Goal: Task Accomplishment & Management: Use online tool/utility

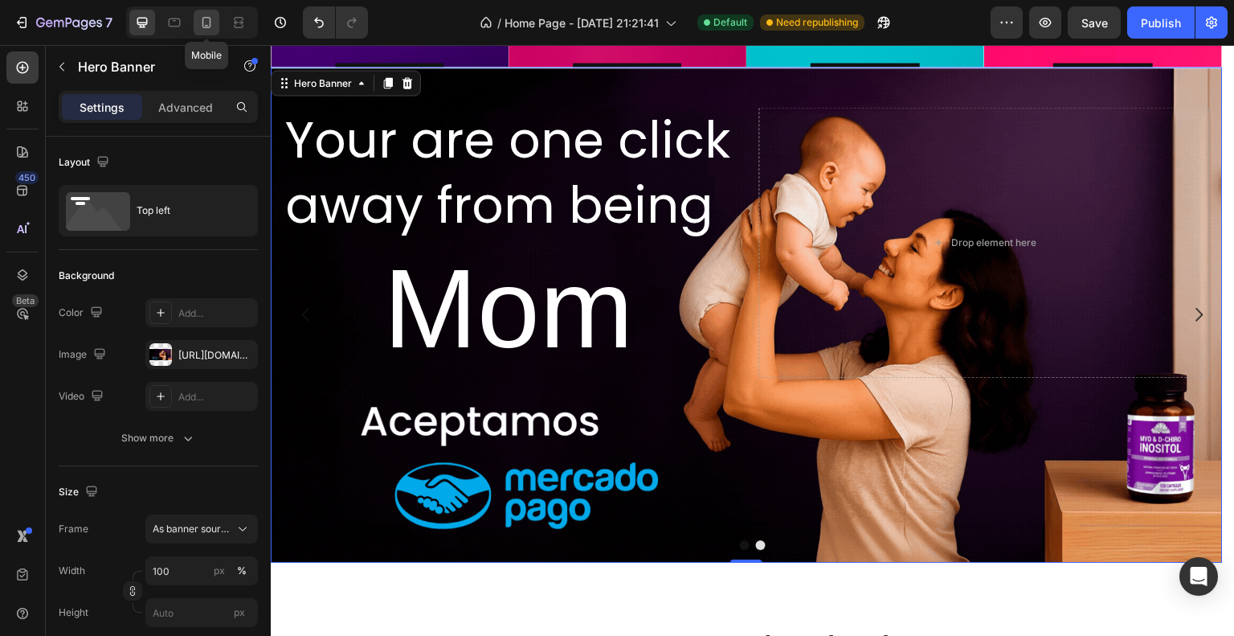
click at [202, 26] on icon at bounding box center [206, 22] width 16 height 16
type input "100%"
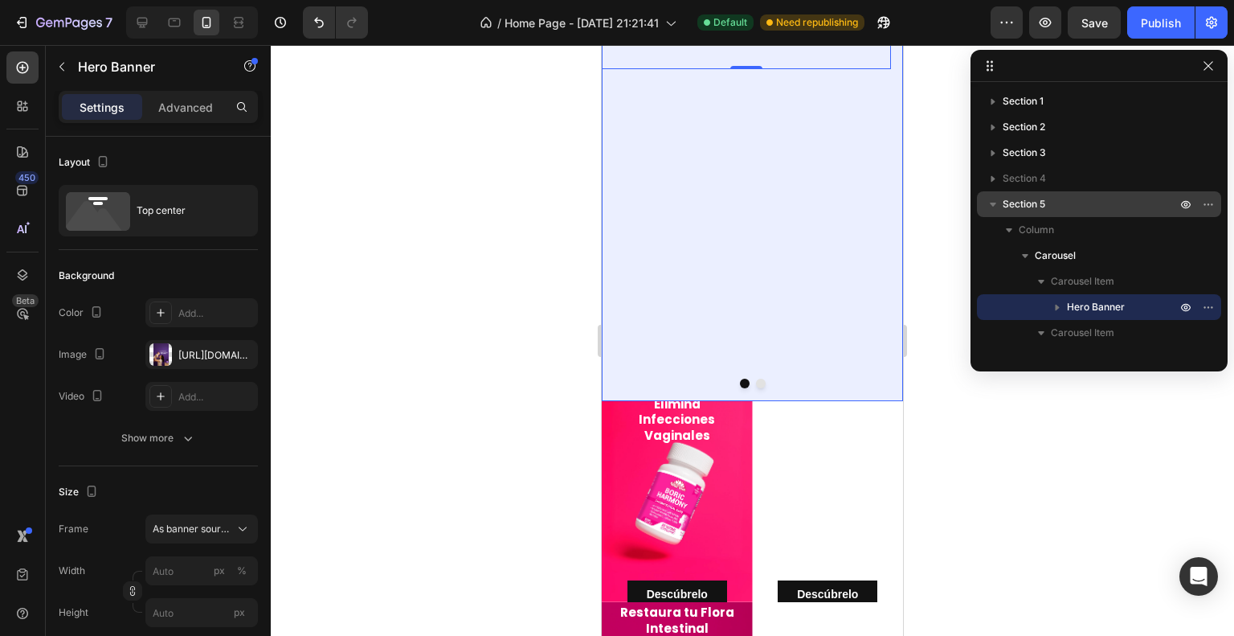
scroll to position [997, 0]
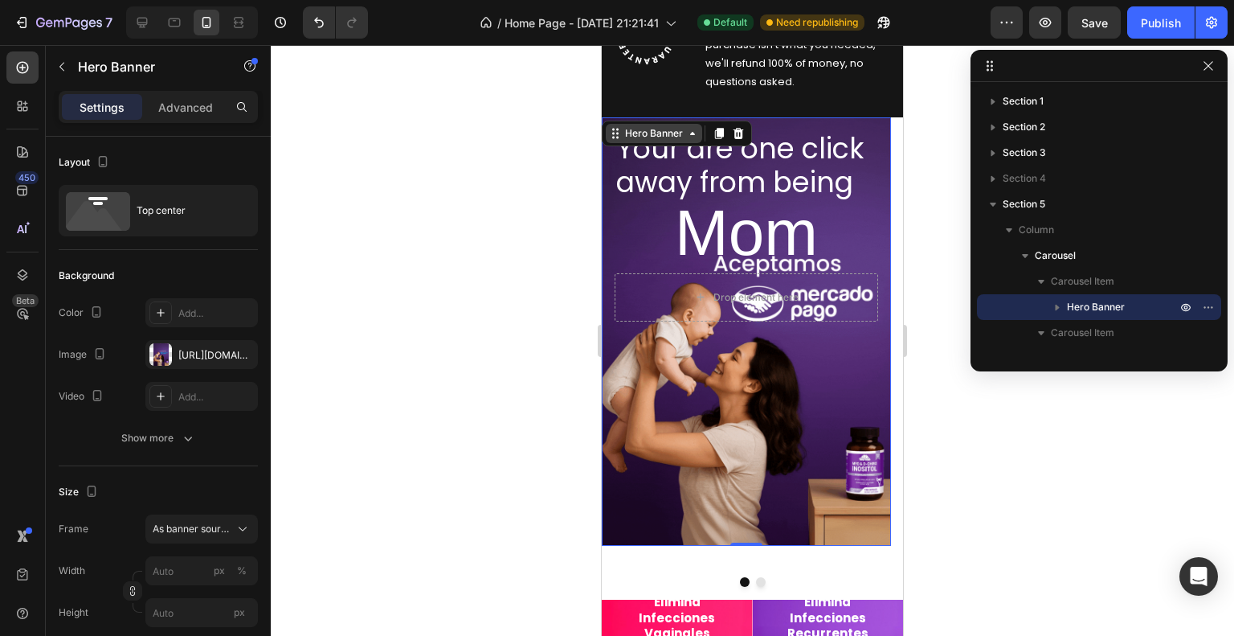
click at [672, 134] on div "Hero Banner" at bounding box center [654, 133] width 64 height 14
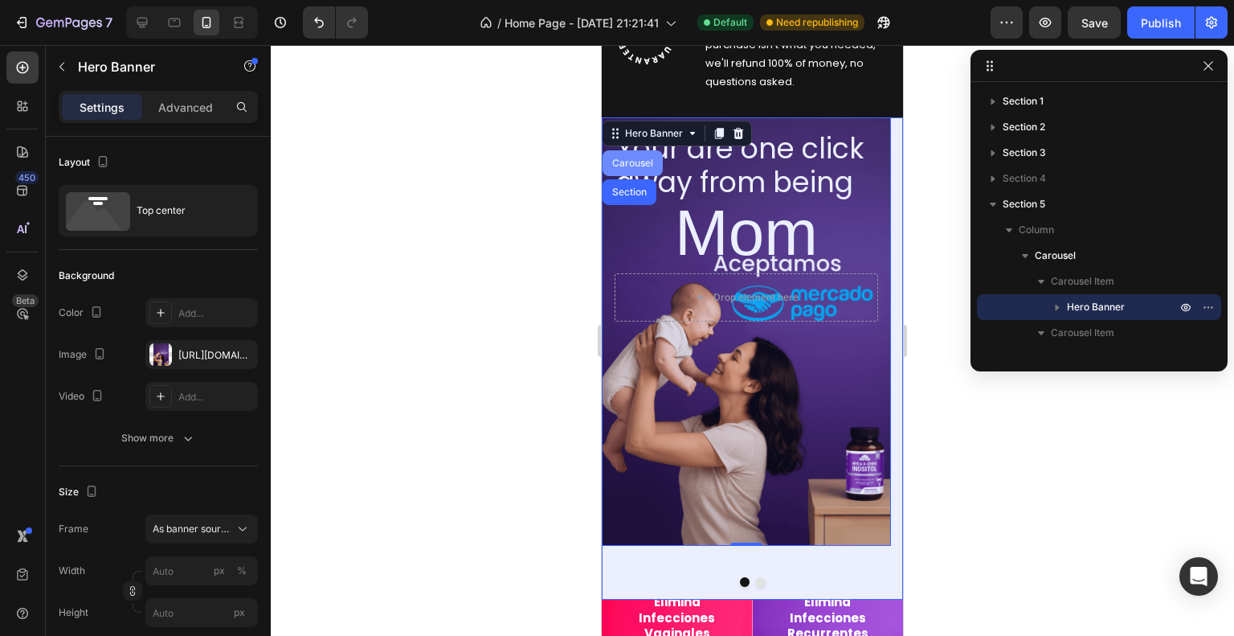
click at [644, 154] on div "Carousel" at bounding box center [633, 163] width 60 height 26
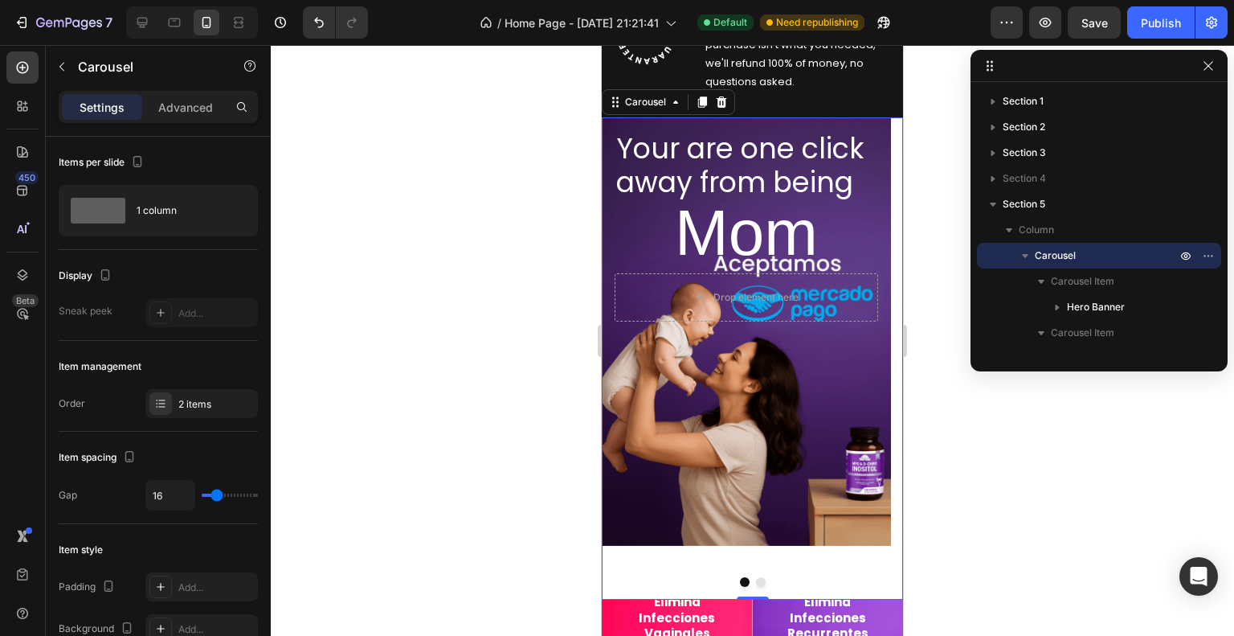
click at [756, 579] on button "Dot" at bounding box center [761, 582] width 10 height 10
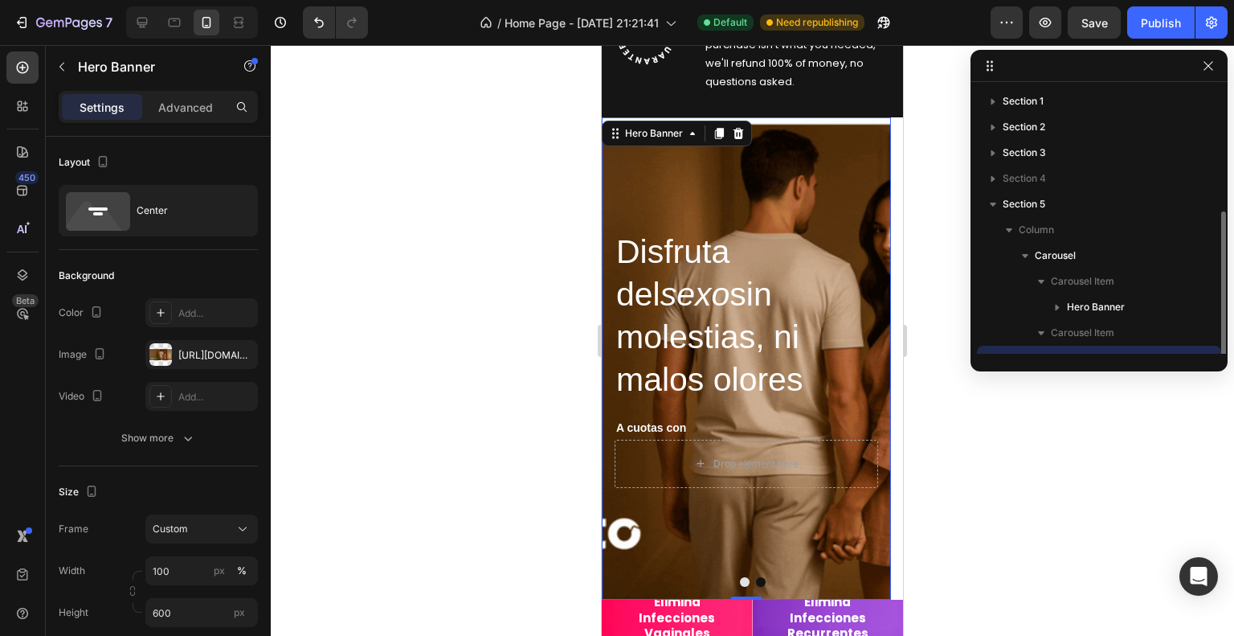
click at [715, 195] on div "Background Image" at bounding box center [746, 358] width 289 height 482
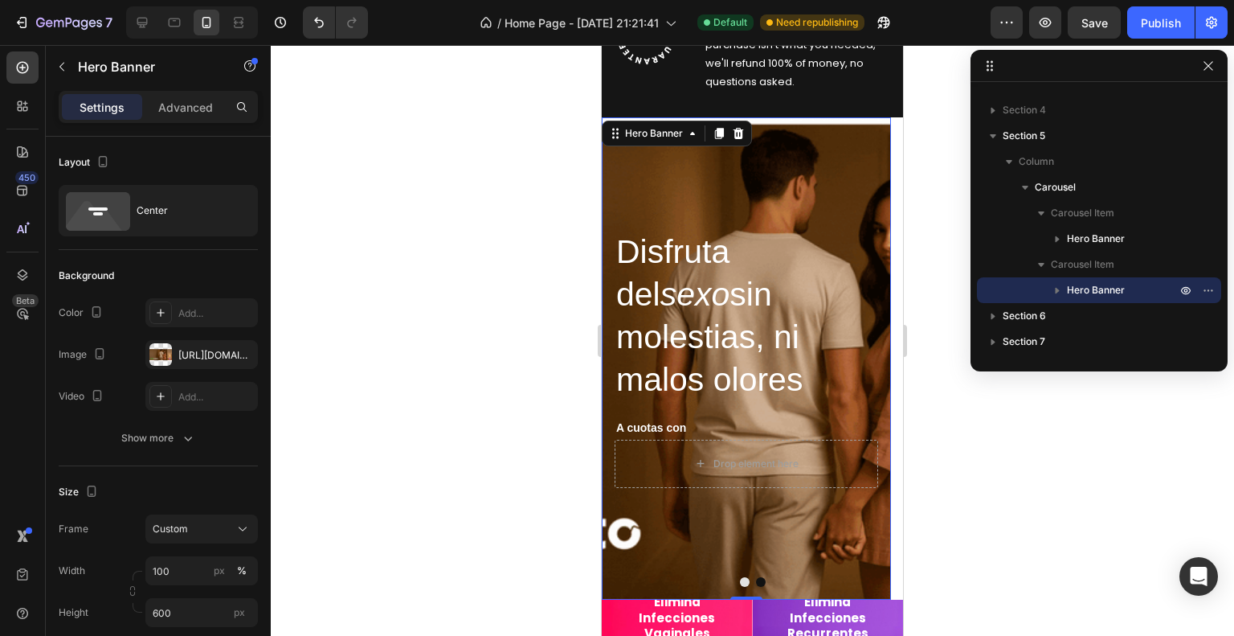
click at [840, 117] on div "Disfruta del sexo sin molestias, ni malos olores Heading A cuotas con Text Bloc…" at bounding box center [746, 358] width 289 height 482
click at [848, 104] on div "Image ¡START WHITOUT FEAR! We want you to feel good, not frustrated. If the pro…" at bounding box center [752, 35] width 301 height 164
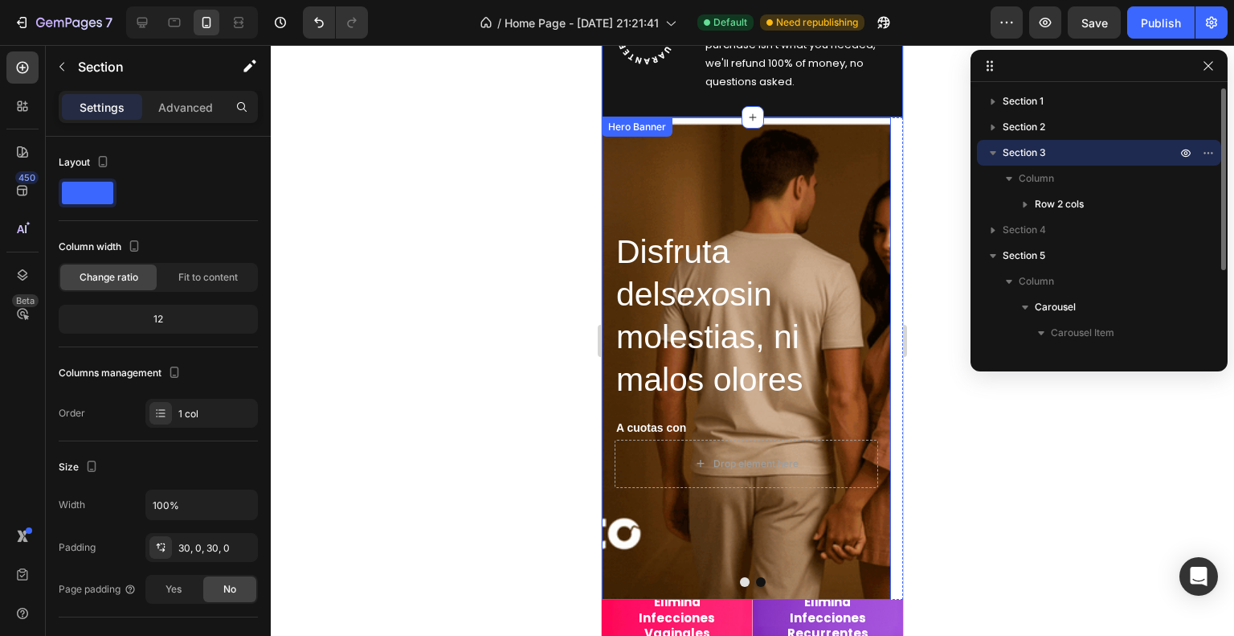
click at [852, 142] on div "Background Image" at bounding box center [746, 358] width 289 height 482
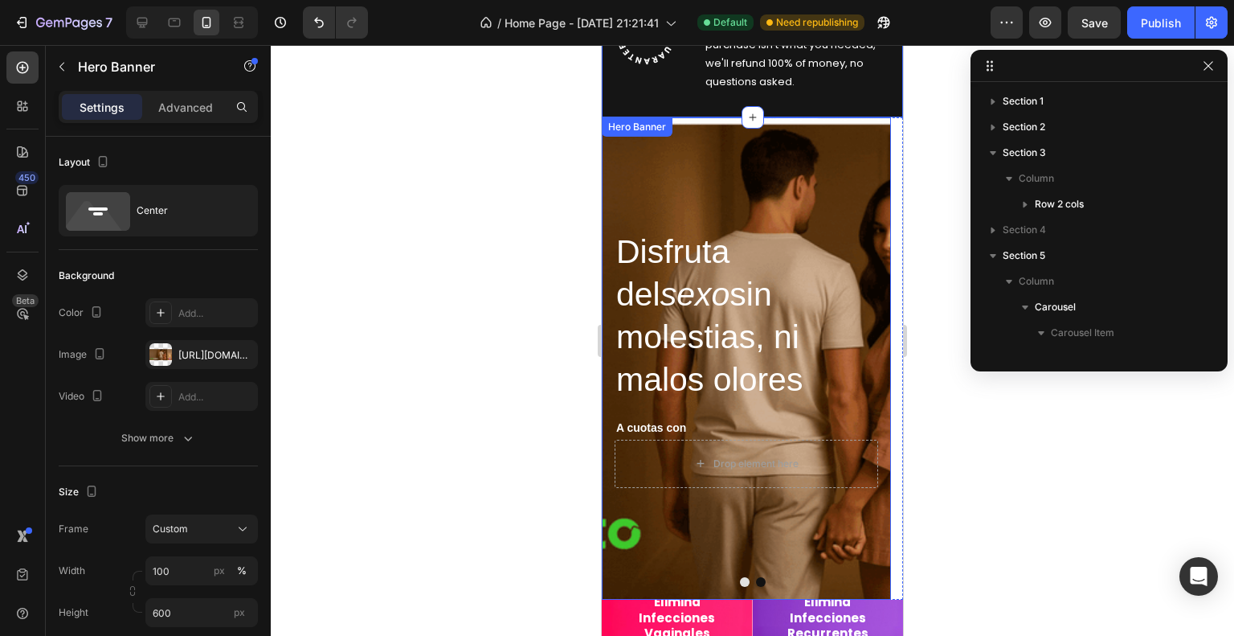
scroll to position [323, 0]
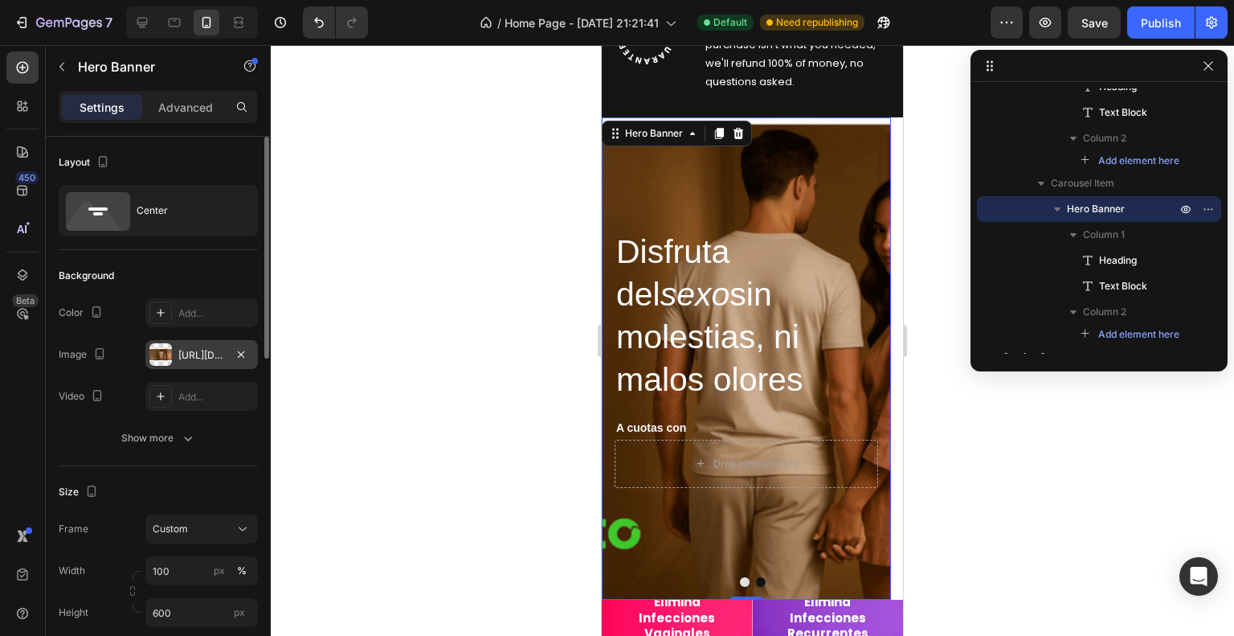
click at [212, 356] on div "https://cdn.shopify.com/s/files/1/0708/9209/3607/files/gempages_576613178713048…" at bounding box center [201, 355] width 47 height 14
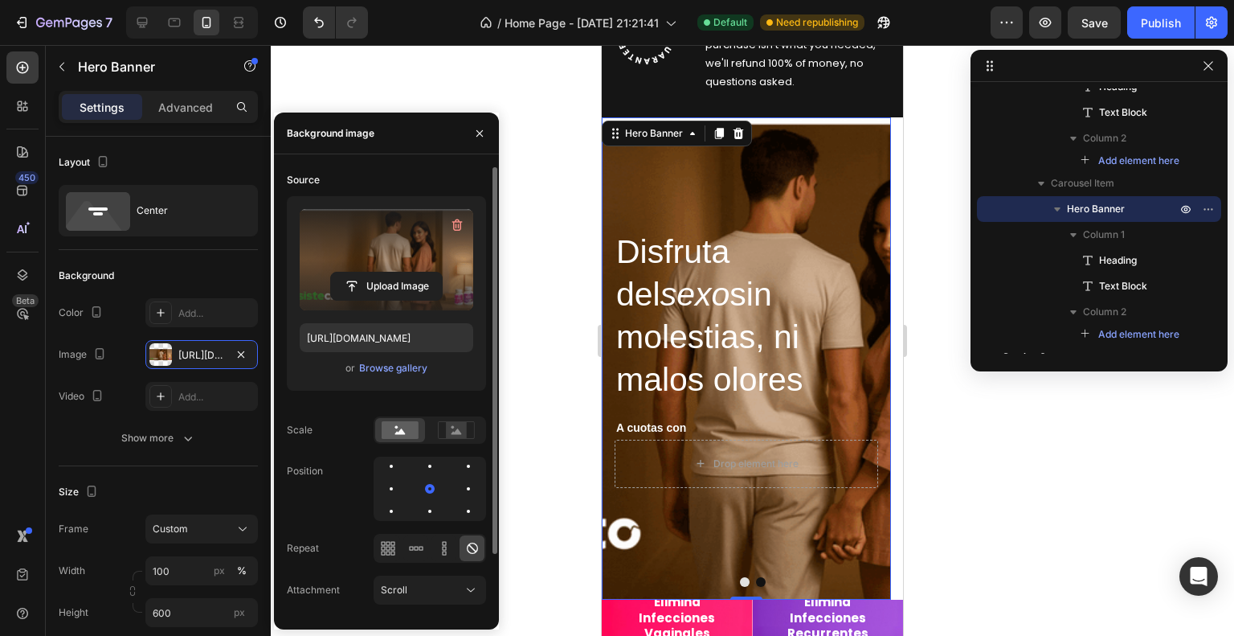
click at [417, 232] on label at bounding box center [387, 259] width 174 height 101
click at [417, 272] on input "file" at bounding box center [386, 285] width 111 height 27
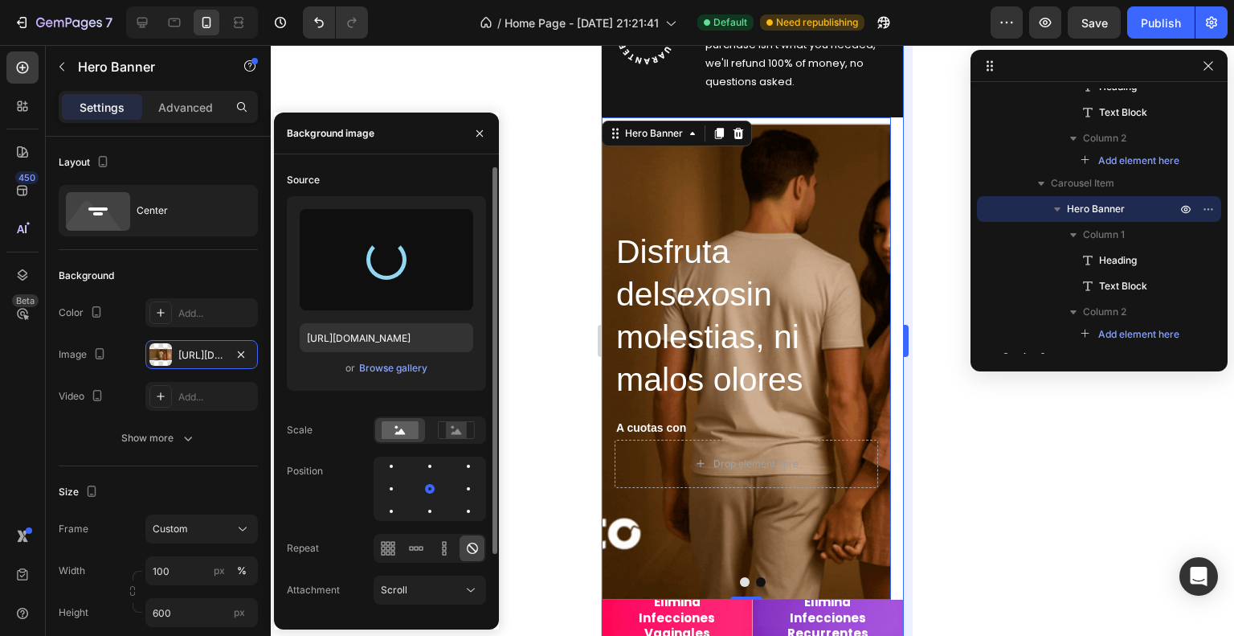
type input "[URL][DOMAIN_NAME]"
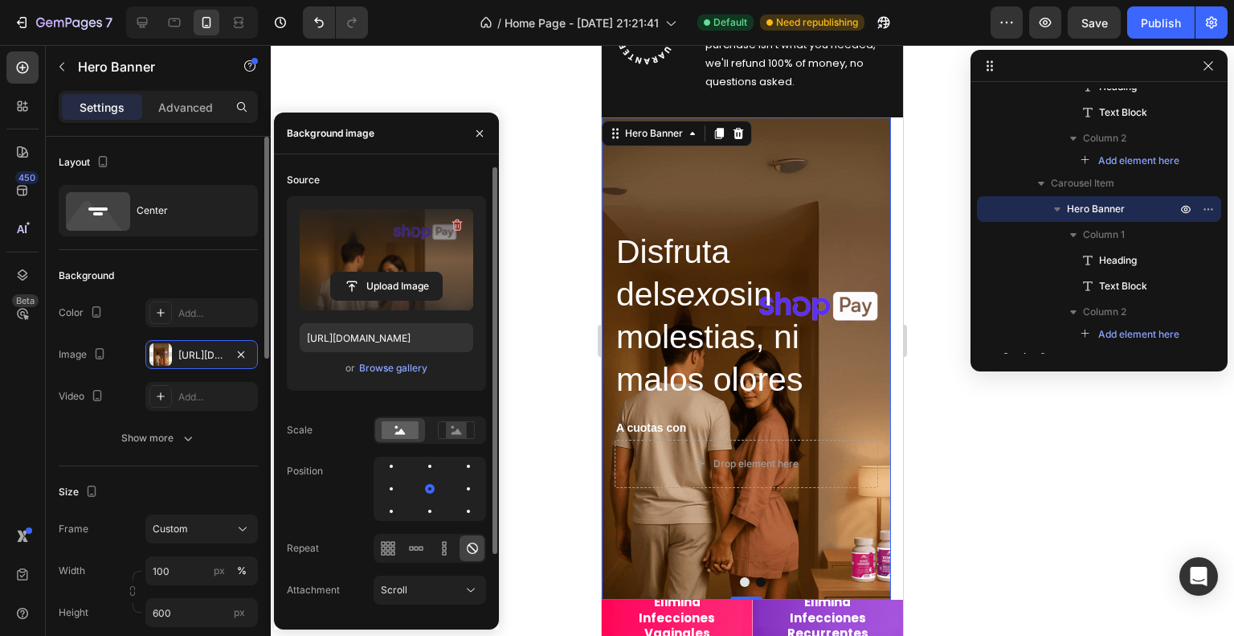
click at [208, 272] on div "Background" at bounding box center [158, 276] width 199 height 26
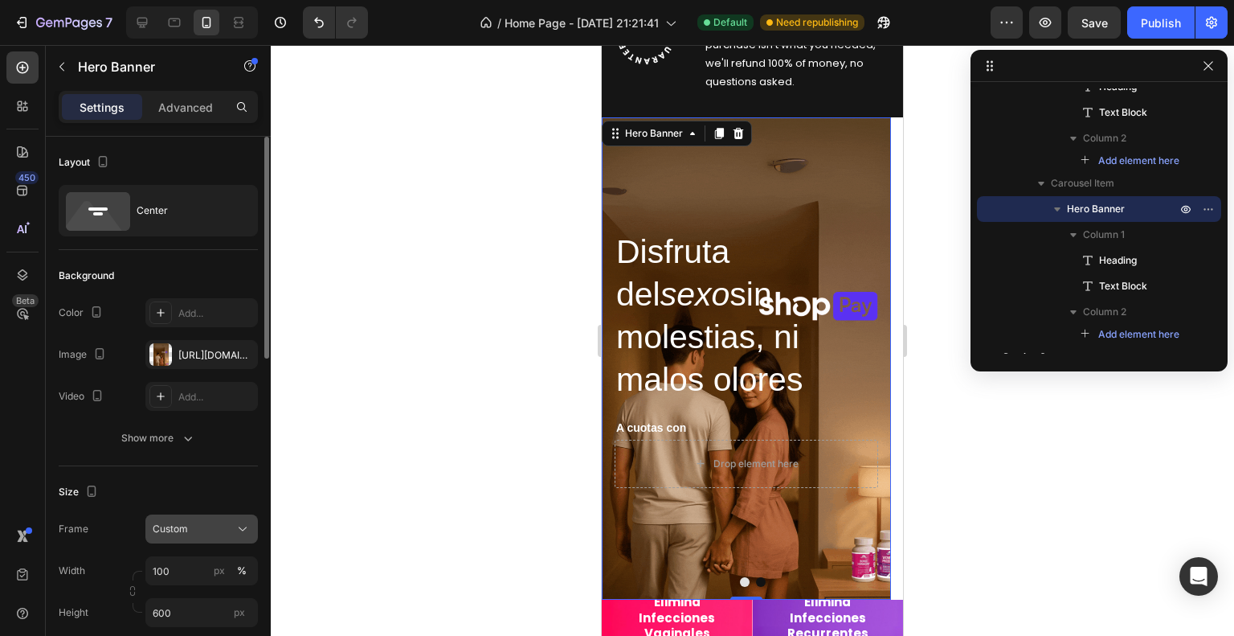
click at [202, 517] on button "Custom" at bounding box center [201, 528] width 112 height 29
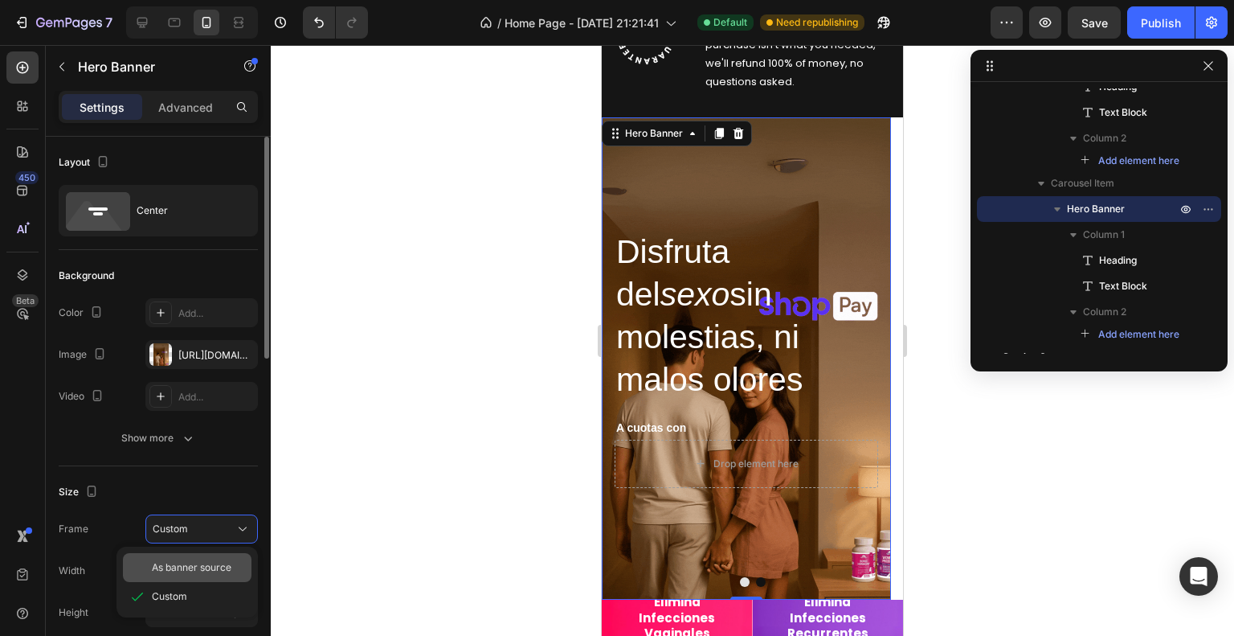
click at [206, 555] on div "As banner source" at bounding box center [187, 567] width 129 height 29
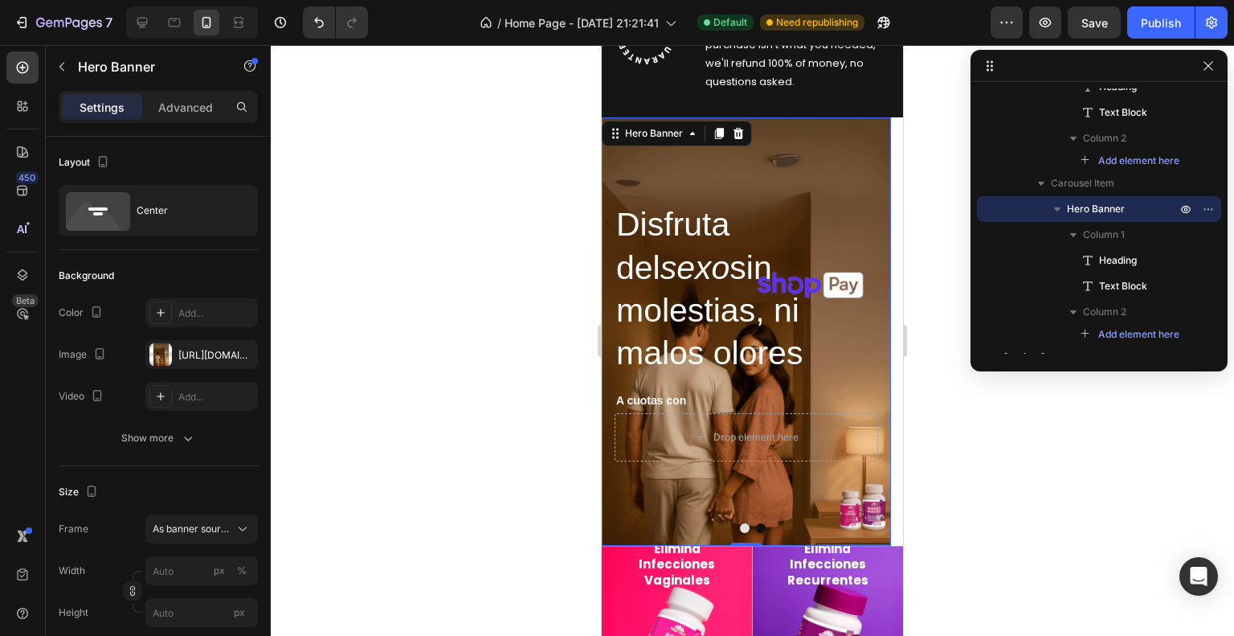
click at [913, 448] on div at bounding box center [752, 340] width 963 height 591
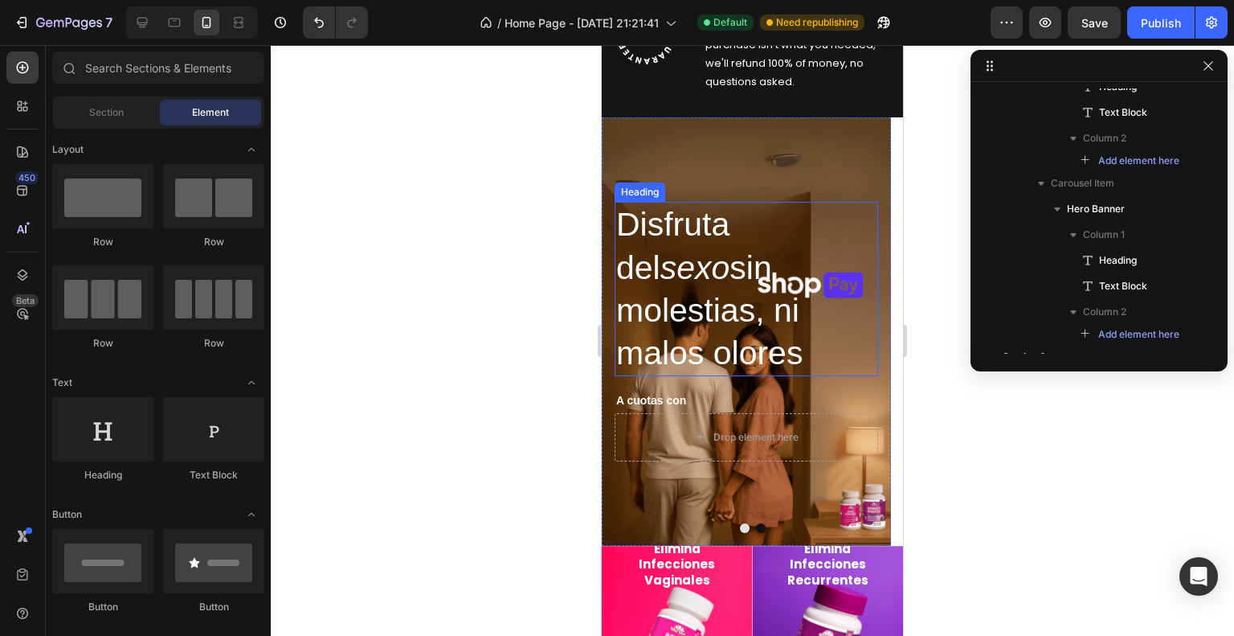
click at [715, 256] on h2 "Disfruta del sexo sin molestias, ni malos olores" at bounding box center [747, 289] width 264 height 174
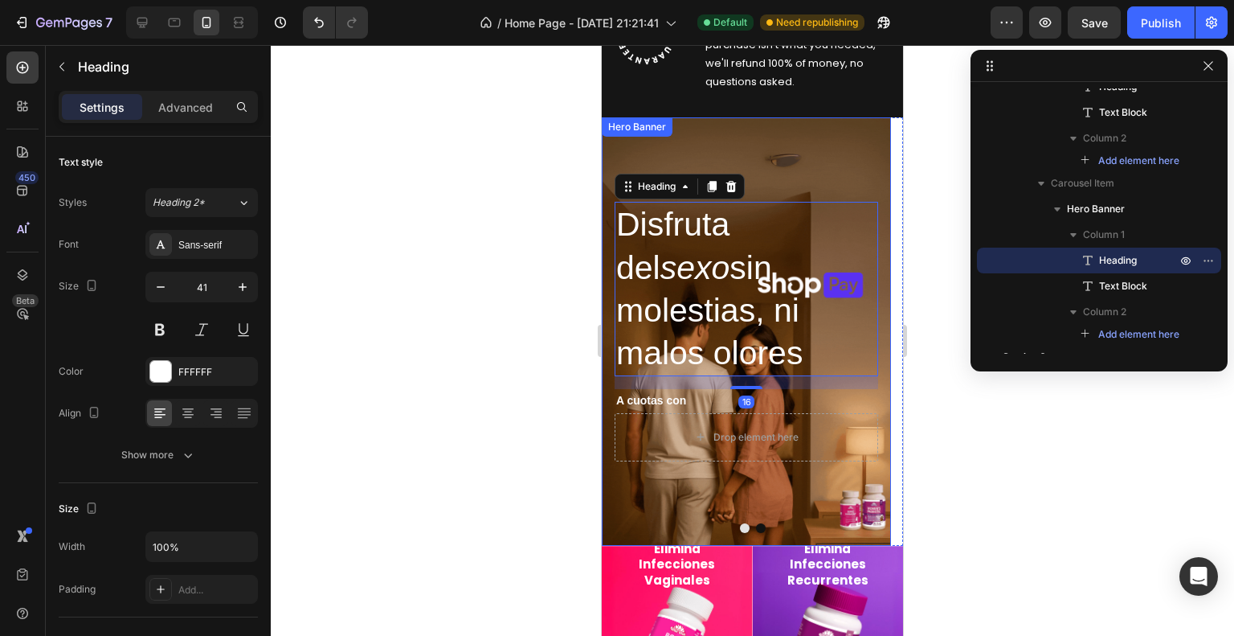
click at [721, 179] on div "Background Image" at bounding box center [746, 331] width 289 height 428
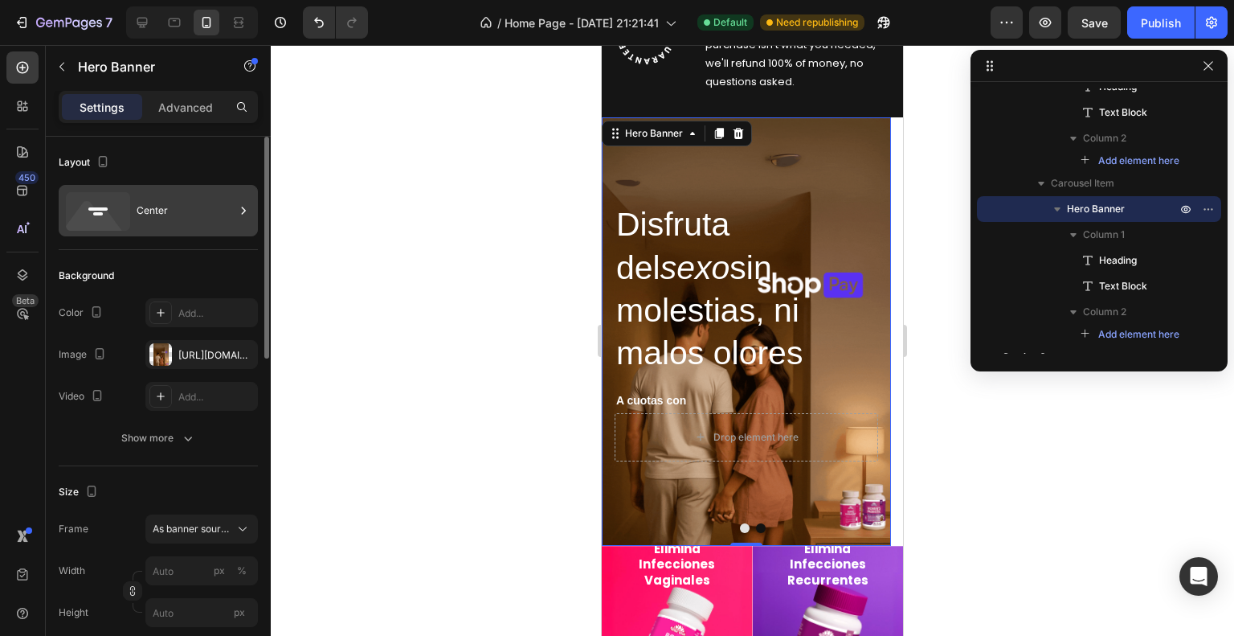
click at [220, 200] on div "Center" at bounding box center [186, 210] width 98 height 37
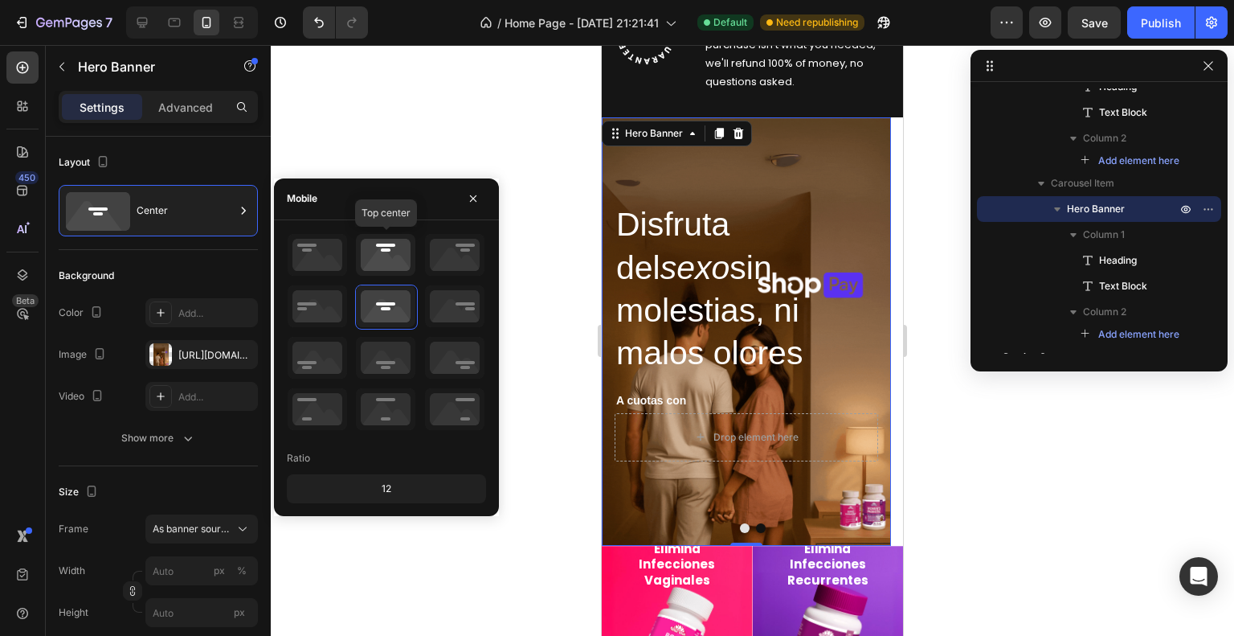
click at [375, 263] on icon at bounding box center [385, 255] width 59 height 42
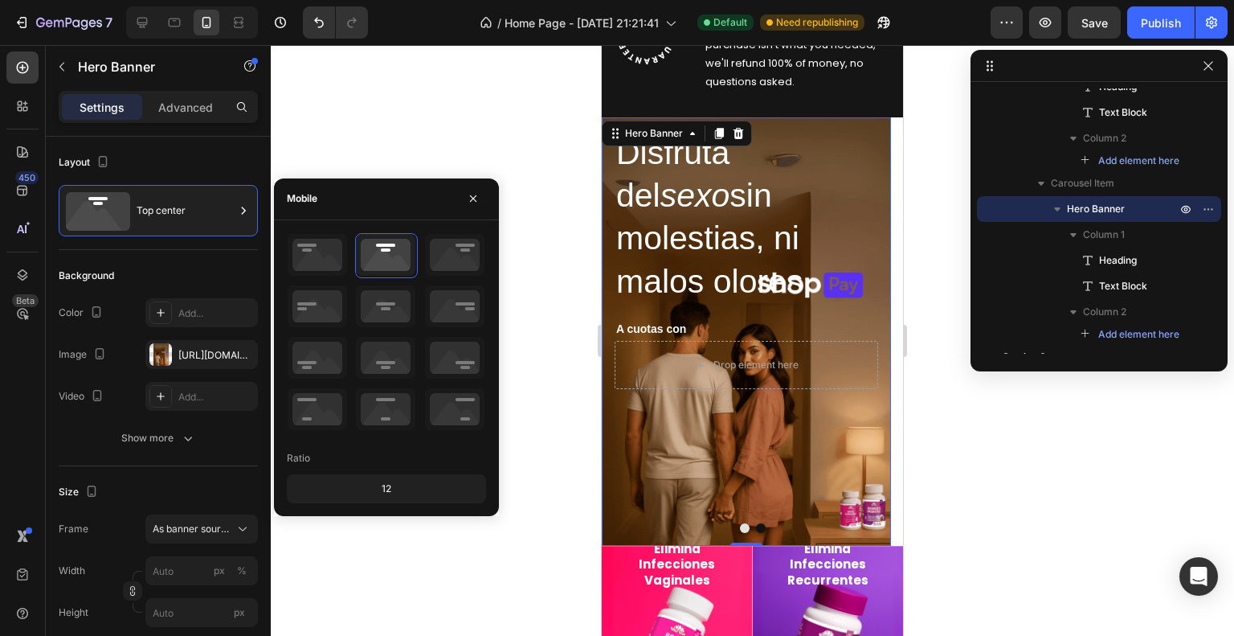
click at [1001, 461] on div at bounding box center [752, 340] width 963 height 591
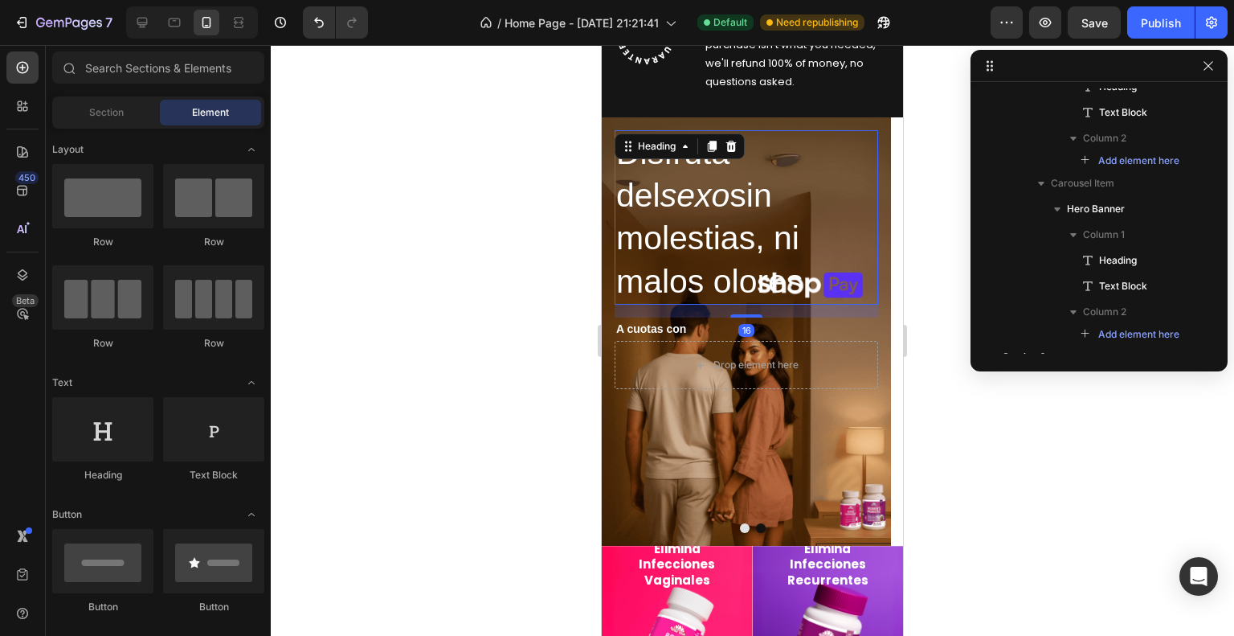
click at [750, 147] on h2 "Disfruta del sexo sin molestias, ni malos olores" at bounding box center [747, 217] width 264 height 174
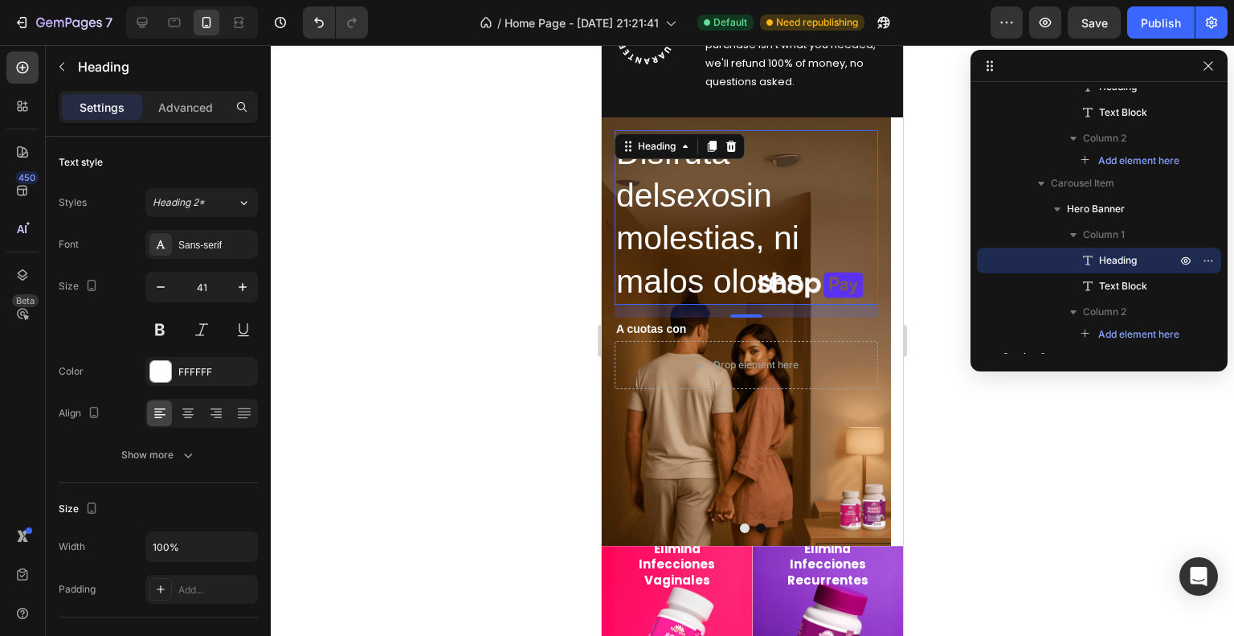
click at [920, 242] on div at bounding box center [752, 340] width 963 height 591
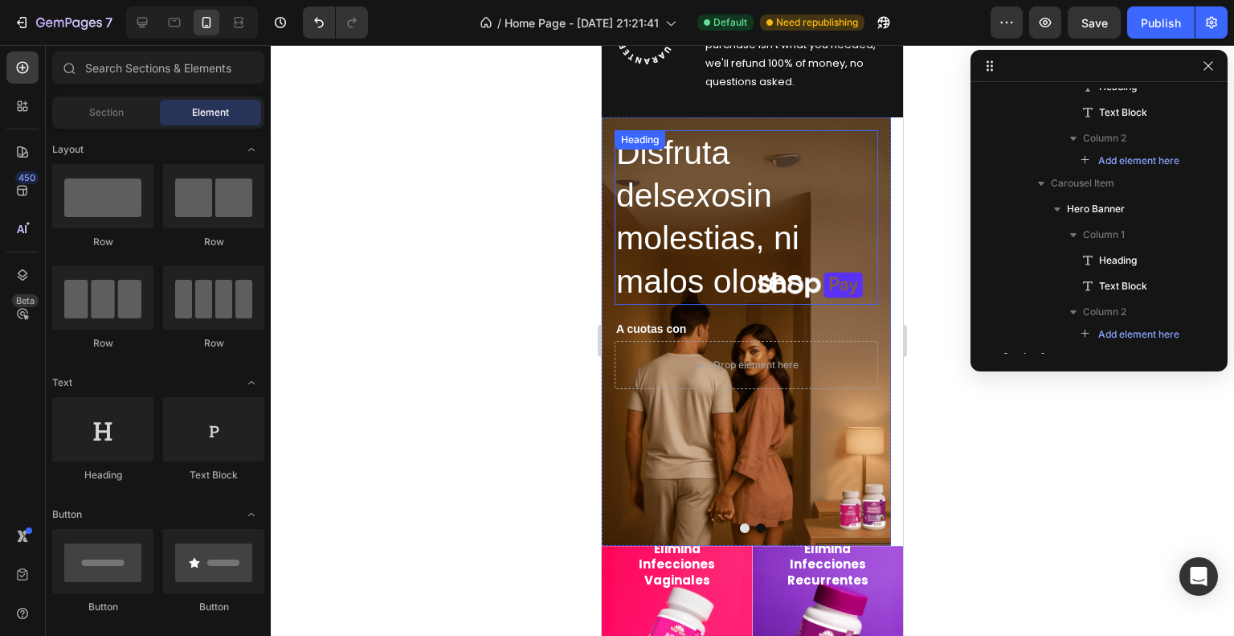
click at [712, 199] on h2 "Disfruta del sexo sin molestias, ni malos olores" at bounding box center [747, 217] width 264 height 174
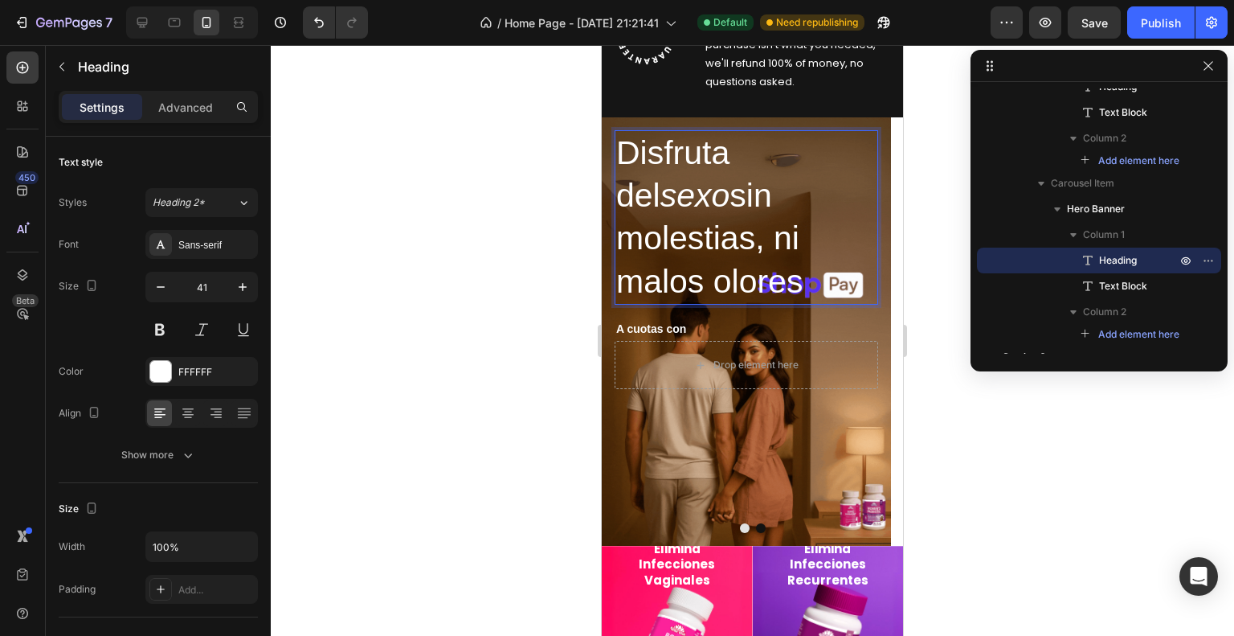
click at [711, 200] on h2 "Disfruta del sexo sin molestias, ni malos olores" at bounding box center [747, 217] width 264 height 174
click at [711, 200] on p "Disfruta del sexo sin molestias, ni malos olores" at bounding box center [746, 217] width 260 height 171
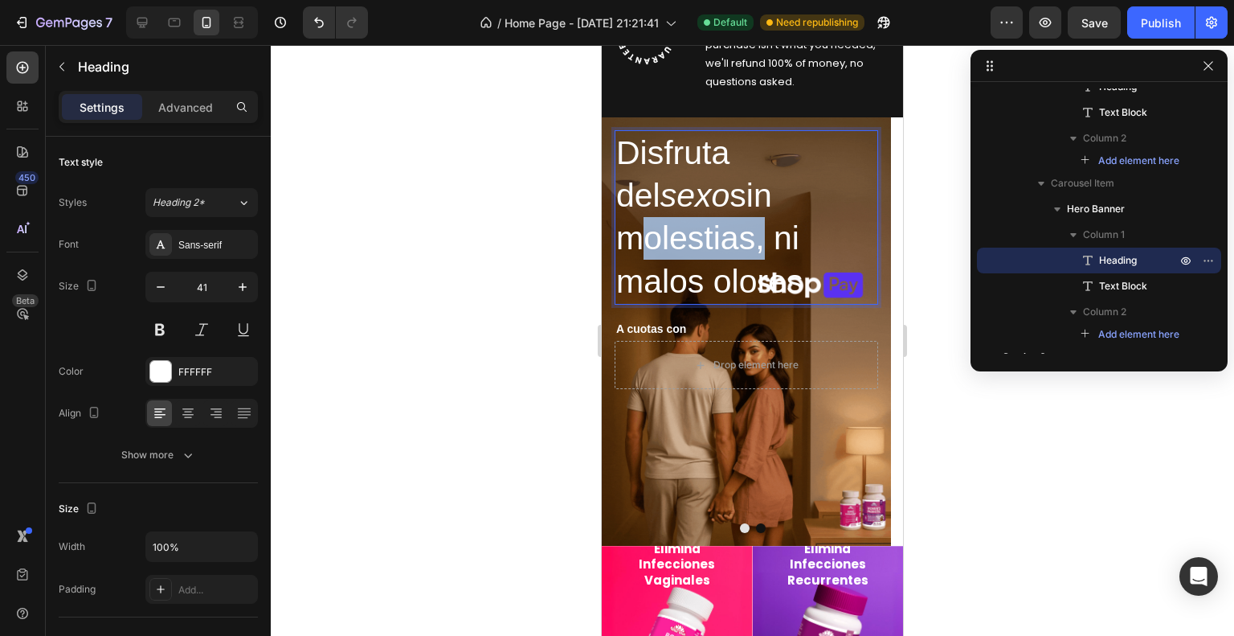
click at [711, 200] on p "Disfruta del sexo sin molestias, ni malos olores" at bounding box center [746, 217] width 260 height 171
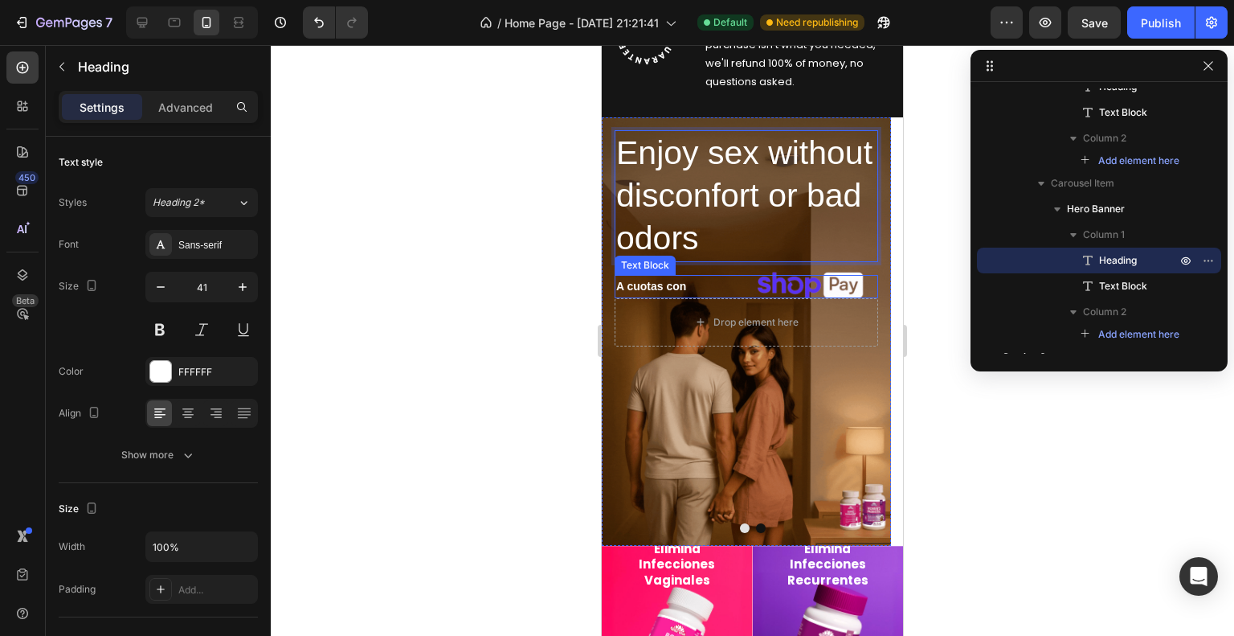
click at [680, 284] on p "A cuotas con" at bounding box center [746, 286] width 260 height 20
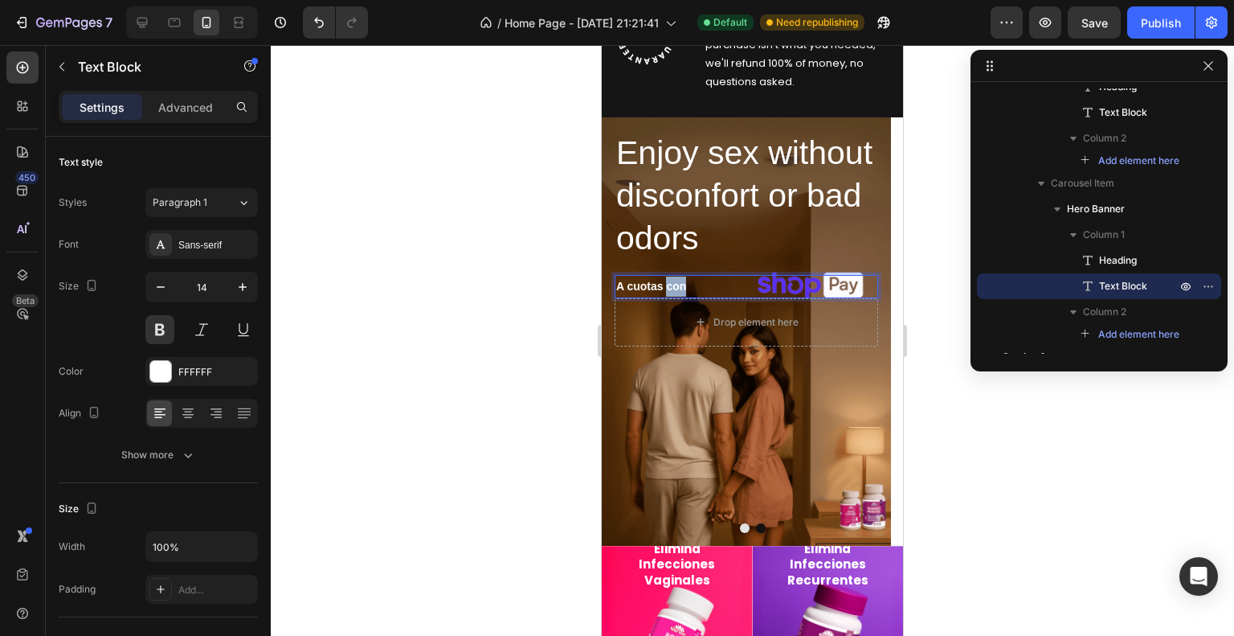
click at [680, 284] on p "A cuotas con" at bounding box center [746, 286] width 260 height 20
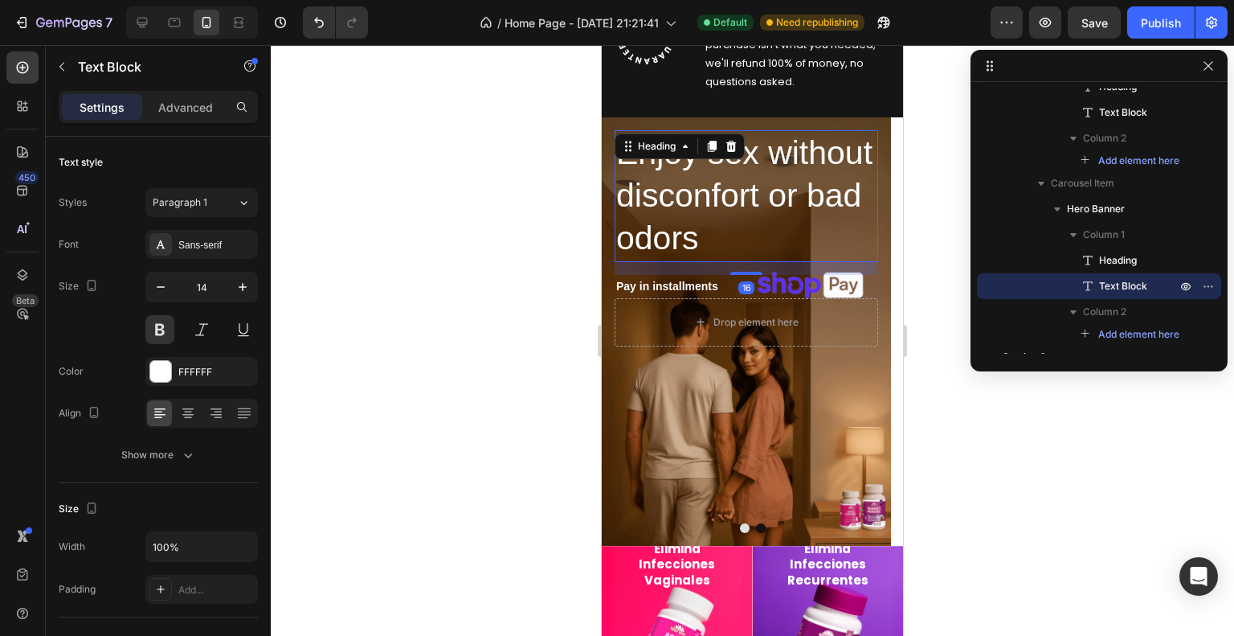
click at [704, 215] on p "Enjoy sex without disconfort or bad odors" at bounding box center [746, 196] width 260 height 129
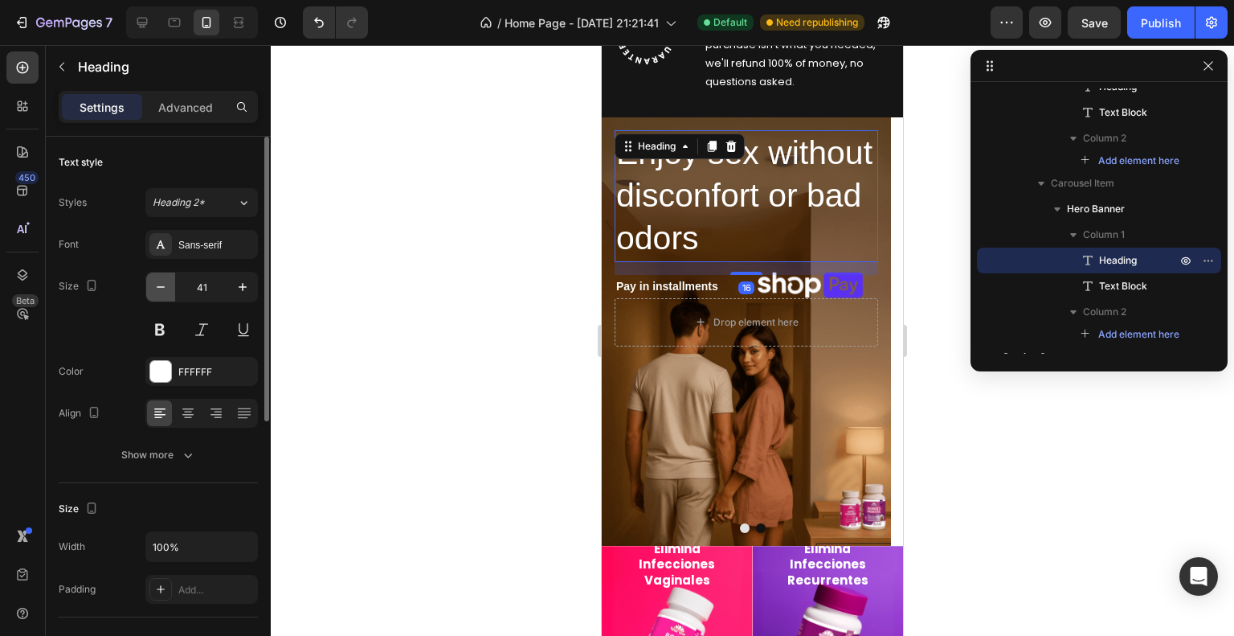
click at [166, 279] on icon "button" at bounding box center [161, 287] width 16 height 16
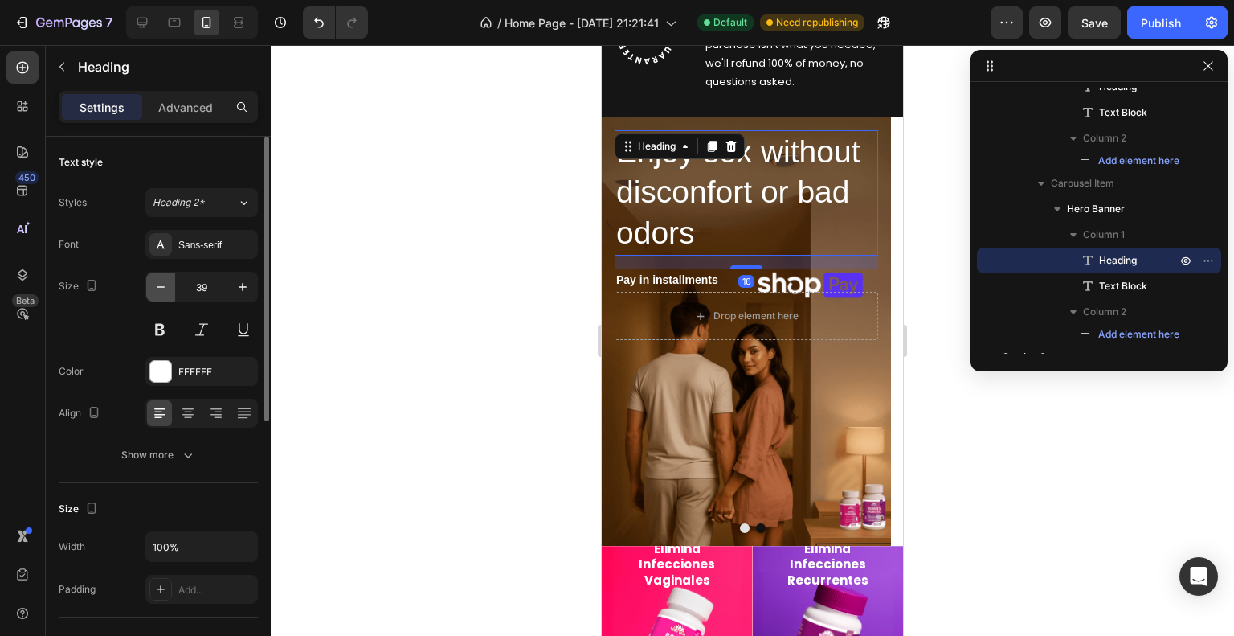
click at [166, 279] on icon "button" at bounding box center [161, 287] width 16 height 16
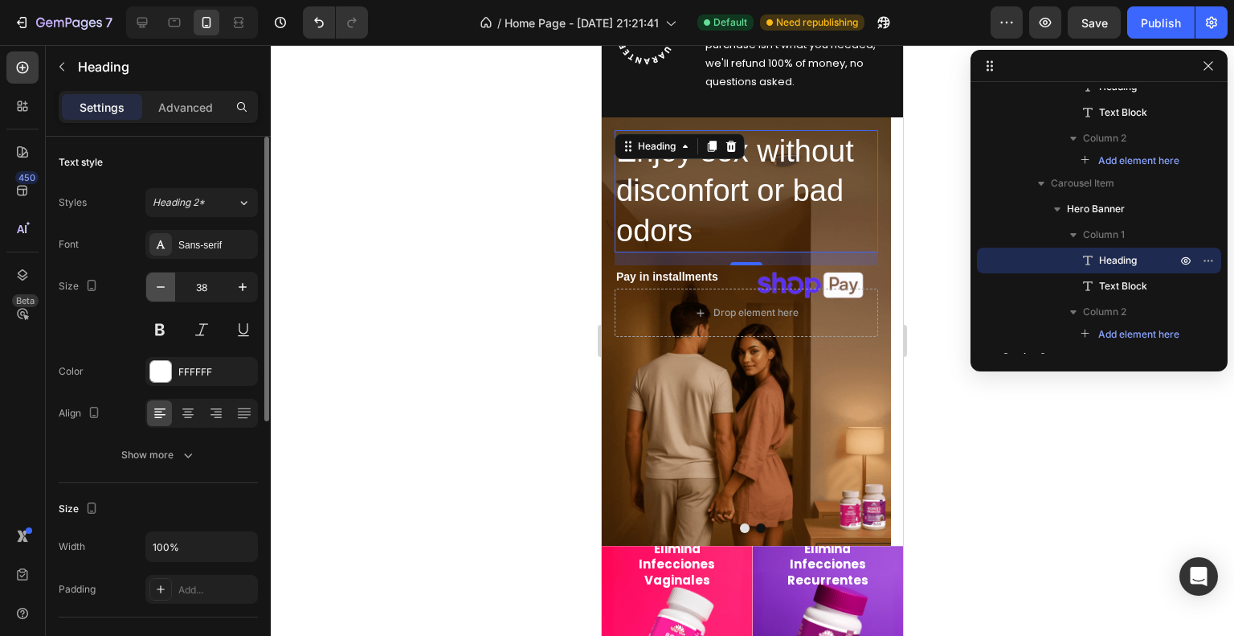
click at [166, 279] on icon "button" at bounding box center [161, 287] width 16 height 16
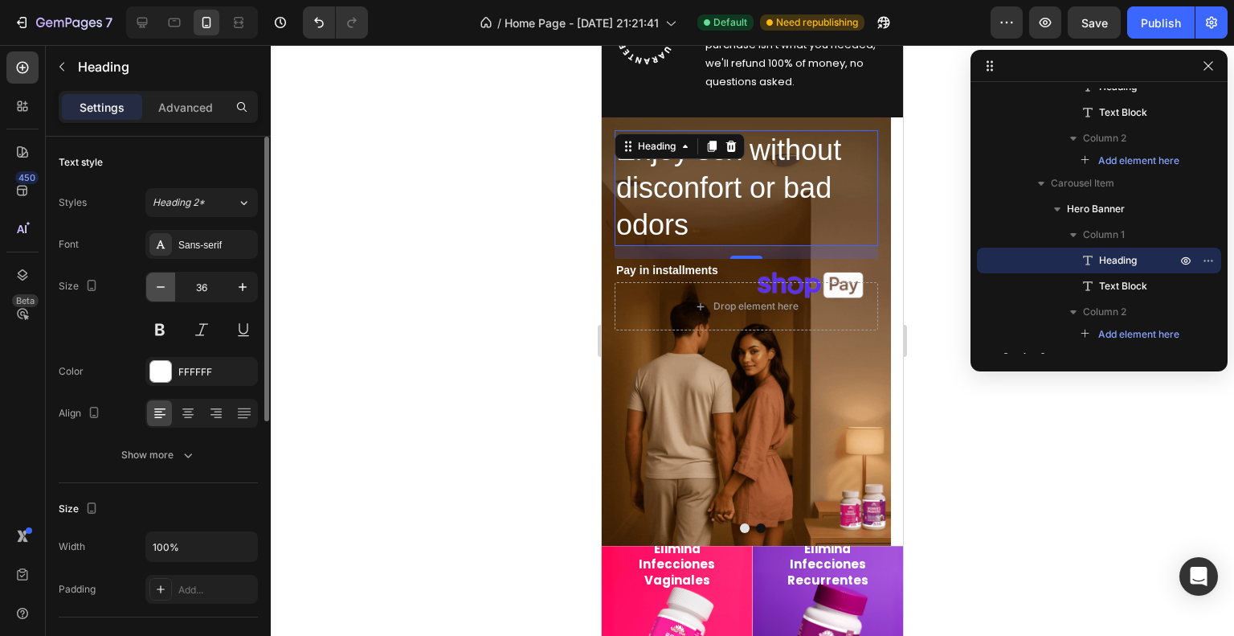
click at [166, 279] on icon "button" at bounding box center [161, 287] width 16 height 16
type input "35"
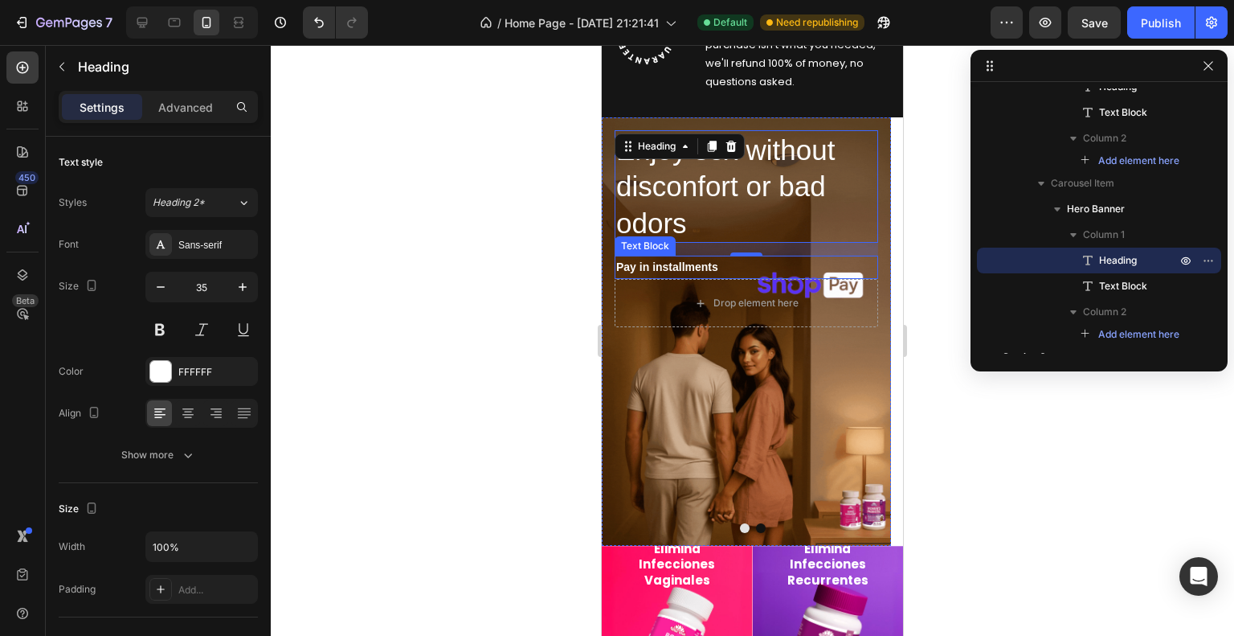
click at [656, 257] on p "Pay in installments" at bounding box center [746, 267] width 260 height 20
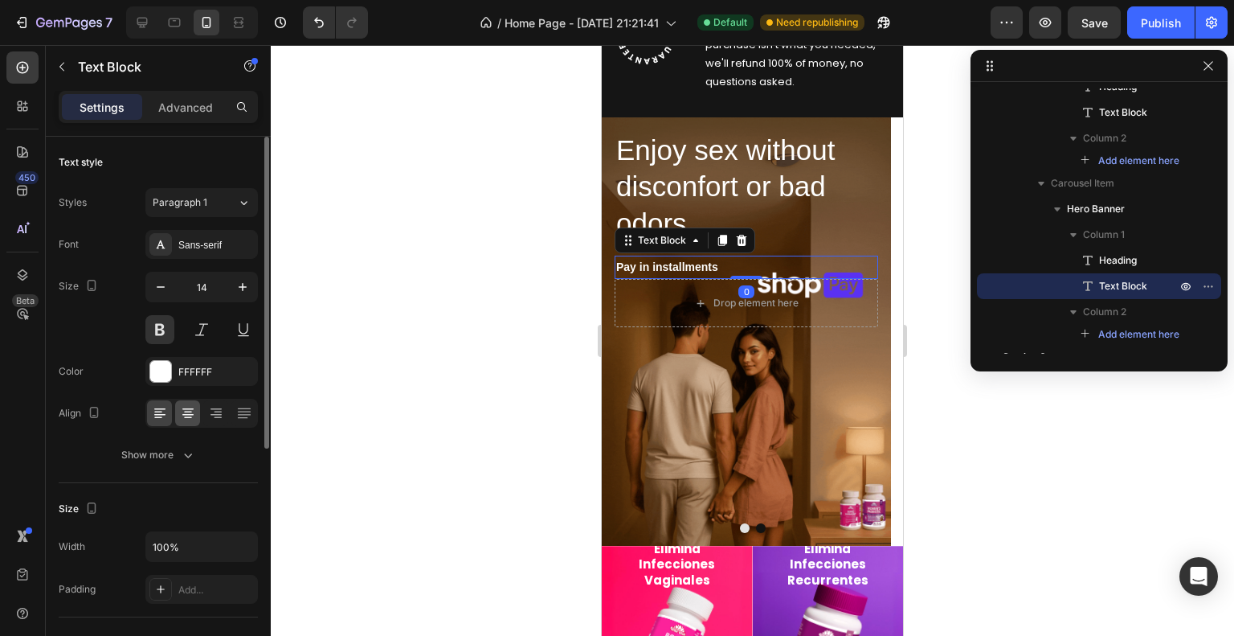
click at [199, 408] on div at bounding box center [201, 413] width 112 height 29
click at [187, 407] on icon at bounding box center [188, 413] width 16 height 16
click at [236, 288] on icon "button" at bounding box center [243, 287] width 16 height 16
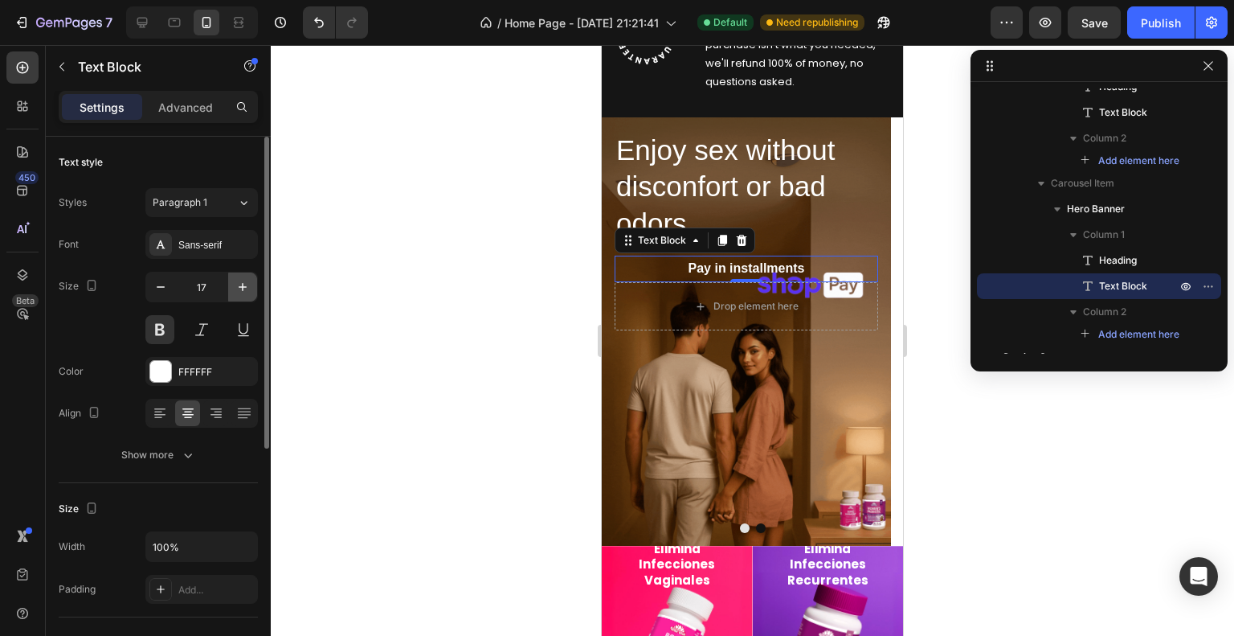
click at [236, 288] on icon "button" at bounding box center [243, 287] width 16 height 16
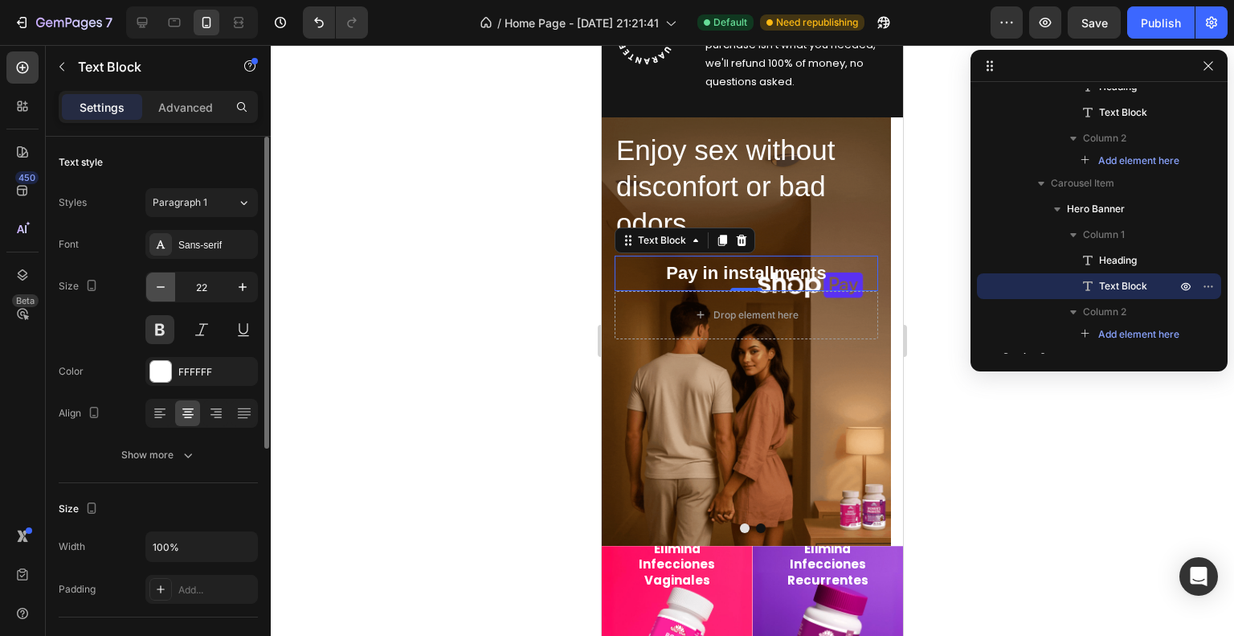
click at [167, 288] on icon "button" at bounding box center [161, 287] width 16 height 16
type input "20"
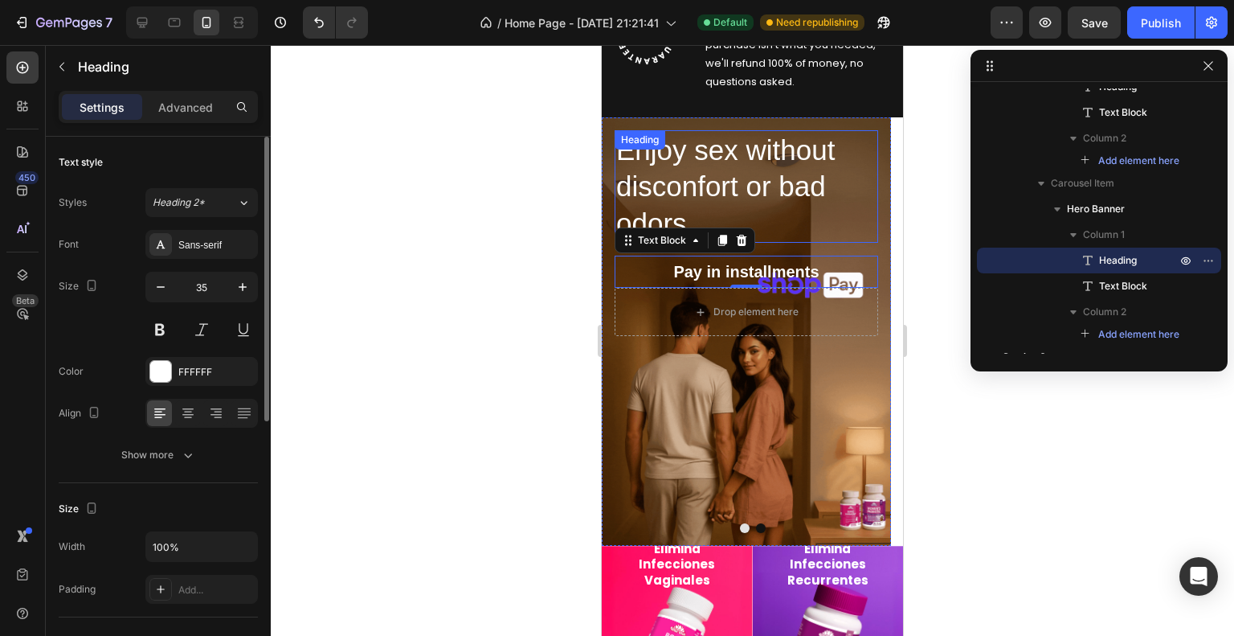
click at [733, 155] on div "Enjoy sex without disconfort or bad odors Heading" at bounding box center [747, 186] width 264 height 113
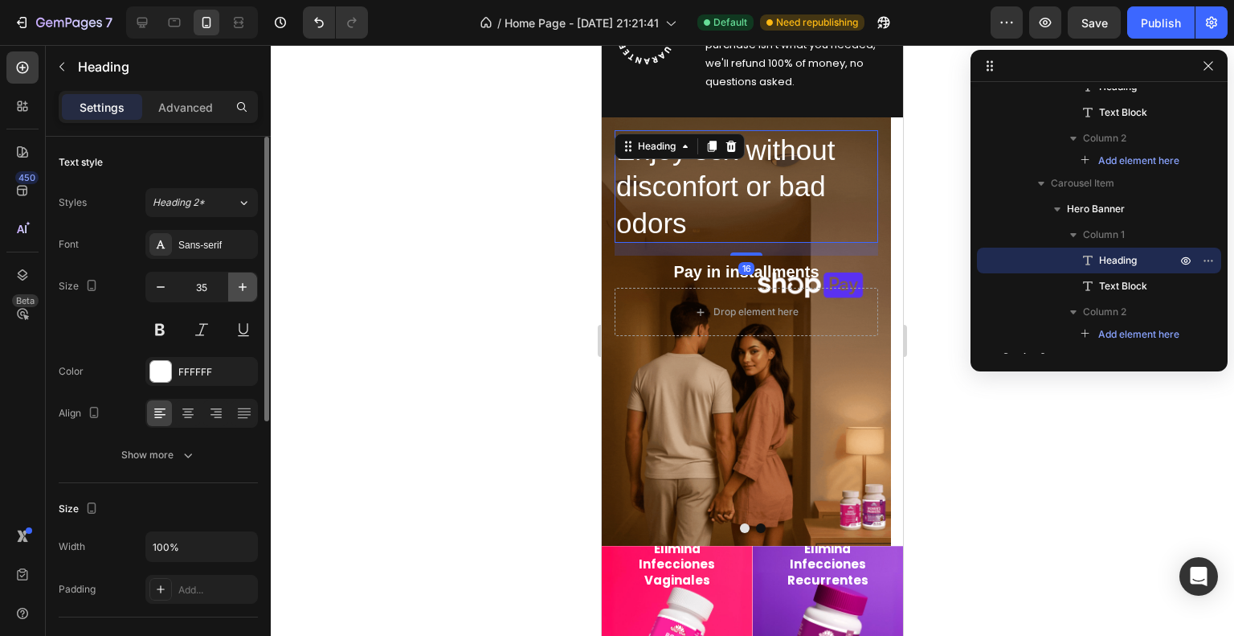
click at [246, 295] on button "button" at bounding box center [242, 286] width 29 height 29
click at [246, 293] on icon "button" at bounding box center [243, 287] width 16 height 16
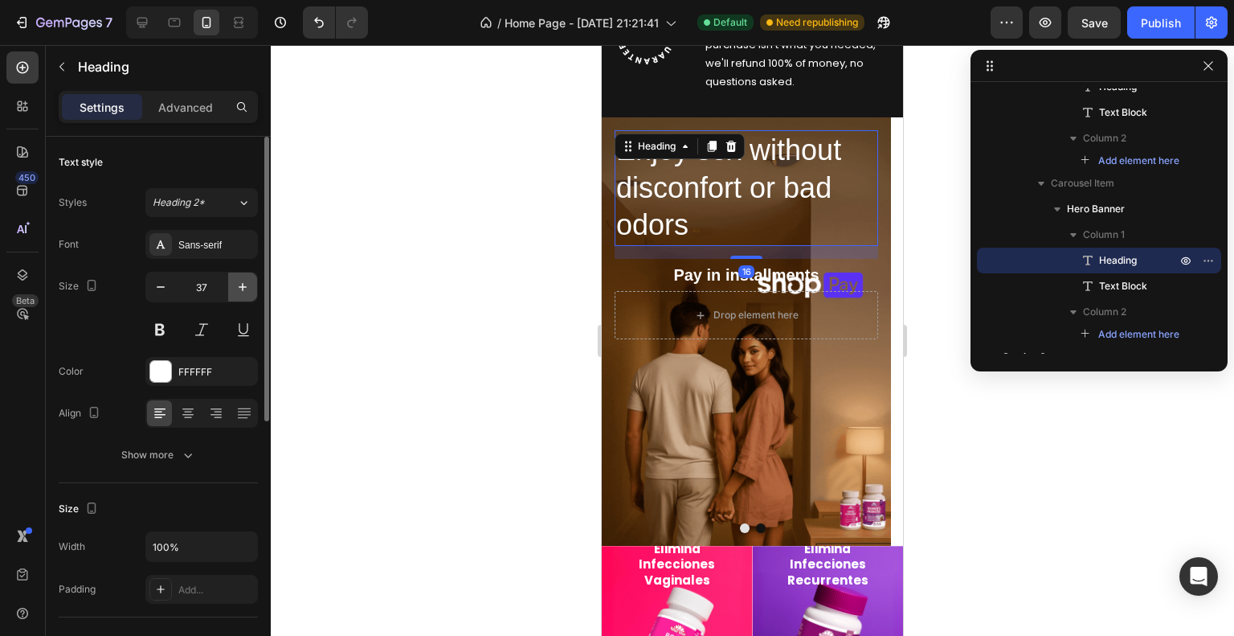
click at [246, 292] on icon "button" at bounding box center [243, 287] width 16 height 16
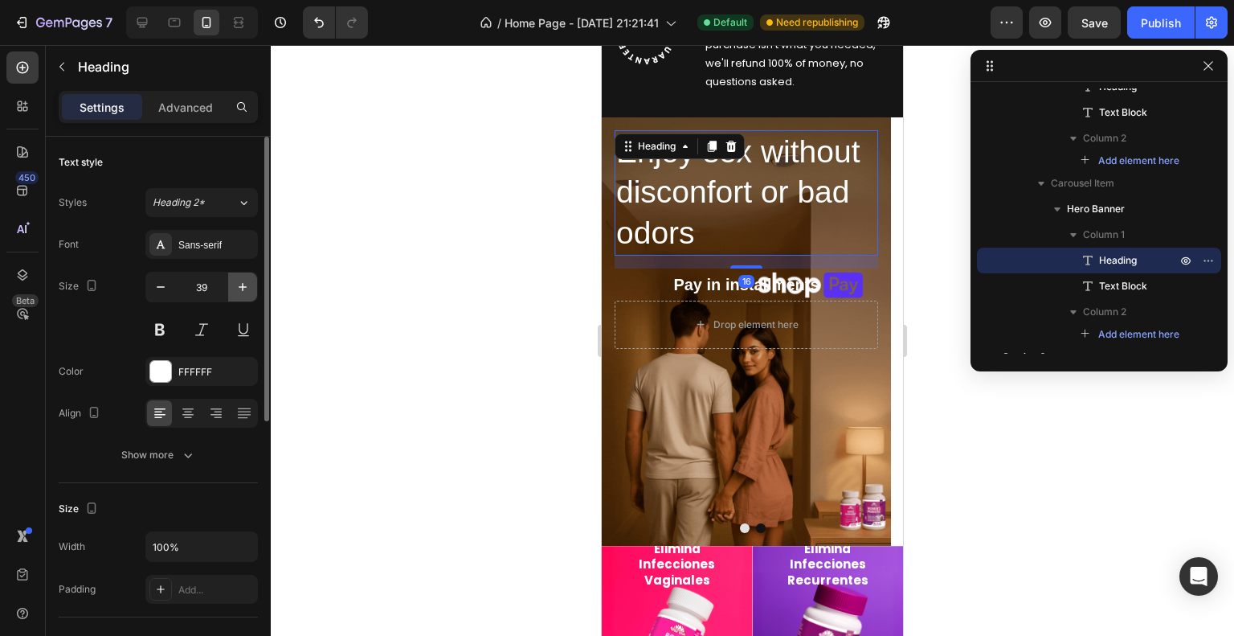
click at [246, 292] on icon "button" at bounding box center [243, 287] width 16 height 16
click at [246, 291] on icon "button" at bounding box center [243, 287] width 16 height 16
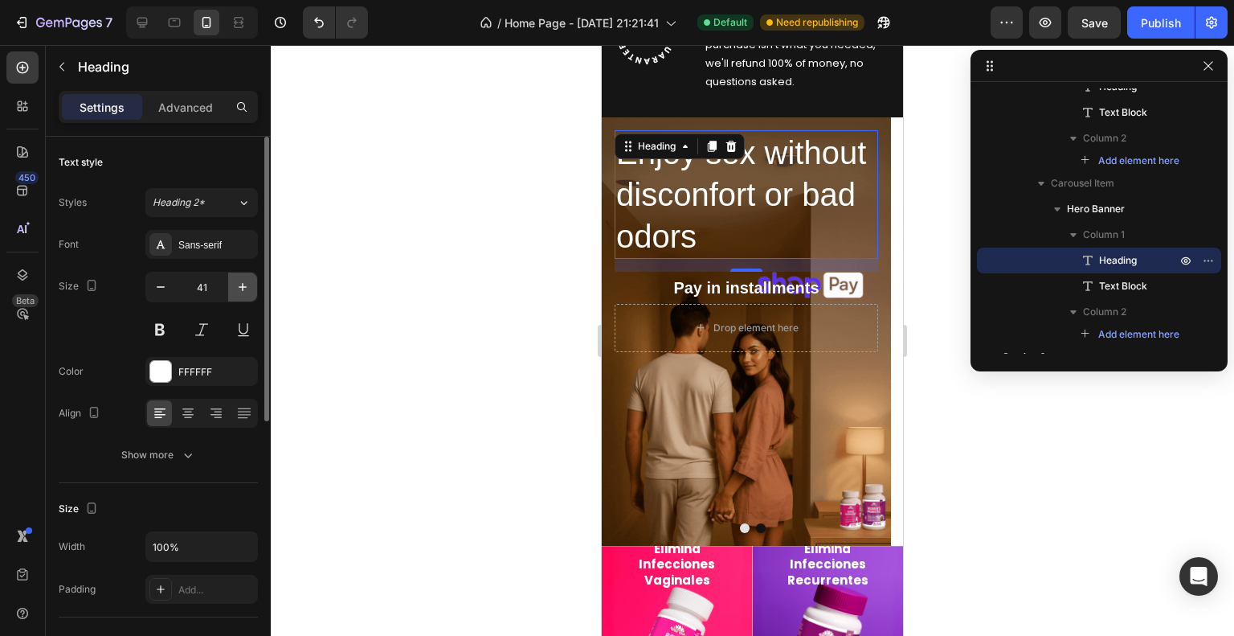
click at [246, 290] on icon "button" at bounding box center [243, 287] width 16 height 16
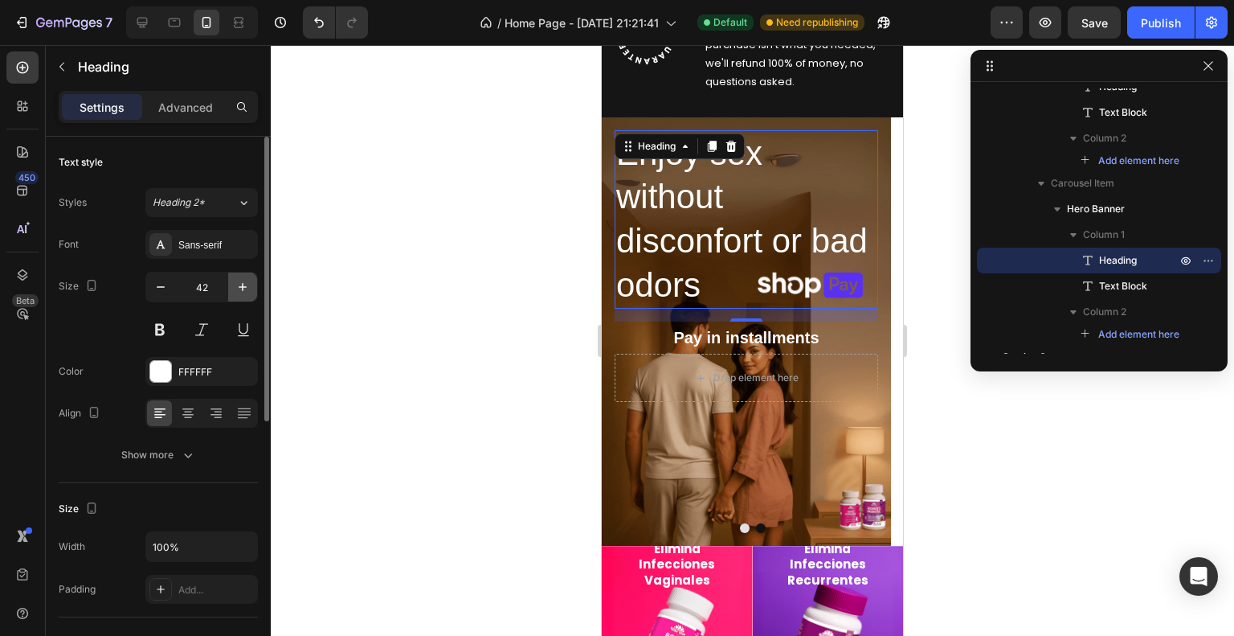
click at [247, 288] on icon "button" at bounding box center [243, 287] width 16 height 16
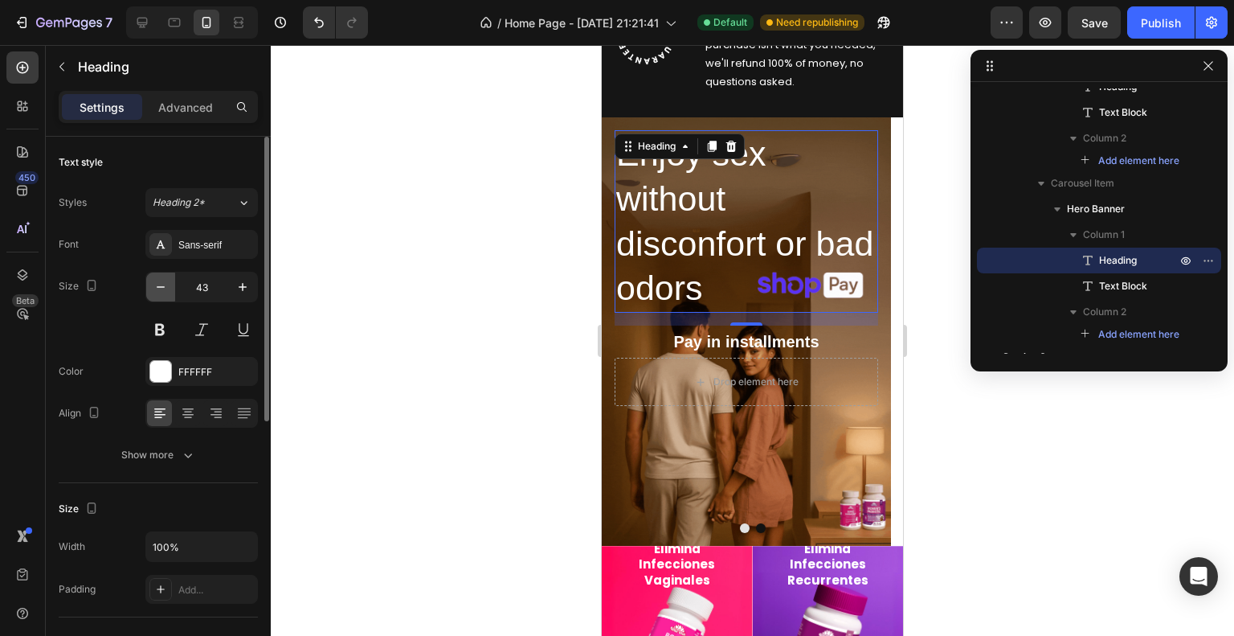
click at [153, 284] on icon "button" at bounding box center [161, 287] width 16 height 16
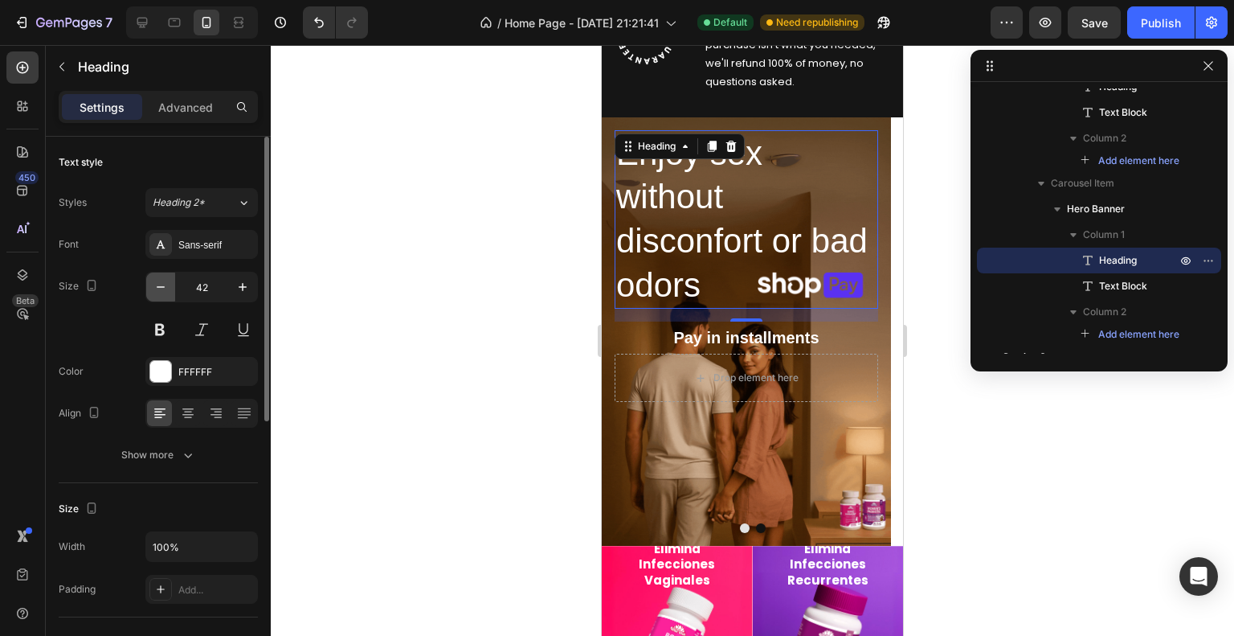
click at [153, 284] on icon "button" at bounding box center [161, 287] width 16 height 16
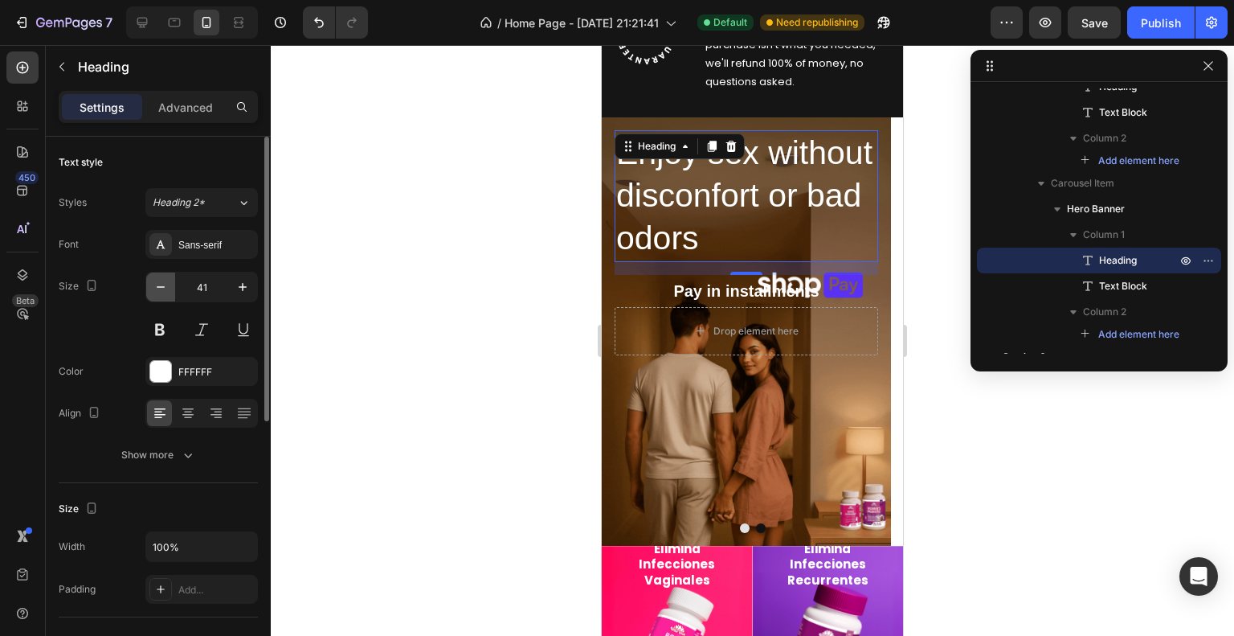
click at [153, 284] on icon "button" at bounding box center [161, 287] width 16 height 16
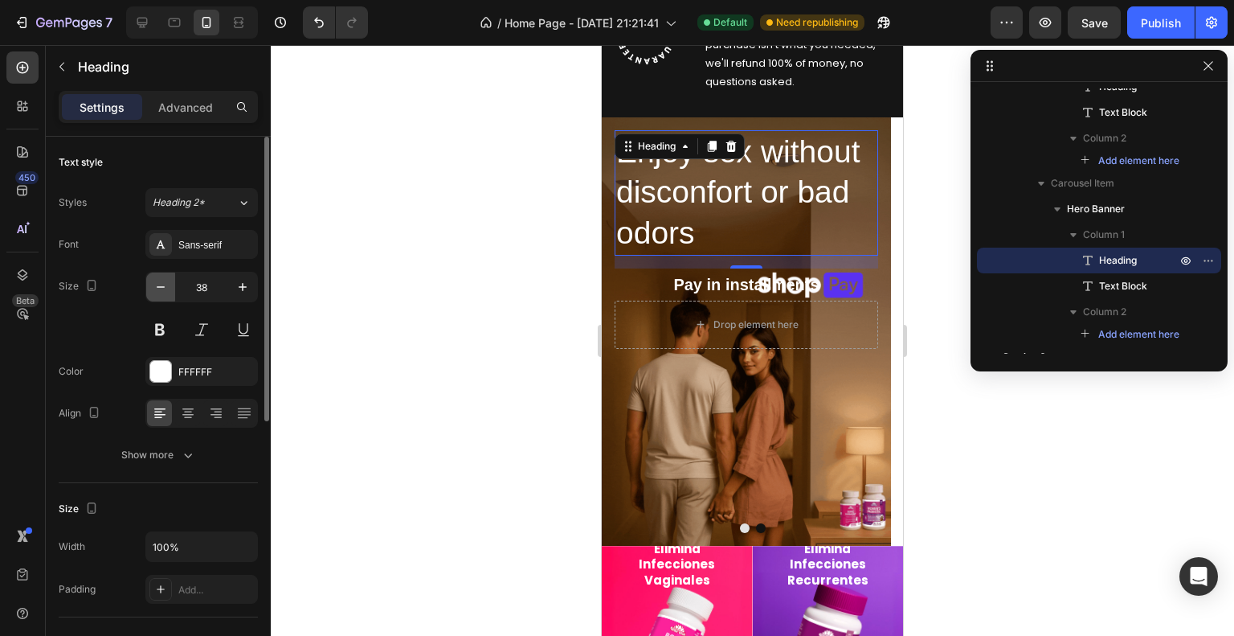
click at [153, 281] on icon "button" at bounding box center [161, 287] width 16 height 16
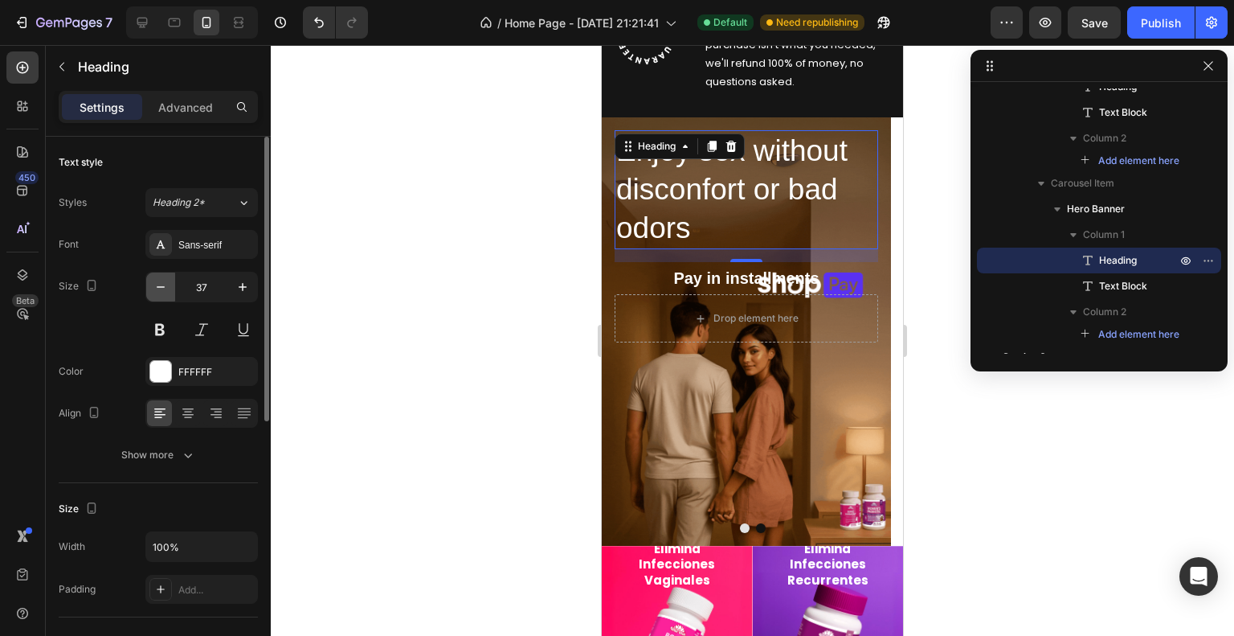
click at [153, 280] on icon "button" at bounding box center [161, 287] width 16 height 16
type input "36"
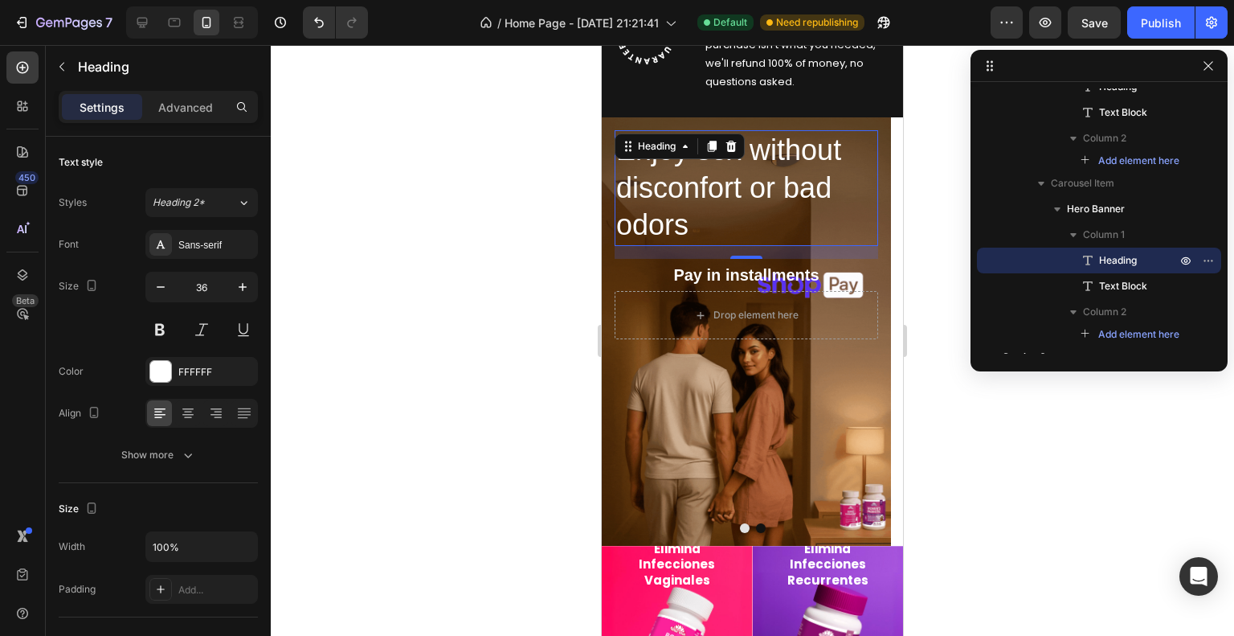
click at [922, 375] on div at bounding box center [752, 340] width 963 height 591
click at [775, 198] on p "Enjoy sex without disconfort or bad odors" at bounding box center [746, 188] width 260 height 112
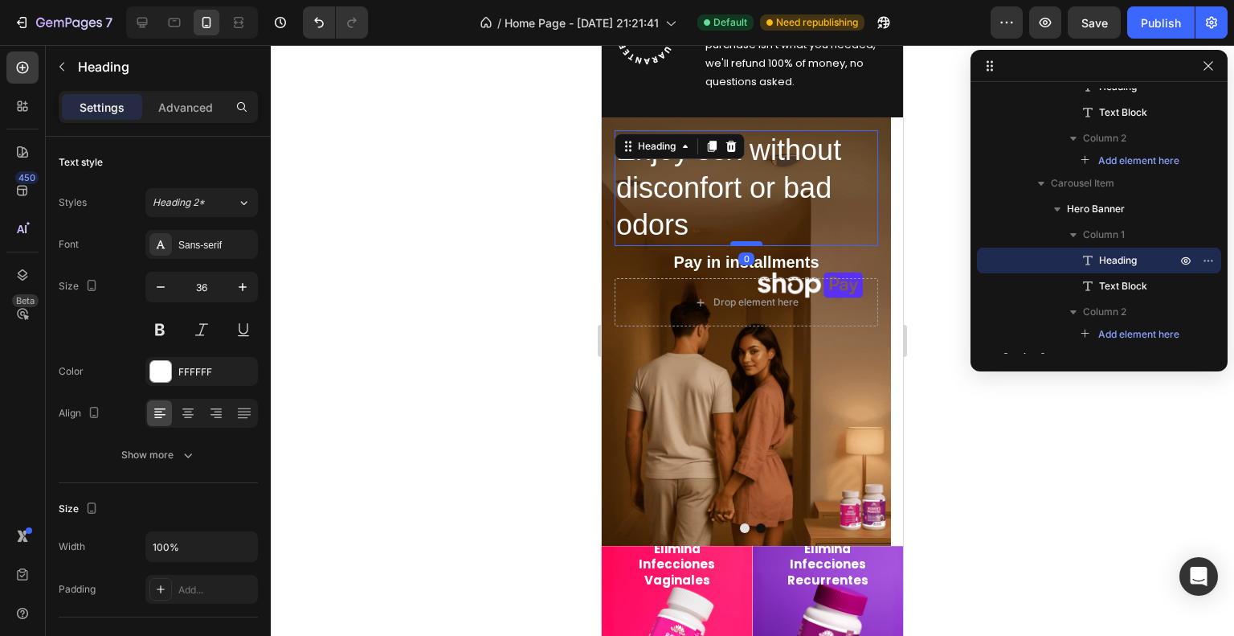
drag, startPoint x: 751, startPoint y: 217, endPoint x: 746, endPoint y: 203, distance: 14.8
click at [746, 241] on div at bounding box center [746, 243] width 32 height 5
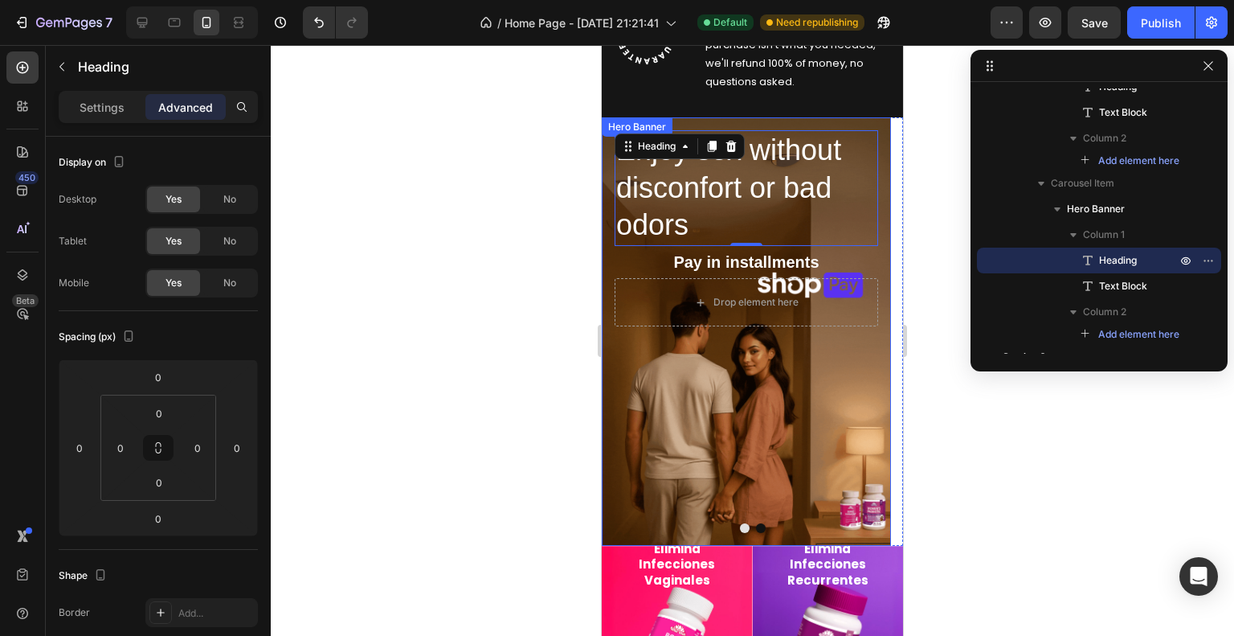
click at [810, 121] on div "Enjoy sex without disconfort or bad odors Heading 0 Pay in installments Text Bl…" at bounding box center [746, 228] width 289 height 222
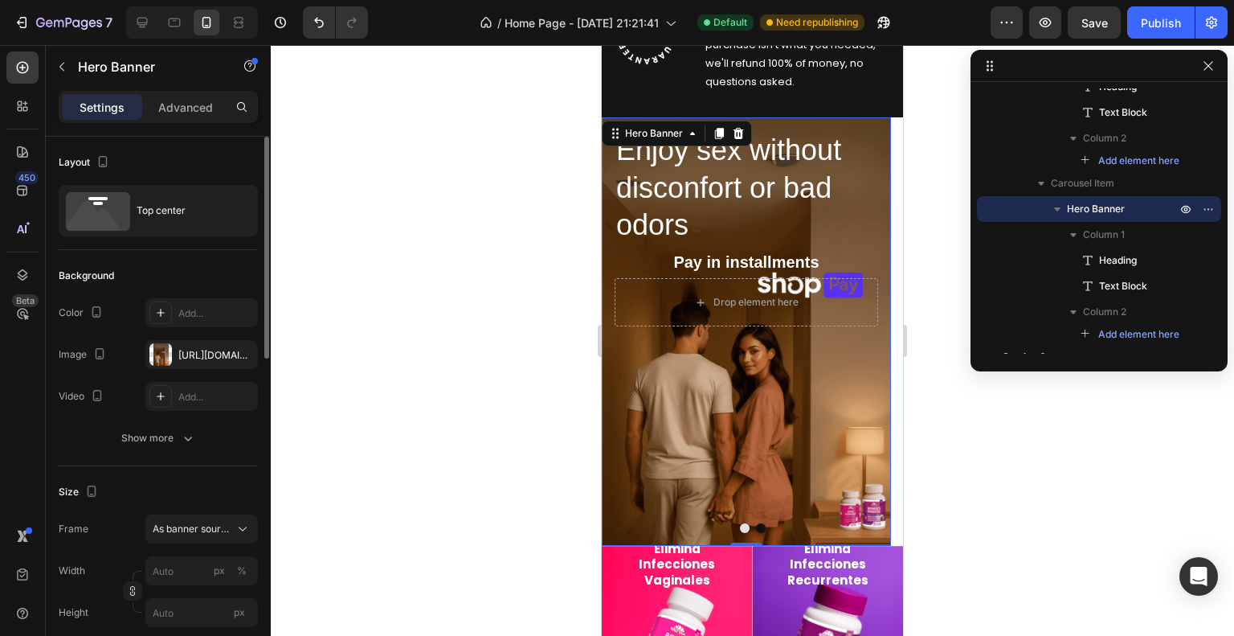
scroll to position [241, 0]
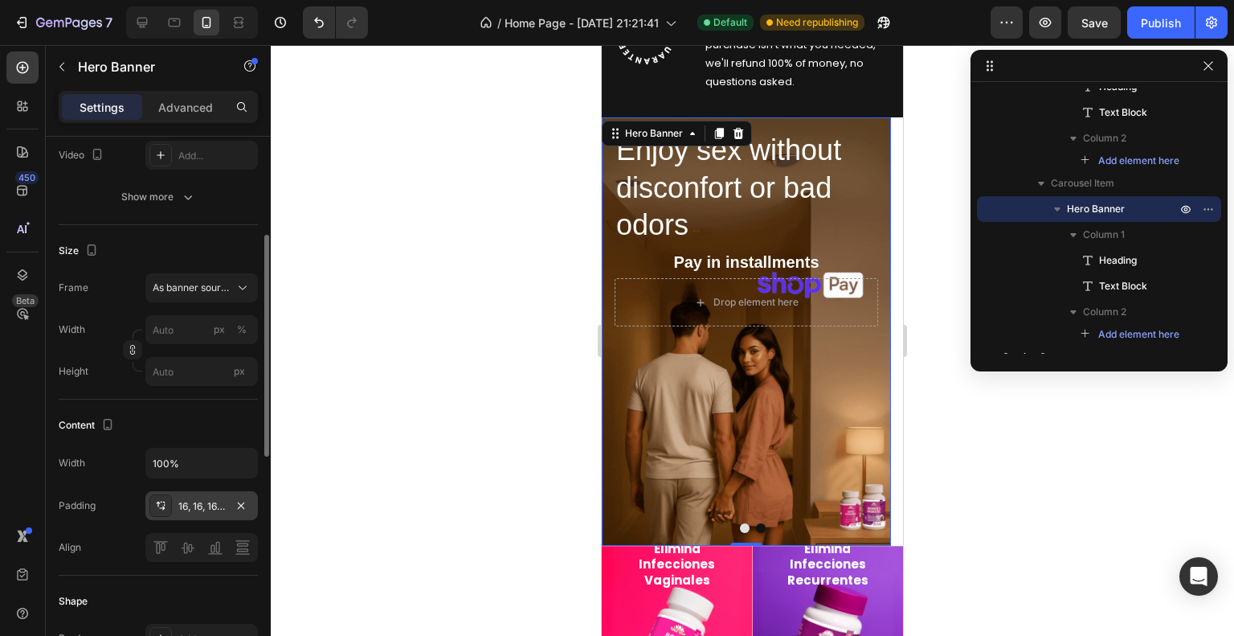
click at [193, 495] on div "16, 16, 16, 16" at bounding box center [201, 505] width 112 height 29
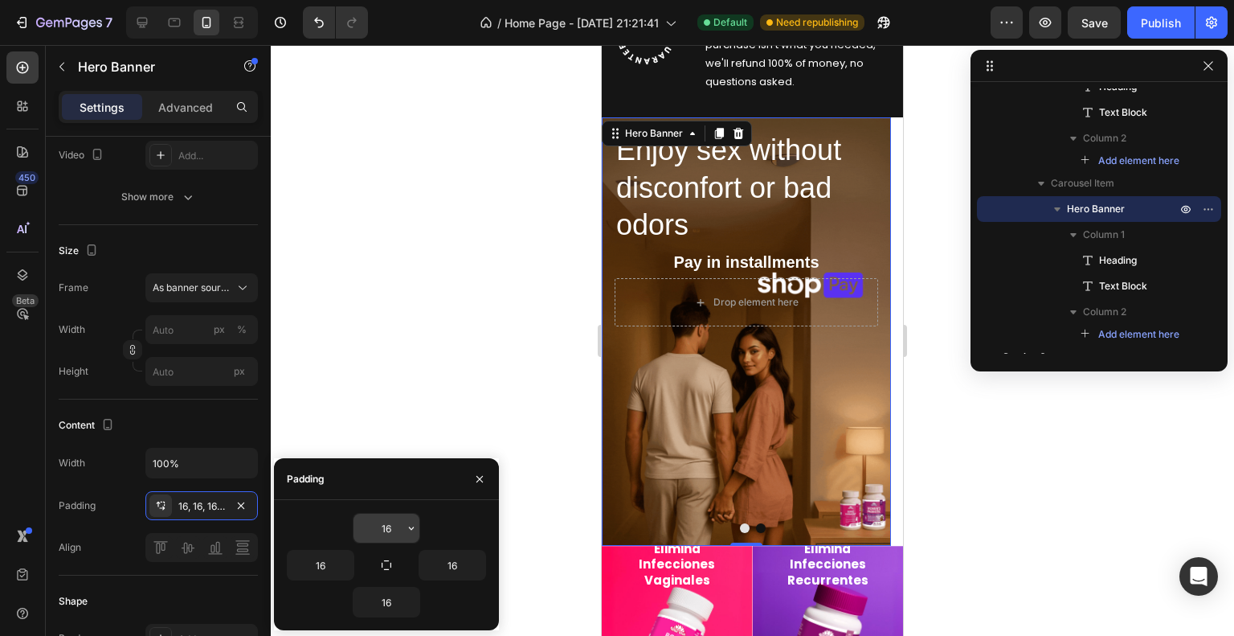
click at [391, 521] on input "16" at bounding box center [387, 527] width 66 height 29
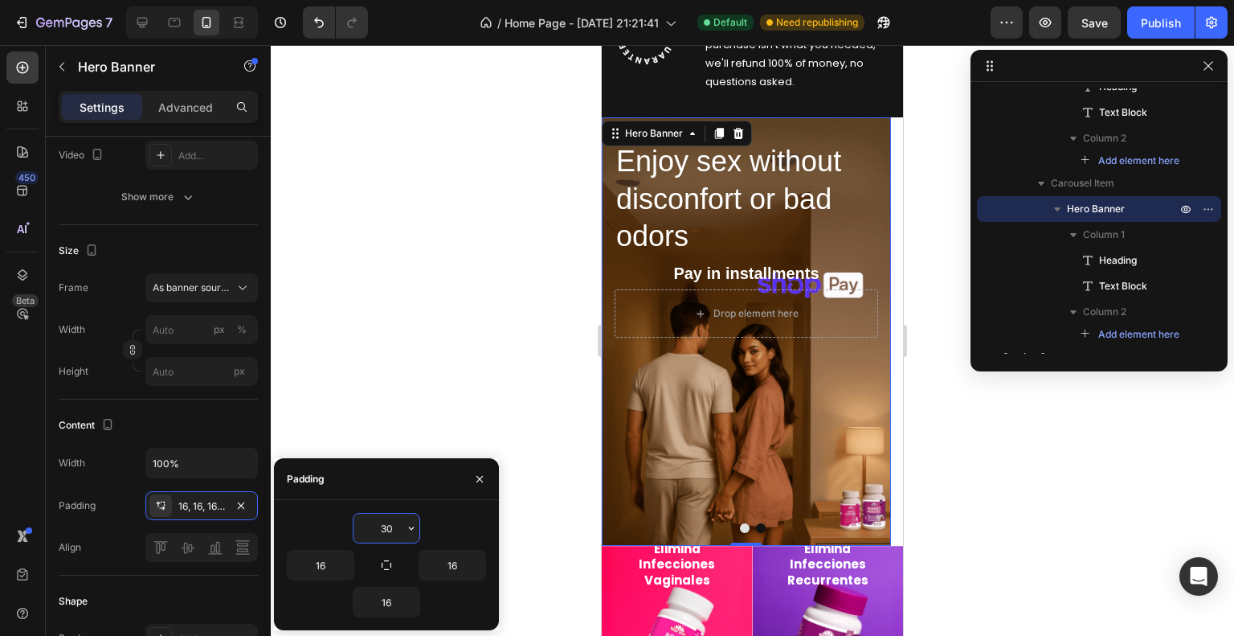
type input "3"
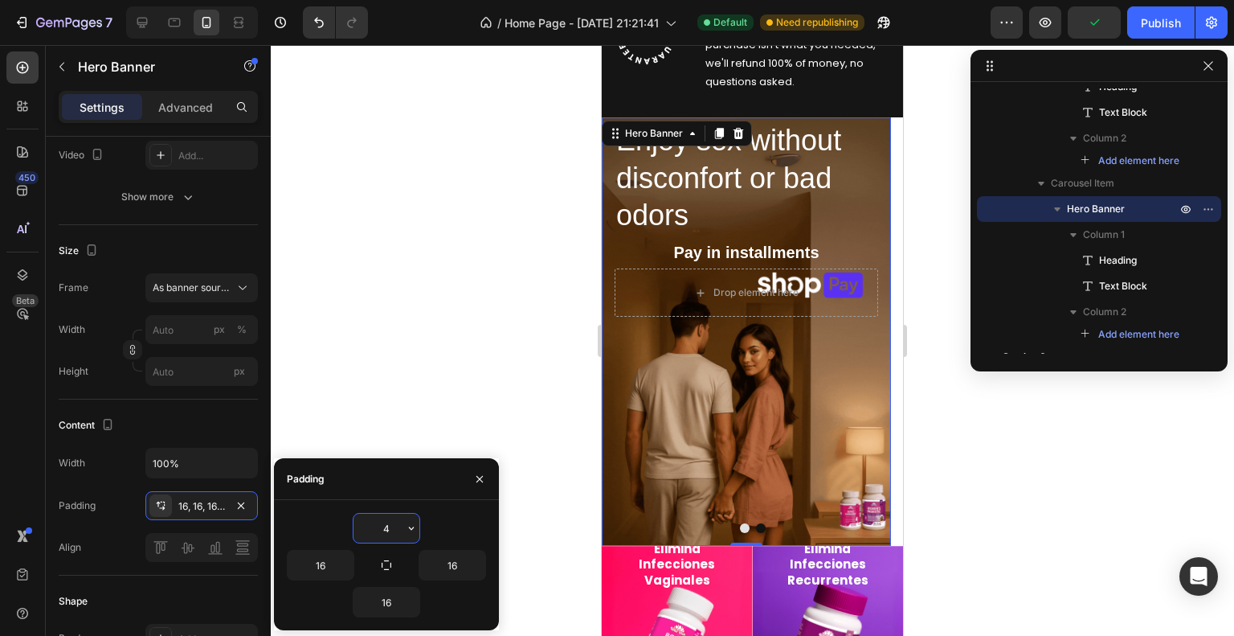
type input "40"
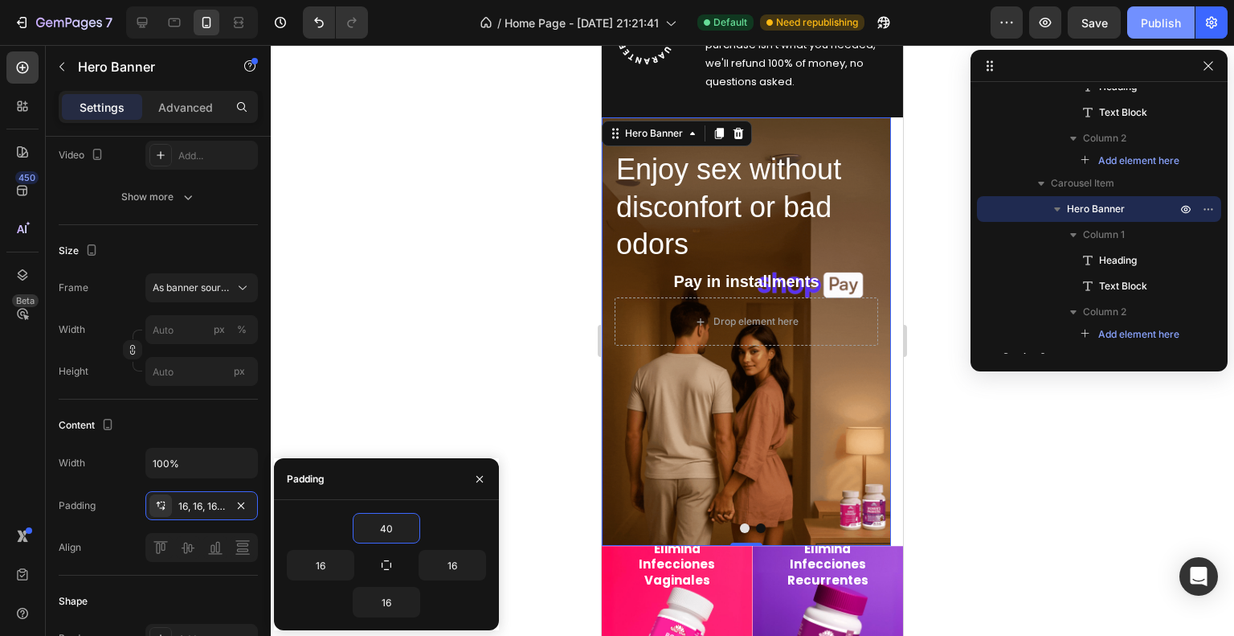
click at [1158, 22] on div "Publish" at bounding box center [1161, 22] width 40 height 17
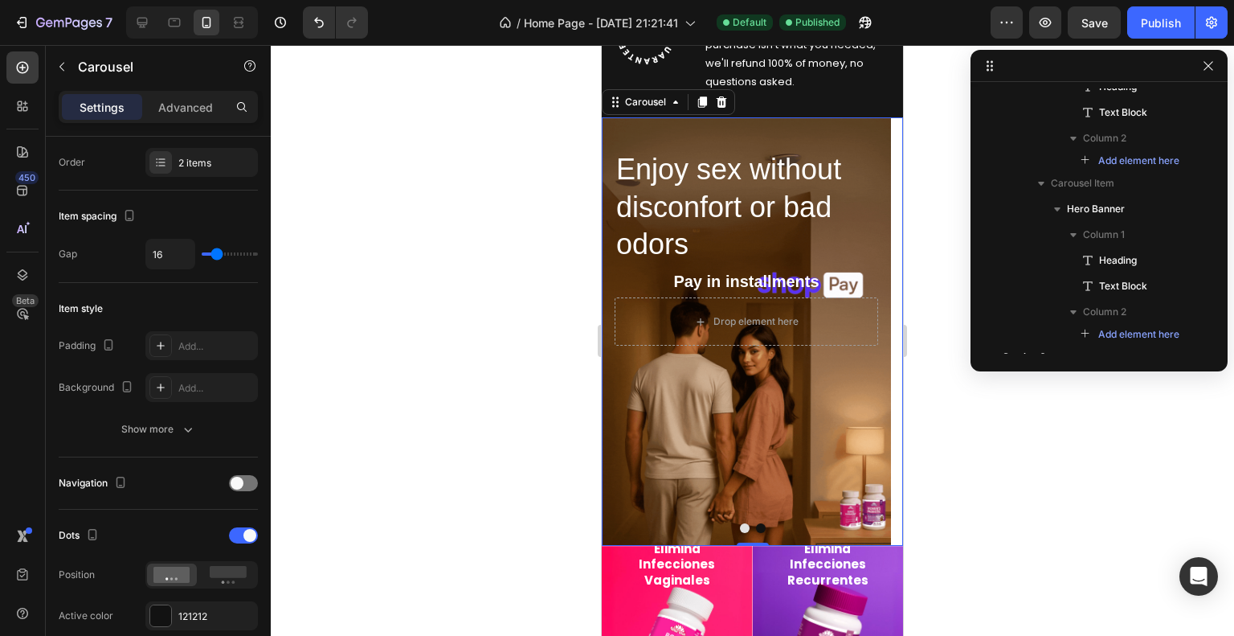
click at [756, 528] on button "Dot" at bounding box center [761, 528] width 10 height 10
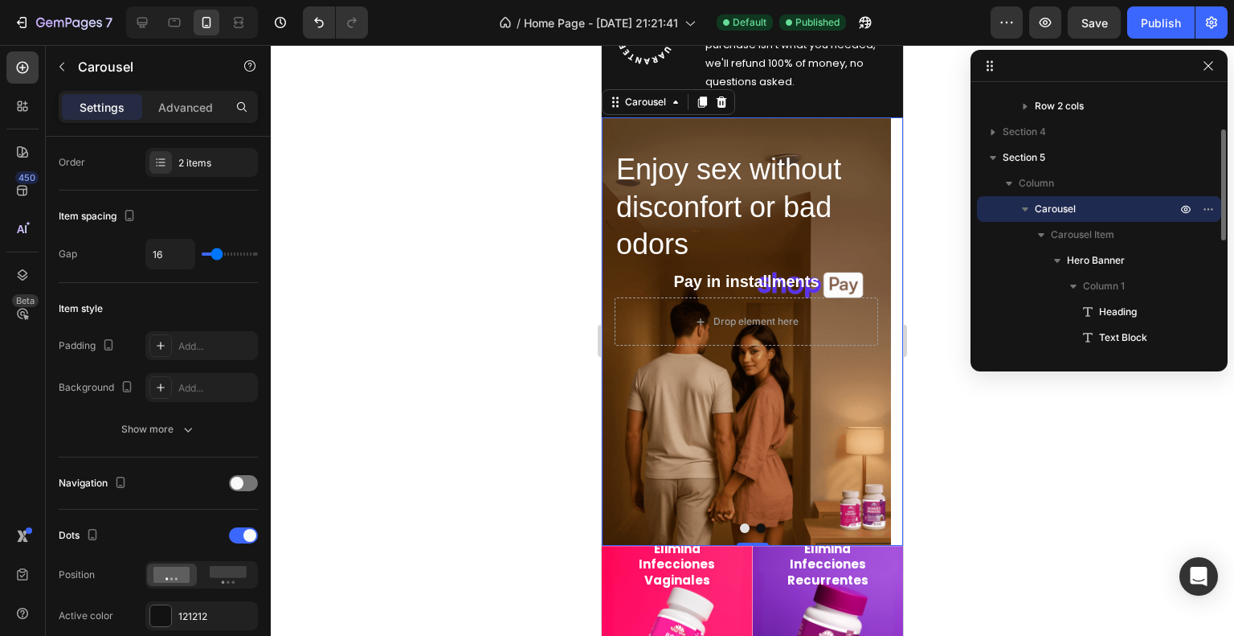
scroll to position [0, 0]
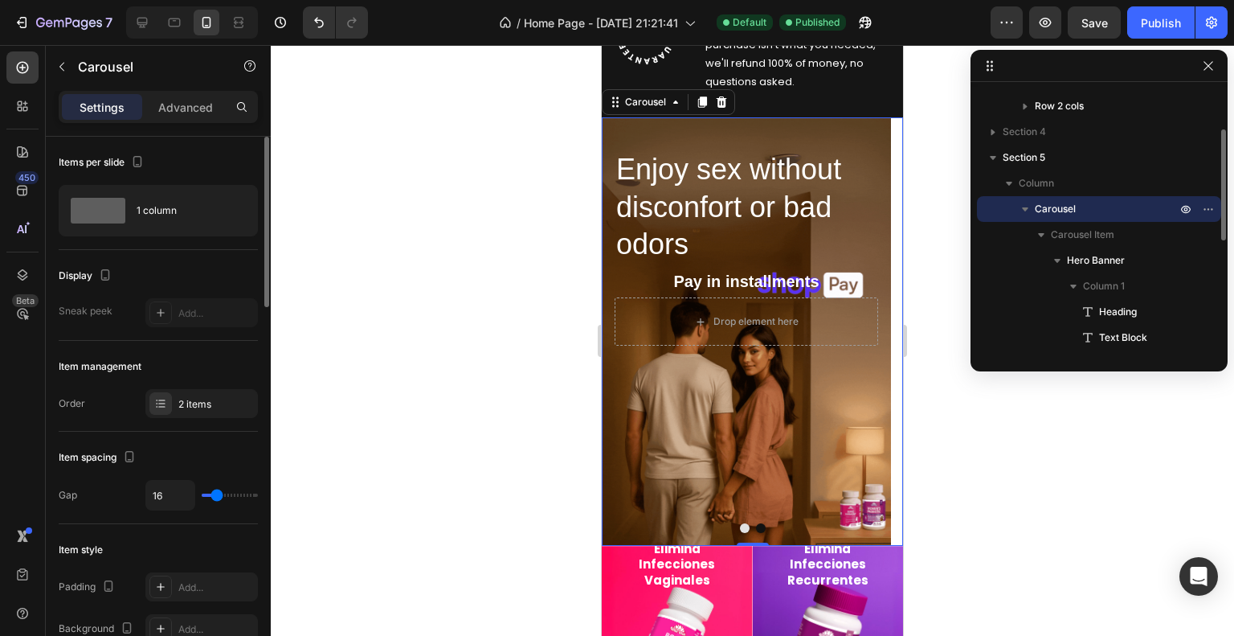
click at [740, 525] on button "Dot" at bounding box center [745, 528] width 10 height 10
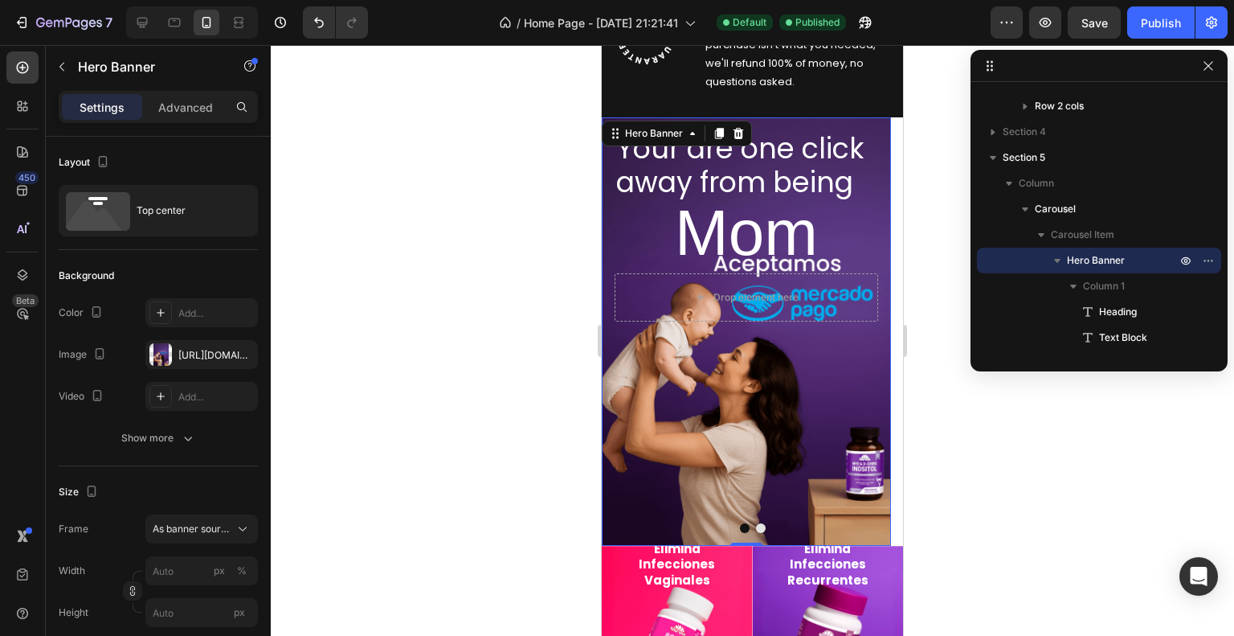
click at [831, 369] on div "Background Image" at bounding box center [746, 331] width 289 height 428
click at [195, 356] on div "https://cdn.shopify.com/s/files/1/0708/9209/3607/files/gempages_576613178713048…" at bounding box center [201, 355] width 47 height 14
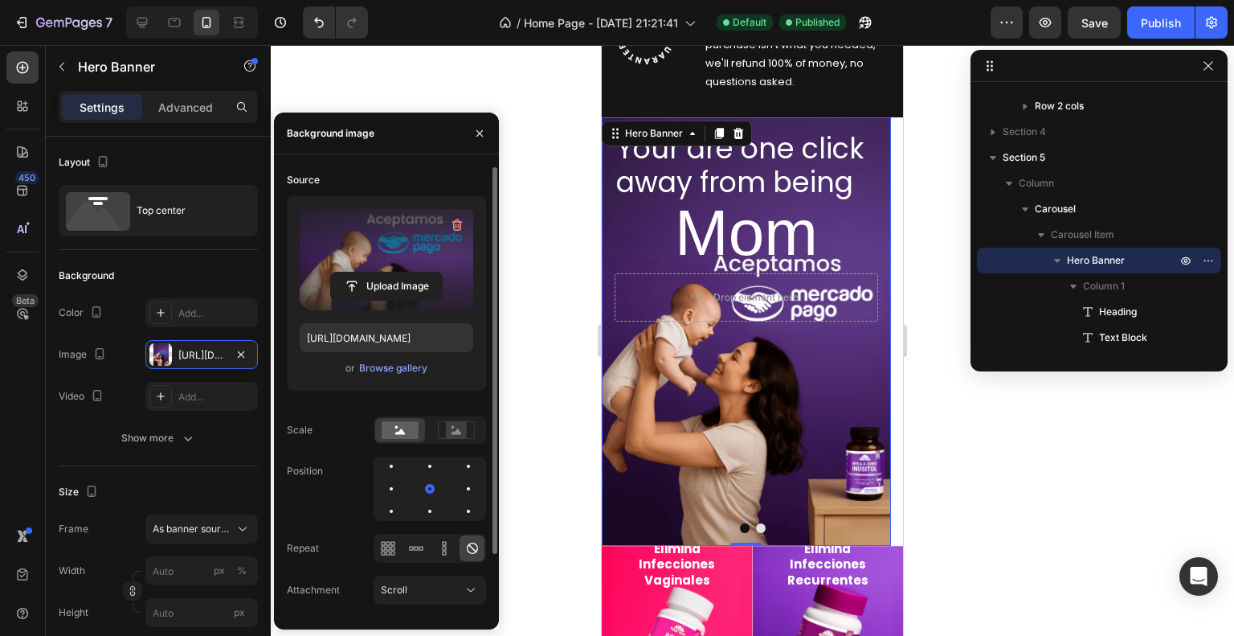
click at [350, 239] on label at bounding box center [387, 259] width 174 height 101
click at [350, 272] on input "file" at bounding box center [386, 285] width 111 height 27
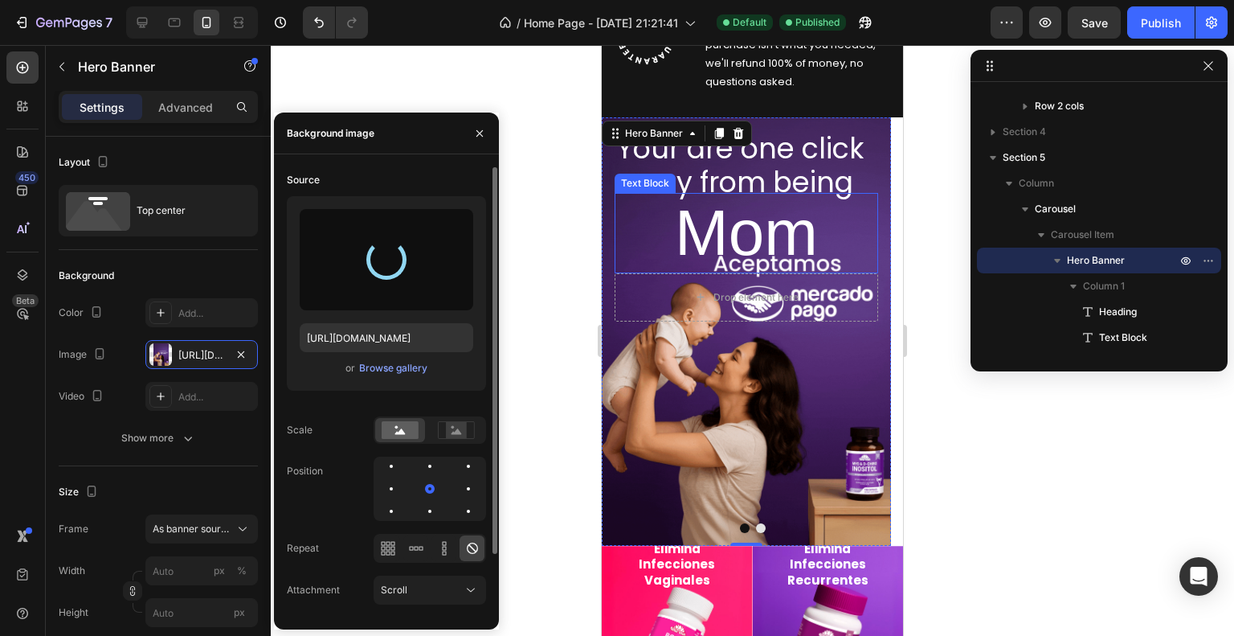
type input "https://cdn.shopify.com/s/files/1/0708/9209/3607/files/gempages_576613178713048…"
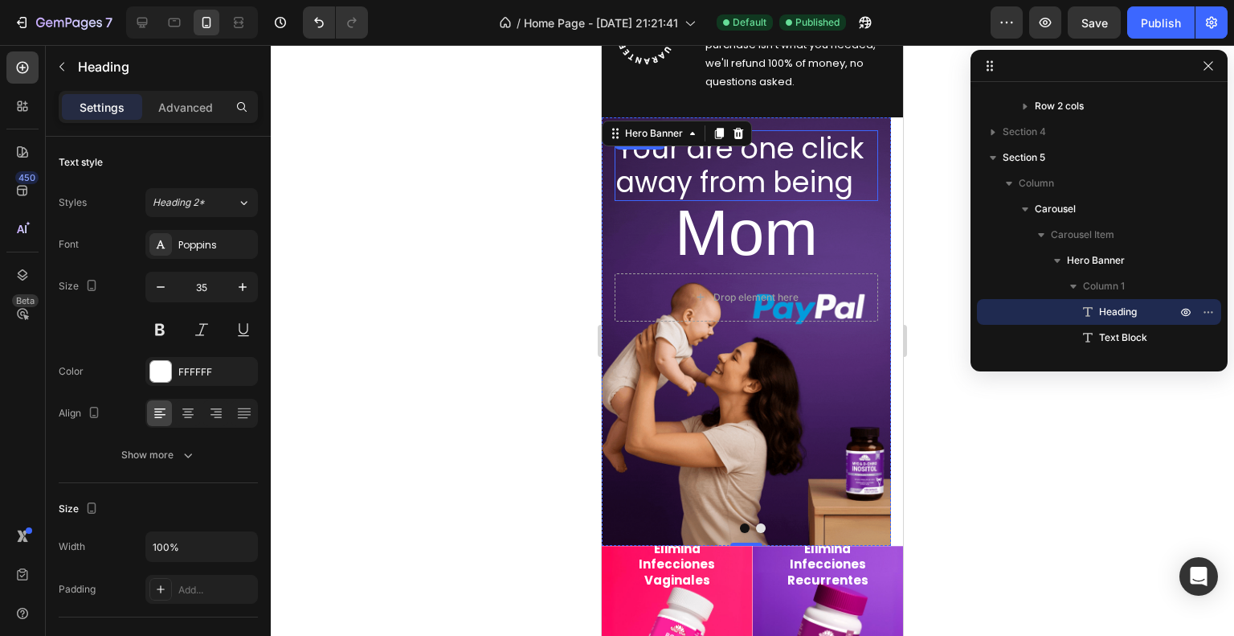
click at [775, 179] on span "Your are one click away from being" at bounding box center [739, 165] width 247 height 73
click at [707, 150] on icon at bounding box center [711, 146] width 13 height 13
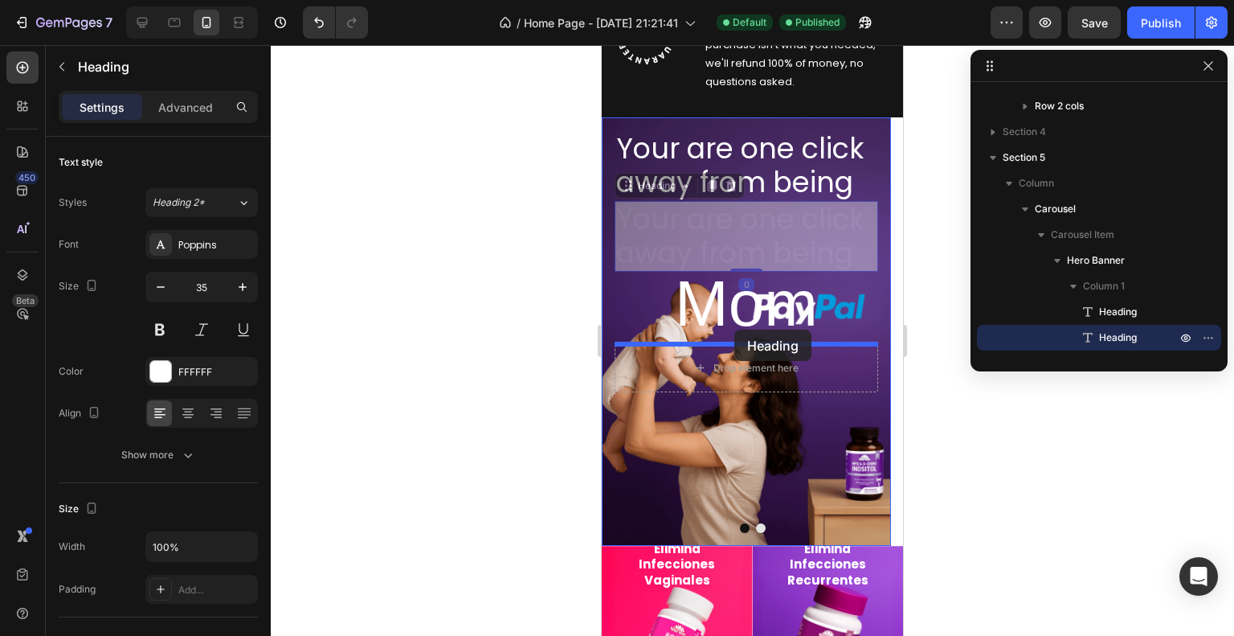
drag, startPoint x: 672, startPoint y: 183, endPoint x: 735, endPoint y: 328, distance: 157.9
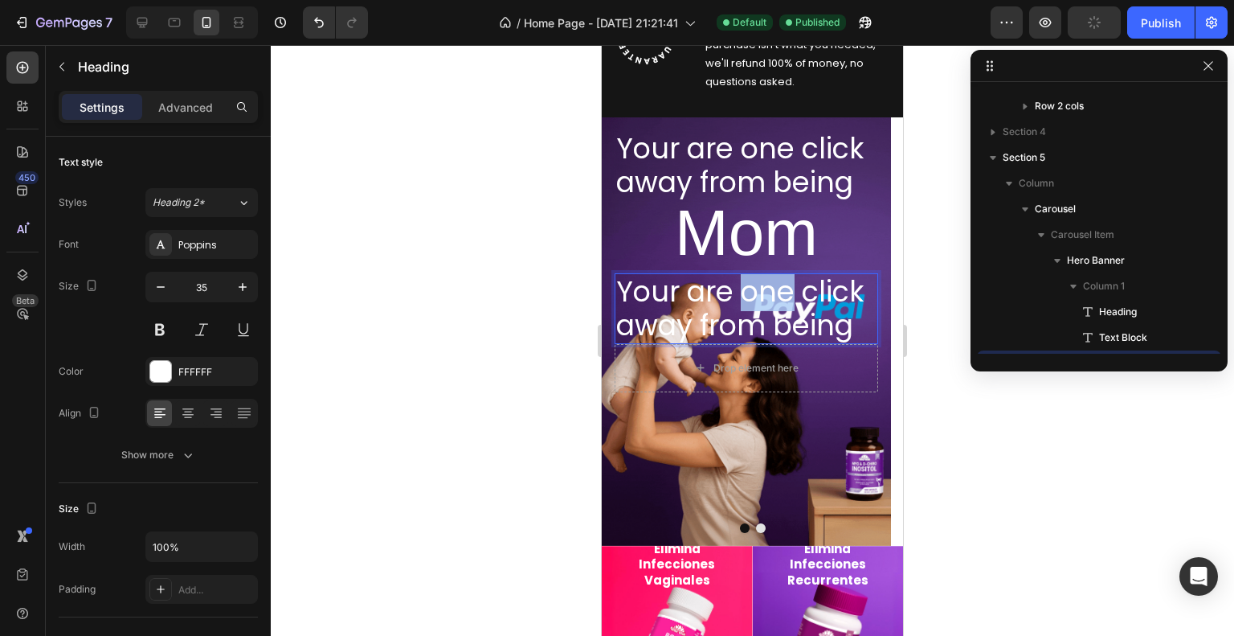
click at [747, 302] on span "Your are one click away from being" at bounding box center [739, 308] width 247 height 73
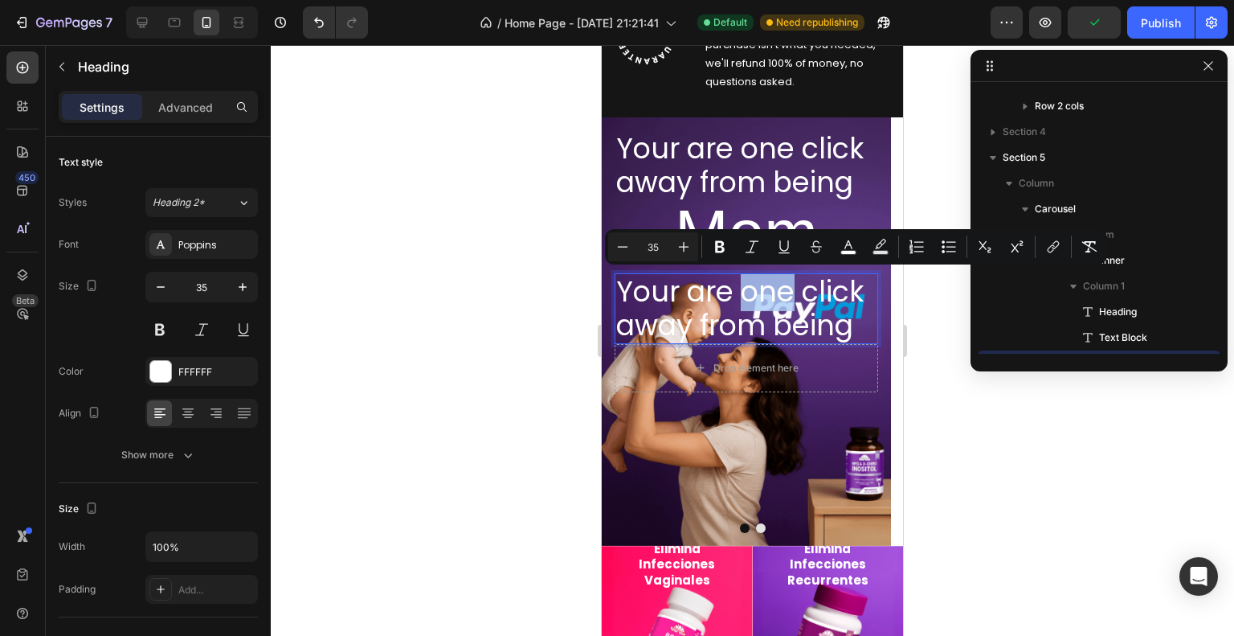
click at [748, 301] on span "Your are one click away from being" at bounding box center [739, 308] width 247 height 73
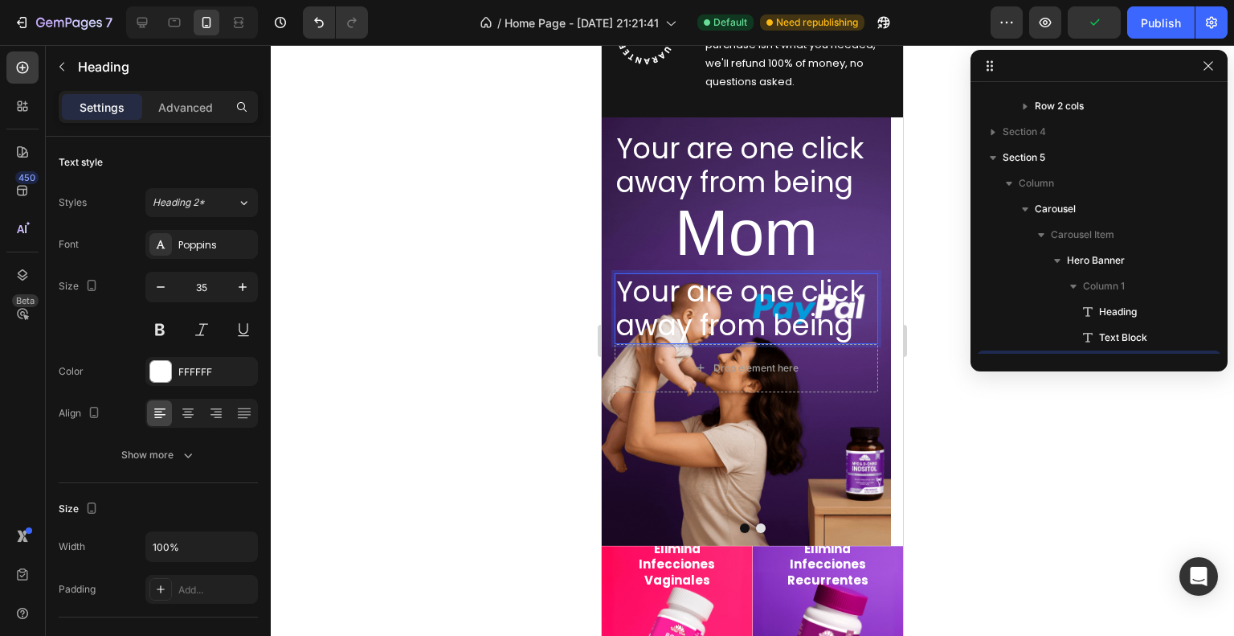
click at [742, 318] on span "Your are one click away from being" at bounding box center [739, 308] width 247 height 73
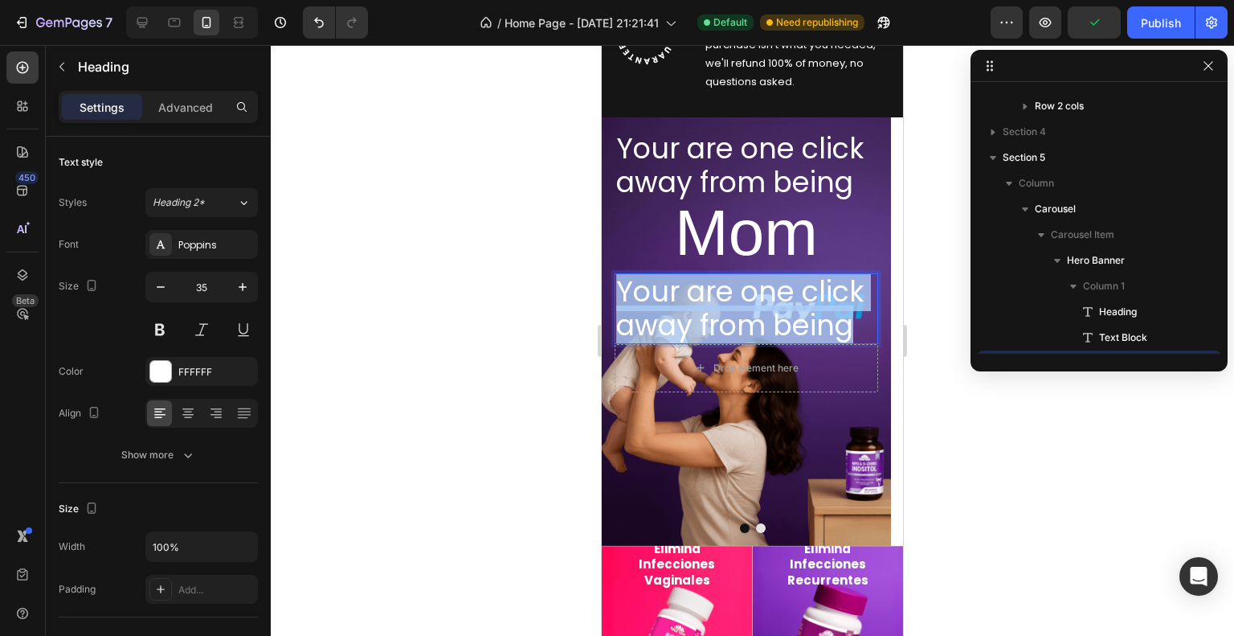
click at [742, 319] on span "Your are one click away from being" at bounding box center [739, 308] width 247 height 73
click at [742, 317] on span "Your are one click away from being" at bounding box center [739, 308] width 247 height 73
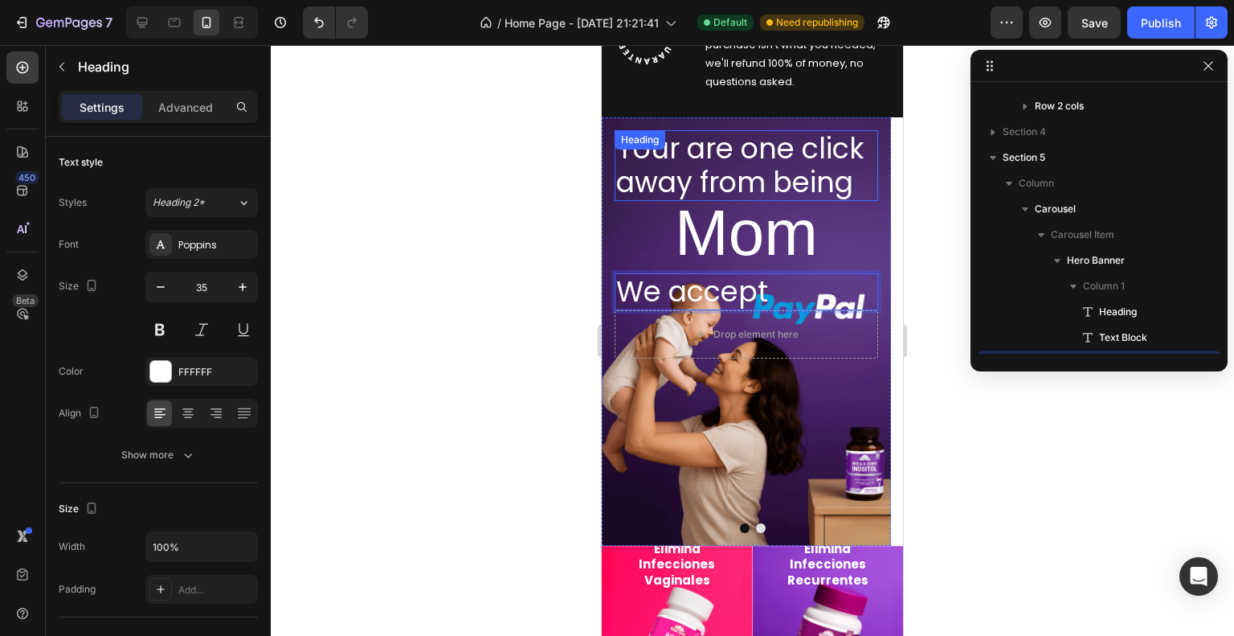
click at [762, 144] on span "Your are one click away from being" at bounding box center [739, 165] width 247 height 73
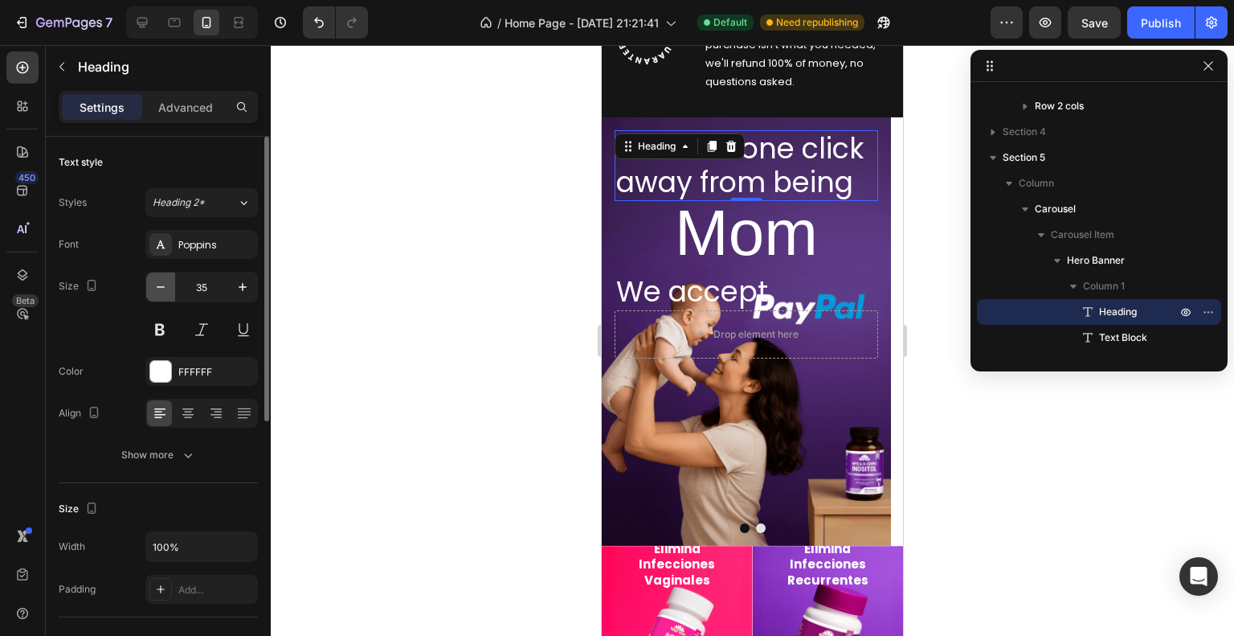
click at [157, 290] on icon "button" at bounding box center [161, 287] width 16 height 16
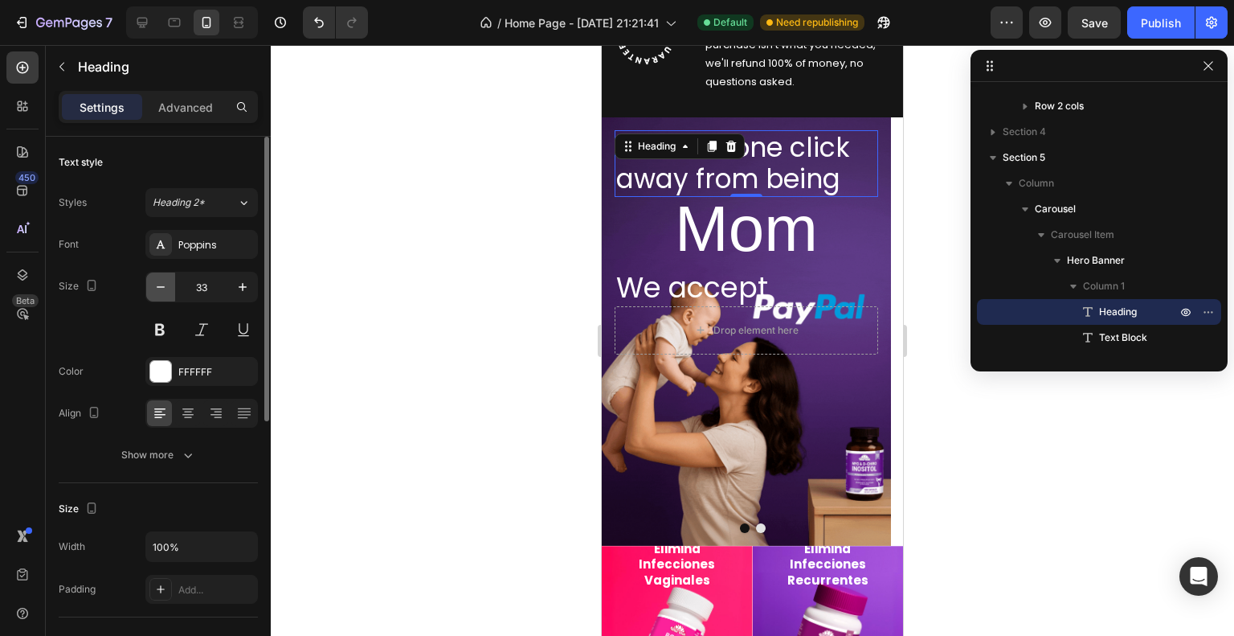
click at [157, 290] on icon "button" at bounding box center [161, 287] width 16 height 16
type input "32"
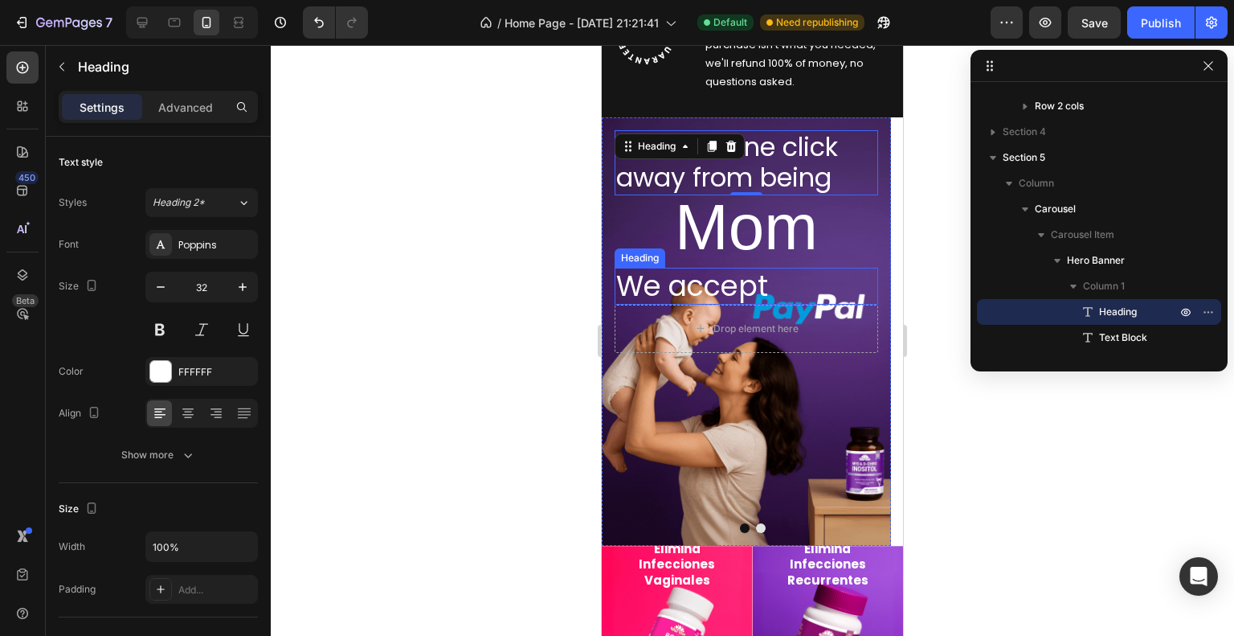
click at [742, 290] on span "We accept" at bounding box center [692, 285] width 152 height 39
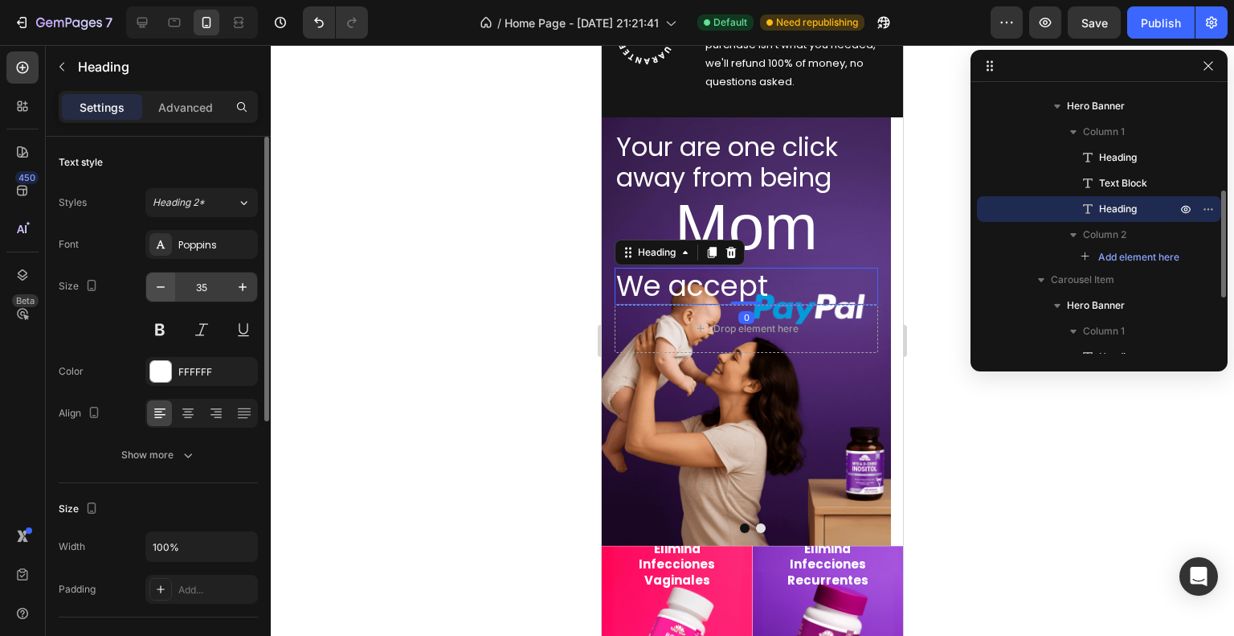
click at [161, 291] on icon "button" at bounding box center [161, 287] width 16 height 16
click at [161, 290] on icon "button" at bounding box center [161, 287] width 16 height 16
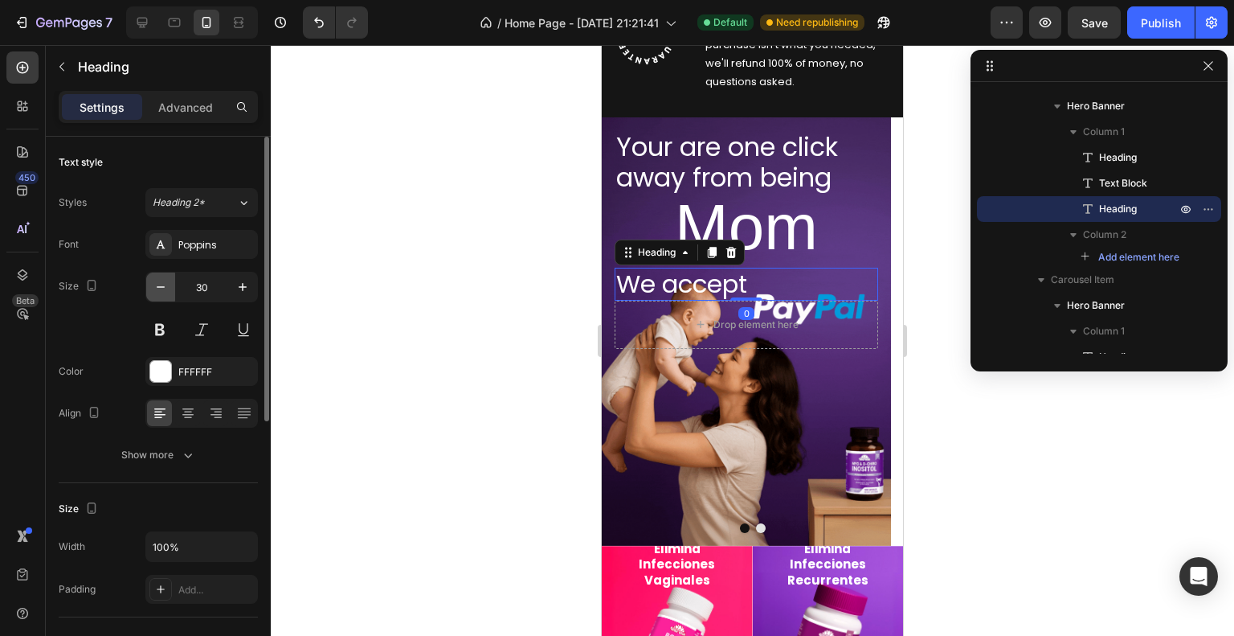
click at [161, 290] on icon "button" at bounding box center [161, 287] width 16 height 16
click at [161, 288] on icon "button" at bounding box center [161, 287] width 16 height 16
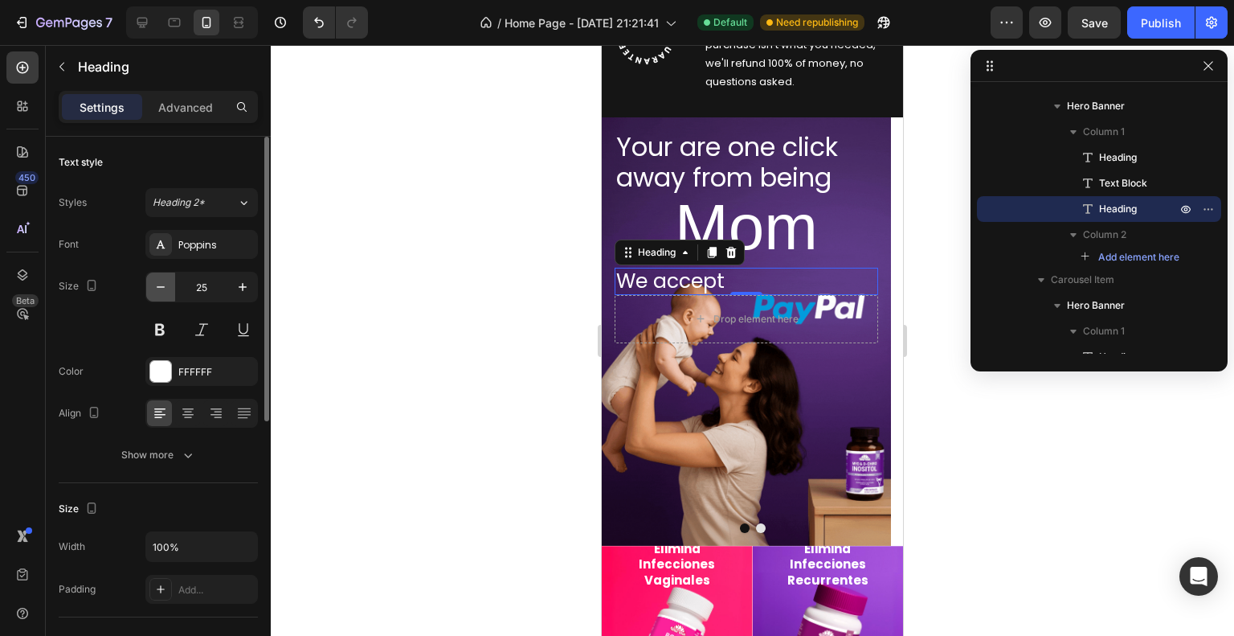
click at [161, 288] on icon "button" at bounding box center [161, 287] width 16 height 16
click at [220, 403] on div at bounding box center [215, 413] width 25 height 26
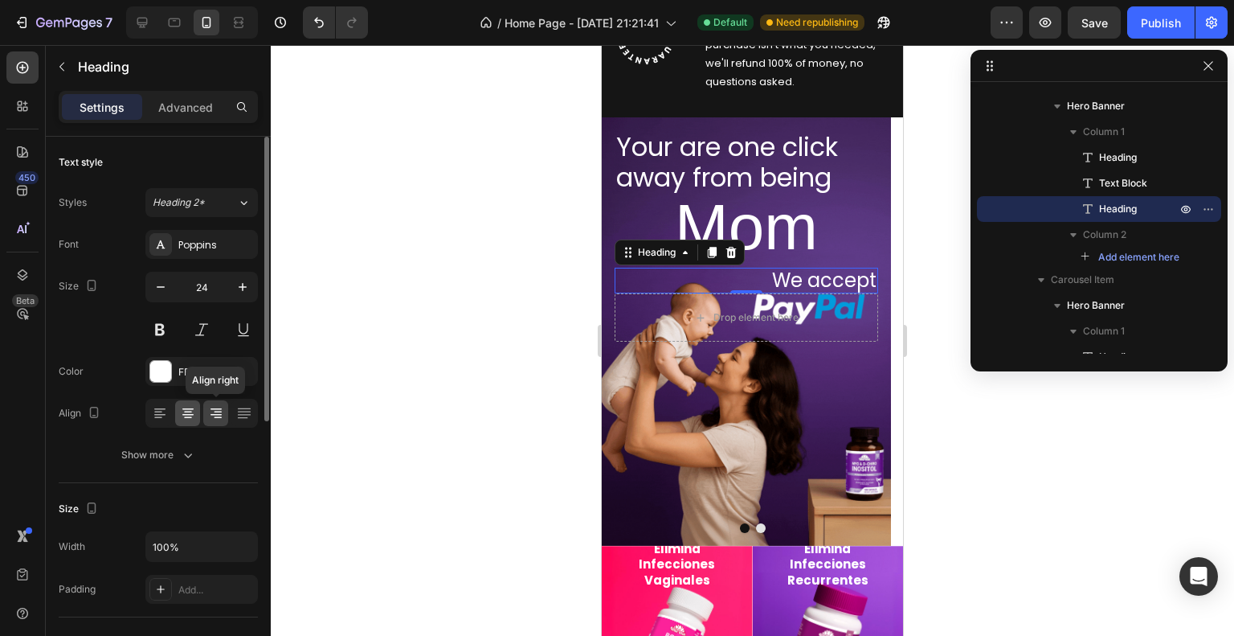
click at [184, 411] on icon at bounding box center [188, 413] width 16 height 16
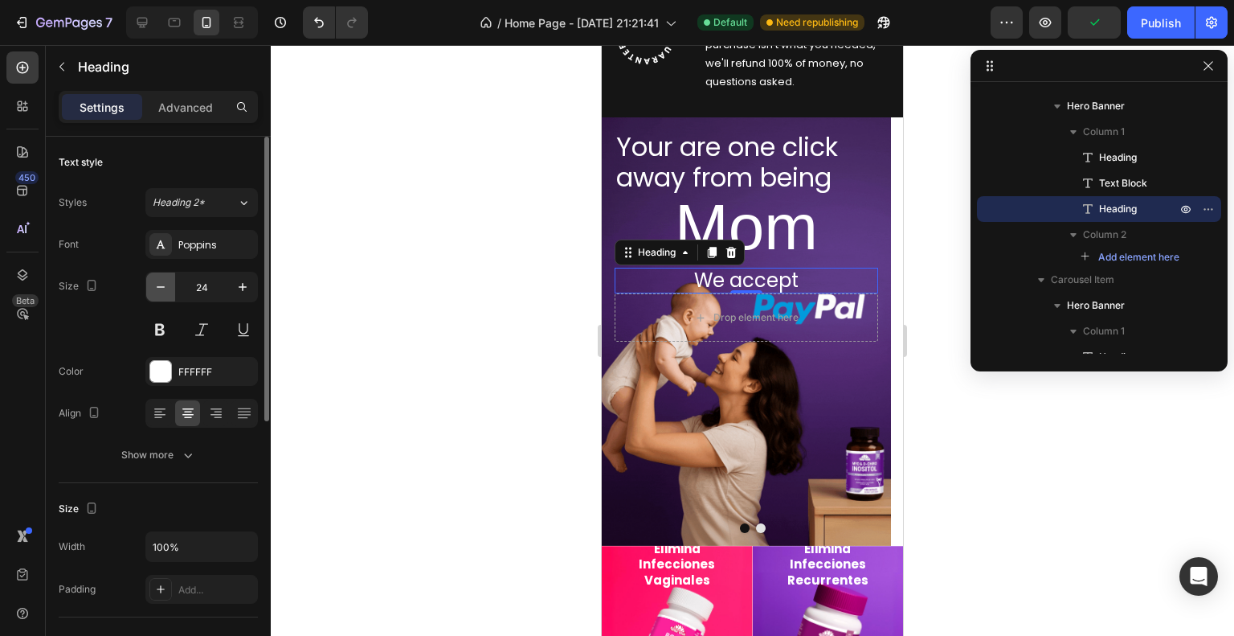
click at [161, 292] on icon "button" at bounding box center [161, 287] width 16 height 16
type input "22"
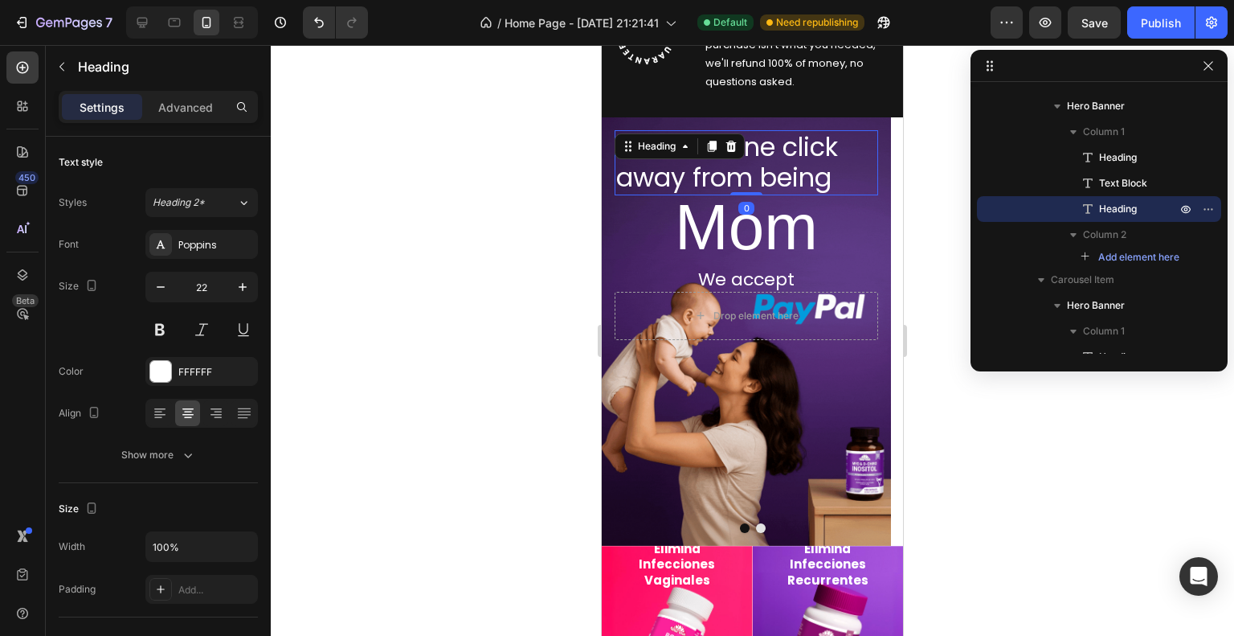
click at [774, 164] on span "Your are one click away from being" at bounding box center [727, 162] width 222 height 67
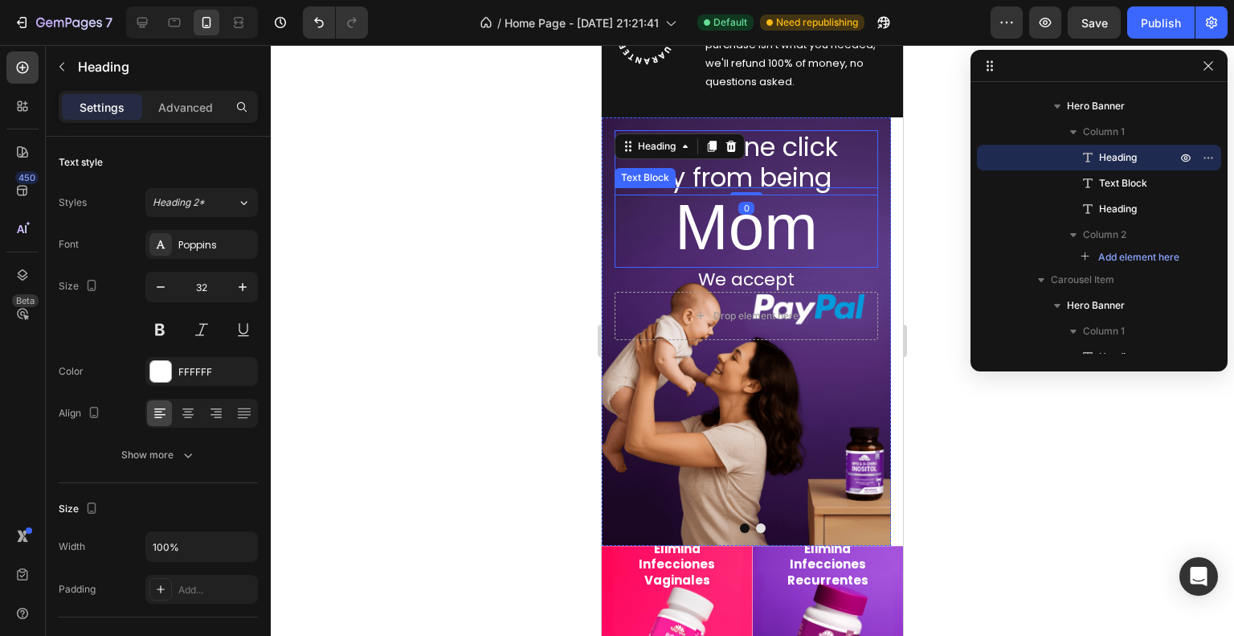
click at [756, 234] on span "Mom" at bounding box center [746, 227] width 143 height 72
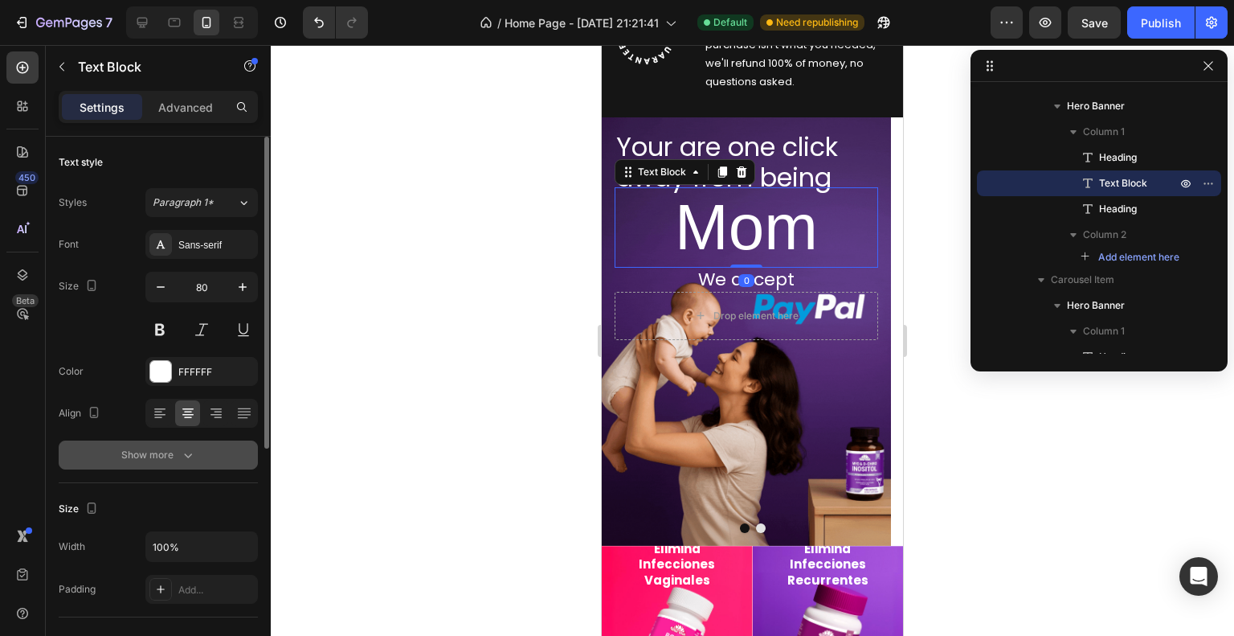
click at [161, 453] on div "Show more" at bounding box center [158, 455] width 75 height 16
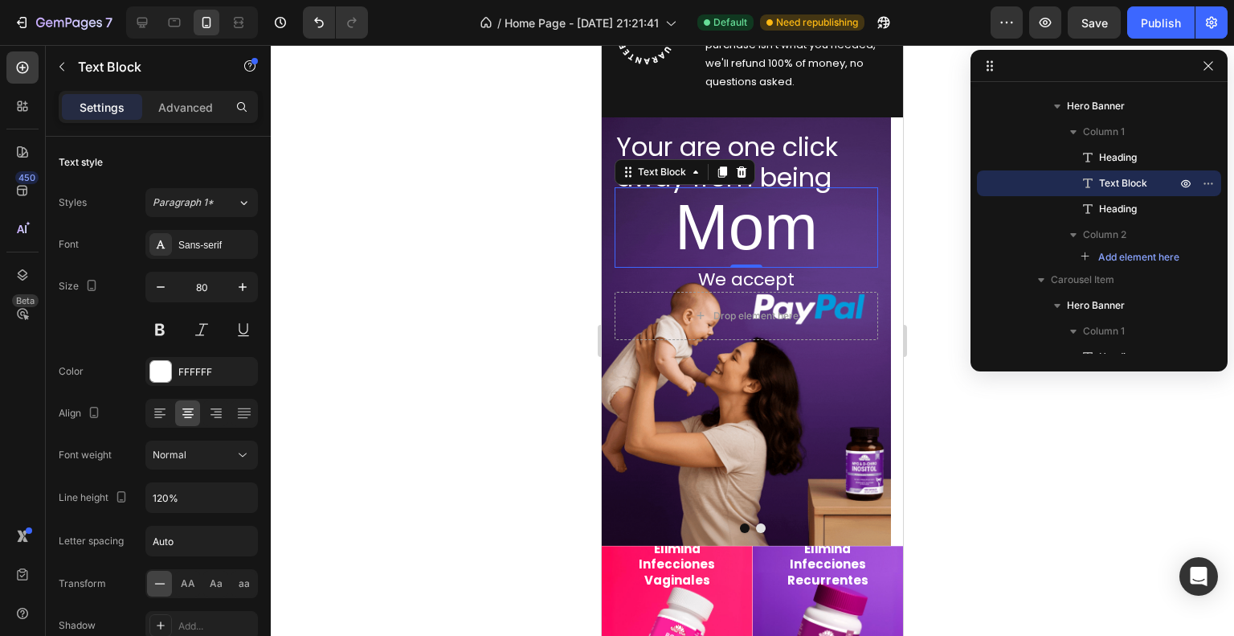
click at [948, 459] on div at bounding box center [752, 340] width 963 height 591
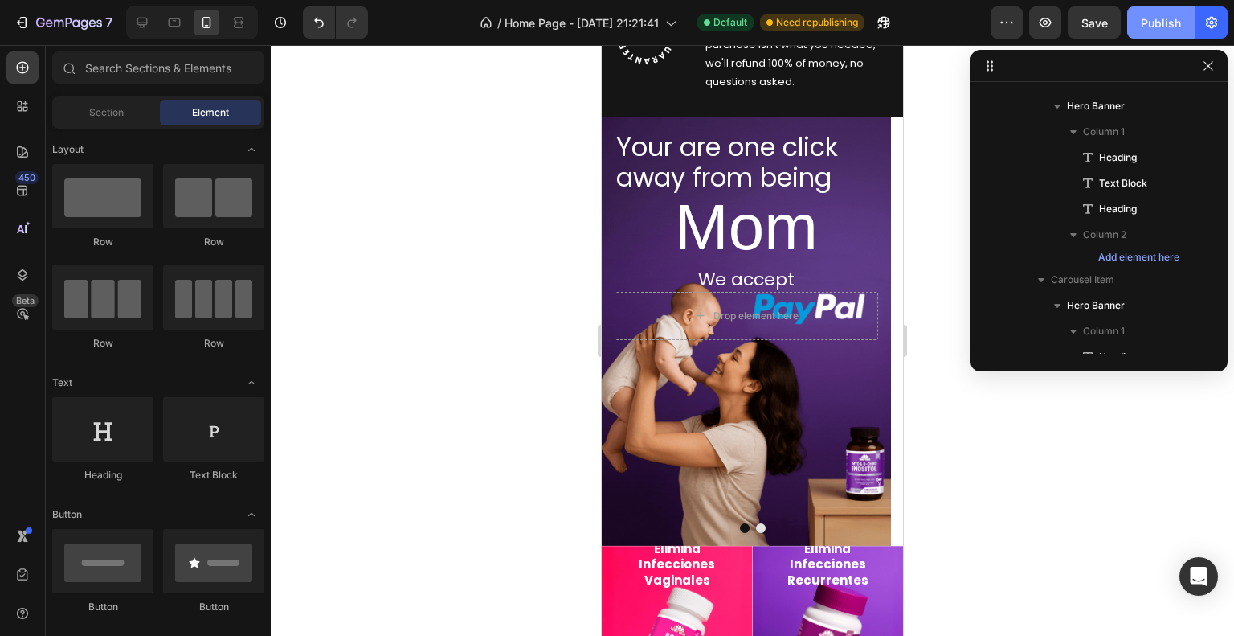
click at [1157, 18] on div "Publish" at bounding box center [1161, 22] width 40 height 17
click at [1092, 430] on div at bounding box center [752, 340] width 963 height 591
click at [1201, 67] on button "button" at bounding box center [1208, 65] width 19 height 19
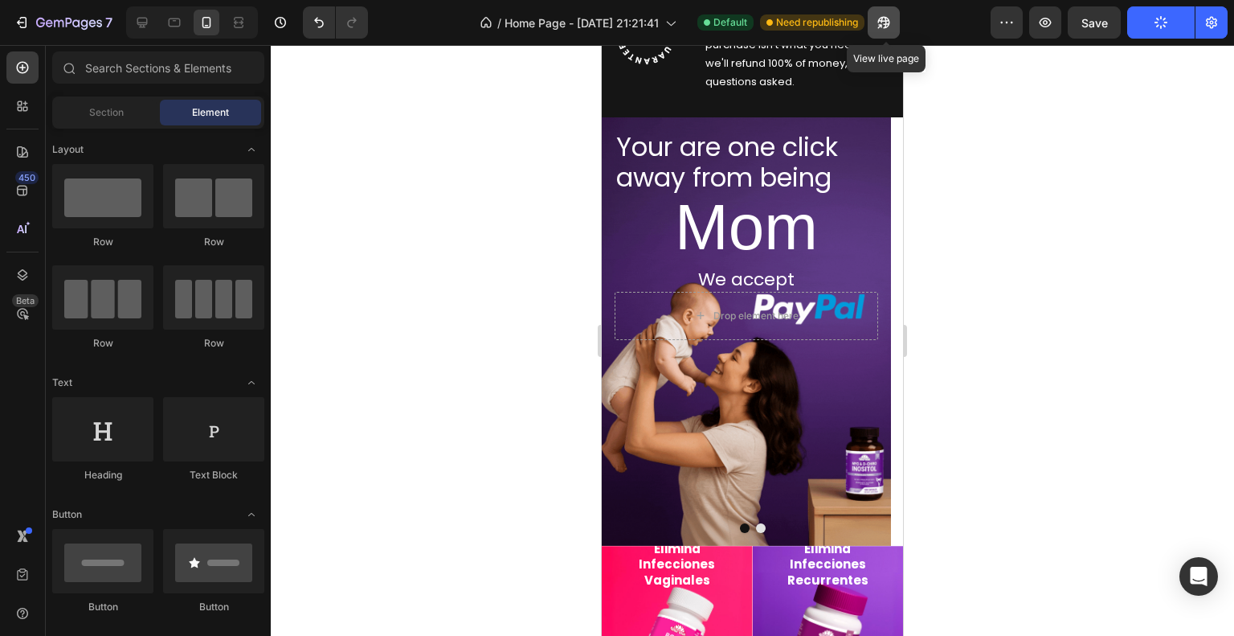
click at [894, 25] on button "button" at bounding box center [884, 22] width 32 height 32
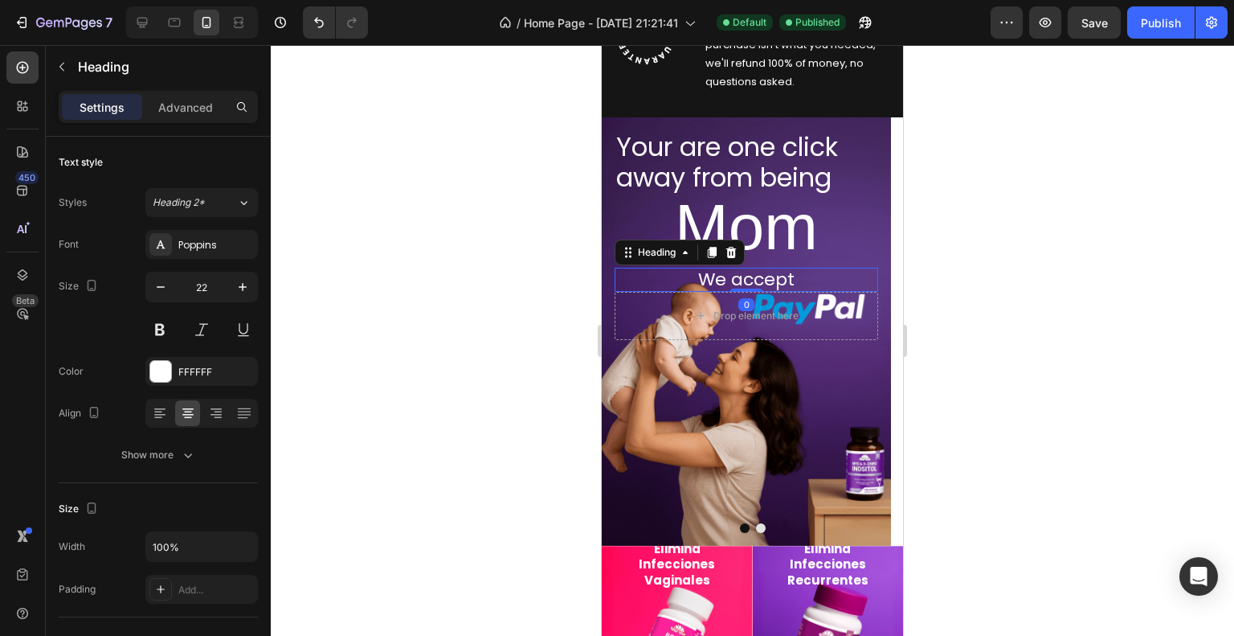
click at [765, 272] on span "We accept" at bounding box center [746, 279] width 96 height 25
click at [774, 227] on span "Mom" at bounding box center [746, 227] width 143 height 72
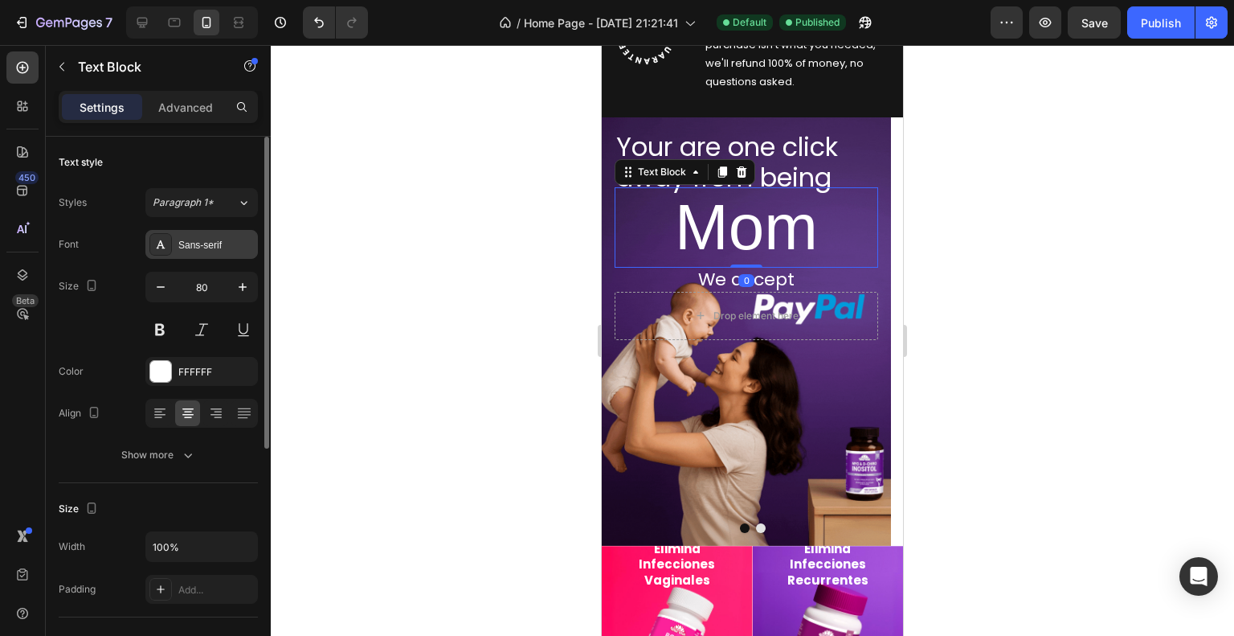
click at [209, 242] on div "Sans-serif" at bounding box center [216, 245] width 76 height 14
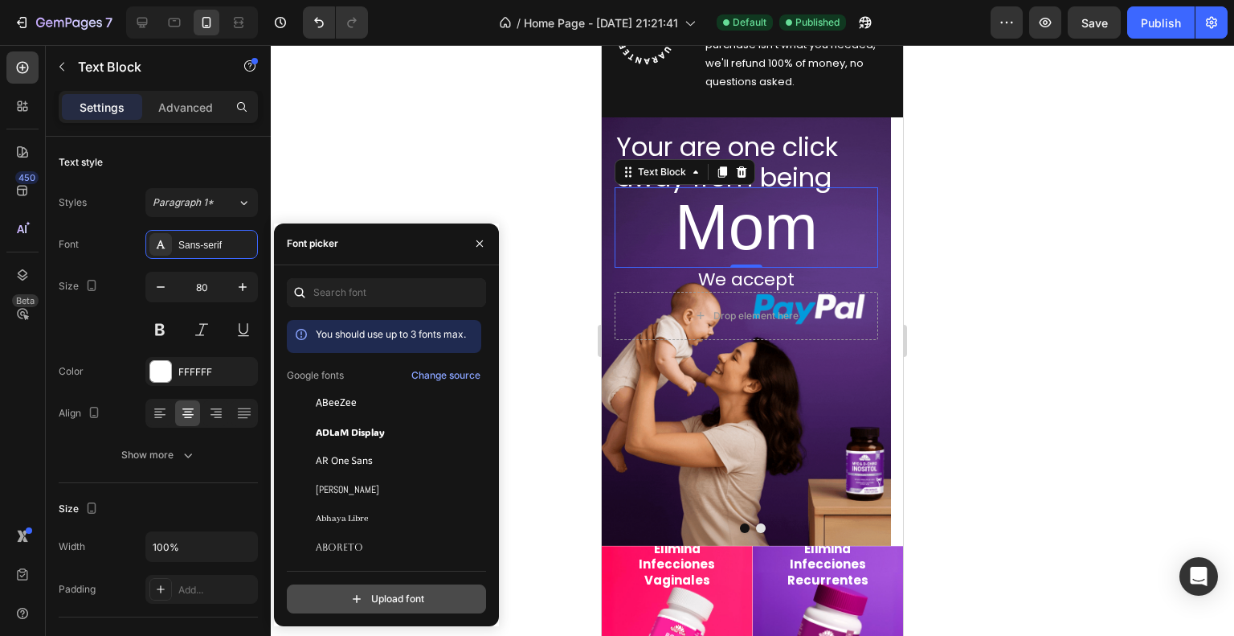
click at [354, 591] on input "file" at bounding box center [421, 598] width 402 height 27
type input "C:\fakepath\Huile de Jacinthe.ttf"
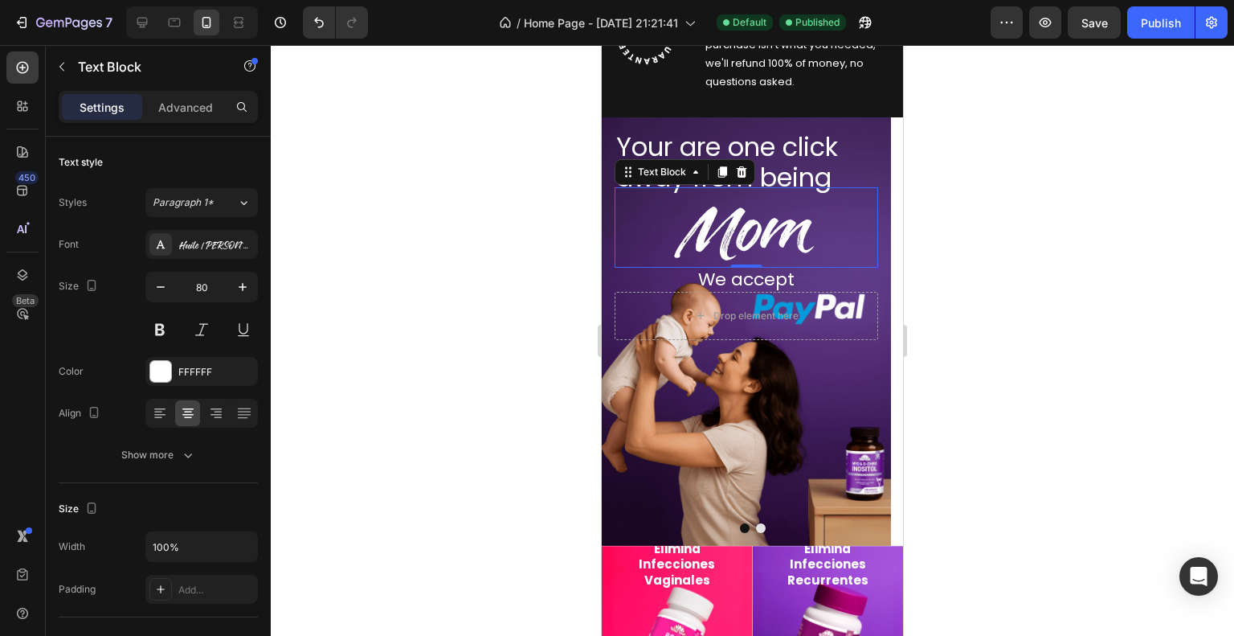
click at [1127, 295] on div at bounding box center [752, 340] width 963 height 591
click at [746, 227] on span "Mom" at bounding box center [746, 227] width 137 height 87
click at [791, 160] on span "Your are one click away from being" at bounding box center [727, 162] width 222 height 67
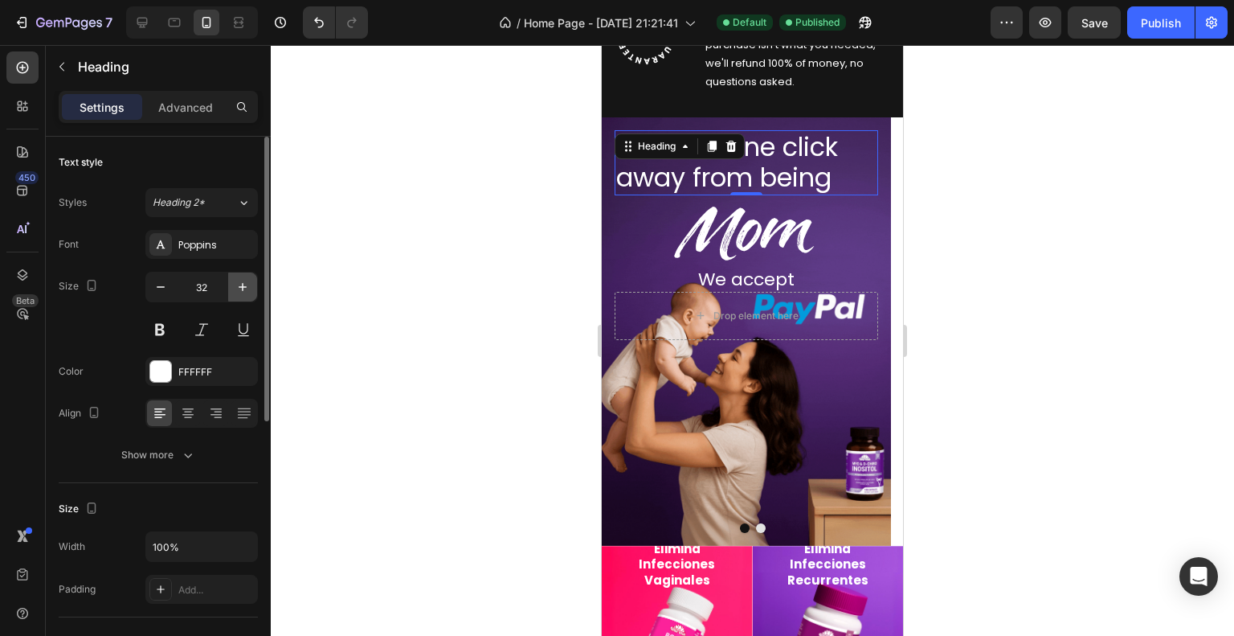
click at [241, 285] on icon "button" at bounding box center [243, 287] width 8 height 8
click at [239, 284] on icon "button" at bounding box center [243, 287] width 16 height 16
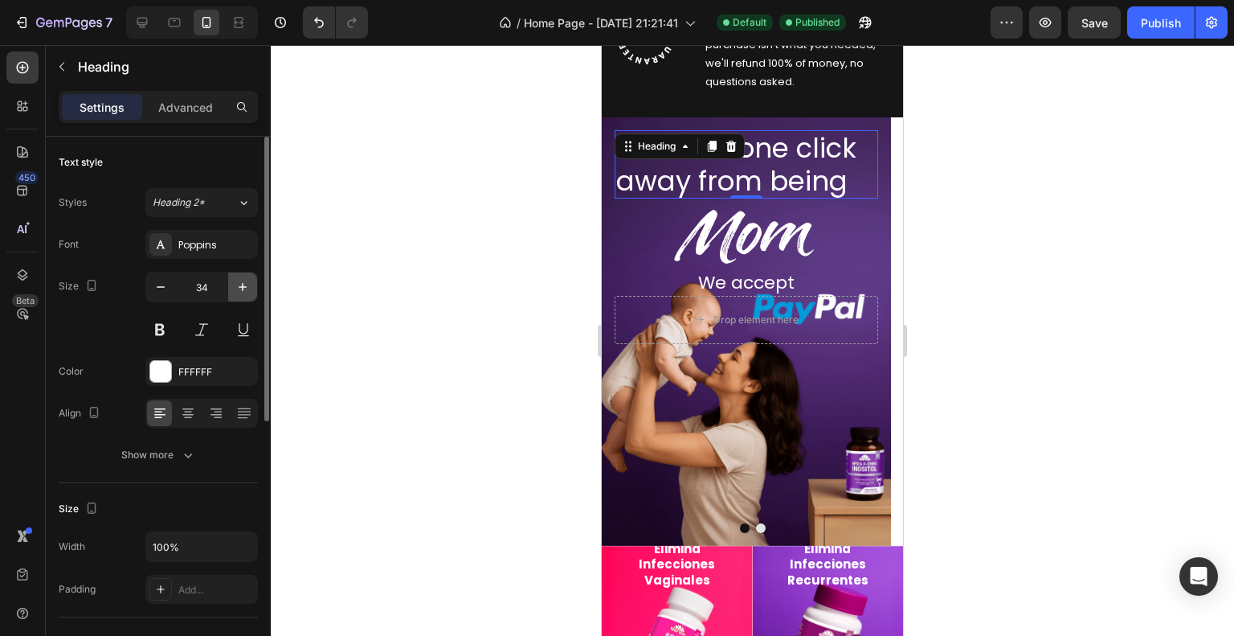
click at [237, 282] on icon "button" at bounding box center [243, 287] width 16 height 16
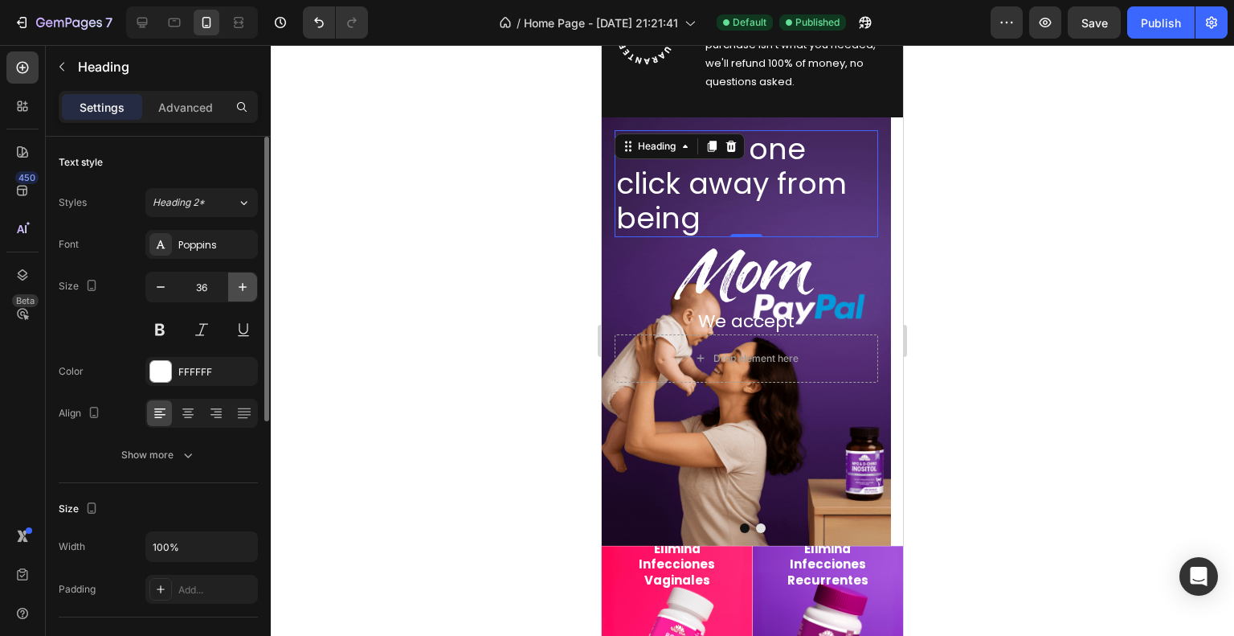
click at [237, 282] on icon "button" at bounding box center [243, 287] width 16 height 16
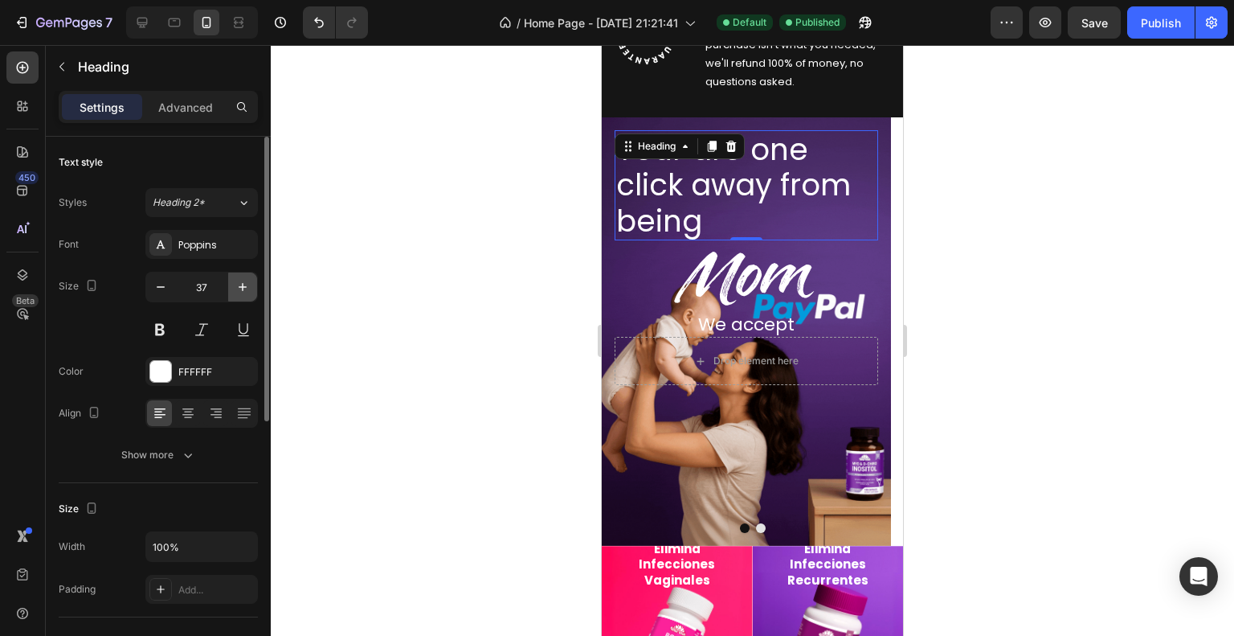
click at [235, 279] on icon "button" at bounding box center [243, 287] width 16 height 16
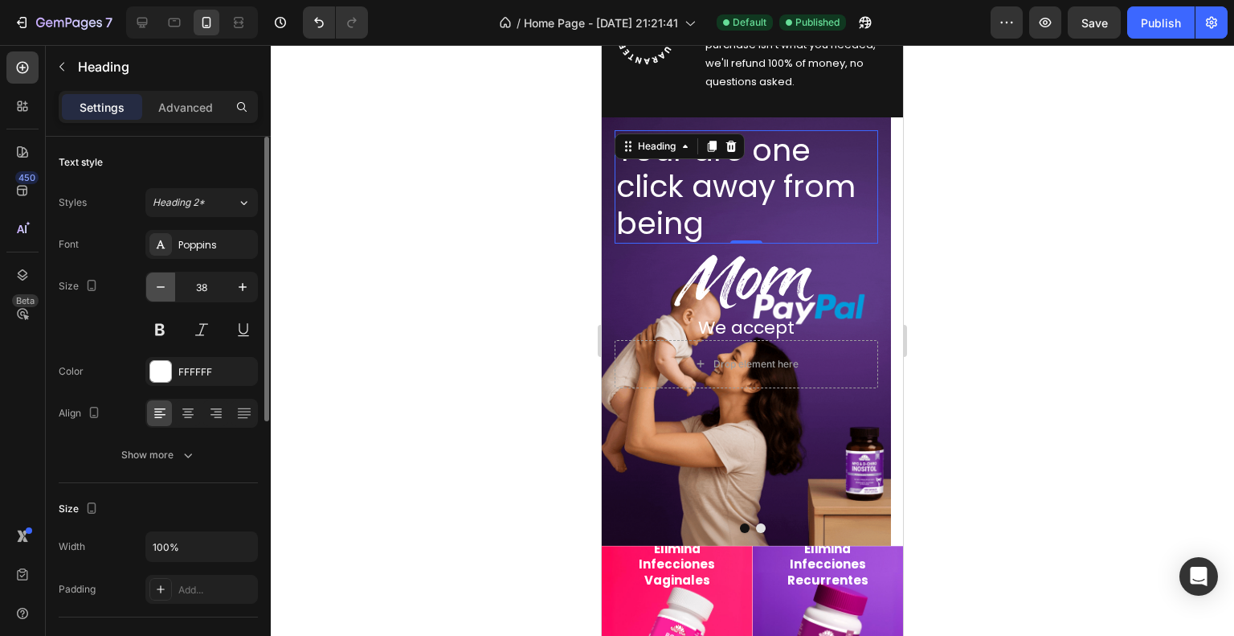
click at [167, 283] on icon "button" at bounding box center [161, 287] width 16 height 16
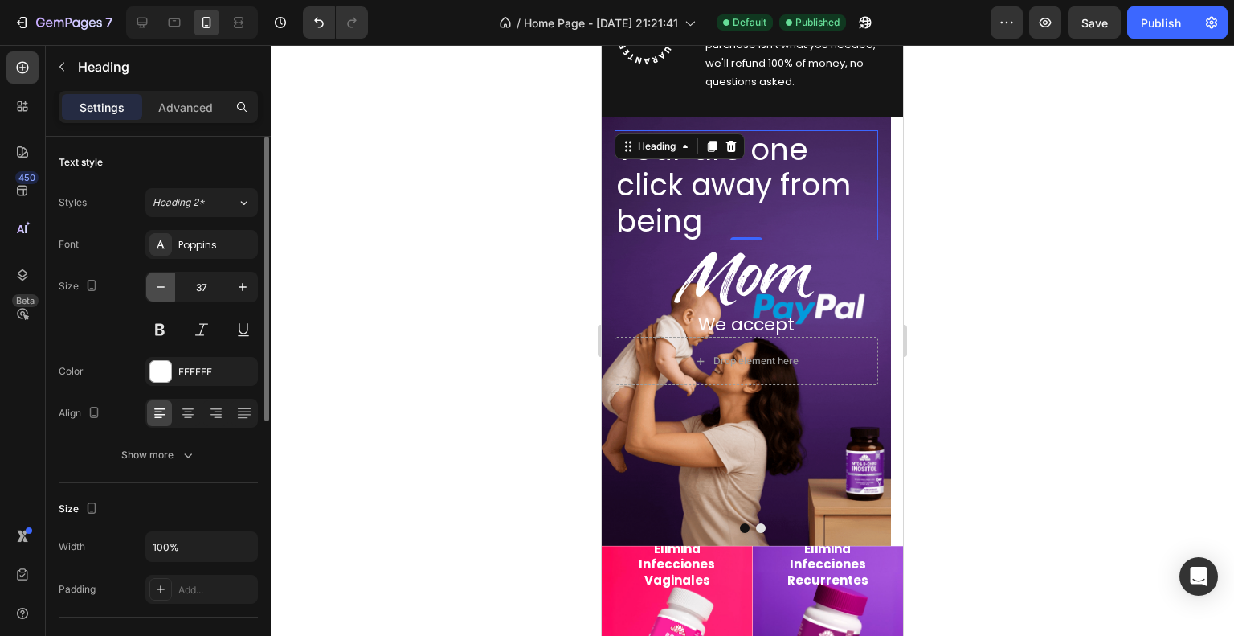
click at [167, 283] on icon "button" at bounding box center [161, 287] width 16 height 16
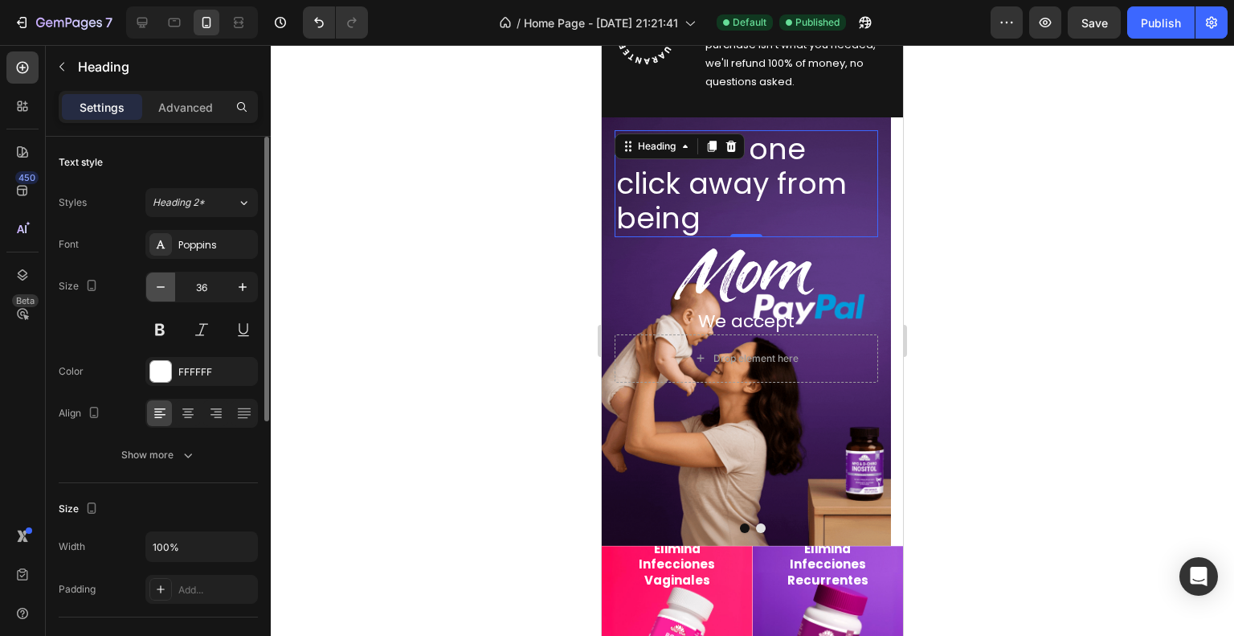
click at [167, 283] on icon "button" at bounding box center [161, 287] width 16 height 16
type input "35"
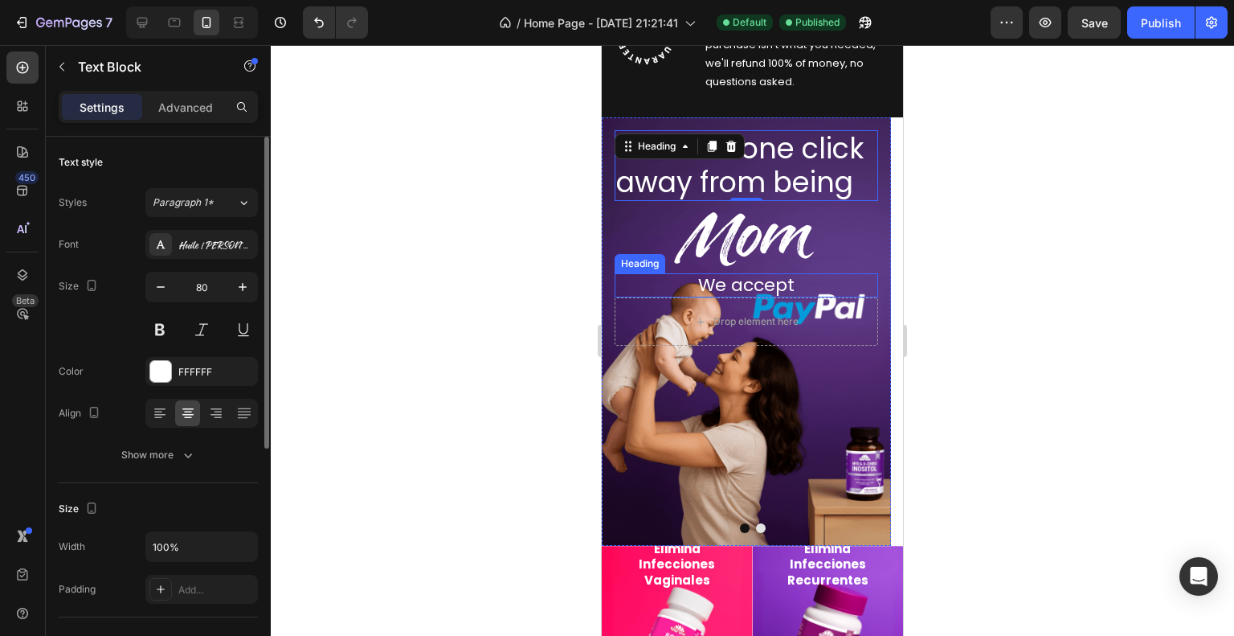
click at [726, 257] on span "Mom" at bounding box center [746, 233] width 137 height 87
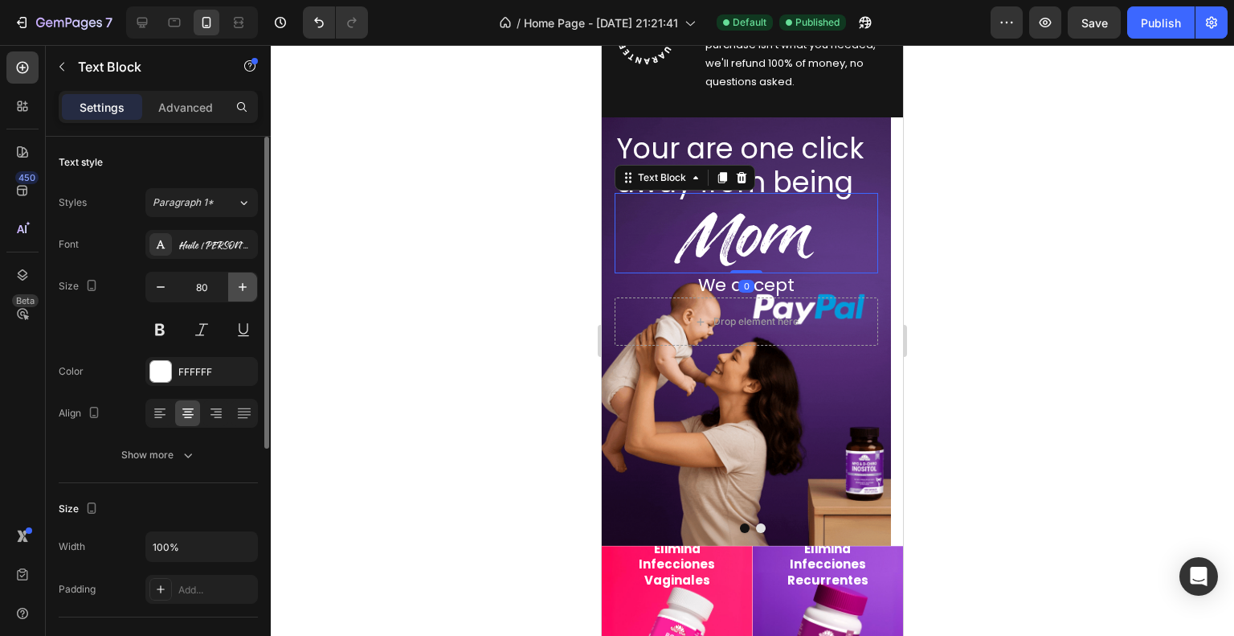
click at [247, 286] on icon "button" at bounding box center [243, 287] width 16 height 16
click at [247, 287] on icon "button" at bounding box center [243, 287] width 16 height 16
click at [247, 288] on icon "button" at bounding box center [243, 287] width 16 height 16
type input "84"
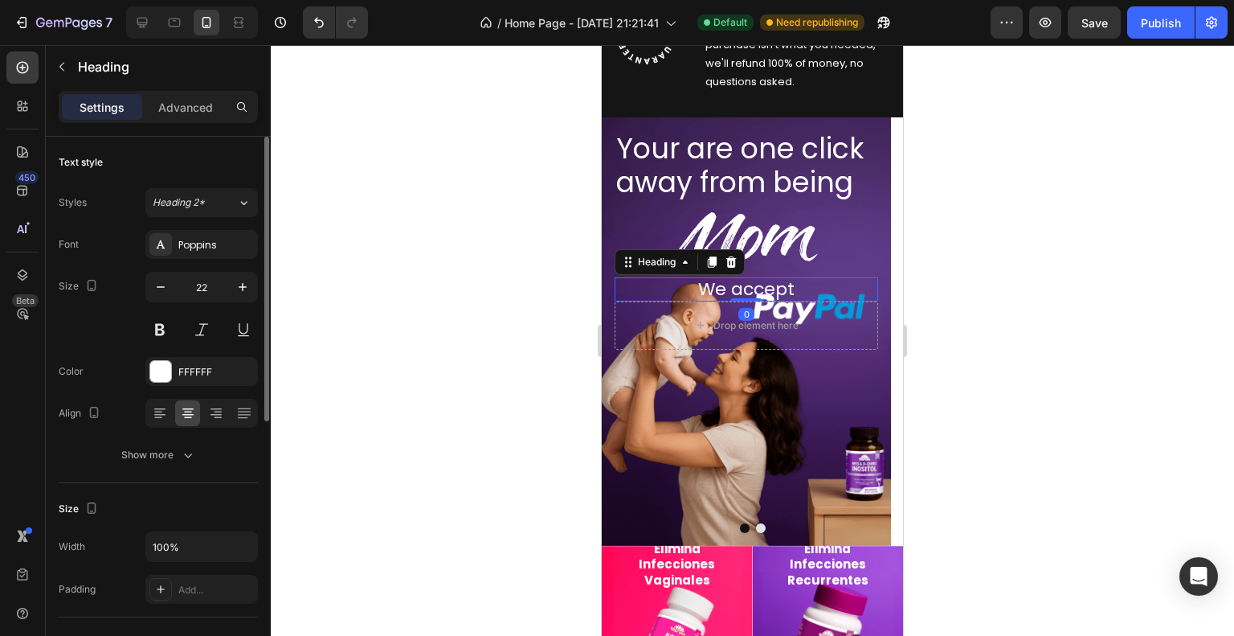
drag, startPoint x: 759, startPoint y: 282, endPoint x: 1058, endPoint y: 333, distance: 303.3
click at [759, 282] on span "We accept" at bounding box center [746, 288] width 96 height 25
click at [241, 276] on button "button" at bounding box center [242, 286] width 29 height 29
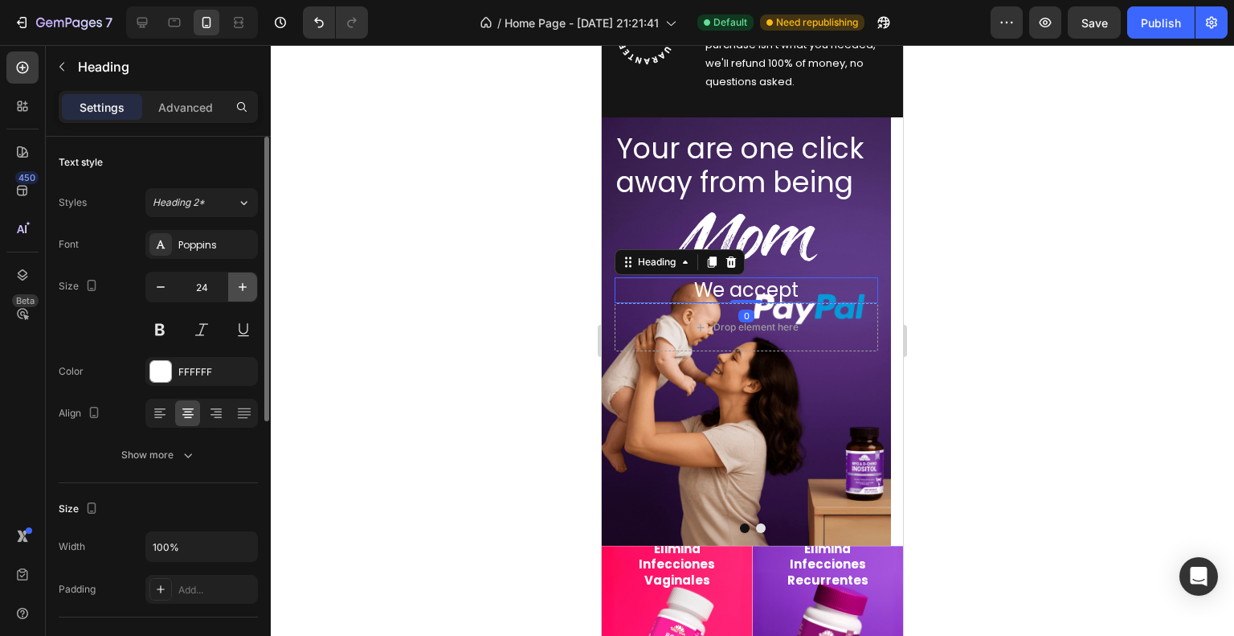
type input "25"
click at [205, 408] on div at bounding box center [215, 413] width 25 height 26
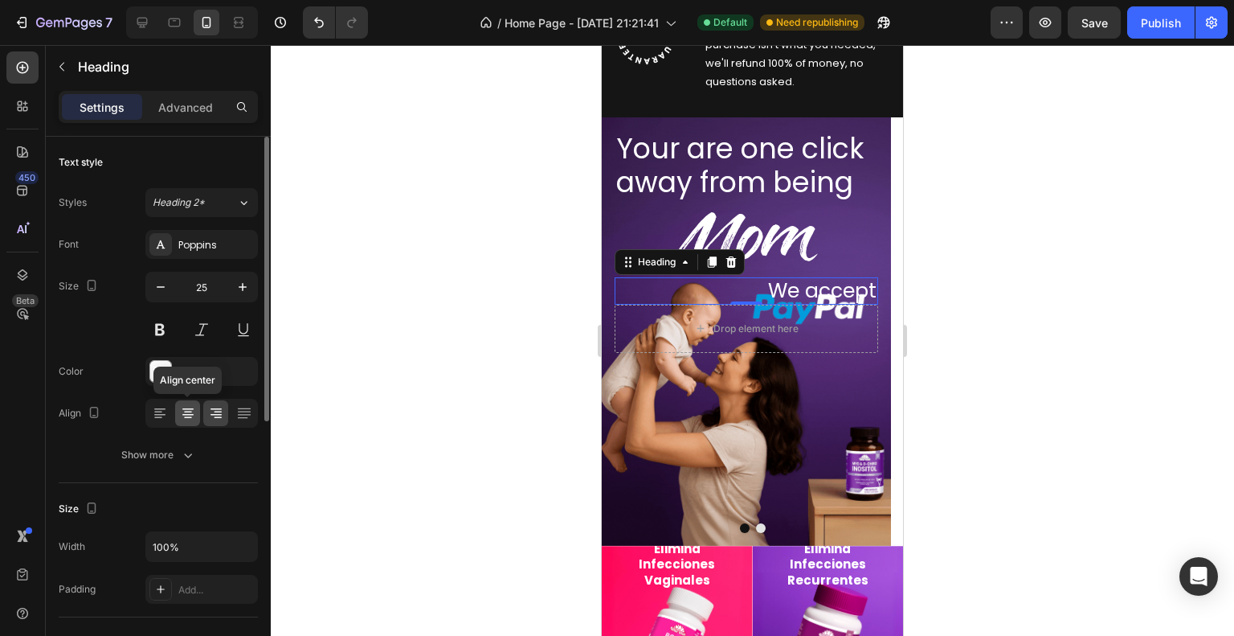
click at [187, 408] on icon at bounding box center [188, 413] width 16 height 16
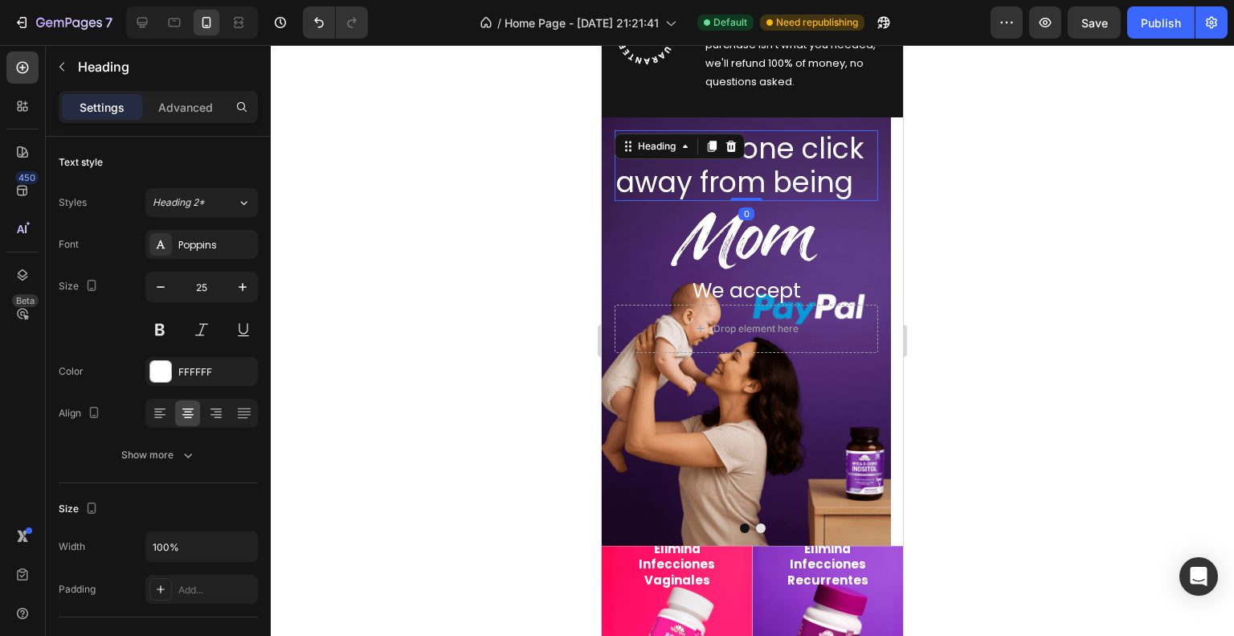
click at [817, 175] on span "Your are one click away from being" at bounding box center [739, 165] width 247 height 73
click at [781, 227] on span "Mom" at bounding box center [747, 234] width 144 height 91
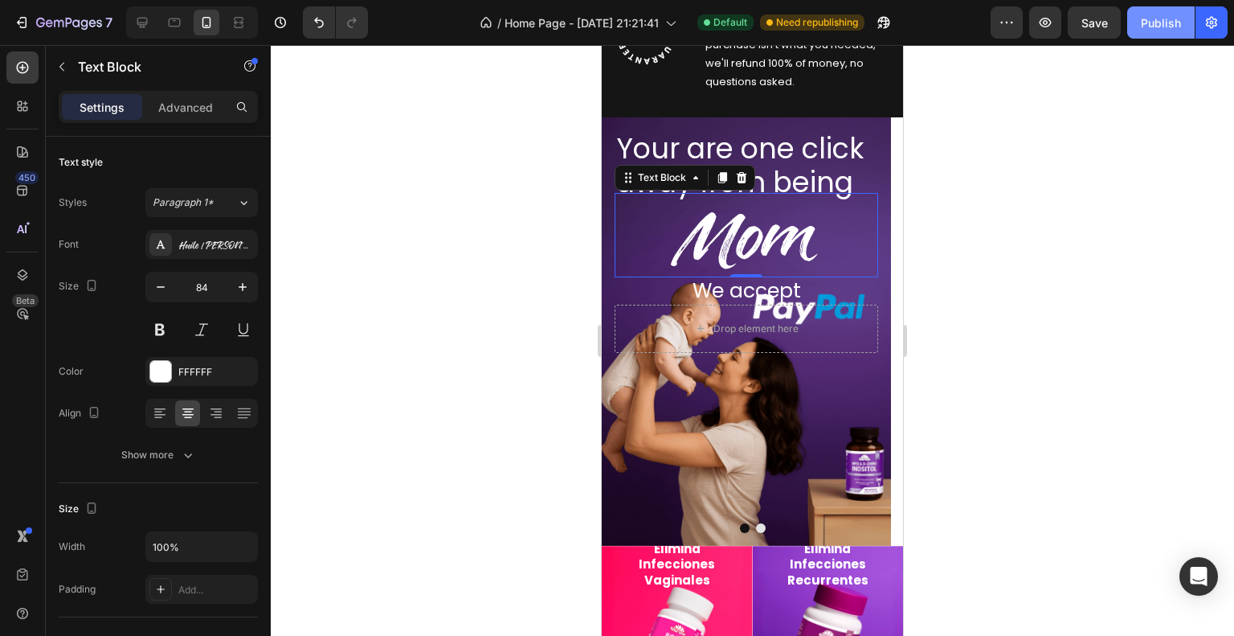
click at [1167, 15] on div "Publish" at bounding box center [1161, 22] width 40 height 17
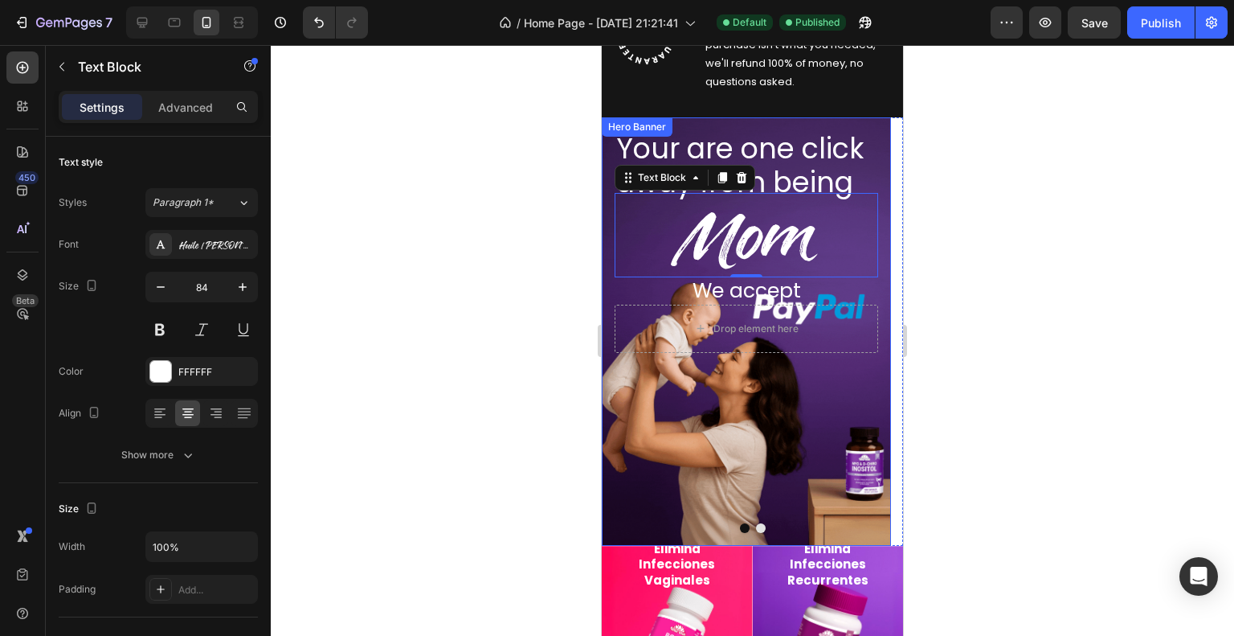
click at [756, 529] on button "Dot" at bounding box center [761, 528] width 10 height 10
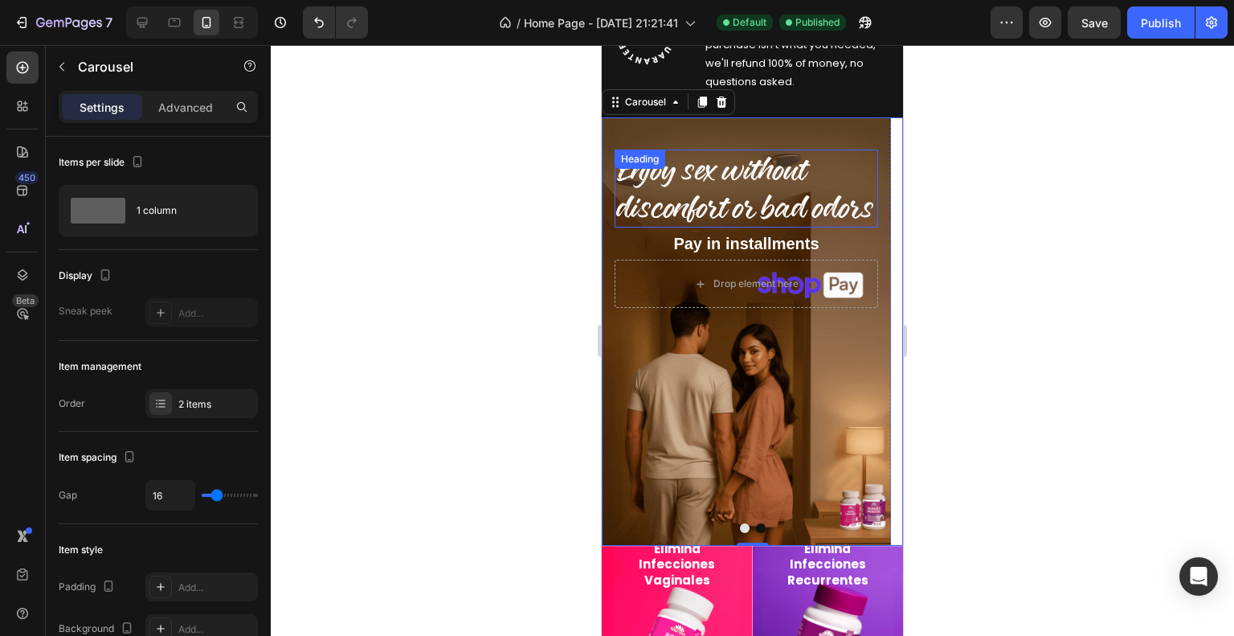
click at [736, 173] on div "Enjoy sex without disconfort or bad odors Heading" at bounding box center [747, 188] width 264 height 79
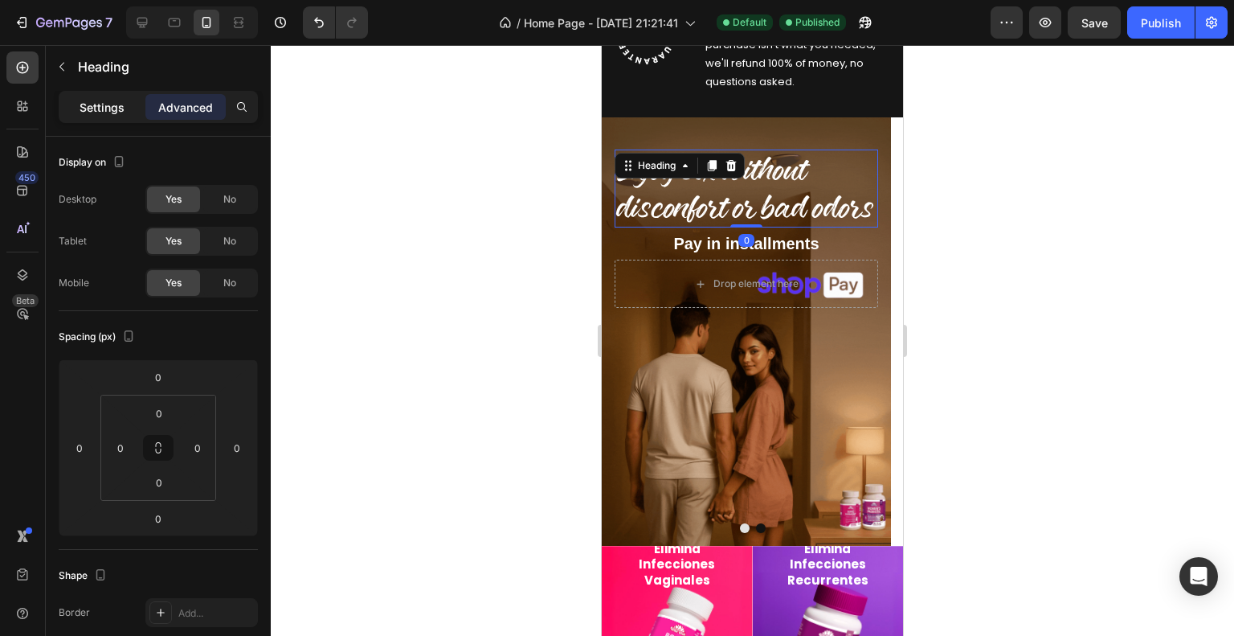
click at [110, 96] on div "Settings" at bounding box center [102, 107] width 80 height 26
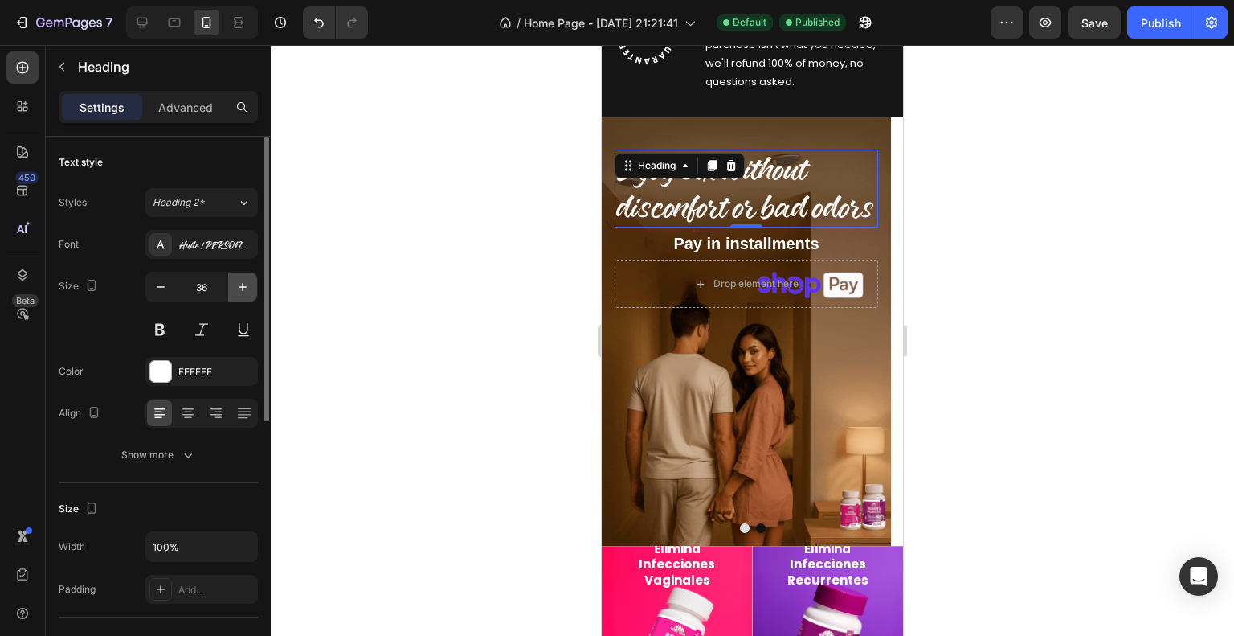
click at [239, 285] on icon "button" at bounding box center [243, 287] width 8 height 8
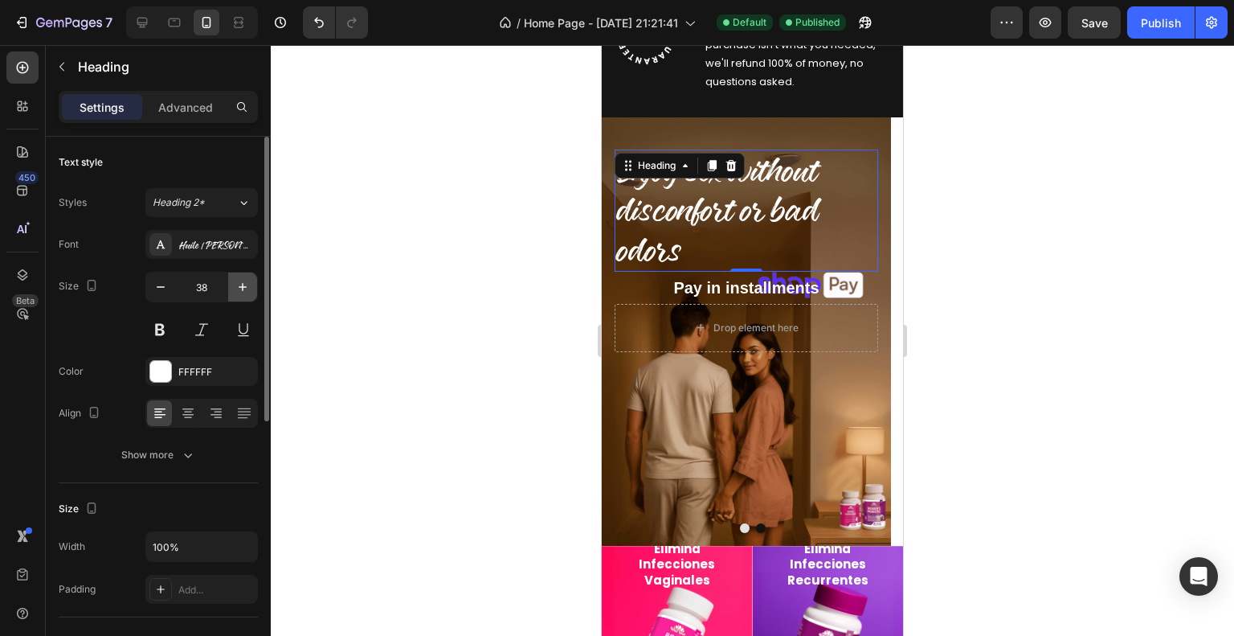
click at [239, 285] on icon "button" at bounding box center [243, 287] width 8 height 8
click at [239, 286] on icon "button" at bounding box center [243, 287] width 8 height 8
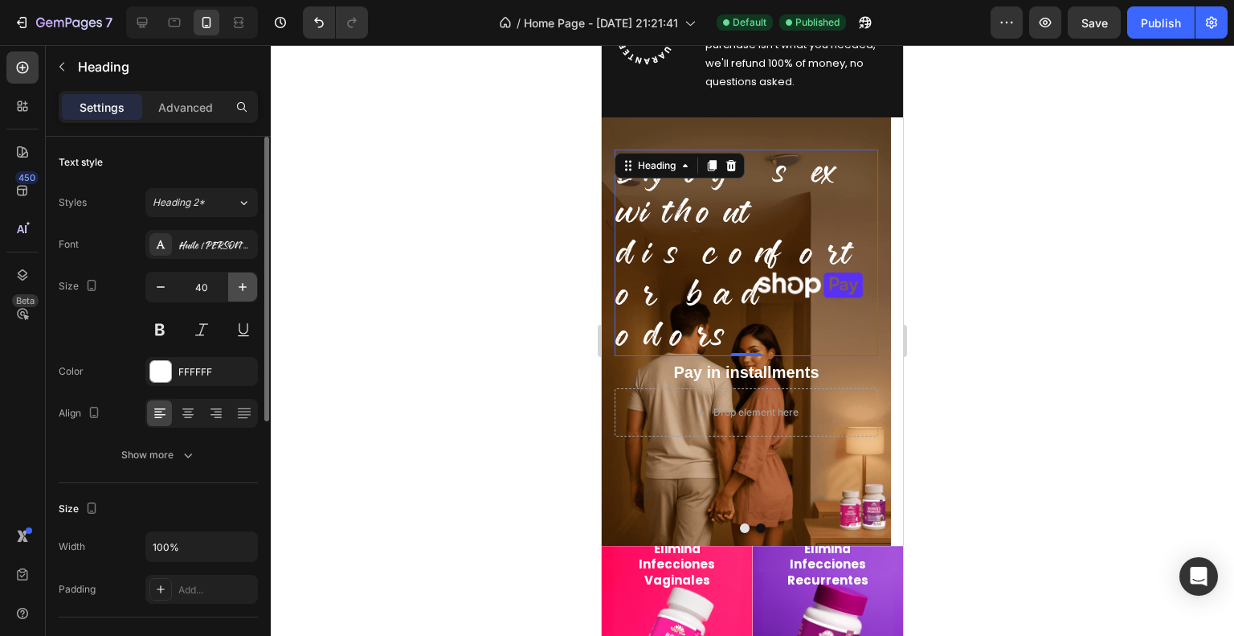
click at [239, 286] on icon "button" at bounding box center [243, 287] width 8 height 8
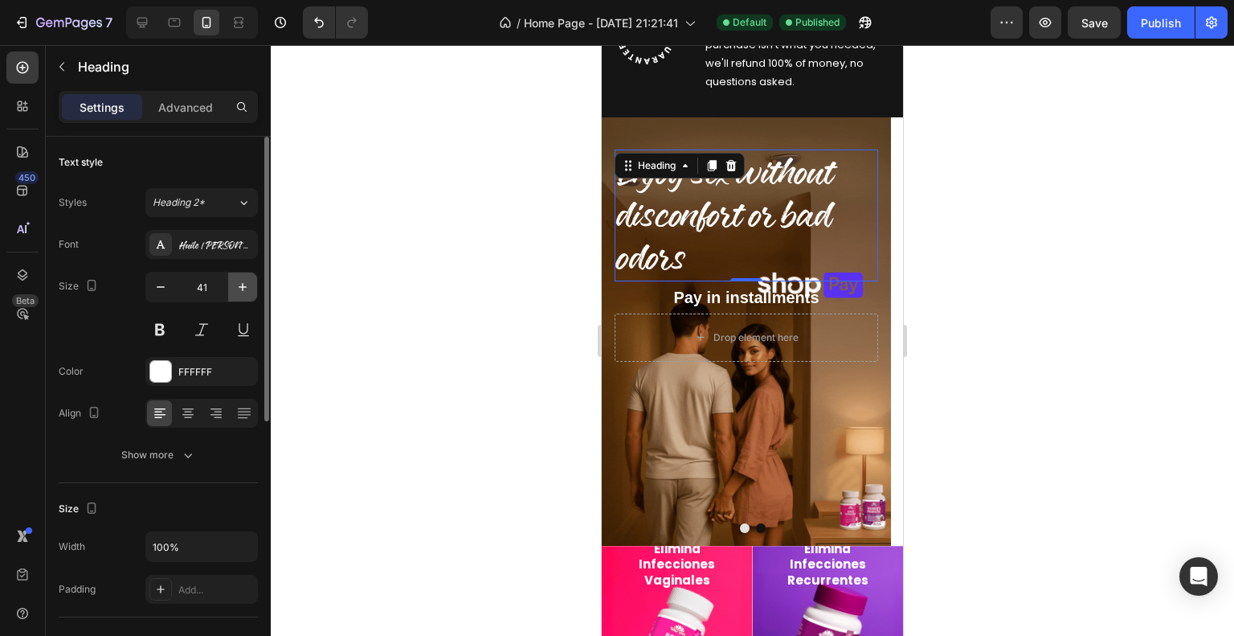
click at [239, 286] on icon "button" at bounding box center [243, 287] width 8 height 8
type input "42"
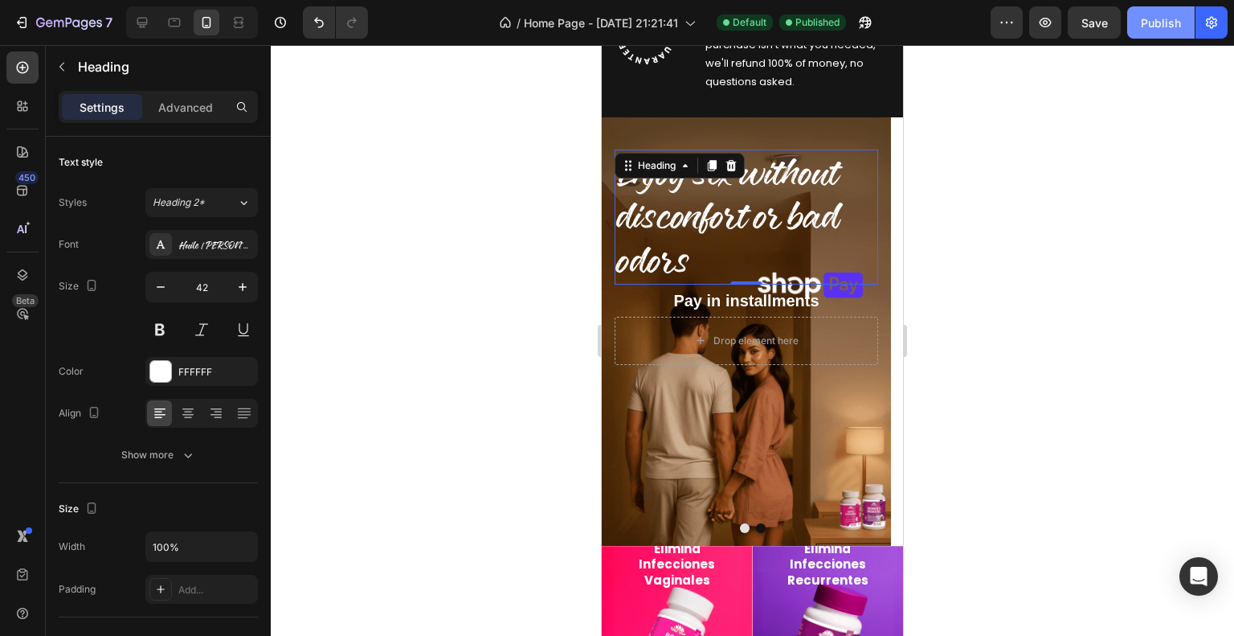
click at [1147, 11] on button "Publish" at bounding box center [1160, 22] width 67 height 32
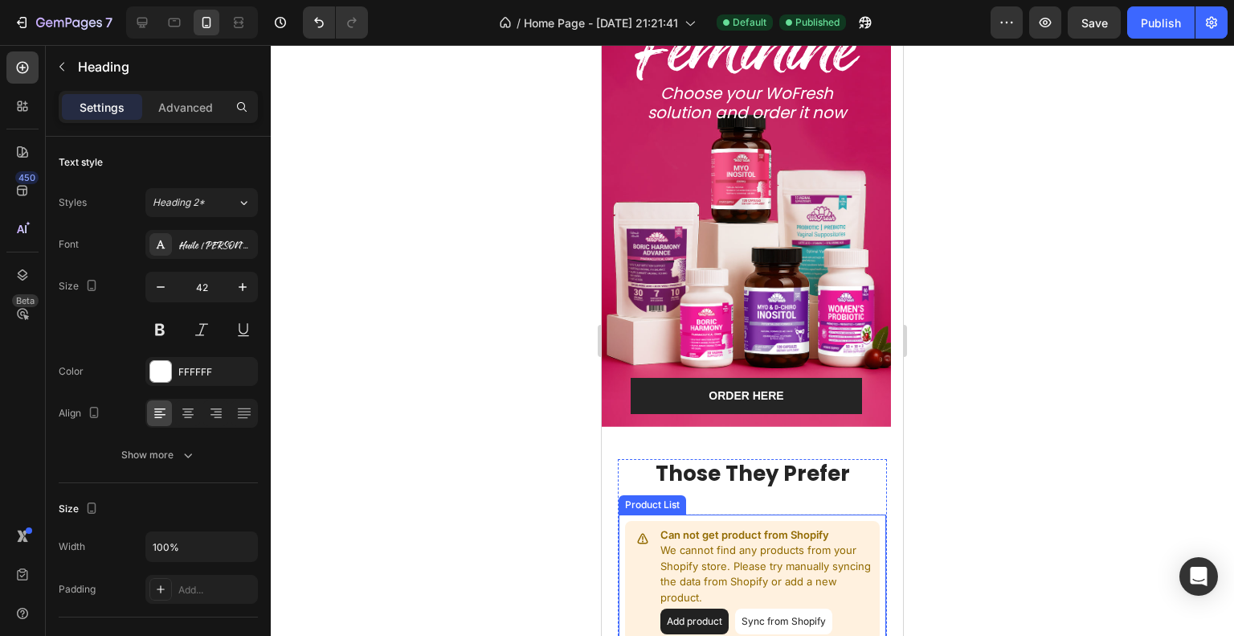
scroll to position [0, 0]
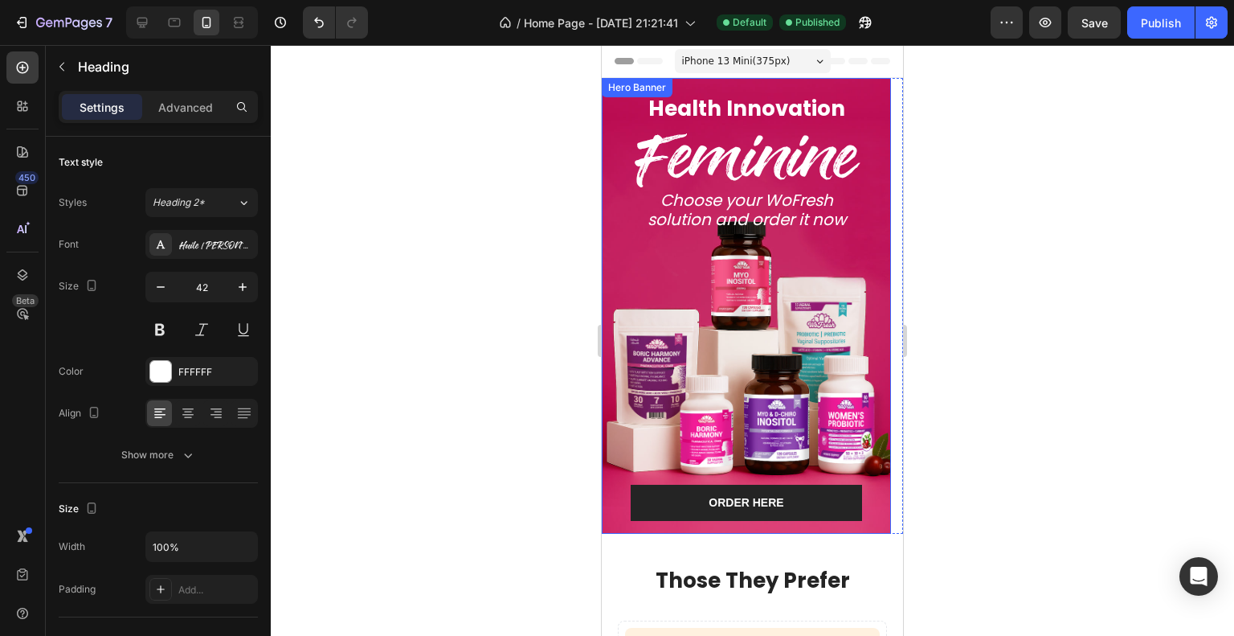
click at [881, 95] on div "Health Innovation Heading Feminine Heading Choose your WoFresh solution and ord…" at bounding box center [746, 306] width 289 height 456
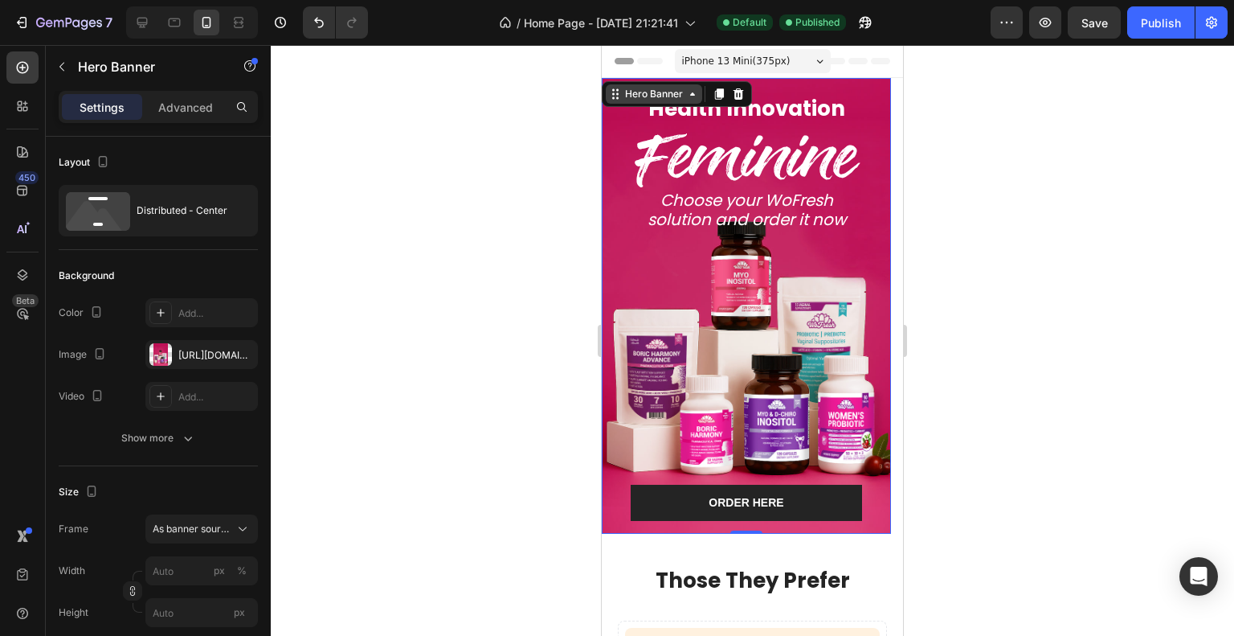
click at [652, 90] on div "Hero Banner" at bounding box center [654, 94] width 64 height 14
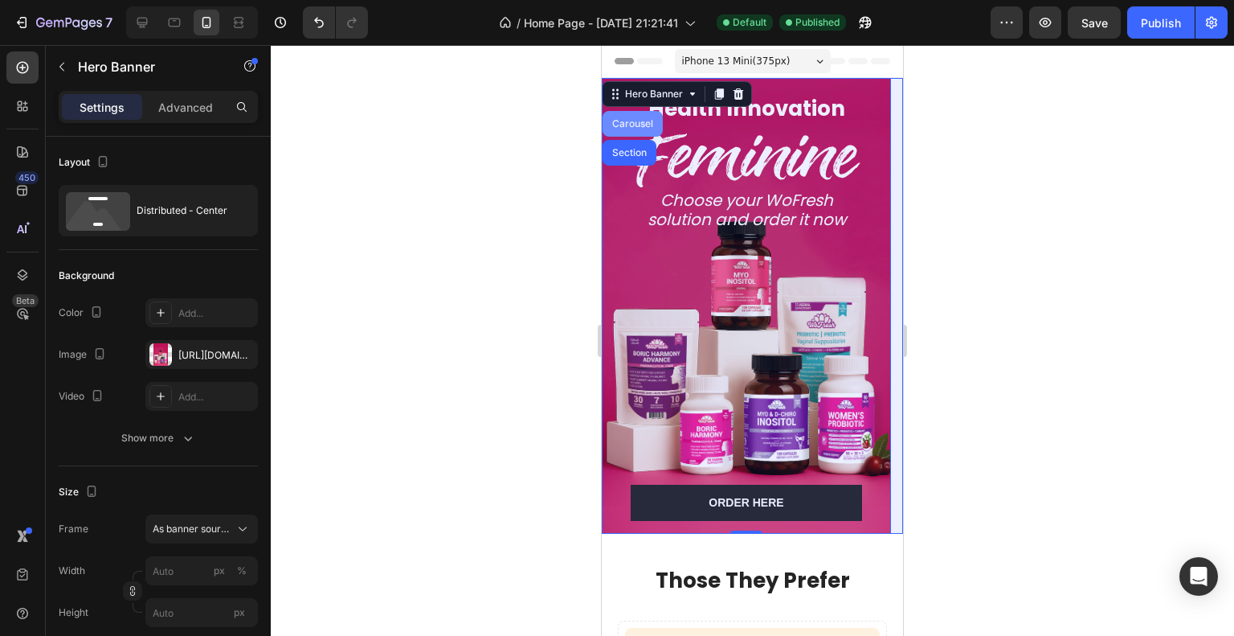
click at [646, 129] on div "Carousel" at bounding box center [633, 124] width 60 height 26
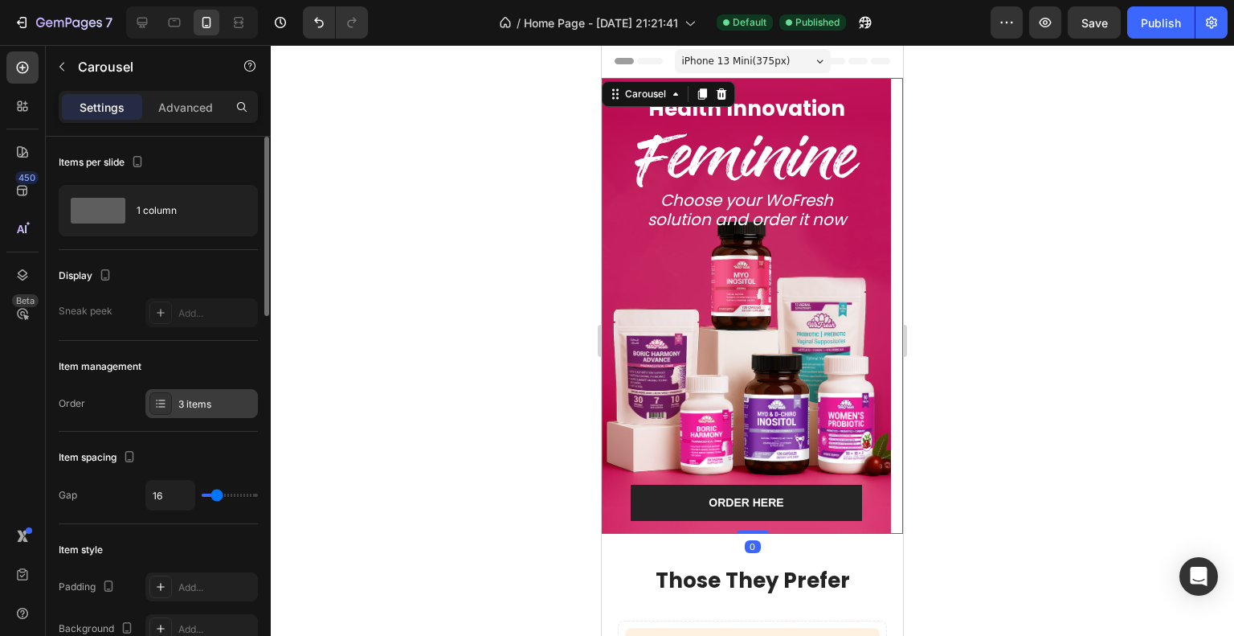
click at [211, 398] on div "3 items" at bounding box center [216, 404] width 76 height 14
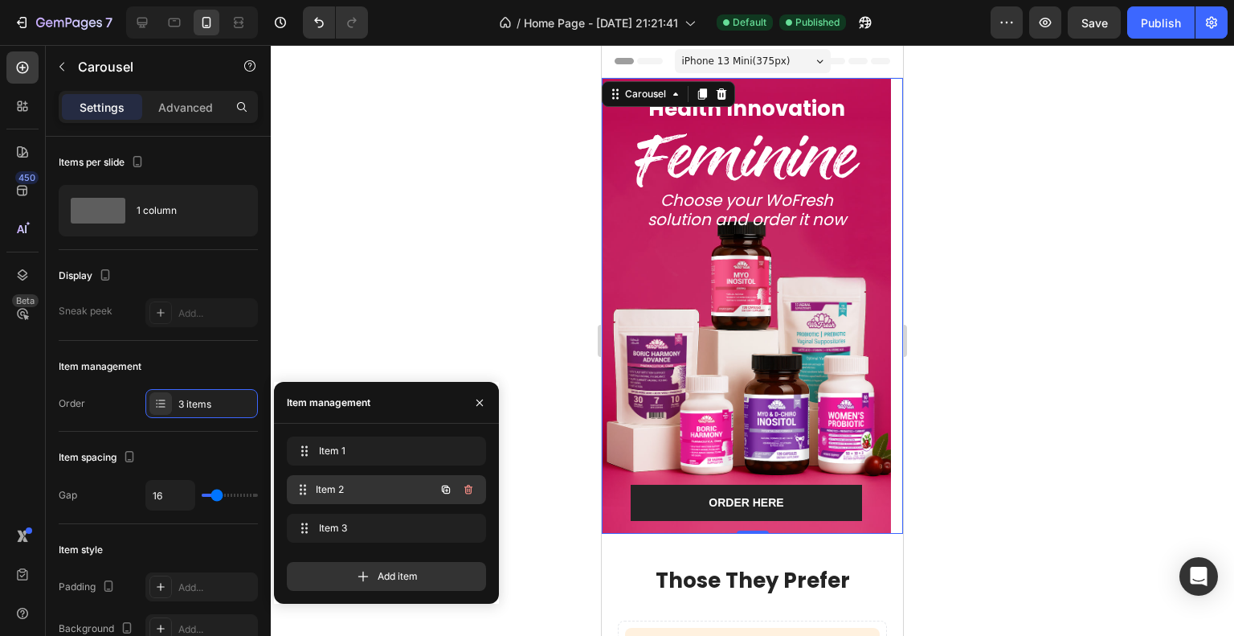
click at [348, 487] on span "Item 2" at bounding box center [375, 489] width 119 height 14
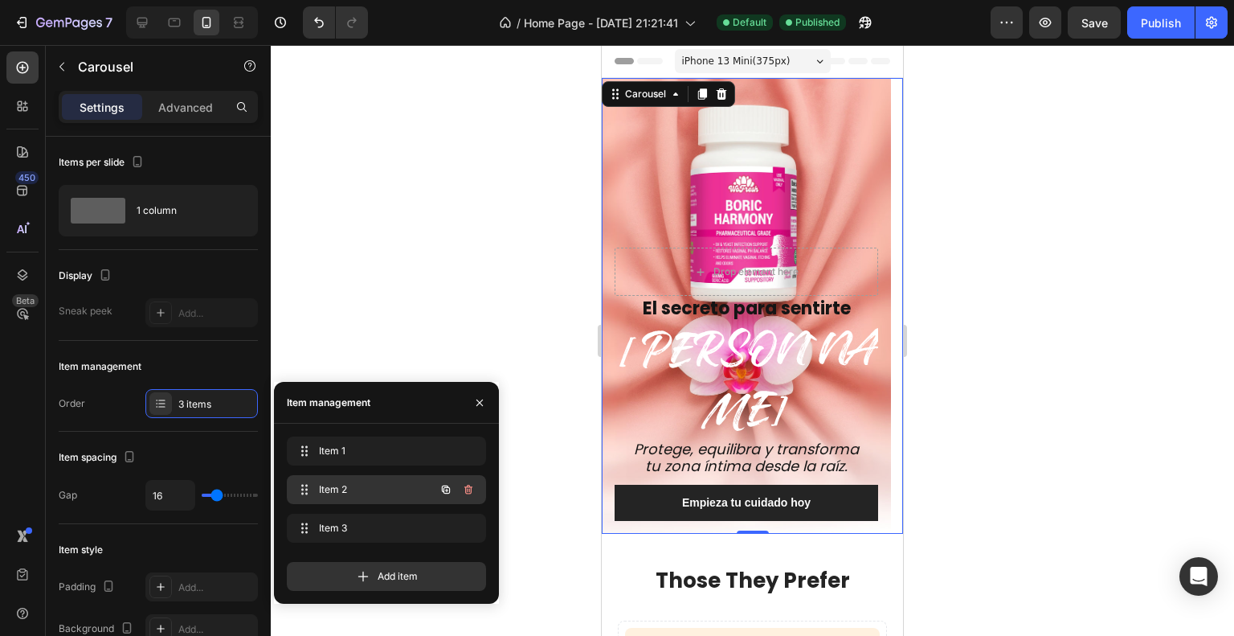
click at [345, 491] on span "Item 2" at bounding box center [364, 489] width 91 height 14
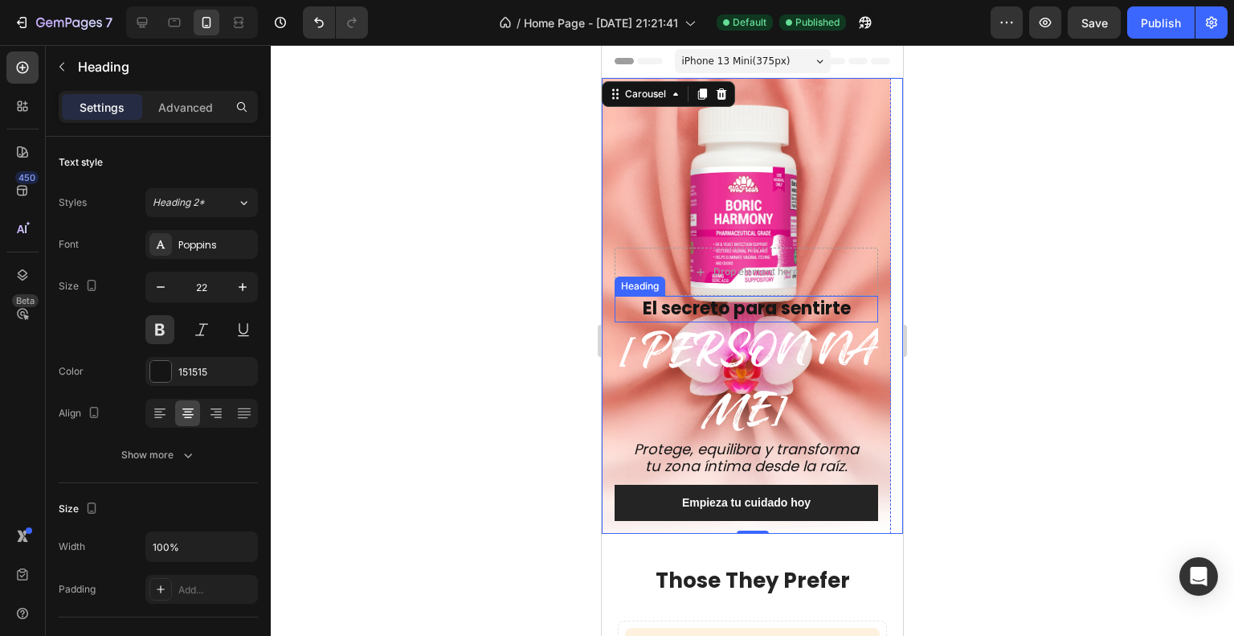
click at [717, 317] on h2 "El secreto para sentirte" at bounding box center [747, 309] width 264 height 27
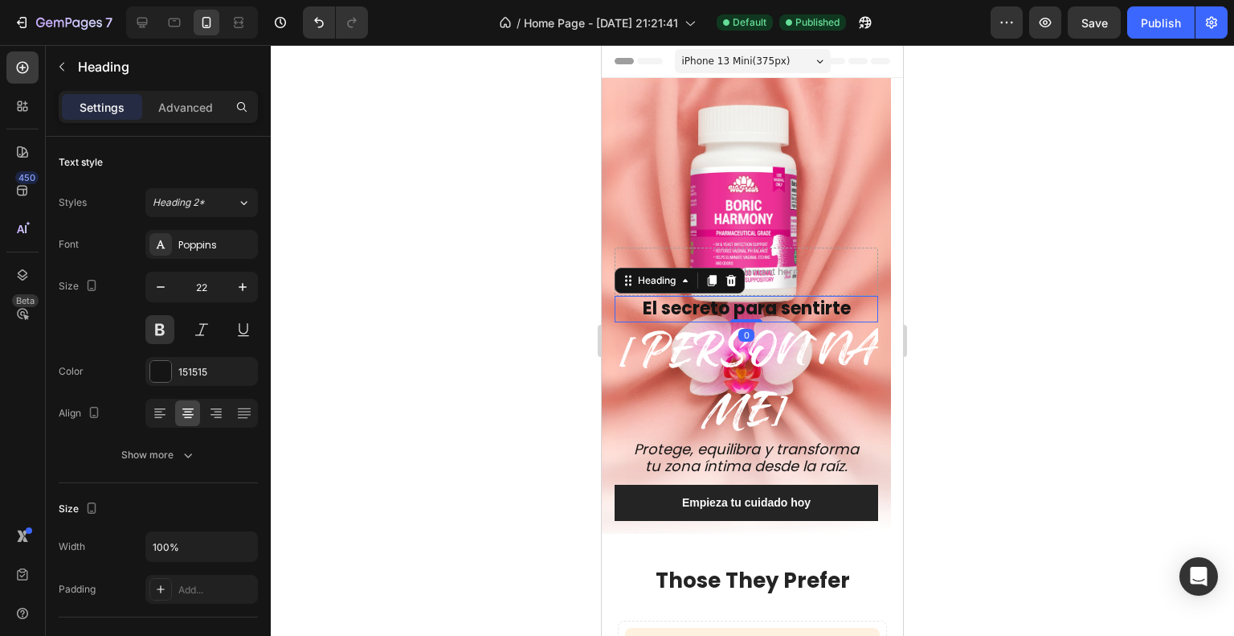
click at [717, 317] on h2 "El secreto para sentirte" at bounding box center [747, 309] width 264 height 27
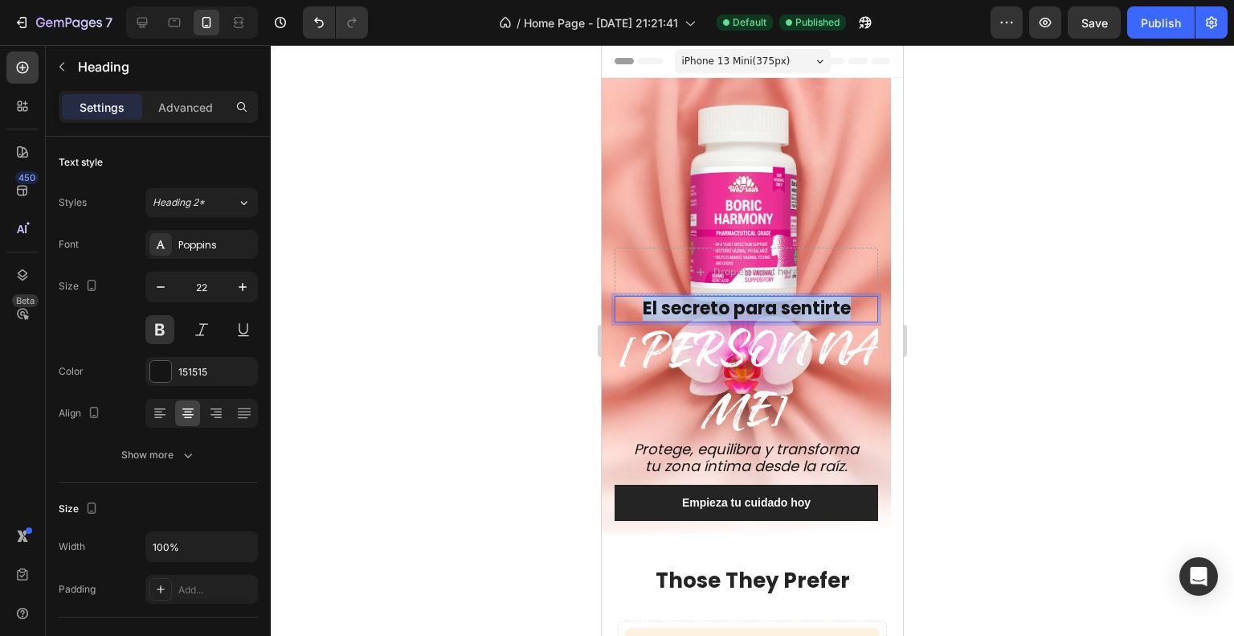
click at [717, 317] on p "El secreto para sentirte" at bounding box center [746, 308] width 260 height 23
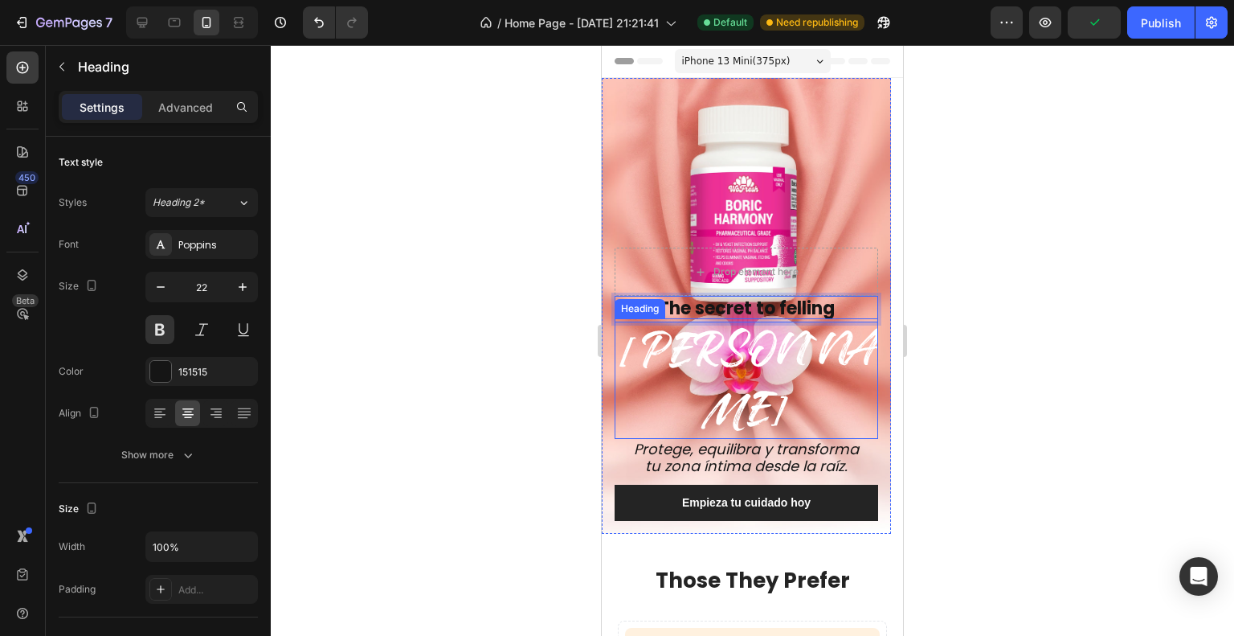
click at [781, 359] on h2 "Sana y Segura" at bounding box center [747, 378] width 264 height 121
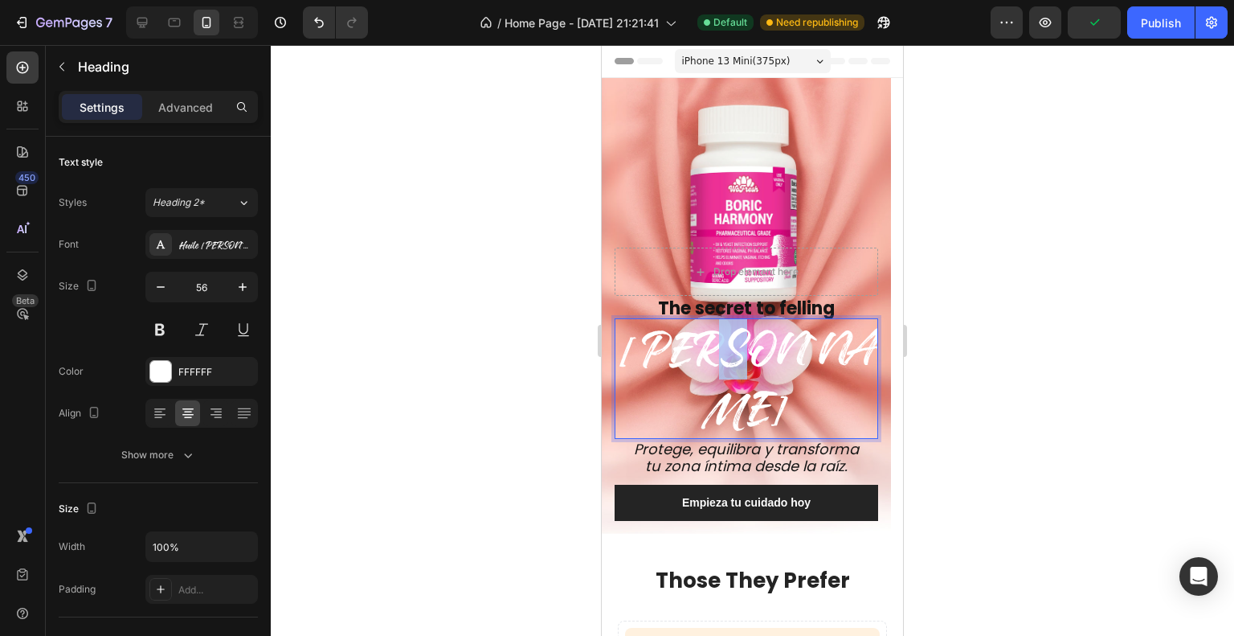
click at [781, 359] on h2 "Sana y Segura" at bounding box center [747, 378] width 264 height 121
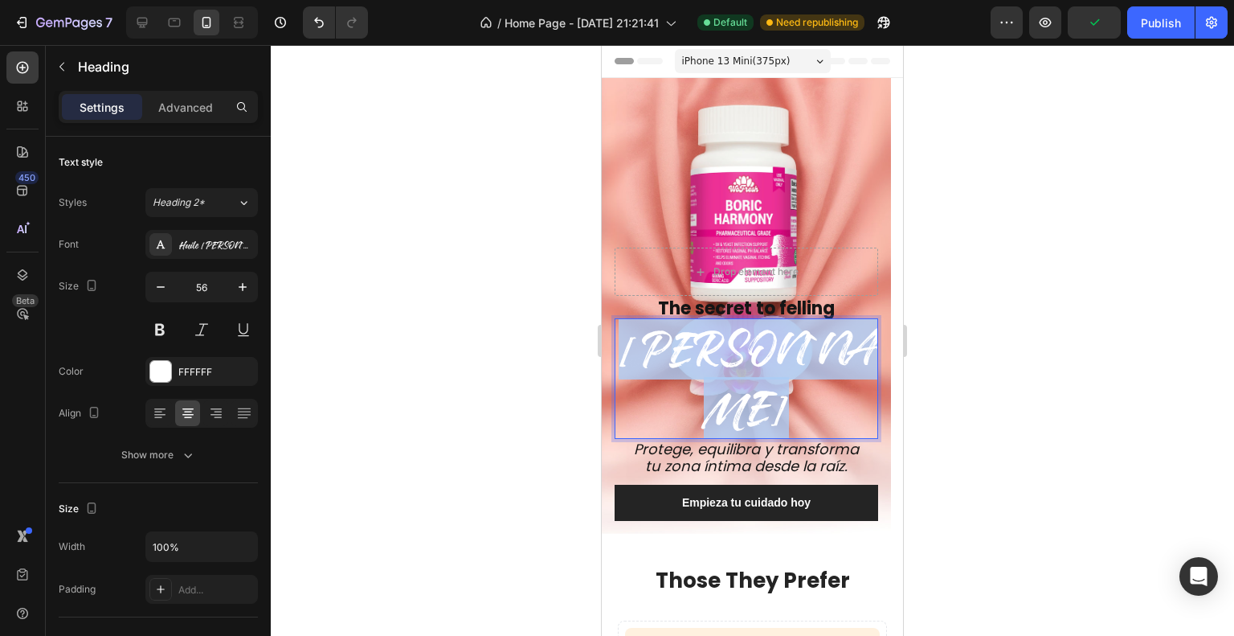
click at [781, 359] on p "Sana y Segura" at bounding box center [746, 378] width 260 height 117
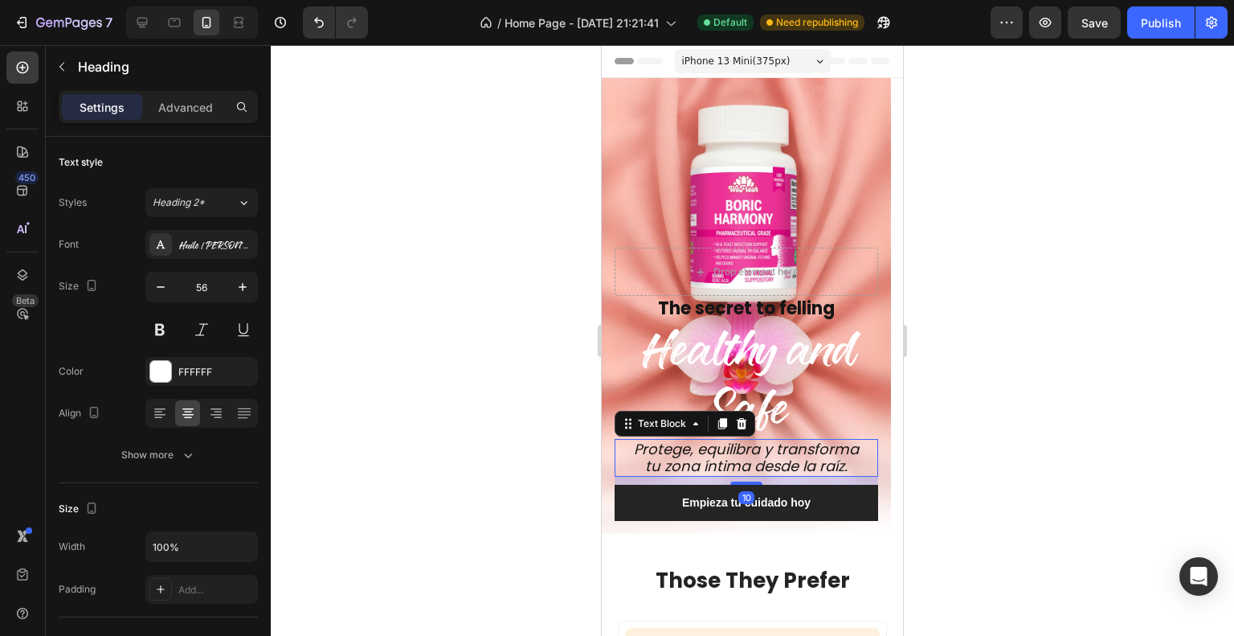
click at [783, 457] on p "Protege, equilibra y transforma tu zona íntima desde la raíz." at bounding box center [746, 457] width 228 height 35
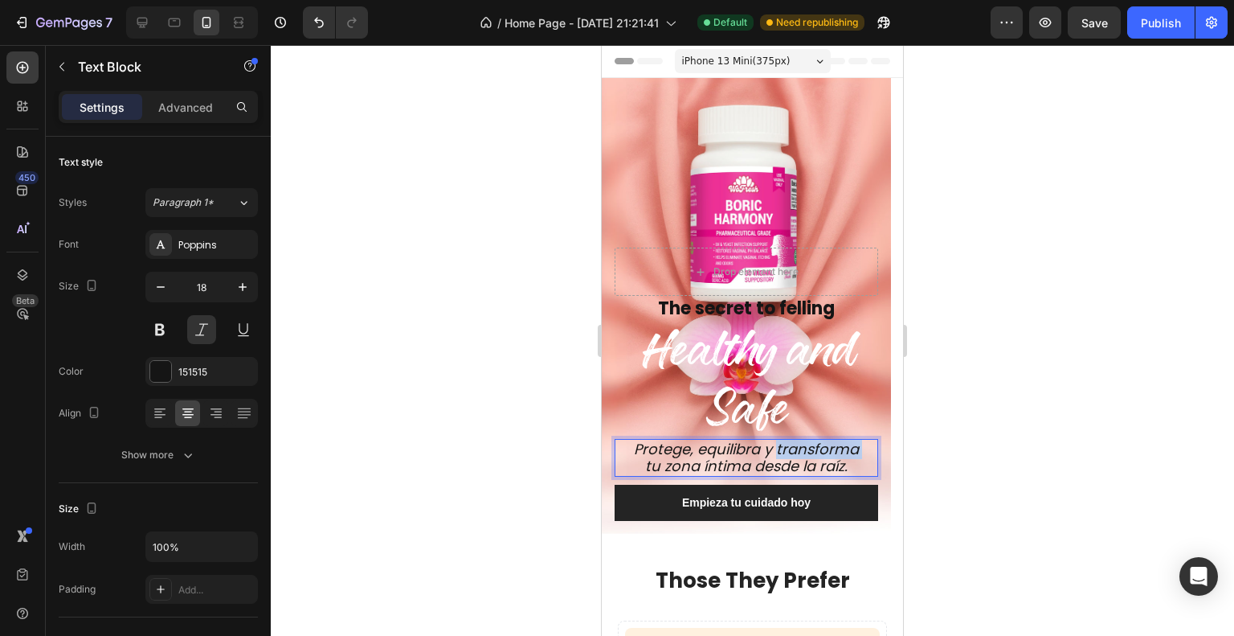
click at [783, 457] on p "Protege, equilibra y transforma tu zona íntima desde la raíz." at bounding box center [746, 457] width 228 height 35
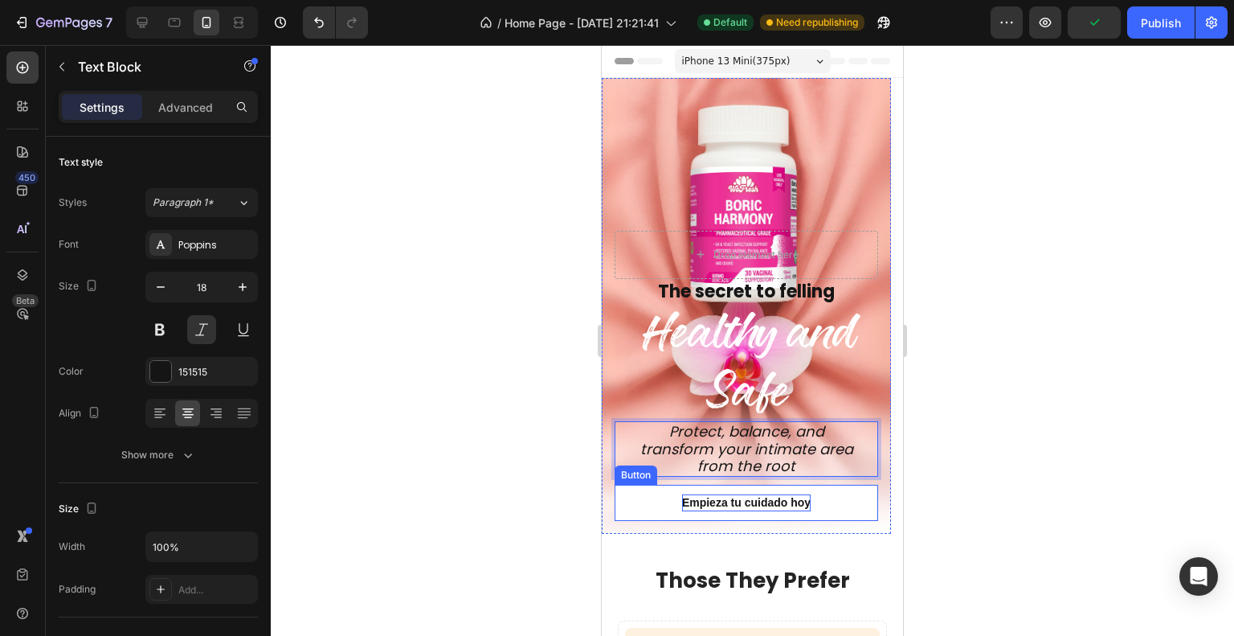
click at [754, 505] on p "Empieza tu cuidado hoy" at bounding box center [746, 502] width 129 height 17
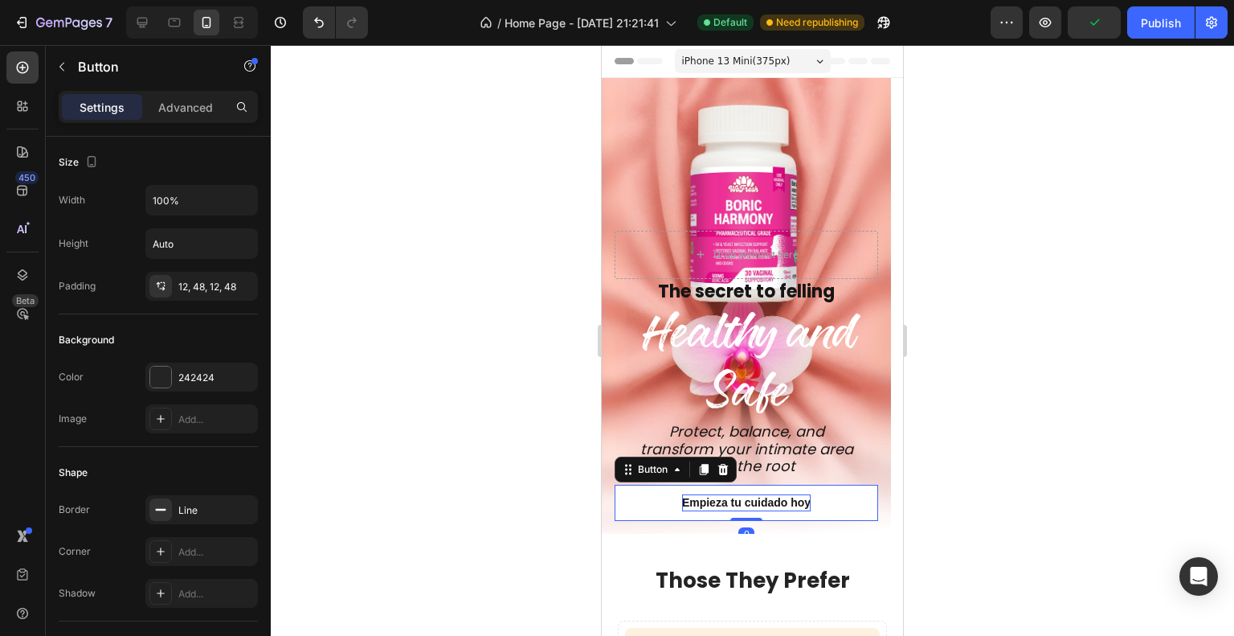
click at [754, 505] on p "Empieza tu cuidado hoy" at bounding box center [746, 502] width 129 height 17
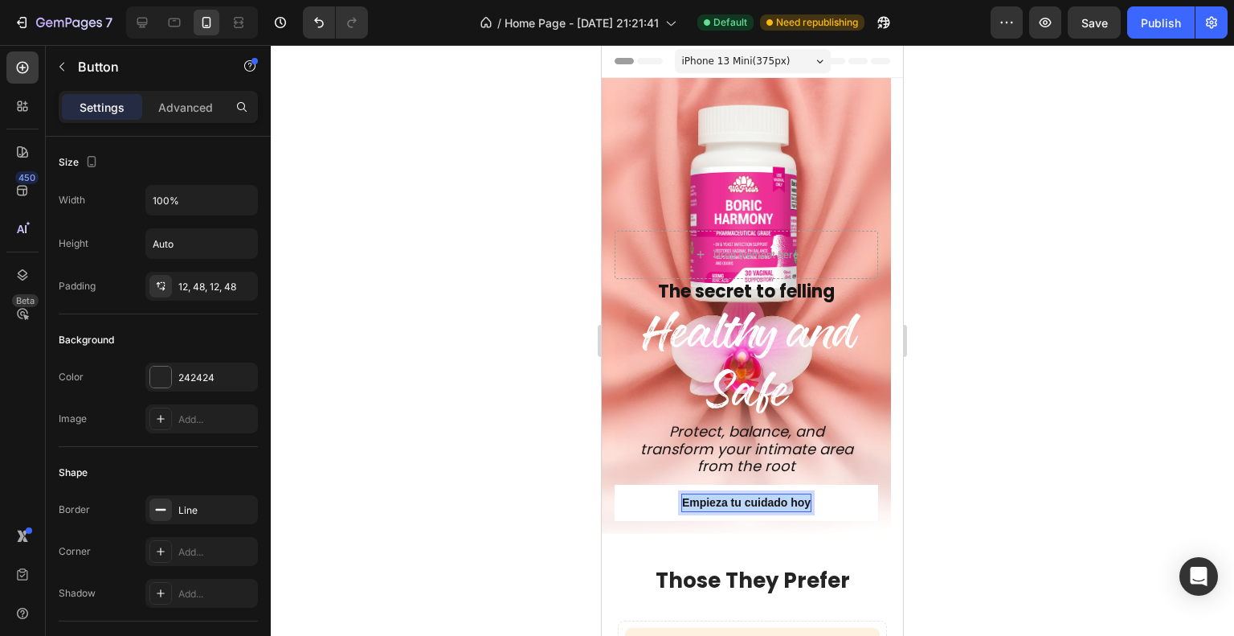
click at [754, 505] on p "Empieza tu cuidado hoy" at bounding box center [746, 502] width 129 height 17
click at [1028, 354] on div at bounding box center [752, 340] width 963 height 591
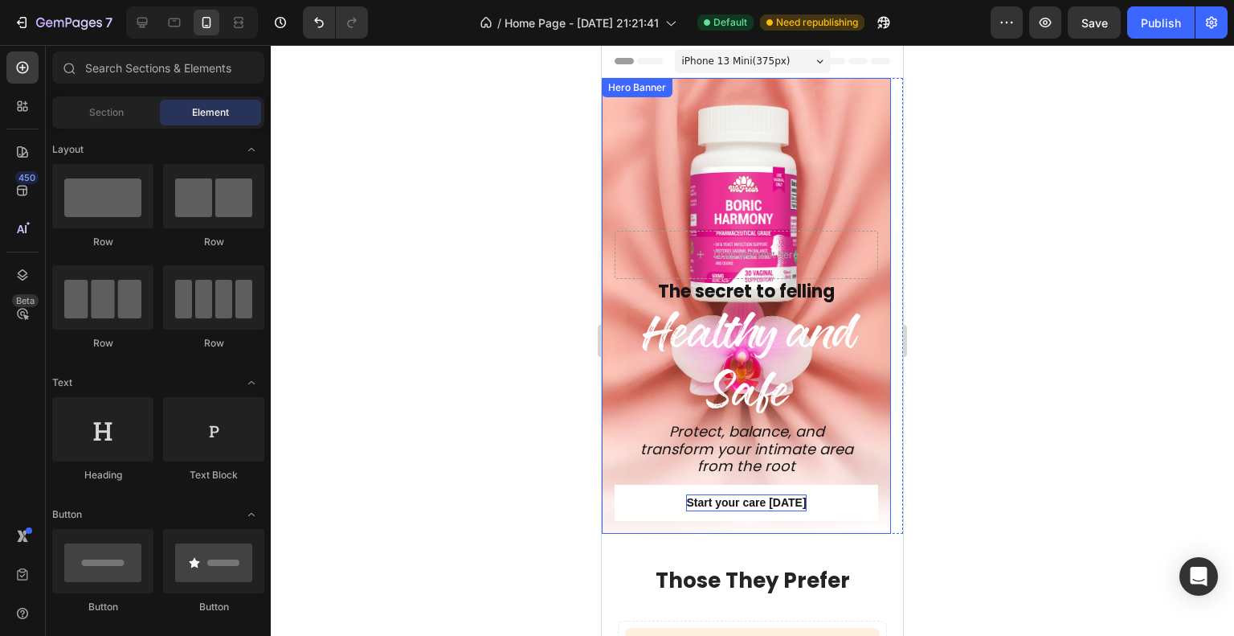
click at [848, 145] on div "Background Image" at bounding box center [746, 306] width 289 height 456
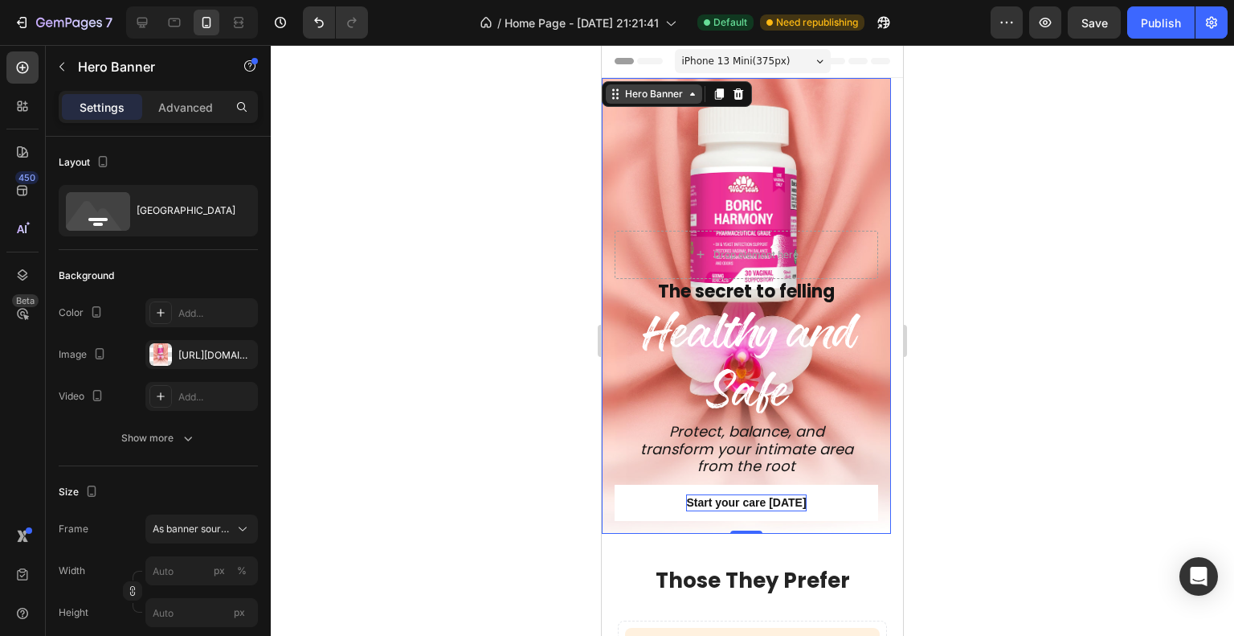
click at [627, 92] on div "Hero Banner" at bounding box center [654, 94] width 64 height 14
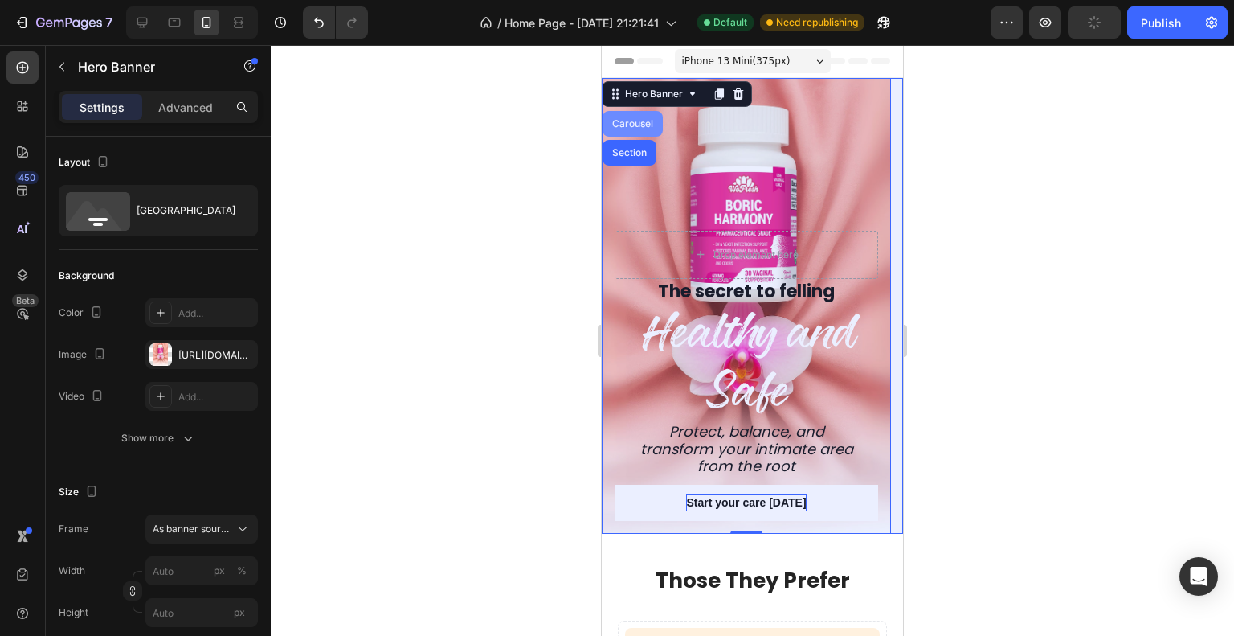
click at [638, 116] on div "Carousel" at bounding box center [633, 124] width 60 height 26
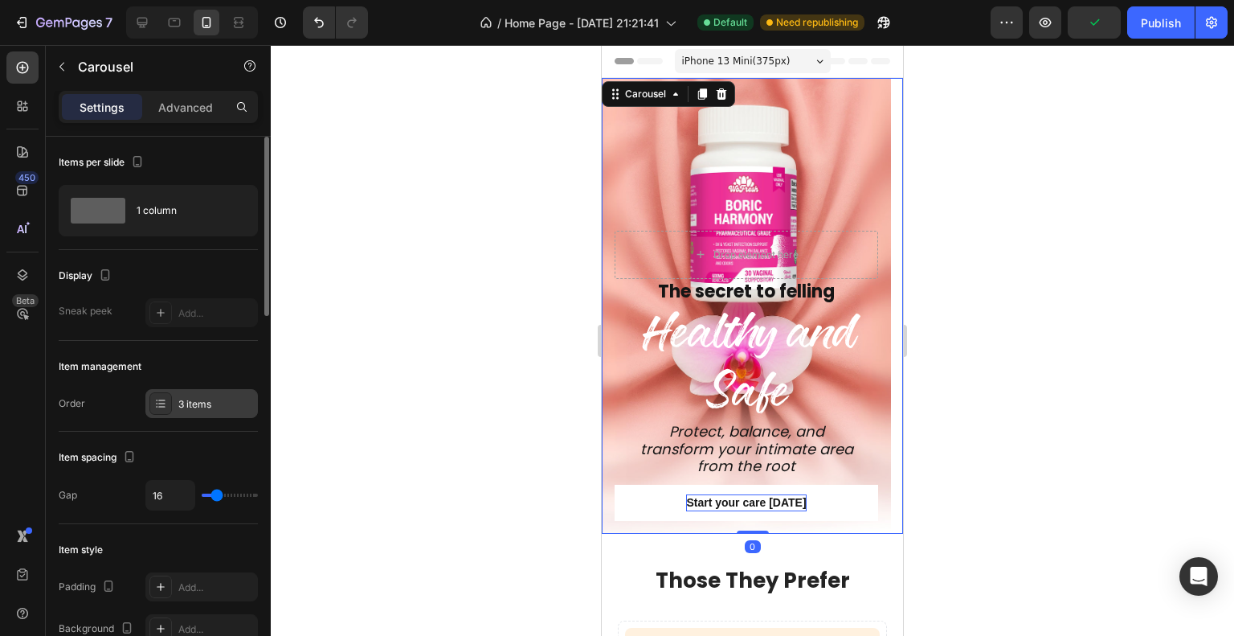
click at [215, 406] on div "3 items" at bounding box center [216, 404] width 76 height 14
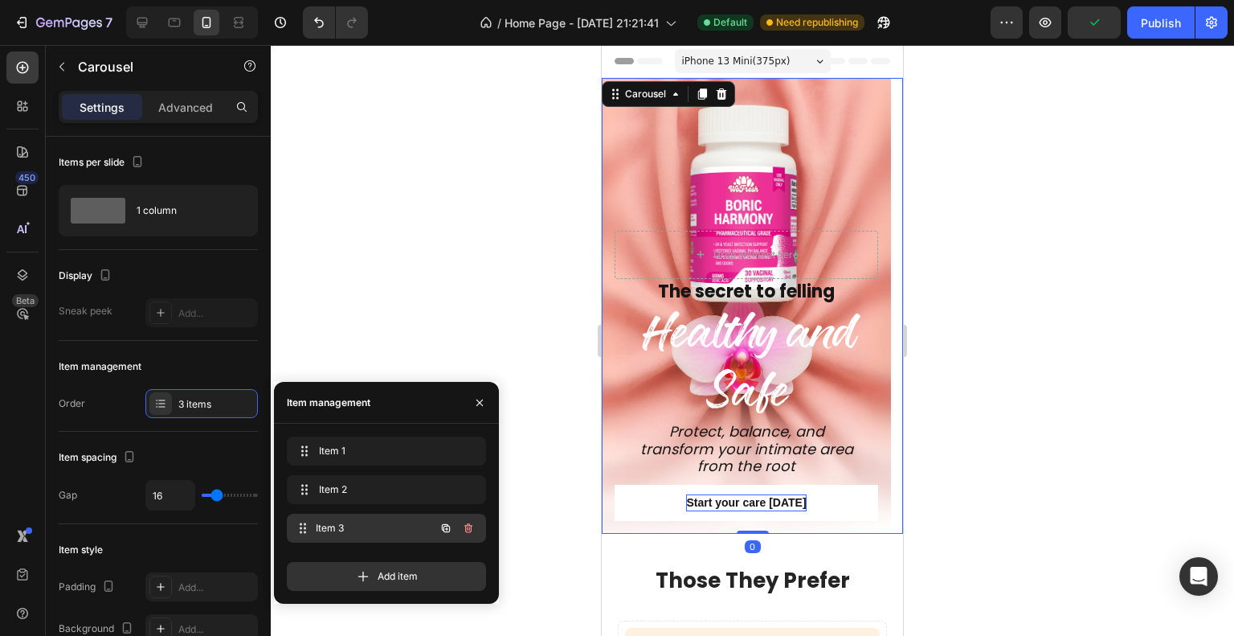
click at [366, 526] on span "Item 3" at bounding box center [375, 528] width 119 height 14
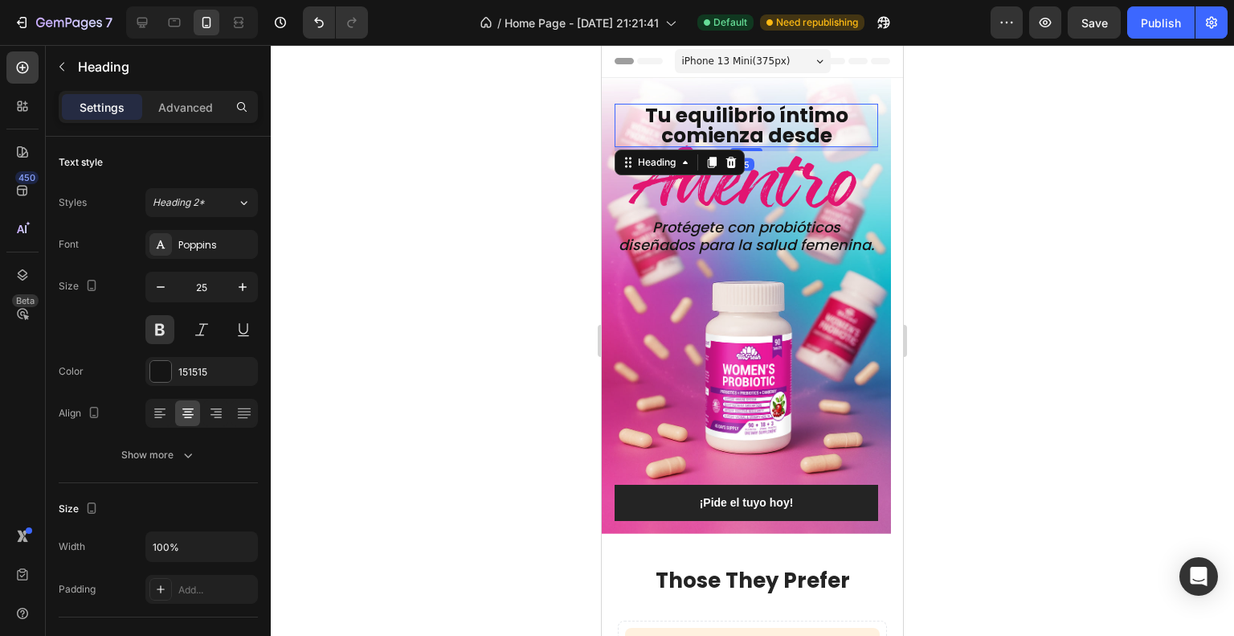
click at [791, 129] on h2 "Tu equilibrio íntimo comienza desde" at bounding box center [747, 125] width 264 height 43
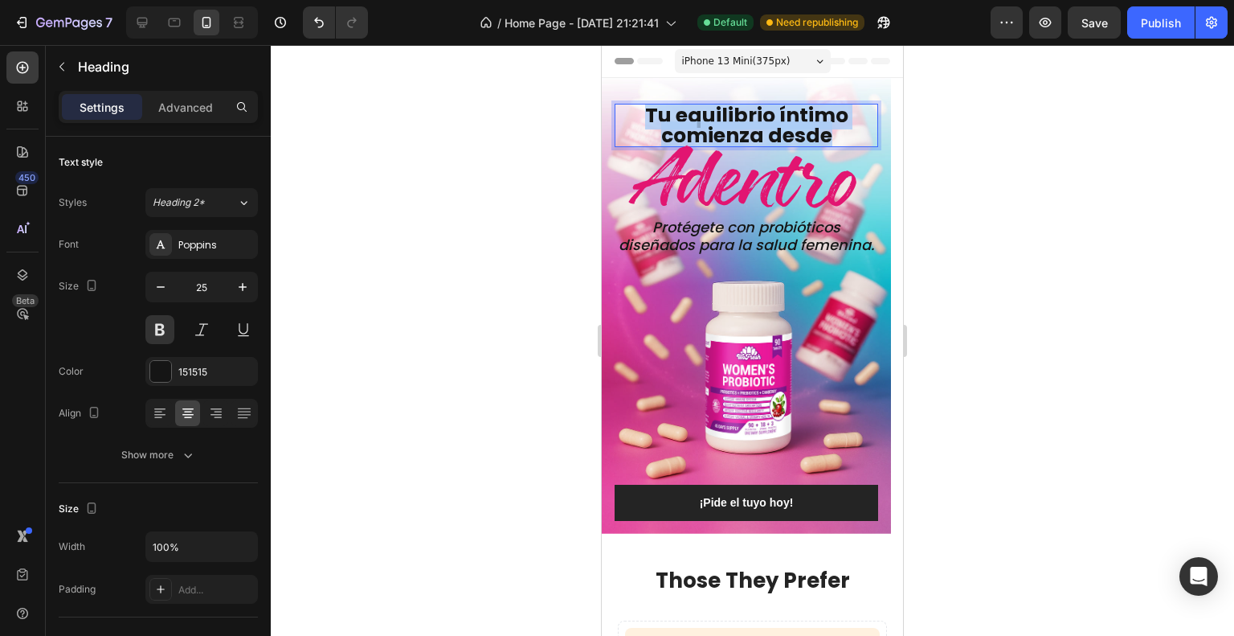
click at [791, 128] on p "Tu equilibrio íntimo comienza desde" at bounding box center [746, 125] width 260 height 40
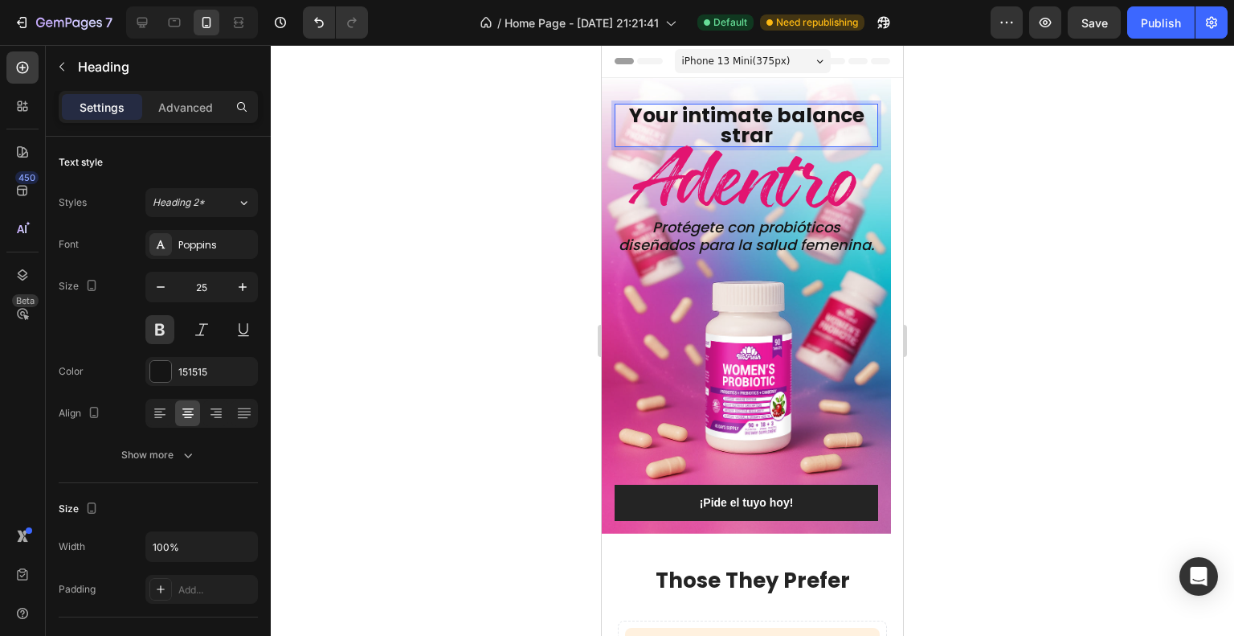
scroll to position [2, 0]
click at [779, 190] on h2 "Adentro" at bounding box center [747, 180] width 264 height 90
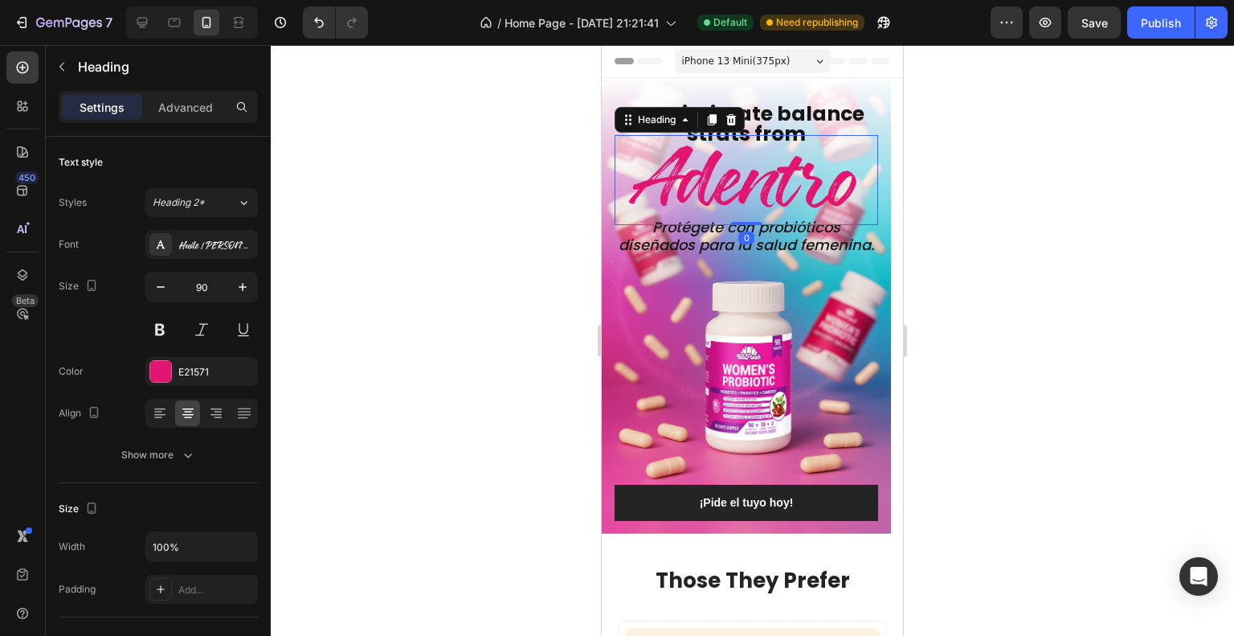
click at [779, 190] on h2 "Adentro" at bounding box center [747, 180] width 264 height 90
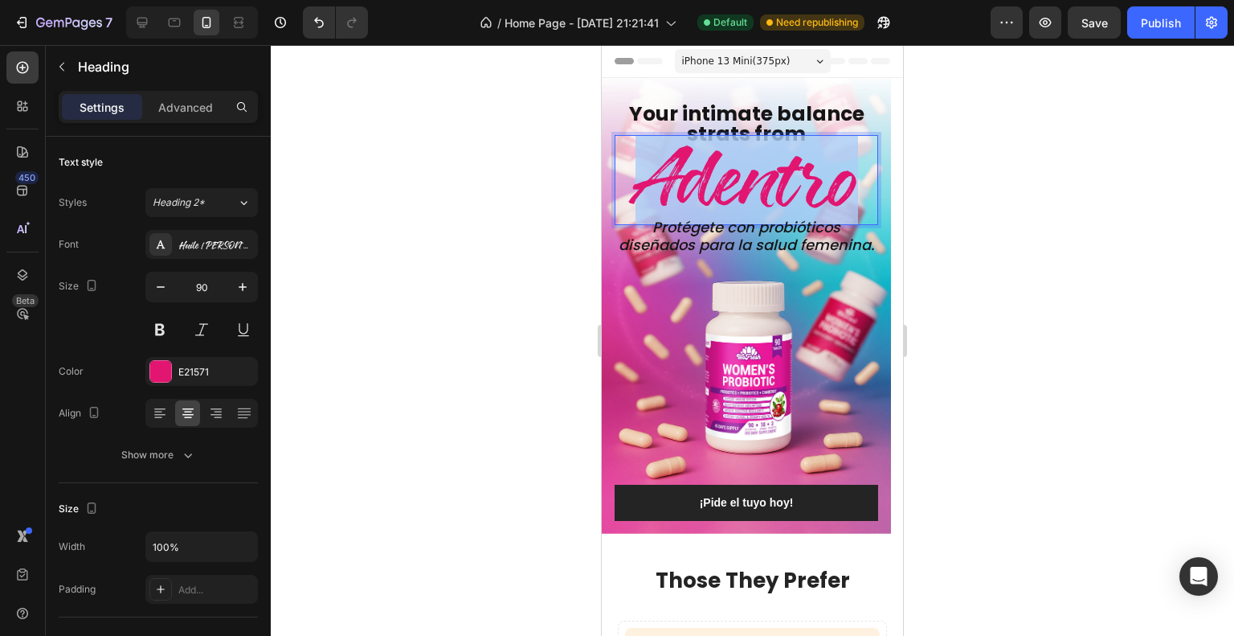
click at [777, 189] on p "Adentro" at bounding box center [746, 180] width 260 height 87
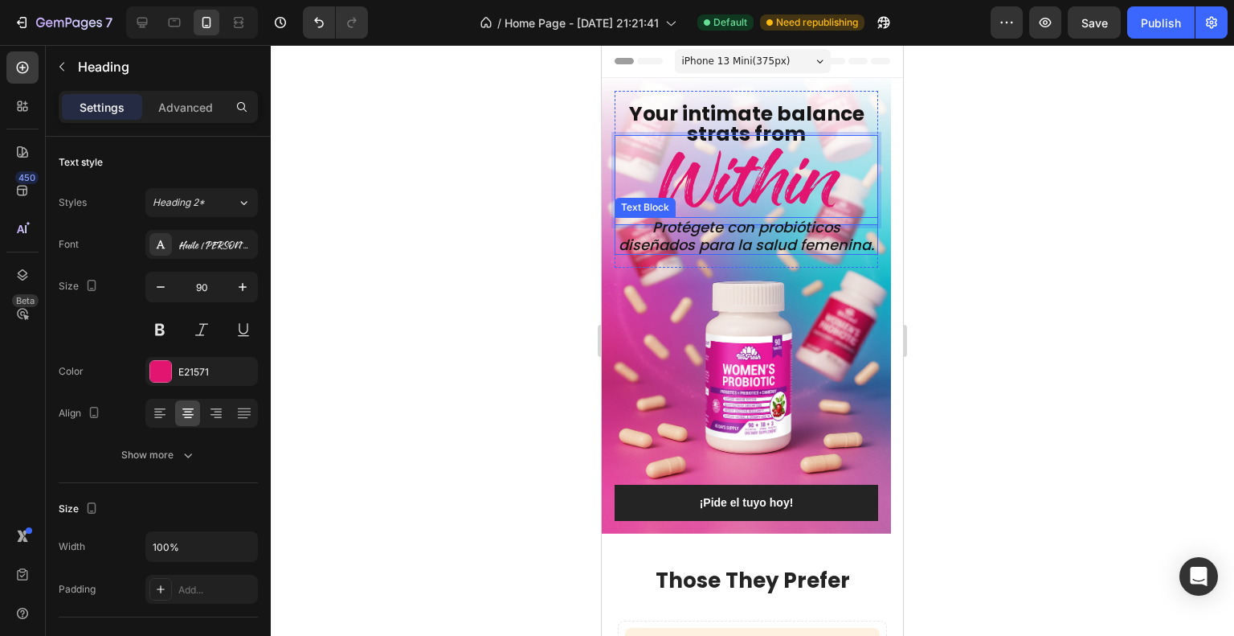
click at [764, 224] on p "Protégete con probióticos diseñados para la salud femenina." at bounding box center [746, 236] width 260 height 35
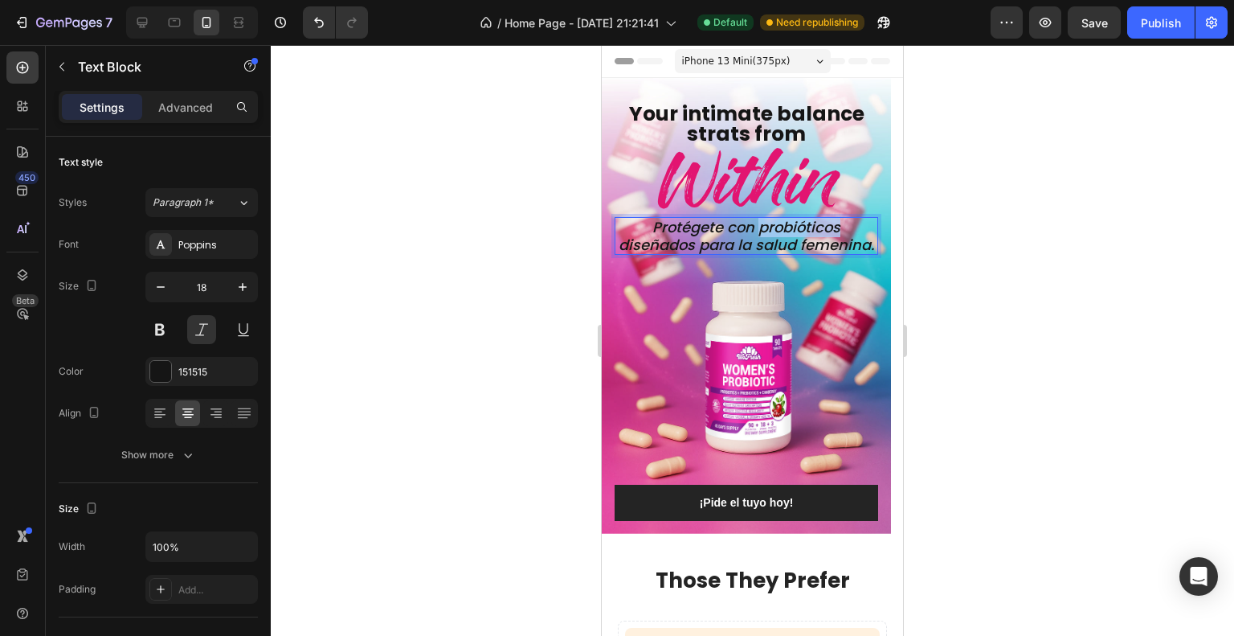
click at [764, 224] on p "Protégete con probióticos diseñados para la salud femenina." at bounding box center [746, 236] width 260 height 35
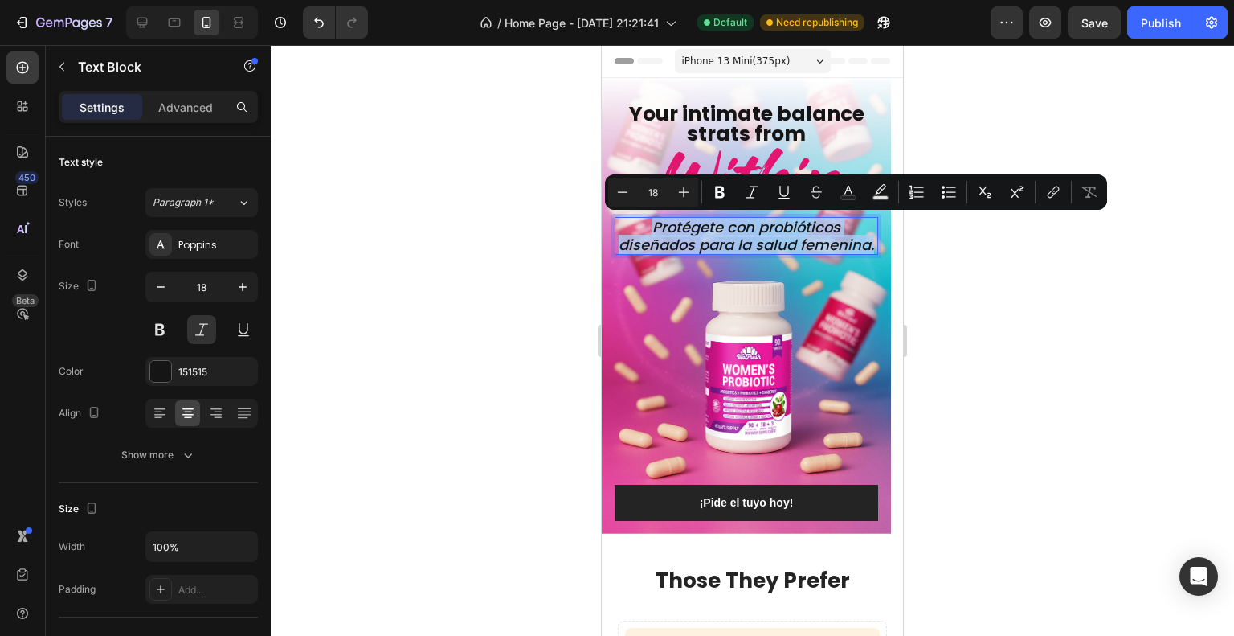
click at [764, 224] on p "Protégete con probióticos diseñados para la salud femenina." at bounding box center [746, 236] width 260 height 35
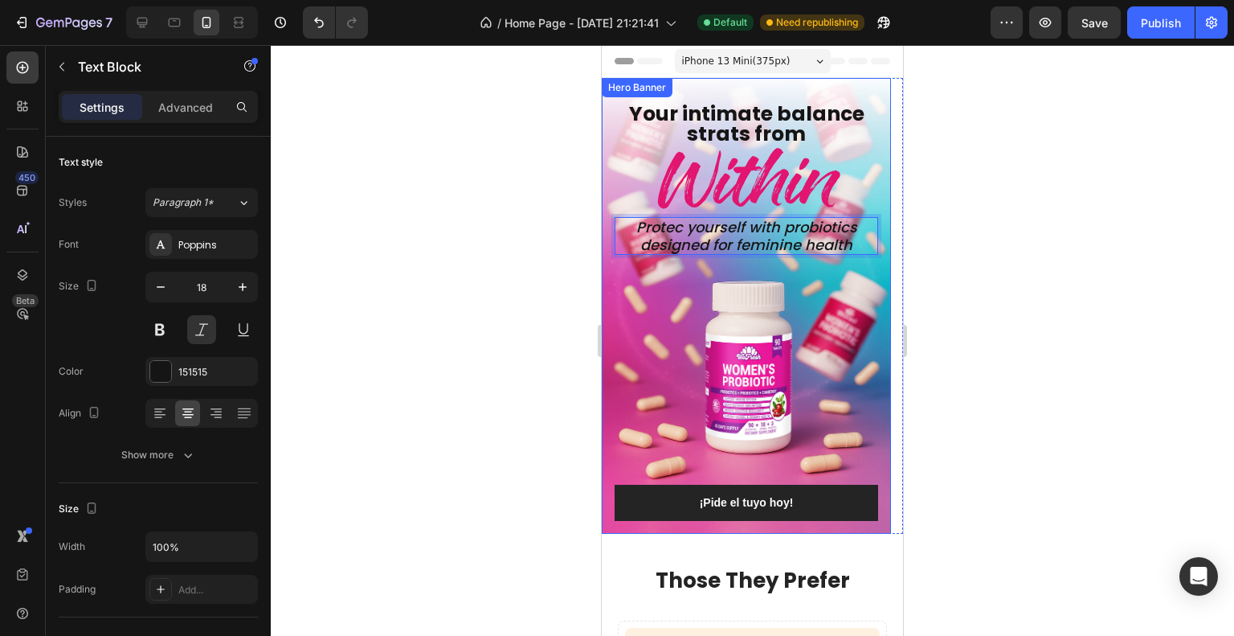
click at [1030, 221] on div at bounding box center [752, 340] width 963 height 591
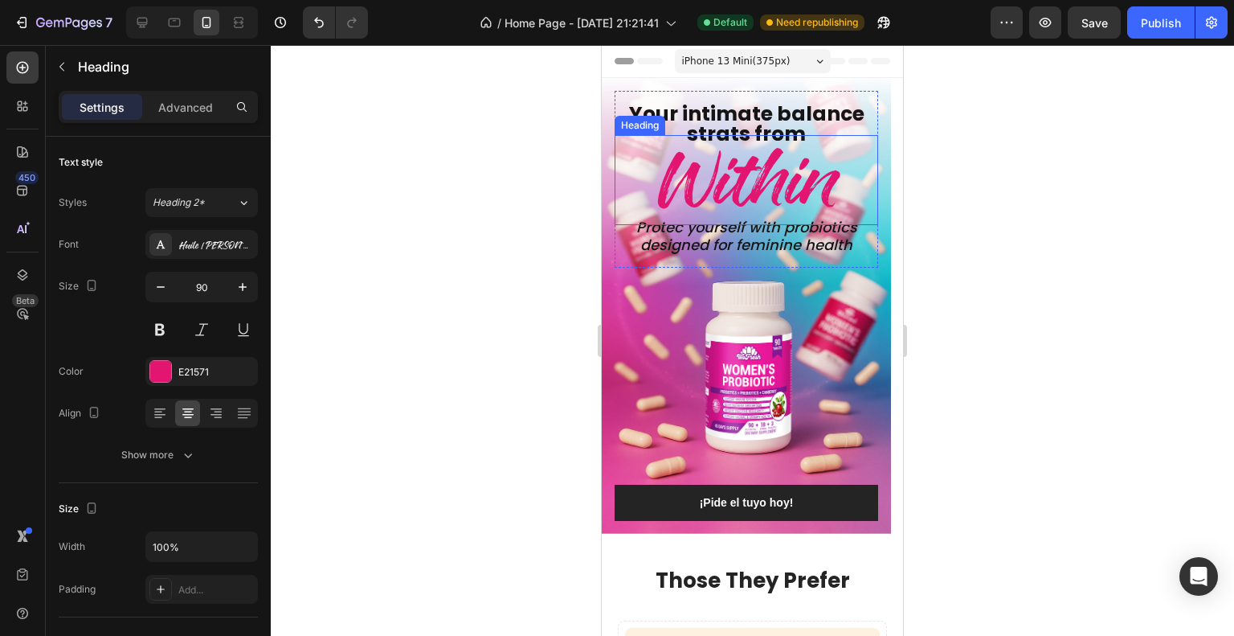
click at [799, 162] on p "Within" at bounding box center [746, 180] width 260 height 87
click at [186, 102] on p "Advanced" at bounding box center [185, 107] width 55 height 17
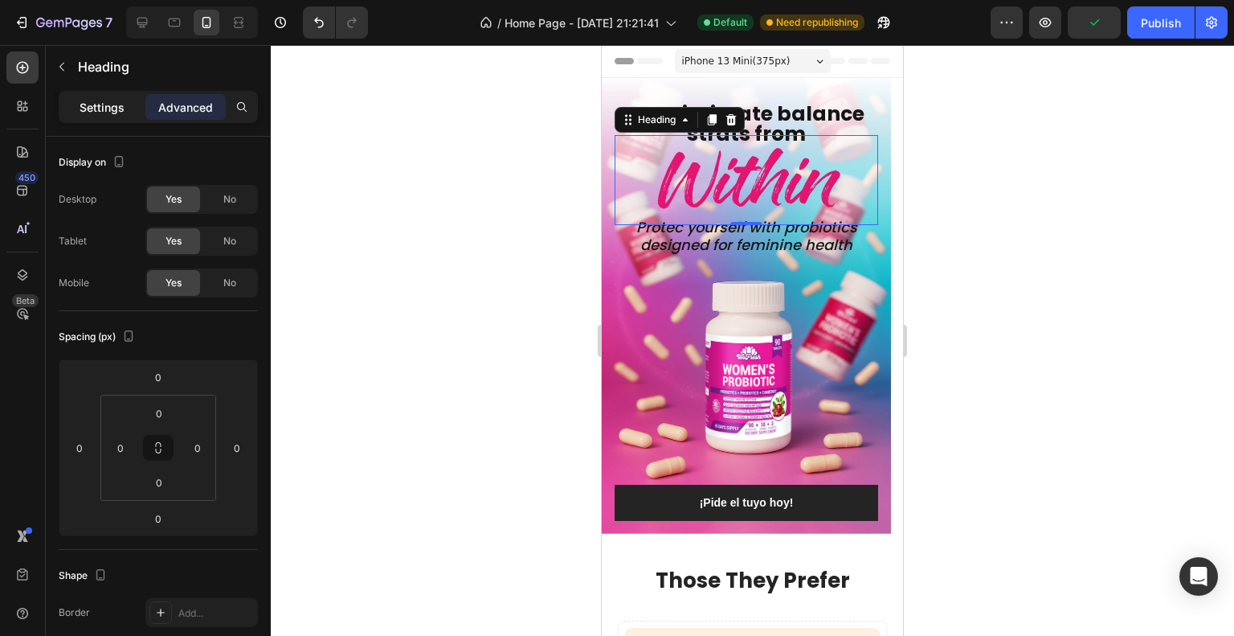
click at [99, 104] on p "Settings" at bounding box center [102, 107] width 45 height 17
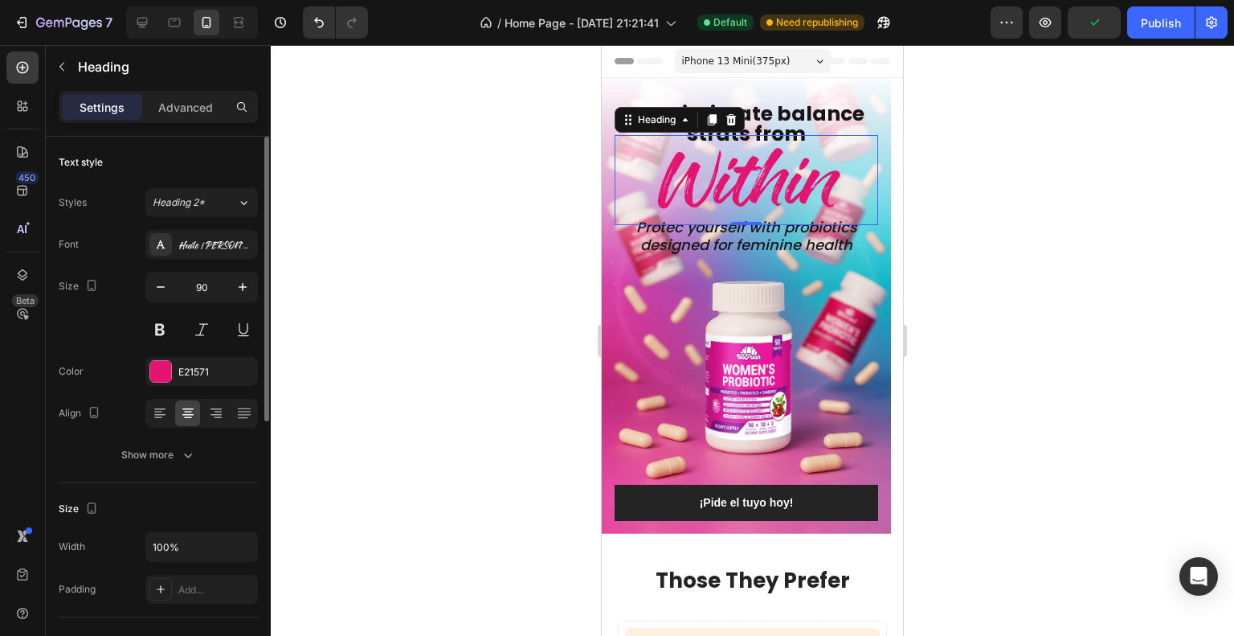
click at [186, 439] on div "Font Huile de Jacinthe Size 90 Color E21571 Align Show more" at bounding box center [158, 349] width 199 height 239
click at [186, 452] on icon "button" at bounding box center [188, 455] width 16 height 16
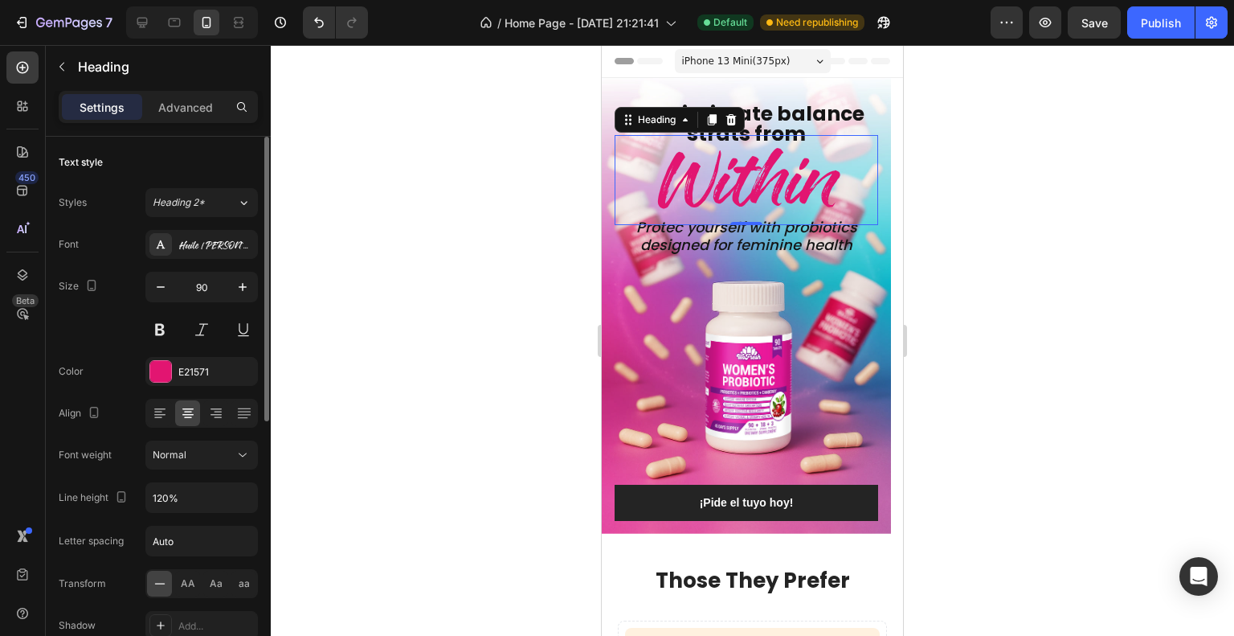
click at [1032, 319] on div at bounding box center [752, 340] width 963 height 591
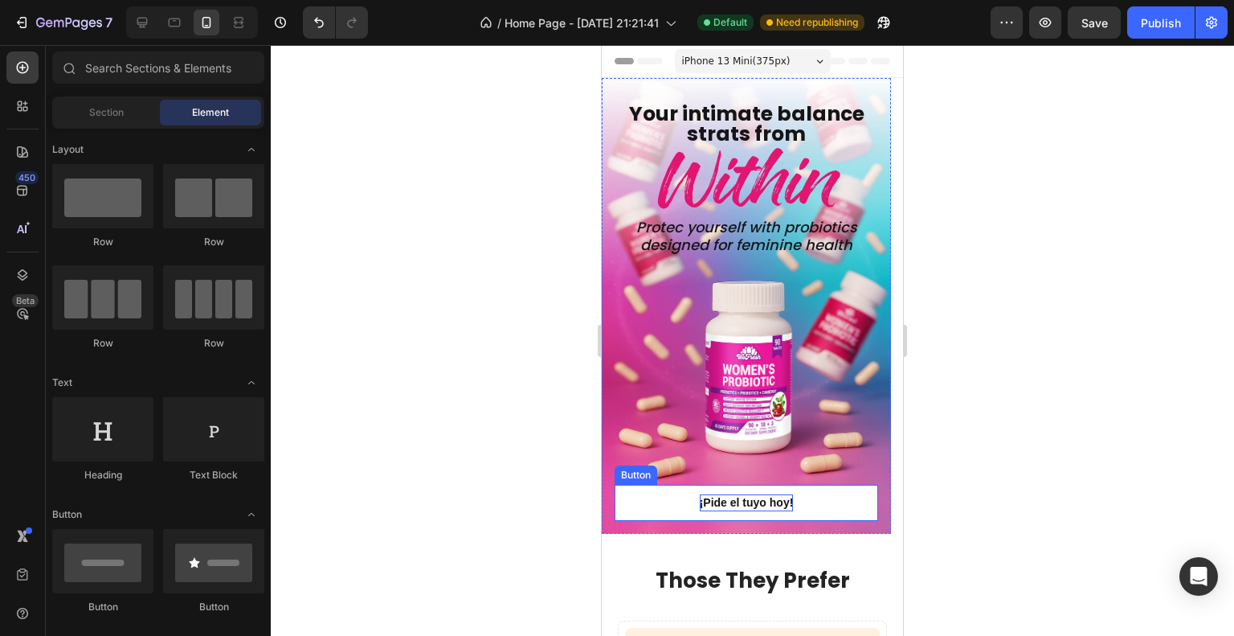
click at [752, 501] on p "¡Pide el tuyo hoy!" at bounding box center [747, 502] width 94 height 17
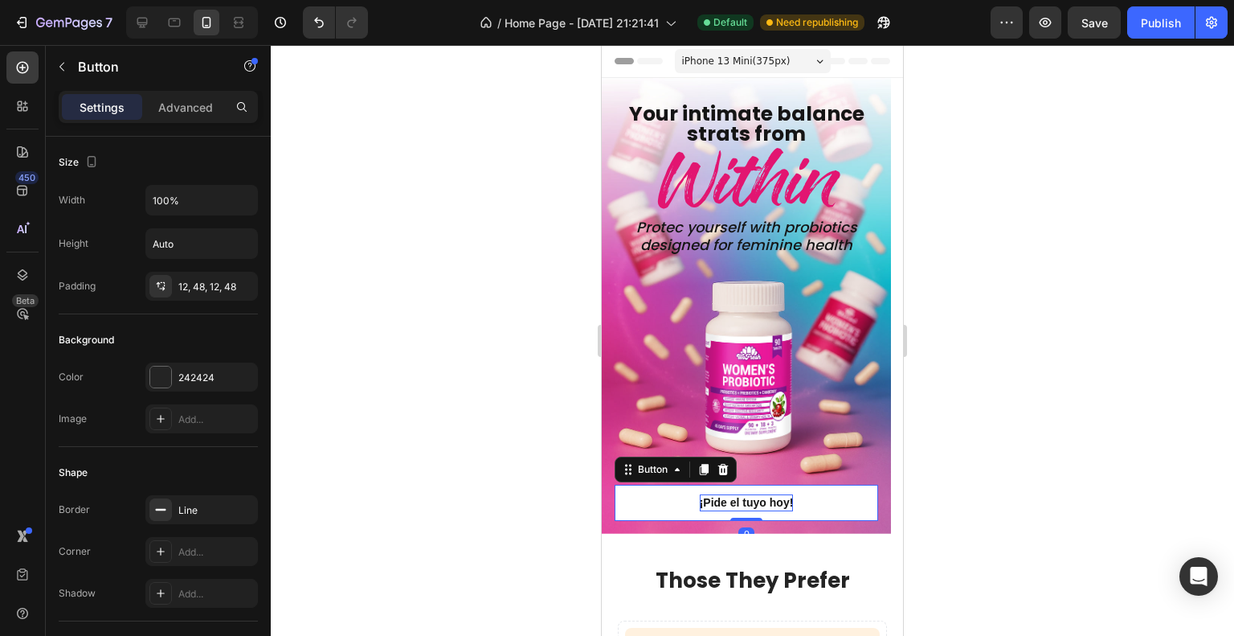
click at [752, 501] on p "¡Pide el tuyo hoy!" at bounding box center [747, 502] width 94 height 17
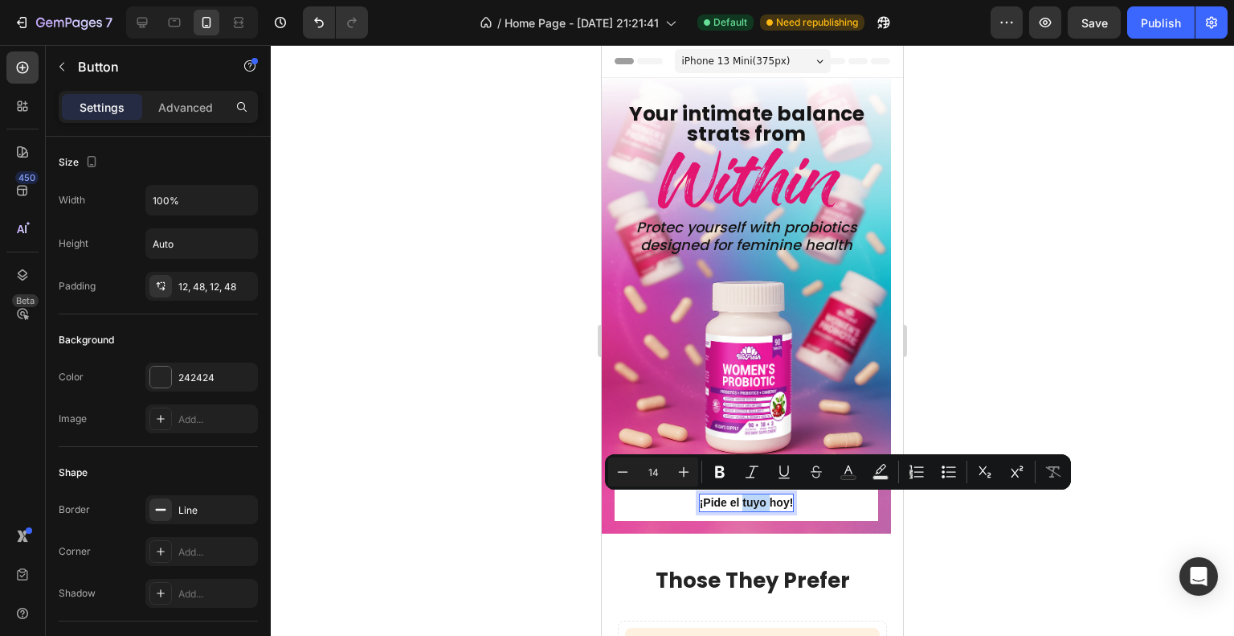
click at [753, 497] on p "¡Pide el tuyo hoy!" at bounding box center [747, 502] width 94 height 17
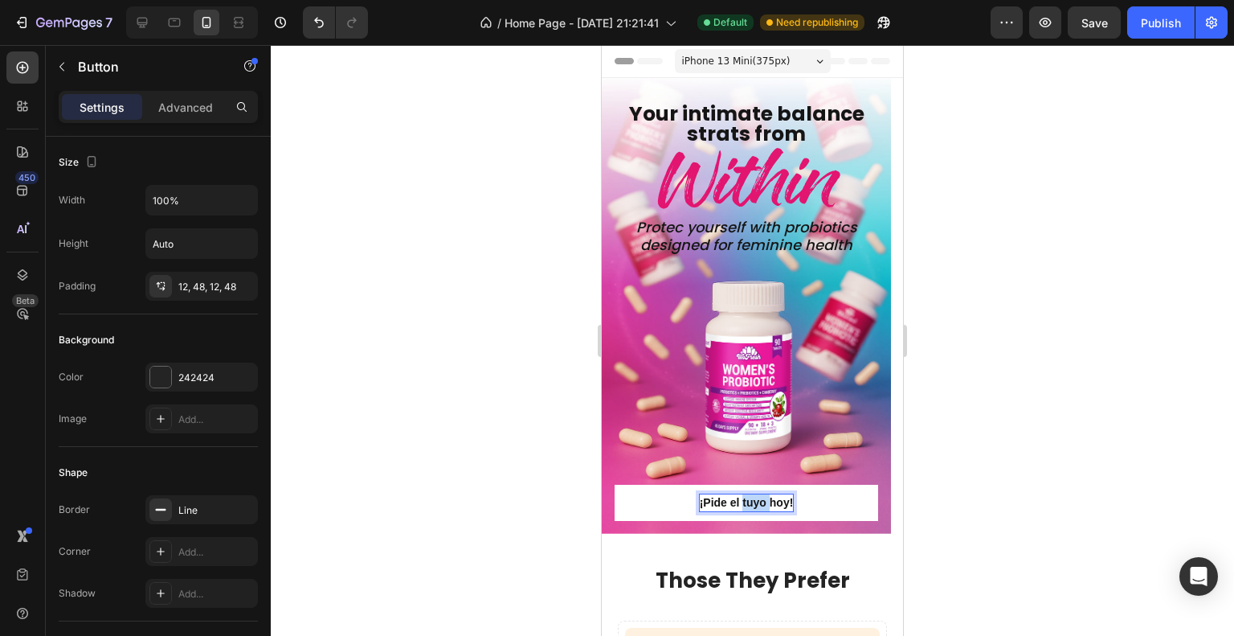
click at [753, 497] on p "¡Pide el tuyo hoy!" at bounding box center [747, 502] width 94 height 17
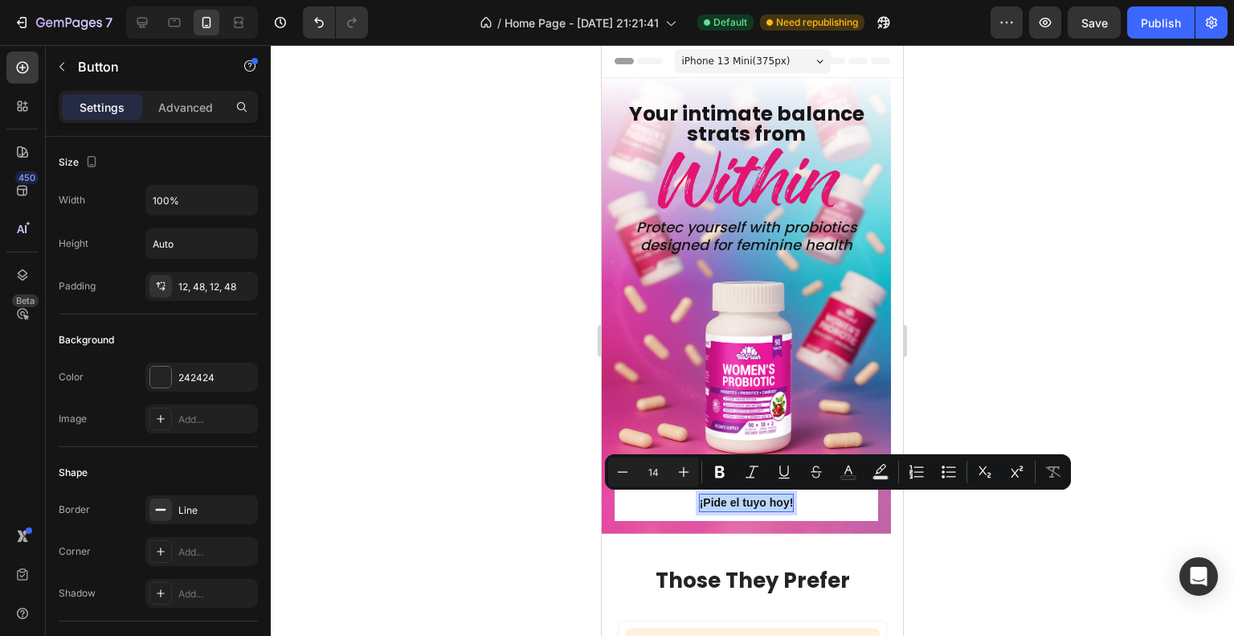
click at [753, 497] on p "¡Pide el tuyo hoy!" at bounding box center [747, 502] width 94 height 17
drag, startPoint x: 705, startPoint y: 501, endPoint x: 787, endPoint y: 501, distance: 82.8
click at [787, 501] on p "¡Pide el tuyo hoy!" at bounding box center [747, 502] width 94 height 17
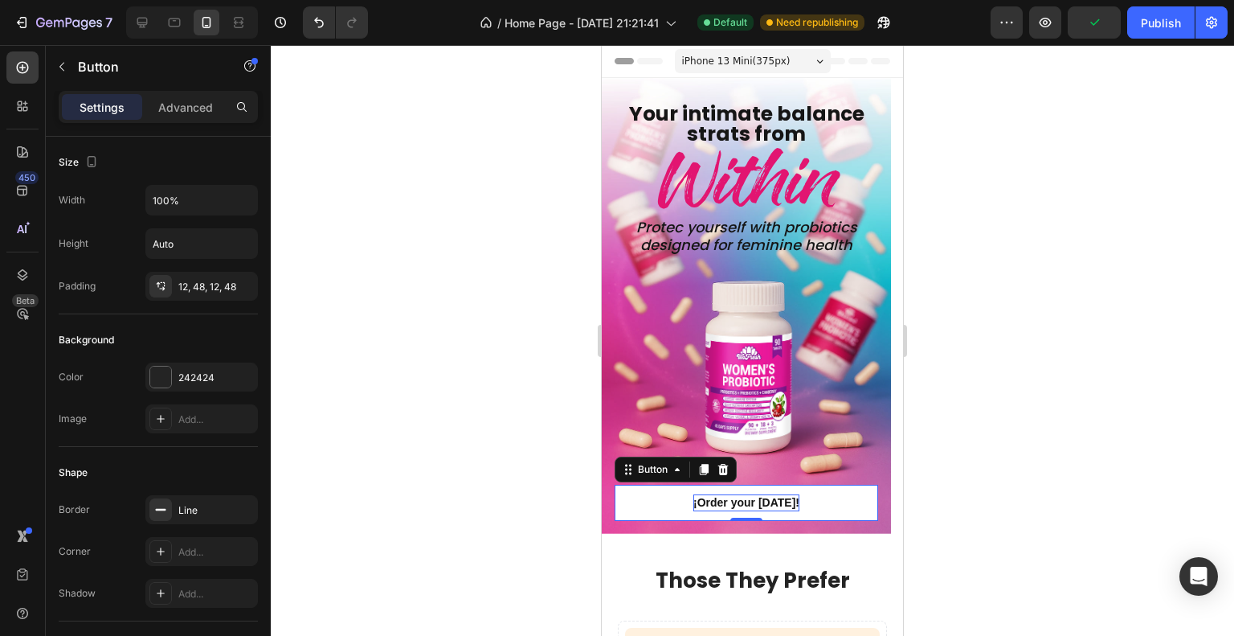
click at [1064, 372] on div at bounding box center [752, 340] width 963 height 591
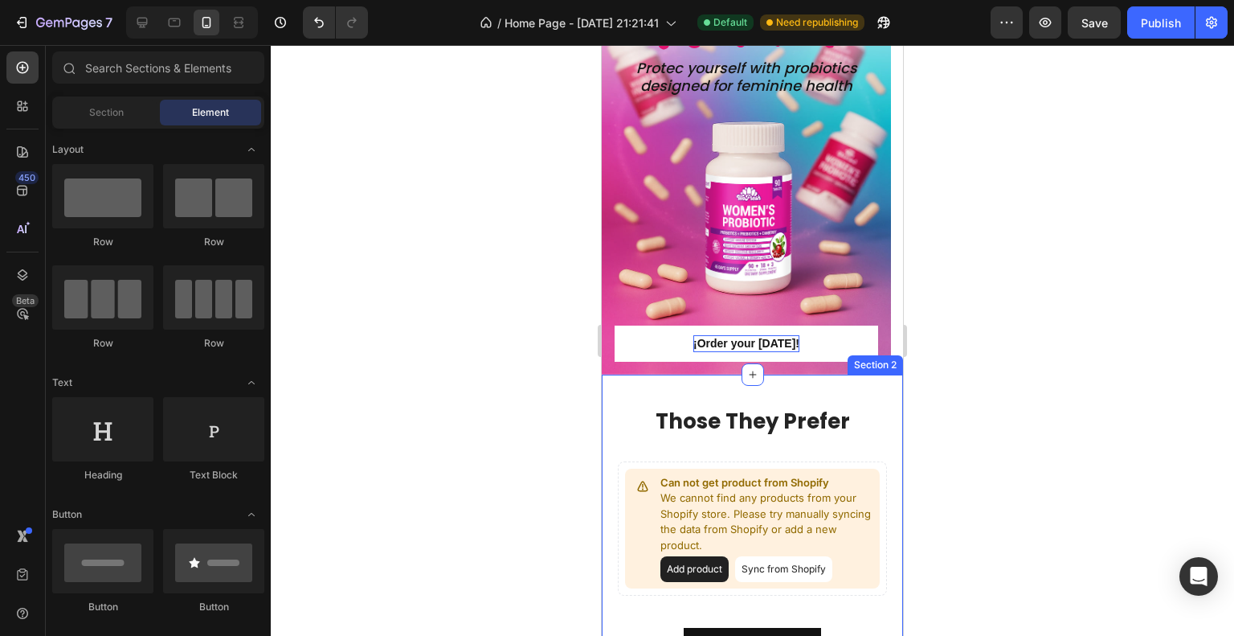
scroll to position [0, 0]
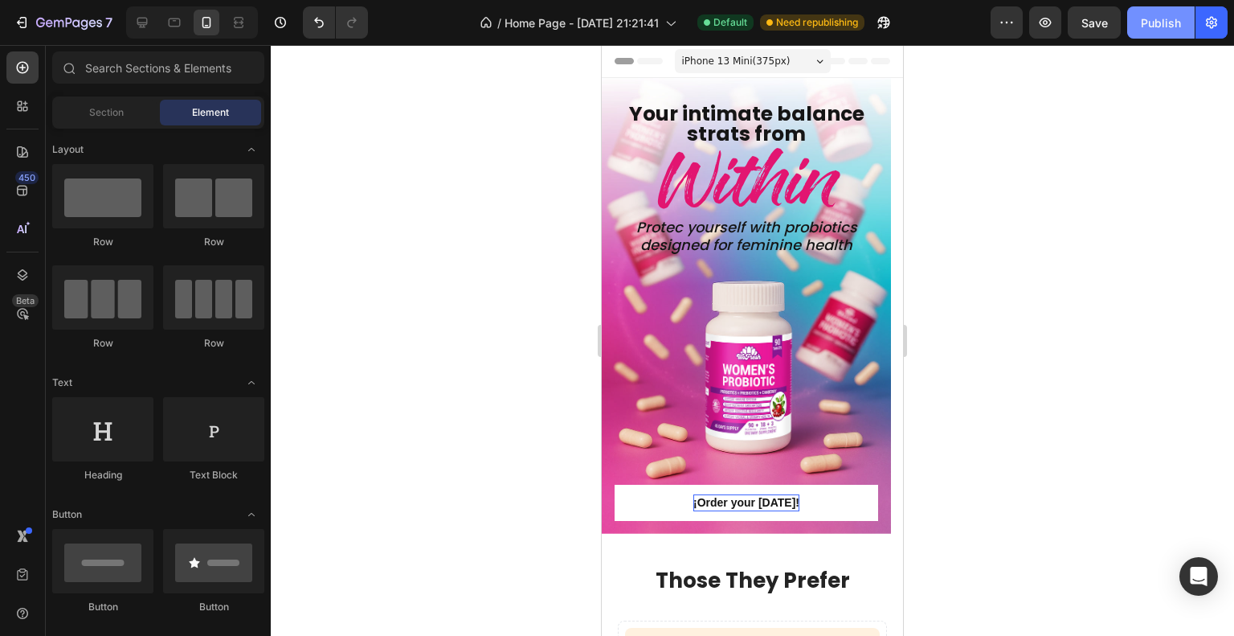
click at [1177, 26] on div "Publish" at bounding box center [1161, 22] width 40 height 17
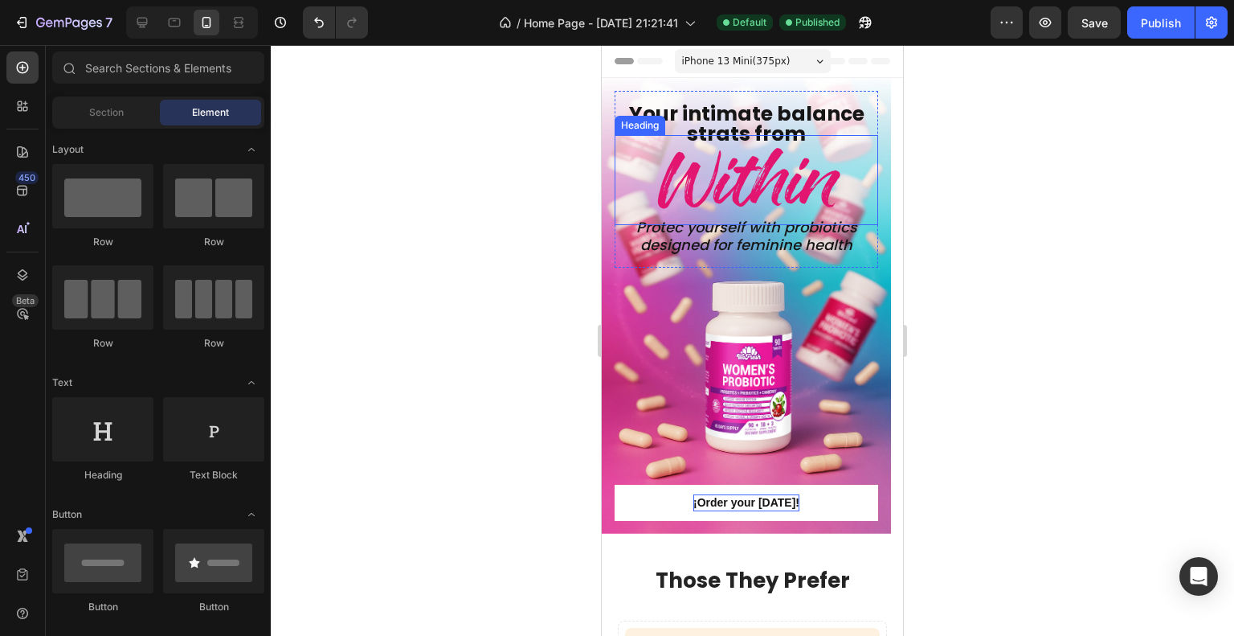
click at [750, 123] on p "Your intimate balance strats from" at bounding box center [746, 124] width 260 height 40
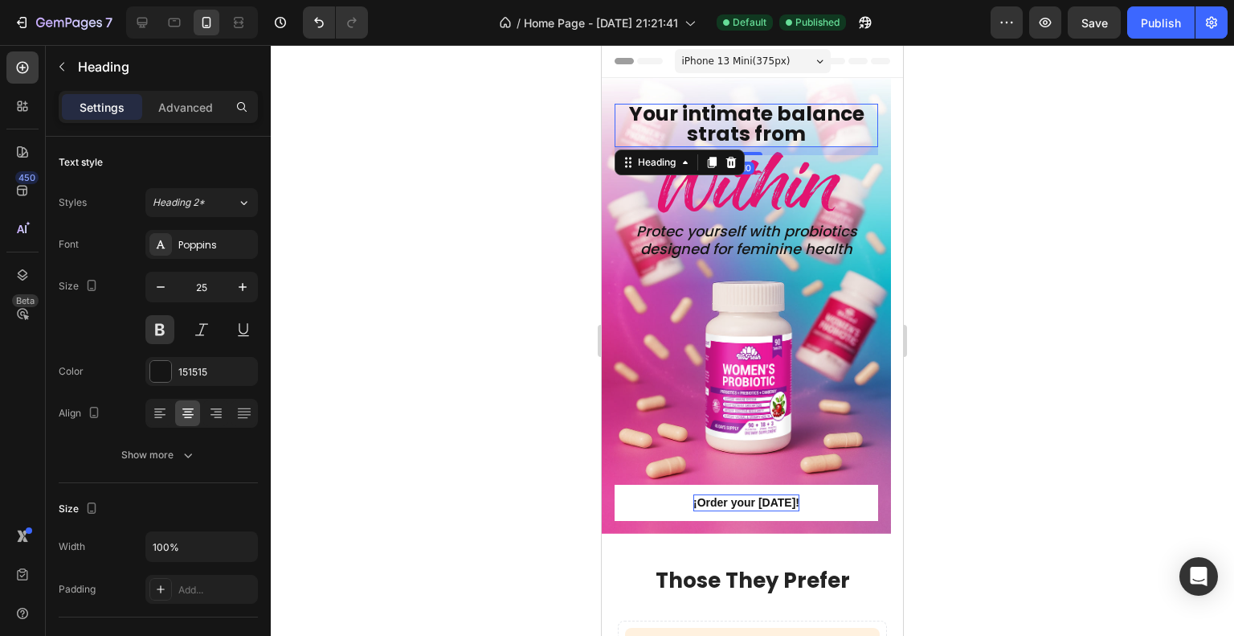
click at [746, 153] on div at bounding box center [746, 153] width 32 height 3
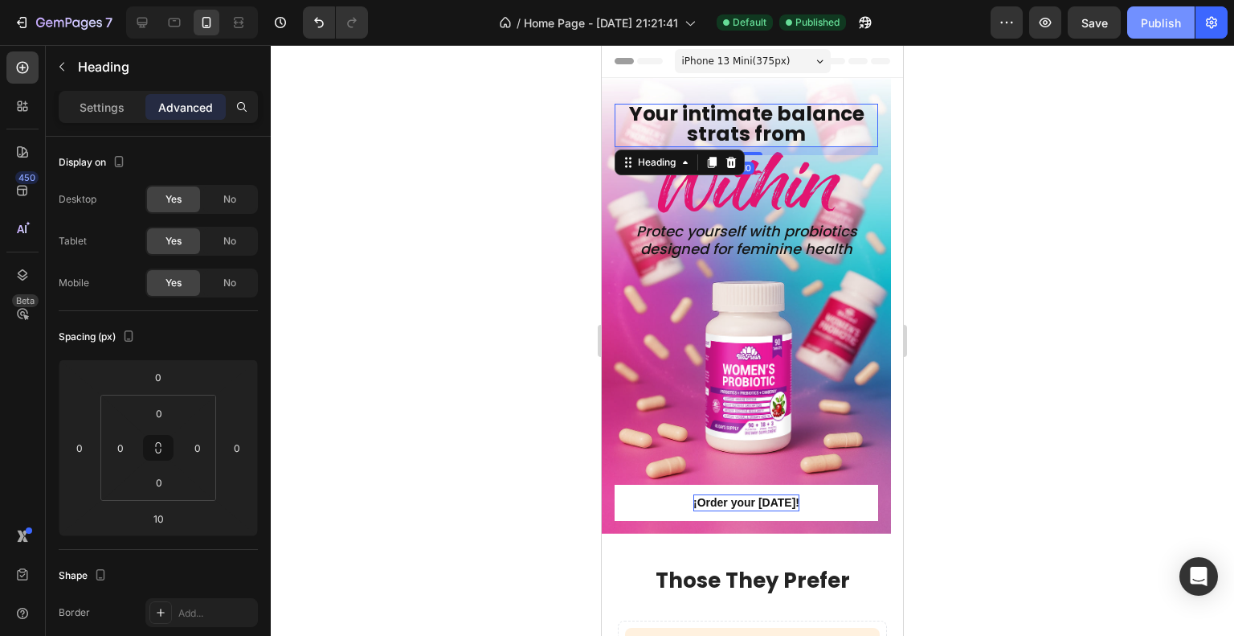
click at [1163, 28] on div "Publish" at bounding box center [1161, 22] width 40 height 17
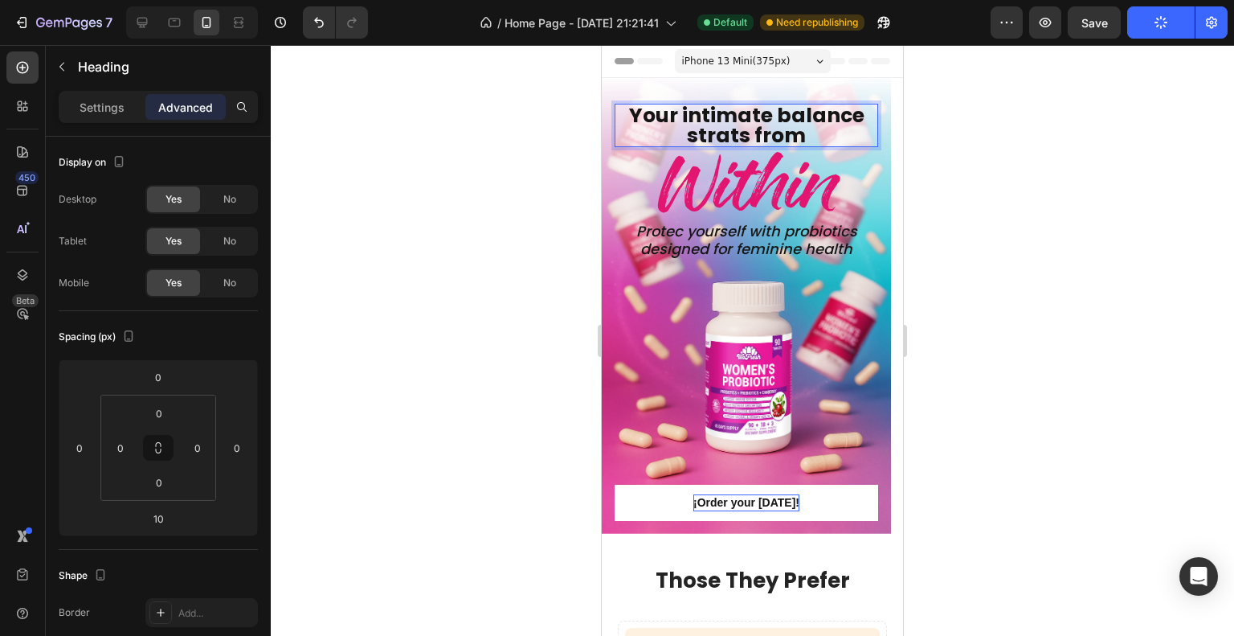
click at [688, 137] on p "Your intimate balance strats from" at bounding box center [746, 125] width 260 height 40
click at [713, 134] on p "Your intimate balance strats from" at bounding box center [746, 125] width 260 height 40
click at [689, 141] on p "Within" at bounding box center [746, 184] width 260 height 87
click at [766, 108] on p "Your intimate balance starts from" at bounding box center [746, 124] width 260 height 40
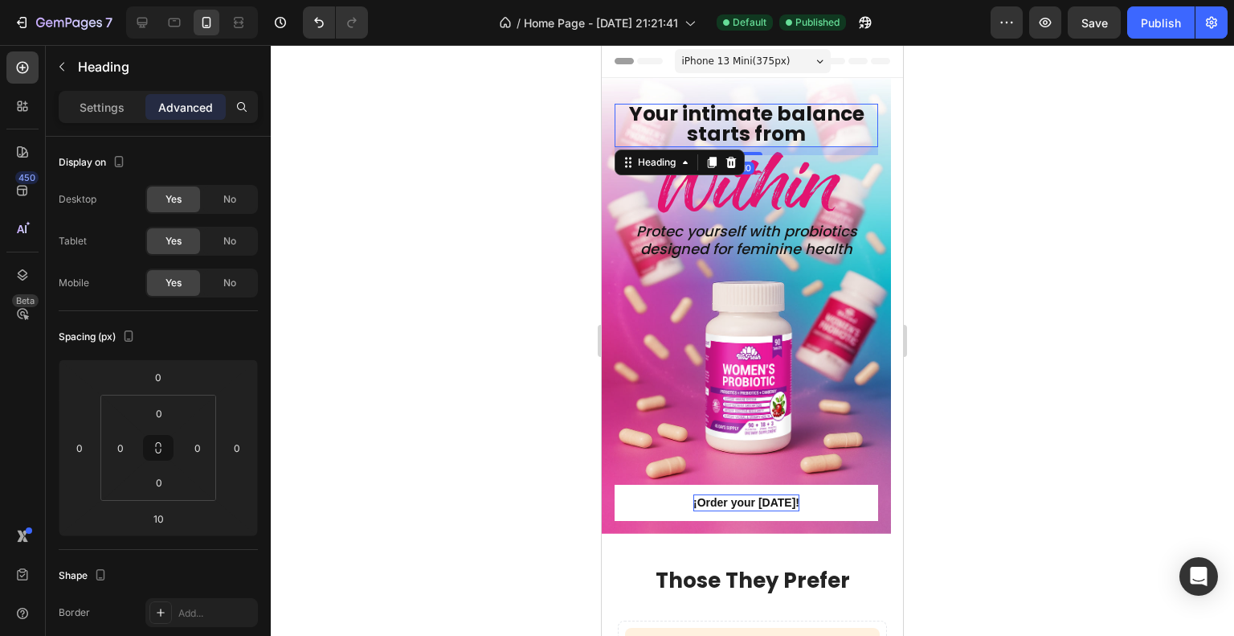
scroll to position [0, 0]
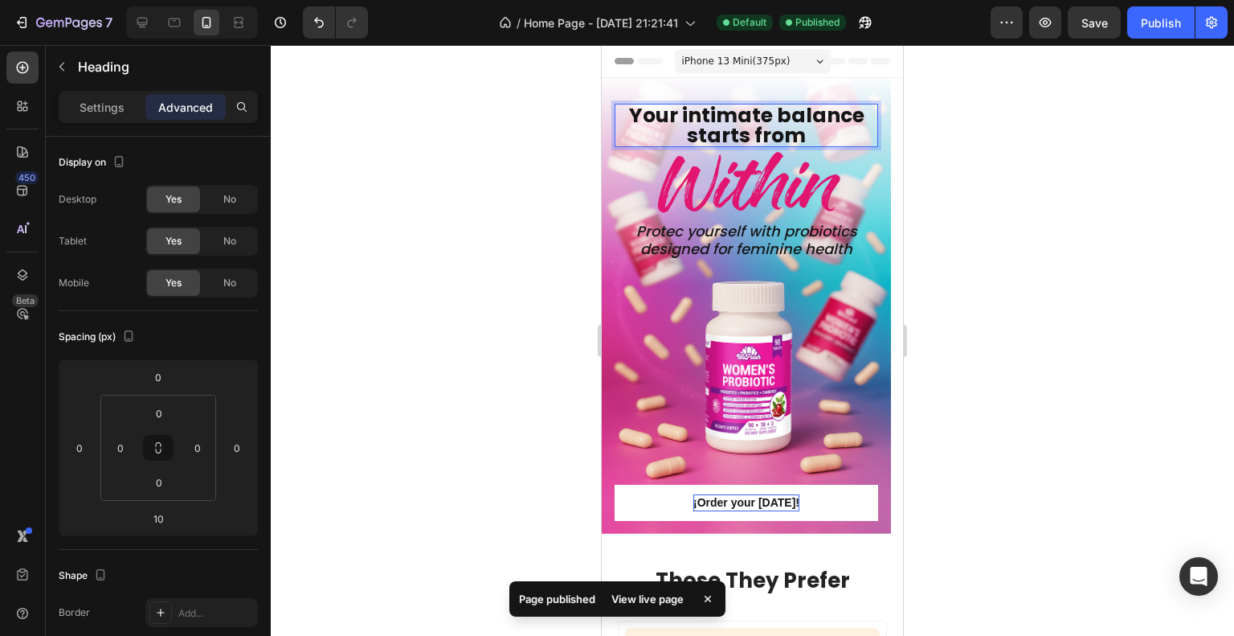
click at [690, 135] on p "Your intimate balance starts from" at bounding box center [746, 125] width 260 height 40
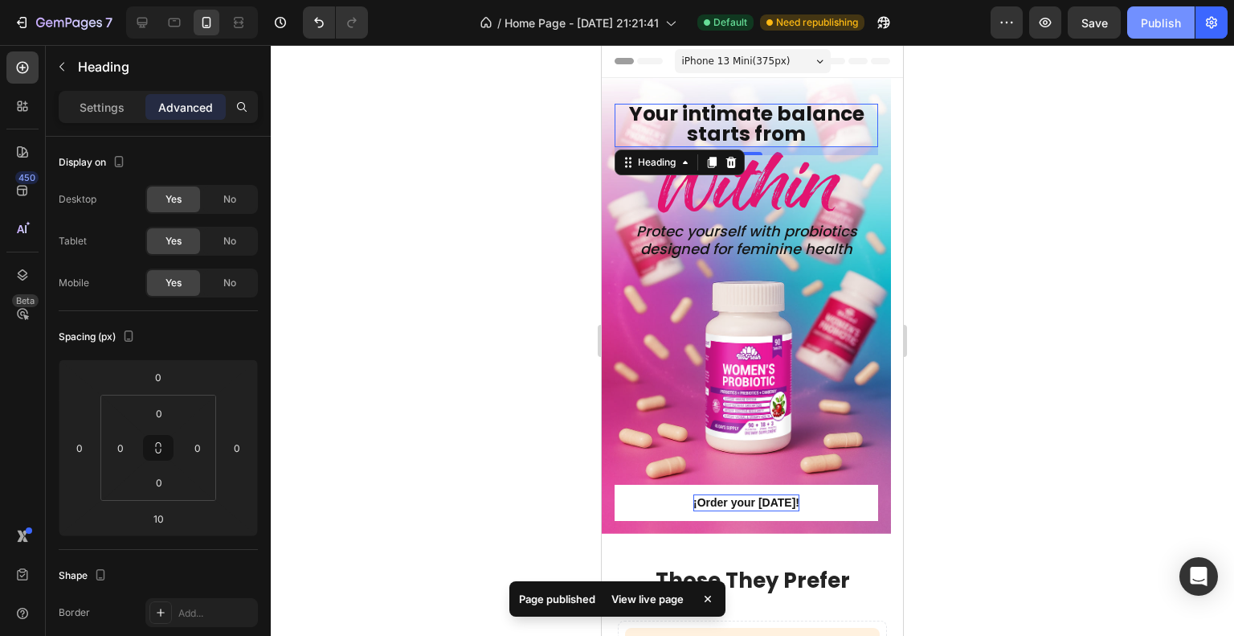
click at [1163, 28] on div "Publish" at bounding box center [1161, 22] width 40 height 17
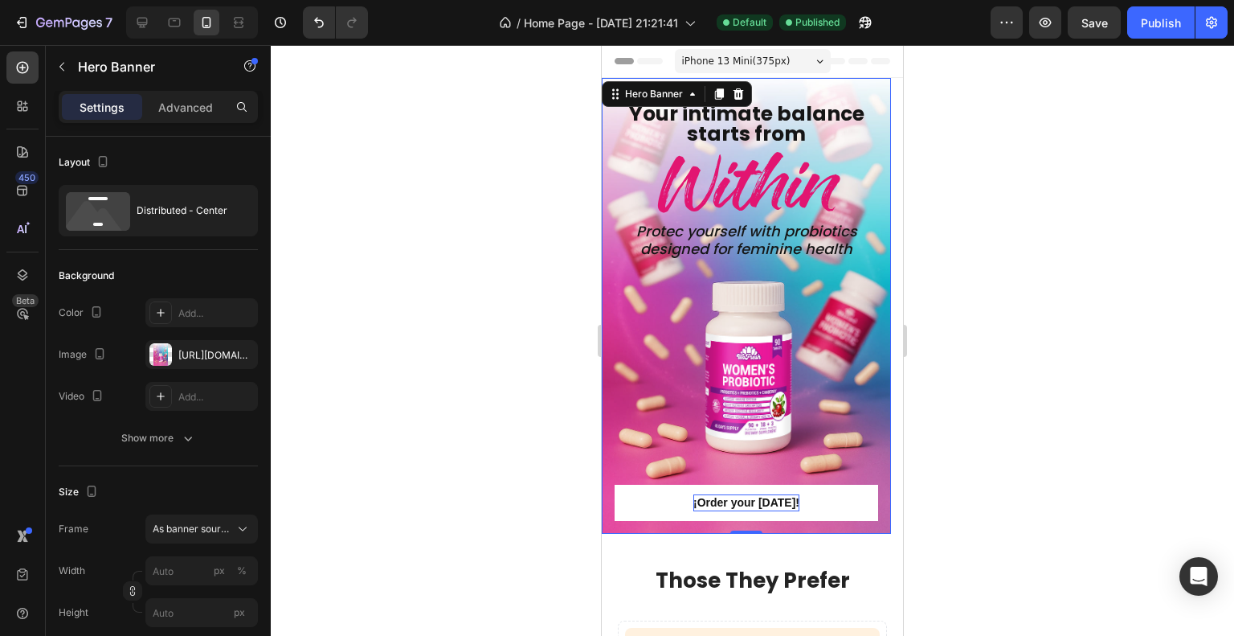
click at [777, 84] on div "Your intimate balance starts from Heading Within Heading Protec yourself with p…" at bounding box center [746, 306] width 289 height 456
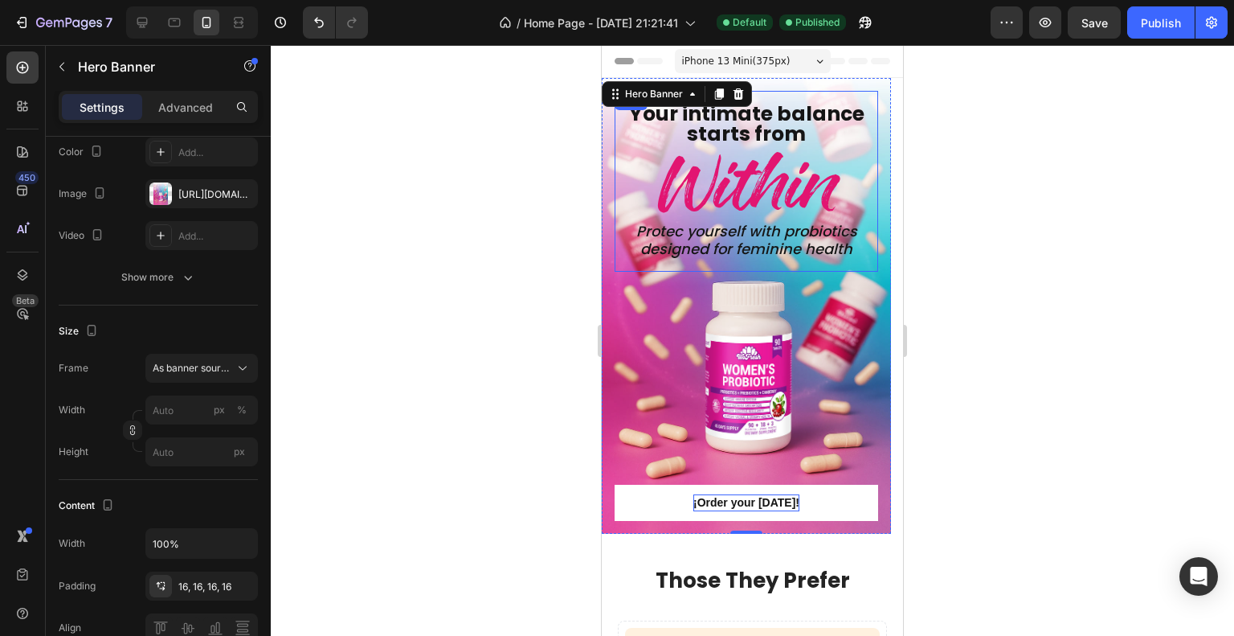
click at [820, 99] on div "Your intimate balance starts from Heading Within Heading Protec yourself with p…" at bounding box center [747, 181] width 264 height 181
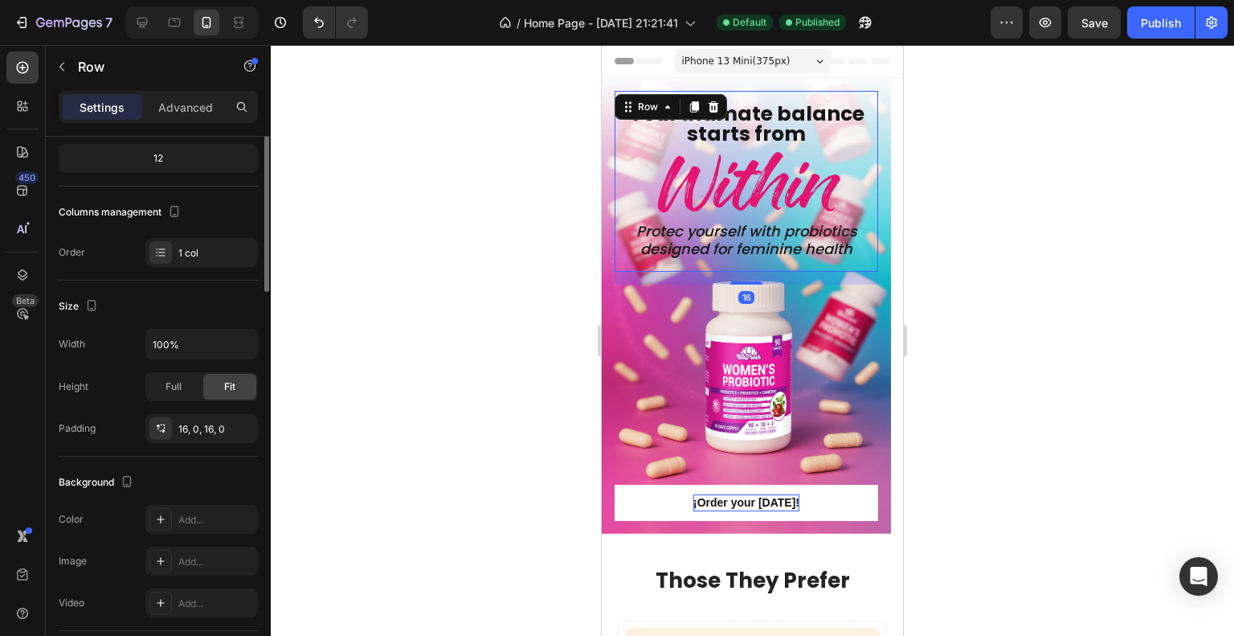
scroll to position [0, 0]
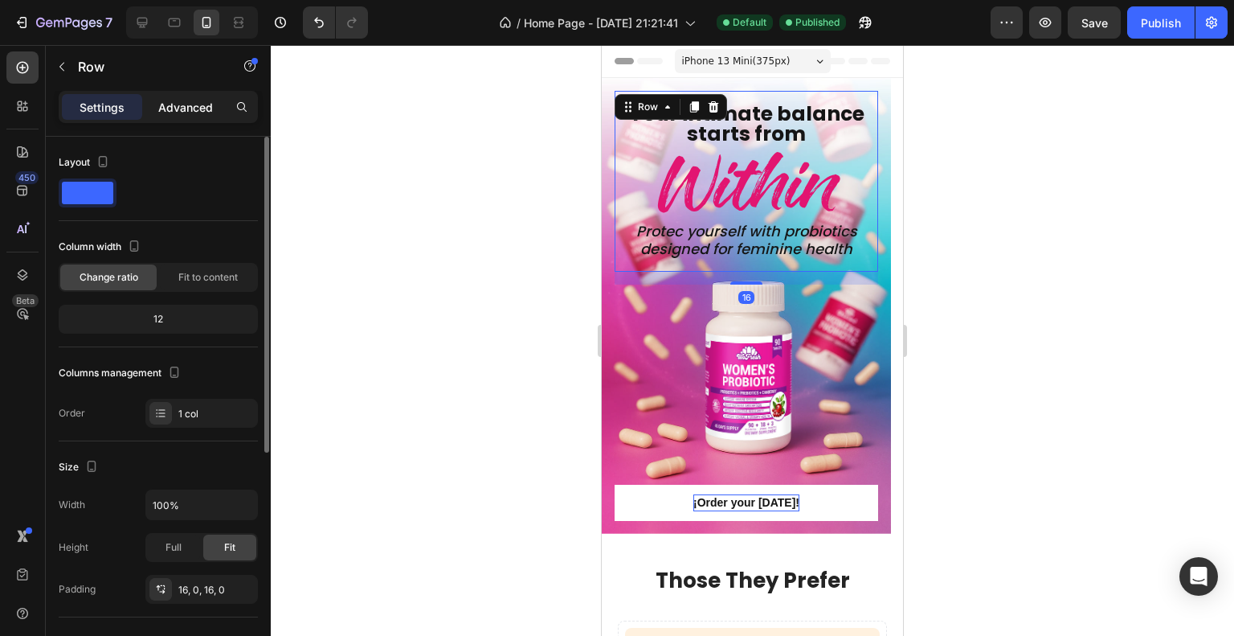
click at [187, 112] on p "Advanced" at bounding box center [185, 107] width 55 height 17
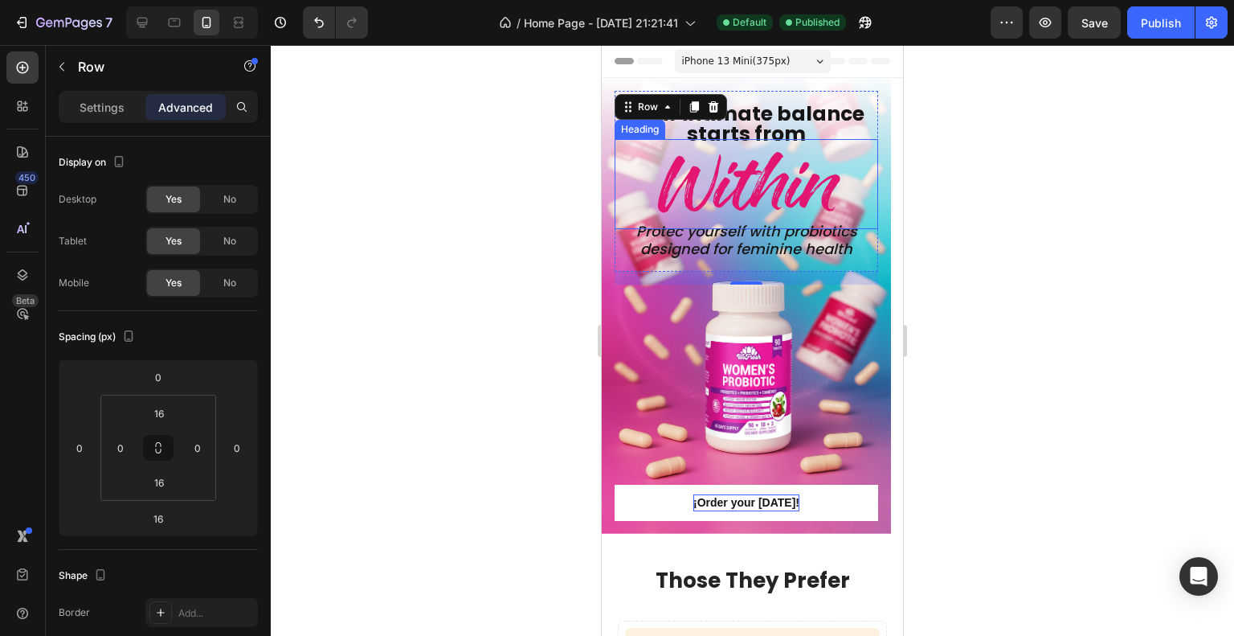
click at [804, 179] on p "Within" at bounding box center [746, 184] width 260 height 87
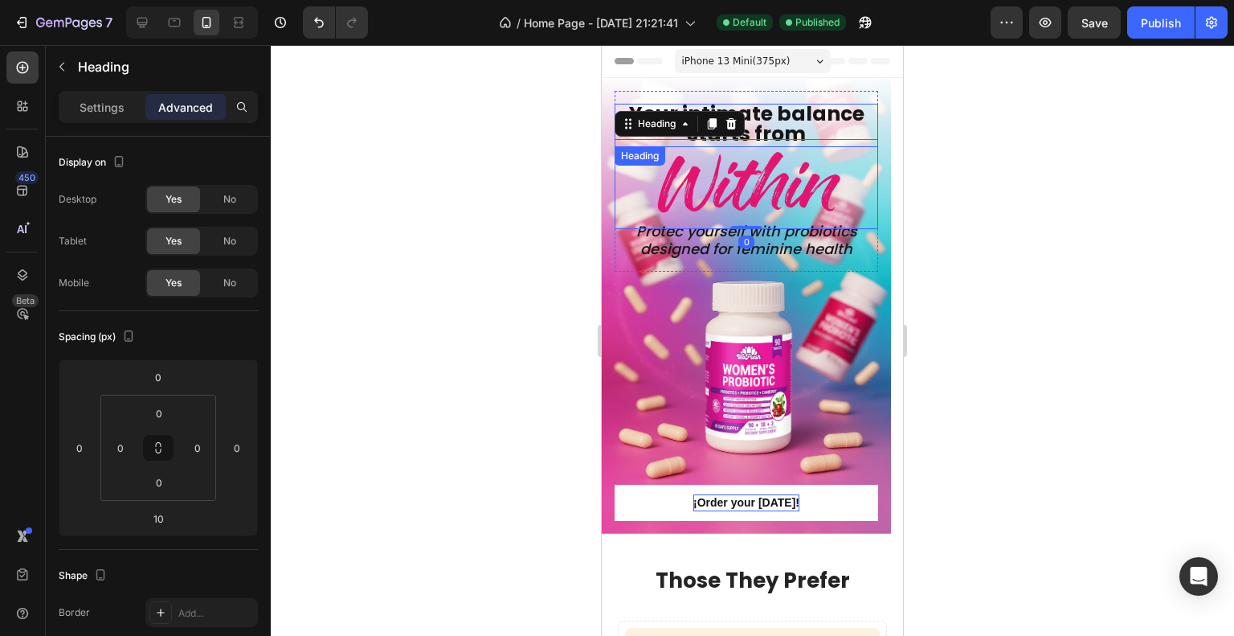
click at [786, 119] on p "Your intimate balance starts from" at bounding box center [746, 124] width 260 height 40
click at [827, 174] on p "Within" at bounding box center [746, 184] width 260 height 87
click at [765, 123] on p "Your intimate balance starts from" at bounding box center [746, 124] width 260 height 40
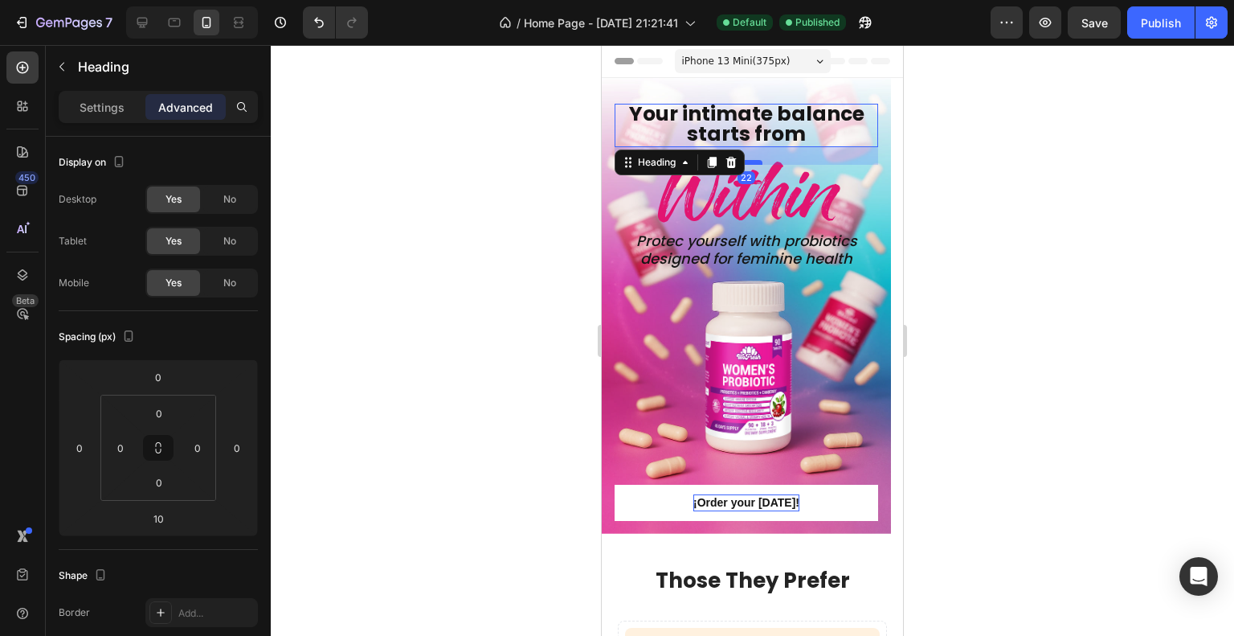
drag, startPoint x: 754, startPoint y: 153, endPoint x: 753, endPoint y: 162, distance: 9.7
click at [753, 162] on div at bounding box center [746, 162] width 32 height 5
click at [1165, 29] on div "Publish" at bounding box center [1161, 22] width 40 height 17
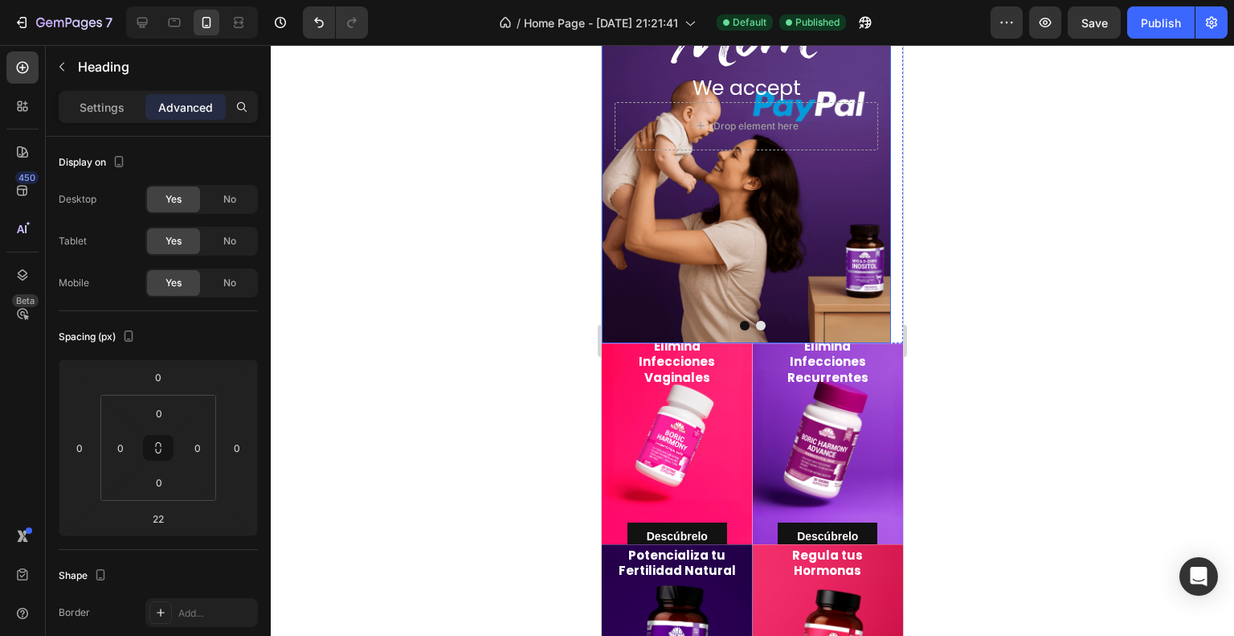
scroll to position [1286, 0]
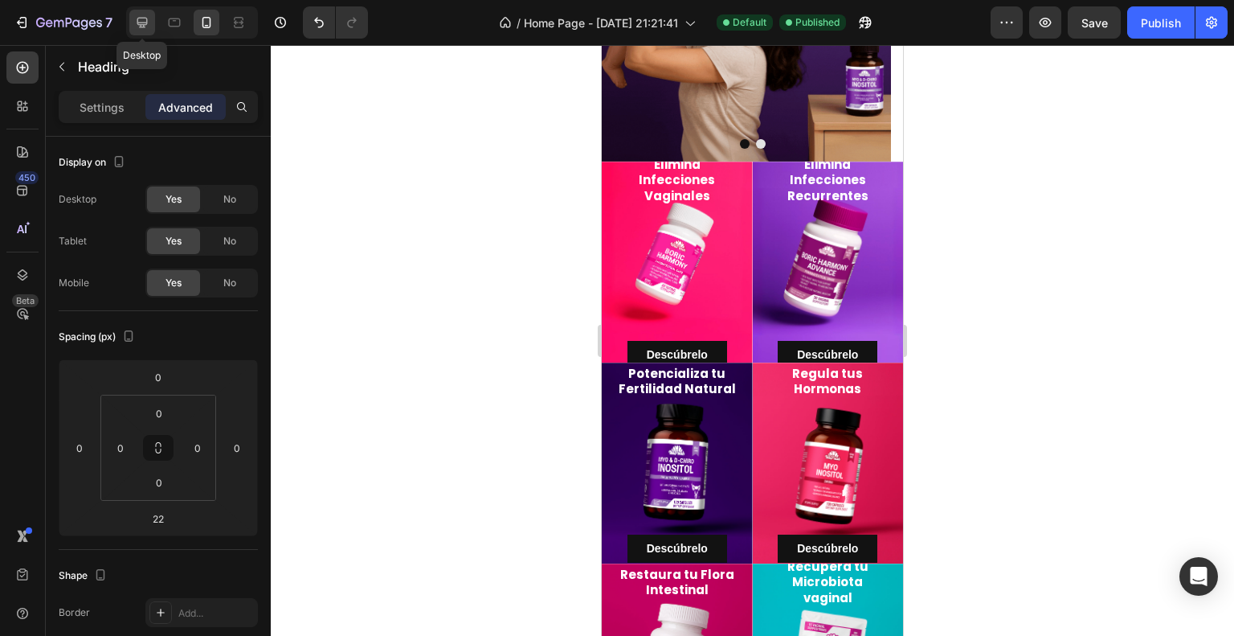
click at [138, 24] on icon at bounding box center [142, 23] width 10 height 10
type input "0"
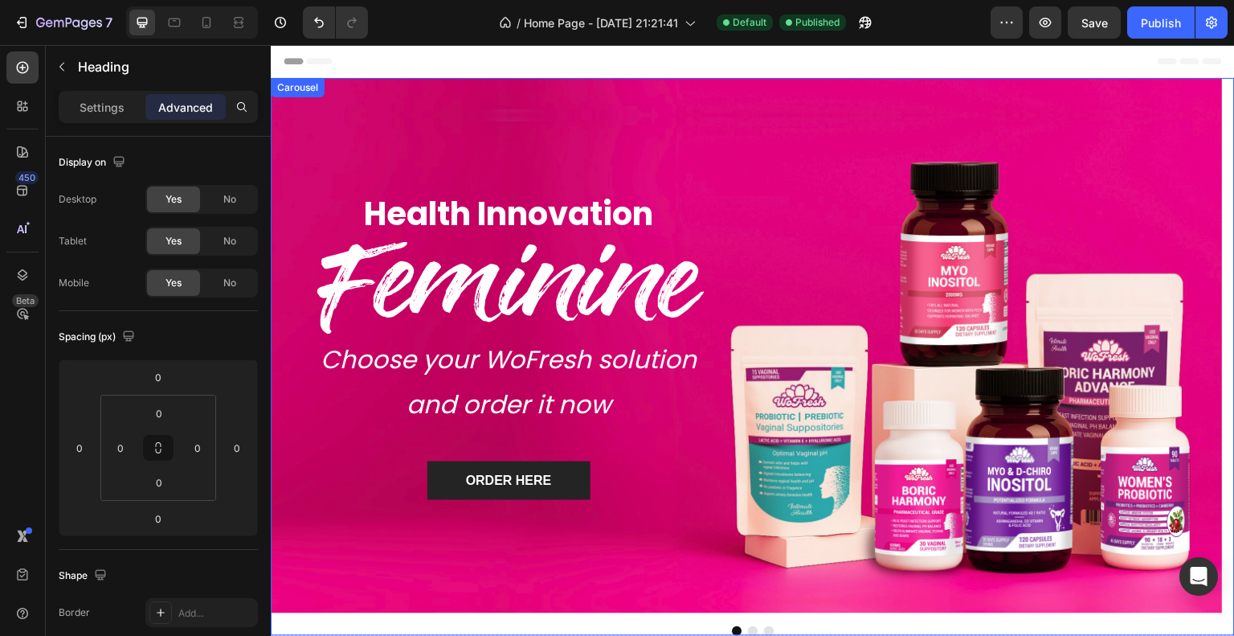
click at [748, 629] on button "Dot" at bounding box center [753, 631] width 10 height 10
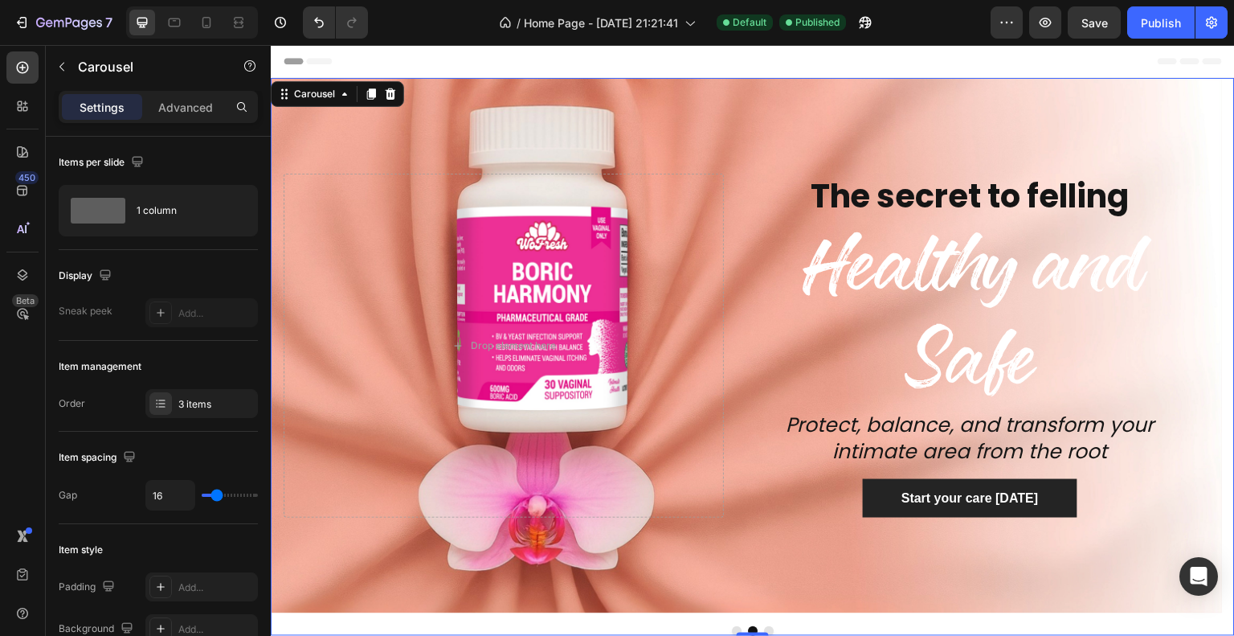
click at [764, 628] on button "Dot" at bounding box center [769, 631] width 10 height 10
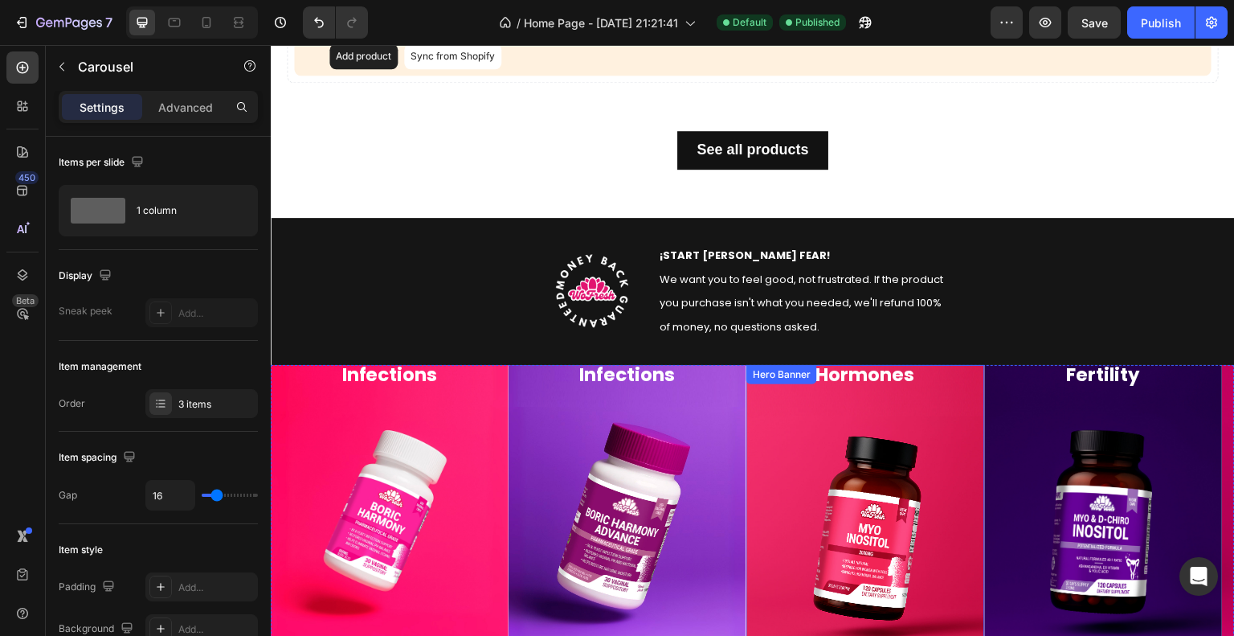
scroll to position [964, 0]
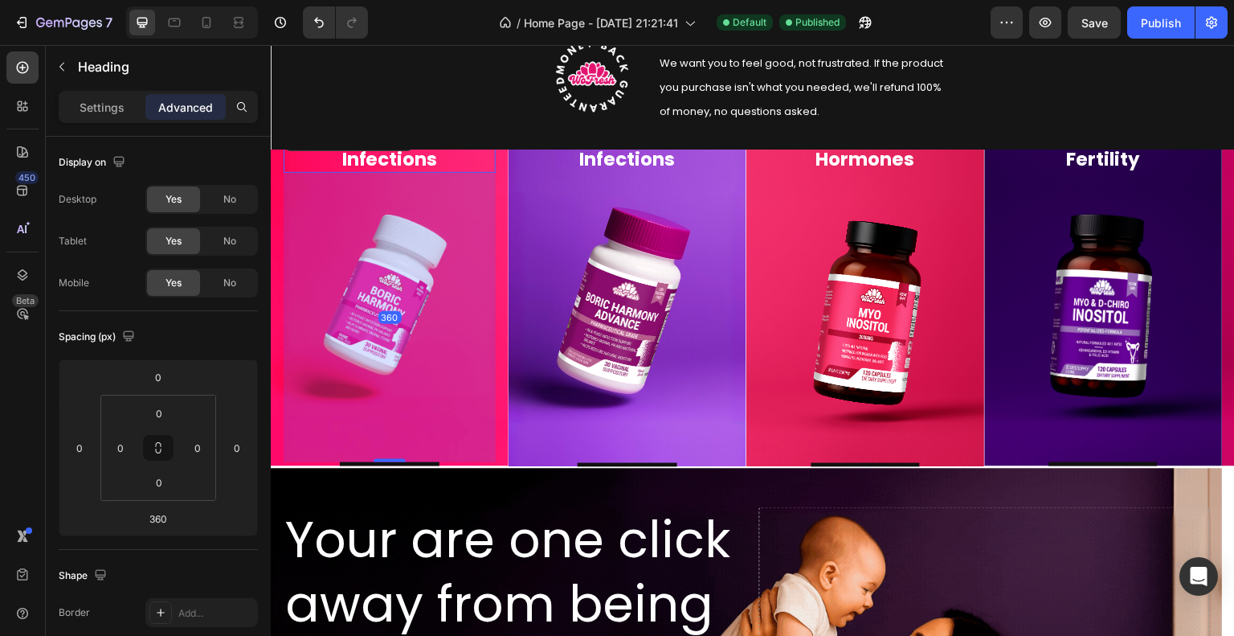
click at [399, 160] on h2 "Eliminates Vaginal Infections" at bounding box center [390, 147] width 212 height 51
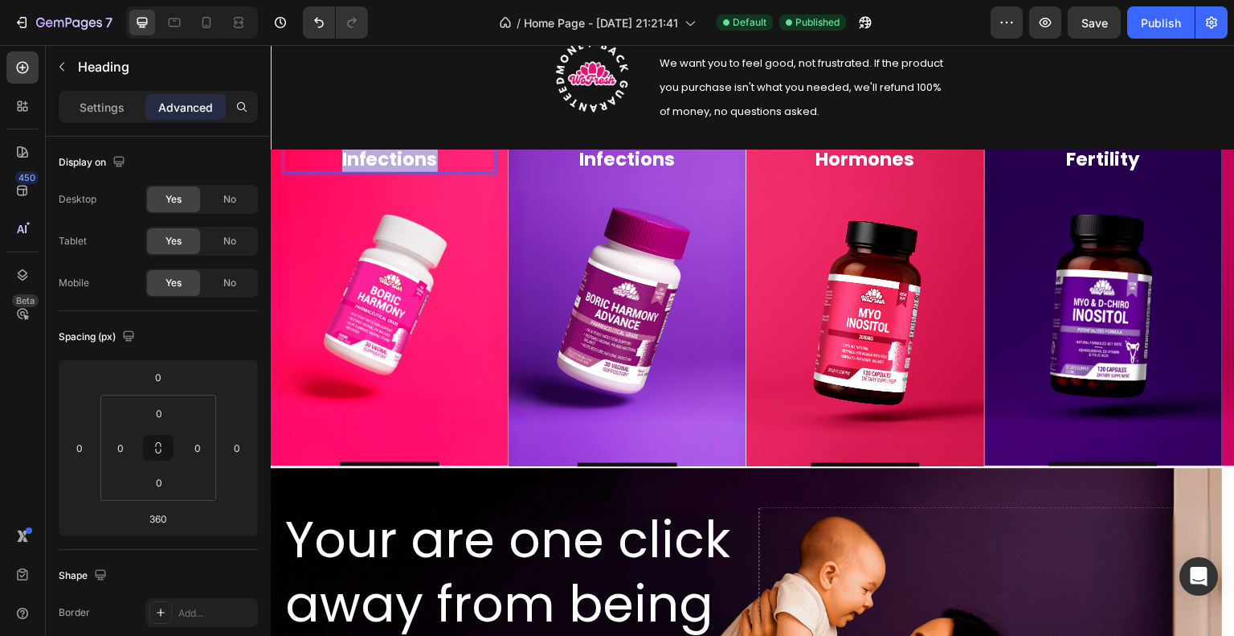
click at [399, 160] on p "Eliminates Vaginal Infections" at bounding box center [389, 148] width 209 height 48
click at [437, 166] on p "Eliminates Vaginal Infections" at bounding box center [389, 148] width 209 height 48
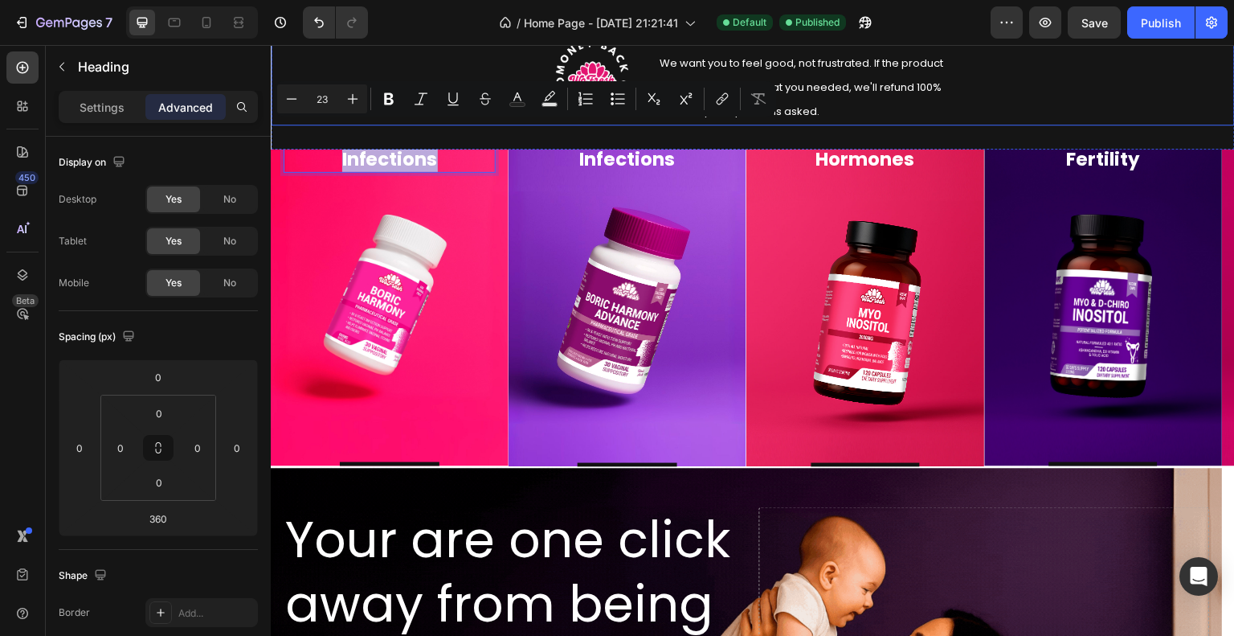
drag, startPoint x: 447, startPoint y: 158, endPoint x: 578, endPoint y: 129, distance: 135.1
click at [308, 84] on div "Image ¡START WHITOUT FEAR! We want you to feel good, not frustrated. If the pro…" at bounding box center [753, 278] width 964 height 2328
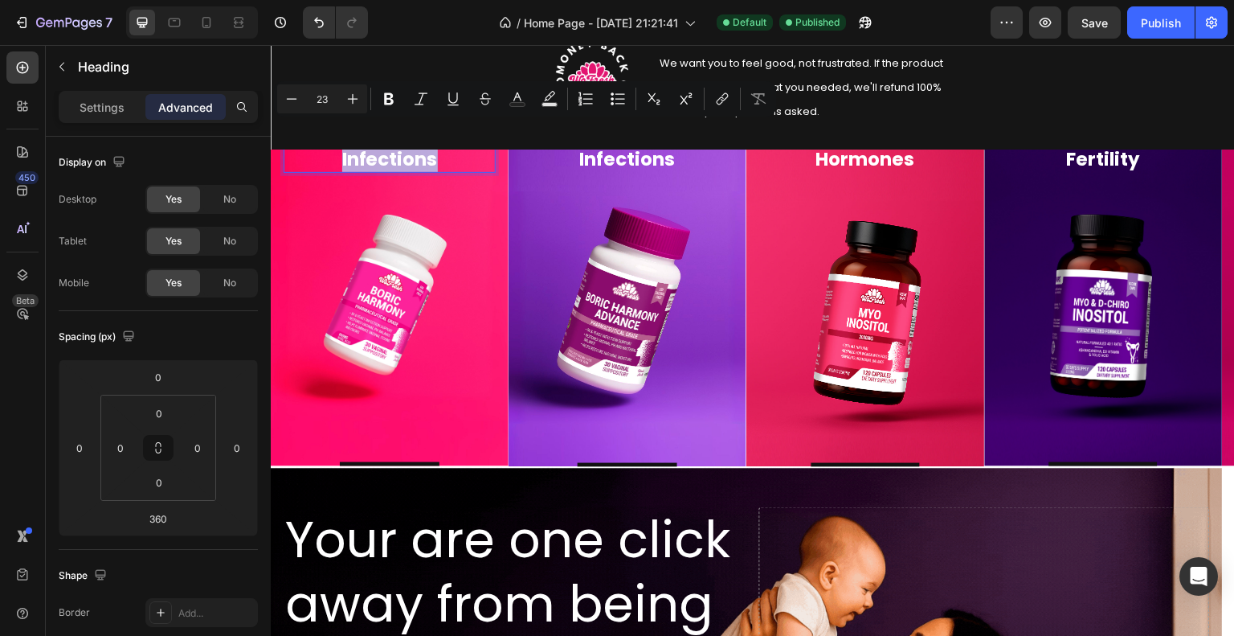
copy p "liminates Vaginal Infections"
click at [212, 24] on icon at bounding box center [206, 22] width 16 height 16
type input "169"
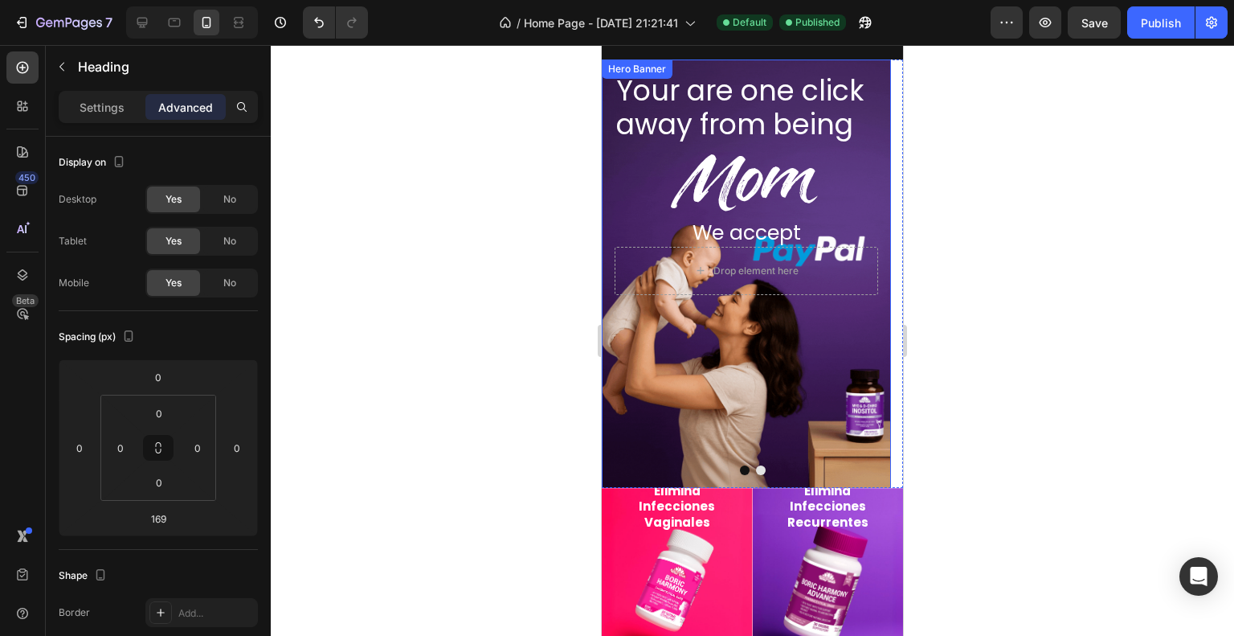
scroll to position [1187, 0]
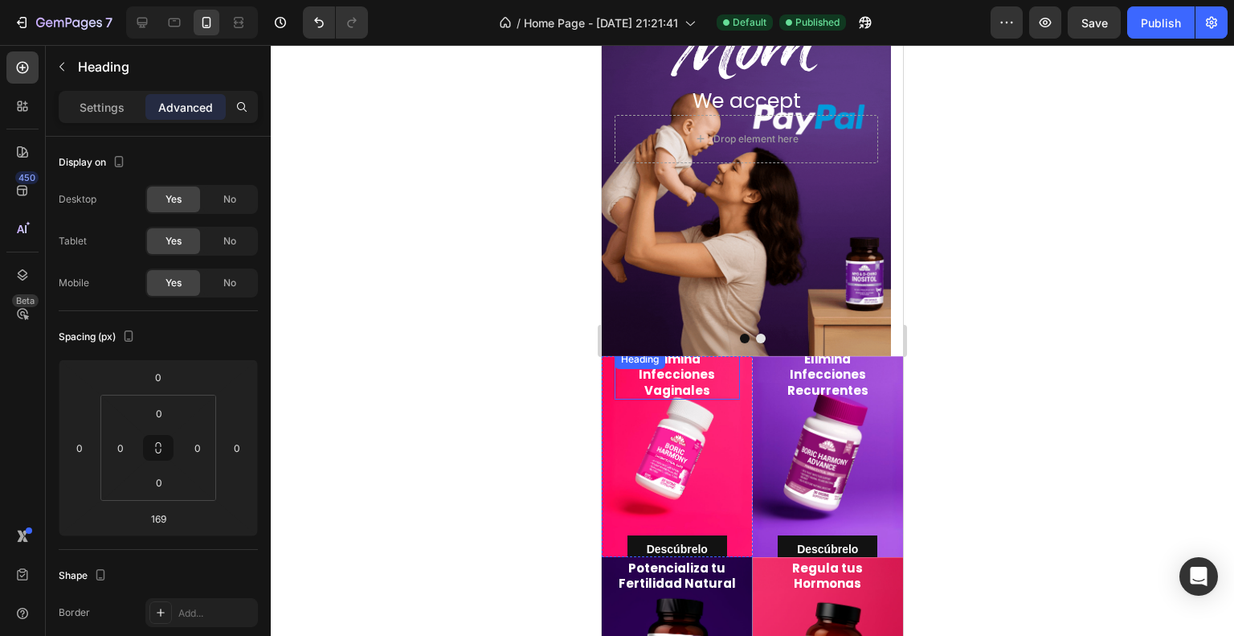
click at [670, 374] on h2 "Elimina Infecciones Vaginales" at bounding box center [677, 374] width 125 height 51
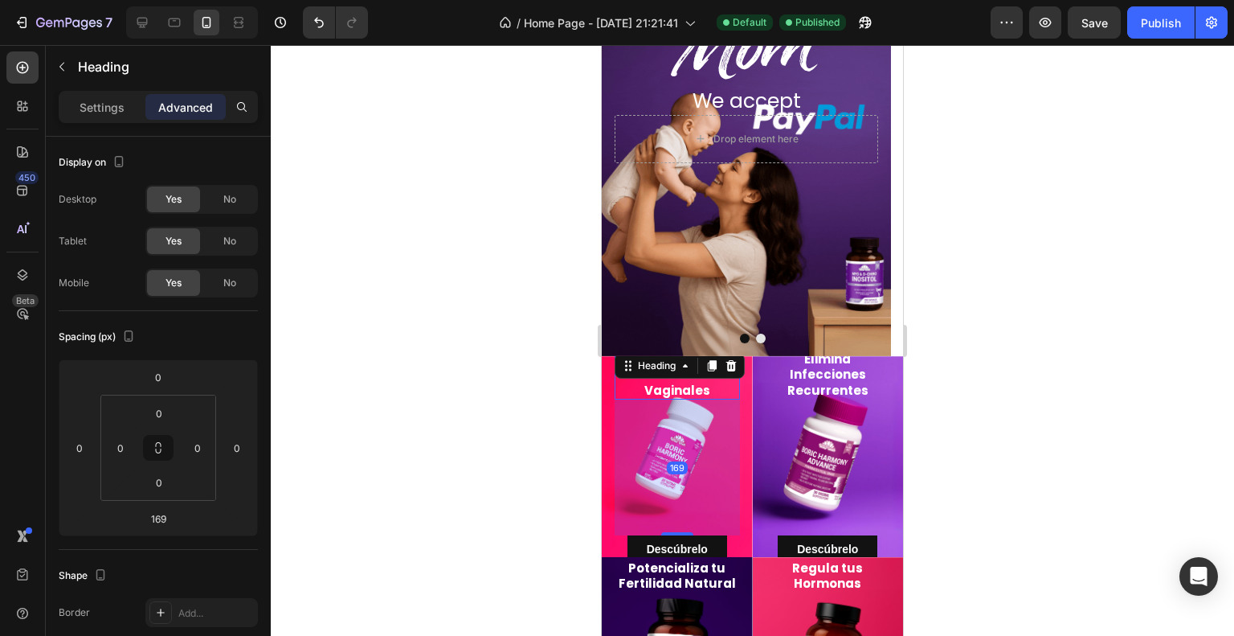
click at [670, 374] on h2 "Elimina Infecciones Vaginales" at bounding box center [677, 374] width 125 height 51
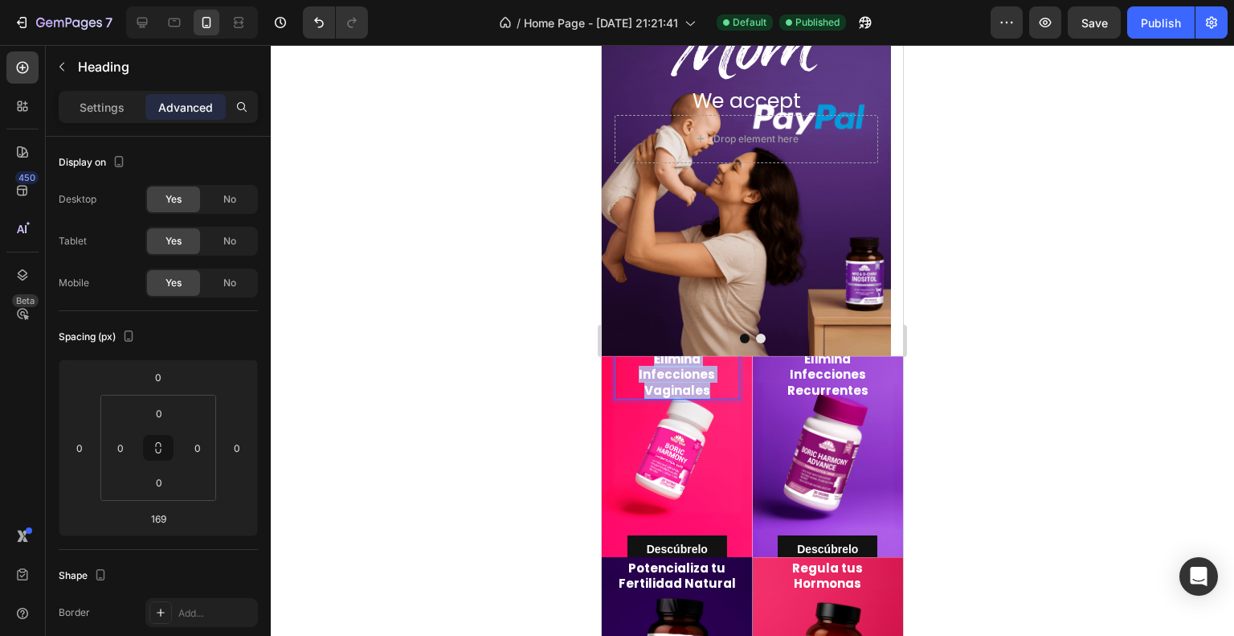
click at [670, 374] on p "Elimina Infecciones Vaginales" at bounding box center [677, 374] width 122 height 47
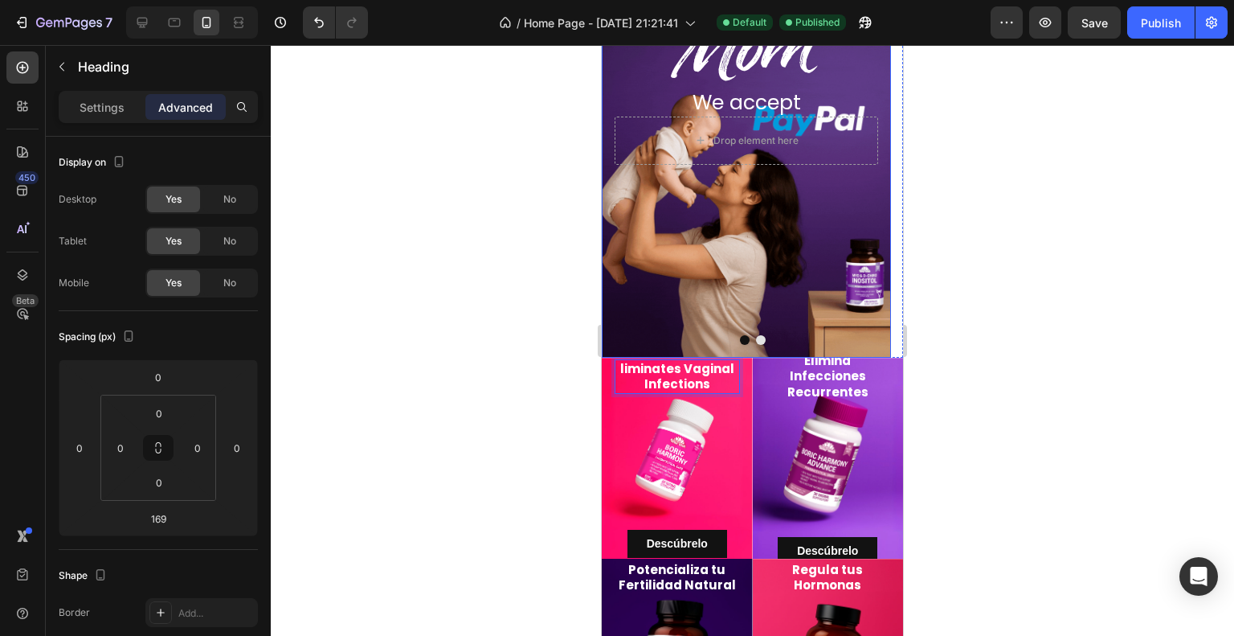
scroll to position [1275, 0]
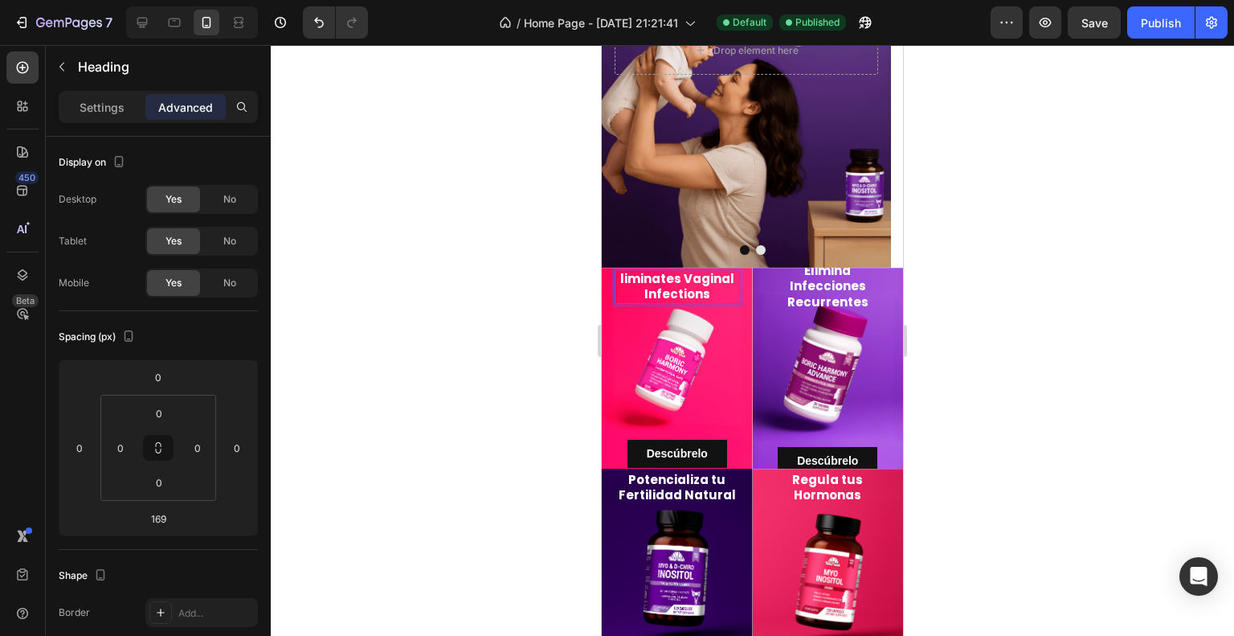
click at [1037, 204] on div at bounding box center [752, 340] width 963 height 591
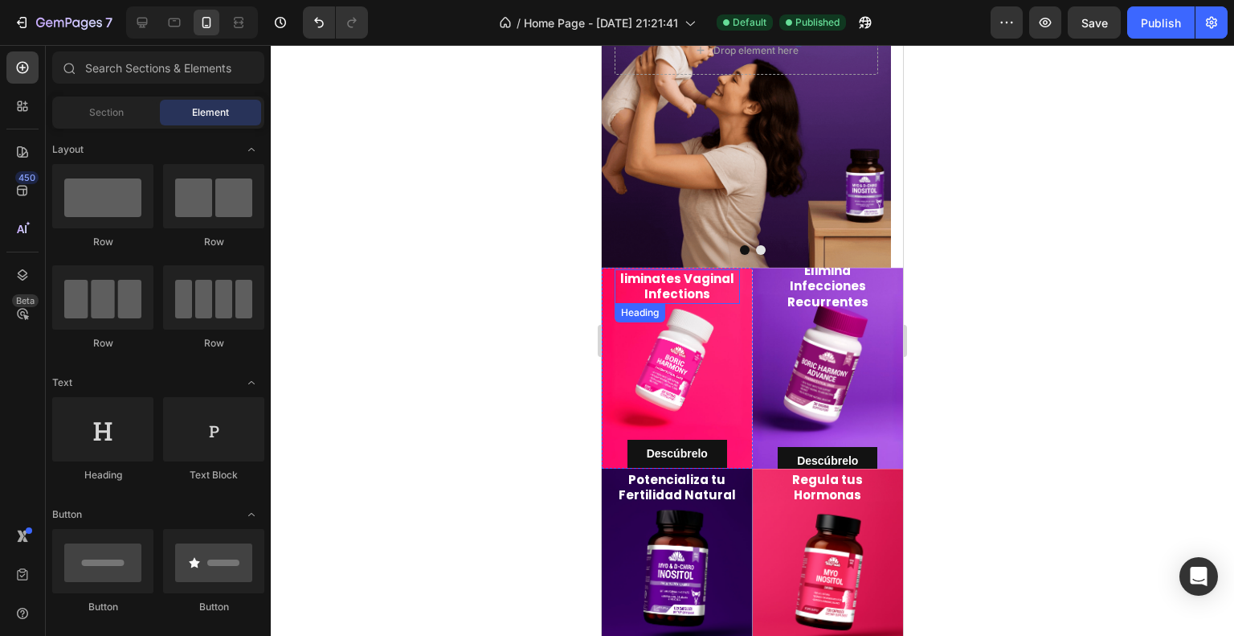
click at [702, 280] on p "liminates Vaginal Infections" at bounding box center [677, 286] width 122 height 31
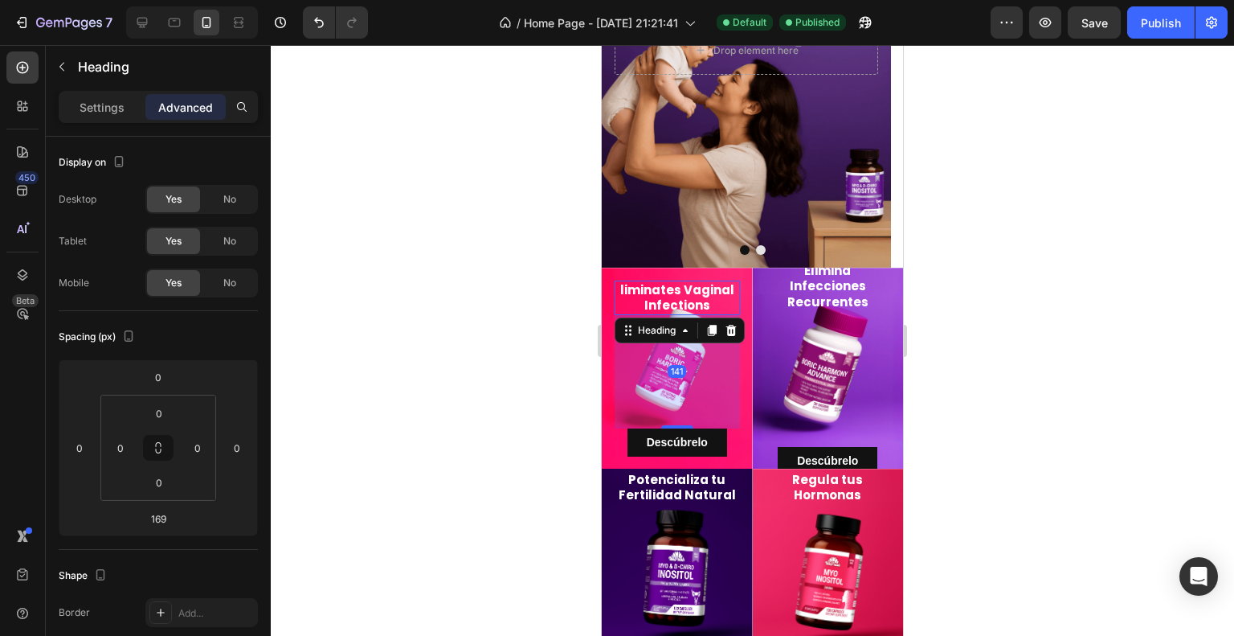
drag, startPoint x: 681, startPoint y: 431, endPoint x: 680, endPoint y: 408, distance: 22.6
click at [680, 315] on div "141" at bounding box center [677, 315] width 125 height 0
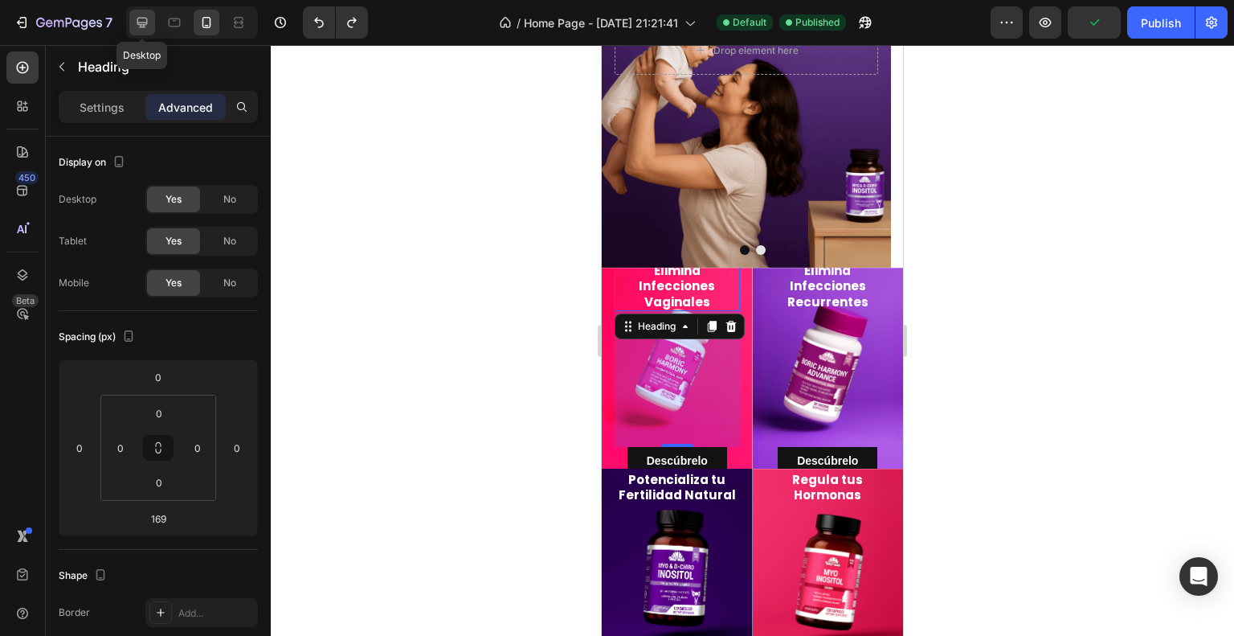
click at [146, 17] on icon at bounding box center [142, 22] width 16 height 16
type input "278"
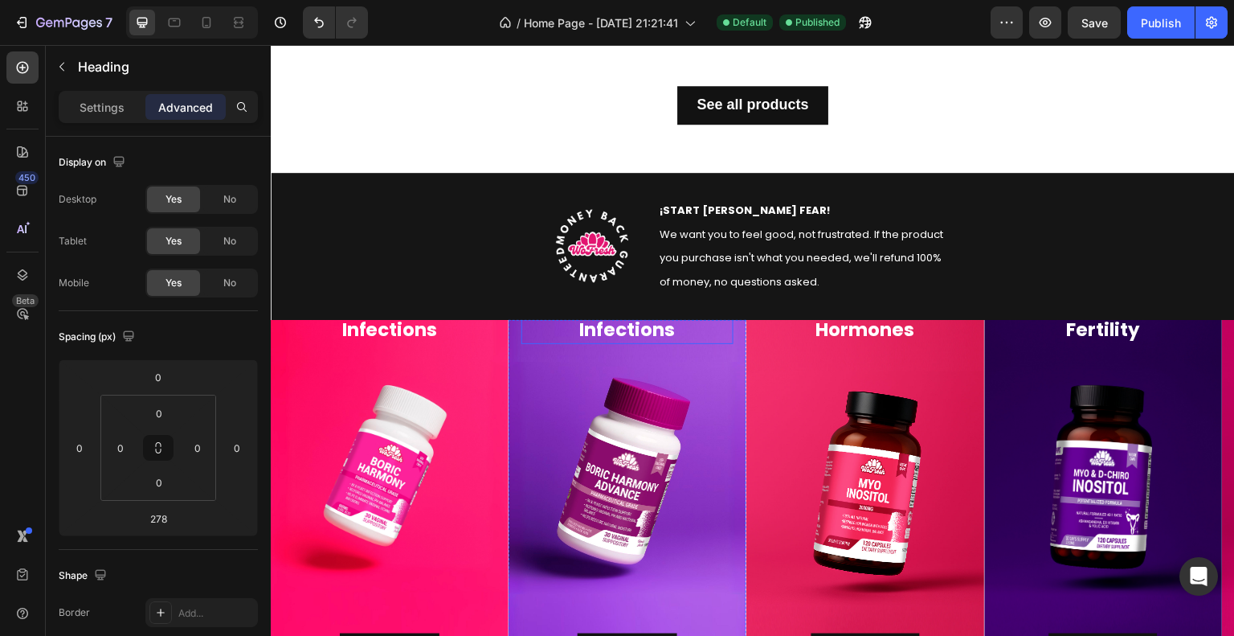
scroll to position [783, 0]
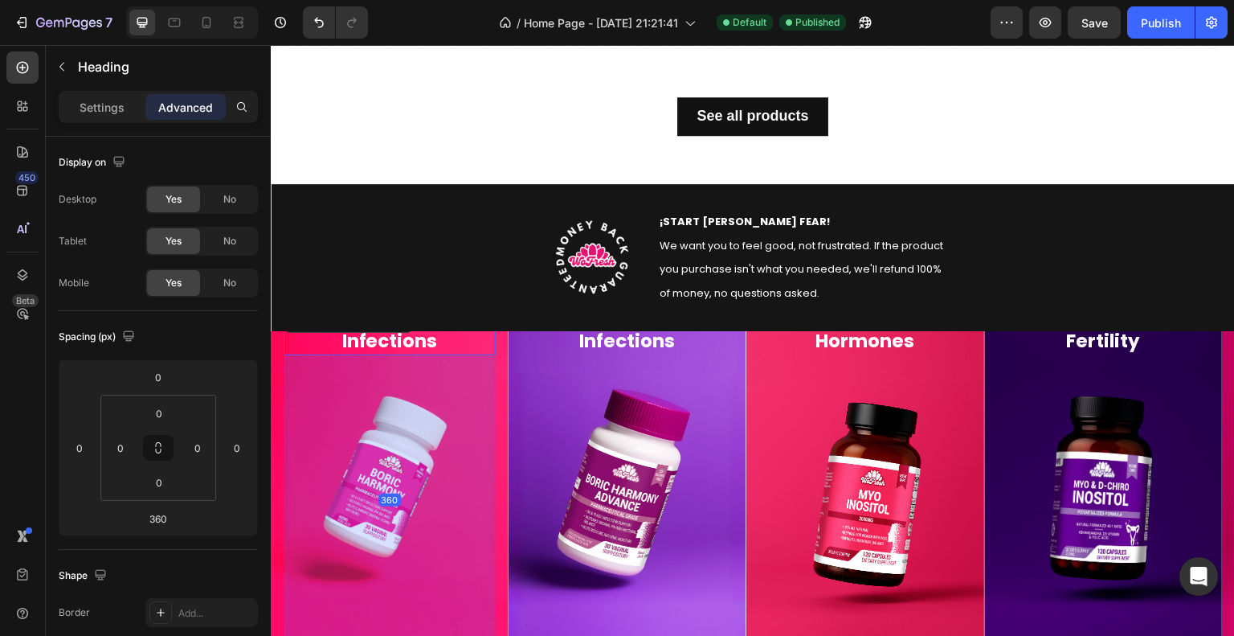
click at [366, 349] on h2 "Eliminates Vaginal Infections" at bounding box center [390, 329] width 212 height 51
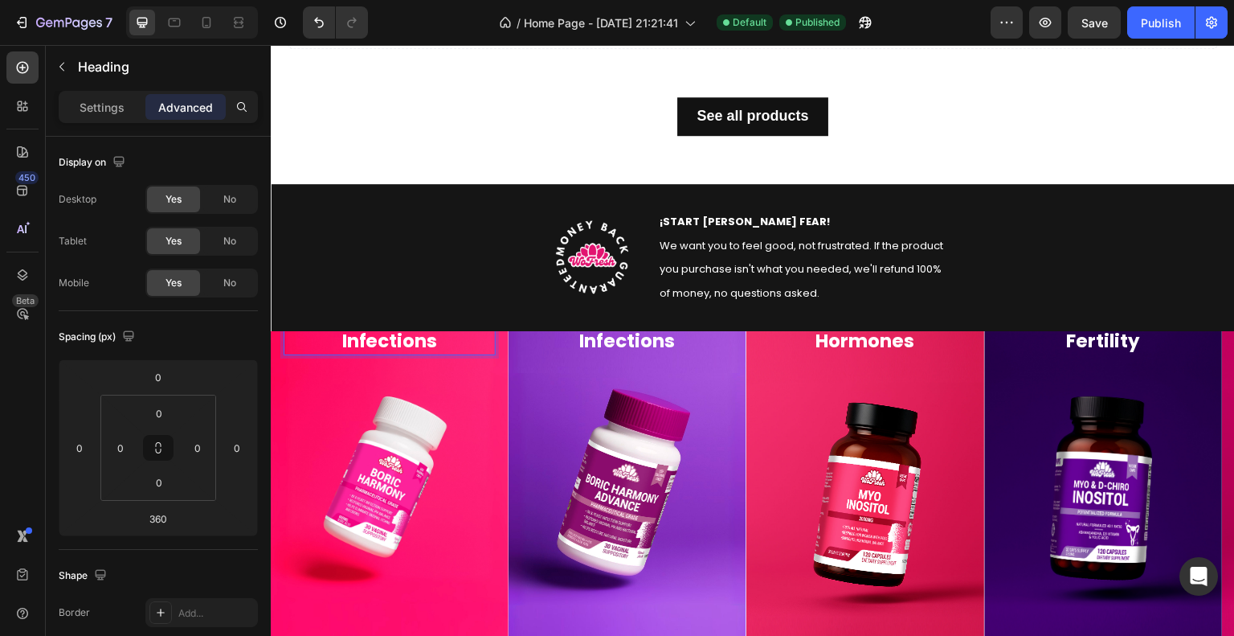
click at [411, 341] on h2 "Eliminates Vaginal Infections" at bounding box center [390, 329] width 212 height 51
click at [411, 341] on p "Eliminates Vaginal Infections" at bounding box center [389, 329] width 209 height 48
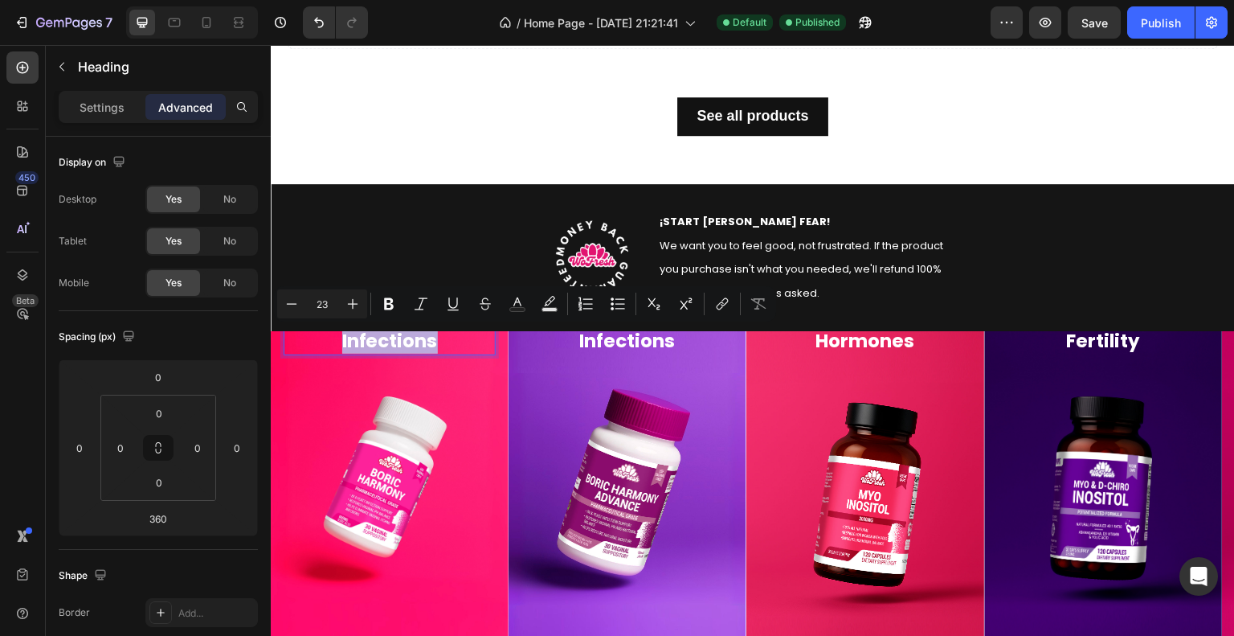
click at [448, 349] on p "Eliminates Vaginal Infections" at bounding box center [389, 329] width 209 height 48
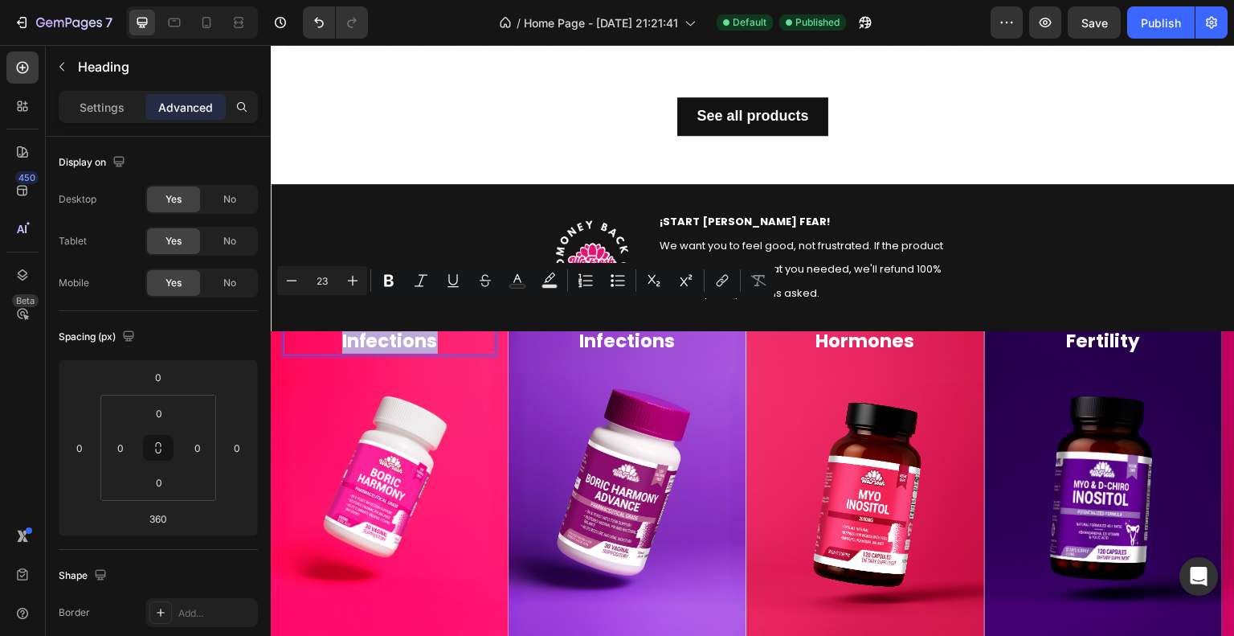
drag, startPoint x: 442, startPoint y: 344, endPoint x: 531, endPoint y: 288, distance: 105.4
click at [271, 247] on html "Header Those They Prefer Heading Can not get product from Shopify We cannot fin…" at bounding box center [753, 539] width 964 height 2554
copy p "Eliminates Vaginal Infections"
click at [197, 21] on div at bounding box center [207, 23] width 26 height 26
type input "169"
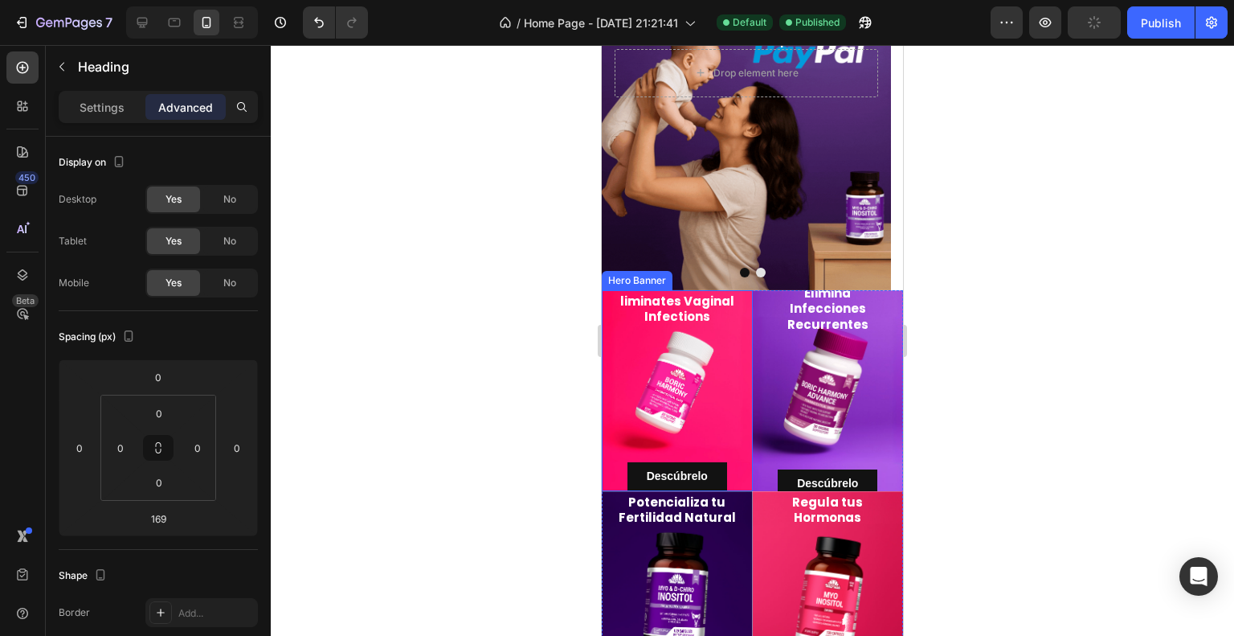
scroll to position [1160, 0]
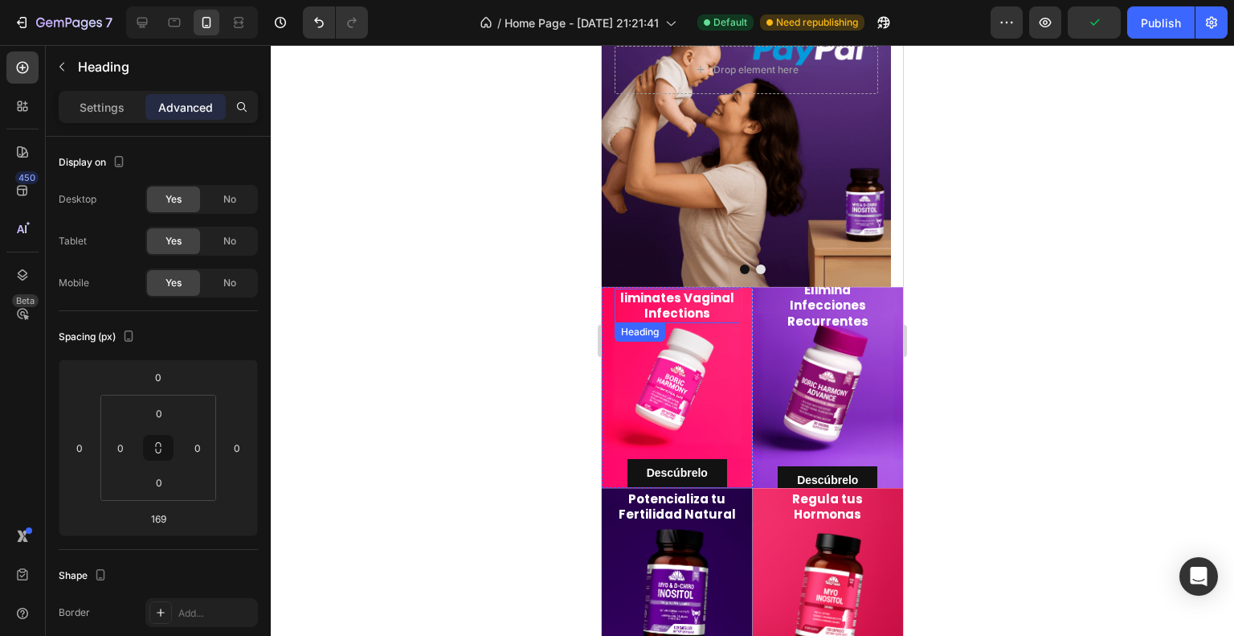
click at [691, 296] on h2 "liminates Vaginal Infections" at bounding box center [677, 305] width 125 height 35
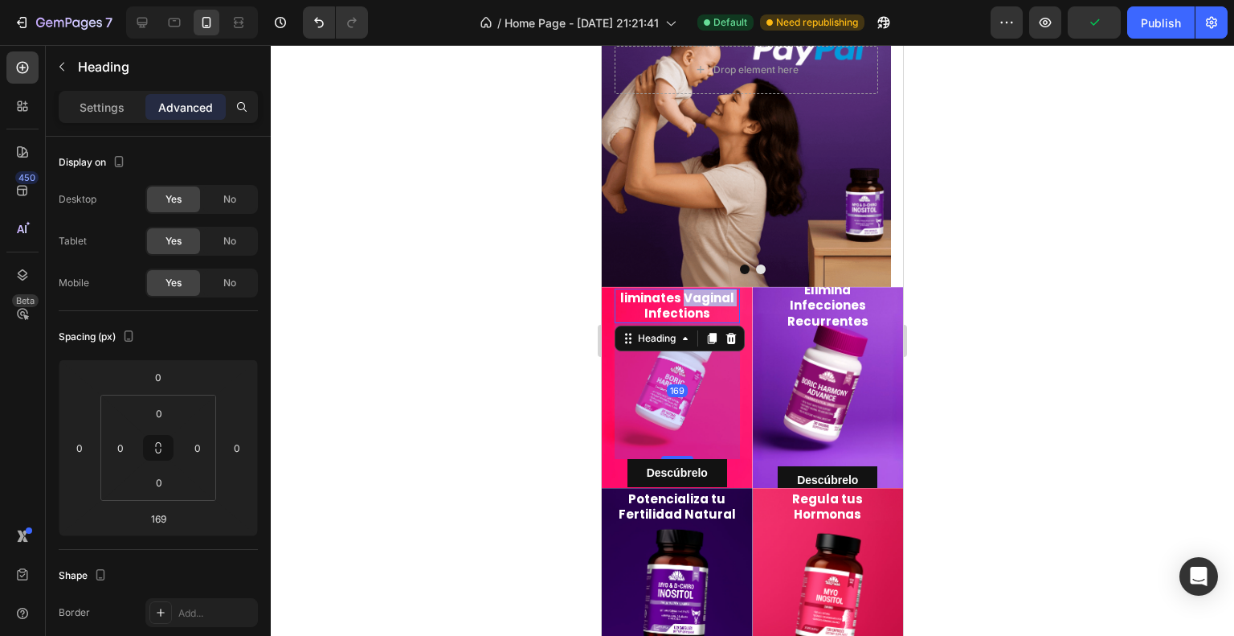
click at [691, 296] on h2 "liminates Vaginal Infections" at bounding box center [677, 305] width 125 height 35
click at [691, 296] on p "liminates Vaginal Infections" at bounding box center [677, 305] width 122 height 31
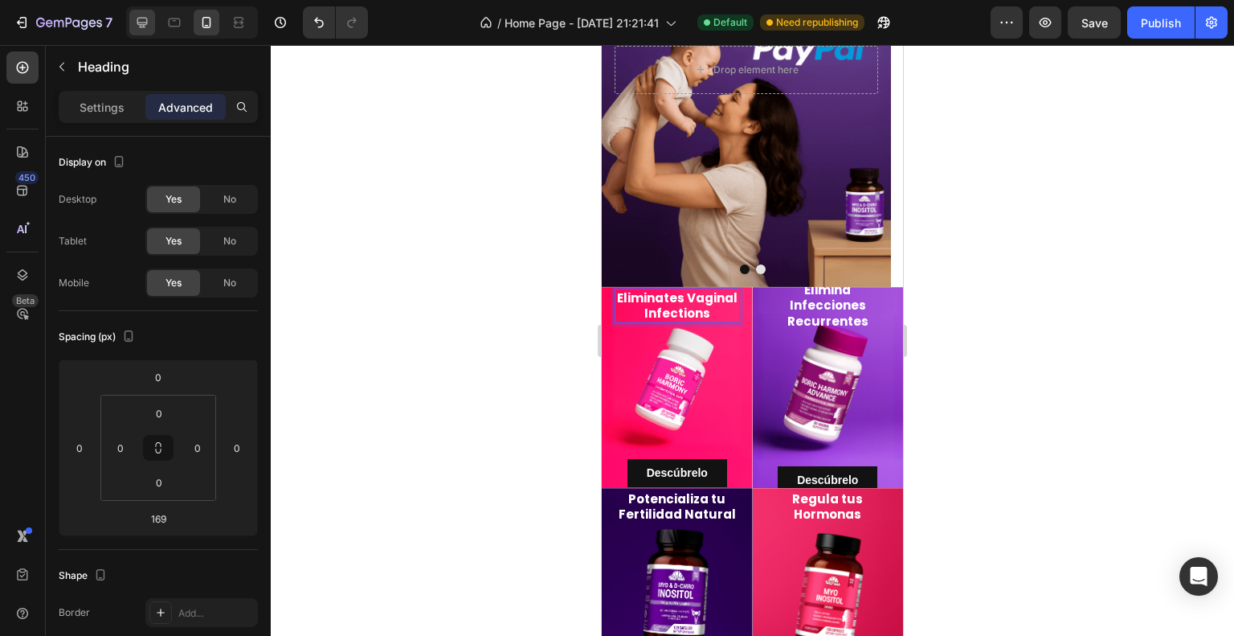
click at [146, 30] on icon at bounding box center [142, 22] width 16 height 16
type input "278"
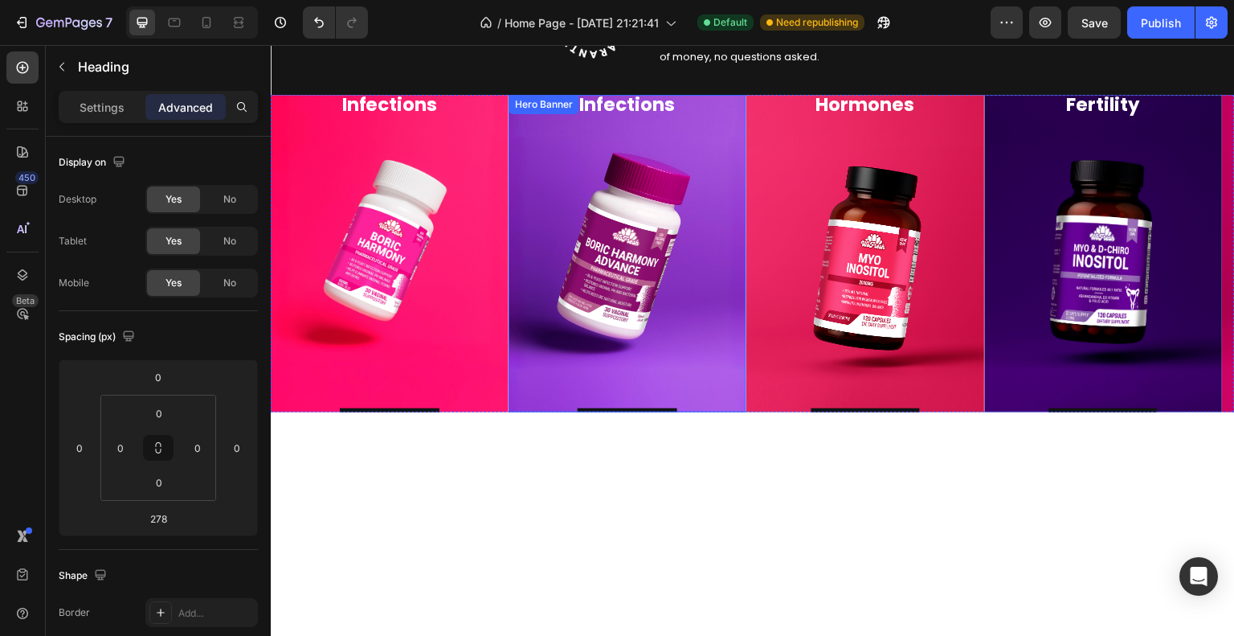
scroll to position [634, 0]
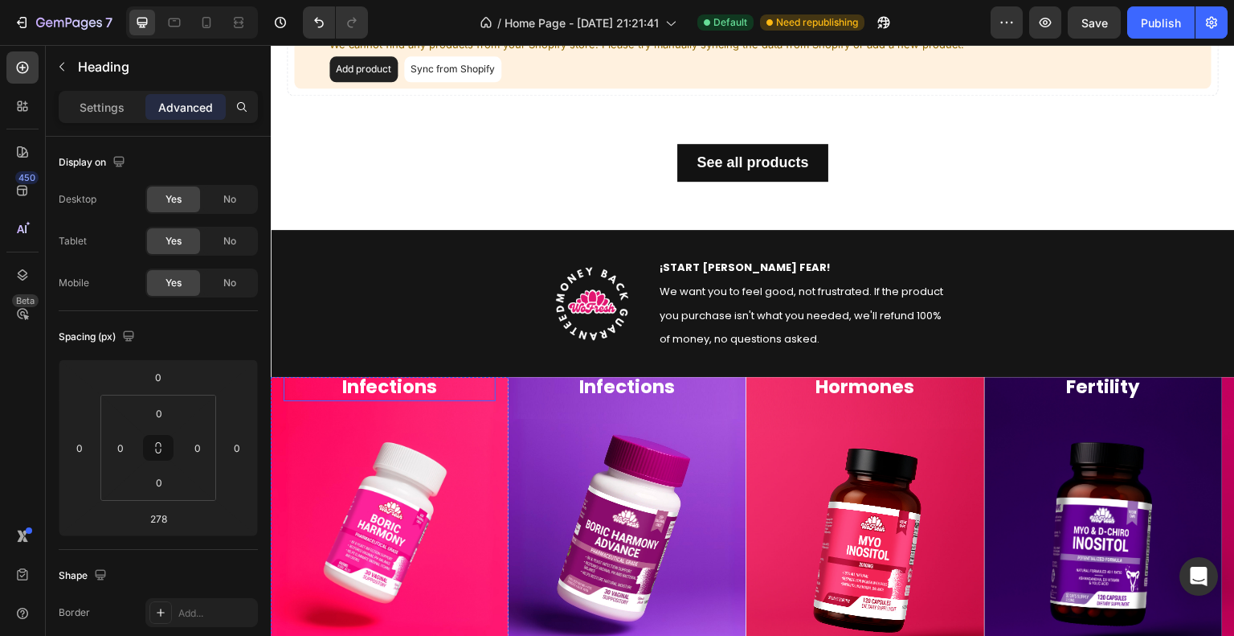
click at [413, 385] on h2 "Eliminates Vaginal Infections" at bounding box center [390, 374] width 212 height 51
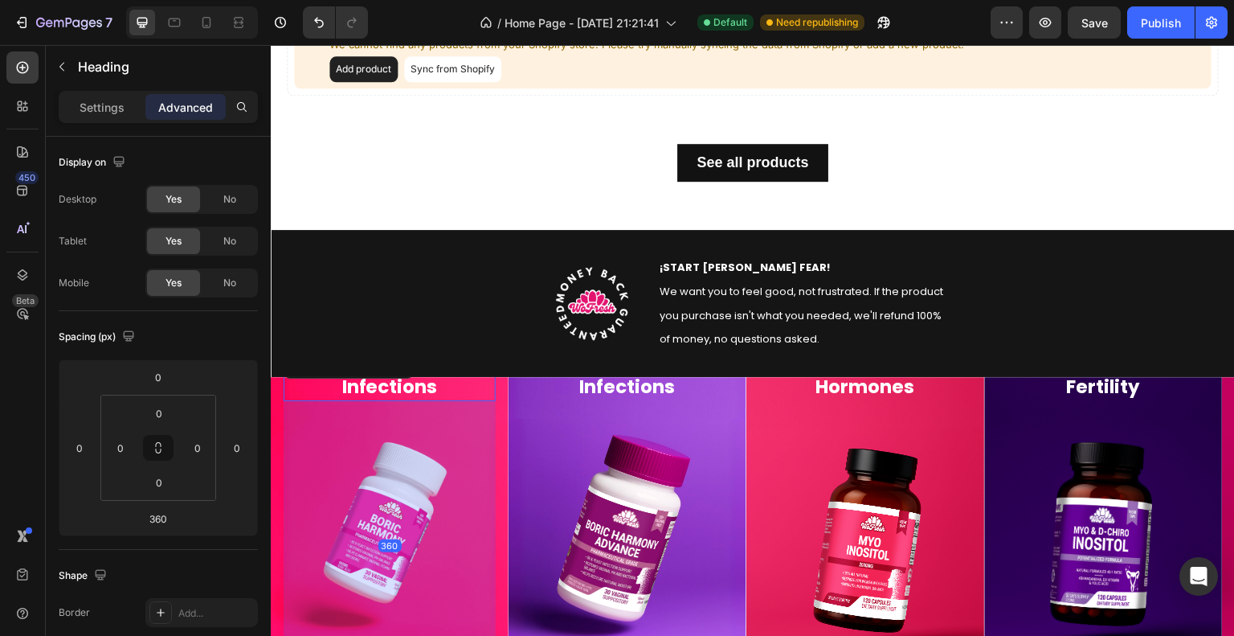
click at [413, 384] on h2 "Eliminates Vaginal Infections" at bounding box center [390, 374] width 212 height 51
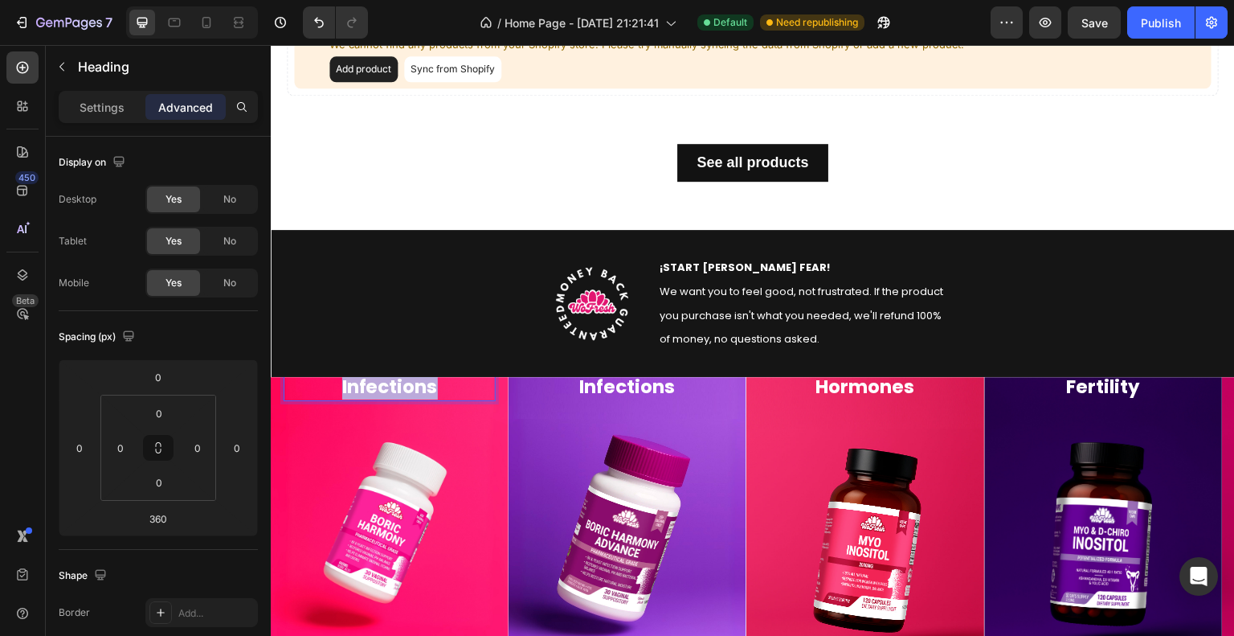
click at [413, 384] on p "Eliminates Vaginal Infections" at bounding box center [389, 375] width 209 height 48
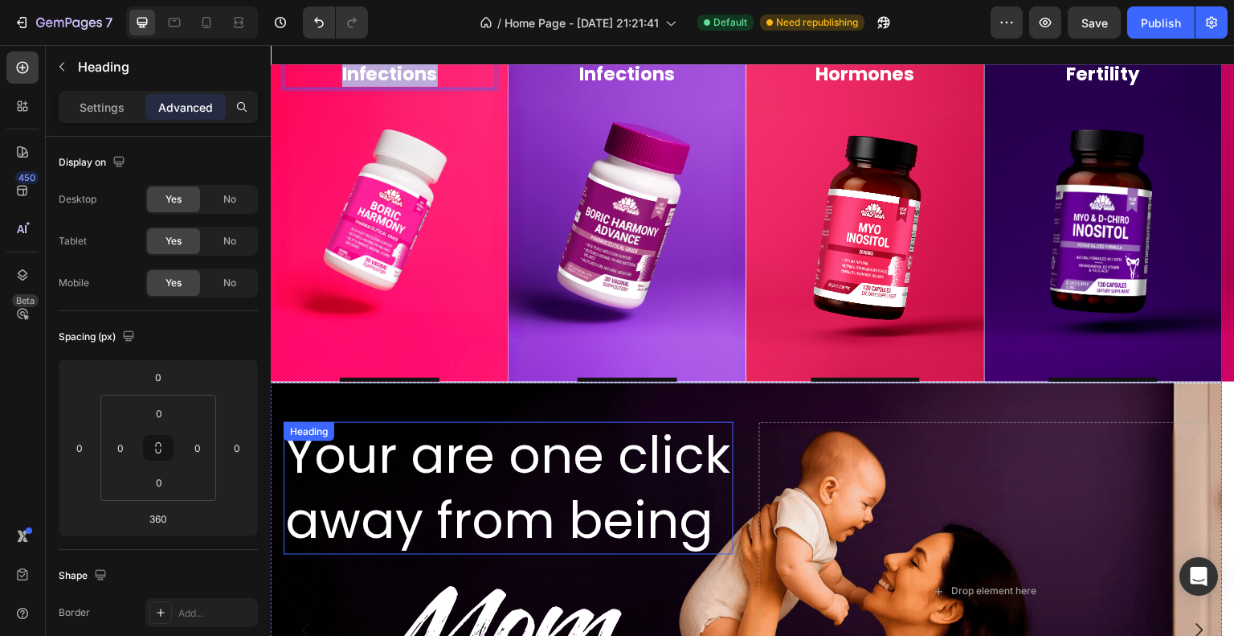
scroll to position [1036, 0]
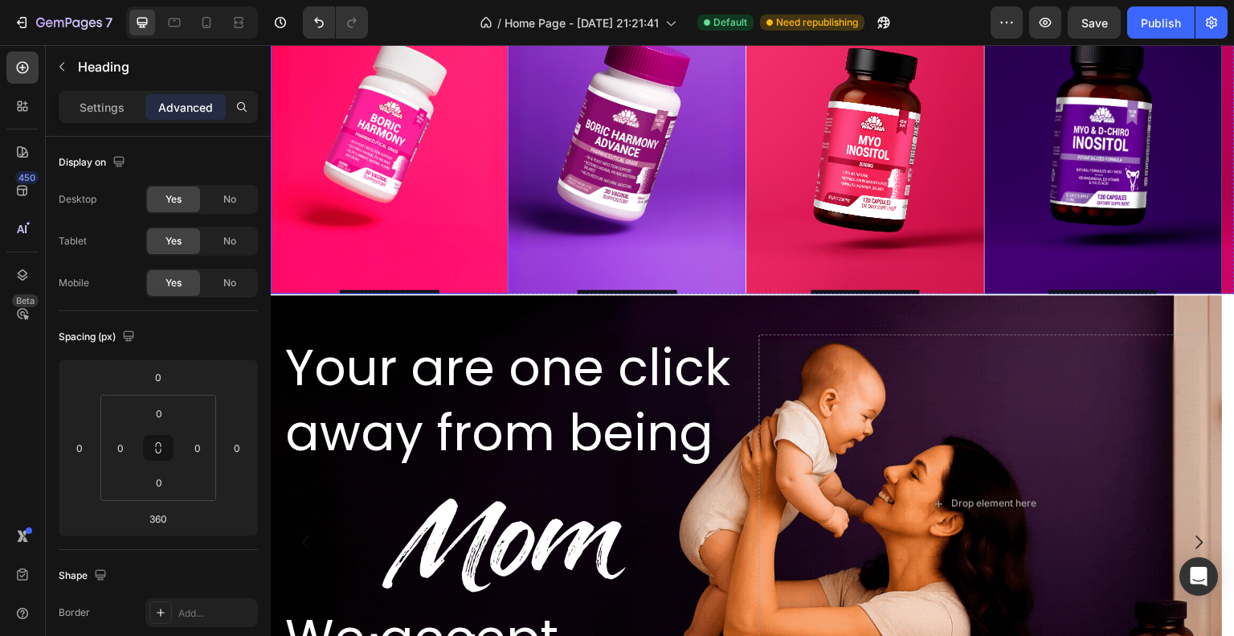
click at [376, 134] on div "Eliminates Vaginal Infections Heading 360 Descúbrelo Button" at bounding box center [390, 135] width 212 height 372
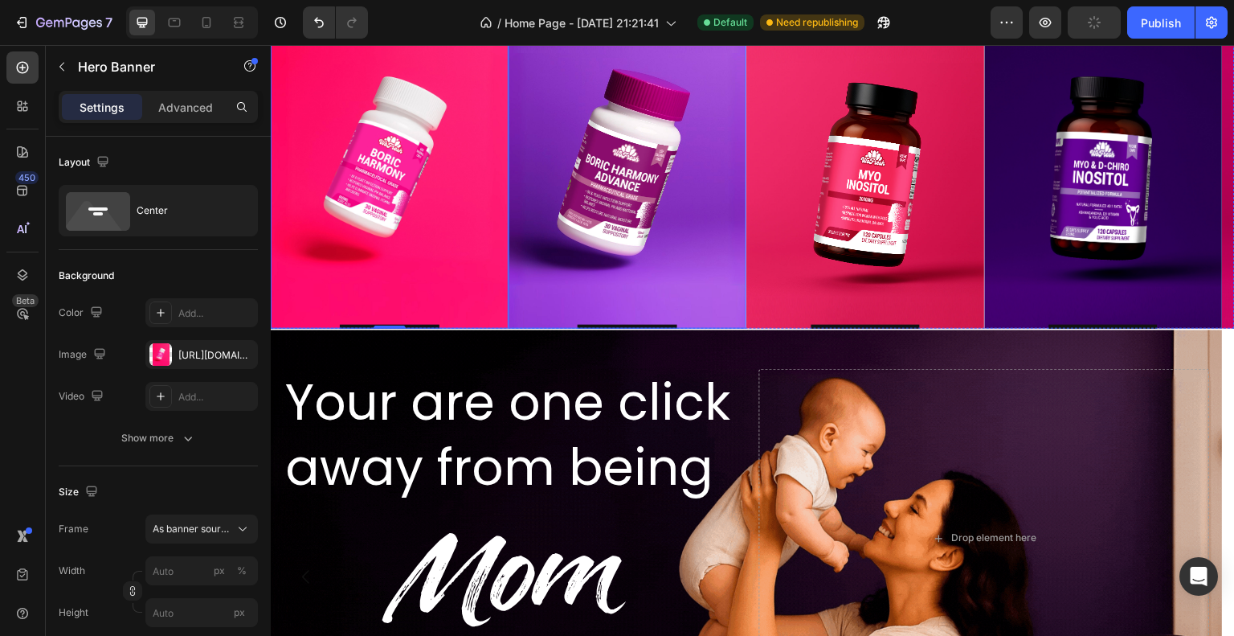
scroll to position [795, 0]
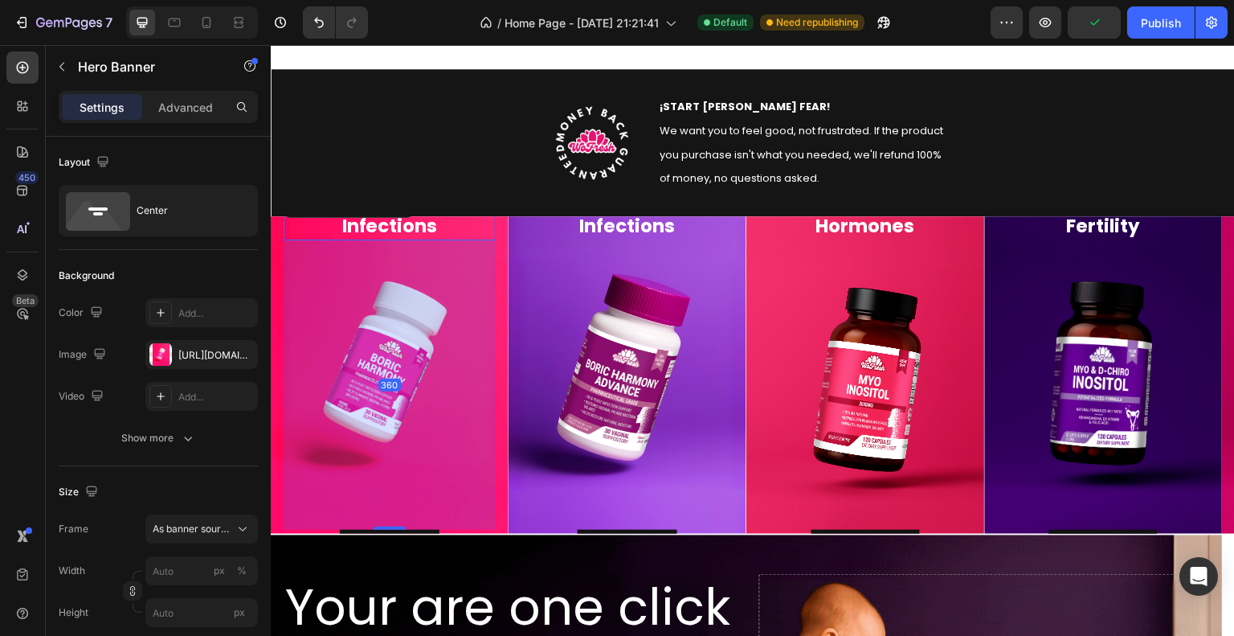
click at [436, 227] on p "Eliminates Vaginal Infections" at bounding box center [389, 214] width 209 height 48
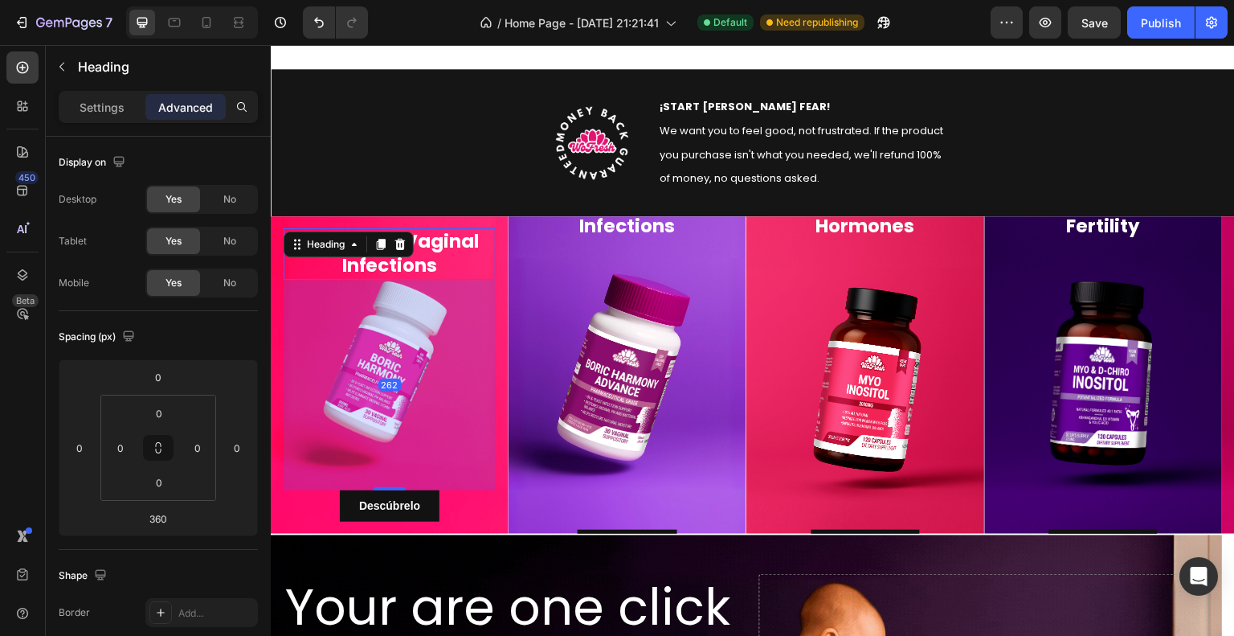
drag, startPoint x: 386, startPoint y: 528, endPoint x: 395, endPoint y: 448, distance: 80.8
click at [395, 280] on div "262" at bounding box center [390, 280] width 212 height 0
type input "260"
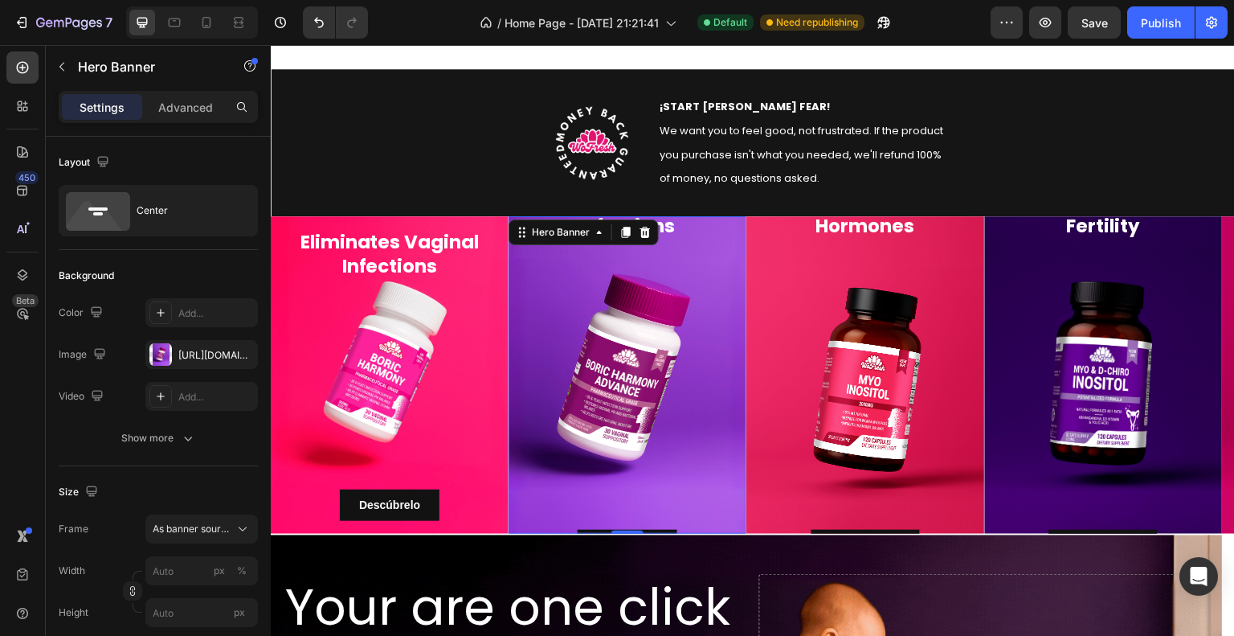
click at [543, 345] on div "Eliminates Recurrent Infections Heading Descúbrelo Button" at bounding box center [627, 375] width 212 height 372
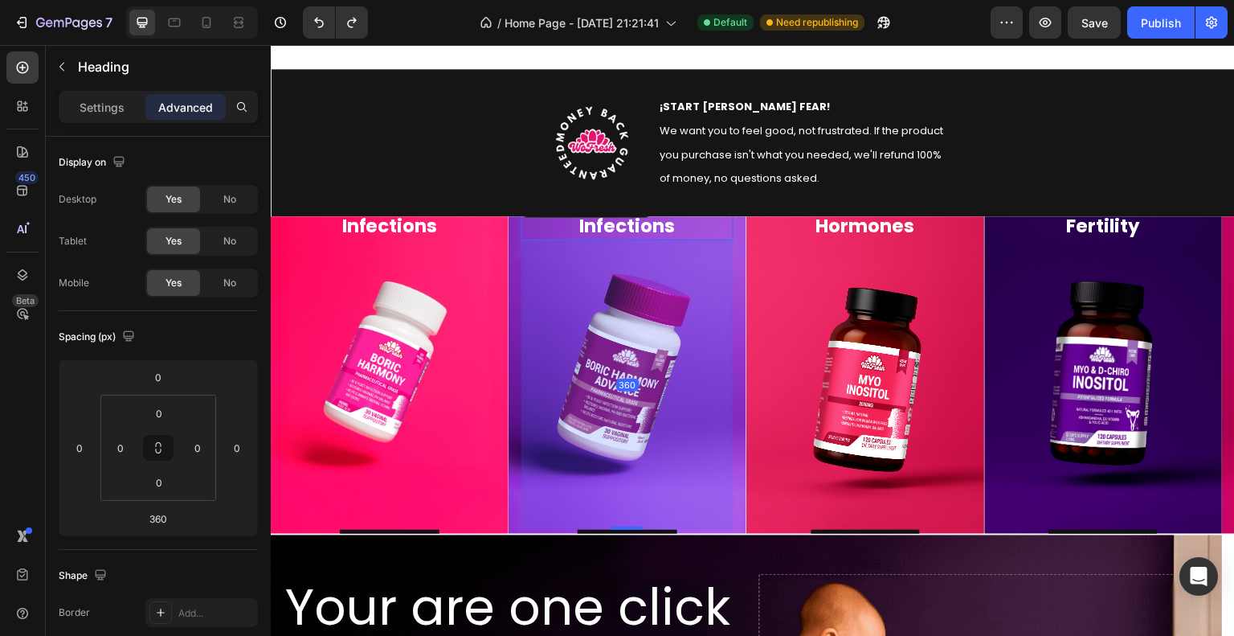
click at [696, 229] on h2 "Eliminates Recurrent Infections" at bounding box center [627, 214] width 212 height 51
click at [677, 229] on h2 "Eliminates Recurrent Infections" at bounding box center [627, 214] width 212 height 51
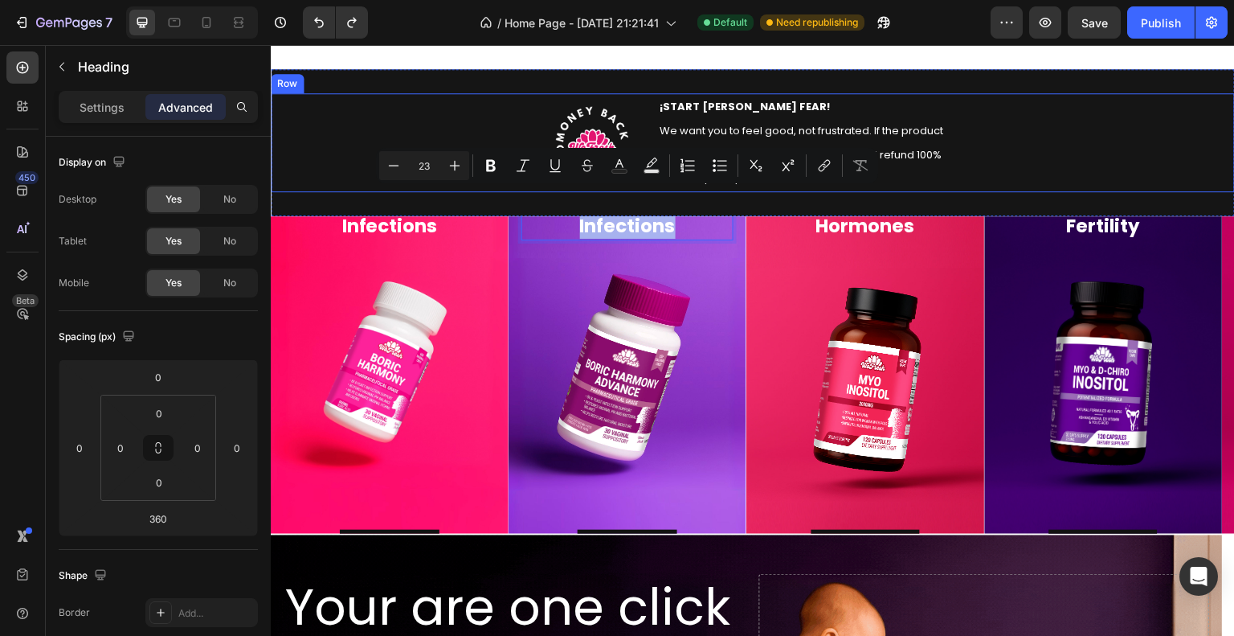
drag, startPoint x: 677, startPoint y: 228, endPoint x: 407, endPoint y: 104, distance: 297.3
click at [407, 104] on div "Those They Prefer Heading Can not get product from Shopify We cannot find any p…" at bounding box center [753, 396] width 964 height 2226
copy p "Eliminates Recurrent Infections"
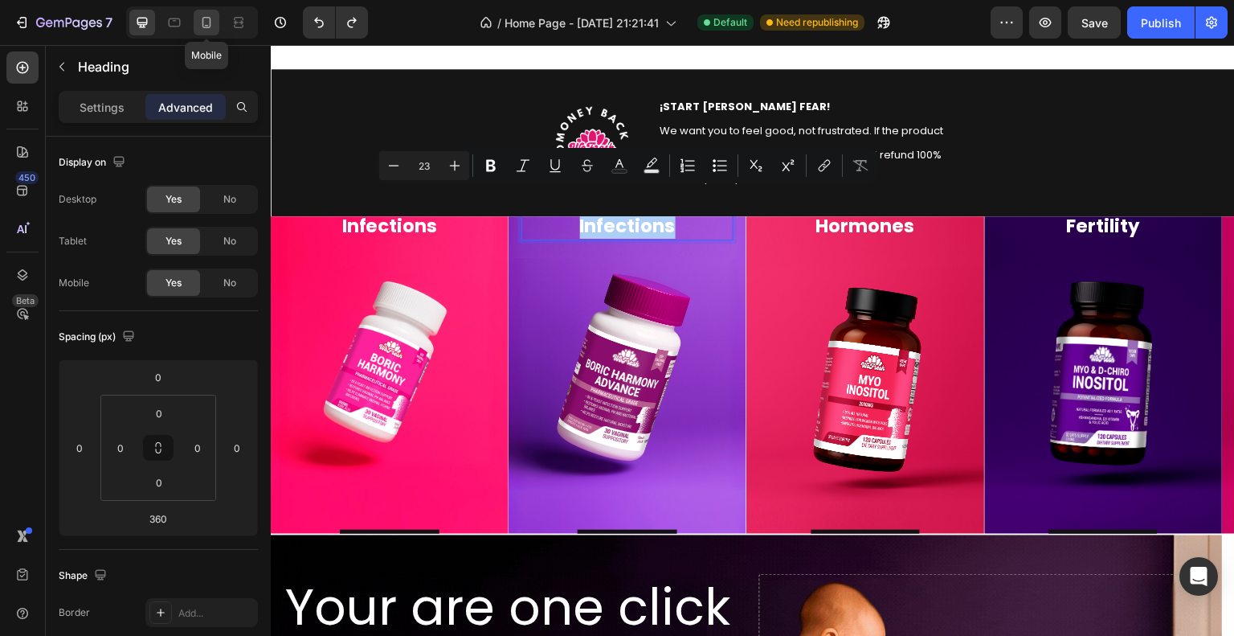
click at [208, 22] on icon at bounding box center [206, 22] width 16 height 16
type input "169"
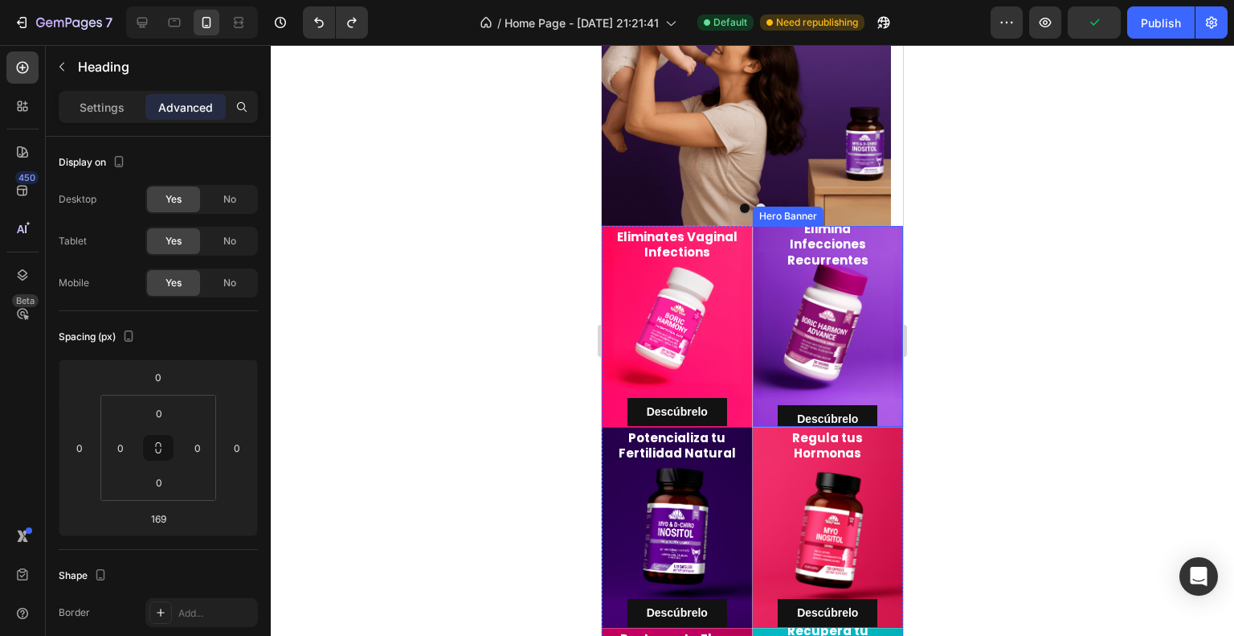
scroll to position [1221, 0]
click at [820, 245] on h2 "Elimina Infecciones Recurrentes" at bounding box center [828, 244] width 125 height 51
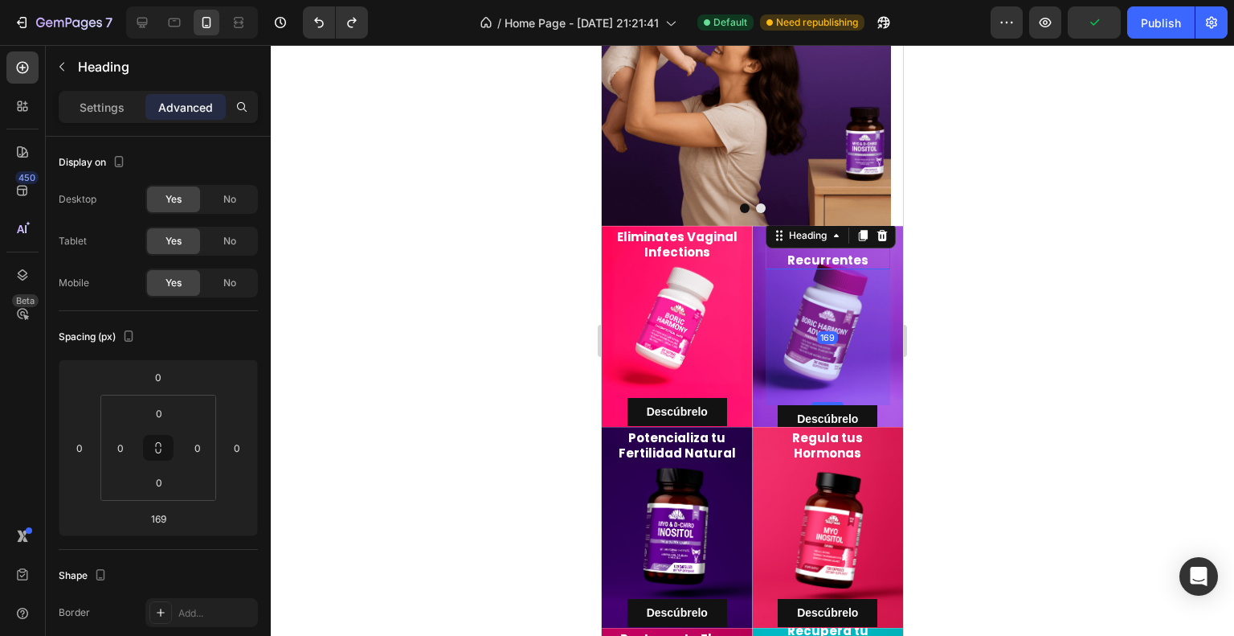
click at [820, 243] on h2 "Elimina Infecciones Recurrentes" at bounding box center [828, 244] width 125 height 51
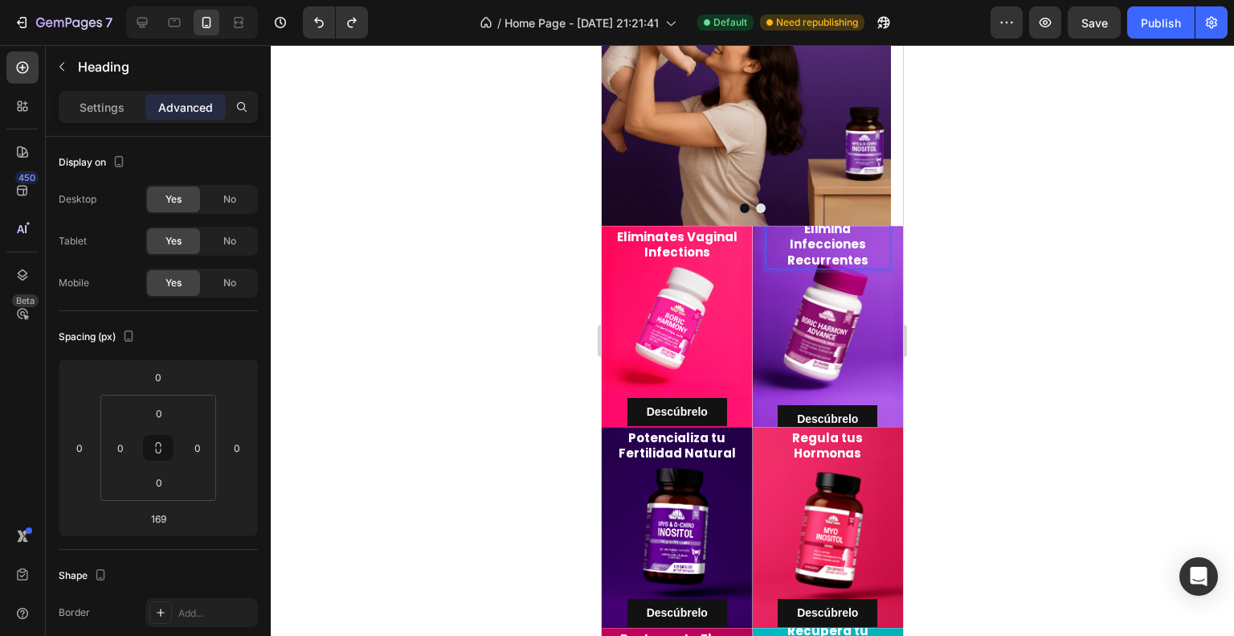
click at [820, 243] on p "Elimina Infecciones Recurrentes" at bounding box center [828, 244] width 122 height 47
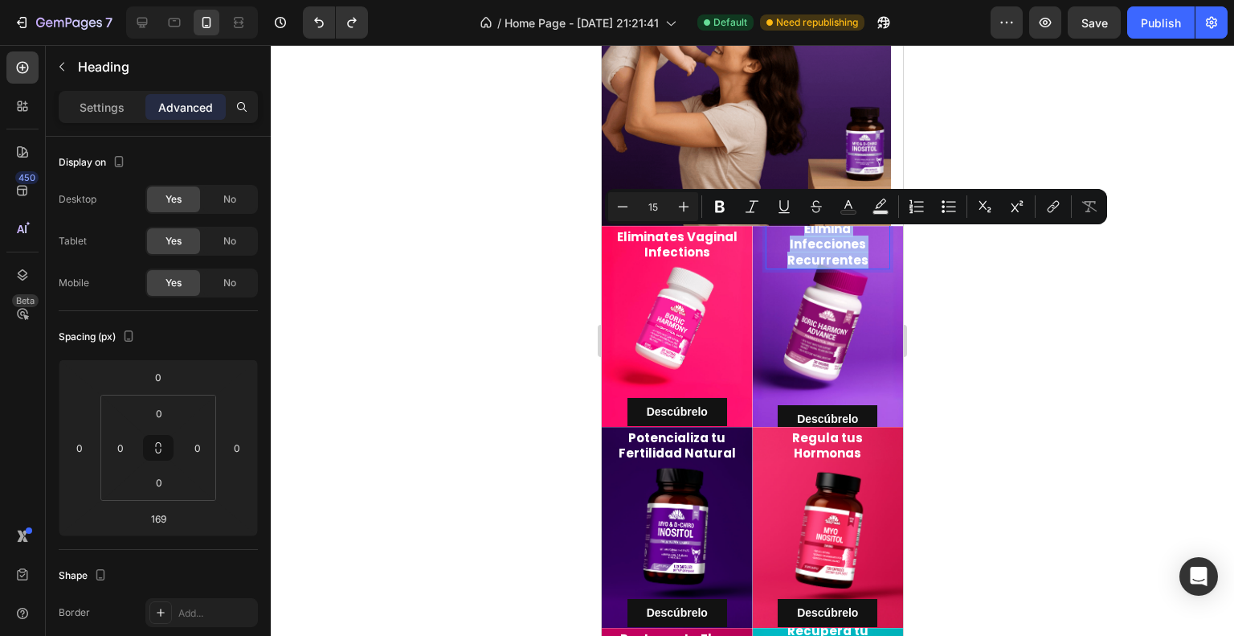
click at [820, 243] on p "Elimina Infecciones Recurrentes" at bounding box center [828, 244] width 122 height 47
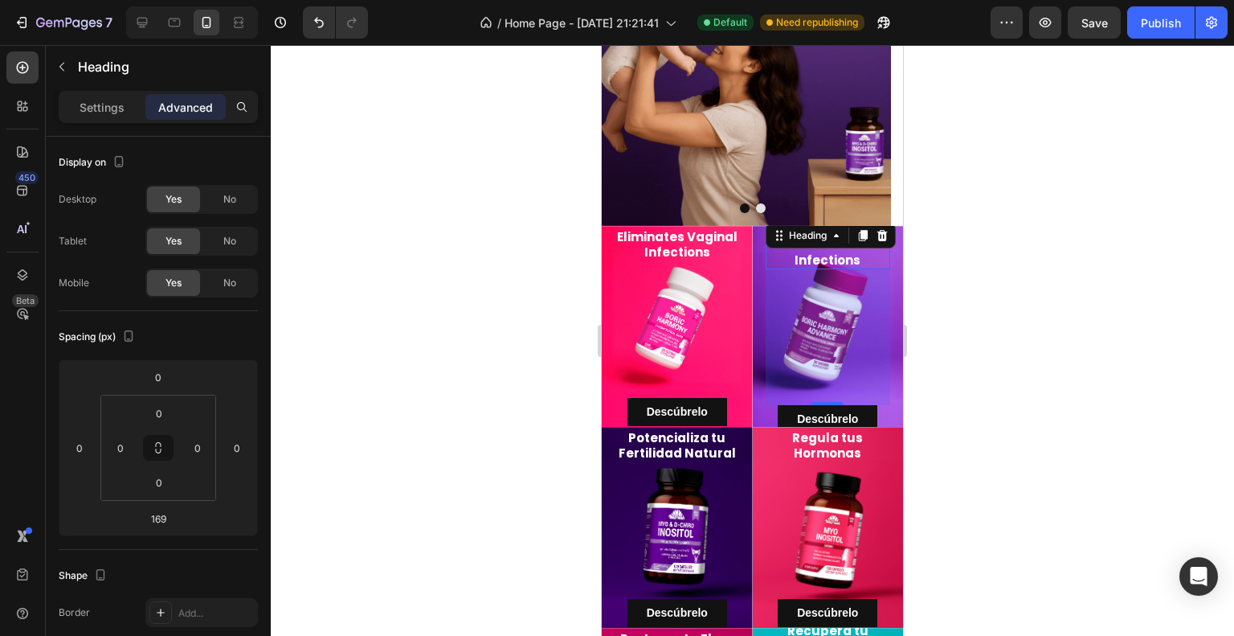
click at [1118, 316] on div at bounding box center [752, 340] width 963 height 591
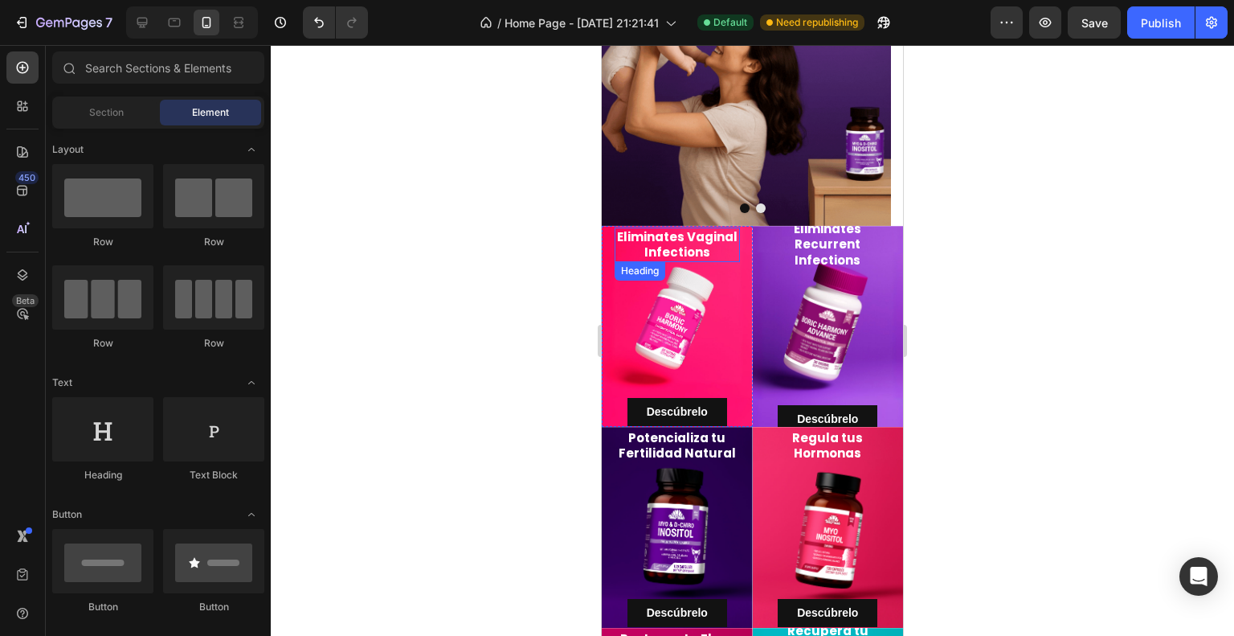
click at [712, 240] on h2 "Eliminates Vaginal Infections" at bounding box center [677, 244] width 125 height 35
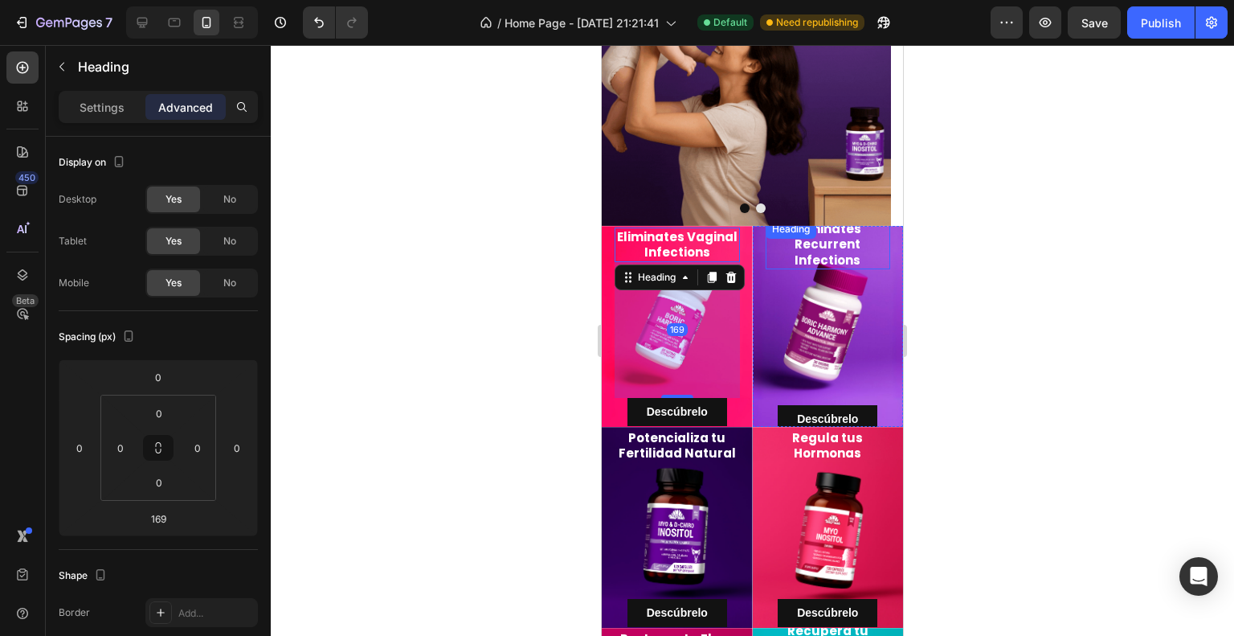
click at [846, 241] on div "Eliminates Recurrent Infections Heading" at bounding box center [828, 244] width 125 height 51
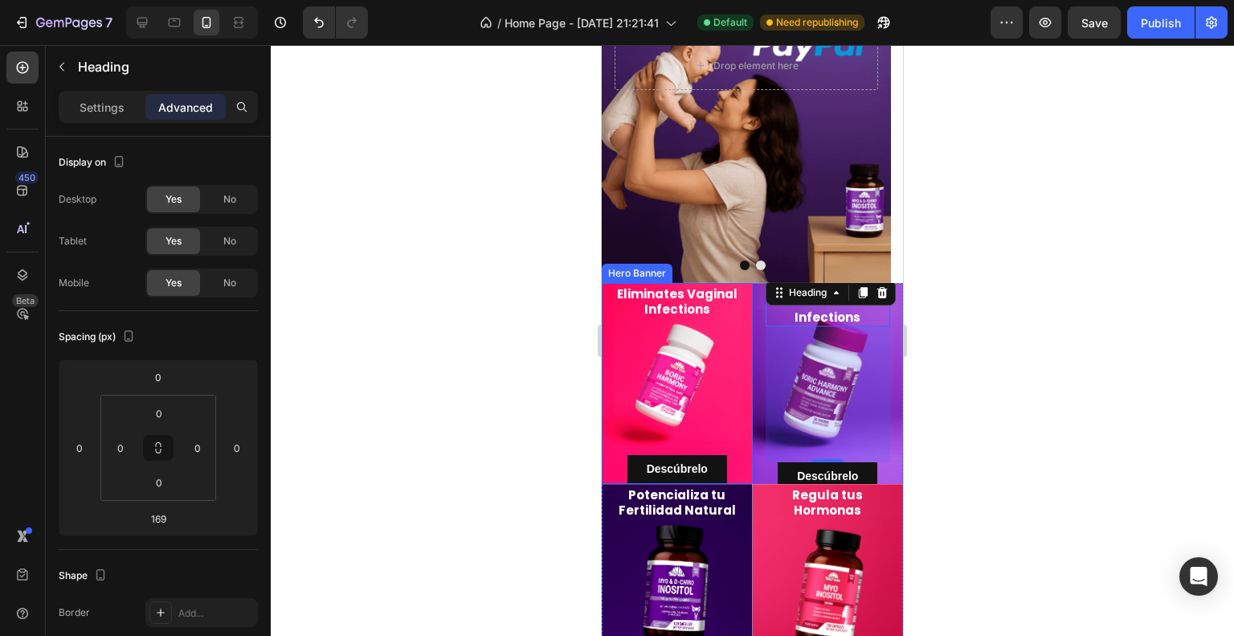
scroll to position [1141, 0]
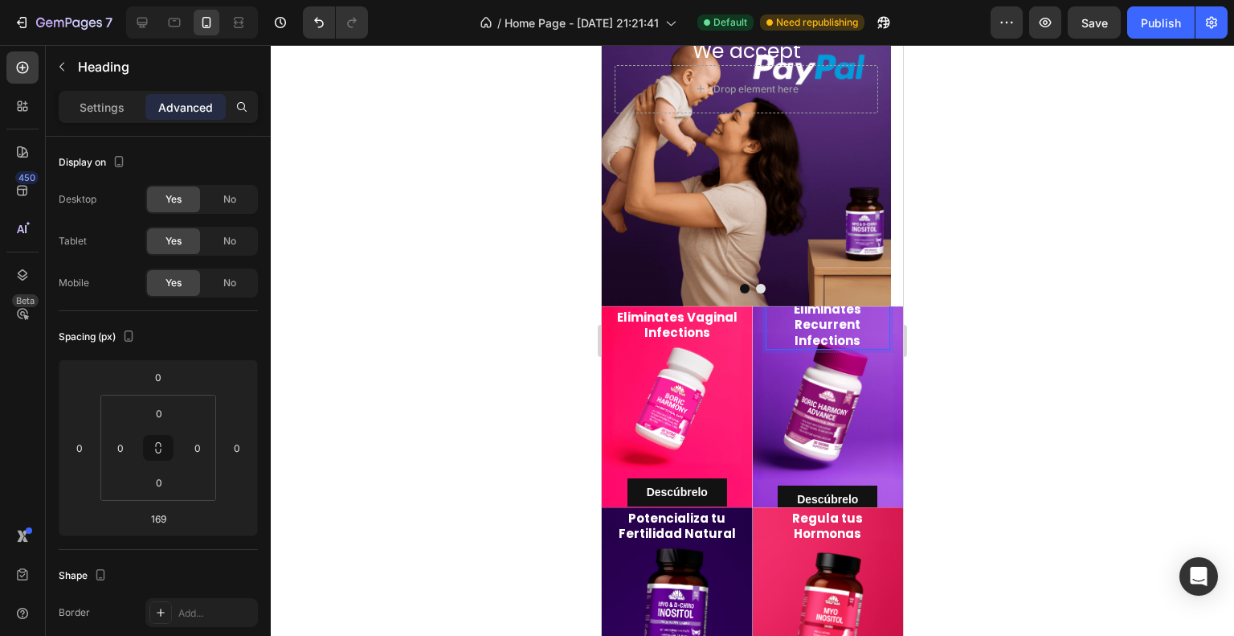
click at [1013, 330] on div at bounding box center [752, 340] width 963 height 591
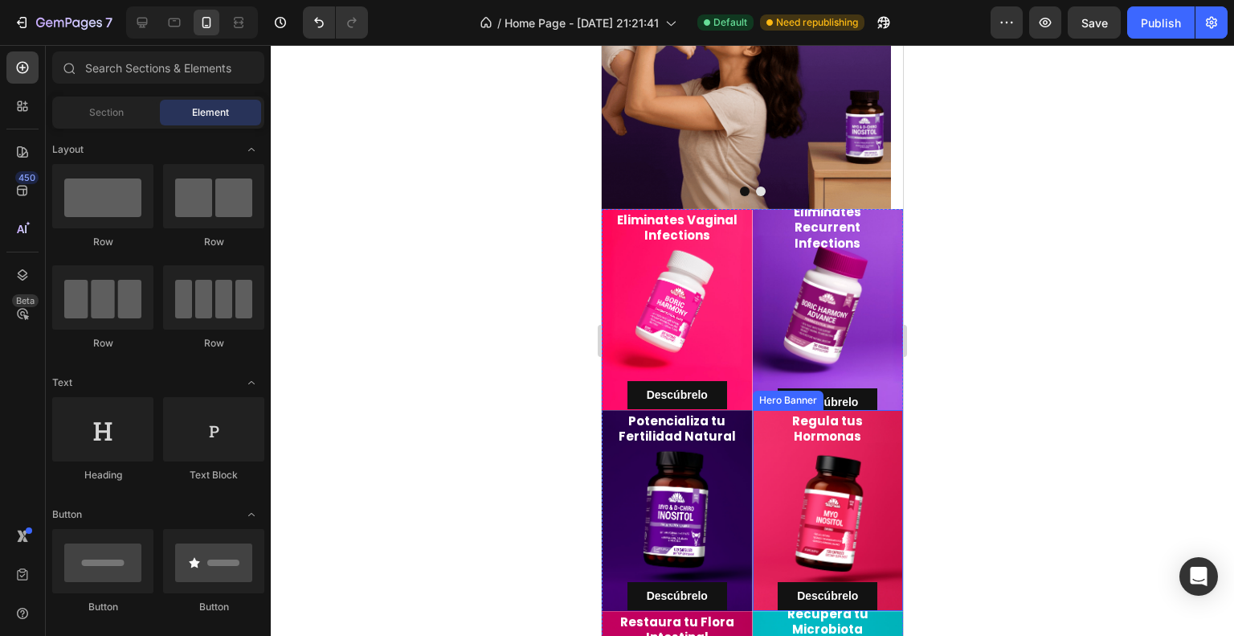
scroll to position [1382, 0]
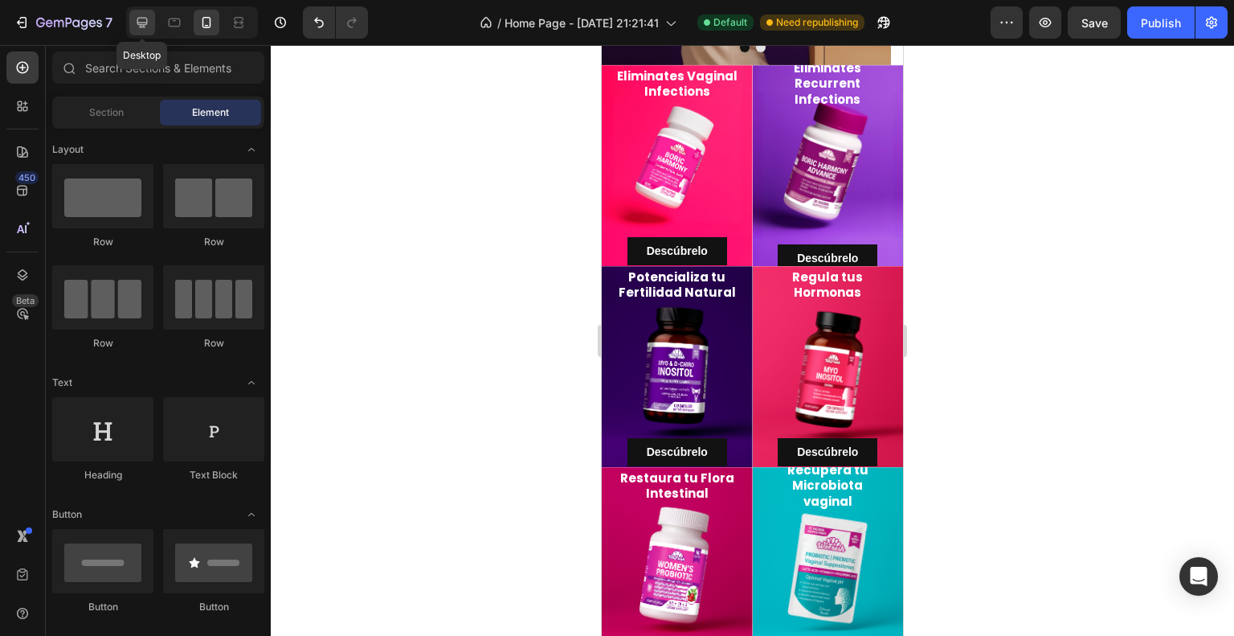
click at [137, 22] on icon at bounding box center [142, 23] width 10 height 10
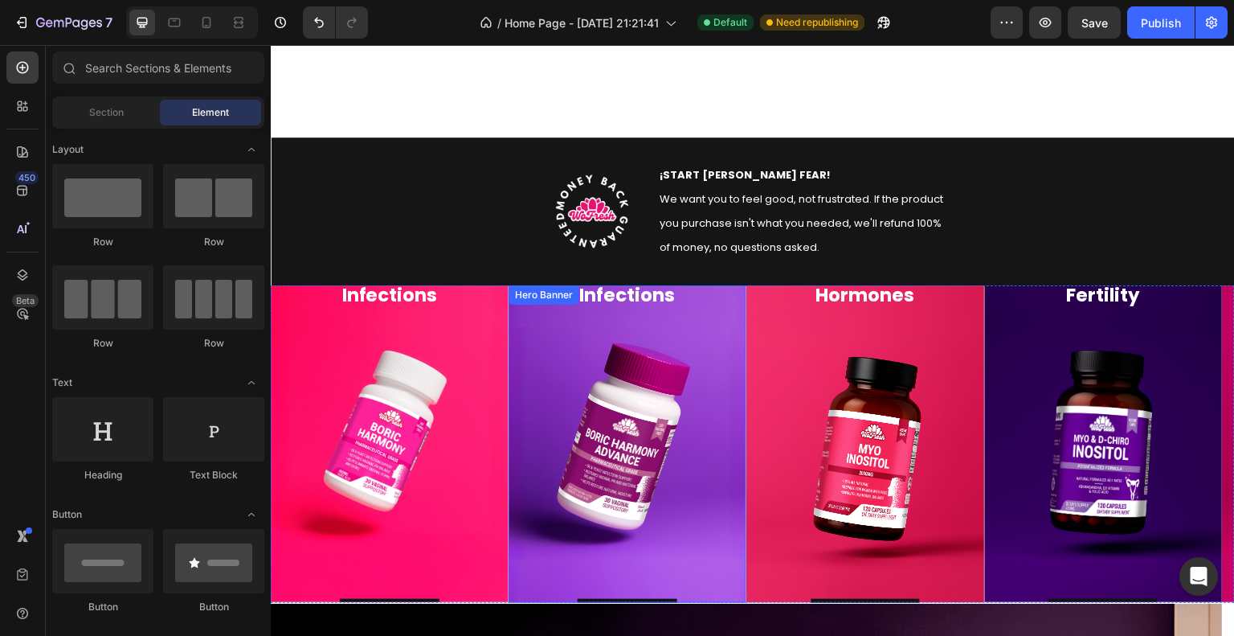
scroll to position [669, 0]
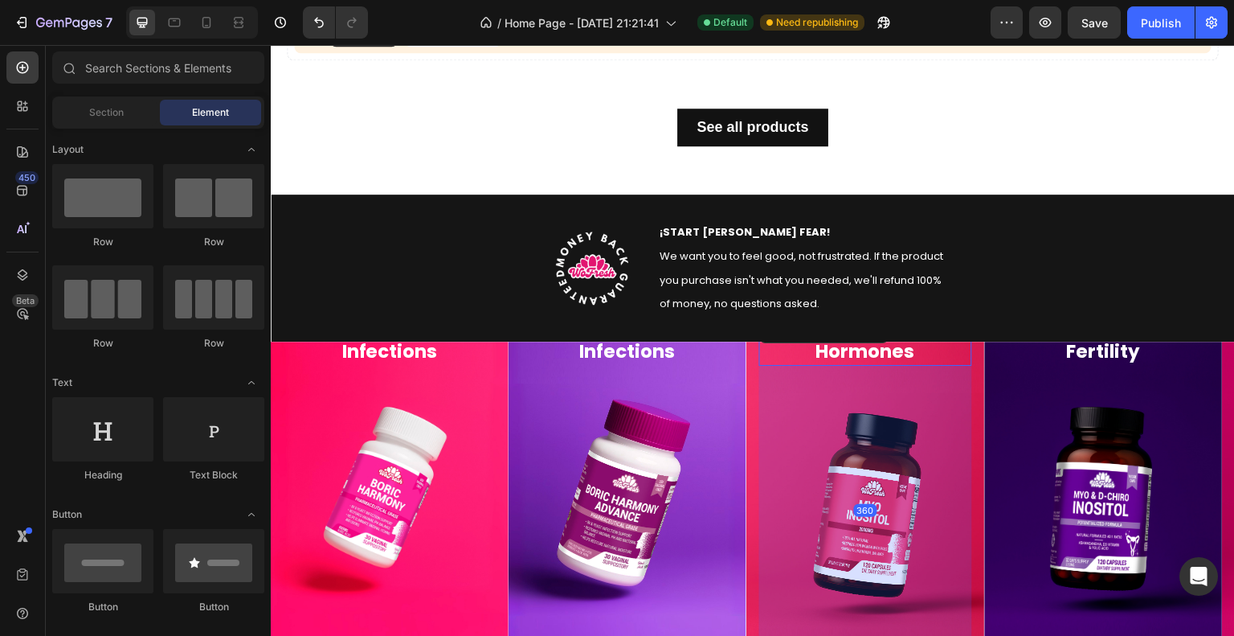
click at [860, 350] on h2 "Regulates your Hormones" at bounding box center [865, 339] width 212 height 51
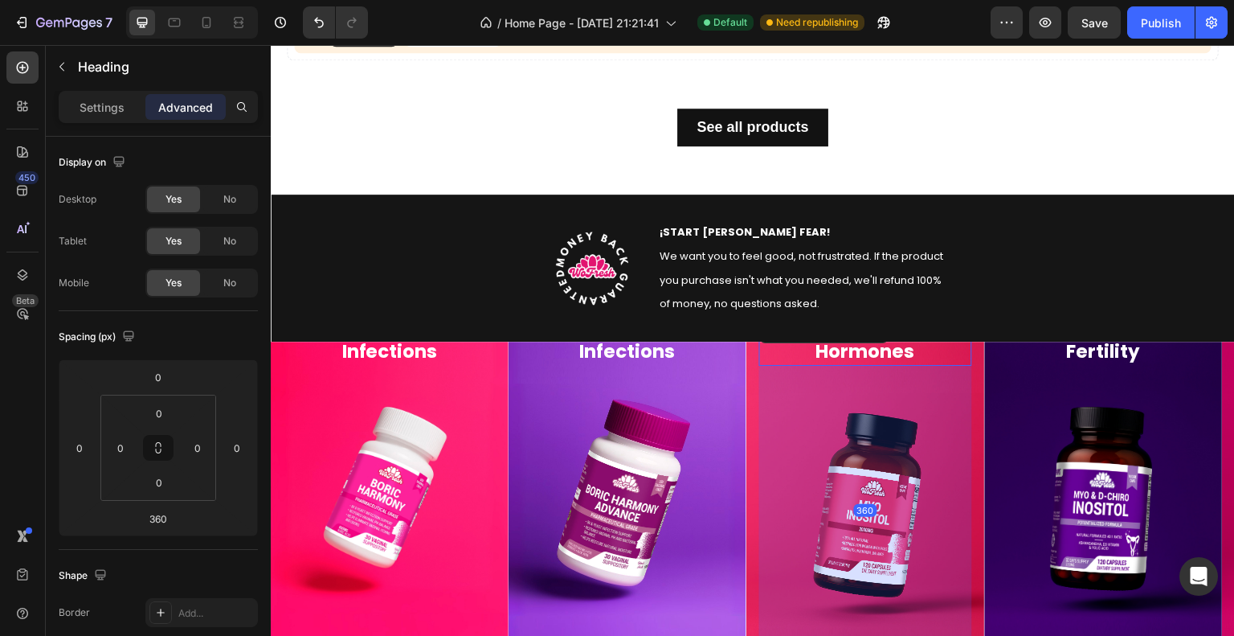
click at [914, 351] on h2 "Regulates your Hormones" at bounding box center [865, 339] width 212 height 51
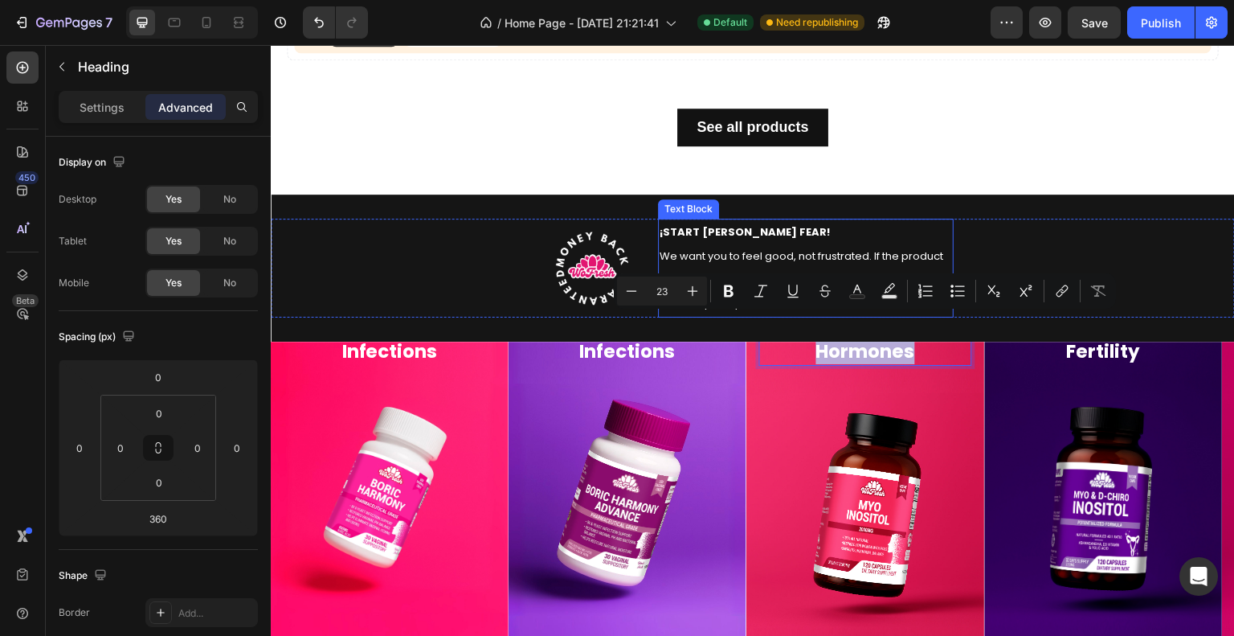
drag, startPoint x: 914, startPoint y: 351, endPoint x: 666, endPoint y: 251, distance: 266.8
click at [666, 251] on div "Those They Prefer Heading Can not get product from Shopify We cannot find any p…" at bounding box center [753, 522] width 964 height 2226
copy p "Regulates your Hormones"
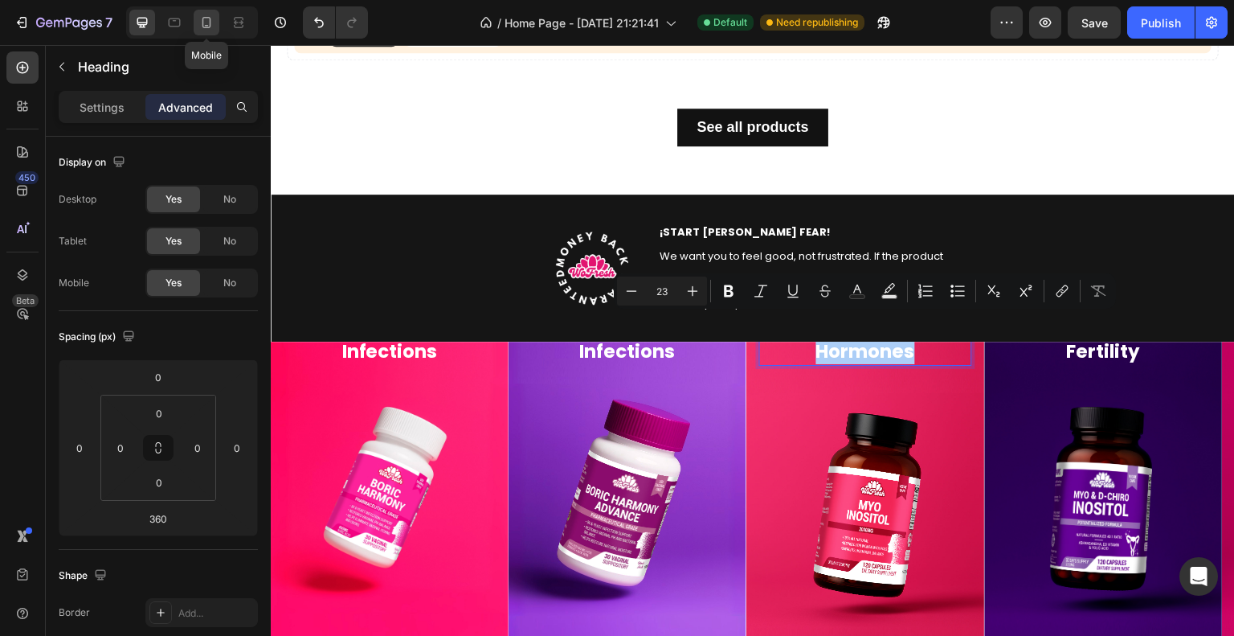
click at [207, 28] on icon at bounding box center [206, 22] width 9 height 11
type input "169"
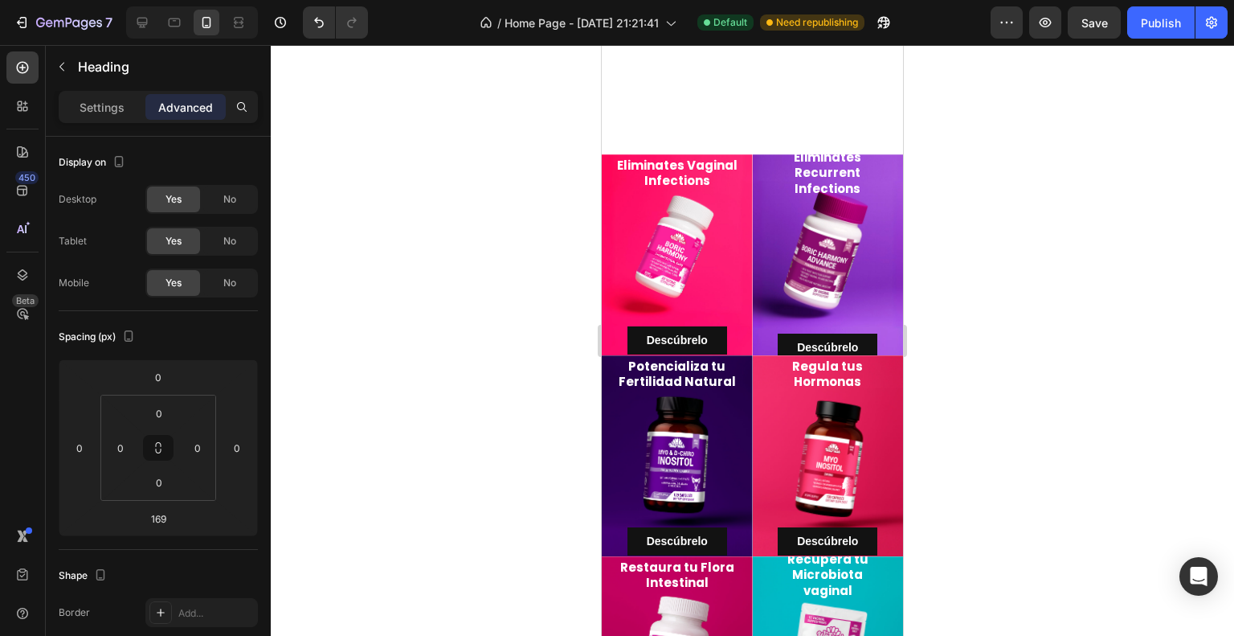
scroll to position [1417, 0]
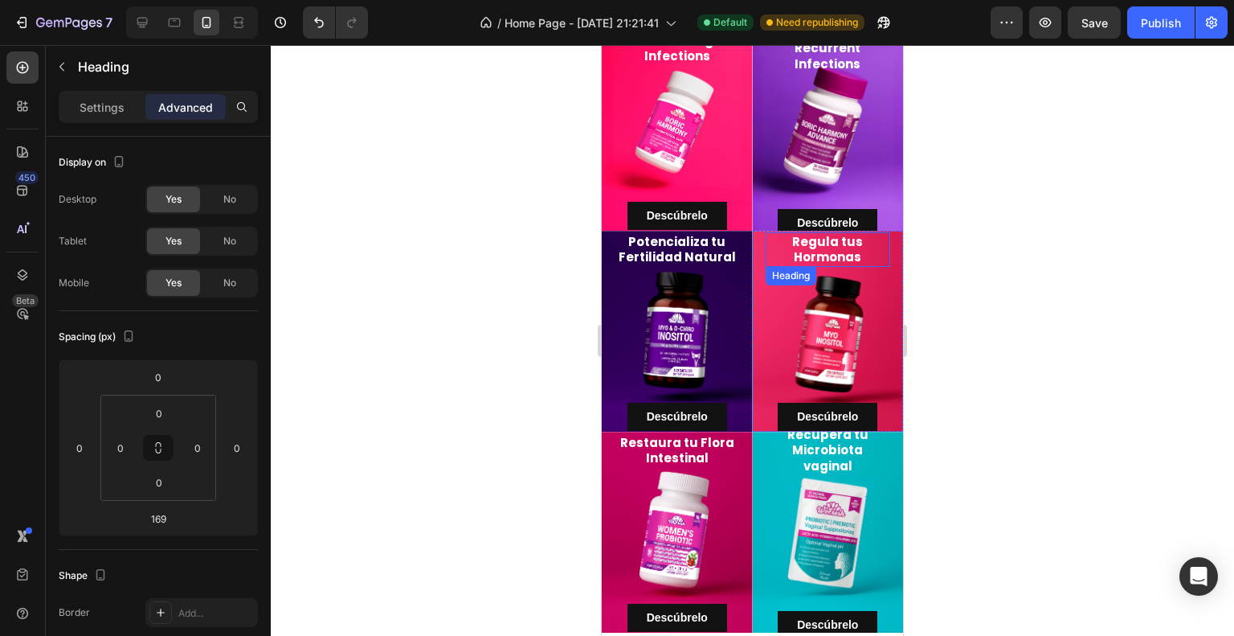
click at [829, 232] on h2 "Regula tus Hormonas" at bounding box center [828, 249] width 125 height 35
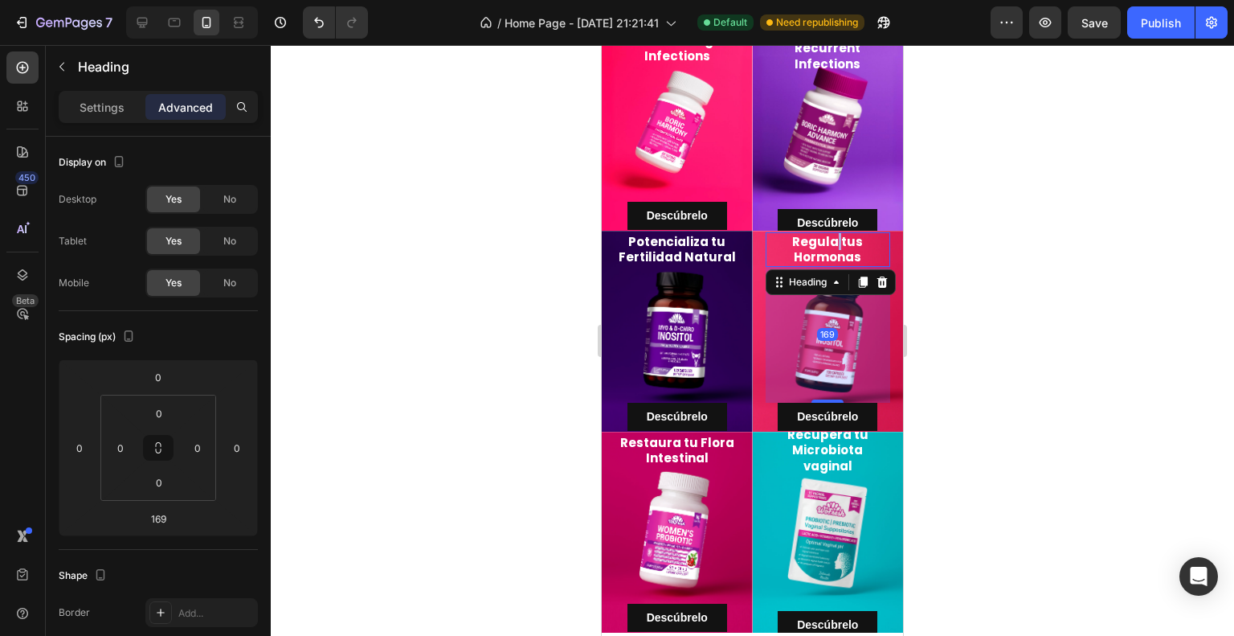
click at [829, 232] on h2 "Regula tus Hormonas" at bounding box center [828, 249] width 125 height 35
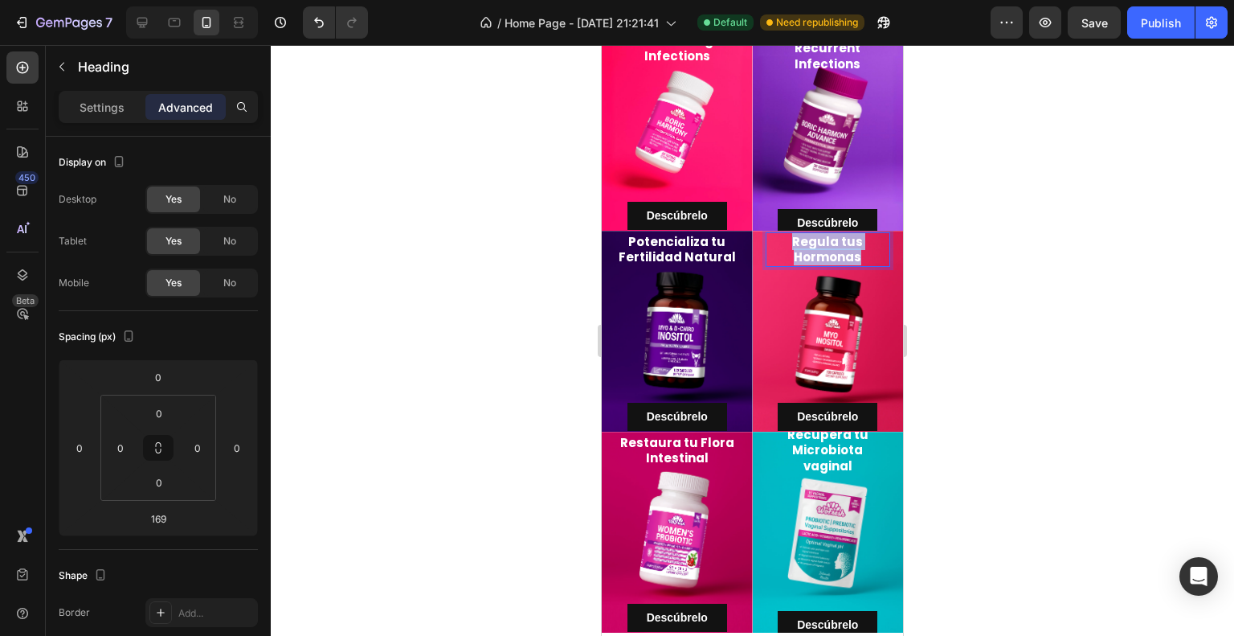
click at [829, 234] on p "Regula tus Hormonas" at bounding box center [828, 249] width 122 height 31
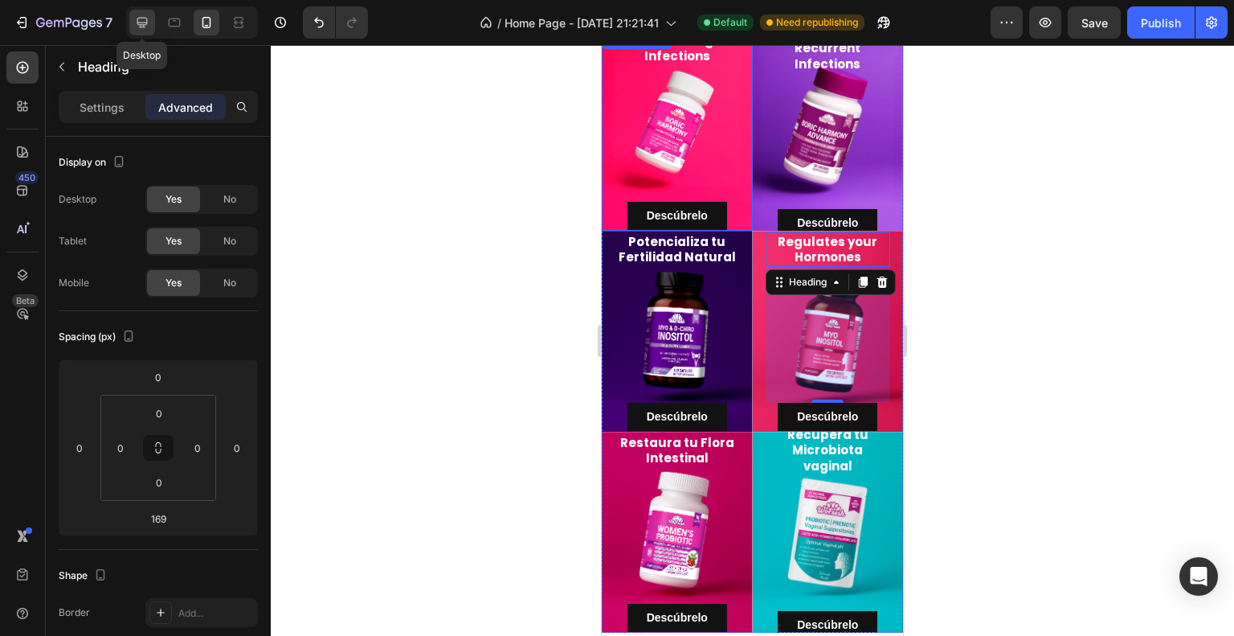
click at [148, 18] on icon at bounding box center [142, 22] width 16 height 16
type input "278"
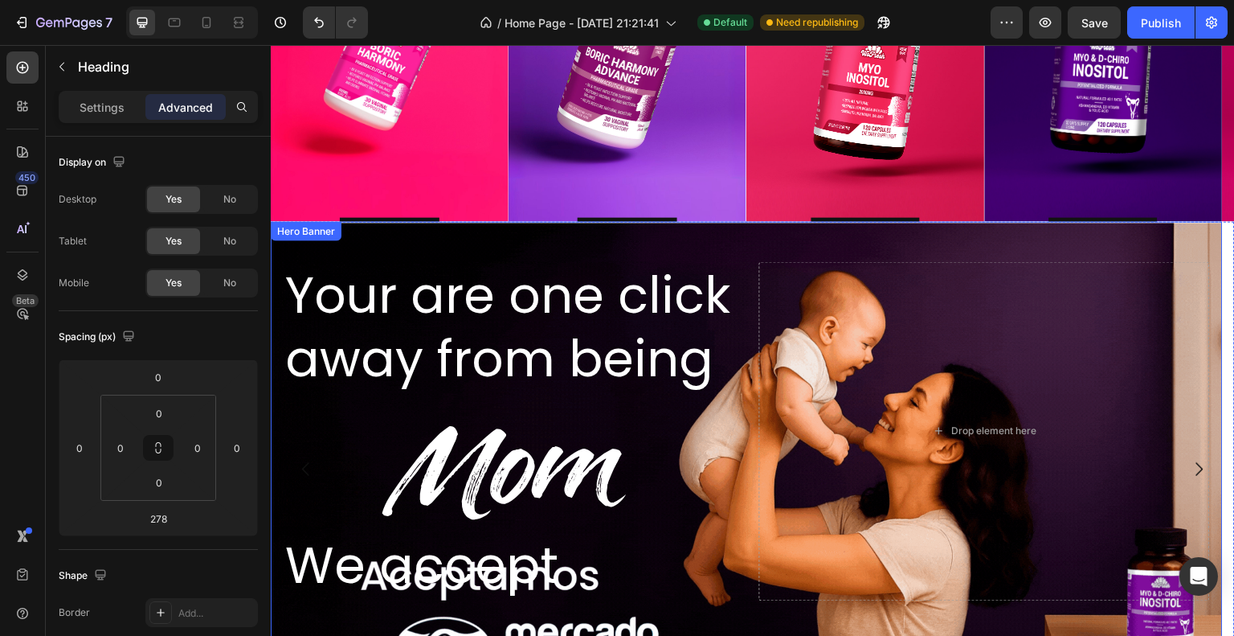
scroll to position [809, 0]
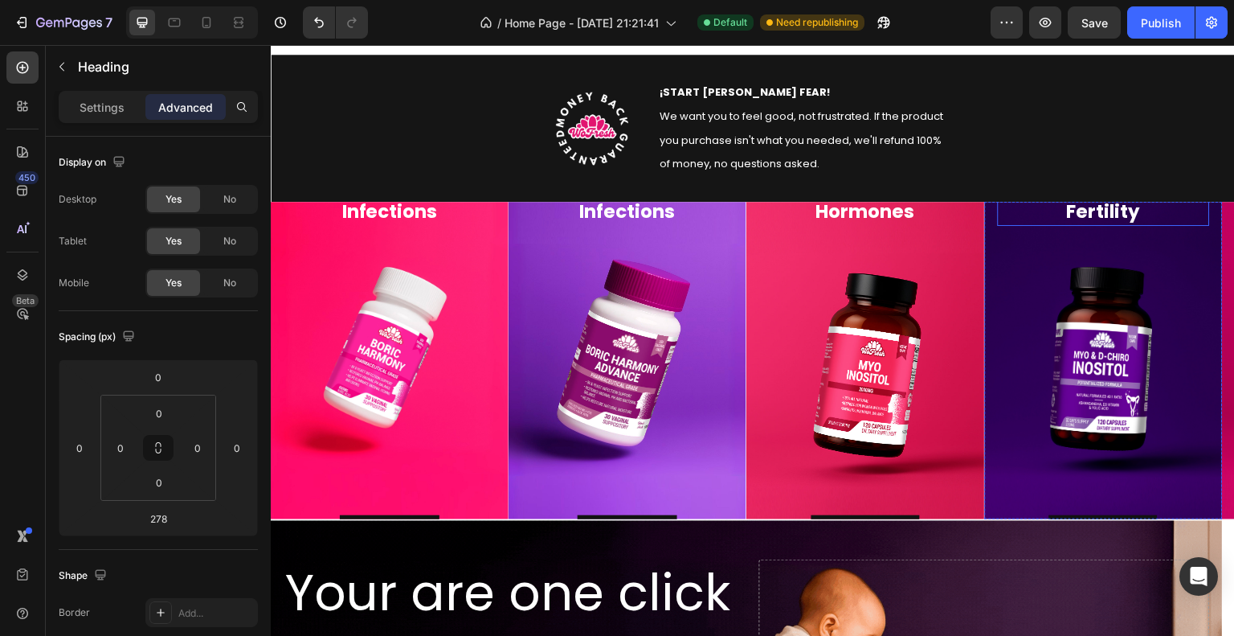
click at [1134, 219] on h2 "Boosts your Natural Fertility" at bounding box center [1104, 199] width 212 height 51
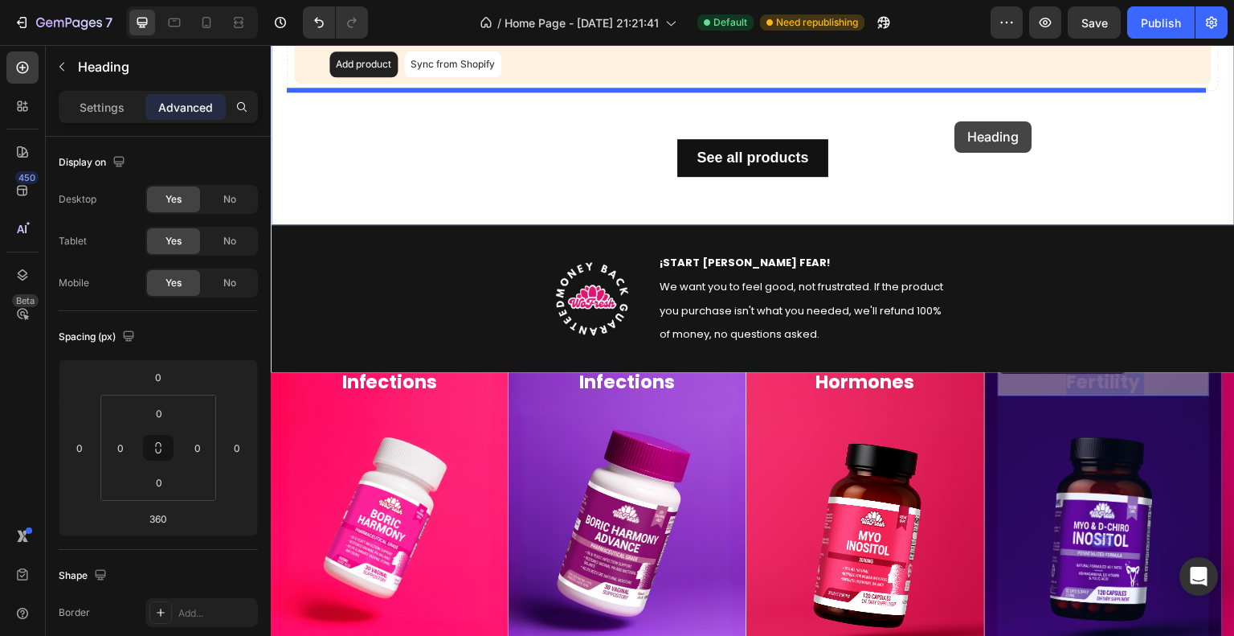
drag, startPoint x: 1138, startPoint y: 219, endPoint x: 955, endPoint y: 121, distance: 206.7
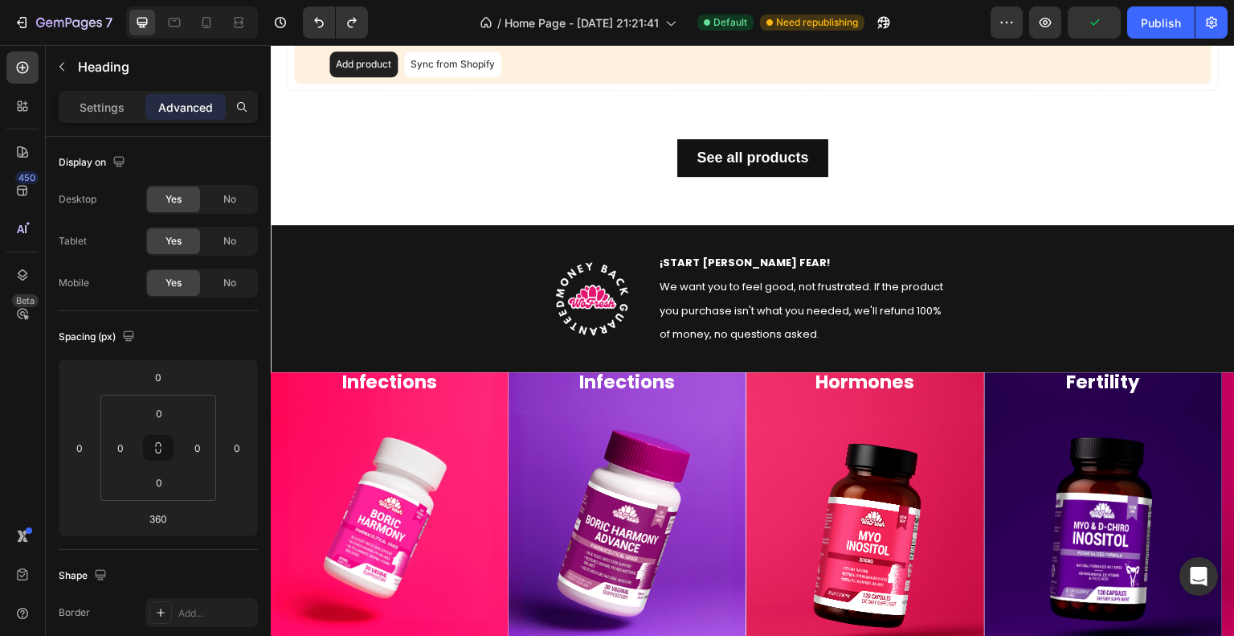
click at [1134, 394] on h2 "Boosts your Natural Fertility" at bounding box center [1104, 370] width 212 height 51
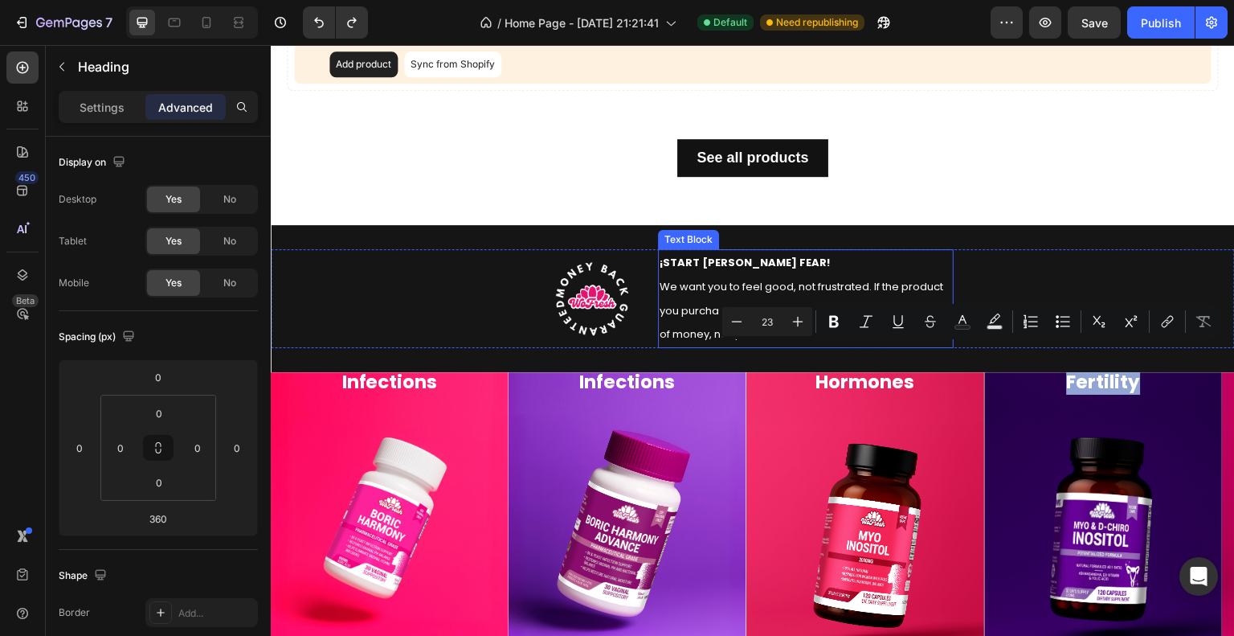
drag, startPoint x: 1140, startPoint y: 387, endPoint x: 1208, endPoint y: 374, distance: 68.7
click at [938, 329] on div "Those They Prefer Heading Can not get product from Shopify We cannot find any p…" at bounding box center [753, 552] width 964 height 2226
copy p "Boosts your Natural Fertility"
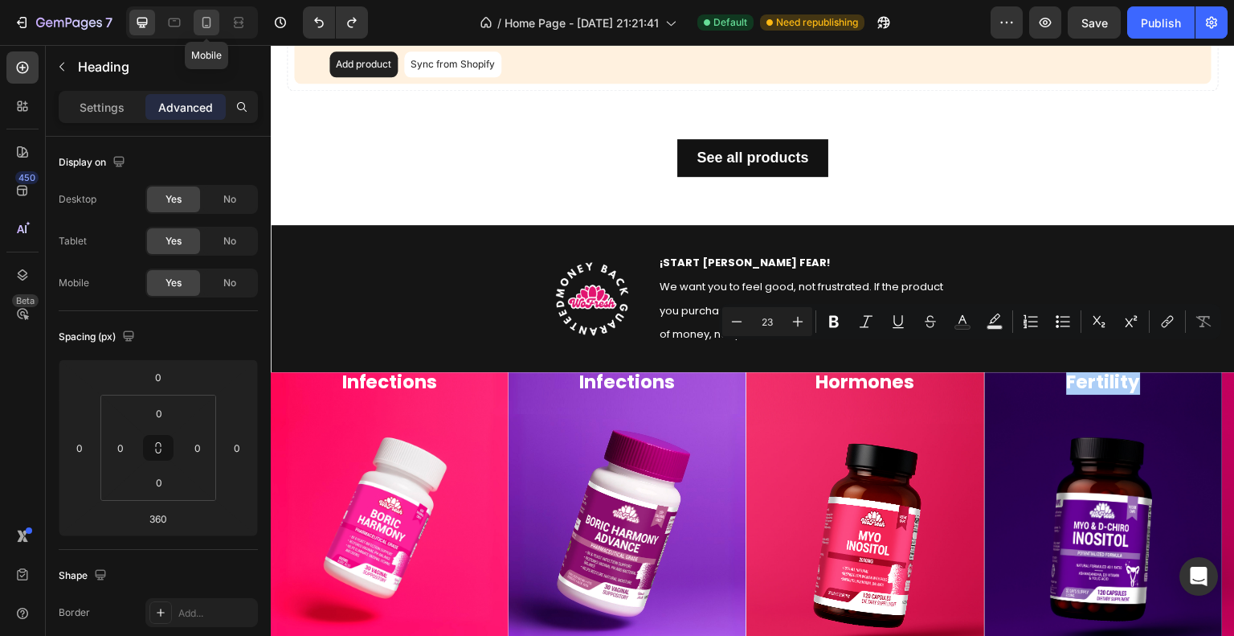
click at [200, 28] on icon at bounding box center [206, 22] width 16 height 16
type input "169"
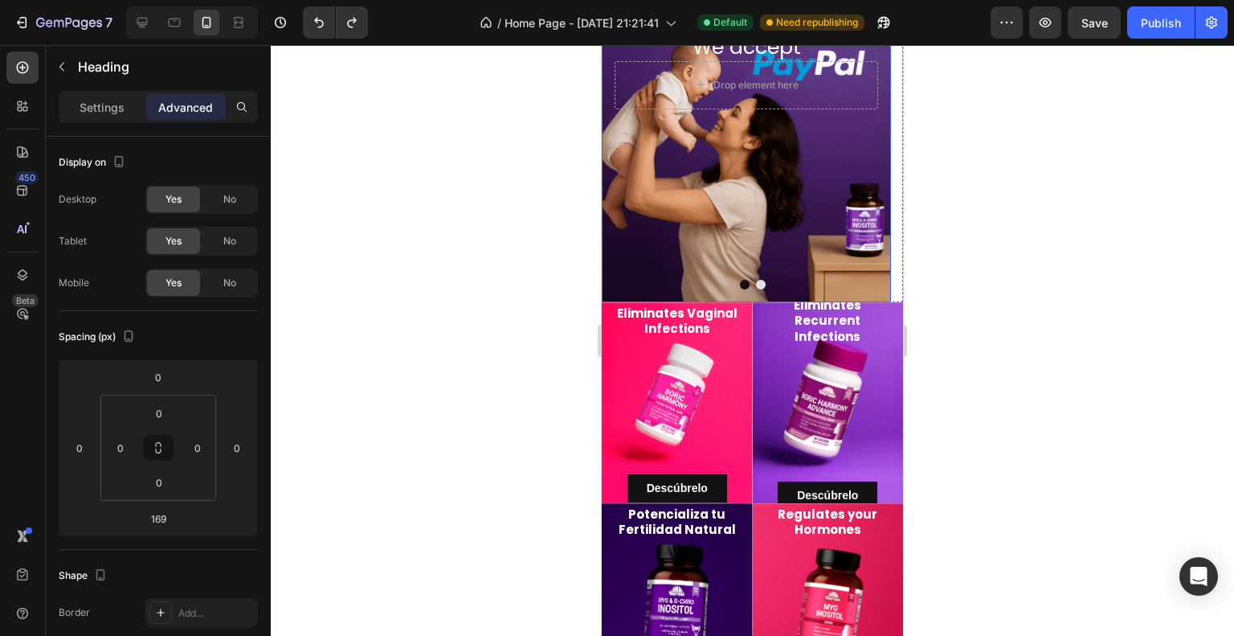
scroll to position [1306, 0]
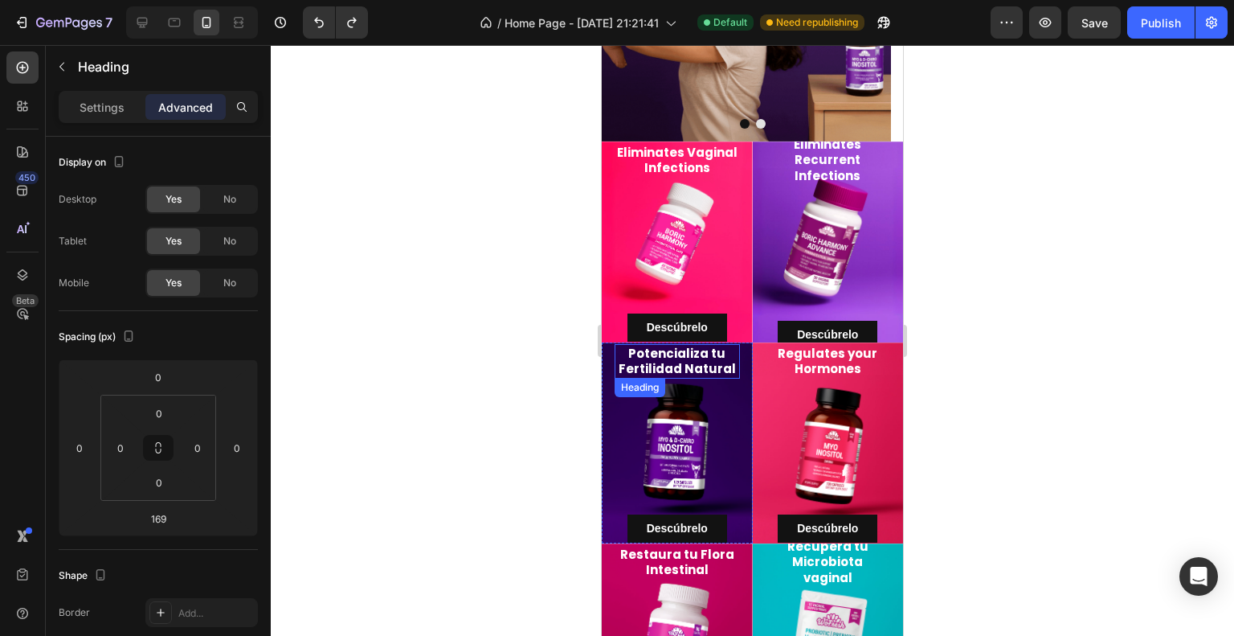
click at [704, 353] on h2 "Potencializa tu Fertilidad Natural" at bounding box center [677, 361] width 125 height 35
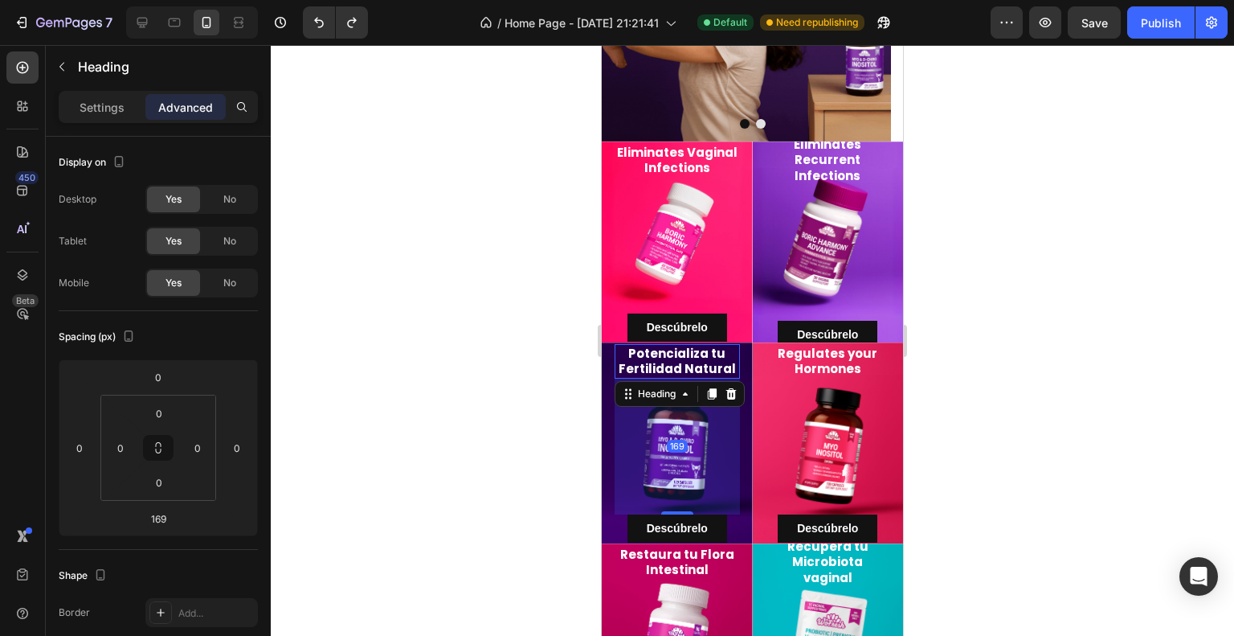
click at [704, 353] on h2 "Potencializa tu Fertilidad Natural" at bounding box center [677, 361] width 125 height 35
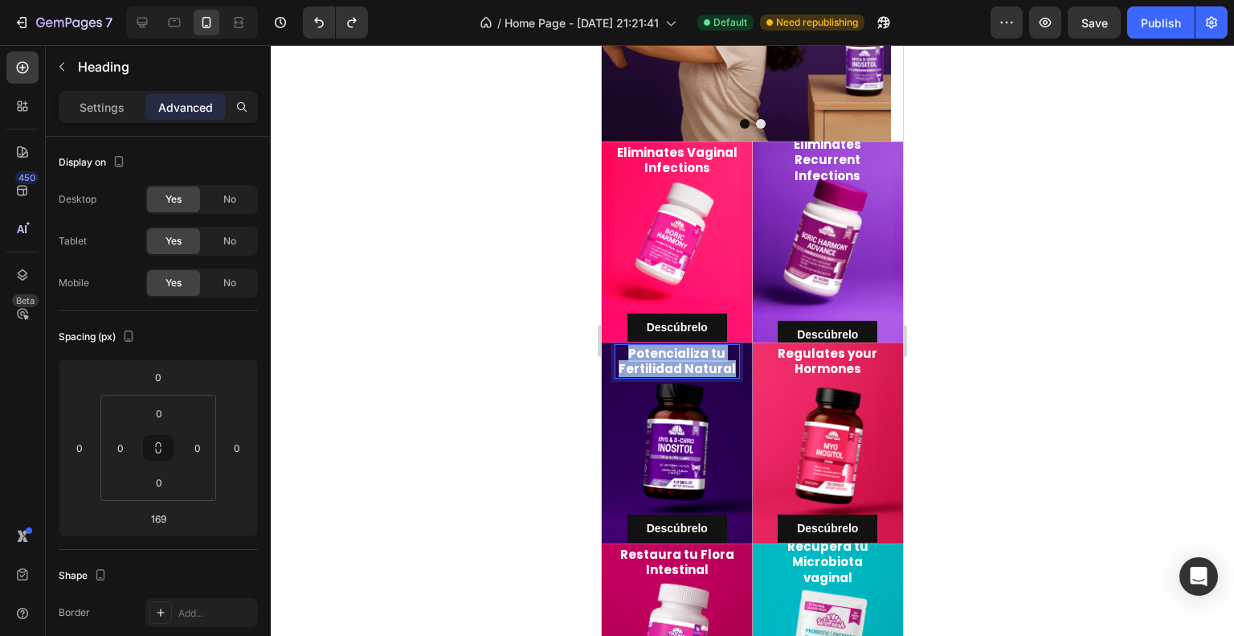
click at [704, 353] on p "Potencializa tu Fertilidad Natural" at bounding box center [677, 360] width 122 height 31
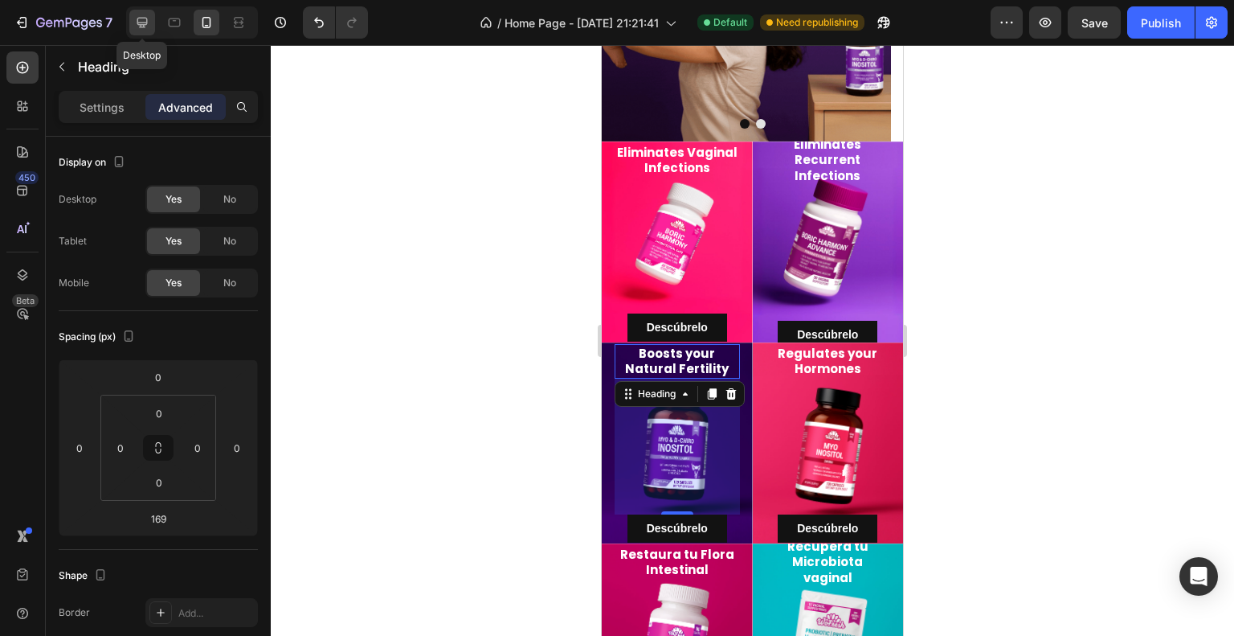
click at [149, 25] on icon at bounding box center [142, 22] width 16 height 16
type input "278"
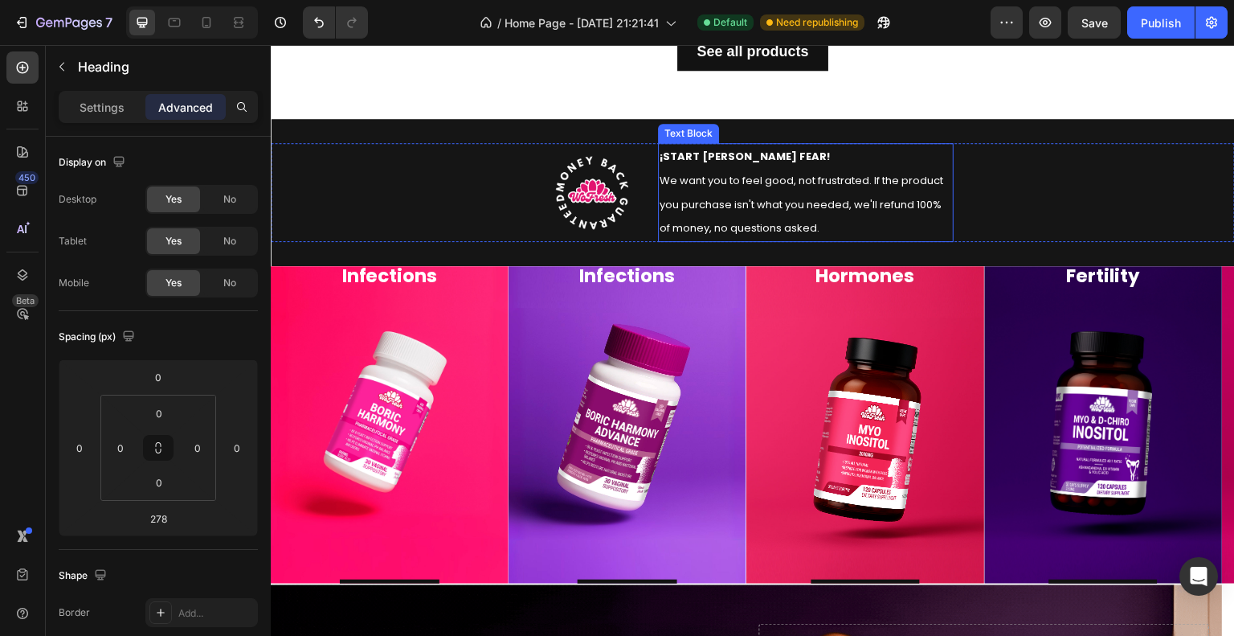
scroll to position [769, 0]
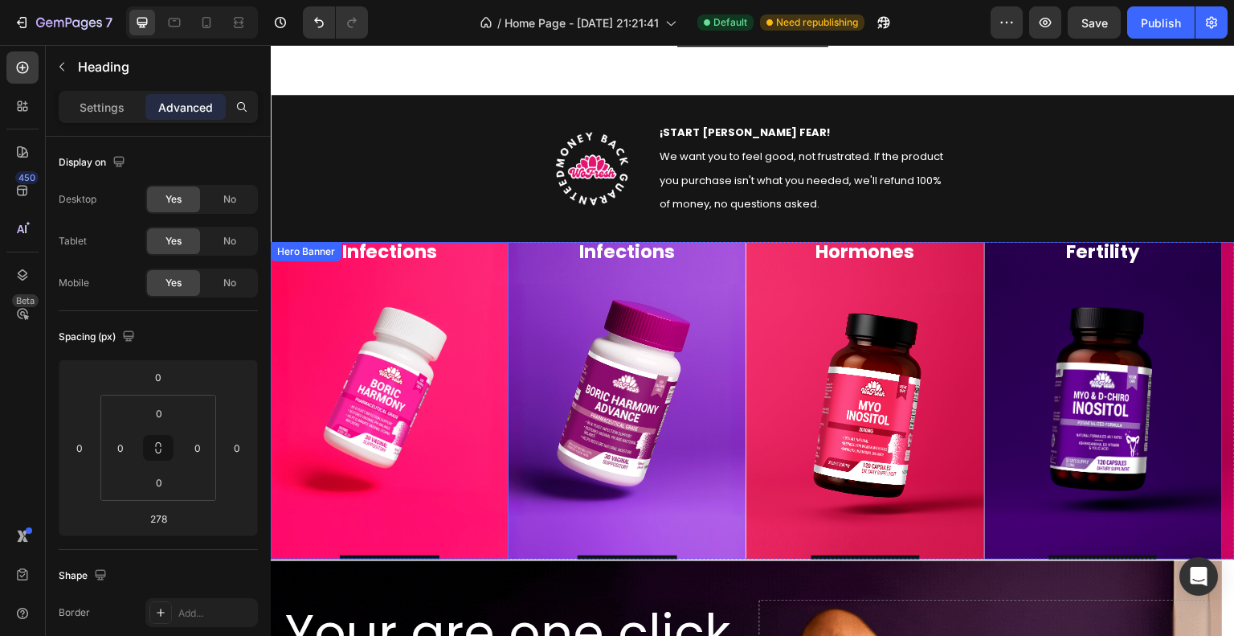
click at [314, 251] on div "Hero Banner" at bounding box center [306, 251] width 64 height 14
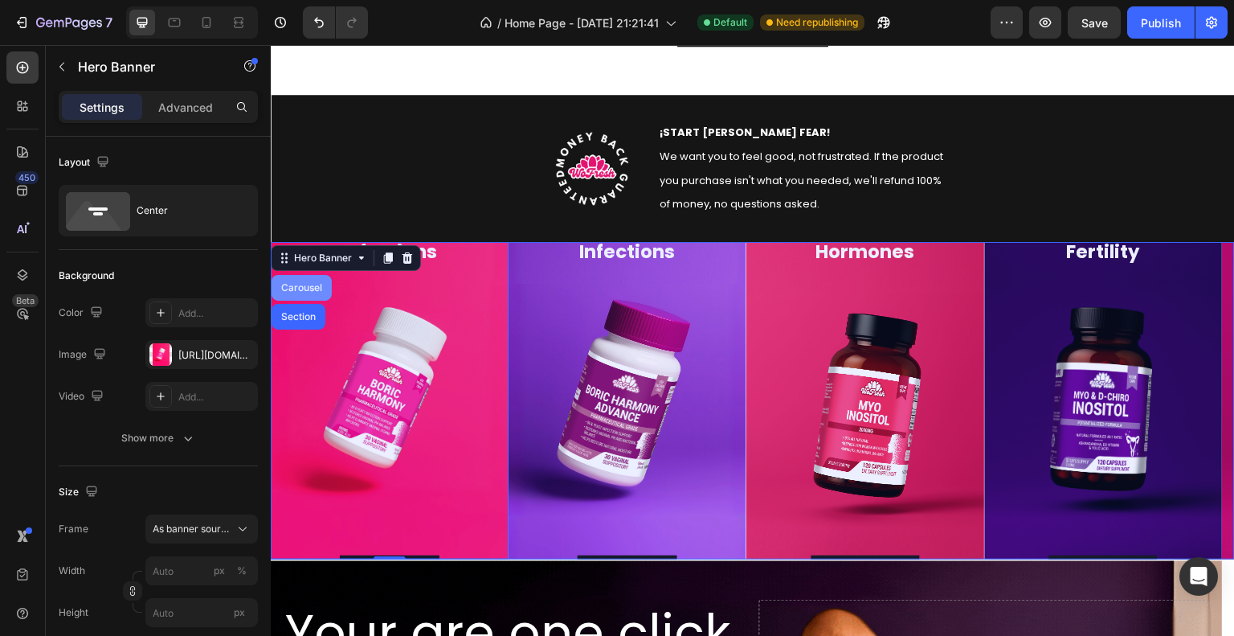
click at [305, 282] on div "Carousel" at bounding box center [302, 288] width 60 height 26
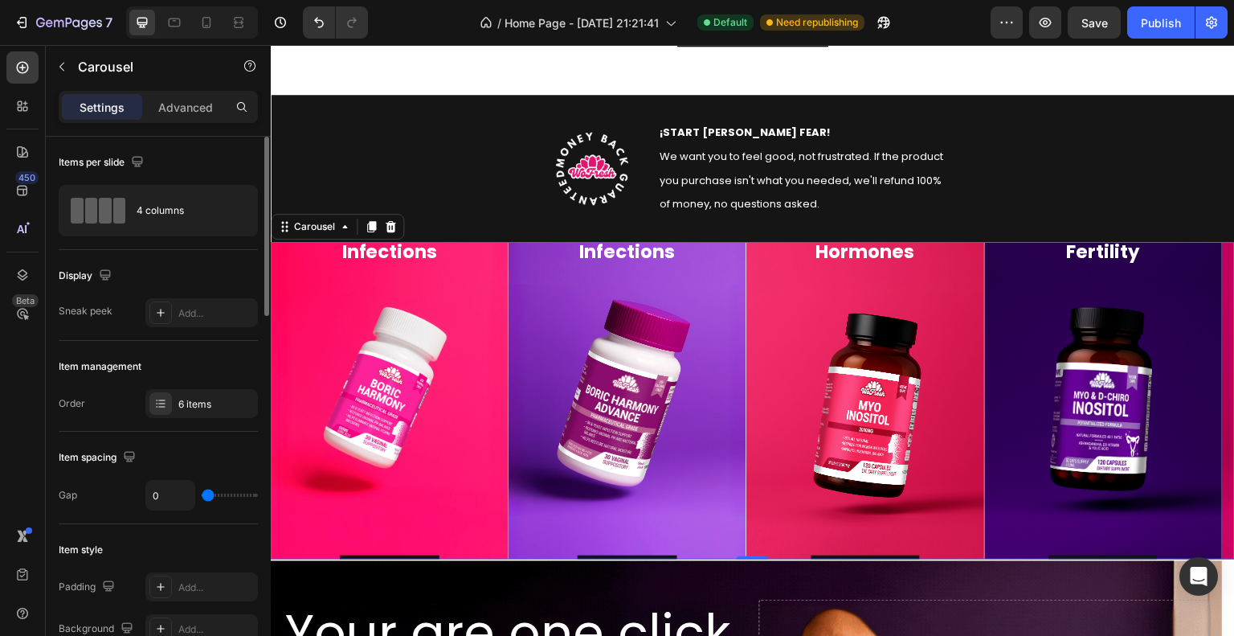
click at [199, 394] on div "6 items" at bounding box center [201, 403] width 112 height 29
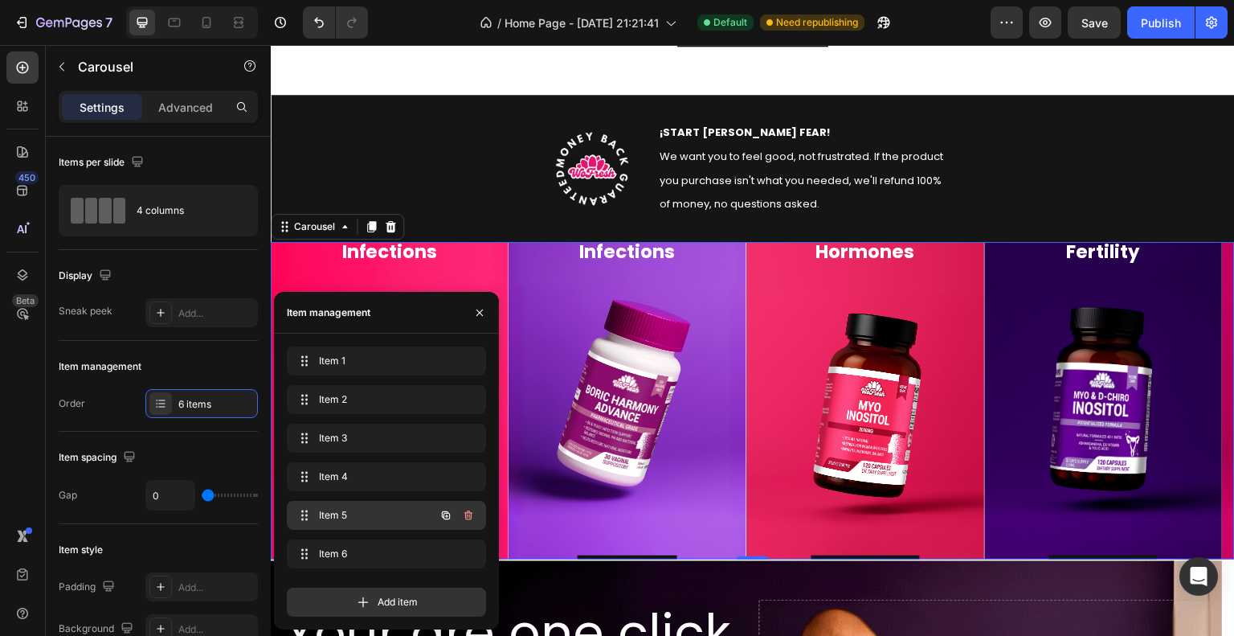
click at [366, 521] on span "Item 5" at bounding box center [364, 515] width 91 height 14
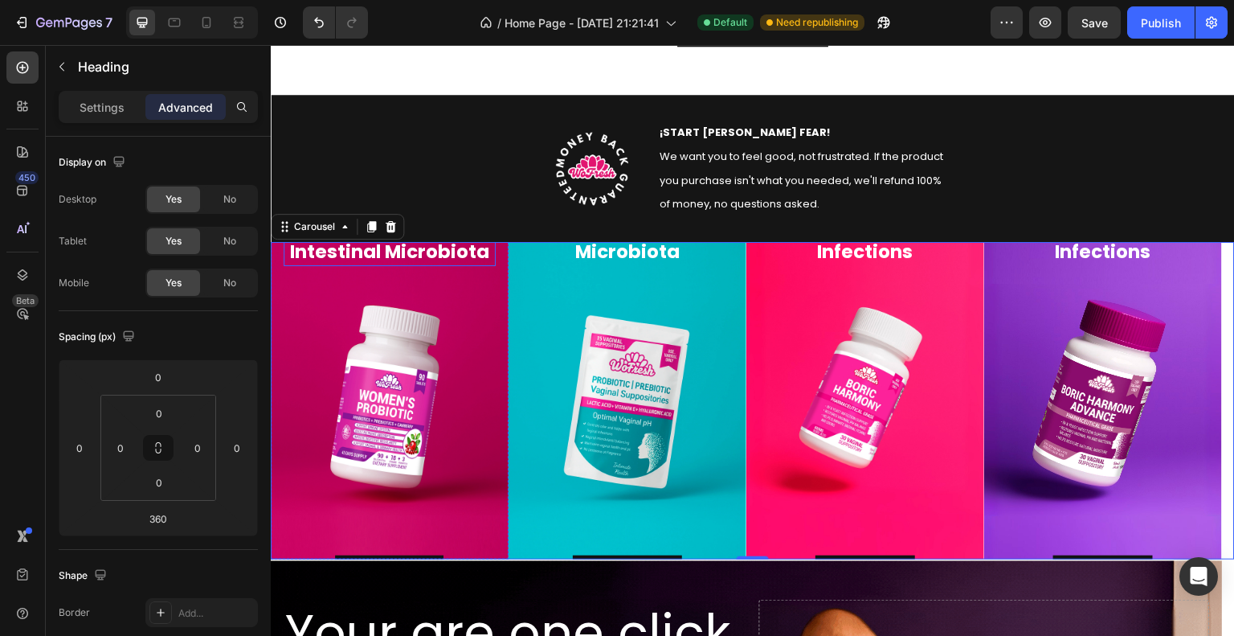
click at [366, 257] on h2 "Recover your Intestinal Microbiota" at bounding box center [390, 240] width 212 height 51
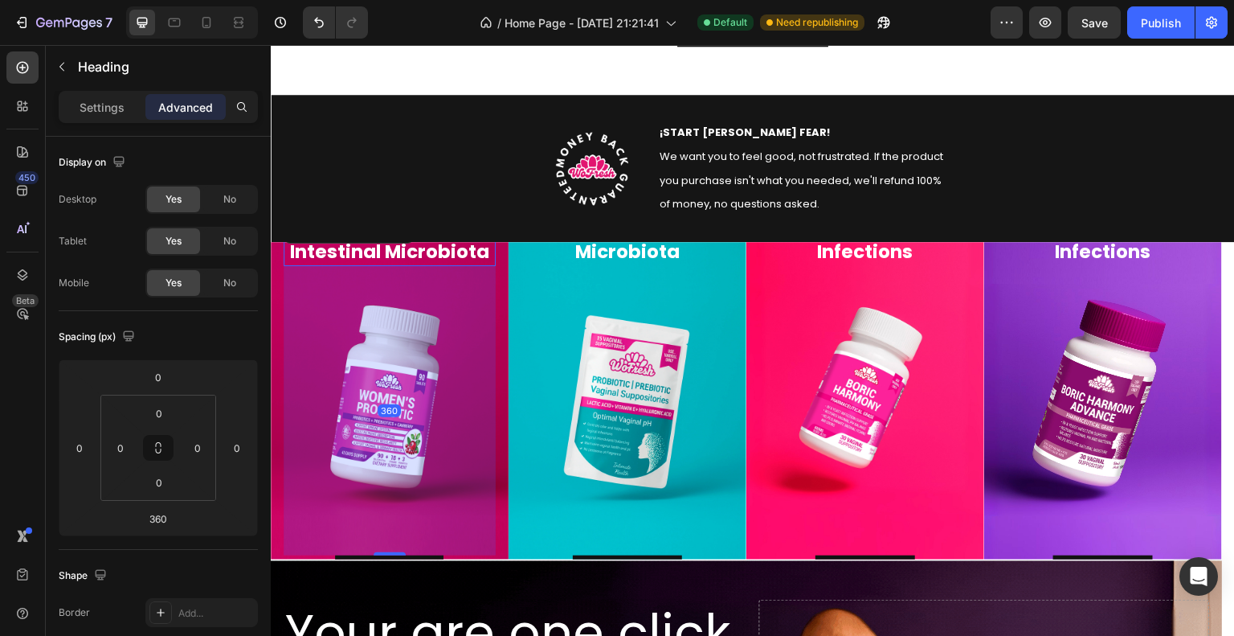
click at [366, 257] on h2 "Recover your Intestinal Microbiota" at bounding box center [390, 240] width 212 height 51
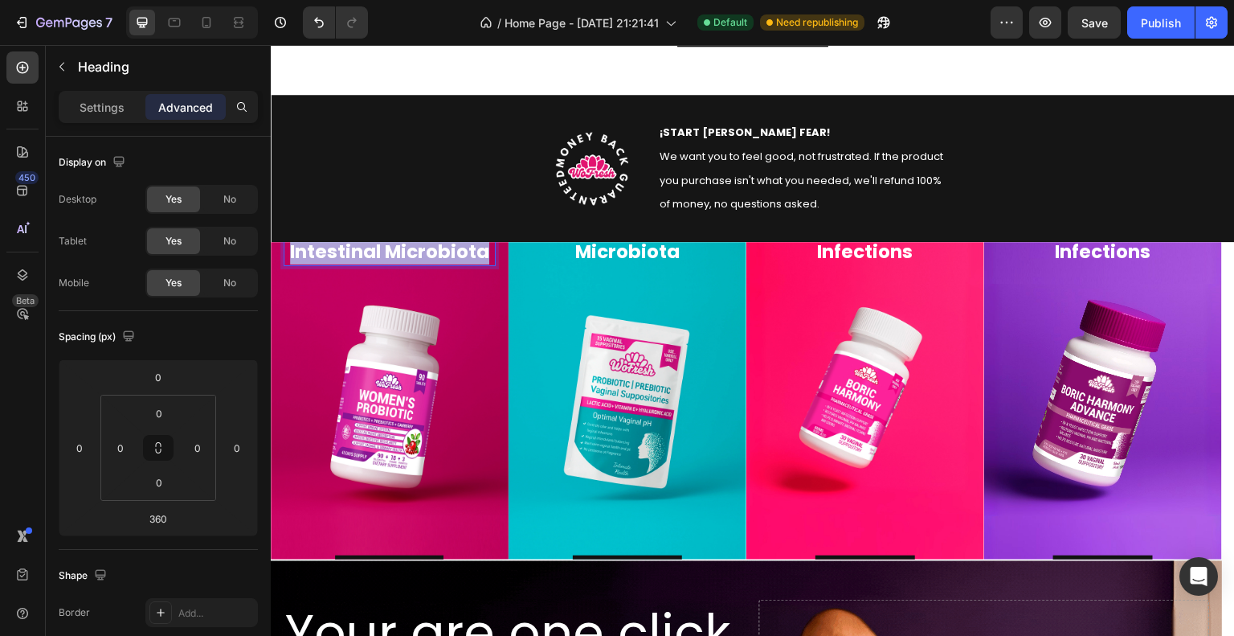
click at [366, 257] on p "Recover your Intestinal Microbiota" at bounding box center [389, 240] width 209 height 48
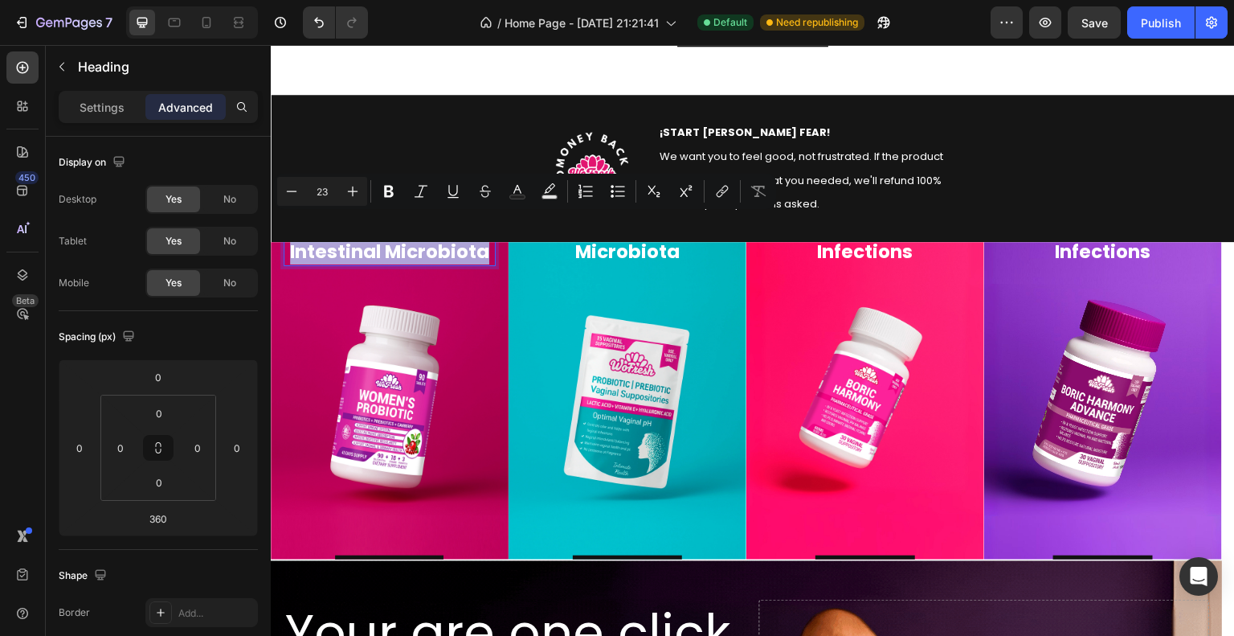
click at [366, 257] on p "Recover your Intestinal Microbiota" at bounding box center [389, 240] width 209 height 48
drag, startPoint x: 489, startPoint y: 256, endPoint x: 201, endPoint y: 152, distance: 306.8
click at [271, 152] on html "Header Those They Prefer Heading Can not get product from Shopify We cannot fin…" at bounding box center [753, 502] width 964 height 2452
copy p "Recover your Intestinal Microbiota"
click at [215, 16] on div at bounding box center [207, 23] width 26 height 26
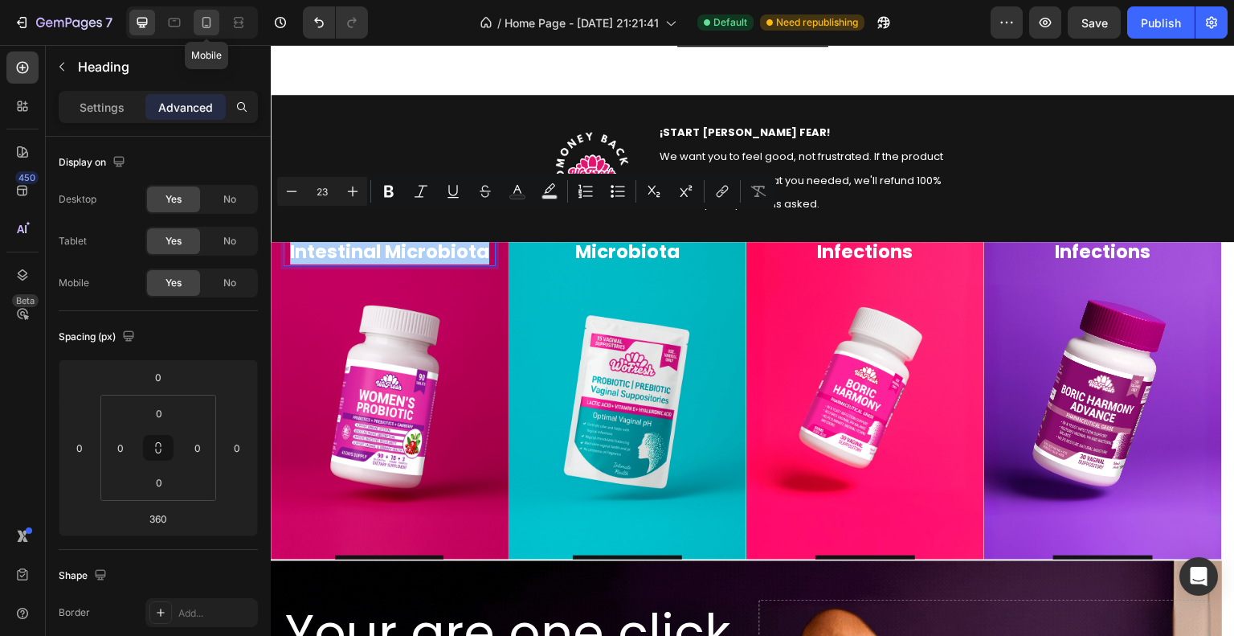
type input "169"
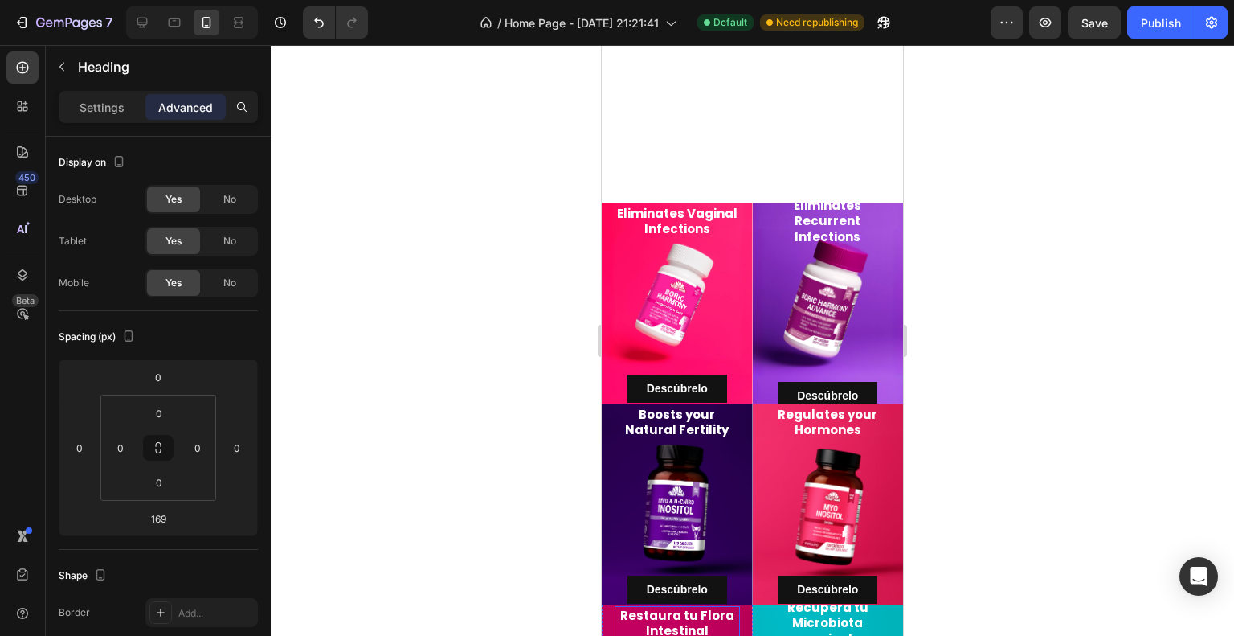
scroll to position [1517, 0]
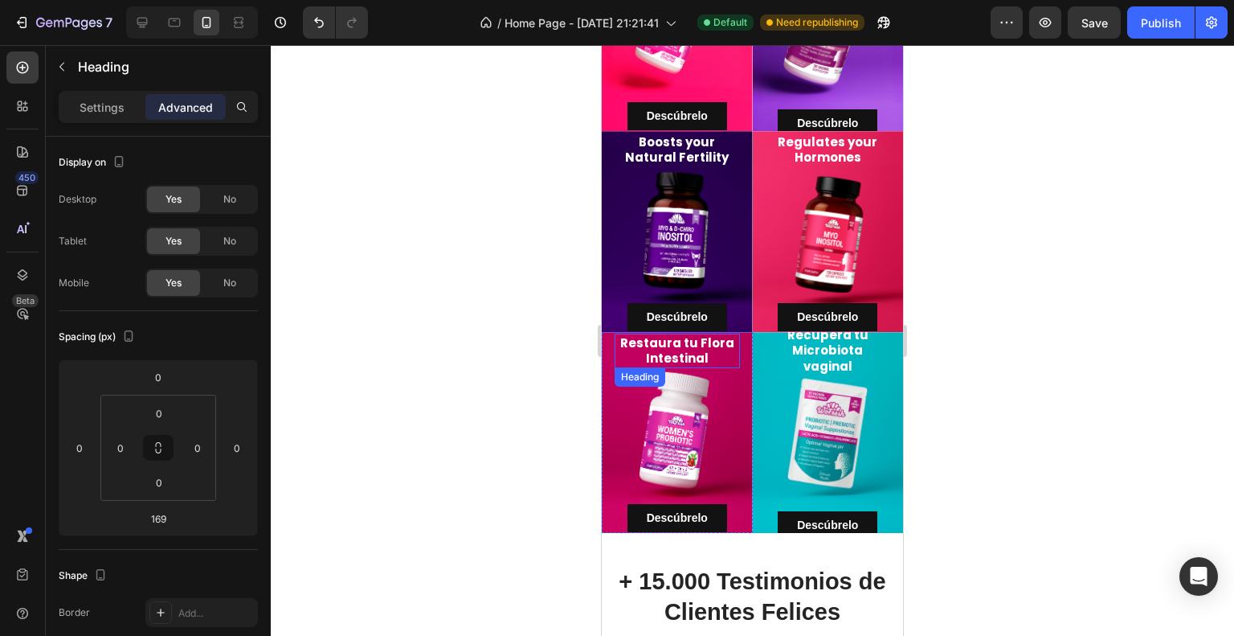
click at [665, 333] on h2 "Restaura tu Flora Intestinal" at bounding box center [677, 350] width 125 height 35
click at [665, 335] on p "Restaura tu Flora Intestinal" at bounding box center [677, 350] width 122 height 31
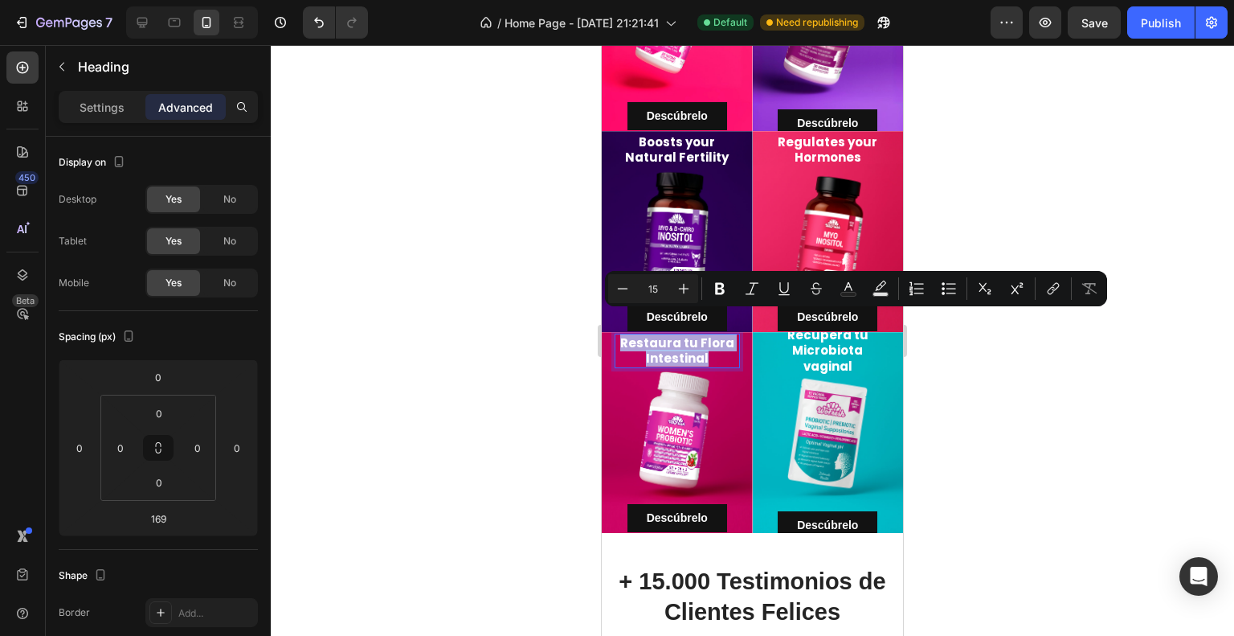
scroll to position [1509, 0]
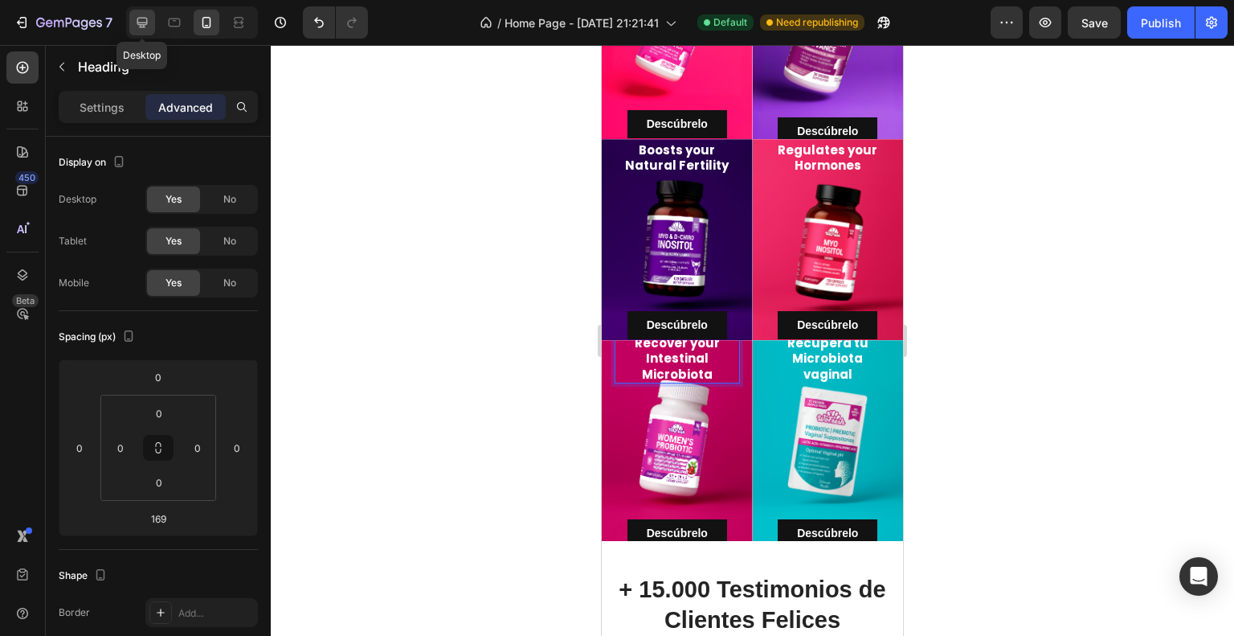
click at [149, 15] on div at bounding box center [142, 23] width 26 height 26
type input "278"
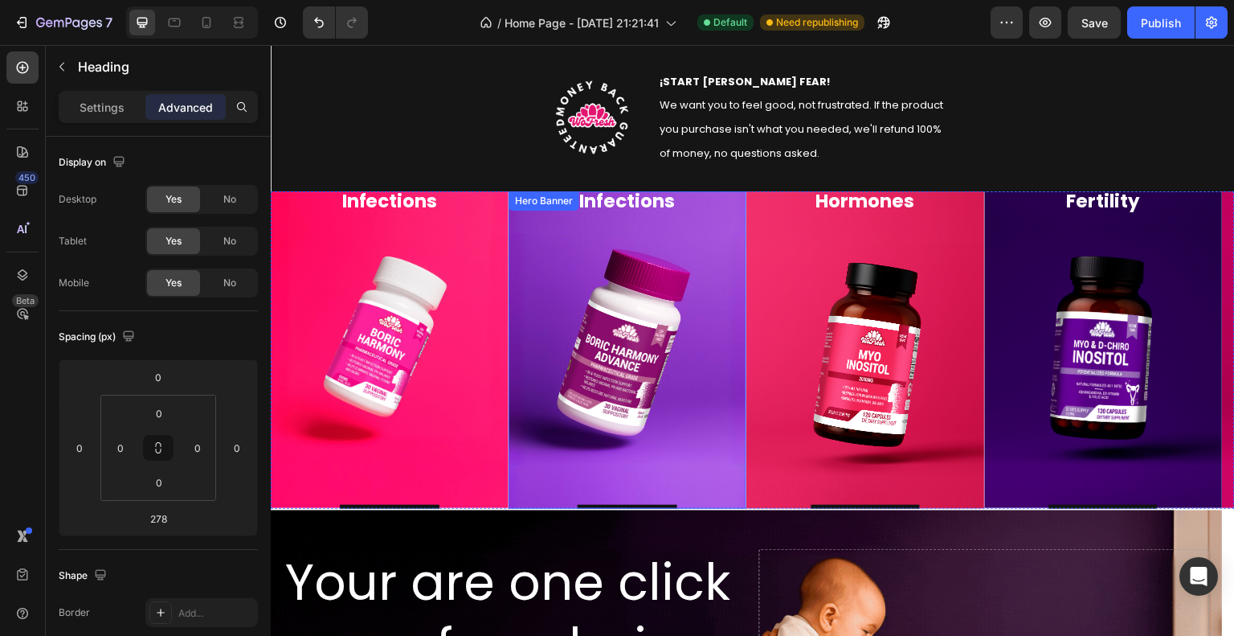
scroll to position [826, 0]
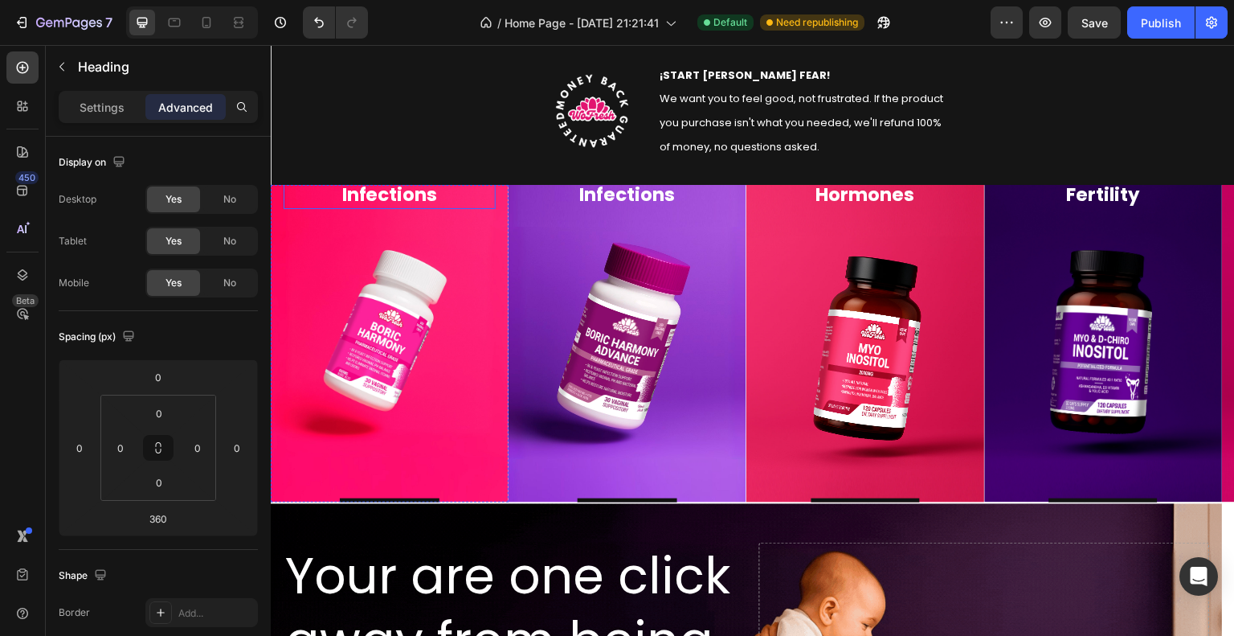
click at [446, 208] on h2 "Eliminates Vaginal Infections" at bounding box center [390, 182] width 212 height 51
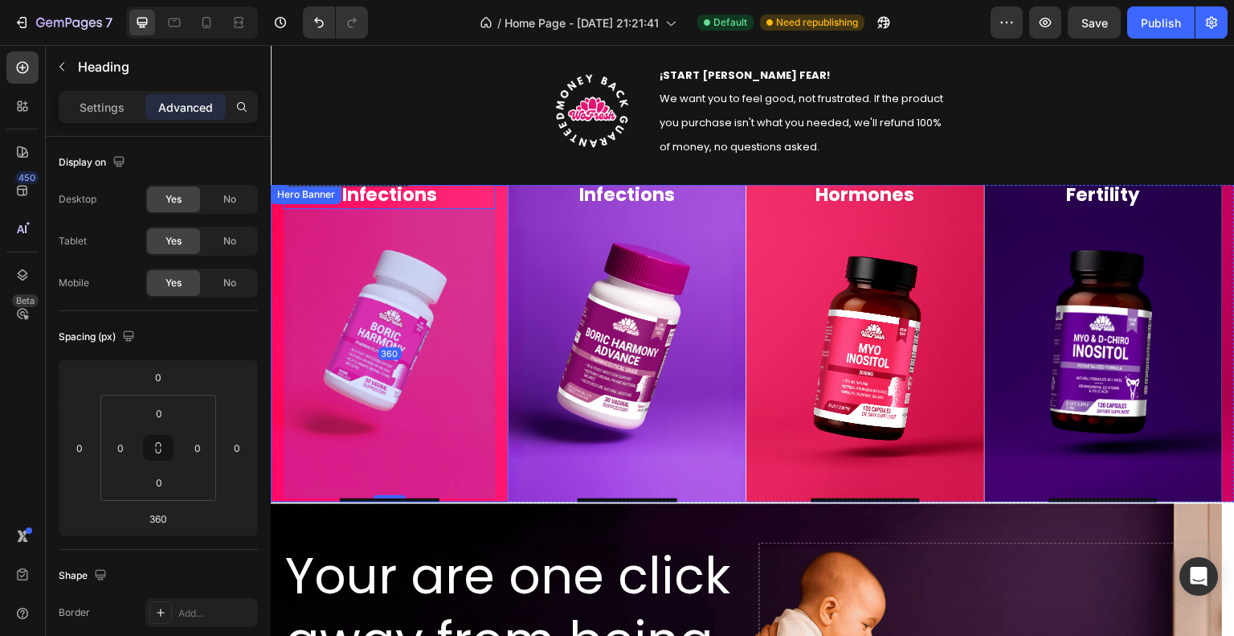
click at [502, 215] on div "Eliminates Vaginal Infections Heading 360 Descúbrelo Button" at bounding box center [390, 343] width 238 height 378
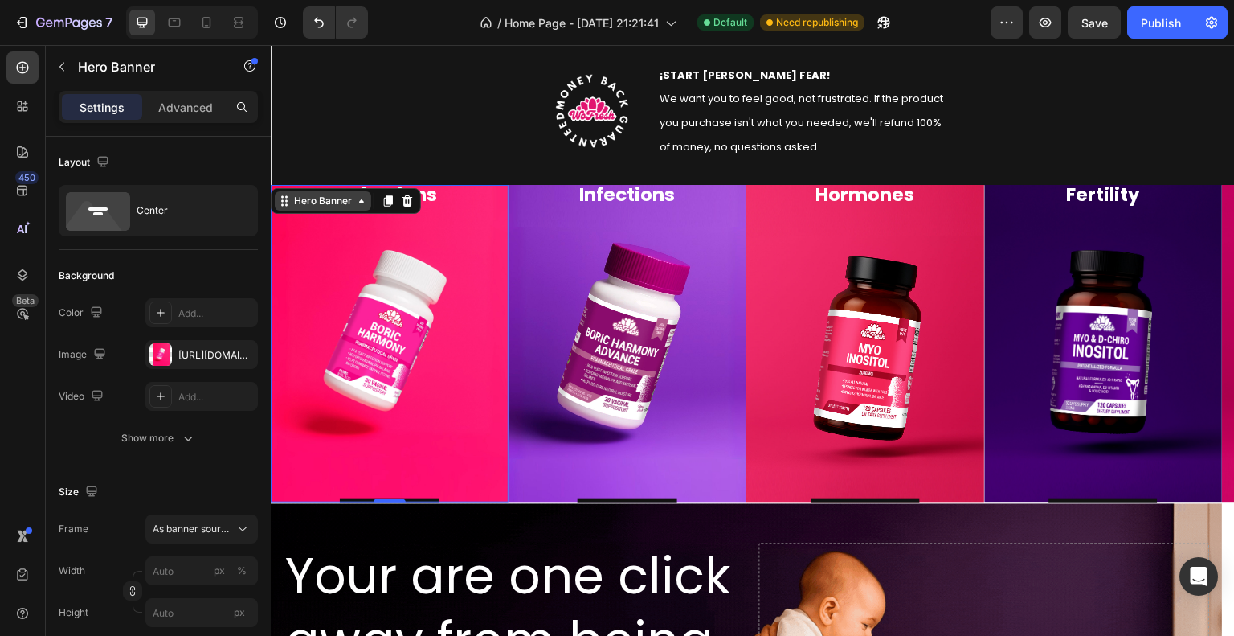
click at [358, 205] on icon at bounding box center [361, 200] width 13 height 13
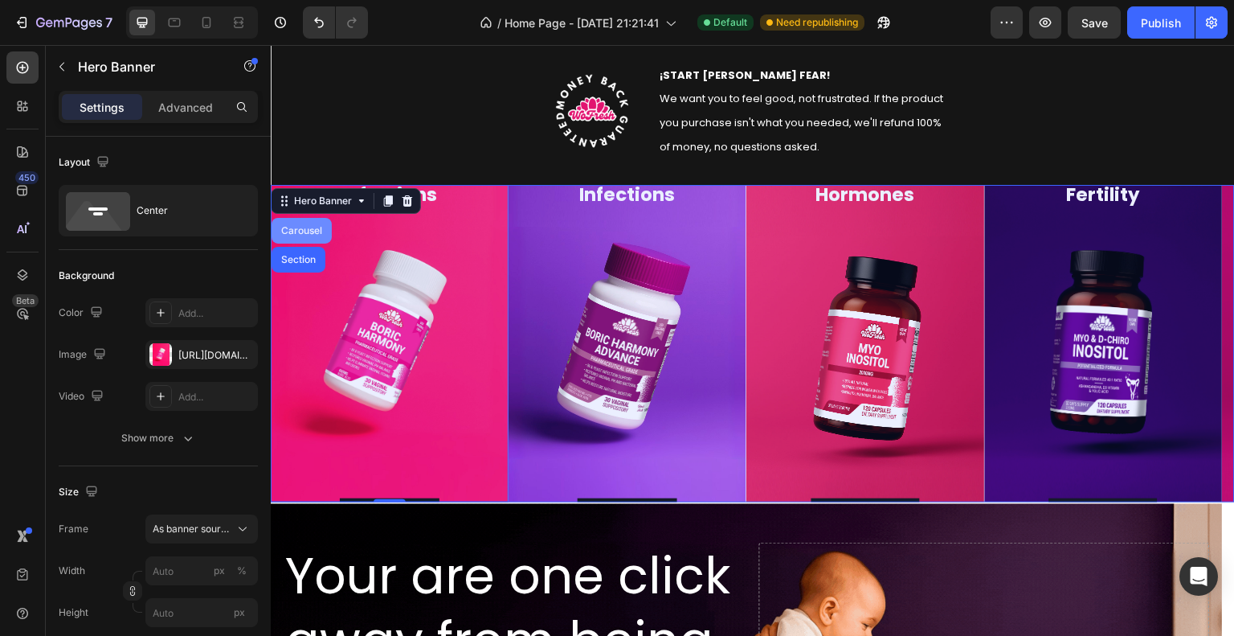
click at [317, 233] on div "Carousel" at bounding box center [301, 231] width 47 height 10
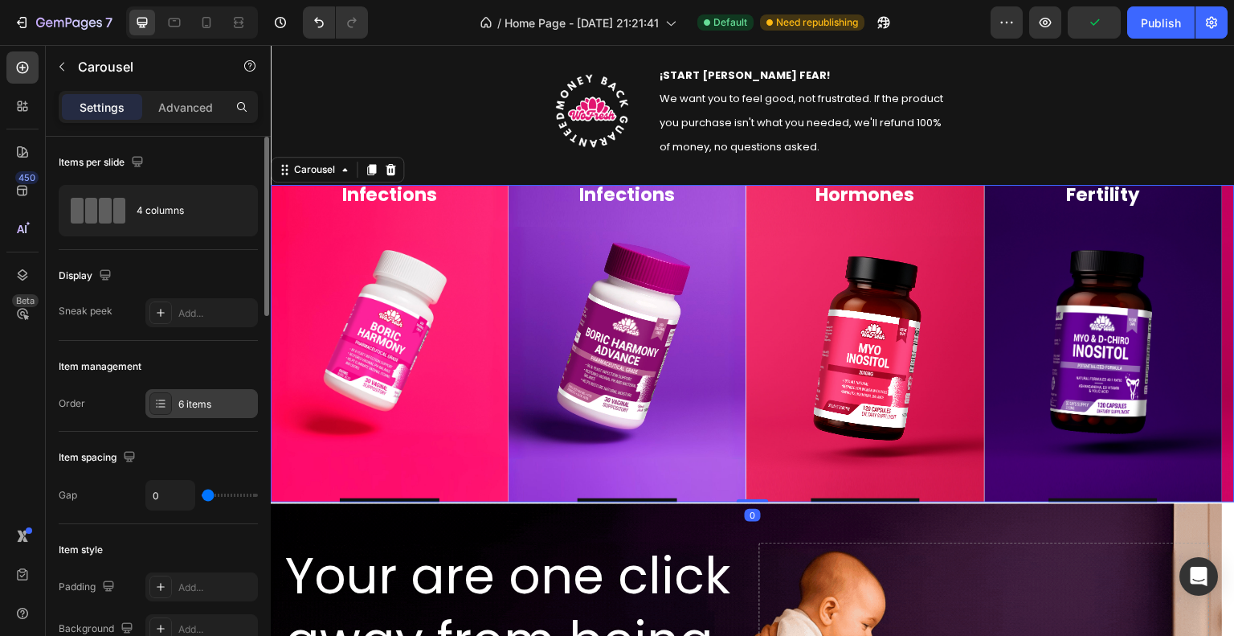
click at [190, 404] on div "6 items" at bounding box center [216, 404] width 76 height 14
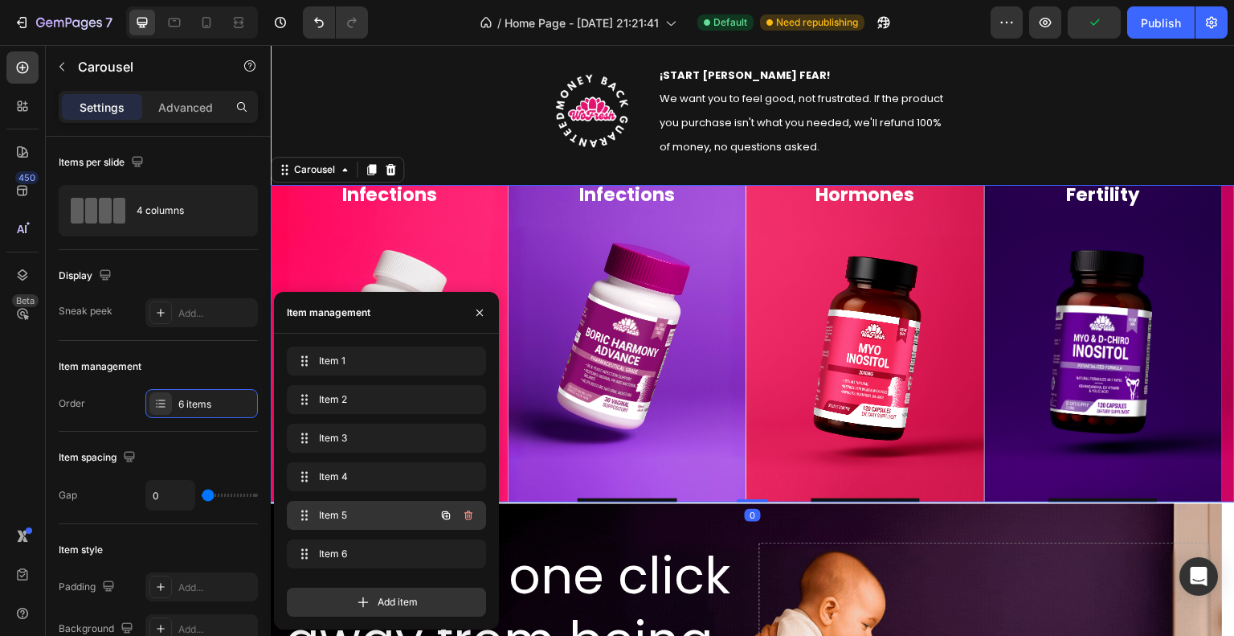
click at [337, 516] on span "Item 5" at bounding box center [364, 515] width 91 height 14
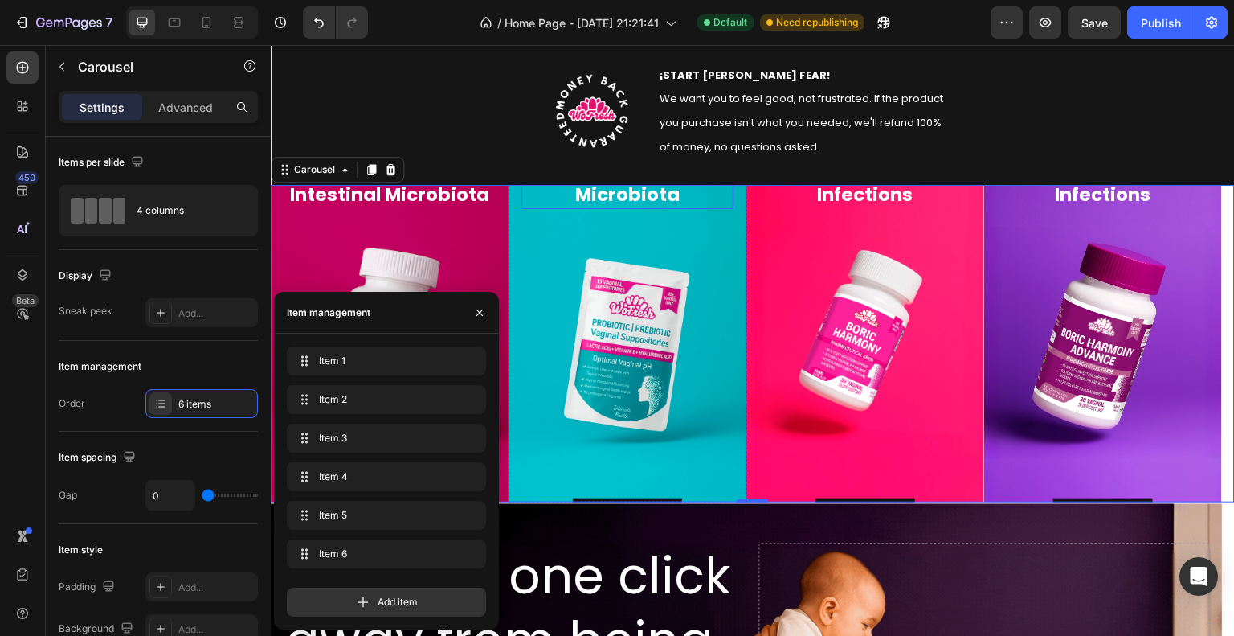
click at [629, 201] on h2 "Nourish your Vaginal Microbiota" at bounding box center [627, 182] width 212 height 51
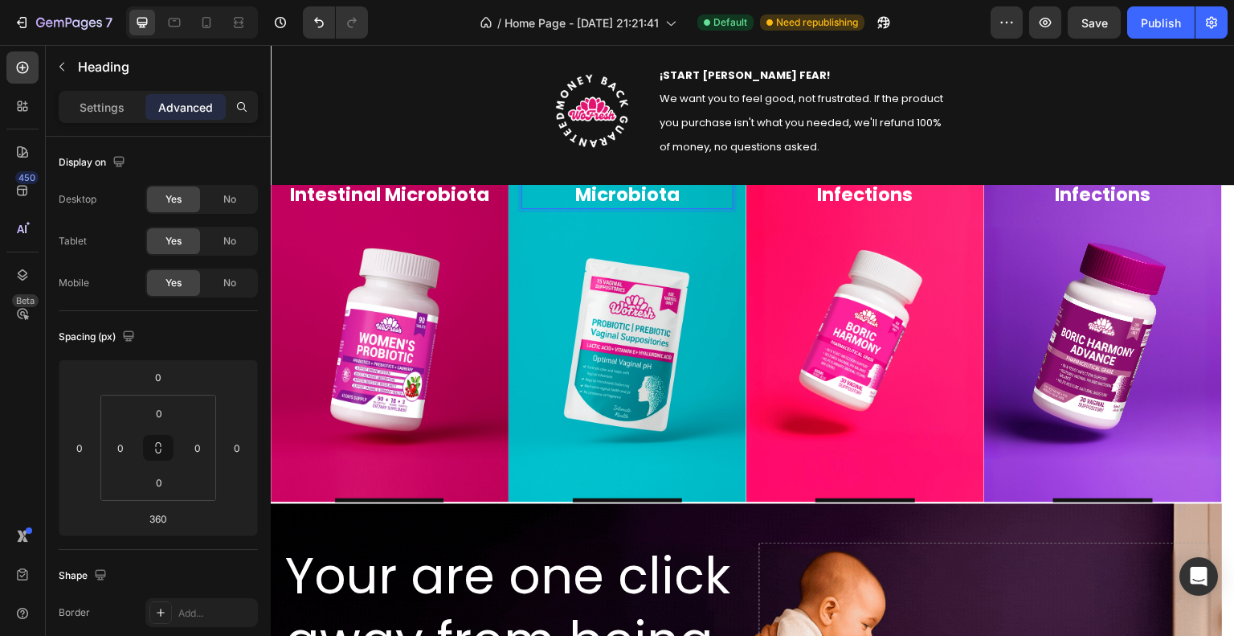
scroll to position [656, 0]
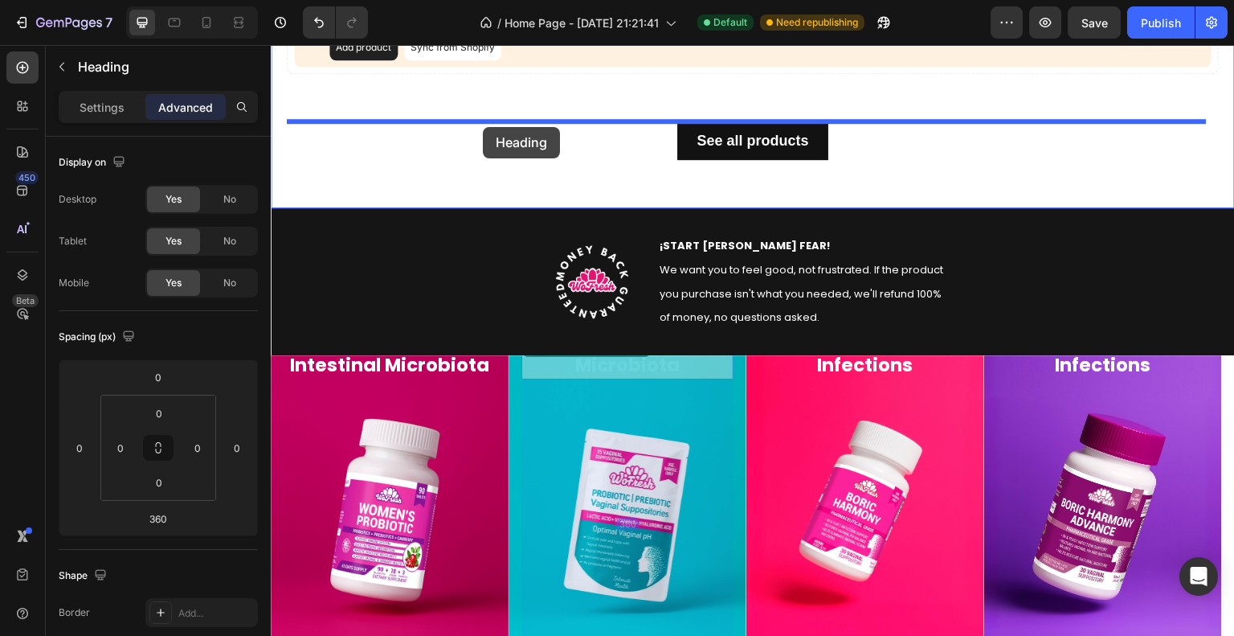
drag, startPoint x: 689, startPoint y: 198, endPoint x: 483, endPoint y: 127, distance: 218.3
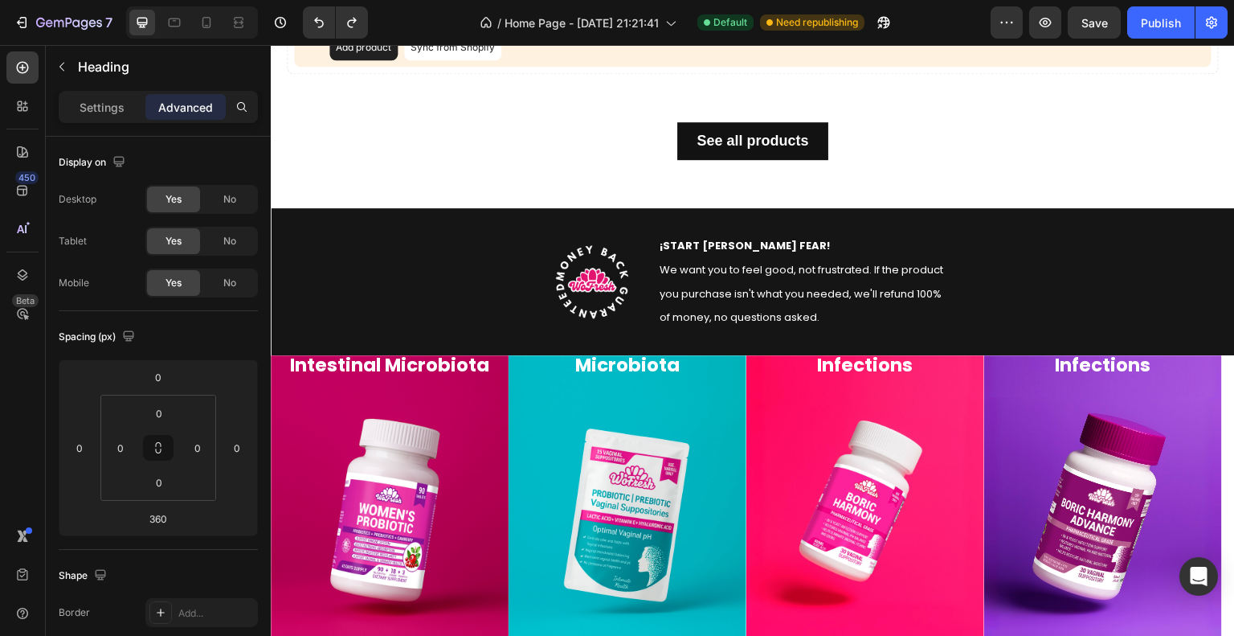
click at [650, 374] on h2 "Nourish your Vaginal Microbiota" at bounding box center [627, 353] width 212 height 51
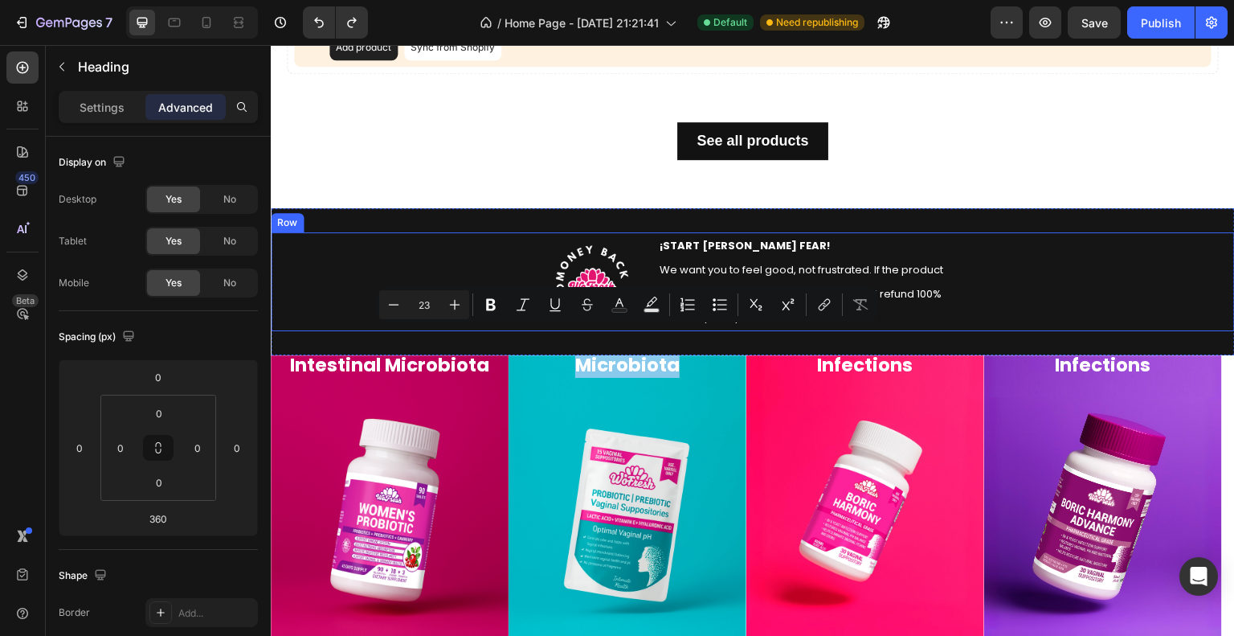
drag, startPoint x: 675, startPoint y: 372, endPoint x: 742, endPoint y: 339, distance: 74.4
click at [471, 294] on div "Those They Prefer Heading Can not get product from Shopify We cannot find any p…" at bounding box center [753, 535] width 964 height 2226
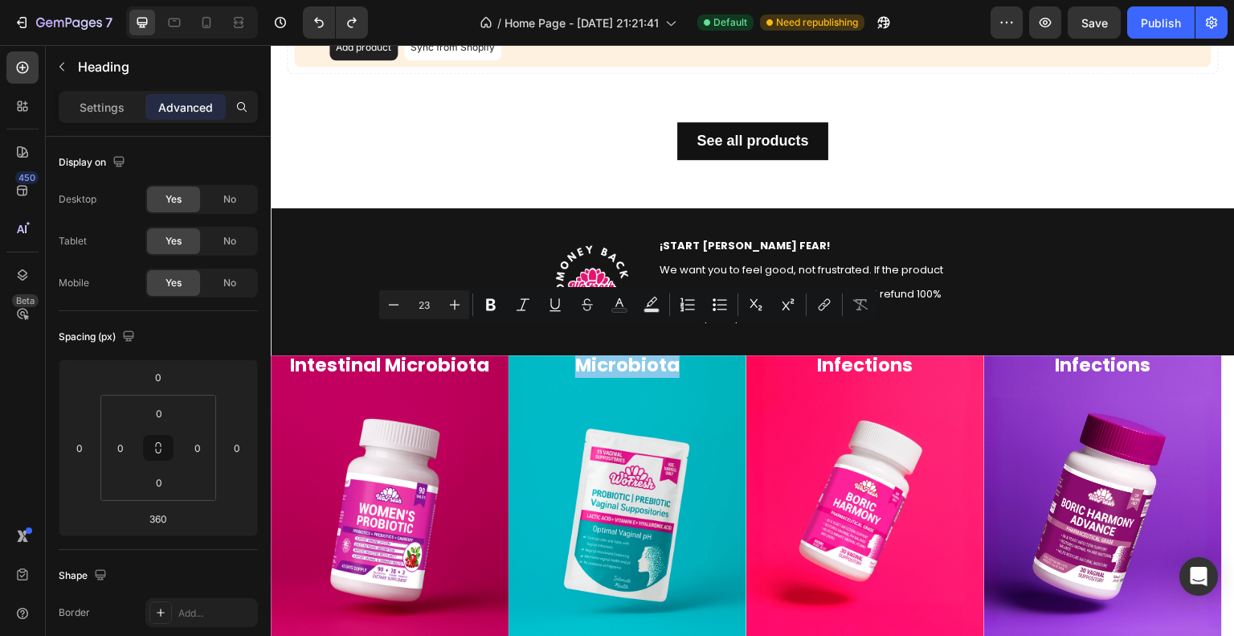
copy p "Nourish your Vaginal Microbiota"
click at [201, 10] on div at bounding box center [207, 23] width 26 height 26
type input "169"
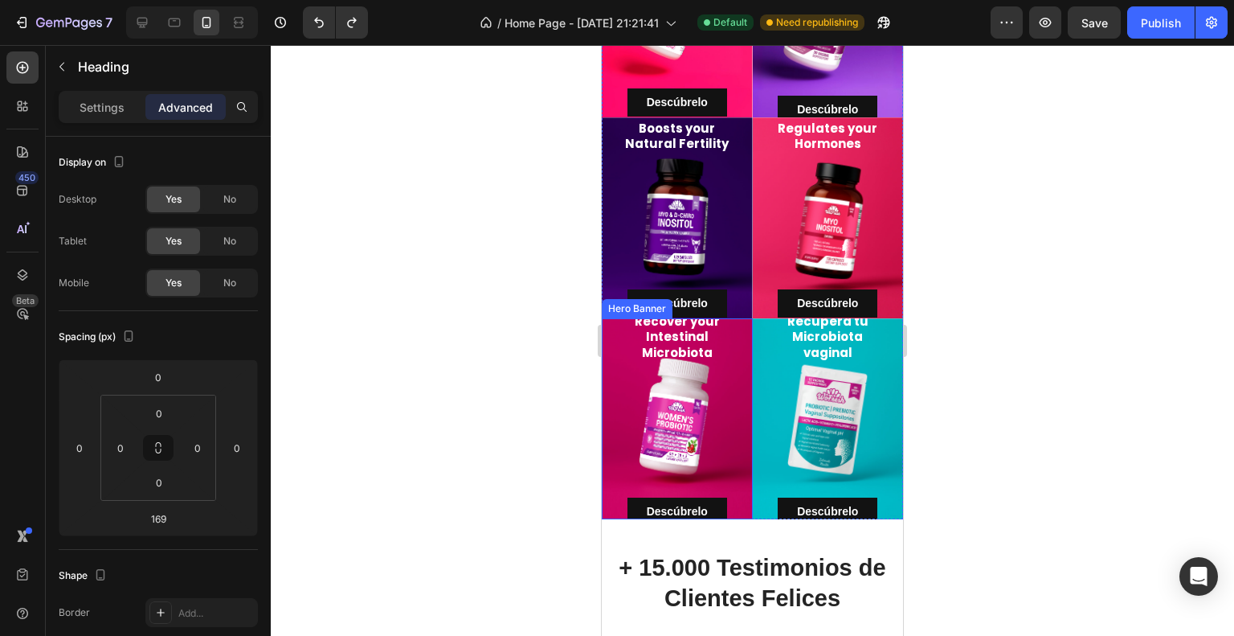
scroll to position [1660, 0]
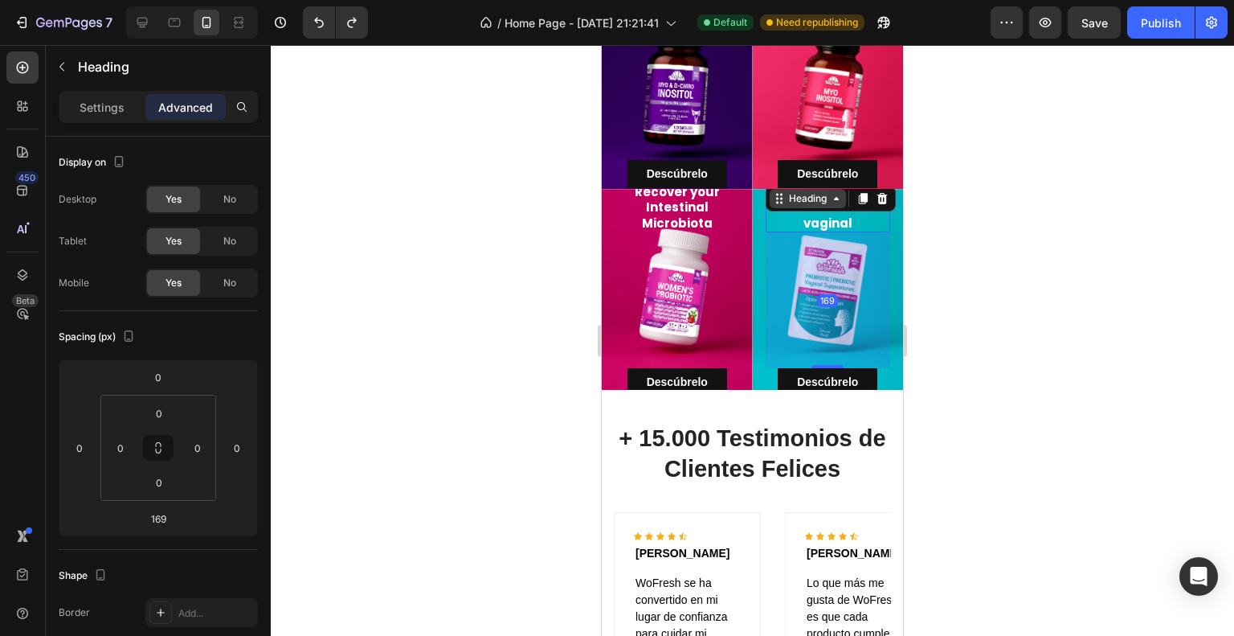
click at [813, 182] on div "Recupera tu Microbiota vaginal Heading 169" at bounding box center [828, 207] width 125 height 51
click at [813, 191] on div "Heading" at bounding box center [808, 198] width 44 height 14
click at [987, 181] on div at bounding box center [752, 340] width 963 height 591
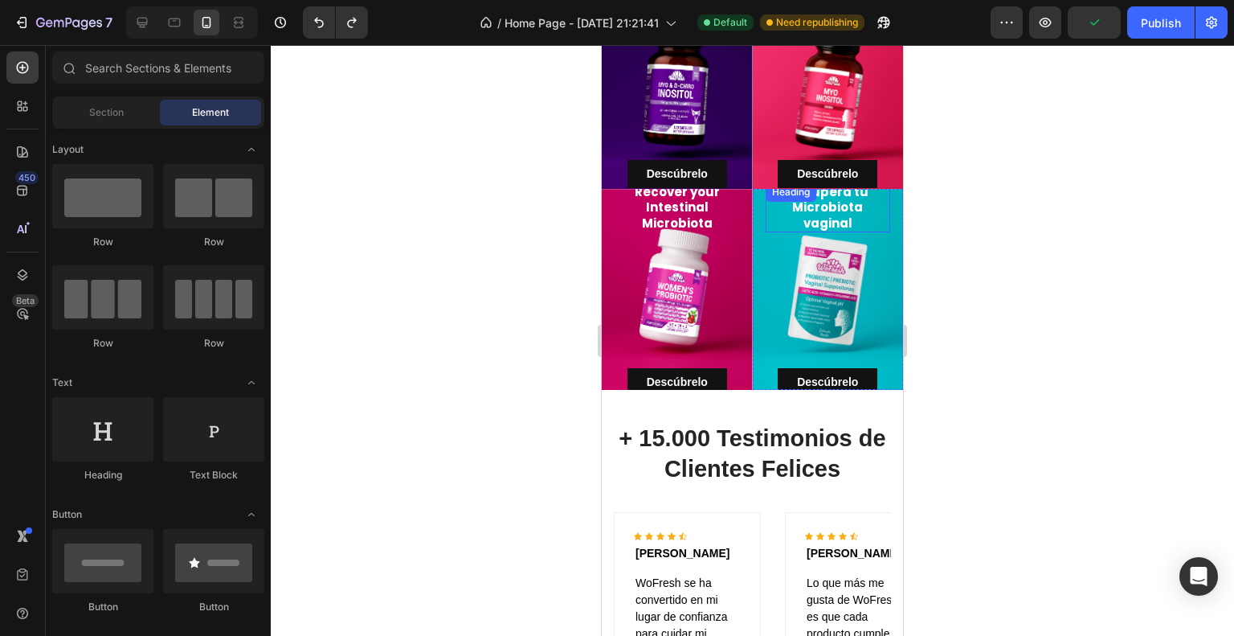
click at [803, 191] on h2 "Recupera tu Microbiota vaginal" at bounding box center [828, 207] width 125 height 51
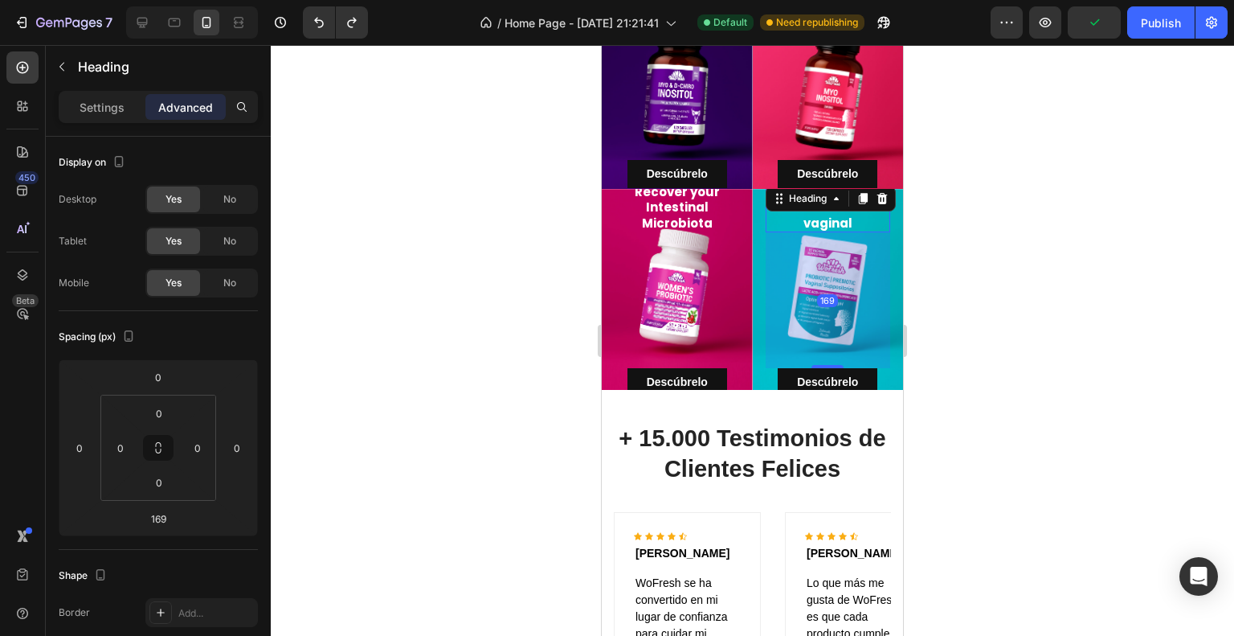
click at [803, 191] on h2 "Recupera tu Microbiota vaginal" at bounding box center [828, 207] width 125 height 51
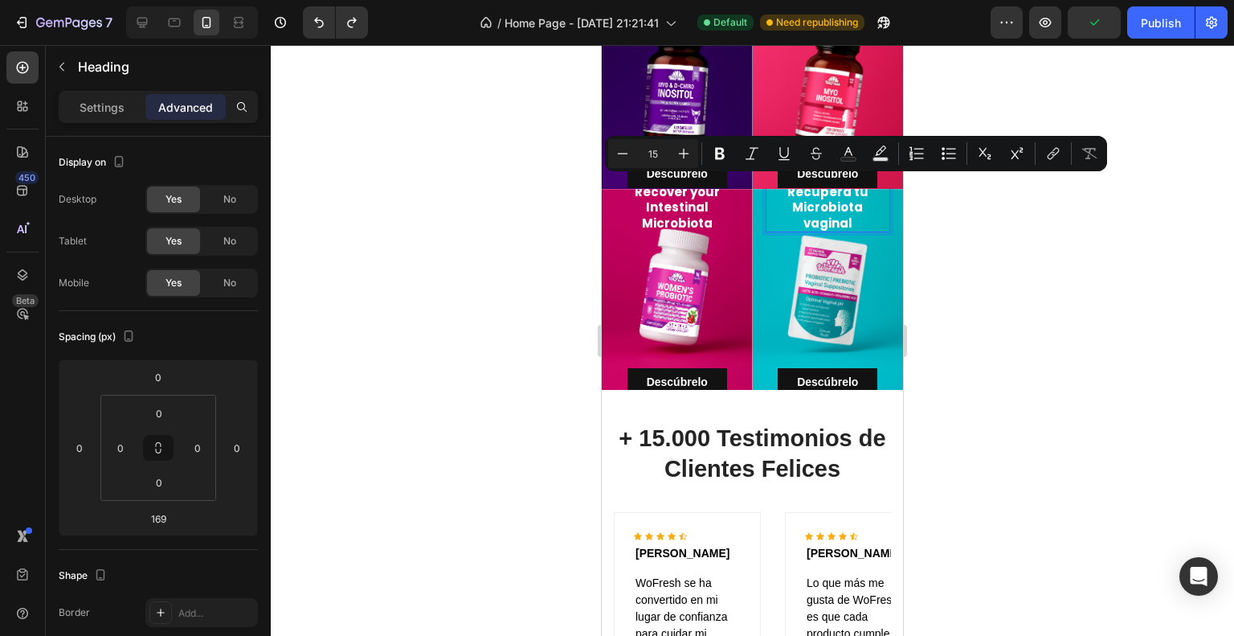
click at [810, 195] on p "Recupera tu Microbiota vaginal" at bounding box center [828, 207] width 122 height 47
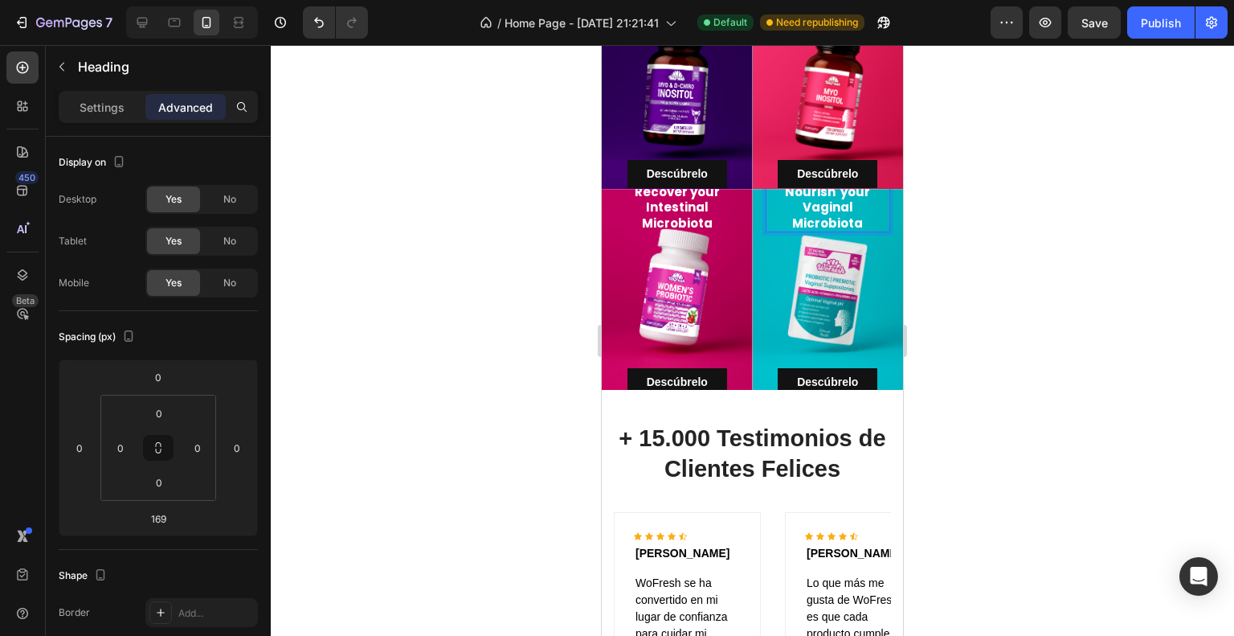
click at [979, 211] on div at bounding box center [752, 340] width 963 height 591
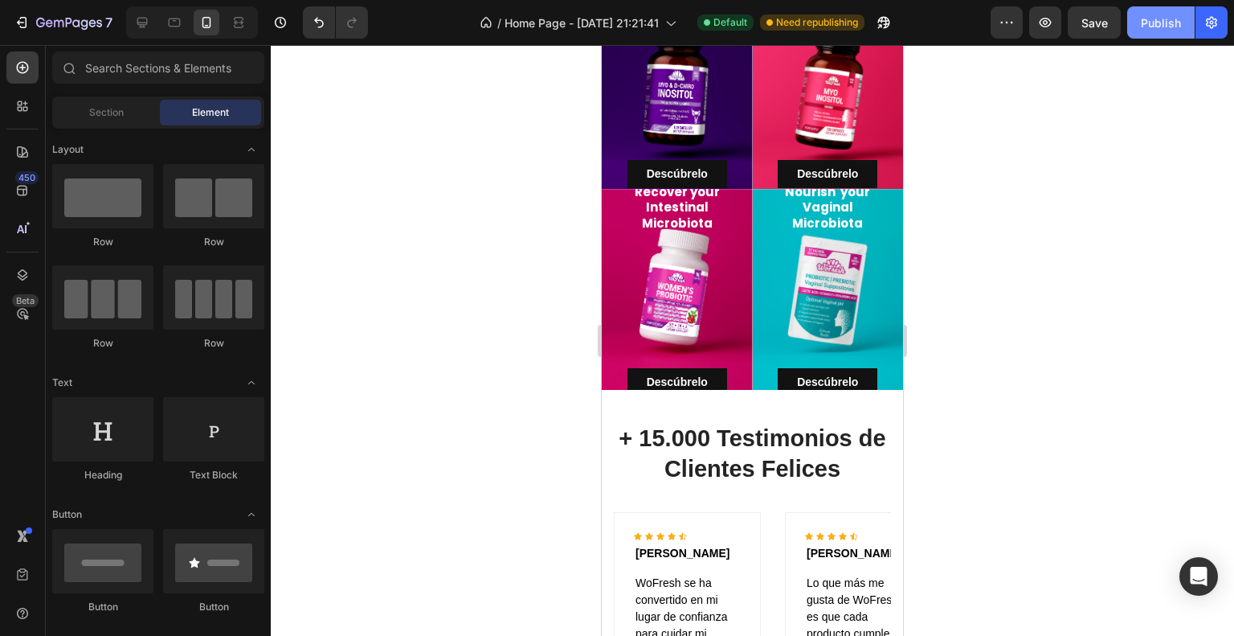
click at [1167, 25] on div "Publish" at bounding box center [1161, 22] width 40 height 17
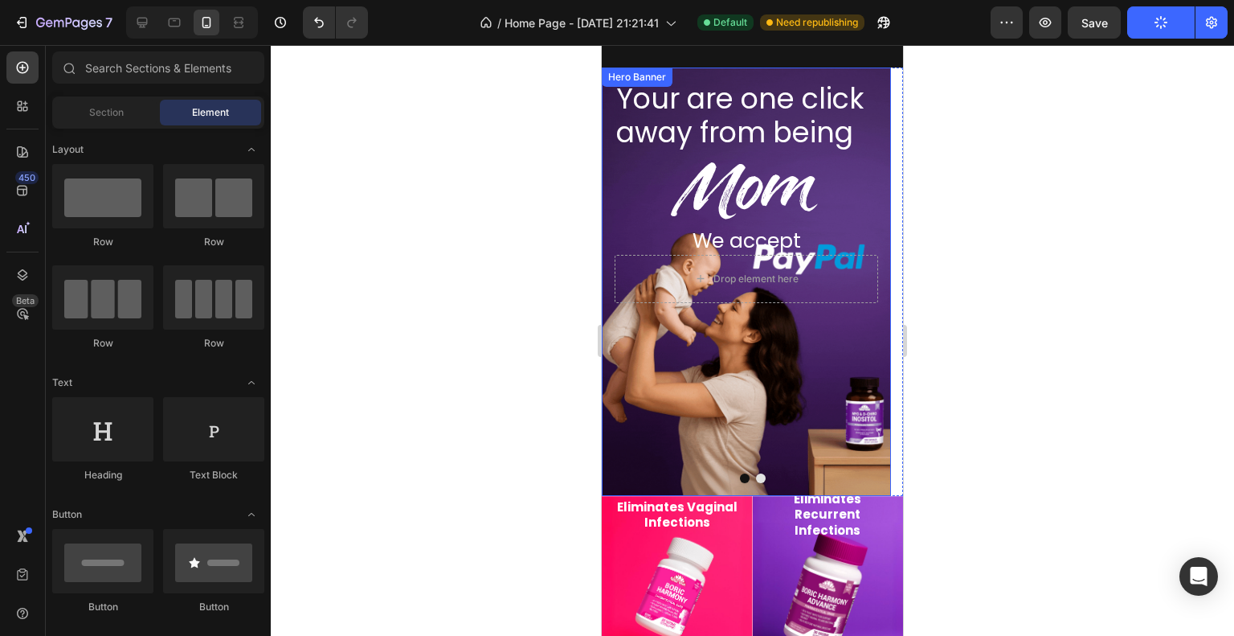
scroll to position [856, 0]
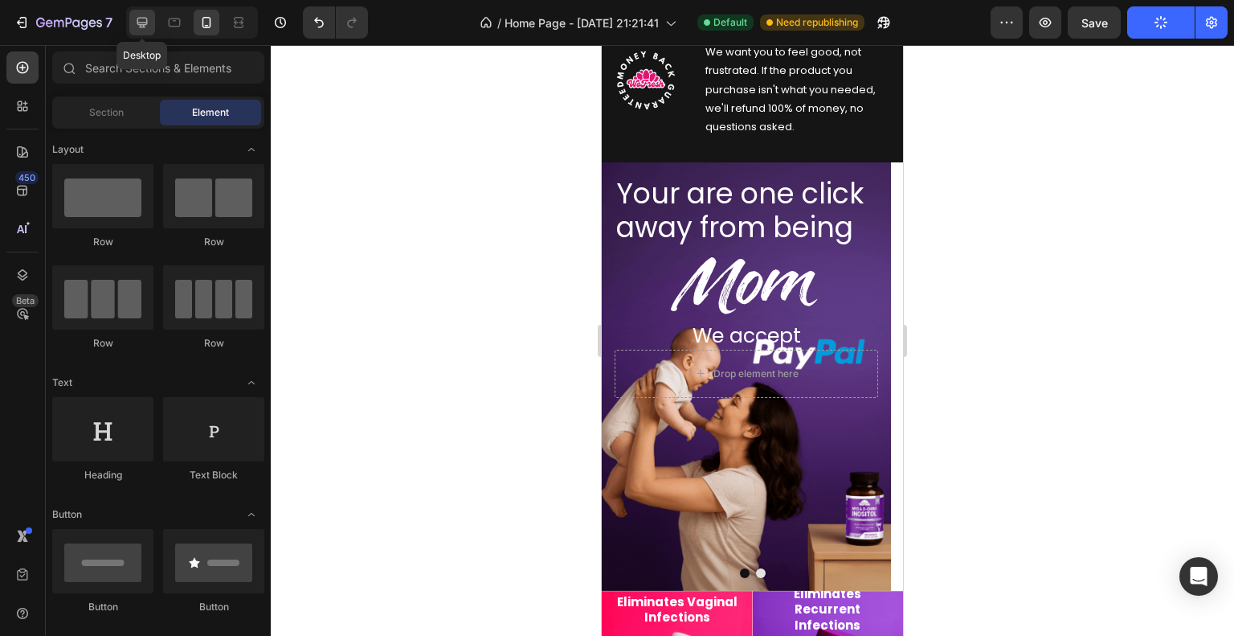
click at [152, 18] on div at bounding box center [142, 23] width 26 height 26
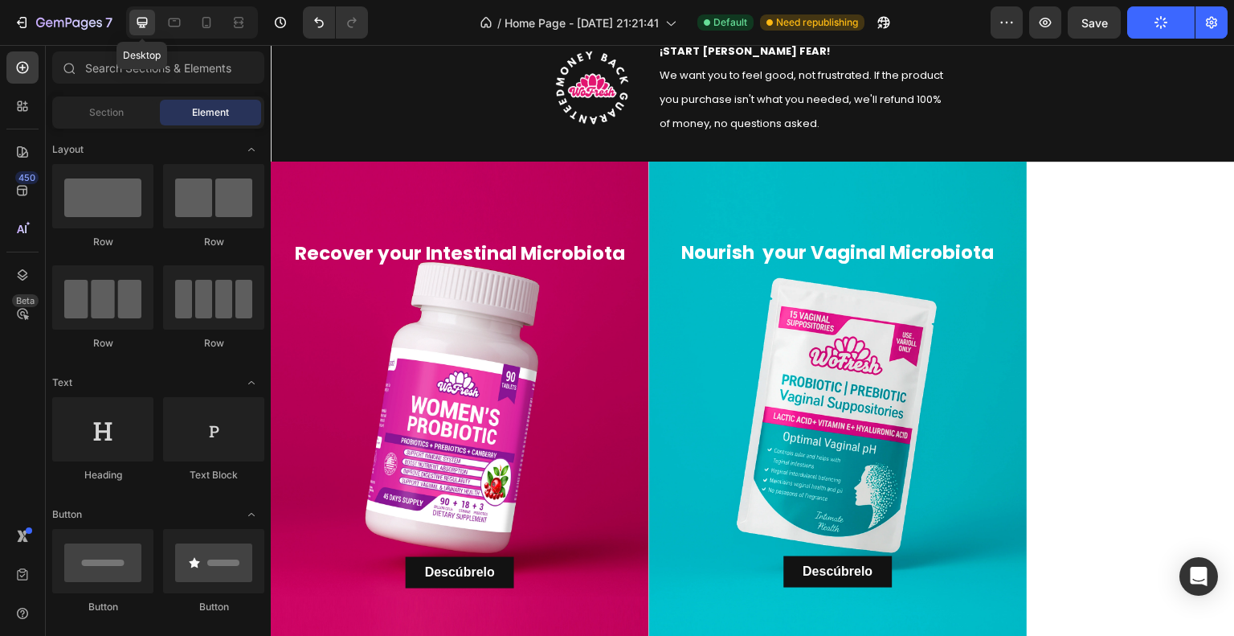
scroll to position [838, 0]
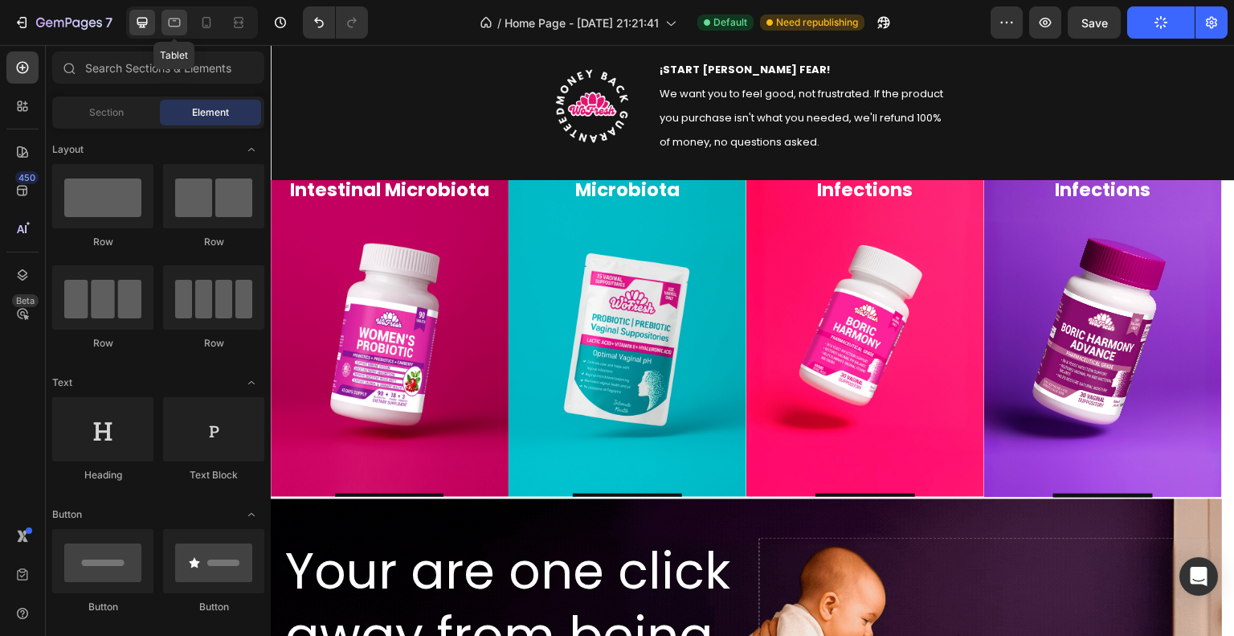
click at [178, 16] on icon at bounding box center [174, 22] width 16 height 16
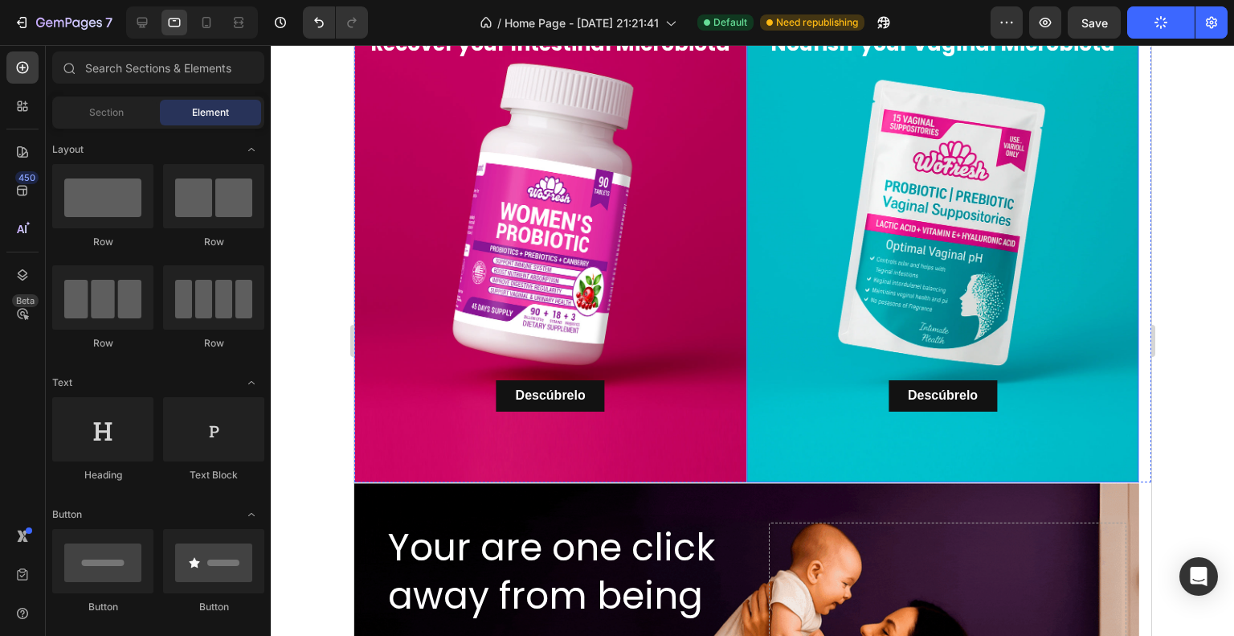
scroll to position [999, 0]
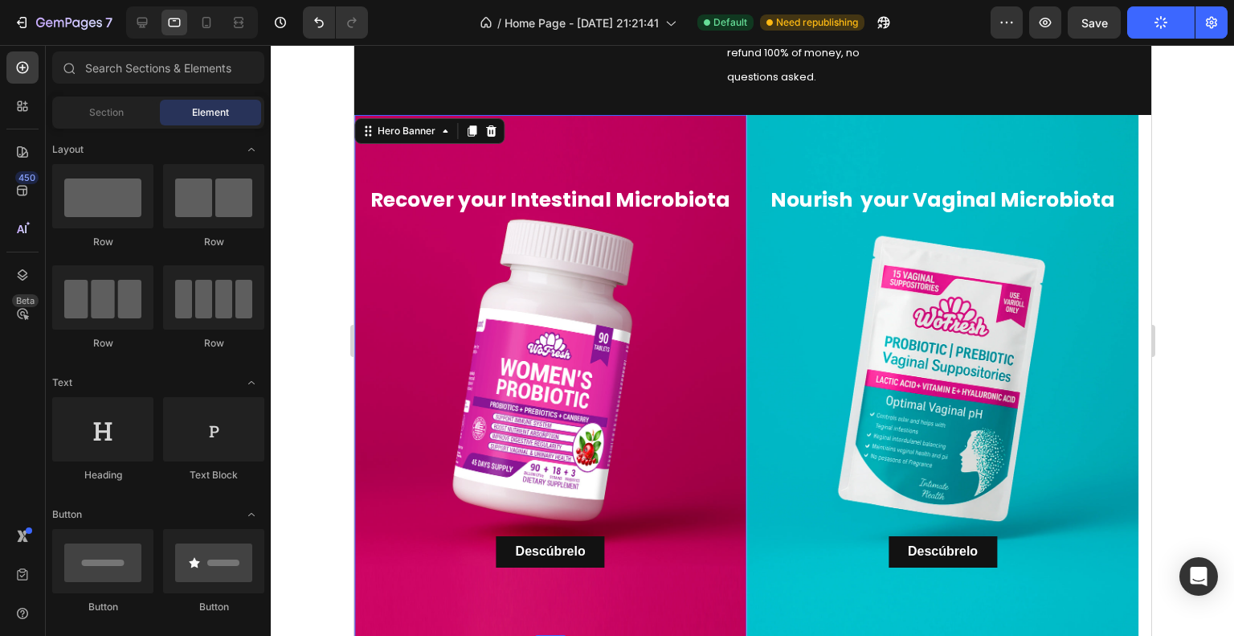
click at [664, 144] on div "Background Image" at bounding box center [550, 376] width 392 height 523
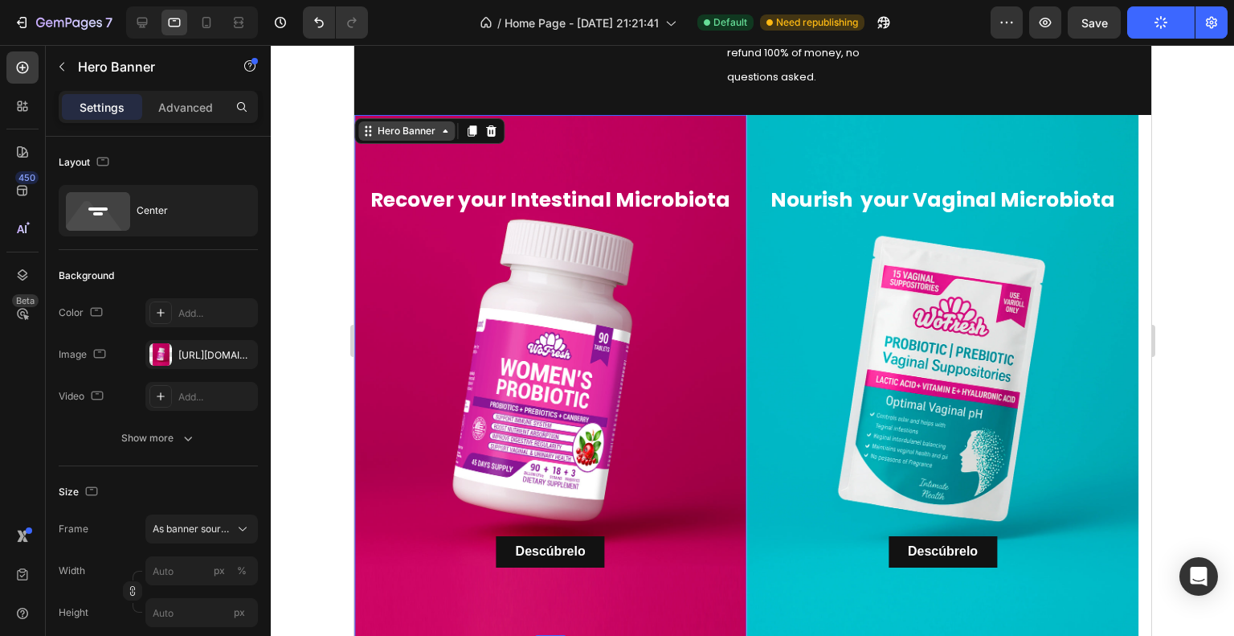
click at [425, 138] on div "Hero Banner" at bounding box center [406, 131] width 64 height 14
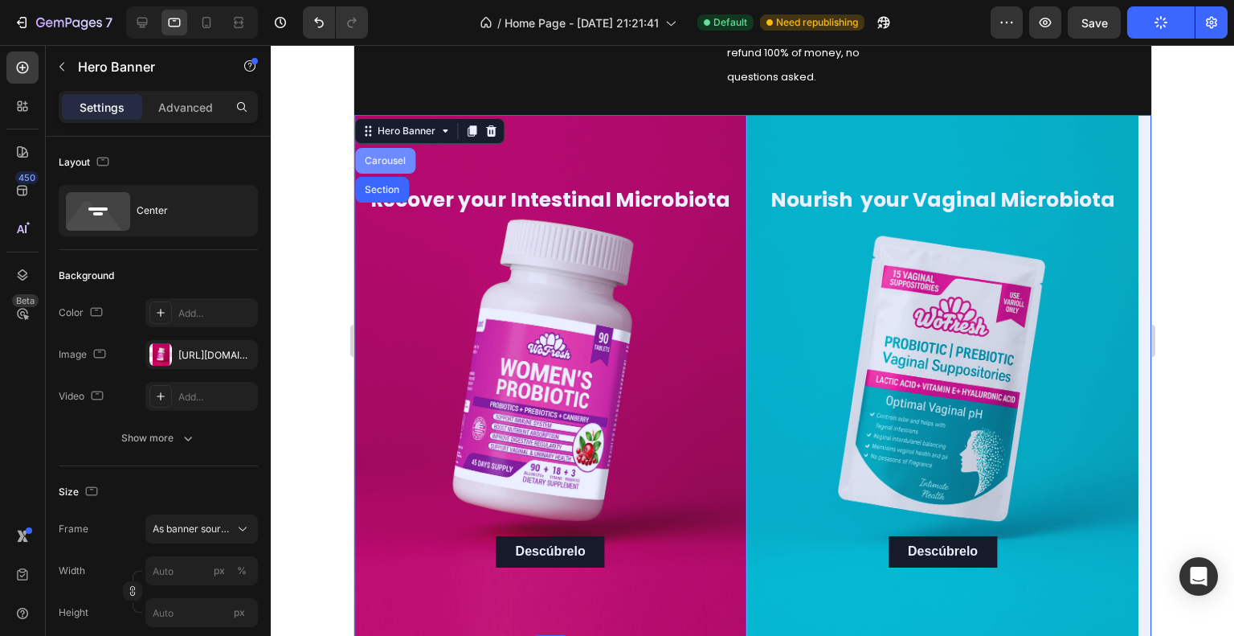
click at [399, 160] on div "Carousel" at bounding box center [384, 161] width 47 height 10
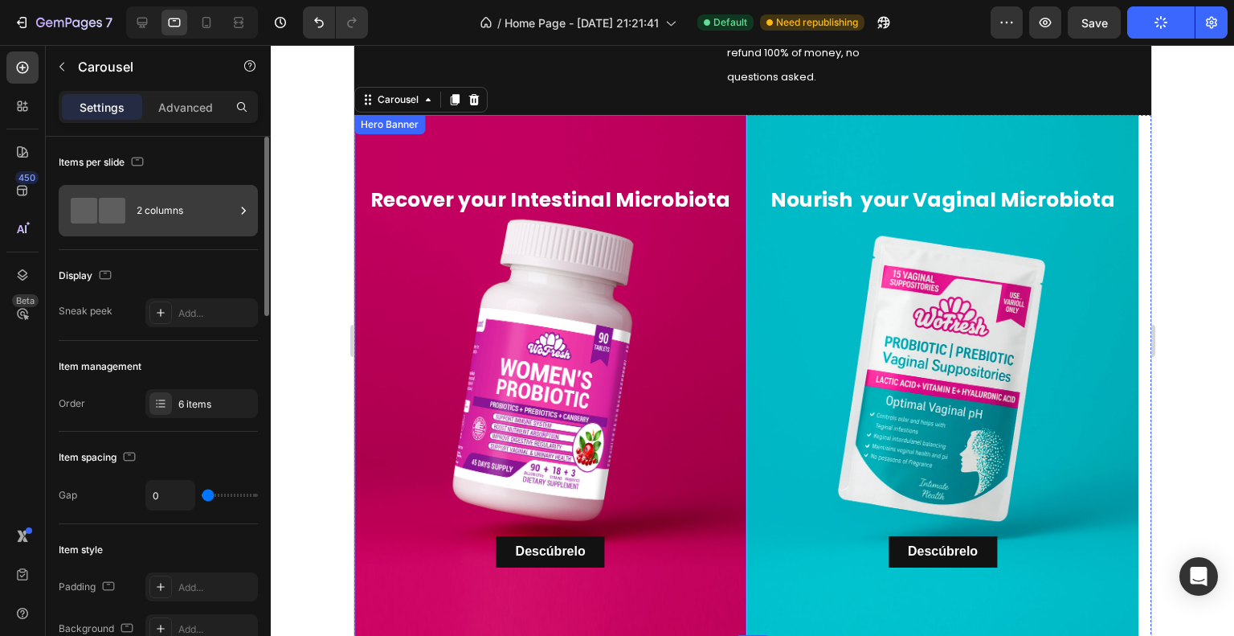
click at [161, 200] on div "2 columns" at bounding box center [186, 210] width 98 height 37
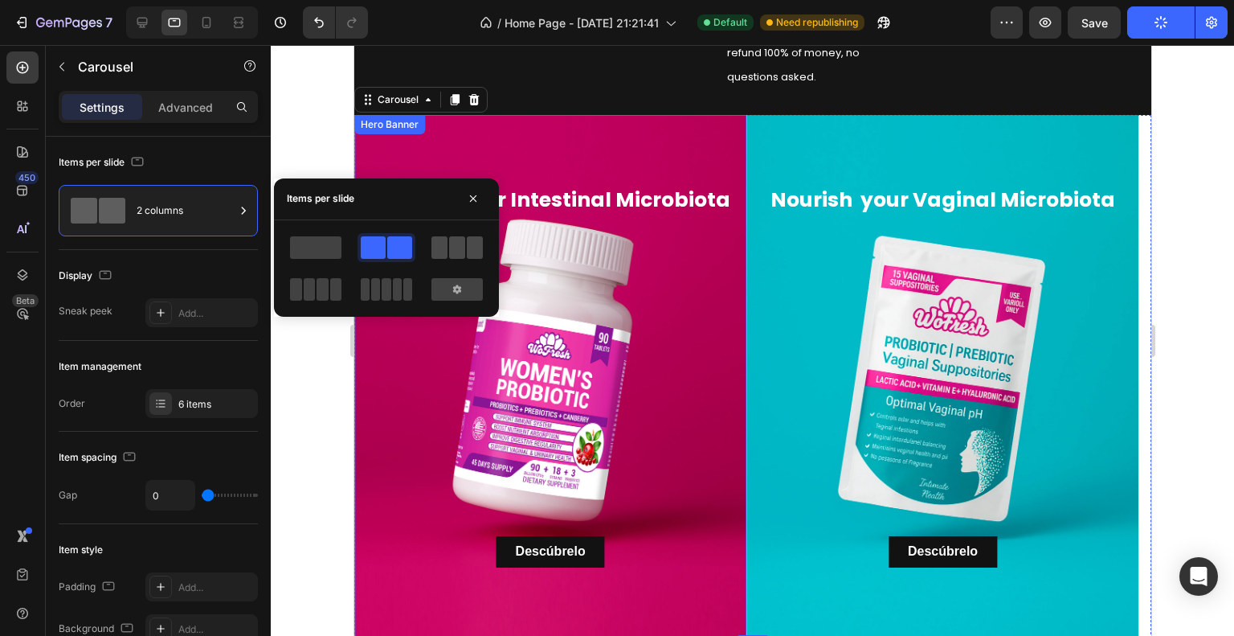
click at [446, 236] on span at bounding box center [439, 247] width 16 height 22
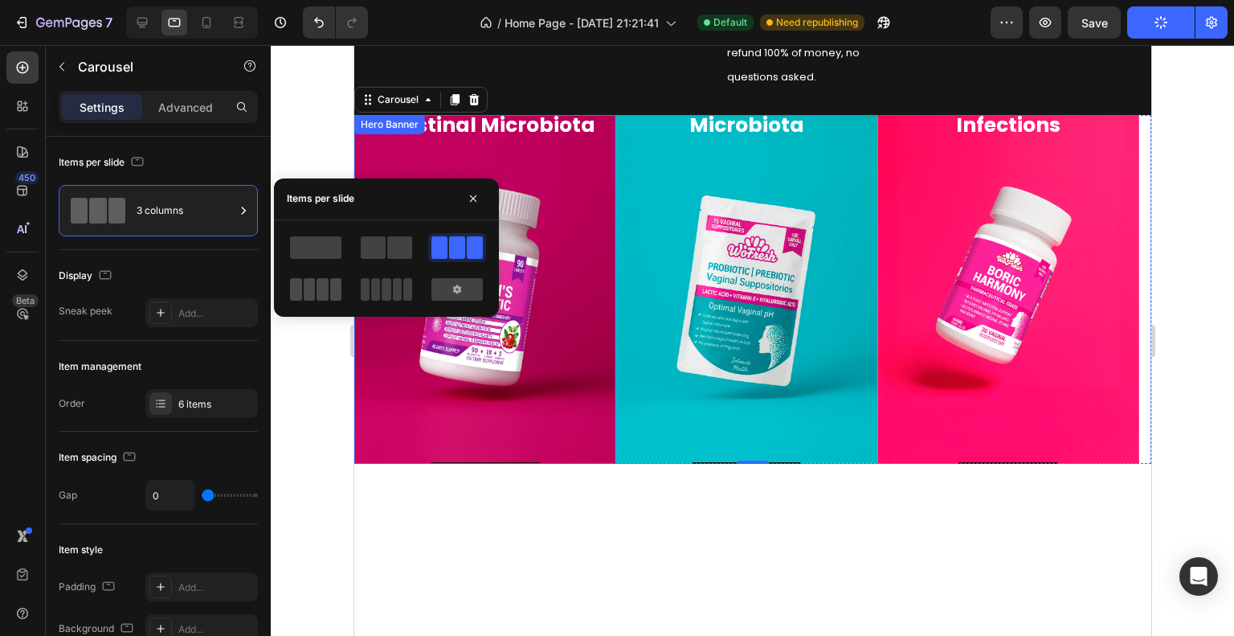
drag, startPoint x: 318, startPoint y: 285, endPoint x: 327, endPoint y: 279, distance: 10.9
click at [320, 285] on span at bounding box center [323, 289] width 12 height 22
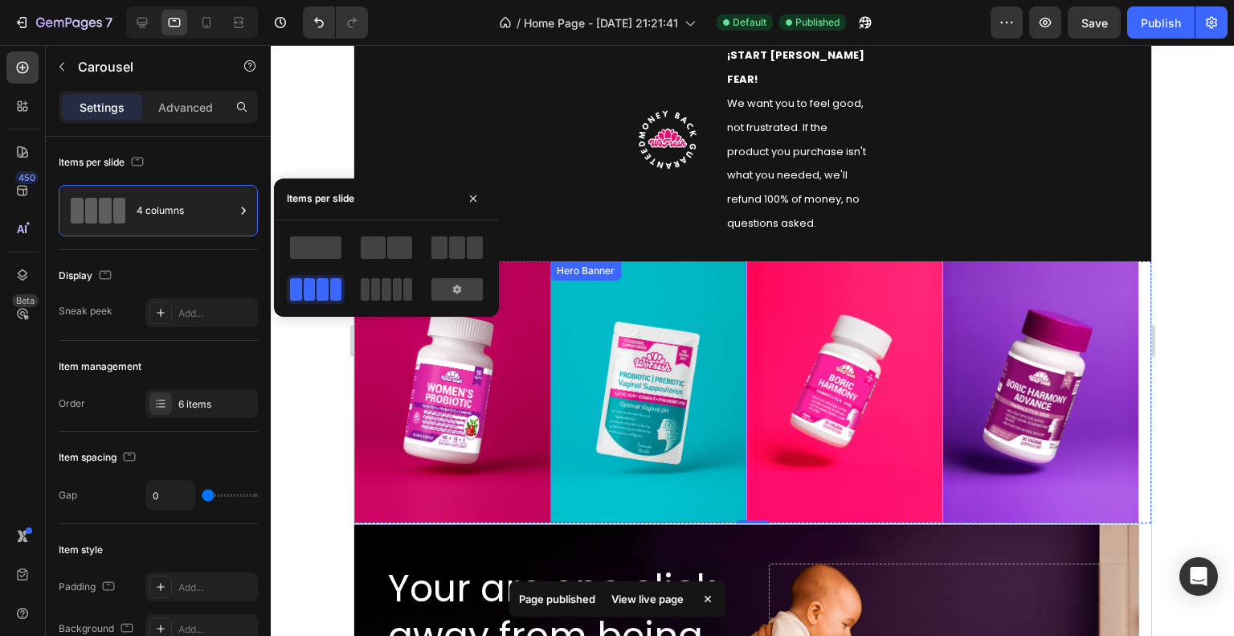
scroll to position [838, 0]
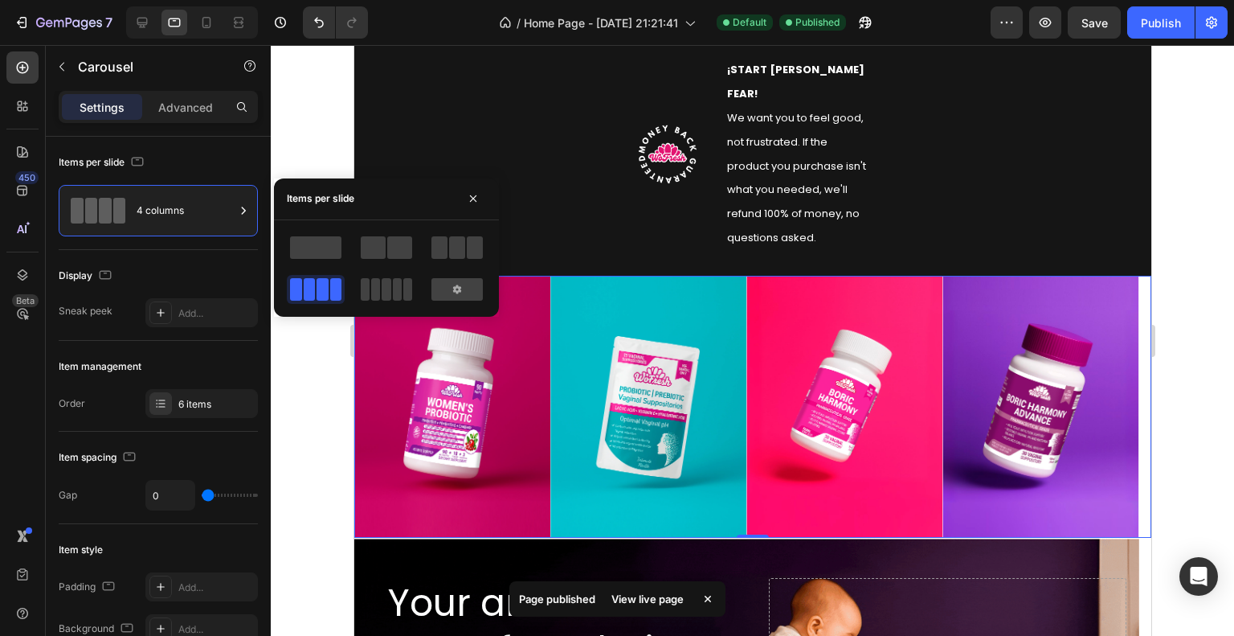
click at [469, 227] on div at bounding box center [386, 268] width 225 height 96
click at [402, 278] on span at bounding box center [397, 289] width 9 height 22
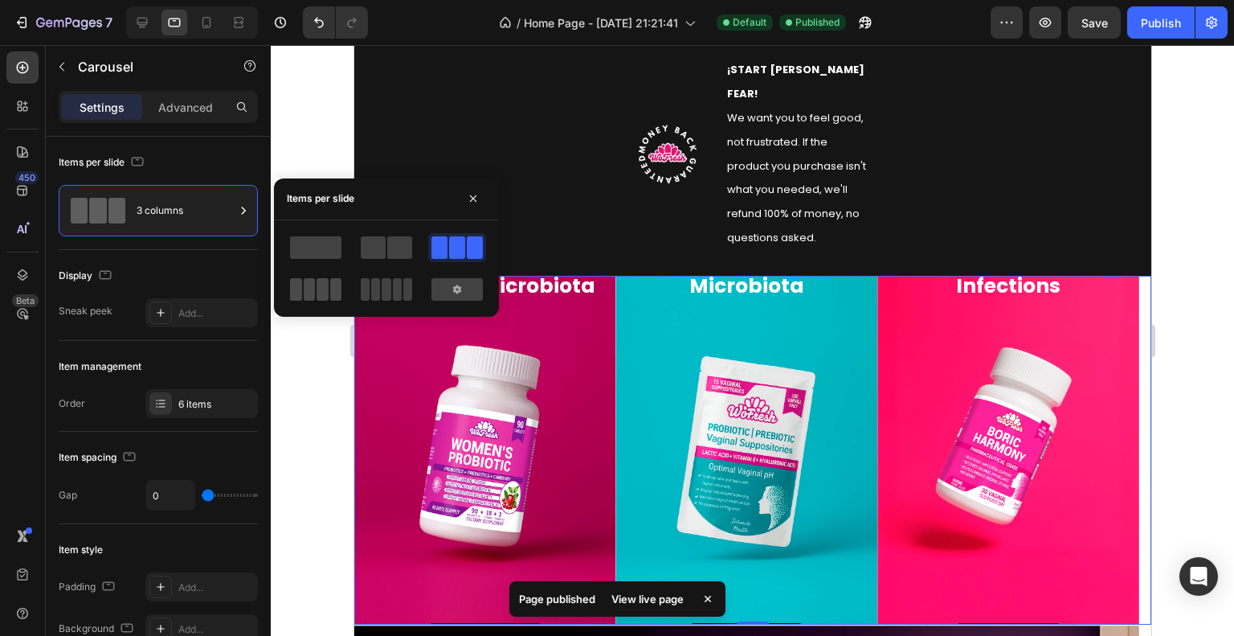
click at [321, 290] on span at bounding box center [323, 289] width 12 height 22
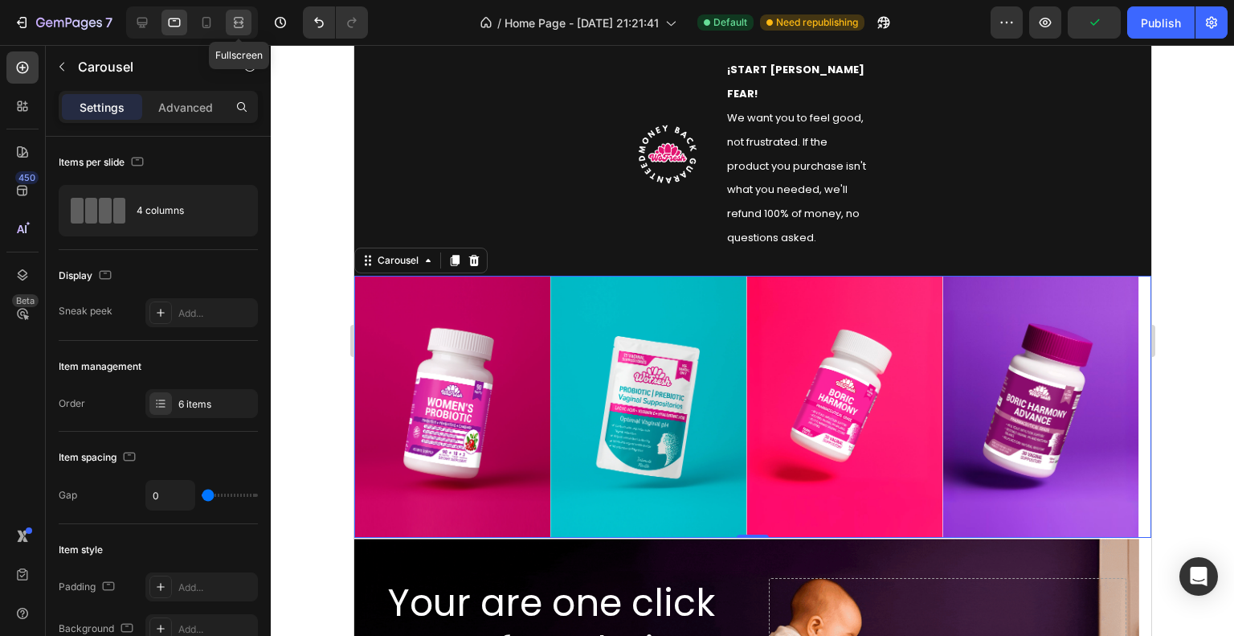
click at [239, 18] on icon at bounding box center [239, 22] width 16 height 16
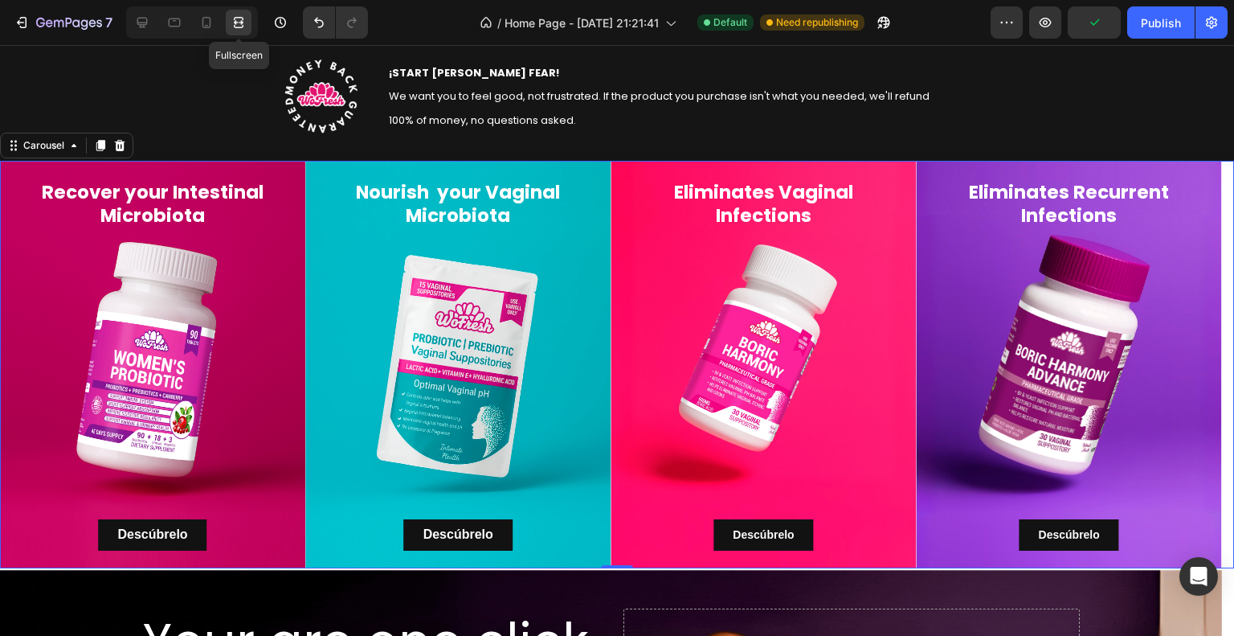
scroll to position [897, 0]
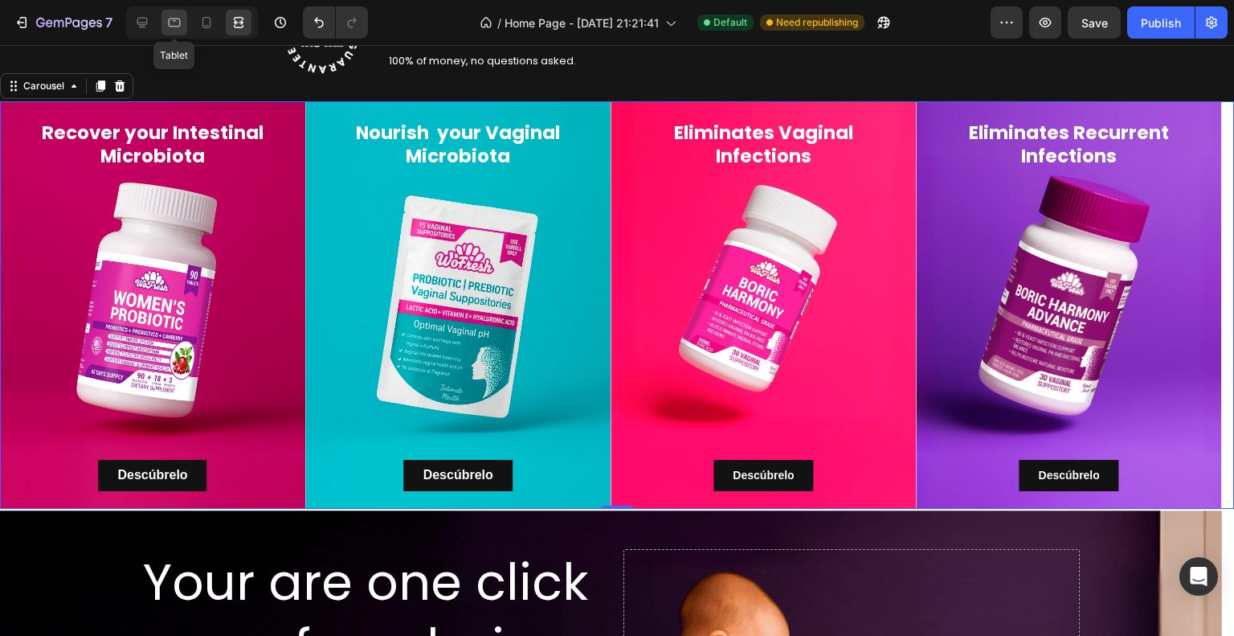
click at [164, 22] on div at bounding box center [174, 23] width 26 height 26
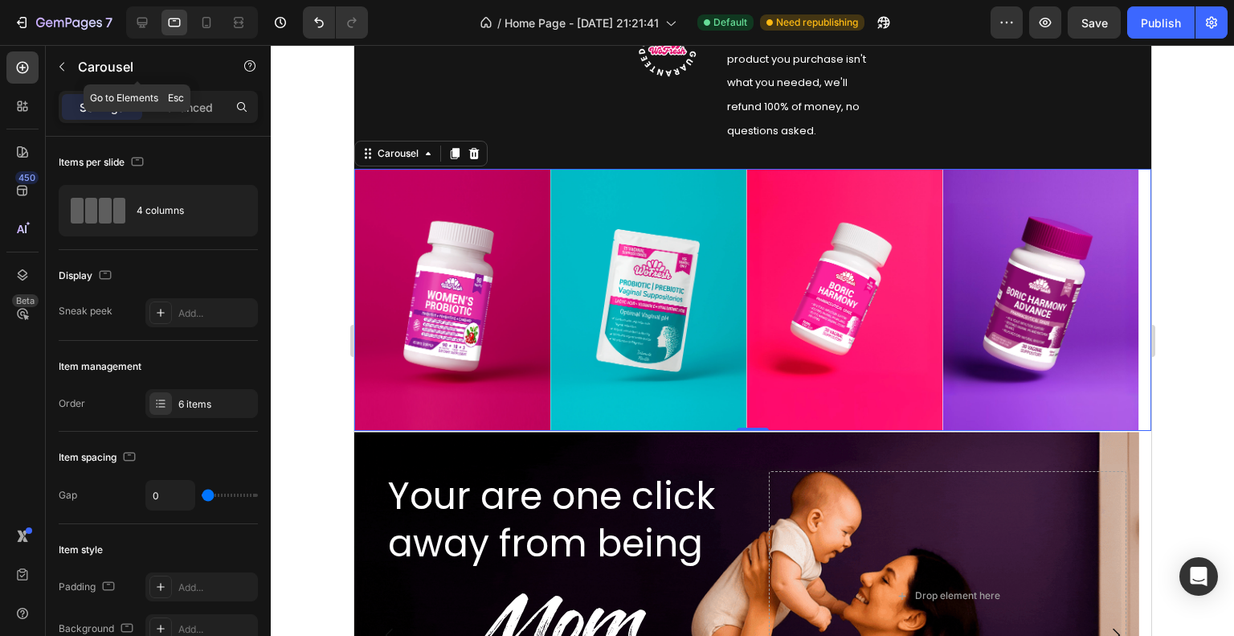
scroll to position [1016, 0]
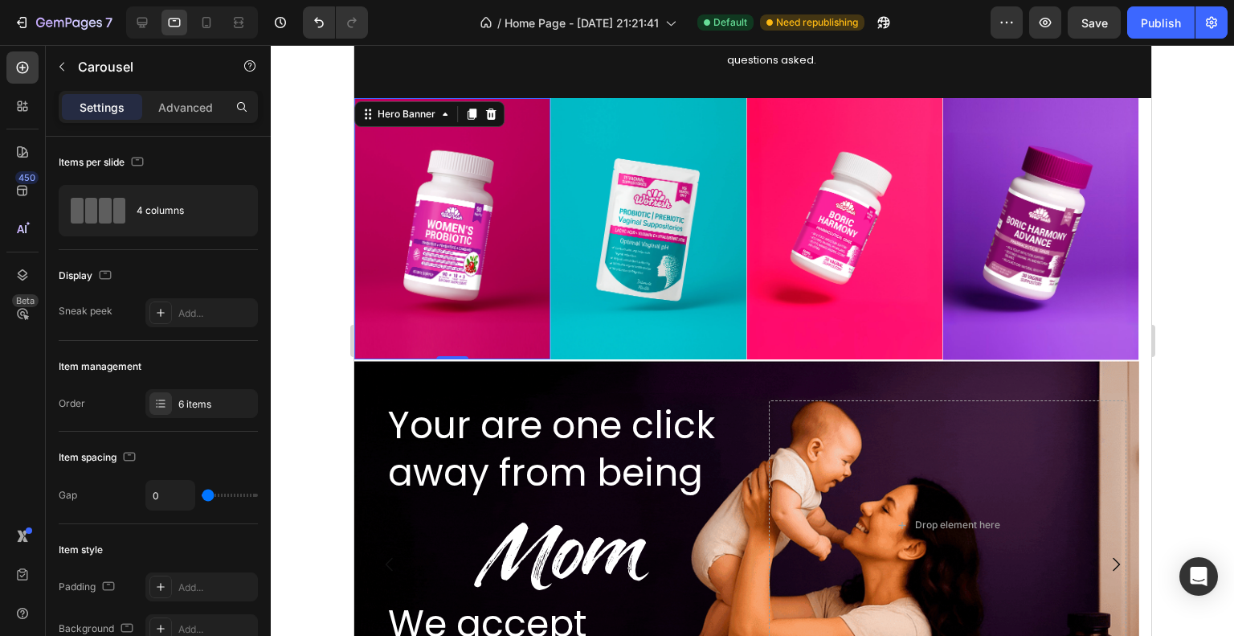
click at [482, 137] on div "Recover your Intestinal Microbiota Heading Descúbrelo Button" at bounding box center [451, 228] width 170 height 434
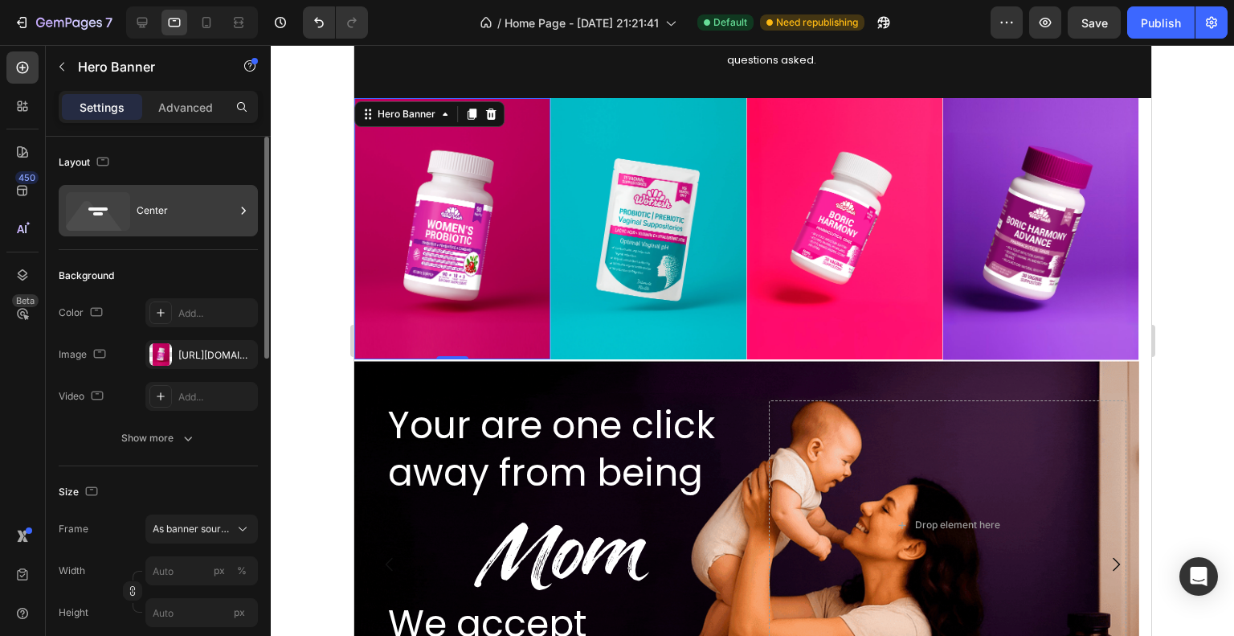
click at [145, 194] on div "Center" at bounding box center [186, 210] width 98 height 37
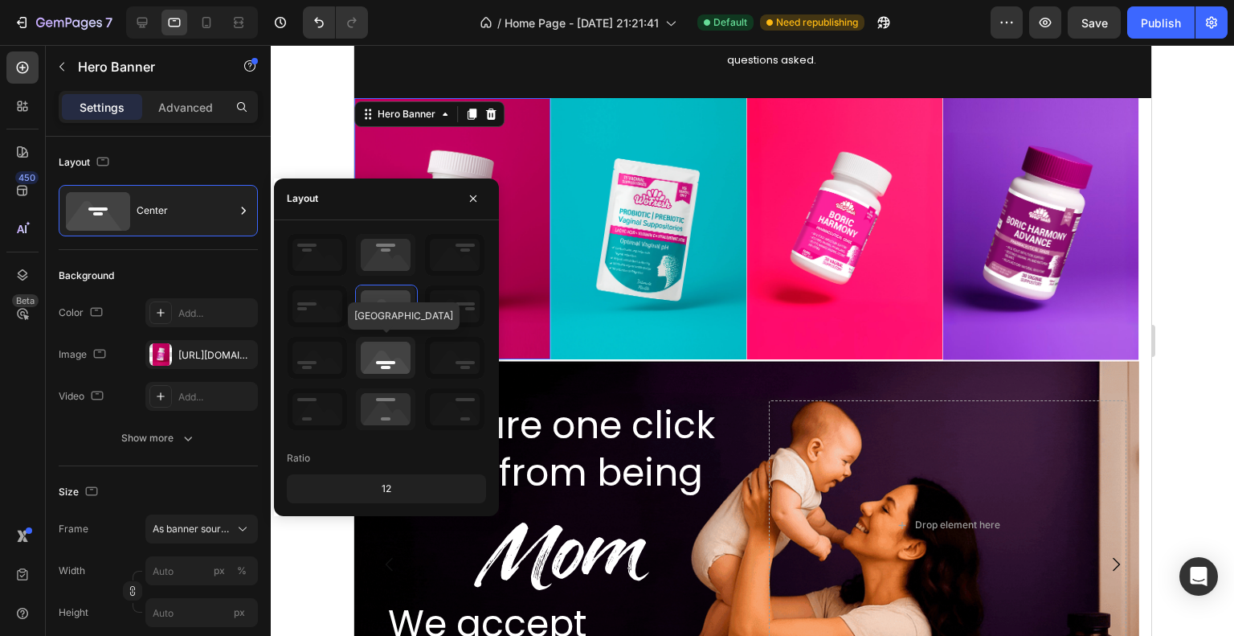
click at [399, 347] on icon at bounding box center [385, 358] width 59 height 42
click at [528, 202] on div "Recover your Intestinal Microbiota Heading Descúbrelo Button" at bounding box center [451, 139] width 170 height 434
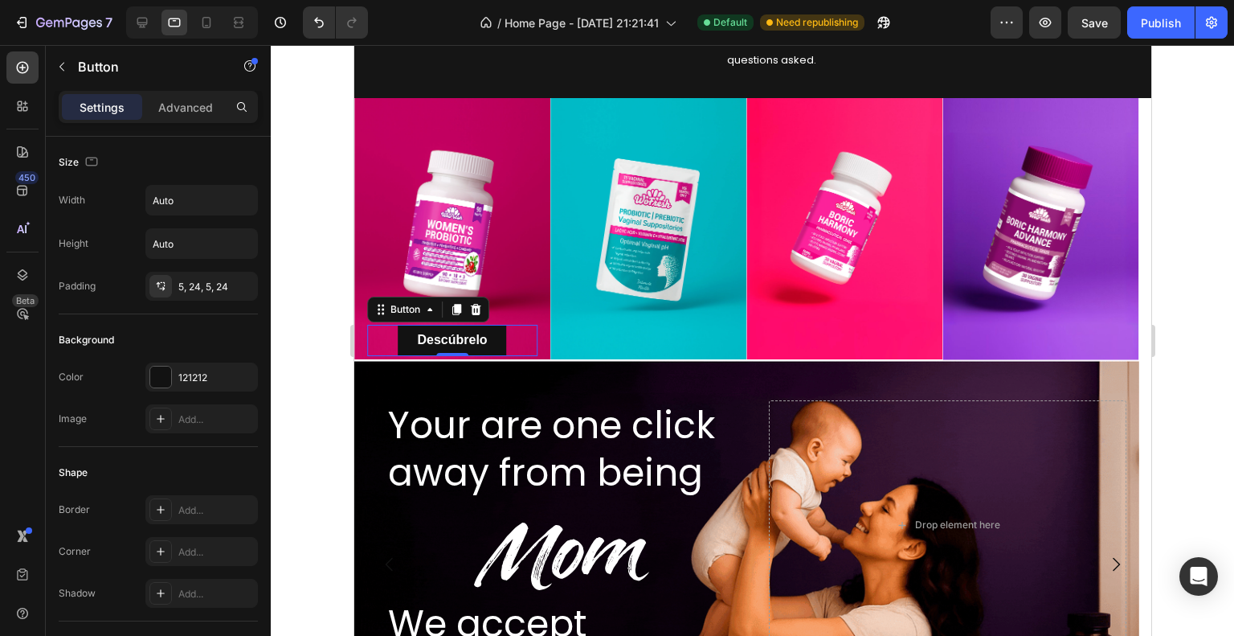
click at [515, 337] on div "Descúbrelo Button 0" at bounding box center [451, 340] width 170 height 31
click at [501, 179] on div "Recover your Intestinal Microbiota Heading Descúbrelo Button 0" at bounding box center [451, 139] width 170 height 434
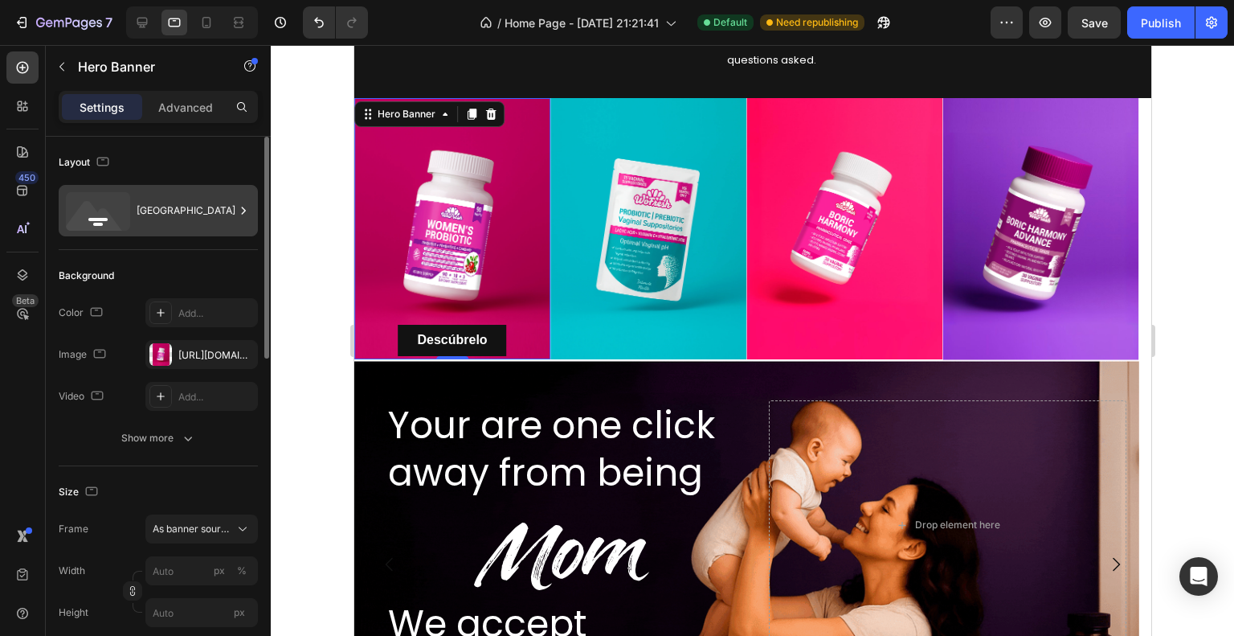
click at [187, 206] on div "Bottom center" at bounding box center [186, 210] width 98 height 37
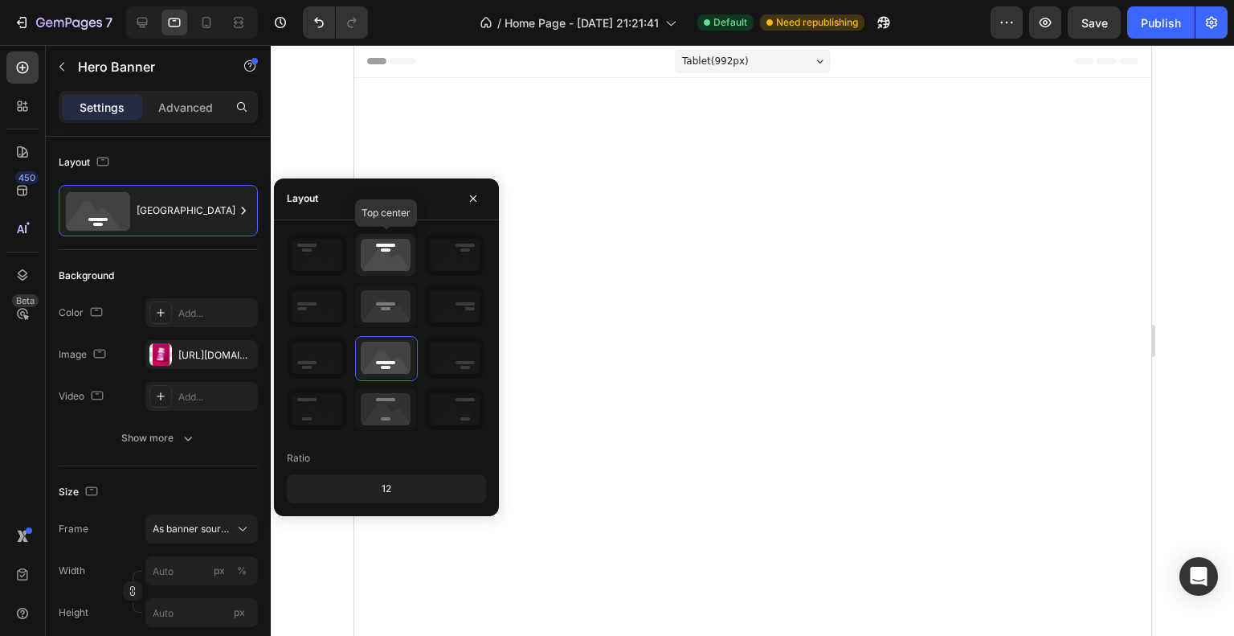
click at [374, 258] on icon at bounding box center [385, 255] width 59 height 42
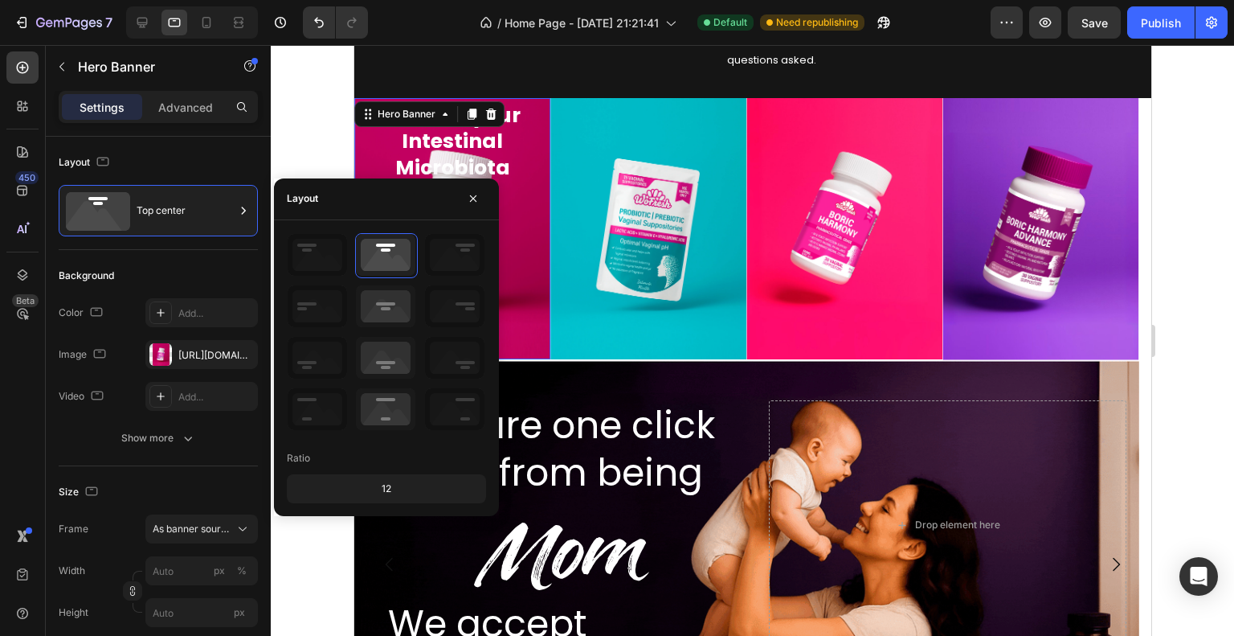
click at [533, 193] on div "Recover your Intestinal Microbiota Heading Descúbrelo Button" at bounding box center [451, 318] width 170 height 434
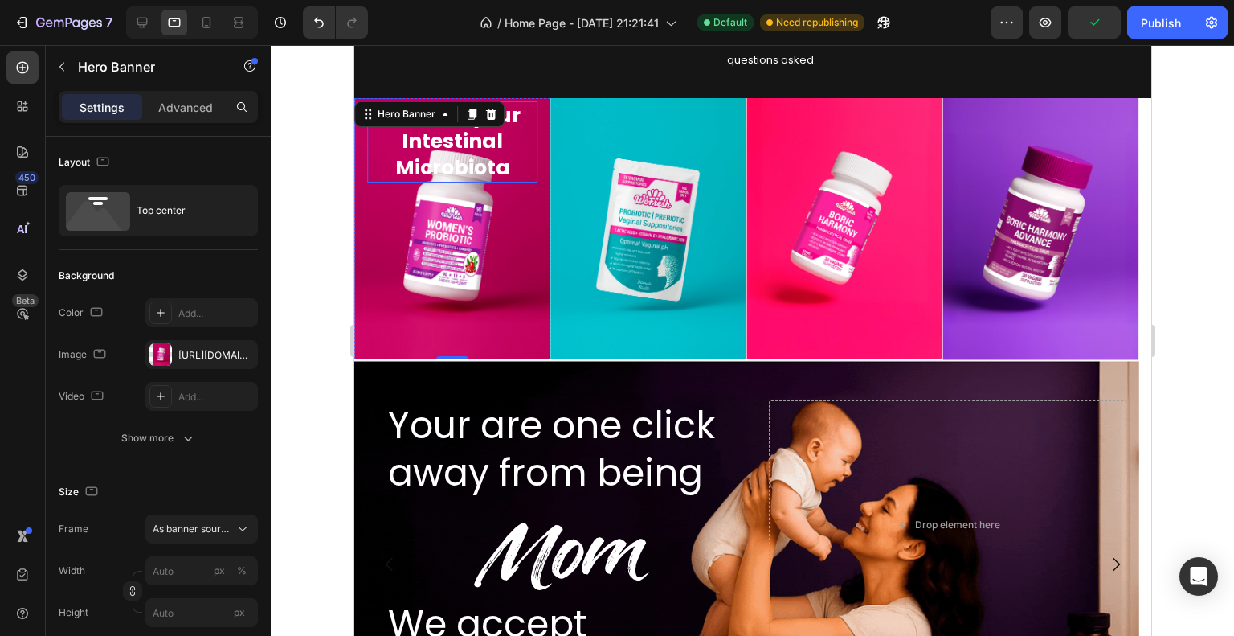
click at [480, 169] on h2 "Recover your Intestinal Microbiota" at bounding box center [451, 142] width 170 height 82
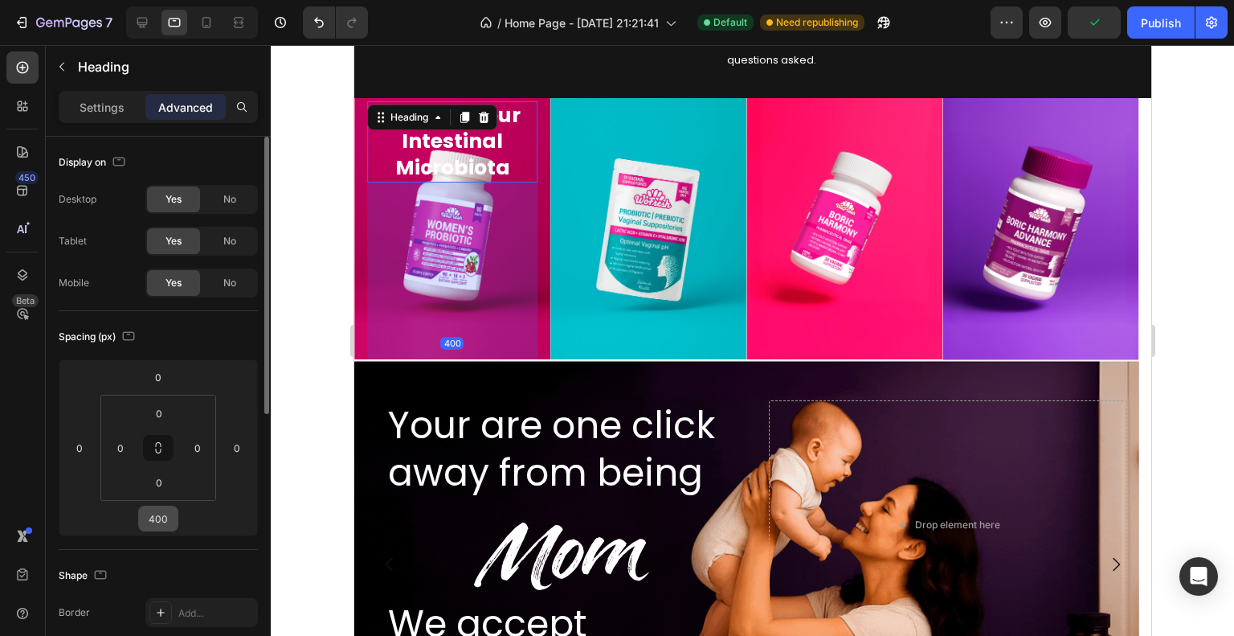
click at [172, 520] on input "400" at bounding box center [158, 518] width 32 height 24
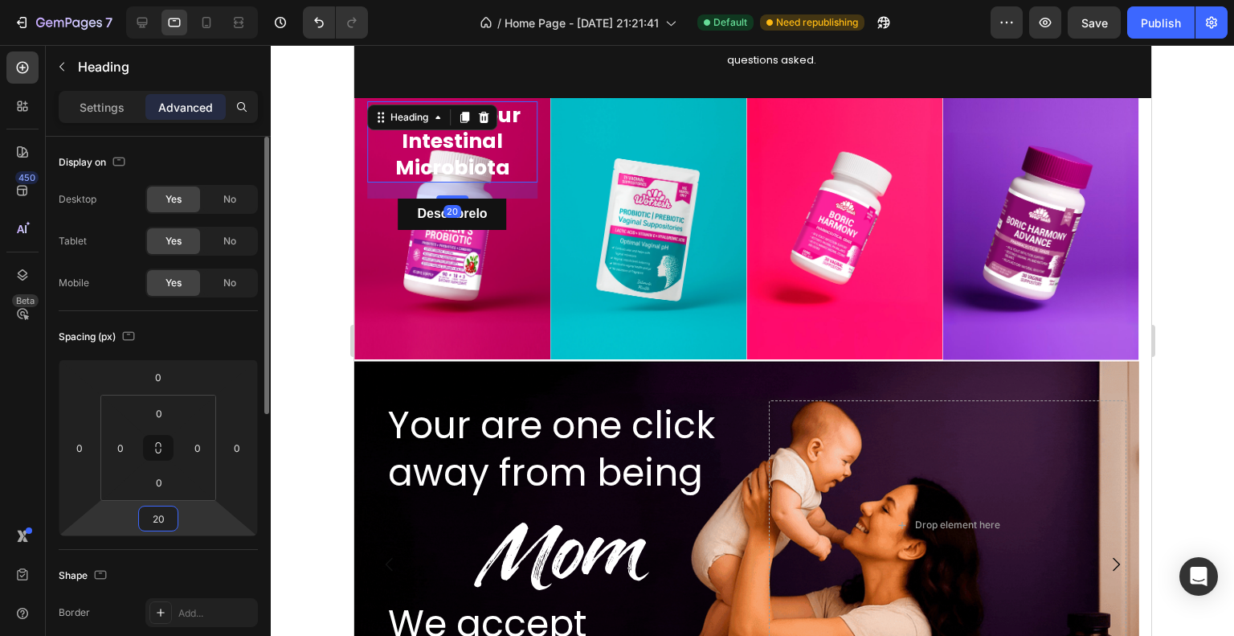
type input "2"
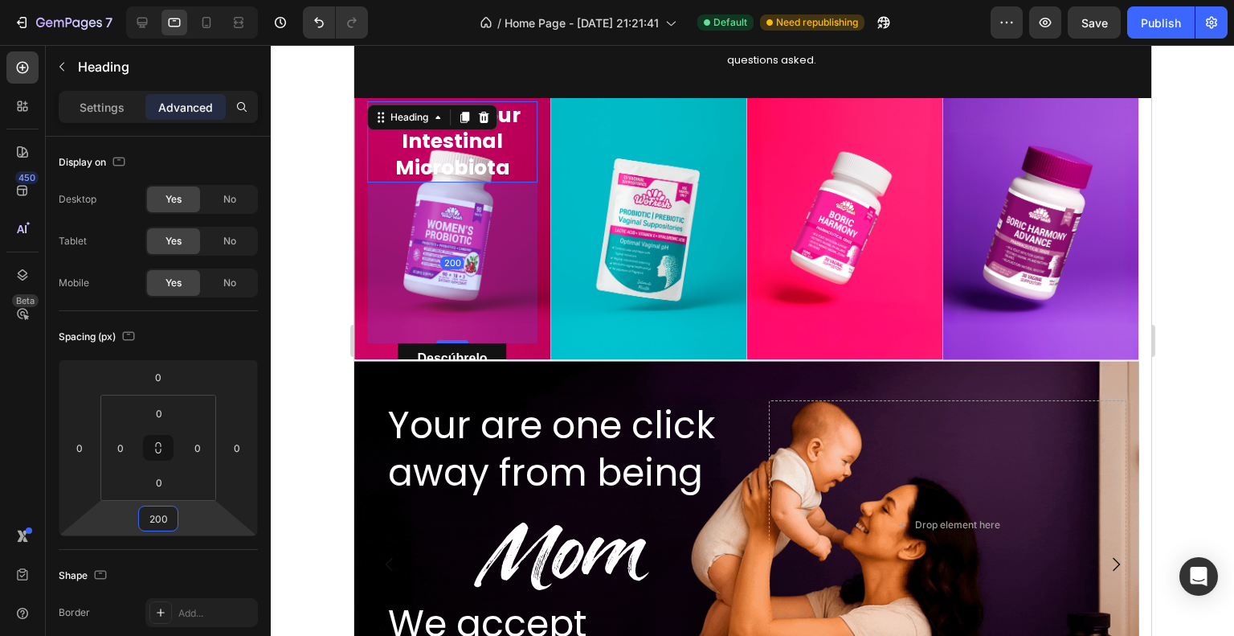
type input "200"
click at [508, 164] on h2 "Recover your Intestinal Microbiota" at bounding box center [451, 142] width 170 height 82
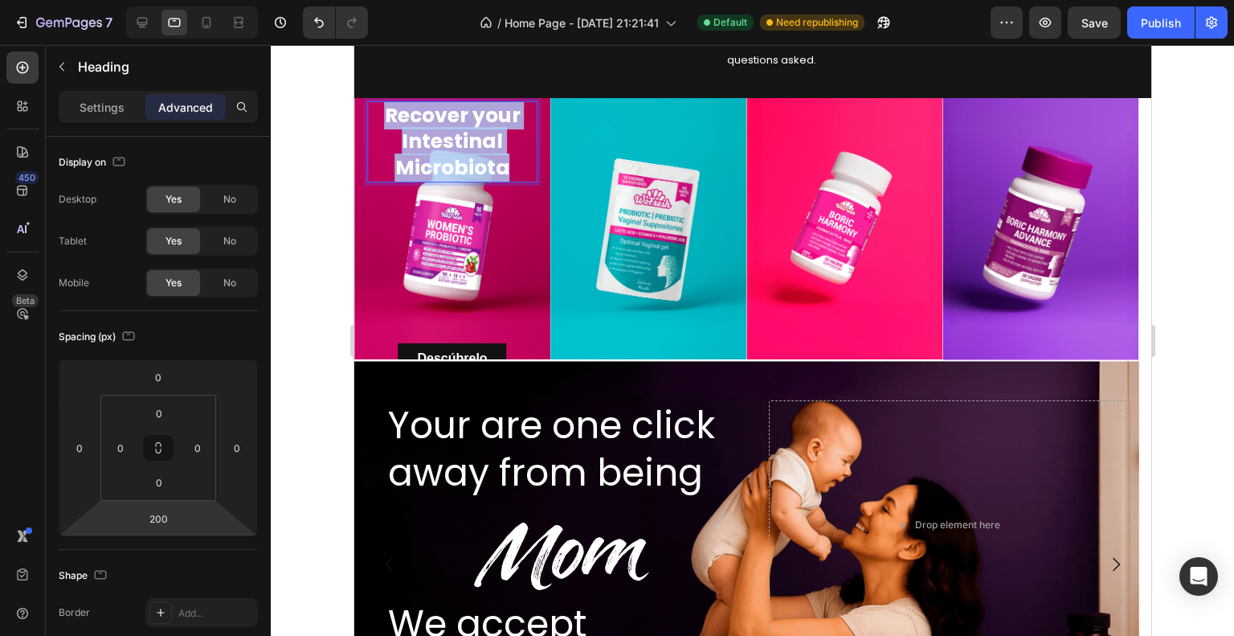
drag, startPoint x: 509, startPoint y: 173, endPoint x: 304, endPoint y: 116, distance: 213.4
click at [354, 116] on html "Tablet ( 992 px) iPhone 13 Mini iPhone 13 Pro iPhone 11 Pro Max iPhone 15 Pro M…" at bounding box center [752, 215] width 797 height 2373
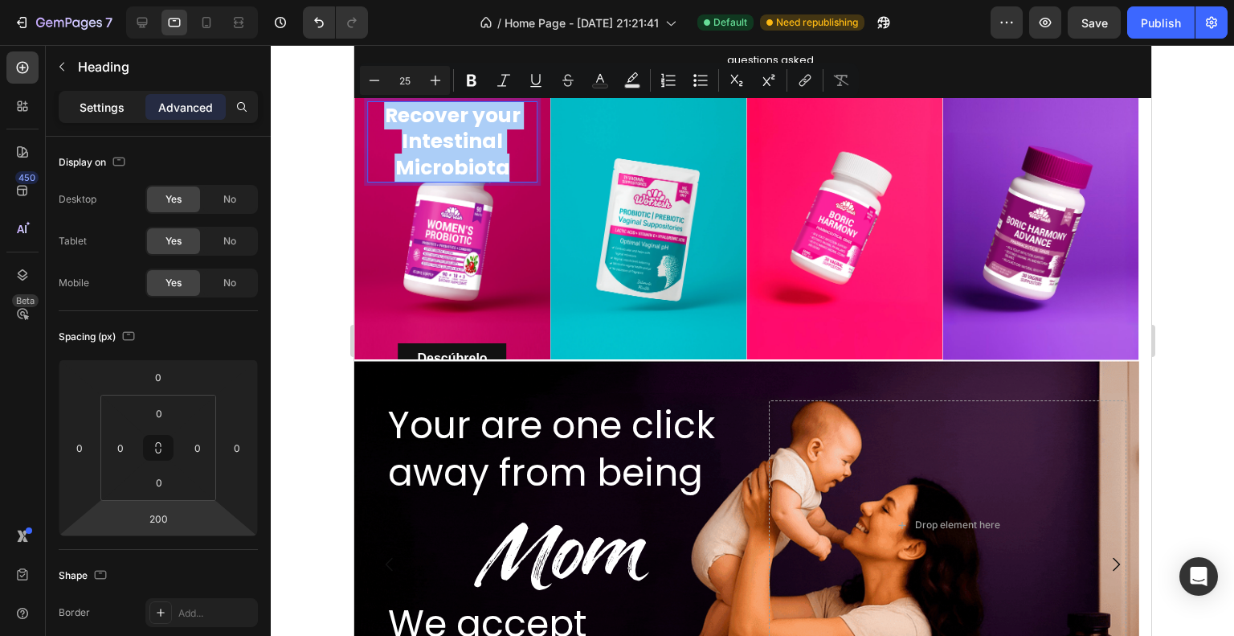
click at [88, 105] on p "Settings" at bounding box center [102, 107] width 45 height 17
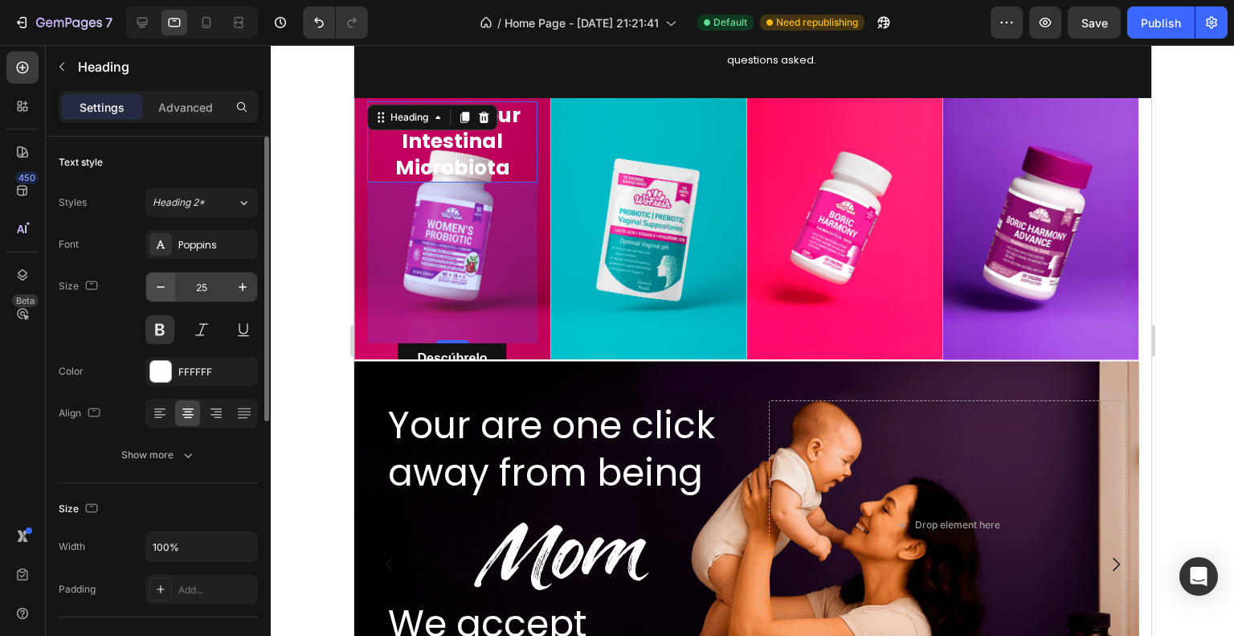
click at [165, 288] on icon "button" at bounding box center [161, 287] width 16 height 16
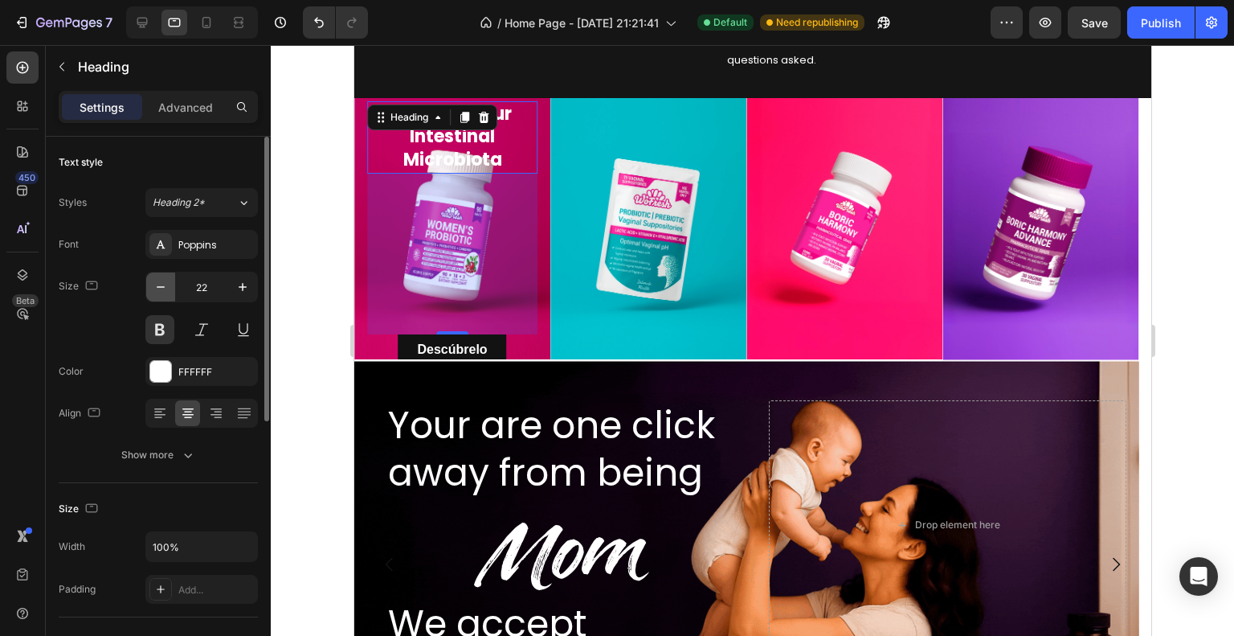
click at [165, 288] on icon "button" at bounding box center [161, 287] width 16 height 16
click at [165, 285] on icon "button" at bounding box center [161, 287] width 16 height 16
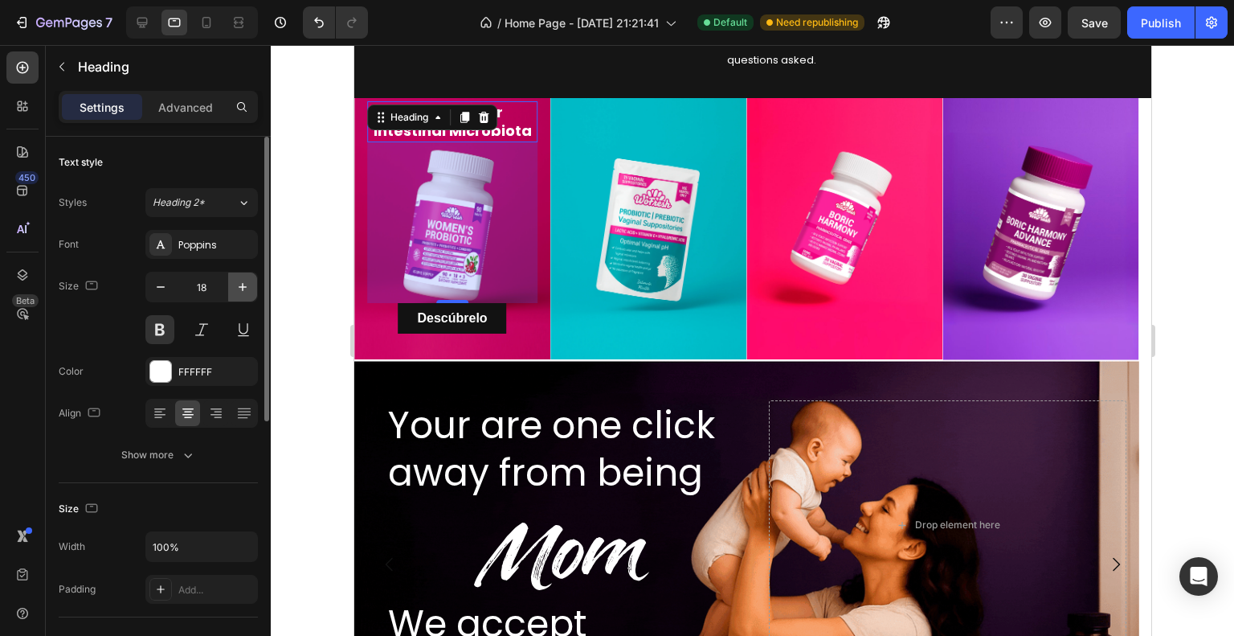
click at [239, 286] on icon "button" at bounding box center [243, 287] width 16 height 16
type input "19"
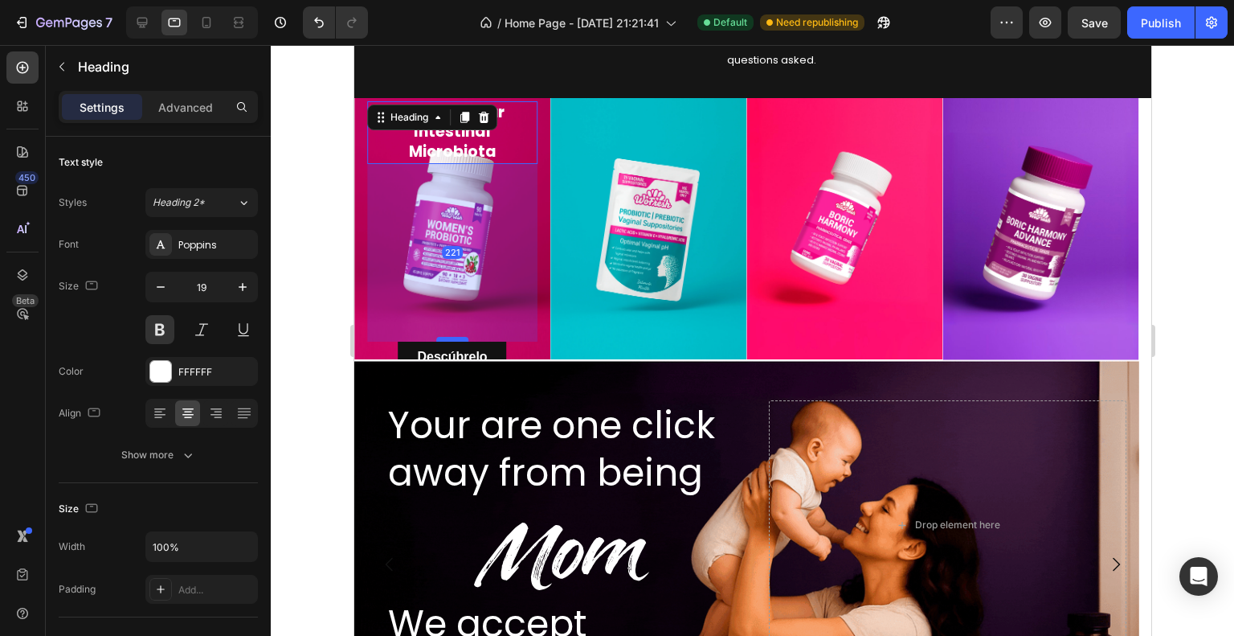
drag, startPoint x: 460, startPoint y: 305, endPoint x: 457, endPoint y: 321, distance: 17.0
click at [457, 337] on div at bounding box center [451, 339] width 32 height 5
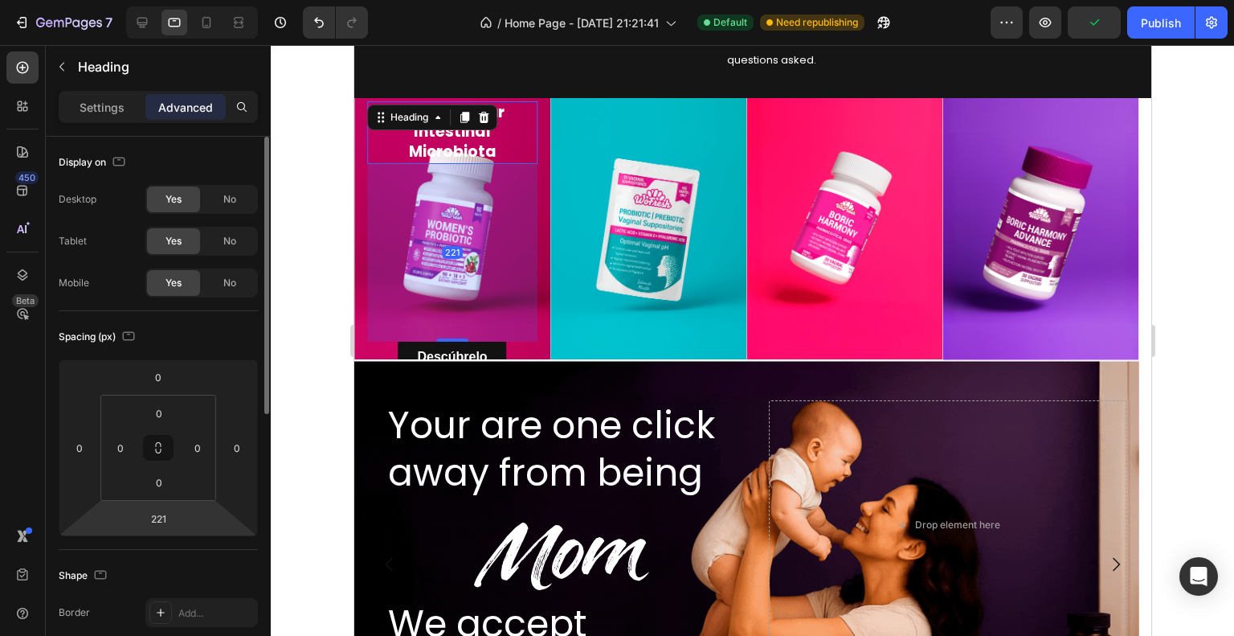
click at [187, 0] on html "7 Version history / Home Page - Aug 15, 21:21:41 Default Need republishing Prev…" at bounding box center [617, 0] width 1234 height 0
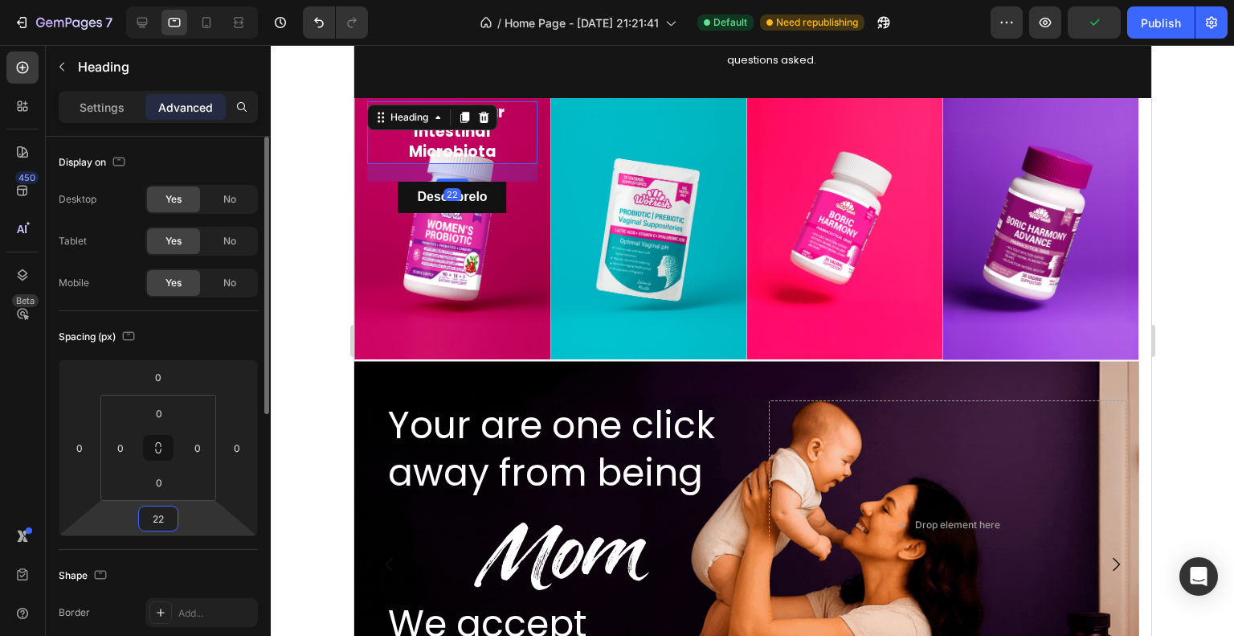
type input "220"
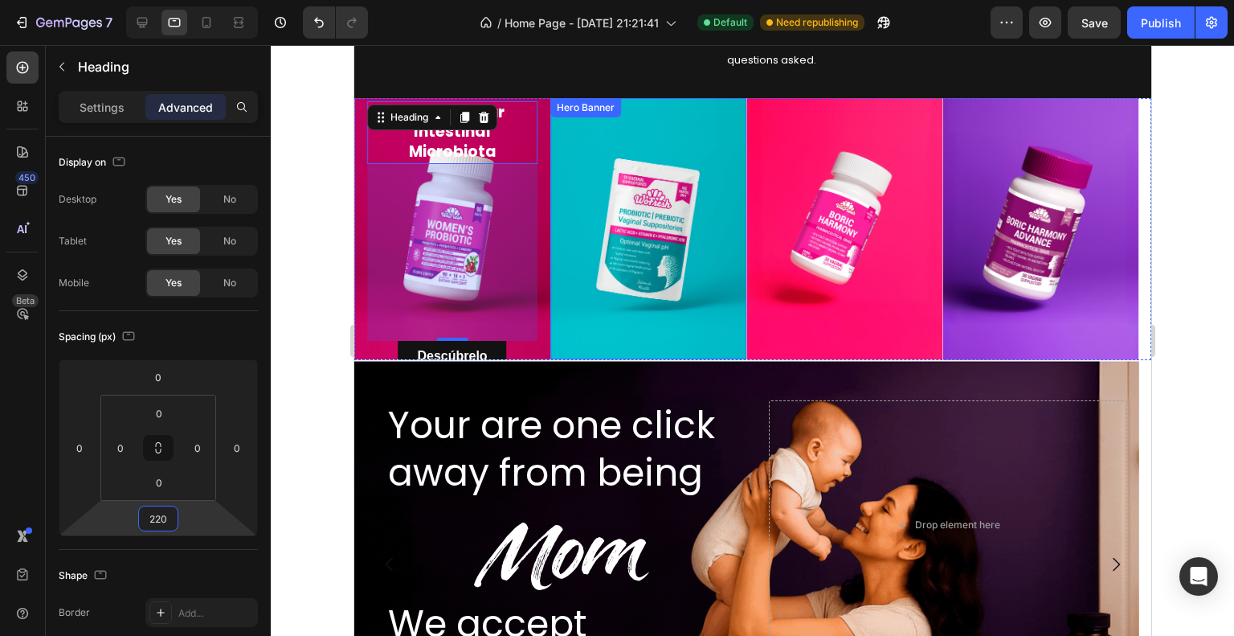
click at [725, 141] on div "Nourish your Vaginal Microbiota Heading Descúbrelo Button" at bounding box center [647, 228] width 170 height 434
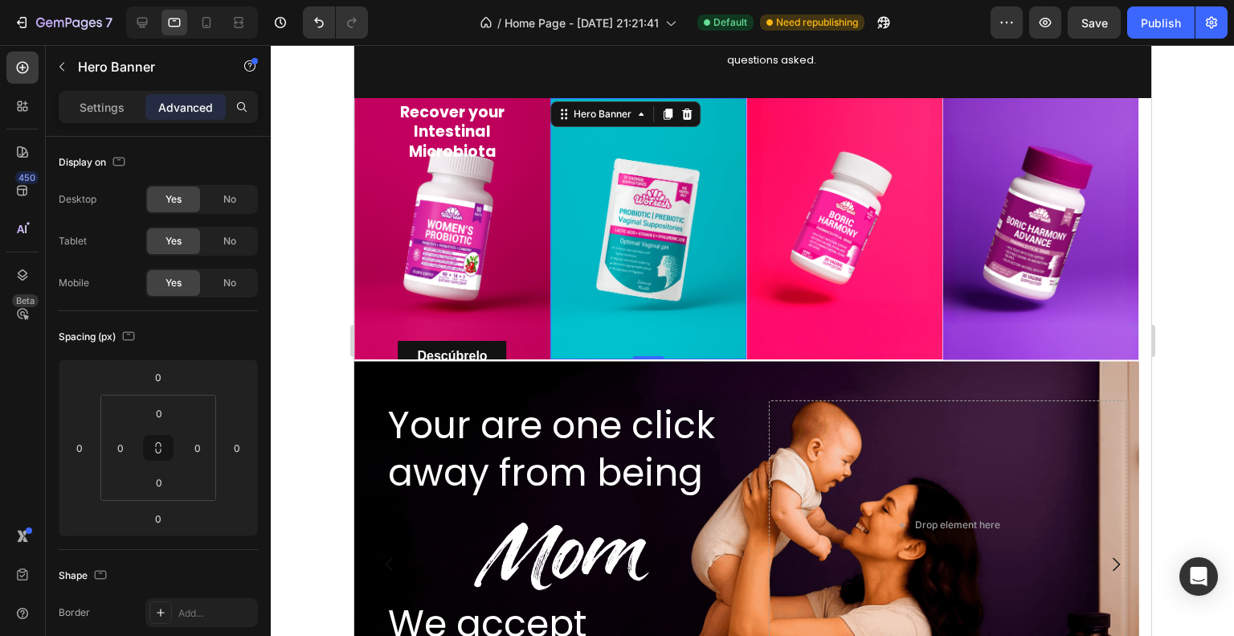
click at [655, 139] on div "Nourish your Vaginal Microbiota Heading Descúbrelo Button" at bounding box center [647, 228] width 170 height 434
click at [84, 105] on p "Settings" at bounding box center [102, 107] width 45 height 17
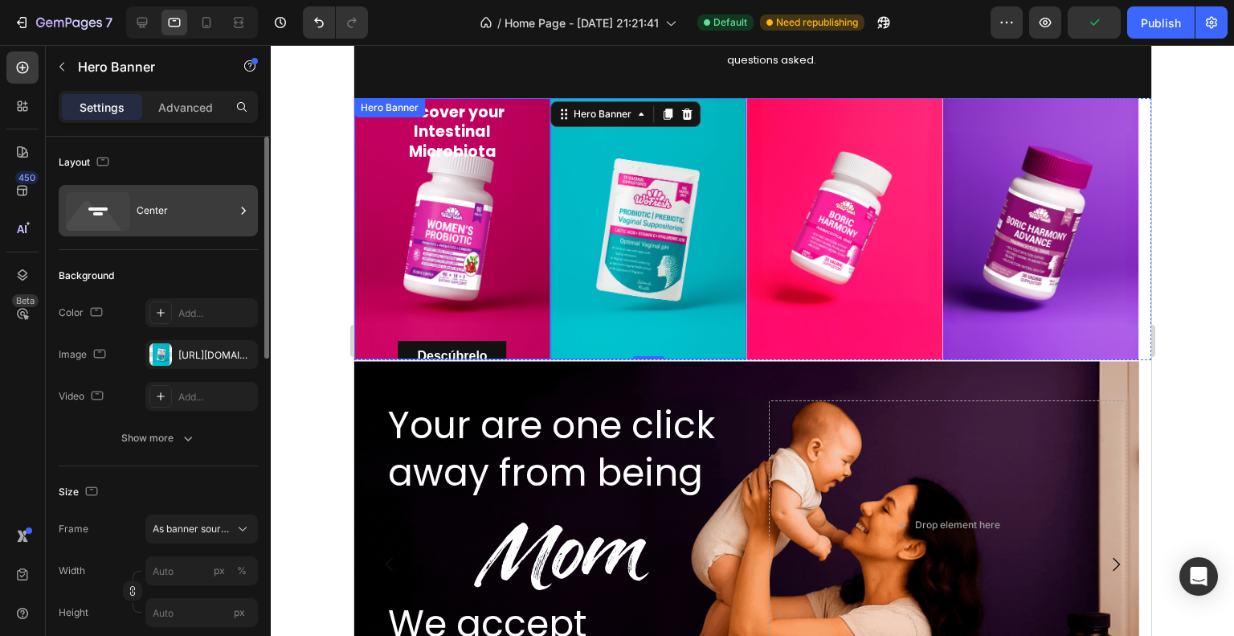
click at [190, 215] on div "Center" at bounding box center [186, 210] width 98 height 37
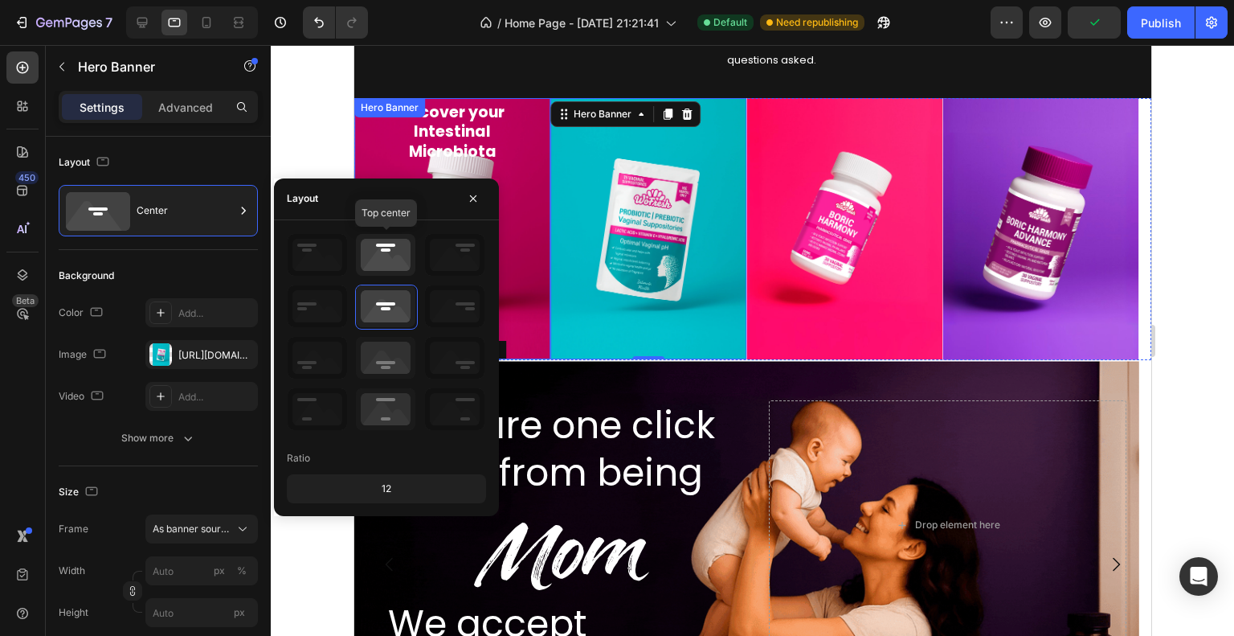
click at [386, 250] on icon at bounding box center [385, 255] width 59 height 42
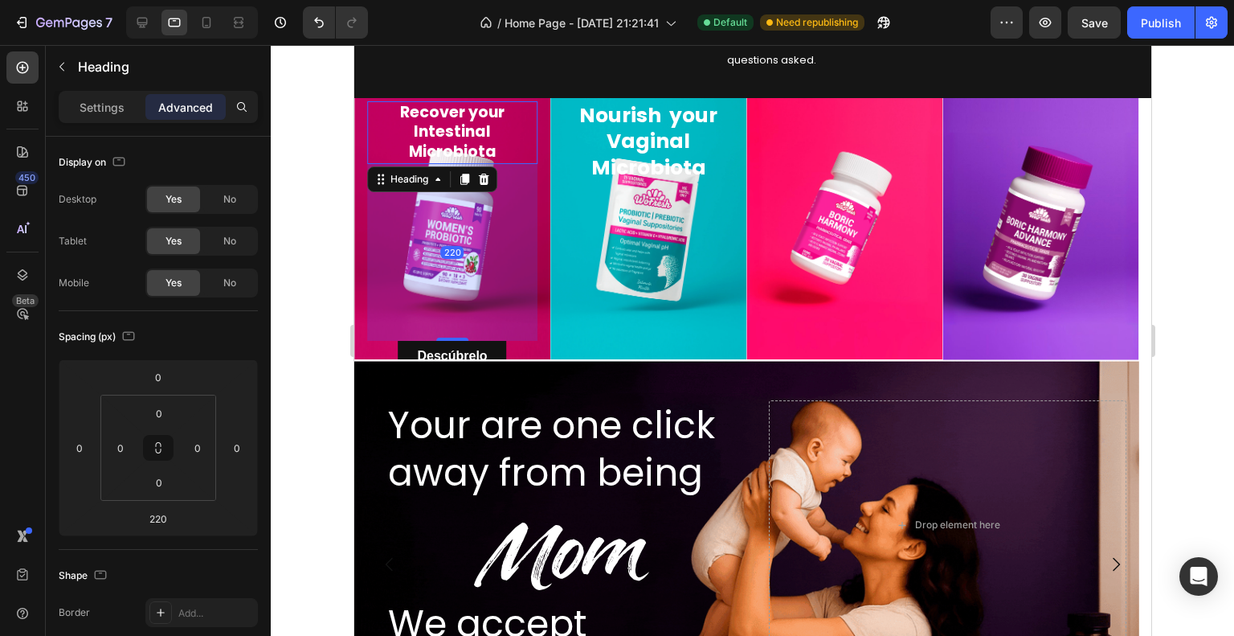
click at [448, 116] on p "Recover your Intestinal Microbiota" at bounding box center [451, 132] width 167 height 59
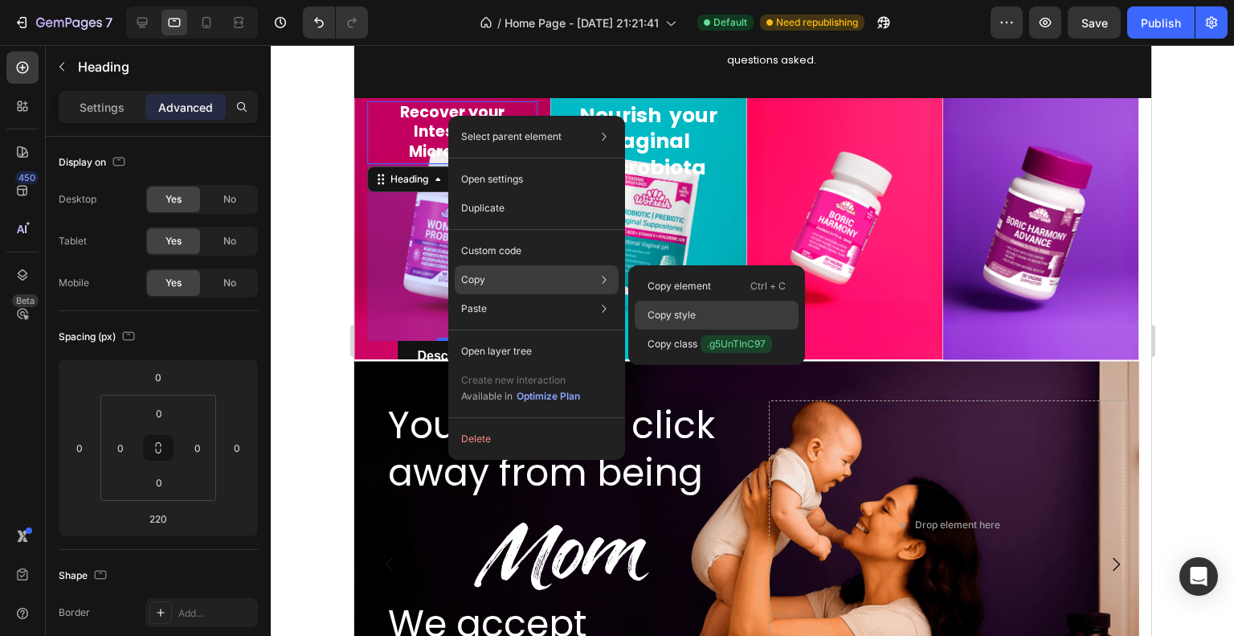
drag, startPoint x: 705, startPoint y: 308, endPoint x: 326, endPoint y: 99, distance: 432.3
click at [705, 329] on div "Copy style" at bounding box center [717, 343] width 164 height 29
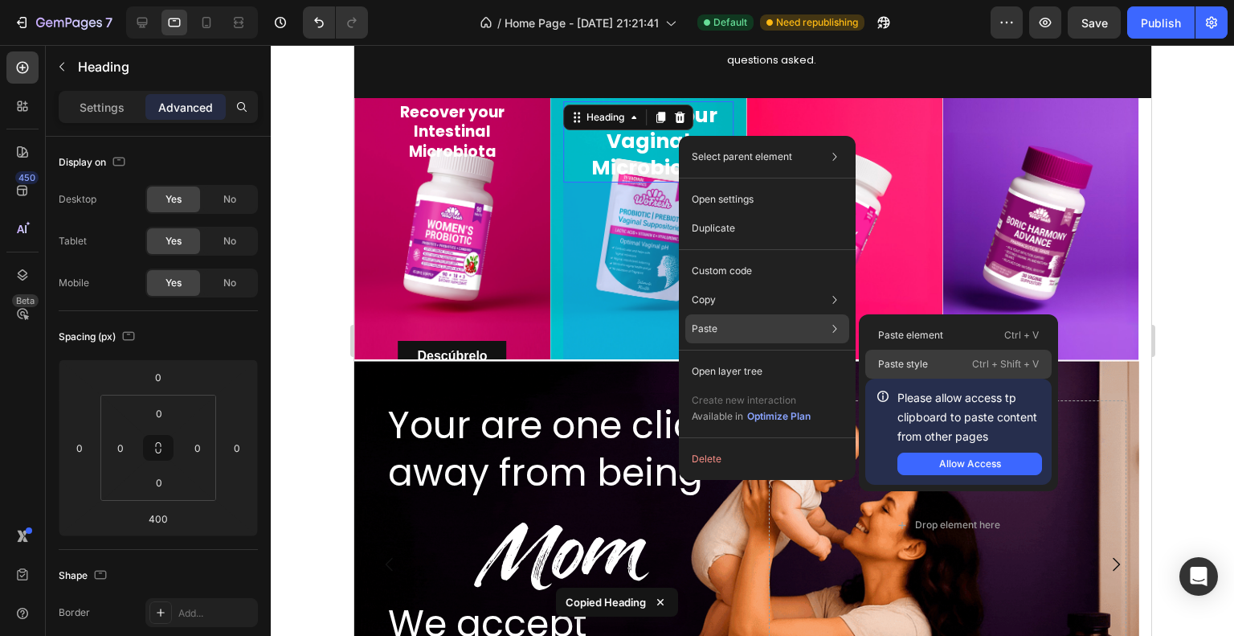
click at [922, 359] on p "Paste style" at bounding box center [903, 364] width 50 height 14
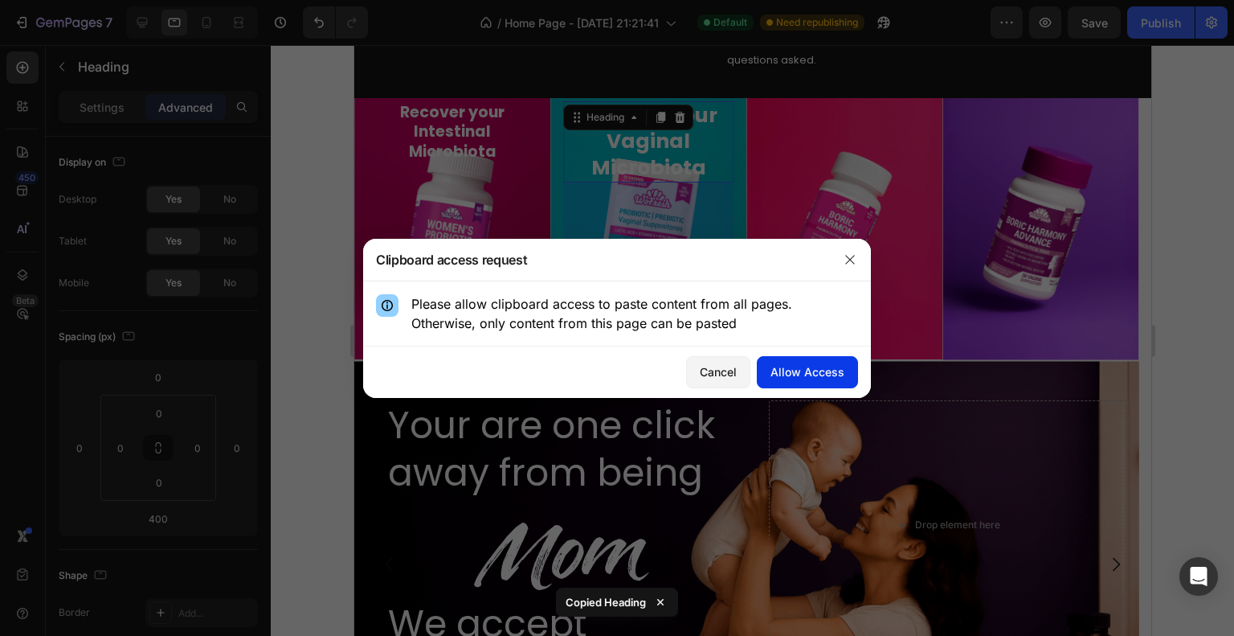
click at [801, 372] on div "Allow Access" at bounding box center [808, 371] width 74 height 17
type input "220"
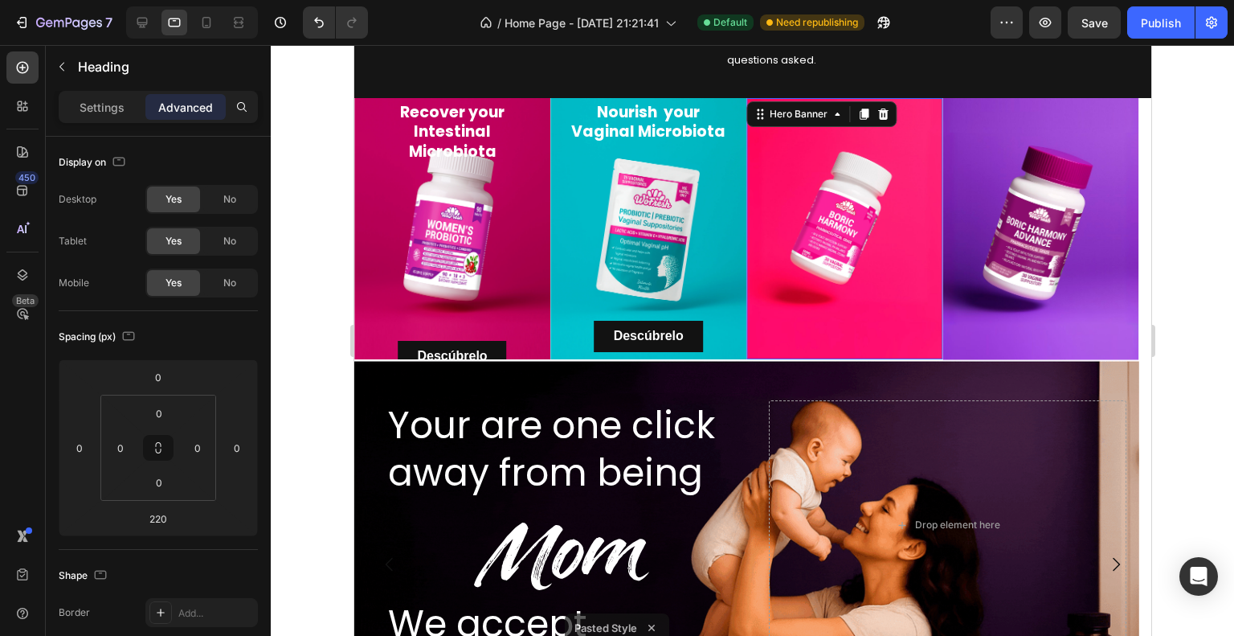
click at [768, 142] on div "Eliminates Vaginal Infections Heading Descúbrelo Button" at bounding box center [843, 228] width 170 height 434
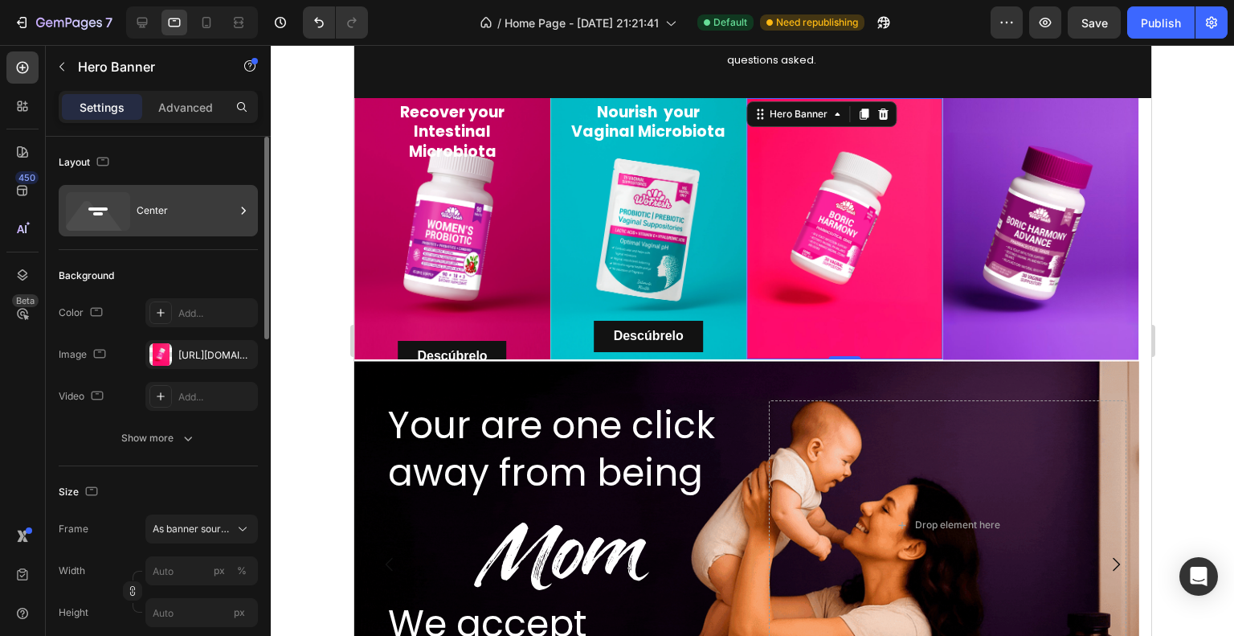
click at [172, 218] on div "Center" at bounding box center [186, 210] width 98 height 37
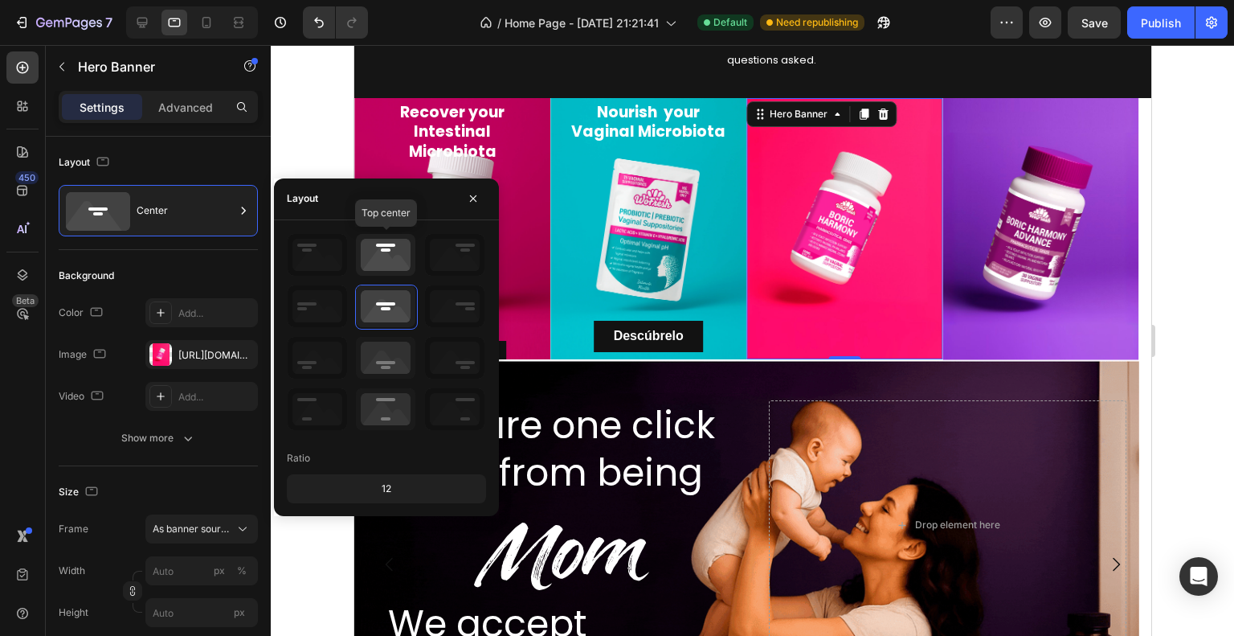
click at [392, 252] on icon at bounding box center [385, 255] width 59 height 42
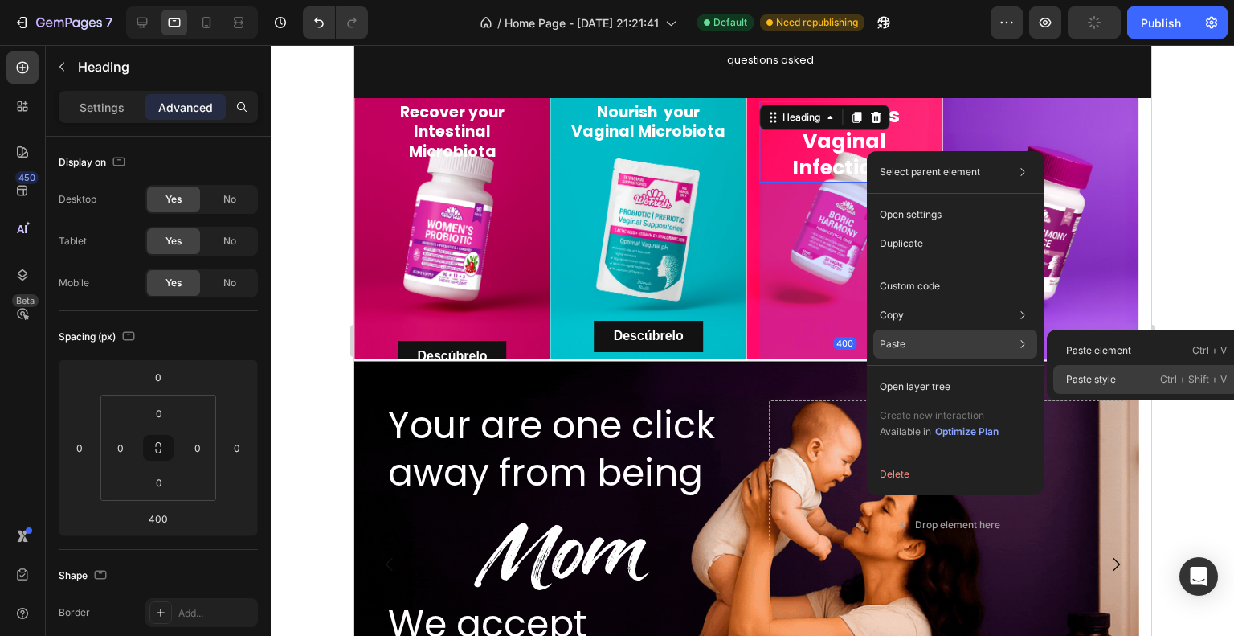
click at [1098, 368] on div "Paste style Ctrl + Shift + V" at bounding box center [1146, 379] width 186 height 29
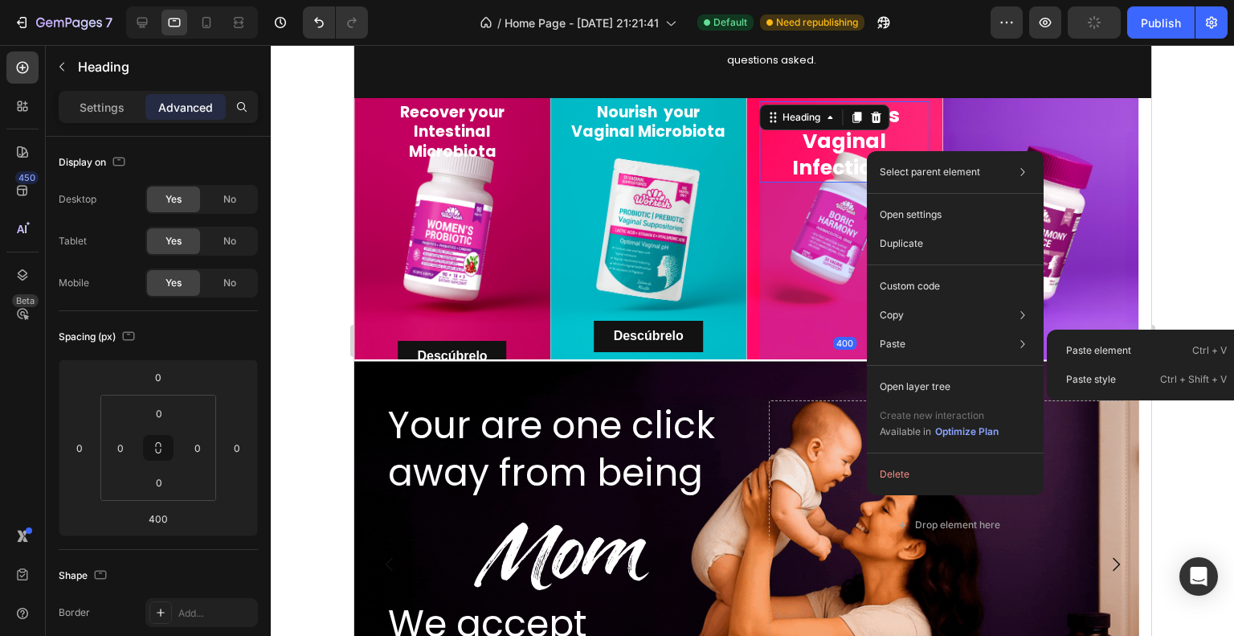
type input "220"
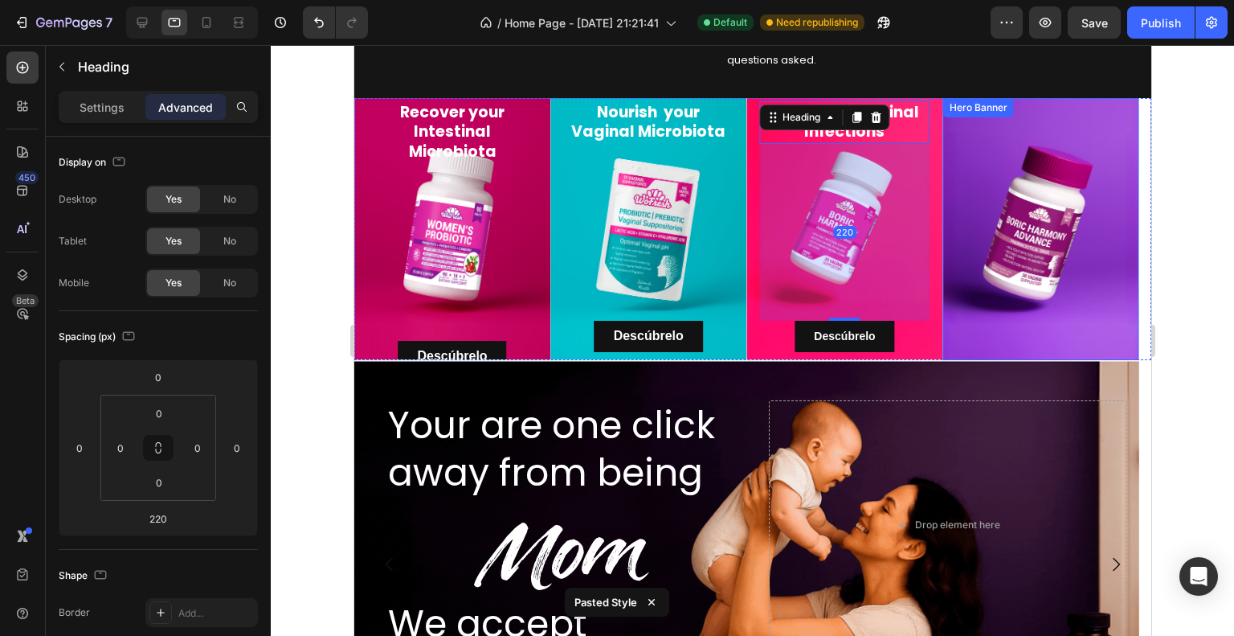
click at [1020, 148] on div "Eliminates Recurrent Infections Heading Descúbrelo Button" at bounding box center [1040, 228] width 170 height 434
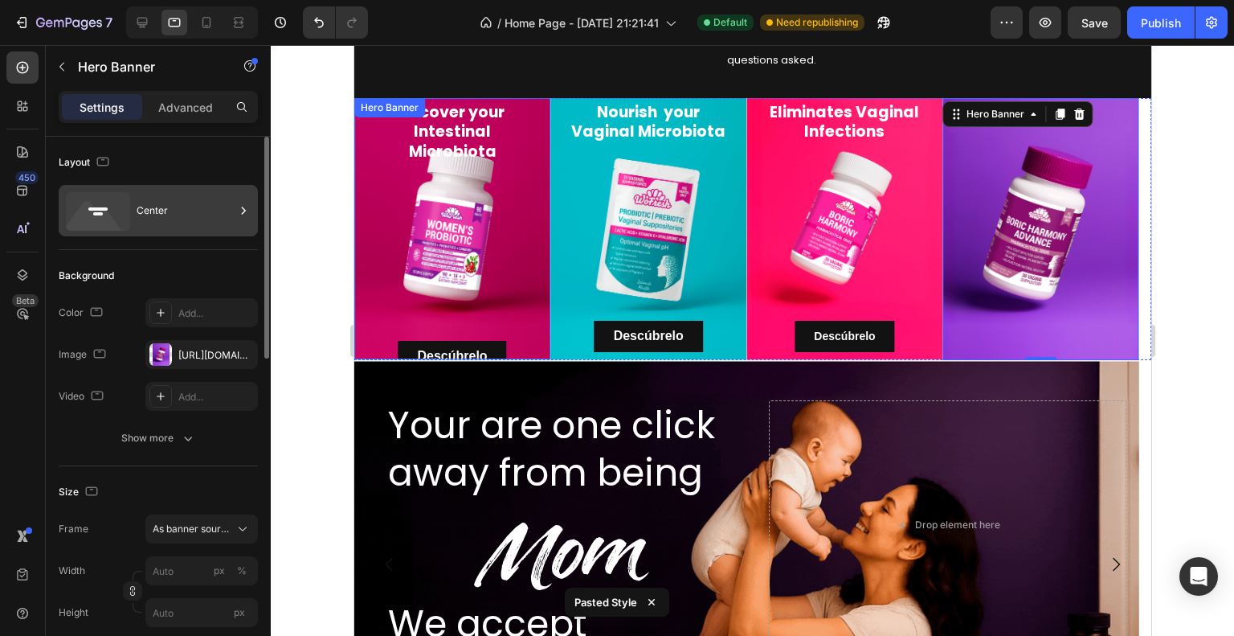
click at [144, 208] on div "Center" at bounding box center [186, 210] width 98 height 37
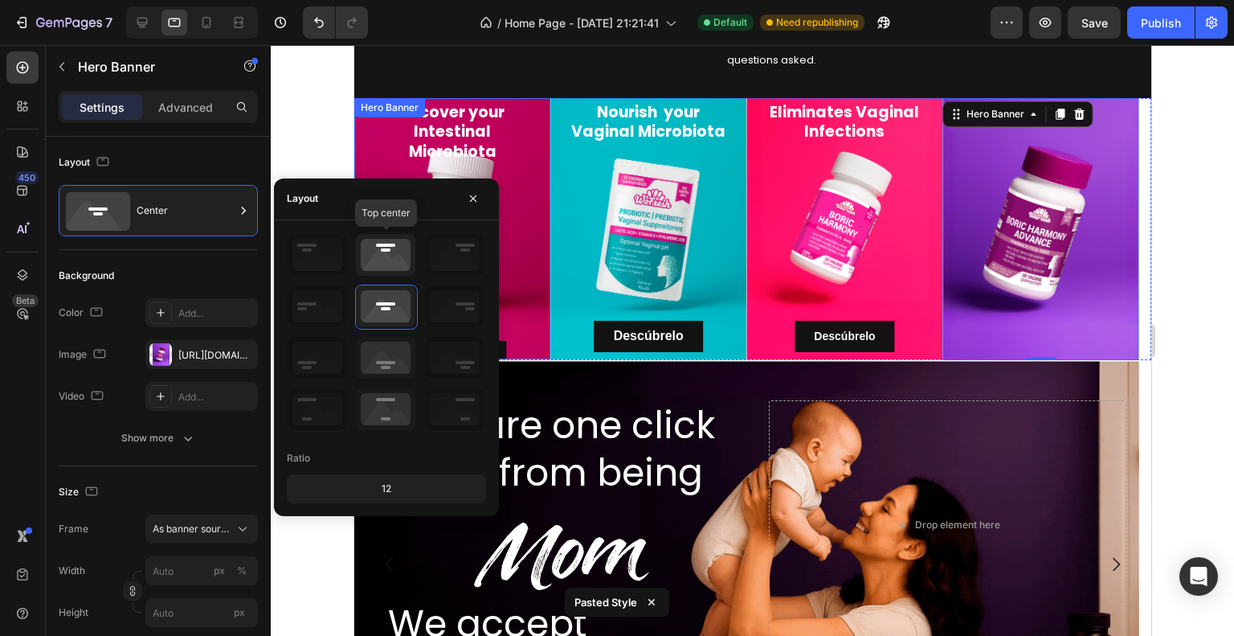
click at [393, 250] on icon at bounding box center [385, 255] width 59 height 42
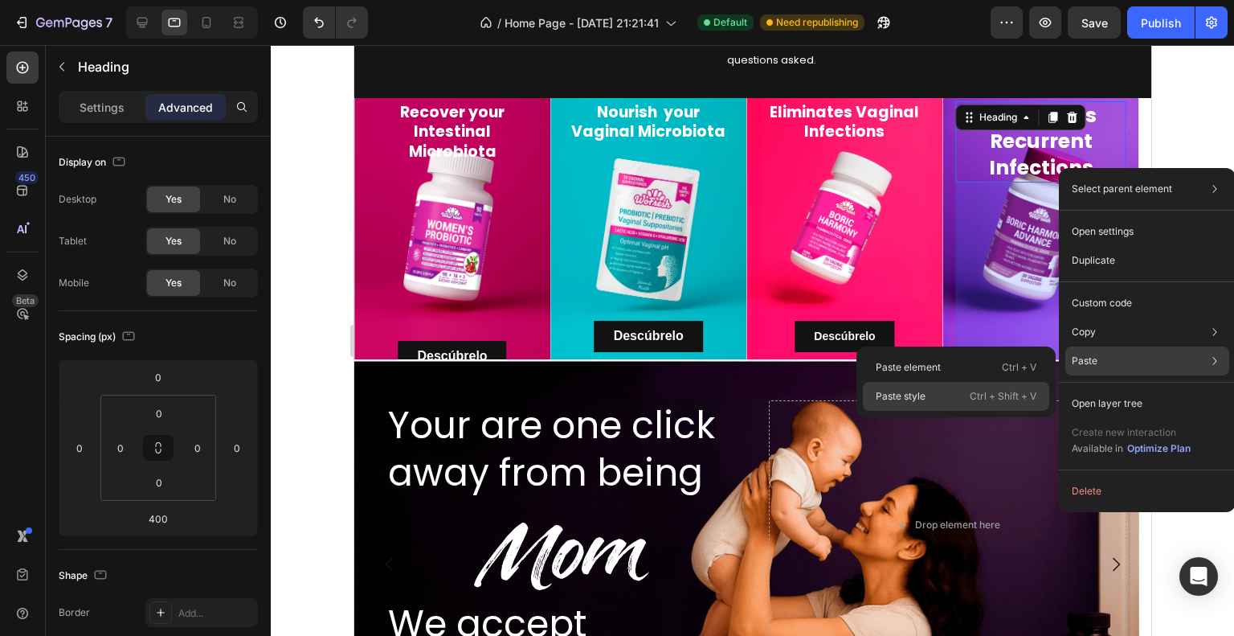
click at [923, 393] on p "Paste style" at bounding box center [901, 396] width 50 height 14
type input "220"
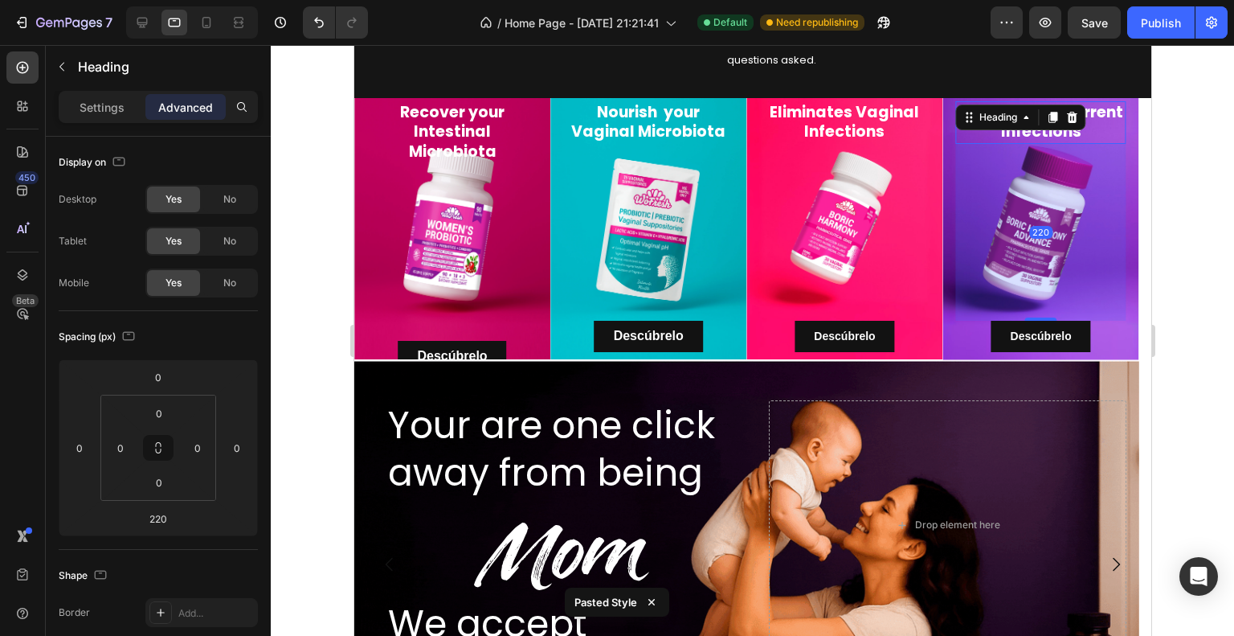
click at [1199, 166] on div at bounding box center [752, 340] width 963 height 591
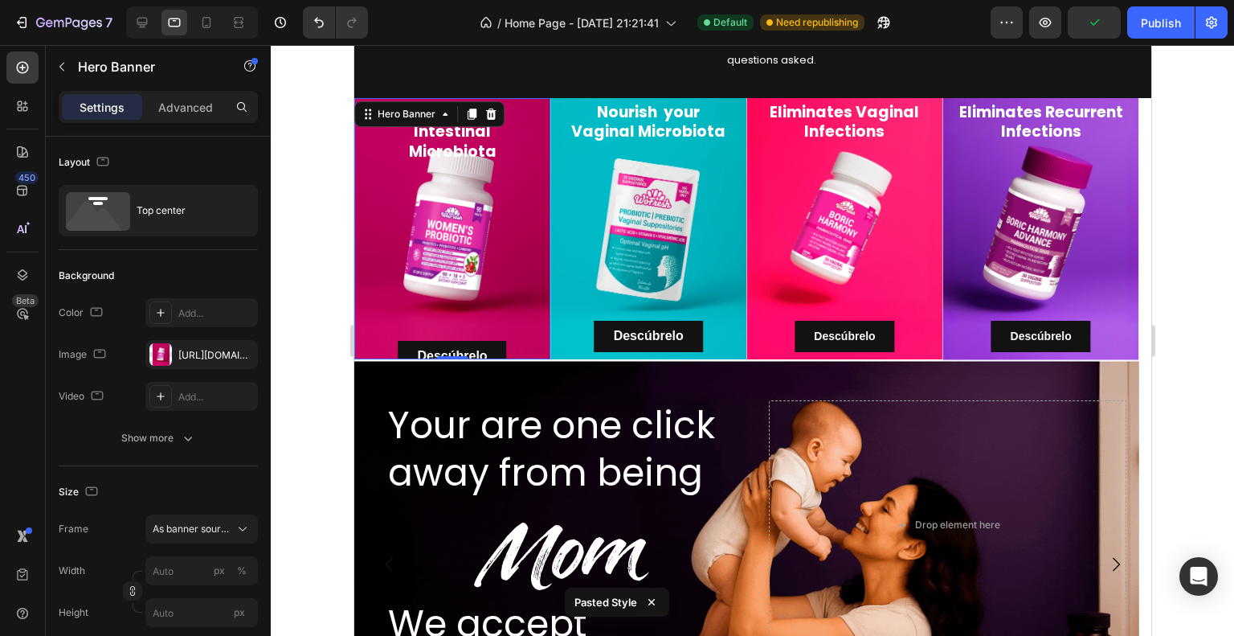
click at [382, 185] on div "Recover your Intestinal Microbiota Heading Descúbrelo Button" at bounding box center [451, 236] width 170 height 271
click at [394, 118] on div "Hero Banner" at bounding box center [406, 114] width 64 height 14
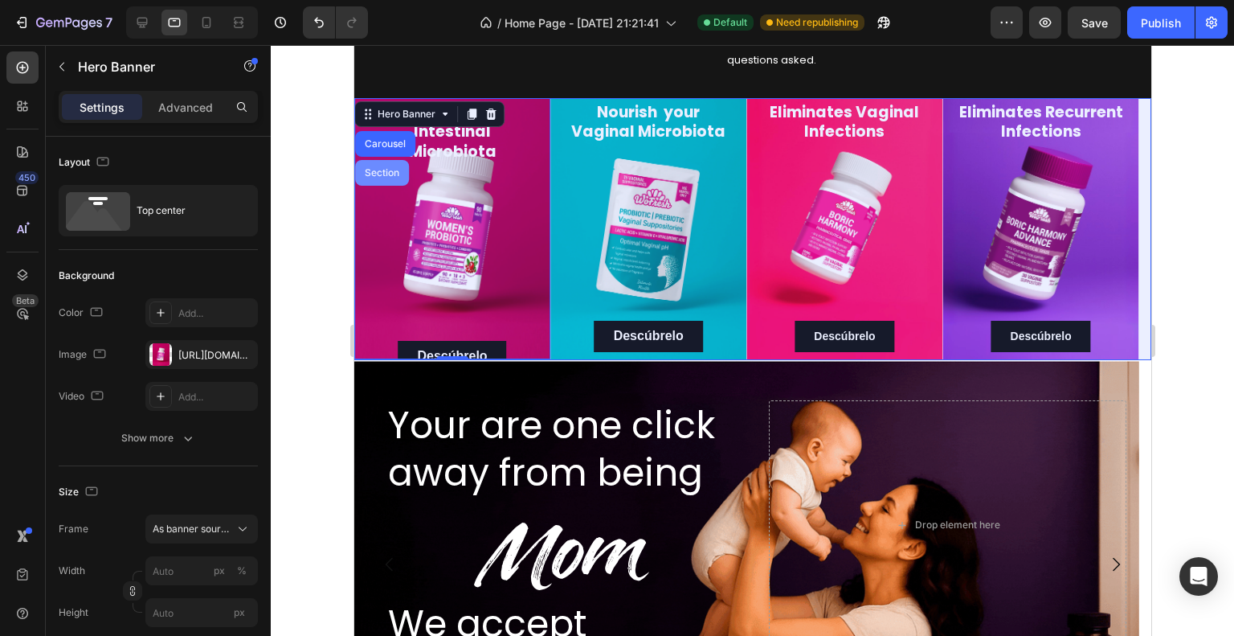
click at [374, 149] on div "Carousel" at bounding box center [384, 144] width 47 height 10
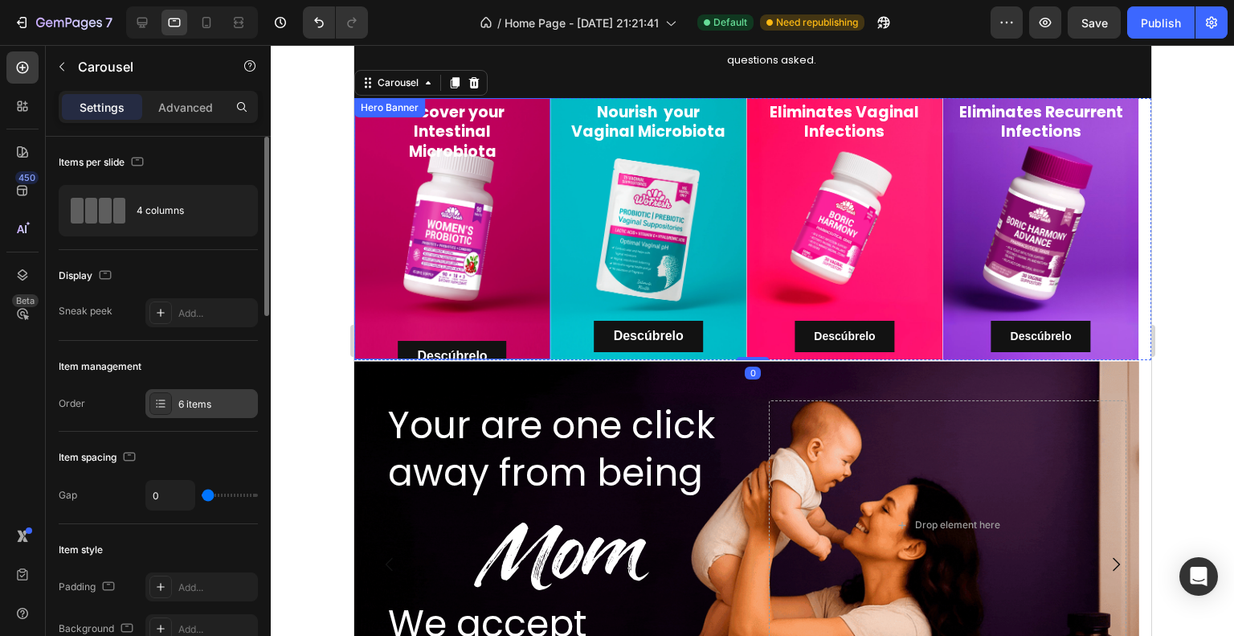
click at [228, 401] on div "6 items" at bounding box center [216, 404] width 76 height 14
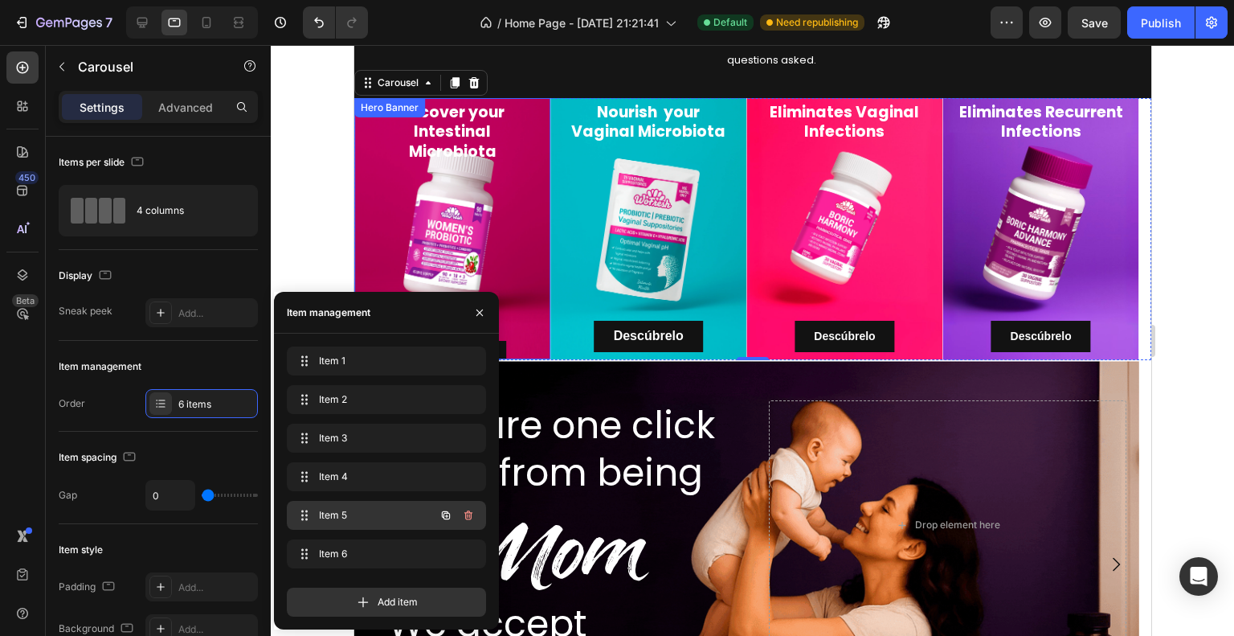
click at [354, 513] on span "Item 5" at bounding box center [364, 515] width 91 height 14
click at [341, 518] on span "Item 5" at bounding box center [364, 515] width 91 height 14
click at [329, 500] on div "Item 1 Item 1 Item 2 Item 2 Item 3 Item 3 Item 4 Item 4 Item 5 Item 5 Item 6 It…" at bounding box center [386, 460] width 199 height 228
click at [327, 557] on span "Item 6" at bounding box center [364, 553] width 91 height 14
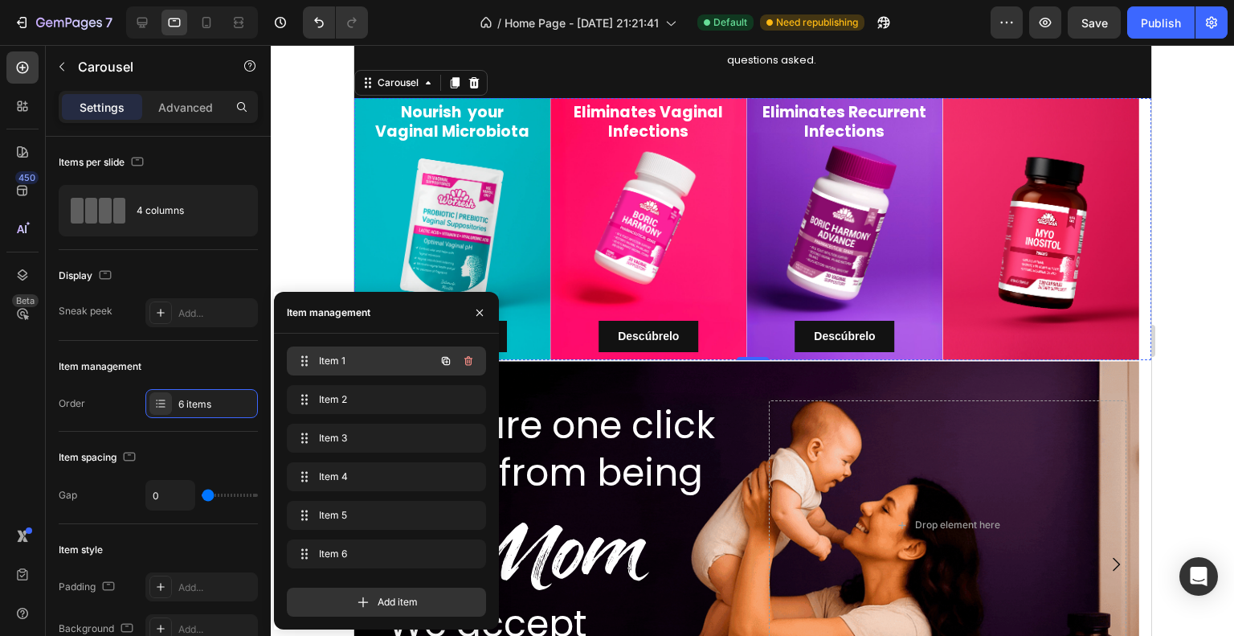
click at [324, 358] on span "Item 1" at bounding box center [364, 361] width 91 height 14
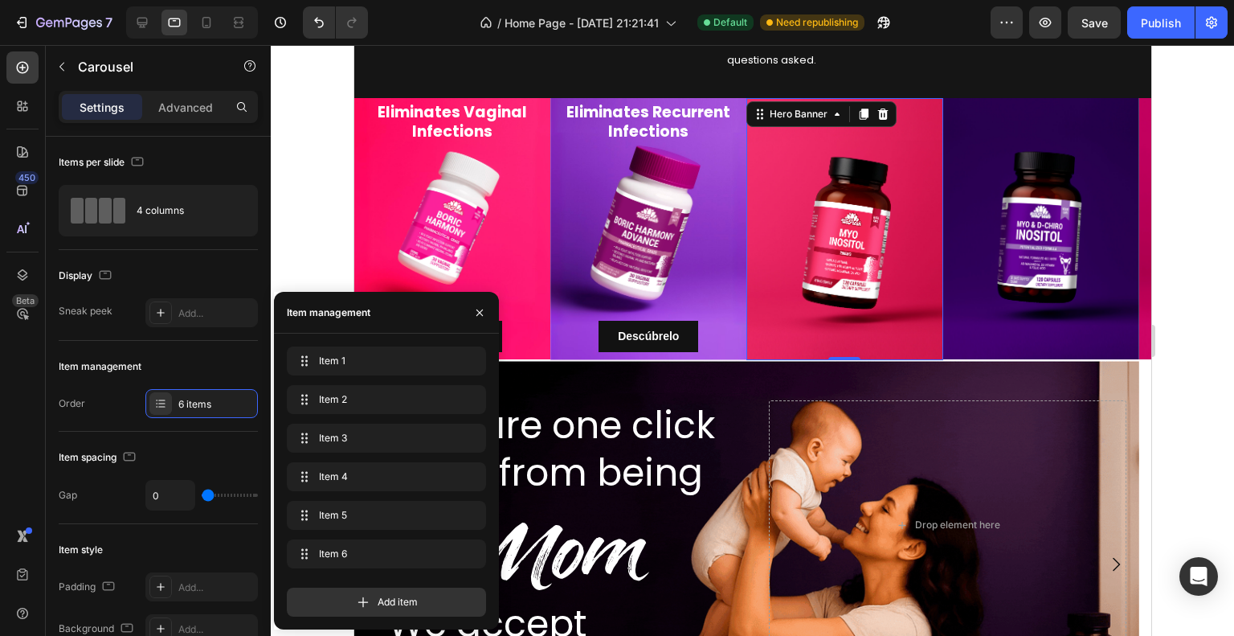
click at [912, 145] on div "Regulates your Hormones Heading Descúbrelo Button" at bounding box center [843, 229] width 170 height 408
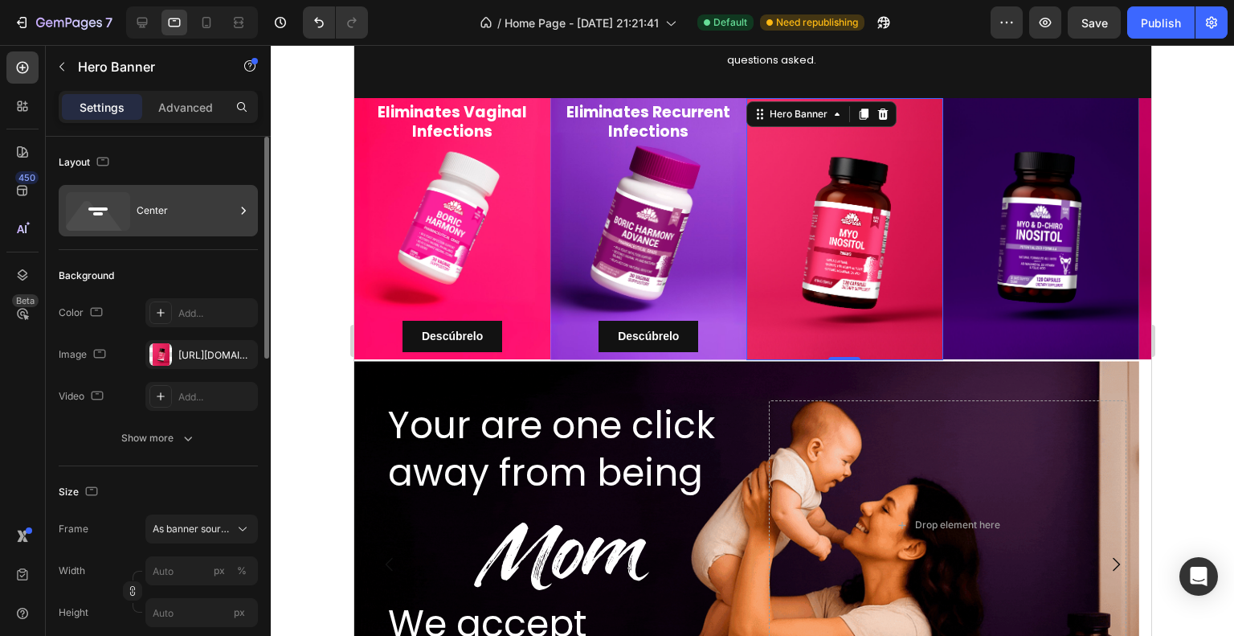
click at [195, 220] on div "Center" at bounding box center [186, 210] width 98 height 37
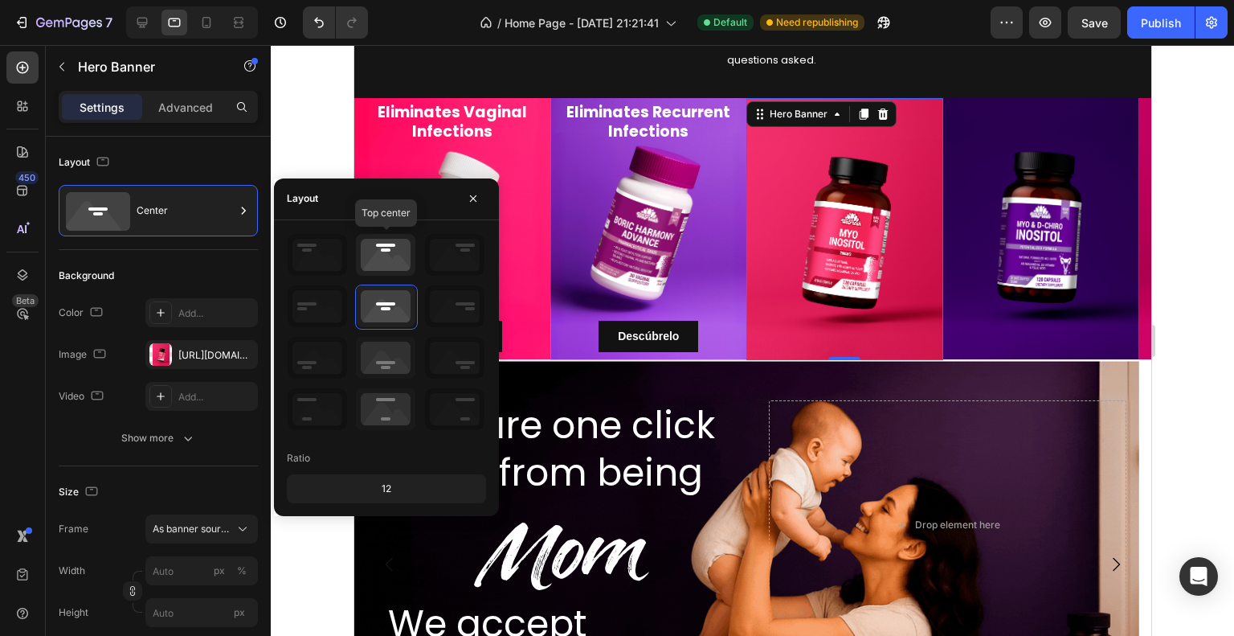
click at [387, 256] on icon at bounding box center [385, 255] width 59 height 42
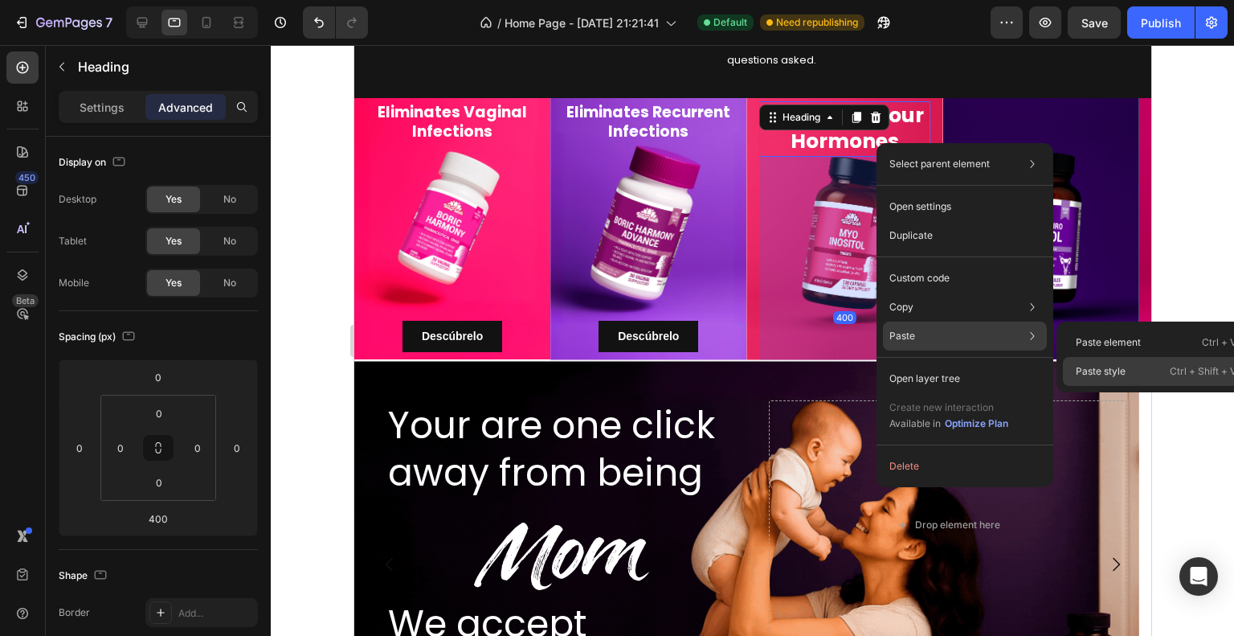
click at [1119, 378] on p "Paste style" at bounding box center [1101, 371] width 50 height 14
type input "220"
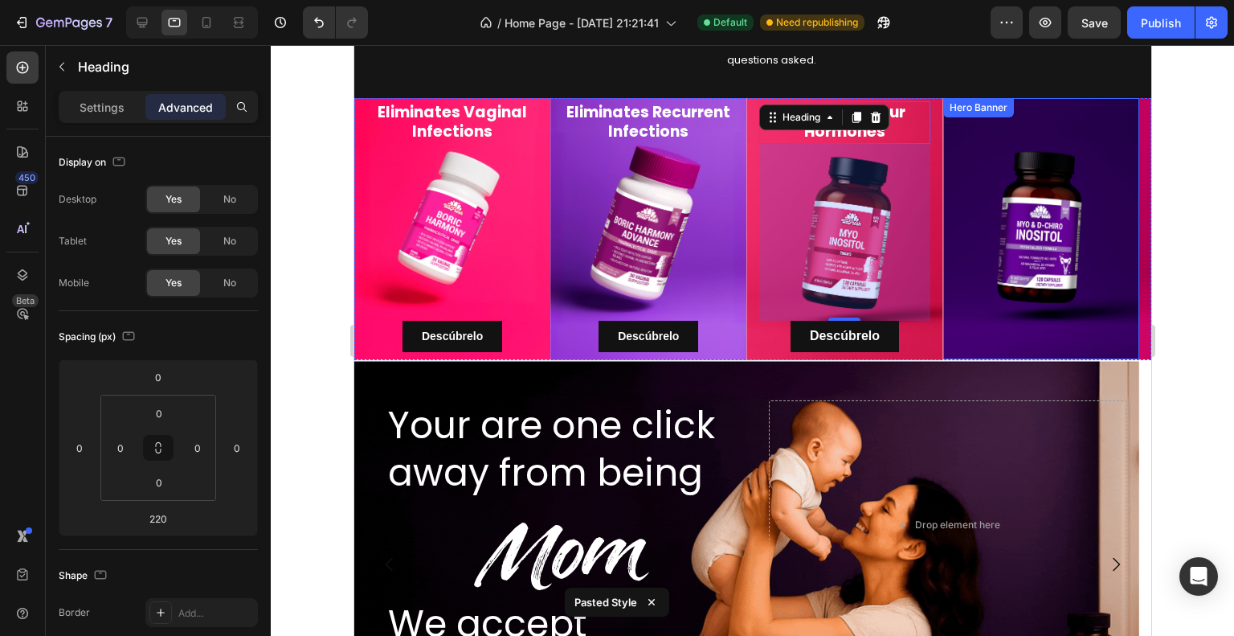
click at [1037, 234] on div "Boosts your Natural Fertility Heading Descúbrelo Button" at bounding box center [1040, 229] width 170 height 408
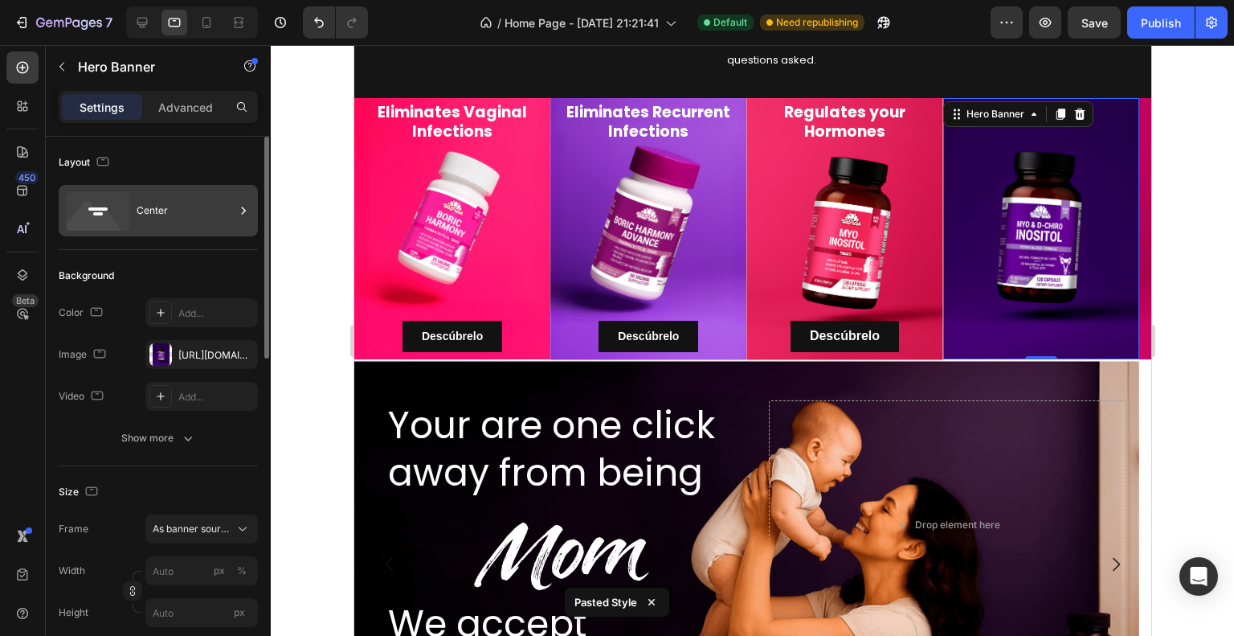
click at [177, 219] on div "Center" at bounding box center [186, 210] width 98 height 37
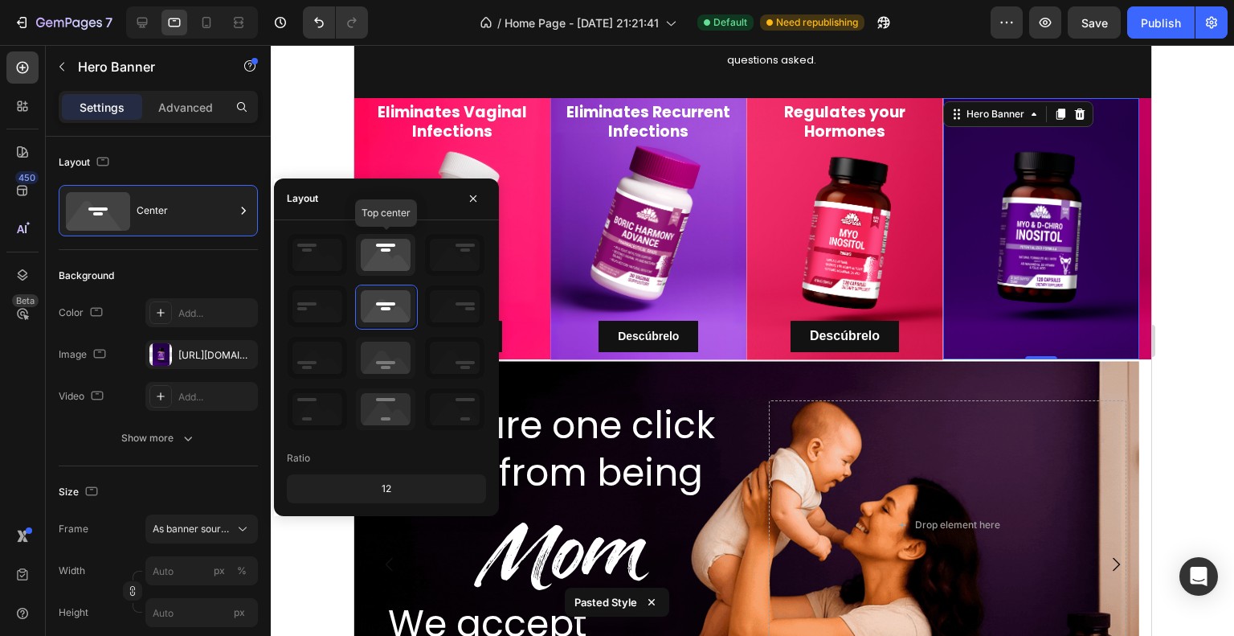
click at [391, 255] on icon at bounding box center [385, 255] width 59 height 42
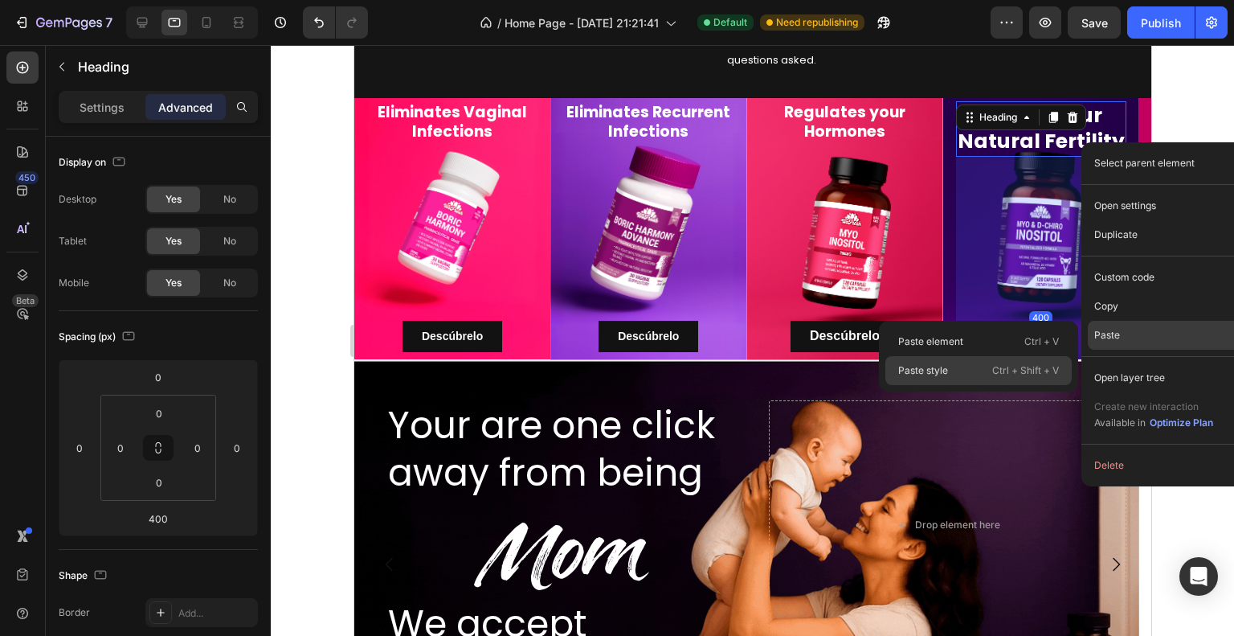
click at [945, 369] on p "Paste style" at bounding box center [923, 370] width 50 height 14
type input "220"
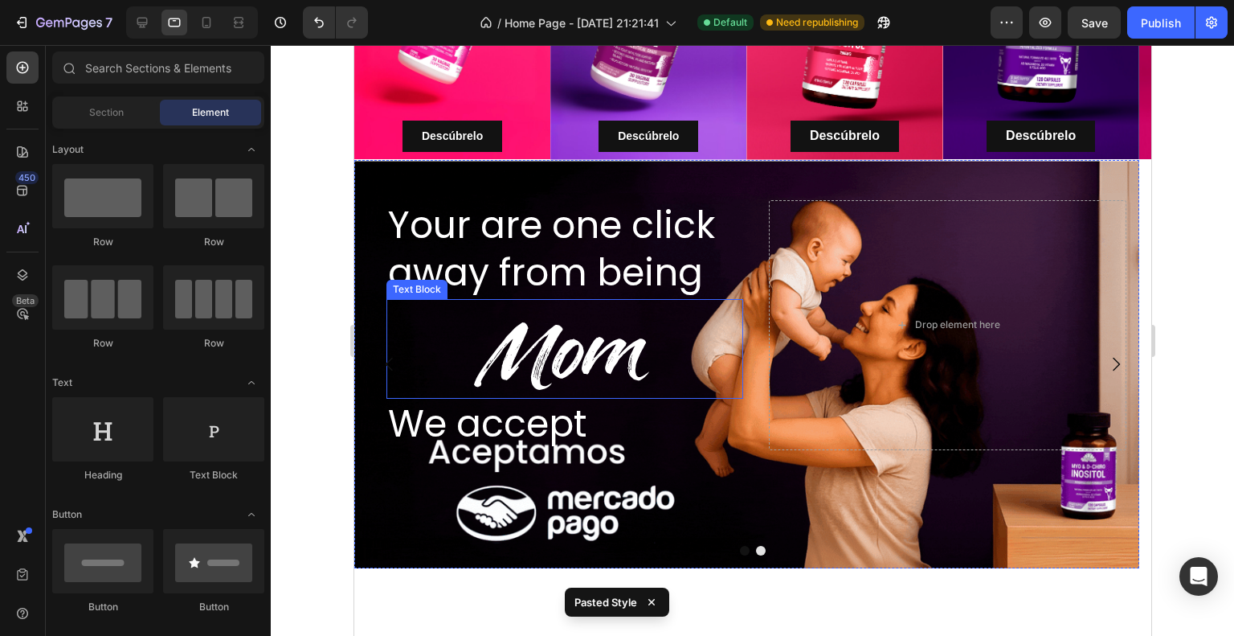
scroll to position [1302, 0]
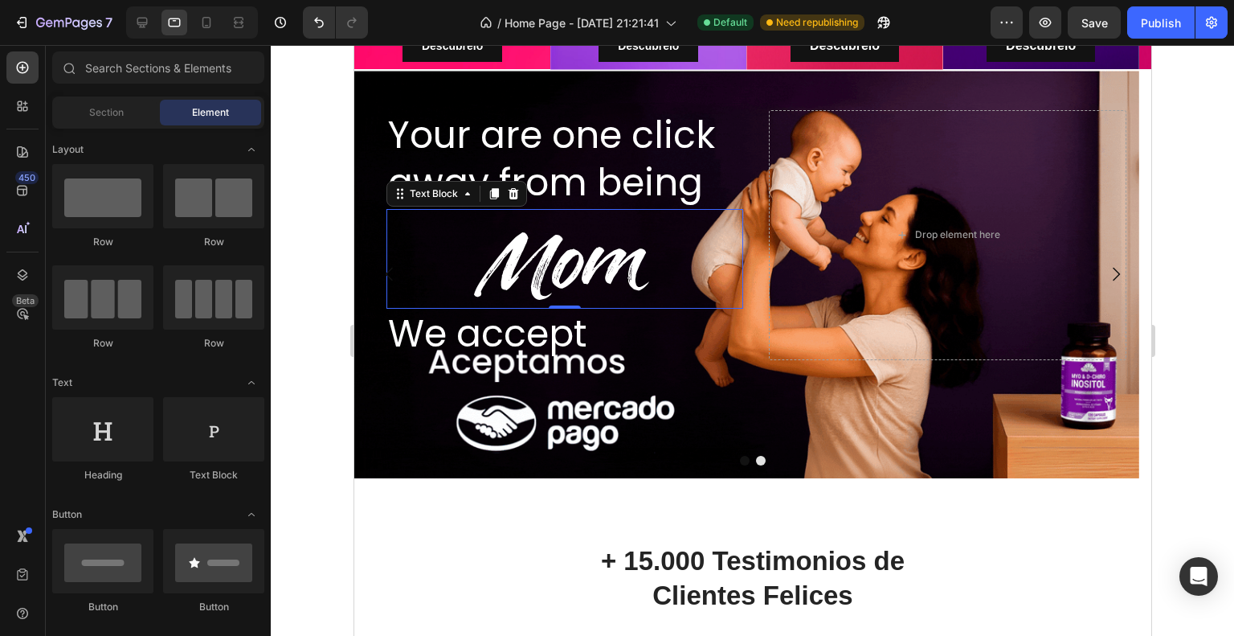
click at [692, 225] on p "Mom" at bounding box center [564, 259] width 354 height 96
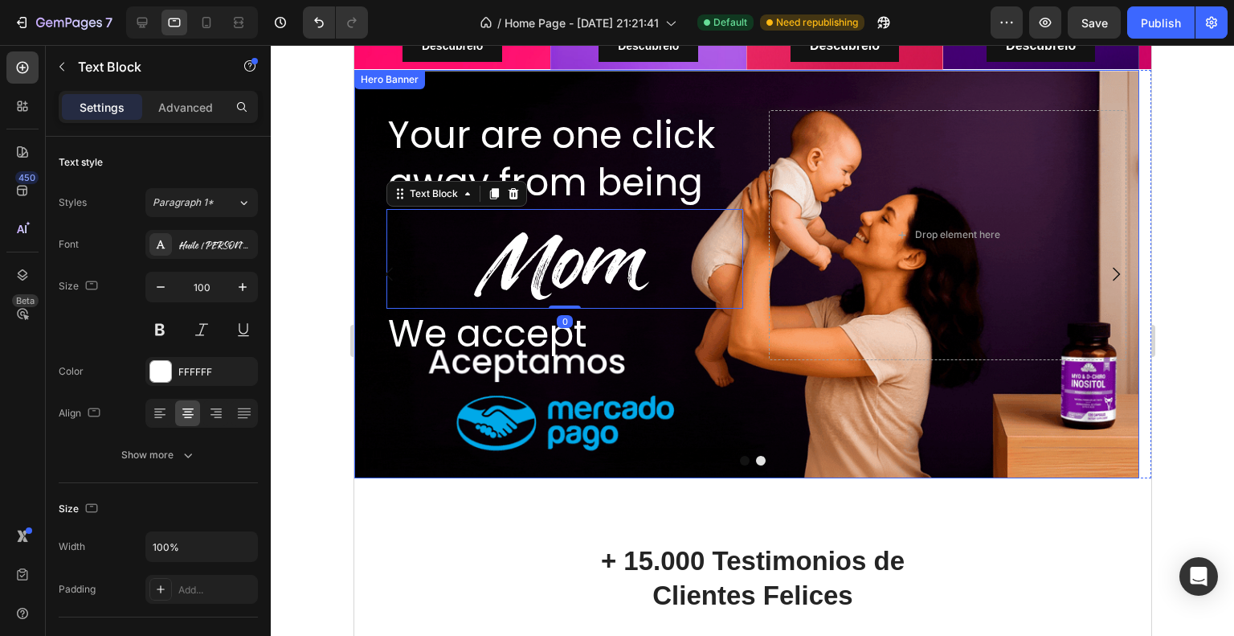
click at [754, 158] on div "Your are one click away from being Heading Mom Text Block 0 We accept Heading D…" at bounding box center [746, 216] width 785 height 293
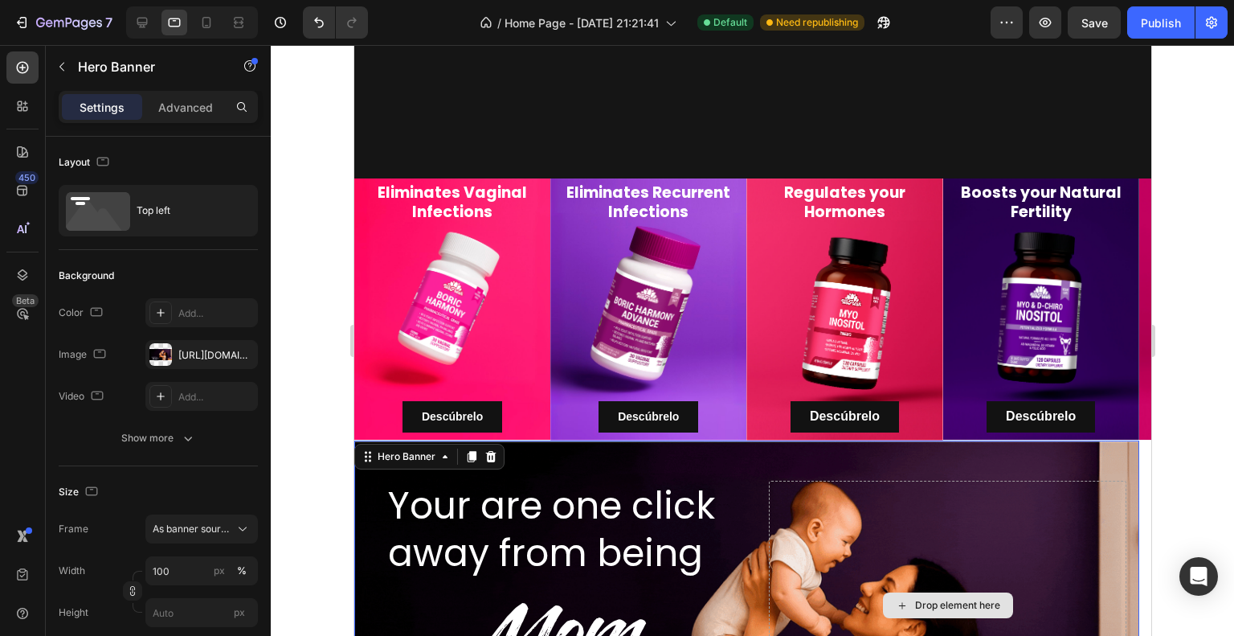
scroll to position [901, 0]
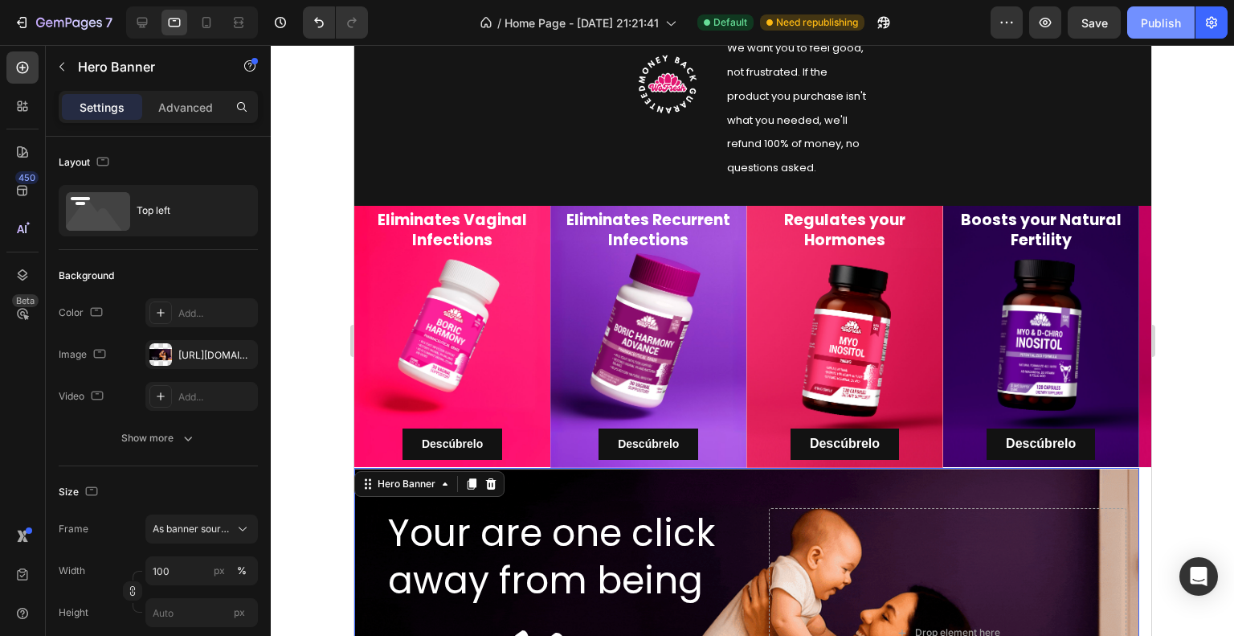
click at [1144, 24] on div "Publish" at bounding box center [1161, 22] width 40 height 17
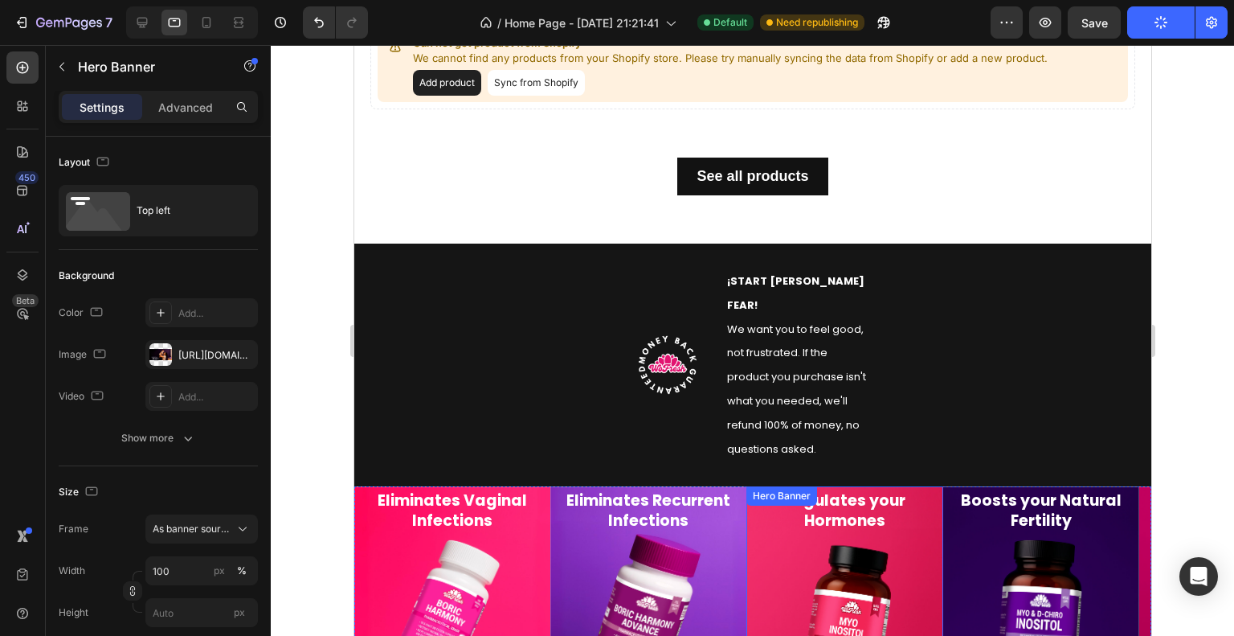
scroll to position [599, 0]
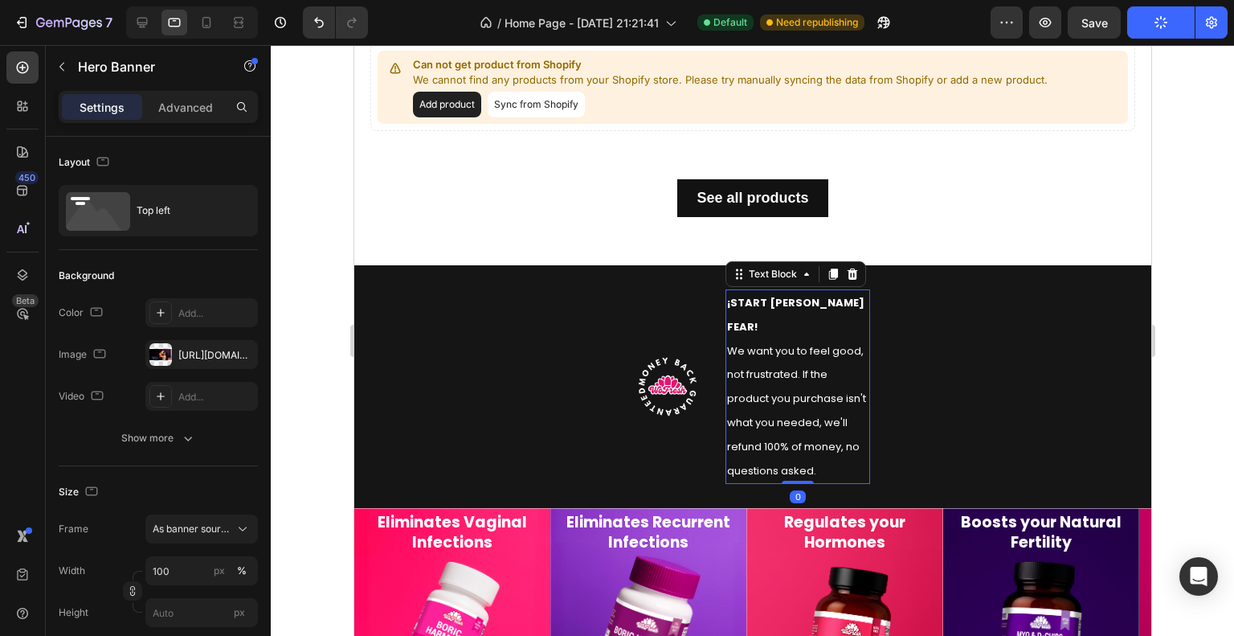
click at [803, 350] on span "We want you to feel good, not frustrated. If the product you purchase isn't wha…" at bounding box center [795, 410] width 139 height 135
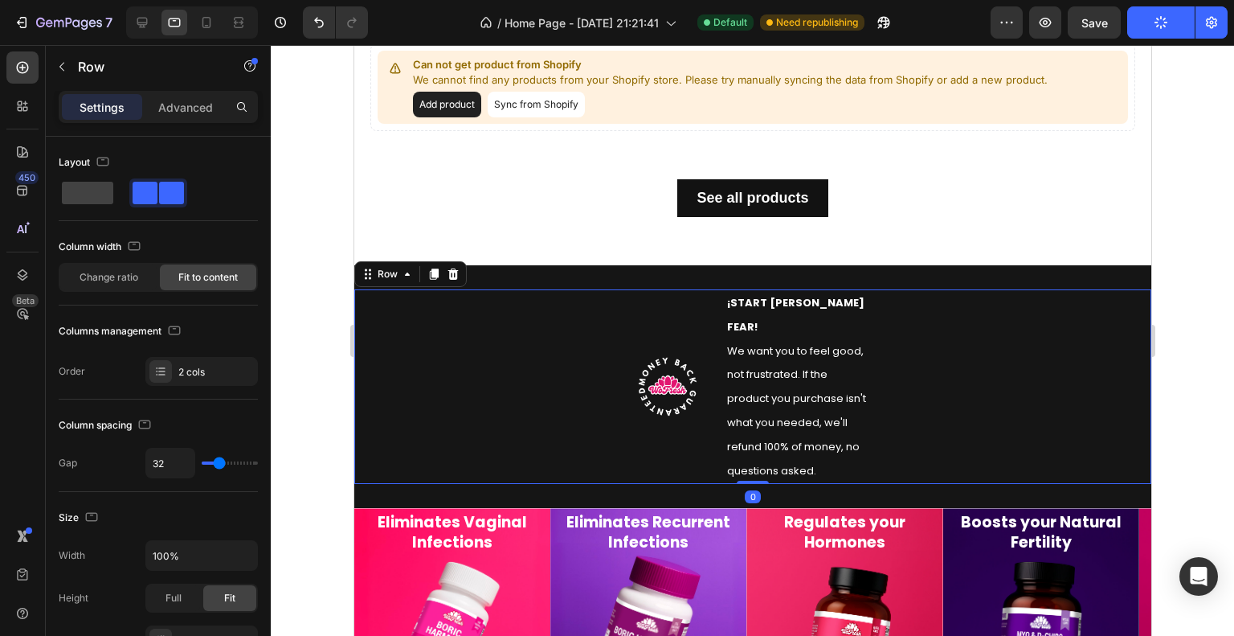
click at [487, 320] on div "Image ¡START WHITOUT FEAR! We want you to feel good, not frustrated. If the pro…" at bounding box center [752, 386] width 797 height 194
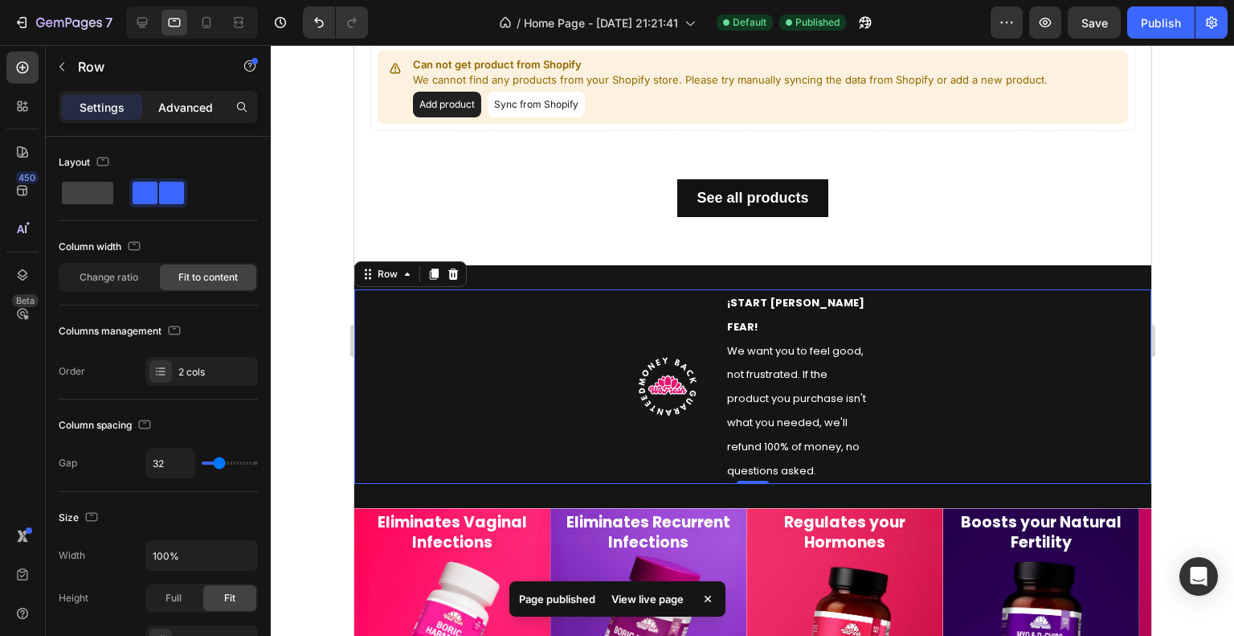
click at [178, 114] on p "Advanced" at bounding box center [185, 107] width 55 height 17
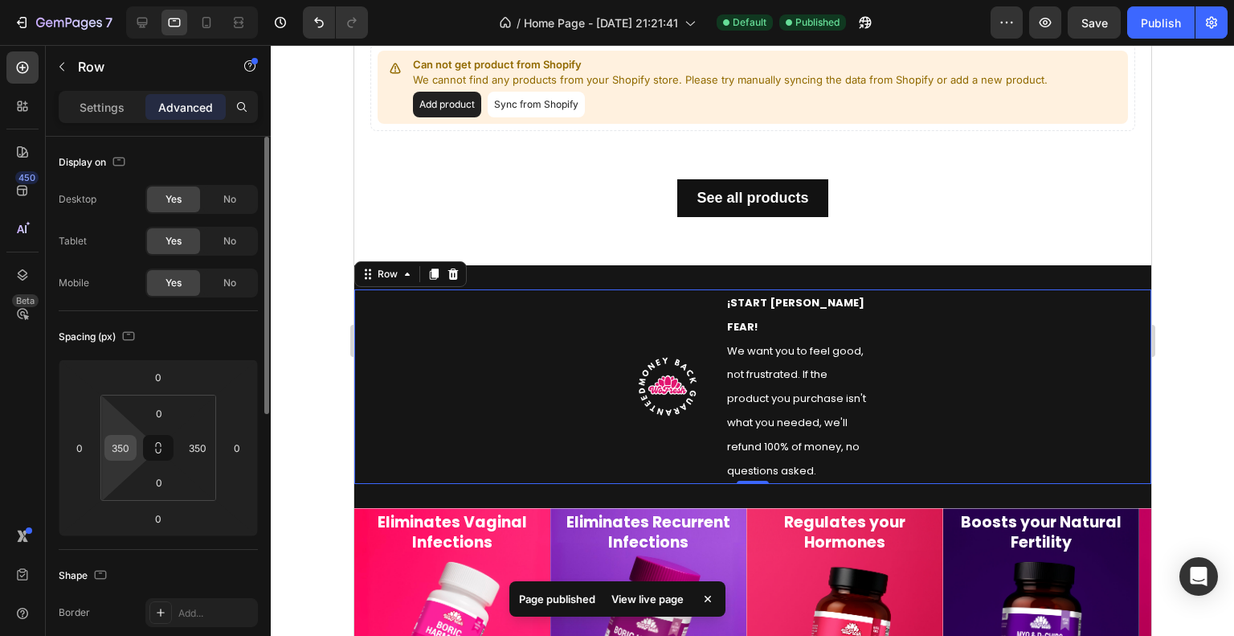
click at [130, 455] on input "350" at bounding box center [120, 447] width 24 height 24
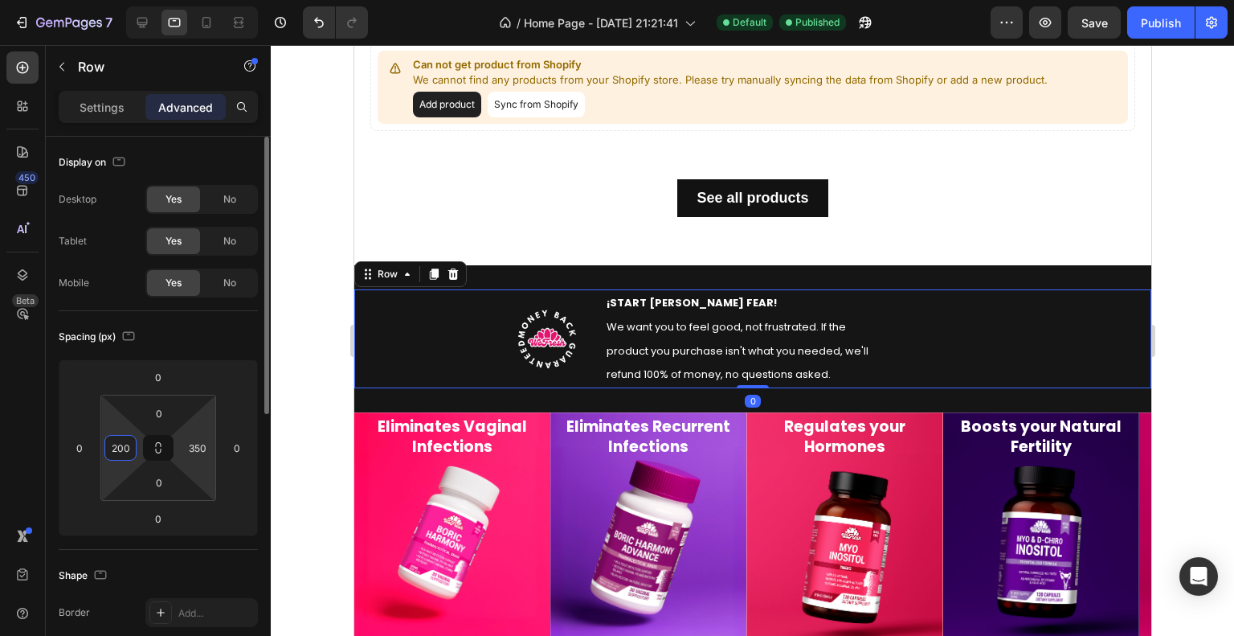
click at [180, 0] on html "7 Version history / Home Page - Aug 15, 21:21:41 Default Published Preview Save…" at bounding box center [617, 0] width 1234 height 0
click at [108, 452] on input "200" at bounding box center [120, 447] width 24 height 24
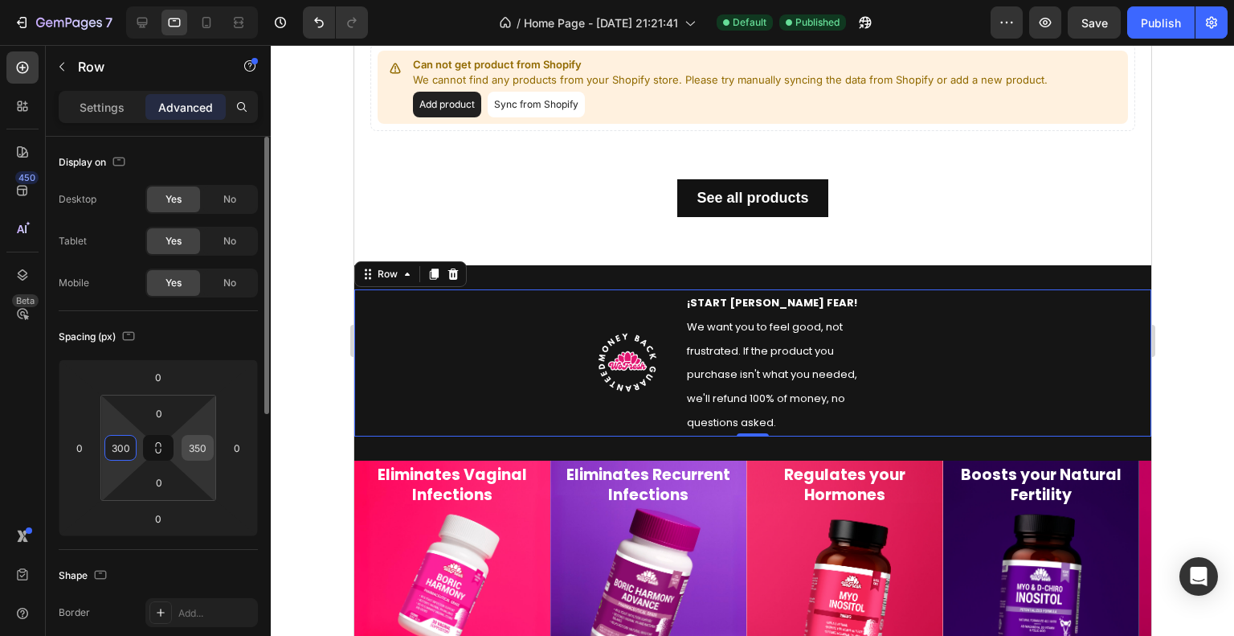
type input "300"
click at [191, 444] on input "350" at bounding box center [198, 447] width 24 height 24
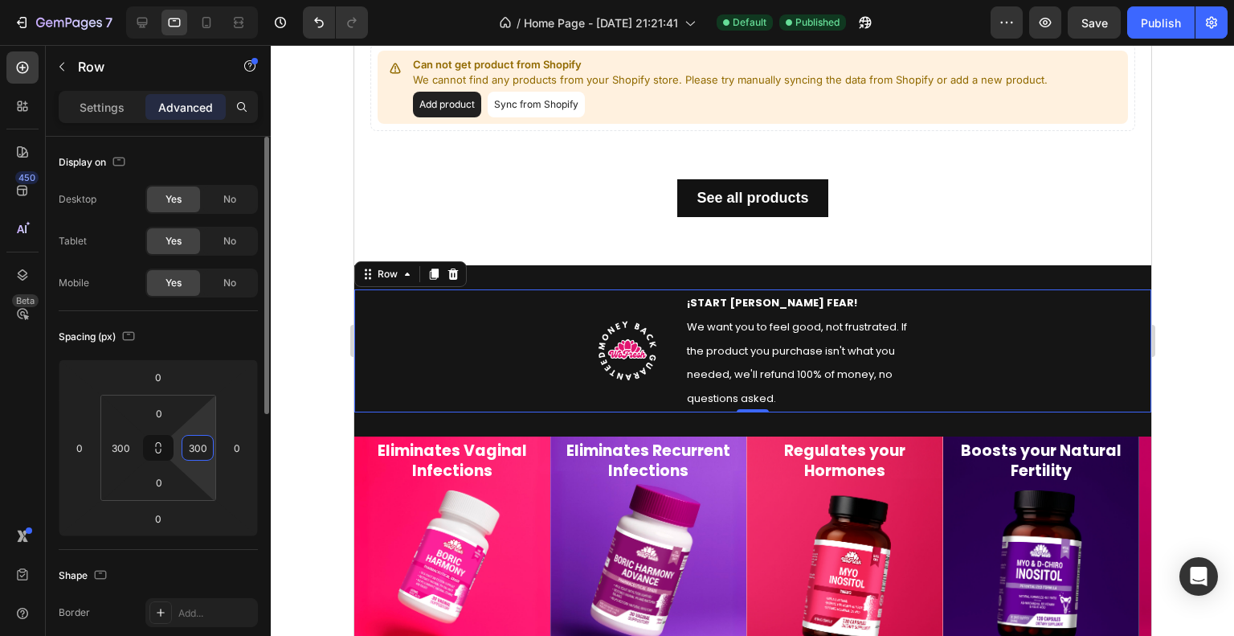
click at [198, 449] on input "300" at bounding box center [198, 447] width 24 height 24
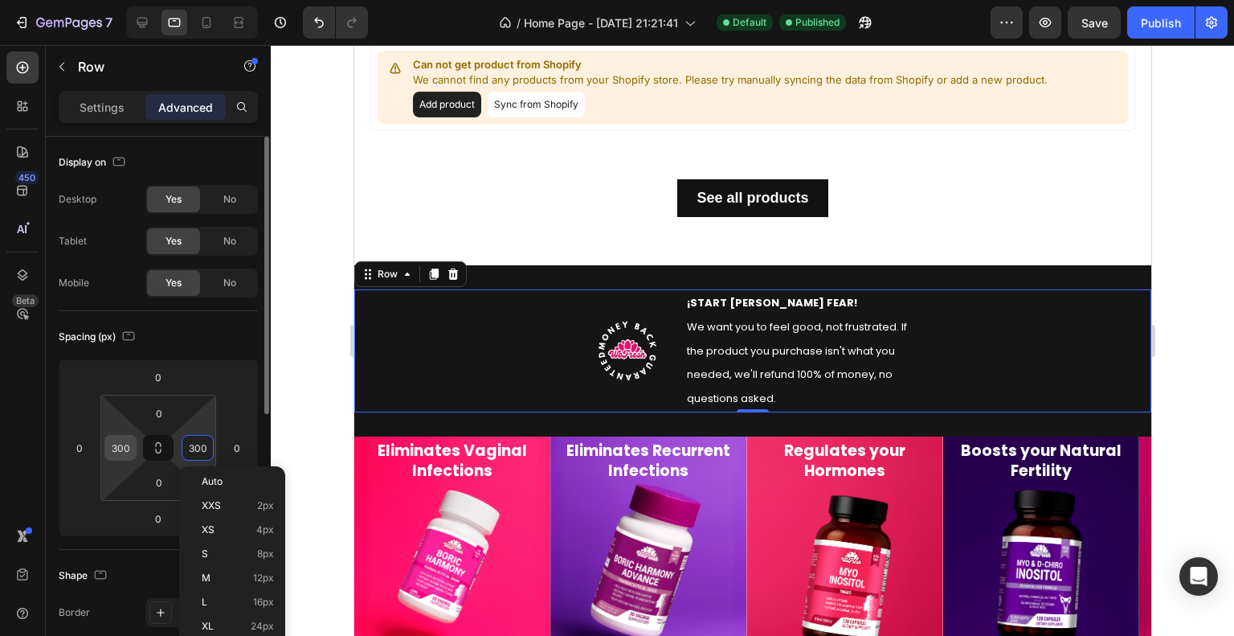
type input "300"
click at [112, 445] on input "300" at bounding box center [120, 447] width 24 height 24
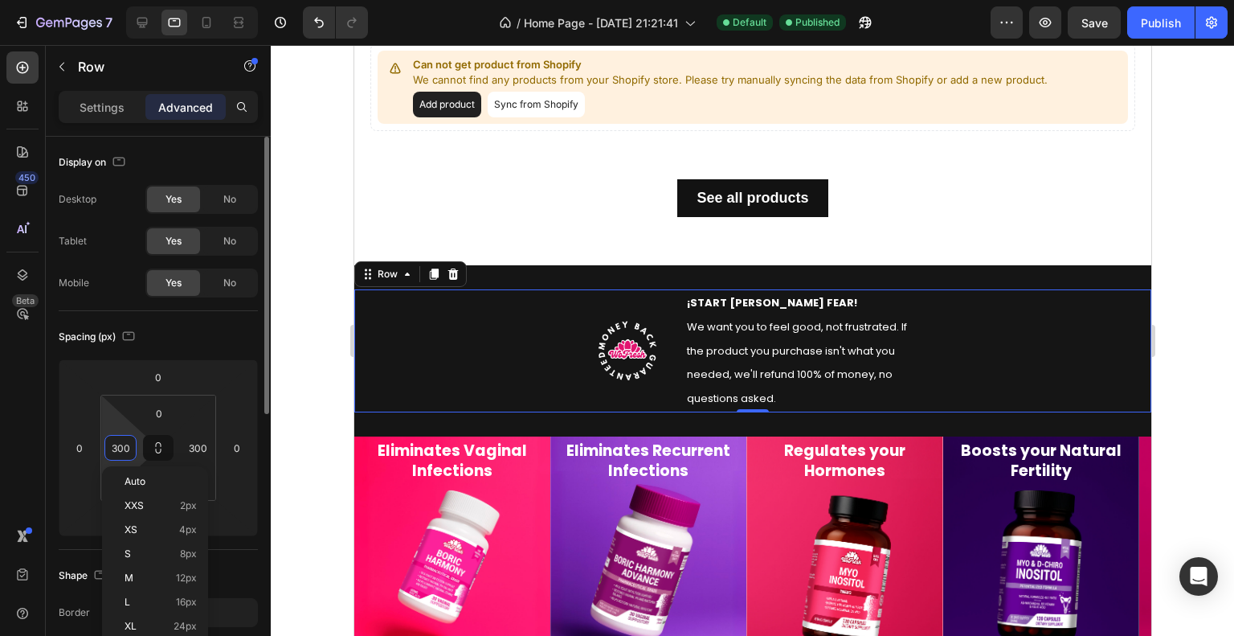
click at [112, 445] on input "300" at bounding box center [120, 447] width 24 height 24
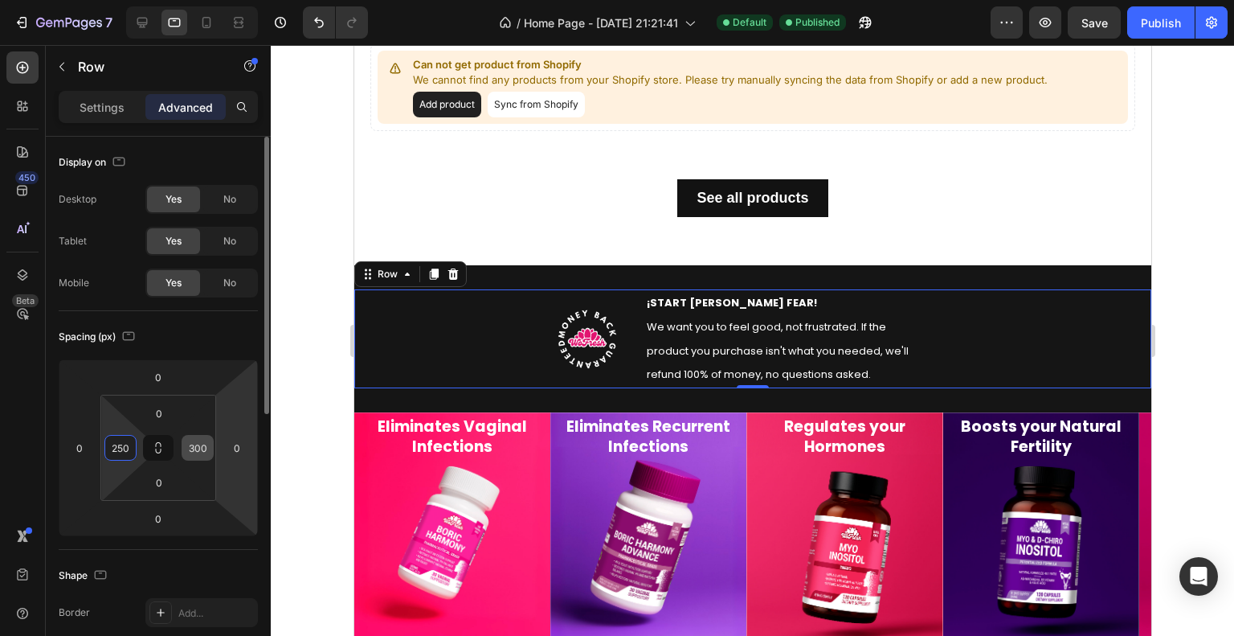
type input "250"
click at [202, 445] on input "300" at bounding box center [198, 447] width 24 height 24
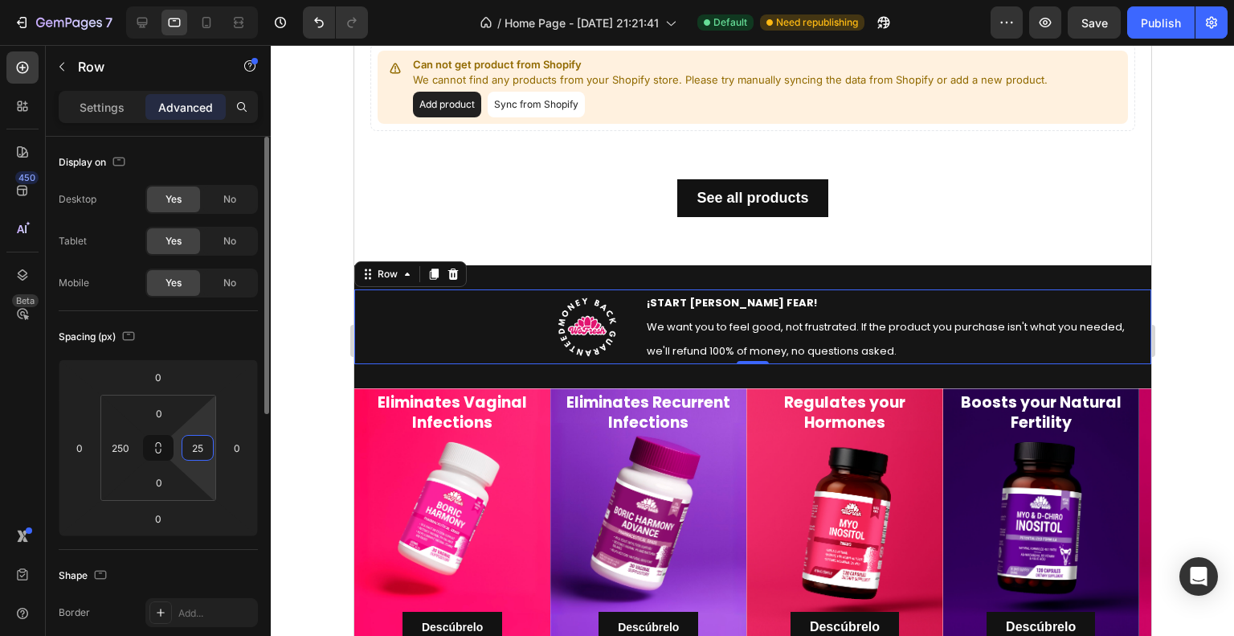
type input "250"
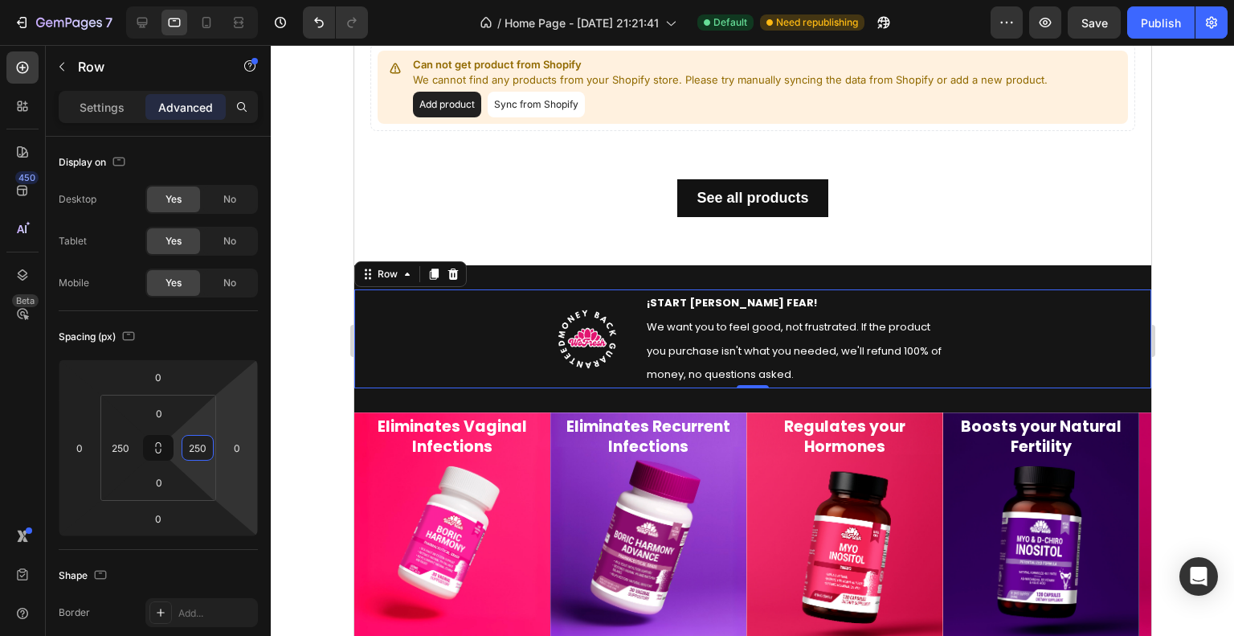
click at [1228, 288] on div at bounding box center [752, 340] width 963 height 591
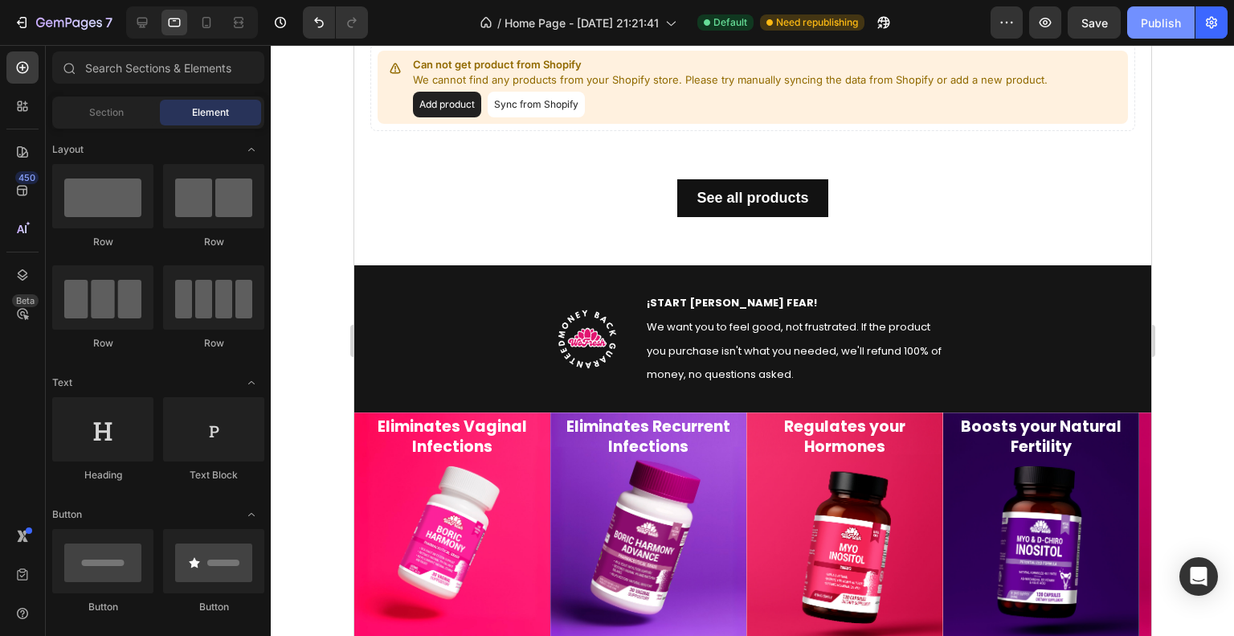
click at [1156, 28] on div "Publish" at bounding box center [1161, 22] width 40 height 17
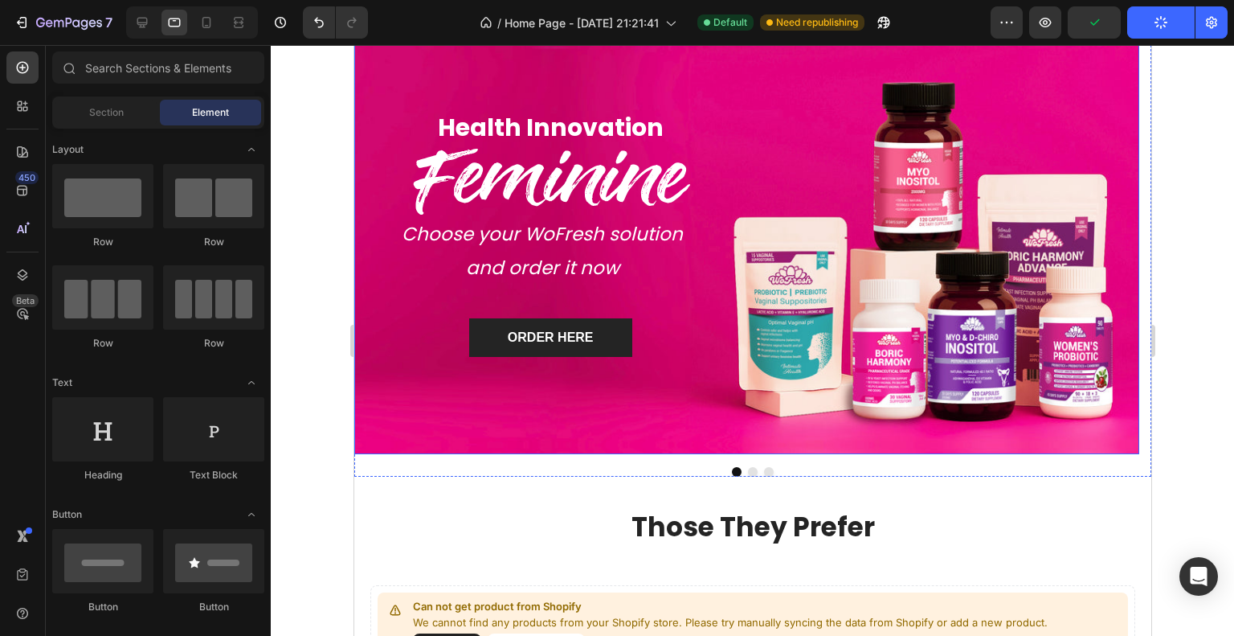
scroll to position [0, 0]
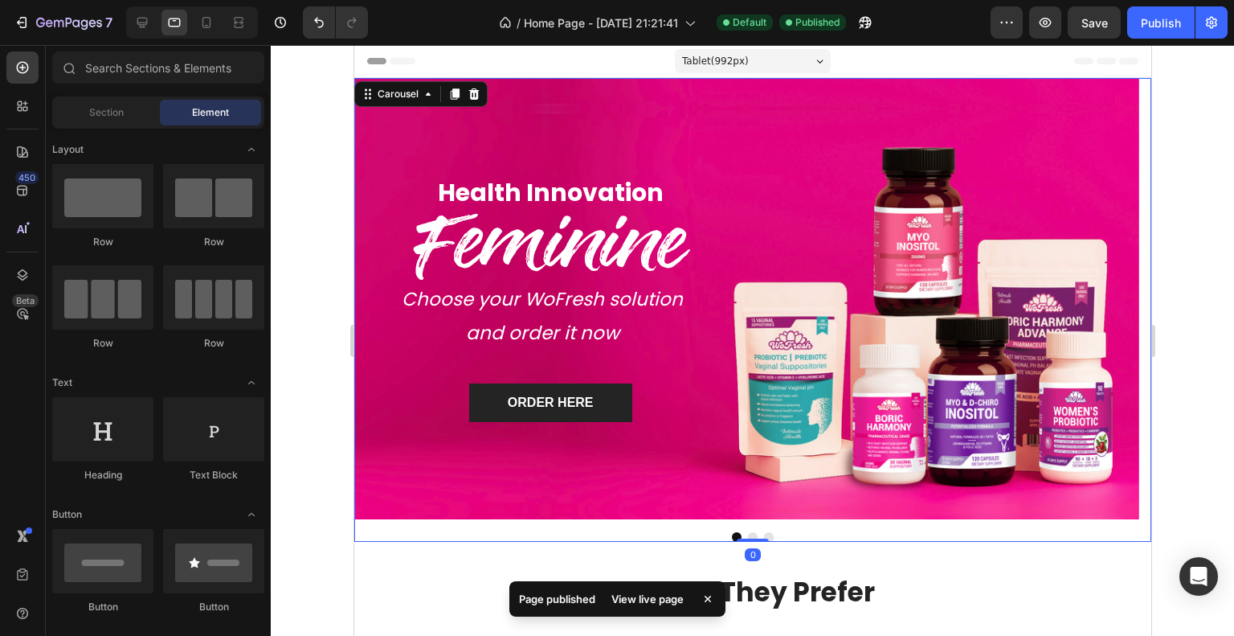
click at [801, 532] on div at bounding box center [752, 537] width 797 height 10
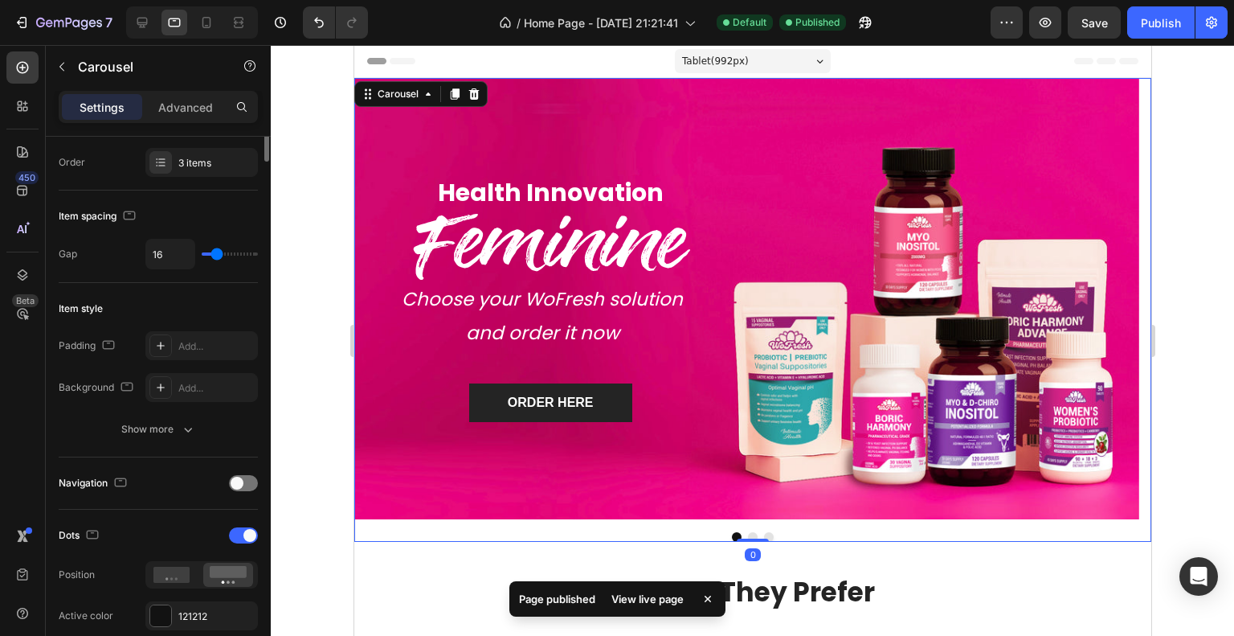
scroll to position [402, 0]
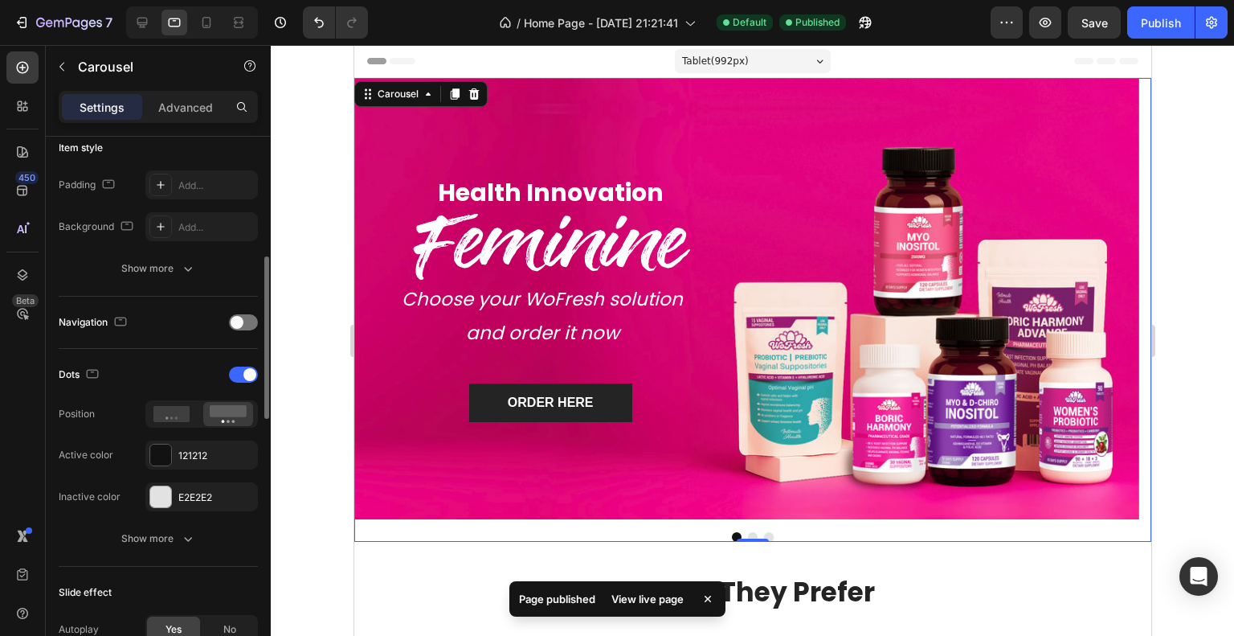
click at [235, 382] on div "Dots" at bounding box center [158, 375] width 199 height 26
click at [236, 374] on div at bounding box center [243, 374] width 29 height 16
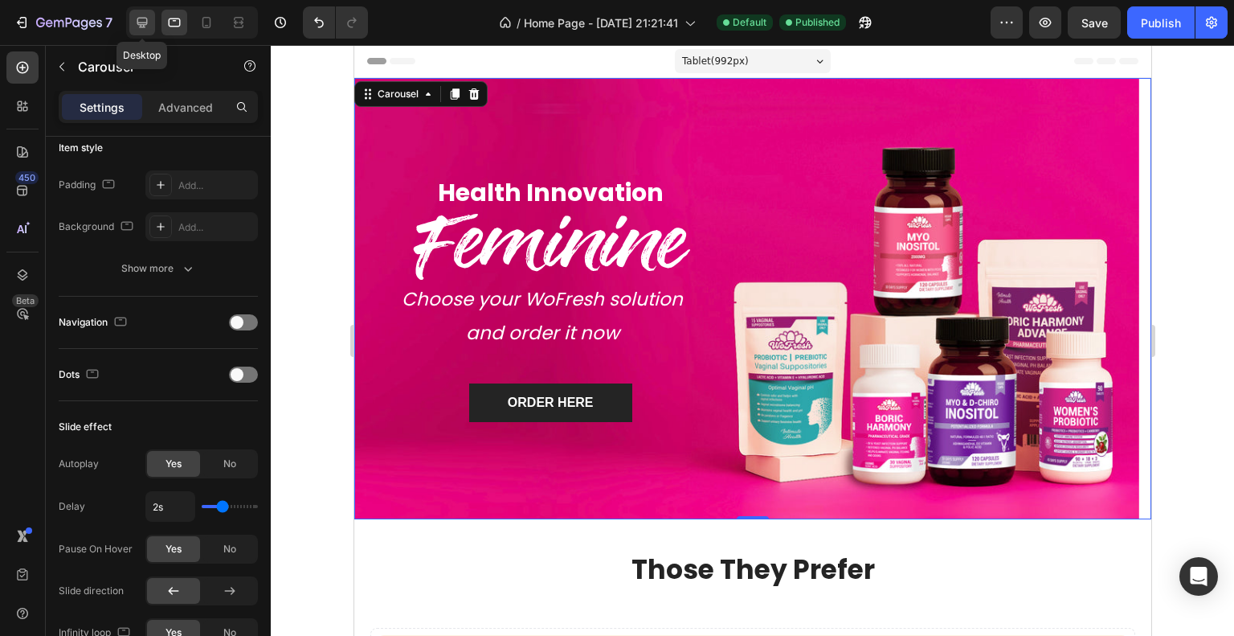
click at [137, 11] on div at bounding box center [142, 23] width 26 height 26
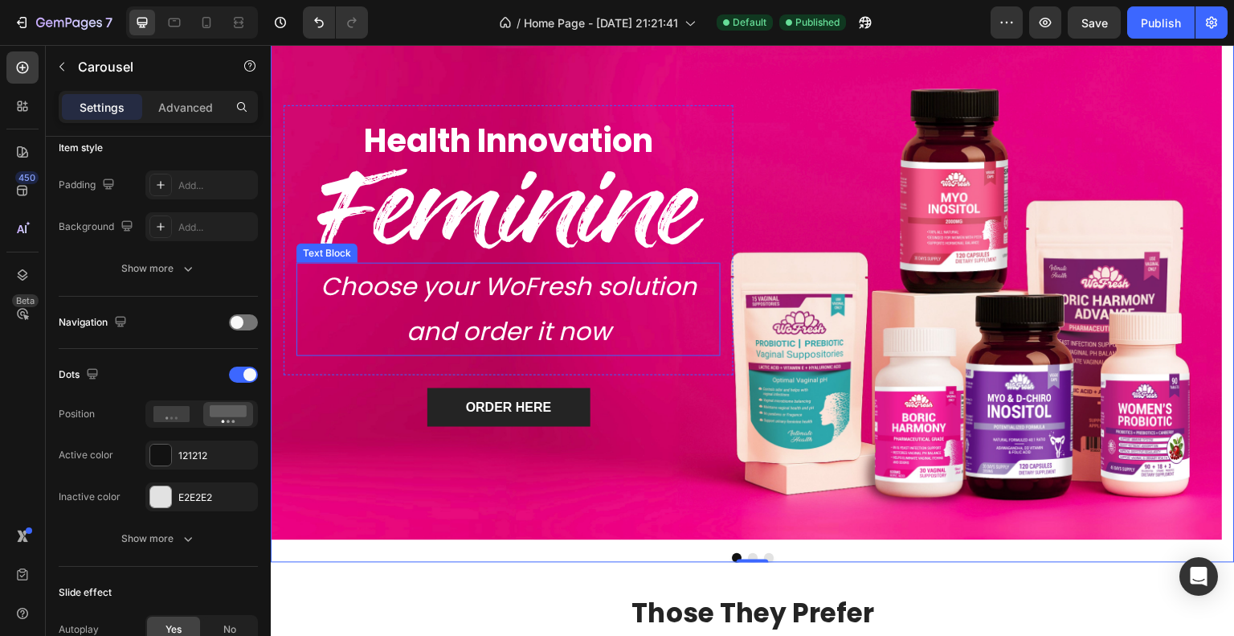
scroll to position [161, 0]
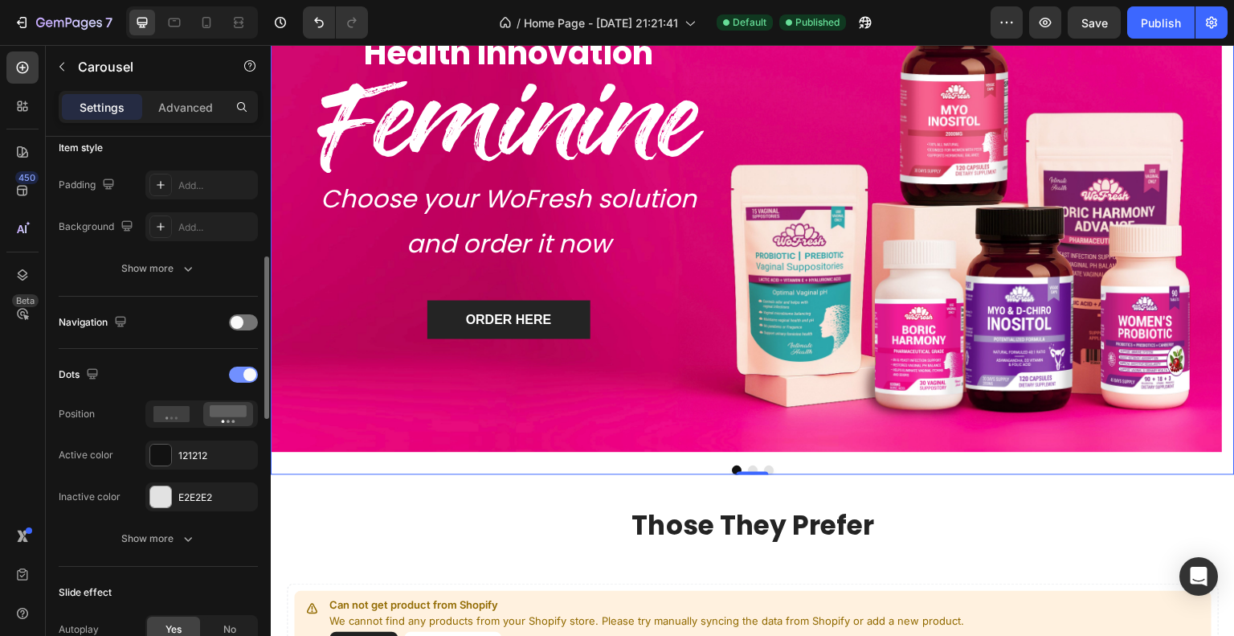
click at [244, 370] on span at bounding box center [249, 374] width 13 height 13
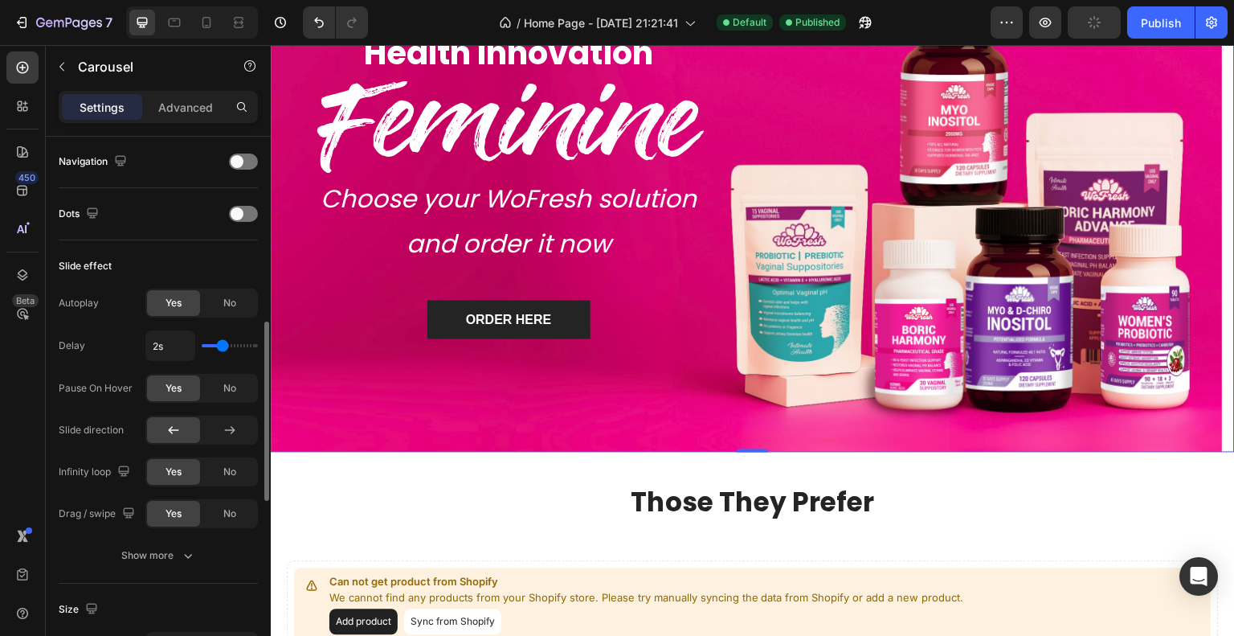
scroll to position [321, 0]
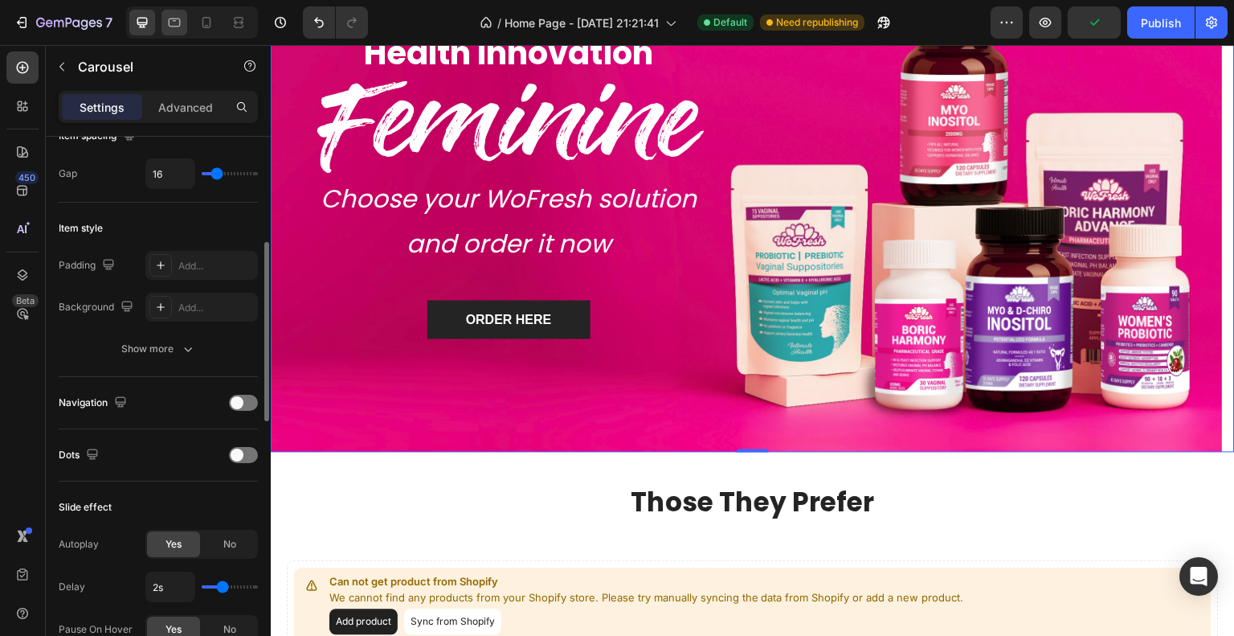
click at [175, 27] on icon at bounding box center [175, 22] width 12 height 9
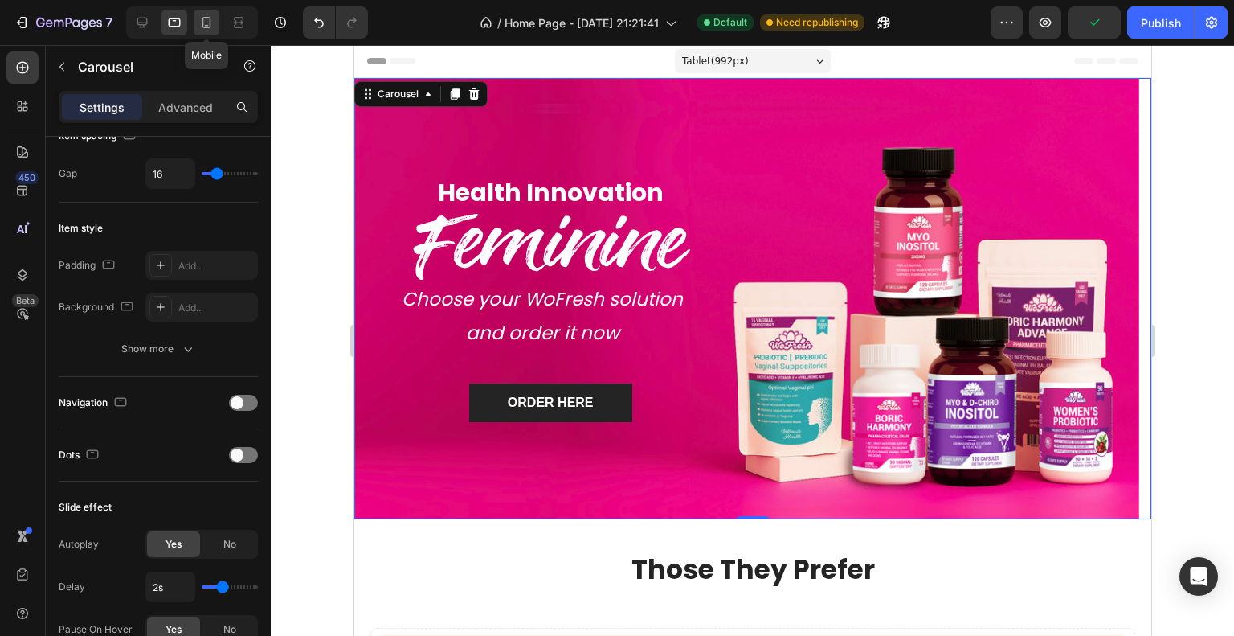
click at [204, 18] on icon at bounding box center [206, 22] width 16 height 16
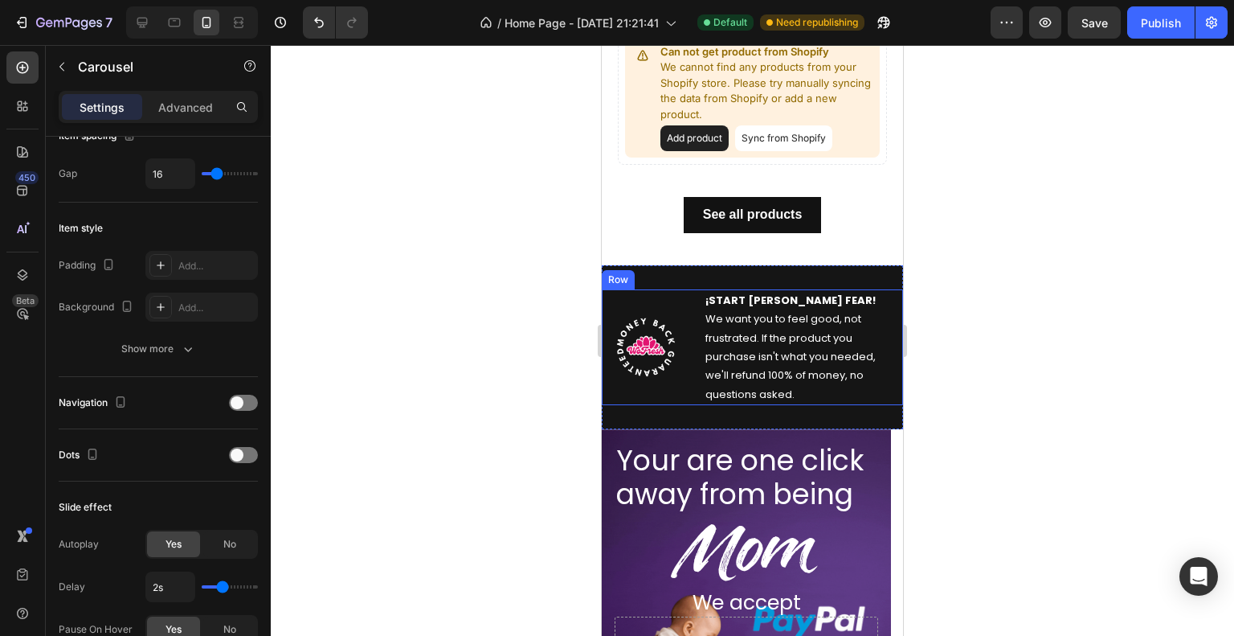
scroll to position [964, 0]
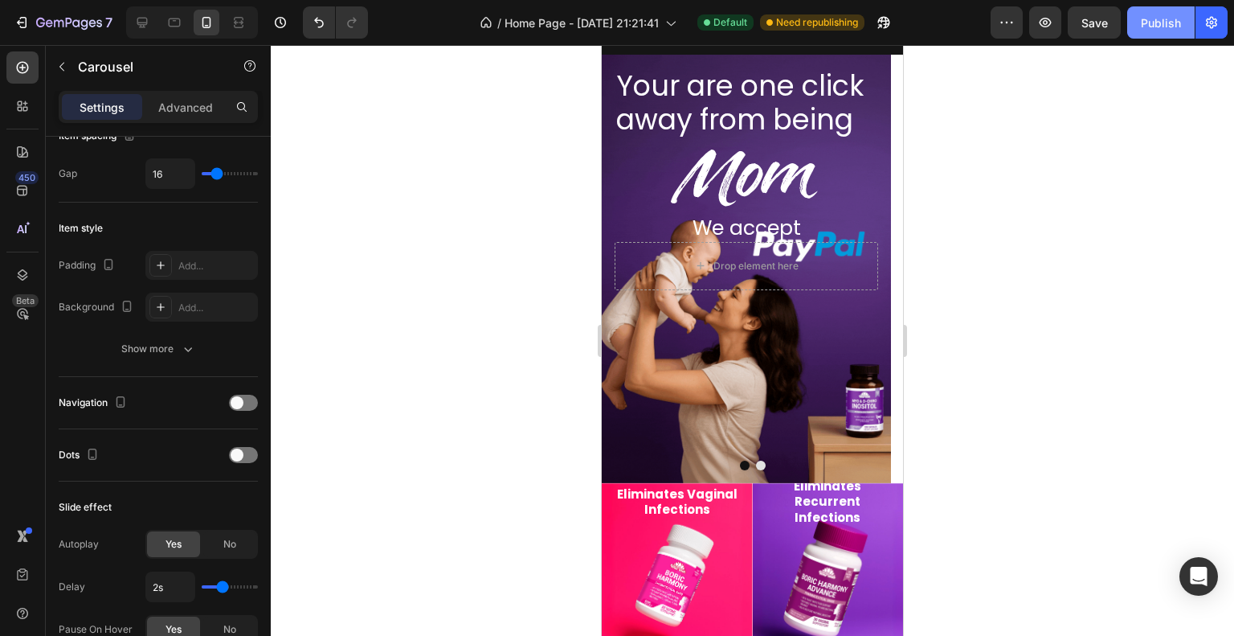
click at [1141, 17] on div "Publish" at bounding box center [1161, 22] width 40 height 17
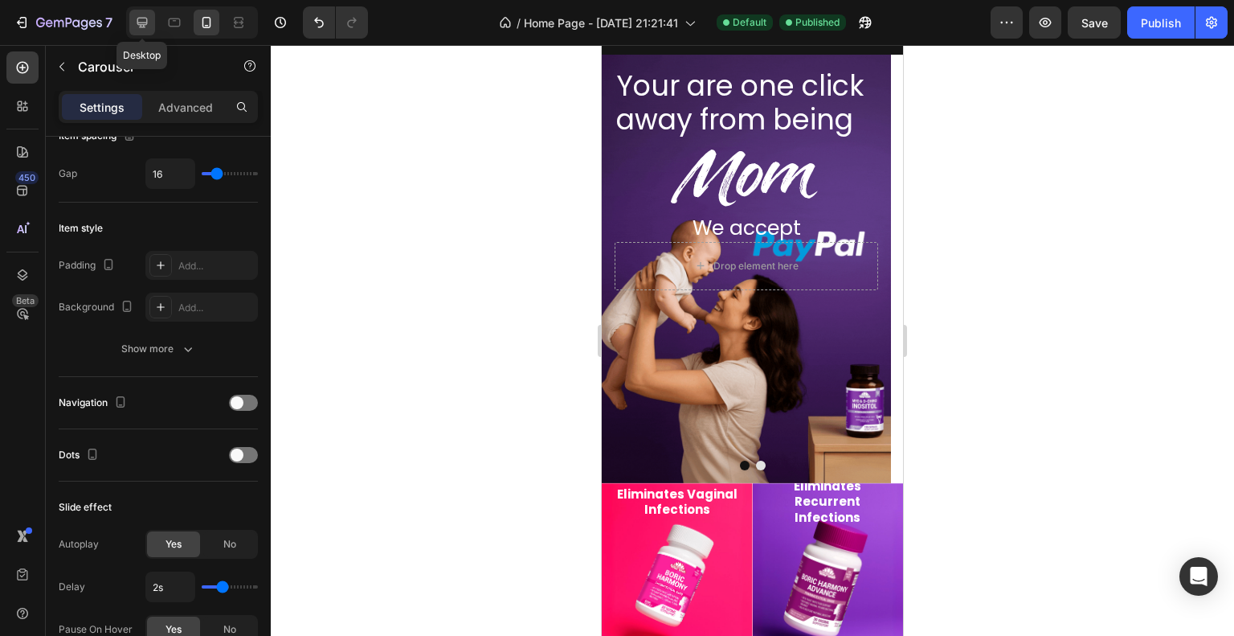
click at [142, 32] on div at bounding box center [142, 23] width 26 height 26
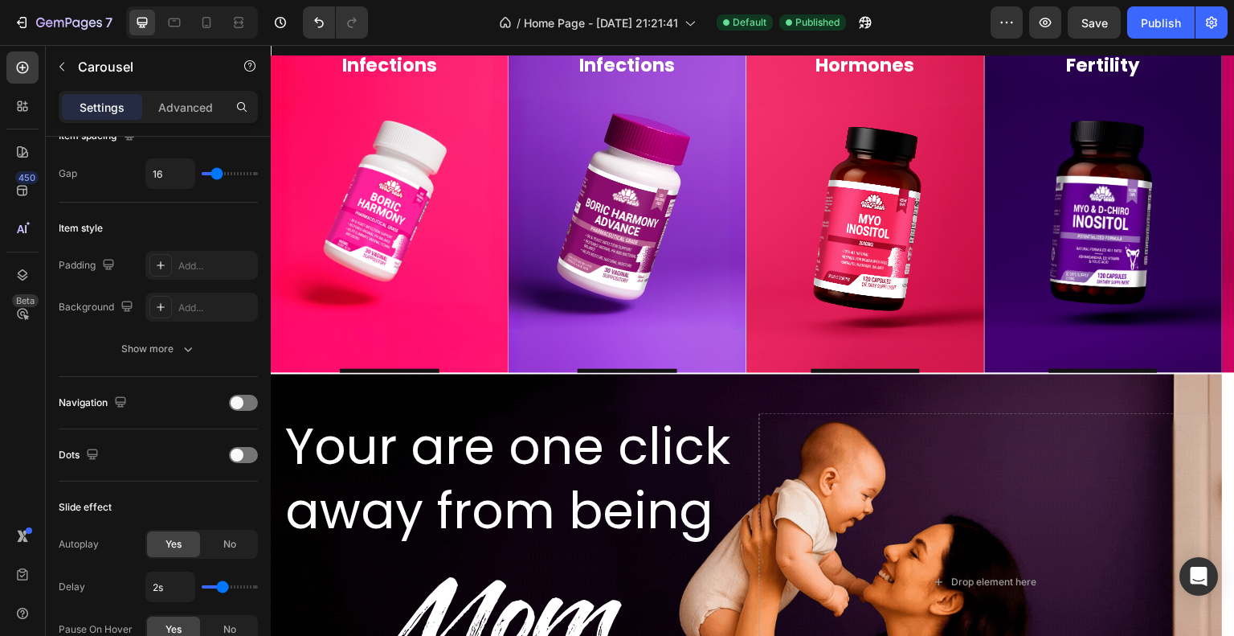
scroll to position [980, 0]
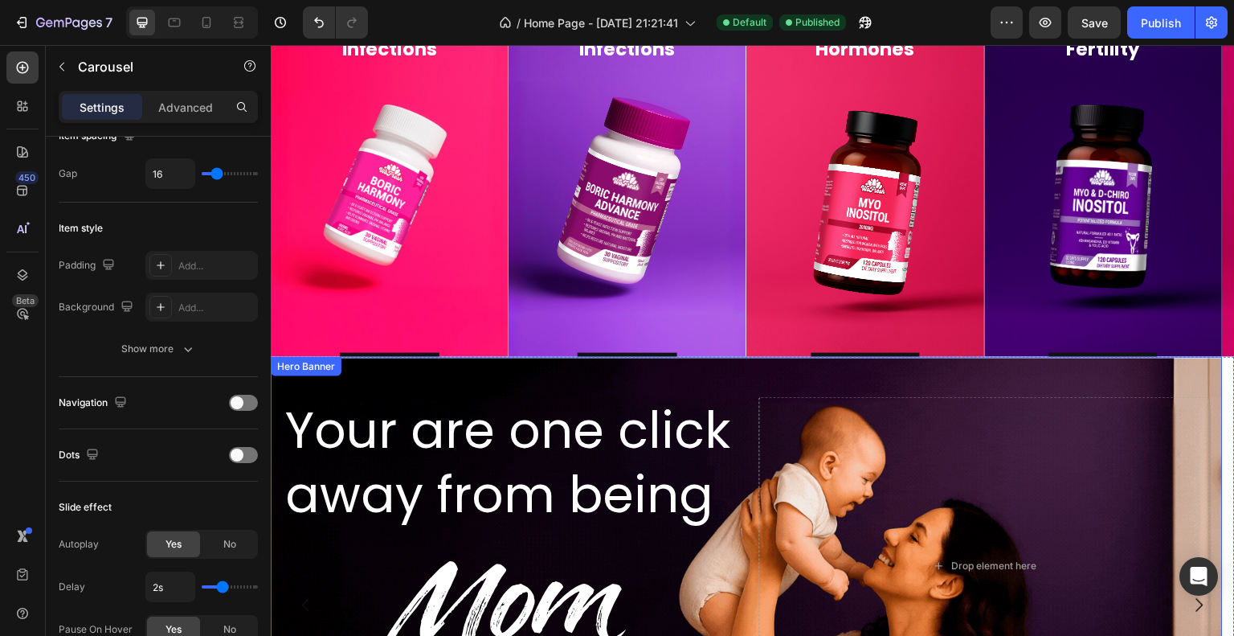
click at [708, 382] on div "Your are one click away from being Heading Mom Text Block We accept Heading Dro…" at bounding box center [747, 548] width 952 height 382
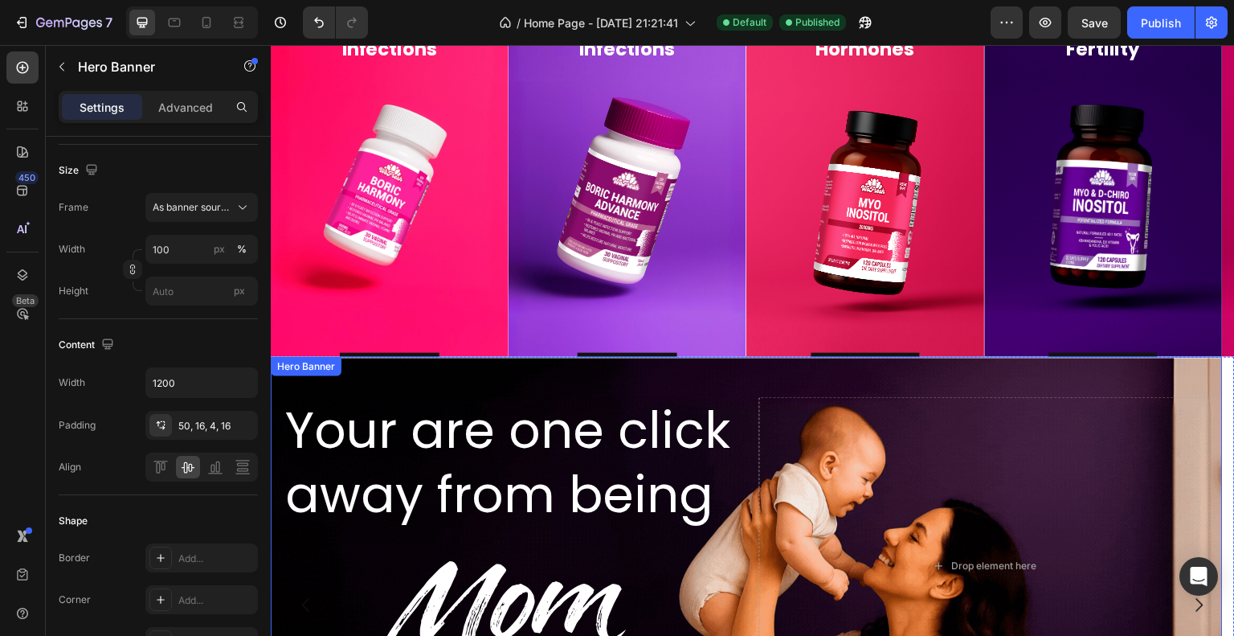
scroll to position [0, 0]
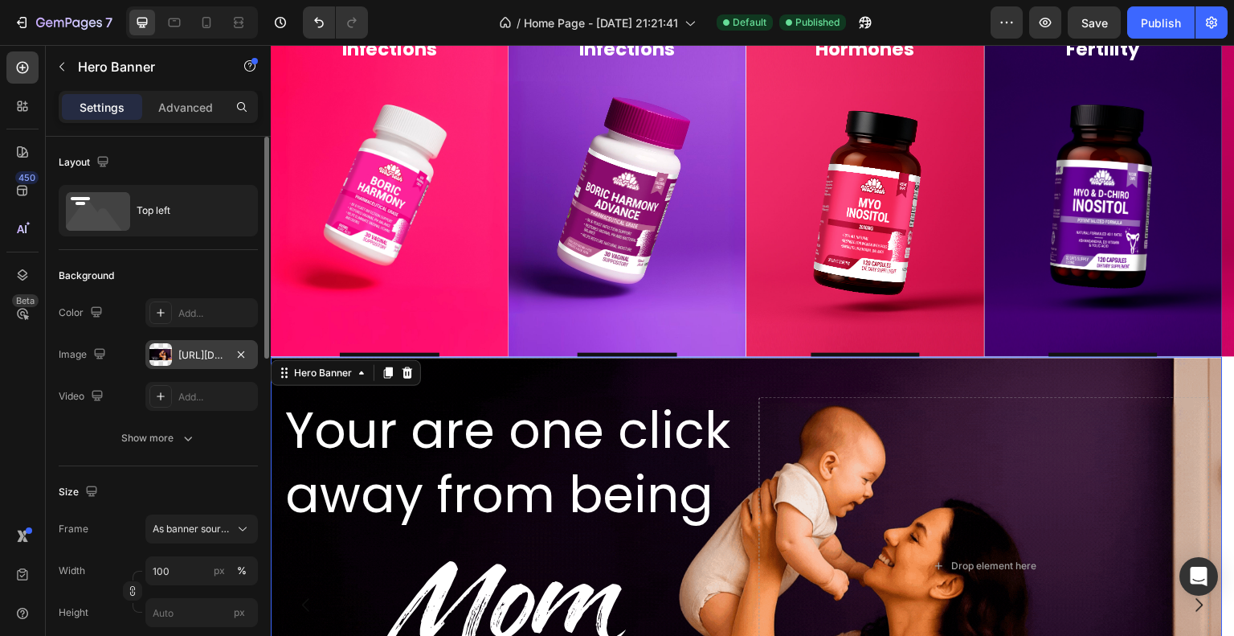
click at [204, 350] on div "https://cdn.shopify.com/s/files/1/0708/9209/3607/files/gempages_576613178713048…" at bounding box center [201, 355] width 47 height 14
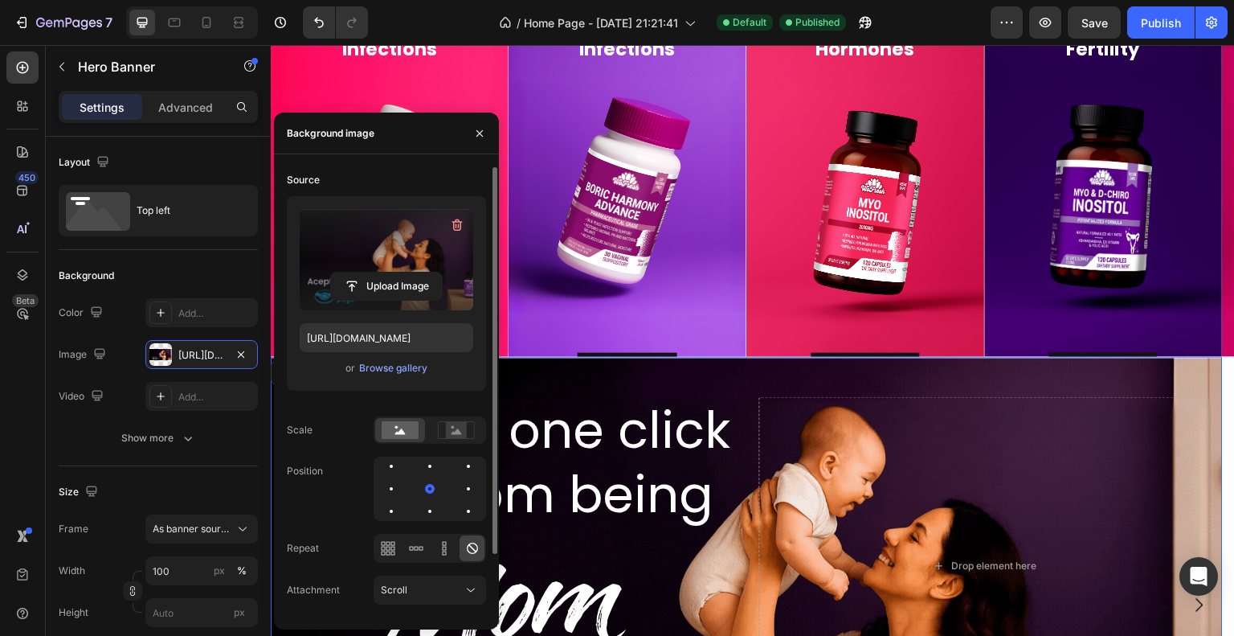
click at [376, 260] on label at bounding box center [387, 259] width 174 height 101
click at [376, 272] on input "file" at bounding box center [386, 285] width 111 height 27
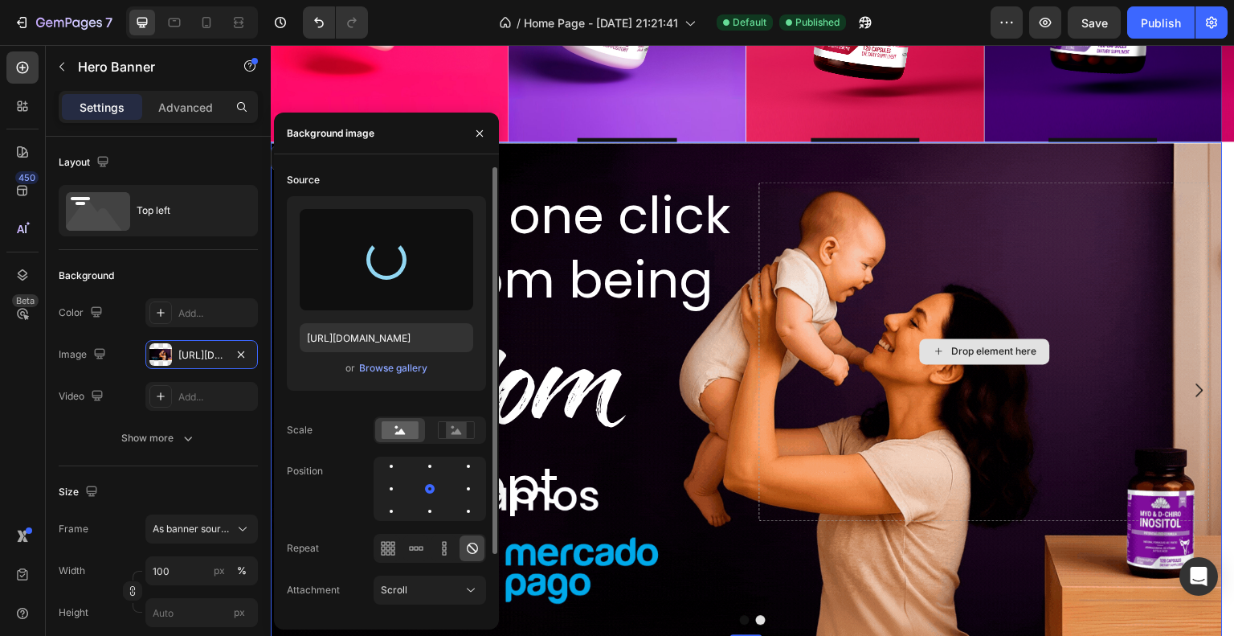
scroll to position [1382, 0]
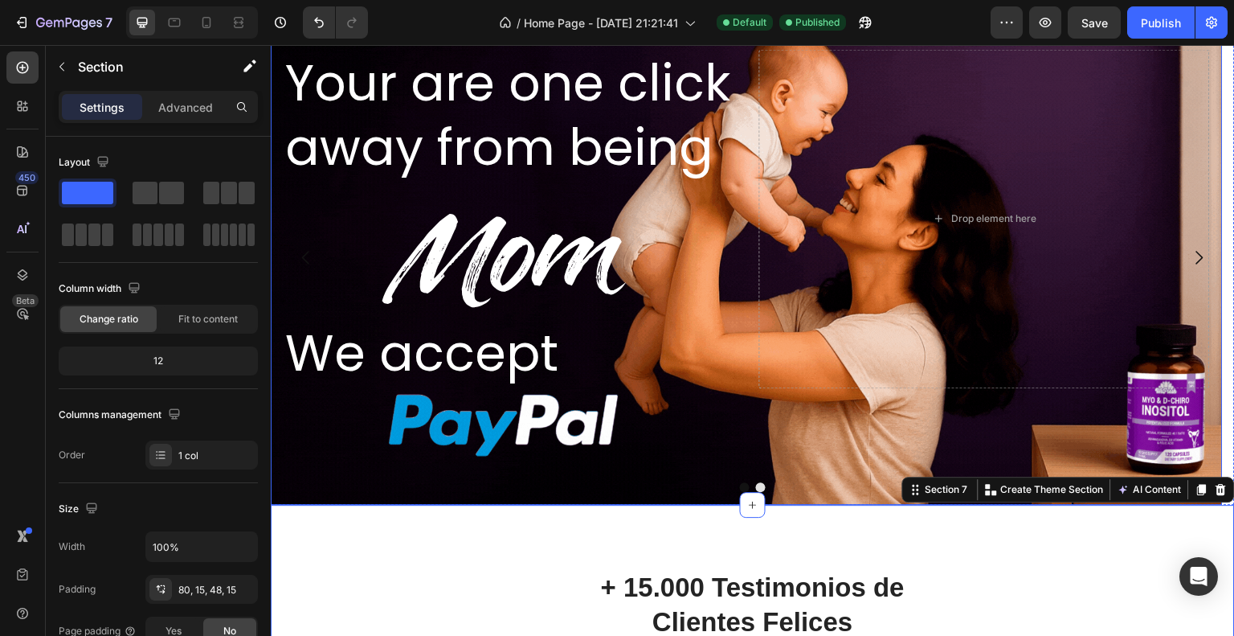
scroll to position [1221, 0]
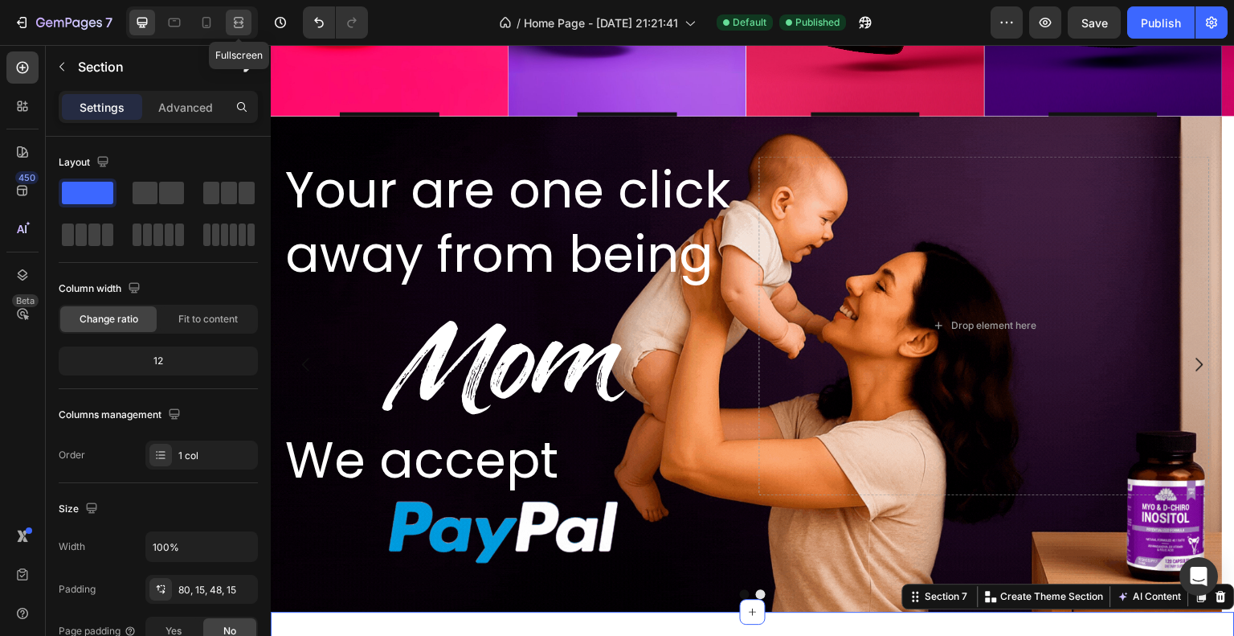
click at [231, 20] on icon at bounding box center [239, 22] width 16 height 16
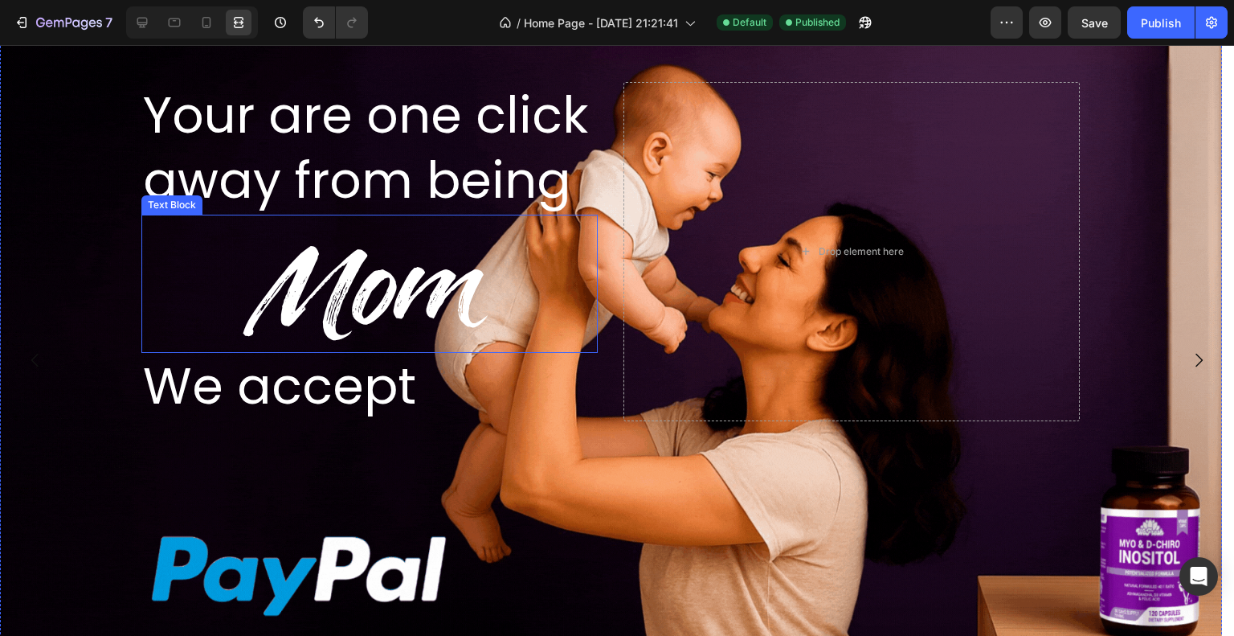
scroll to position [1382, 0]
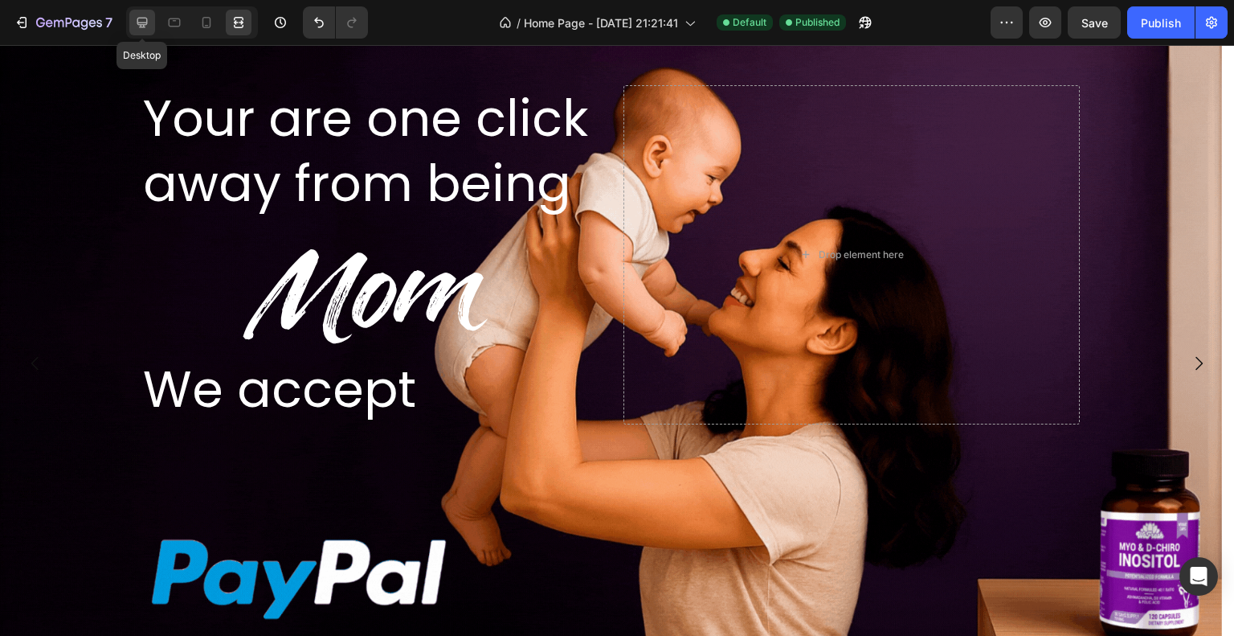
click at [138, 22] on icon at bounding box center [142, 23] width 10 height 10
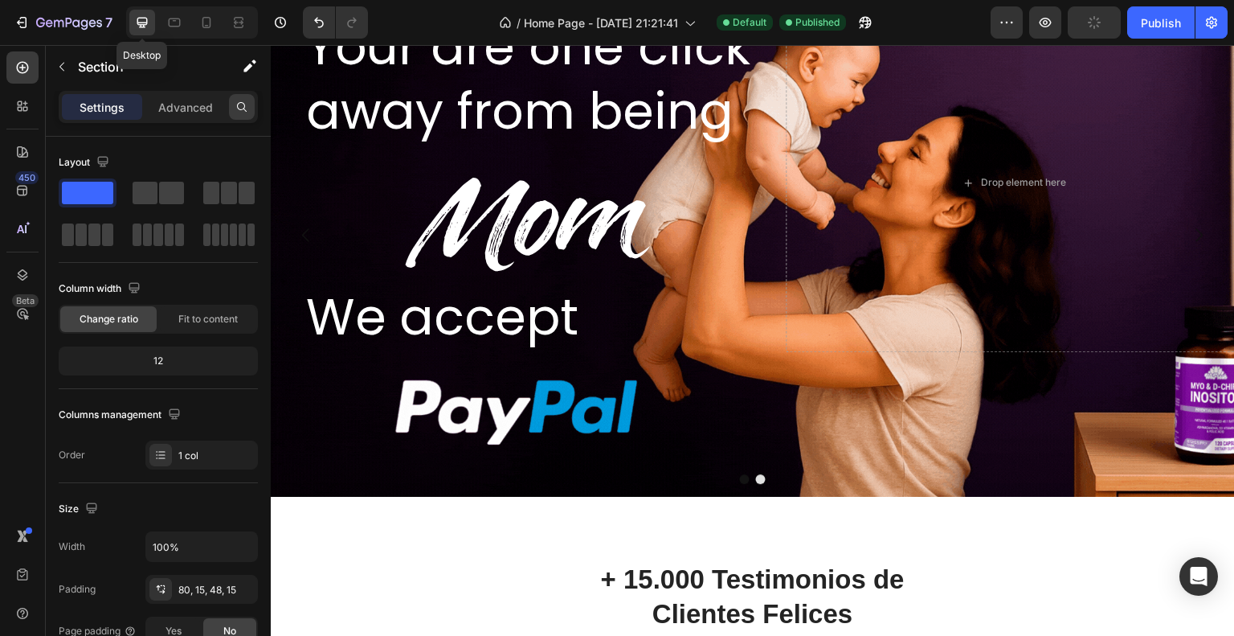
scroll to position [1221, 0]
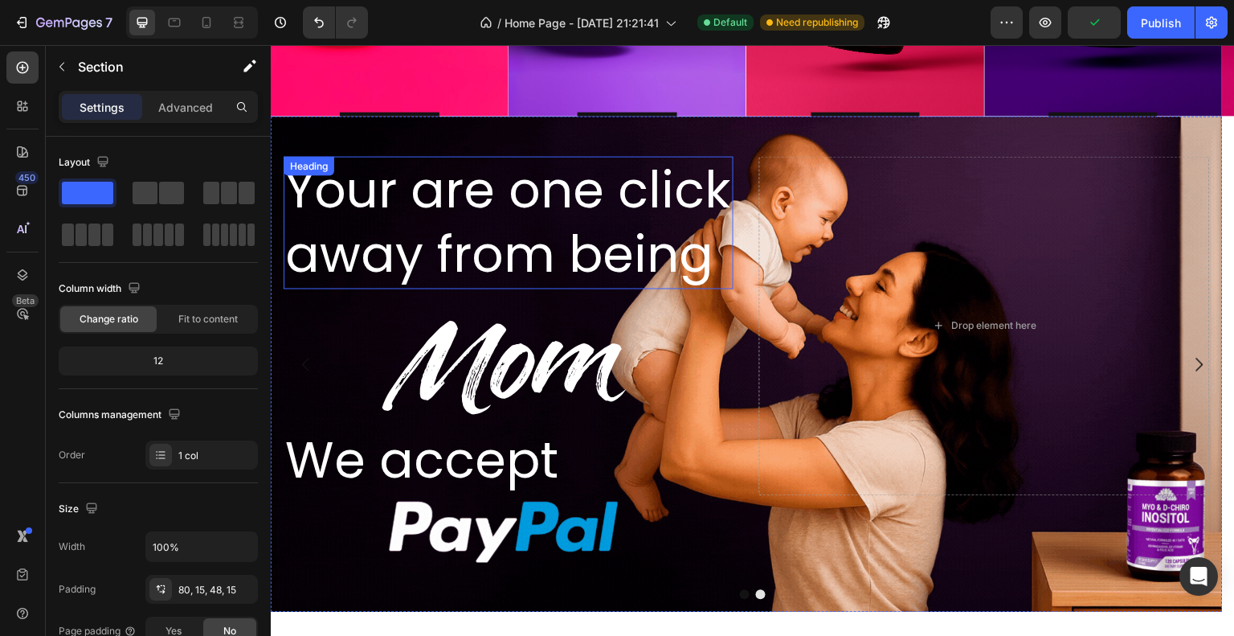
click at [396, 240] on span "Your are one click away from being" at bounding box center [507, 221] width 445 height 135
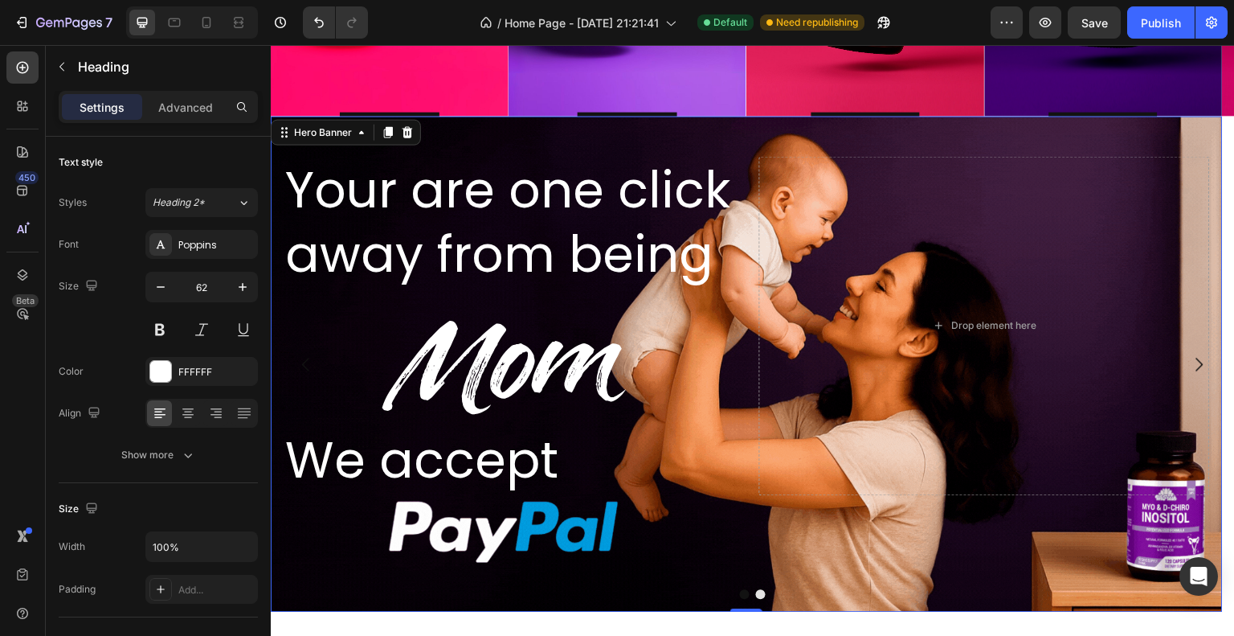
click at [750, 135] on div "Your are one click away from being Heading Mom Text Block We accept Heading Dro…" at bounding box center [747, 307] width 952 height 382
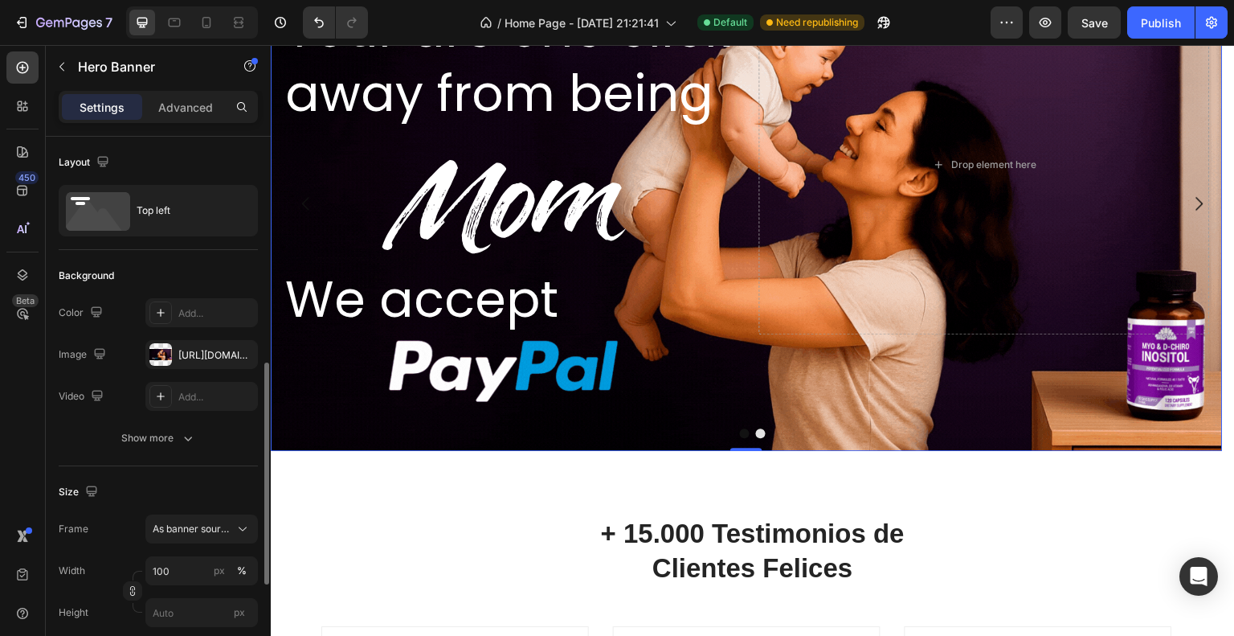
scroll to position [241, 0]
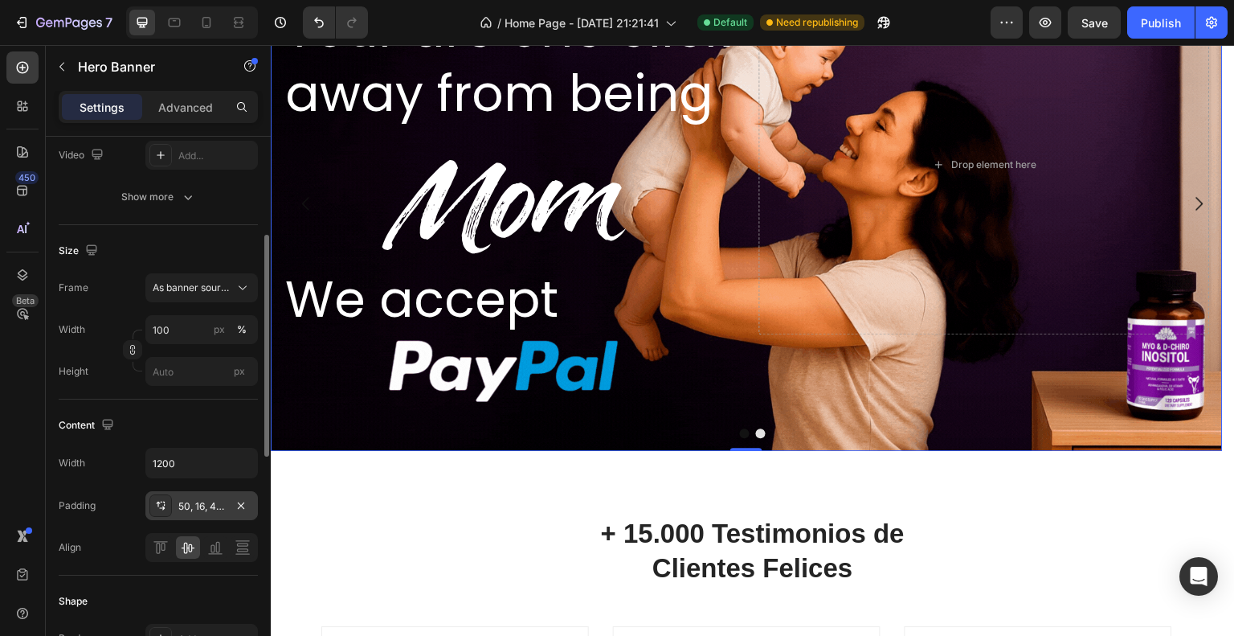
click at [184, 507] on div "50, 16, 4, 16" at bounding box center [201, 506] width 47 height 14
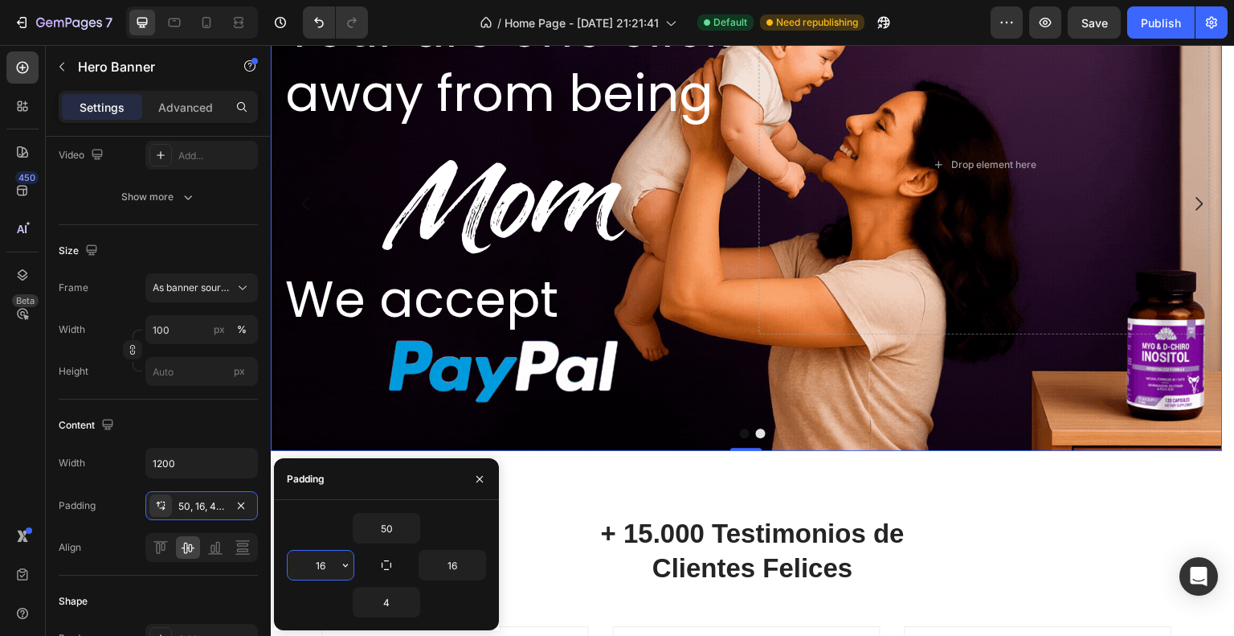
click at [321, 566] on input "16" at bounding box center [321, 564] width 66 height 29
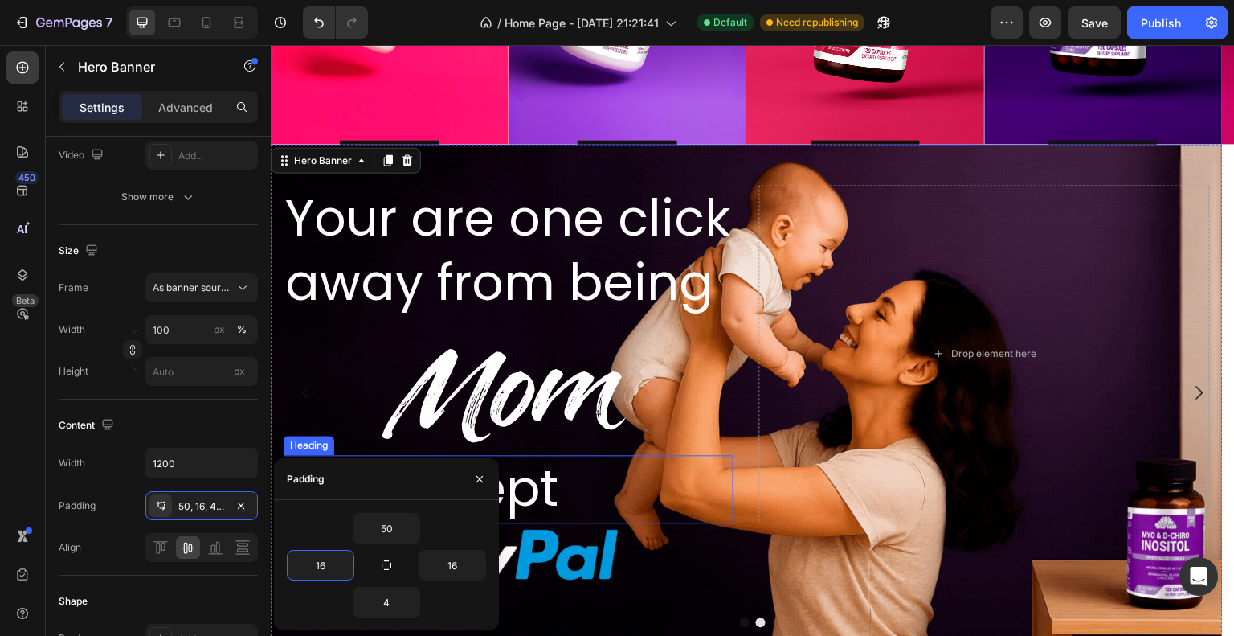
scroll to position [1302, 0]
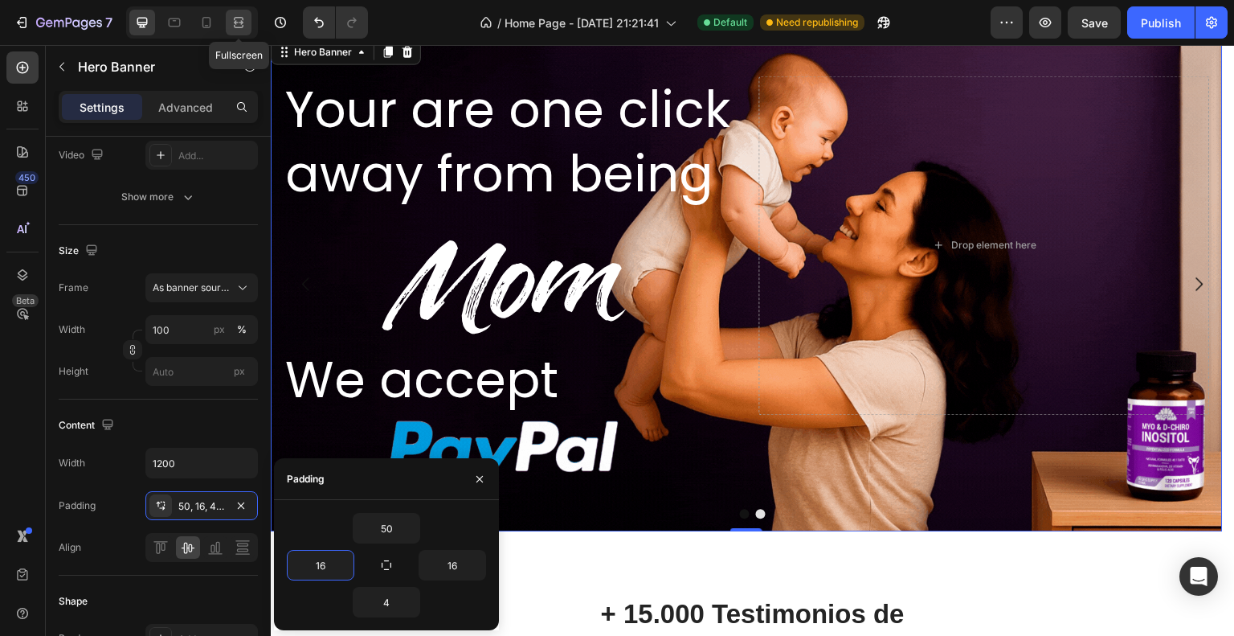
click at [242, 23] on icon at bounding box center [239, 22] width 16 height 16
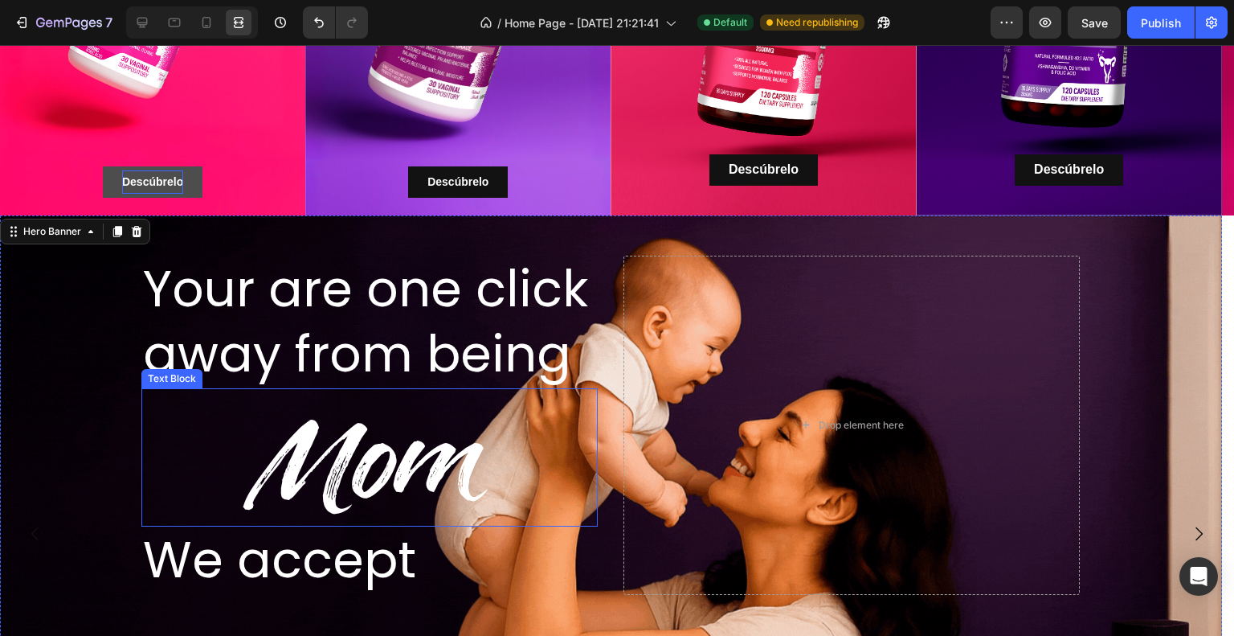
scroll to position [1212, 0]
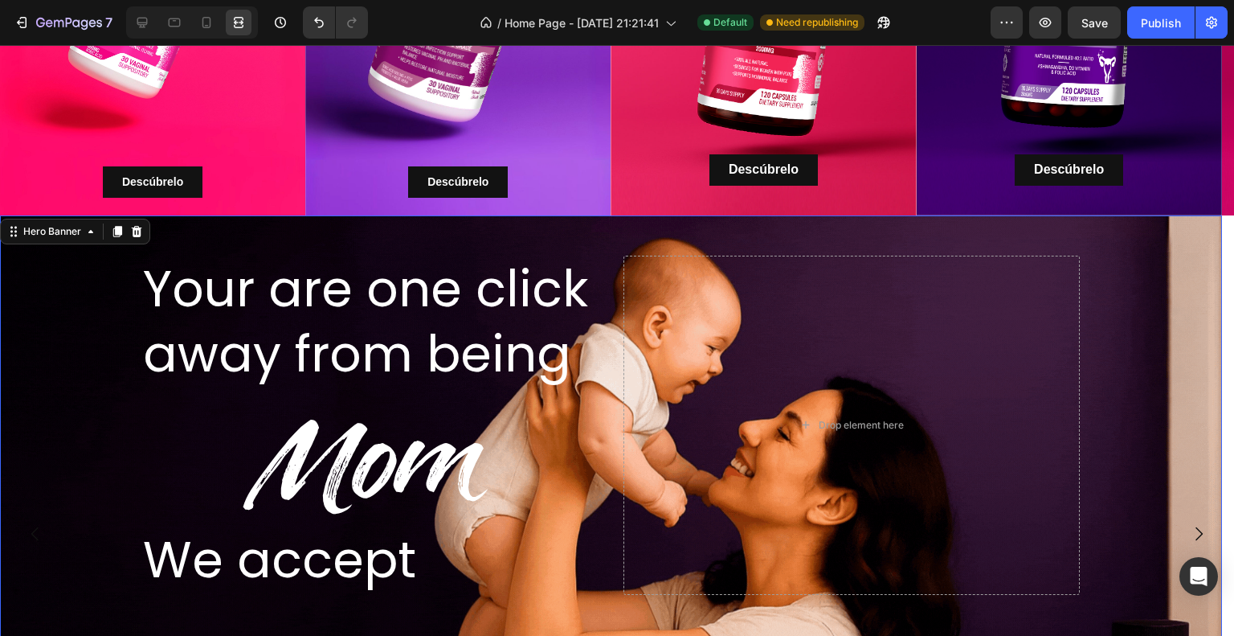
click at [106, 304] on div "Background Image" at bounding box center [611, 533] width 1222 height 636
click at [136, 20] on icon at bounding box center [142, 22] width 16 height 16
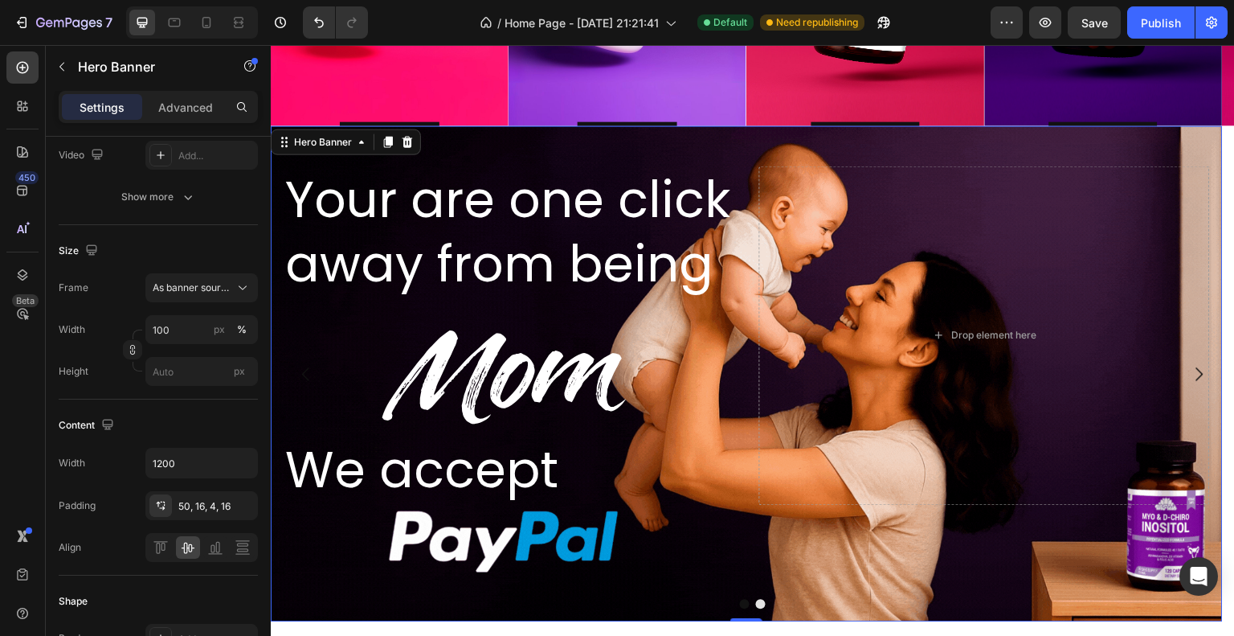
click at [540, 143] on div "Your are one click away from being Heading Mom Text Block We accept Heading Dro…" at bounding box center [747, 316] width 952 height 382
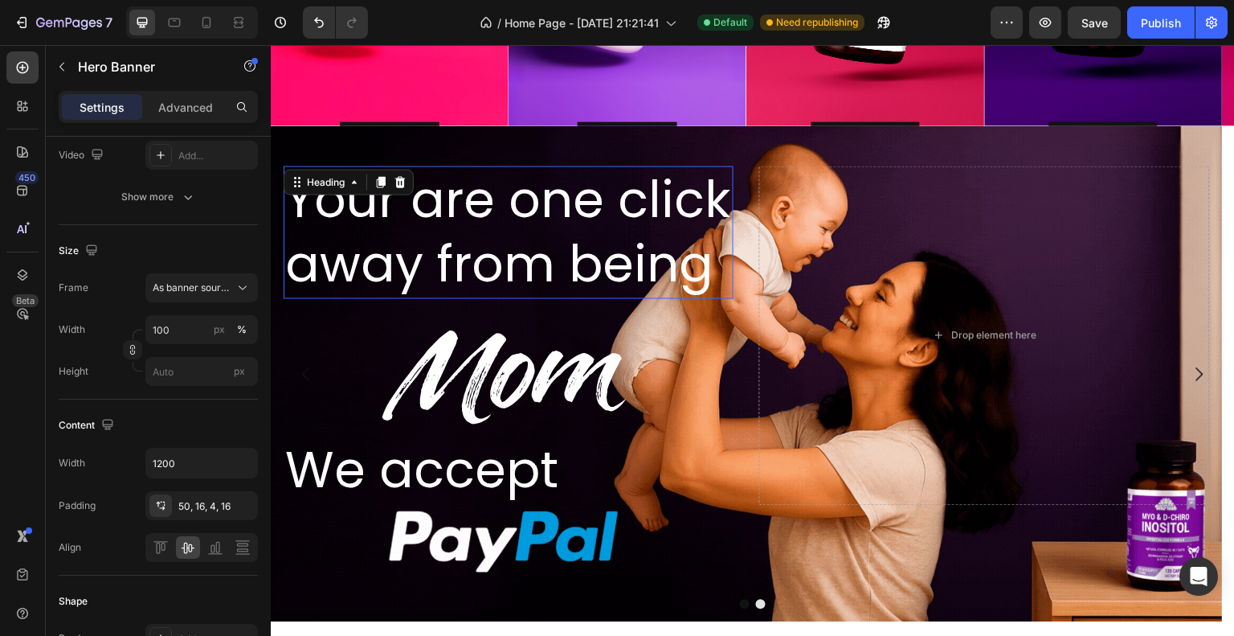
click at [508, 272] on span "Your are one click away from being" at bounding box center [507, 231] width 445 height 135
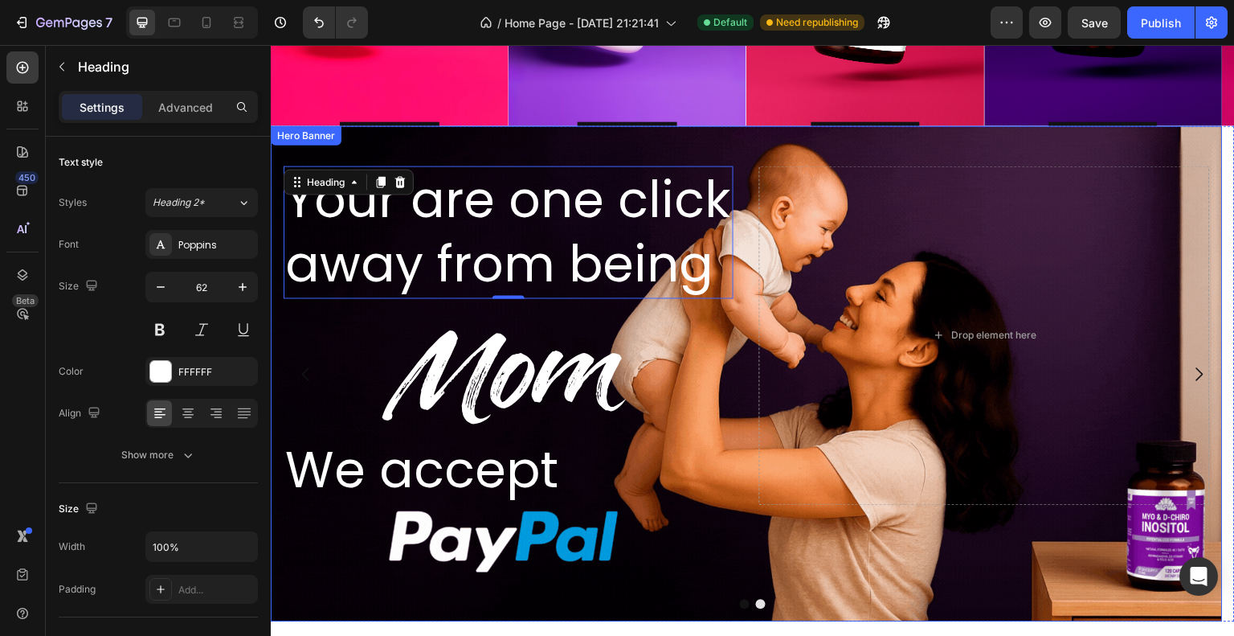
click at [751, 152] on div "Your are one click away from being Heading 0 Mom Text Block We accept Heading D…" at bounding box center [747, 316] width 952 height 382
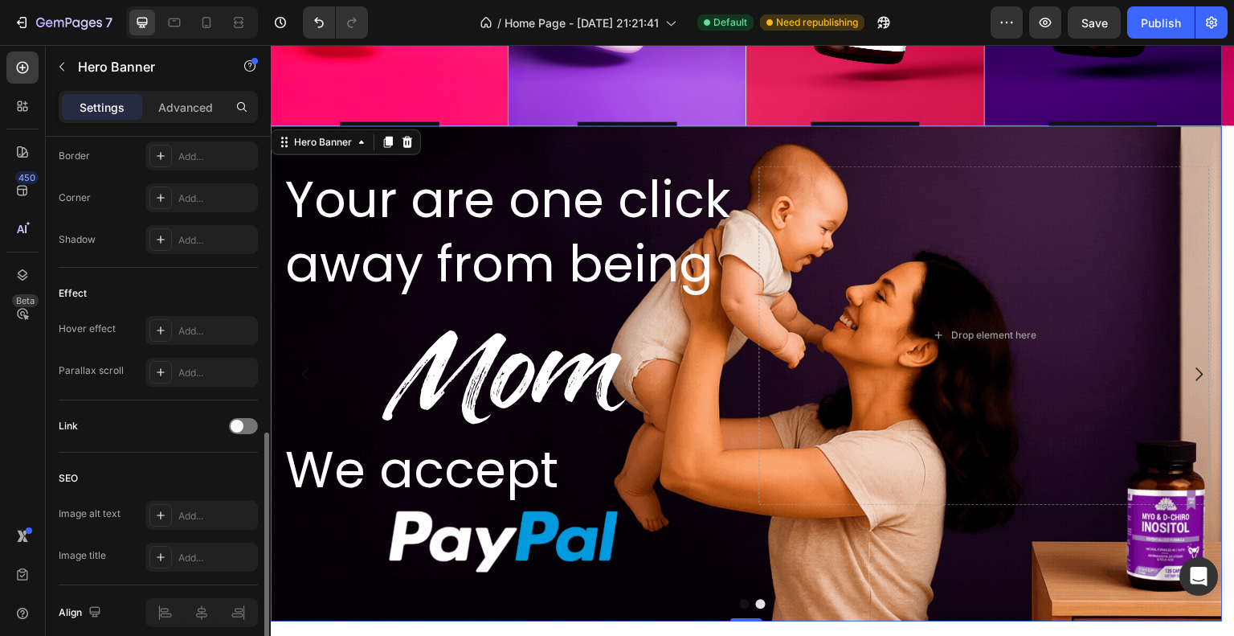
scroll to position [789, 0]
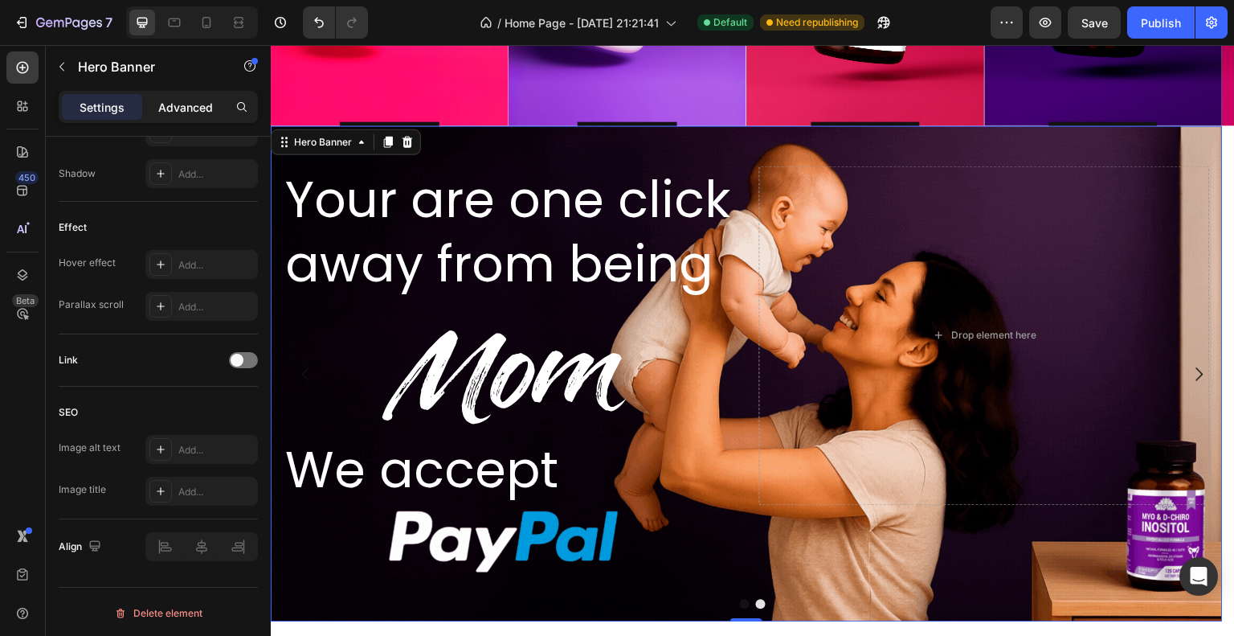
click at [190, 99] on p "Advanced" at bounding box center [185, 107] width 55 height 17
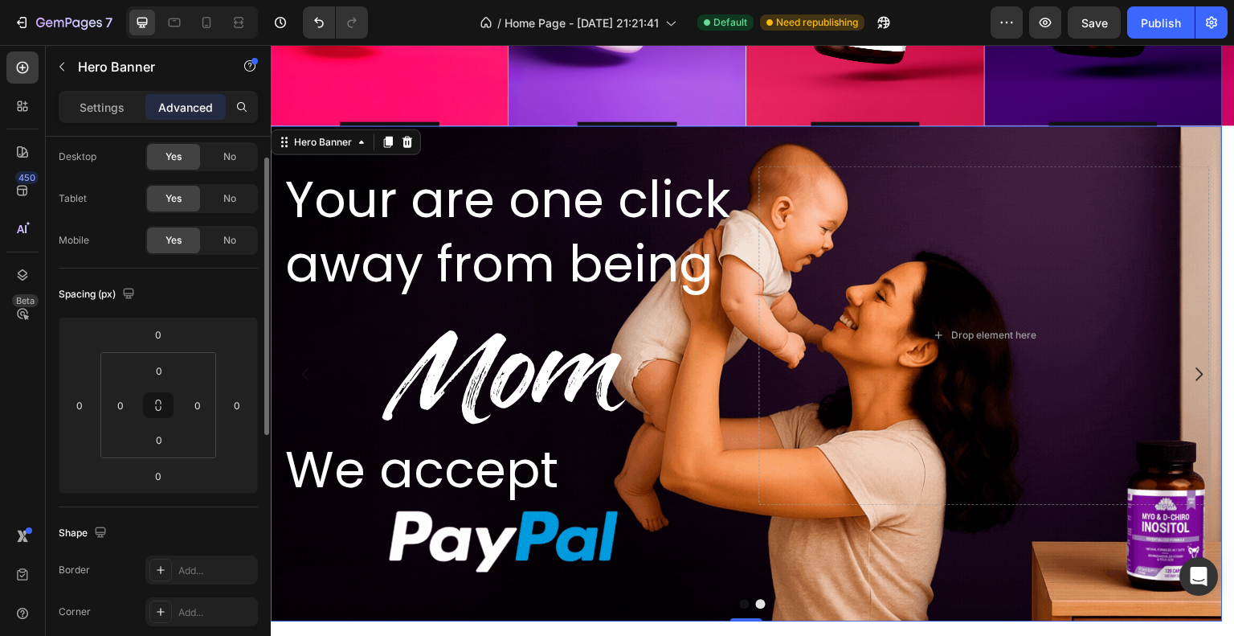
scroll to position [0, 0]
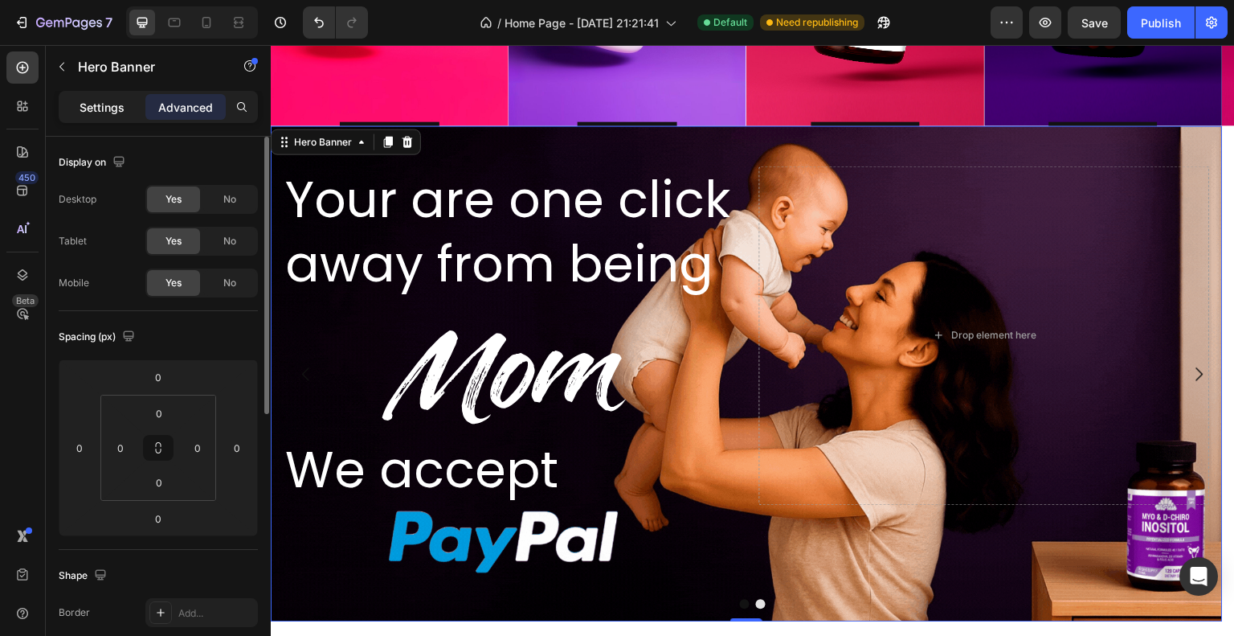
click at [109, 108] on p "Settings" at bounding box center [102, 107] width 45 height 17
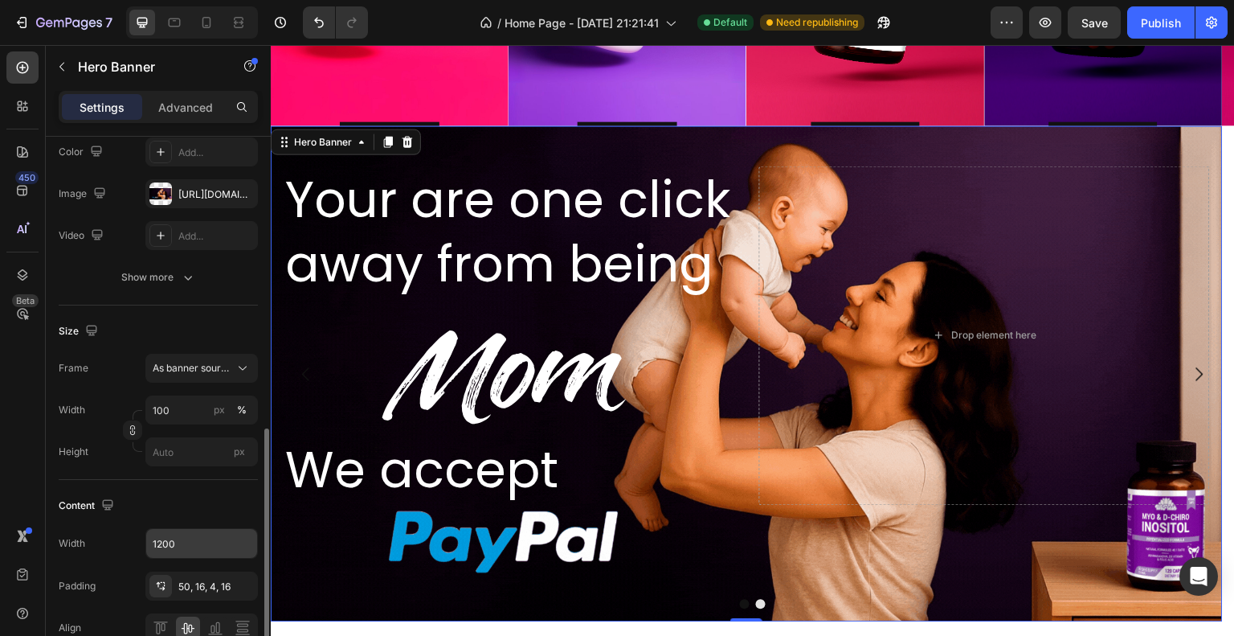
scroll to position [321, 0]
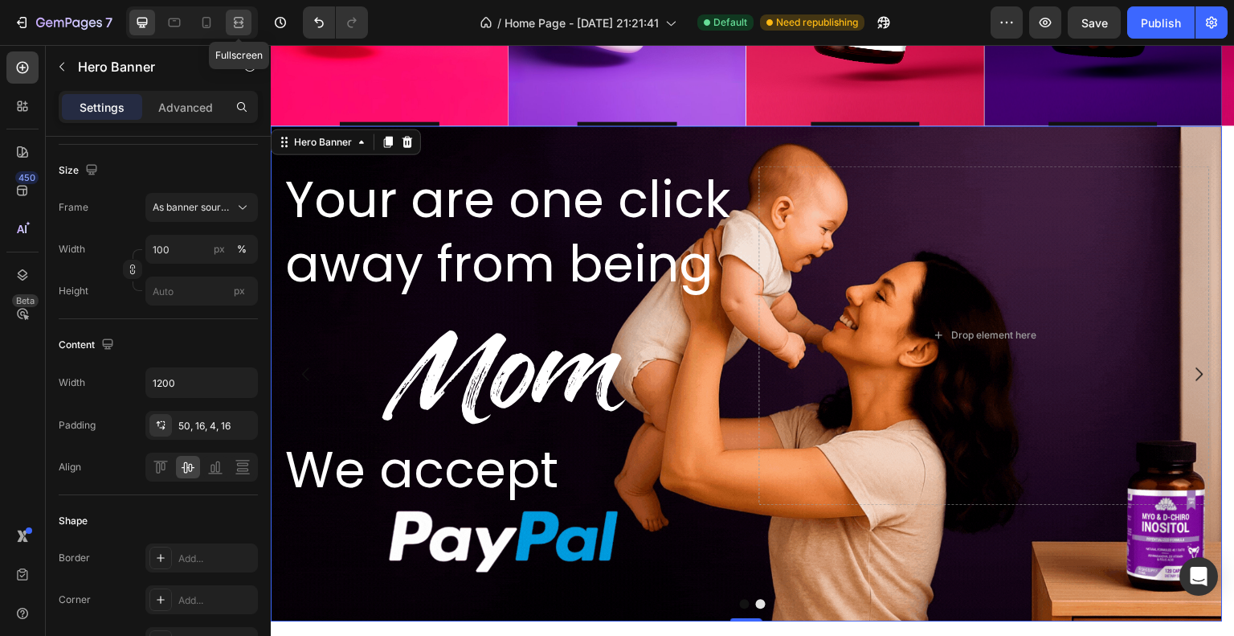
click at [244, 24] on icon at bounding box center [239, 22] width 16 height 16
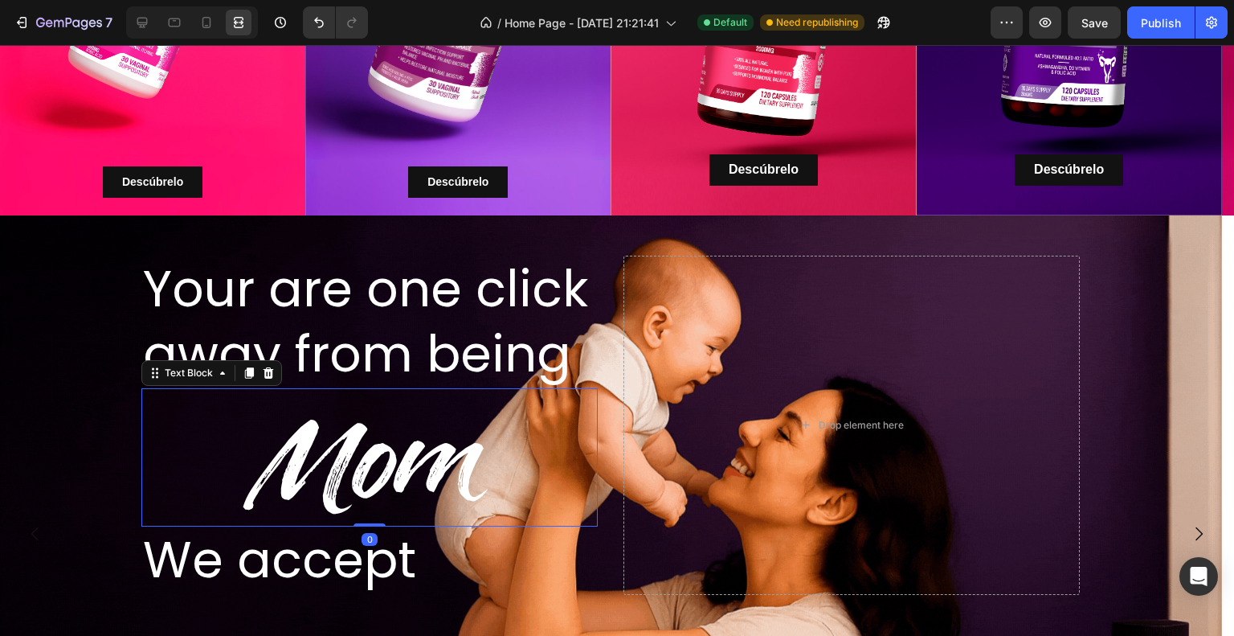
click at [366, 449] on span "Mom" at bounding box center [370, 457] width 240 height 151
click at [138, 22] on icon at bounding box center [142, 23] width 10 height 10
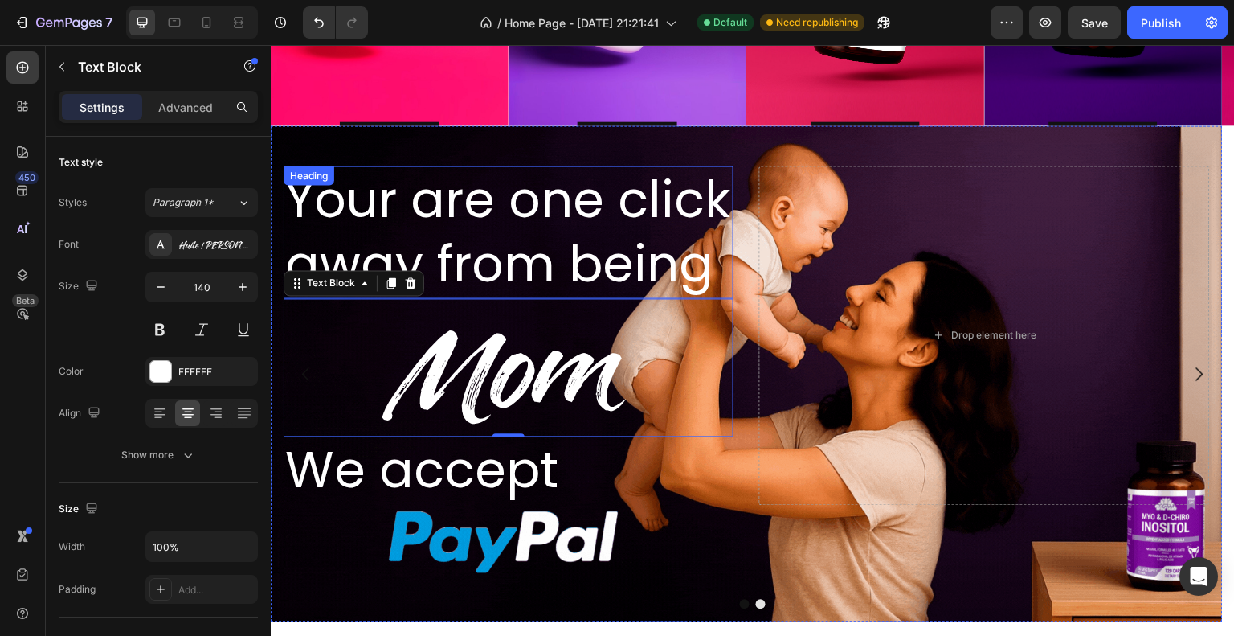
click at [459, 215] on span "Your are one click away from being" at bounding box center [507, 231] width 445 height 135
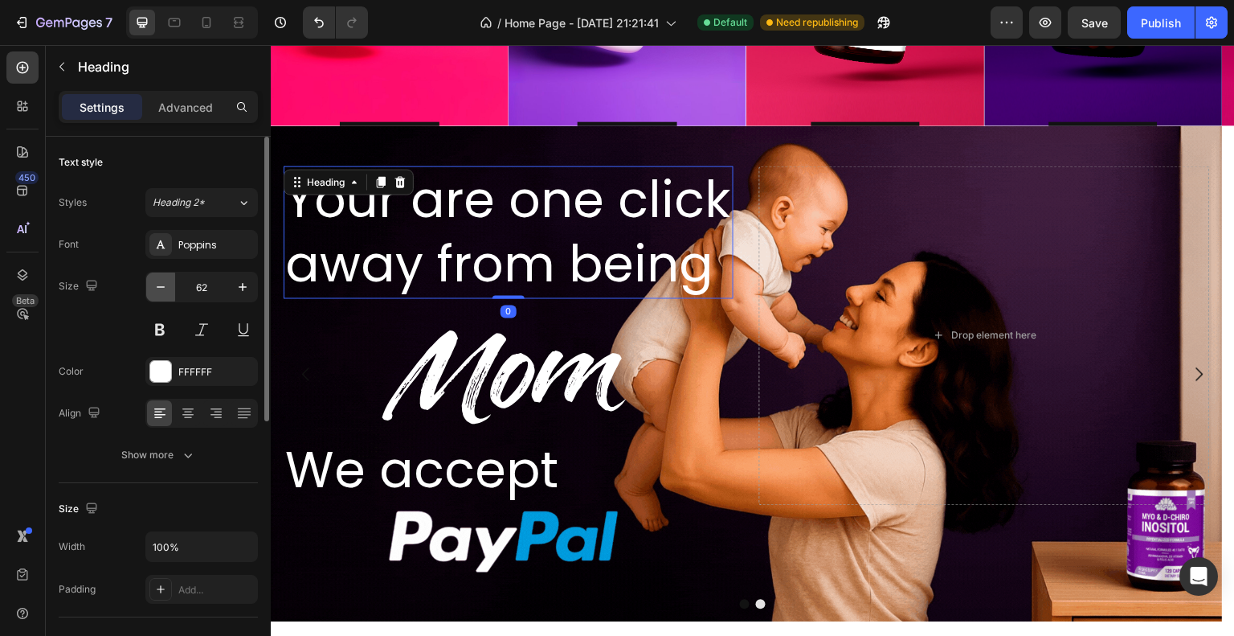
click at [172, 277] on button "button" at bounding box center [160, 286] width 29 height 29
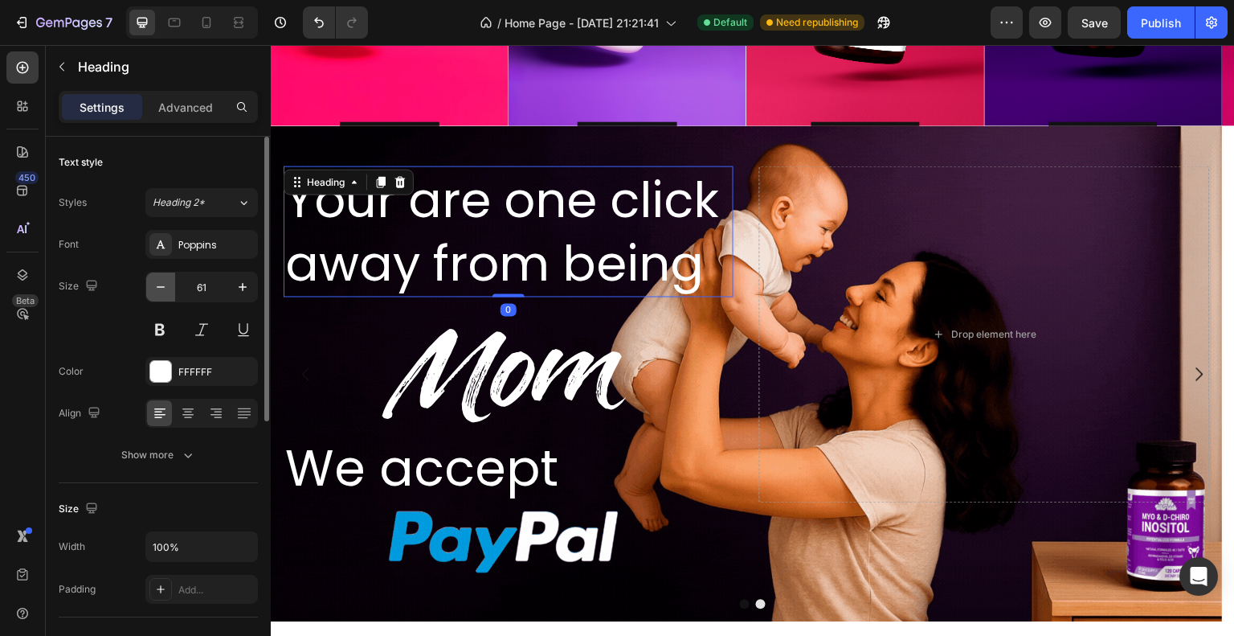
click at [172, 282] on button "button" at bounding box center [160, 286] width 29 height 29
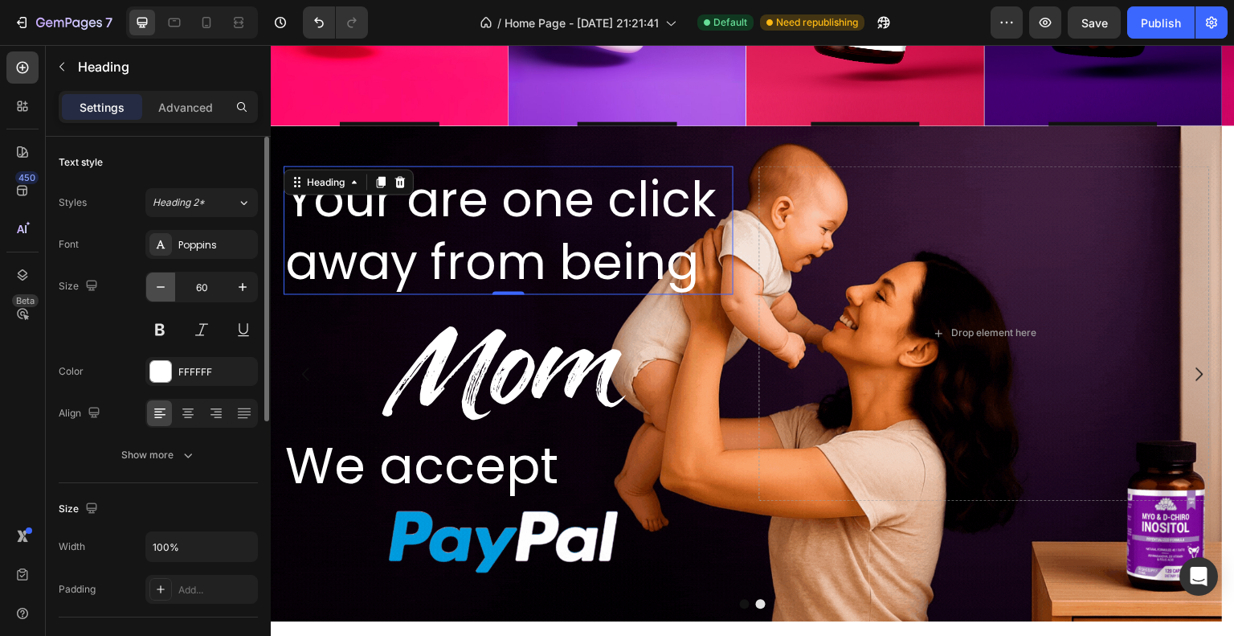
click at [172, 281] on button "button" at bounding box center [160, 286] width 29 height 29
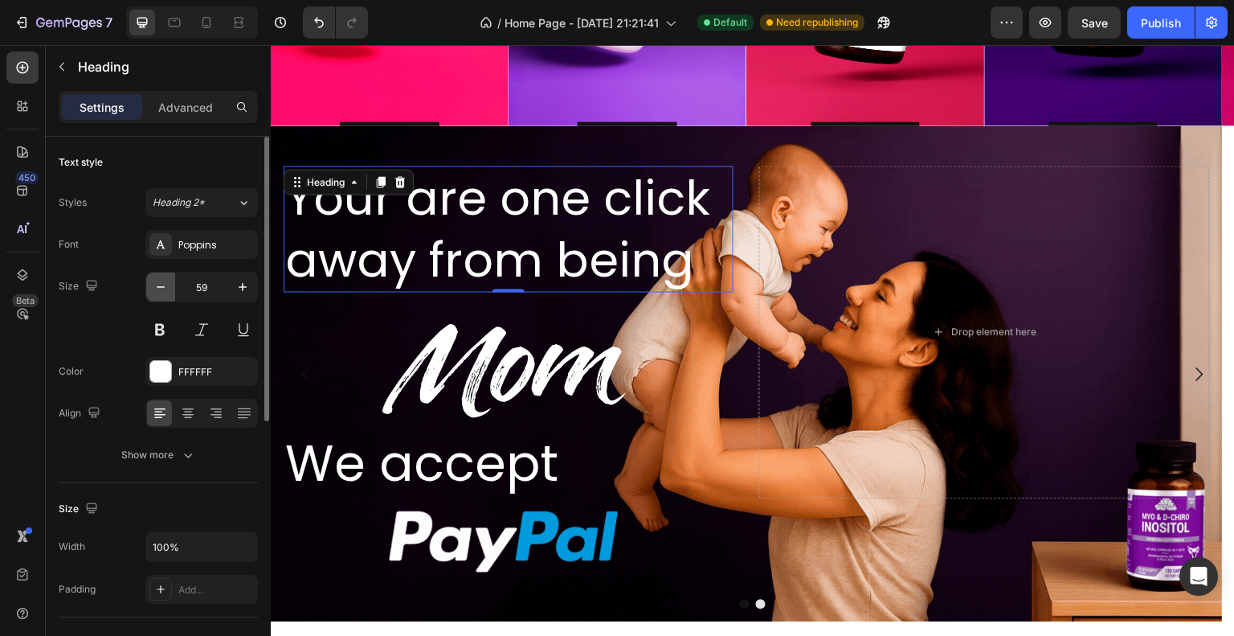
click at [172, 280] on button "button" at bounding box center [160, 286] width 29 height 29
click at [171, 279] on button "button" at bounding box center [160, 286] width 29 height 29
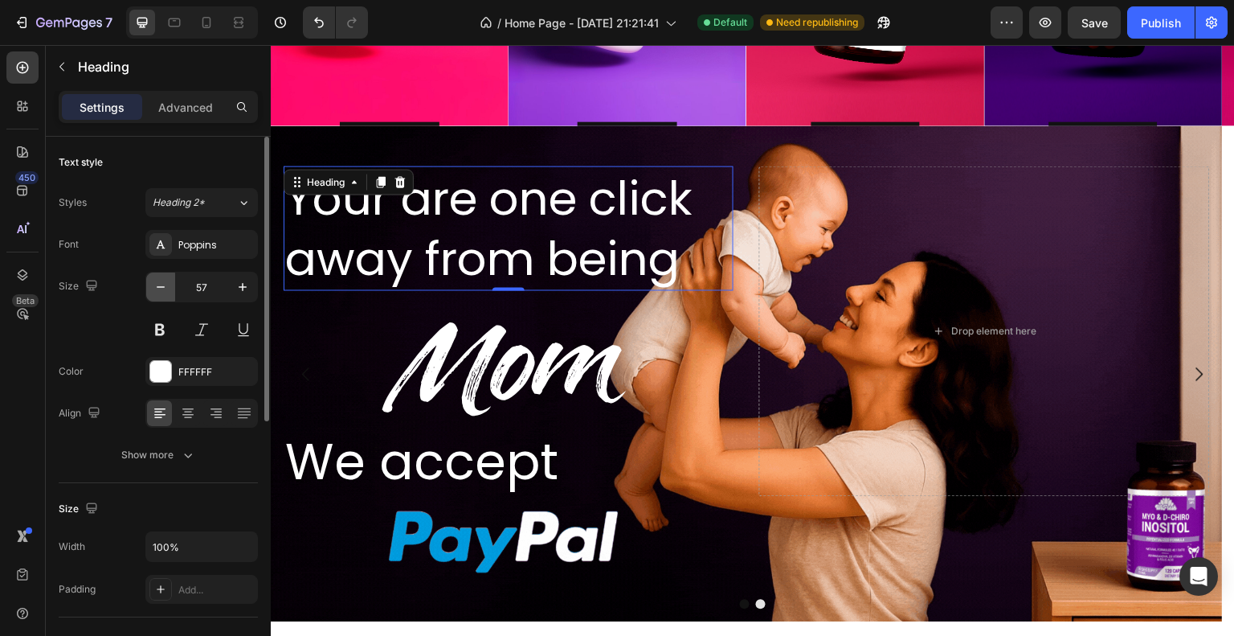
click at [170, 278] on button "button" at bounding box center [160, 286] width 29 height 29
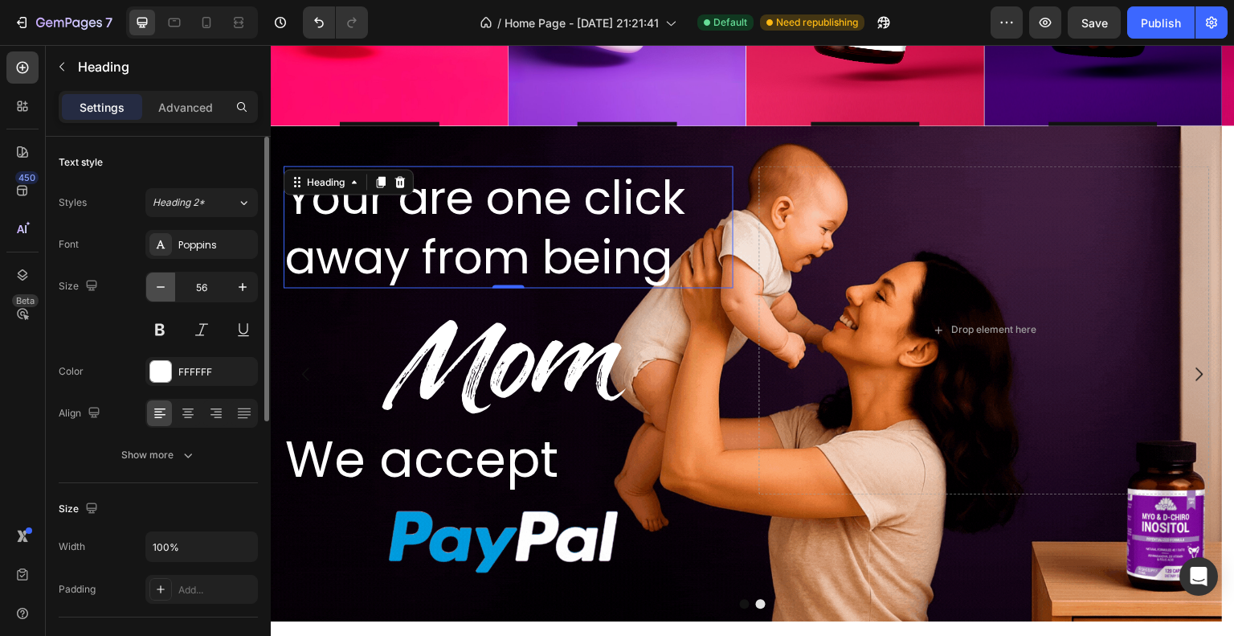
click at [170, 276] on button "button" at bounding box center [160, 286] width 29 height 29
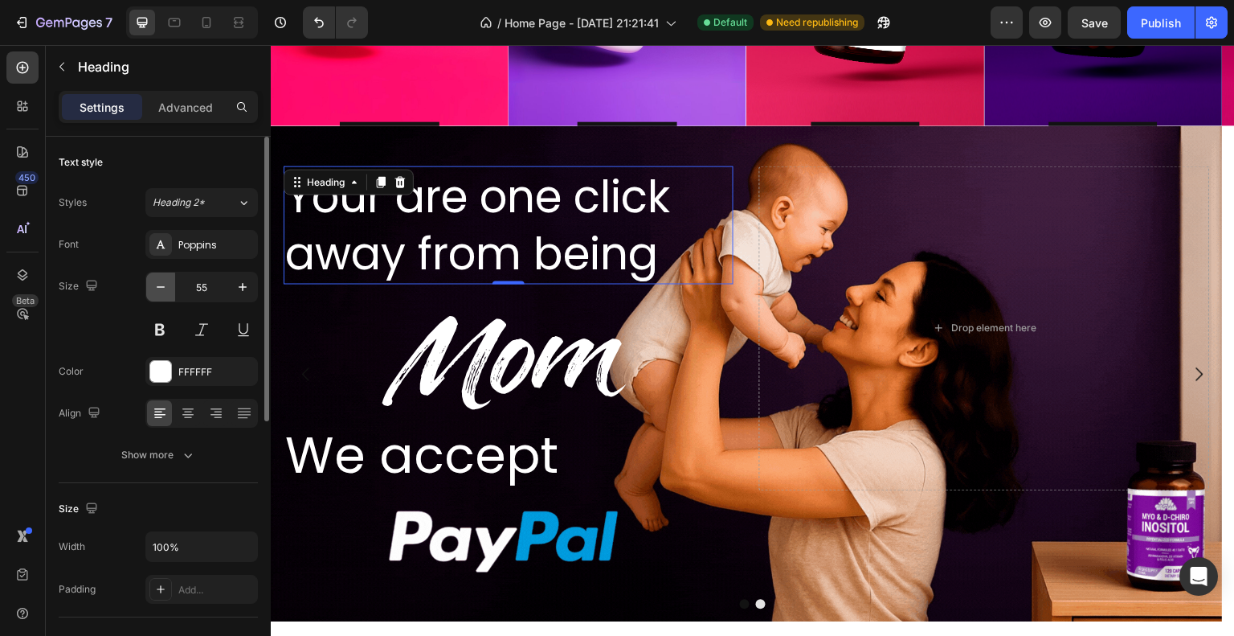
click at [169, 275] on button "button" at bounding box center [160, 286] width 29 height 29
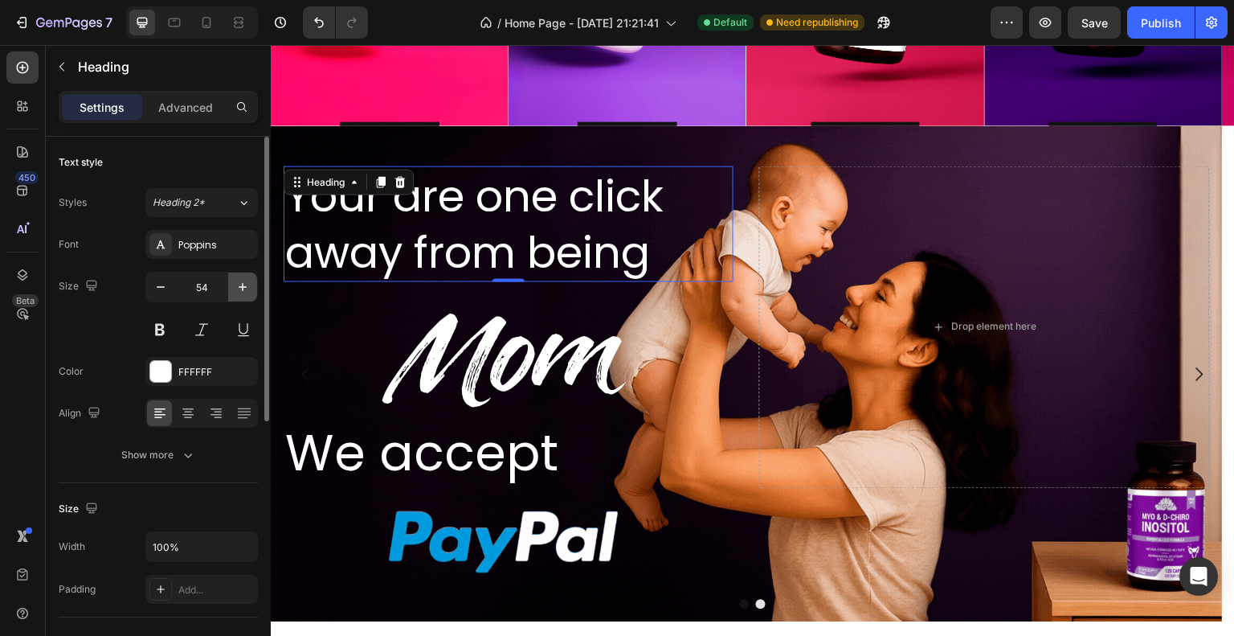
click at [241, 282] on icon "button" at bounding box center [243, 287] width 16 height 16
type input "55"
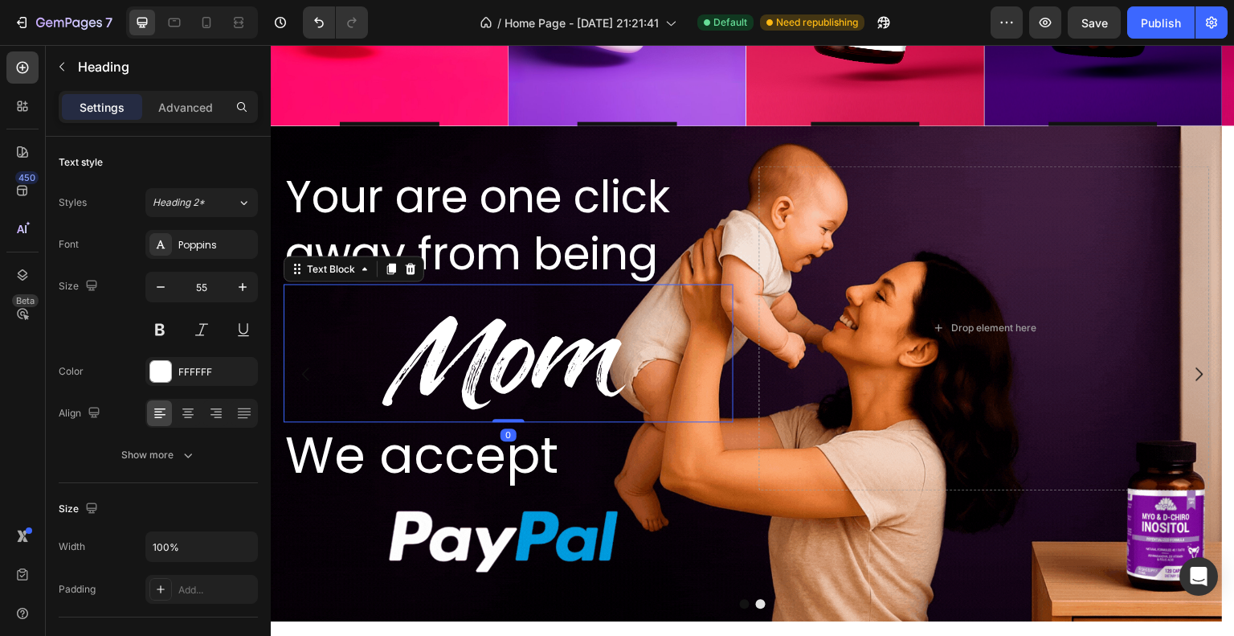
click at [513, 366] on span "Mom" at bounding box center [509, 352] width 240 height 151
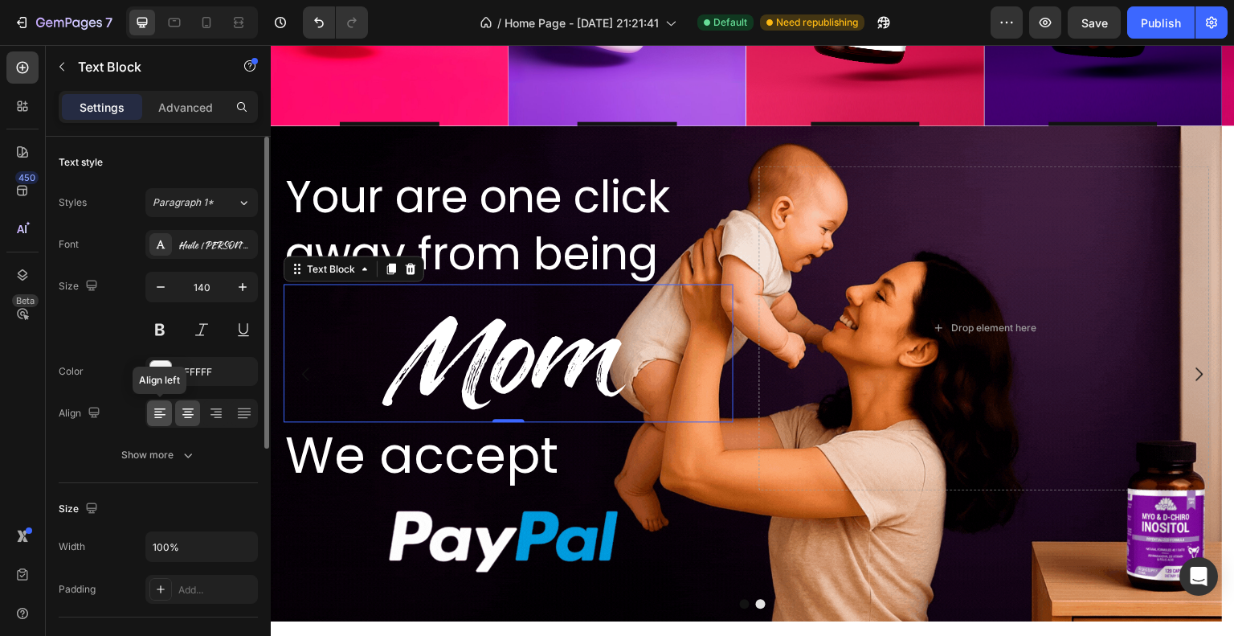
click at [161, 412] on icon at bounding box center [160, 413] width 16 height 16
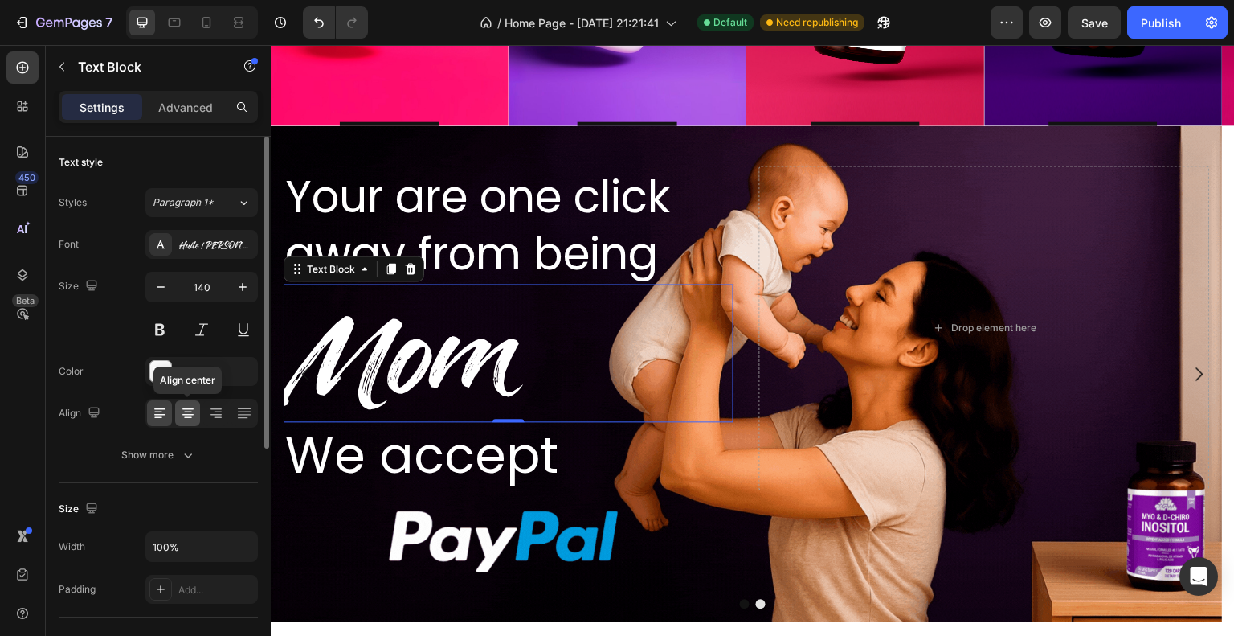
click at [194, 413] on icon at bounding box center [188, 413] width 16 height 16
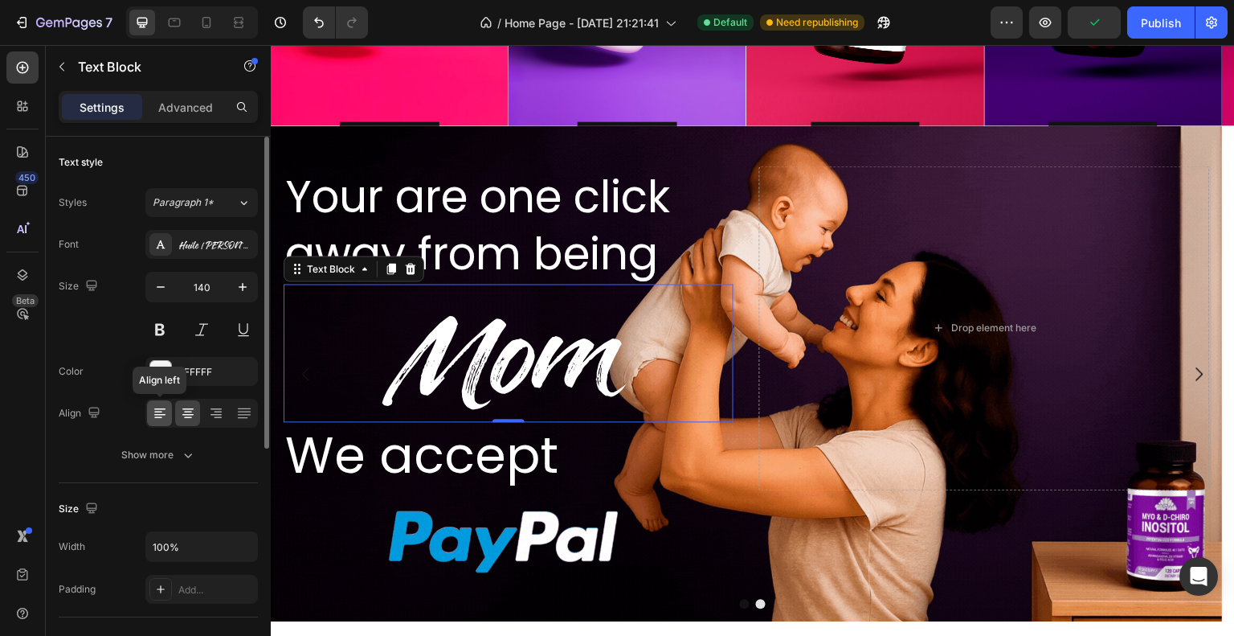
click at [168, 408] on div at bounding box center [159, 413] width 25 height 26
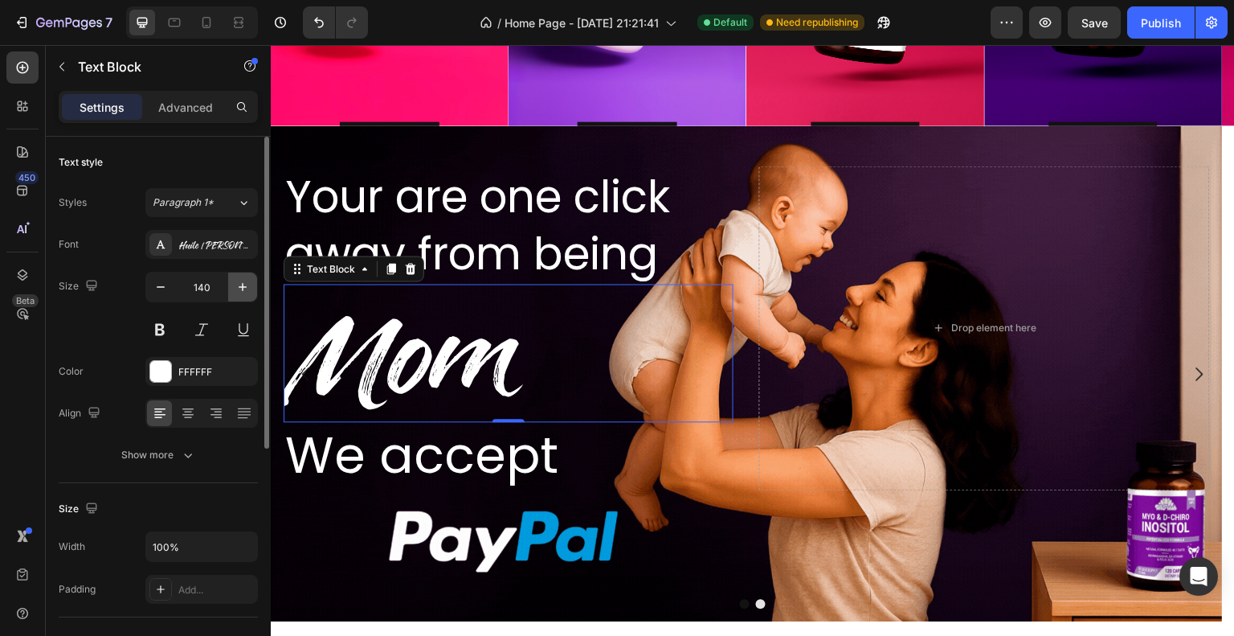
click at [240, 283] on icon "button" at bounding box center [243, 287] width 16 height 16
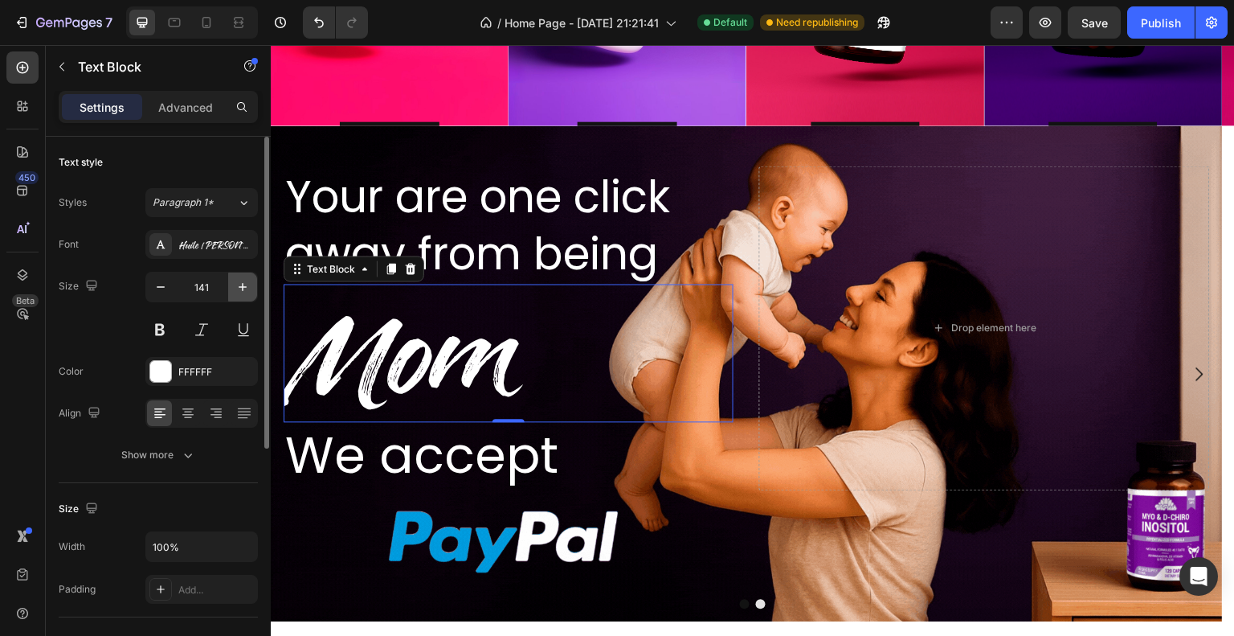
click at [240, 283] on icon "button" at bounding box center [243, 287] width 16 height 16
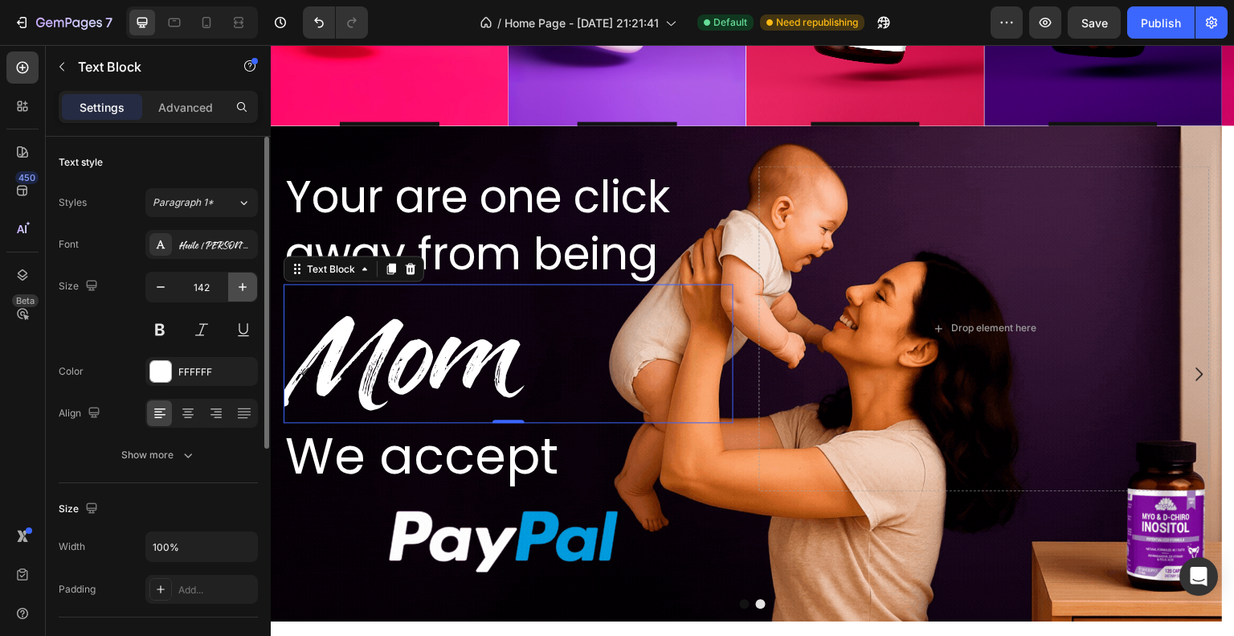
click at [240, 283] on icon "button" at bounding box center [243, 287] width 16 height 16
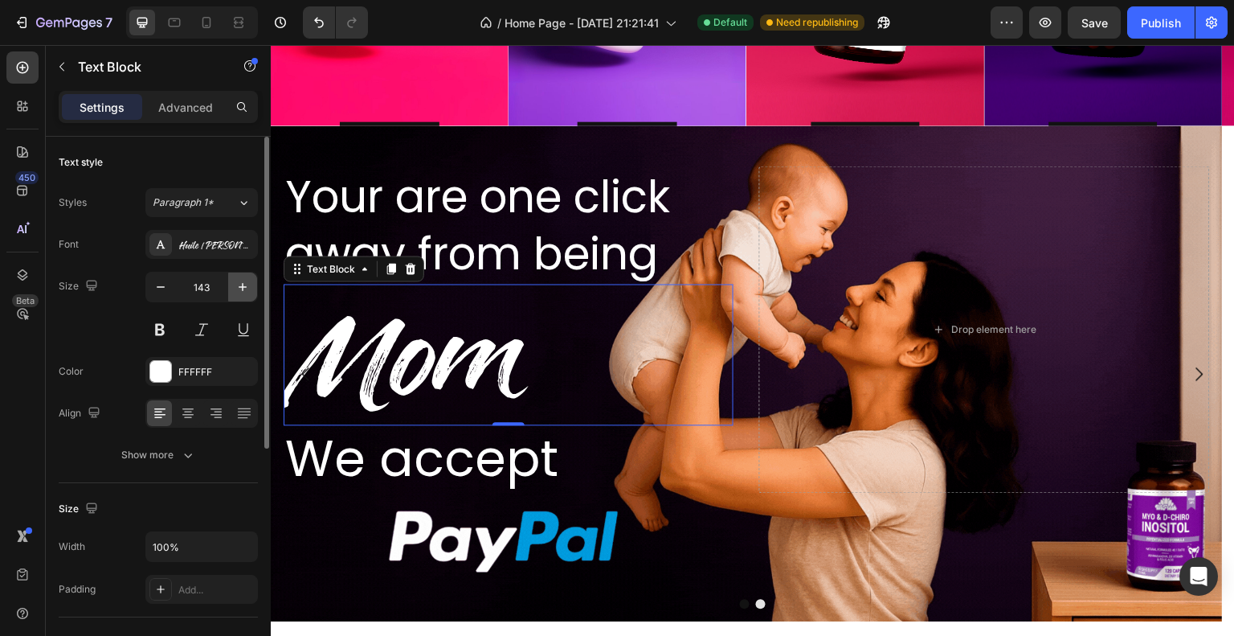
click at [240, 283] on icon "button" at bounding box center [243, 287] width 16 height 16
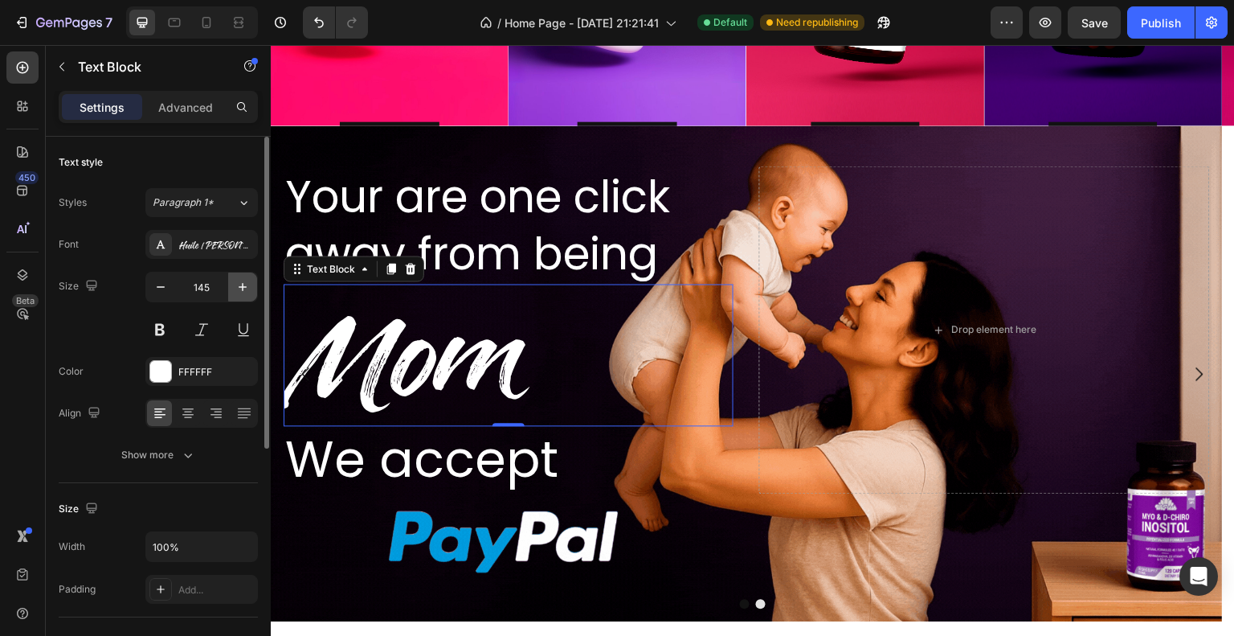
click at [240, 283] on icon "button" at bounding box center [243, 287] width 16 height 16
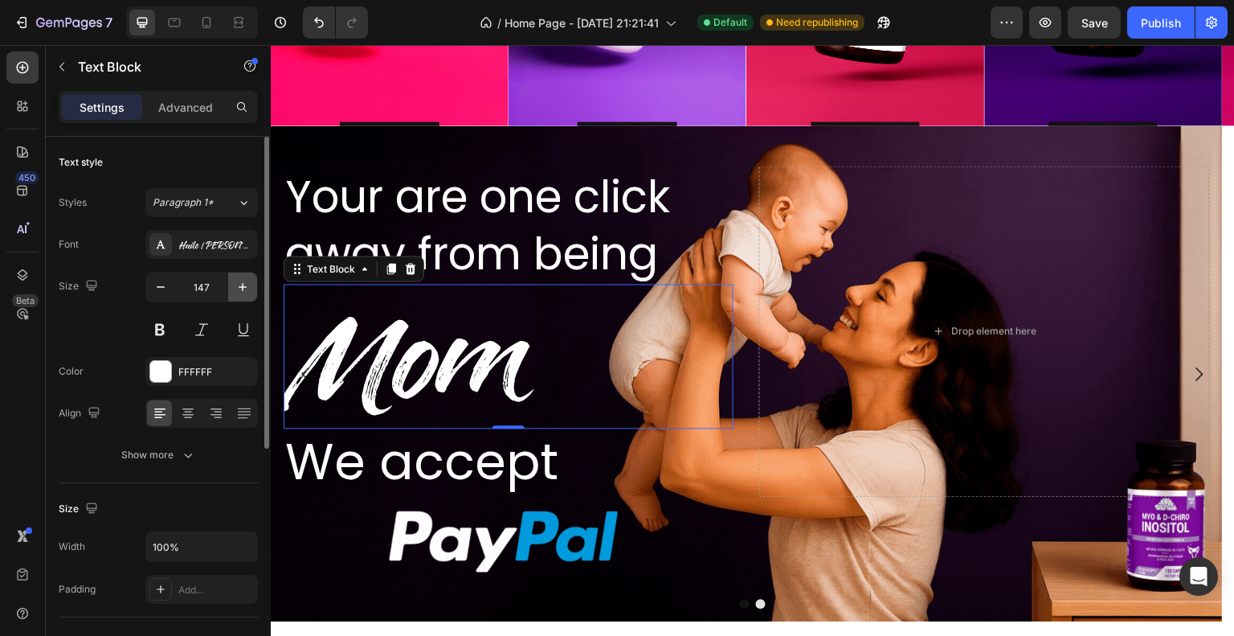
click at [240, 283] on icon "button" at bounding box center [243, 287] width 16 height 16
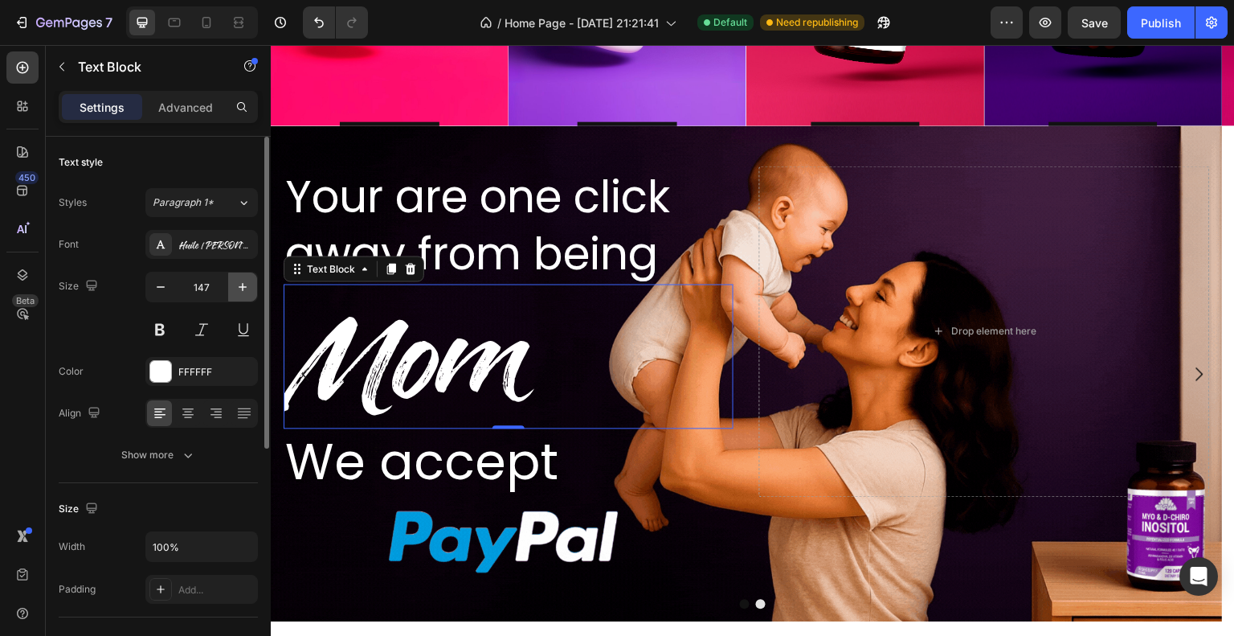
type input "148"
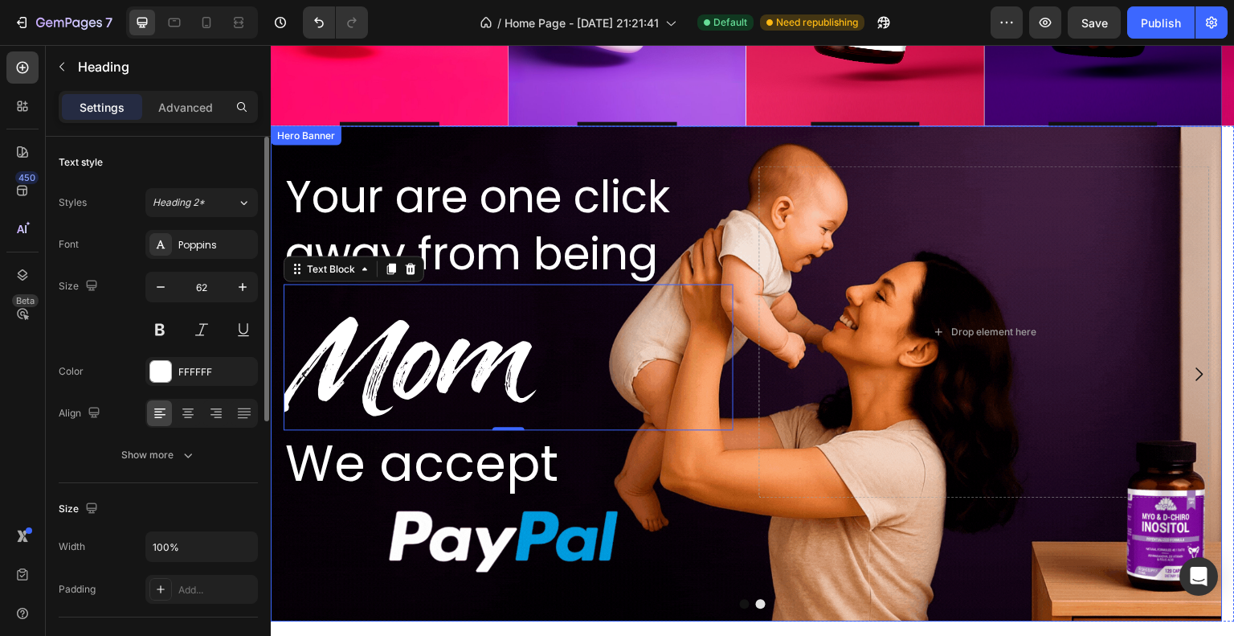
click at [386, 456] on span "We accept" at bounding box center [421, 463] width 273 height 70
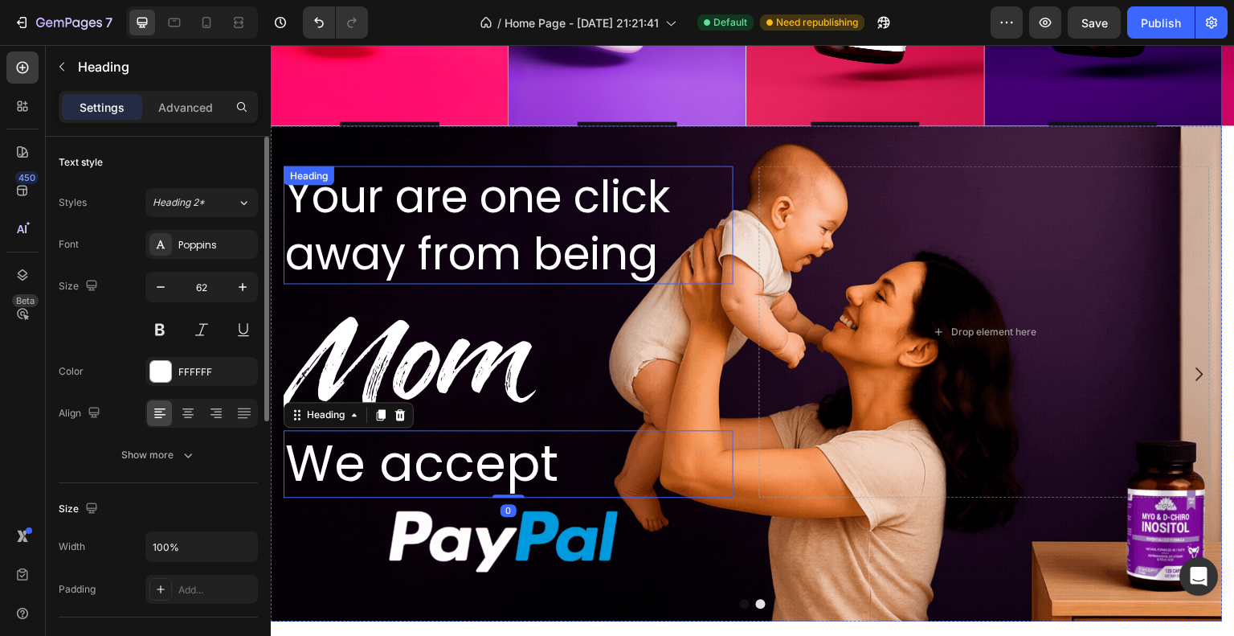
click at [427, 246] on span "Your are one click away from being" at bounding box center [477, 225] width 385 height 120
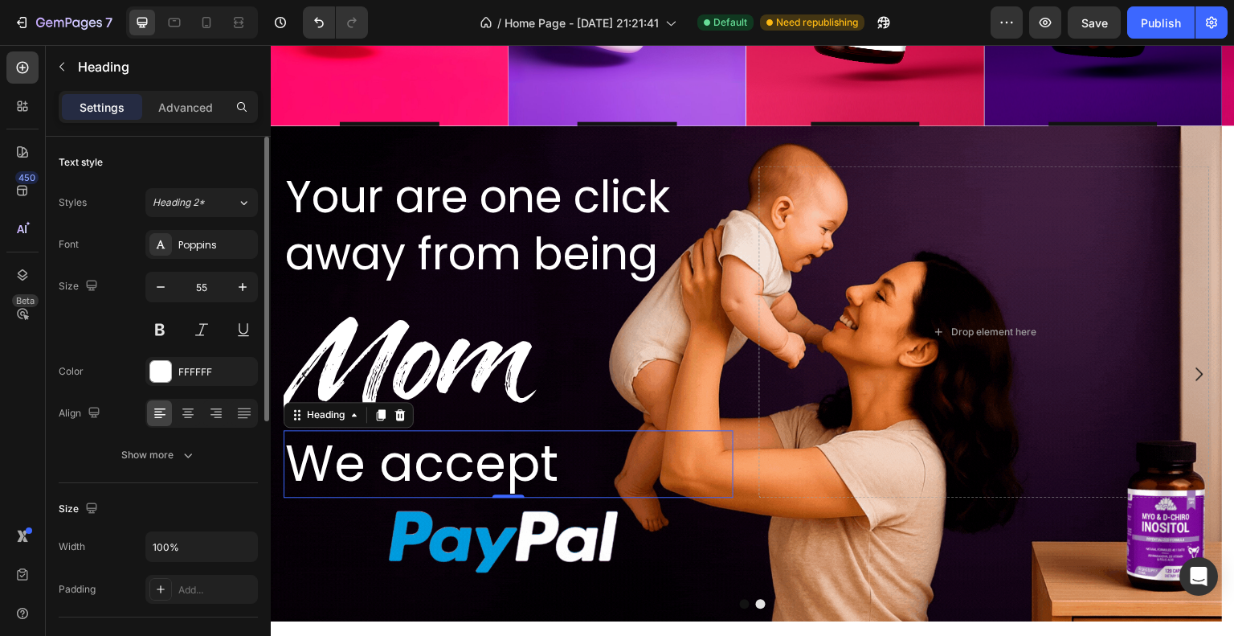
drag, startPoint x: 428, startPoint y: 467, endPoint x: 407, endPoint y: 454, distance: 25.2
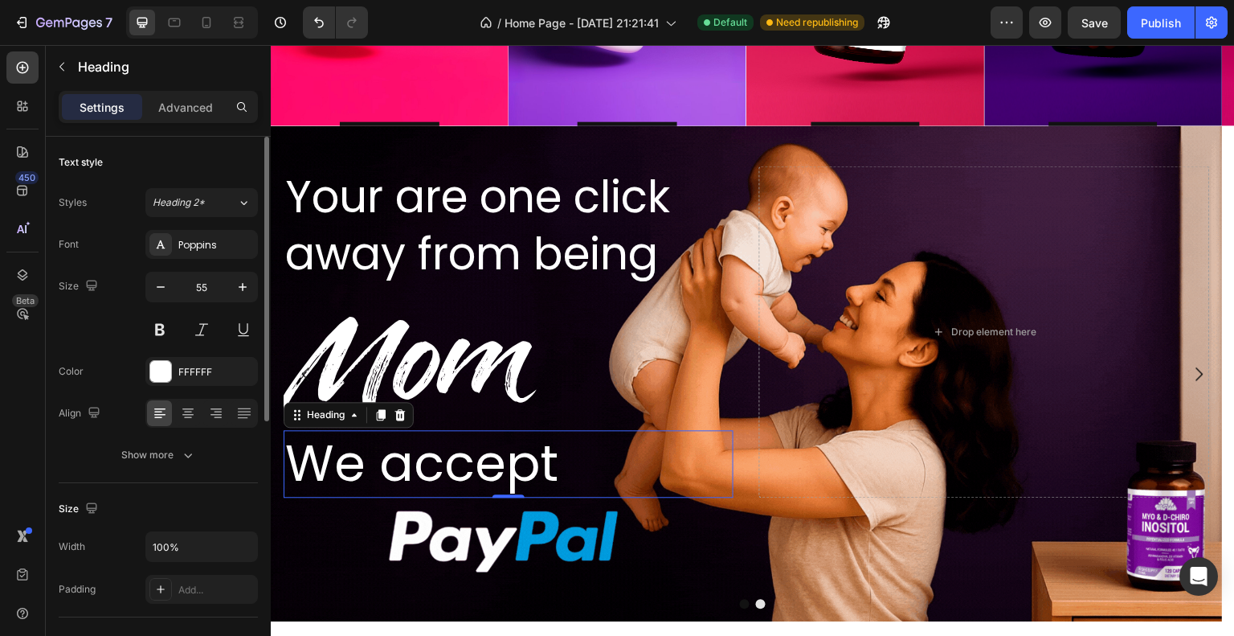
click at [428, 467] on span "We accept" at bounding box center [421, 463] width 273 height 70
click at [156, 281] on icon "button" at bounding box center [161, 287] width 16 height 16
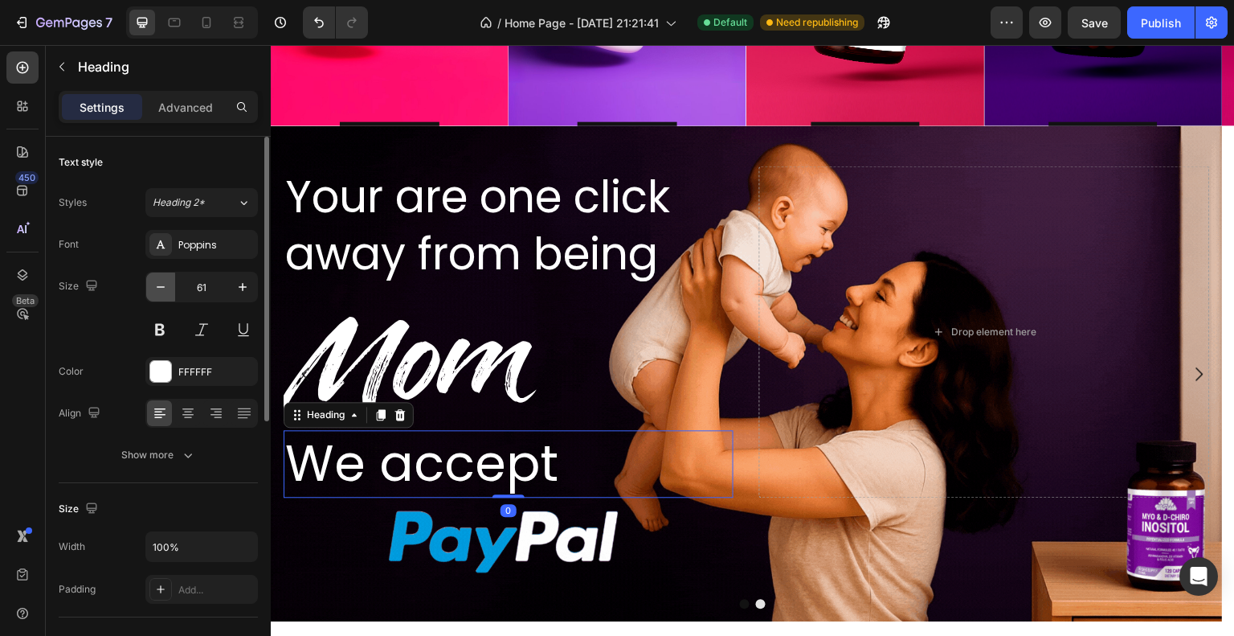
click at [156, 281] on icon "button" at bounding box center [161, 287] width 16 height 16
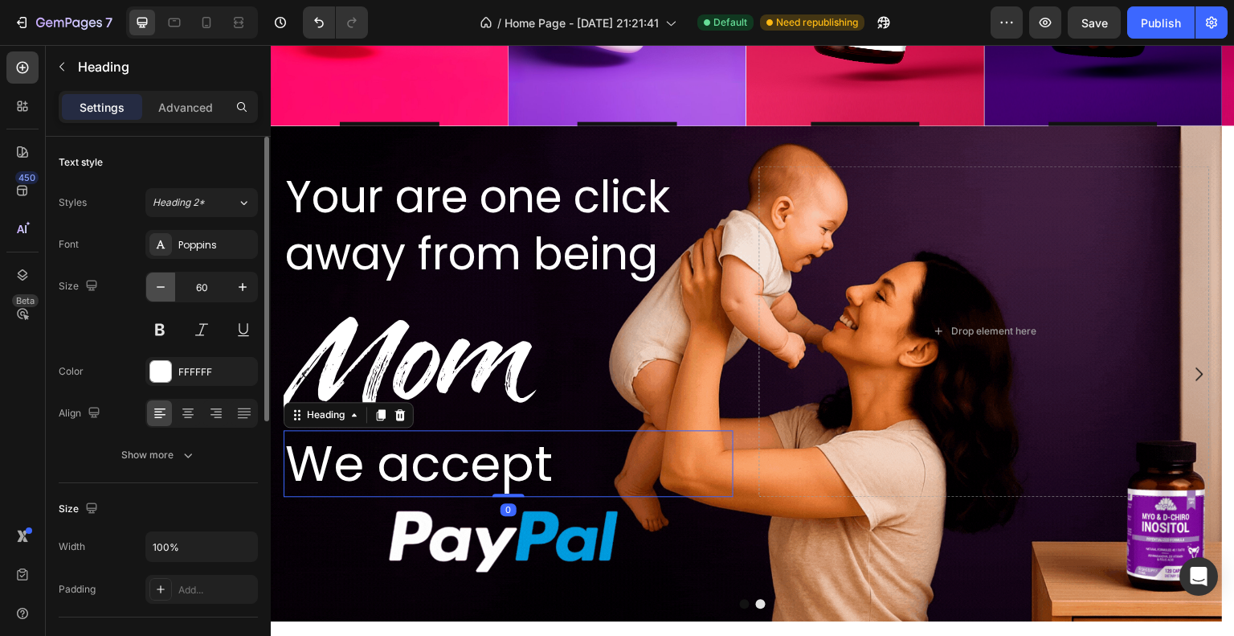
click at [156, 281] on icon "button" at bounding box center [161, 287] width 16 height 16
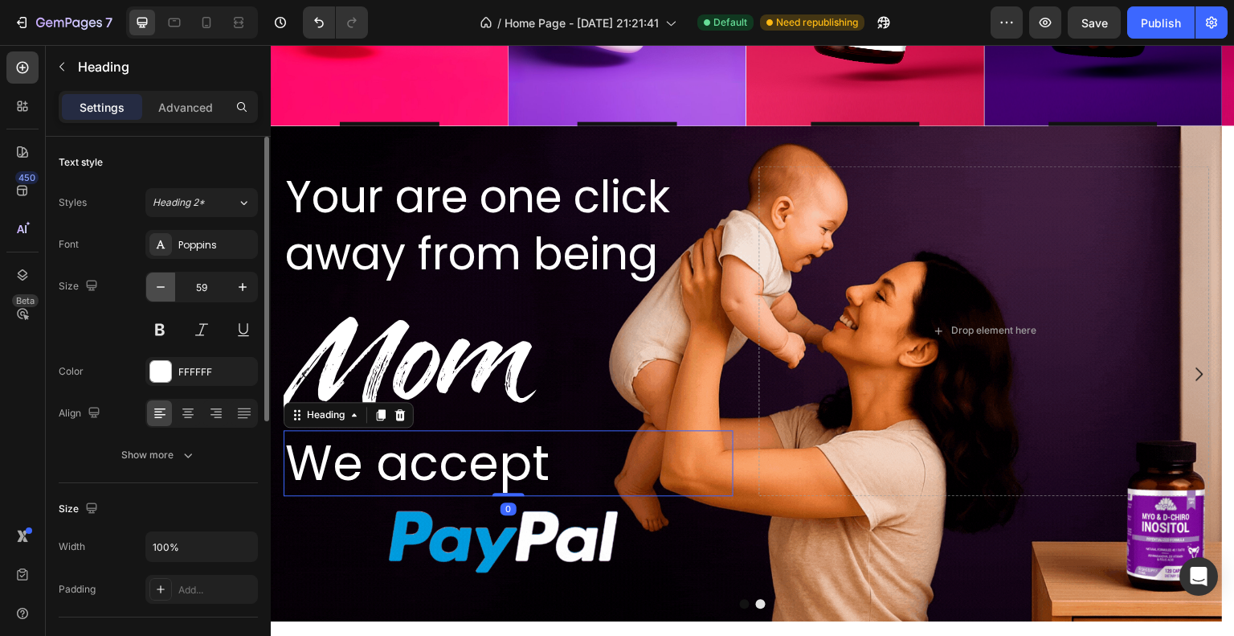
click at [156, 281] on icon "button" at bounding box center [161, 287] width 16 height 16
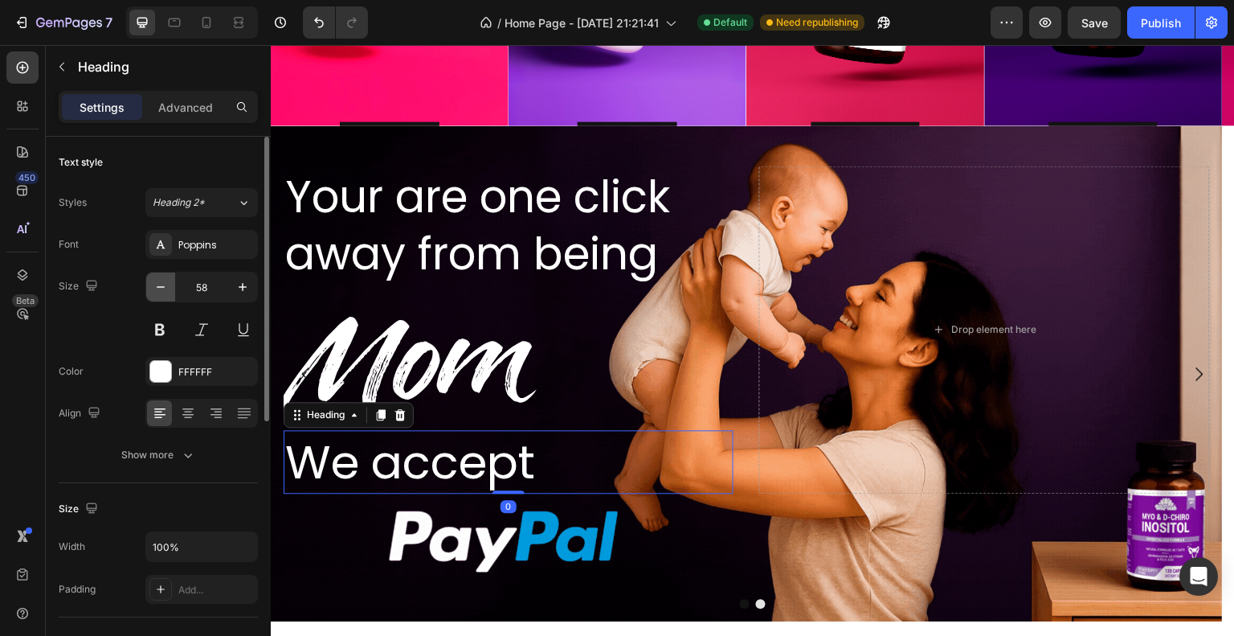
click at [156, 281] on icon "button" at bounding box center [161, 287] width 16 height 16
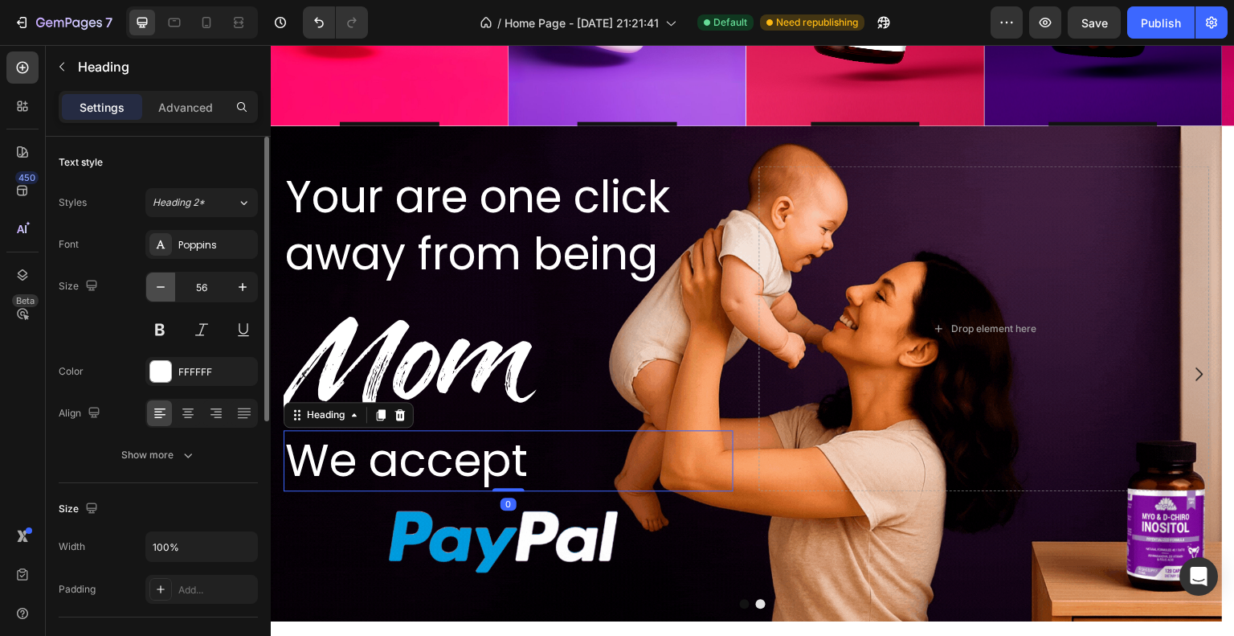
type input "55"
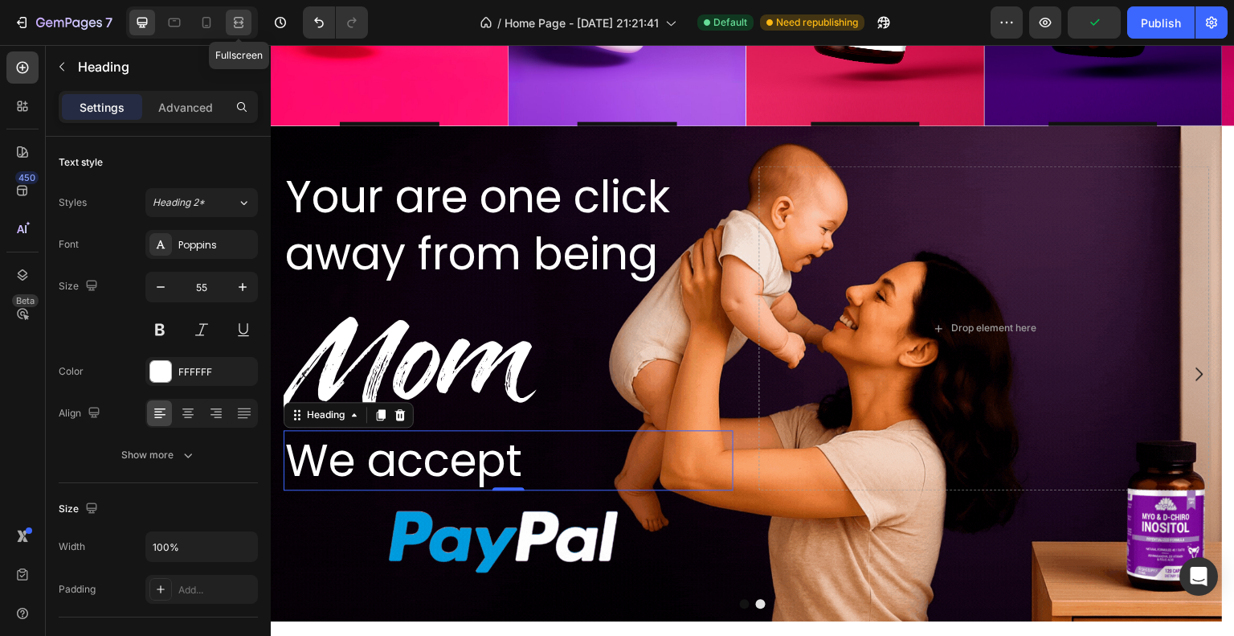
click at [238, 30] on div at bounding box center [239, 23] width 26 height 26
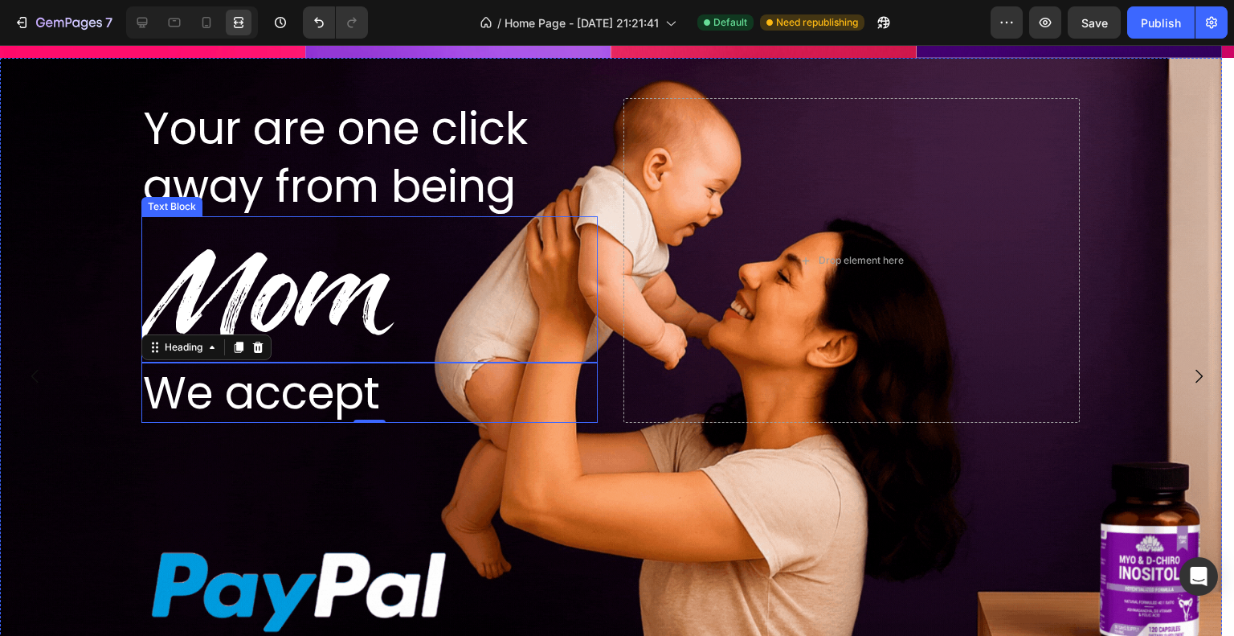
scroll to position [1372, 0]
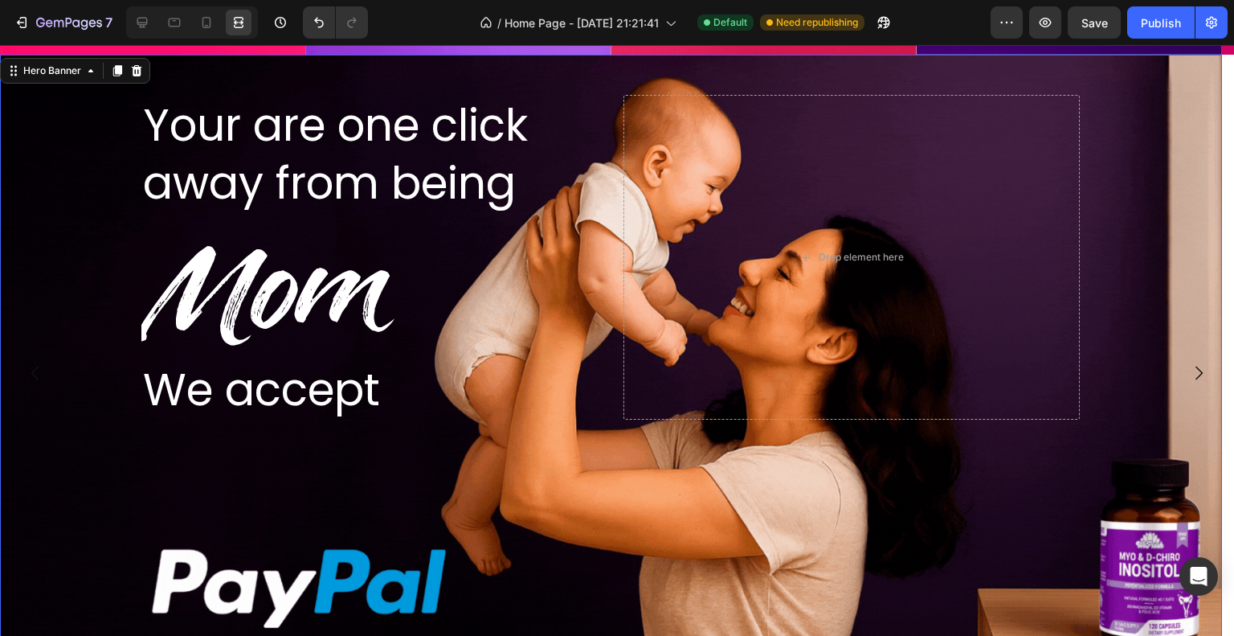
click at [543, 70] on div "Your are one click away from being Heading Mom Text Block We accept Heading Dro…" at bounding box center [611, 239] width 964 height 368
click at [135, 26] on icon at bounding box center [142, 22] width 16 height 16
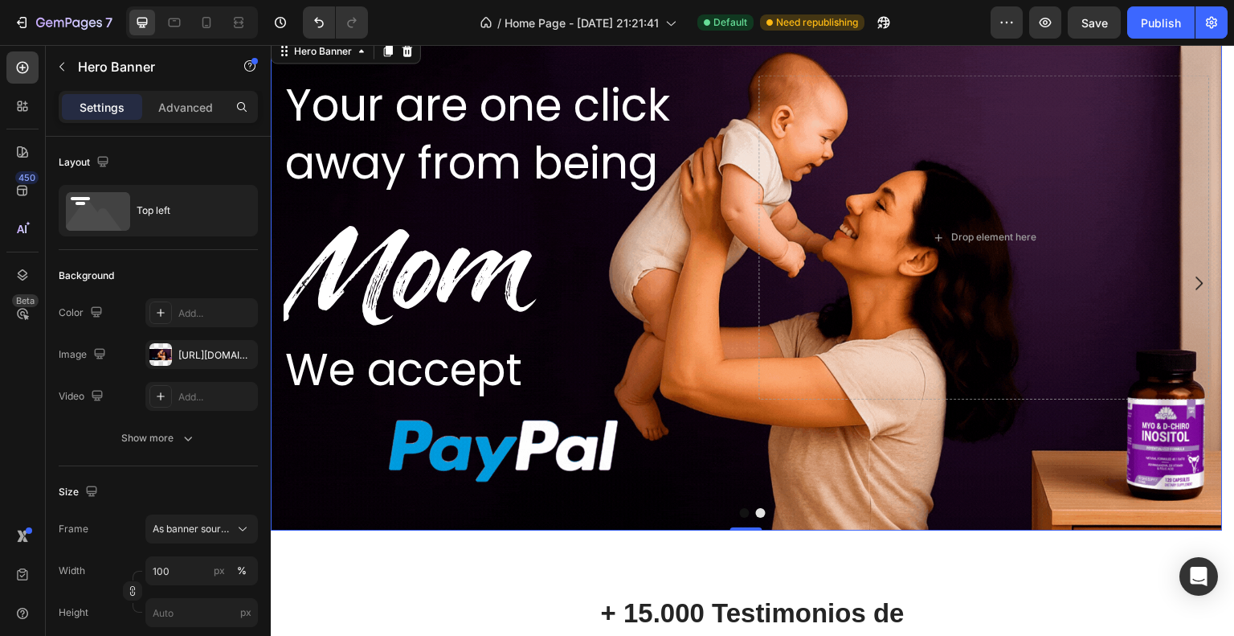
click at [763, 60] on div "Your are one click away from being Heading Mom Text Block We accept Heading Dro…" at bounding box center [747, 219] width 952 height 368
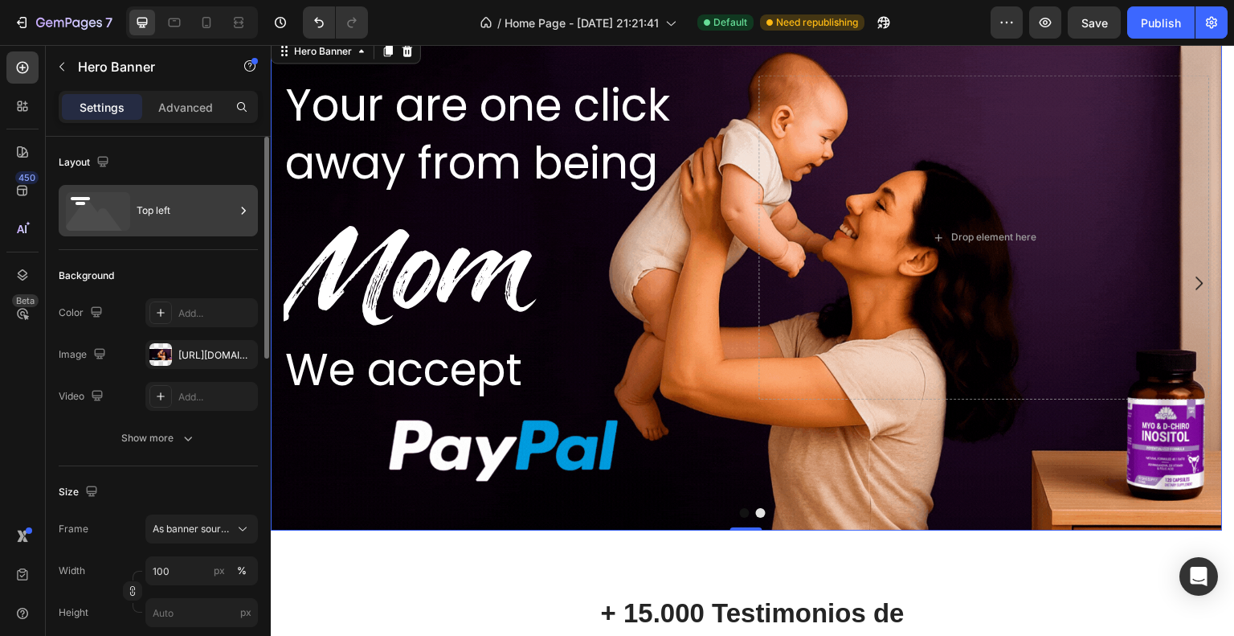
click at [164, 206] on div "Top left" at bounding box center [186, 210] width 98 height 37
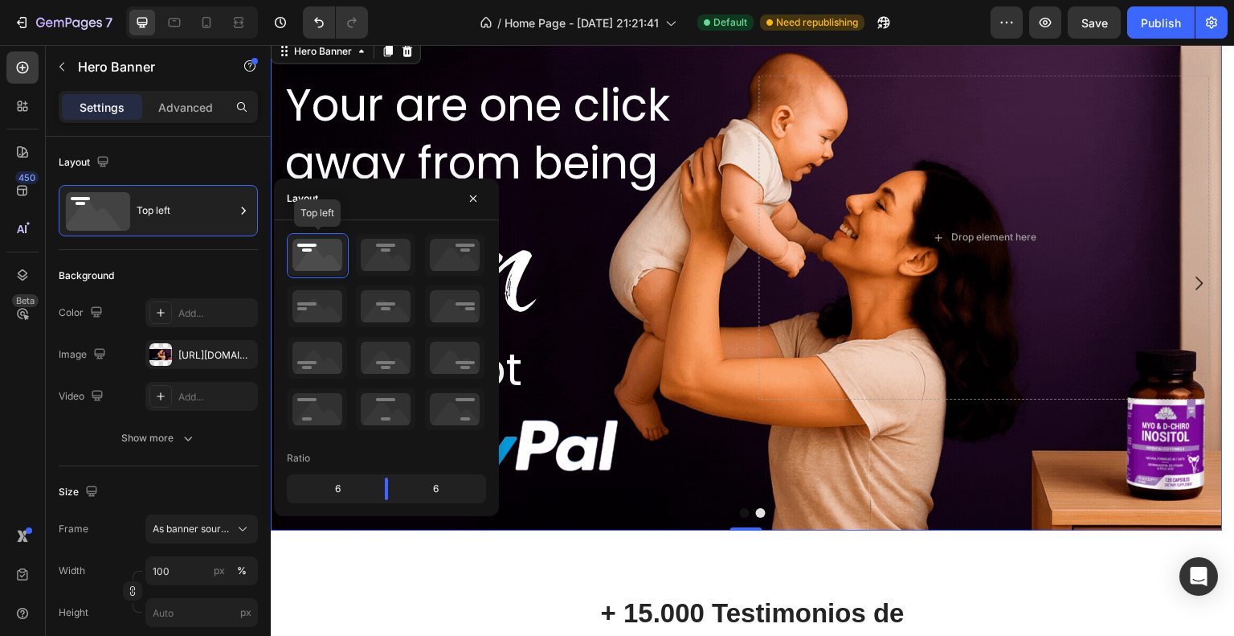
click at [303, 252] on icon at bounding box center [317, 255] width 59 height 42
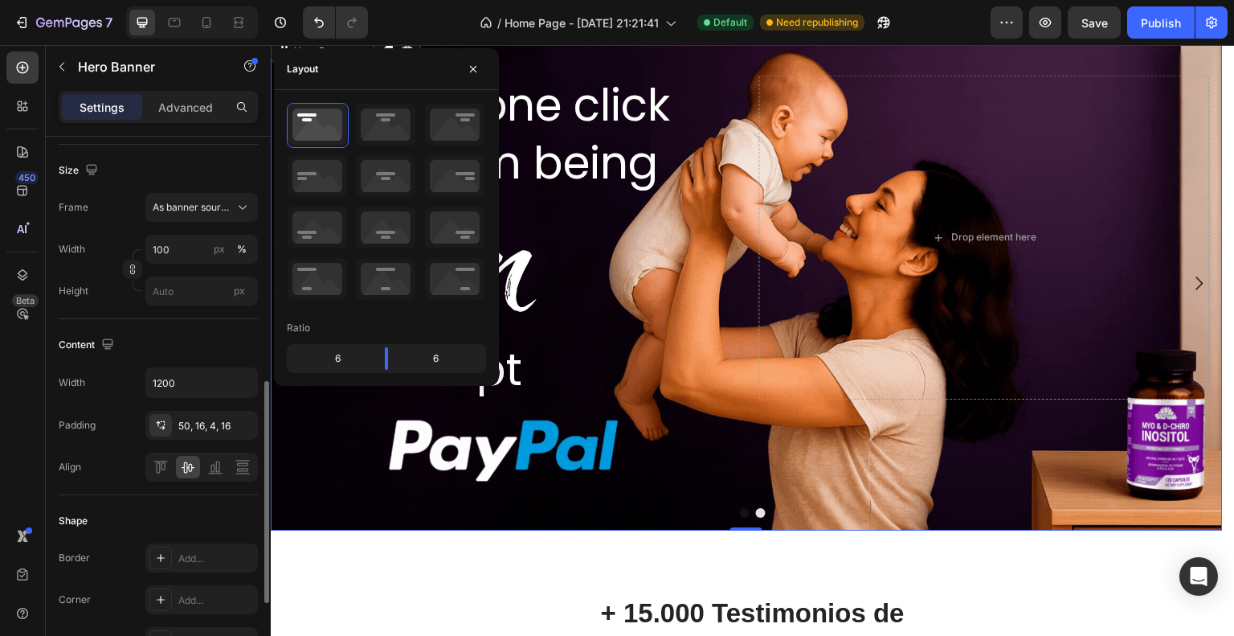
scroll to position [402, 0]
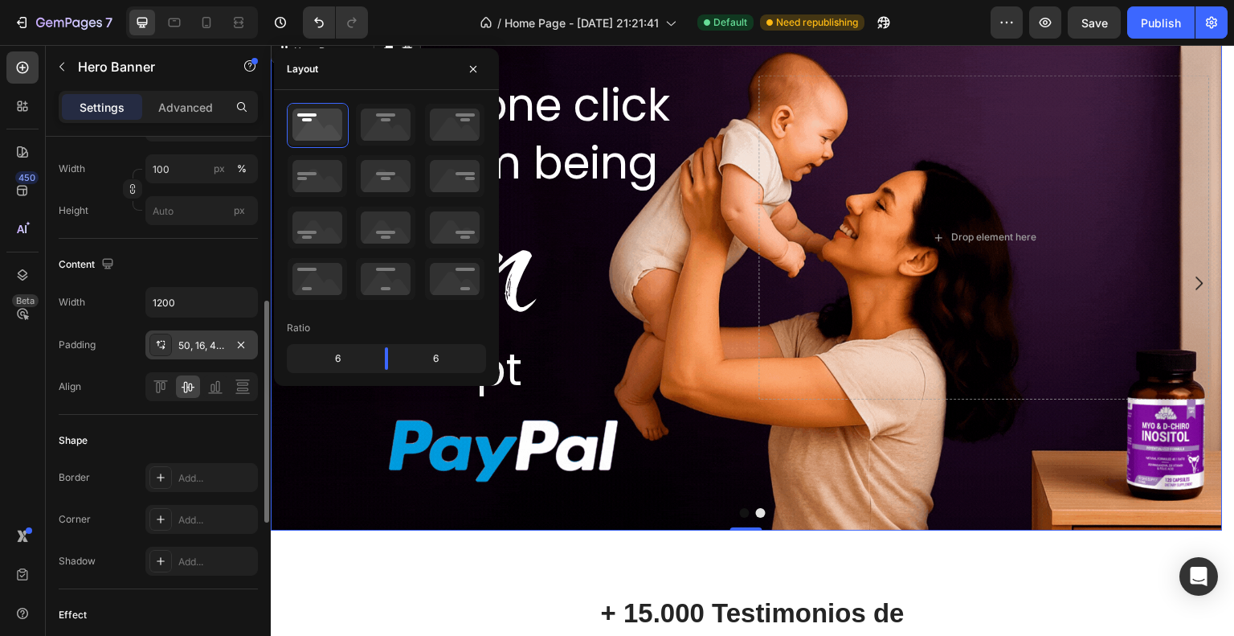
click at [177, 349] on div "50, 16, 4, 16" at bounding box center [201, 344] width 112 height 29
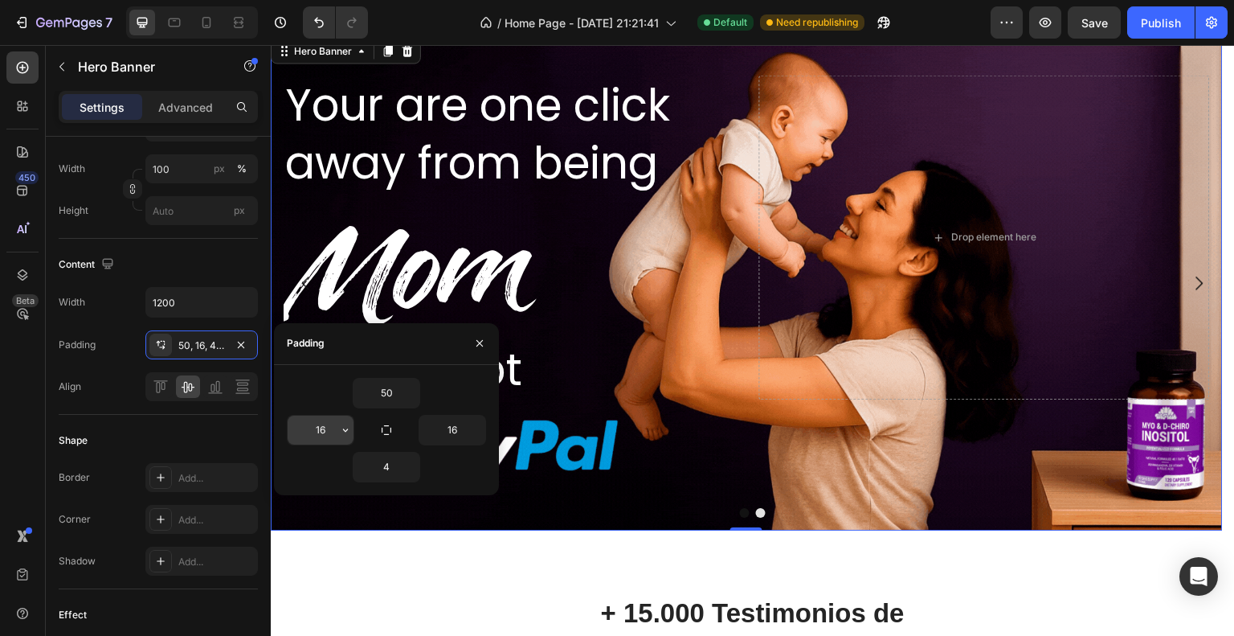
click at [331, 437] on input "16" at bounding box center [321, 429] width 66 height 29
click at [345, 423] on icon "button" at bounding box center [345, 429] width 13 height 13
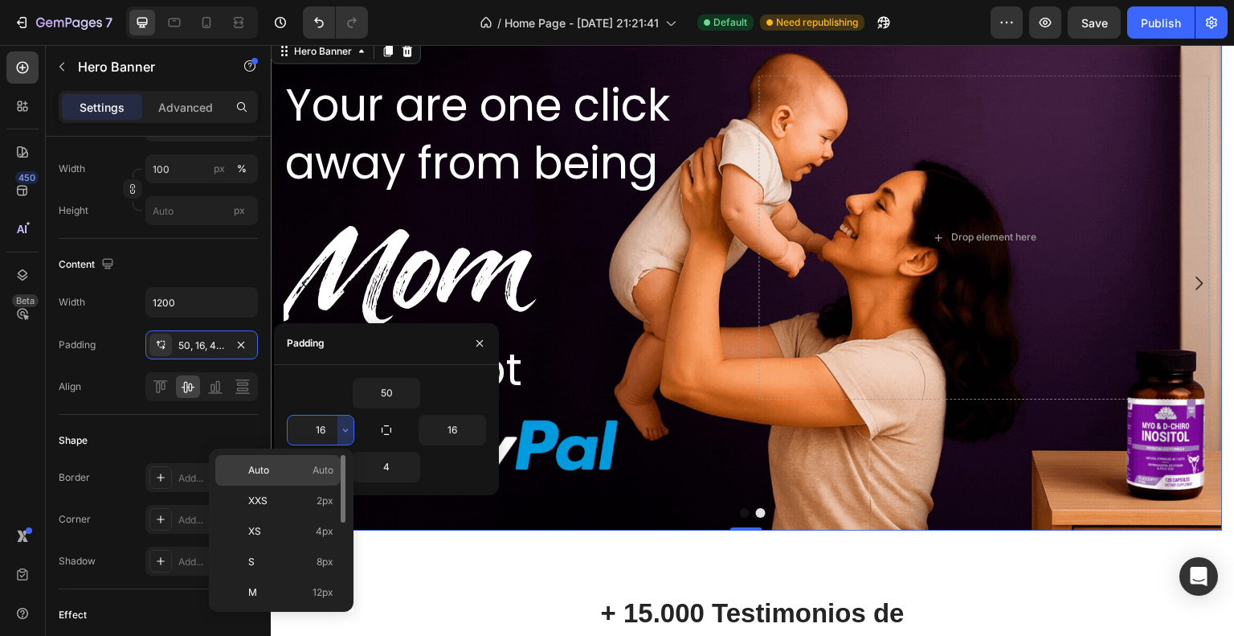
click at [318, 485] on div "Auto Auto" at bounding box center [277, 500] width 125 height 31
type input "Auto"
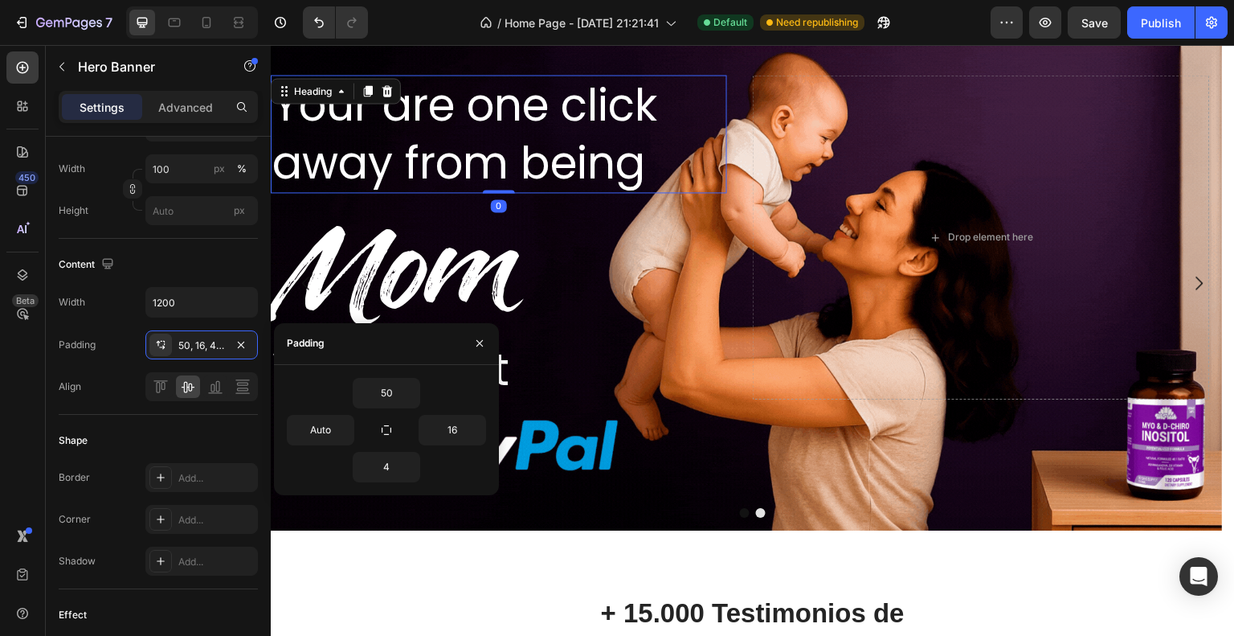
click at [546, 102] on span "Your are one click away from being" at bounding box center [464, 134] width 385 height 120
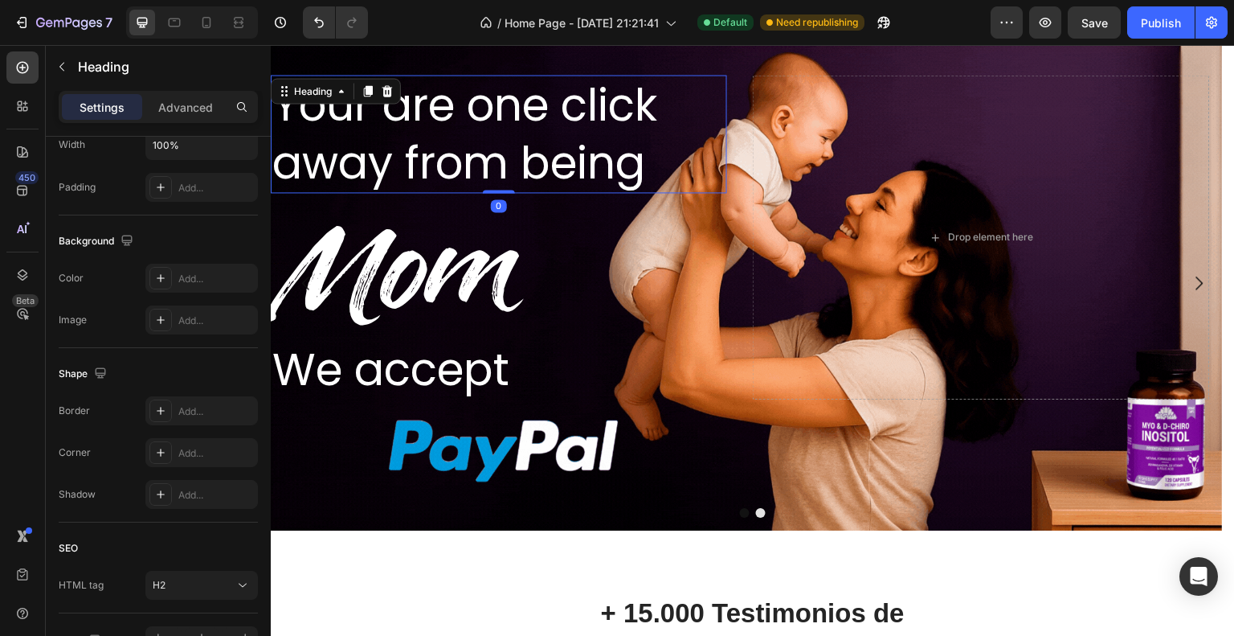
scroll to position [0, 0]
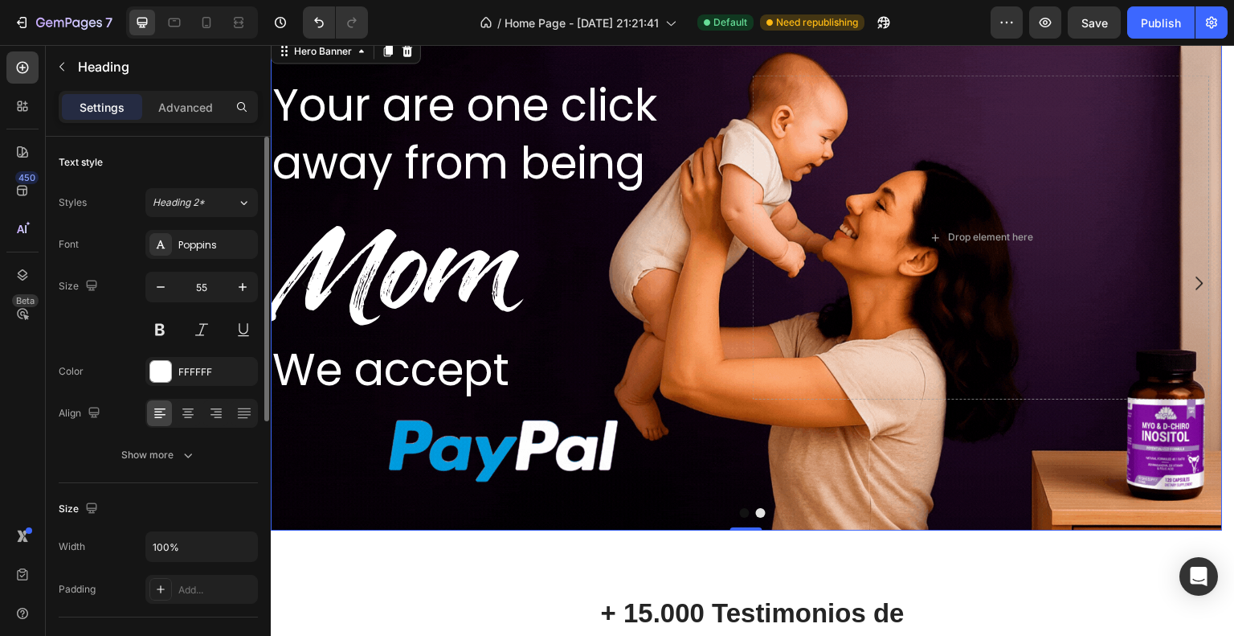
click at [464, 63] on div "Your are one click away from being Heading Mom Text Block We accept Heading Dro…" at bounding box center [747, 219] width 952 height 368
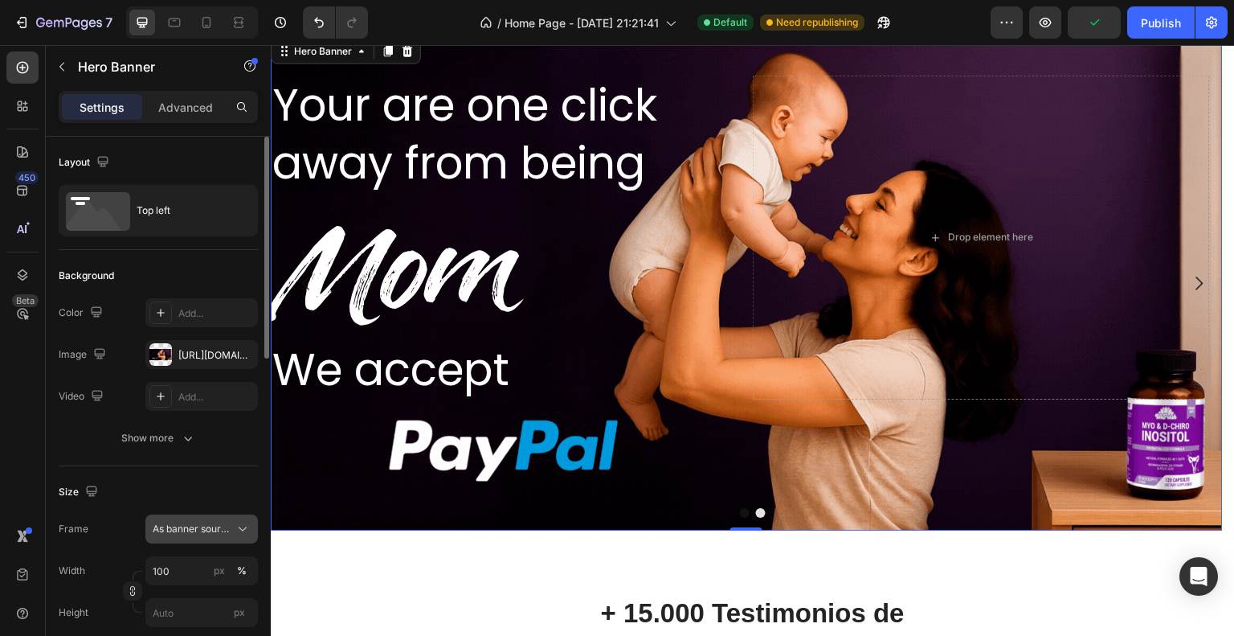
scroll to position [161, 0]
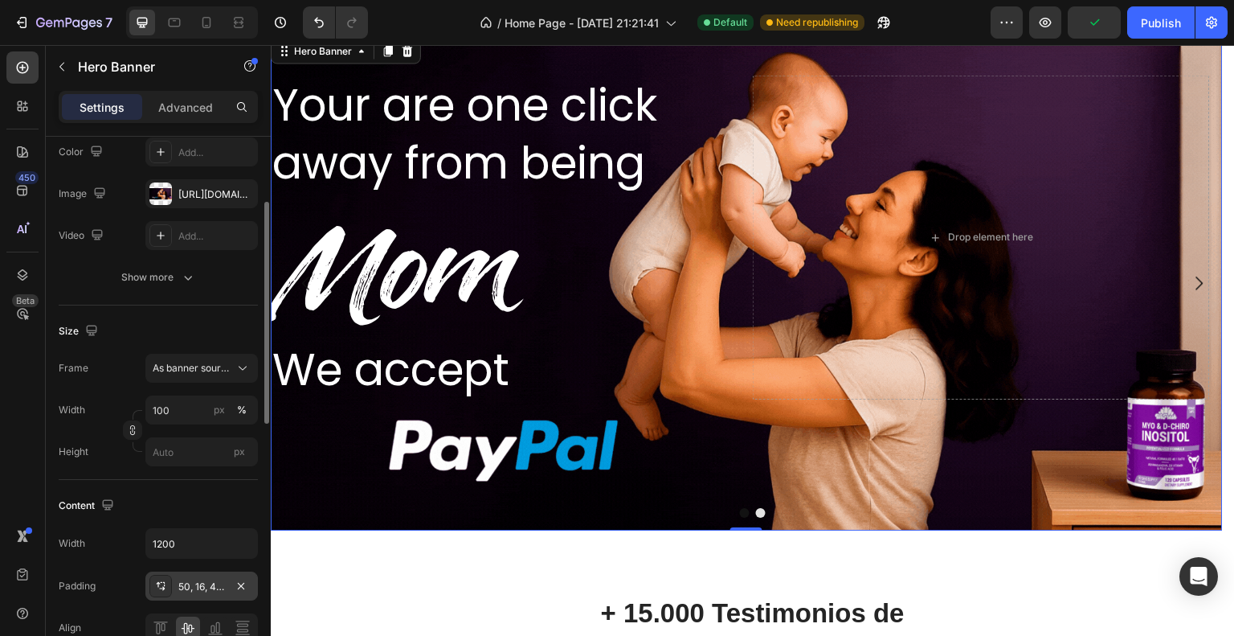
click at [181, 594] on div "50, 16, 4, Auto" at bounding box center [201, 585] width 112 height 29
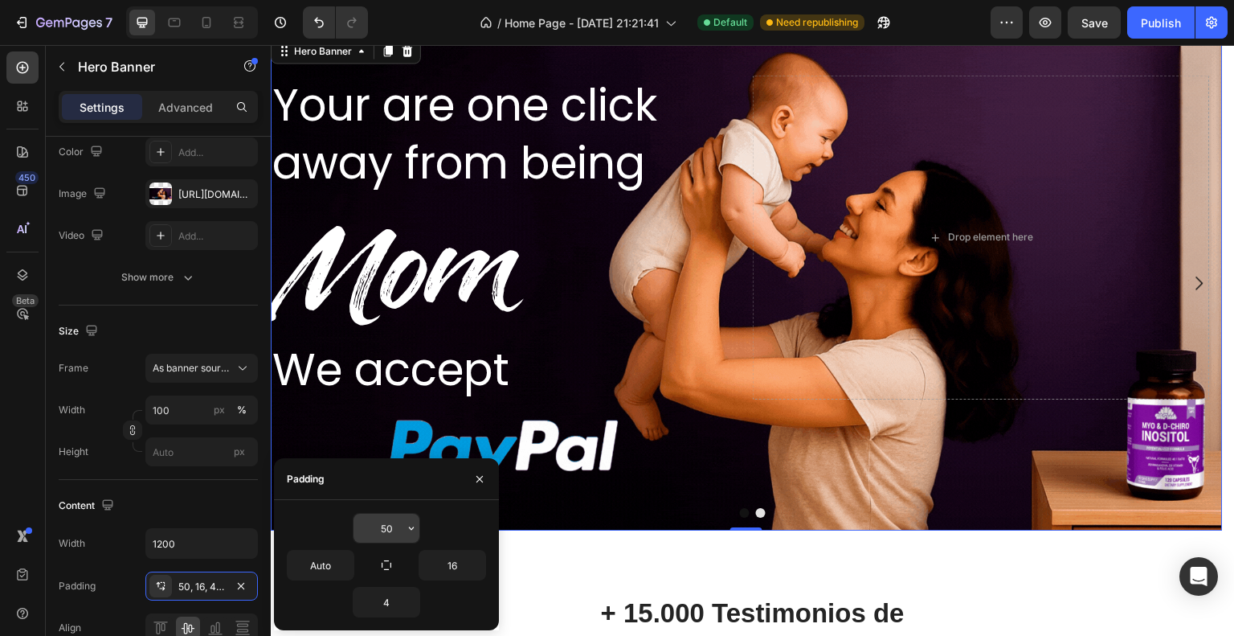
click at [393, 536] on input "50" at bounding box center [387, 527] width 66 height 29
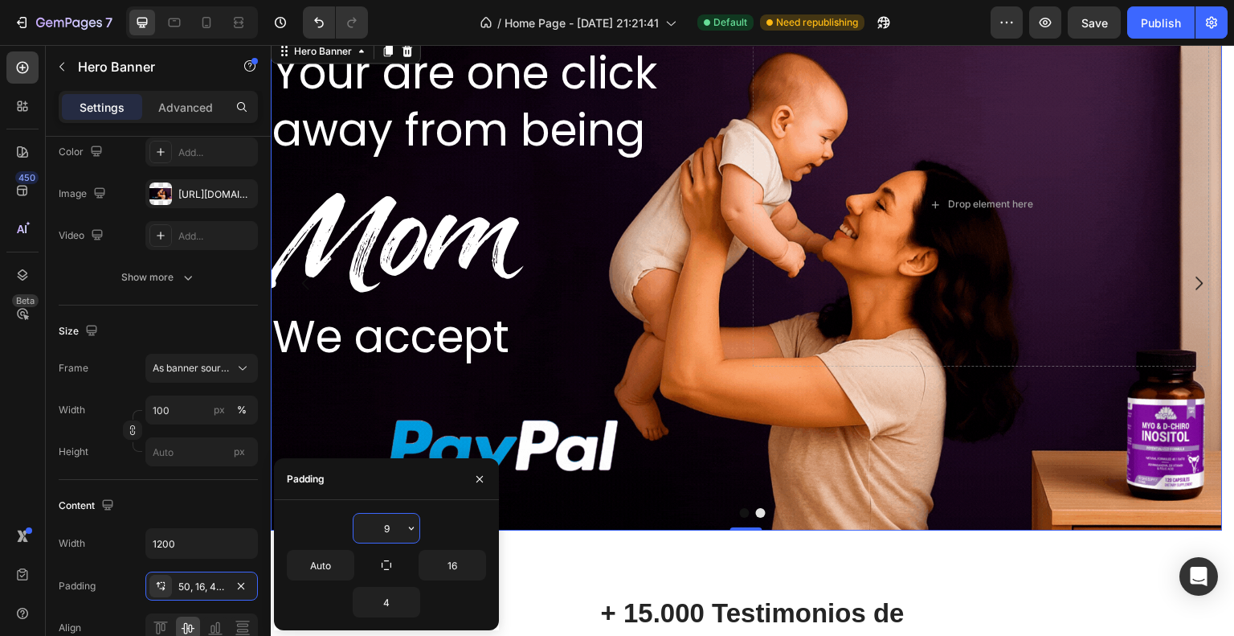
type input "90"
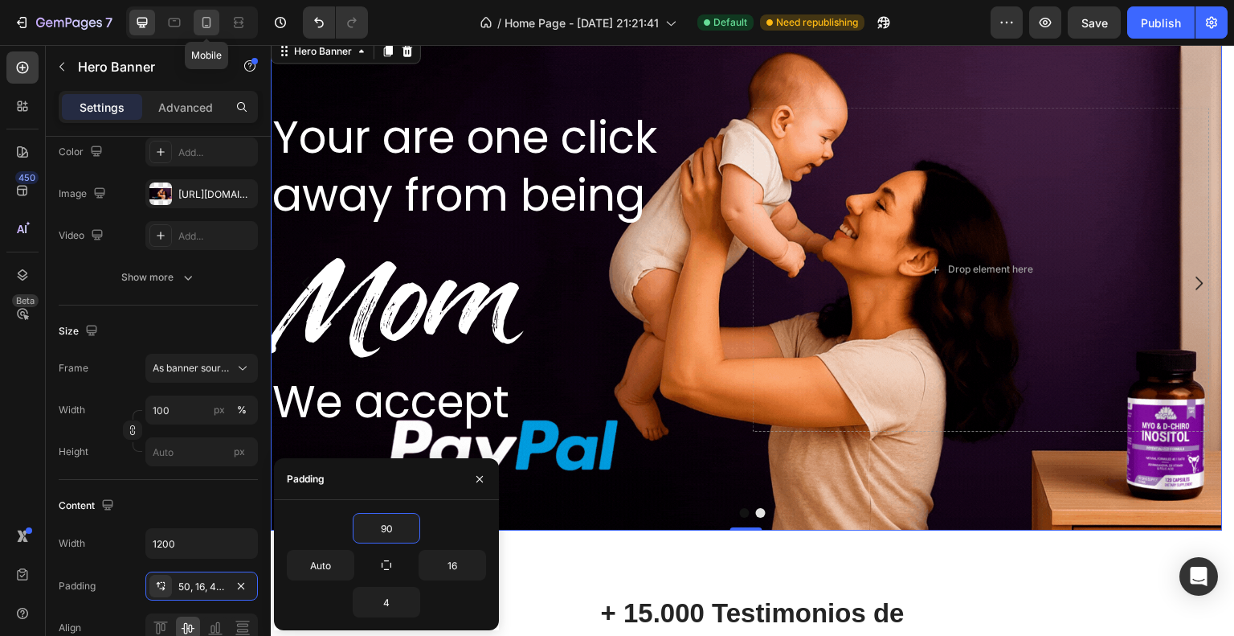
click at [212, 15] on icon at bounding box center [206, 22] width 16 height 16
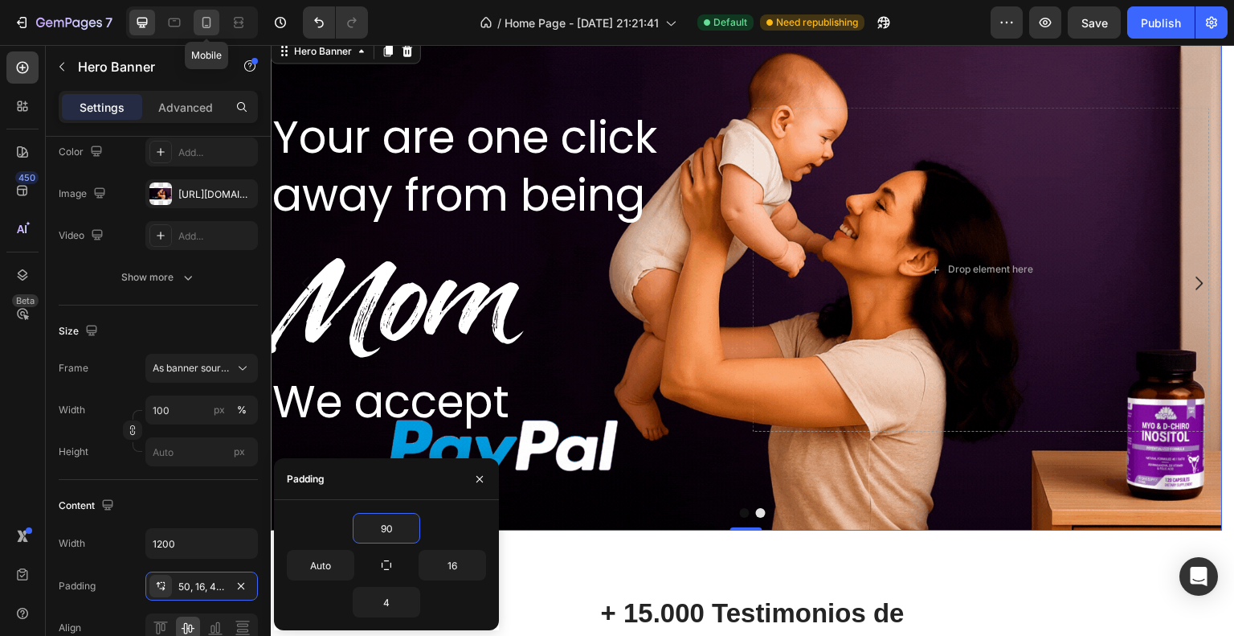
type input "100%"
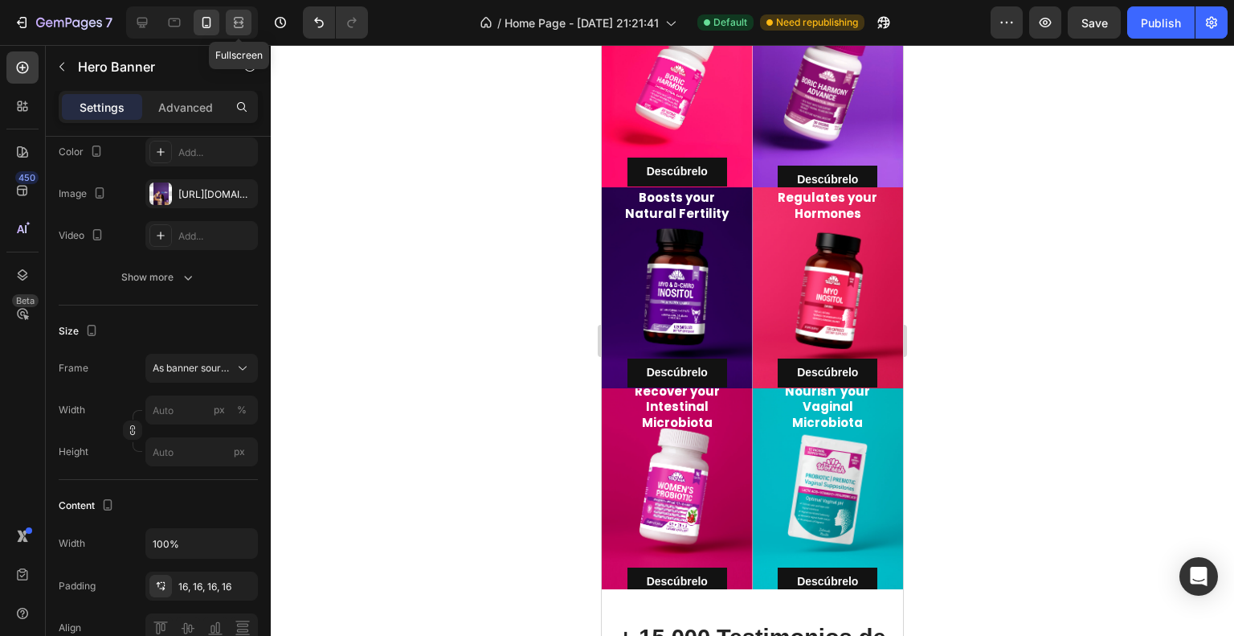
click at [242, 20] on div at bounding box center [239, 23] width 26 height 26
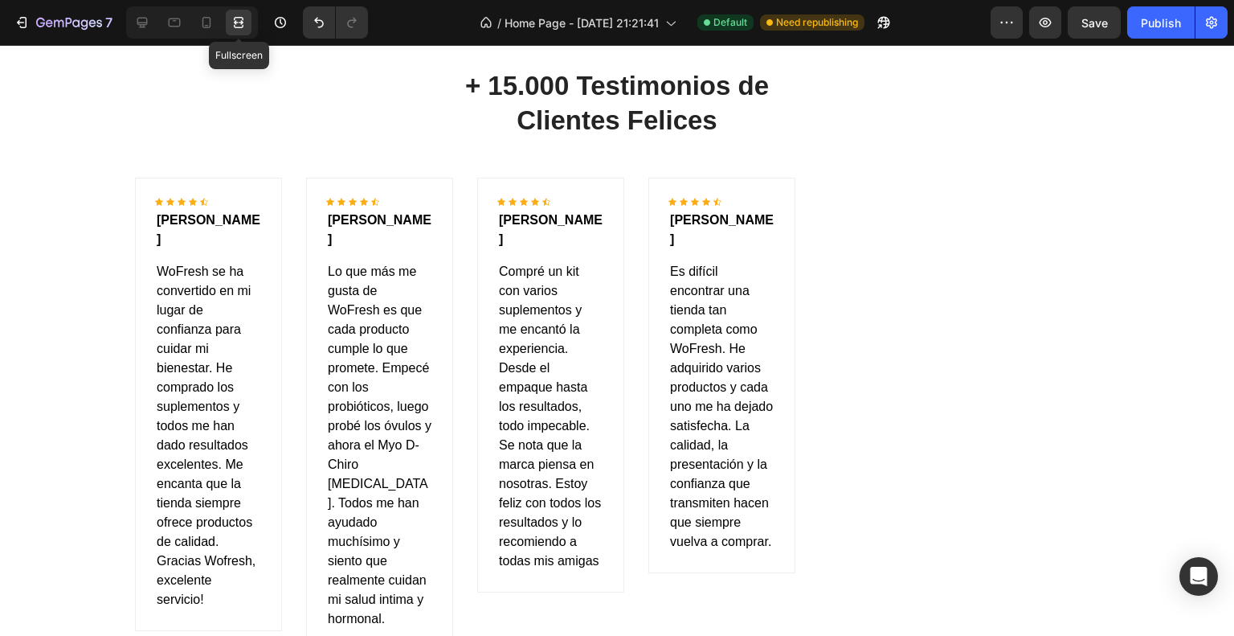
type input "100"
type input "1200"
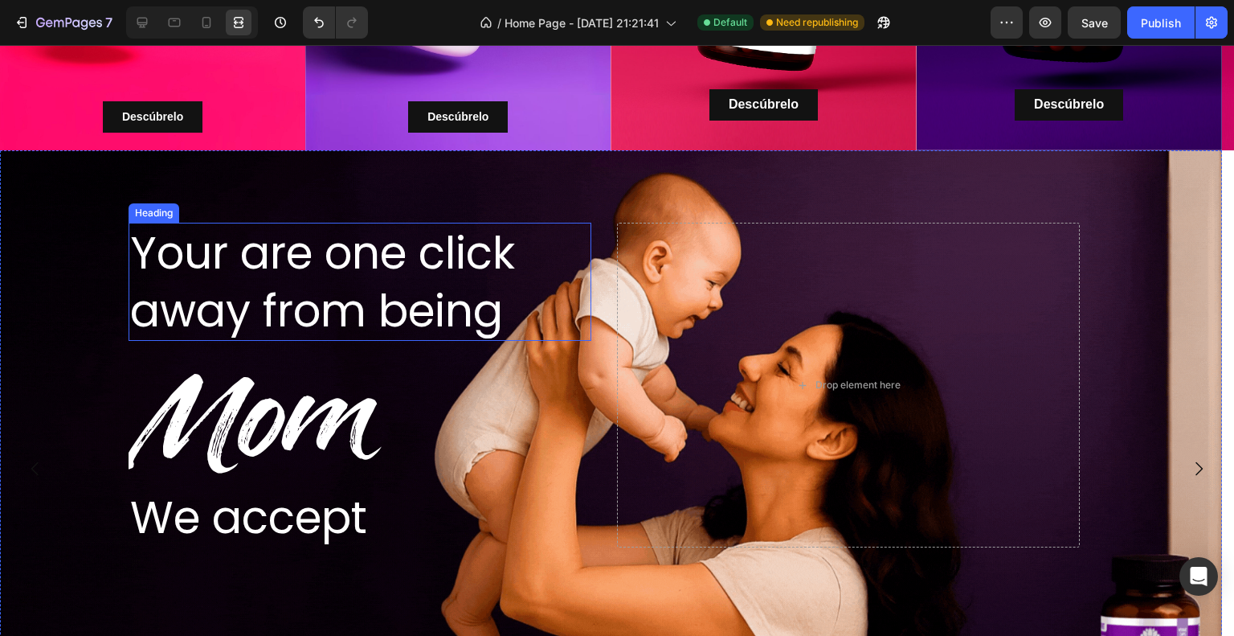
scroll to position [1357, 0]
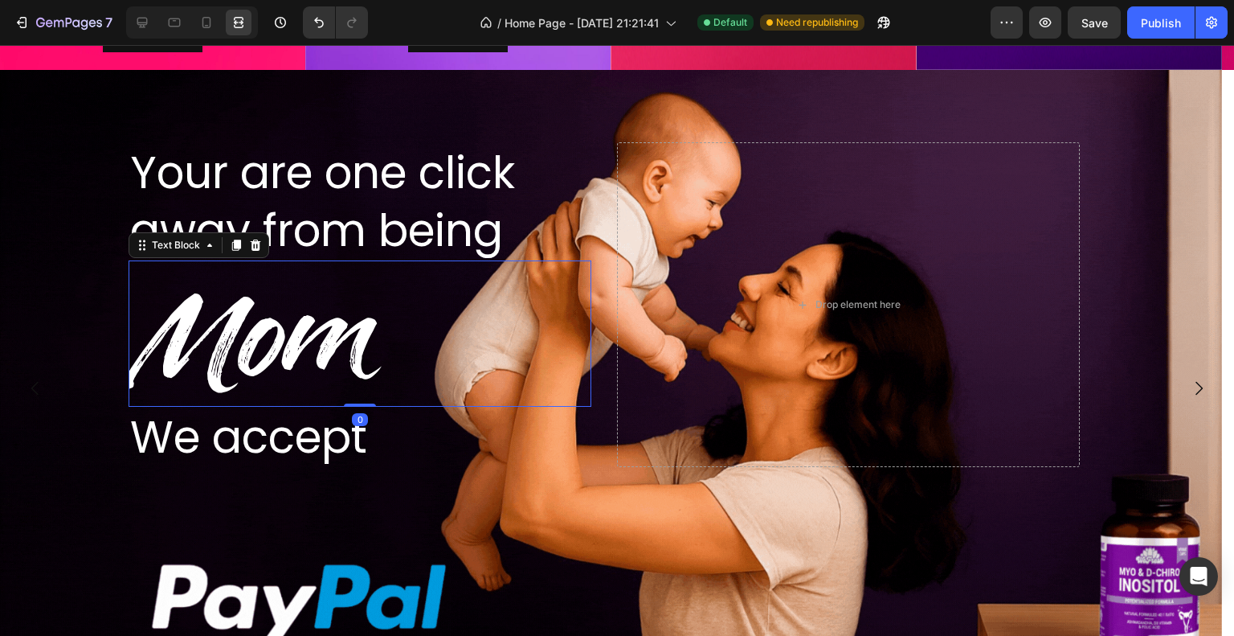
click at [270, 366] on span "Mom" at bounding box center [256, 332] width 253 height 159
click at [140, 14] on icon at bounding box center [142, 22] width 16 height 16
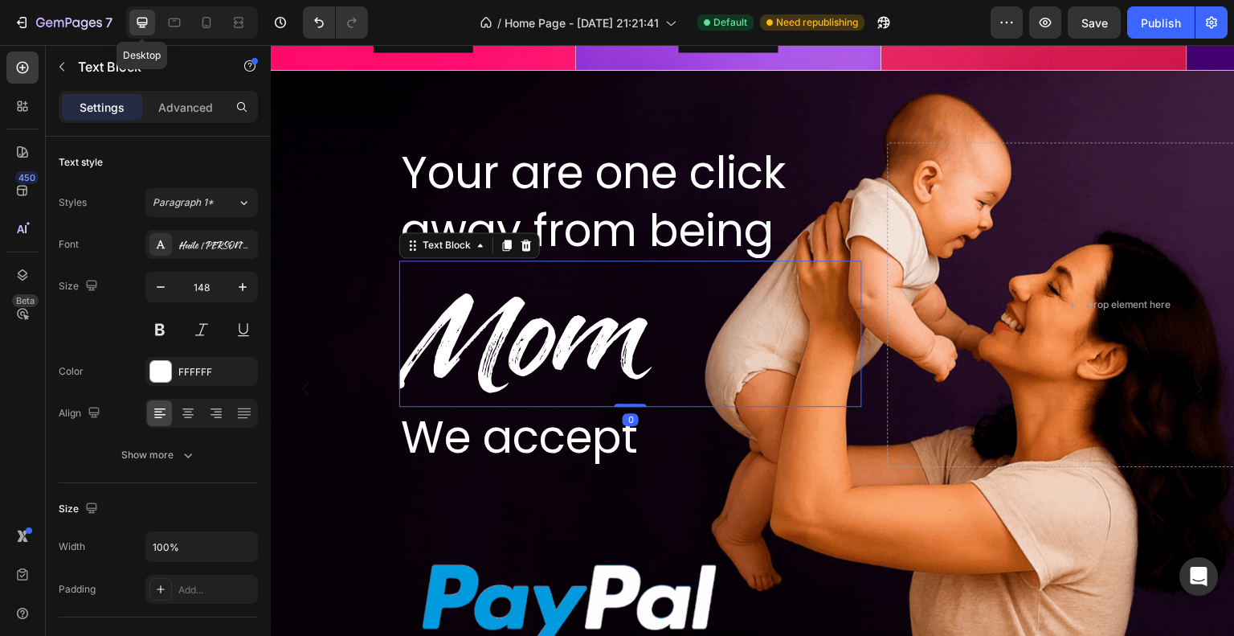
scroll to position [1289, 0]
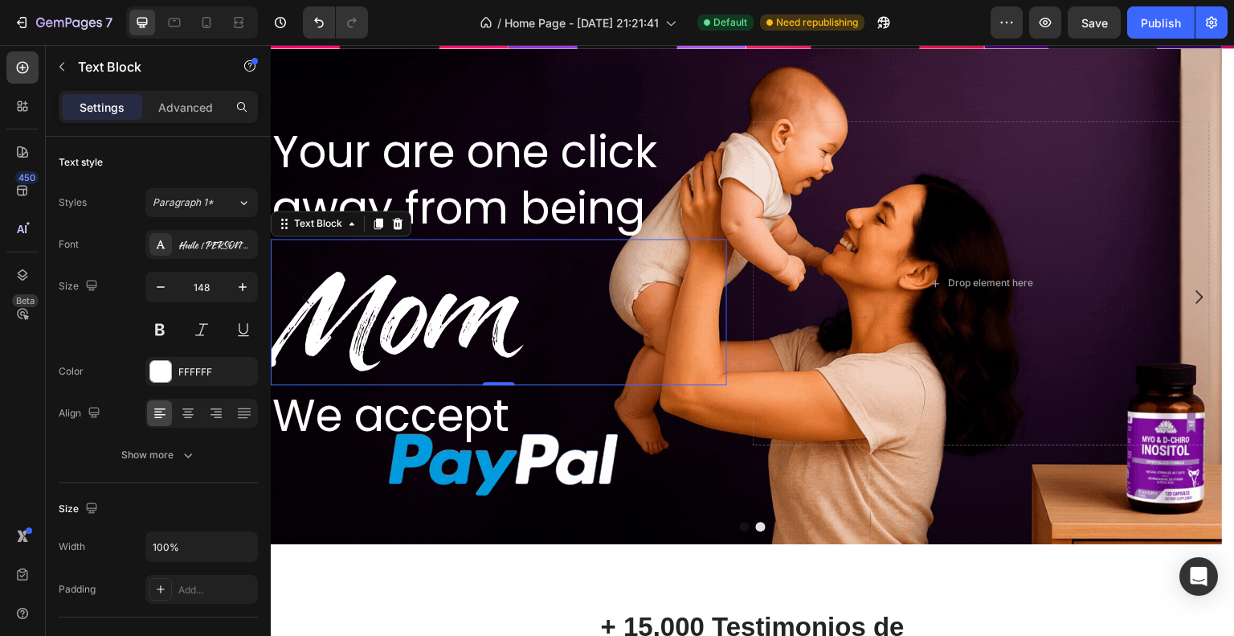
click at [360, 351] on span "Mom" at bounding box center [398, 310] width 253 height 159
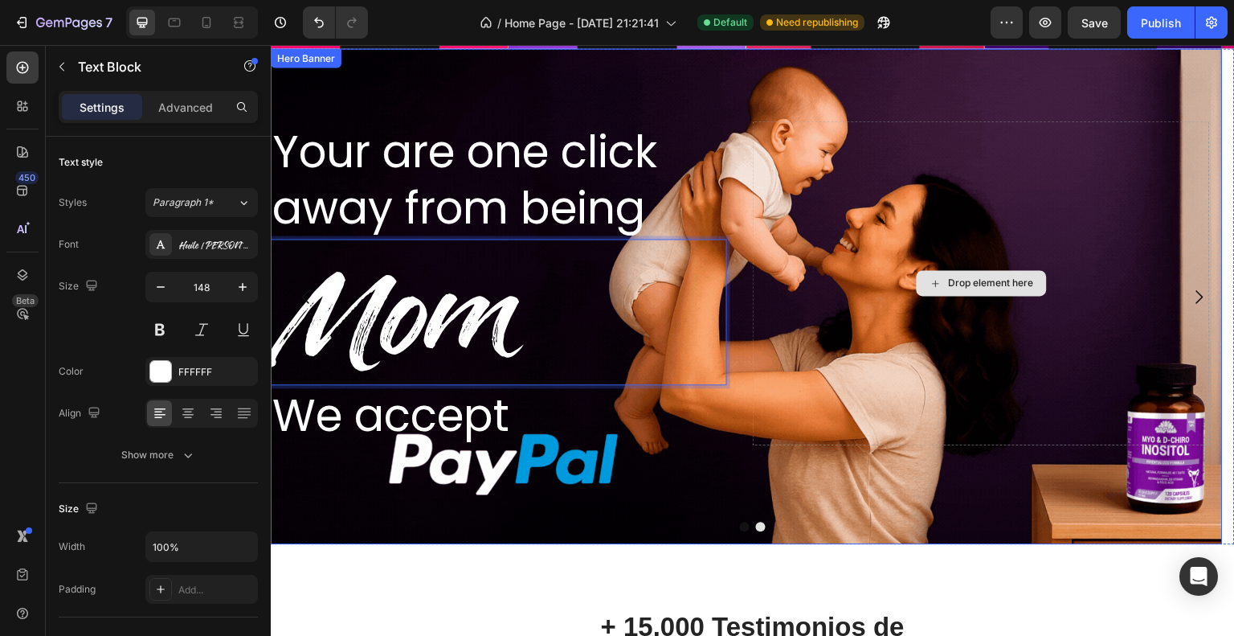
click at [879, 182] on div "Drop element here" at bounding box center [981, 283] width 456 height 325
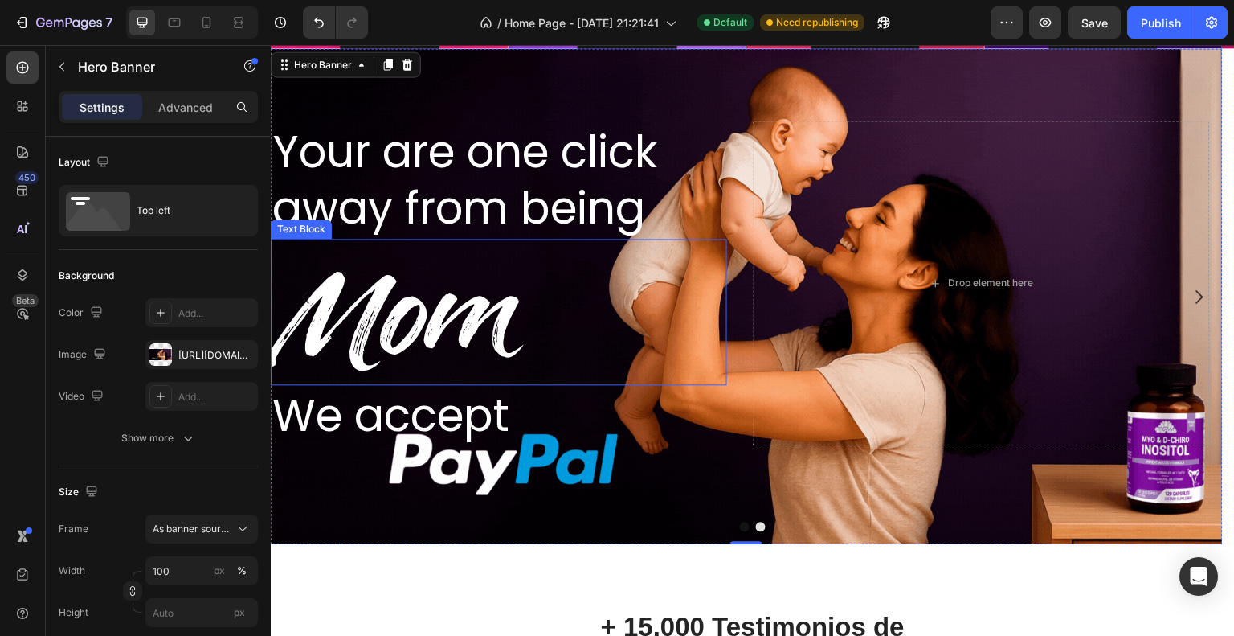
click at [376, 325] on span "Mom" at bounding box center [398, 310] width 253 height 159
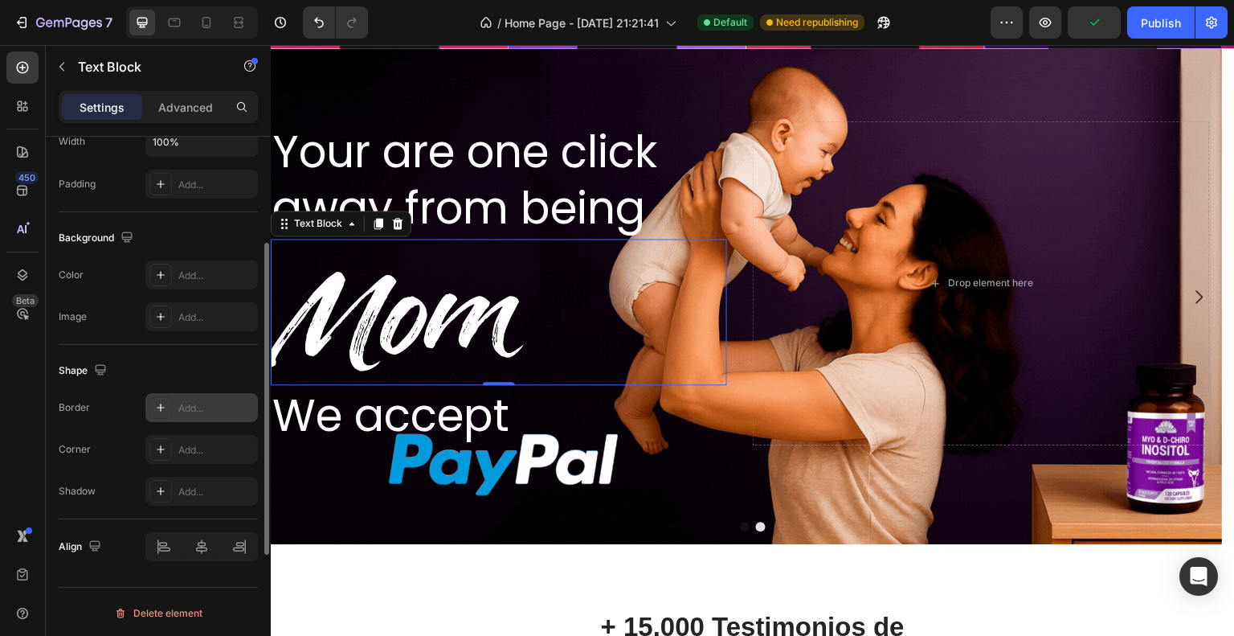
scroll to position [244, 0]
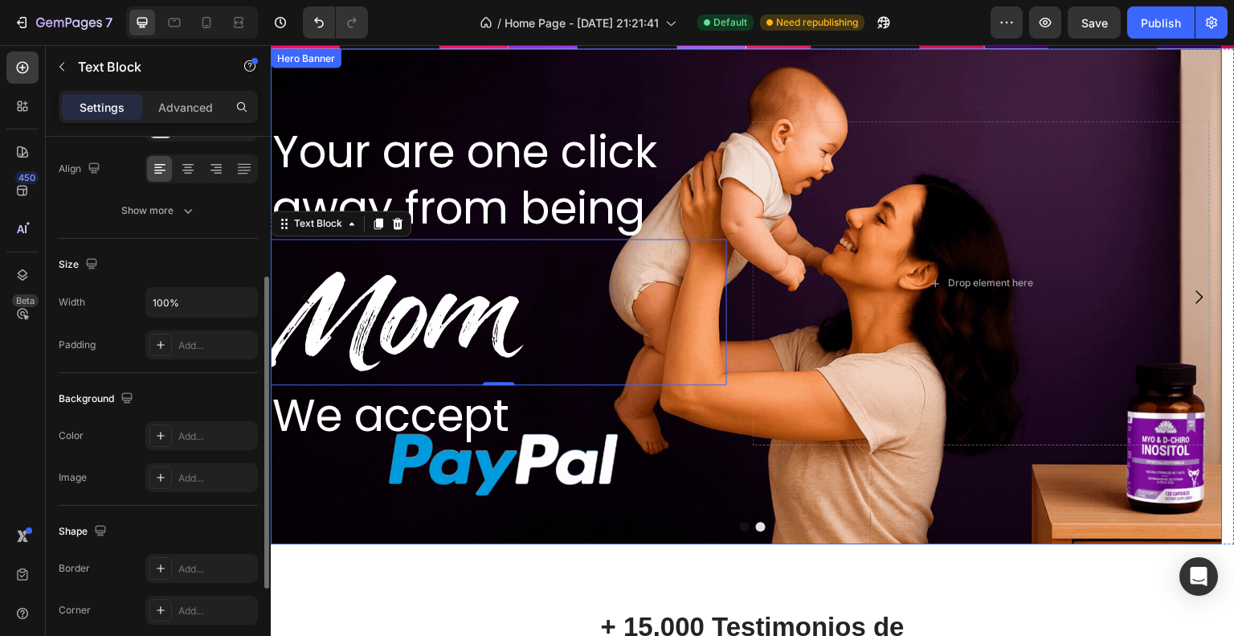
click at [704, 84] on div "Your are one click away from being Heading Mom Text Block 0 We accept Heading D…" at bounding box center [747, 248] width 952 height 400
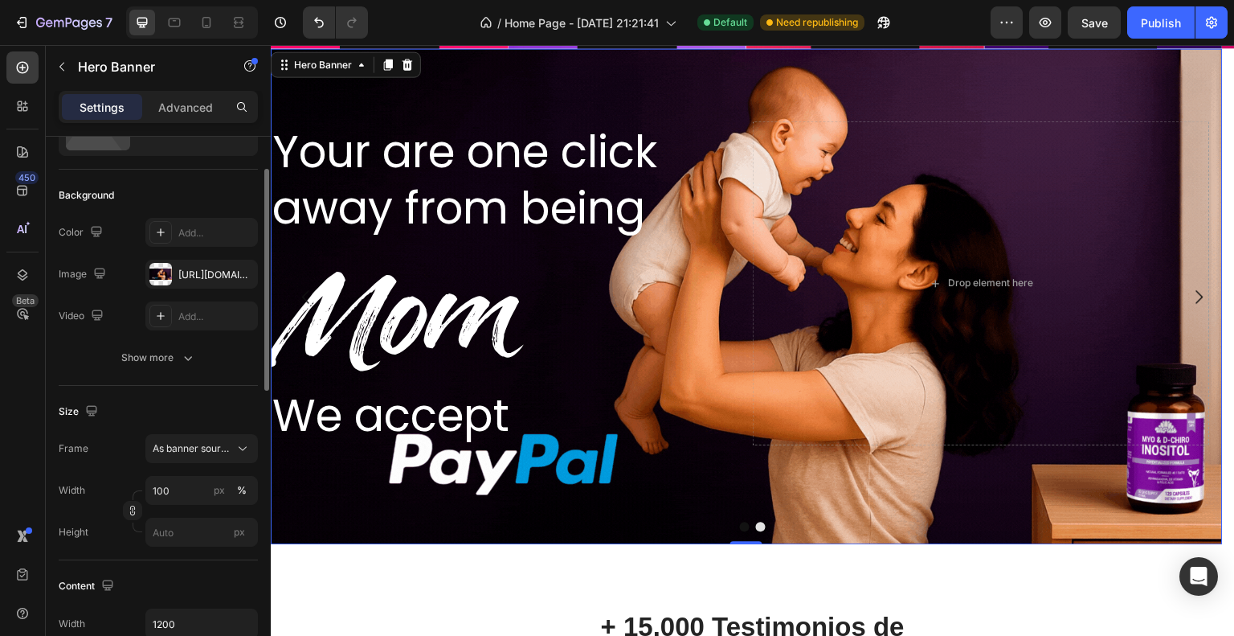
scroll to position [241, 0]
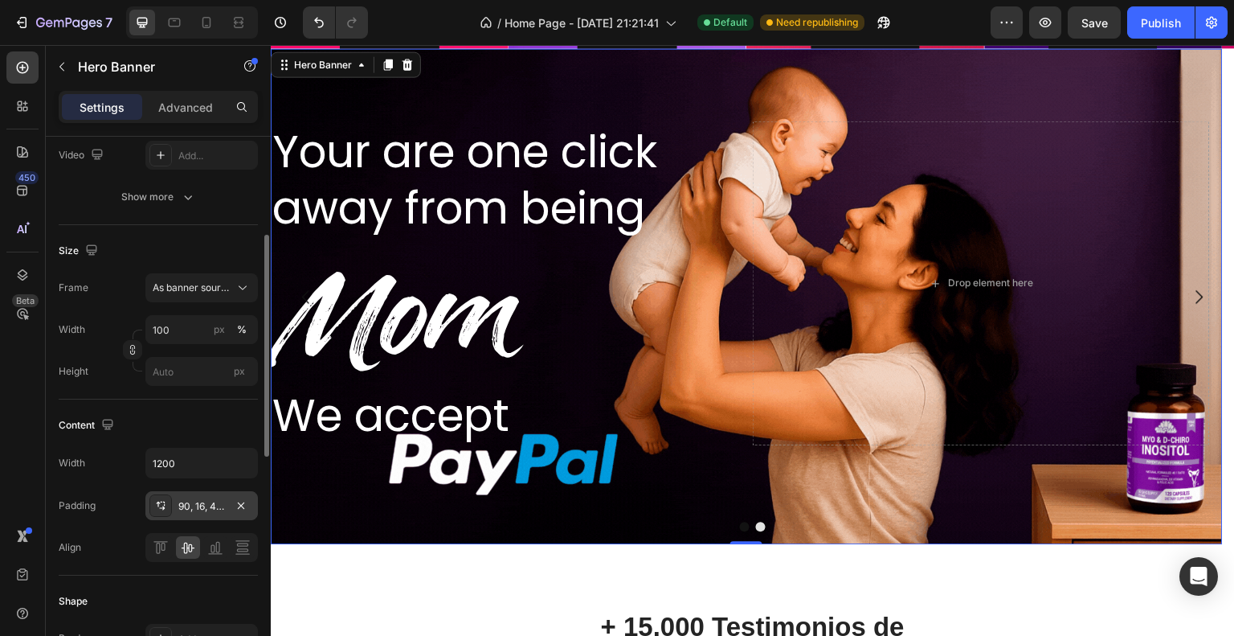
click at [189, 501] on div "90, 16, 4, Auto" at bounding box center [201, 506] width 47 height 14
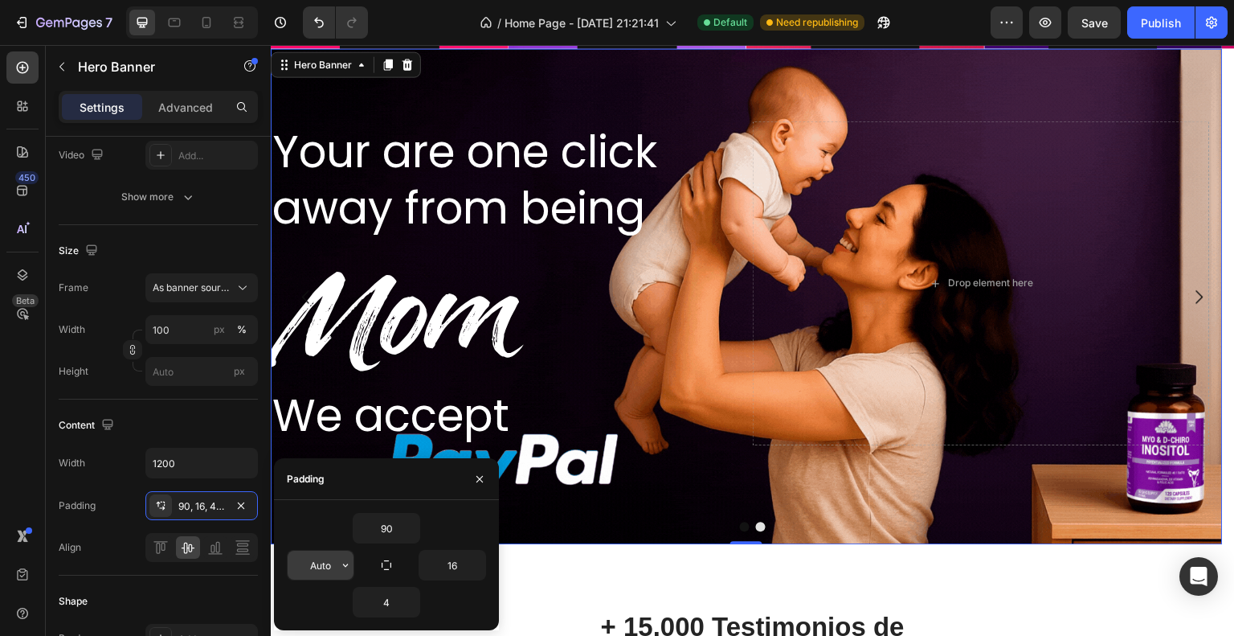
click at [329, 570] on input "Auto" at bounding box center [321, 564] width 66 height 29
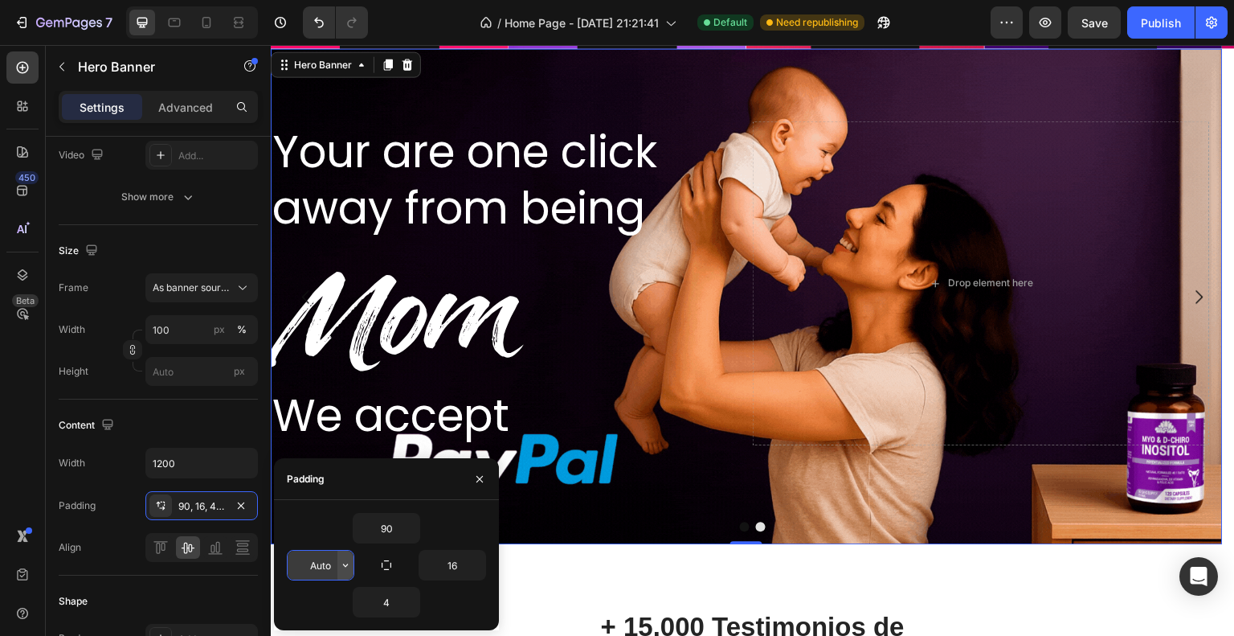
click at [342, 568] on icon "button" at bounding box center [345, 564] width 13 height 13
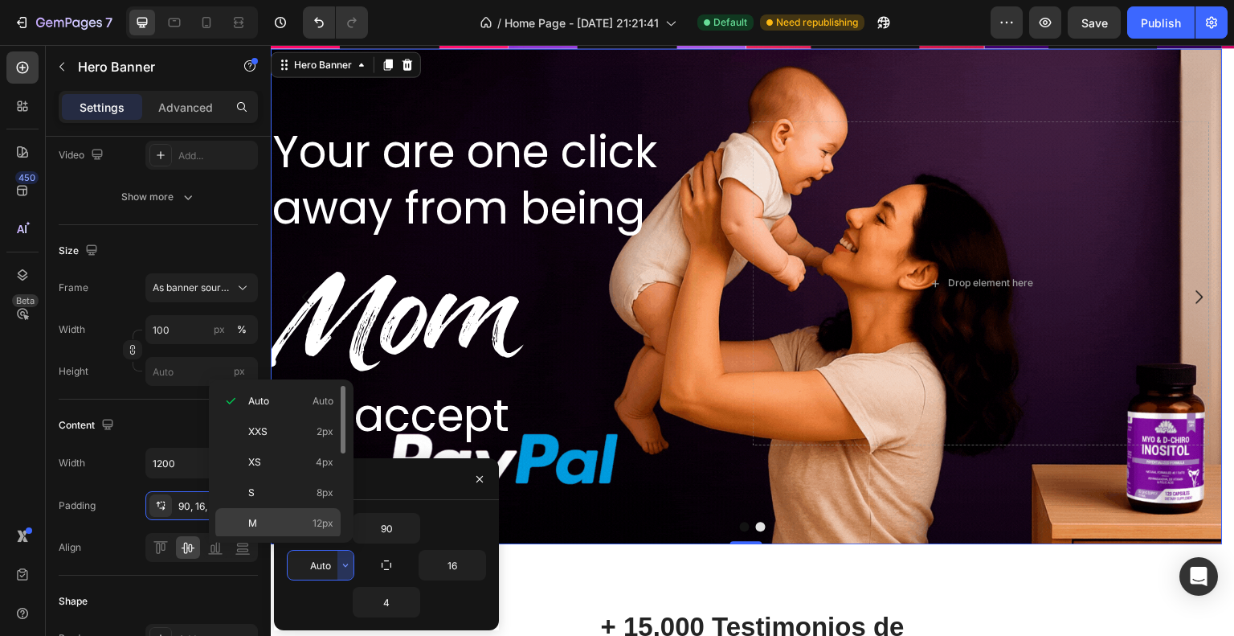
click at [281, 520] on p "M 12px" at bounding box center [290, 523] width 85 height 14
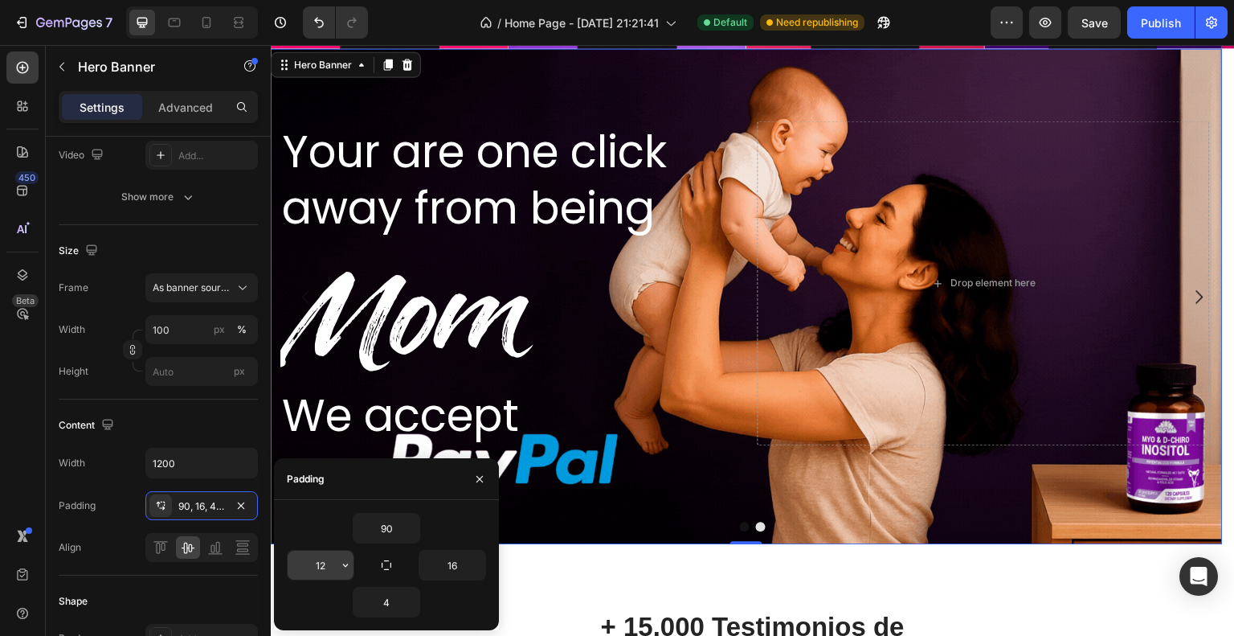
click at [316, 562] on input "12" at bounding box center [321, 564] width 66 height 29
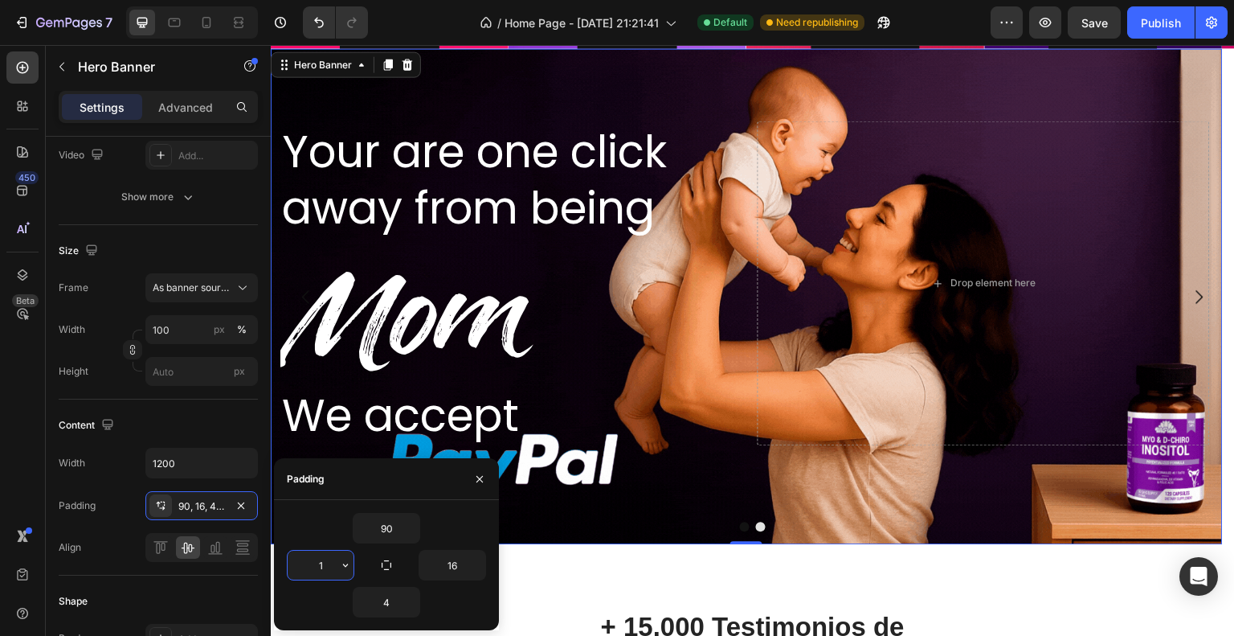
type input "16"
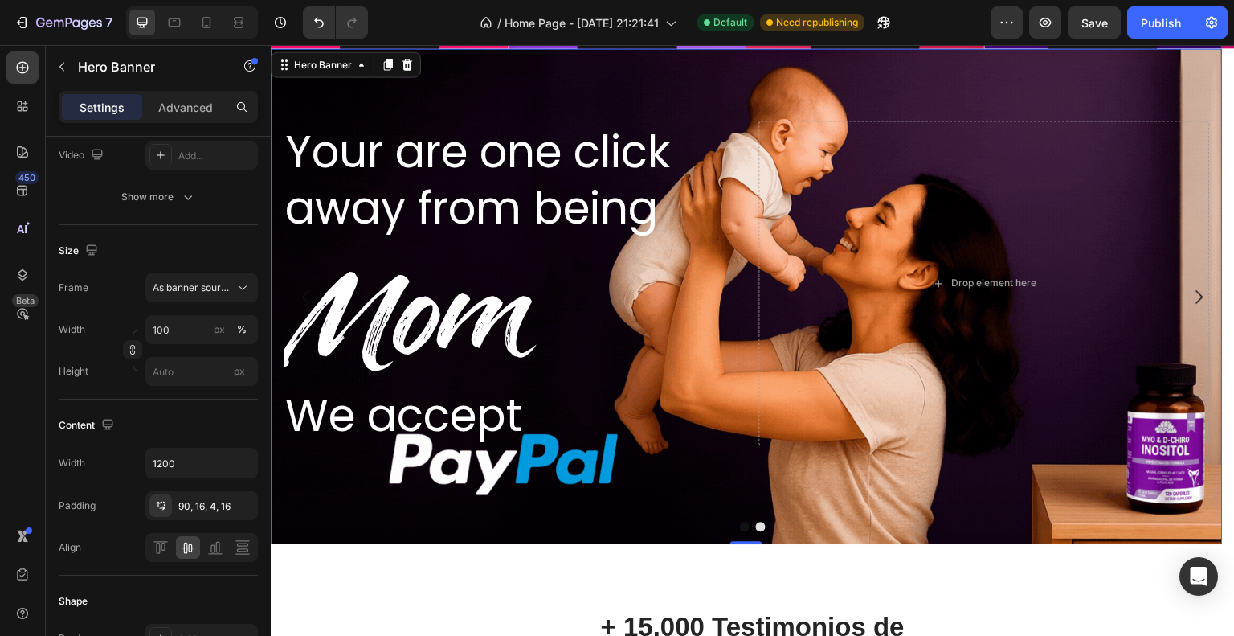
click at [935, 98] on div "Your are one click away from being Heading Mom Text Block We accept Heading Dro…" at bounding box center [747, 248] width 952 height 400
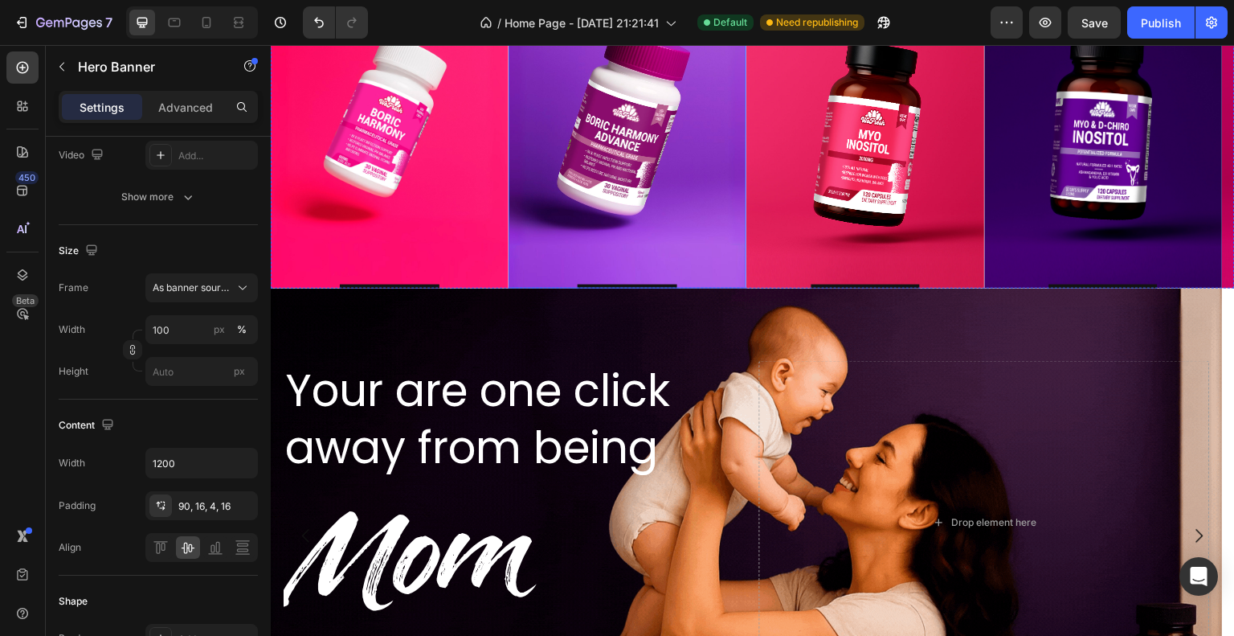
scroll to position [1289, 0]
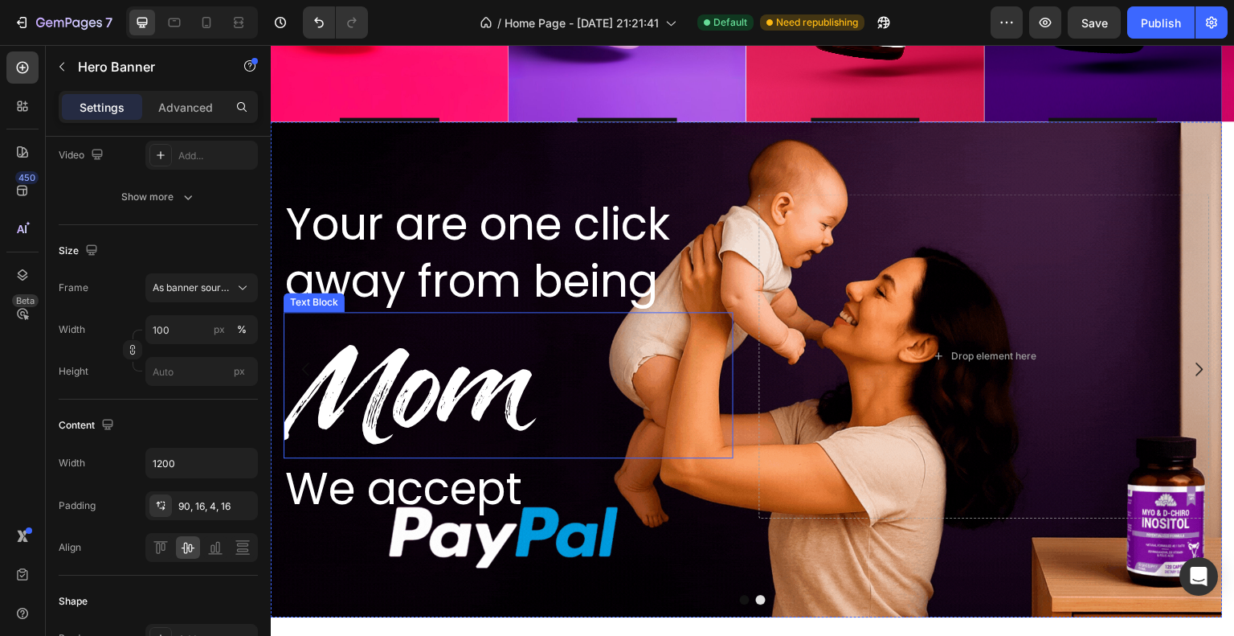
click at [450, 378] on span "Mom" at bounding box center [411, 384] width 253 height 159
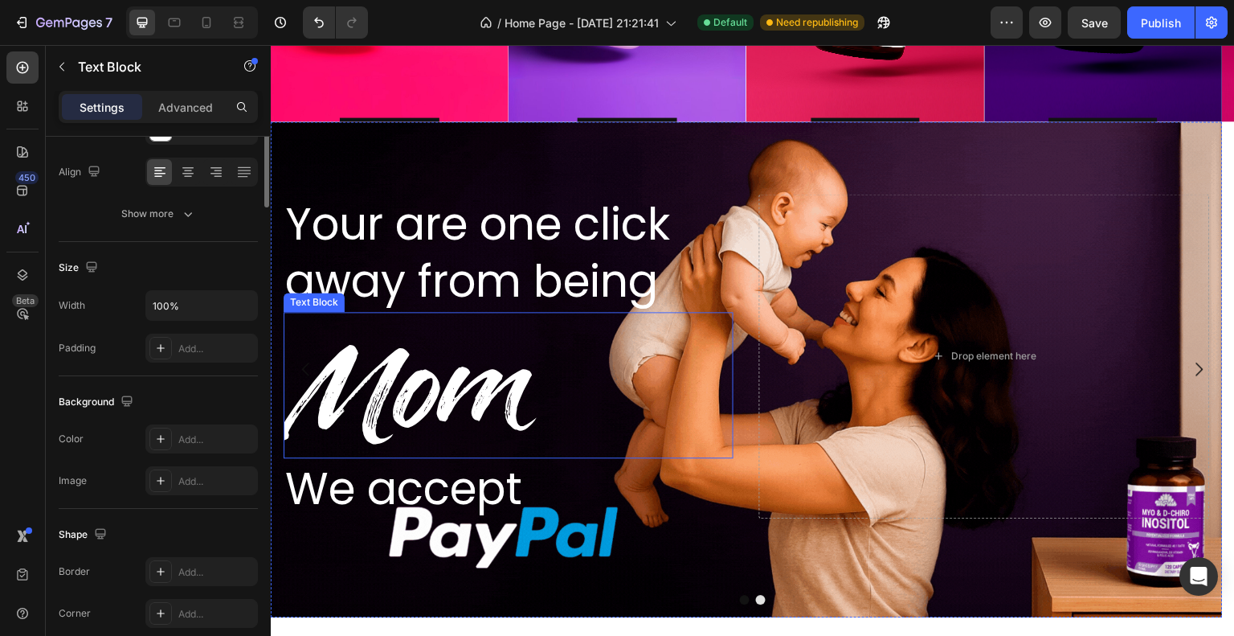
scroll to position [0, 0]
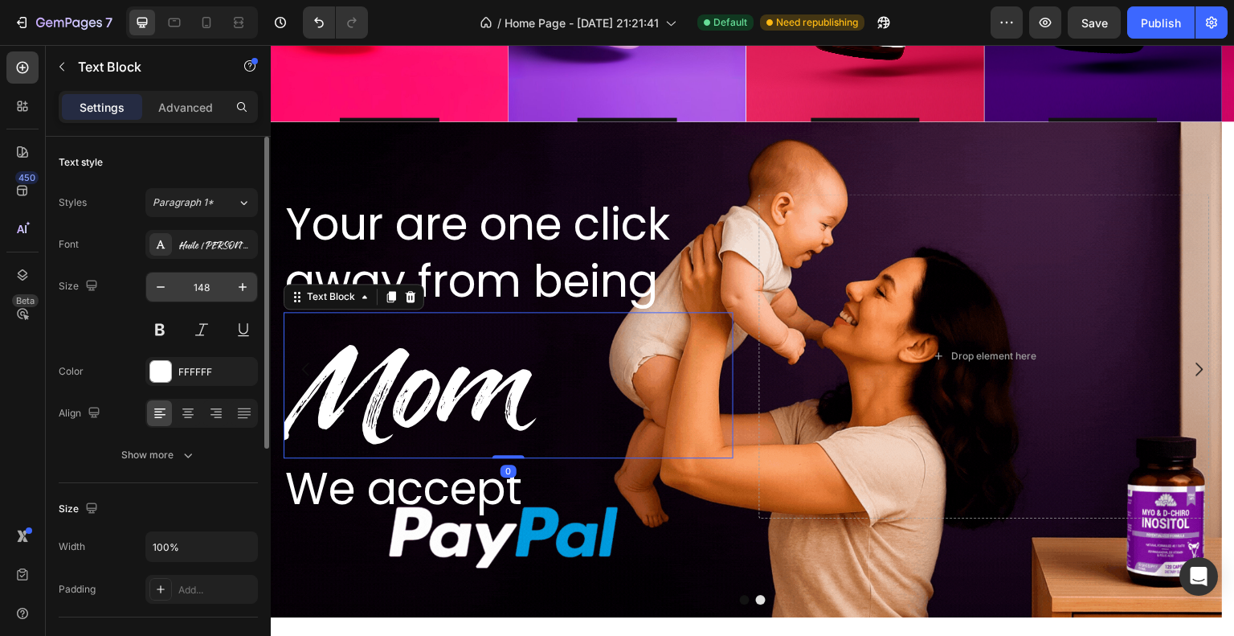
click at [218, 287] on input "148" at bounding box center [201, 286] width 53 height 29
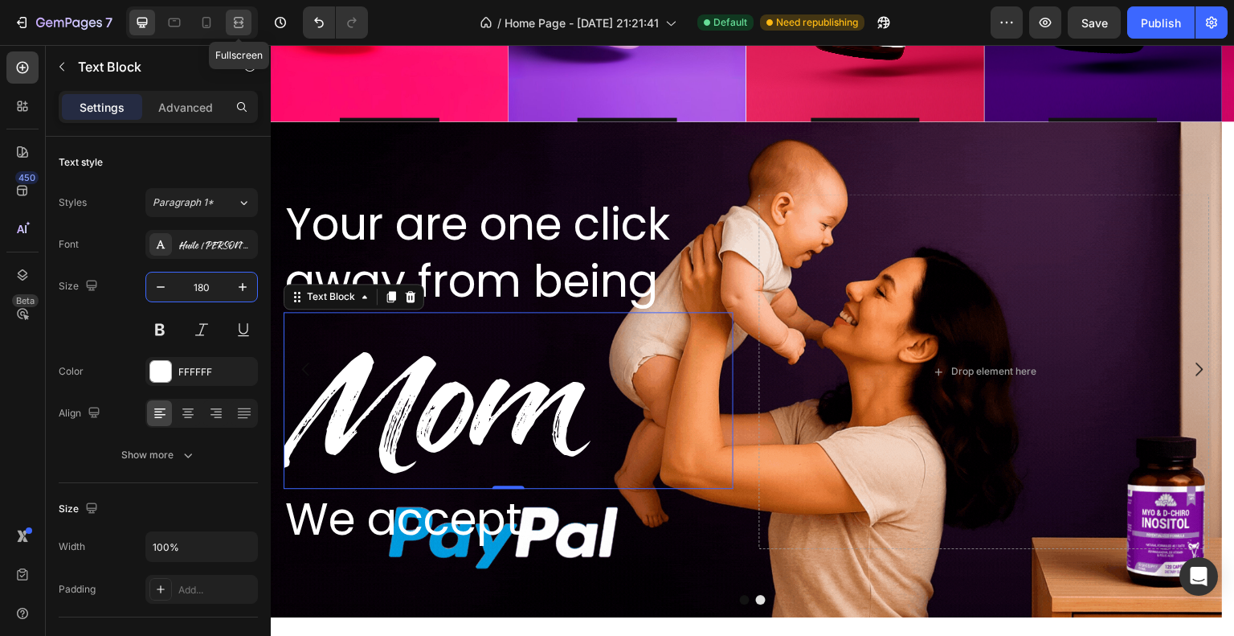
type input "180"
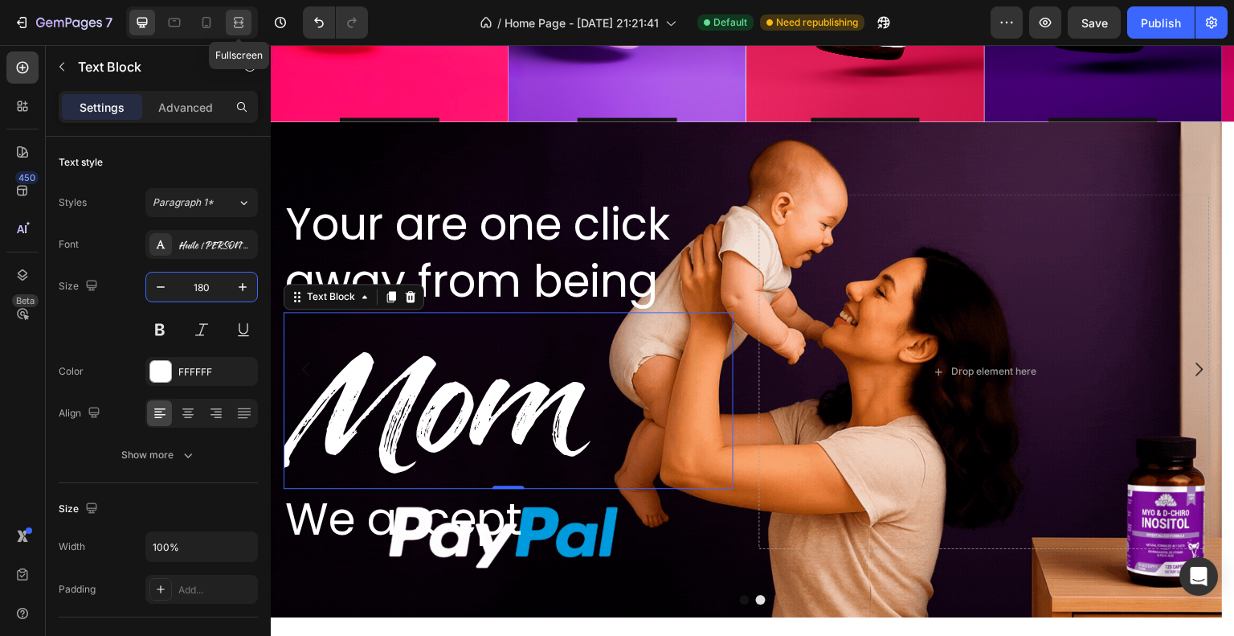
click at [245, 14] on icon at bounding box center [239, 22] width 16 height 16
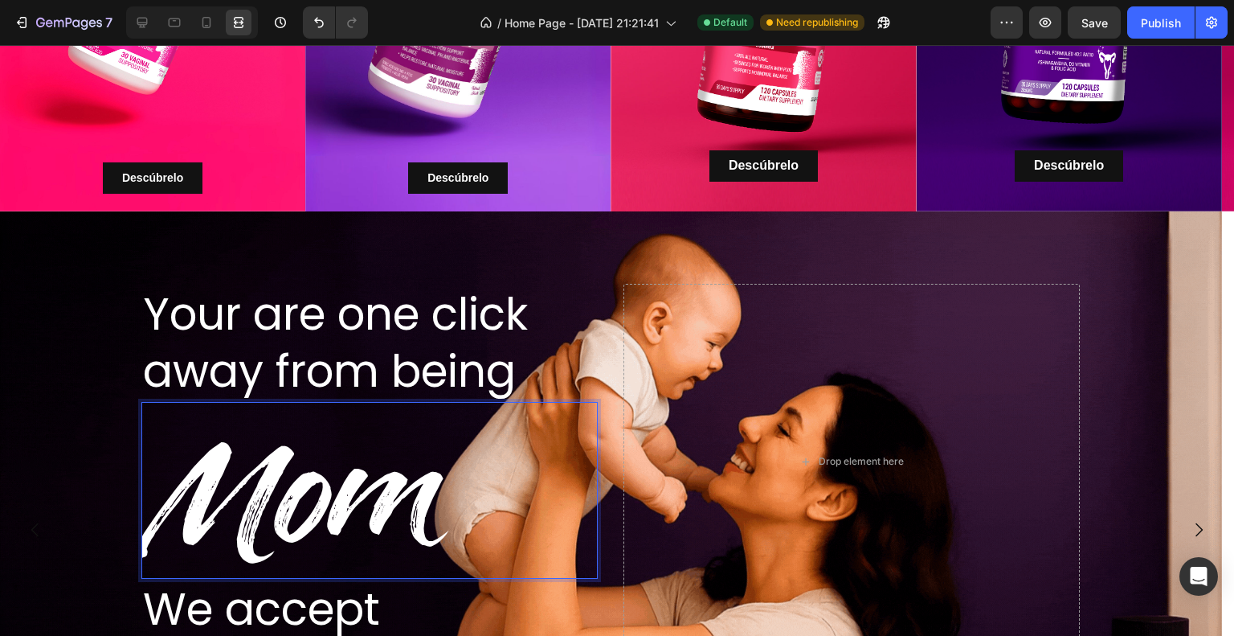
click at [461, 508] on p "Mom" at bounding box center [369, 490] width 453 height 174
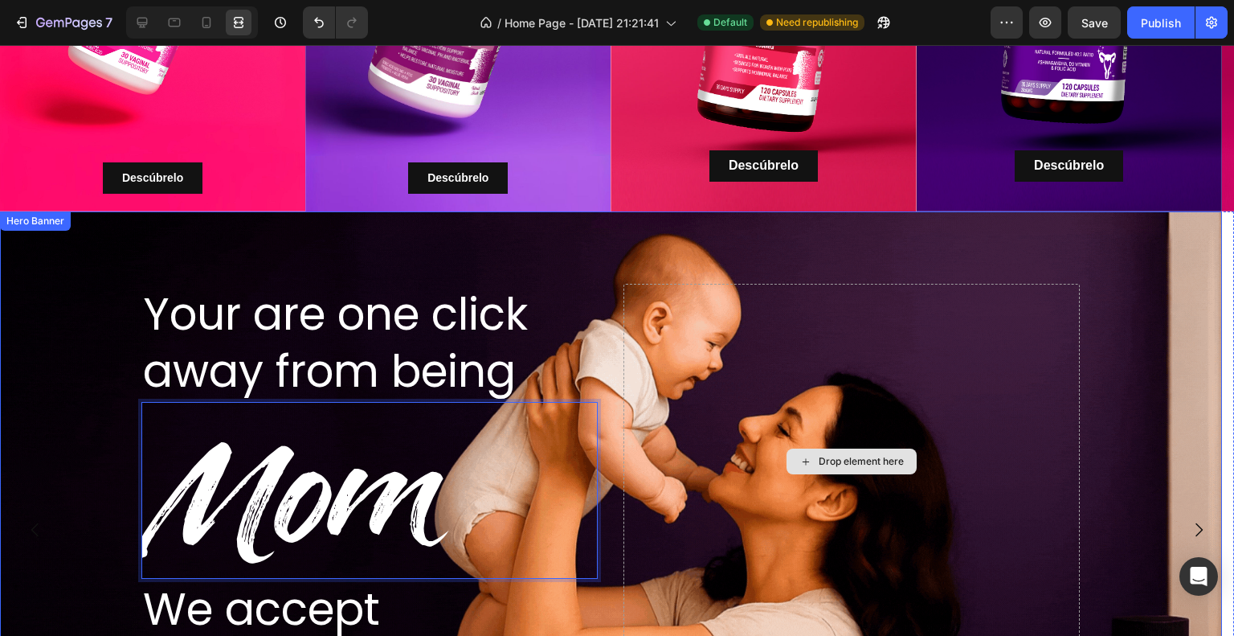
click at [730, 387] on div "Drop element here" at bounding box center [851, 462] width 456 height 356
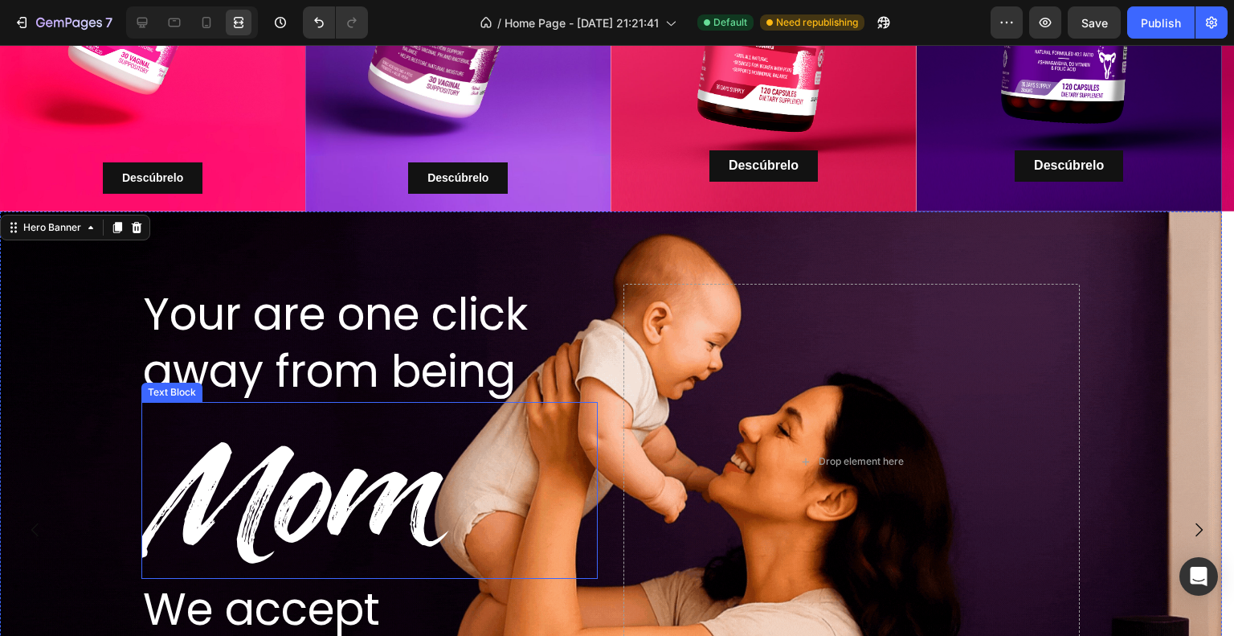
click at [300, 491] on span "Mom" at bounding box center [297, 490] width 308 height 194
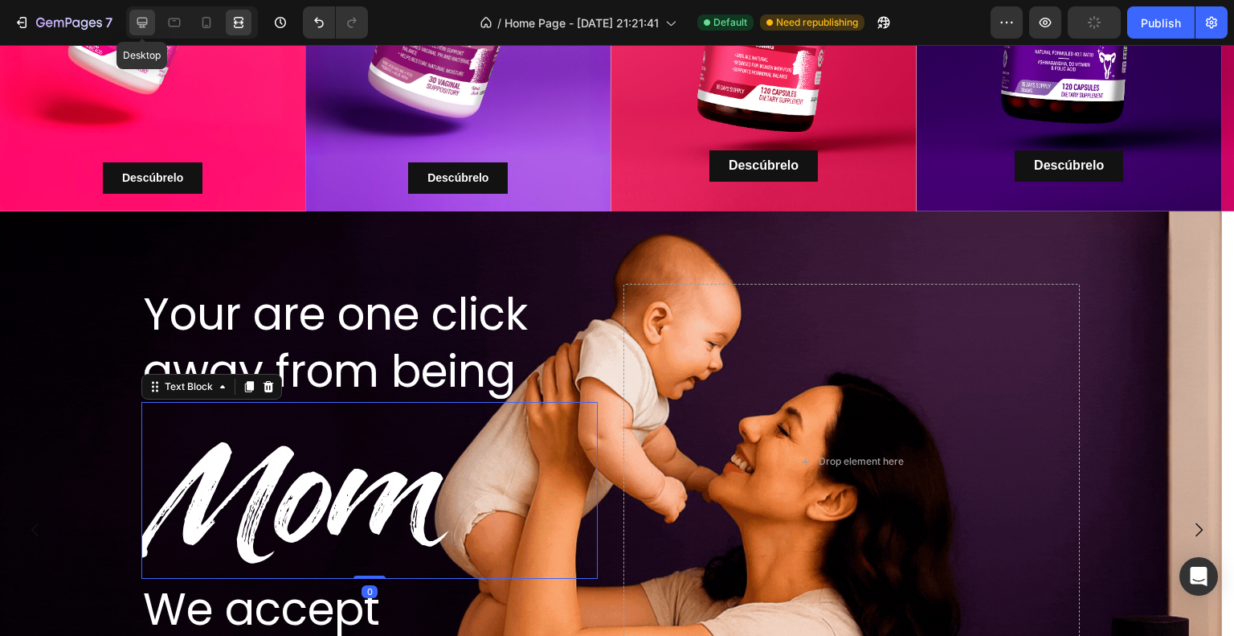
click at [142, 14] on icon at bounding box center [142, 22] width 16 height 16
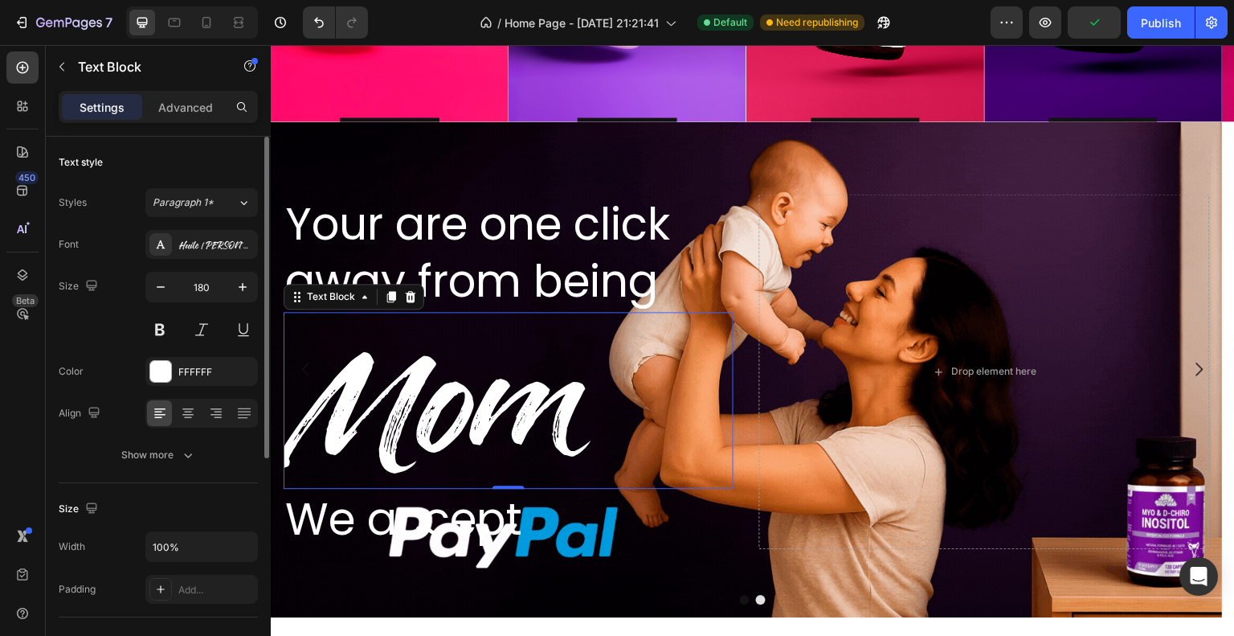
click at [187, 399] on div at bounding box center [201, 413] width 112 height 29
click at [192, 414] on icon at bounding box center [187, 415] width 11 height 2
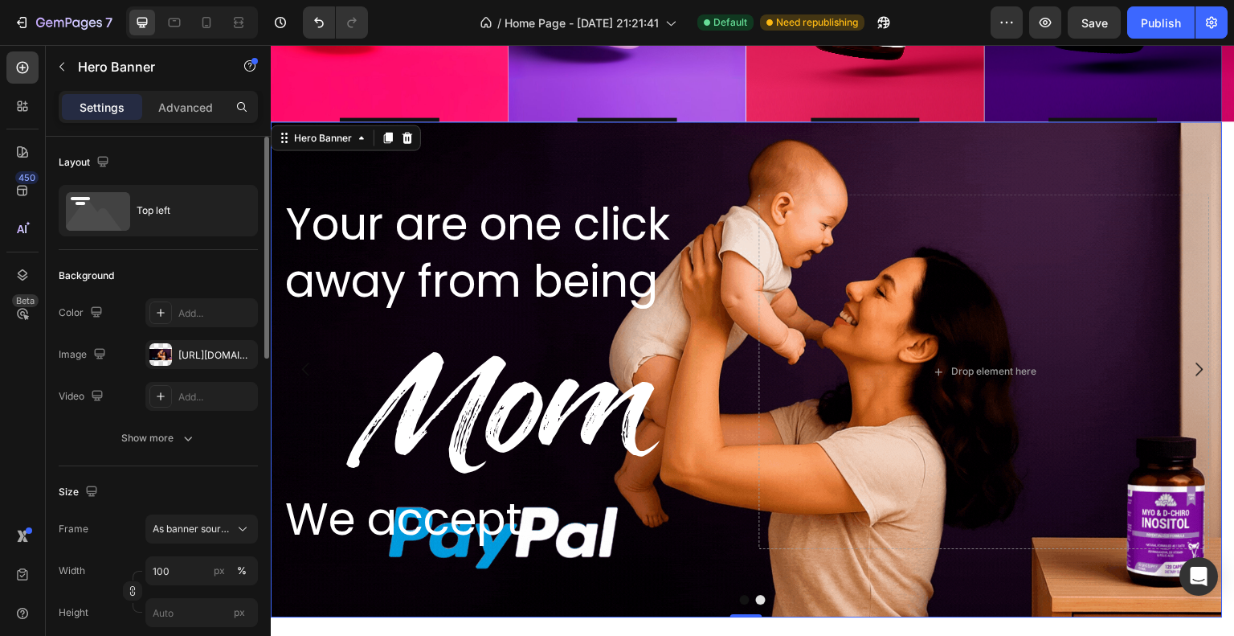
click at [756, 189] on div "Your are one click away from being Heading Mom Text Block We accept Heading Dro…" at bounding box center [747, 336] width 952 height 431
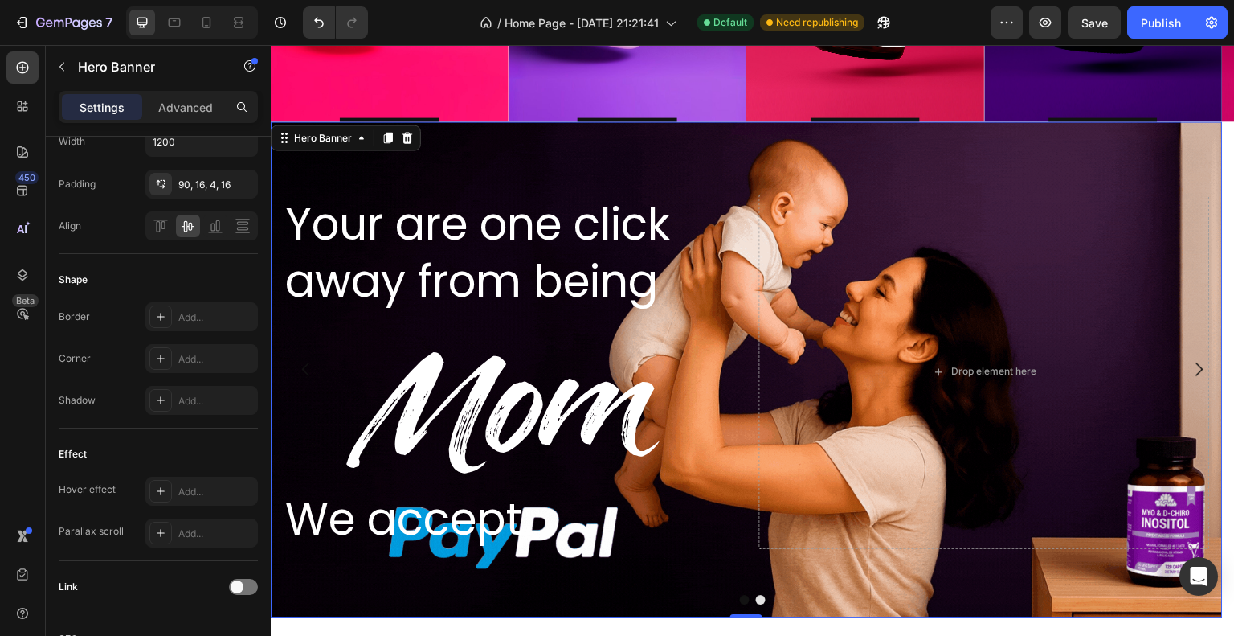
scroll to position [241, 0]
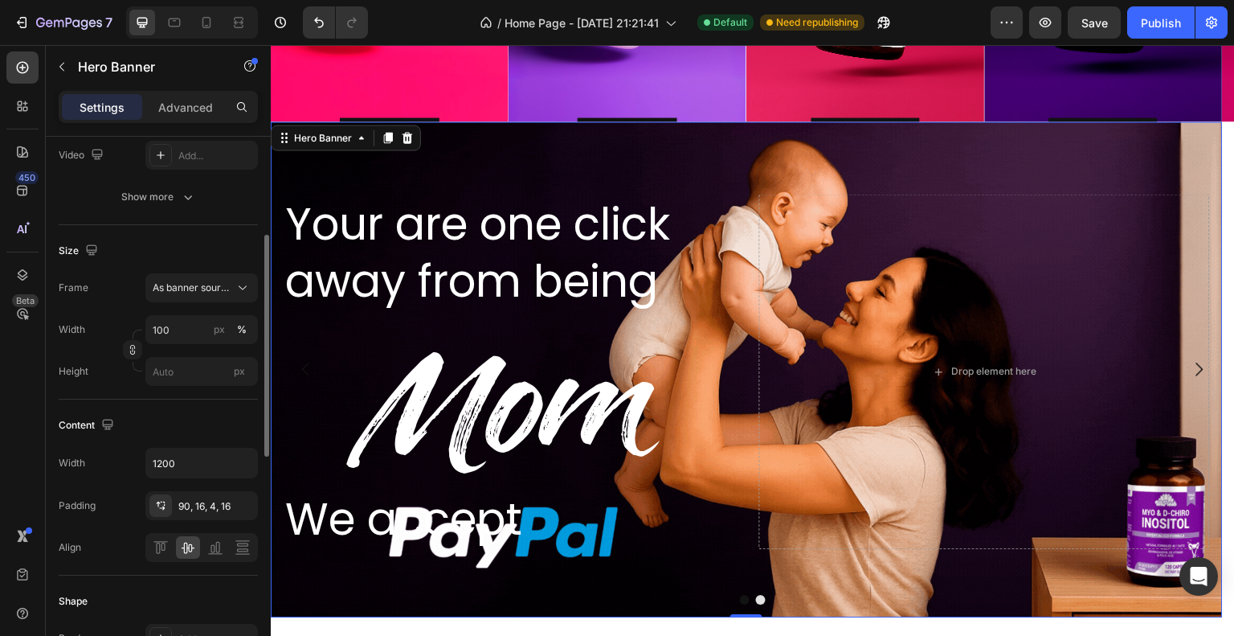
click at [156, 179] on div "The changes might be hidden by the video. Color Add... Image https://cdn.shopif…" at bounding box center [158, 134] width 199 height 154
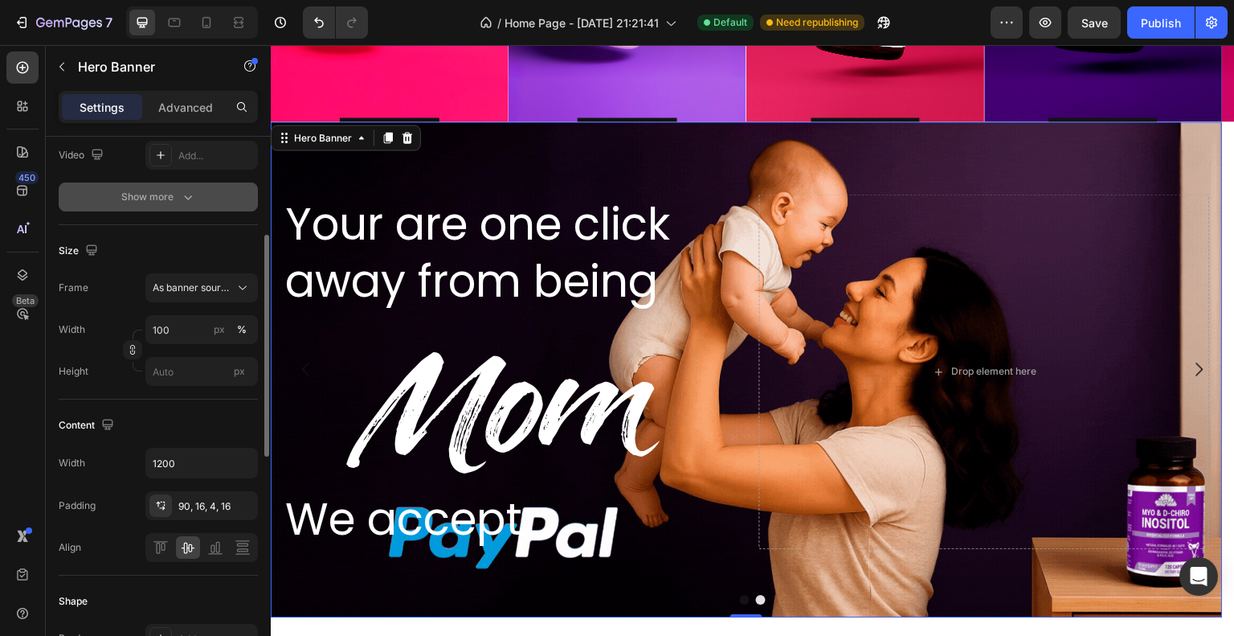
click at [158, 192] on div "Show more" at bounding box center [158, 197] width 75 height 16
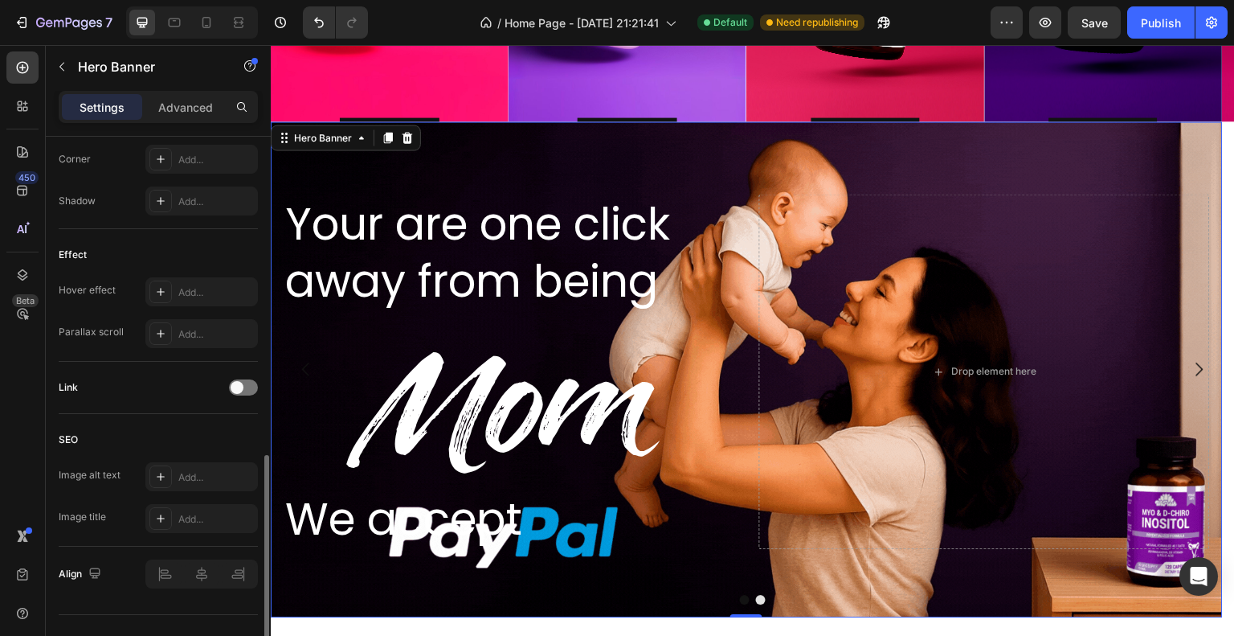
scroll to position [831, 0]
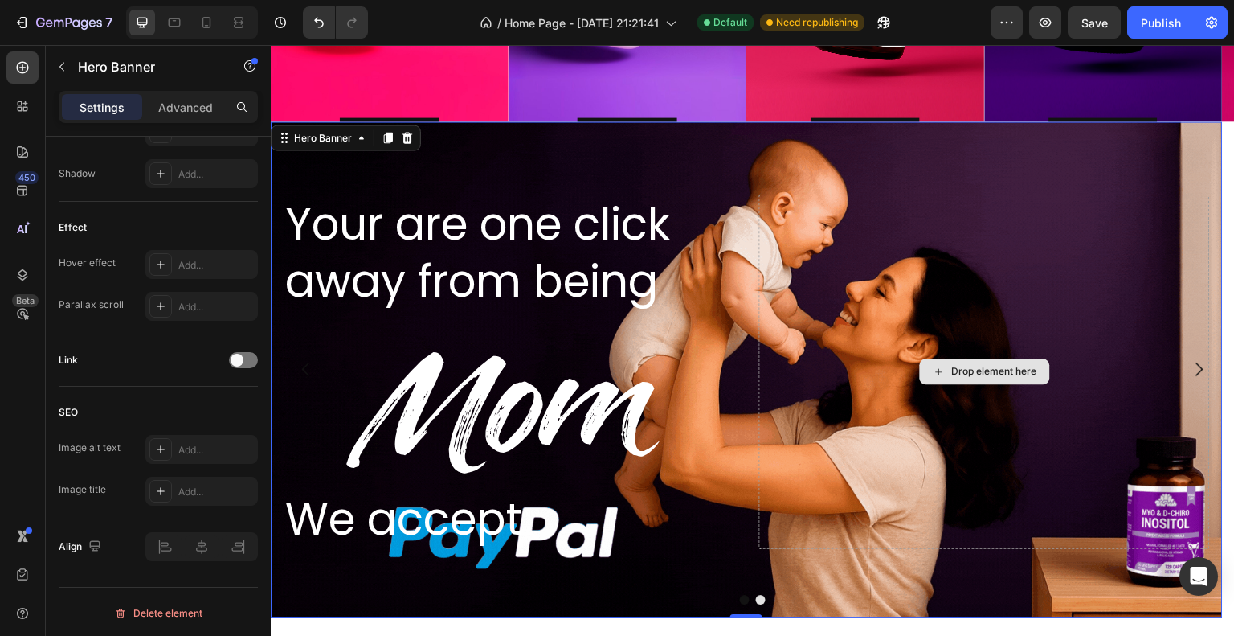
click at [912, 200] on div "Drop element here" at bounding box center [984, 372] width 450 height 356
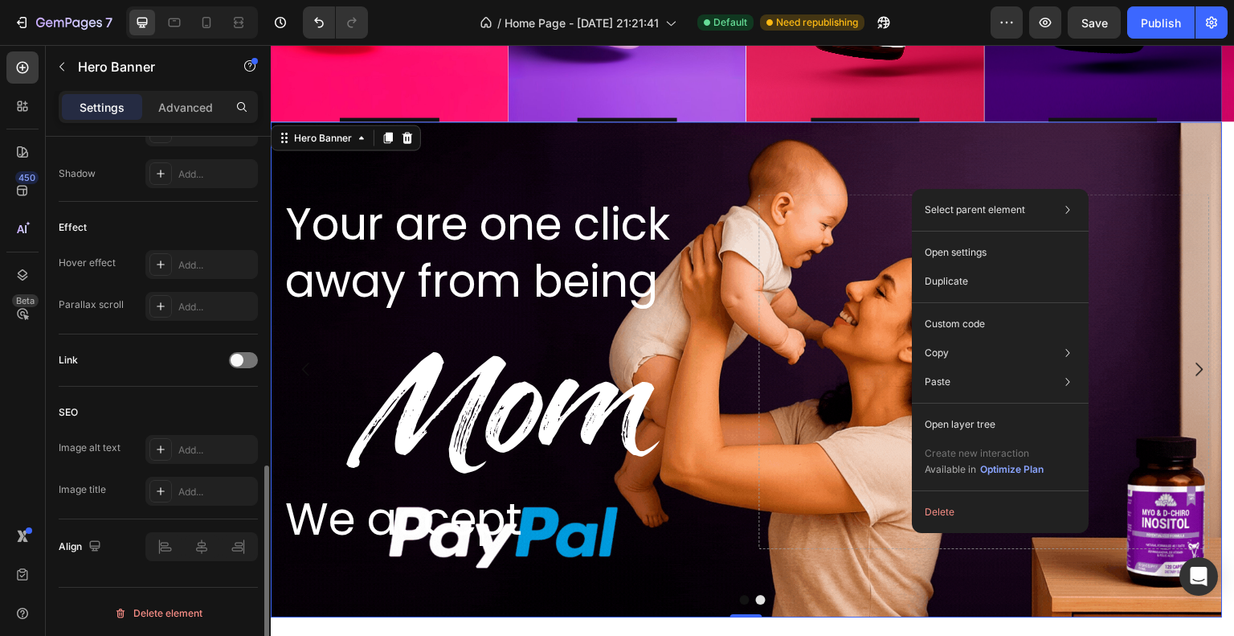
click at [164, 366] on div "Link" at bounding box center [158, 360] width 199 height 26
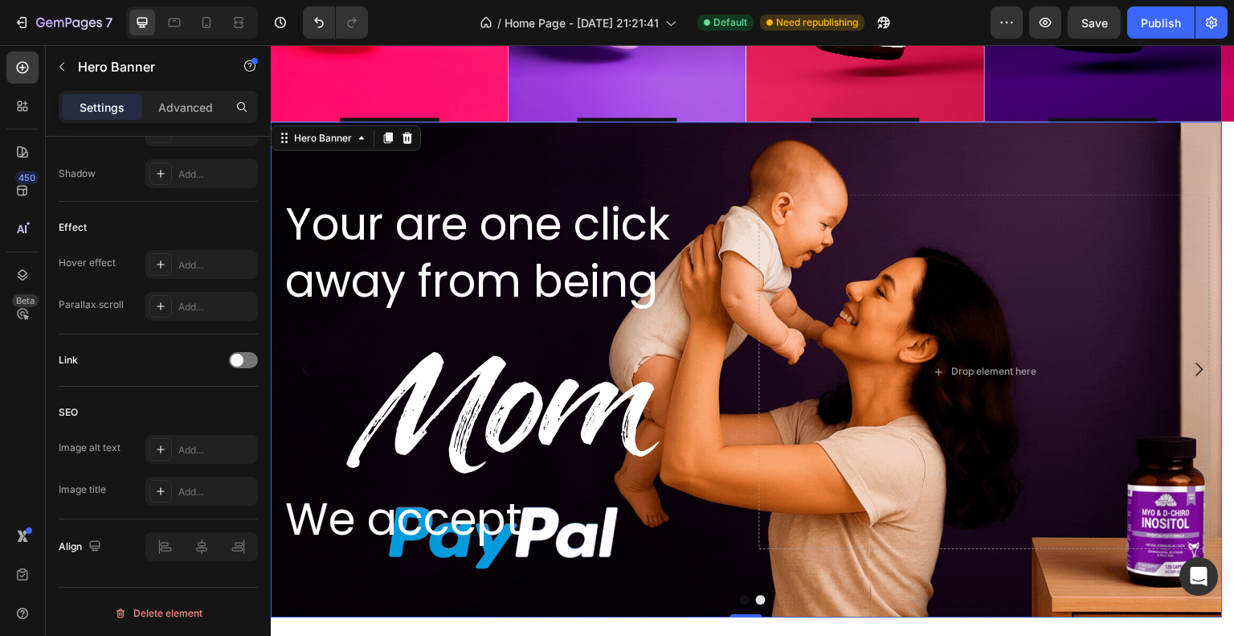
click at [760, 157] on div "Your are one click away from being Heading Mom Text Block We accept Heading Dro…" at bounding box center [747, 336] width 952 height 431
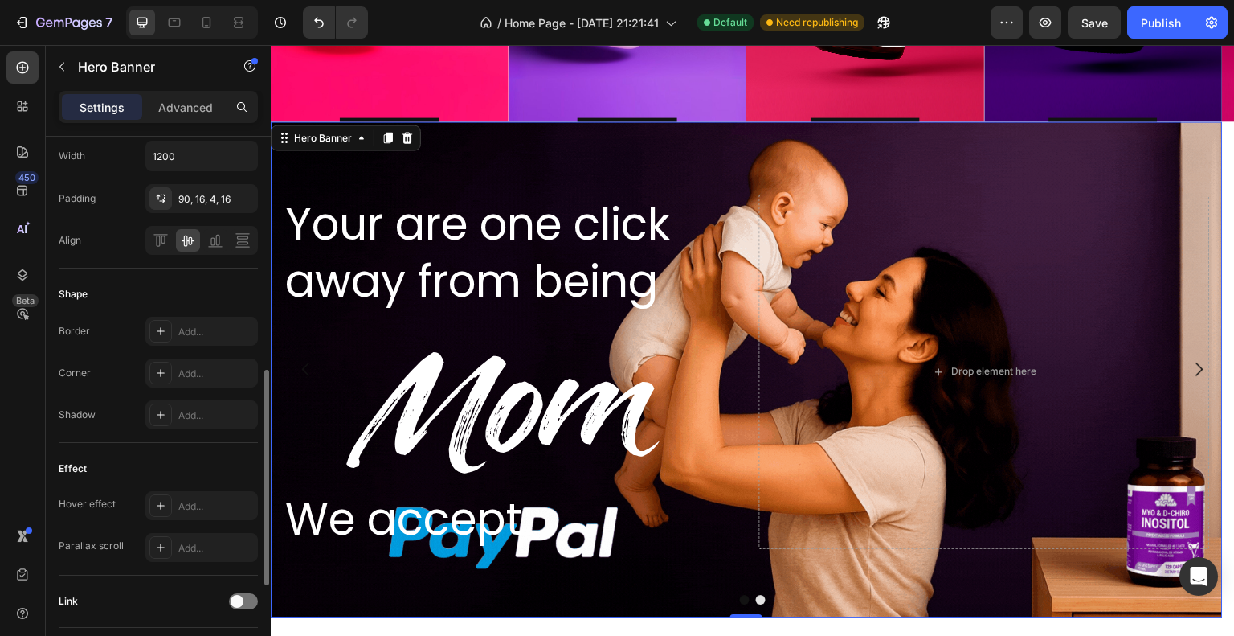
scroll to position [509, 0]
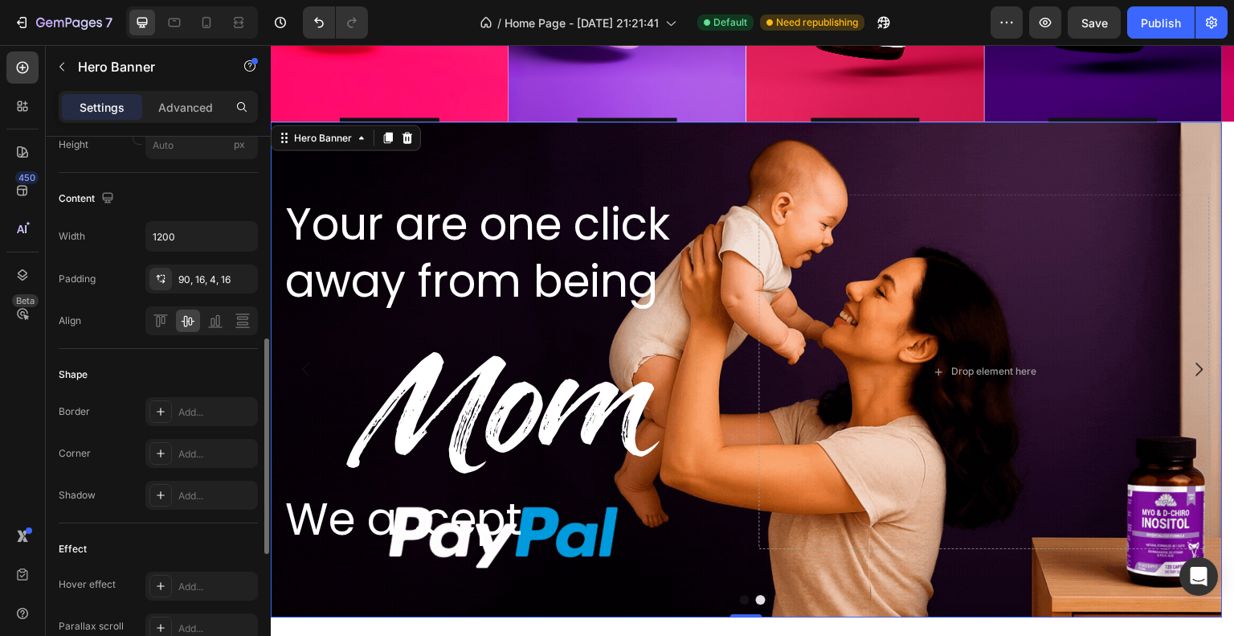
click at [191, 319] on icon at bounding box center [188, 321] width 13 height 11
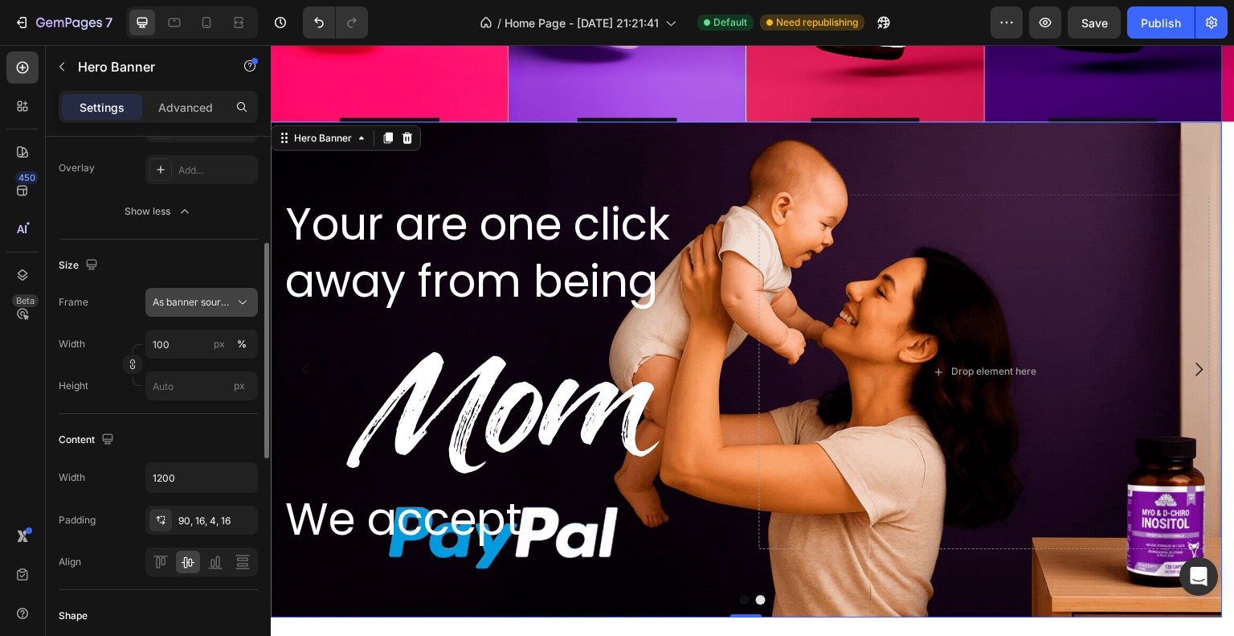
click at [250, 297] on icon at bounding box center [243, 302] width 16 height 16
click at [186, 338] on span "As banner source" at bounding box center [192, 340] width 80 height 14
click at [212, 301] on span "As banner source" at bounding box center [192, 302] width 79 height 14
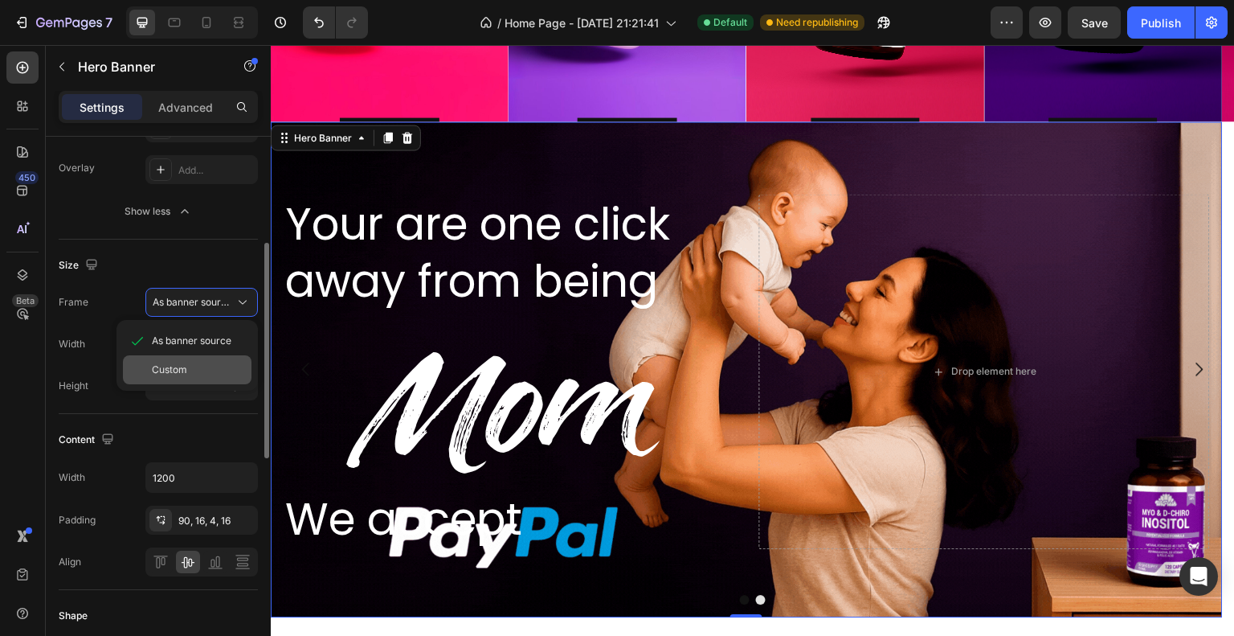
click at [192, 367] on div "Custom" at bounding box center [198, 369] width 93 height 14
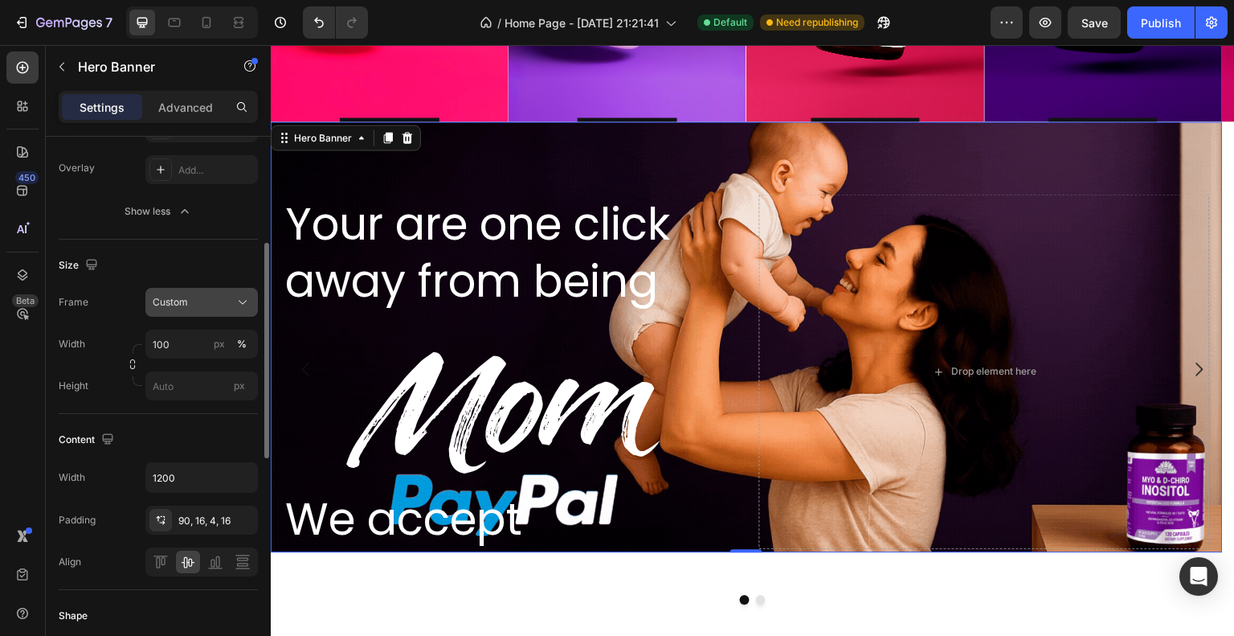
click at [199, 305] on div "Custom" at bounding box center [192, 302] width 79 height 14
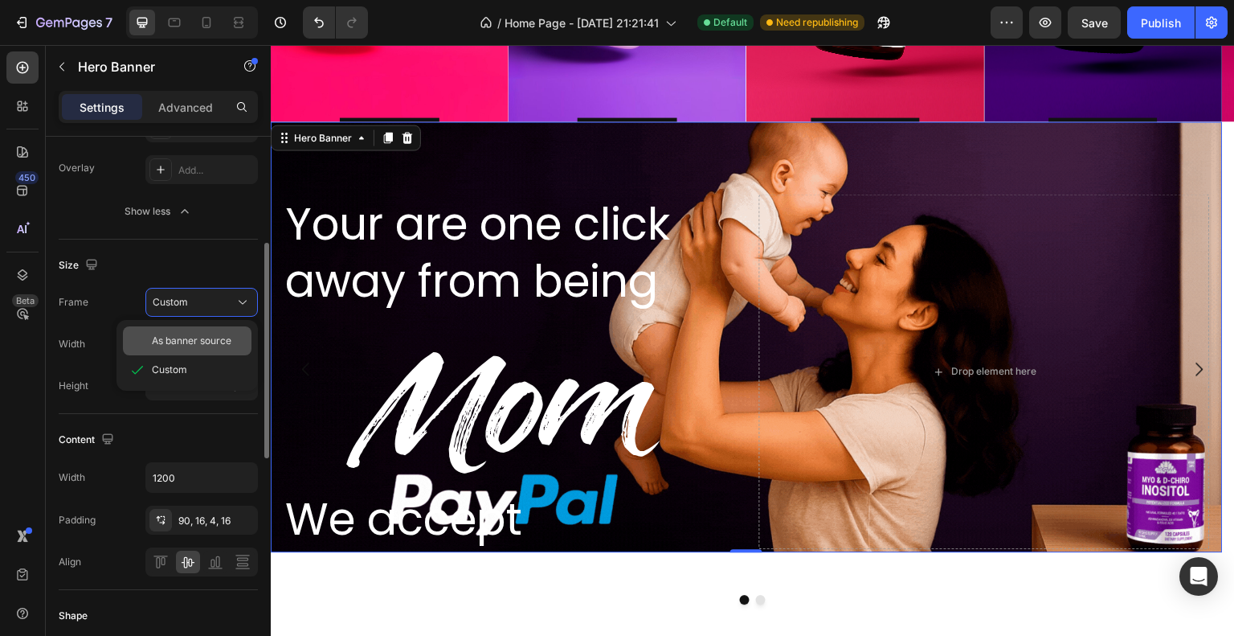
click at [201, 339] on span "As banner source" at bounding box center [192, 340] width 80 height 14
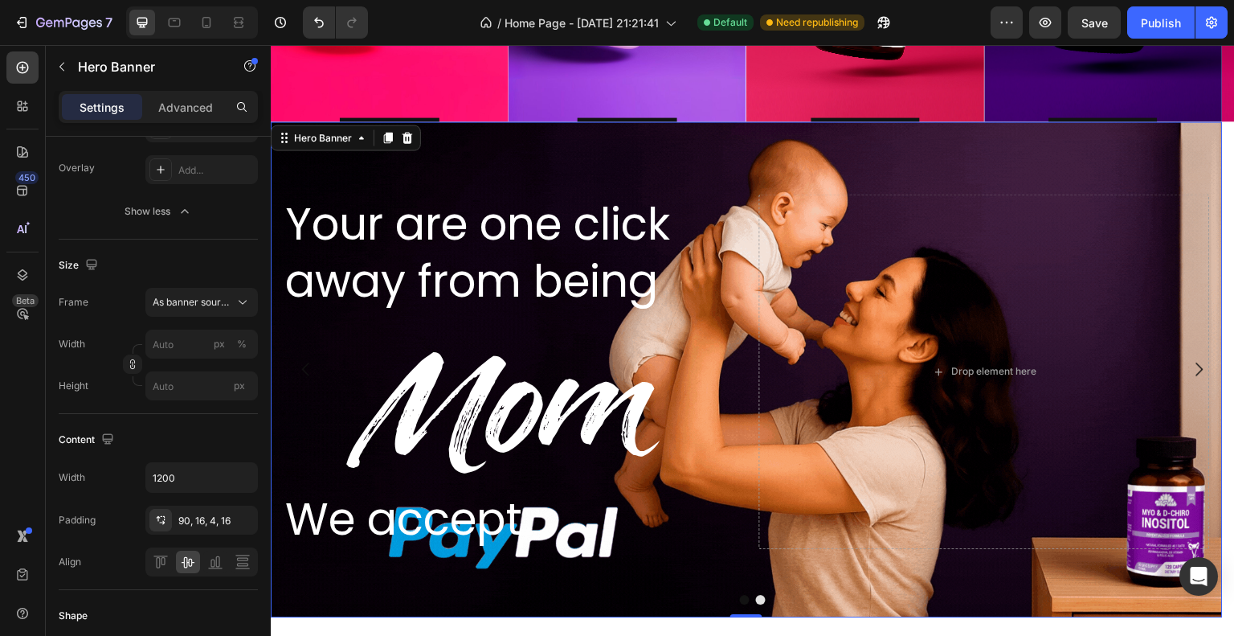
scroll to position [0, 0]
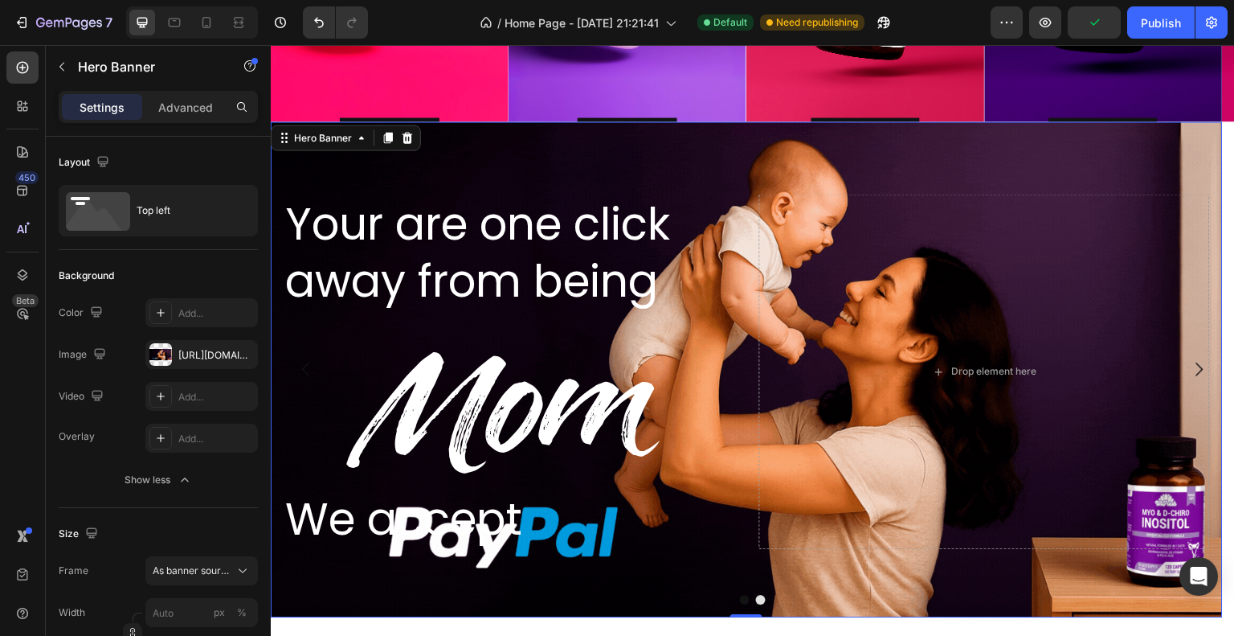
click at [715, 145] on div "Your are one click away from being Heading Mom Text Block We accept Heading Dro…" at bounding box center [747, 336] width 952 height 431
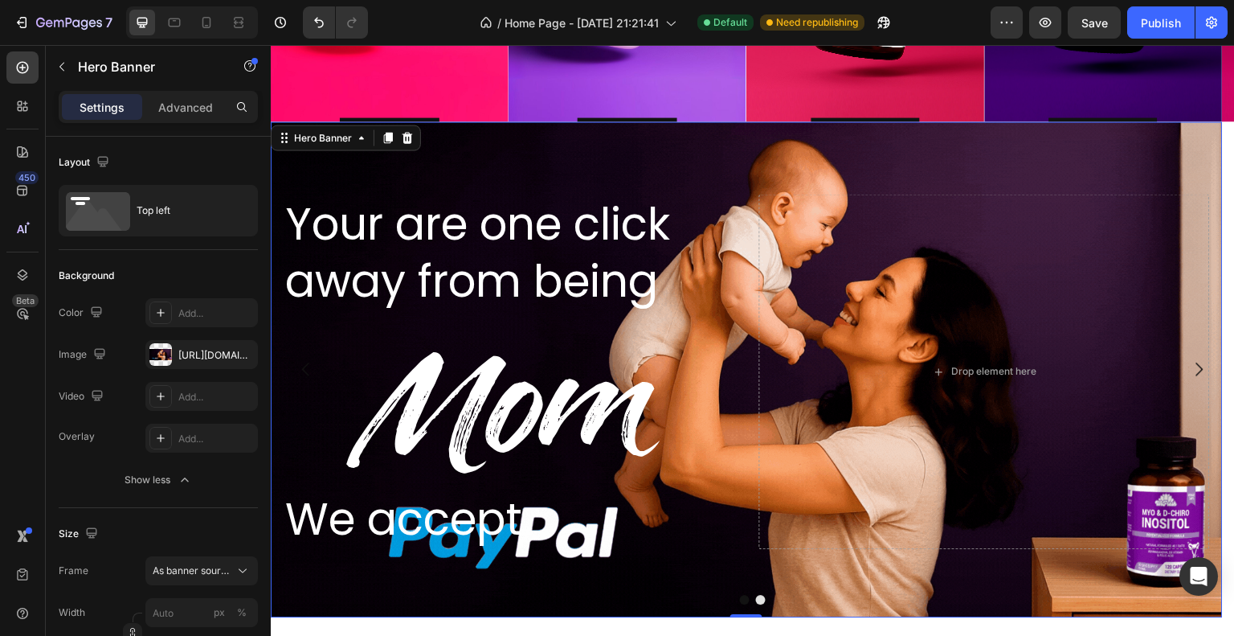
click at [632, 164] on div "Your are one click away from being Heading Mom Text Block We accept Heading Dro…" at bounding box center [747, 336] width 952 height 431
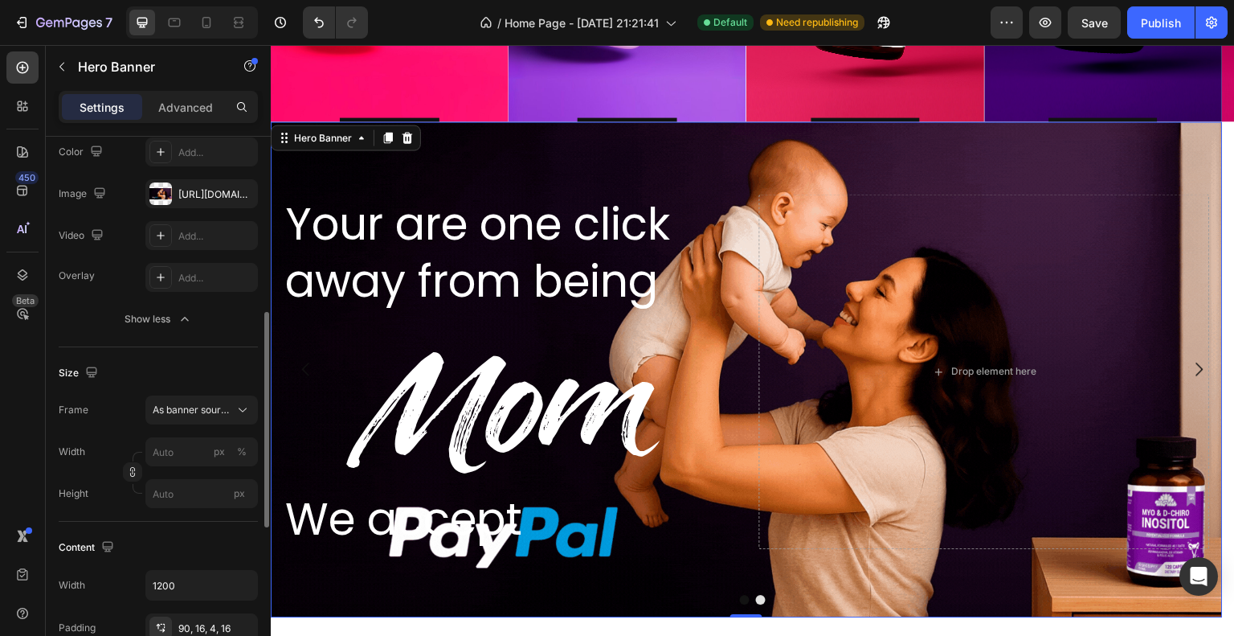
scroll to position [241, 0]
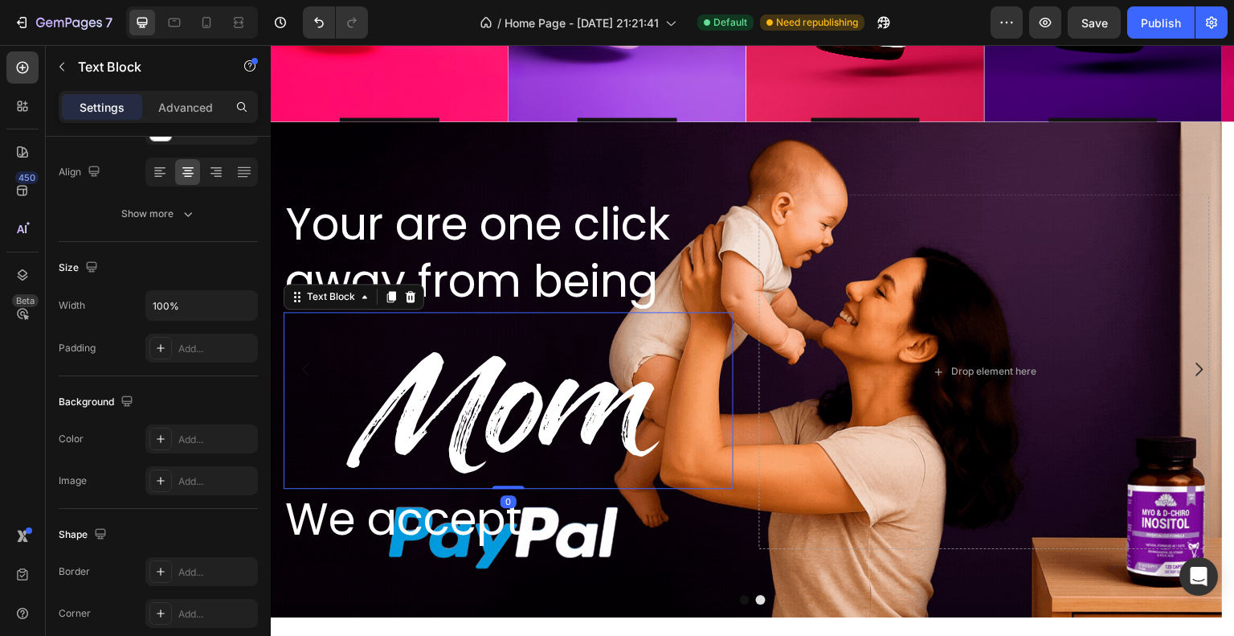
click at [415, 372] on span "Mom" at bounding box center [509, 400] width 308 height 194
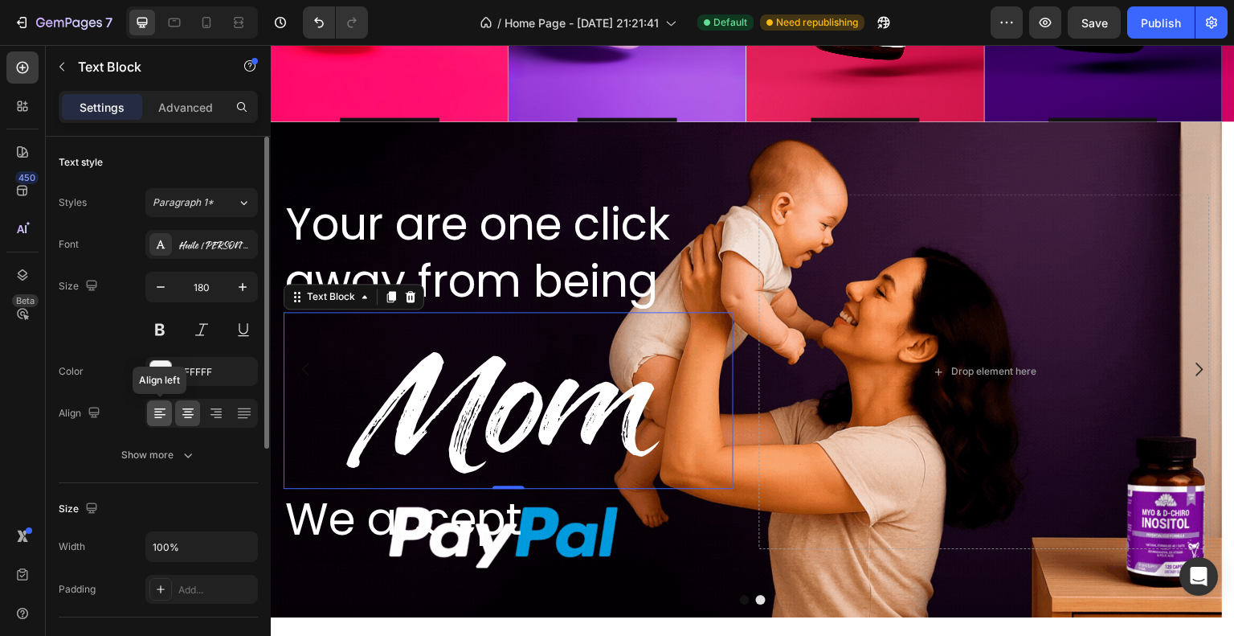
click at [167, 415] on icon at bounding box center [160, 413] width 16 height 16
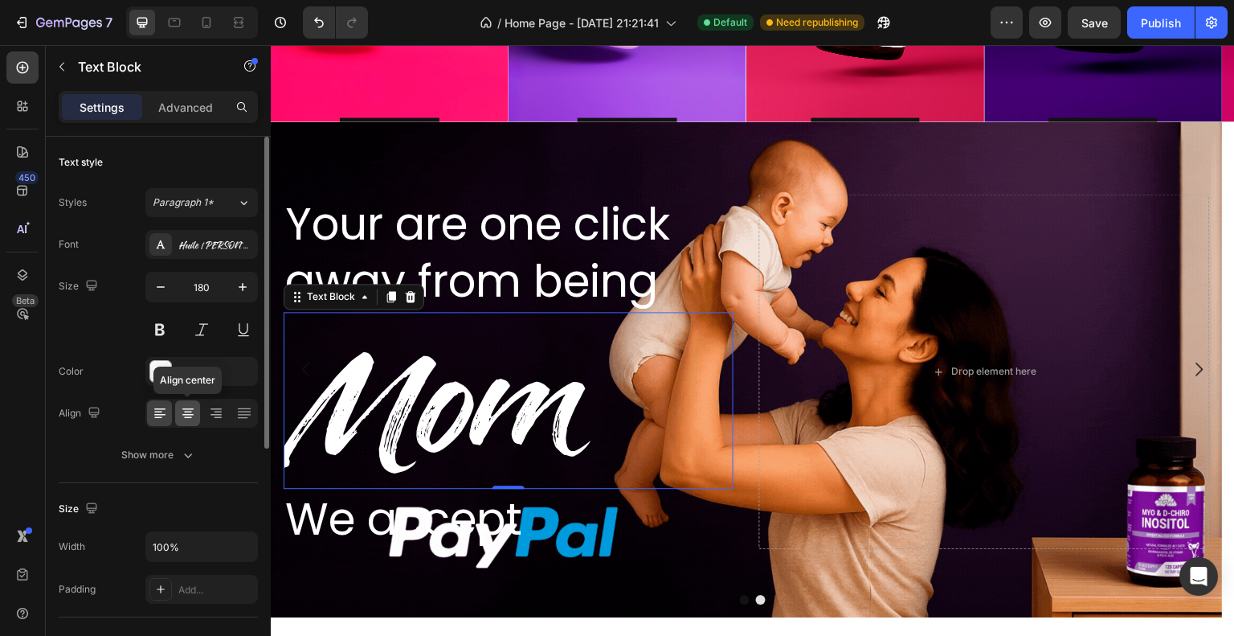
click at [189, 408] on icon at bounding box center [187, 409] width 11 height 2
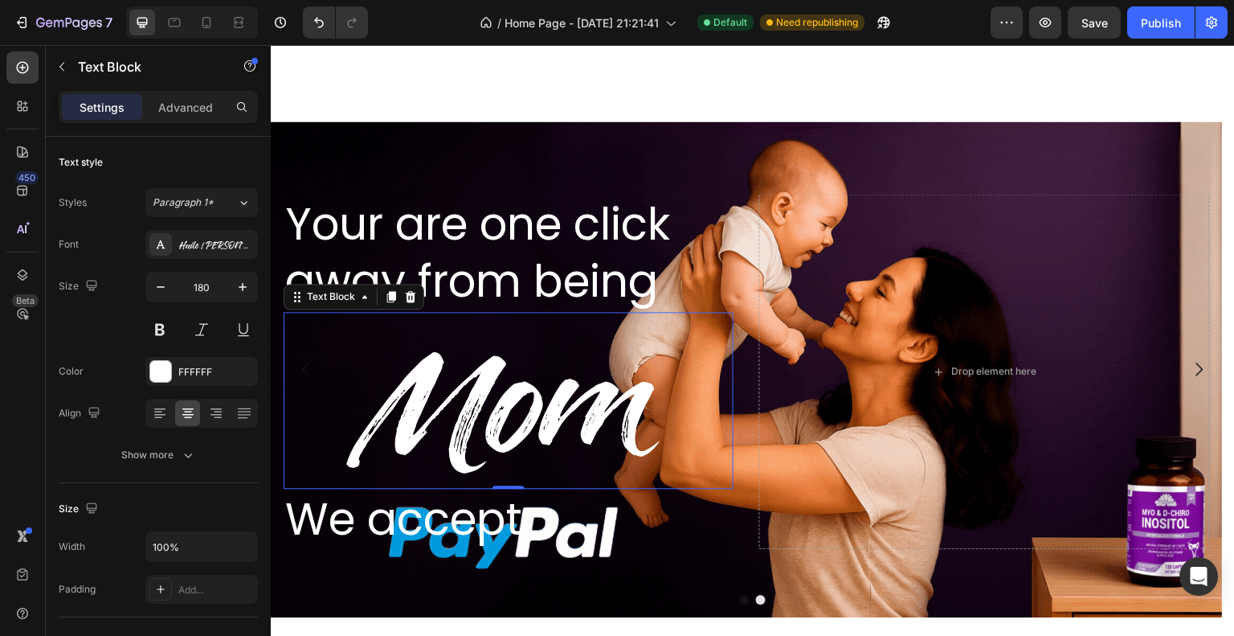
scroll to position [1449, 0]
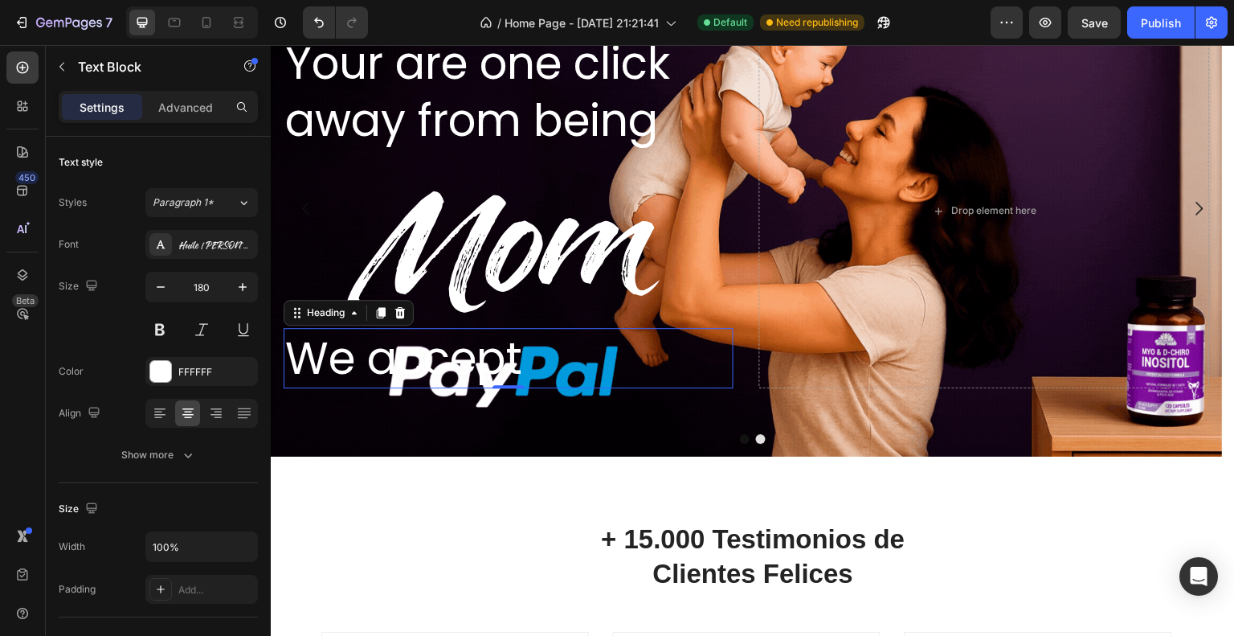
click at [705, 382] on h2 "We accept" at bounding box center [509, 358] width 450 height 61
click at [331, 358] on span "We accept" at bounding box center [403, 358] width 237 height 62
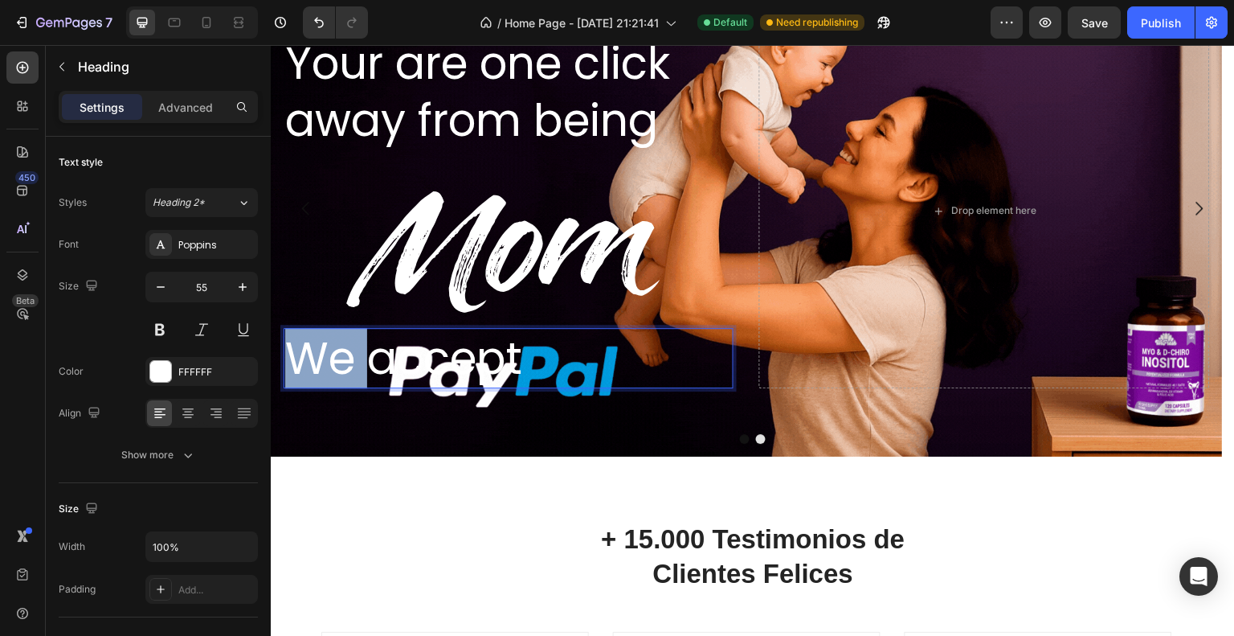
click at [331, 358] on span "We accept" at bounding box center [403, 358] width 237 height 62
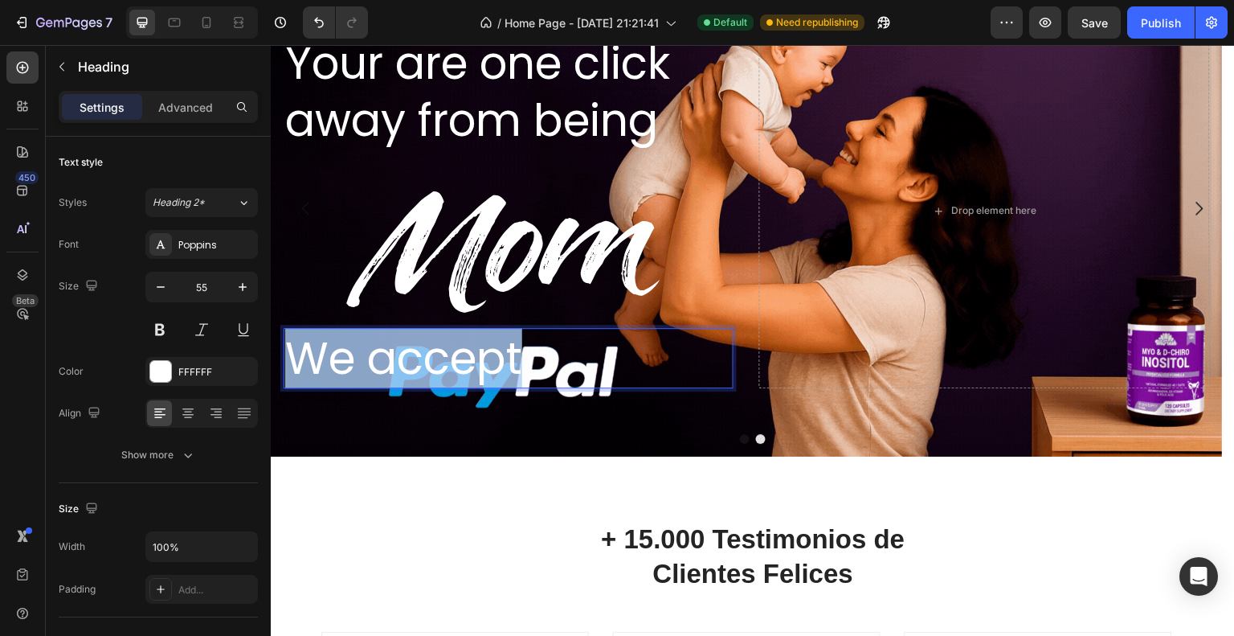
click at [331, 358] on span "We accept" at bounding box center [403, 358] width 237 height 62
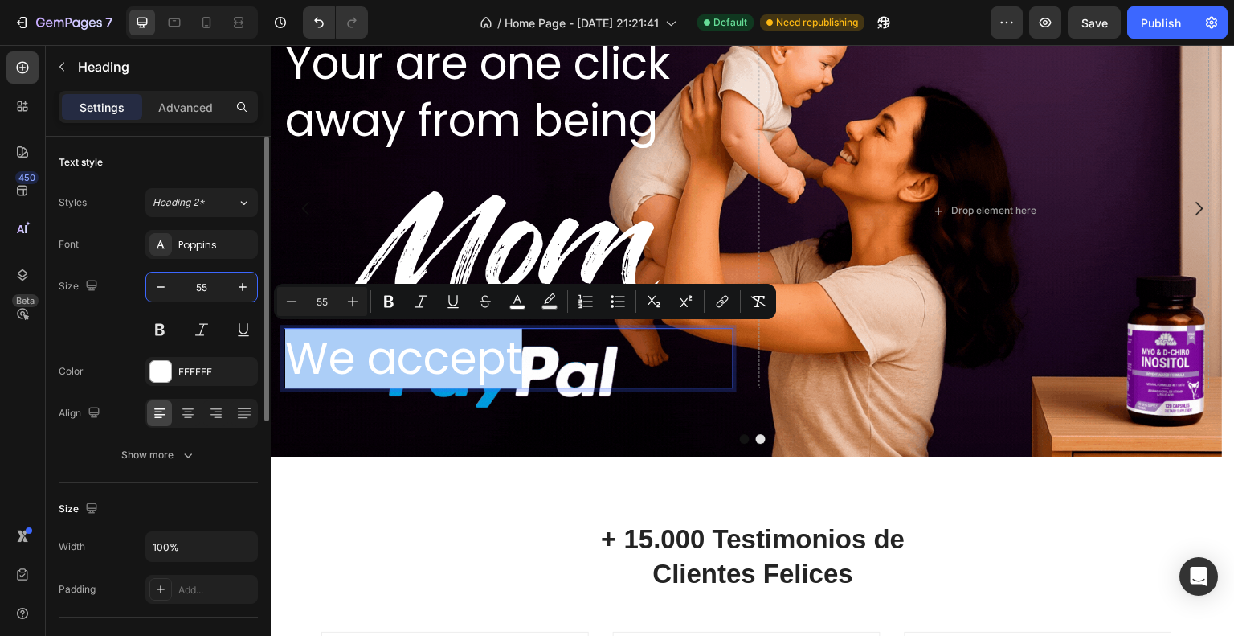
click at [201, 286] on input "55" at bounding box center [201, 286] width 53 height 29
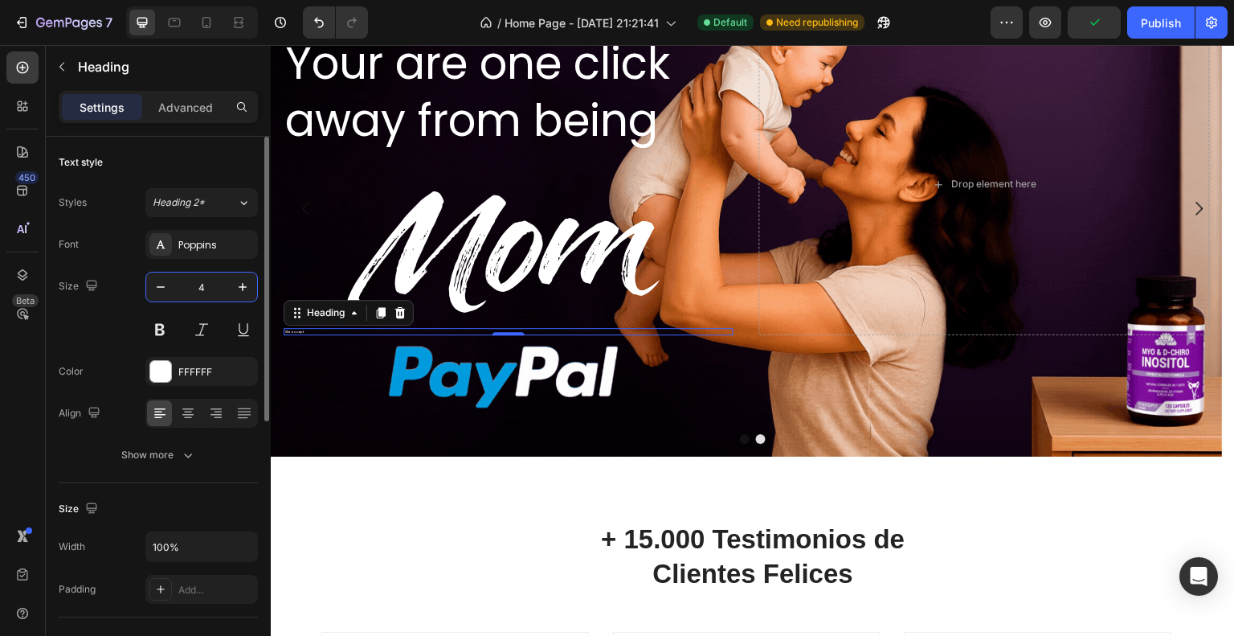
type input "45"
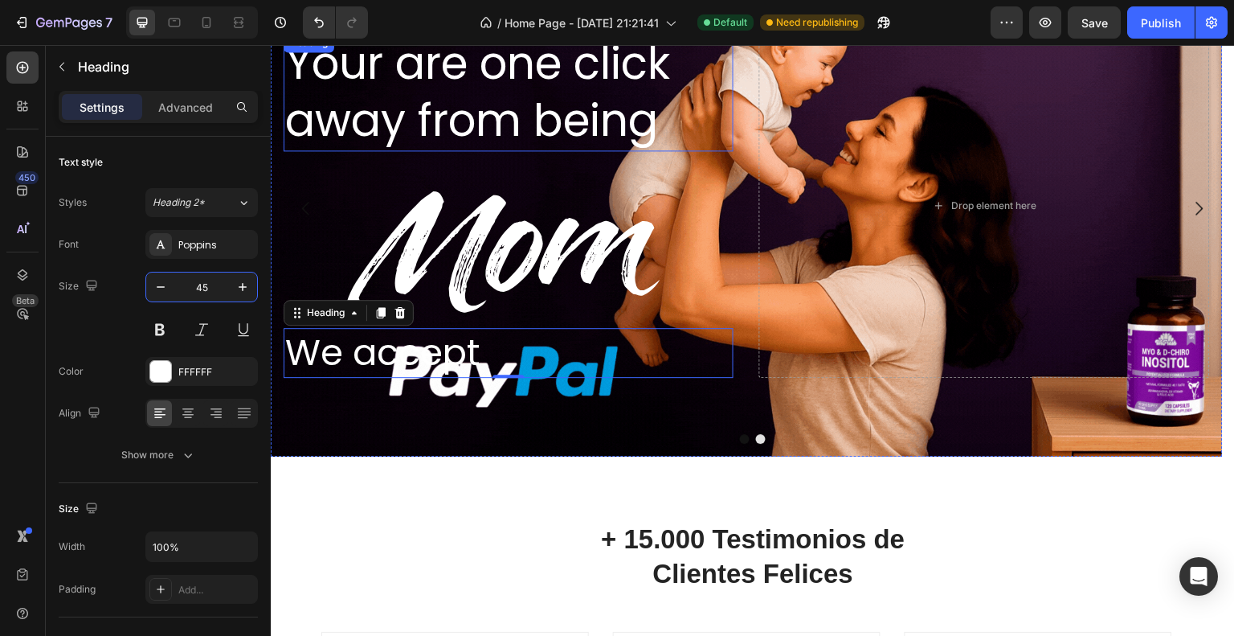
click at [542, 136] on span "Your are one click away from being" at bounding box center [477, 92] width 385 height 120
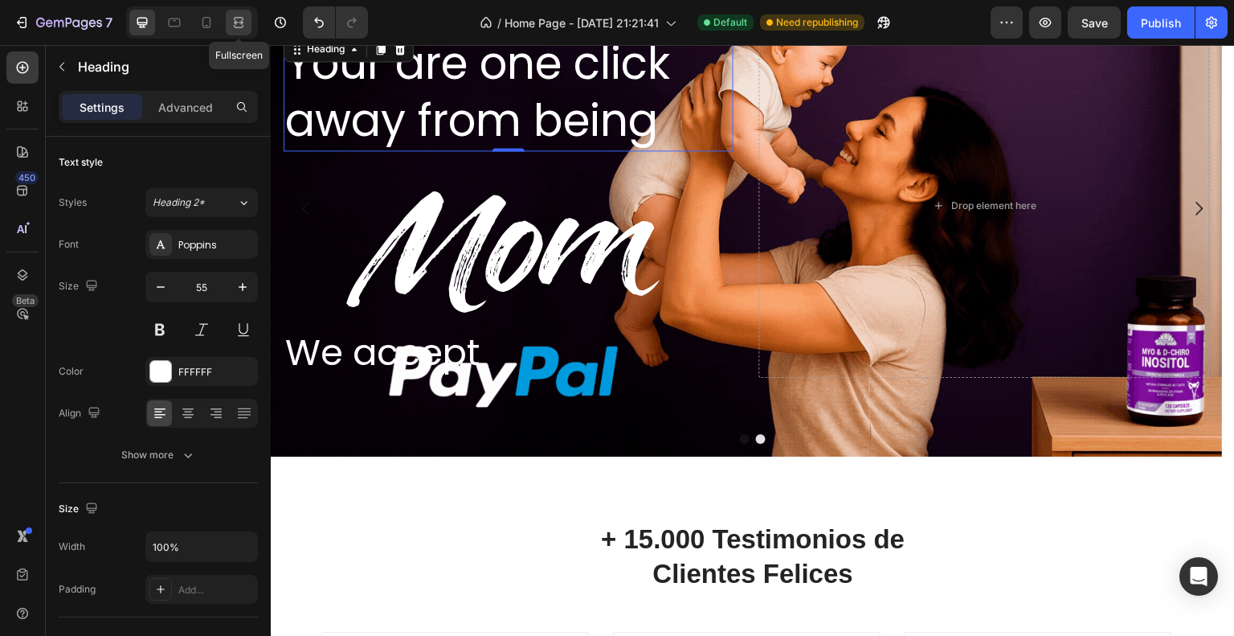
click at [231, 14] on icon at bounding box center [239, 22] width 16 height 16
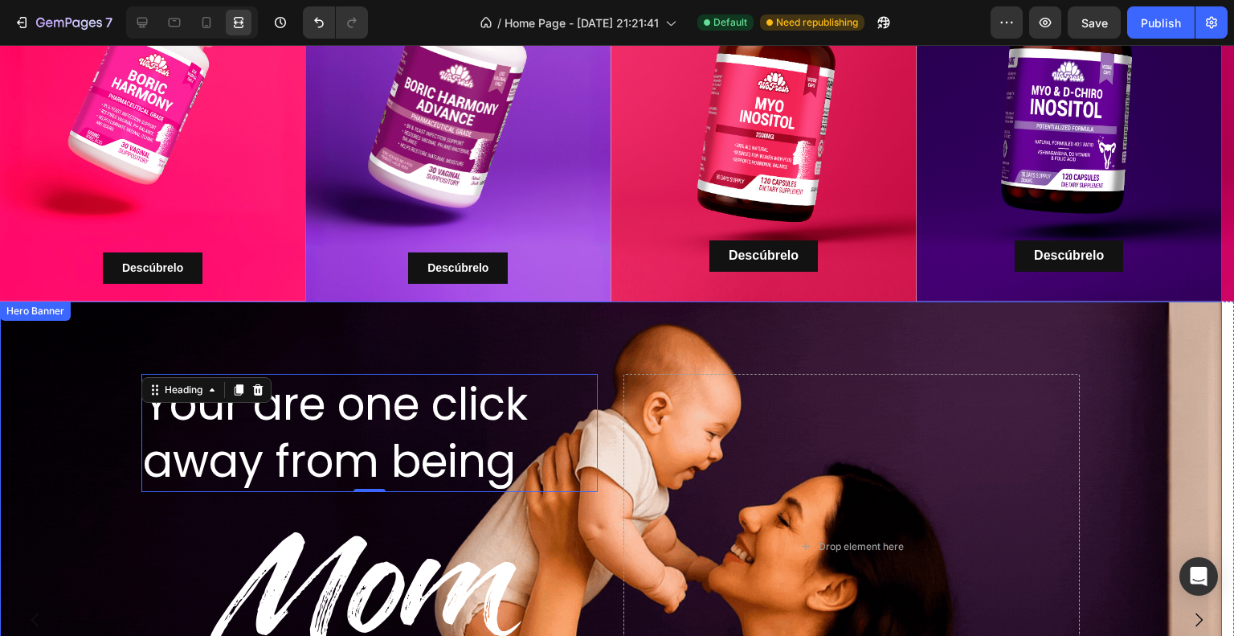
scroll to position [1279, 0]
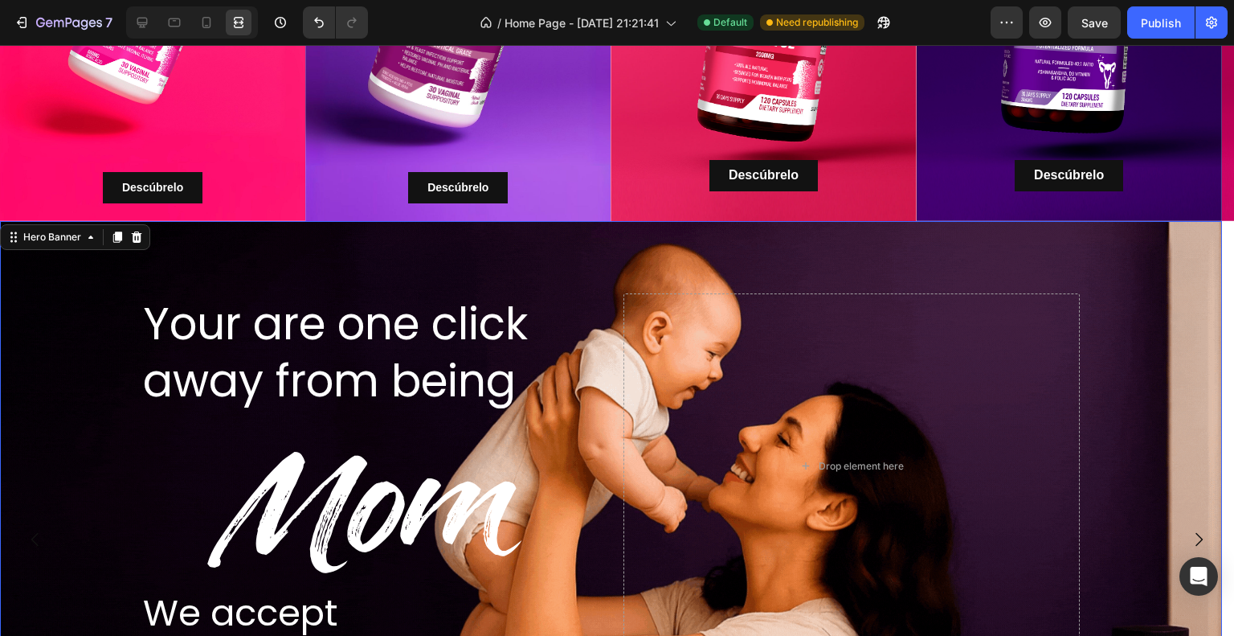
click at [521, 244] on div "Your are one click away from being Heading Mom Text Block ⁠⁠⁠⁠⁠⁠⁠ We accept Hea…" at bounding box center [611, 431] width 964 height 421
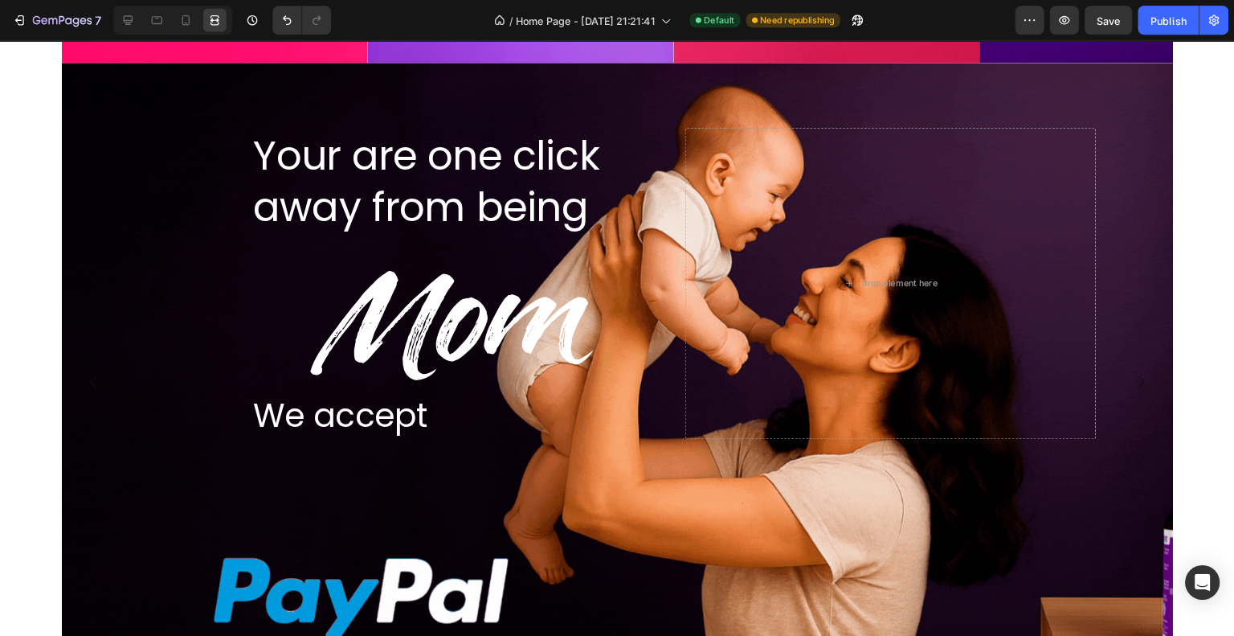
scroll to position [1475, 0]
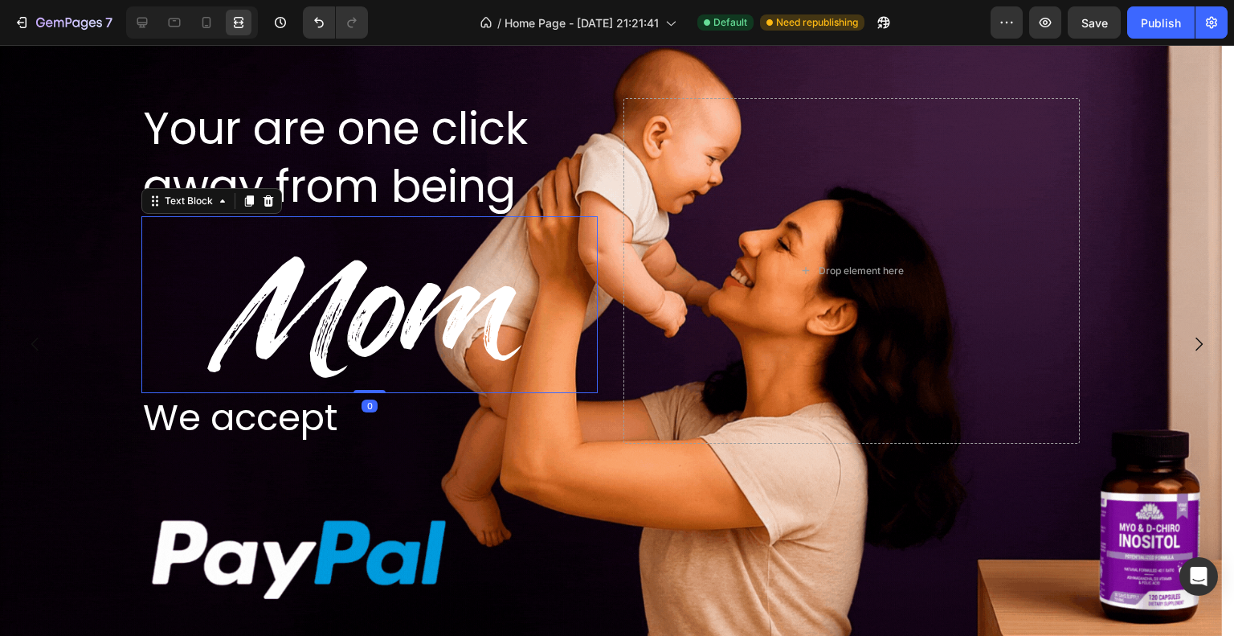
drag, startPoint x: 1497, startPoint y: 46, endPoint x: 374, endPoint y: 324, distance: 1156.3
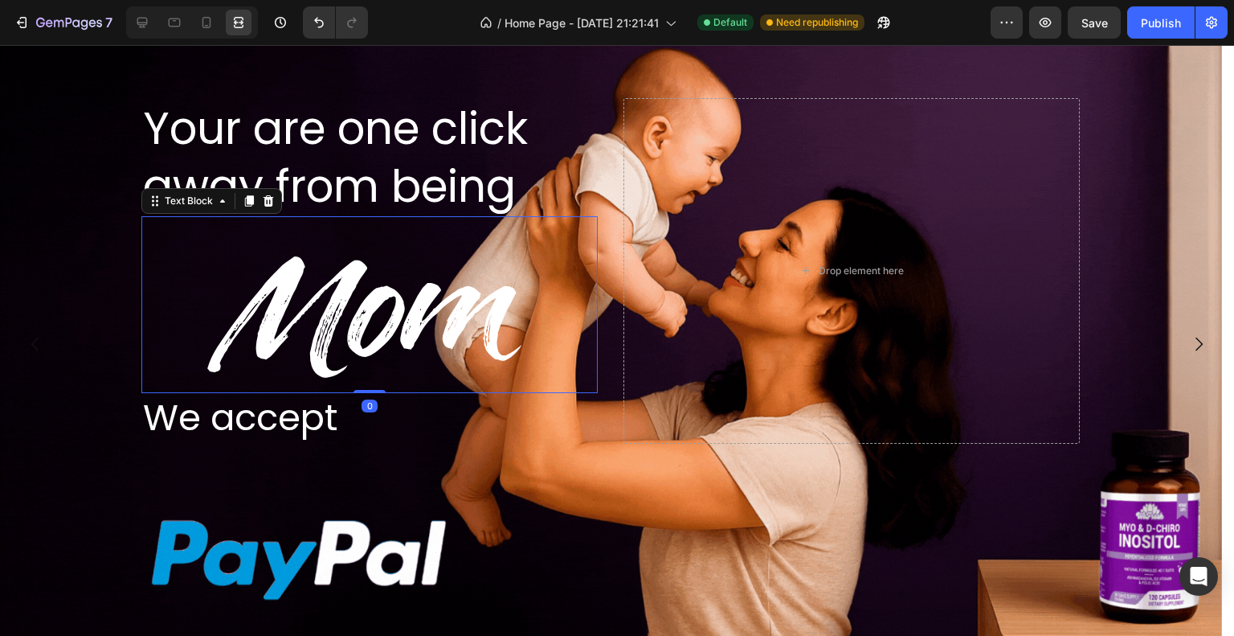
click at [374, 324] on span "Mom" at bounding box center [370, 304] width 308 height 194
click at [133, 27] on div at bounding box center [142, 23] width 26 height 26
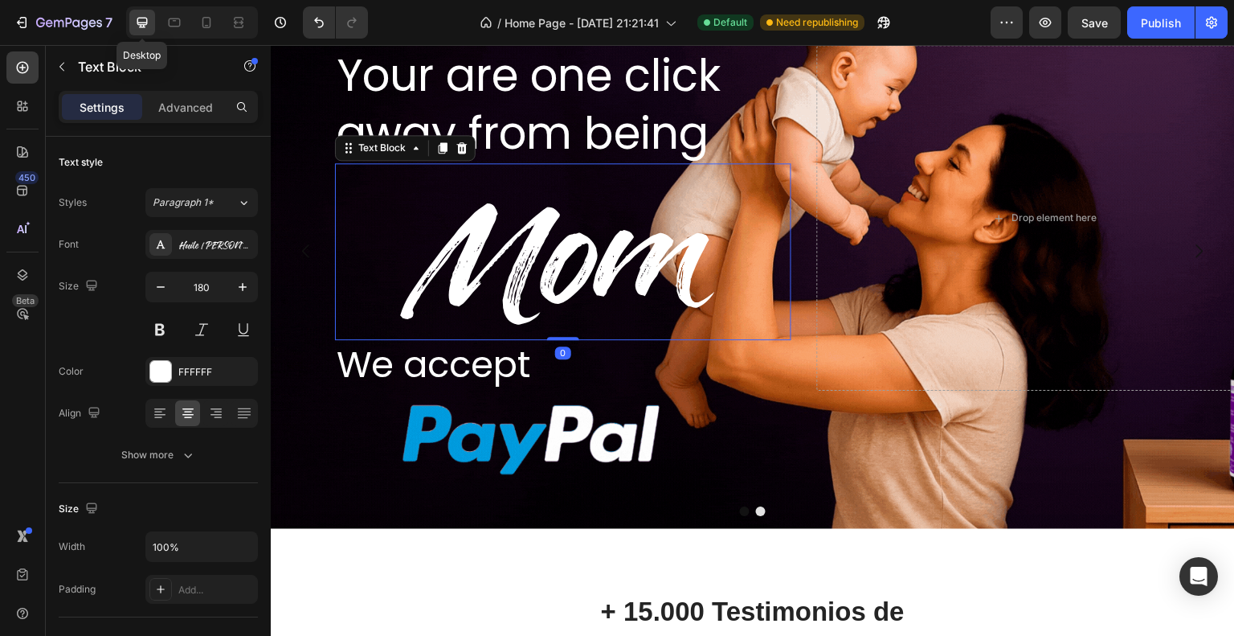
scroll to position [1314, 0]
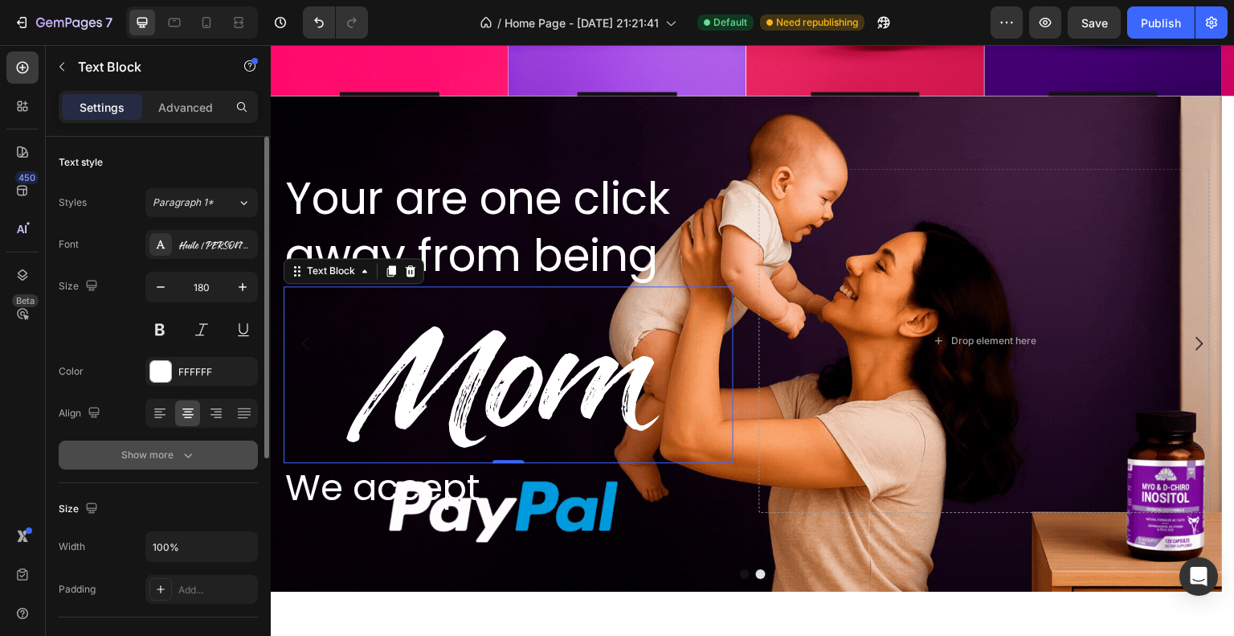
click at [177, 451] on div "Show more" at bounding box center [158, 455] width 75 height 16
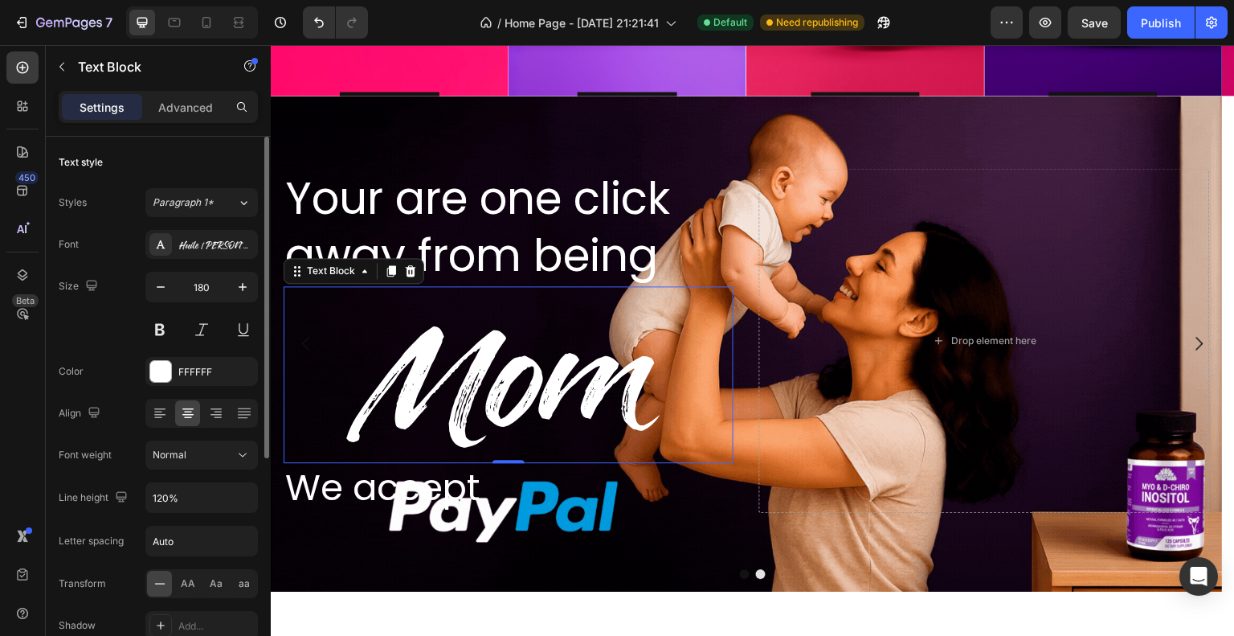
scroll to position [161, 0]
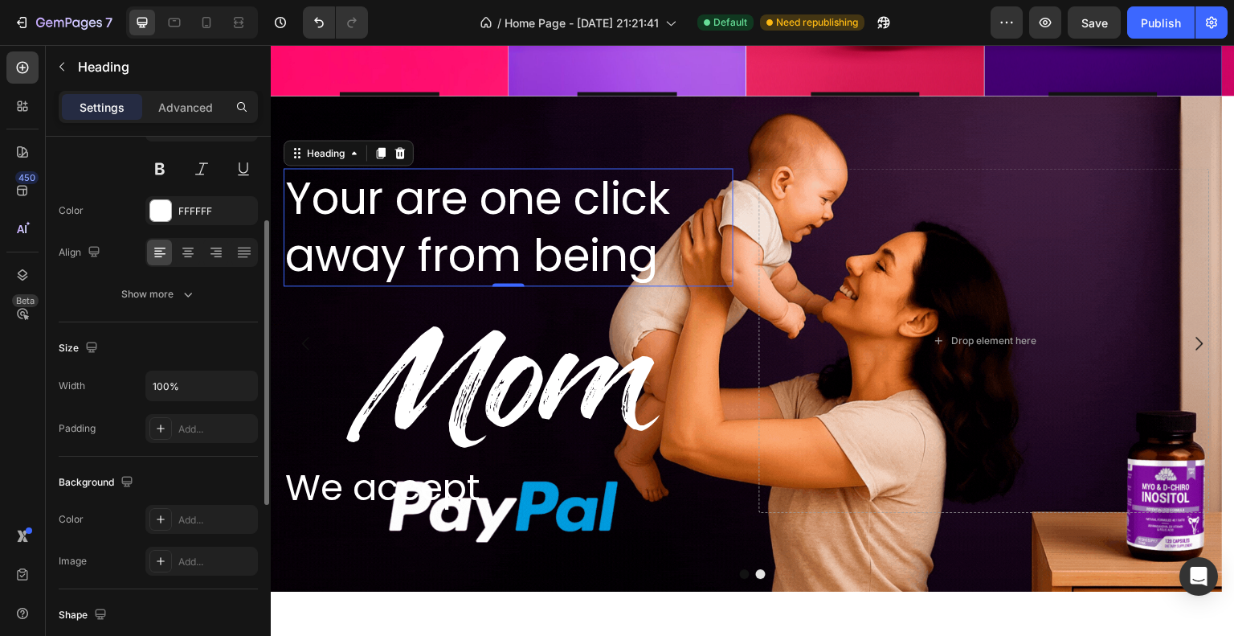
click at [595, 217] on span "Your are one click away from being" at bounding box center [477, 227] width 385 height 120
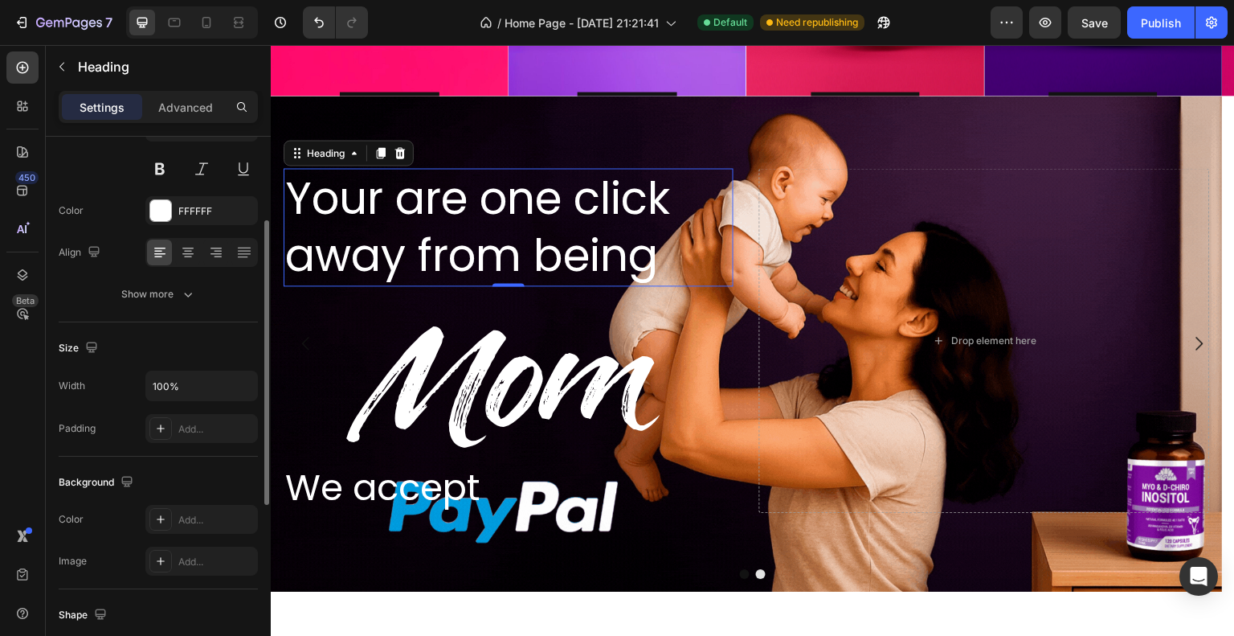
scroll to position [0, 0]
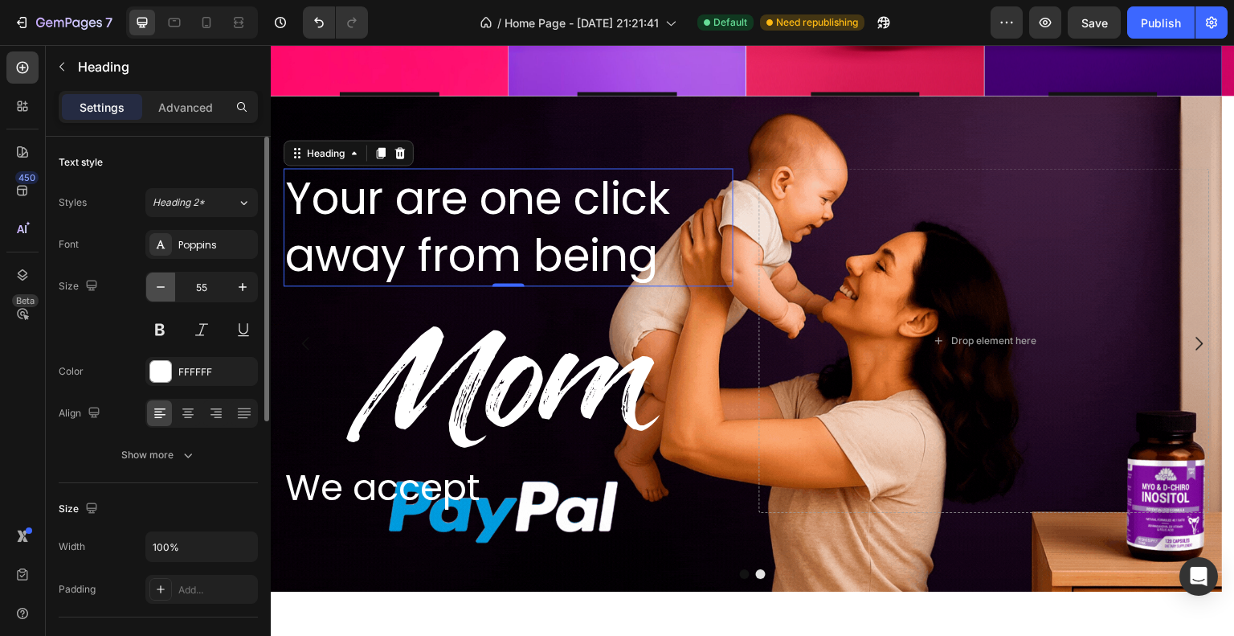
click at [157, 297] on button "button" at bounding box center [160, 286] width 29 height 29
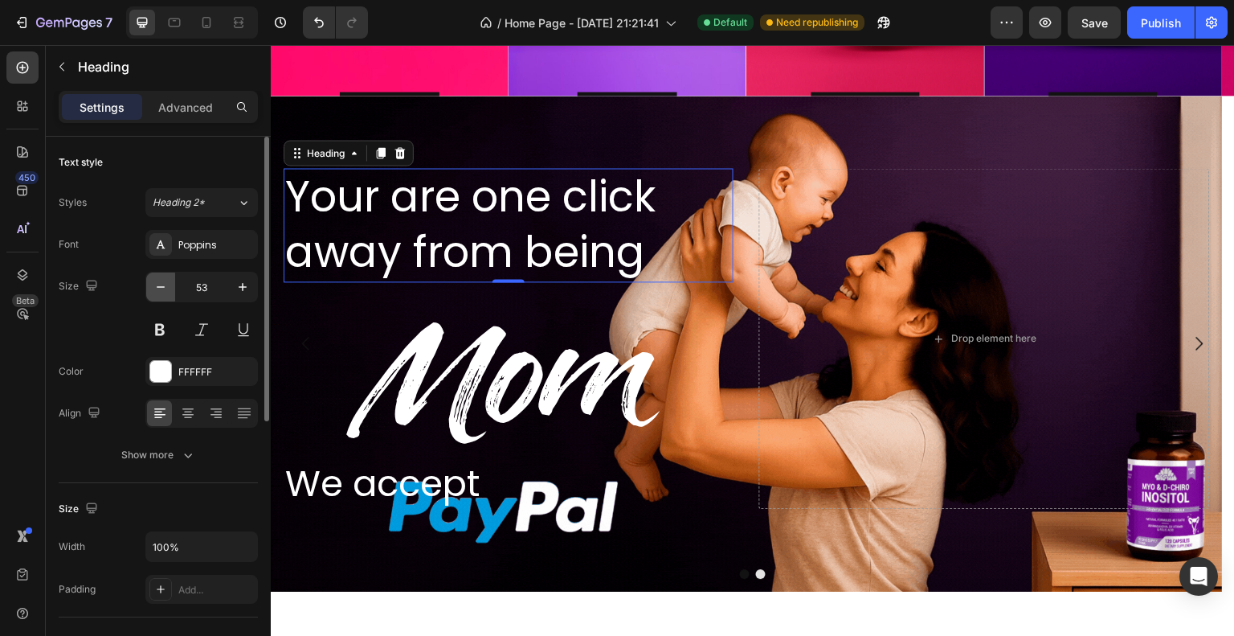
click at [157, 297] on button "button" at bounding box center [160, 286] width 29 height 29
type input "52"
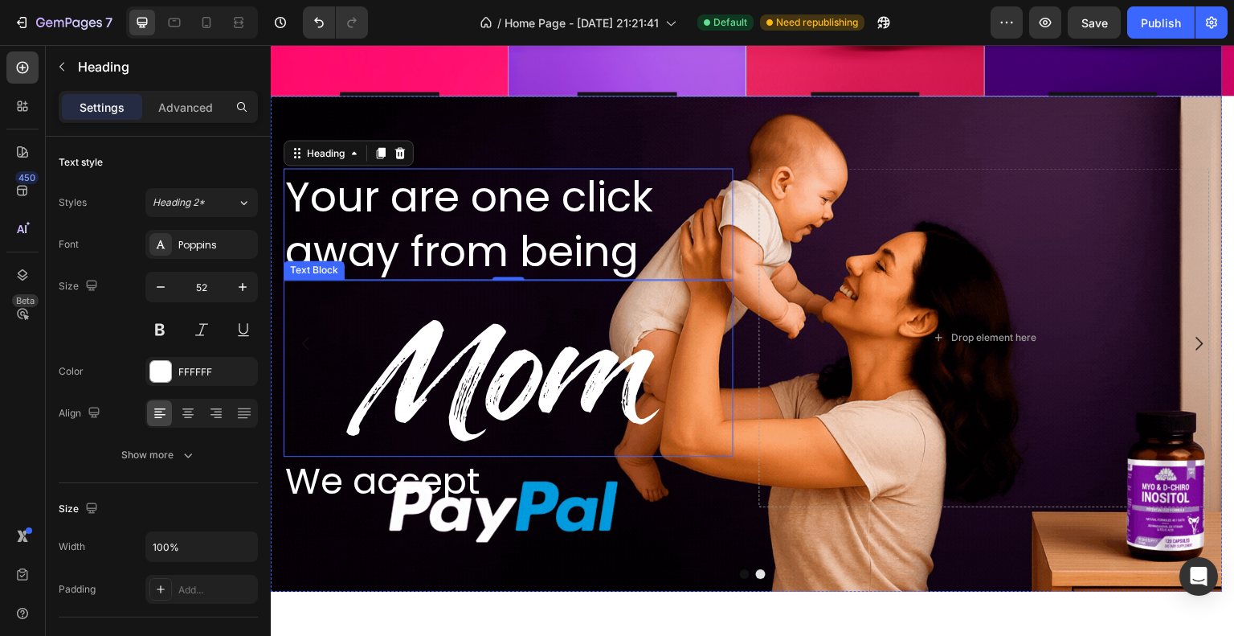
click at [501, 398] on span "Mom" at bounding box center [509, 368] width 308 height 194
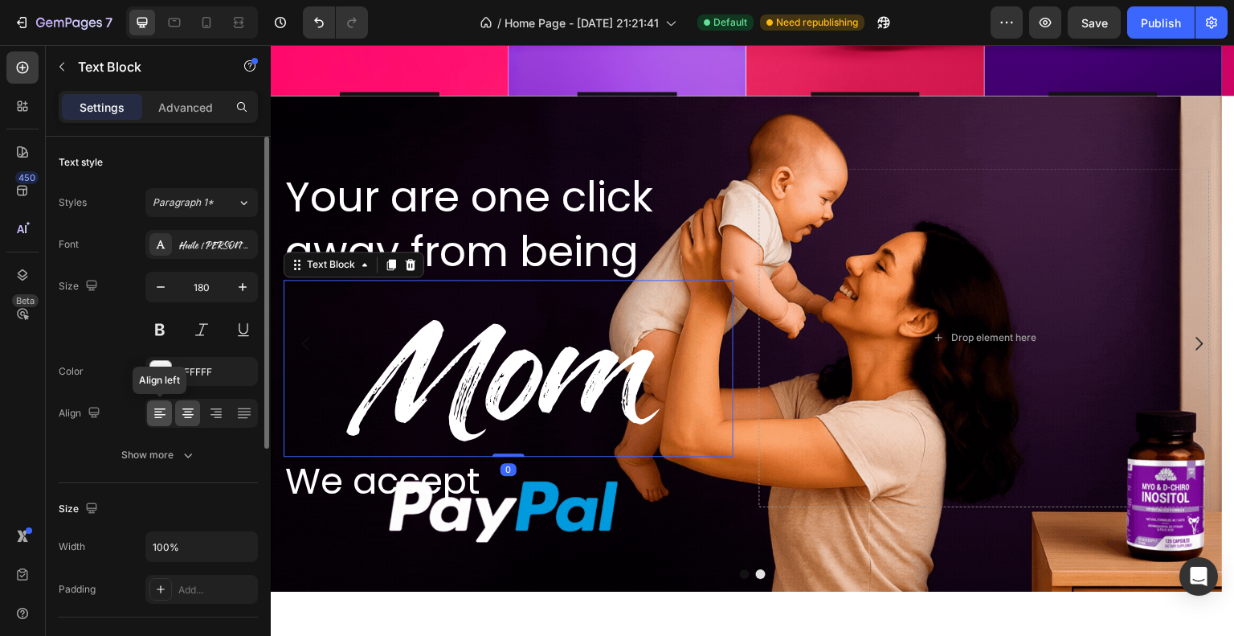
click at [166, 412] on icon at bounding box center [160, 413] width 16 height 16
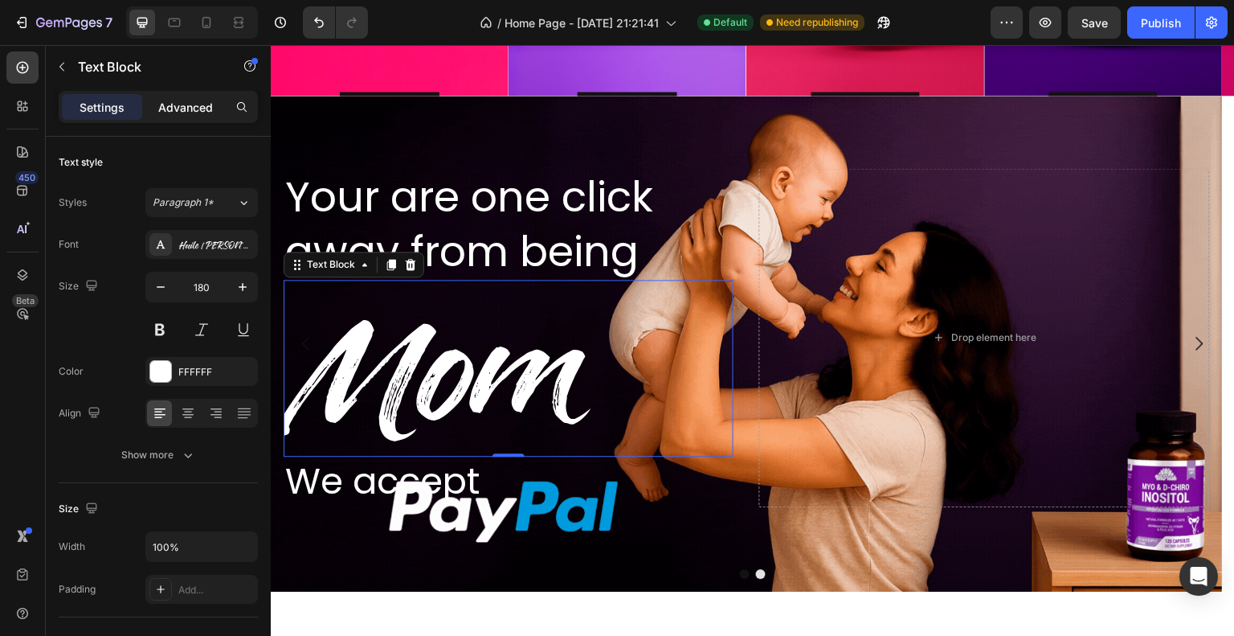
click at [166, 115] on div "Advanced" at bounding box center [185, 107] width 80 height 26
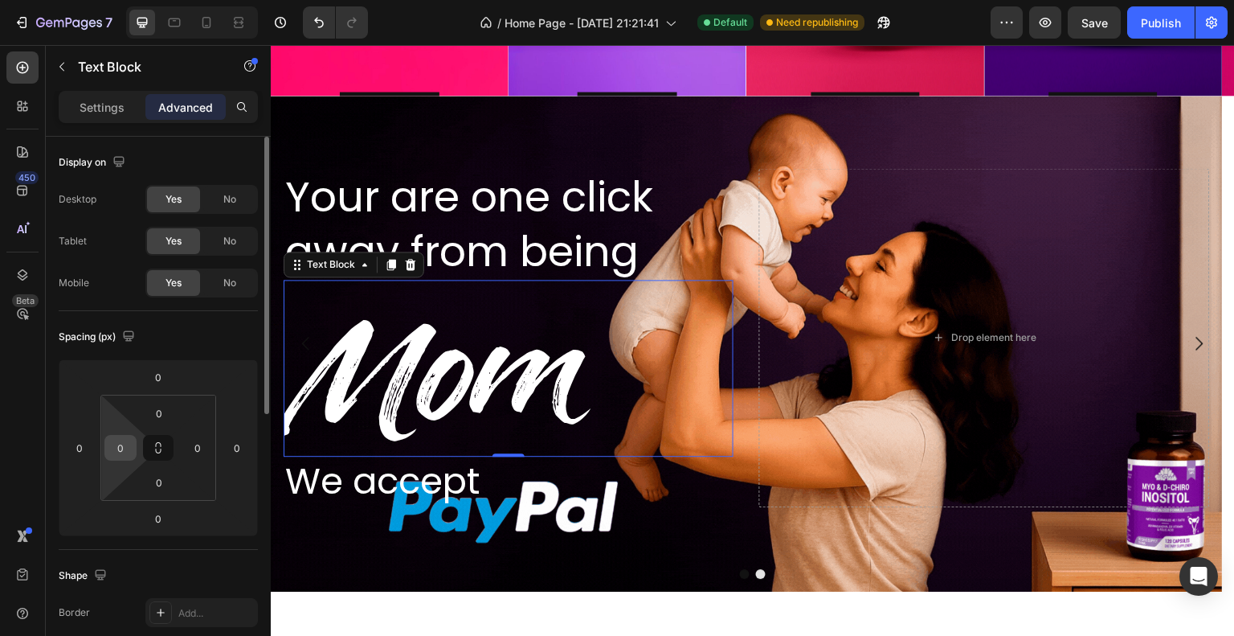
click at [121, 446] on input "0" at bounding box center [120, 447] width 24 height 24
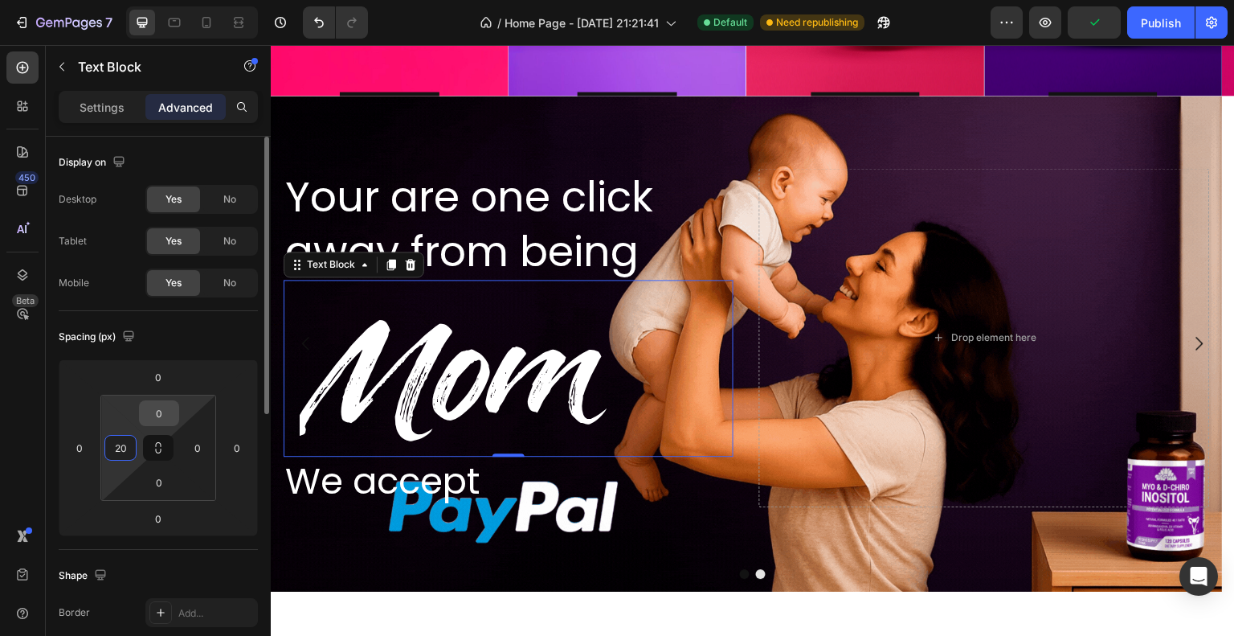
type input "2"
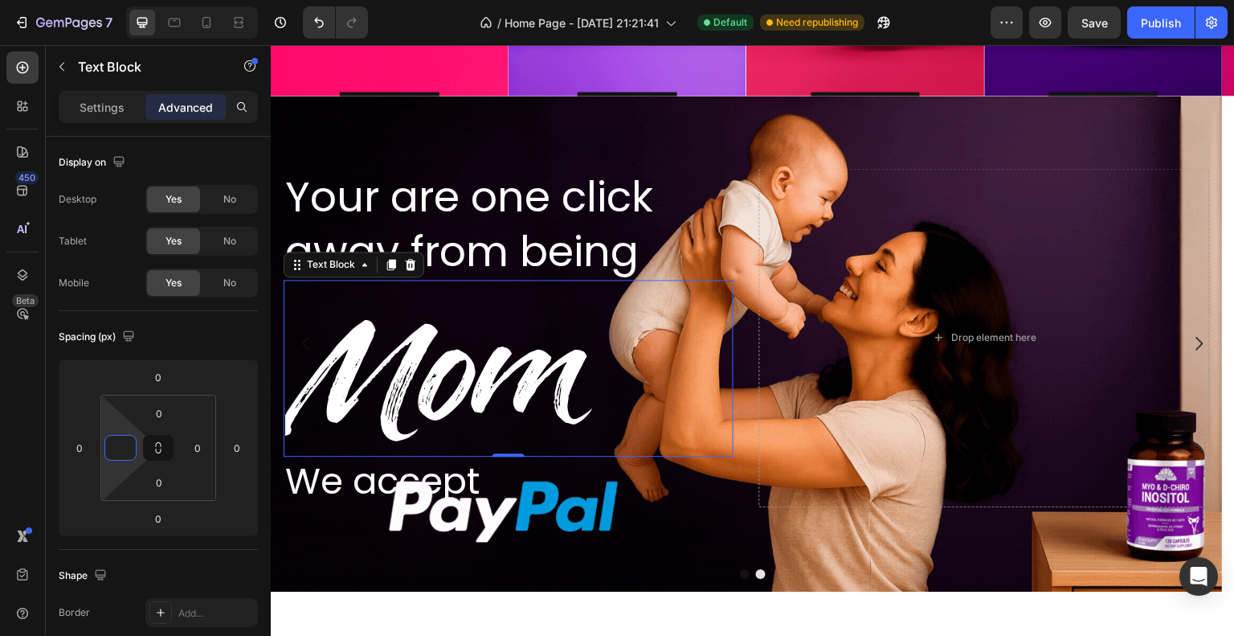
type input "0"
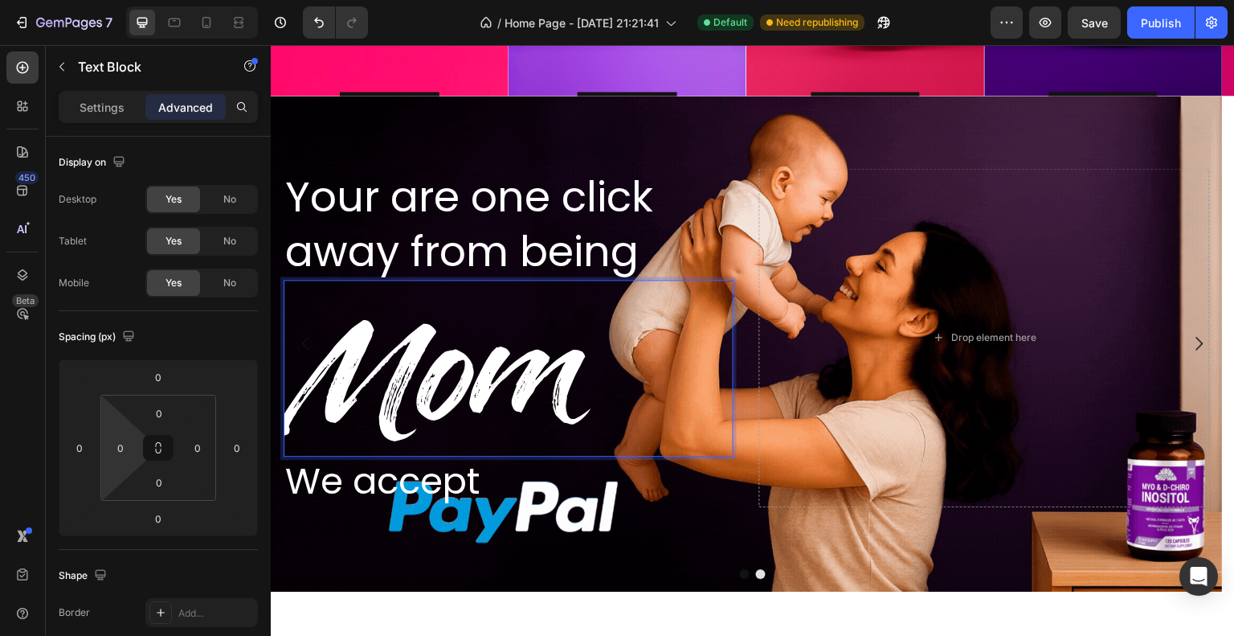
click at [611, 370] on p "Mom" at bounding box center [508, 368] width 447 height 174
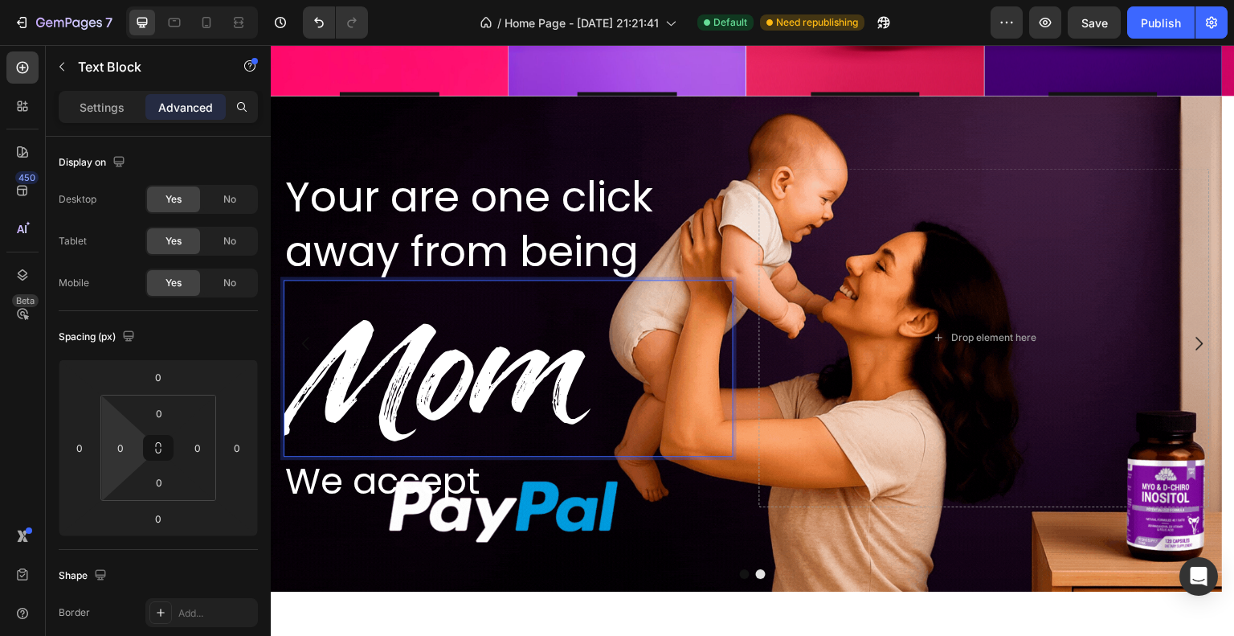
click at [611, 370] on p "Mom" at bounding box center [508, 368] width 447 height 174
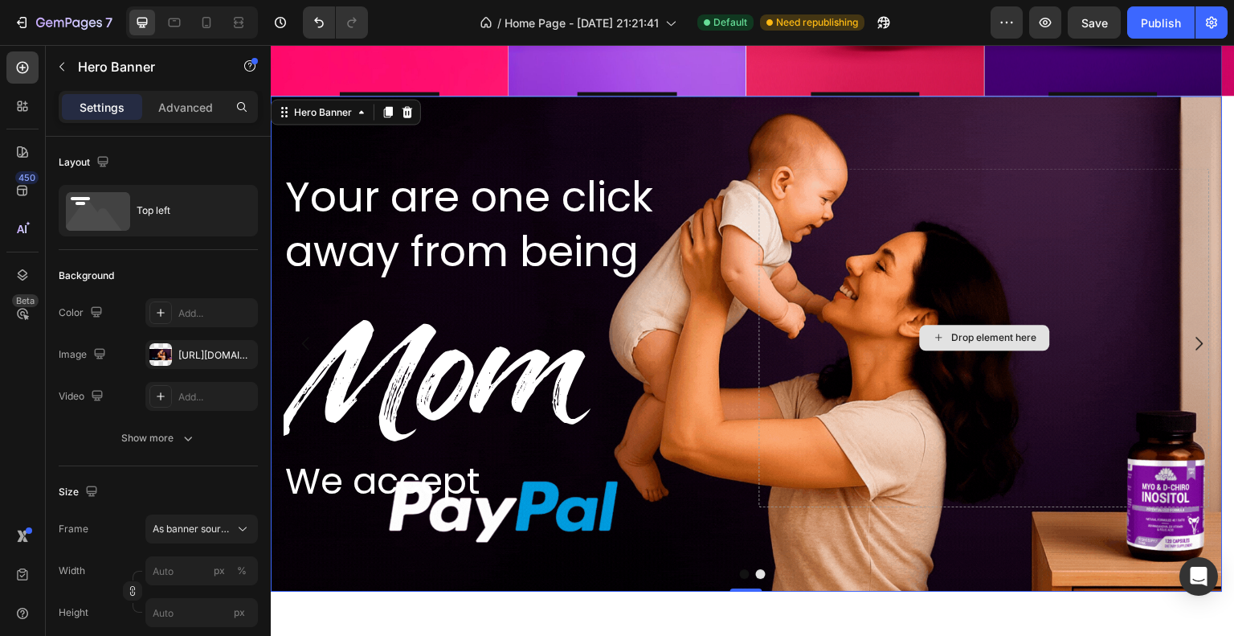
click at [915, 349] on div "Drop element here" at bounding box center [984, 337] width 450 height 339
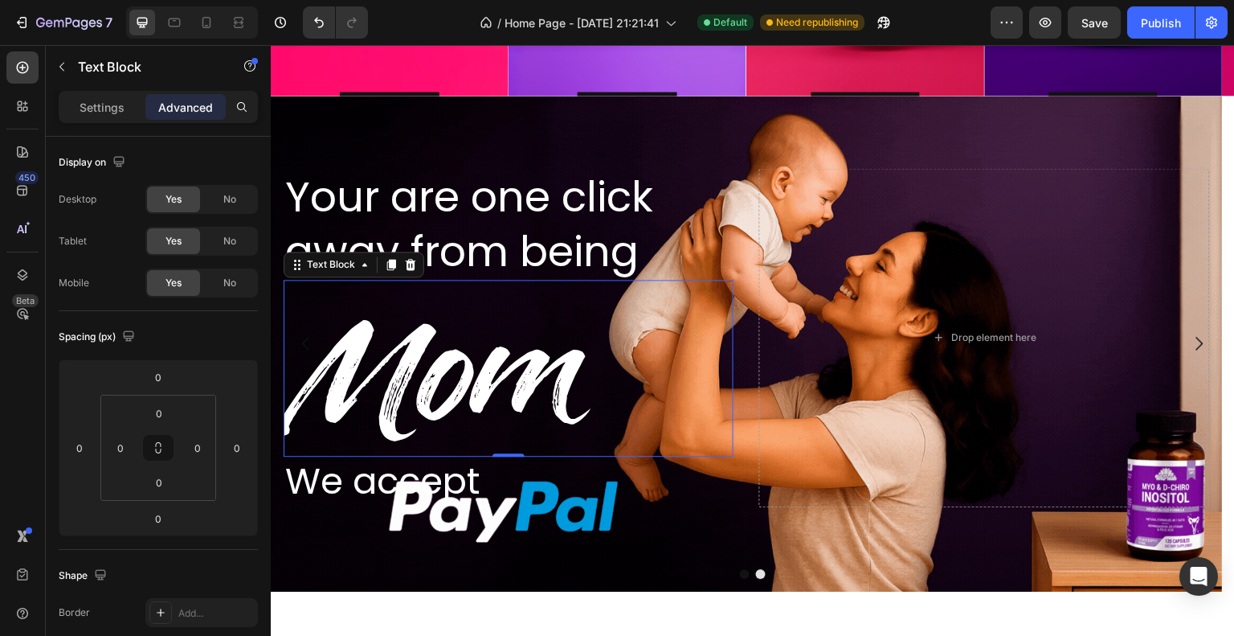
click at [551, 390] on span "Mom" at bounding box center [439, 368] width 308 height 194
click at [83, 96] on div "Settings Advanced" at bounding box center [158, 107] width 199 height 32
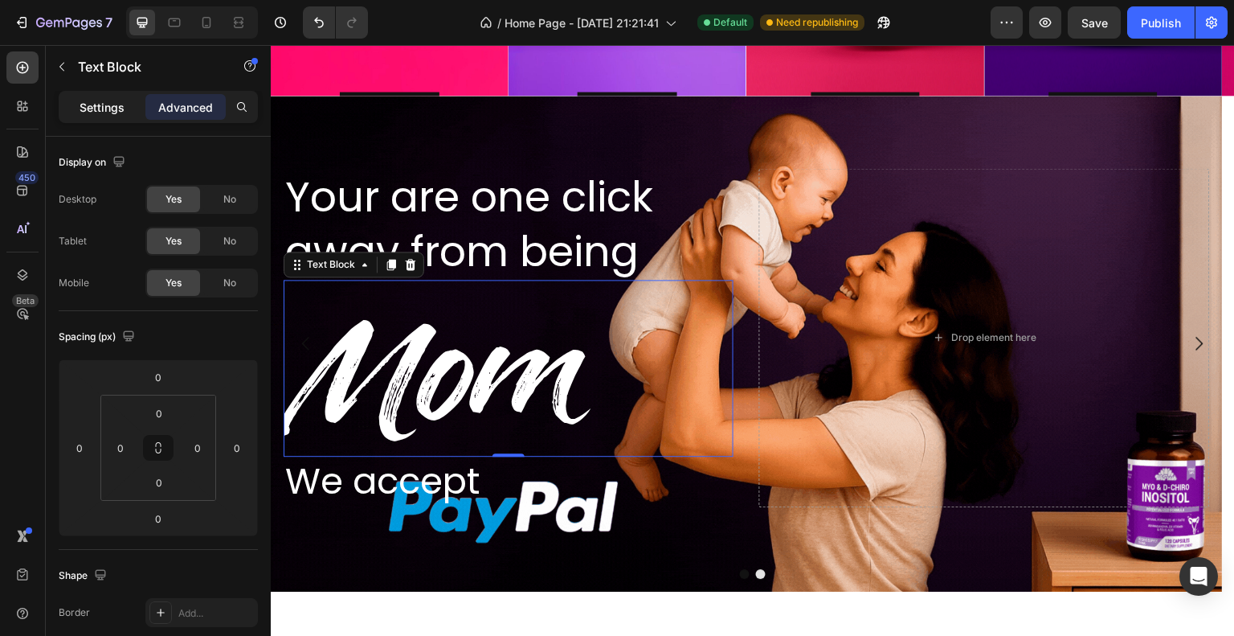
click at [86, 100] on p "Settings" at bounding box center [102, 107] width 45 height 17
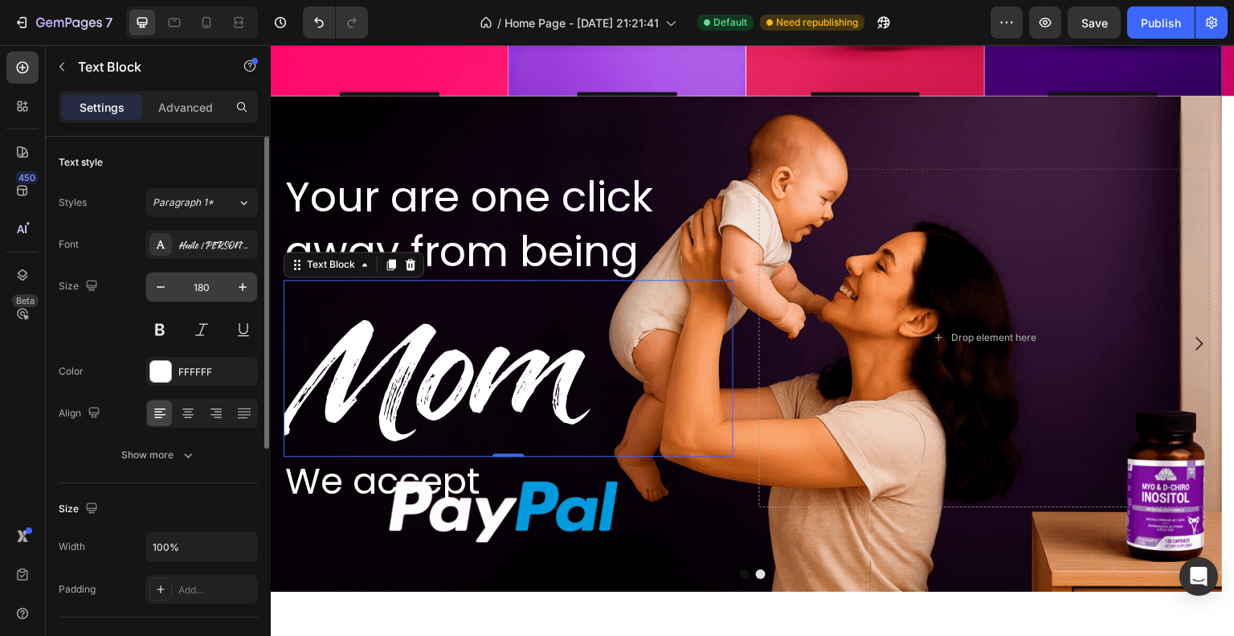
click at [211, 290] on input "180" at bounding box center [201, 286] width 53 height 29
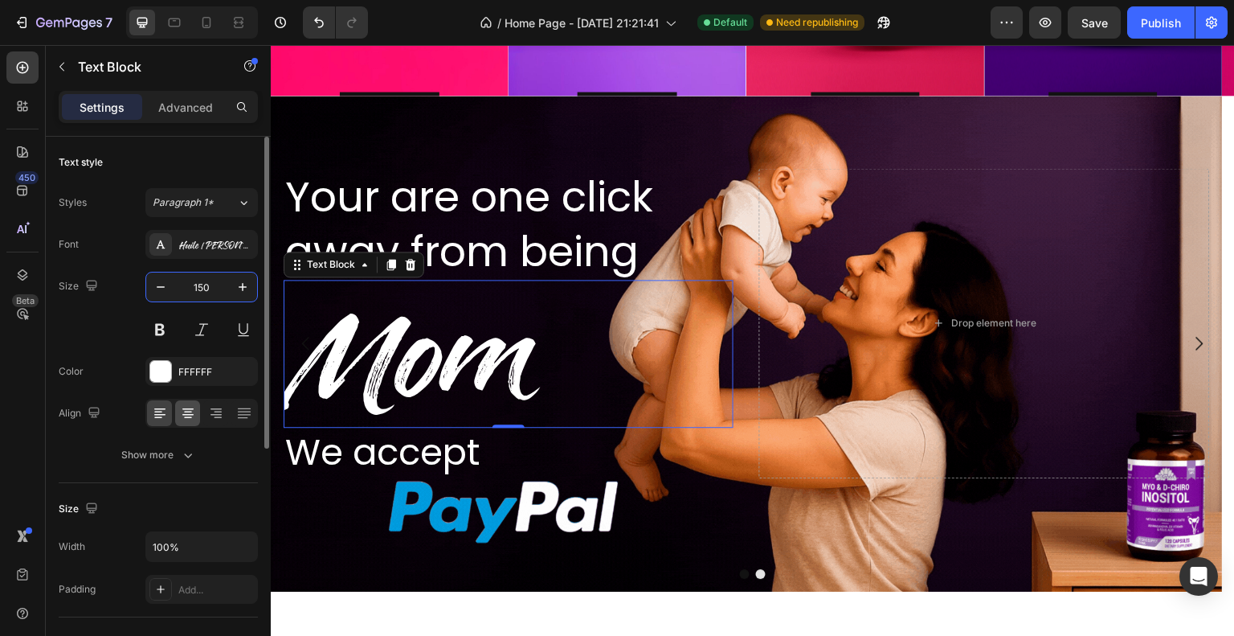
type input "150"
click at [190, 414] on icon at bounding box center [187, 415] width 11 height 2
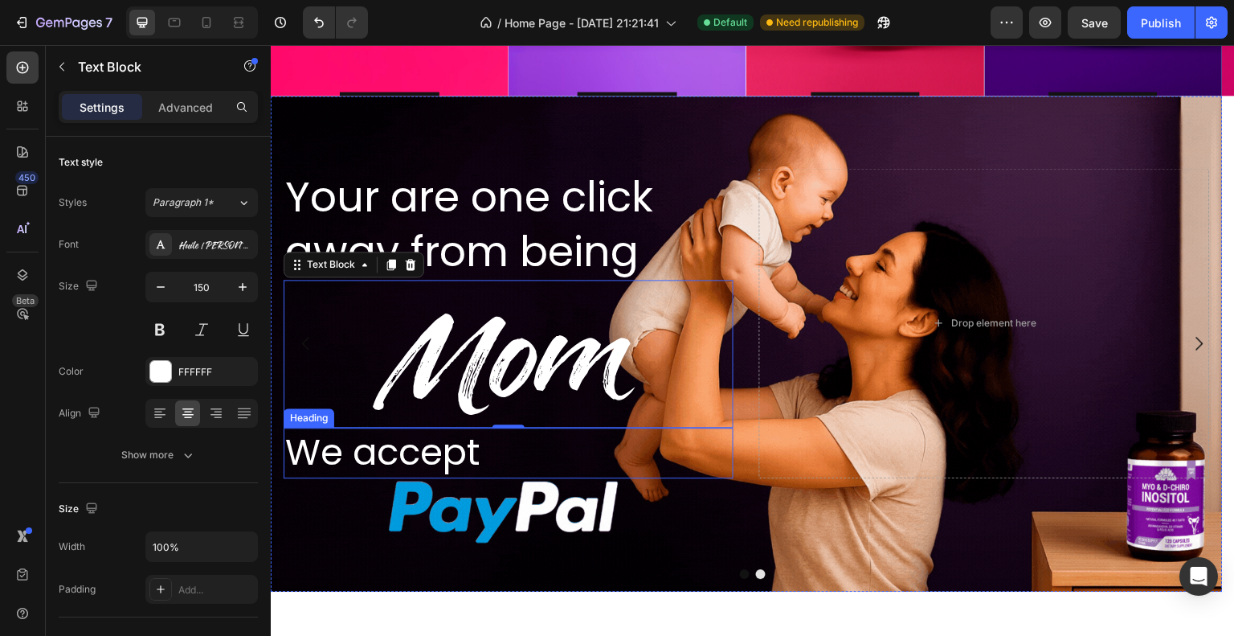
click at [456, 446] on span "We accept" at bounding box center [382, 452] width 194 height 51
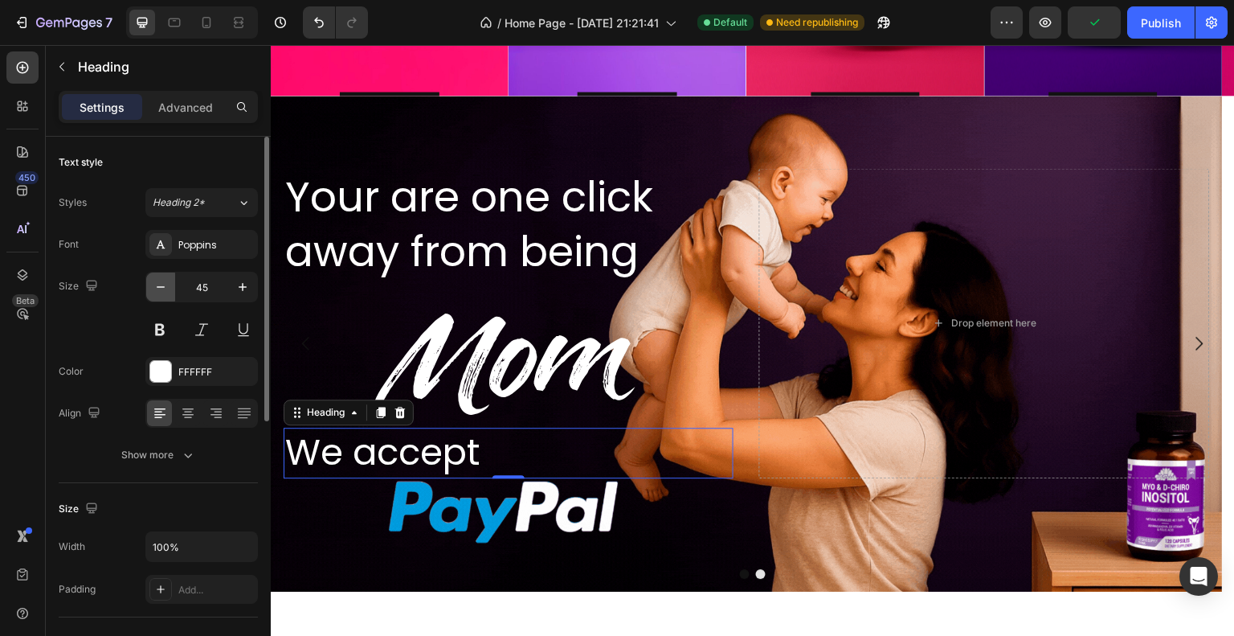
click at [162, 295] on button "button" at bounding box center [160, 286] width 29 height 29
click at [162, 294] on button "button" at bounding box center [160, 286] width 29 height 29
type input "43"
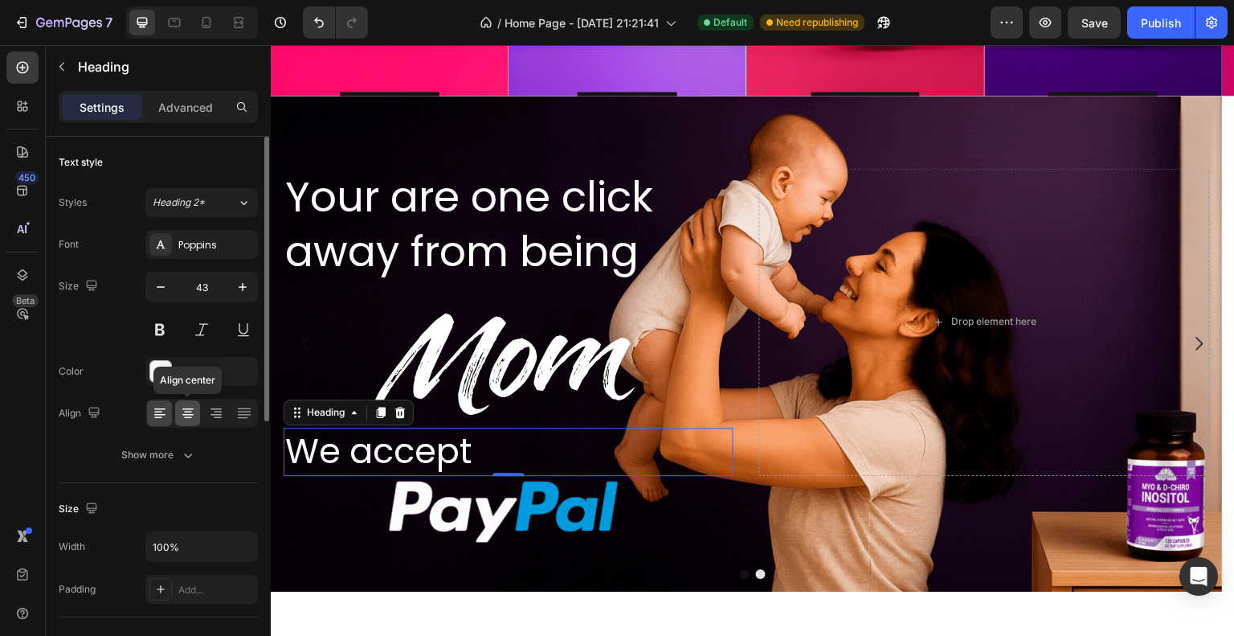
click at [196, 409] on div at bounding box center [187, 413] width 25 height 26
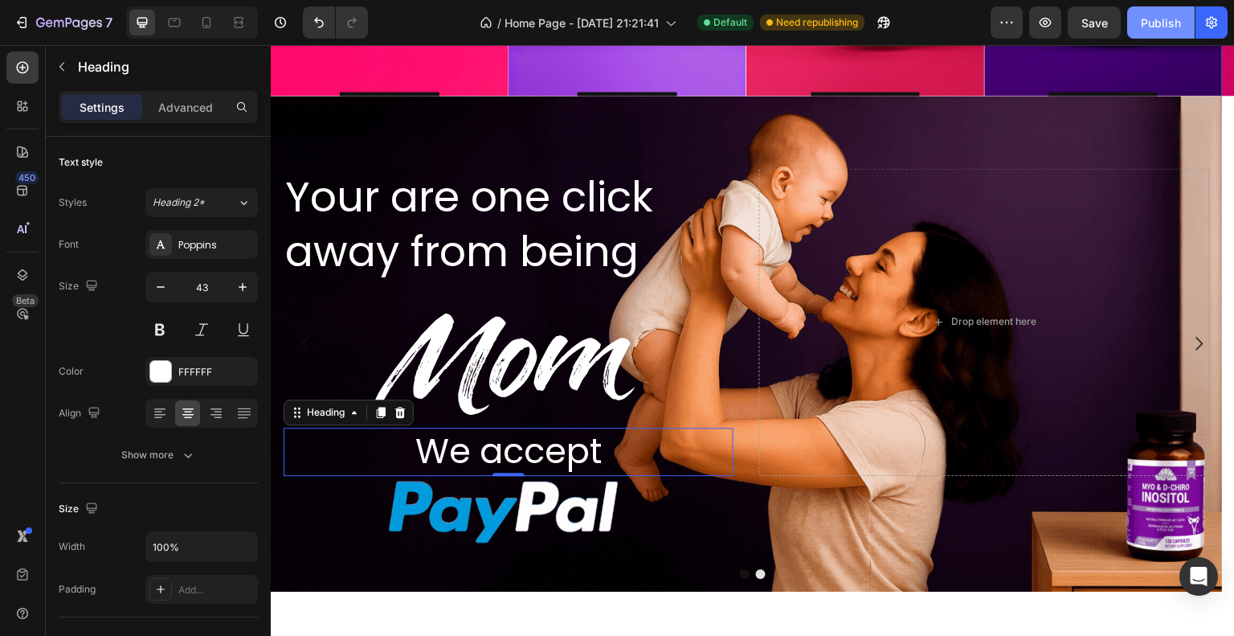
click at [1160, 20] on div "Publish" at bounding box center [1161, 22] width 40 height 17
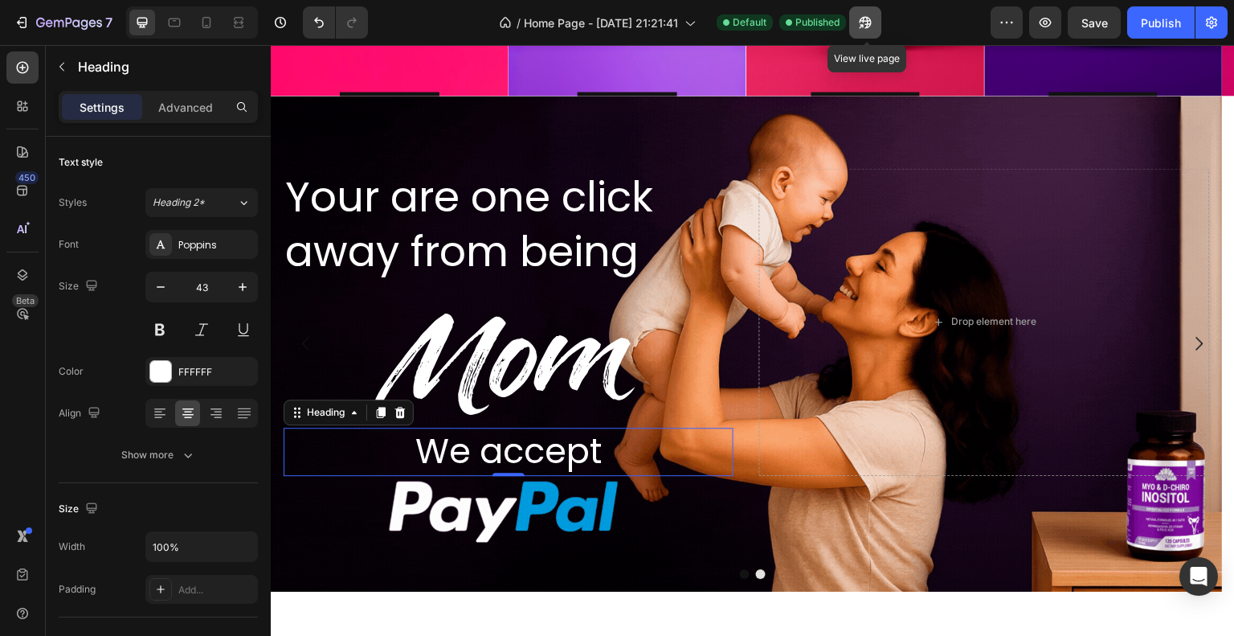
click at [873, 23] on icon "button" at bounding box center [865, 22] width 16 height 16
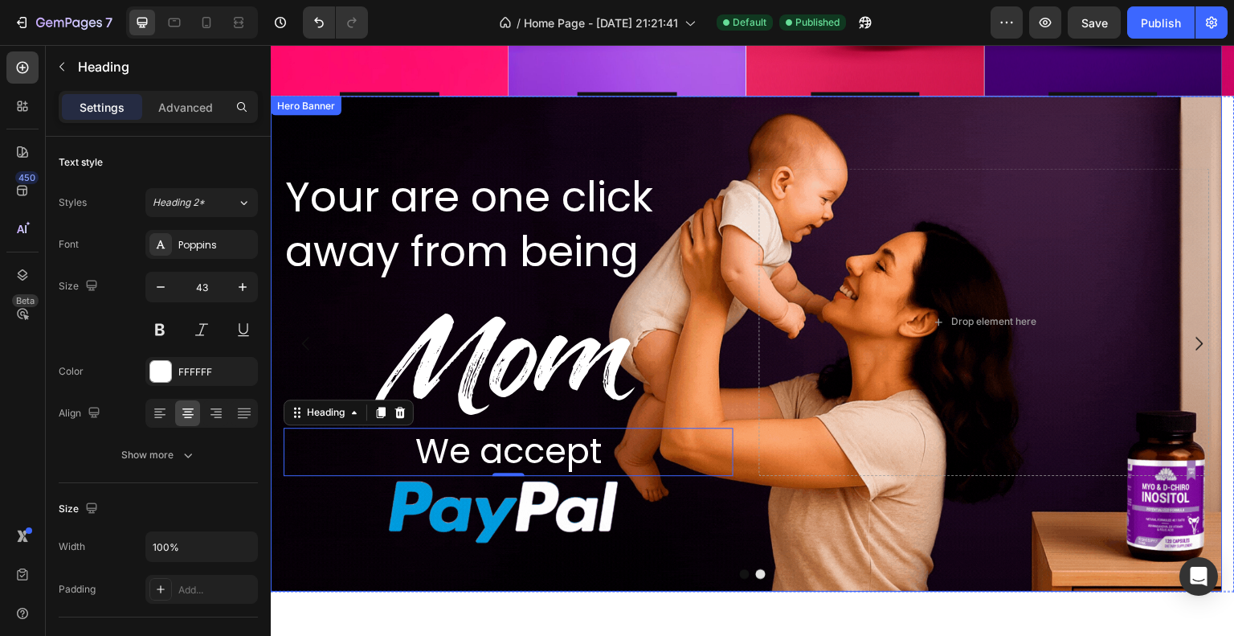
click at [927, 135] on div "Your are one click away from being Heading Mom Text Block ⁠⁠⁠⁠⁠⁠⁠ We accept Hea…" at bounding box center [747, 287] width 952 height 383
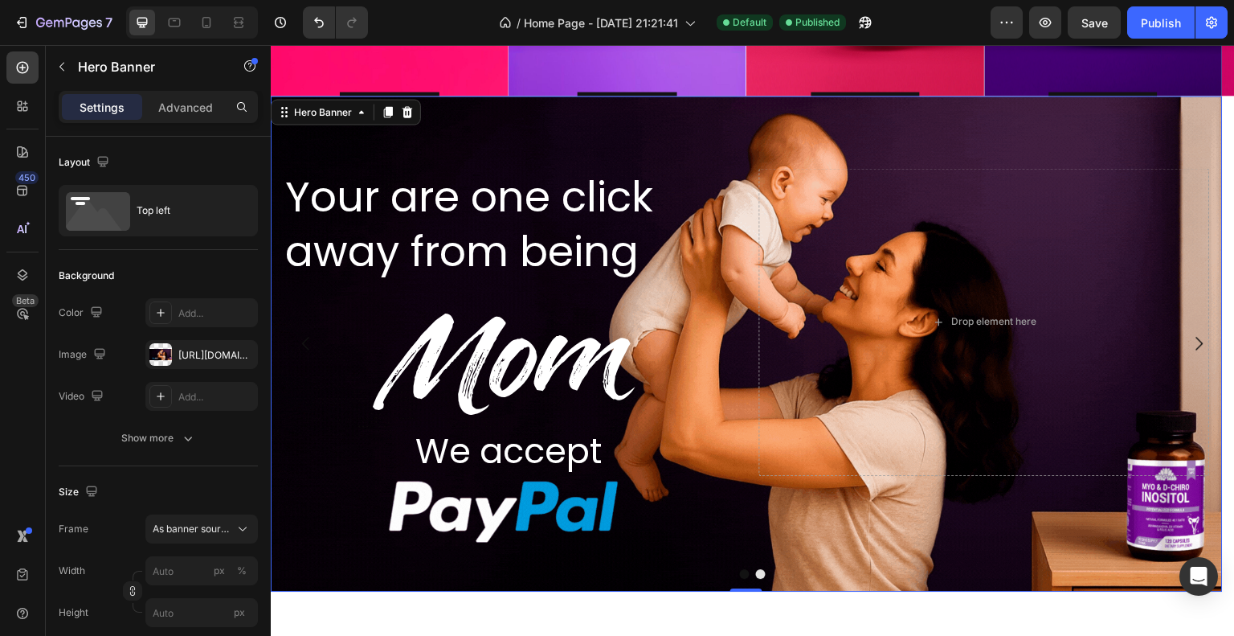
click at [917, 125] on div "Your are one click away from being Heading Mom Text Block ⁠⁠⁠⁠⁠⁠⁠ We accept Hea…" at bounding box center [747, 287] width 952 height 383
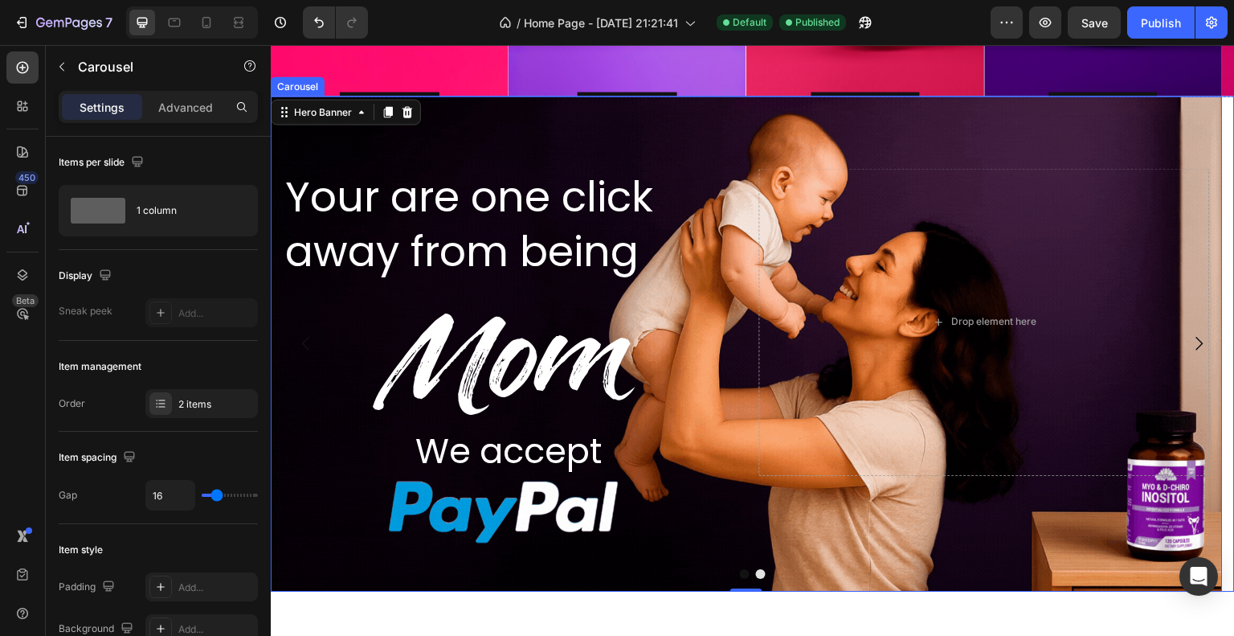
click at [740, 575] on button "Dot" at bounding box center [745, 574] width 10 height 10
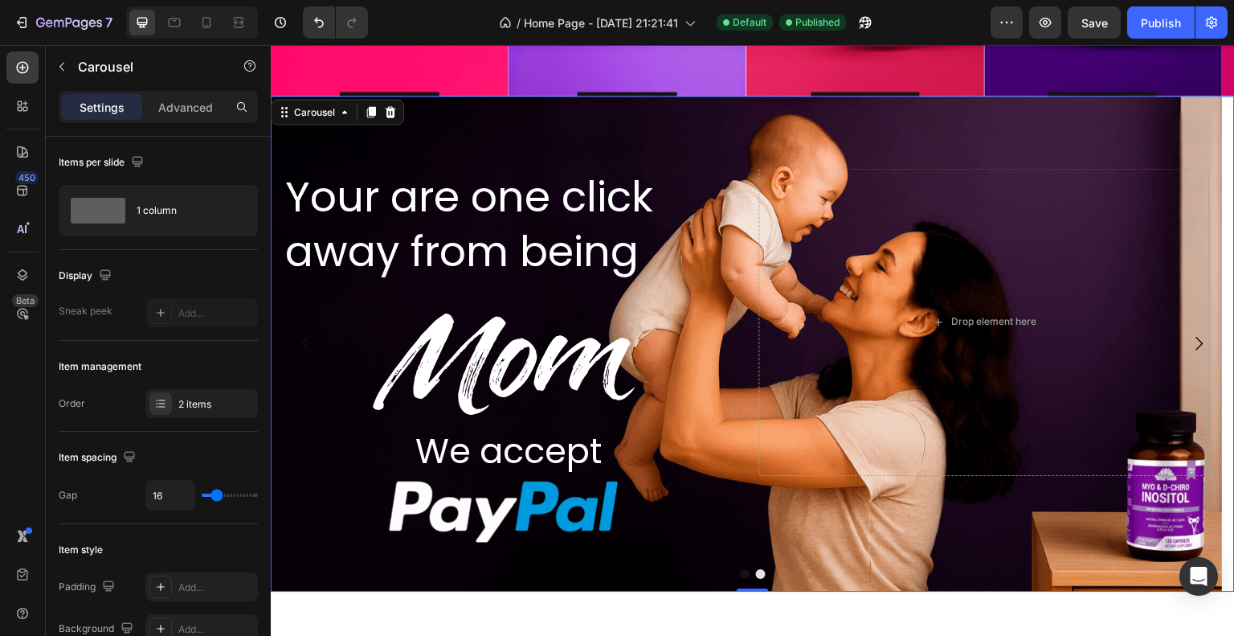
click at [756, 570] on button "Dot" at bounding box center [761, 574] width 10 height 10
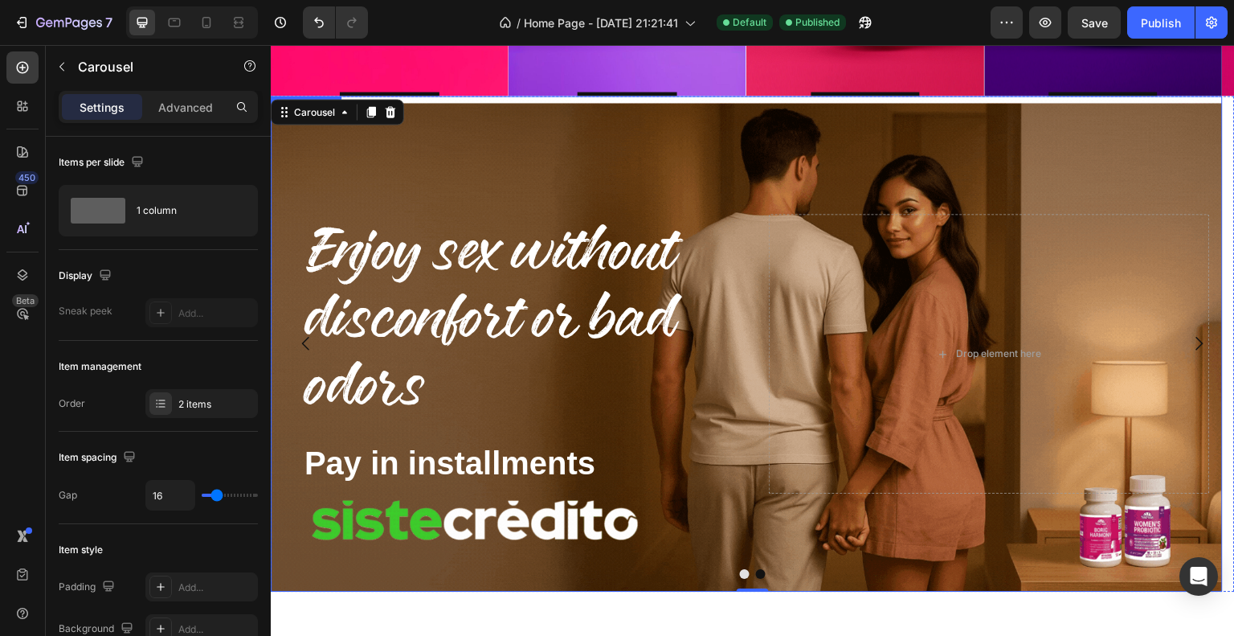
click at [511, 164] on div "Background Image" at bounding box center [747, 344] width 952 height 496
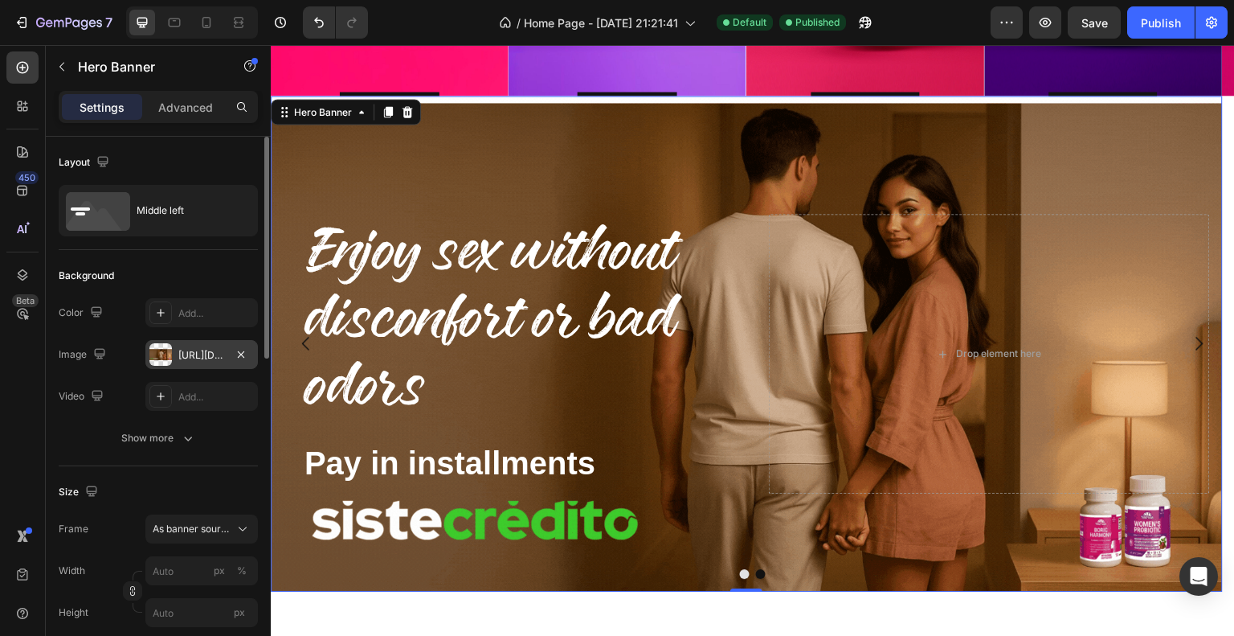
click at [206, 351] on div "https://cdn.shopify.com/s/files/1/0708/9209/3607/files/gempages_576613178713048…" at bounding box center [201, 355] width 47 height 14
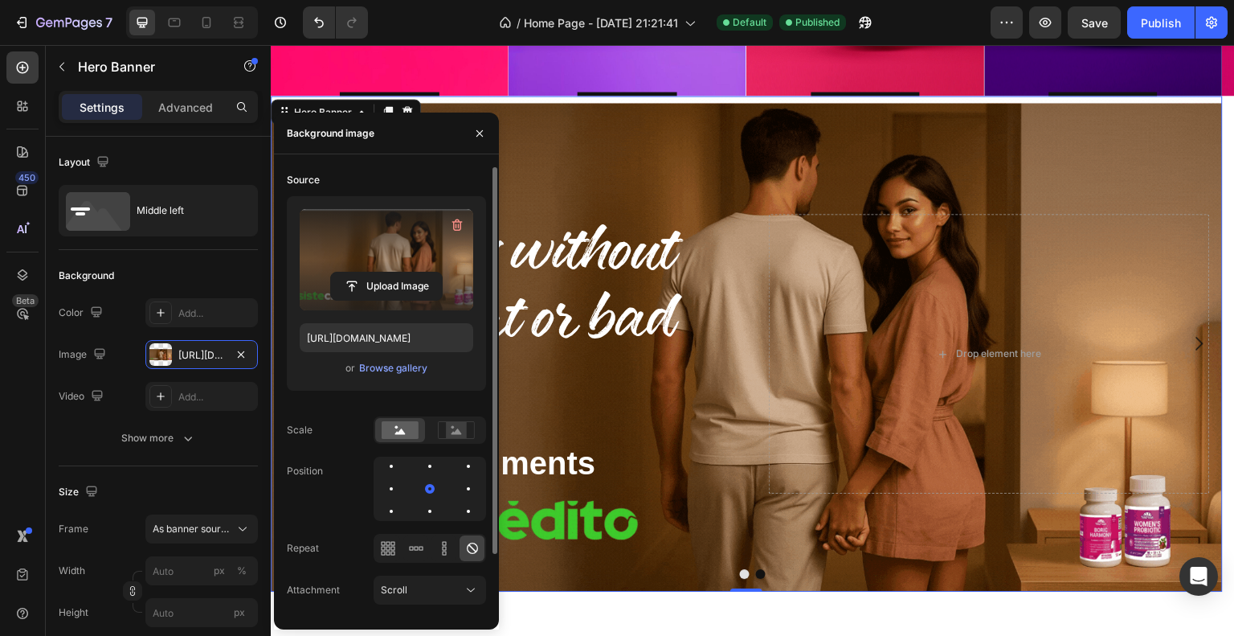
click at [345, 259] on label at bounding box center [387, 259] width 174 height 101
click at [345, 272] on input "file" at bounding box center [386, 285] width 111 height 27
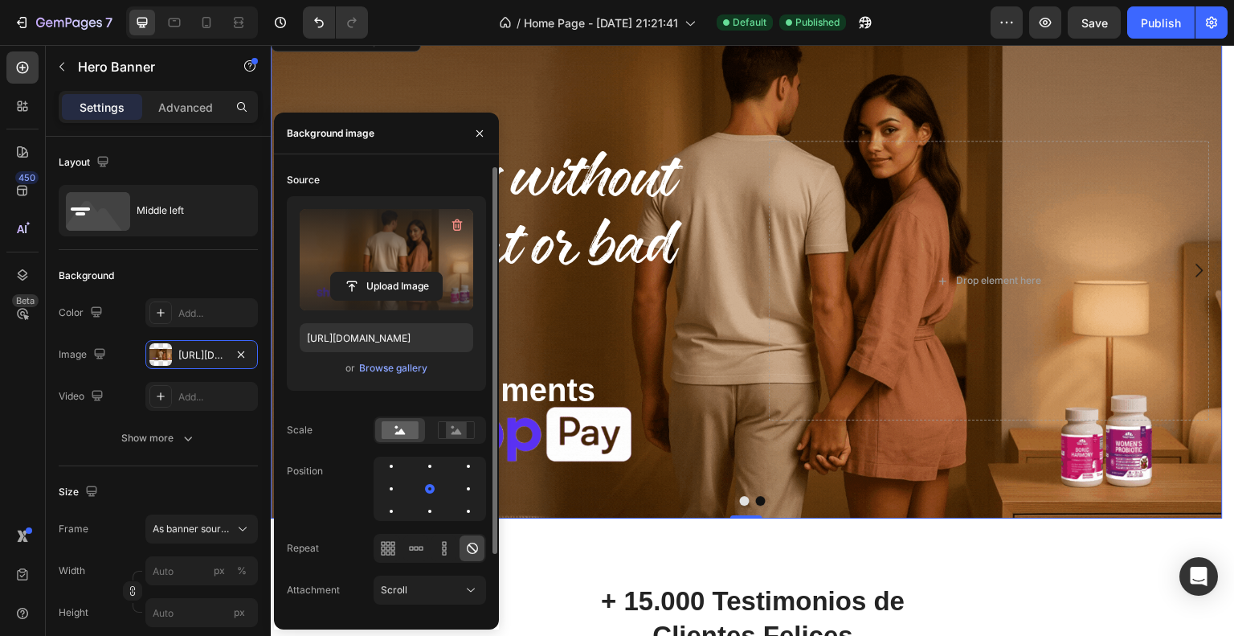
scroll to position [1475, 0]
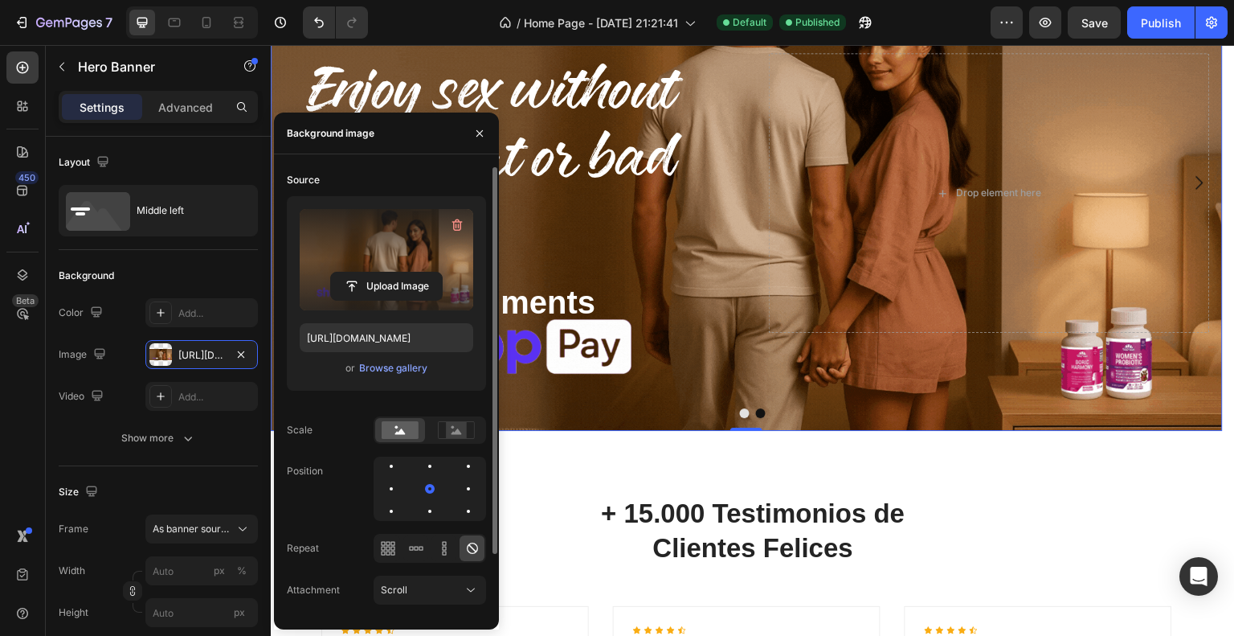
click at [1030, 338] on div "Background Image" at bounding box center [747, 183] width 952 height 496
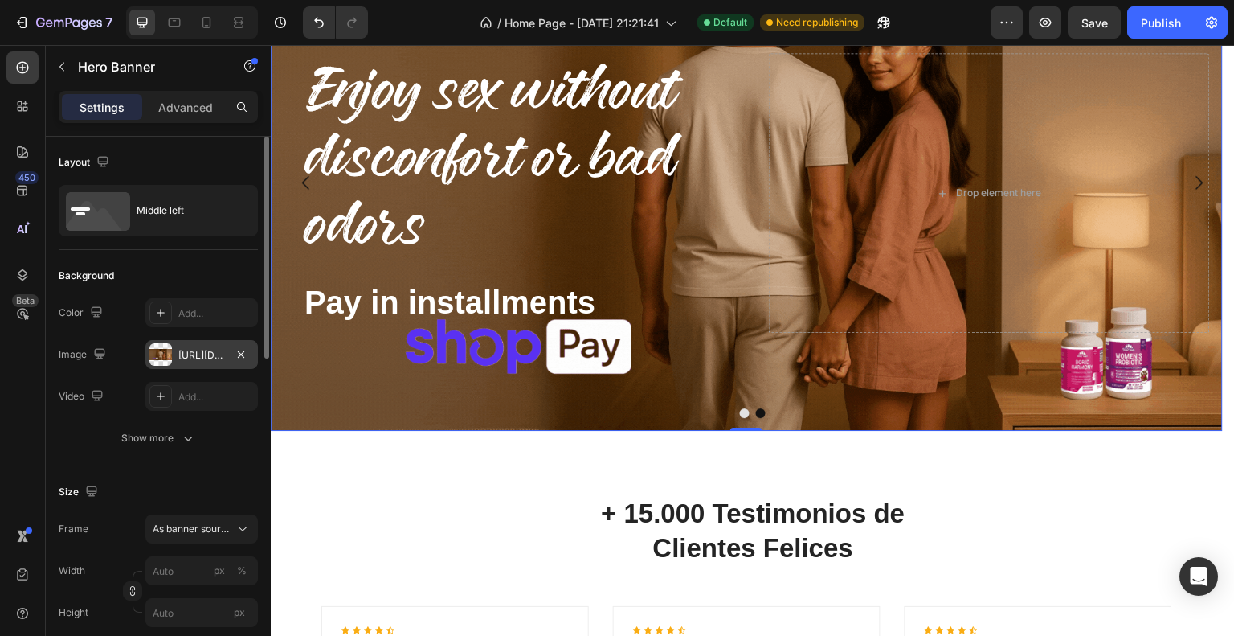
click at [202, 359] on div "https://cdn.shopify.com/s/files/1/0708/9209/3607/files/gempages_576613178713048…" at bounding box center [201, 355] width 47 height 14
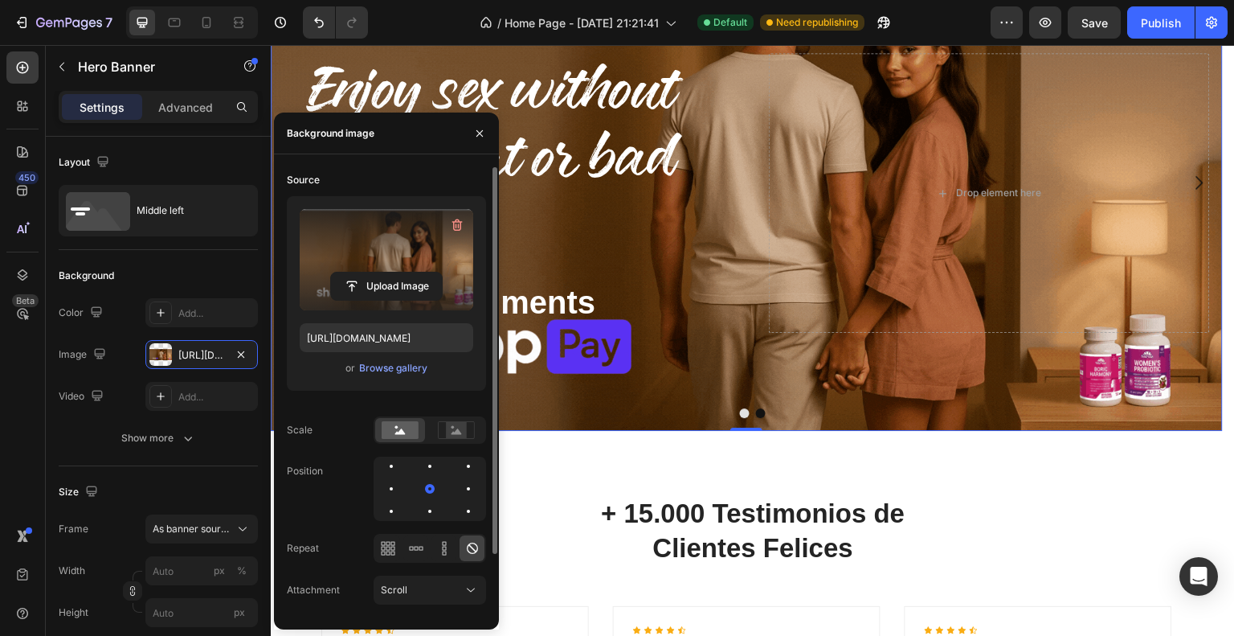
click at [374, 243] on label at bounding box center [387, 259] width 174 height 101
click at [374, 272] on input "file" at bounding box center [386, 285] width 111 height 27
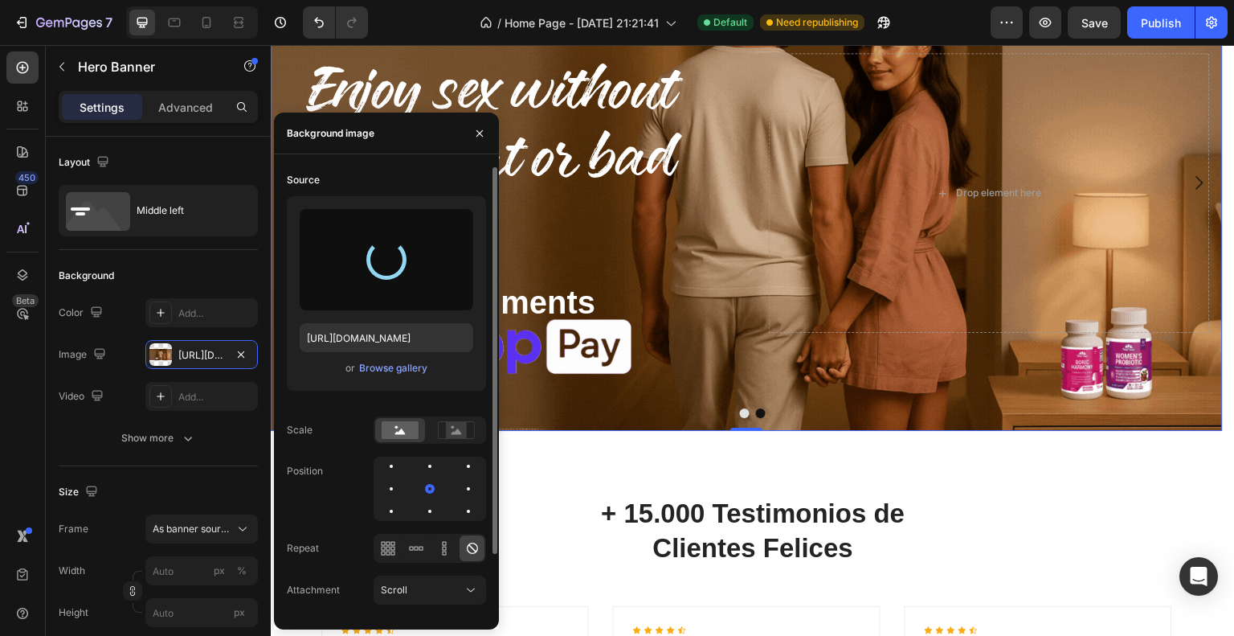
type input "[URL][DOMAIN_NAME]"
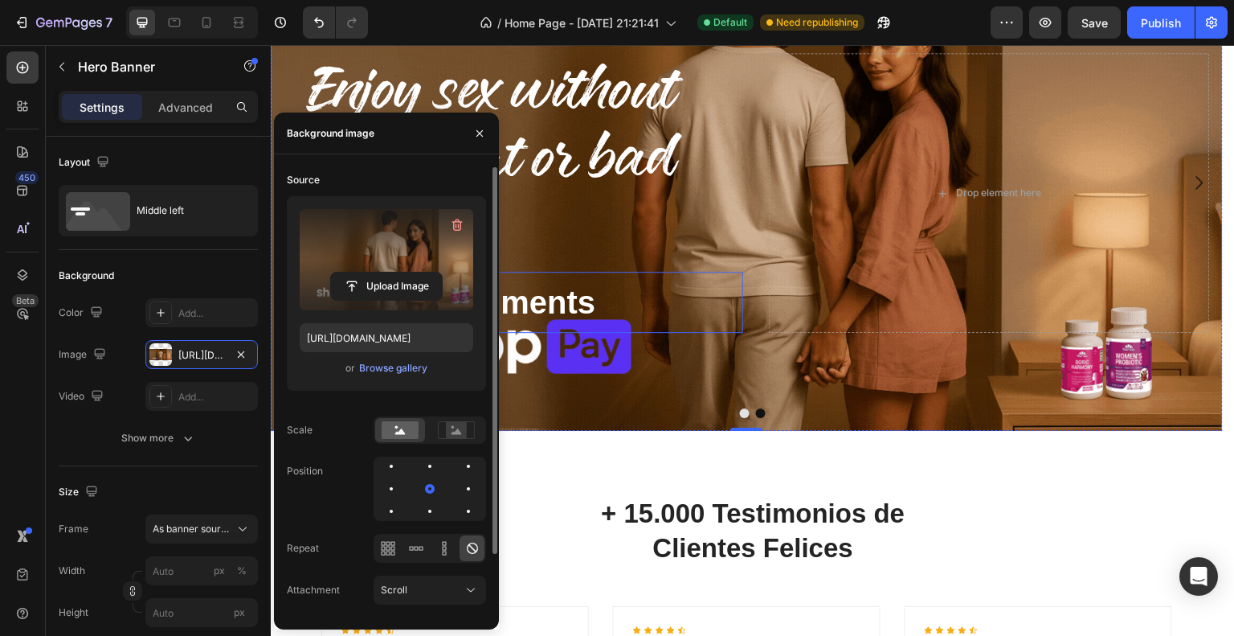
click at [731, 280] on p "Pay in installments" at bounding box center [523, 302] width 437 height 58
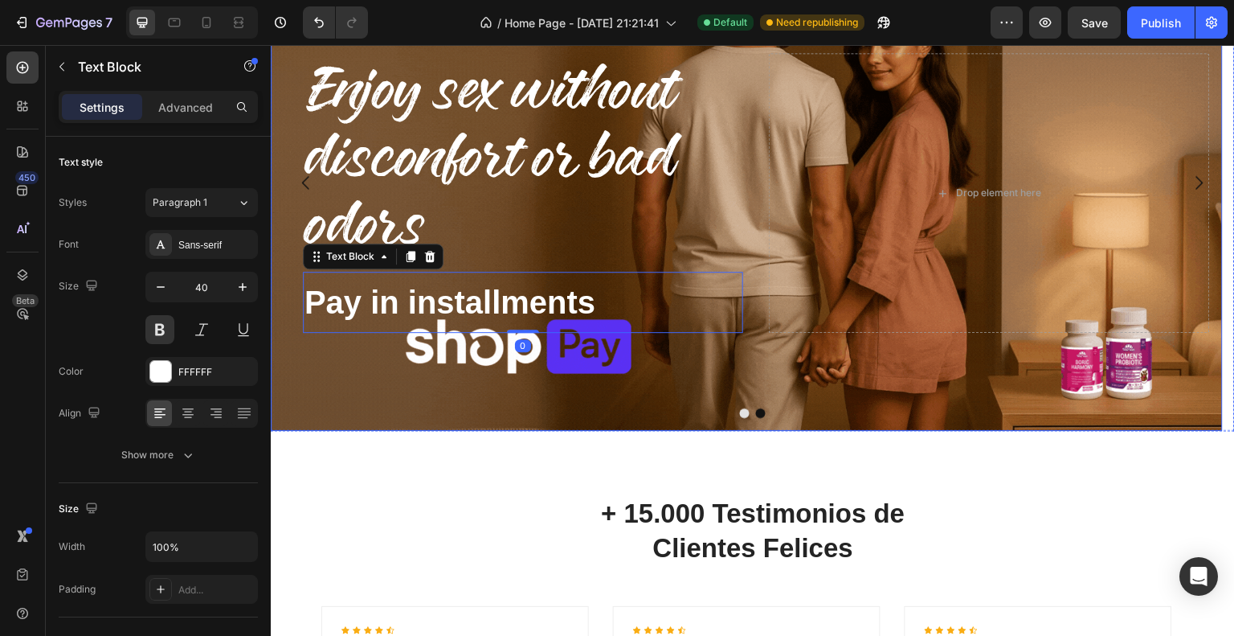
click at [763, 215] on div "Enjoy sex without disconfort or bad odors Heading Pay in installments Text Bloc…" at bounding box center [747, 182] width 952 height 307
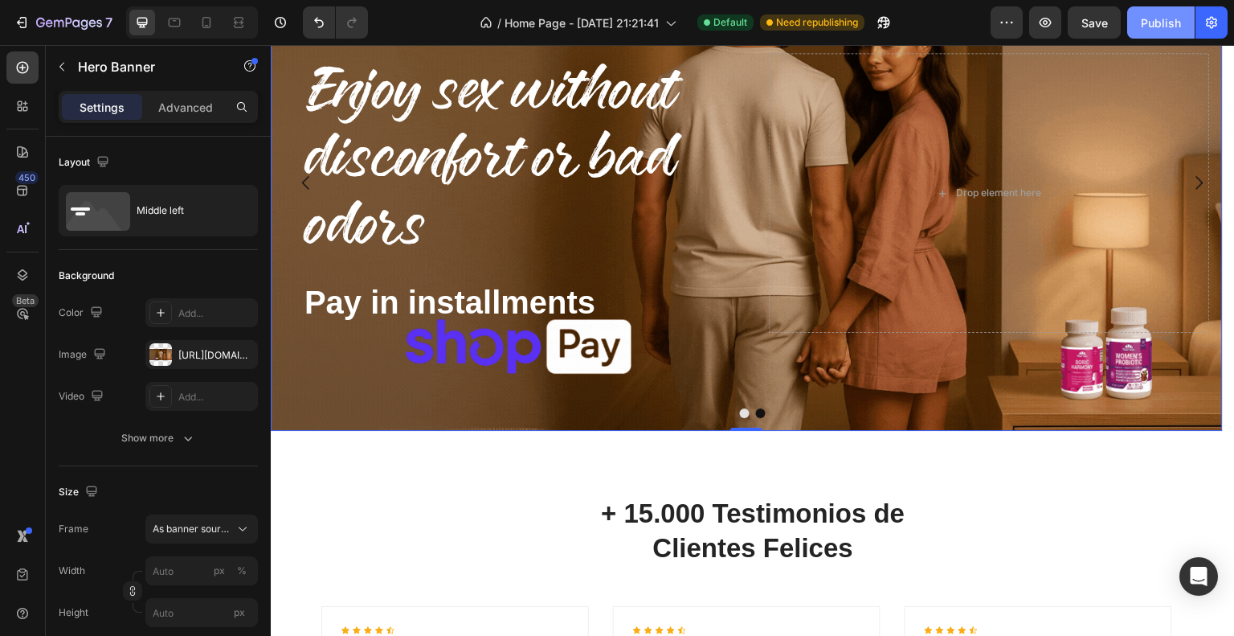
click at [1177, 23] on div "Publish" at bounding box center [1161, 22] width 40 height 17
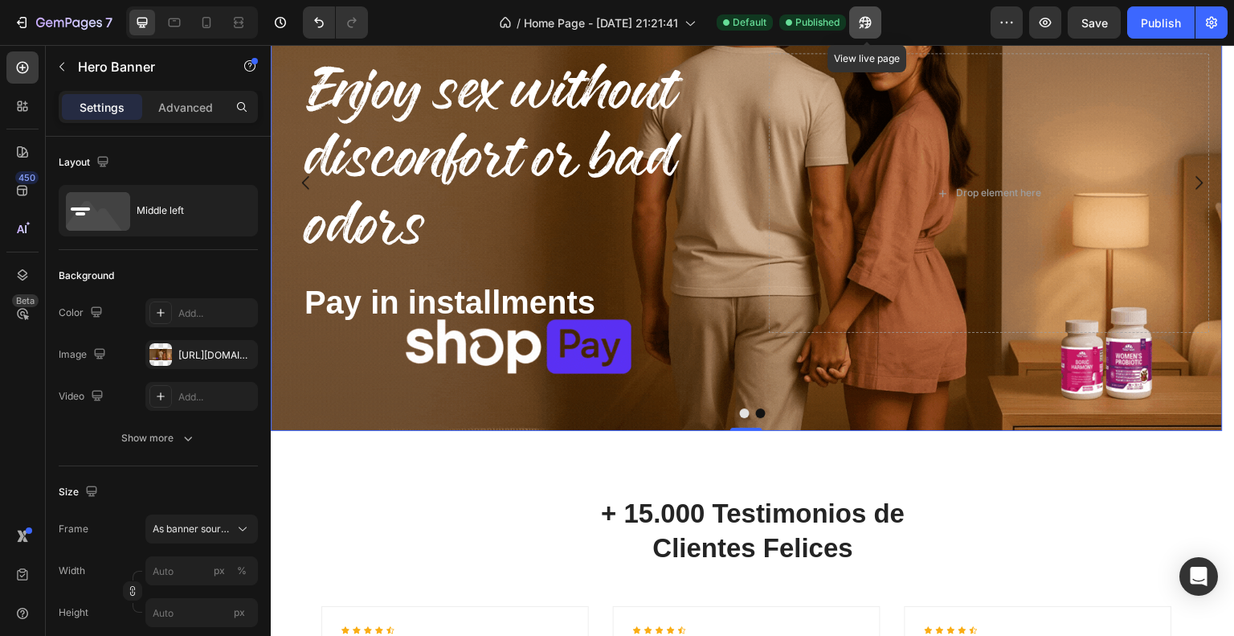
click at [865, 23] on icon "button" at bounding box center [865, 22] width 16 height 16
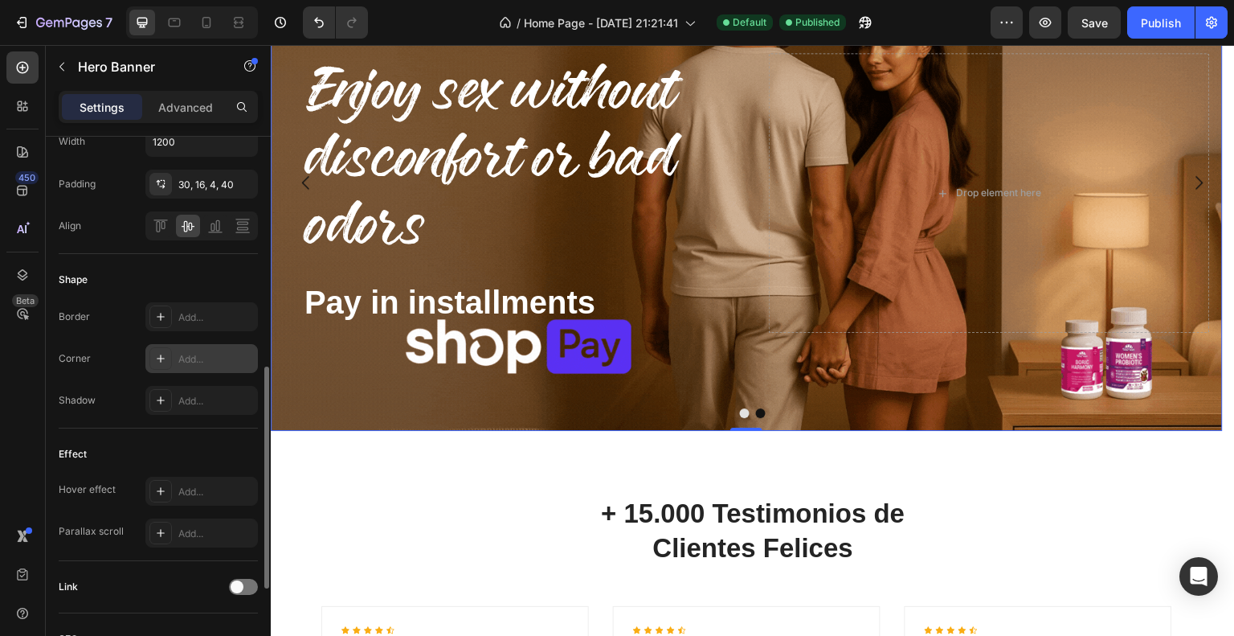
scroll to position [789, 0]
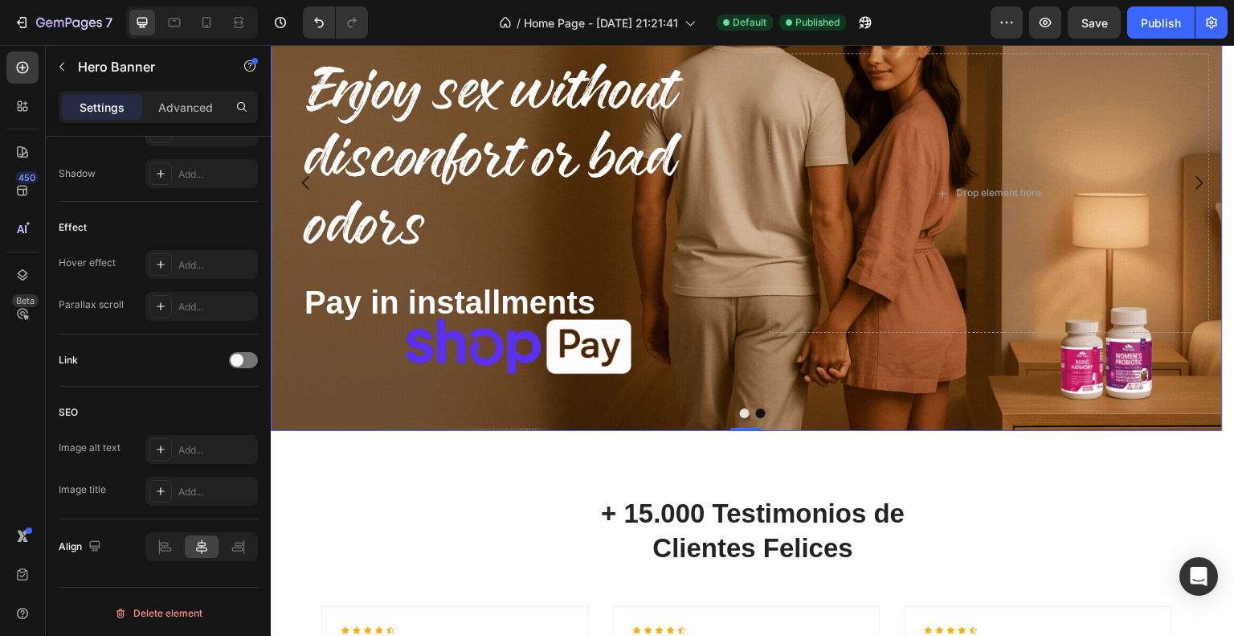
click at [296, 369] on div "Background Image" at bounding box center [747, 183] width 952 height 496
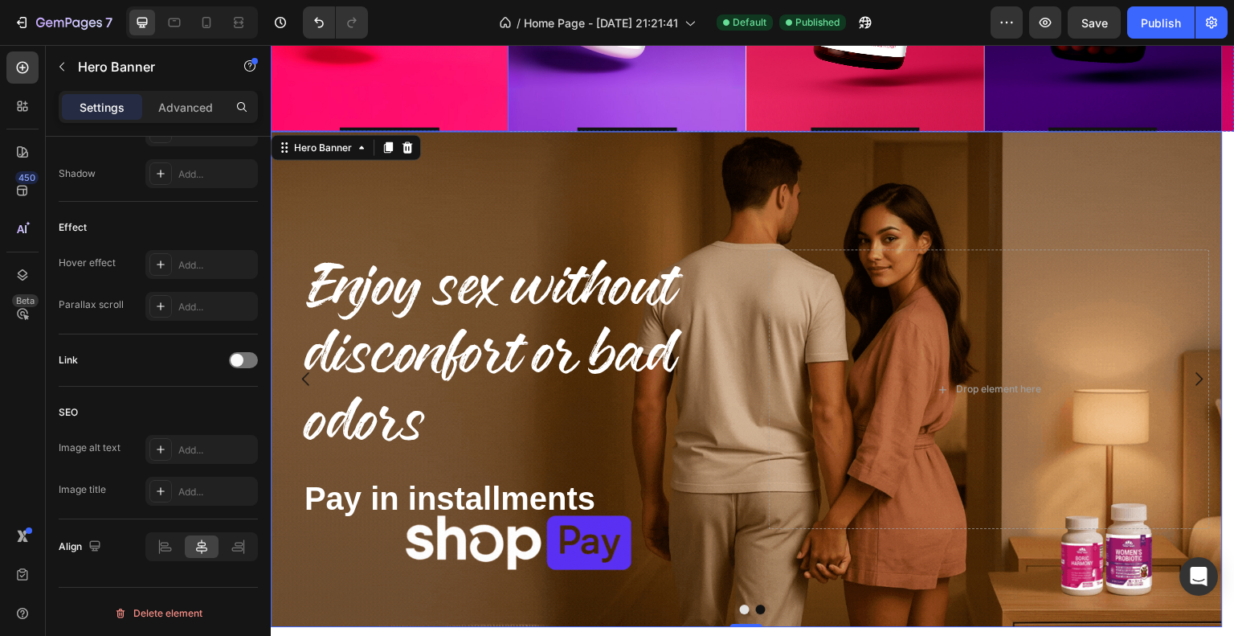
scroll to position [1073, 0]
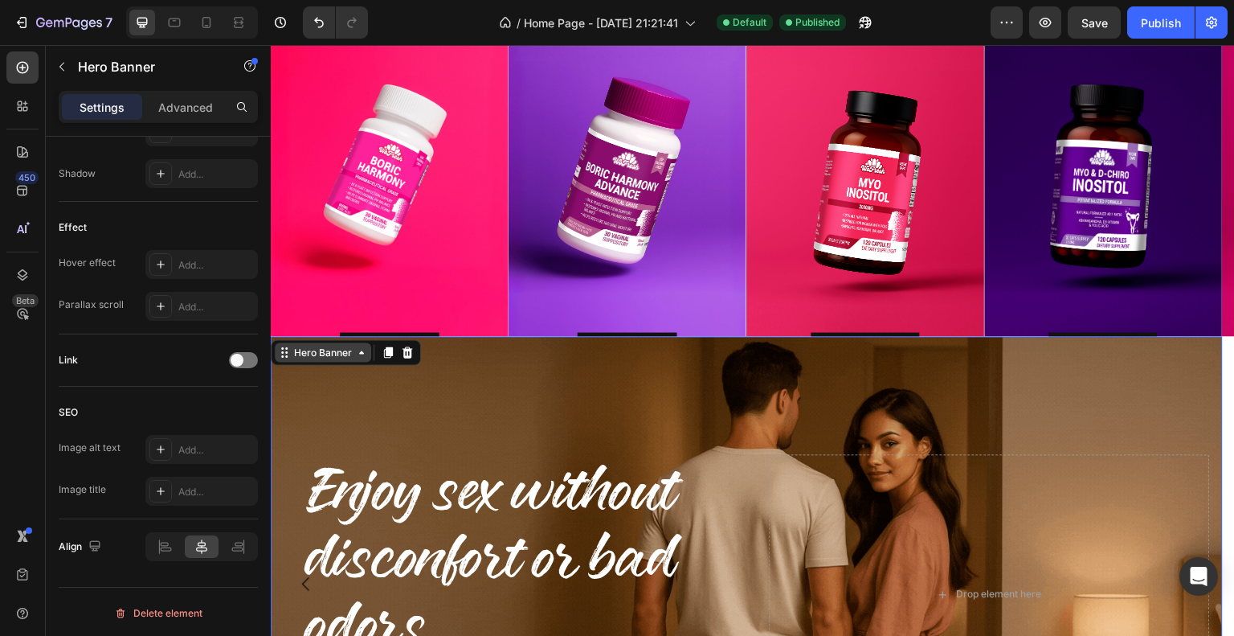
click at [311, 350] on div "Hero Banner" at bounding box center [323, 352] width 64 height 14
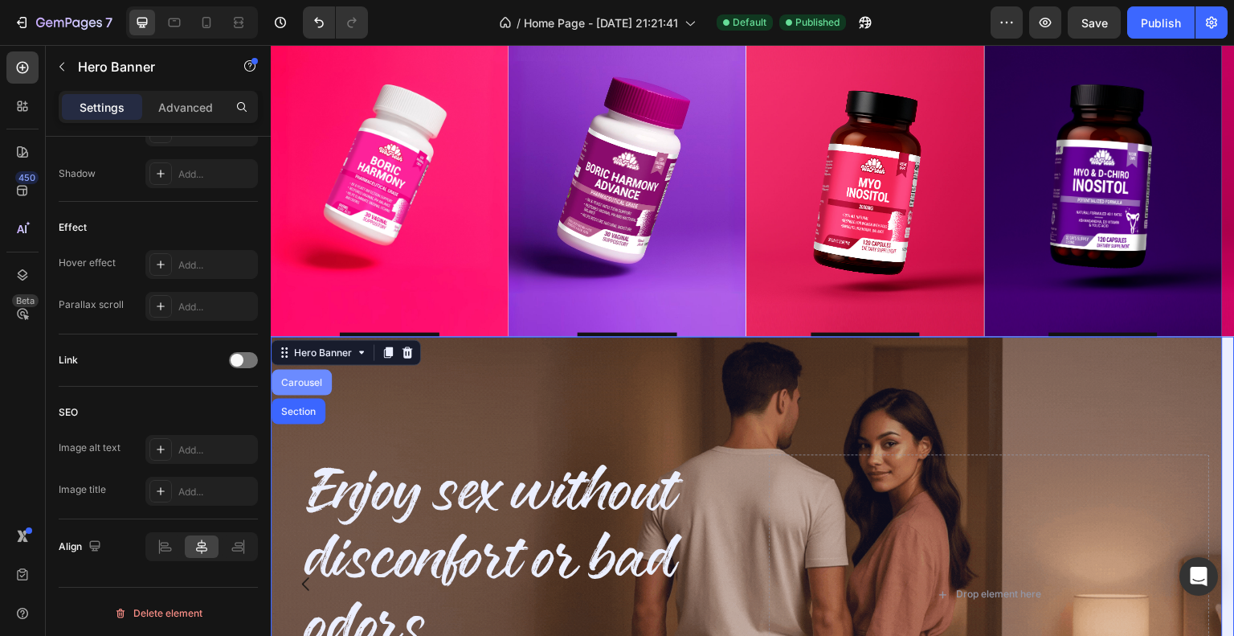
click at [315, 386] on div "Carousel" at bounding box center [301, 383] width 47 height 10
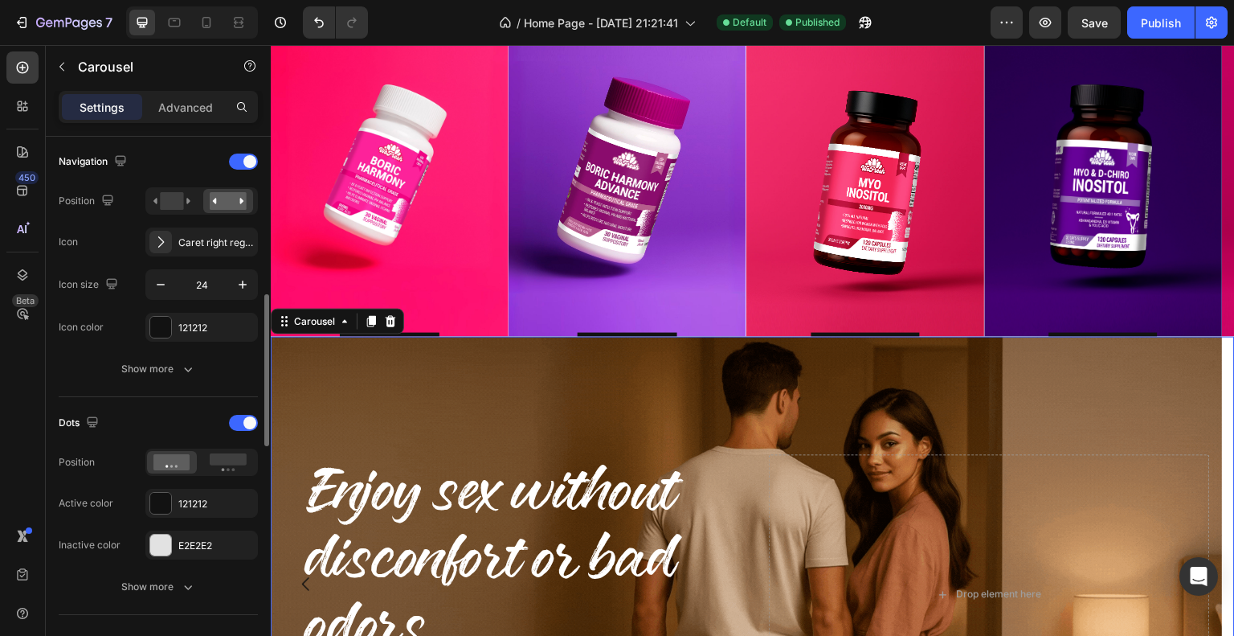
scroll to position [402, 0]
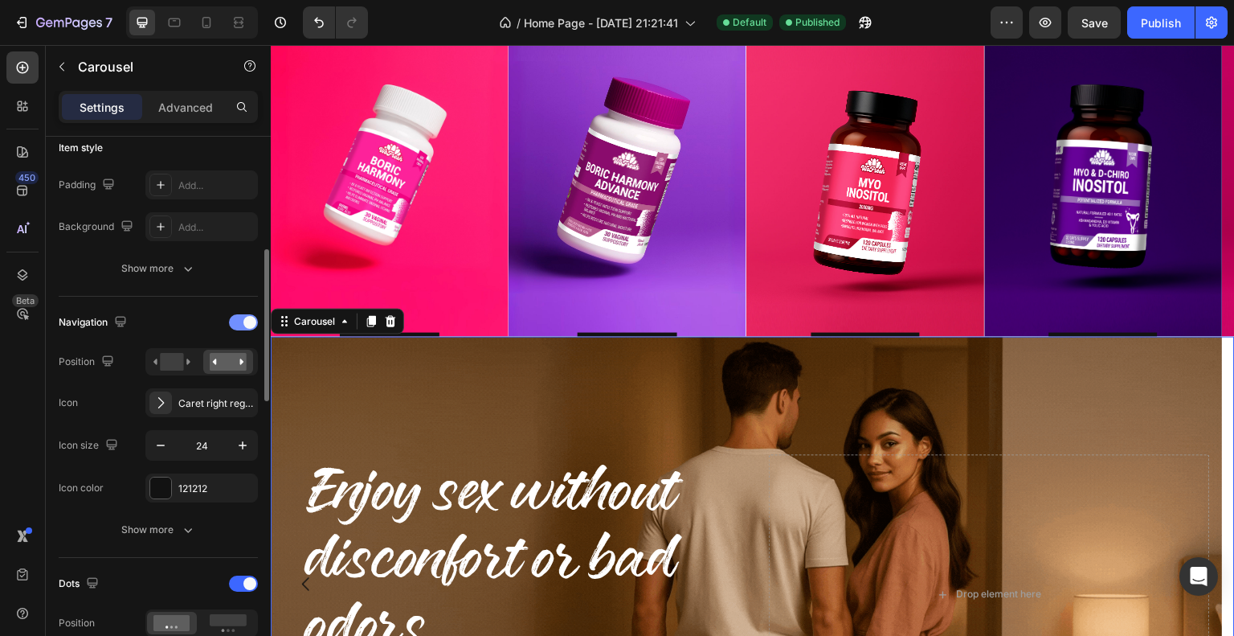
click at [247, 316] on span at bounding box center [249, 322] width 13 height 13
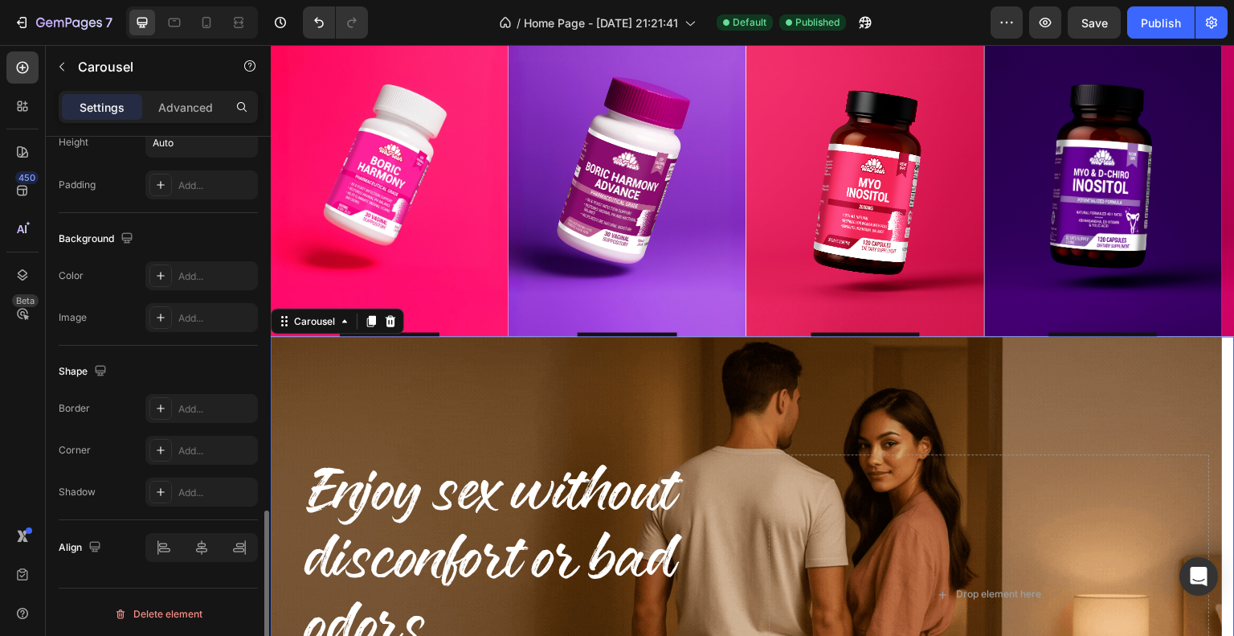
scroll to position [1030, 0]
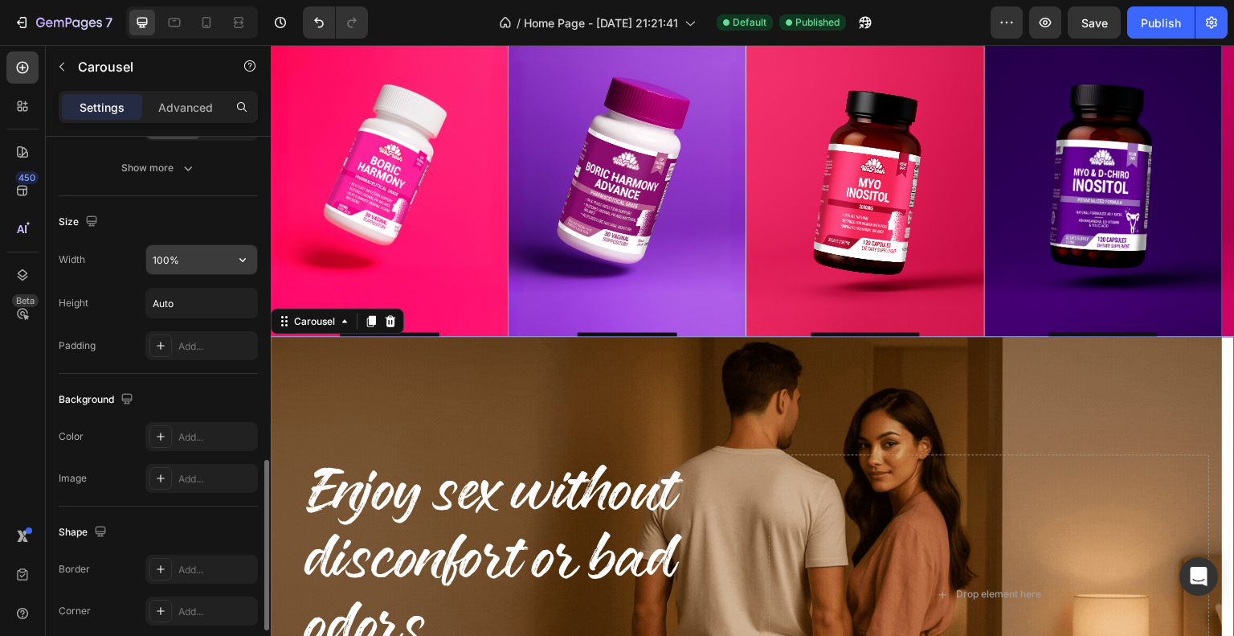
click at [231, 254] on button "button" at bounding box center [242, 259] width 29 height 29
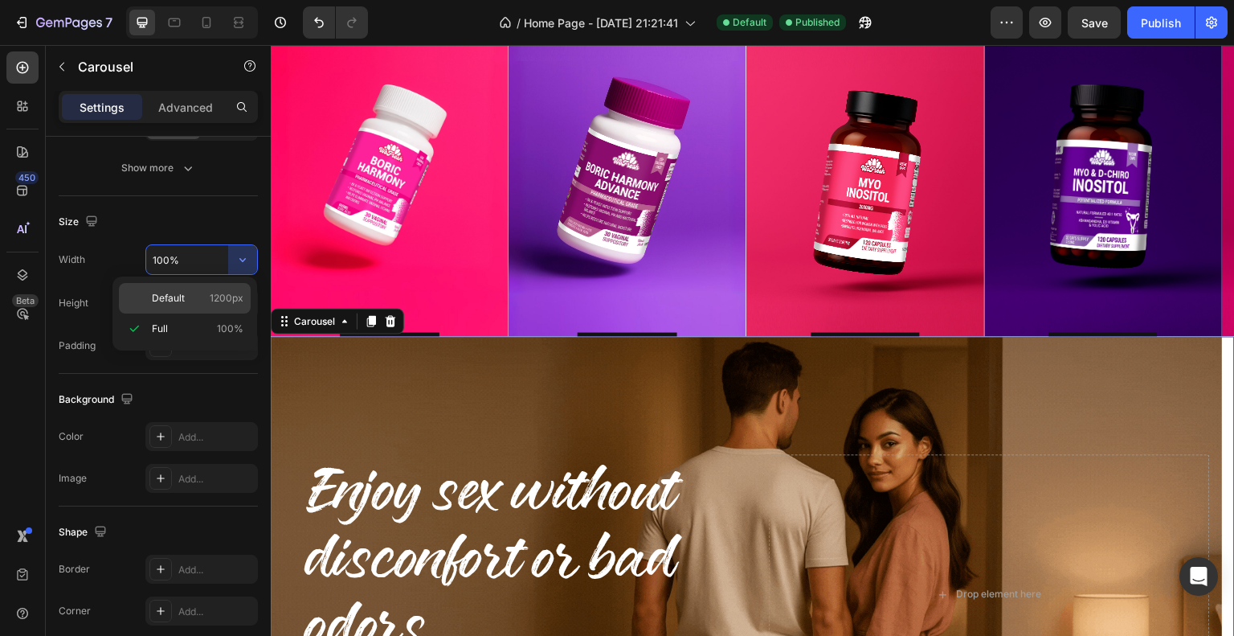
click at [232, 292] on span "1200px" at bounding box center [227, 298] width 34 height 14
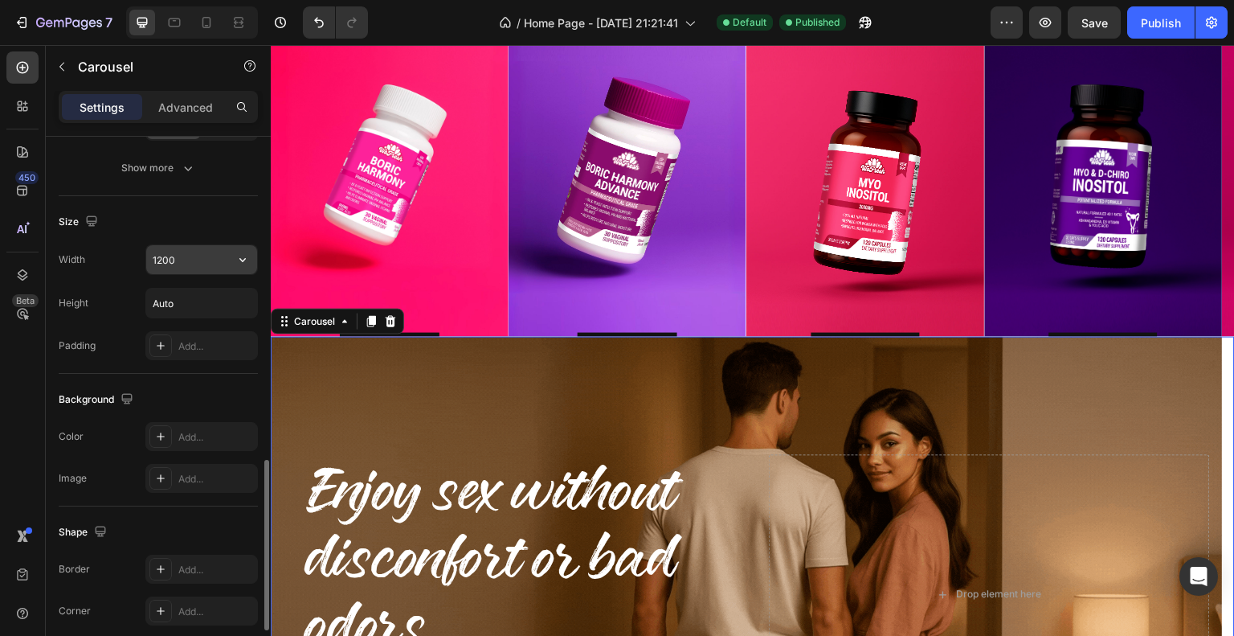
click at [225, 254] on input "1200" at bounding box center [201, 259] width 111 height 29
click at [238, 263] on icon "button" at bounding box center [243, 259] width 16 height 16
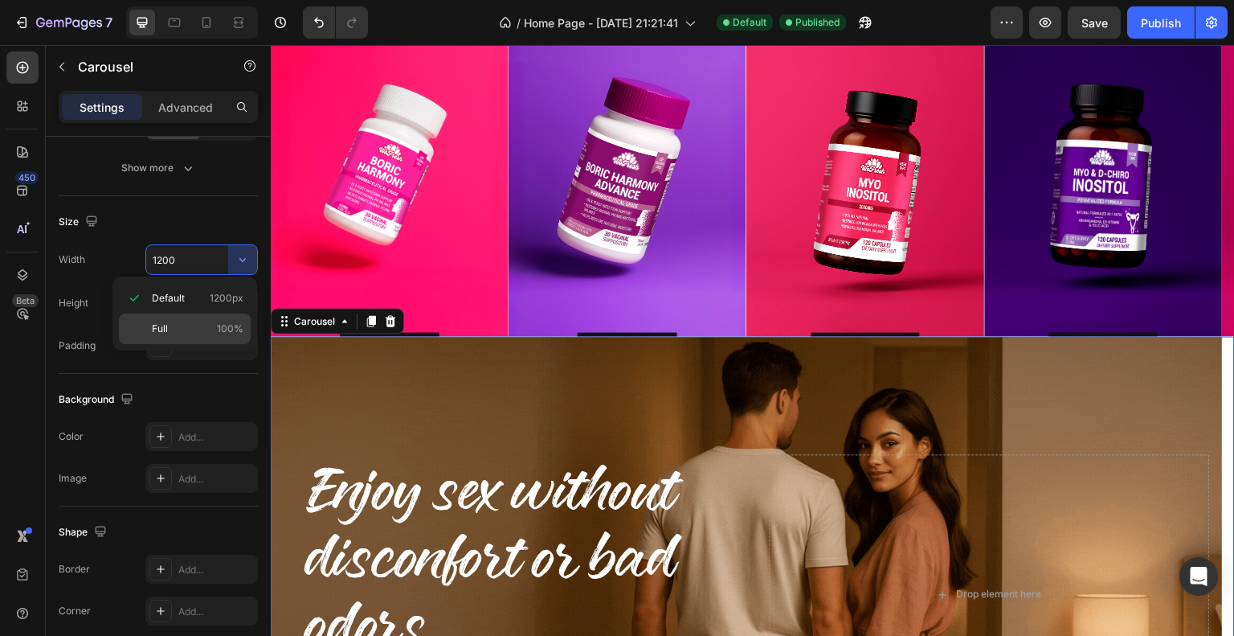
drag, startPoint x: 217, startPoint y: 330, endPoint x: 215, endPoint y: 321, distance: 9.8
click at [215, 330] on p "Full 100%" at bounding box center [198, 328] width 92 height 14
type input "100%"
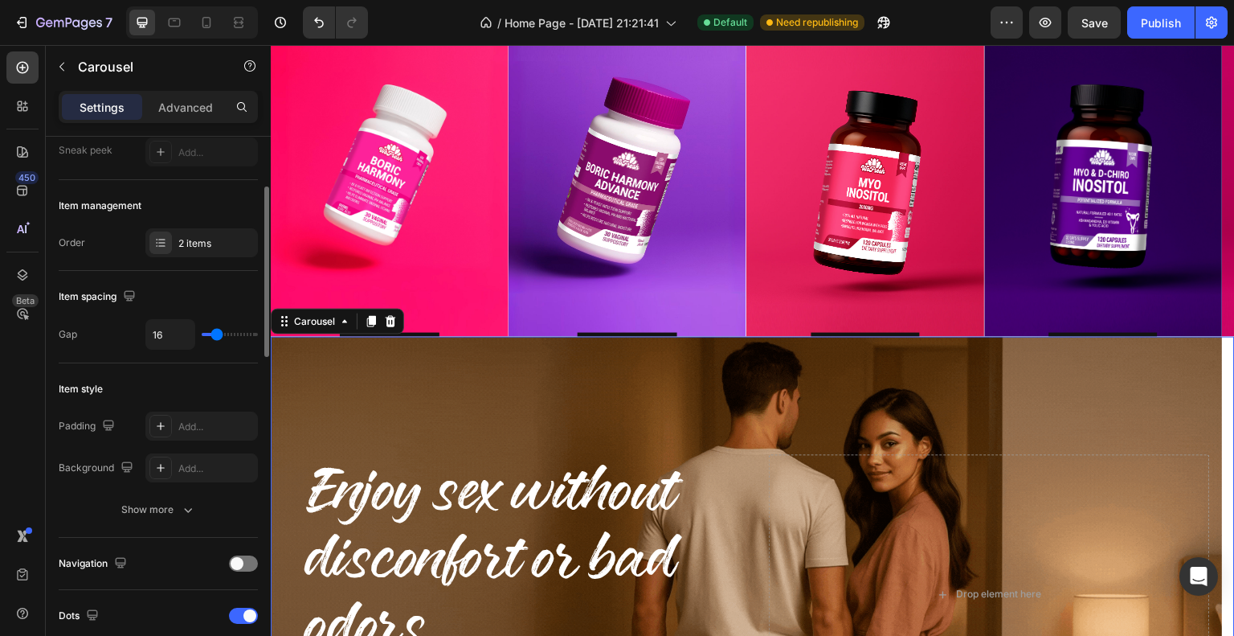
scroll to position [0, 0]
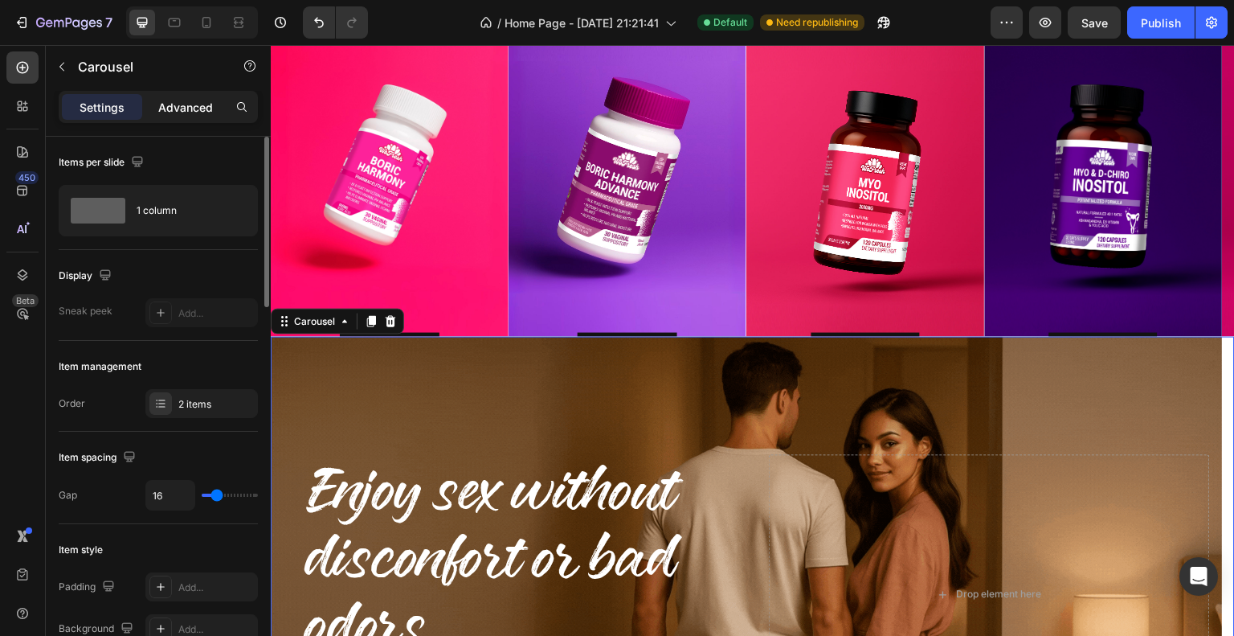
click at [200, 112] on p "Advanced" at bounding box center [185, 107] width 55 height 17
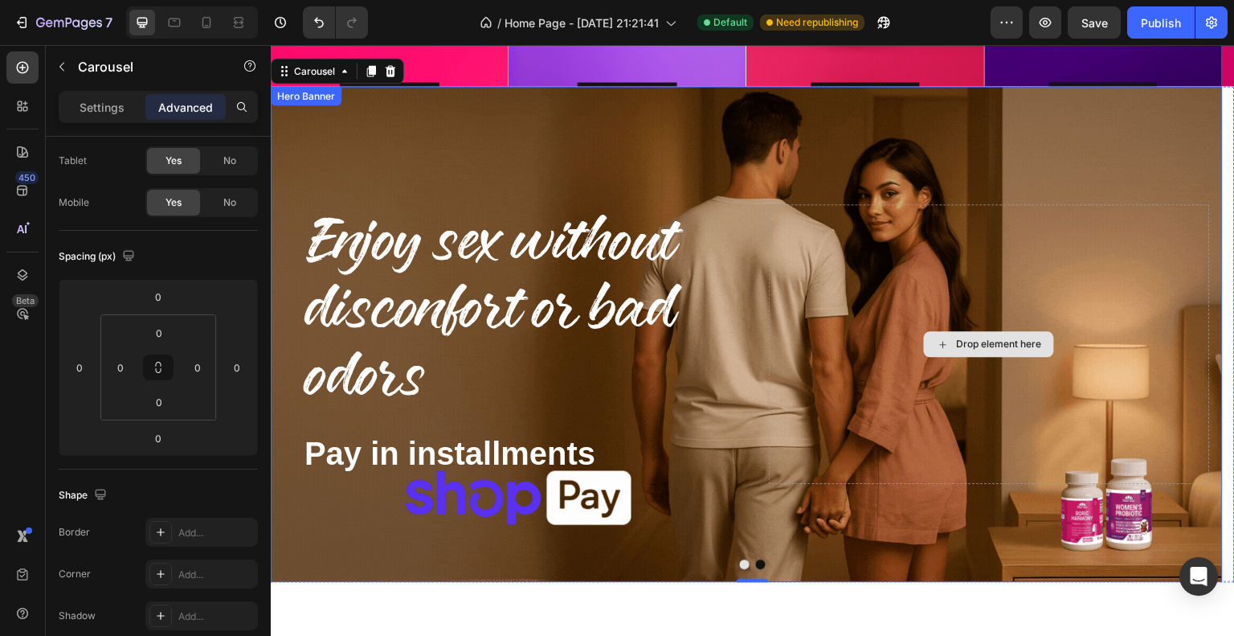
scroll to position [1234, 0]
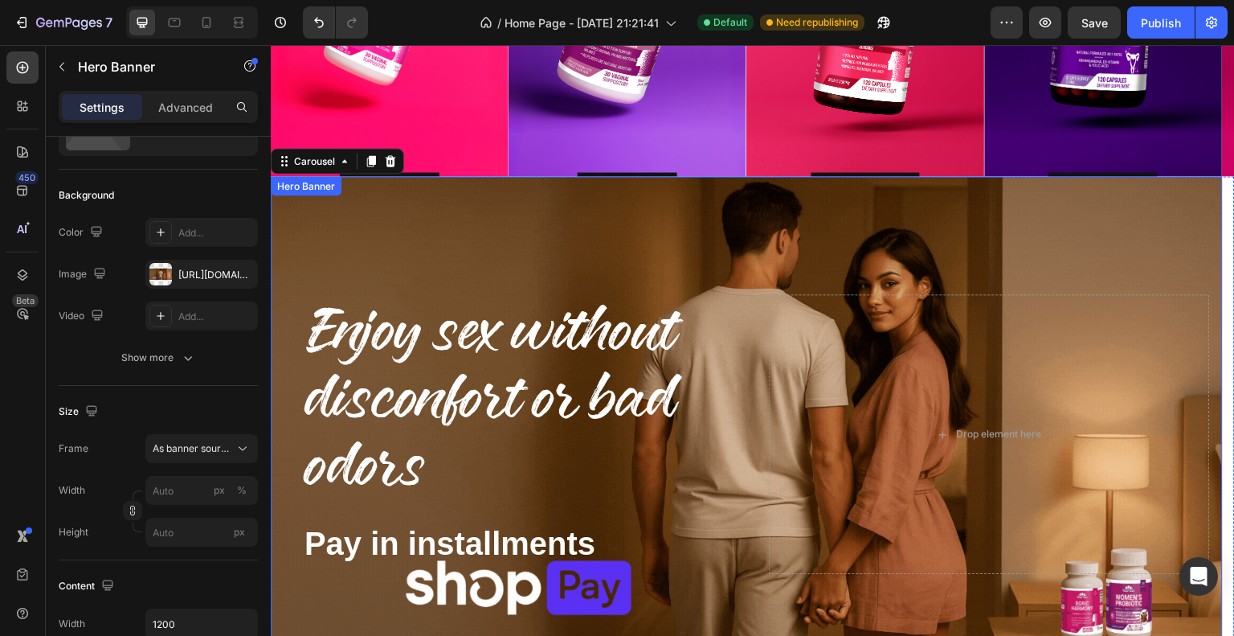
click at [587, 247] on div "Background Image" at bounding box center [747, 424] width 952 height 496
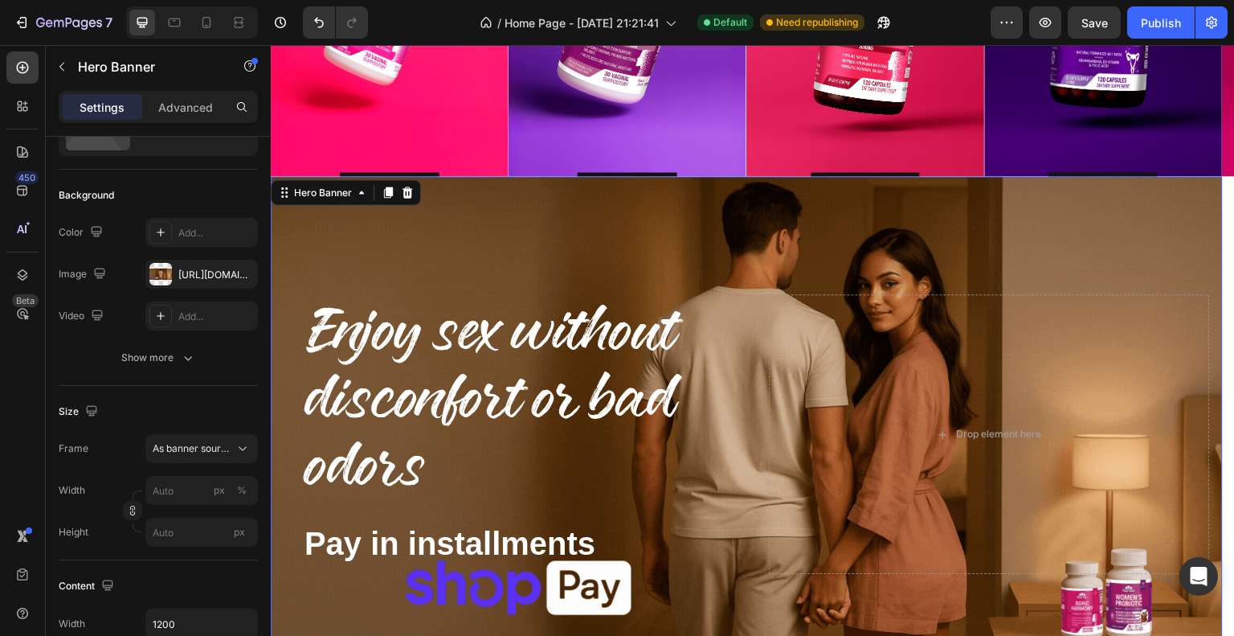
scroll to position [0, 0]
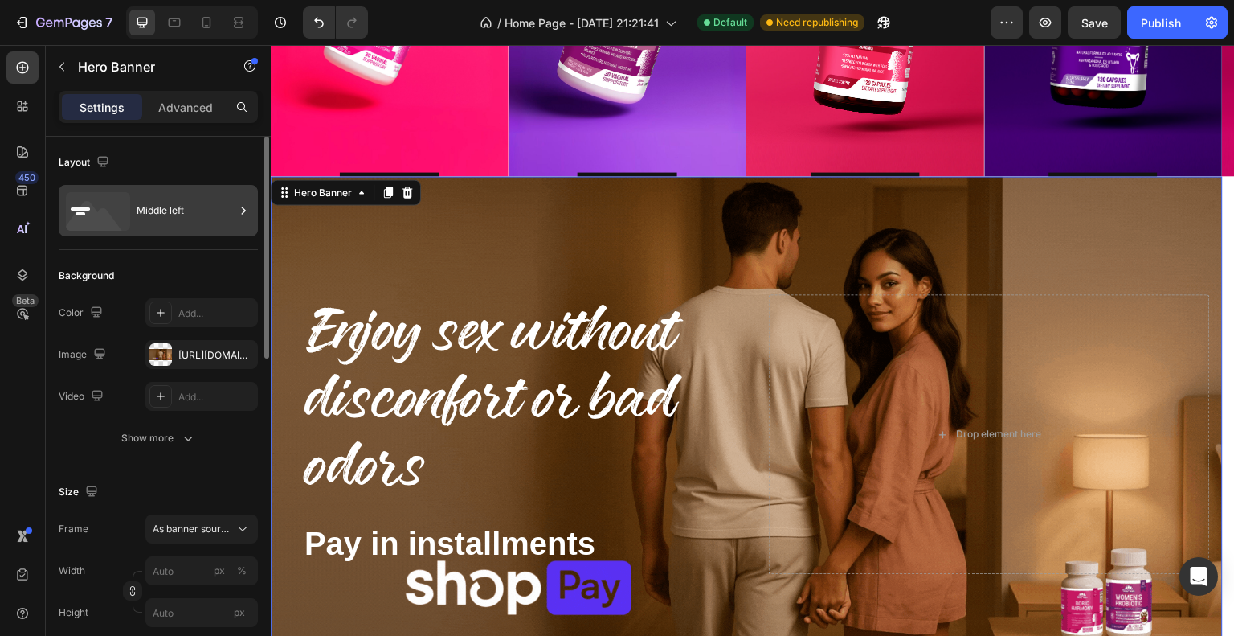
click at [186, 214] on div "Middle left" at bounding box center [186, 210] width 98 height 37
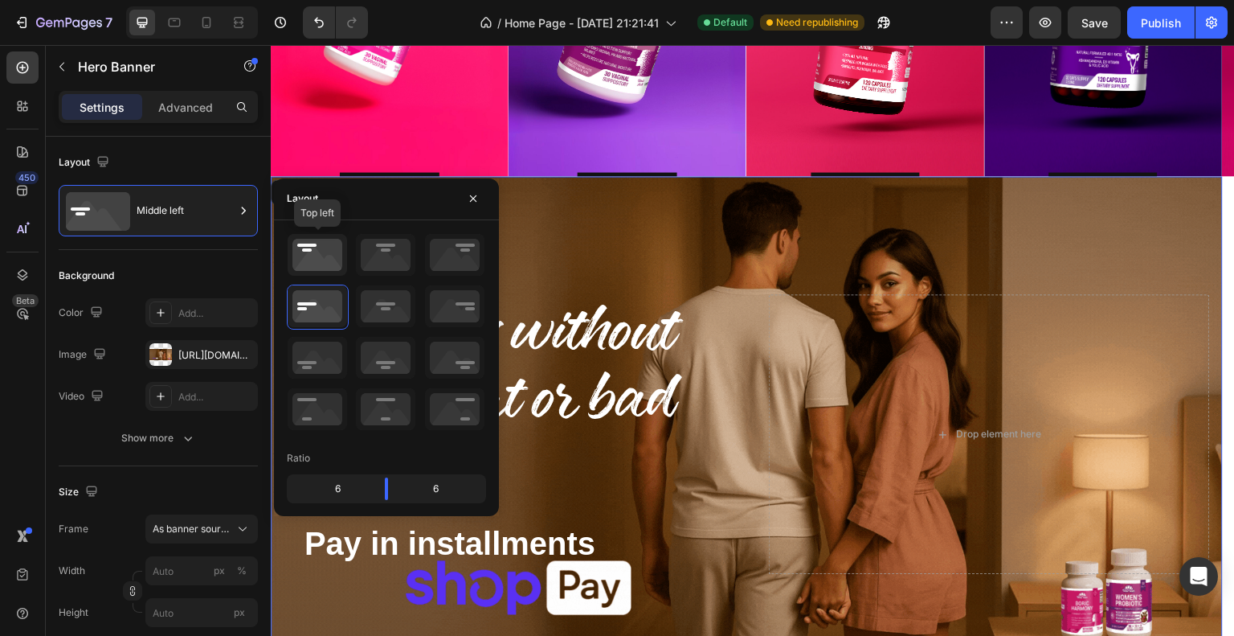
click at [304, 247] on icon at bounding box center [317, 255] width 59 height 42
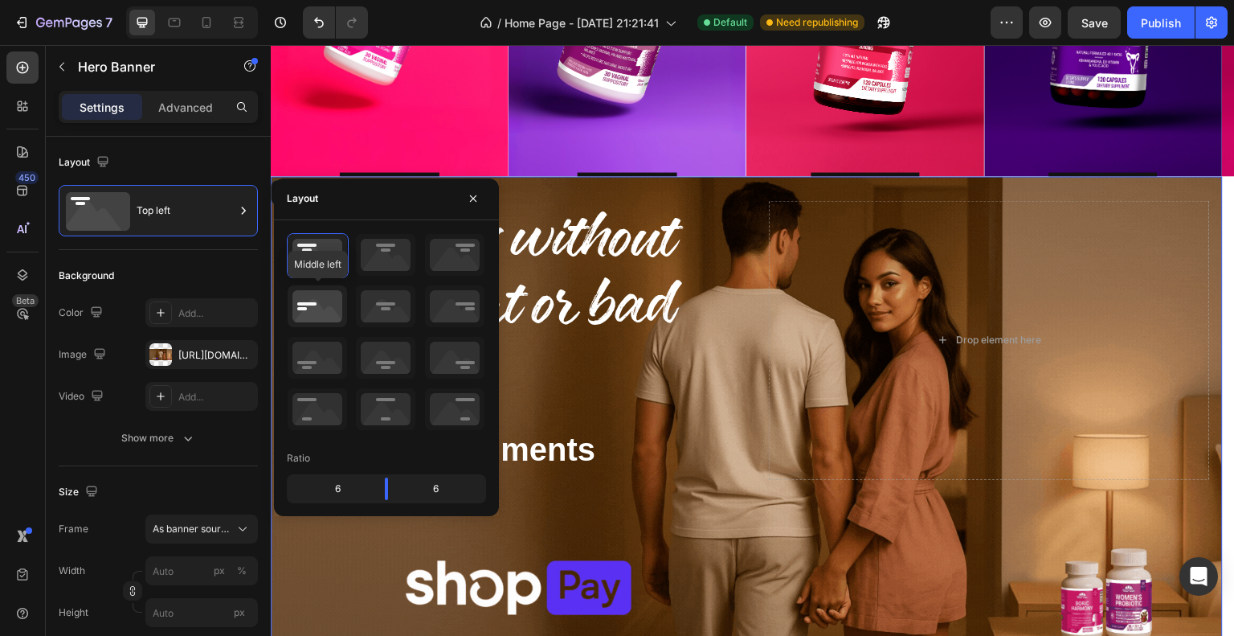
click at [332, 302] on icon at bounding box center [317, 306] width 59 height 42
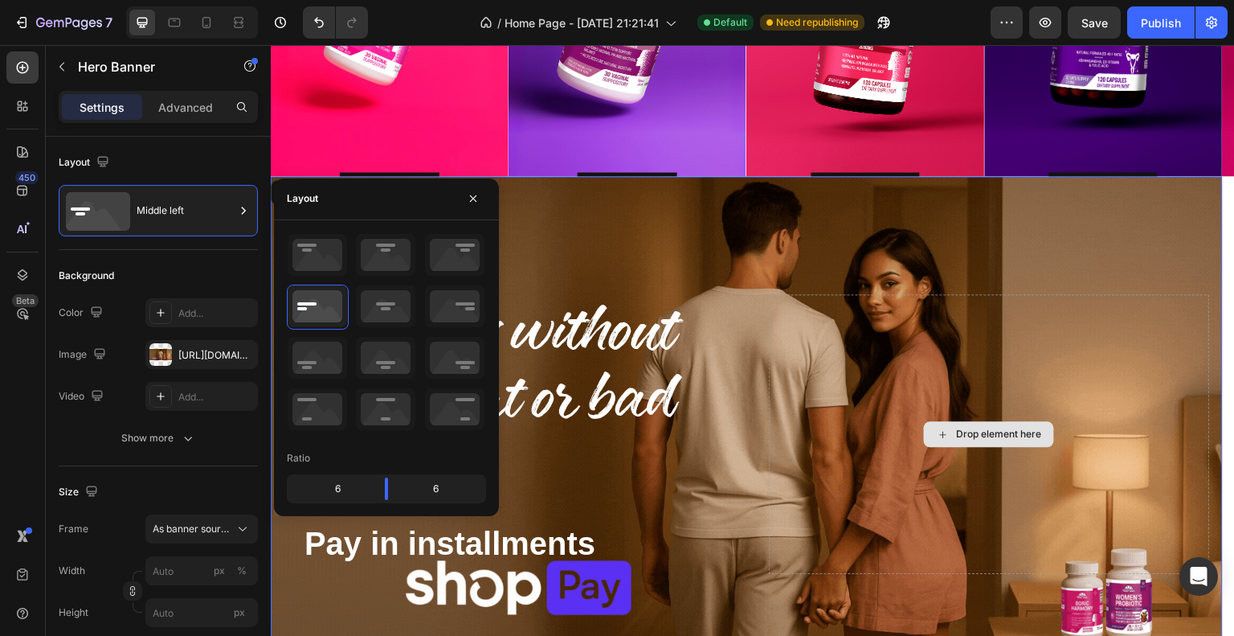
click at [880, 325] on div "Drop element here" at bounding box center [989, 434] width 440 height 280
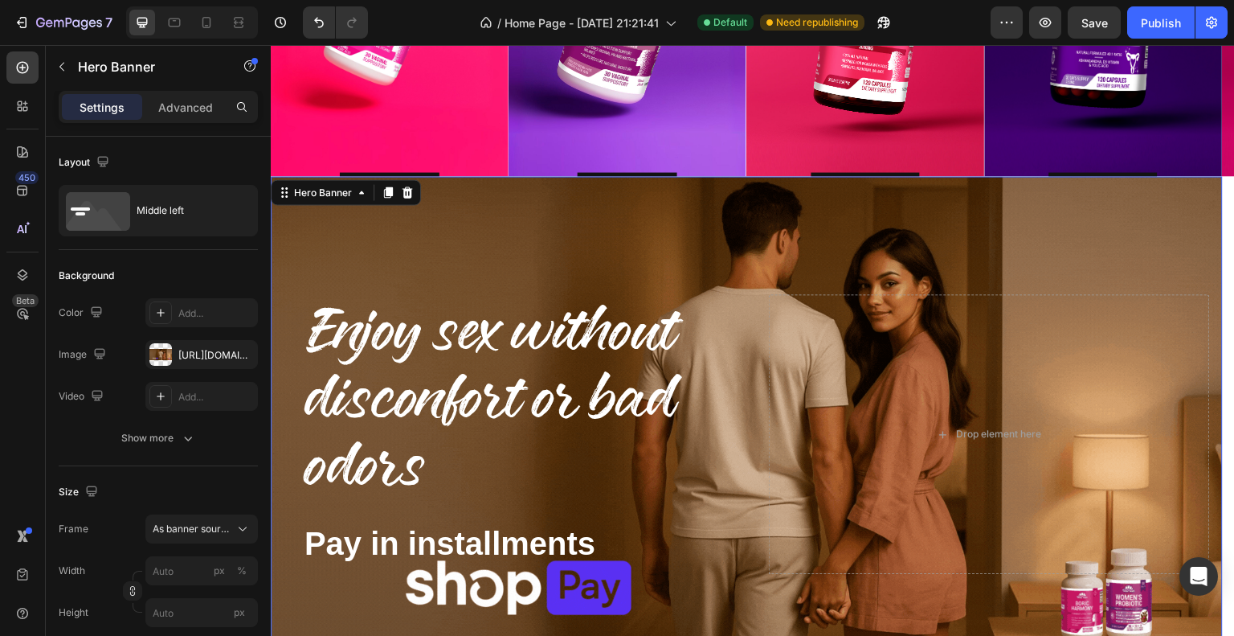
click at [963, 248] on div "Background Image" at bounding box center [747, 424] width 952 height 496
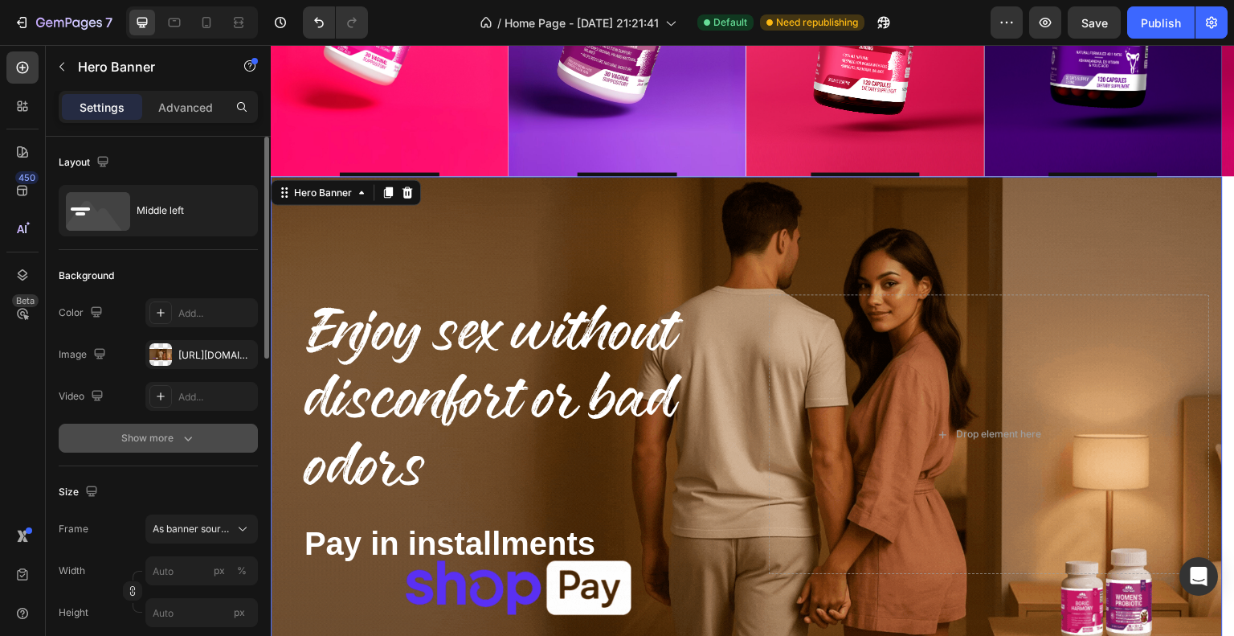
scroll to position [321, 0]
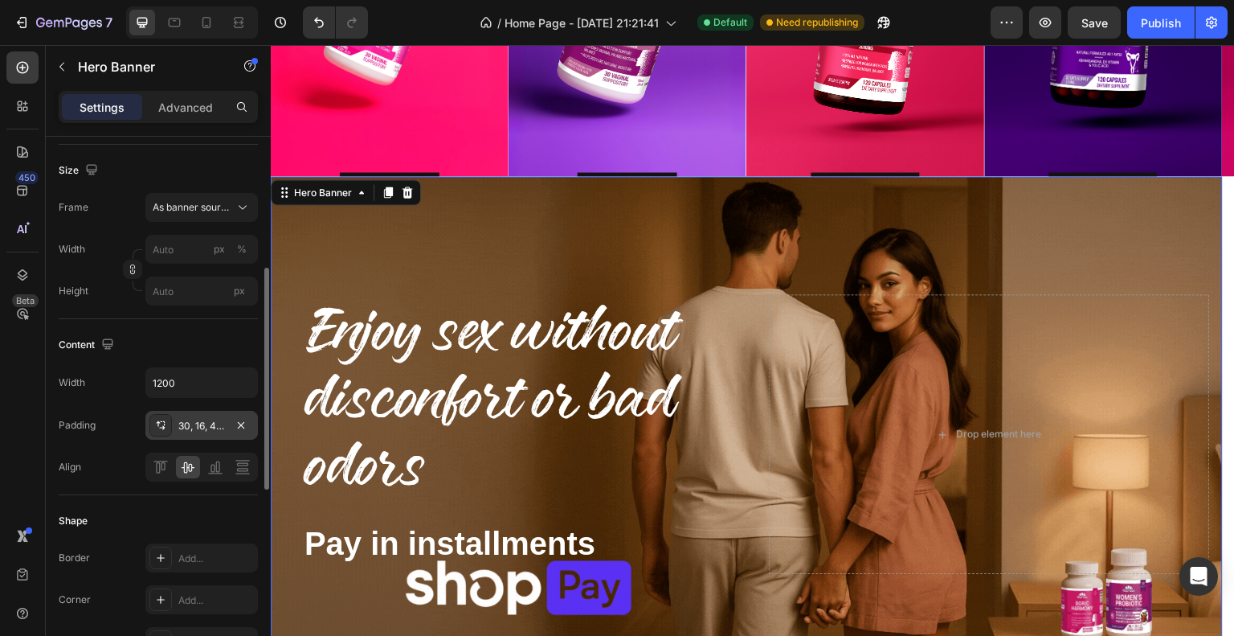
click at [186, 431] on div "30, 16, 4, 40" at bounding box center [201, 425] width 112 height 29
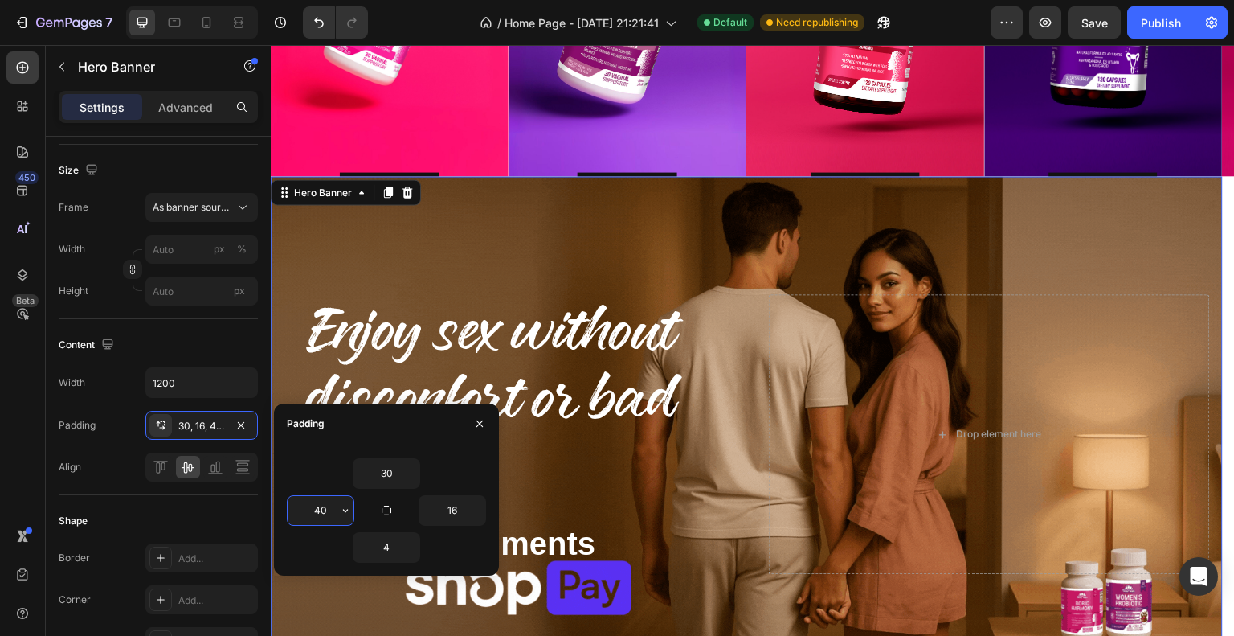
click at [318, 506] on input "40" at bounding box center [321, 510] width 66 height 29
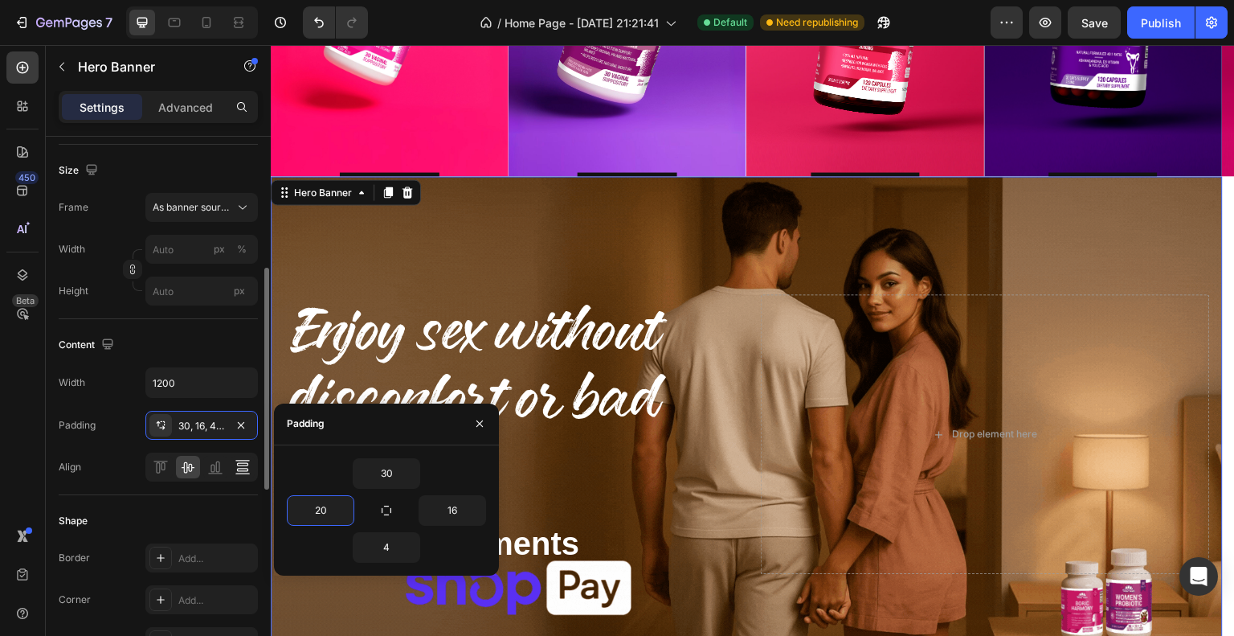
type input "2"
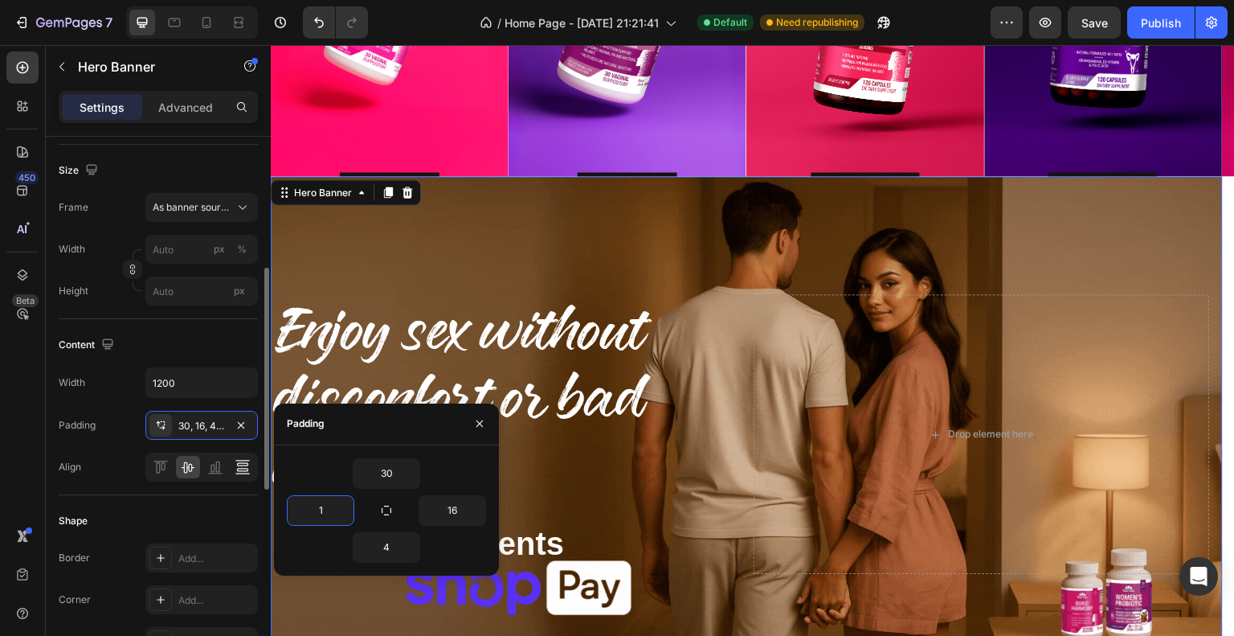
type input "10"
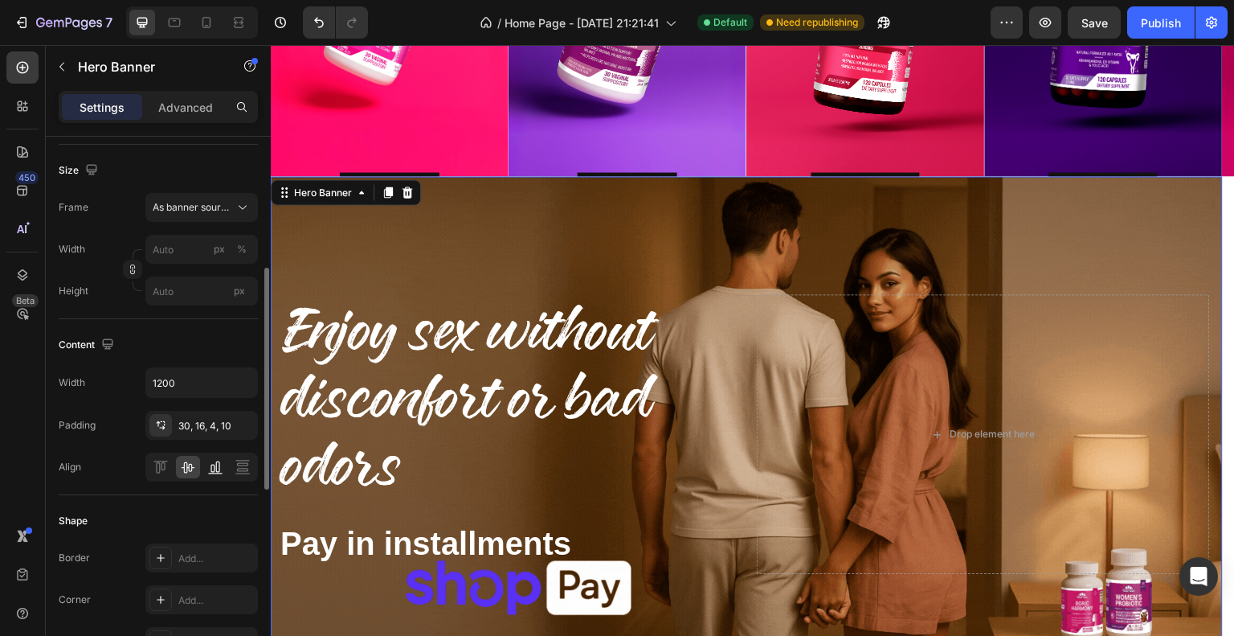
drag, startPoint x: 210, startPoint y: 512, endPoint x: 206, endPoint y: 466, distance: 46.0
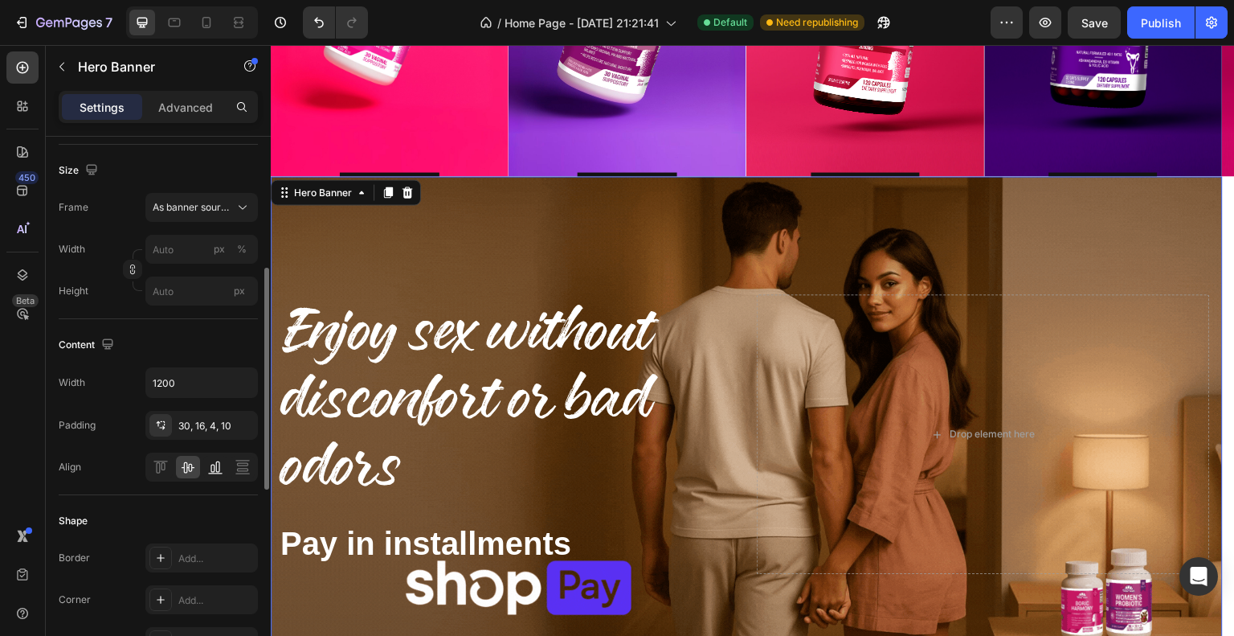
click at [210, 510] on div "Shape" at bounding box center [158, 521] width 199 height 26
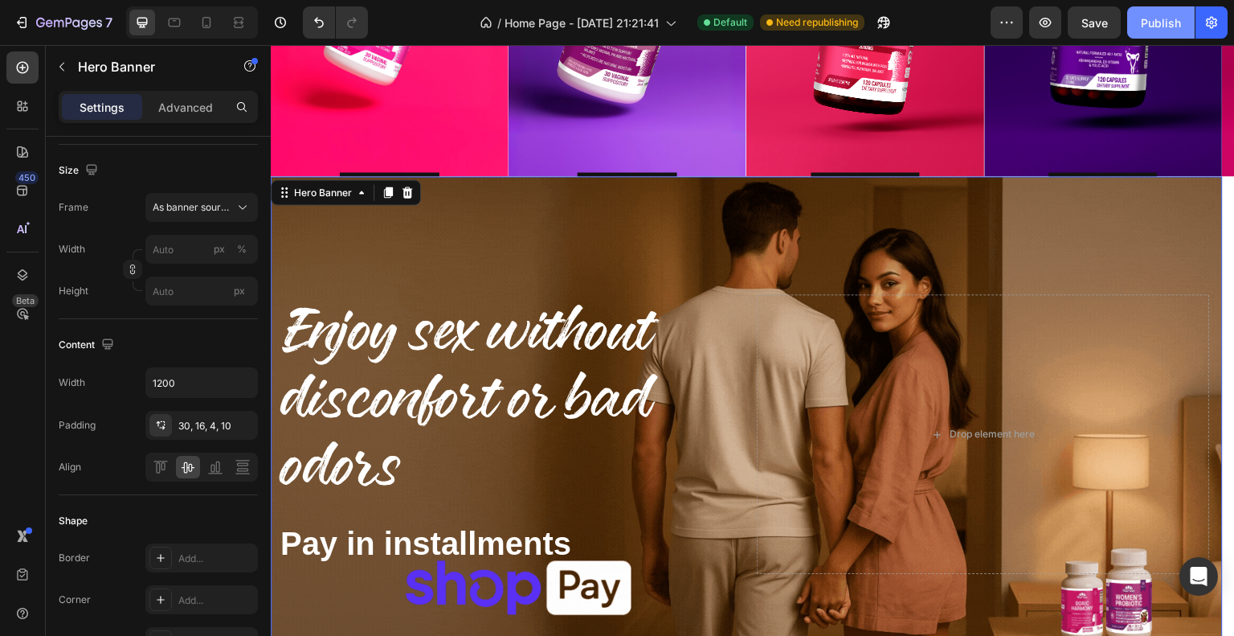
click at [1153, 18] on div "Publish" at bounding box center [1161, 22] width 40 height 17
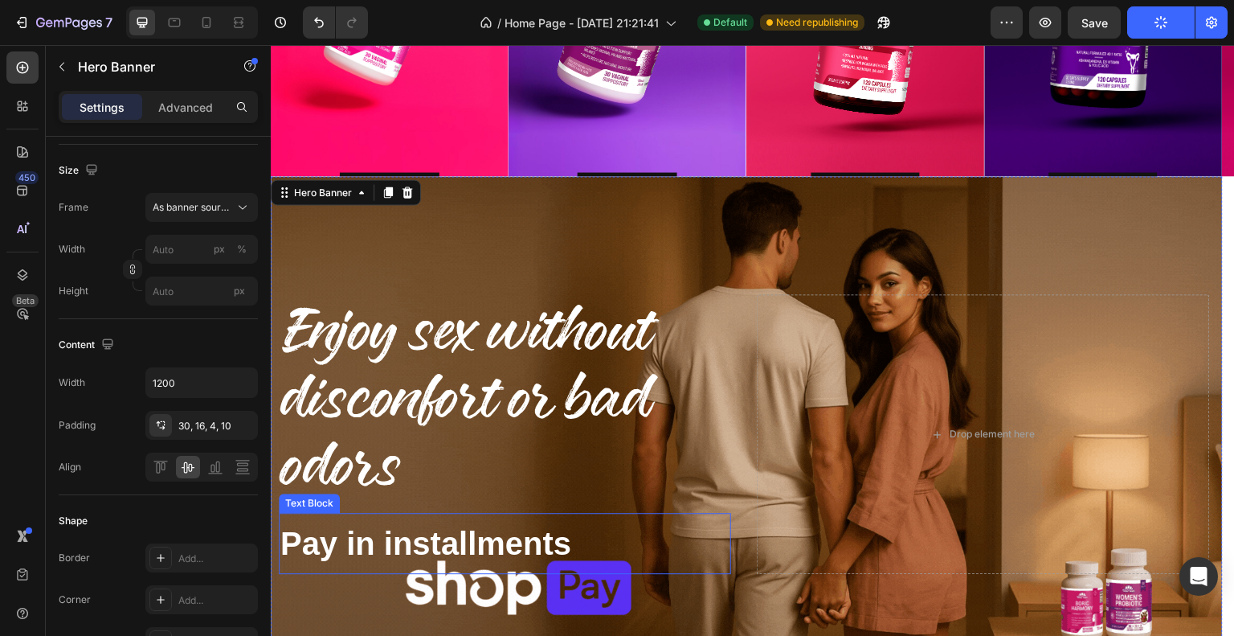
click at [524, 550] on p "Pay in installments" at bounding box center [504, 543] width 449 height 58
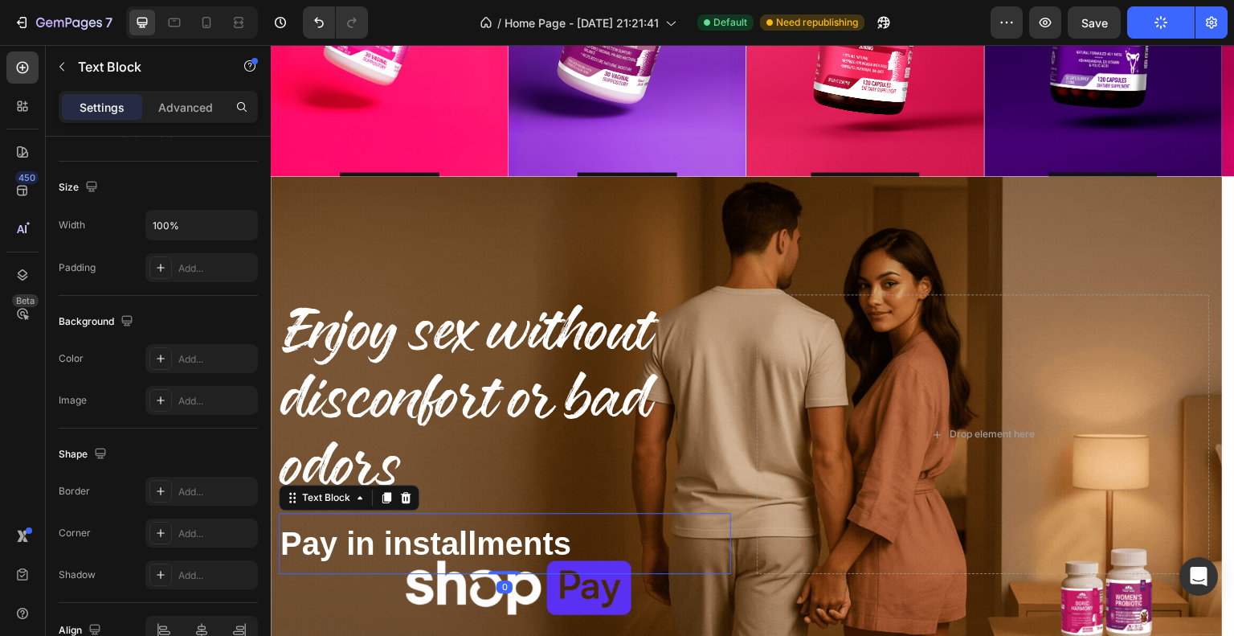
scroll to position [0, 0]
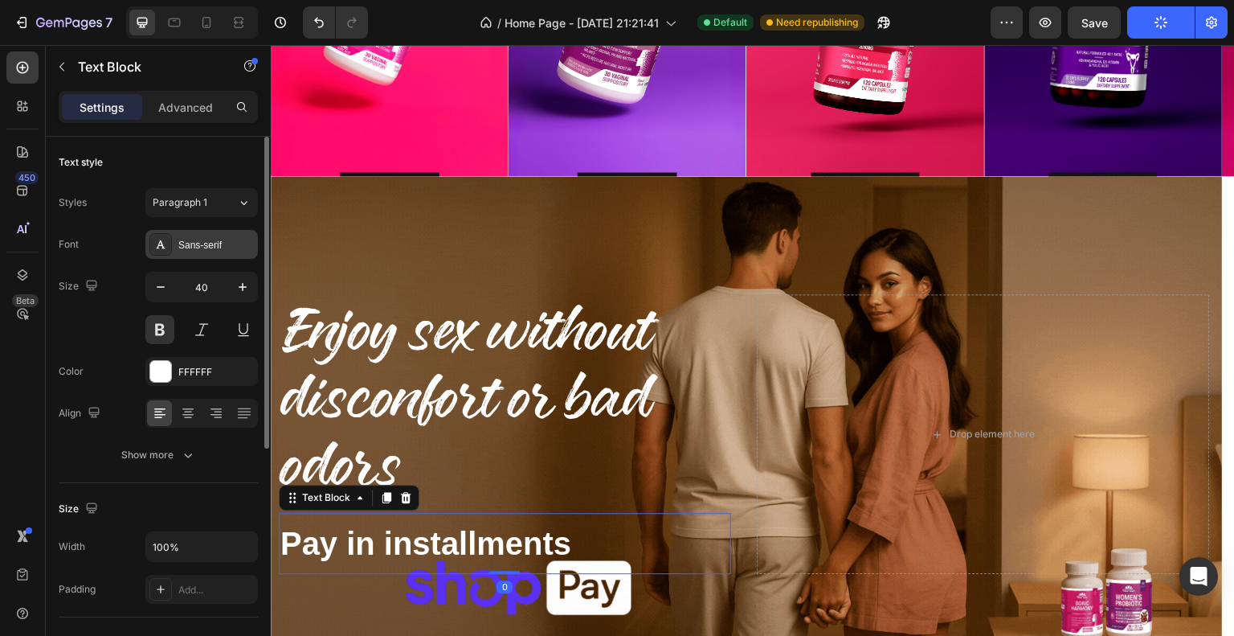
click at [202, 253] on div "Sans-serif" at bounding box center [201, 244] width 112 height 29
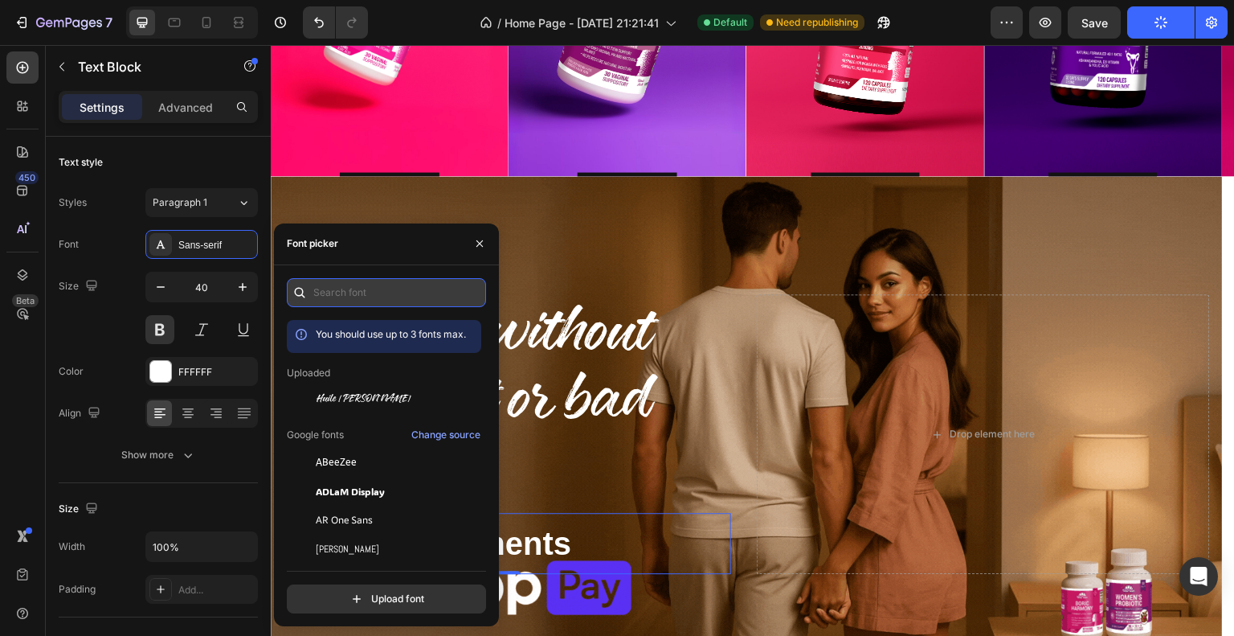
click at [354, 298] on input "text" at bounding box center [386, 292] width 199 height 29
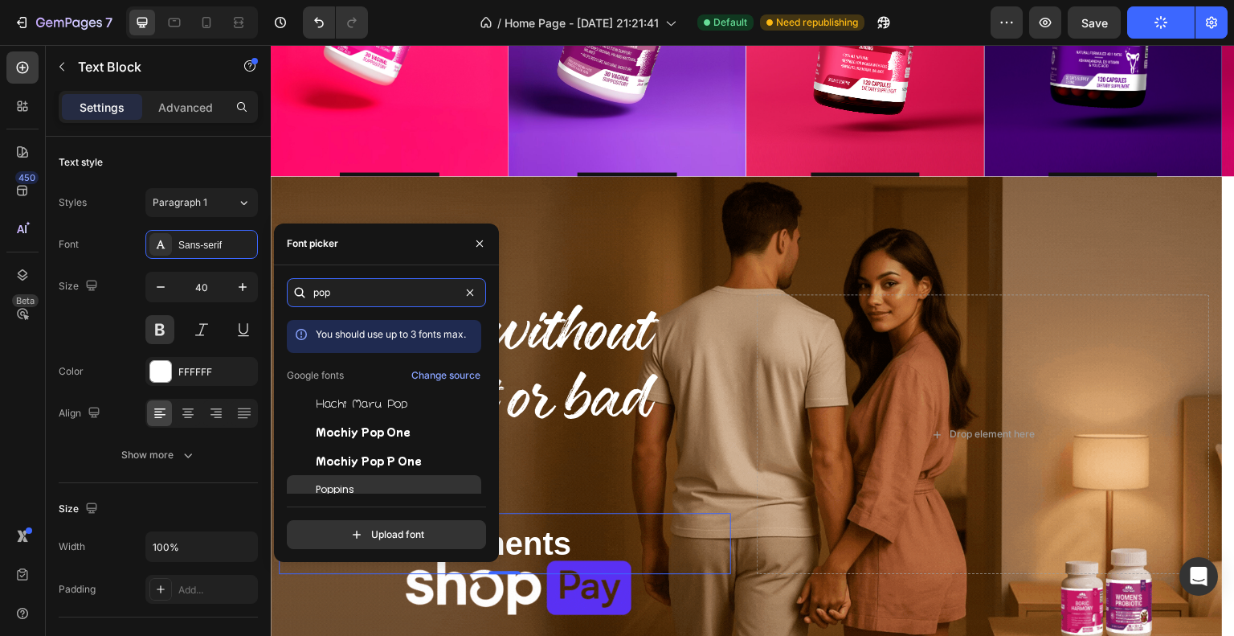
type input "pop"
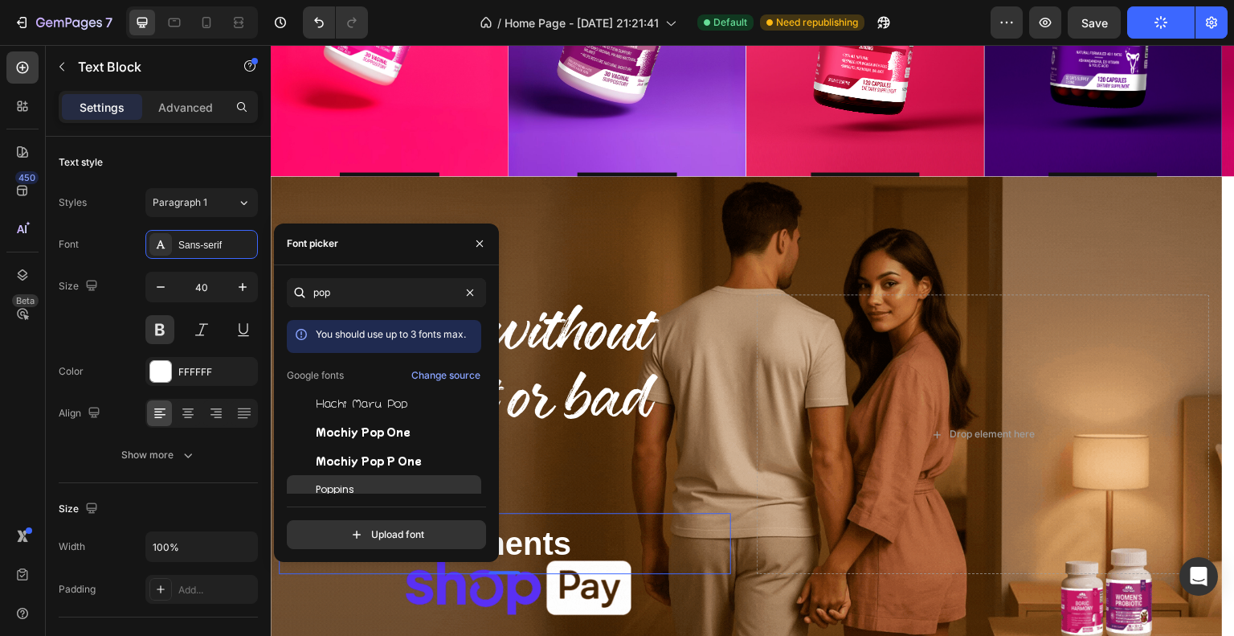
click at [325, 490] on span "Poppins" at bounding box center [335, 489] width 39 height 14
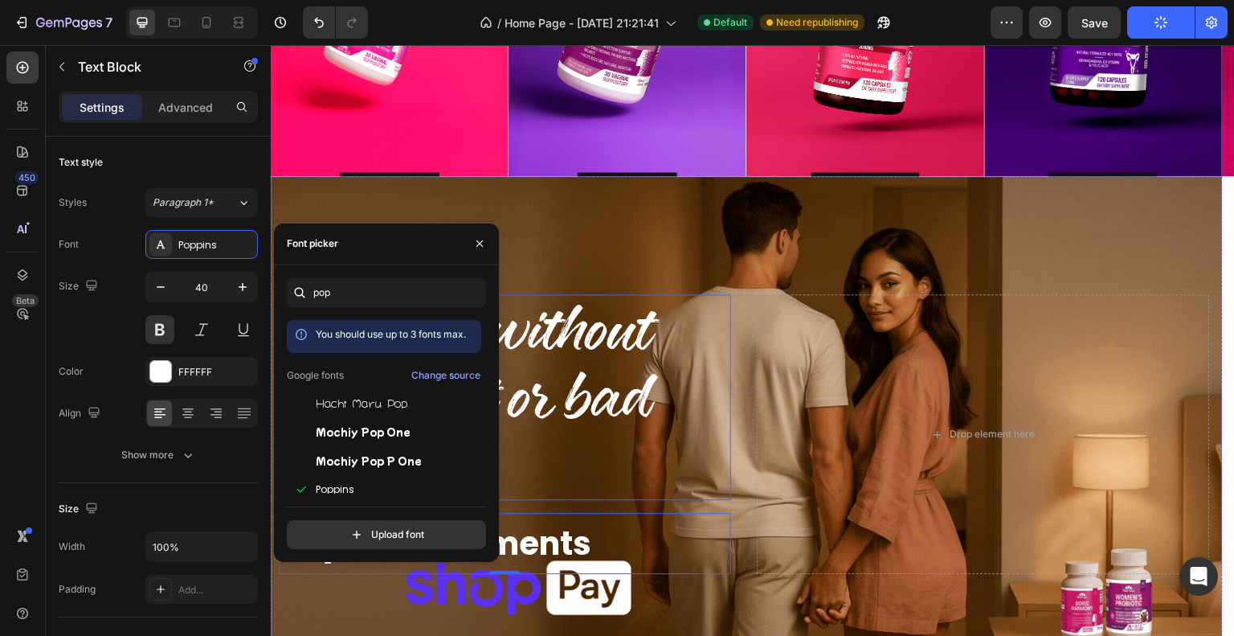
click at [599, 453] on h2 "Enjoy sex without disconfort or bad odors" at bounding box center [505, 397] width 452 height 206
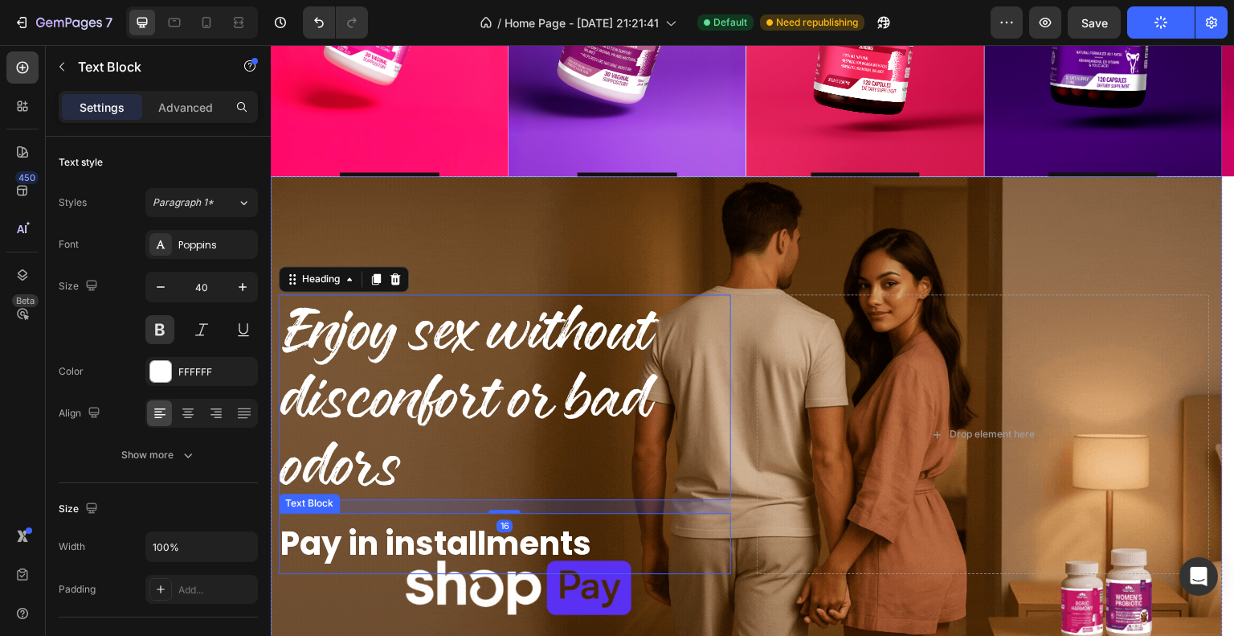
click at [496, 533] on p "Pay in installments" at bounding box center [504, 543] width 449 height 58
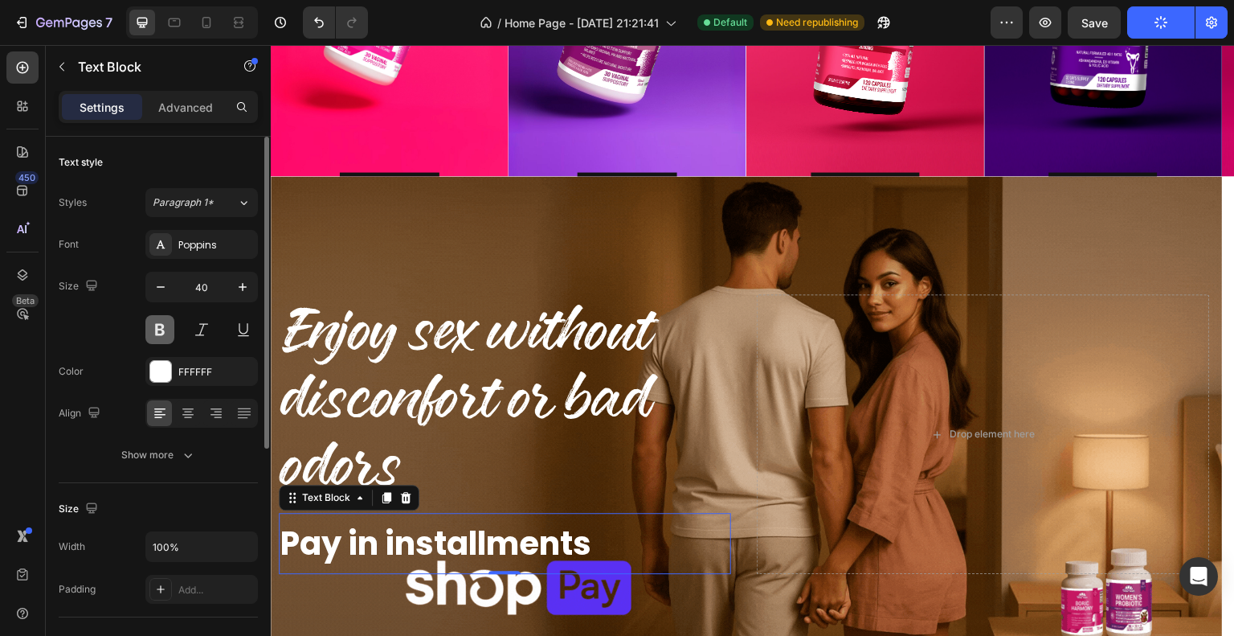
click at [167, 333] on button at bounding box center [159, 329] width 29 height 29
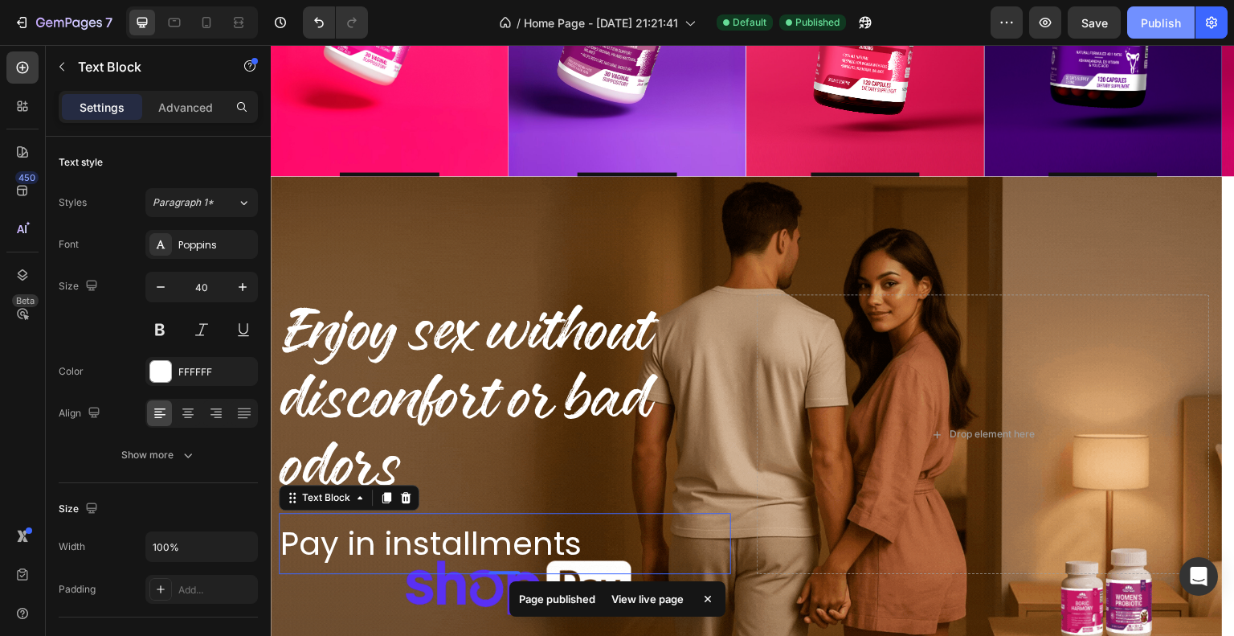
click at [1157, 15] on div "Publish" at bounding box center [1161, 22] width 40 height 17
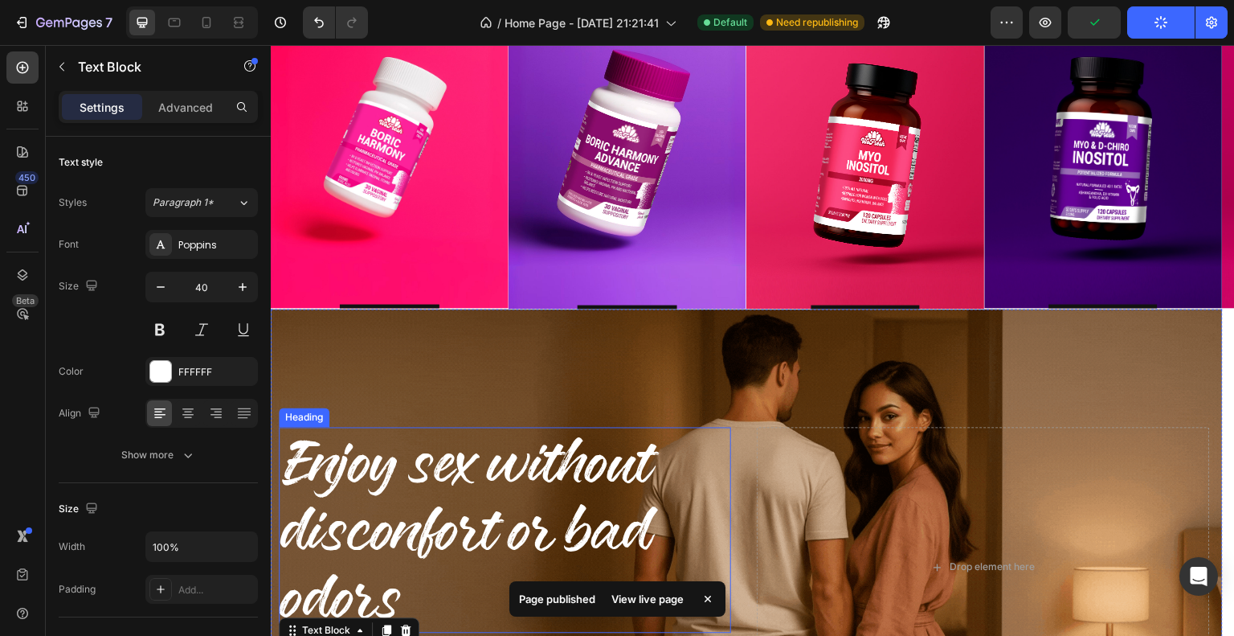
scroll to position [913, 0]
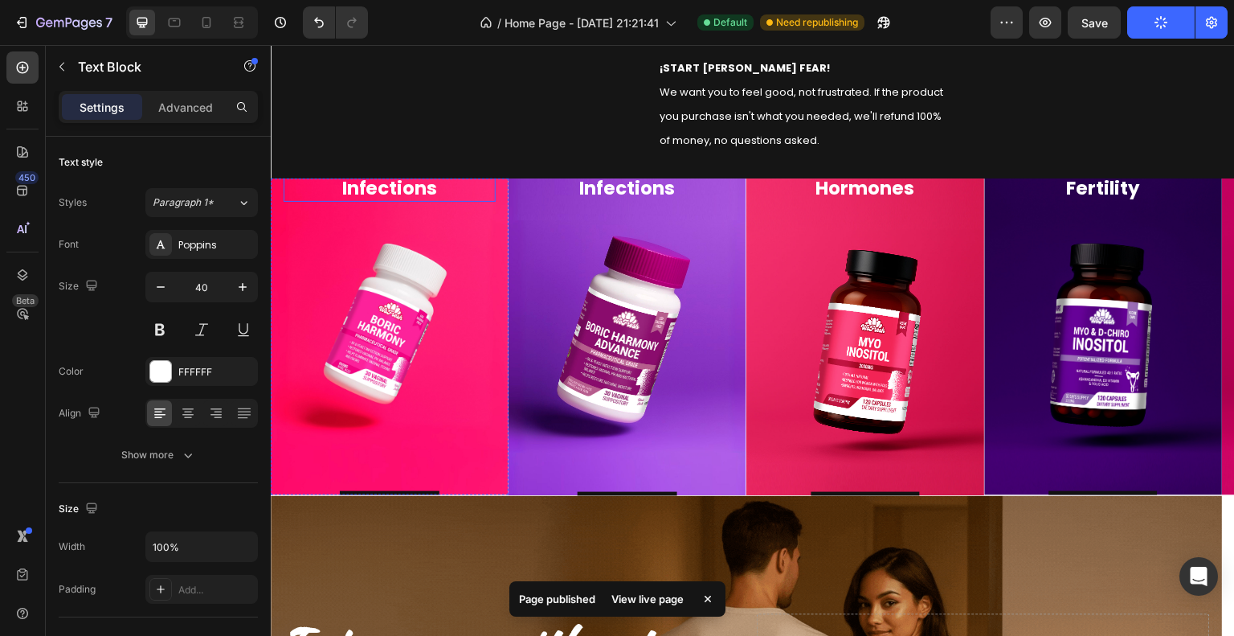
click at [401, 194] on h2 "Eliminates Vaginal Infections" at bounding box center [390, 176] width 212 height 51
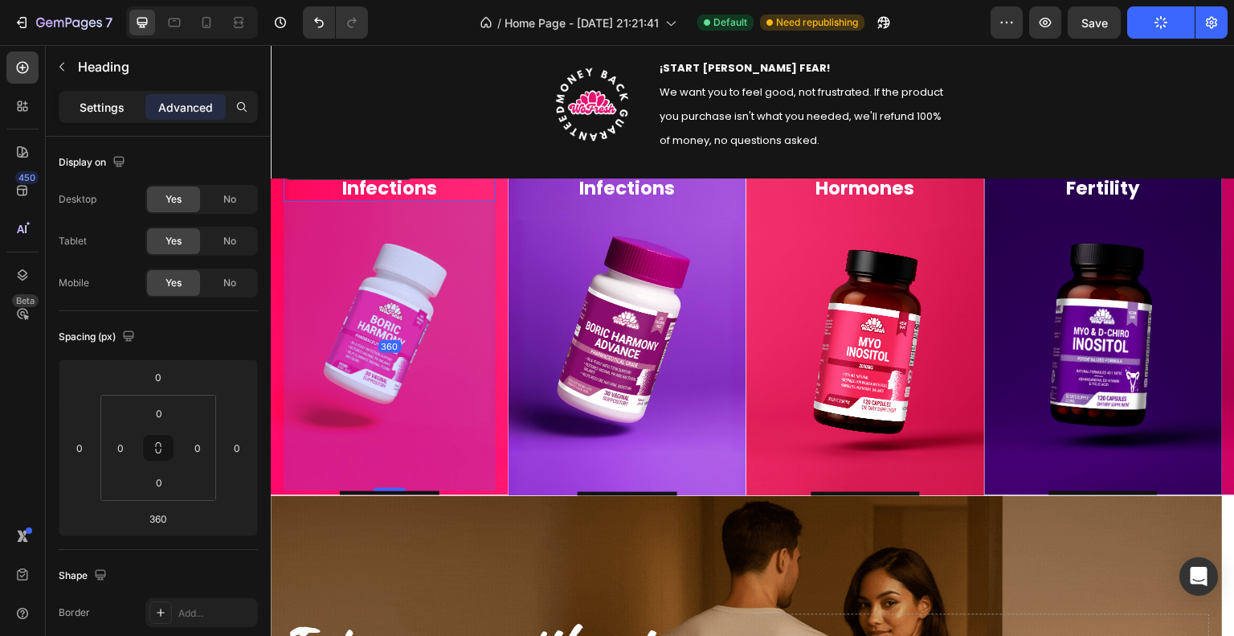
click at [100, 100] on p "Settings" at bounding box center [102, 107] width 45 height 17
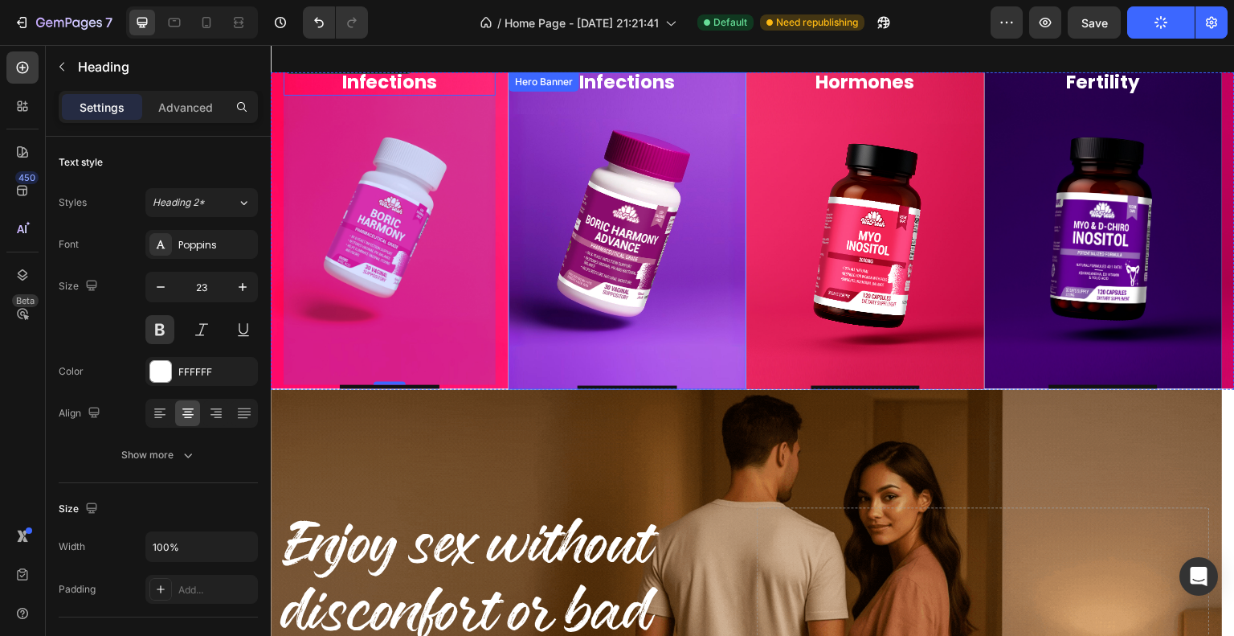
scroll to position [993, 0]
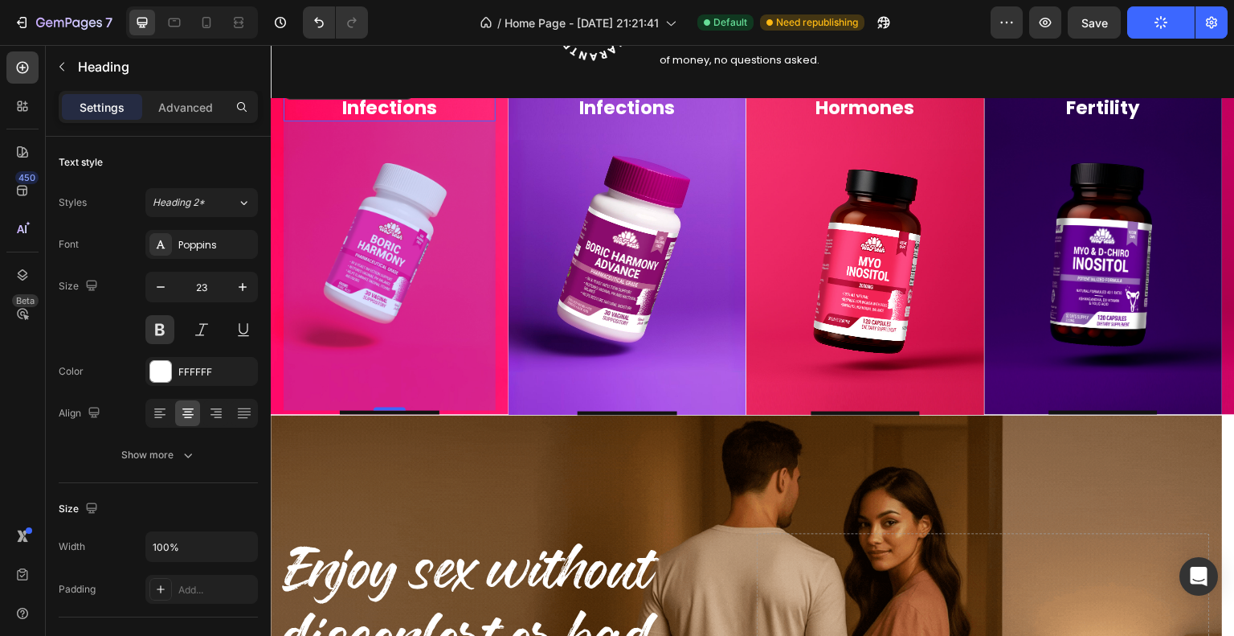
click at [347, 112] on h2 "Eliminates Vaginal Infections" at bounding box center [390, 96] width 212 height 51
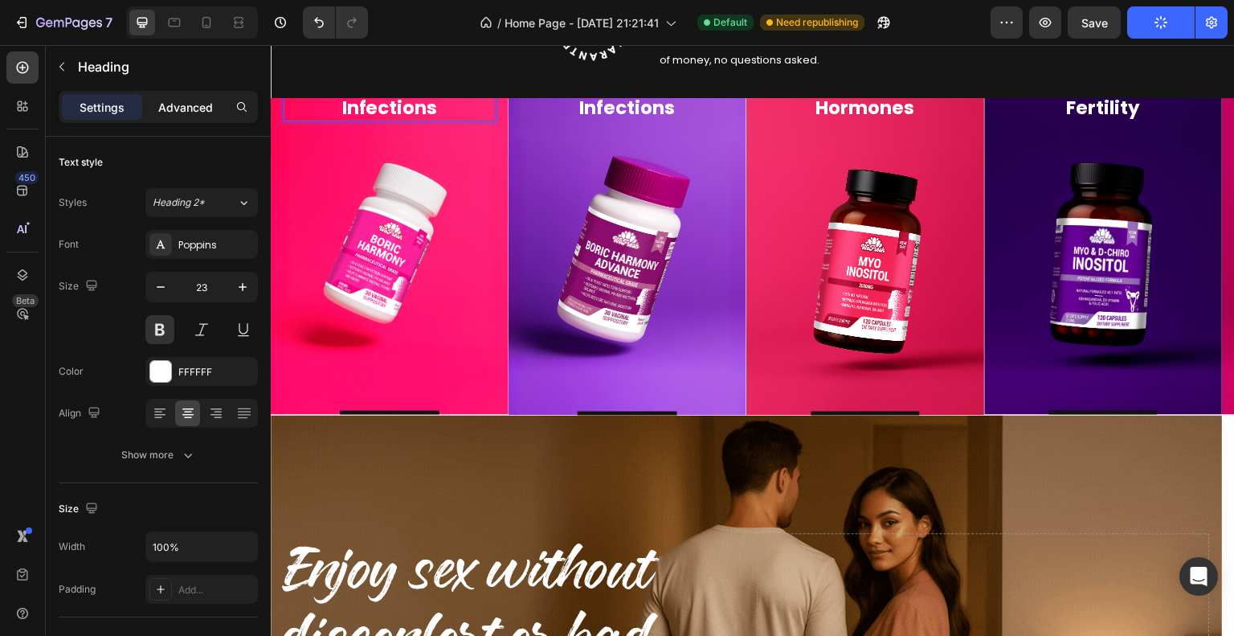
click at [167, 114] on p "Advanced" at bounding box center [185, 107] width 55 height 17
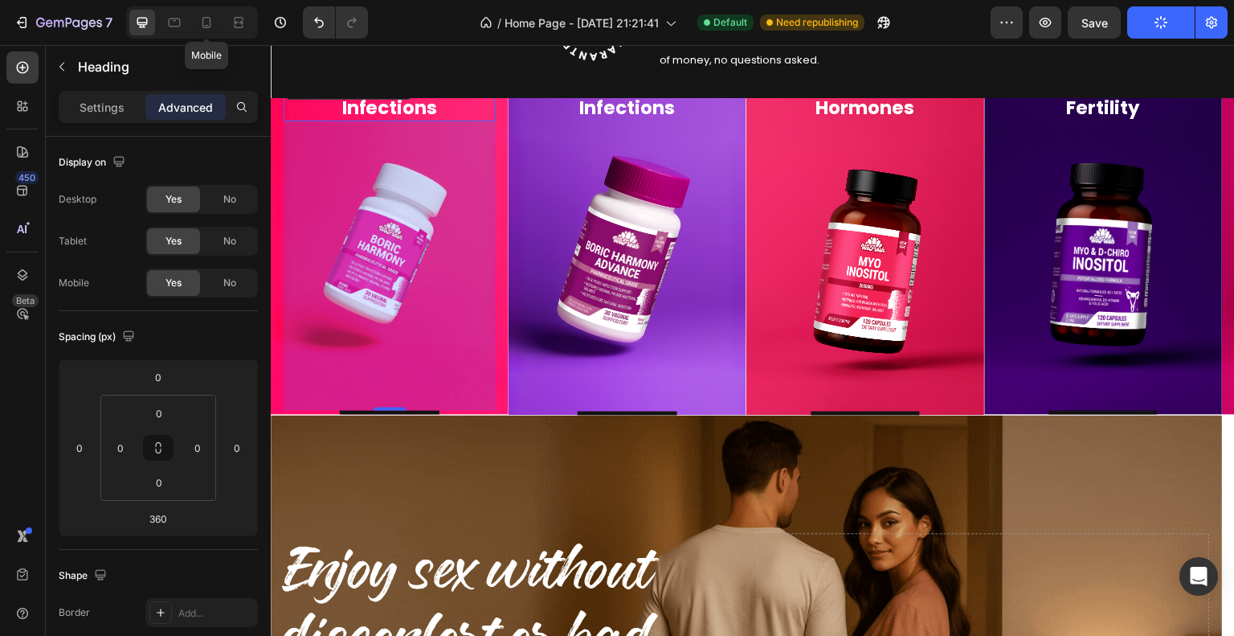
click at [207, 13] on div at bounding box center [207, 23] width 26 height 26
type input "169"
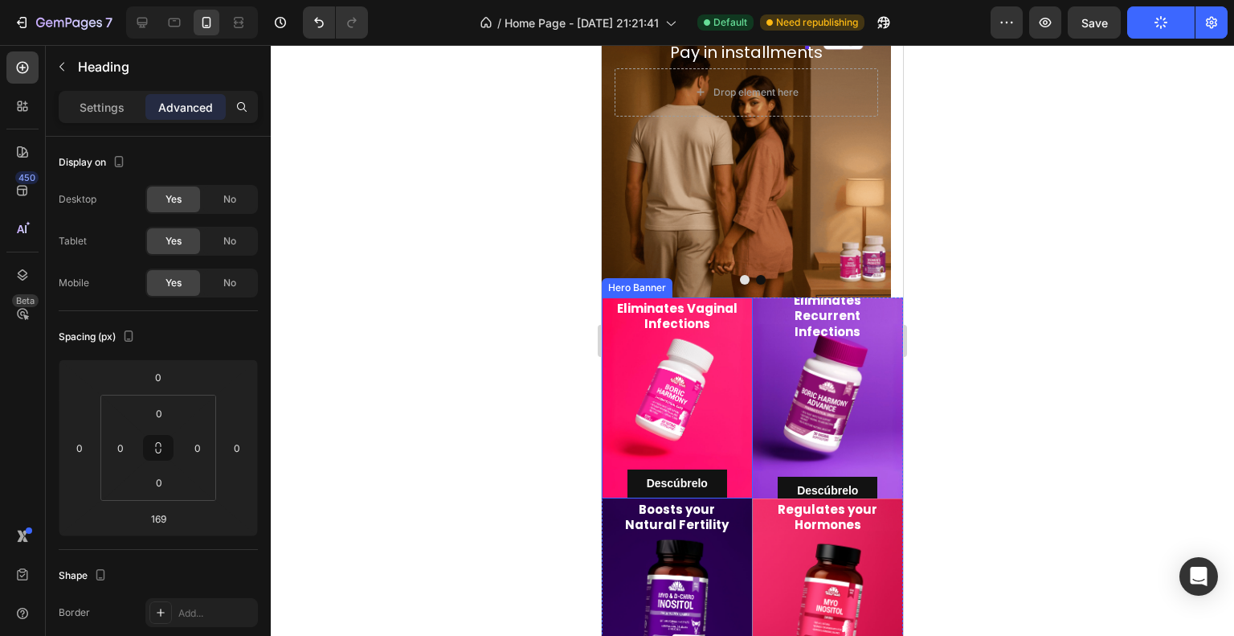
scroll to position [982, 0]
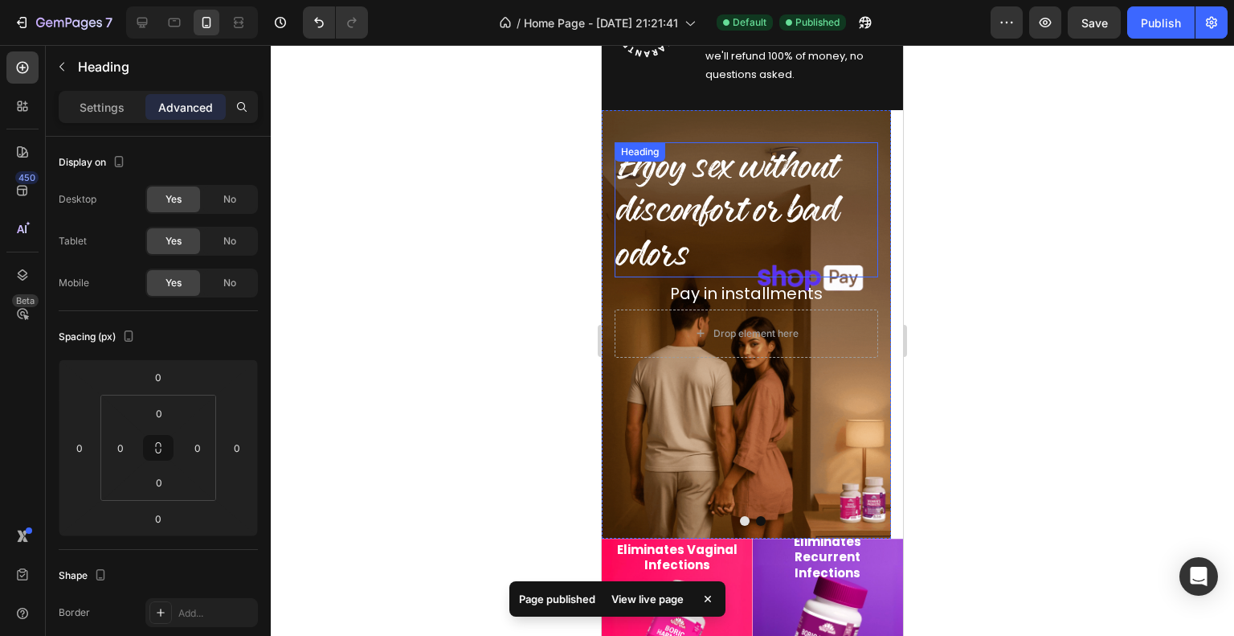
click at [785, 205] on h2 "Enjoy sex without disconfort or bad odors" at bounding box center [747, 209] width 264 height 135
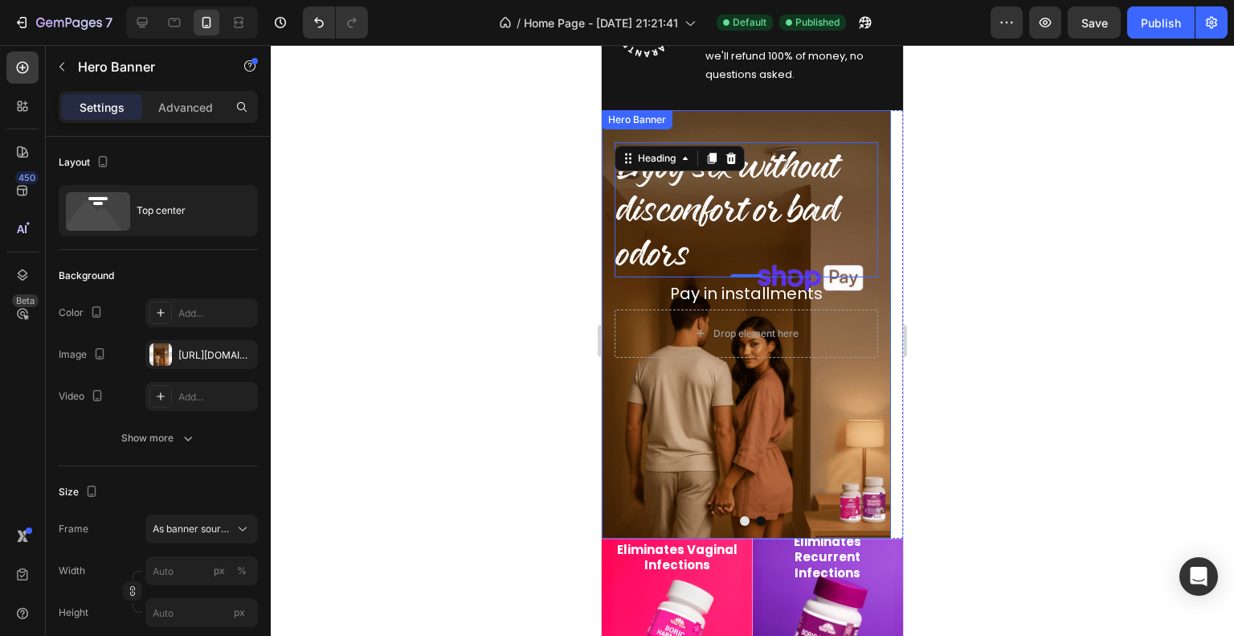
click at [778, 111] on div "Enjoy sex without disconfort or bad odors Heading 0 Pay in installments Text Bl…" at bounding box center [746, 240] width 289 height 260
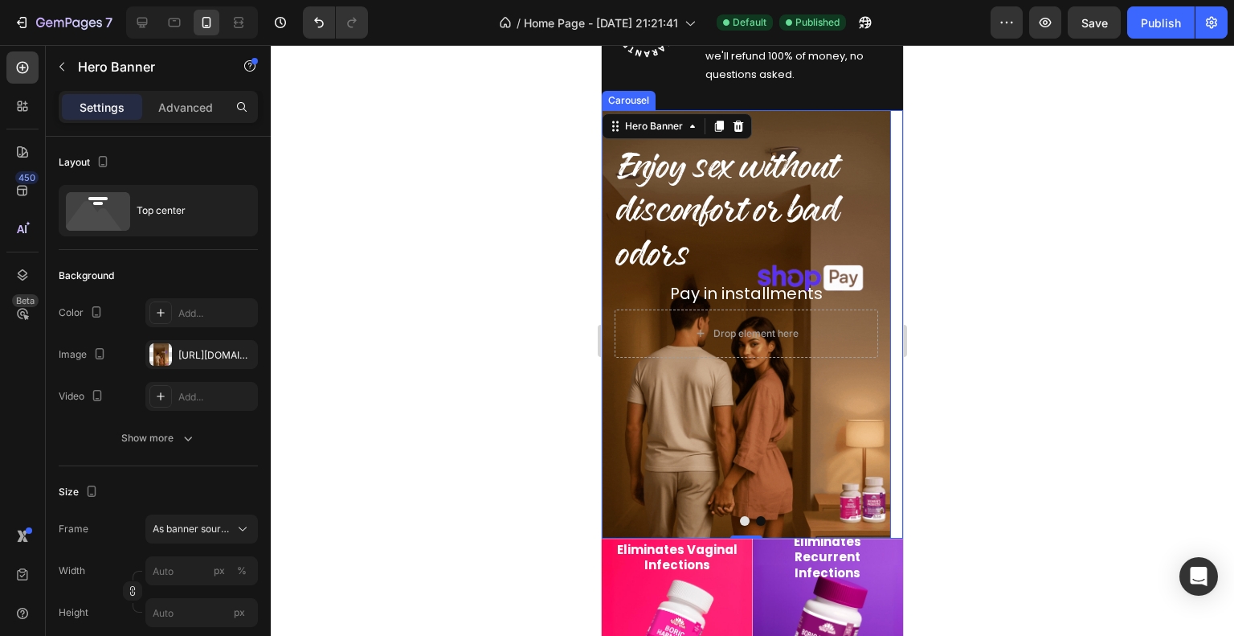
click at [758, 518] on button "Dot" at bounding box center [761, 521] width 10 height 10
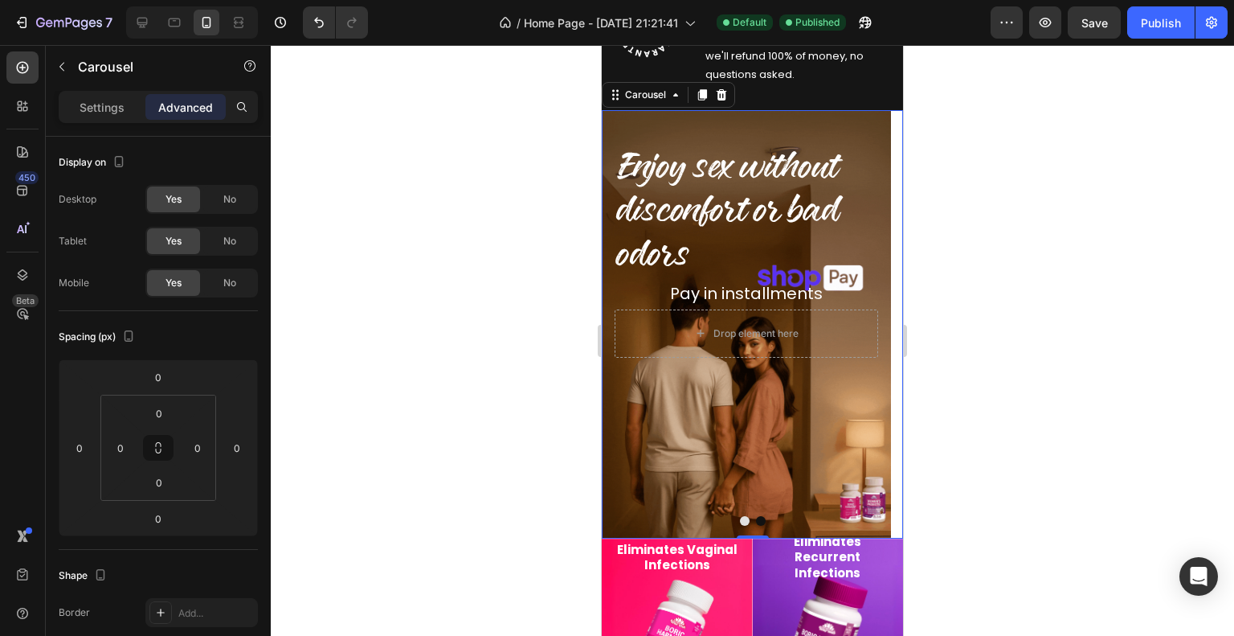
click at [757, 519] on button "Dot" at bounding box center [761, 521] width 10 height 10
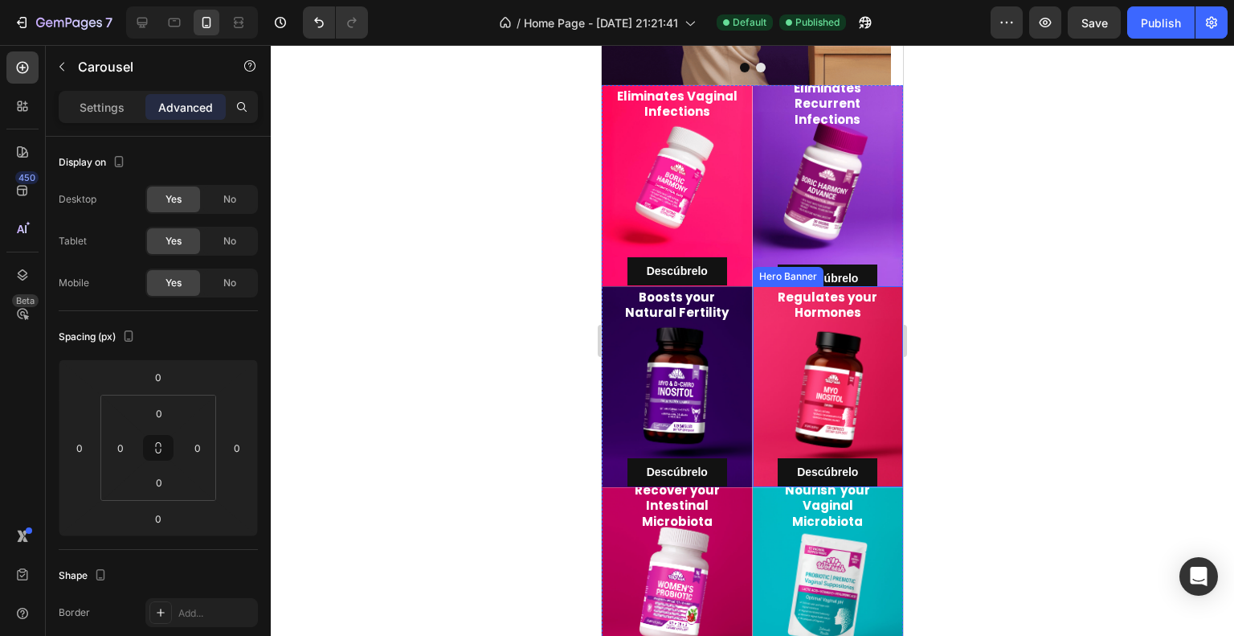
scroll to position [1286, 0]
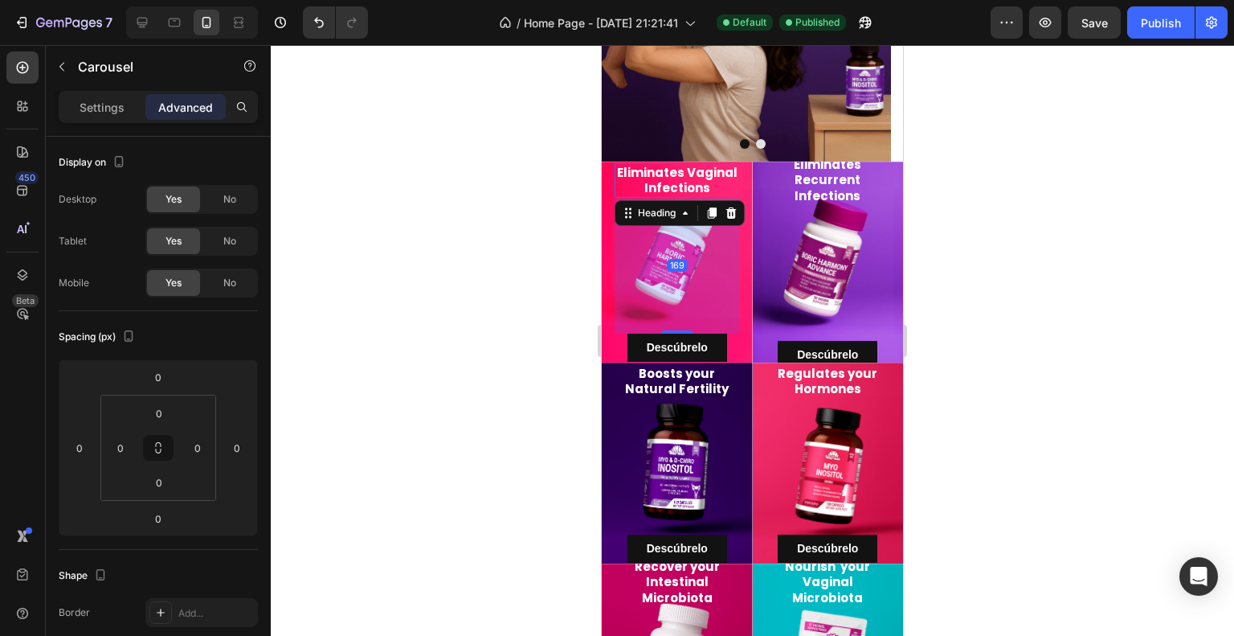
click at [661, 184] on h2 "Eliminates Vaginal Infections" at bounding box center [677, 180] width 125 height 35
click at [165, 525] on input "169" at bounding box center [158, 518] width 32 height 24
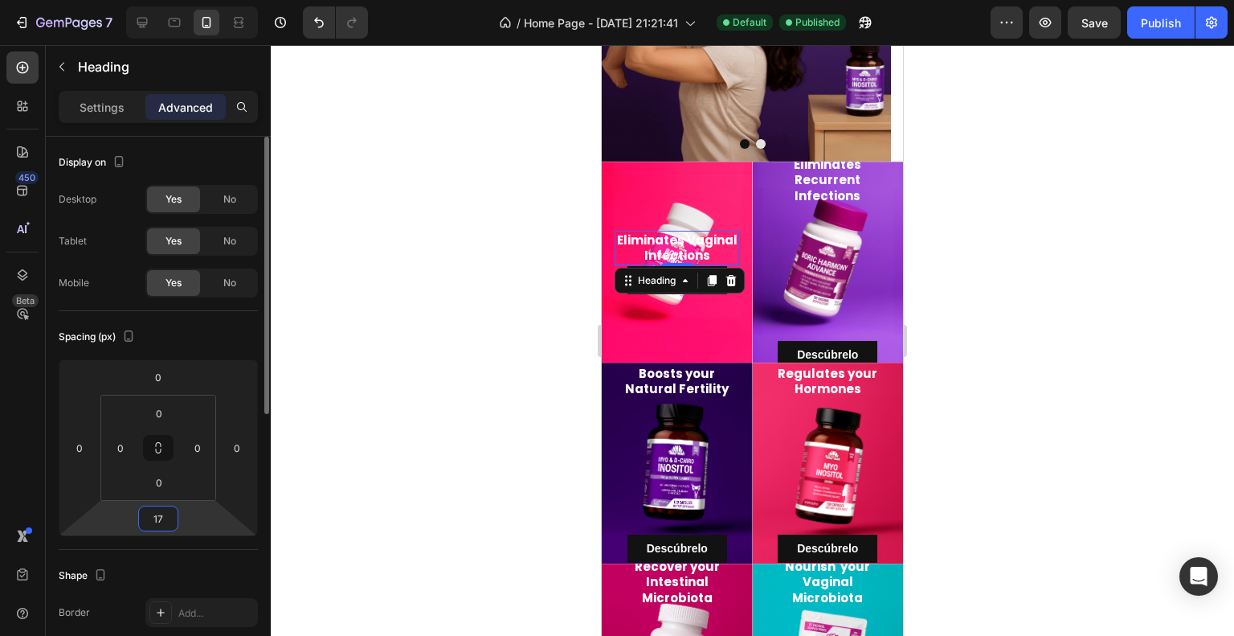
type input "175"
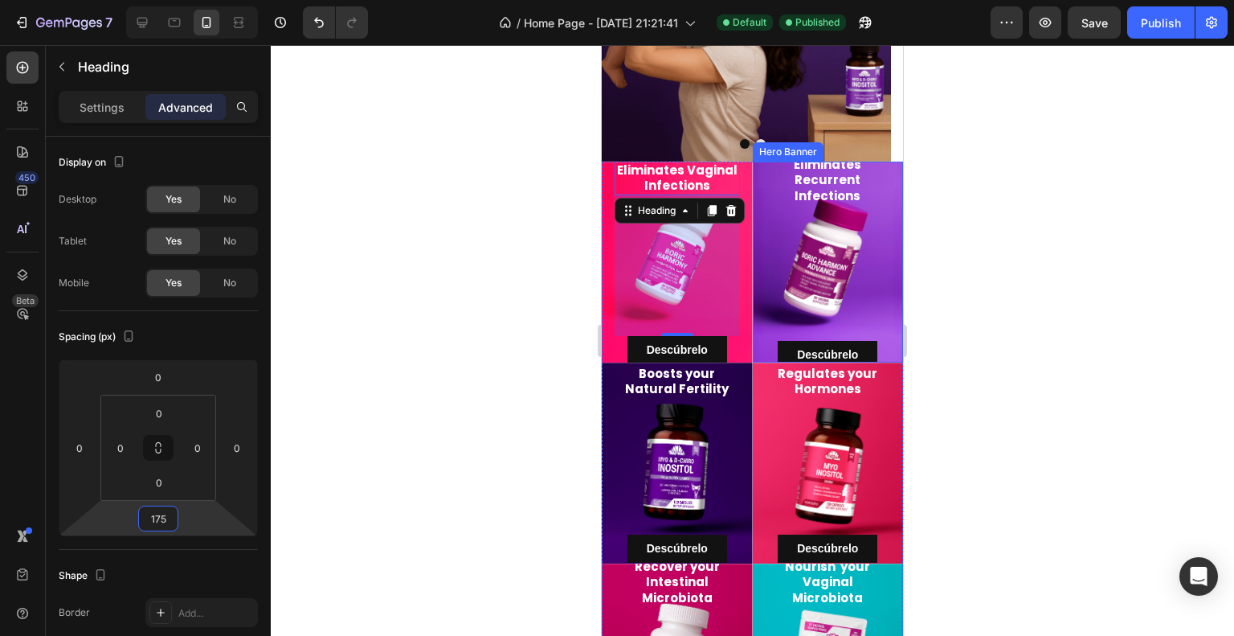
click at [833, 178] on h2 "Eliminates Recurrent Infections" at bounding box center [828, 180] width 125 height 51
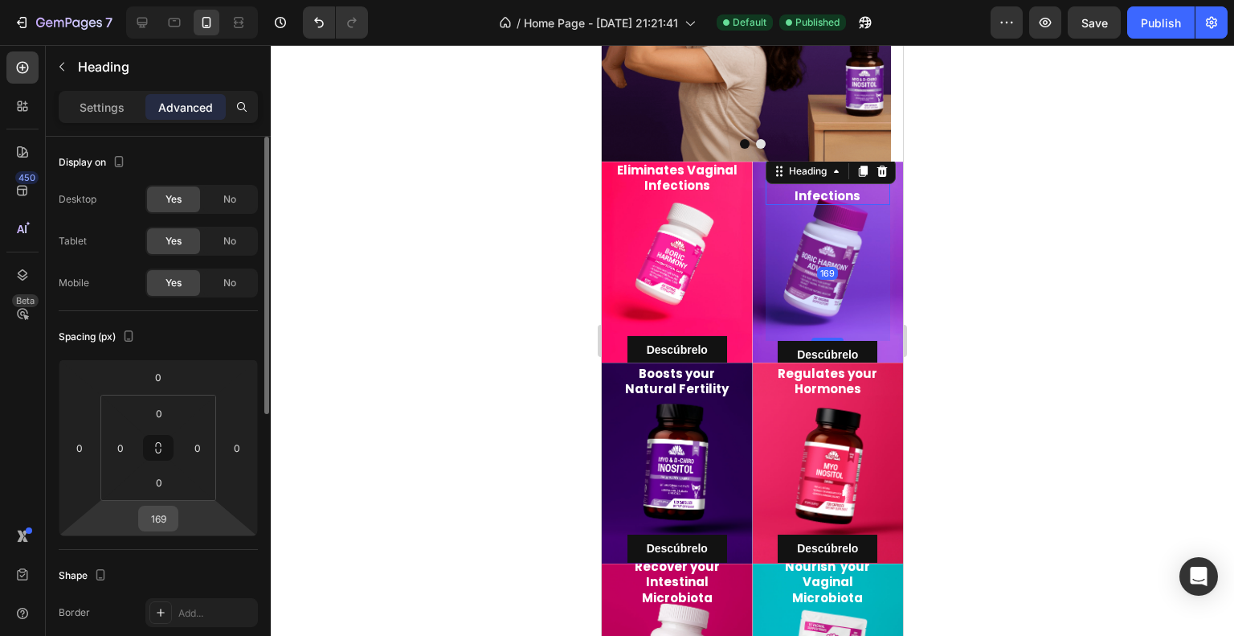
click at [148, 522] on input "169" at bounding box center [158, 518] width 32 height 24
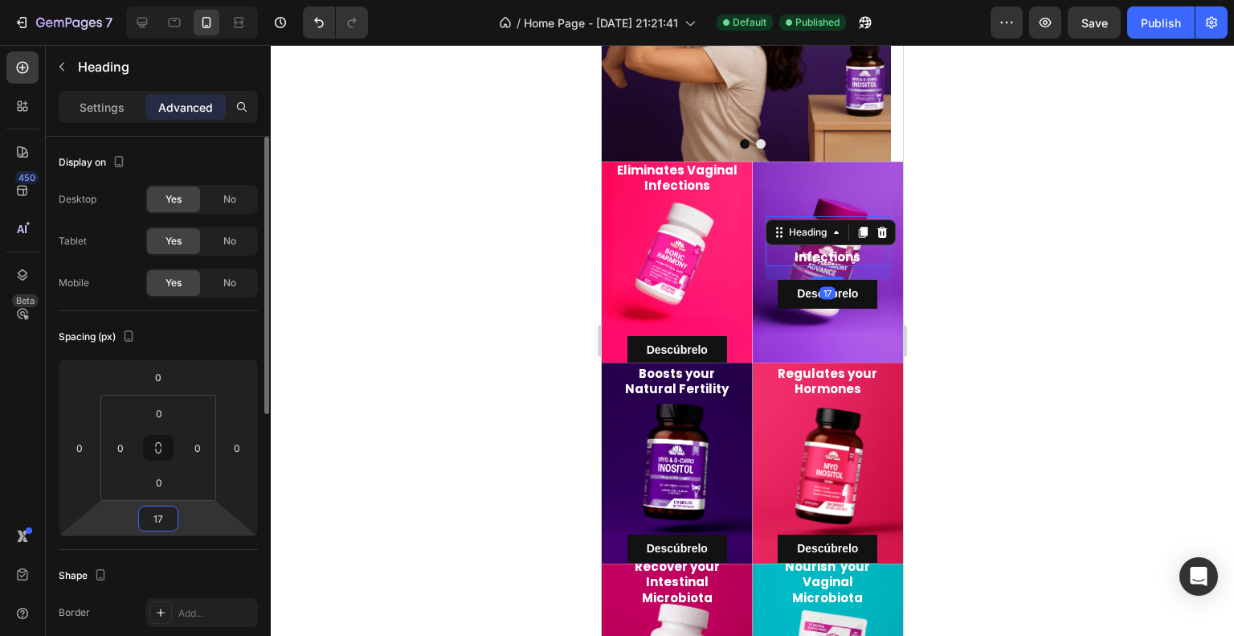
type input "175"
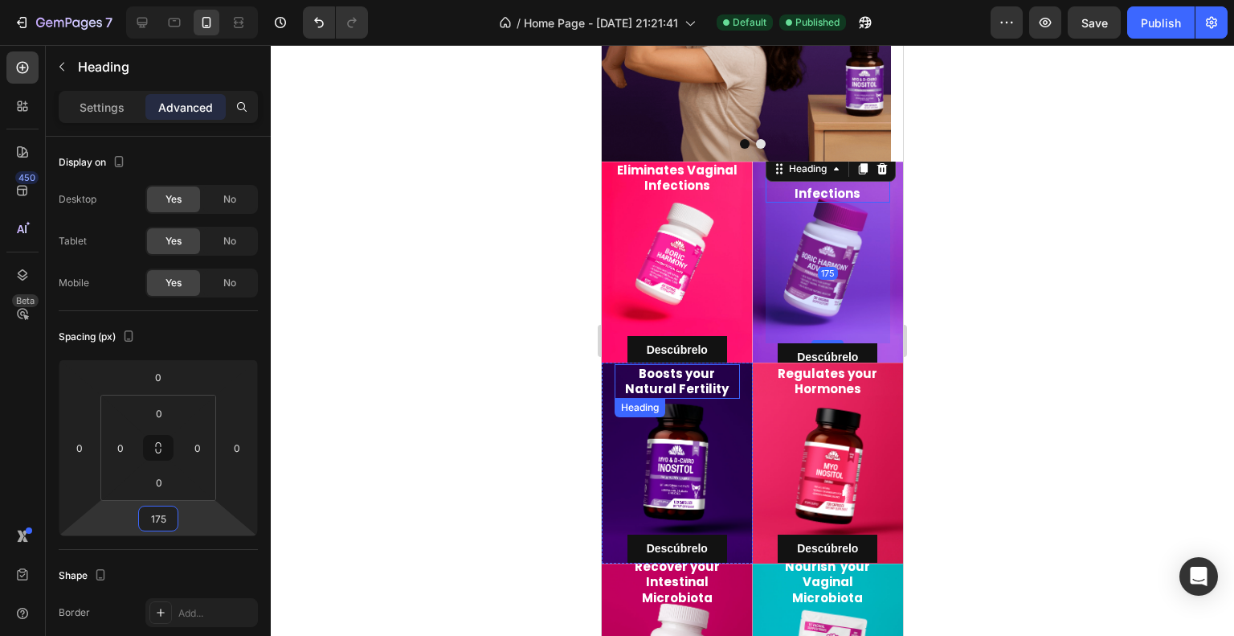
click at [681, 374] on h2 "Boosts your Natural Fertility" at bounding box center [677, 381] width 125 height 35
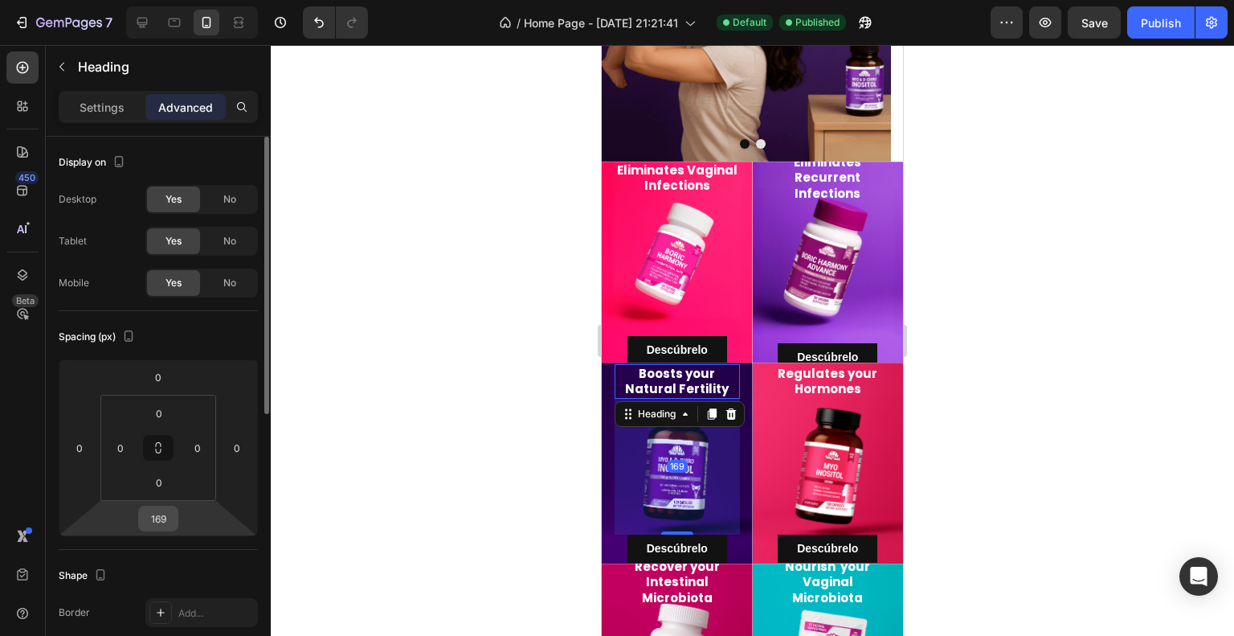
click at [140, 523] on div "169" at bounding box center [158, 518] width 40 height 26
click at [160, 515] on input "169" at bounding box center [158, 518] width 32 height 24
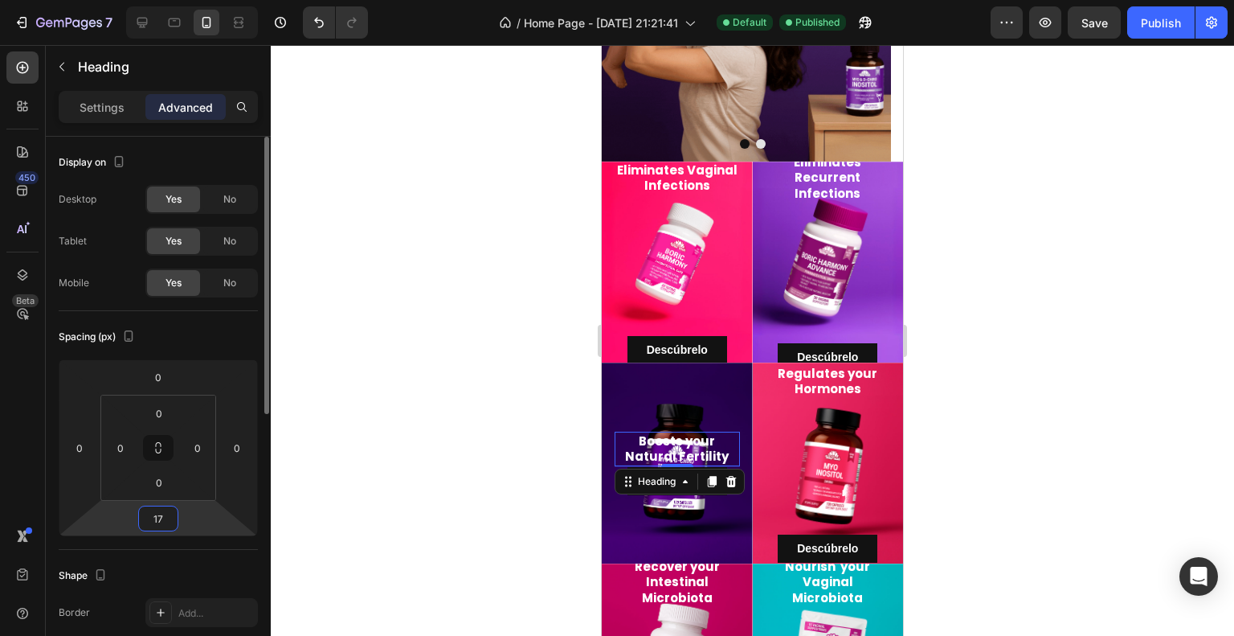
type input "175"
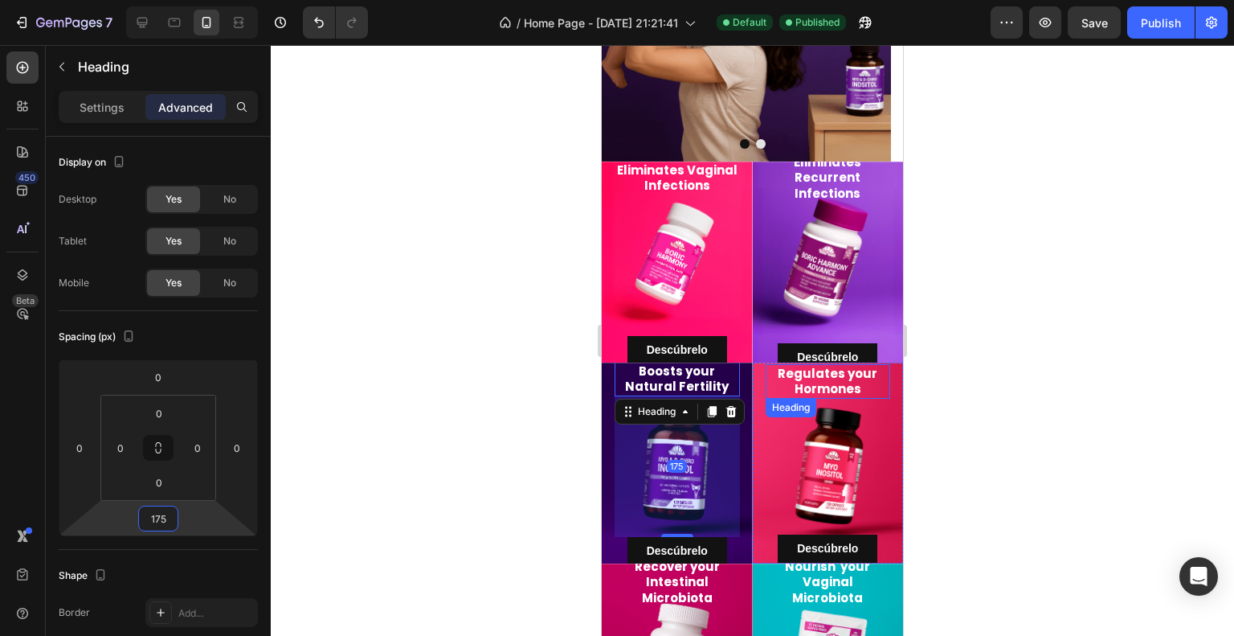
click at [836, 364] on h2 "Regulates your Hormones" at bounding box center [828, 381] width 125 height 35
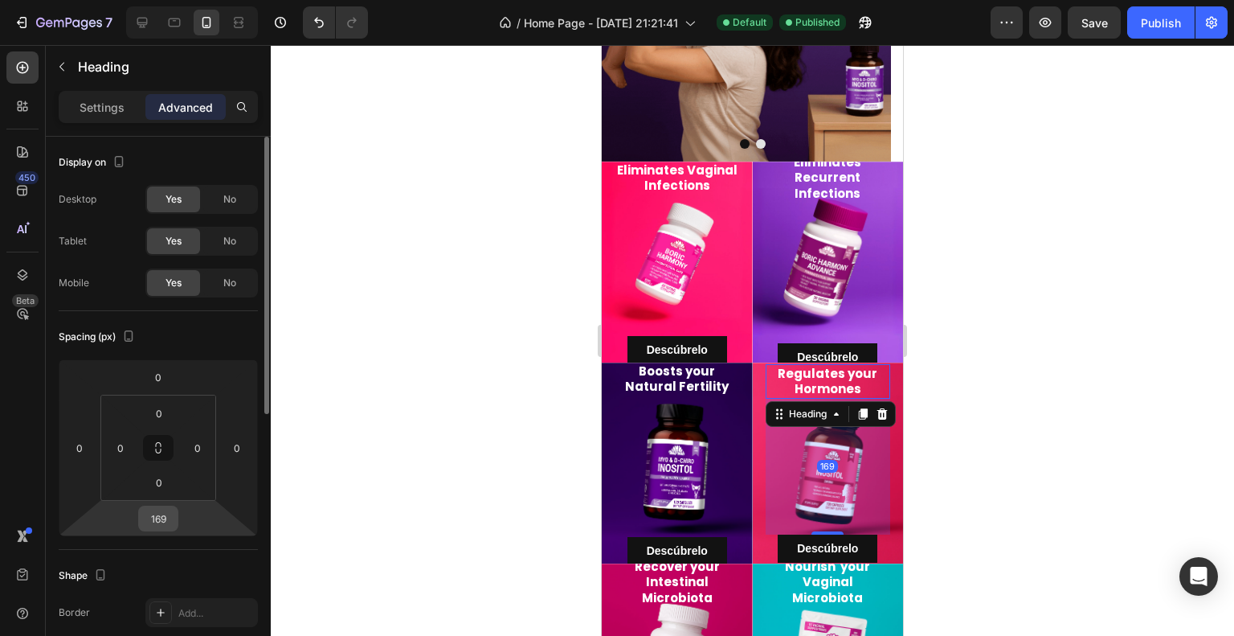
click at [170, 516] on input "169" at bounding box center [158, 518] width 32 height 24
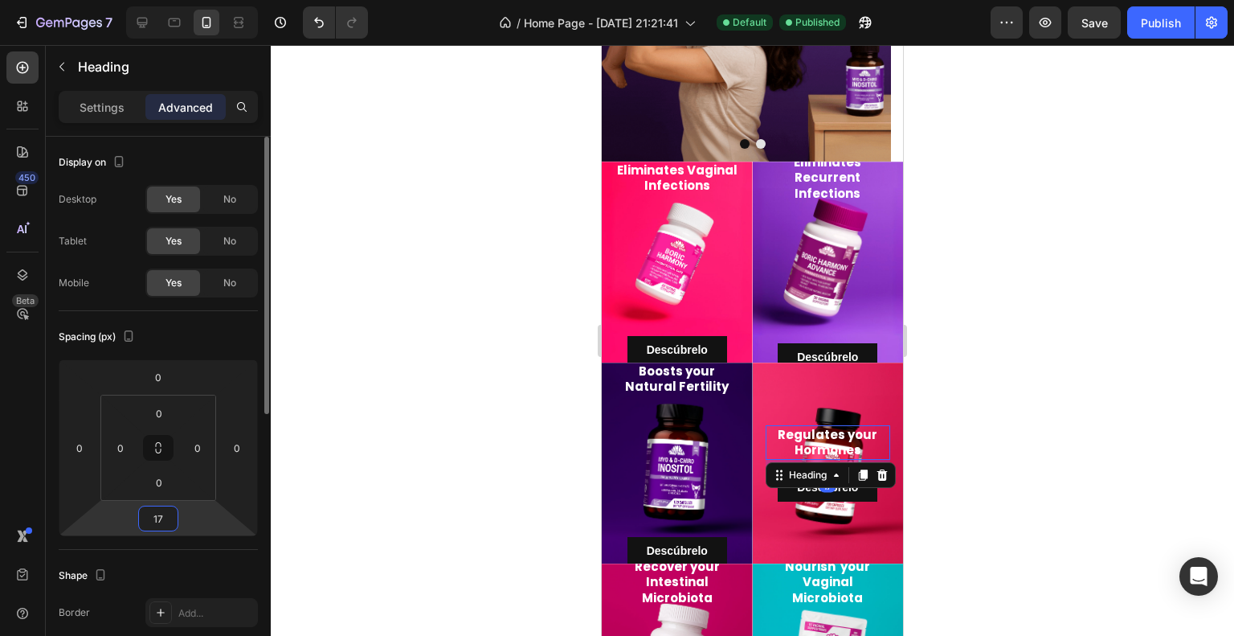
type input "175"
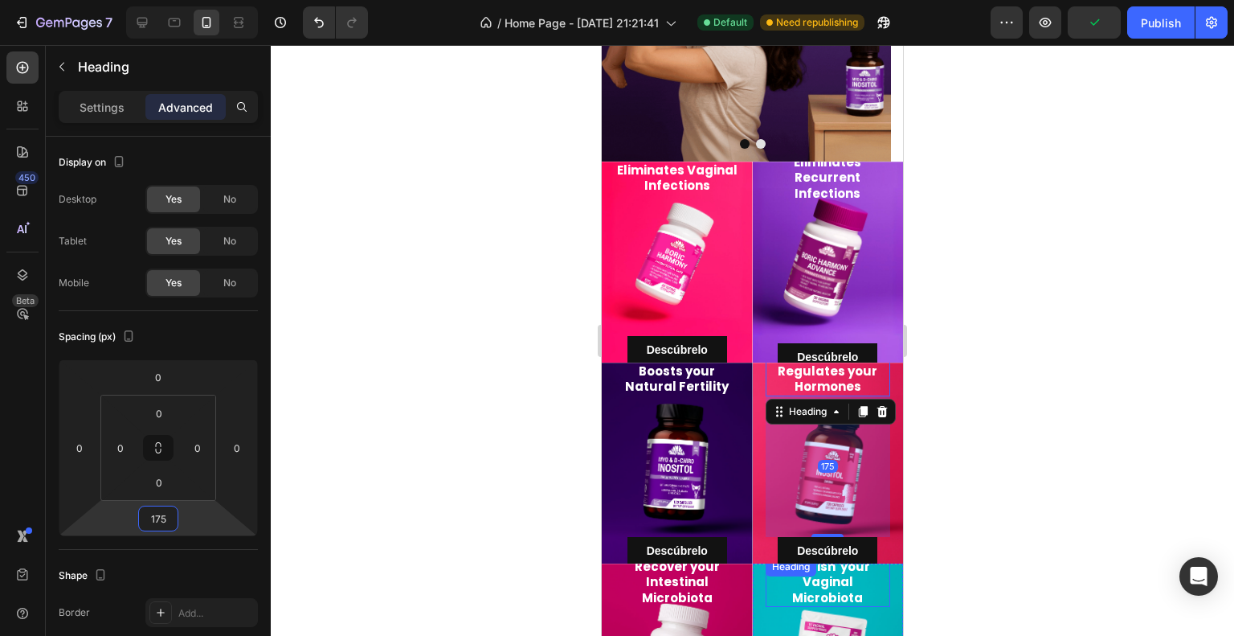
scroll to position [1366, 0]
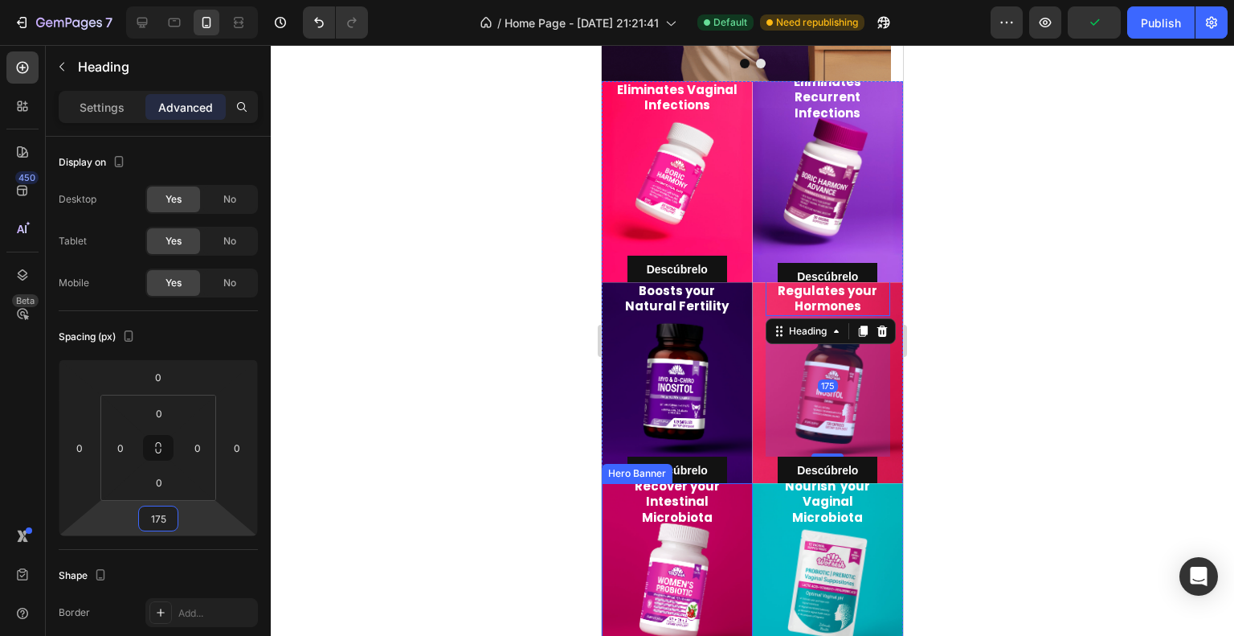
click at [682, 494] on h2 "Recover your Intestinal Microbiota" at bounding box center [677, 501] width 125 height 51
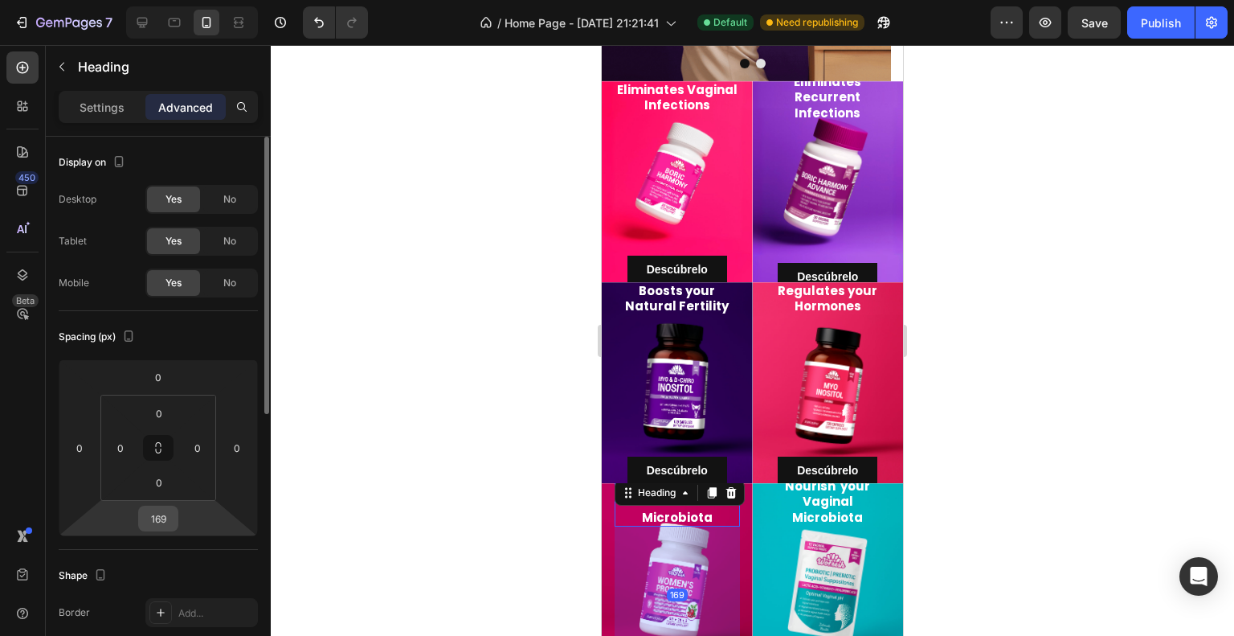
click at [160, 514] on input "169" at bounding box center [158, 518] width 32 height 24
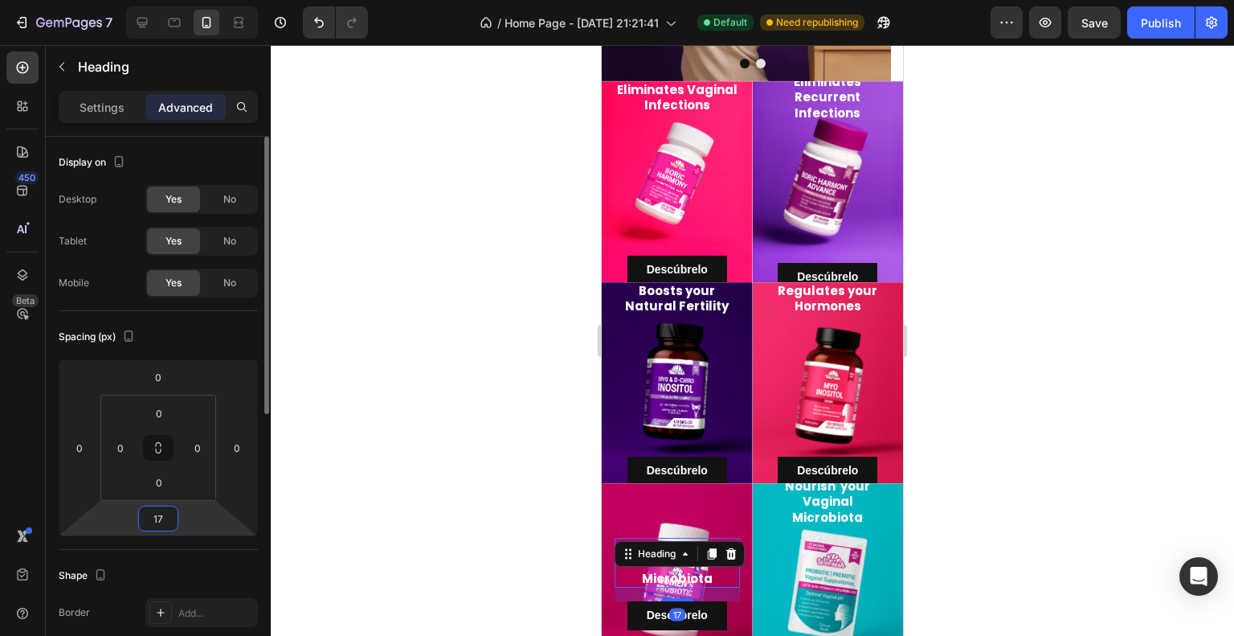
type input "175"
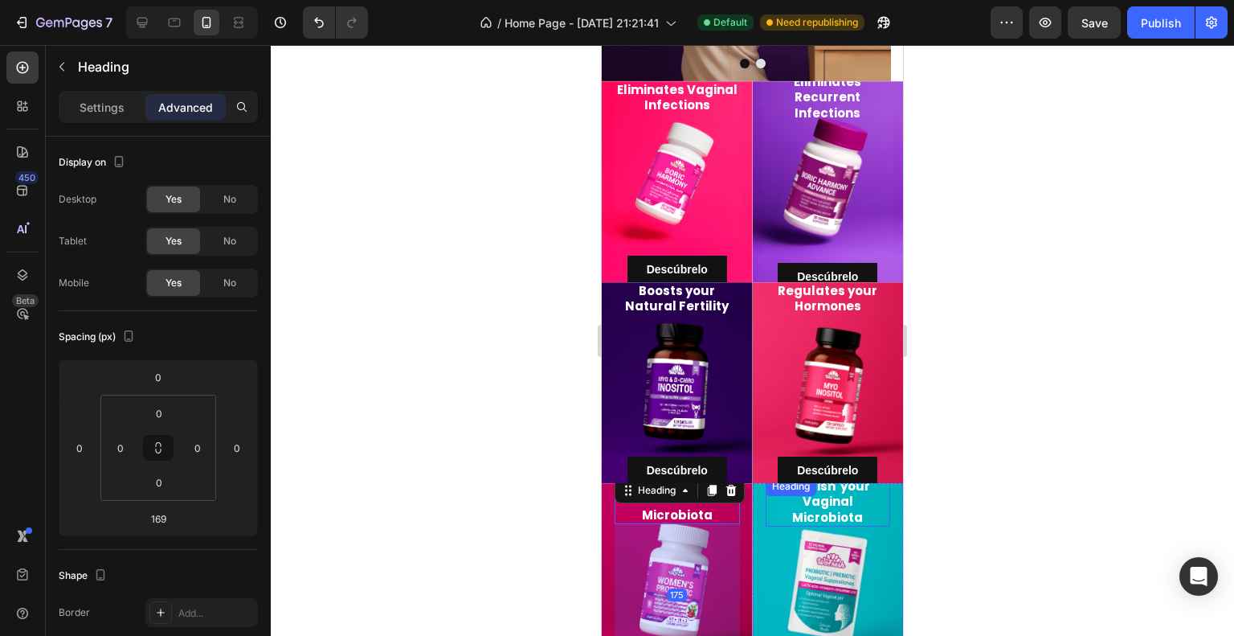
click at [820, 476] on div "Nourish your Vaginal Microbiota Heading" at bounding box center [828, 501] width 125 height 51
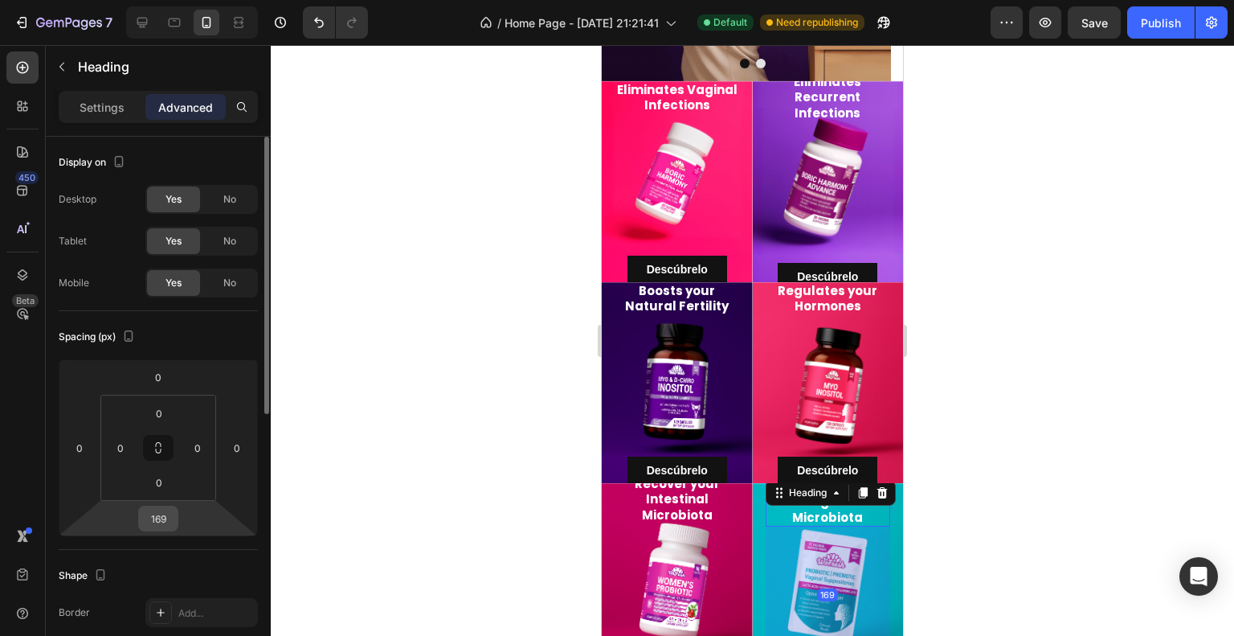
click at [169, 516] on input "169" at bounding box center [158, 518] width 32 height 24
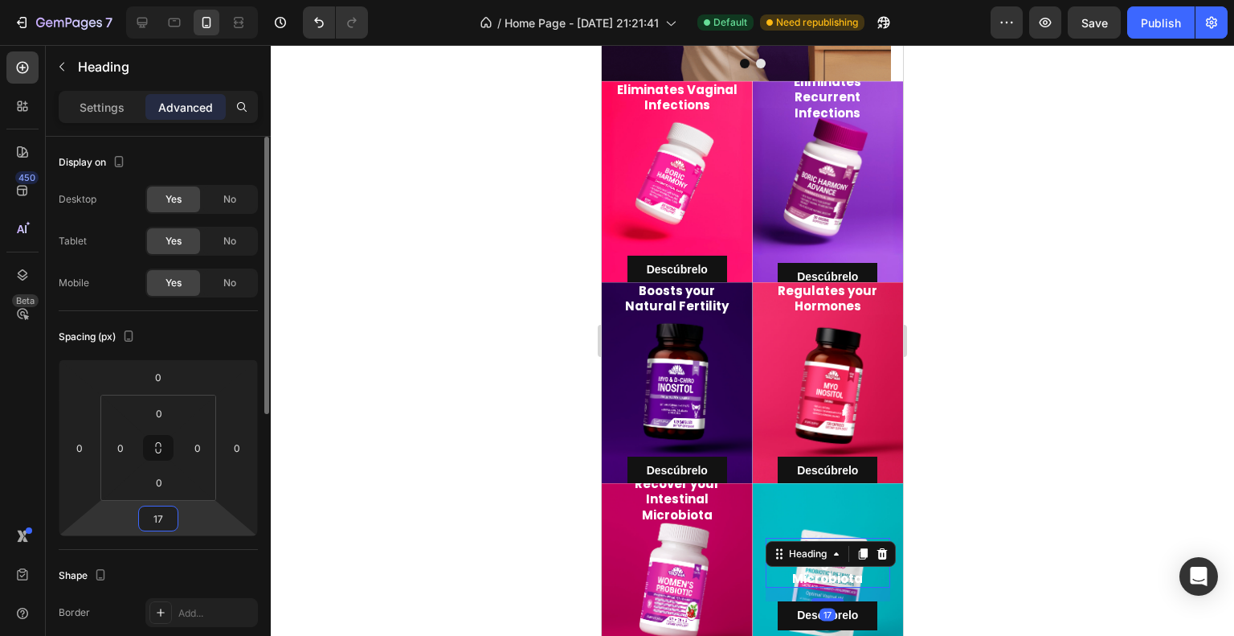
type input "175"
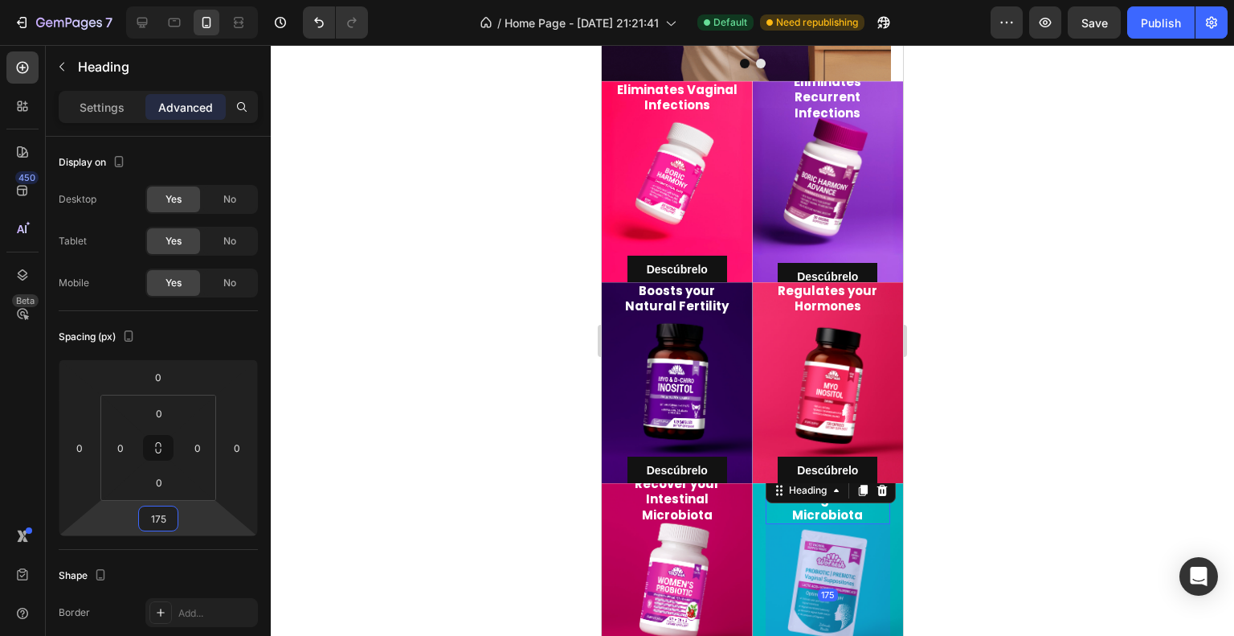
click at [1069, 170] on div at bounding box center [752, 340] width 963 height 591
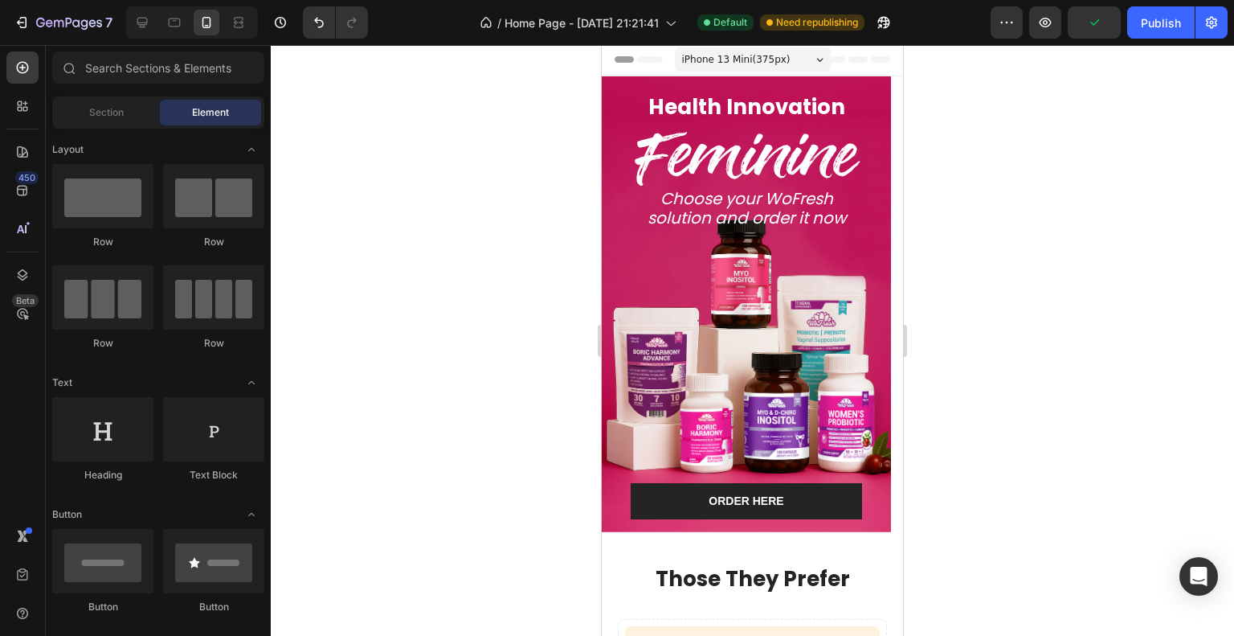
scroll to position [0, 0]
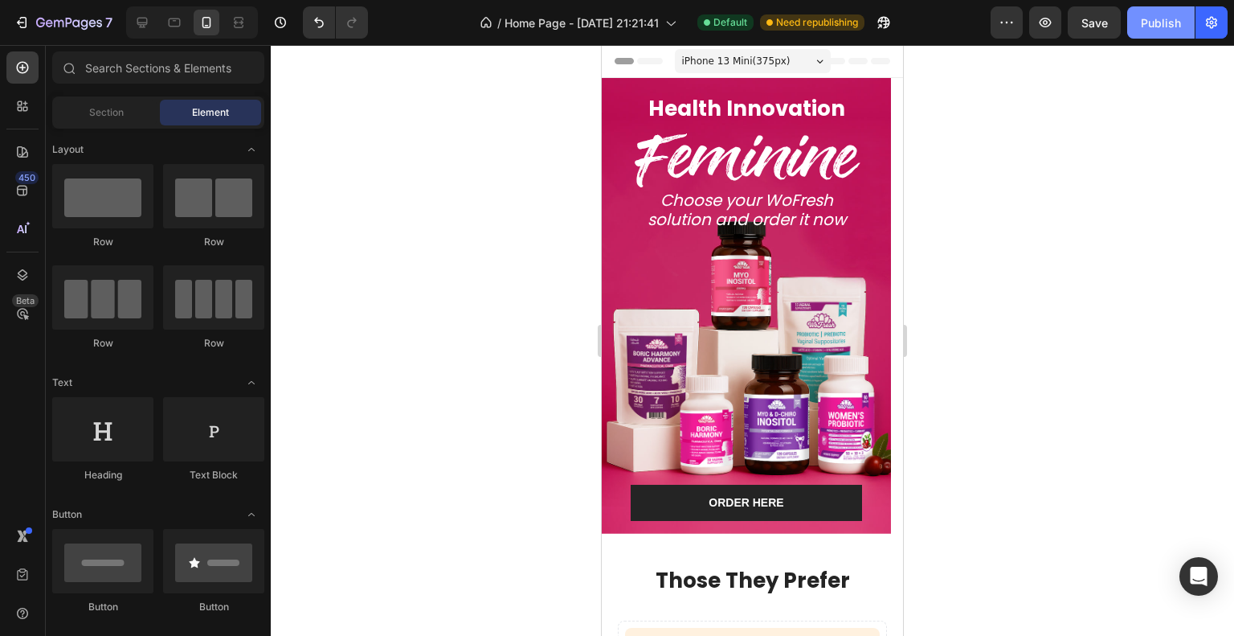
click at [1164, 22] on div "Publish" at bounding box center [1161, 22] width 40 height 17
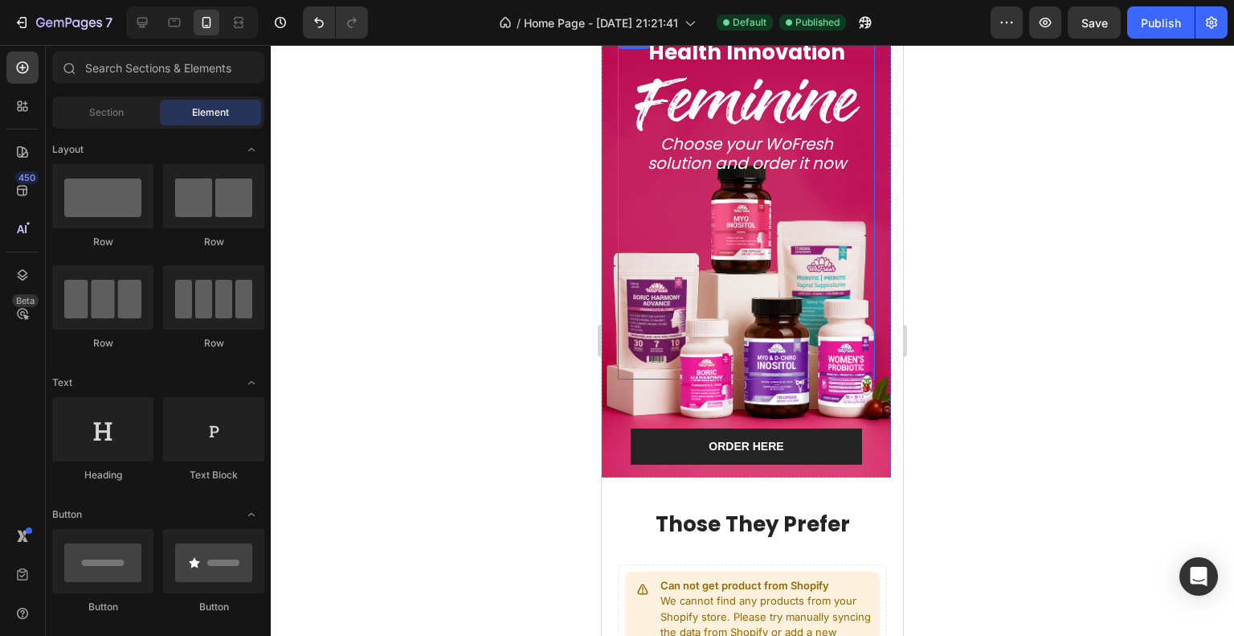
scroll to position [80, 0]
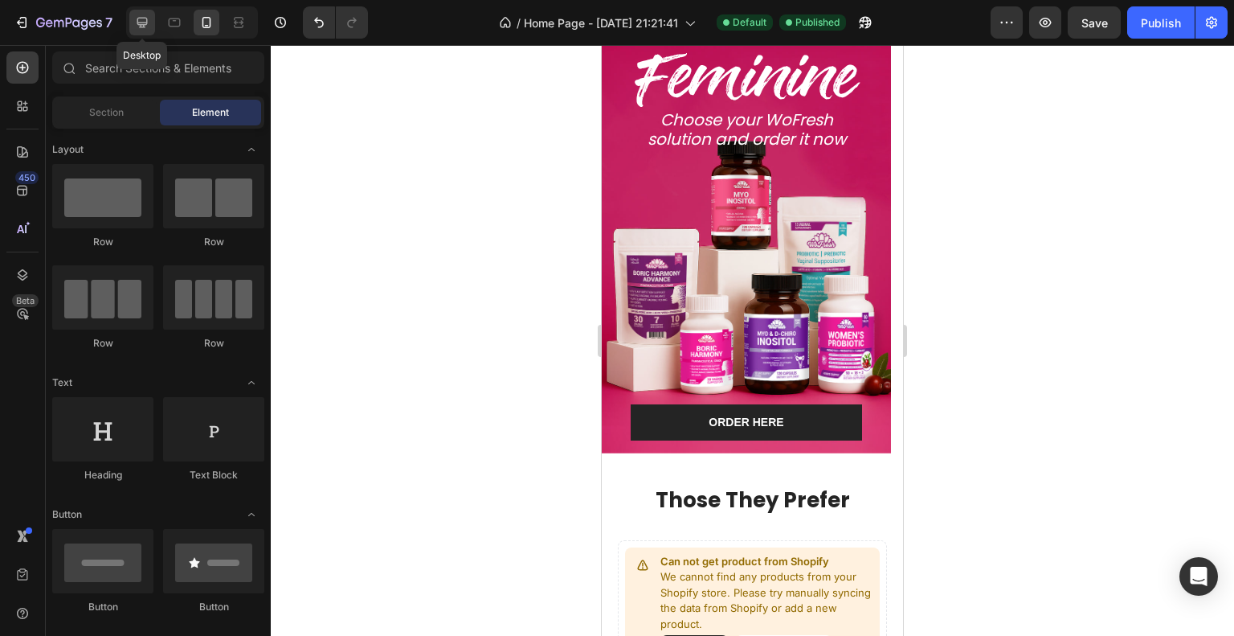
click at [137, 20] on icon at bounding box center [142, 23] width 10 height 10
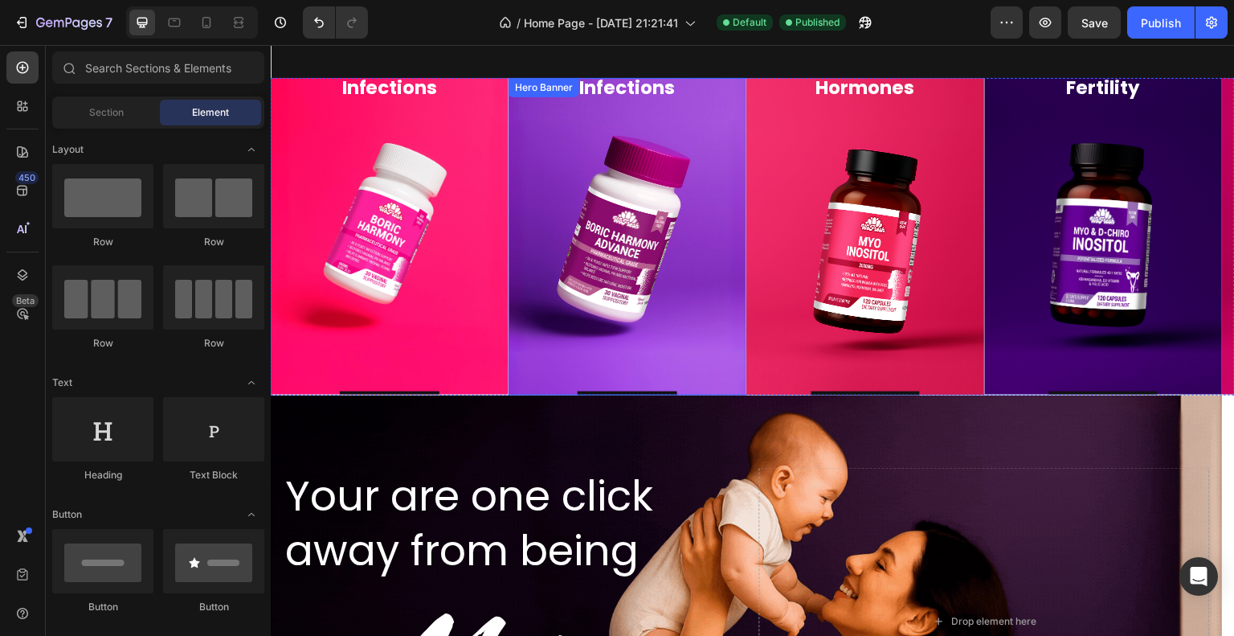
scroll to position [1286, 0]
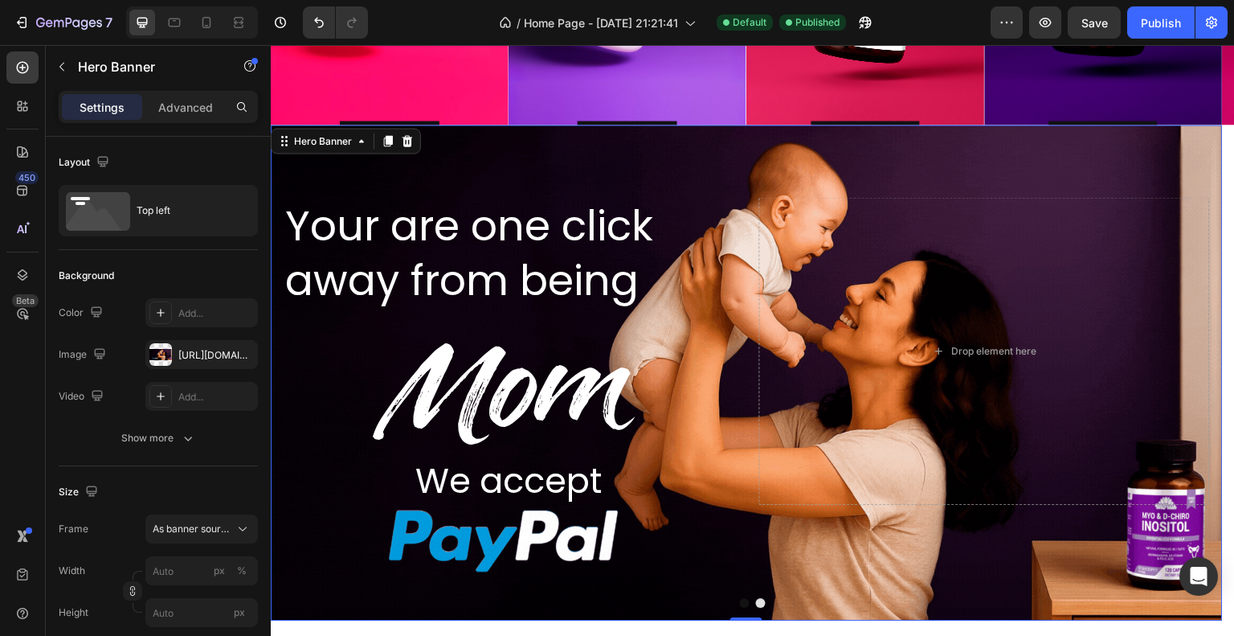
click at [703, 156] on div "Your are one click away from being Heading Mom Text Block We accept Heading Dro…" at bounding box center [747, 316] width 952 height 383
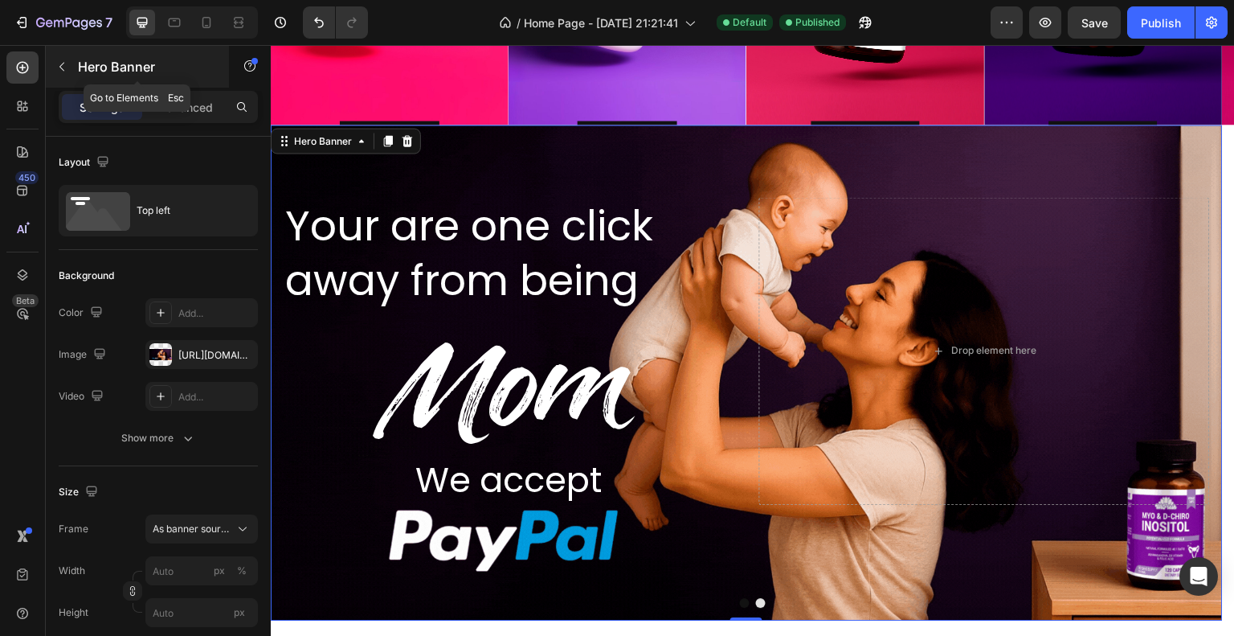
click at [67, 60] on icon "button" at bounding box center [61, 66] width 13 height 13
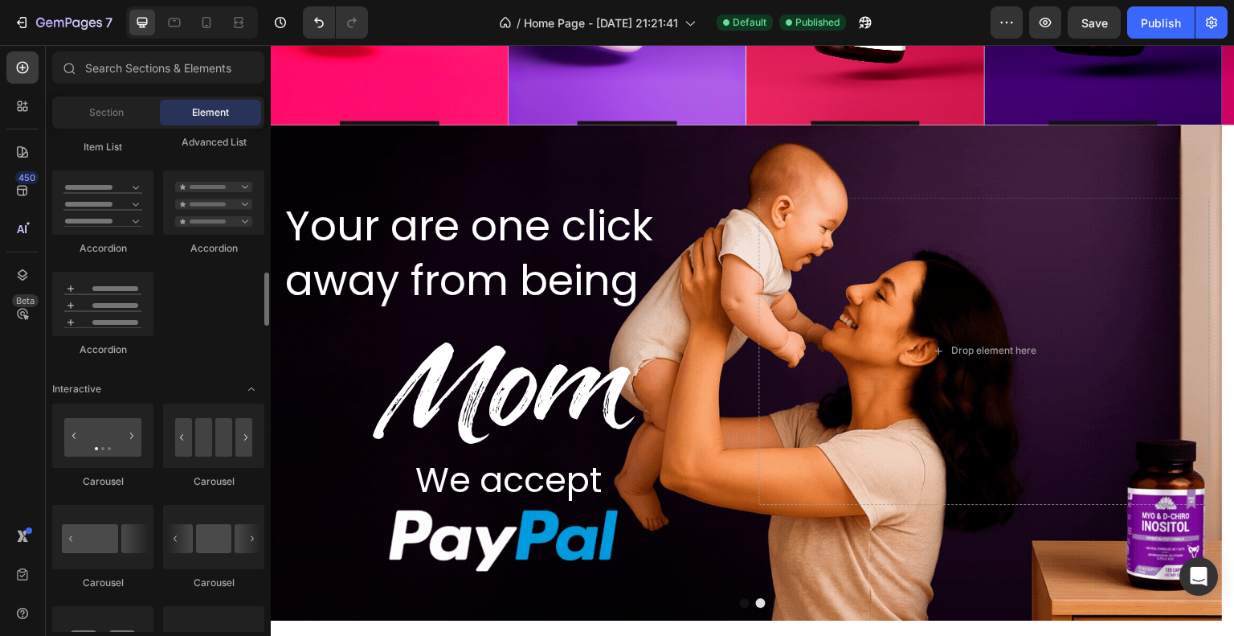
scroll to position [1607, 0]
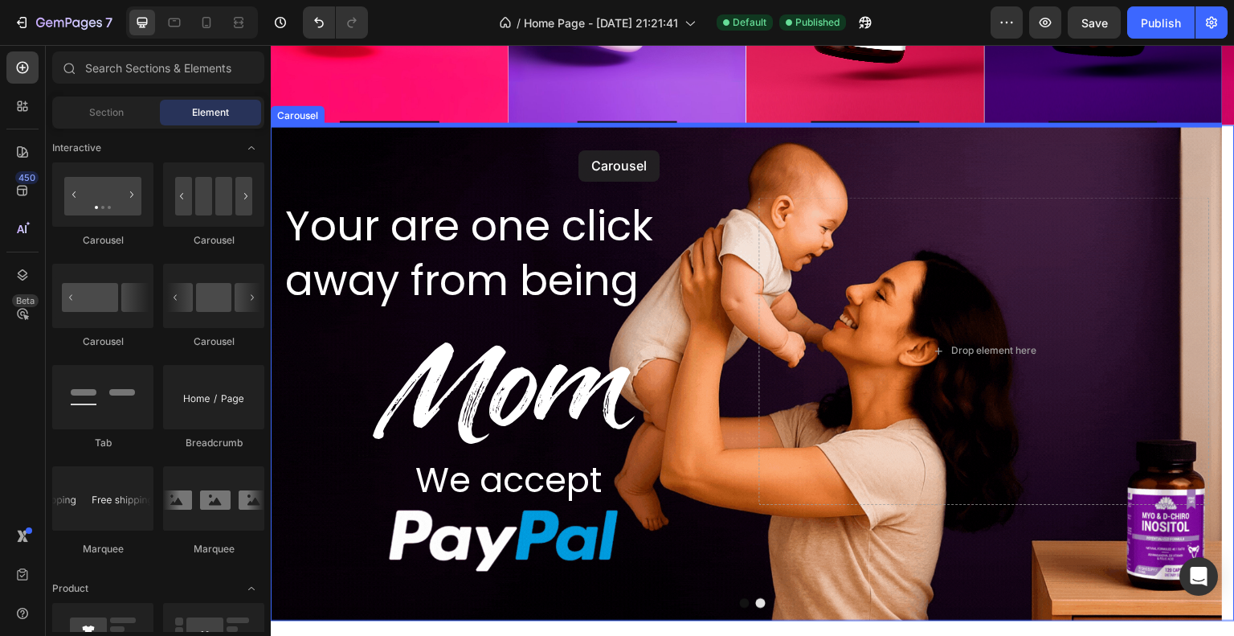
drag, startPoint x: 377, startPoint y: 253, endPoint x: 578, endPoint y: 150, distance: 226.4
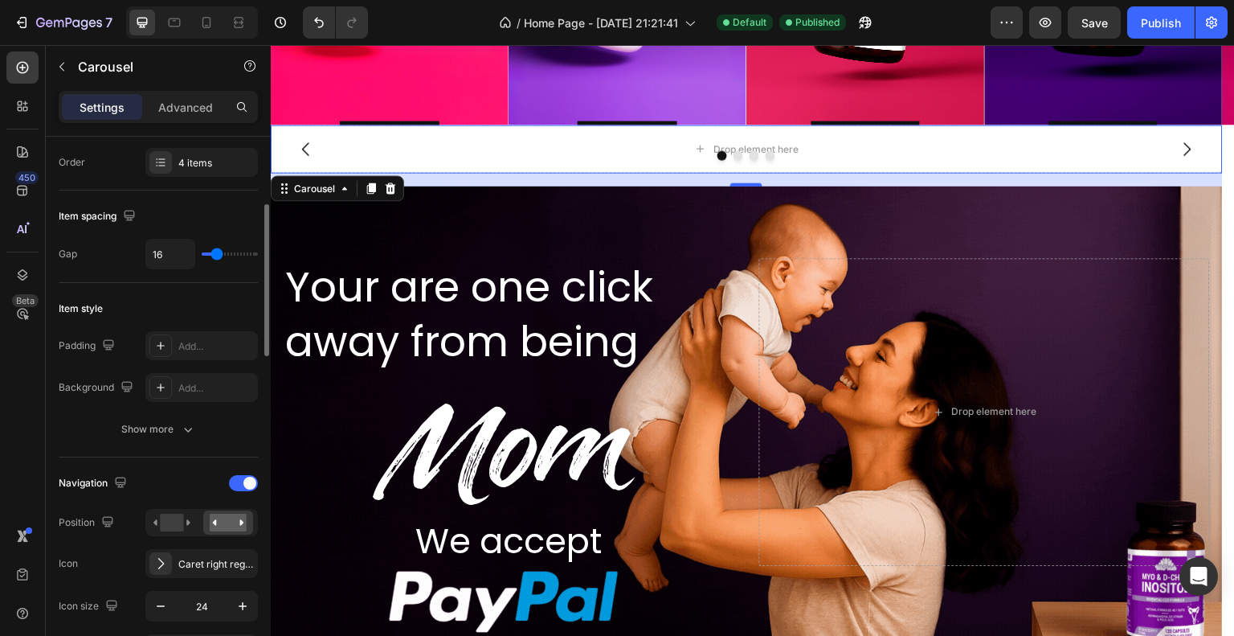
scroll to position [402, 0]
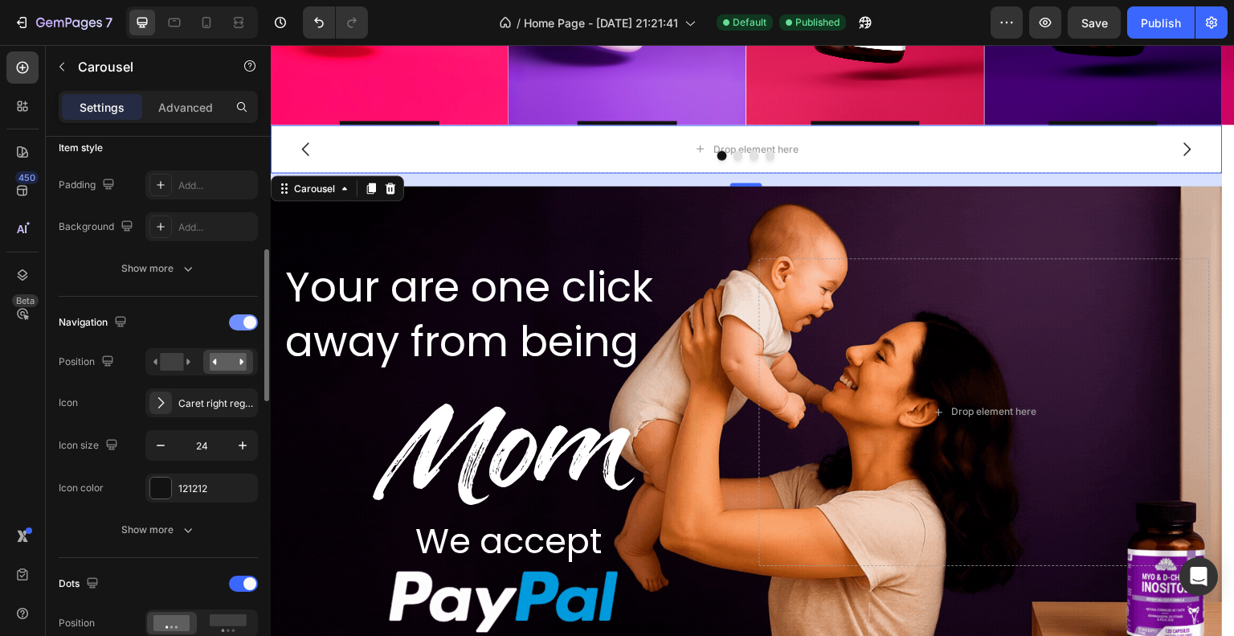
click at [239, 318] on div at bounding box center [243, 322] width 29 height 16
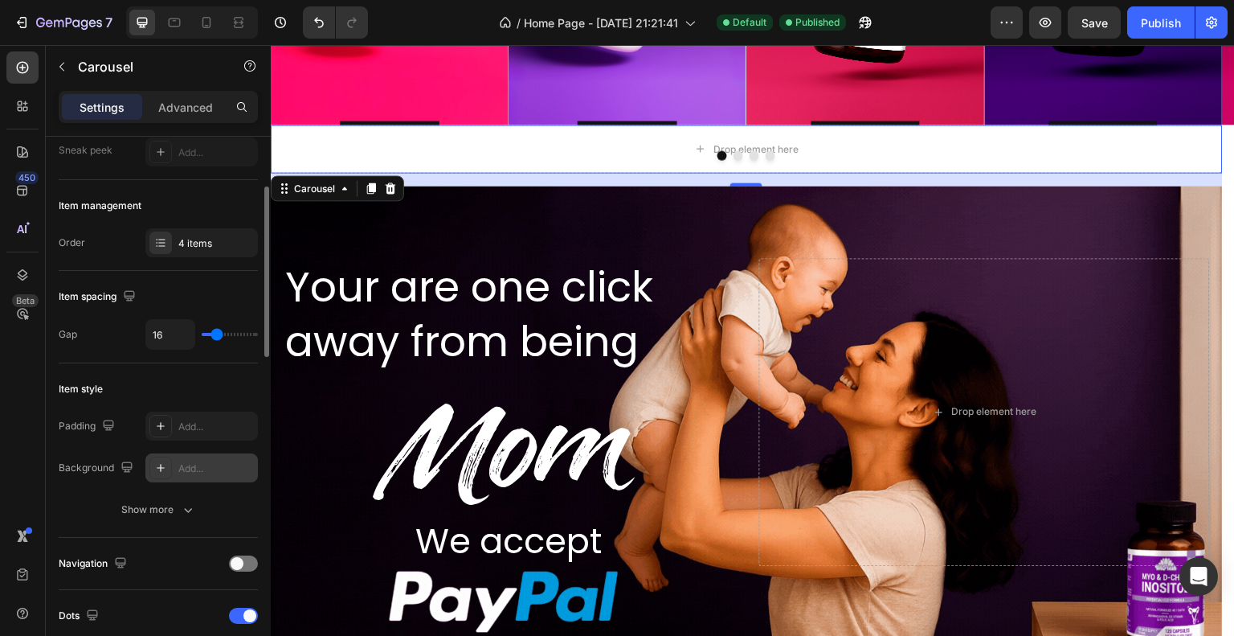
scroll to position [0, 0]
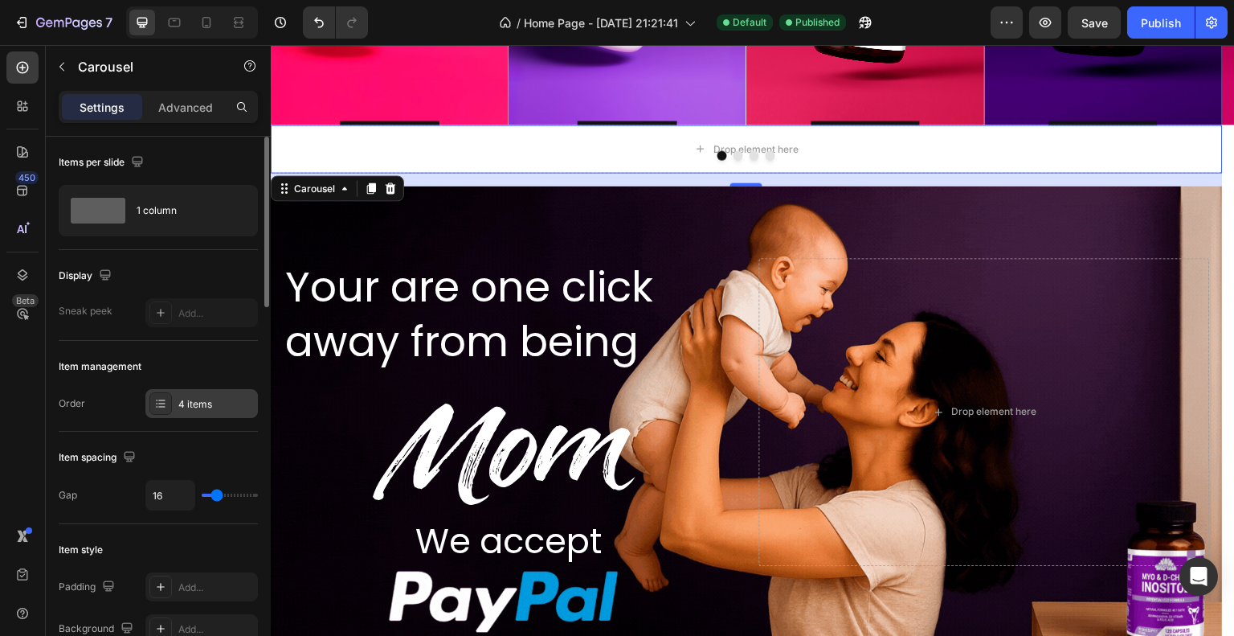
click at [186, 409] on div "4 items" at bounding box center [216, 404] width 76 height 14
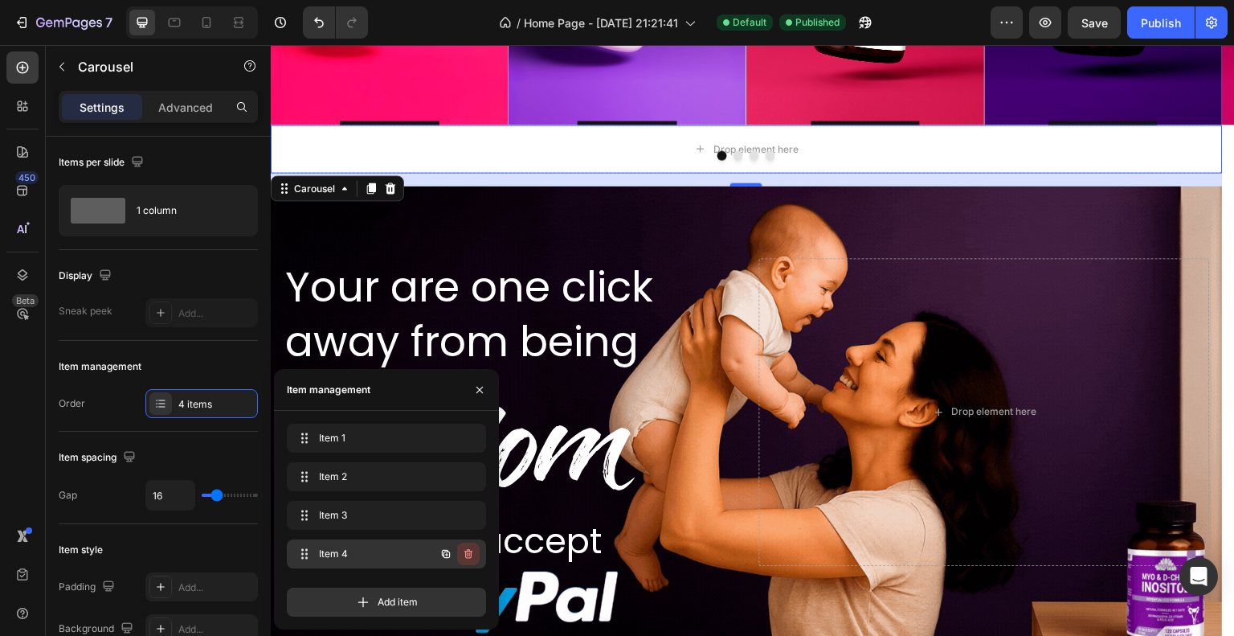
click at [466, 554] on icon "button" at bounding box center [468, 553] width 13 height 13
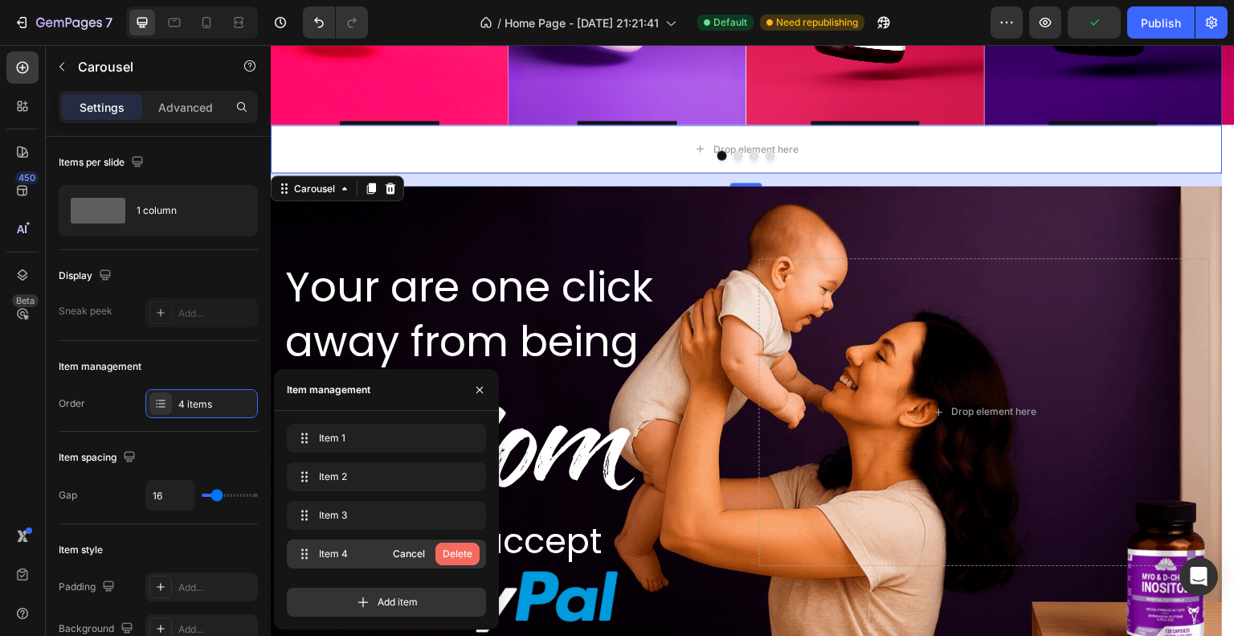
click at [463, 552] on div "Delete" at bounding box center [458, 553] width 30 height 14
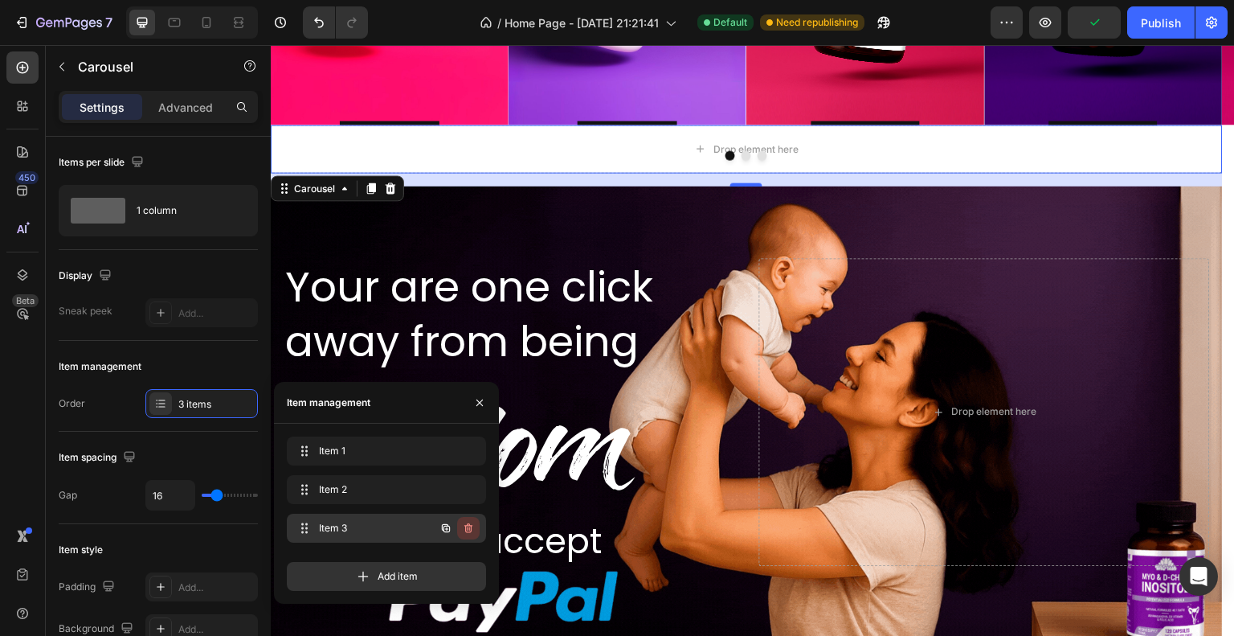
click at [474, 527] on icon "button" at bounding box center [468, 527] width 13 height 13
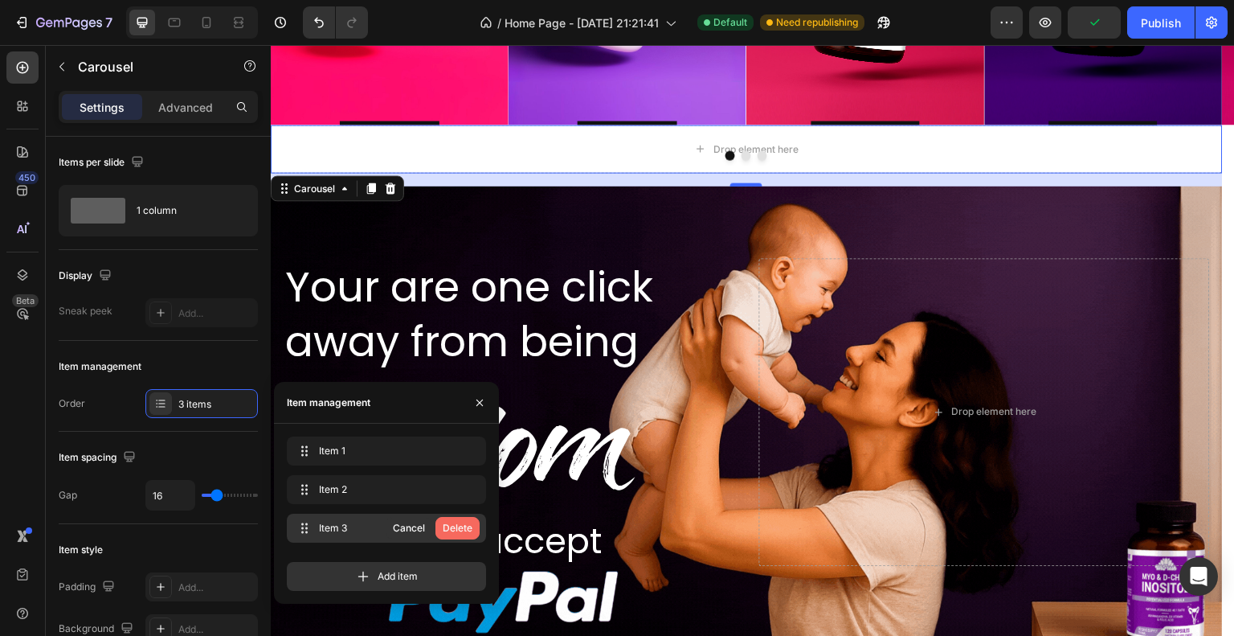
click at [460, 529] on div "Delete" at bounding box center [458, 528] width 30 height 14
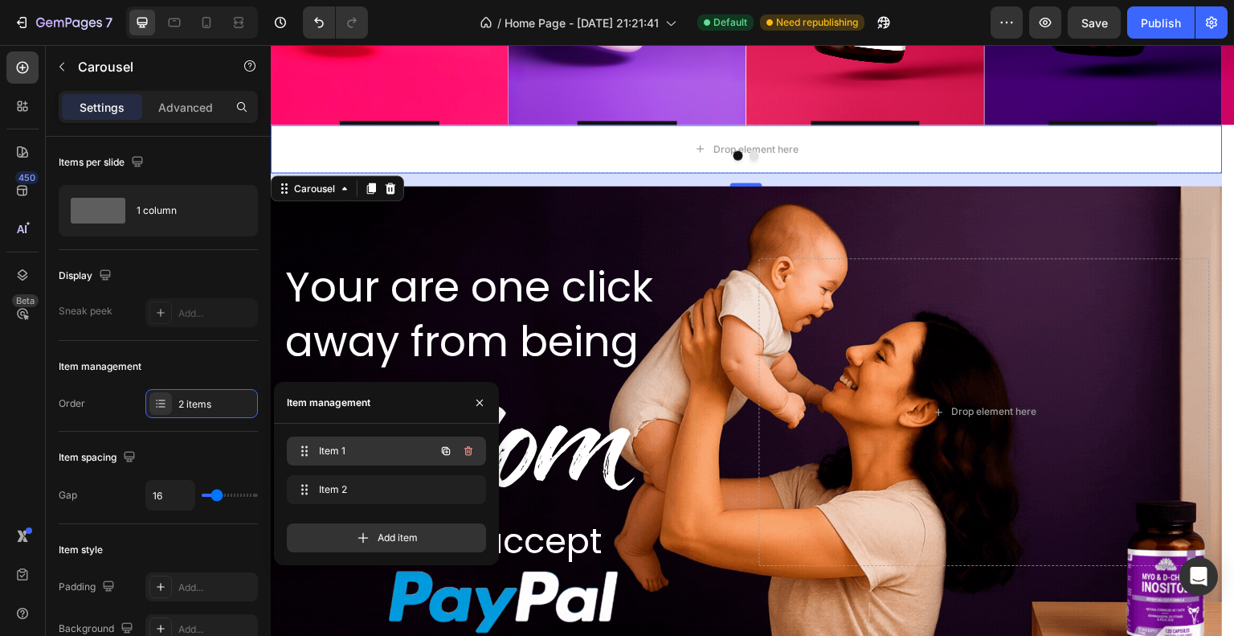
click at [380, 456] on span "Item 1" at bounding box center [364, 451] width 91 height 14
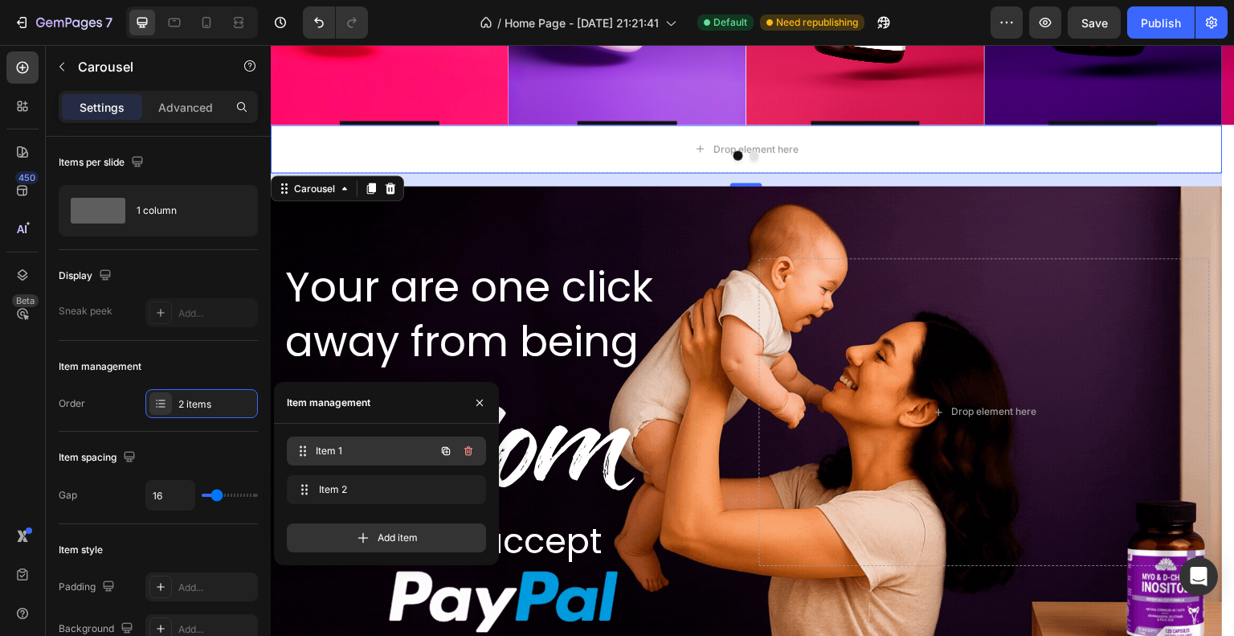
click at [363, 456] on span "Item 1" at bounding box center [375, 451] width 119 height 14
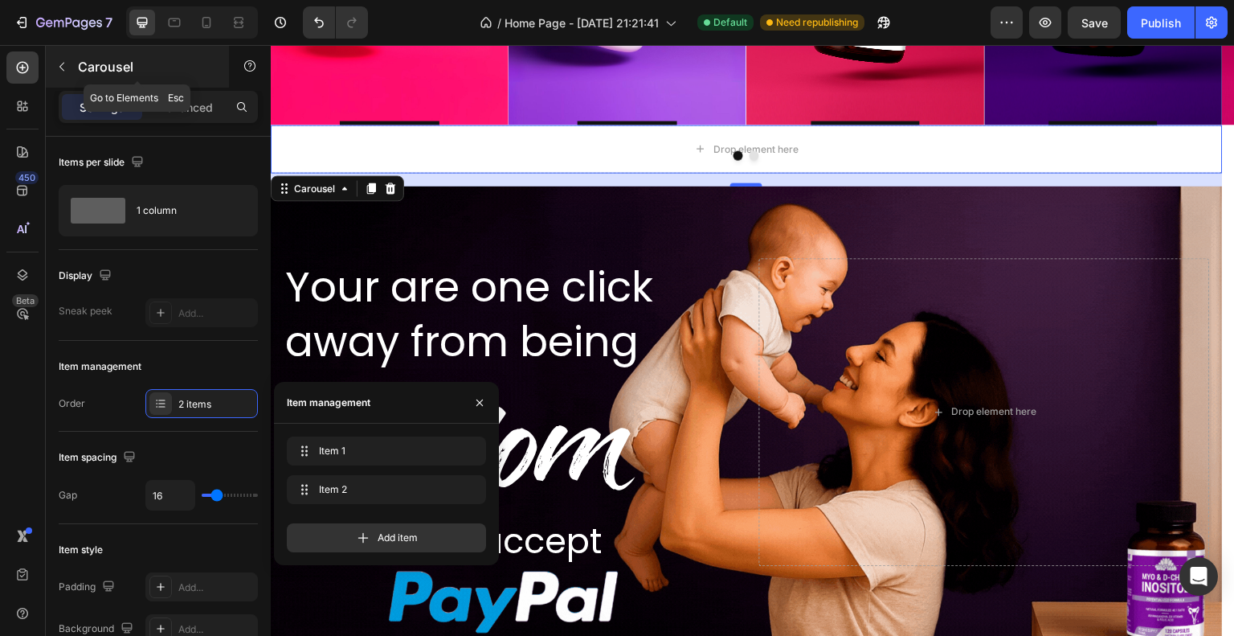
click at [55, 60] on icon "button" at bounding box center [61, 66] width 13 height 13
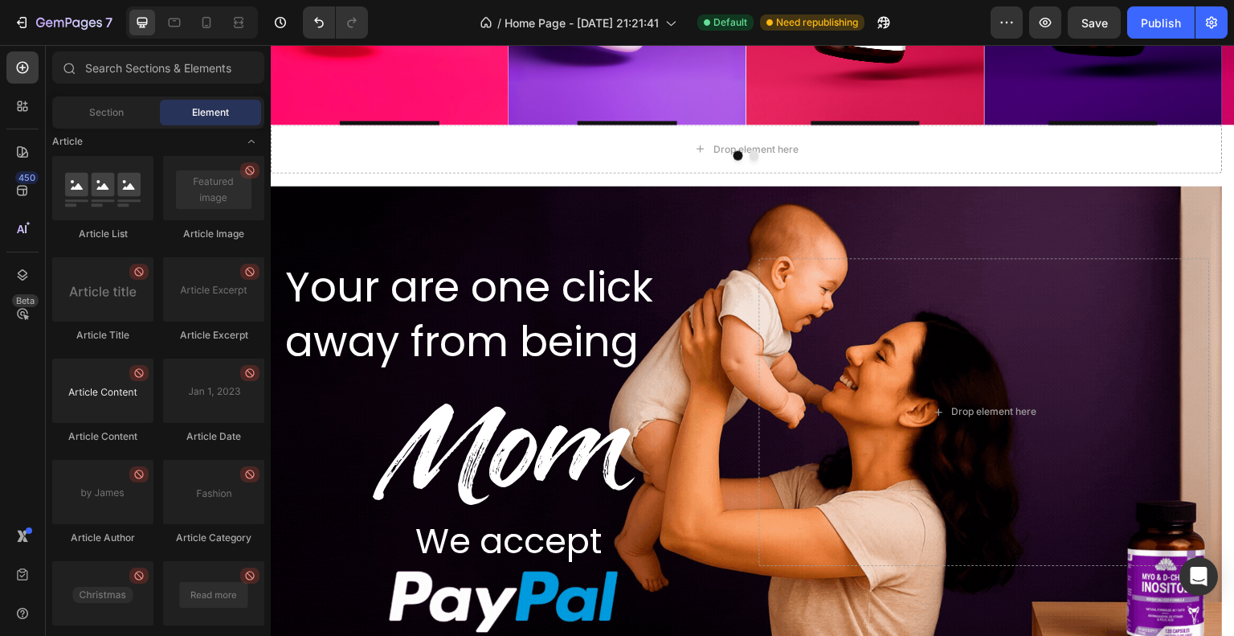
scroll to position [4258, 0]
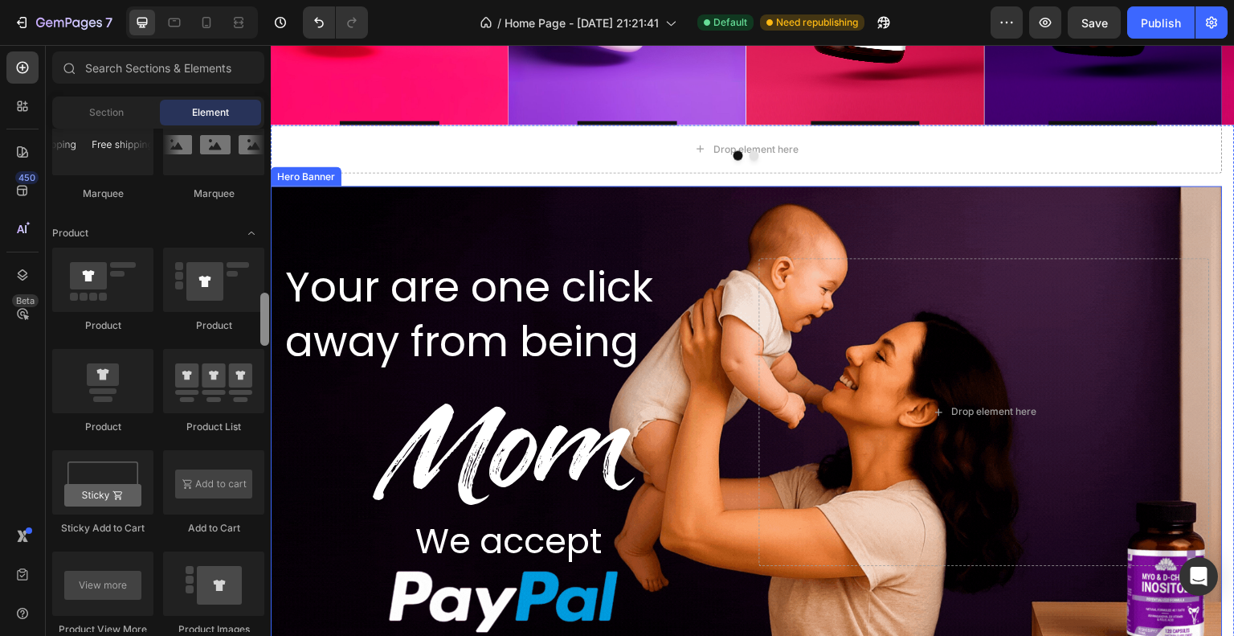
drag, startPoint x: 265, startPoint y: 588, endPoint x: 263, endPoint y: 358, distance: 229.8
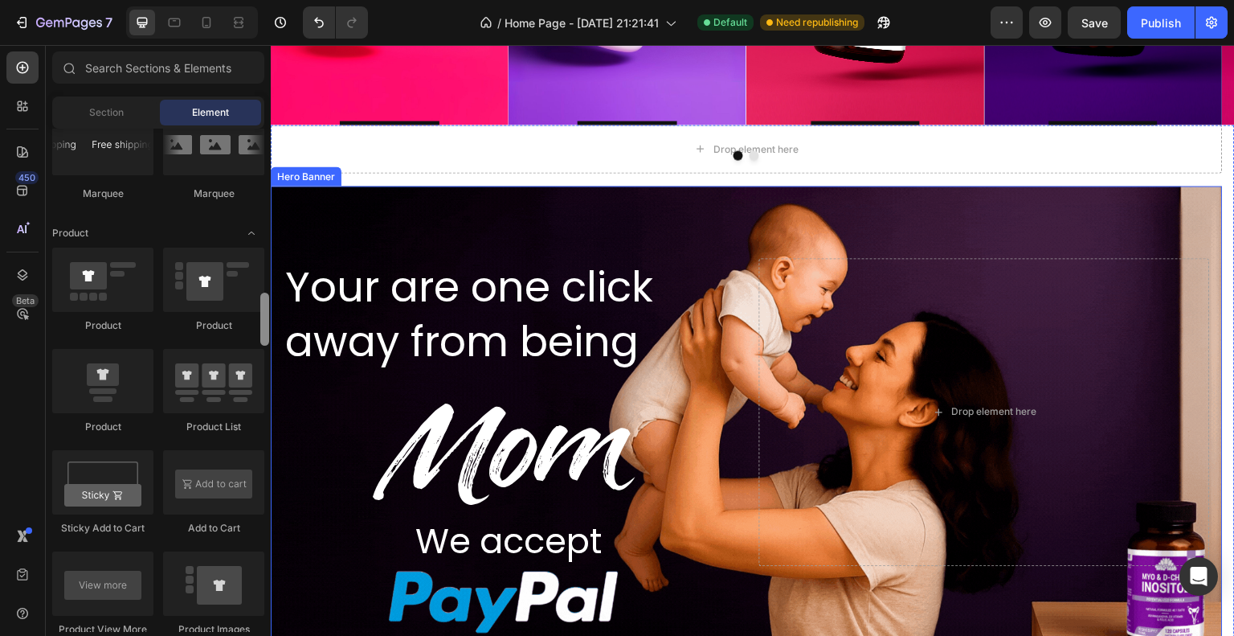
click at [263, 345] on div at bounding box center [264, 318] width 9 height 53
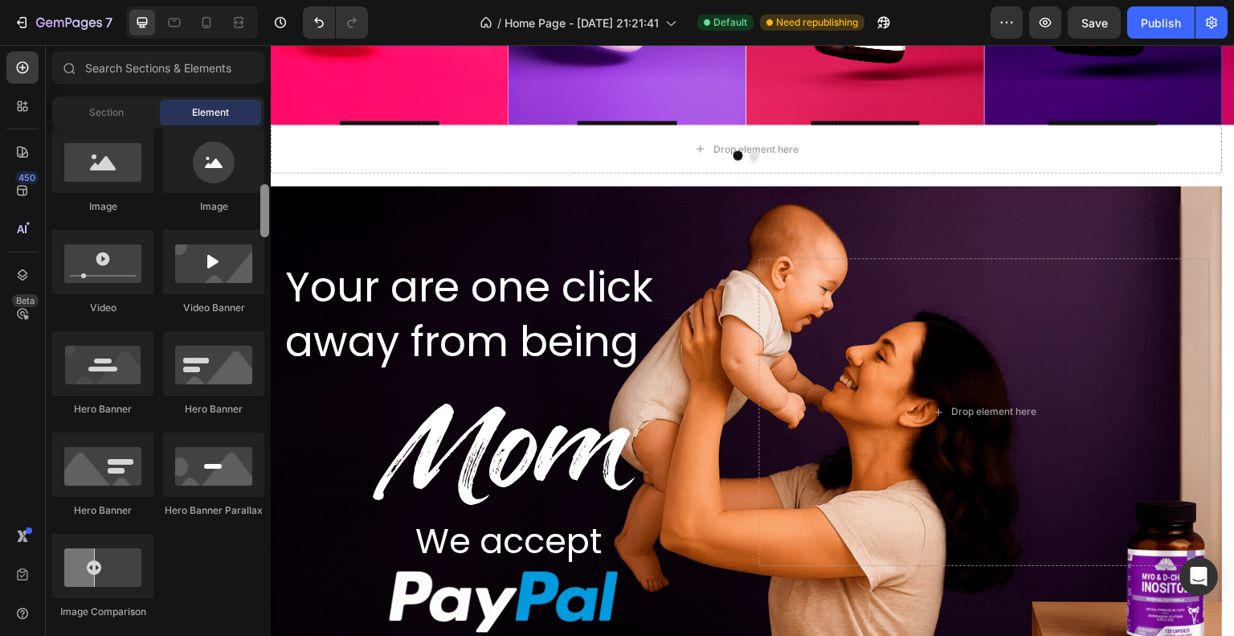
scroll to position [546, 0]
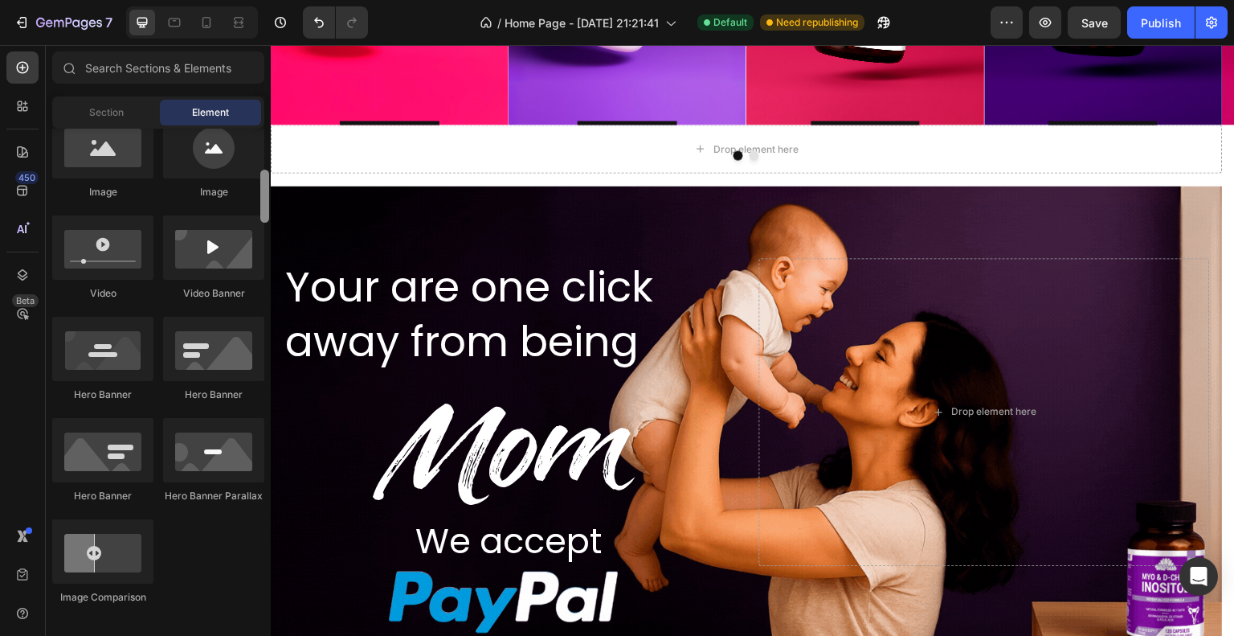
drag, startPoint x: 264, startPoint y: 373, endPoint x: 257, endPoint y: 217, distance: 156.0
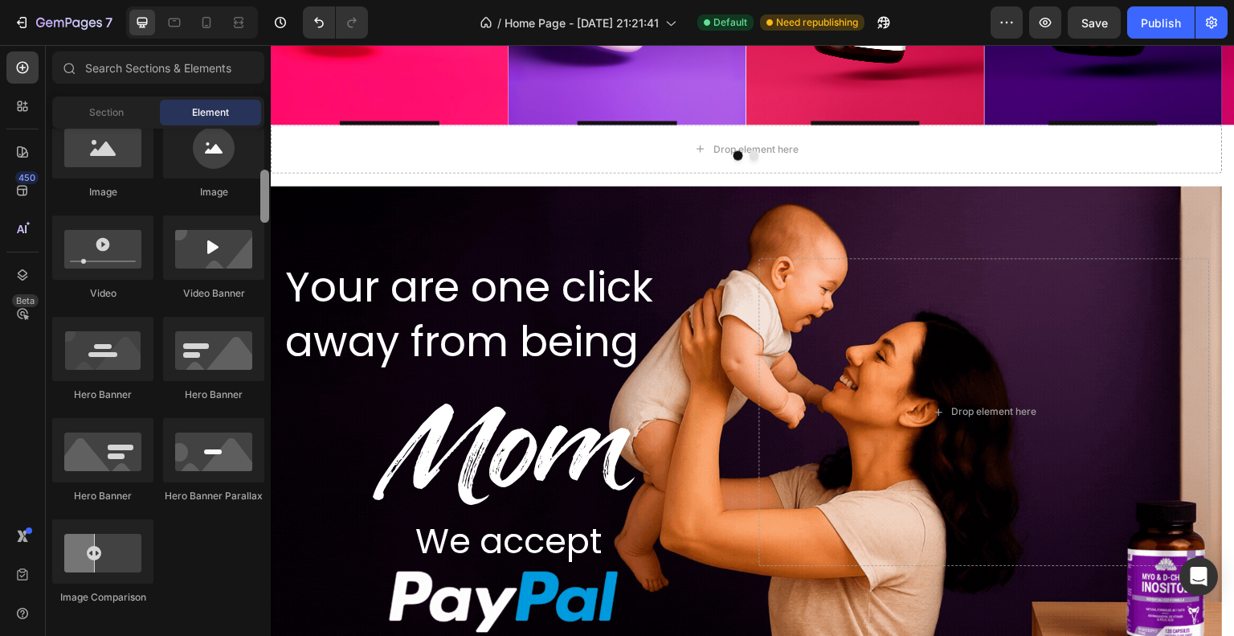
click at [257, 217] on div "Layout Row Row Row Row Text Heading Text Block Button Button Button Media Image…" at bounding box center [158, 380] width 225 height 503
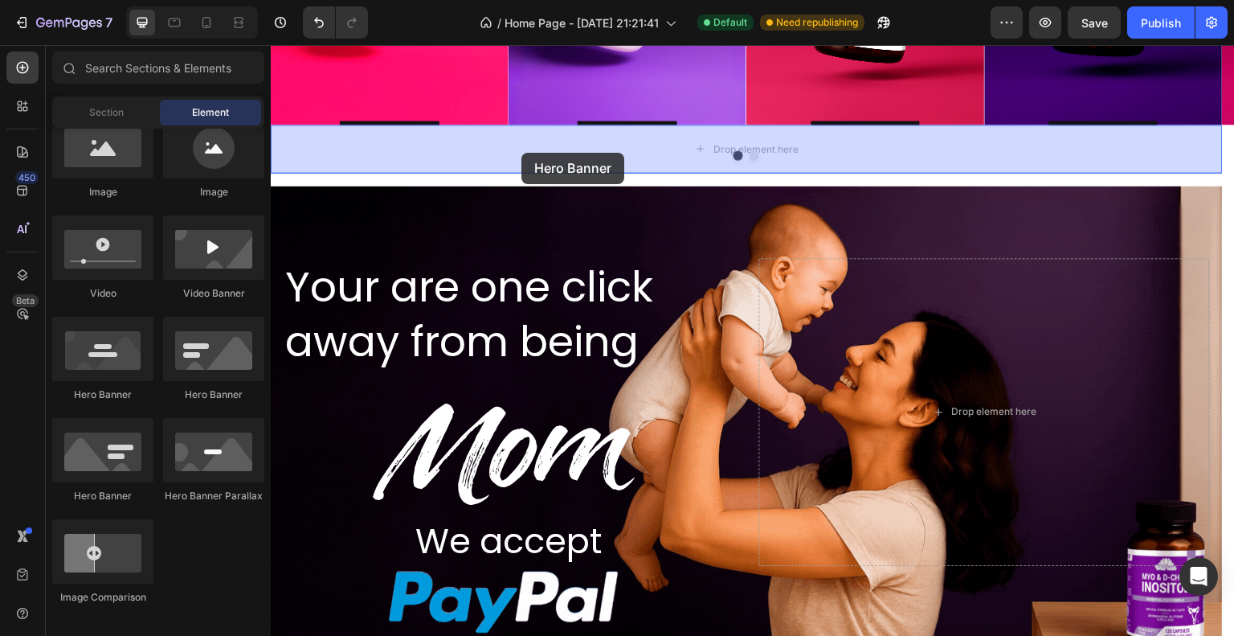
drag, startPoint x: 467, startPoint y: 394, endPoint x: 521, endPoint y: 153, distance: 247.9
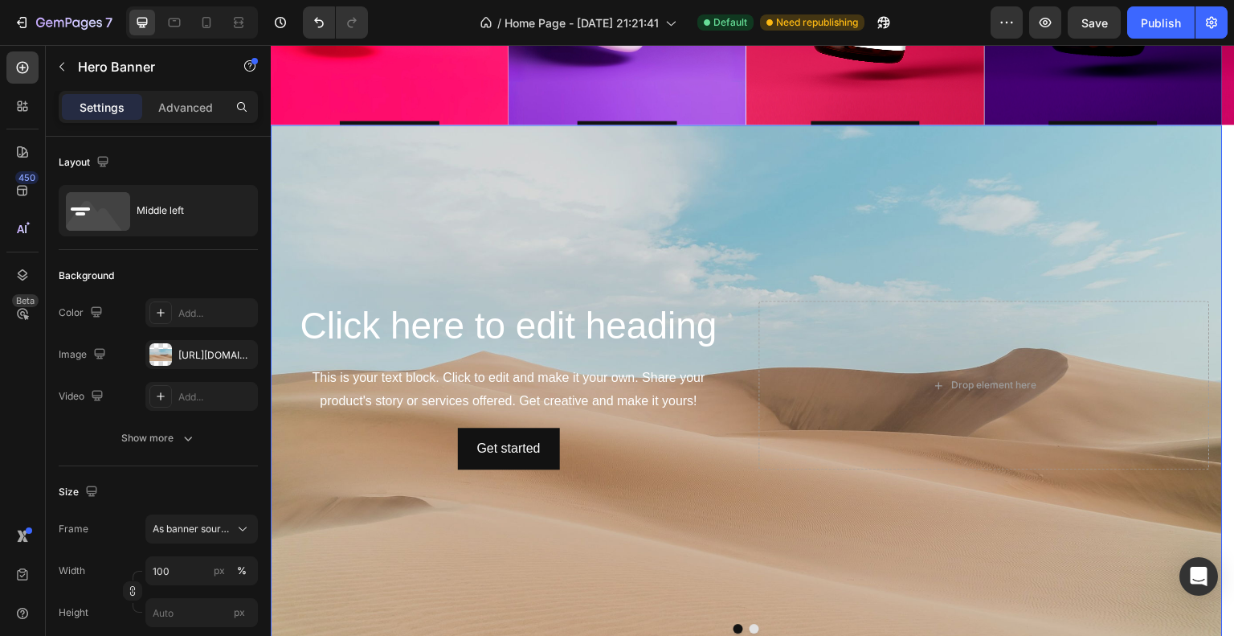
click at [554, 198] on div "Background Image" at bounding box center [747, 385] width 952 height 521
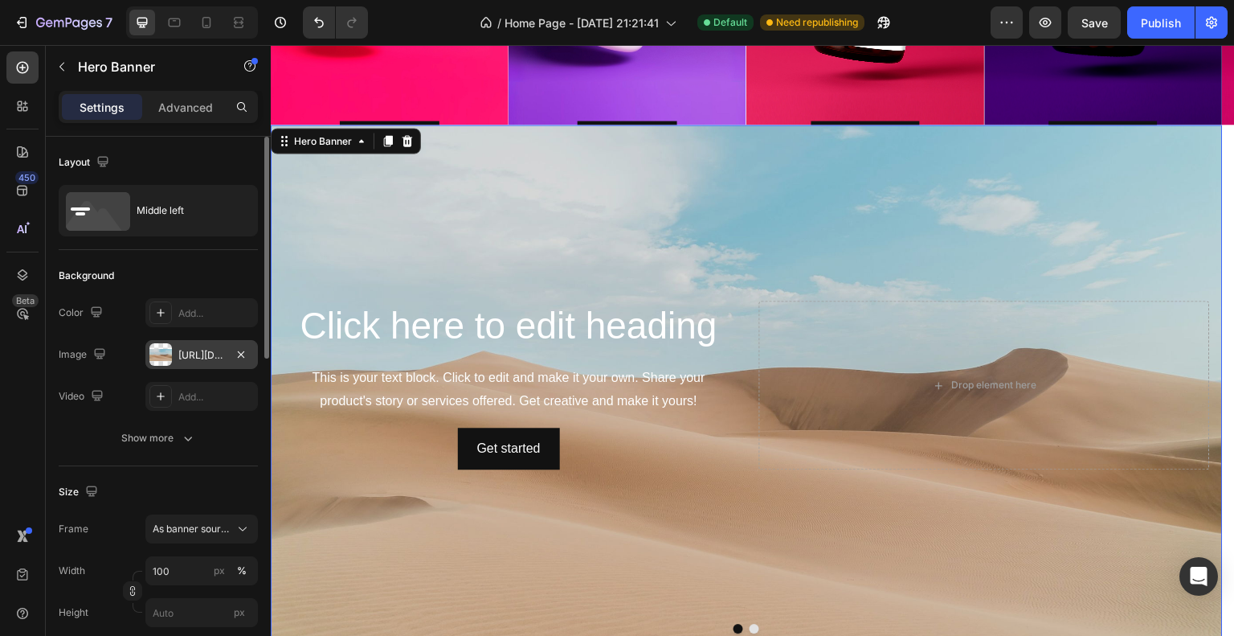
click at [199, 343] on div "[URL][DOMAIN_NAME]" at bounding box center [201, 354] width 112 height 29
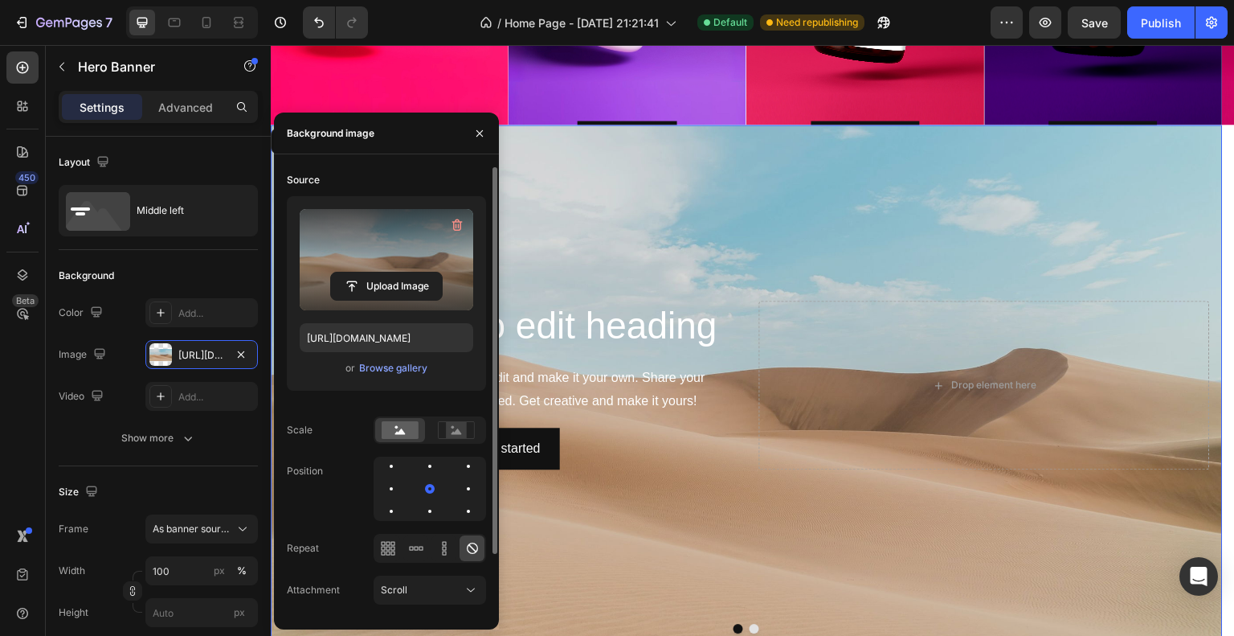
click at [418, 220] on label at bounding box center [387, 259] width 174 height 101
click at [418, 272] on input "file" at bounding box center [386, 285] width 111 height 27
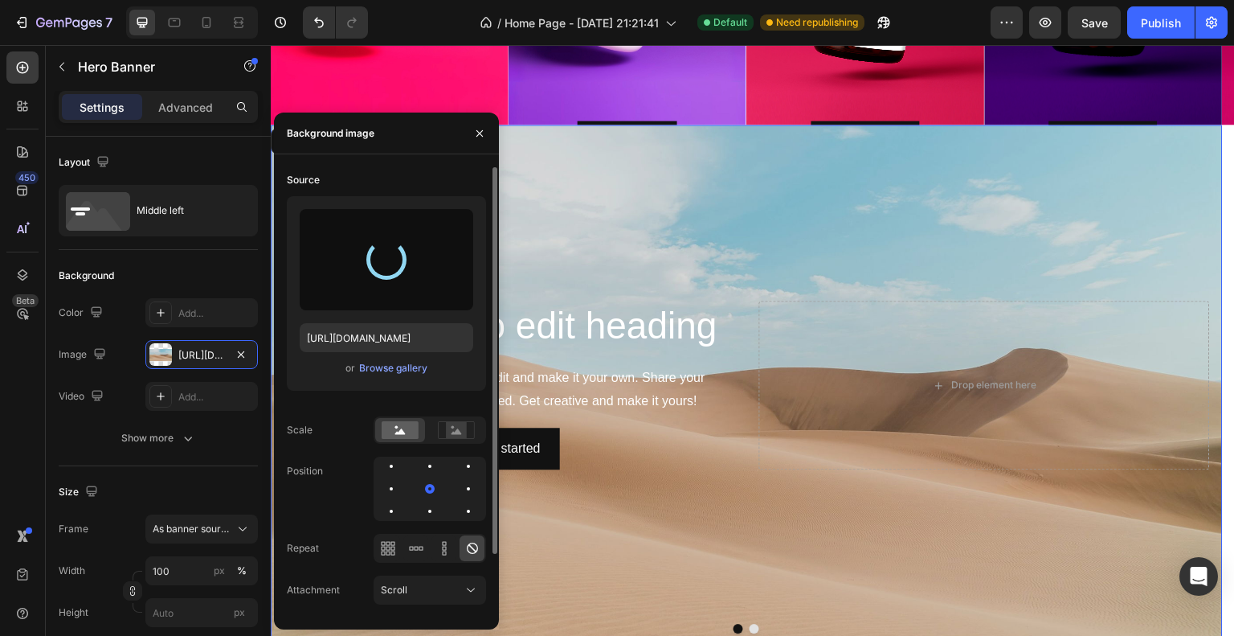
type input "[URL][DOMAIN_NAME]"
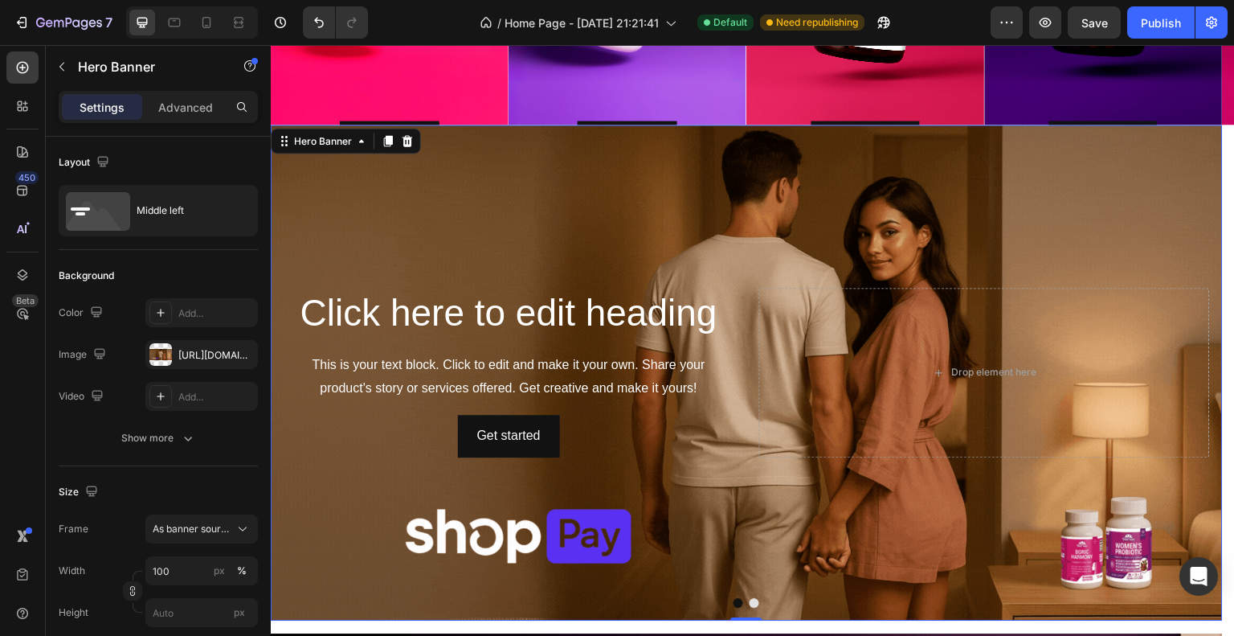
click at [958, 268] on div "Background Image" at bounding box center [747, 373] width 952 height 496
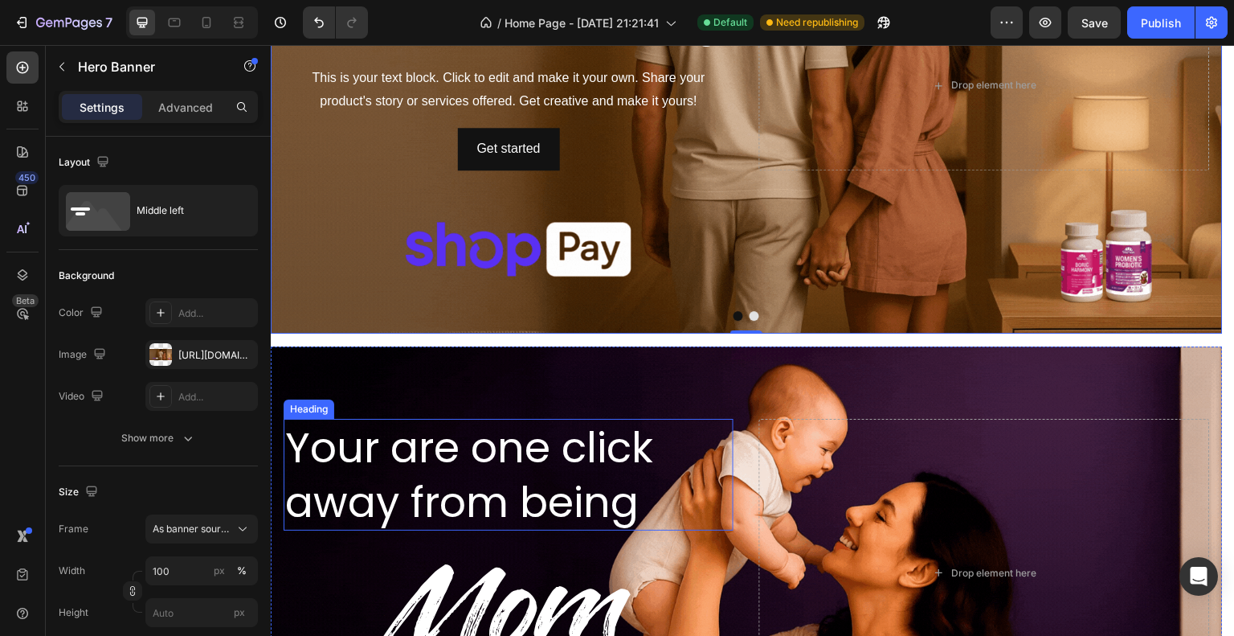
scroll to position [1768, 0]
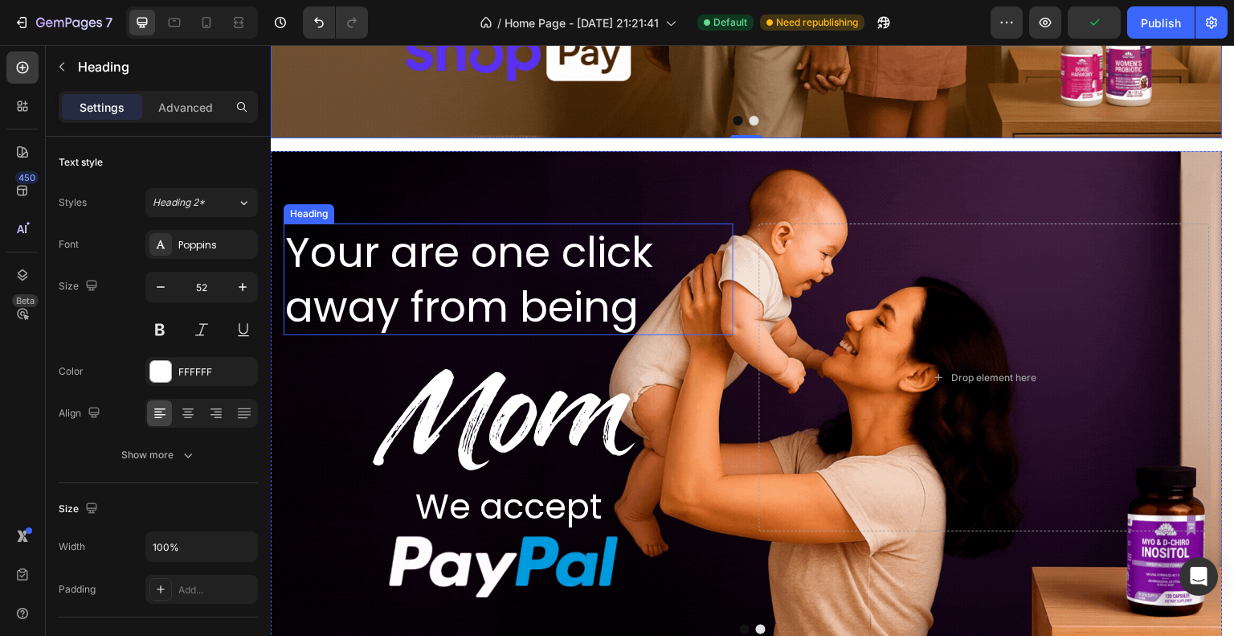
click at [480, 296] on span "Your are one click away from being" at bounding box center [469, 279] width 368 height 113
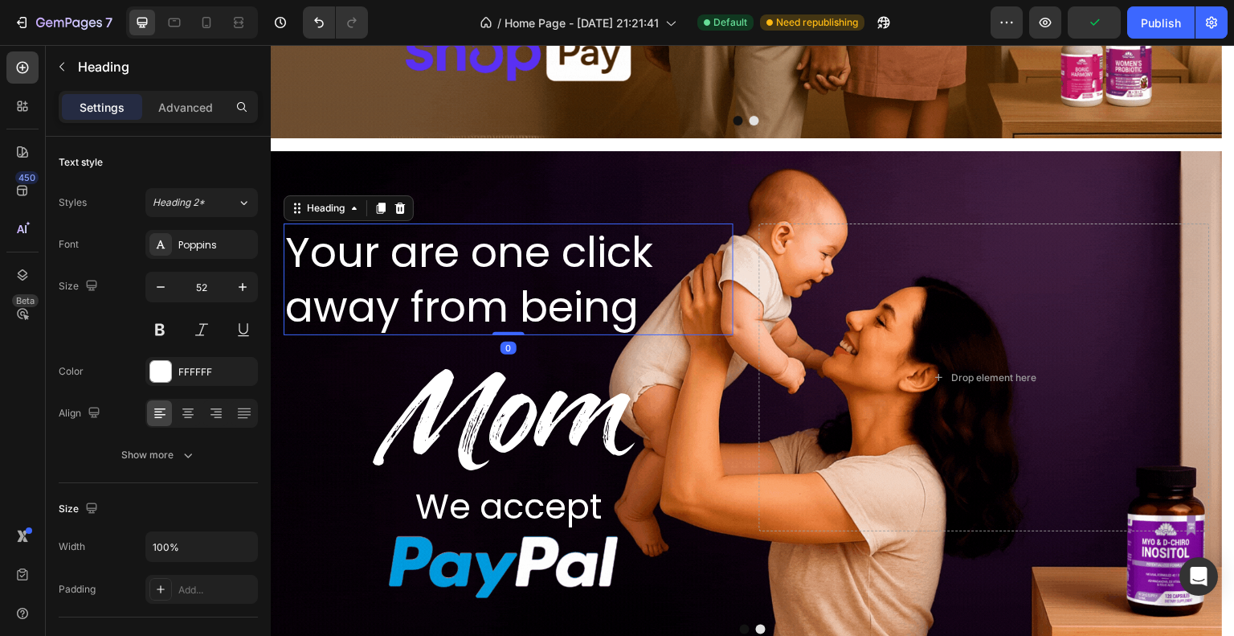
click at [640, 309] on h2 "Your are one click away from being" at bounding box center [509, 279] width 450 height 112
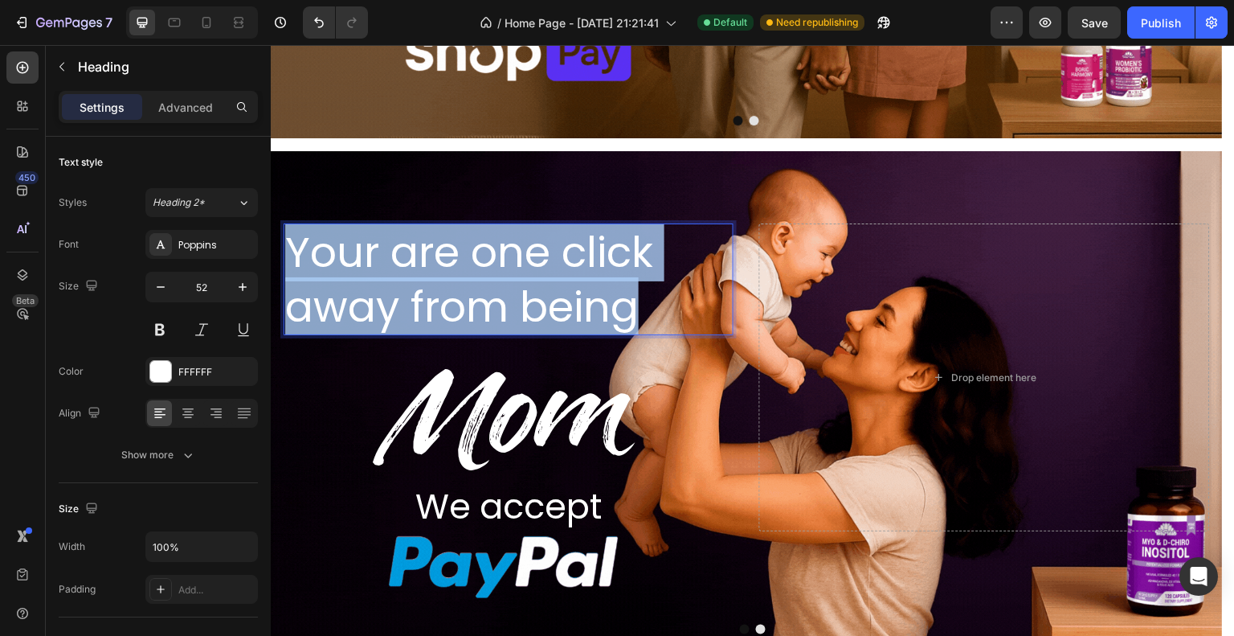
drag, startPoint x: 608, startPoint y: 305, endPoint x: 292, endPoint y: 240, distance: 322.4
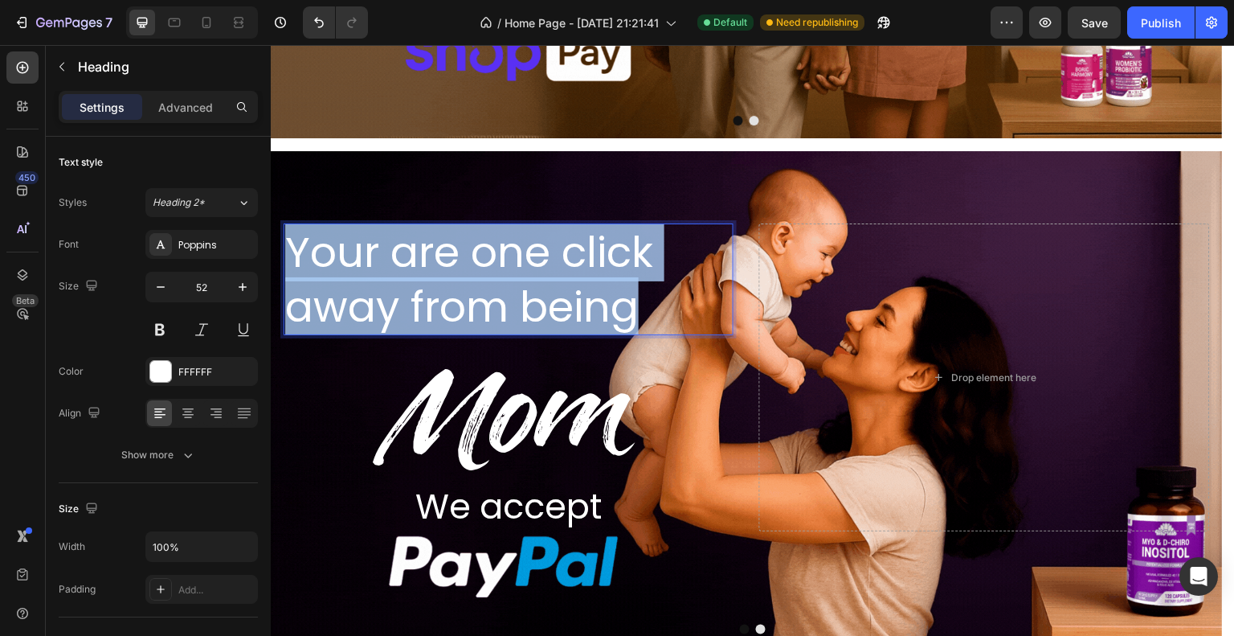
click at [292, 240] on p "Your are one click away from being" at bounding box center [508, 279] width 447 height 108
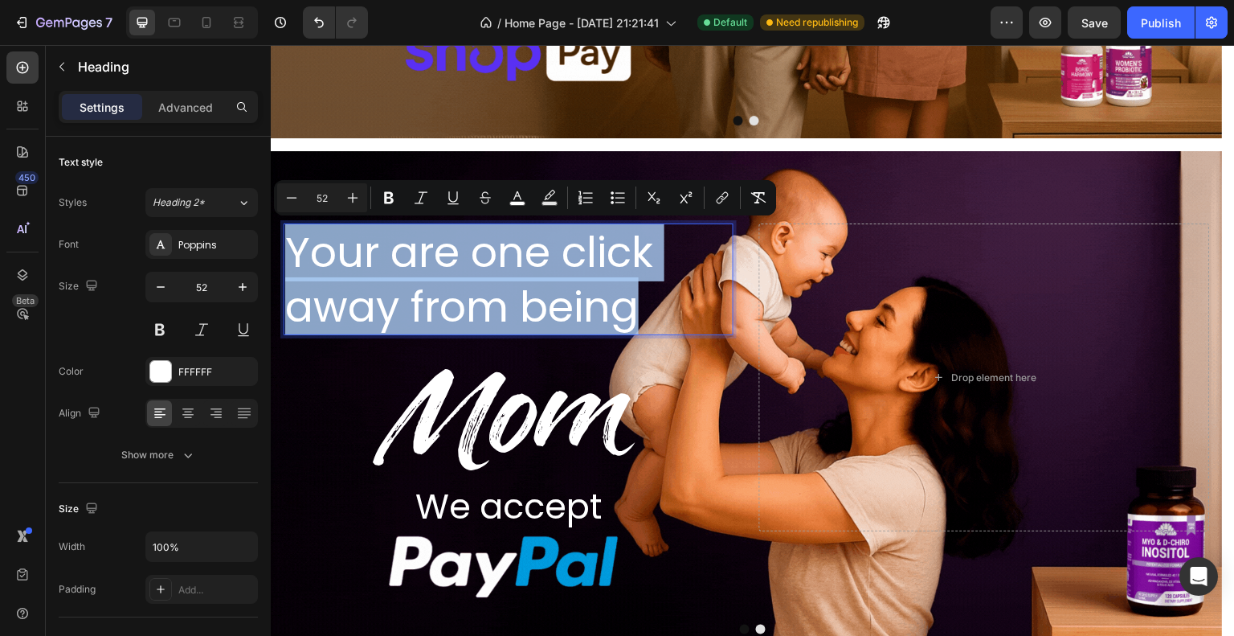
copy span "Your are one click away from being"
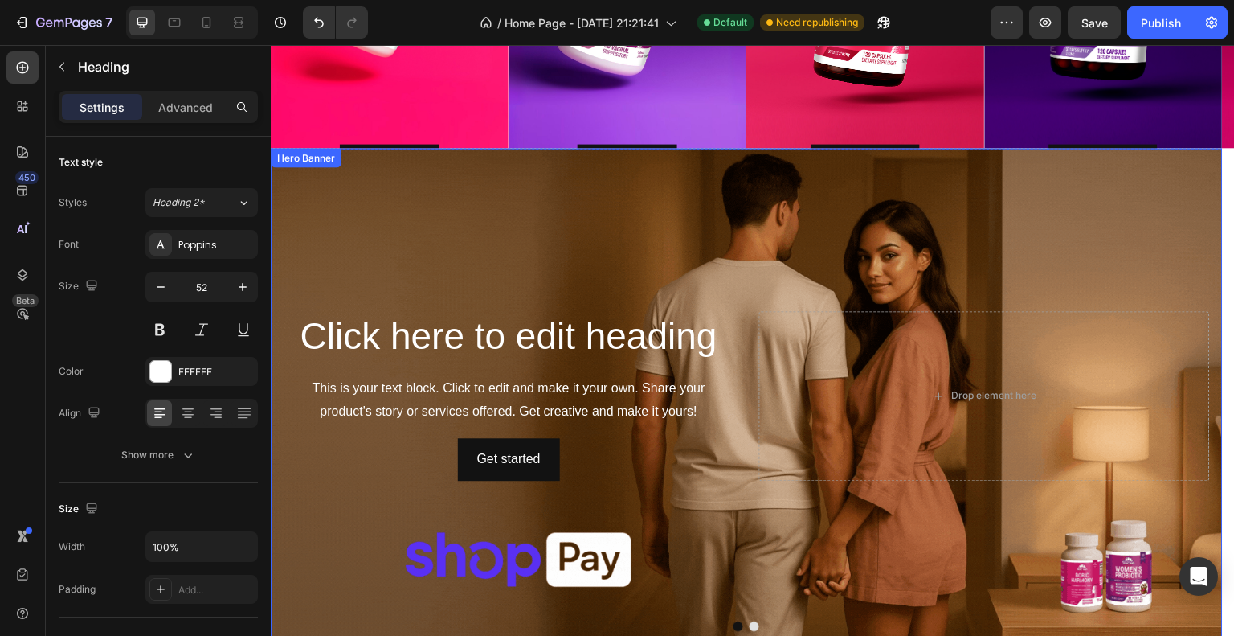
scroll to position [1205, 0]
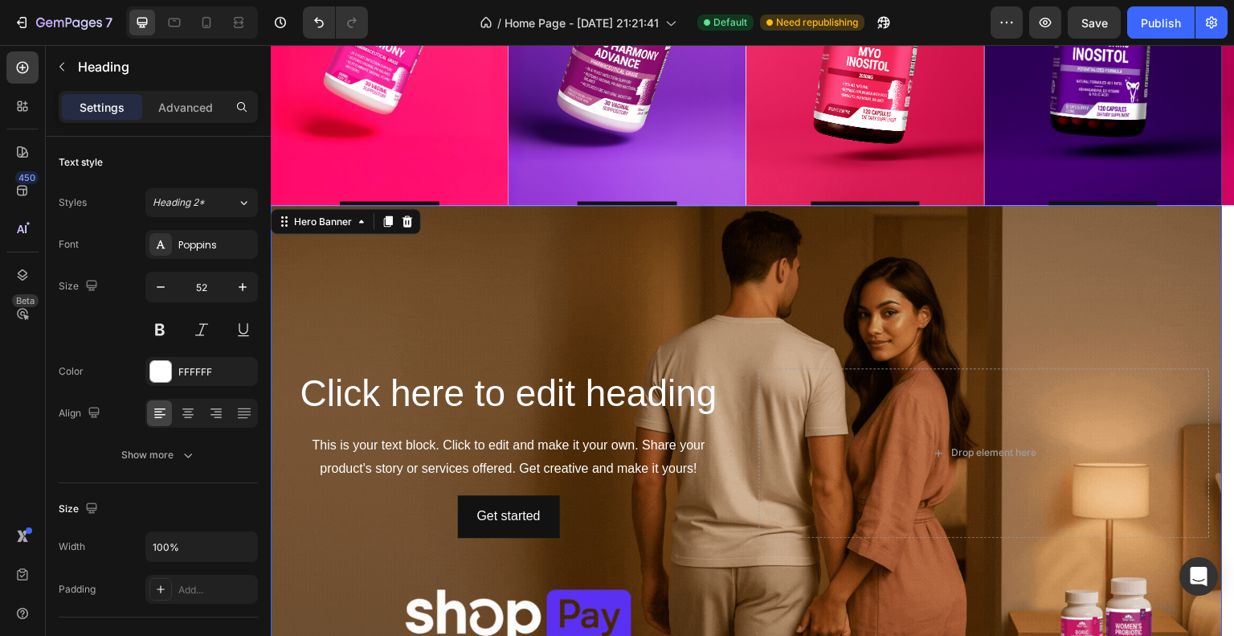
click at [666, 287] on div "Background Image" at bounding box center [747, 453] width 952 height 496
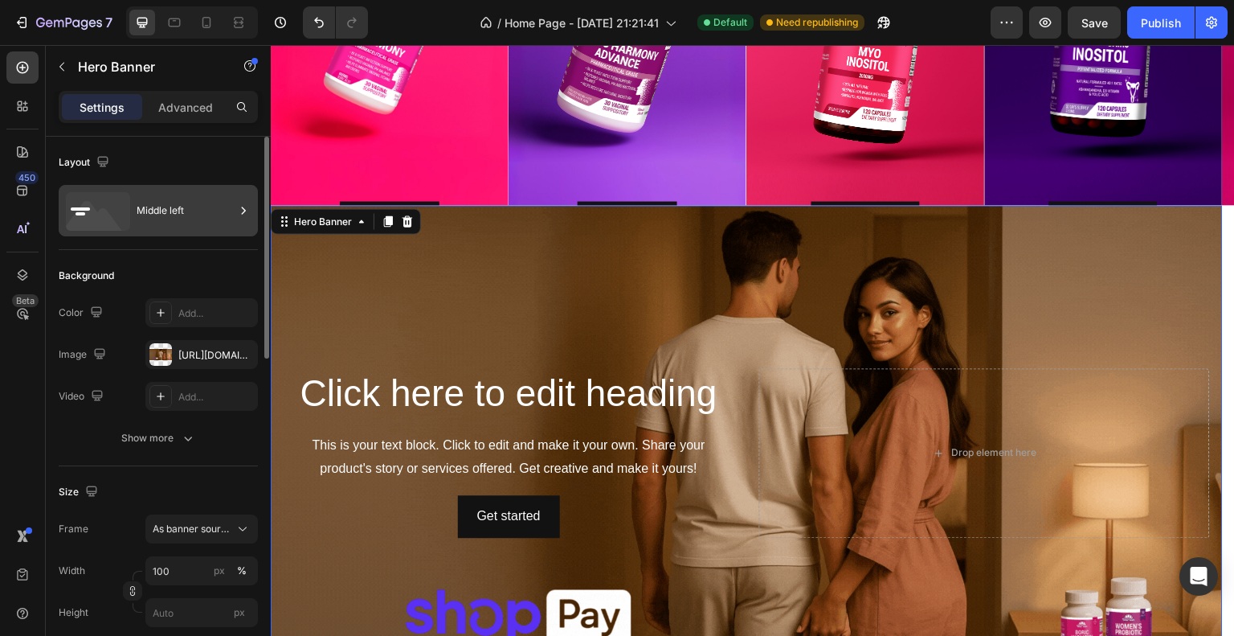
click at [178, 207] on div "Middle left" at bounding box center [186, 210] width 98 height 37
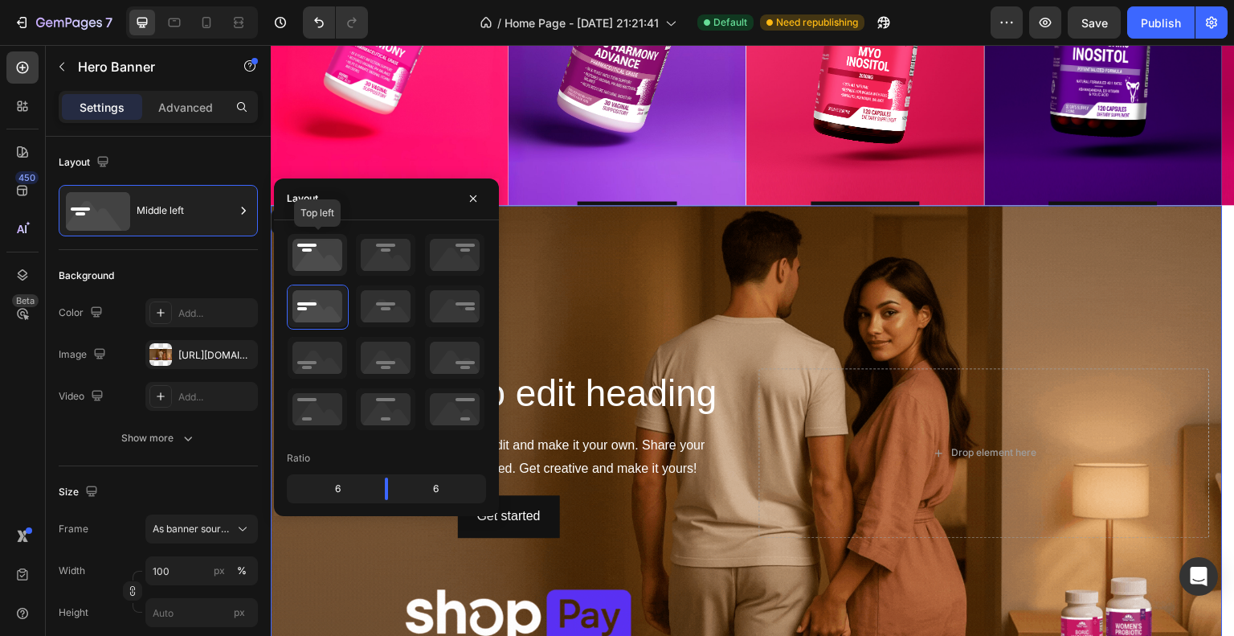
click at [330, 258] on icon at bounding box center [317, 255] width 59 height 42
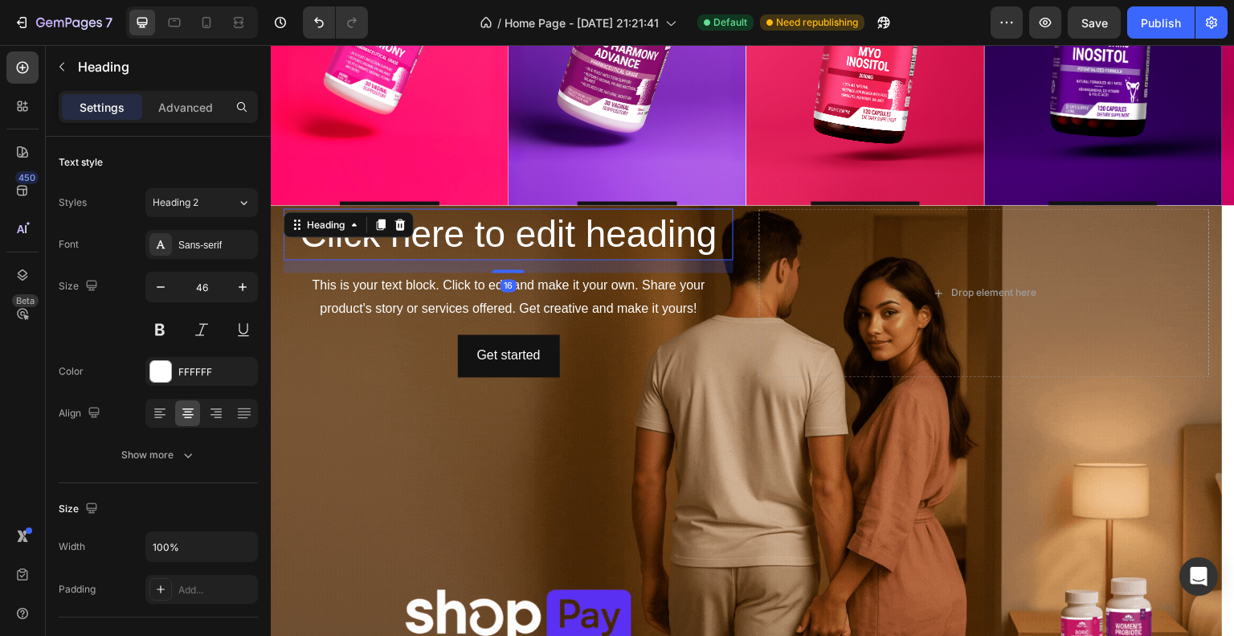
click at [599, 251] on h2 "Click here to edit heading" at bounding box center [509, 233] width 450 height 51
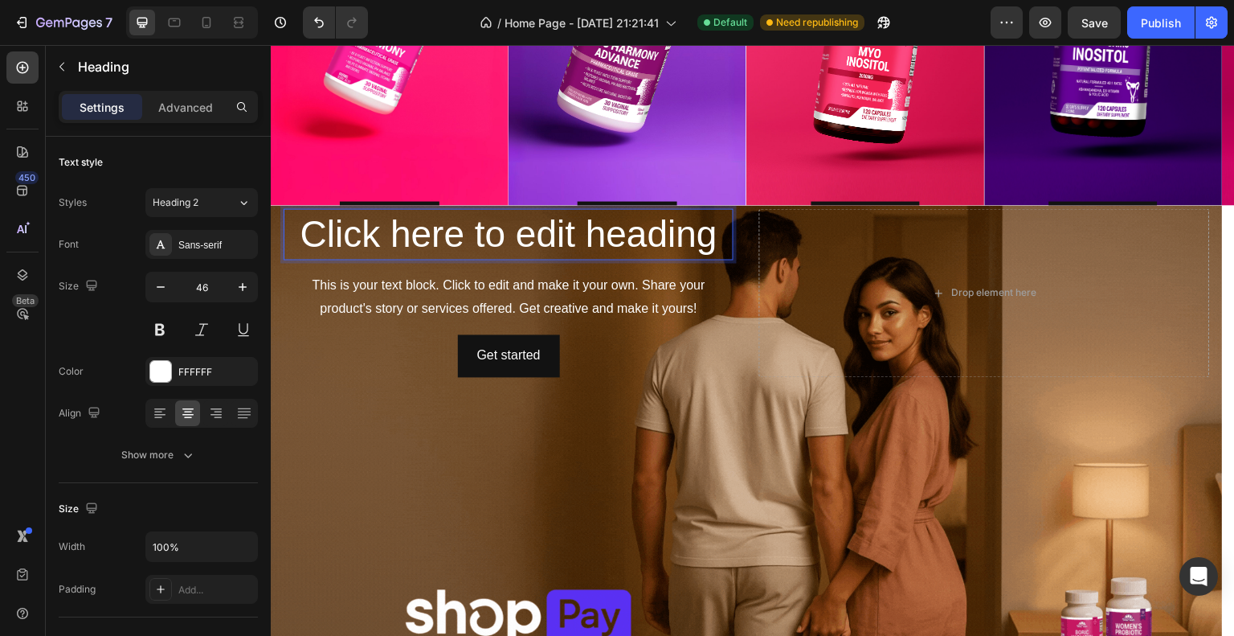
click at [599, 246] on h2 "Click here to edit heading" at bounding box center [509, 233] width 450 height 51
click at [599, 246] on p "Click here to edit heading" at bounding box center [508, 234] width 447 height 48
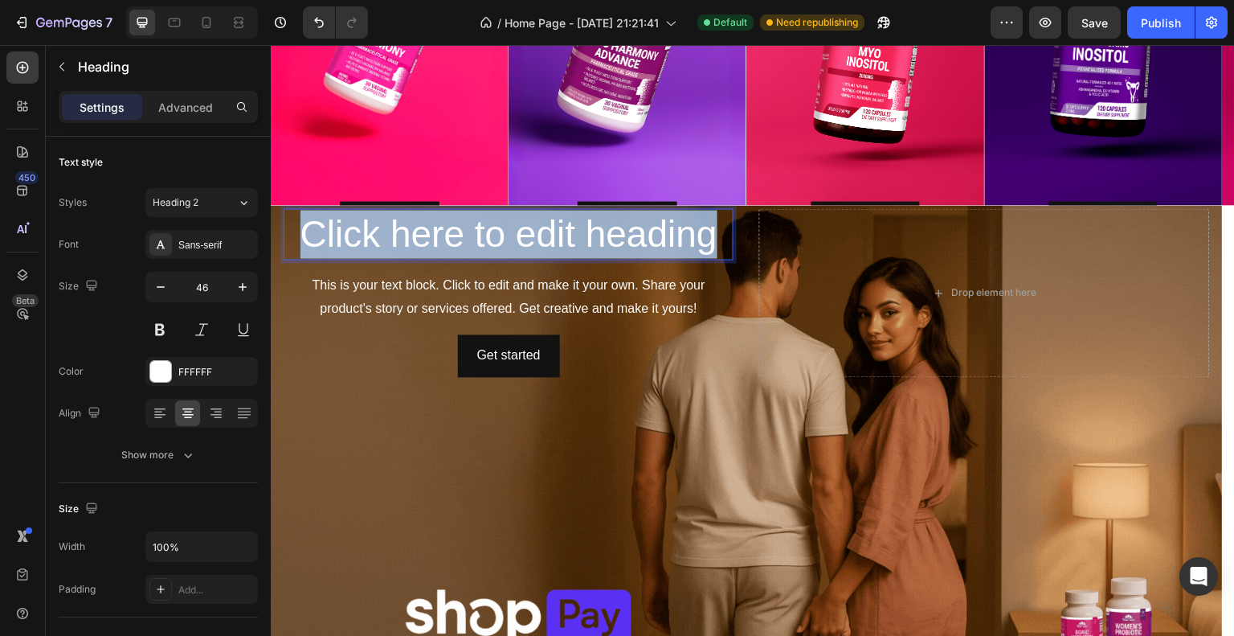
click at [599, 246] on p "Click here to edit heading" at bounding box center [508, 234] width 447 height 48
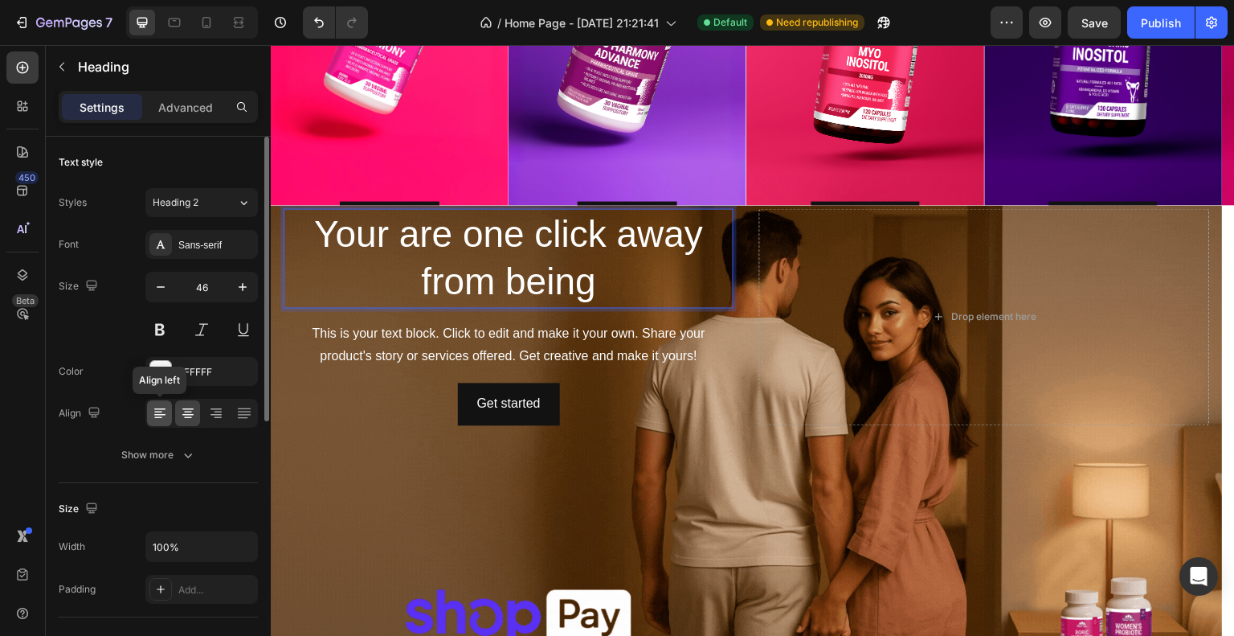
click at [153, 416] on icon at bounding box center [160, 413] width 16 height 16
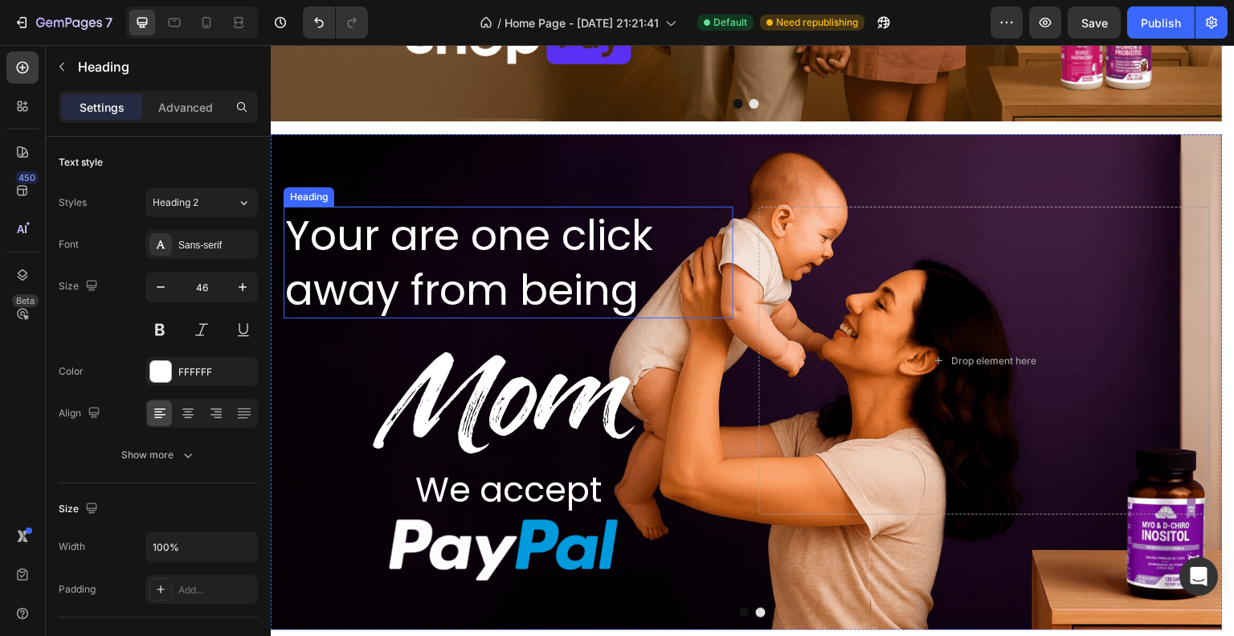
scroll to position [1848, 0]
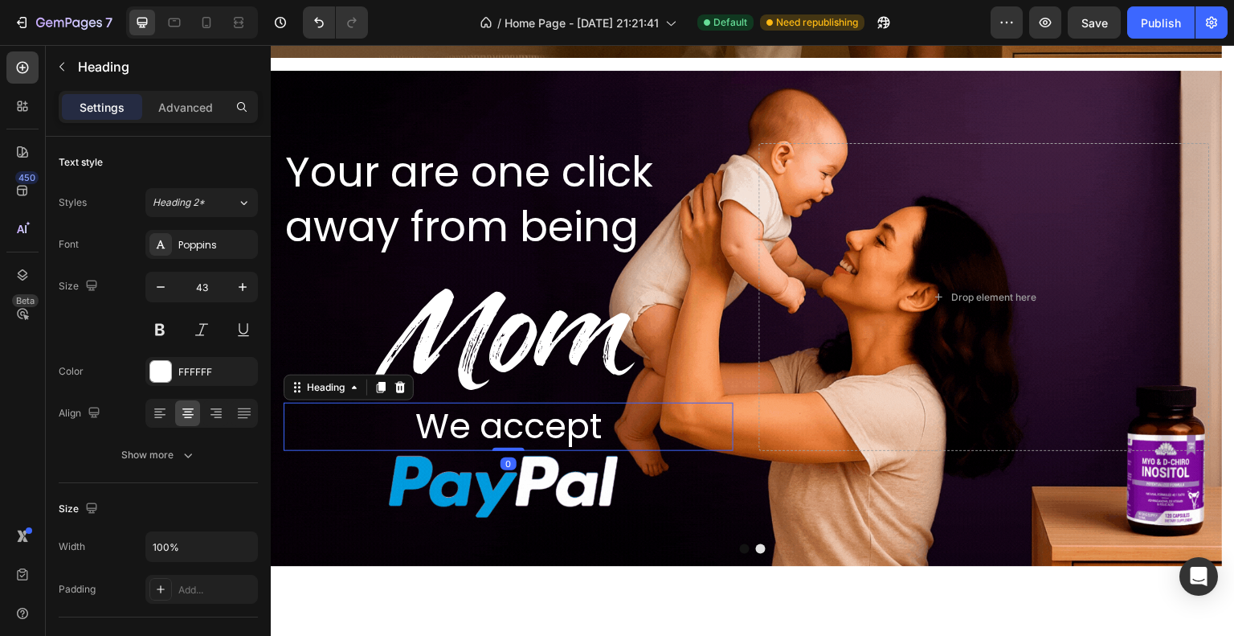
click at [566, 423] on span "We accept" at bounding box center [508, 426] width 186 height 48
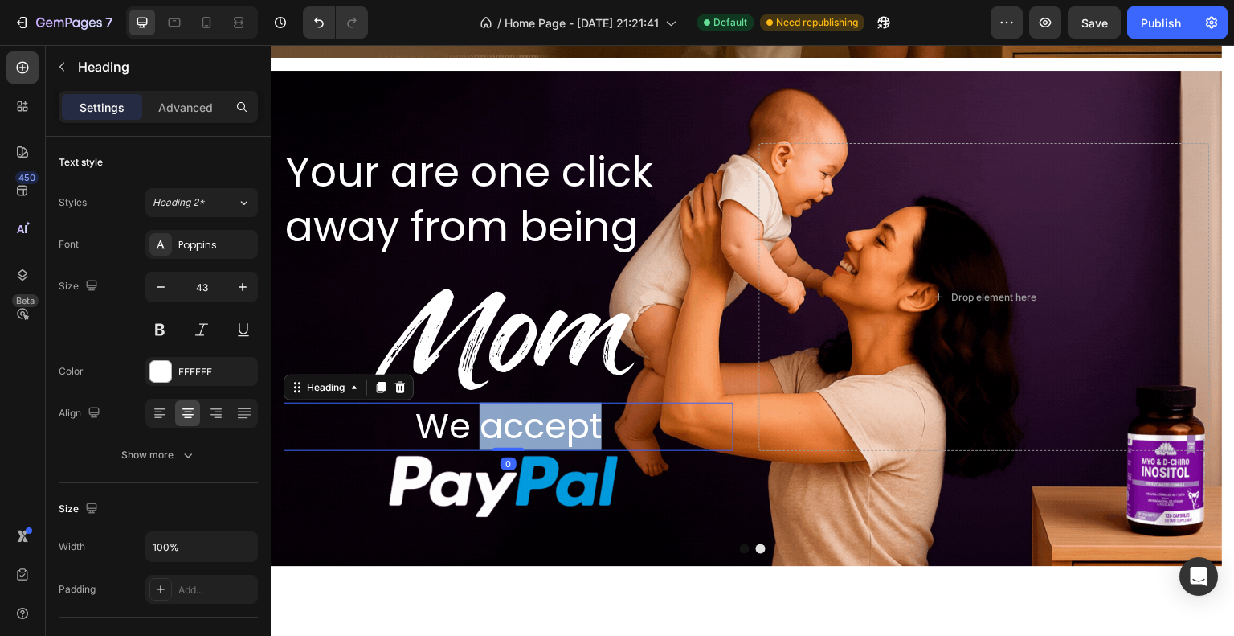
click at [566, 423] on span "We accept" at bounding box center [508, 426] width 186 height 48
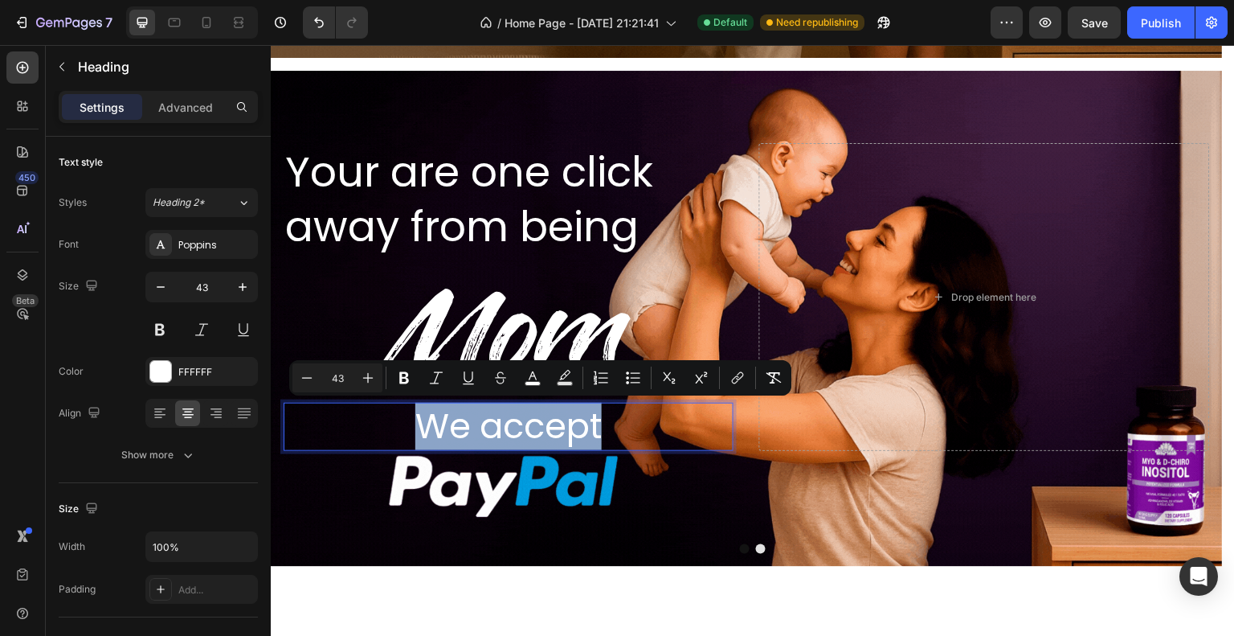
click at [566, 423] on span "We accept" at bounding box center [508, 426] width 186 height 48
copy span "We accept"
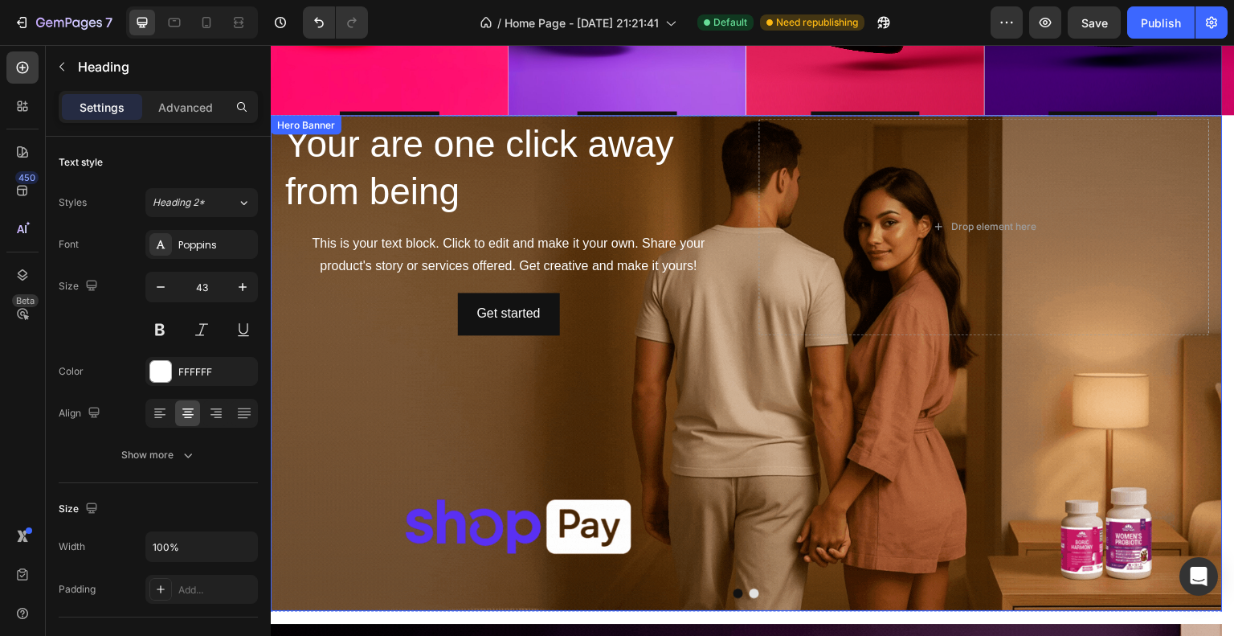
scroll to position [1205, 0]
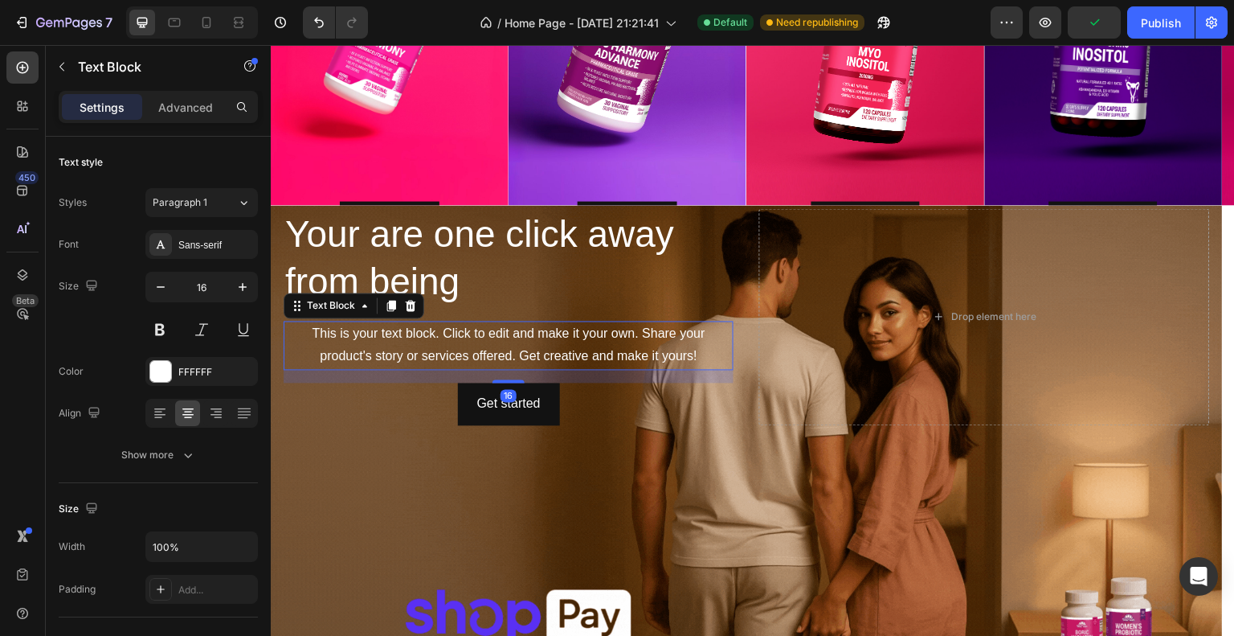
click at [544, 349] on div "This is your text block. Click to edit and make it your own. Share your product…" at bounding box center [509, 346] width 450 height 50
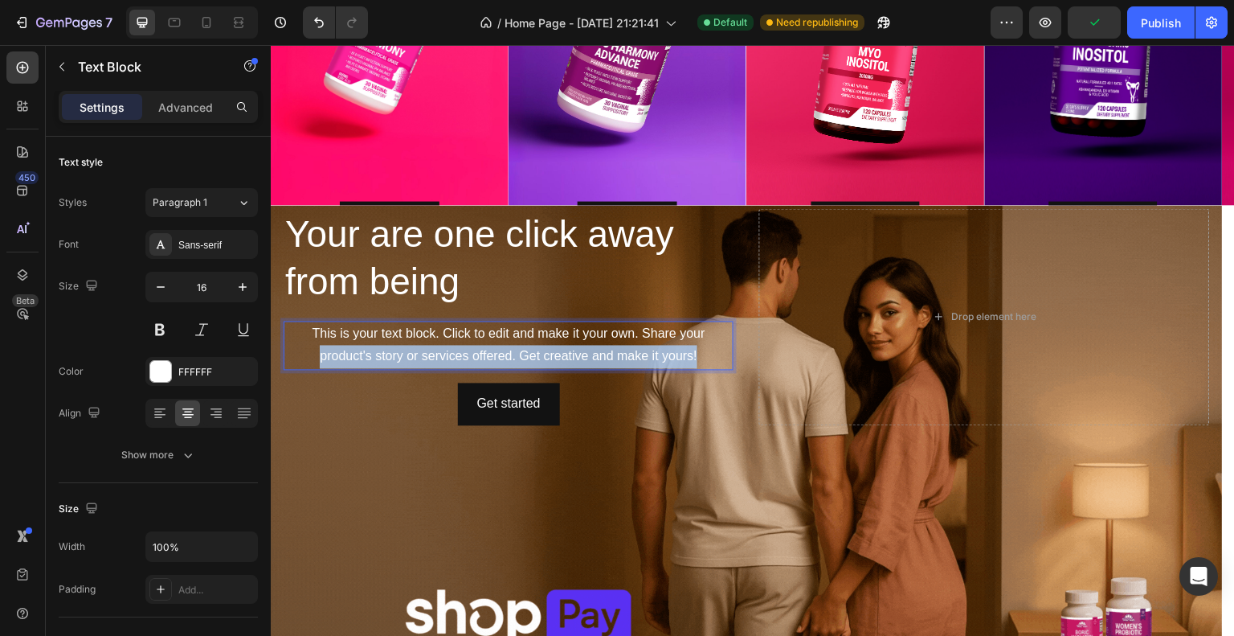
click at [544, 349] on p "This is your text block. Click to edit and make it your own. Share your product…" at bounding box center [508, 345] width 447 height 47
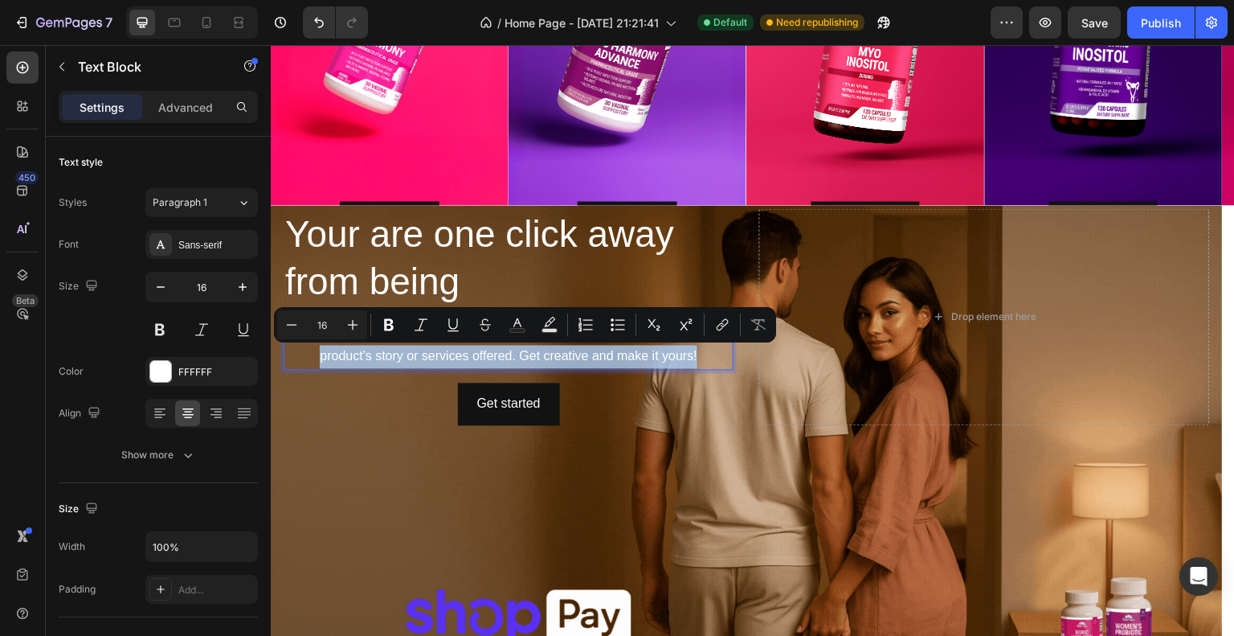
click at [650, 359] on p "This is your text block. Click to edit and make it your own. Share your product…" at bounding box center [508, 345] width 447 height 47
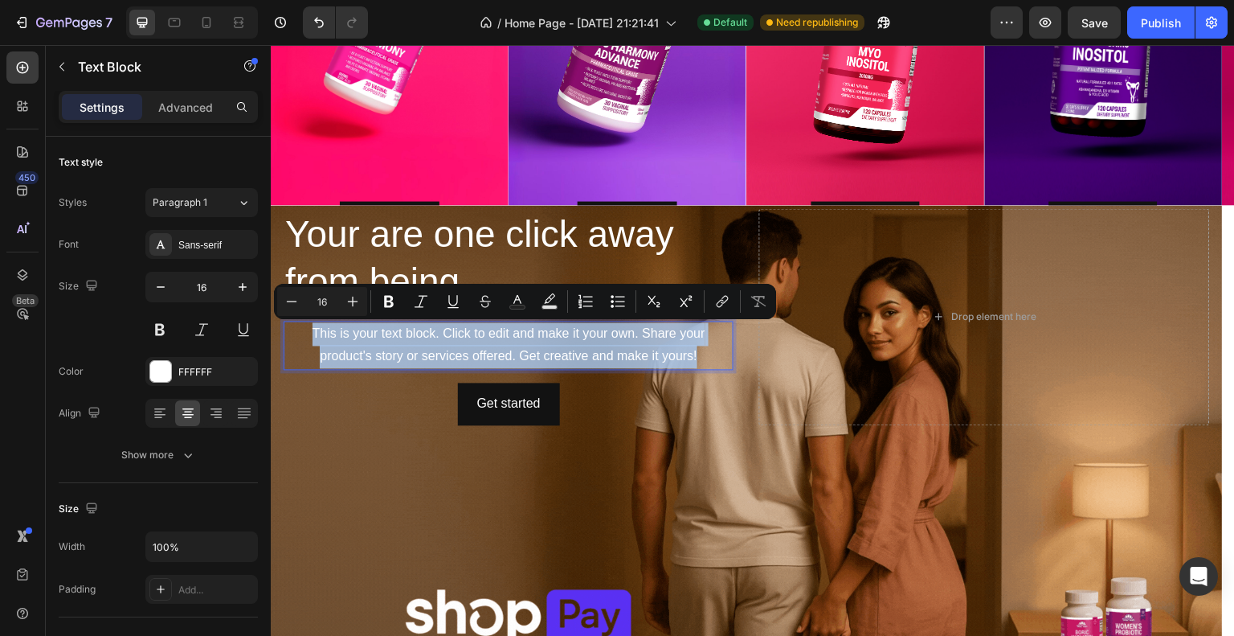
drag, startPoint x: 701, startPoint y: 358, endPoint x: 308, endPoint y: 337, distance: 394.2
click at [308, 337] on p "This is your text block. Click to edit and make it your own. Share your product…" at bounding box center [508, 345] width 447 height 47
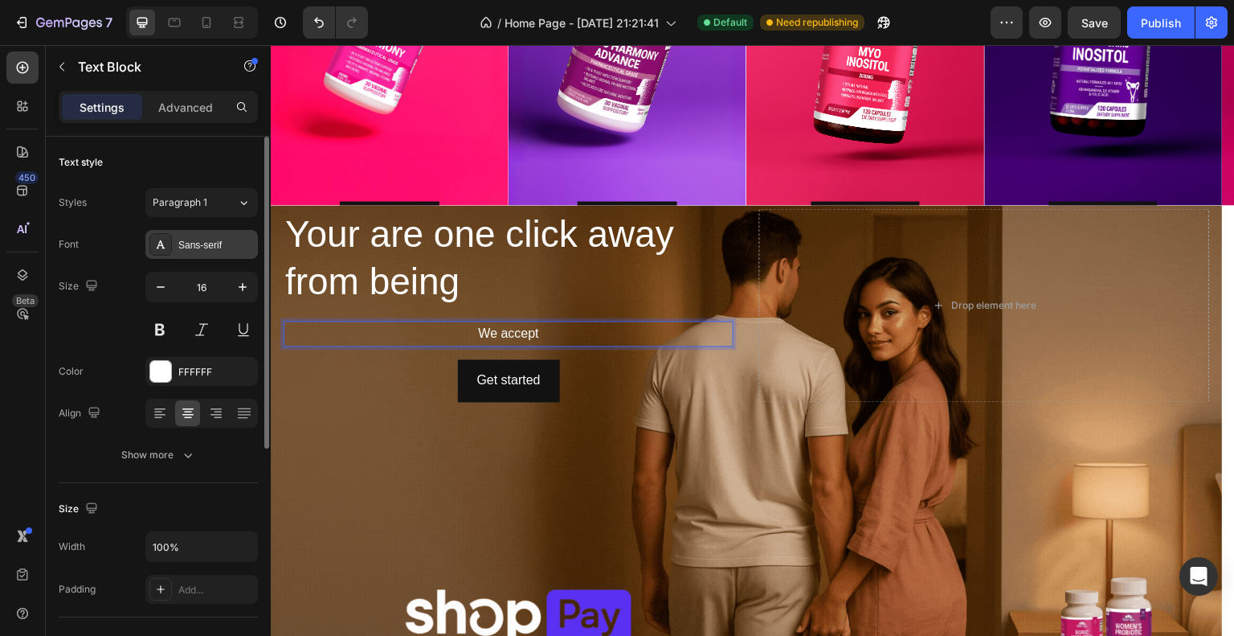
click at [216, 239] on div "Sans-serif" at bounding box center [216, 245] width 76 height 14
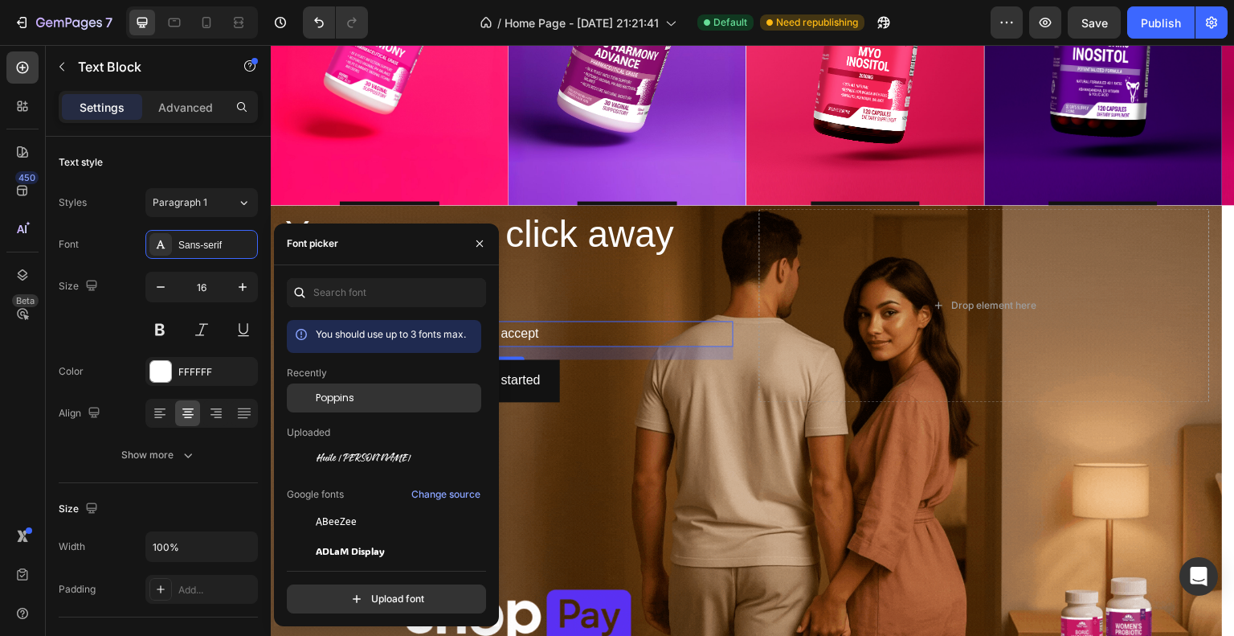
click at [344, 507] on div "Poppins" at bounding box center [384, 521] width 194 height 29
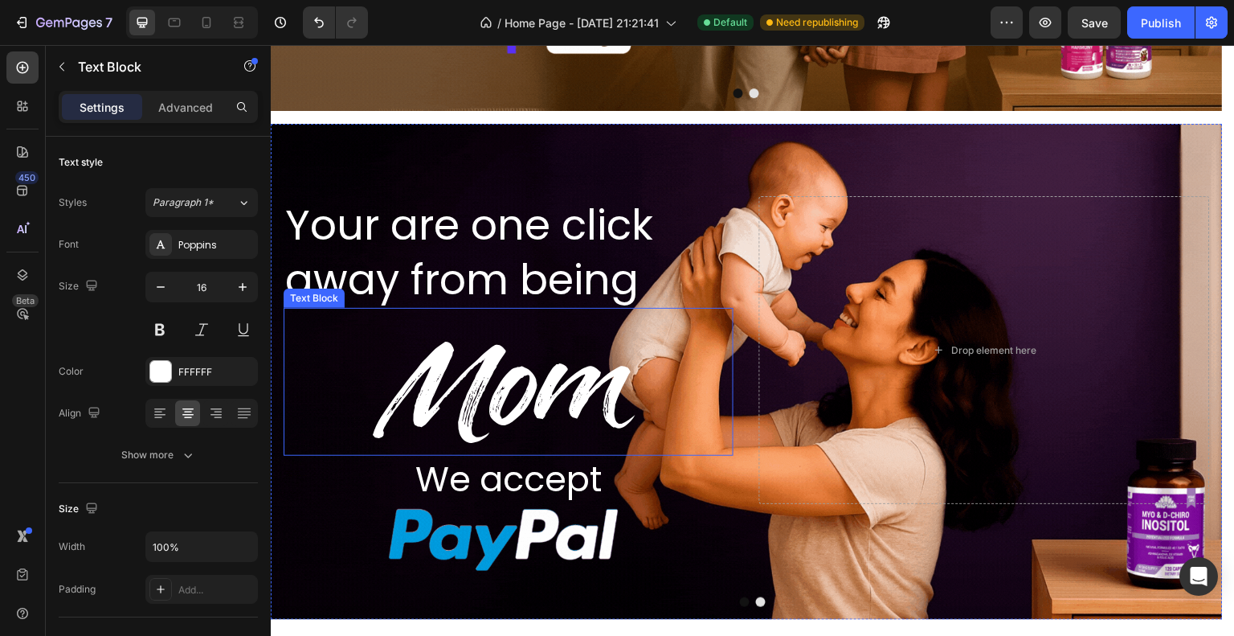
scroll to position [1848, 0]
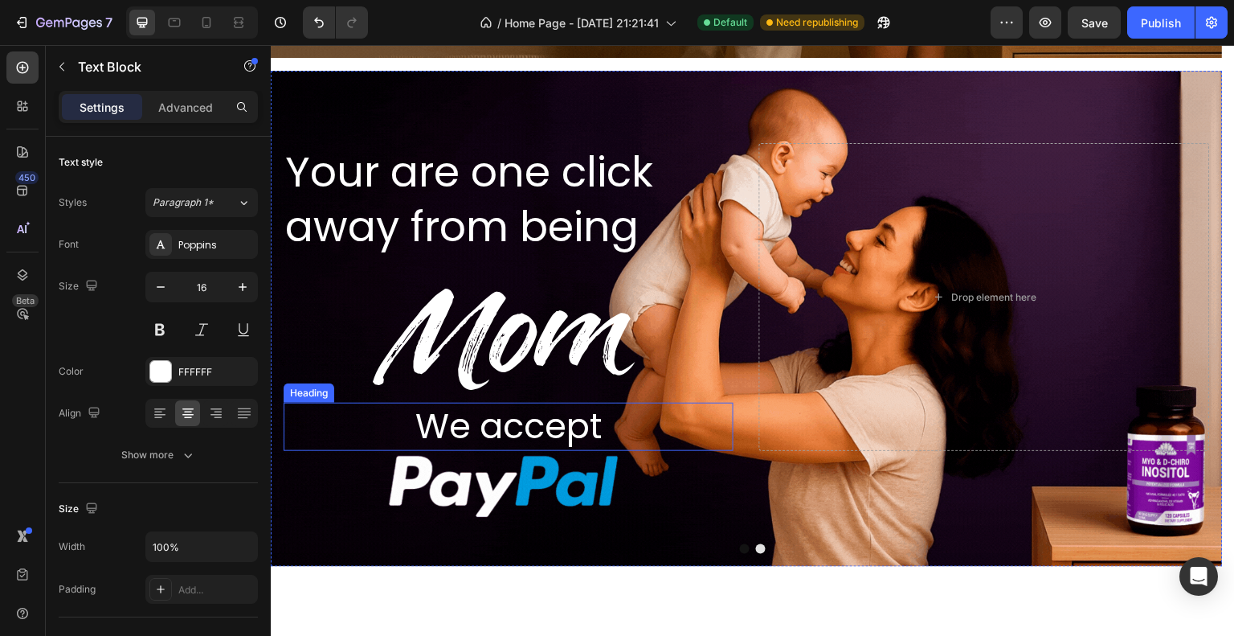
click at [547, 427] on span "We accept" at bounding box center [508, 426] width 186 height 48
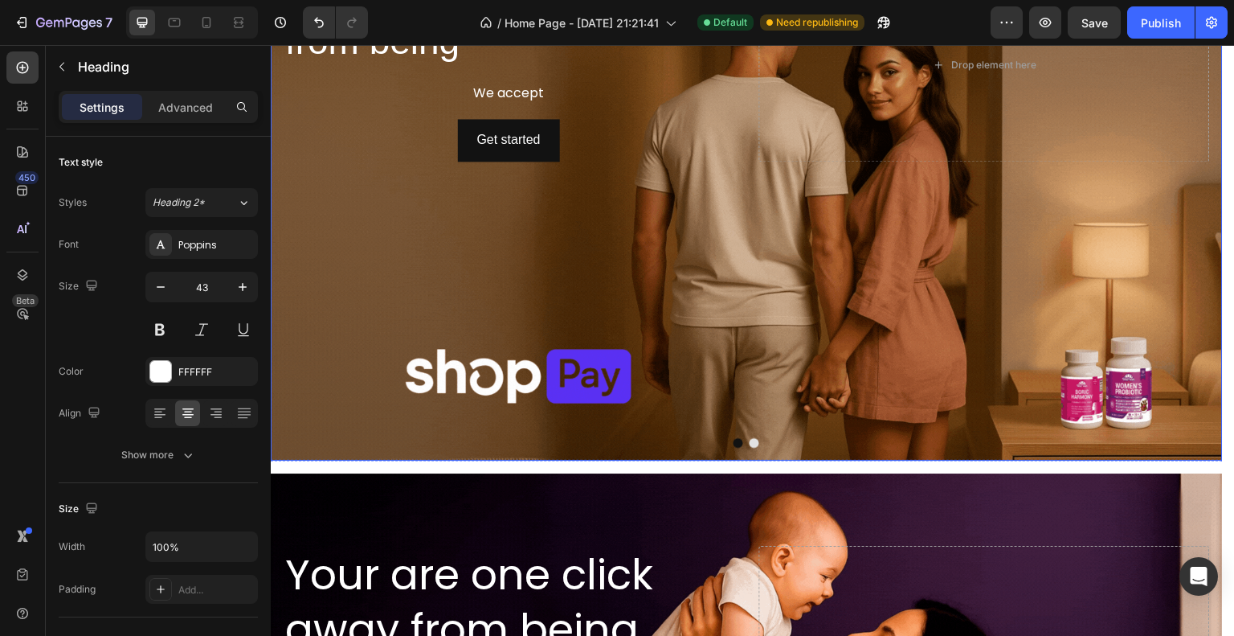
scroll to position [1366, 0]
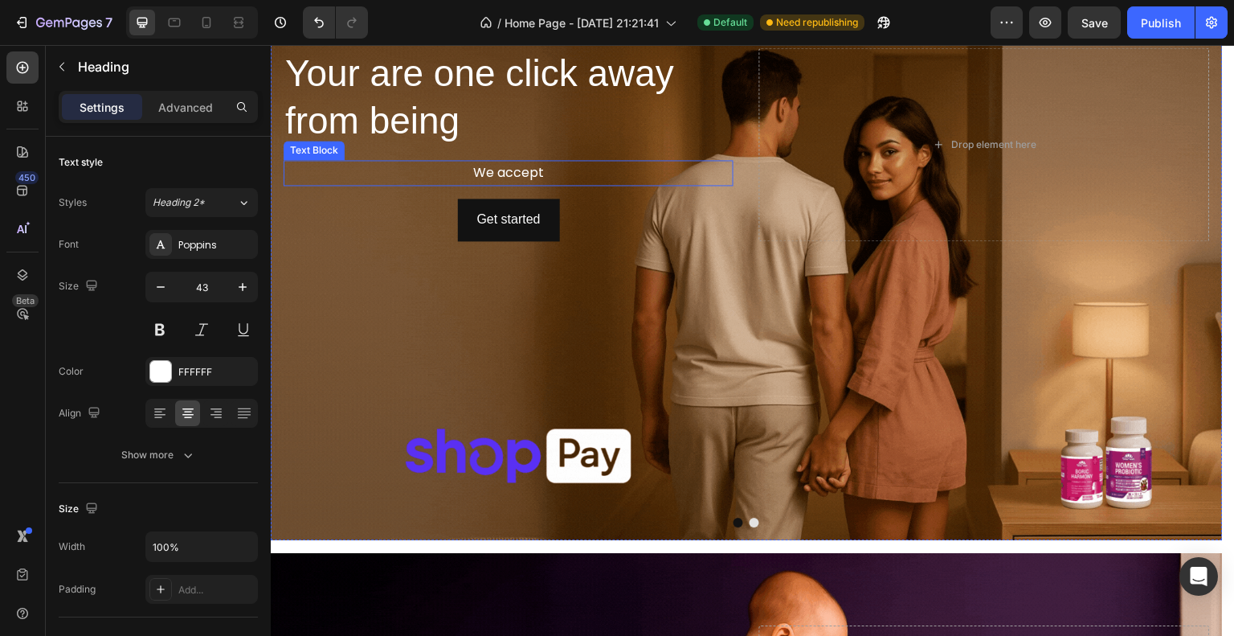
click at [513, 170] on span "We accept" at bounding box center [508, 172] width 71 height 18
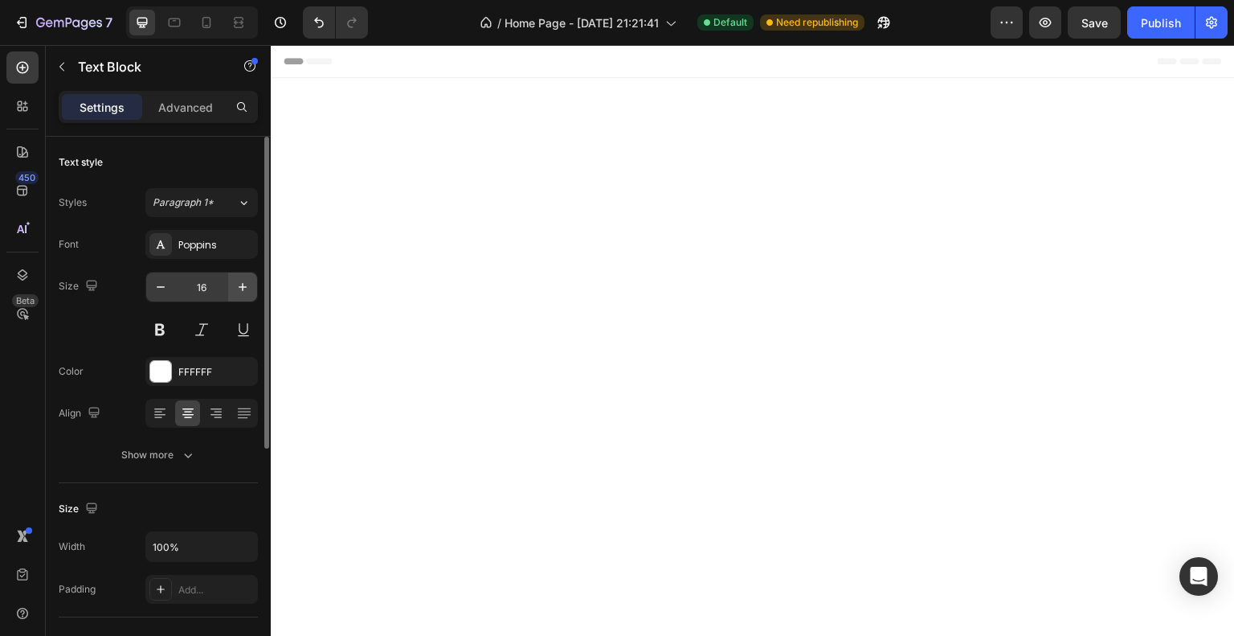
scroll to position [1366, 0]
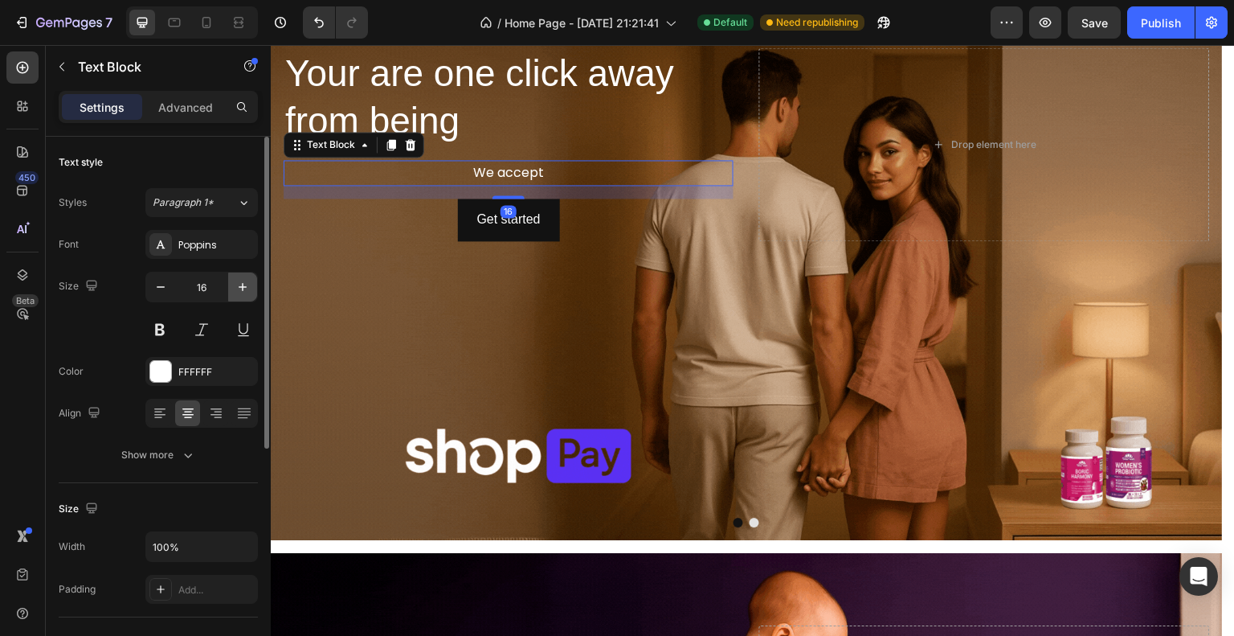
click at [244, 279] on icon "button" at bounding box center [243, 287] width 16 height 16
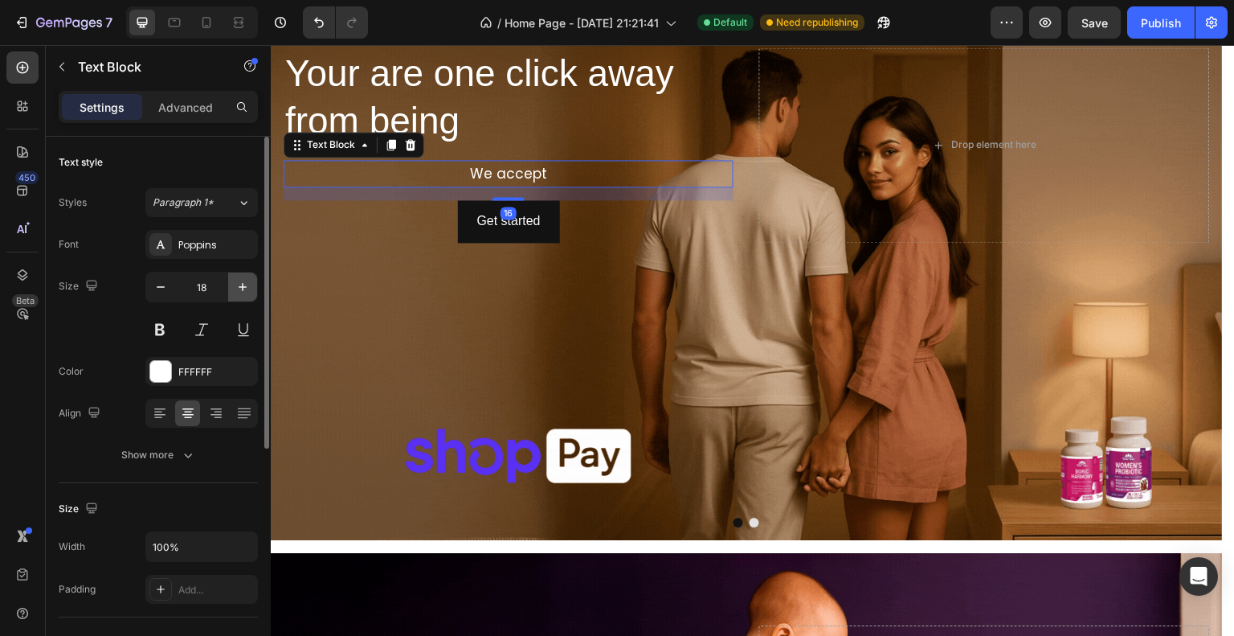
click at [244, 279] on icon "button" at bounding box center [243, 287] width 16 height 16
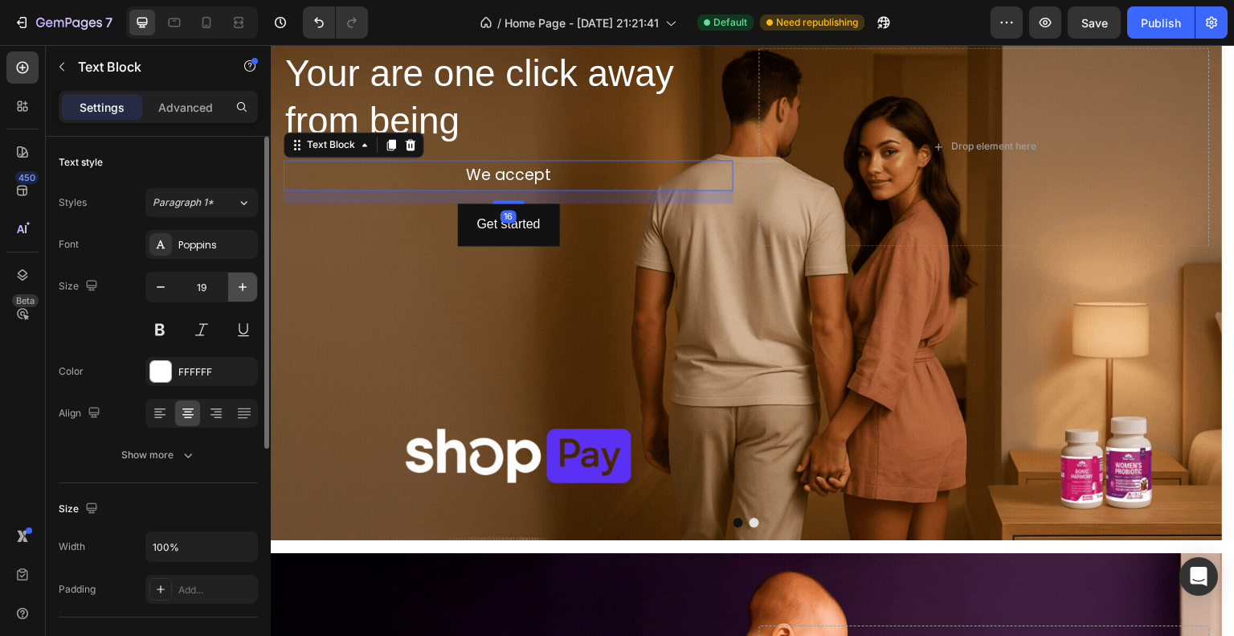
click at [244, 279] on icon "button" at bounding box center [243, 287] width 16 height 16
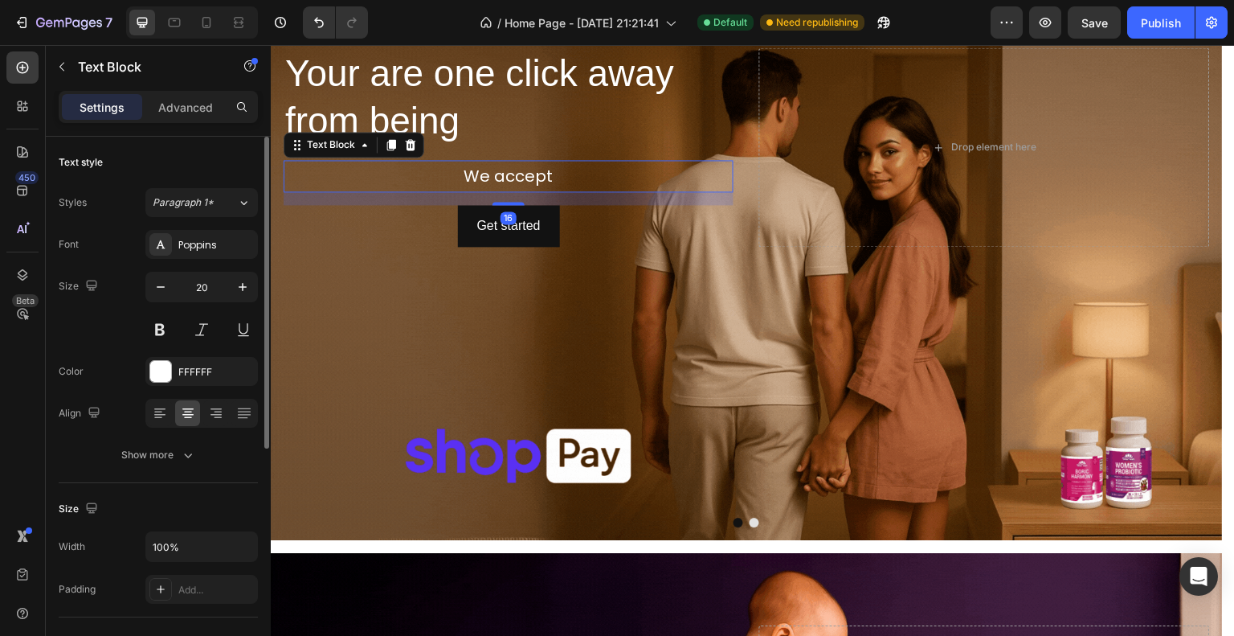
click at [216, 280] on input "20" at bounding box center [201, 286] width 53 height 29
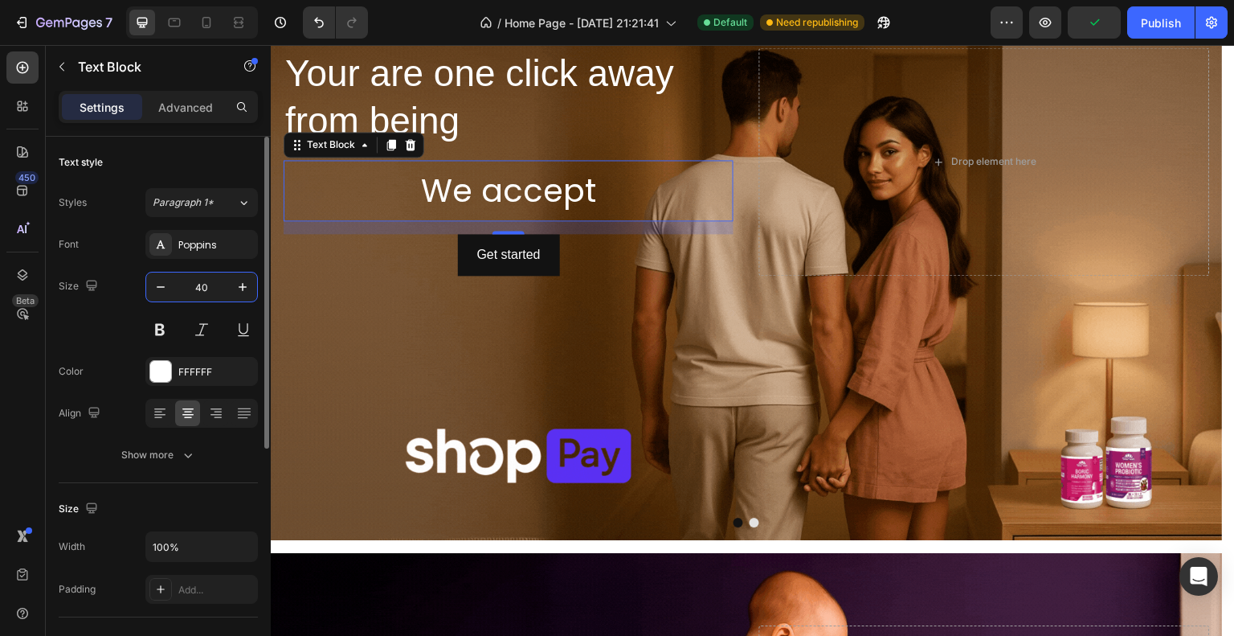
type input "40"
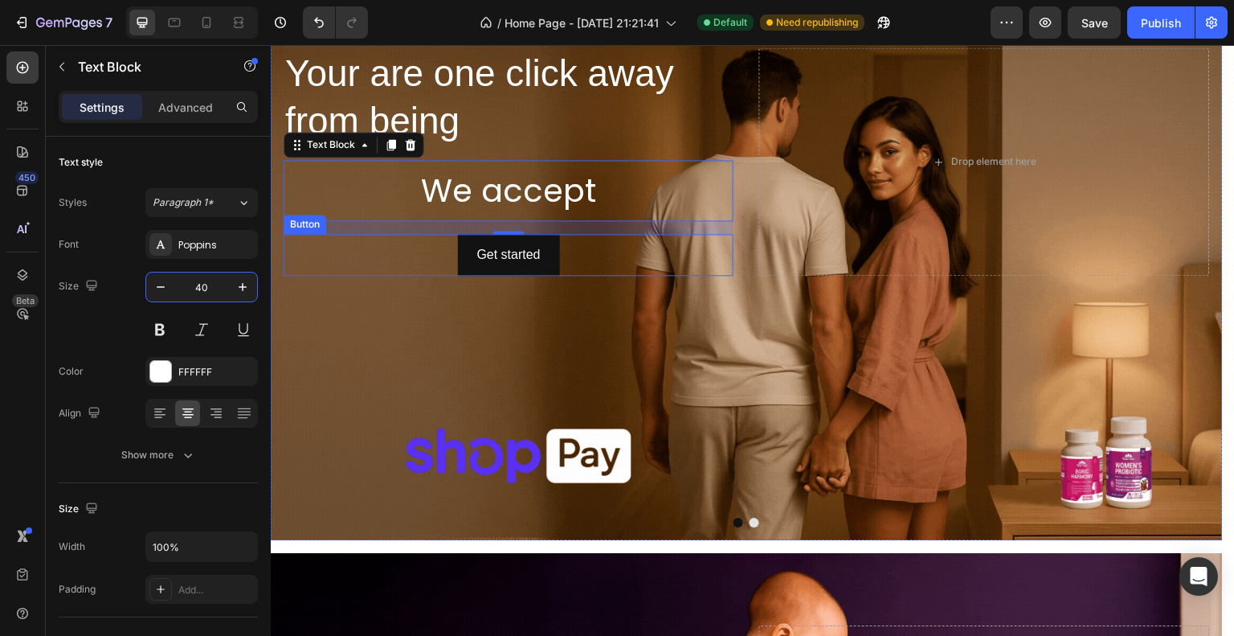
click at [603, 244] on div "Get started Button" at bounding box center [509, 255] width 450 height 43
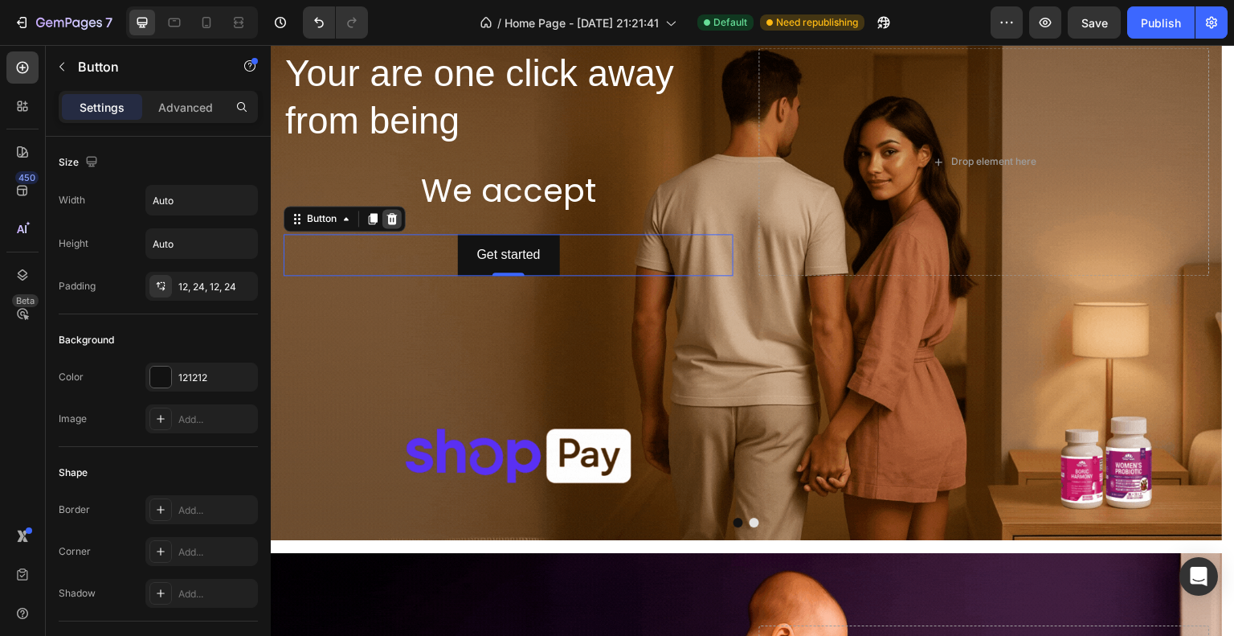
click at [397, 209] on div at bounding box center [391, 218] width 19 height 19
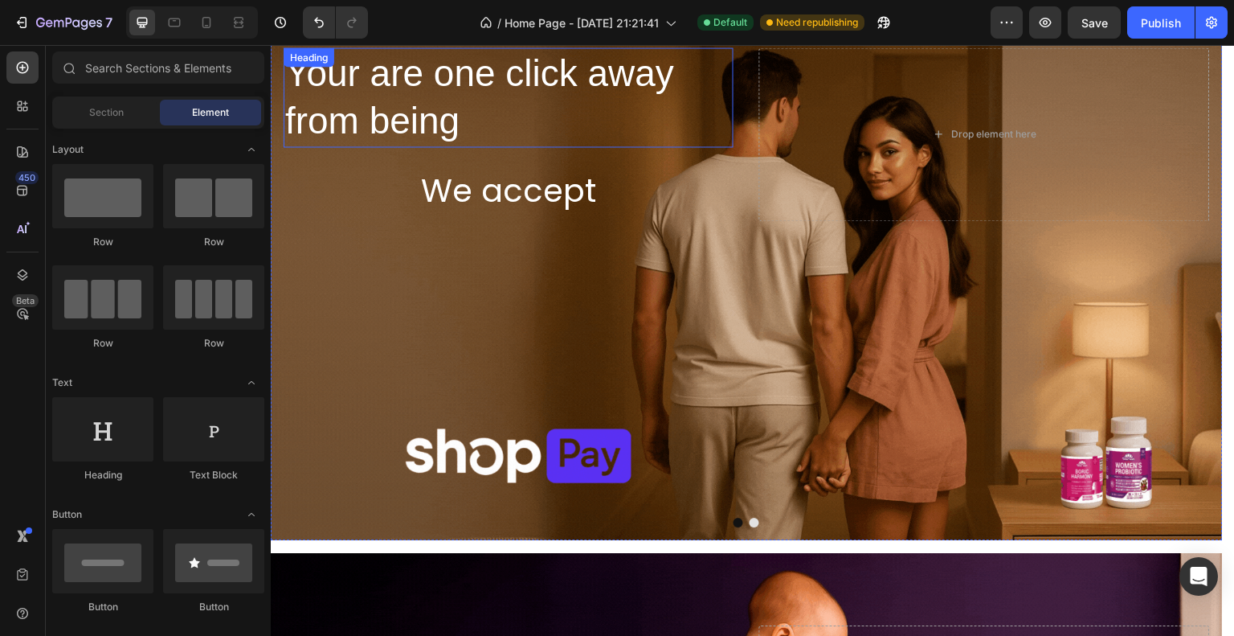
click at [435, 119] on span "Your are one click away from being" at bounding box center [479, 96] width 389 height 90
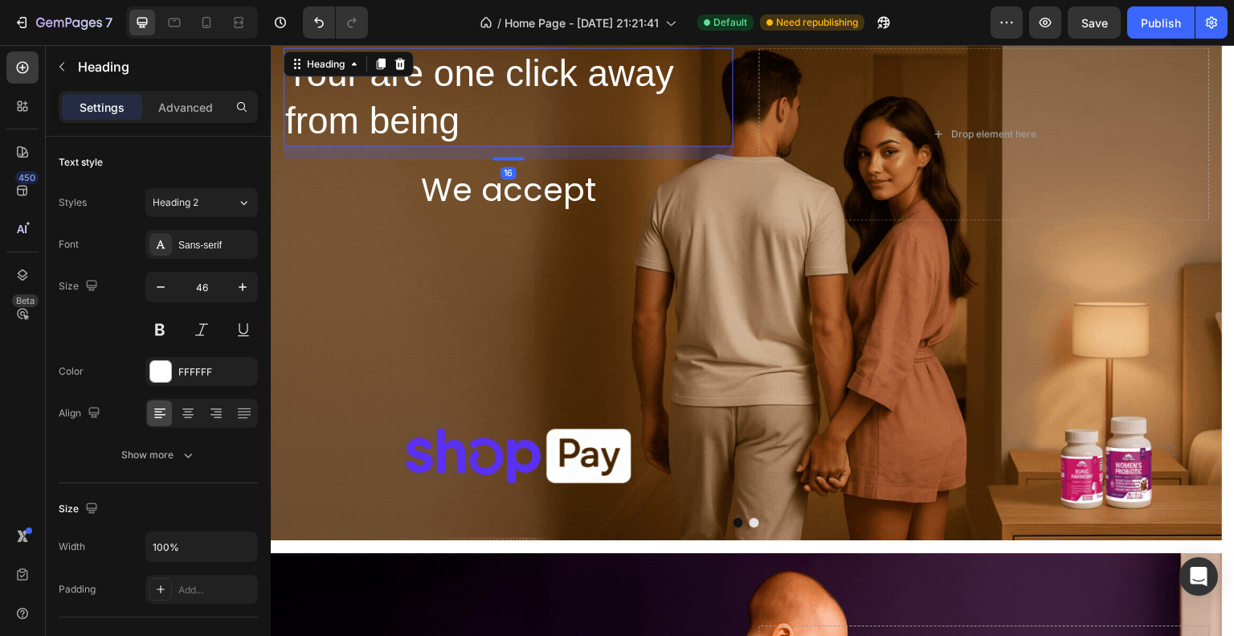
scroll to position [1286, 0]
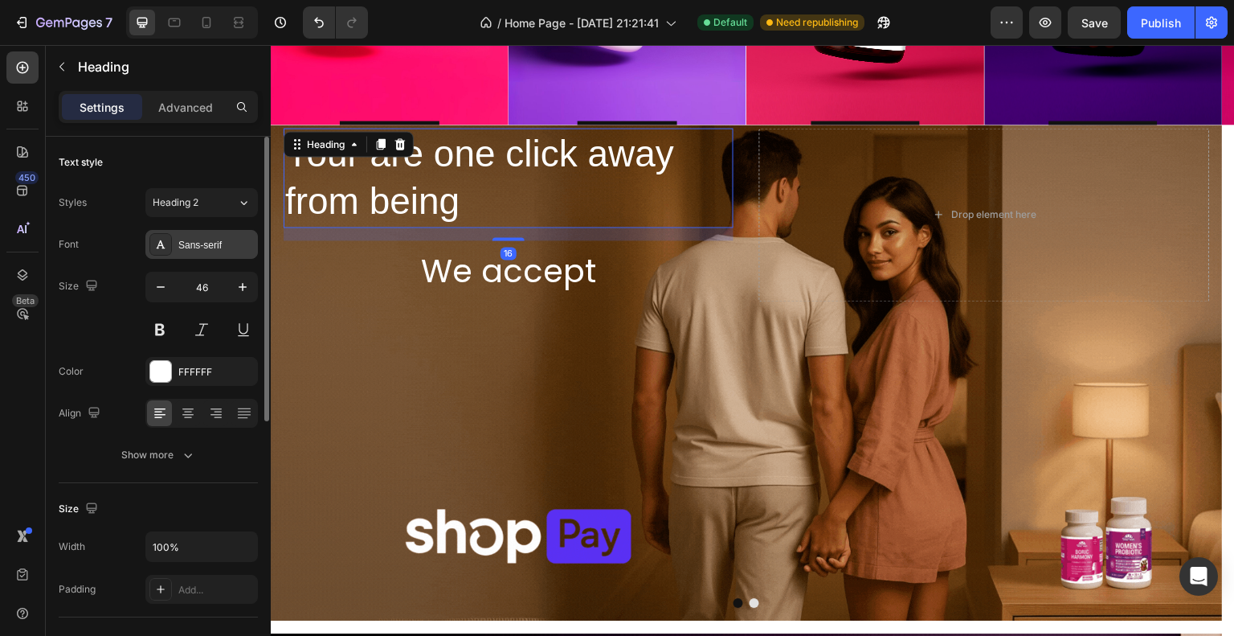
click at [193, 242] on div "Sans-serif" at bounding box center [216, 245] width 76 height 14
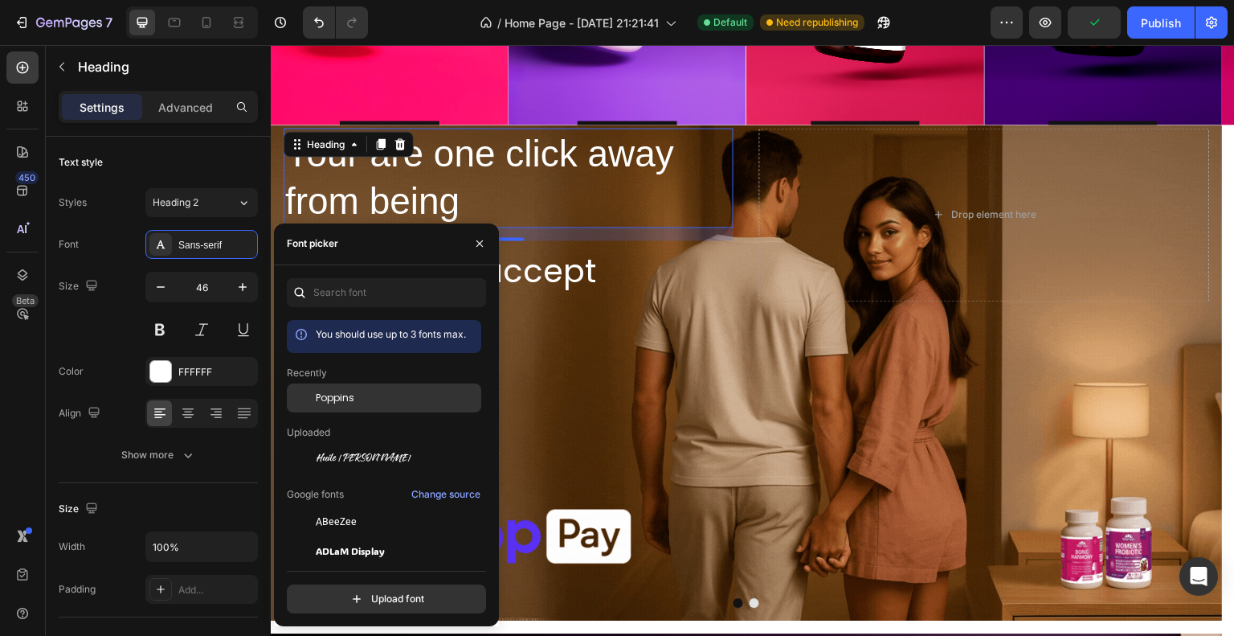
click at [353, 392] on span "Poppins" at bounding box center [335, 397] width 39 height 14
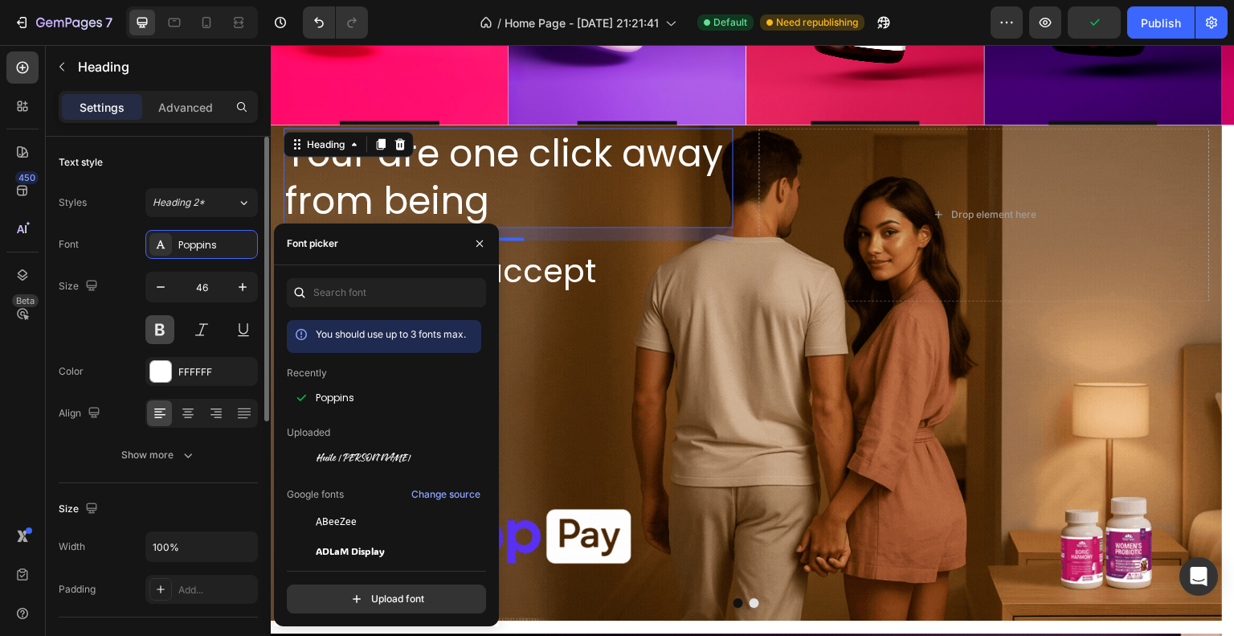
click at [156, 337] on button at bounding box center [159, 329] width 29 height 29
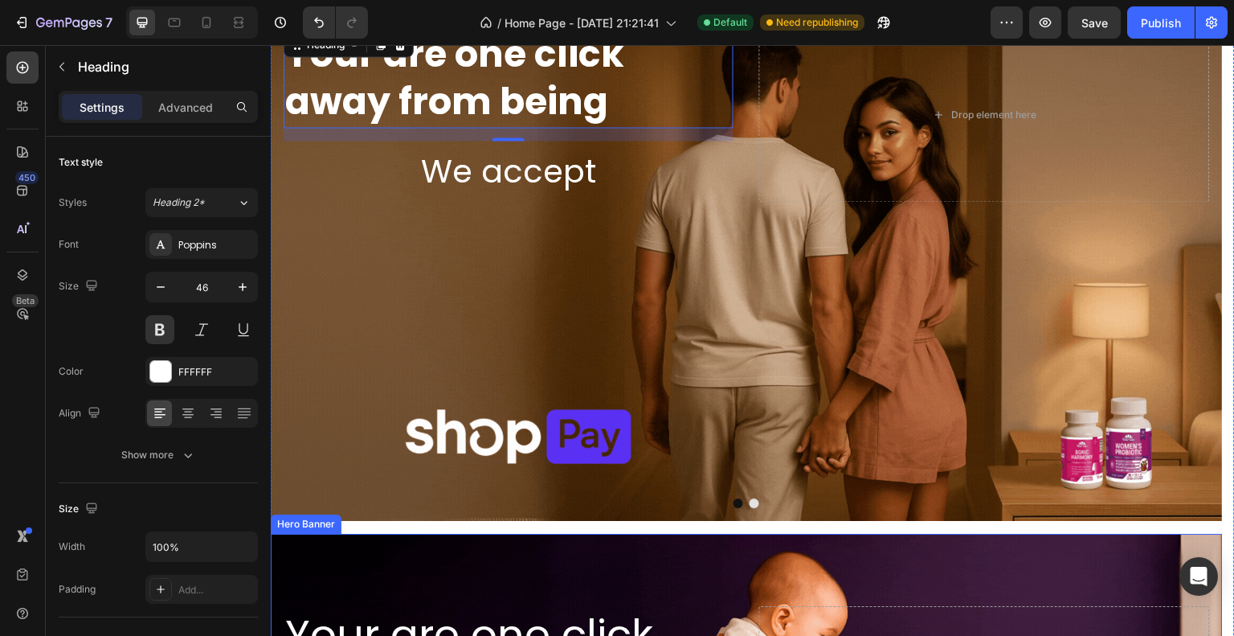
scroll to position [1366, 0]
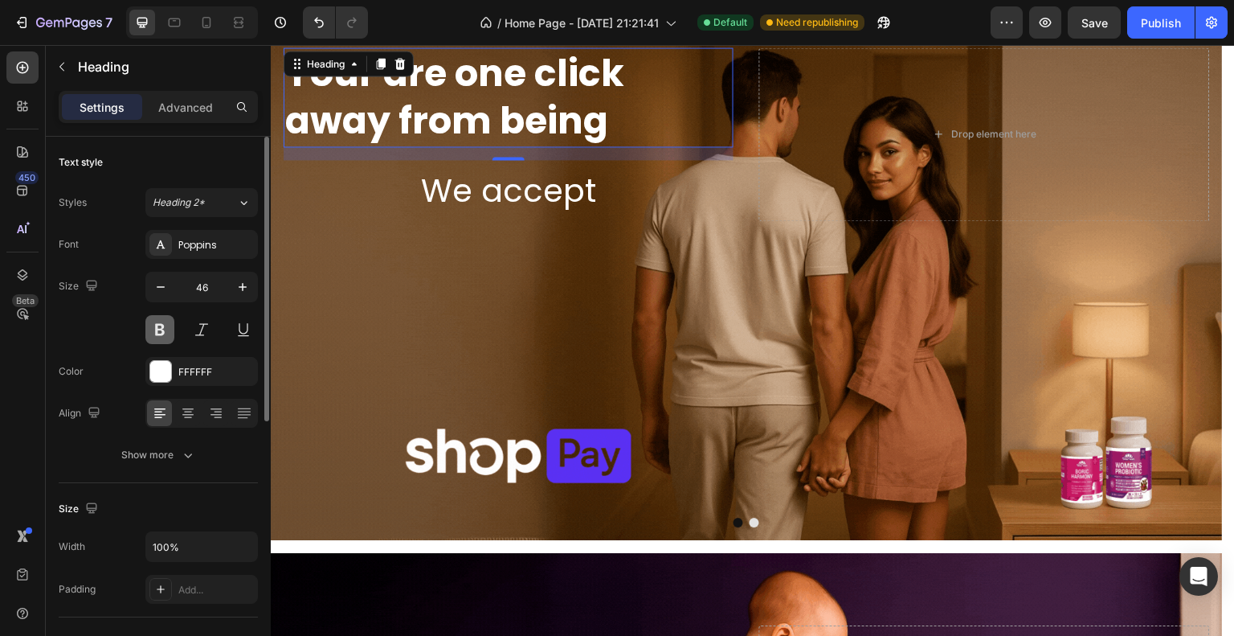
click at [162, 315] on button at bounding box center [159, 329] width 29 height 29
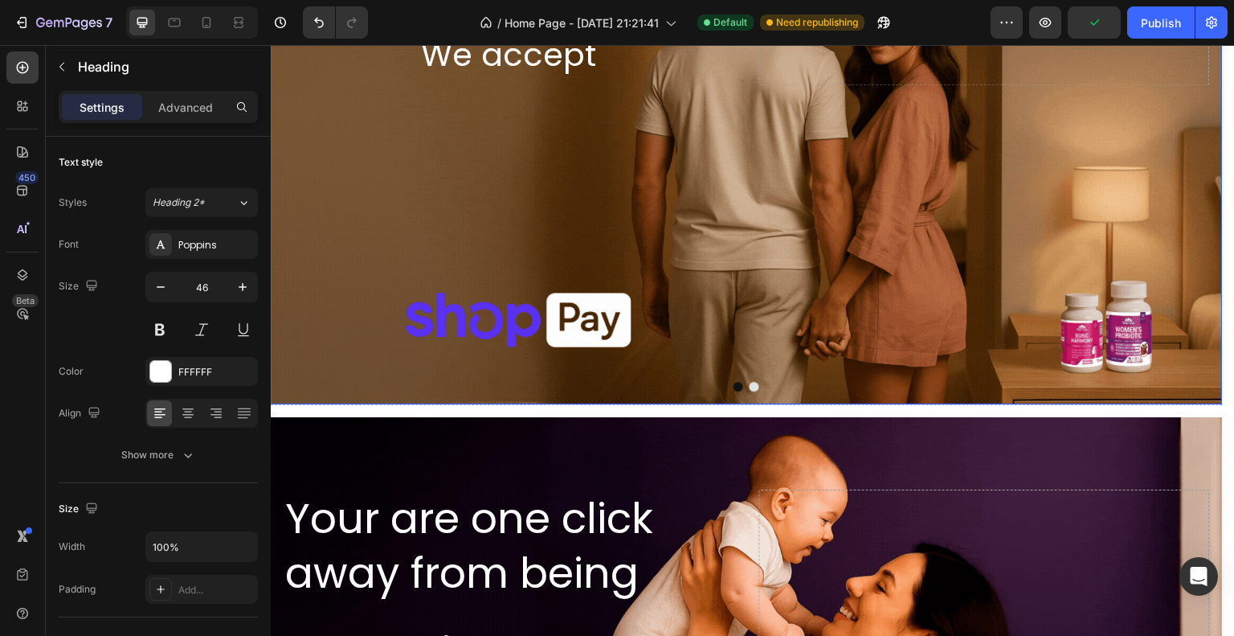
scroll to position [1527, 0]
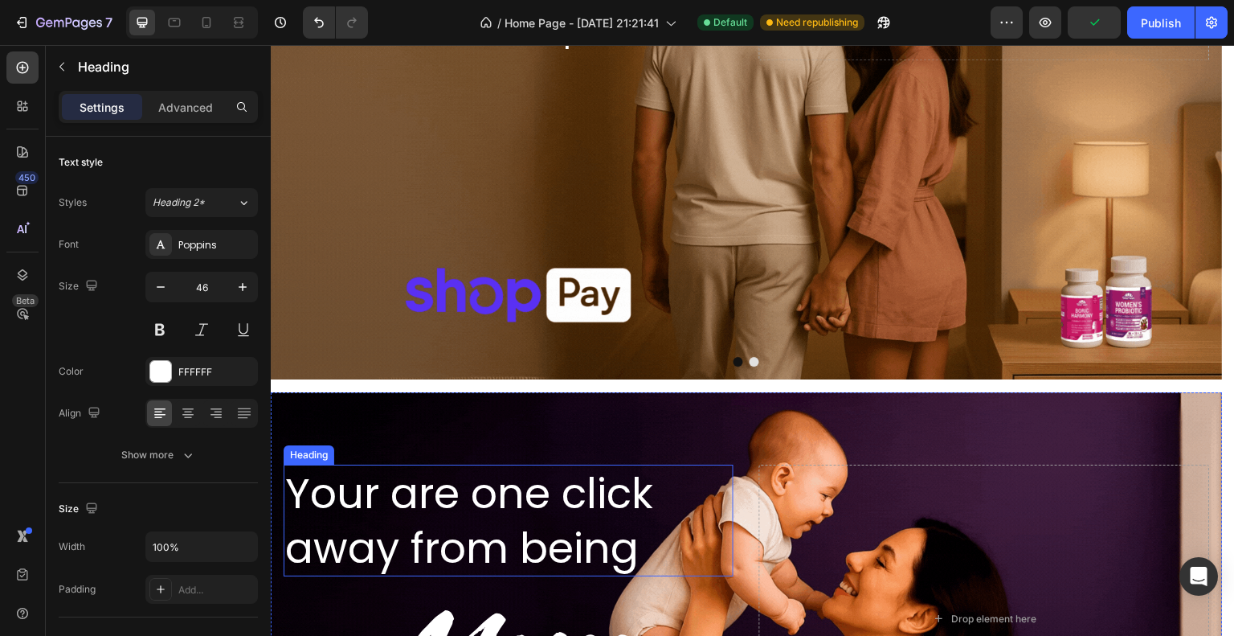
click at [480, 502] on span "Your are one click away from being" at bounding box center [469, 520] width 368 height 113
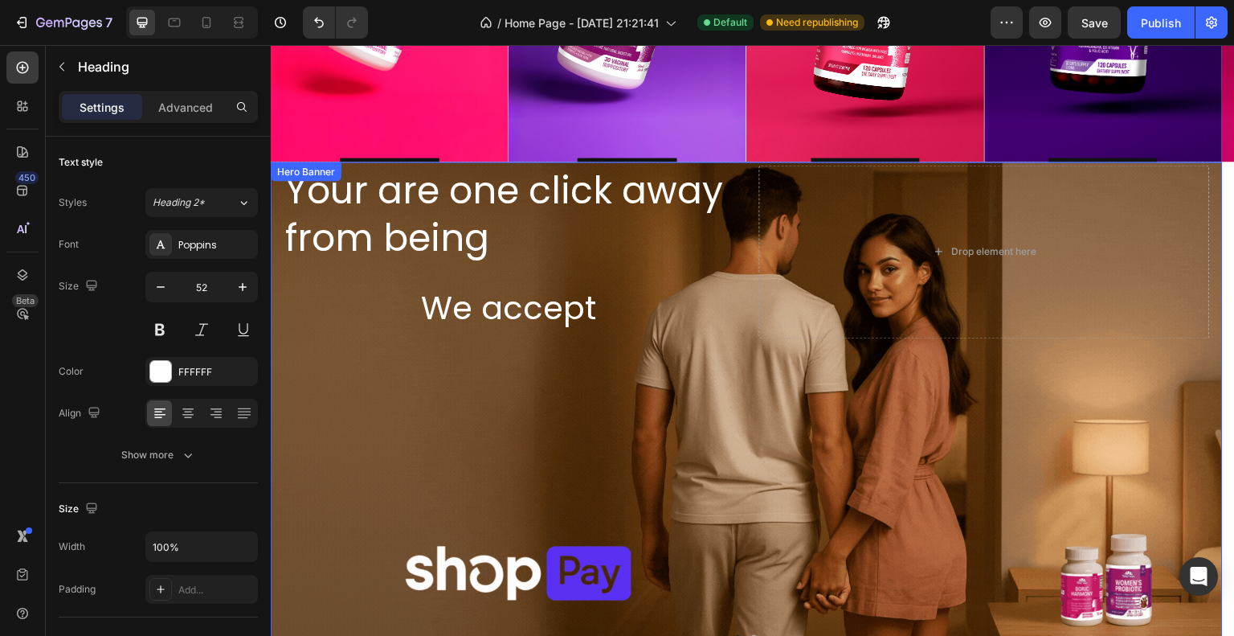
scroll to position [1125, 0]
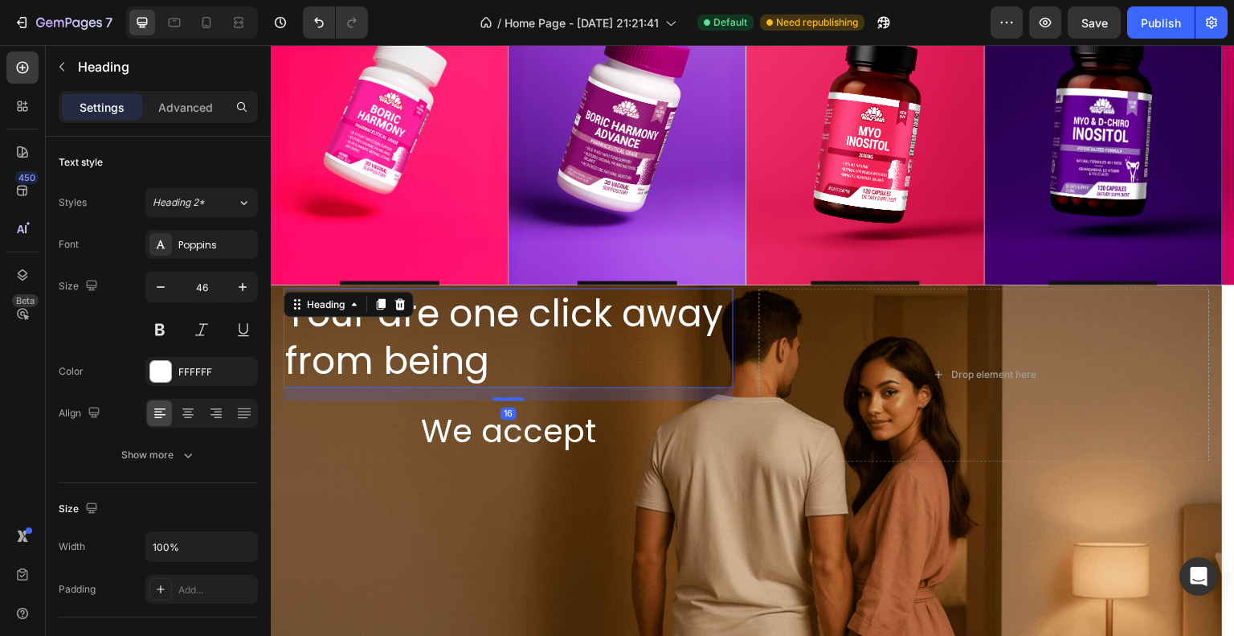
click at [464, 368] on span "Your are one click away from being" at bounding box center [504, 338] width 438 height 100
click at [218, 283] on input "46" at bounding box center [201, 286] width 53 height 29
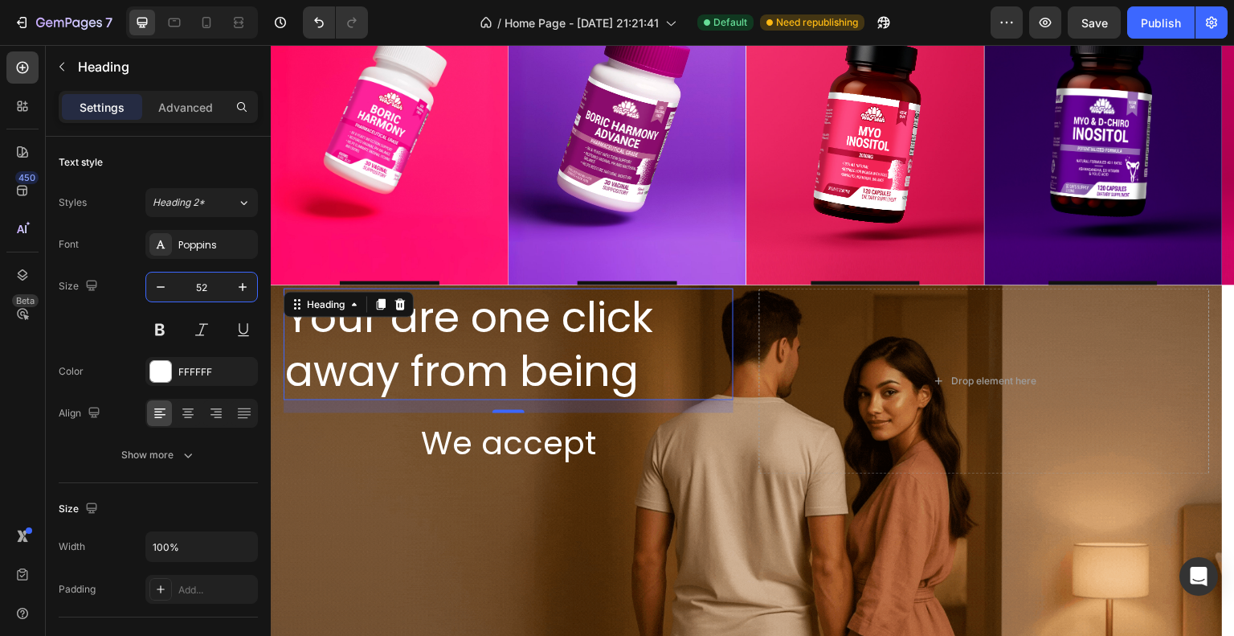
type input "52"
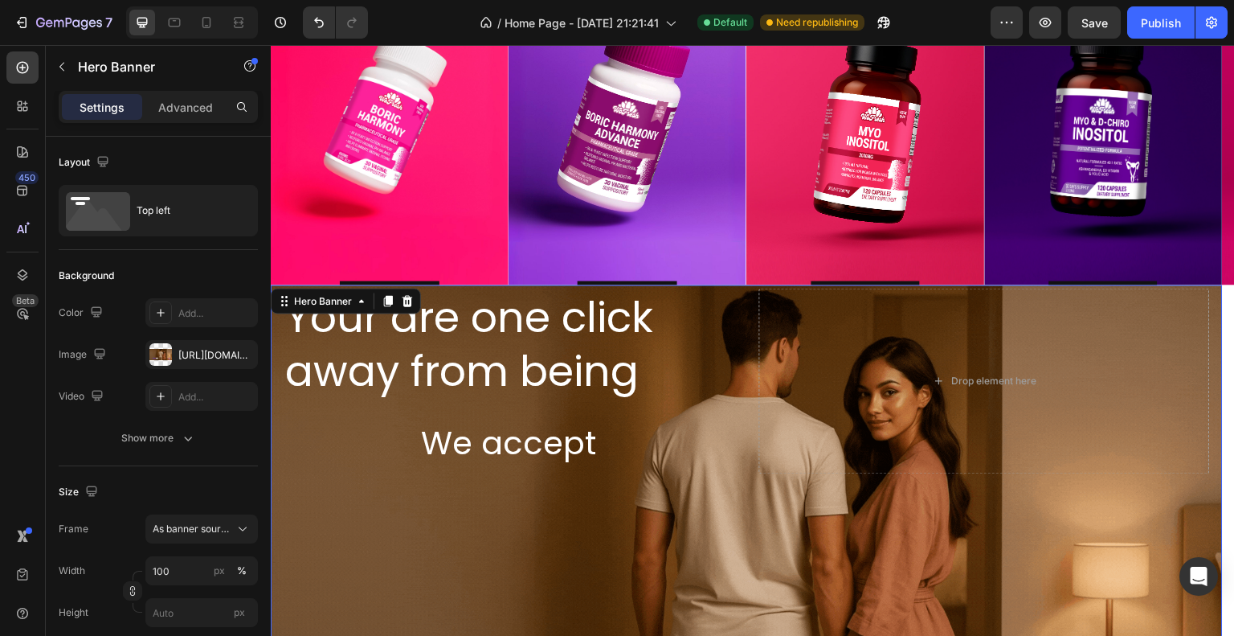
drag, startPoint x: 399, startPoint y: 511, endPoint x: 401, endPoint y: 497, distance: 13.9
click at [399, 509] on div "Background Image" at bounding box center [747, 533] width 952 height 496
click at [389, 345] on span "Your are one click away from being" at bounding box center [469, 344] width 368 height 113
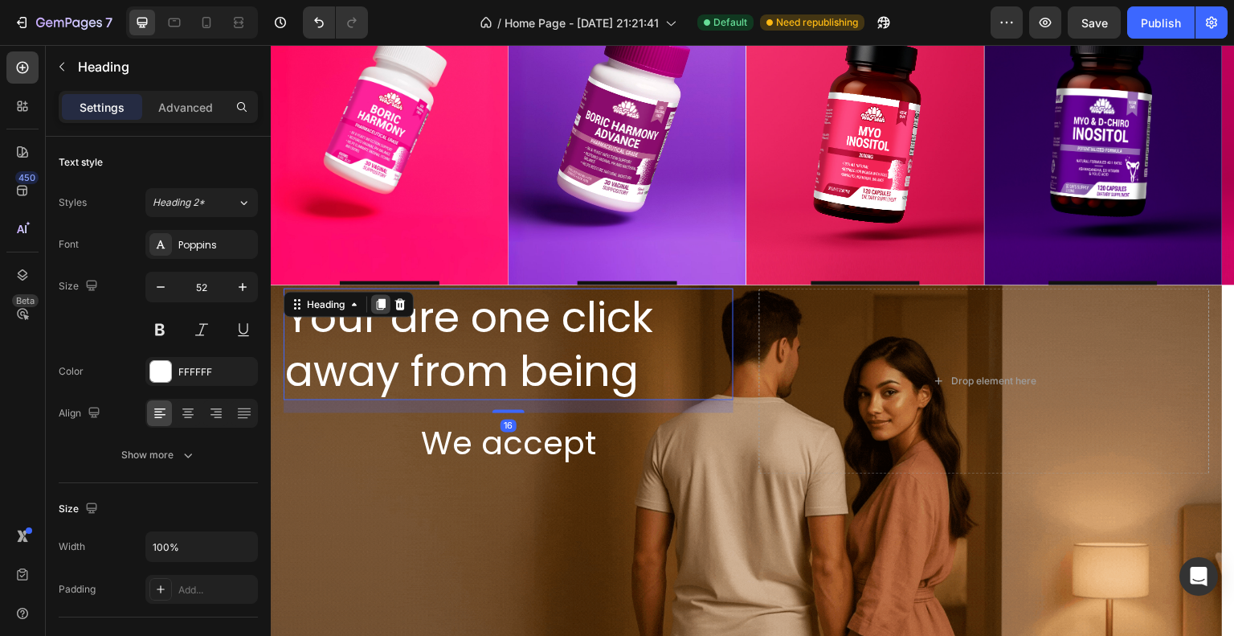
click at [378, 303] on icon at bounding box center [380, 304] width 13 height 13
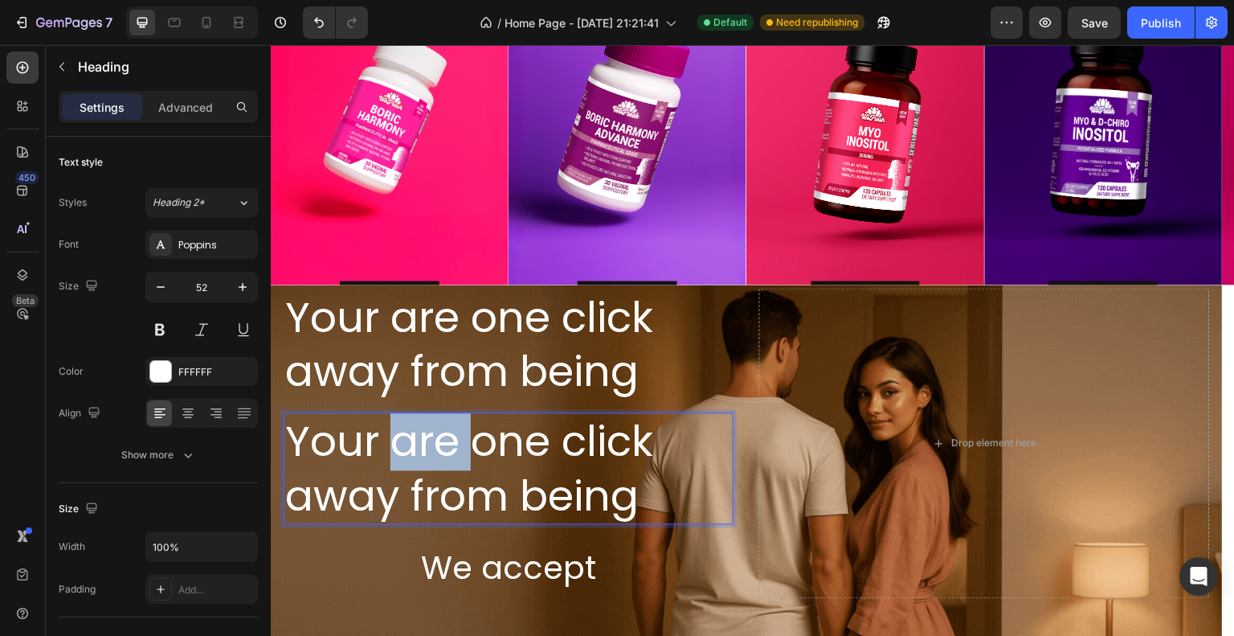
click at [422, 468] on span "Your are one click away from being" at bounding box center [469, 468] width 368 height 113
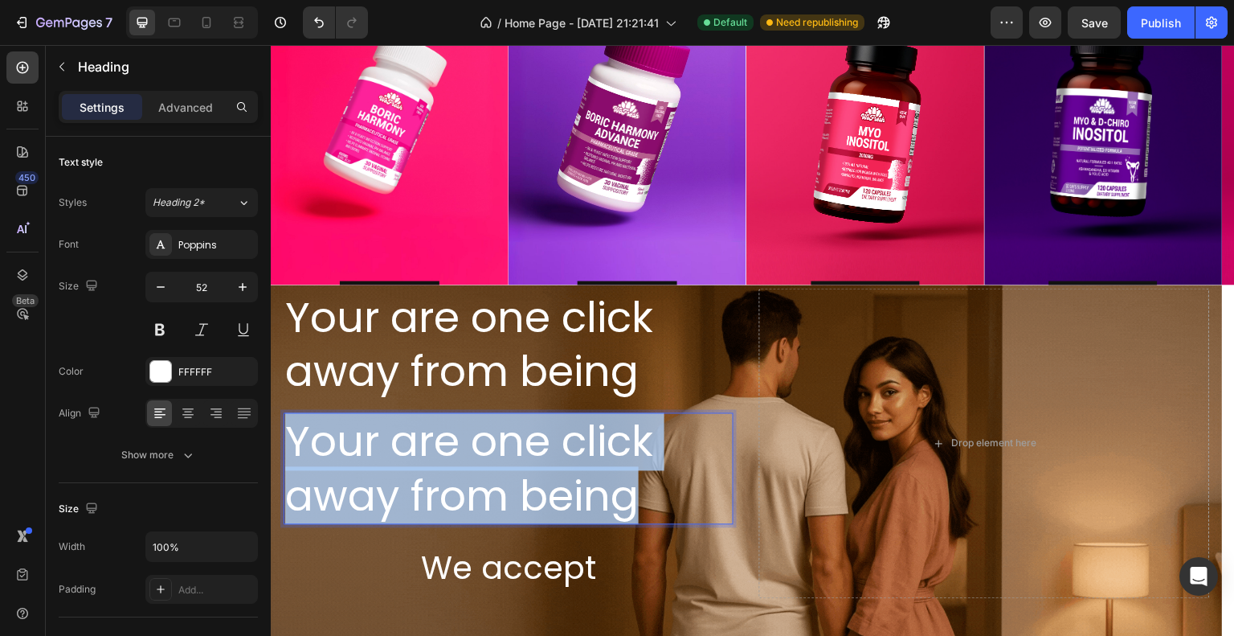
click at [422, 468] on span "Your are one click away from being" at bounding box center [469, 468] width 368 height 113
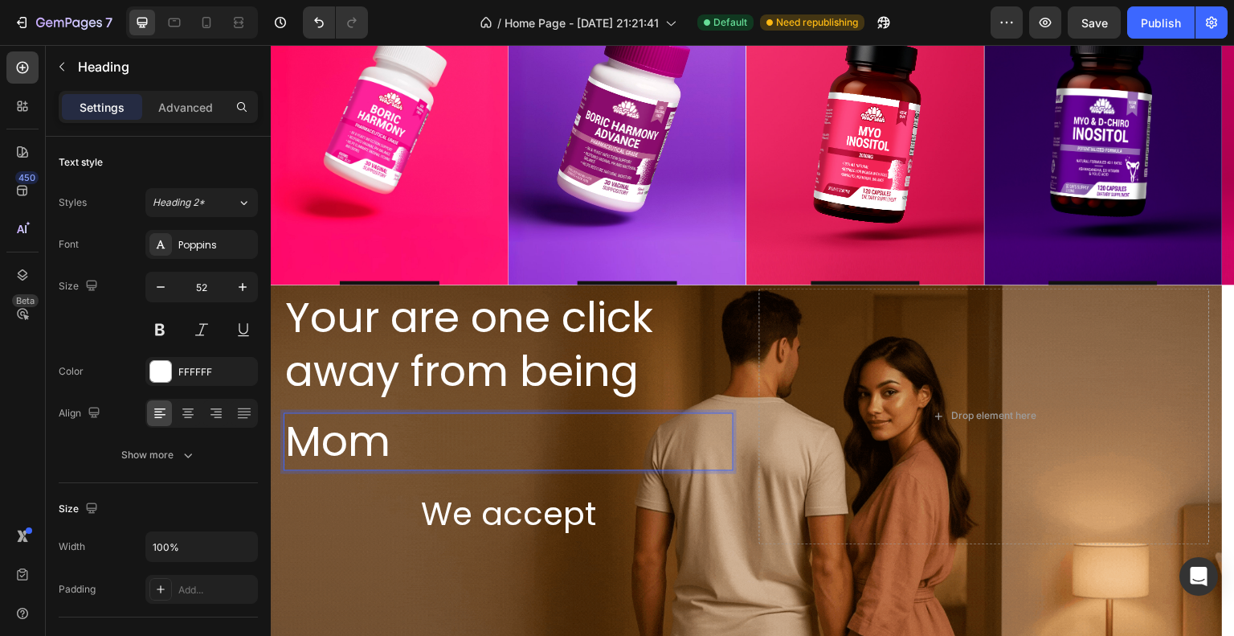
click at [320, 449] on span "Mom" at bounding box center [337, 441] width 105 height 59
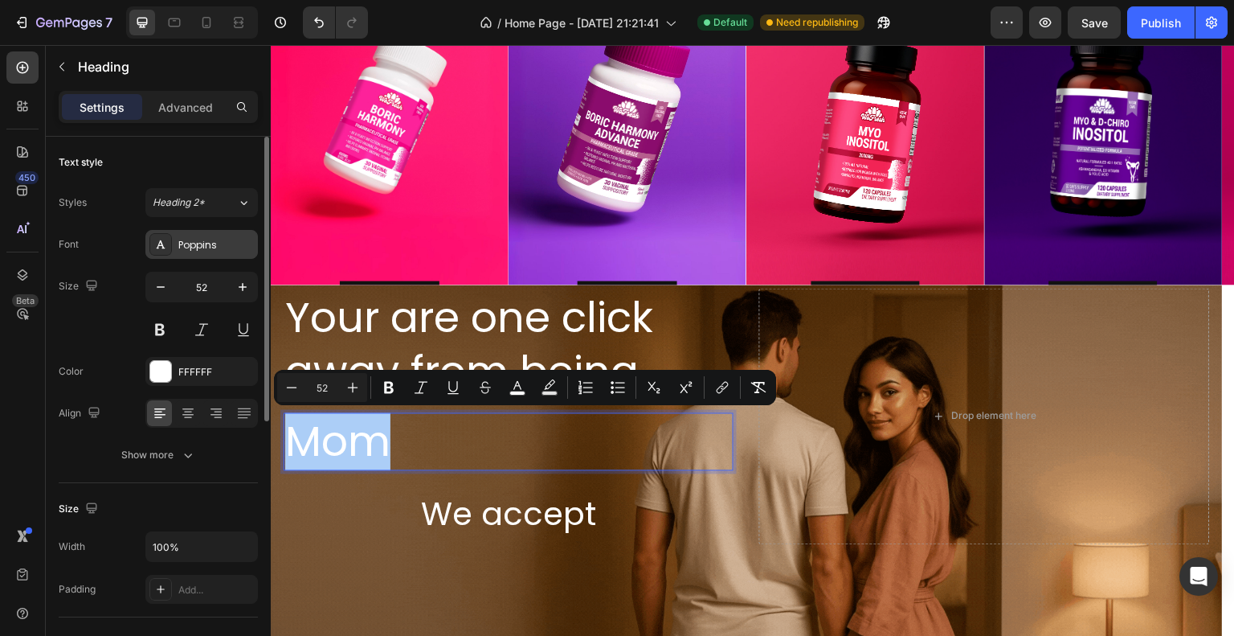
click at [212, 240] on div "Poppins" at bounding box center [216, 245] width 76 height 14
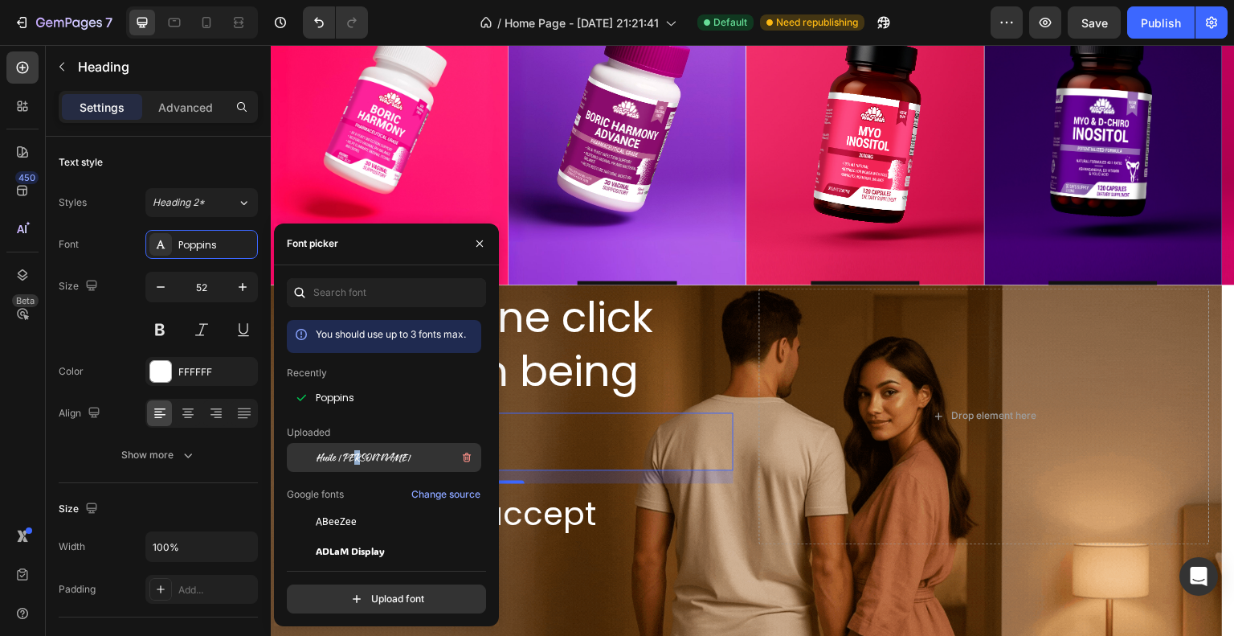
click at [353, 462] on span "Huile [PERSON_NAME]" at bounding box center [364, 457] width 96 height 14
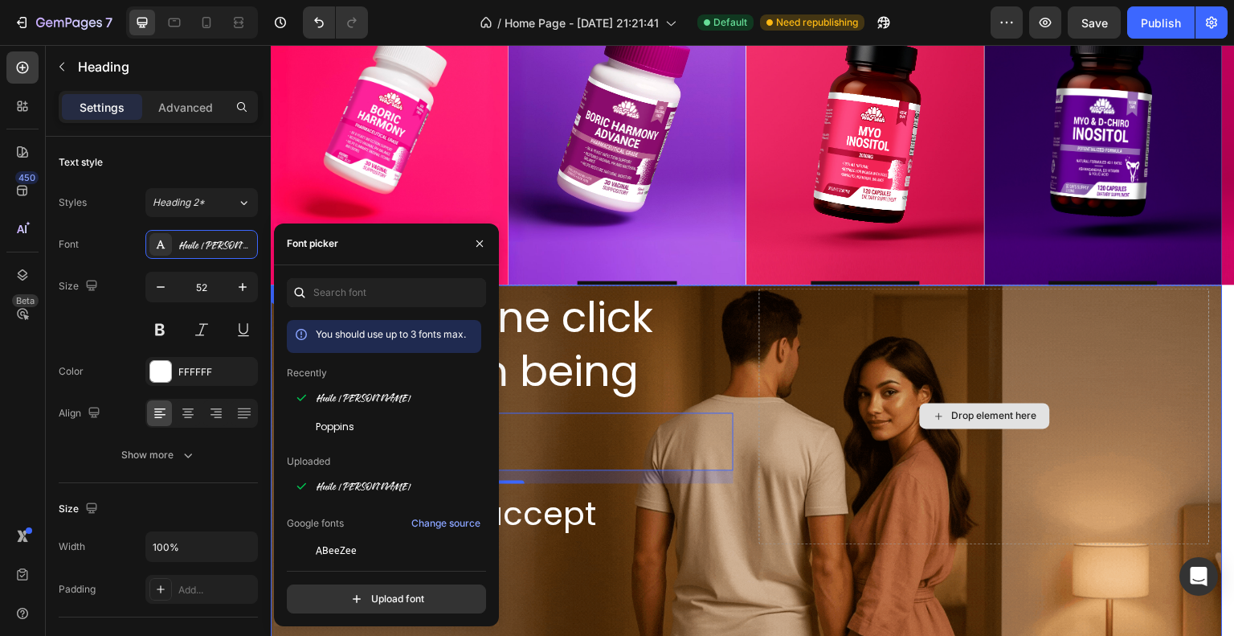
click at [844, 467] on div "Drop element here" at bounding box center [984, 416] width 450 height 256
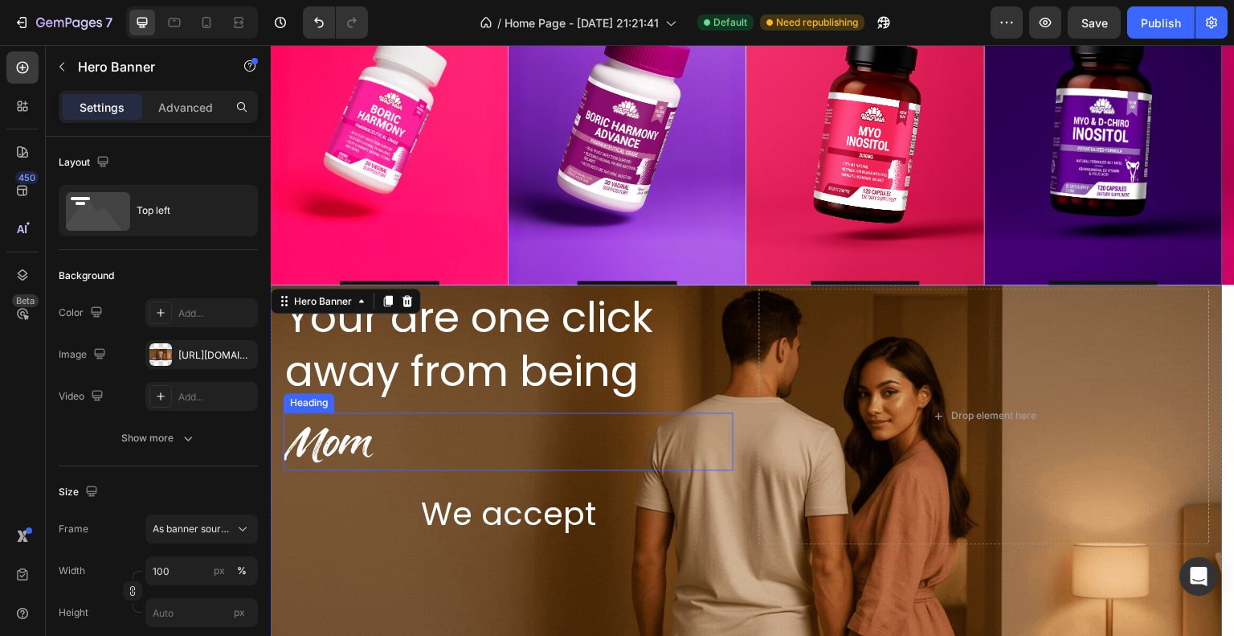
click at [345, 449] on span "Mom" at bounding box center [329, 441] width 89 height 57
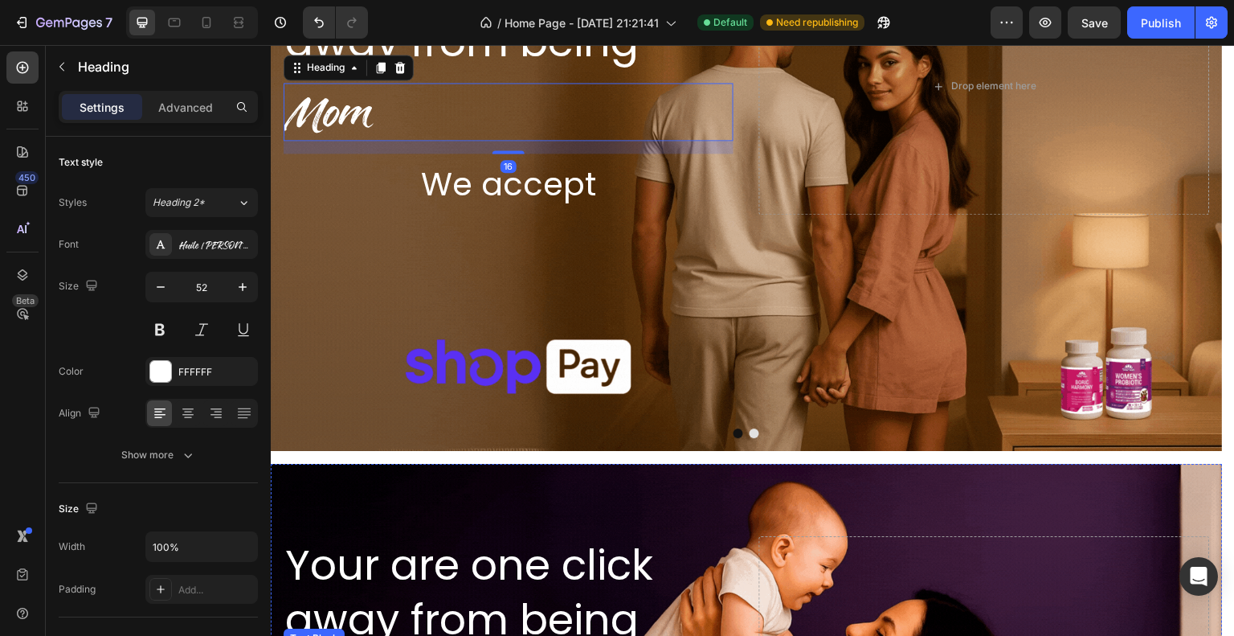
scroll to position [1607, 0]
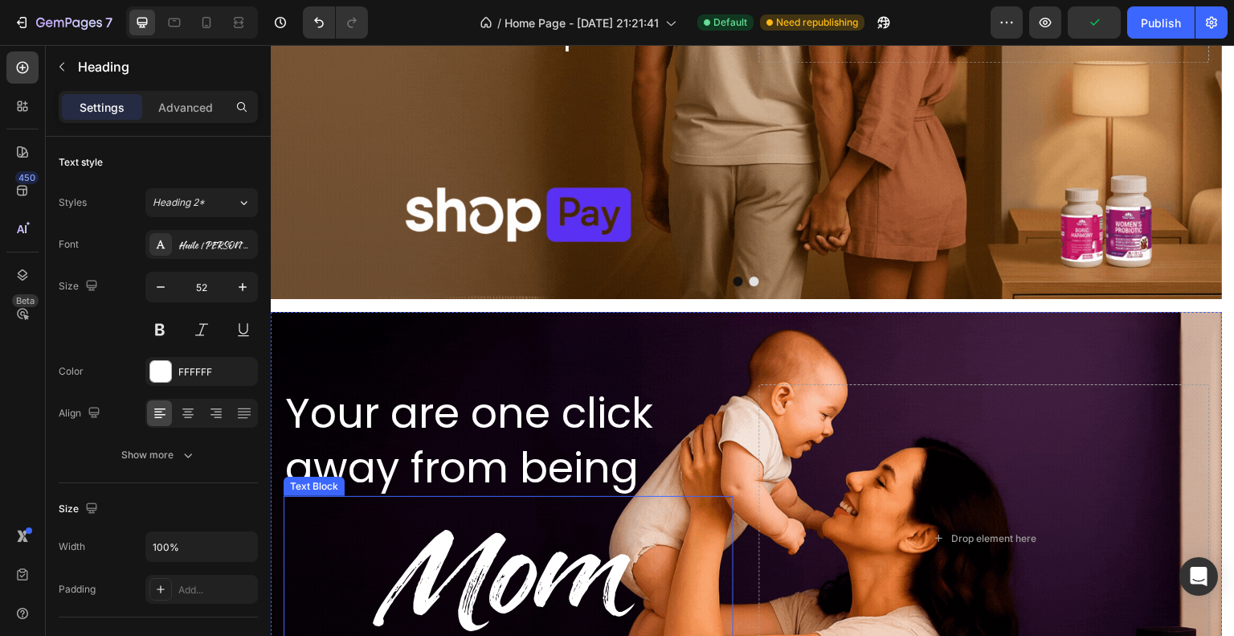
click at [478, 585] on span "Mom" at bounding box center [508, 568] width 257 height 161
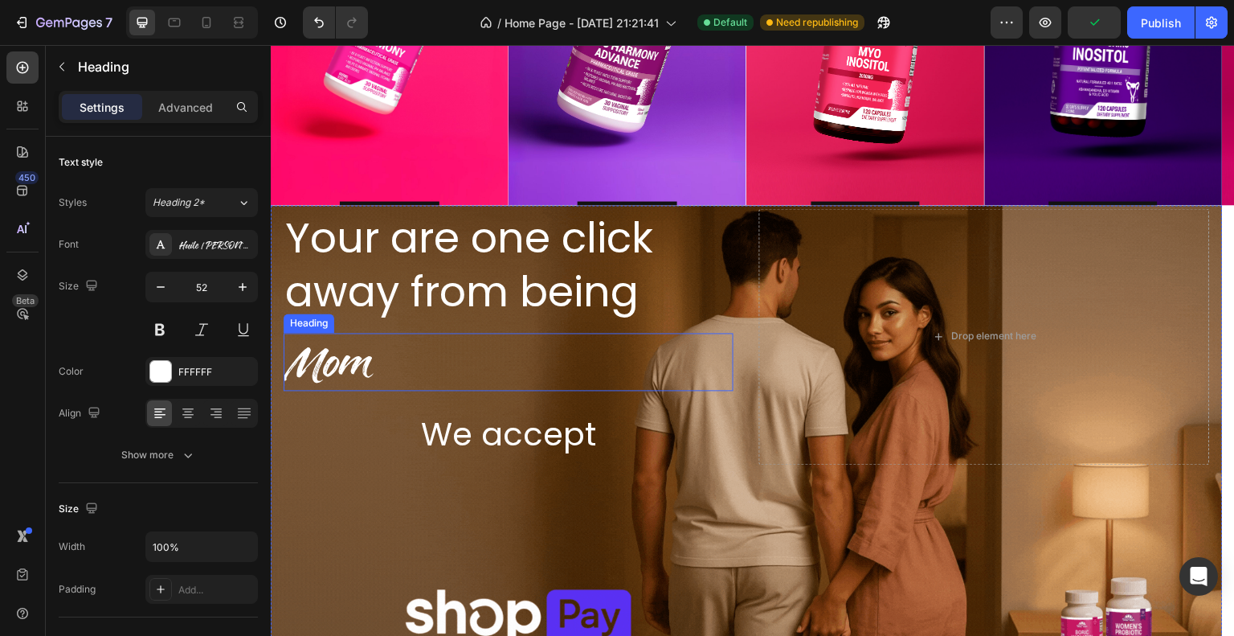
click at [360, 371] on span "Mom" at bounding box center [329, 361] width 89 height 57
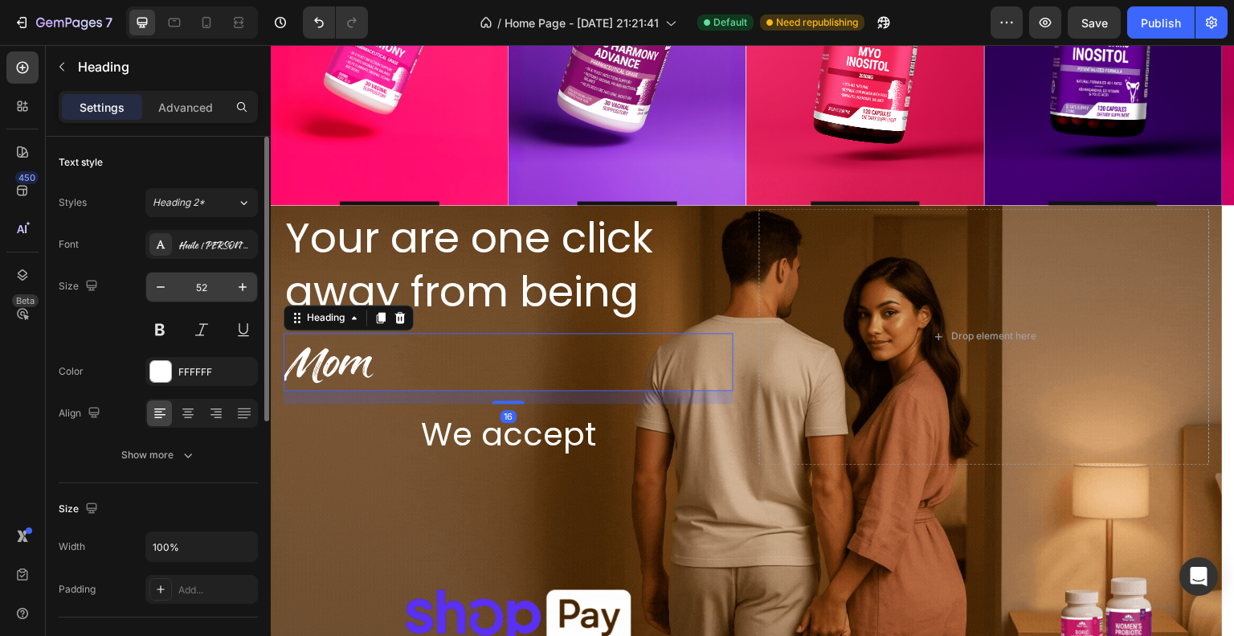
click at [187, 284] on input "52" at bounding box center [201, 286] width 53 height 29
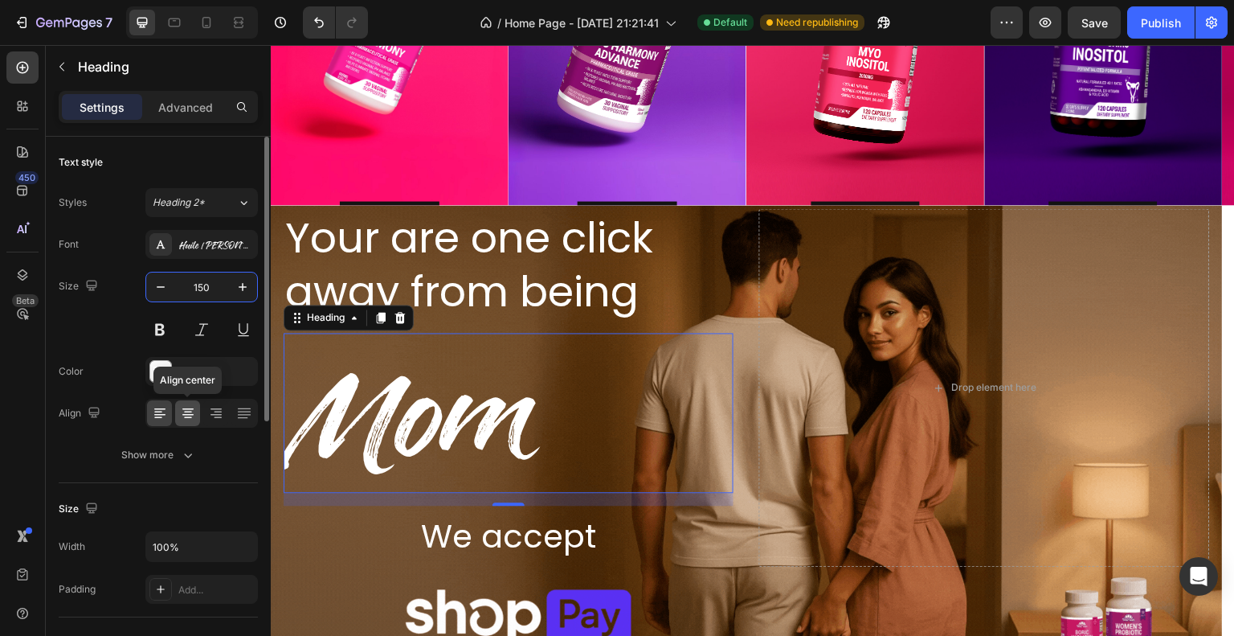
type input "150"
click at [190, 400] on div at bounding box center [187, 413] width 25 height 26
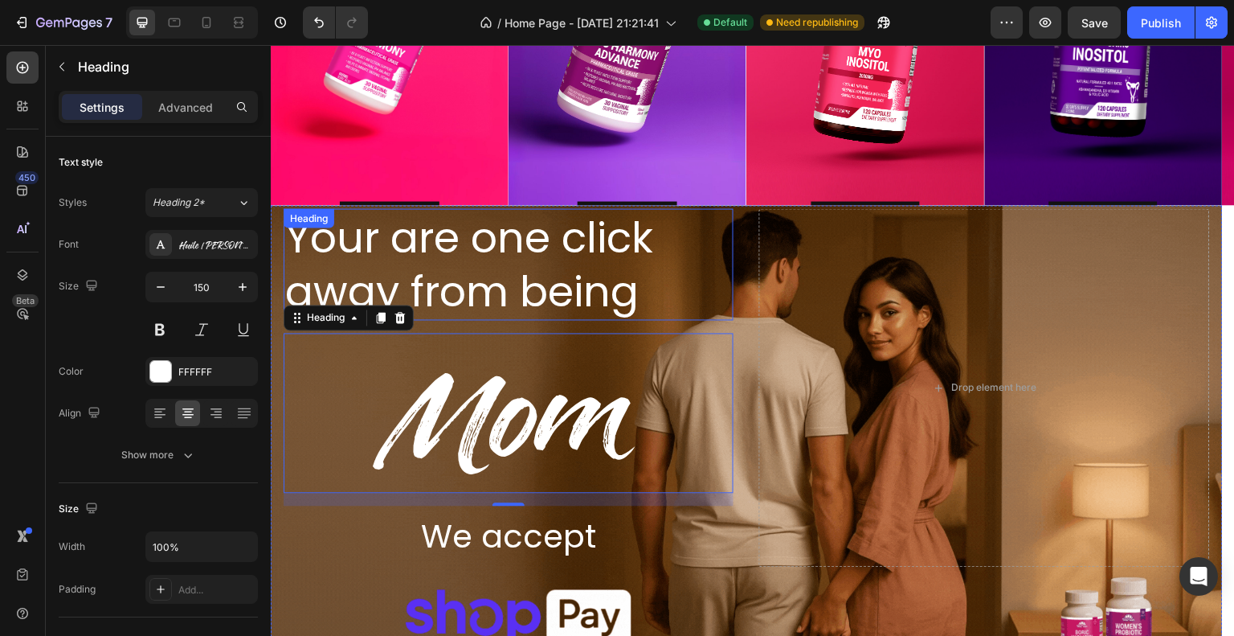
click at [538, 260] on span "Your are one click away from being" at bounding box center [469, 263] width 368 height 113
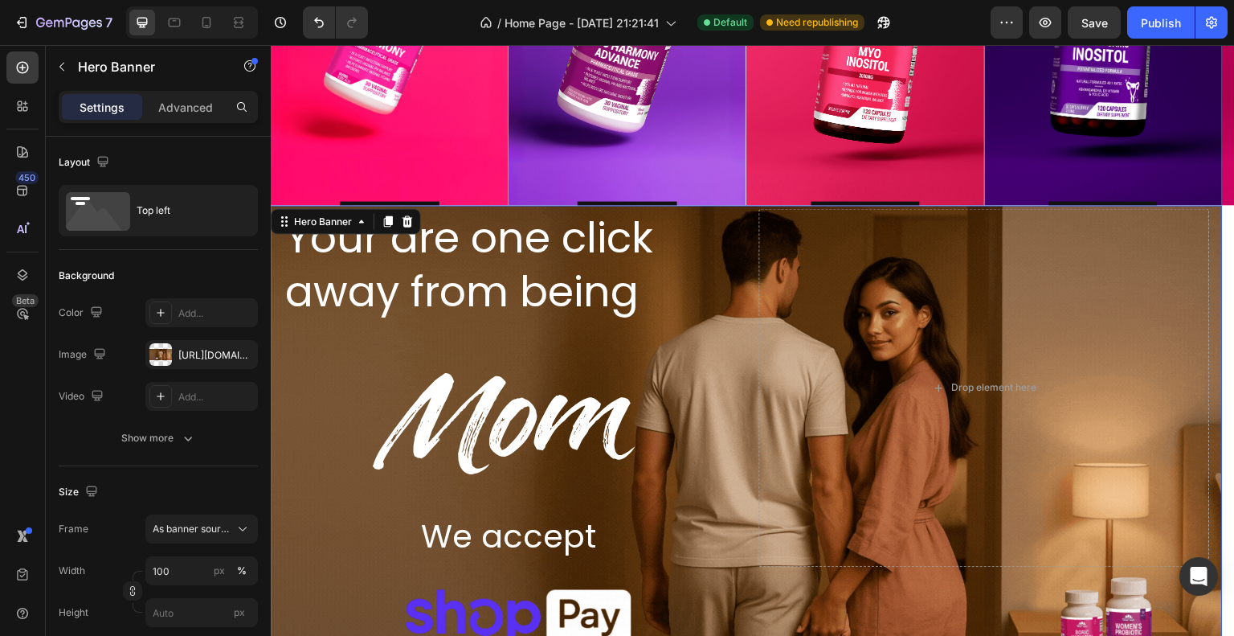
click at [273, 368] on div "⁠⁠⁠⁠⁠⁠⁠ Your are one click away from being Heading ⁠⁠⁠⁠⁠⁠⁠ Mom Heading We accep…" at bounding box center [747, 387] width 952 height 365
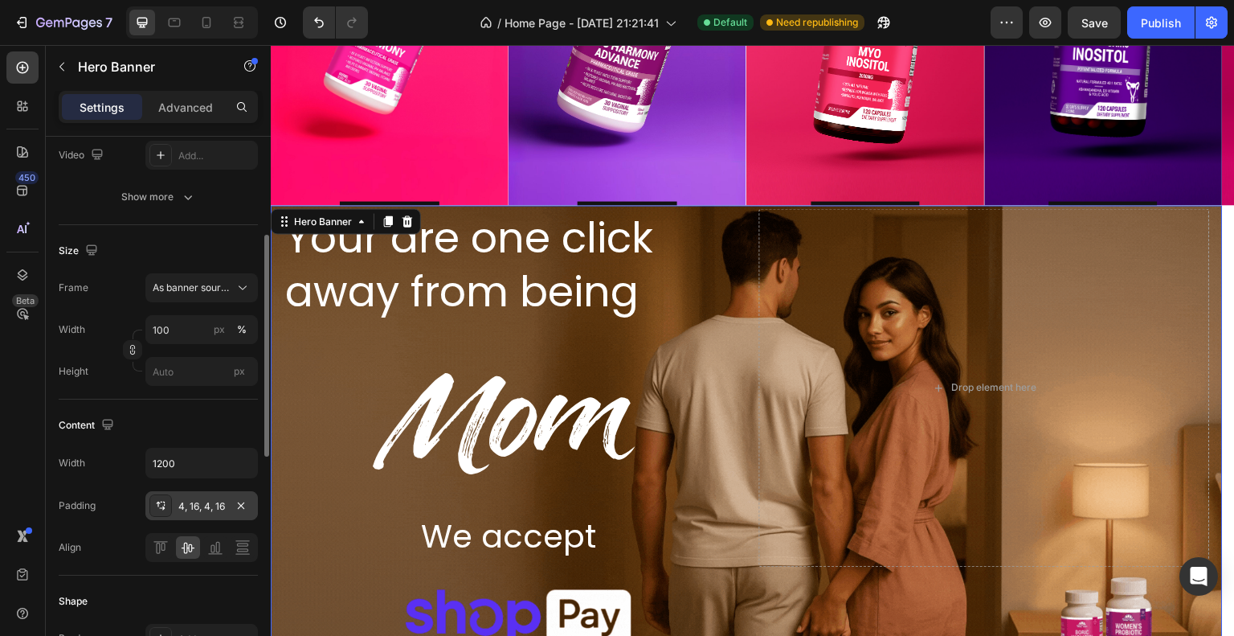
click at [178, 510] on div "4, 16, 4, 16" at bounding box center [201, 506] width 47 height 14
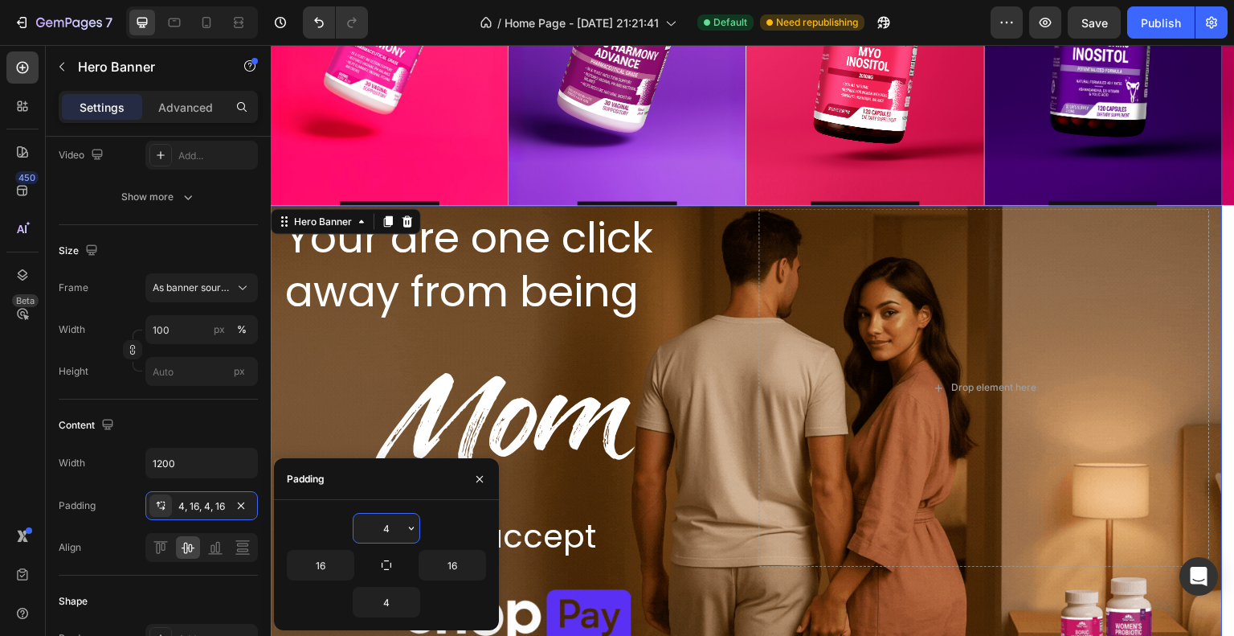
click at [379, 536] on input "4" at bounding box center [387, 527] width 66 height 29
type input "30"
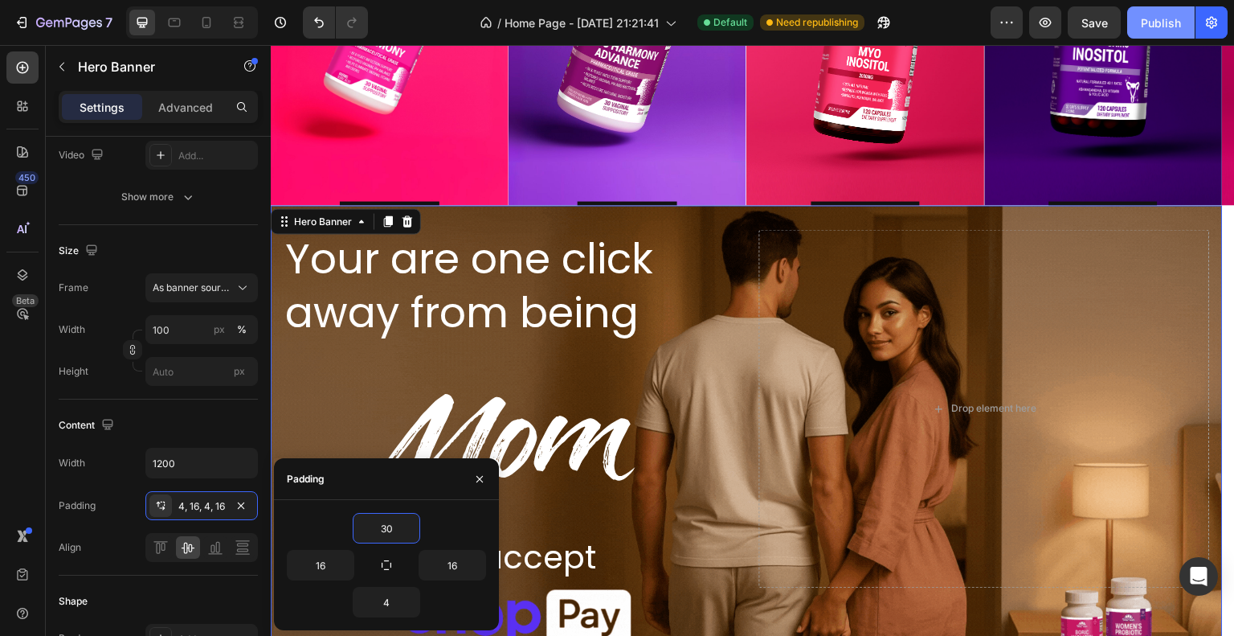
click at [1167, 22] on div "Publish" at bounding box center [1161, 22] width 40 height 17
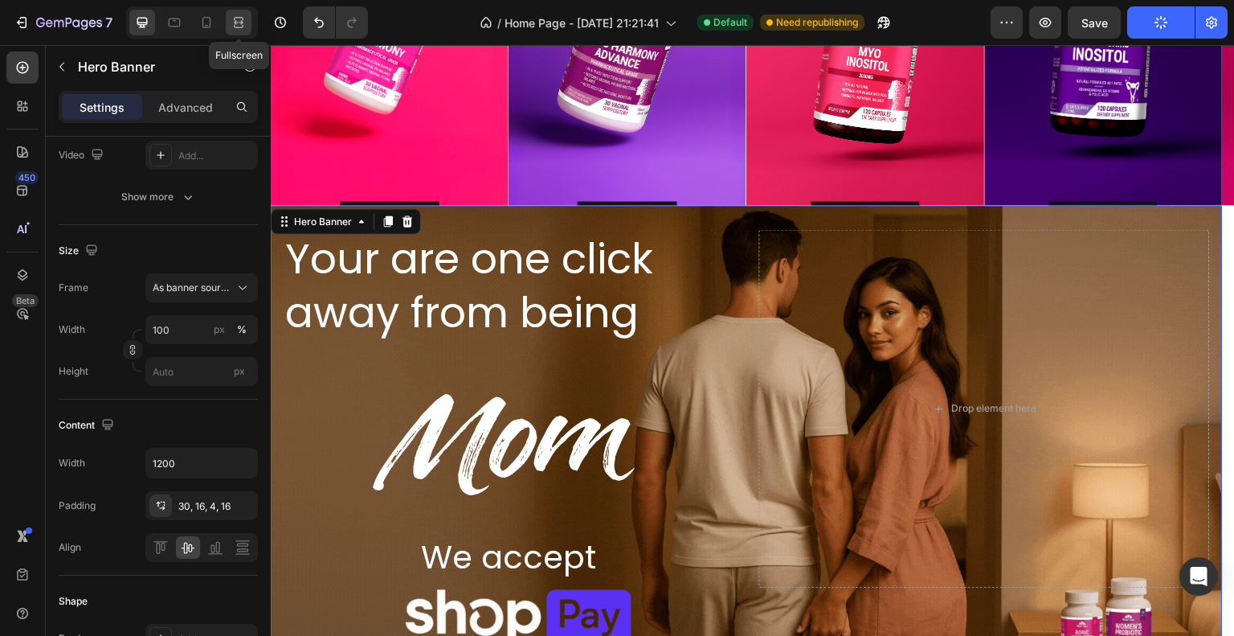
click at [247, 23] on div at bounding box center [239, 23] width 26 height 26
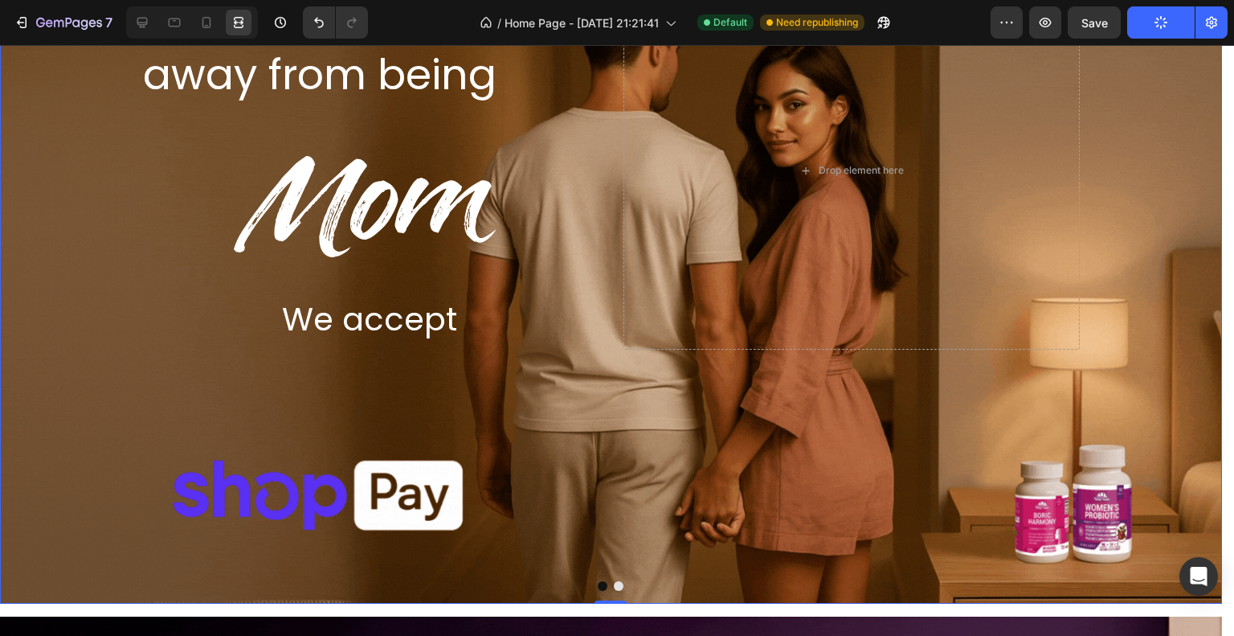
scroll to position [1366, 0]
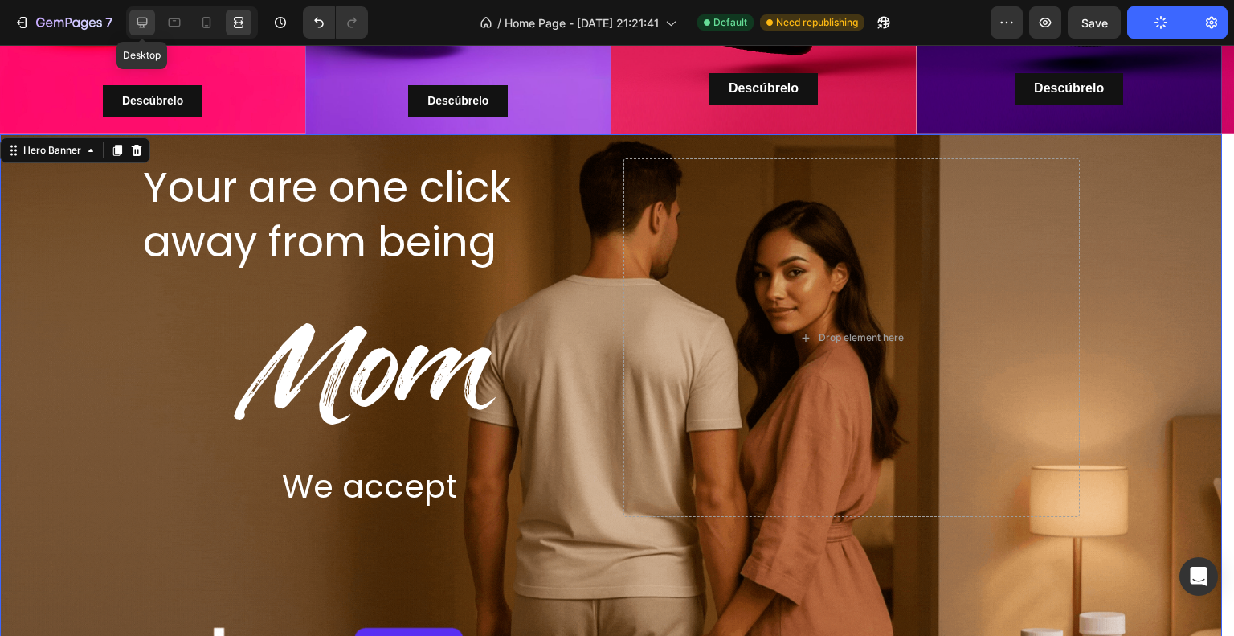
click at [141, 18] on icon at bounding box center [142, 23] width 10 height 10
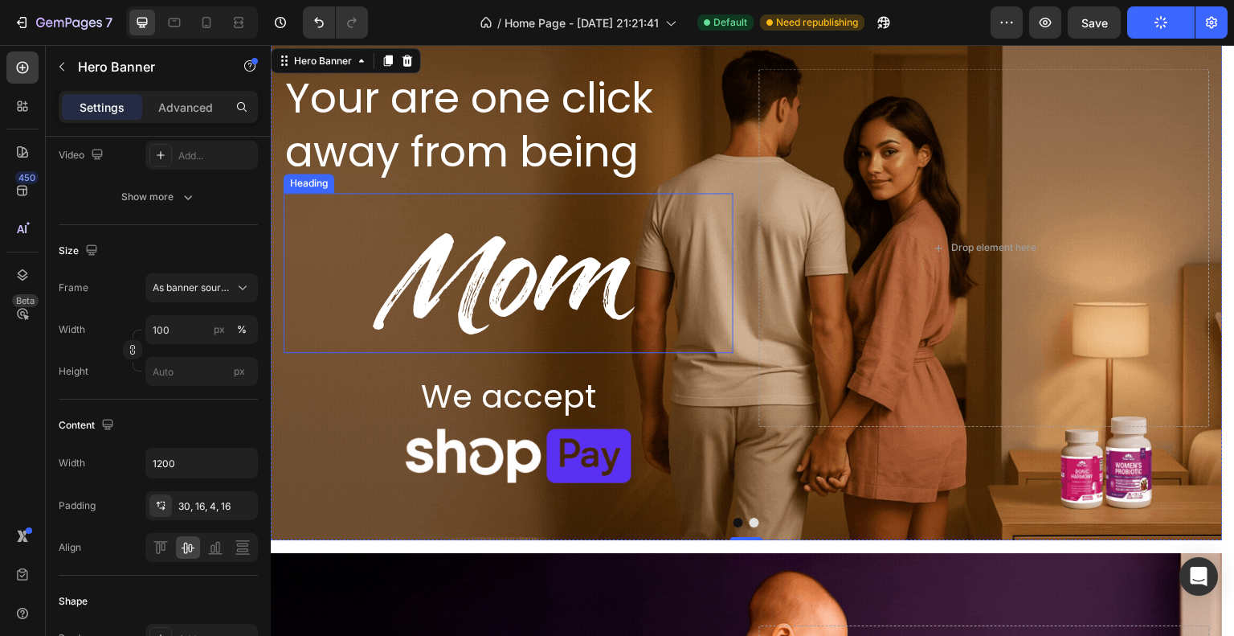
click at [505, 296] on span "Mom" at bounding box center [508, 272] width 257 height 161
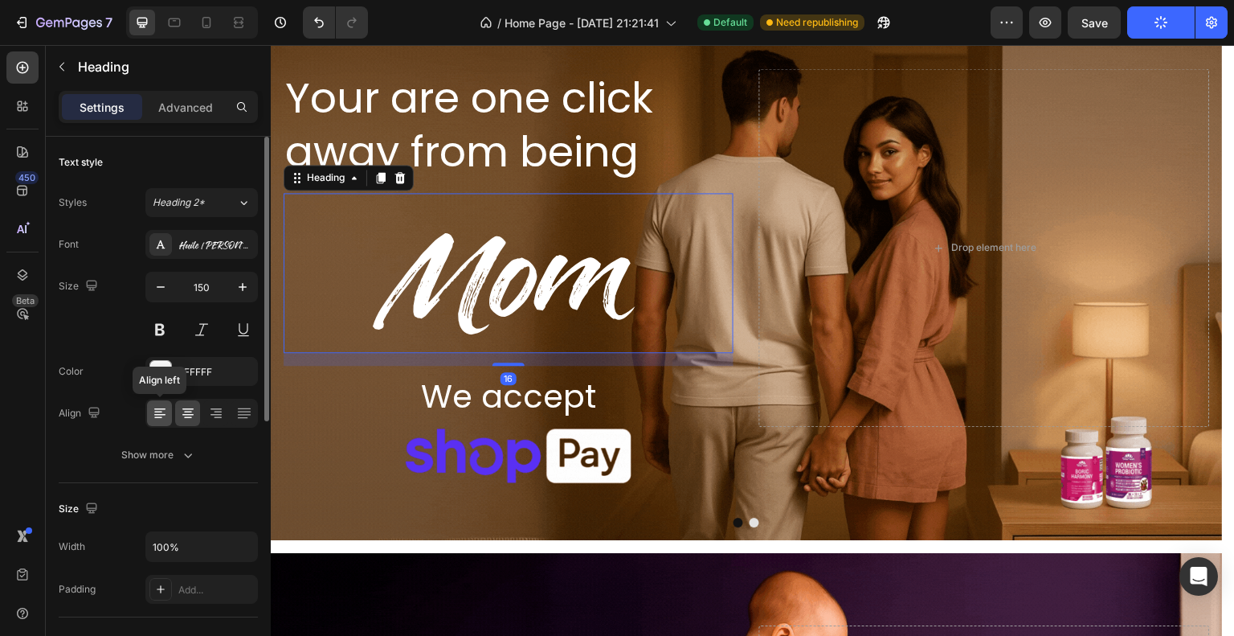
click at [169, 410] on div at bounding box center [159, 413] width 25 height 26
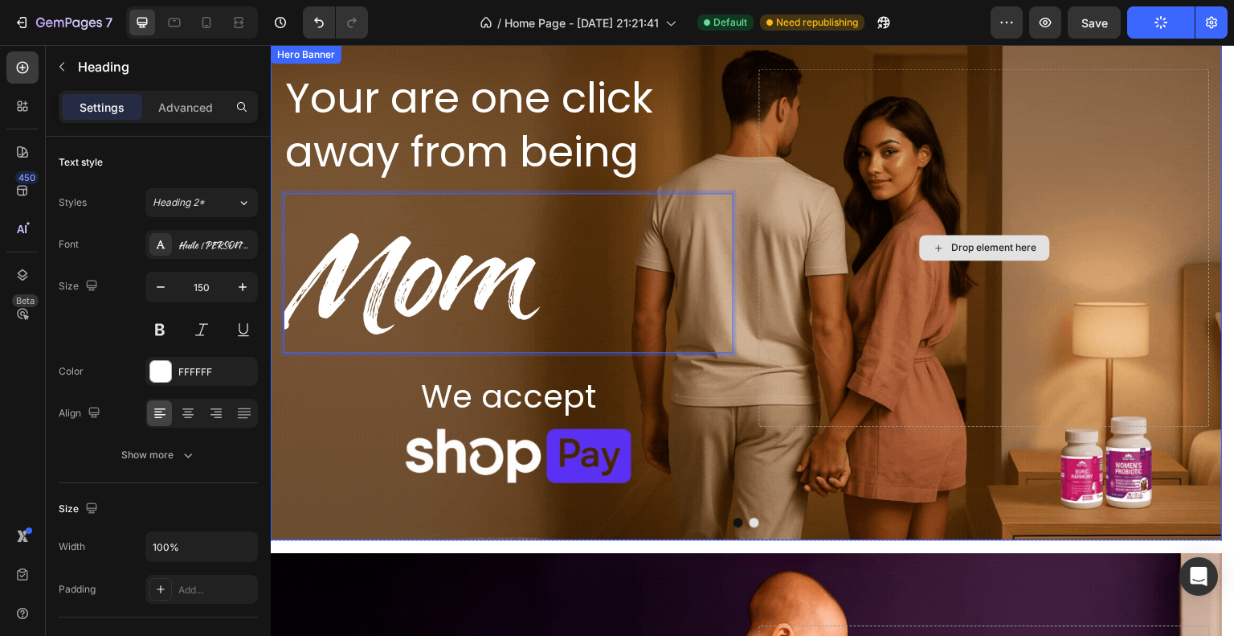
click at [873, 185] on div "Drop element here" at bounding box center [984, 247] width 450 height 358
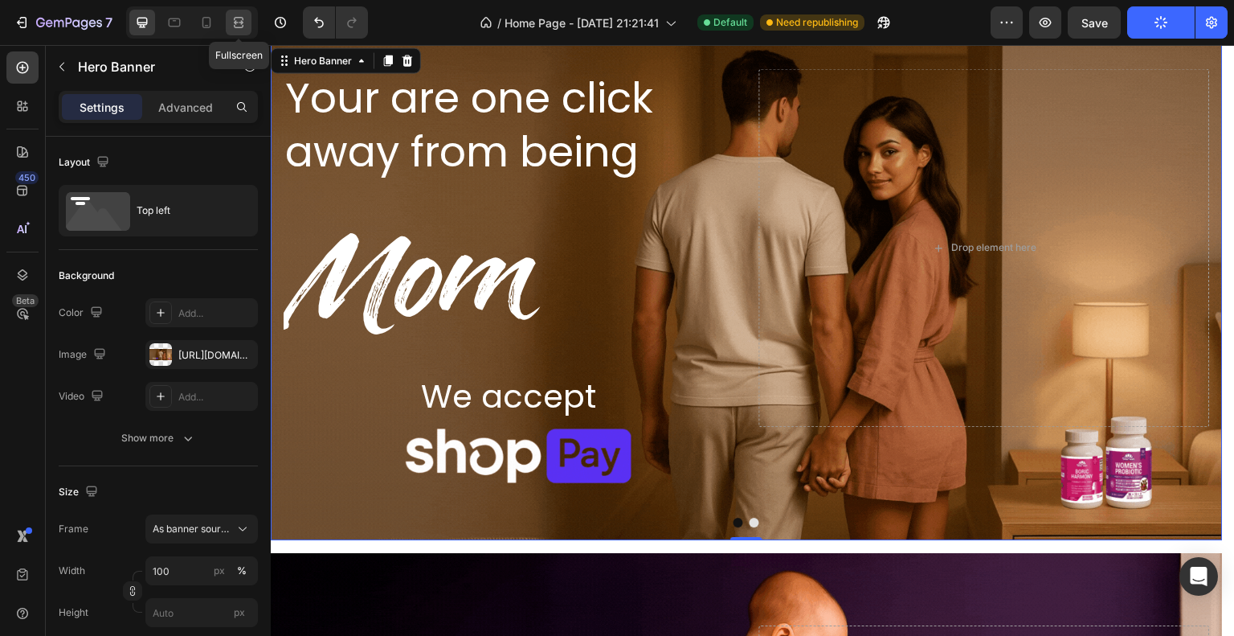
click at [237, 28] on icon at bounding box center [239, 22] width 16 height 16
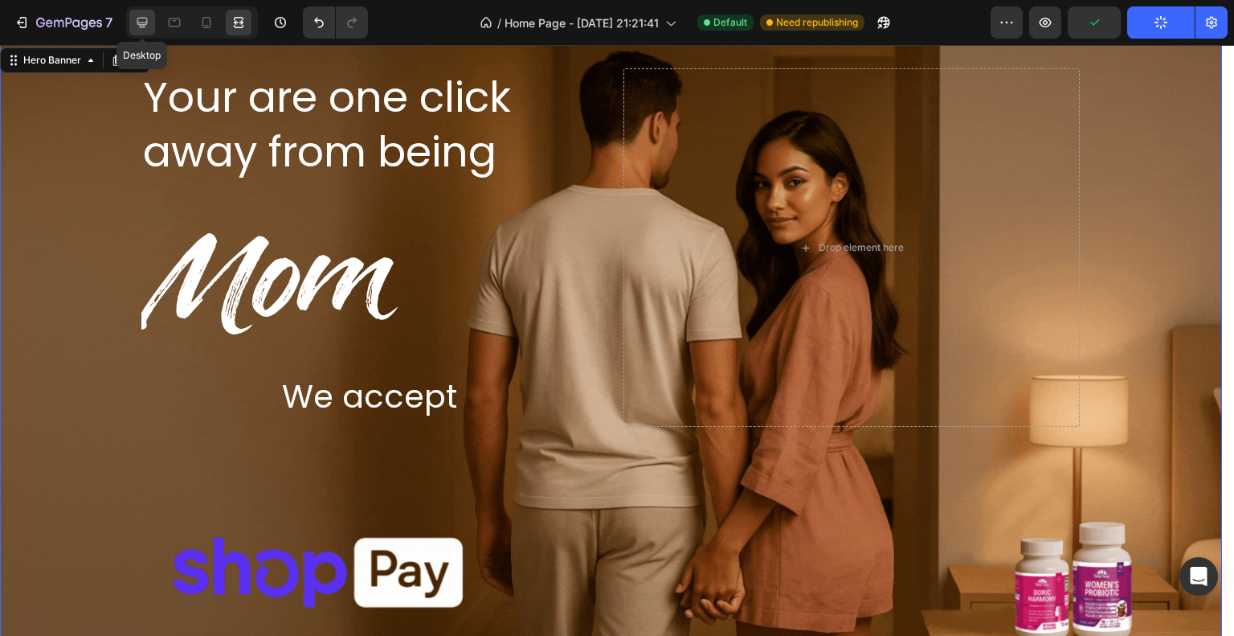
click at [143, 28] on icon at bounding box center [142, 22] width 16 height 16
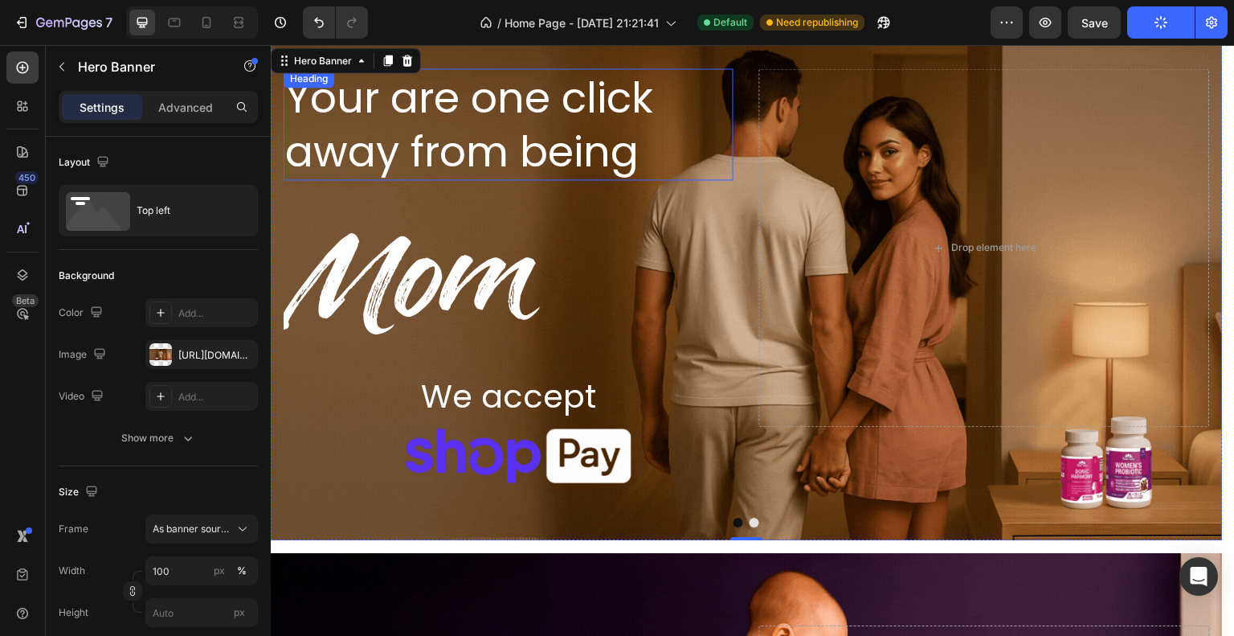
click at [515, 166] on span "Your are one click away from being" at bounding box center [469, 123] width 368 height 113
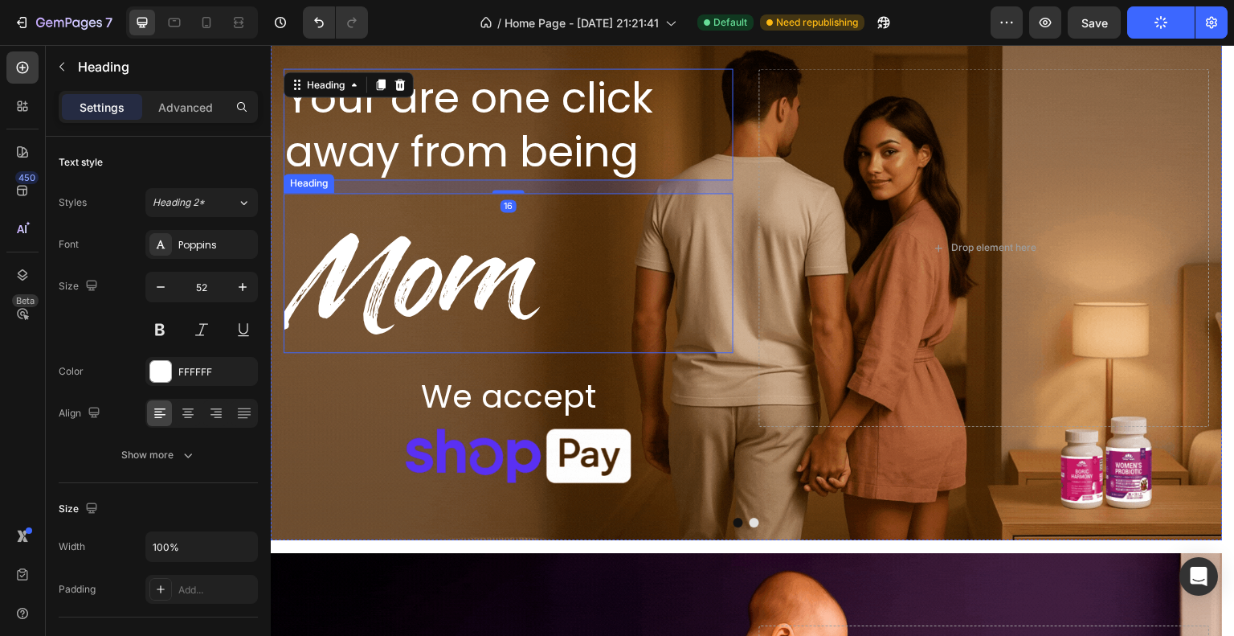
click at [471, 267] on span "Mom" at bounding box center [413, 272] width 257 height 161
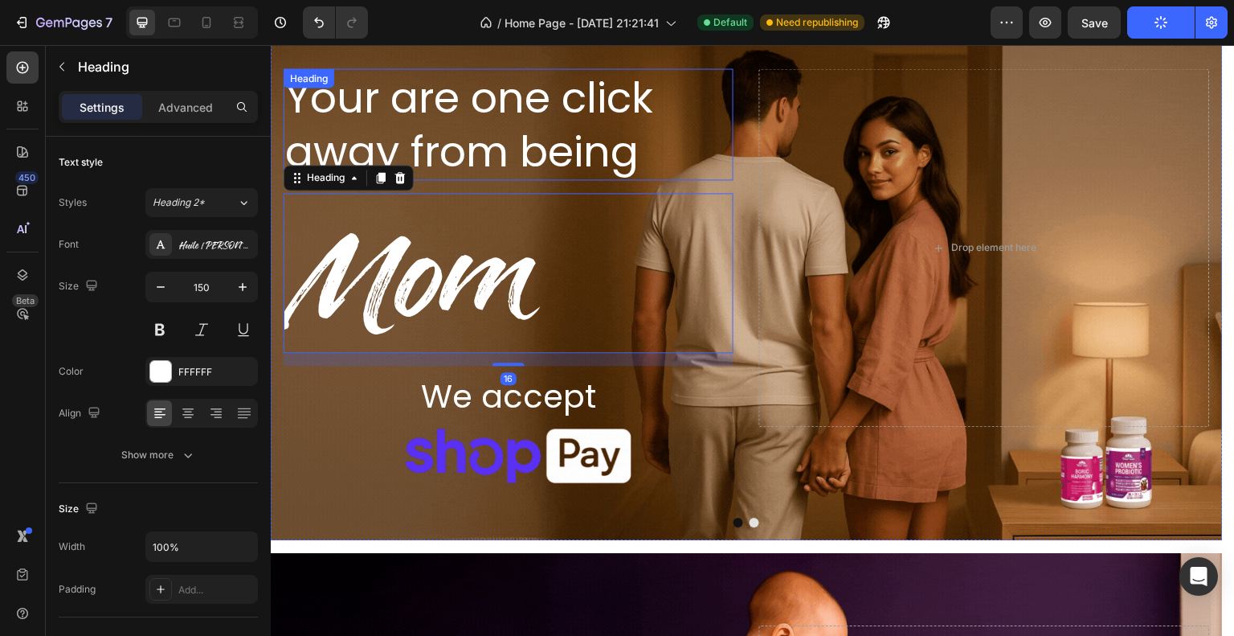
click at [527, 139] on span "Your are one click away from being" at bounding box center [469, 123] width 368 height 113
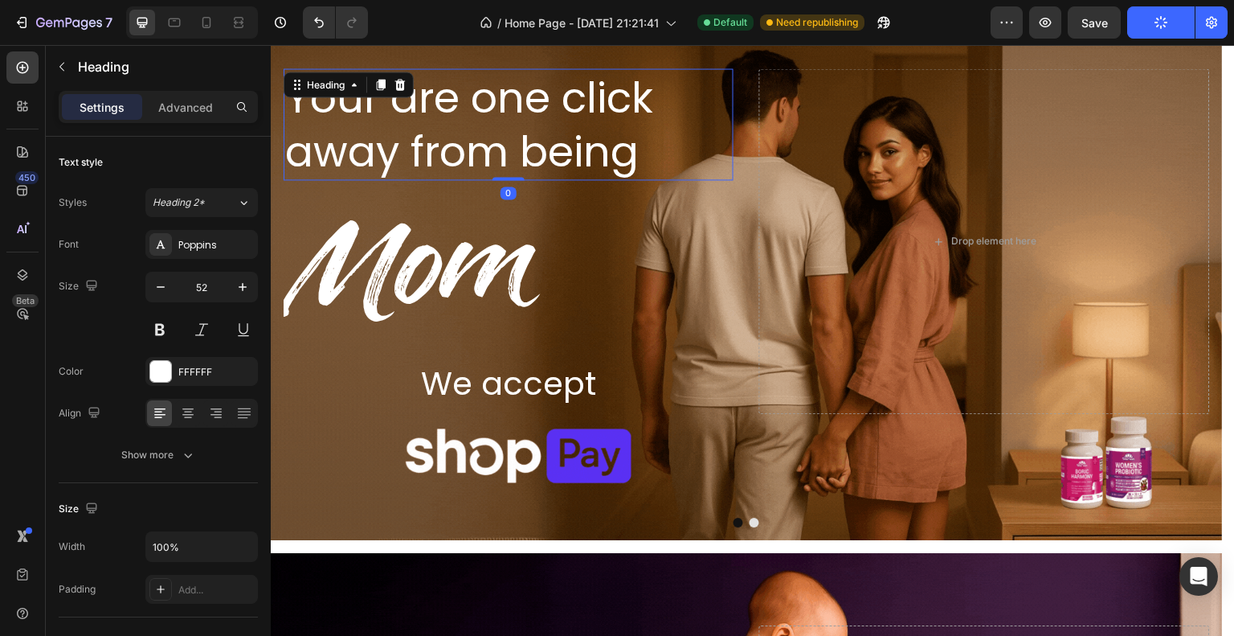
drag, startPoint x: 514, startPoint y: 189, endPoint x: 516, endPoint y: 161, distance: 27.4
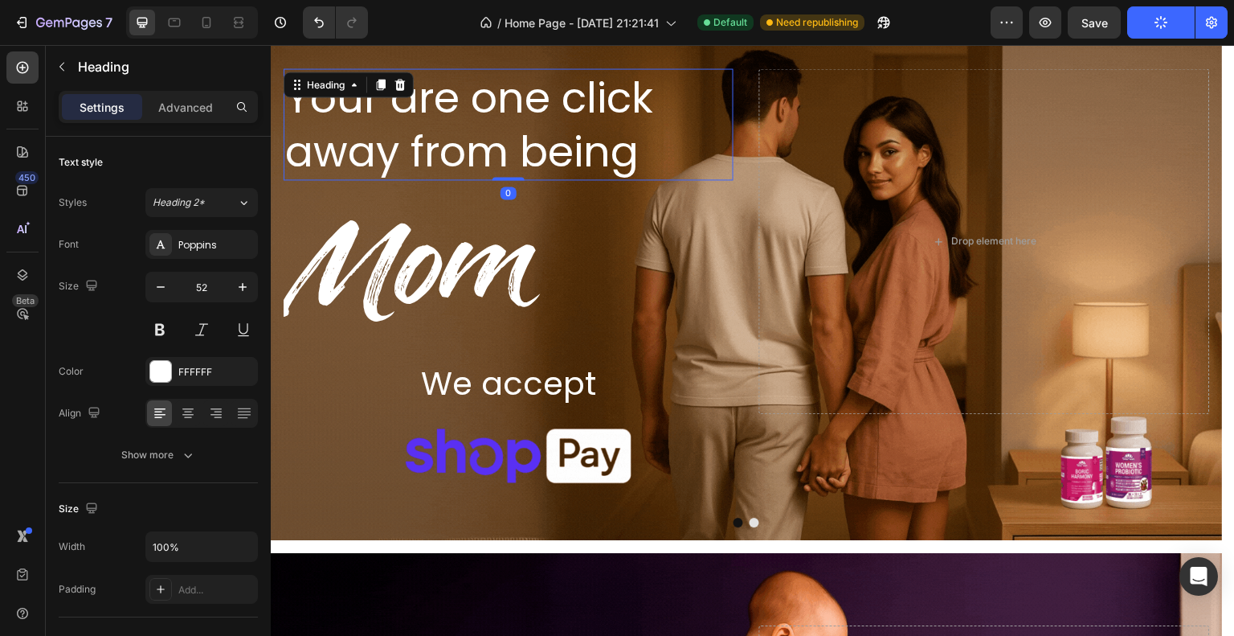
click at [516, 166] on div "⁠⁠⁠⁠⁠⁠⁠ Your are one click away from being Heading 0" at bounding box center [509, 124] width 450 height 112
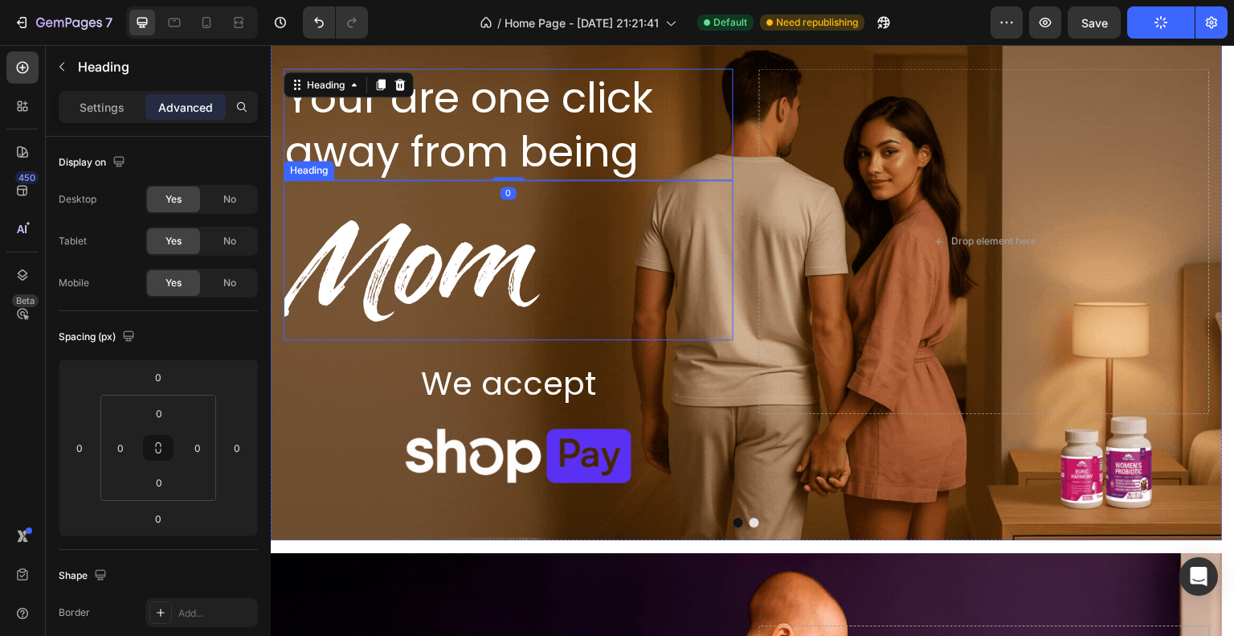
click at [433, 276] on span "Mom" at bounding box center [413, 259] width 257 height 161
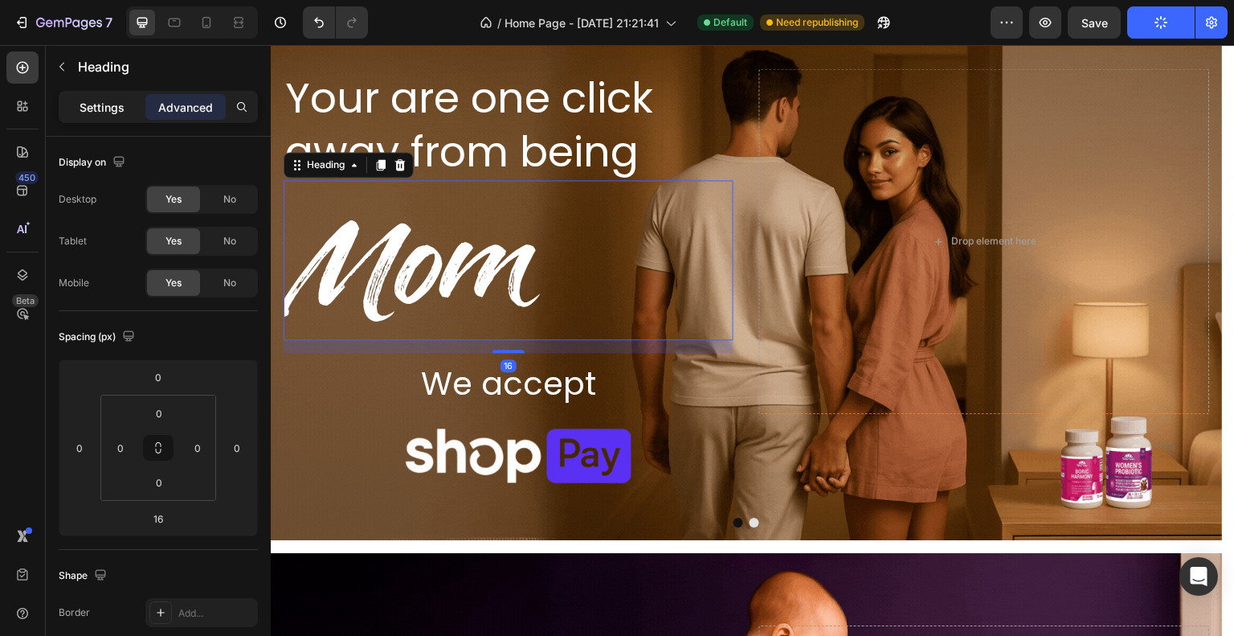
click at [99, 97] on div "Settings" at bounding box center [102, 107] width 80 height 26
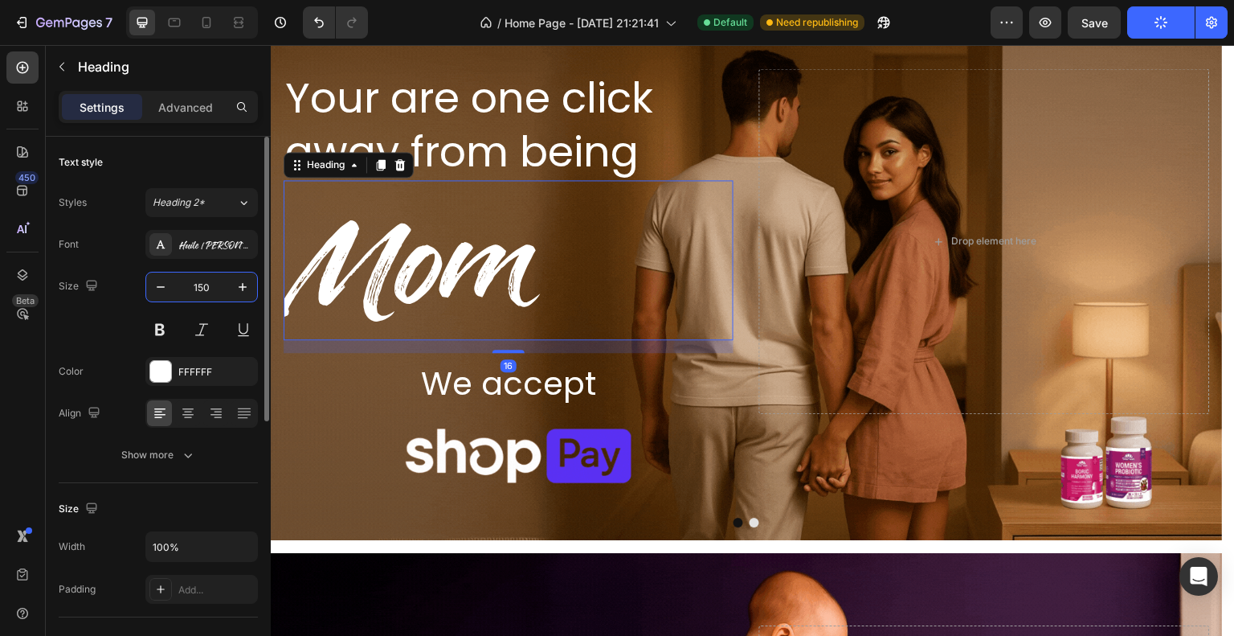
click at [214, 281] on input "150" at bounding box center [201, 286] width 53 height 29
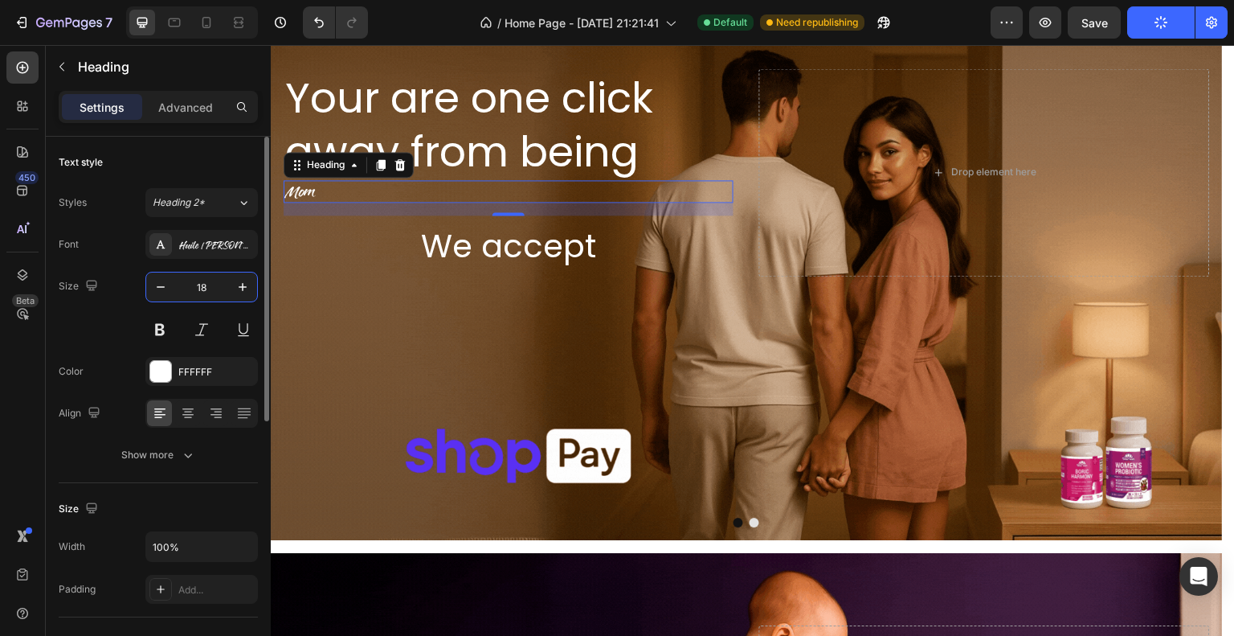
type input "180"
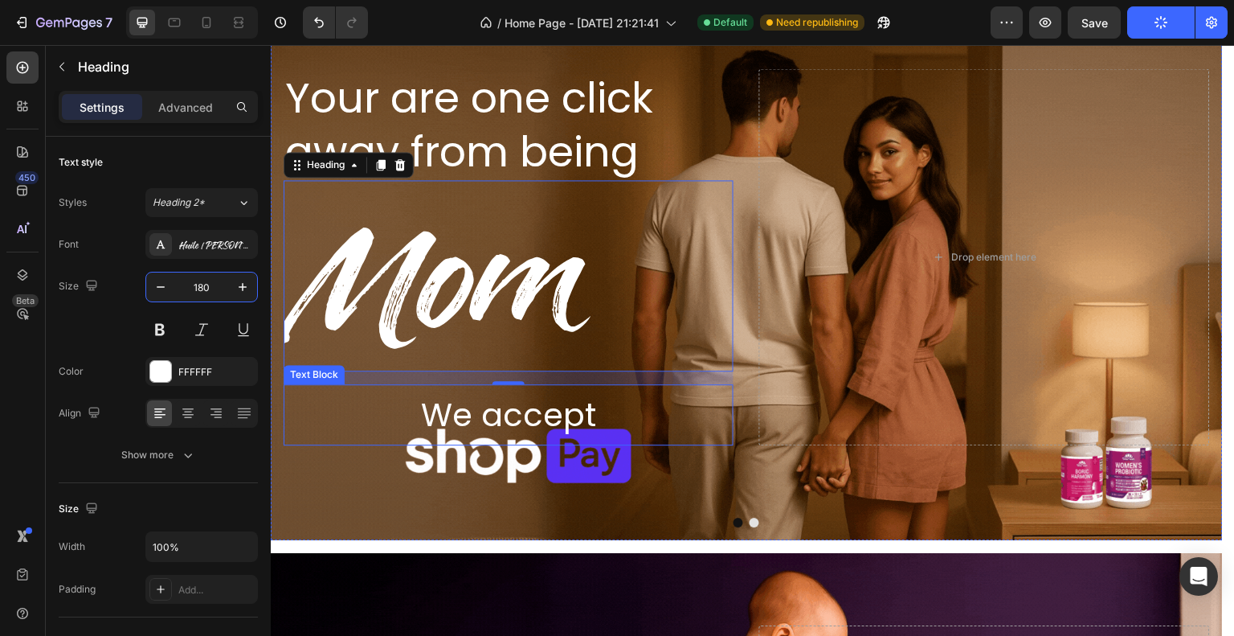
click at [467, 408] on span "We accept" at bounding box center [508, 414] width 175 height 45
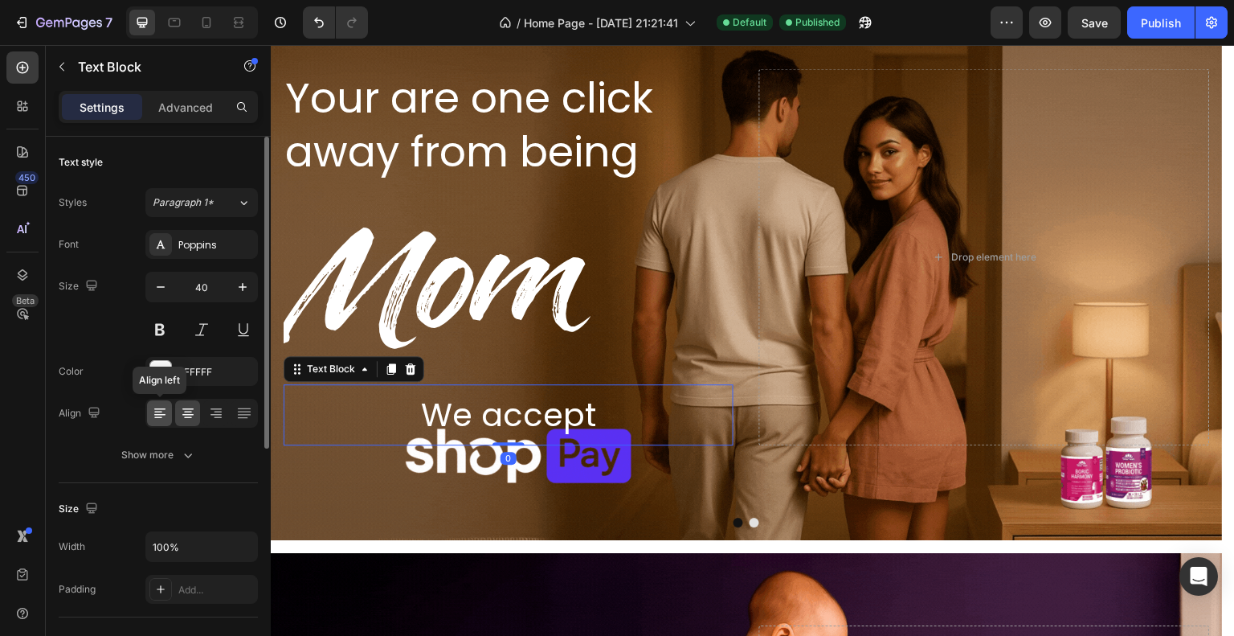
click at [165, 408] on icon at bounding box center [160, 413] width 16 height 16
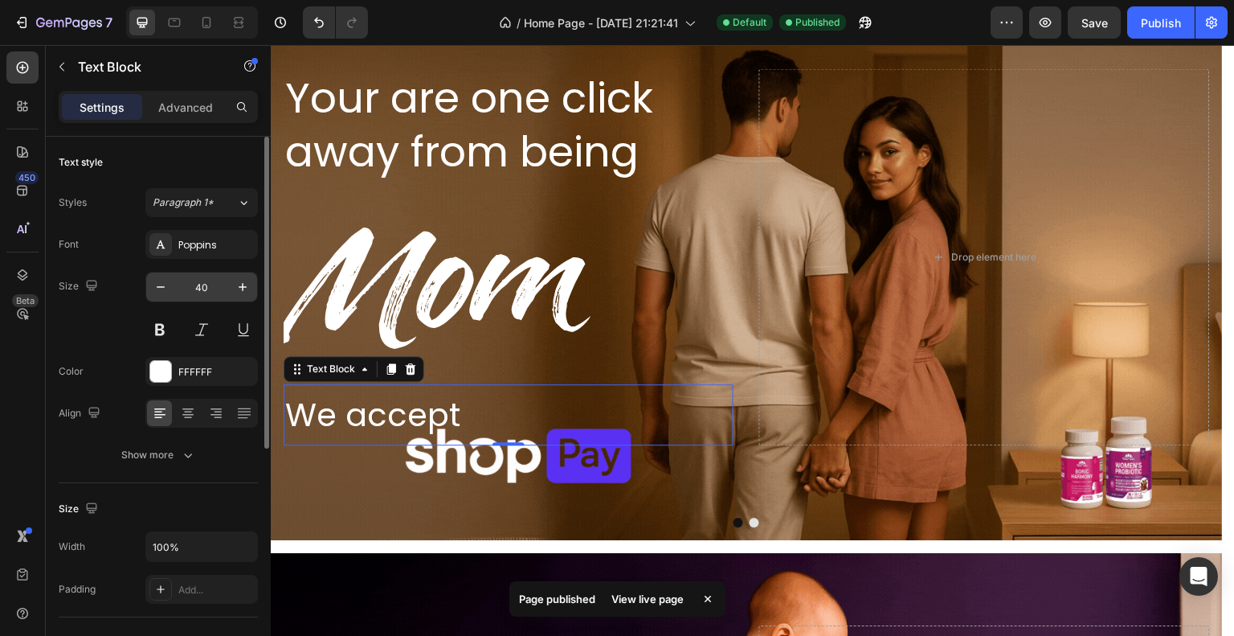
click at [211, 282] on input "40" at bounding box center [201, 286] width 53 height 29
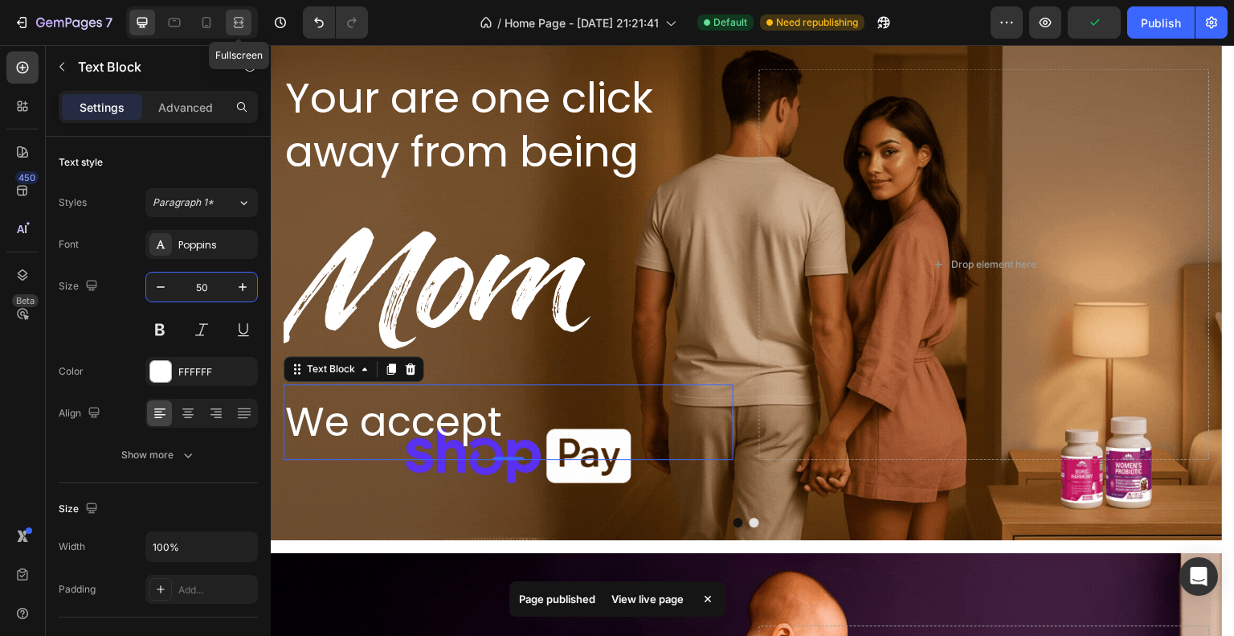
type input "50"
click at [244, 25] on icon at bounding box center [239, 22] width 16 height 16
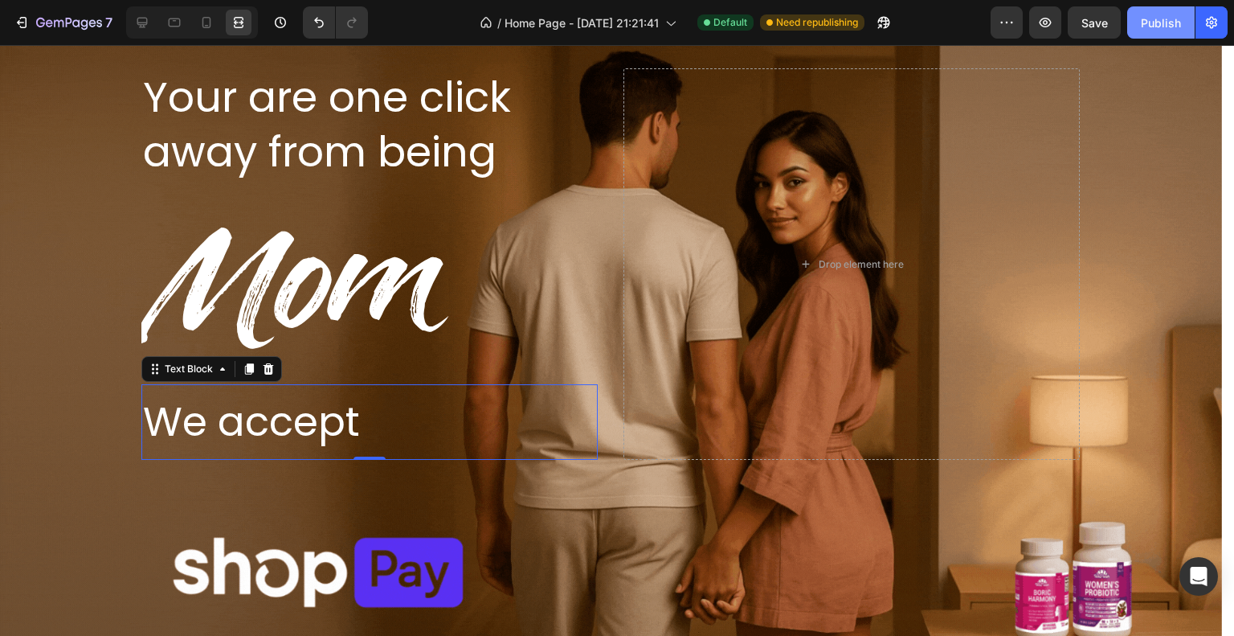
click at [1177, 27] on div "Publish" at bounding box center [1161, 22] width 40 height 17
click at [148, 25] on icon at bounding box center [142, 22] width 16 height 16
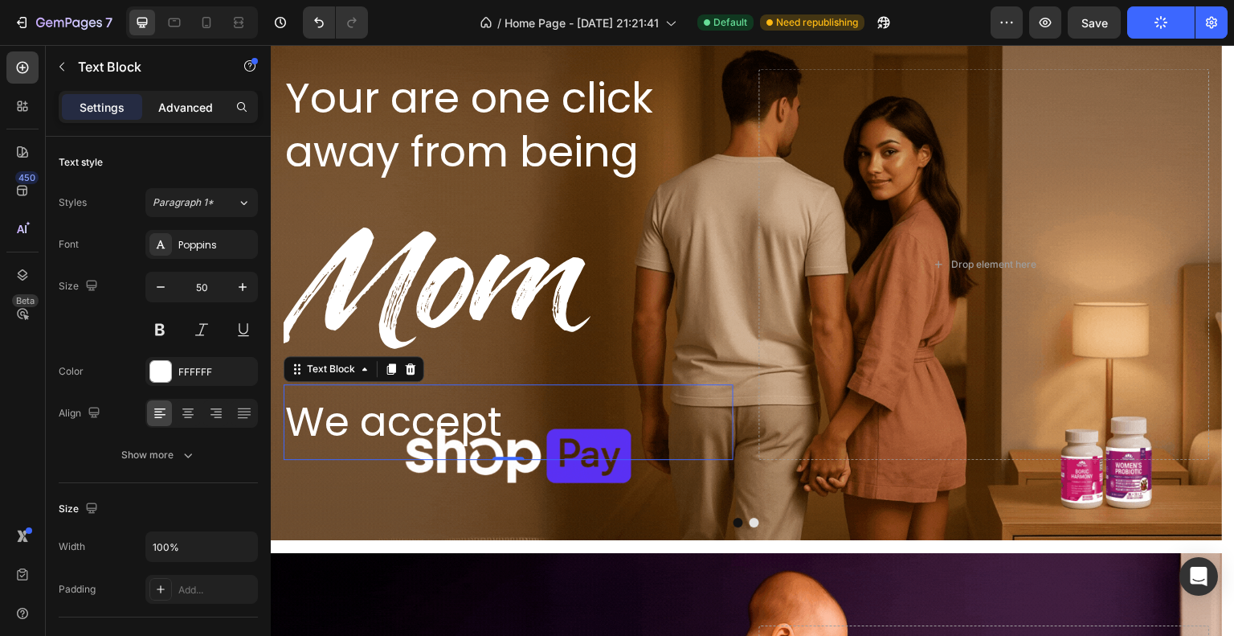
click at [215, 104] on div "Advanced" at bounding box center [185, 107] width 80 height 26
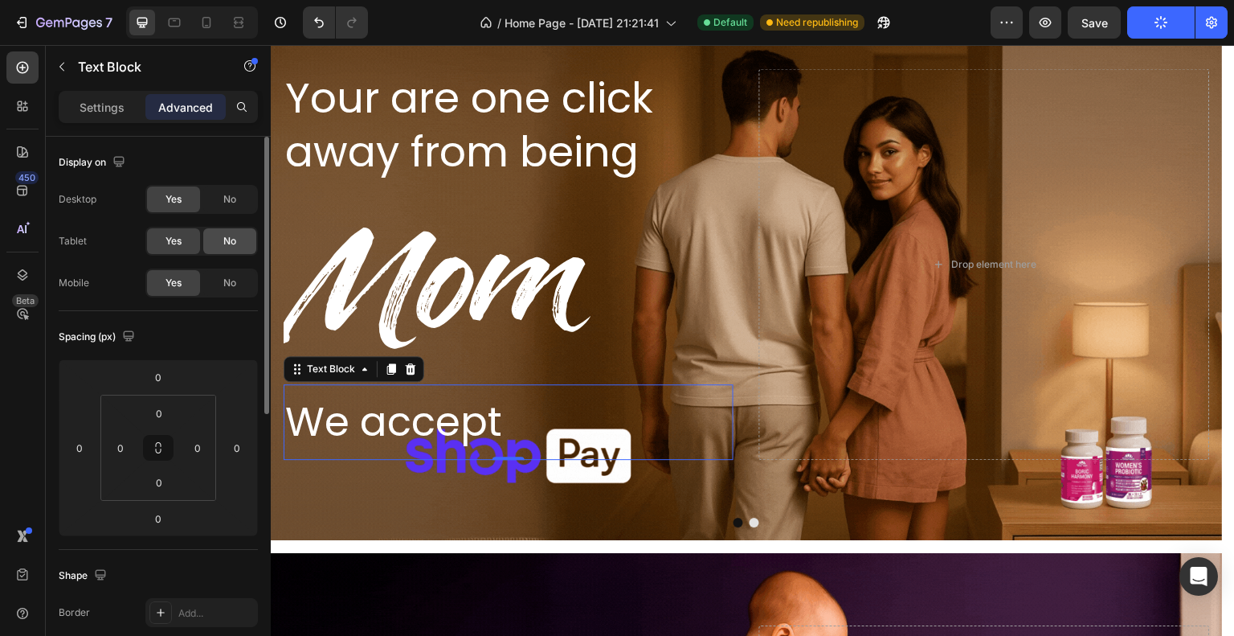
drag, startPoint x: 209, startPoint y: 239, endPoint x: 217, endPoint y: 215, distance: 25.4
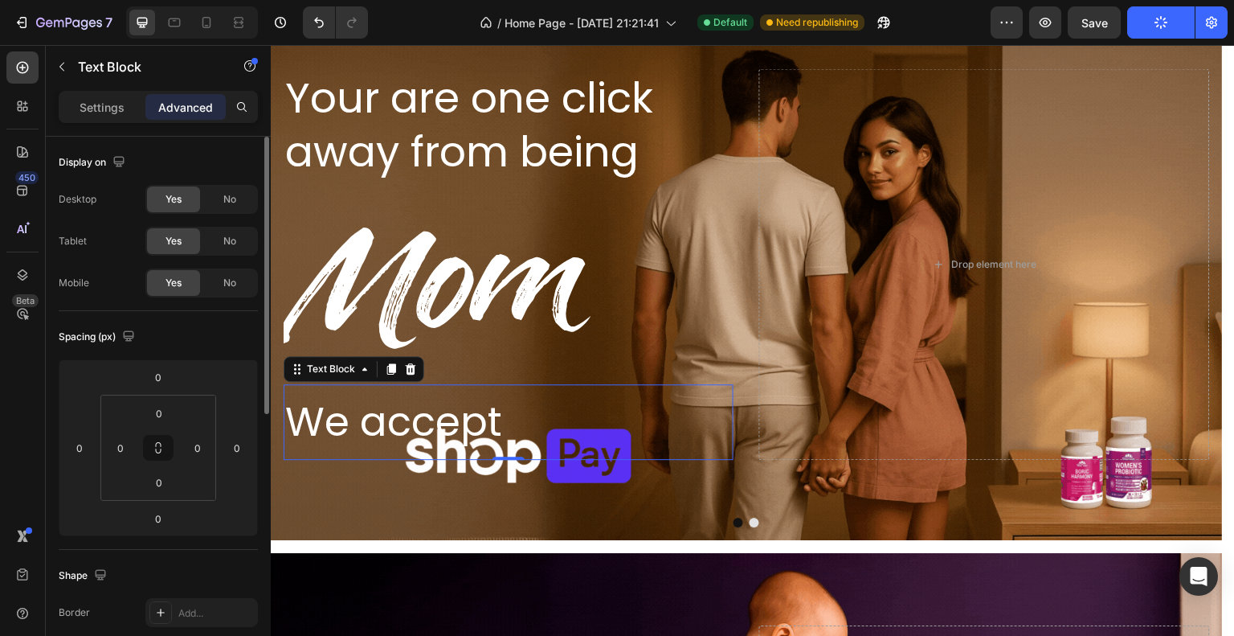
click at [209, 239] on div "No" at bounding box center [229, 241] width 53 height 26
click at [218, 204] on div "No" at bounding box center [229, 199] width 53 height 26
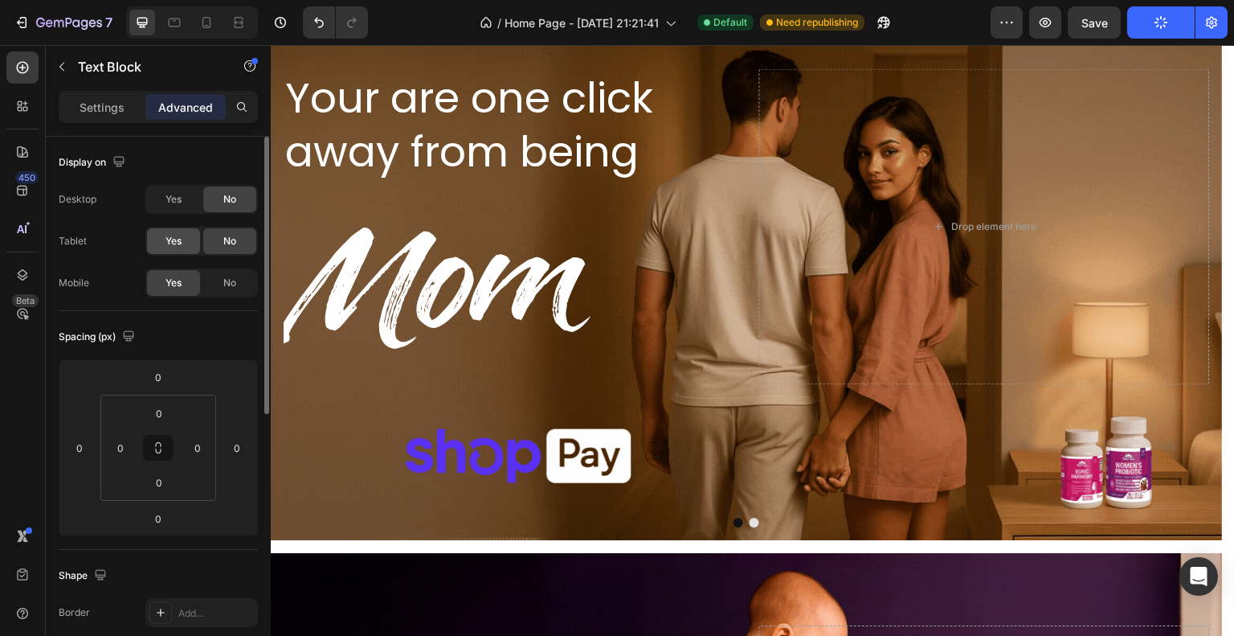
click at [161, 237] on div "Yes" at bounding box center [173, 241] width 53 height 26
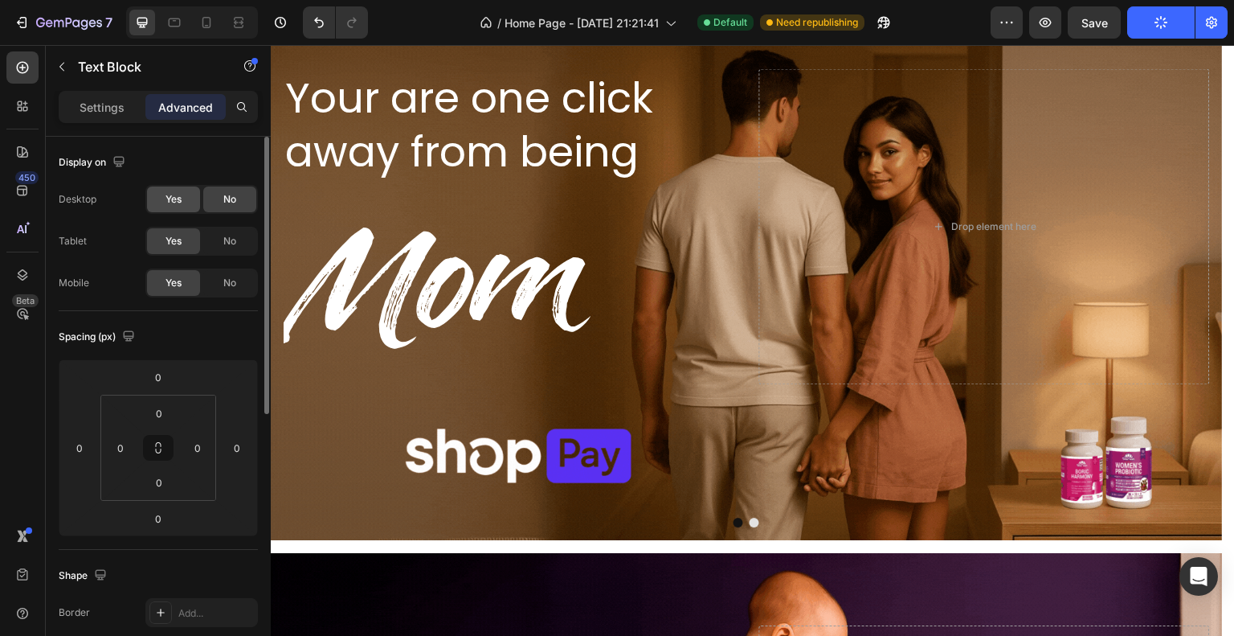
click at [166, 200] on span "Yes" at bounding box center [174, 199] width 16 height 14
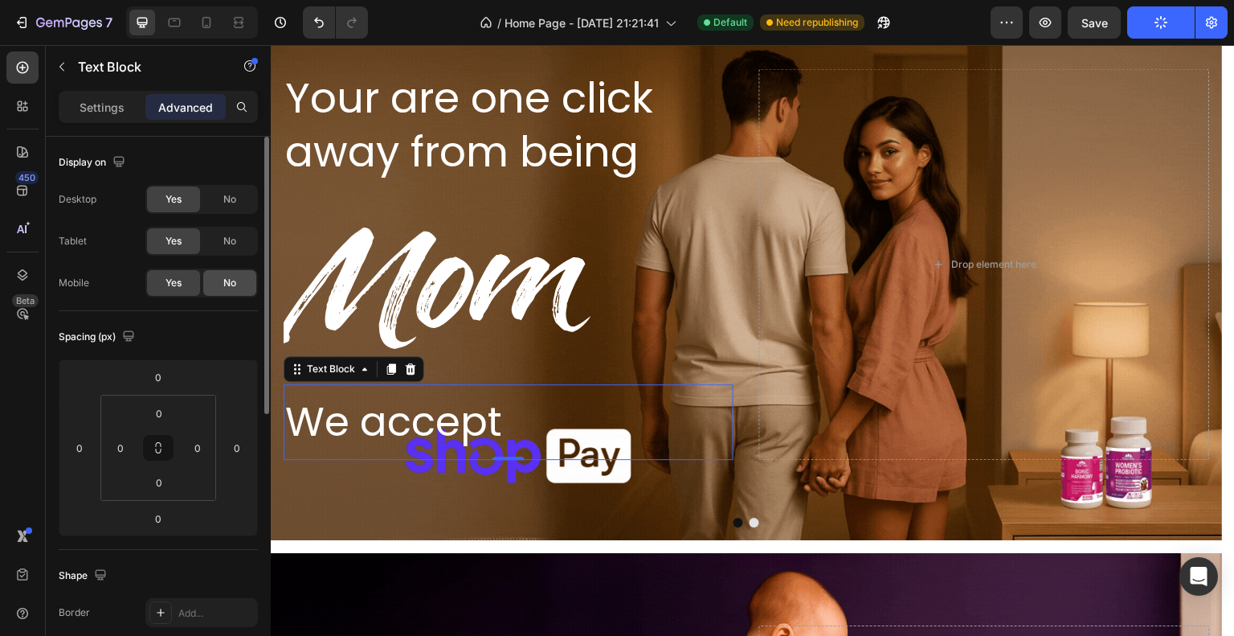
click at [213, 280] on div "No" at bounding box center [229, 283] width 53 height 26
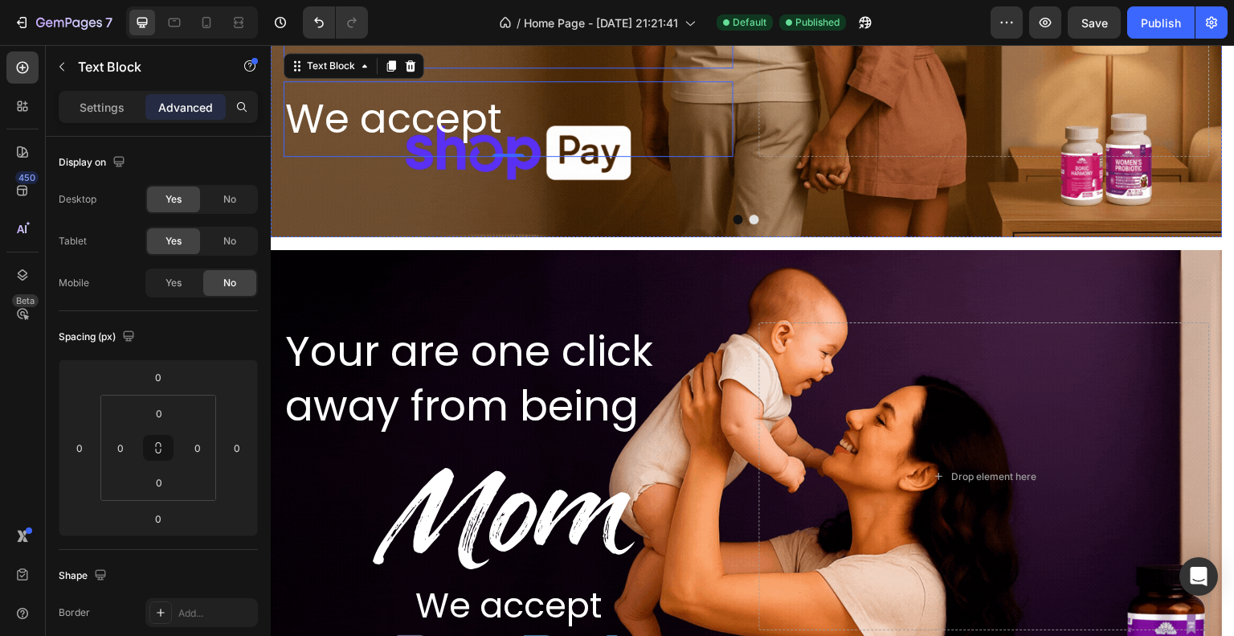
scroll to position [1687, 0]
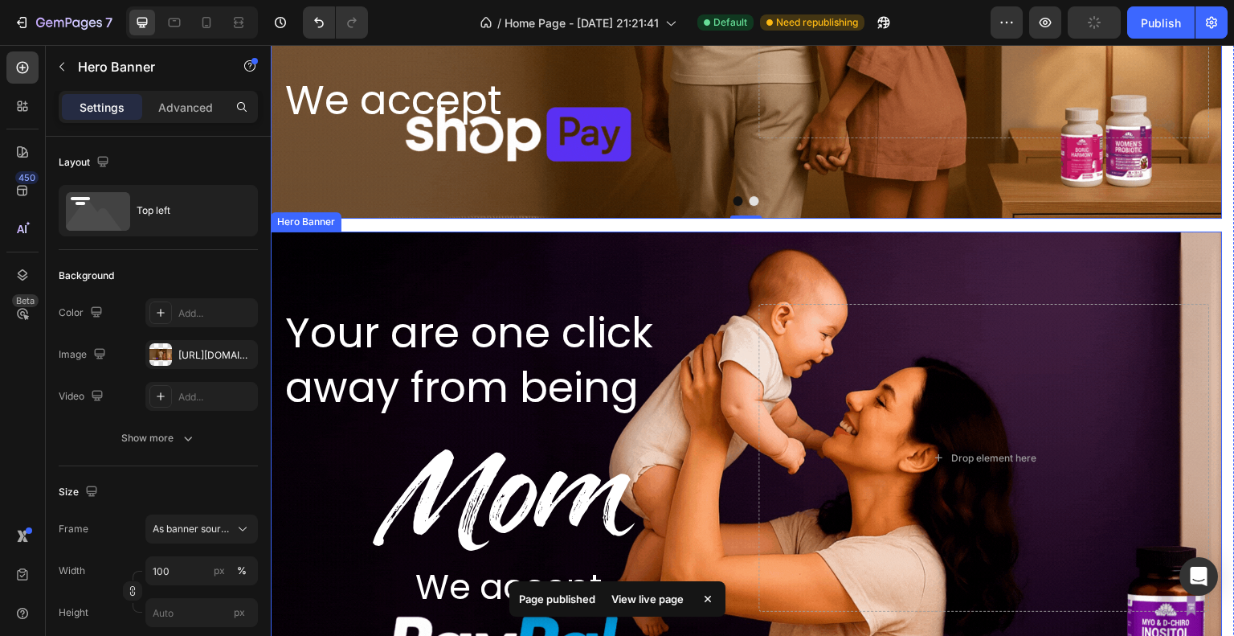
click at [669, 254] on div "⁠⁠⁠⁠⁠⁠⁠ Your are one click away from being Heading Mom Text Block ⁠⁠⁠⁠⁠⁠⁠ We ac…" at bounding box center [747, 422] width 952 height 383
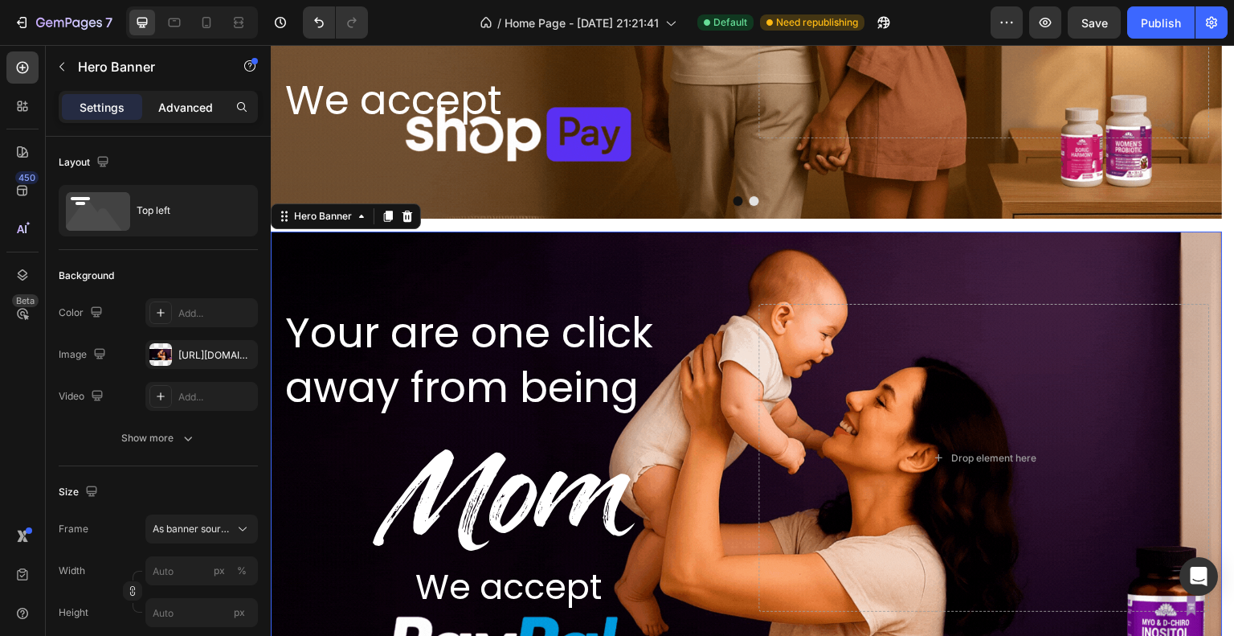
click at [183, 105] on p "Advanced" at bounding box center [185, 107] width 55 height 17
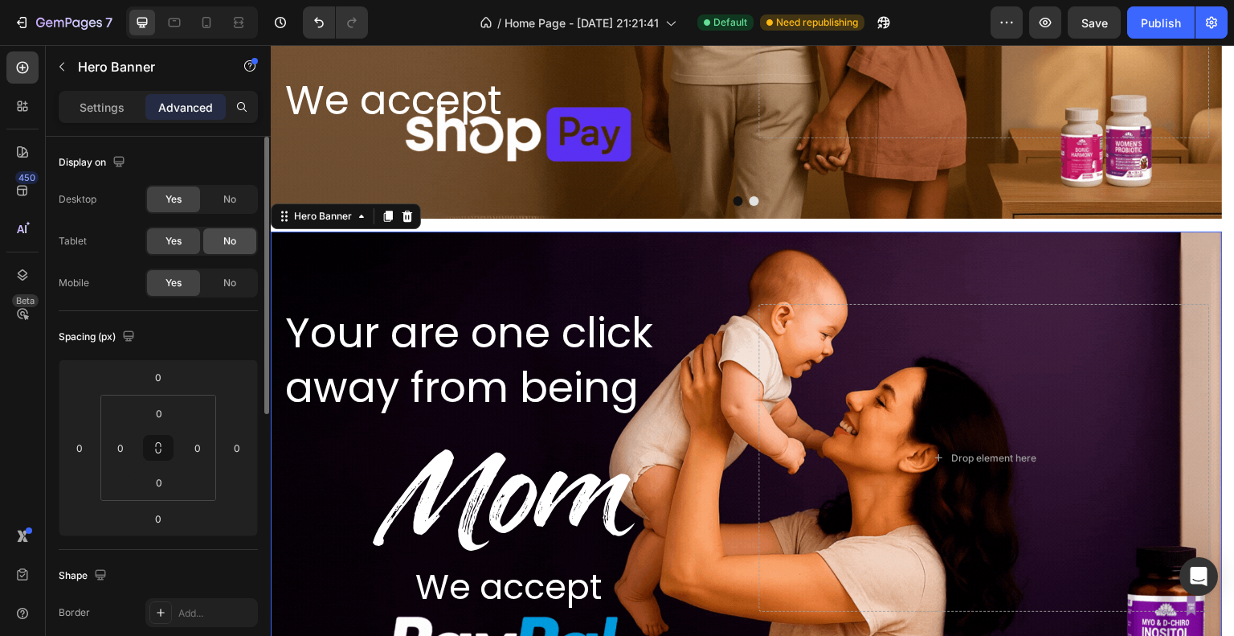
click at [211, 237] on div "No" at bounding box center [229, 241] width 53 height 26
click at [222, 195] on div "No" at bounding box center [229, 199] width 53 height 26
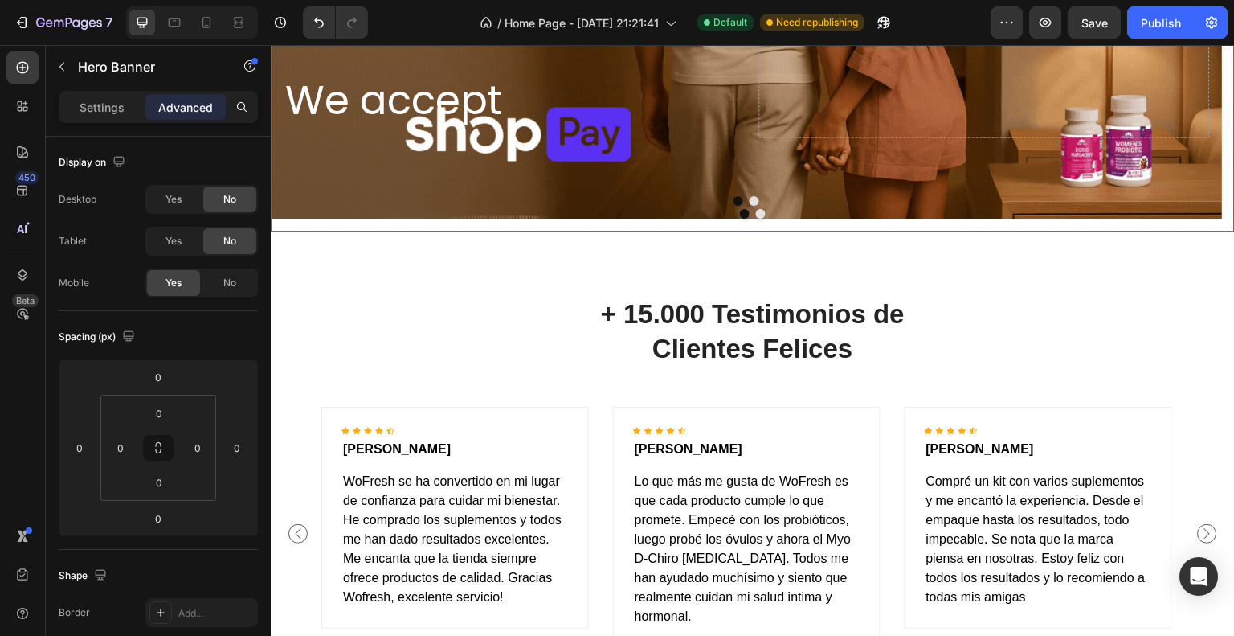
click at [766, 211] on div at bounding box center [753, 214] width 964 height 10
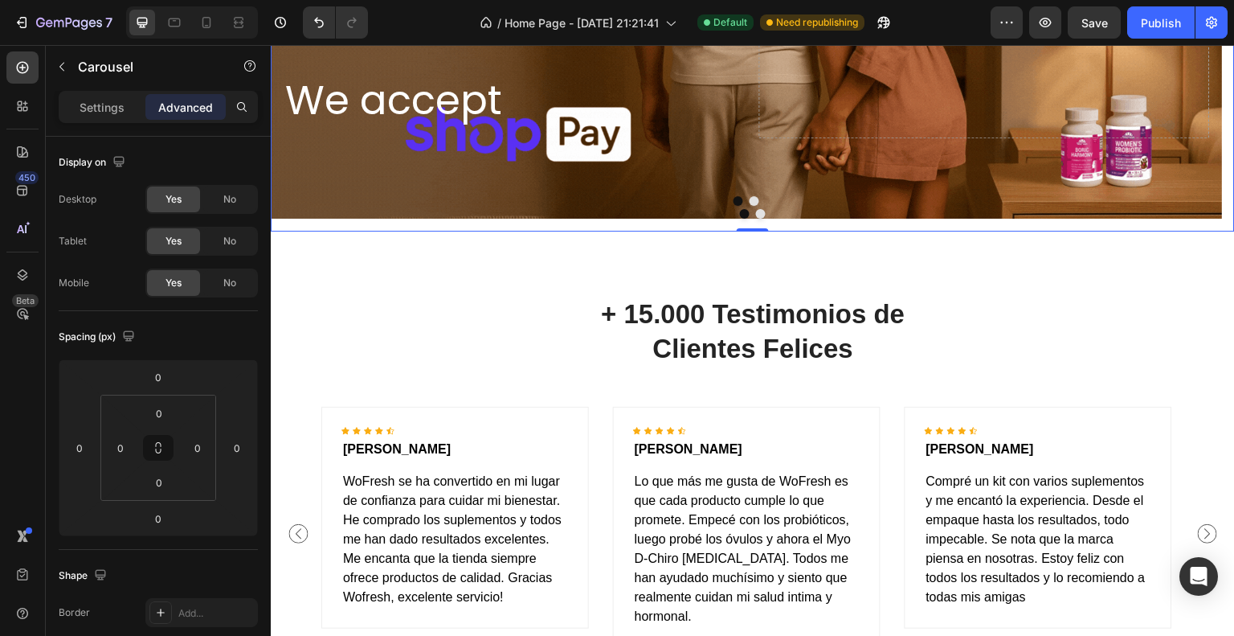
drag, startPoint x: 751, startPoint y: 231, endPoint x: 754, endPoint y: 211, distance: 20.2
drag, startPoint x: 749, startPoint y: 228, endPoint x: 750, endPoint y: 211, distance: 17.7
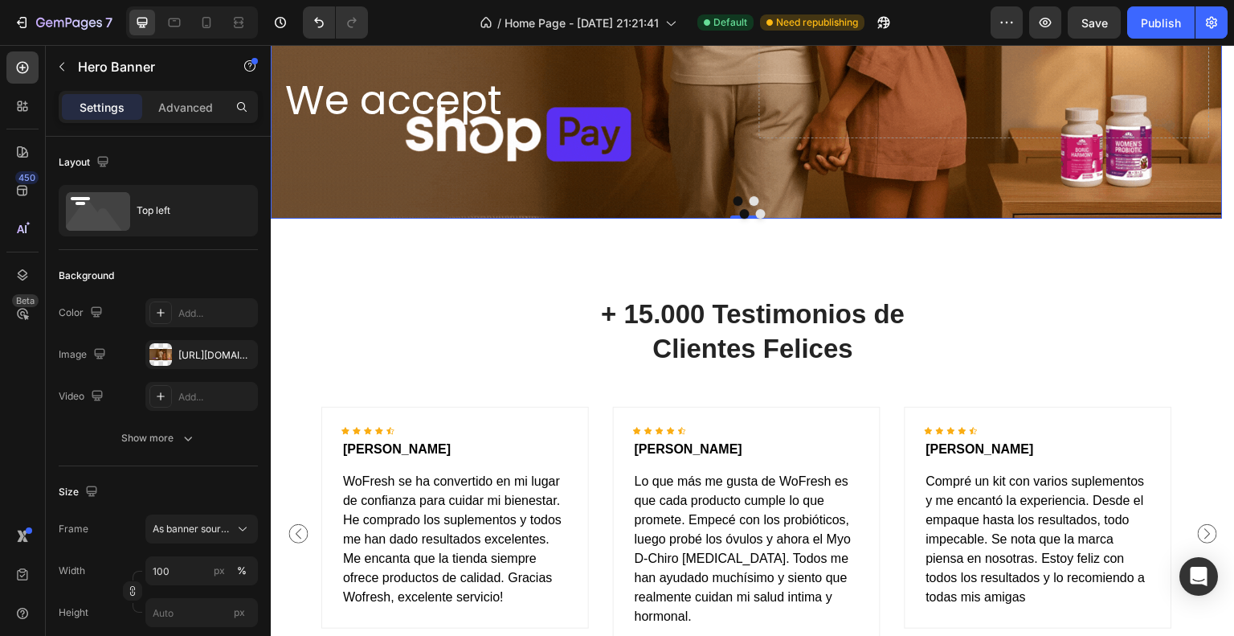
click at [196, 92] on div "Settings Advanced" at bounding box center [158, 107] width 199 height 32
click at [198, 113] on p "Advanced" at bounding box center [185, 107] width 55 height 17
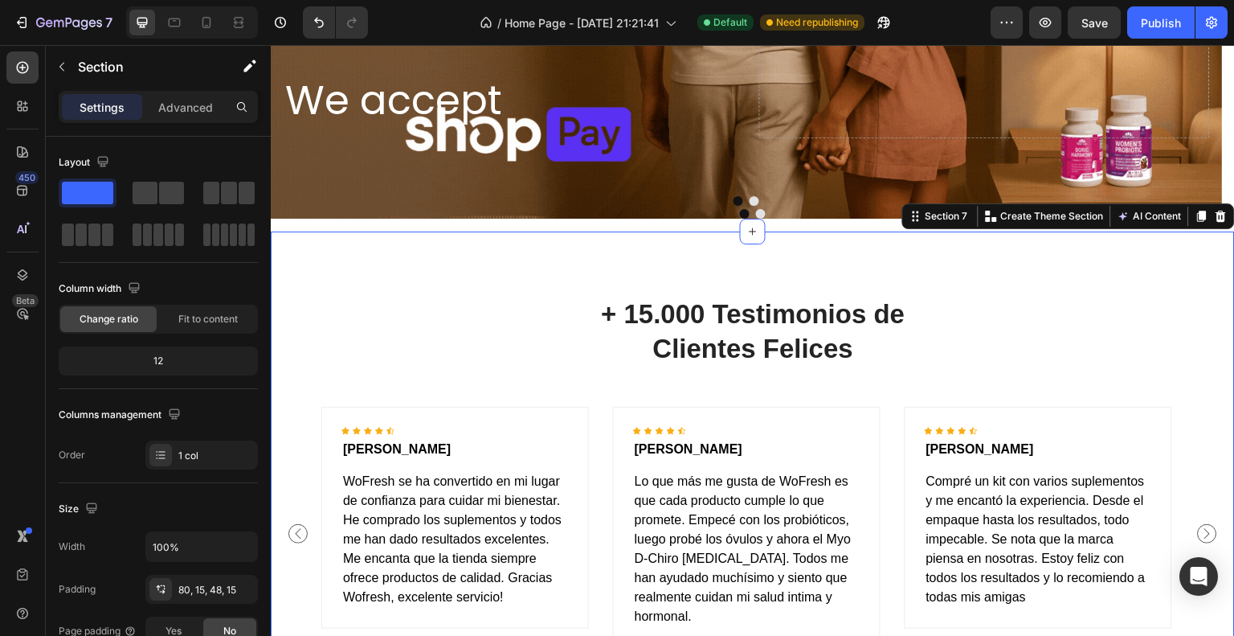
click at [518, 231] on div "+ 15.000 Testimonios de Clientes Felices Heading Icon Icon Icon Icon Icon Icon …" at bounding box center [753, 471] width 964 height 480
click at [194, 115] on div "Advanced" at bounding box center [185, 107] width 80 height 26
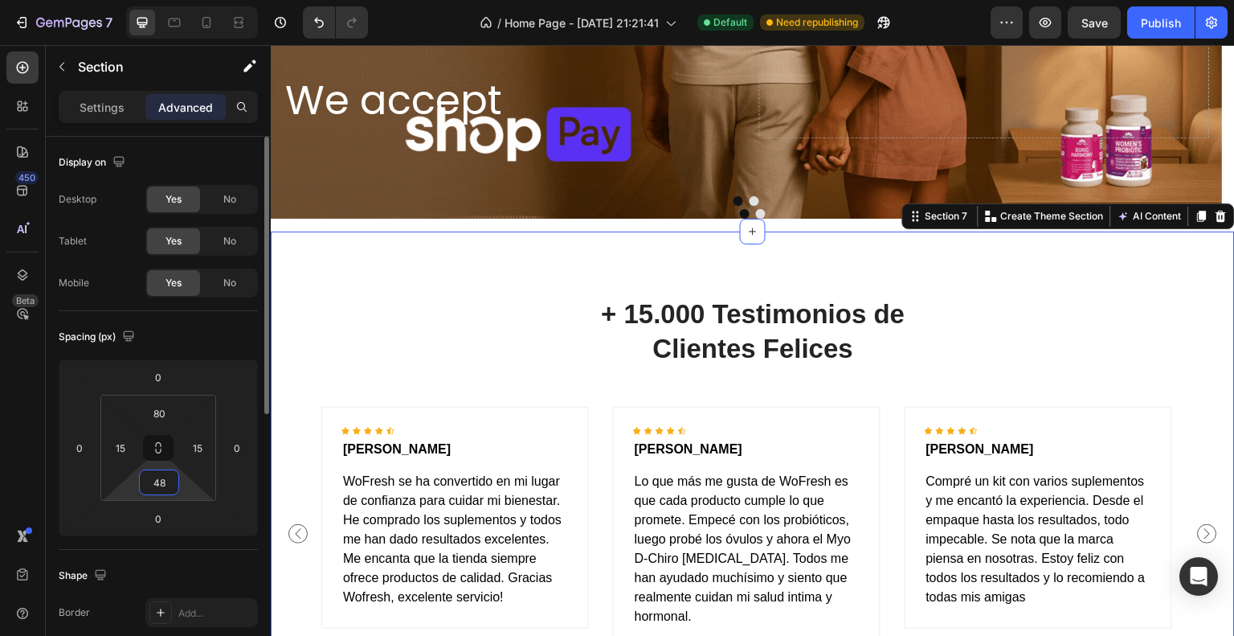
click at [158, 476] on input "48" at bounding box center [159, 482] width 32 height 24
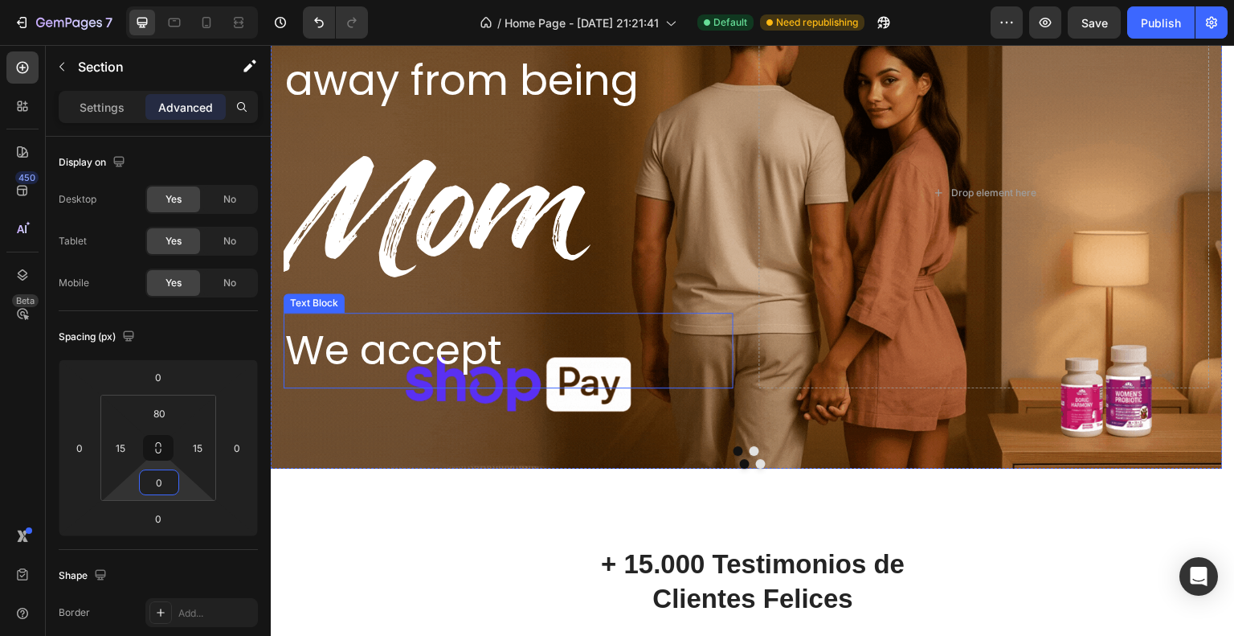
scroll to position [1446, 0]
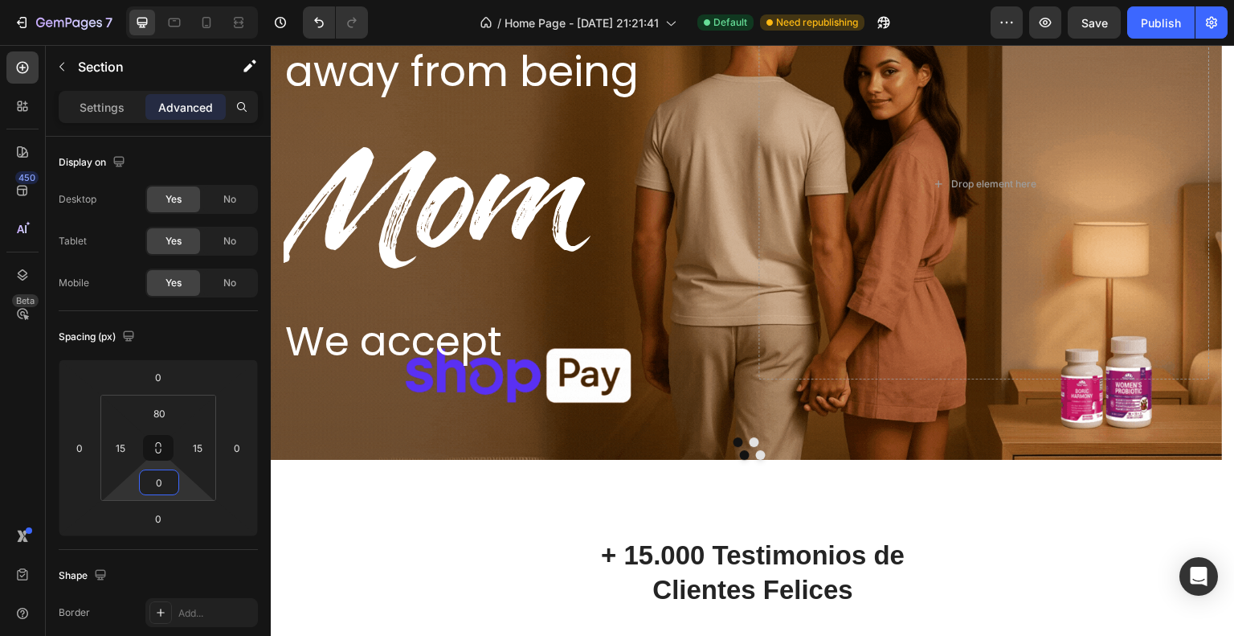
type input "0"
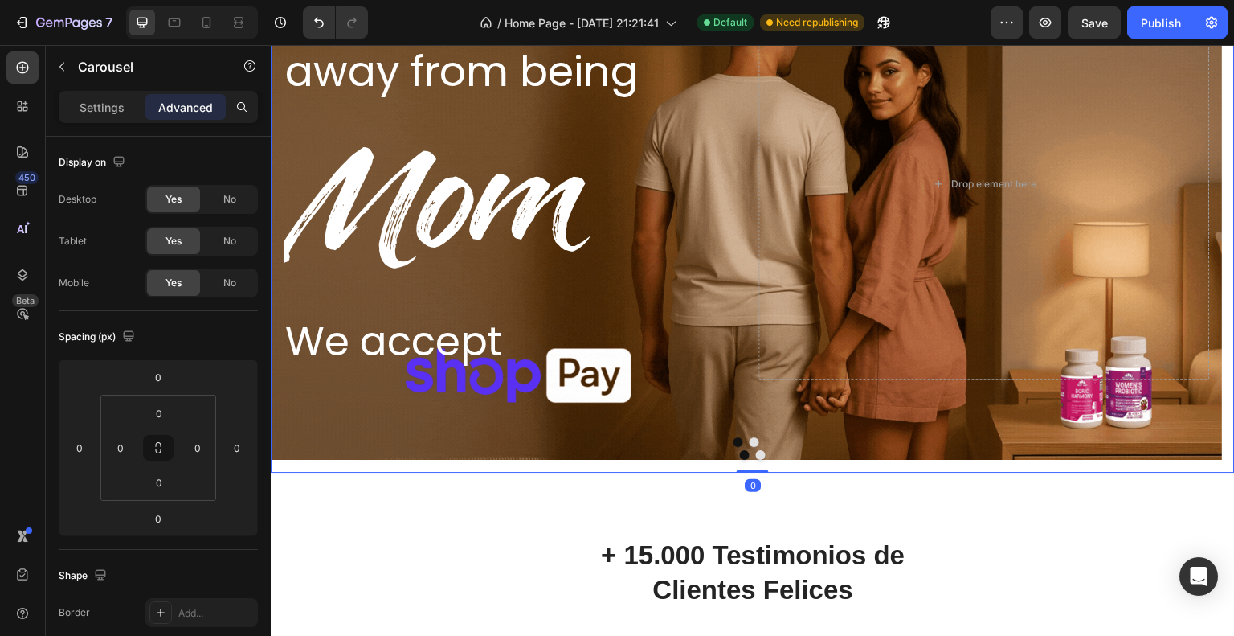
click at [701, 450] on div at bounding box center [753, 455] width 964 height 10
click at [701, 468] on div "Your are one click away from being Heading Mom Heading We accept Text Block Dro…" at bounding box center [747, 218] width 952 height 509
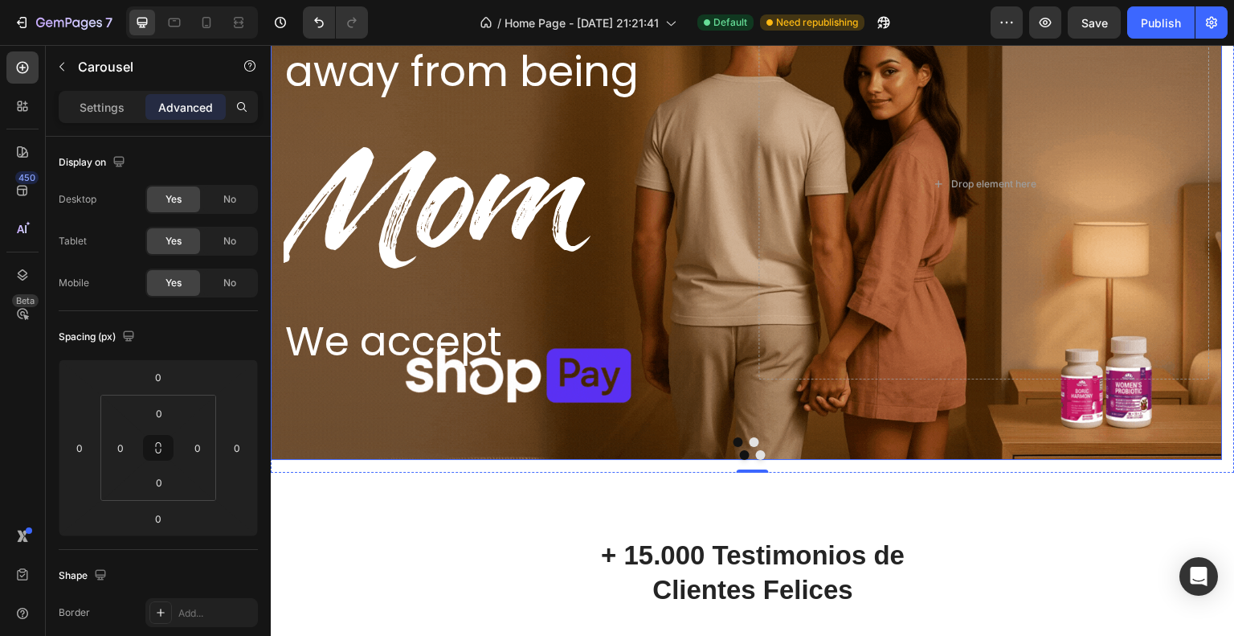
click at [889, 439] on div at bounding box center [747, 442] width 952 height 10
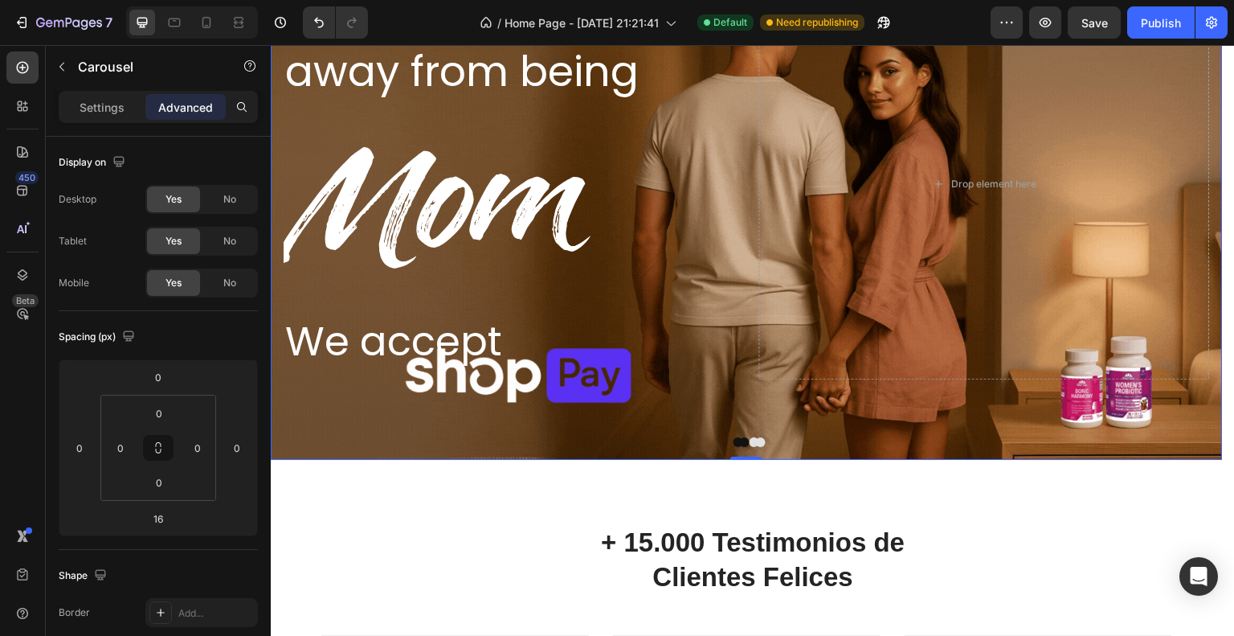
drag, startPoint x: 739, startPoint y: 470, endPoint x: 738, endPoint y: 415, distance: 55.4
click at [738, 424] on div "Your are one click away from being Heading Mom Heading We accept Text Block Dro…" at bounding box center [747, 212] width 952 height 496
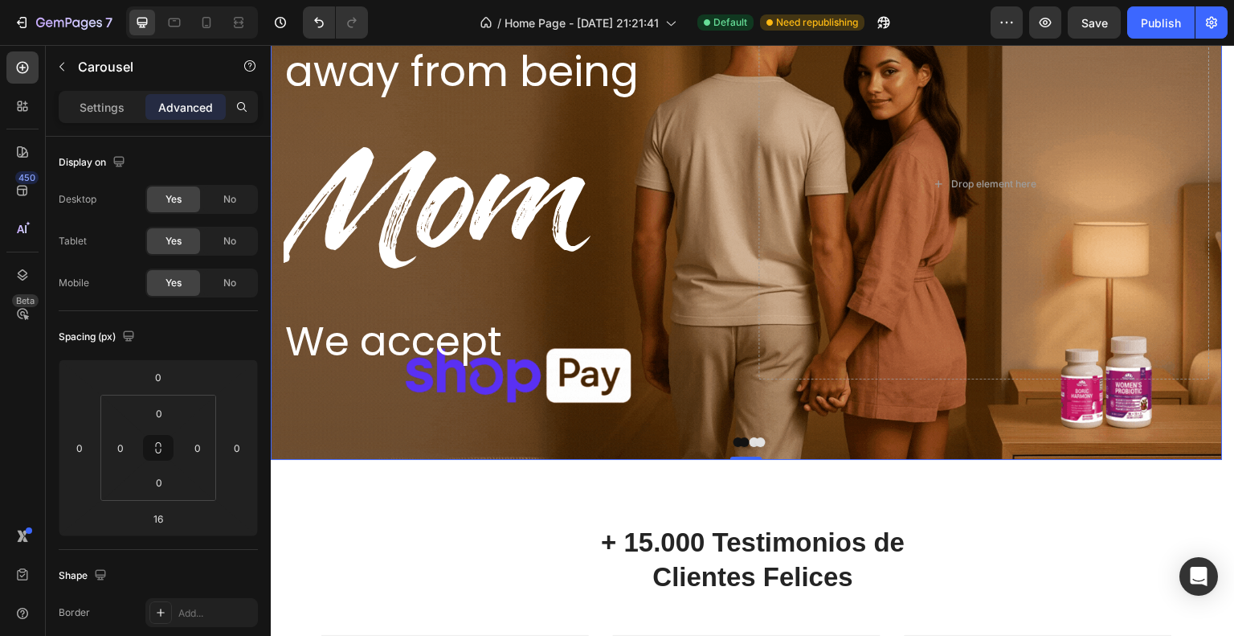
type input "0"
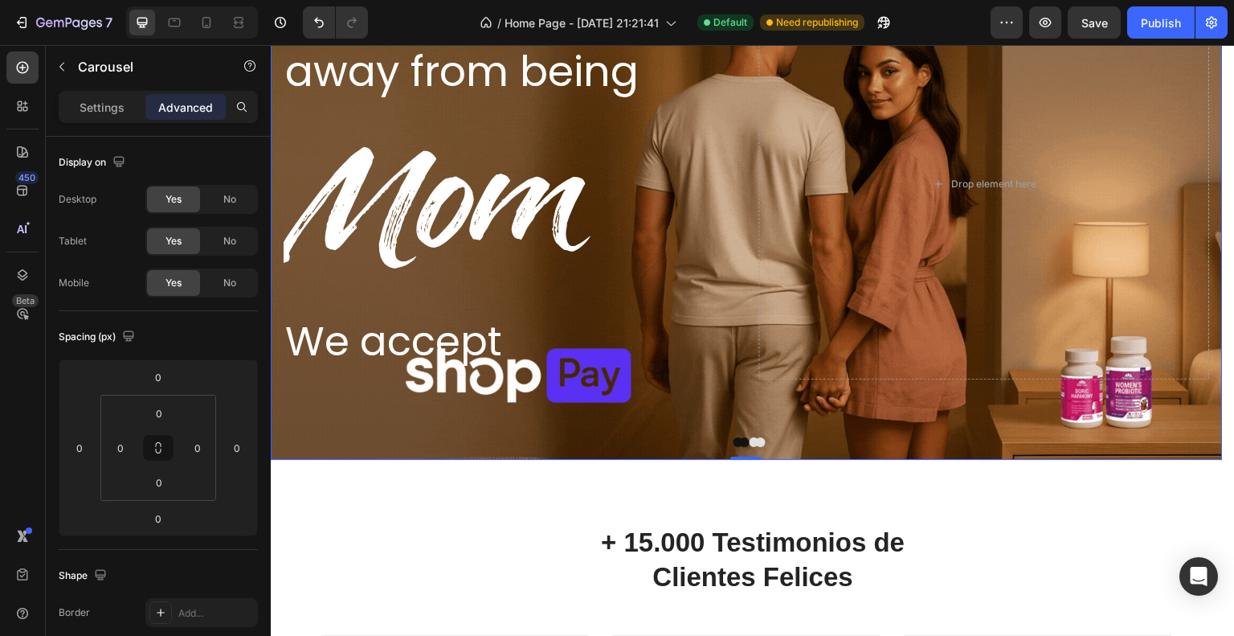
click at [799, 427] on div "Background Image" at bounding box center [747, 212] width 952 height 496
click at [232, 25] on icon at bounding box center [239, 22] width 16 height 16
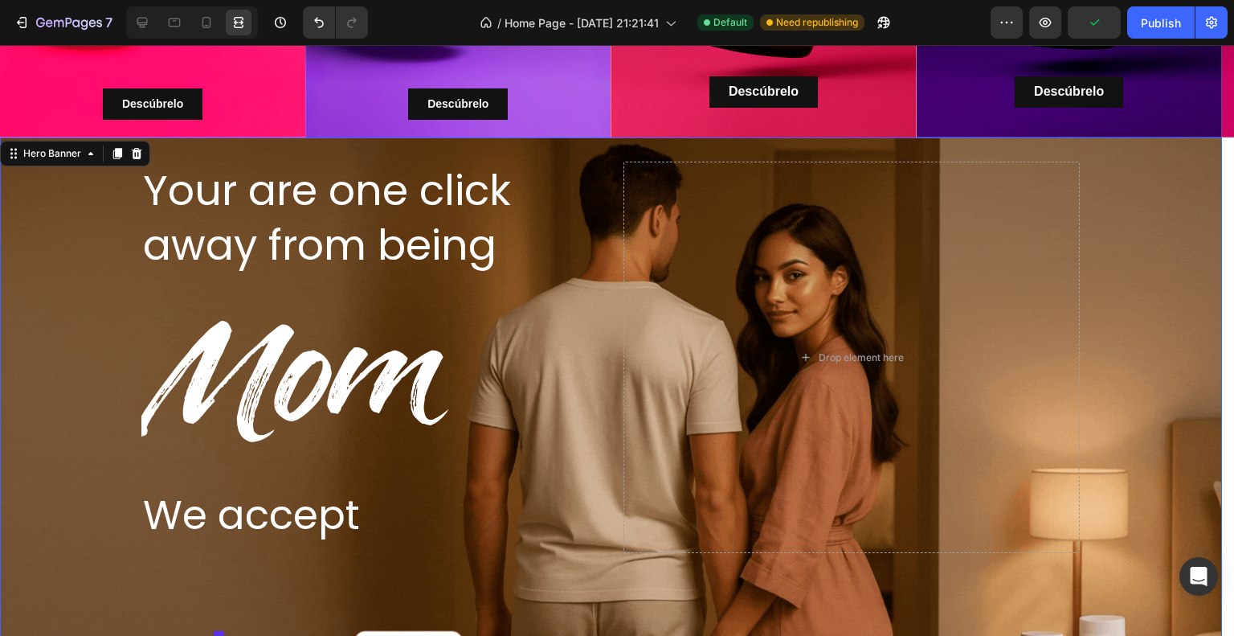
scroll to position [1366, 0]
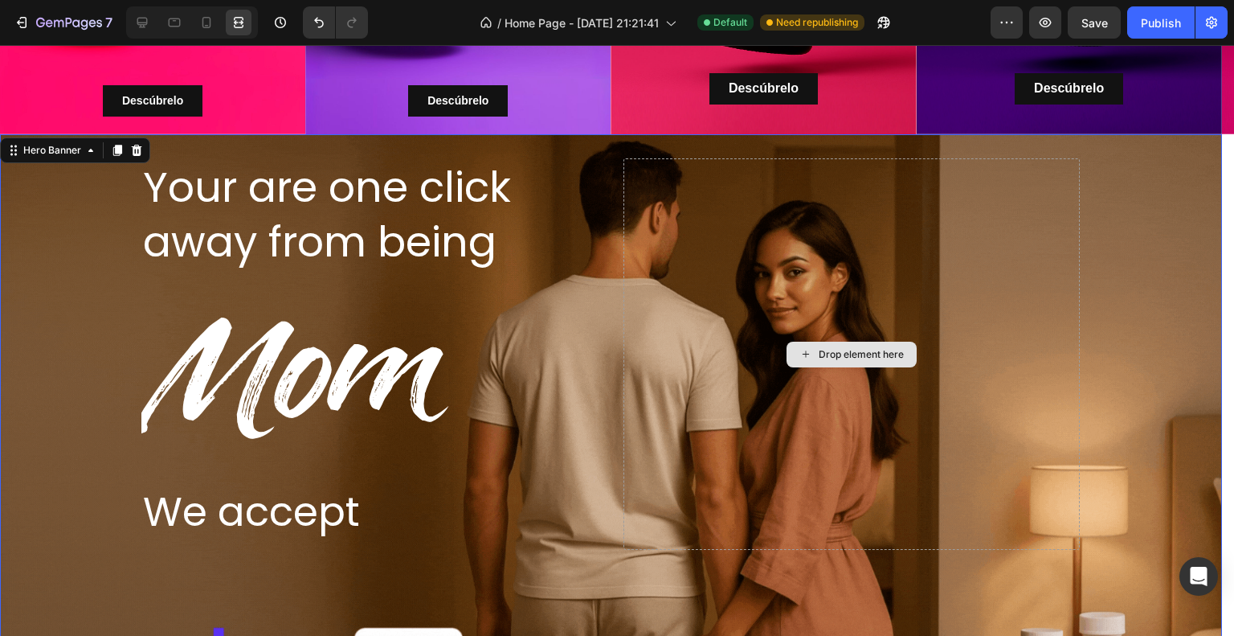
click at [1102, 178] on div "Background Image" at bounding box center [611, 452] width 1222 height 636
click at [148, 19] on icon at bounding box center [142, 22] width 16 height 16
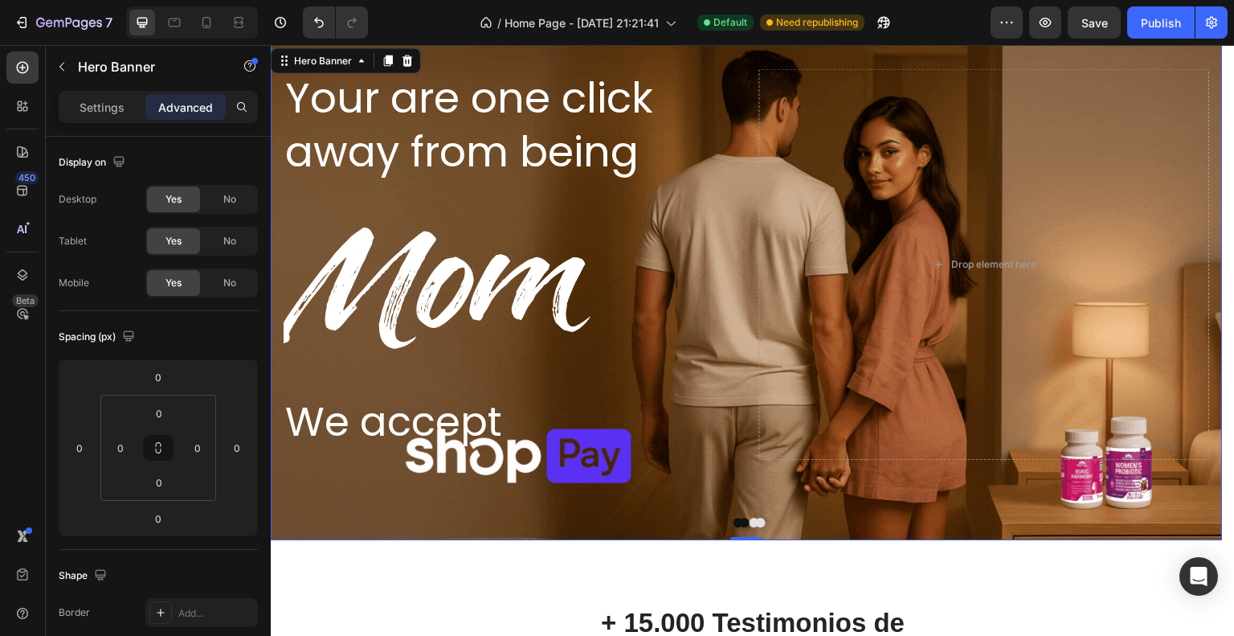
click at [739, 83] on div "Your are one click away from being Heading Mom Heading We accept Text Block Dro…" at bounding box center [747, 253] width 952 height 419
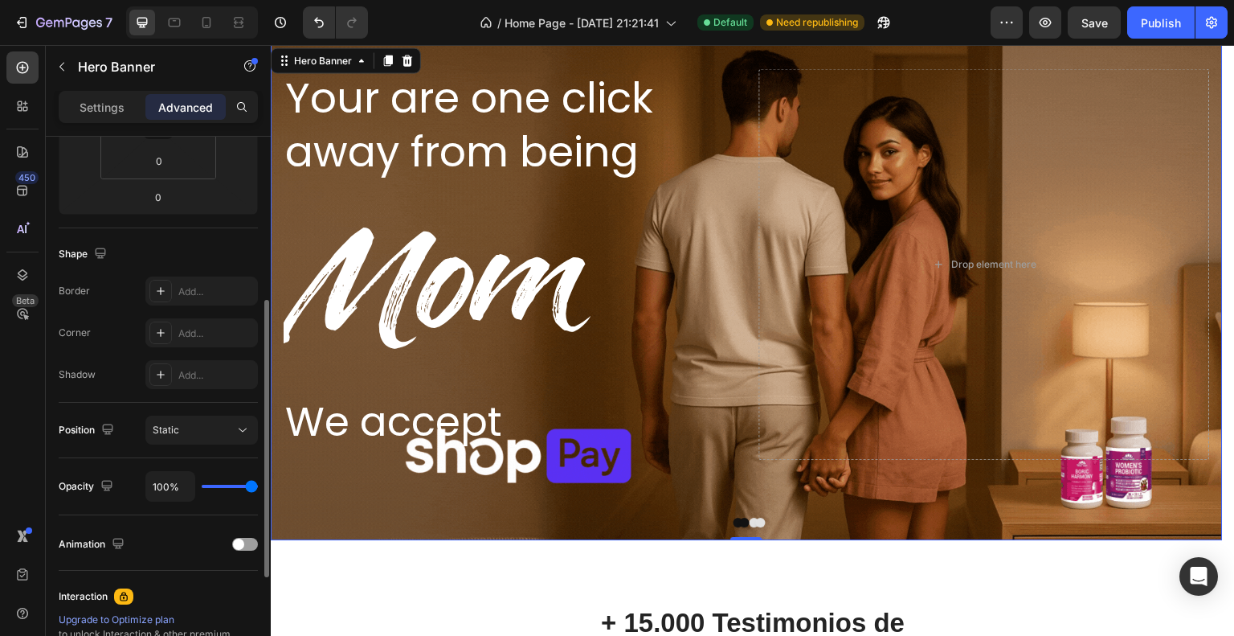
scroll to position [482, 0]
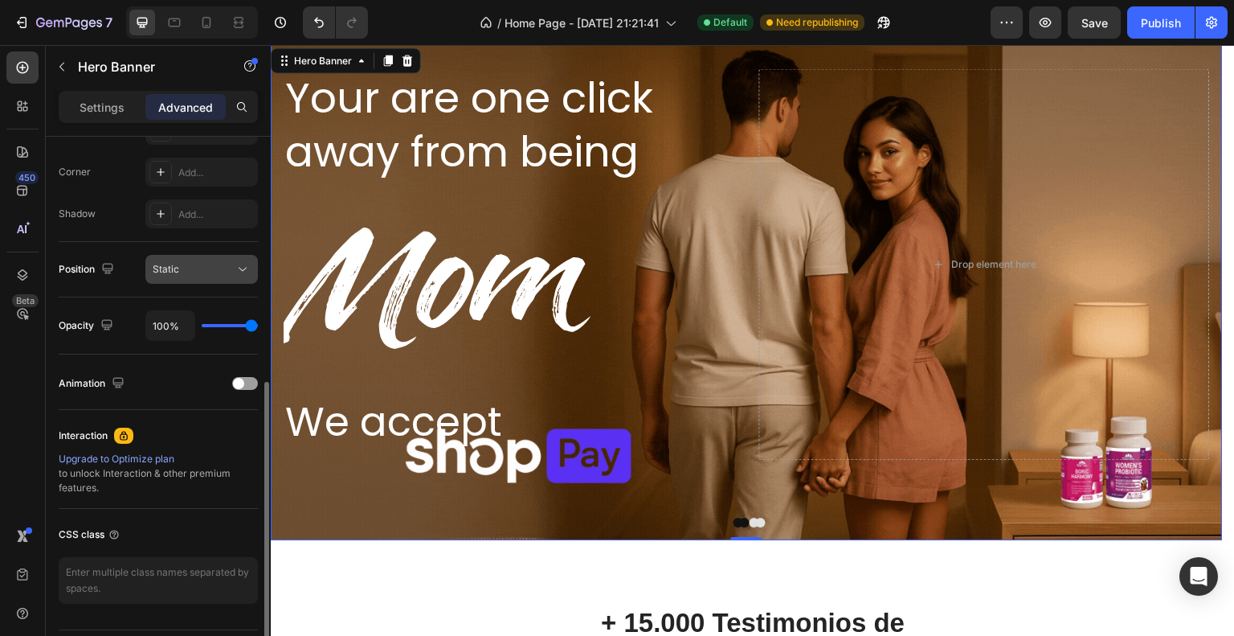
click at [196, 255] on button "Static" at bounding box center [201, 269] width 112 height 29
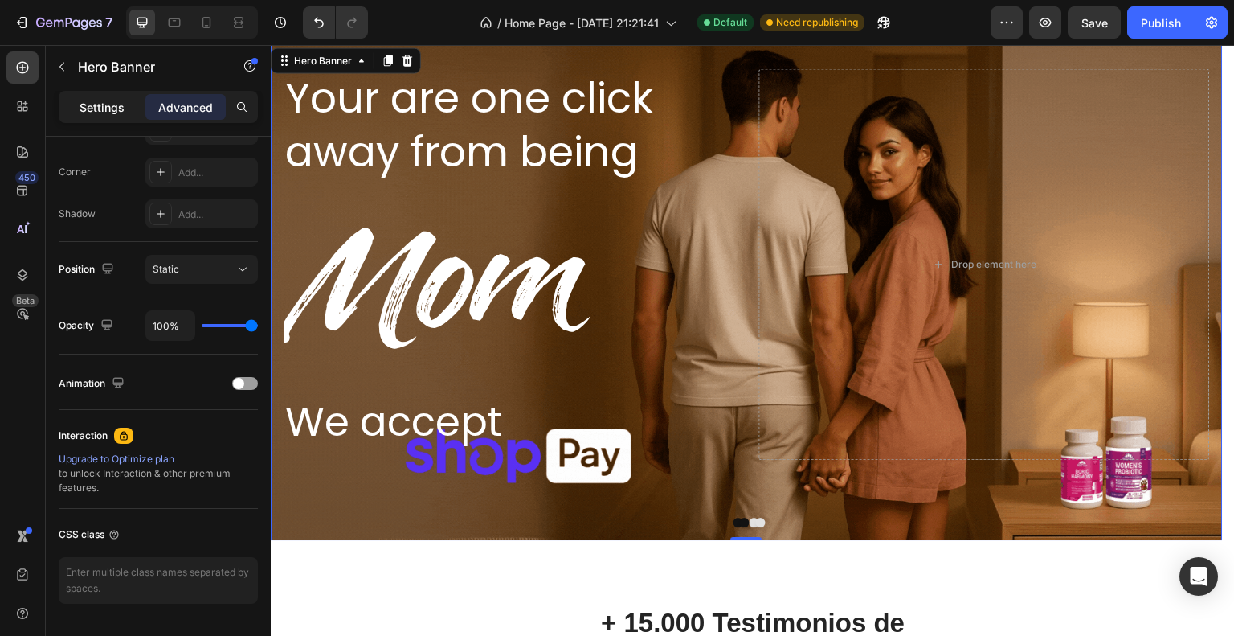
click at [124, 109] on p "Settings" at bounding box center [102, 107] width 45 height 17
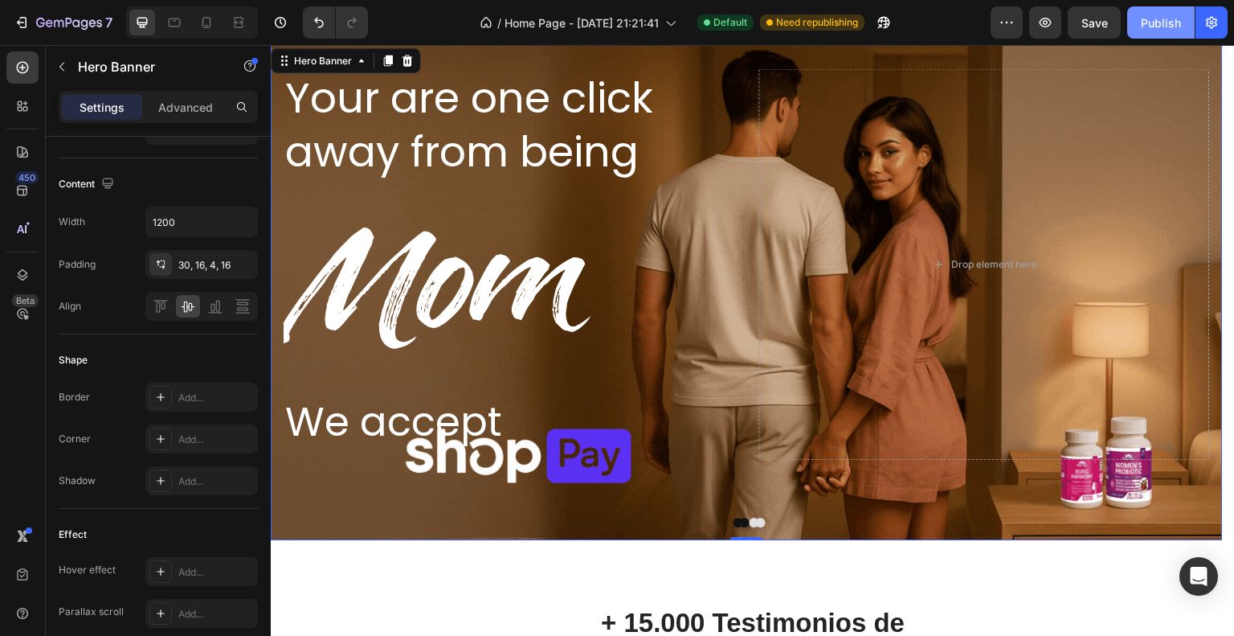
click at [1170, 28] on div "Publish" at bounding box center [1161, 22] width 40 height 17
click at [758, 523] on button "Dot" at bounding box center [761, 522] width 10 height 10
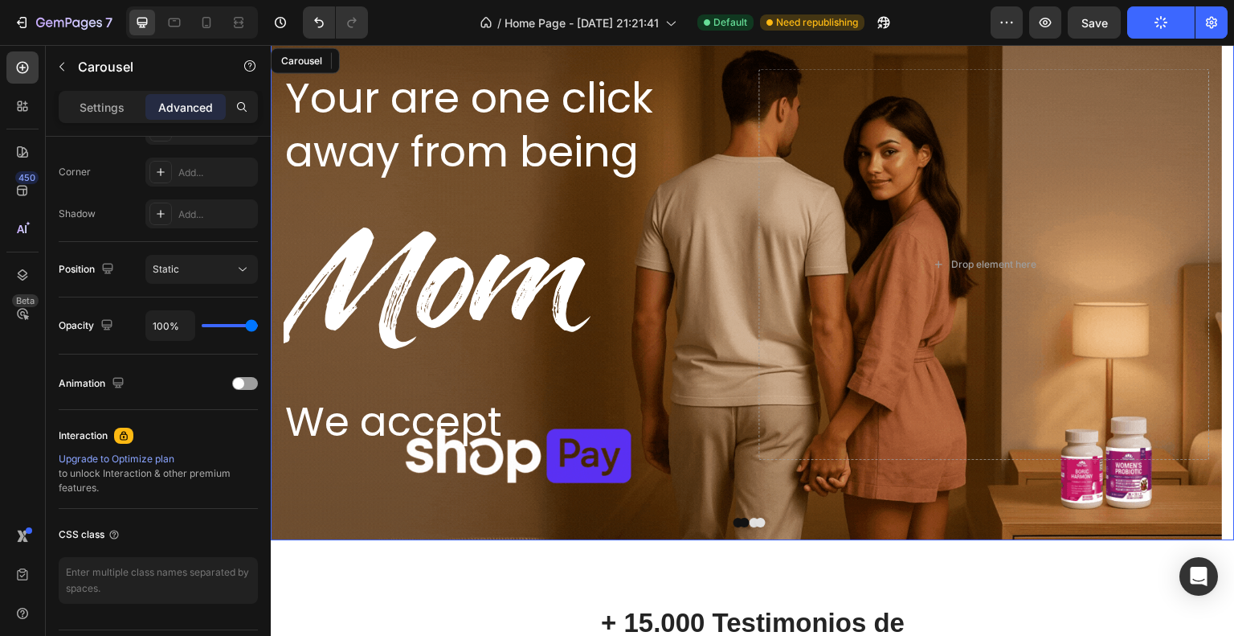
scroll to position [0, 0]
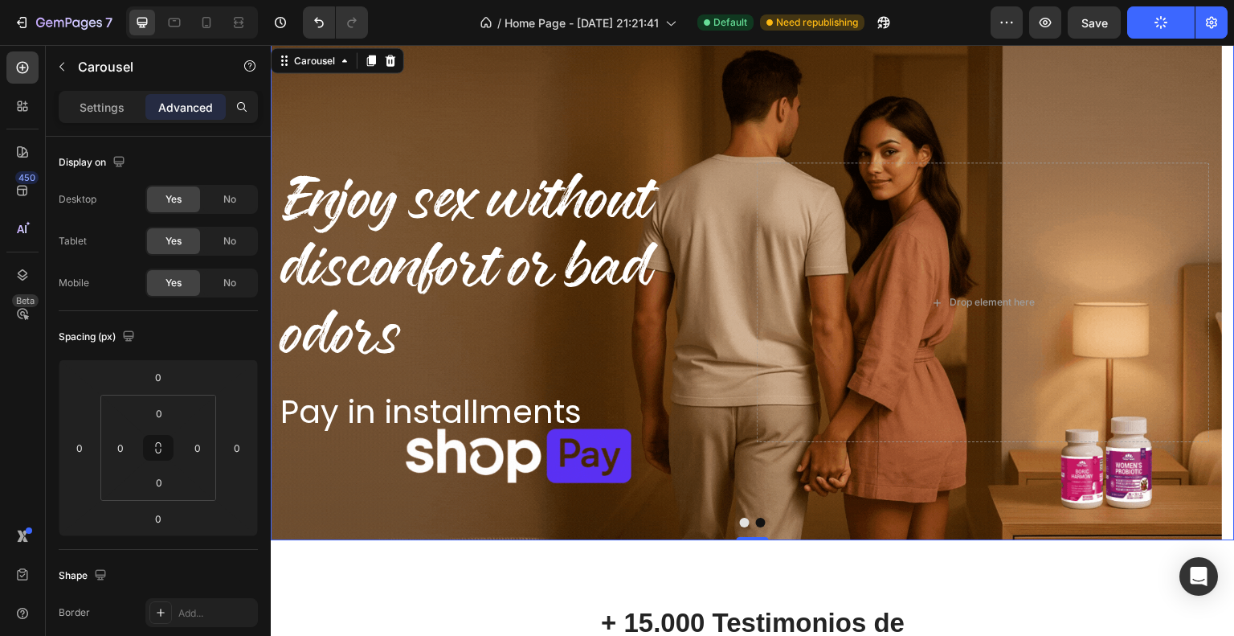
click at [740, 520] on button "Dot" at bounding box center [745, 522] width 10 height 10
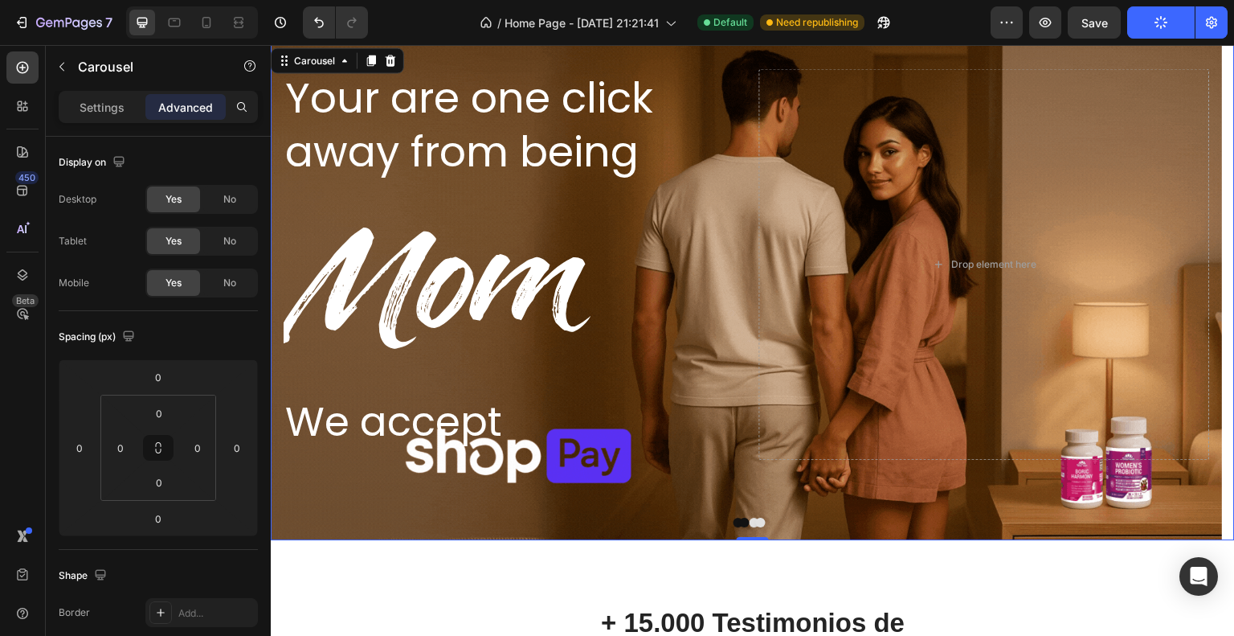
click at [756, 525] on button "Dot" at bounding box center [761, 522] width 10 height 10
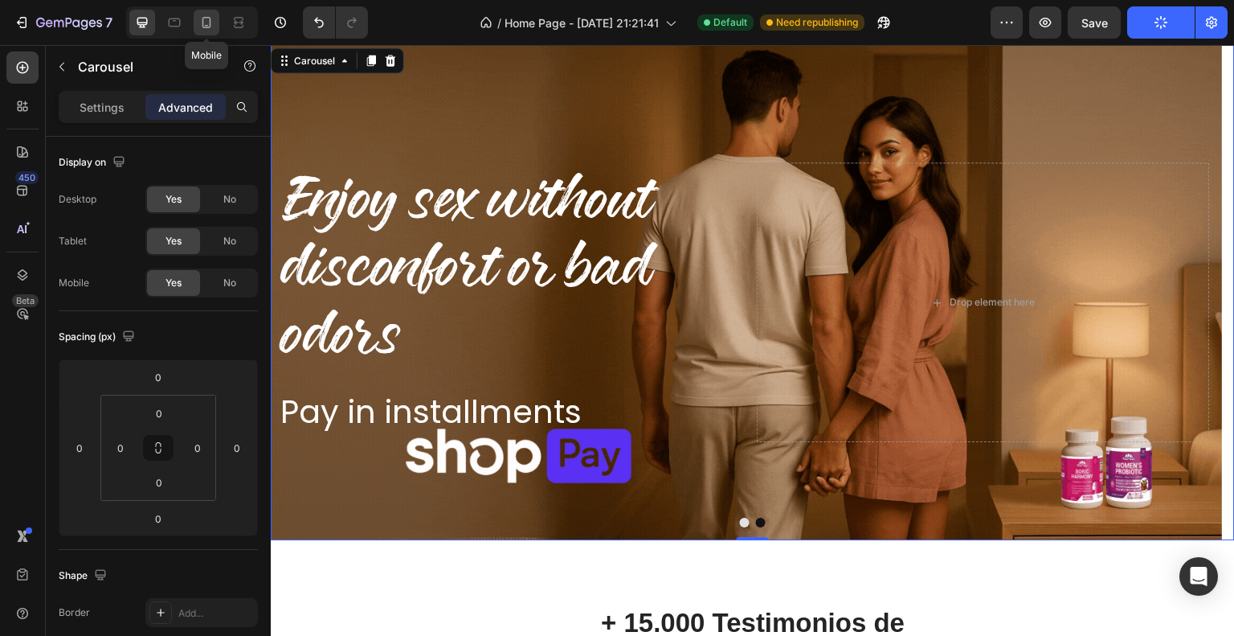
click at [202, 15] on icon at bounding box center [206, 22] width 16 height 16
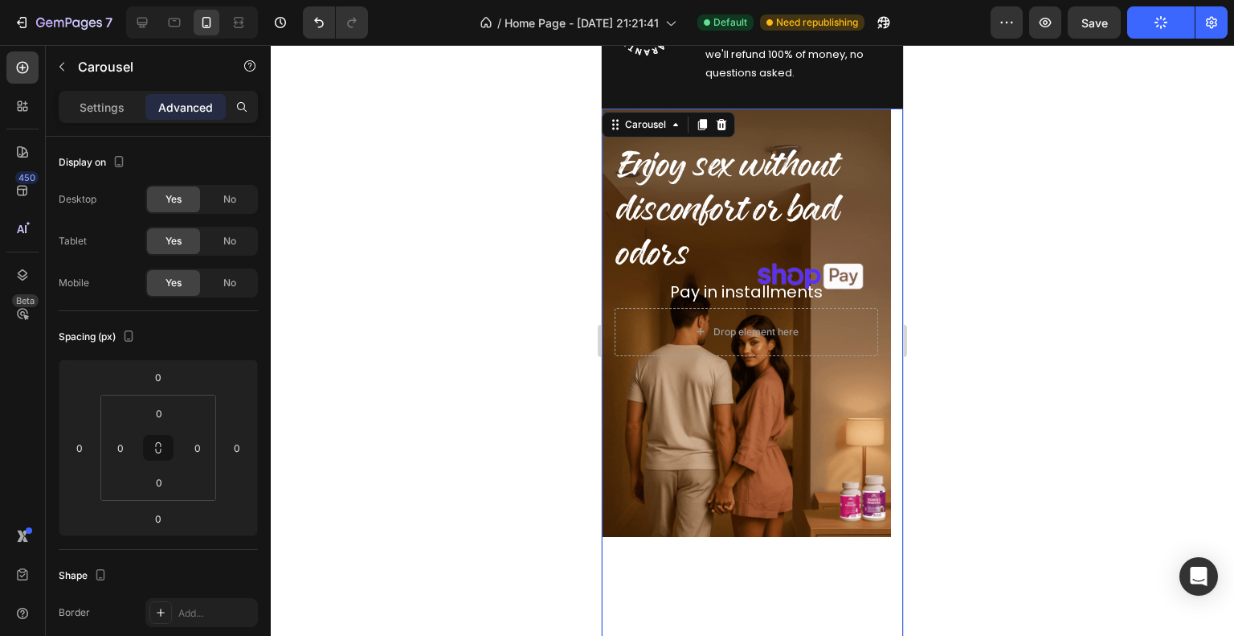
scroll to position [975, 0]
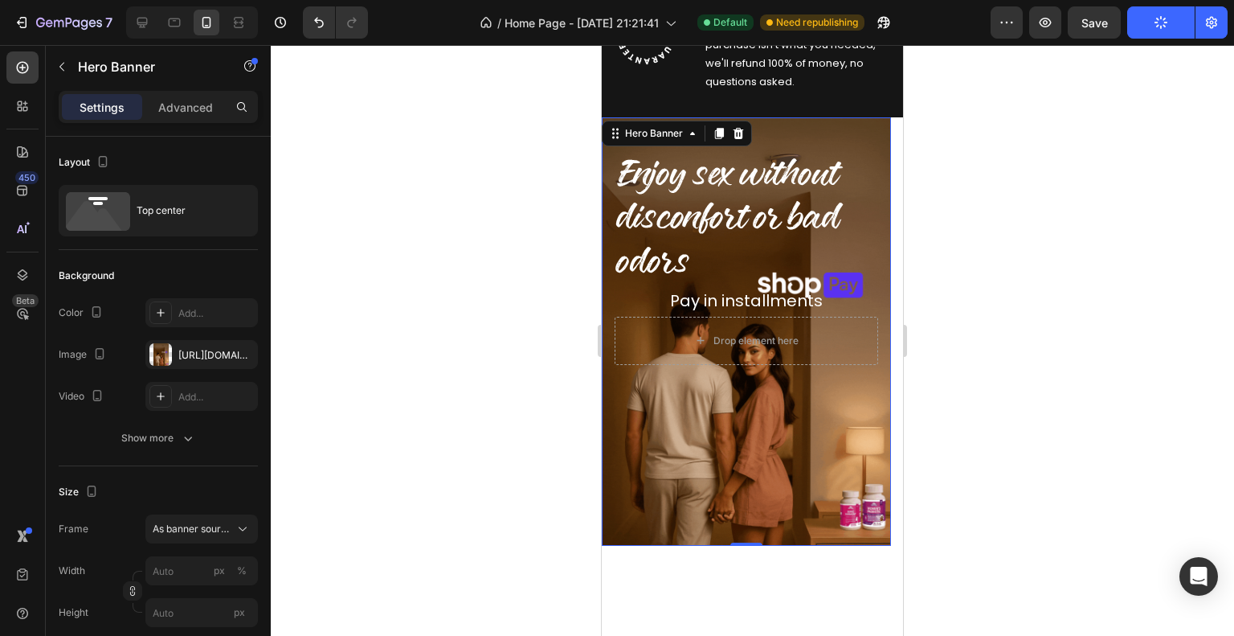
click at [862, 124] on div "Enjoy sex without disconfort or bad odors Heading Pay in installments Text Bloc…" at bounding box center [746, 247] width 289 height 260
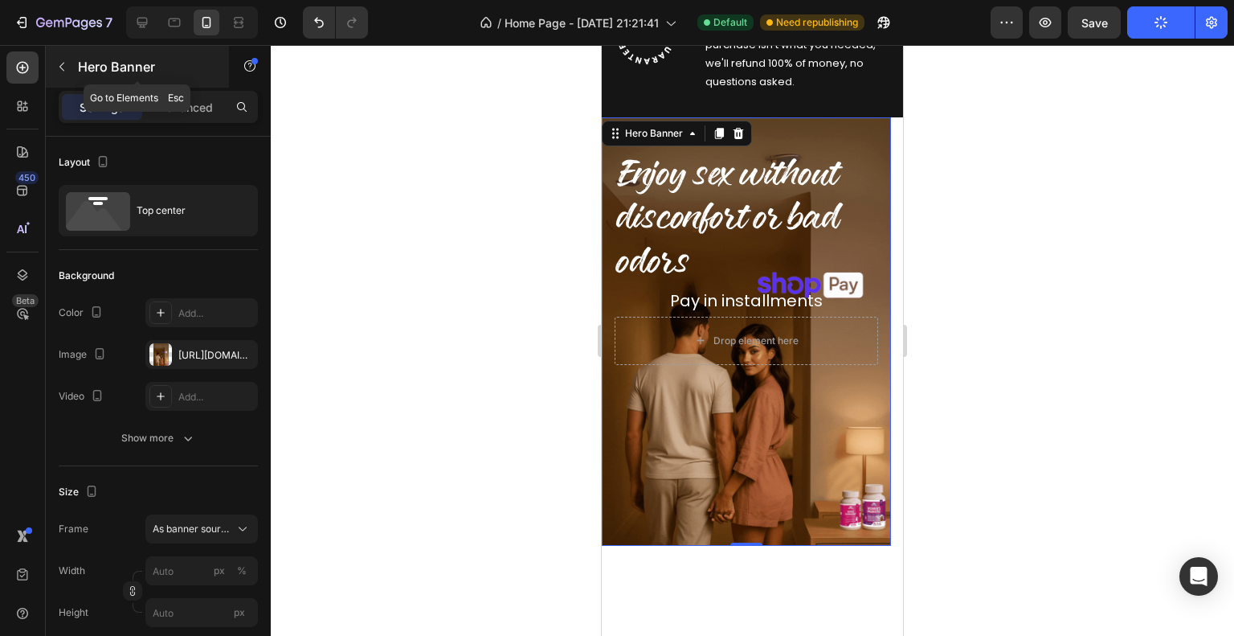
click at [188, 87] on div "Hero Banner" at bounding box center [137, 67] width 183 height 42
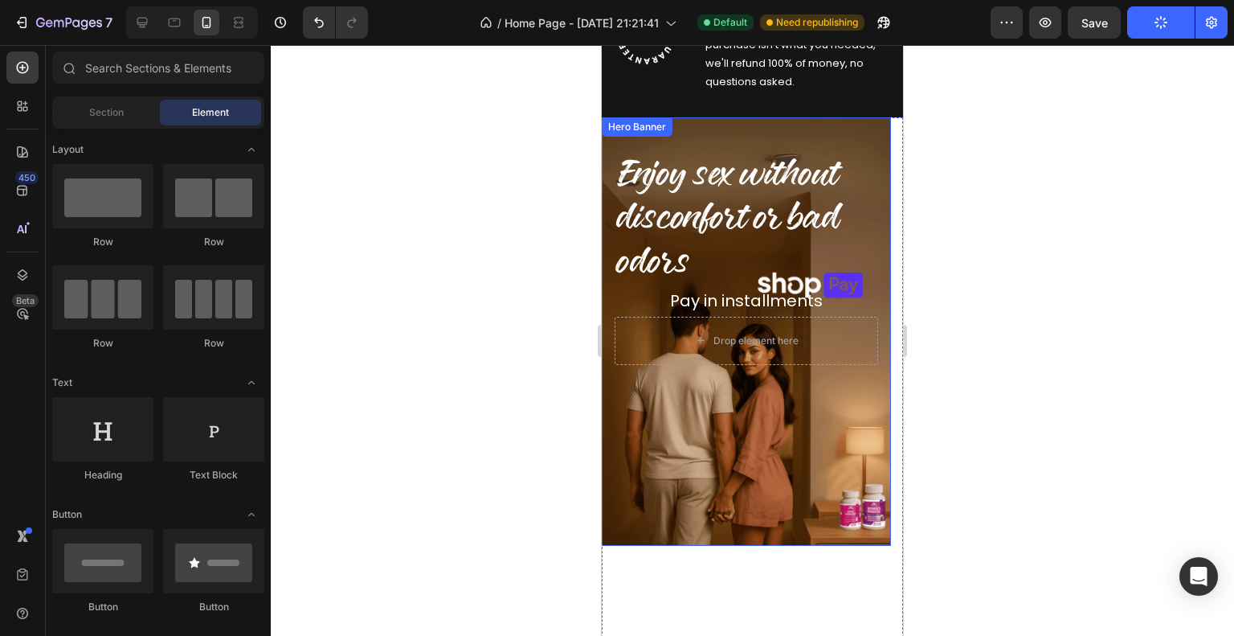
click at [665, 131] on div "Hero Banner" at bounding box center [637, 127] width 64 height 14
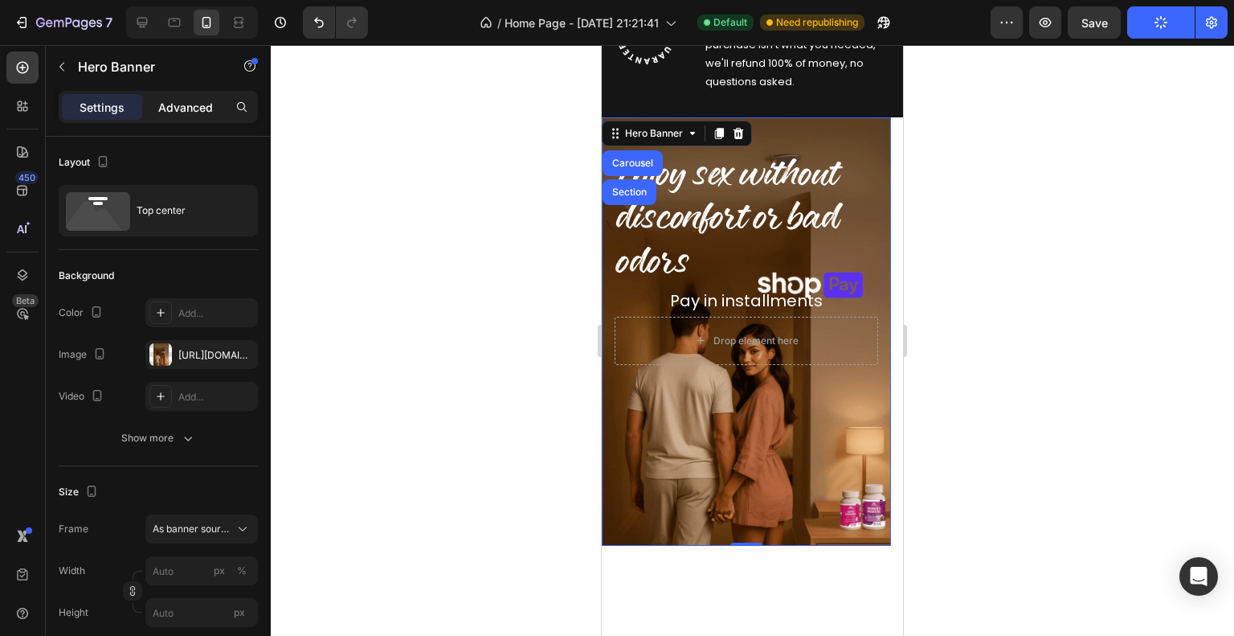
click at [194, 114] on p "Advanced" at bounding box center [185, 107] width 55 height 17
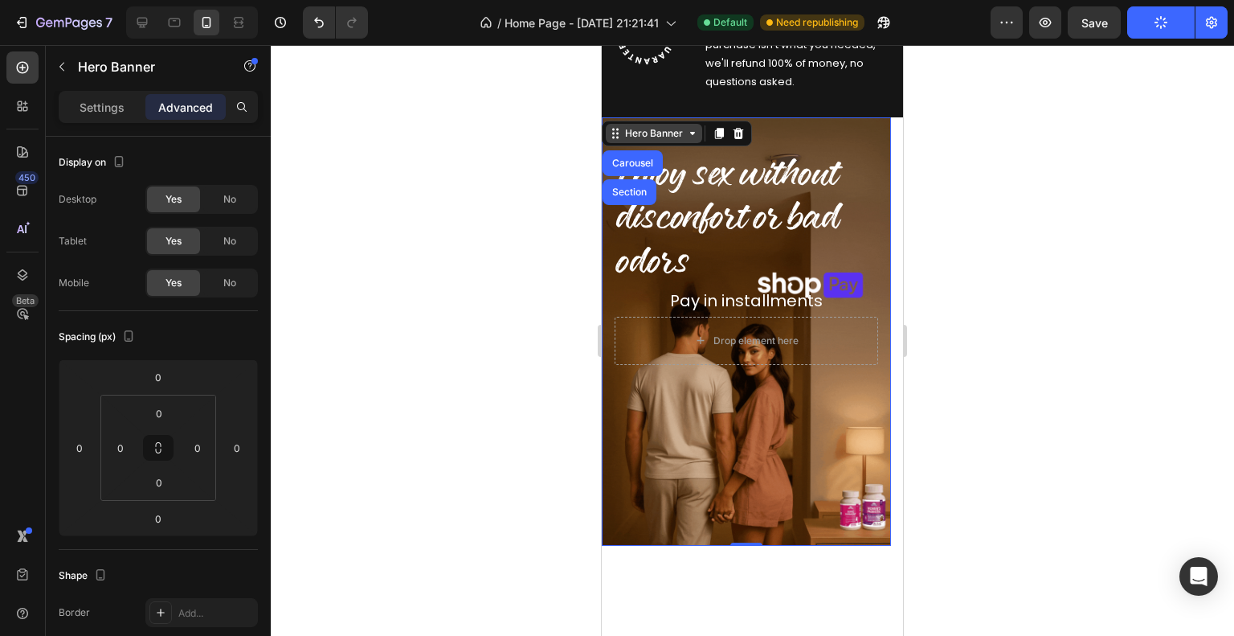
click at [638, 133] on div "Hero Banner" at bounding box center [654, 133] width 64 height 14
click at [639, 133] on div "Hero Banner" at bounding box center [654, 133] width 64 height 14
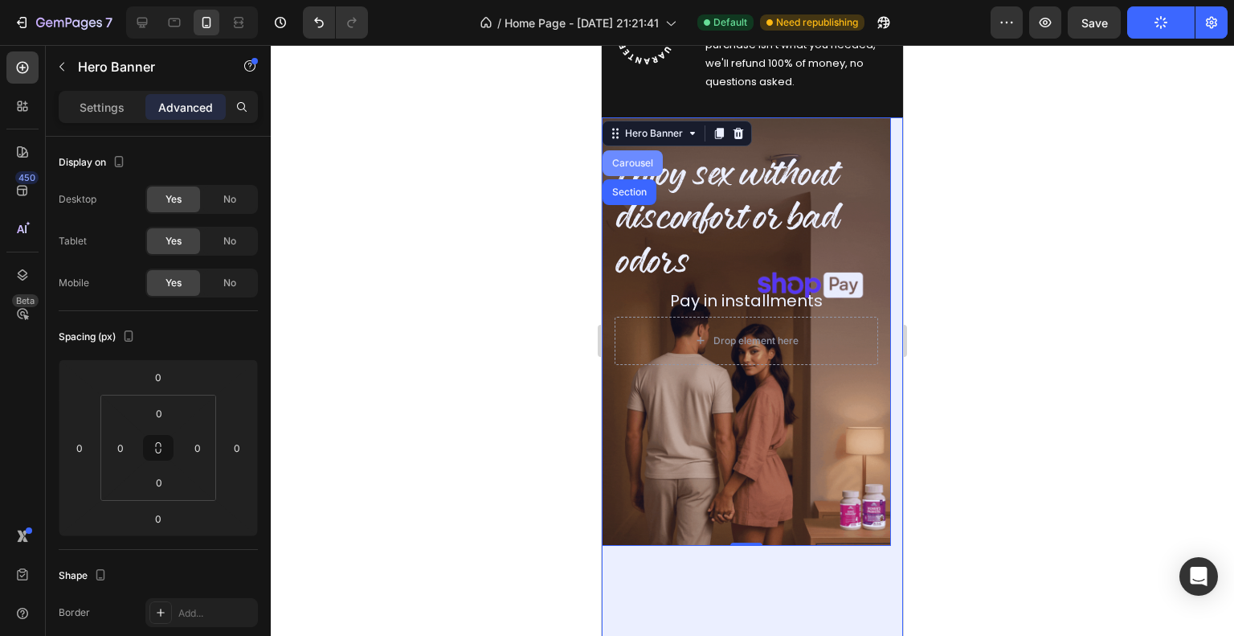
click at [636, 167] on div "Carousel" at bounding box center [633, 163] width 60 height 26
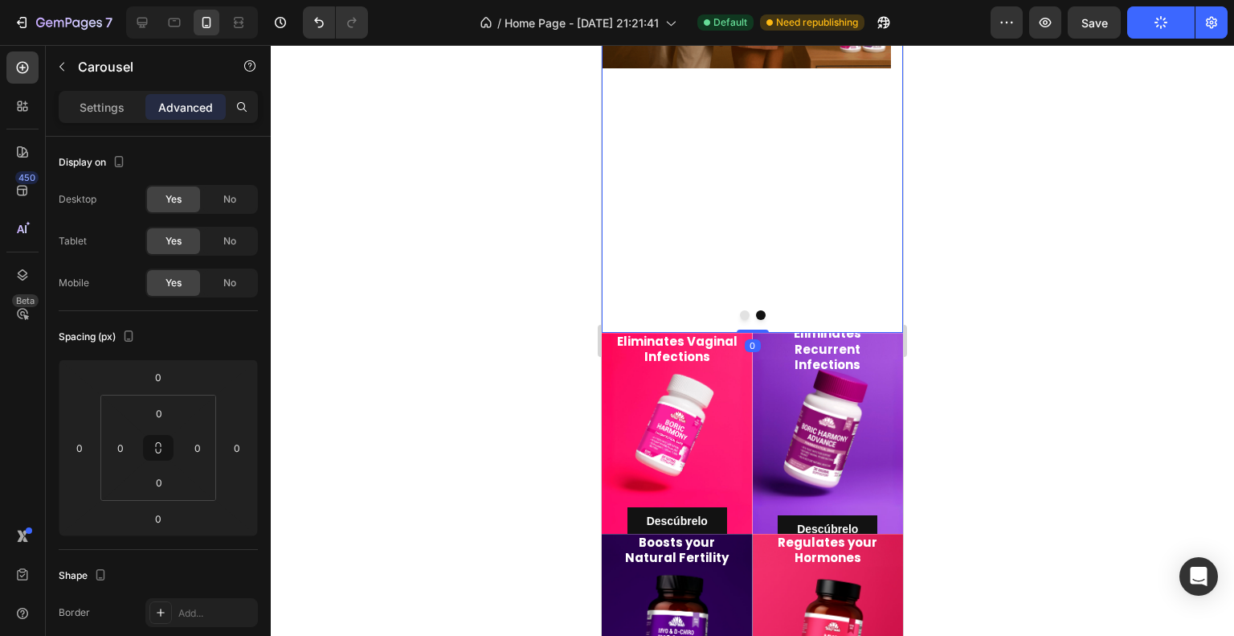
scroll to position [1376, 0]
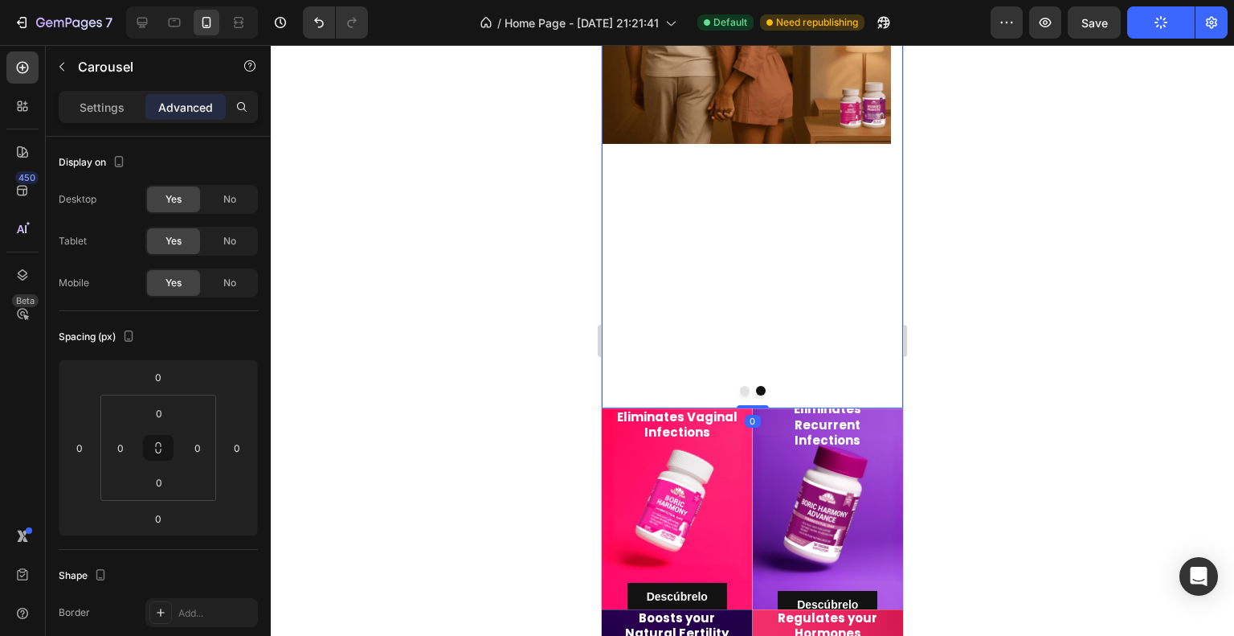
click at [696, 239] on div "Enjoy sex without disconfort or bad odors Heading Pay in installments Text Bloc…" at bounding box center [746, 62] width 289 height 693
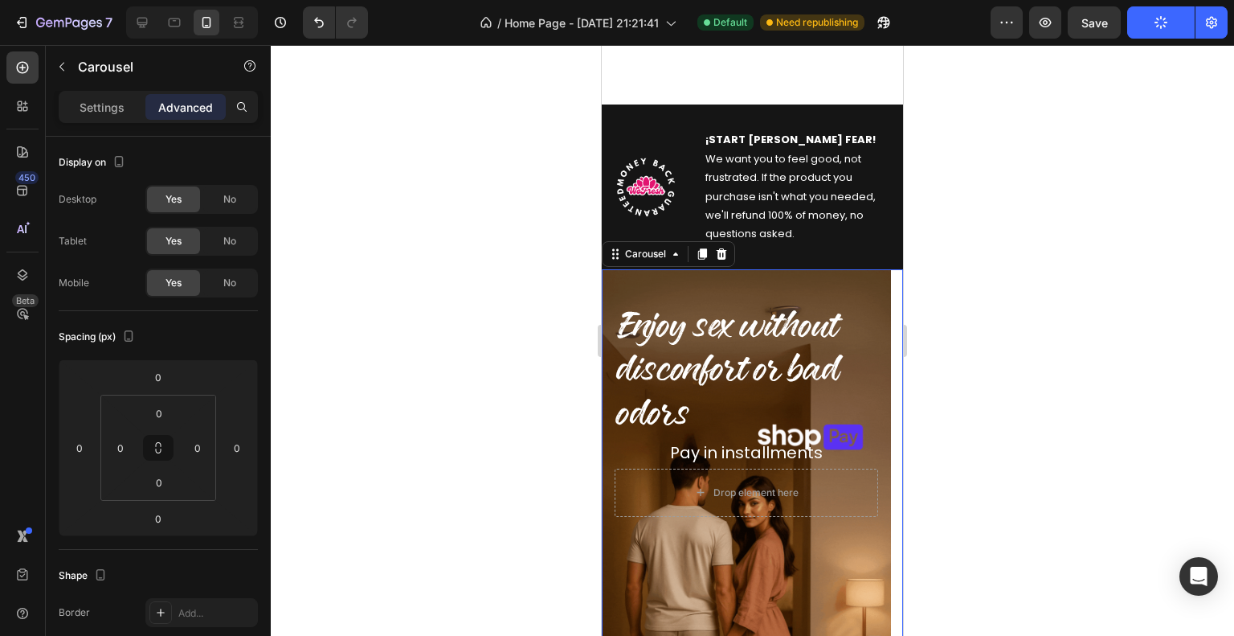
scroll to position [814, 0]
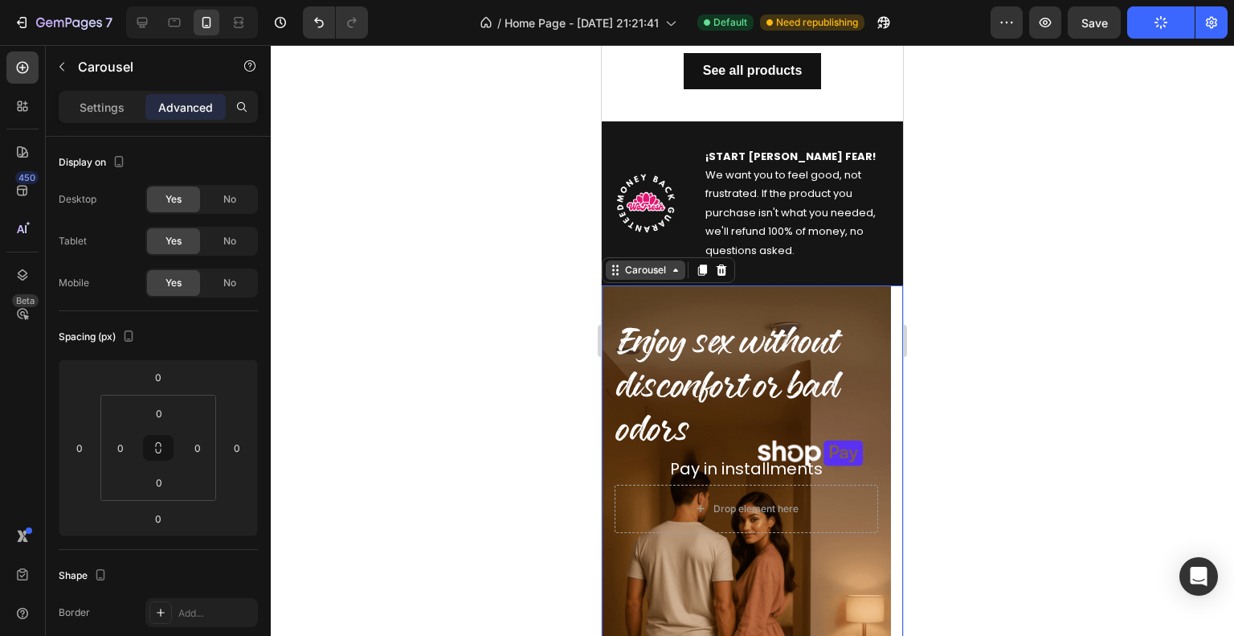
click at [669, 269] on icon at bounding box center [675, 270] width 13 height 13
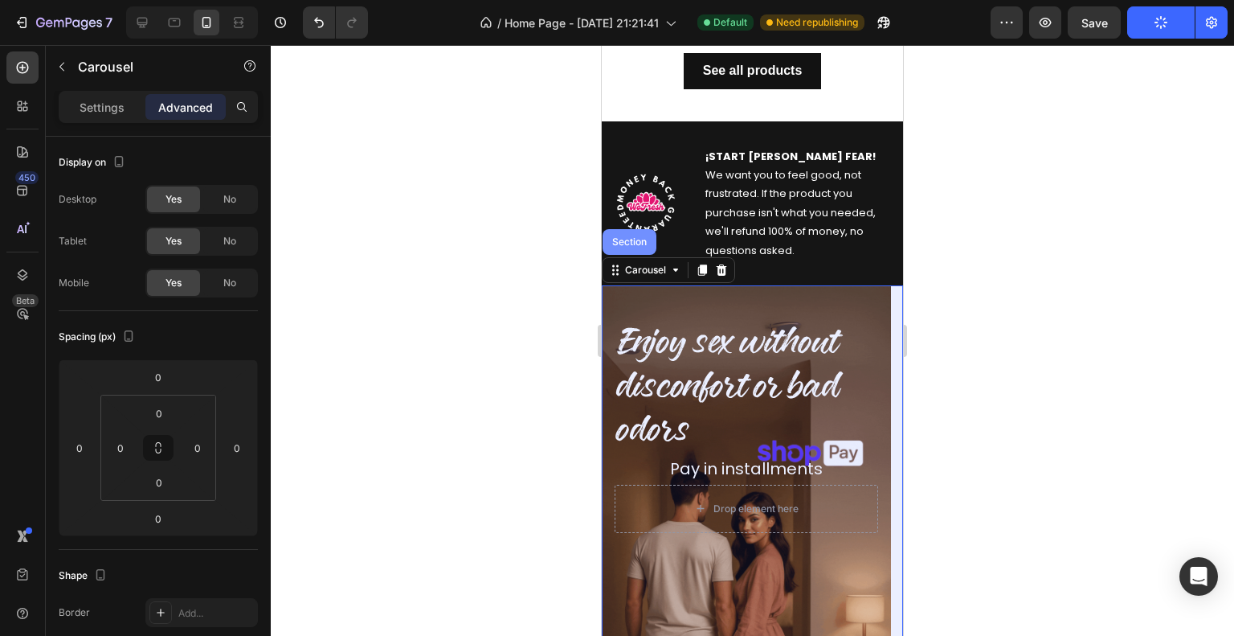
click at [640, 238] on div "Section" at bounding box center [629, 242] width 41 height 10
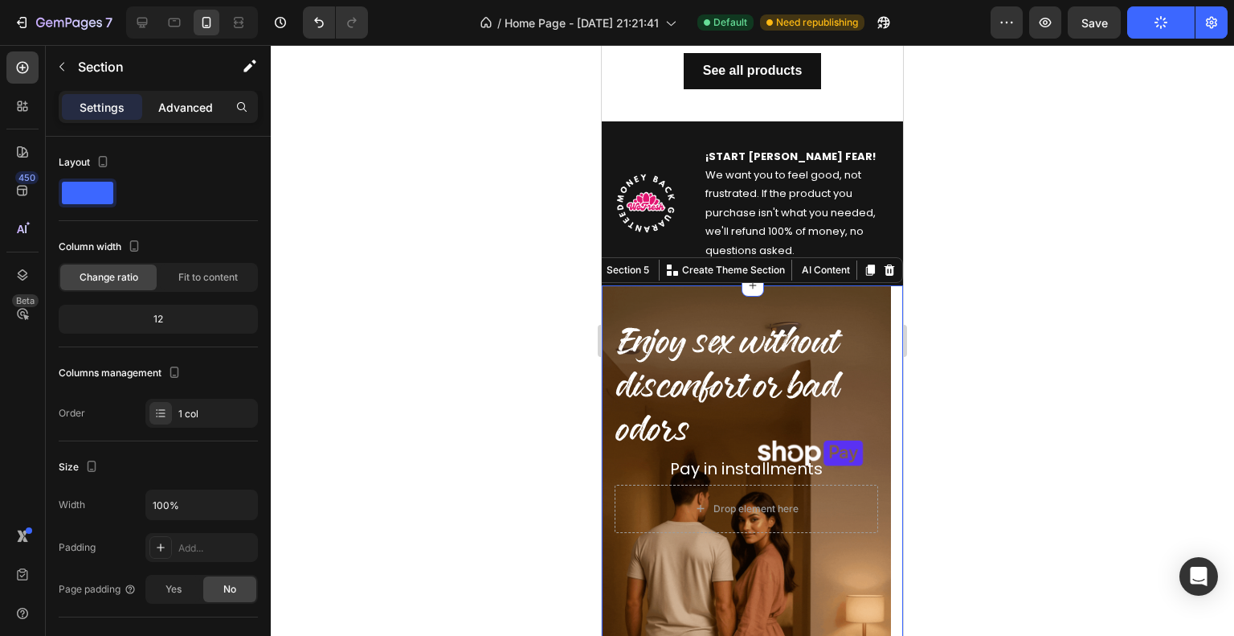
click at [209, 107] on p "Advanced" at bounding box center [185, 107] width 55 height 17
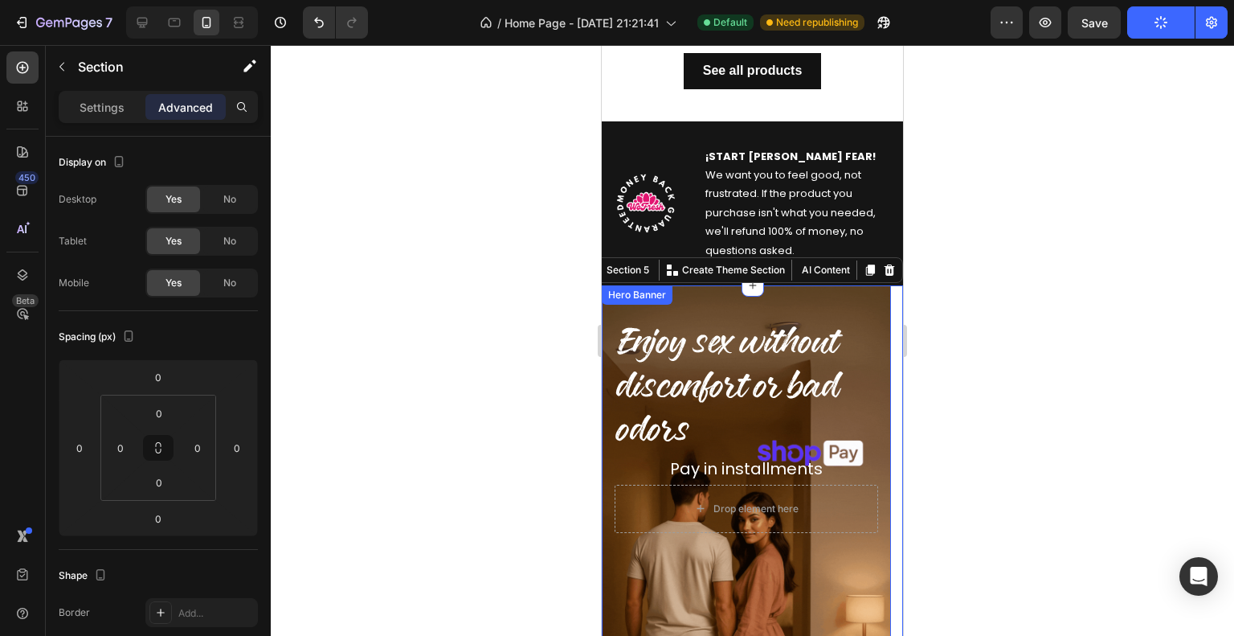
click at [697, 298] on div "Enjoy sex without disconfort or bad odors Heading Pay in installments Text Bloc…" at bounding box center [746, 499] width 289 height 428
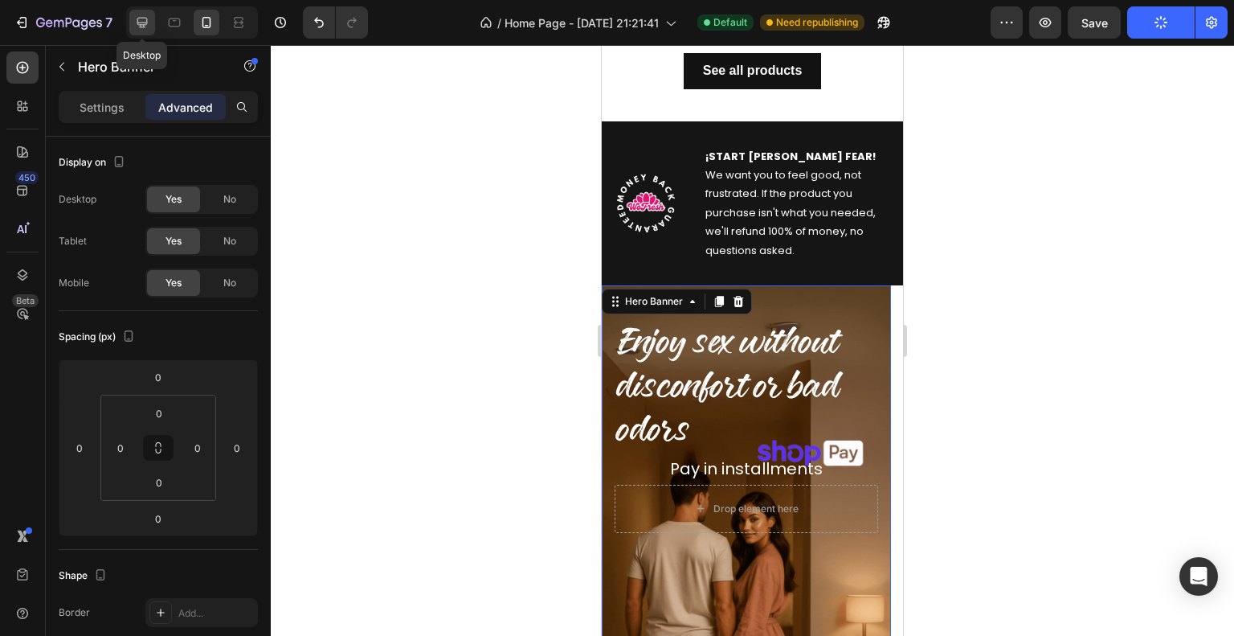
click at [148, 18] on icon at bounding box center [142, 22] width 16 height 16
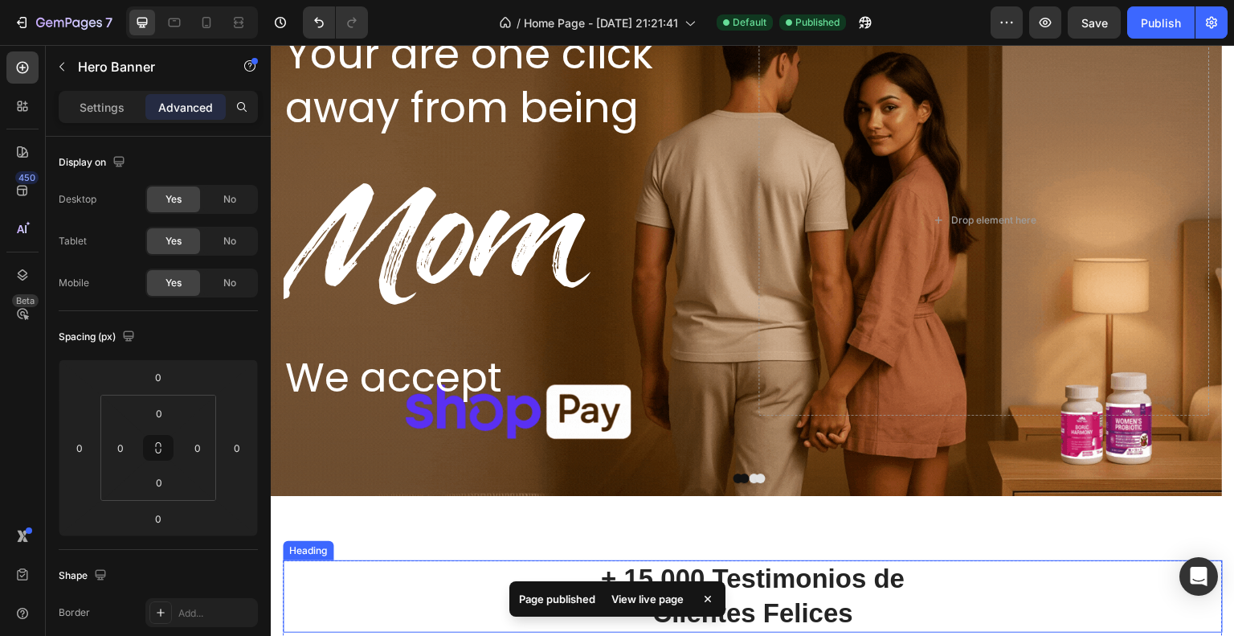
scroll to position [1308, 0]
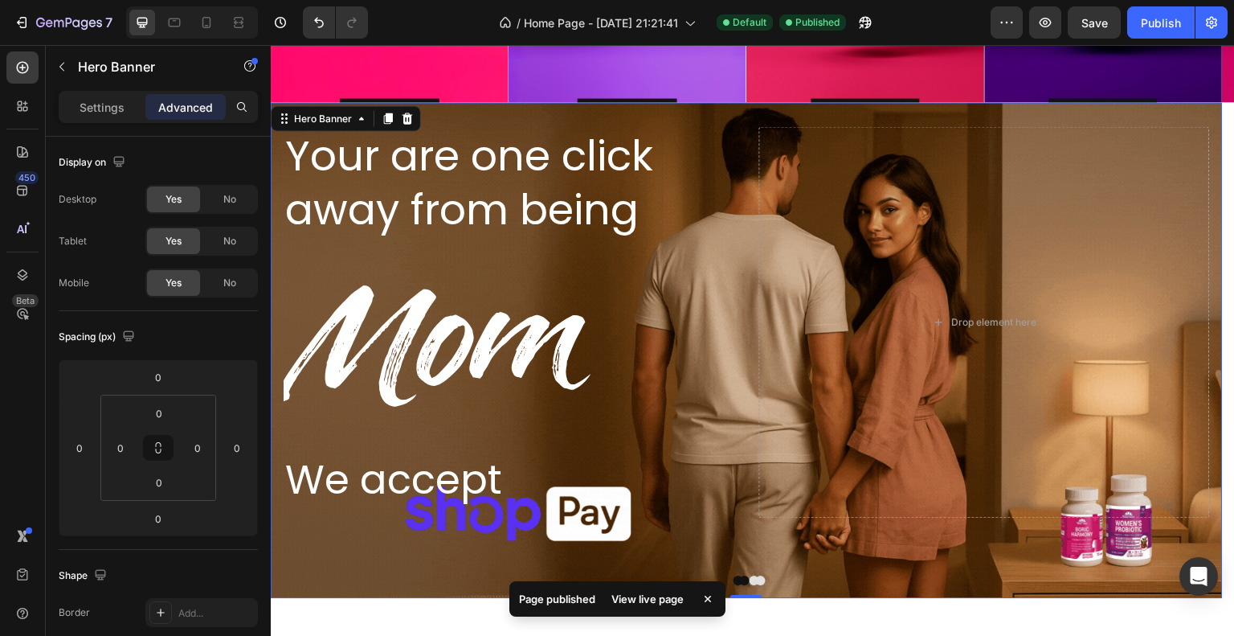
click at [725, 112] on div "Your are one click away from being Heading Mom Heading We accept Text Block Dro…" at bounding box center [747, 311] width 952 height 419
click at [294, 115] on div "Hero Banner" at bounding box center [323, 118] width 64 height 14
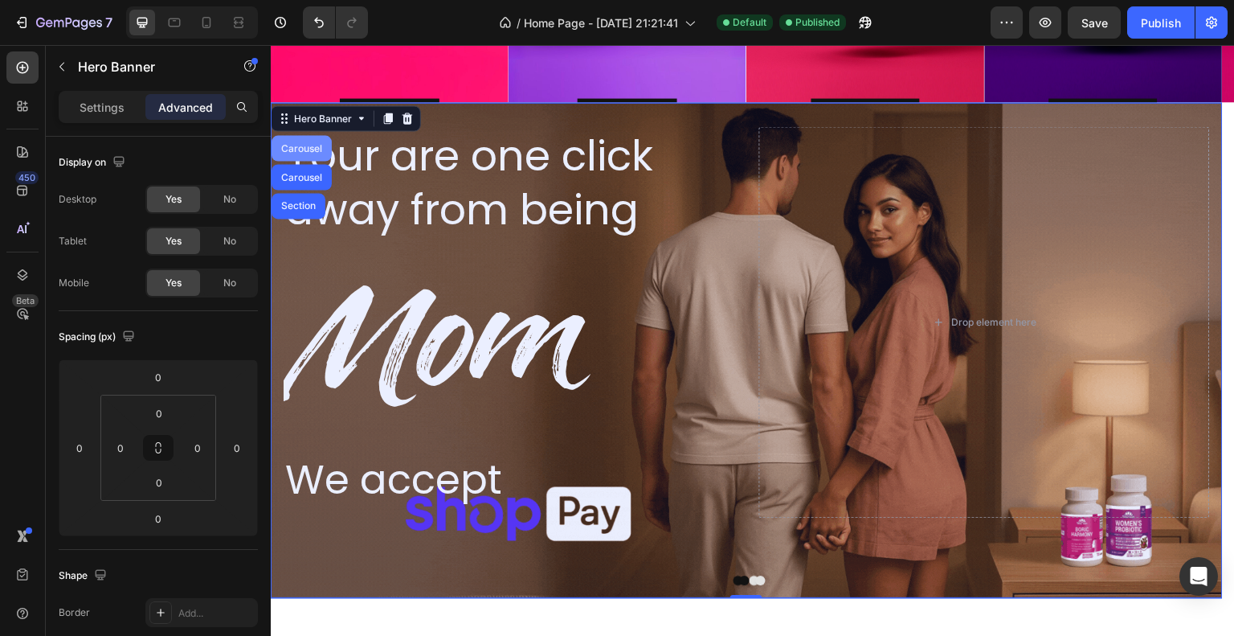
click at [319, 152] on div "Carousel" at bounding box center [302, 148] width 60 height 26
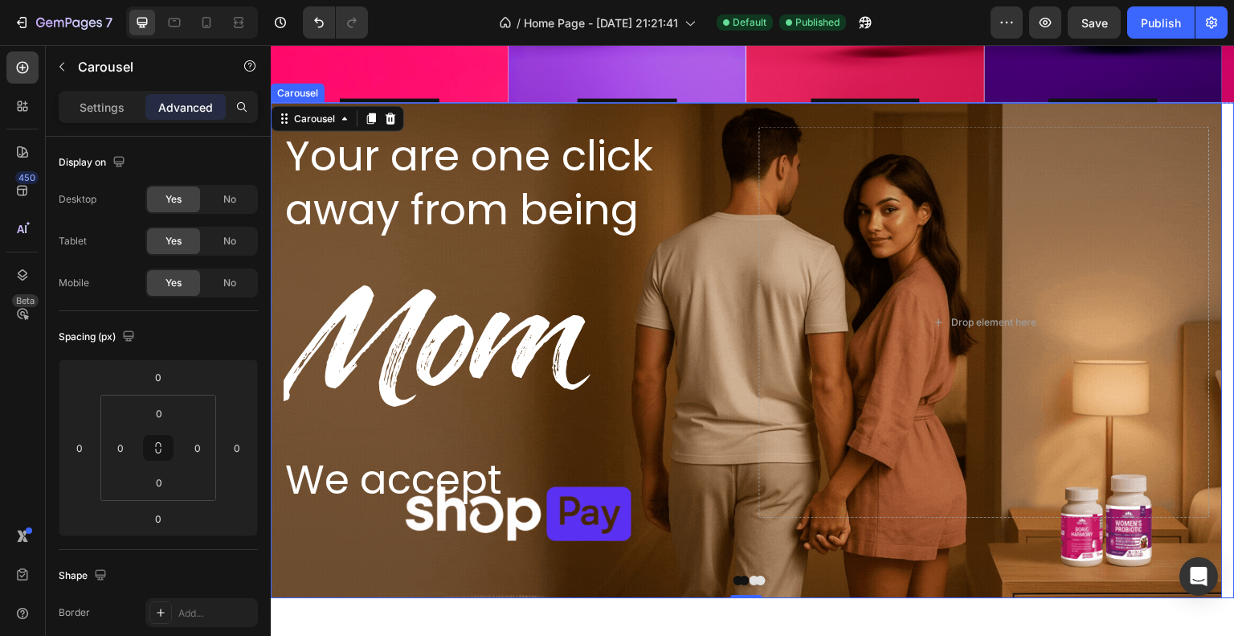
click at [756, 579] on button "Dot" at bounding box center [761, 580] width 10 height 10
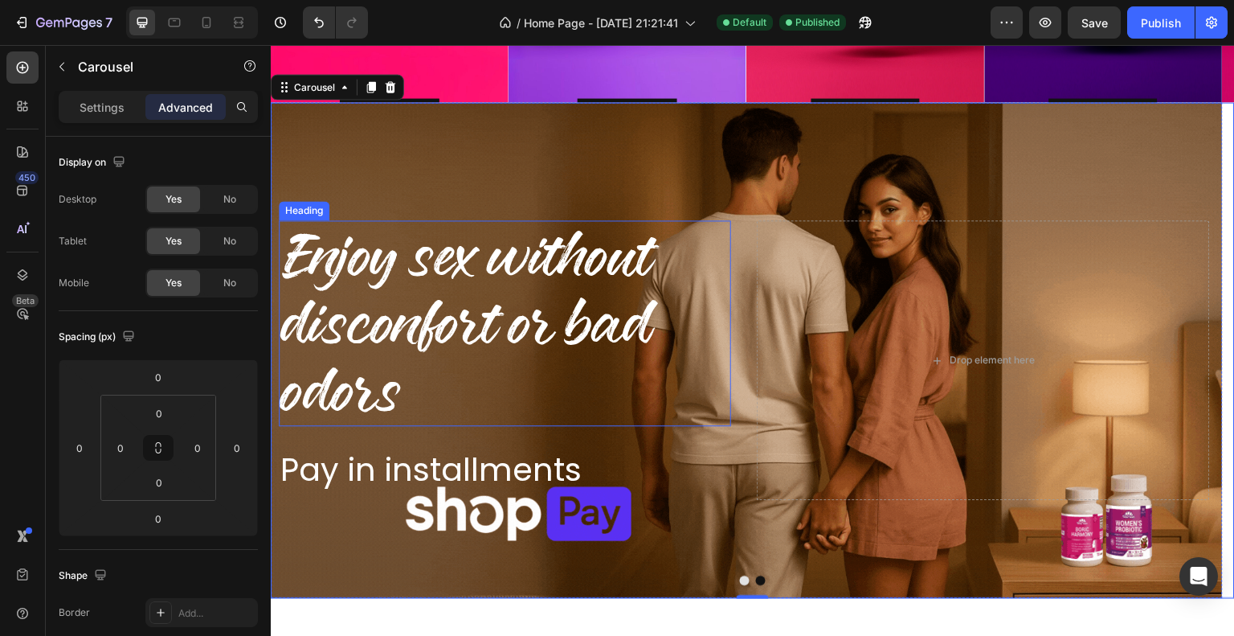
click at [451, 167] on div "Background Image" at bounding box center [747, 350] width 952 height 496
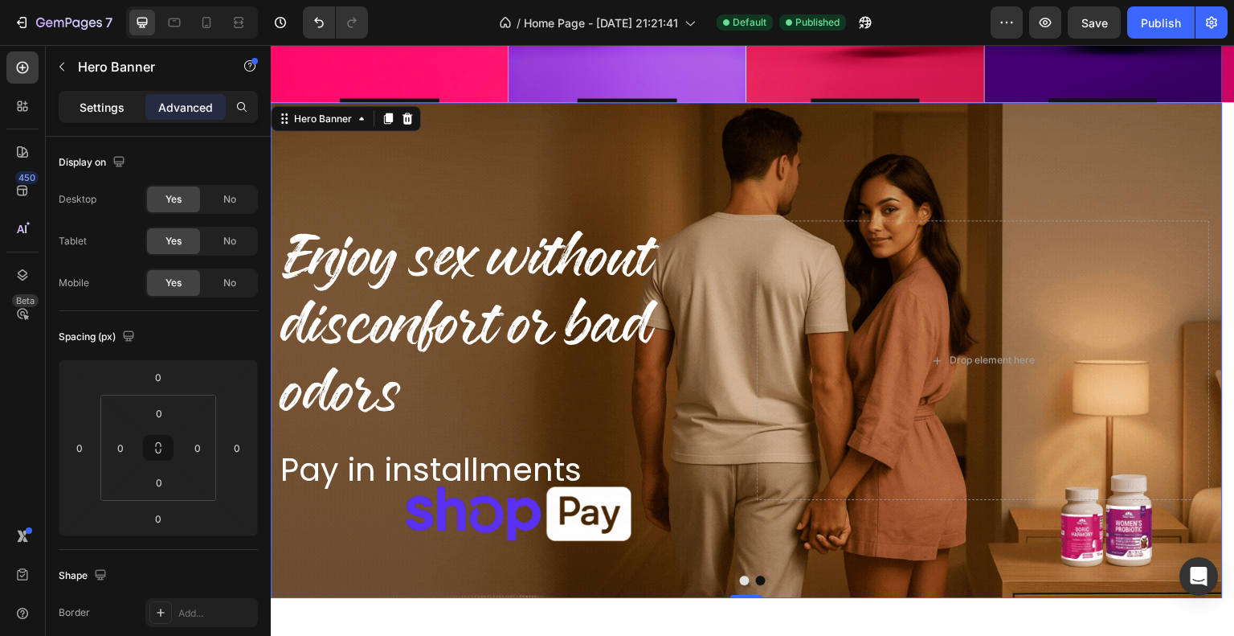
click at [110, 111] on p "Settings" at bounding box center [102, 107] width 45 height 17
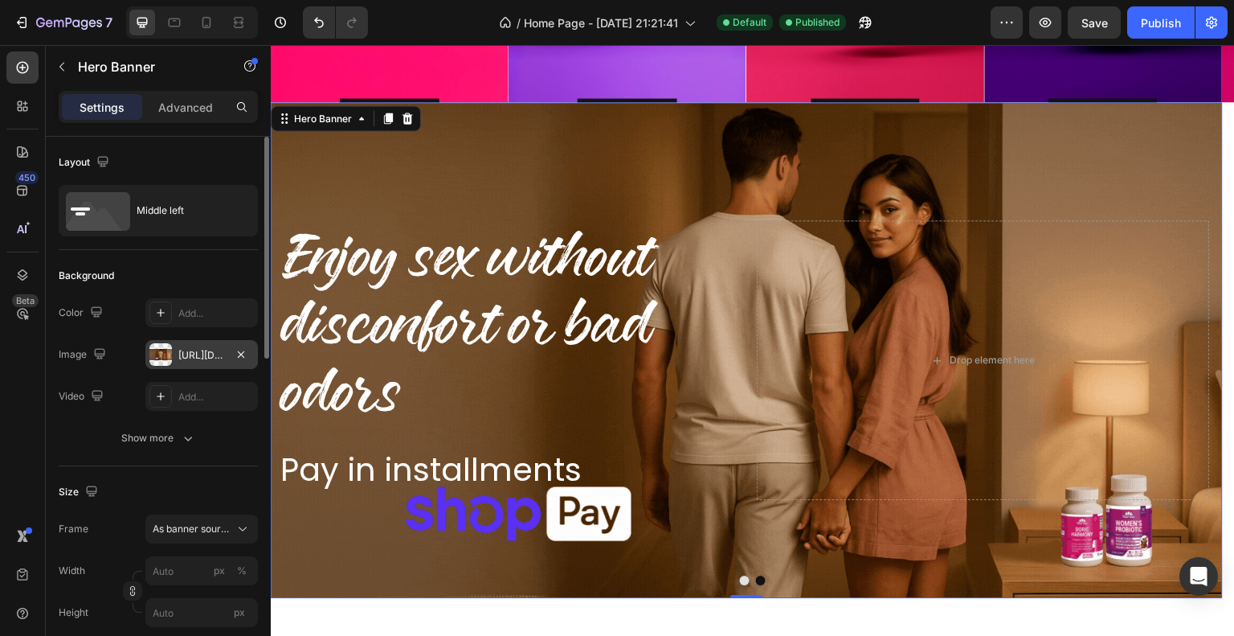
click at [203, 364] on div "[URL][DOMAIN_NAME]" at bounding box center [201, 354] width 112 height 29
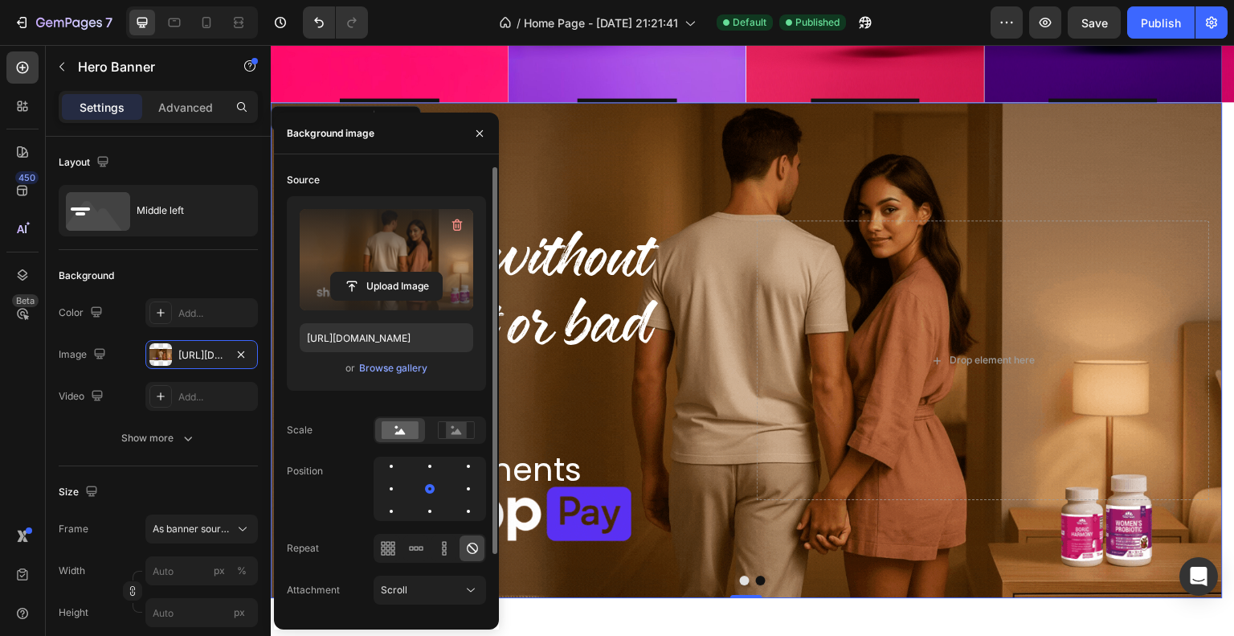
click at [416, 234] on label at bounding box center [387, 259] width 174 height 101
click at [416, 272] on input "file" at bounding box center [386, 285] width 111 height 27
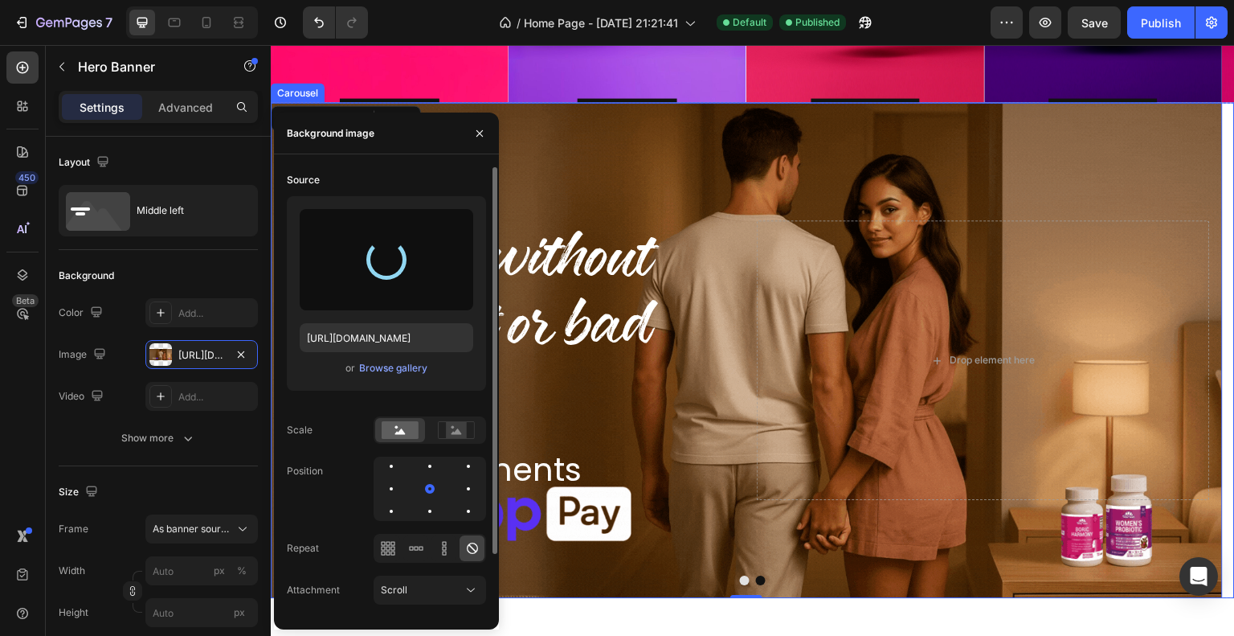
type input "[URL][DOMAIN_NAME]"
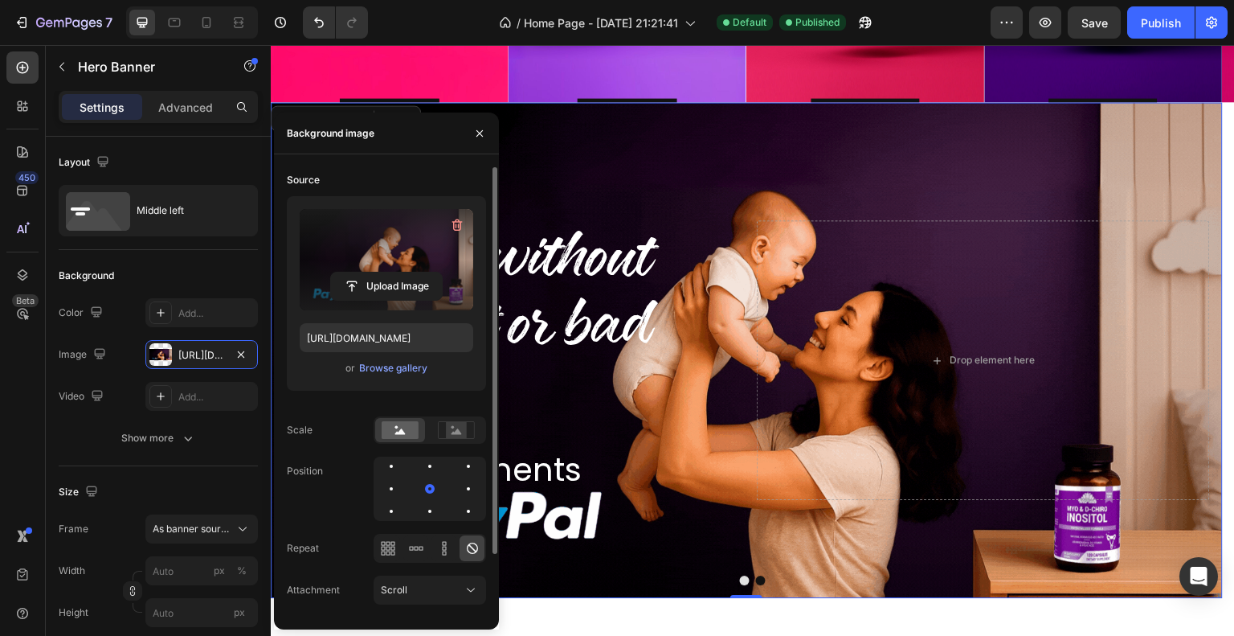
click at [926, 160] on div "Background Image" at bounding box center [747, 350] width 952 height 496
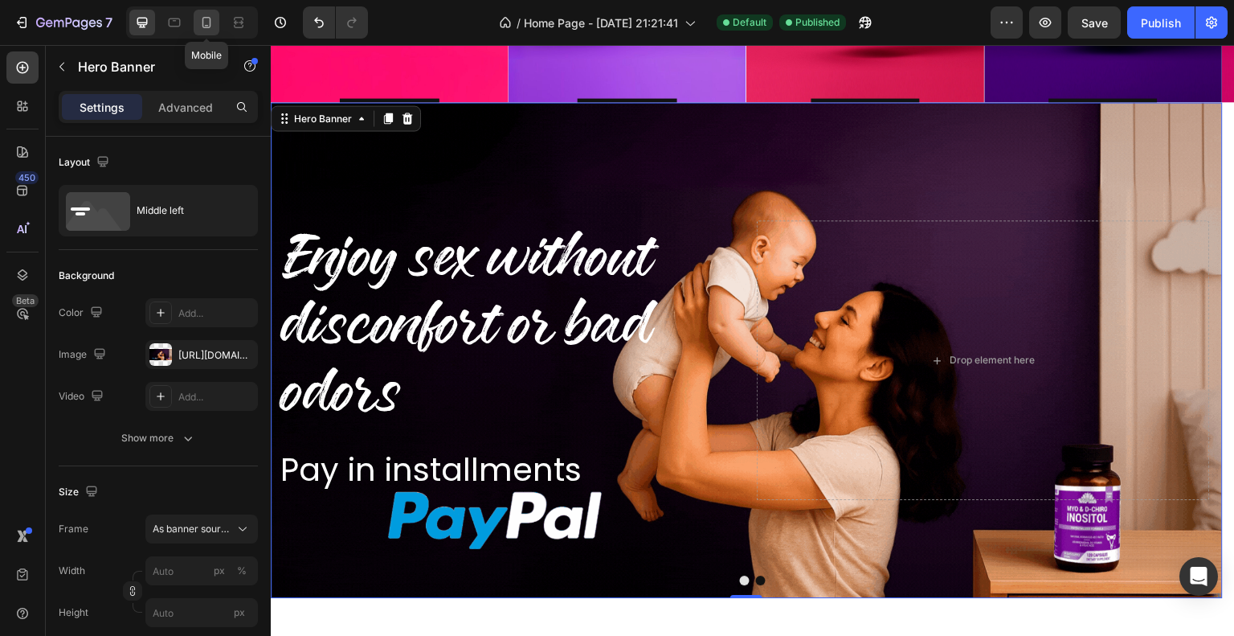
click at [202, 15] on icon at bounding box center [206, 22] width 16 height 16
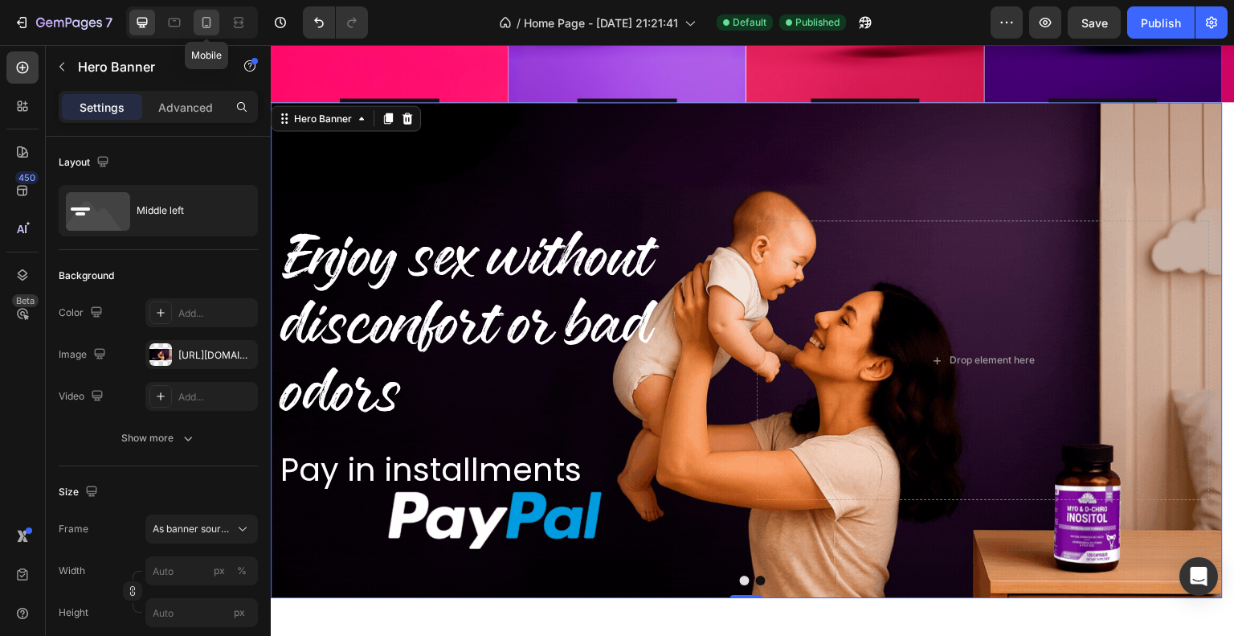
type input "100%"
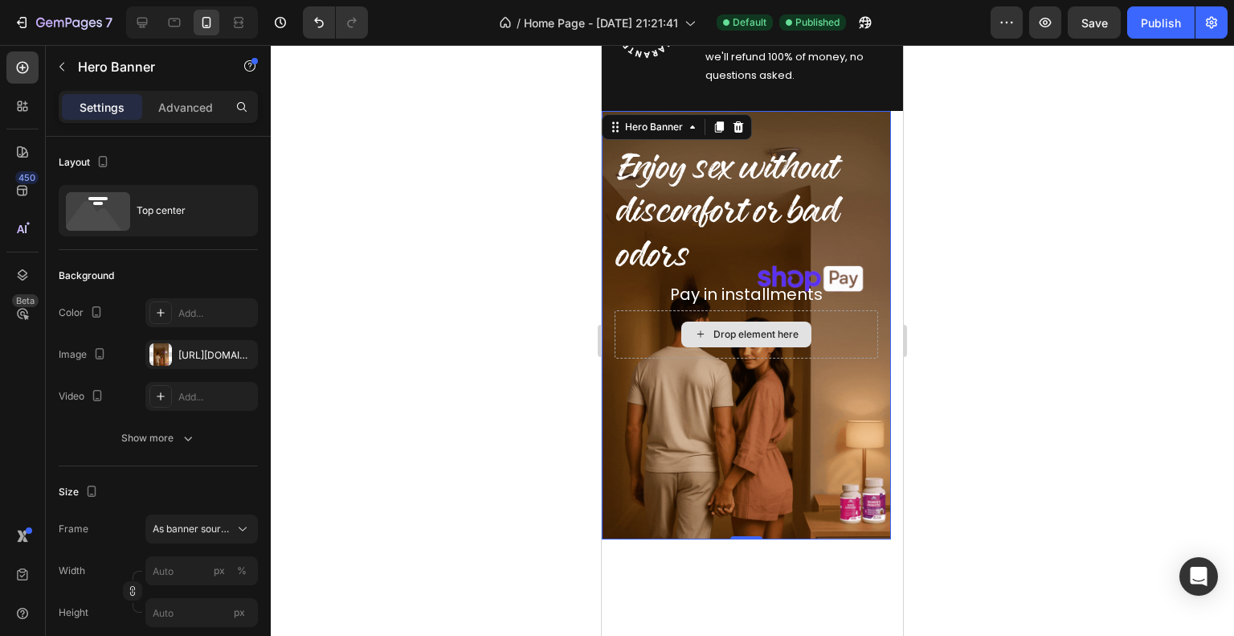
scroll to position [975, 0]
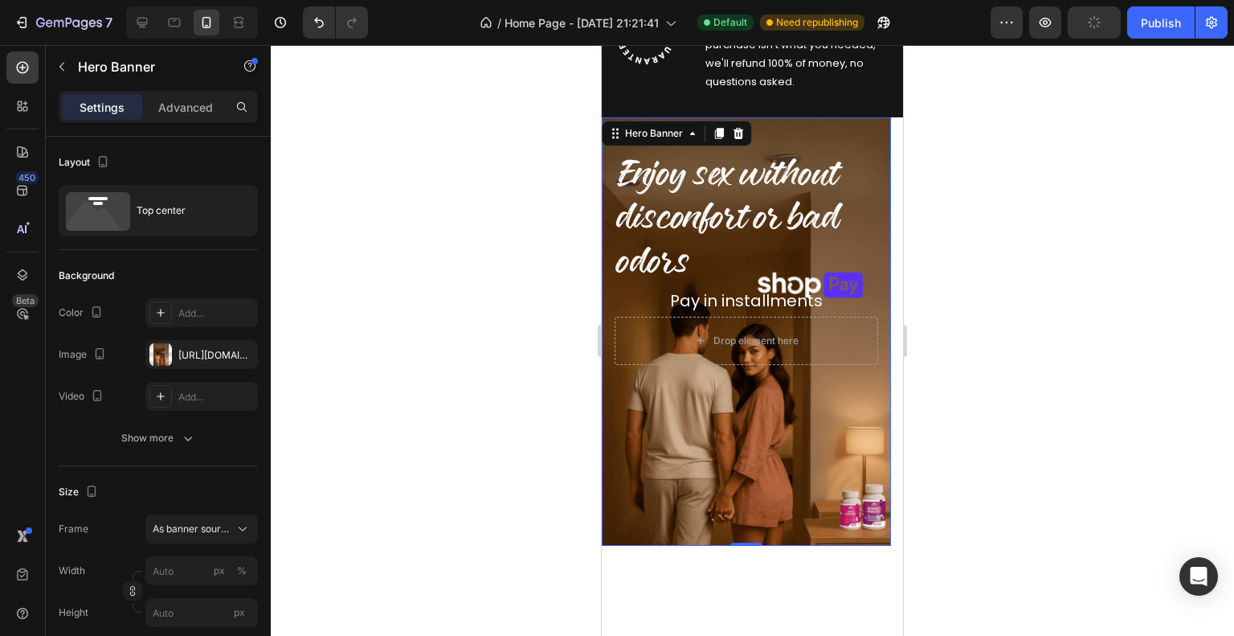
click at [835, 125] on div "Enjoy sex without disconfort or bad odors Heading Pay in installments Text Bloc…" at bounding box center [746, 247] width 289 height 260
click at [677, 133] on div "Hero Banner" at bounding box center [654, 133] width 64 height 14
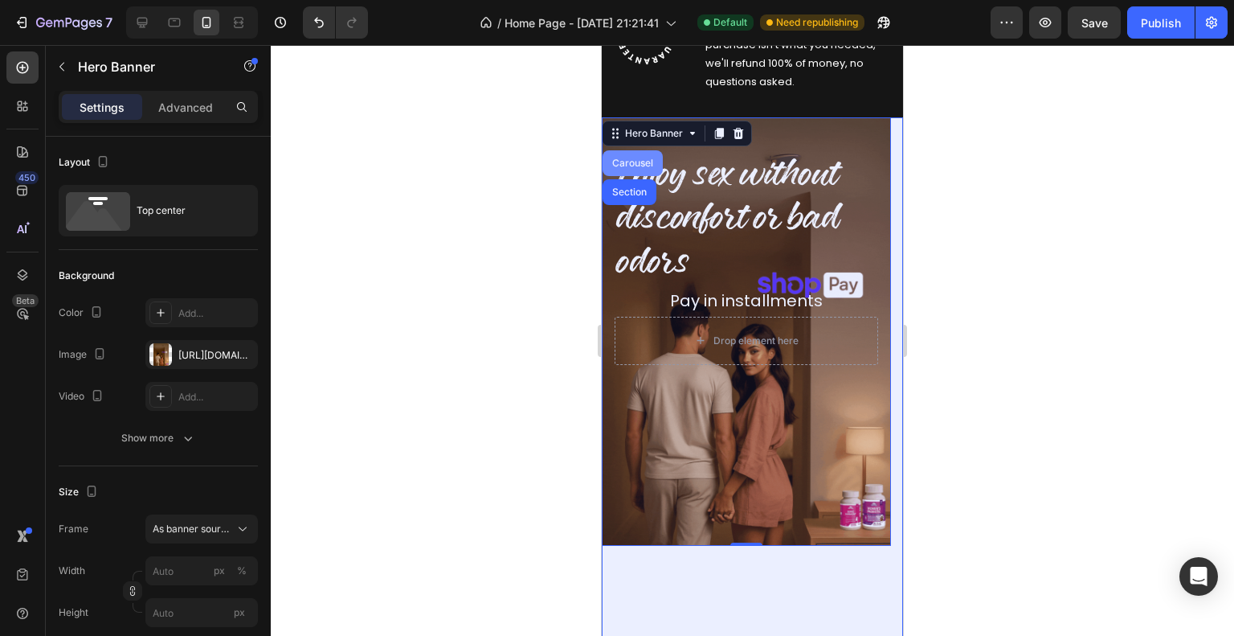
click at [633, 163] on div "Carousel" at bounding box center [632, 163] width 47 height 10
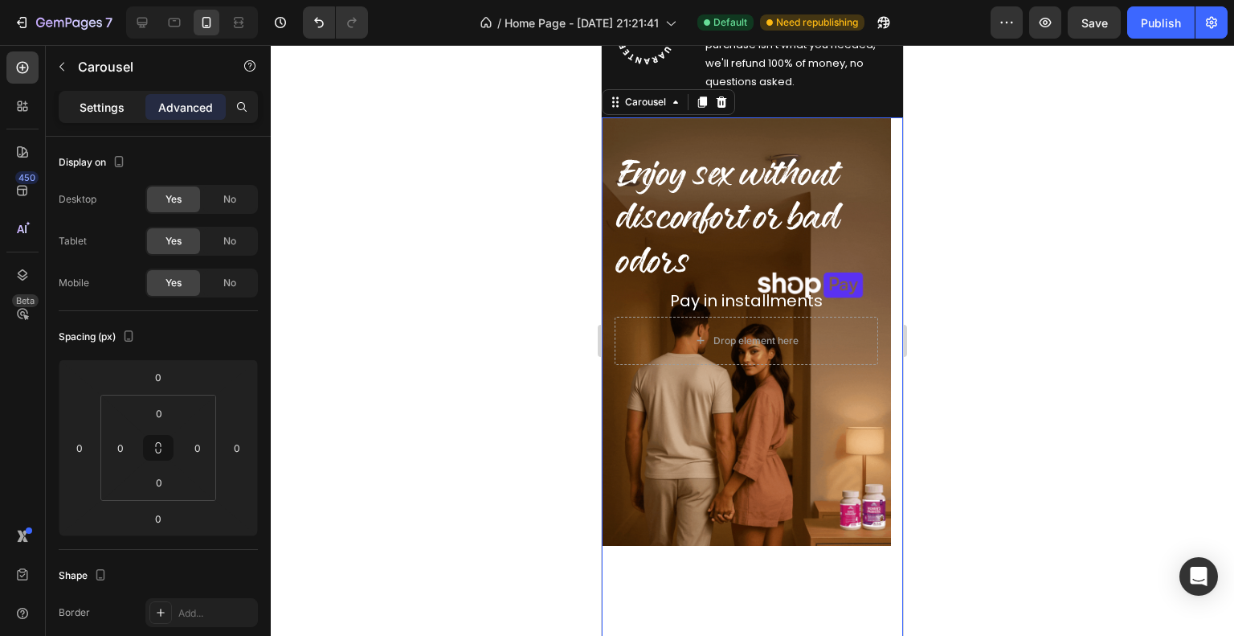
click at [123, 108] on p "Settings" at bounding box center [102, 107] width 45 height 17
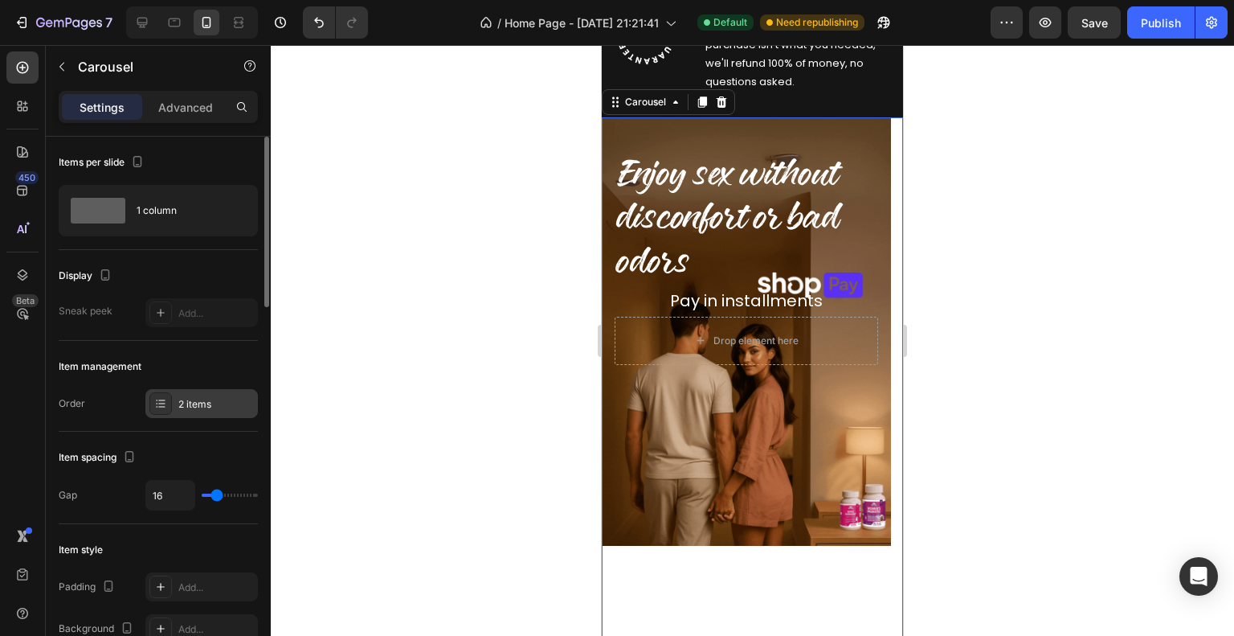
click at [229, 399] on div "2 items" at bounding box center [216, 404] width 76 height 14
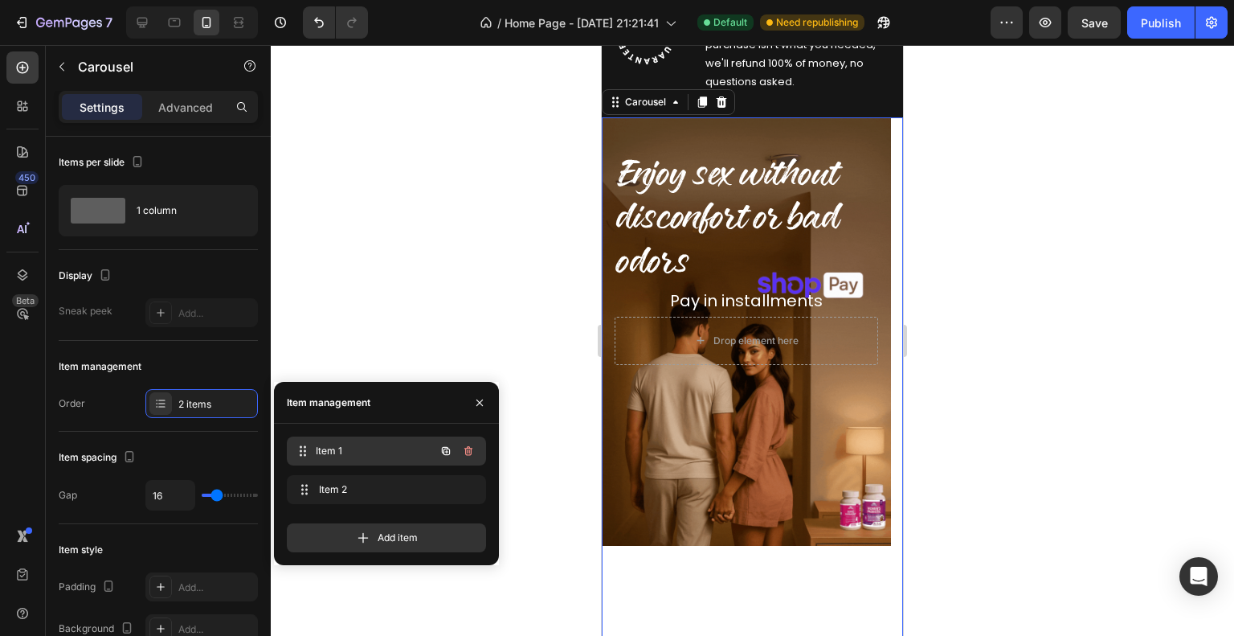
click at [414, 451] on div "Item 1 Item 1" at bounding box center [363, 450] width 141 height 22
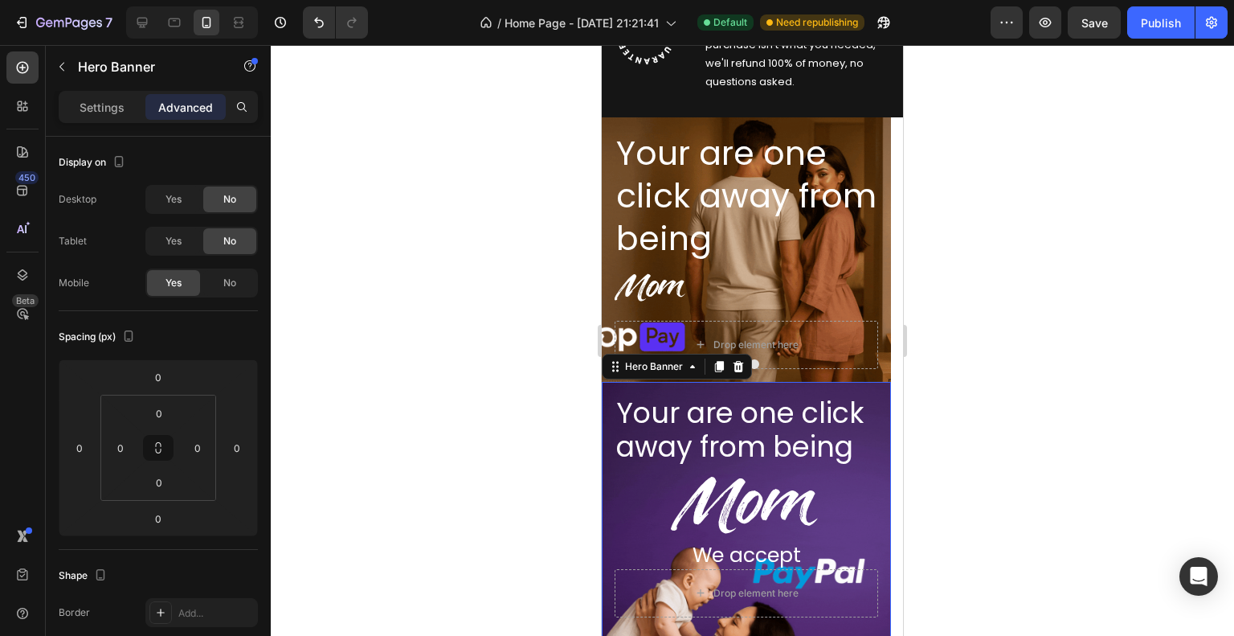
click at [848, 382] on div "Your are one click away from being Heading Mom Text Block We accept Heading Dro…" at bounding box center [746, 506] width 289 height 248
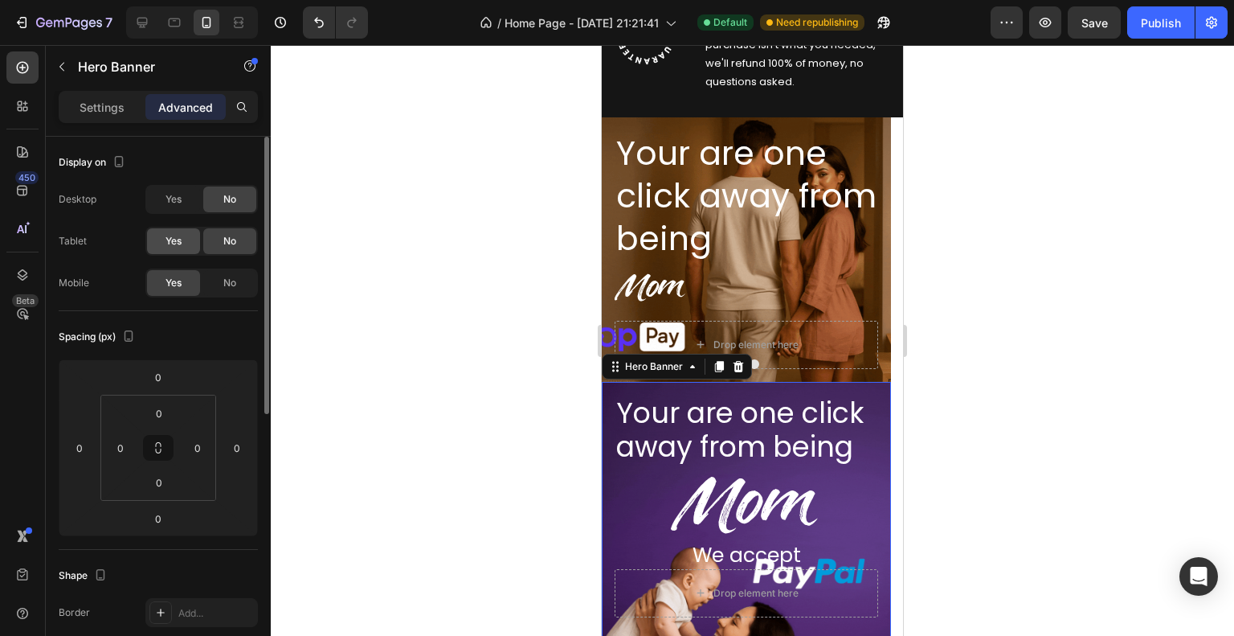
click at [196, 235] on div "Yes" at bounding box center [173, 241] width 53 height 26
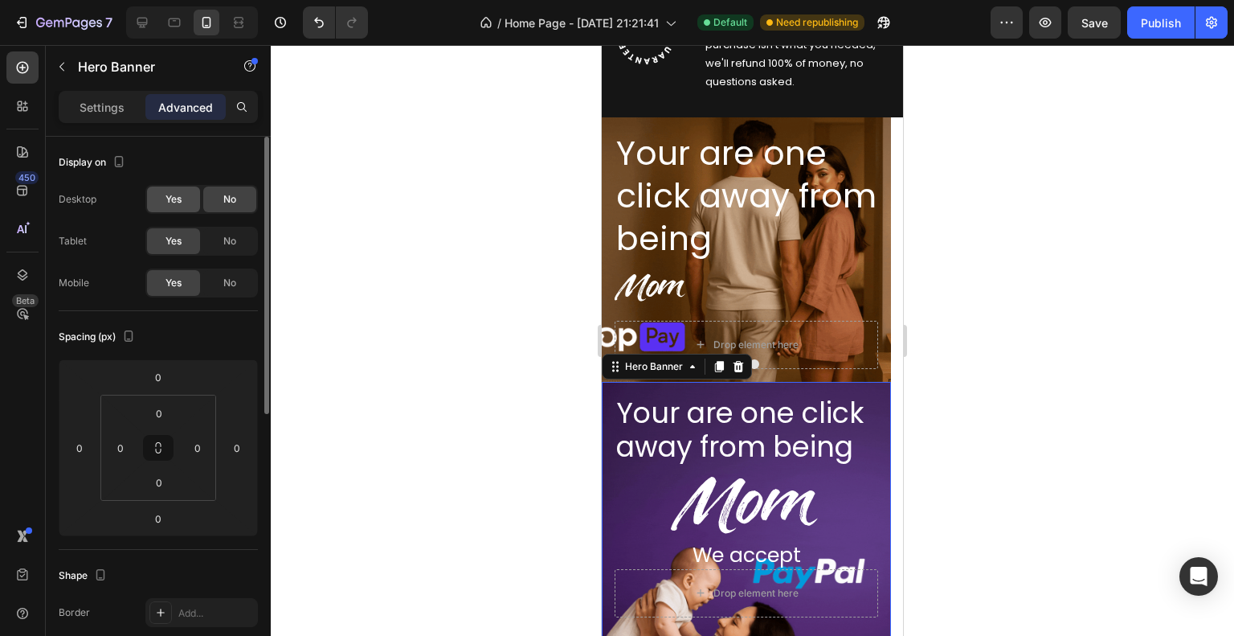
click at [185, 204] on div "Yes" at bounding box center [173, 199] width 53 height 26
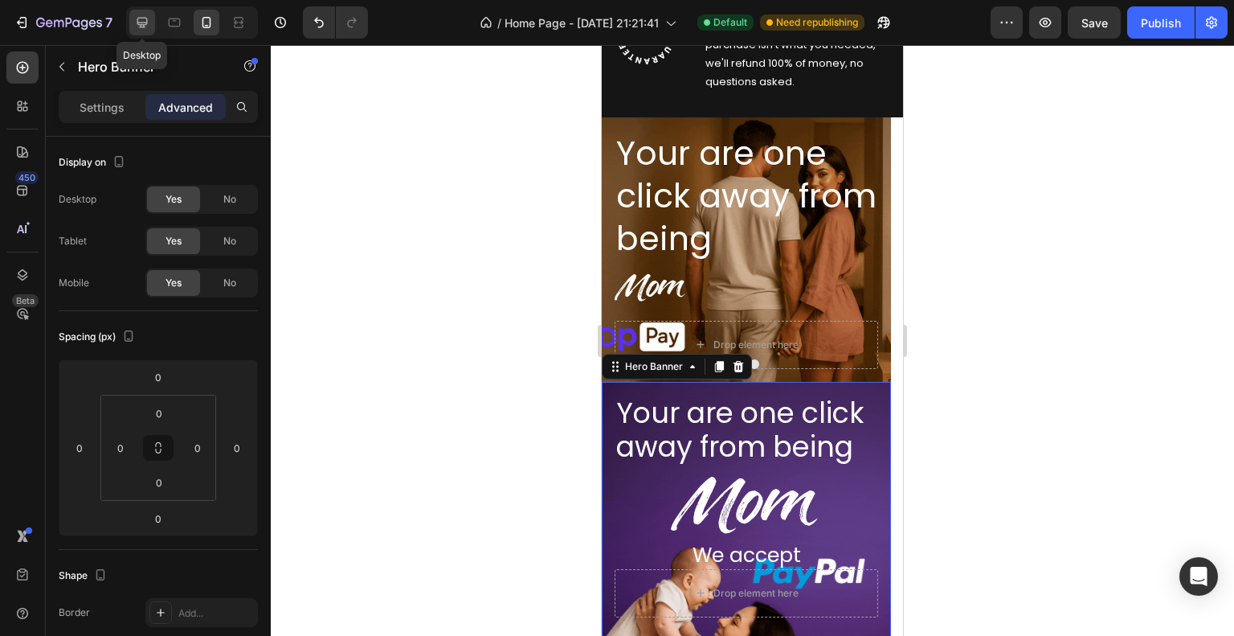
click at [150, 20] on div at bounding box center [142, 23] width 26 height 26
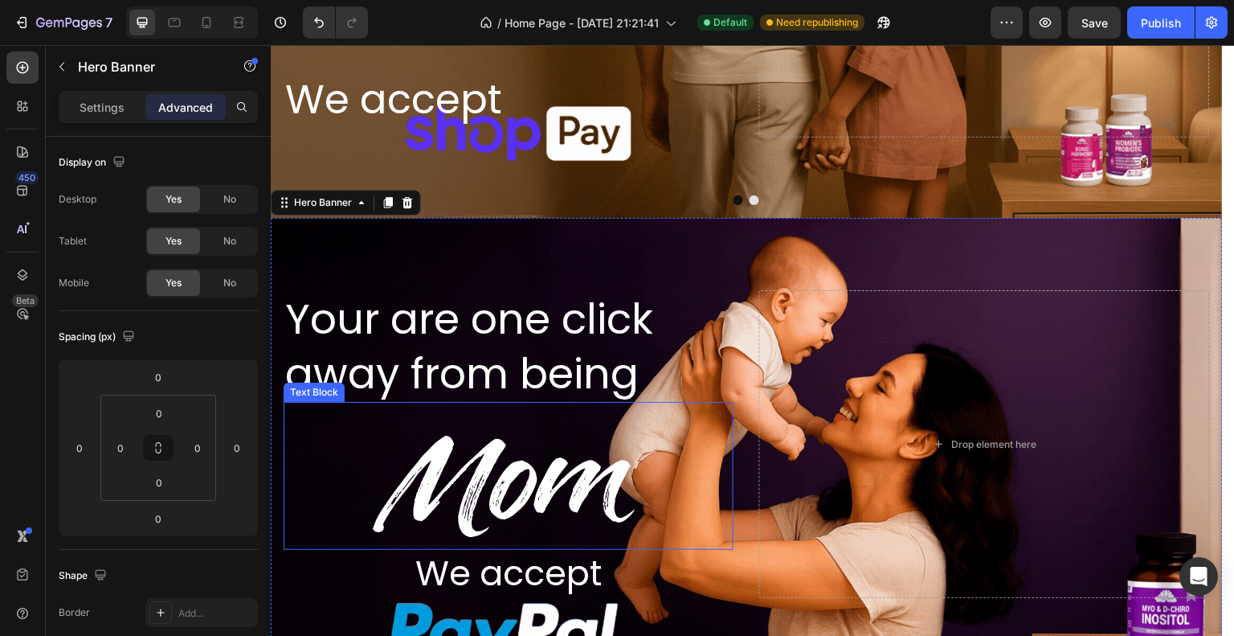
scroll to position [1804, 0]
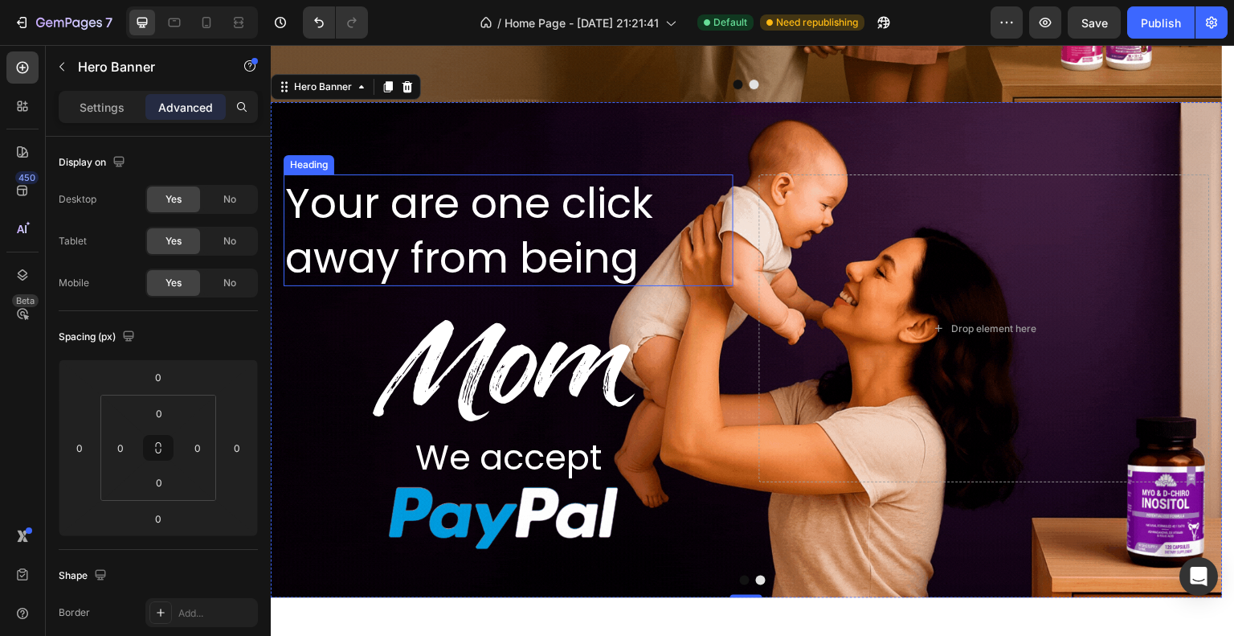
click at [476, 261] on span "Your are one click away from being" at bounding box center [469, 230] width 368 height 113
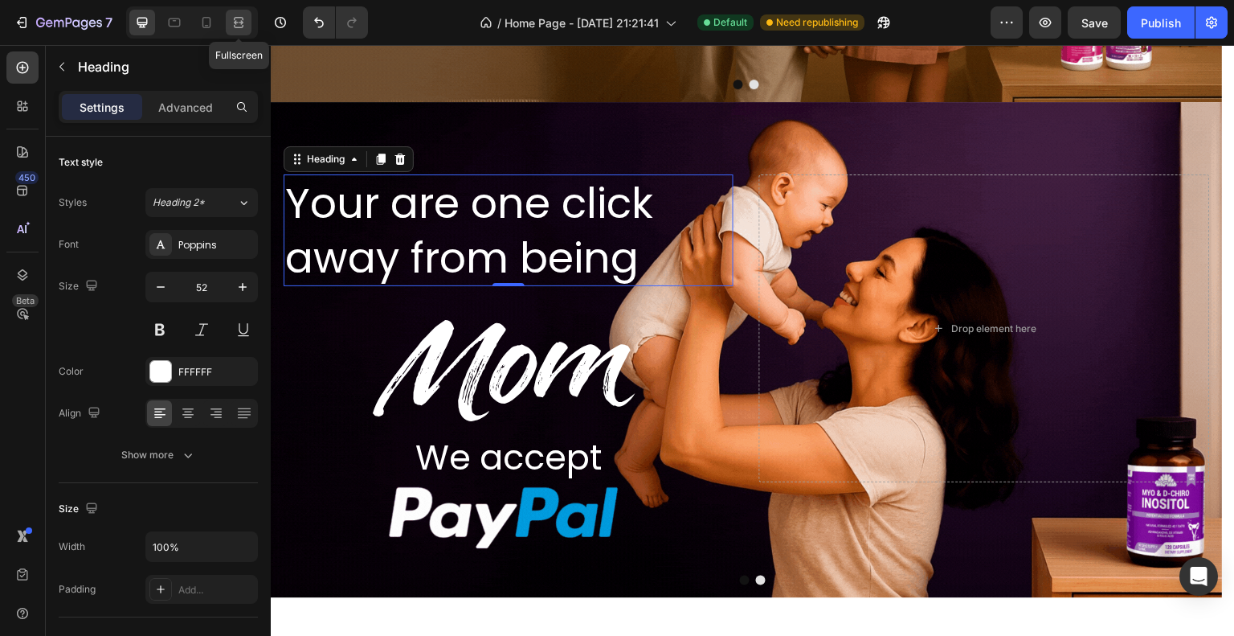
click at [241, 19] on icon at bounding box center [239, 22] width 16 height 16
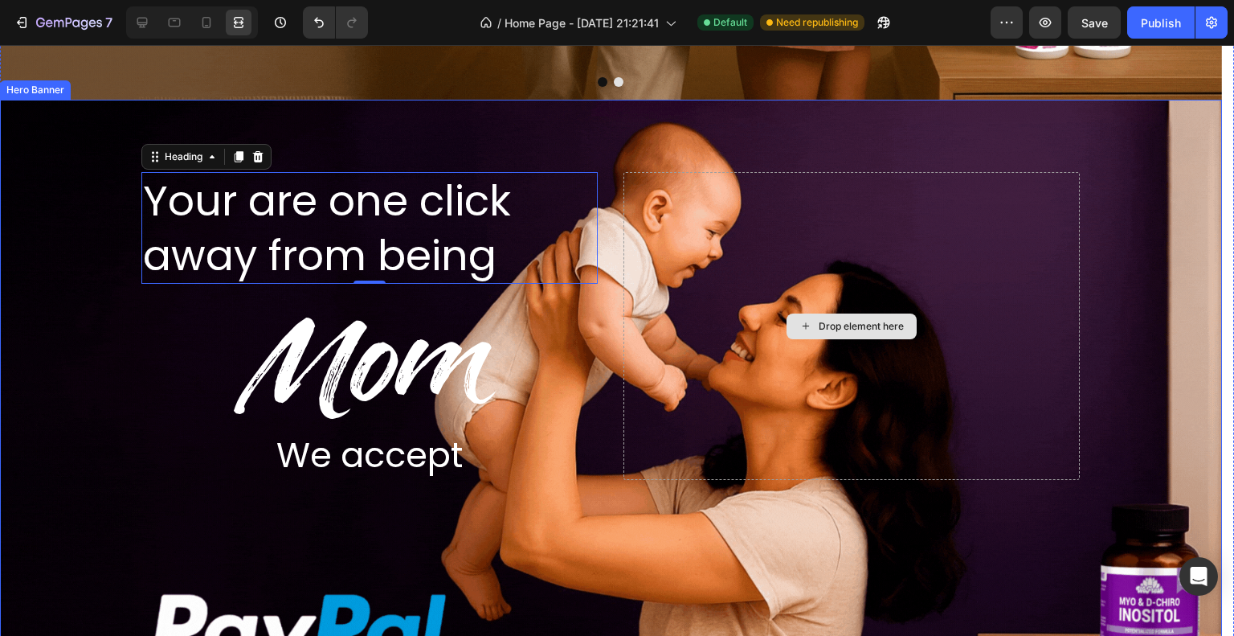
scroll to position [2205, 0]
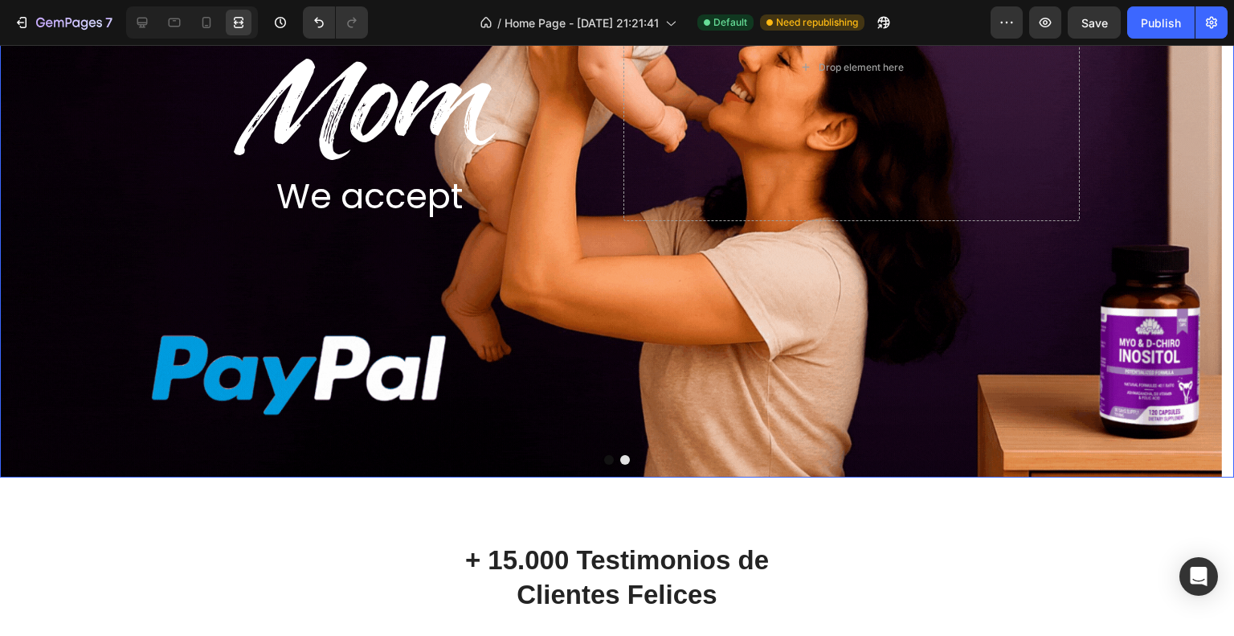
click at [620, 460] on button "Dot" at bounding box center [625, 460] width 10 height 10
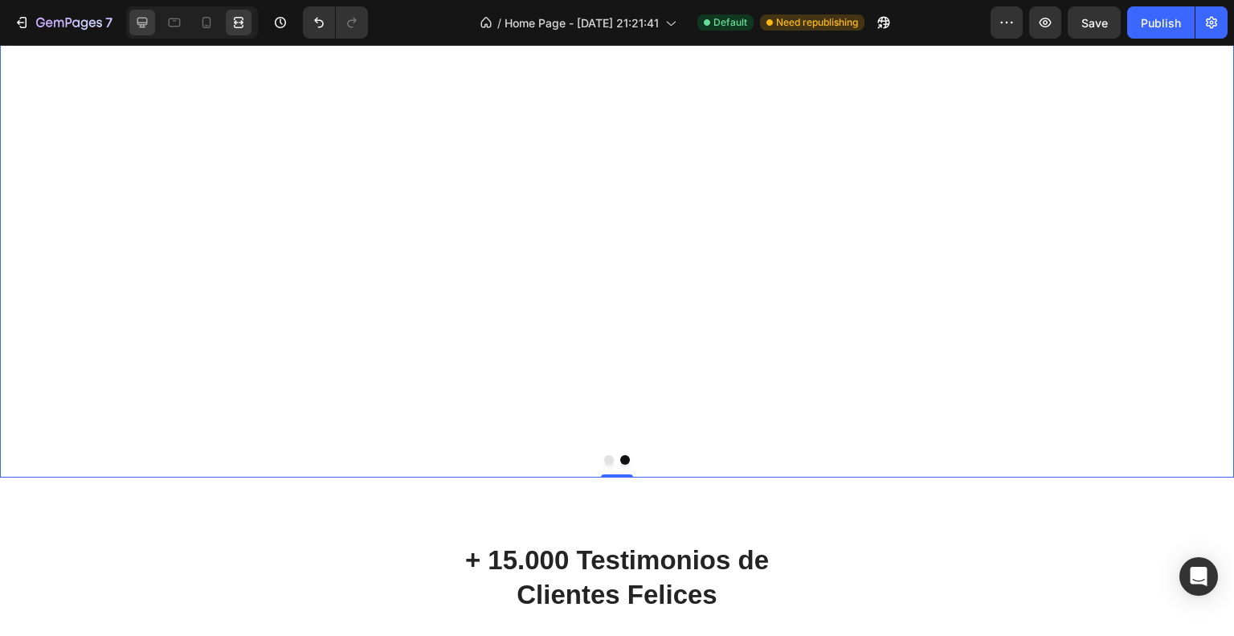
click at [138, 28] on icon at bounding box center [142, 22] width 16 height 16
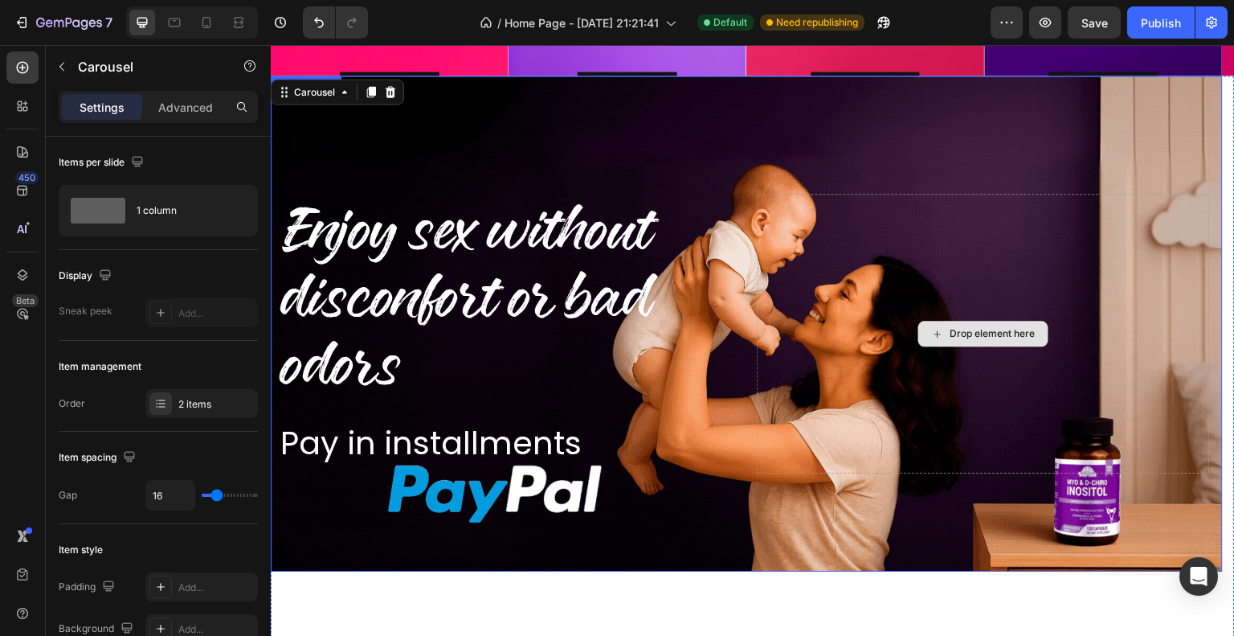
scroll to position [1563, 0]
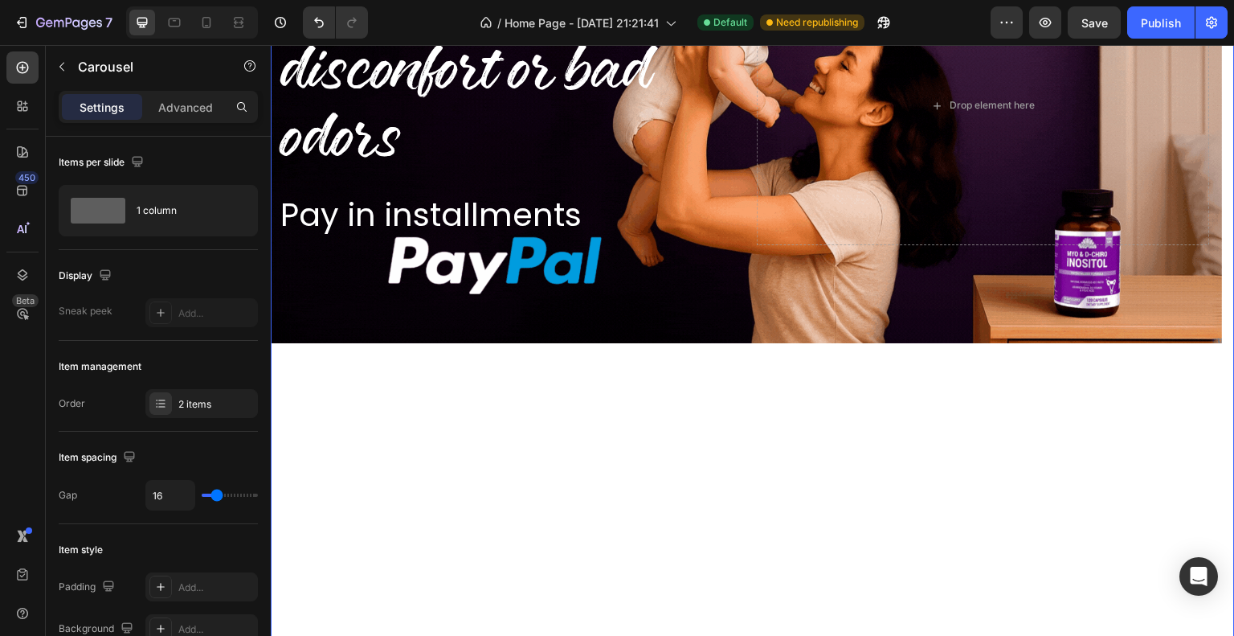
click at [821, 448] on div "Enjoy sex without disconfort or bad odors Heading Pay in installments Text Bloc…" at bounding box center [747, 342] width 952 height 991
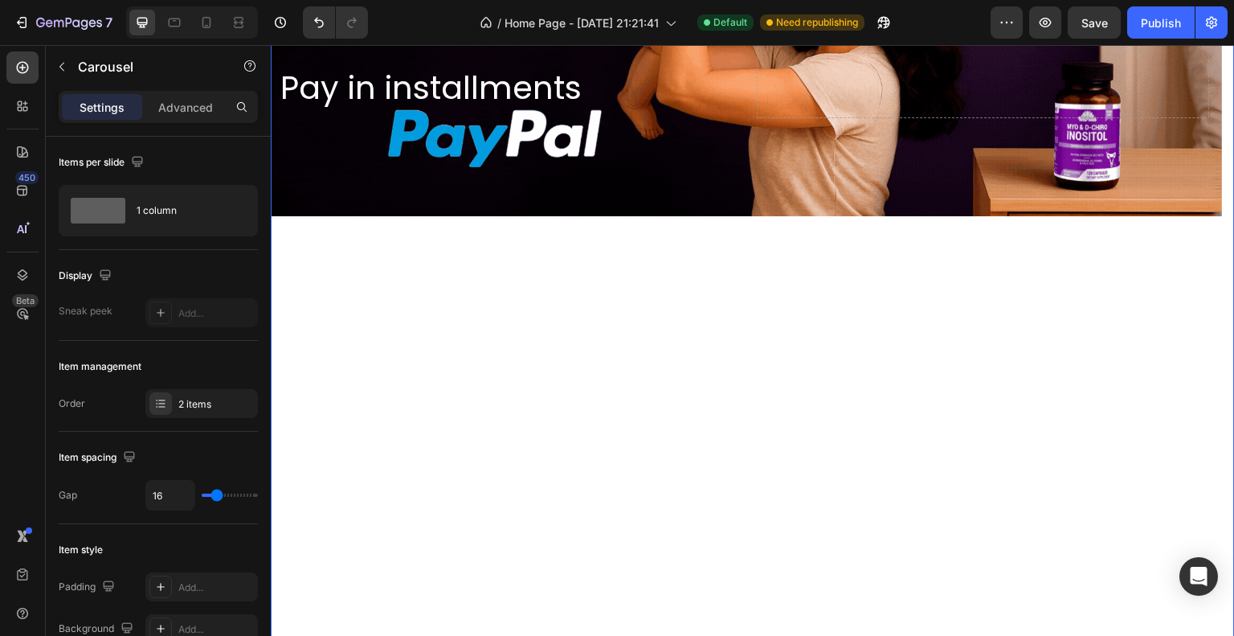
scroll to position [1884, 0]
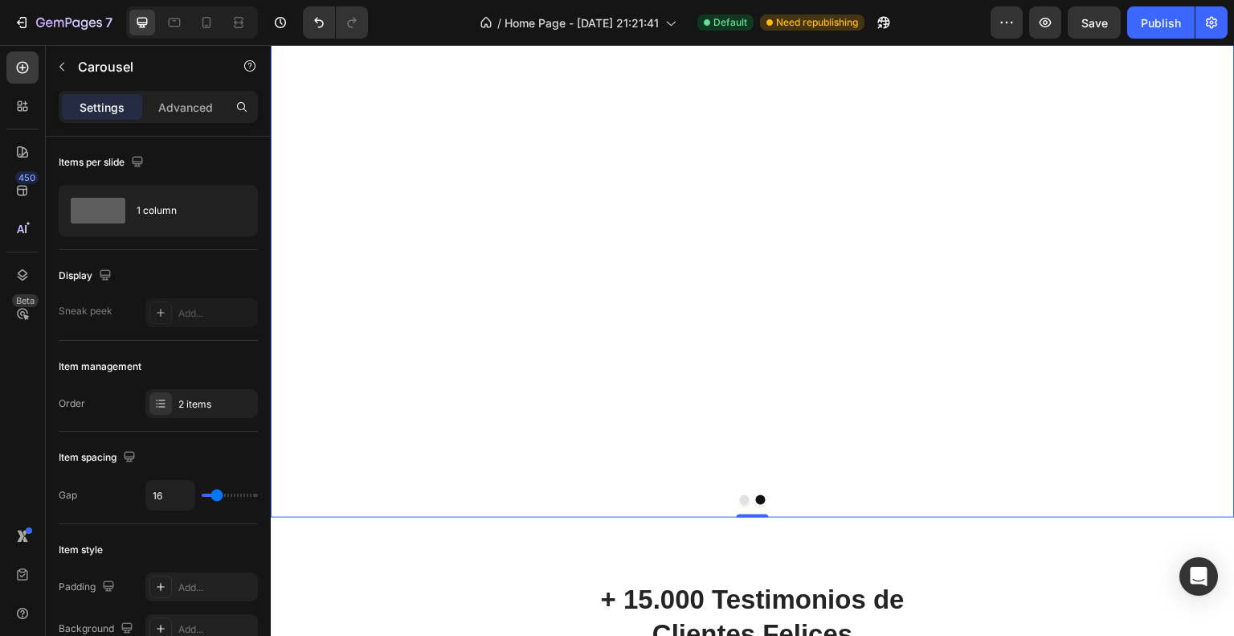
click at [740, 499] on button "Dot" at bounding box center [745, 500] width 10 height 10
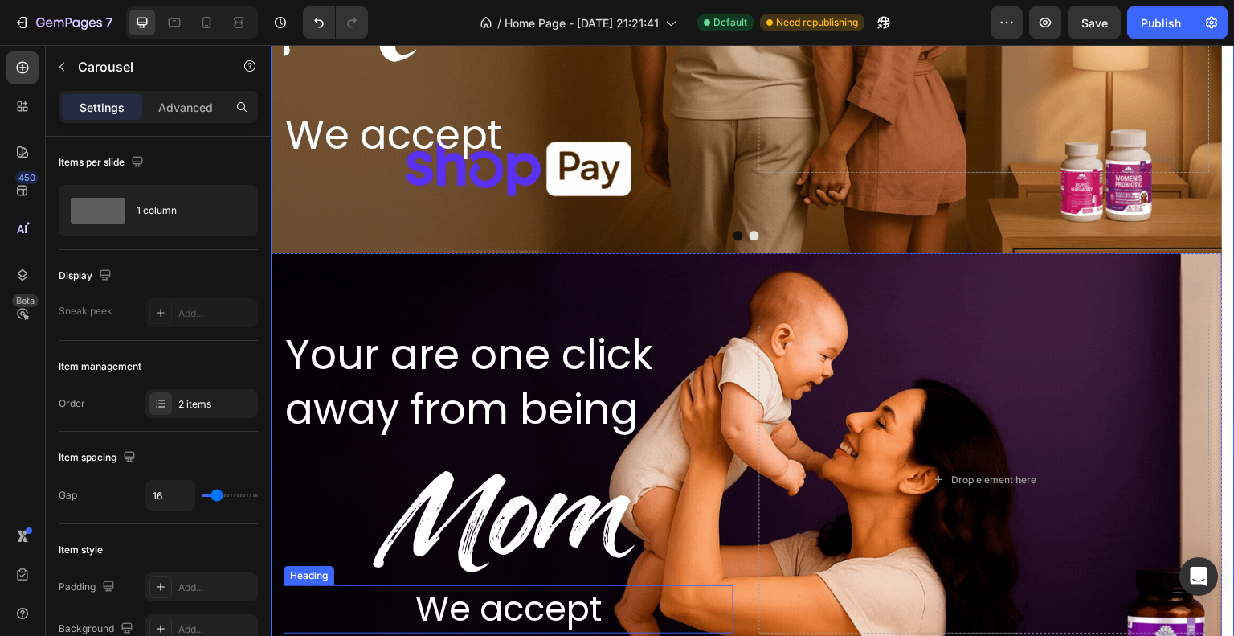
scroll to position [1643, 0]
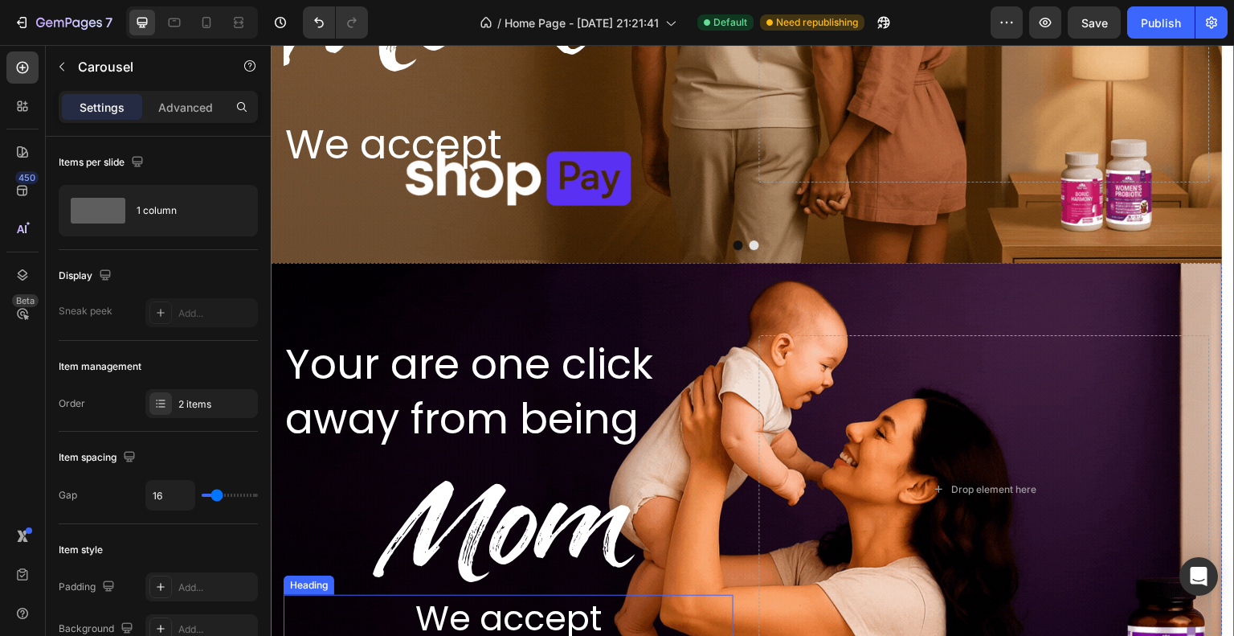
click at [595, 363] on span "Your are one click away from being" at bounding box center [469, 390] width 368 height 113
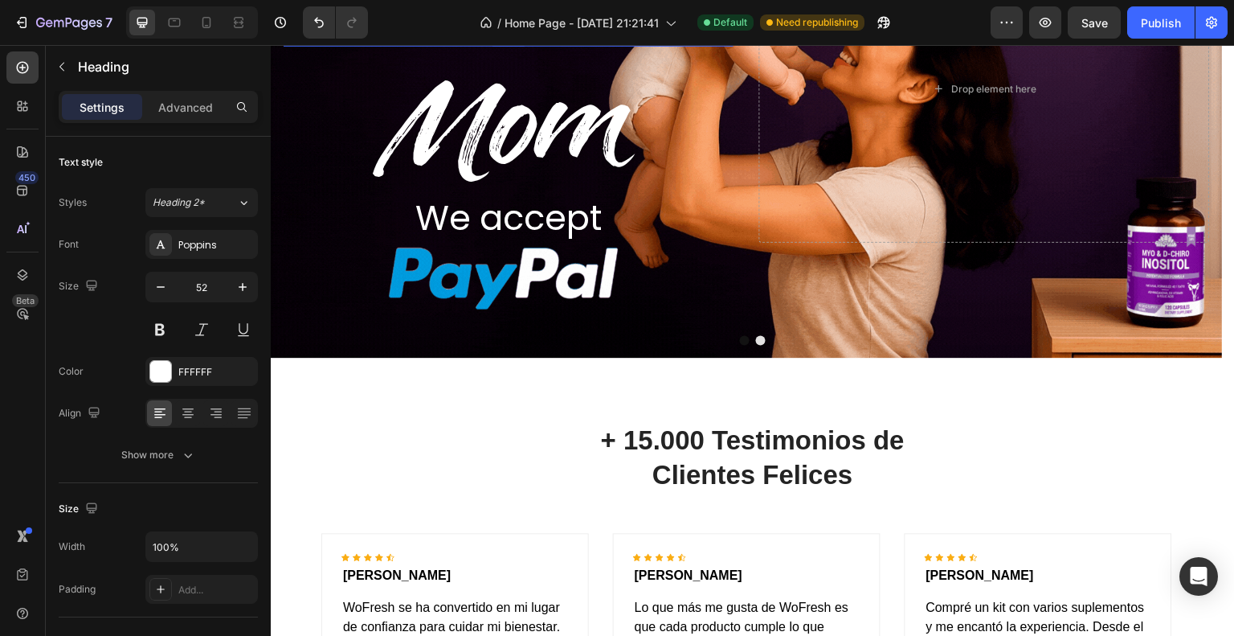
scroll to position [2045, 0]
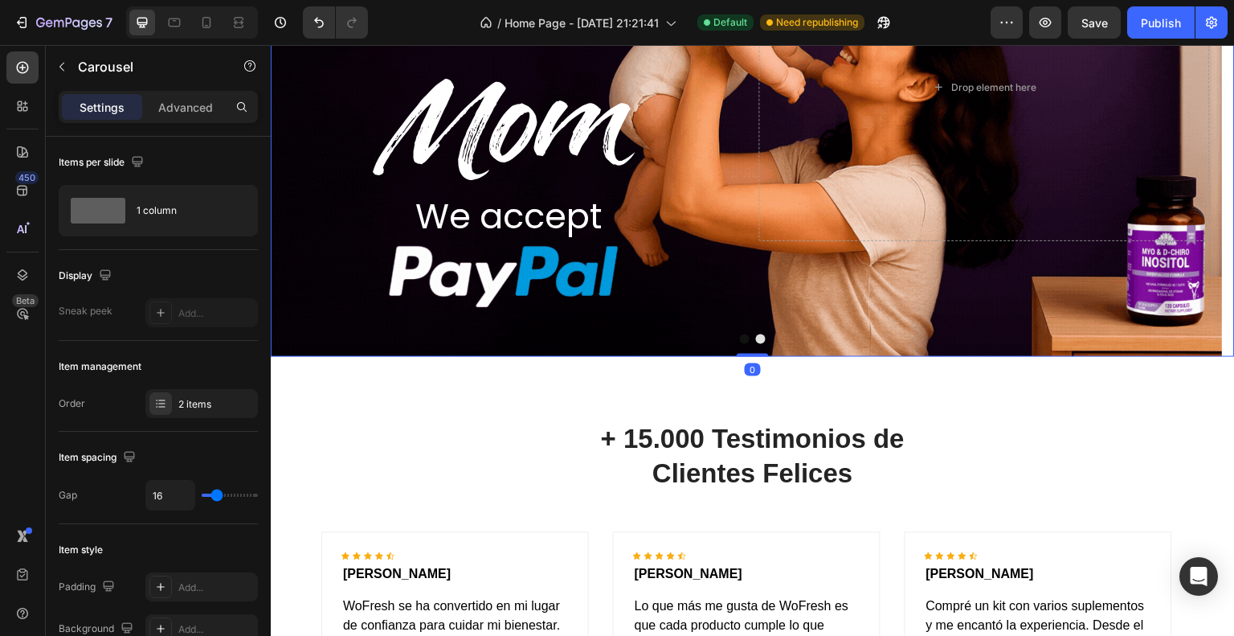
click at [740, 341] on button "Dot" at bounding box center [745, 339] width 10 height 10
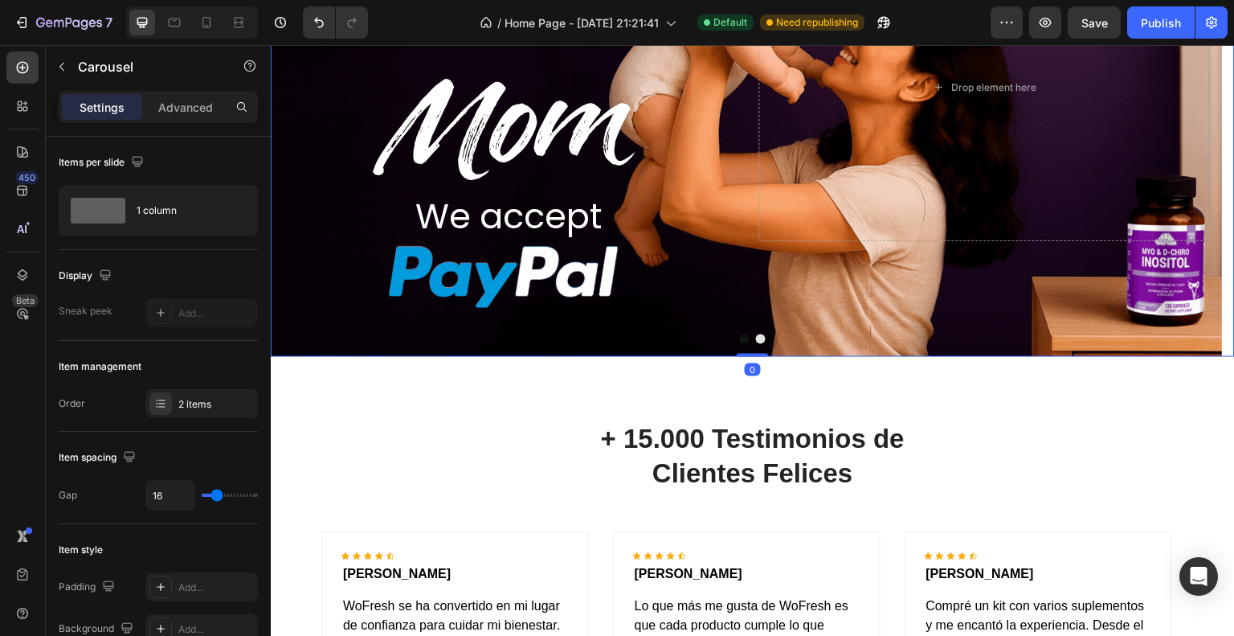
click at [759, 340] on button "Dot" at bounding box center [761, 339] width 10 height 10
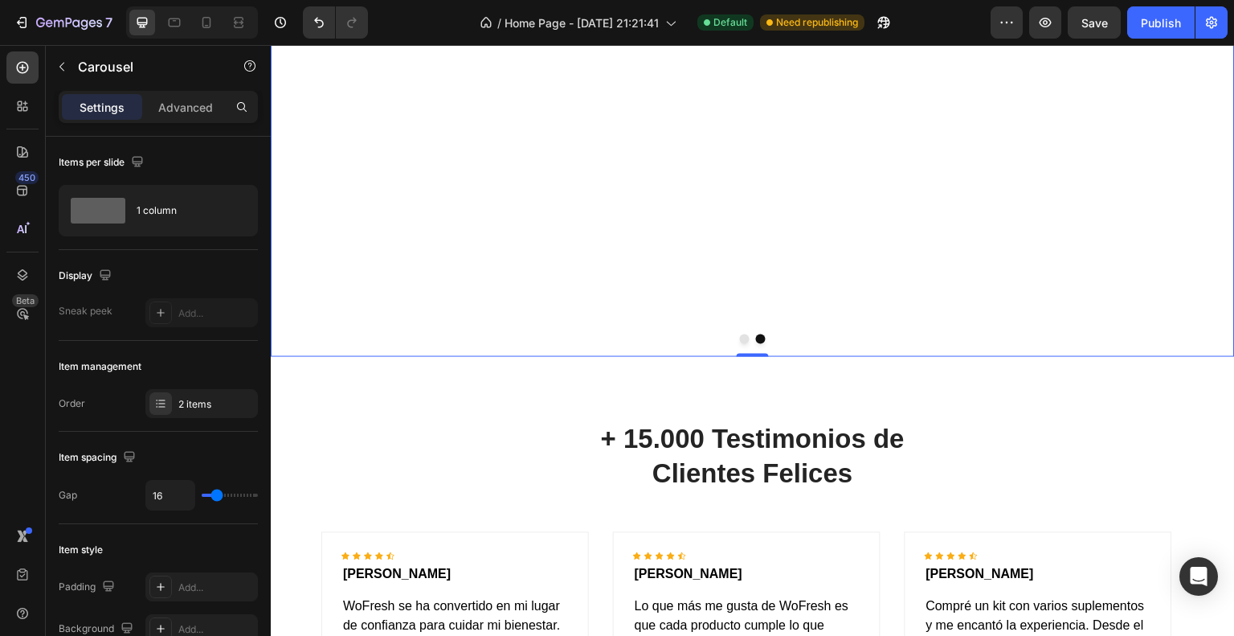
click at [223, 15] on div at bounding box center [192, 22] width 132 height 32
click at [214, 17] on div at bounding box center [207, 23] width 26 height 26
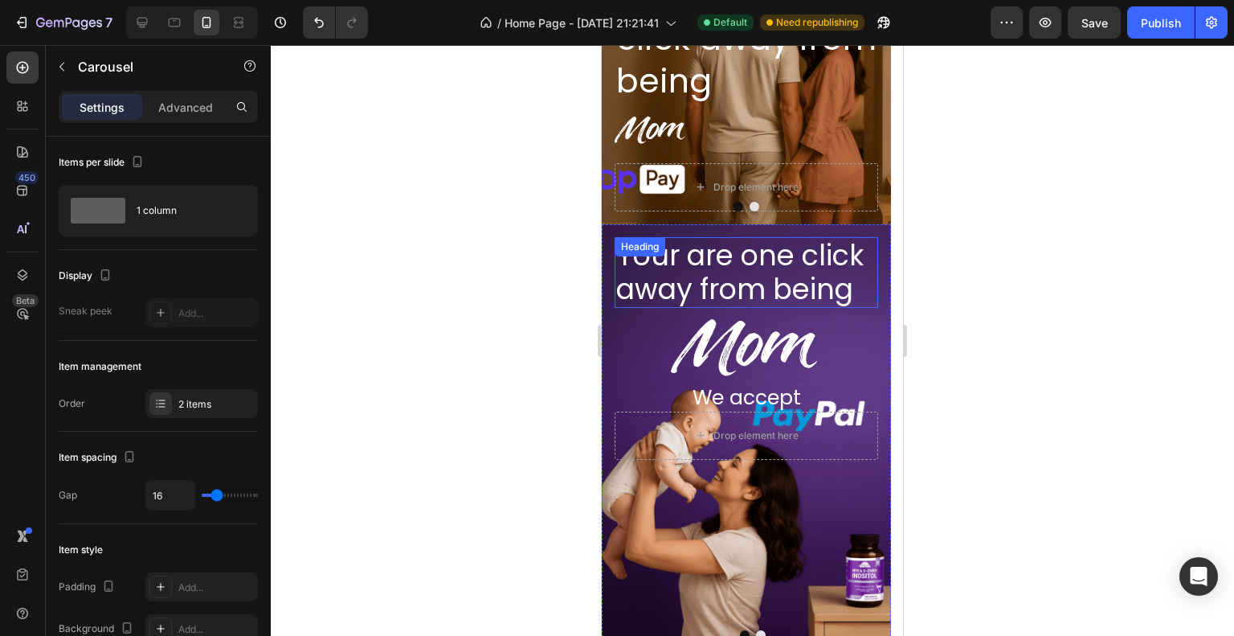
scroll to position [1230, 0]
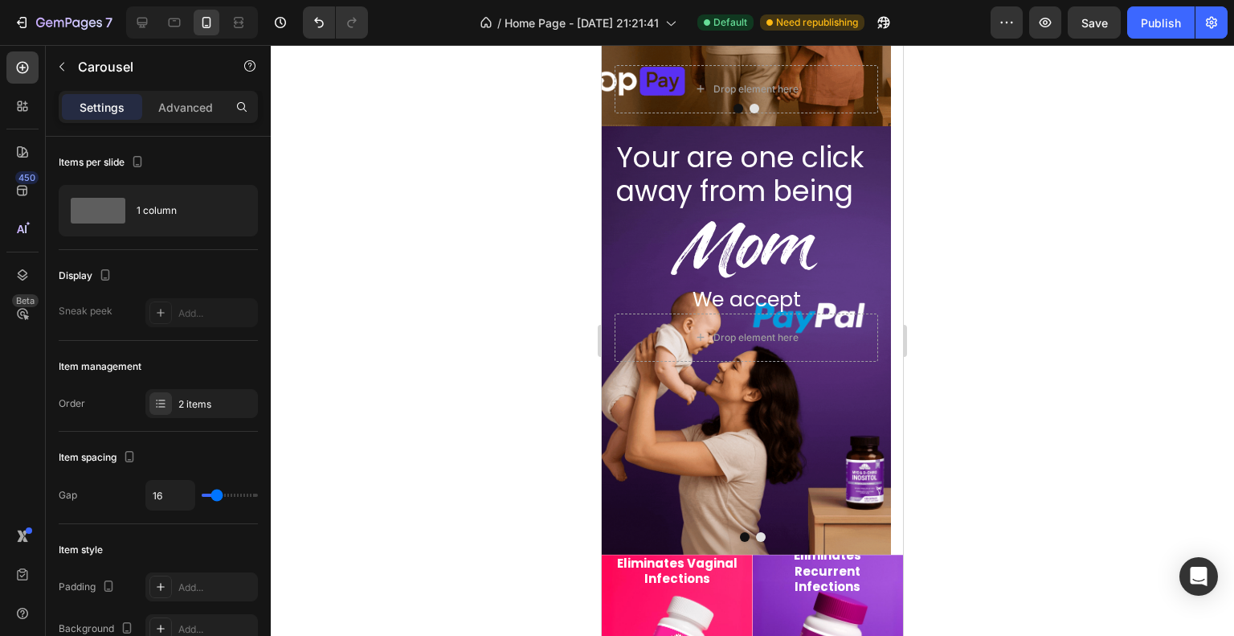
click at [740, 536] on button "Dot" at bounding box center [745, 537] width 10 height 10
click at [756, 539] on button "Dot" at bounding box center [761, 537] width 10 height 10
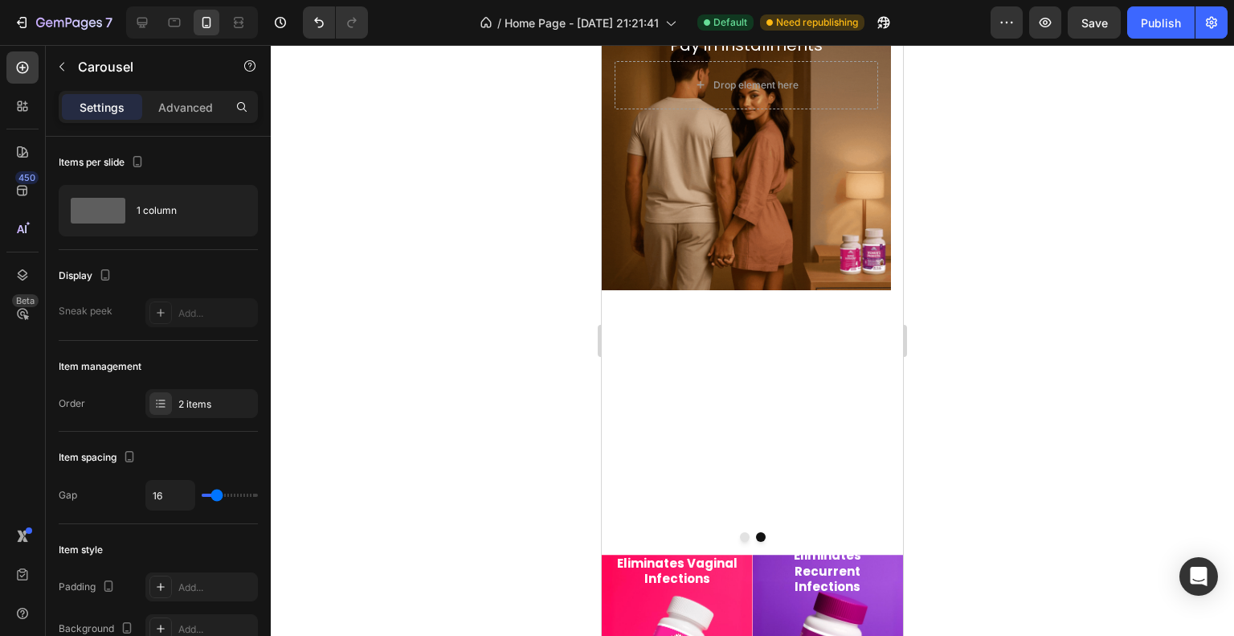
click at [740, 538] on button "Dot" at bounding box center [745, 537] width 10 height 10
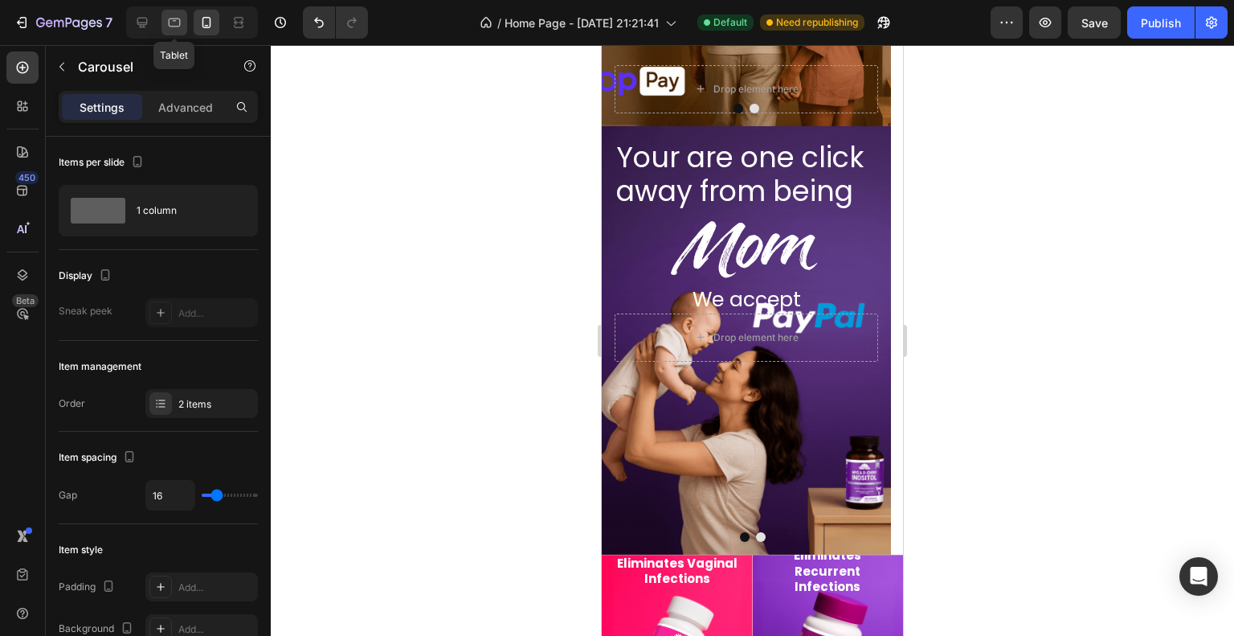
click at [170, 22] on icon at bounding box center [174, 22] width 16 height 16
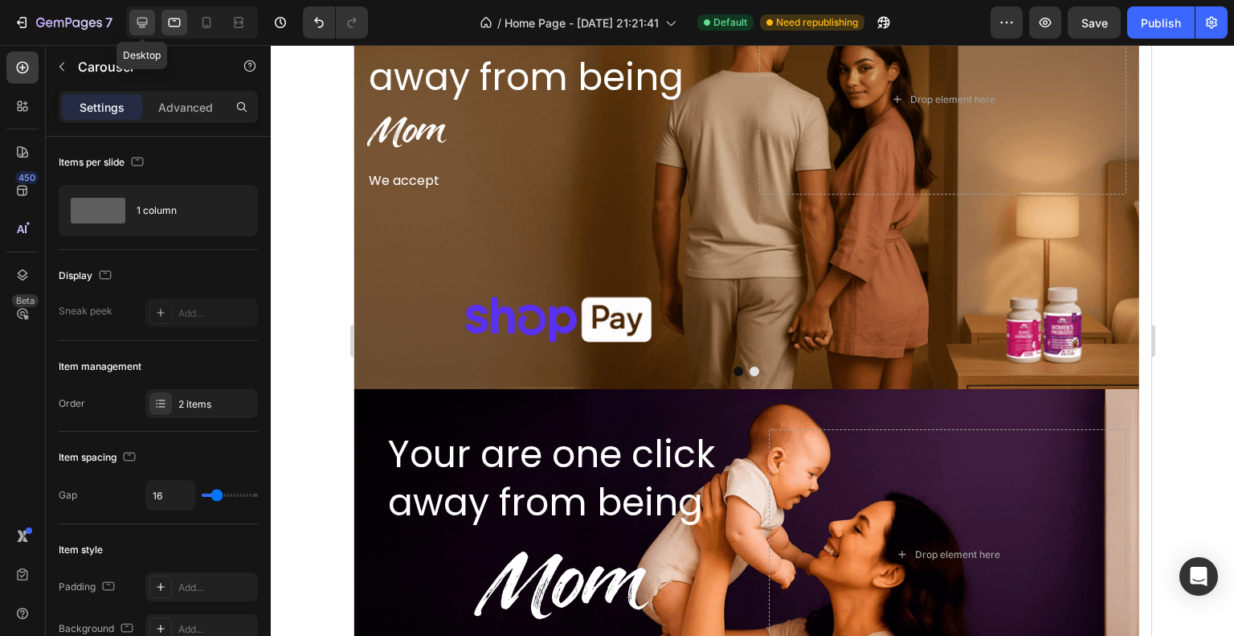
scroll to position [1256, 0]
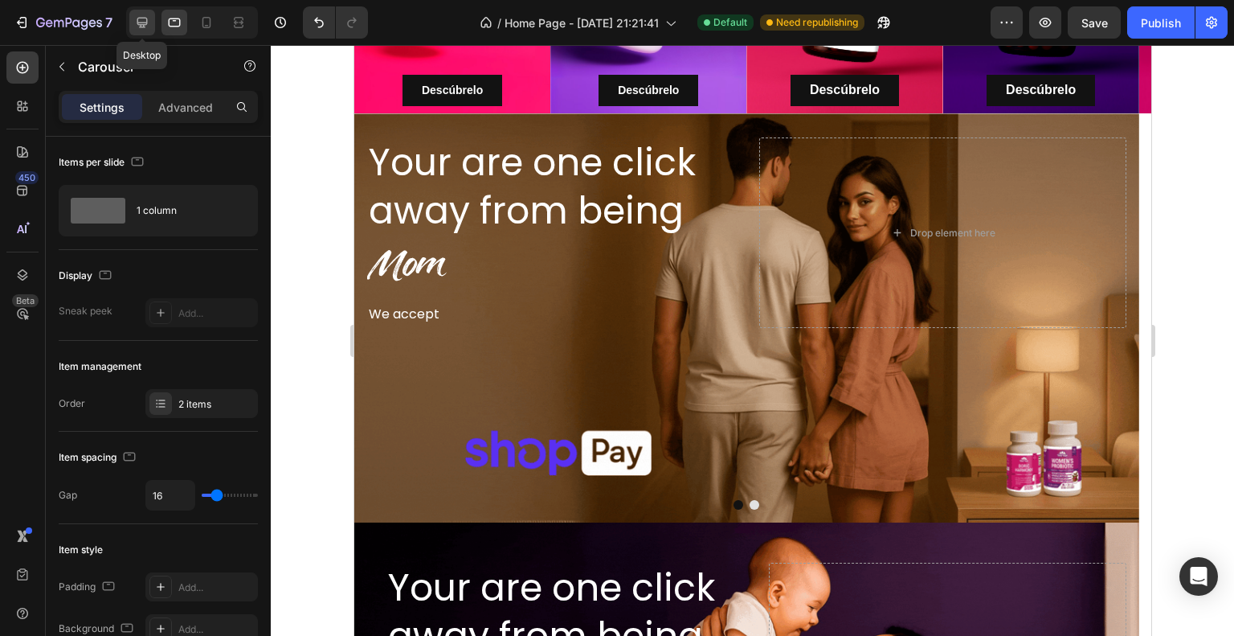
click at [151, 22] on div at bounding box center [142, 23] width 26 height 26
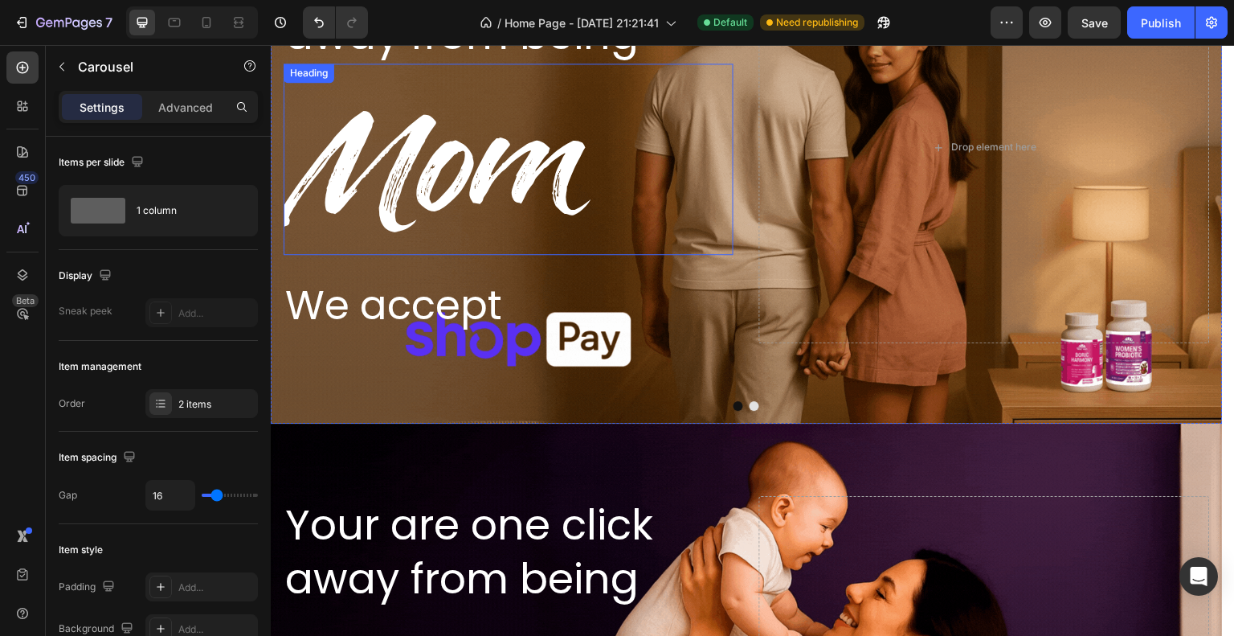
scroll to position [1484, 0]
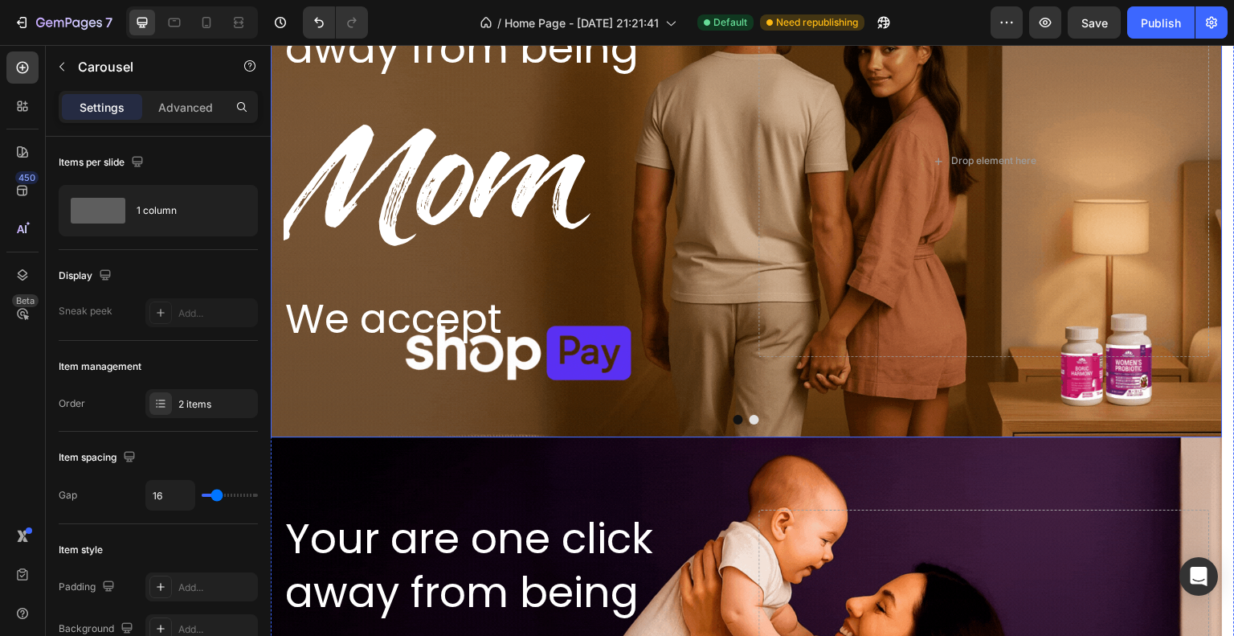
click at [738, 419] on button "Dot" at bounding box center [739, 420] width 10 height 10
click at [754, 419] on button "Dot" at bounding box center [755, 420] width 10 height 10
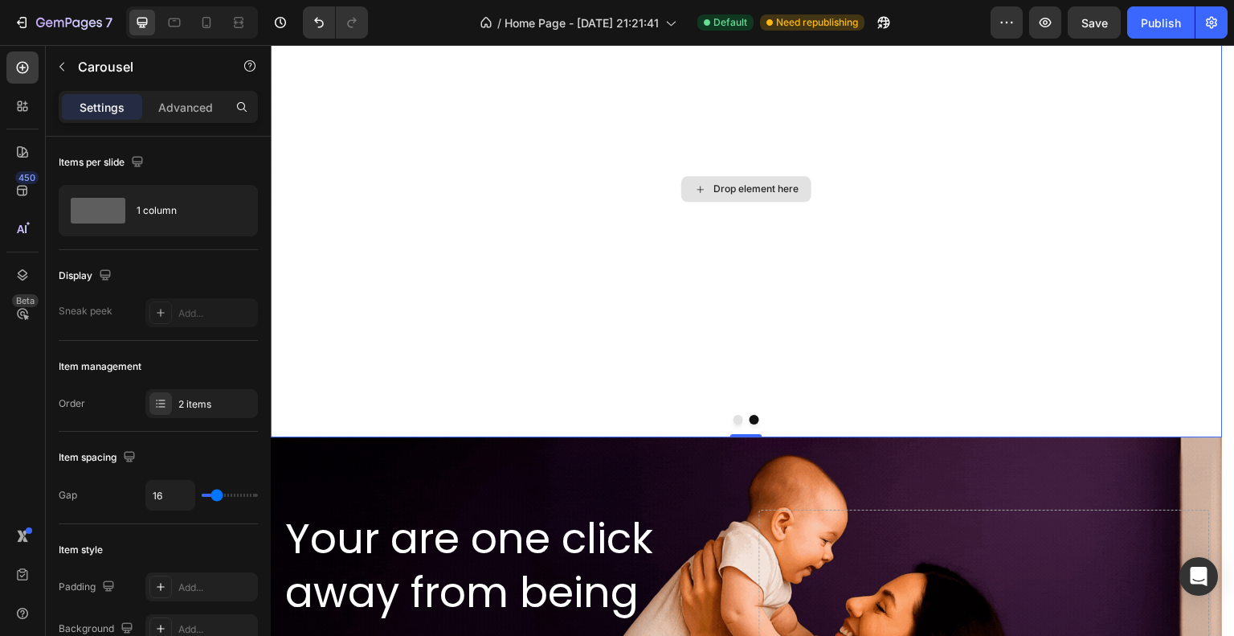
click at [689, 235] on div "Drop element here" at bounding box center [747, 189] width 952 height 496
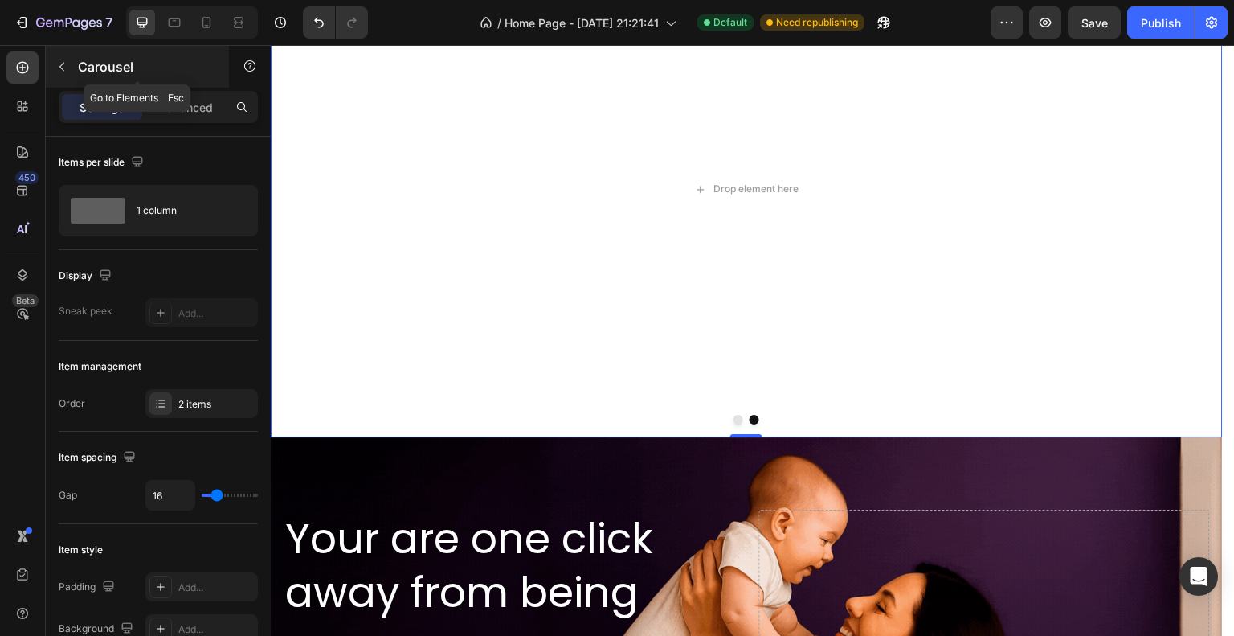
click at [61, 64] on icon "button" at bounding box center [61, 67] width 5 height 9
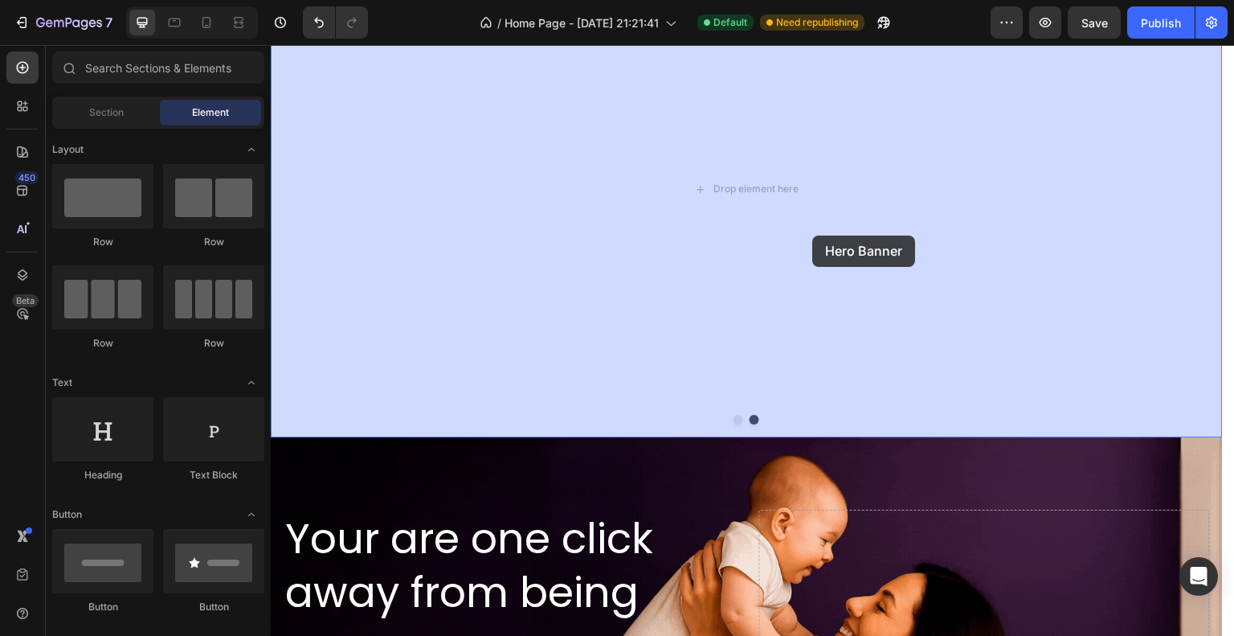
drag, startPoint x: 373, startPoint y: 407, endPoint x: 485, endPoint y: 292, distance: 160.2
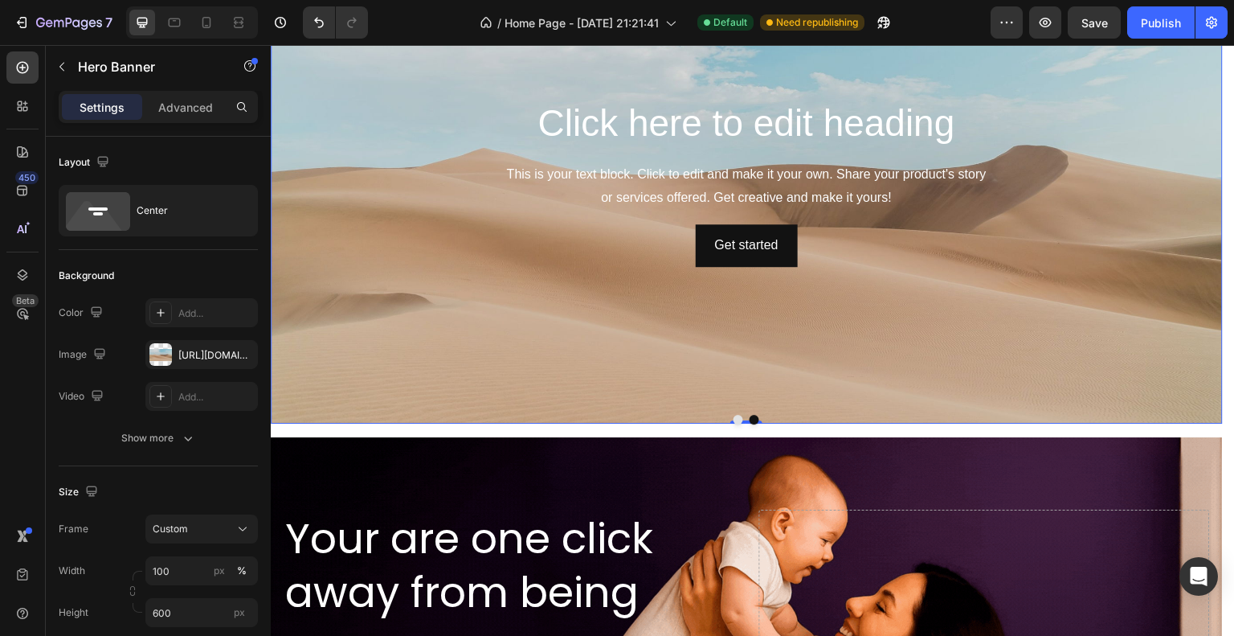
click at [197, 121] on div "Settings Advanced" at bounding box center [158, 107] width 199 height 32
click at [197, 107] on p "Advanced" at bounding box center [185, 107] width 55 height 17
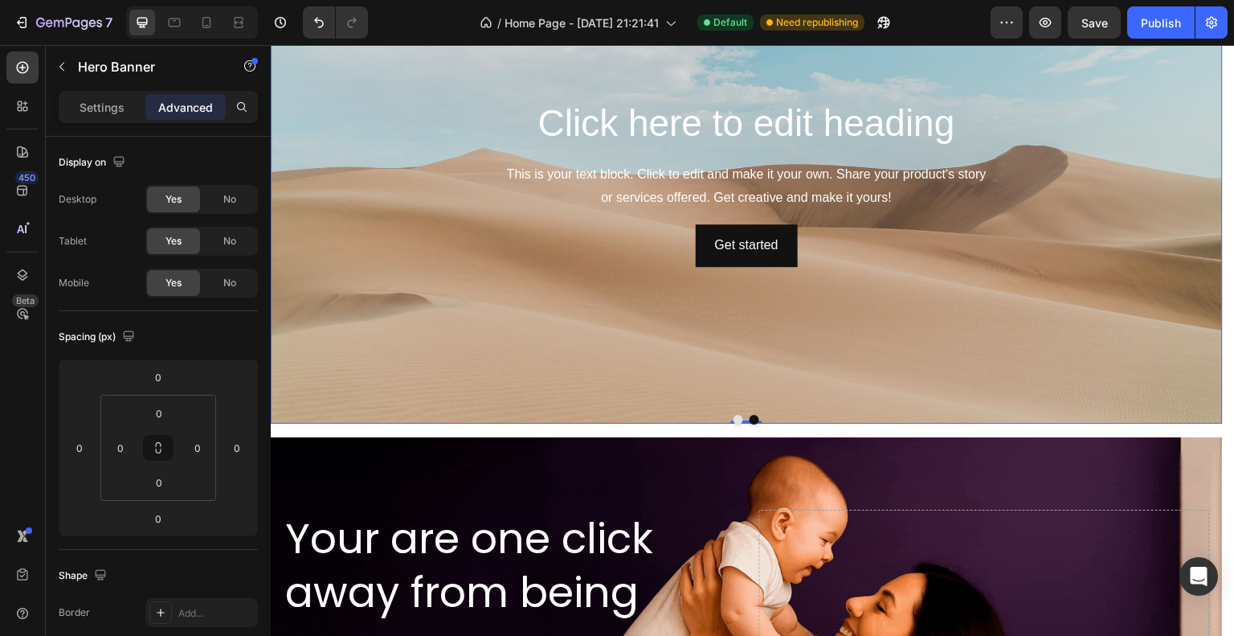
click at [728, 366] on div "Background Image" at bounding box center [747, 182] width 952 height 482
click at [833, 444] on div "Your are one click away from being Heading Mom Text Block We accept Heading Dro…" at bounding box center [747, 628] width 952 height 383
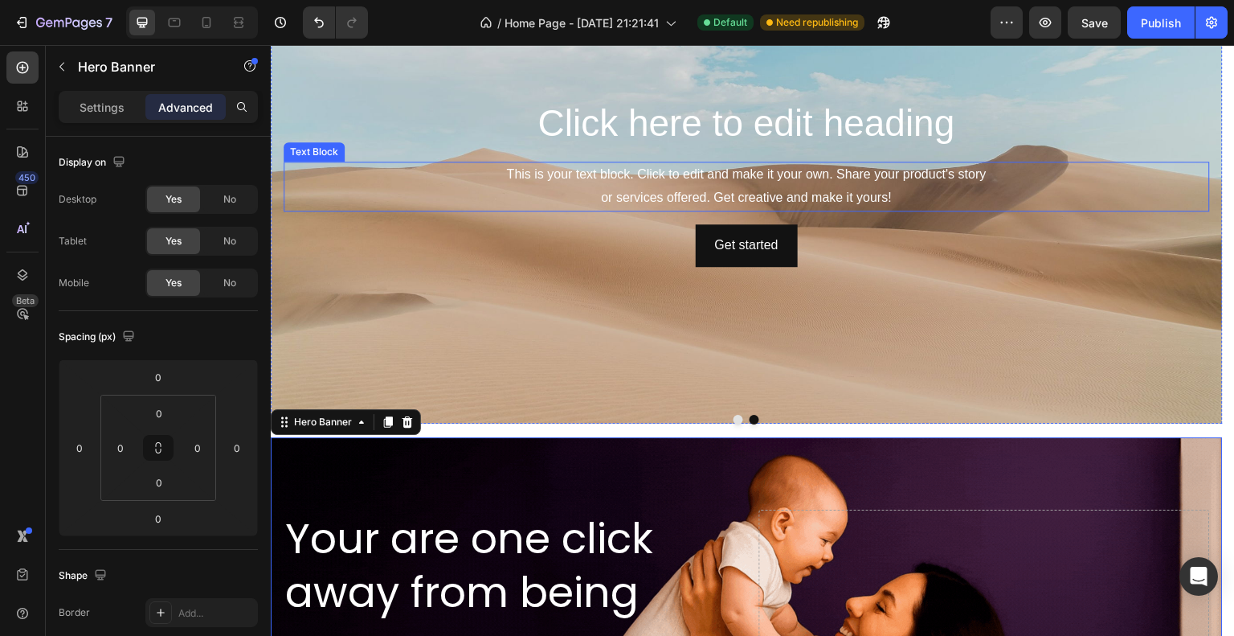
click at [603, 180] on div "This is your text block. Click to edit and make it your own. Share your product…" at bounding box center [747, 186] width 926 height 50
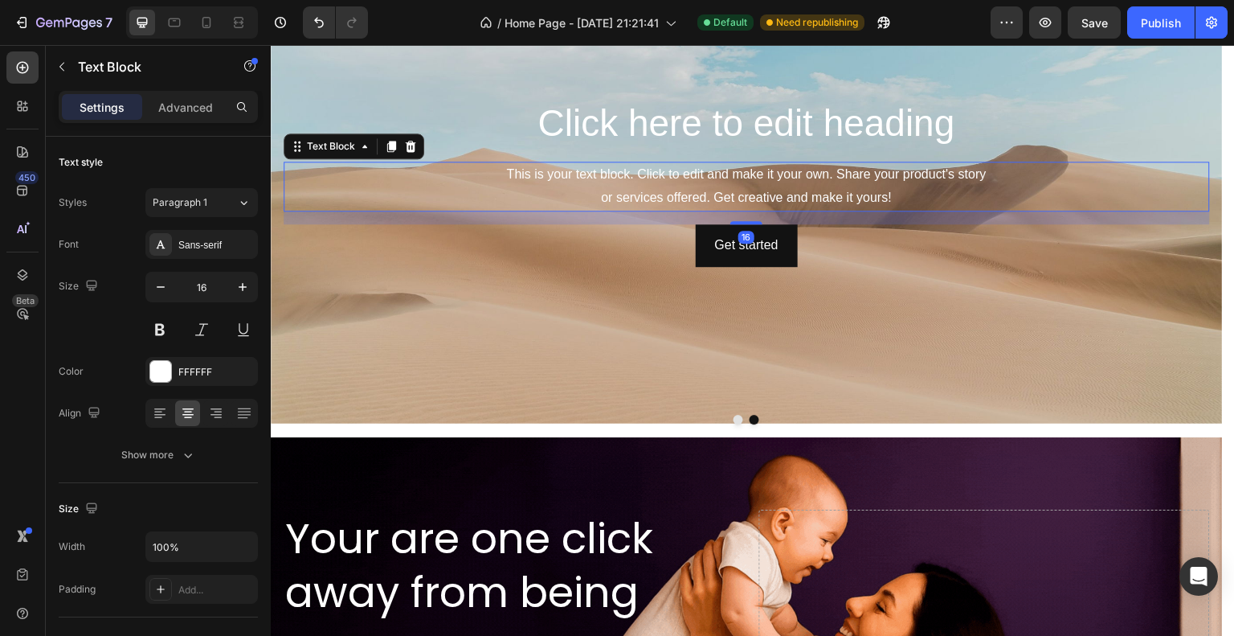
click at [468, 219] on div "16" at bounding box center [747, 217] width 926 height 13
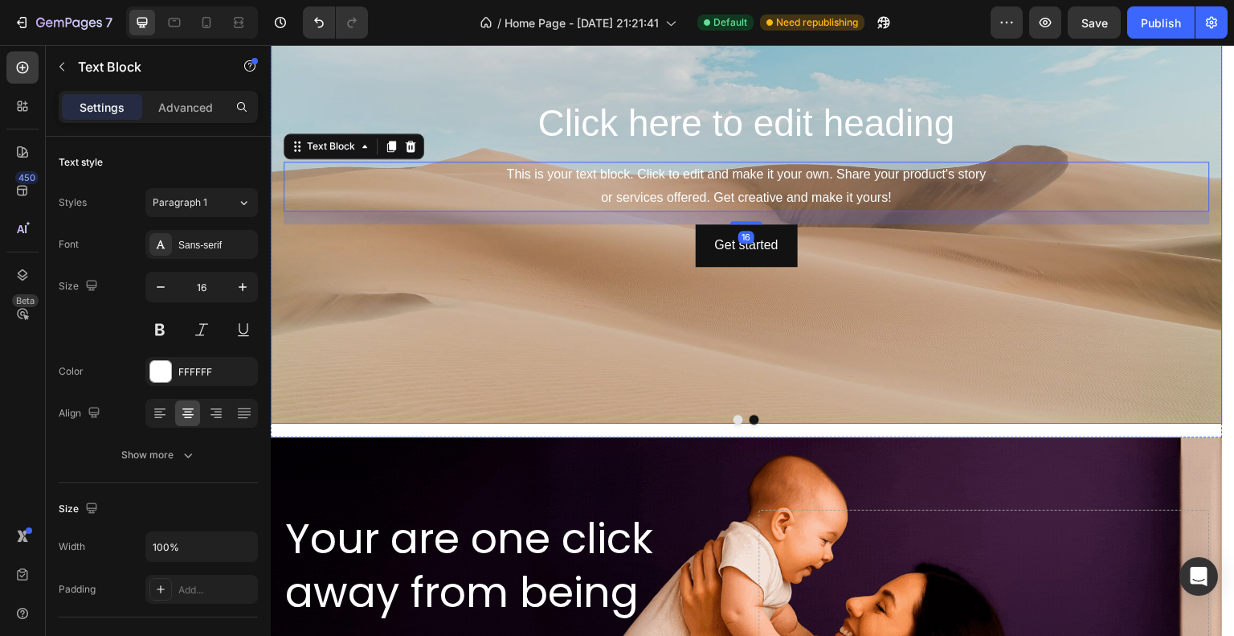
click at [463, 288] on div "Background Image" at bounding box center [747, 182] width 952 height 482
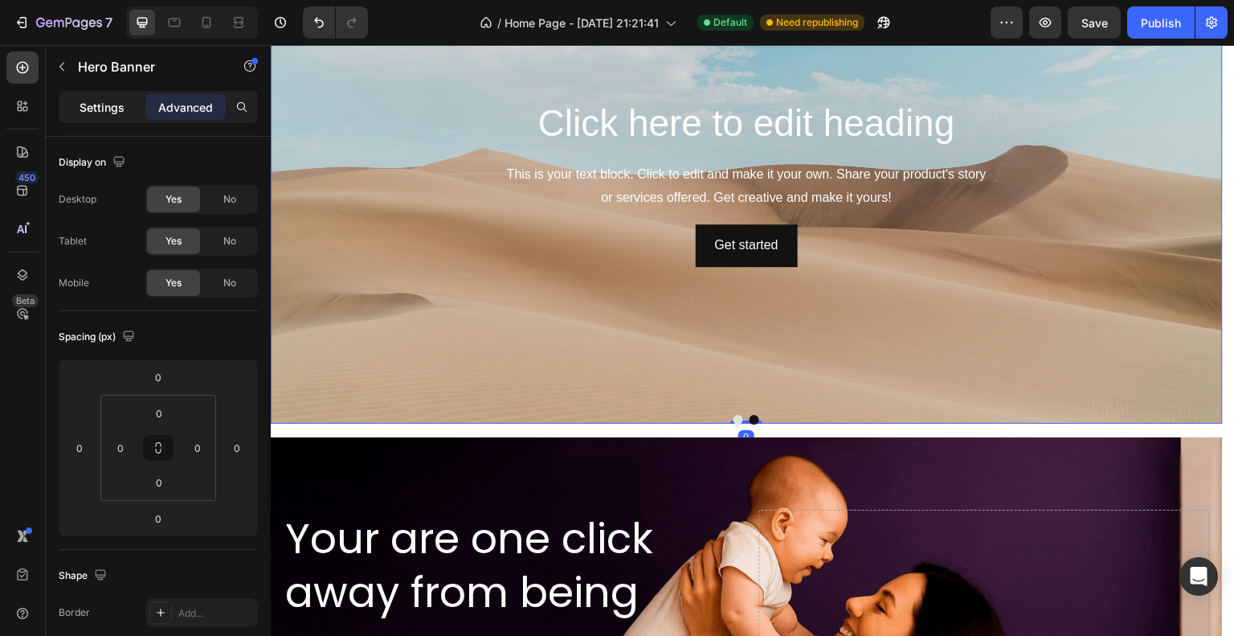
click at [120, 106] on p "Settings" at bounding box center [102, 107] width 45 height 17
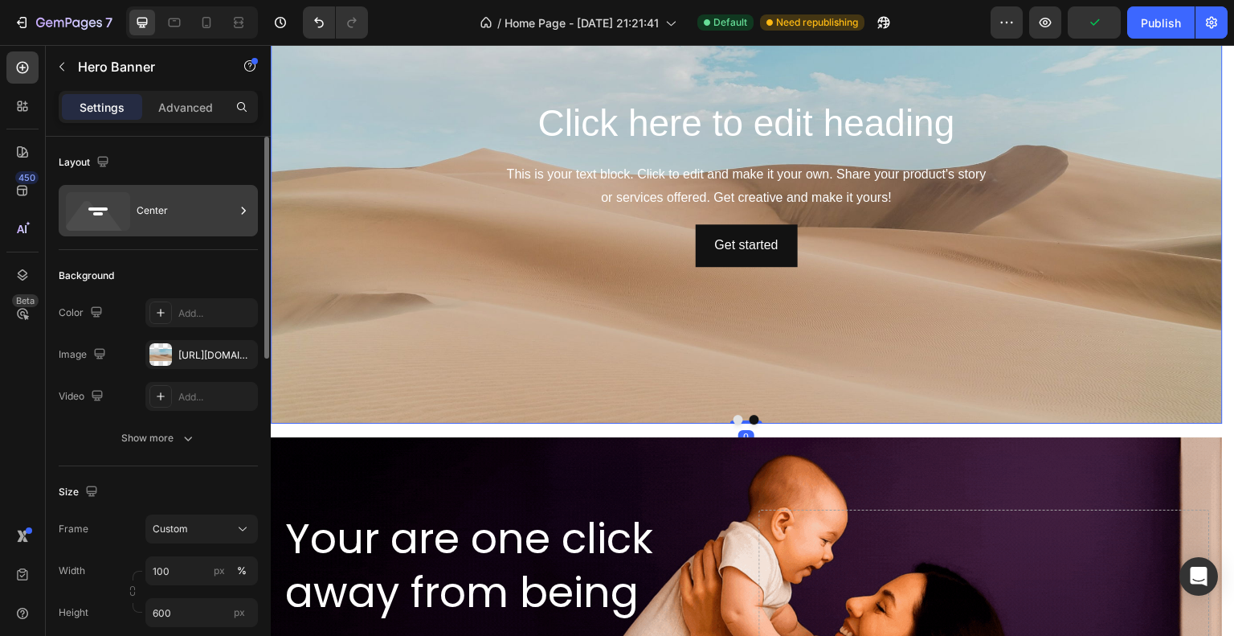
click at [161, 219] on div "Center" at bounding box center [186, 210] width 98 height 37
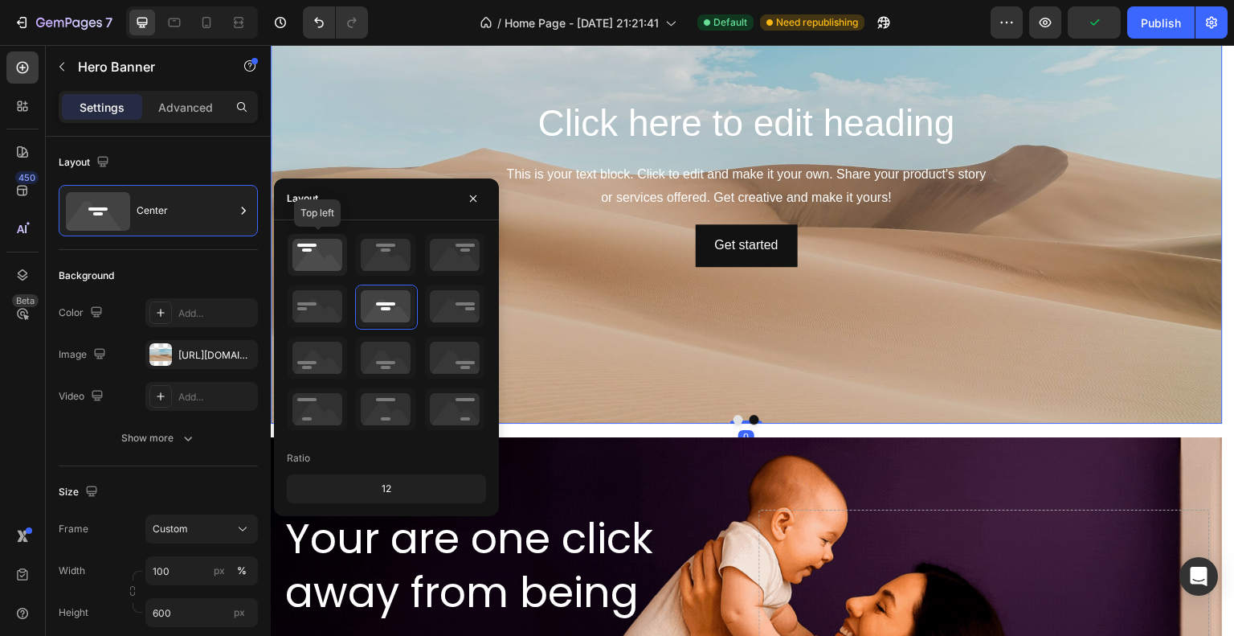
click at [309, 258] on icon at bounding box center [317, 255] width 59 height 42
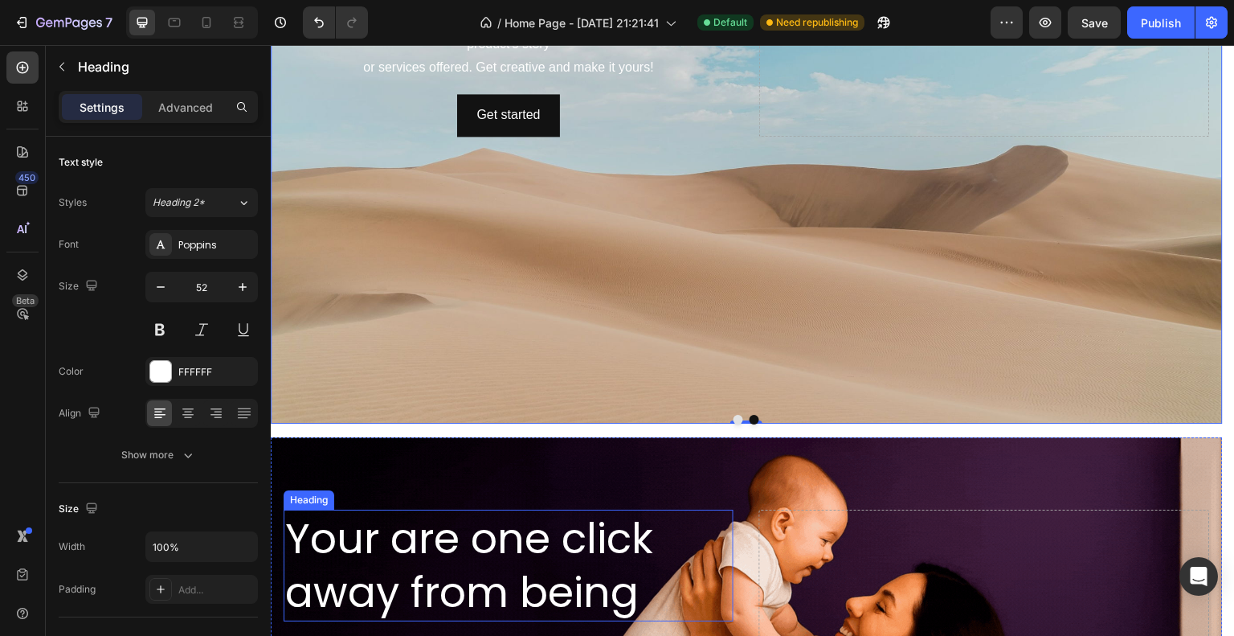
click at [574, 556] on span "Your are one click away from being" at bounding box center [469, 565] width 368 height 113
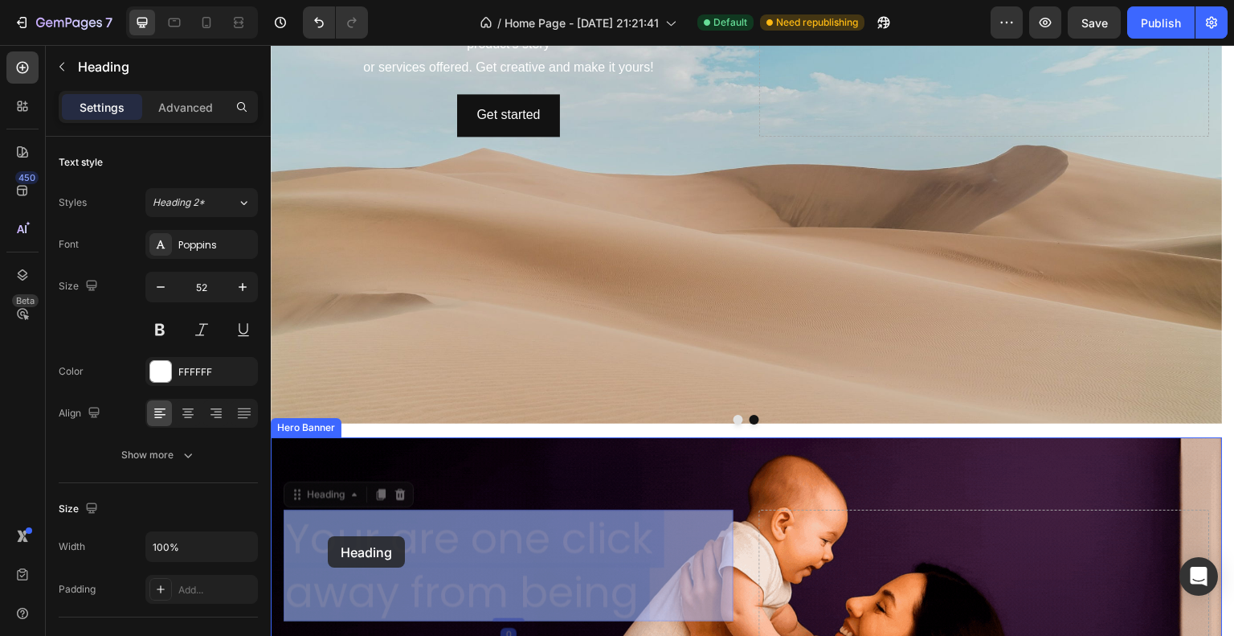
drag, startPoint x: 643, startPoint y: 592, endPoint x: 328, endPoint y: 537, distance: 319.8
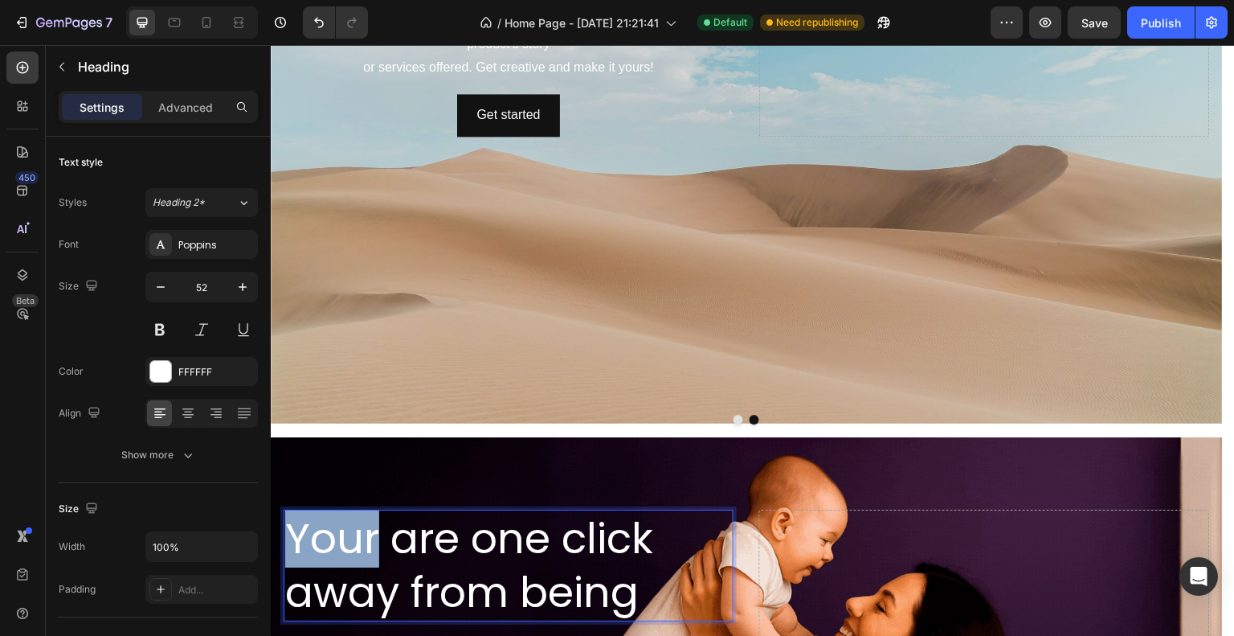
click at [329, 533] on span "Your are one click away from being" at bounding box center [469, 565] width 368 height 113
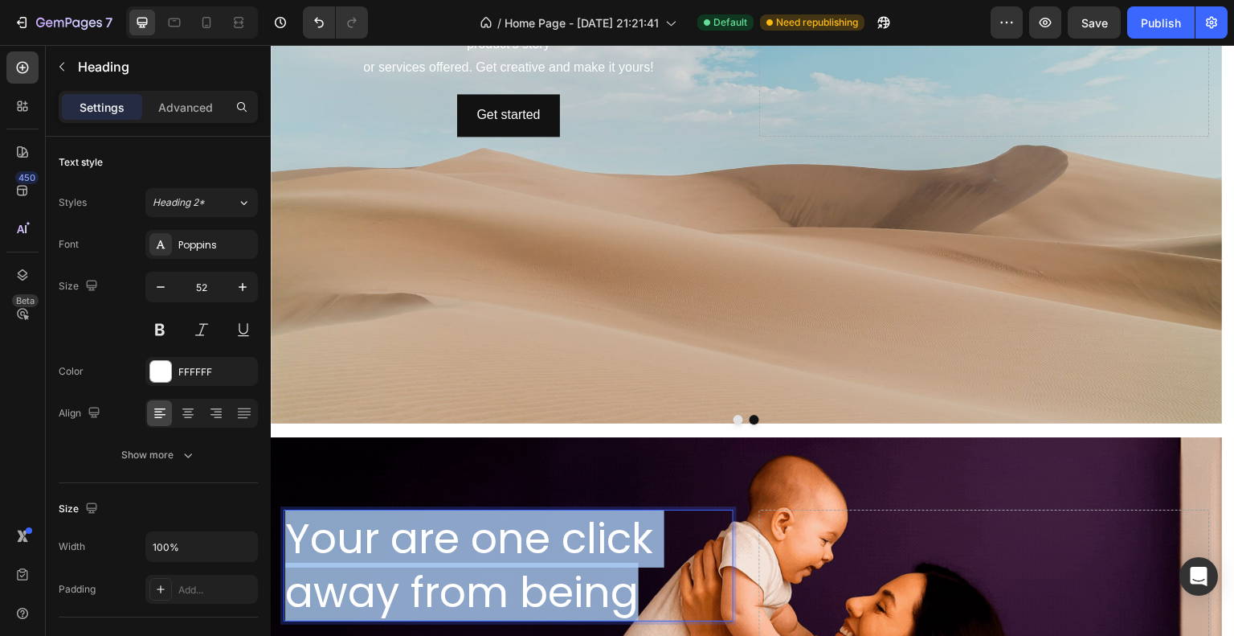
click at [329, 533] on span "Your are one click away from being" at bounding box center [469, 565] width 368 height 113
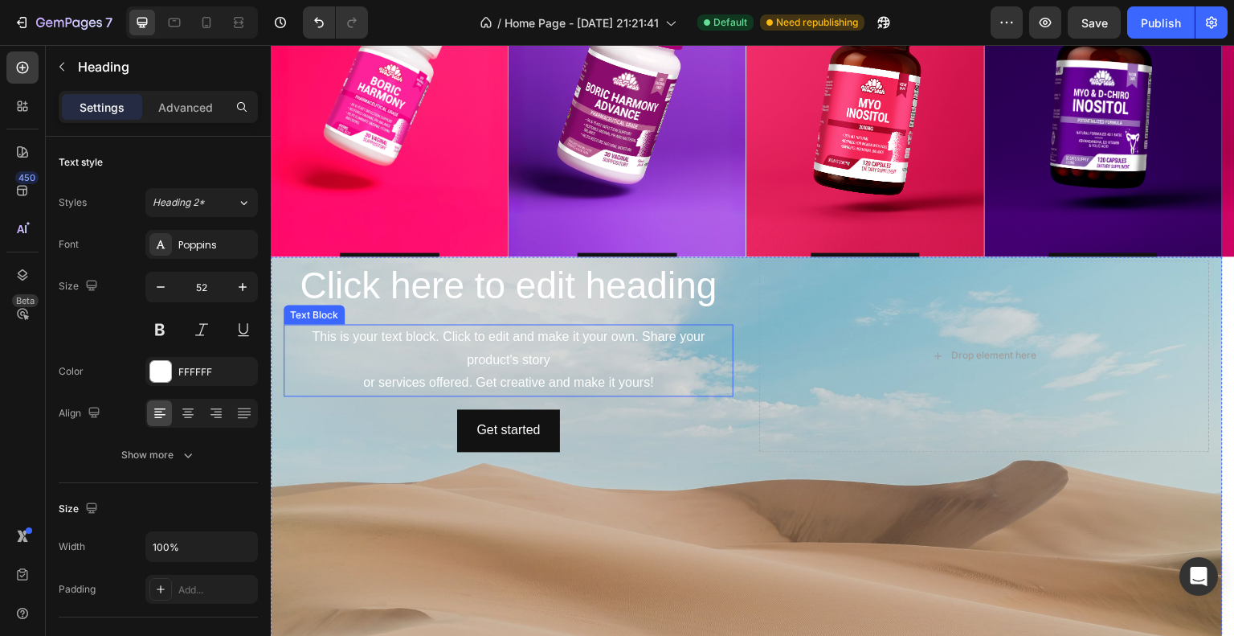
scroll to position [1163, 0]
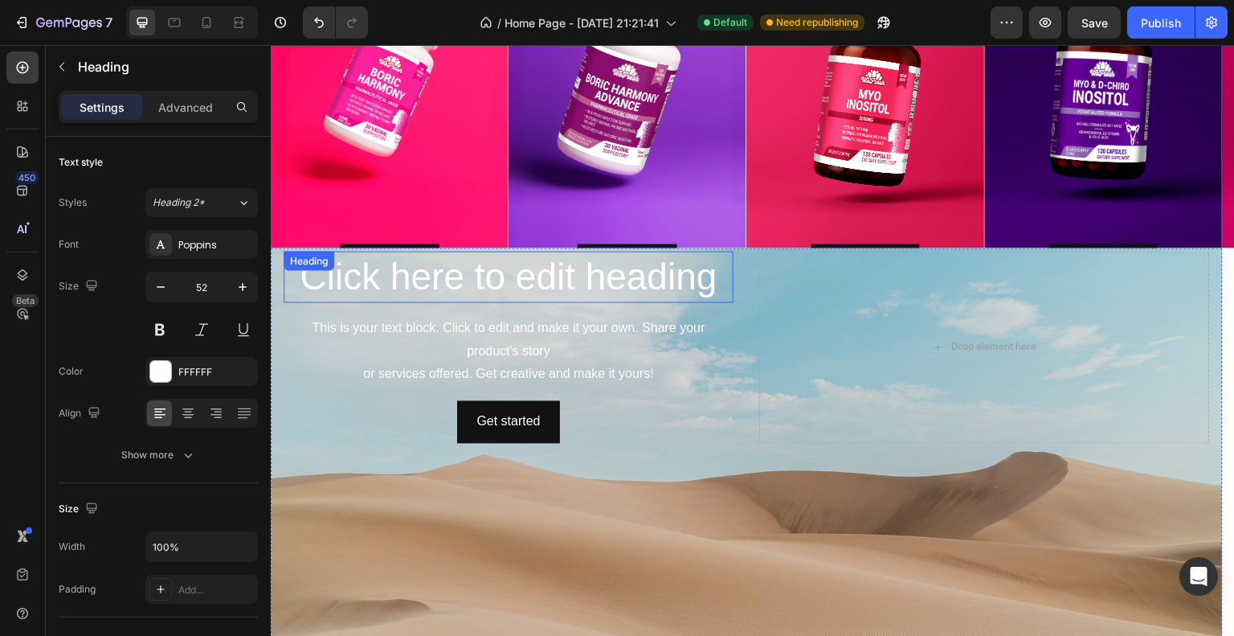
click at [558, 283] on h2 "Click here to edit heading" at bounding box center [509, 276] width 450 height 51
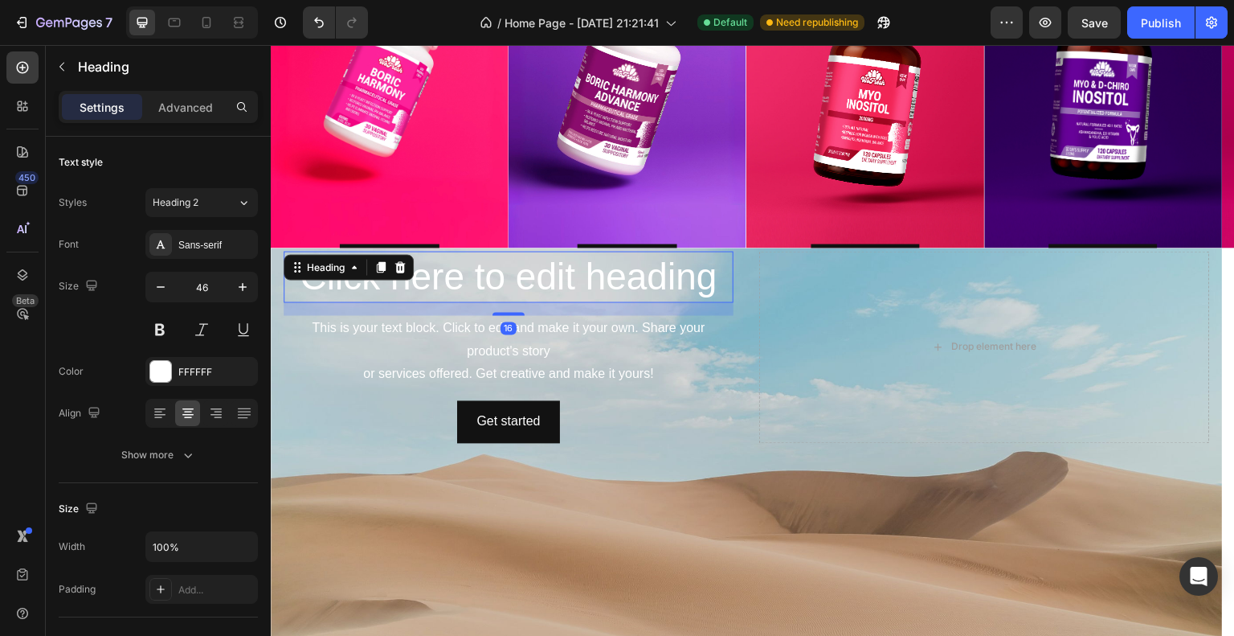
click at [558, 283] on h2 "Click here to edit heading" at bounding box center [509, 276] width 450 height 51
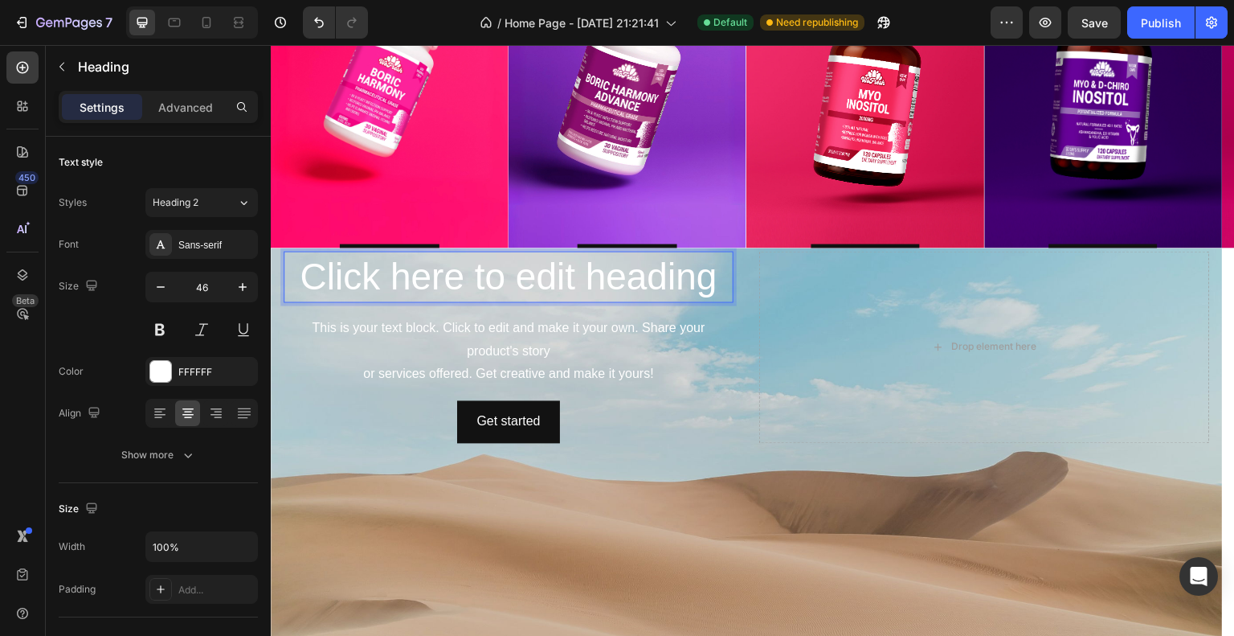
click at [558, 283] on p "Click here to edit heading" at bounding box center [508, 276] width 447 height 48
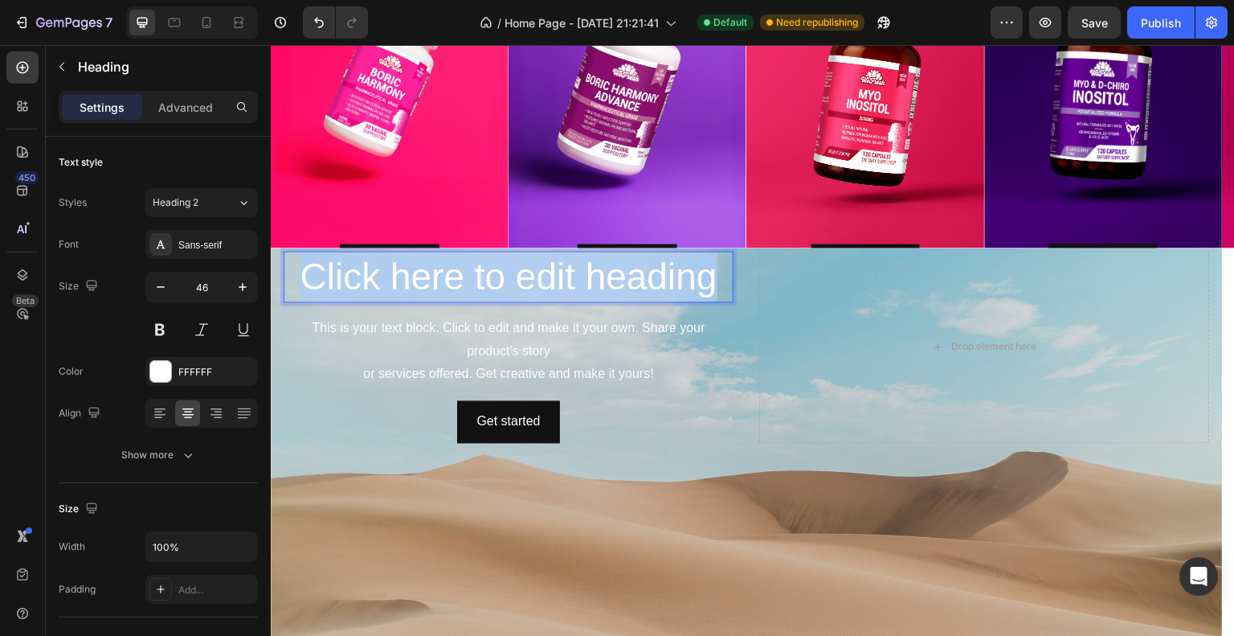
click at [558, 283] on p "Click here to edit heading" at bounding box center [508, 276] width 447 height 48
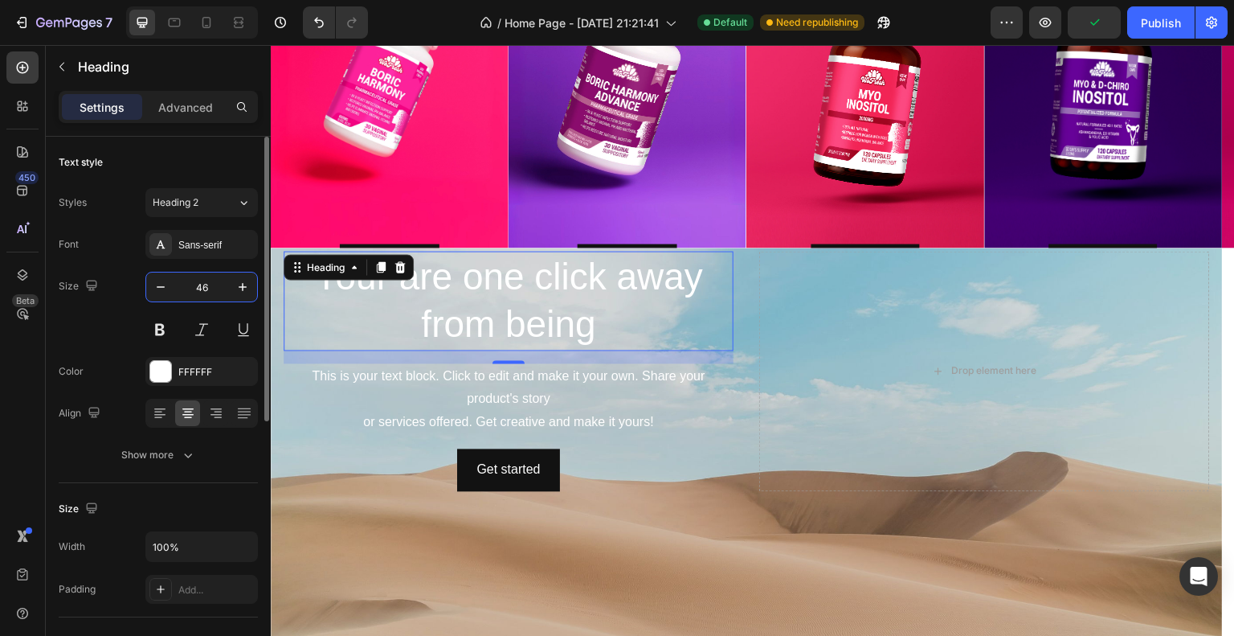
click at [206, 288] on input "46" at bounding box center [201, 286] width 53 height 29
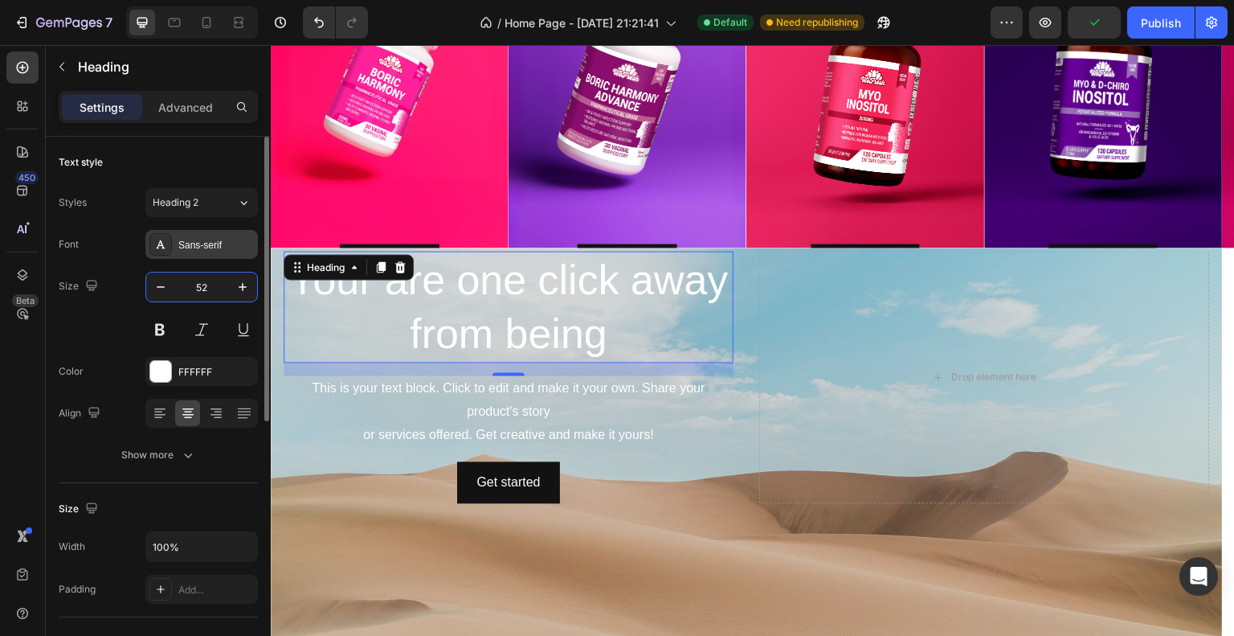
type input "52"
click at [218, 243] on div "Sans-serif" at bounding box center [216, 245] width 76 height 14
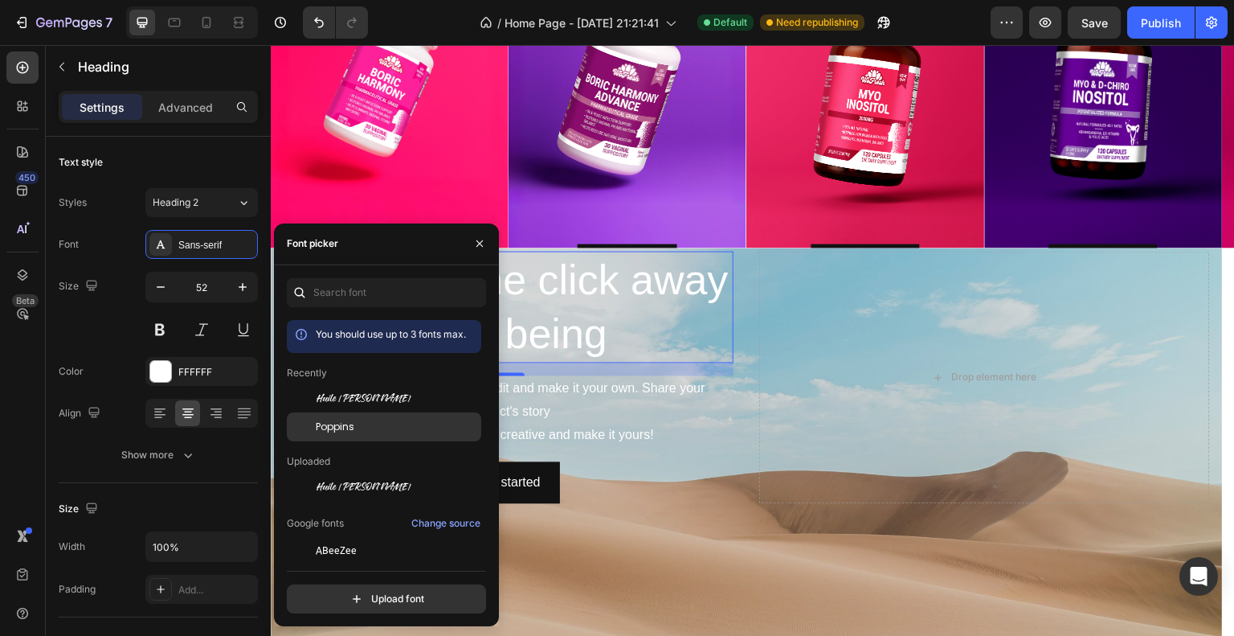
click at [339, 432] on span "Poppins" at bounding box center [335, 426] width 39 height 14
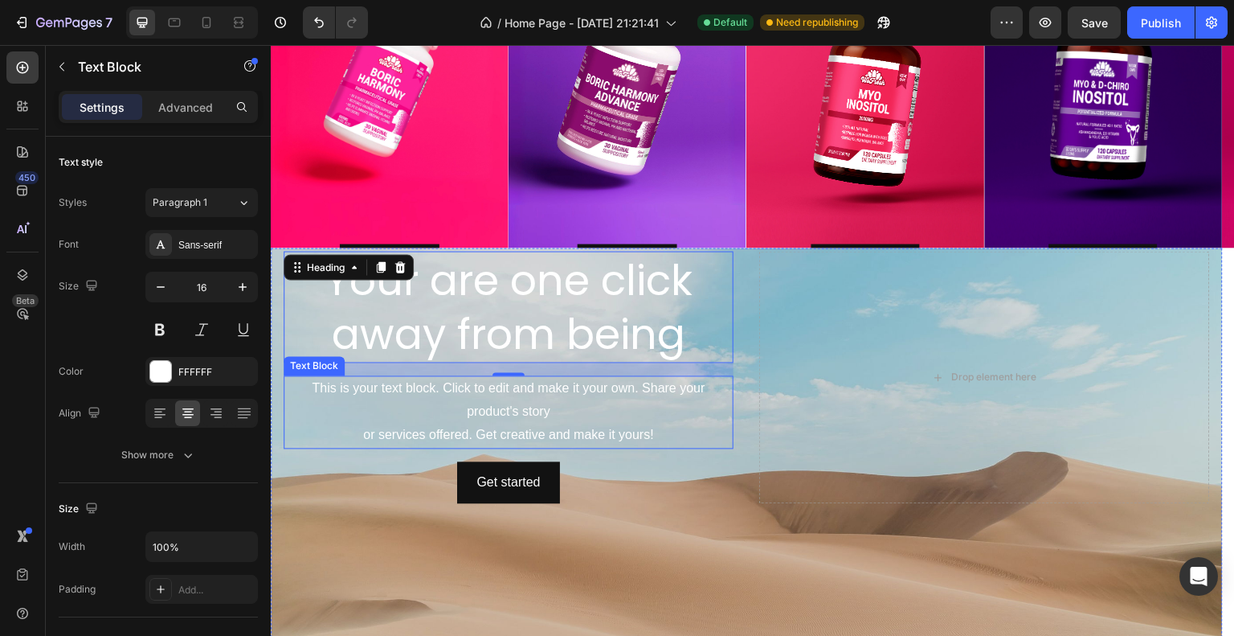
click at [630, 387] on div "This is your text block. Click to edit and make it your own. Share your product…" at bounding box center [509, 411] width 450 height 72
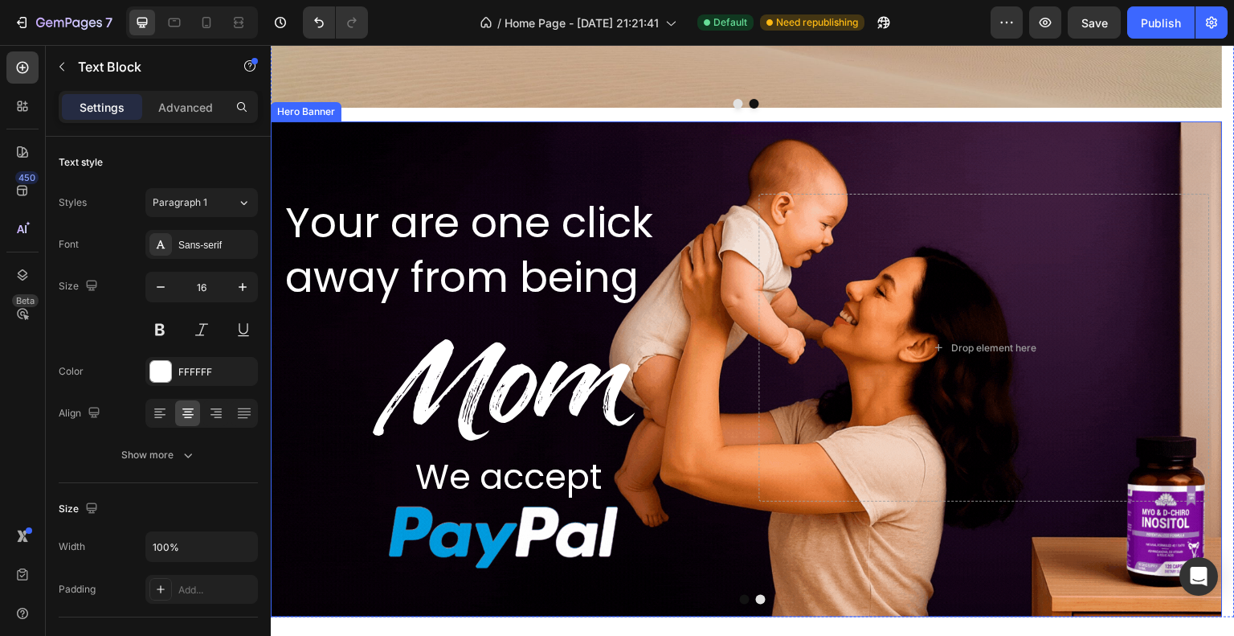
scroll to position [1966, 0]
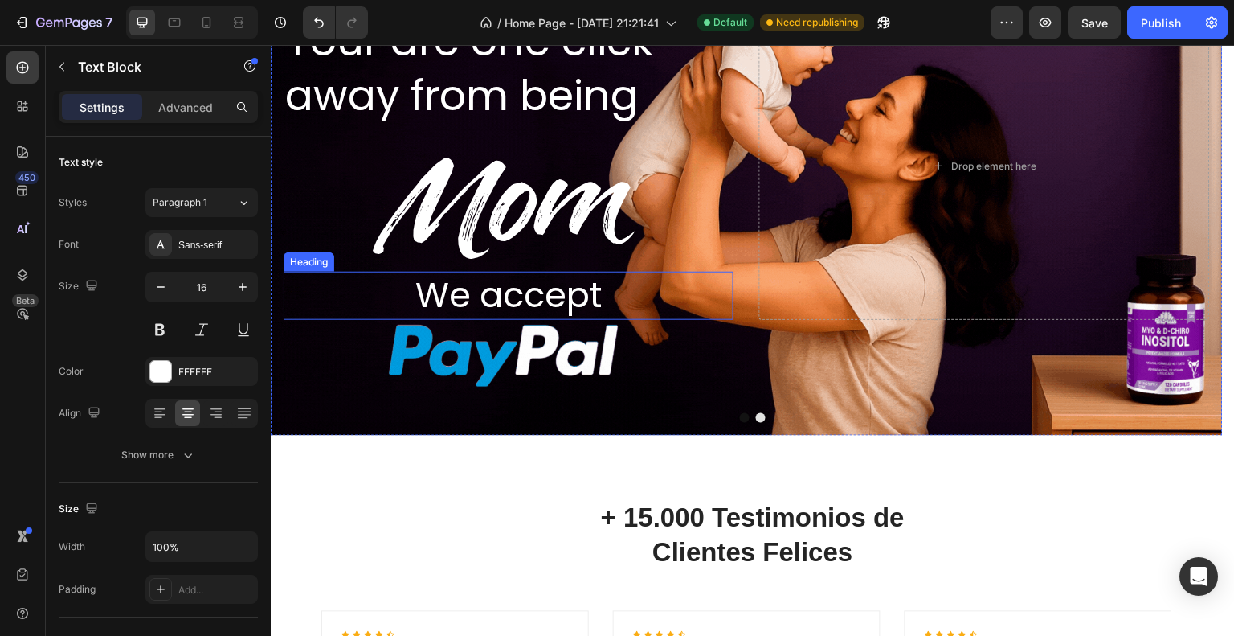
click at [541, 302] on span "We accept" at bounding box center [508, 295] width 186 height 48
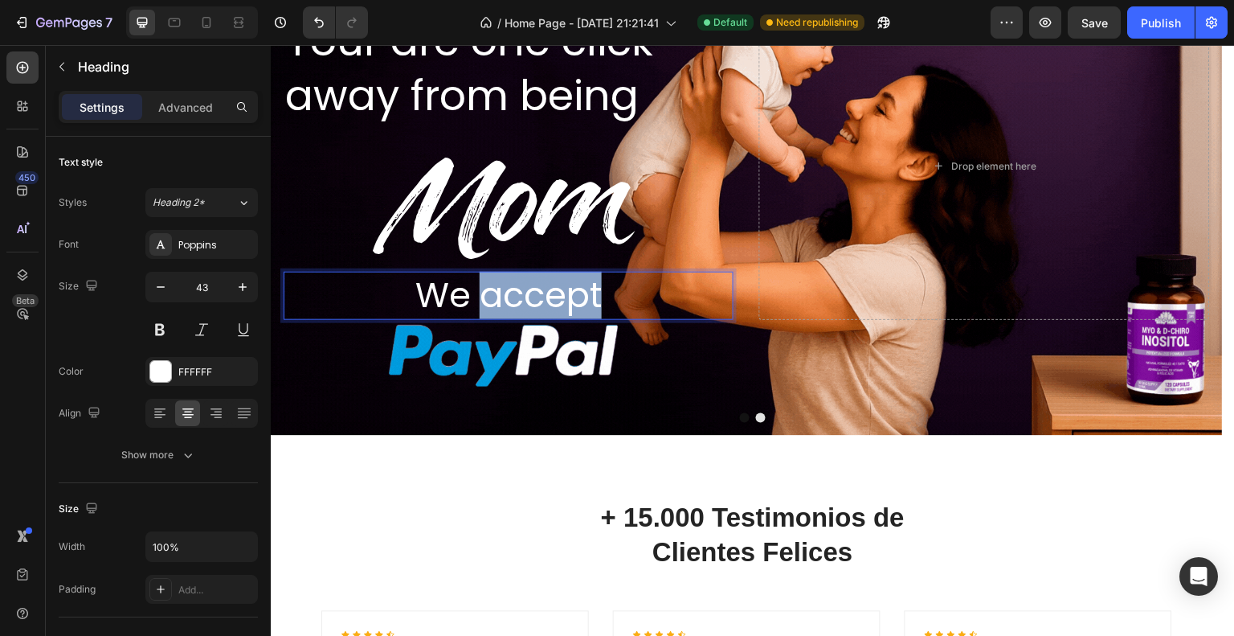
click at [541, 302] on span "We accept" at bounding box center [508, 295] width 186 height 48
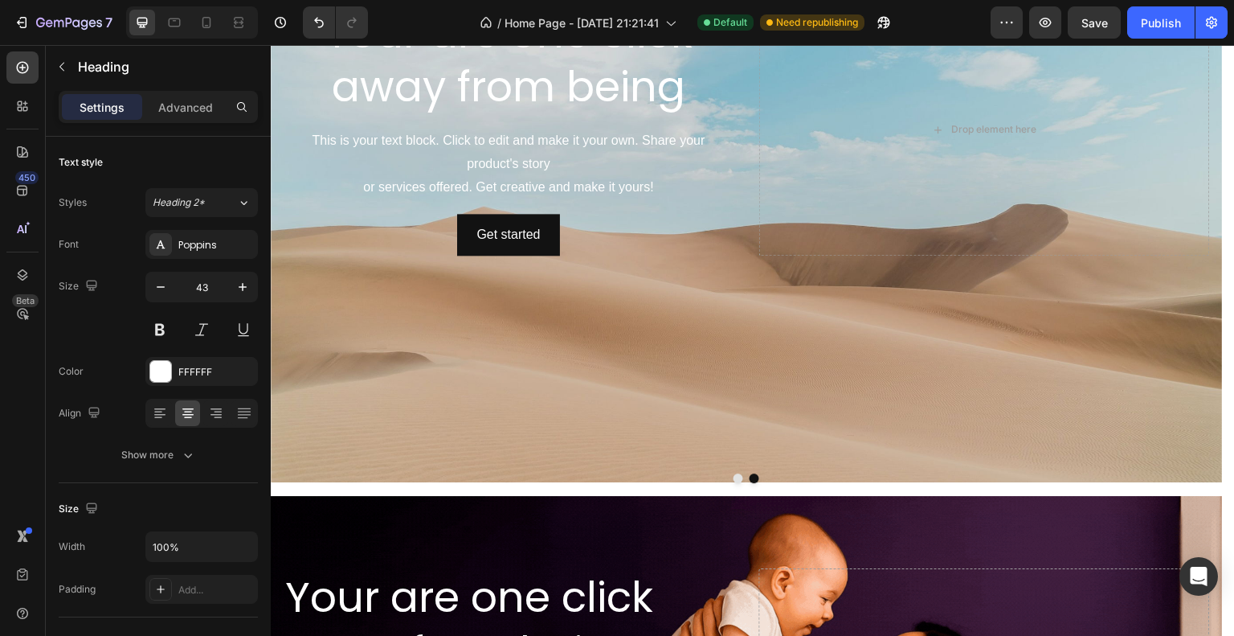
scroll to position [1323, 0]
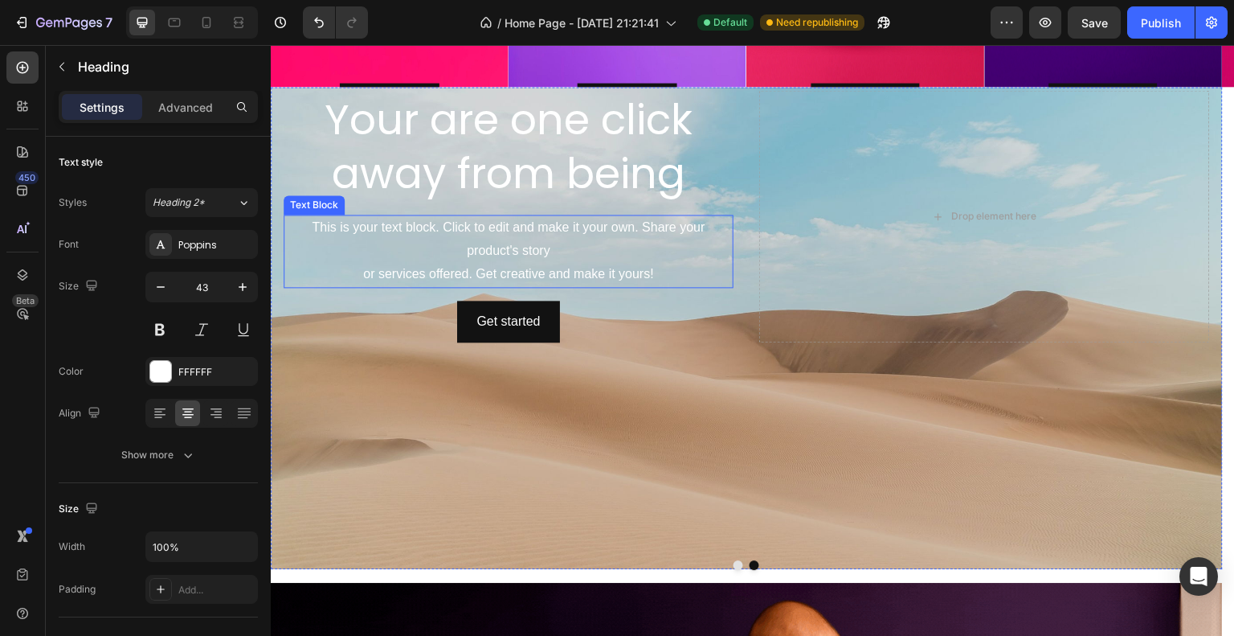
click at [548, 264] on div "This is your text block. Click to edit and make it your own. Share your product…" at bounding box center [509, 251] width 450 height 72
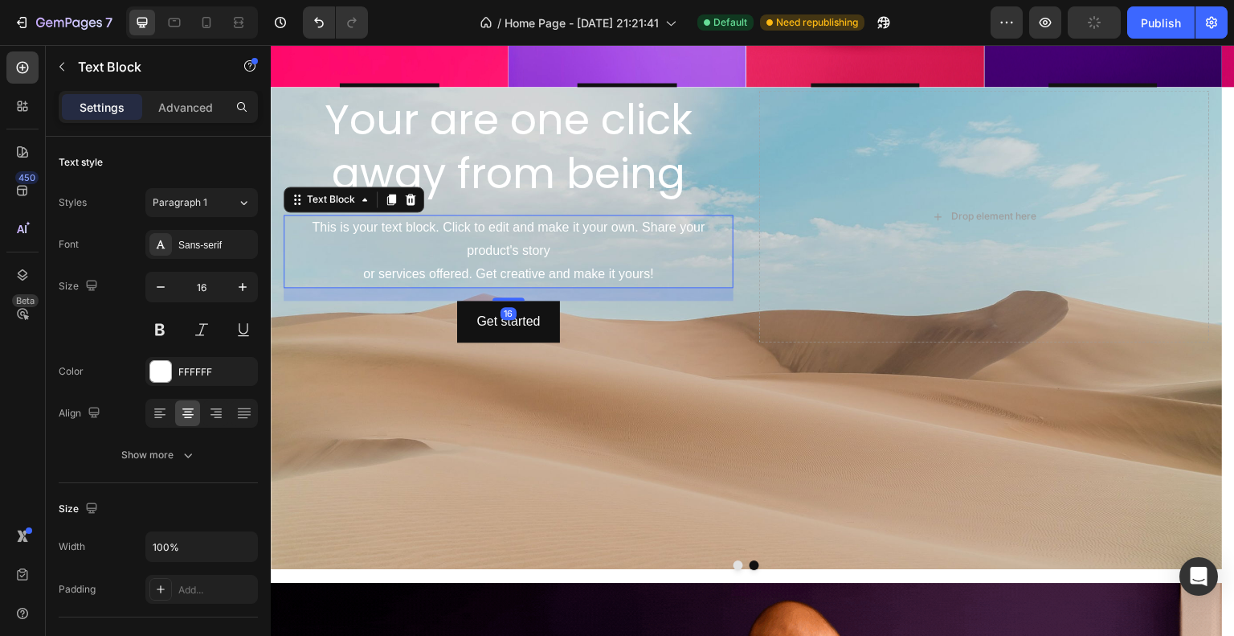
click at [548, 264] on div "This is your text block. Click to edit and make it your own. Share your product…" at bounding box center [509, 251] width 450 height 72
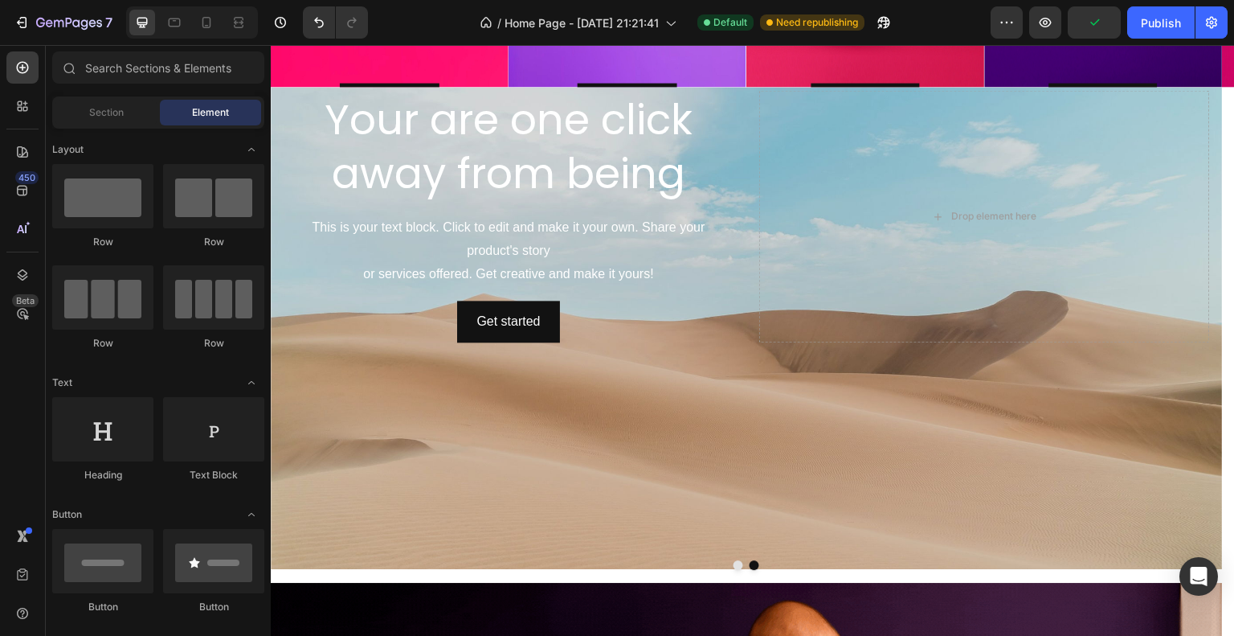
click at [538, 244] on div at bounding box center [538, 244] width 0 height 0
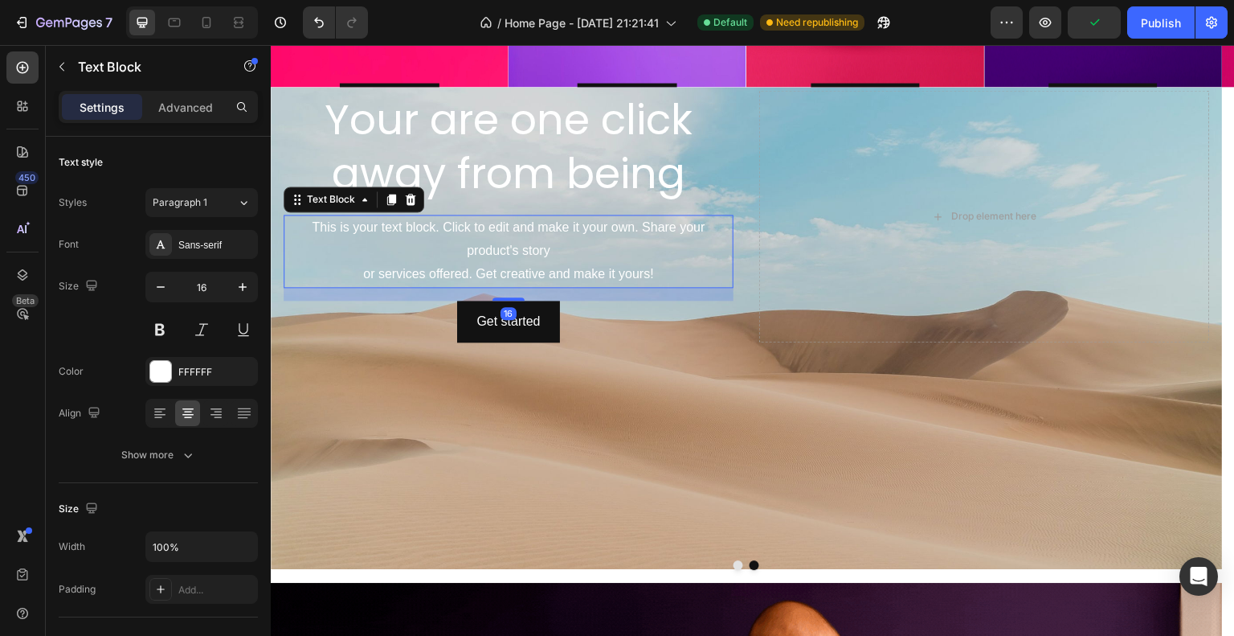
click at [548, 264] on p "This is your text block. Click to edit and make it your own. Share your product…" at bounding box center [508, 250] width 447 height 69
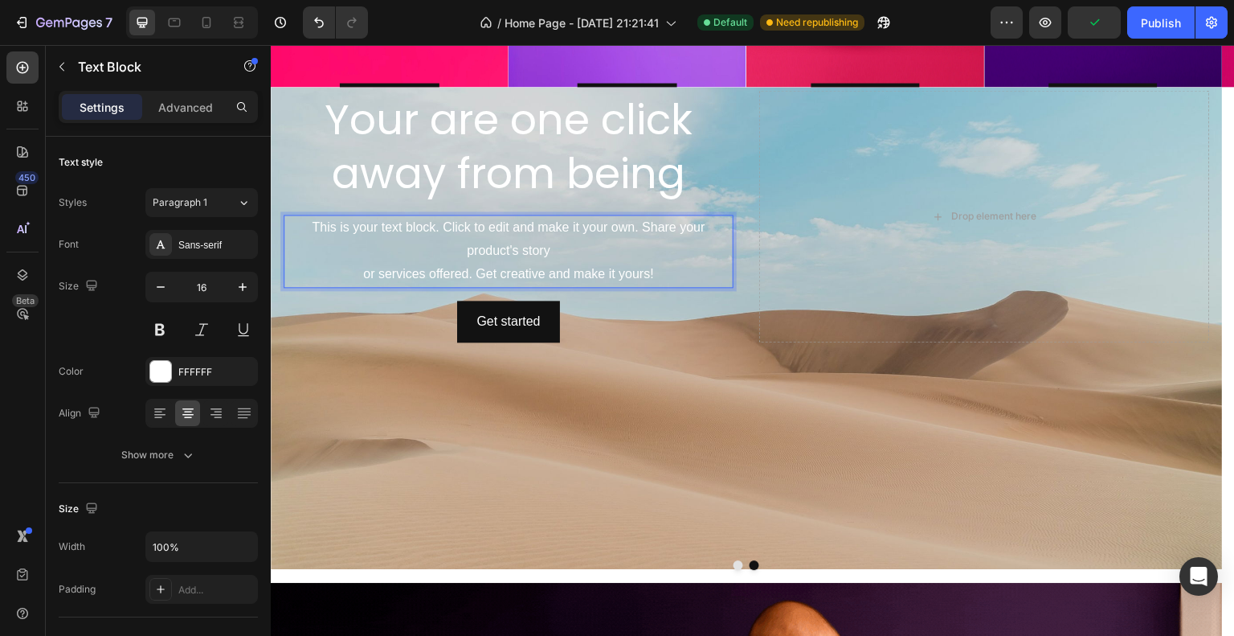
click at [527, 242] on p "This is your text block. Click to edit and make it your own. Share your product…" at bounding box center [508, 250] width 447 height 69
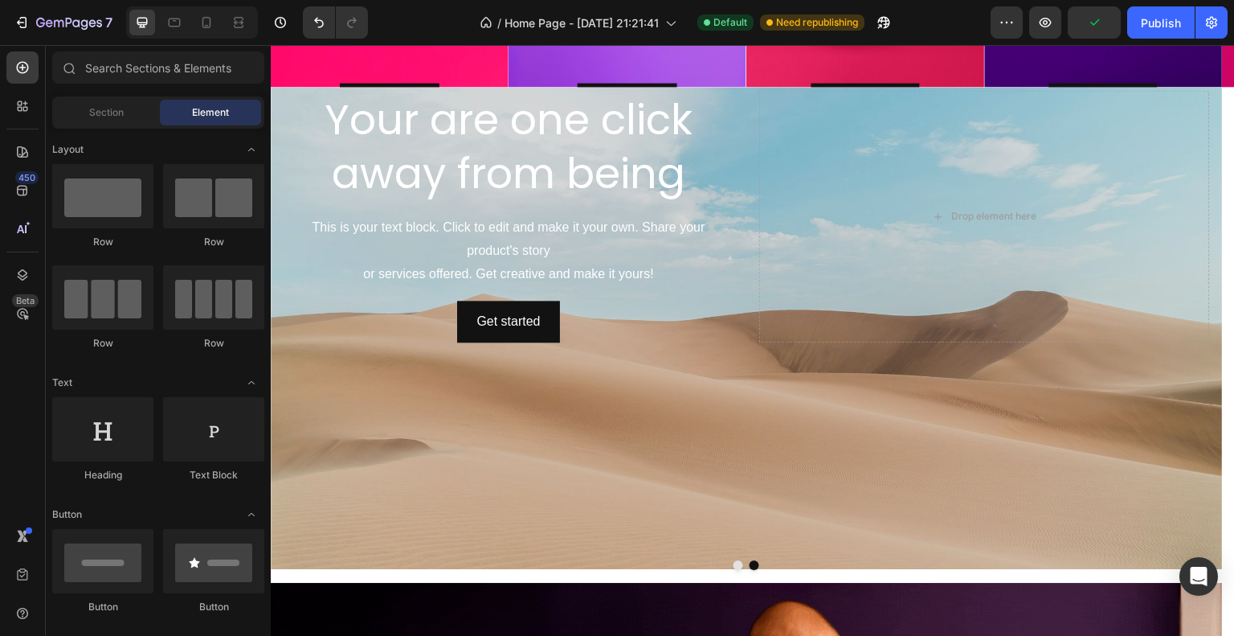
click at [527, 240] on p "This is your text block. Click to edit and make it your own. Share your product…" at bounding box center [508, 250] width 447 height 69
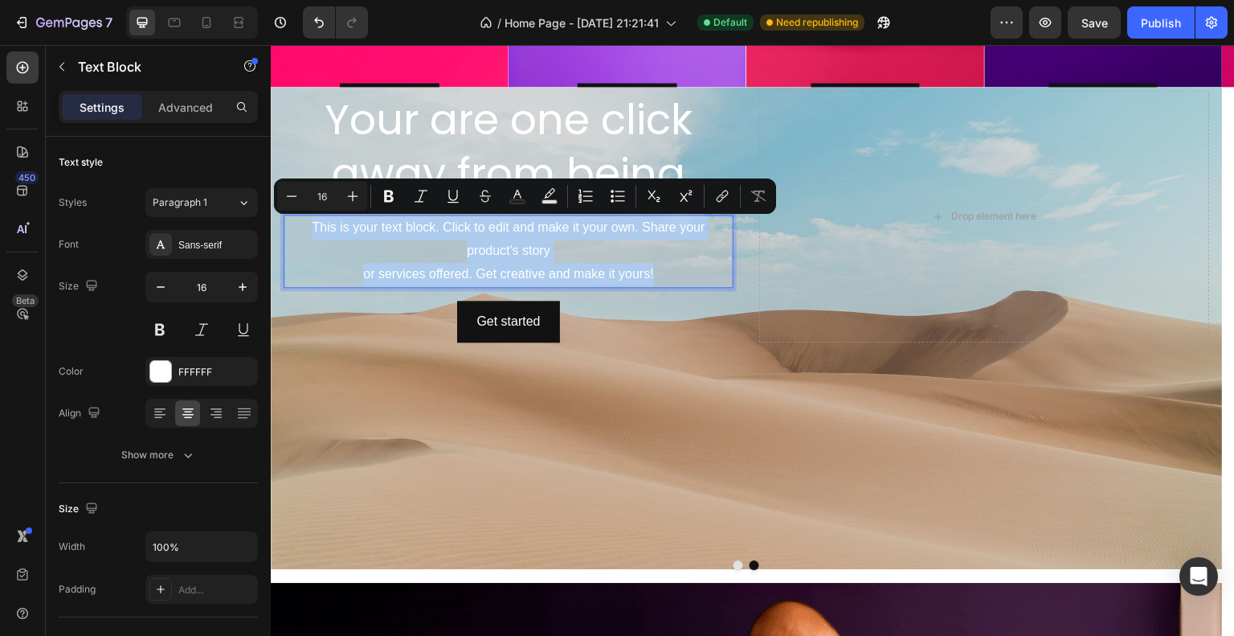
drag, startPoint x: 660, startPoint y: 273, endPoint x: 308, endPoint y: 222, distance: 356.4
click at [308, 222] on p "This is your text block. Click to edit and make it your own. Share your product…" at bounding box center [508, 250] width 447 height 69
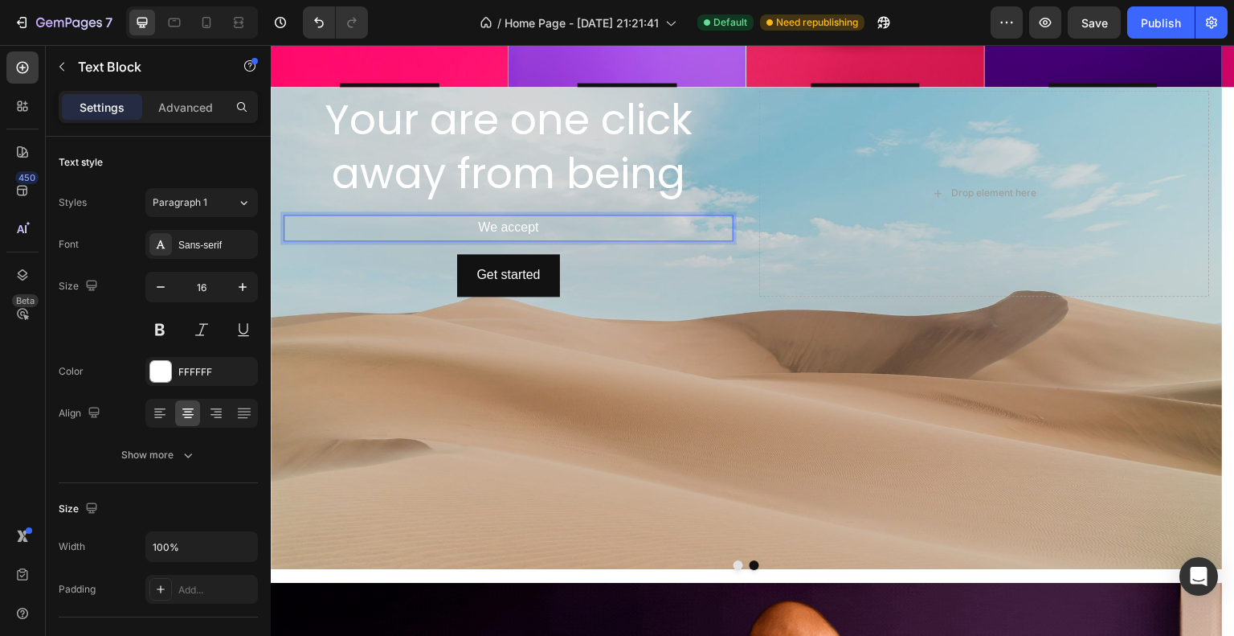
click at [534, 227] on span "We accept" at bounding box center [509, 227] width 60 height 14
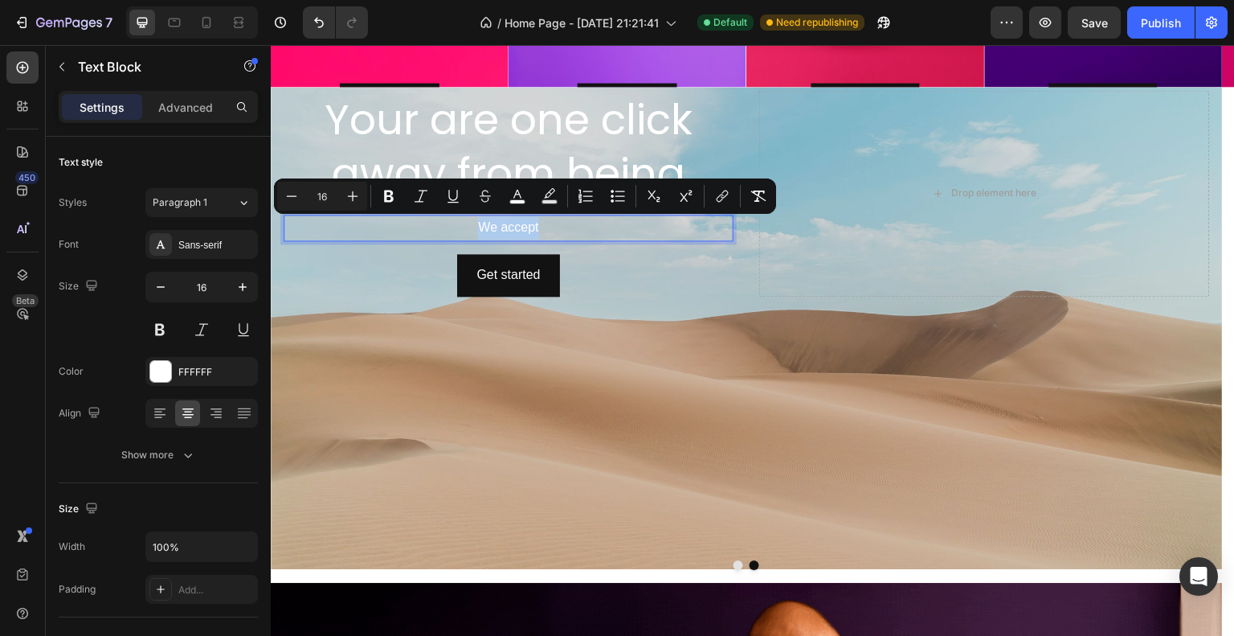
click at [534, 227] on span "We accept" at bounding box center [509, 227] width 60 height 14
click at [164, 255] on div "Sans-serif" at bounding box center [201, 244] width 112 height 29
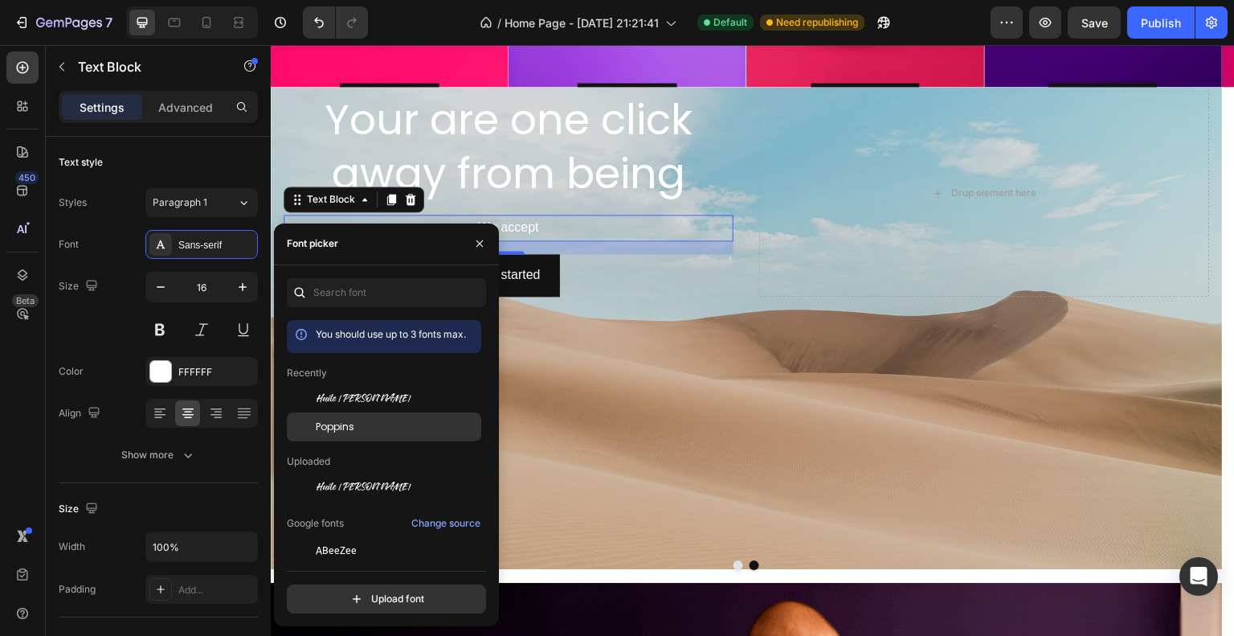
click at [328, 429] on span "Poppins" at bounding box center [335, 426] width 39 height 14
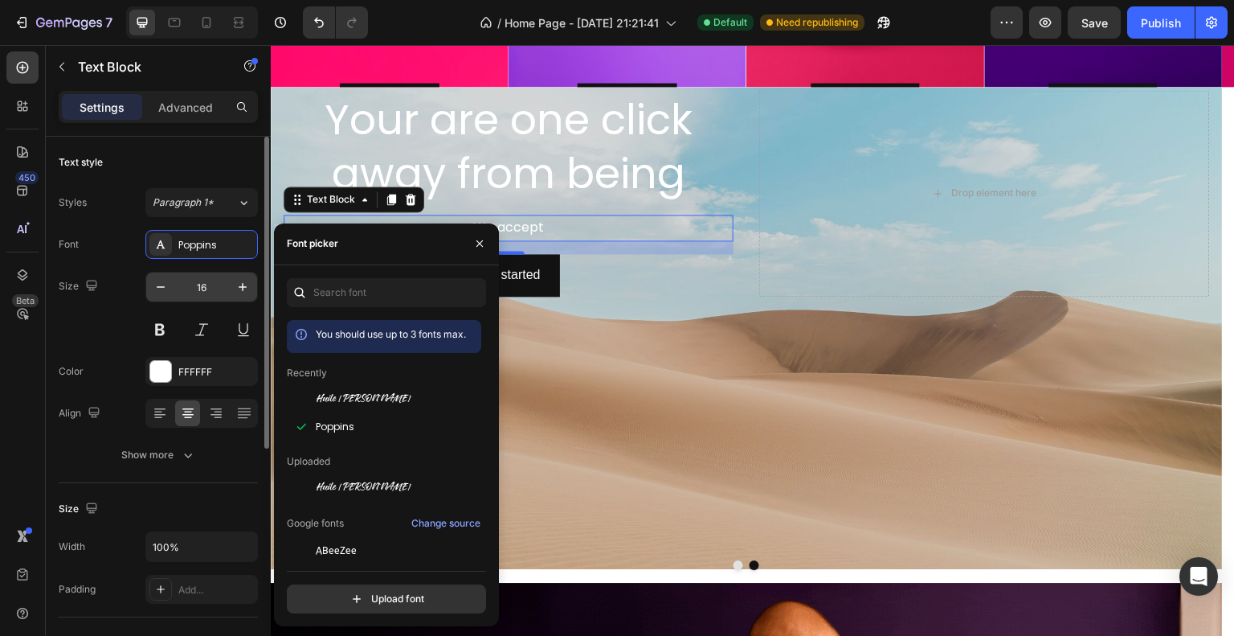
click at [213, 288] on input "16" at bounding box center [201, 286] width 53 height 29
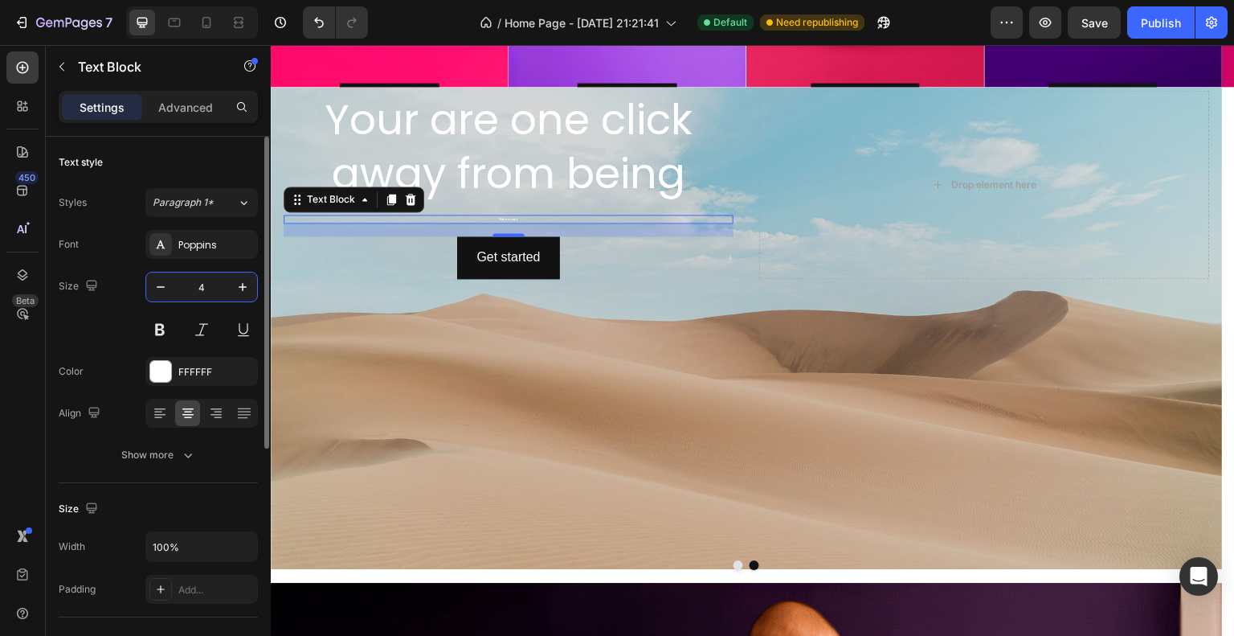
type input "43"
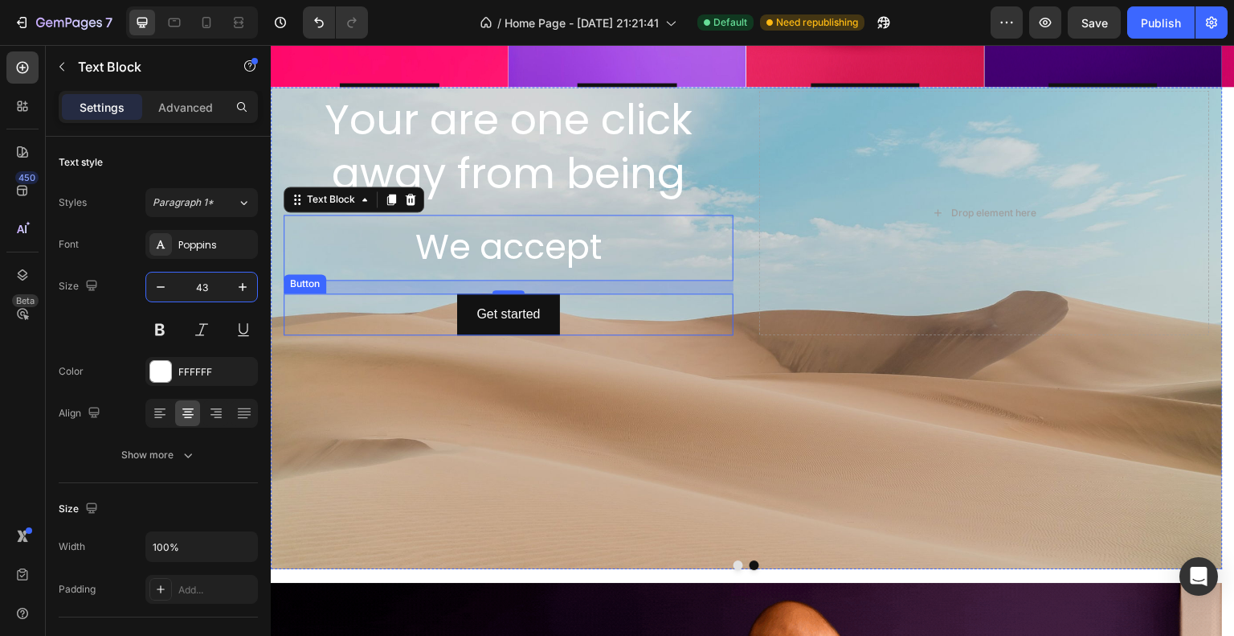
click at [586, 313] on div "Get started Button" at bounding box center [509, 314] width 450 height 43
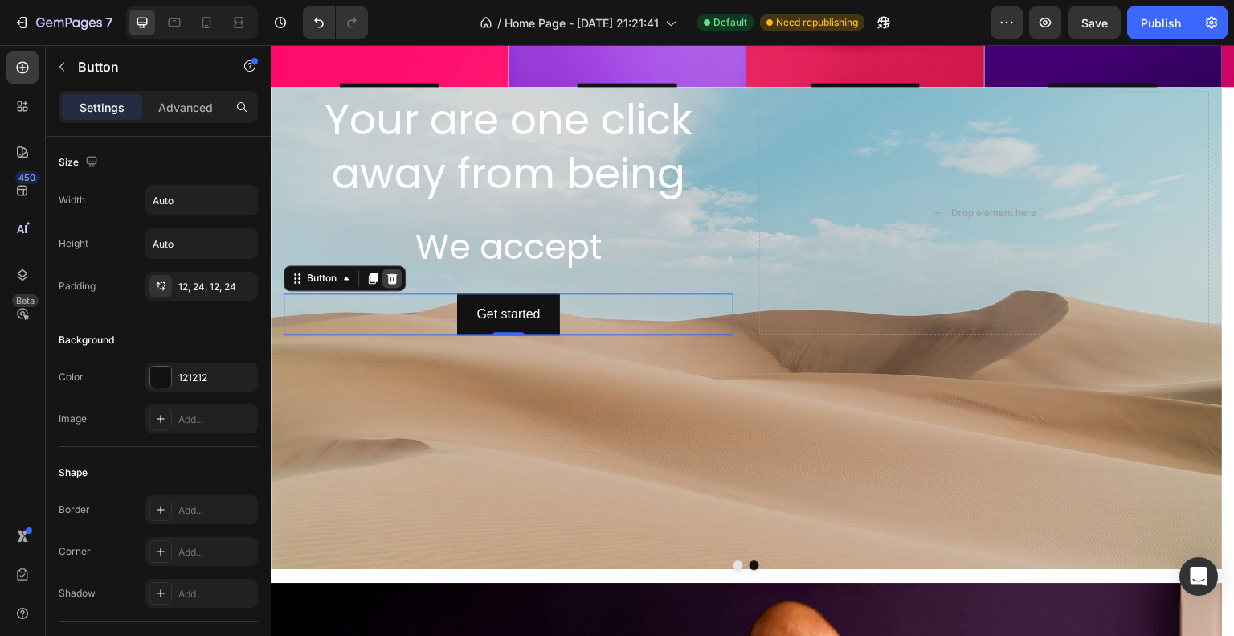
click at [392, 278] on icon at bounding box center [391, 277] width 10 height 11
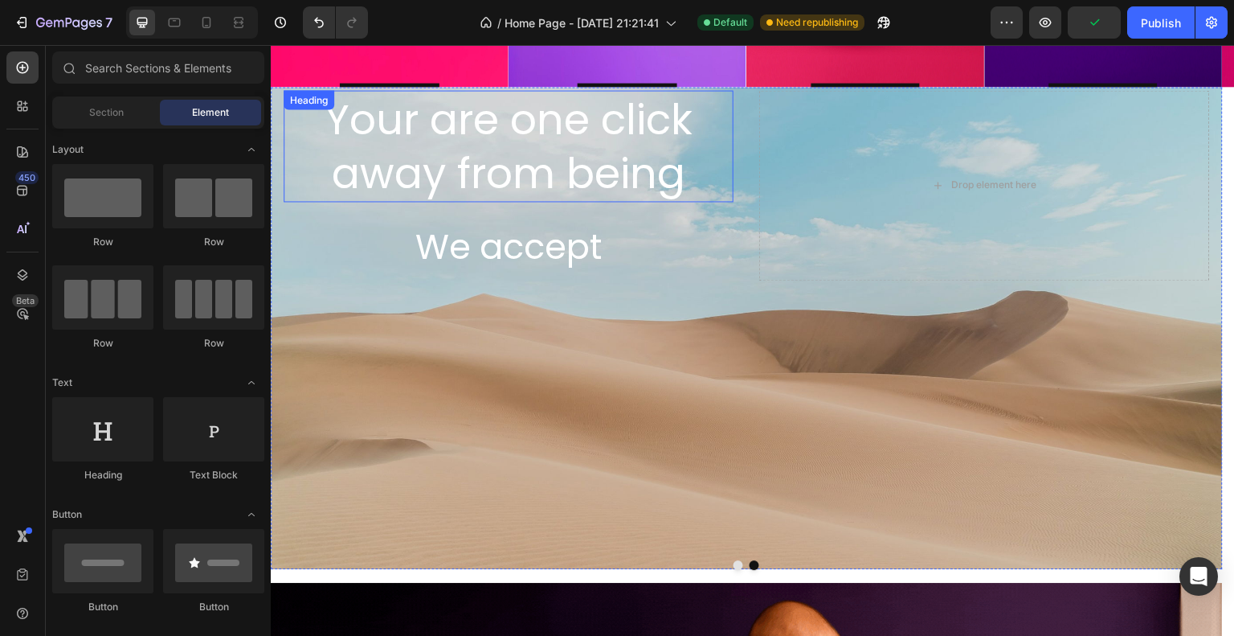
click at [562, 166] on span "Your are one click away from being" at bounding box center [509, 145] width 368 height 113
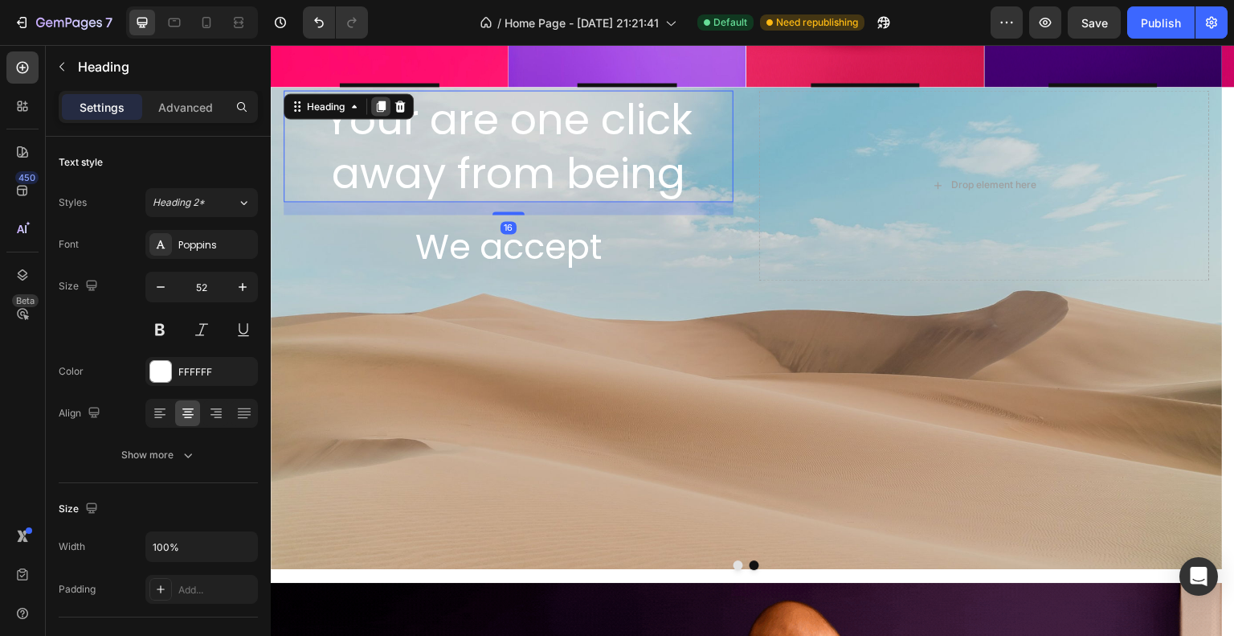
click at [378, 106] on icon at bounding box center [380, 106] width 13 height 13
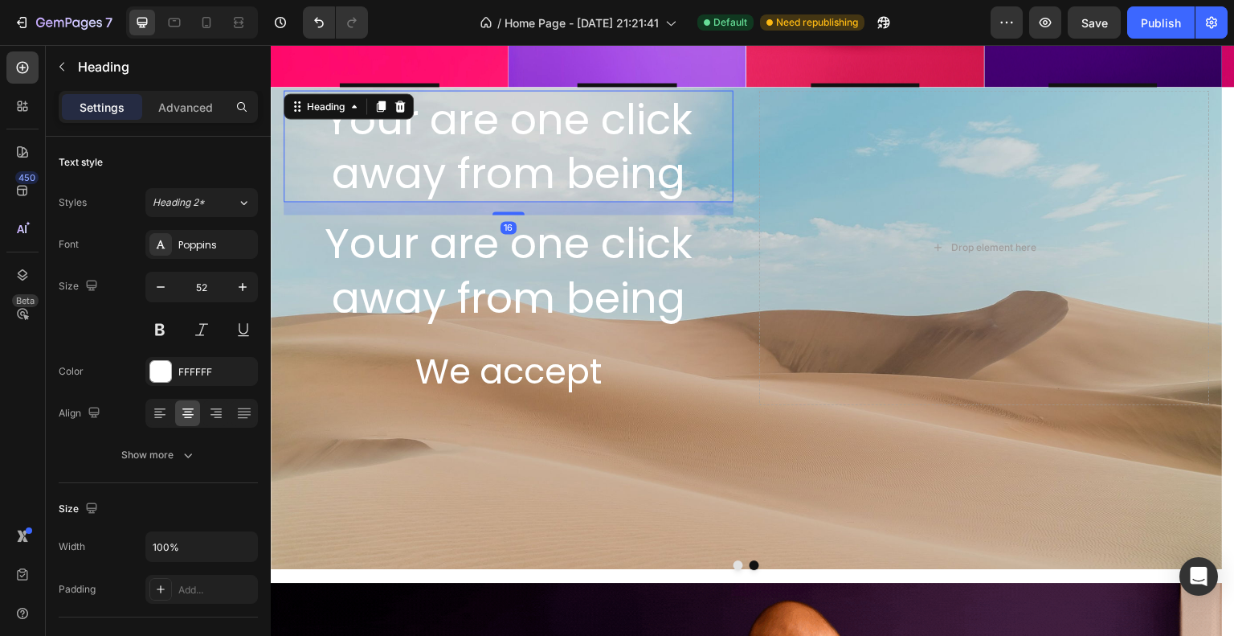
click at [535, 185] on span "Your are one click away from being" at bounding box center [509, 145] width 368 height 113
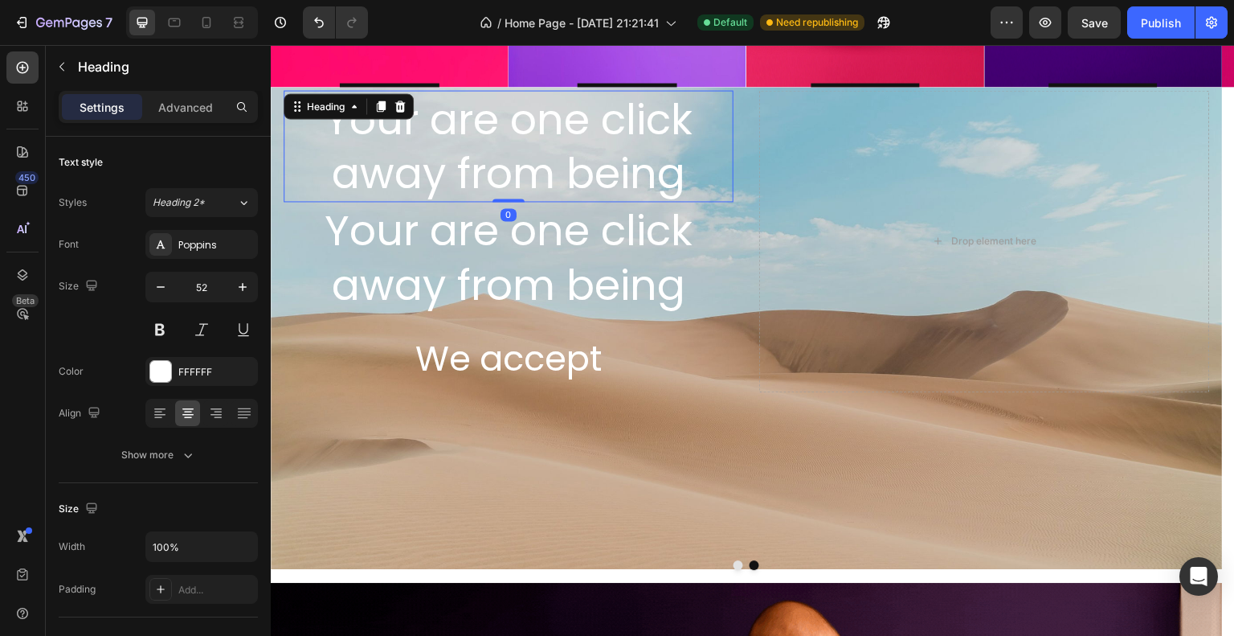
drag, startPoint x: 509, startPoint y: 211, endPoint x: 512, endPoint y: 190, distance: 21.0
click at [512, 190] on div "⁠⁠⁠⁠⁠⁠⁠ Your are one click away from being Heading 0" at bounding box center [509, 146] width 450 height 112
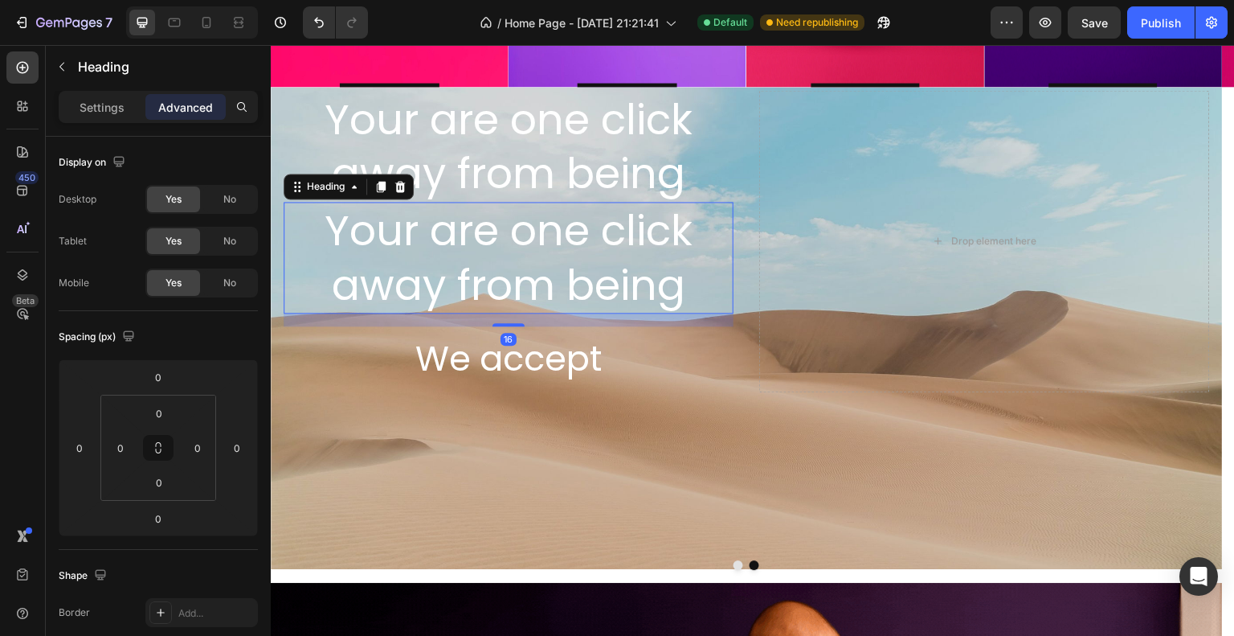
click at [569, 279] on span "Your are one click away from being" at bounding box center [509, 257] width 368 height 113
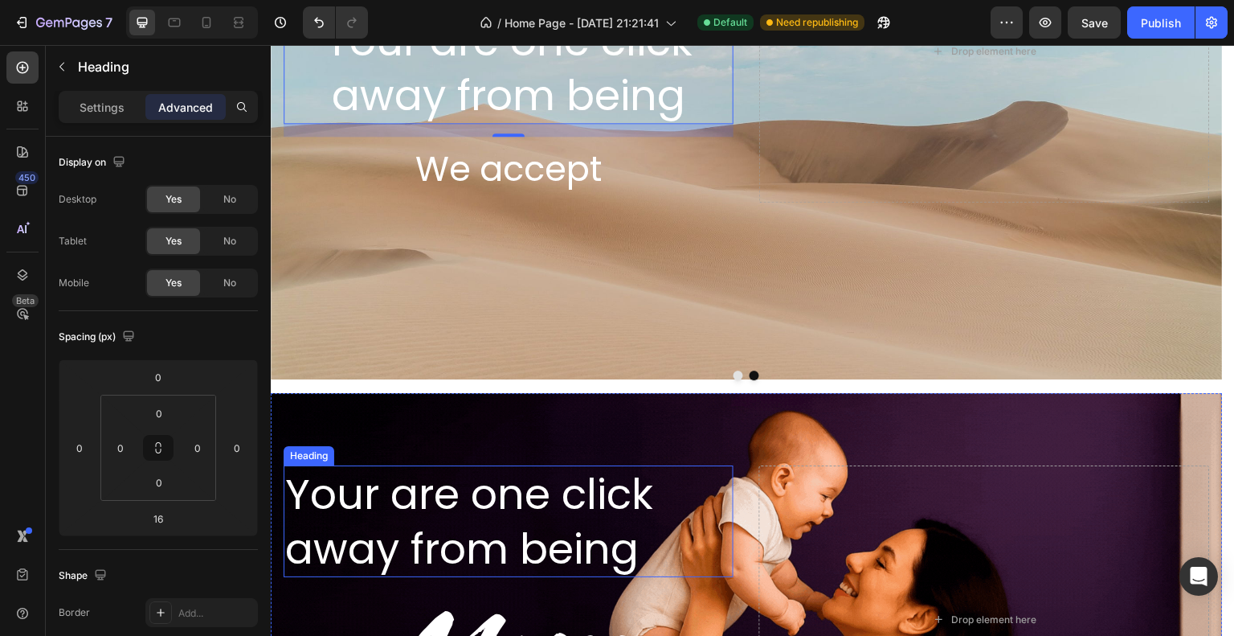
scroll to position [1404, 0]
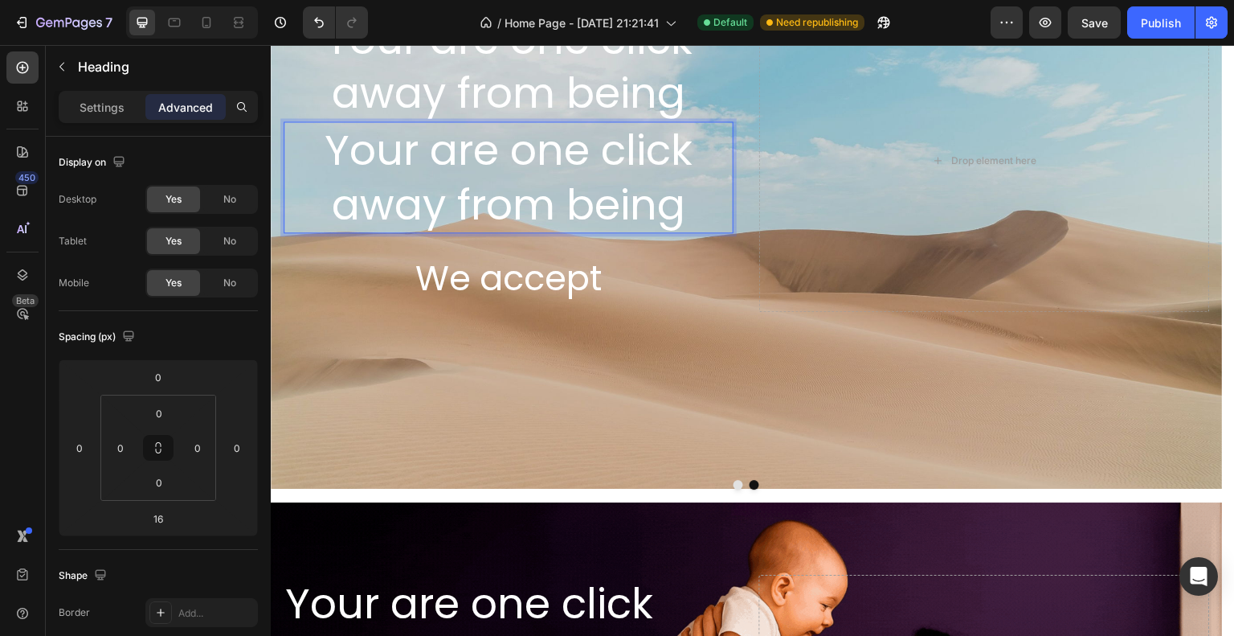
click at [534, 149] on span "Your are one click away from being" at bounding box center [509, 177] width 368 height 113
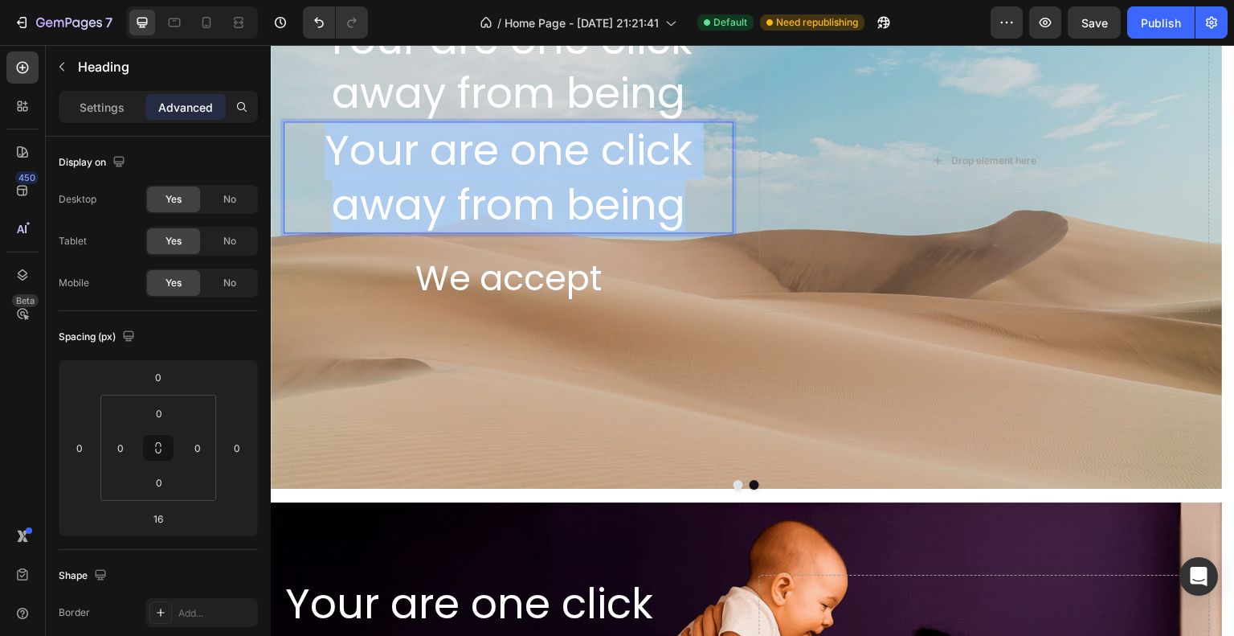
click at [534, 149] on span "Your are one click away from being" at bounding box center [509, 177] width 368 height 113
click at [533, 149] on span "Your are one click away from being" at bounding box center [509, 177] width 368 height 113
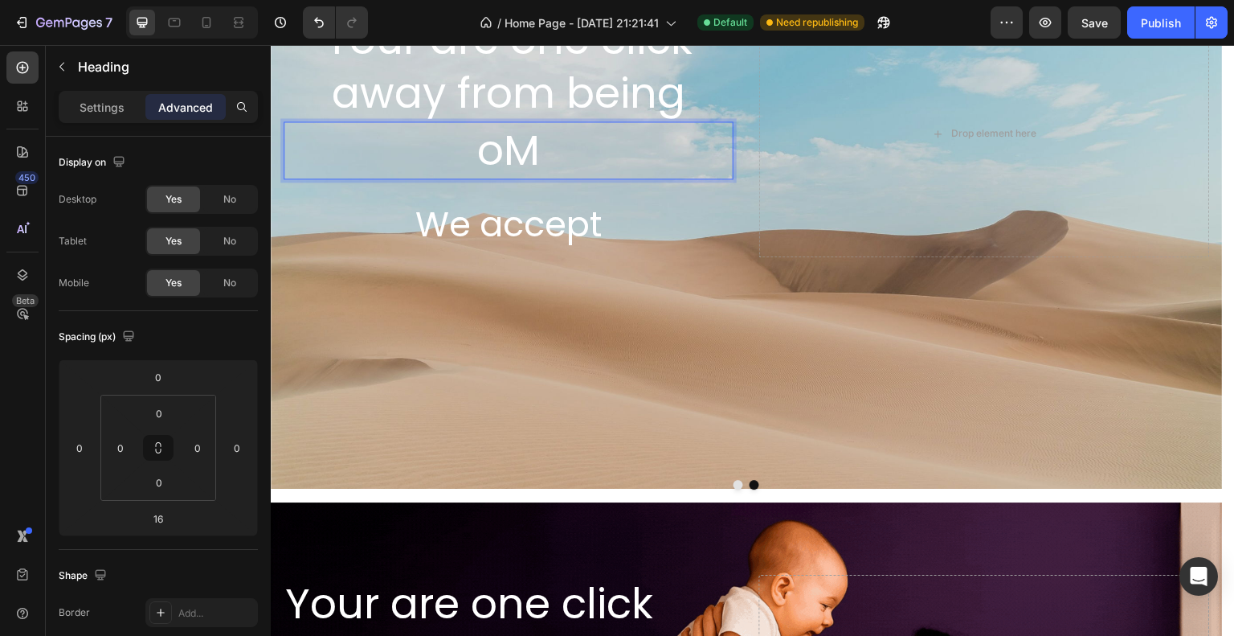
click at [539, 153] on span "oM" at bounding box center [508, 150] width 63 height 59
click at [657, 344] on div "Background Image" at bounding box center [747, 247] width 952 height 482
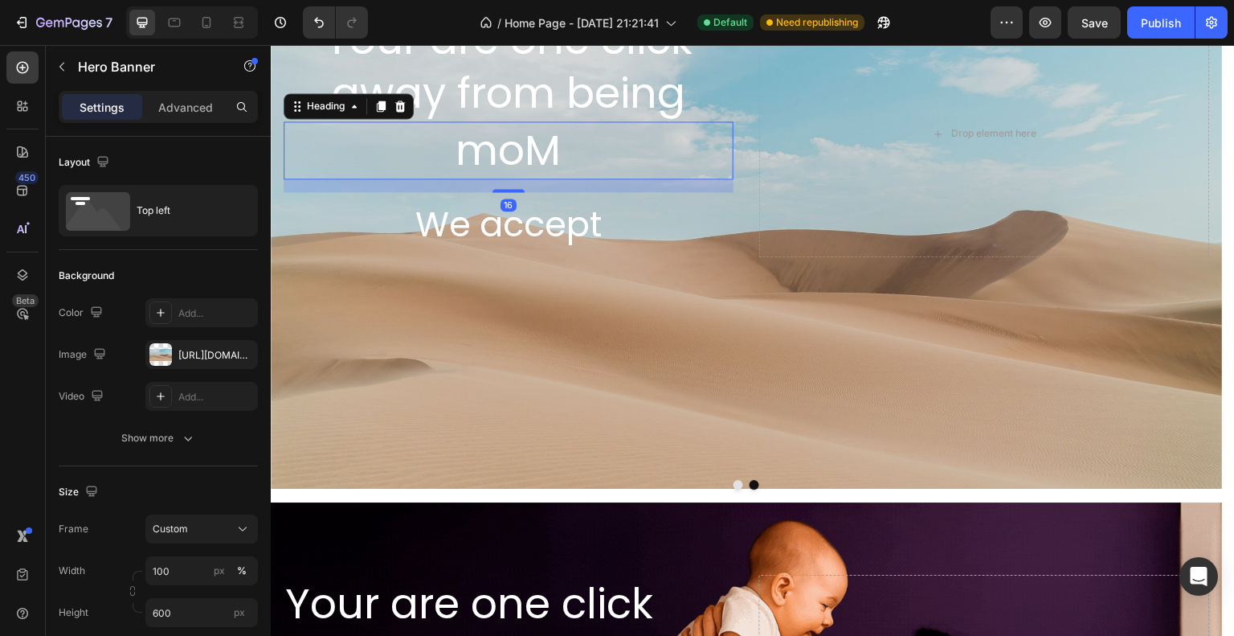
click at [542, 163] on p "moM" at bounding box center [508, 150] width 447 height 55
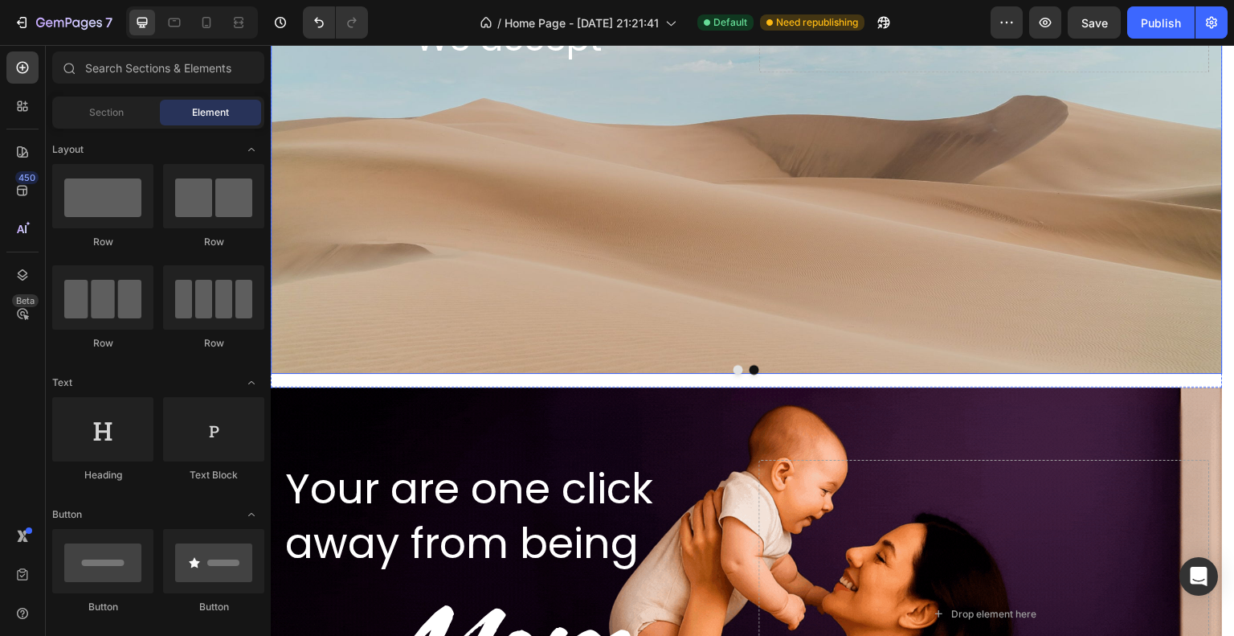
scroll to position [1645, 0]
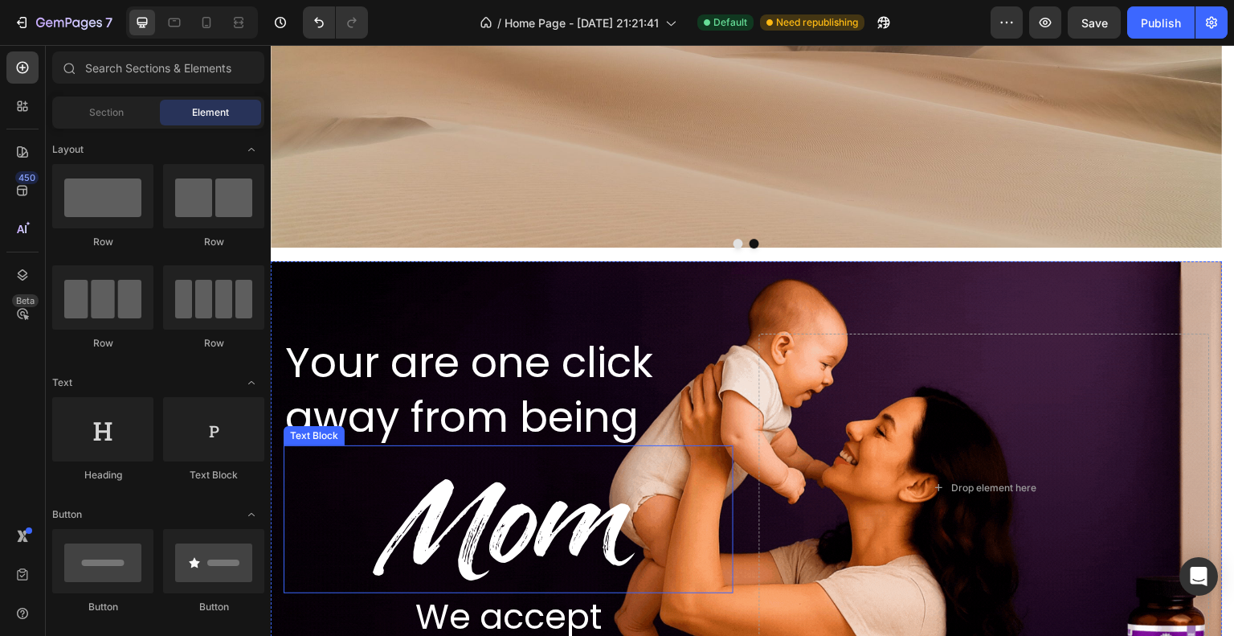
click at [412, 552] on span "Mom" at bounding box center [508, 518] width 257 height 161
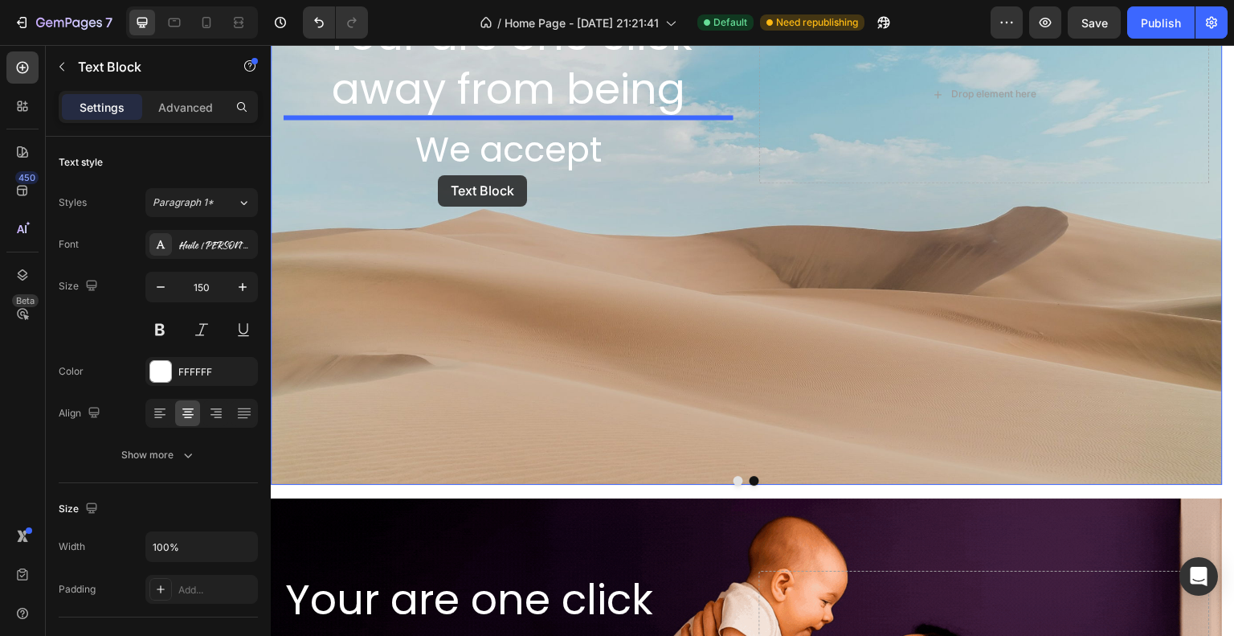
scroll to position [1323, 0]
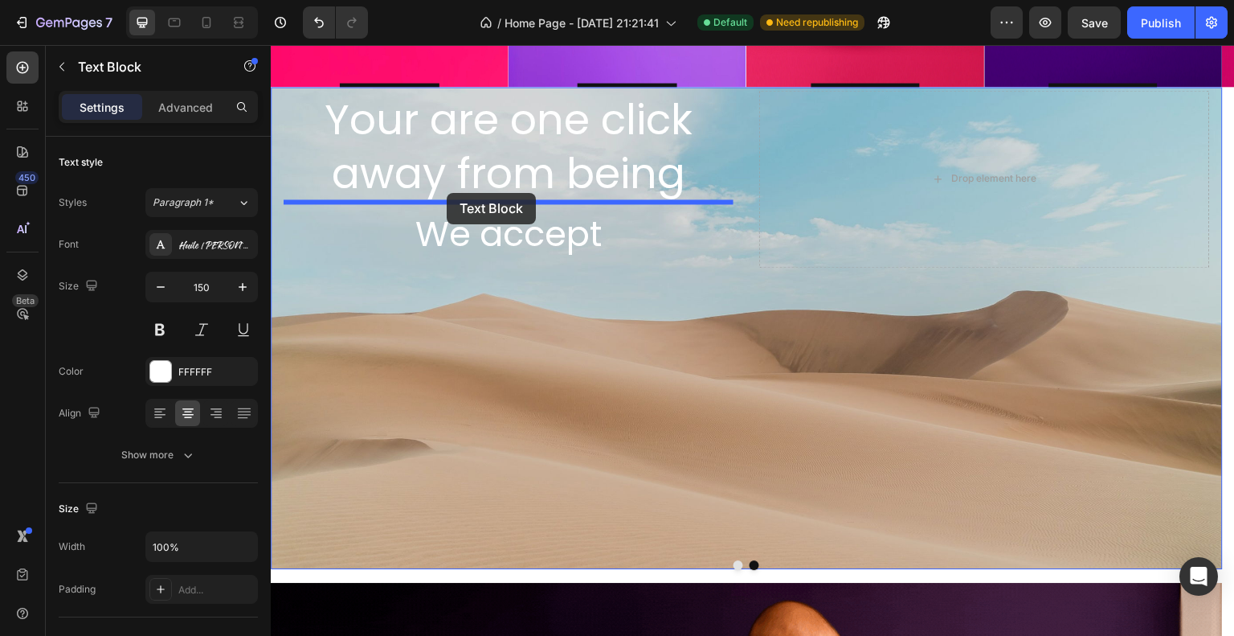
drag, startPoint x: 341, startPoint y: 431, endPoint x: 447, endPoint y: 193, distance: 260.4
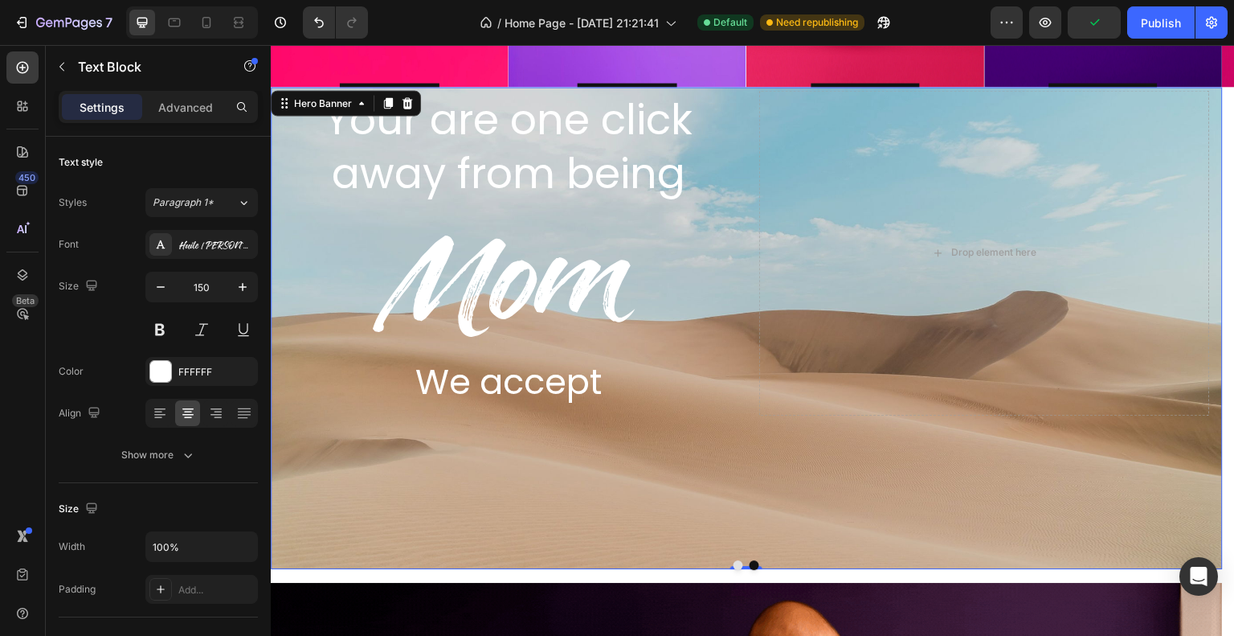
click at [784, 434] on div "Background Image" at bounding box center [747, 328] width 952 height 482
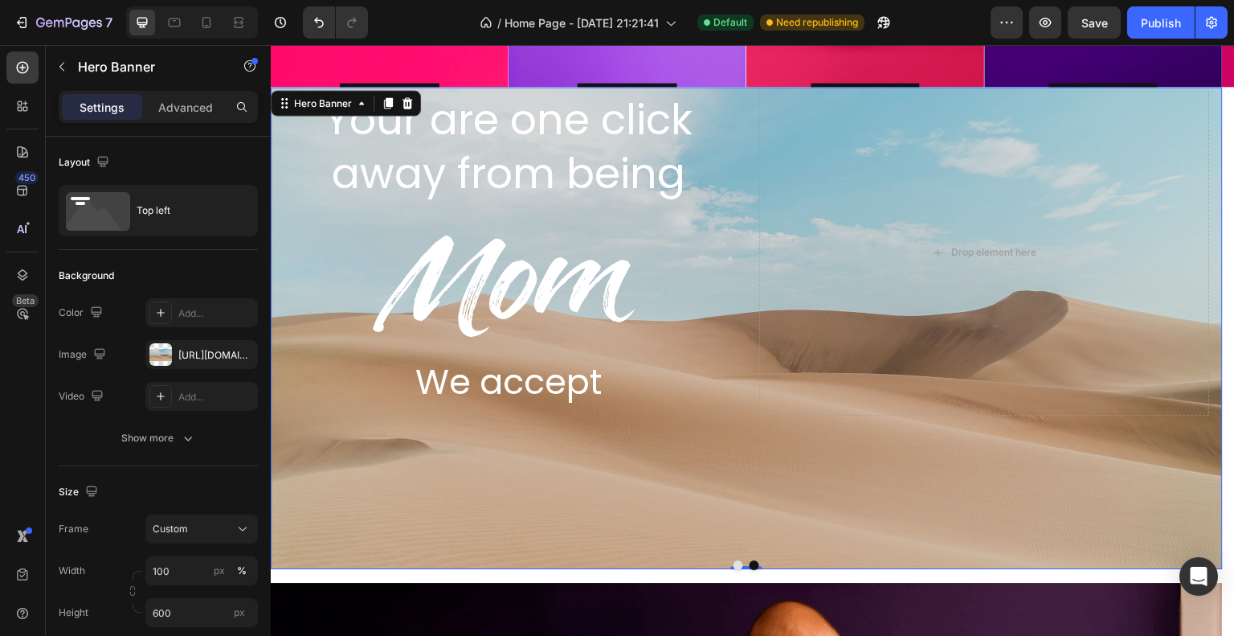
click at [702, 423] on div "Background Image" at bounding box center [747, 328] width 952 height 482
click at [210, 341] on div "[URL][DOMAIN_NAME]" at bounding box center [201, 354] width 112 height 29
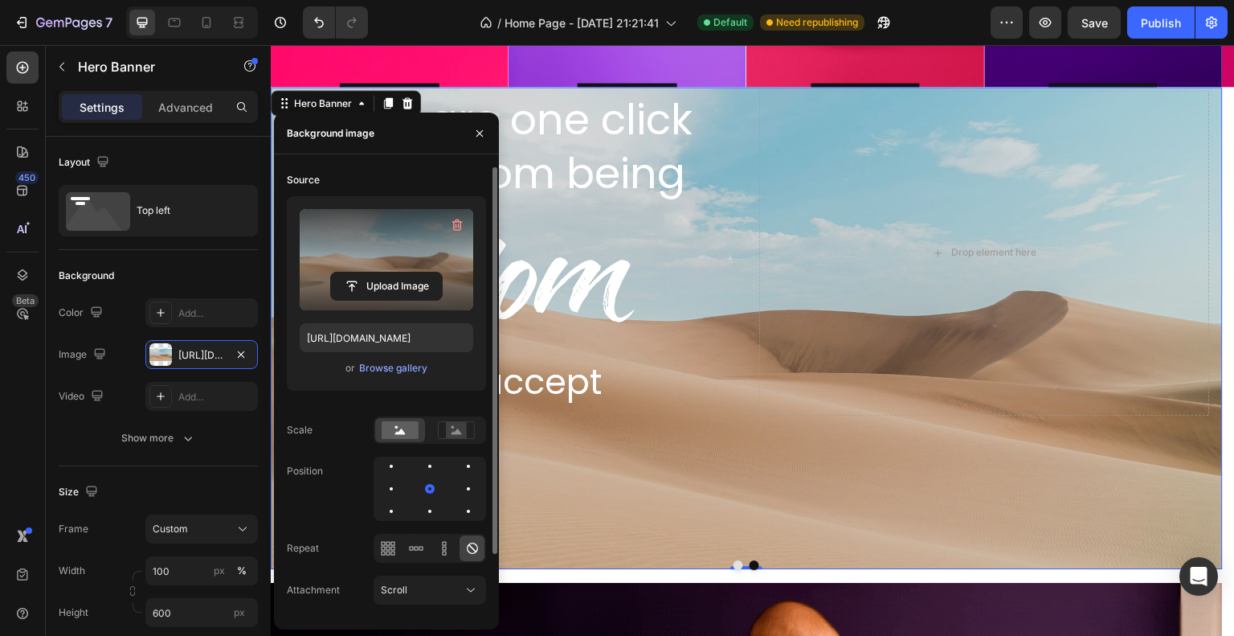
click at [393, 219] on label at bounding box center [387, 259] width 174 height 101
click at [393, 272] on input "file" at bounding box center [386, 285] width 111 height 27
type input "[URL][DOMAIN_NAME]"
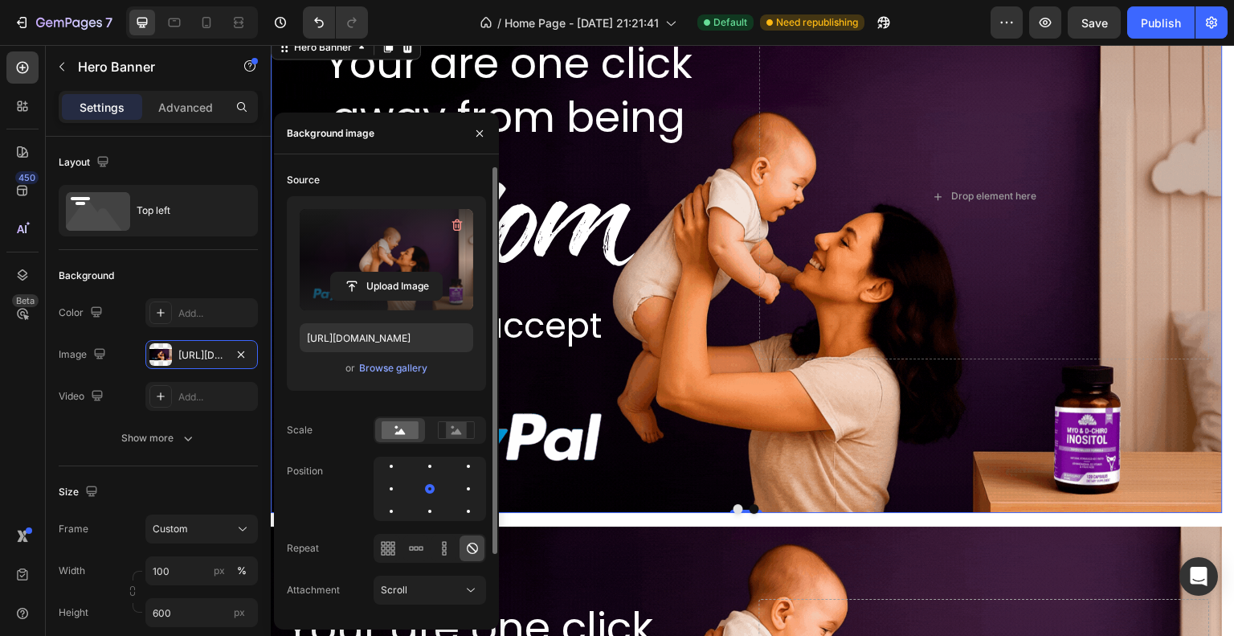
scroll to position [1404, 0]
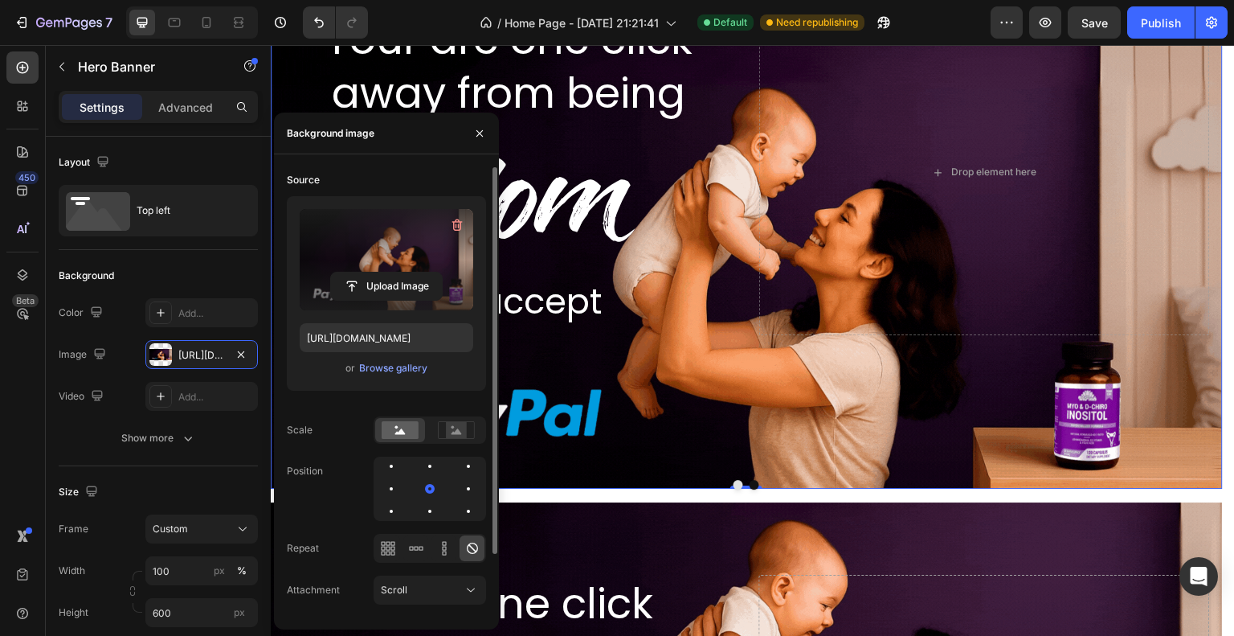
click at [957, 427] on div "Background Image" at bounding box center [747, 247] width 952 height 482
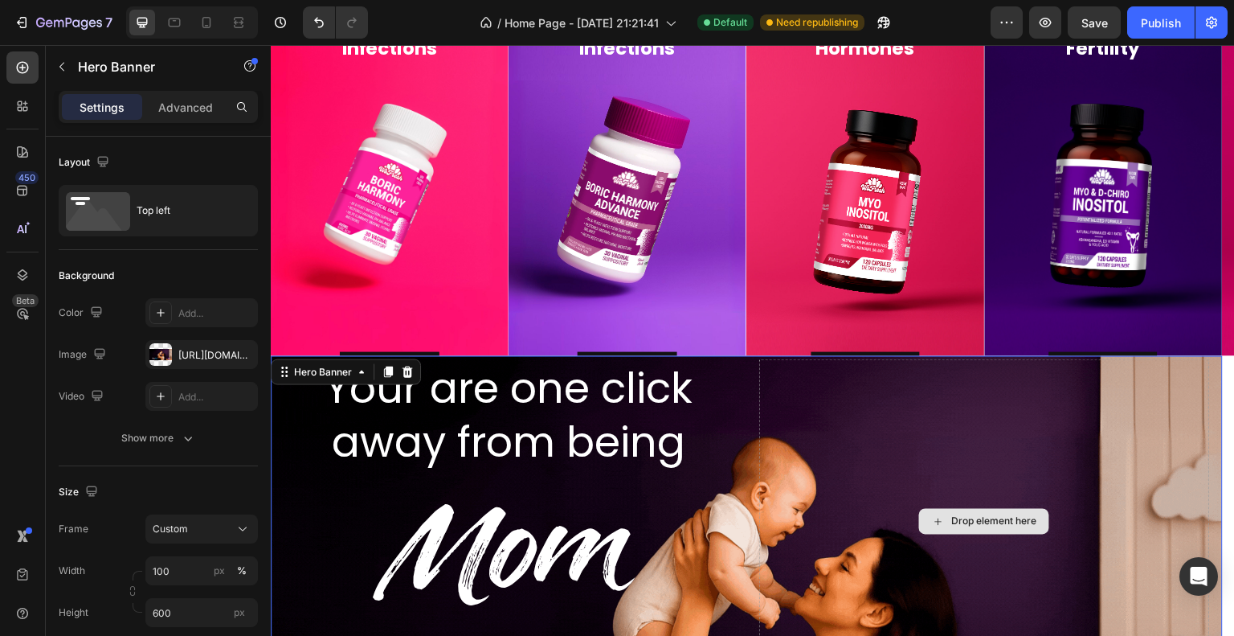
scroll to position [1082, 0]
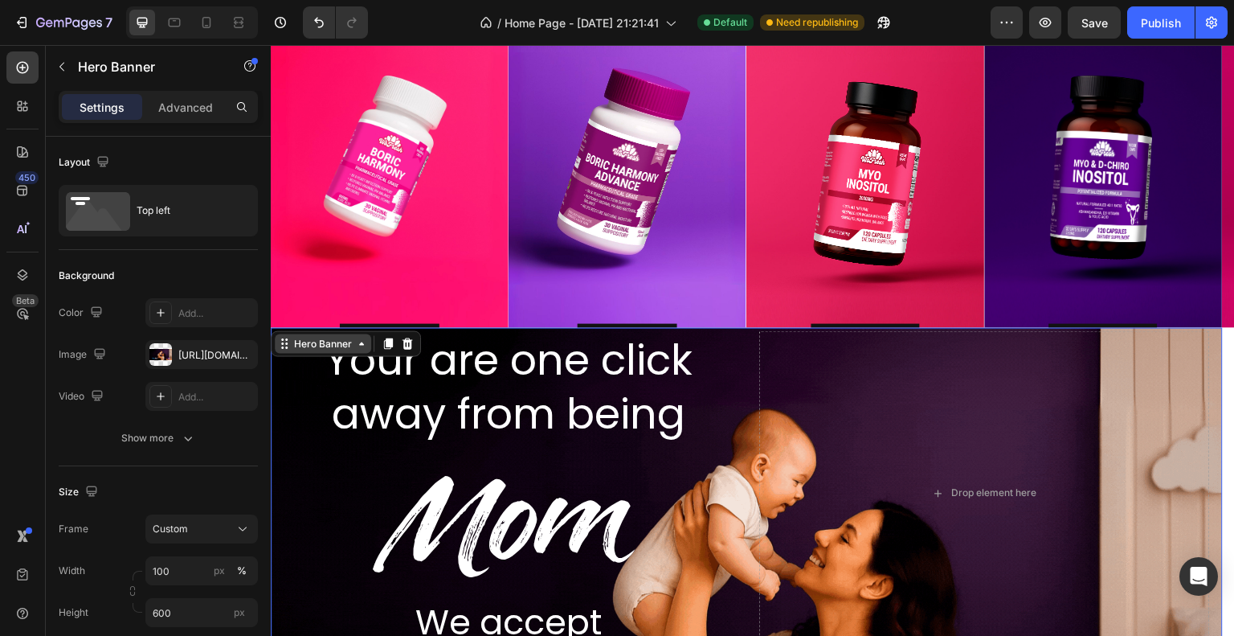
click at [313, 340] on div "Hero Banner" at bounding box center [323, 344] width 64 height 14
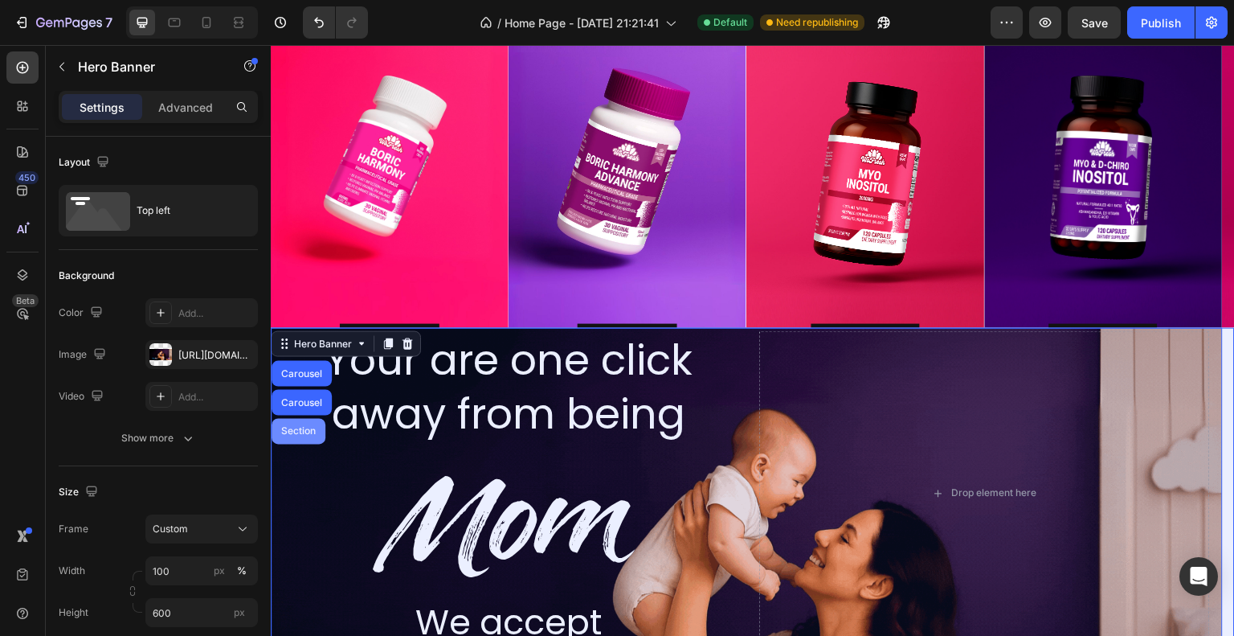
click at [300, 427] on div "Section" at bounding box center [298, 432] width 41 height 10
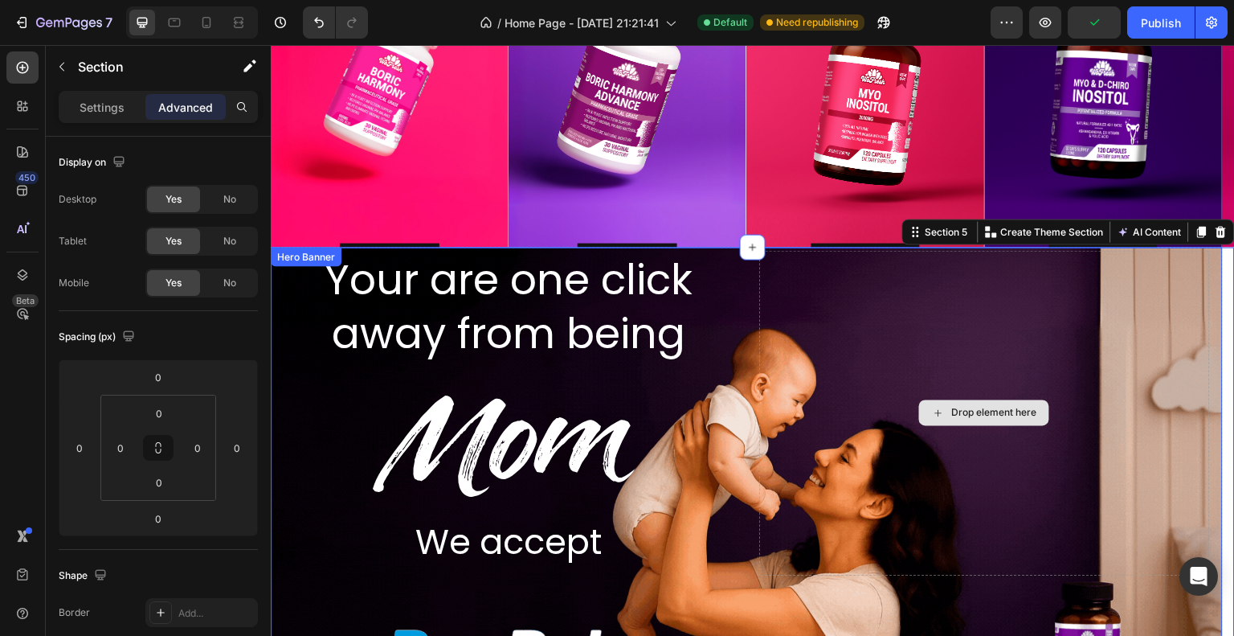
scroll to position [1163, 0]
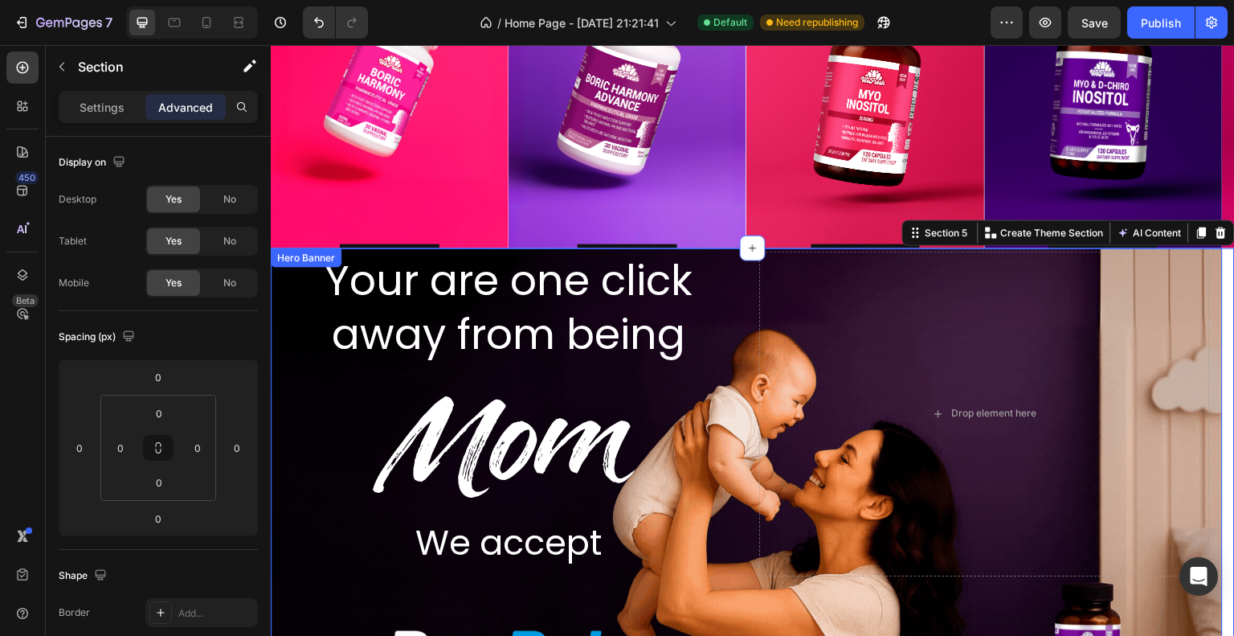
click at [746, 292] on div "⁠⁠⁠⁠⁠⁠⁠ Your are one click away from being Heading Mom Text Block We accept Tex…" at bounding box center [747, 413] width 952 height 332
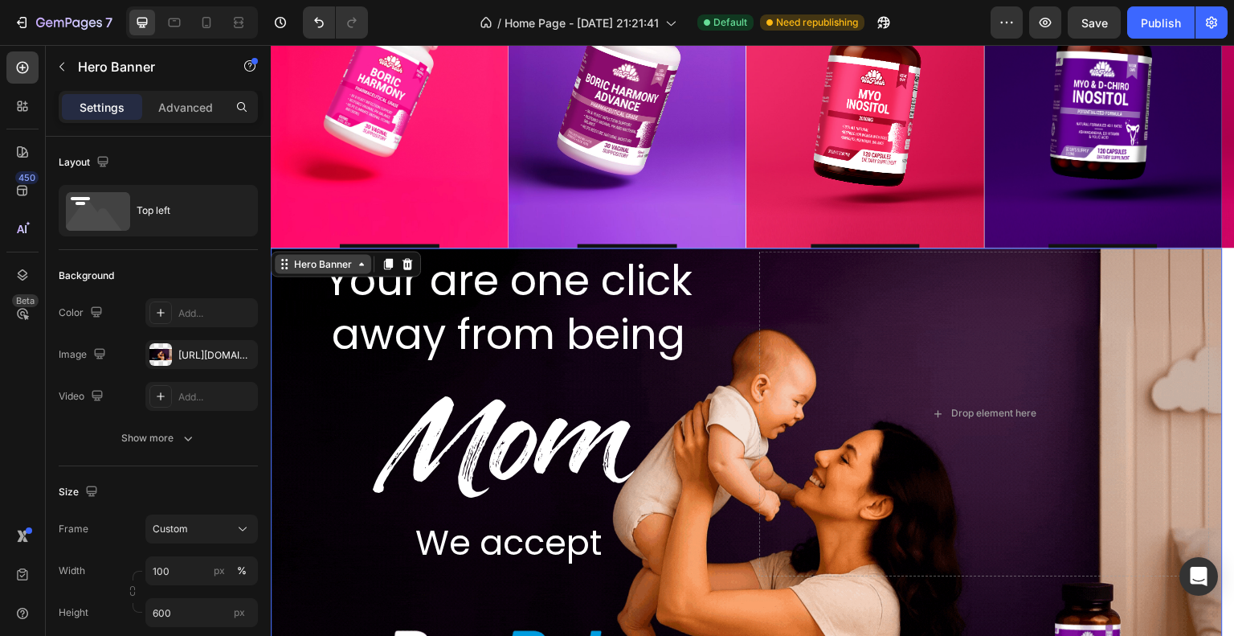
click at [340, 265] on div "Hero Banner" at bounding box center [323, 263] width 64 height 14
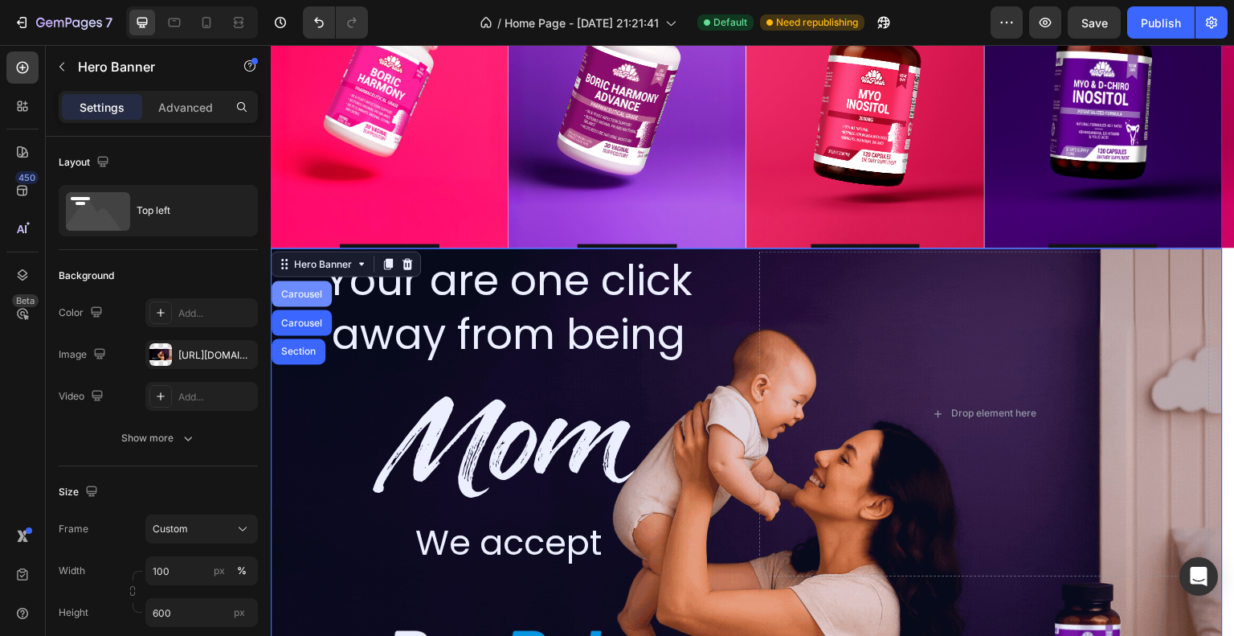
click at [299, 295] on div "Carousel" at bounding box center [301, 293] width 47 height 10
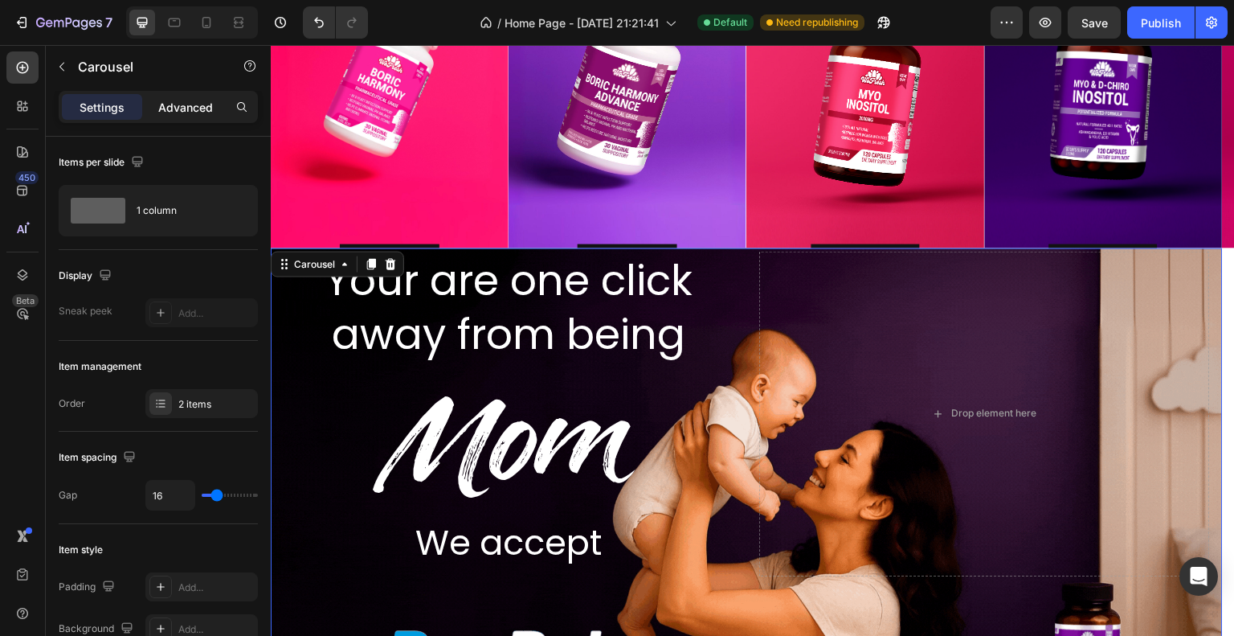
click at [184, 102] on p "Advanced" at bounding box center [185, 107] width 55 height 17
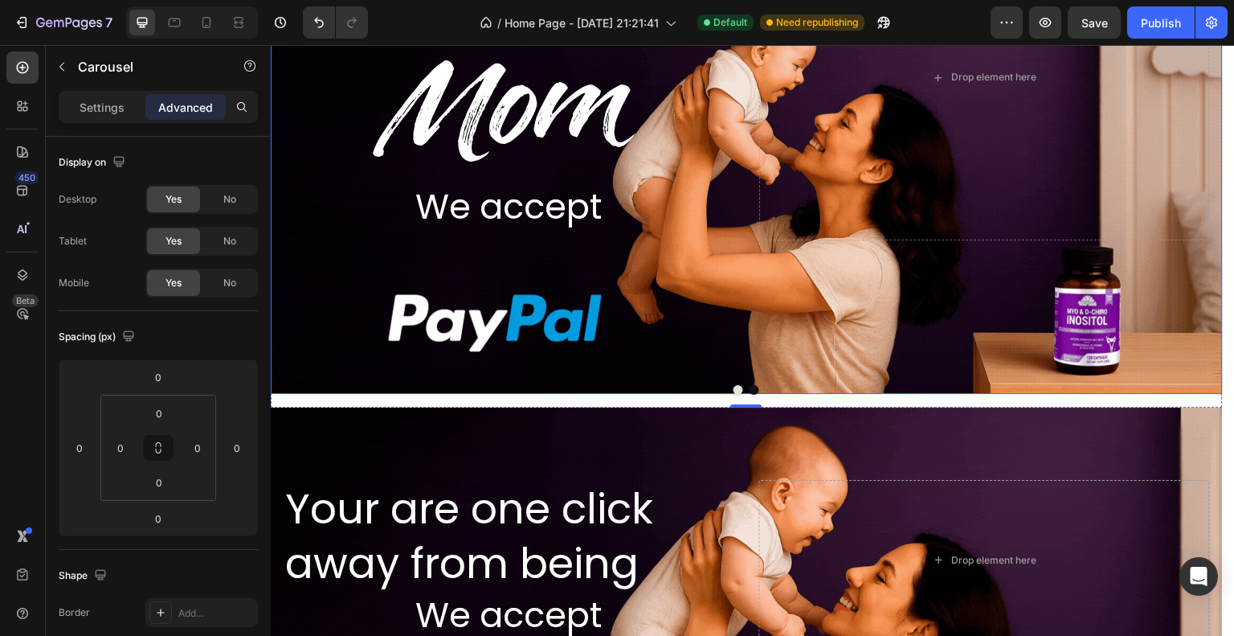
scroll to position [1645, 0]
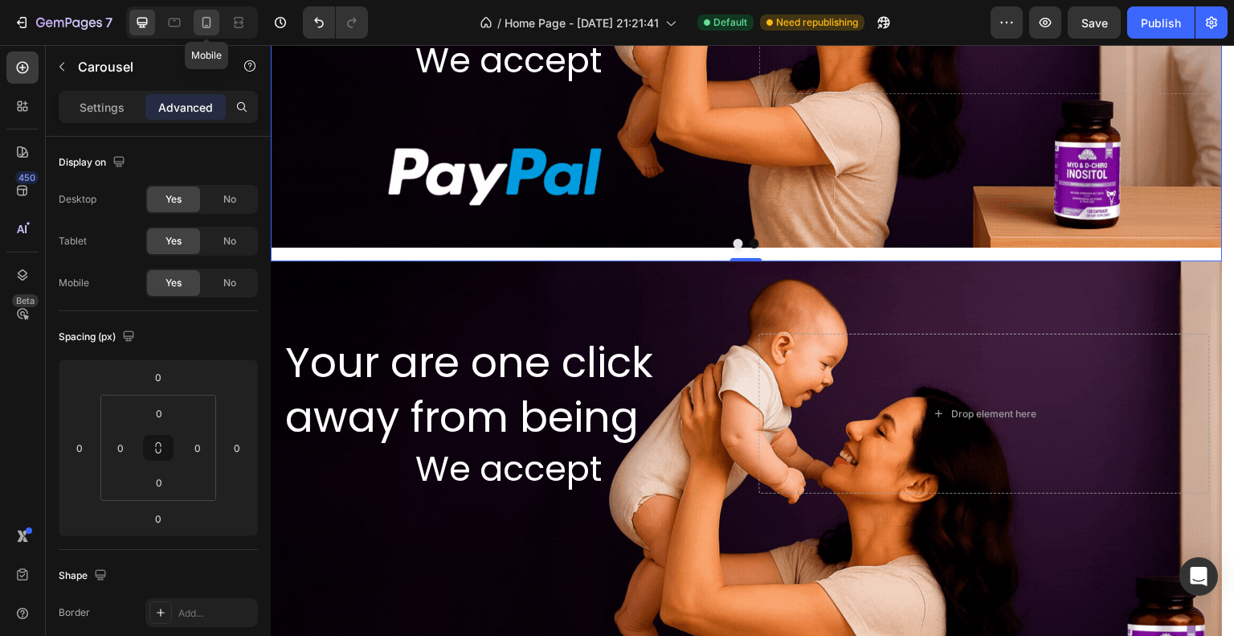
click at [218, 15] on div at bounding box center [207, 23] width 26 height 26
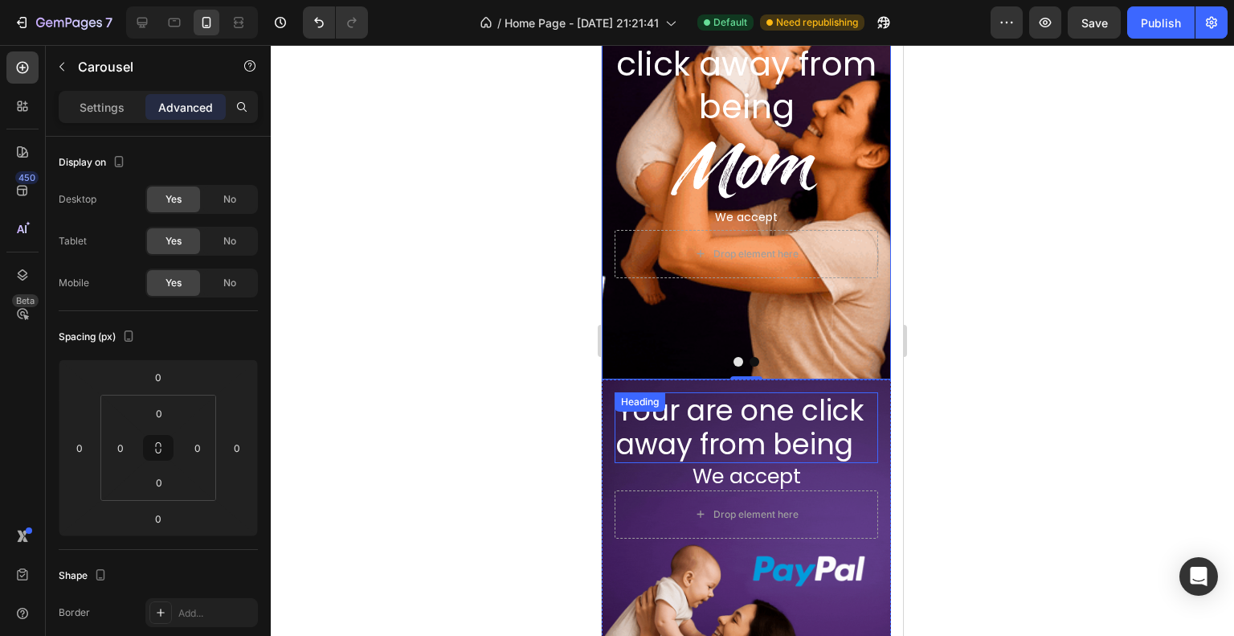
scroll to position [1216, 0]
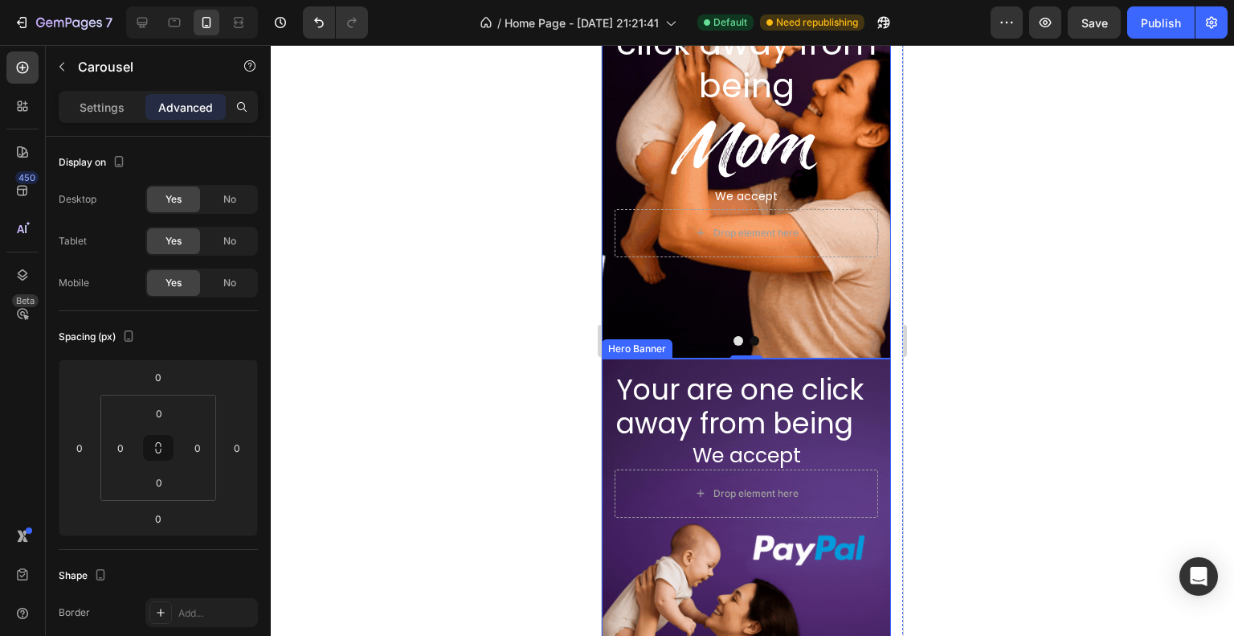
click at [689, 363] on div "⁠⁠⁠⁠⁠⁠⁠ Your are one click away from being Heading ⁠⁠⁠⁠⁠⁠⁠ We accept Heading Dr…" at bounding box center [746, 444] width 289 height 172
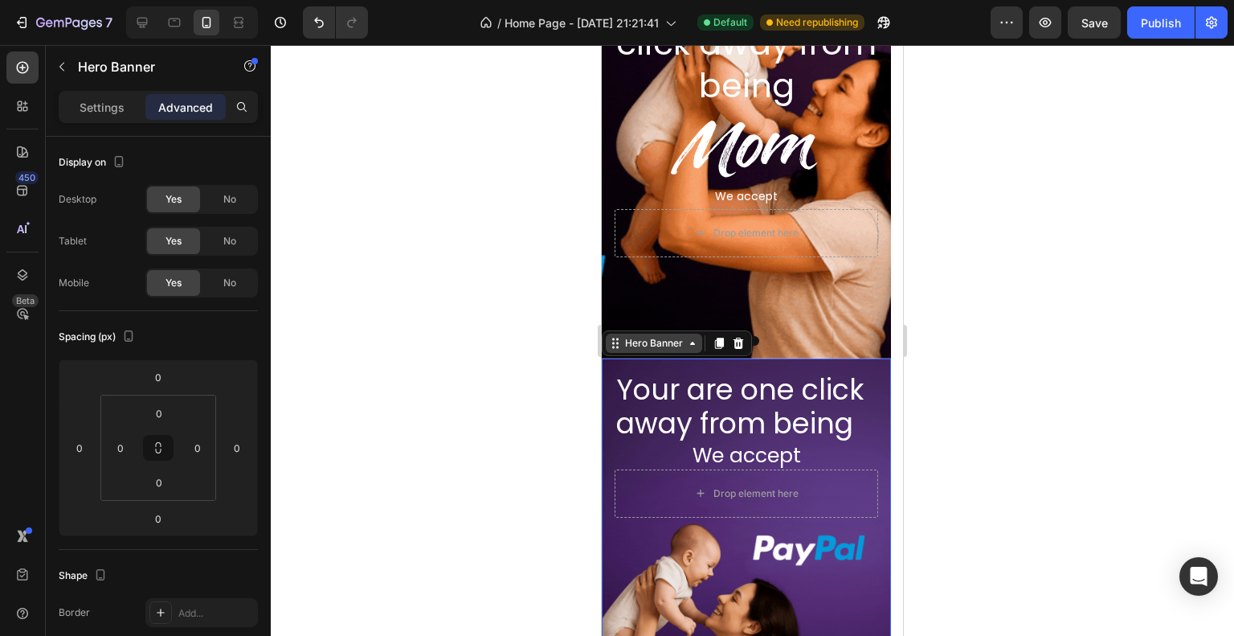
click at [668, 347] on div "Hero Banner" at bounding box center [654, 343] width 64 height 14
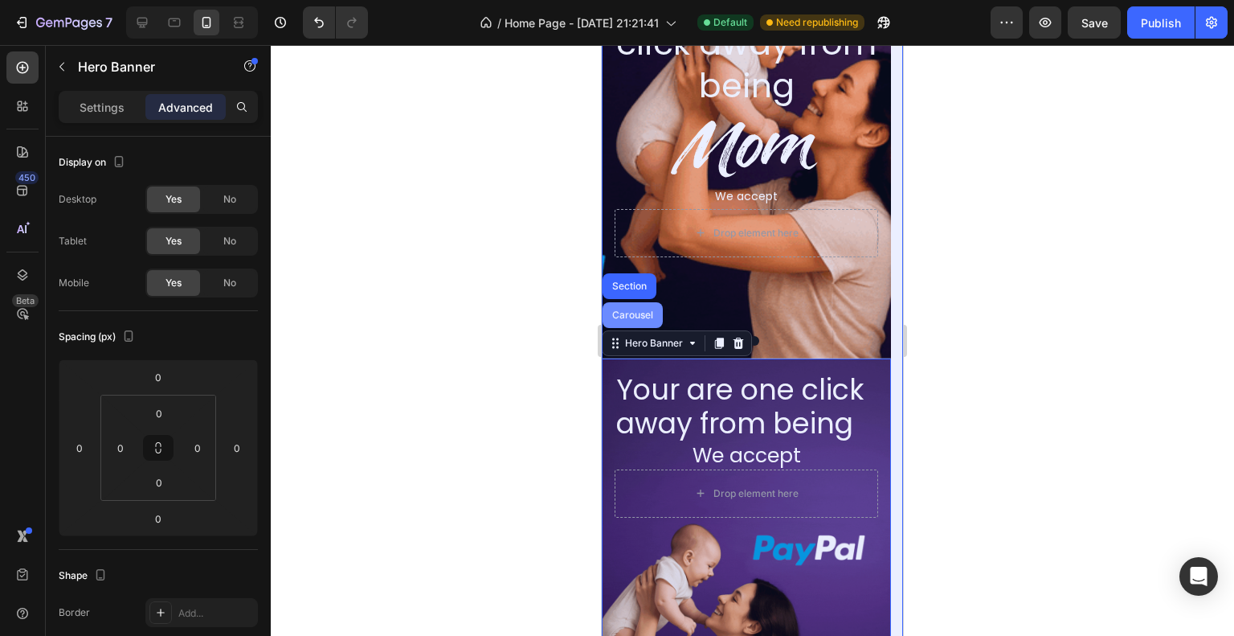
click at [636, 306] on div "Carousel" at bounding box center [633, 315] width 60 height 26
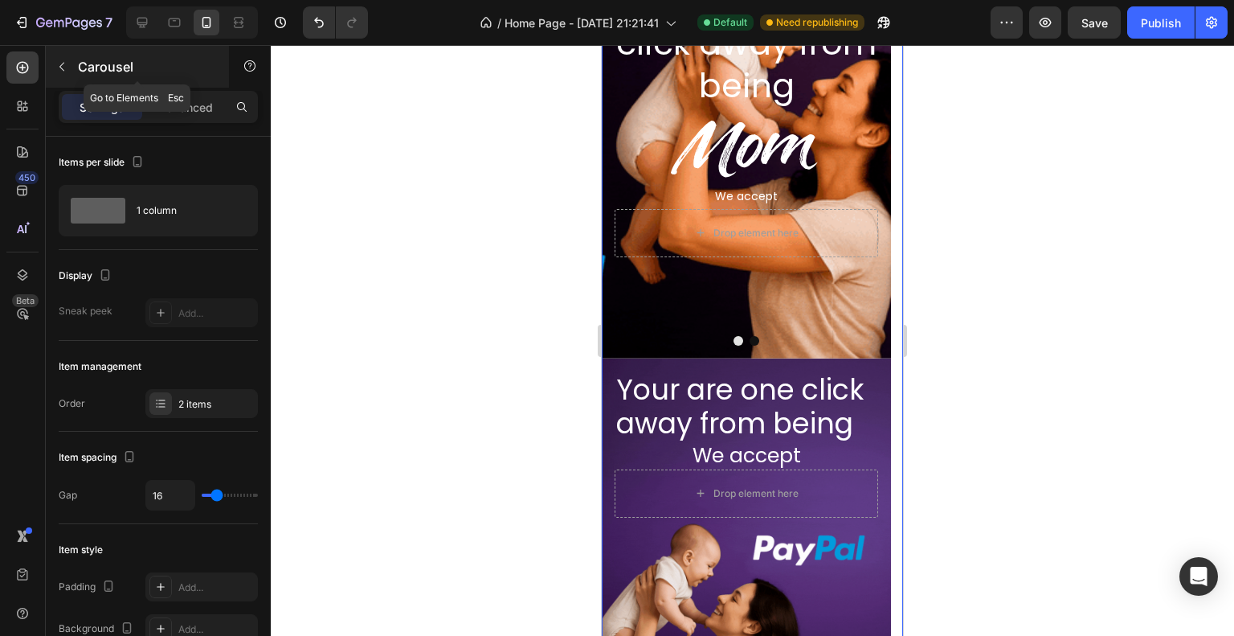
click at [55, 55] on button "button" at bounding box center [62, 67] width 26 height 26
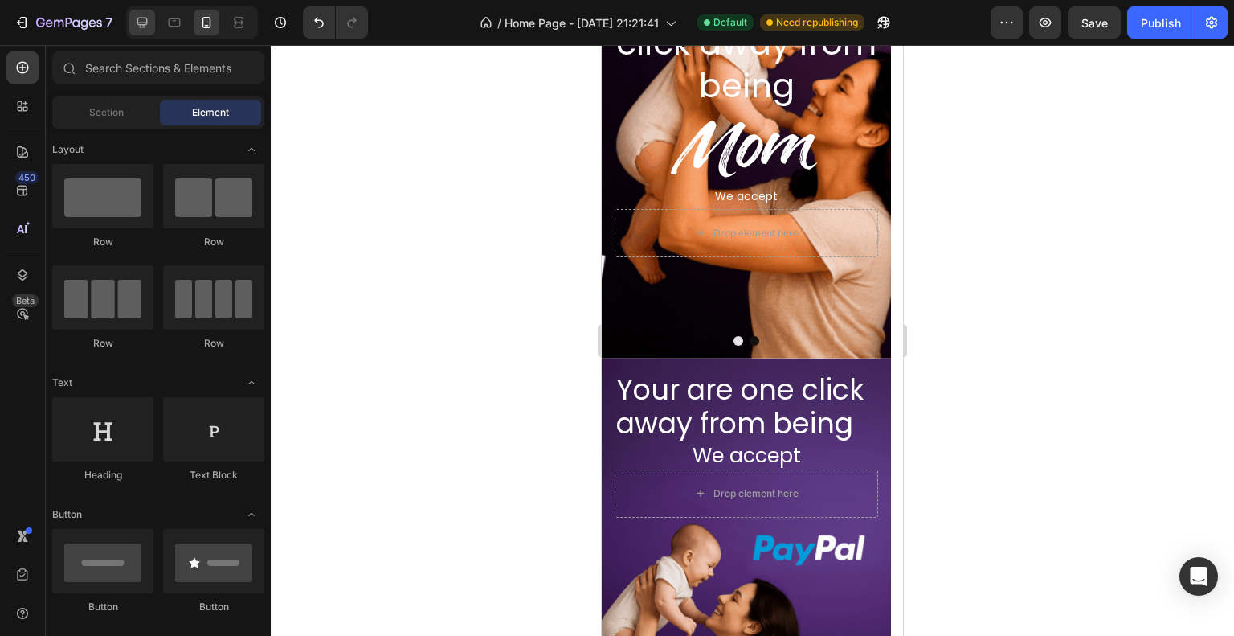
click at [138, 16] on icon at bounding box center [142, 22] width 16 height 16
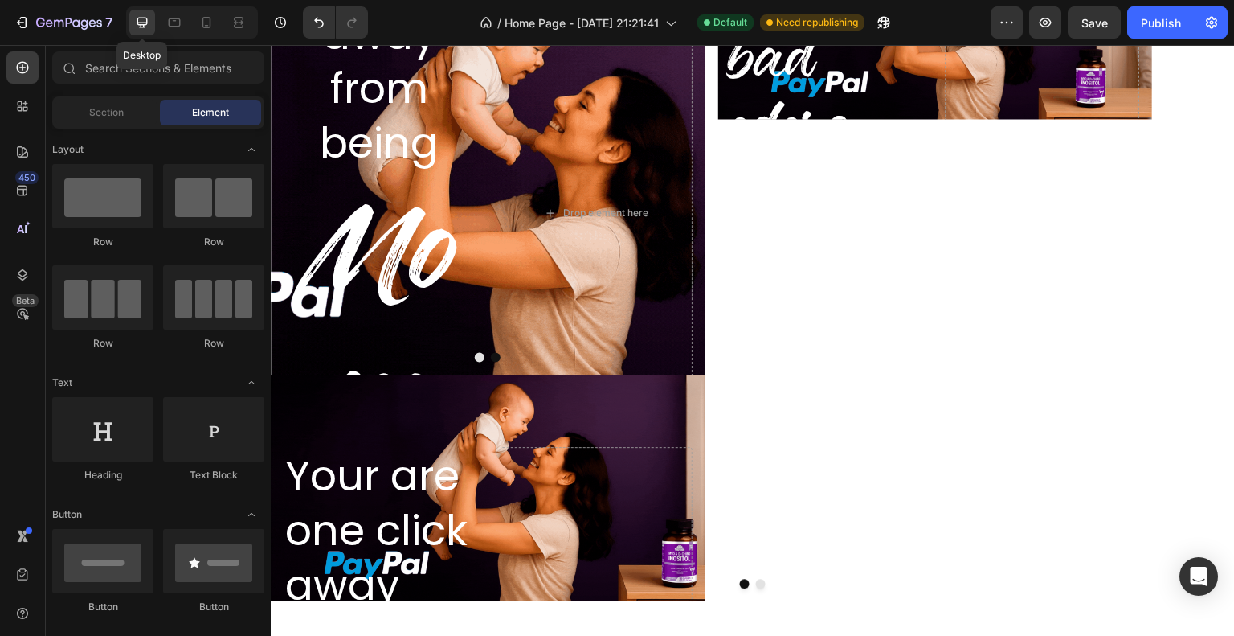
scroll to position [1506, 0]
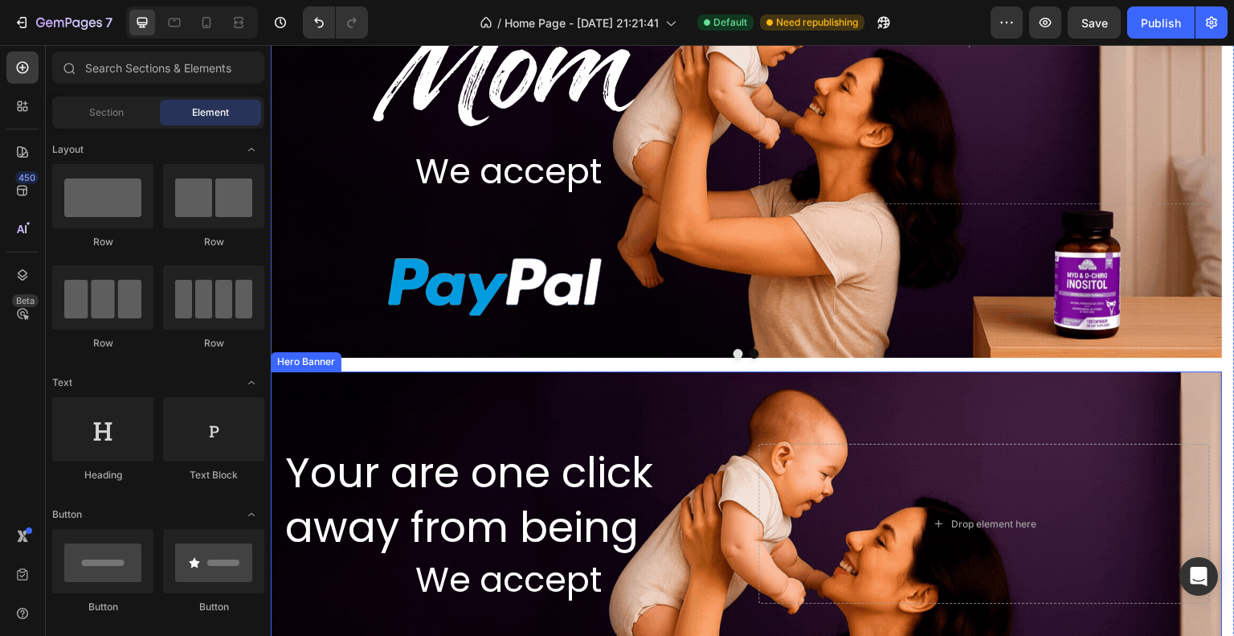
click at [811, 395] on div "⁠⁠⁠⁠⁠⁠⁠ Your are one click away from being Heading ⁠⁠⁠⁠⁠⁠⁠ We accept Heading Dr…" at bounding box center [747, 488] width 952 height 235
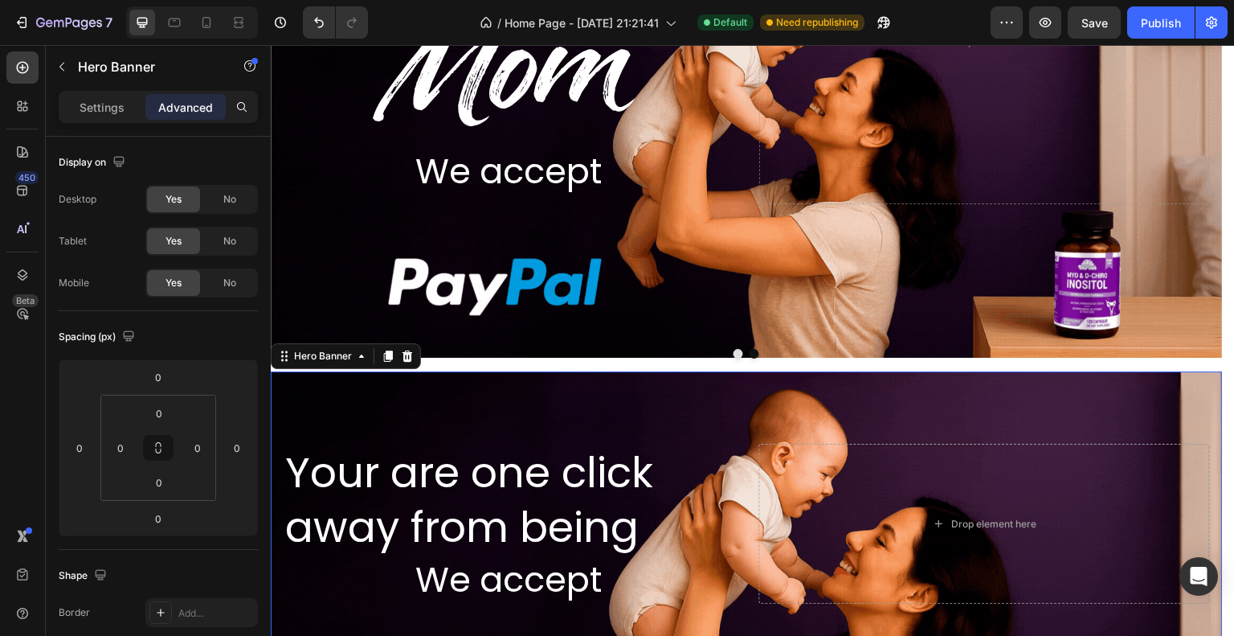
click at [412, 358] on icon at bounding box center [407, 355] width 13 height 13
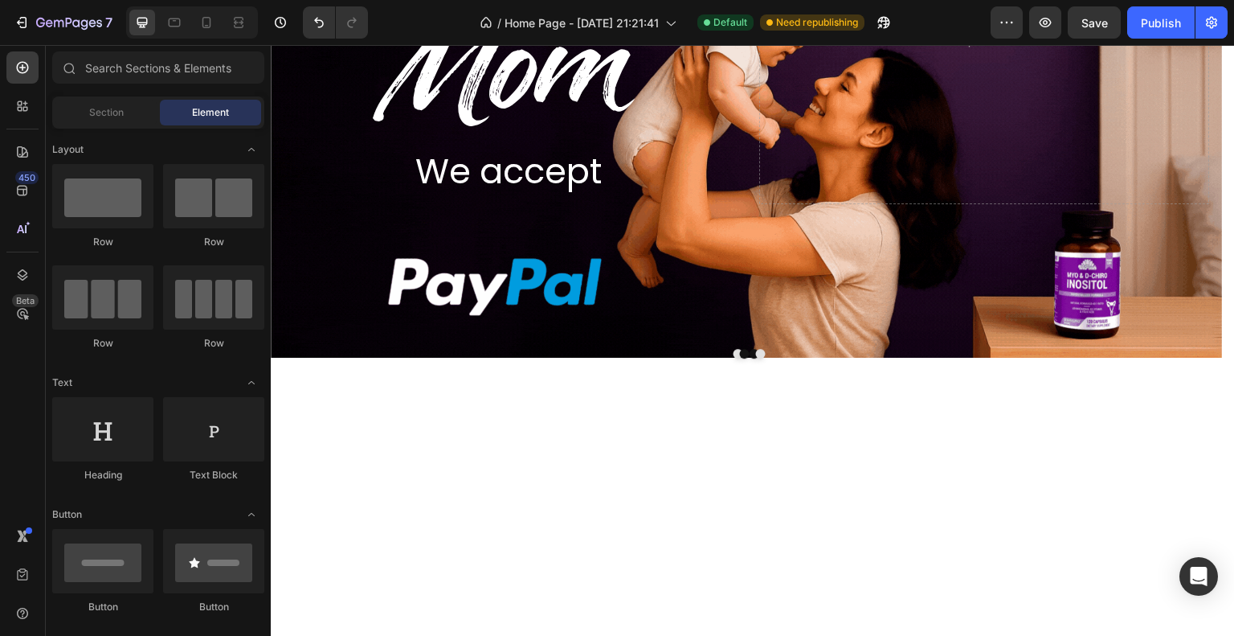
click at [632, 435] on div at bounding box center [753, 623] width 940 height 377
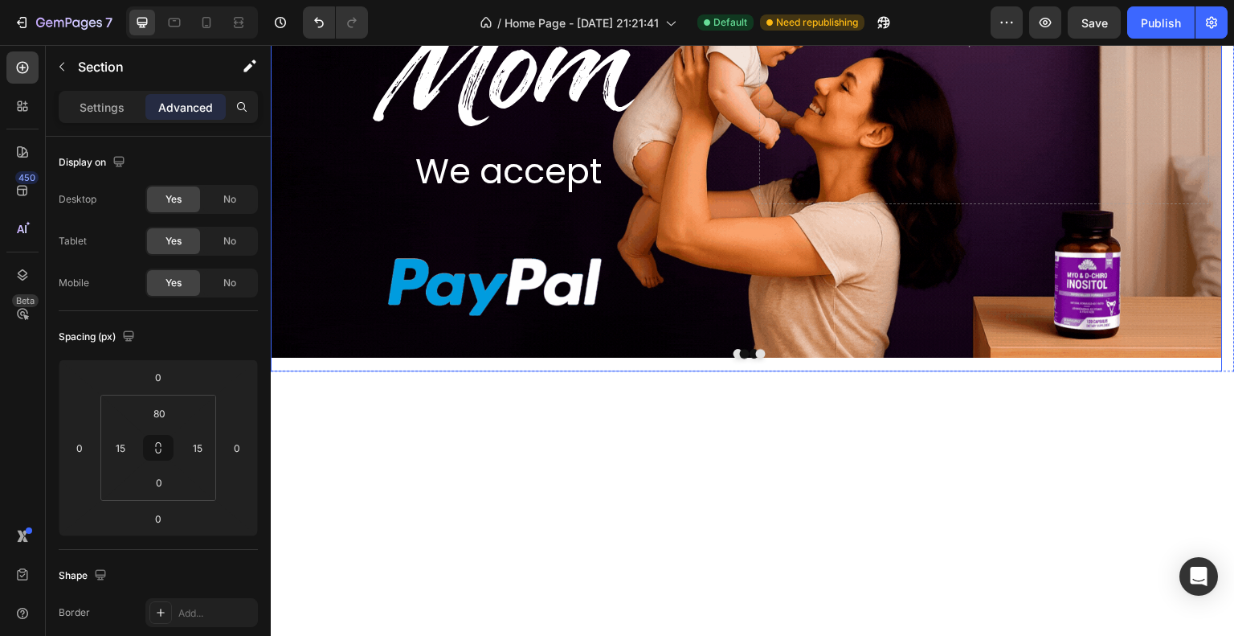
click at [730, 366] on div "⁠⁠⁠⁠⁠⁠⁠ Your are one click away from being Heading Mom Text Block We accept Tex…" at bounding box center [747, 123] width 952 height 496
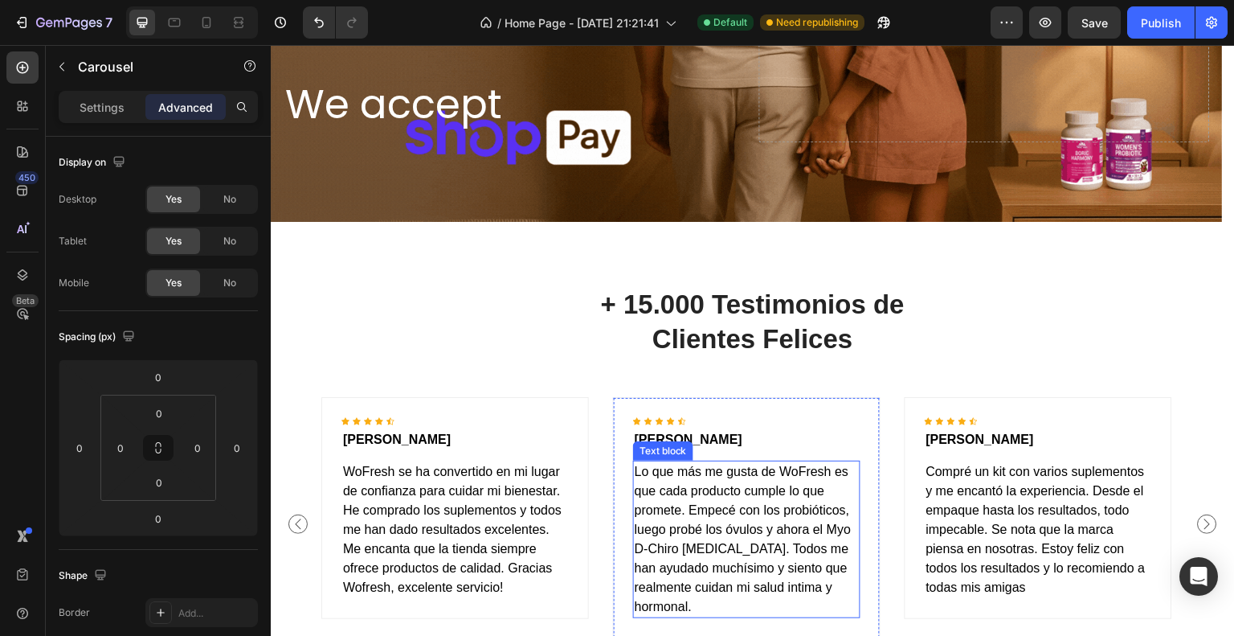
scroll to position [1472, 0]
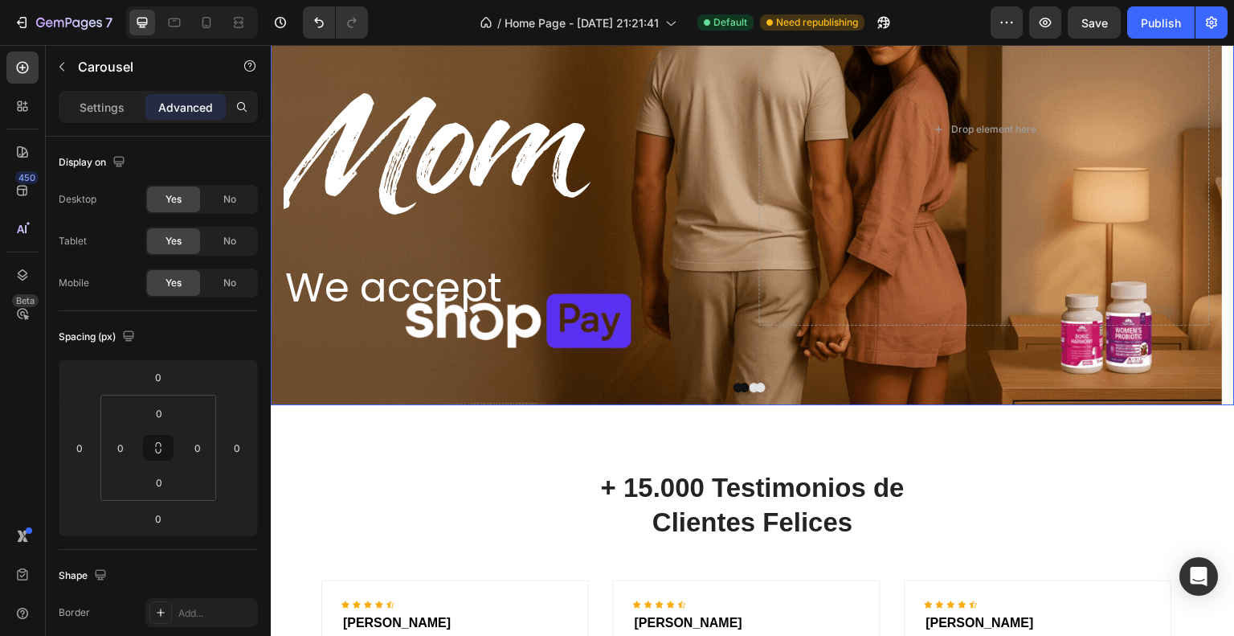
click at [758, 384] on button "Dot" at bounding box center [761, 387] width 10 height 10
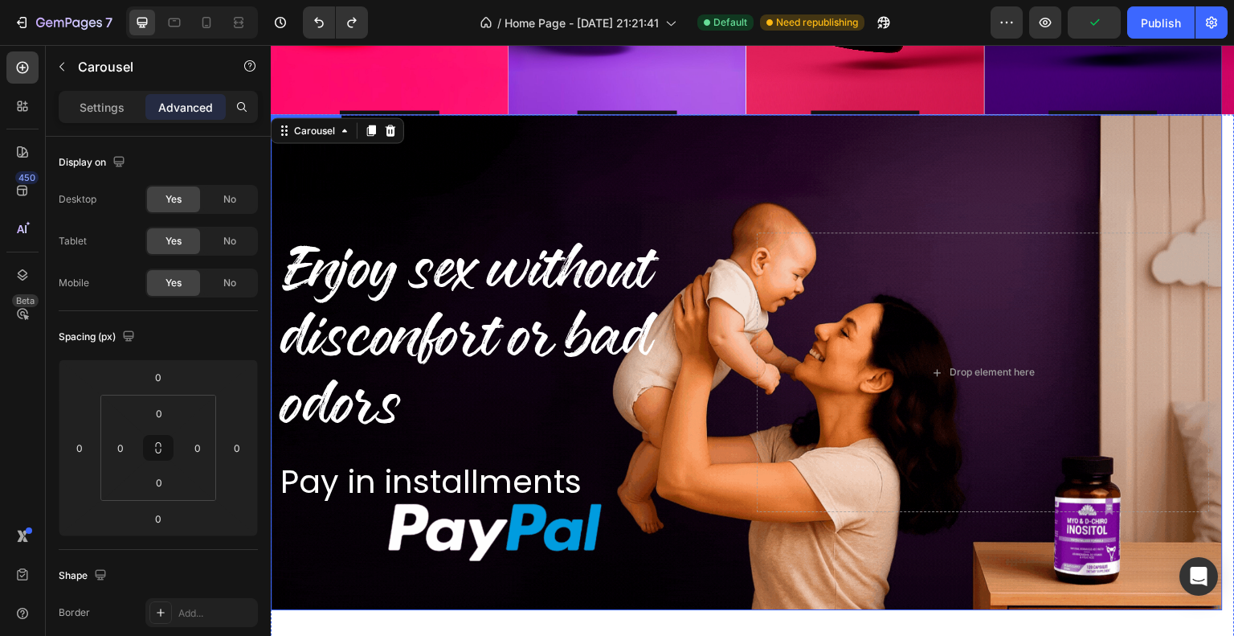
scroll to position [1633, 0]
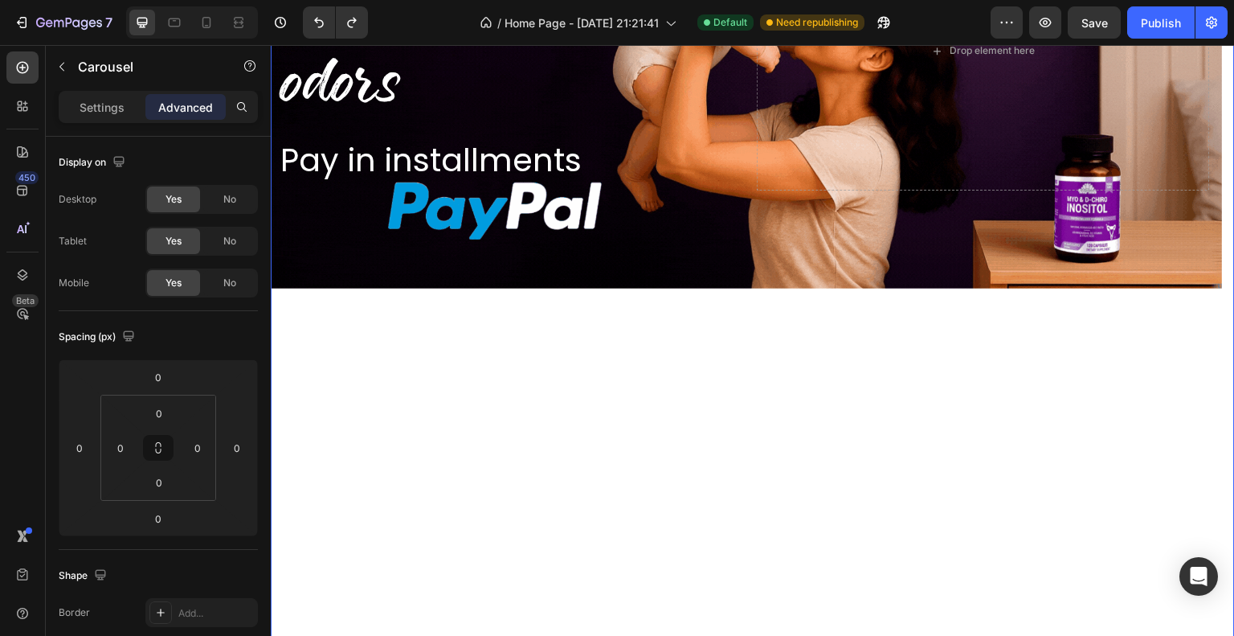
click at [807, 376] on div "Enjoy sex without disconfort or bad odors Heading Pay in installments Text Bloc…" at bounding box center [747, 288] width 952 height 991
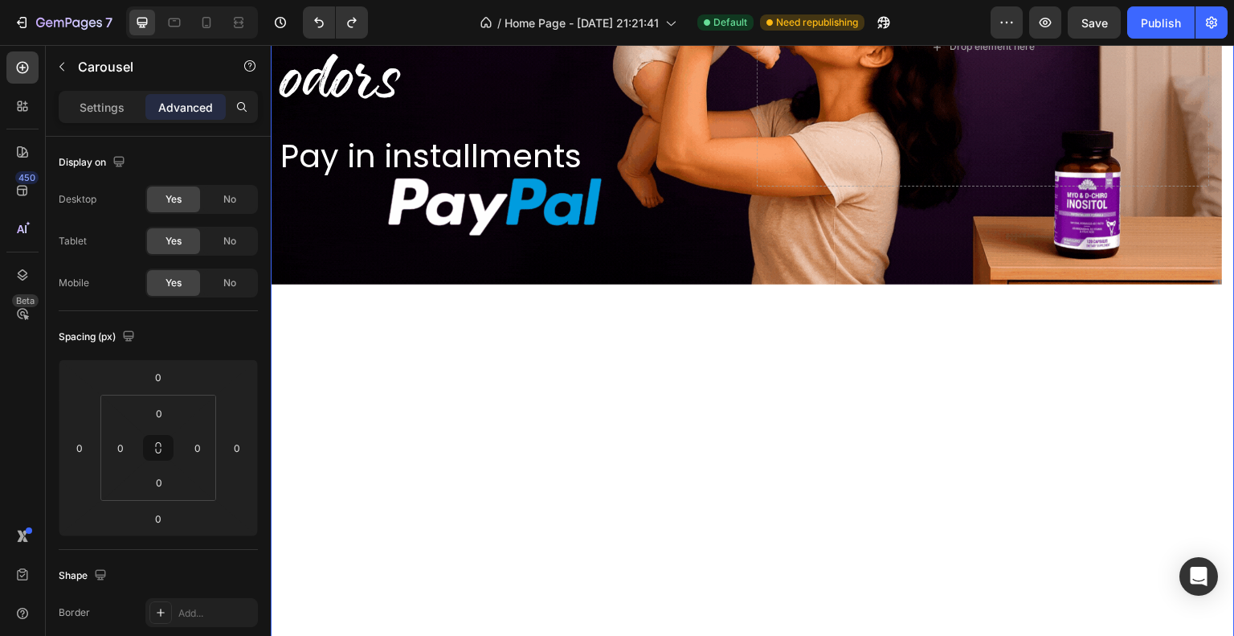
scroll to position [1713, 0]
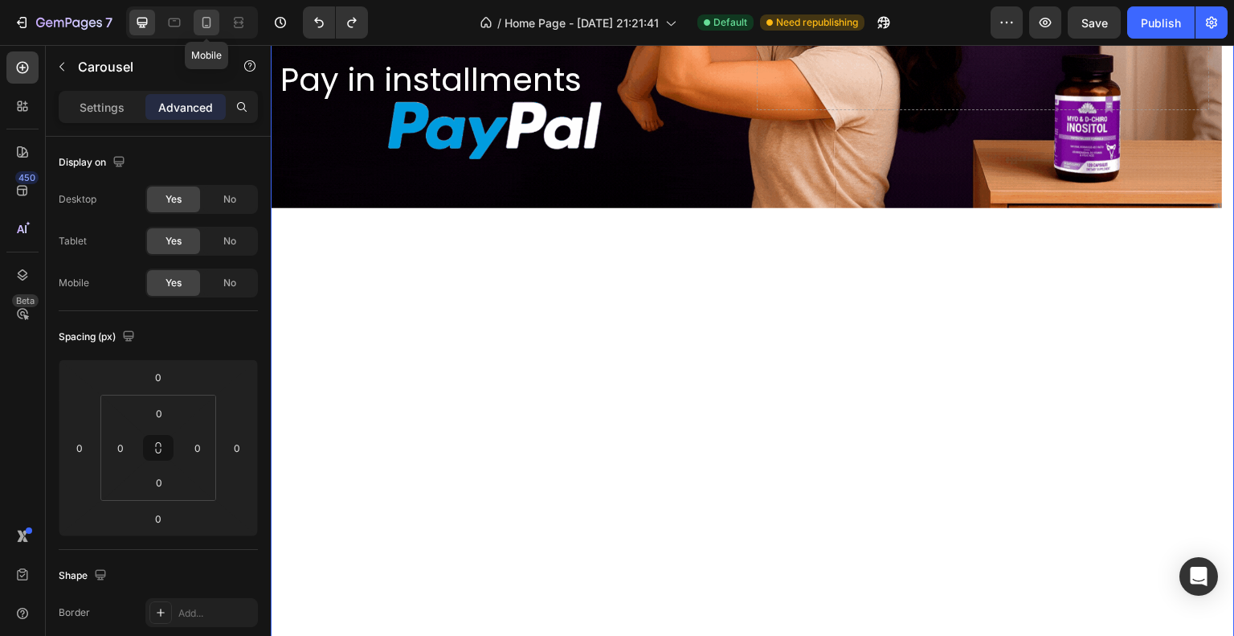
click at [208, 19] on icon at bounding box center [206, 22] width 16 height 16
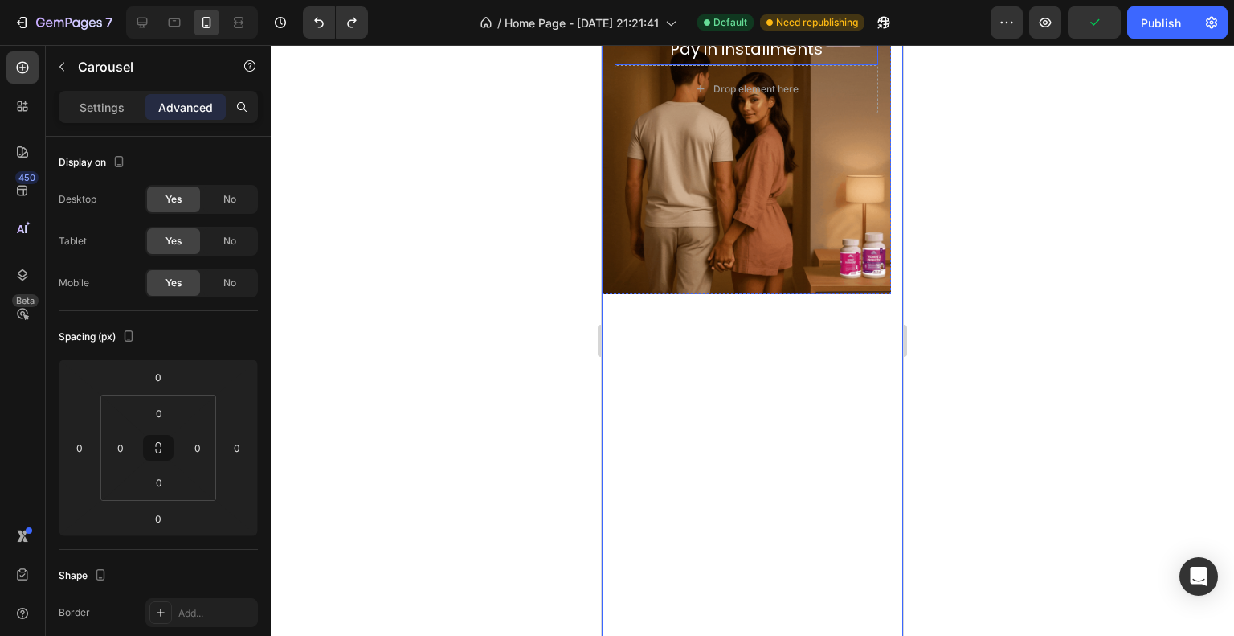
scroll to position [1392, 0]
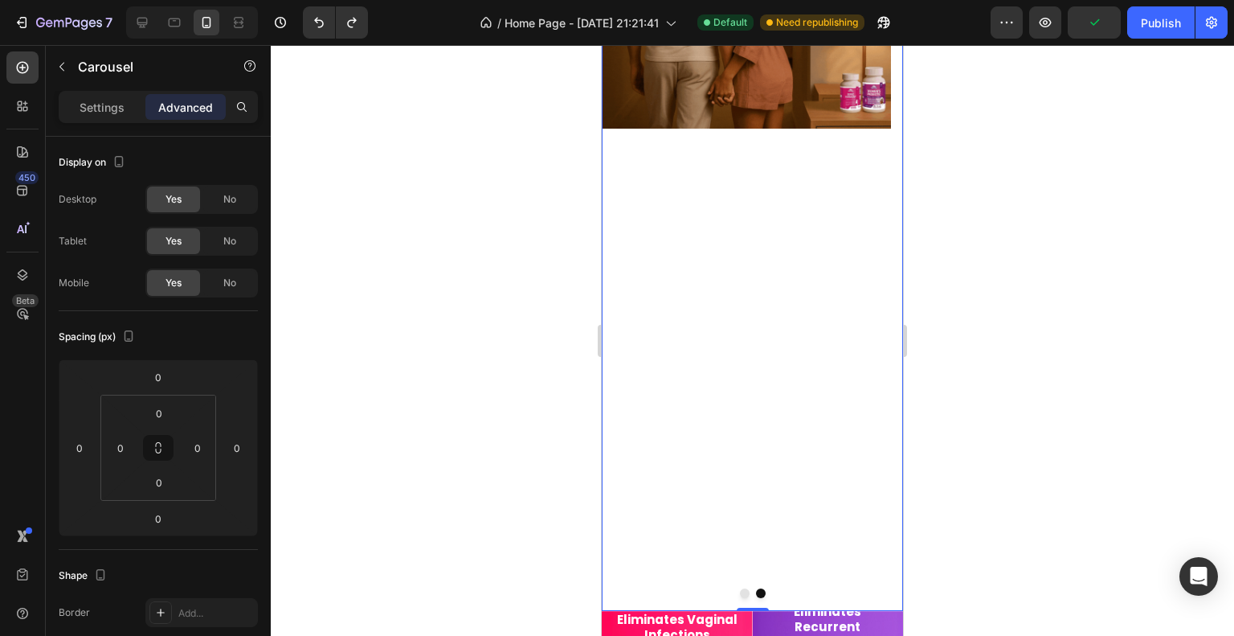
click at [809, 352] on div "Enjoy sex without disconfort or bad odors Heading Pay in installments Text Bloc…" at bounding box center [746, 155] width 289 height 910
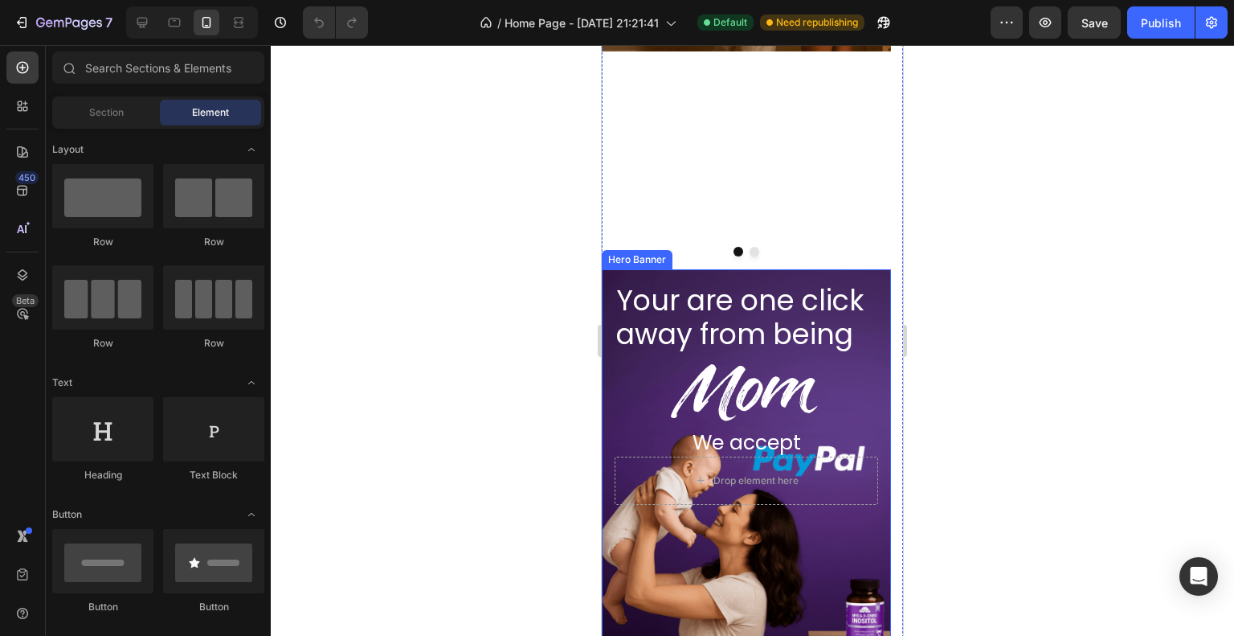
scroll to position [1527, 0]
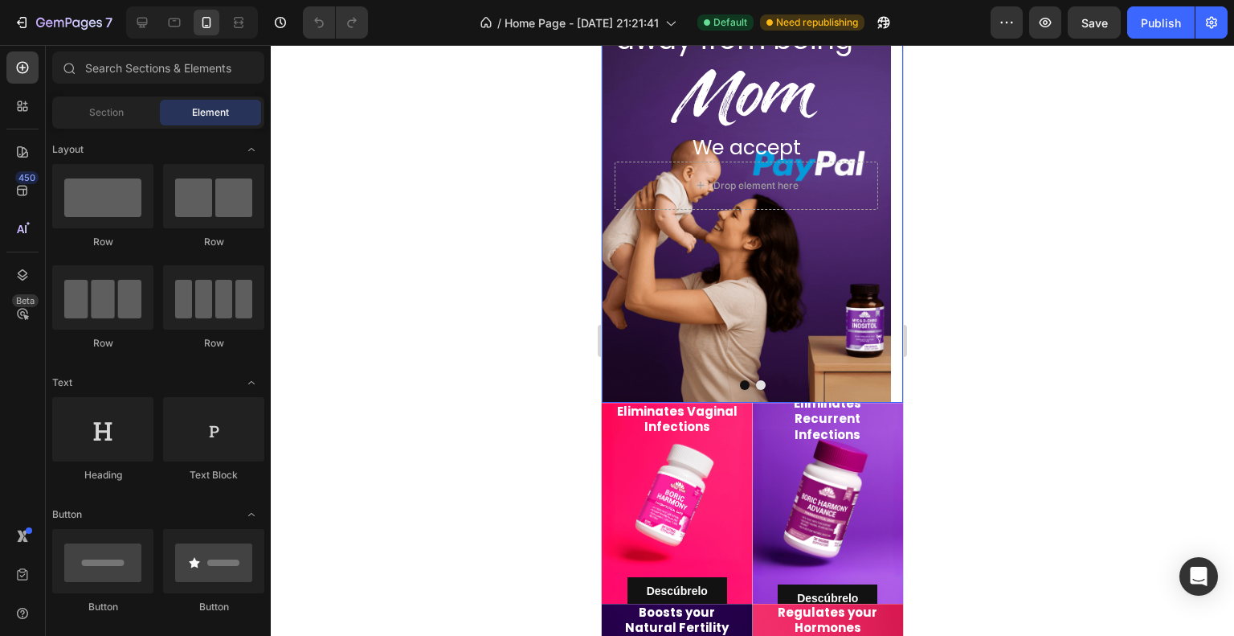
click at [758, 382] on button "Dot" at bounding box center [761, 385] width 10 height 10
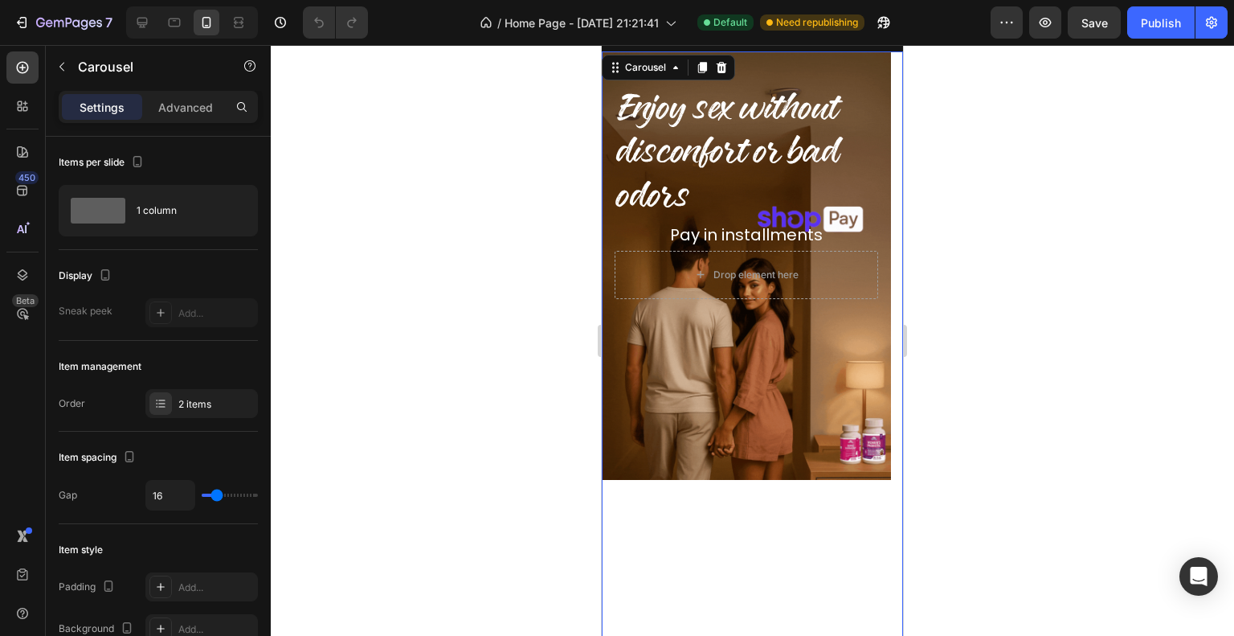
scroll to position [964, 0]
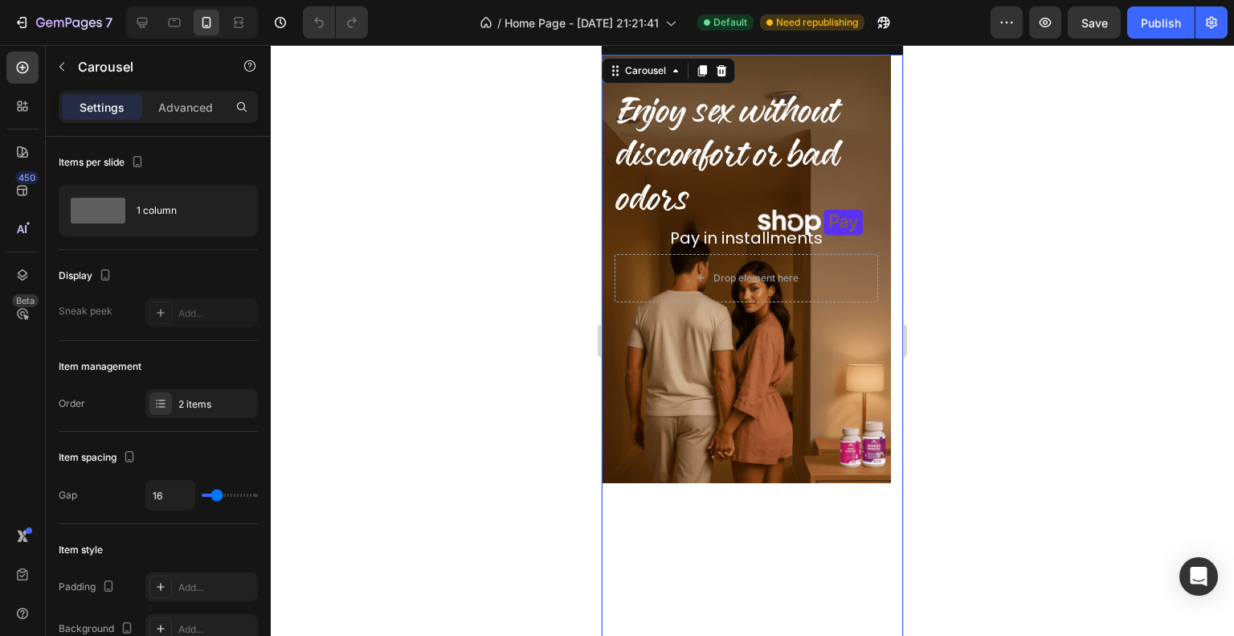
click at [717, 522] on div "Enjoy sex without disconfort or bad odors Heading Pay in installments Text Bloc…" at bounding box center [746, 510] width 289 height 910
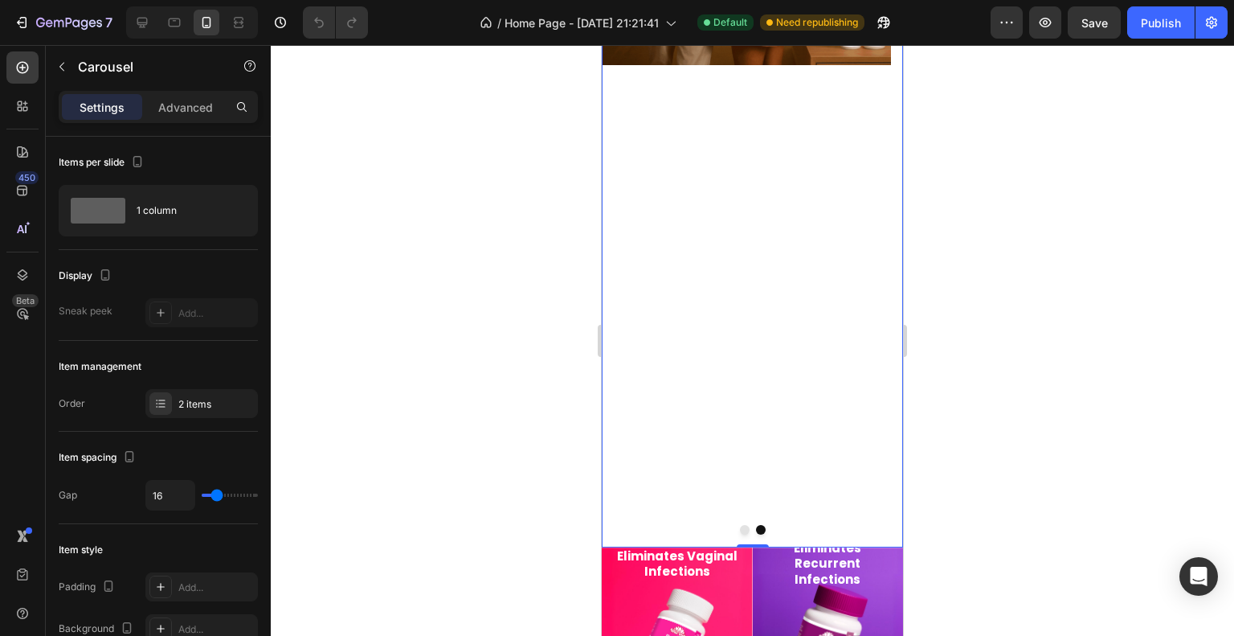
scroll to position [1446, 0]
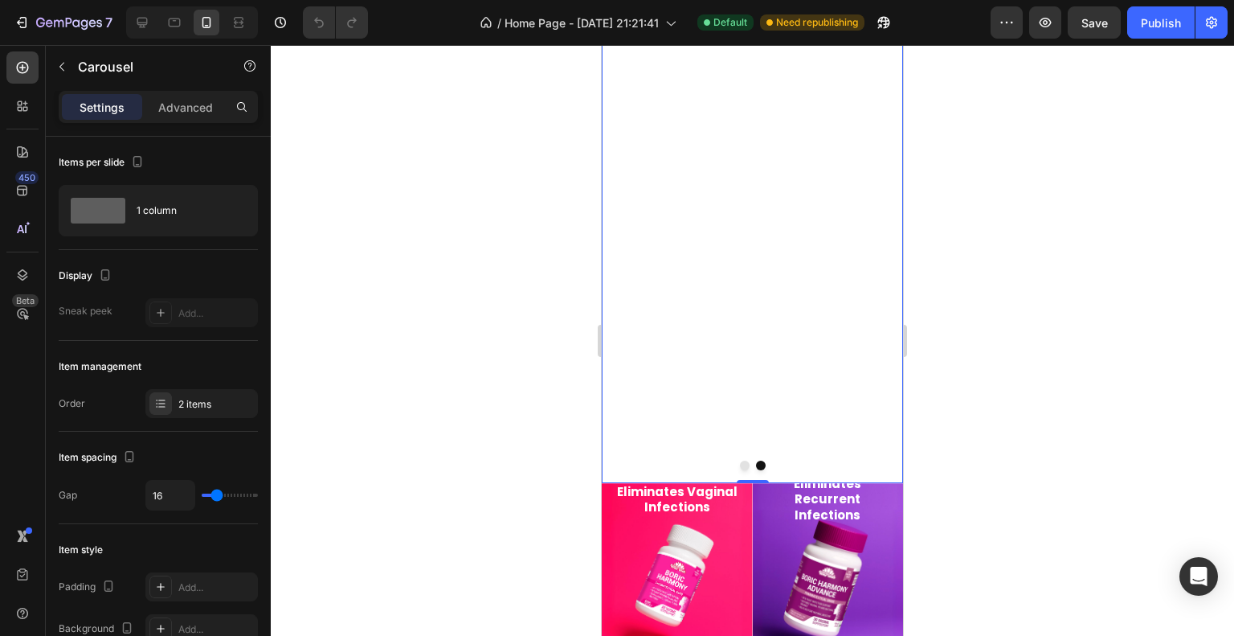
click at [740, 465] on button "Dot" at bounding box center [745, 465] width 10 height 10
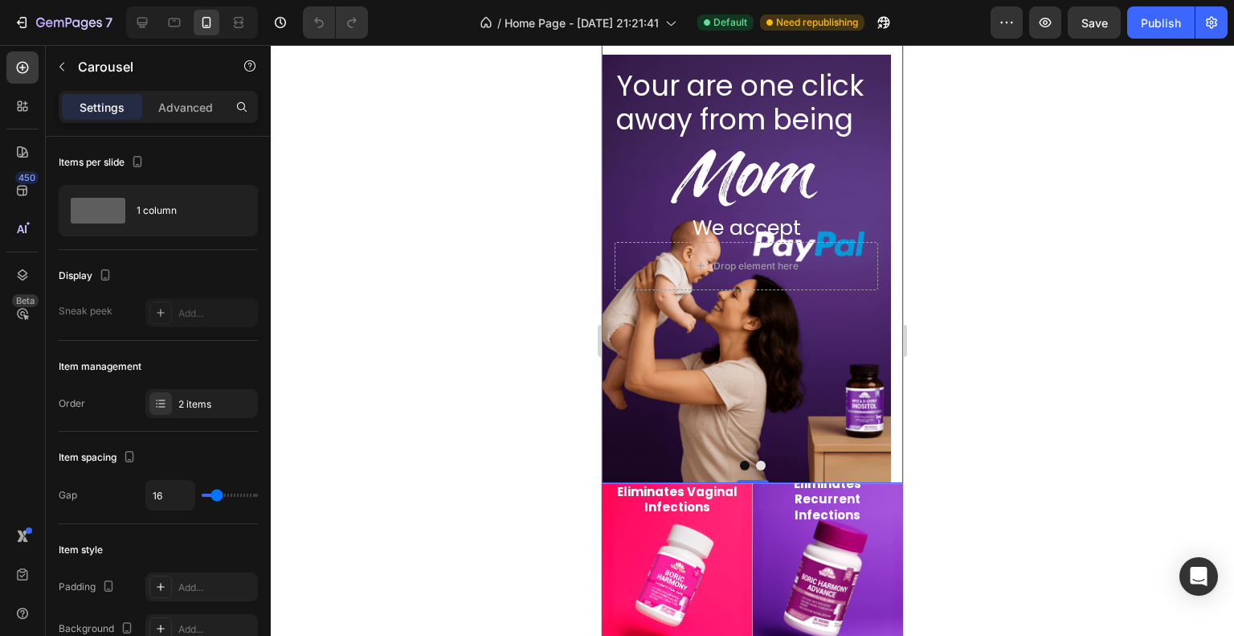
click at [756, 465] on button "Dot" at bounding box center [761, 465] width 10 height 10
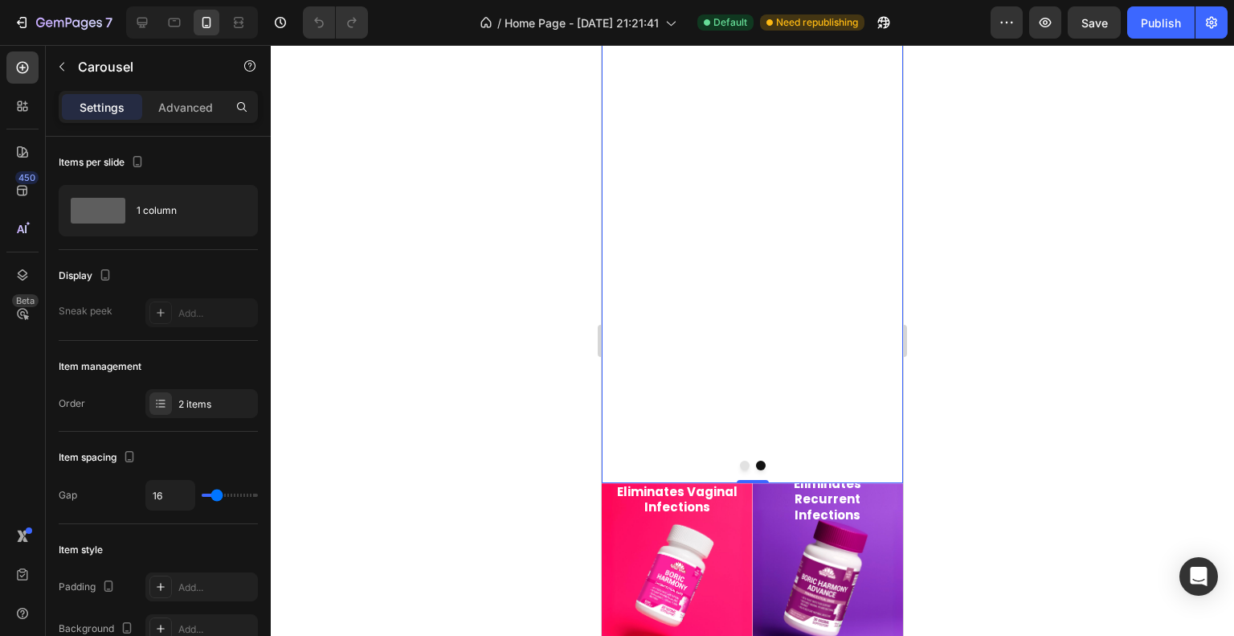
click at [762, 301] on div "Enjoy sex without disconfort or bad odors Heading Pay in installments Text Bloc…" at bounding box center [746, 28] width 289 height 910
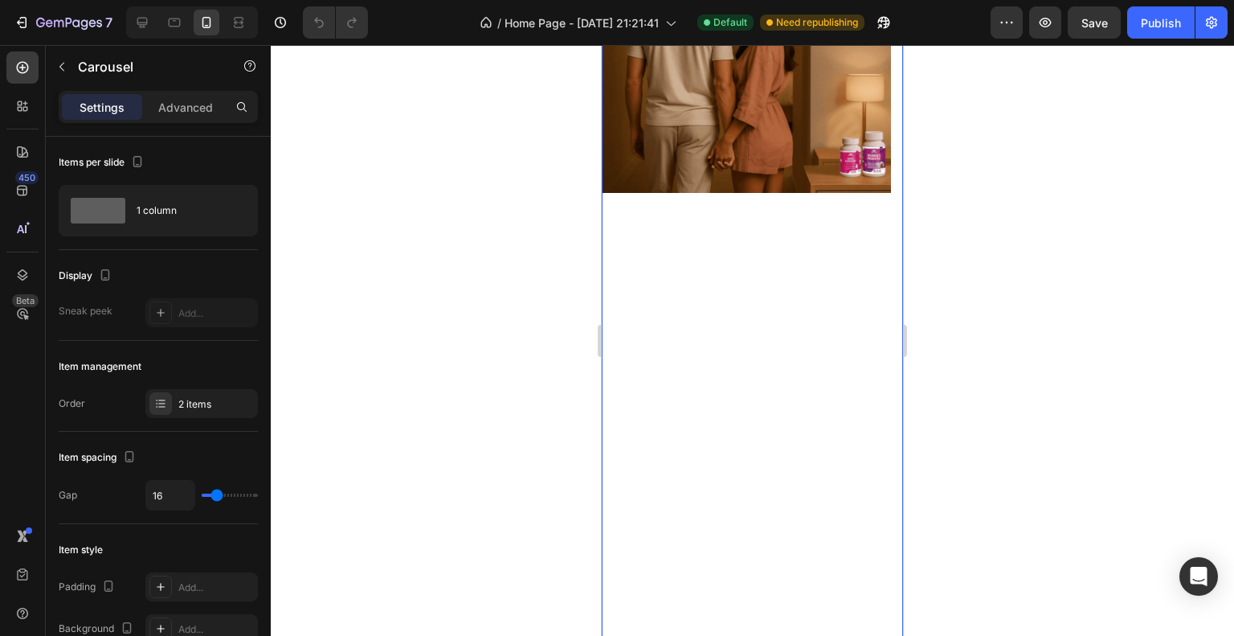
scroll to position [1205, 0]
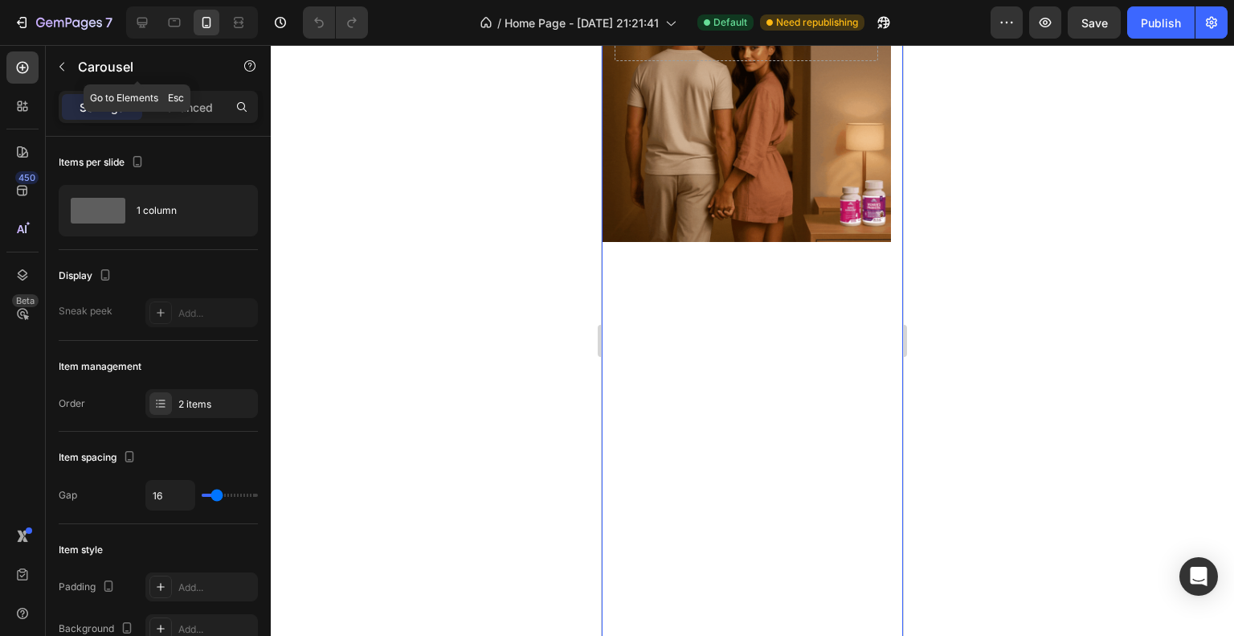
click at [59, 63] on icon "button" at bounding box center [61, 66] width 13 height 13
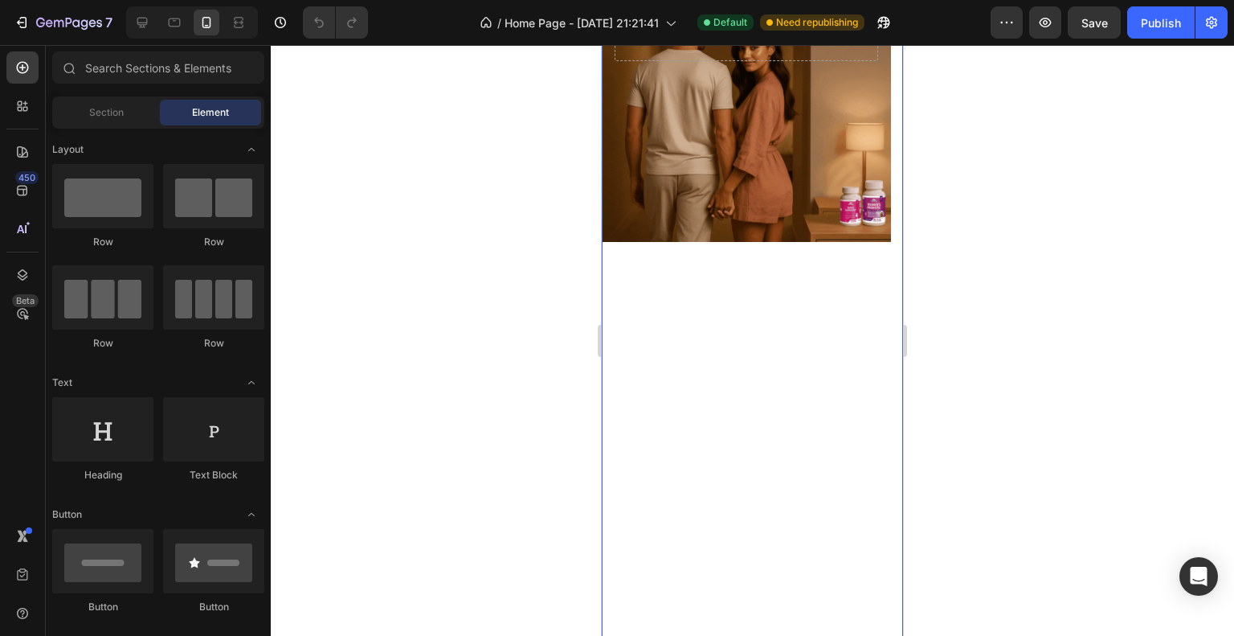
click at [730, 348] on div "Enjoy sex without disconfort or bad odors Heading Pay in installments Text Bloc…" at bounding box center [746, 269] width 289 height 910
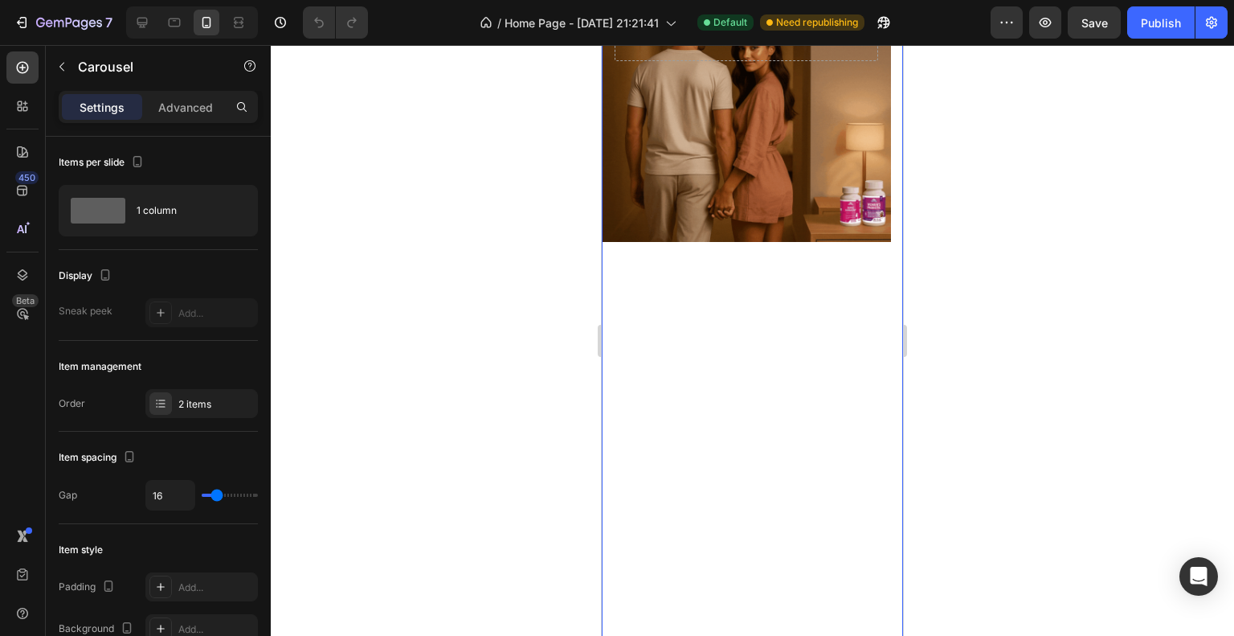
scroll to position [1527, 0]
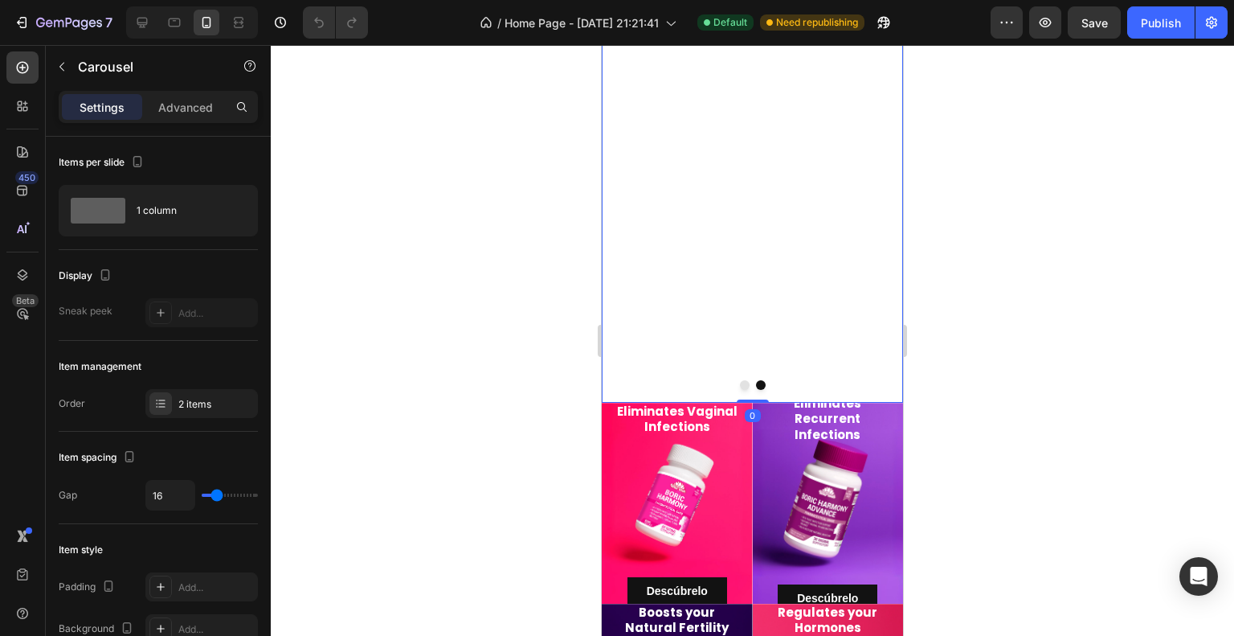
click at [740, 384] on button "Dot" at bounding box center [745, 385] width 10 height 10
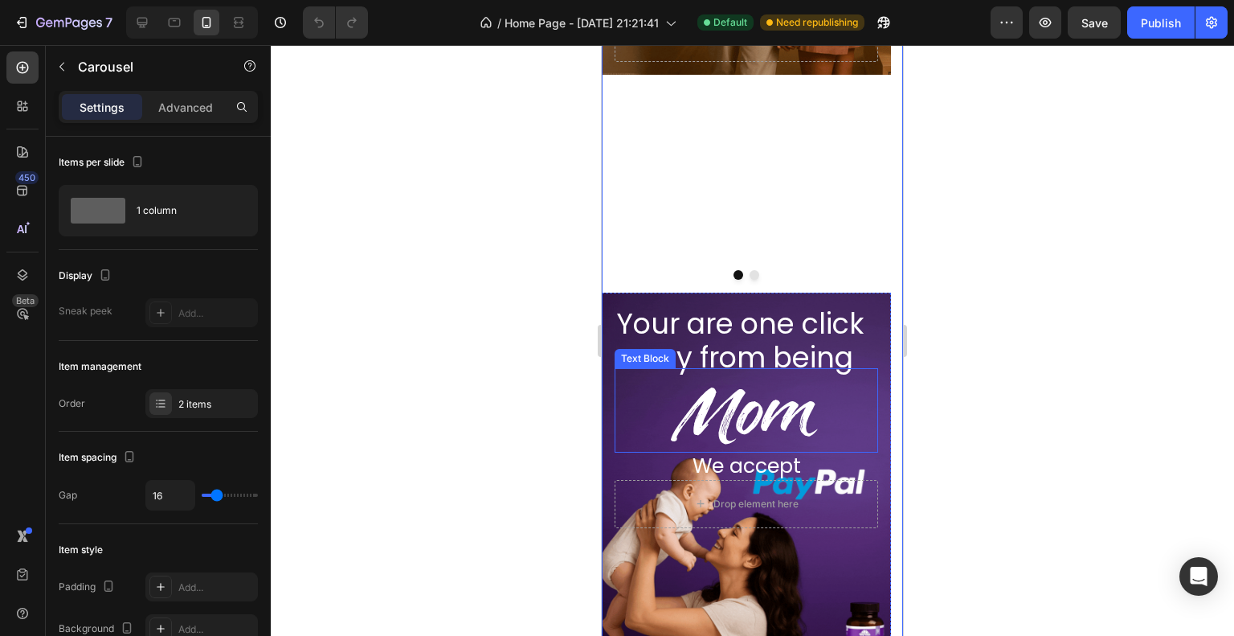
scroll to position [1205, 0]
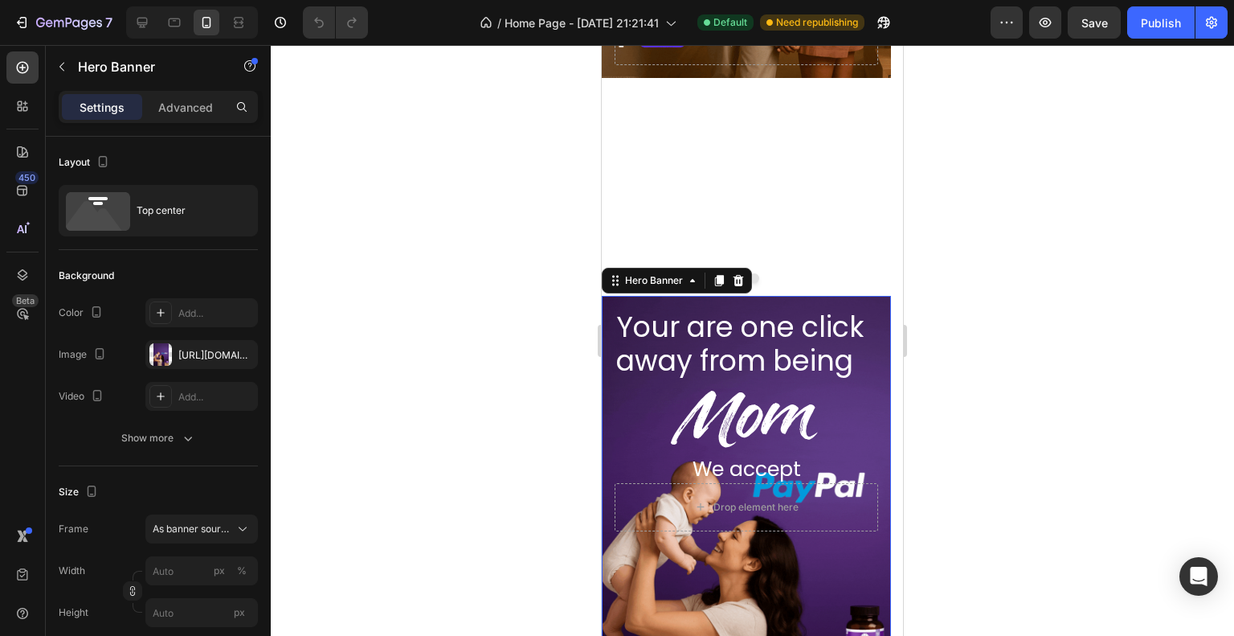
click at [635, 305] on div "Your are one click away from being Heading Mom Text Block We accept Heading Dro…" at bounding box center [746, 420] width 289 height 248
click at [639, 279] on div "Hero Banner" at bounding box center [654, 280] width 64 height 14
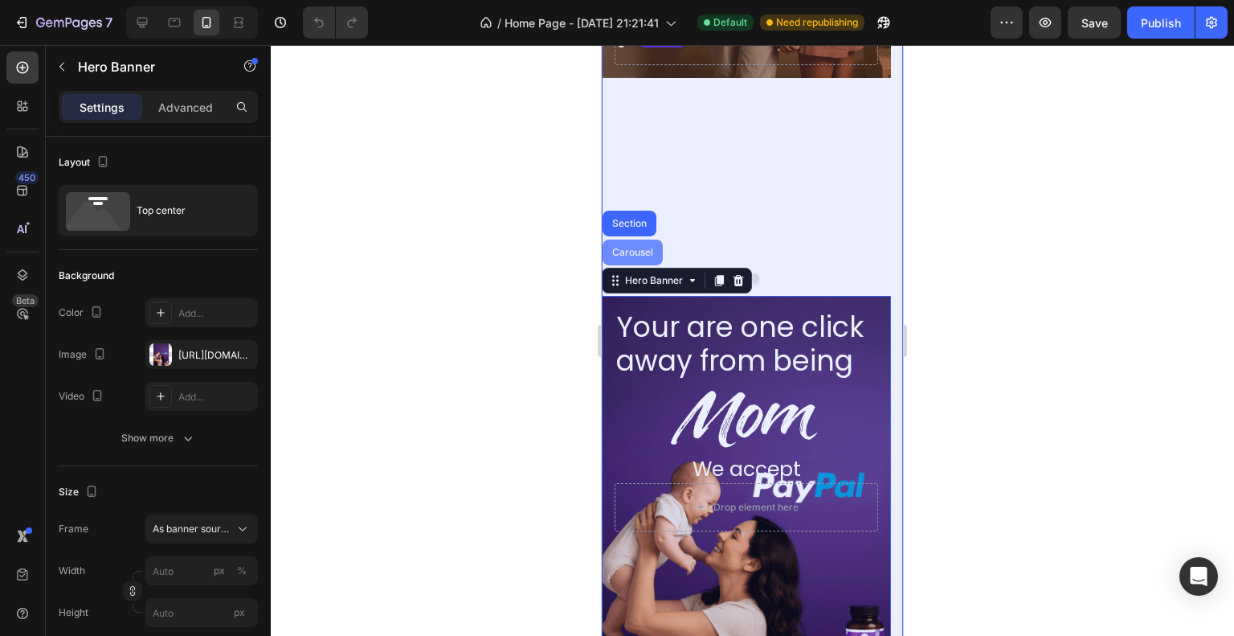
click at [631, 256] on div "Carousel" at bounding box center [633, 252] width 60 height 26
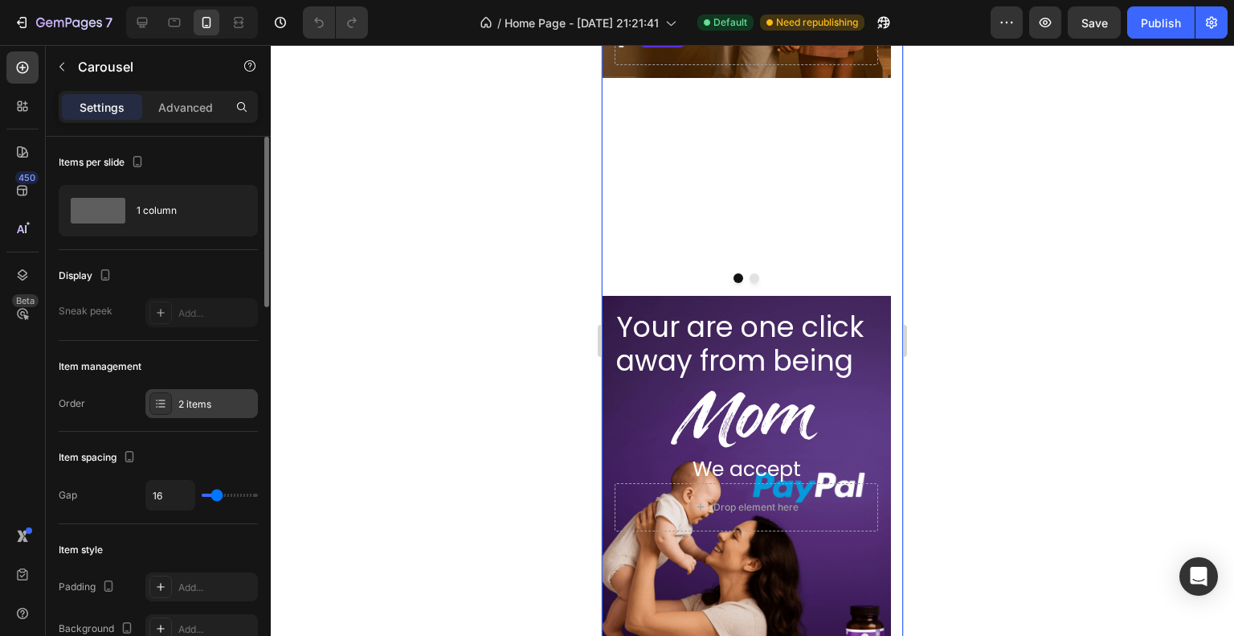
click at [193, 403] on div "2 items" at bounding box center [216, 404] width 76 height 14
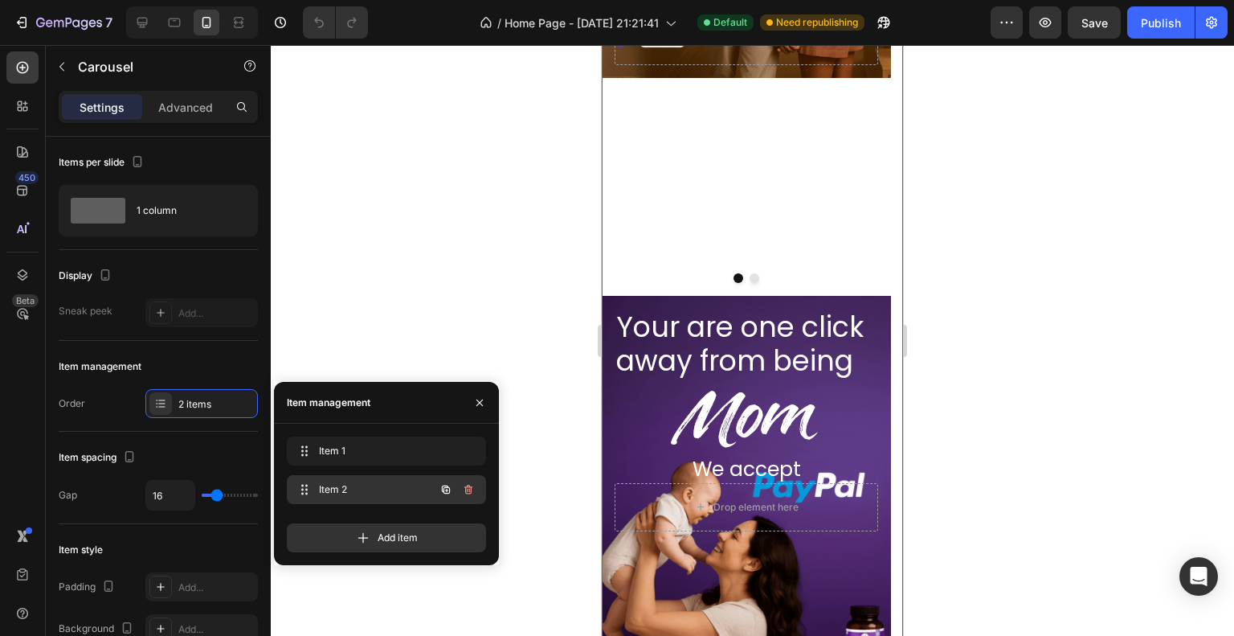
click at [322, 489] on span "Item 2" at bounding box center [364, 489] width 91 height 14
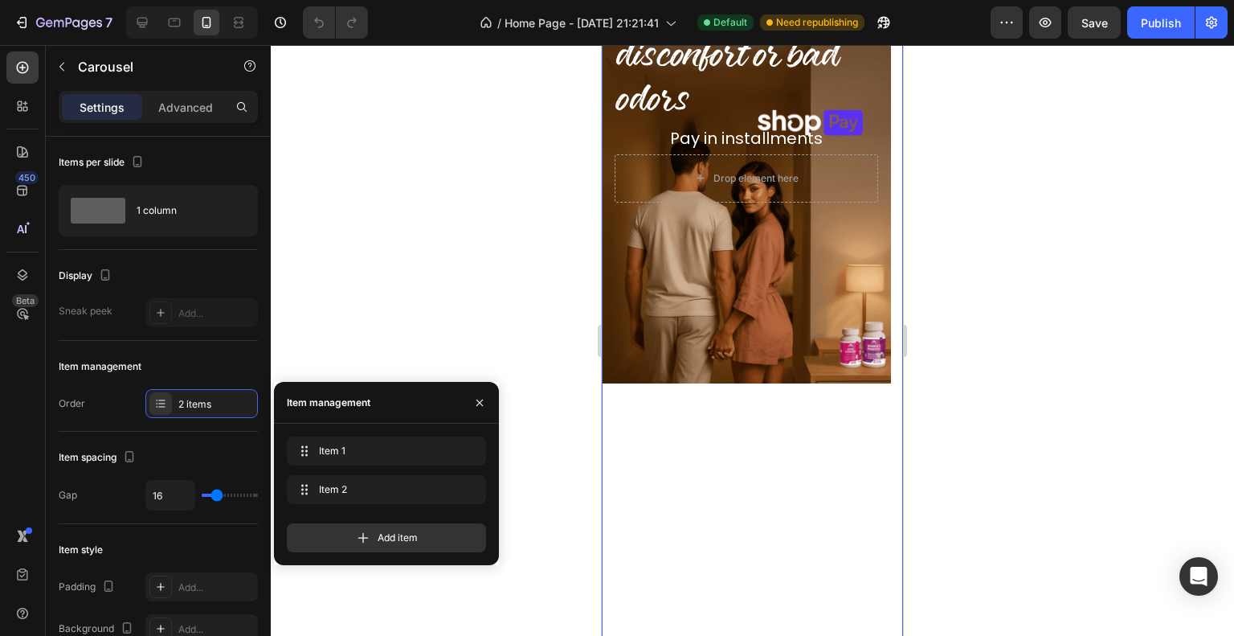
scroll to position [884, 0]
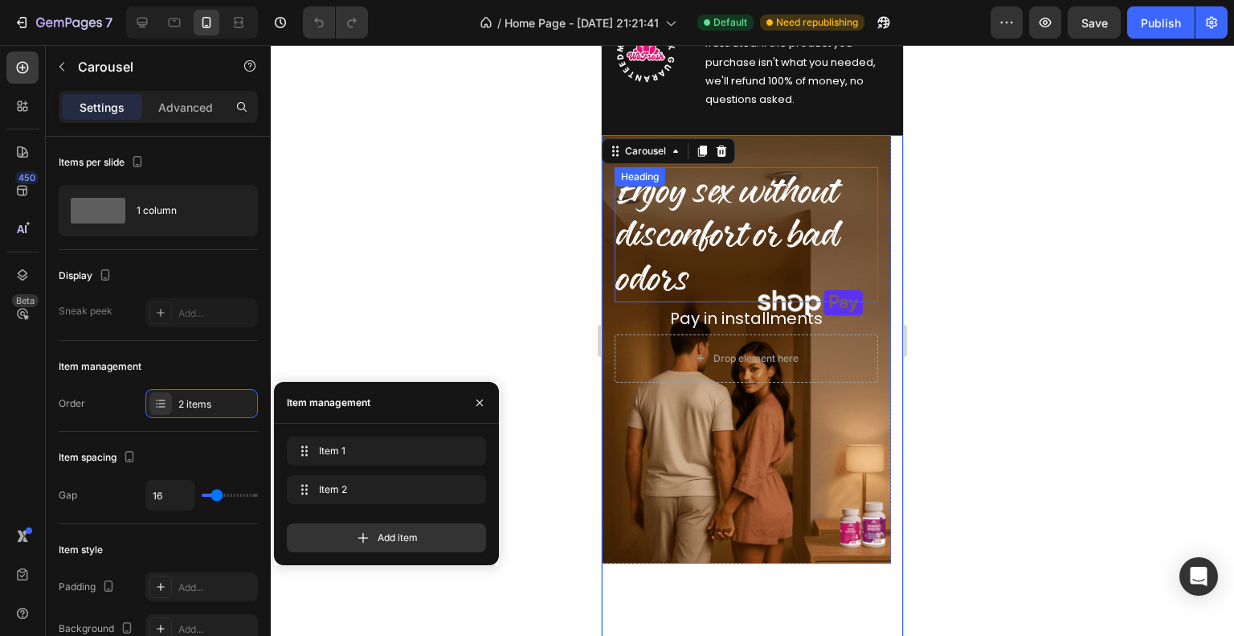
click at [783, 173] on h2 "Enjoy sex without disconfort or bad odors" at bounding box center [747, 234] width 264 height 135
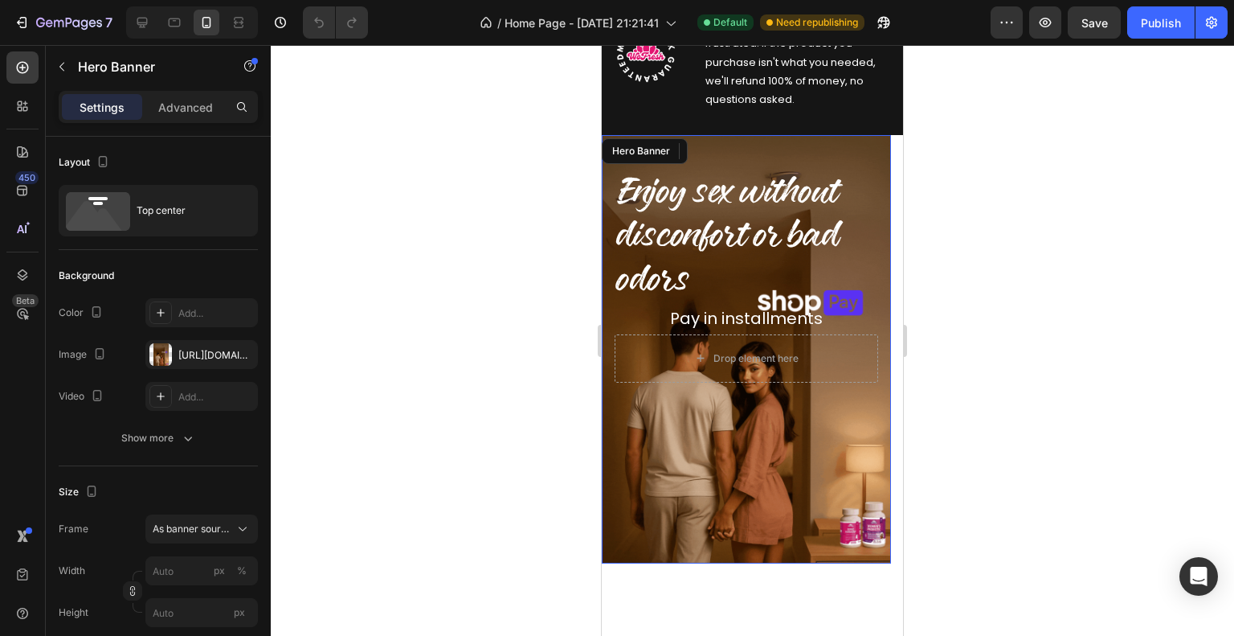
click at [791, 153] on div "Enjoy sex without disconfort or bad odors Heading 0 Pay in installments Text Bl…" at bounding box center [746, 265] width 289 height 260
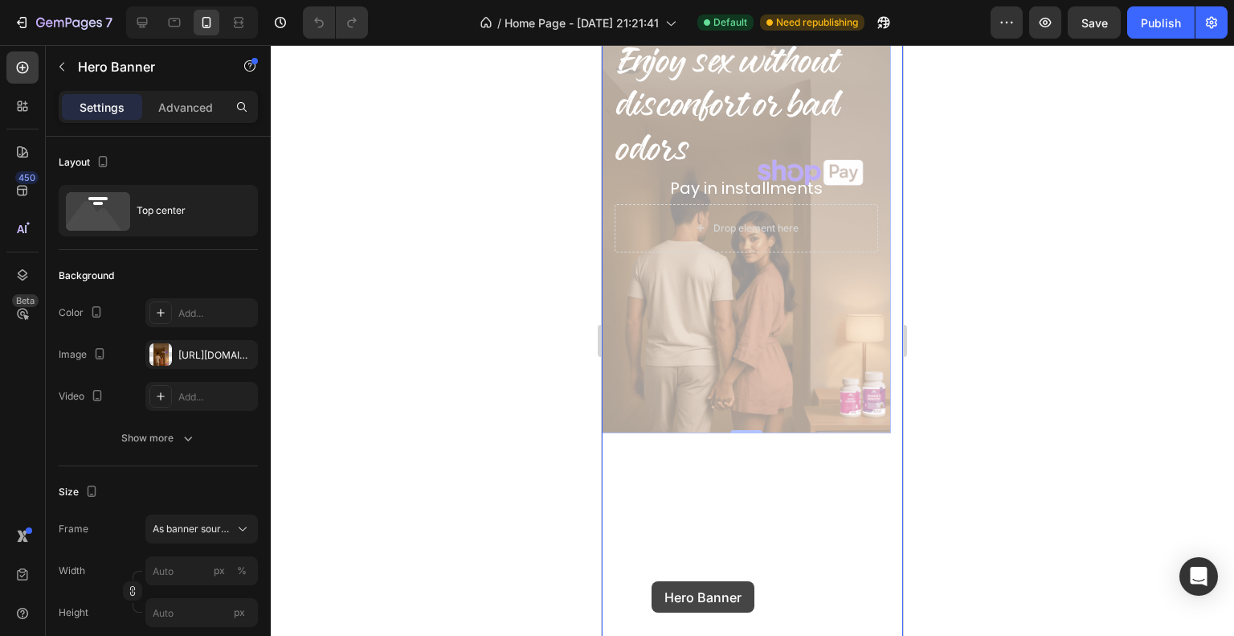
scroll to position [1028, 0]
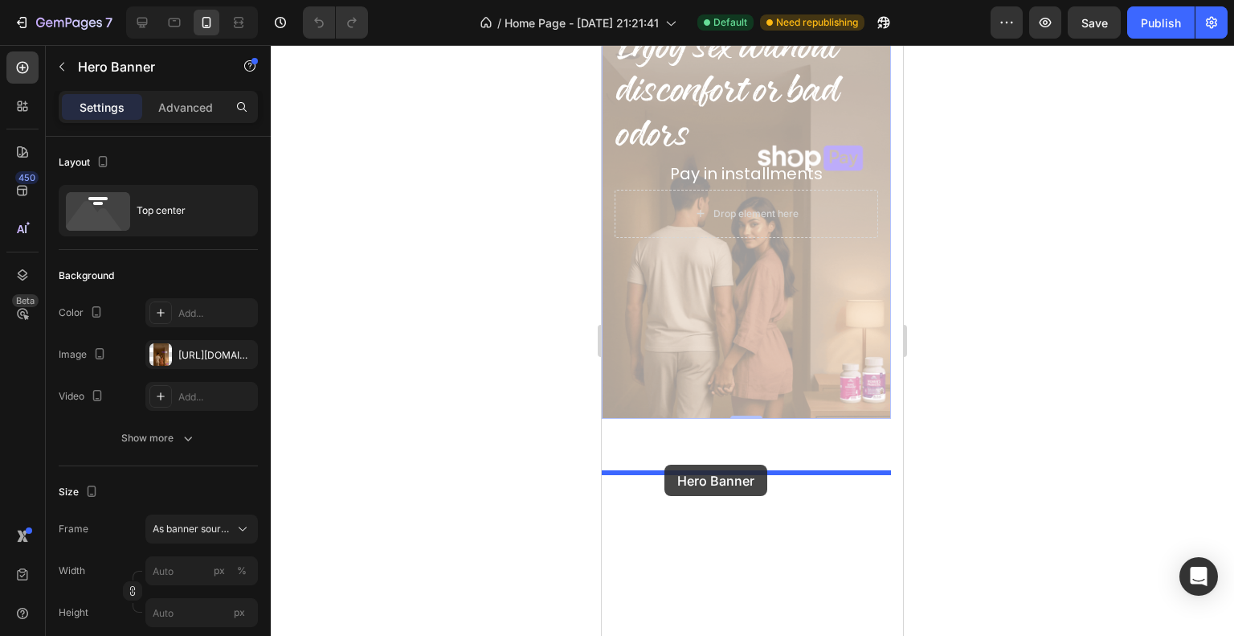
drag, startPoint x: 623, startPoint y: 146, endPoint x: 664, endPoint y: 464, distance: 320.8
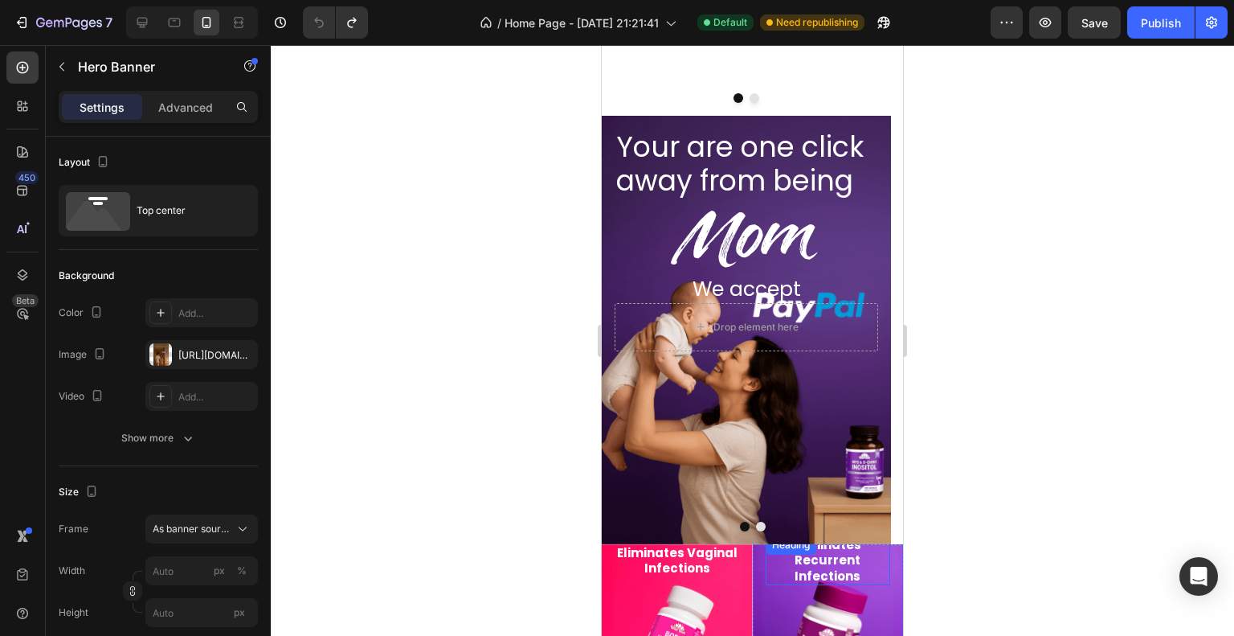
scroll to position [1500, 0]
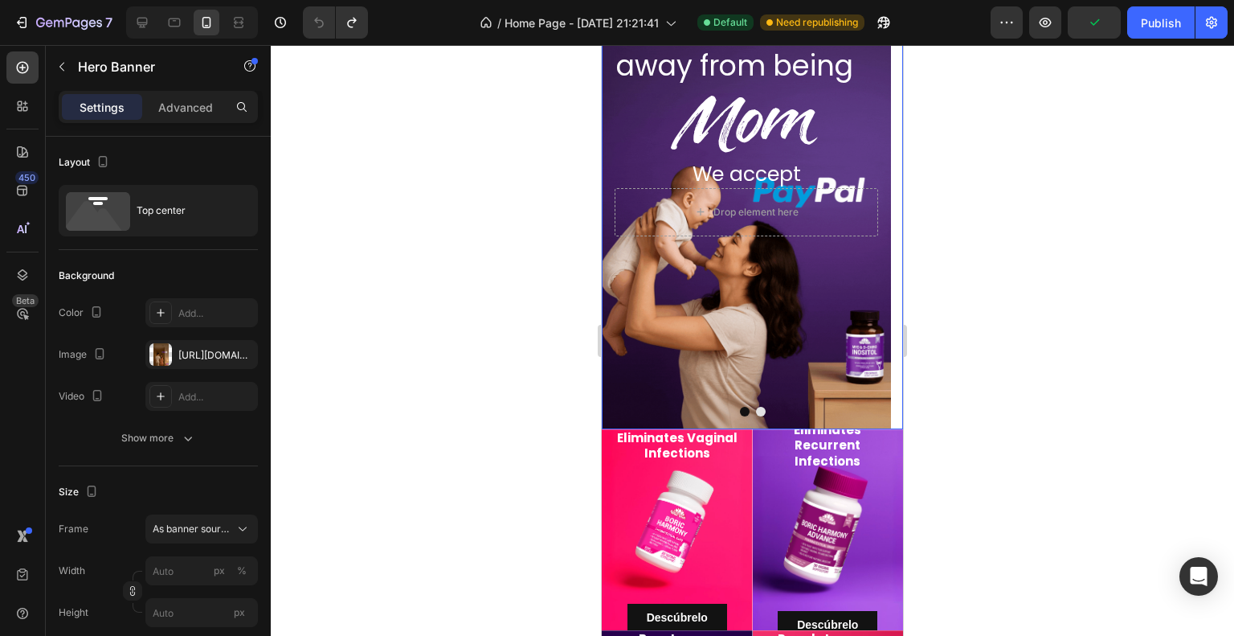
click at [757, 409] on button "Dot" at bounding box center [761, 412] width 10 height 10
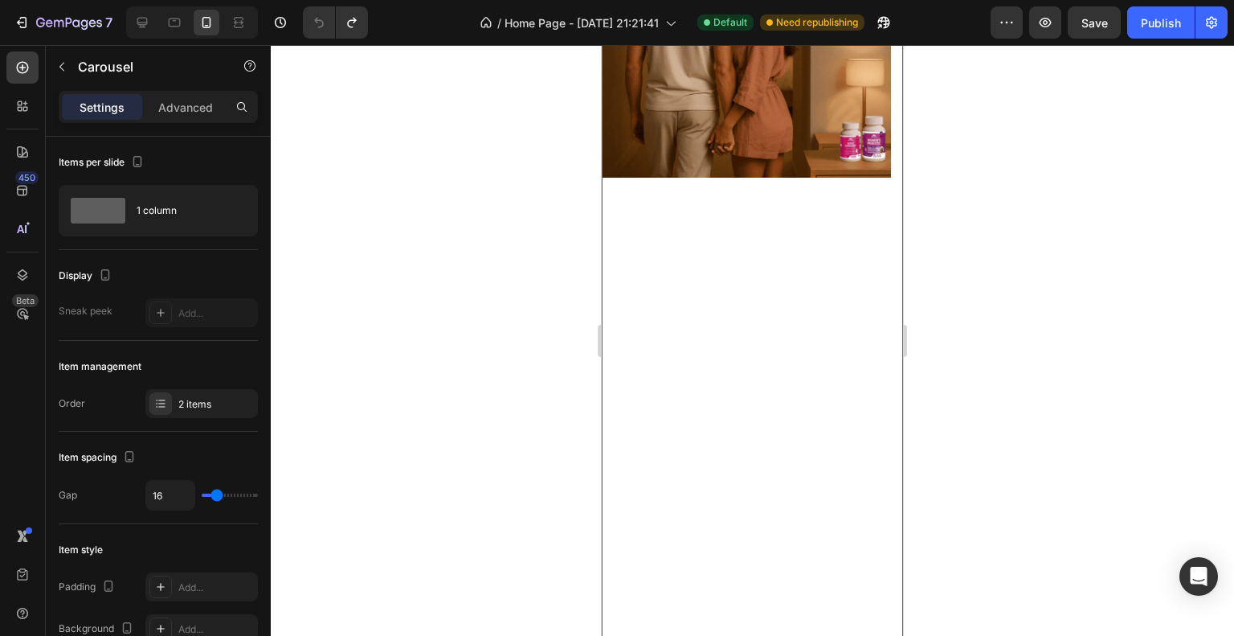
scroll to position [1259, 0]
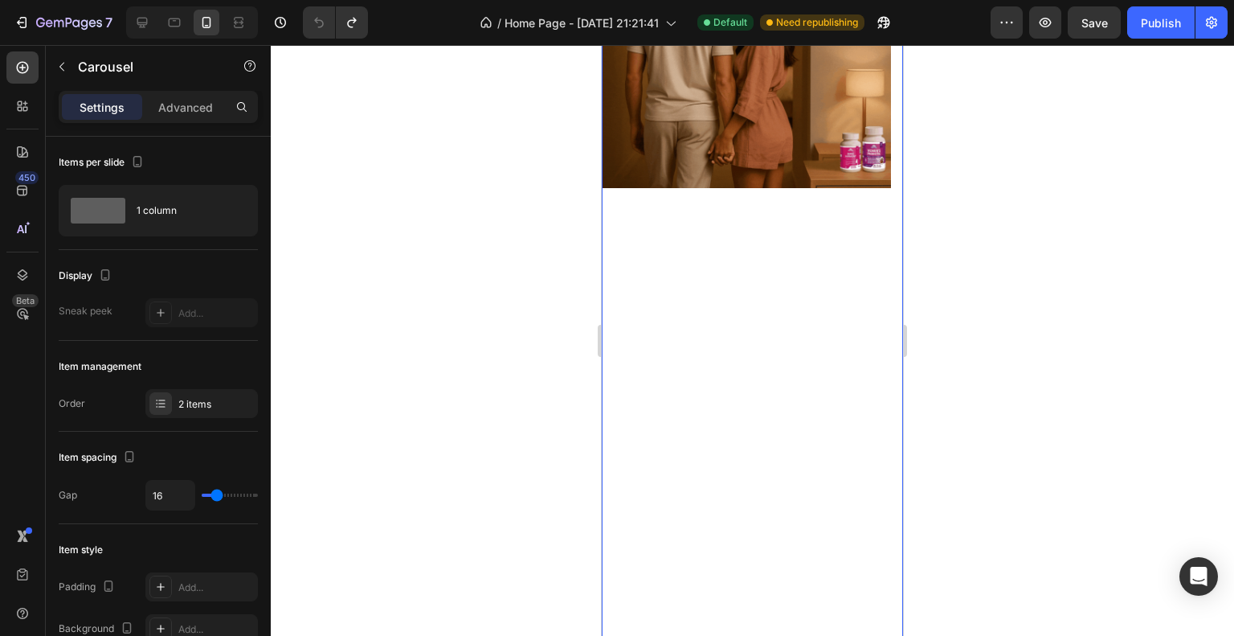
click at [758, 404] on div "Enjoy sex without disconfort or bad odors Heading Pay in installments Text Bloc…" at bounding box center [746, 215] width 289 height 910
click at [758, 405] on div "Enjoy sex without disconfort or bad odors Heading Pay in installments Text Bloc…" at bounding box center [746, 215] width 289 height 910
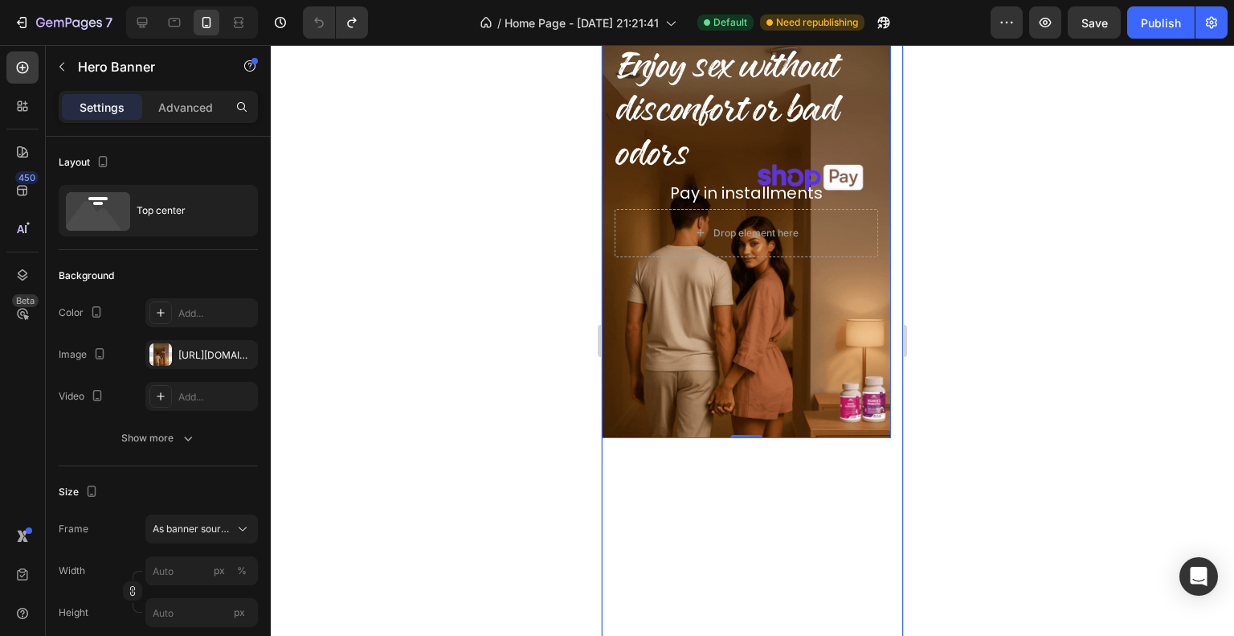
scroll to position [1098, 0]
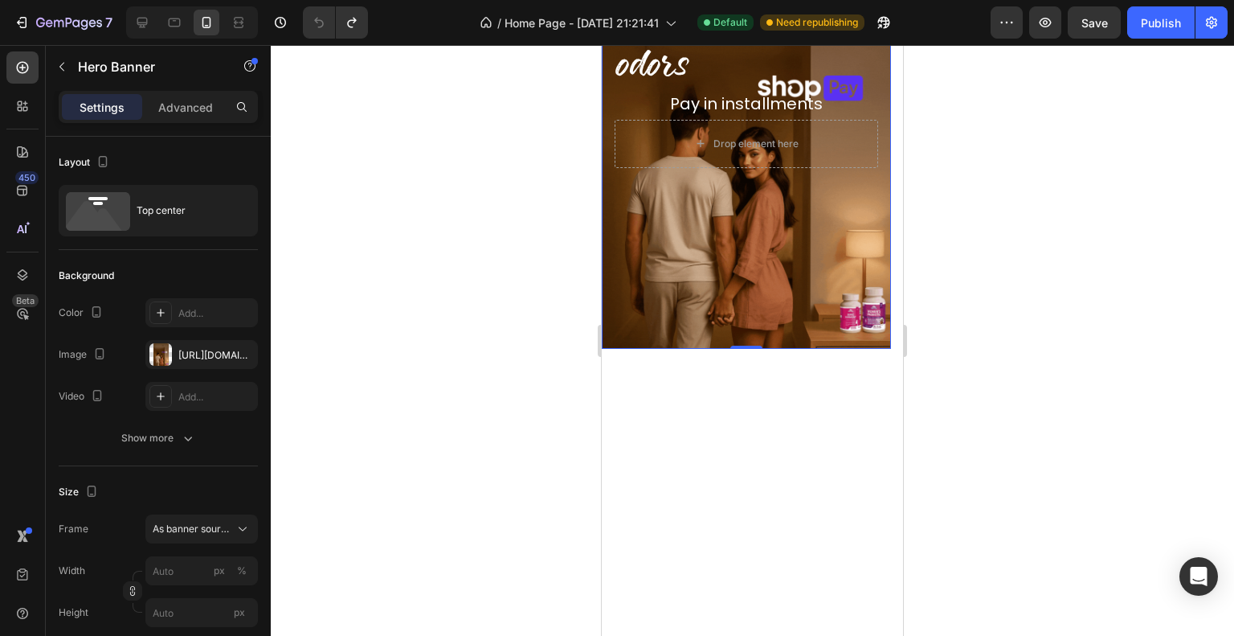
click at [783, 289] on div "Background Image" at bounding box center [746, 134] width 289 height 428
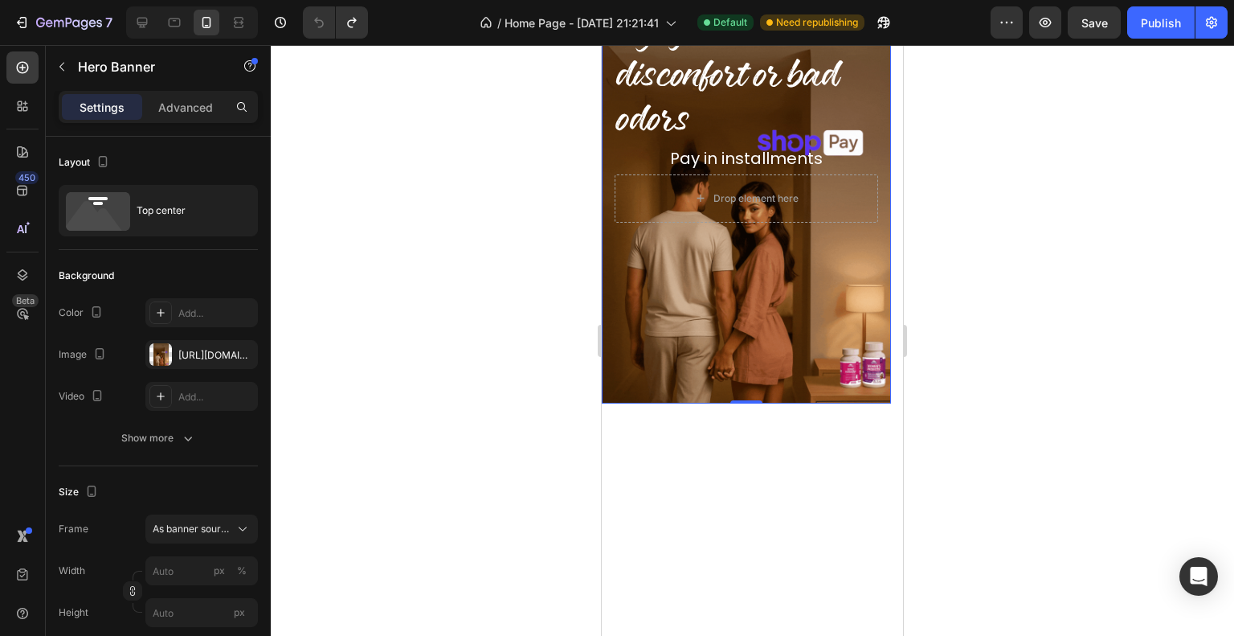
scroll to position [1018, 0]
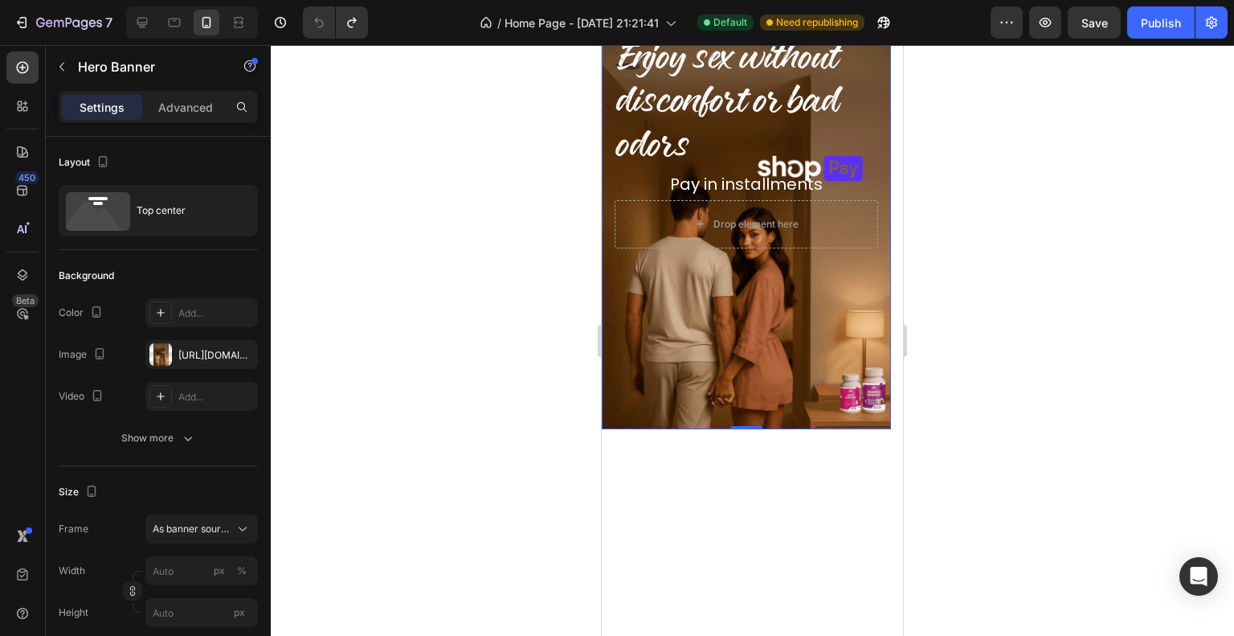
click at [128, 20] on div at bounding box center [192, 22] width 132 height 32
click at [135, 17] on icon at bounding box center [142, 22] width 16 height 16
type input "1200"
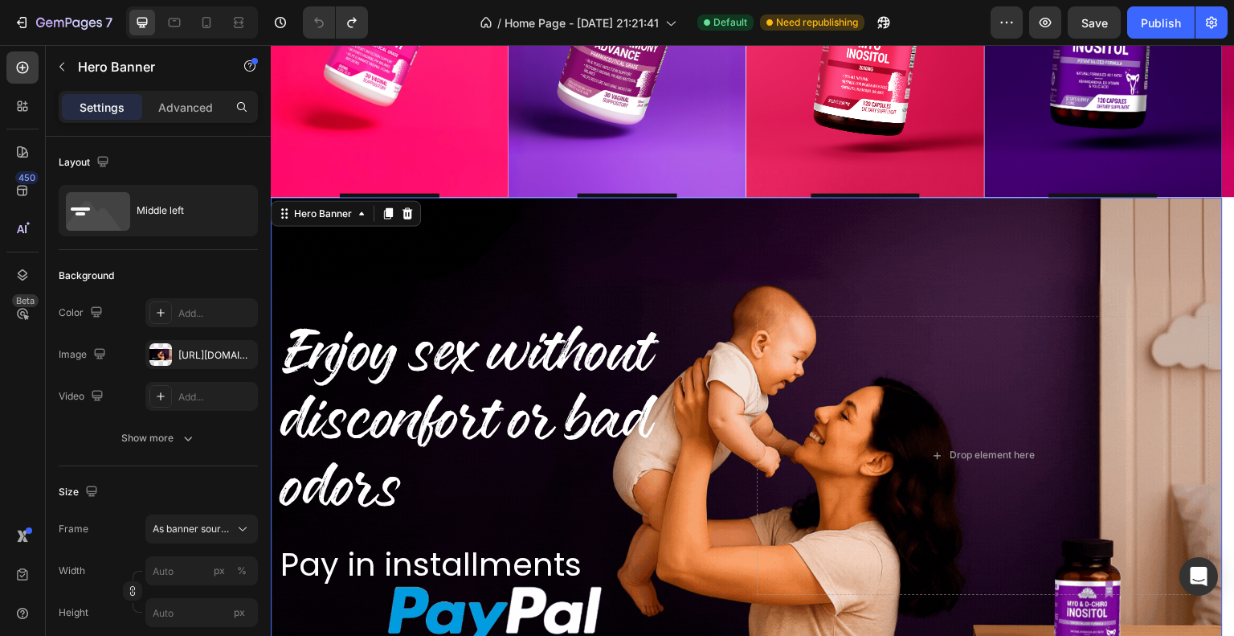
scroll to position [1154, 0]
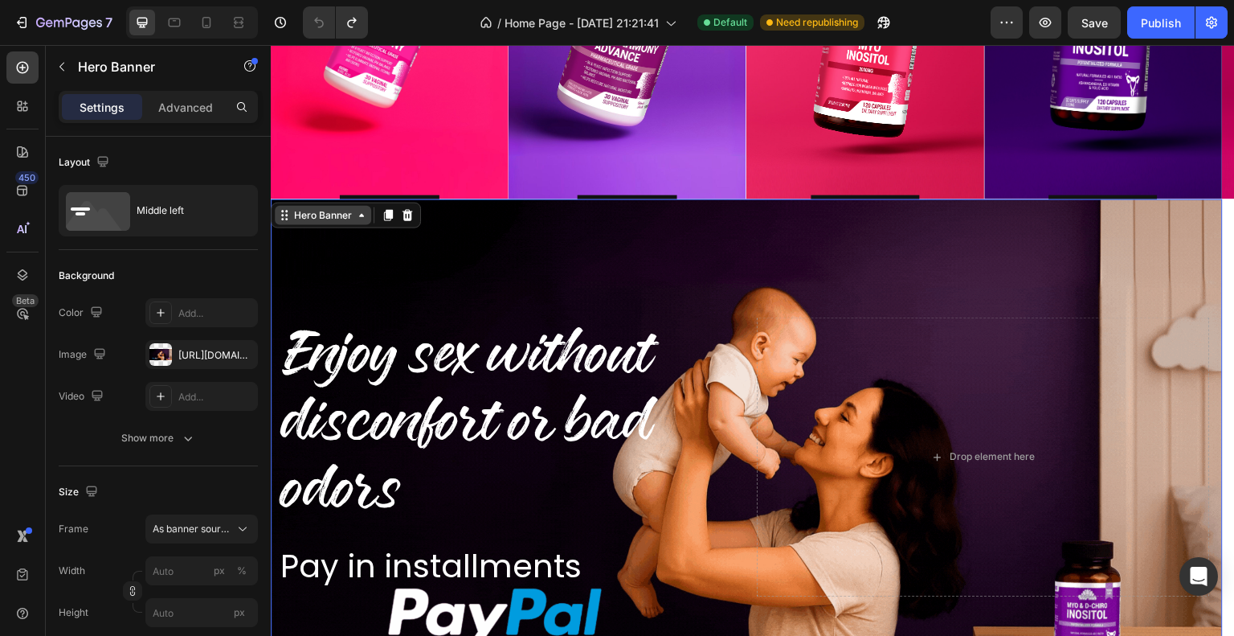
click at [364, 208] on icon at bounding box center [361, 214] width 13 height 13
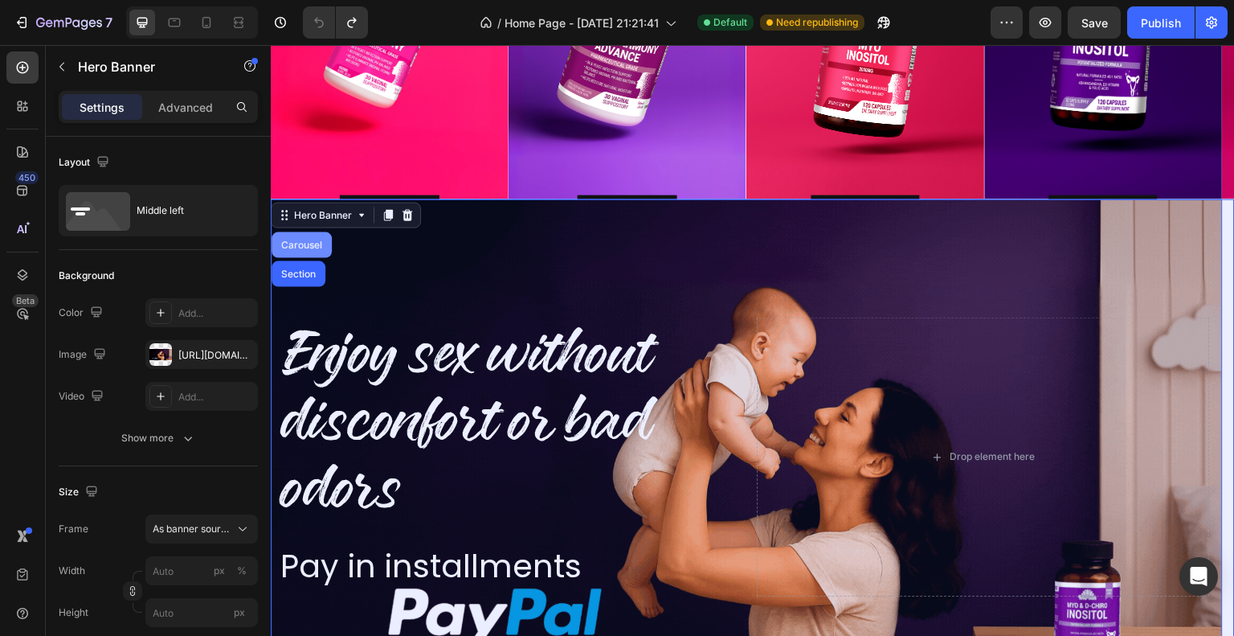
click at [309, 237] on div "Carousel" at bounding box center [302, 244] width 60 height 26
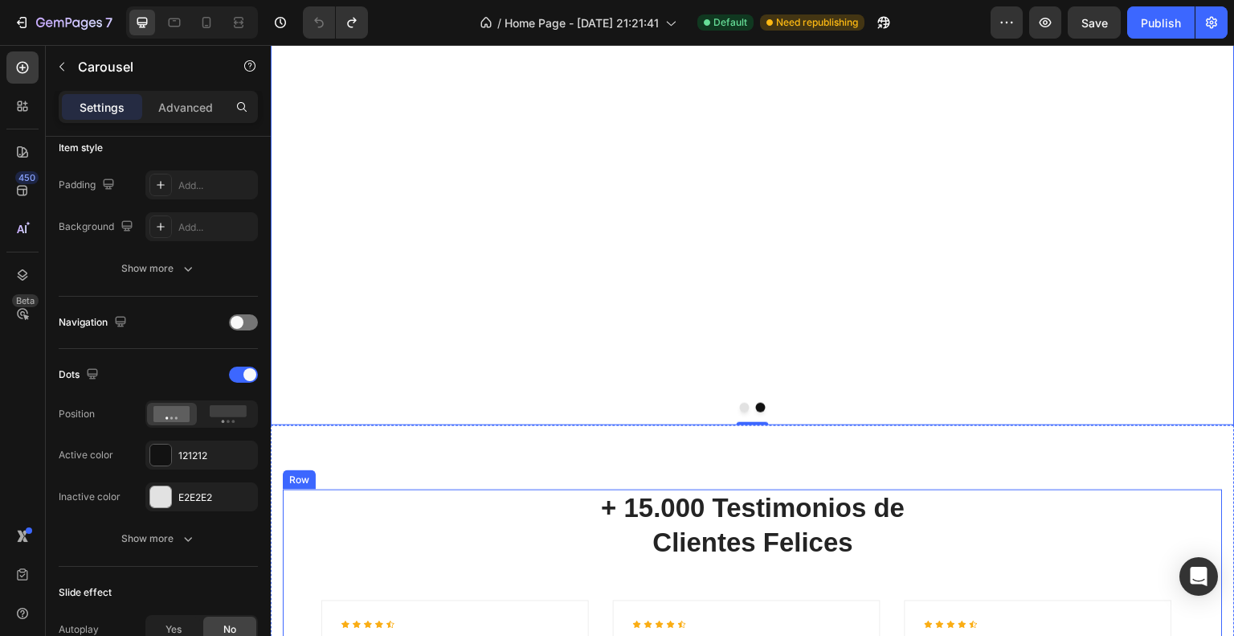
scroll to position [1877, 0]
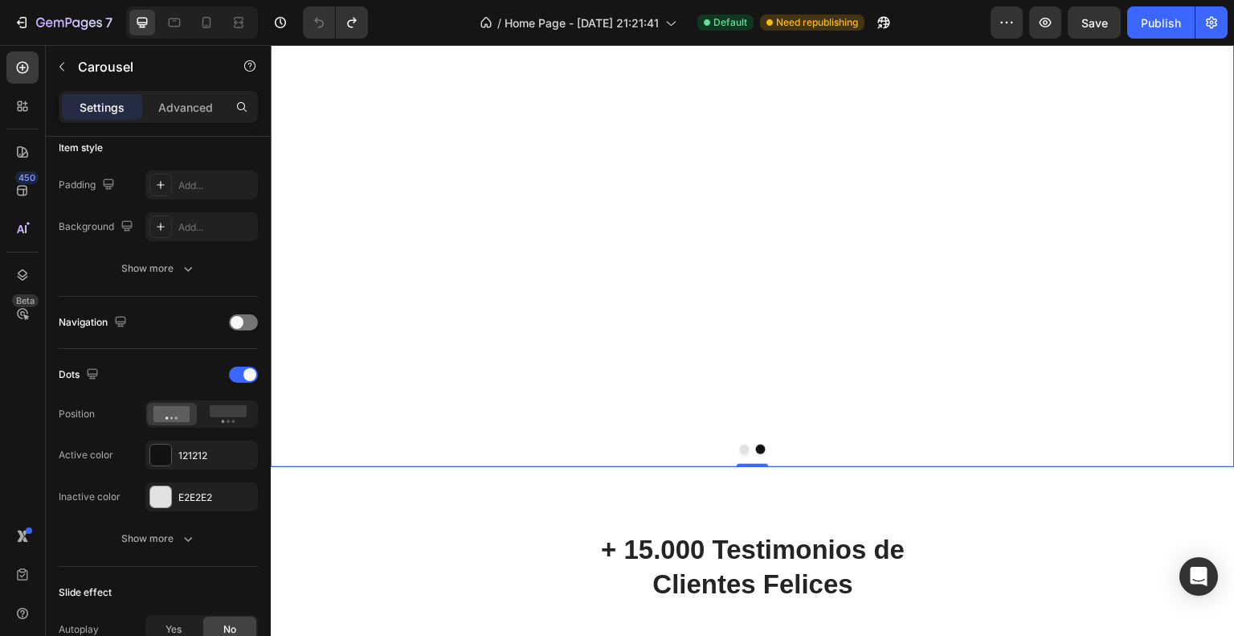
click at [740, 448] on button "Dot" at bounding box center [745, 449] width 10 height 10
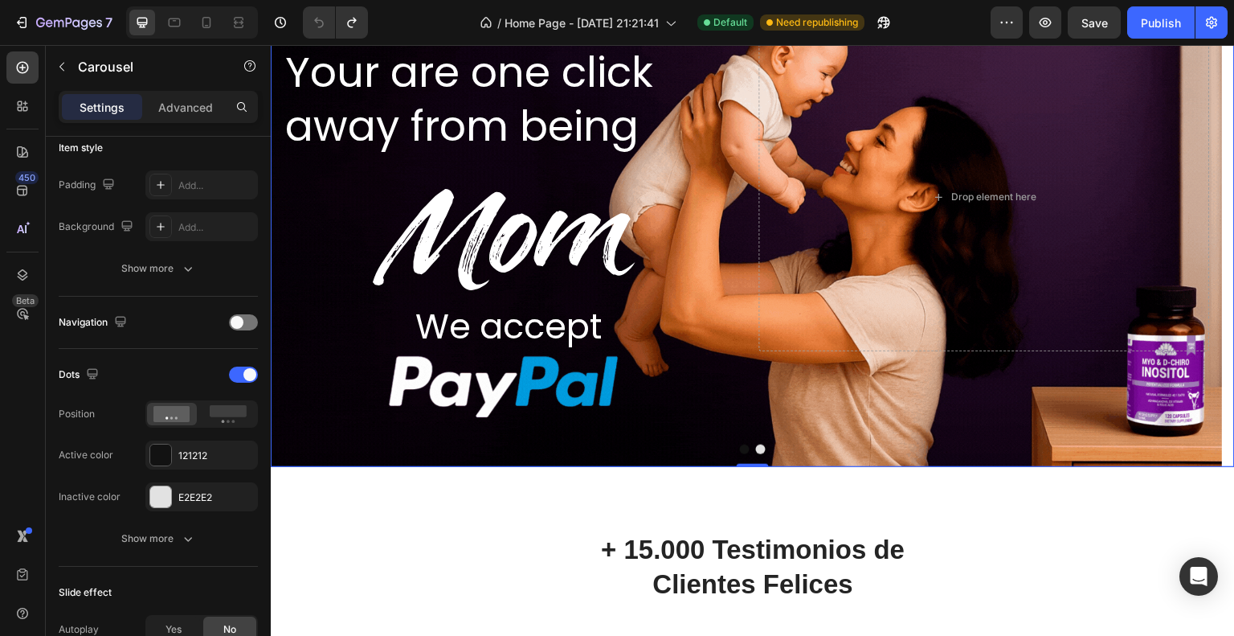
click at [756, 452] on button "Dot" at bounding box center [761, 449] width 10 height 10
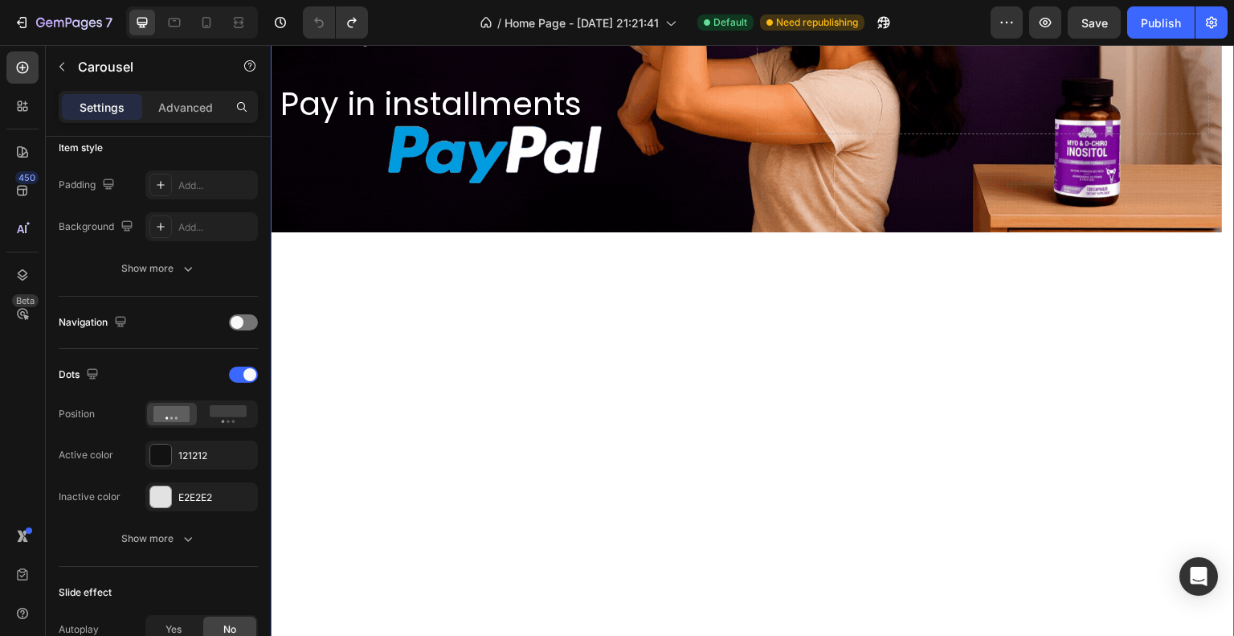
scroll to position [1555, 0]
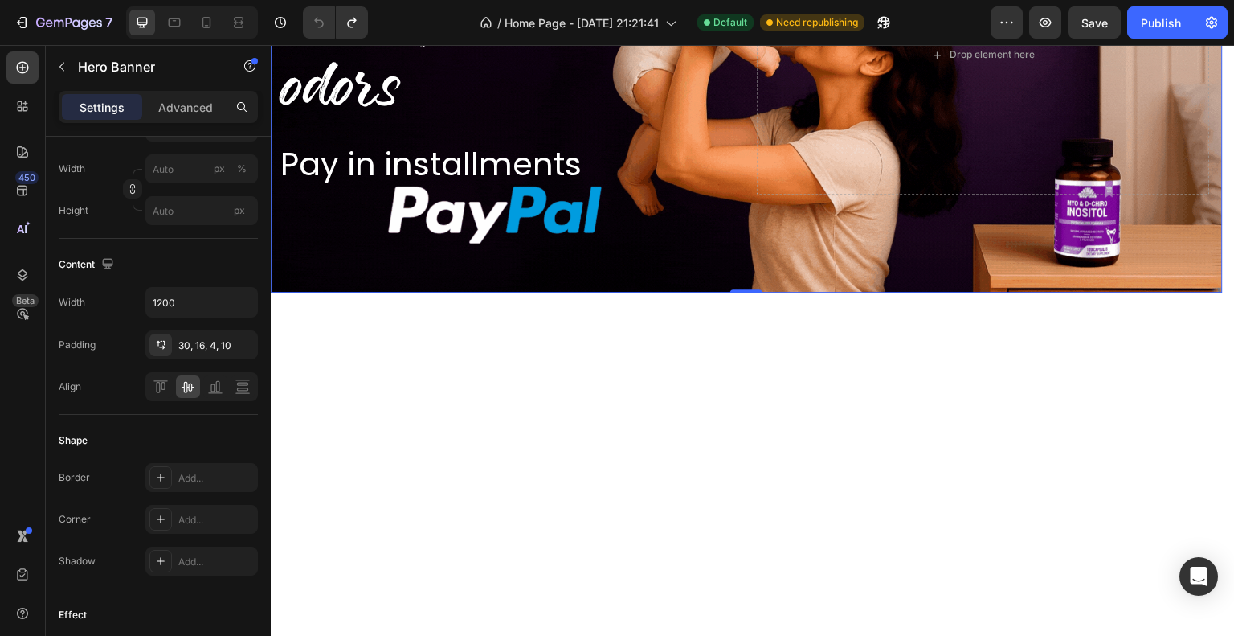
click at [688, 251] on div "Background Image" at bounding box center [747, 45] width 952 height 496
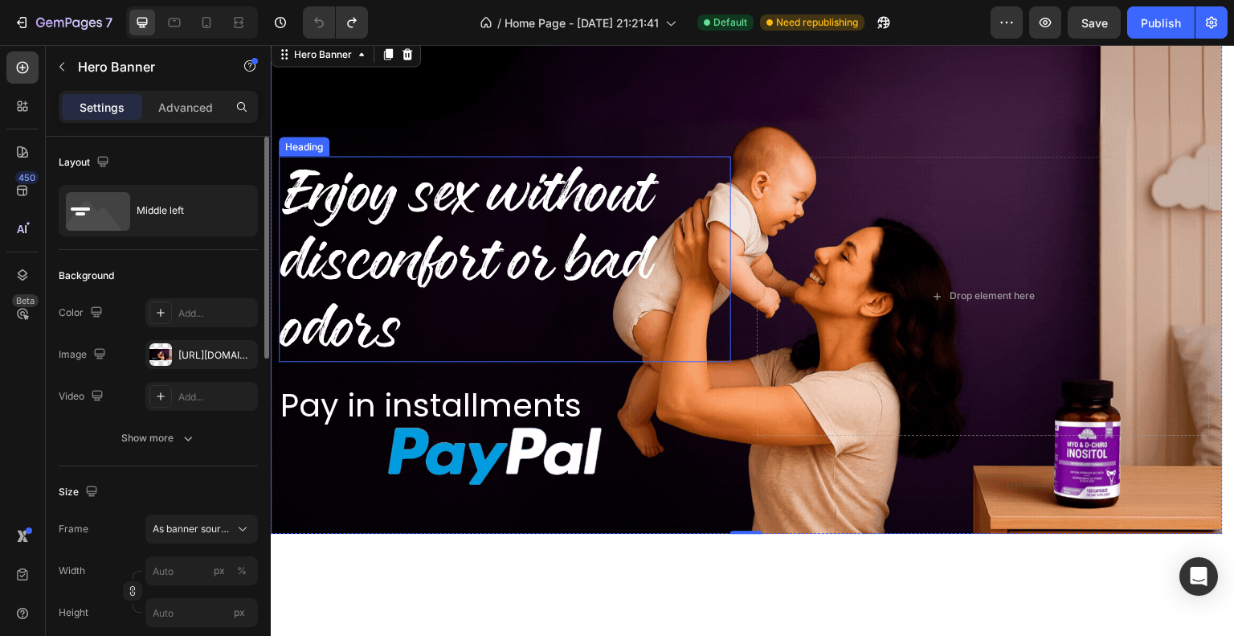
scroll to position [1154, 0]
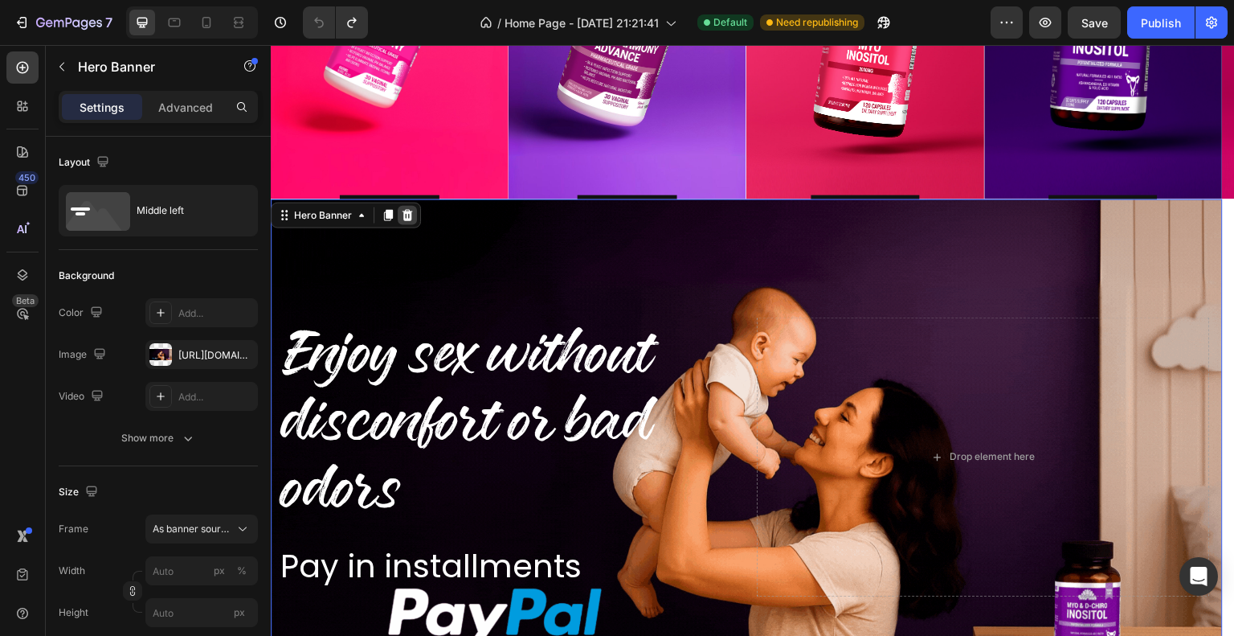
click at [403, 215] on icon at bounding box center [407, 214] width 10 height 11
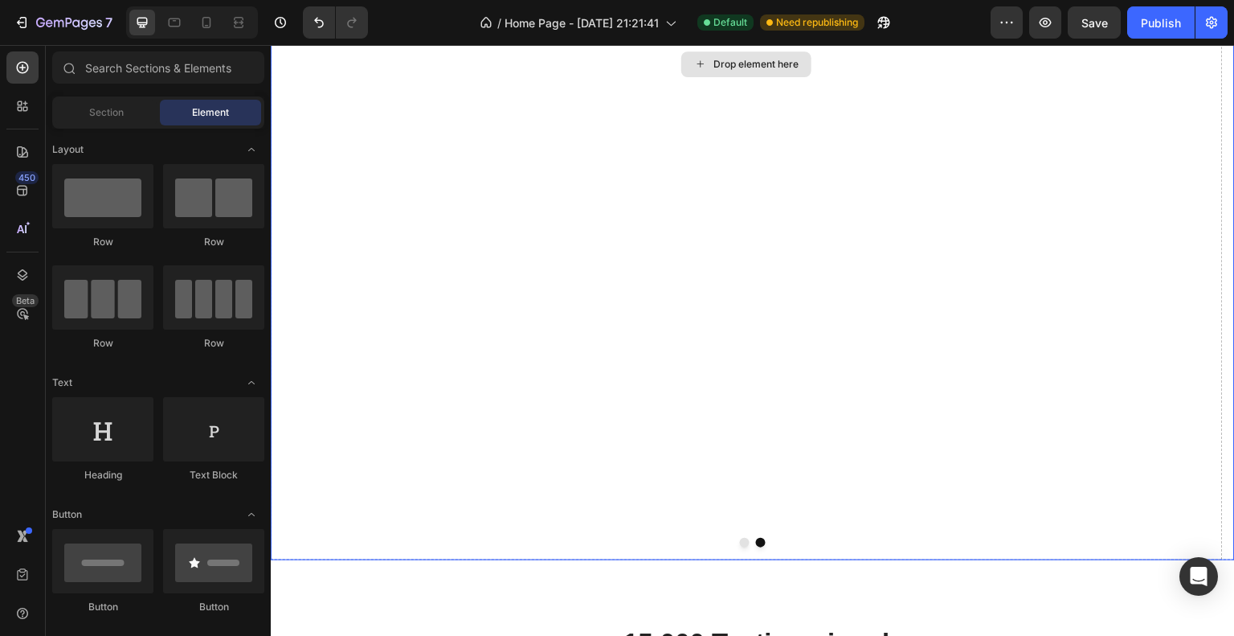
scroll to position [1957, 0]
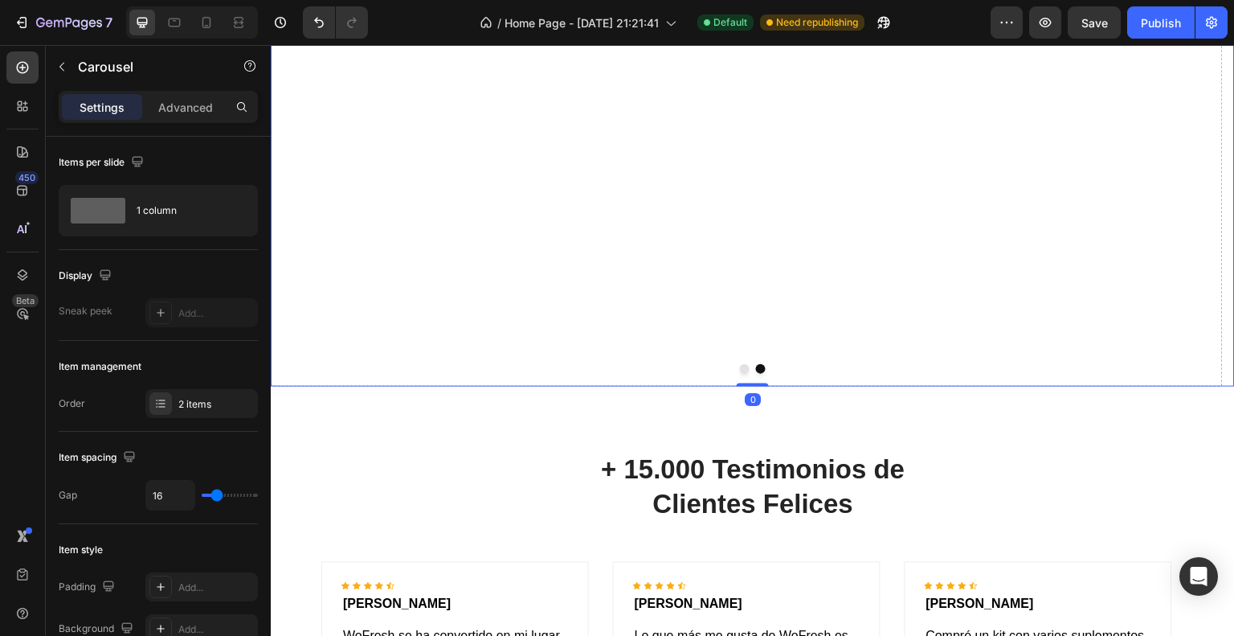
click at [740, 368] on button "Dot" at bounding box center [745, 369] width 10 height 10
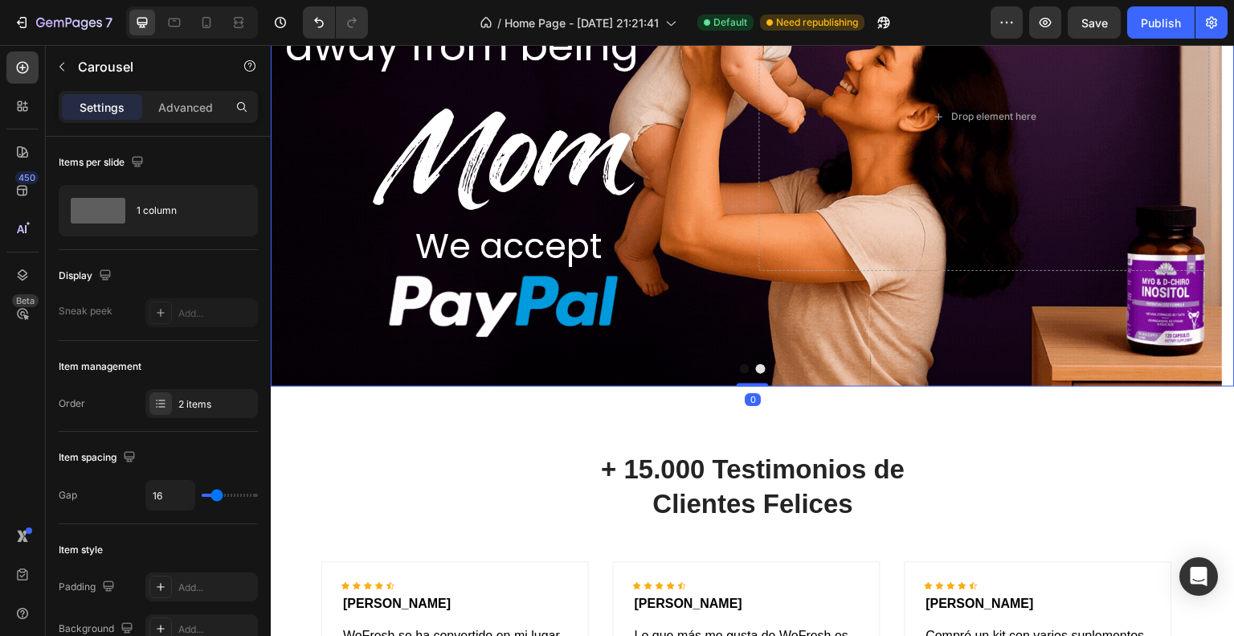
click at [756, 370] on button "Dot" at bounding box center [761, 369] width 10 height 10
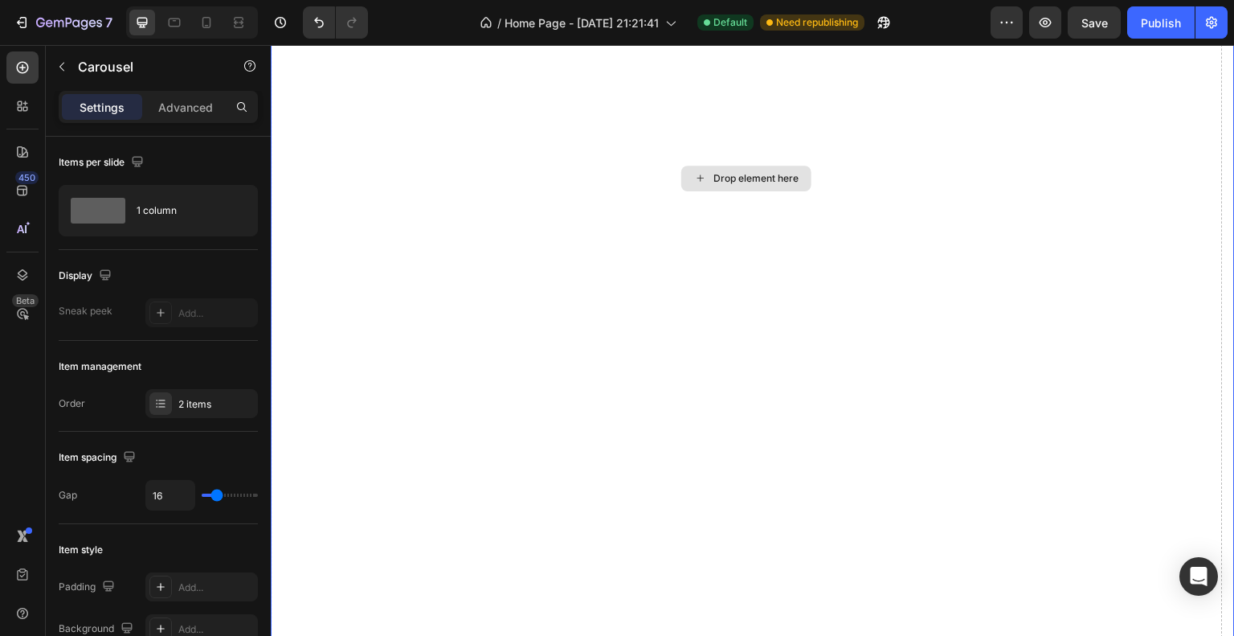
scroll to position [1797, 0]
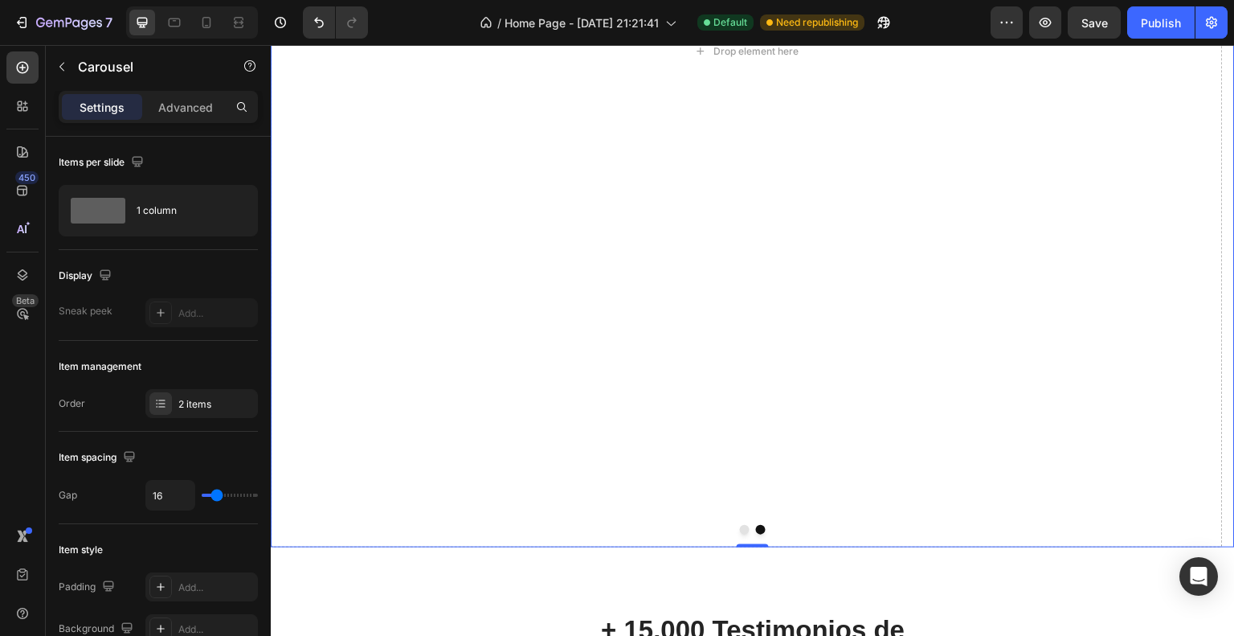
click at [742, 528] on button "Dot" at bounding box center [745, 530] width 10 height 10
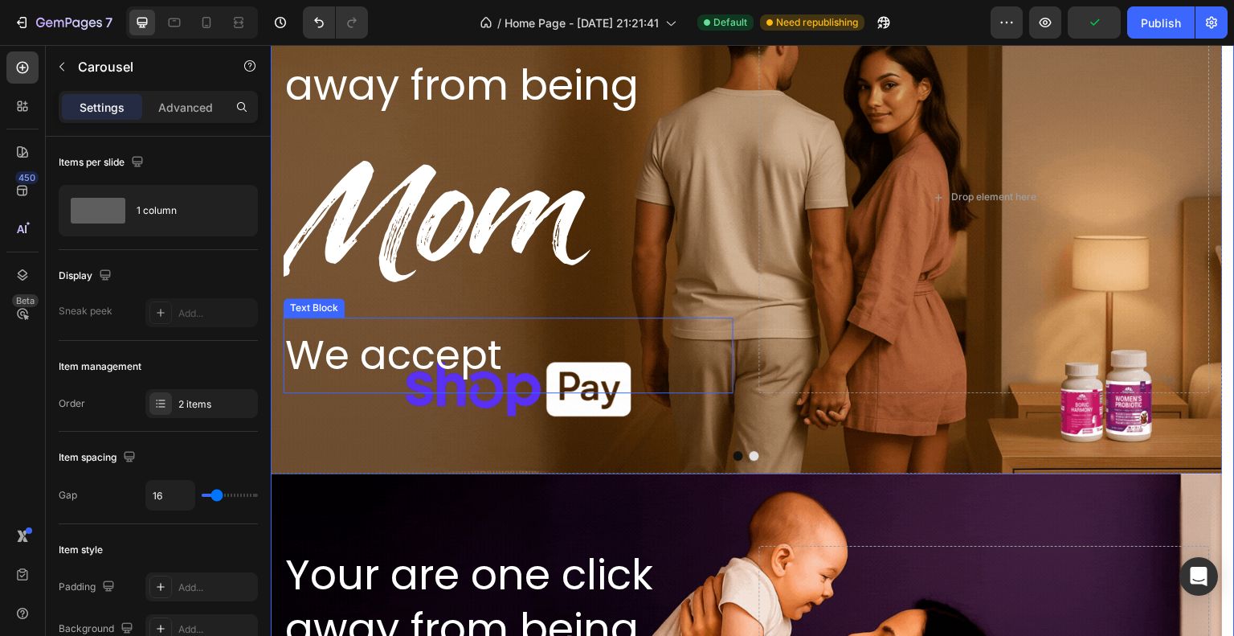
scroll to position [1154, 0]
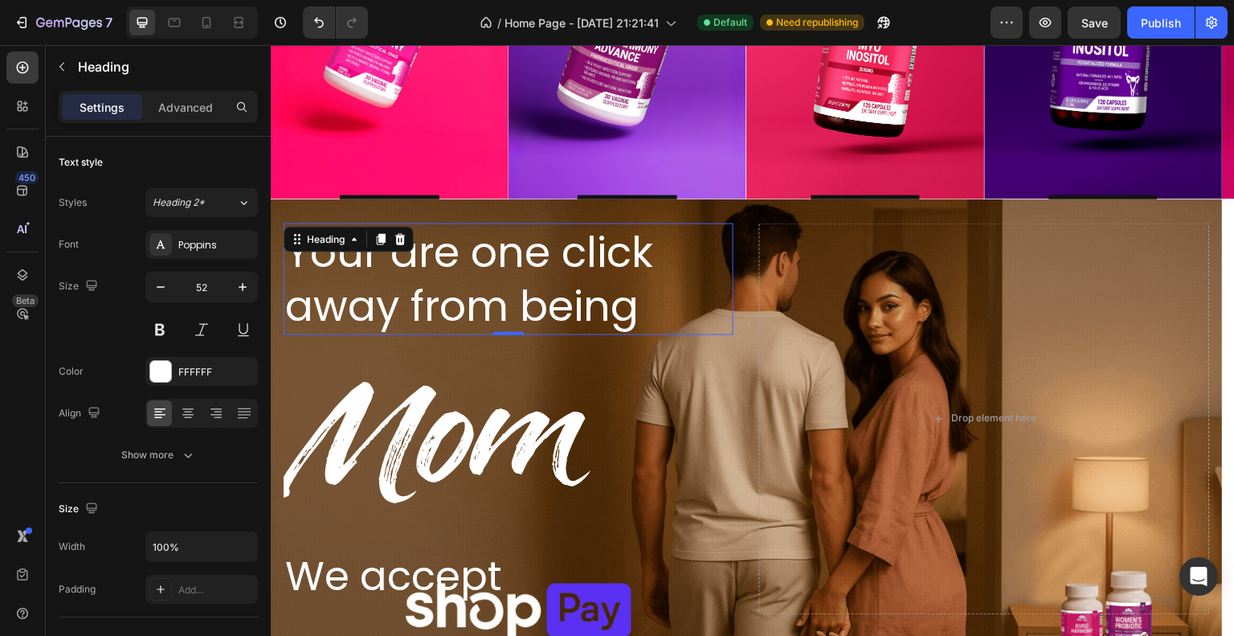
click at [357, 279] on span "Your are one click away from being" at bounding box center [469, 278] width 368 height 113
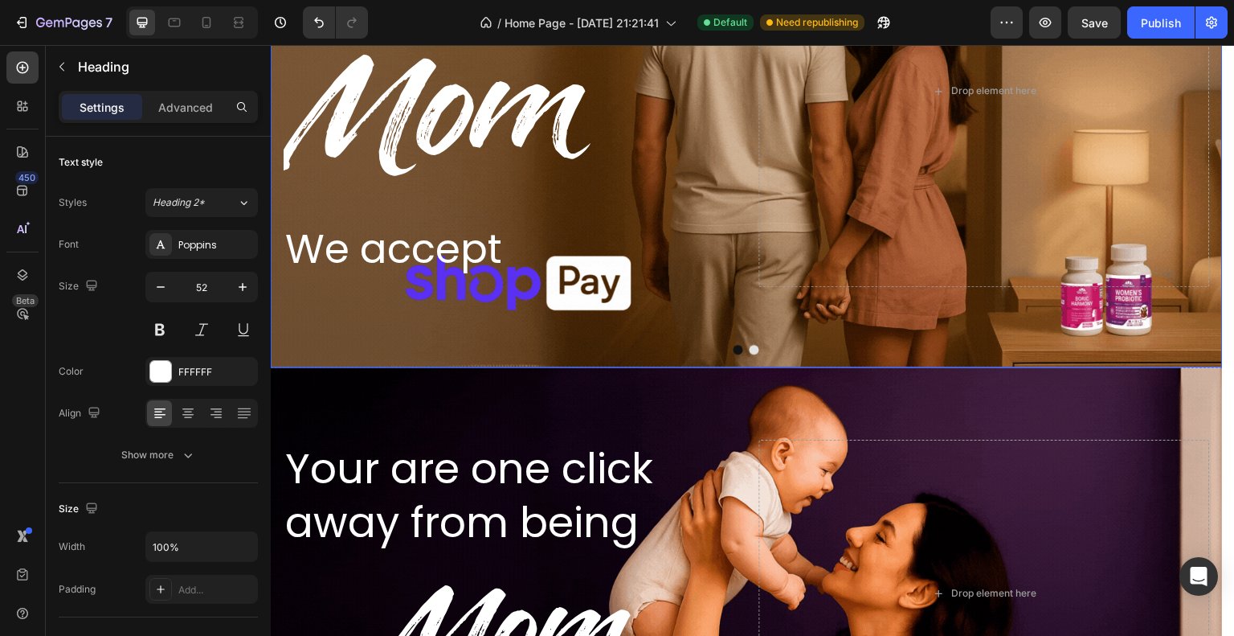
scroll to position [1716, 0]
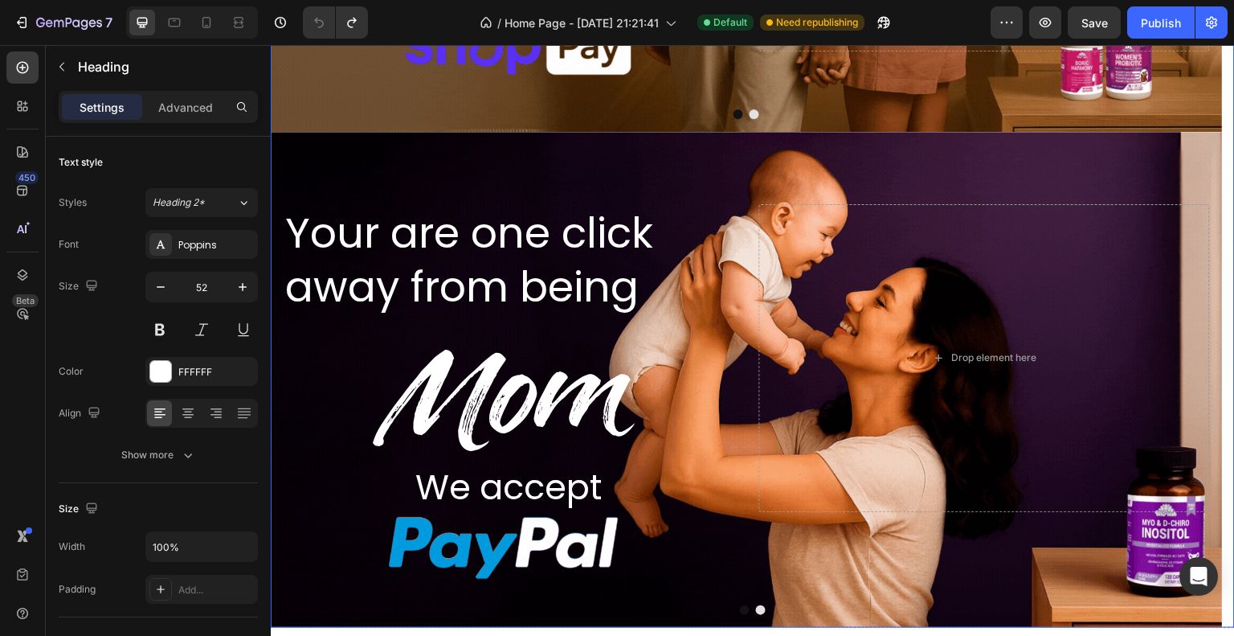
click at [756, 607] on button "Dot" at bounding box center [761, 610] width 10 height 10
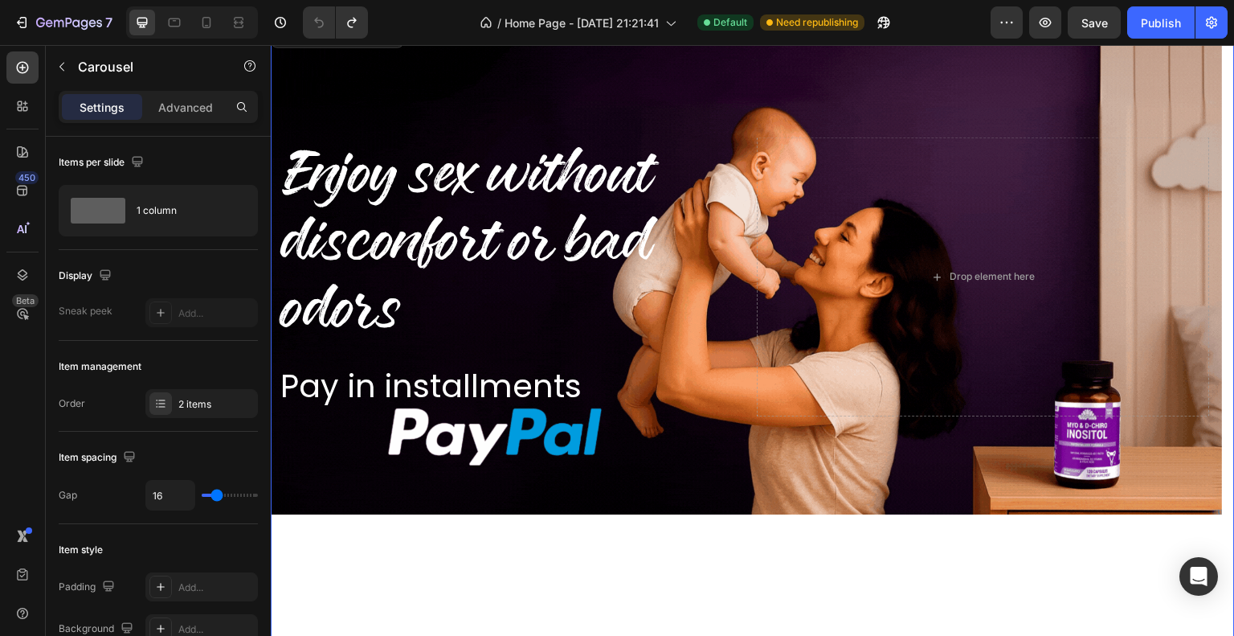
scroll to position [1314, 0]
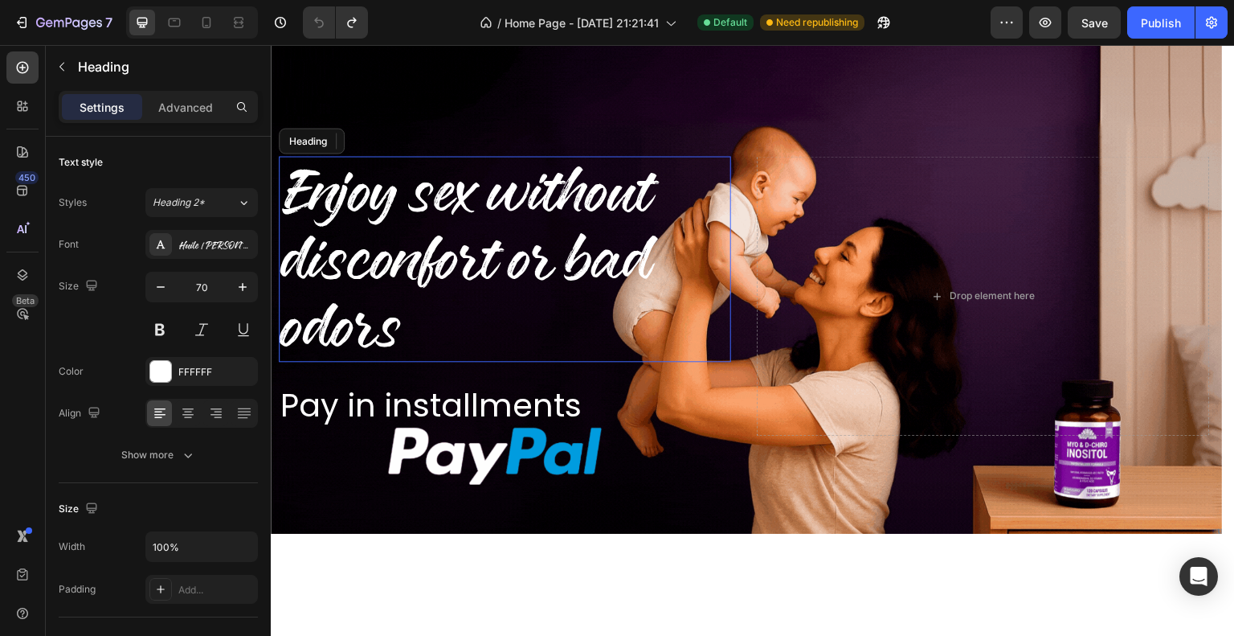
click at [383, 235] on h2 "Enjoy sex without disconfort or bad odors" at bounding box center [505, 259] width 452 height 206
click at [394, 327] on h2 "Enjoy sex without disconfort or bad odors" at bounding box center [505, 259] width 452 height 206
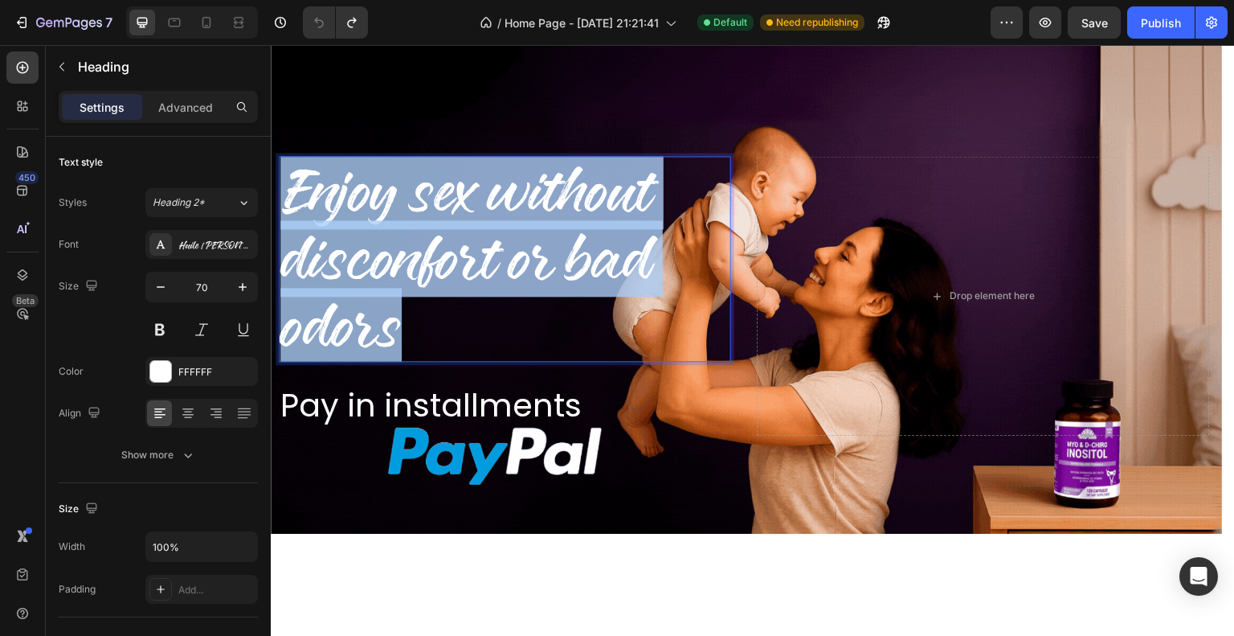
drag, startPoint x: 394, startPoint y: 327, endPoint x: 282, endPoint y: 173, distance: 190.4
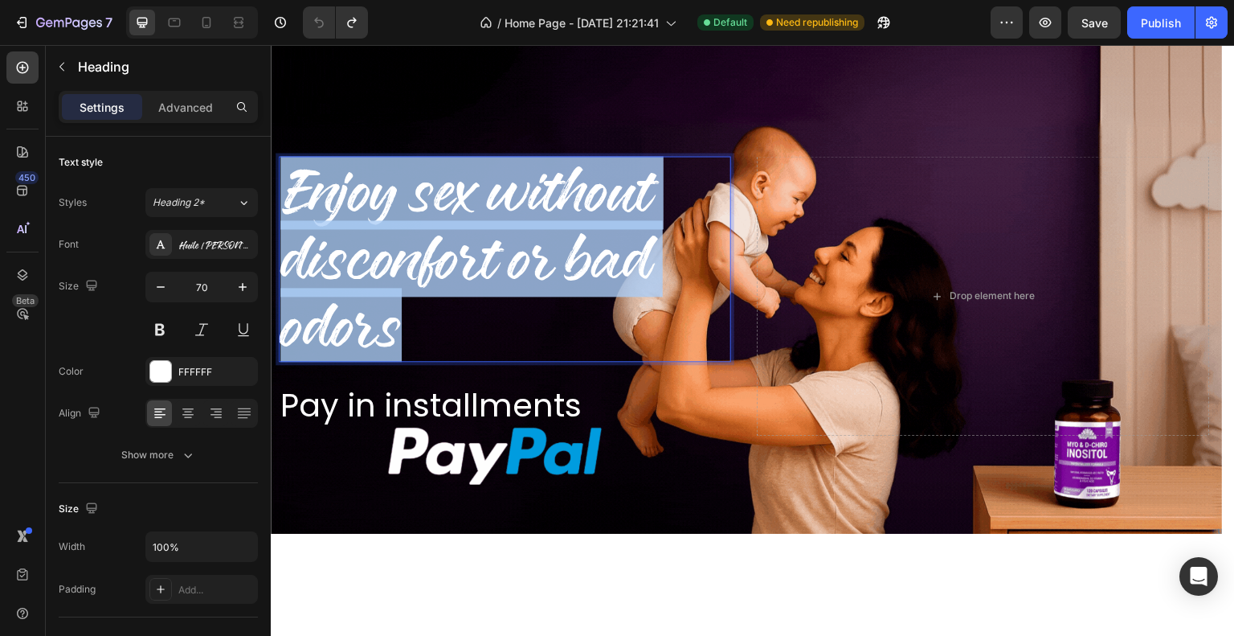
click at [282, 173] on p "Enjoy sex without disconfort or bad odors" at bounding box center [504, 258] width 449 height 202
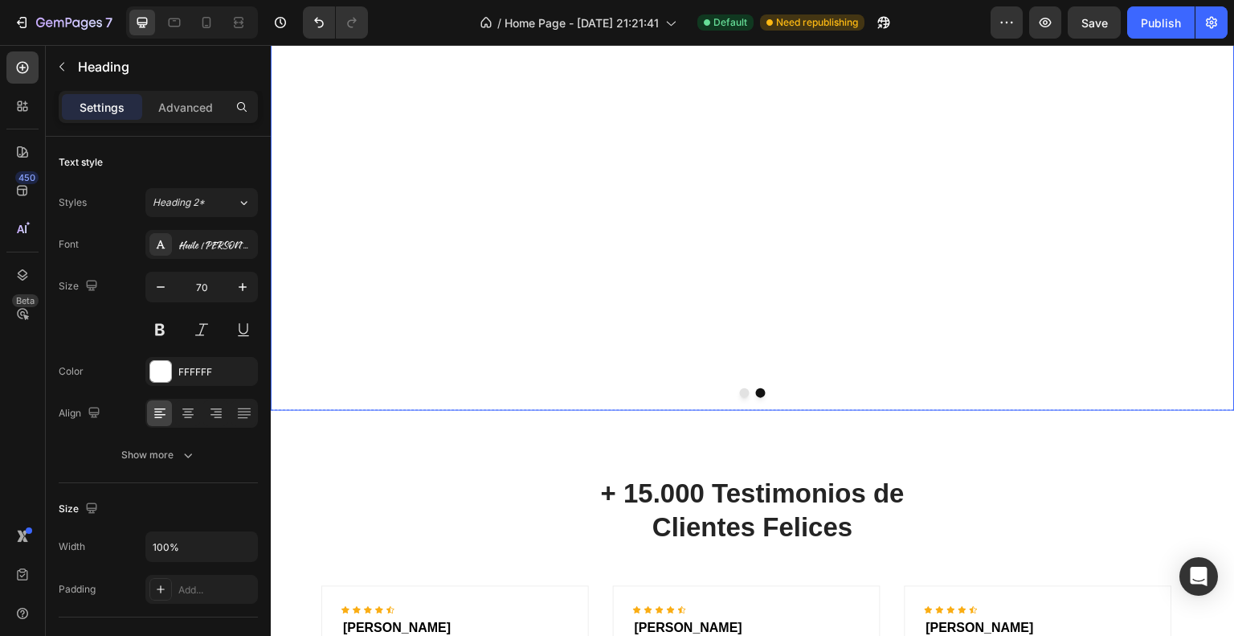
scroll to position [1957, 0]
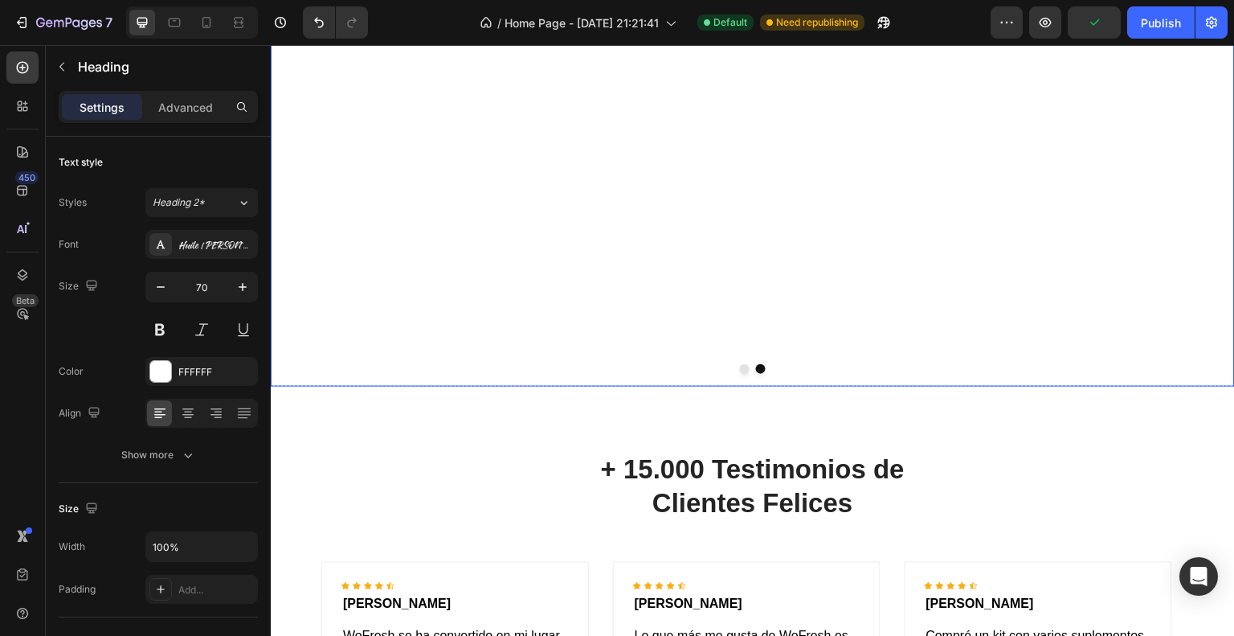
click at [740, 371] on button "Dot" at bounding box center [745, 369] width 10 height 10
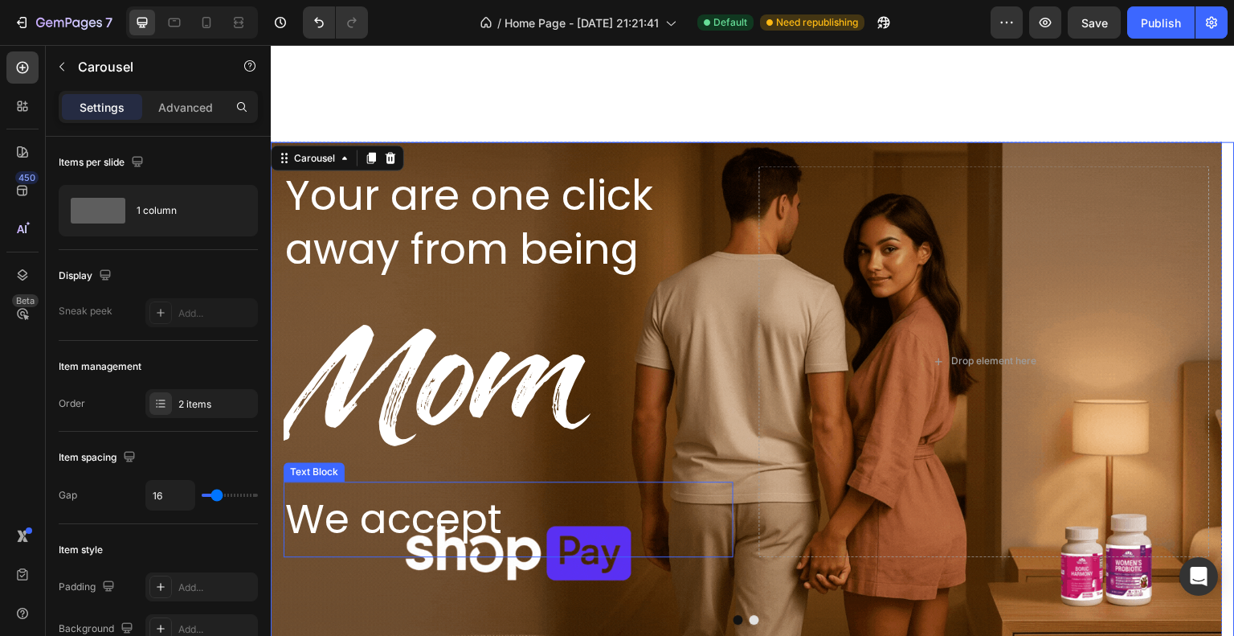
scroll to position [1154, 0]
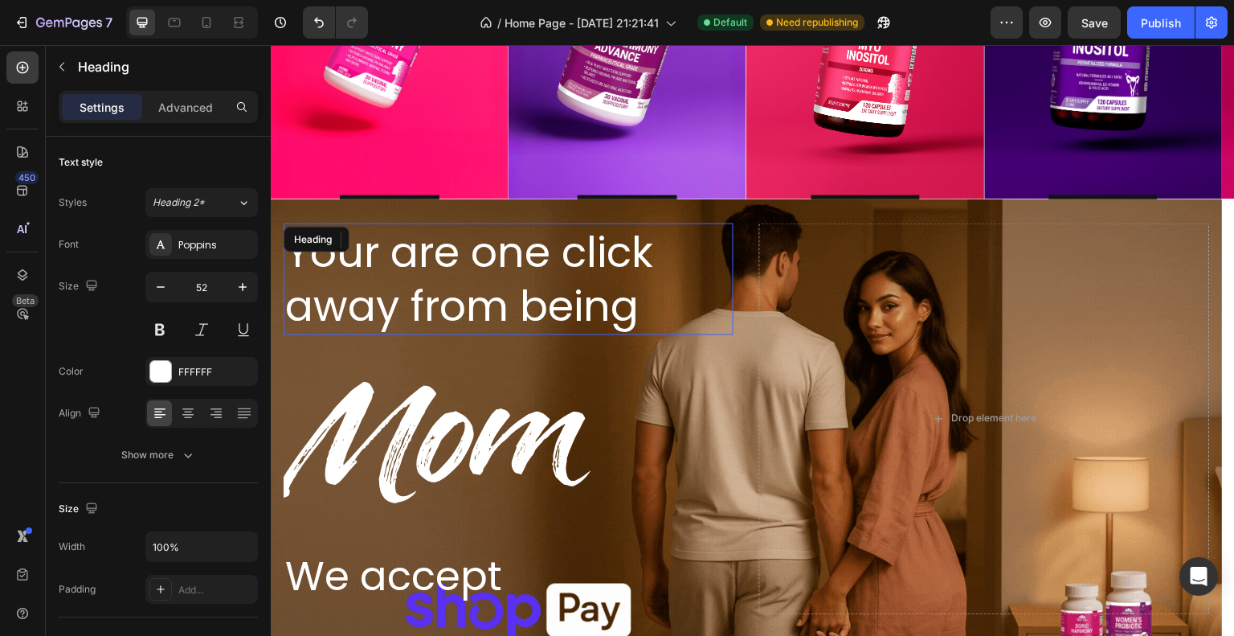
click at [379, 285] on span "Your are one click away from being" at bounding box center [469, 278] width 368 height 113
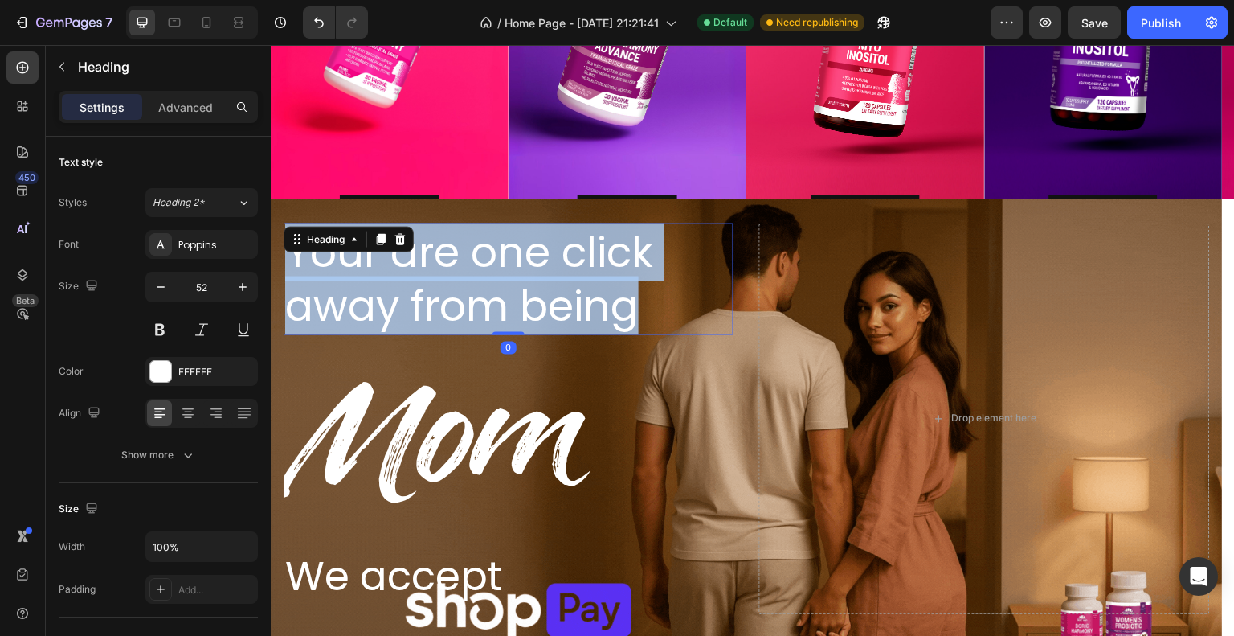
click at [379, 285] on span "Your are one click away from being" at bounding box center [469, 278] width 368 height 113
click at [379, 284] on span "Your are one click away from being" at bounding box center [469, 278] width 368 height 113
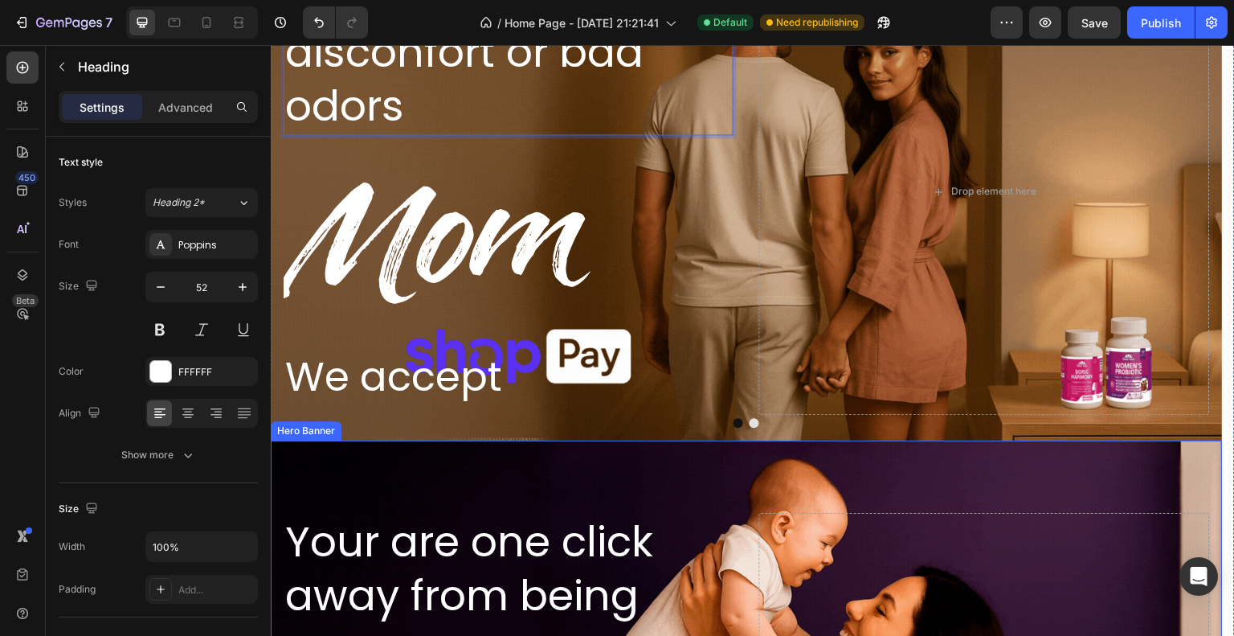
scroll to position [1234, 0]
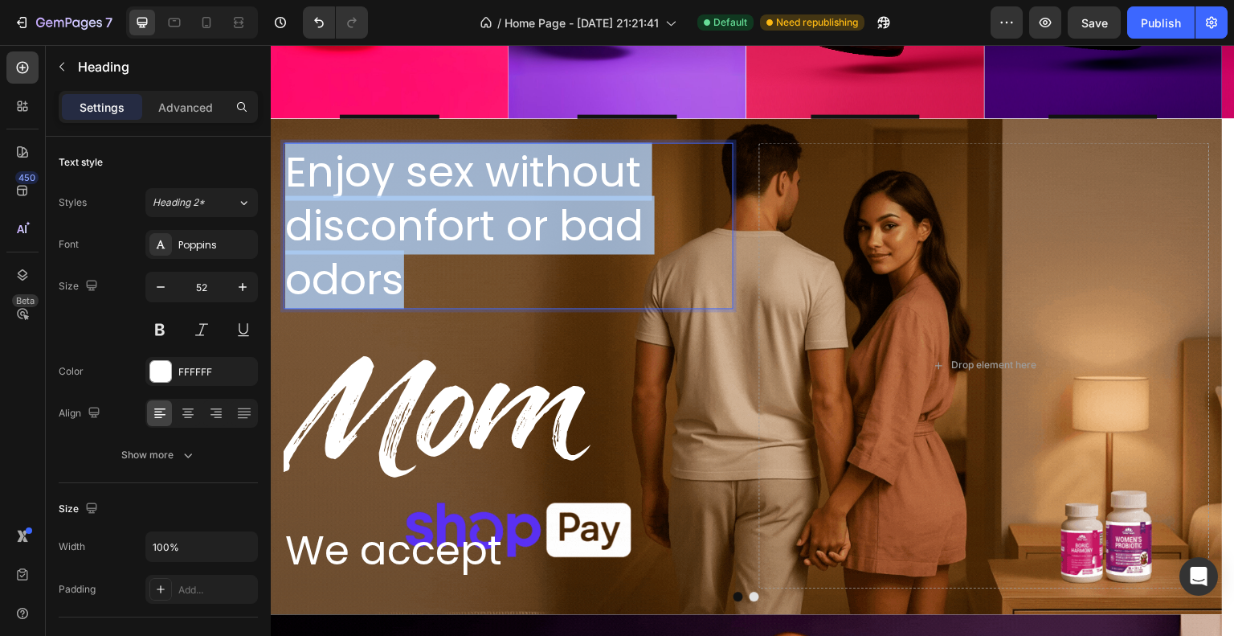
drag, startPoint x: 435, startPoint y: 287, endPoint x: 295, endPoint y: 174, distance: 180.1
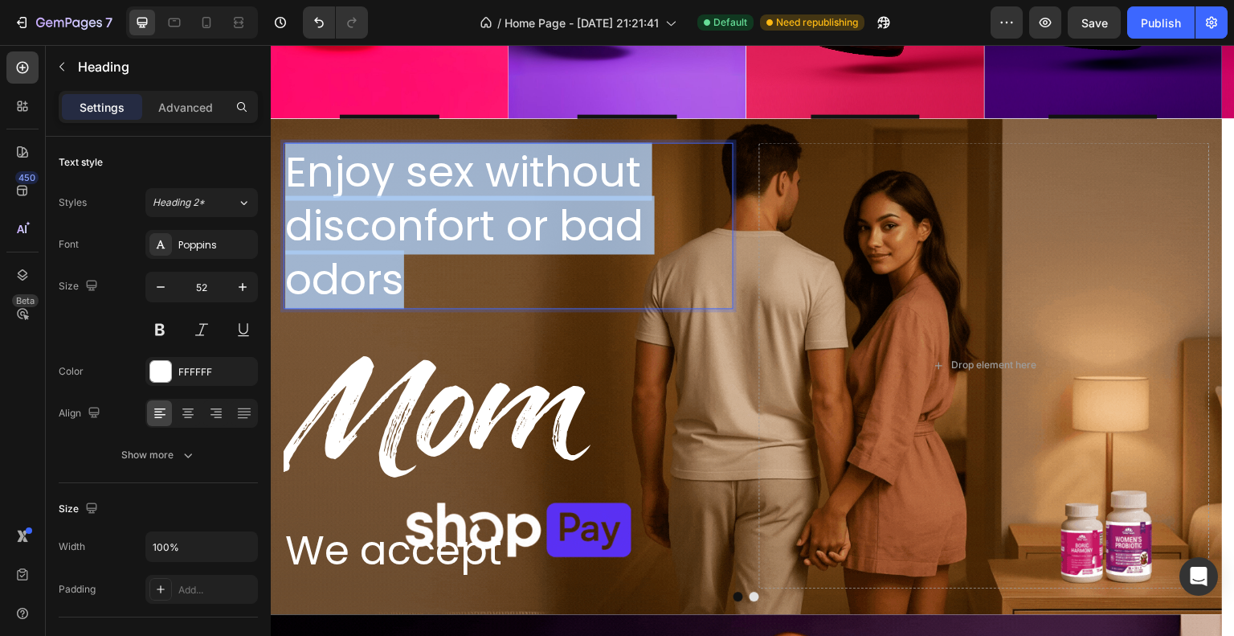
click at [295, 174] on p "Enjoy sex without disconfort or bad odors" at bounding box center [508, 225] width 447 height 163
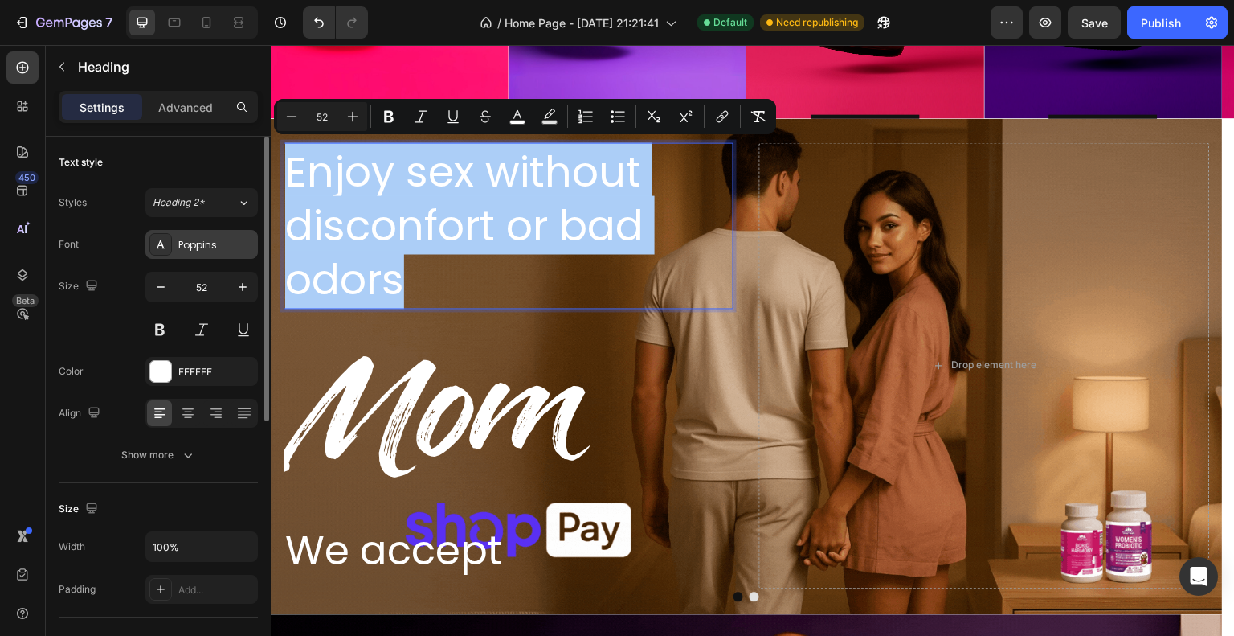
click at [243, 254] on div "Poppins" at bounding box center [201, 244] width 112 height 29
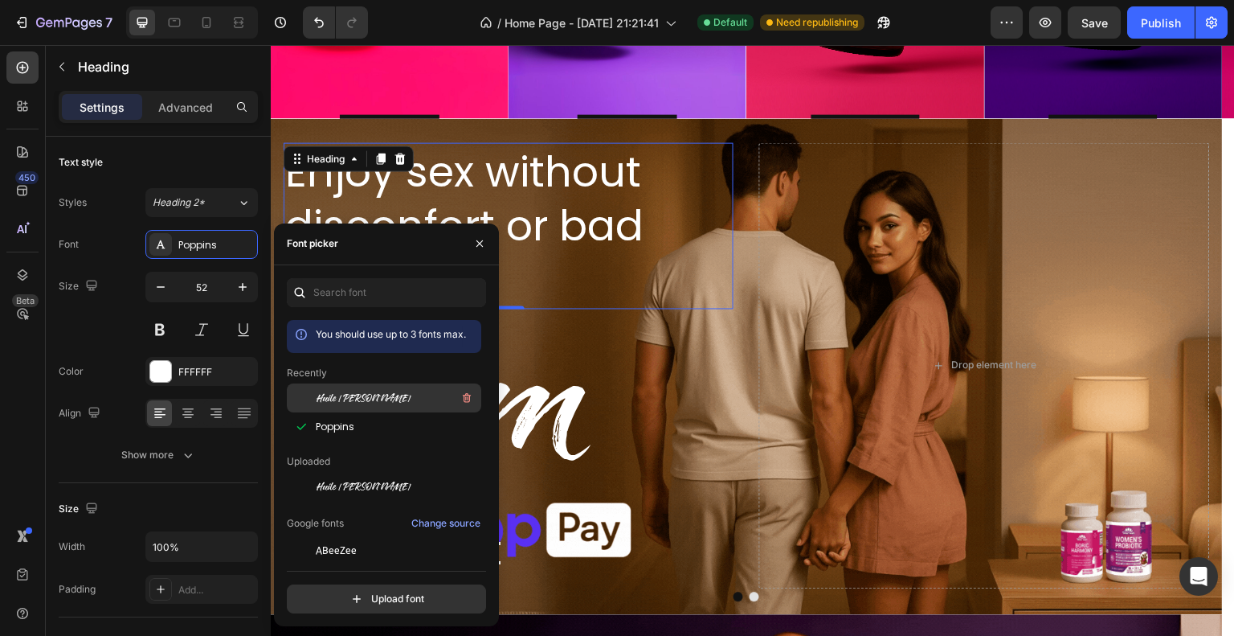
click at [341, 386] on div "Huile [PERSON_NAME]" at bounding box center [384, 397] width 194 height 29
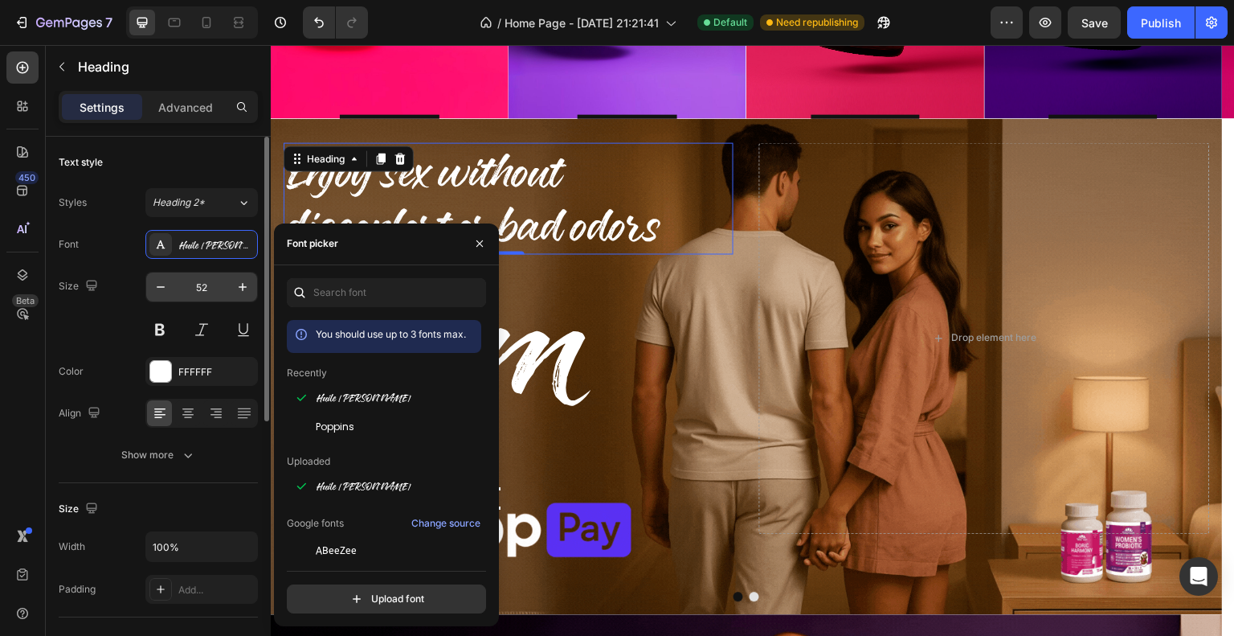
click at [206, 276] on input "52" at bounding box center [201, 286] width 53 height 29
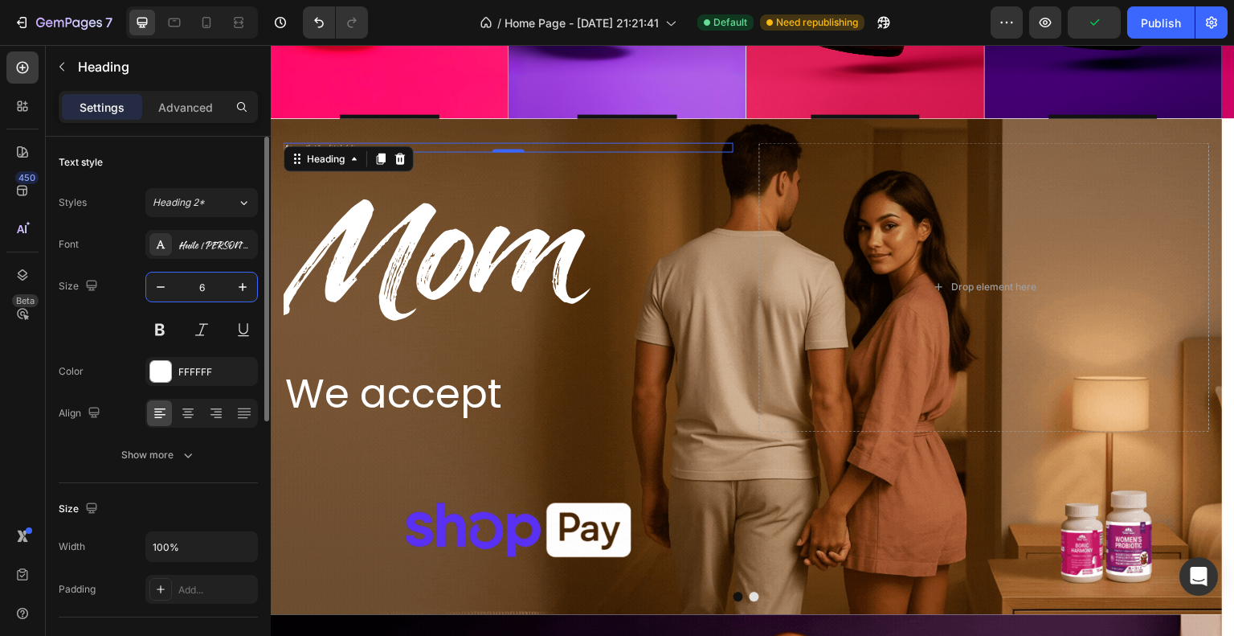
type input "60"
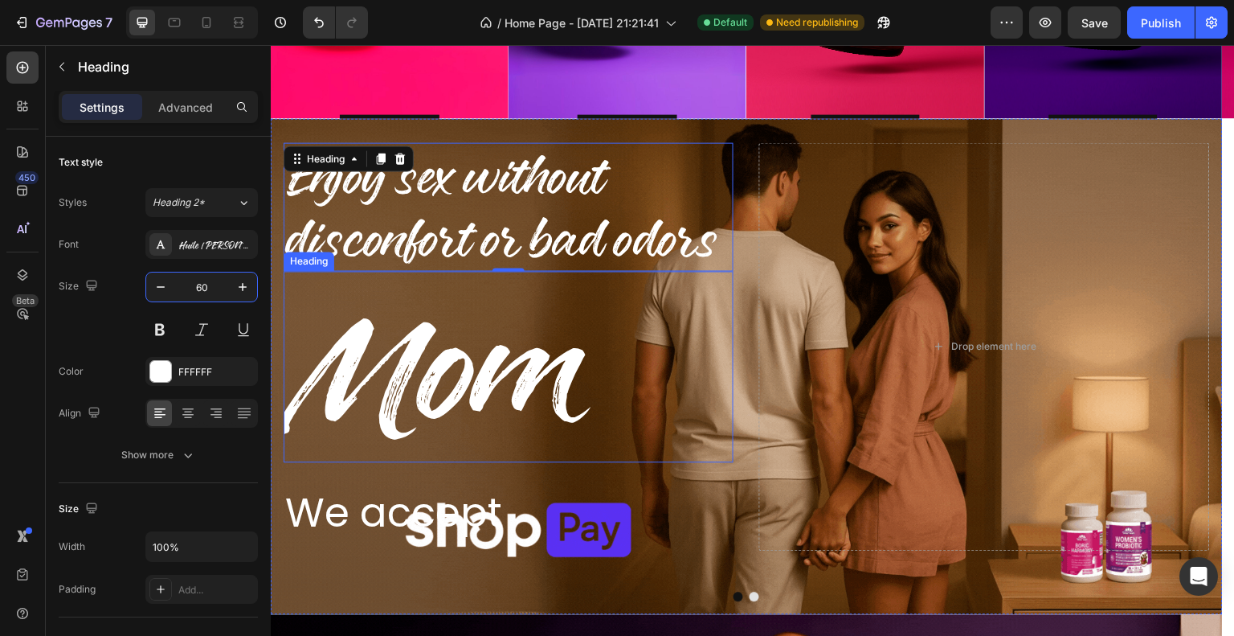
click at [521, 415] on span "Mom" at bounding box center [439, 366] width 308 height 194
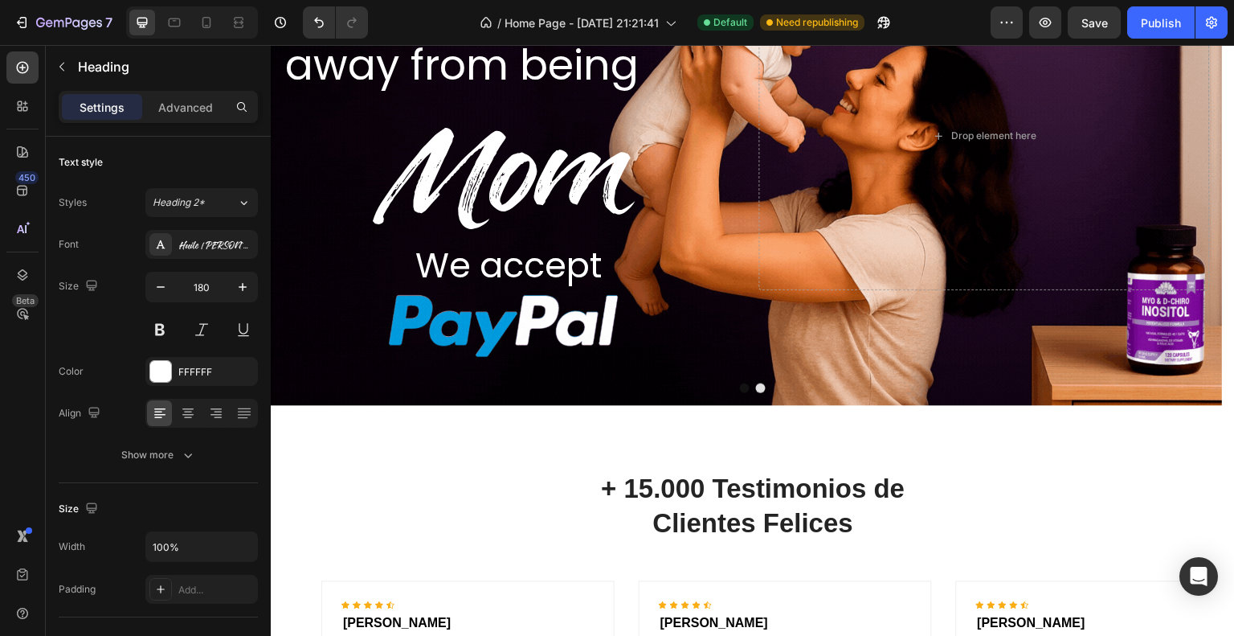
scroll to position [1957, 0]
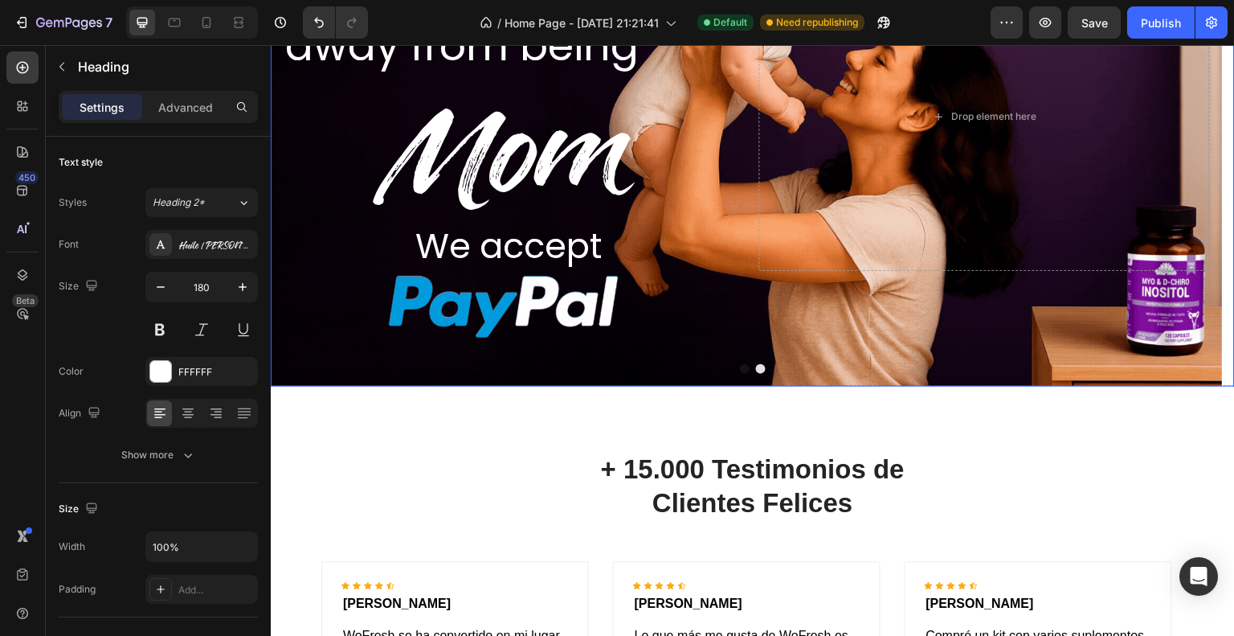
click at [756, 365] on button "Dot" at bounding box center [761, 369] width 10 height 10
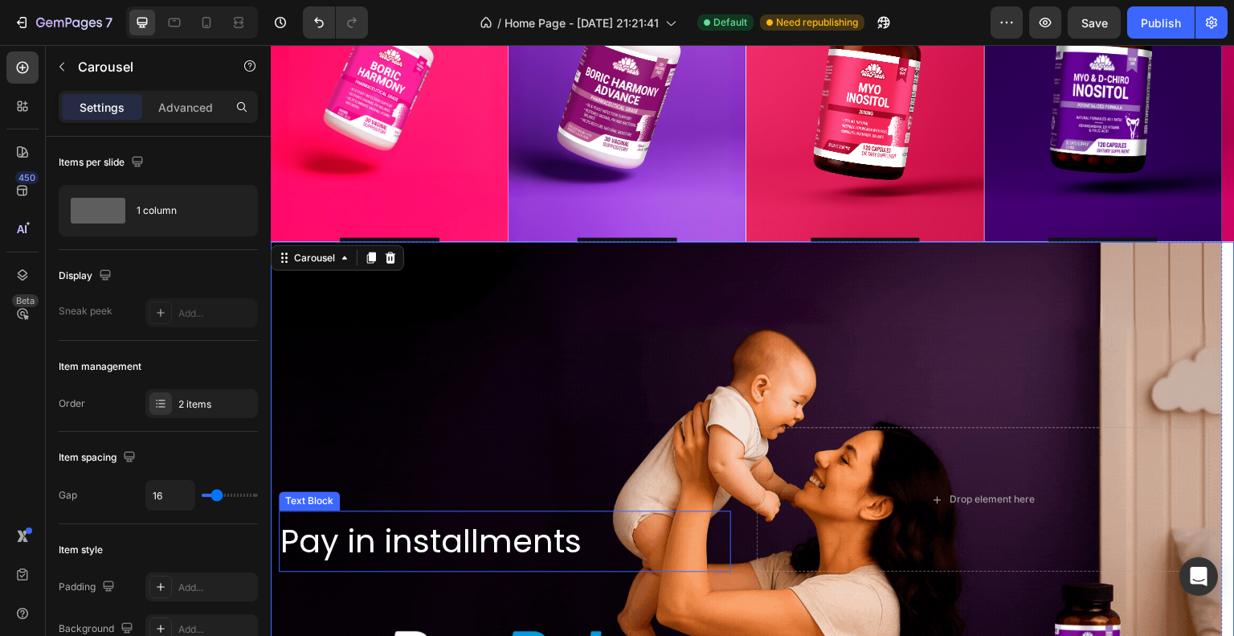
scroll to position [1073, 0]
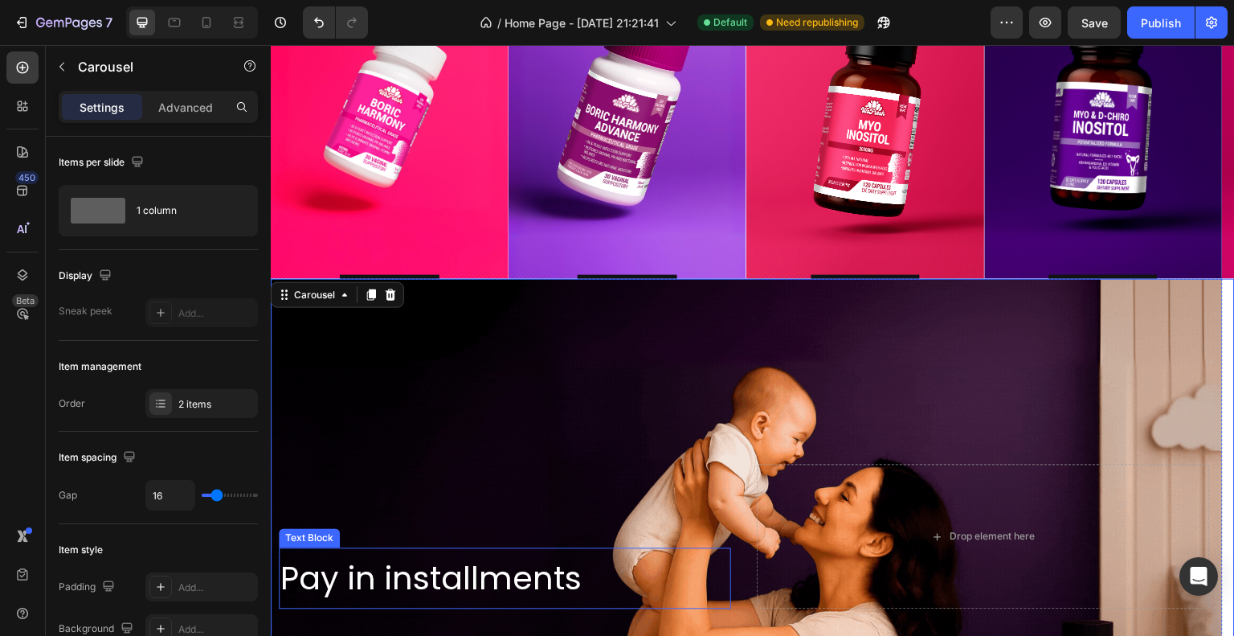
click at [379, 586] on p "Pay in installments" at bounding box center [504, 579] width 449 height 58
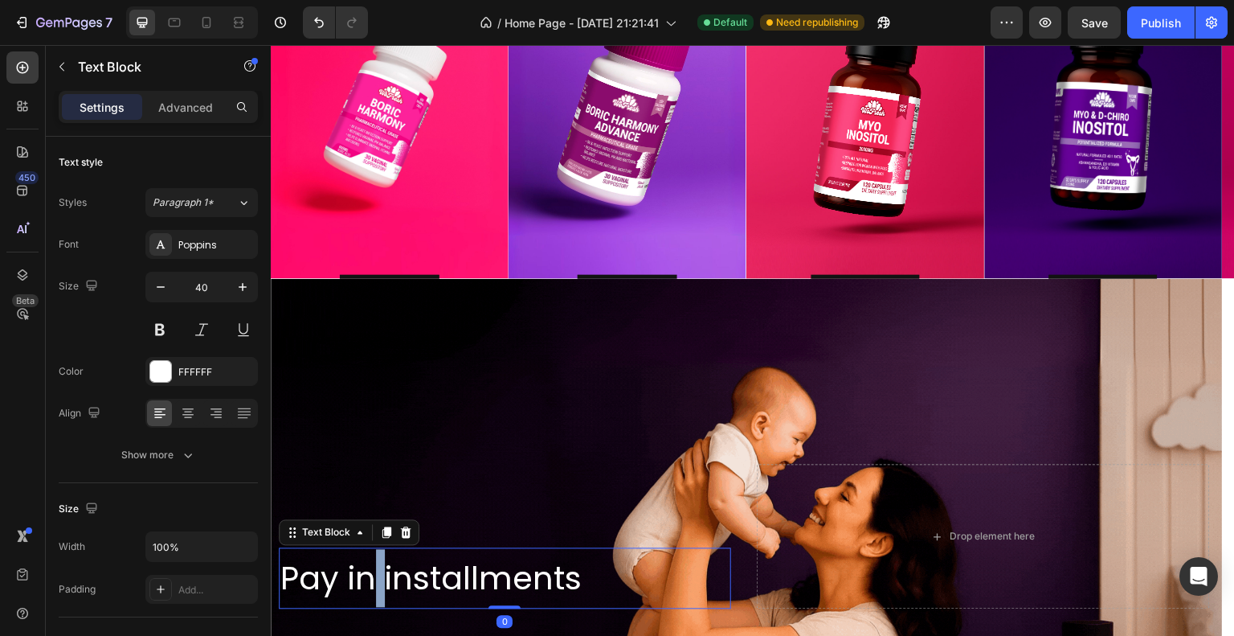
click at [379, 586] on p "Pay in installments" at bounding box center [504, 579] width 449 height 58
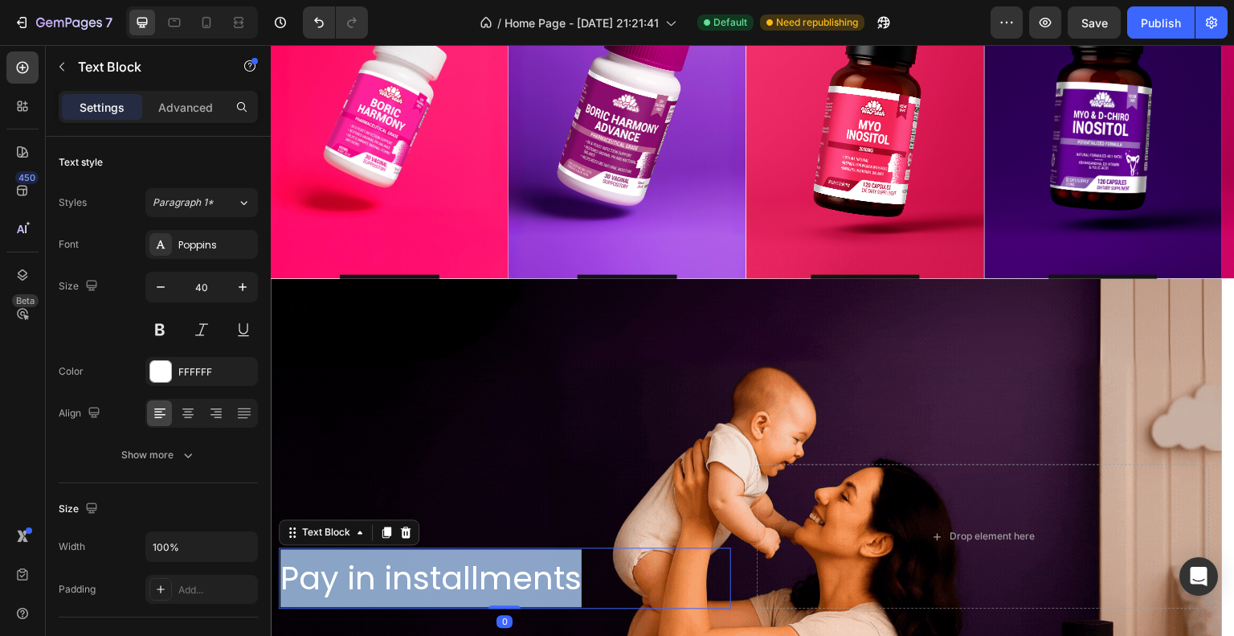
click at [379, 586] on p "Pay in installments" at bounding box center [504, 579] width 449 height 58
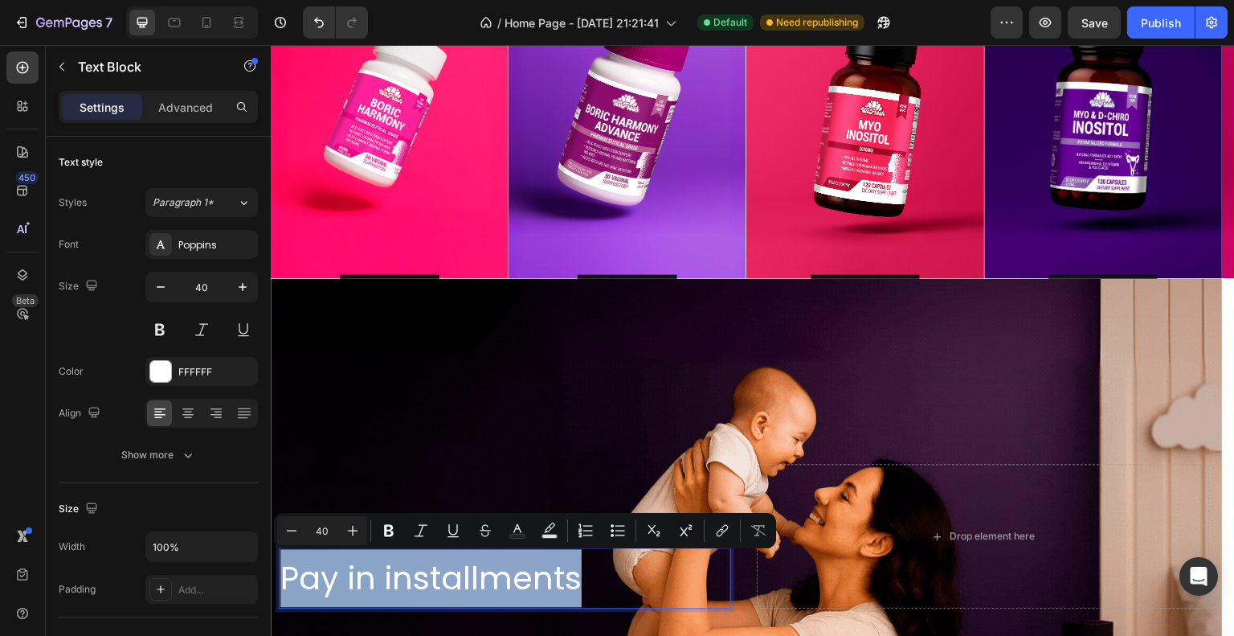
copy p "Pay in installments"
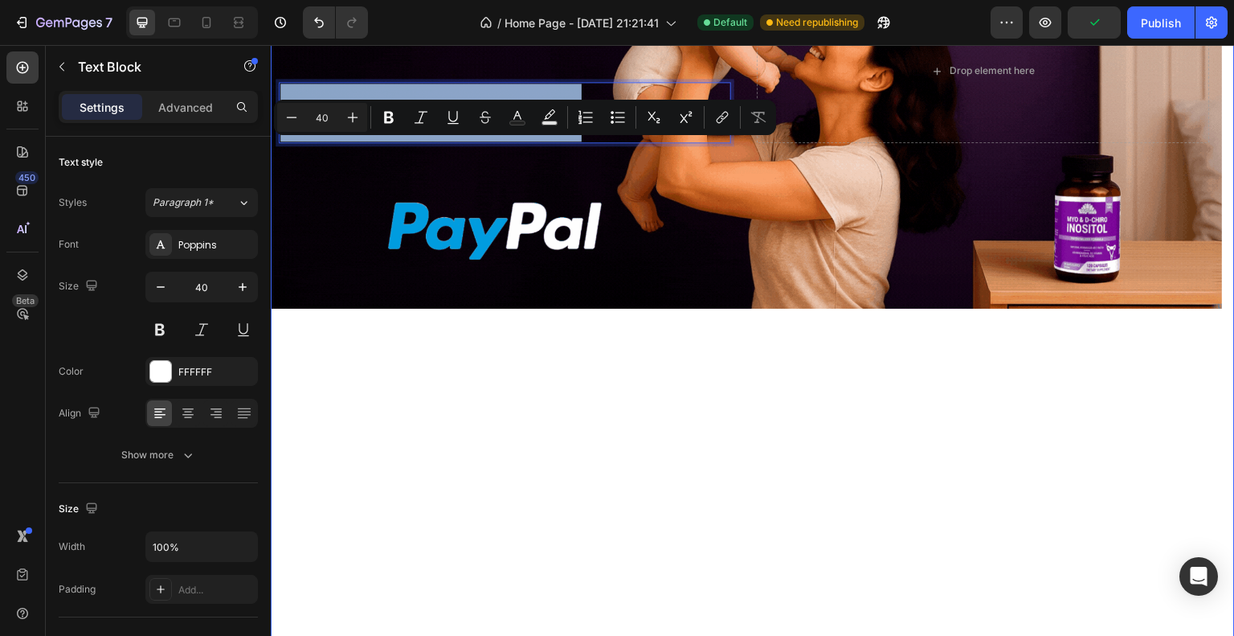
scroll to position [1877, 0]
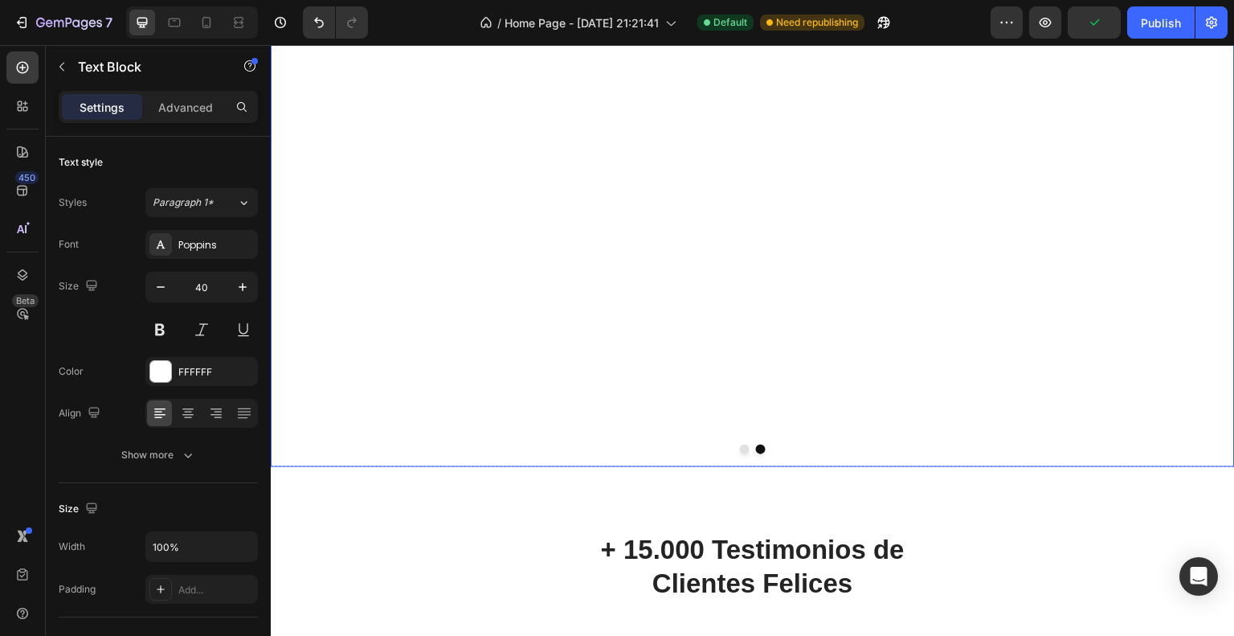
click at [734, 453] on div at bounding box center [753, 449] width 964 height 10
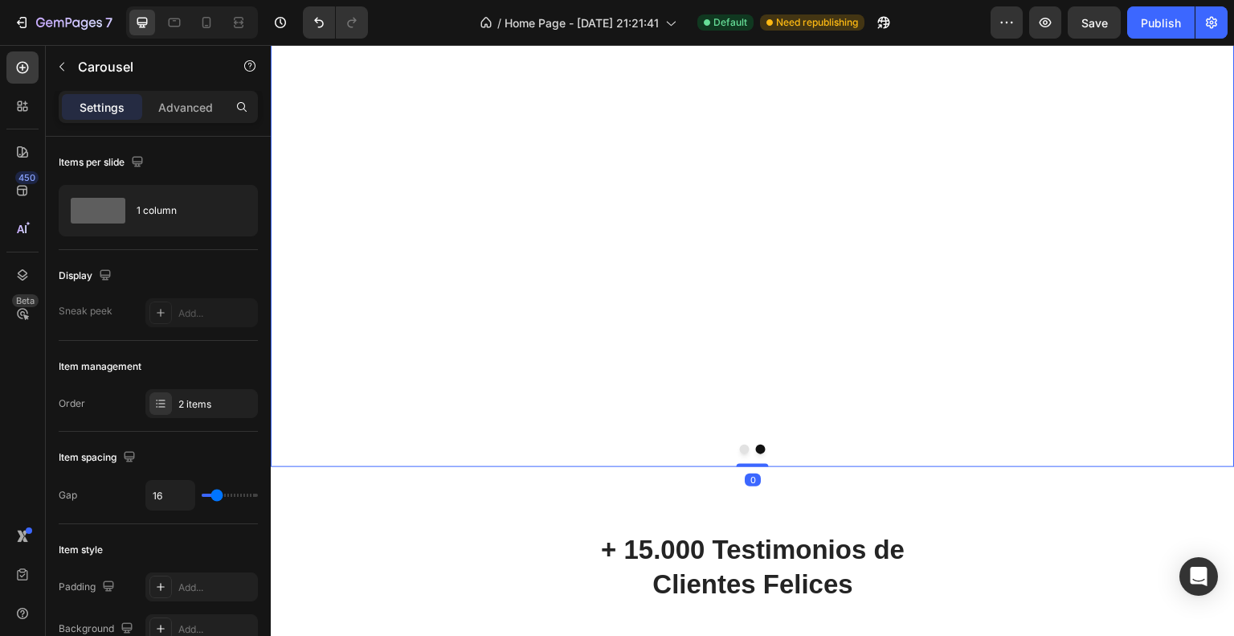
click at [740, 452] on button "Dot" at bounding box center [745, 449] width 10 height 10
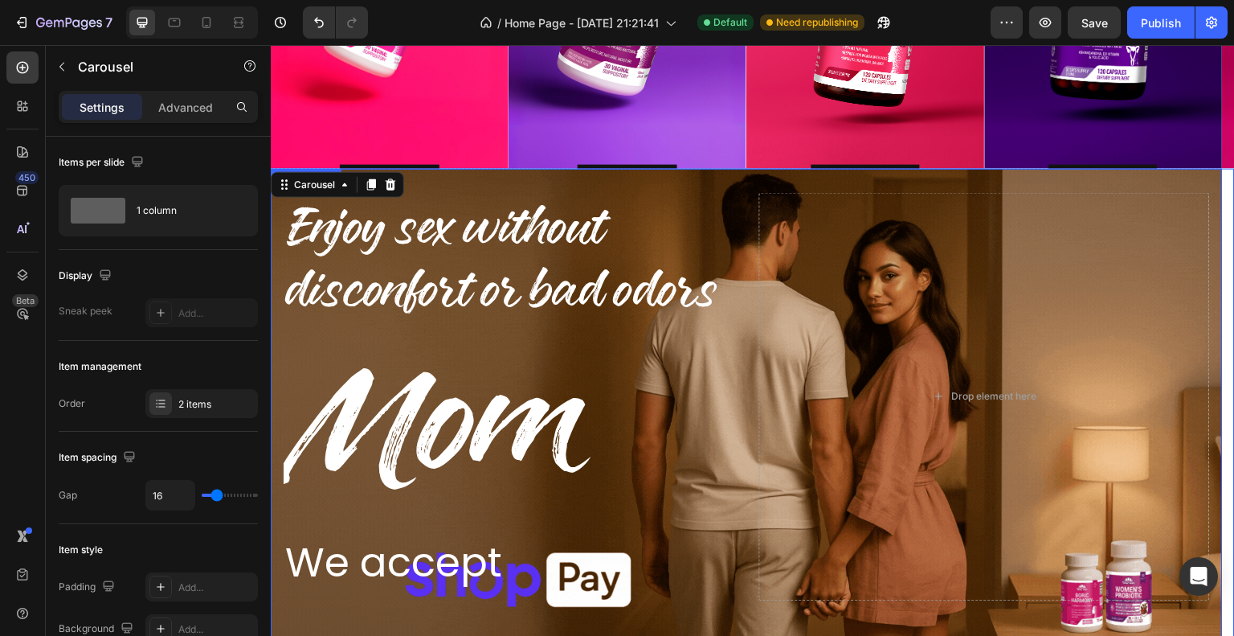
scroll to position [1154, 0]
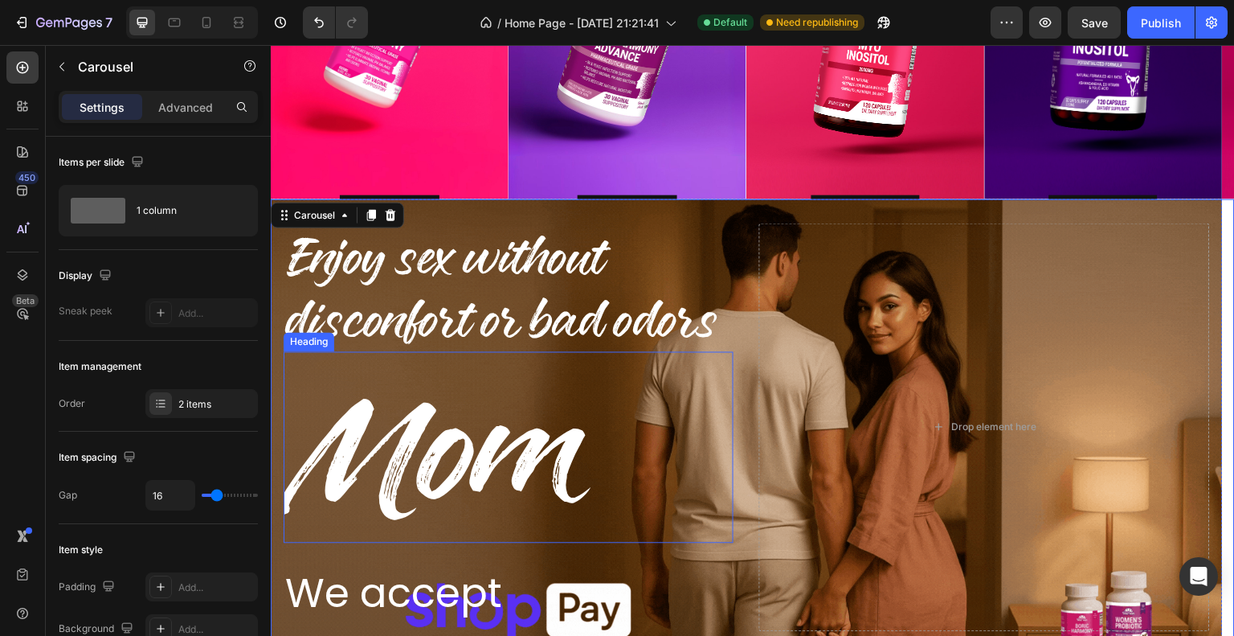
click at [515, 460] on span "Mom" at bounding box center [439, 446] width 308 height 194
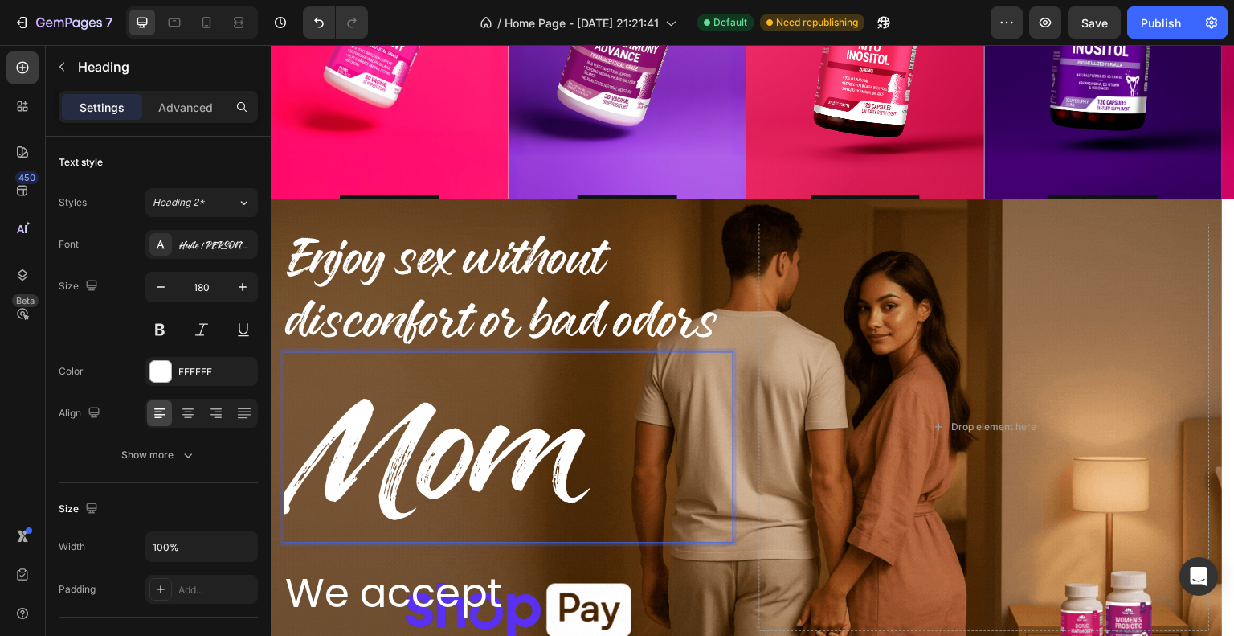
click at [515, 460] on span "Mom" at bounding box center [439, 446] width 308 height 194
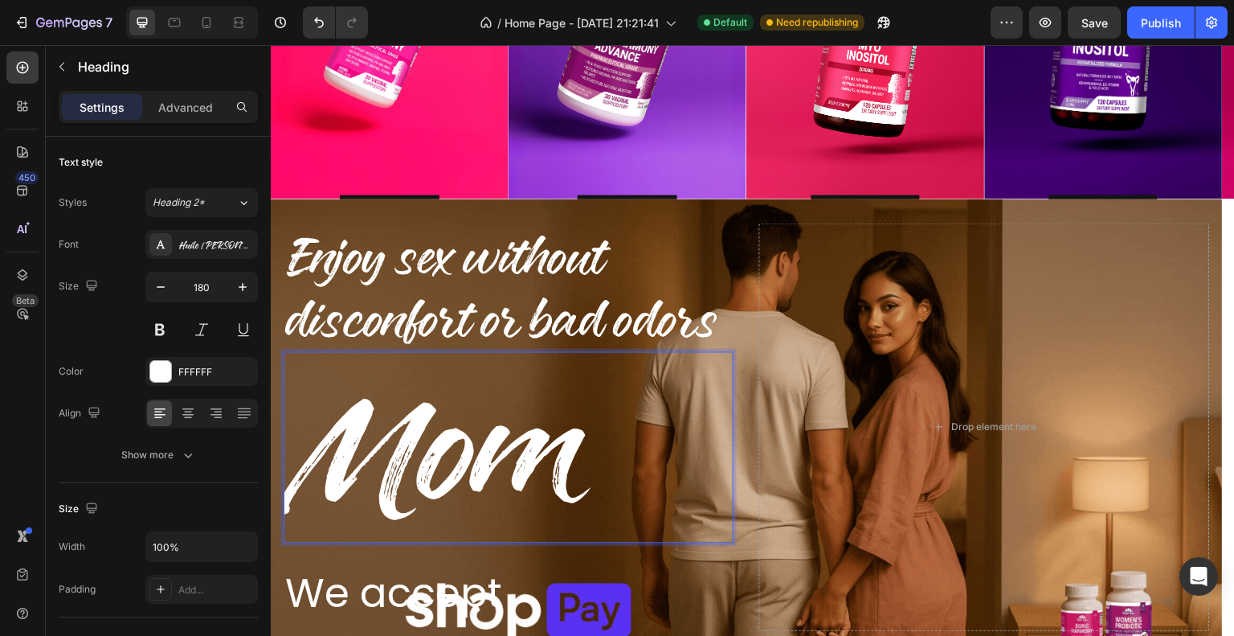
click at [515, 460] on span "Mom" at bounding box center [439, 446] width 308 height 194
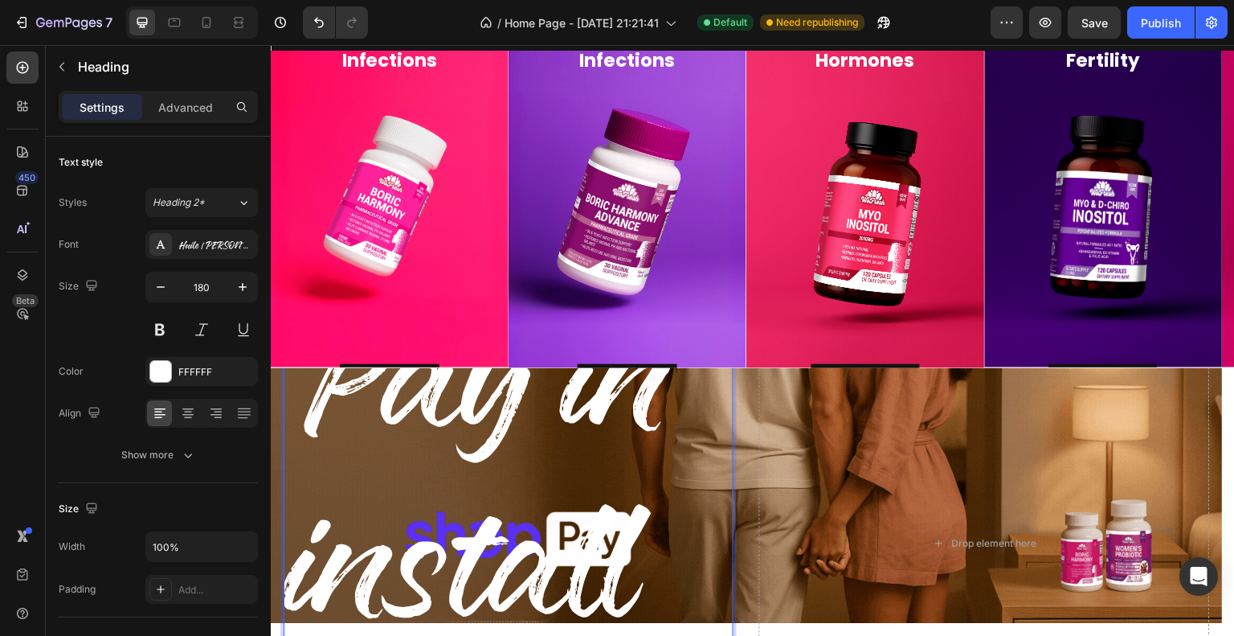
scroll to position [954, 0]
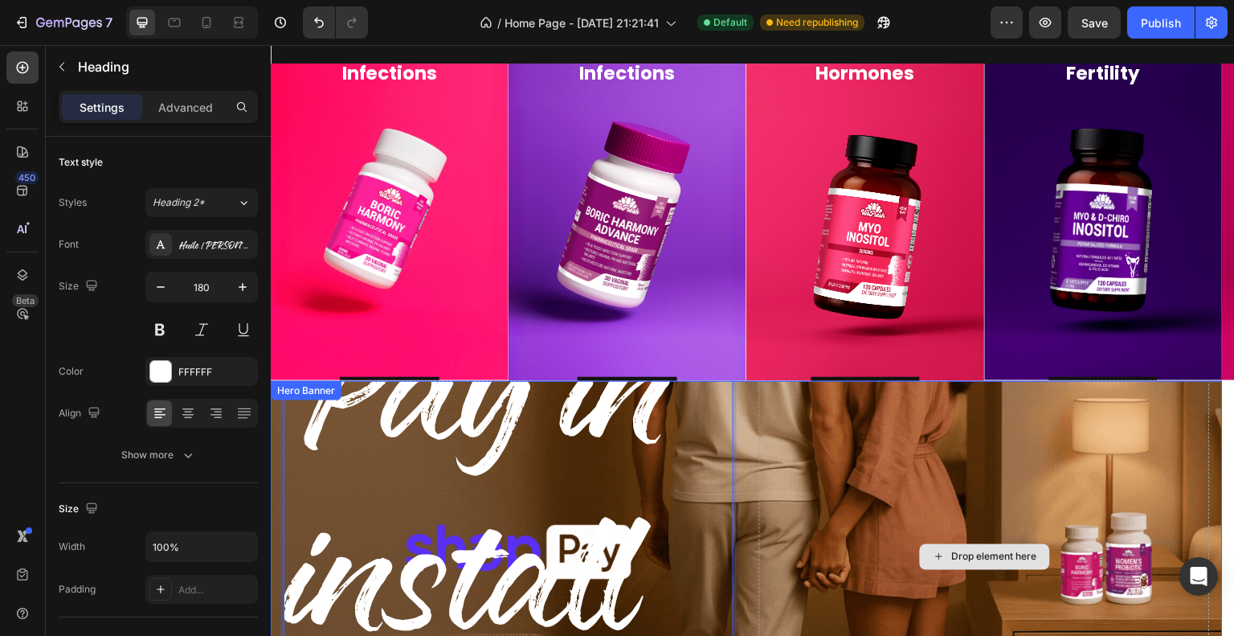
click at [862, 464] on div "Drop element here" at bounding box center [984, 557] width 450 height 784
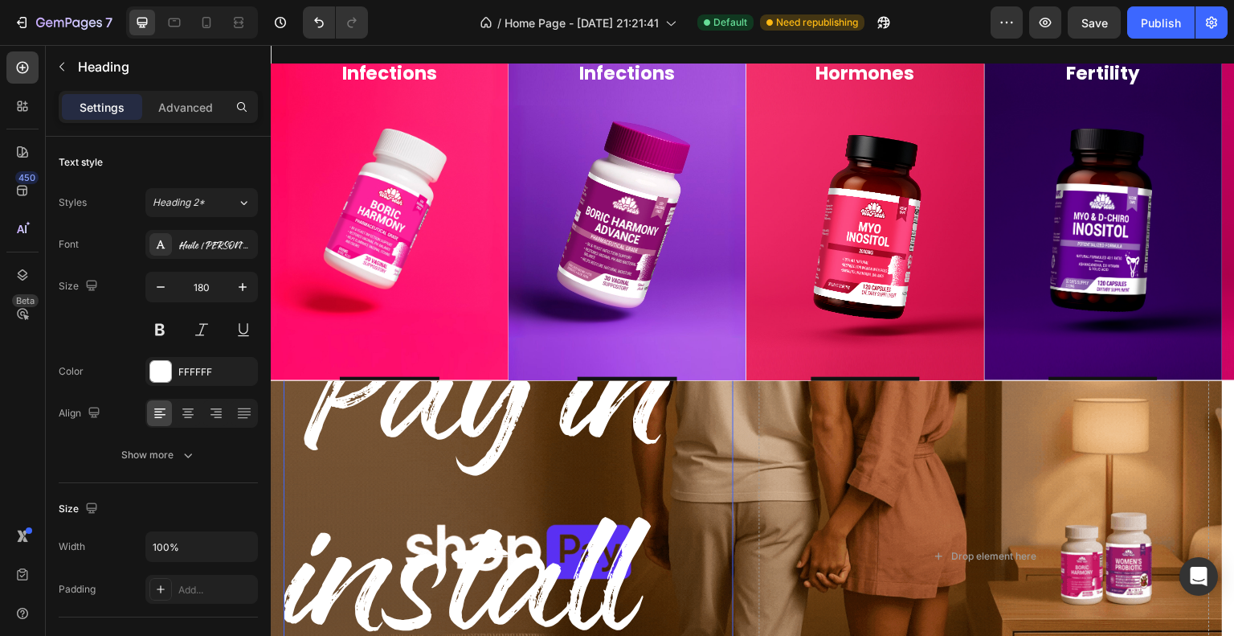
click at [597, 434] on span "Pay in installments" at bounding box center [474, 577] width 378 height 570
click at [194, 290] on input "180" at bounding box center [201, 286] width 53 height 29
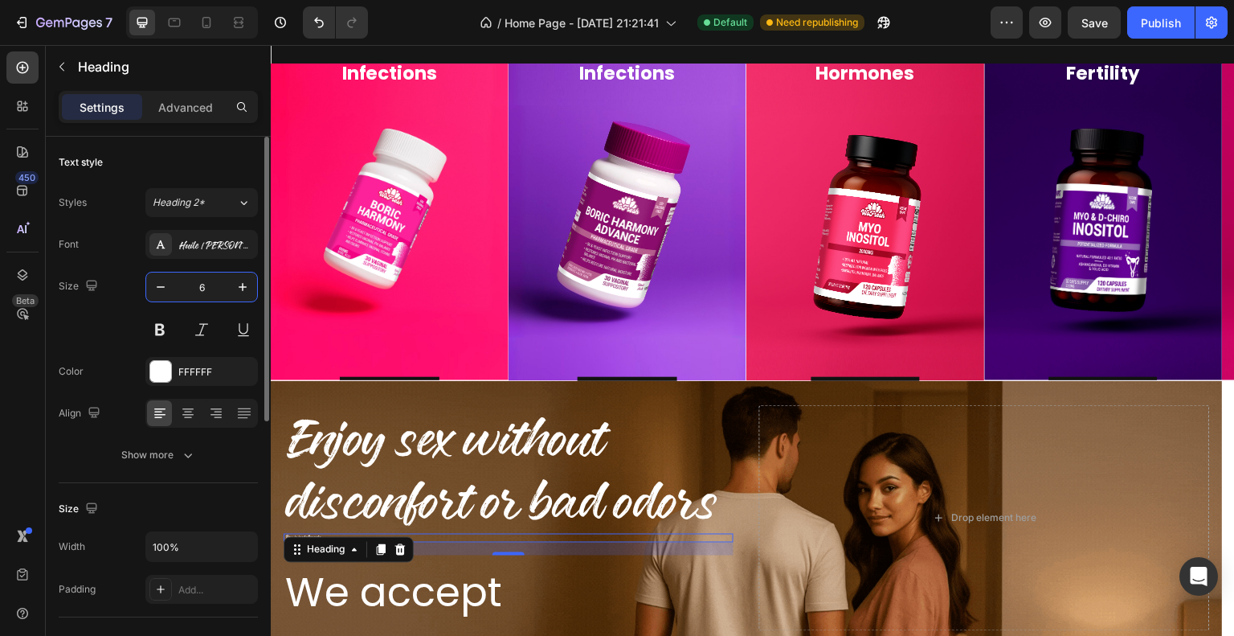
scroll to position [0, 0]
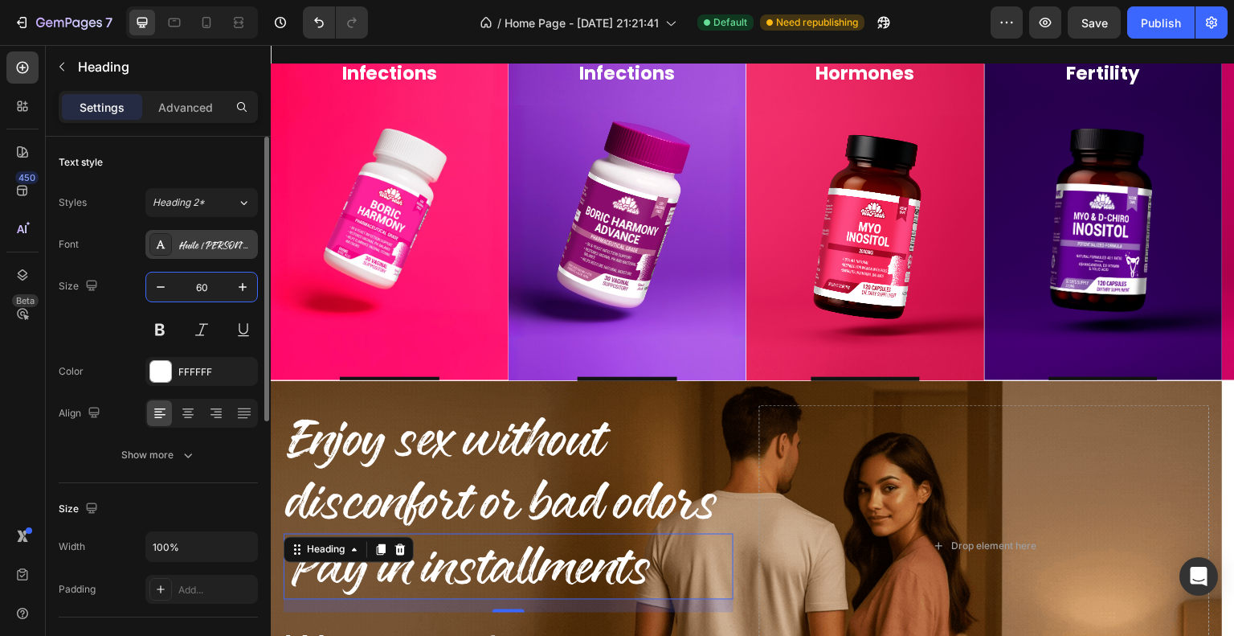
type input "60"
click at [199, 230] on div "Huile [PERSON_NAME]" at bounding box center [201, 244] width 112 height 29
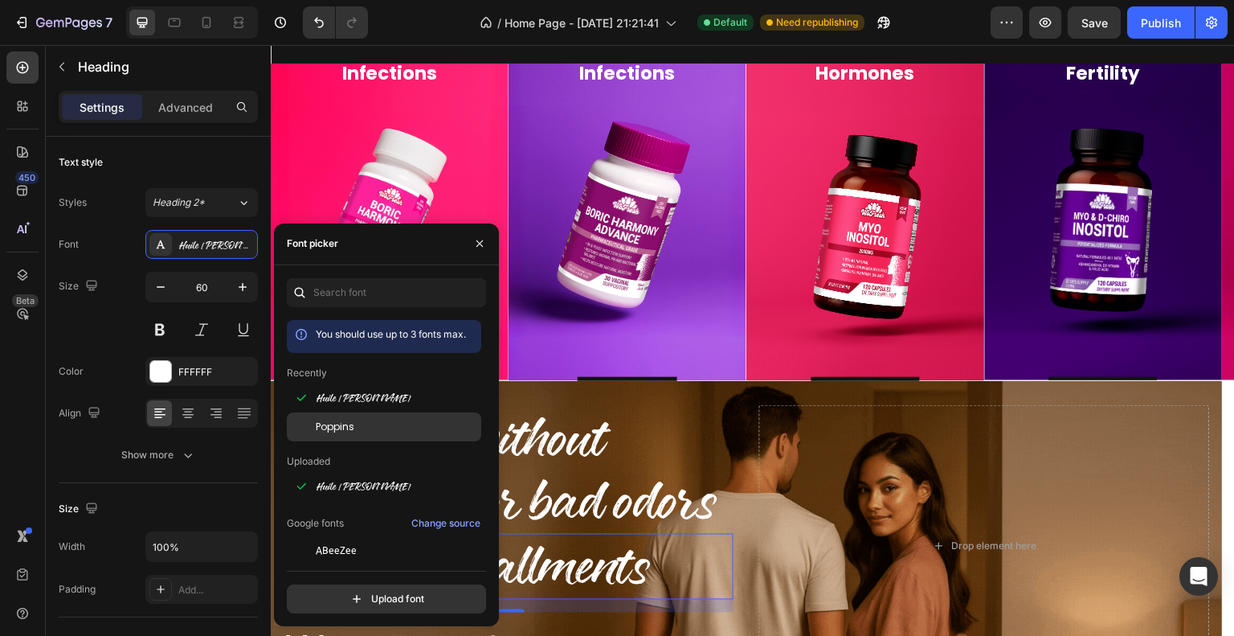
click at [328, 419] on span "Poppins" at bounding box center [335, 426] width 39 height 14
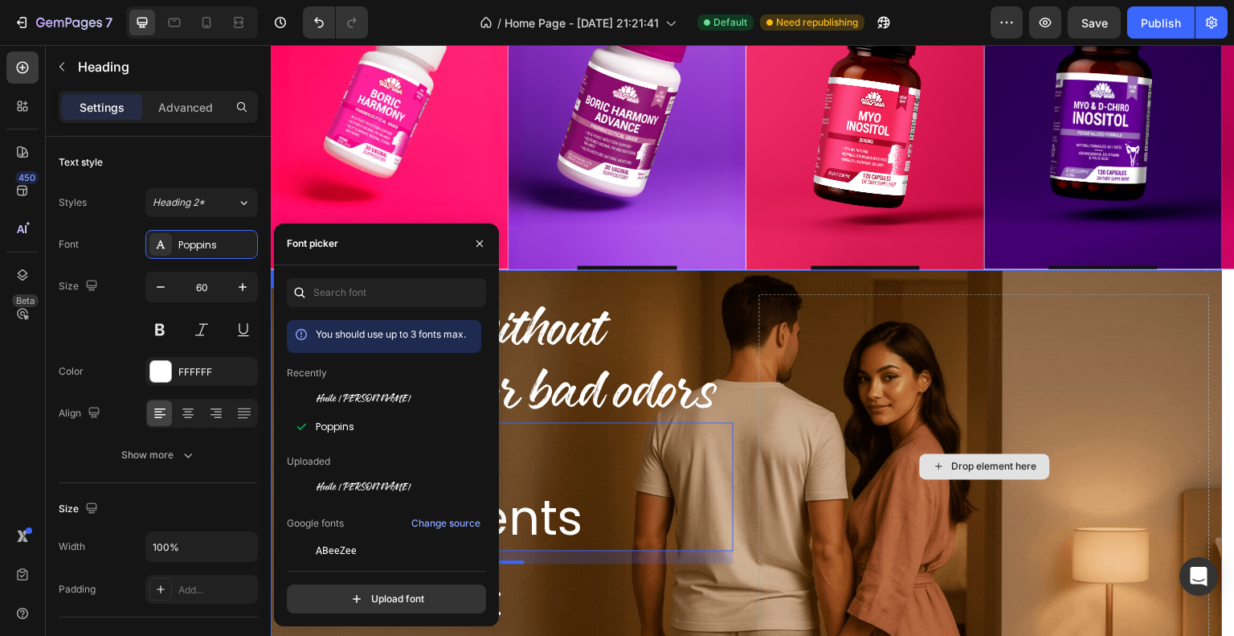
scroll to position [1196, 0]
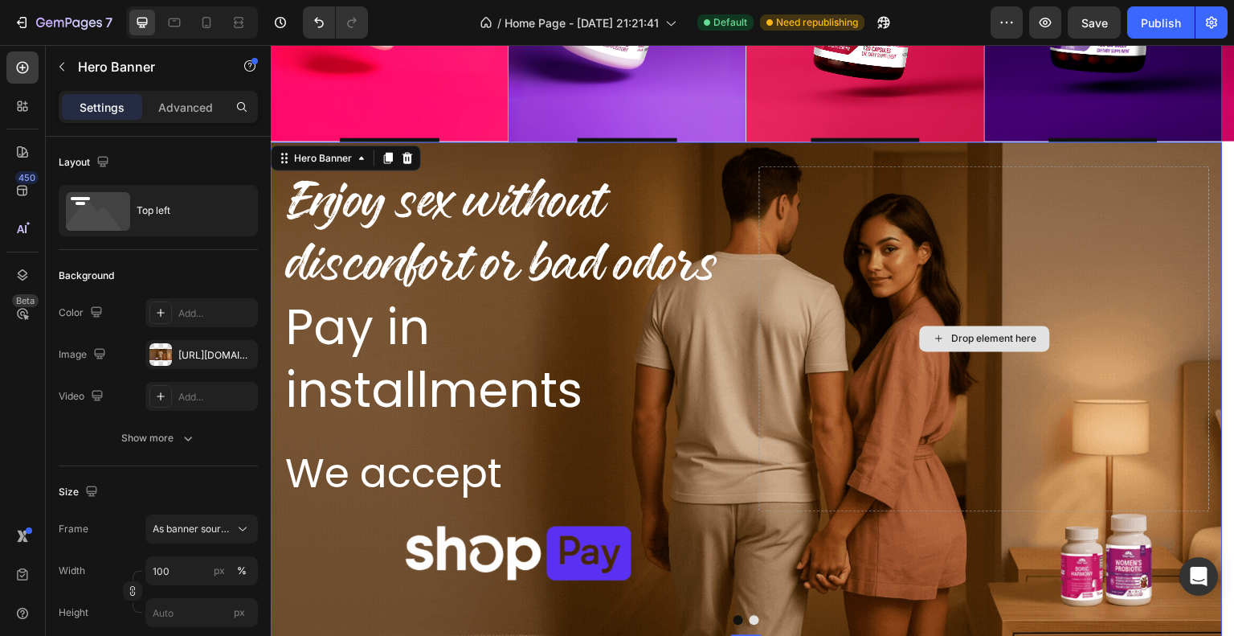
click at [877, 423] on div "Drop element here" at bounding box center [984, 338] width 450 height 345
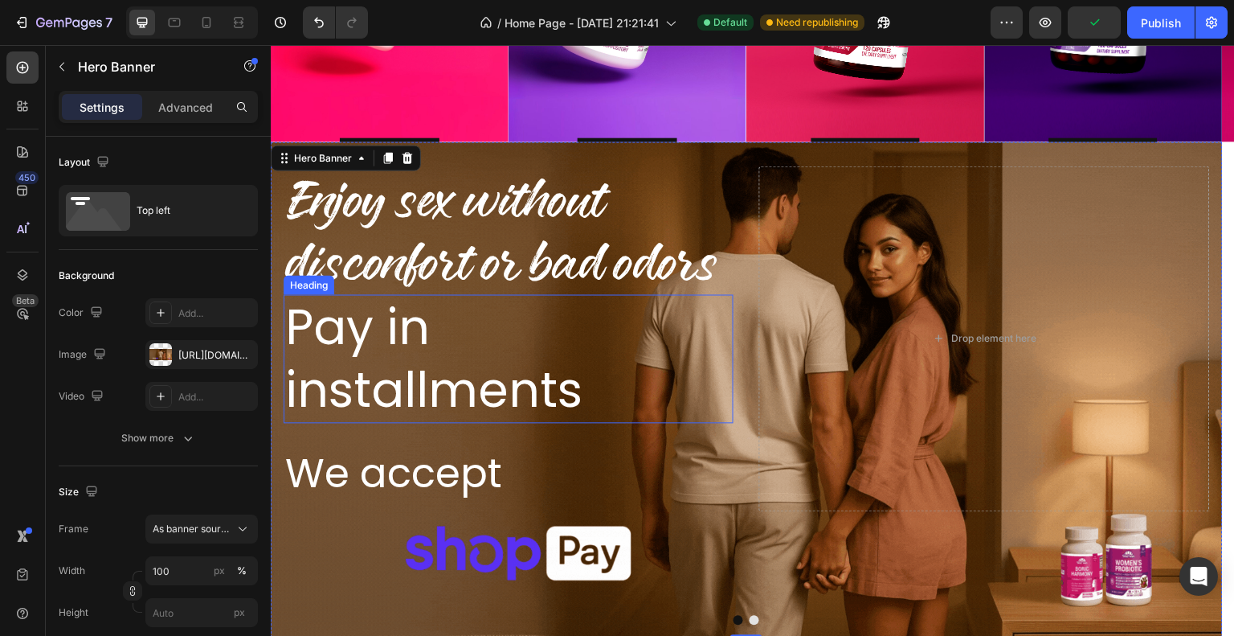
click at [407, 370] on span "Pay in installments" at bounding box center [433, 358] width 297 height 130
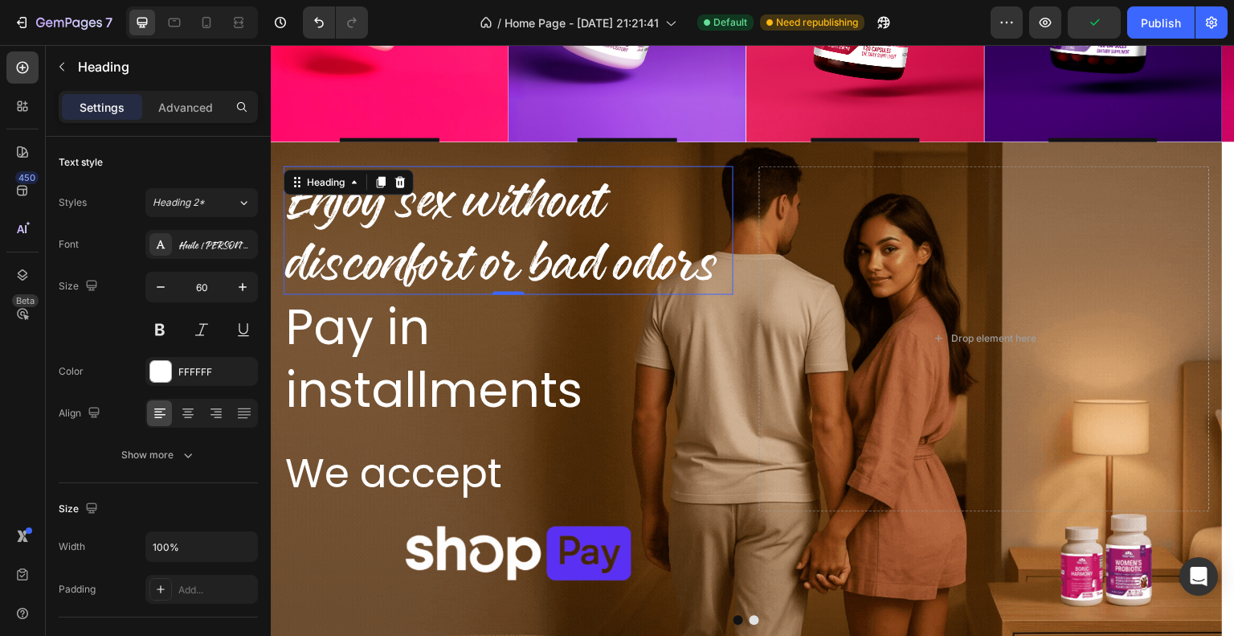
click at [469, 259] on span "Enjoy sex without disconfort or bad odors" at bounding box center [501, 230] width 433 height 128
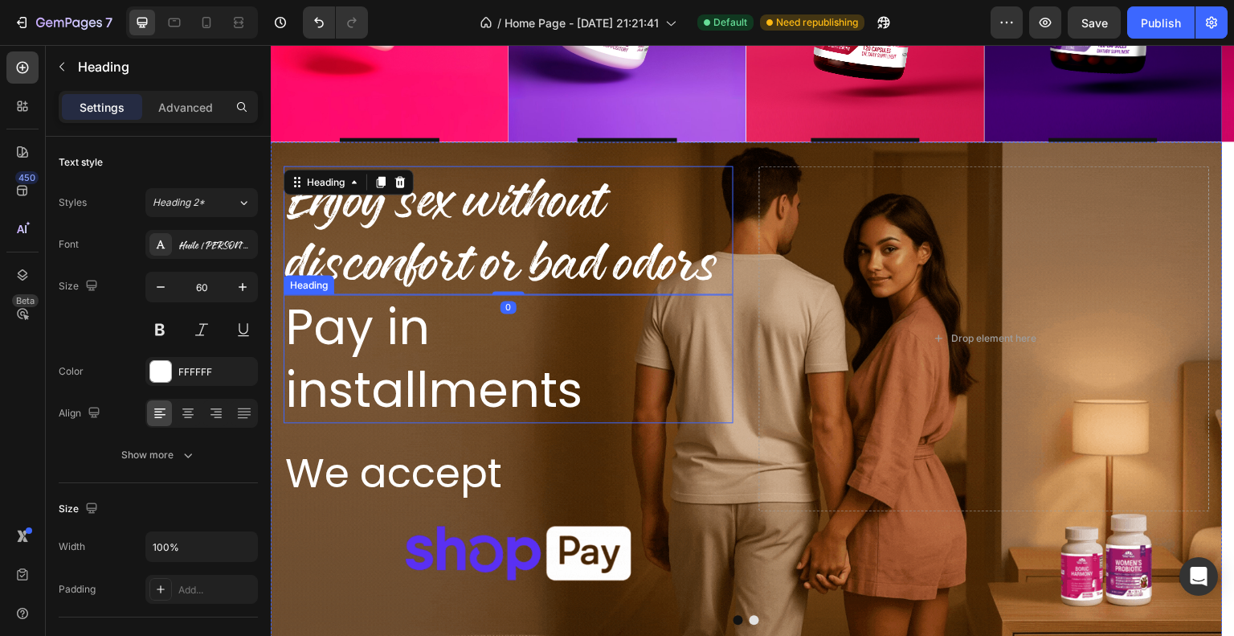
click at [395, 356] on span "Pay in installments" at bounding box center [433, 358] width 297 height 130
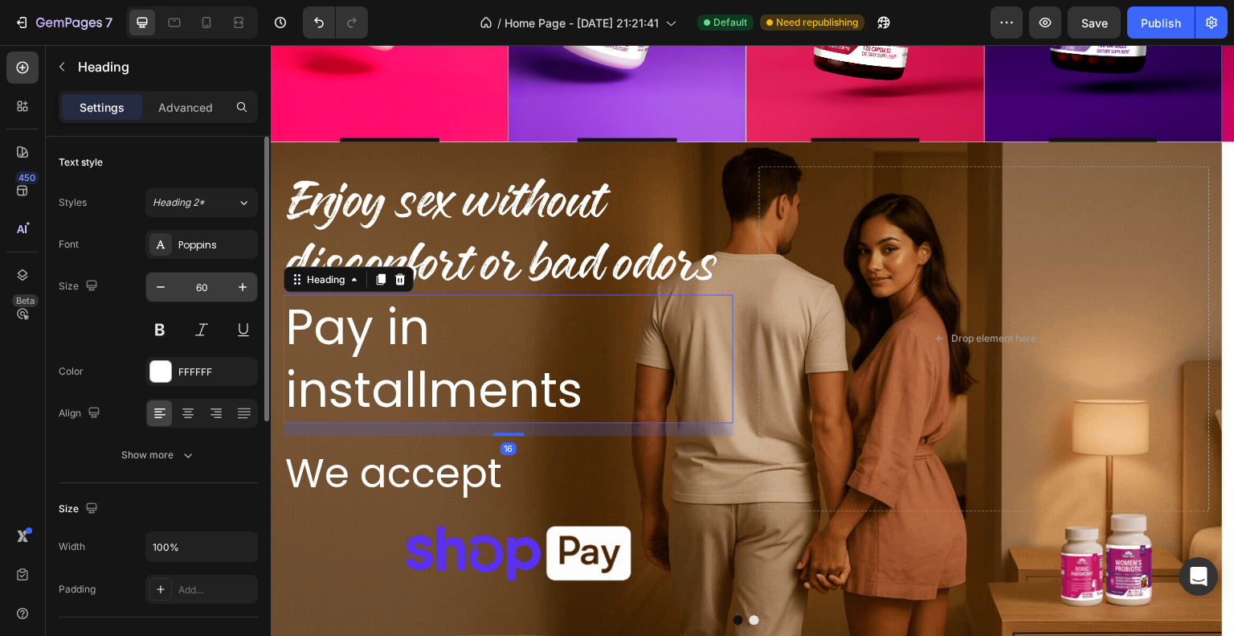
click at [216, 285] on input "60" at bounding box center [201, 286] width 53 height 29
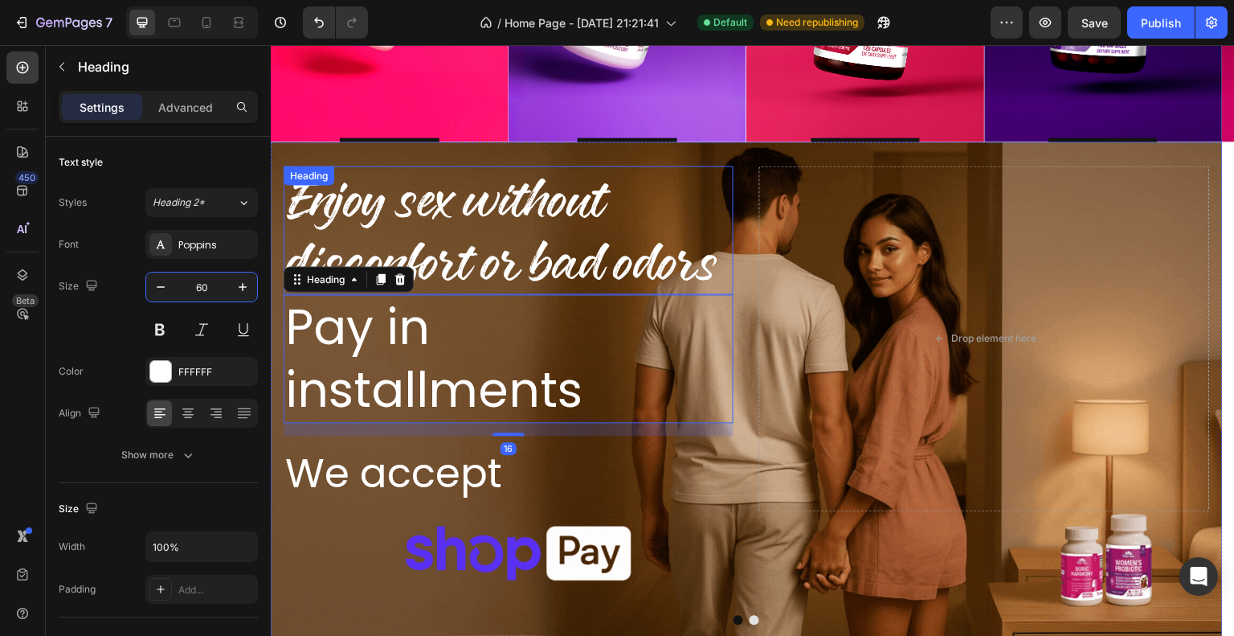
click at [435, 225] on span "Enjoy sex without disconfort or bad odors" at bounding box center [501, 230] width 433 height 128
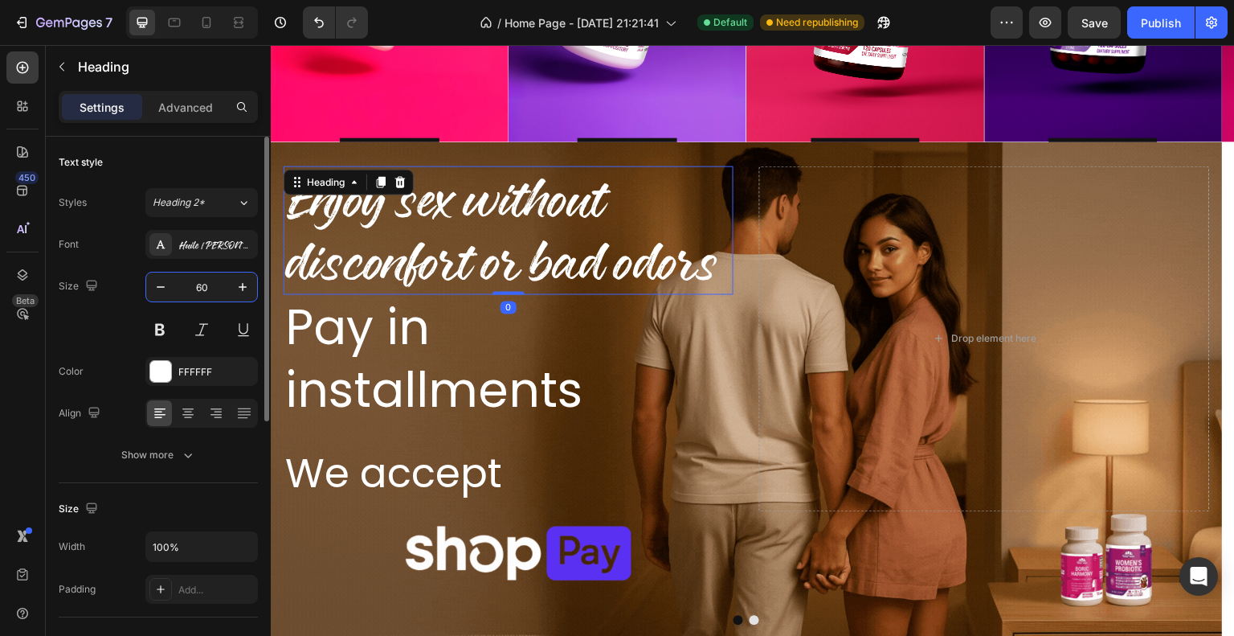
click at [202, 280] on input "60" at bounding box center [201, 286] width 53 height 29
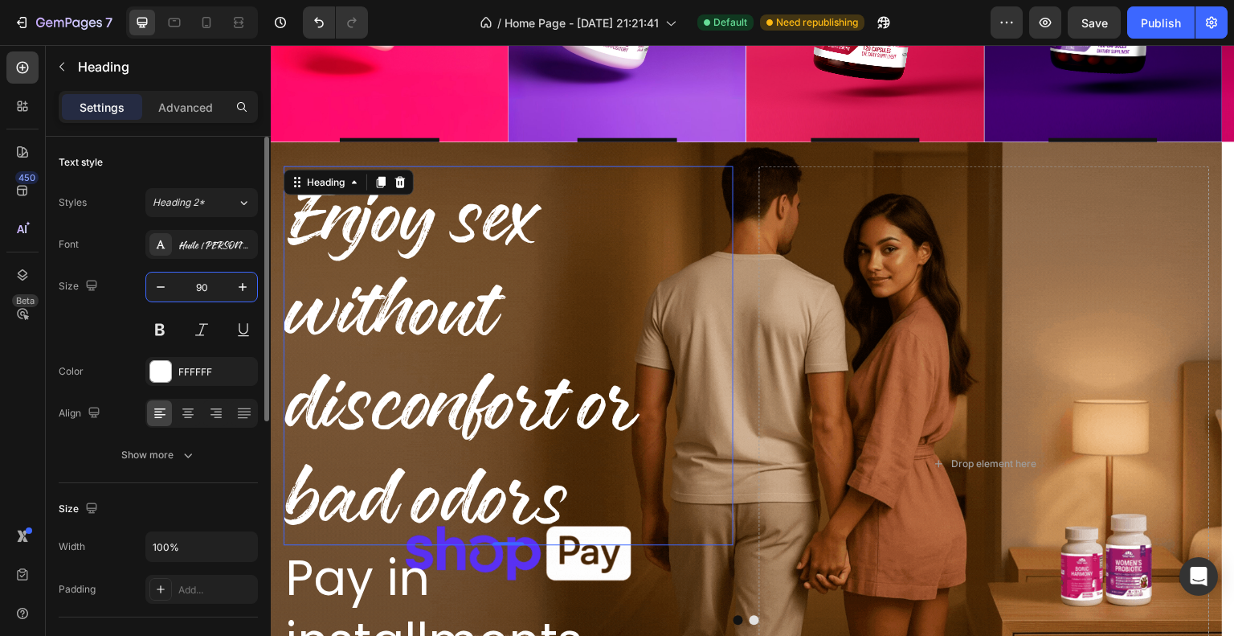
click at [206, 284] on input "90" at bounding box center [201, 286] width 53 height 29
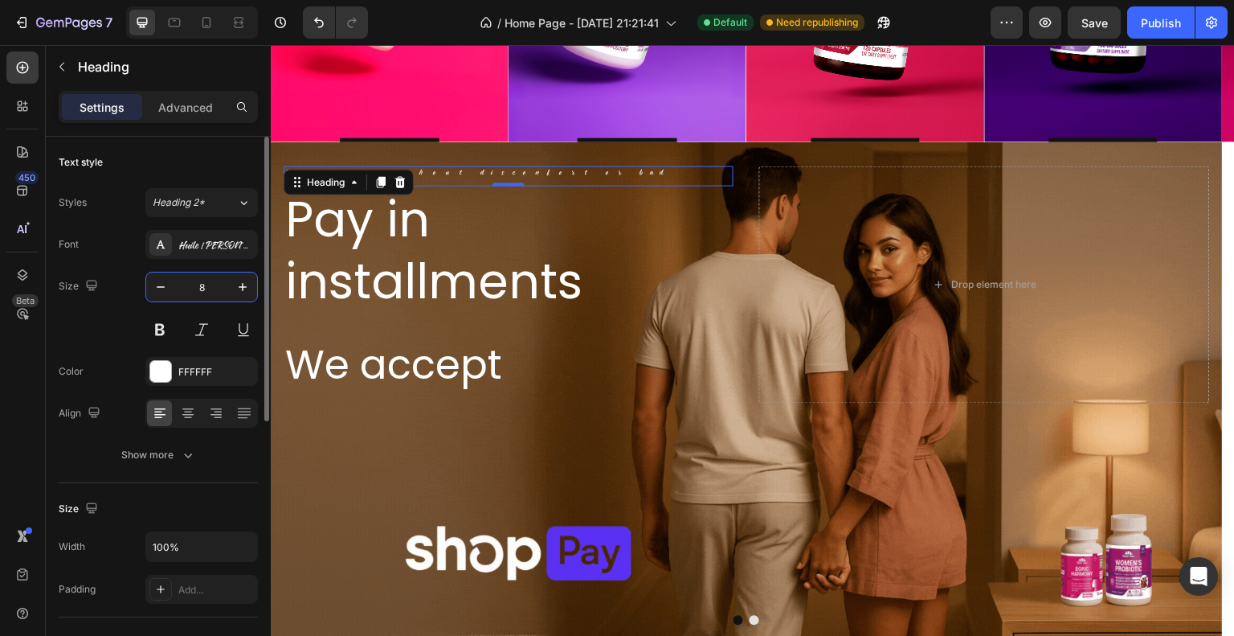
type input "80"
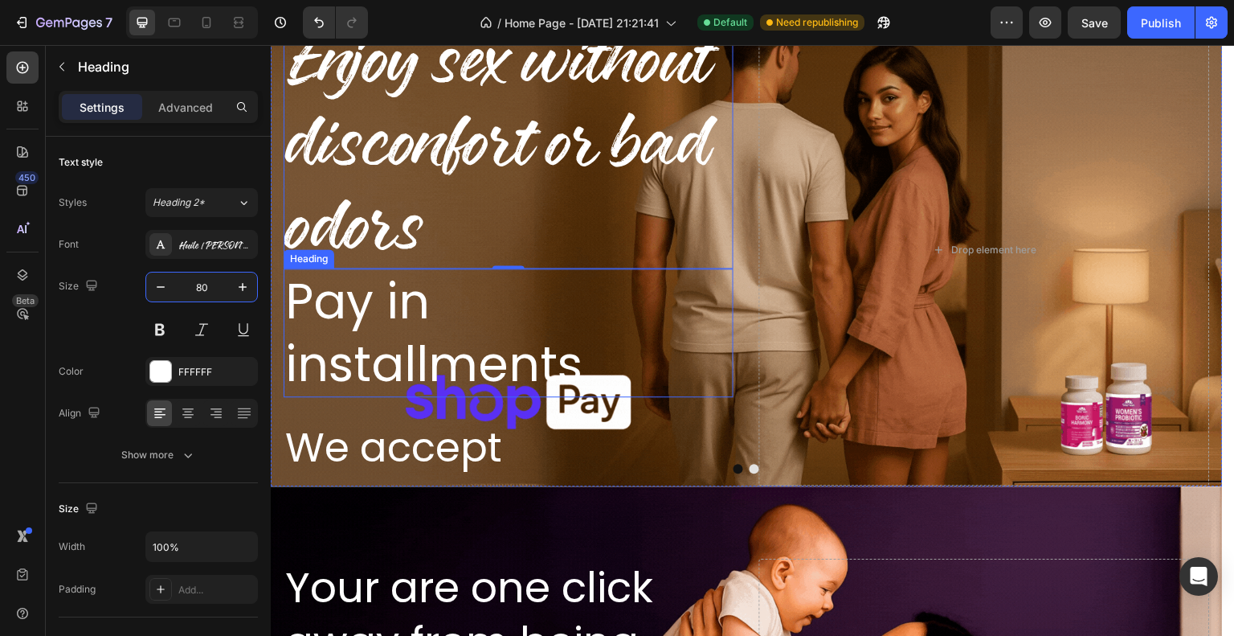
scroll to position [1356, 0]
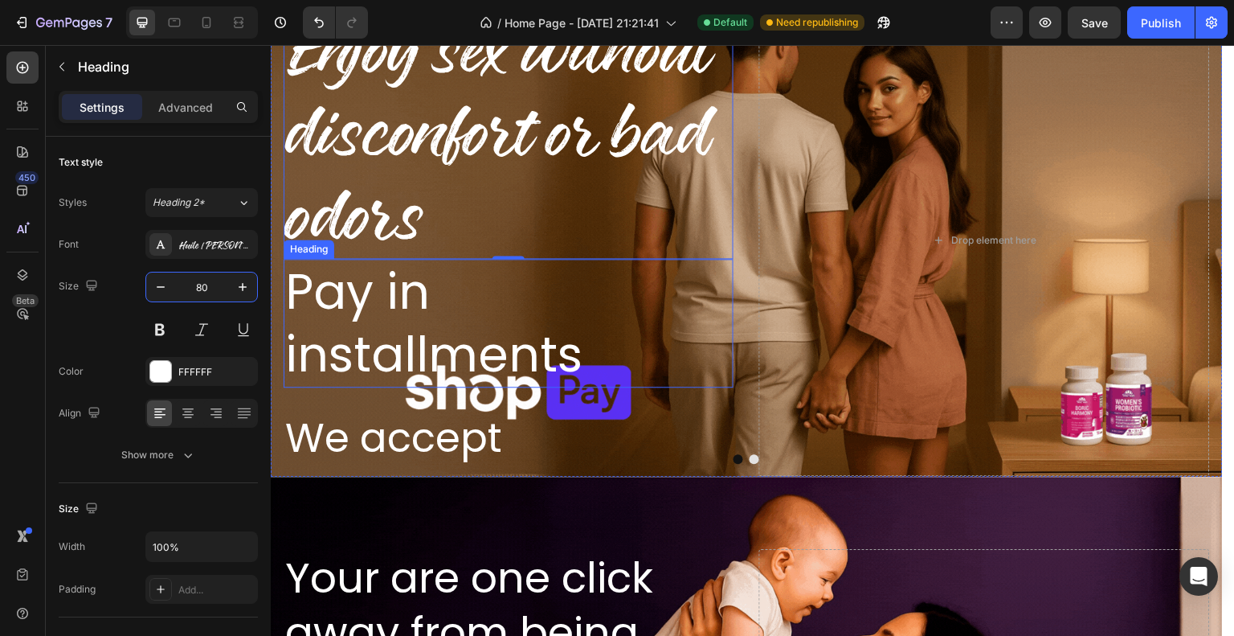
click at [372, 438] on span "We accept" at bounding box center [393, 437] width 217 height 57
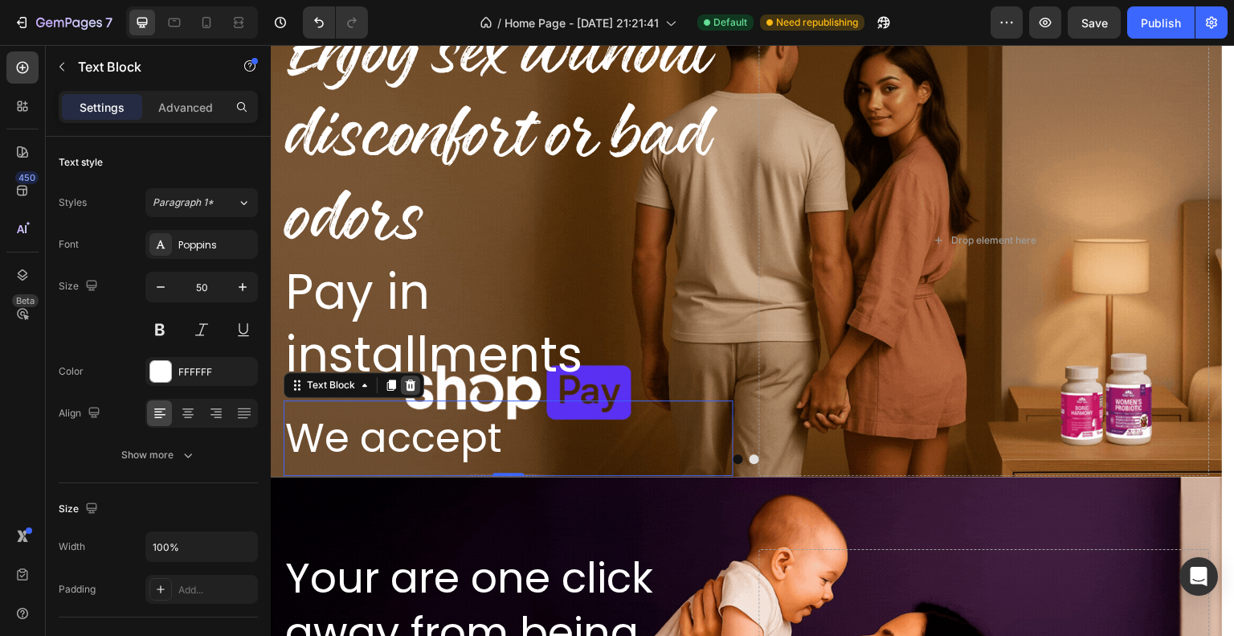
click at [408, 384] on icon at bounding box center [410, 384] width 13 height 13
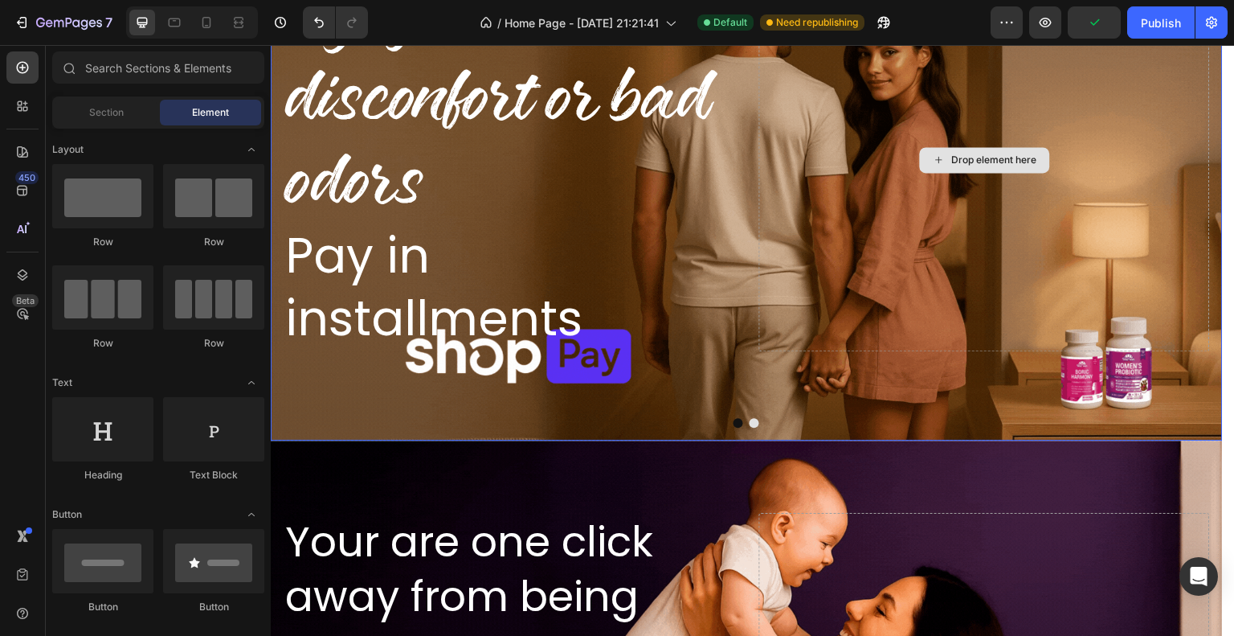
scroll to position [1437, 0]
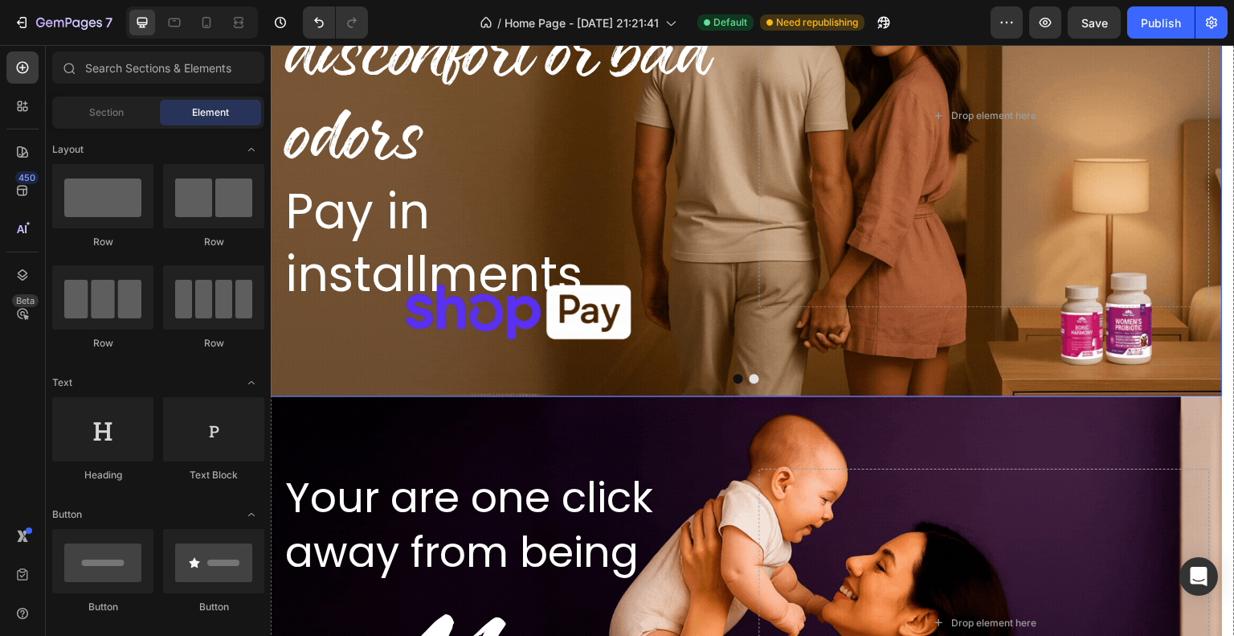
click at [736, 376] on button "Dot" at bounding box center [739, 379] width 10 height 10
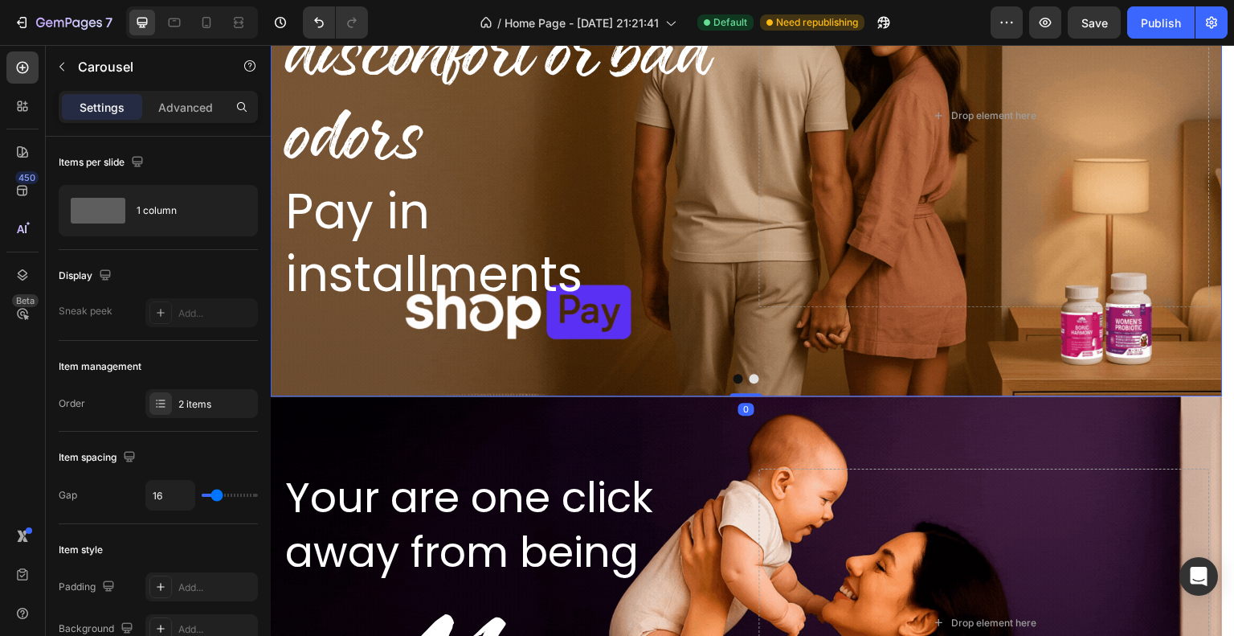
click at [752, 378] on button "Dot" at bounding box center [755, 379] width 10 height 10
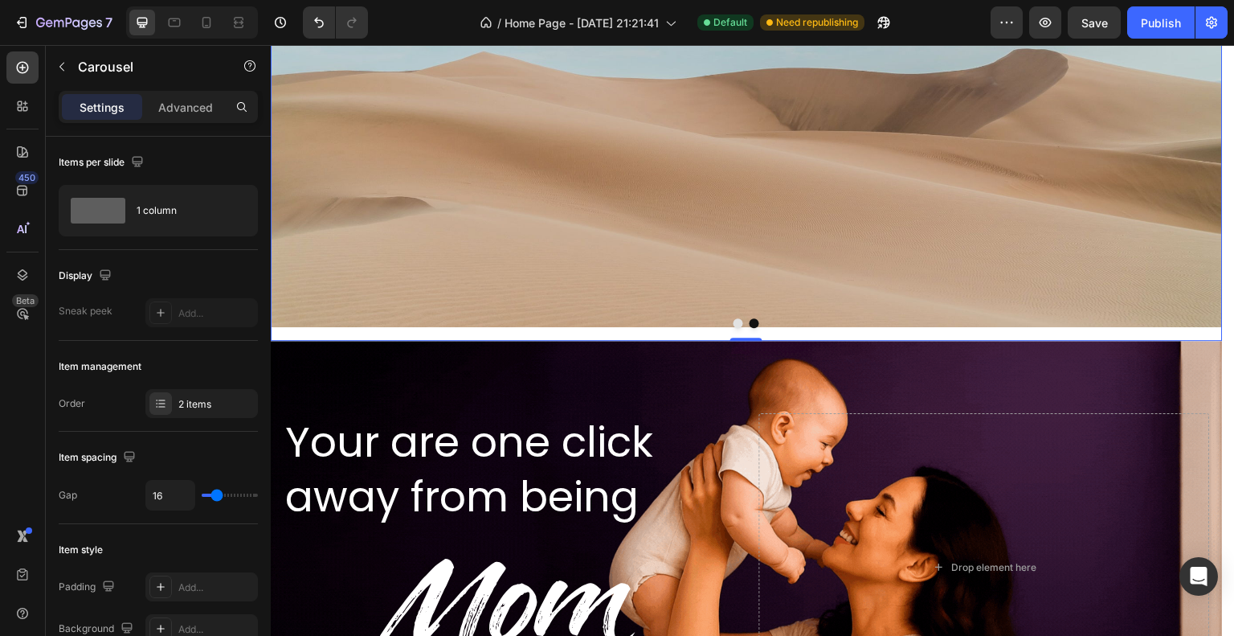
scroll to position [1517, 0]
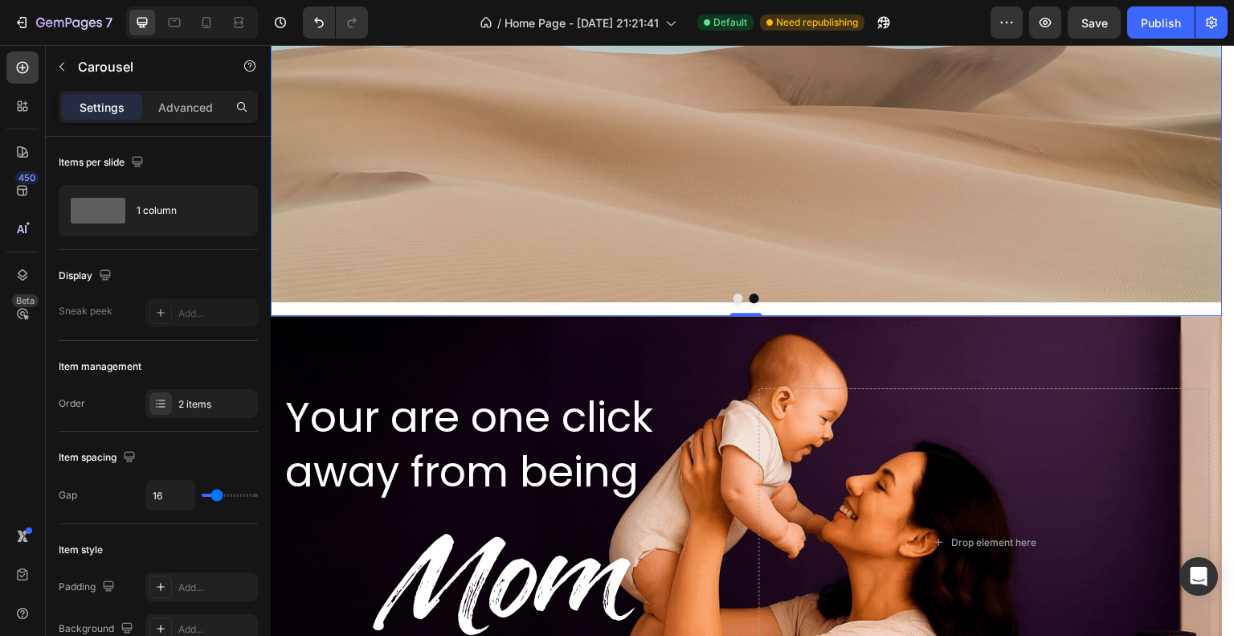
click at [757, 301] on div at bounding box center [747, 298] width 952 height 10
click at [754, 296] on button "Dot" at bounding box center [755, 298] width 10 height 10
click at [202, 15] on icon at bounding box center [206, 22] width 16 height 16
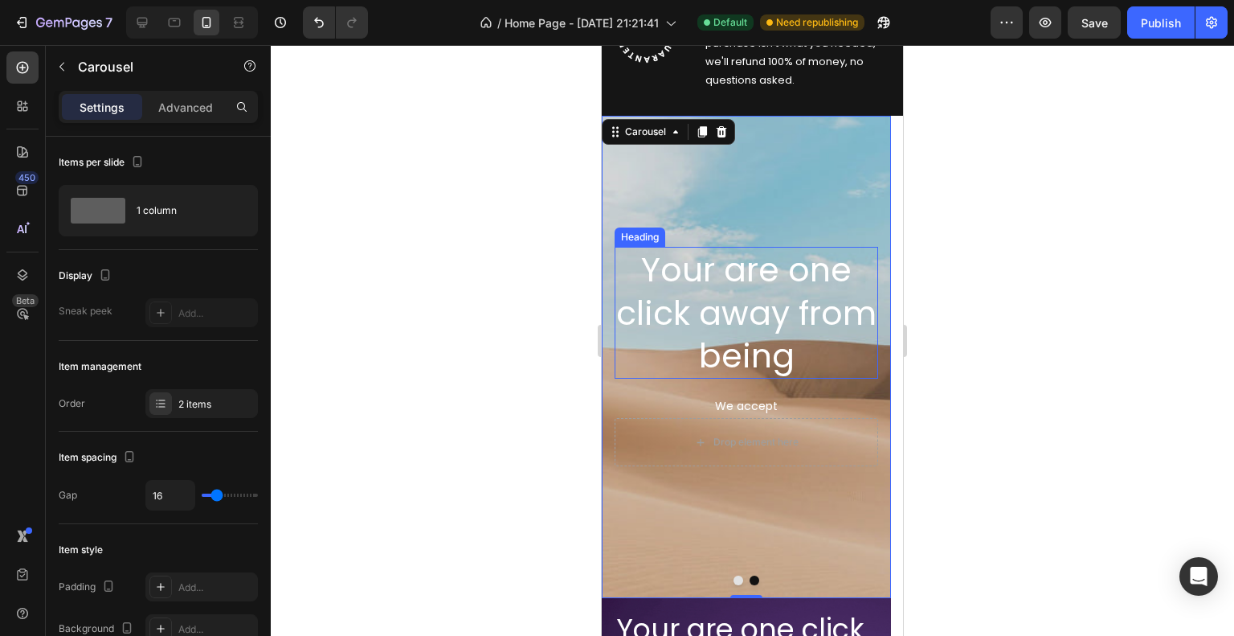
scroll to position [902, 0]
click at [752, 579] on button "Dot" at bounding box center [755, 581] width 10 height 10
click at [736, 579] on button "Dot" at bounding box center [739, 581] width 10 height 10
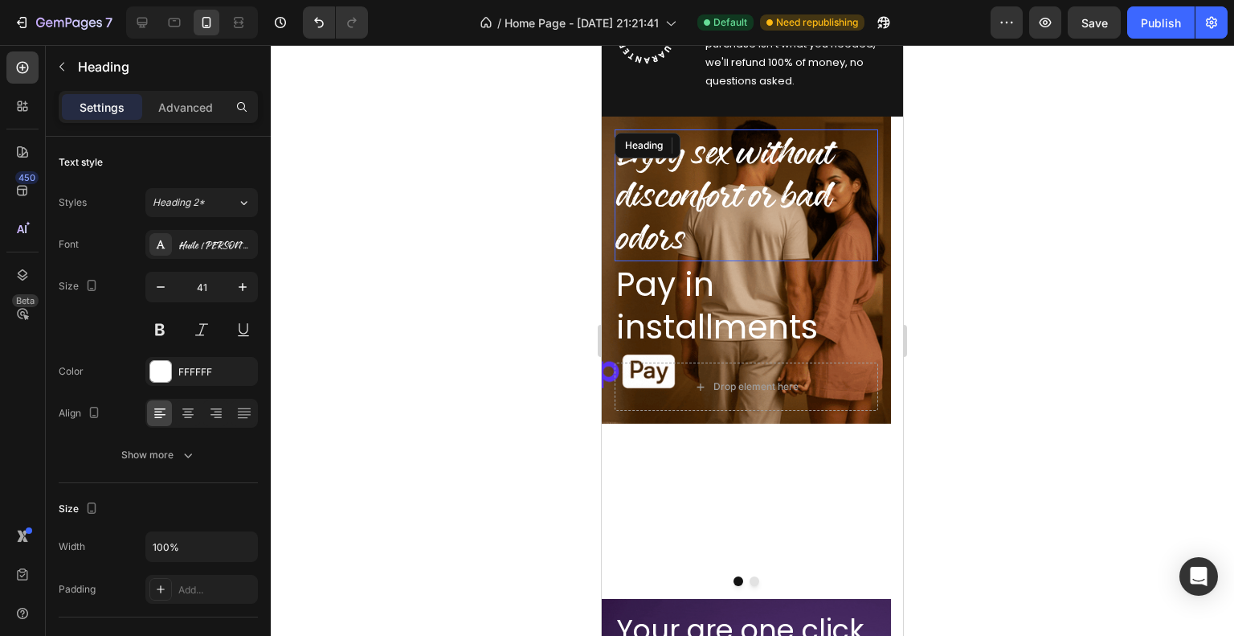
click at [864, 131] on p "⁠⁠⁠⁠⁠⁠⁠ Enjoy sex without disconfort or bad odors" at bounding box center [746, 195] width 260 height 129
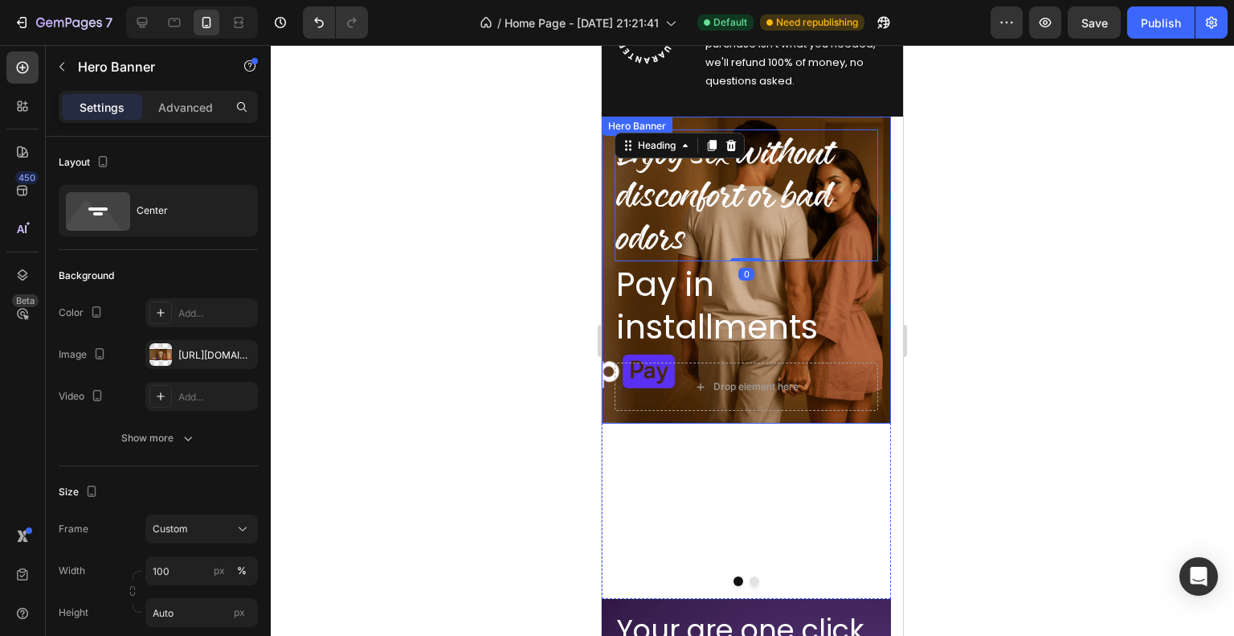
click at [867, 116] on div "⁠⁠⁠⁠⁠⁠⁠ Enjoy sex without disconfort or bad odors Heading 0 ⁠⁠⁠⁠⁠⁠⁠ Pay in inst…" at bounding box center [746, 269] width 289 height 307
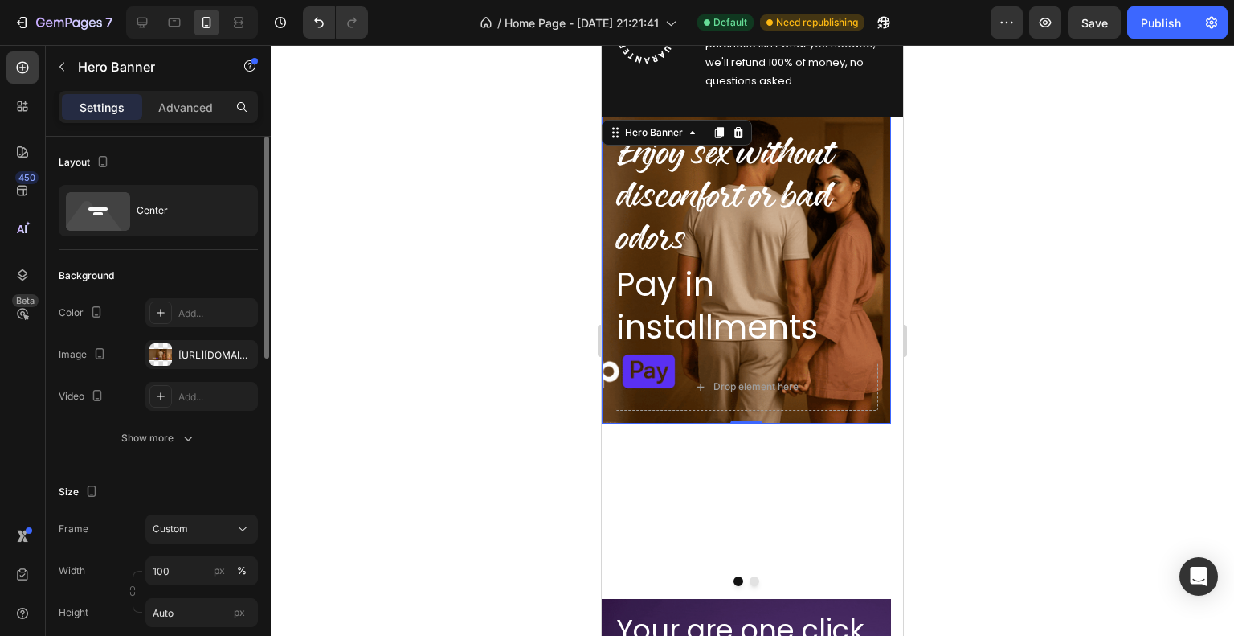
scroll to position [161, 0]
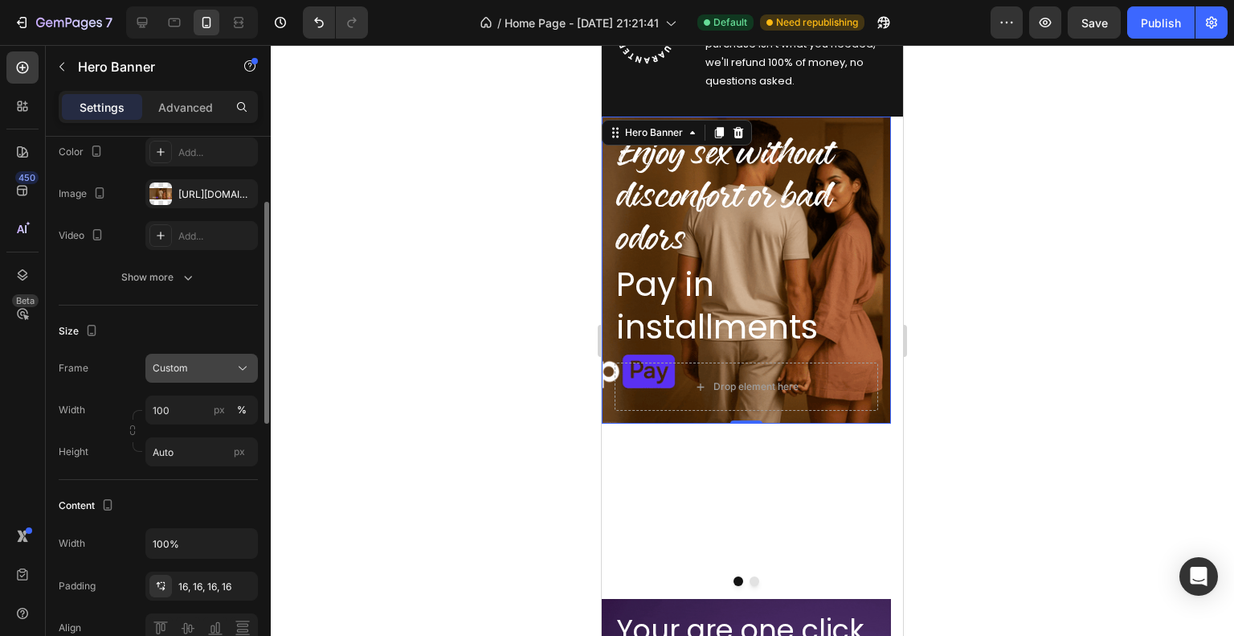
click at [198, 374] on div "Custom" at bounding box center [202, 368] width 98 height 16
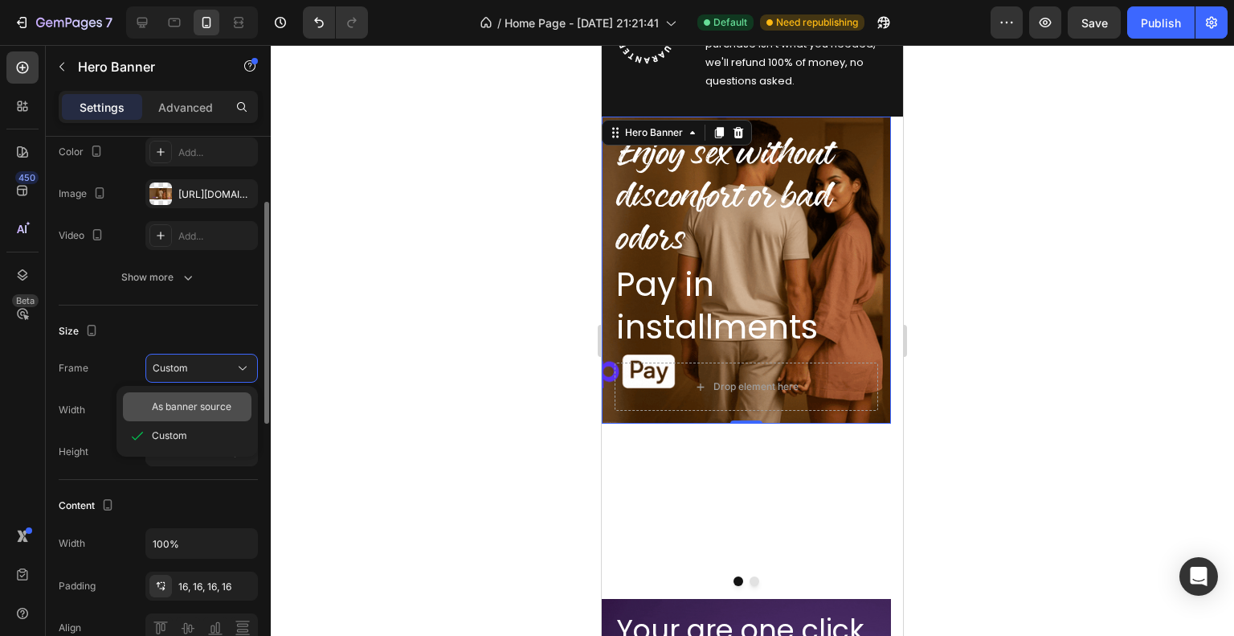
click at [201, 395] on div "As banner source" at bounding box center [187, 406] width 129 height 29
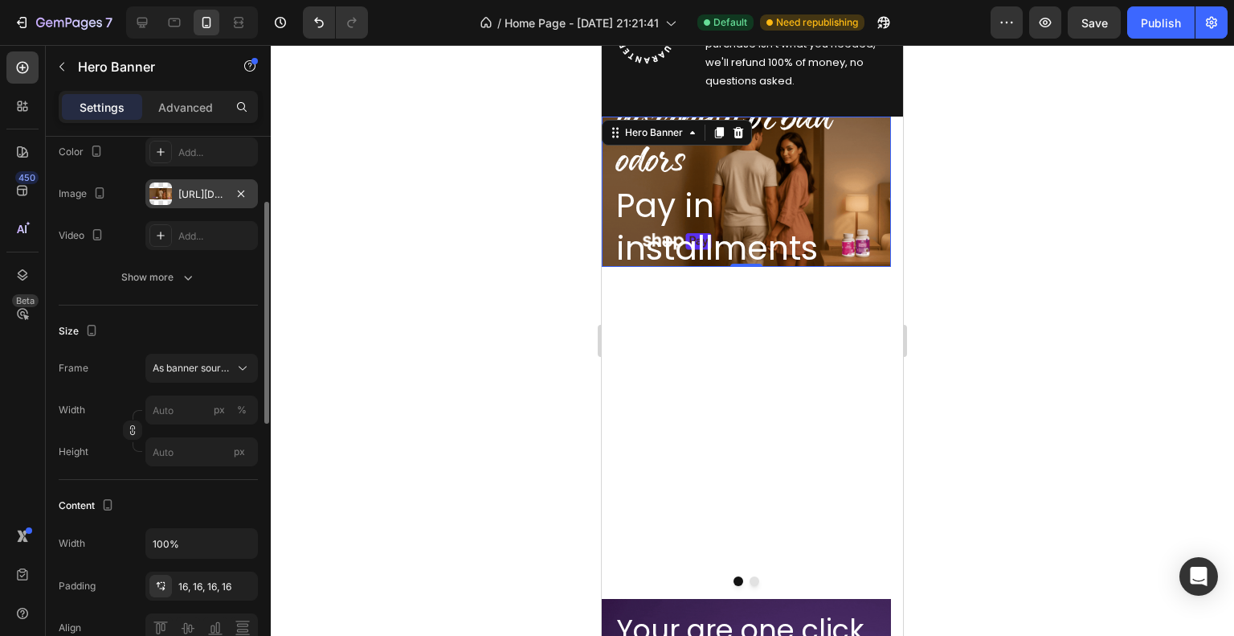
click at [190, 190] on div "[URL][DOMAIN_NAME]" at bounding box center [201, 194] width 47 height 14
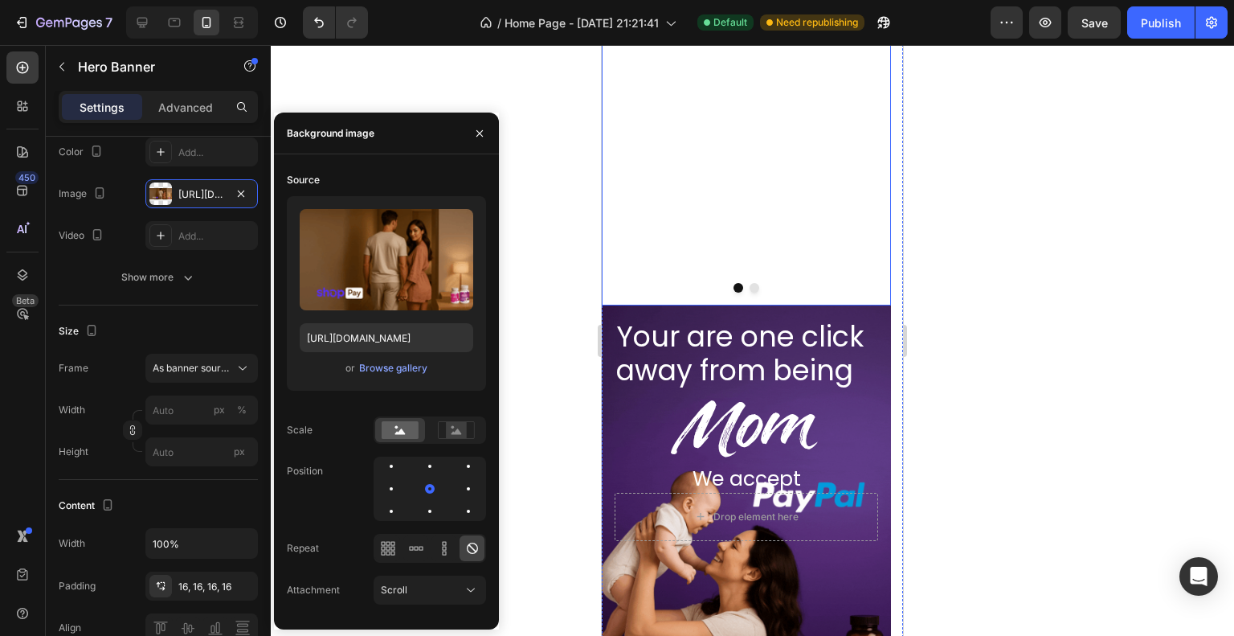
scroll to position [1224, 0]
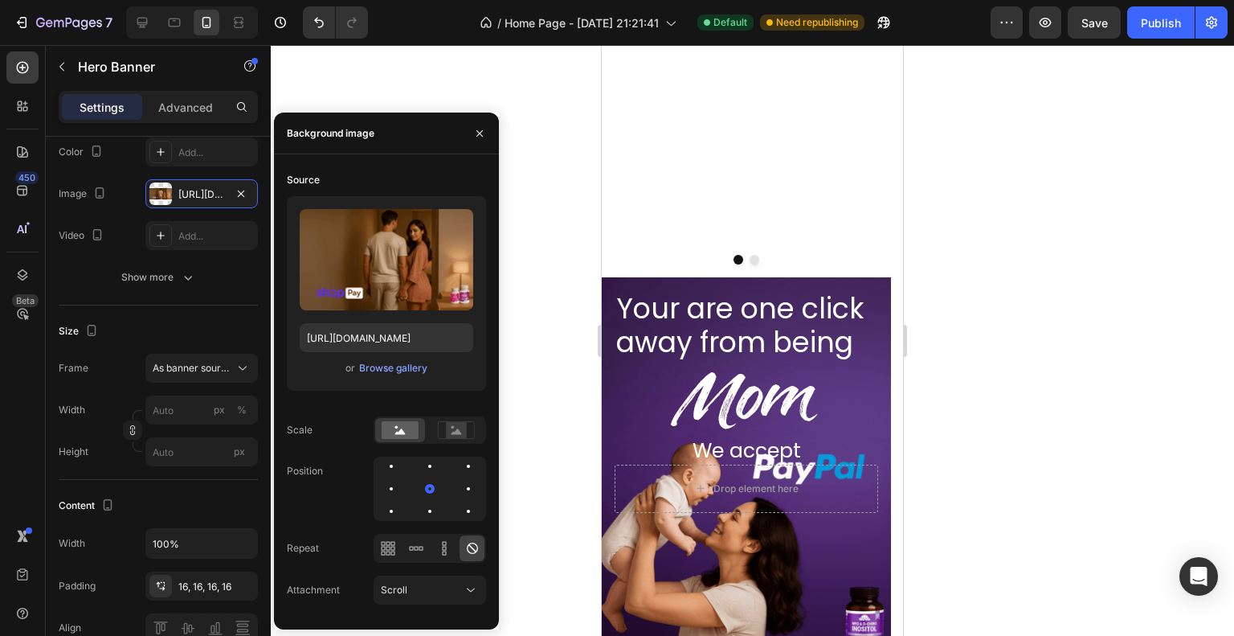
click at [938, 238] on div at bounding box center [752, 340] width 963 height 591
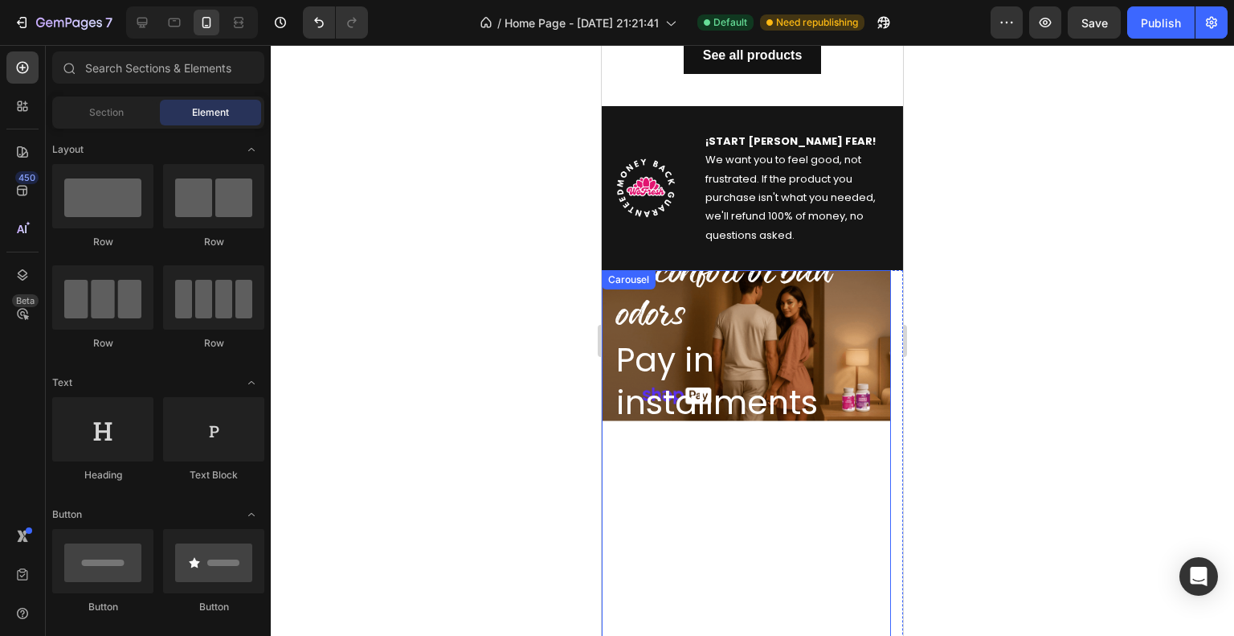
scroll to position [726, 0]
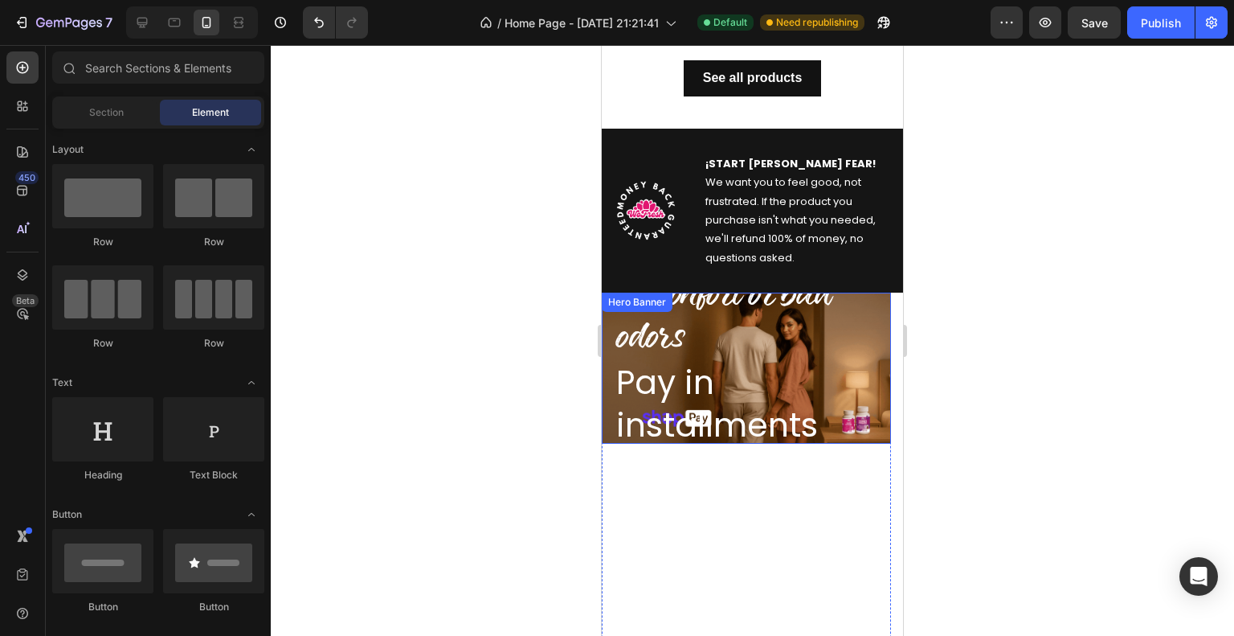
click at [884, 297] on div "⁠⁠⁠⁠⁠⁠⁠ Enjoy sex without disconfort or bad odors Heading ⁠⁠⁠⁠⁠⁠⁠ Pay in instal…" at bounding box center [746, 368] width 289 height 307
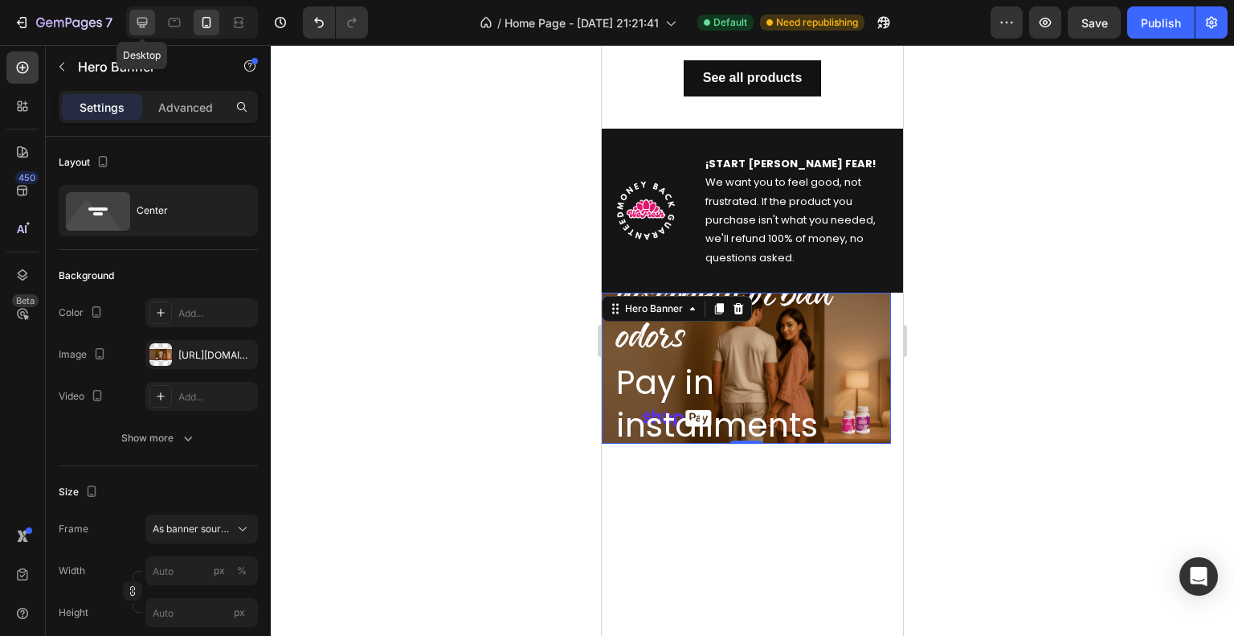
click at [132, 18] on div at bounding box center [142, 23] width 26 height 26
type input "100"
type input "1200"
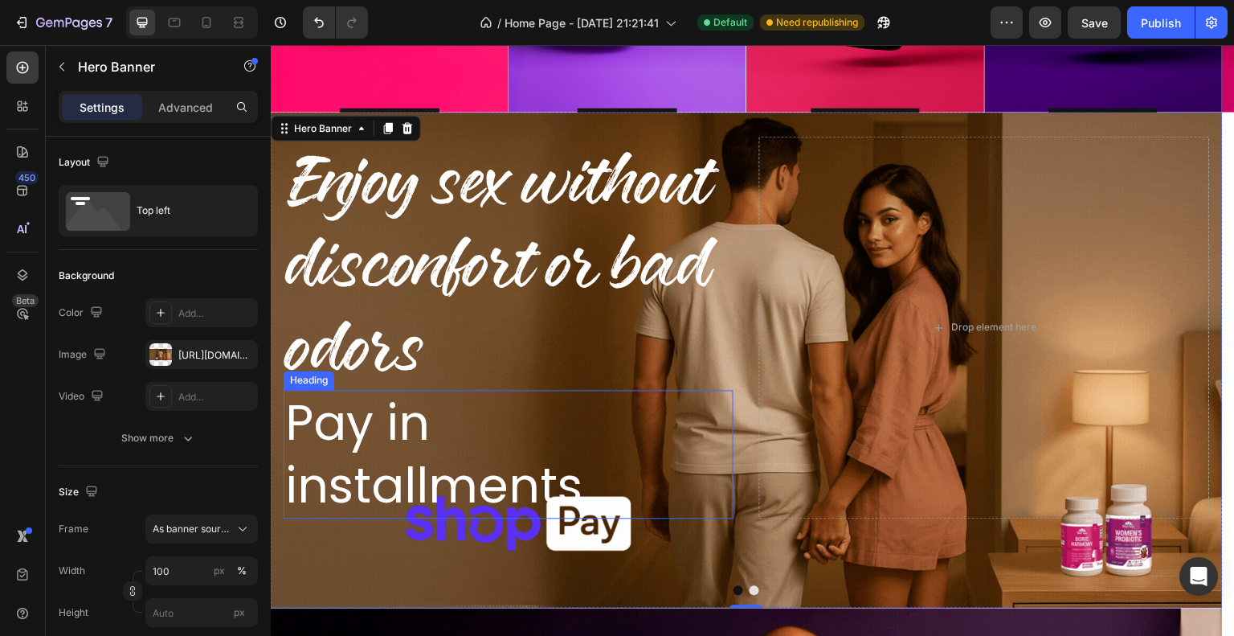
scroll to position [1228, 0]
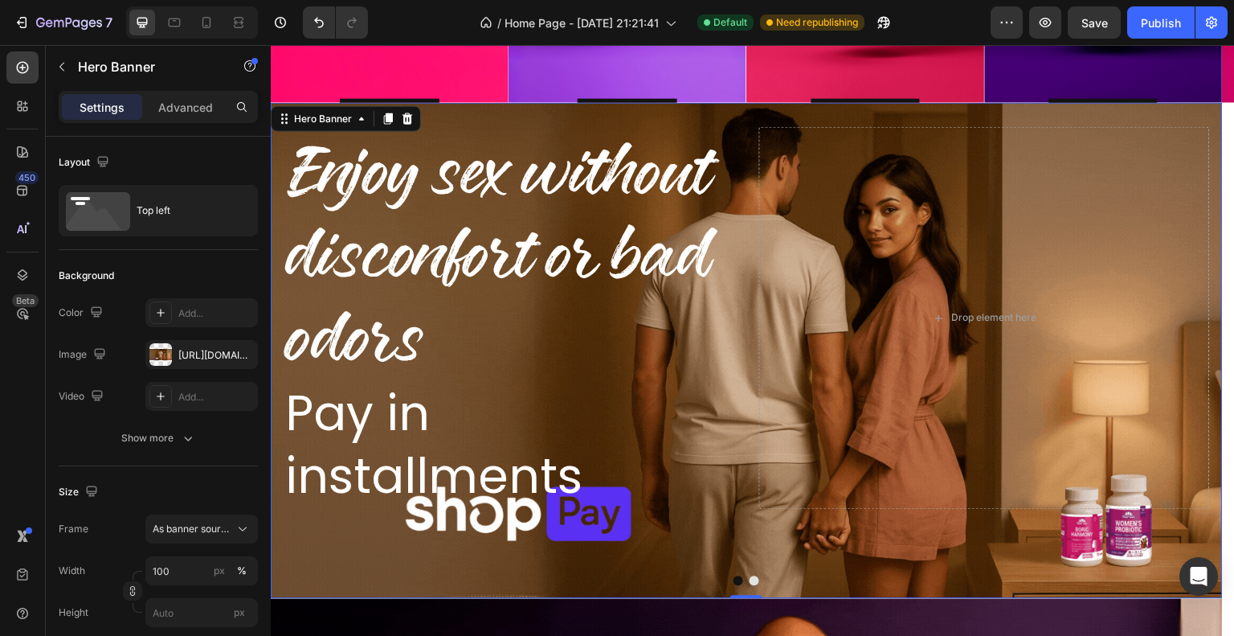
click at [243, 7] on div at bounding box center [192, 22] width 132 height 32
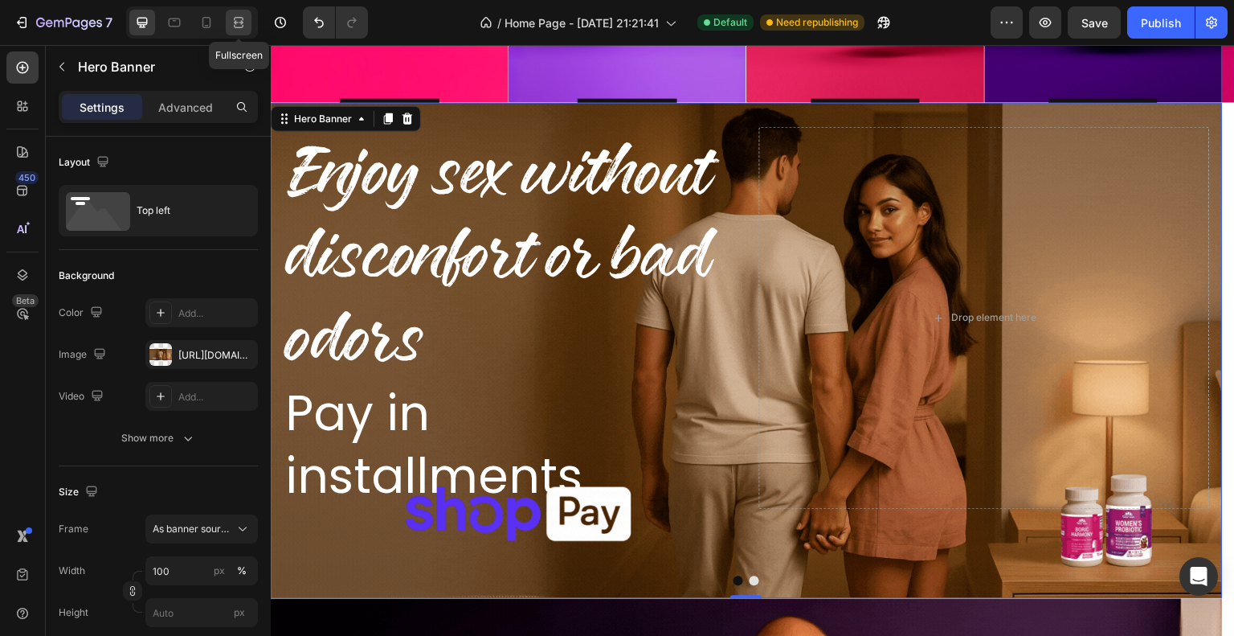
click at [238, 15] on icon at bounding box center [239, 22] width 16 height 16
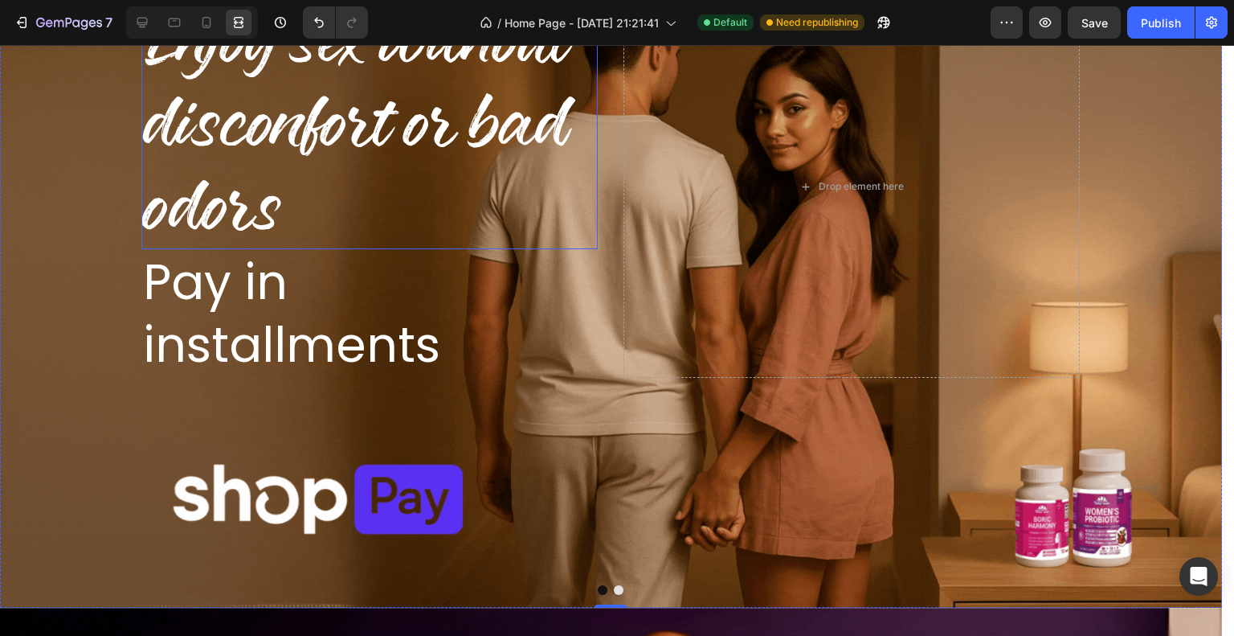
scroll to position [1469, 0]
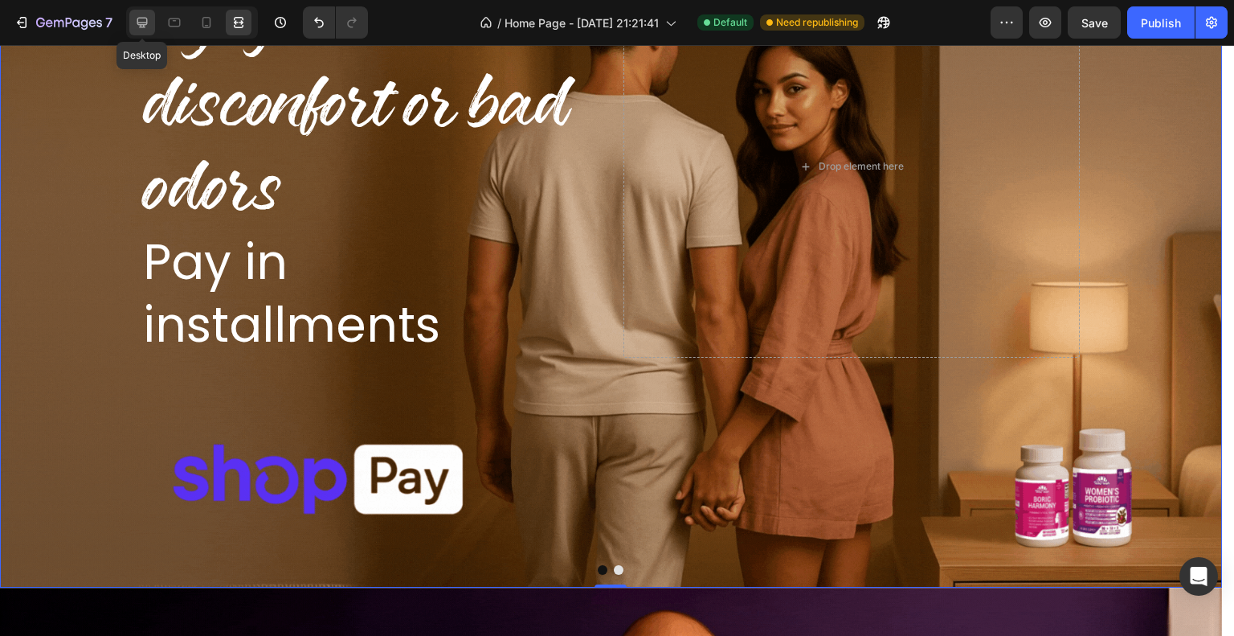
click at [140, 22] on icon at bounding box center [142, 23] width 10 height 10
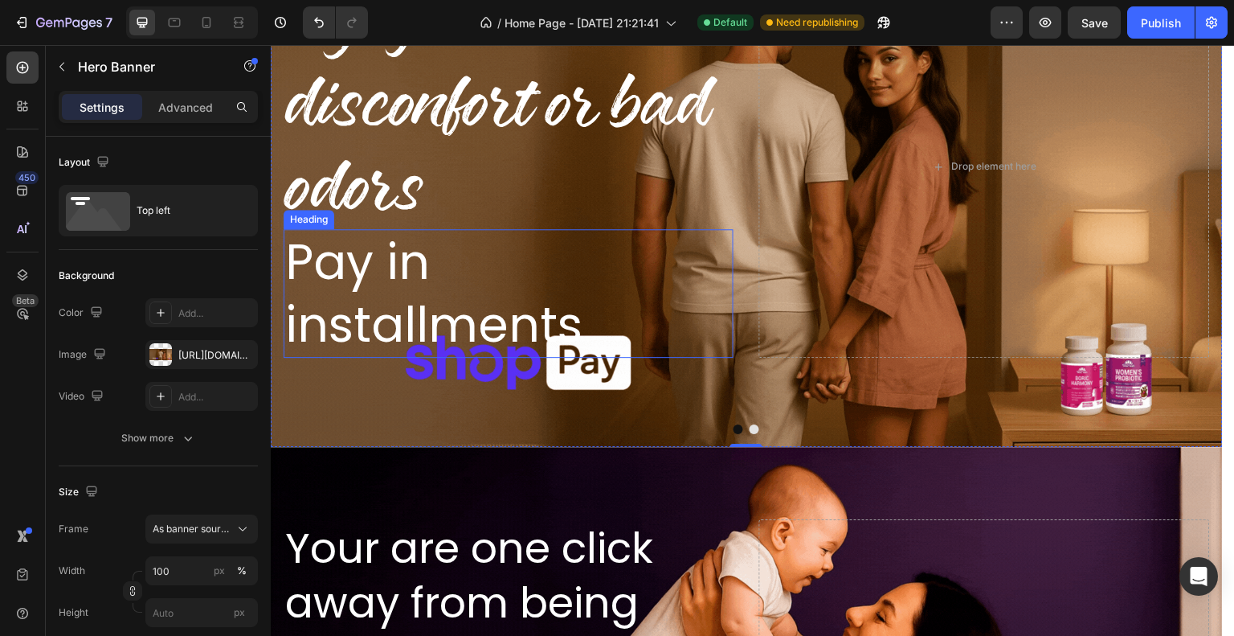
click at [411, 253] on span "Pay in installments" at bounding box center [433, 293] width 297 height 130
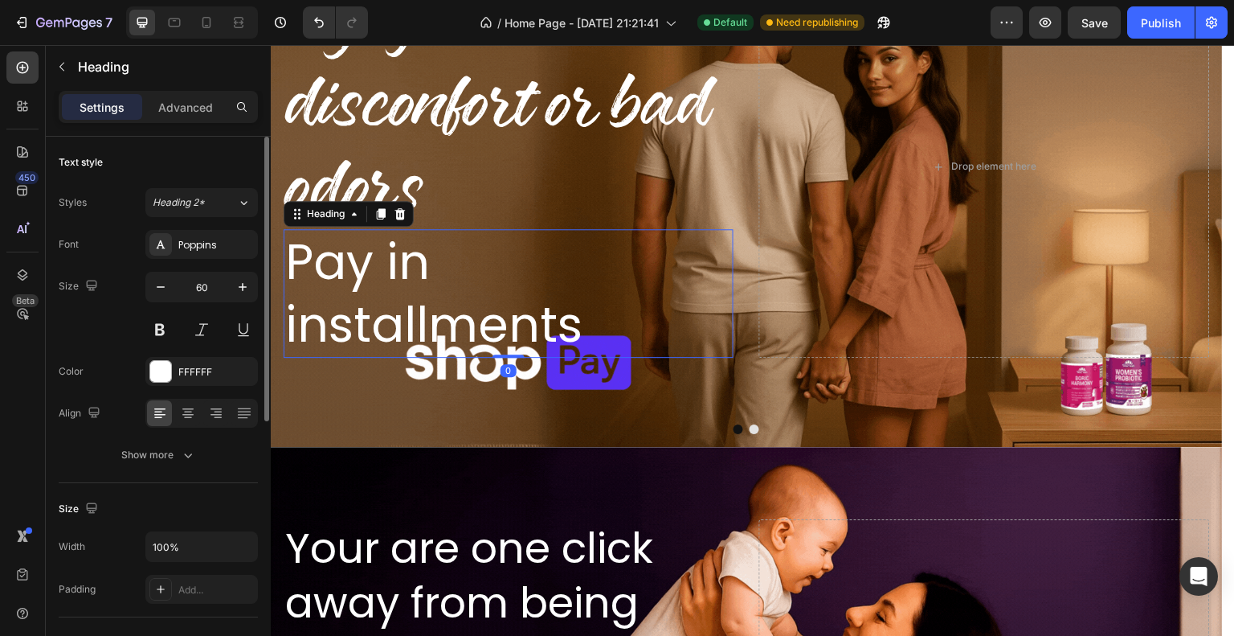
click at [206, 270] on div "Font Poppins Size 60 Color FFFFFF Align Show more" at bounding box center [158, 349] width 199 height 239
click at [206, 279] on input "60" at bounding box center [201, 286] width 53 height 29
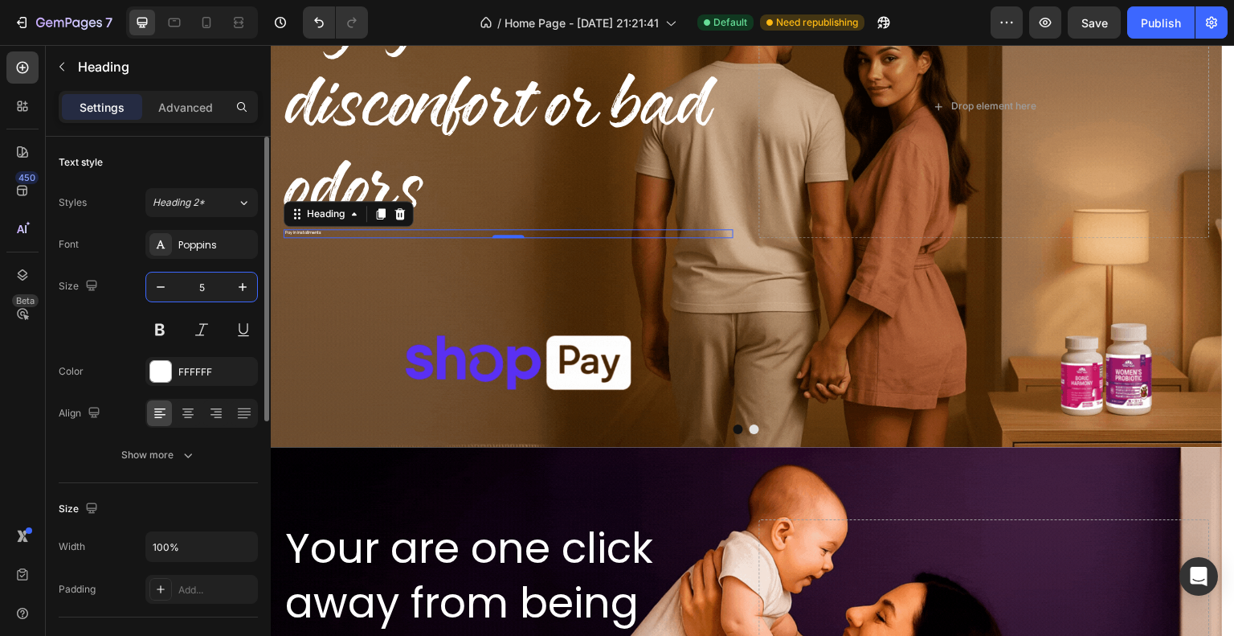
type input "50"
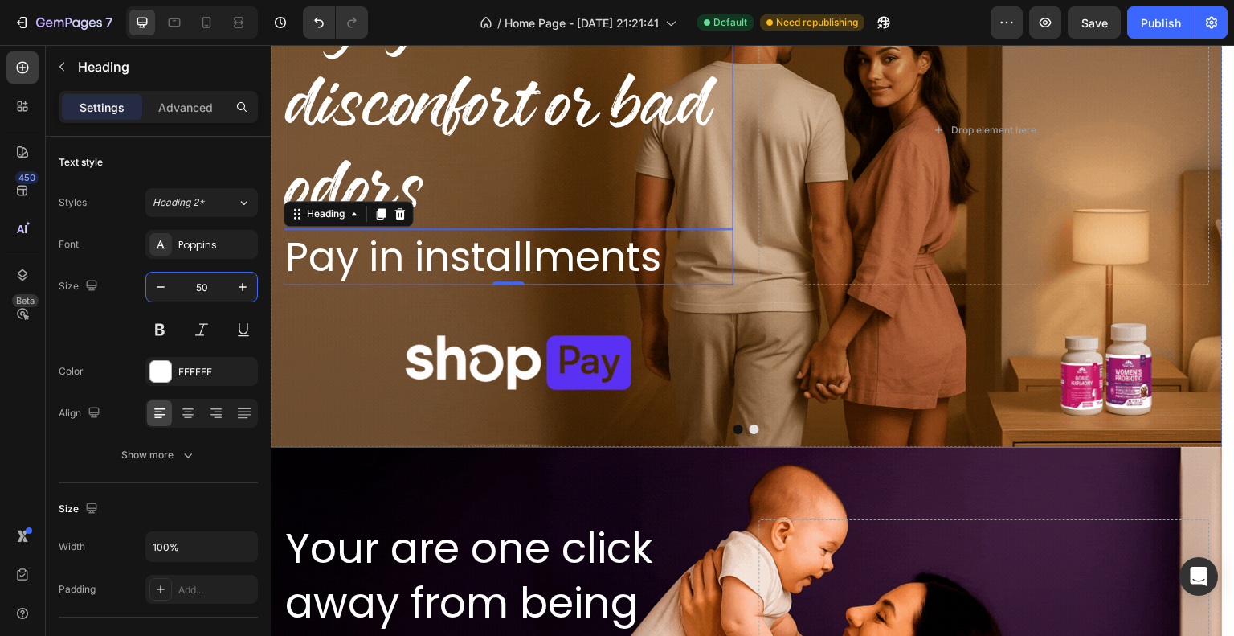
click at [563, 178] on p "⁠⁠⁠⁠⁠⁠⁠ Enjoy sex without disconfort or bad odors" at bounding box center [508, 102] width 447 height 251
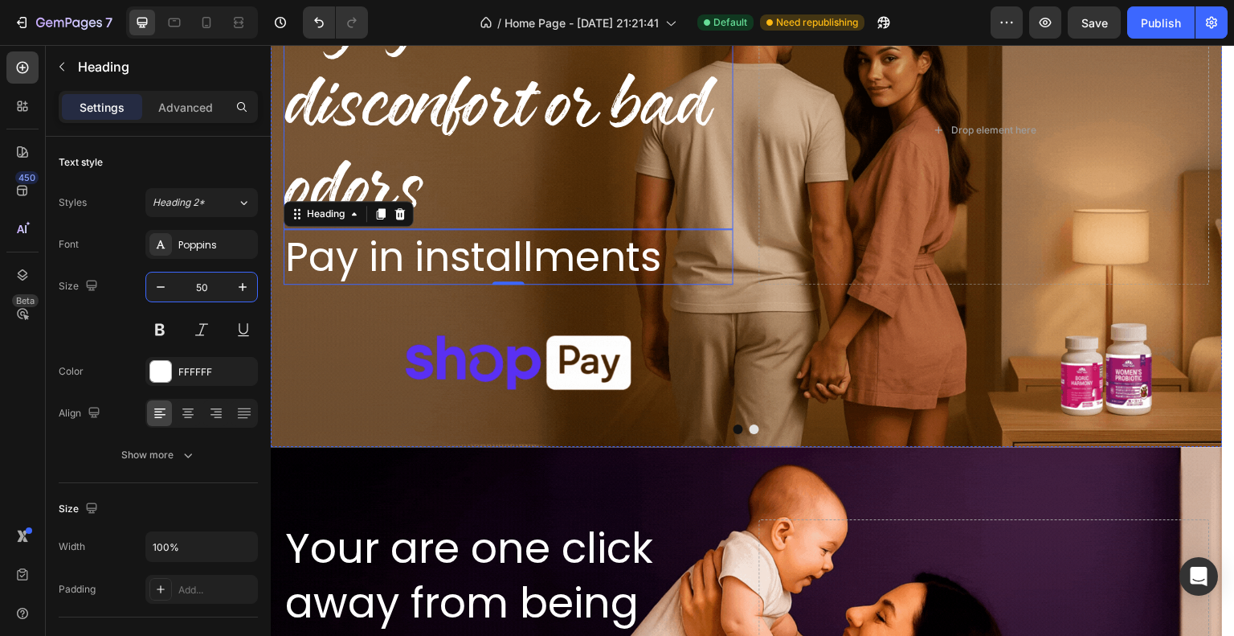
scroll to position [161, 0]
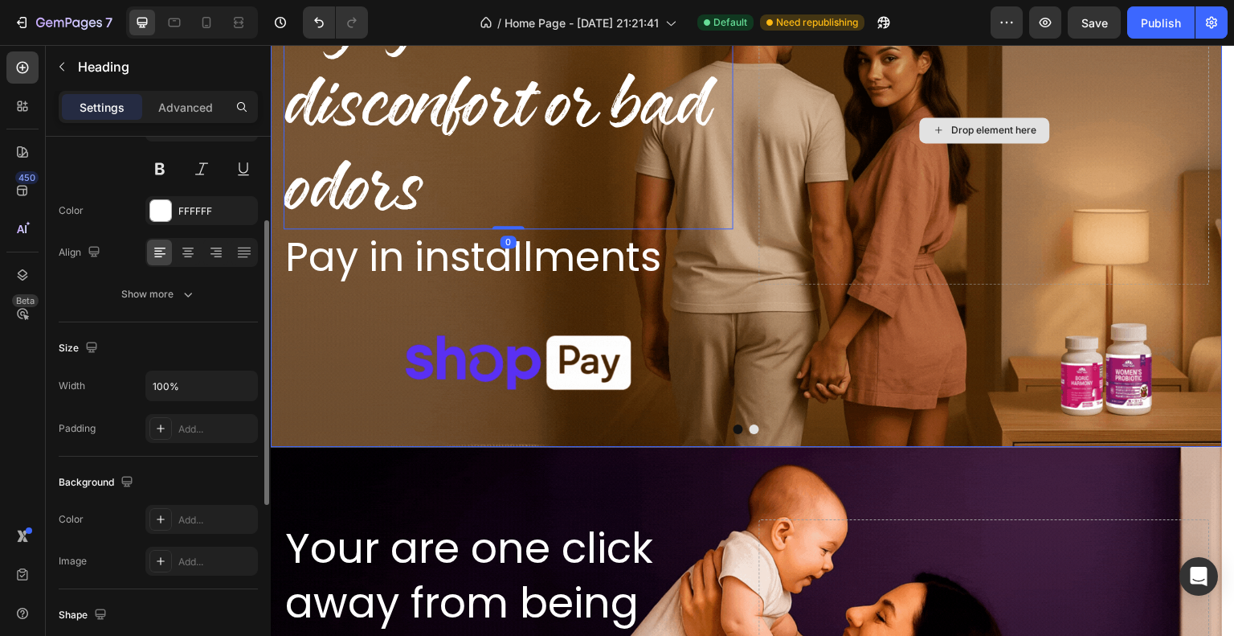
click at [811, 206] on div "Drop element here" at bounding box center [984, 129] width 450 height 309
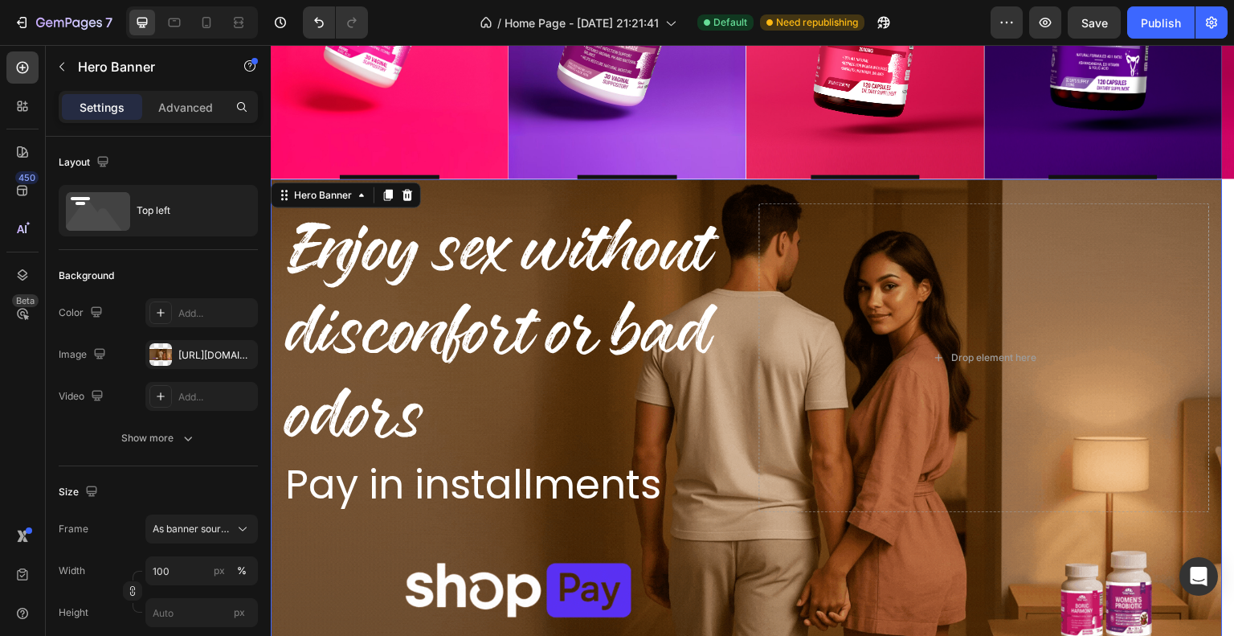
scroll to position [1147, 0]
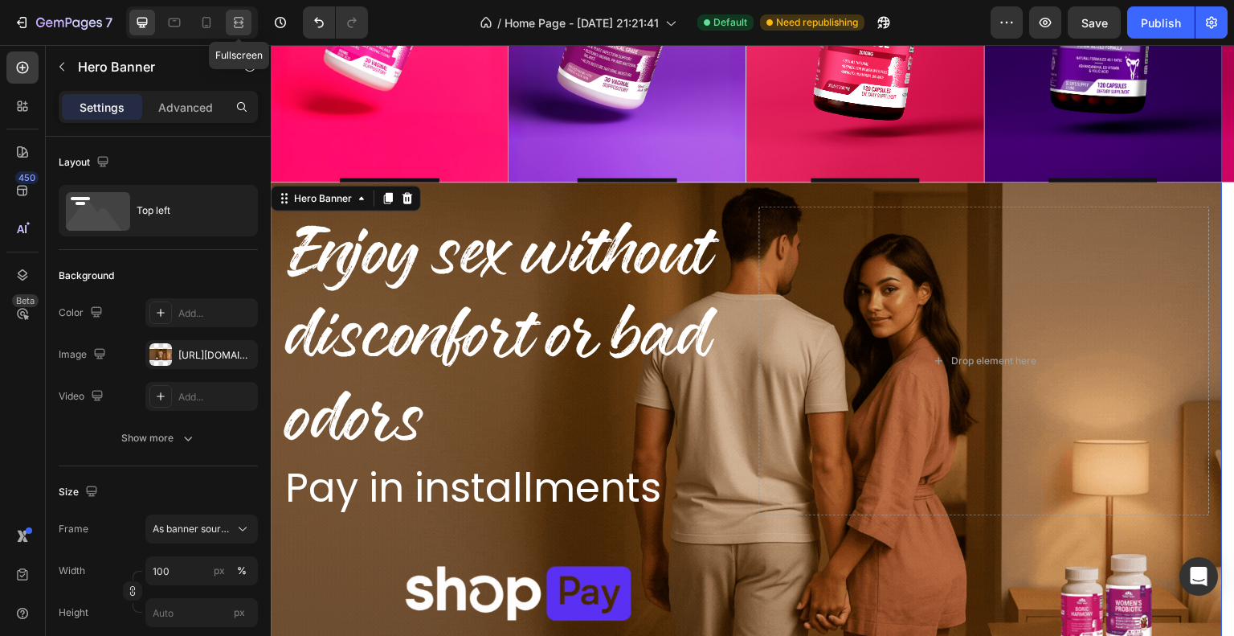
click at [246, 17] on icon at bounding box center [239, 22] width 16 height 16
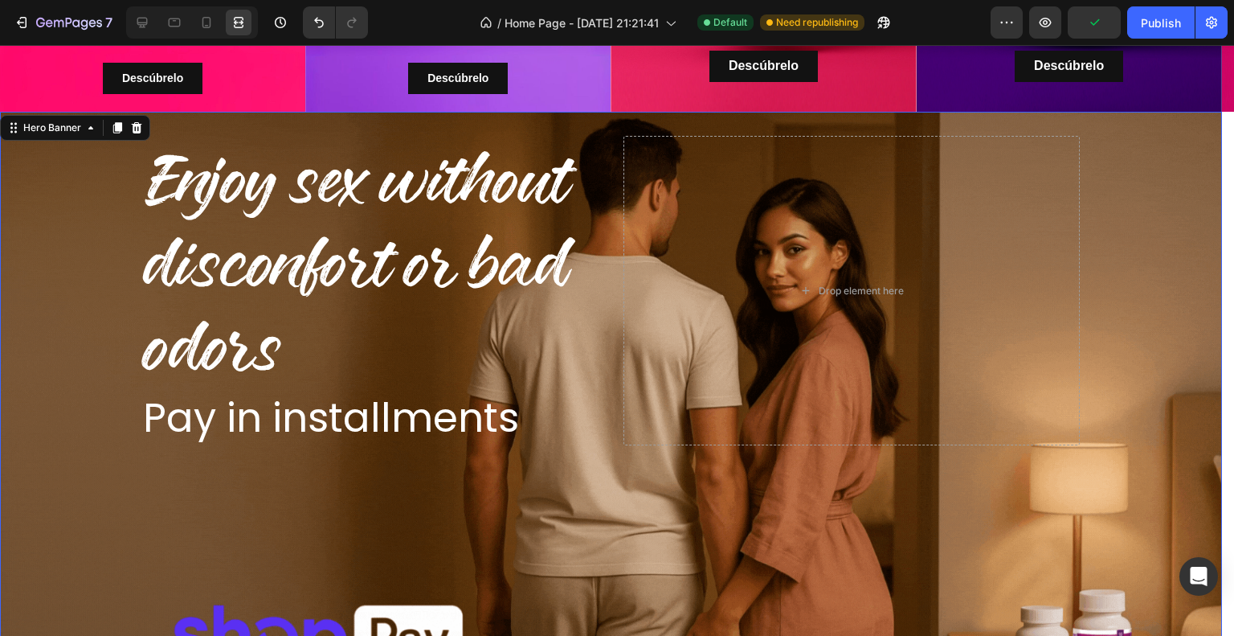
scroll to position [1388, 0]
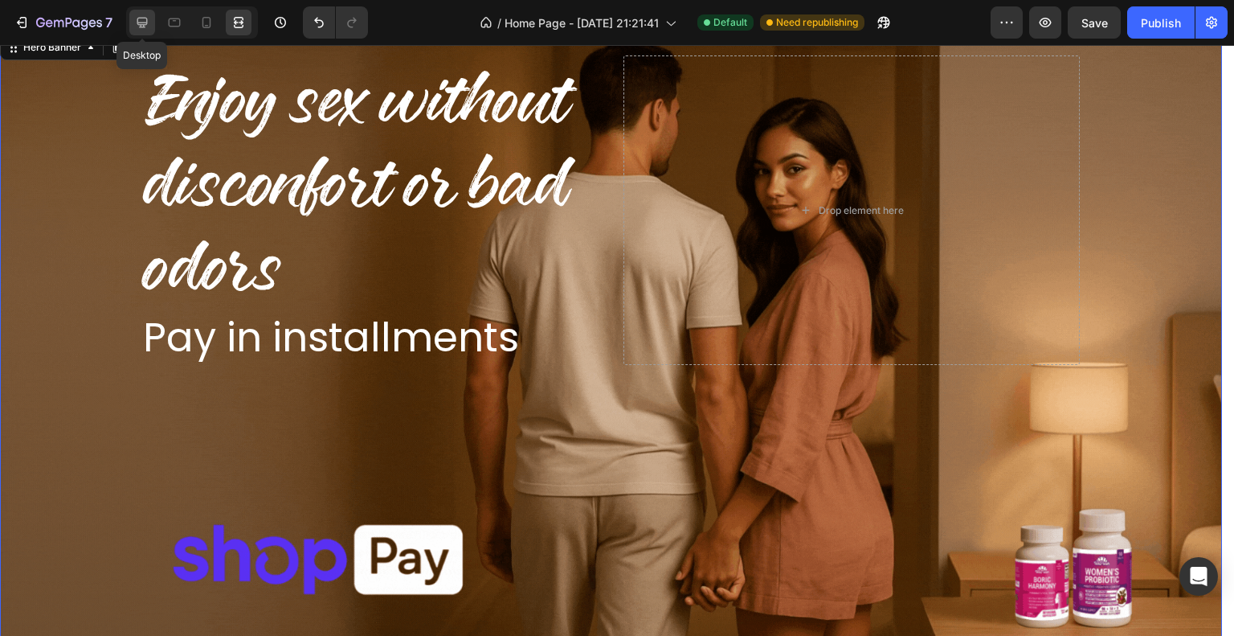
click at [129, 22] on div at bounding box center [142, 23] width 26 height 26
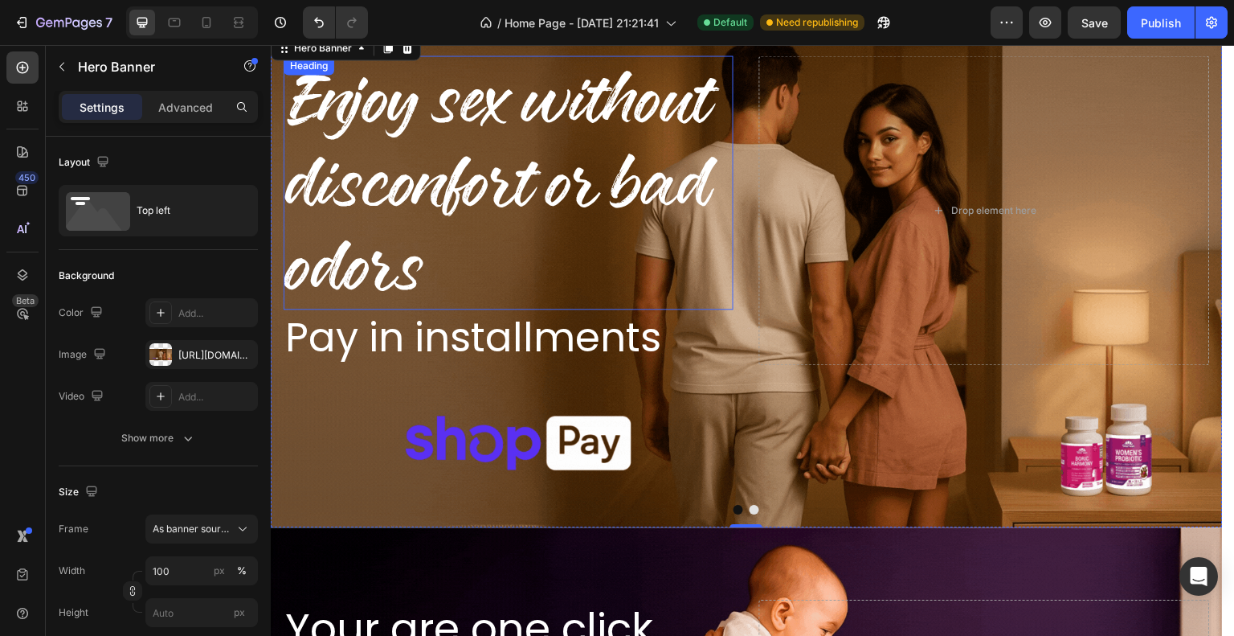
click at [684, 270] on p "⁠⁠⁠⁠⁠⁠⁠ Enjoy sex without disconfort or bad odors" at bounding box center [508, 182] width 447 height 251
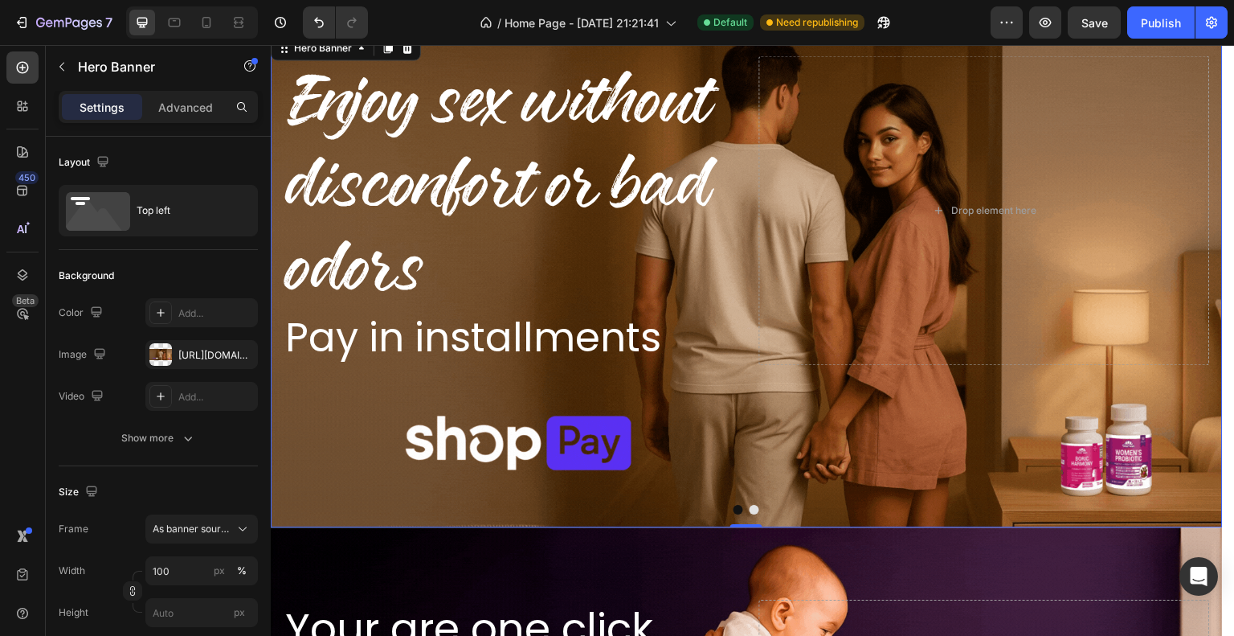
click at [748, 270] on div "⁠⁠⁠⁠⁠⁠⁠ Enjoy sex without disconfort or bad odors Heading ⁠⁠⁠⁠⁠⁠⁠ Pay in instal…" at bounding box center [747, 199] width 952 height 337
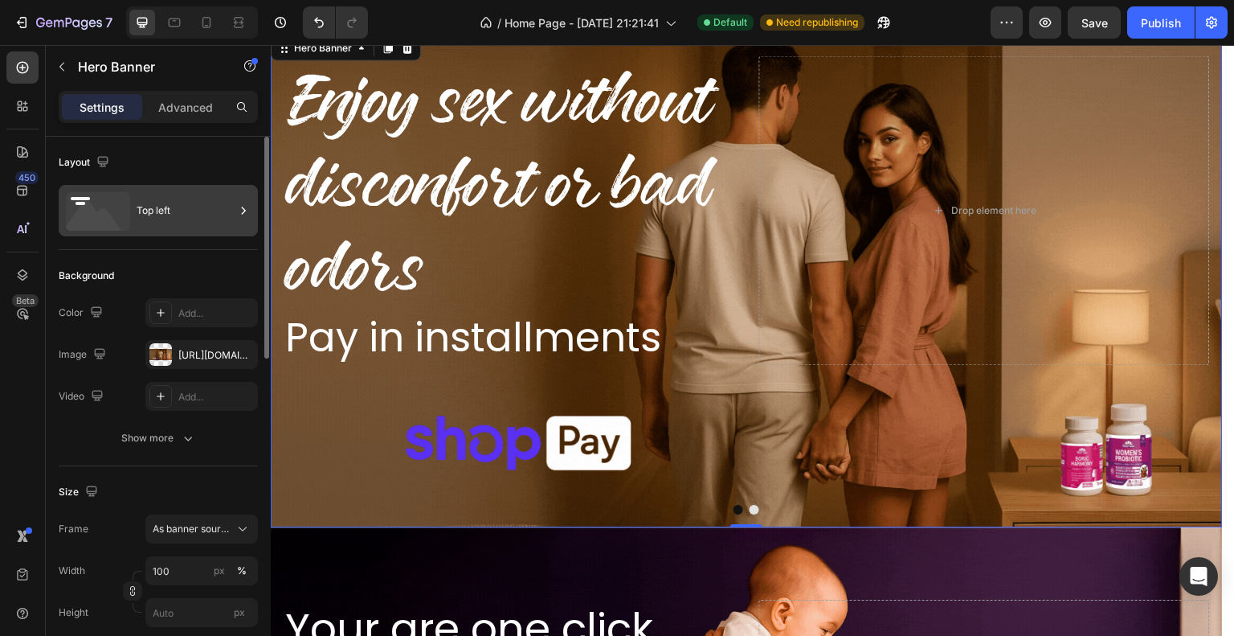
click at [178, 210] on div "Top left" at bounding box center [186, 210] width 98 height 37
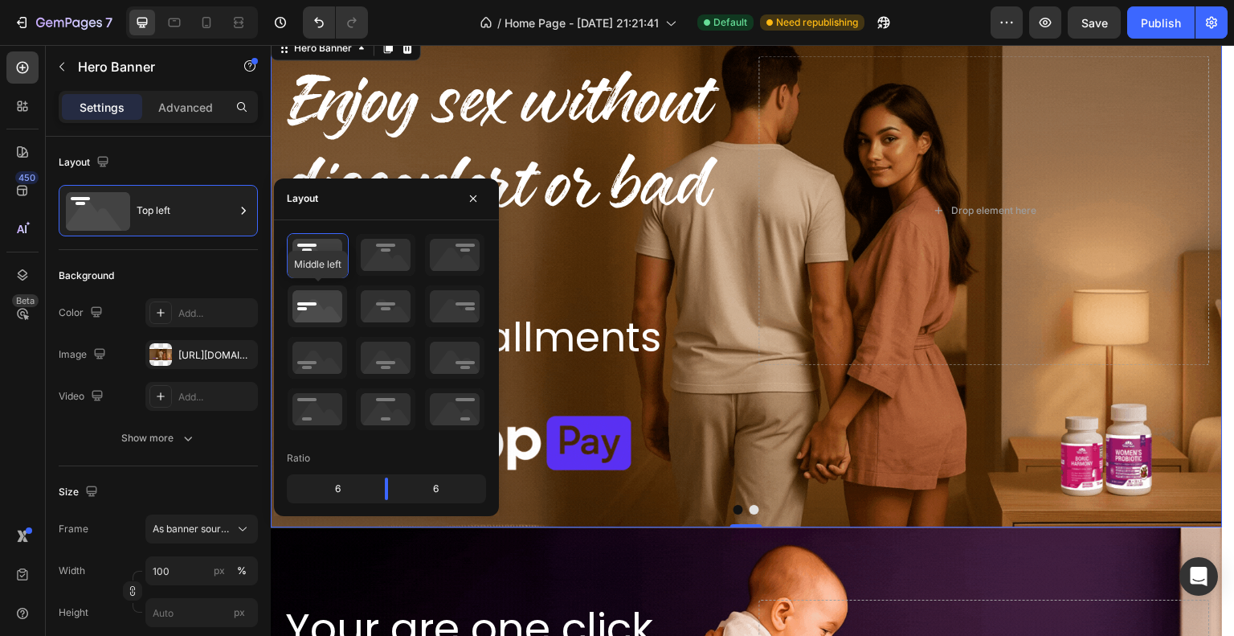
click at [328, 296] on icon at bounding box center [317, 306] width 59 height 42
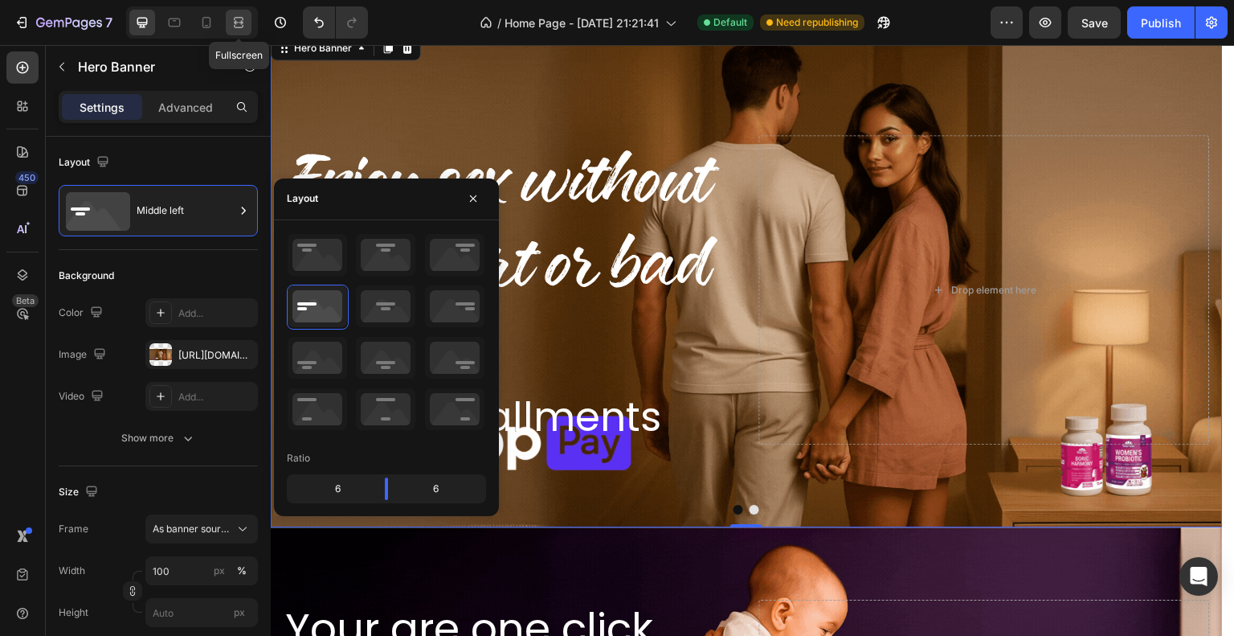
click at [242, 25] on icon at bounding box center [239, 22] width 16 height 16
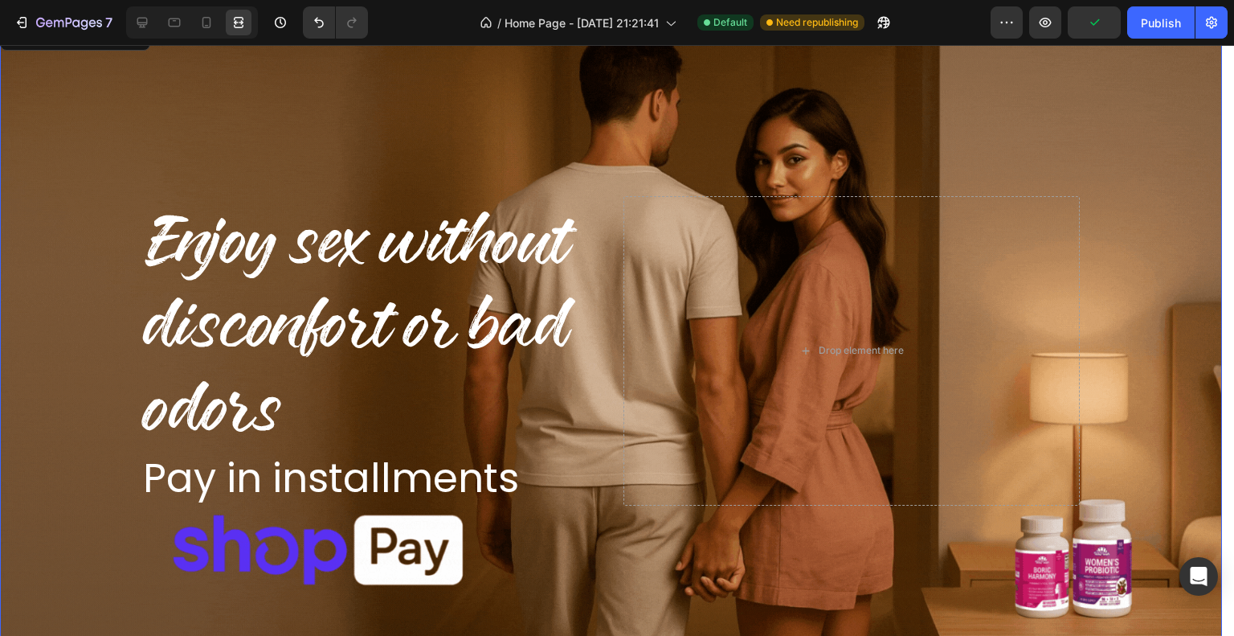
scroll to position [1388, 0]
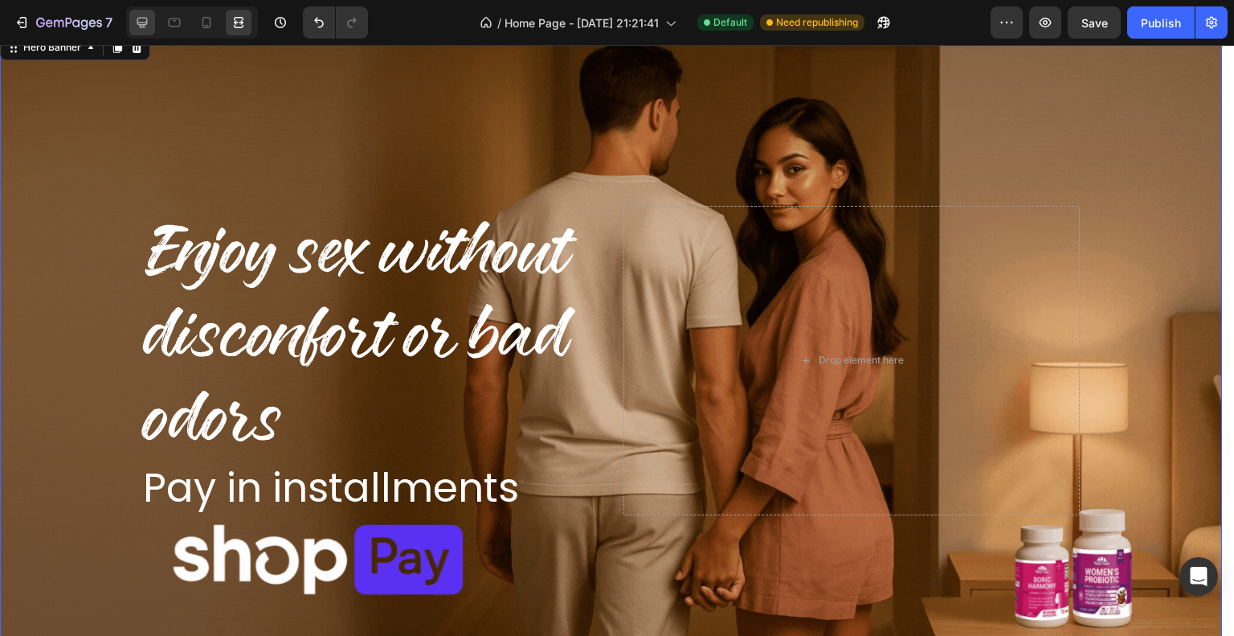
click at [153, 20] on div at bounding box center [142, 23] width 26 height 26
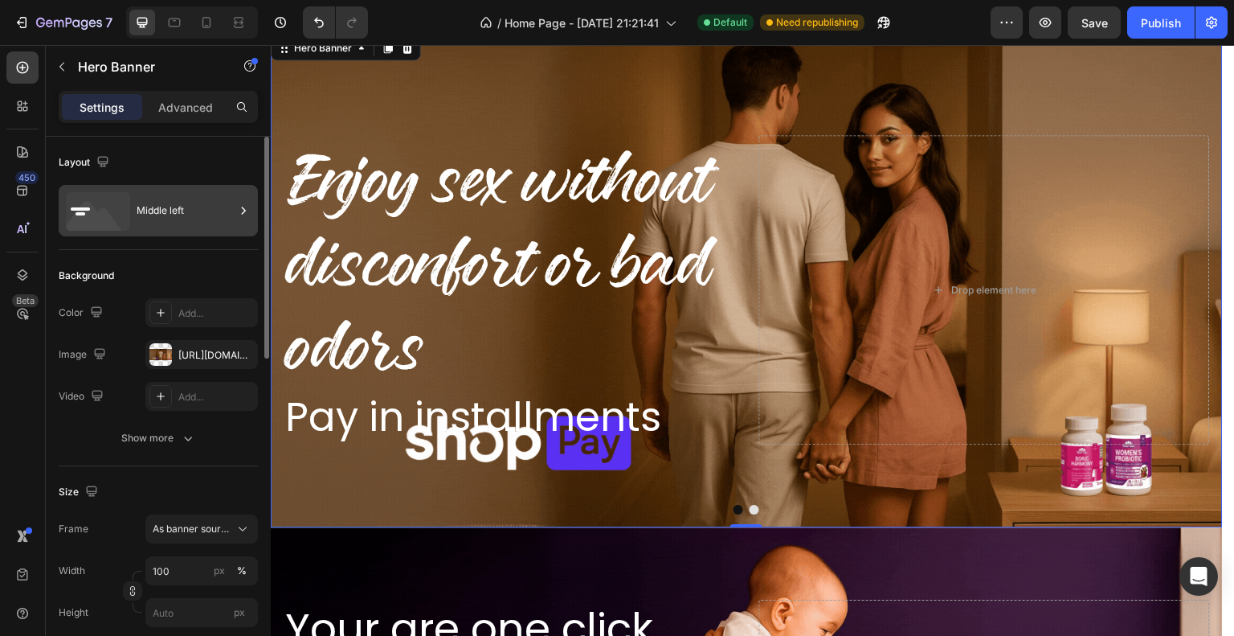
click at [157, 218] on div "Middle left" at bounding box center [186, 210] width 98 height 37
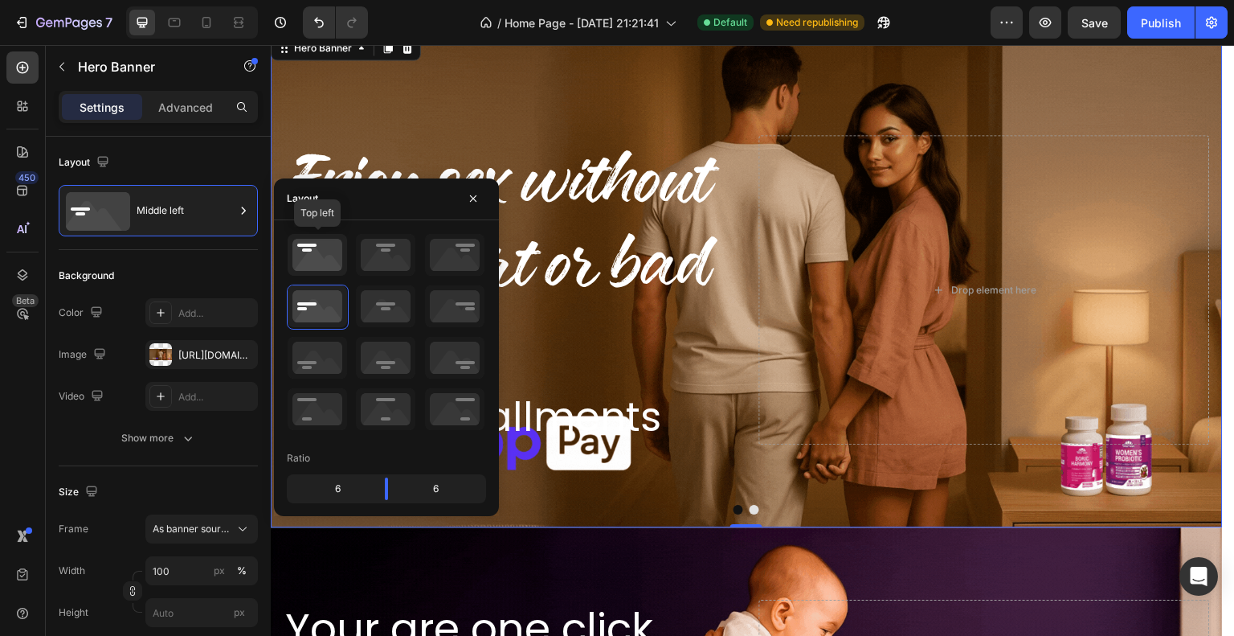
click at [332, 253] on icon at bounding box center [317, 255] width 59 height 42
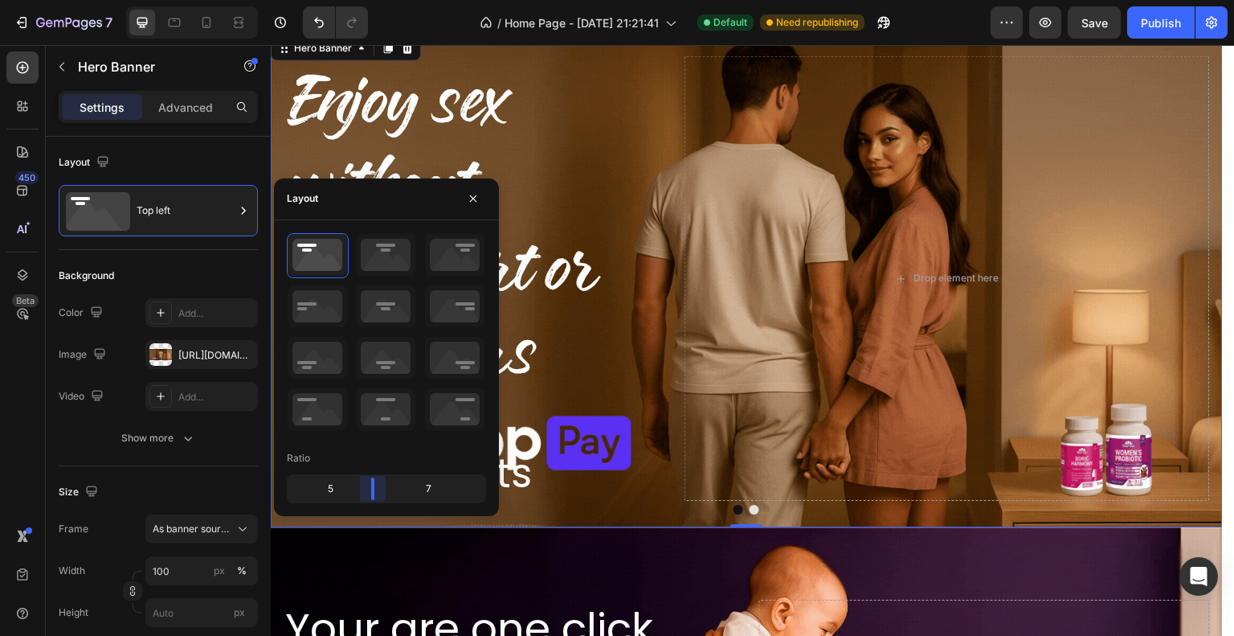
drag, startPoint x: 394, startPoint y: 484, endPoint x: 370, endPoint y: 474, distance: 26.3
click at [370, 0] on body "7 Version history / Home Page - Aug 15, 21:21:41 Default Need republishing Prev…" at bounding box center [617, 0] width 1234 height 0
click at [235, 11] on div at bounding box center [239, 23] width 26 height 26
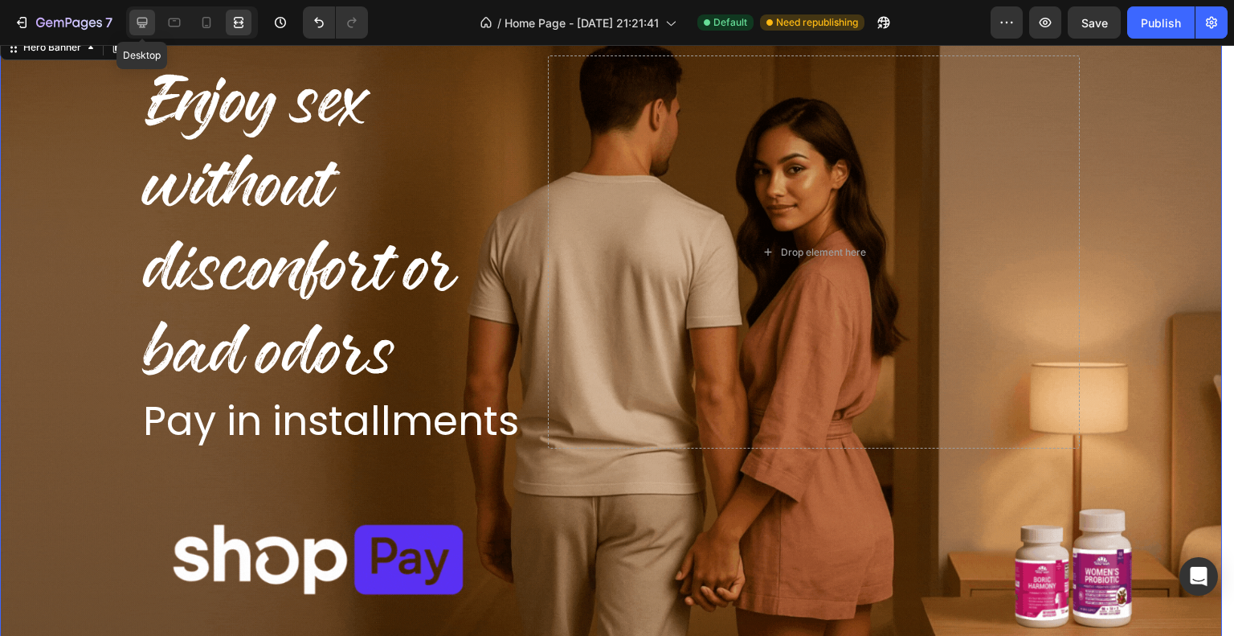
click at [143, 18] on icon at bounding box center [142, 22] width 16 height 16
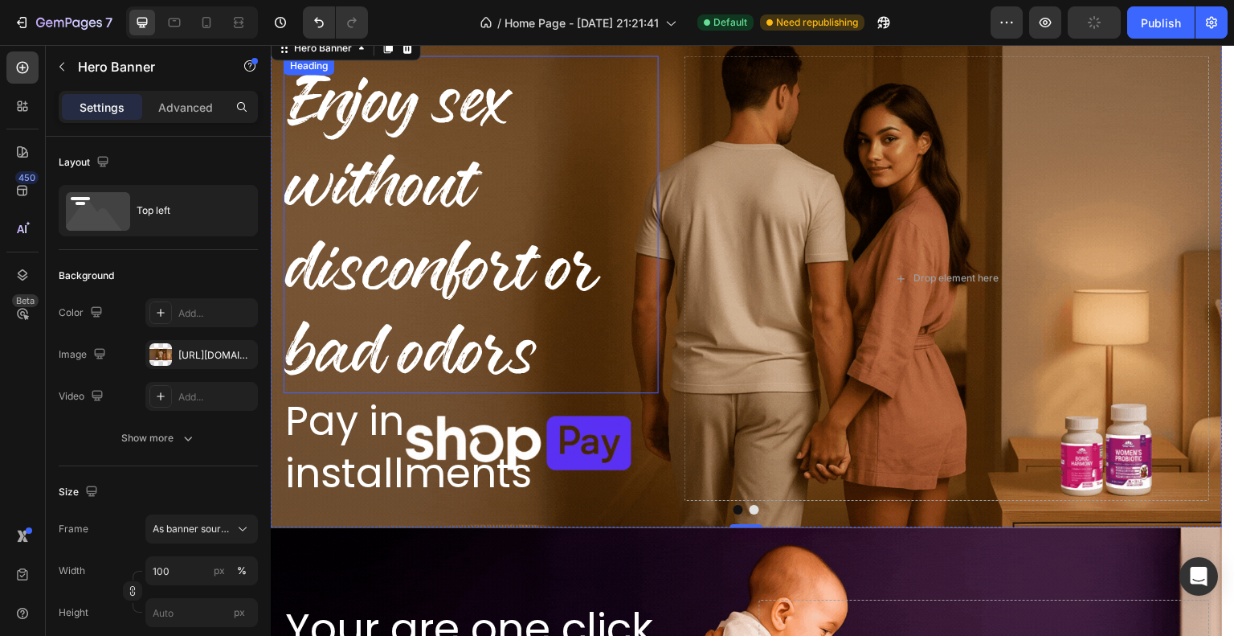
click at [484, 284] on span "Enjoy sex without disconfort or bad odors" at bounding box center [441, 223] width 313 height 337
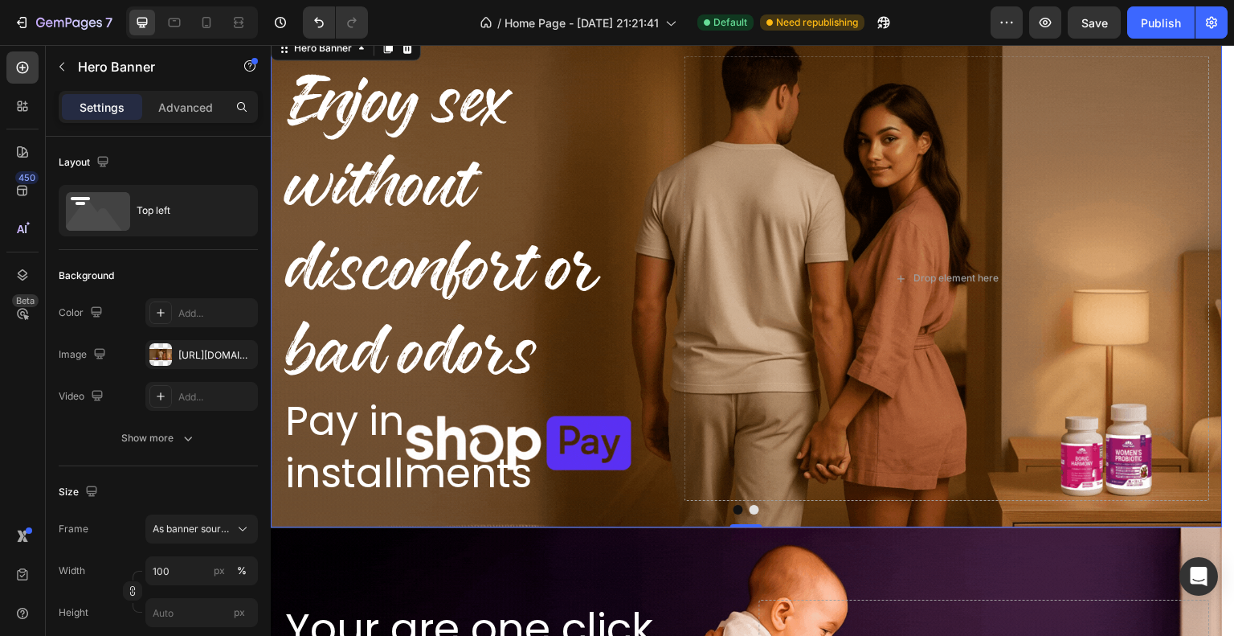
click at [681, 340] on div "⁠⁠⁠⁠⁠⁠⁠ Enjoy sex without disconfort or bad odors Heading ⁠⁠⁠⁠⁠⁠⁠ Pay in instal…" at bounding box center [747, 267] width 952 height 472
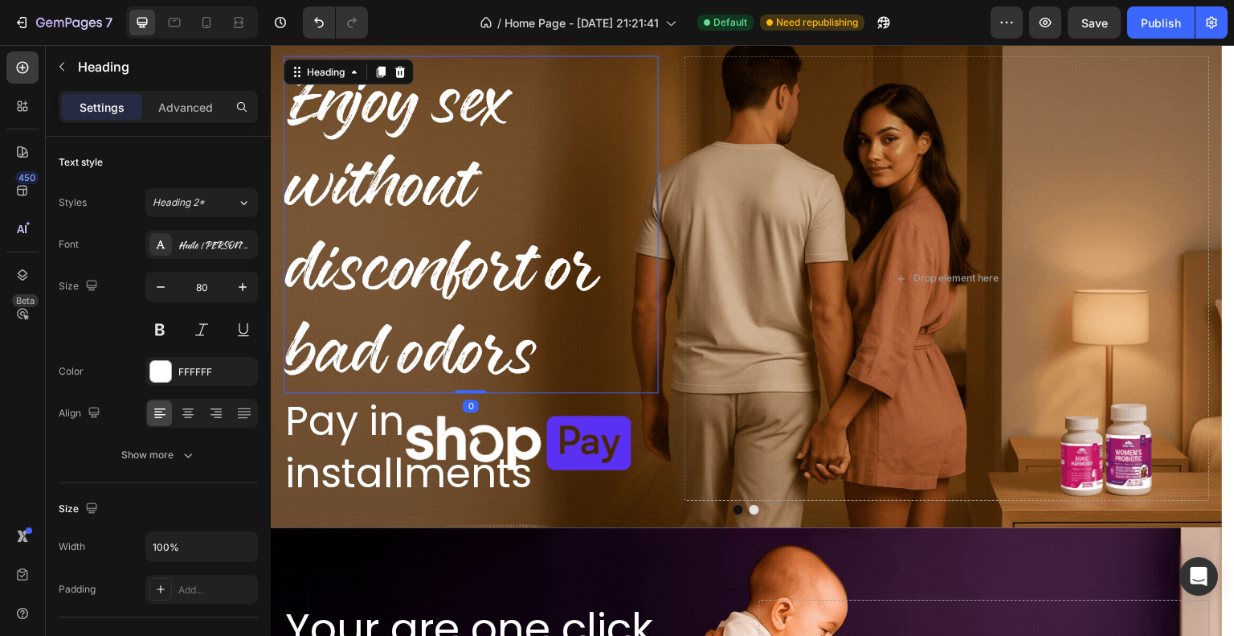
click at [607, 312] on p "⁠⁠⁠⁠⁠⁠⁠ Enjoy sex without disconfort or bad odors" at bounding box center [471, 224] width 372 height 334
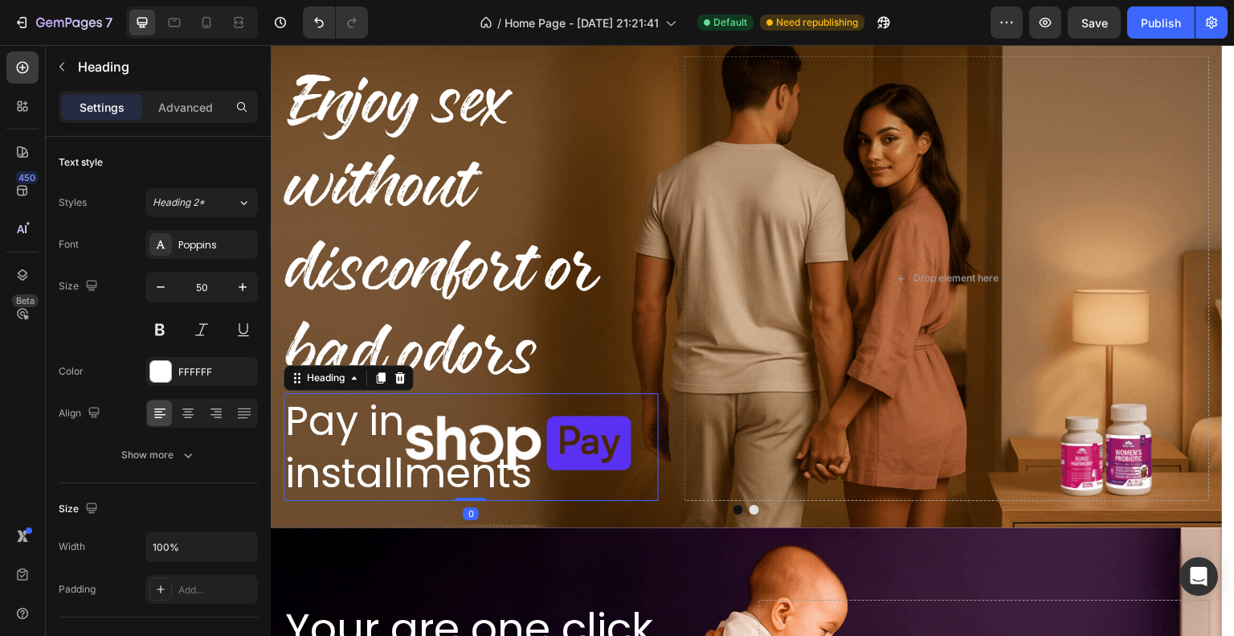
click at [575, 490] on p "⁠⁠⁠⁠⁠⁠⁠ Pay in installments" at bounding box center [471, 446] width 372 height 104
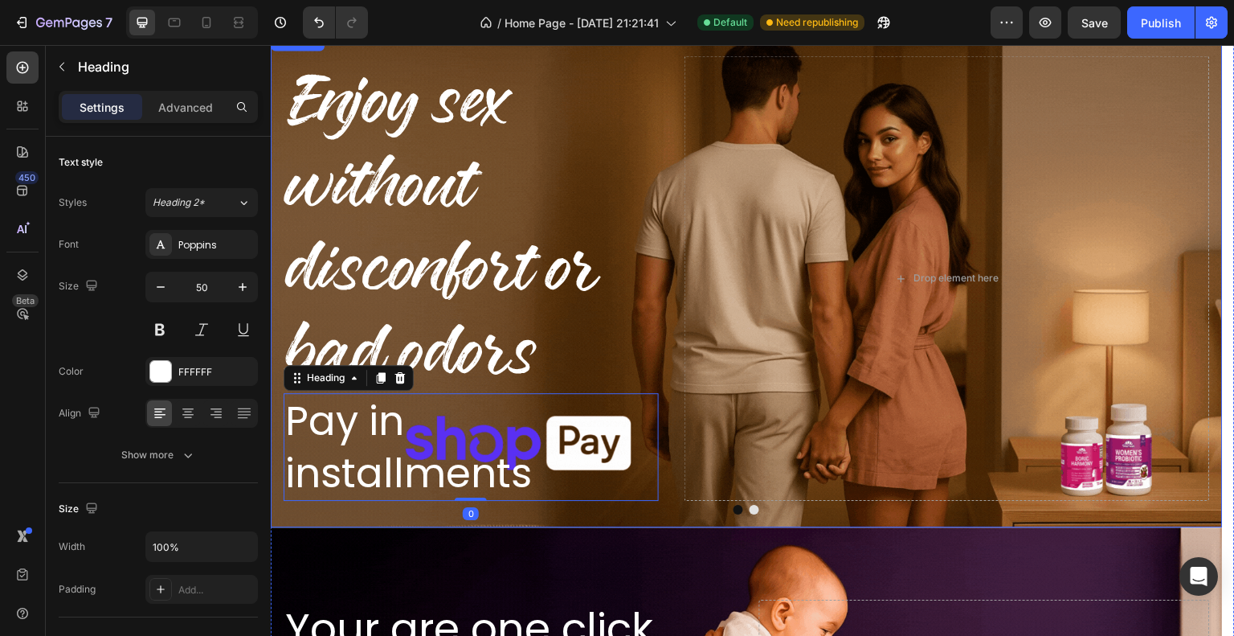
click at [714, 511] on div at bounding box center [747, 510] width 952 height 10
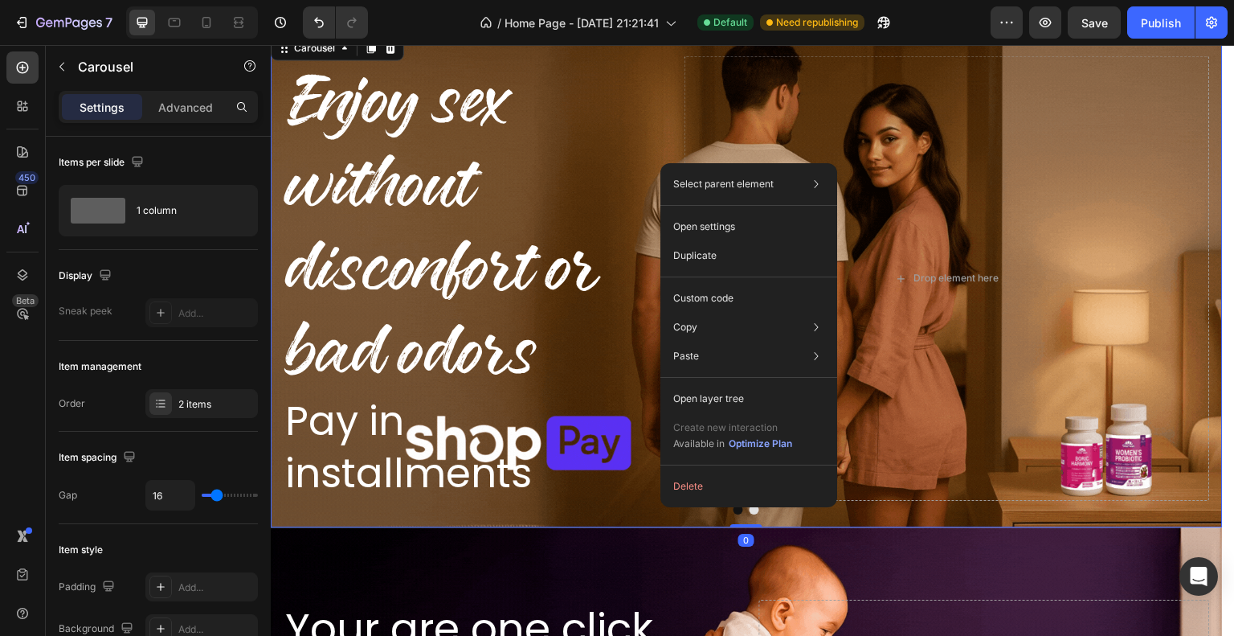
click at [648, 509] on div at bounding box center [747, 510] width 952 height 10
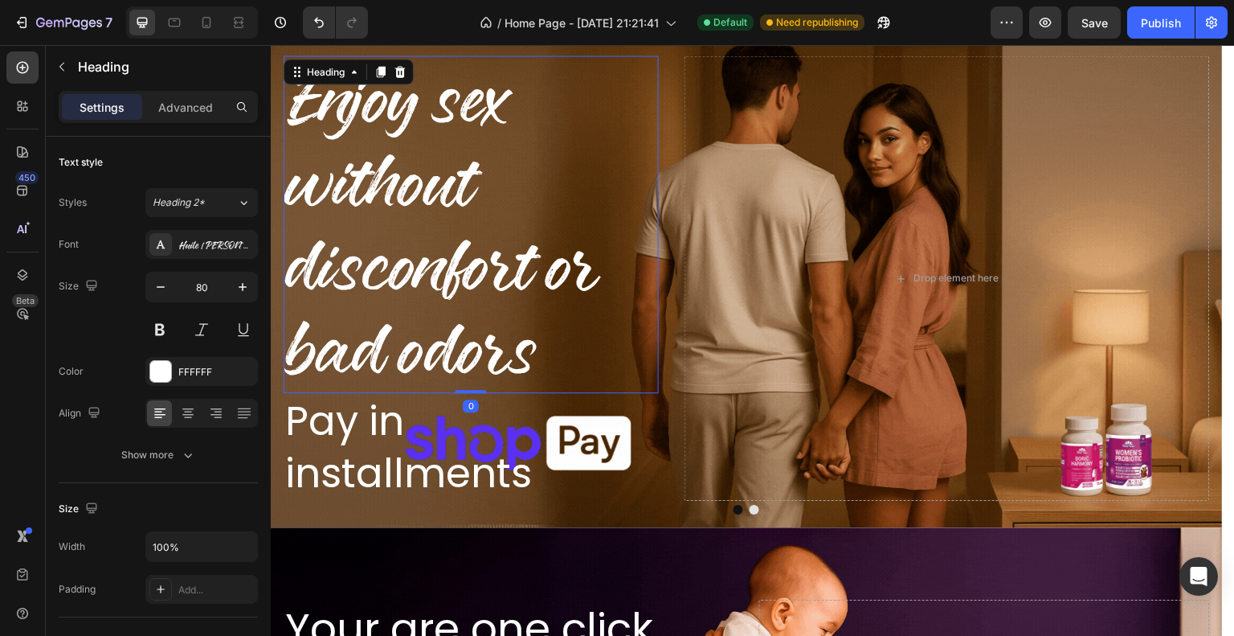
click at [392, 259] on span "Enjoy sex without disconfort or bad odors" at bounding box center [441, 223] width 313 height 337
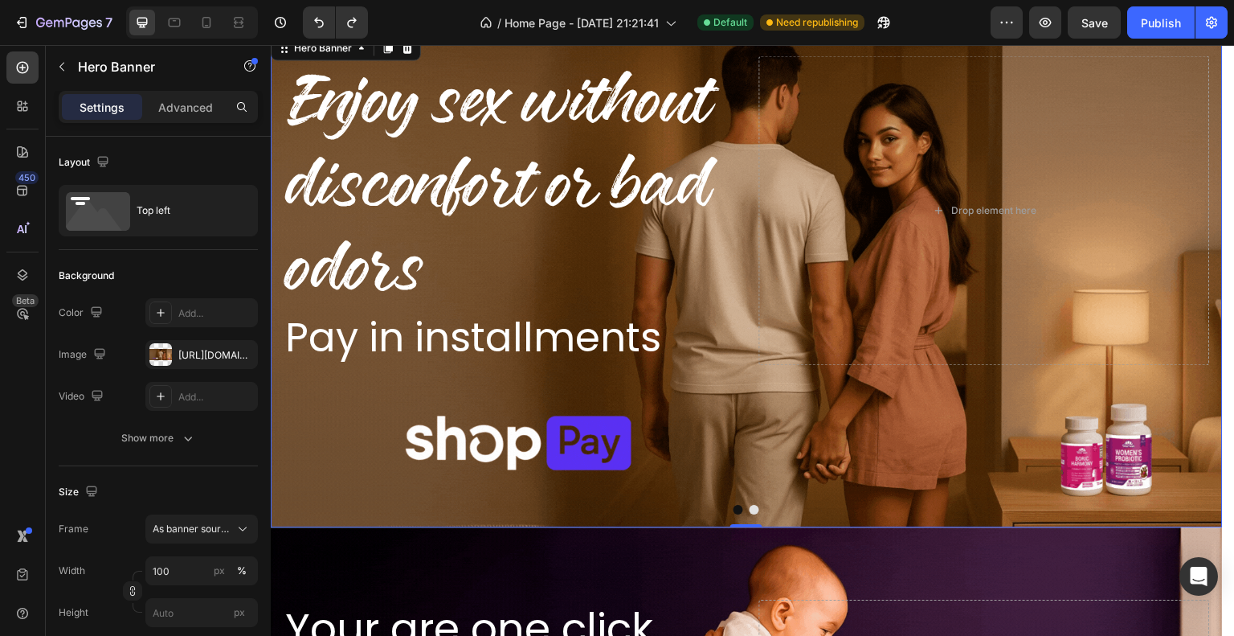
click at [742, 75] on div "⁠⁠⁠⁠⁠⁠⁠ Enjoy sex without disconfort or bad odors Heading ⁠⁠⁠⁠⁠⁠⁠ Pay in instal…" at bounding box center [747, 199] width 952 height 337
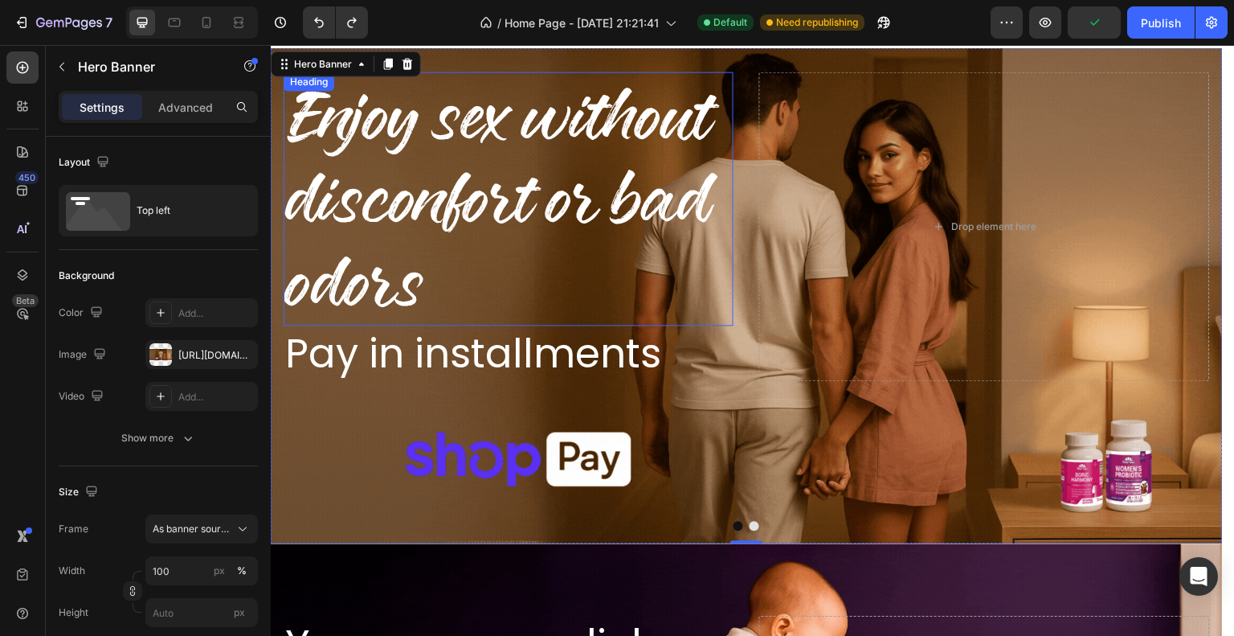
scroll to position [1308, 0]
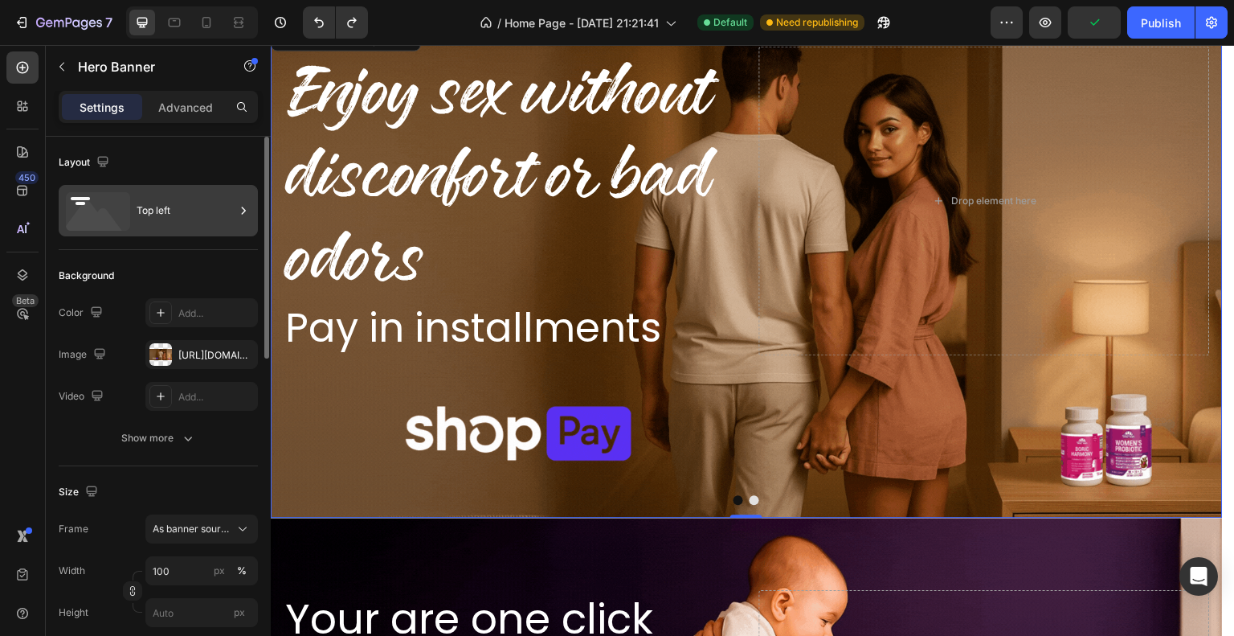
click at [119, 212] on icon at bounding box center [98, 211] width 64 height 39
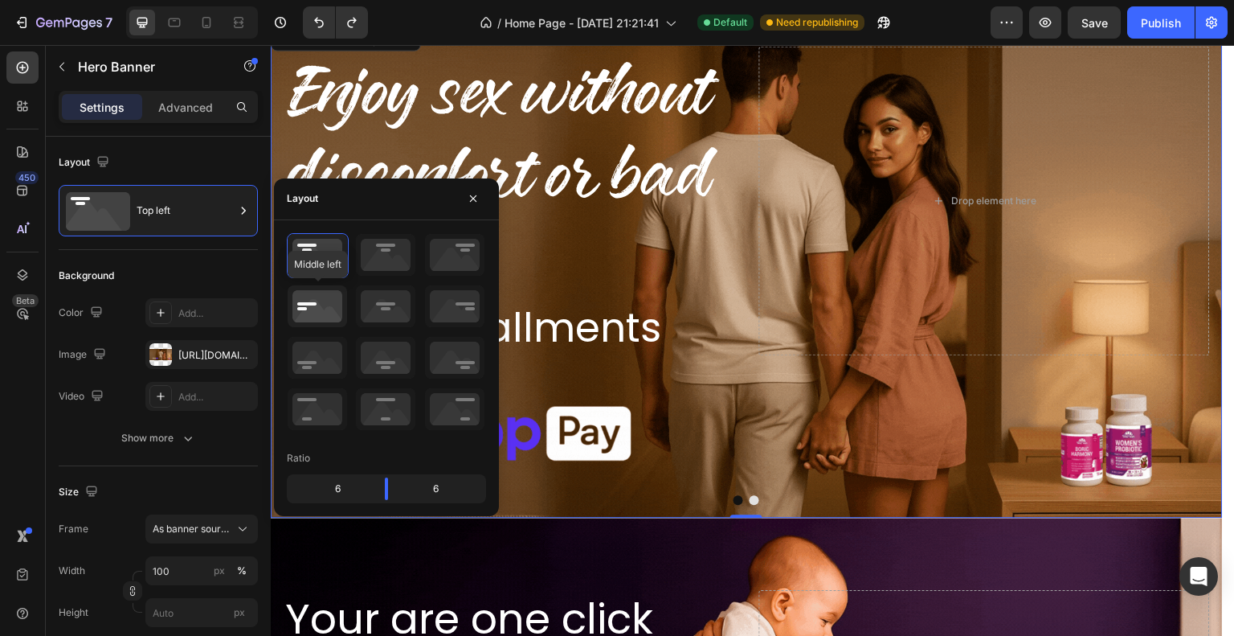
click at [324, 302] on icon at bounding box center [317, 306] width 59 height 42
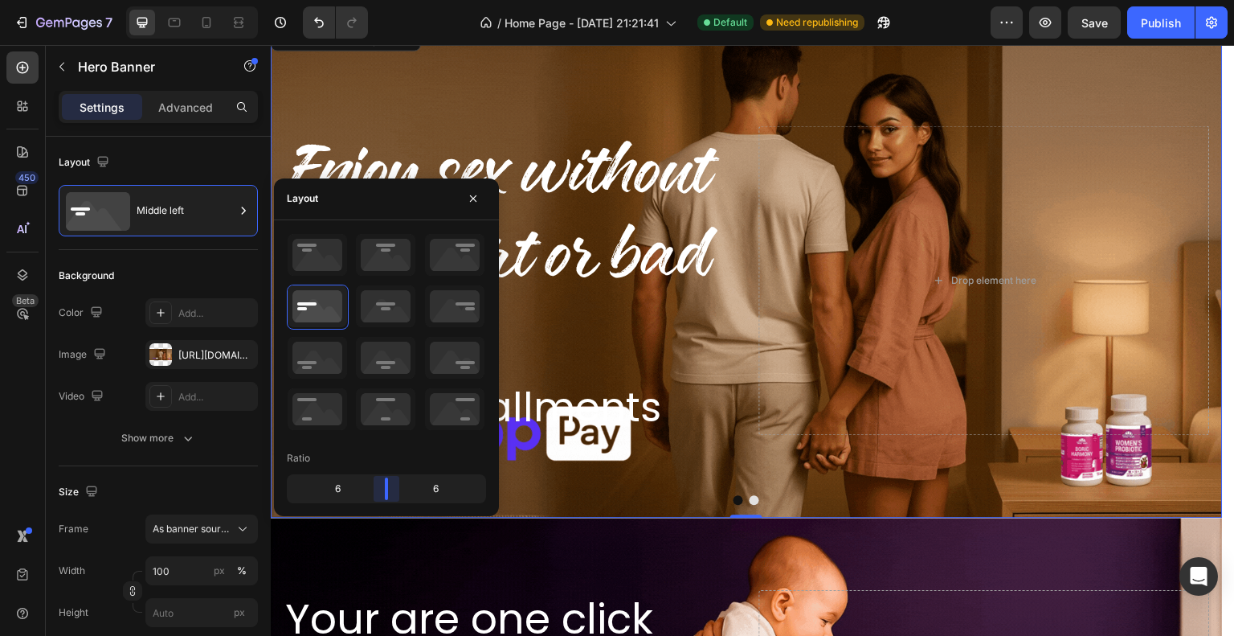
click at [383, 0] on body "7 Version history / Home Page - Aug 15, 21:21:41 Default Need republishing Prev…" at bounding box center [617, 0] width 1234 height 0
drag, startPoint x: 601, startPoint y: 217, endPoint x: 614, endPoint y: 210, distance: 14.7
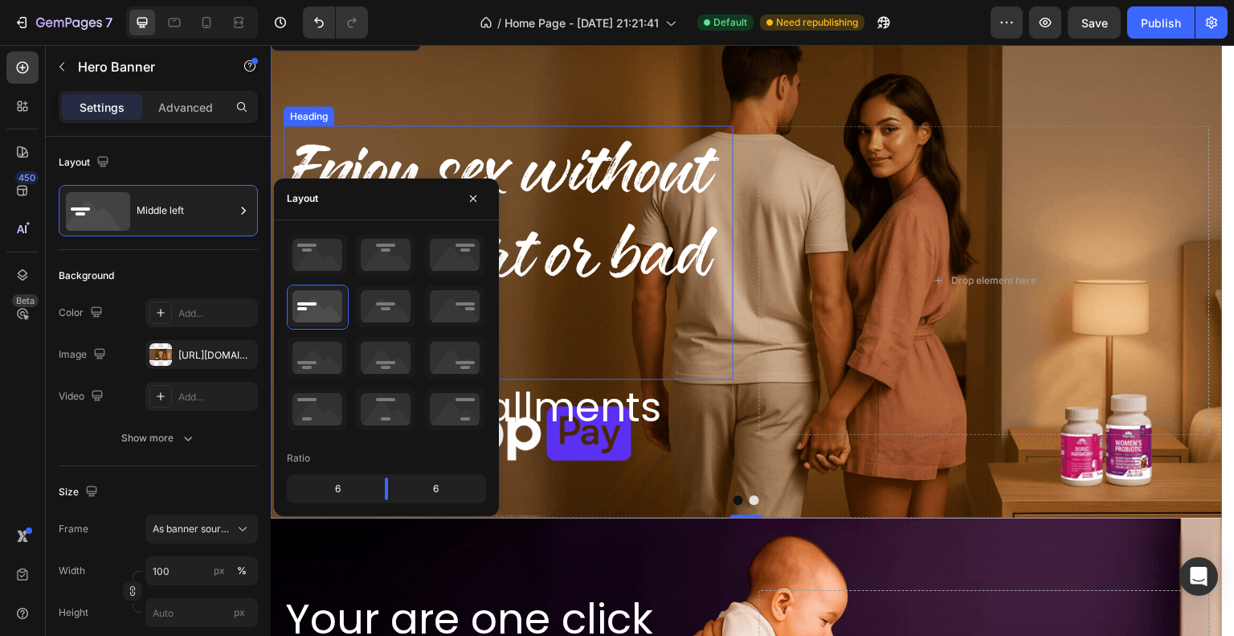
click at [602, 216] on span "Enjoy sex without disconfort or bad odors" at bounding box center [498, 252] width 427 height 254
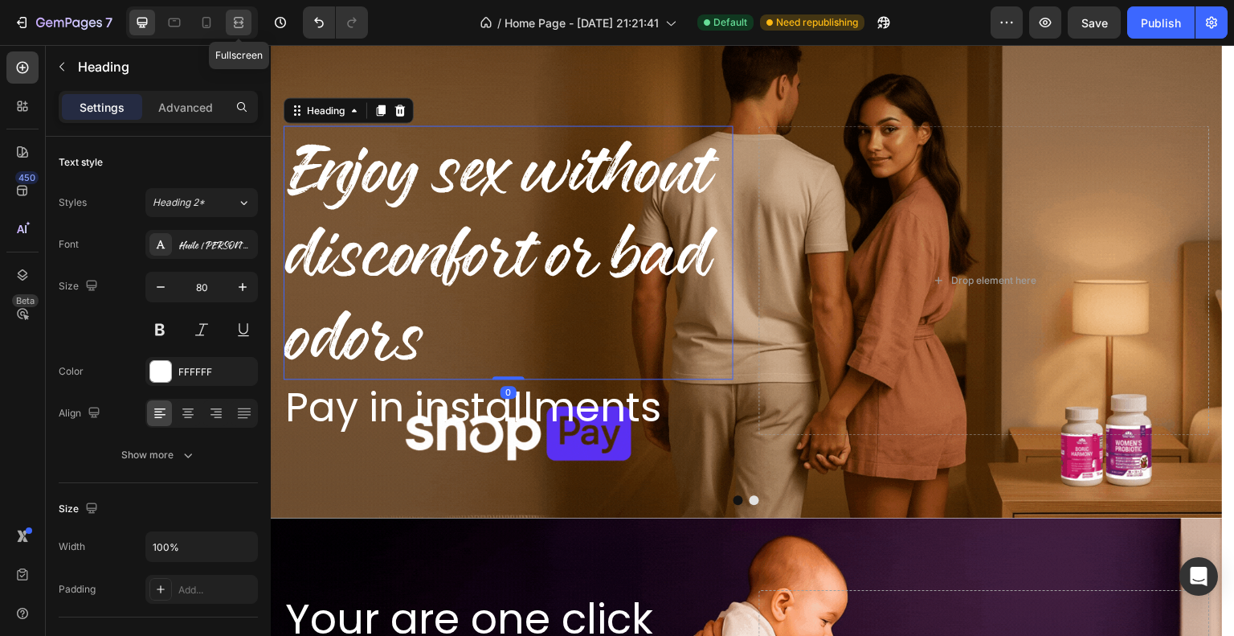
click at [229, 27] on div at bounding box center [239, 23] width 26 height 26
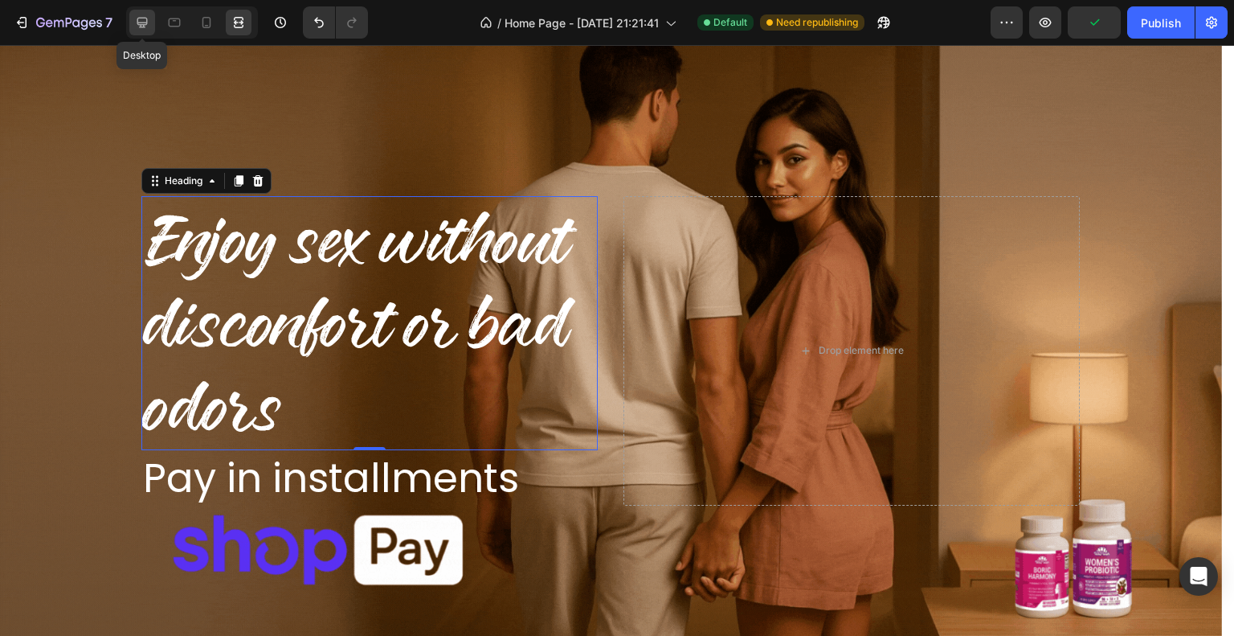
click at [145, 30] on icon at bounding box center [142, 22] width 16 height 16
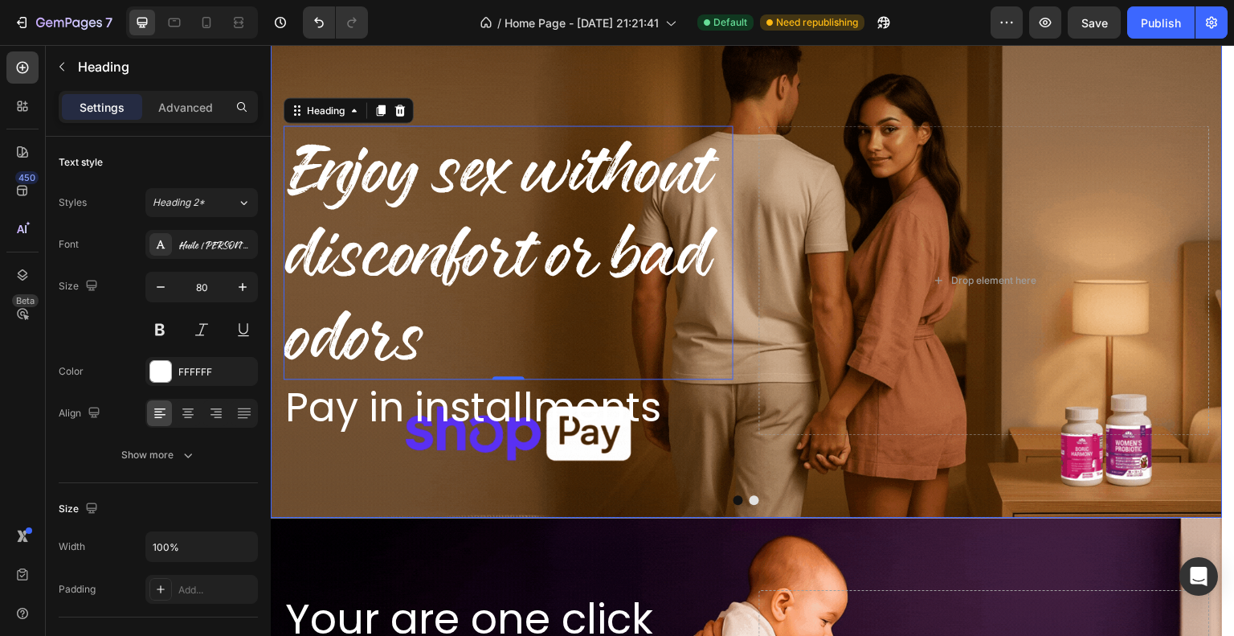
click at [440, 50] on div "Background Image" at bounding box center [747, 270] width 952 height 496
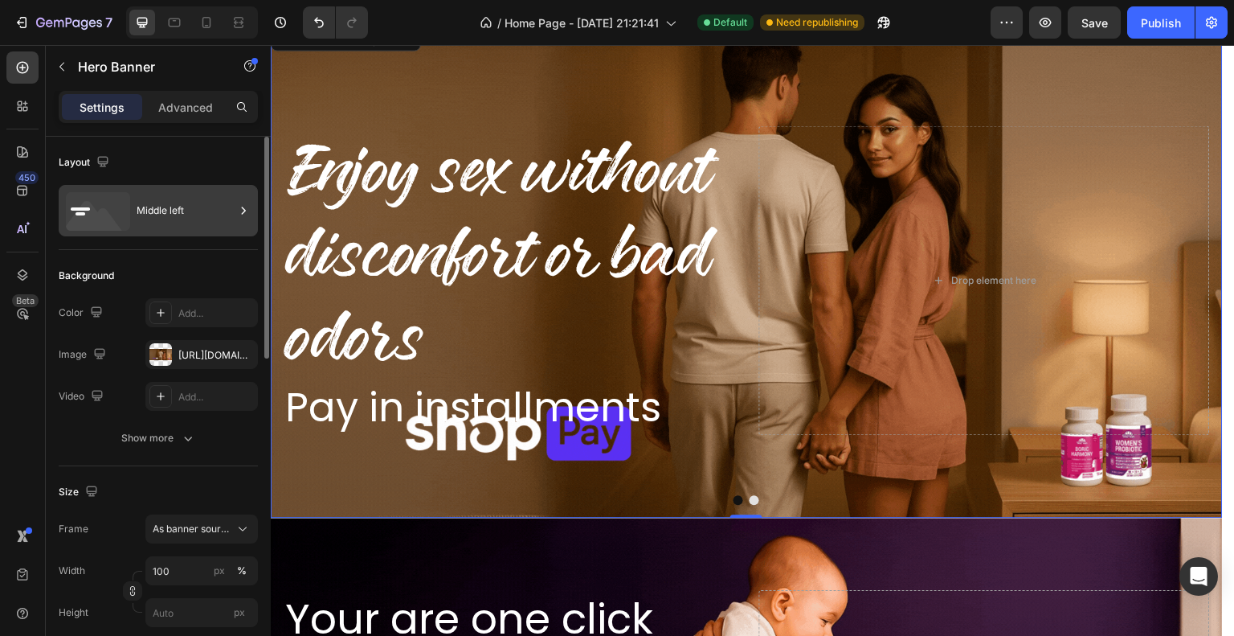
click at [174, 209] on div "Middle left" at bounding box center [186, 210] width 98 height 37
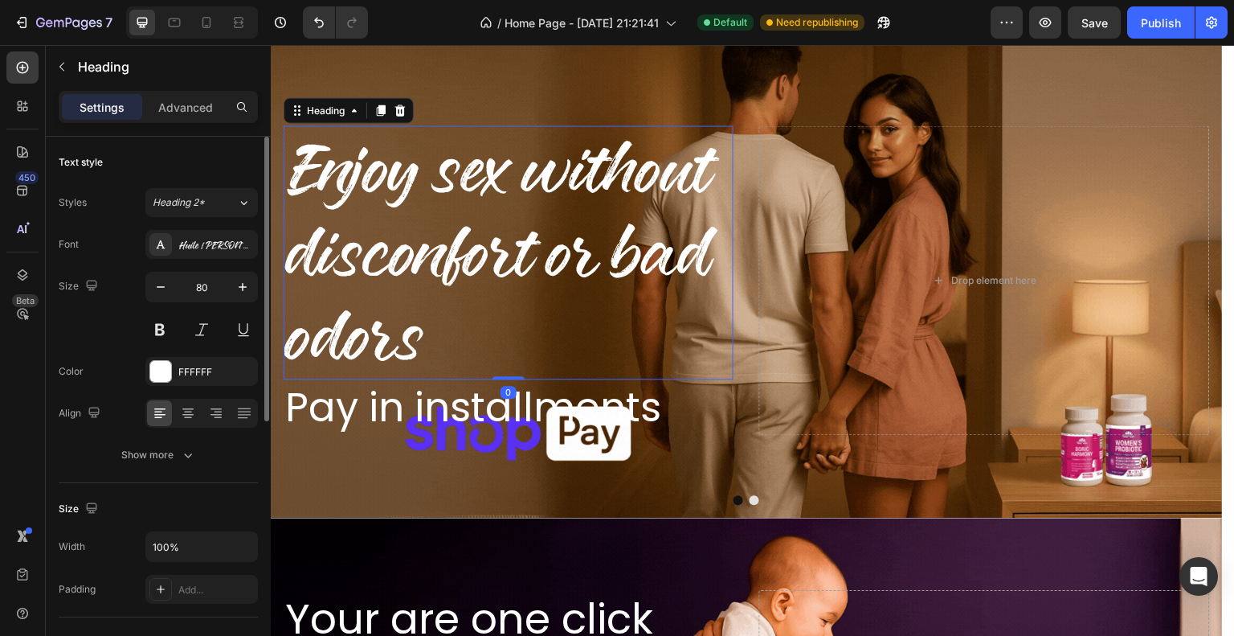
click at [517, 200] on span "Enjoy sex without disconfort or bad odors" at bounding box center [498, 252] width 427 height 254
click at [196, 293] on input "80" at bounding box center [201, 286] width 53 height 29
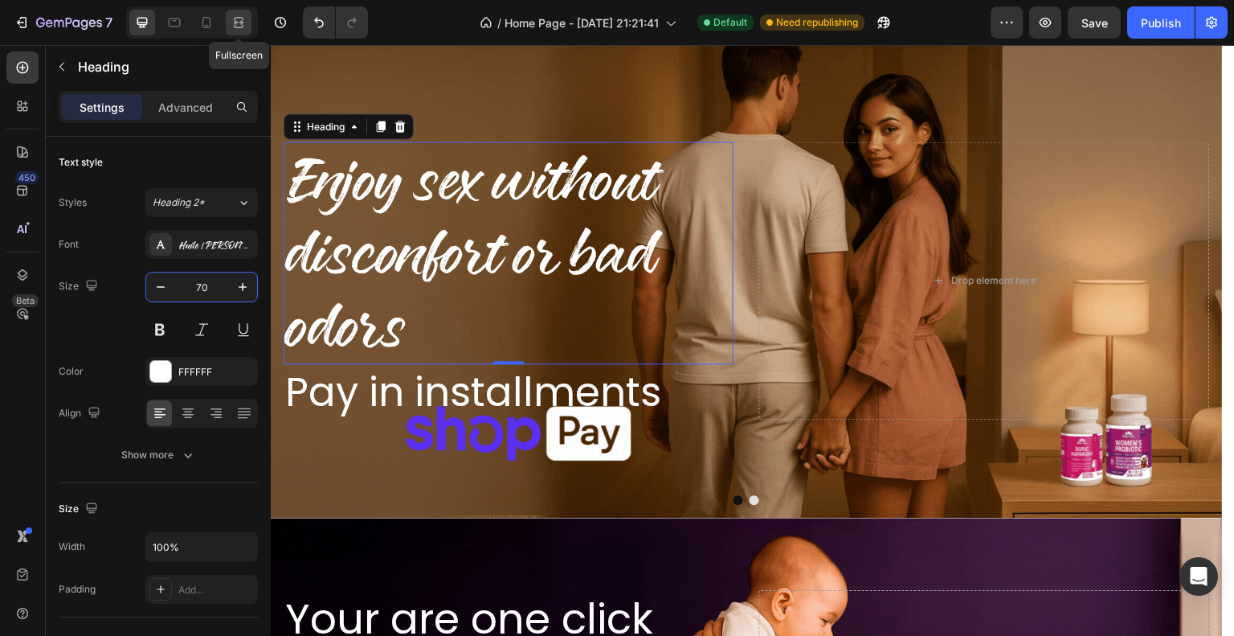
click at [234, 22] on icon at bounding box center [239, 22] width 16 height 16
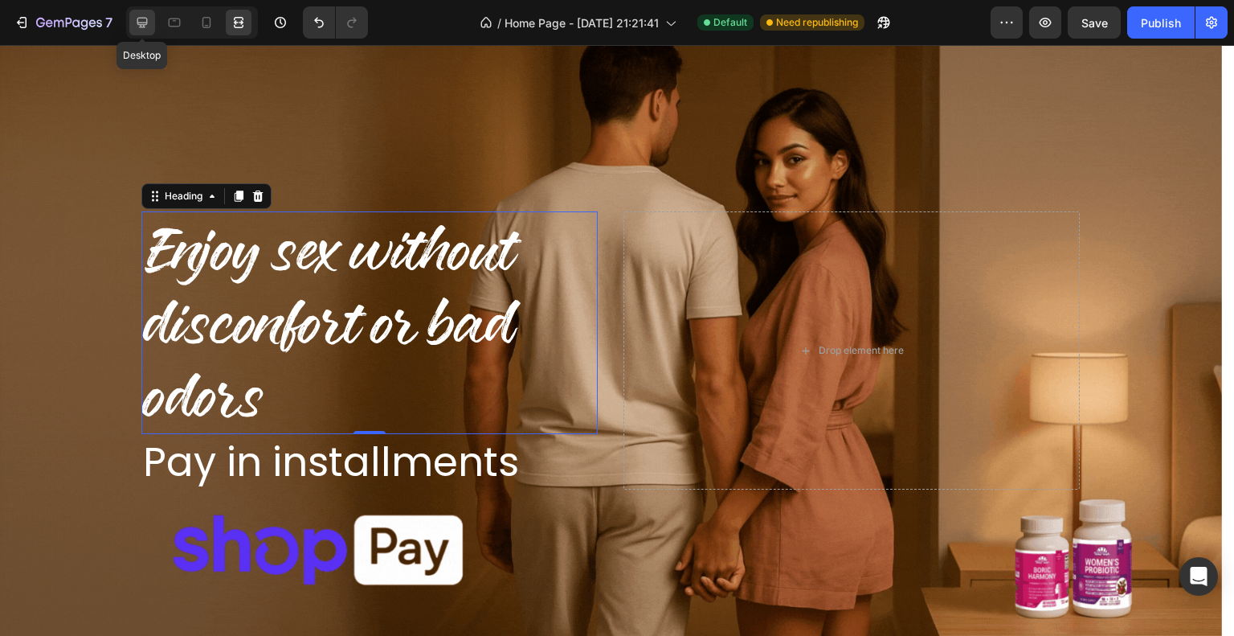
click at [152, 19] on div at bounding box center [142, 23] width 26 height 26
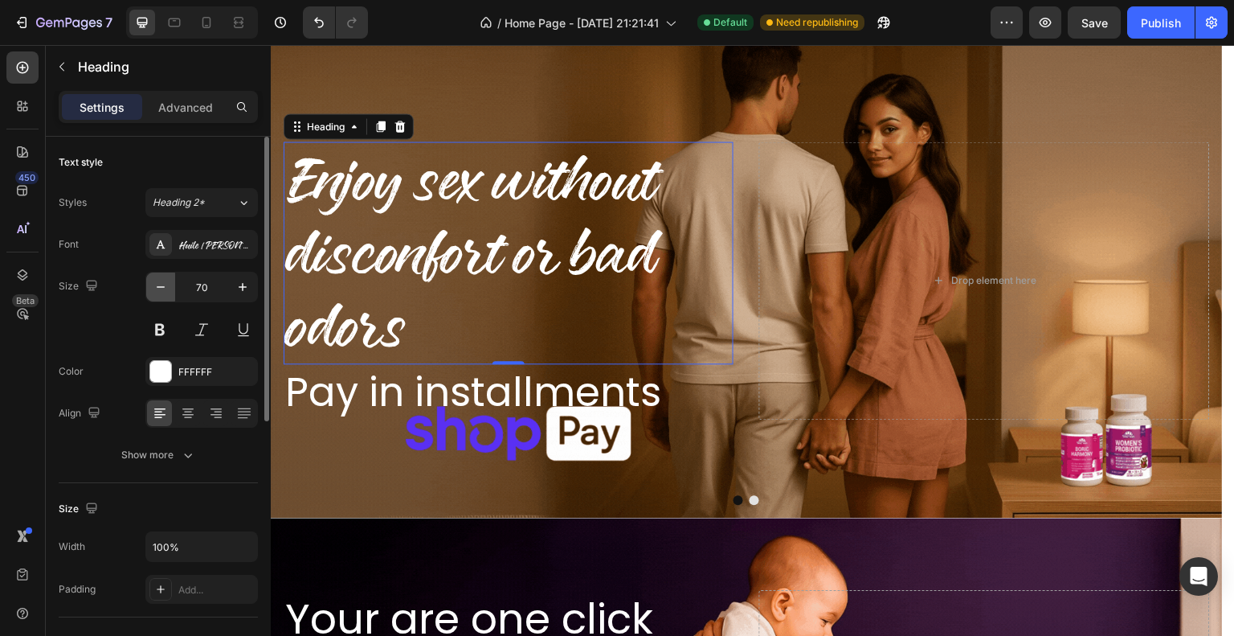
click at [162, 282] on icon "button" at bounding box center [161, 287] width 16 height 16
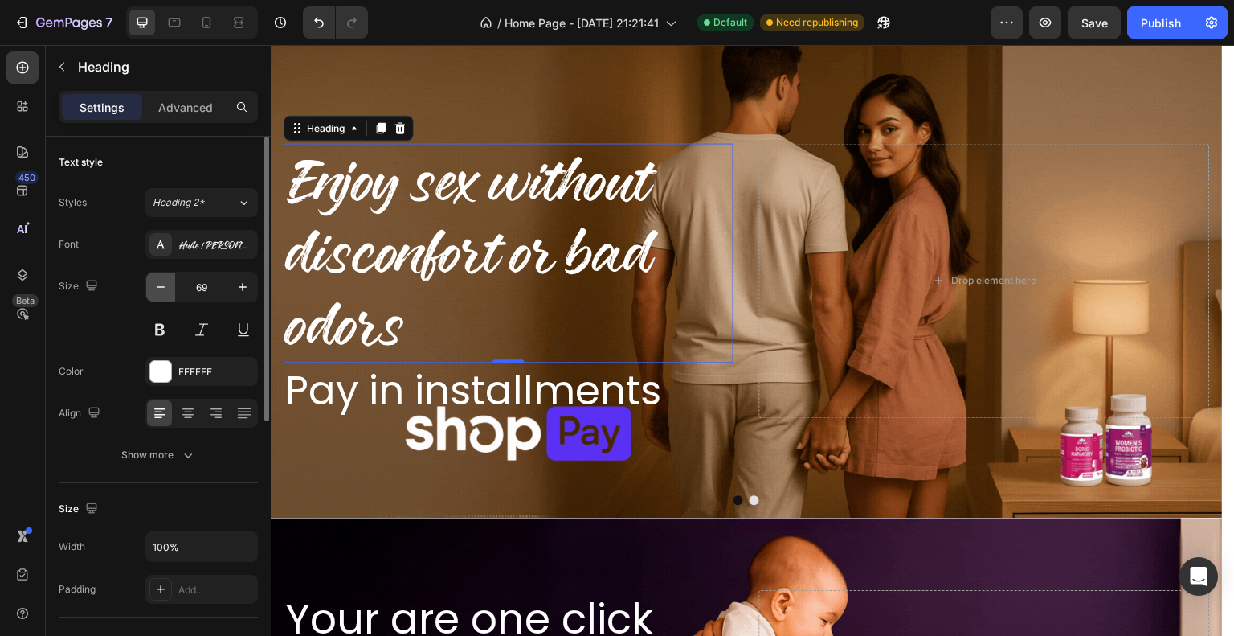
click at [162, 282] on icon "button" at bounding box center [161, 287] width 16 height 16
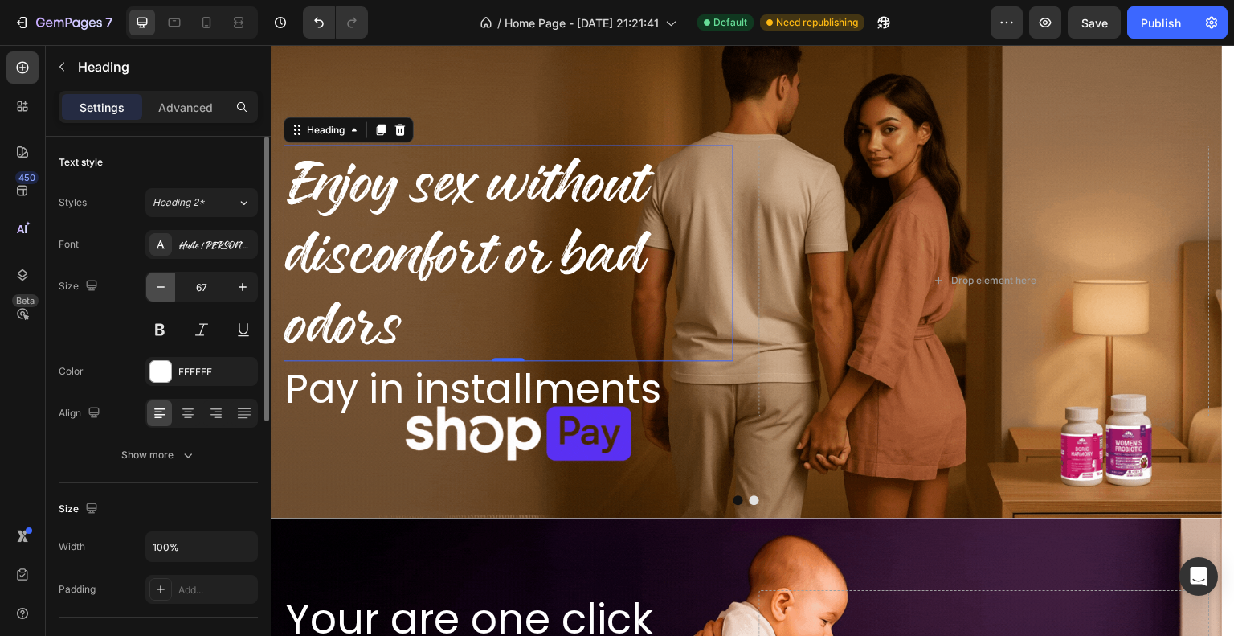
click at [162, 282] on icon "button" at bounding box center [161, 287] width 16 height 16
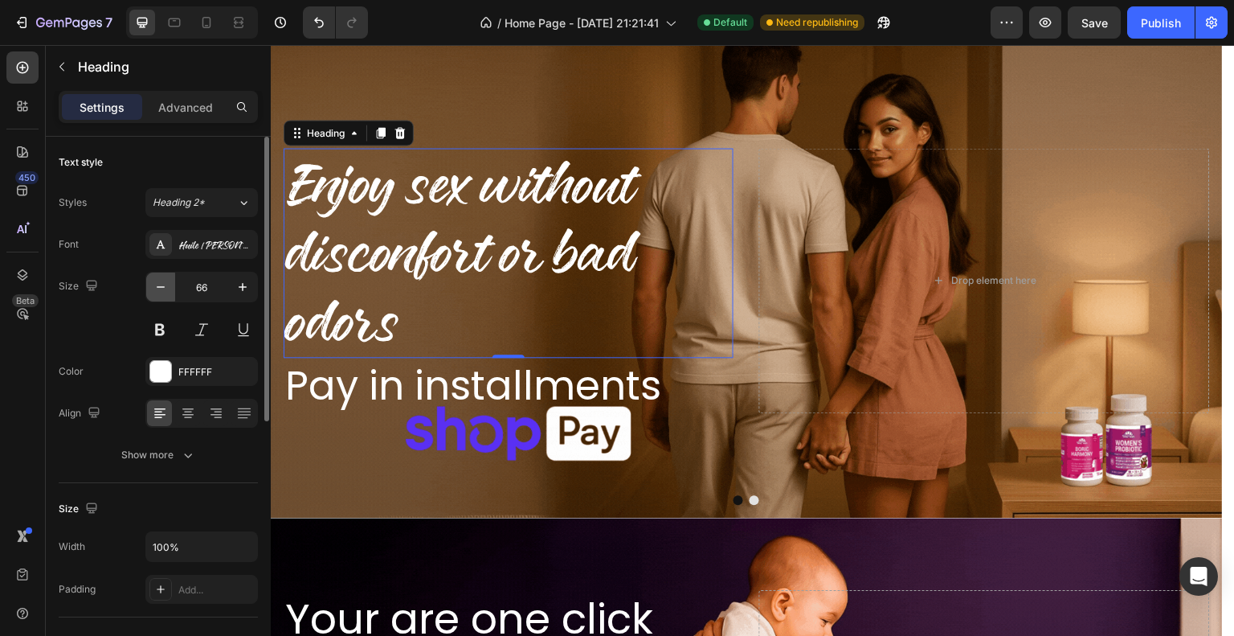
click at [162, 282] on icon "button" at bounding box center [161, 287] width 16 height 16
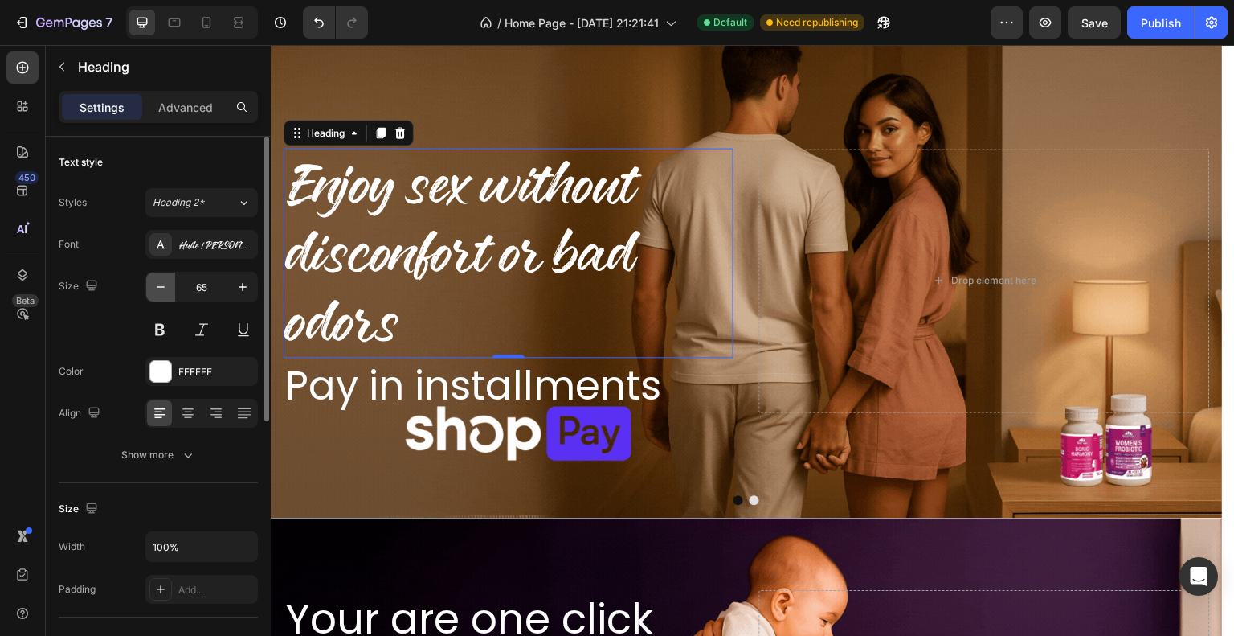
click at [162, 281] on icon "button" at bounding box center [161, 287] width 16 height 16
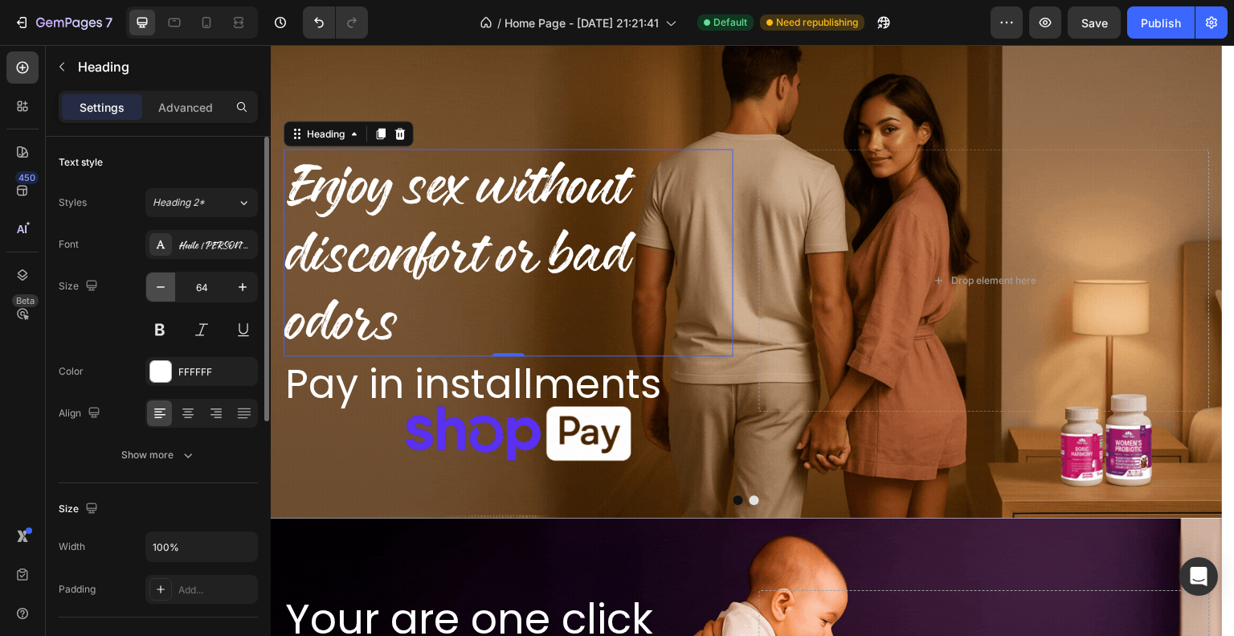
click at [163, 280] on icon "button" at bounding box center [161, 287] width 16 height 16
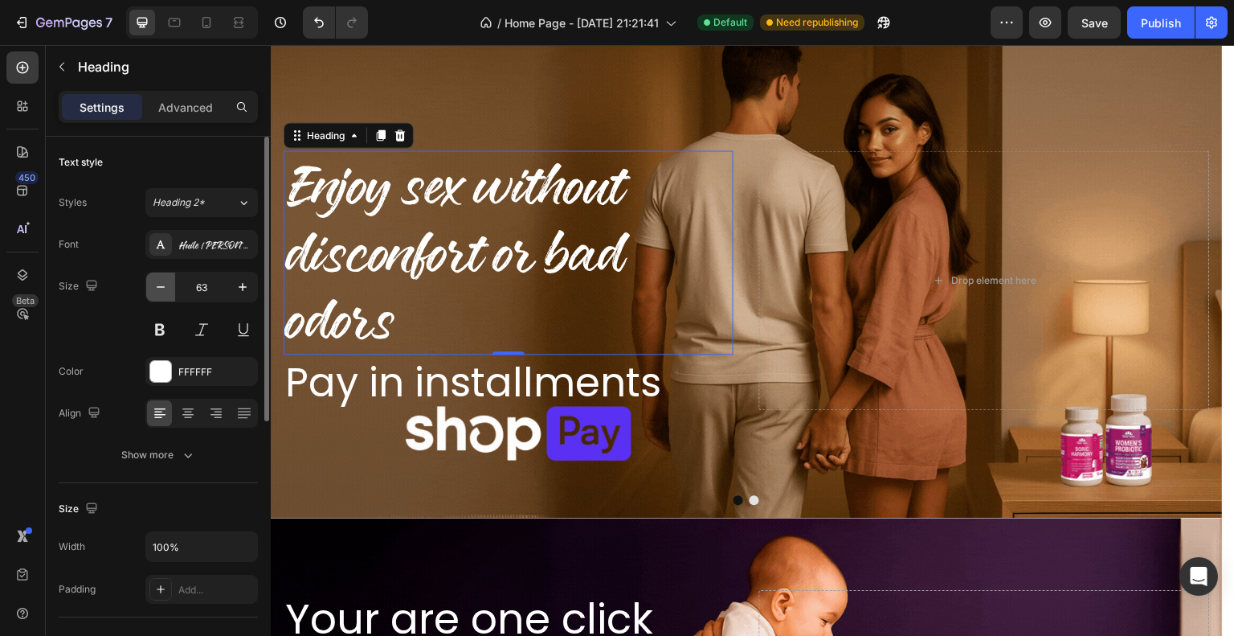
click at [164, 281] on icon "button" at bounding box center [161, 287] width 16 height 16
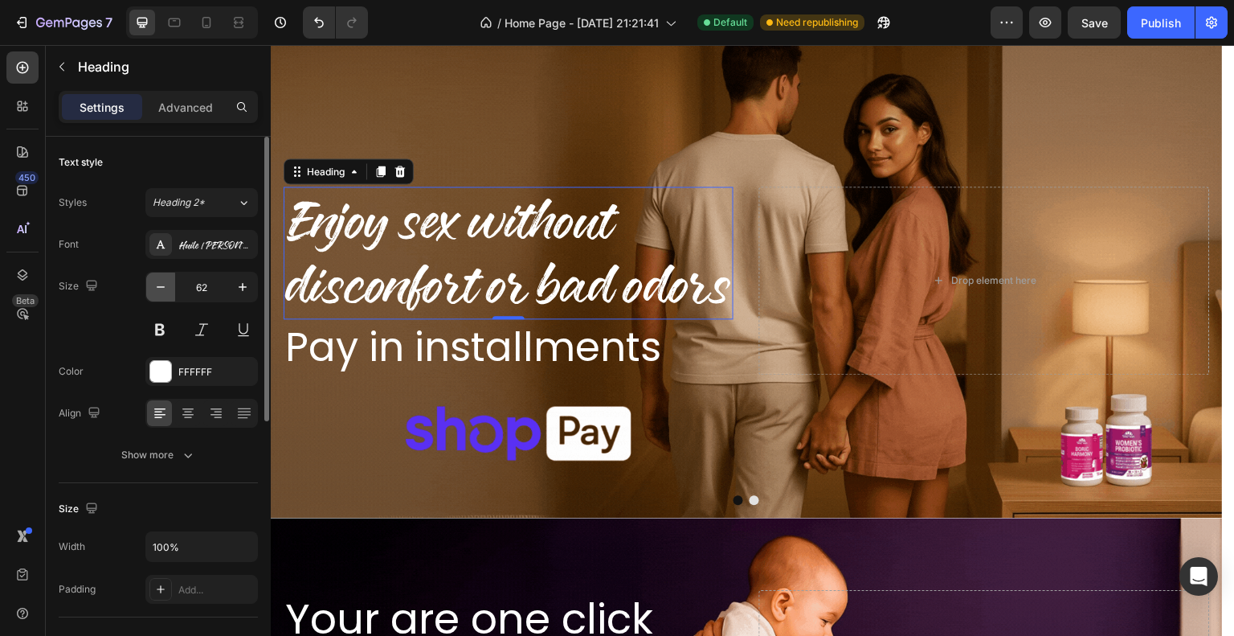
click at [164, 281] on icon "button" at bounding box center [161, 287] width 16 height 16
type input "61"
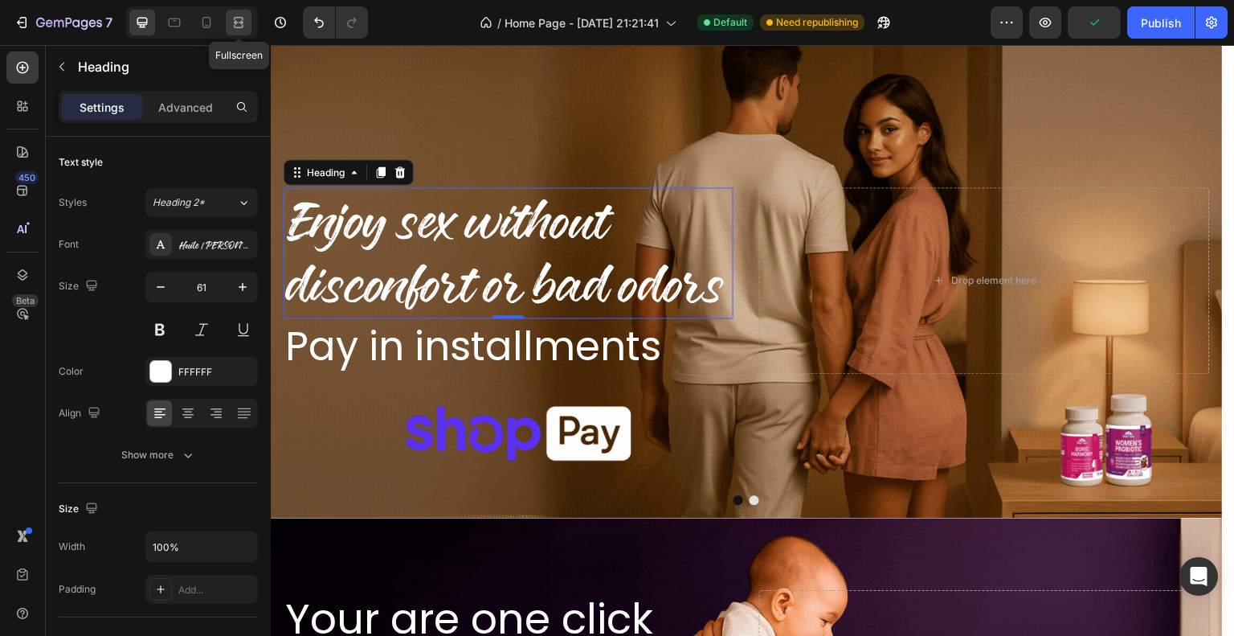
click at [245, 28] on icon at bounding box center [239, 22] width 16 height 16
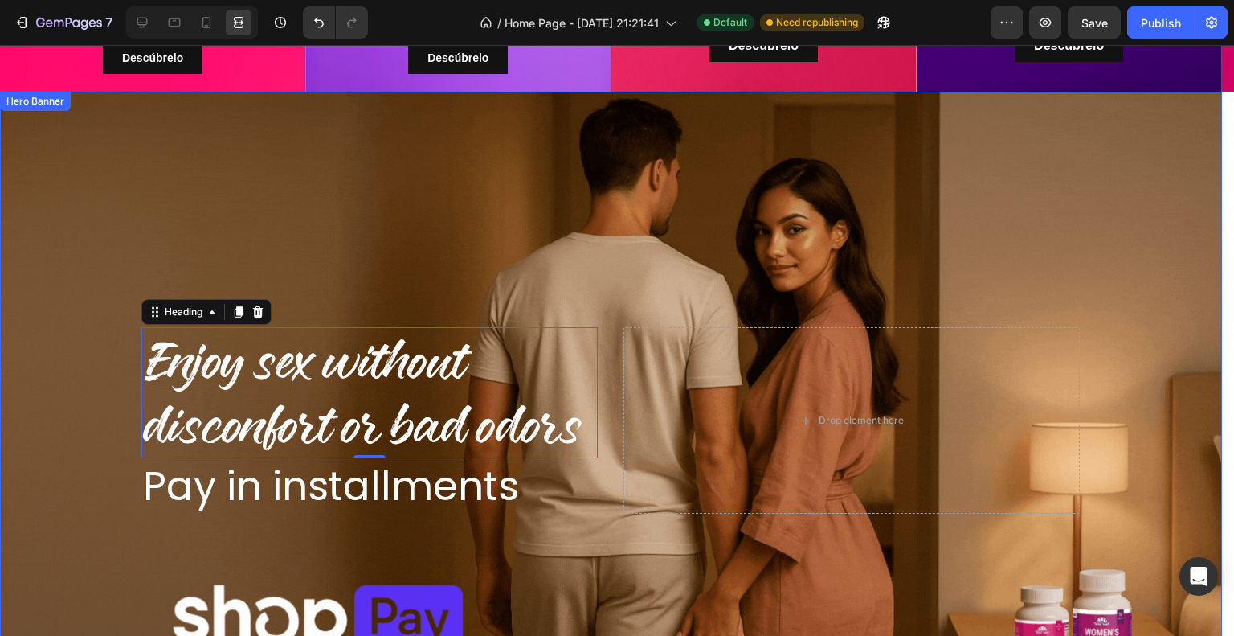
scroll to position [1469, 0]
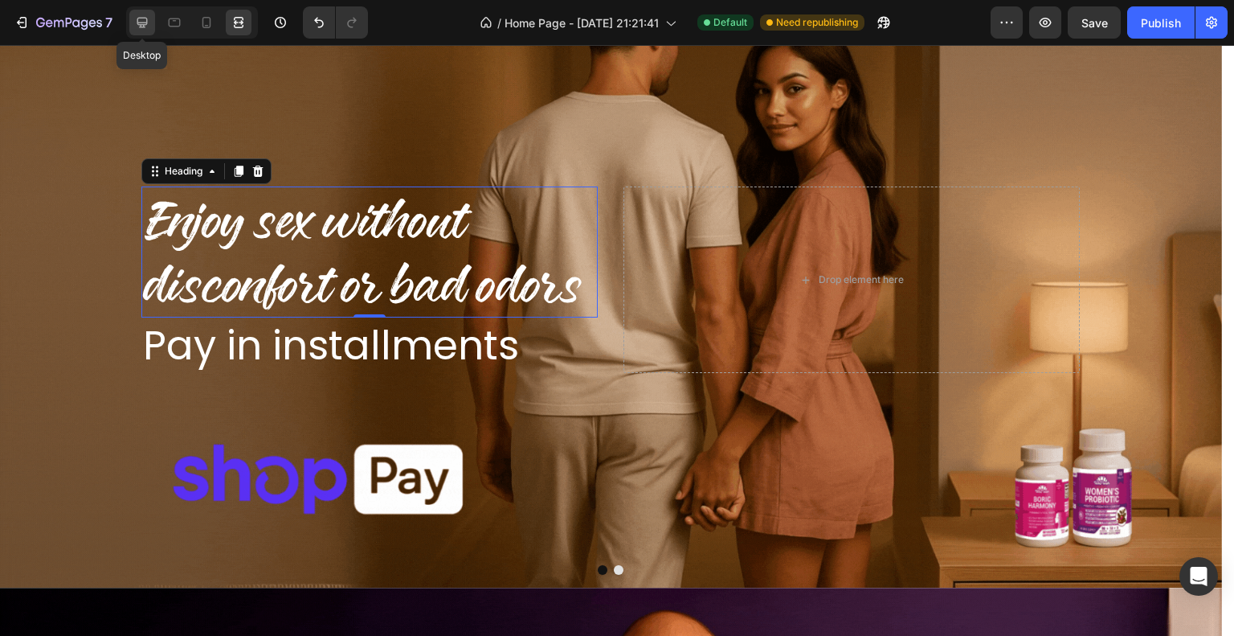
click at [145, 21] on icon at bounding box center [142, 22] width 16 height 16
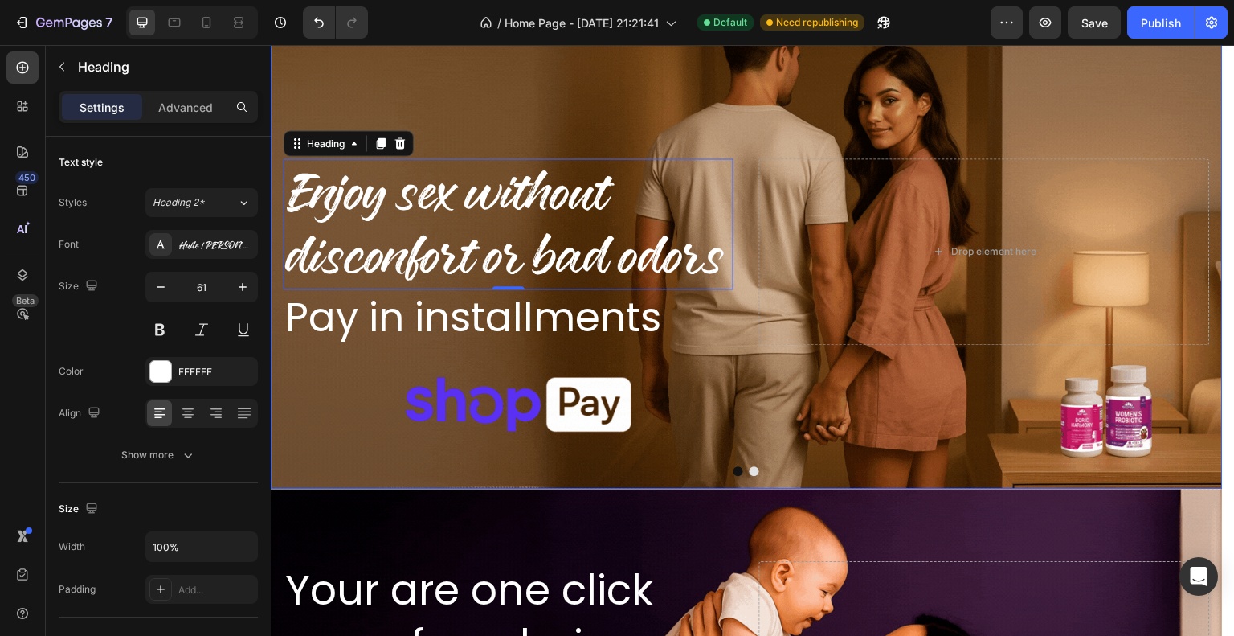
scroll to position [1228, 0]
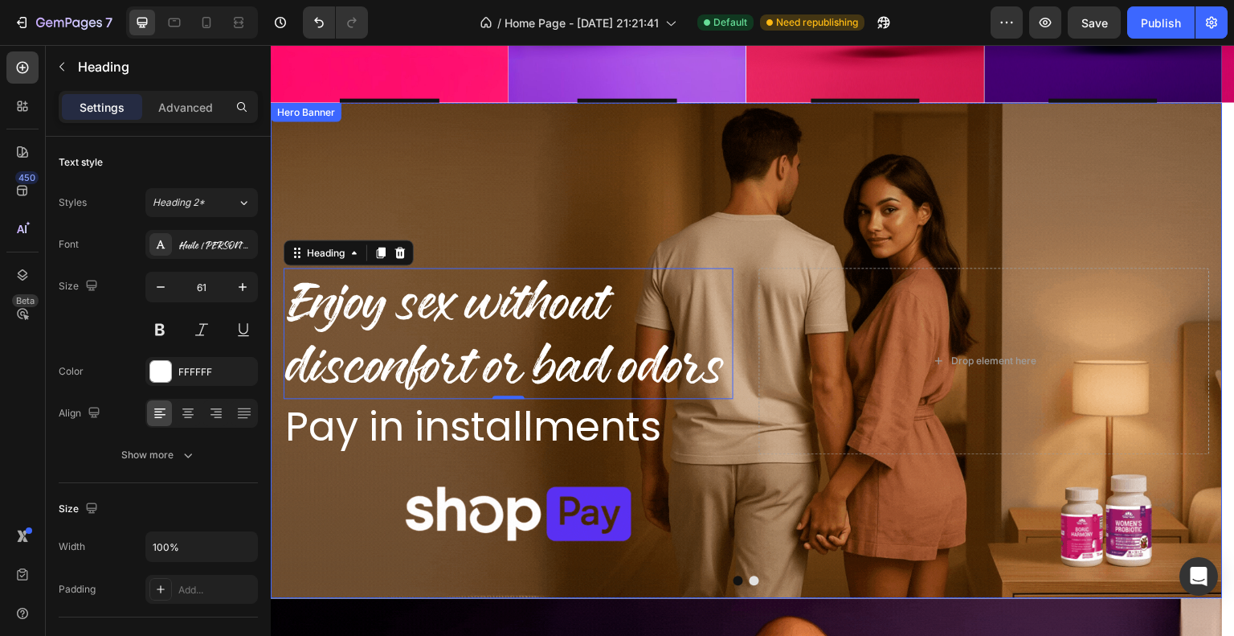
click at [474, 157] on div "Background Image" at bounding box center [747, 350] width 952 height 496
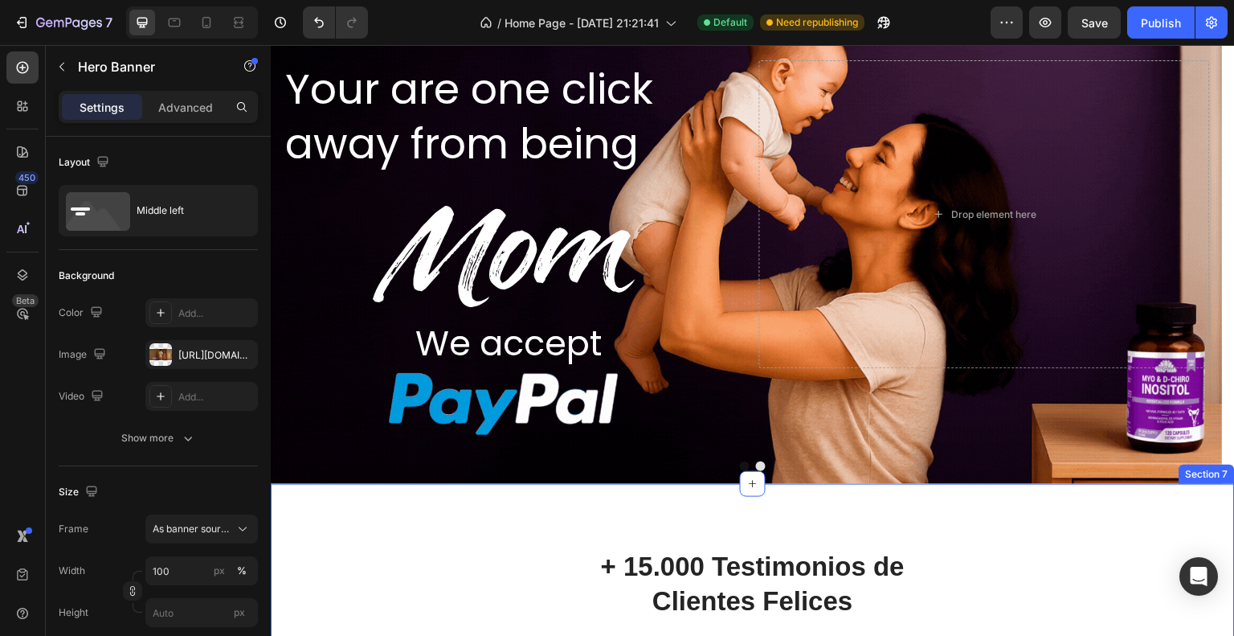
scroll to position [1951, 0]
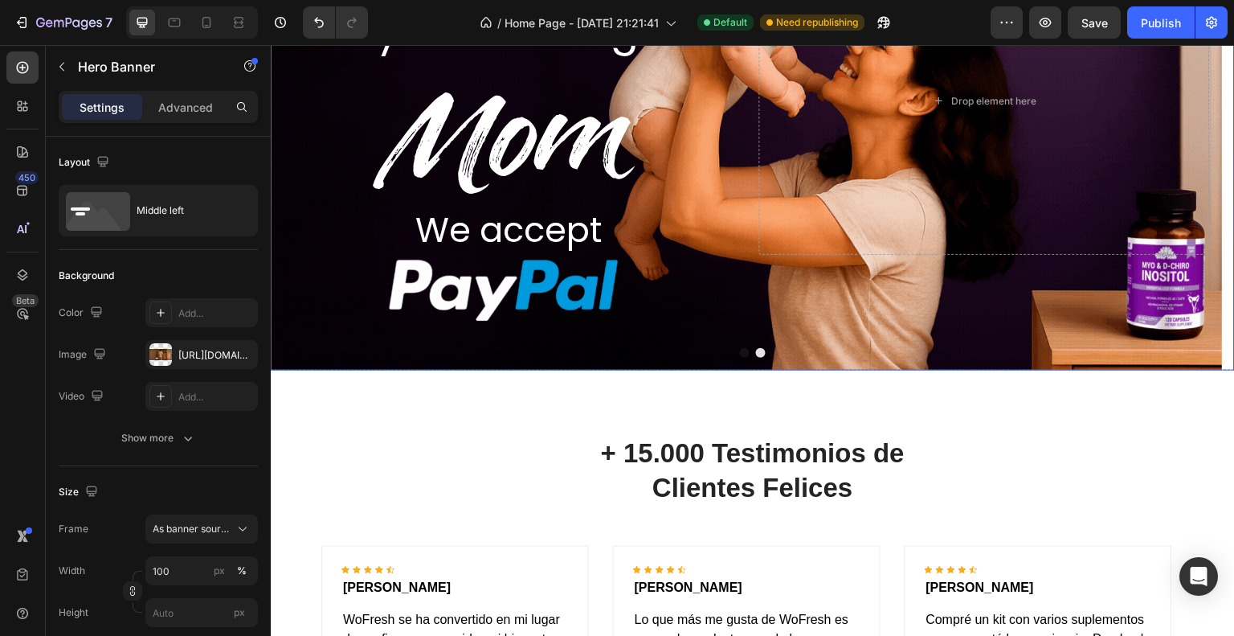
click at [756, 351] on button "Dot" at bounding box center [761, 353] width 10 height 10
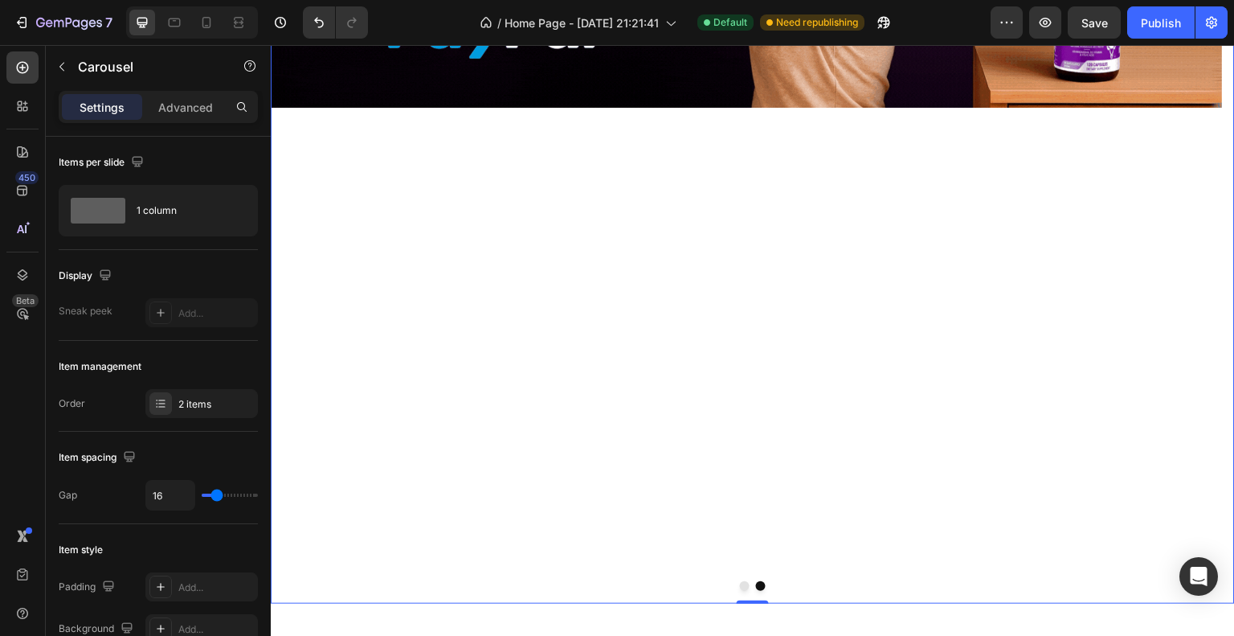
scroll to position [1790, 0]
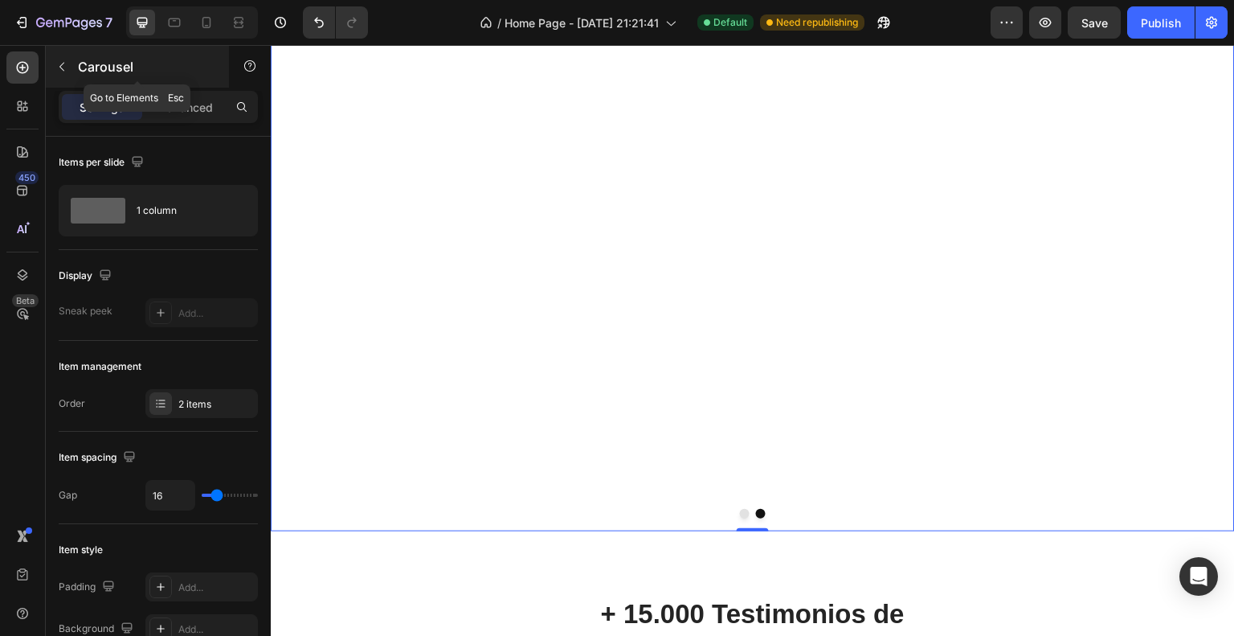
click at [67, 63] on icon "button" at bounding box center [61, 66] width 13 height 13
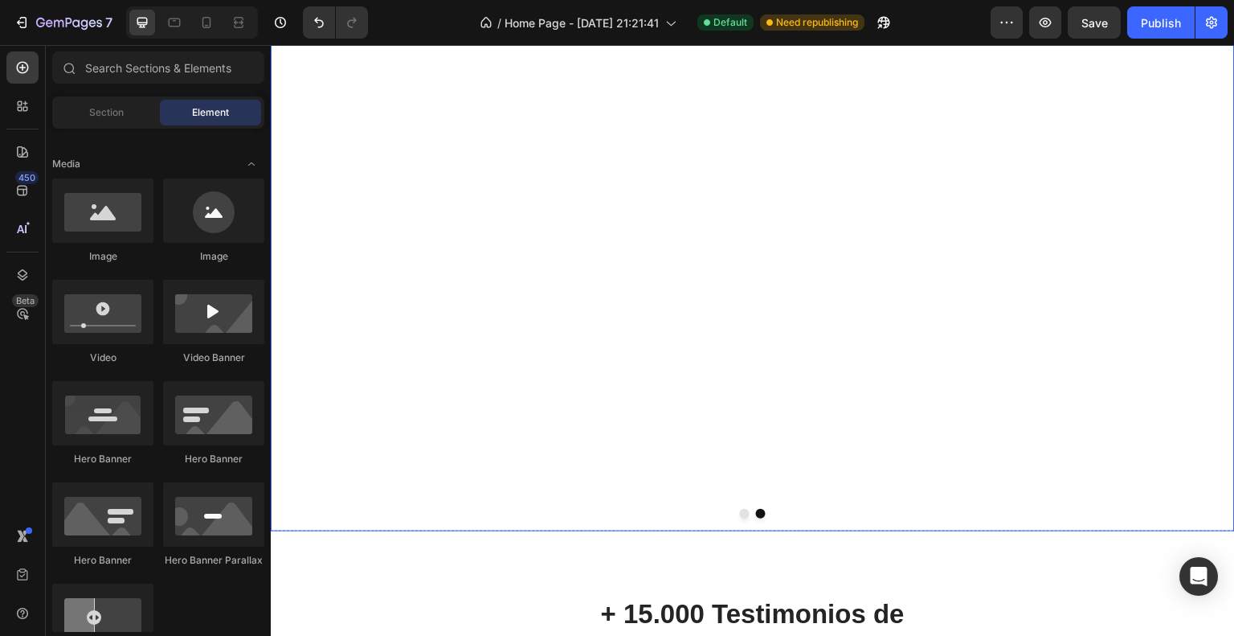
click at [740, 510] on button "Dot" at bounding box center [745, 514] width 10 height 10
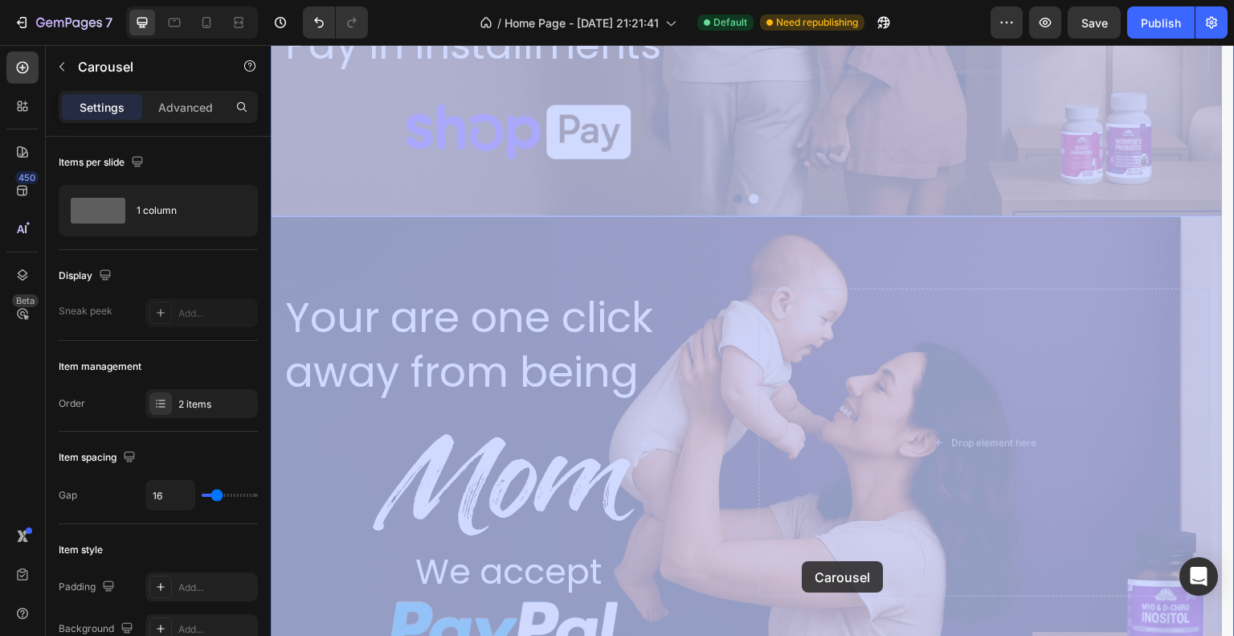
scroll to position [1768, 0]
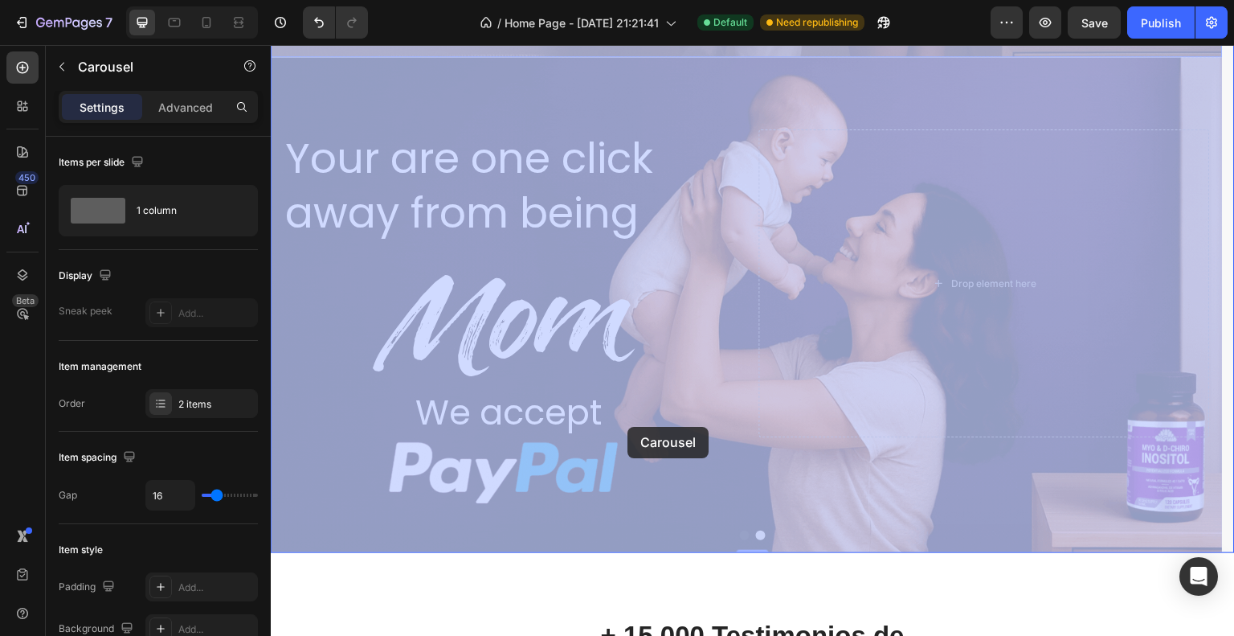
drag, startPoint x: 301, startPoint y: 115, endPoint x: 627, endPoint y: 427, distance: 451.2
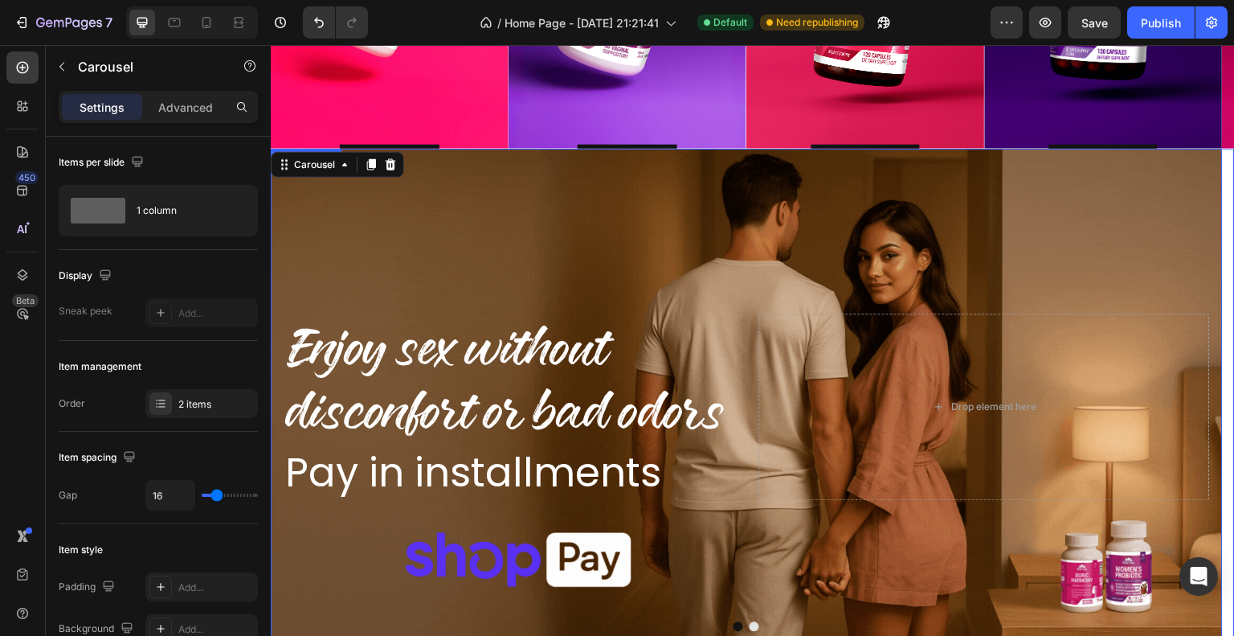
scroll to position [1527, 0]
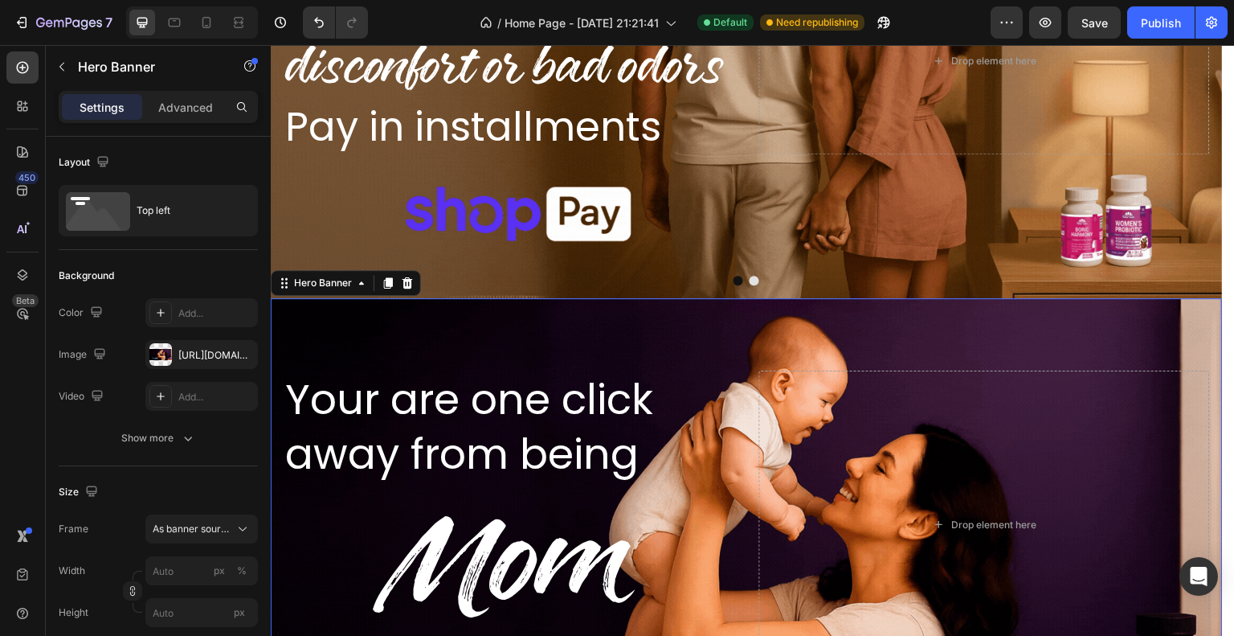
click at [715, 325] on div "Your are one click away from being Heading Mom Text Block We accept Heading Dro…" at bounding box center [747, 489] width 952 height 383
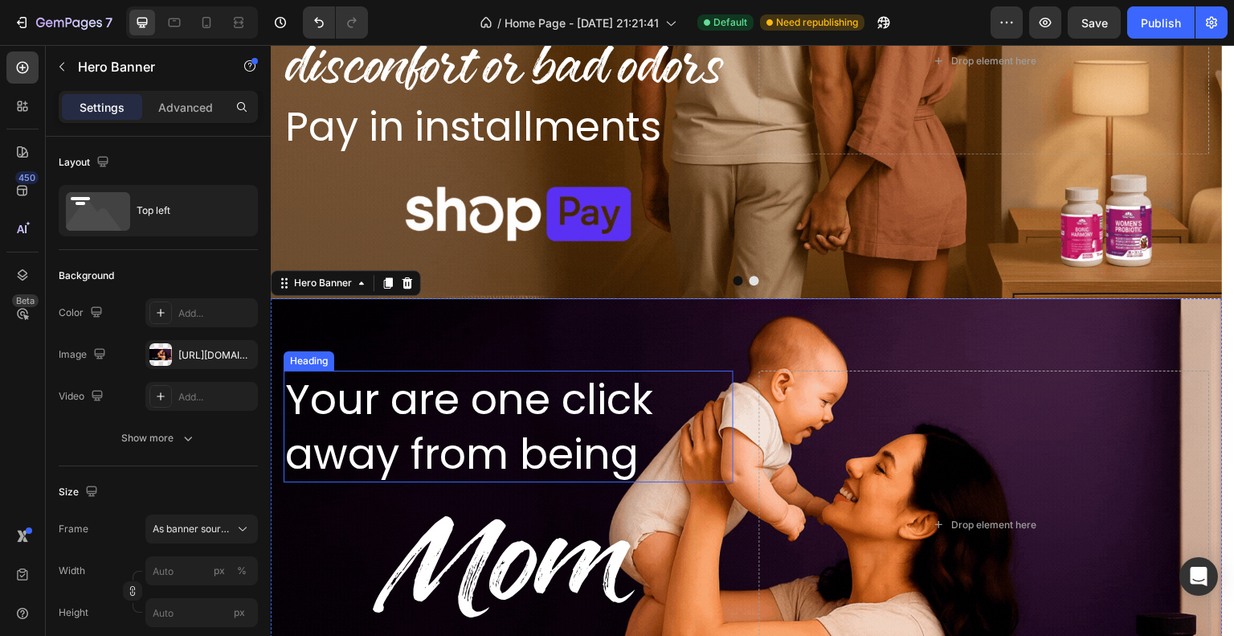
click at [492, 415] on span "Your are one click away from being" at bounding box center [469, 426] width 368 height 113
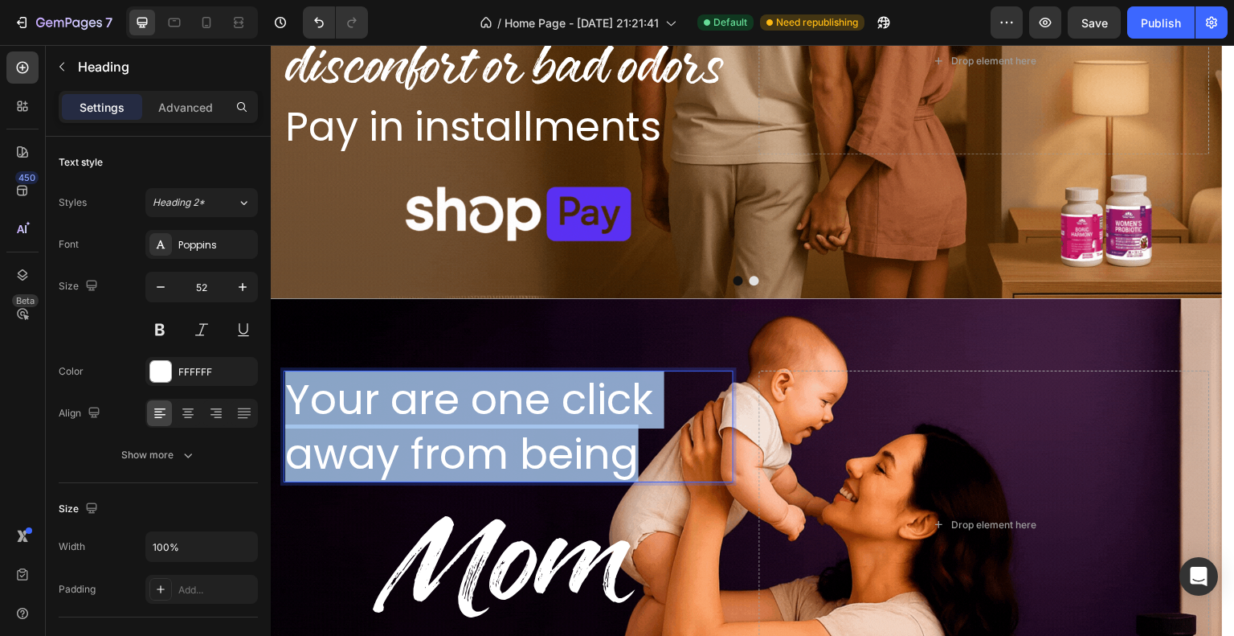
click at [492, 415] on span "Your are one click away from being" at bounding box center [469, 426] width 368 height 113
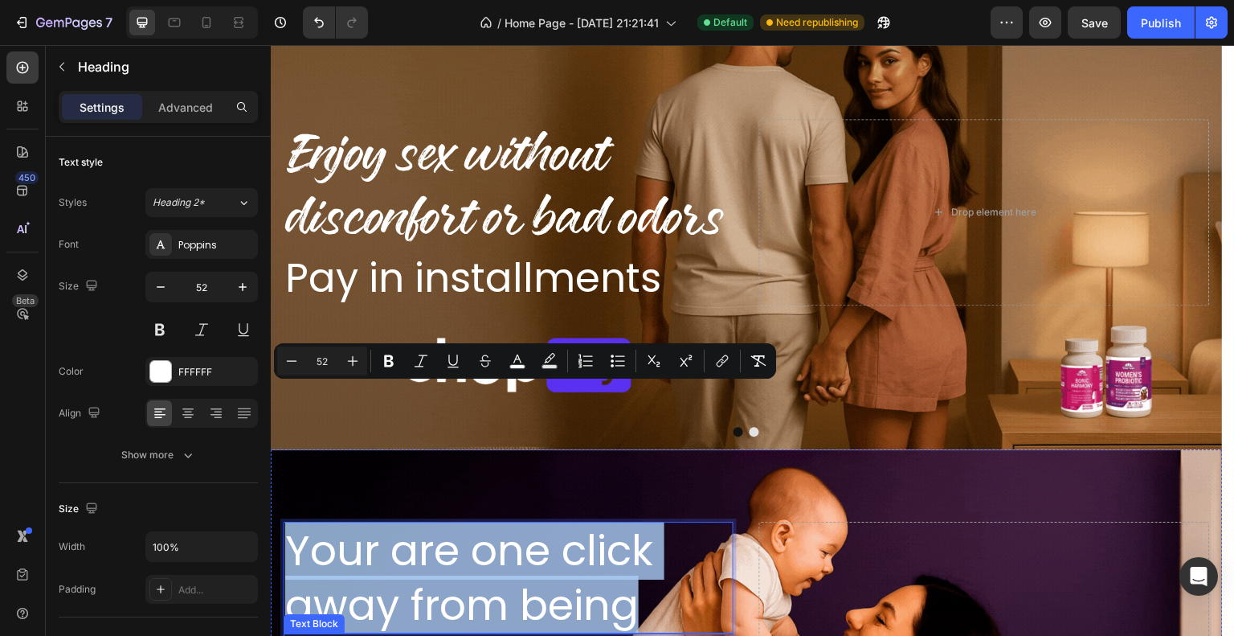
scroll to position [1367, 0]
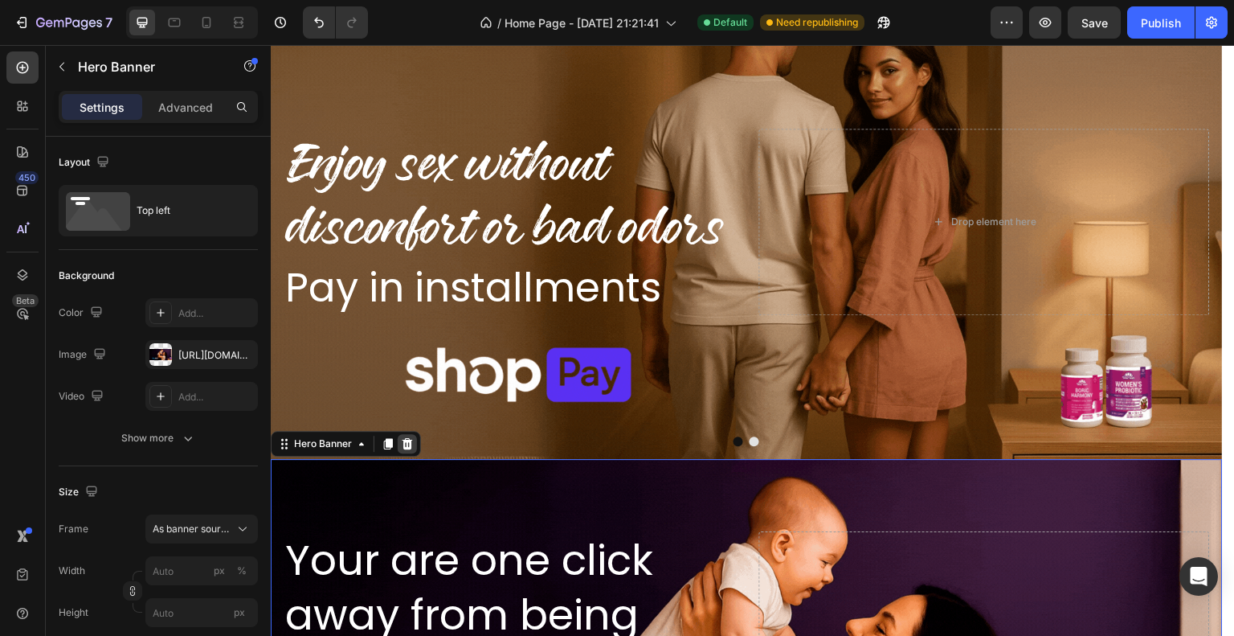
click at [415, 439] on div at bounding box center [407, 443] width 19 height 19
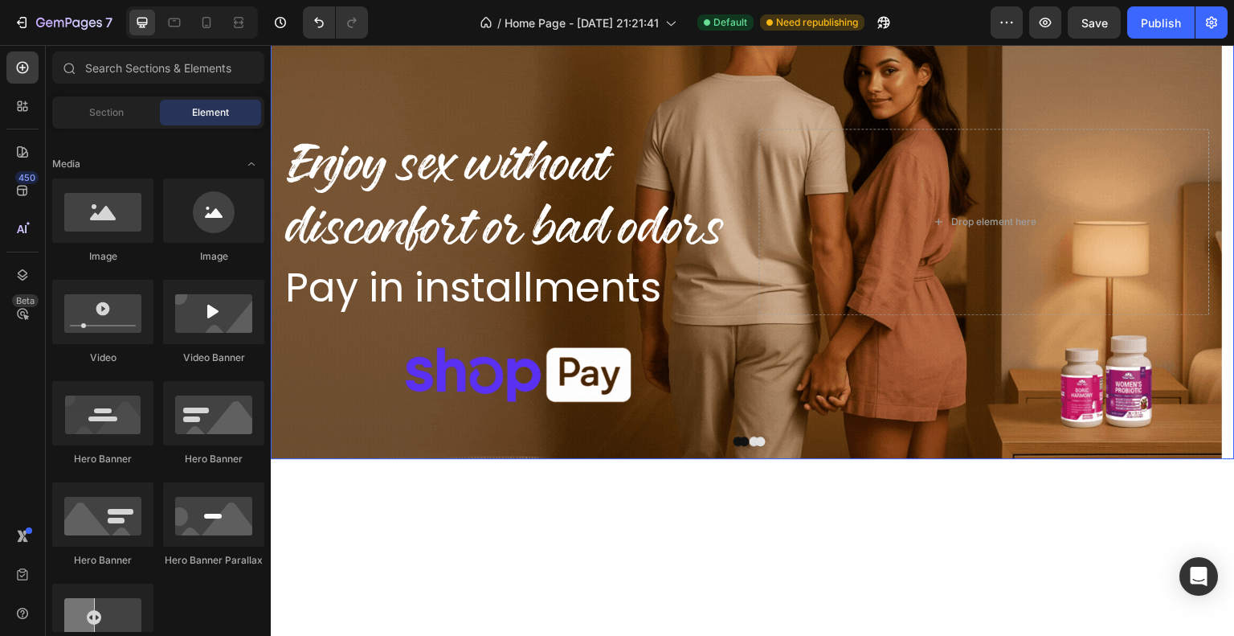
click at [756, 441] on button "Dot" at bounding box center [761, 441] width 10 height 10
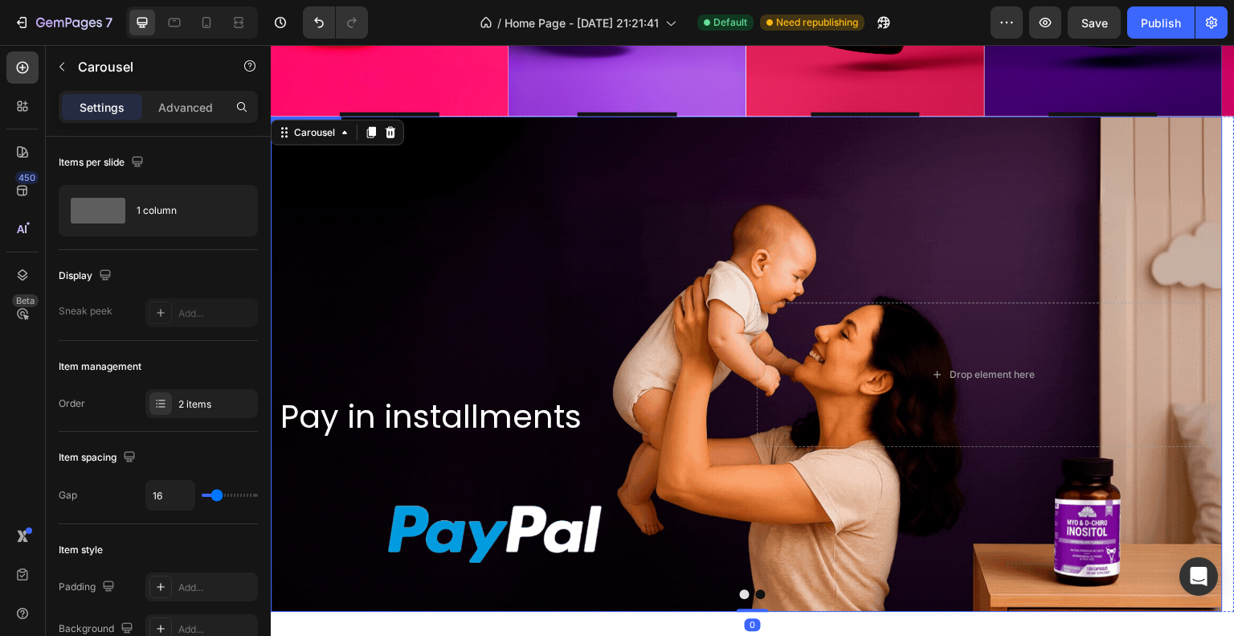
scroll to position [1206, 0]
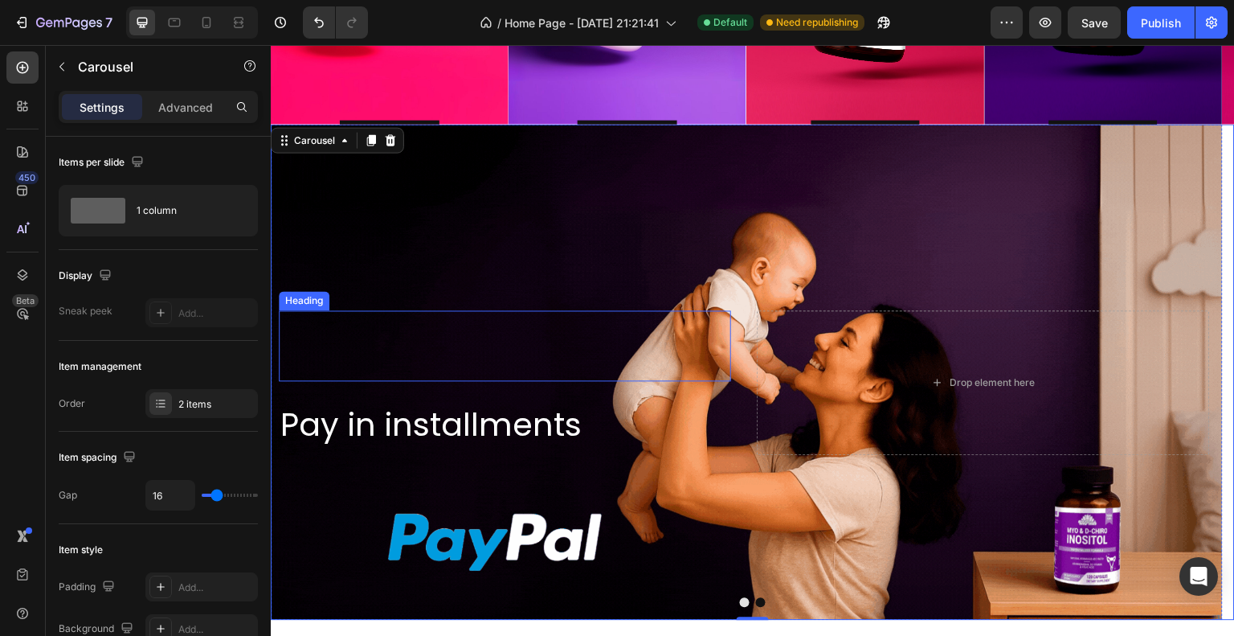
click at [493, 337] on p "Rich Text Editor. Editing area: main" at bounding box center [504, 345] width 449 height 67
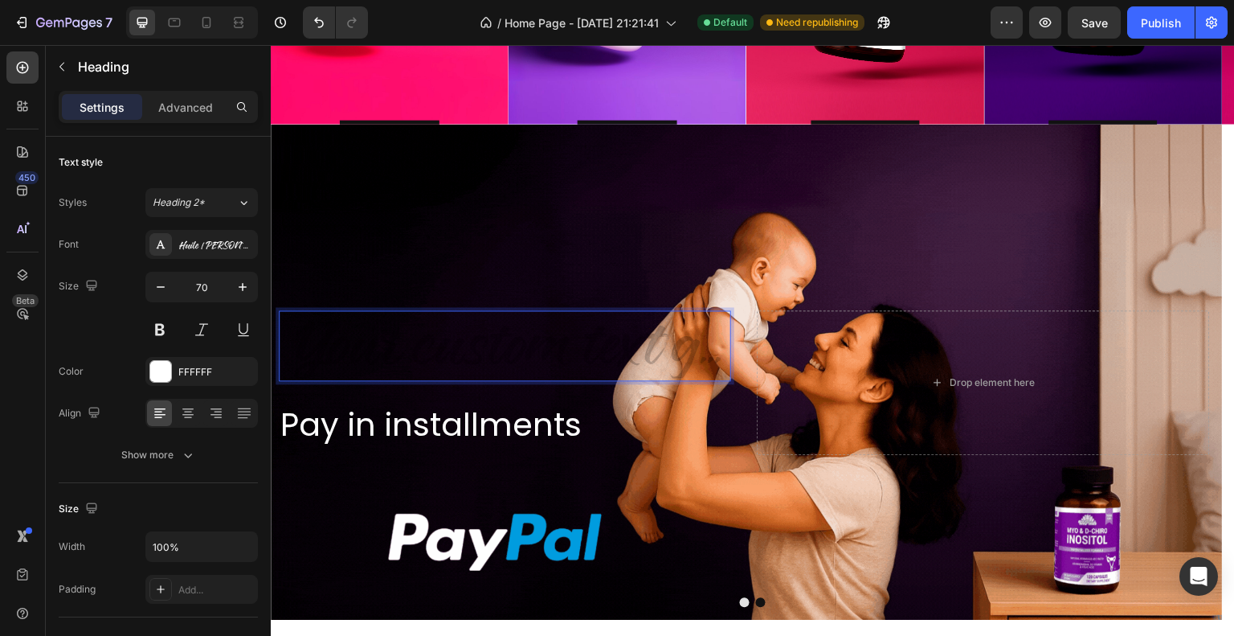
click at [490, 340] on h2 "Rich Text Editor. Editing area: main" at bounding box center [505, 345] width 452 height 71
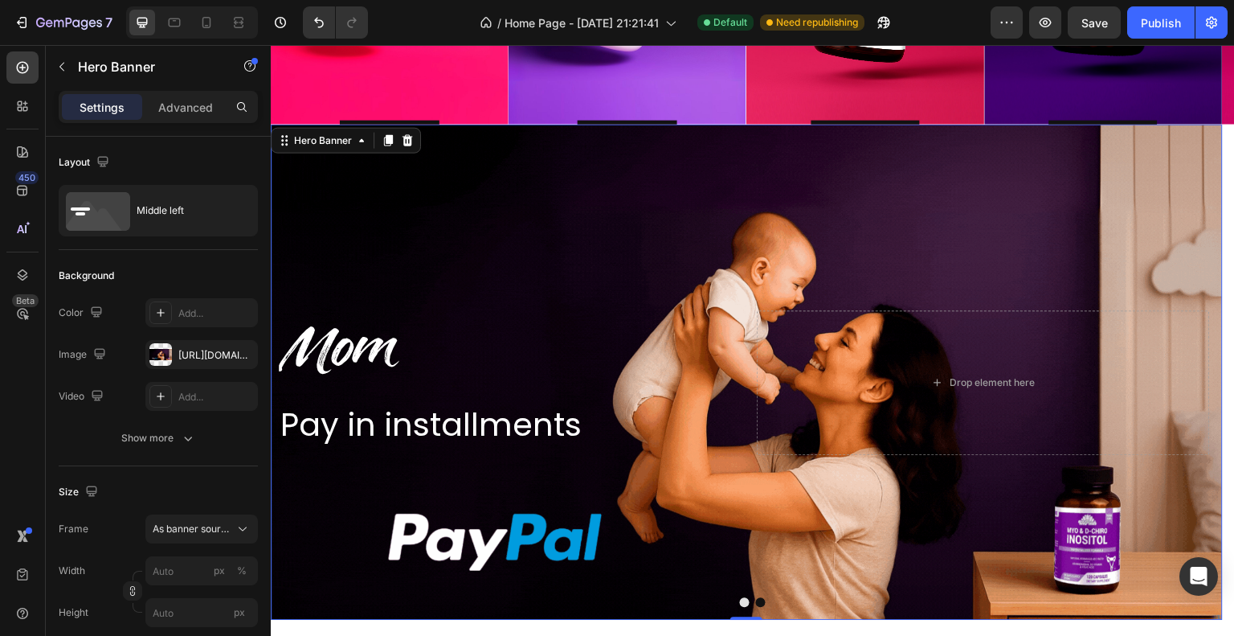
drag, startPoint x: 512, startPoint y: 309, endPoint x: 512, endPoint y: 288, distance: 20.9
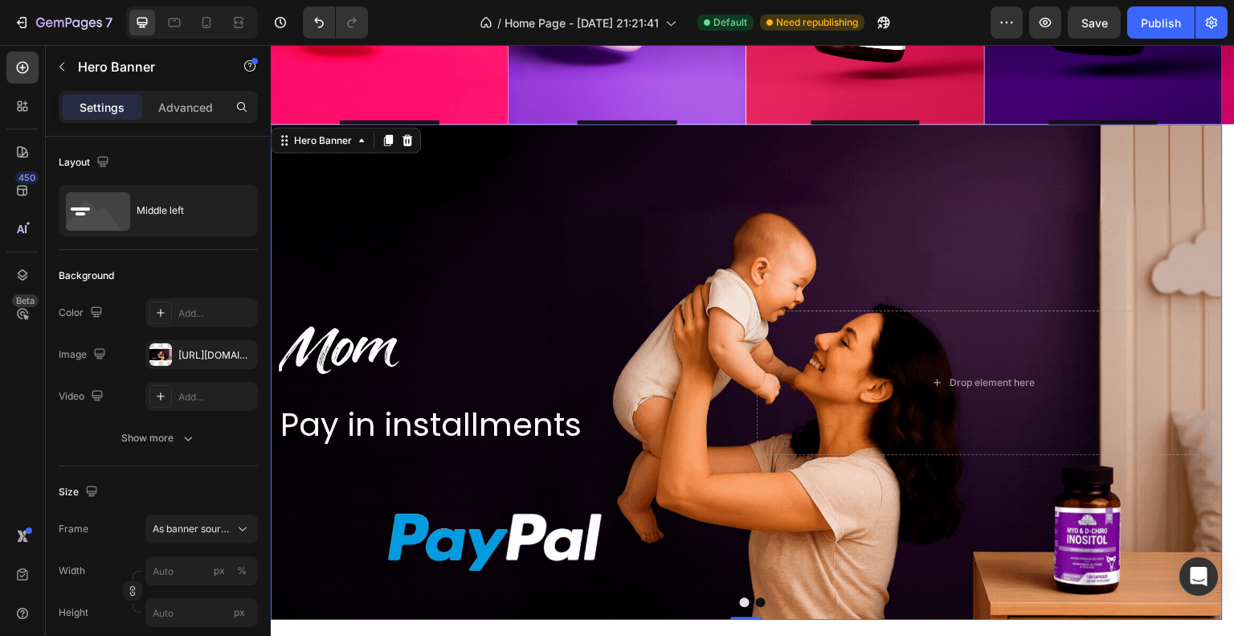
click at [512, 306] on div "Mom Heading Pay in installments Text Block Drop element here" at bounding box center [747, 372] width 952 height 172
click at [512, 225] on div "Background Image" at bounding box center [747, 372] width 952 height 496
click at [331, 306] on div "Mom Heading Pay in installments Text Block Drop element here" at bounding box center [747, 372] width 952 height 172
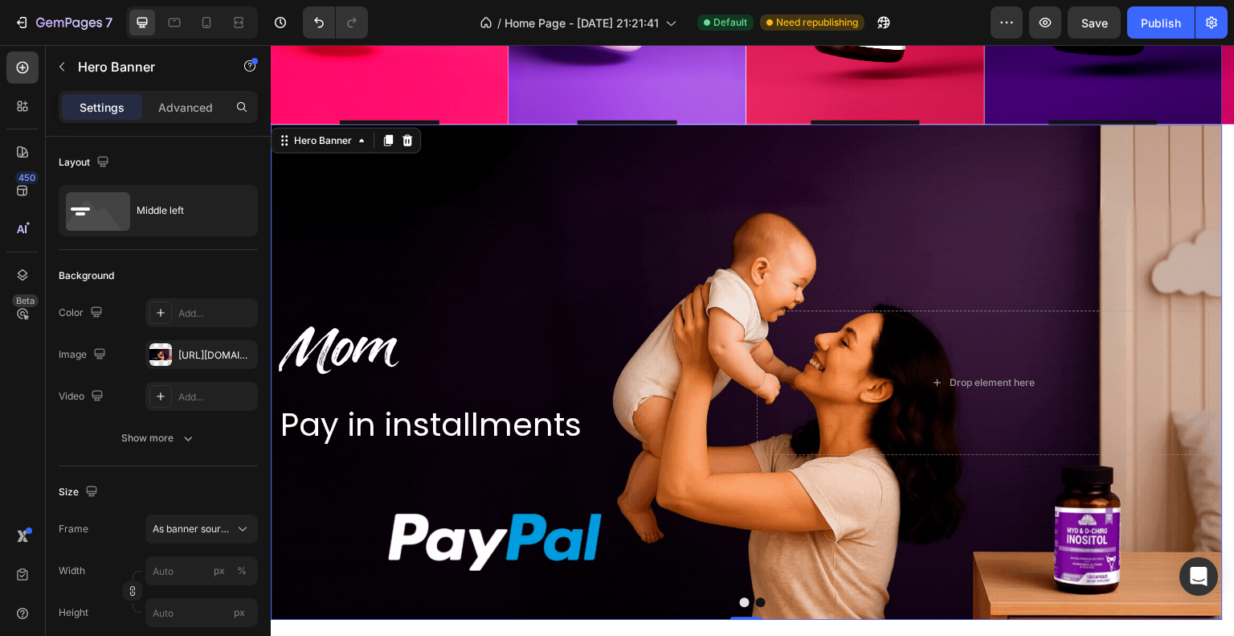
click at [315, 212] on div "Background Image" at bounding box center [747, 372] width 952 height 496
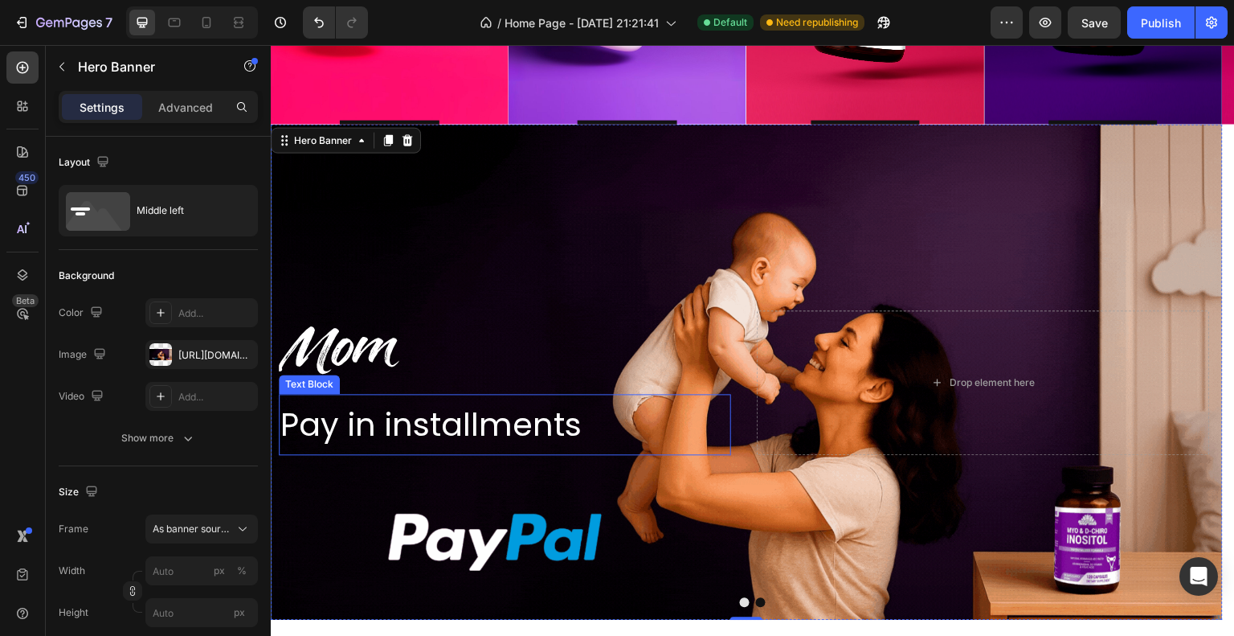
click at [389, 415] on p "Pay in installments" at bounding box center [504, 424] width 449 height 58
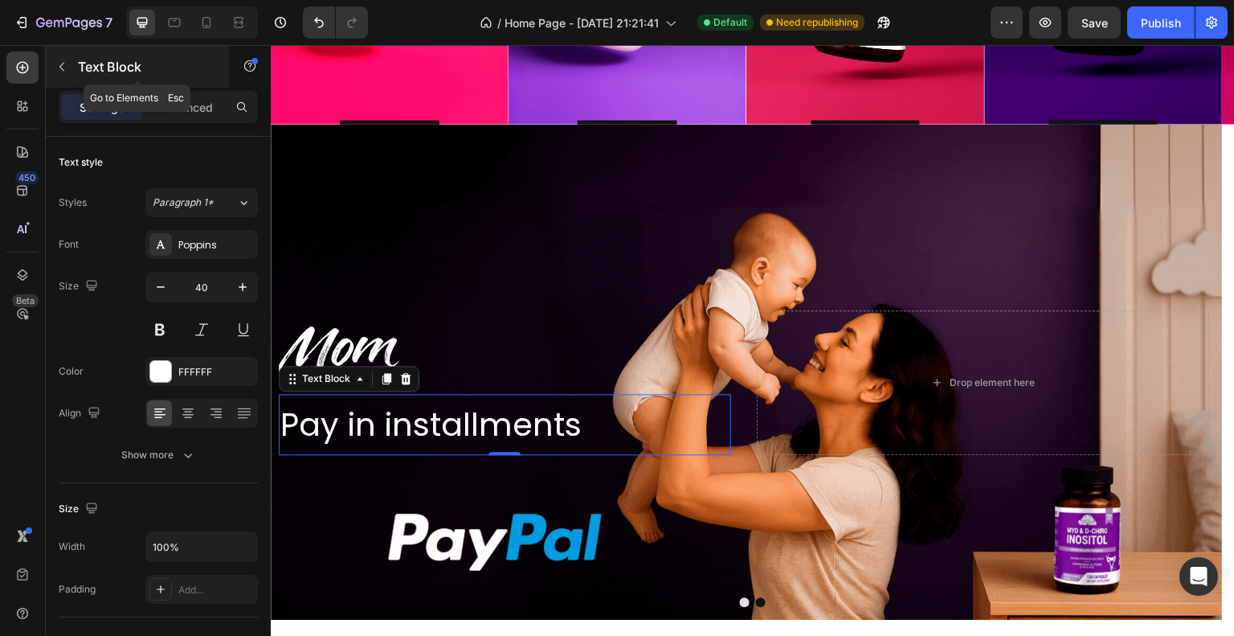
click at [61, 63] on icon "button" at bounding box center [61, 66] width 13 height 13
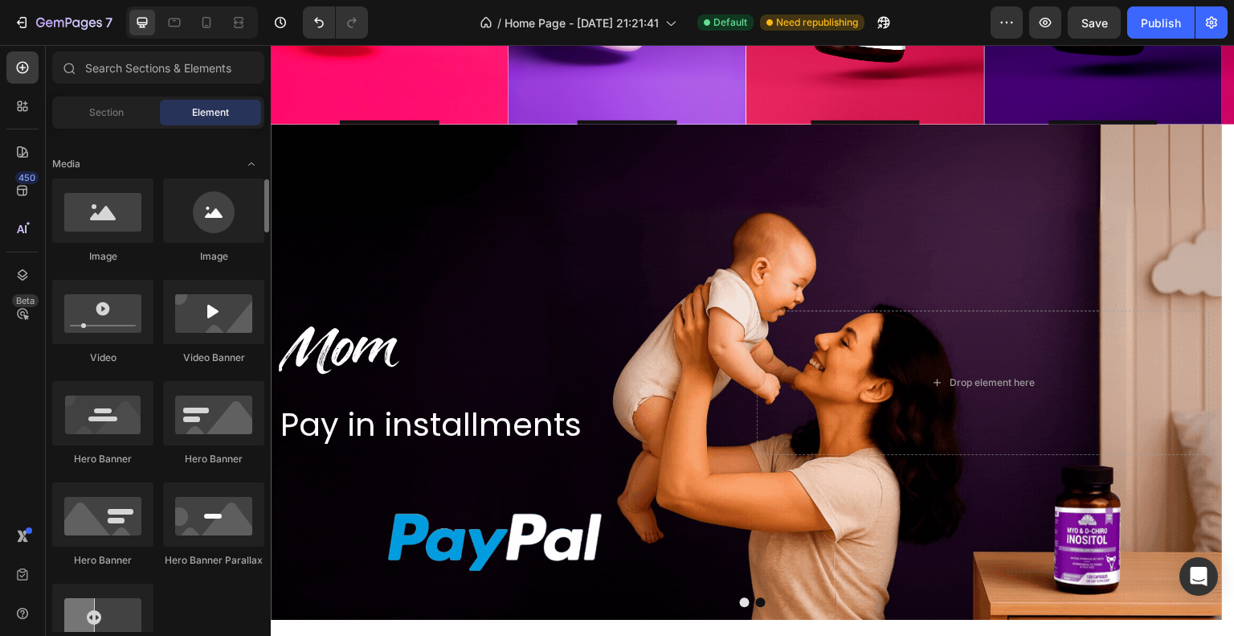
scroll to position [161, 0]
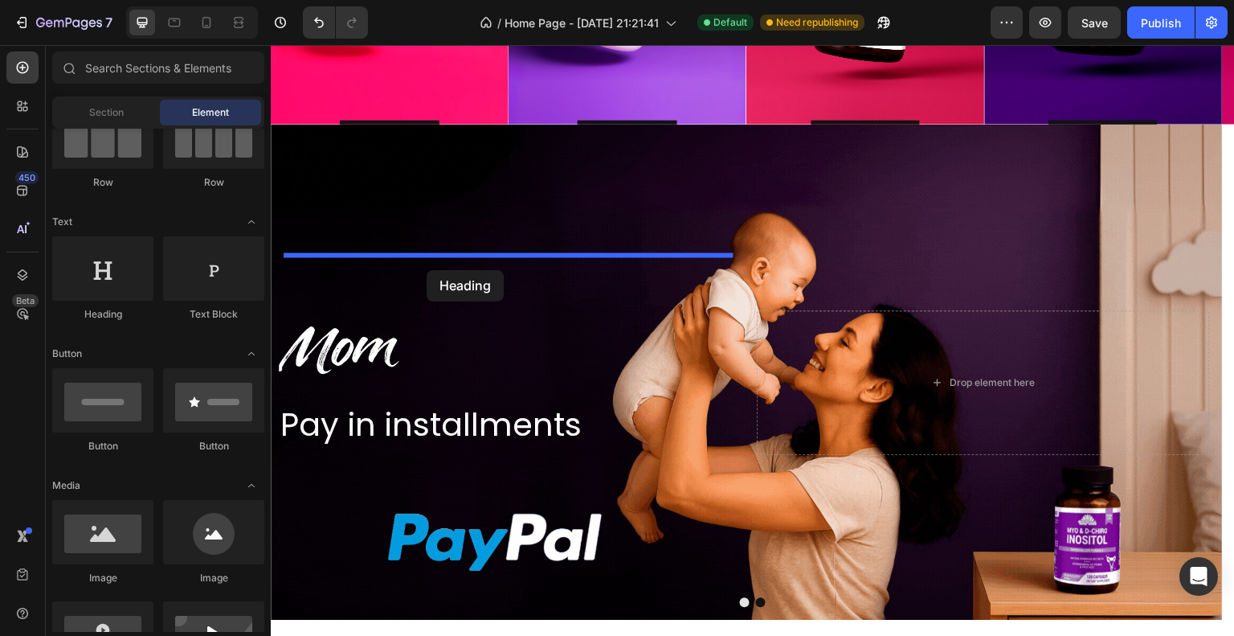
drag, startPoint x: 386, startPoint y: 324, endPoint x: 427, endPoint y: 270, distance: 67.2
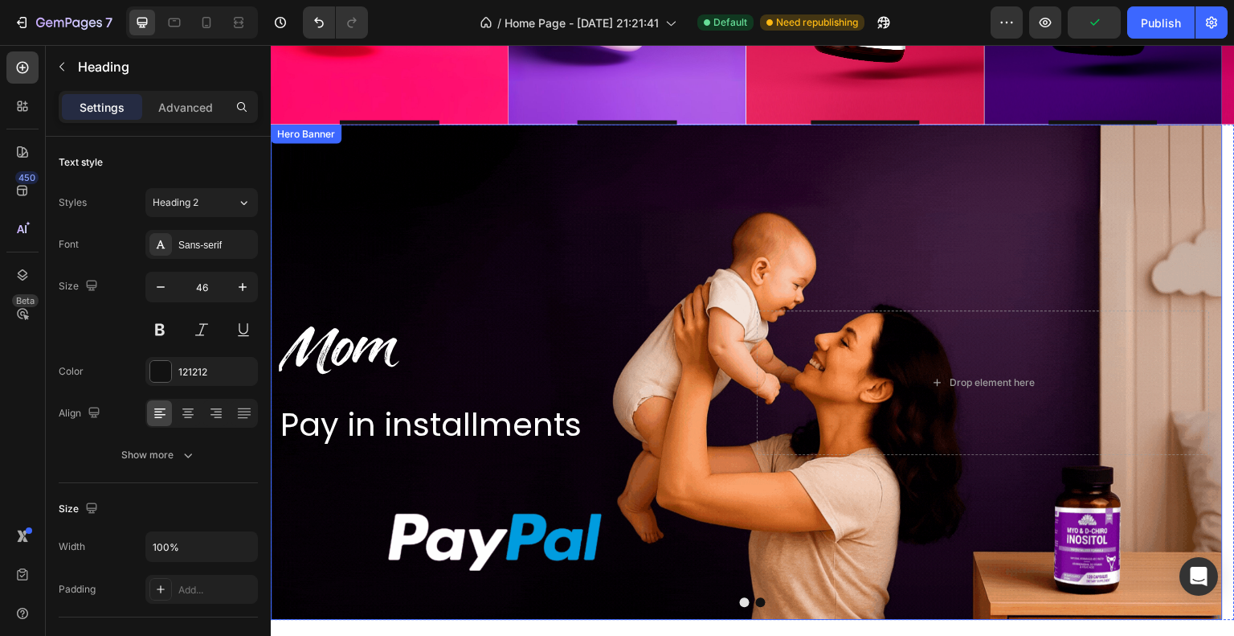
click at [444, 224] on div "Background Image" at bounding box center [747, 372] width 952 height 496
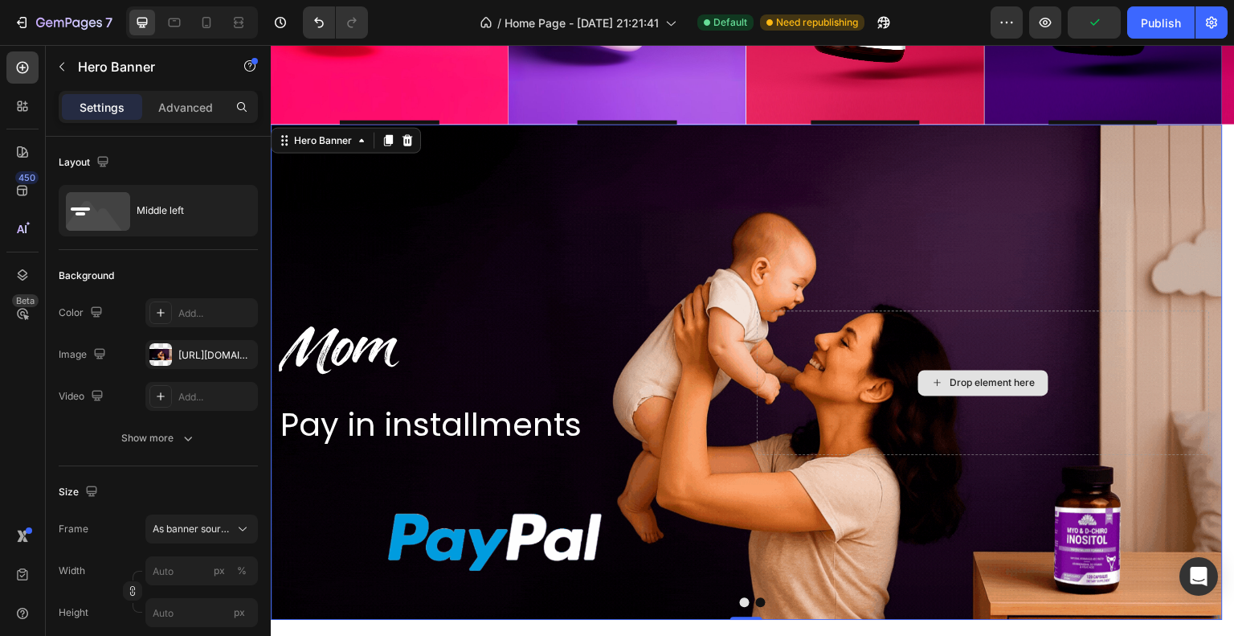
drag, startPoint x: 848, startPoint y: 369, endPoint x: 829, endPoint y: 352, distance: 25.0
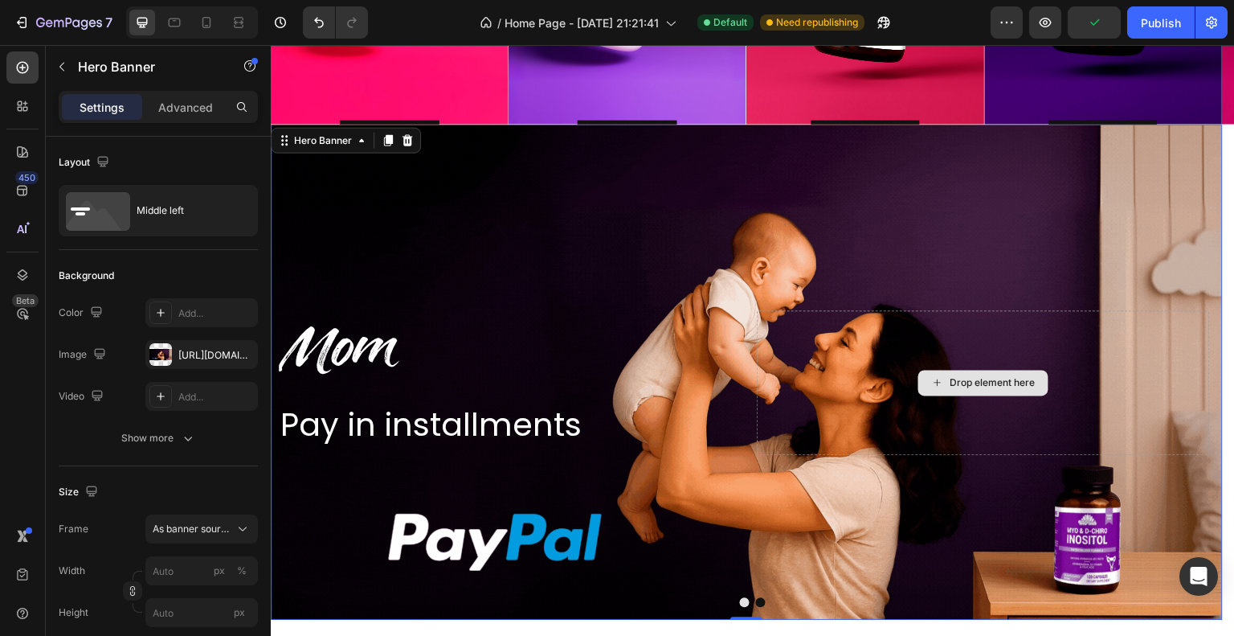
click at [847, 368] on div "Drop element here" at bounding box center [983, 382] width 452 height 145
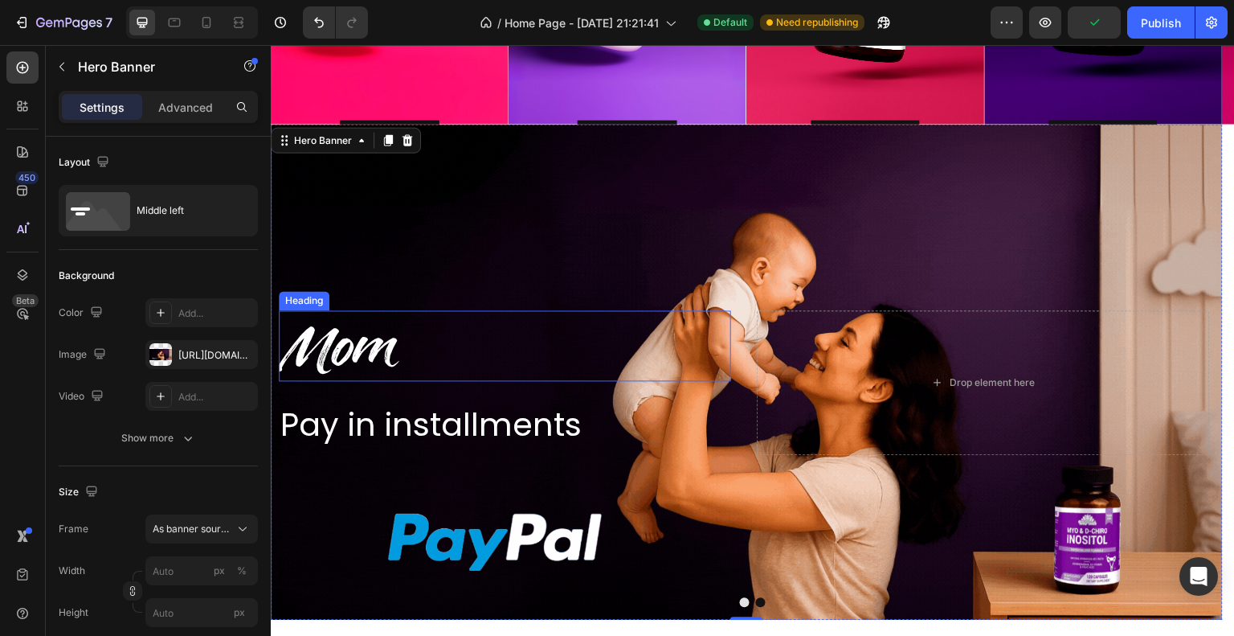
click at [340, 367] on p "Mom" at bounding box center [504, 345] width 449 height 67
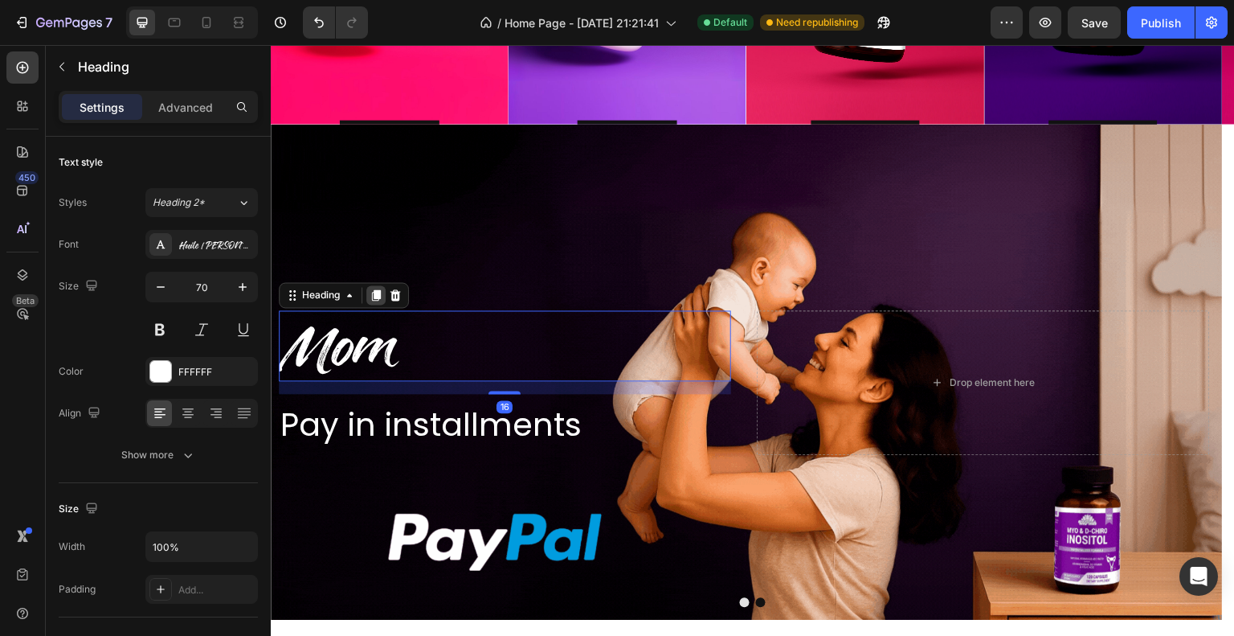
click at [377, 295] on icon at bounding box center [376, 294] width 9 height 11
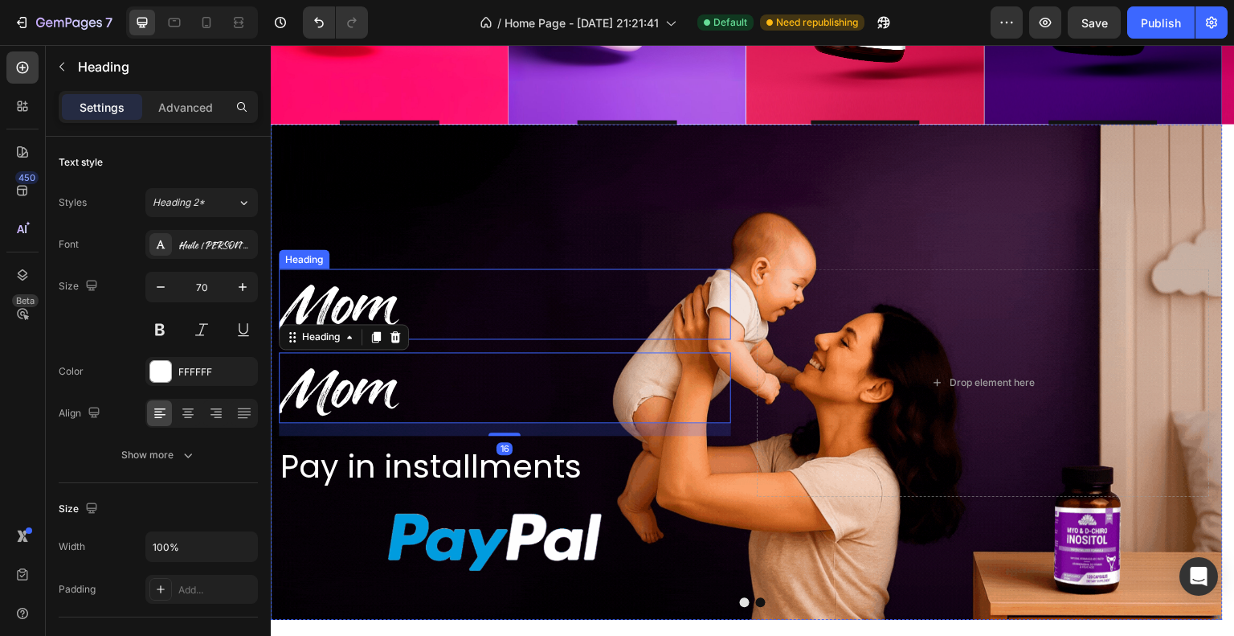
click at [376, 291] on p "Mom" at bounding box center [504, 303] width 449 height 67
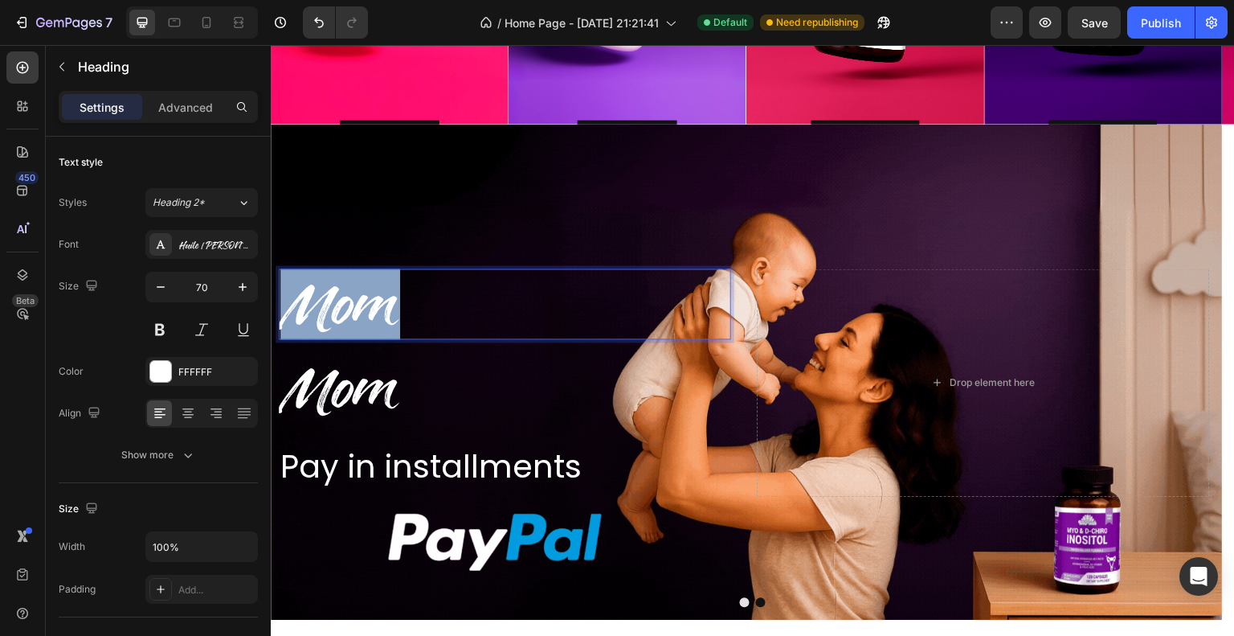
click at [374, 305] on p "Mom" at bounding box center [504, 303] width 449 height 67
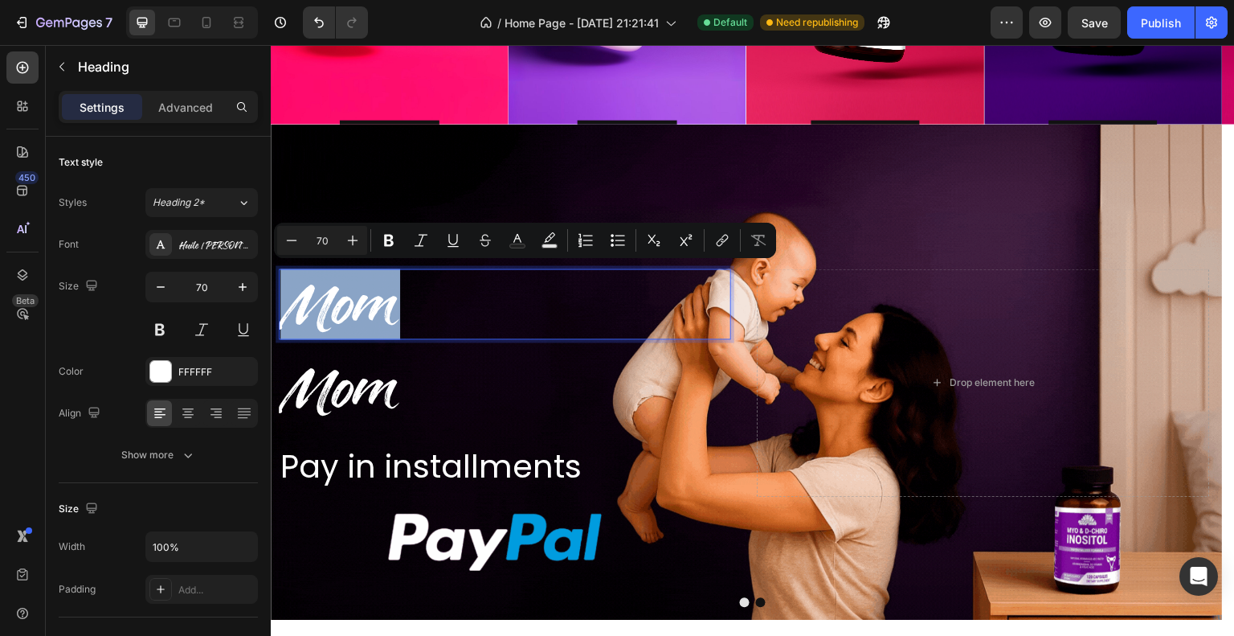
click at [374, 305] on p "Mom" at bounding box center [504, 303] width 449 height 67
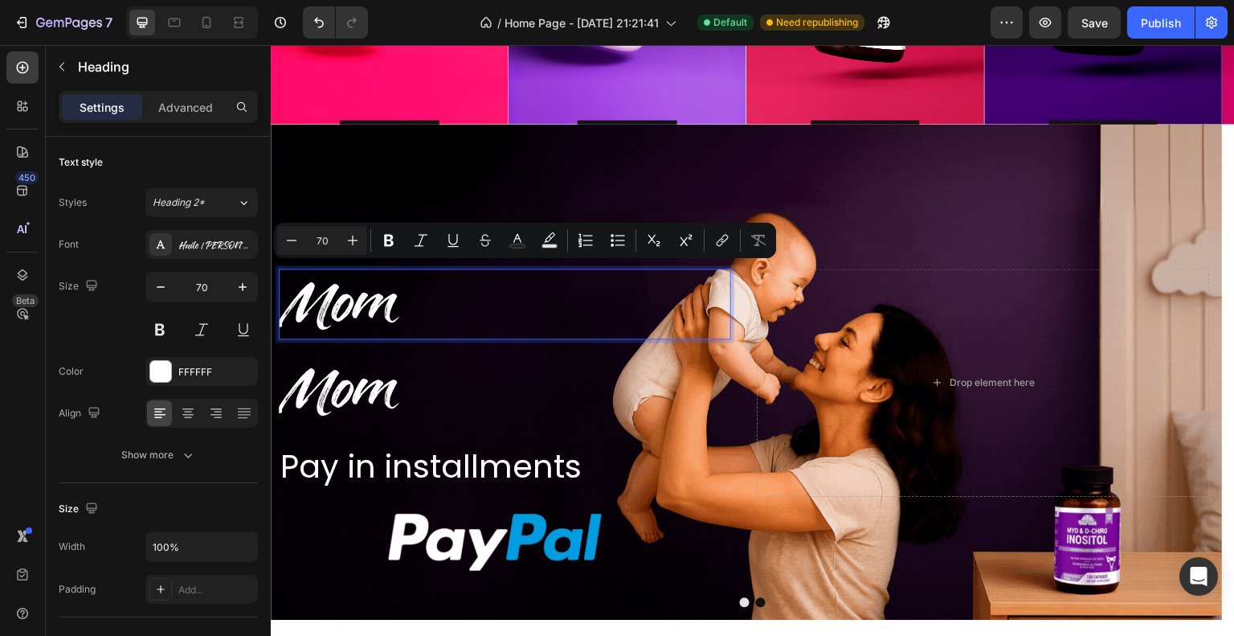
scroll to position [1173, 0]
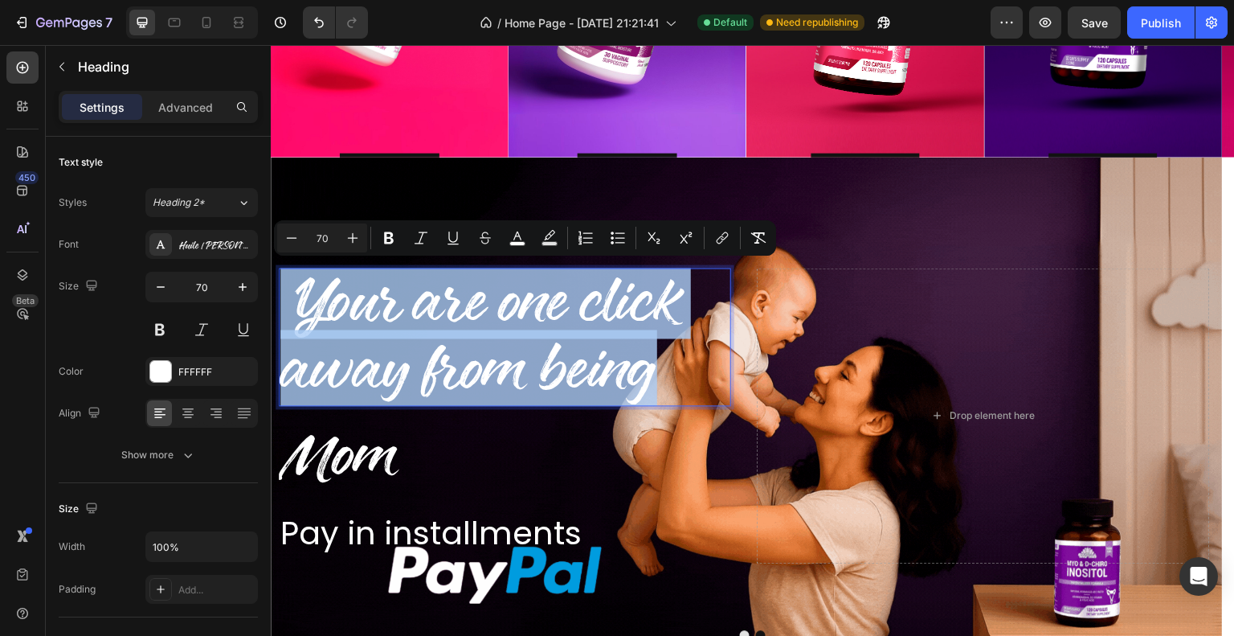
drag, startPoint x: 663, startPoint y: 381, endPoint x: 282, endPoint y: 302, distance: 388.9
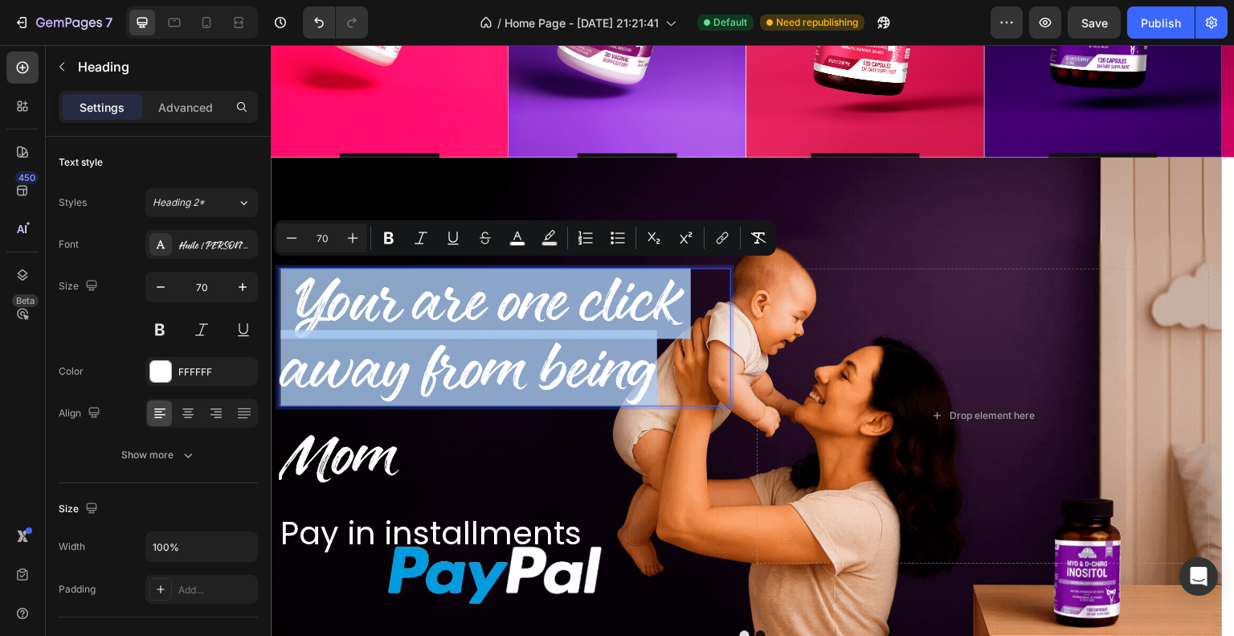
click at [282, 302] on p "Your are one click away from being" at bounding box center [504, 334] width 449 height 135
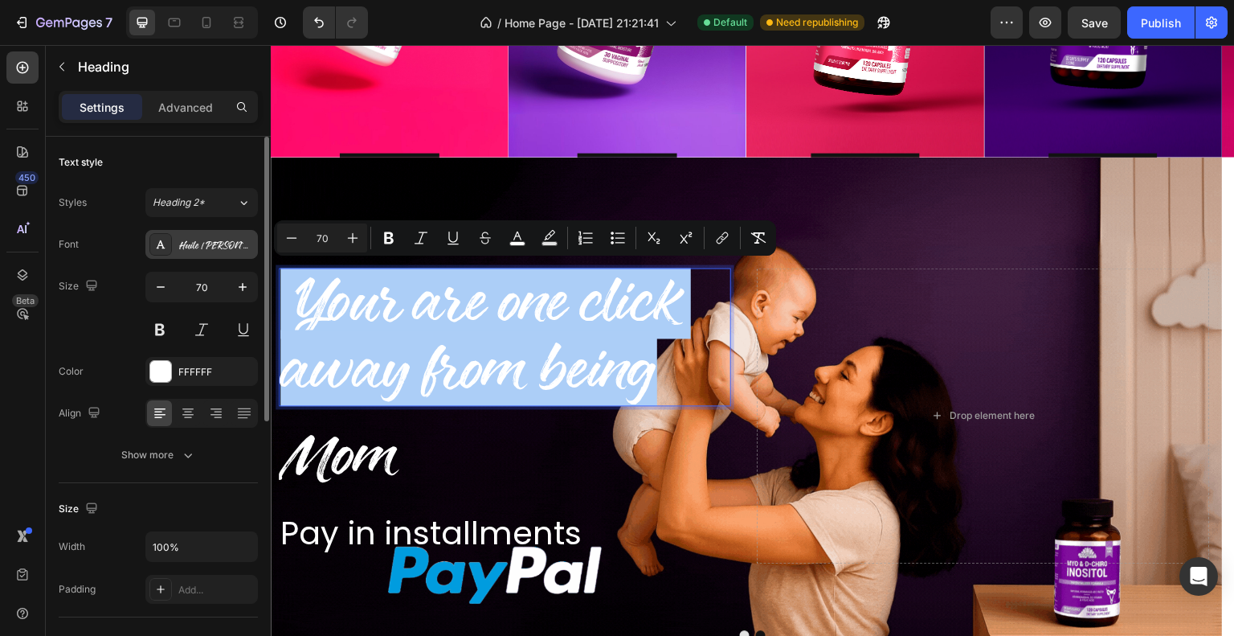
click at [210, 233] on div "Huile [PERSON_NAME]" at bounding box center [201, 244] width 112 height 29
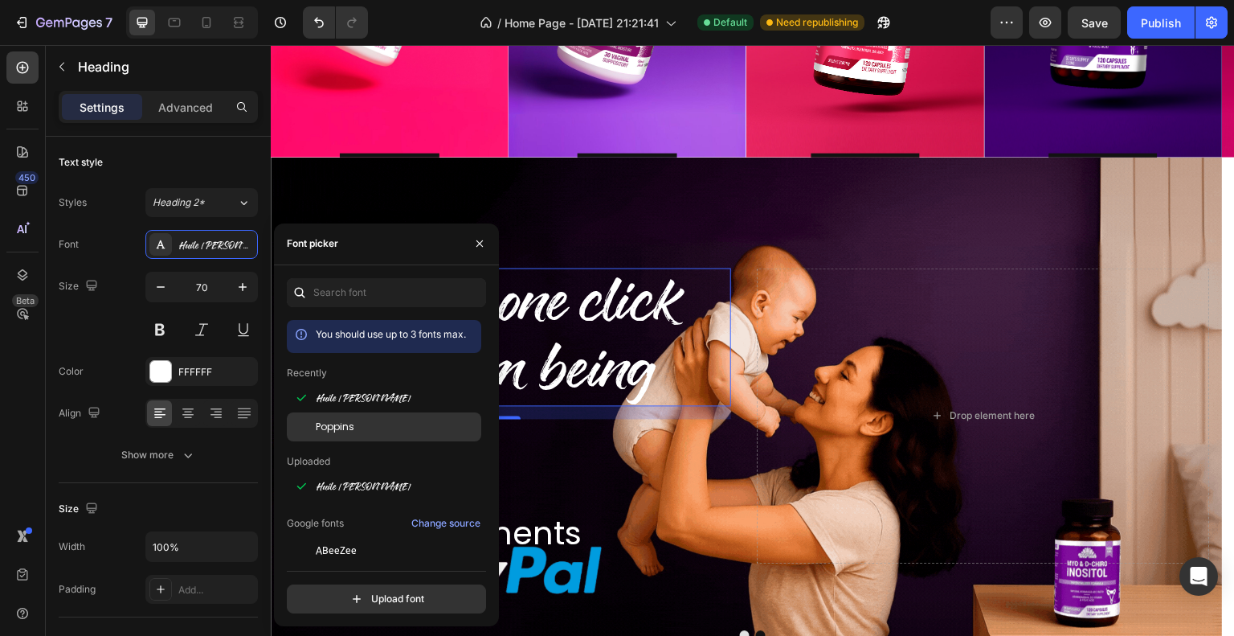
click at [339, 420] on span "Poppins" at bounding box center [335, 426] width 39 height 14
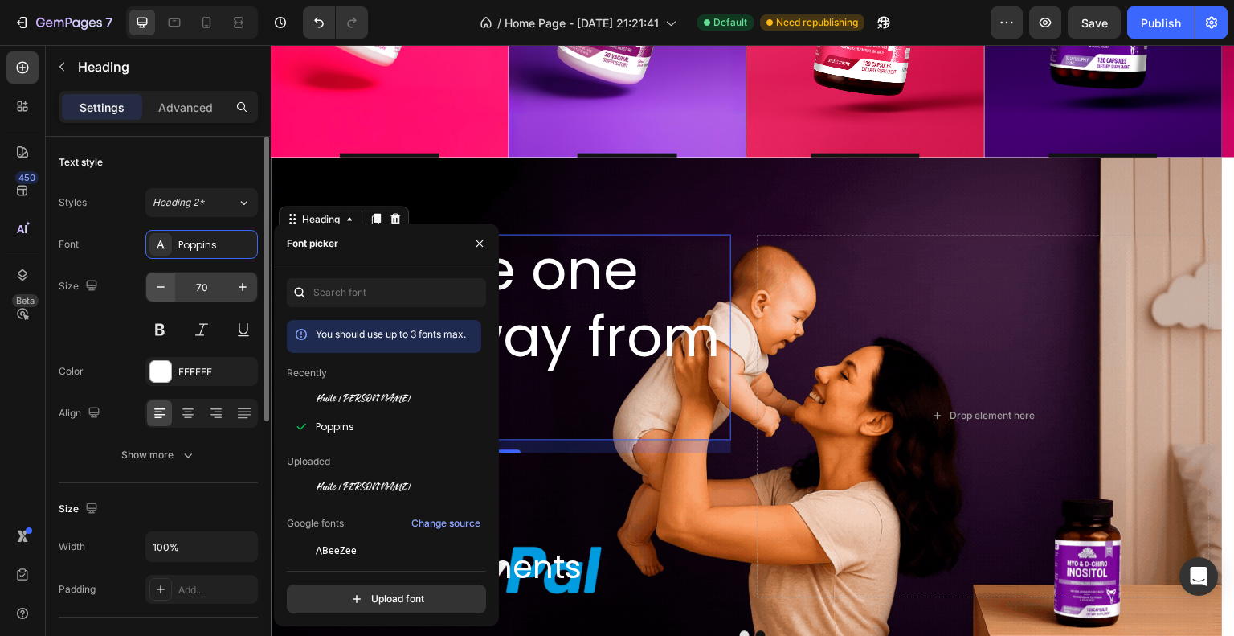
click at [167, 284] on icon "button" at bounding box center [161, 287] width 16 height 16
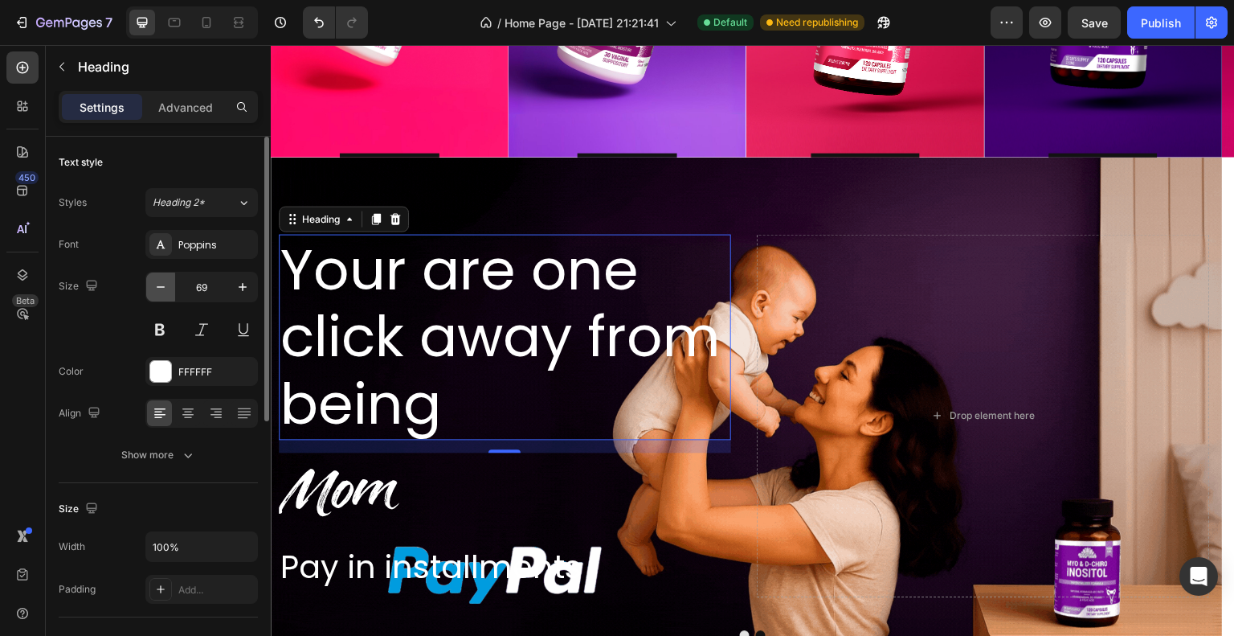
click at [167, 284] on icon "button" at bounding box center [161, 287] width 16 height 16
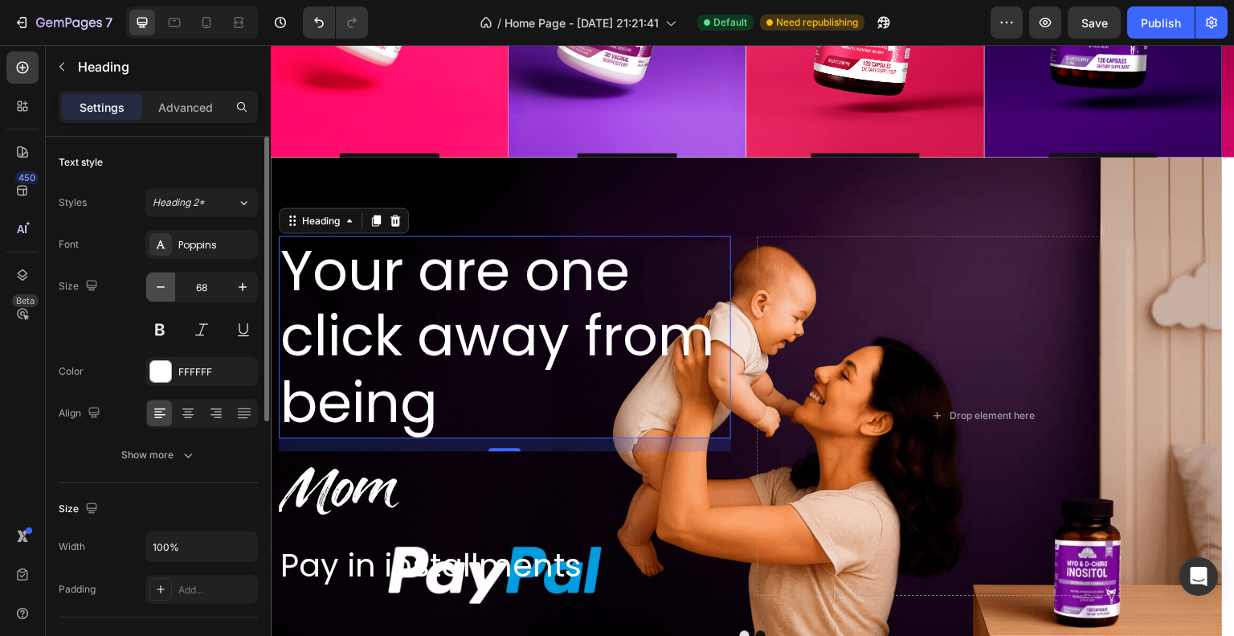
click at [167, 284] on icon "button" at bounding box center [161, 287] width 16 height 16
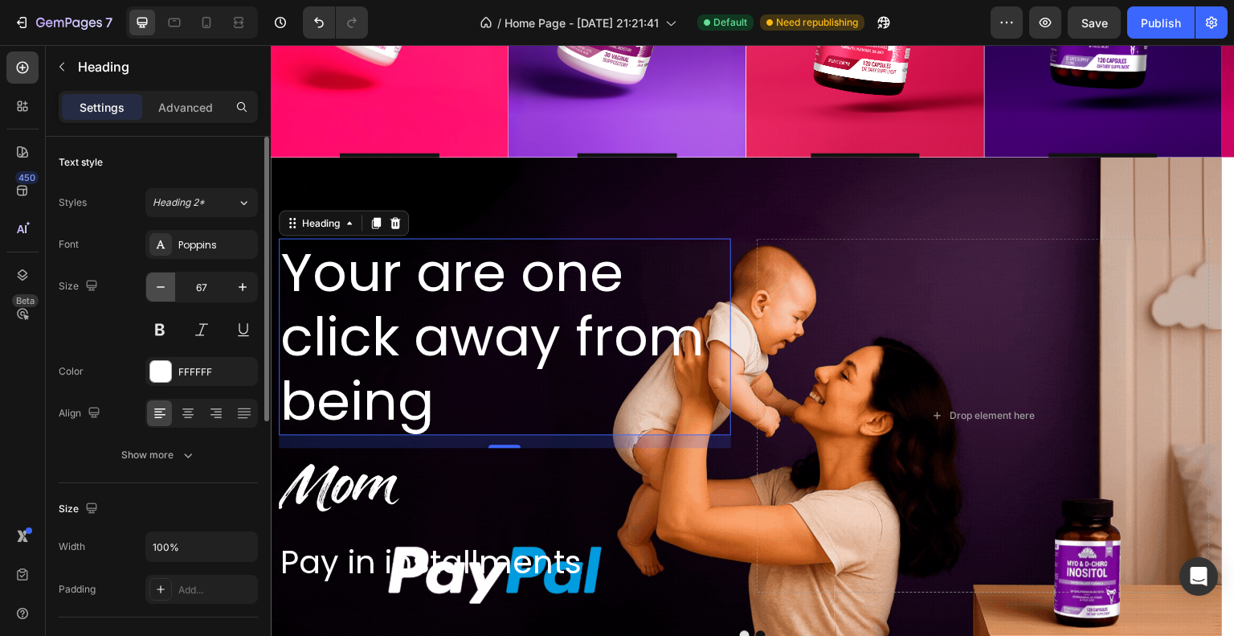
click at [167, 284] on icon "button" at bounding box center [161, 287] width 16 height 16
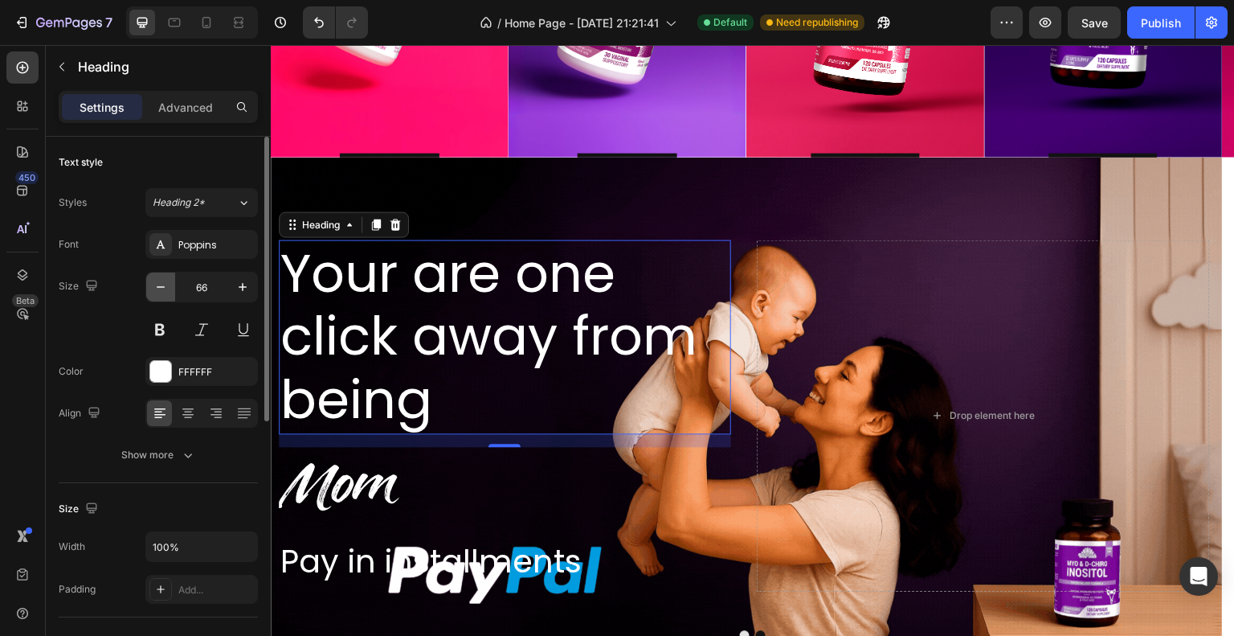
click at [167, 284] on icon "button" at bounding box center [161, 287] width 16 height 16
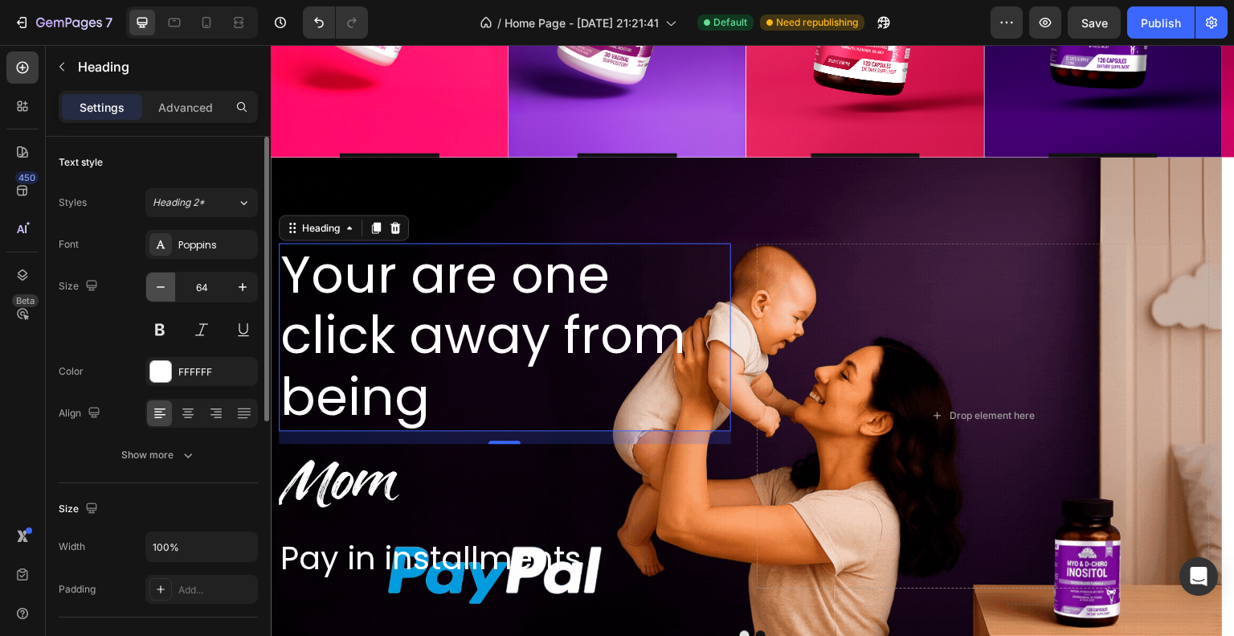
click at [167, 284] on icon "button" at bounding box center [161, 287] width 16 height 16
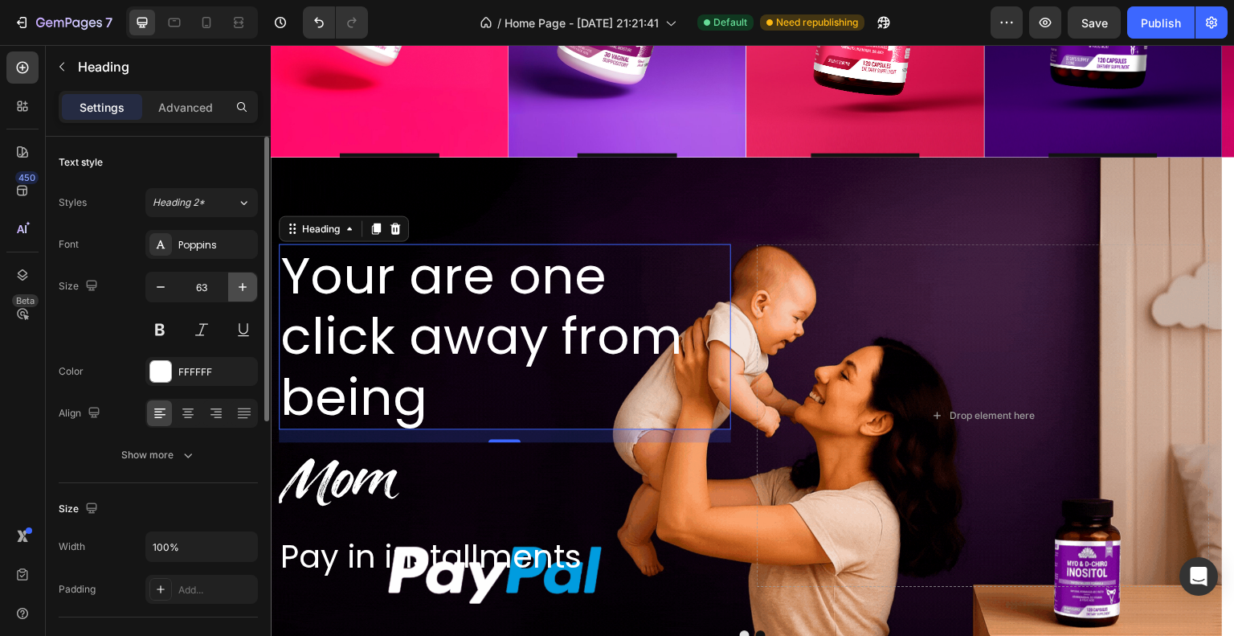
click at [246, 282] on icon "button" at bounding box center [243, 287] width 16 height 16
type input "64"
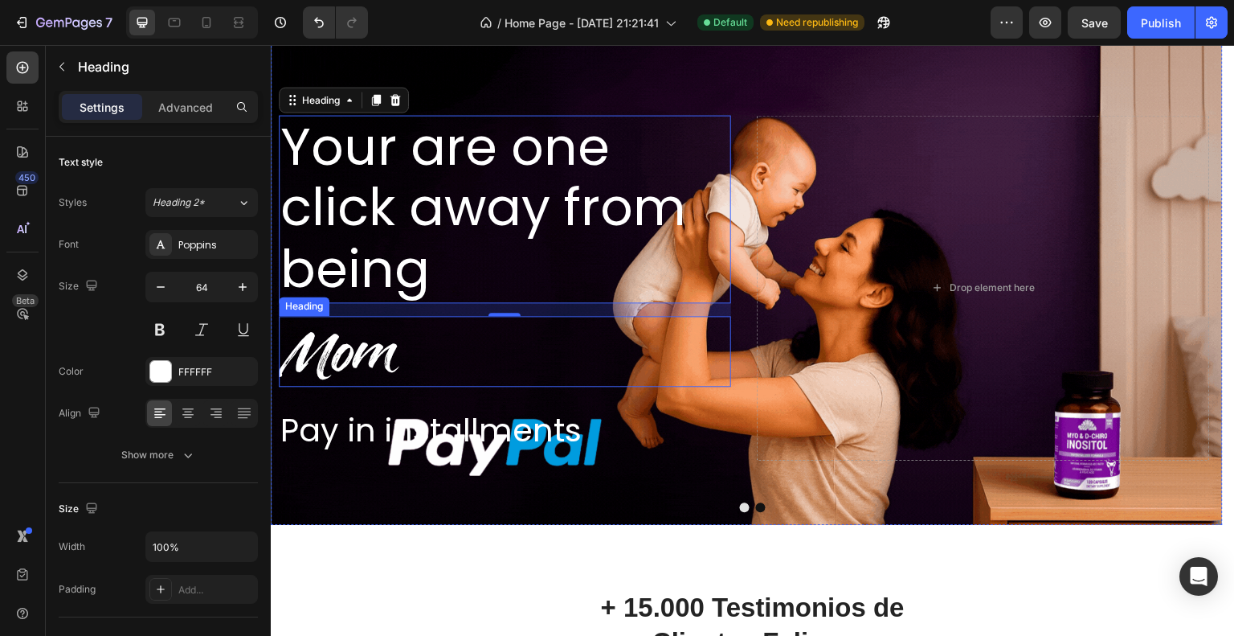
scroll to position [1334, 0]
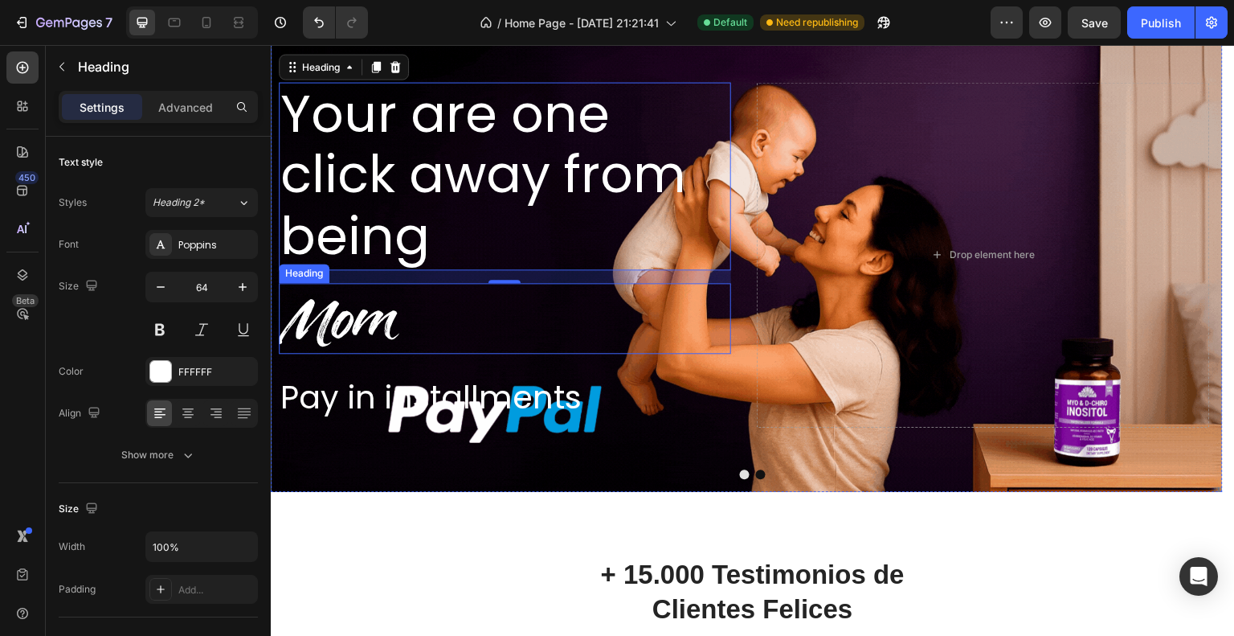
click at [392, 334] on h2 "Mom" at bounding box center [505, 318] width 452 height 71
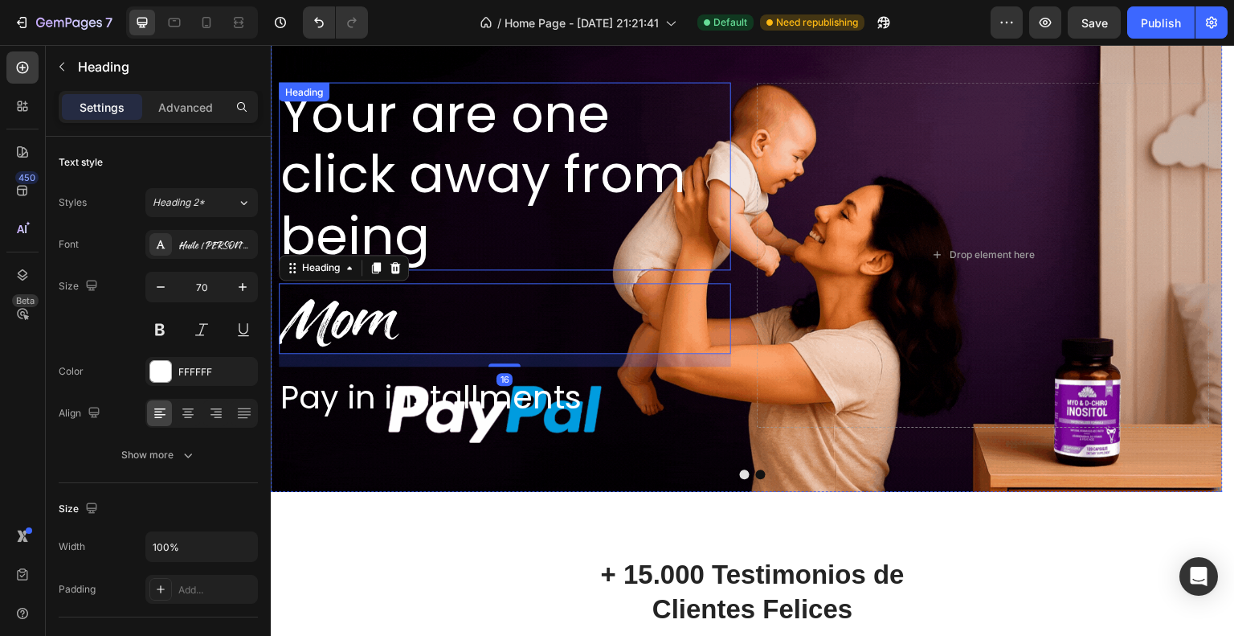
click at [396, 174] on span "Your are one click away from being" at bounding box center [483, 174] width 406 height 195
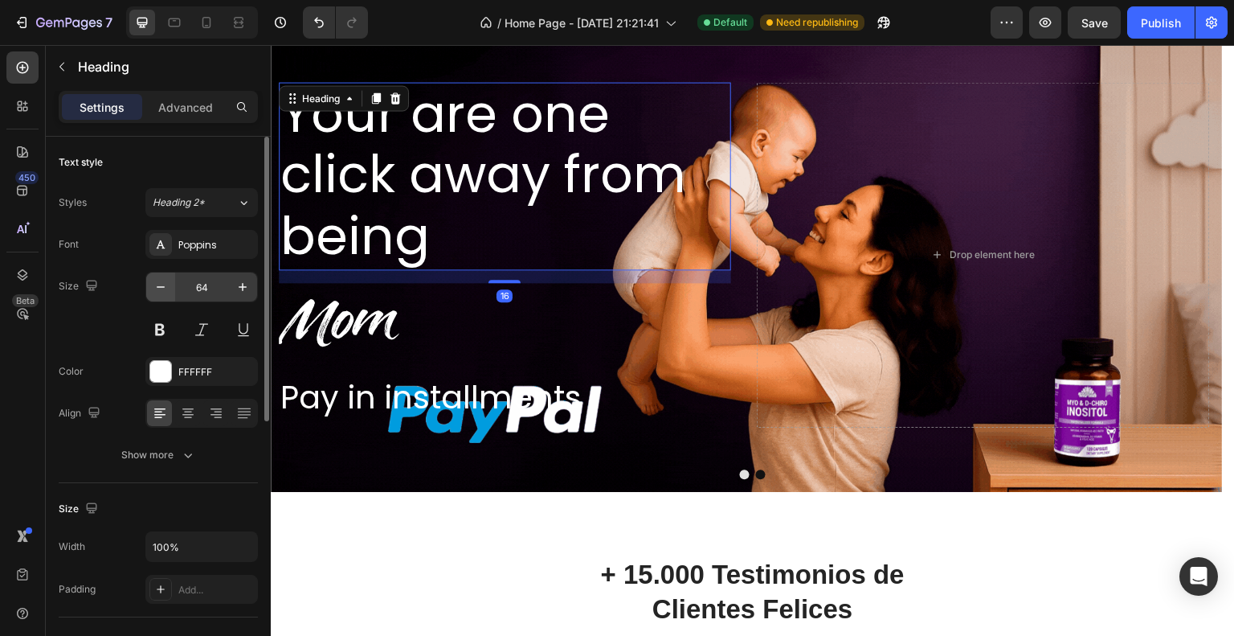
click at [159, 298] on button "button" at bounding box center [160, 286] width 29 height 29
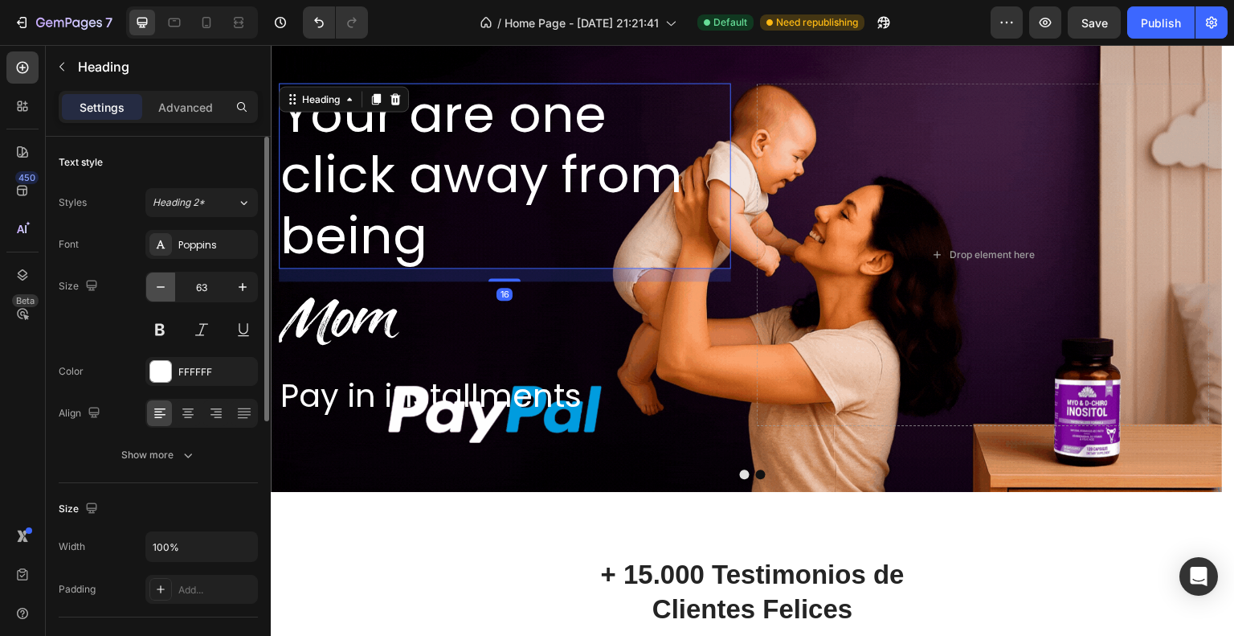
scroll to position [0, 0]
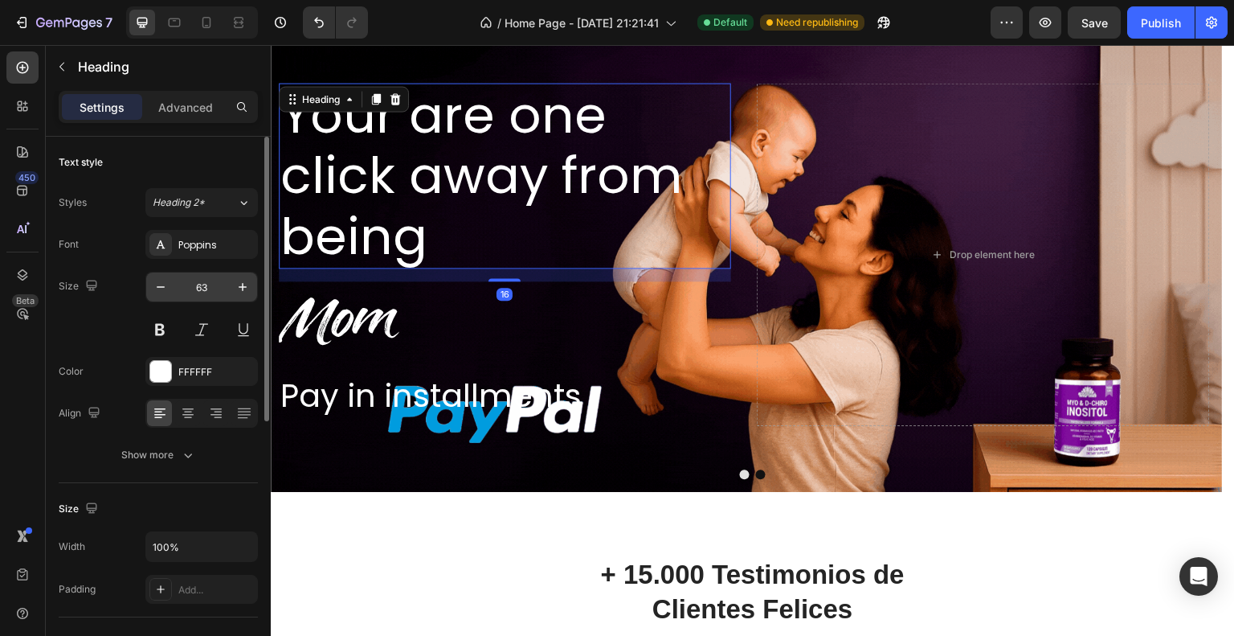
click at [201, 284] on input "63" at bounding box center [201, 286] width 53 height 29
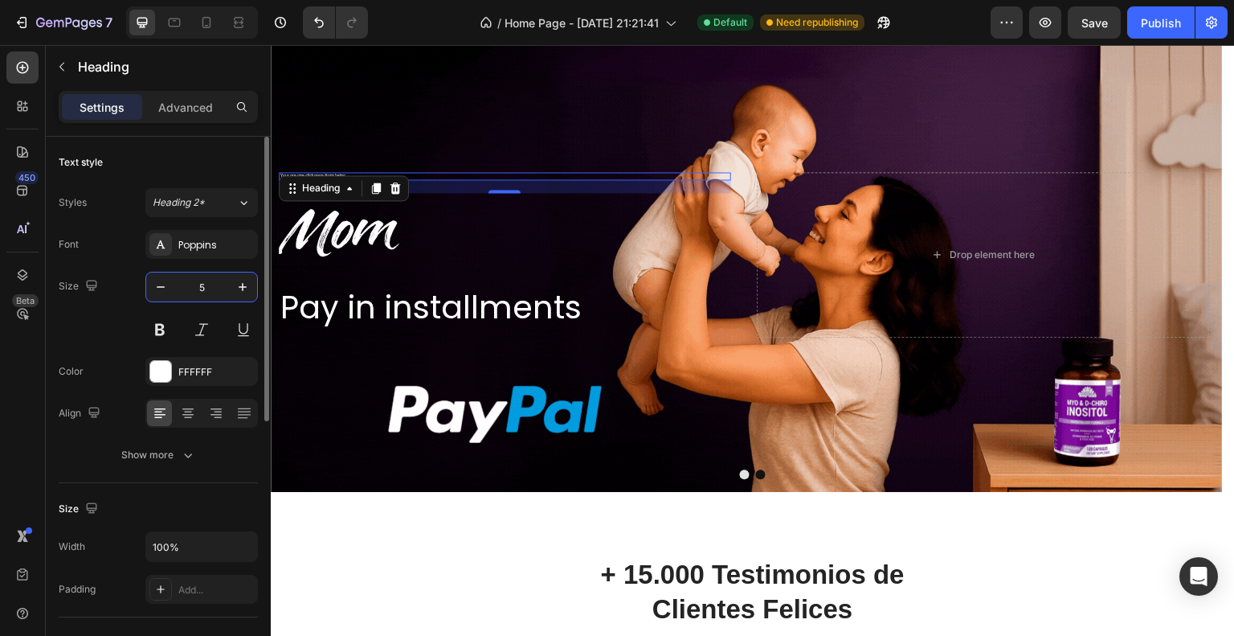
type input "55"
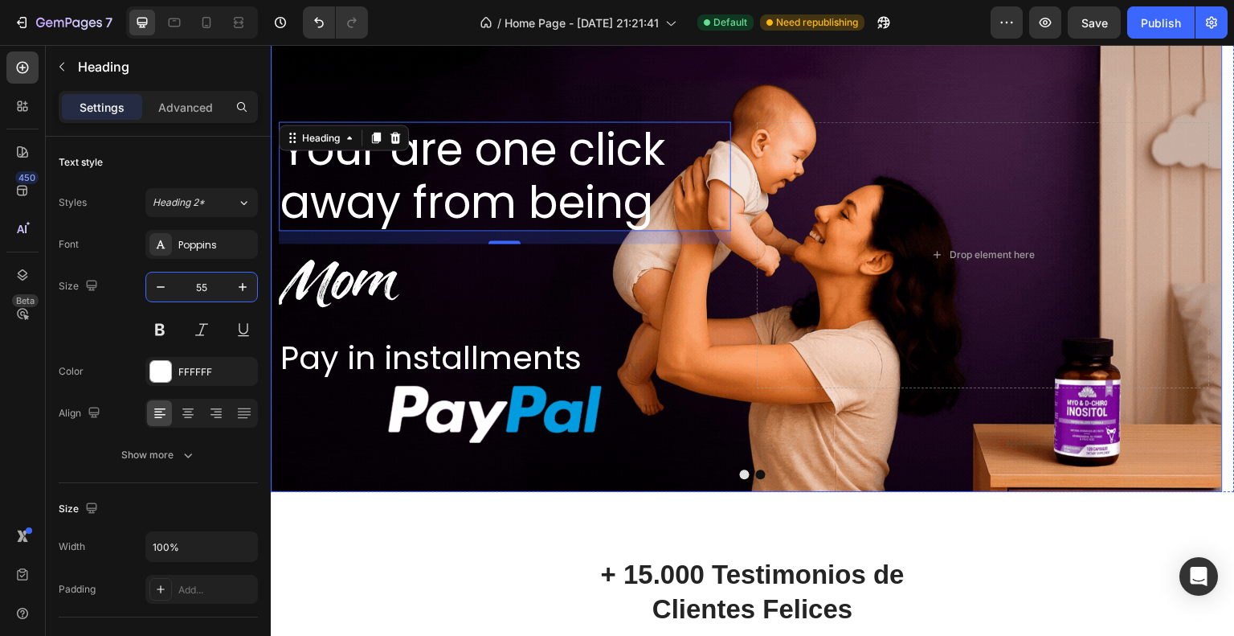
click at [349, 297] on h2 "Mom" at bounding box center [505, 278] width 452 height 71
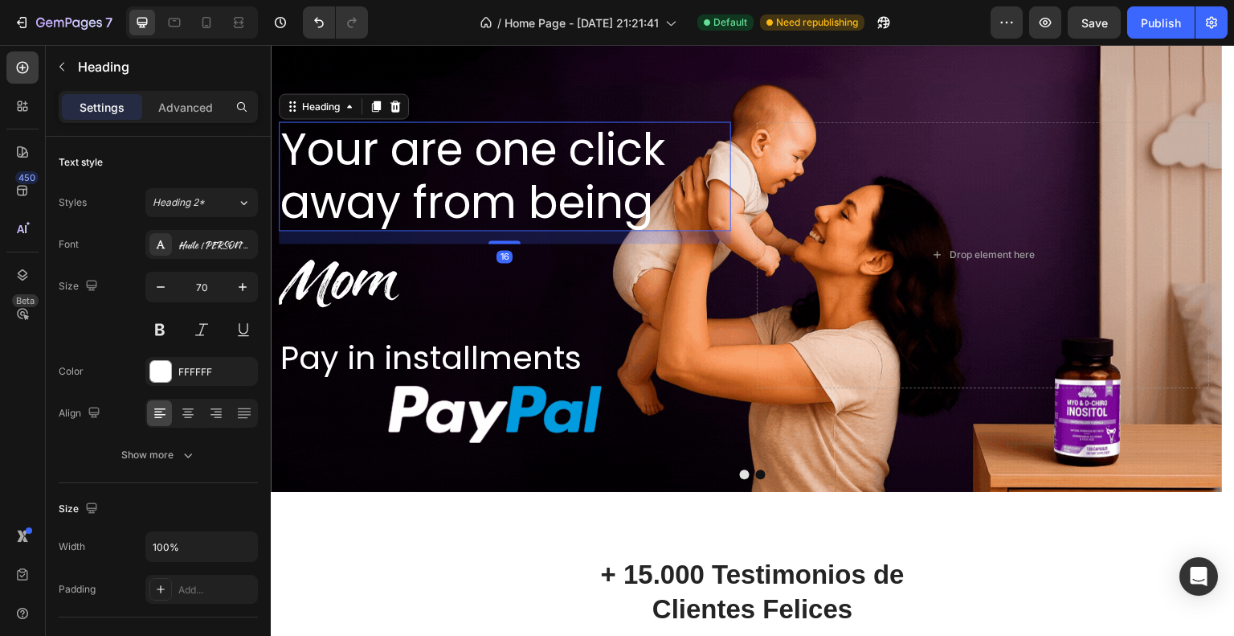
click at [459, 174] on span "Your are one click away from being" at bounding box center [472, 175] width 385 height 115
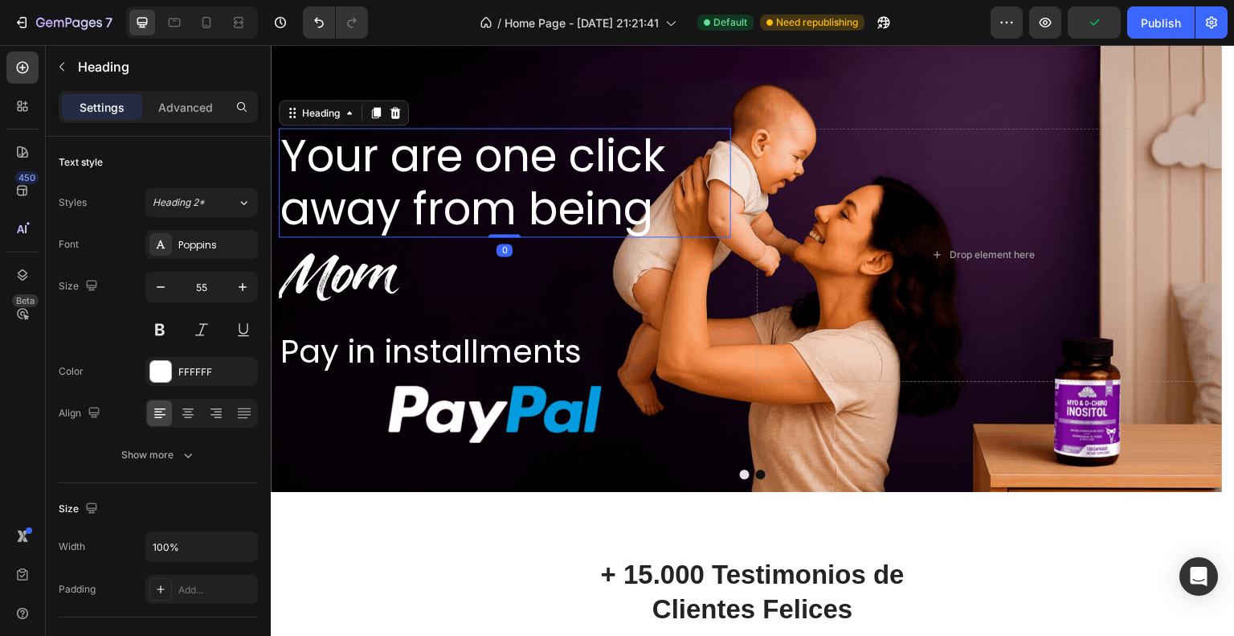
drag, startPoint x: 496, startPoint y: 241, endPoint x: 487, endPoint y: 209, distance: 33.3
click at [488, 209] on div "⁠⁠⁠⁠⁠⁠⁠ Your are one click away from being Heading 0" at bounding box center [505, 182] width 452 height 109
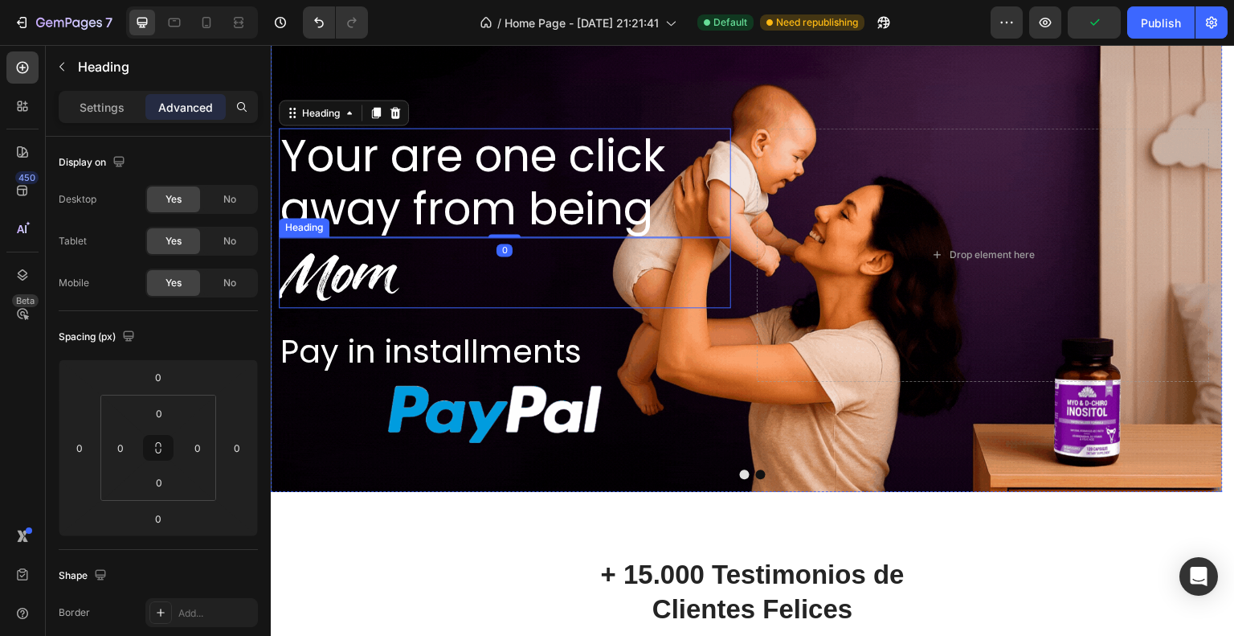
click at [392, 276] on h2 "Mom" at bounding box center [505, 272] width 452 height 71
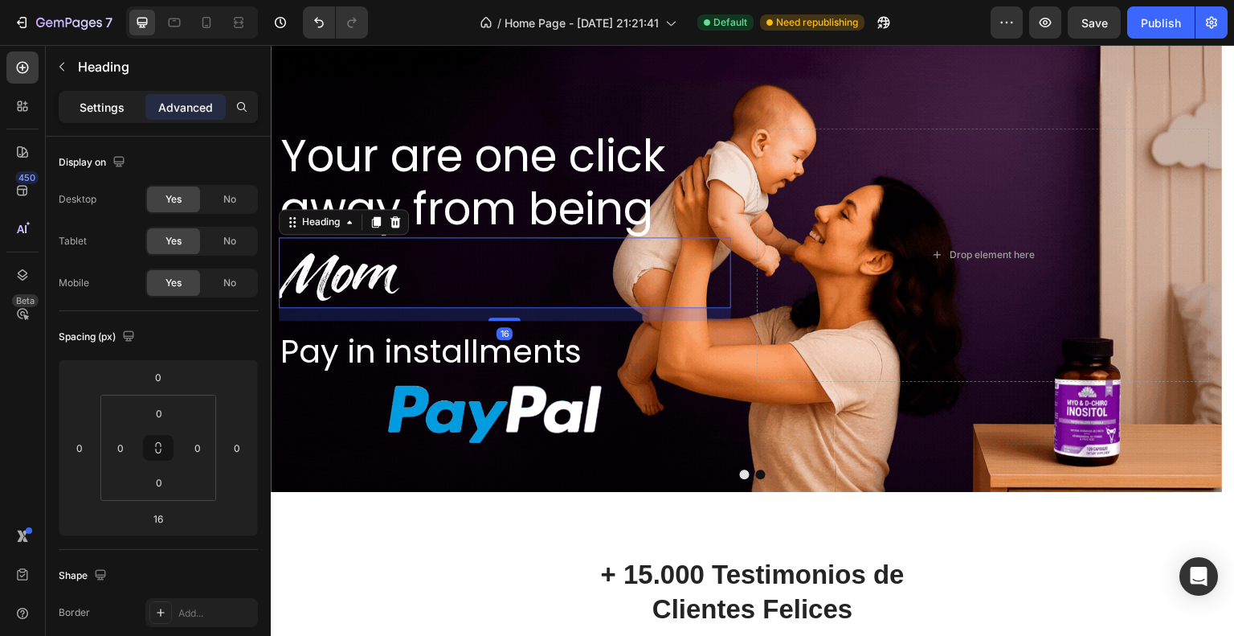
click at [92, 101] on p "Settings" at bounding box center [102, 107] width 45 height 17
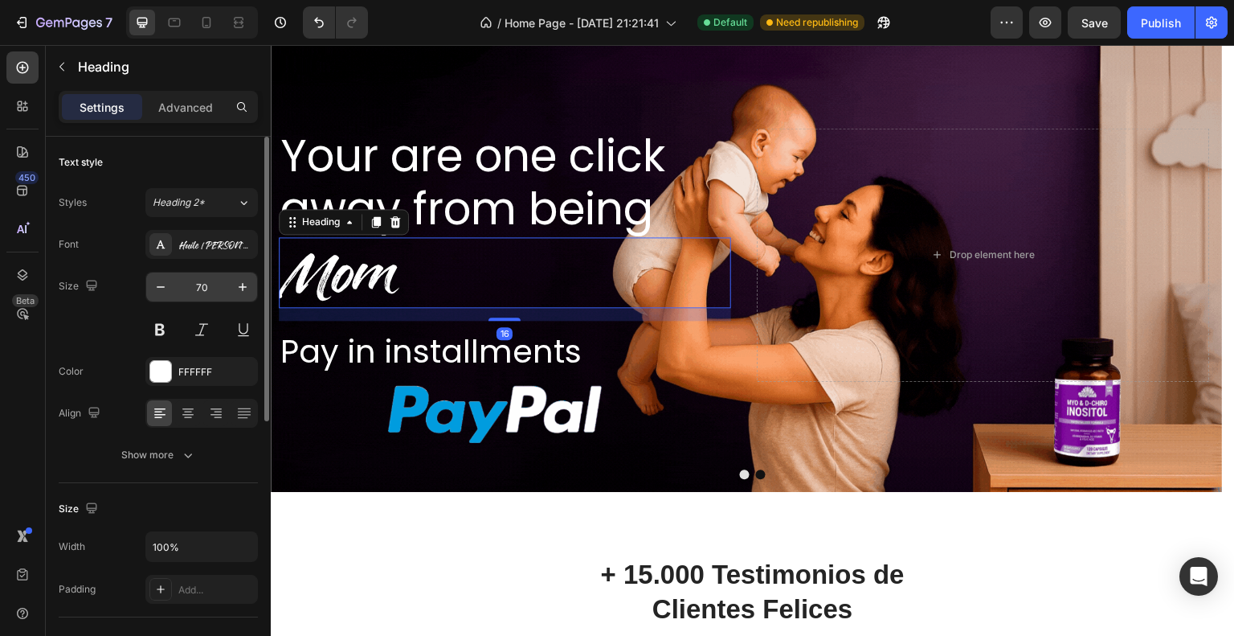
click at [209, 281] on input "70" at bounding box center [201, 286] width 53 height 29
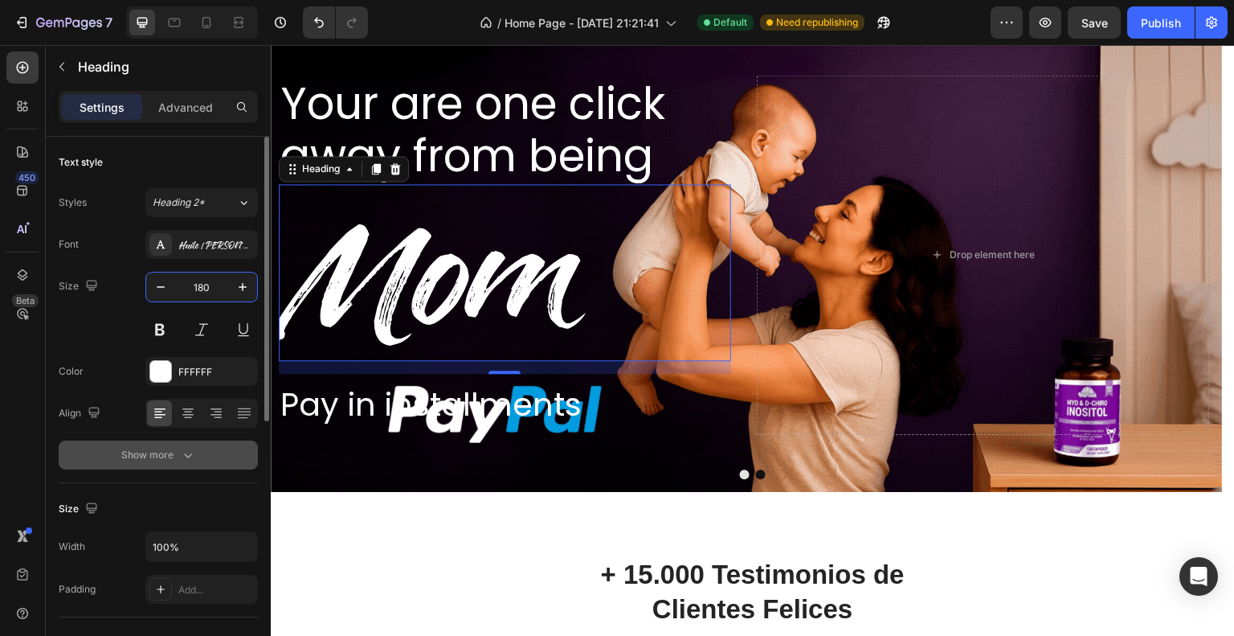
type input "180"
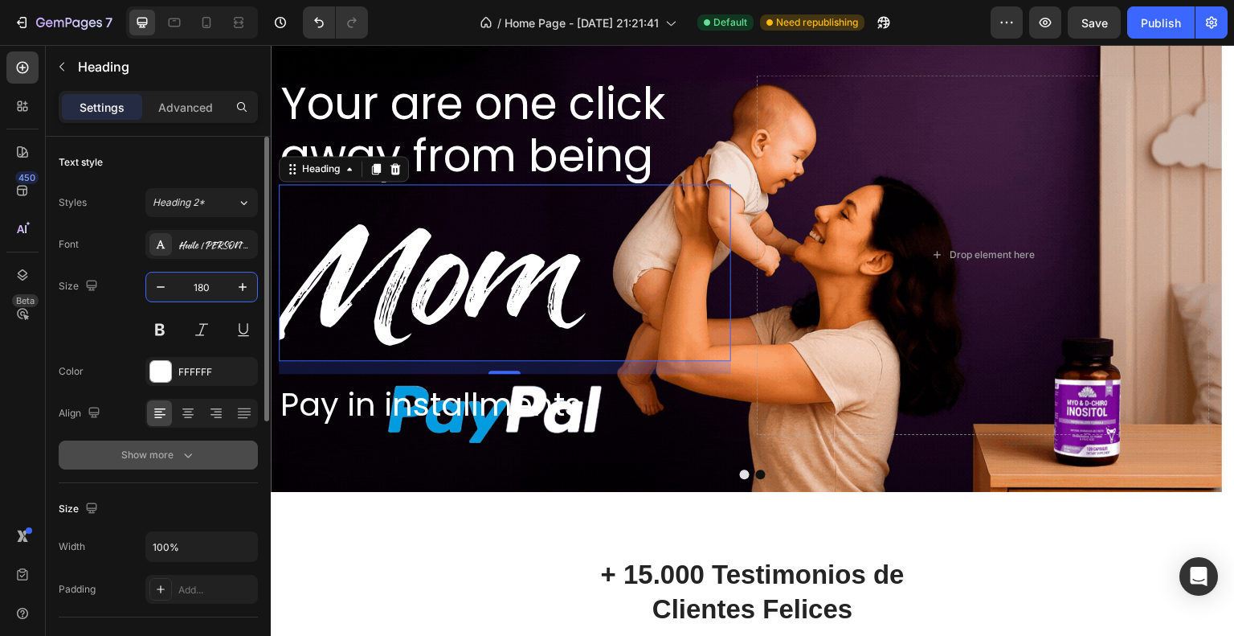
click at [127, 454] on div "Show more" at bounding box center [158, 455] width 75 height 16
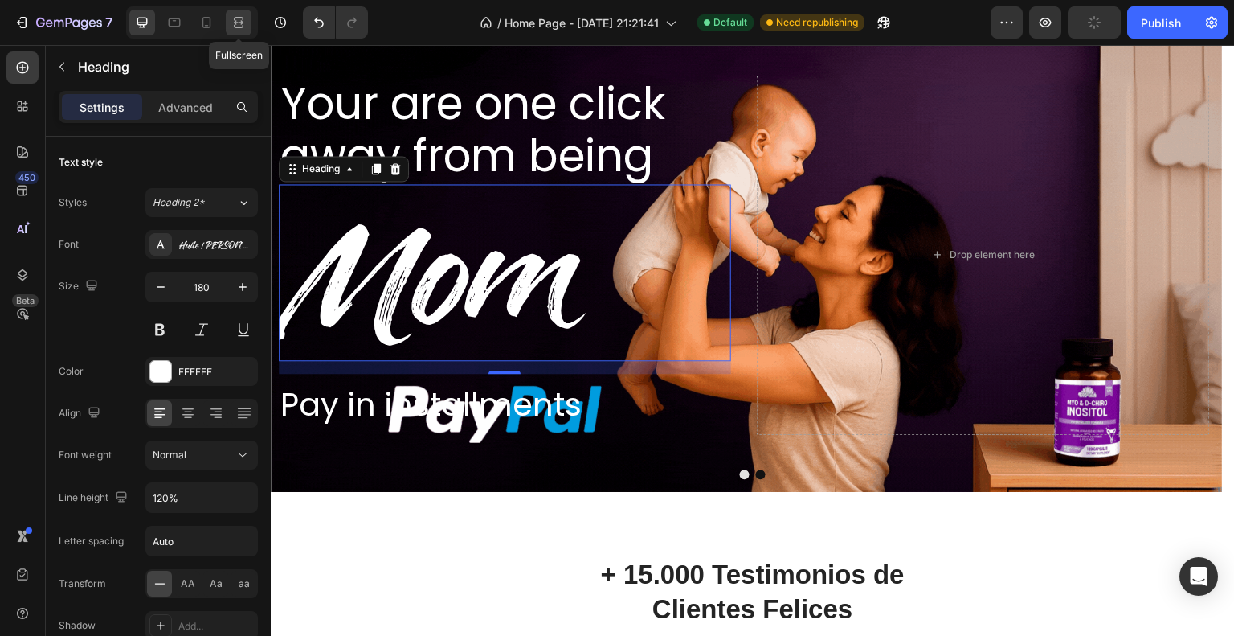
click at [231, 22] on icon at bounding box center [239, 22] width 16 height 16
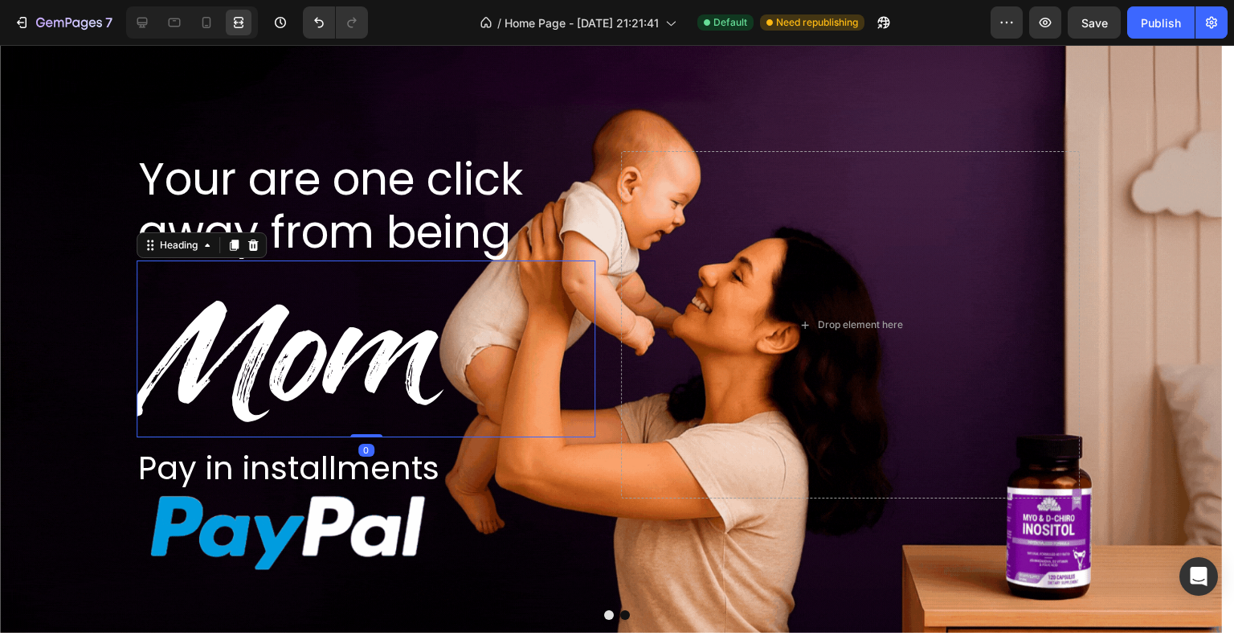
drag, startPoint x: 374, startPoint y: 439, endPoint x: 379, endPoint y: 414, distance: 26.2
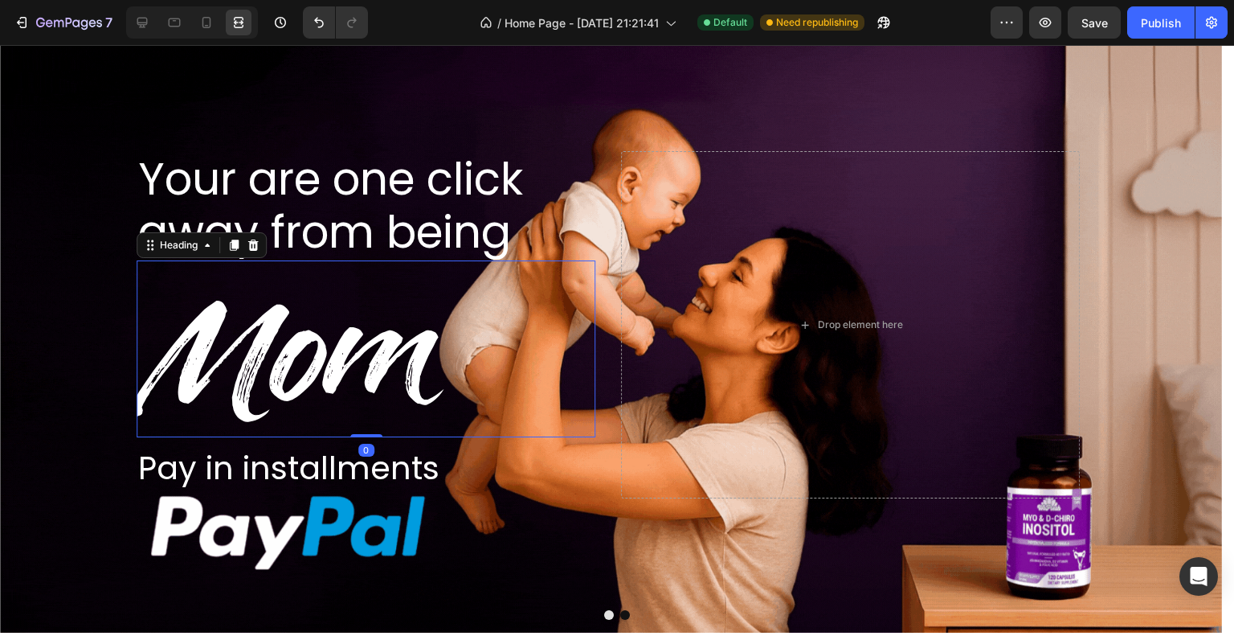
click at [379, 414] on div "Mom Heading 0" at bounding box center [366, 348] width 459 height 177
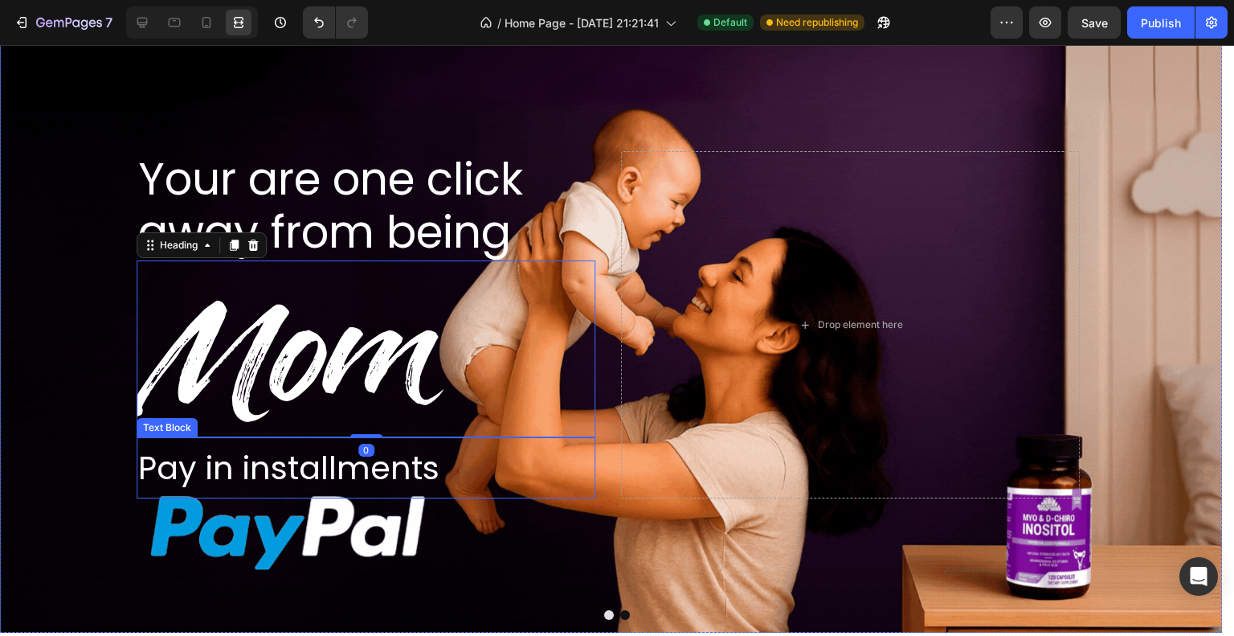
click at [212, 475] on p "Pay in installments" at bounding box center [366, 468] width 456 height 58
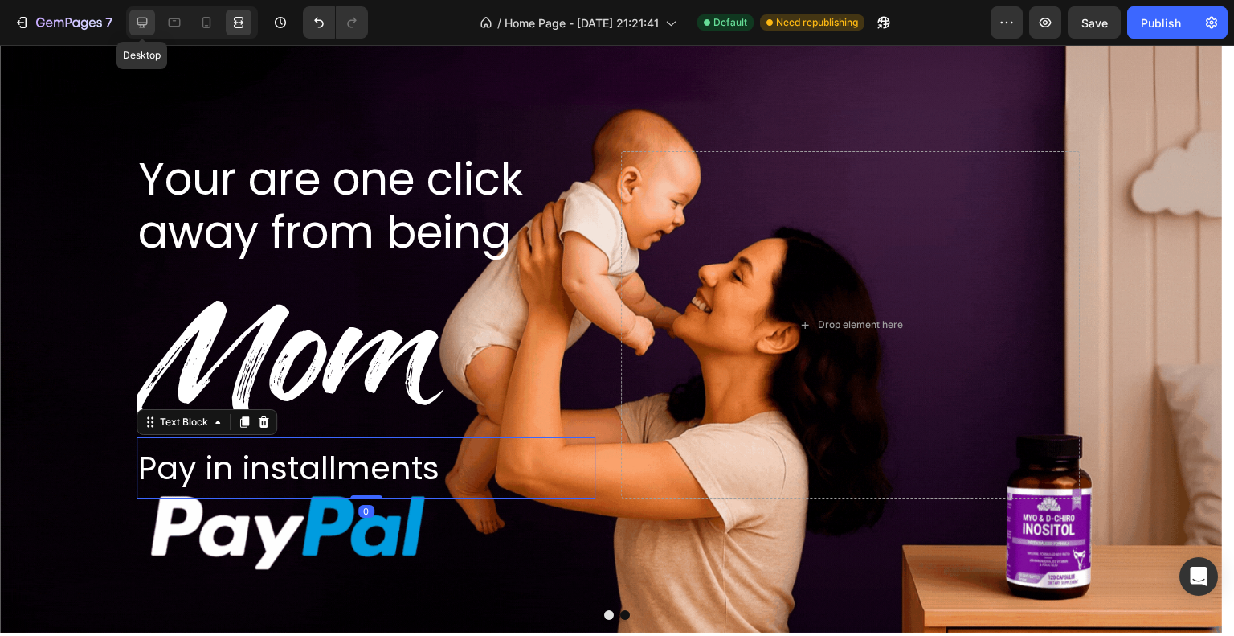
click at [142, 20] on icon at bounding box center [142, 22] width 16 height 16
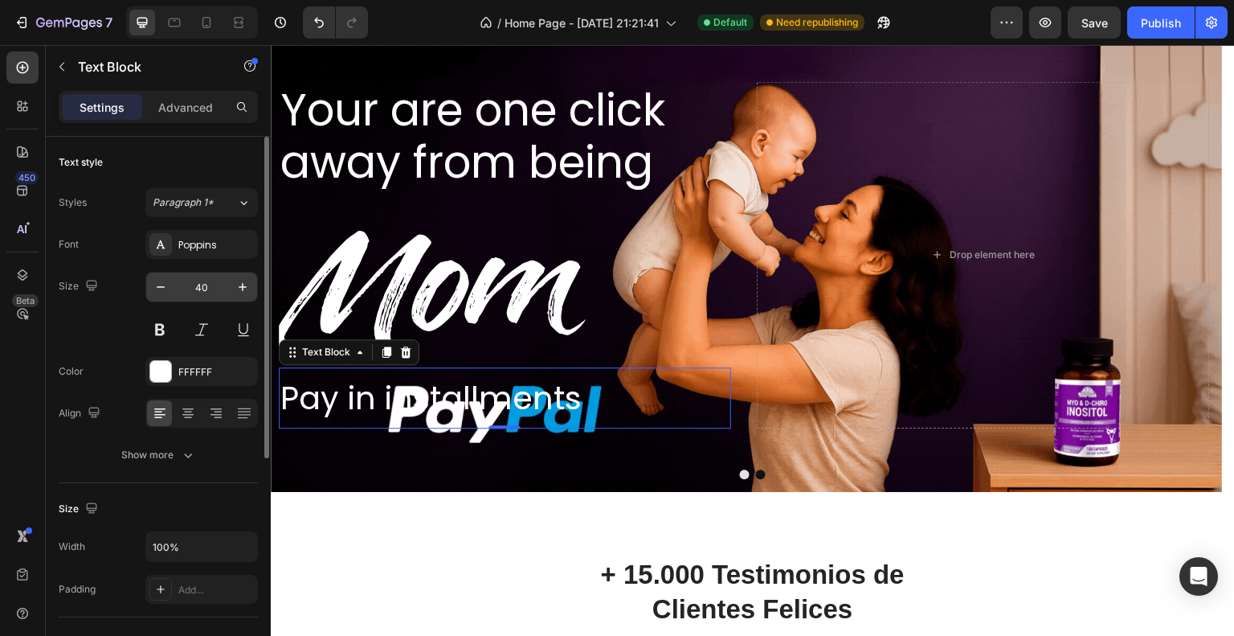
click at [194, 284] on input "40" at bounding box center [201, 286] width 53 height 29
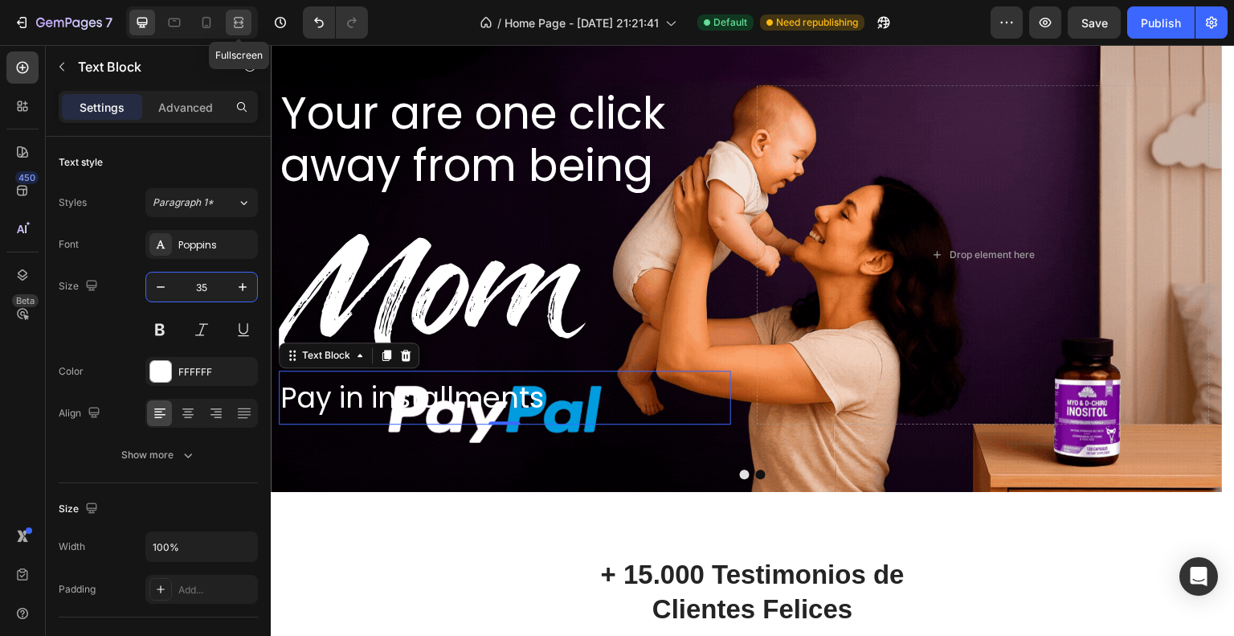
type input "35"
click at [244, 15] on icon at bounding box center [239, 22] width 16 height 16
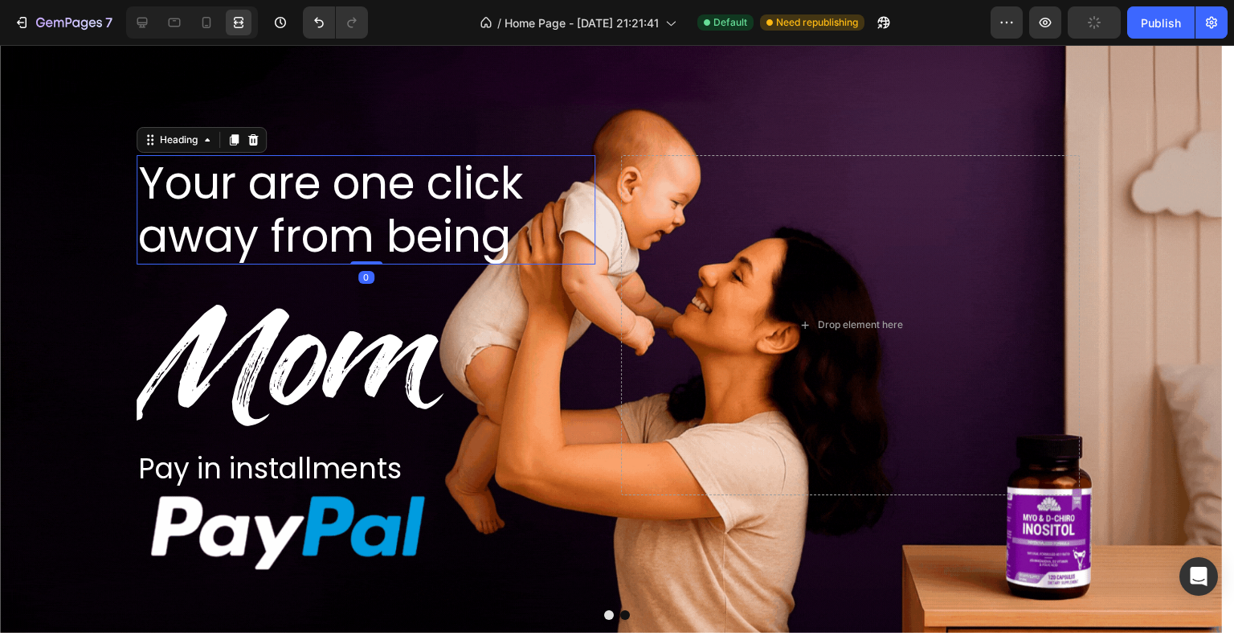
click at [358, 229] on span "Your are one click away from being" at bounding box center [330, 209] width 385 height 115
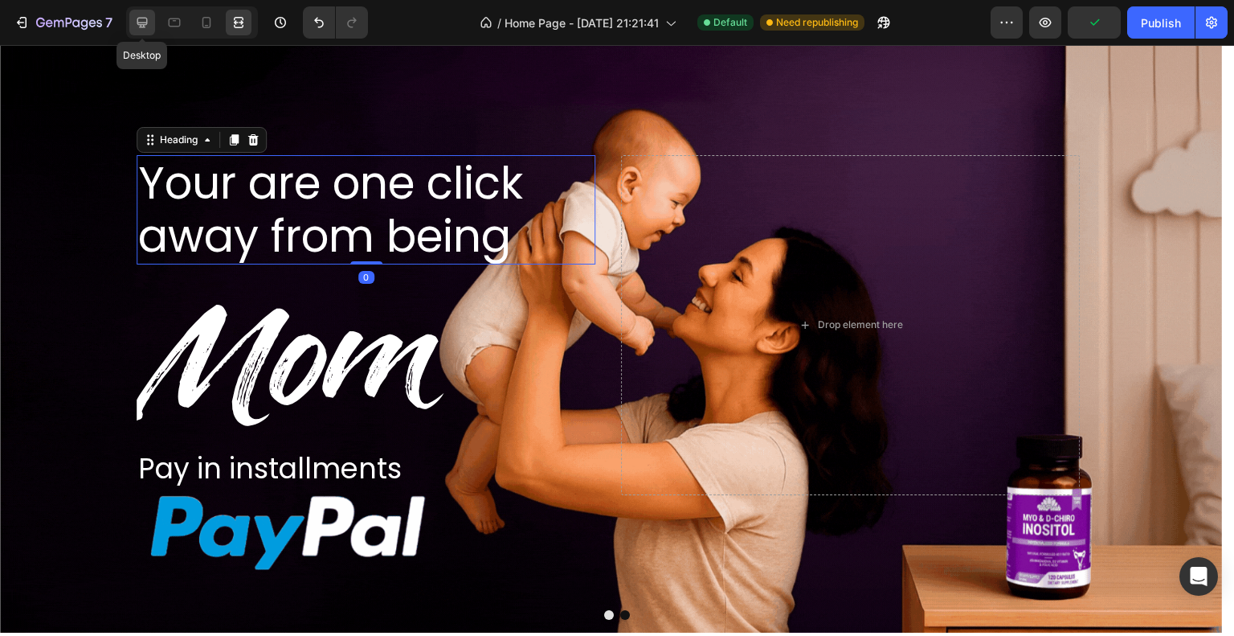
click at [145, 11] on div at bounding box center [142, 23] width 26 height 26
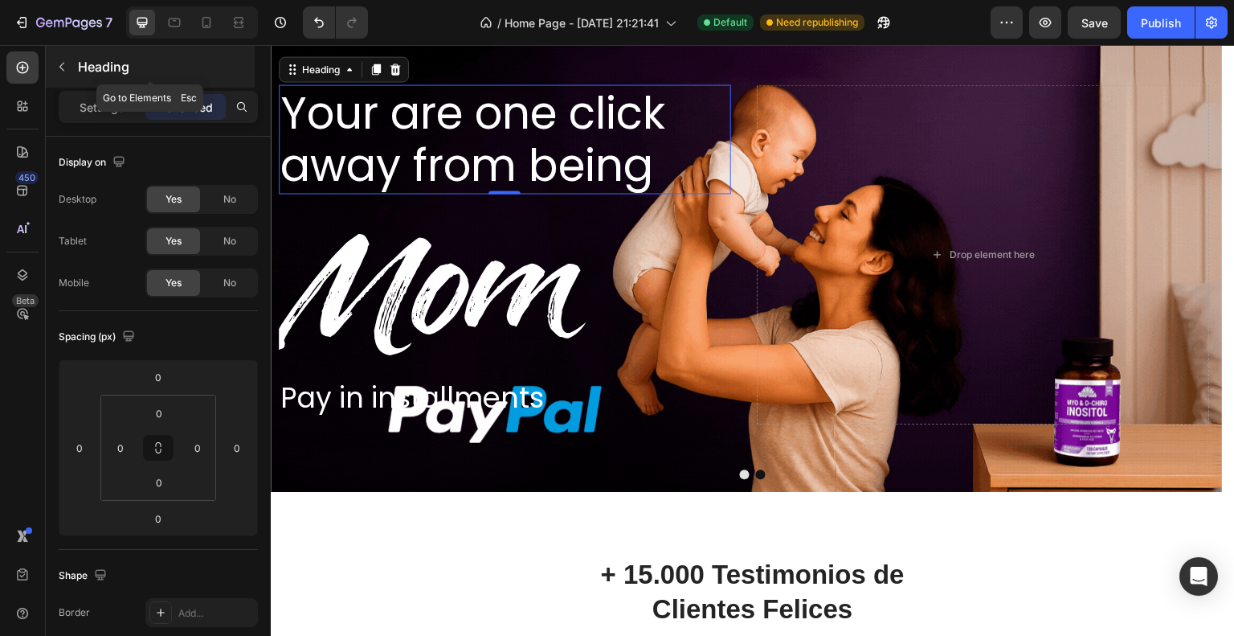
click at [89, 73] on p "Heading" at bounding box center [165, 66] width 174 height 19
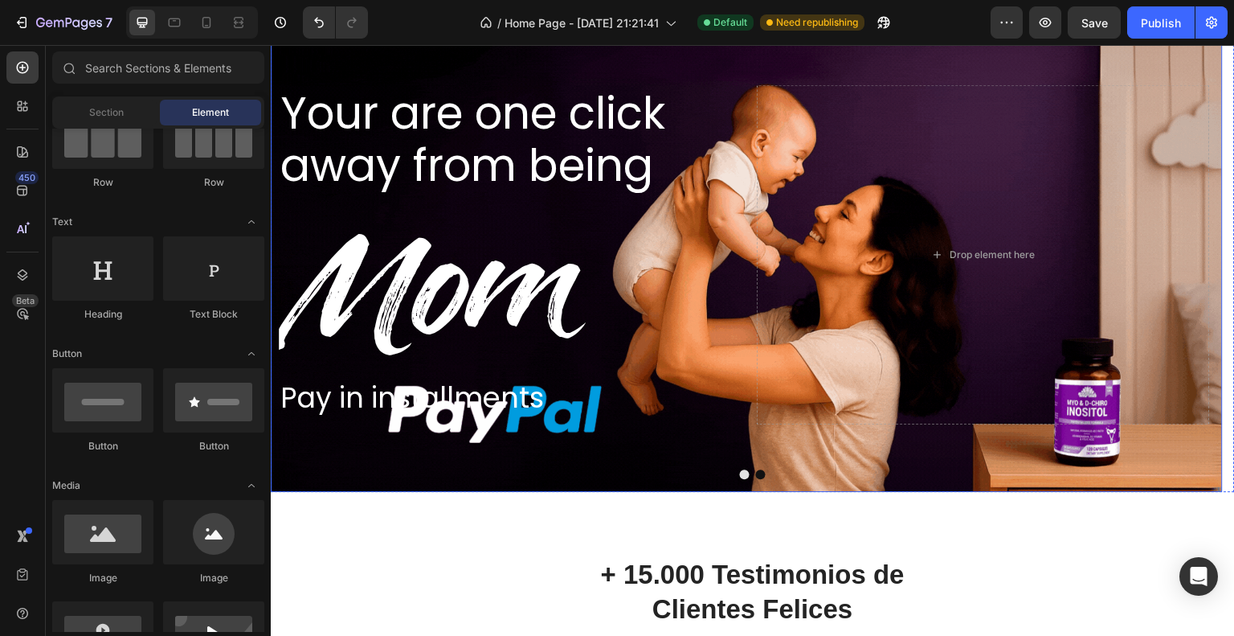
click at [656, 74] on div "⁠⁠⁠⁠⁠⁠⁠ Your are one click away from being Heading Mom Heading Pay in installme…" at bounding box center [747, 243] width 952 height 367
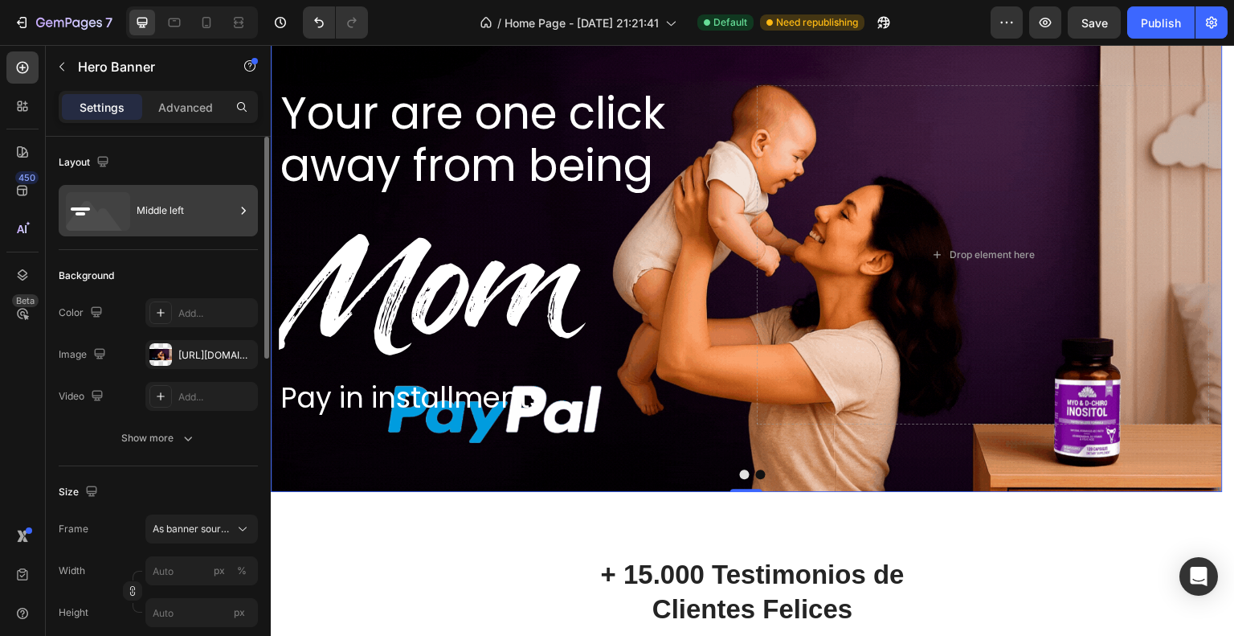
click at [209, 208] on div "Middle left" at bounding box center [186, 210] width 98 height 37
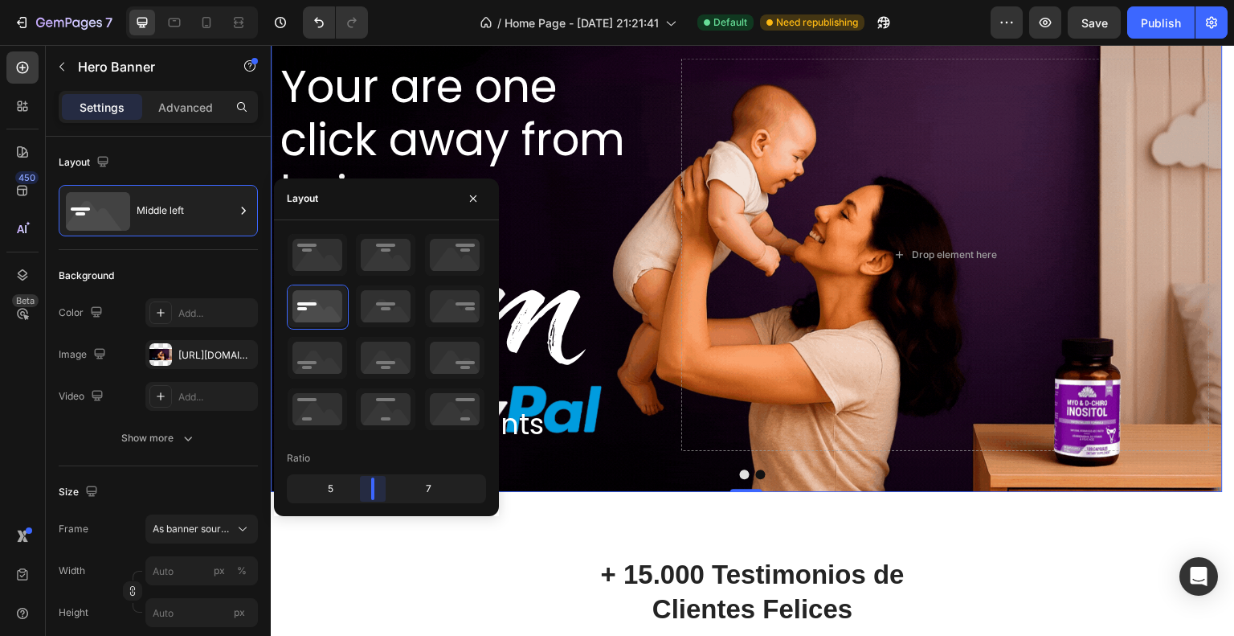
drag, startPoint x: 387, startPoint y: 484, endPoint x: 485, endPoint y: 306, distance: 203.5
click at [376, 0] on body "7 Version history / Home Page - Aug 15, 21:21:41 Default Need republishing Prev…" at bounding box center [617, 0] width 1234 height 0
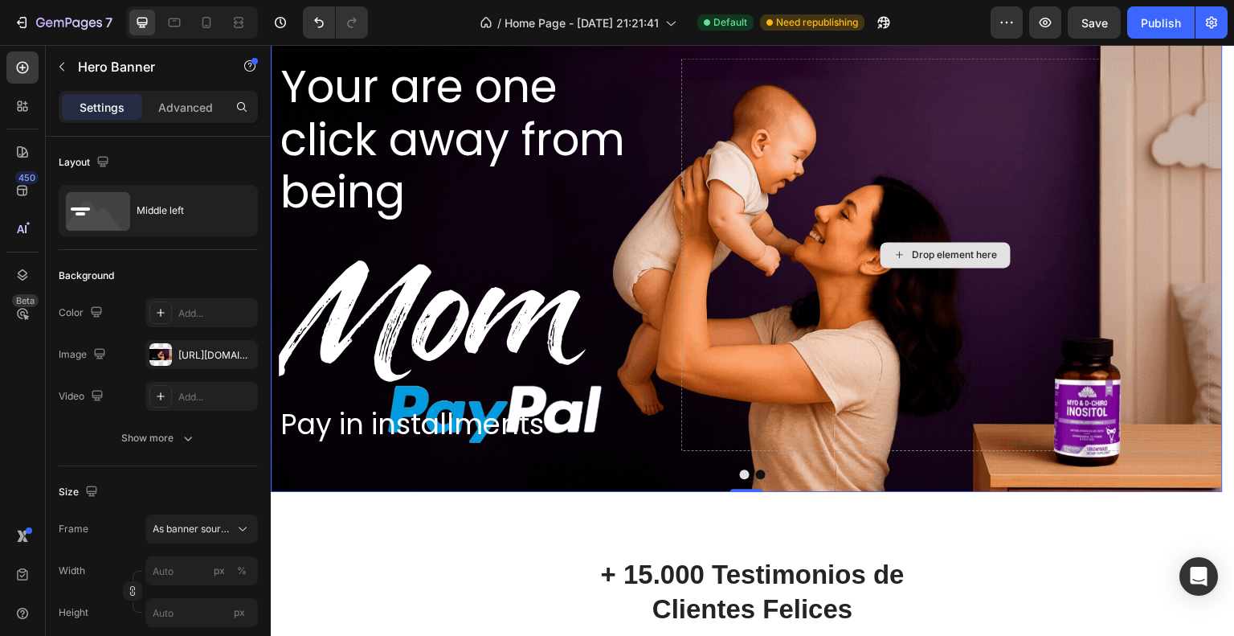
click at [776, 329] on div "Drop element here" at bounding box center [945, 254] width 528 height 393
click at [241, 22] on icon at bounding box center [241, 22] width 5 height 4
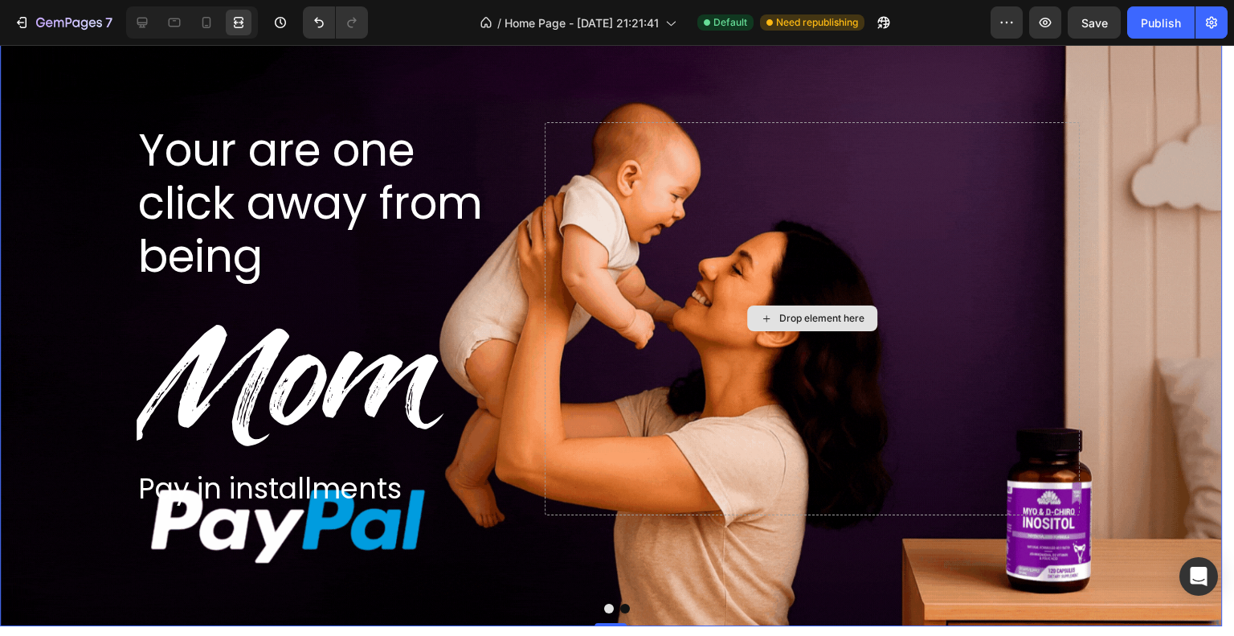
scroll to position [1334, 0]
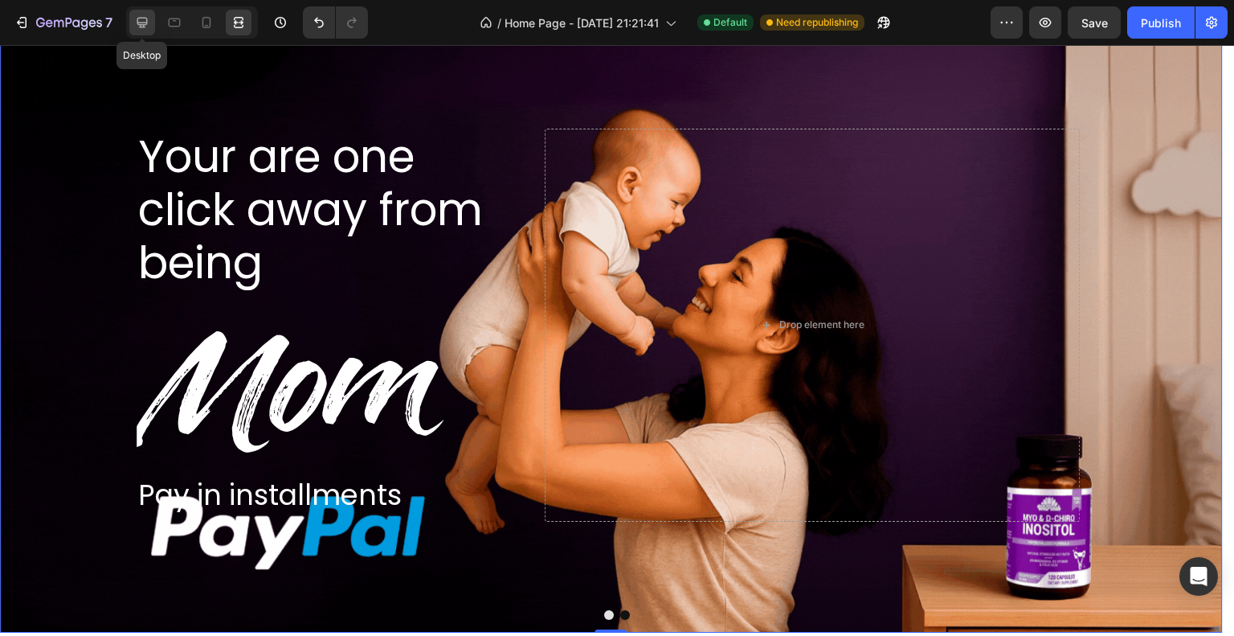
click at [139, 32] on div at bounding box center [142, 23] width 26 height 26
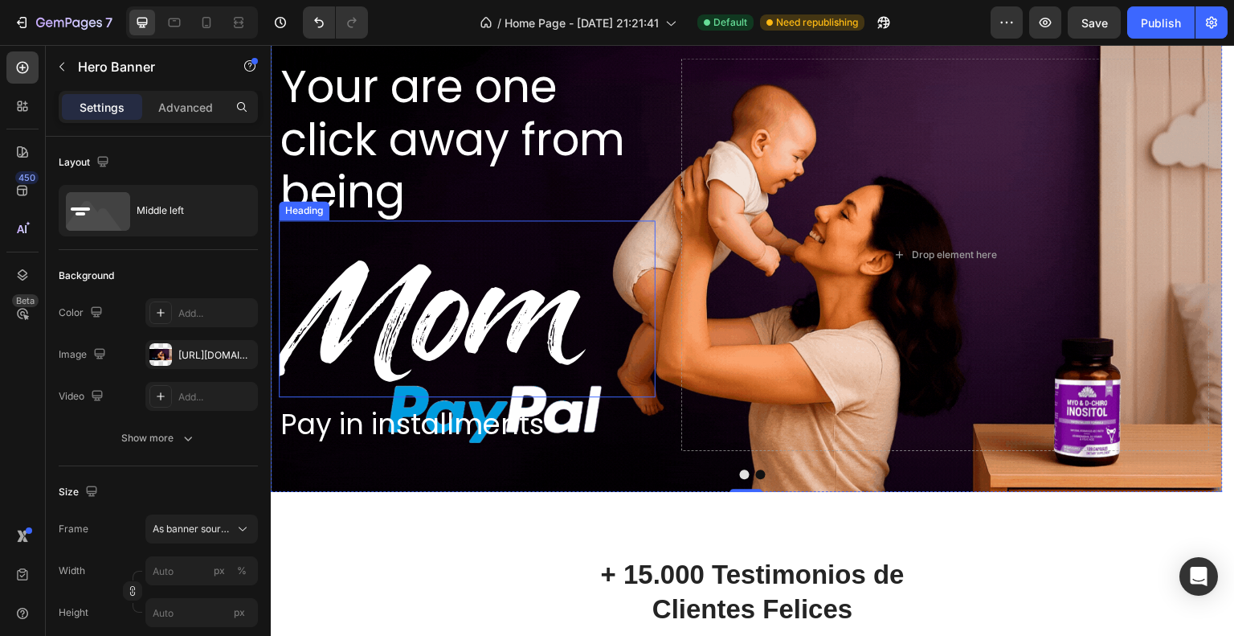
click at [491, 336] on h2 "Mom" at bounding box center [467, 308] width 377 height 177
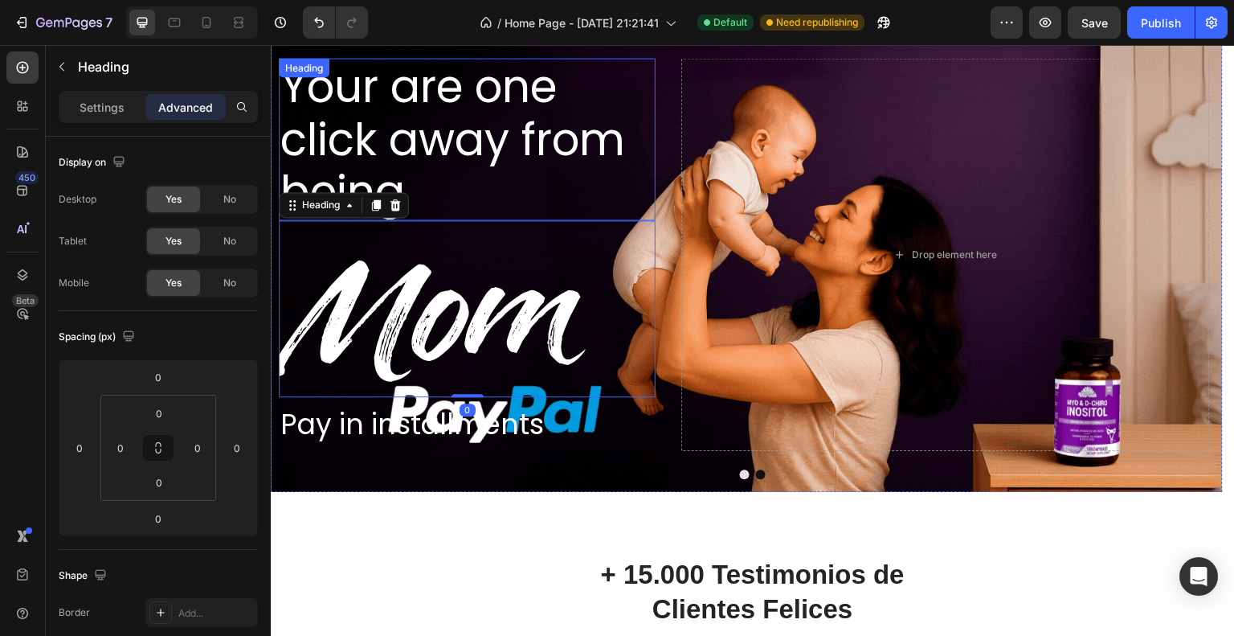
click at [417, 161] on span "Your are one click away from being" at bounding box center [452, 139] width 345 height 168
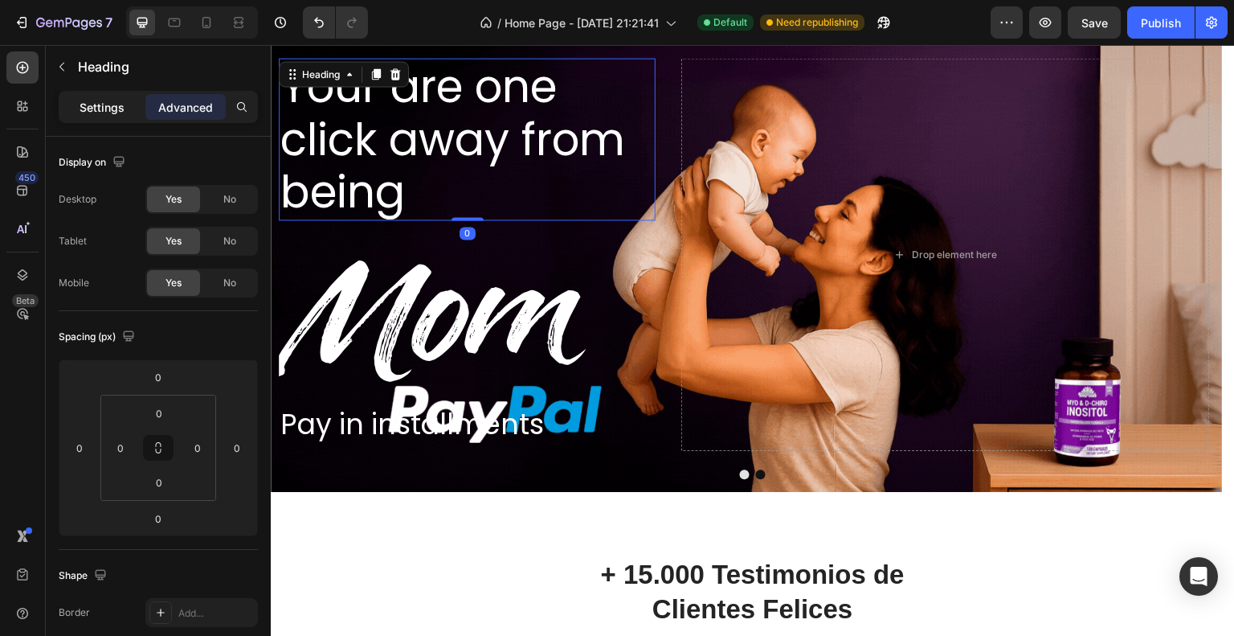
click at [113, 100] on p "Settings" at bounding box center [102, 107] width 45 height 17
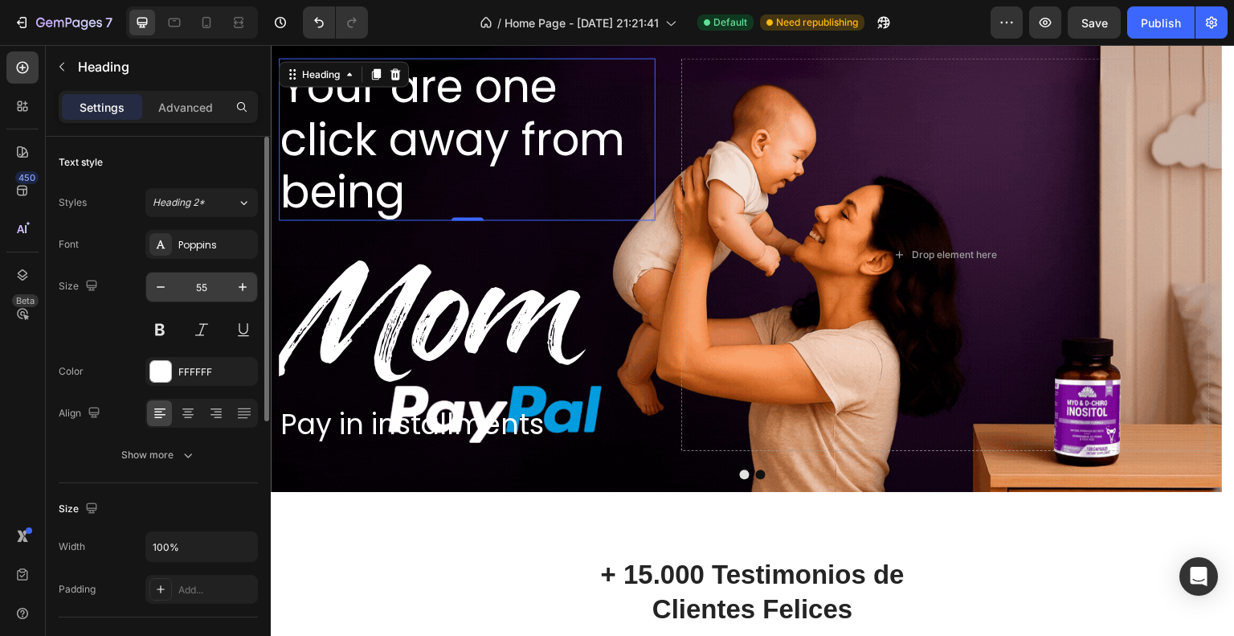
click at [209, 288] on input "55" at bounding box center [201, 286] width 53 height 29
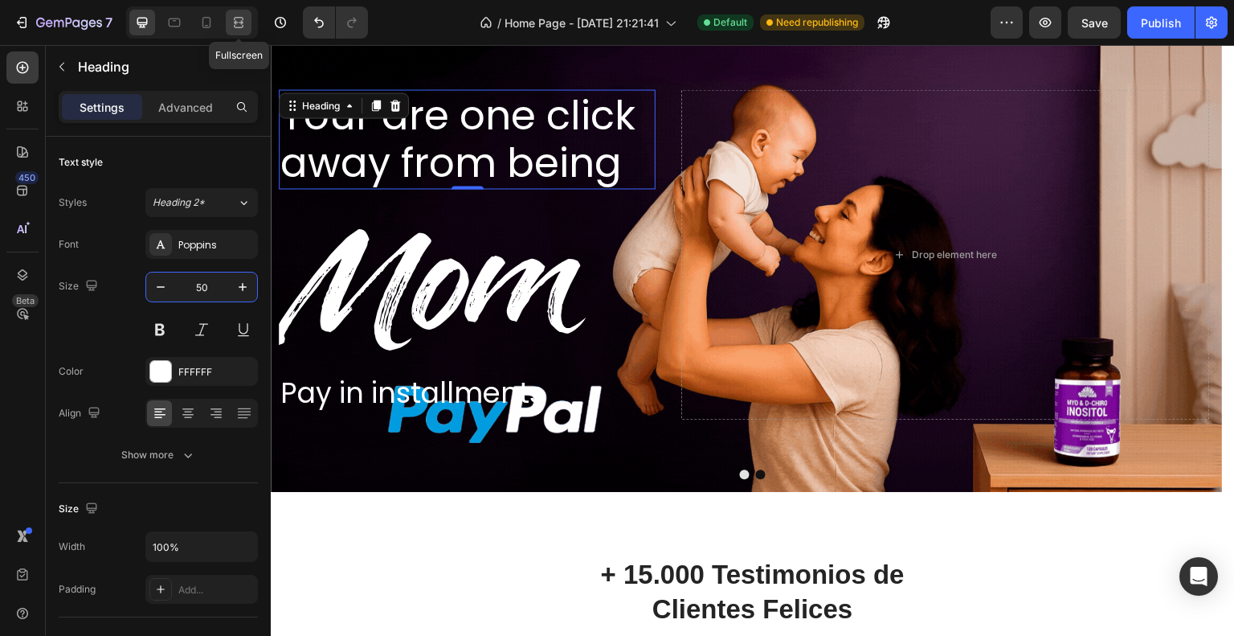
type input "50"
click at [247, 20] on div at bounding box center [239, 23] width 26 height 26
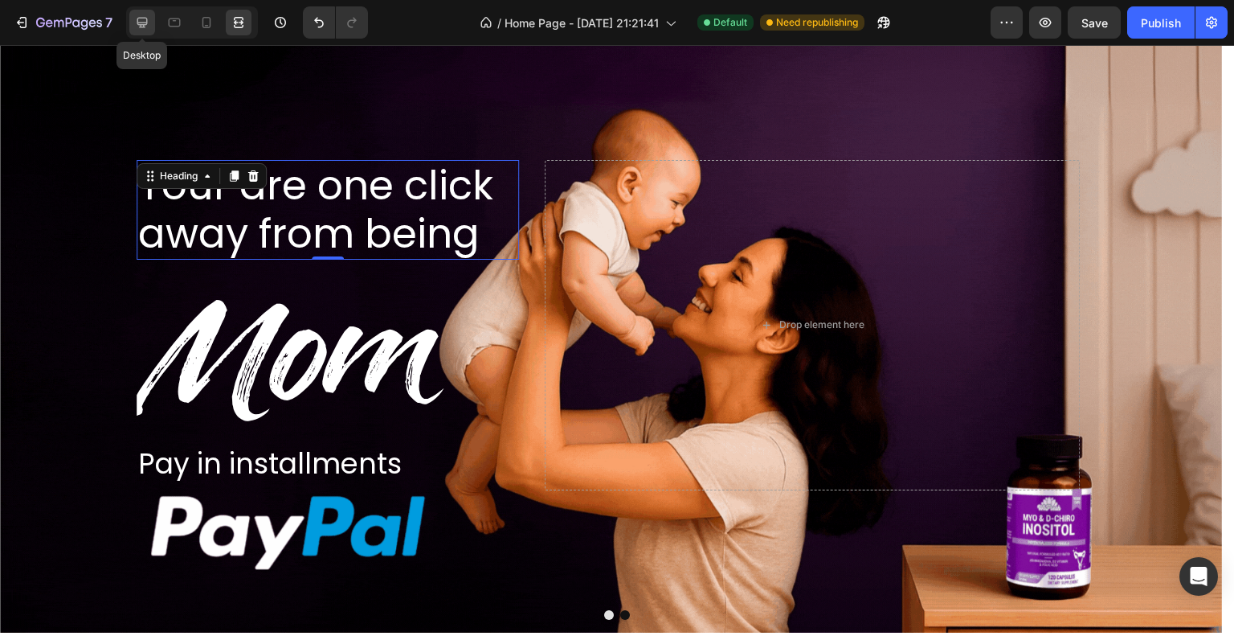
click at [134, 28] on icon at bounding box center [142, 22] width 16 height 16
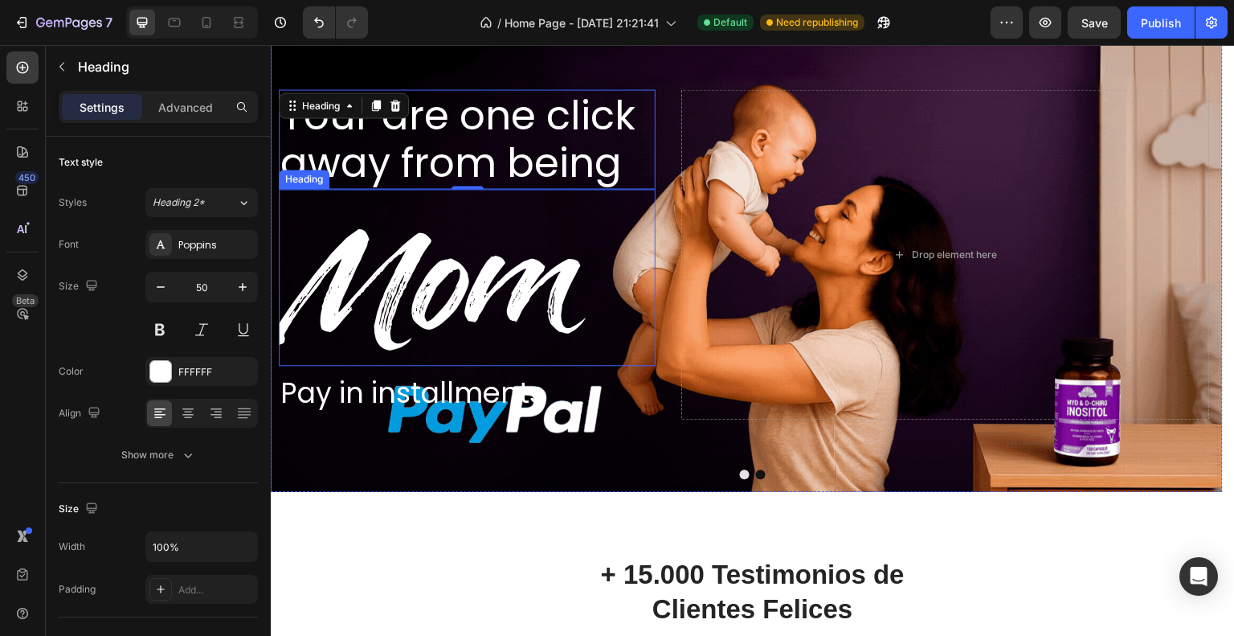
click at [384, 309] on h2 "Mom" at bounding box center [467, 277] width 377 height 177
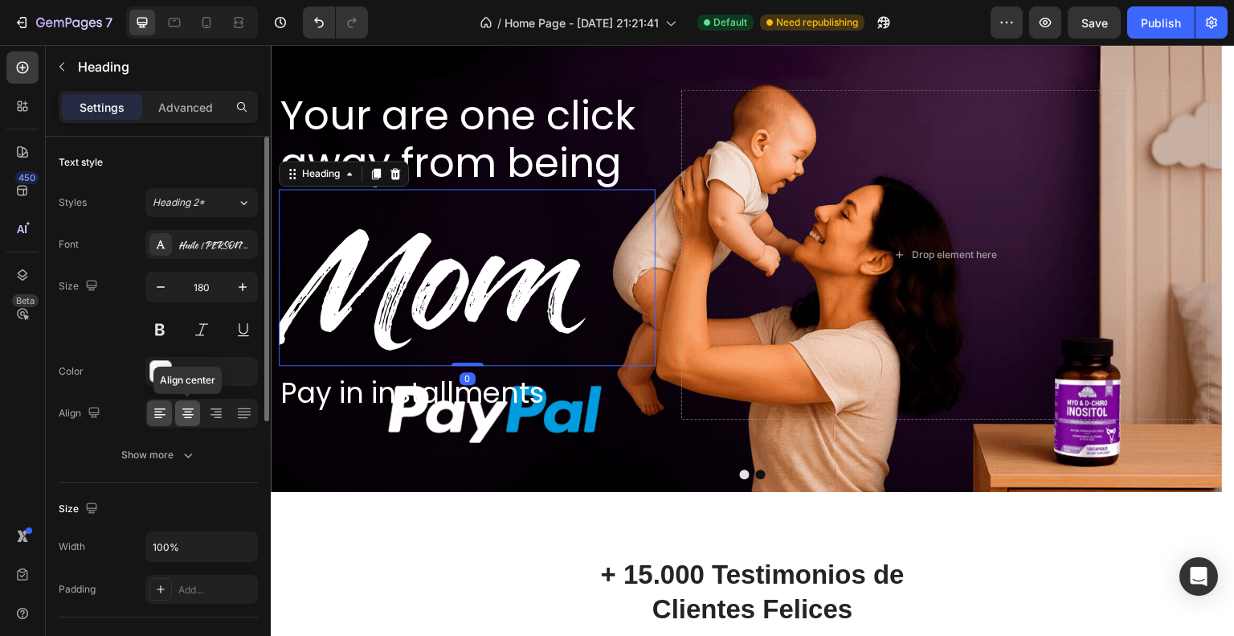
click at [190, 408] on icon at bounding box center [187, 409] width 11 height 2
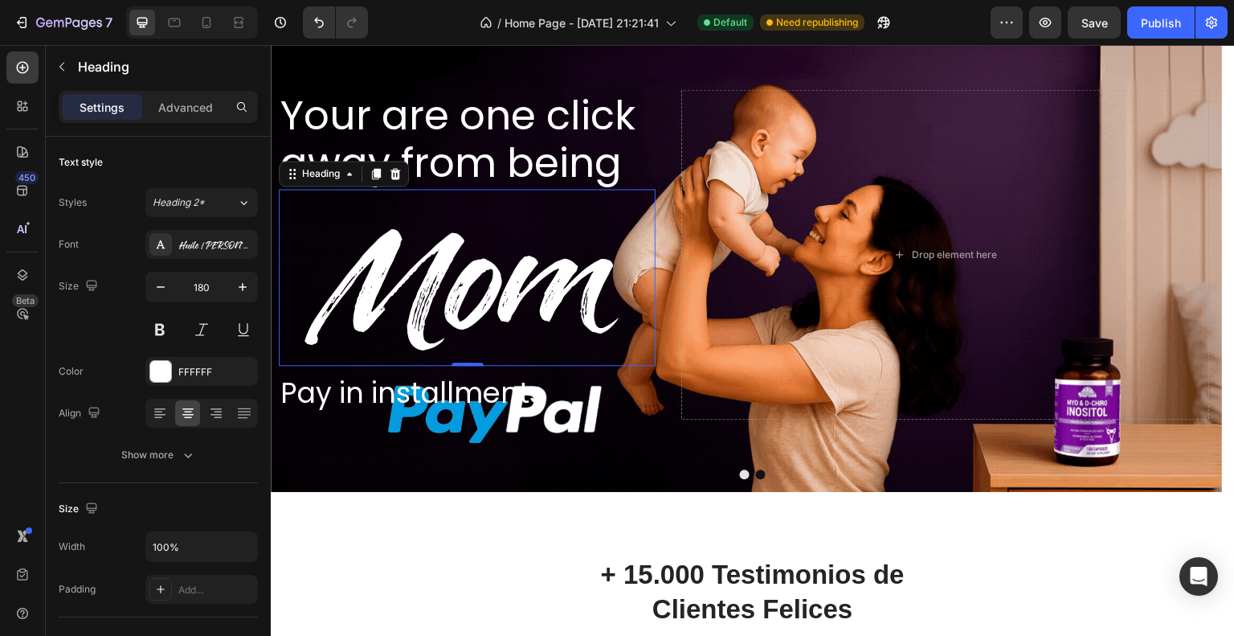
click at [288, 290] on h2 "Mom" at bounding box center [467, 277] width 377 height 177
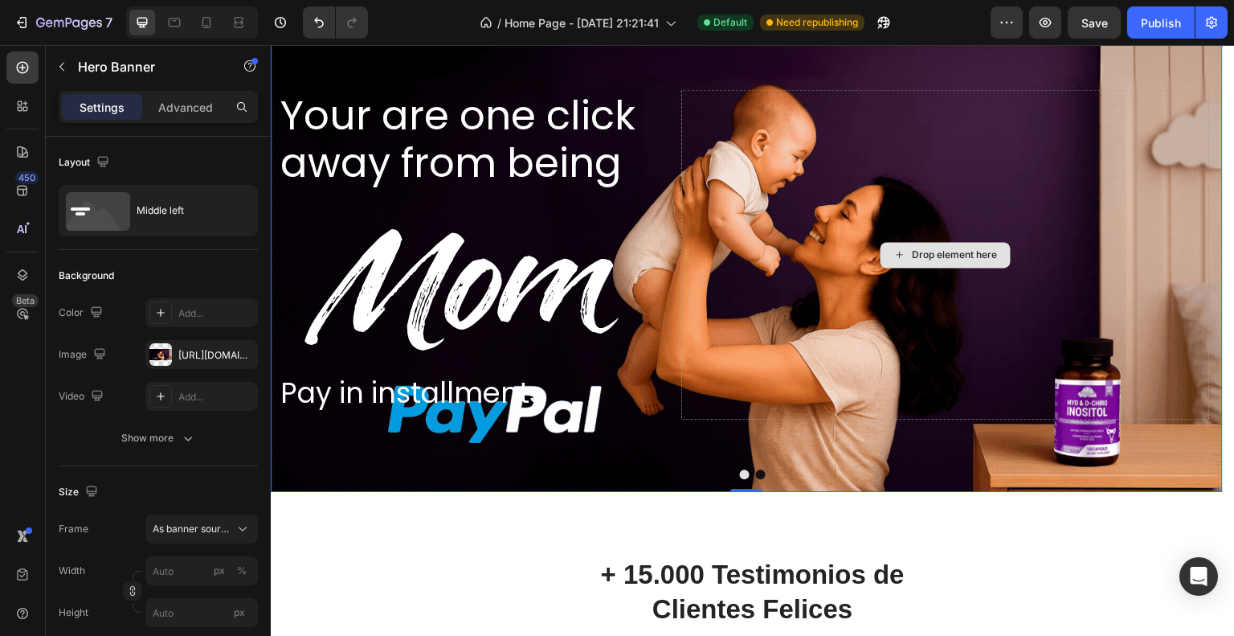
click at [951, 188] on div "Drop element here" at bounding box center [945, 254] width 528 height 330
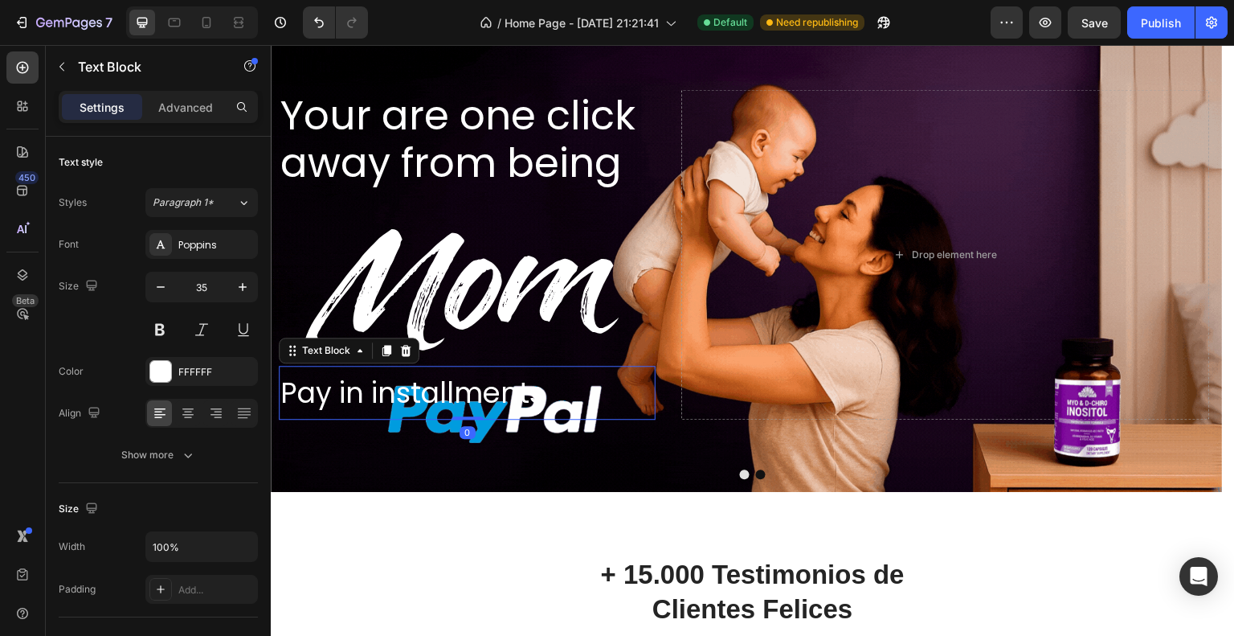
click at [446, 384] on p "Pay in installments" at bounding box center [467, 392] width 374 height 51
click at [482, 256] on p "Mom" at bounding box center [467, 277] width 374 height 174
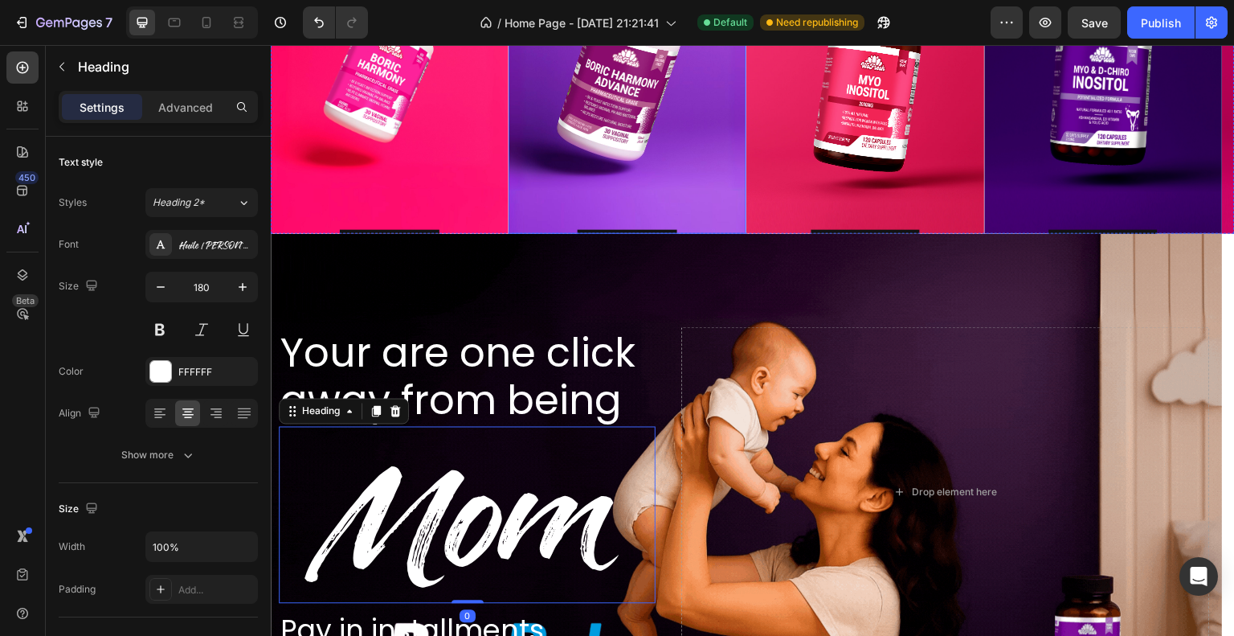
scroll to position [1093, 0]
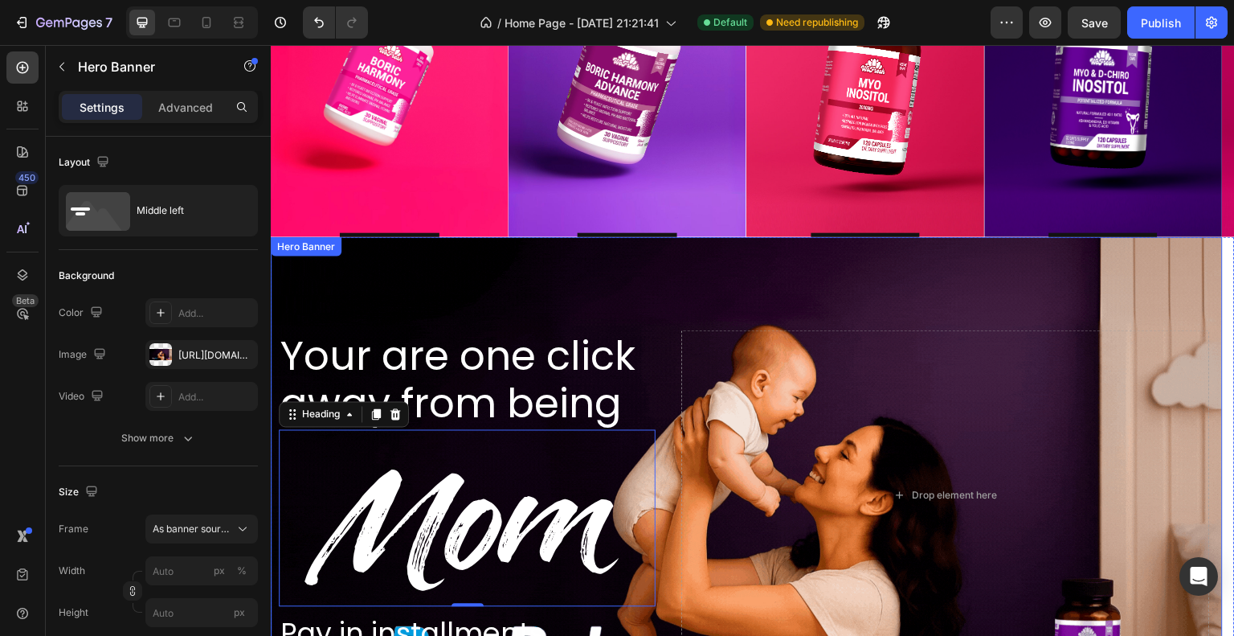
click at [680, 295] on div "Background Image" at bounding box center [747, 485] width 952 height 496
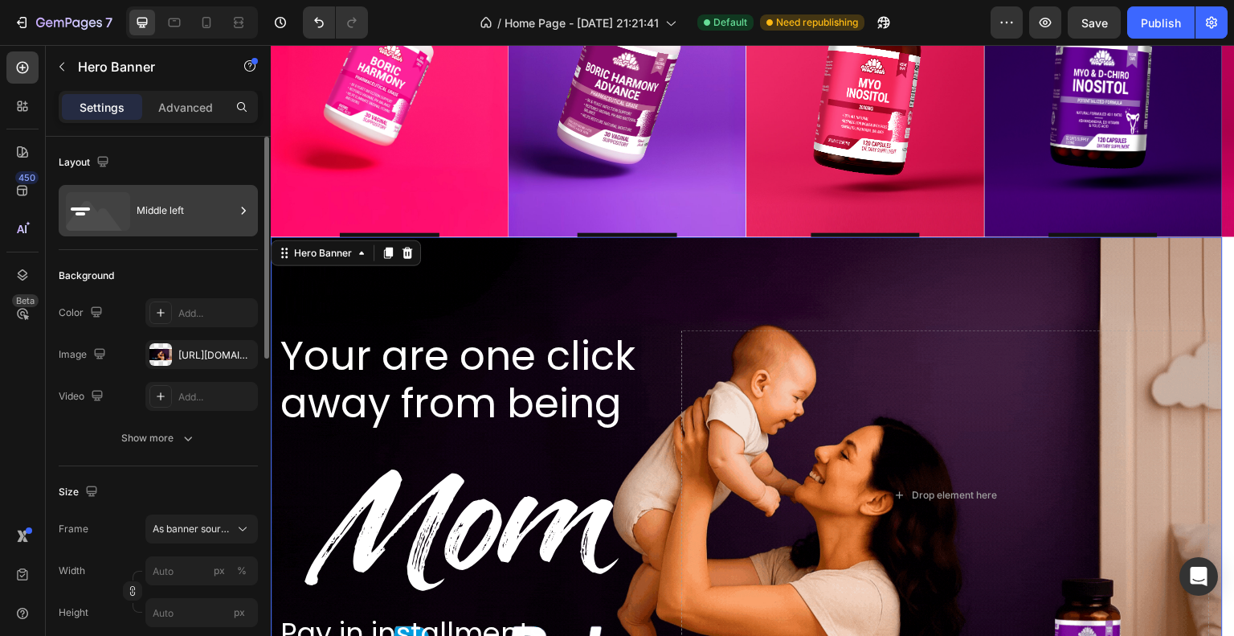
click at [170, 227] on div "Middle left" at bounding box center [186, 210] width 98 height 37
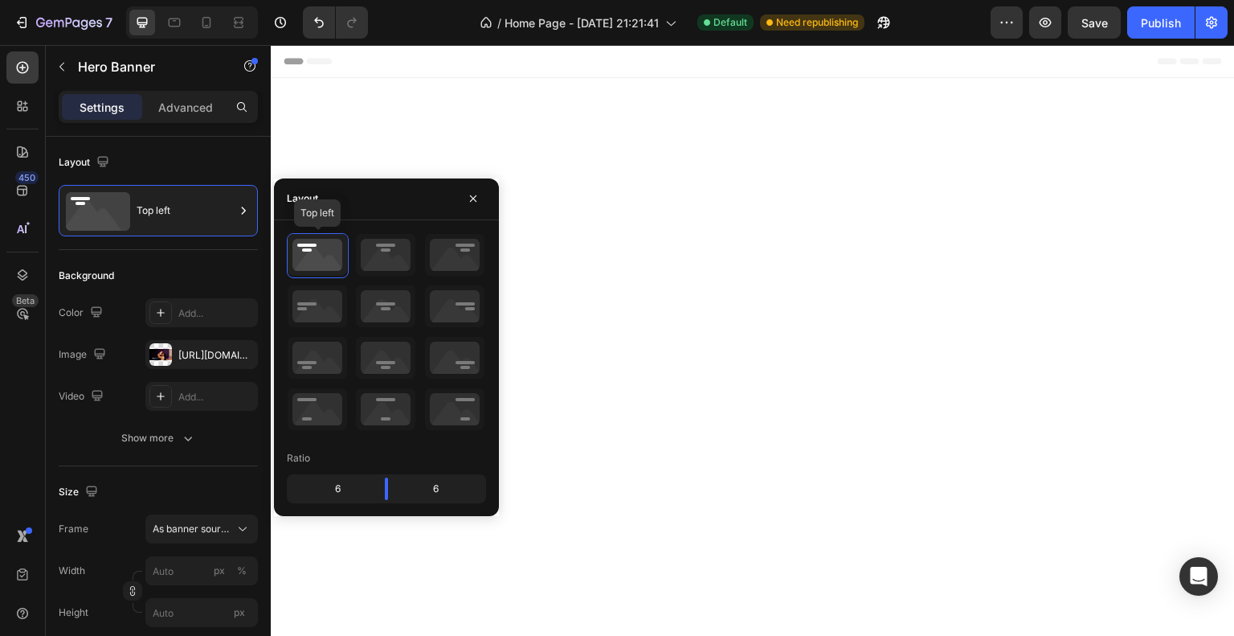
scroll to position [1093, 0]
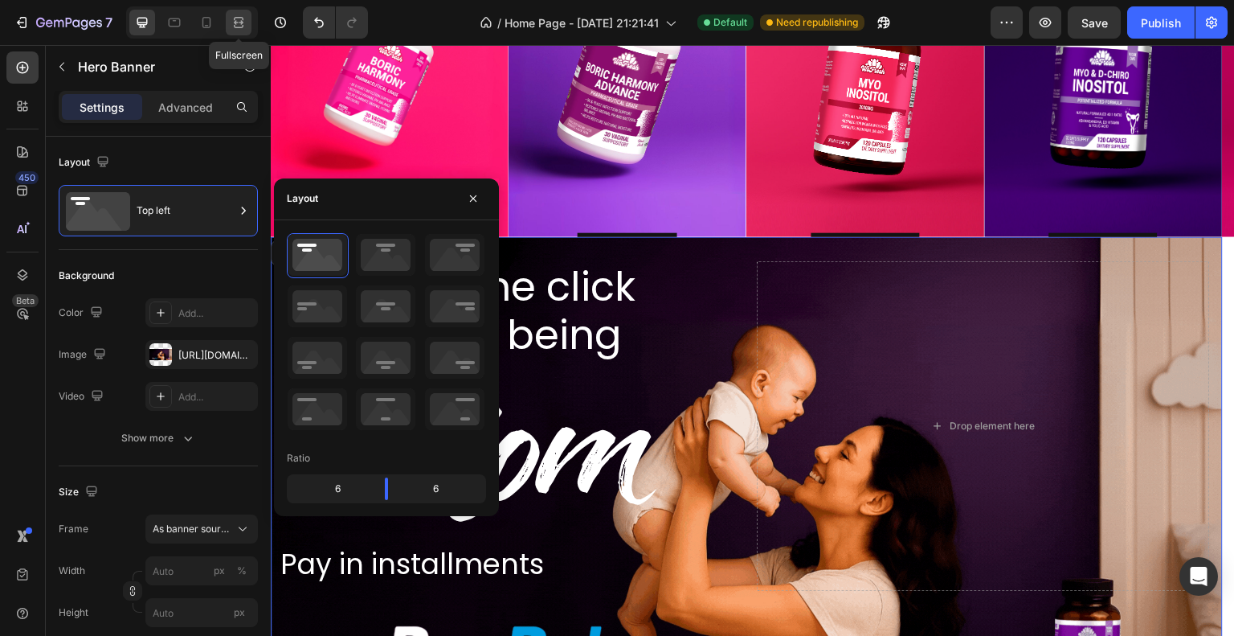
click at [235, 31] on div at bounding box center [239, 23] width 26 height 26
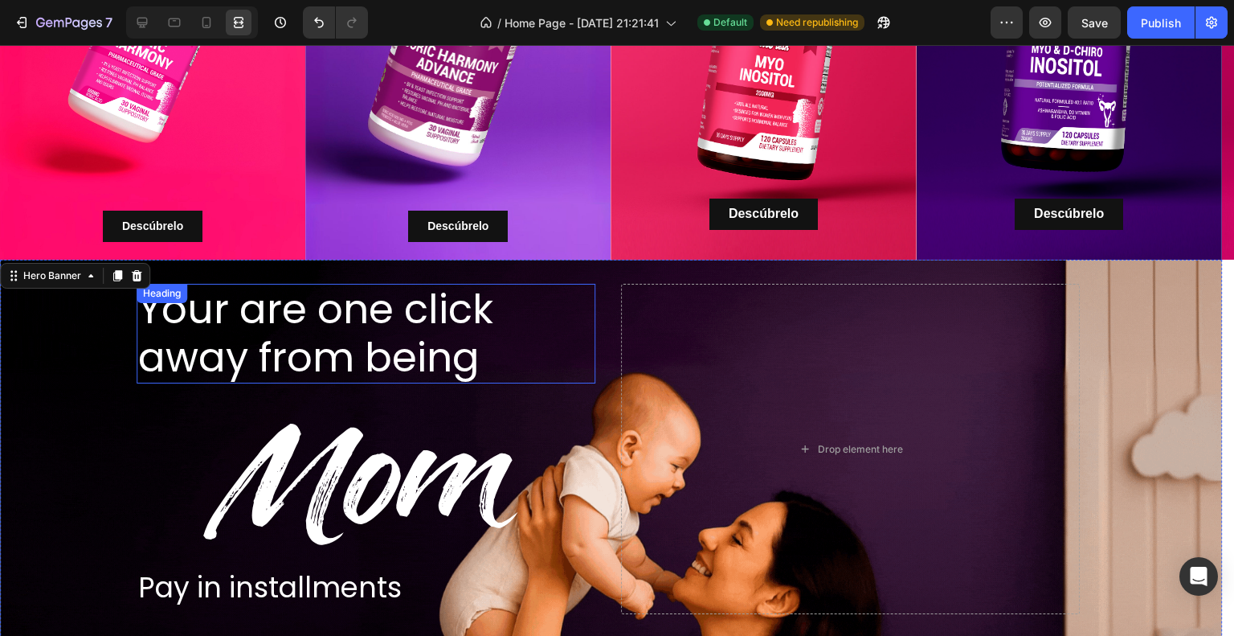
scroll to position [1334, 0]
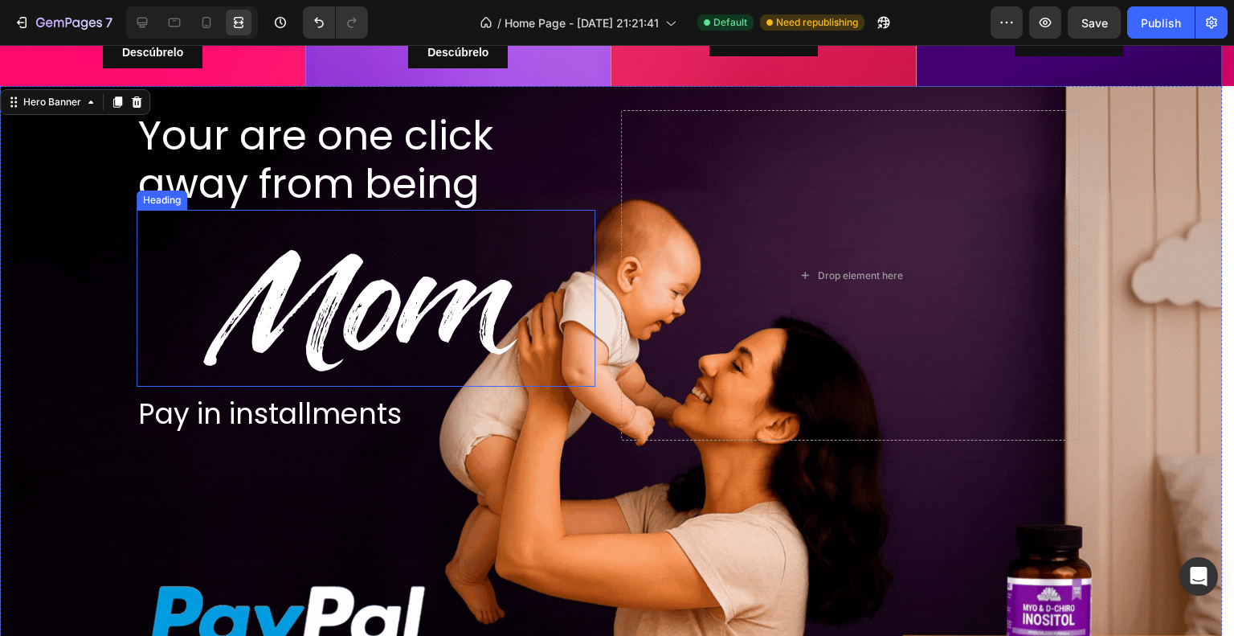
click at [415, 327] on p "Mom" at bounding box center [366, 298] width 456 height 174
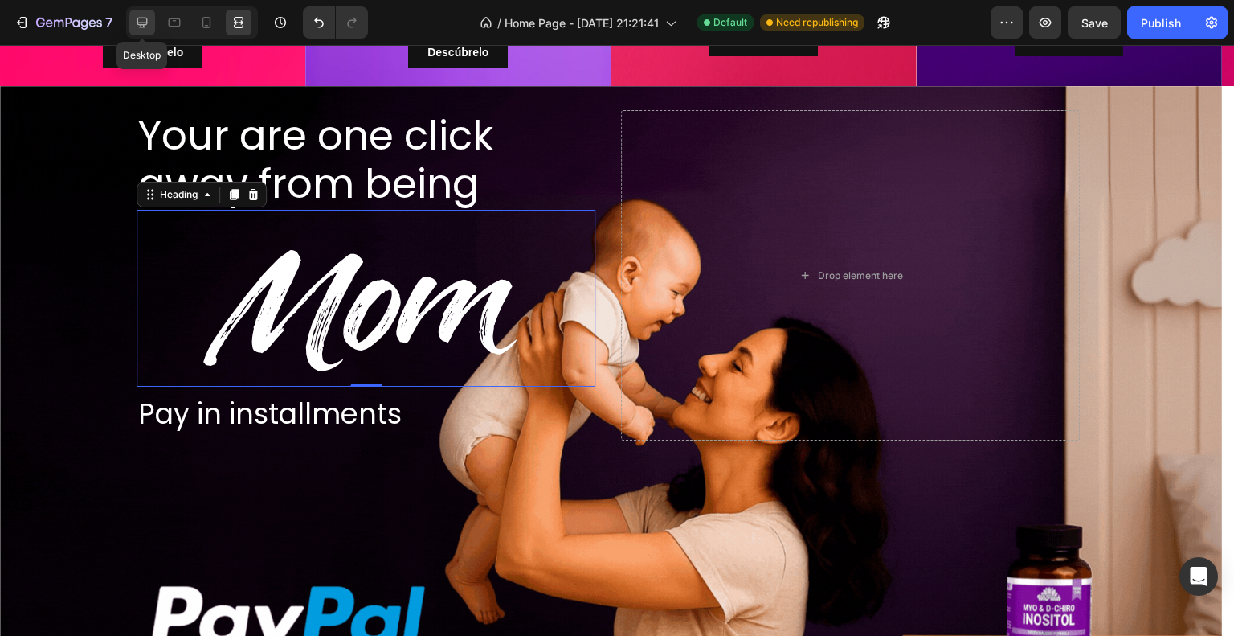
click at [150, 18] on div at bounding box center [142, 23] width 26 height 26
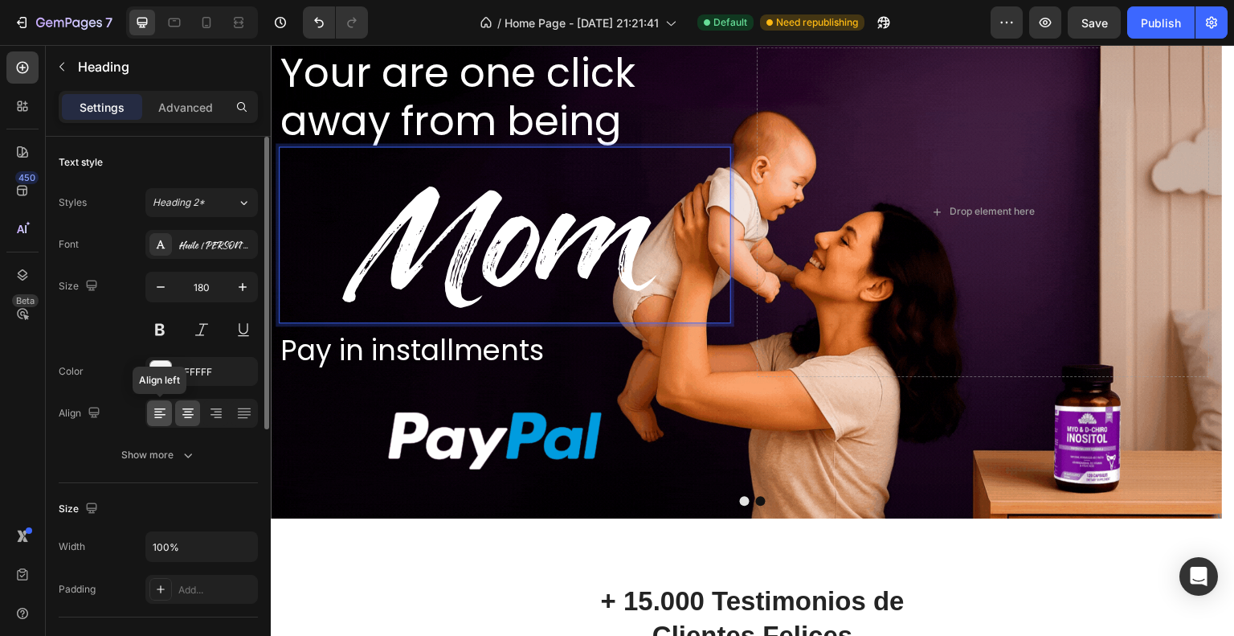
click at [154, 410] on icon at bounding box center [160, 413] width 16 height 16
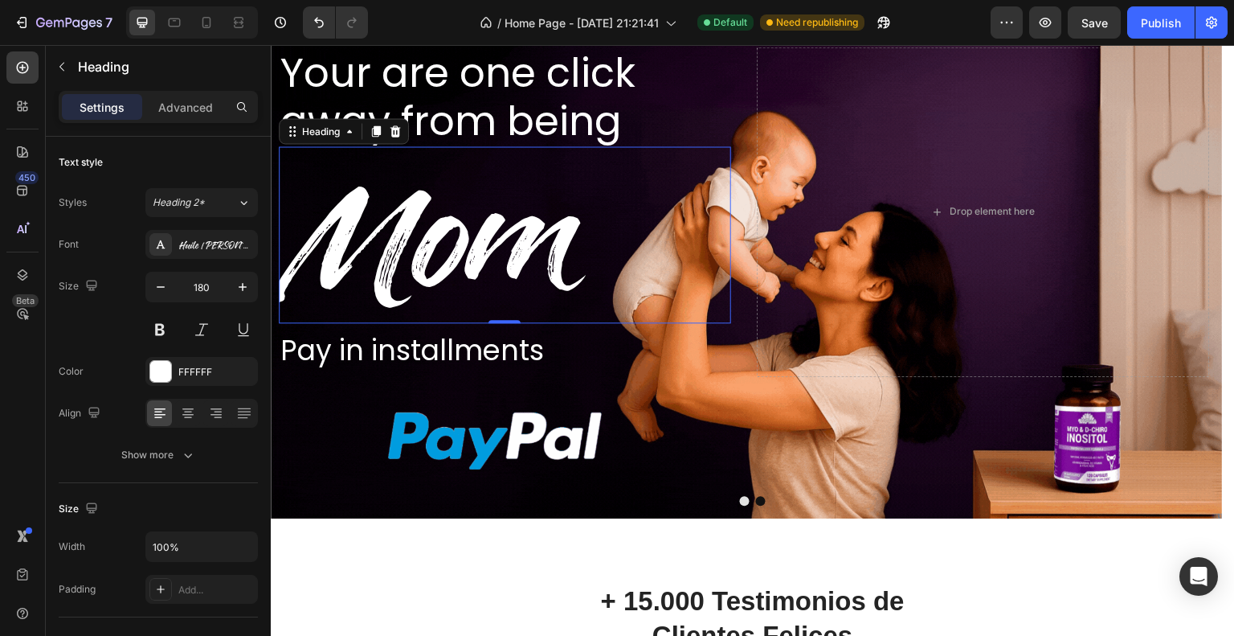
click at [300, 231] on p "Mom" at bounding box center [504, 235] width 449 height 174
click at [238, 35] on div at bounding box center [239, 23] width 26 height 26
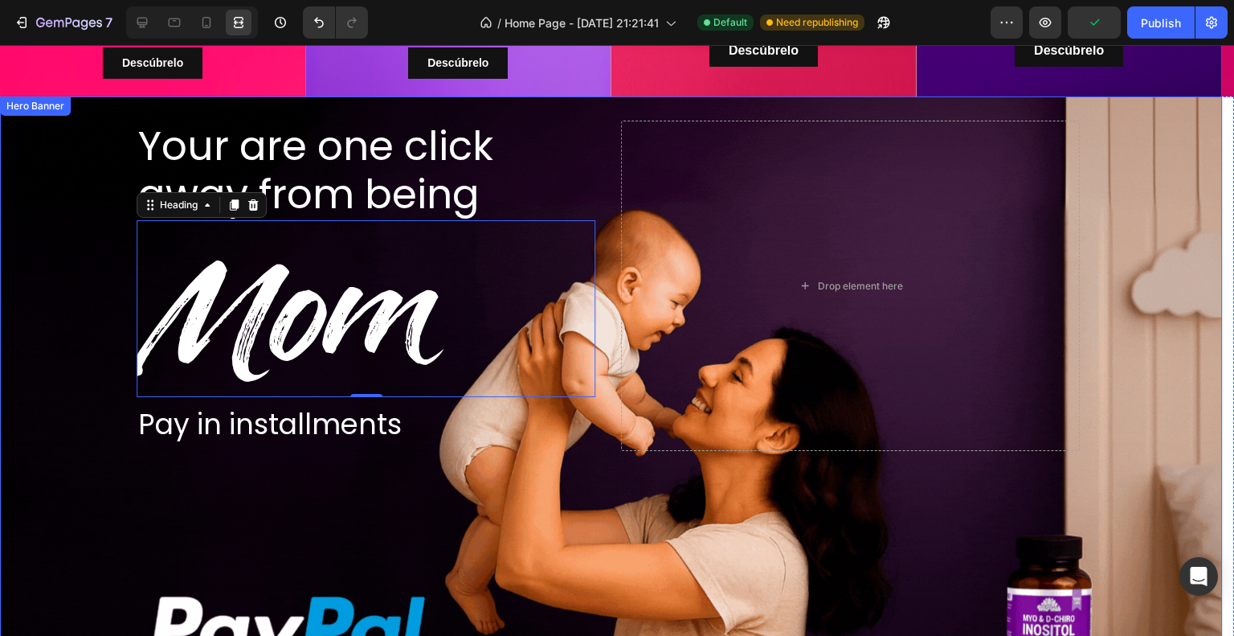
scroll to position [1334, 0]
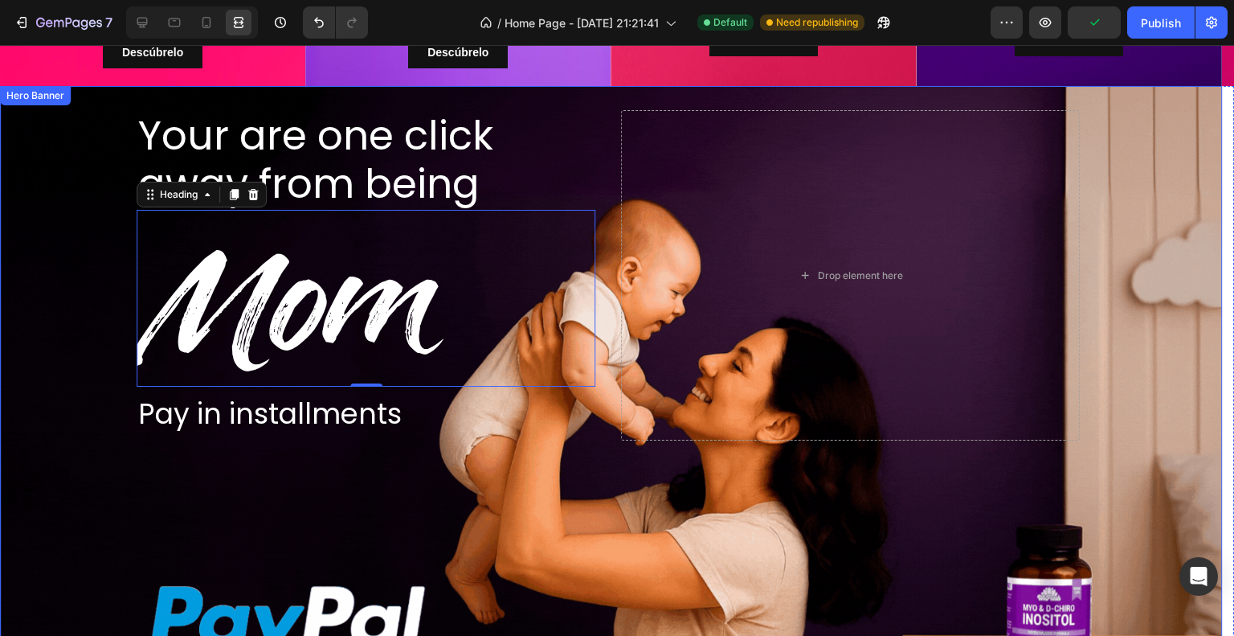
click at [452, 100] on div "⁠⁠⁠⁠⁠⁠⁠ Your are one click away from being Heading Mom Heading 0 Pay in install…" at bounding box center [611, 265] width 964 height 358
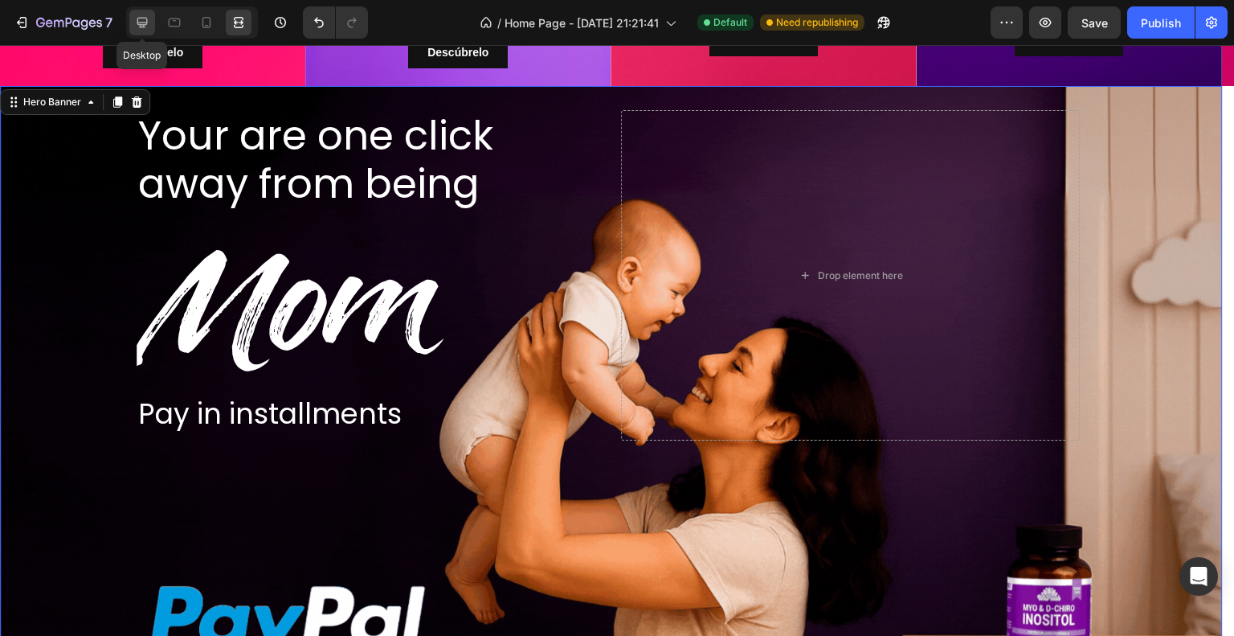
click at [132, 25] on div at bounding box center [142, 23] width 26 height 26
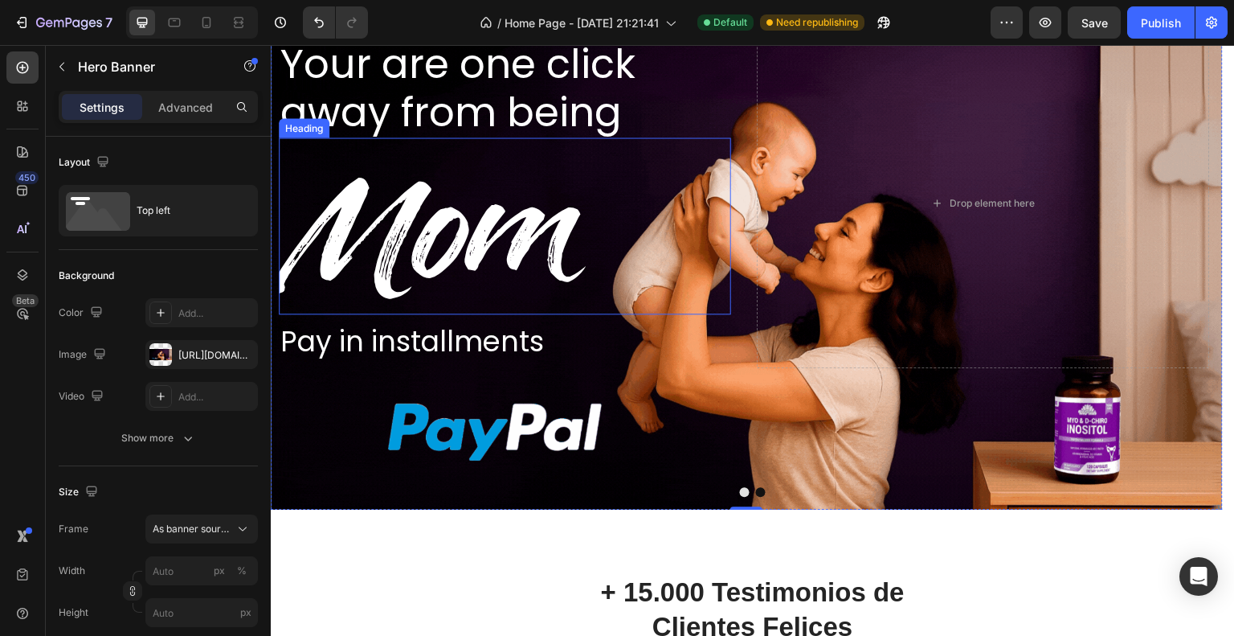
scroll to position [1173, 0]
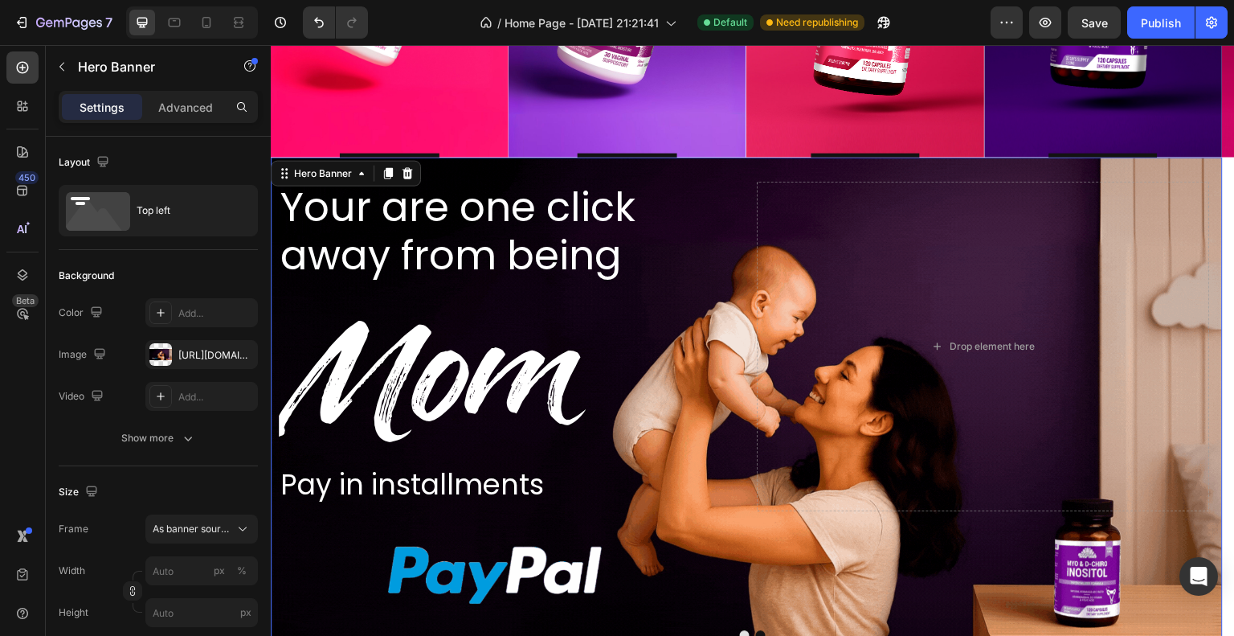
click at [627, 166] on div "⁠⁠⁠⁠⁠⁠⁠ Your are one click away from being Heading Mom Heading Pay in installme…" at bounding box center [747, 336] width 952 height 358
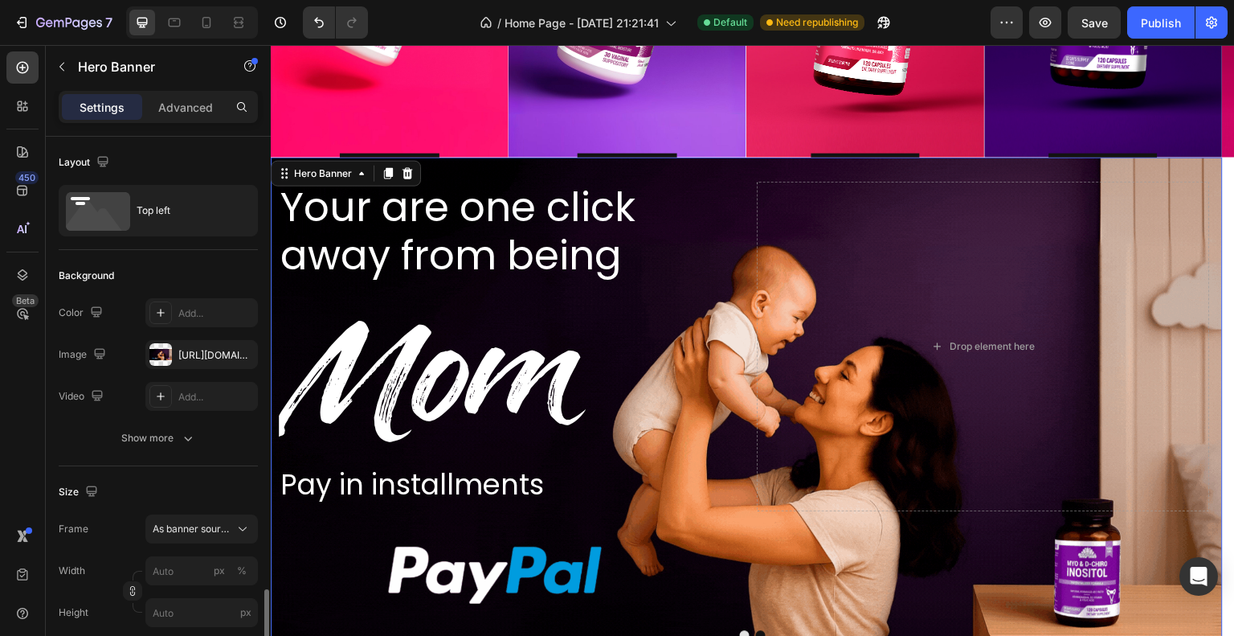
scroll to position [321, 0]
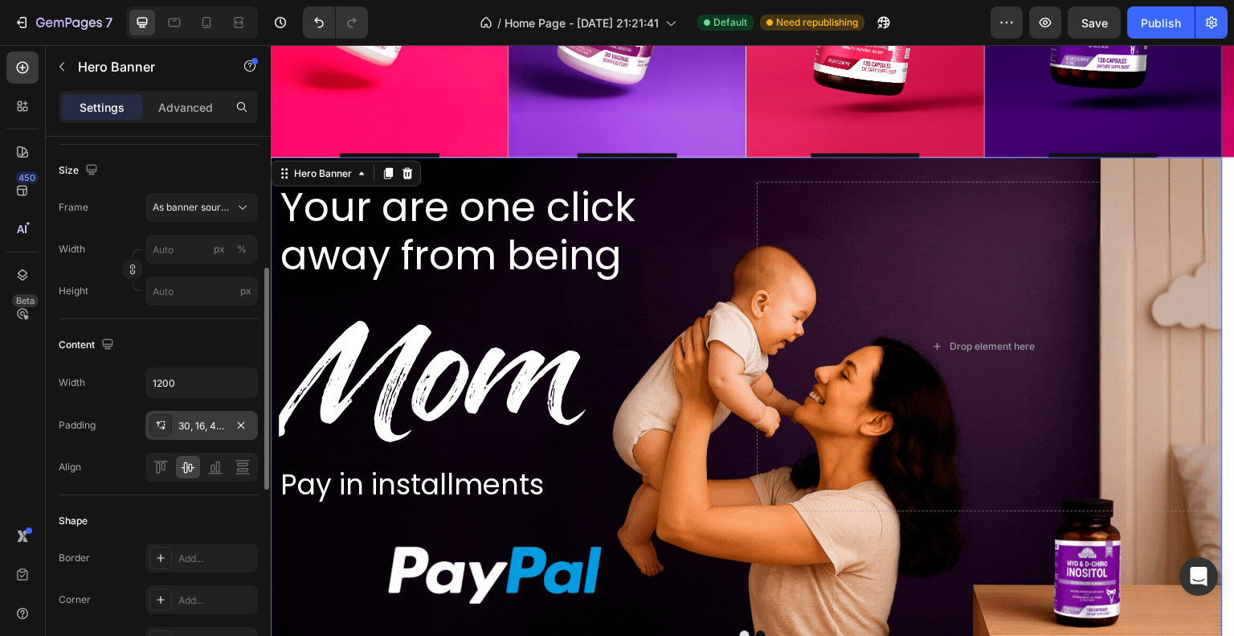
click at [178, 419] on div "30, 16, 4, 10" at bounding box center [201, 426] width 47 height 14
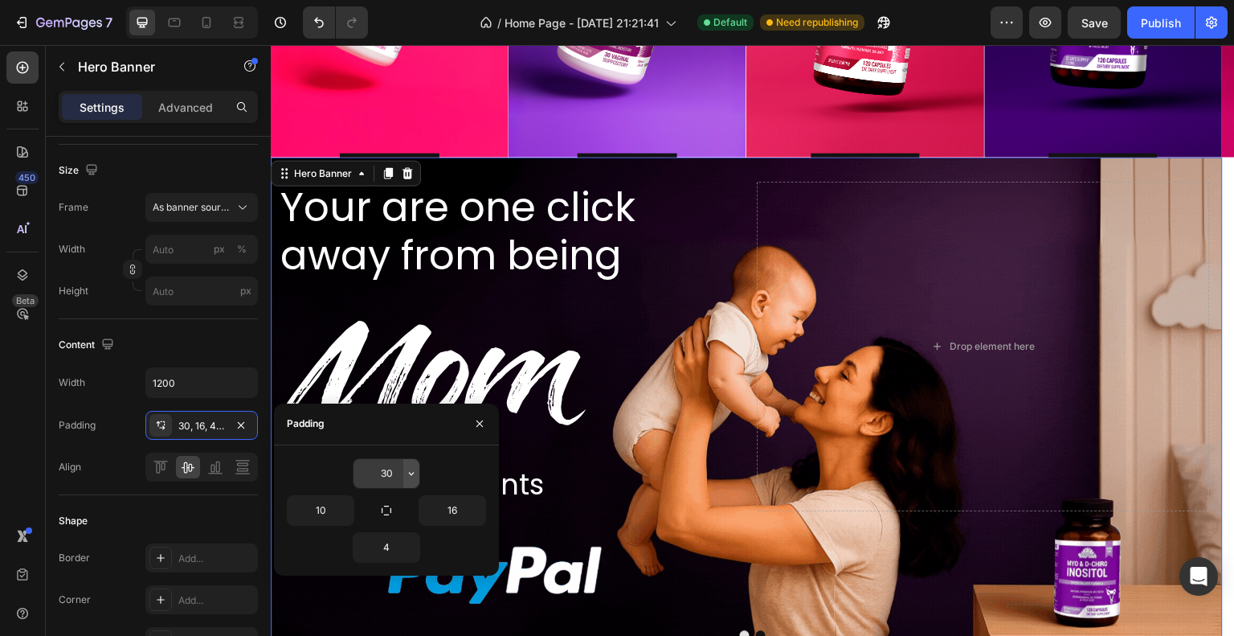
click at [403, 468] on button "button" at bounding box center [411, 473] width 16 height 29
click at [399, 468] on input "30" at bounding box center [387, 473] width 66 height 29
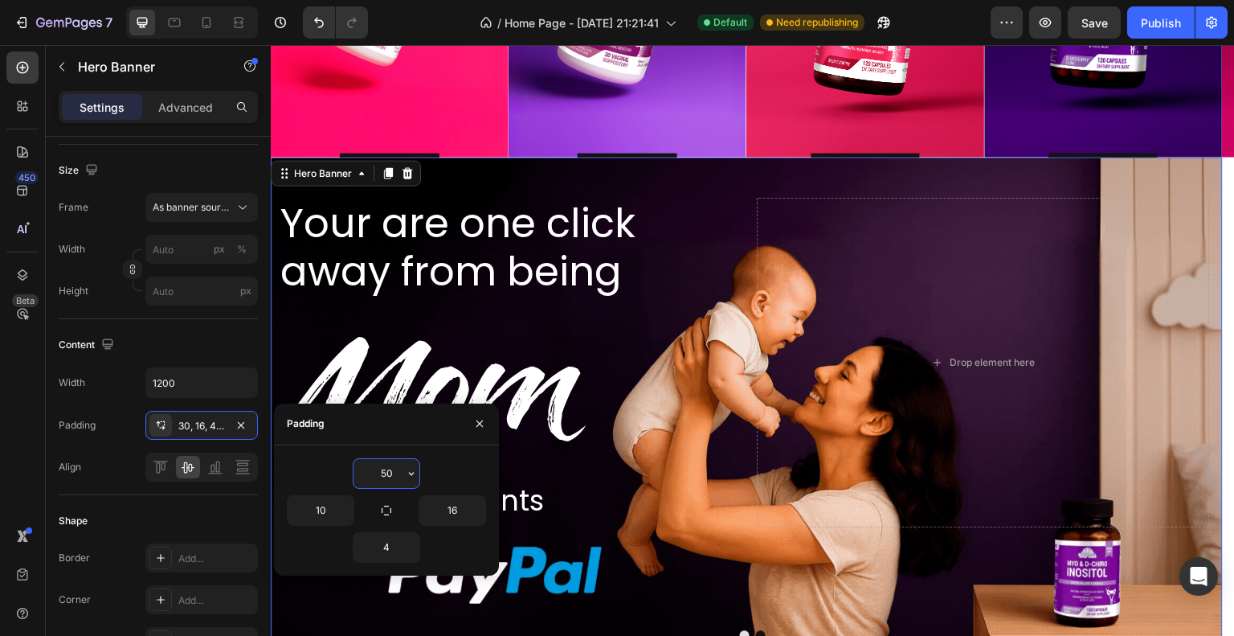
type input "5"
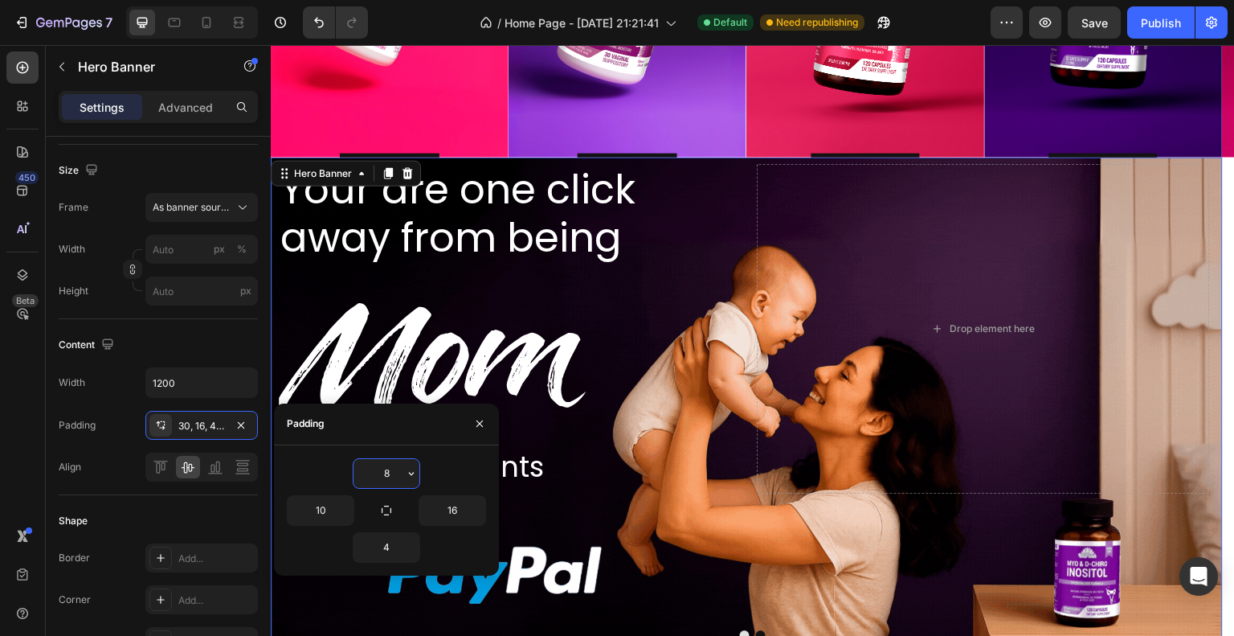
type input "80"
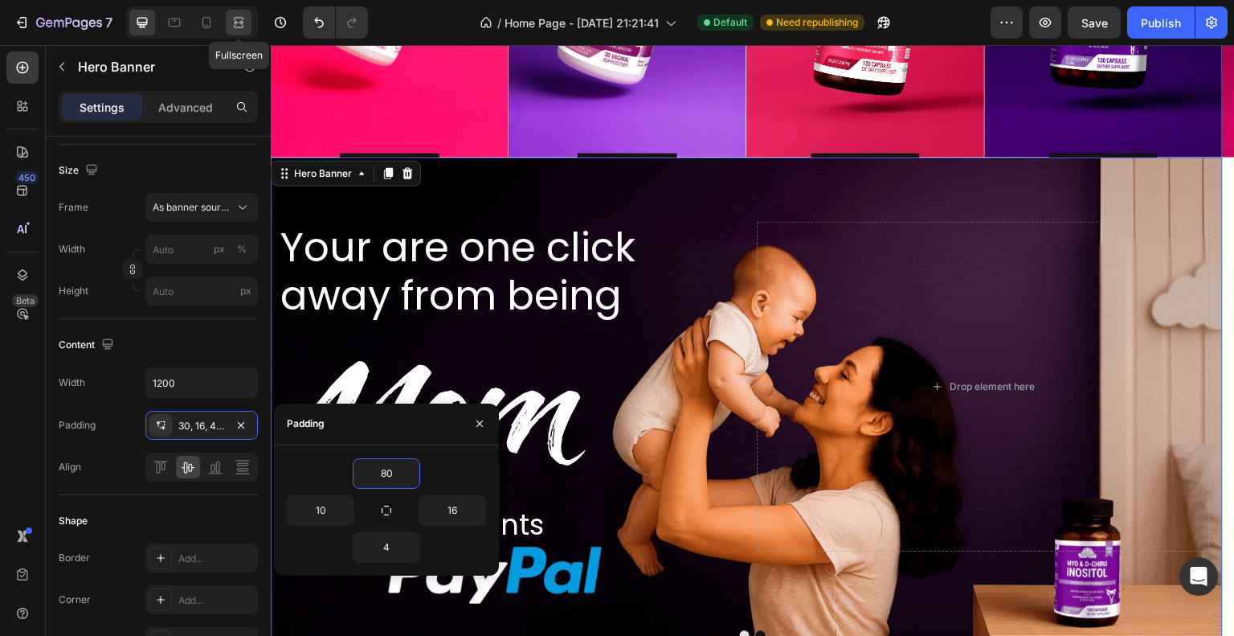
click at [238, 10] on div at bounding box center [239, 23] width 26 height 26
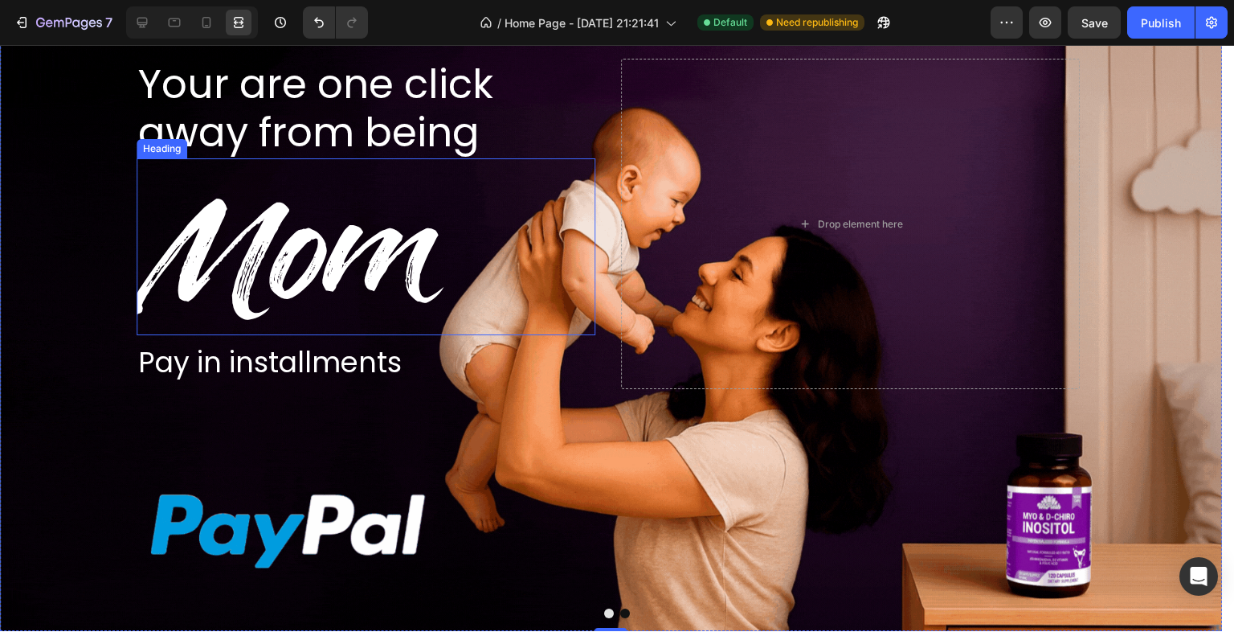
scroll to position [1253, 0]
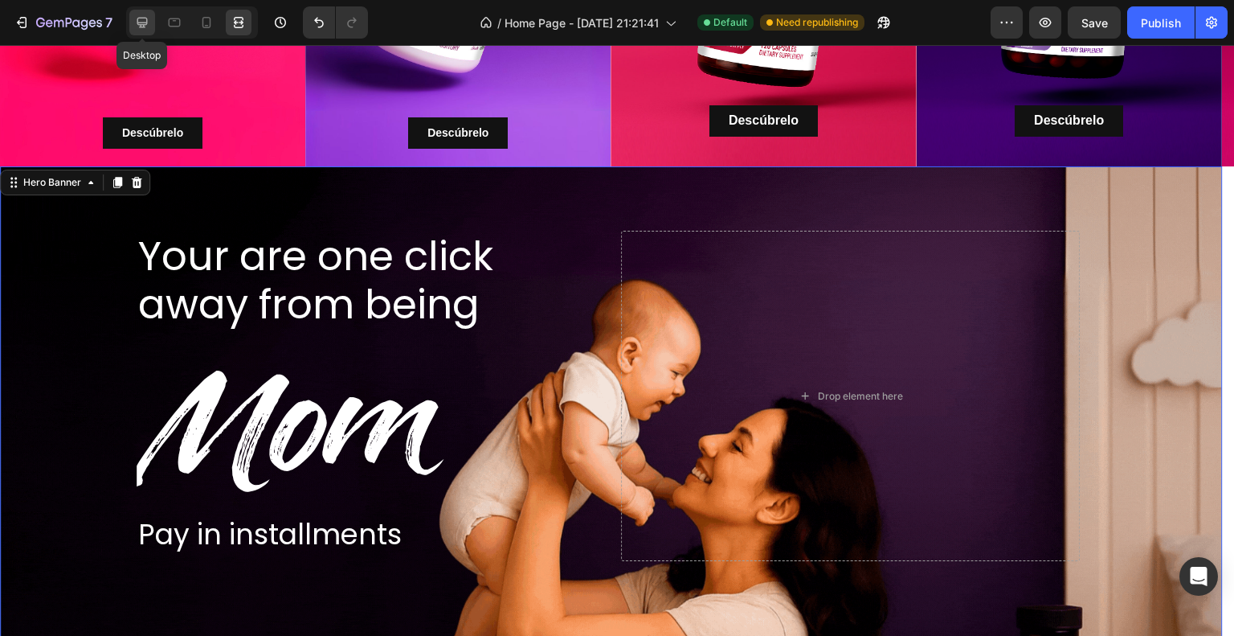
click at [139, 27] on icon at bounding box center [142, 22] width 16 height 16
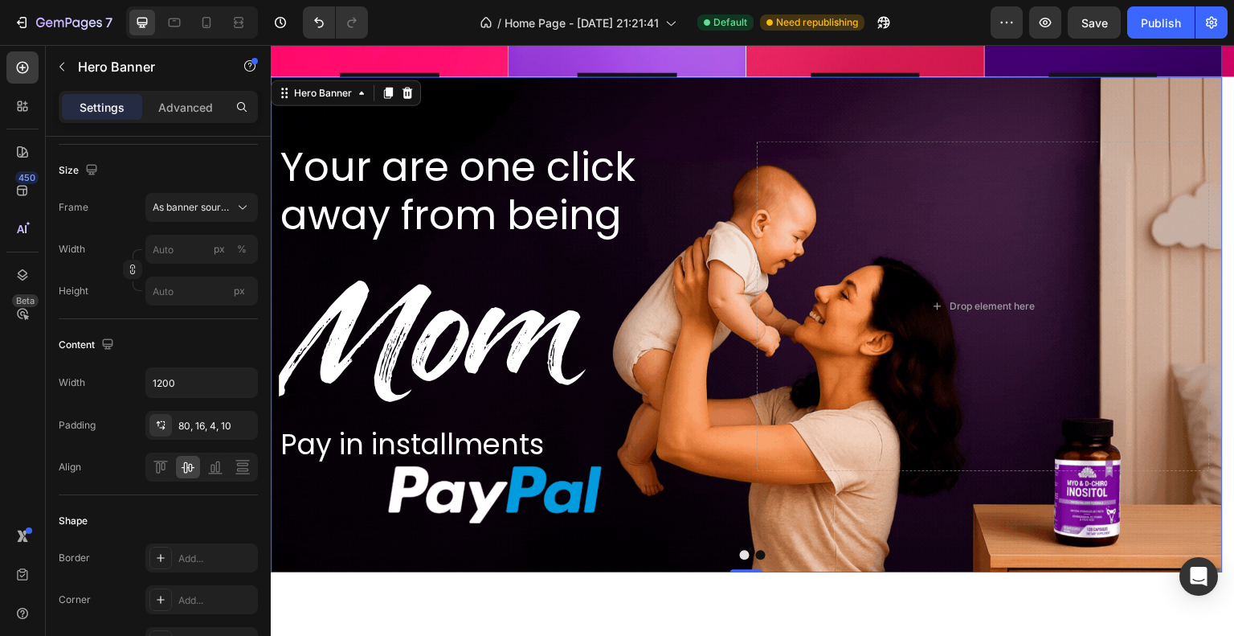
click at [750, 110] on div "⁠⁠⁠⁠⁠⁠⁠ Your are one click away from being Heading Mom Heading Pay in installme…" at bounding box center [747, 275] width 952 height 398
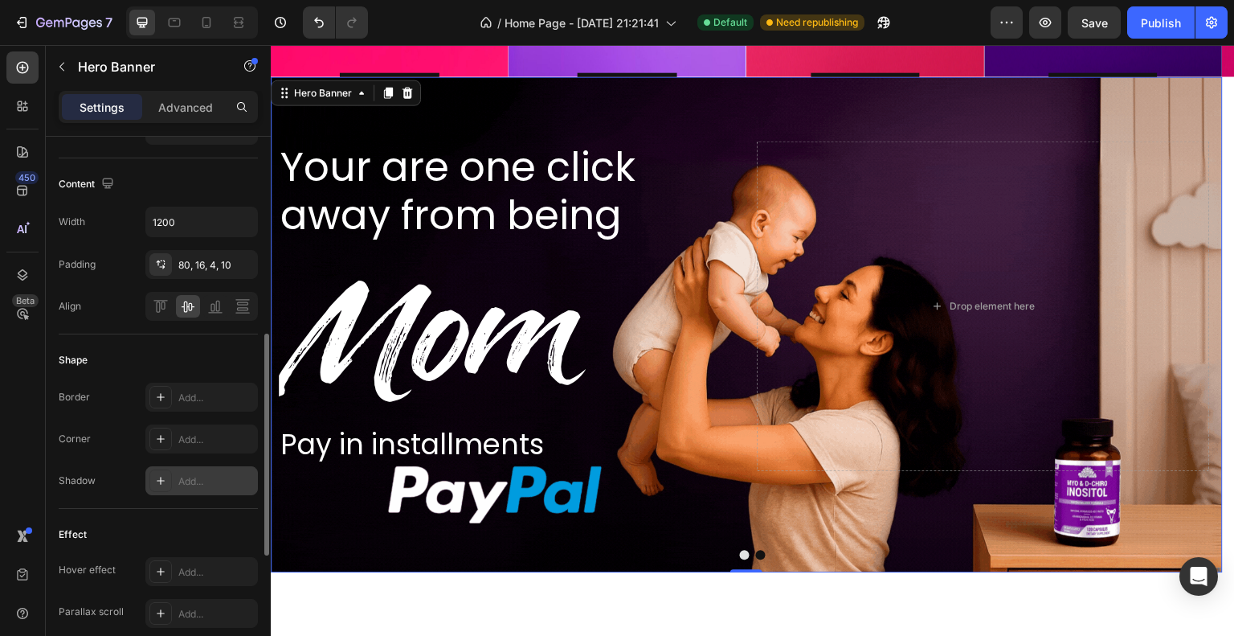
scroll to position [402, 0]
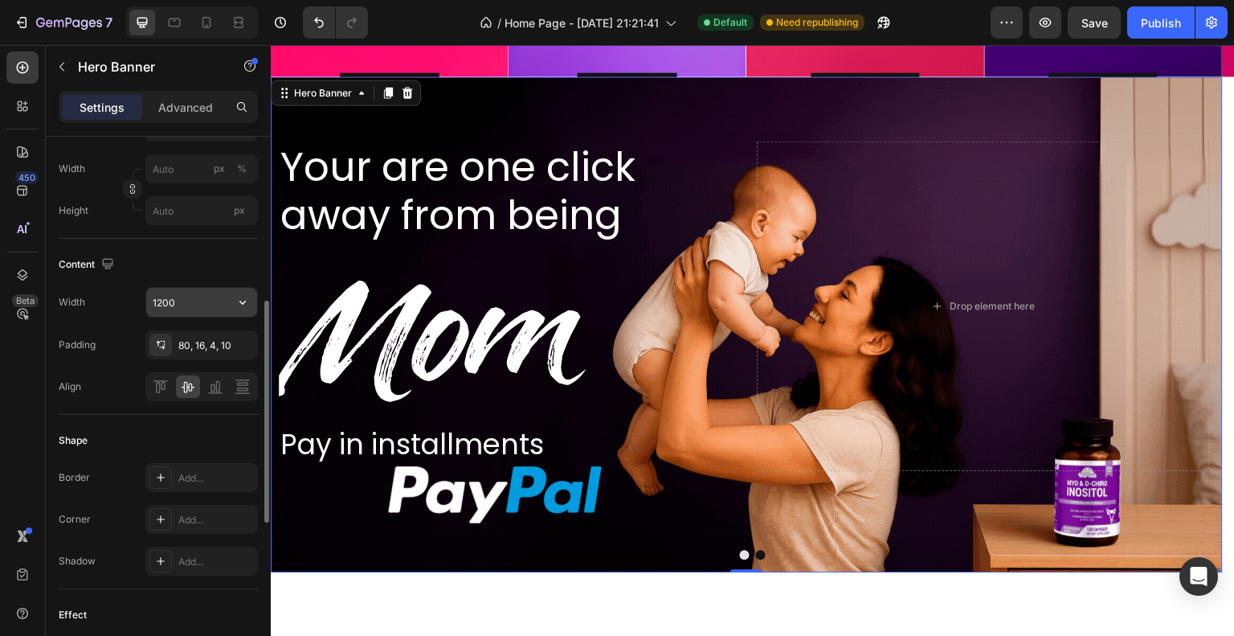
click at [196, 303] on input "1200" at bounding box center [201, 302] width 111 height 29
click at [235, 292] on button "button" at bounding box center [242, 302] width 29 height 29
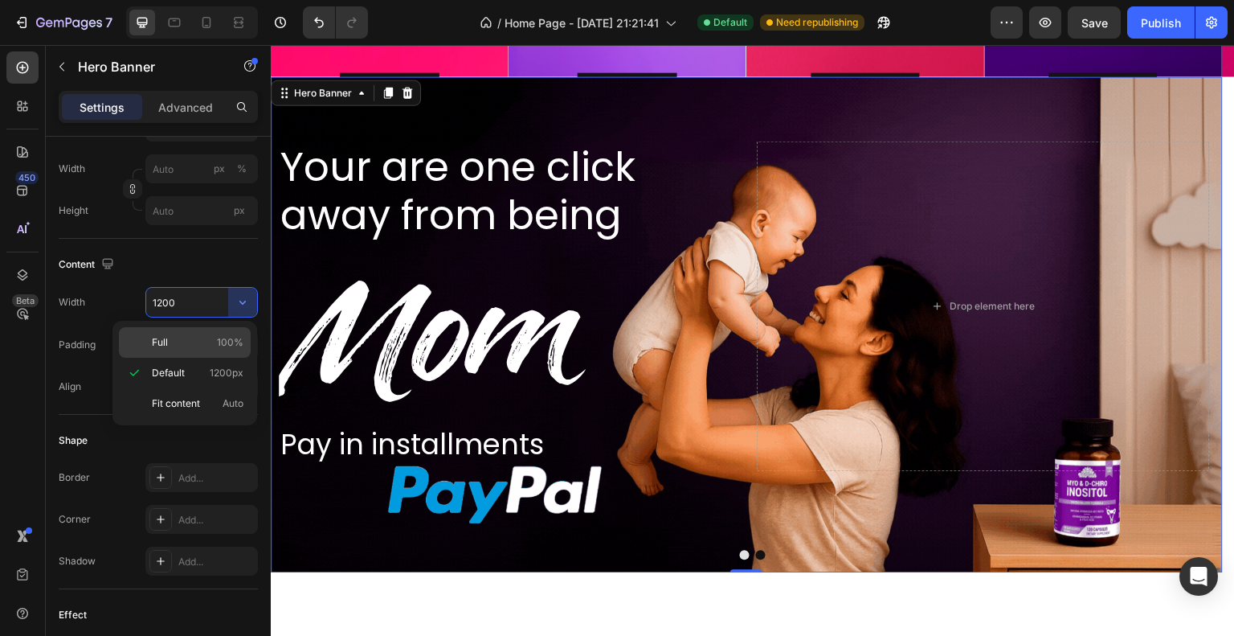
click at [206, 341] on p "Full 100%" at bounding box center [198, 342] width 92 height 14
type input "100%"
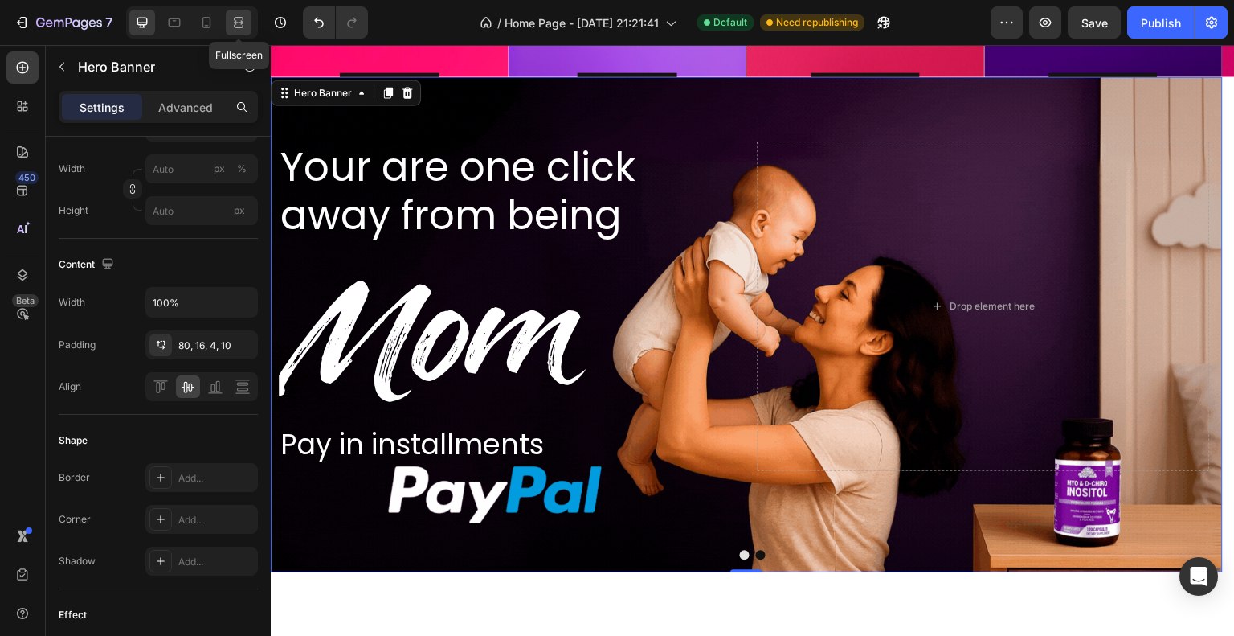
drag, startPoint x: 241, startPoint y: 33, endPoint x: 251, endPoint y: 25, distance: 12.6
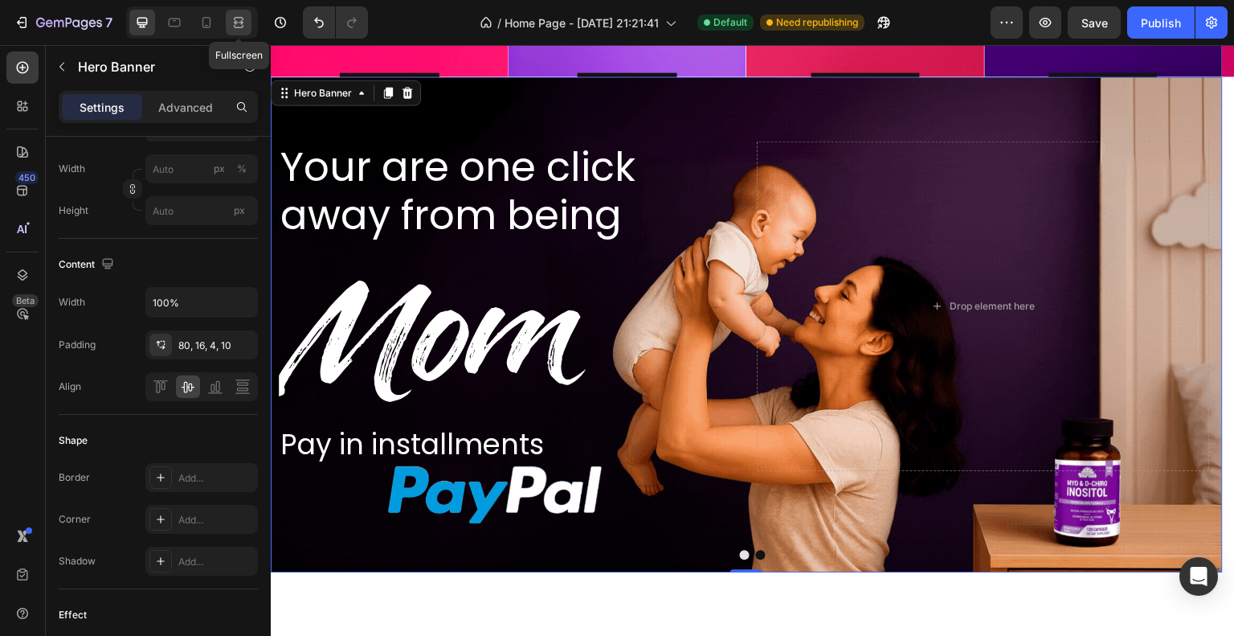
click at [251, 25] on div at bounding box center [239, 23] width 26 height 26
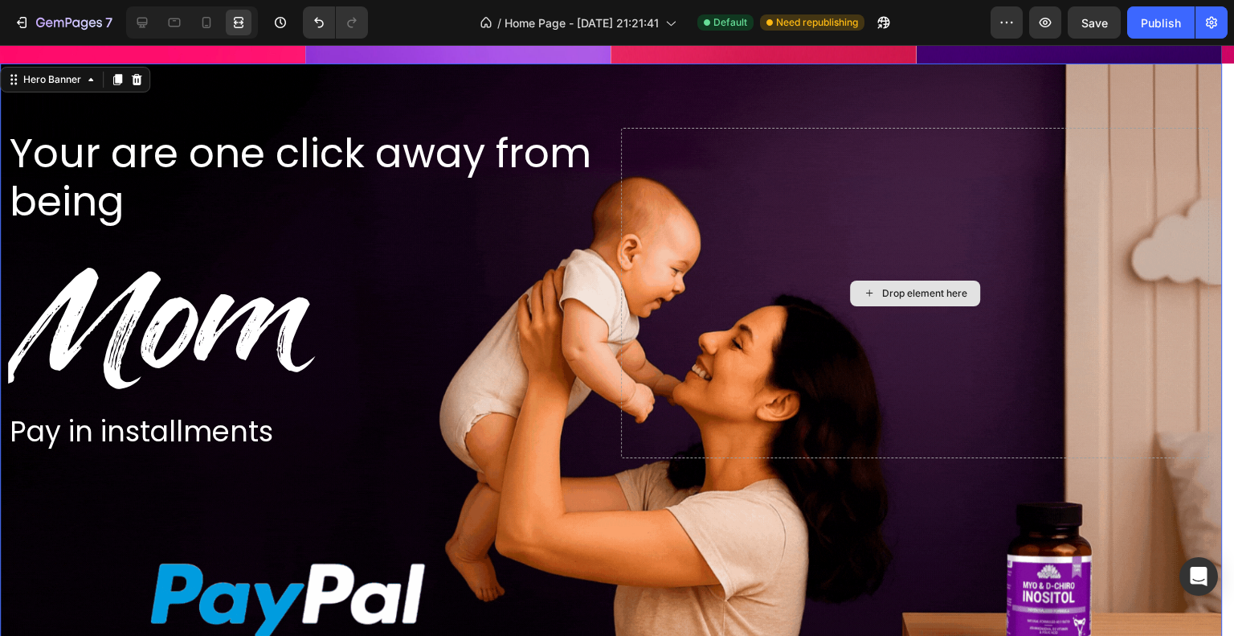
scroll to position [1334, 0]
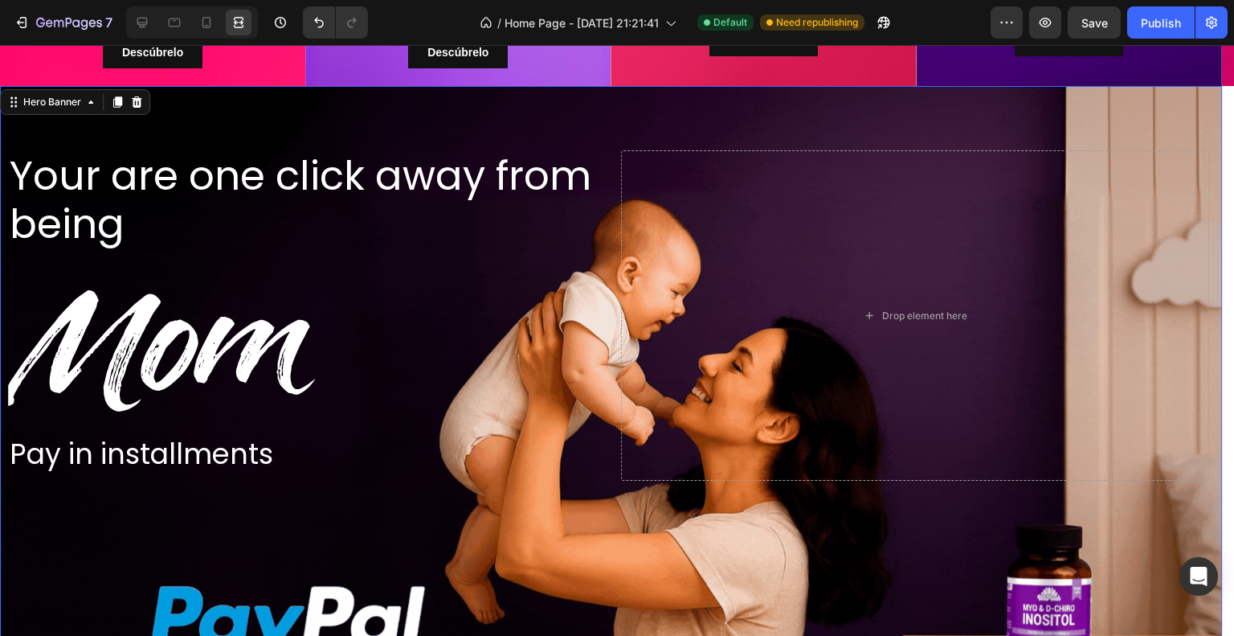
click at [761, 124] on div "⁠⁠⁠⁠⁠⁠⁠ Your are one click away from being Heading Mom Heading Pay in installme…" at bounding box center [611, 285] width 1222 height 398
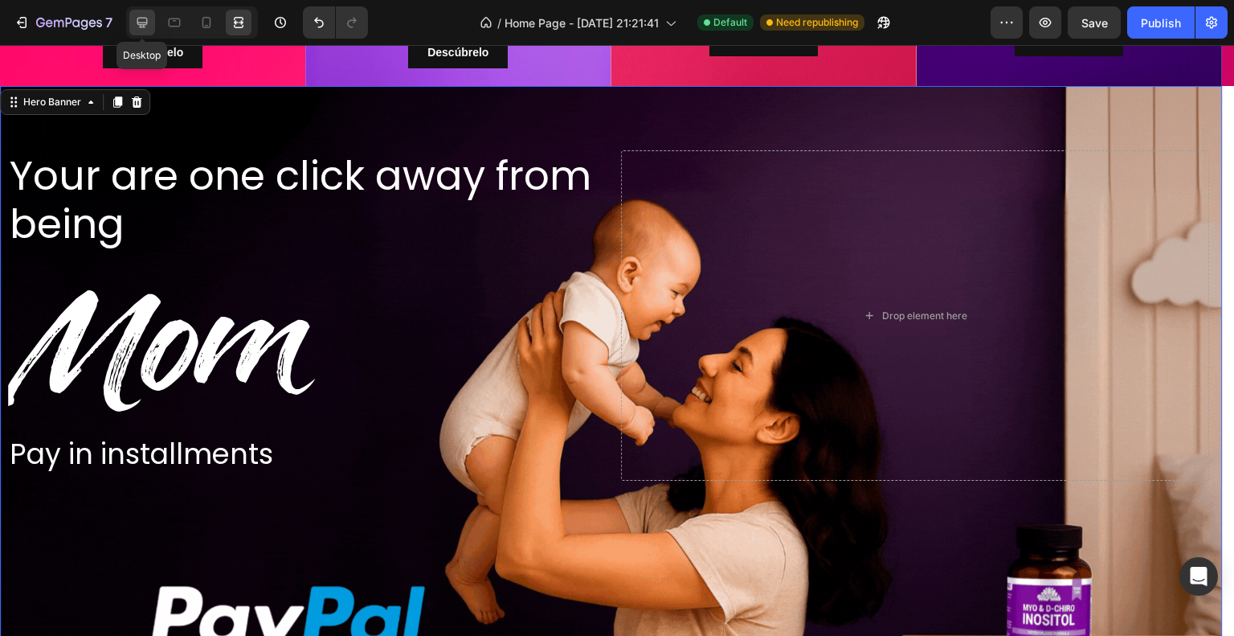
click at [147, 22] on icon at bounding box center [142, 22] width 16 height 16
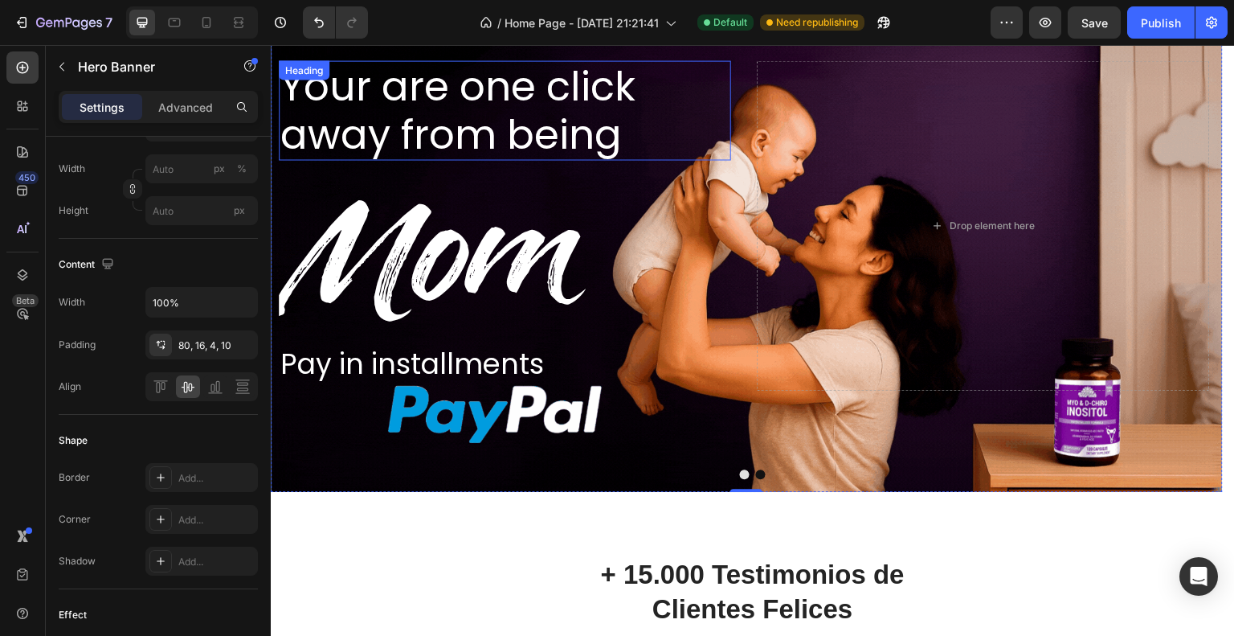
scroll to position [1093, 0]
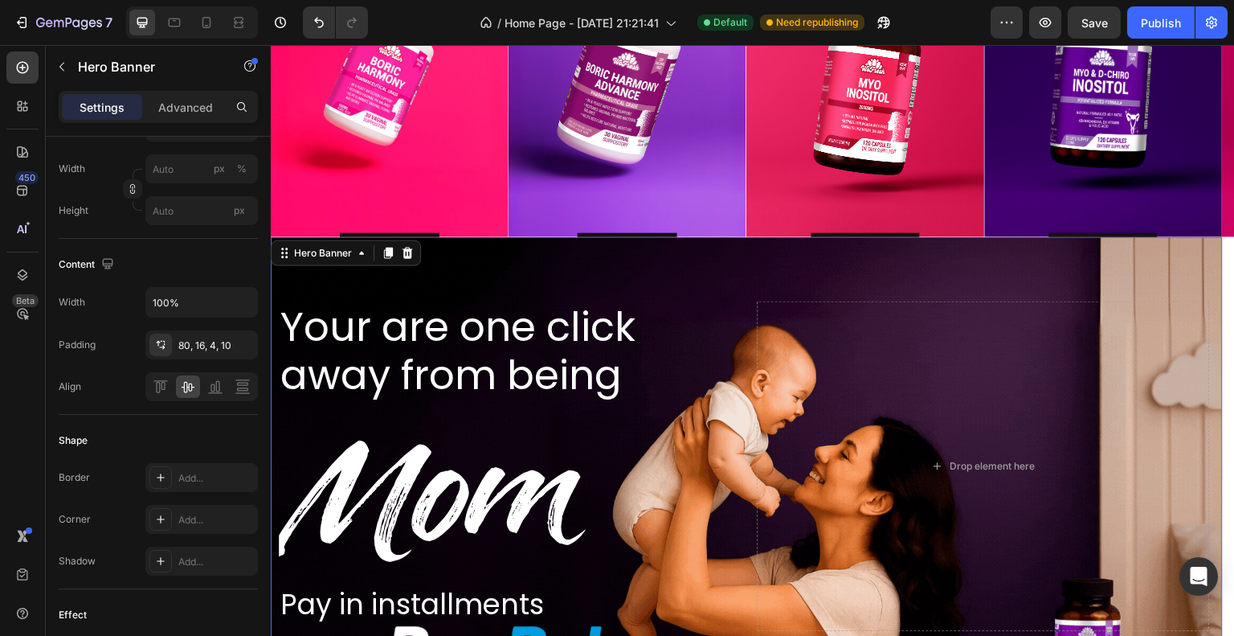
click at [776, 274] on div "⁠⁠⁠⁠⁠⁠⁠ Your are one click away from being Heading Mom Heading Pay in installme…" at bounding box center [747, 436] width 952 height 398
click at [206, 343] on div "80, 16, 4, 10" at bounding box center [201, 345] width 47 height 14
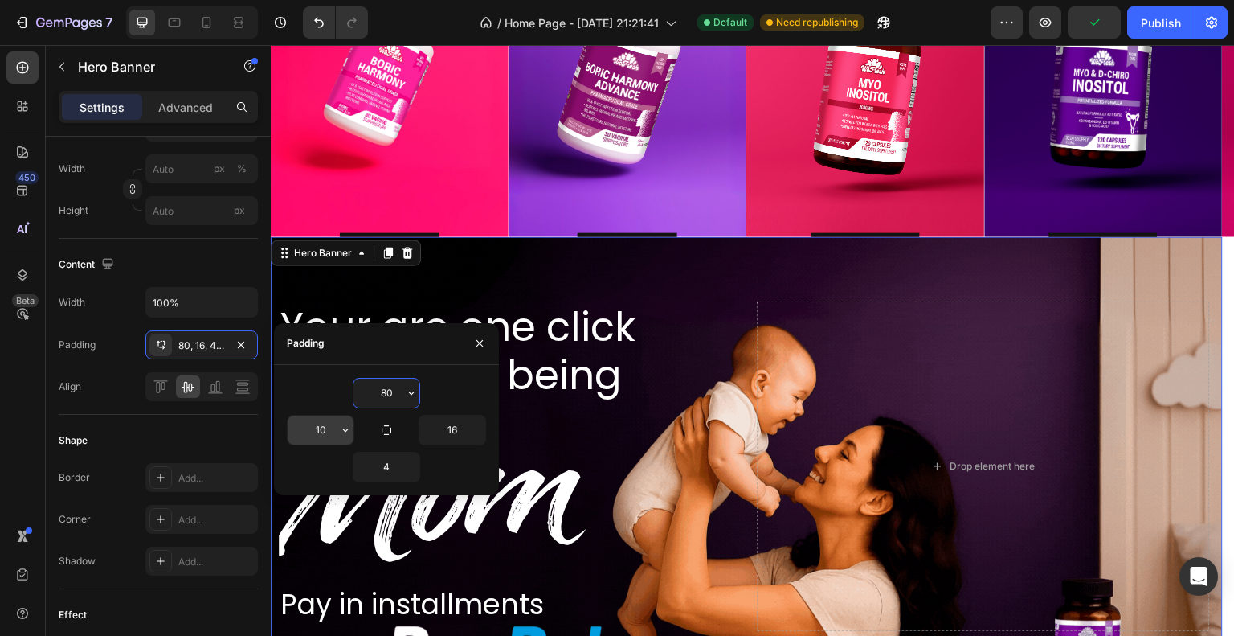
click at [329, 423] on input "10" at bounding box center [321, 429] width 66 height 29
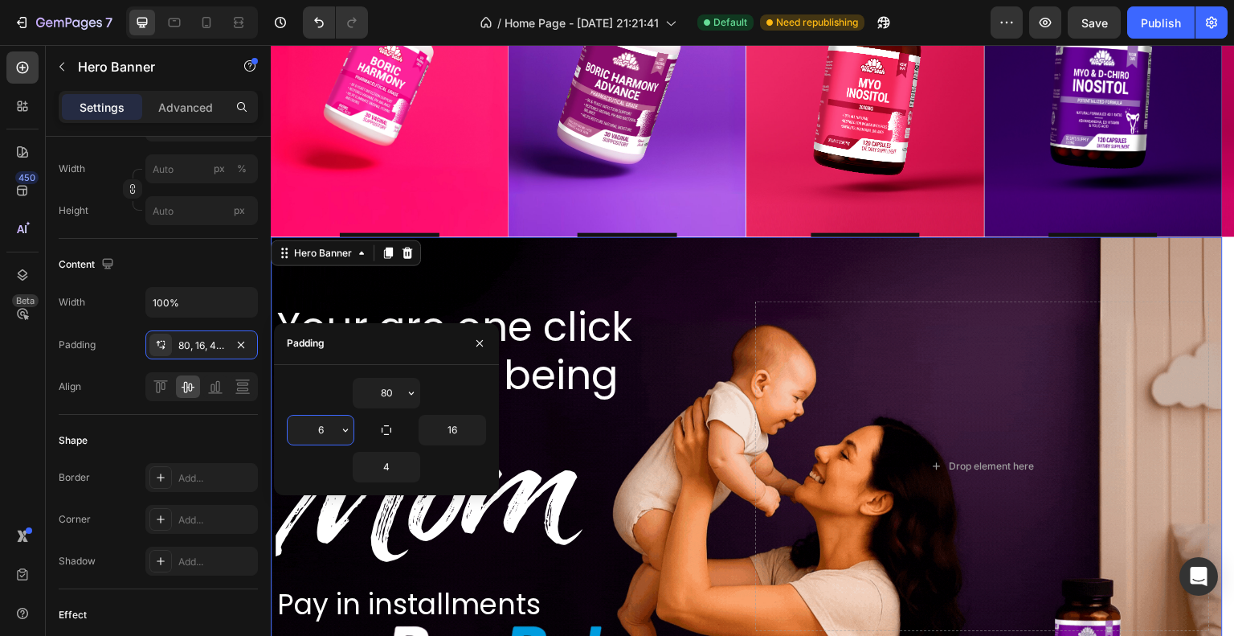
type input "60"
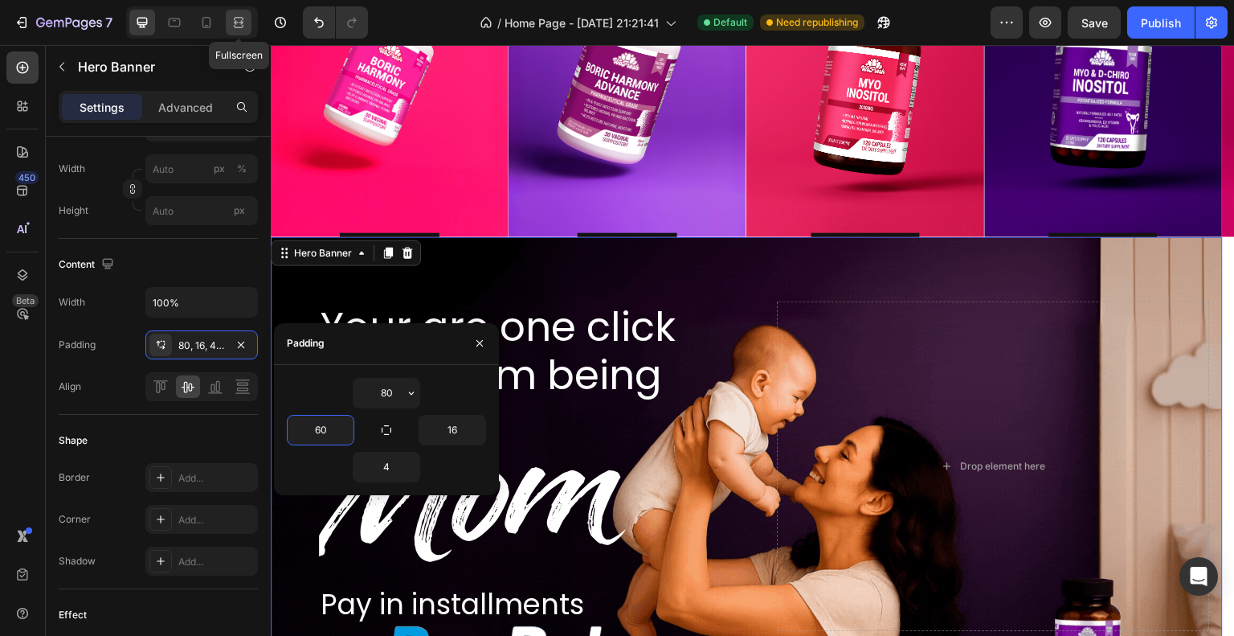
click at [239, 31] on div at bounding box center [239, 23] width 26 height 26
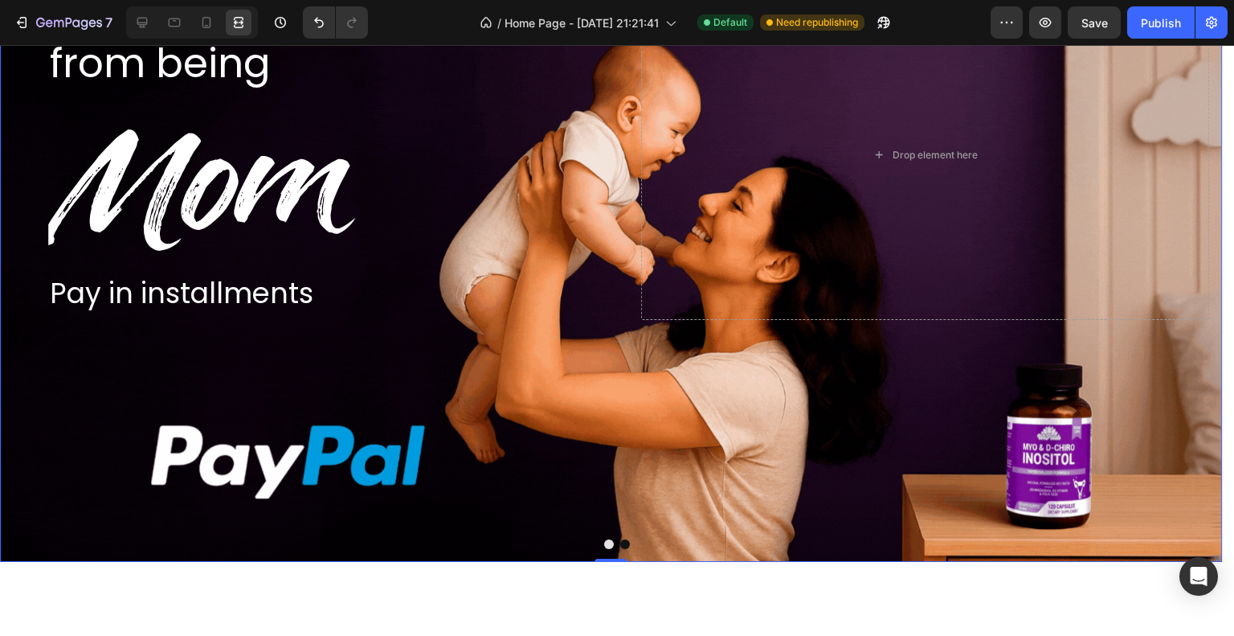
scroll to position [1253, 0]
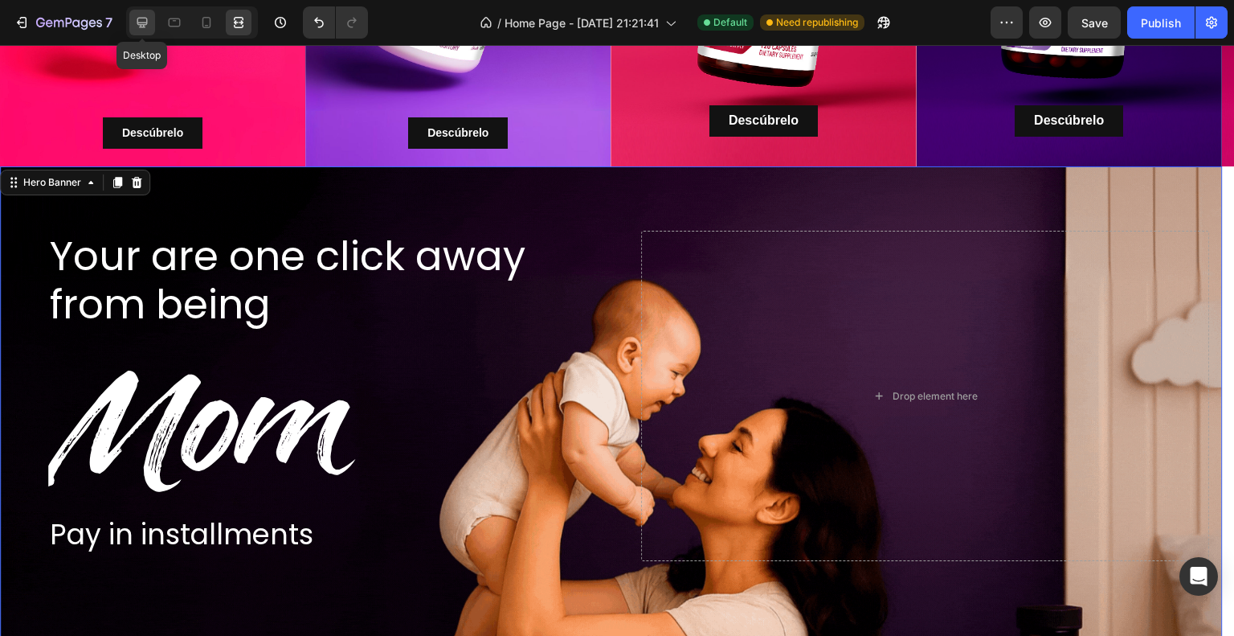
click at [135, 17] on icon at bounding box center [142, 22] width 16 height 16
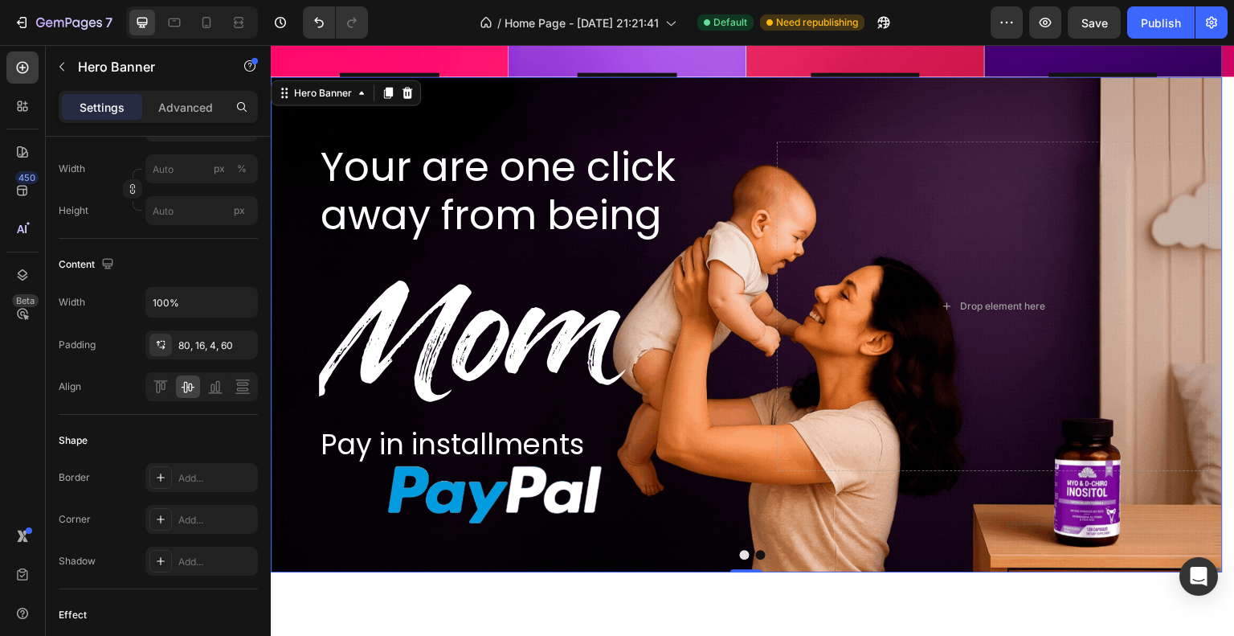
click at [681, 96] on div "⁠⁠⁠⁠⁠⁠⁠ Your are one click away from being Heading Mom Heading Pay in installme…" at bounding box center [747, 275] width 952 height 398
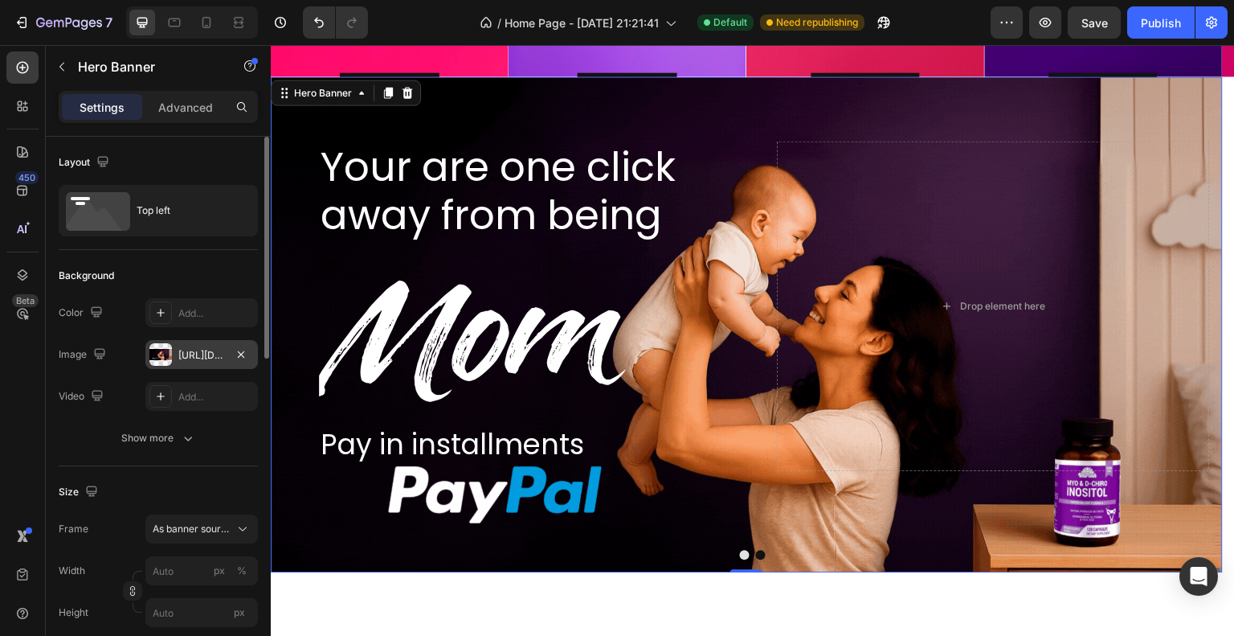
click at [210, 358] on div "[URL][DOMAIN_NAME]" at bounding box center [201, 355] width 47 height 14
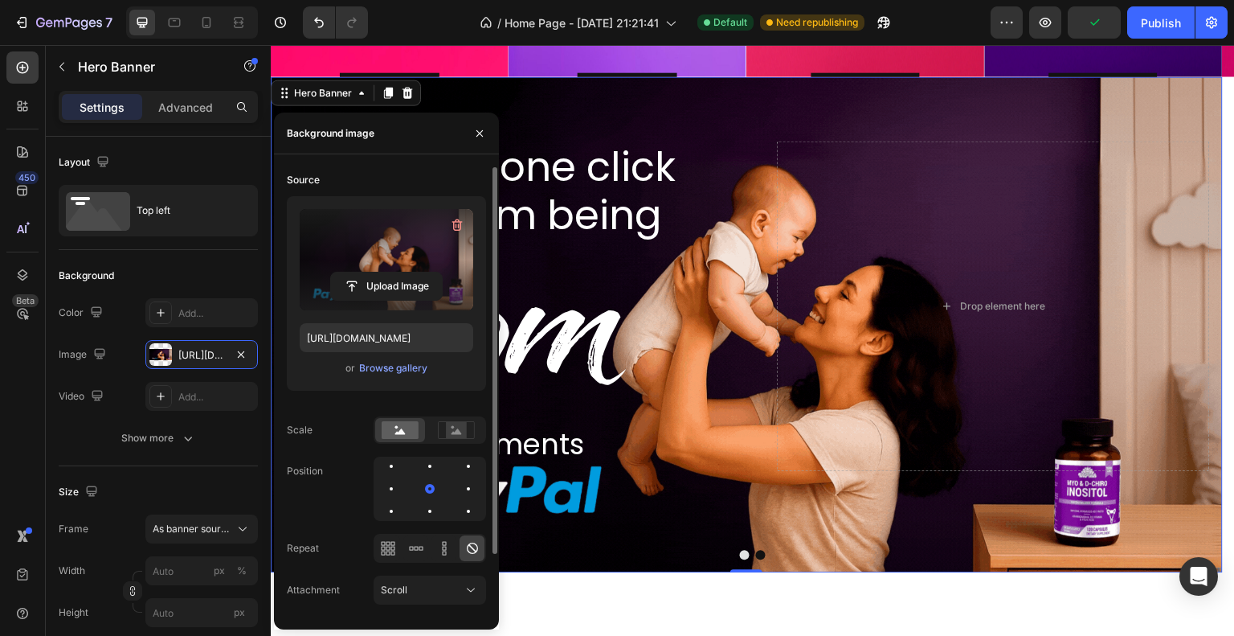
click at [321, 276] on div "Upload Image" at bounding box center [387, 286] width 174 height 29
click at [380, 240] on label at bounding box center [387, 259] width 174 height 101
click at [380, 272] on input "file" at bounding box center [386, 285] width 111 height 27
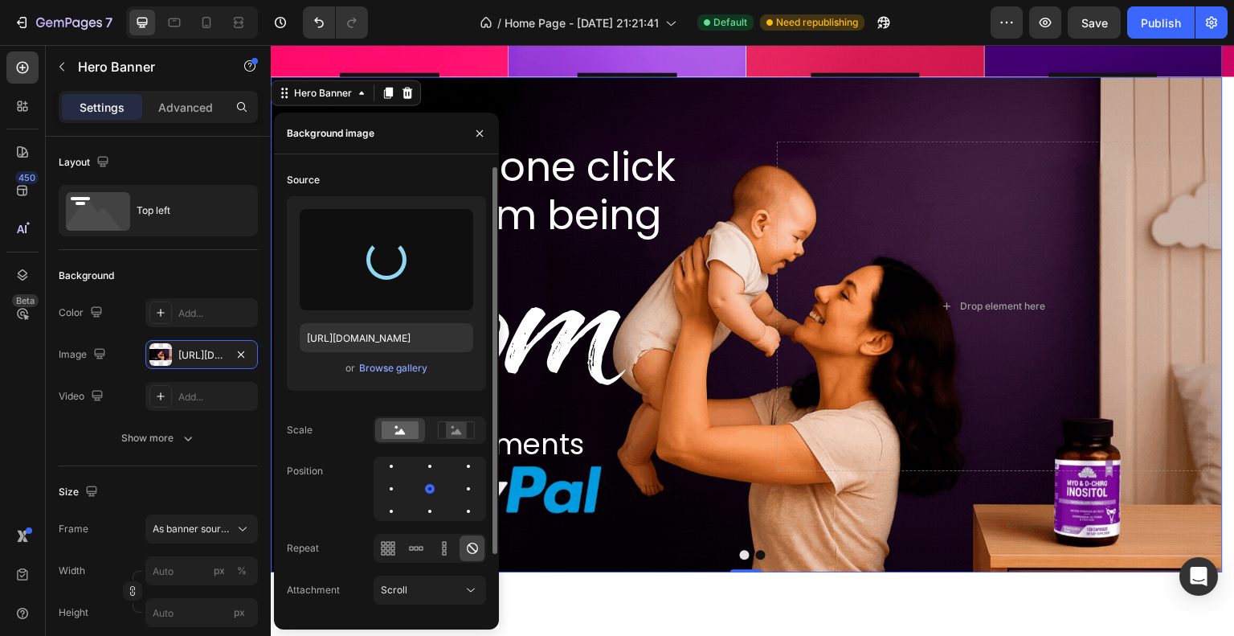
type input "[URL][DOMAIN_NAME]"
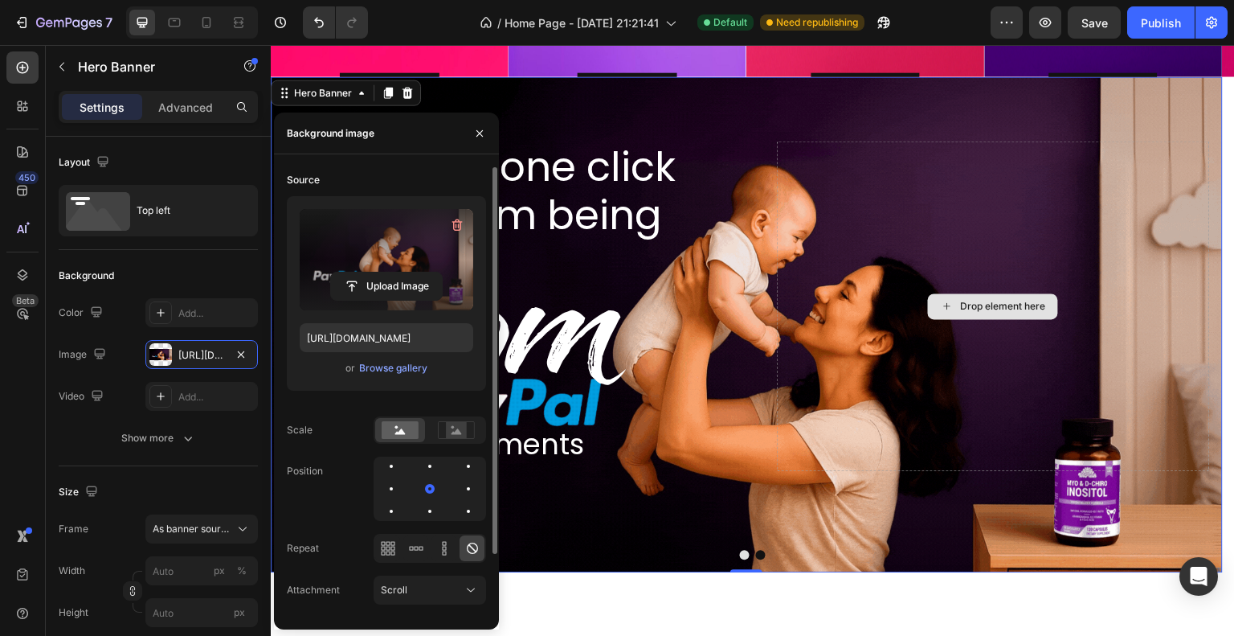
click at [846, 238] on div "Drop element here" at bounding box center [993, 306] width 432 height 330
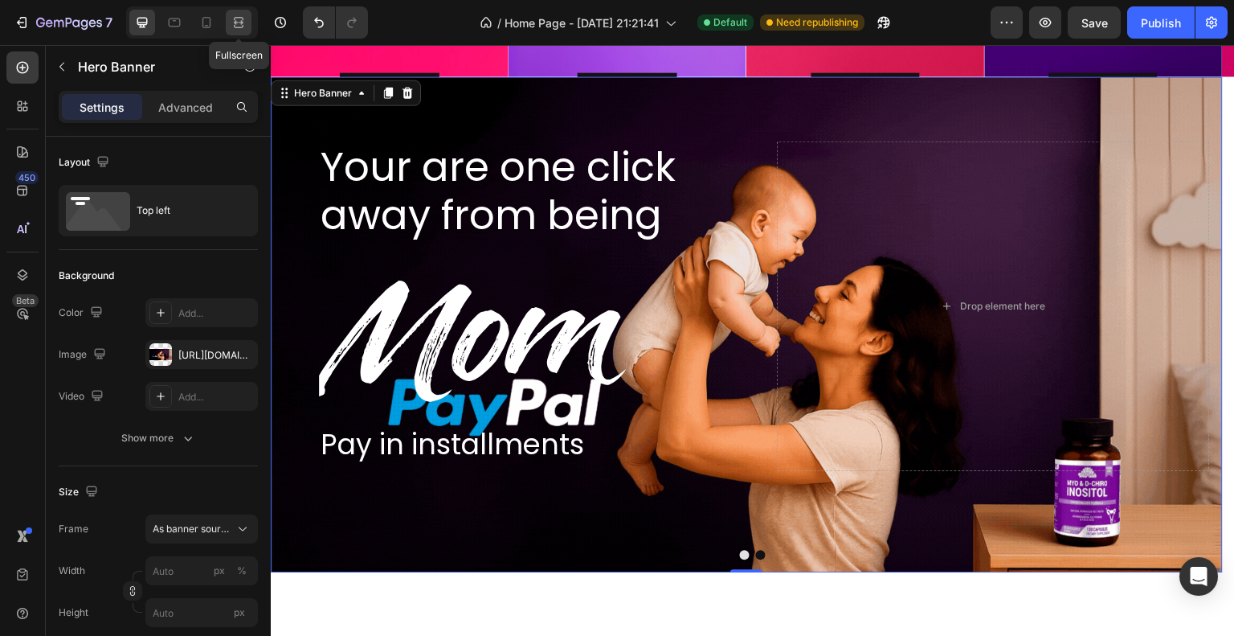
click at [231, 28] on icon at bounding box center [239, 22] width 16 height 16
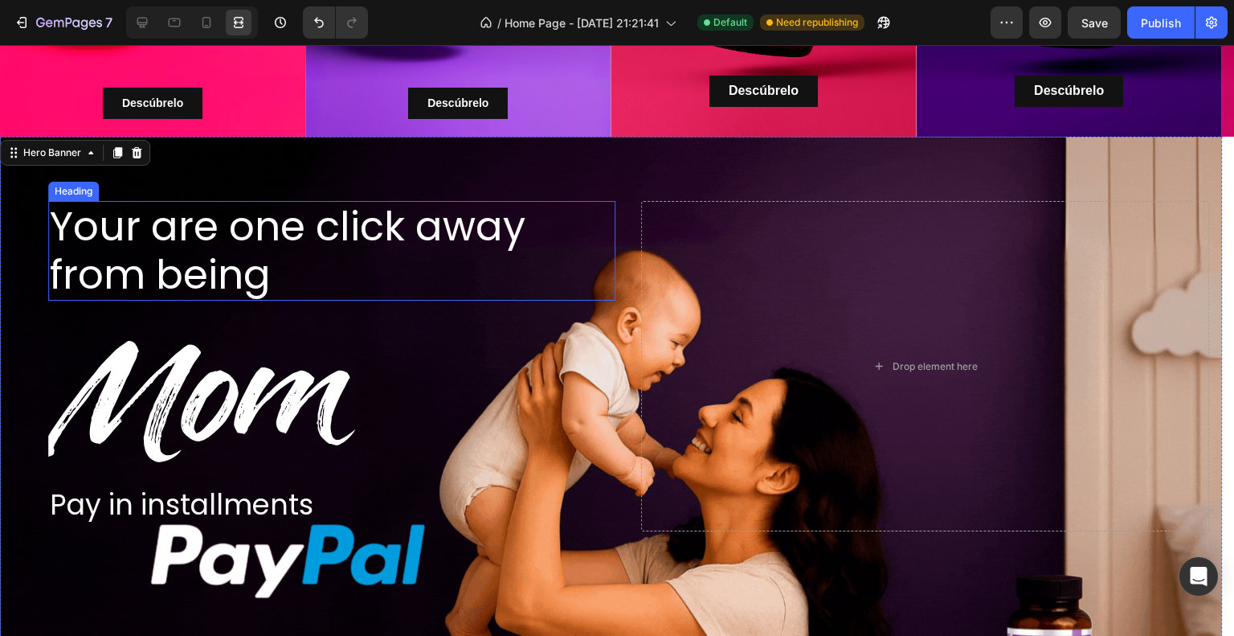
scroll to position [1334, 0]
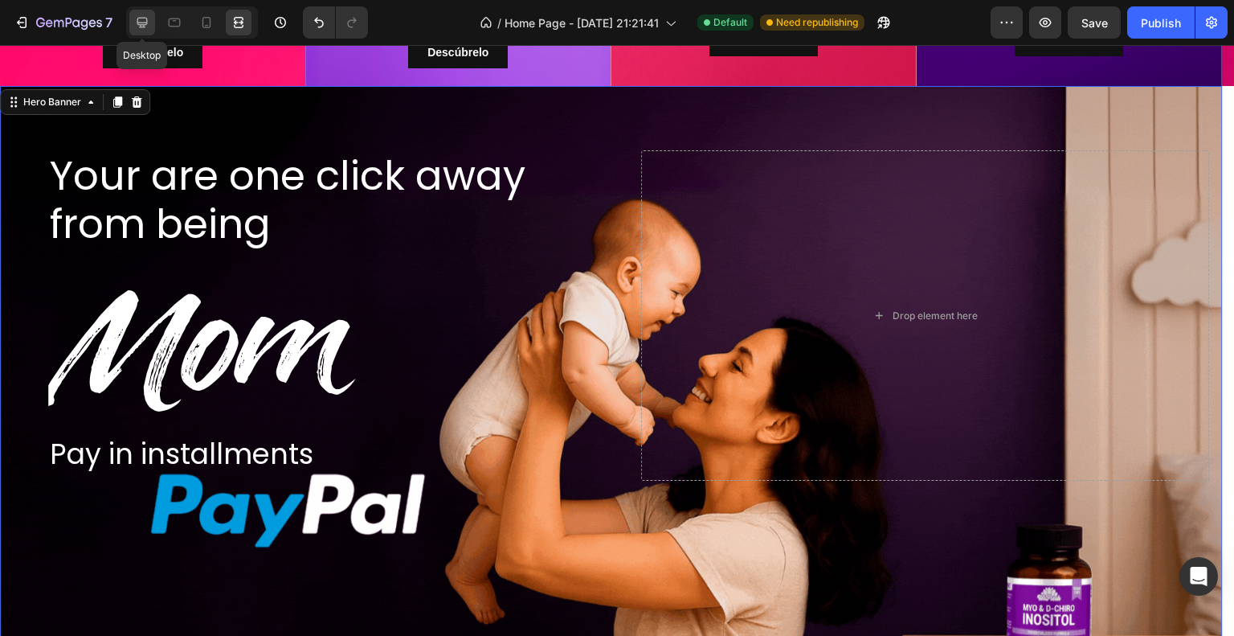
click at [145, 14] on icon at bounding box center [142, 22] width 16 height 16
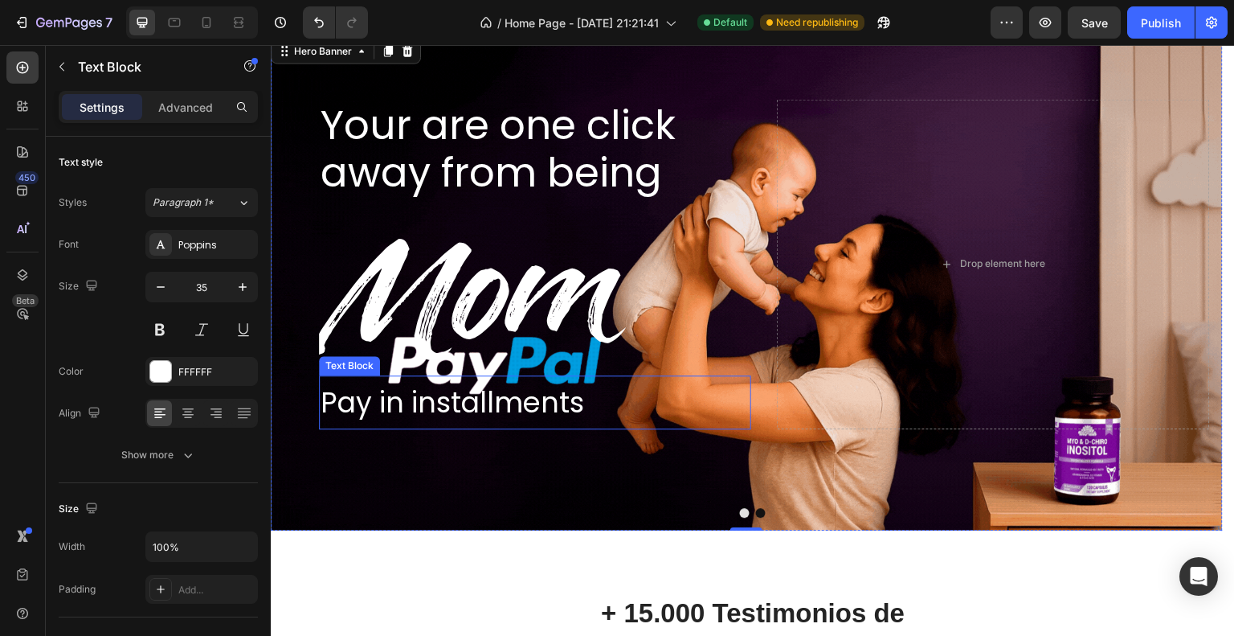
click at [456, 403] on p "Pay in installments" at bounding box center [535, 402] width 429 height 51
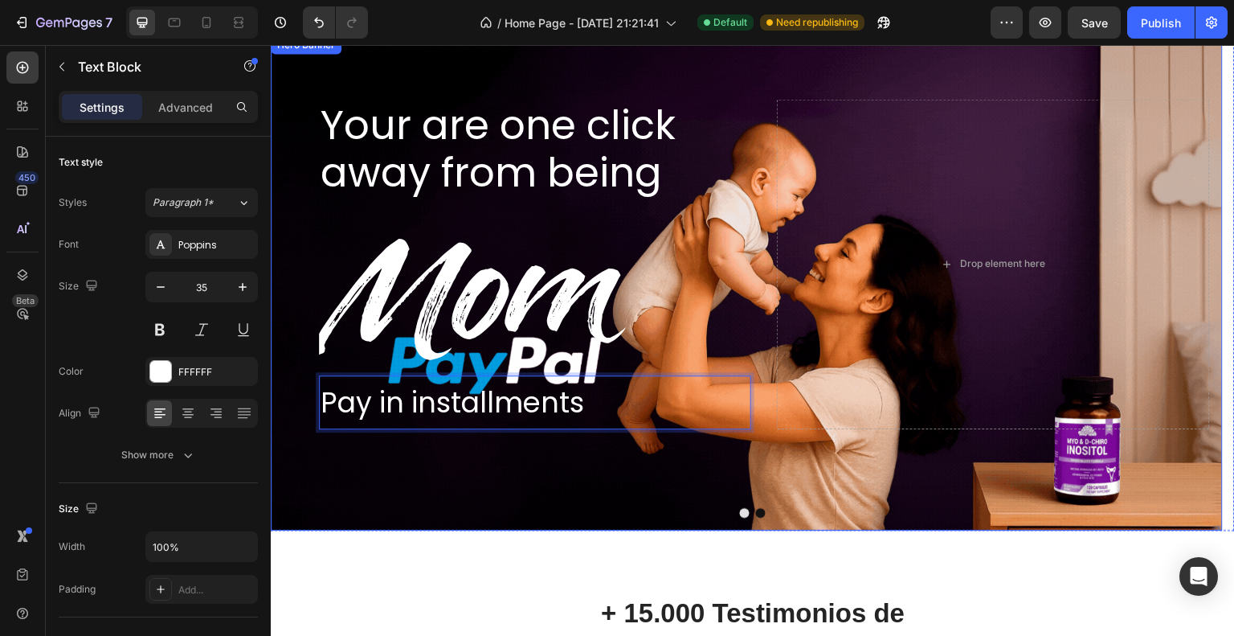
click at [560, 484] on div "Background Image" at bounding box center [747, 283] width 952 height 496
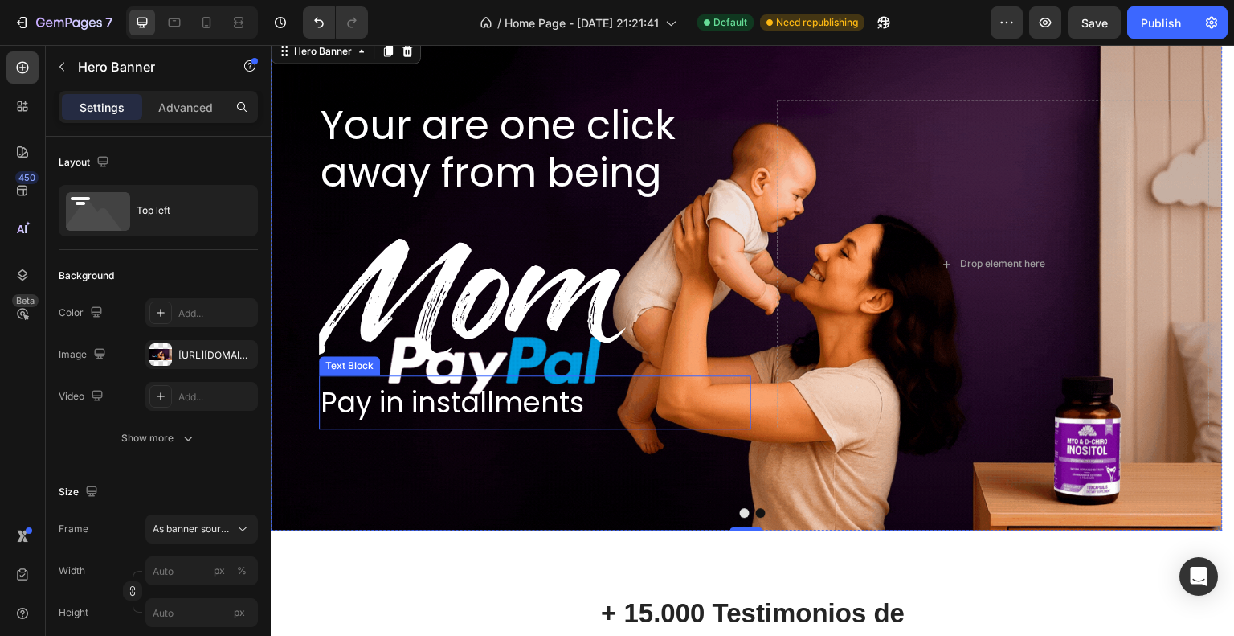
click at [549, 417] on p "Pay in installments" at bounding box center [535, 402] width 429 height 51
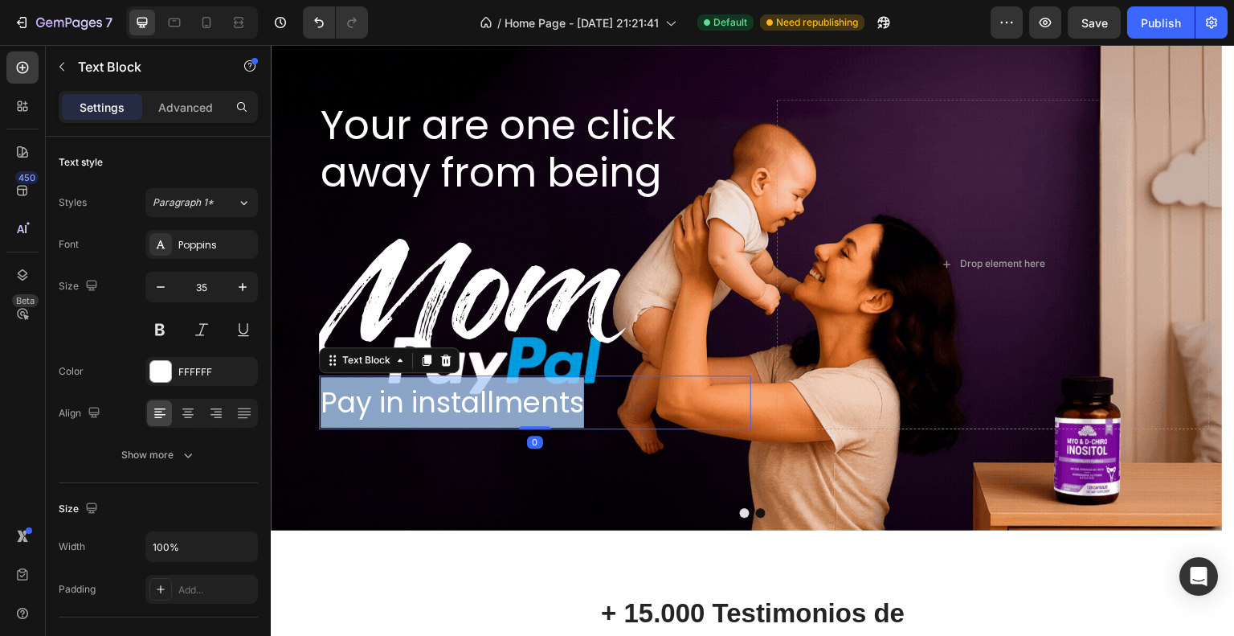
click at [549, 417] on p "Pay in installments" at bounding box center [535, 402] width 429 height 51
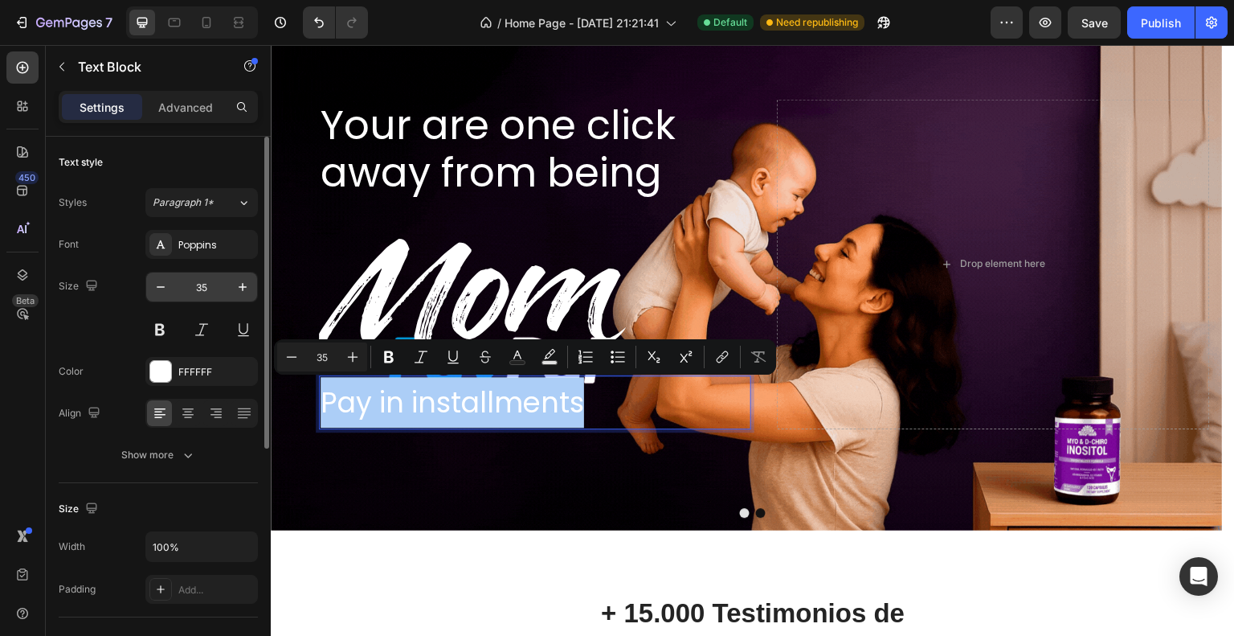
click at [206, 292] on input "35" at bounding box center [201, 286] width 53 height 29
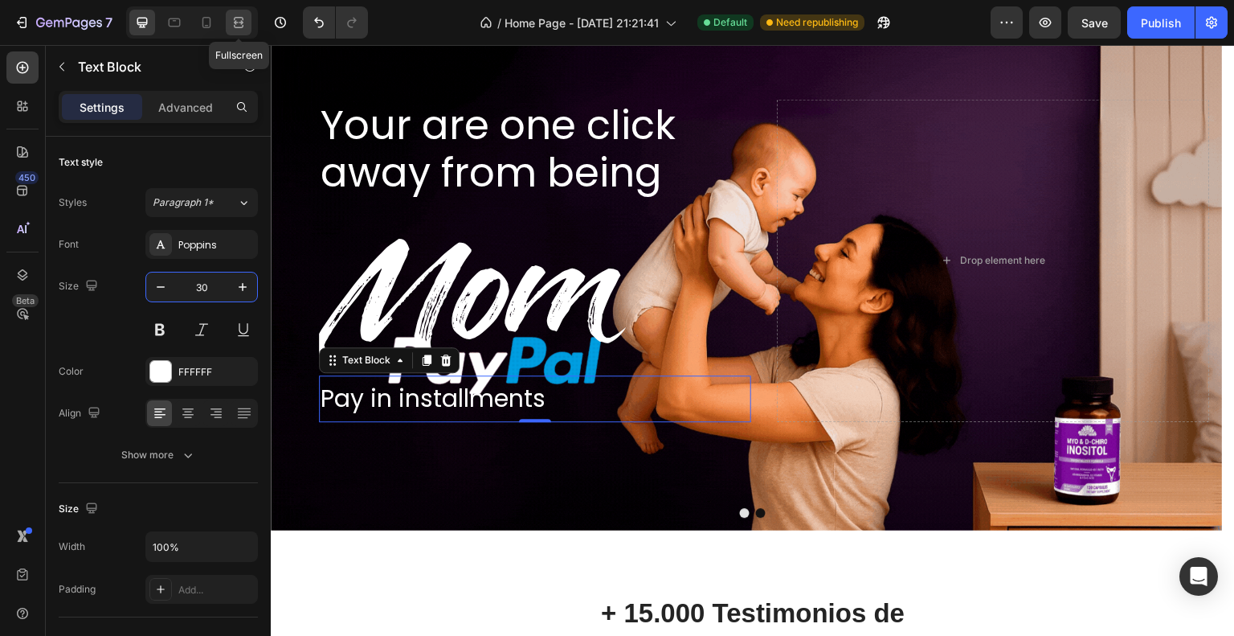
type input "30"
click at [239, 13] on div at bounding box center [239, 23] width 26 height 26
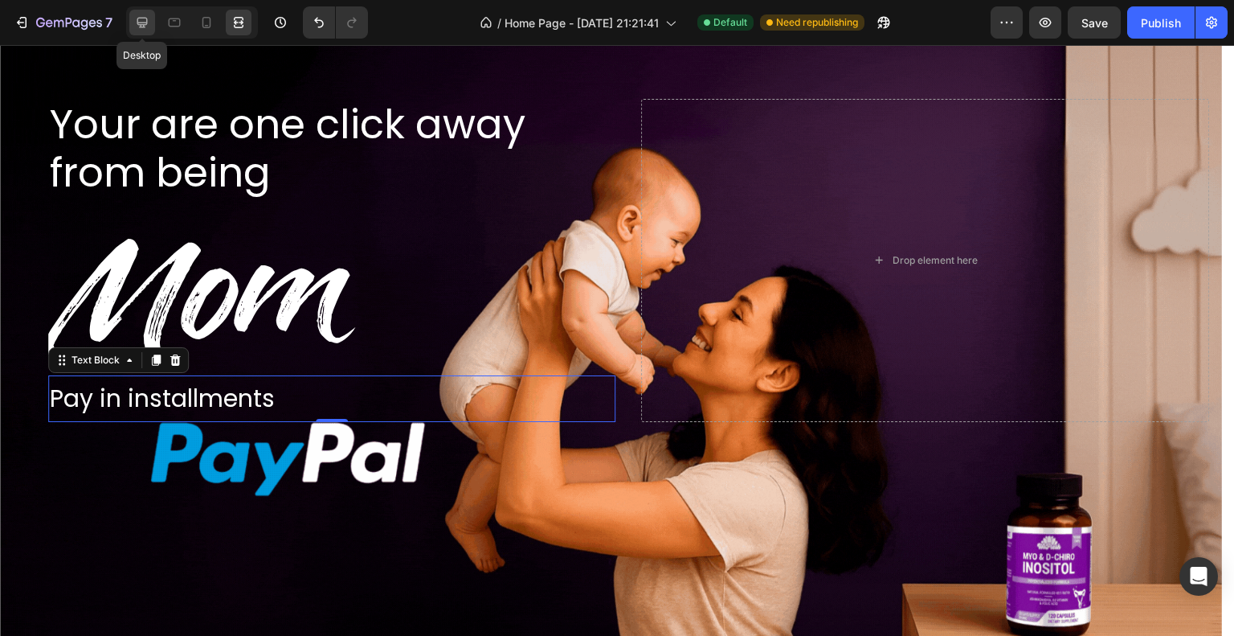
click at [147, 27] on icon at bounding box center [142, 22] width 16 height 16
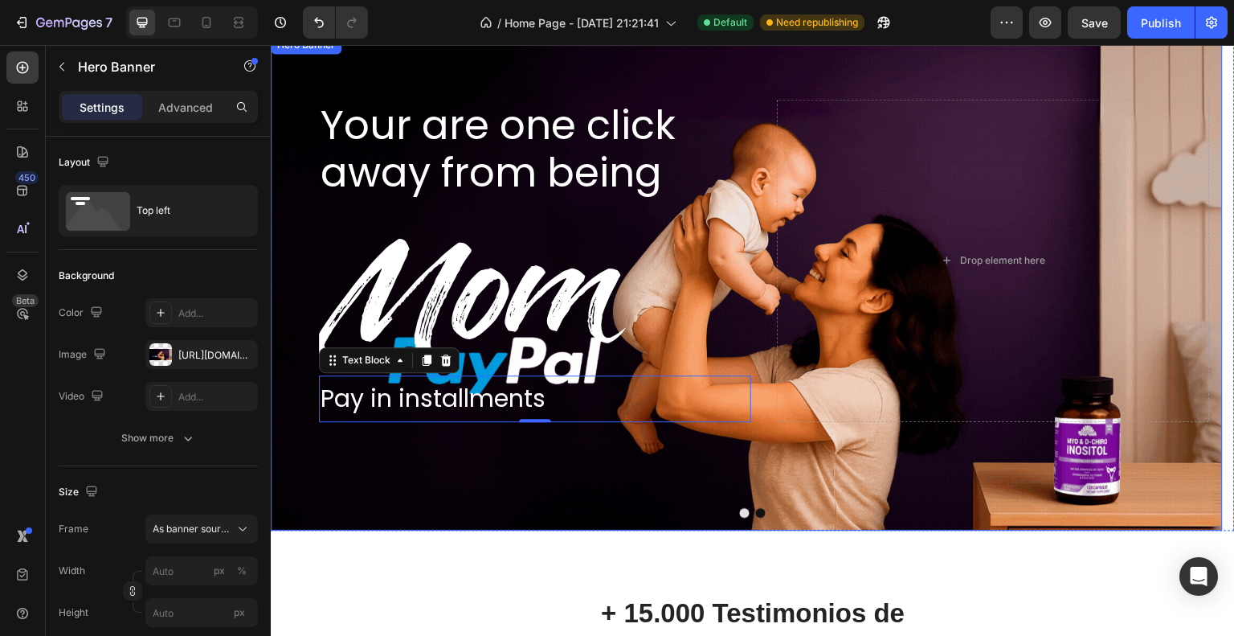
click at [530, 57] on div "⁠⁠⁠⁠⁠⁠⁠ Your are one click away from being Heading Mom Heading Pay in installme…" at bounding box center [747, 230] width 952 height 390
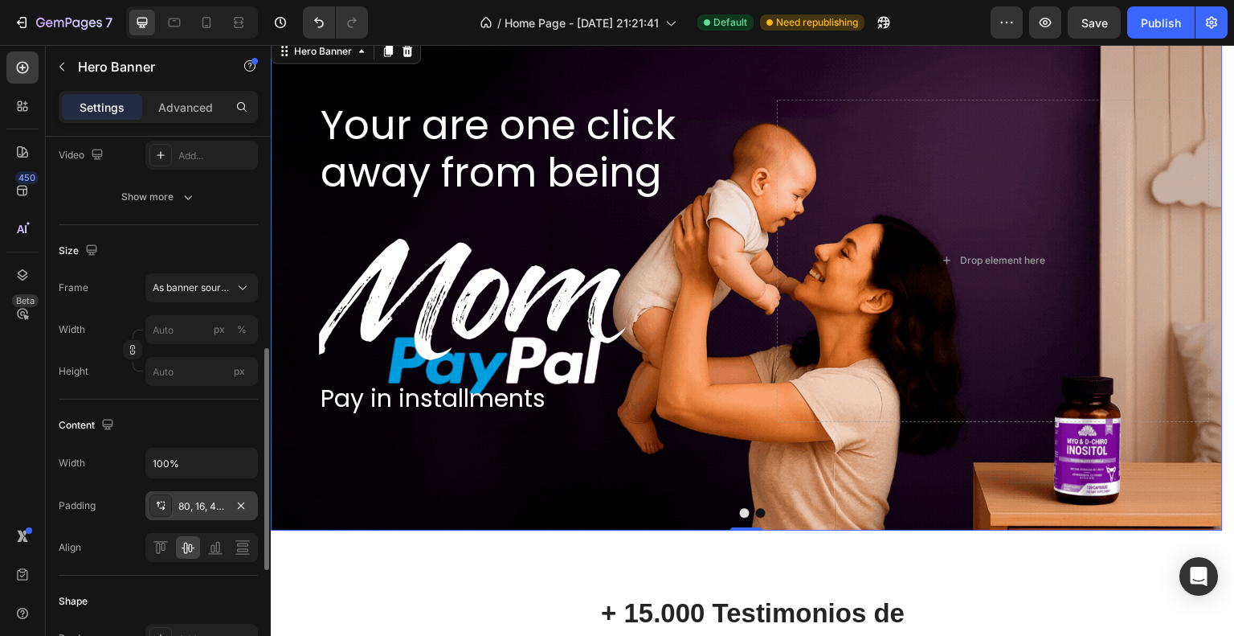
scroll to position [321, 0]
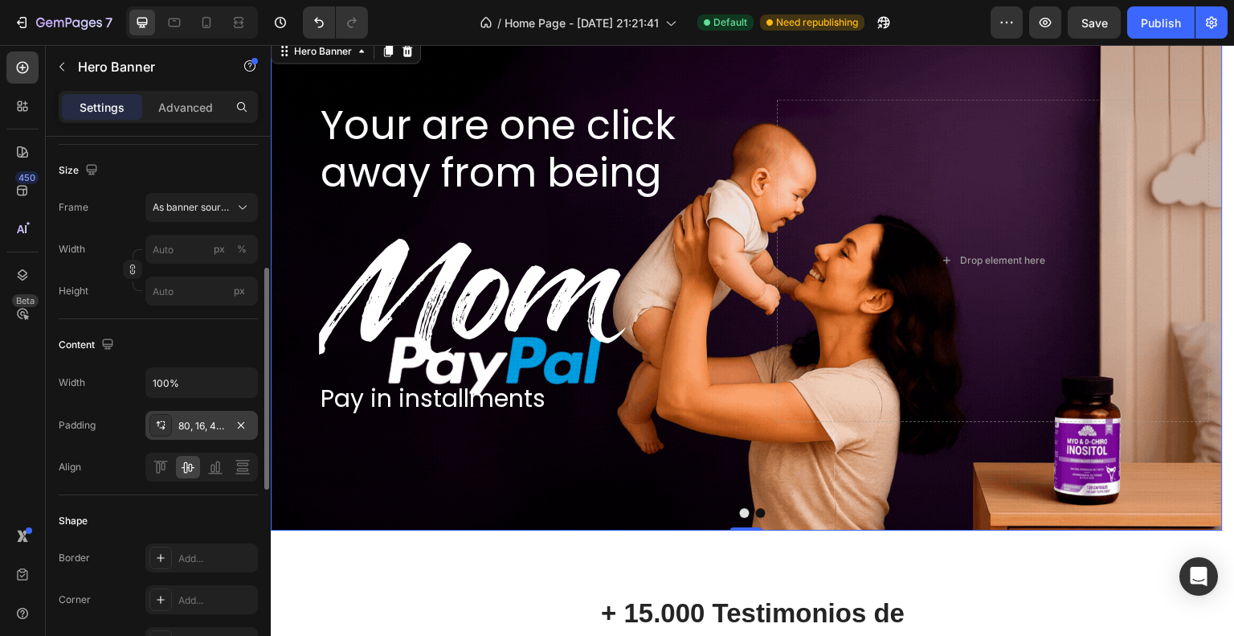
click at [188, 430] on div "80, 16, 4, 60" at bounding box center [201, 426] width 47 height 14
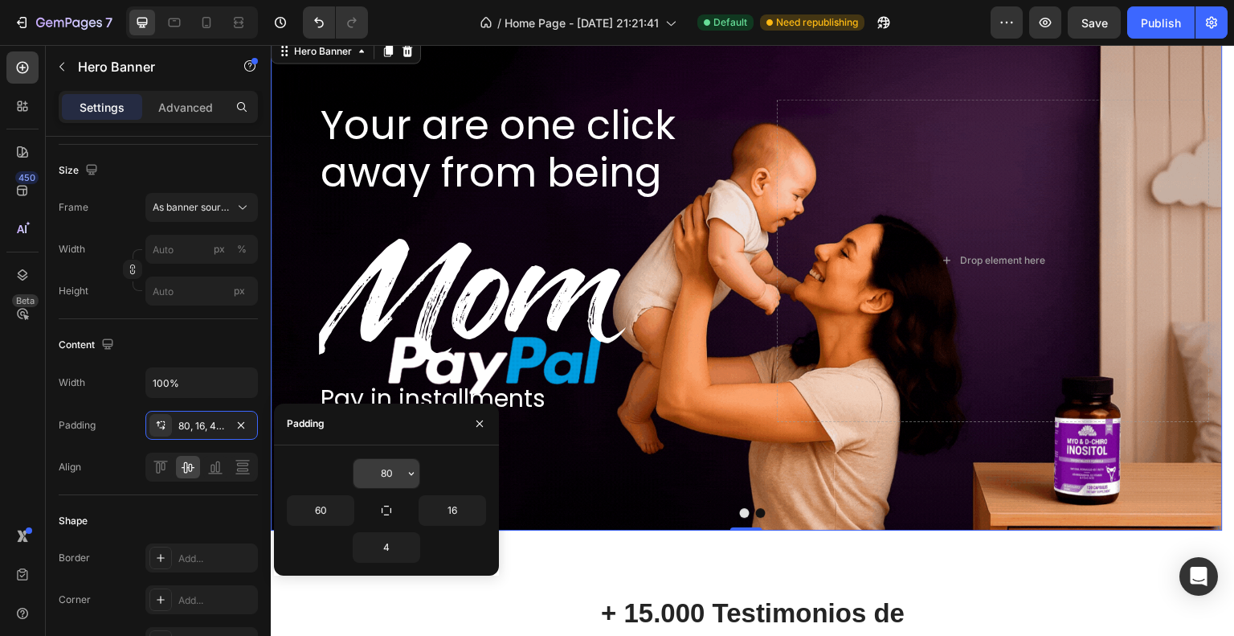
click at [399, 484] on input "80" at bounding box center [387, 473] width 66 height 29
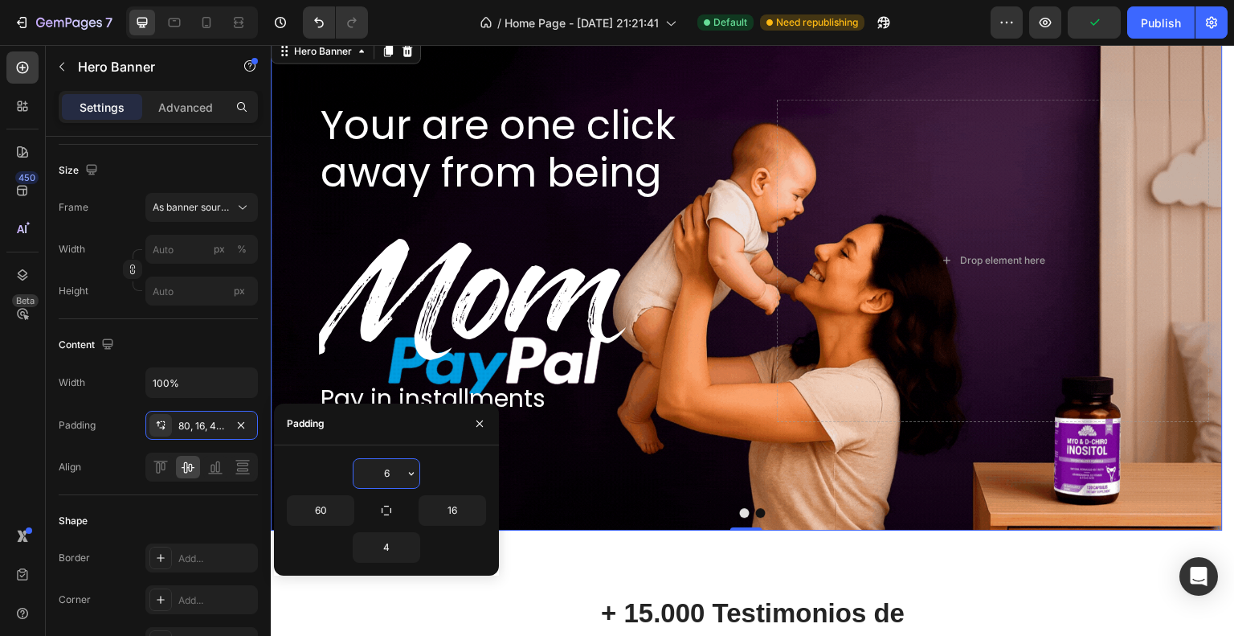
type input "60"
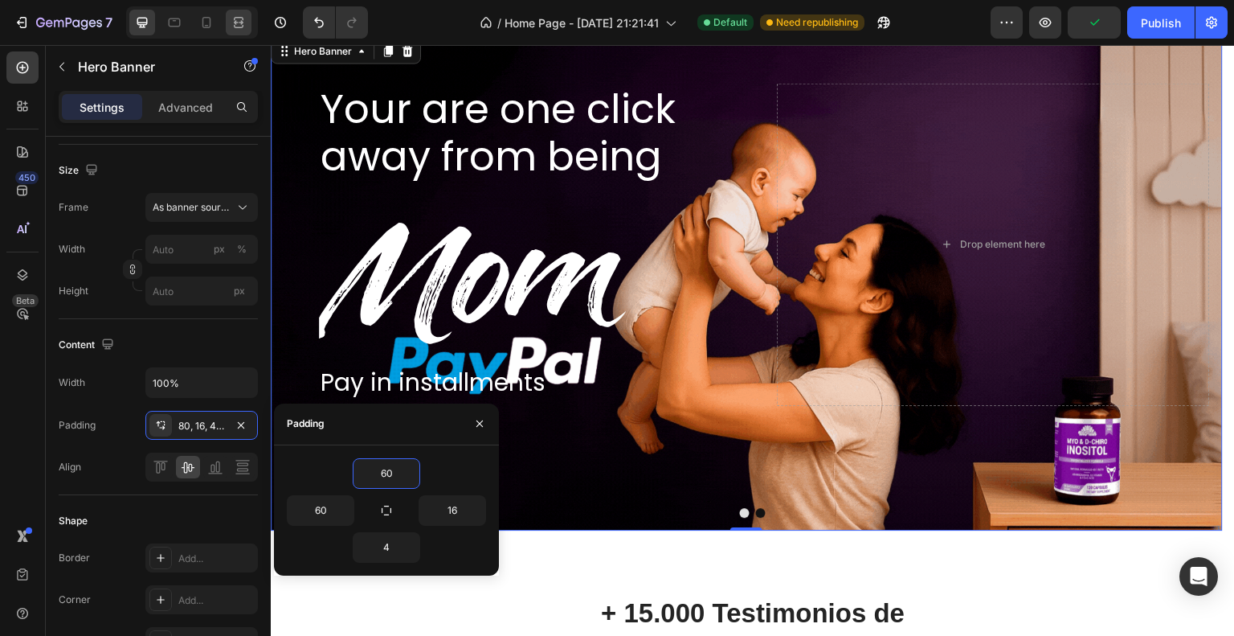
click at [241, 20] on icon at bounding box center [239, 22] width 16 height 16
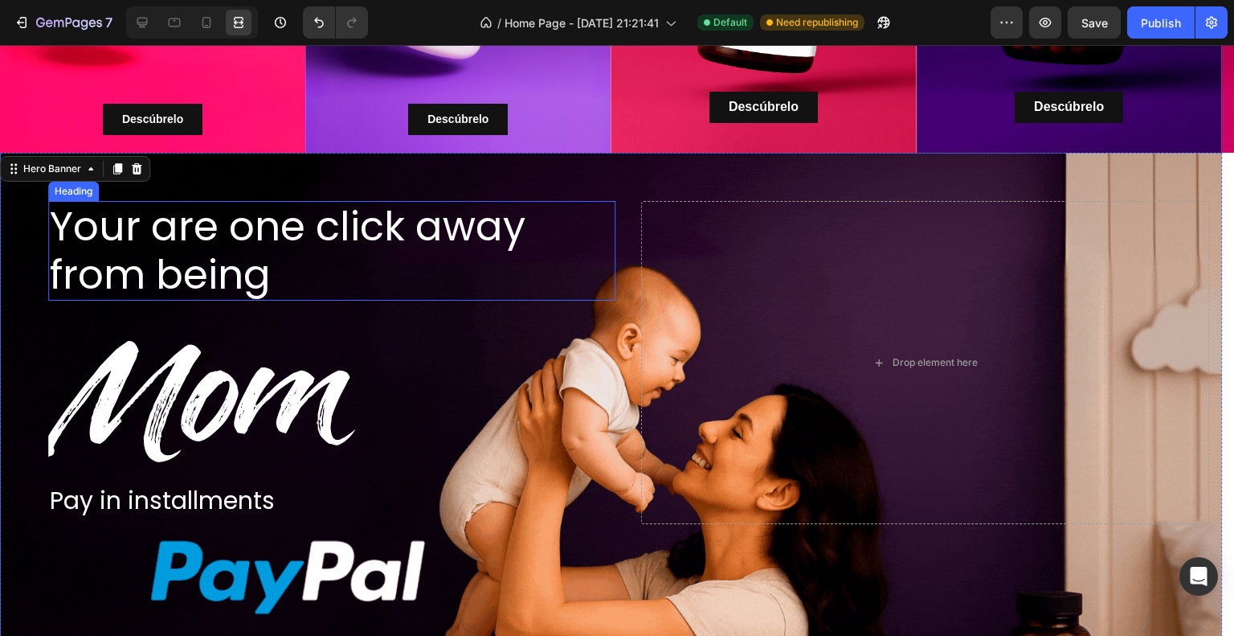
scroll to position [1253, 0]
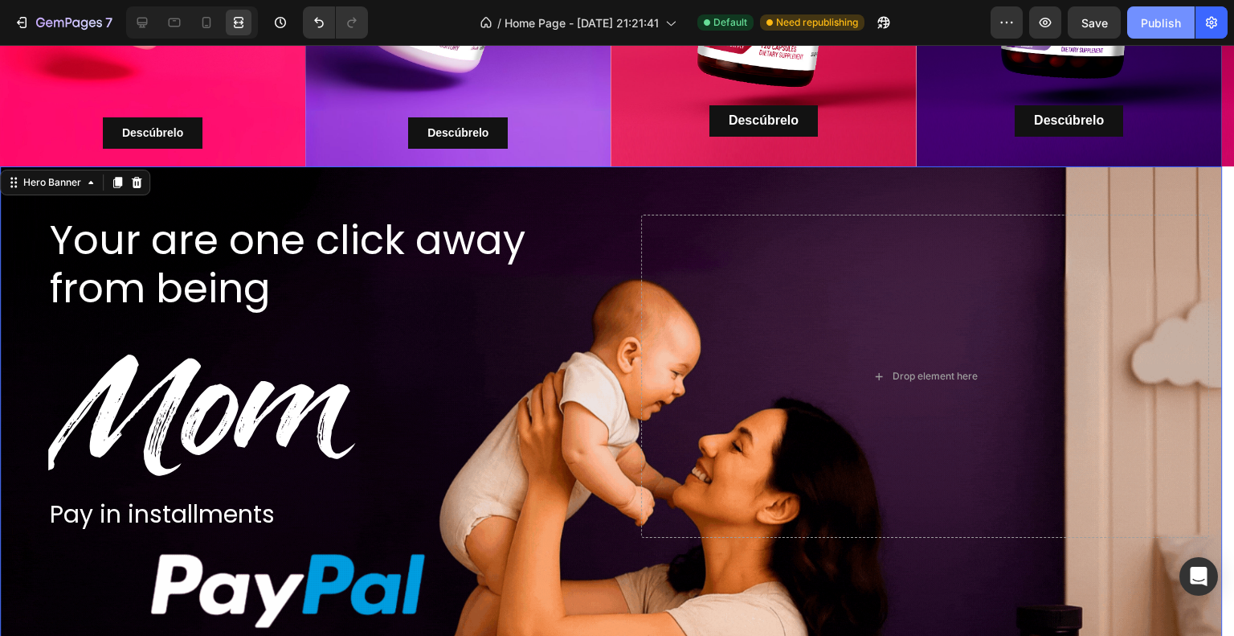
click at [1161, 18] on div "Publish" at bounding box center [1161, 22] width 40 height 17
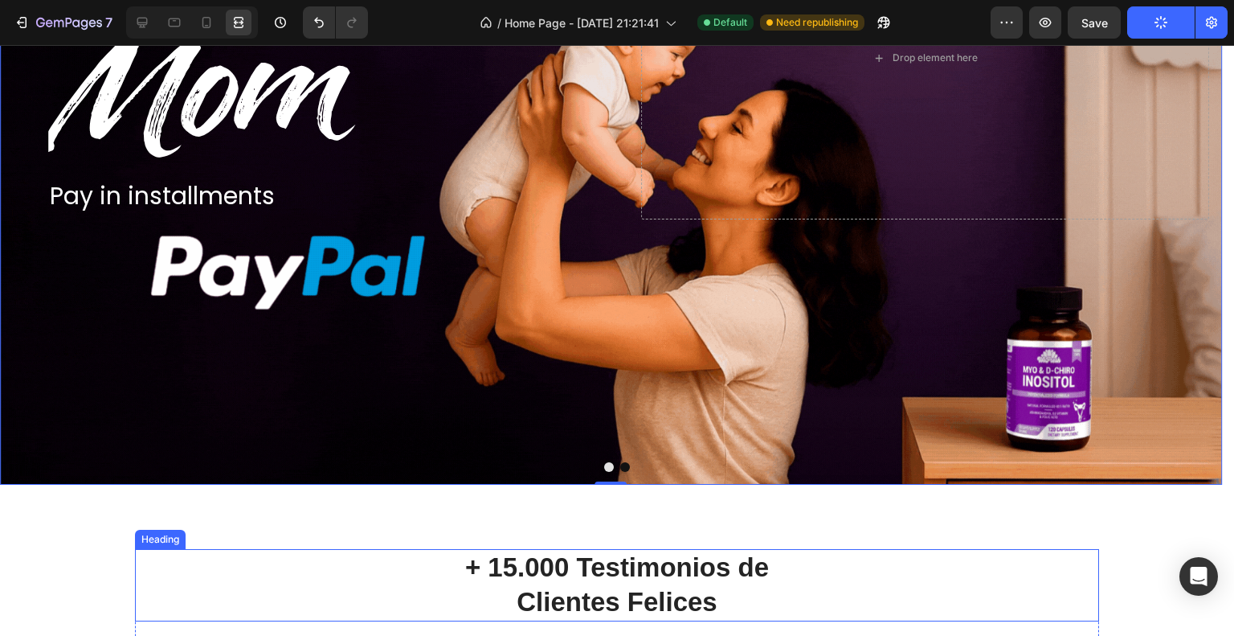
scroll to position [1334, 0]
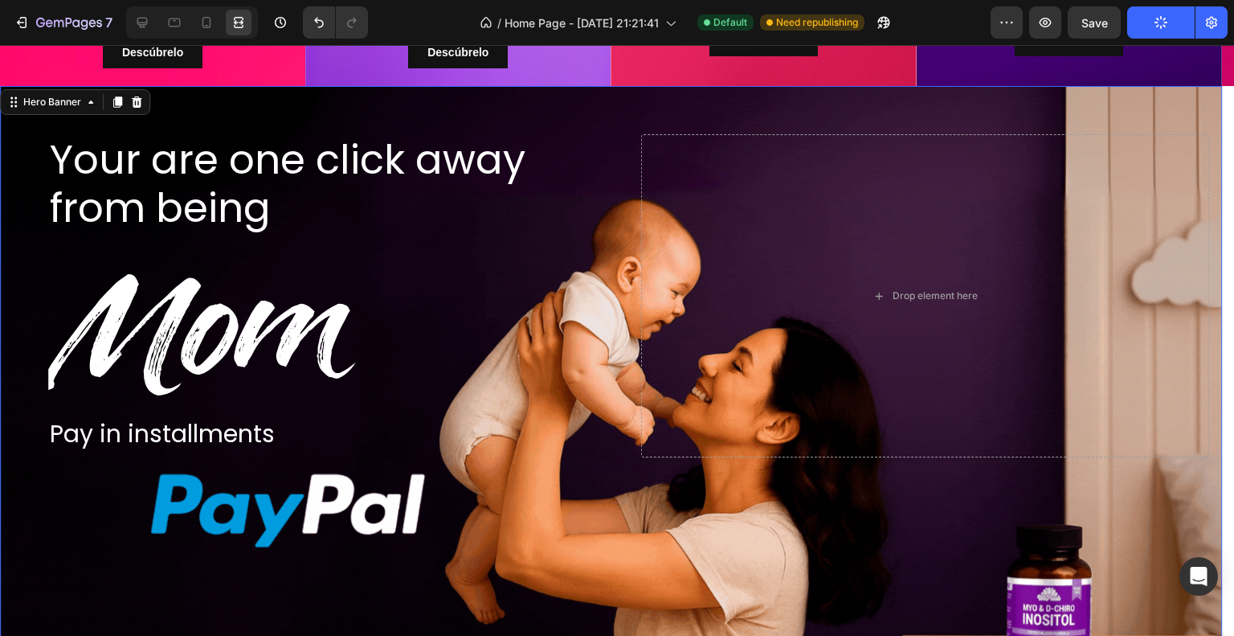
click at [835, 114] on div "⁠⁠⁠⁠⁠⁠⁠ Your are one click away from being Heading Mom Heading Pay in installme…" at bounding box center [611, 273] width 1222 height 374
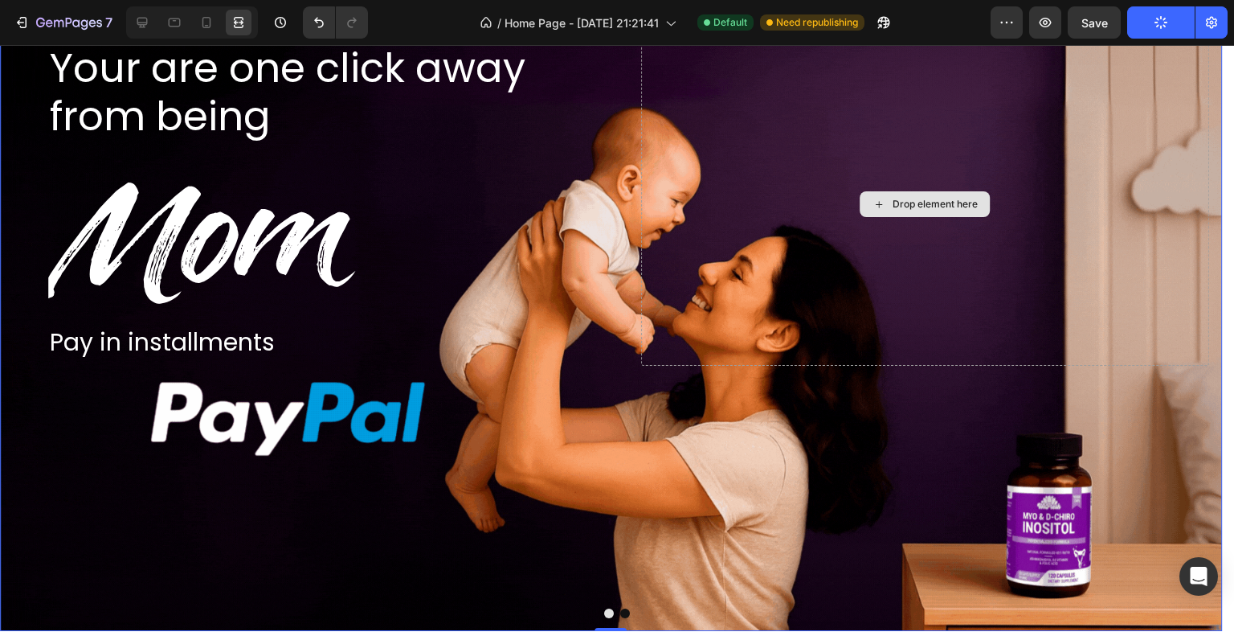
scroll to position [1494, 0]
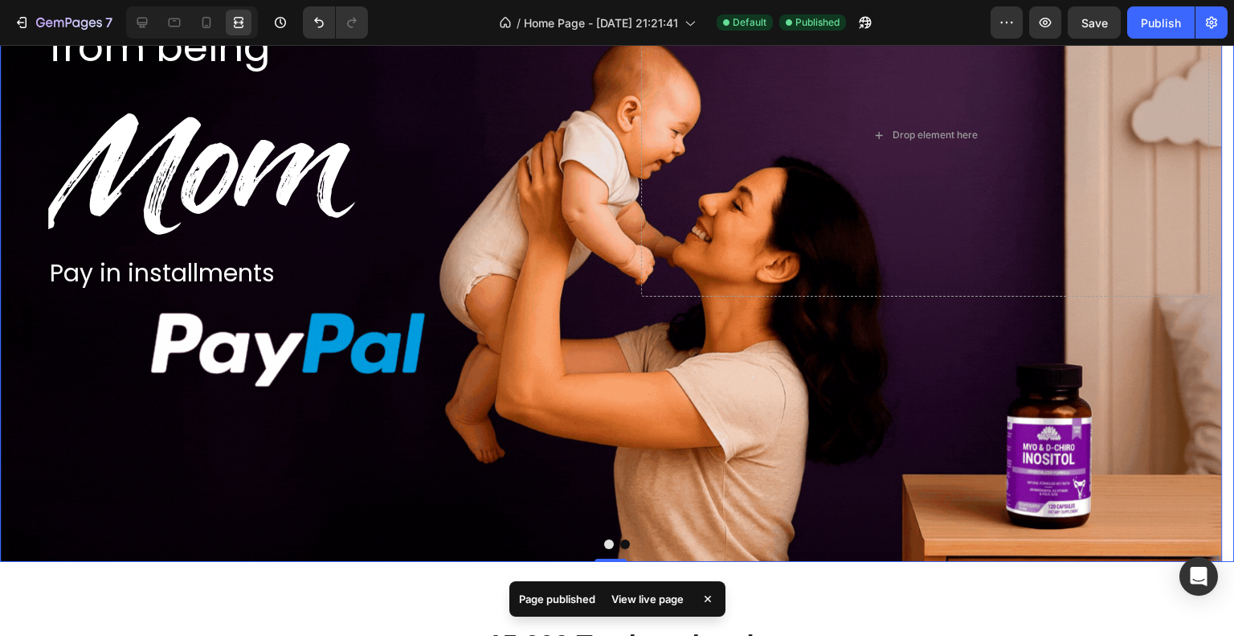
click at [607, 546] on button "Dot" at bounding box center [609, 544] width 10 height 10
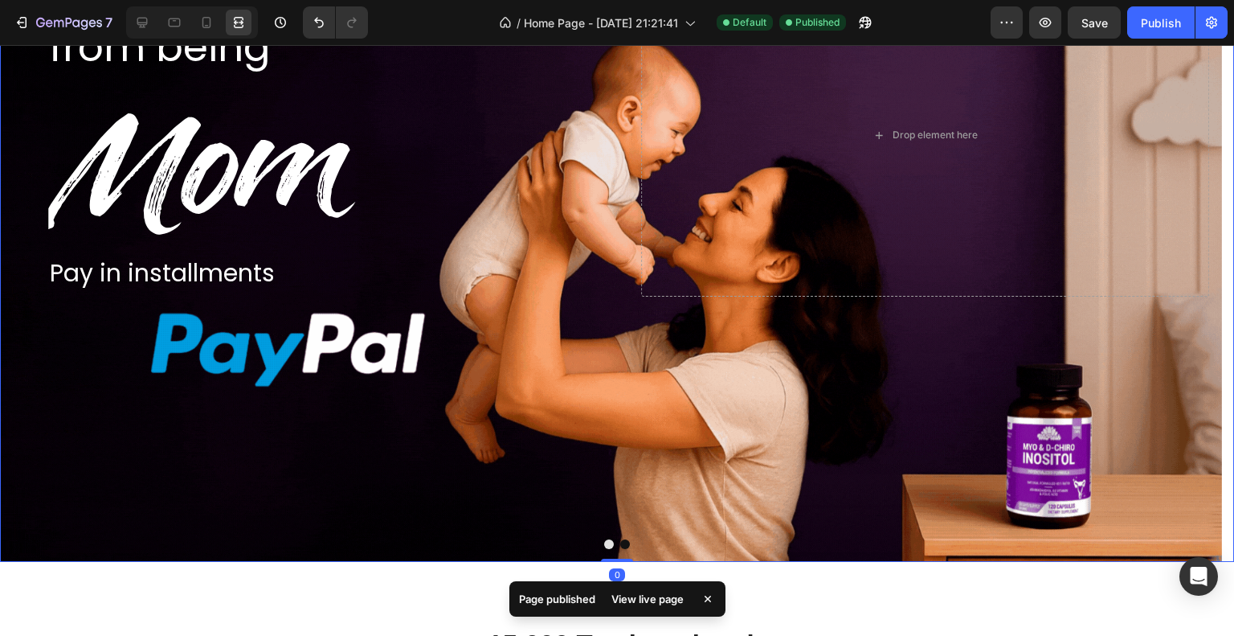
scroll to position [0, 0]
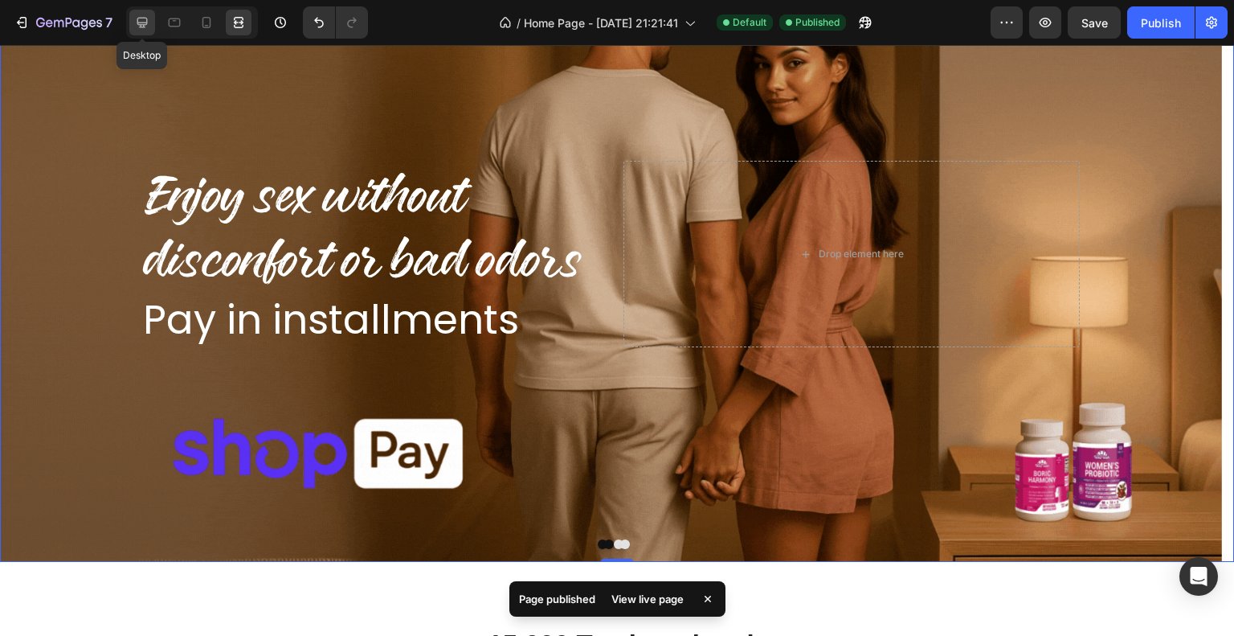
click at [133, 22] on div at bounding box center [142, 23] width 26 height 26
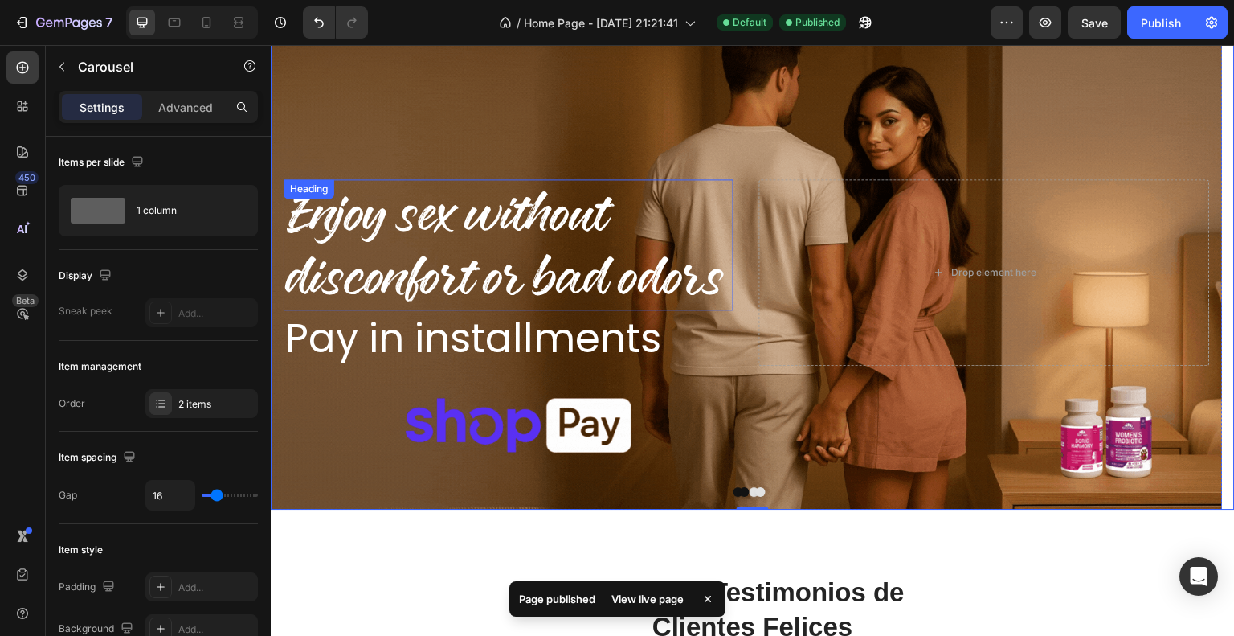
scroll to position [1173, 0]
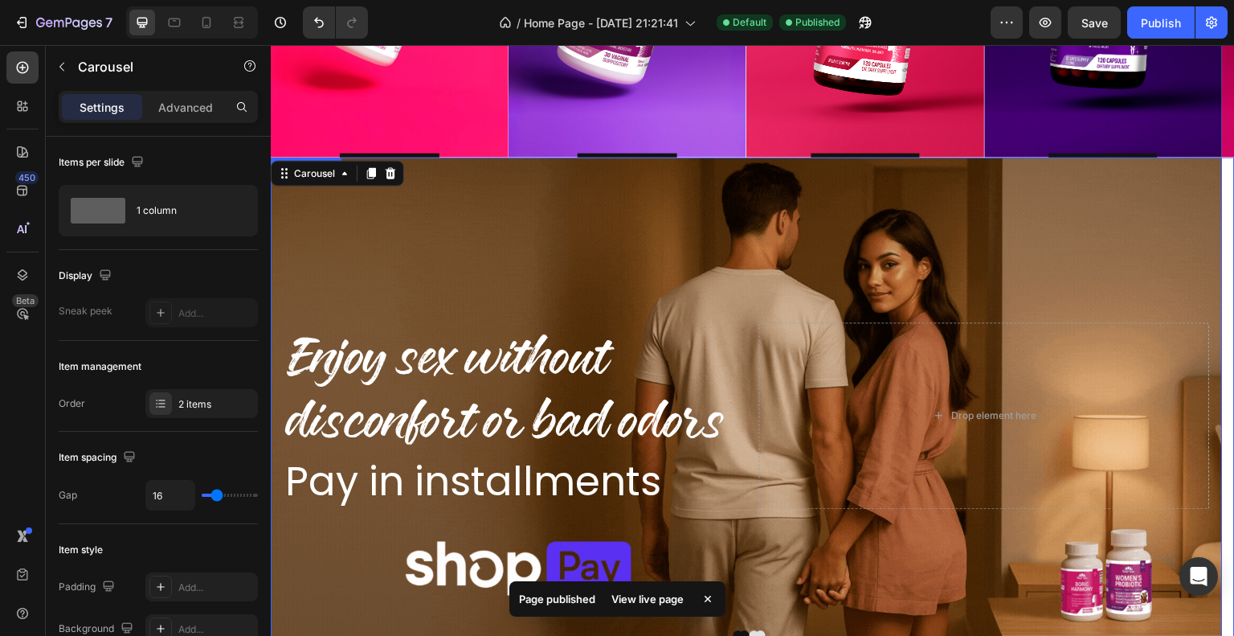
click at [687, 198] on div "Background Image" at bounding box center [747, 405] width 952 height 496
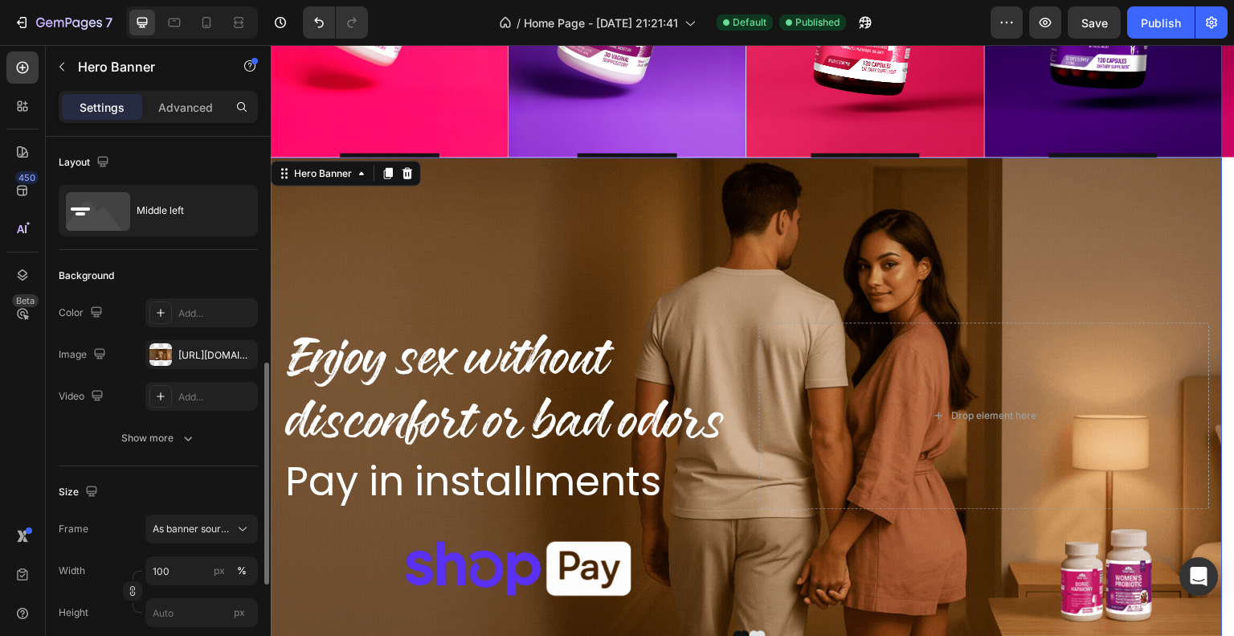
scroll to position [241, 0]
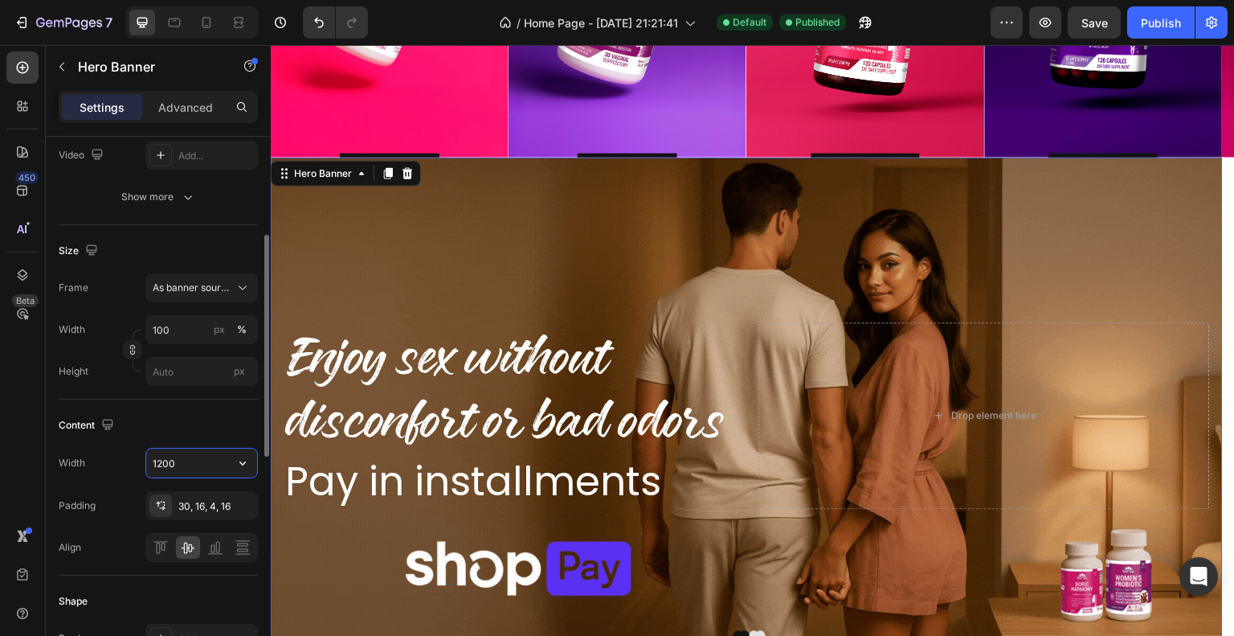
click at [190, 472] on input "1200" at bounding box center [201, 462] width 111 height 29
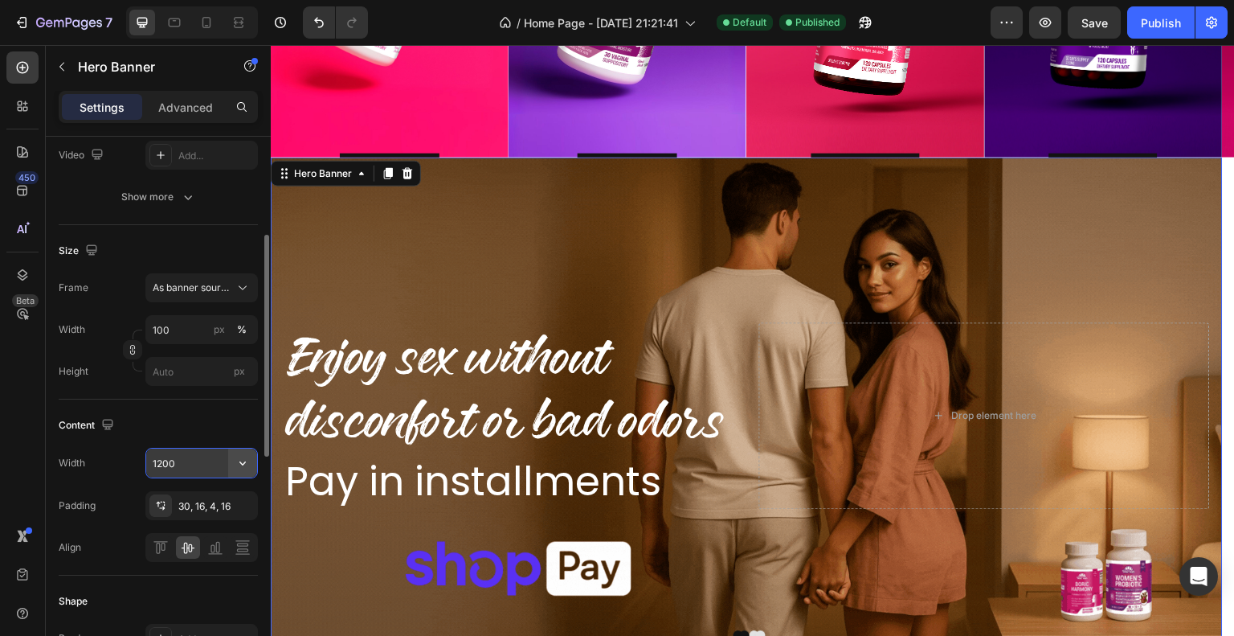
click at [239, 462] on icon "button" at bounding box center [243, 463] width 16 height 16
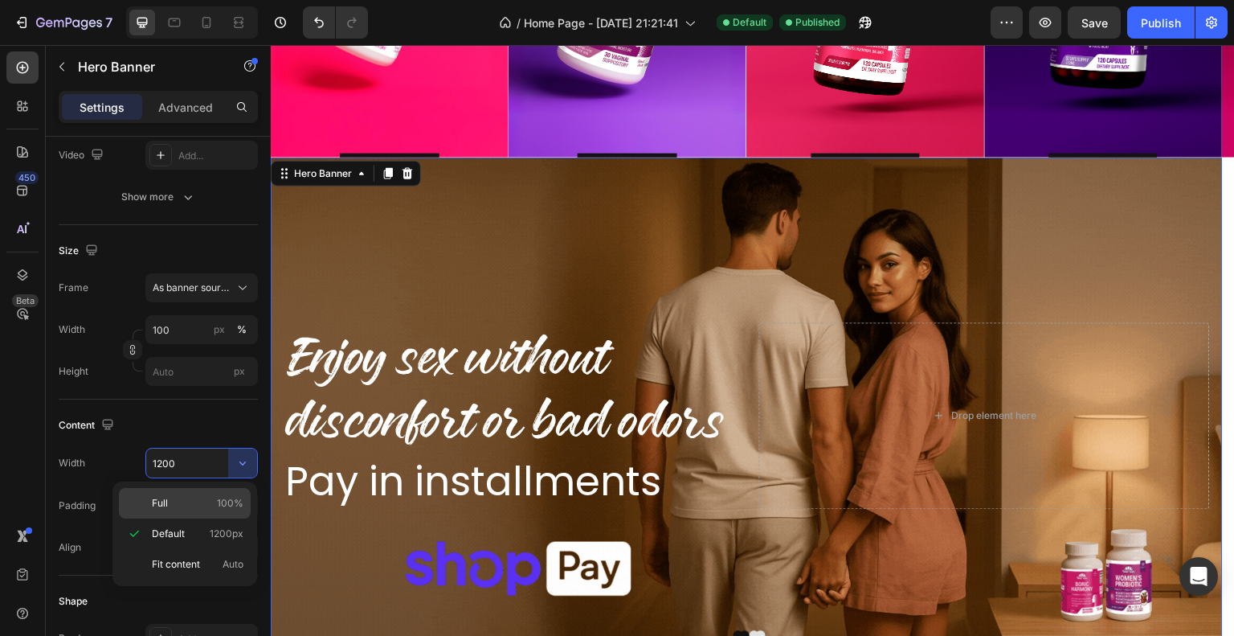
click at [216, 493] on div "Full 100%" at bounding box center [185, 503] width 132 height 31
type input "100%"
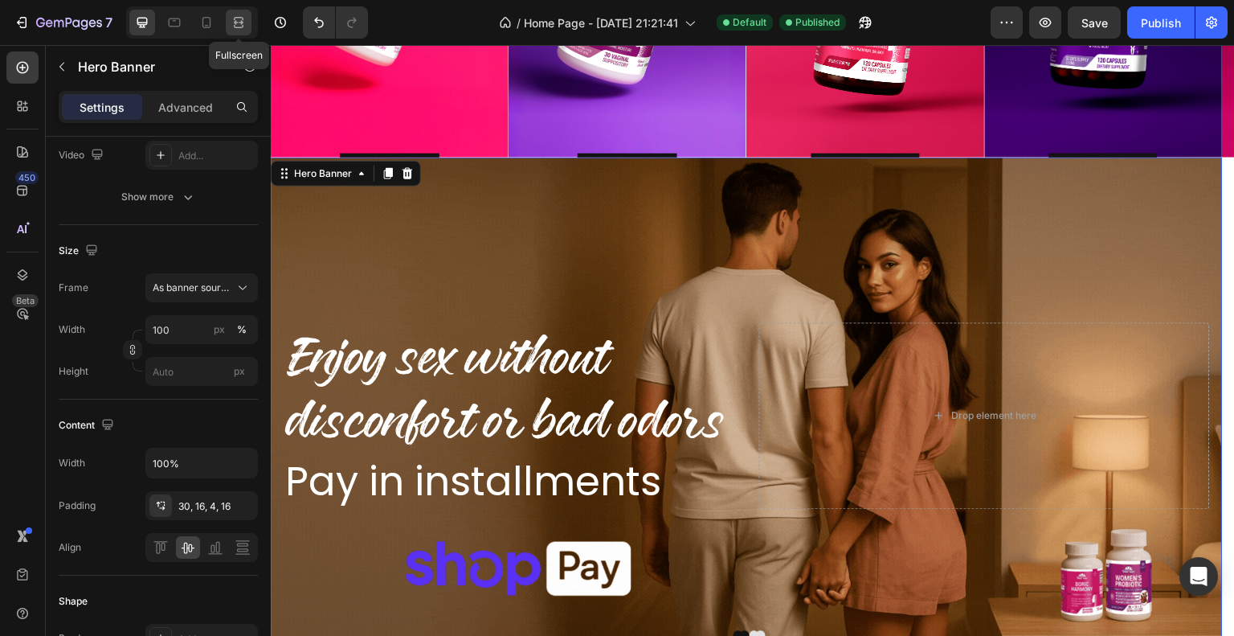
click at [234, 24] on icon at bounding box center [236, 22] width 5 height 4
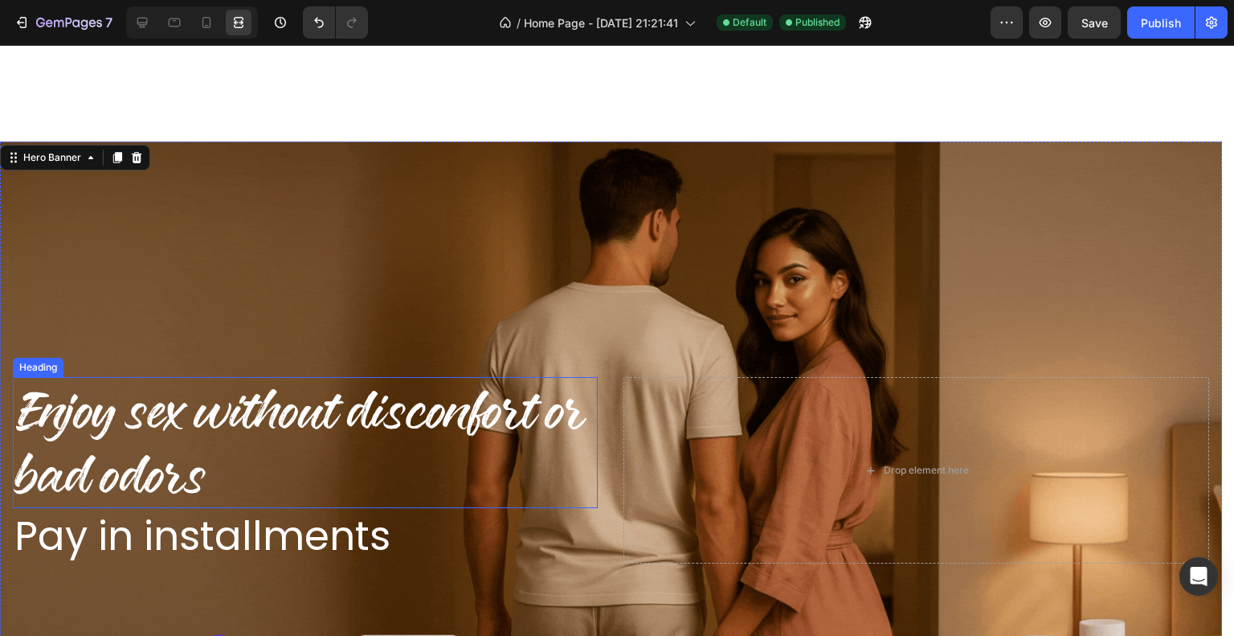
scroll to position [1494, 0]
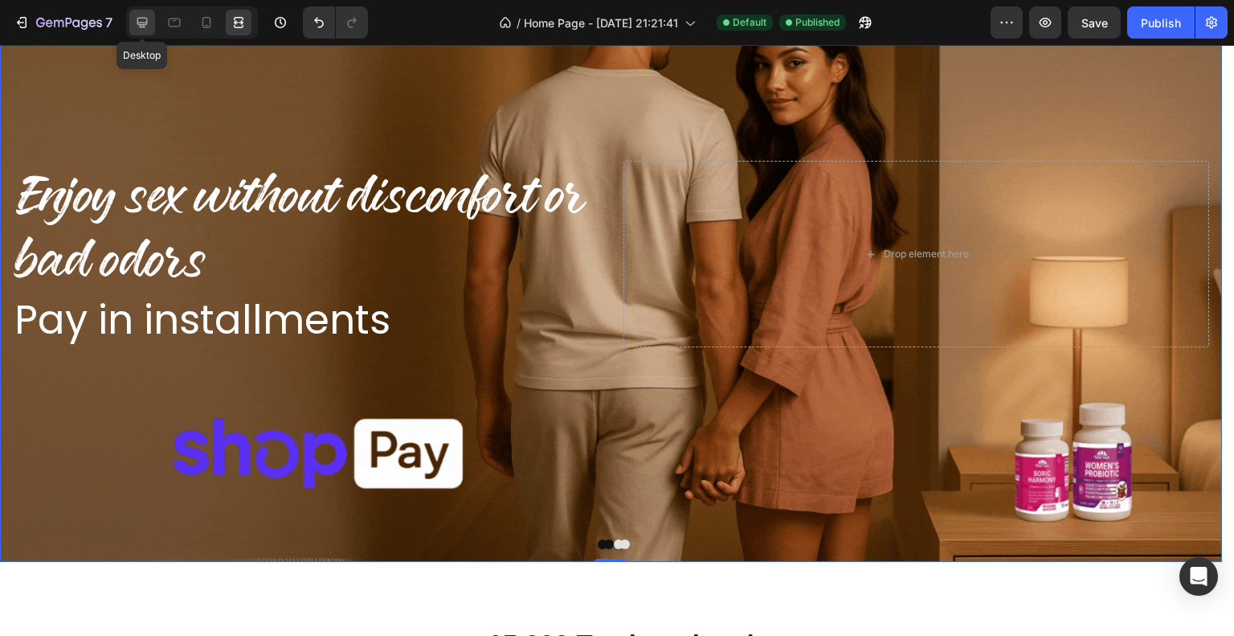
click at [144, 14] on icon at bounding box center [142, 22] width 16 height 16
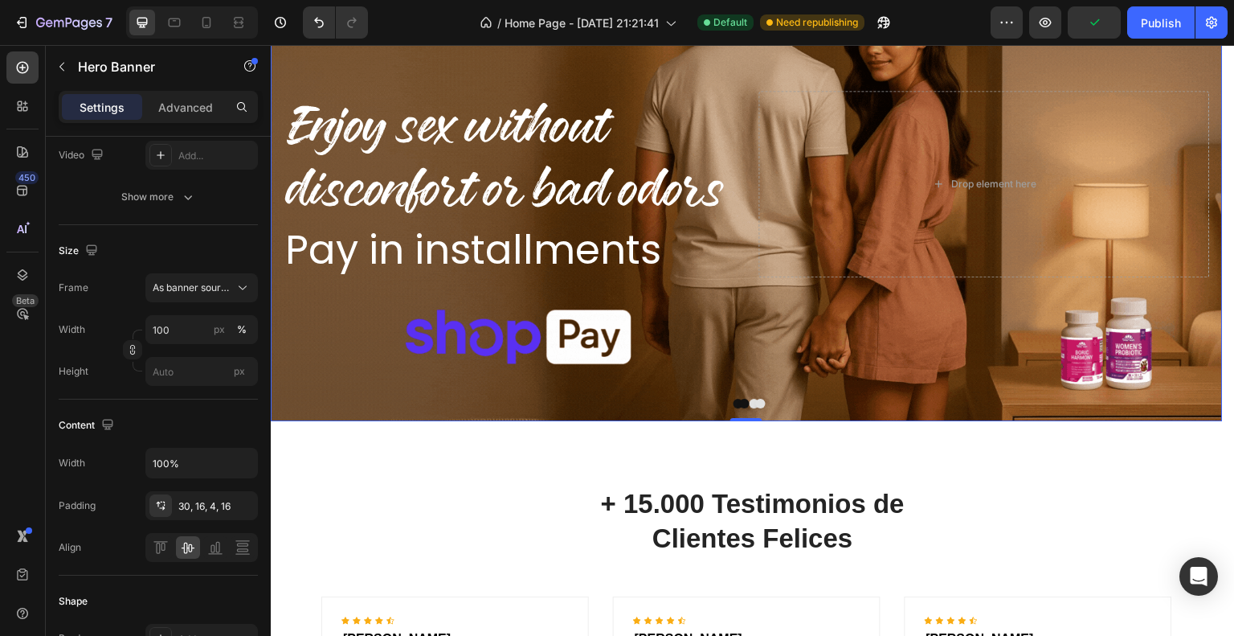
click at [542, 69] on div "⁠⁠⁠⁠⁠⁠⁠ Enjoy sex without disconfort or bad odors Heading ⁠⁠⁠⁠⁠⁠⁠ Pay in instal…" at bounding box center [747, 174] width 952 height 214
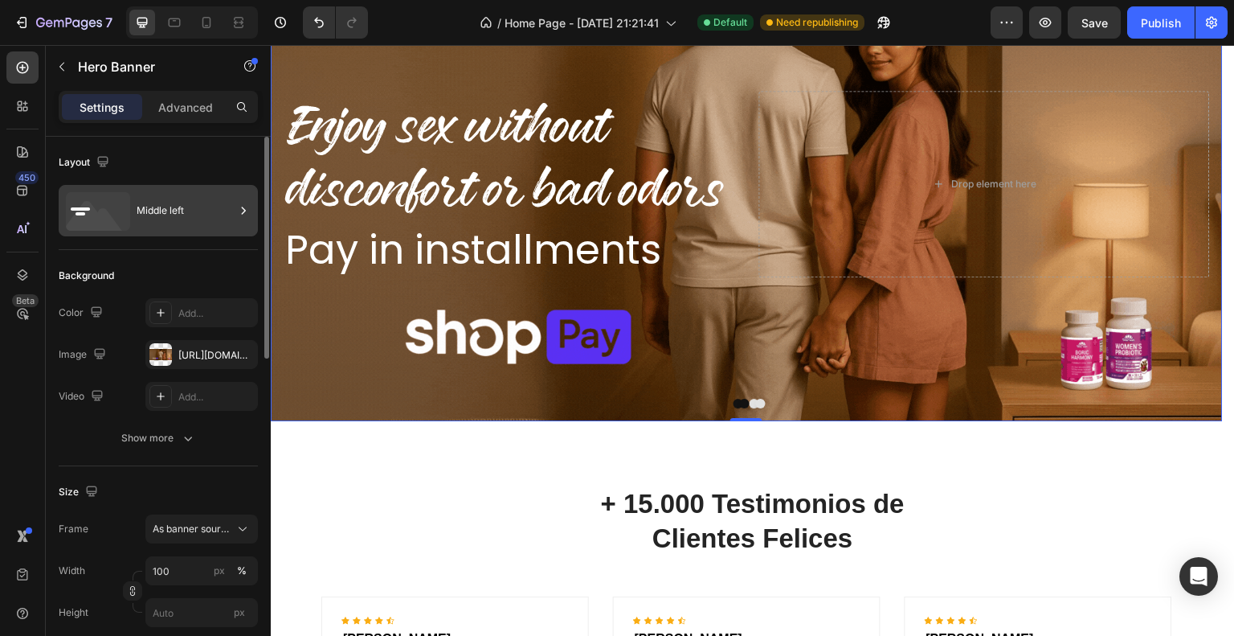
click at [189, 218] on div "Middle left" at bounding box center [186, 210] width 98 height 37
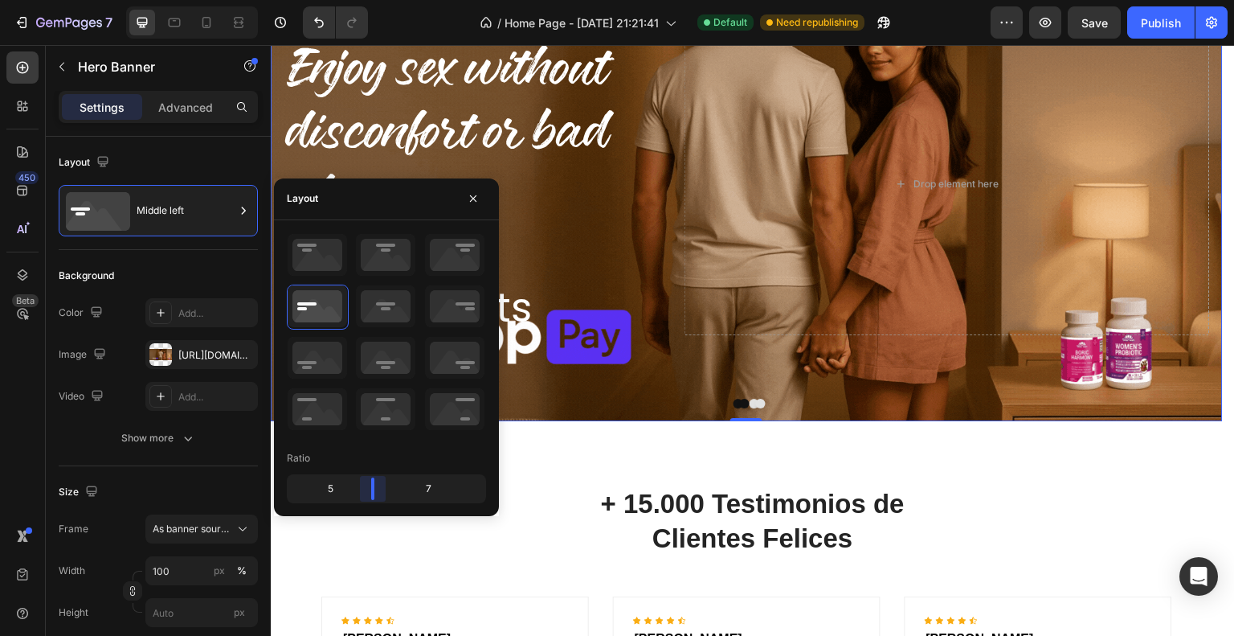
drag, startPoint x: 388, startPoint y: 494, endPoint x: 367, endPoint y: 488, distance: 21.6
click at [367, 0] on body "7 Version history / Home Page - [DATE] 21:21:41 Default Need republishing Previ…" at bounding box center [617, 0] width 1234 height 0
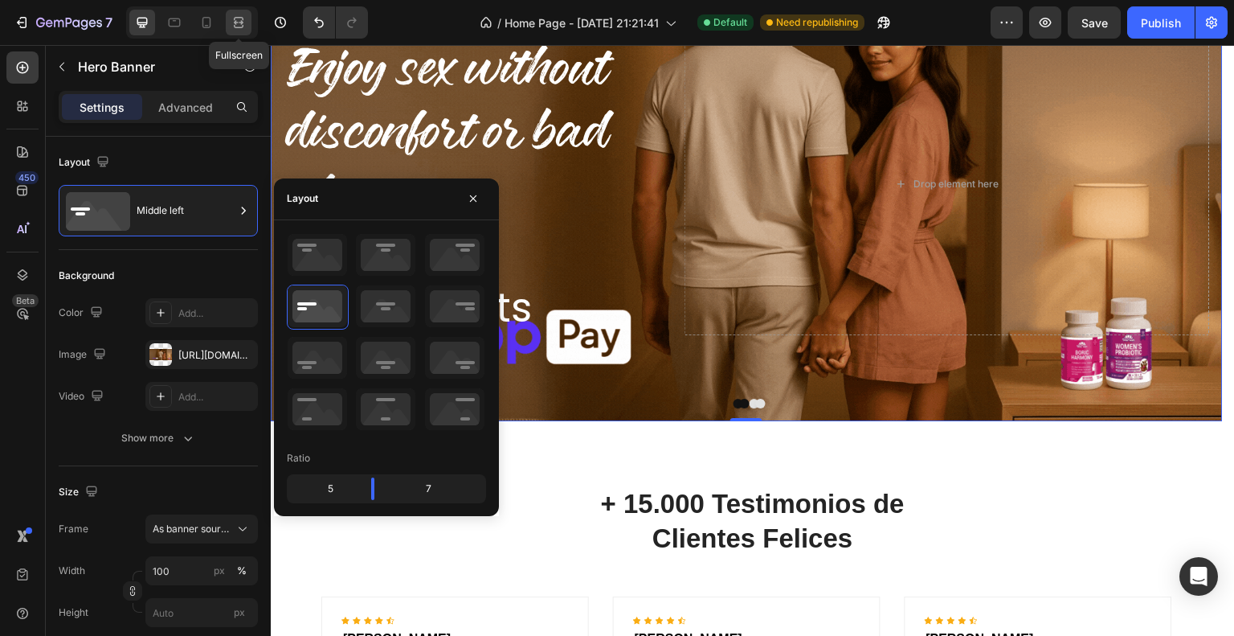
click at [236, 12] on div at bounding box center [239, 23] width 26 height 26
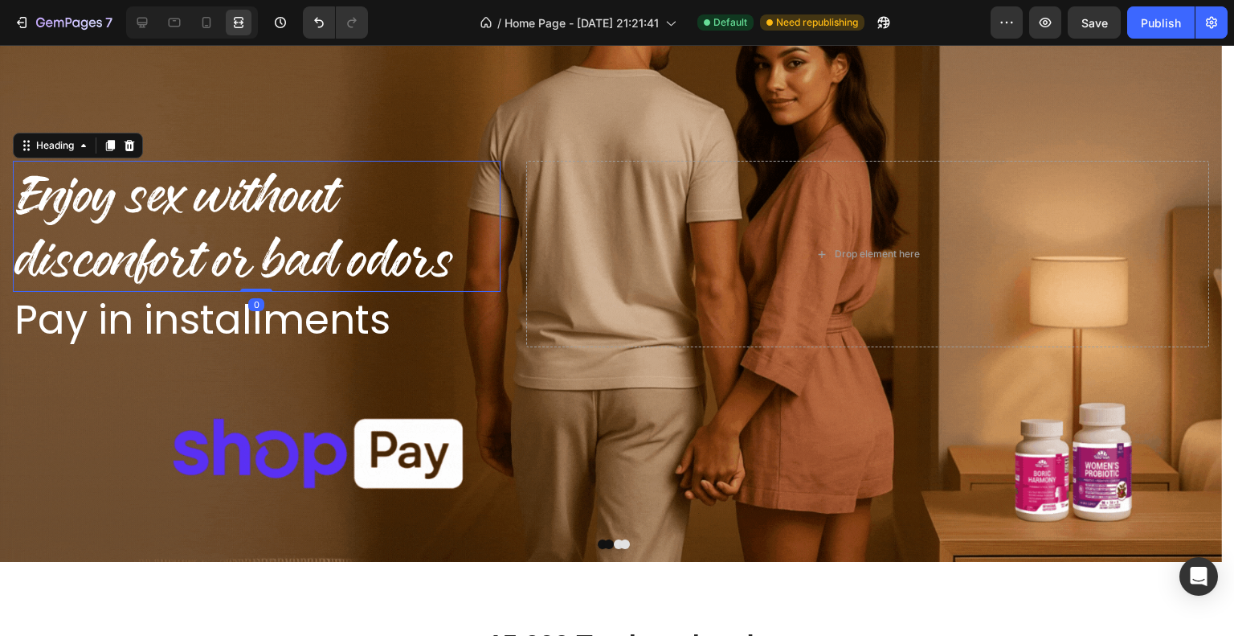
click at [326, 233] on span "Enjoy sex without disconfort or bad odors" at bounding box center [233, 226] width 439 height 130
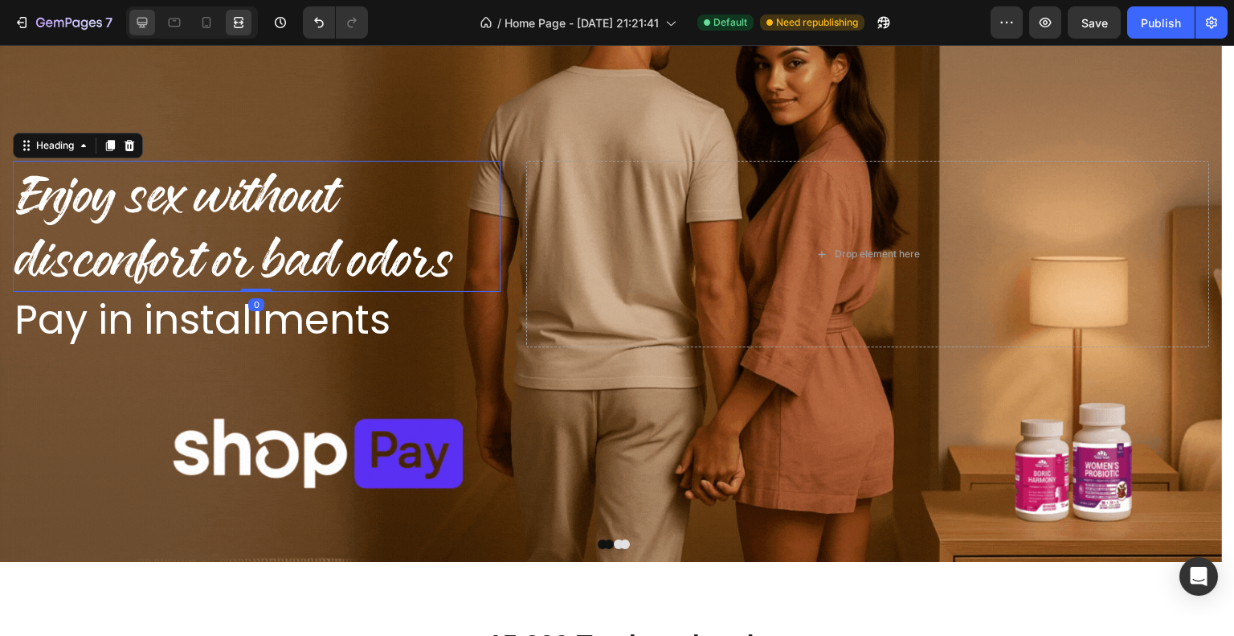
click at [134, 27] on icon at bounding box center [142, 22] width 16 height 16
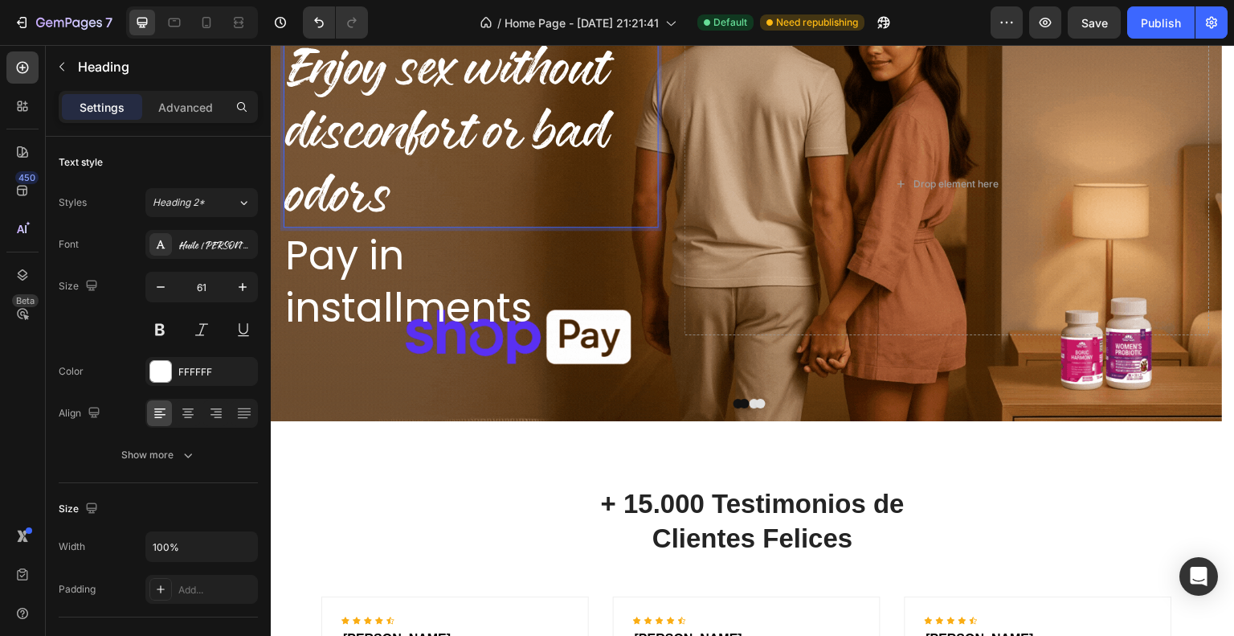
scroll to position [1482, 0]
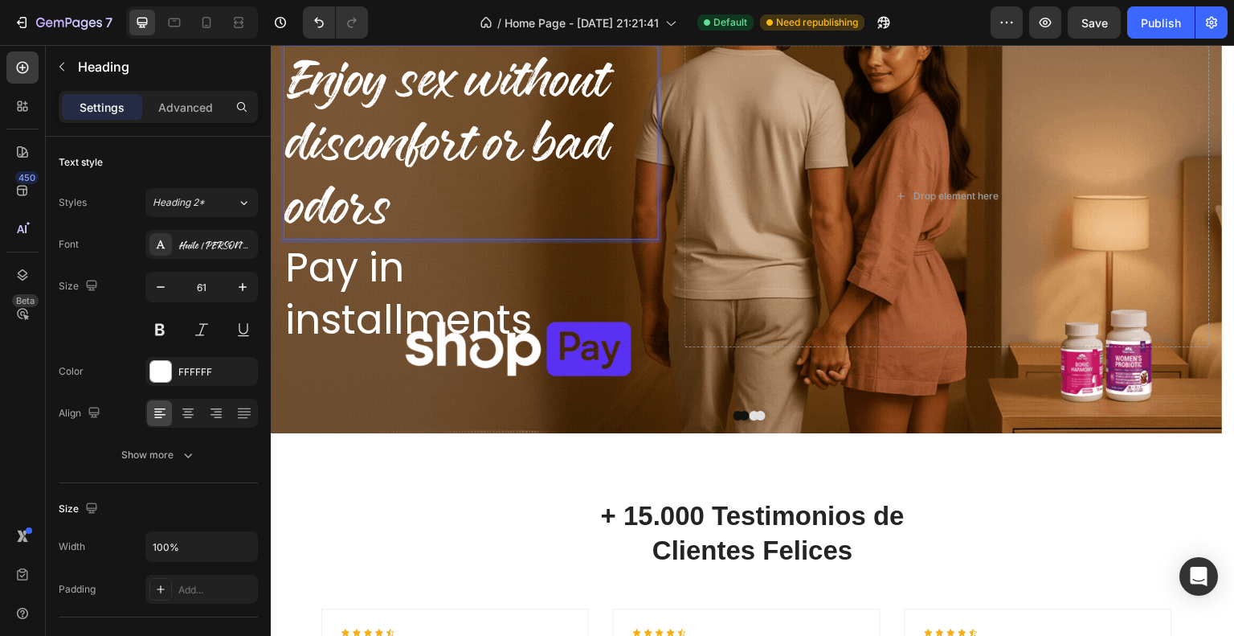
click at [361, 191] on span "Enjoy sex without disconfort or bad odors" at bounding box center [447, 142] width 324 height 194
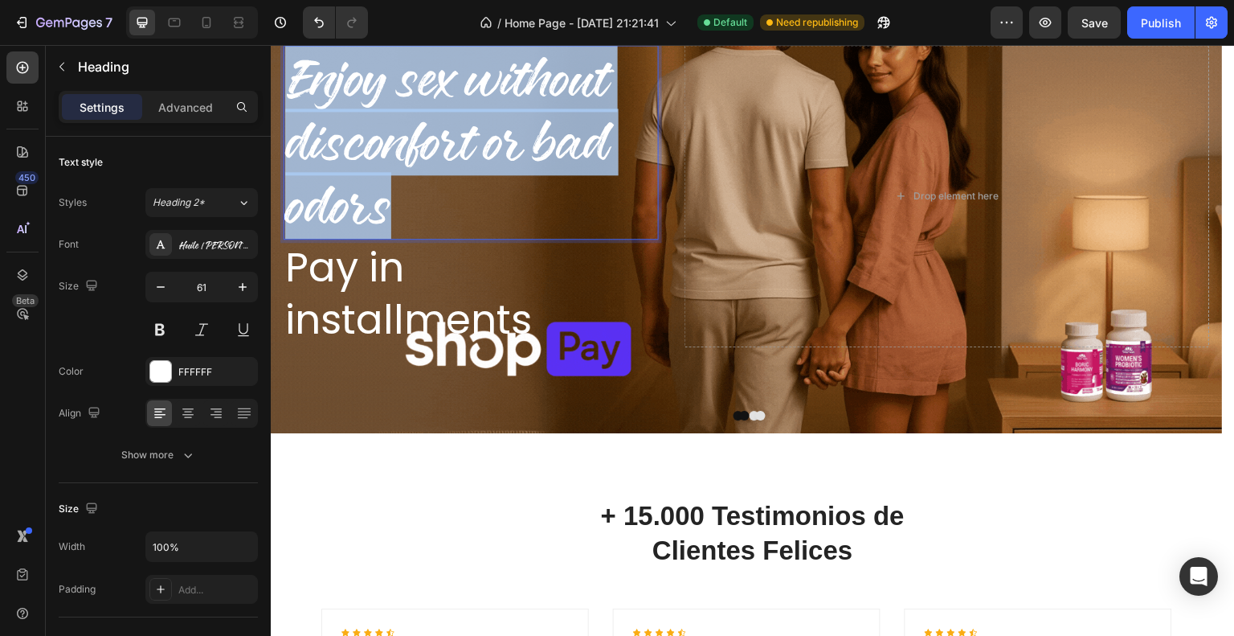
click at [361, 191] on span "Enjoy sex without disconfort or bad odors" at bounding box center [447, 142] width 324 height 194
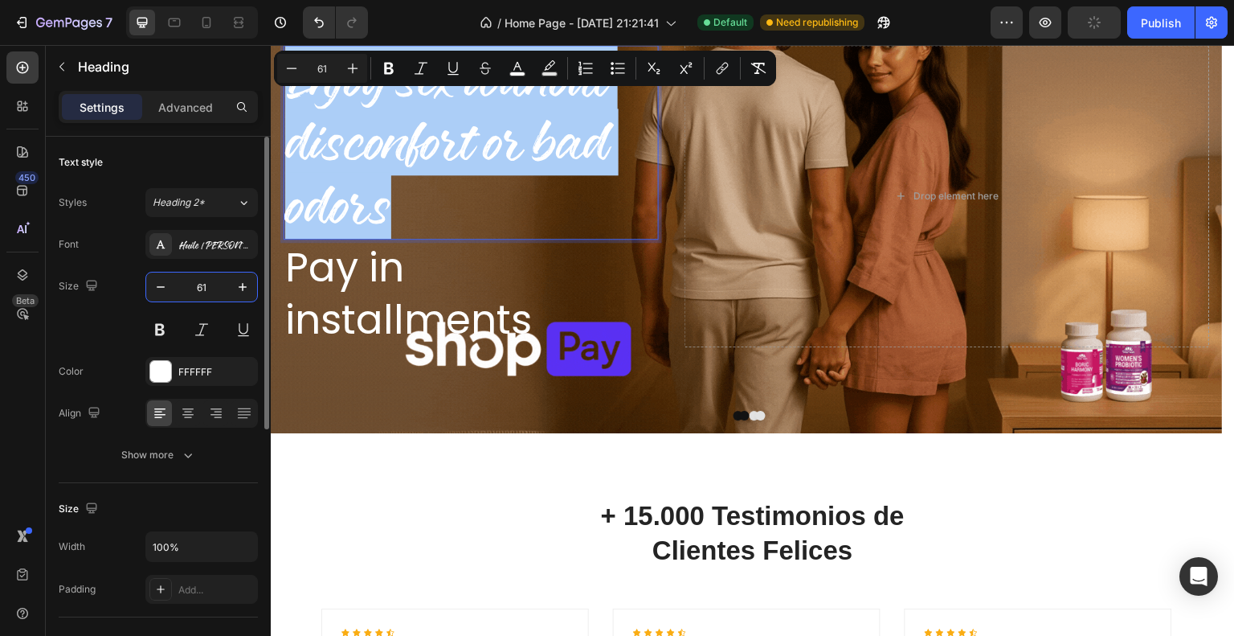
click at [199, 286] on input "61" at bounding box center [201, 286] width 53 height 29
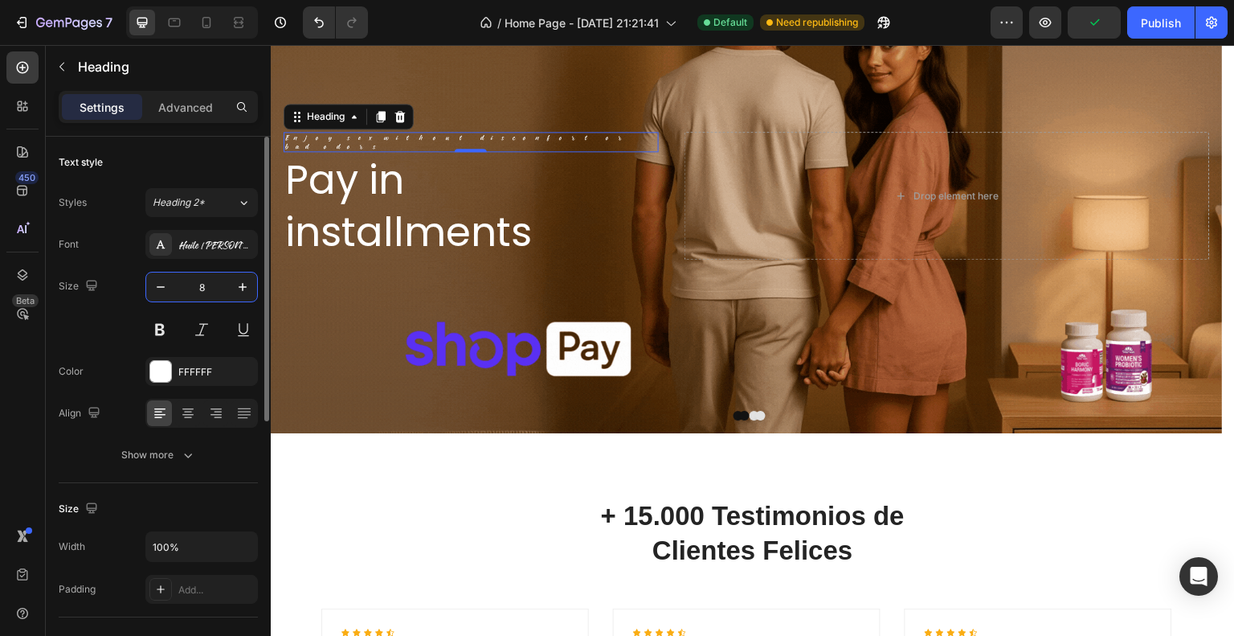
type input "80"
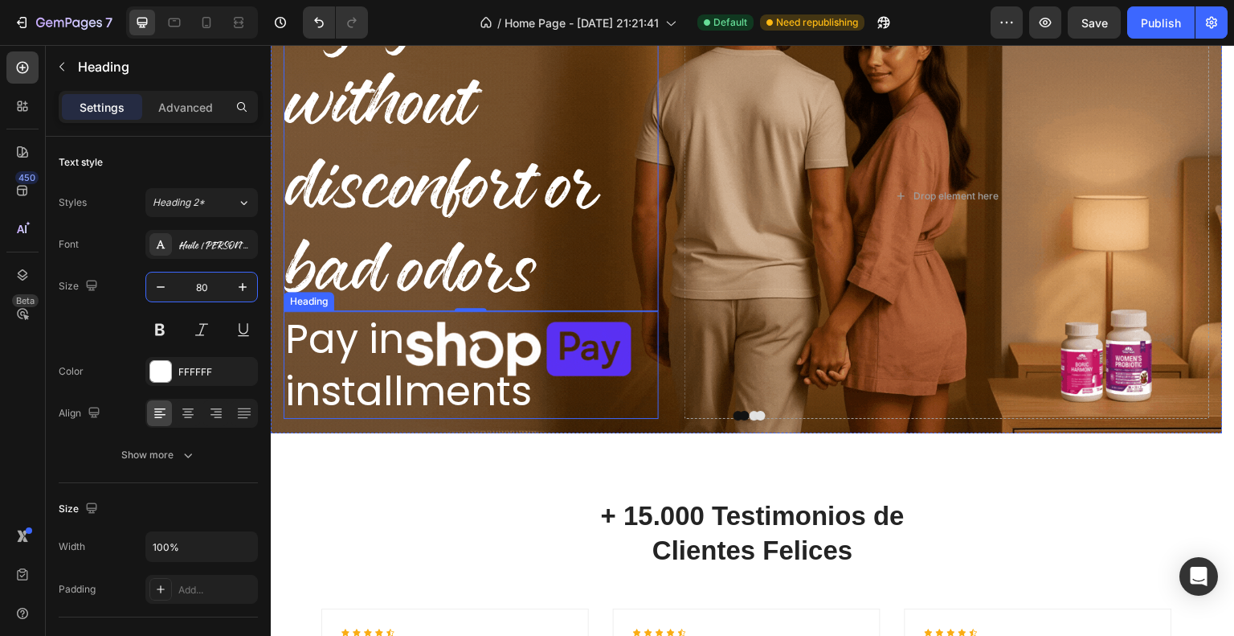
click at [362, 392] on span "Pay in installments" at bounding box center [408, 364] width 247 height 109
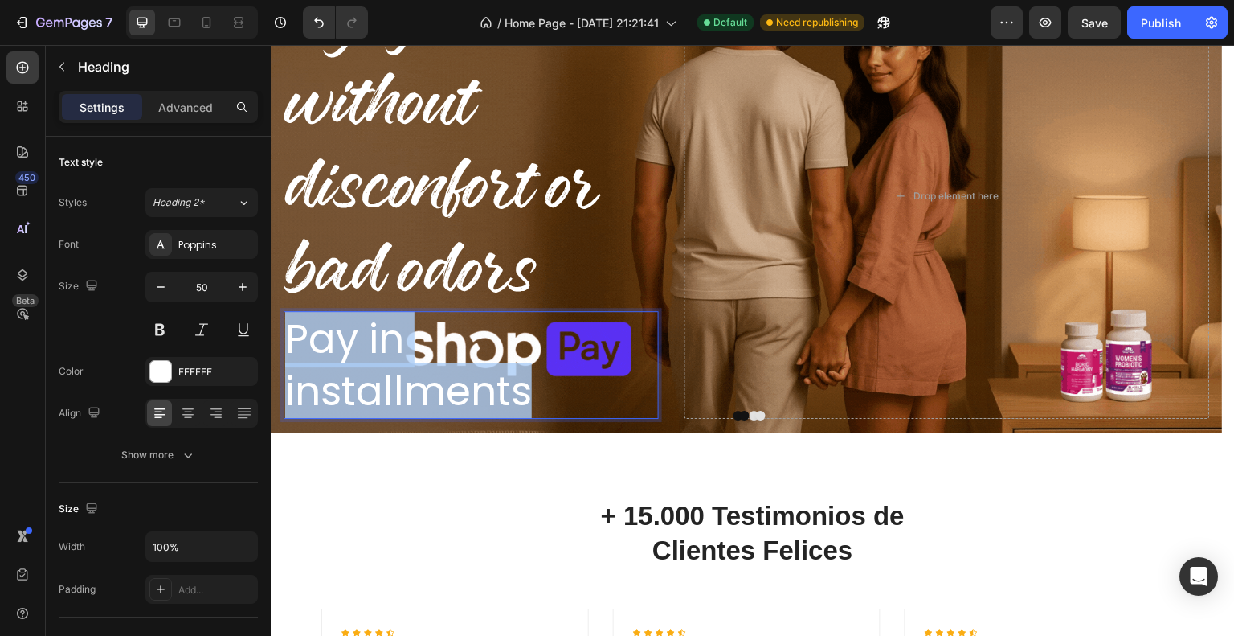
click at [362, 392] on span "Pay in installments" at bounding box center [408, 364] width 247 height 109
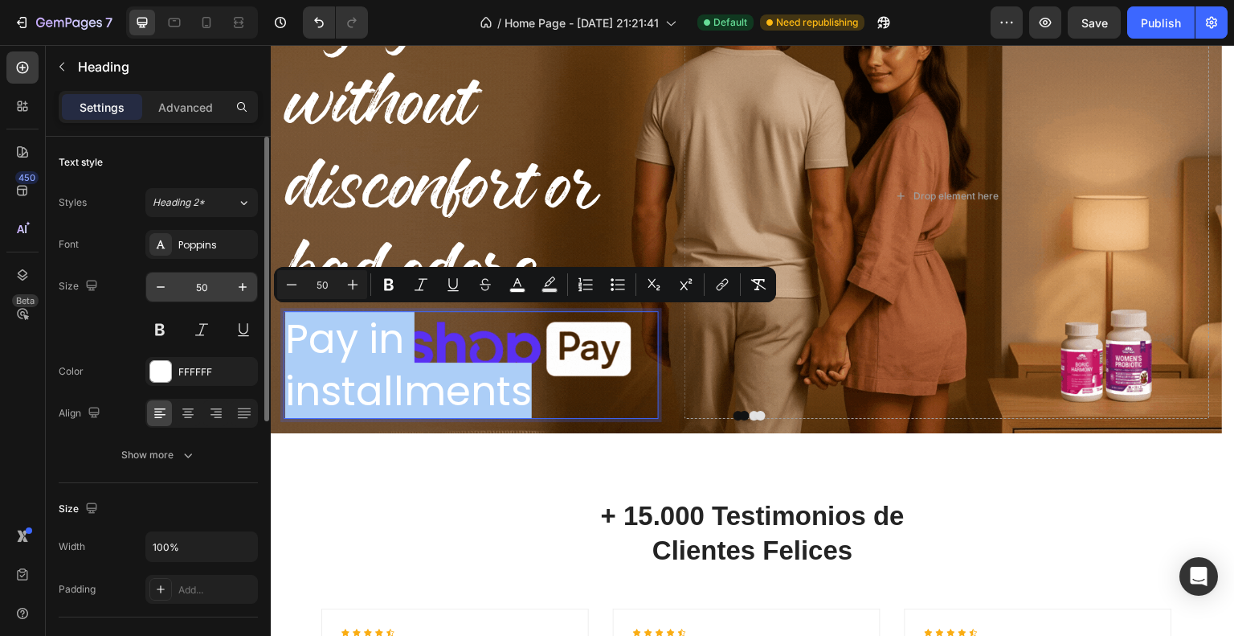
click at [203, 292] on input "50" at bounding box center [201, 286] width 53 height 29
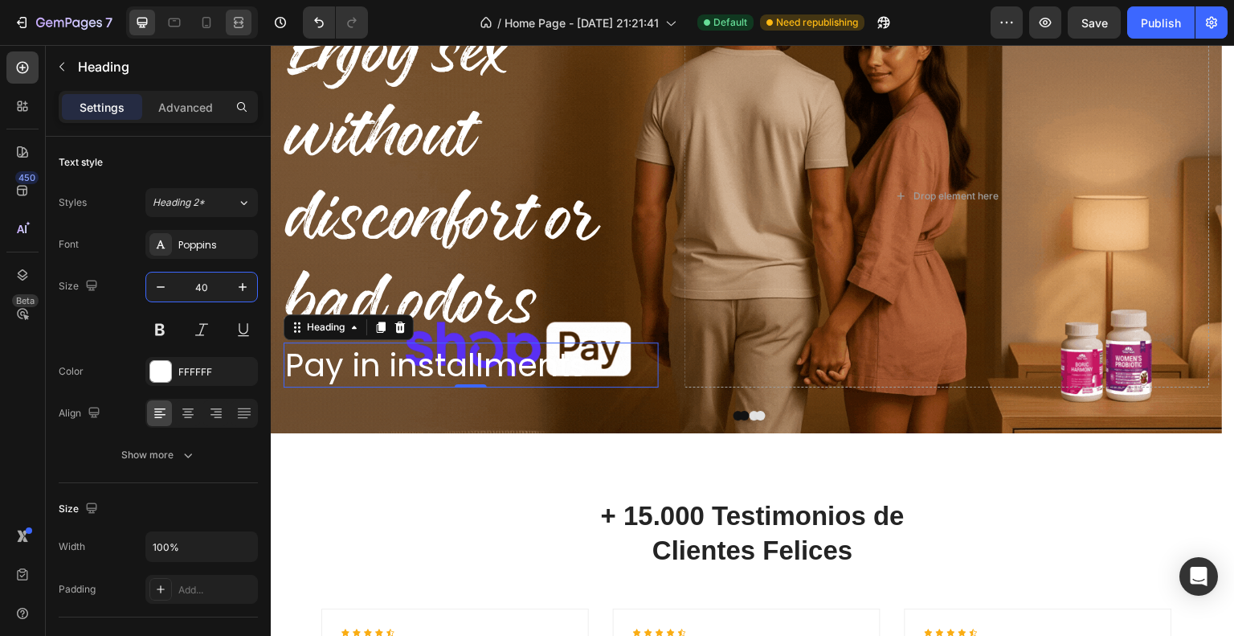
type input "40"
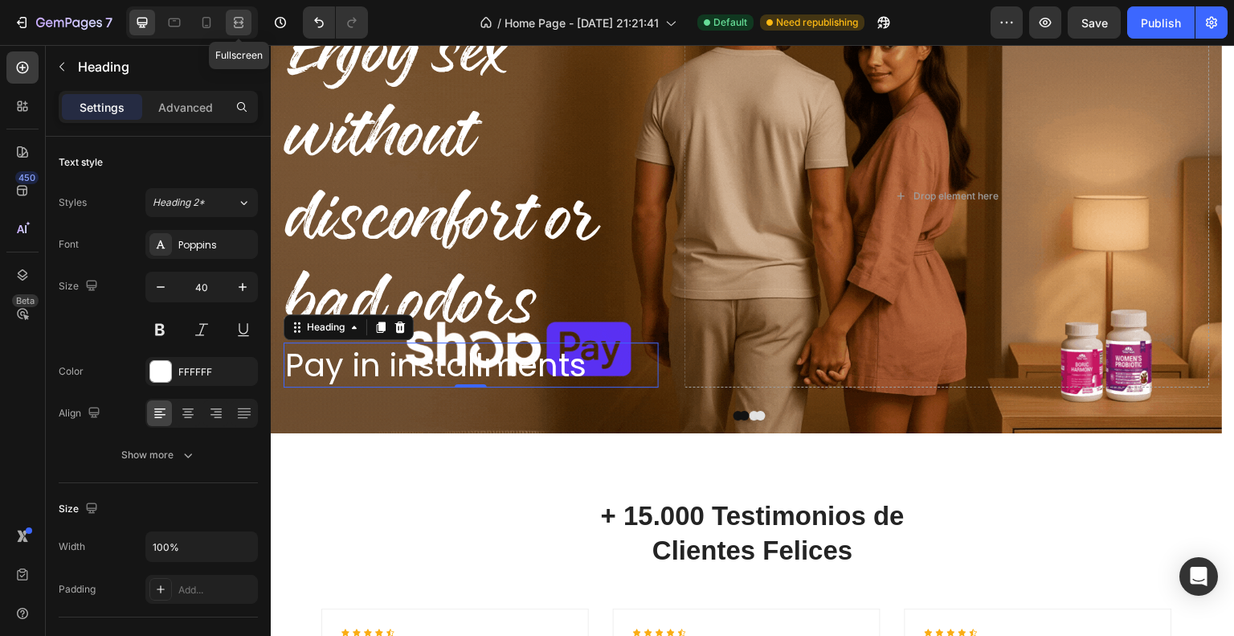
click at [244, 18] on icon at bounding box center [239, 22] width 16 height 16
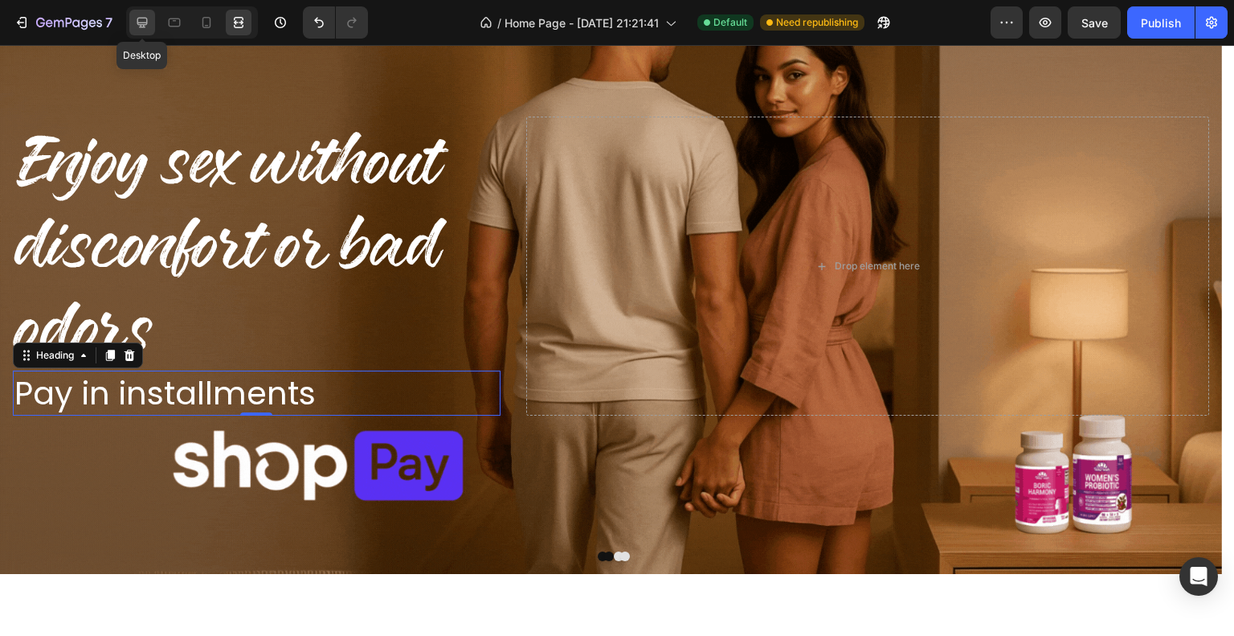
click at [145, 34] on div at bounding box center [142, 23] width 26 height 26
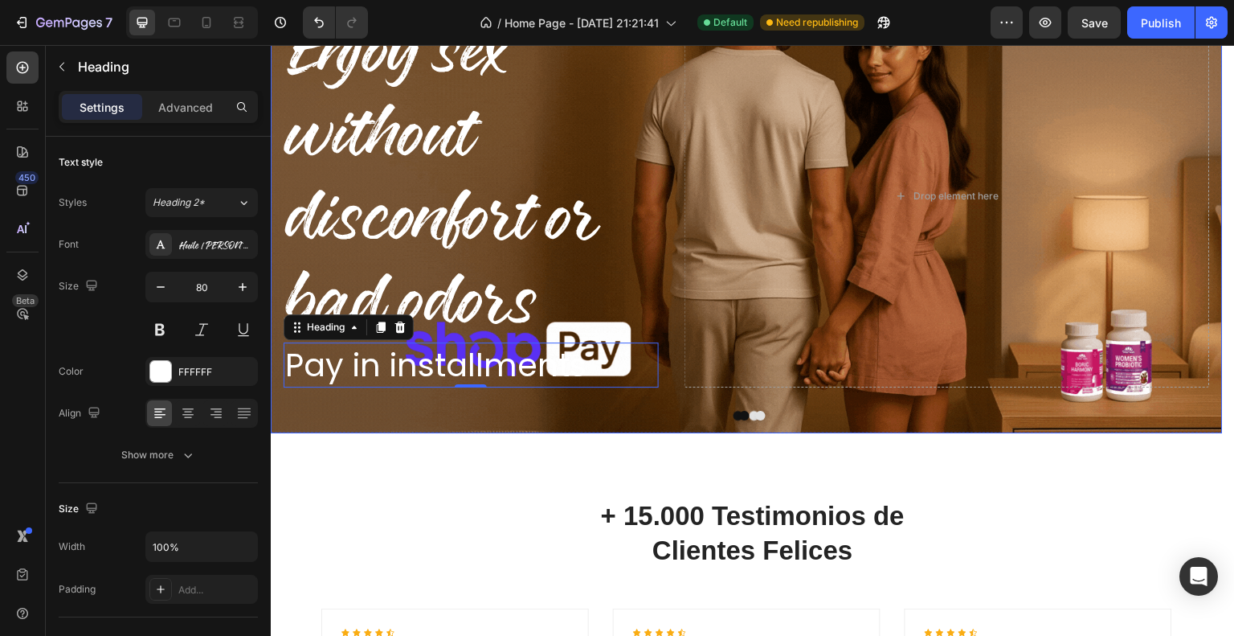
click at [341, 173] on span "Enjoy sex without disconfort or bad odors" at bounding box center [441, 173] width 313 height 337
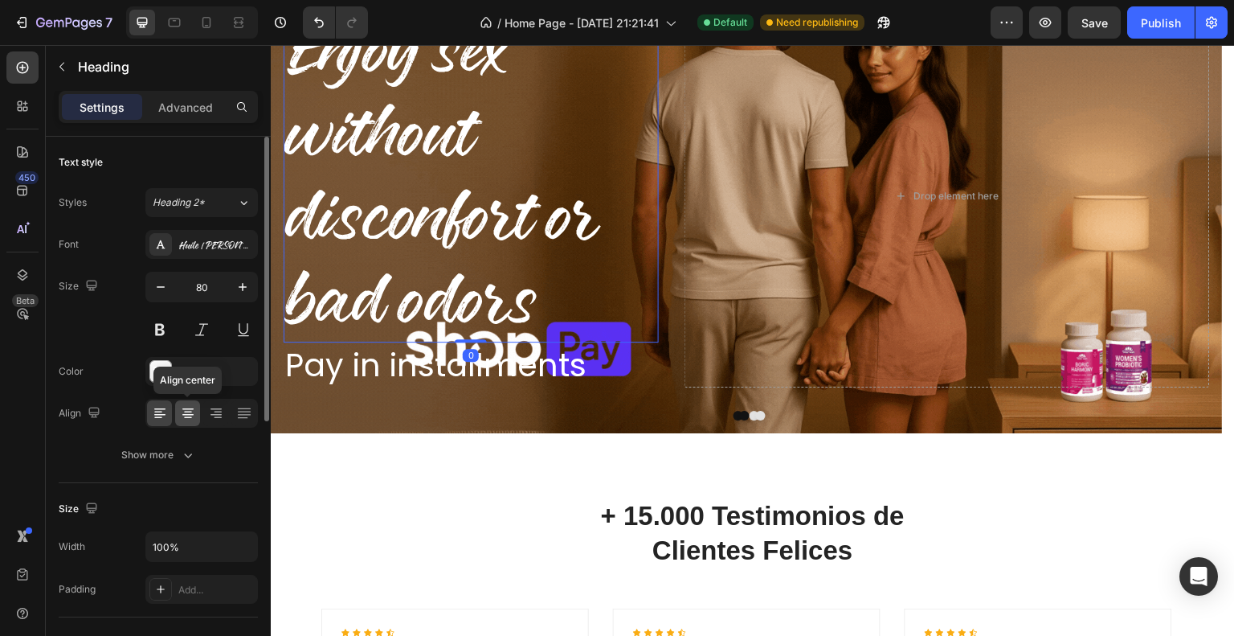
click at [191, 415] on icon at bounding box center [188, 413] width 16 height 16
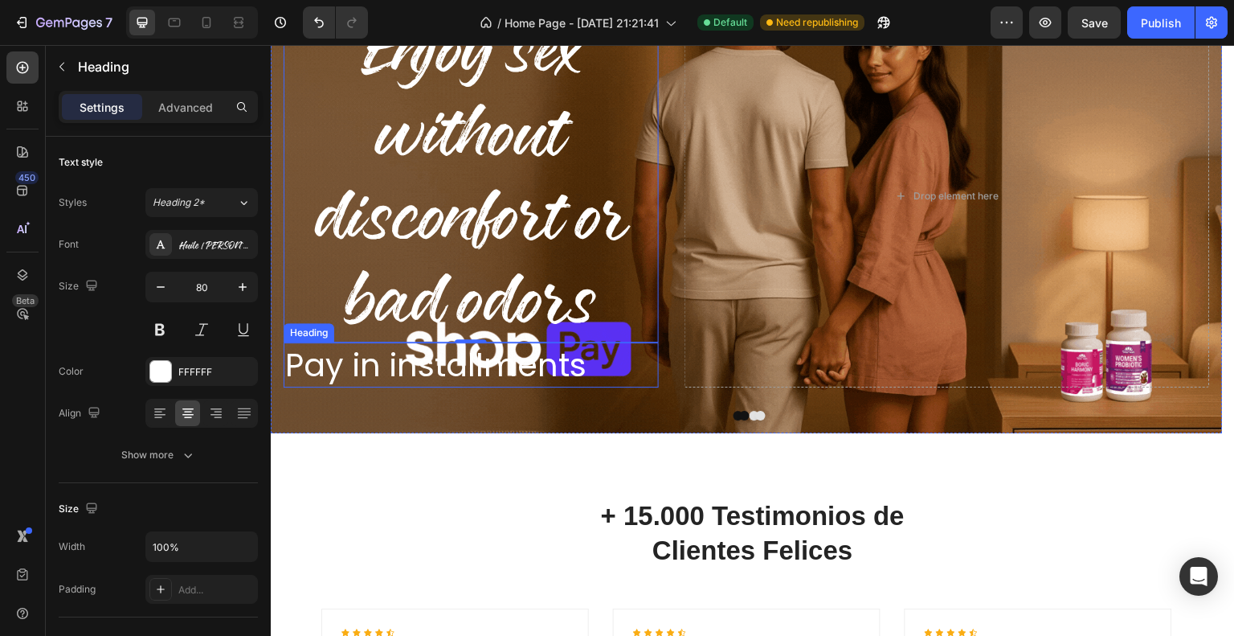
click at [533, 366] on span "Pay in installments" at bounding box center [435, 364] width 301 height 45
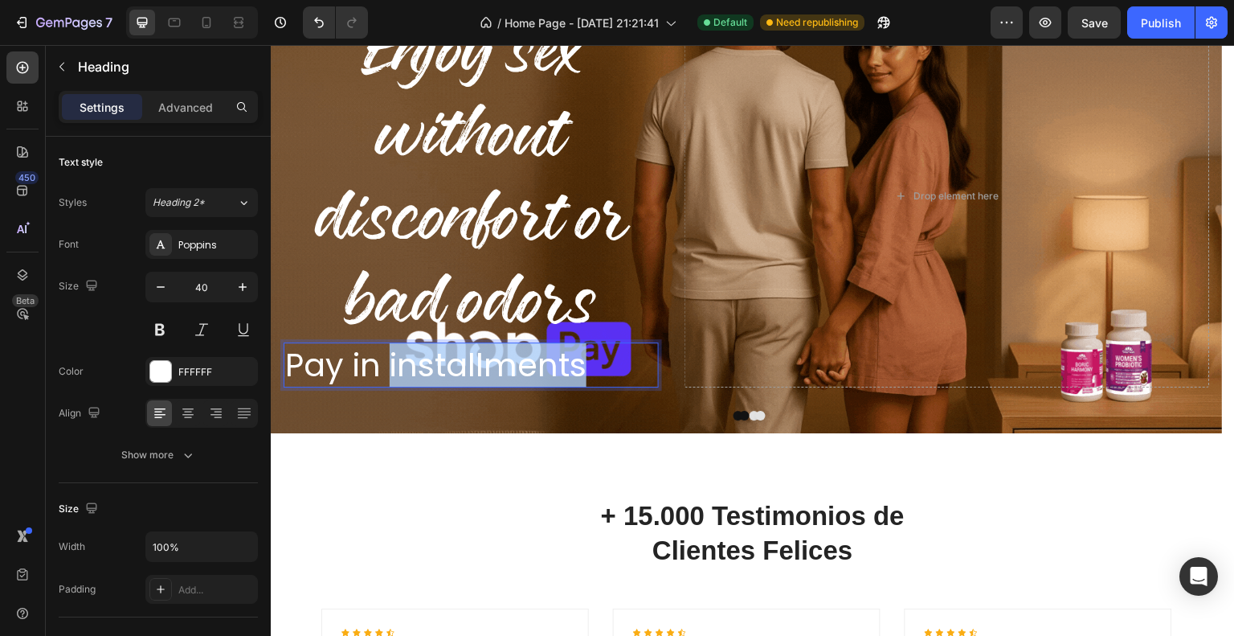
click at [533, 366] on span "Pay in installments" at bounding box center [435, 364] width 301 height 45
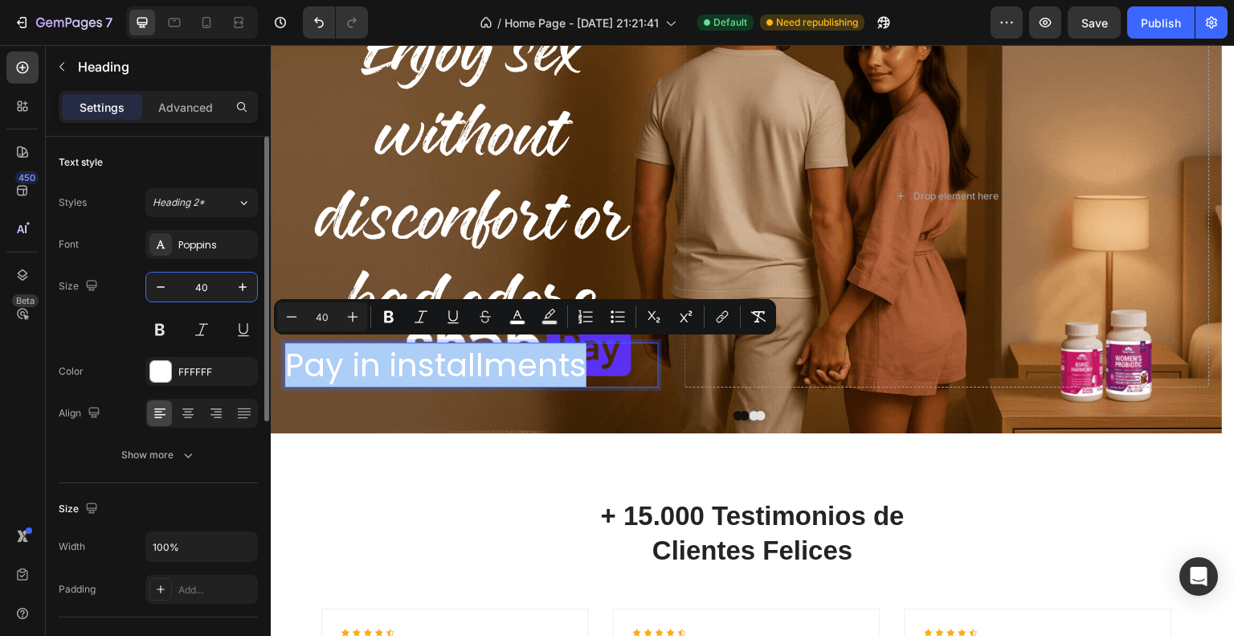
click at [204, 292] on input "40" at bounding box center [201, 286] width 53 height 29
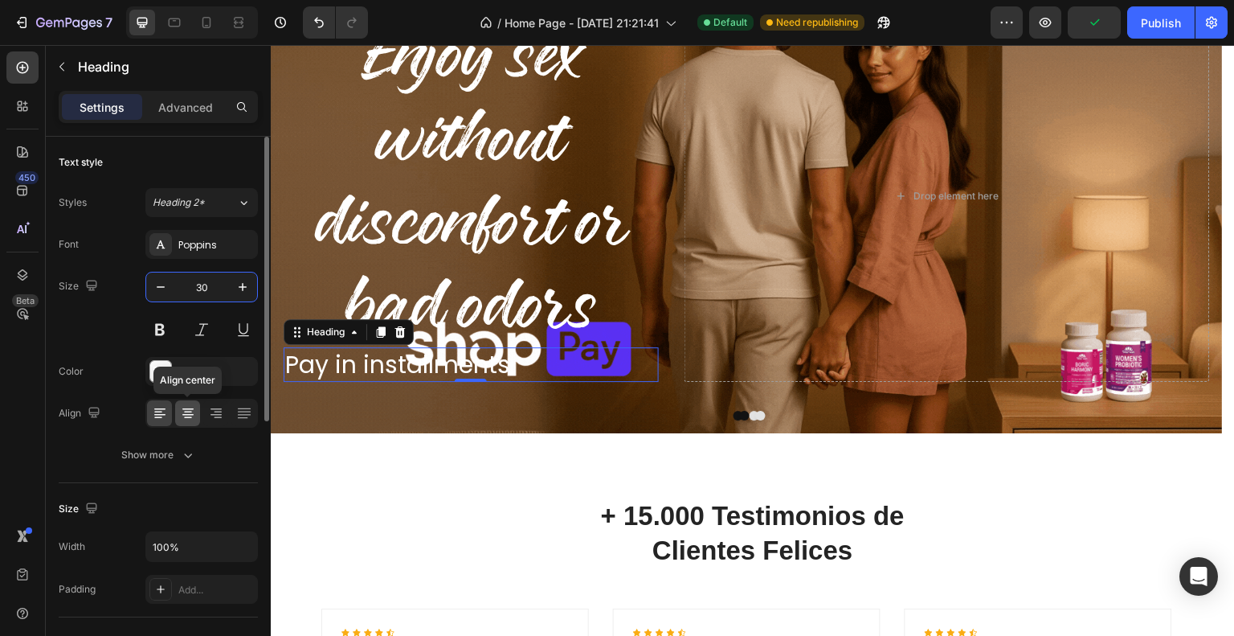
type input "30"
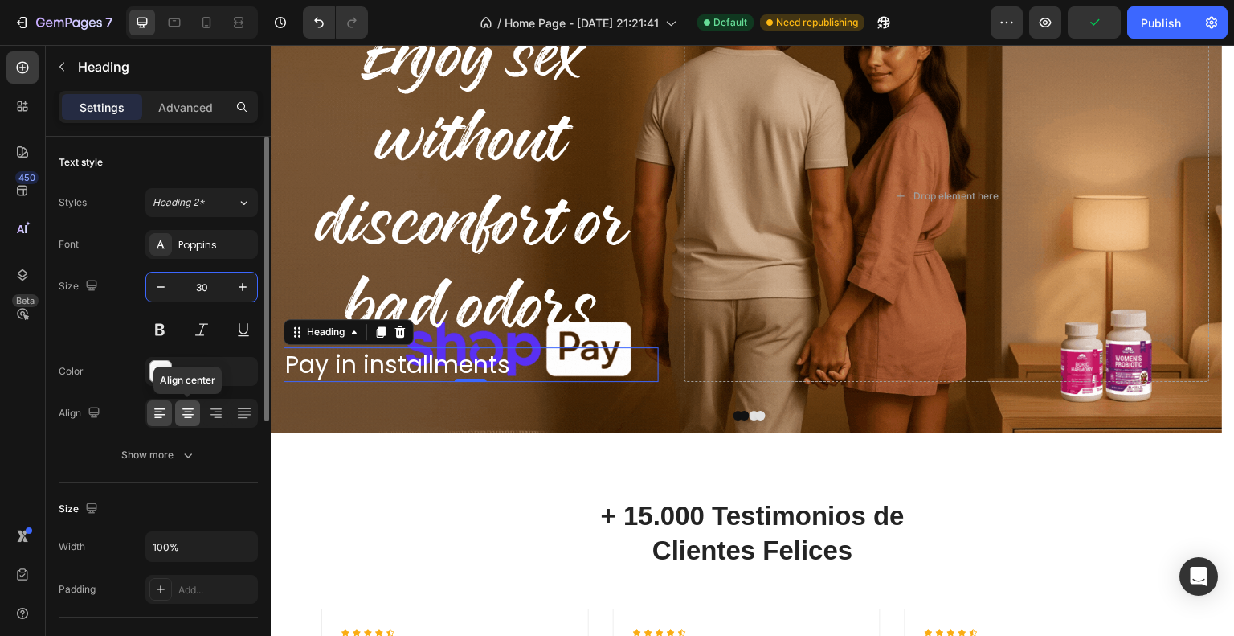
click at [193, 408] on icon at bounding box center [187, 409] width 11 height 2
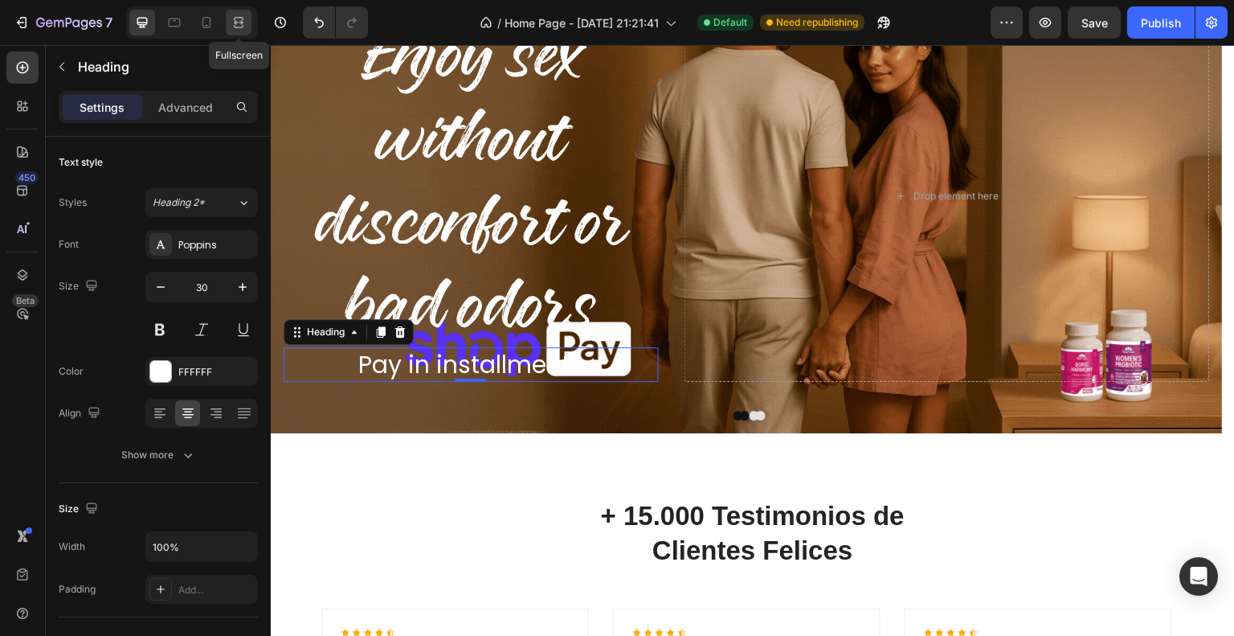
click at [235, 25] on icon at bounding box center [239, 26] width 10 height 3
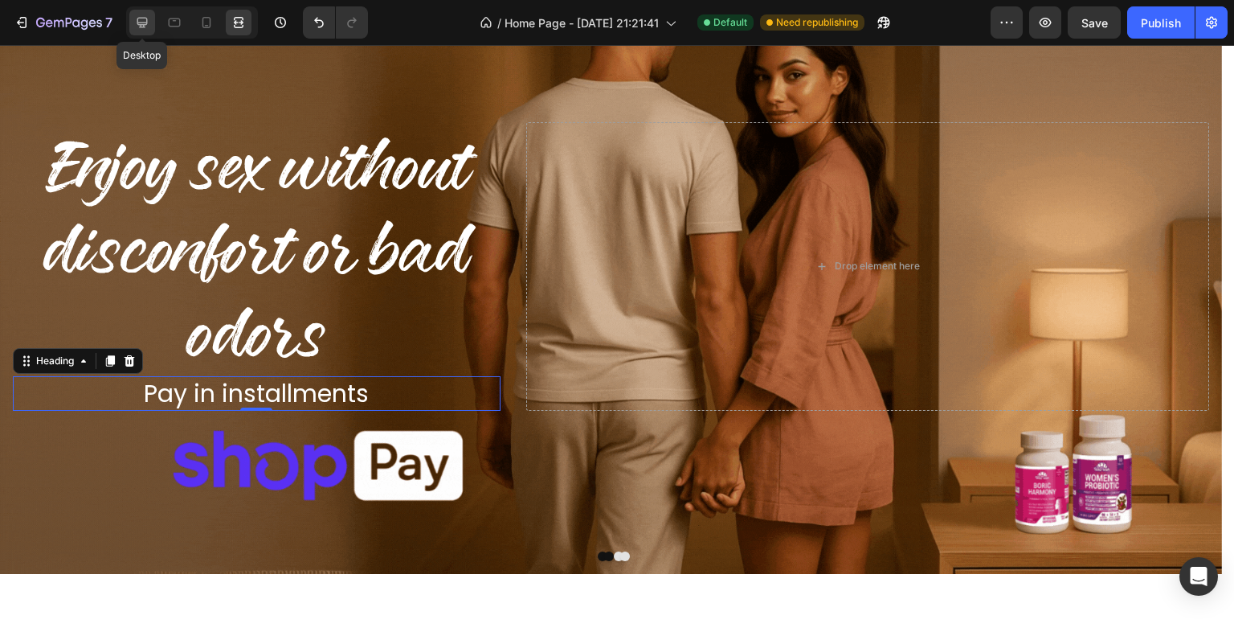
click at [151, 21] on div at bounding box center [142, 23] width 26 height 26
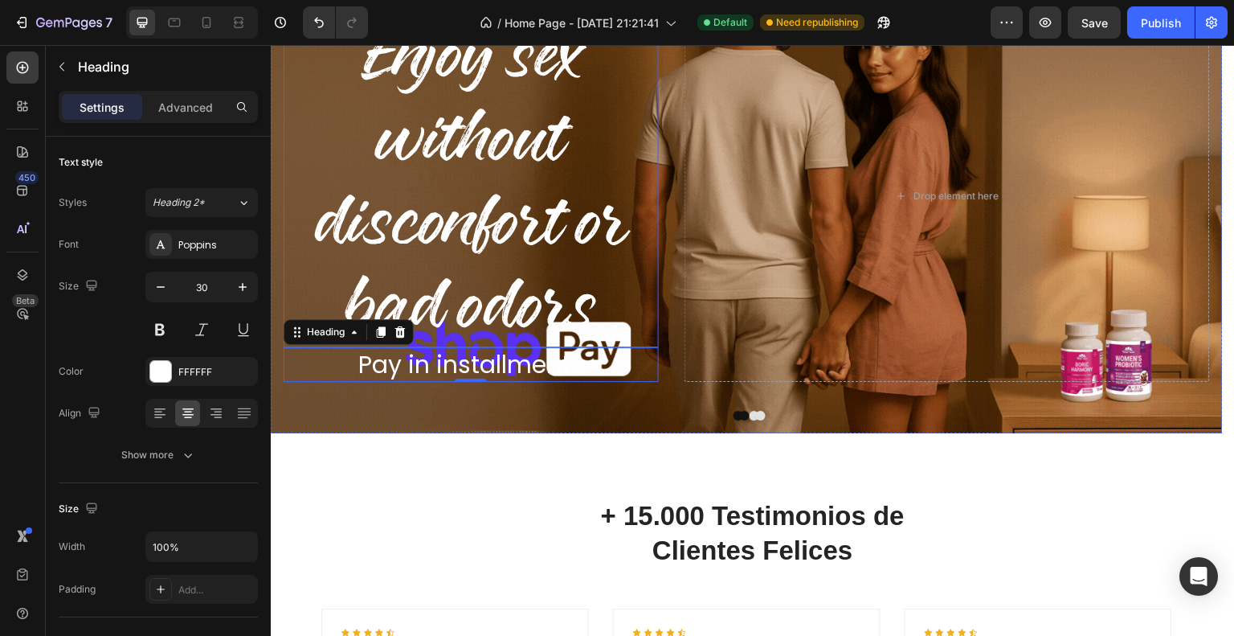
click at [358, 159] on p "⁠⁠⁠⁠⁠⁠⁠ Enjoy sex without disconfort or bad odors" at bounding box center [471, 178] width 372 height 334
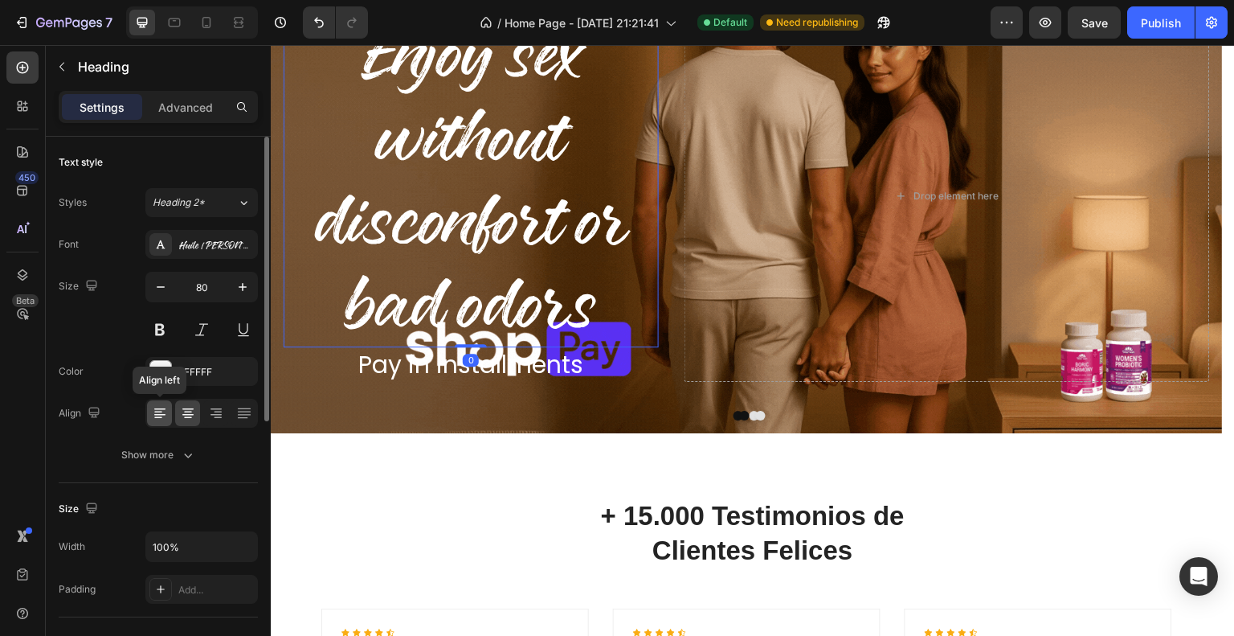
click at [155, 414] on icon at bounding box center [159, 415] width 11 height 2
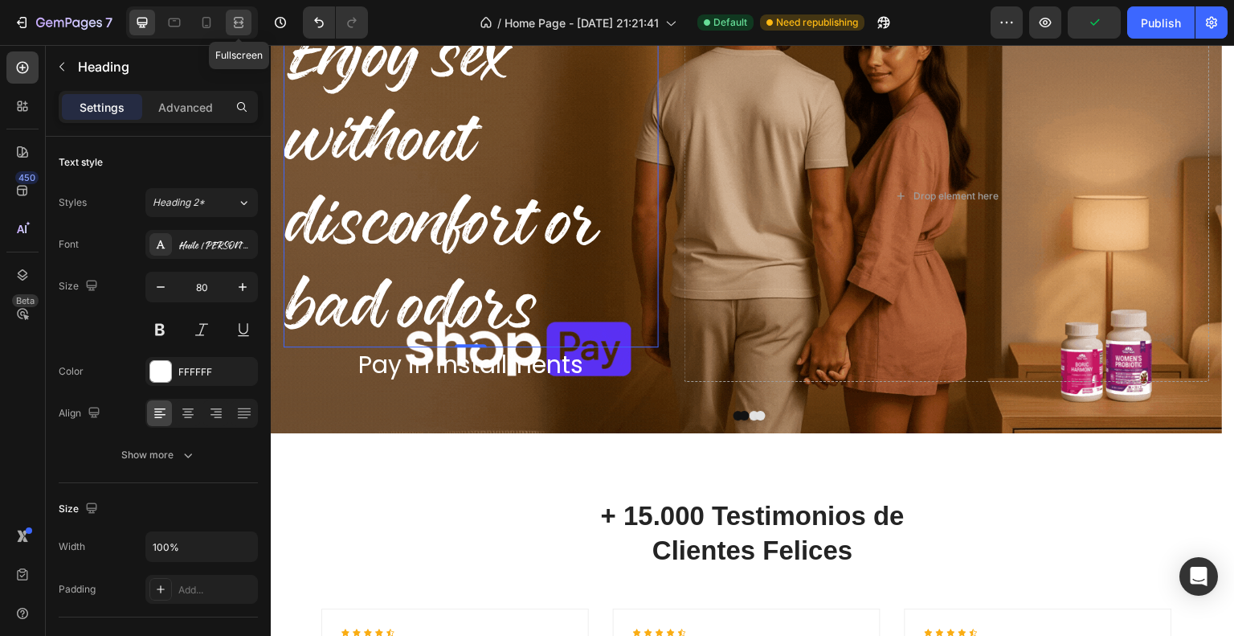
click at [239, 24] on icon at bounding box center [236, 22] width 5 height 4
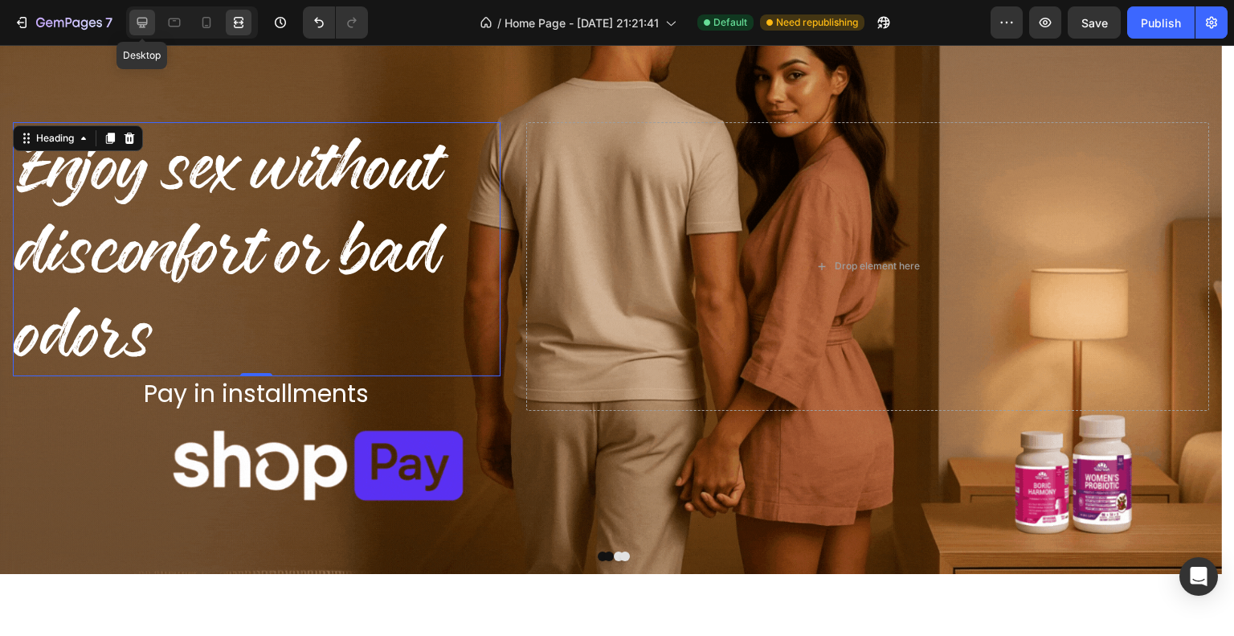
click at [141, 23] on icon at bounding box center [142, 22] width 16 height 16
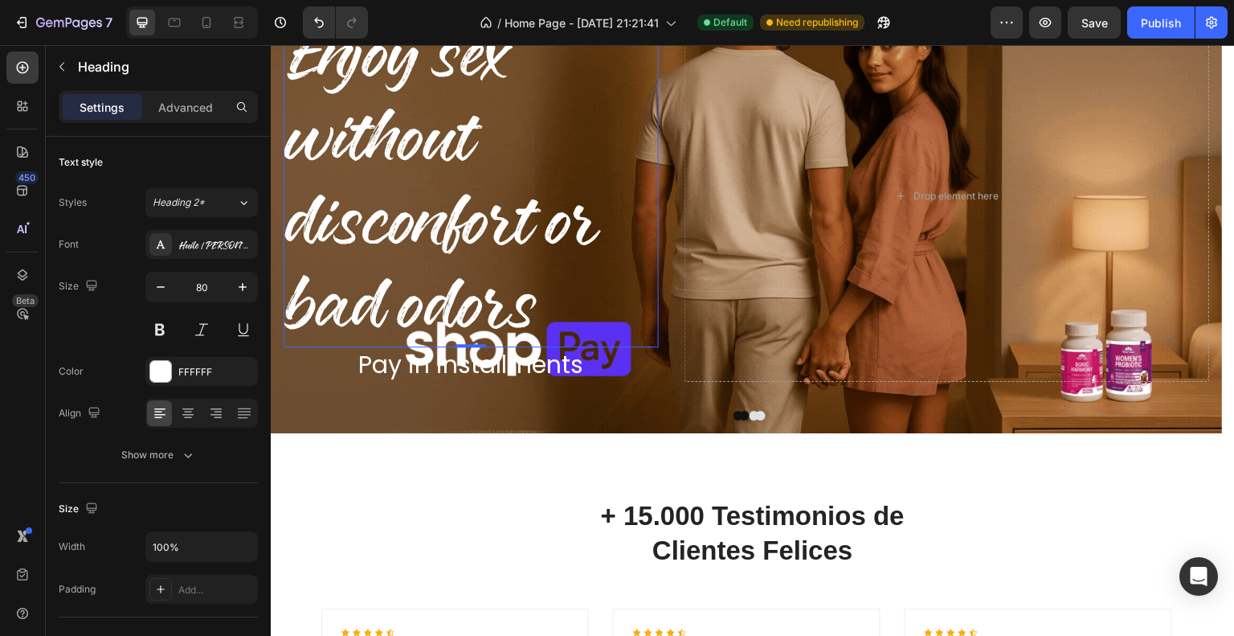
click at [196, 122] on div "Settings Advanced" at bounding box center [158, 107] width 199 height 32
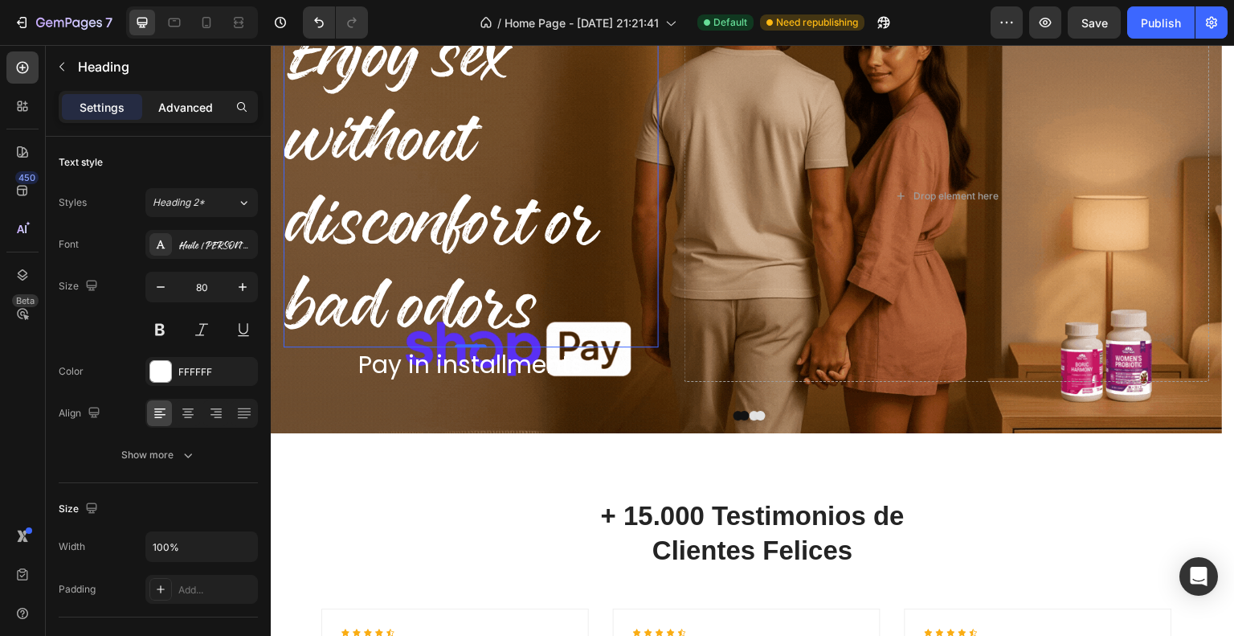
click at [189, 114] on p "Advanced" at bounding box center [185, 107] width 55 height 17
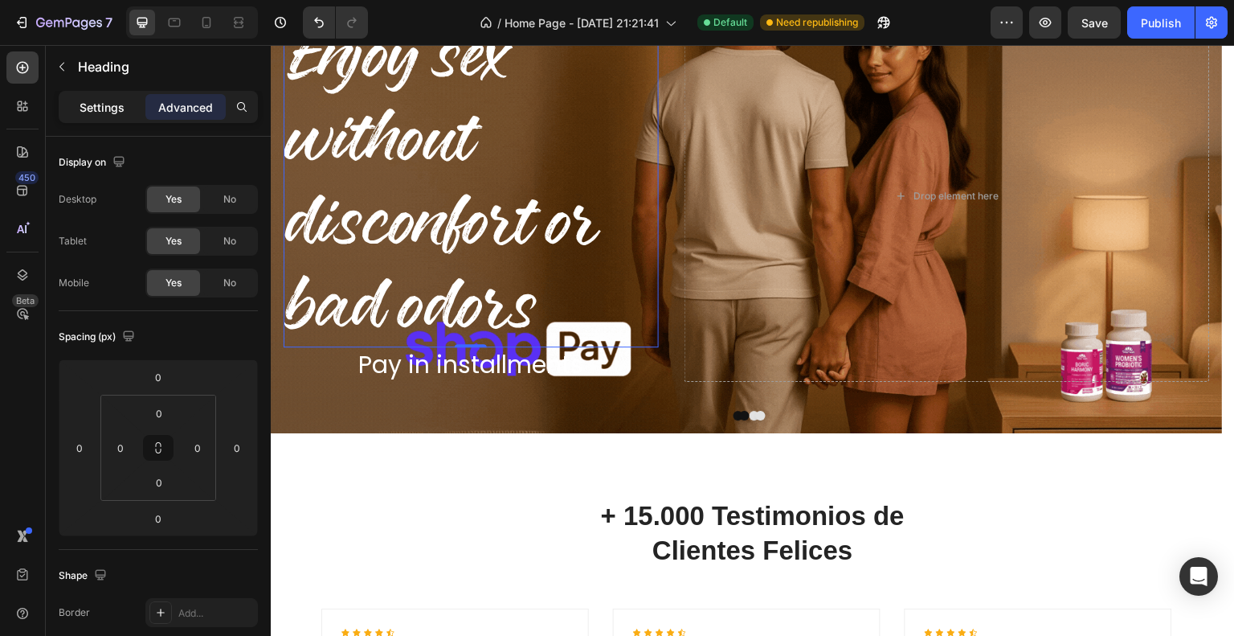
click at [119, 96] on div "Settings" at bounding box center [102, 107] width 80 height 26
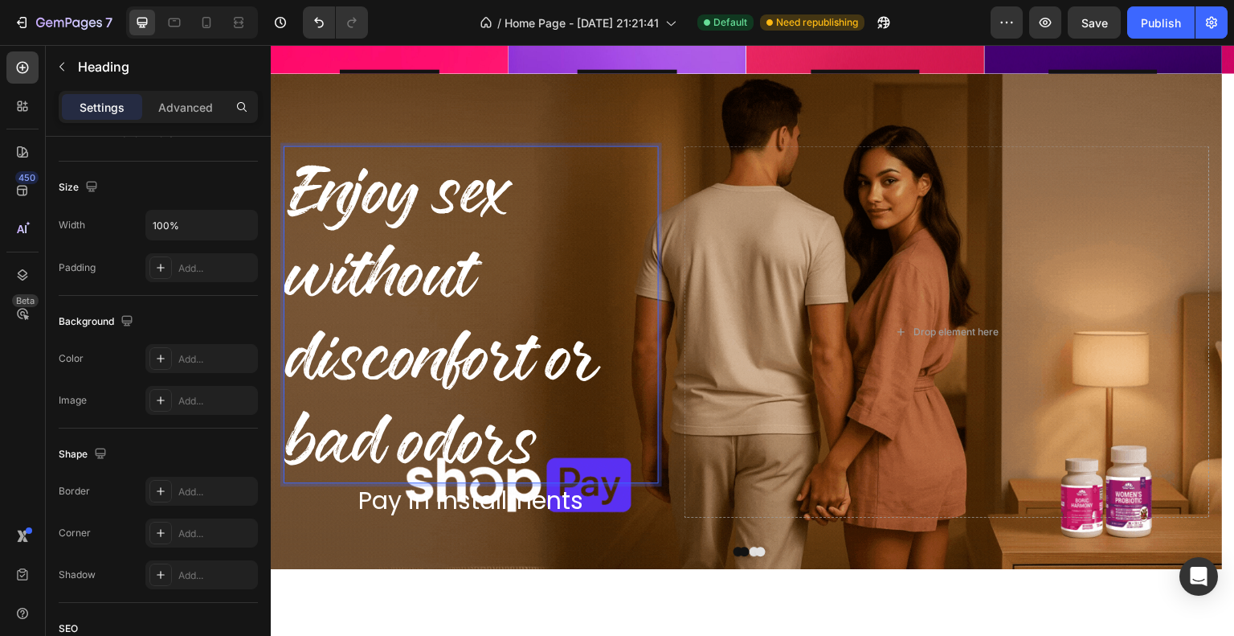
scroll to position [1115, 0]
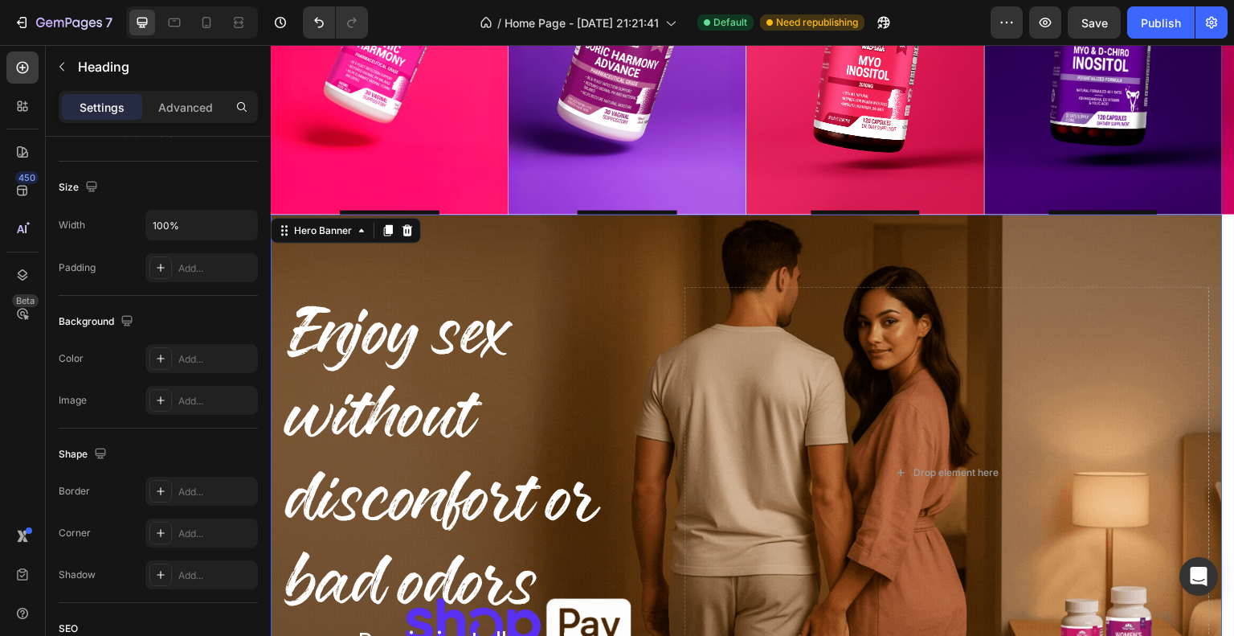
click at [664, 248] on div "Background Image" at bounding box center [747, 463] width 952 height 496
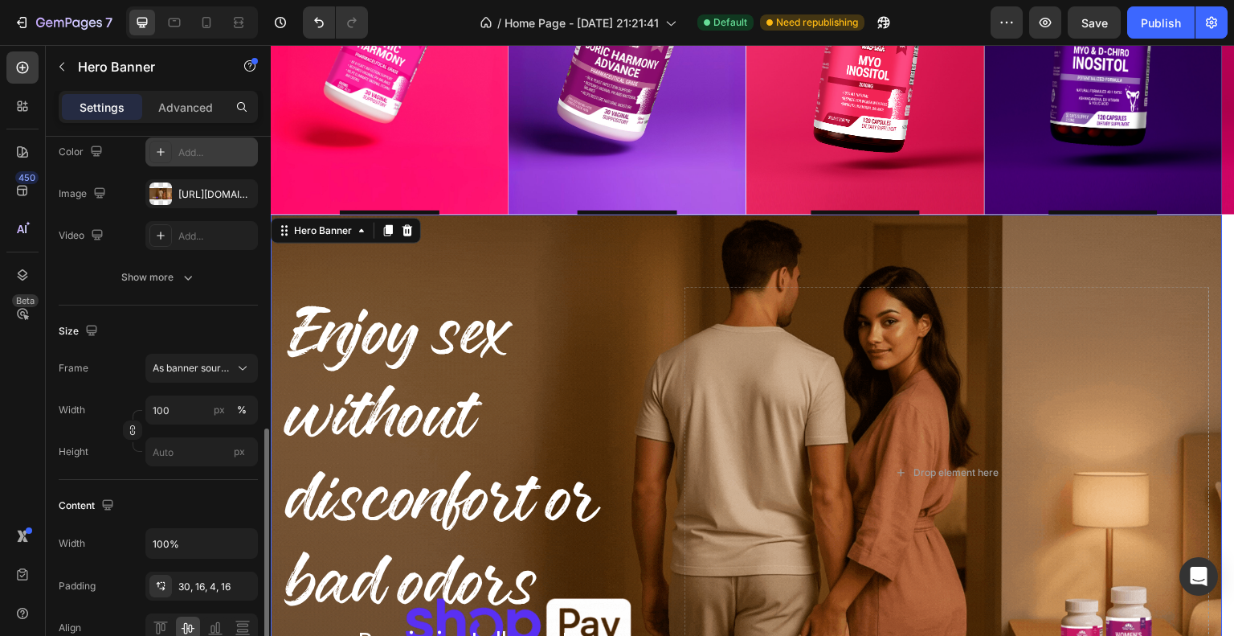
scroll to position [321, 0]
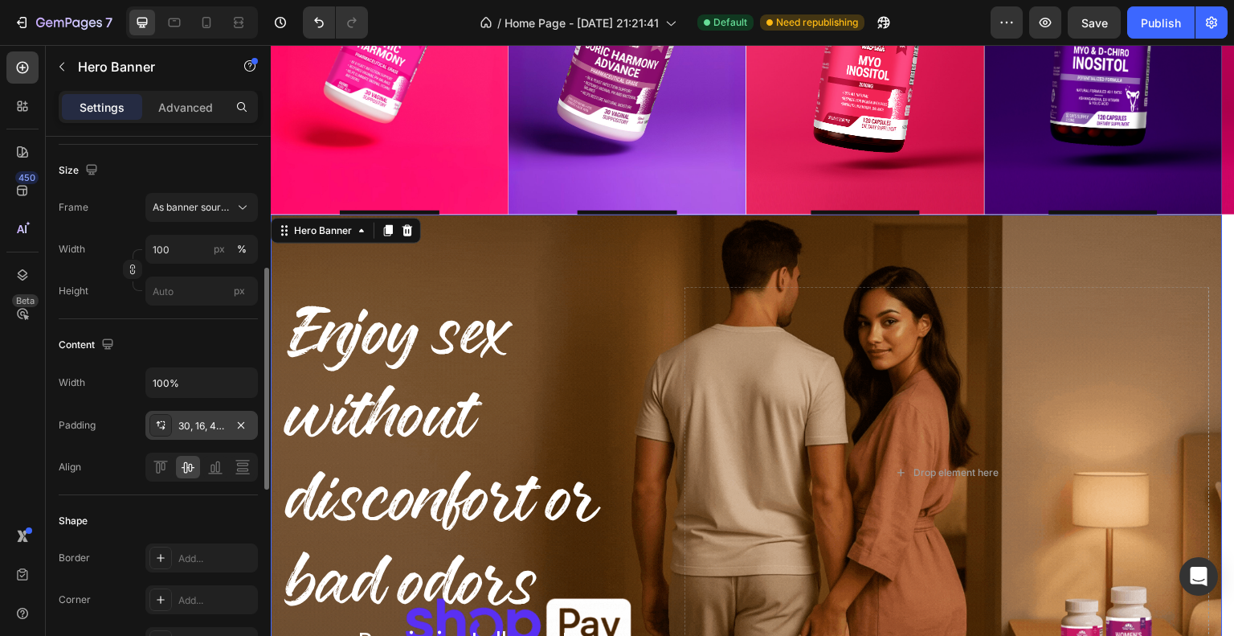
click at [213, 423] on div "30, 16, 4, 16" at bounding box center [201, 426] width 47 height 14
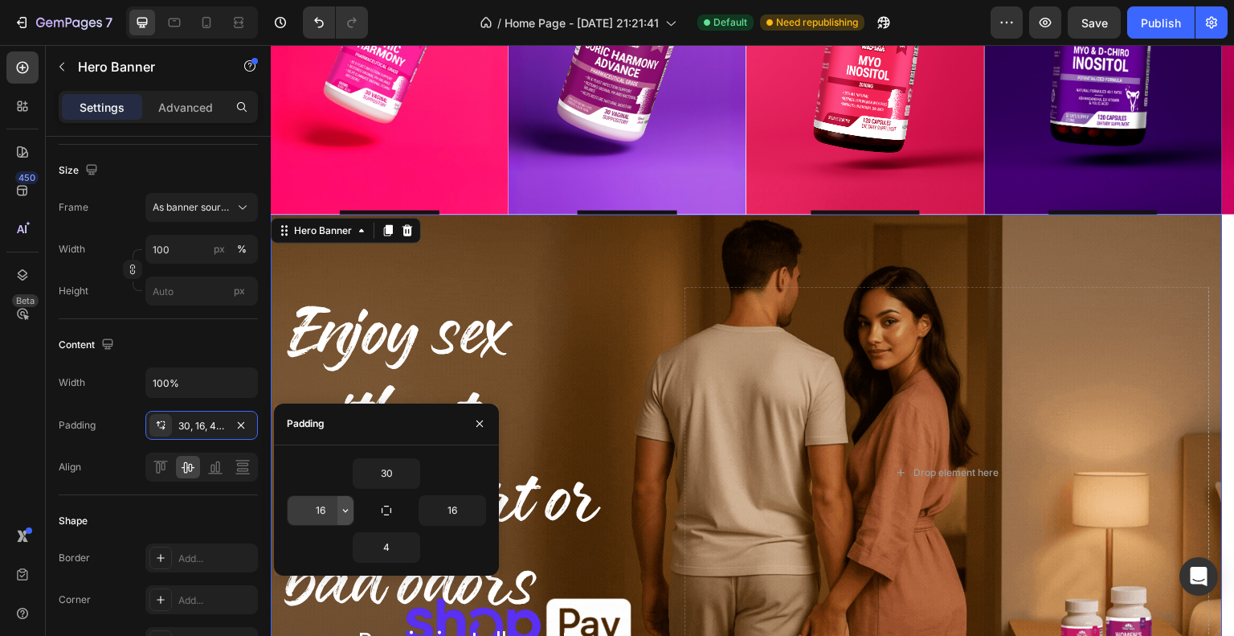
click at [339, 504] on icon "button" at bounding box center [345, 510] width 13 height 13
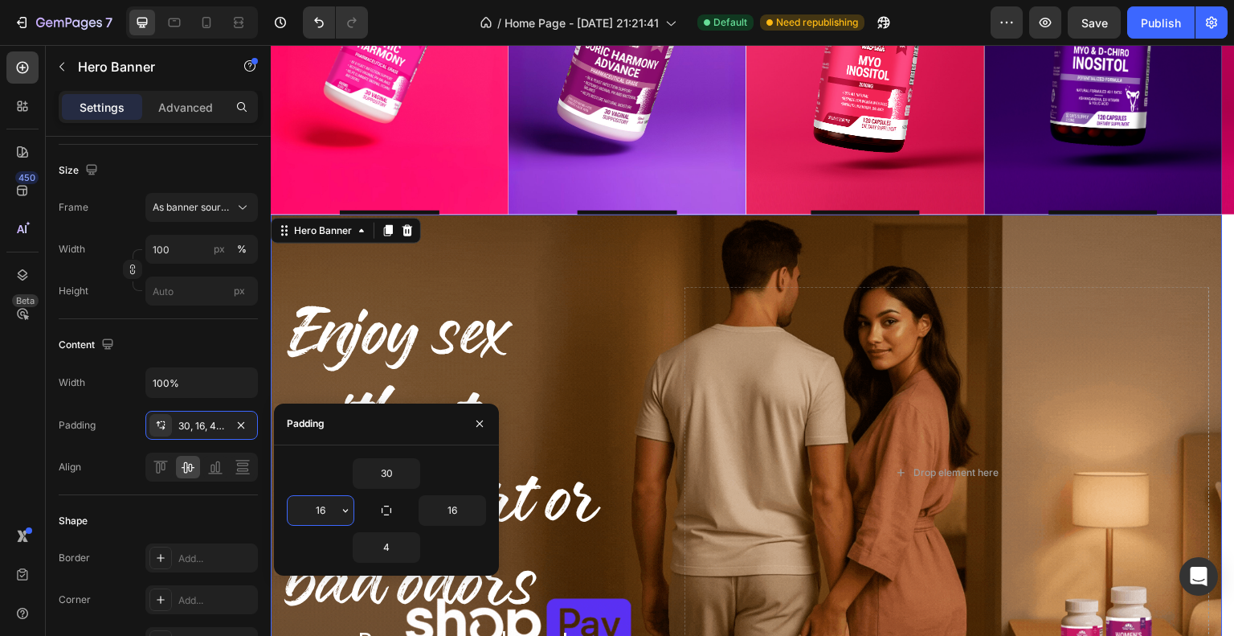
click at [324, 505] on input "16" at bounding box center [321, 510] width 66 height 29
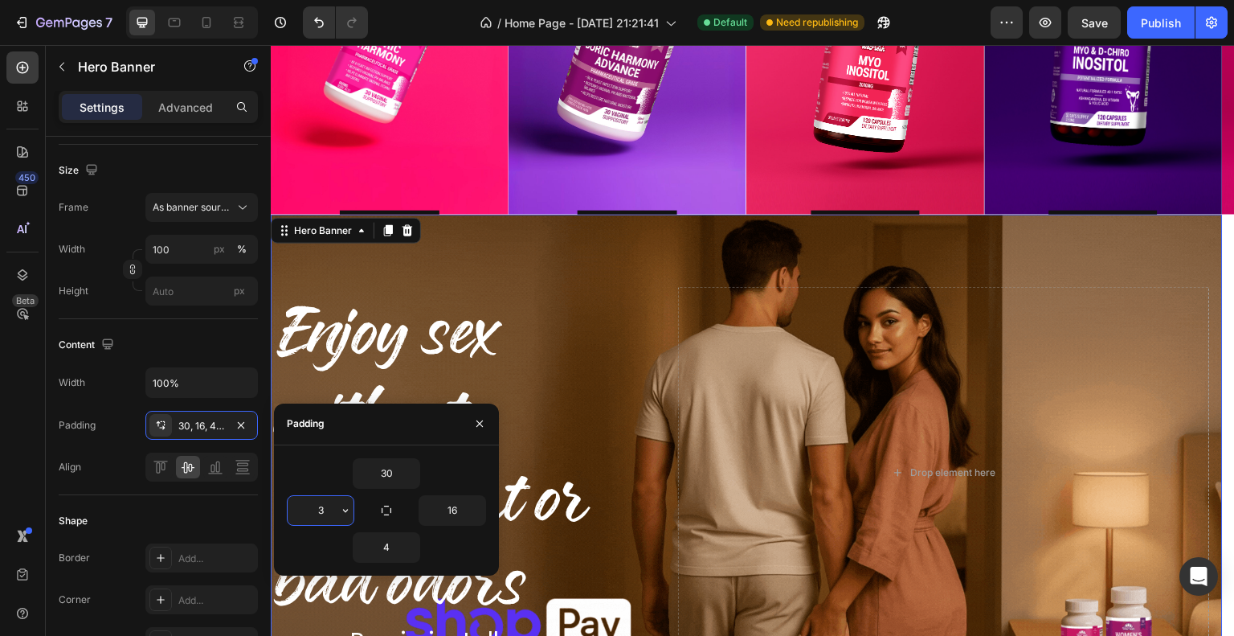
type input "30"
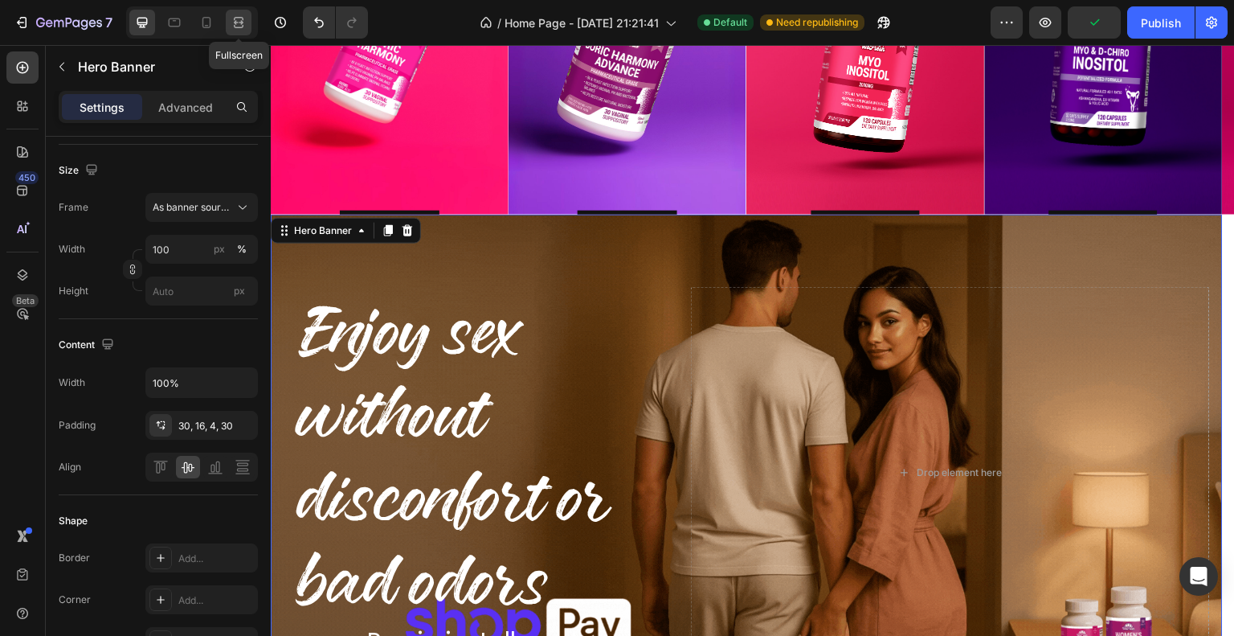
click at [239, 22] on icon at bounding box center [241, 22] width 5 height 4
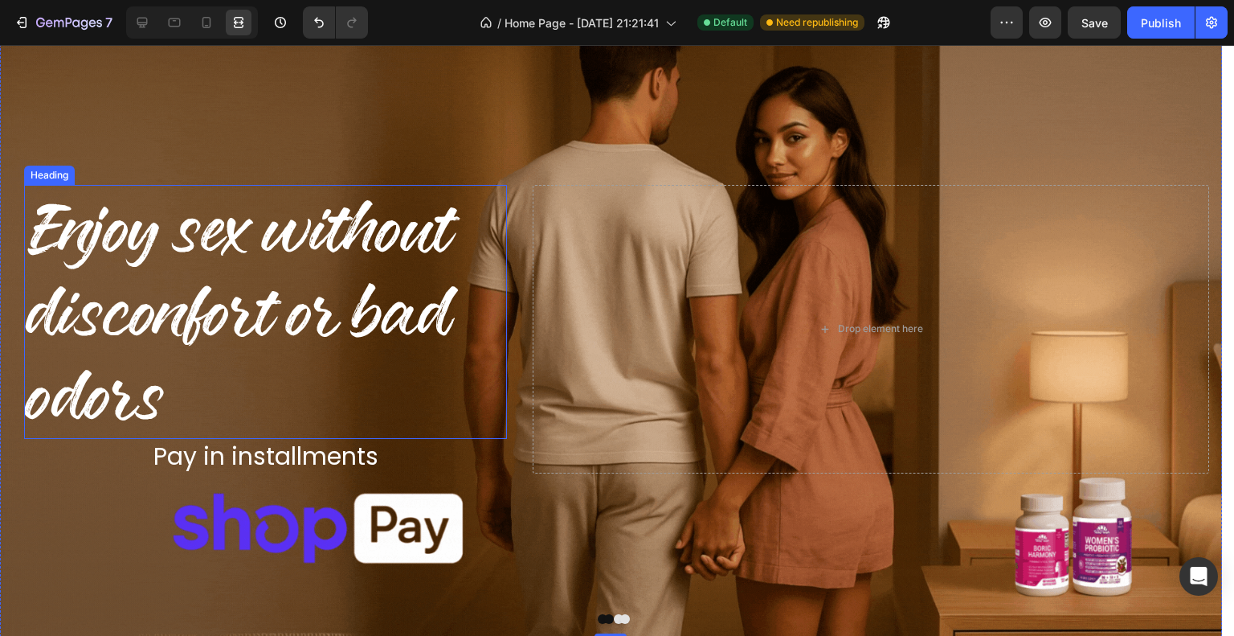
scroll to position [1437, 0]
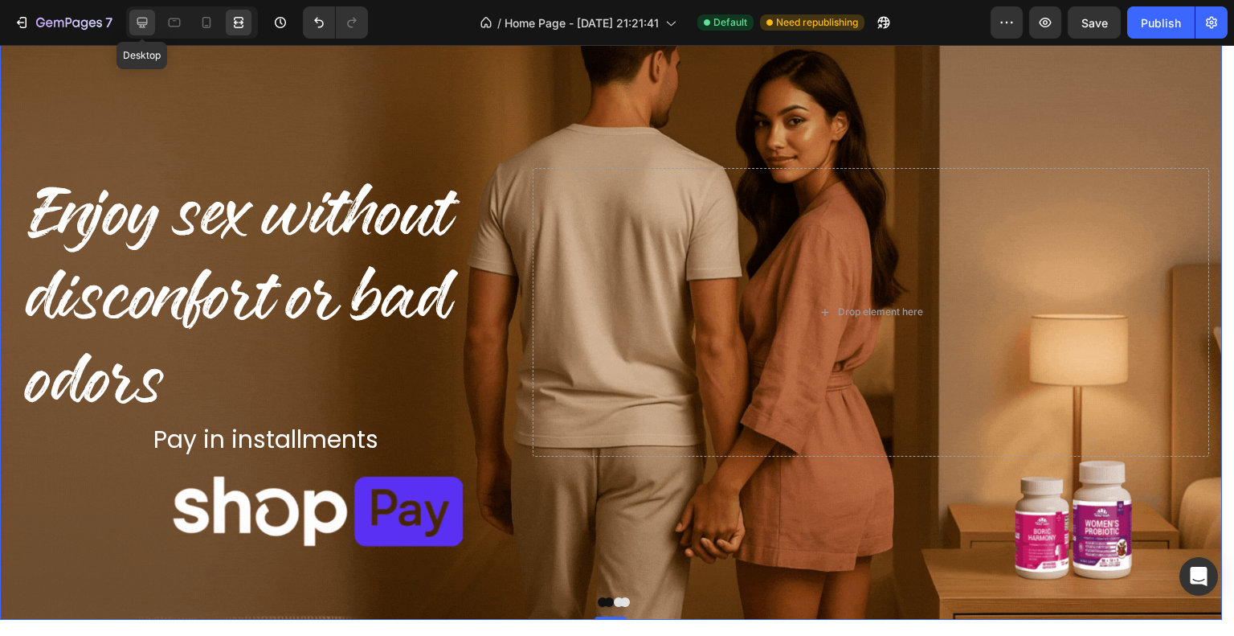
click at [137, 18] on icon at bounding box center [142, 22] width 16 height 16
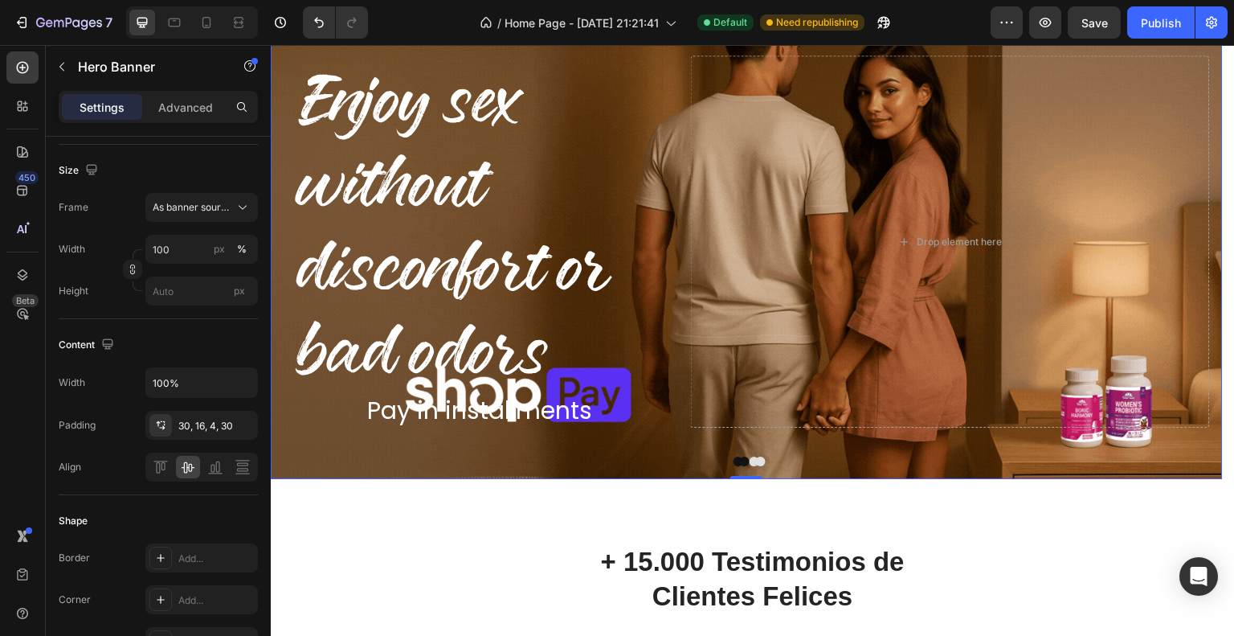
click at [674, 60] on div "⁠⁠⁠⁠⁠⁠⁠ Enjoy sex without disconfort or bad odors Heading ⁠⁠⁠⁠⁠⁠⁠ Pay in instal…" at bounding box center [747, 230] width 952 height 399
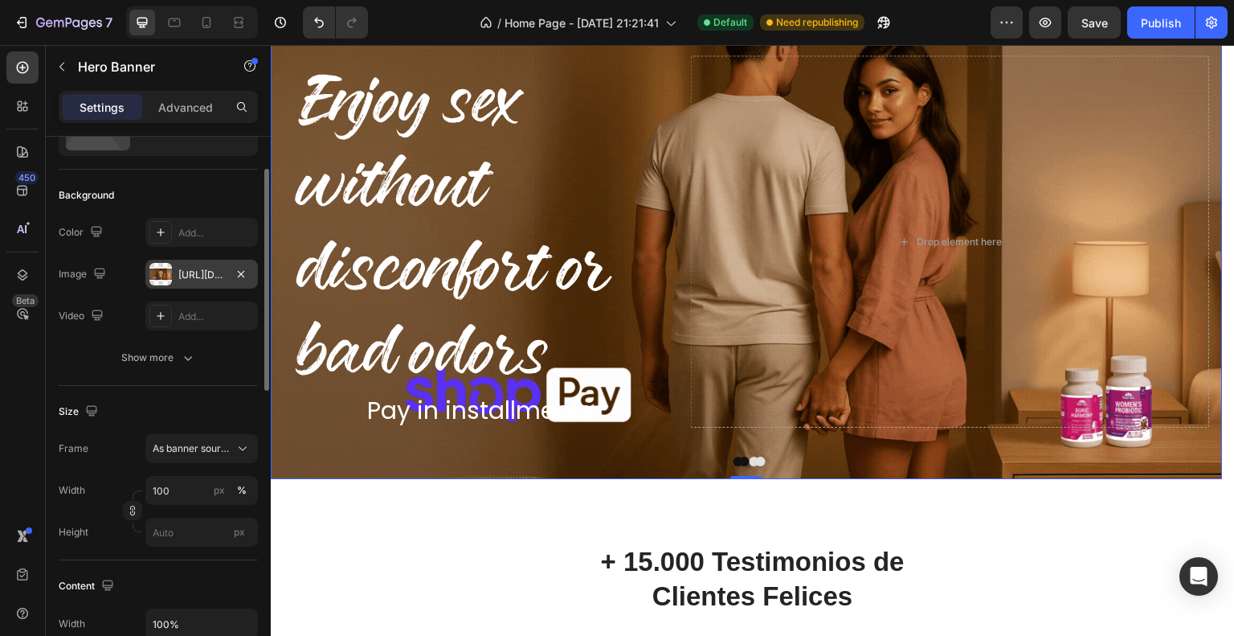
click at [194, 272] on div "[URL][DOMAIN_NAME]" at bounding box center [201, 275] width 47 height 14
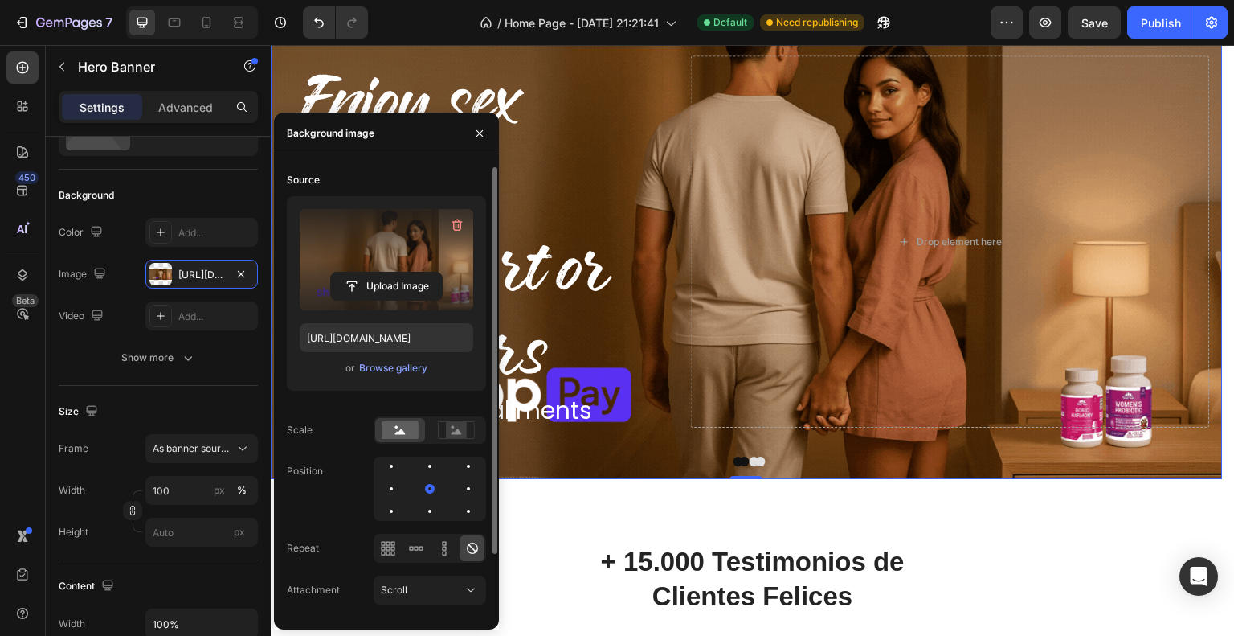
click at [390, 243] on label at bounding box center [387, 259] width 174 height 101
click at [390, 272] on input "file" at bounding box center [386, 285] width 111 height 27
click at [1173, 31] on div "Publish" at bounding box center [1161, 22] width 40 height 17
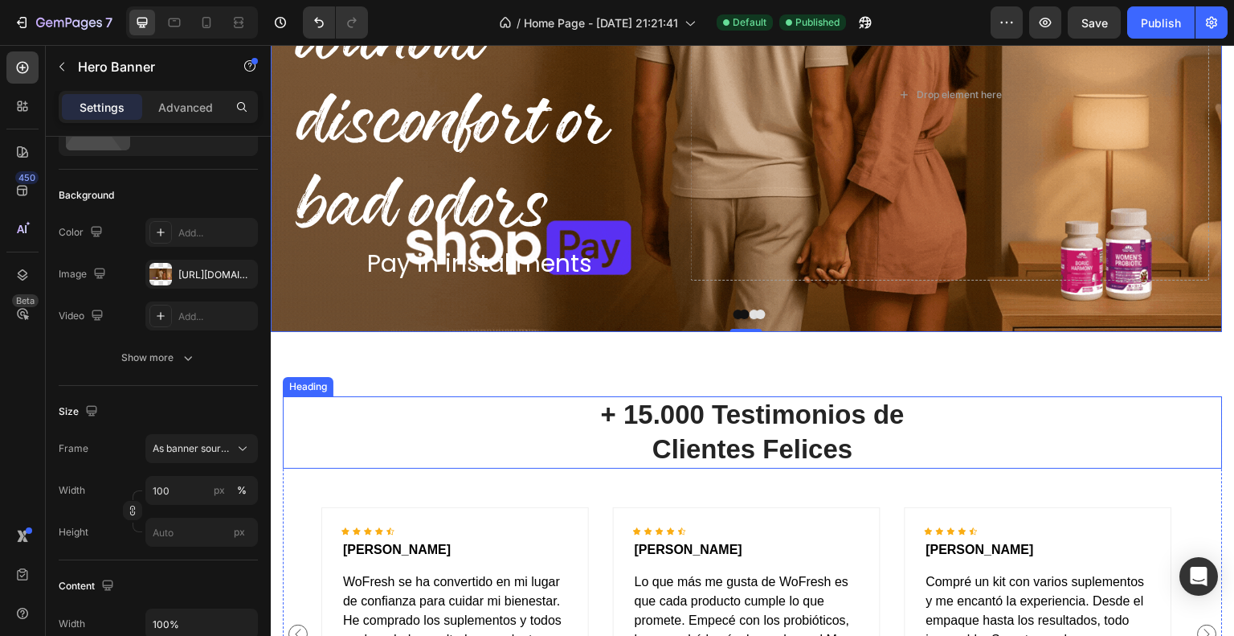
scroll to position [1517, 0]
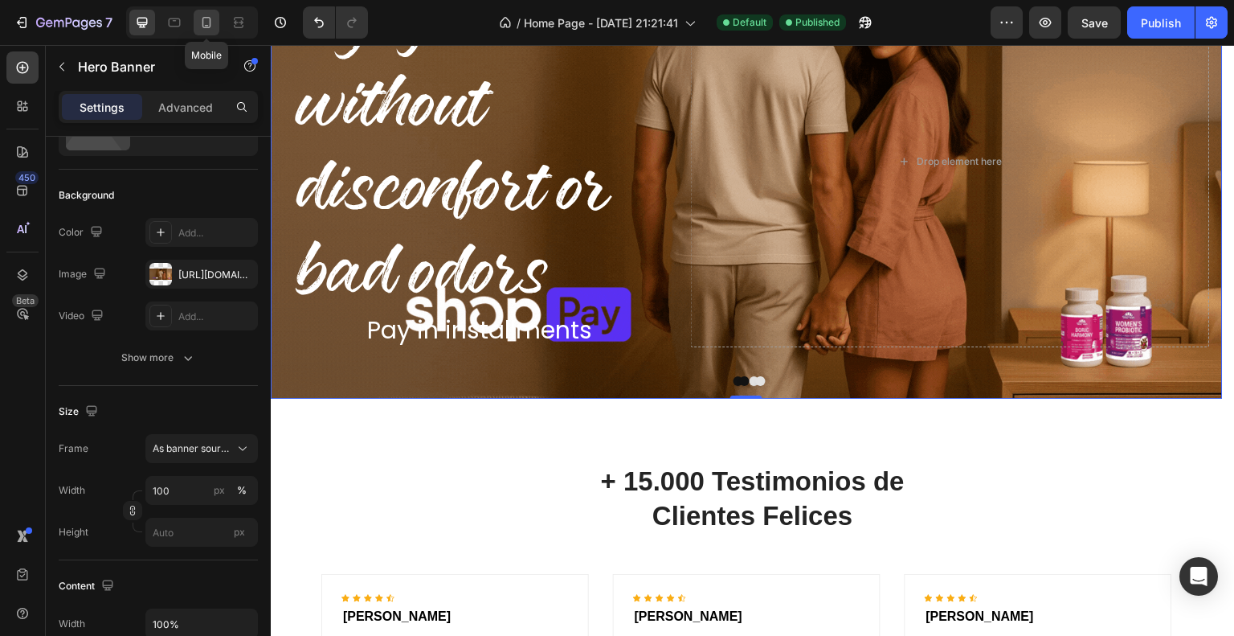
click at [203, 19] on icon at bounding box center [206, 22] width 16 height 16
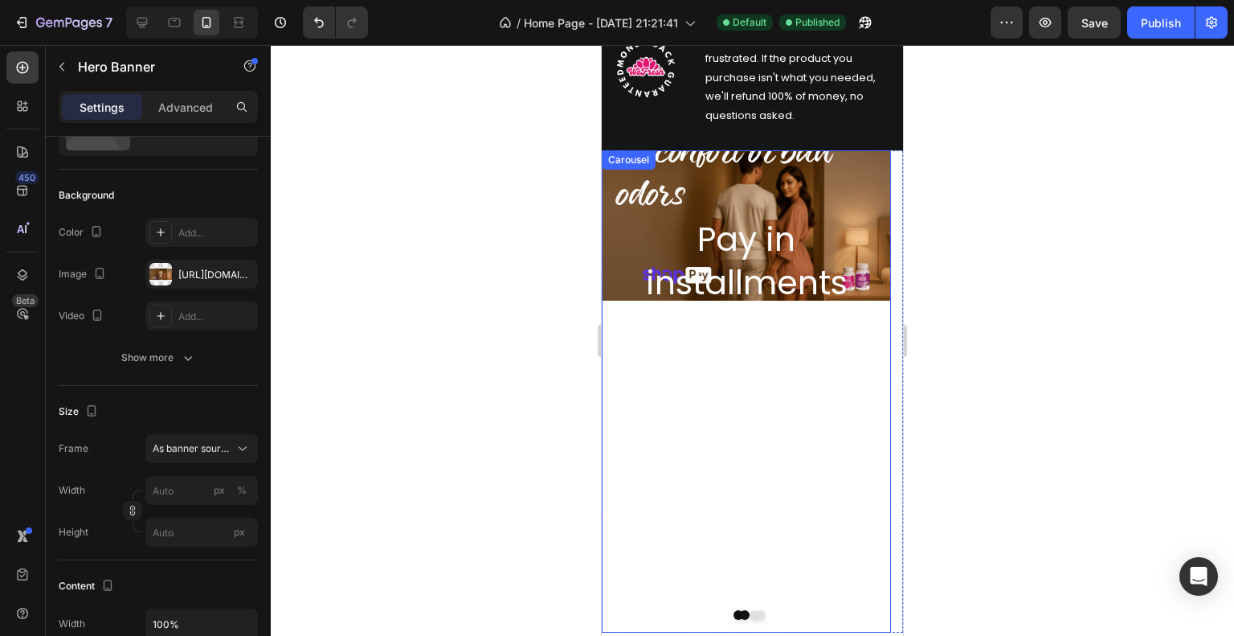
scroll to position [836, 0]
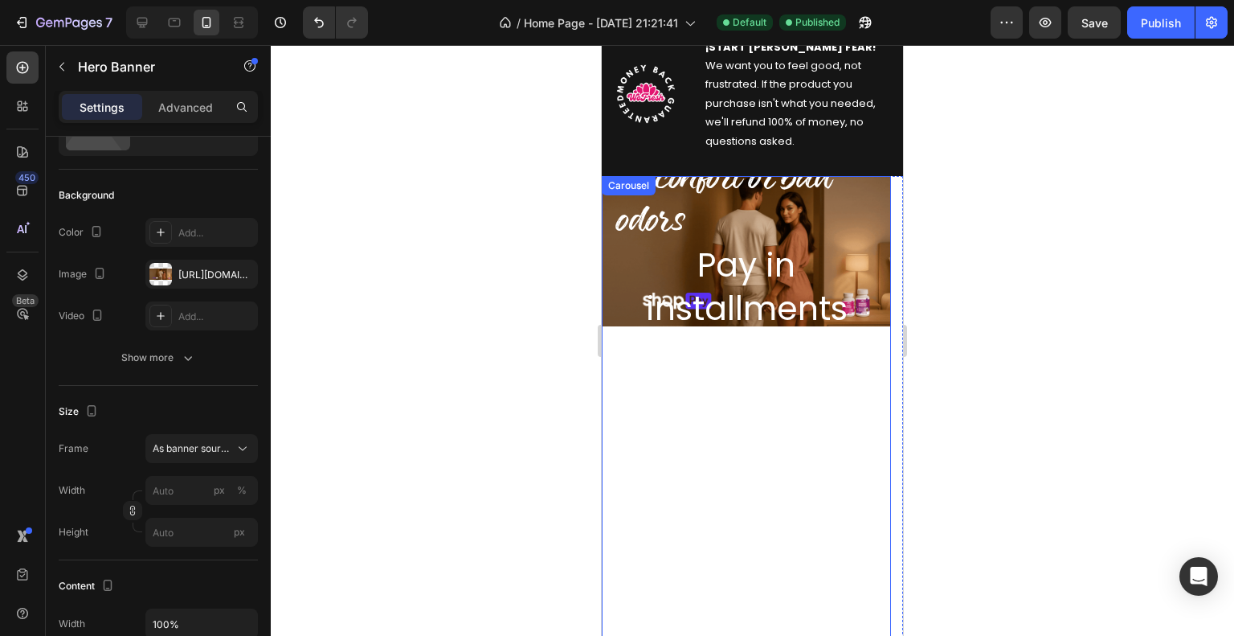
click at [824, 369] on div "Enjoy sex without disconfort or bad odors Heading Pay in installments Heading D…" at bounding box center [746, 417] width 289 height 482
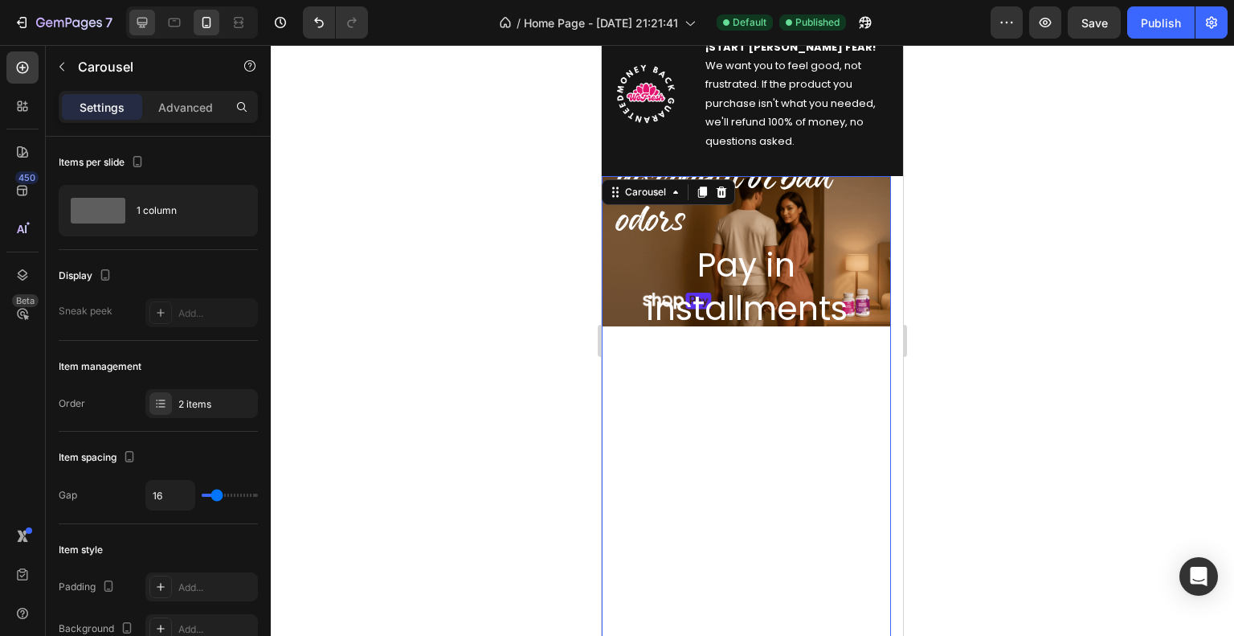
click at [142, 18] on icon at bounding box center [142, 23] width 10 height 10
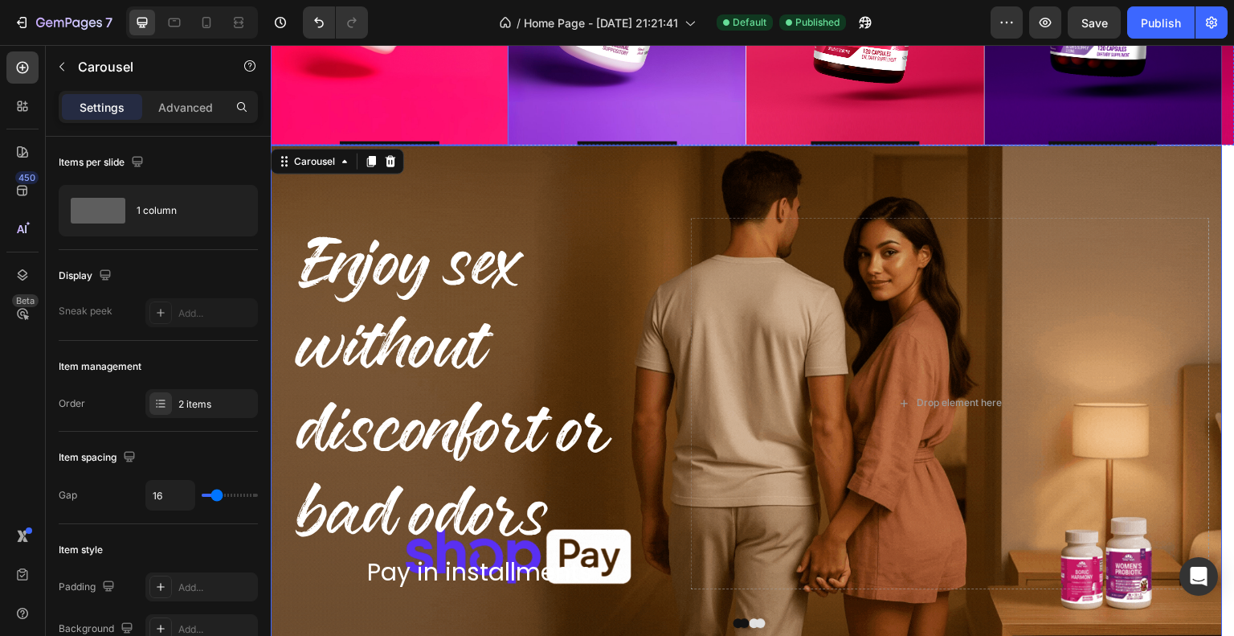
scroll to position [1209, 0]
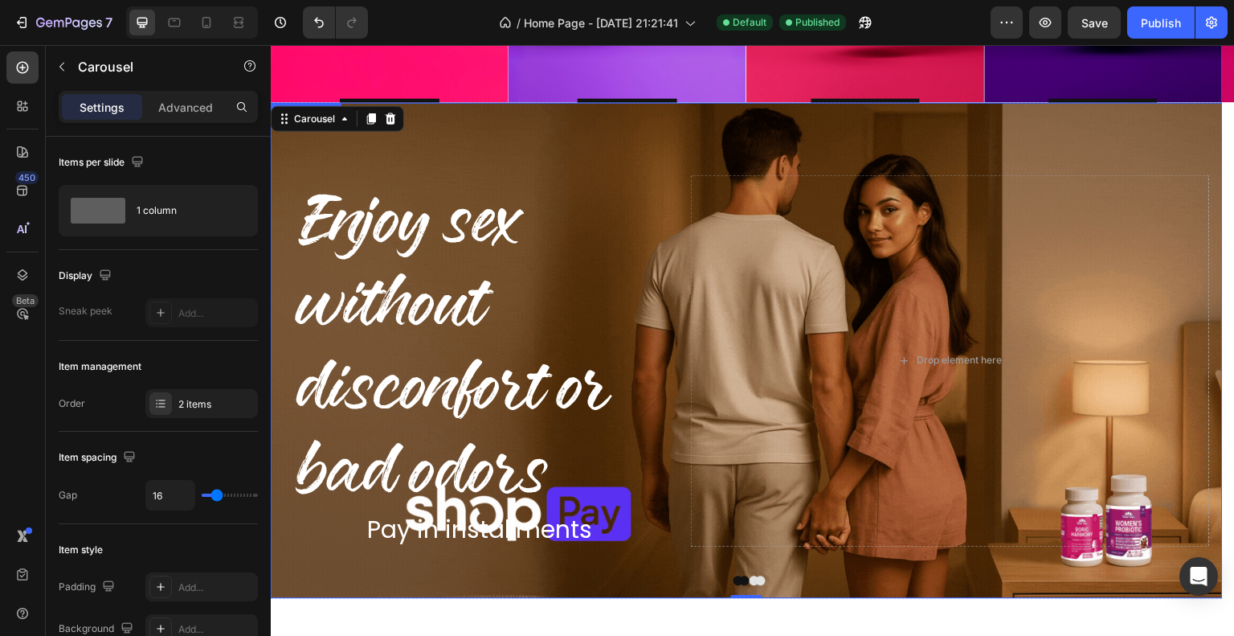
click at [611, 129] on div "Background Image" at bounding box center [747, 350] width 952 height 496
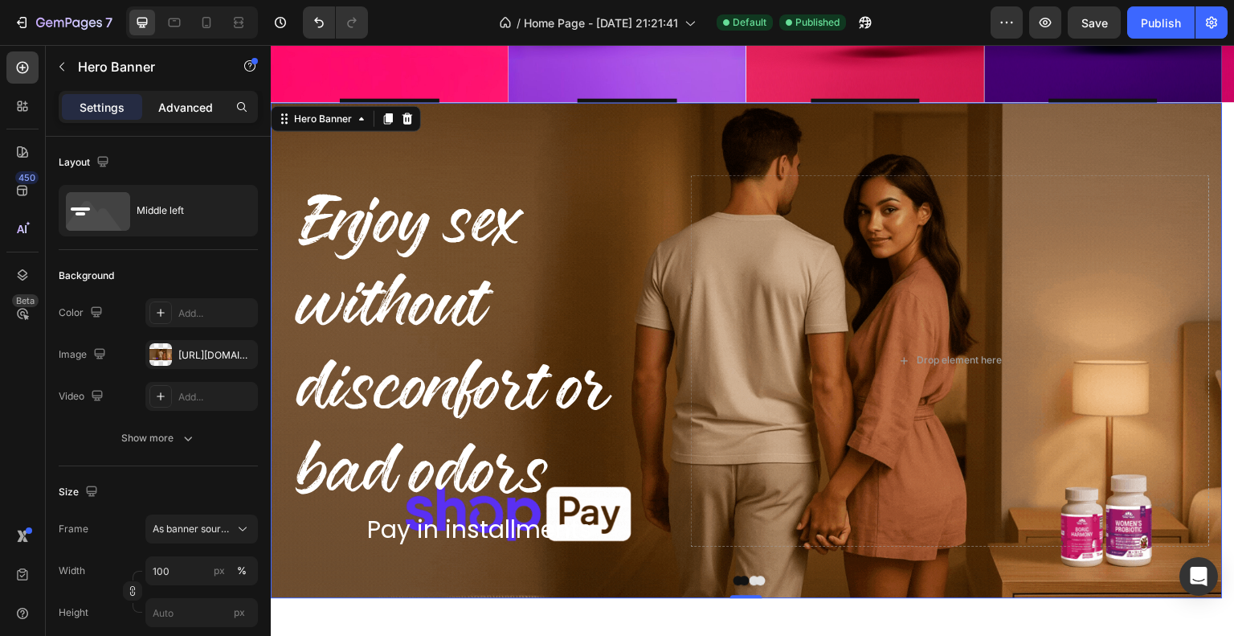
click at [155, 108] on div "Advanced" at bounding box center [185, 107] width 80 height 26
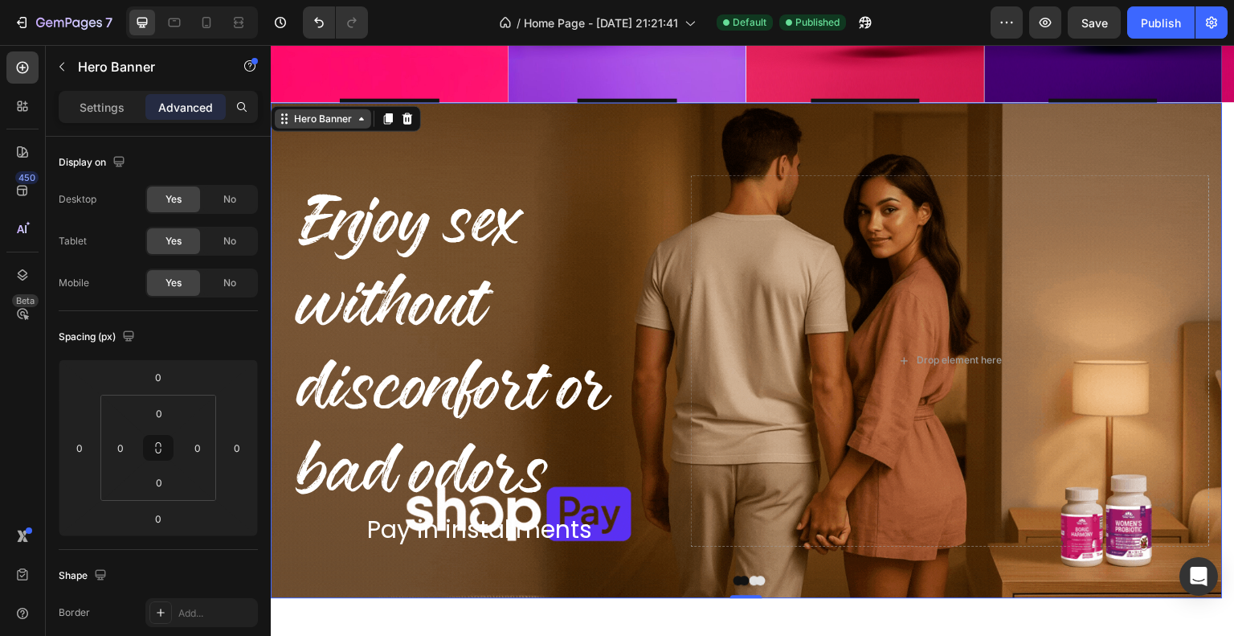
click at [303, 121] on div "Hero Banner" at bounding box center [323, 118] width 64 height 14
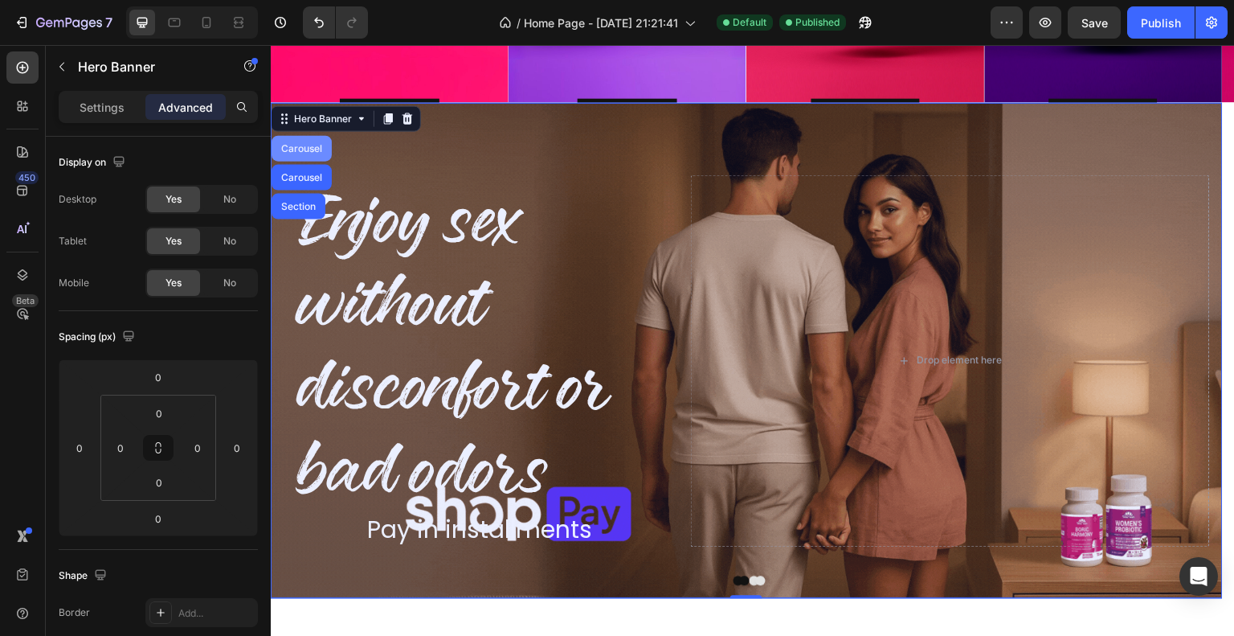
click at [296, 147] on div "Carousel" at bounding box center [301, 148] width 47 height 10
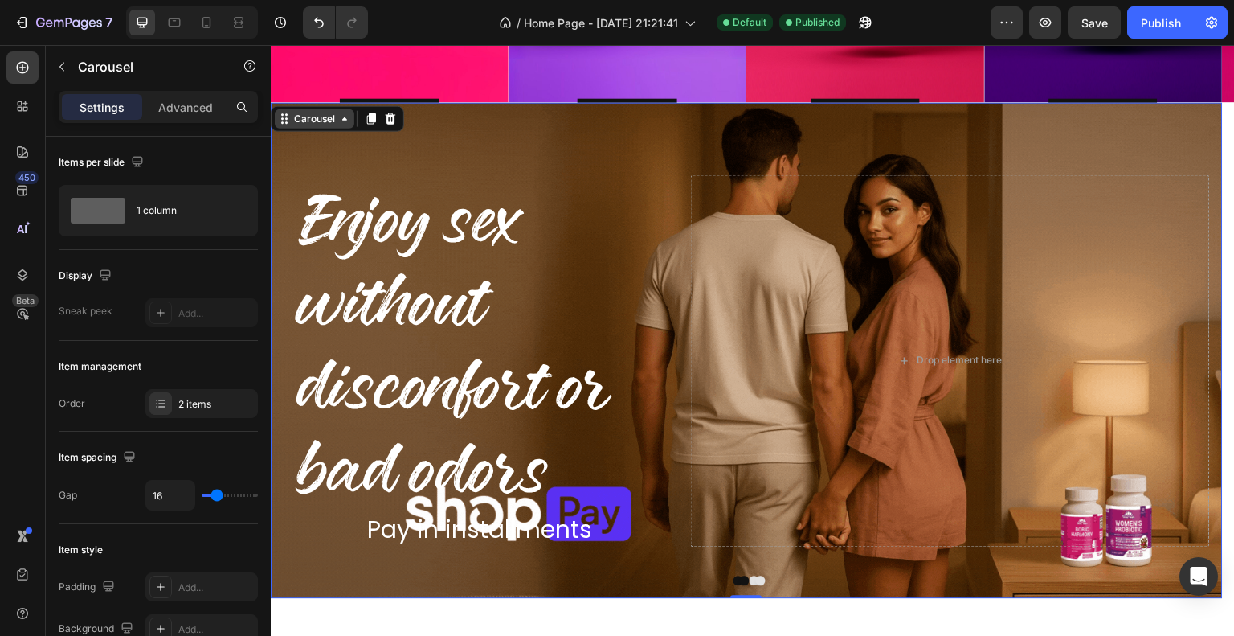
click at [309, 120] on div "Carousel" at bounding box center [314, 118] width 47 height 14
click at [185, 97] on div "Advanced" at bounding box center [185, 107] width 80 height 26
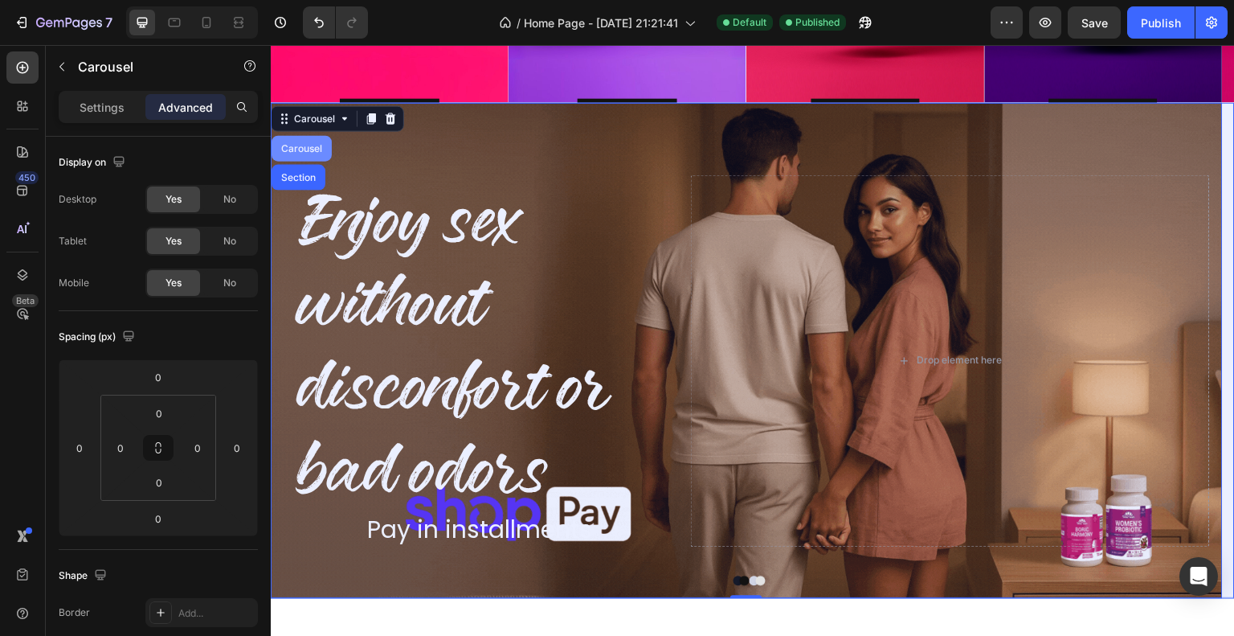
click at [326, 149] on div "Carousel" at bounding box center [302, 148] width 60 height 26
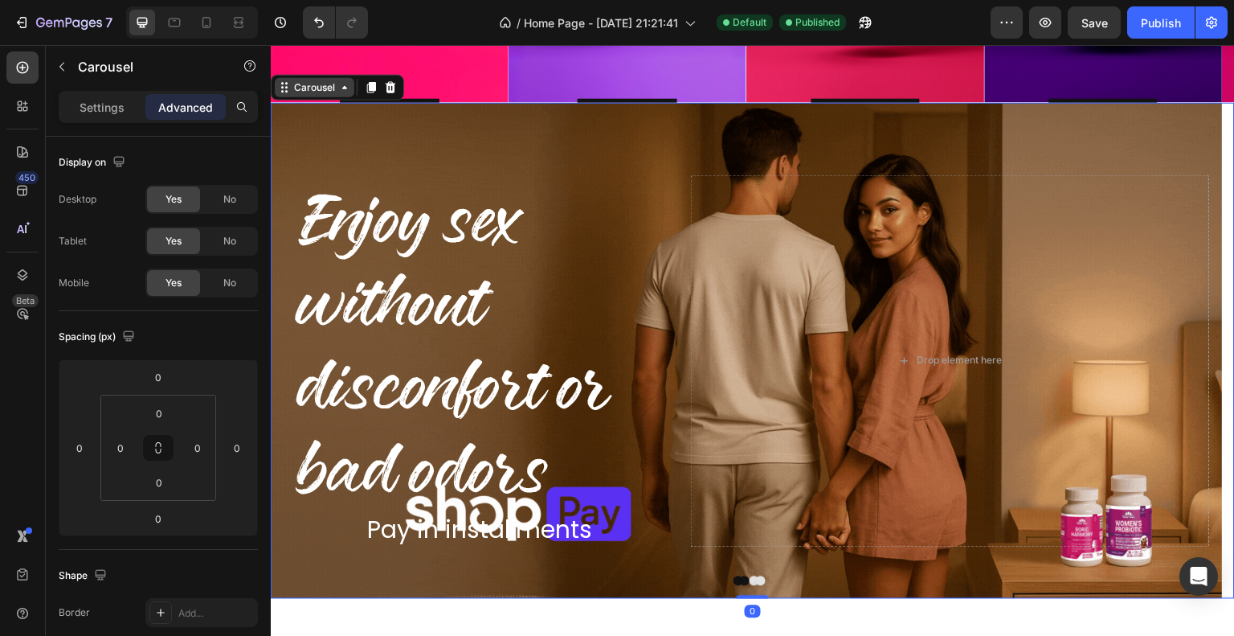
click at [332, 82] on div "Carousel" at bounding box center [314, 87] width 47 height 14
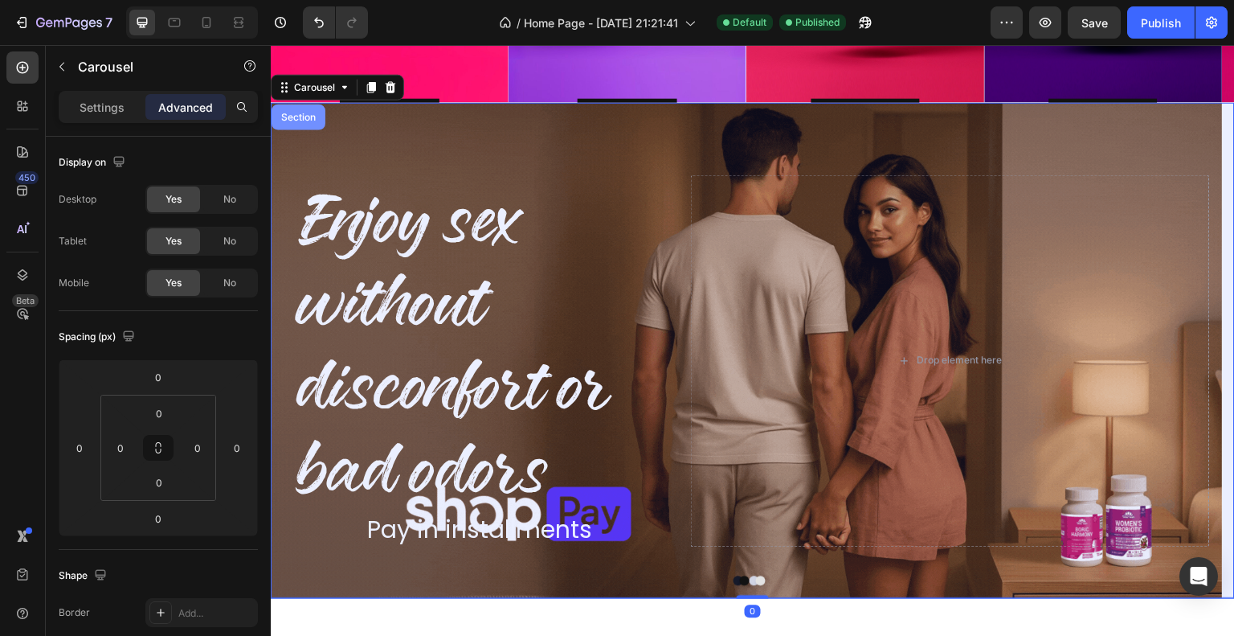
click at [311, 115] on div "Section" at bounding box center [298, 117] width 41 height 10
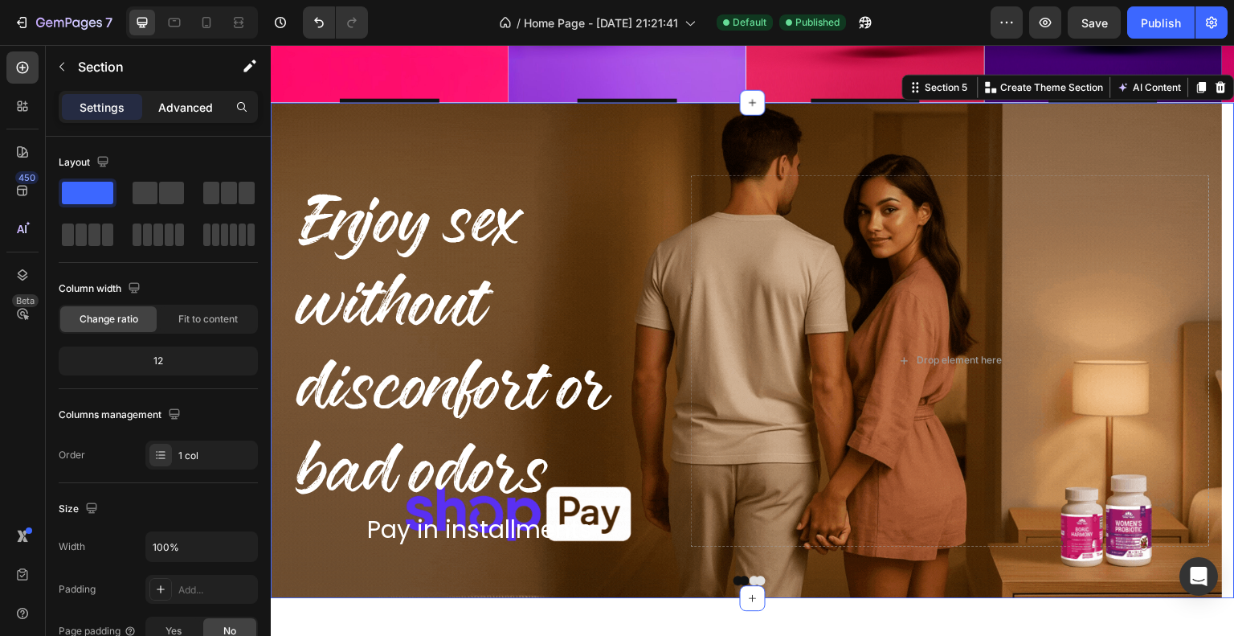
click at [187, 101] on p "Advanced" at bounding box center [185, 107] width 55 height 17
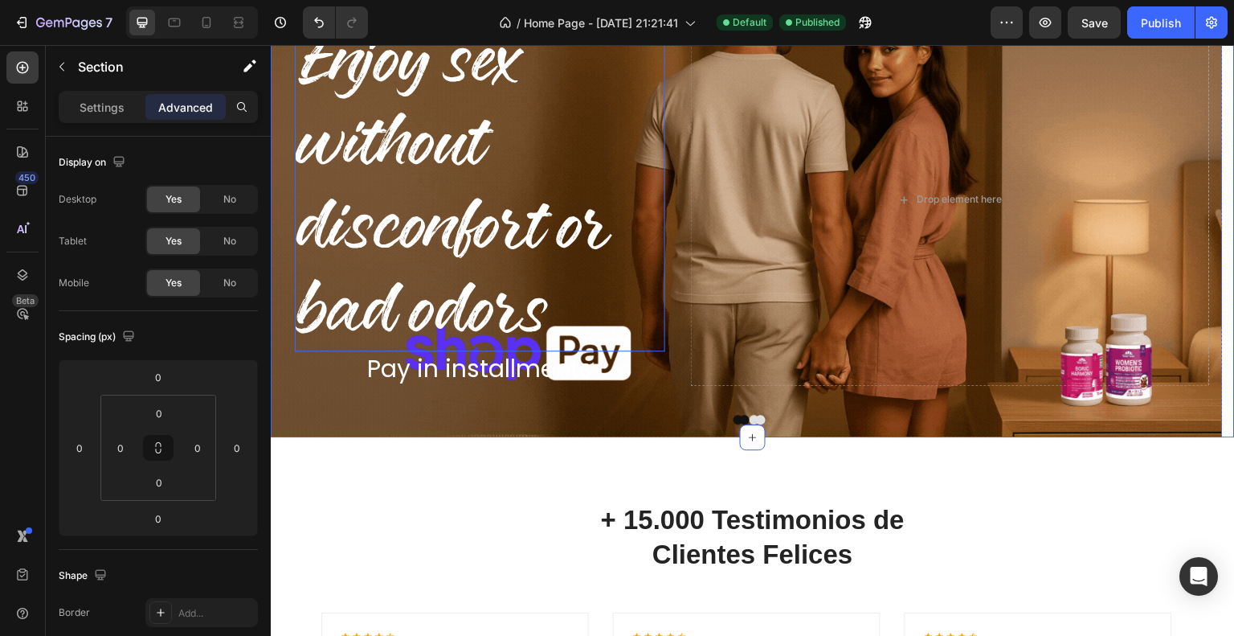
scroll to position [1450, 0]
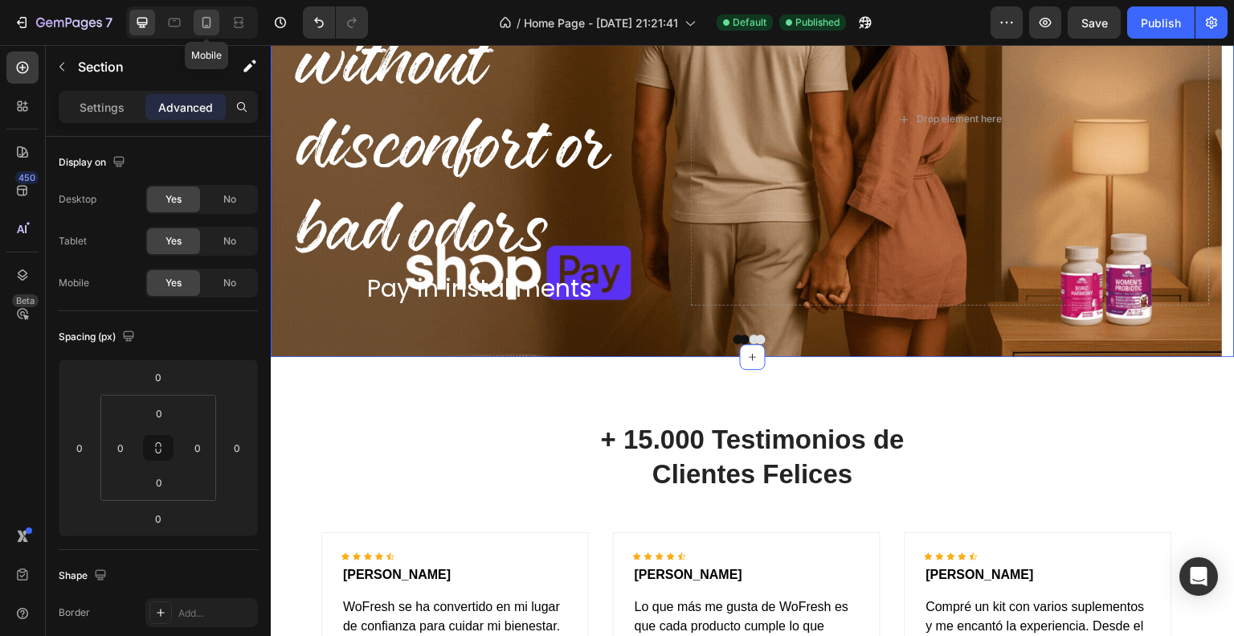
click at [210, 14] on icon at bounding box center [206, 22] width 16 height 16
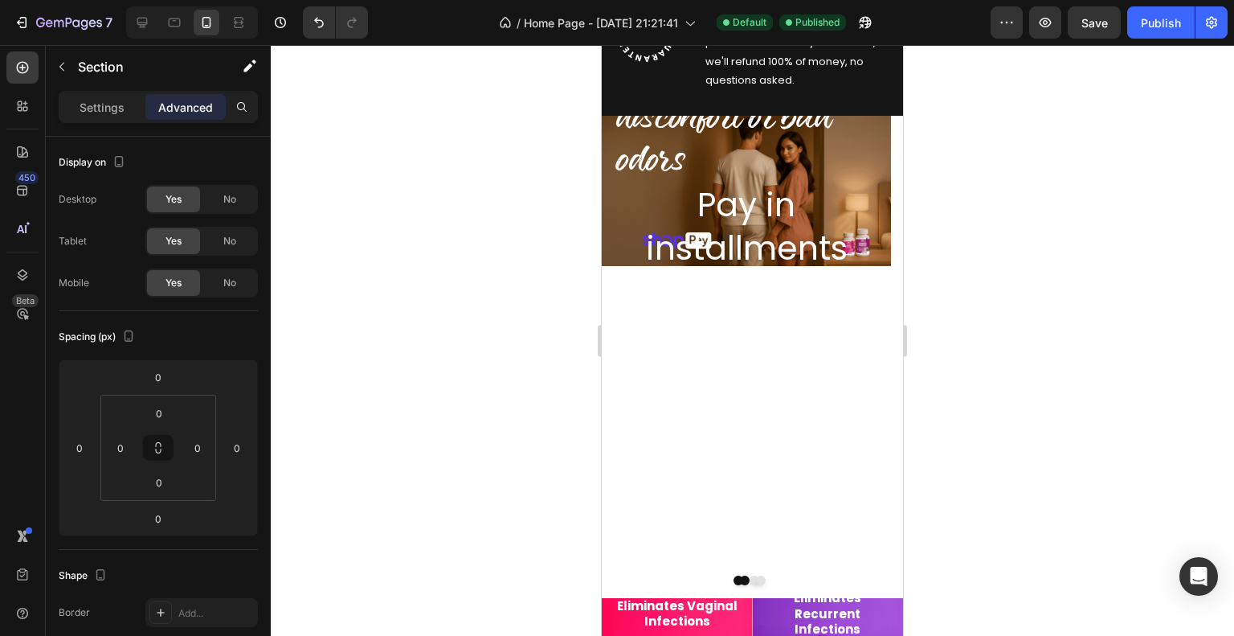
scroll to position [876, 0]
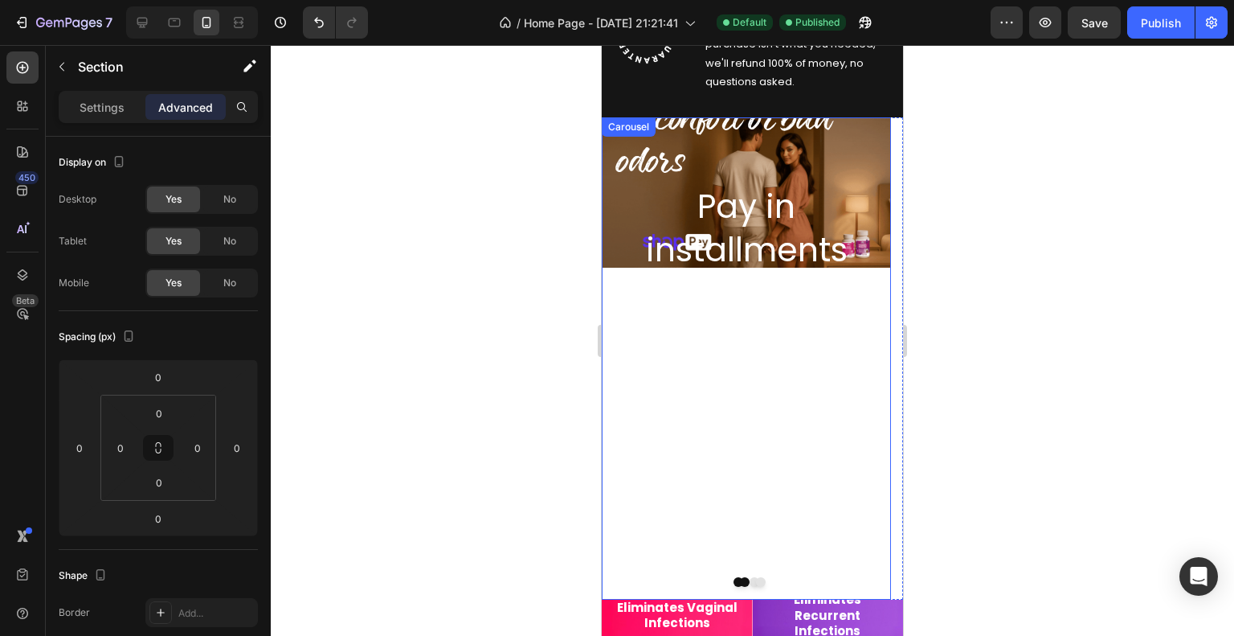
click at [673, 311] on div "Enjoy sex without disconfort or bad odors Heading Pay in installments Heading D…" at bounding box center [746, 358] width 289 height 482
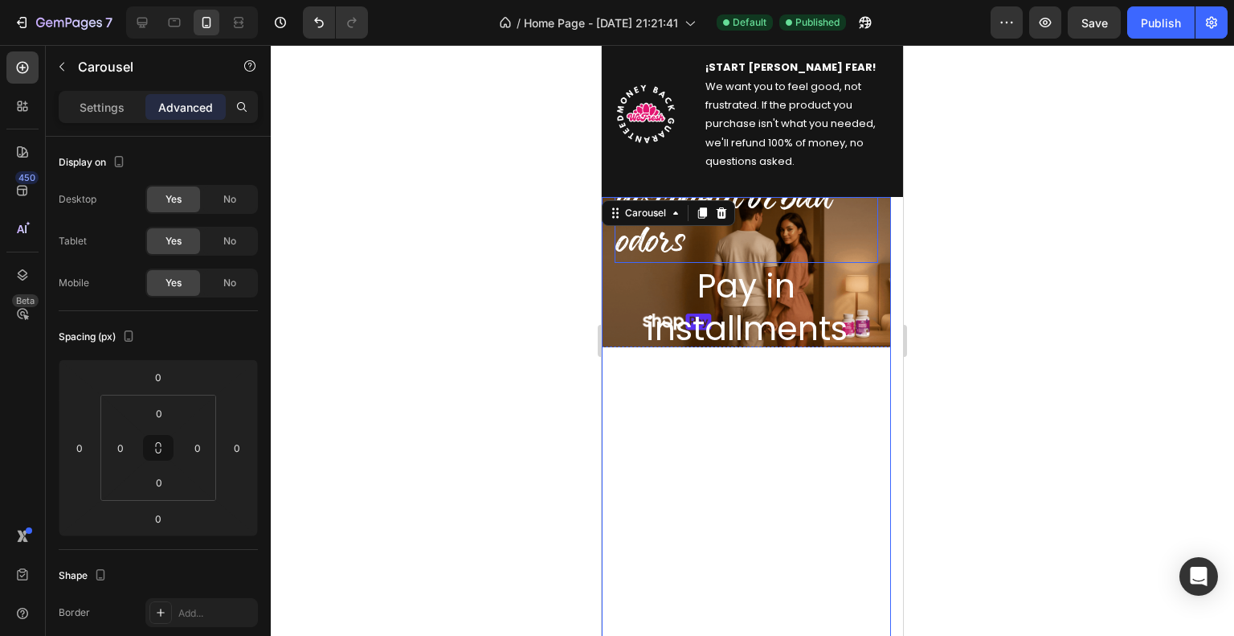
scroll to position [795, 0]
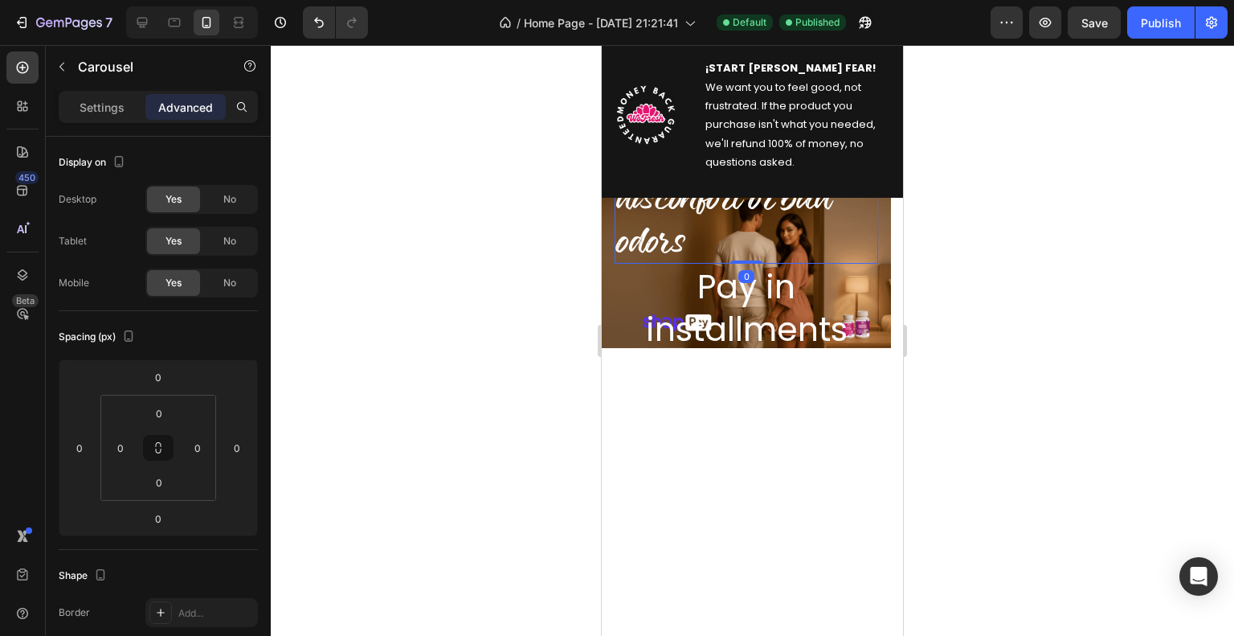
click at [813, 232] on h2 "Enjoy sex without disconfort or bad odors" at bounding box center [747, 198] width 264 height 132
click at [883, 239] on div "Enjoy sex without disconfort or bad odors Heading 0 Pay in installments Heading…" at bounding box center [746, 272] width 289 height 307
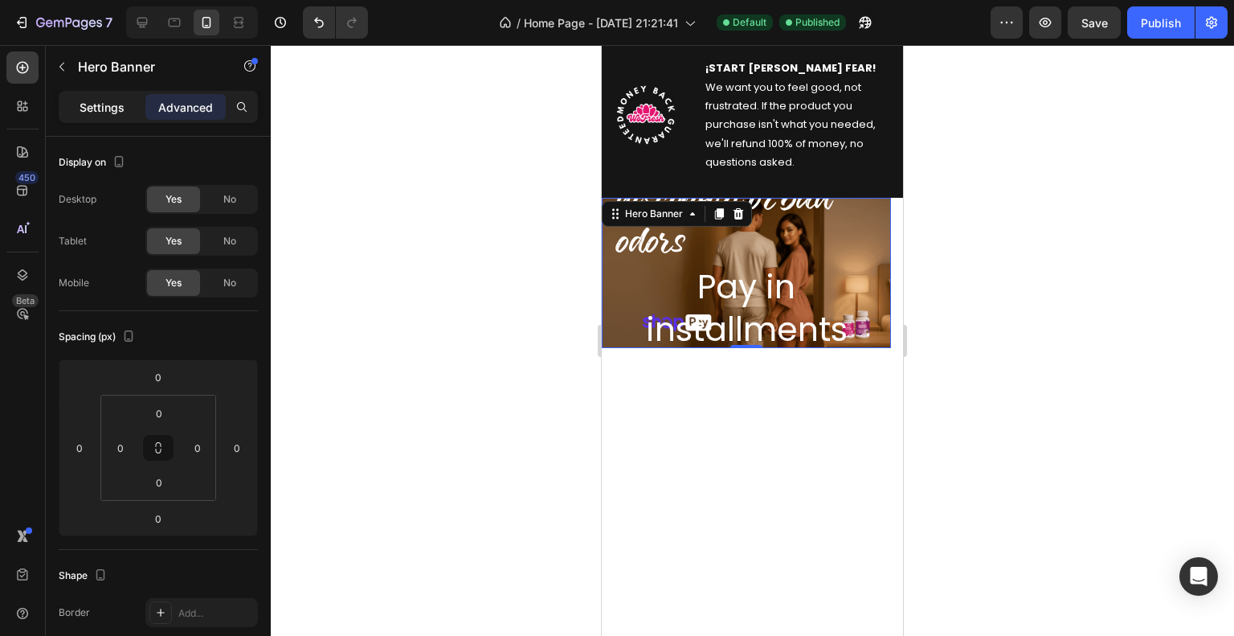
click at [125, 101] on div "Settings" at bounding box center [102, 107] width 80 height 26
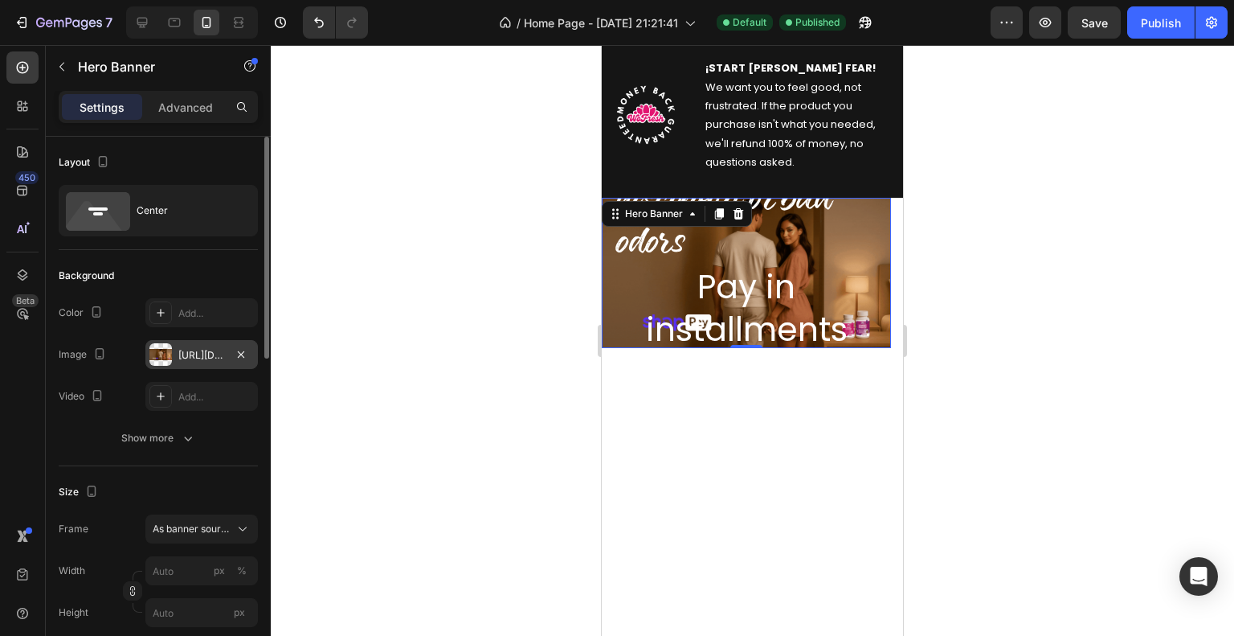
click at [219, 354] on div "[URL][DOMAIN_NAME]" at bounding box center [201, 355] width 47 height 14
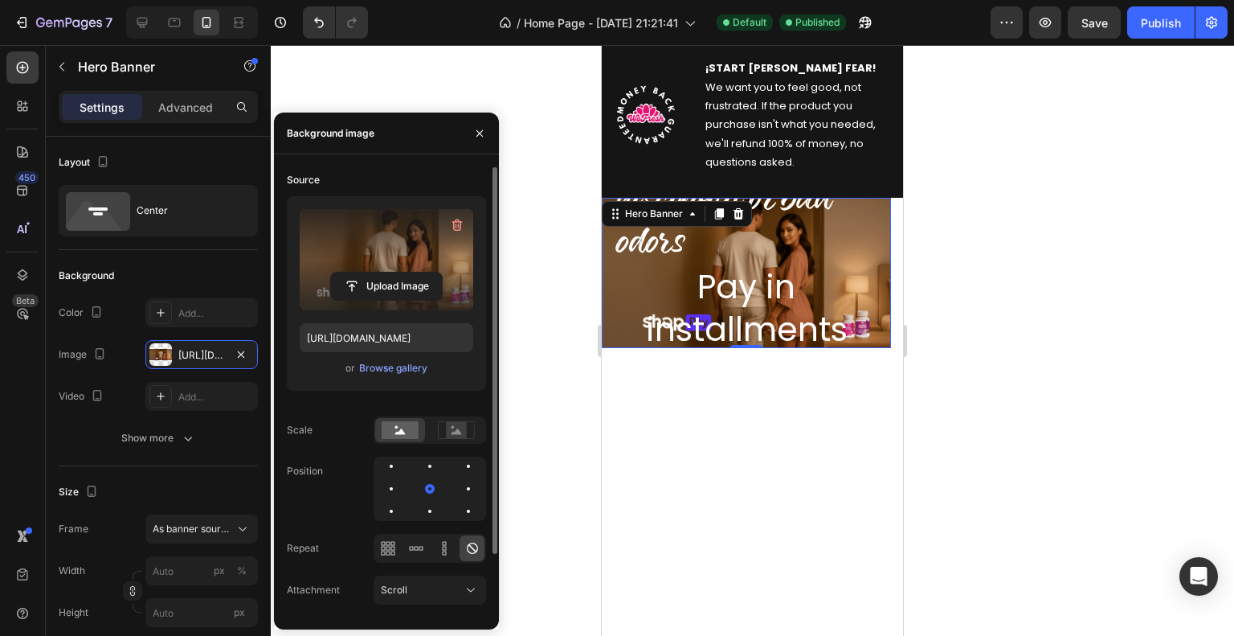
click at [390, 227] on label at bounding box center [387, 259] width 174 height 101
click at [390, 272] on input "file" at bounding box center [386, 285] width 111 height 27
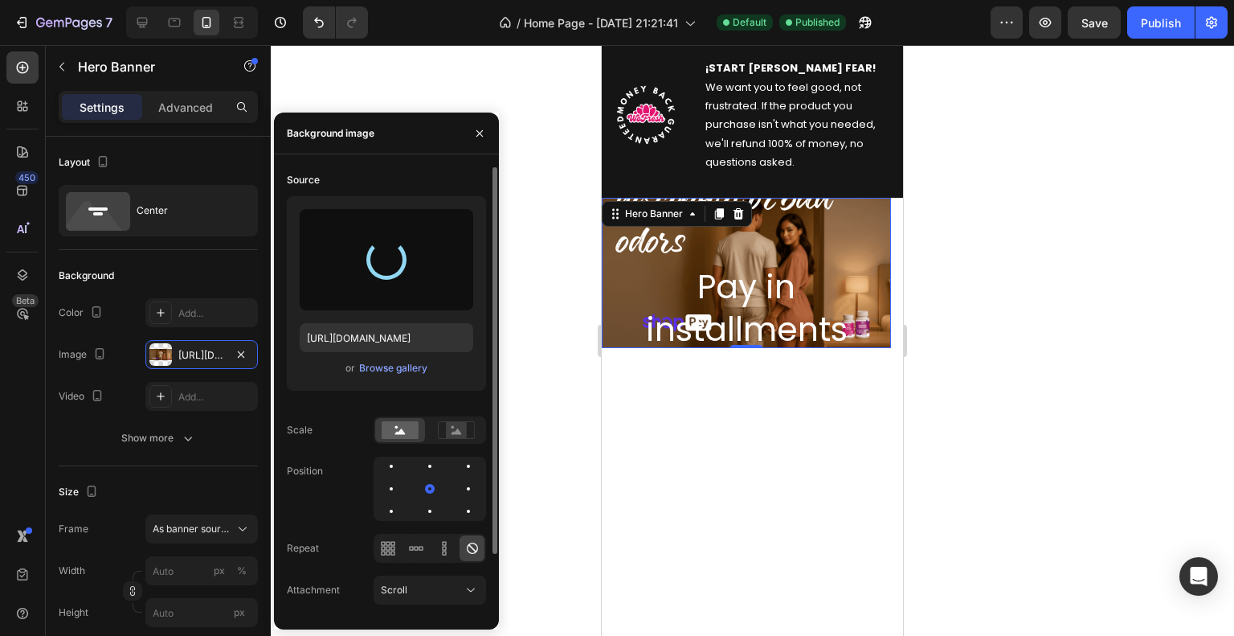
type input "[URL][DOMAIN_NAME]"
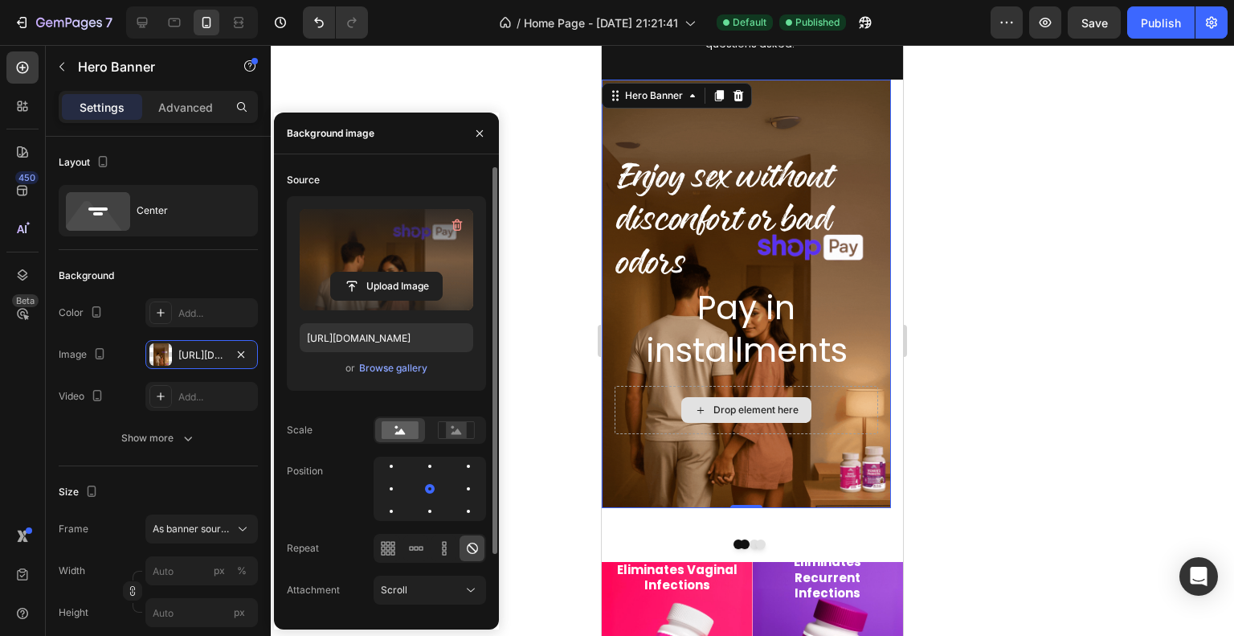
scroll to position [876, 0]
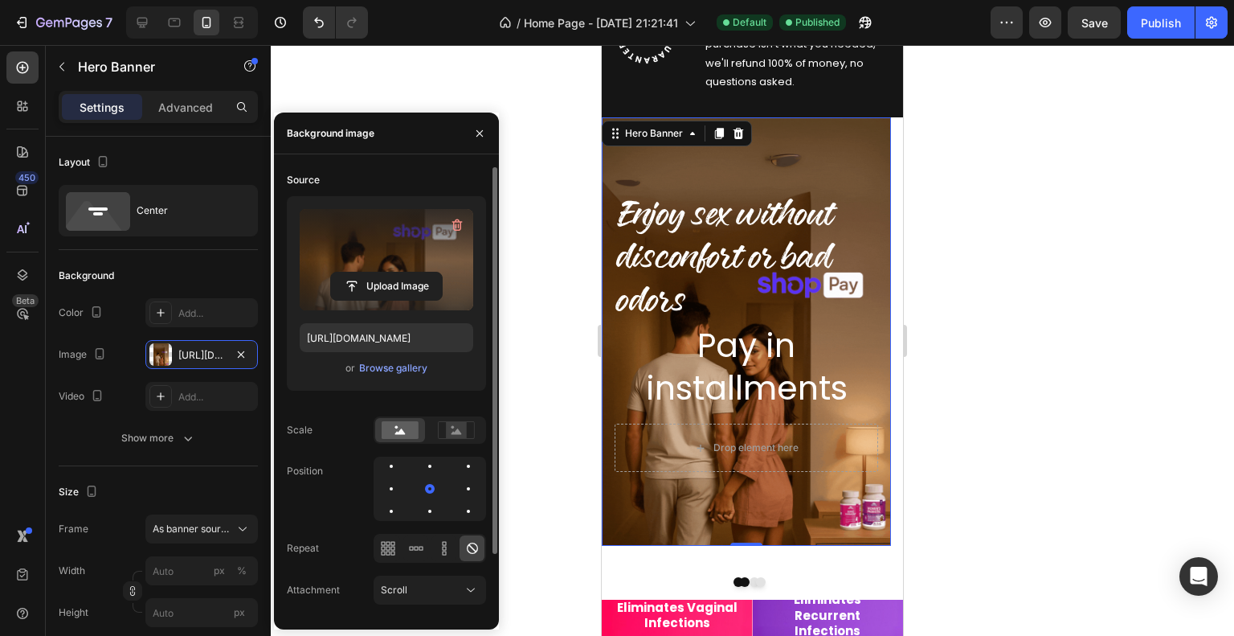
click at [750, 171] on div "Background Image" at bounding box center [746, 331] width 289 height 428
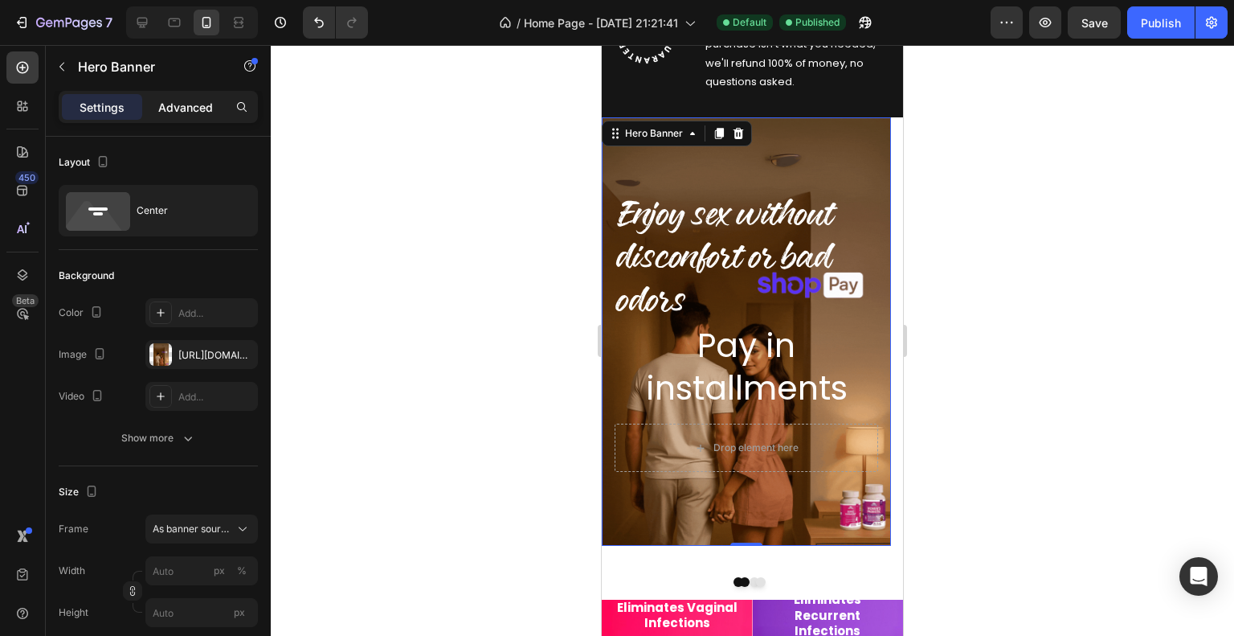
click at [160, 112] on p "Advanced" at bounding box center [185, 107] width 55 height 17
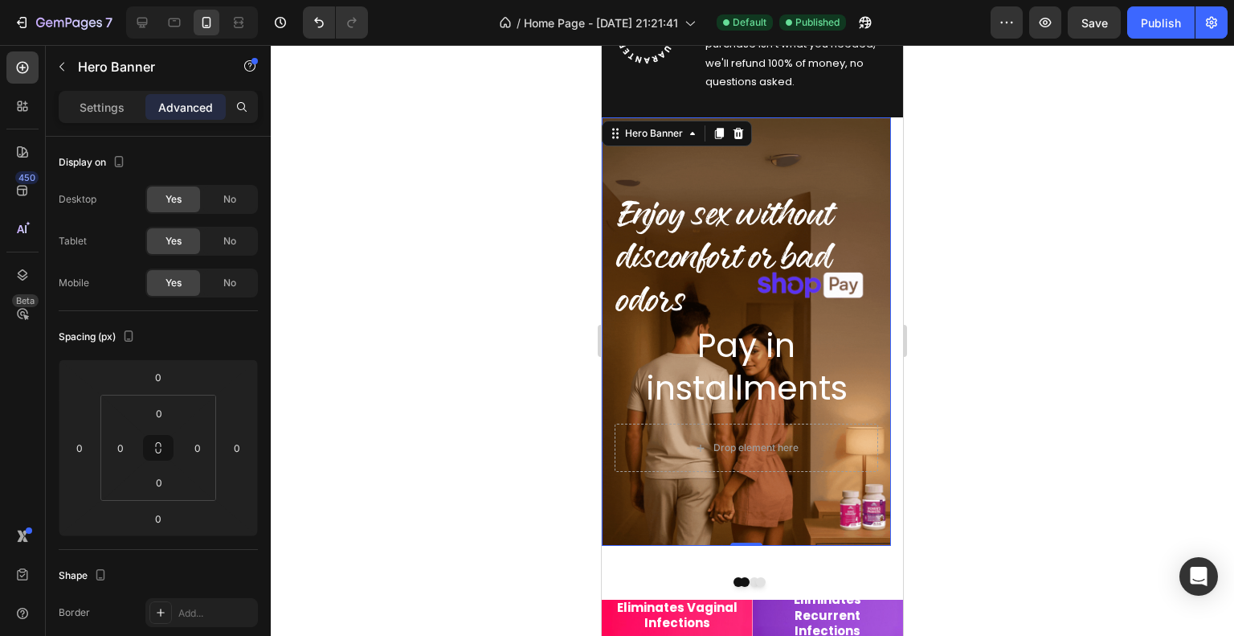
click at [807, 147] on div "Background Image" at bounding box center [746, 331] width 289 height 428
click at [114, 100] on p "Settings" at bounding box center [102, 107] width 45 height 17
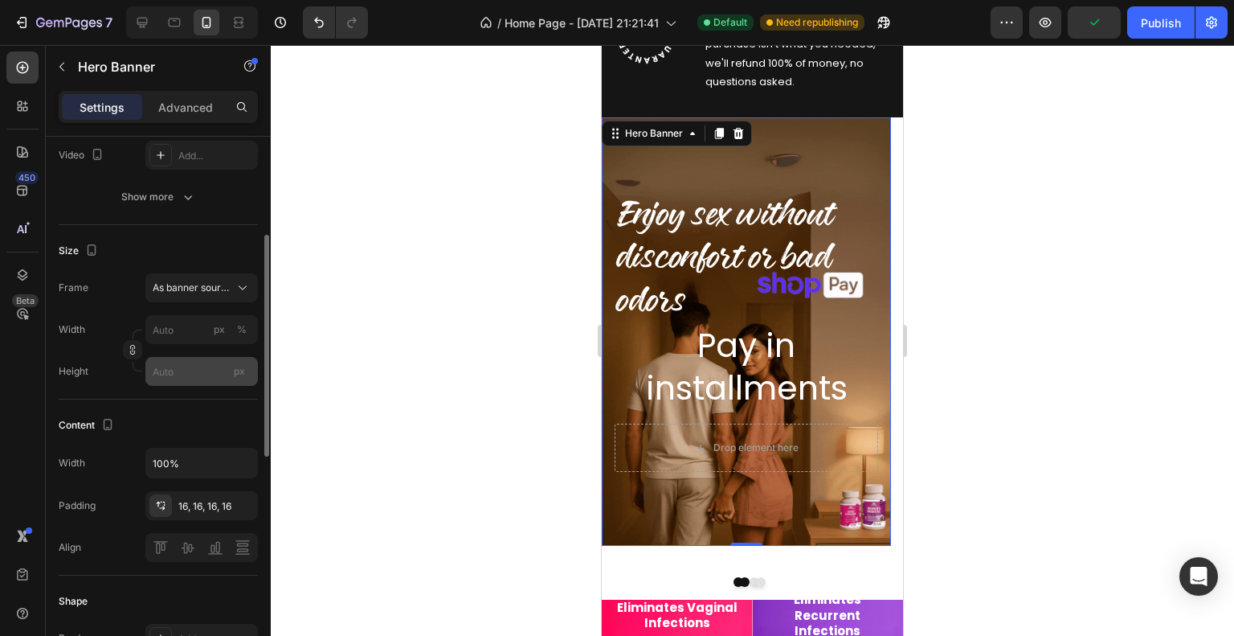
scroll to position [402, 0]
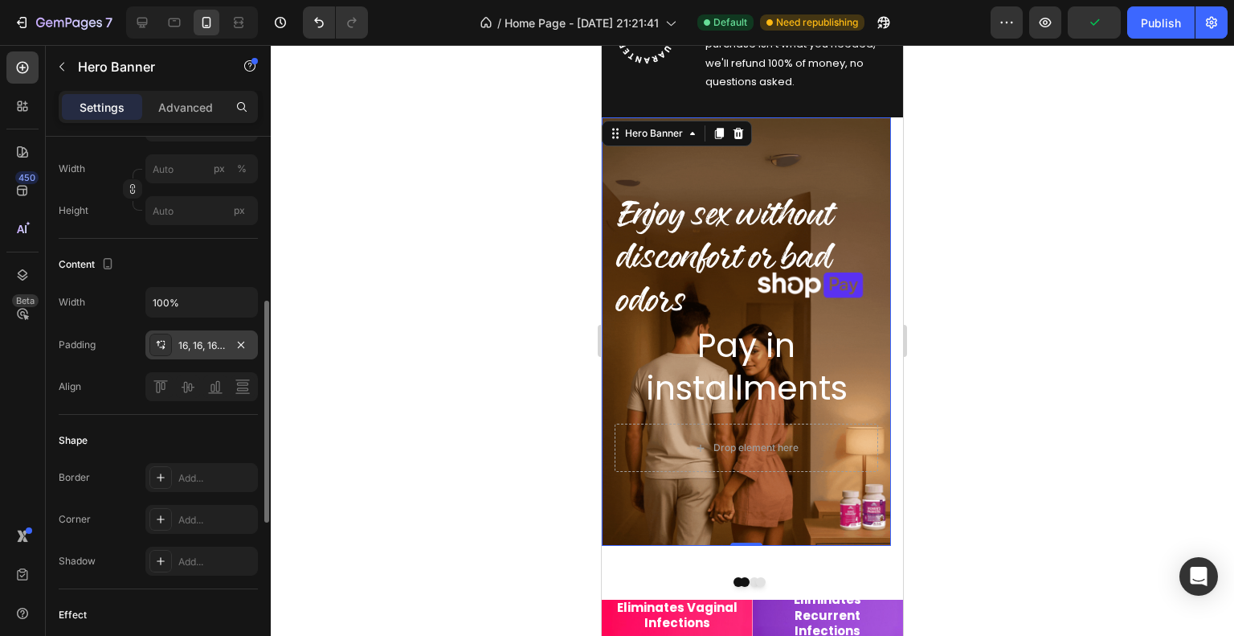
click at [219, 339] on div "16, 16, 16, 16" at bounding box center [201, 345] width 47 height 14
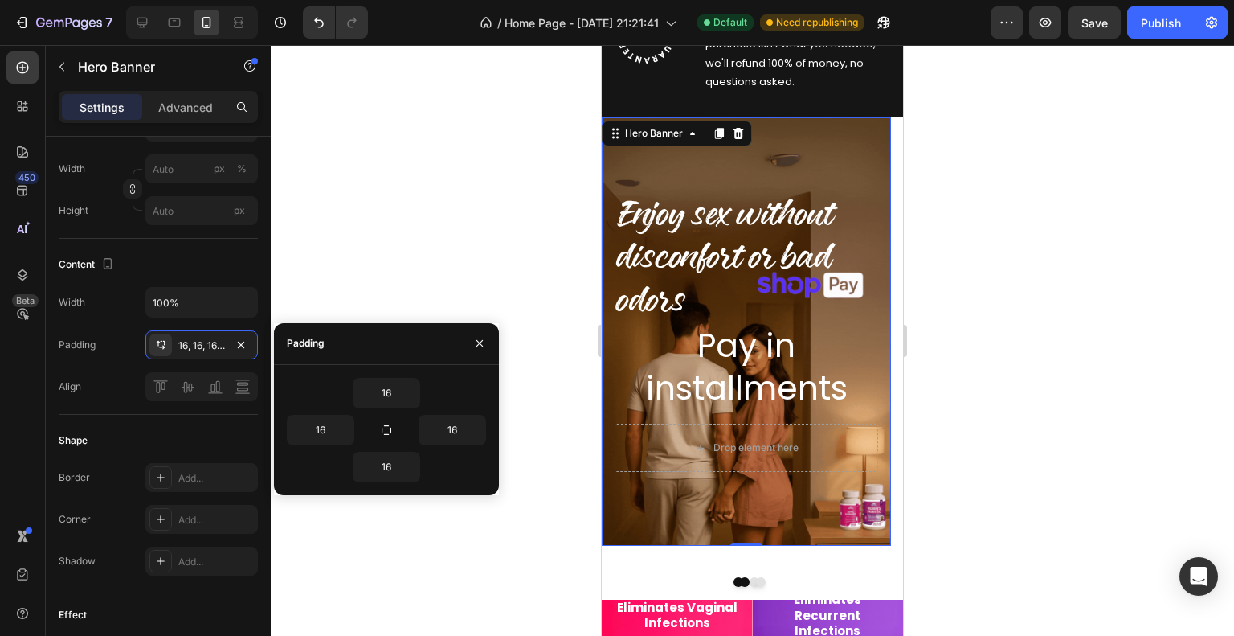
click at [832, 162] on div "Background Image" at bounding box center [746, 331] width 289 height 428
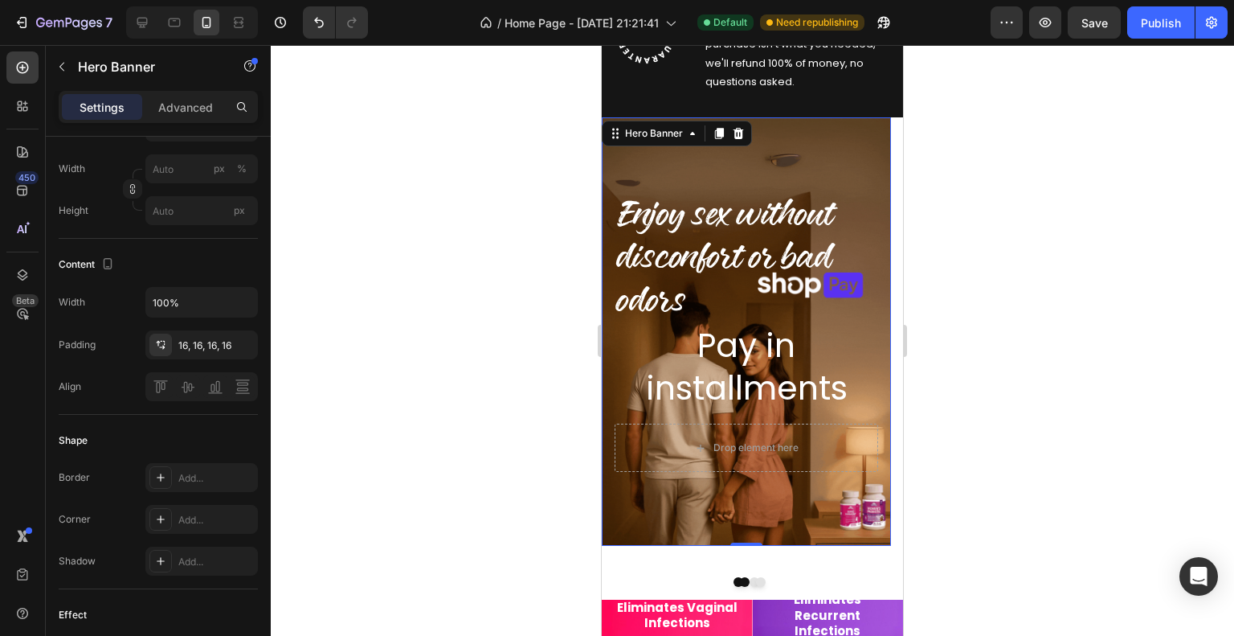
click at [796, 153] on div "Background Image" at bounding box center [746, 331] width 289 height 428
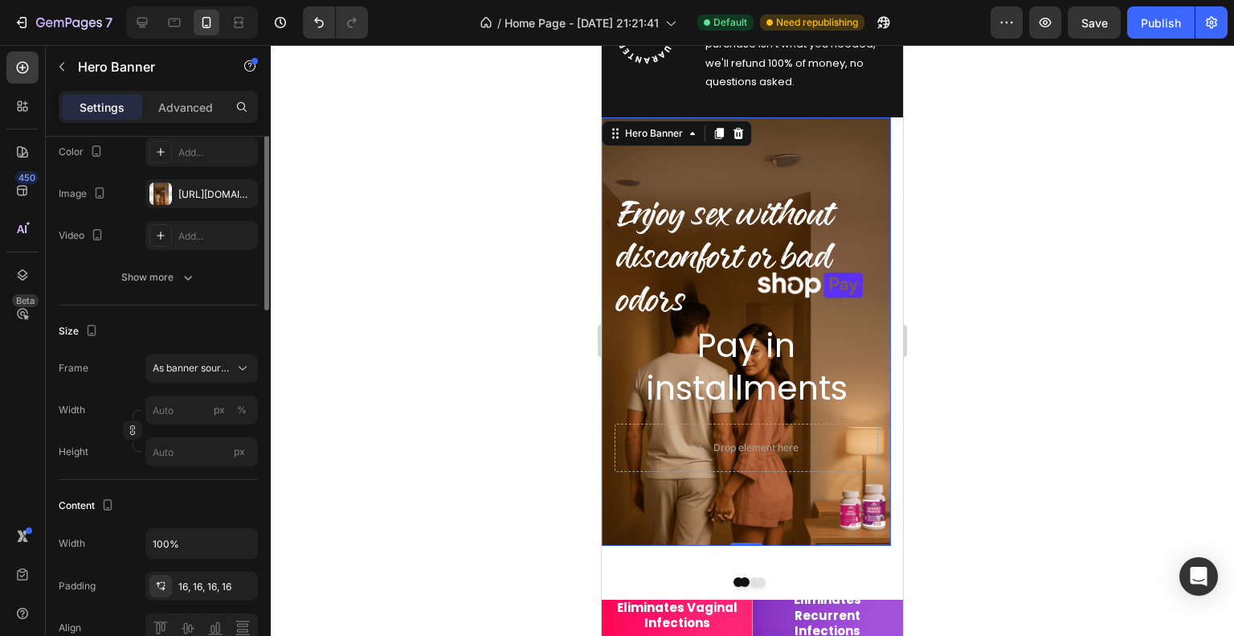
scroll to position [0, 0]
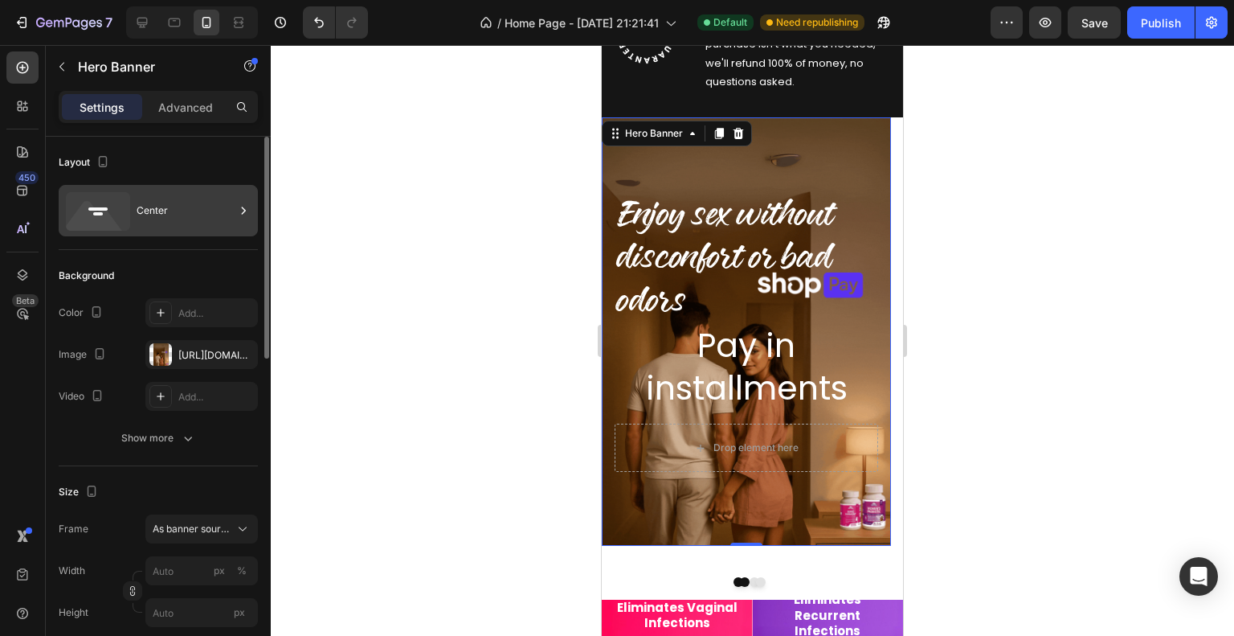
click at [119, 218] on icon at bounding box center [98, 211] width 64 height 39
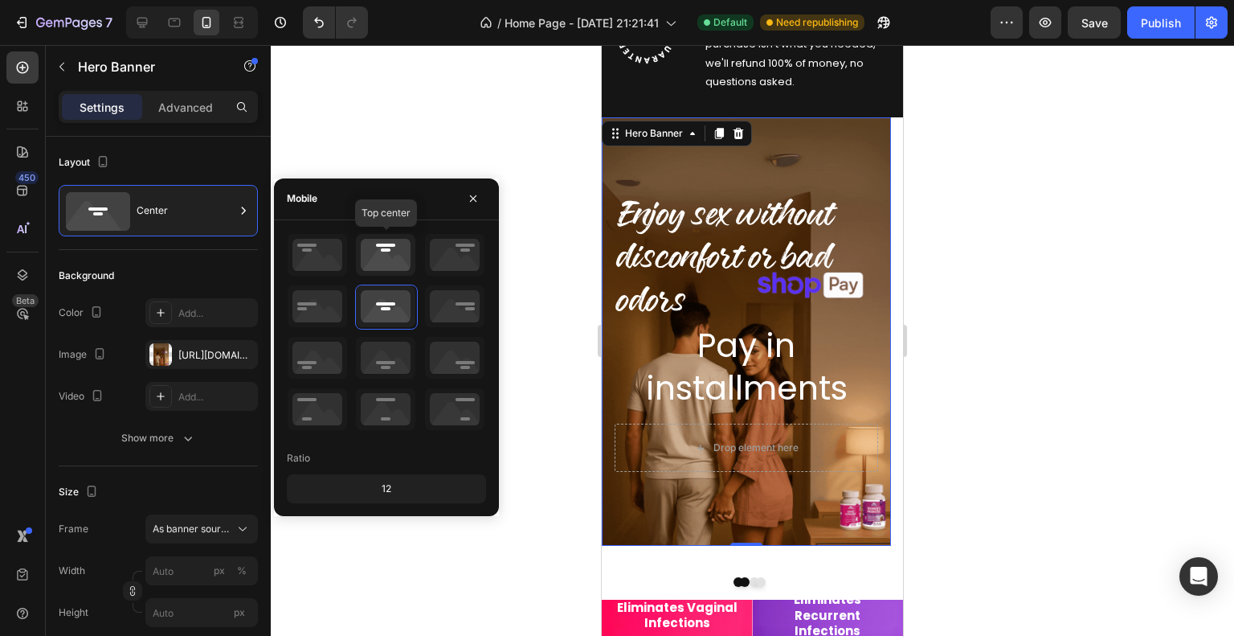
click at [390, 257] on icon at bounding box center [385, 255] width 59 height 42
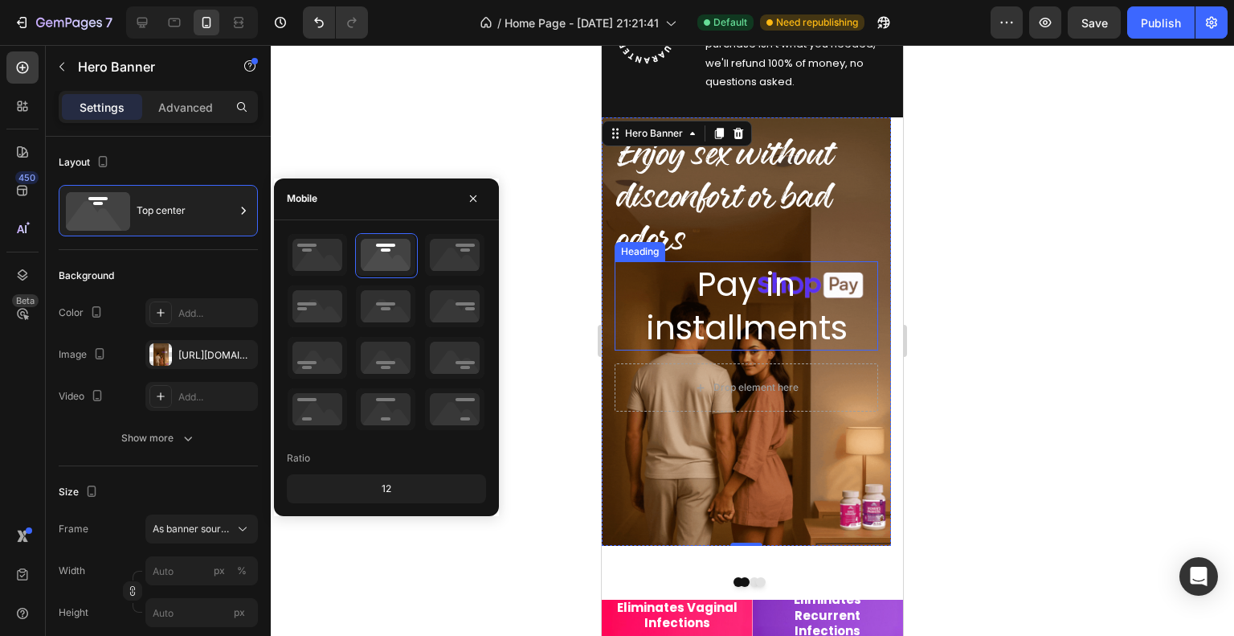
click at [730, 311] on span "Pay in installments" at bounding box center [747, 305] width 202 height 88
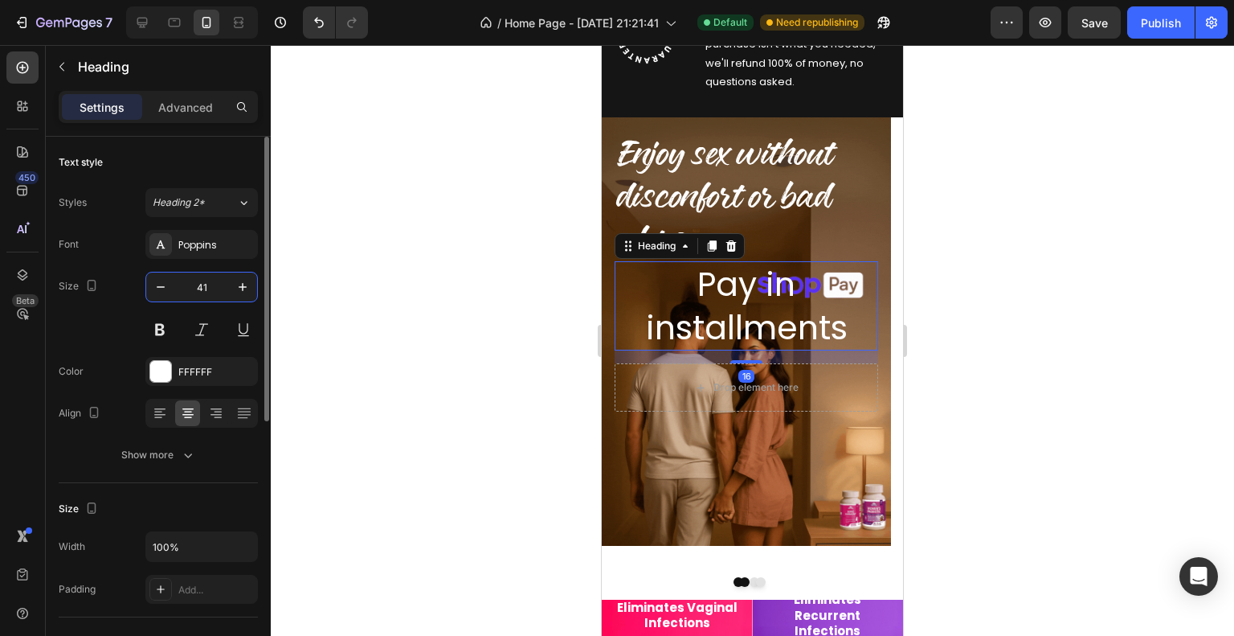
click at [211, 288] on input "41" at bounding box center [201, 286] width 53 height 29
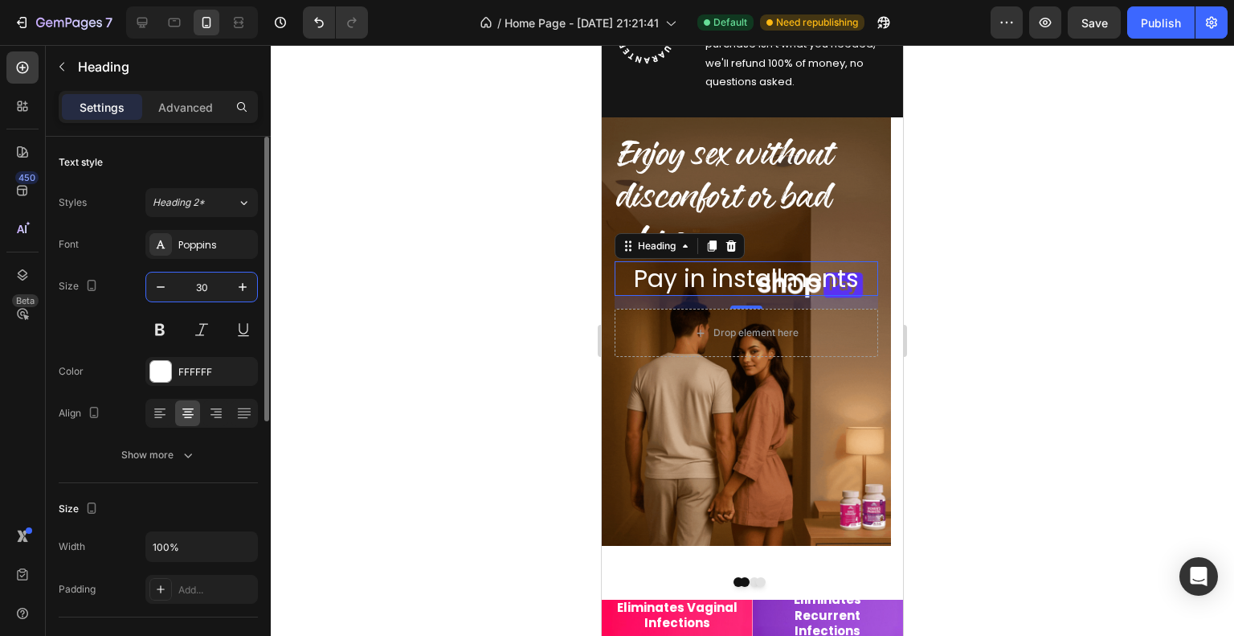
click at [212, 280] on input "30" at bounding box center [201, 286] width 53 height 29
click at [213, 245] on div "Poppins" at bounding box center [216, 245] width 76 height 14
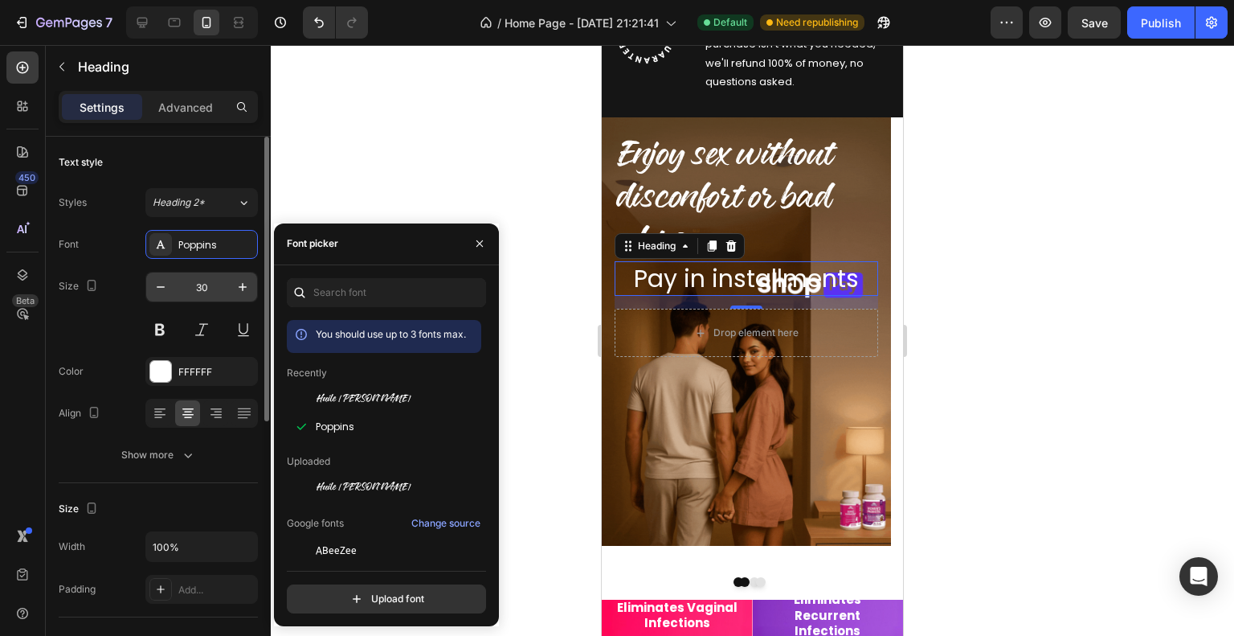
click at [206, 272] on input "30" at bounding box center [201, 286] width 53 height 29
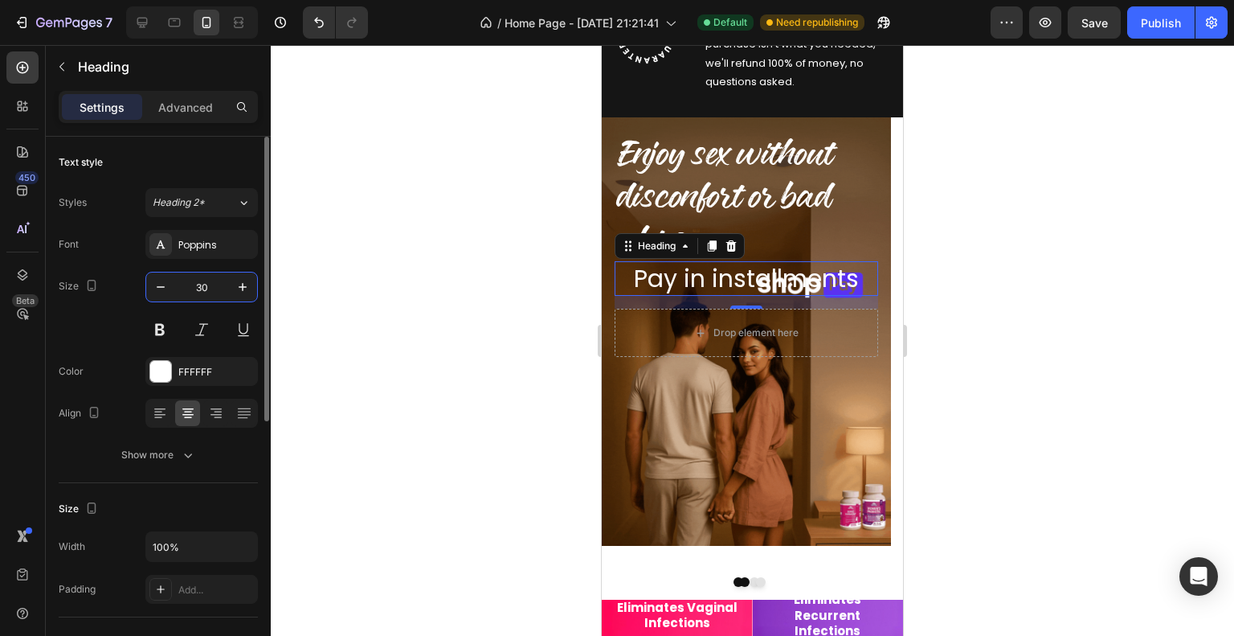
click at [206, 272] on input "30" at bounding box center [201, 286] width 53 height 29
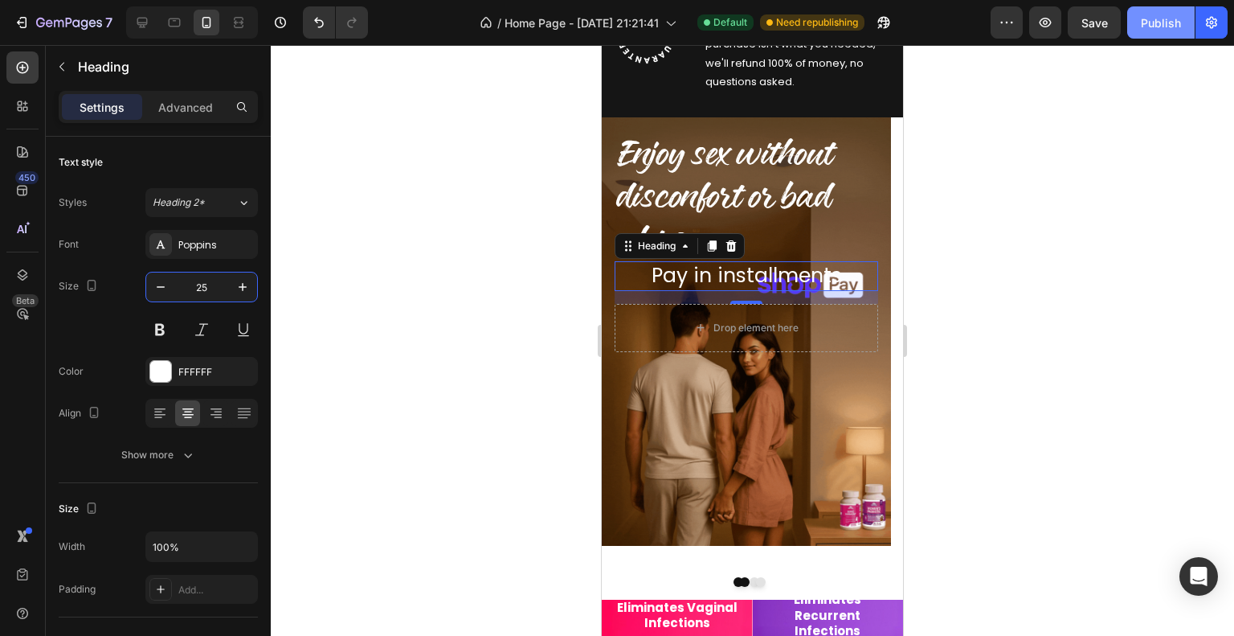
type input "25"
click at [1142, 17] on div "Publish" at bounding box center [1161, 22] width 40 height 17
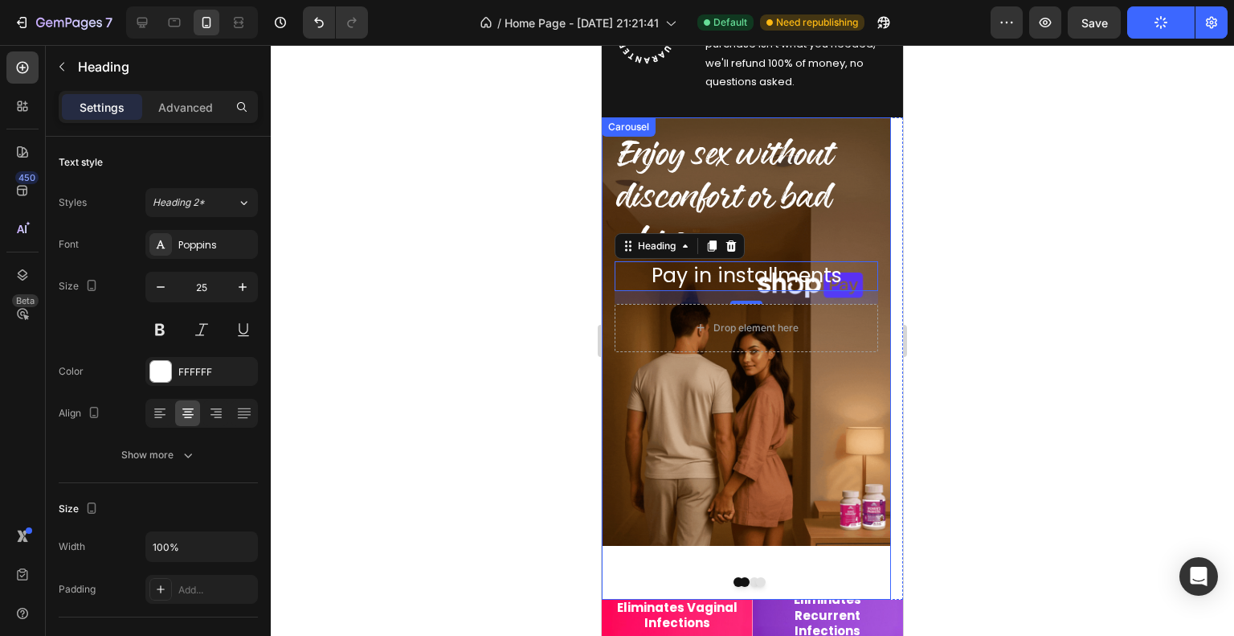
click at [825, 561] on div "Enjoy sex without disconfort or bad odors Heading Pay in installments Heading 1…" at bounding box center [746, 358] width 289 height 482
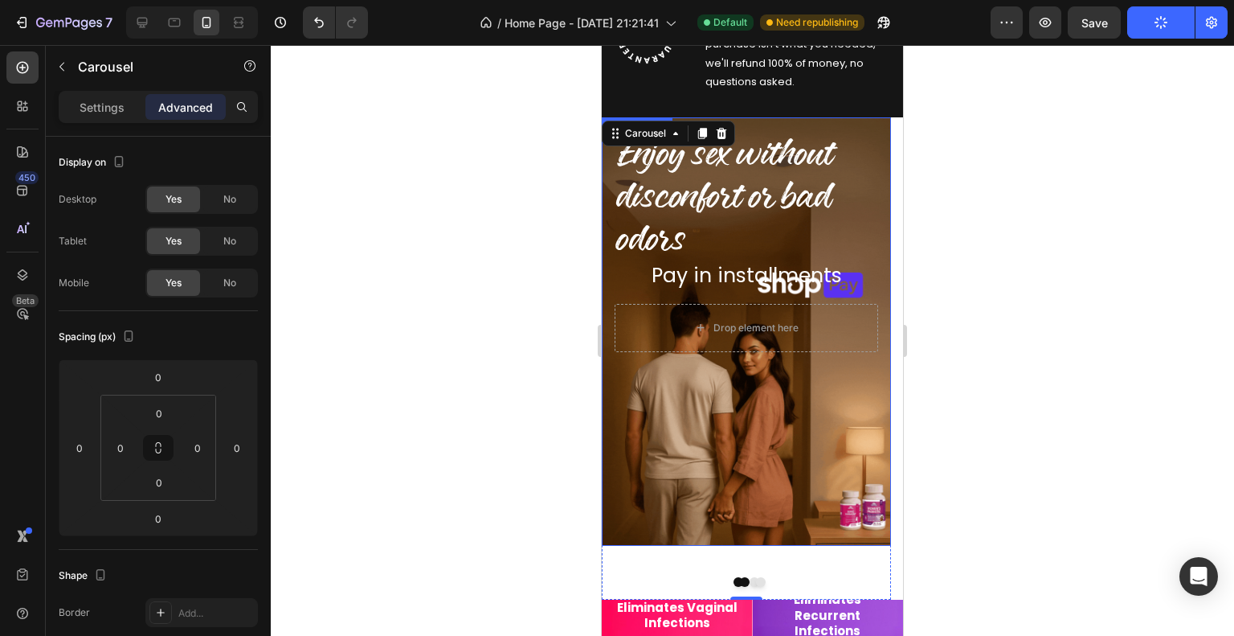
click at [829, 523] on div "Background Image" at bounding box center [746, 331] width 289 height 428
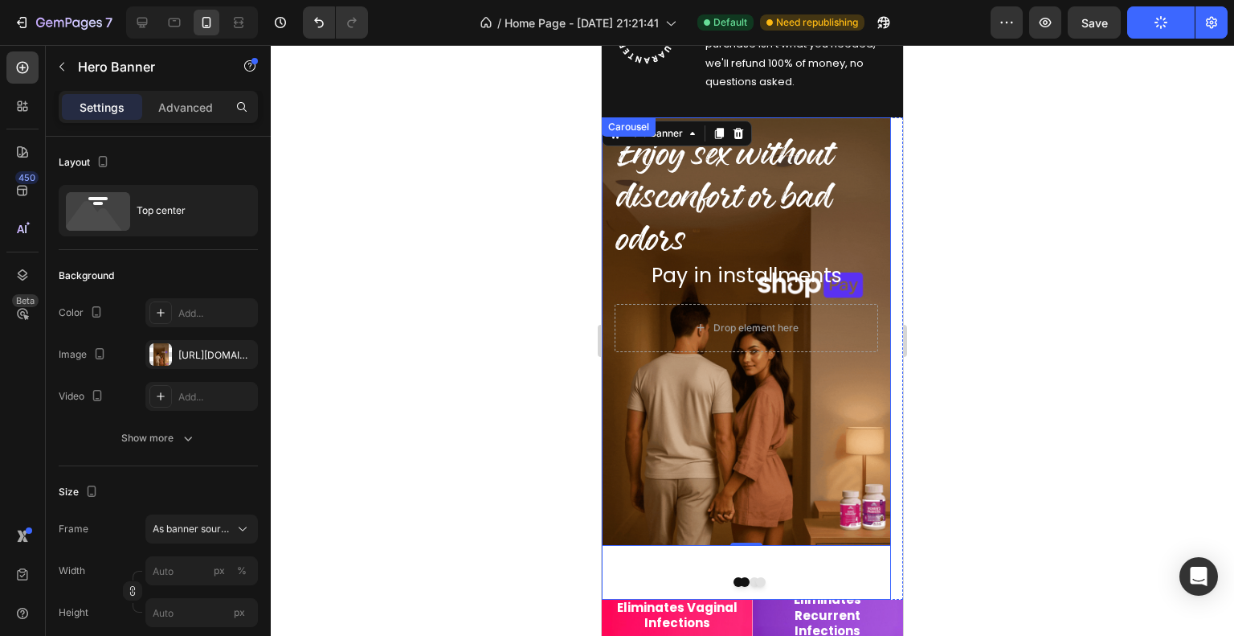
click at [774, 591] on div "Enjoy sex without disconfort or bad odors Heading Pay in installments Heading D…" at bounding box center [746, 358] width 289 height 482
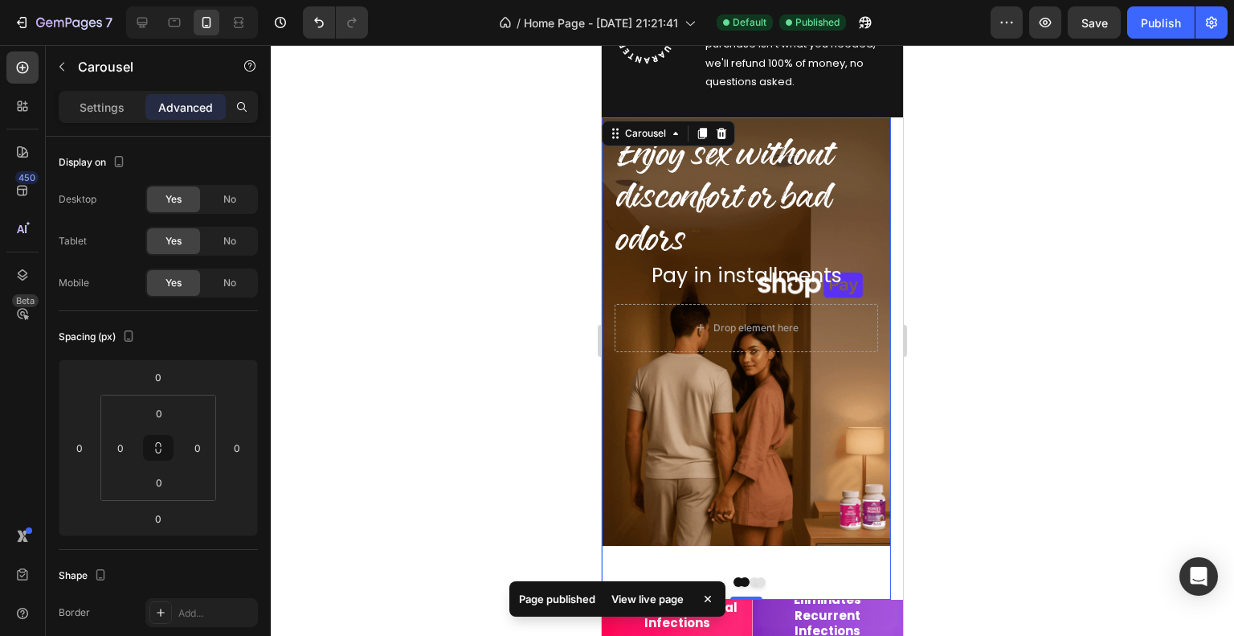
drag, startPoint x: 742, startPoint y: 594, endPoint x: 738, endPoint y: 536, distance: 58.0
click at [738, 536] on div "Enjoy sex without disconfort or bad odors Heading Pay in installments Heading D…" at bounding box center [746, 358] width 289 height 482
click at [836, 568] on div "Enjoy sex without disconfort or bad odors Heading Pay in installments Heading D…" at bounding box center [746, 358] width 289 height 482
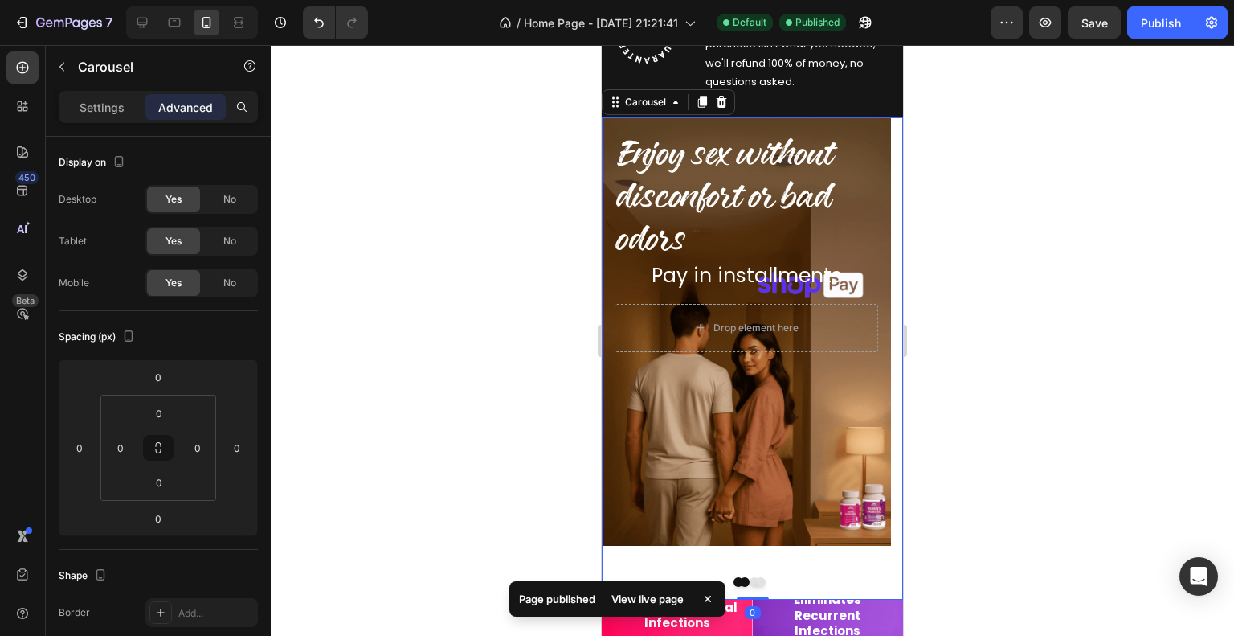
click at [756, 582] on button "Dot" at bounding box center [761, 582] width 10 height 10
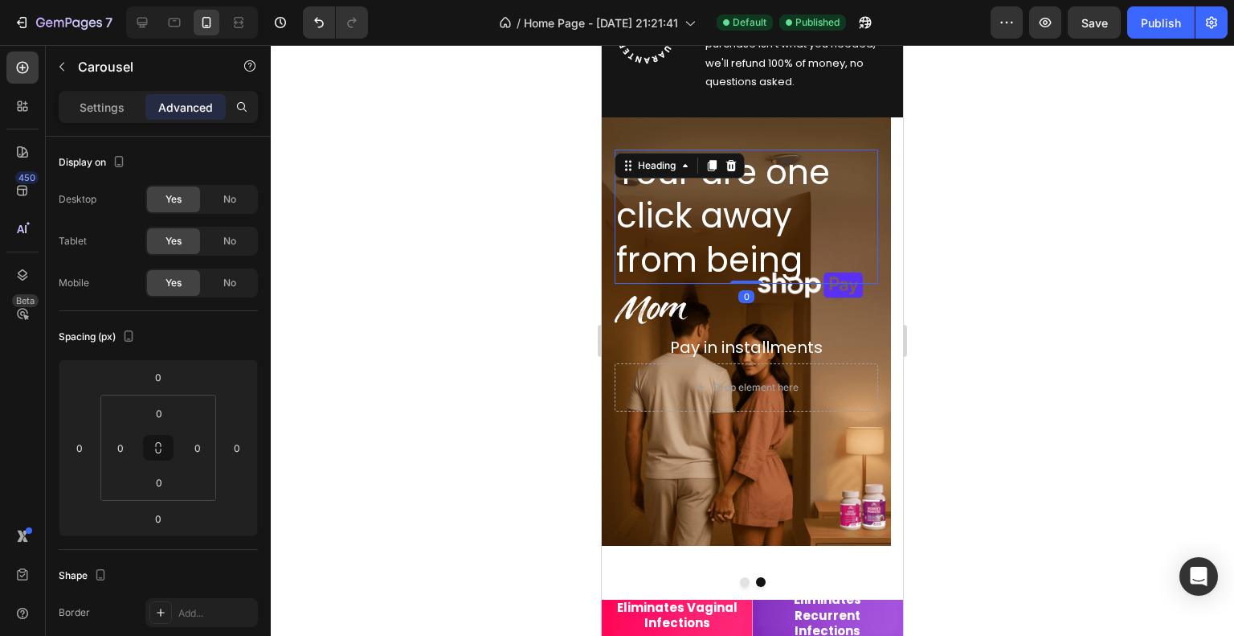
click at [861, 186] on h2 "Your are one click away from being" at bounding box center [747, 216] width 264 height 135
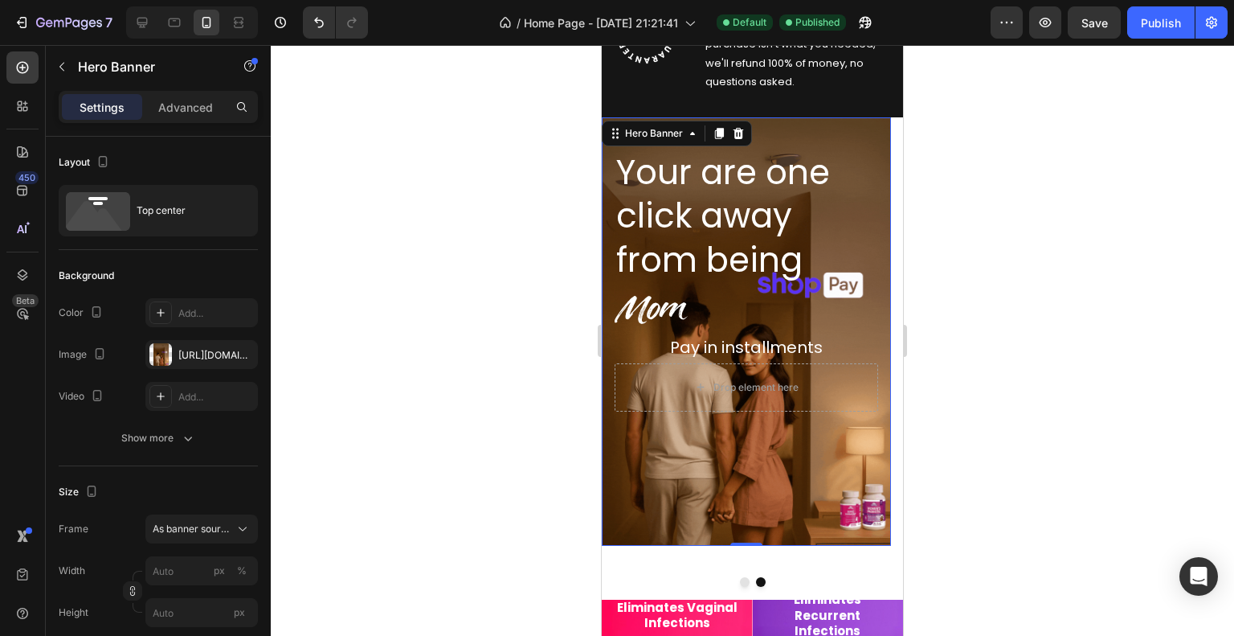
click at [852, 130] on div "Your are one click away from being Heading Mom Heading Pay in installments Text…" at bounding box center [746, 270] width 289 height 307
click at [215, 343] on div "https://cdn.shopify.com/s/files/1/0708/9209/3607/files/gempages_576613178713048…" at bounding box center [201, 354] width 112 height 29
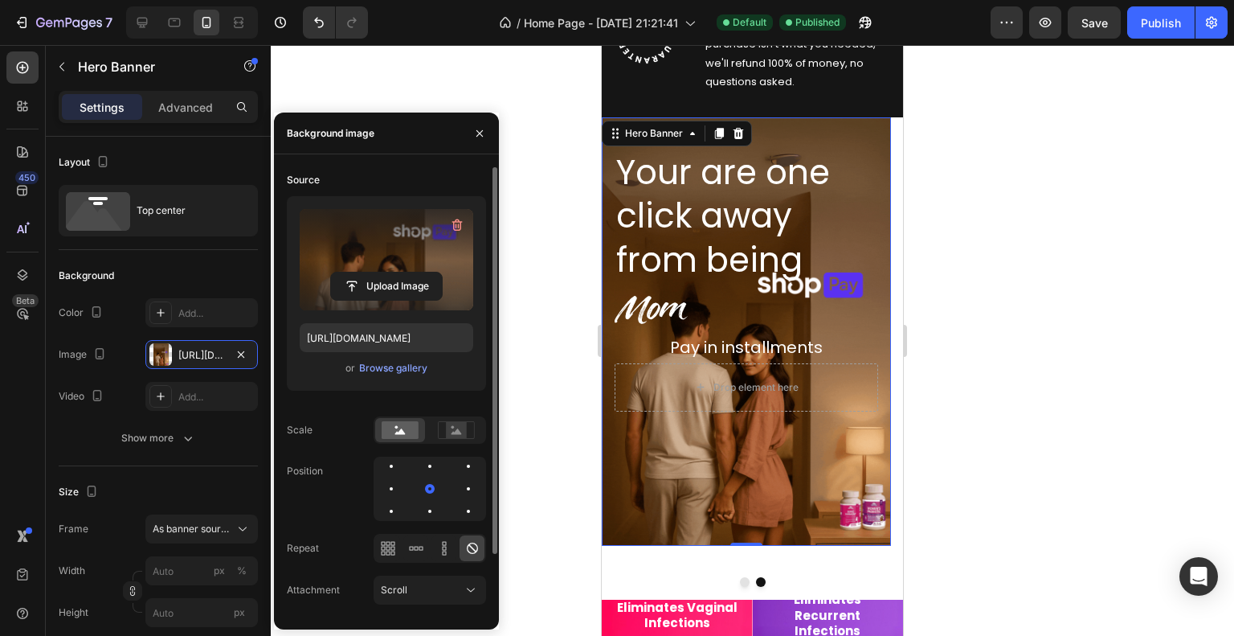
click at [402, 231] on label at bounding box center [387, 259] width 174 height 101
click at [402, 272] on input "file" at bounding box center [386, 285] width 111 height 27
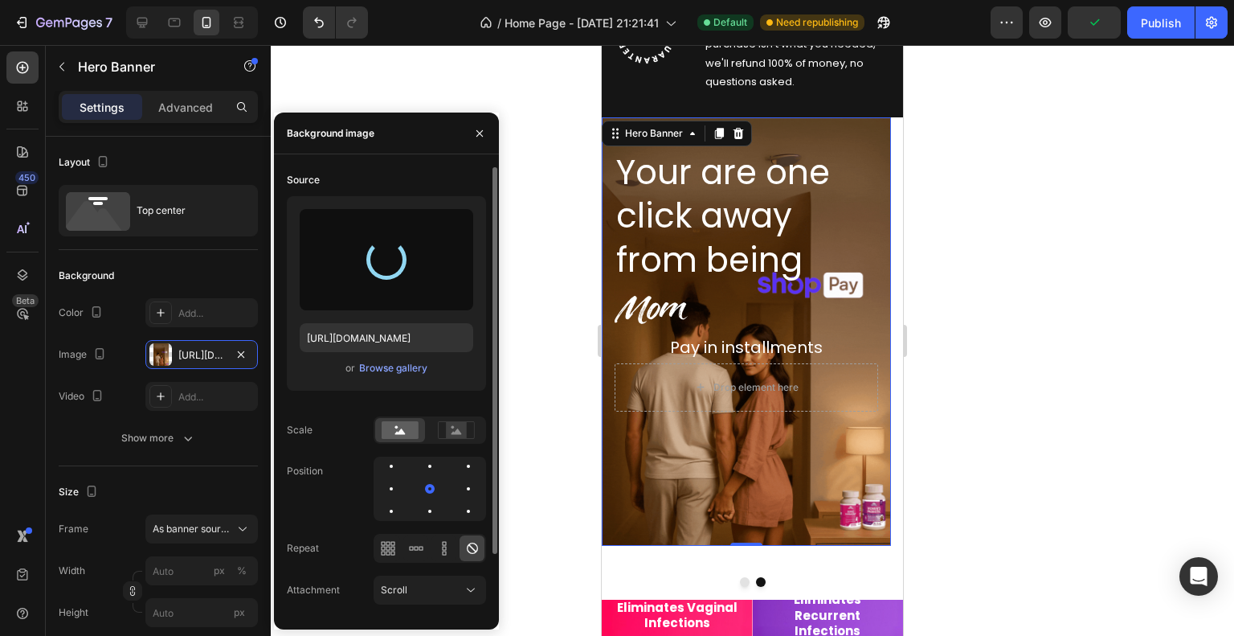
type input "https://cdn.shopify.com/s/files/1/0708/9209/3607/files/gempages_576613178713048…"
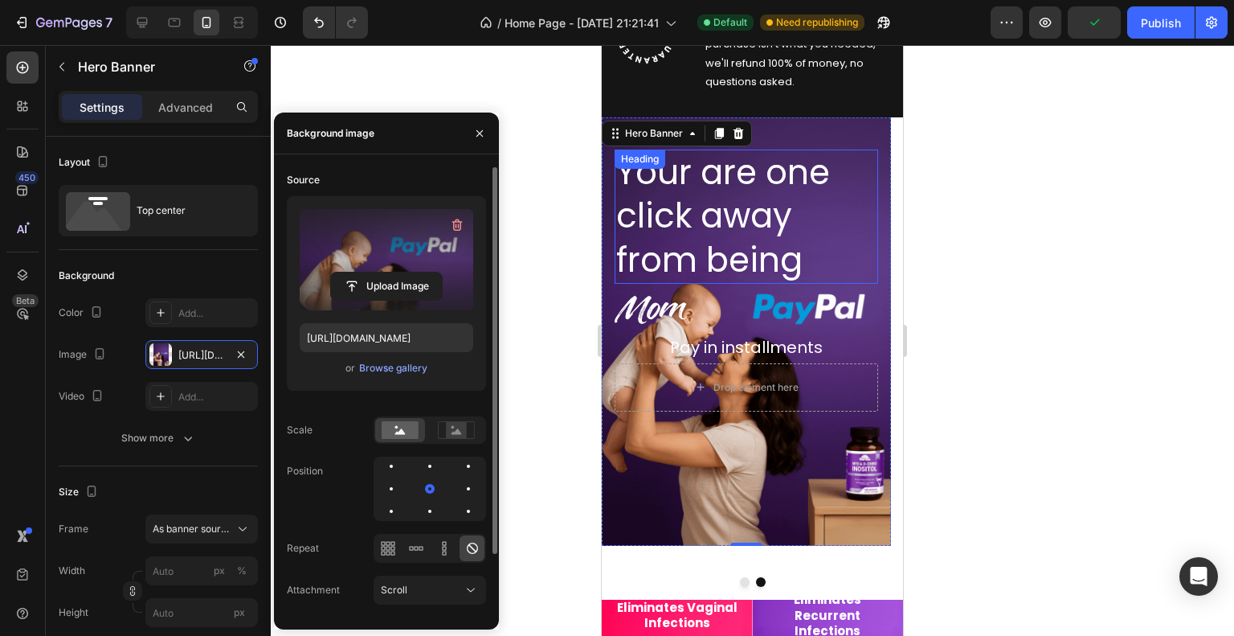
click at [746, 247] on span "Your are one click away from being" at bounding box center [723, 216] width 214 height 135
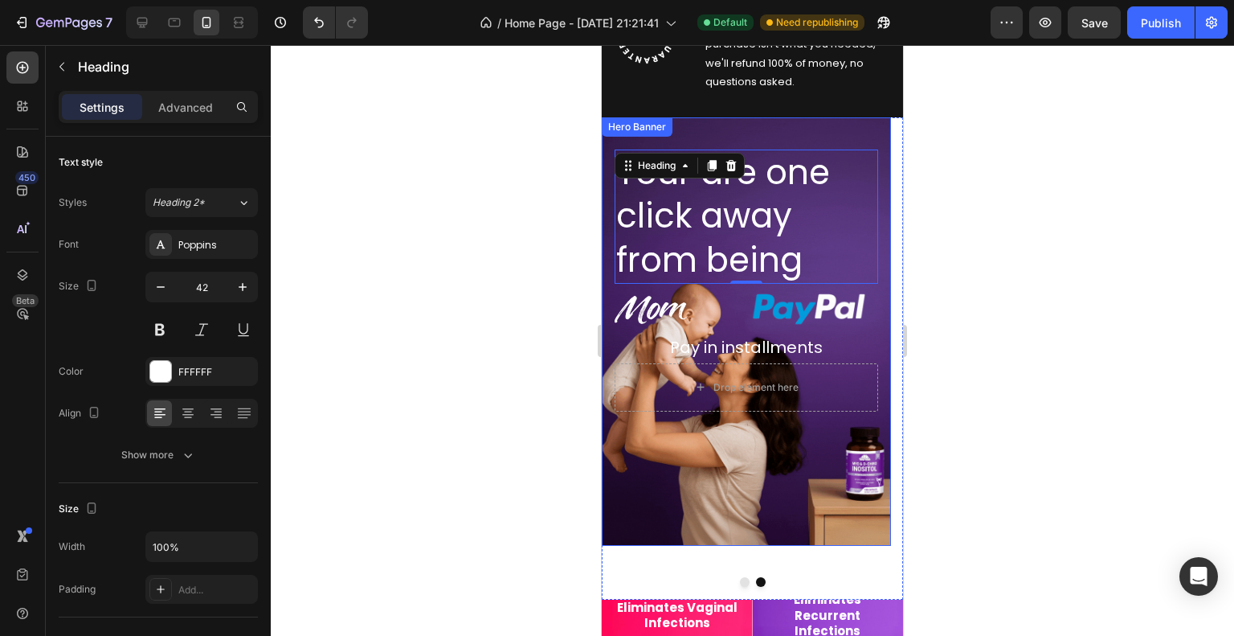
click at [860, 134] on div "Your are one click away from being Heading 0 Mom Heading Pay in installments Te…" at bounding box center [746, 270] width 289 height 307
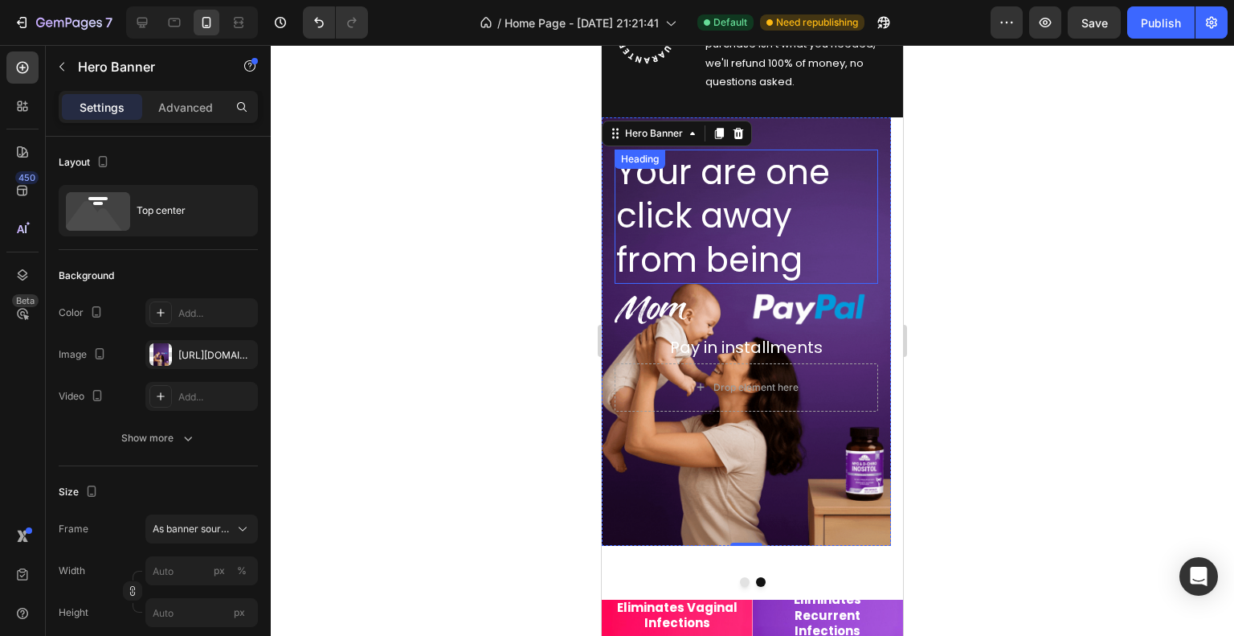
click at [742, 210] on span "Your are one click away from being" at bounding box center [723, 216] width 214 height 135
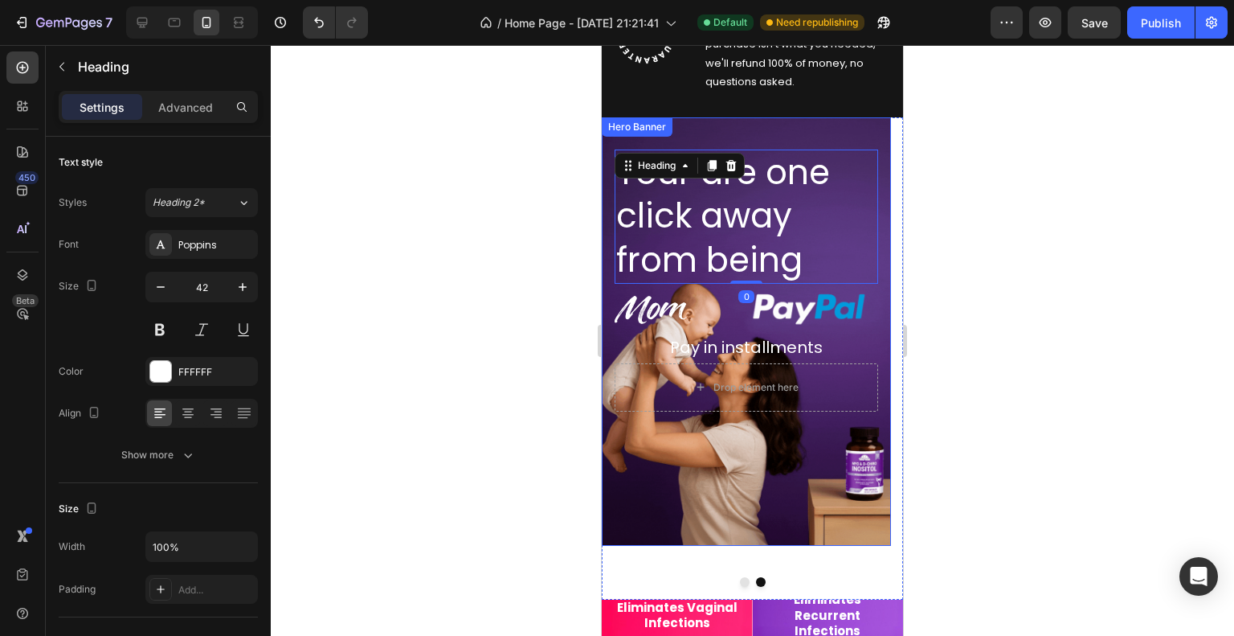
click at [850, 129] on div "Your are one click away from being Heading 0 Mom Heading Pay in installments Te…" at bounding box center [746, 270] width 289 height 307
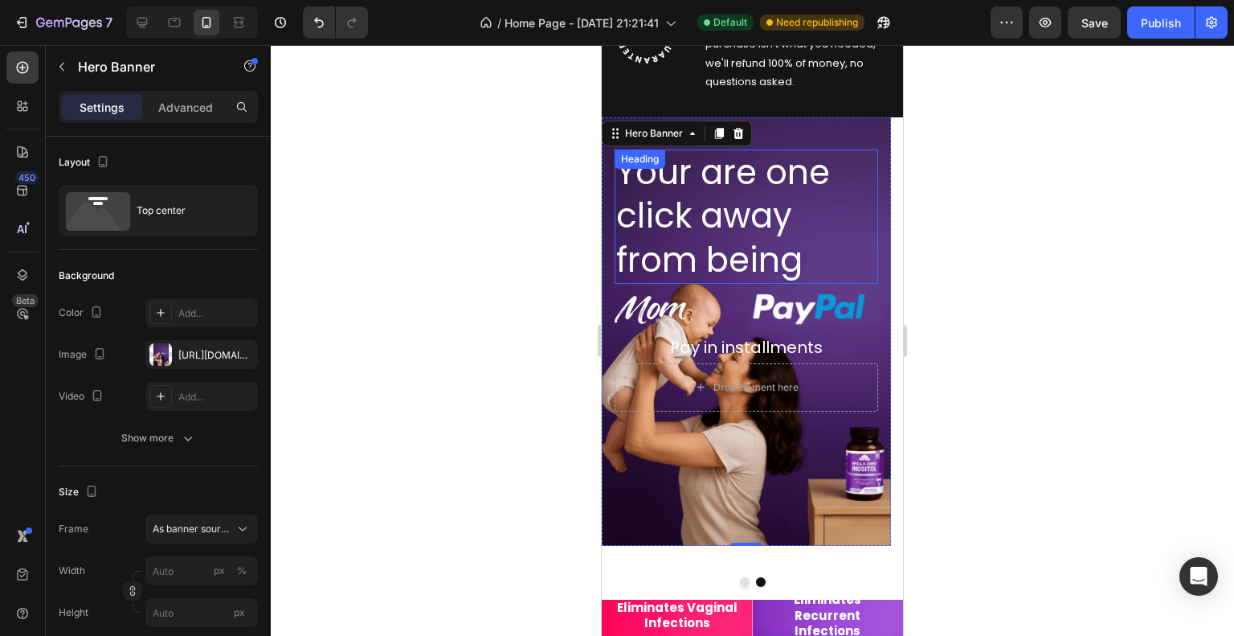
click at [742, 208] on span "Your are one click away from being" at bounding box center [723, 216] width 214 height 135
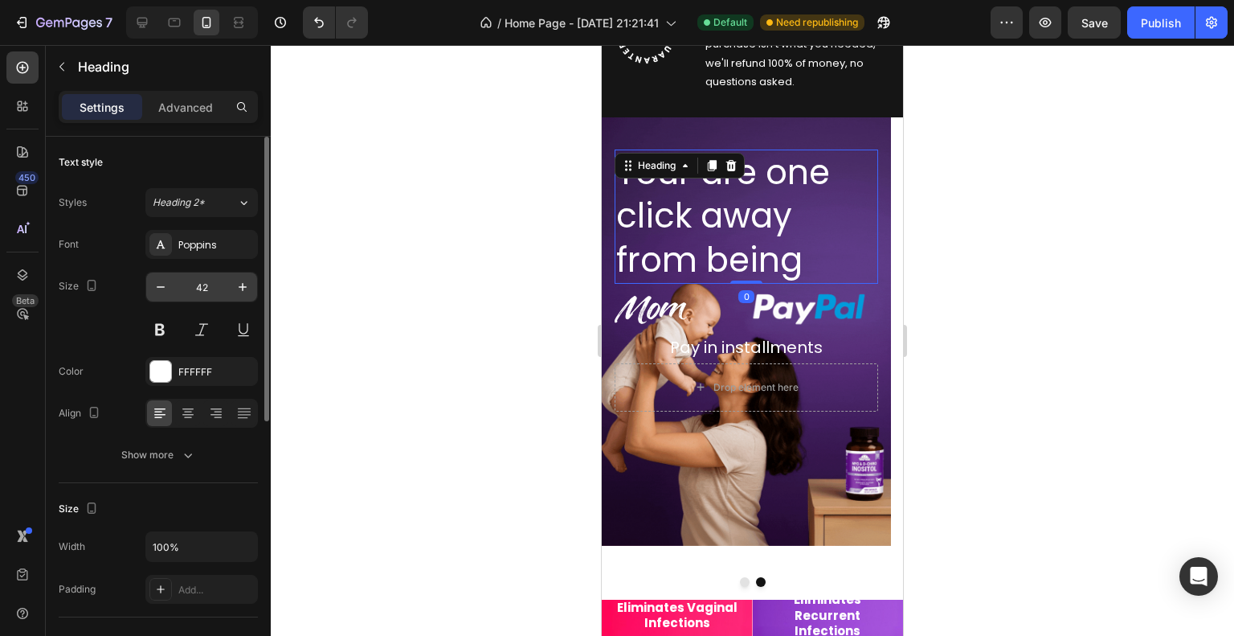
click at [203, 291] on input "42" at bounding box center [201, 286] width 53 height 29
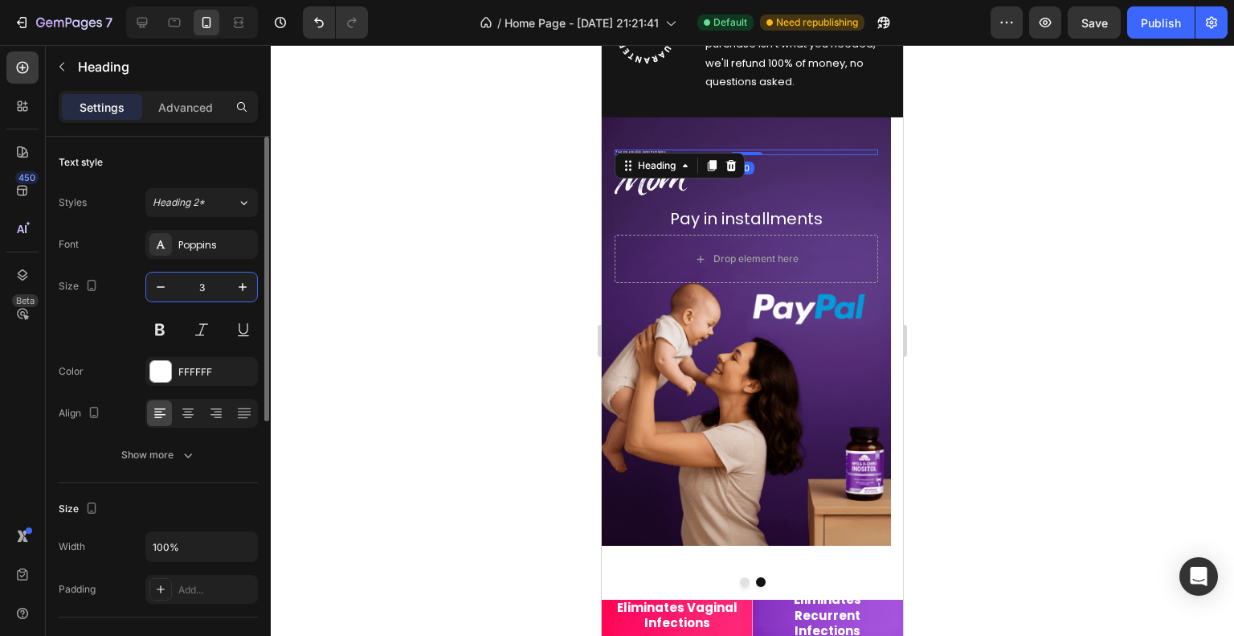
type input "35"
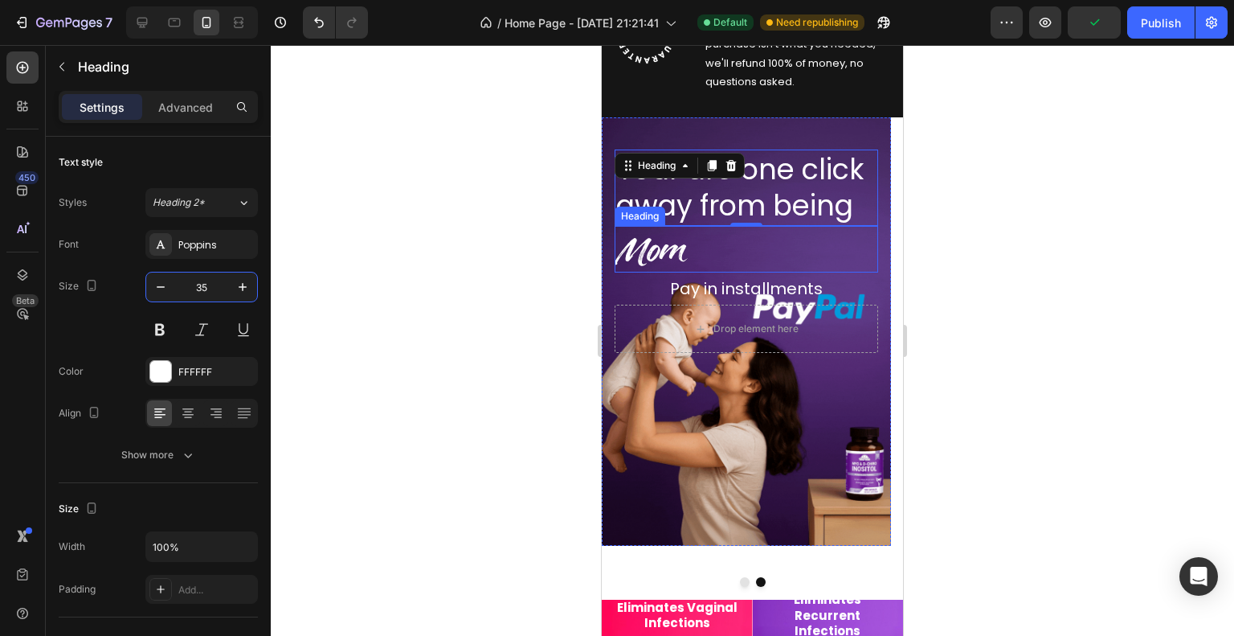
click at [671, 253] on h2 "Mom" at bounding box center [747, 249] width 264 height 47
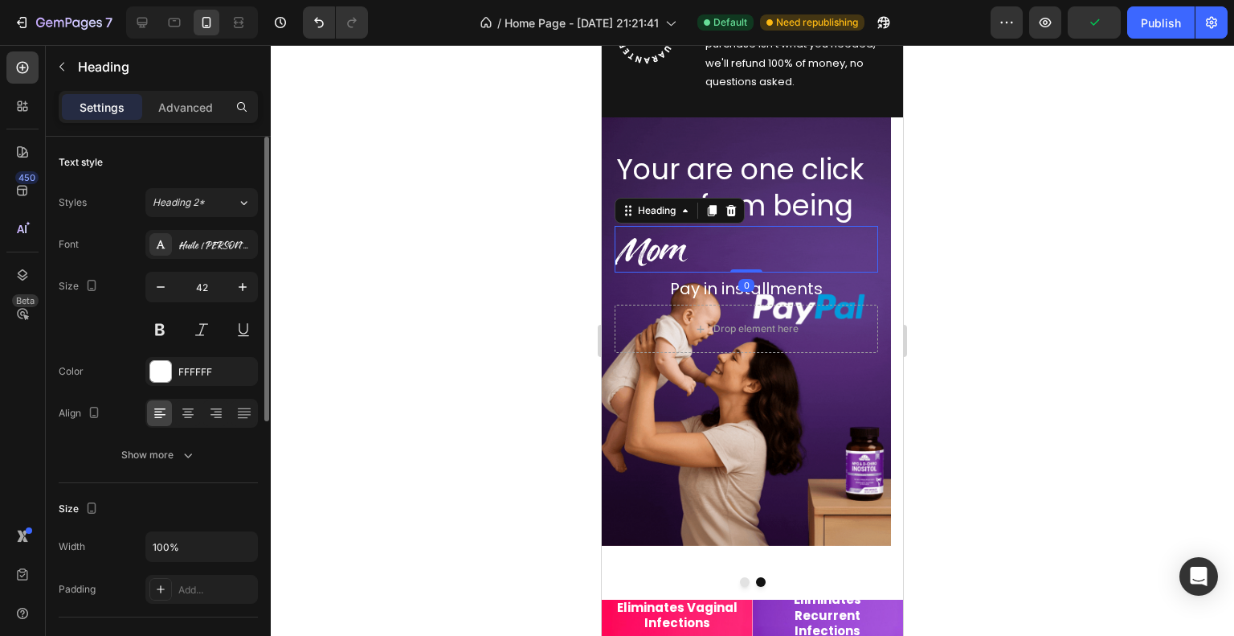
click at [209, 280] on input "42" at bounding box center [201, 286] width 53 height 29
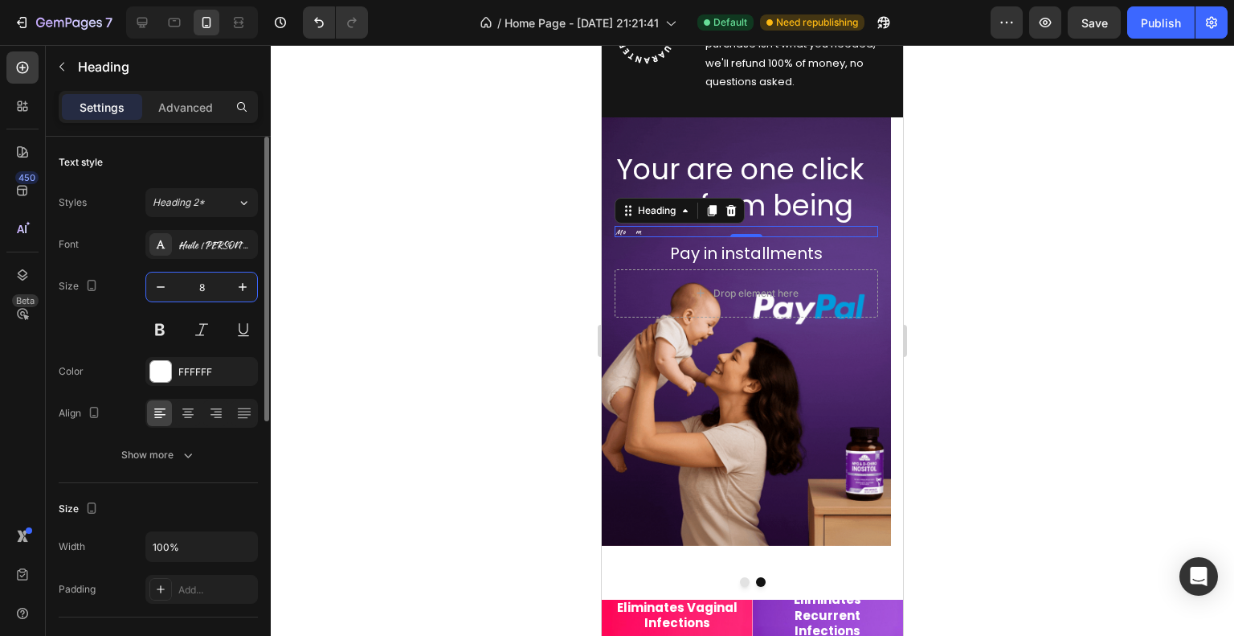
type input "80"
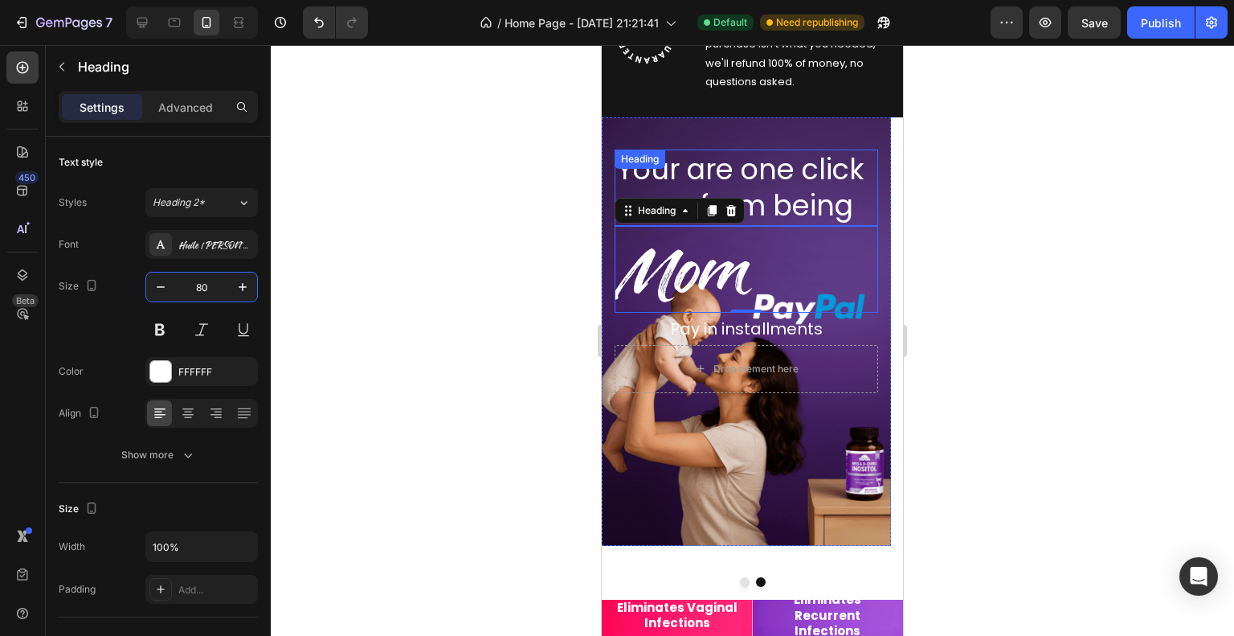
click at [721, 171] on span "Your are one click away from being" at bounding box center [739, 187] width 247 height 76
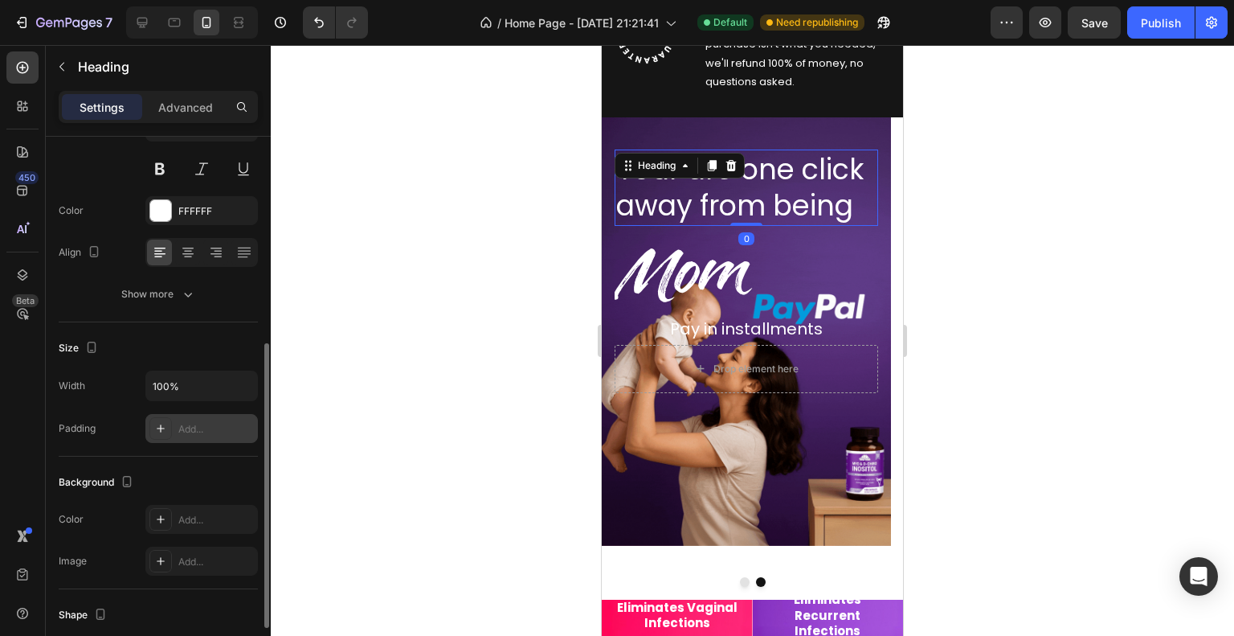
scroll to position [241, 0]
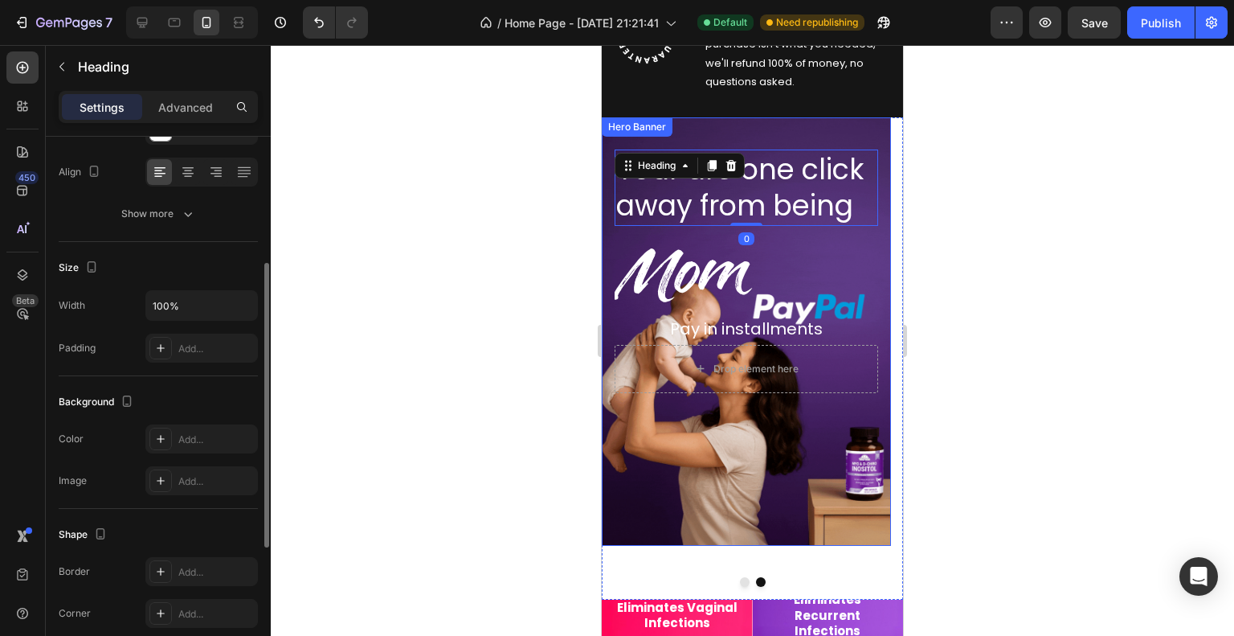
click at [758, 137] on div "Your are one click away from being Heading 0 Mom Heading Pay in installments Te…" at bounding box center [746, 261] width 289 height 288
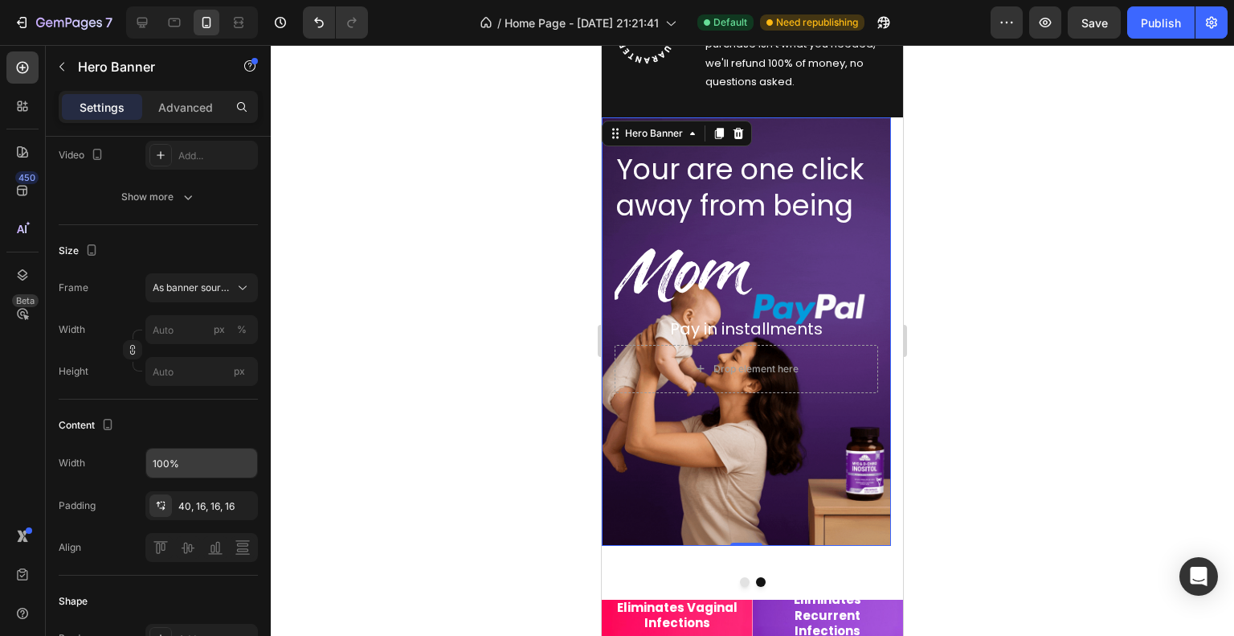
scroll to position [321, 0]
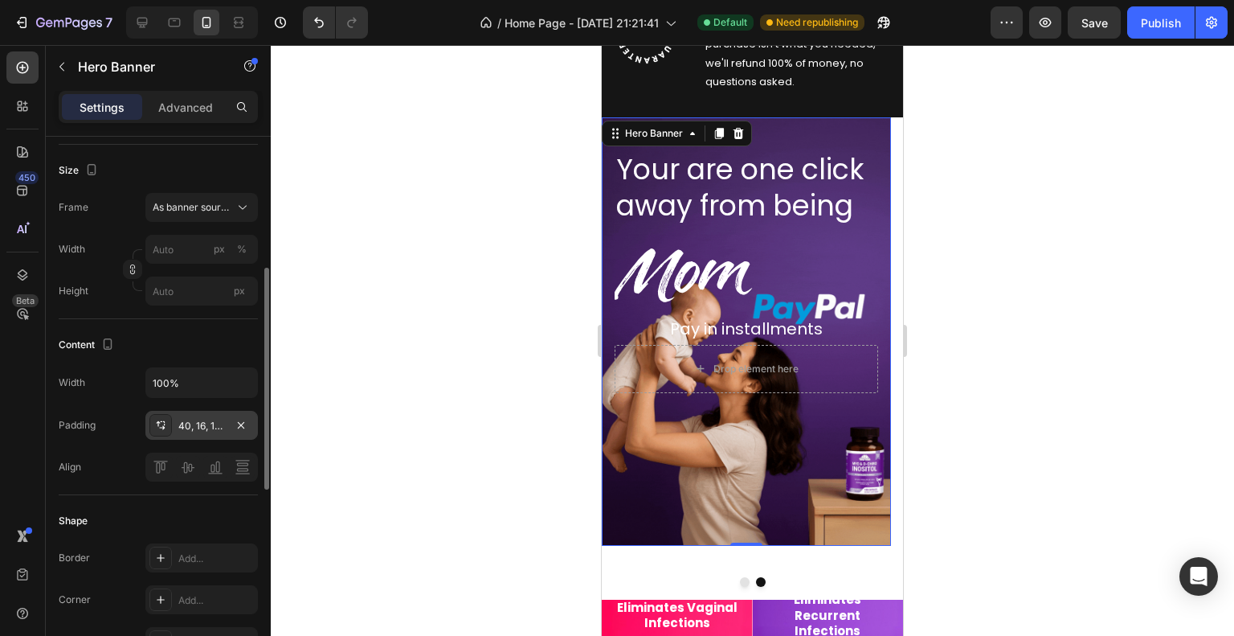
click at [215, 416] on div "40, 16, 16, 16" at bounding box center [201, 425] width 112 height 29
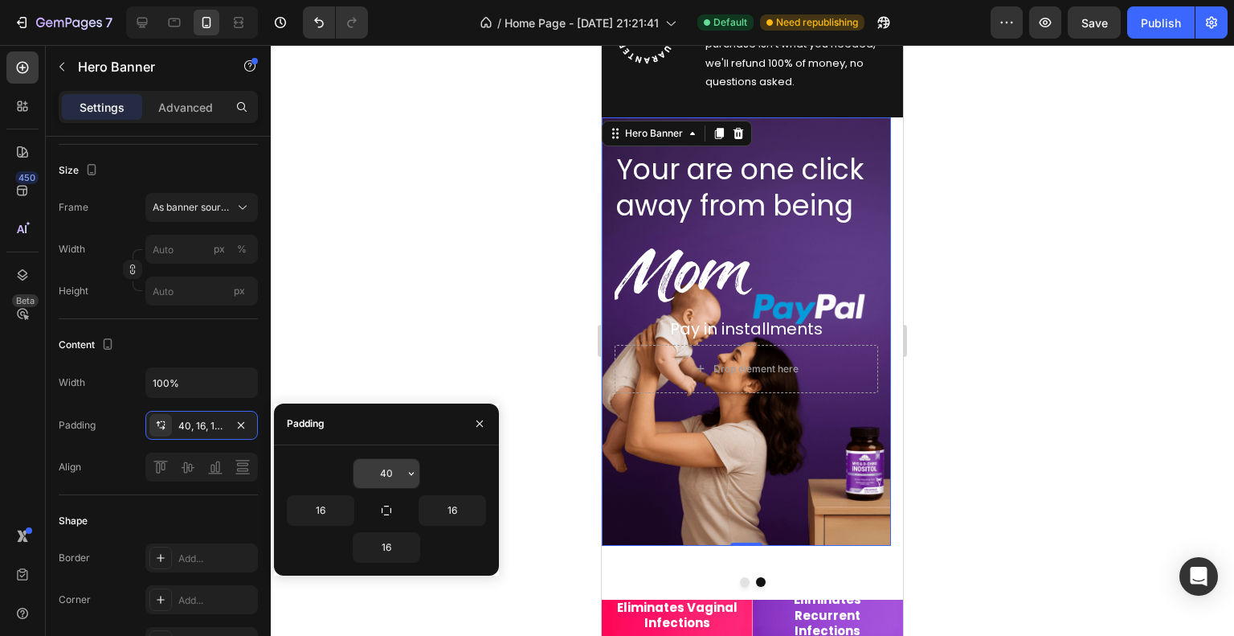
click at [398, 462] on input "40" at bounding box center [387, 473] width 66 height 29
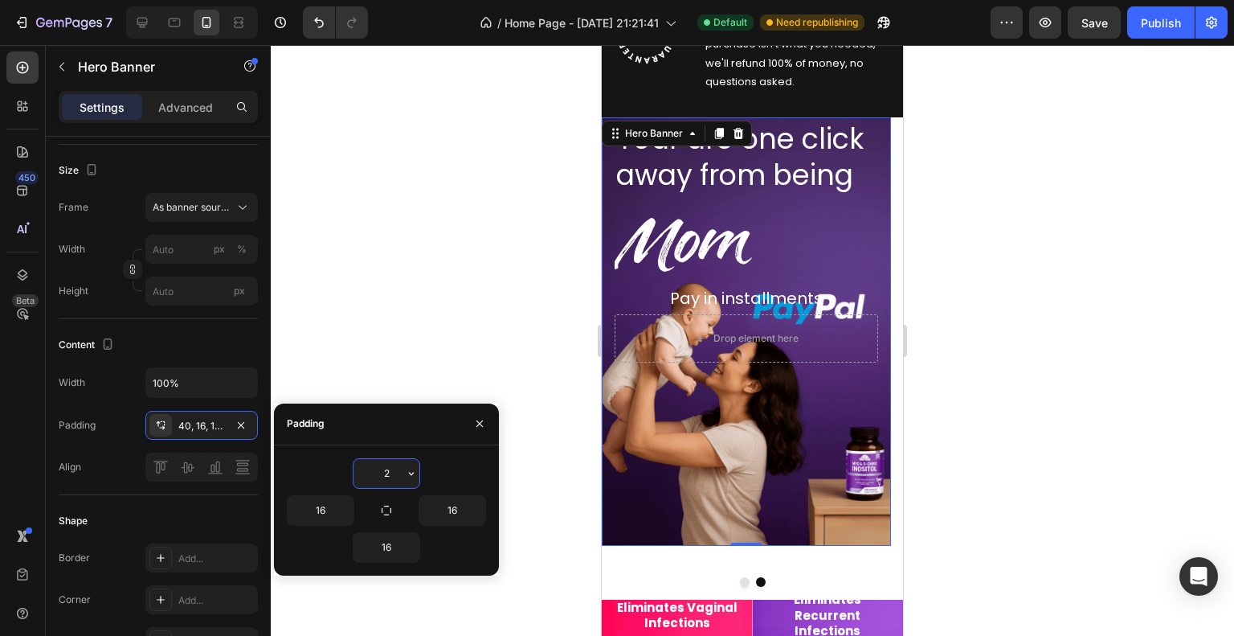
type input "20"
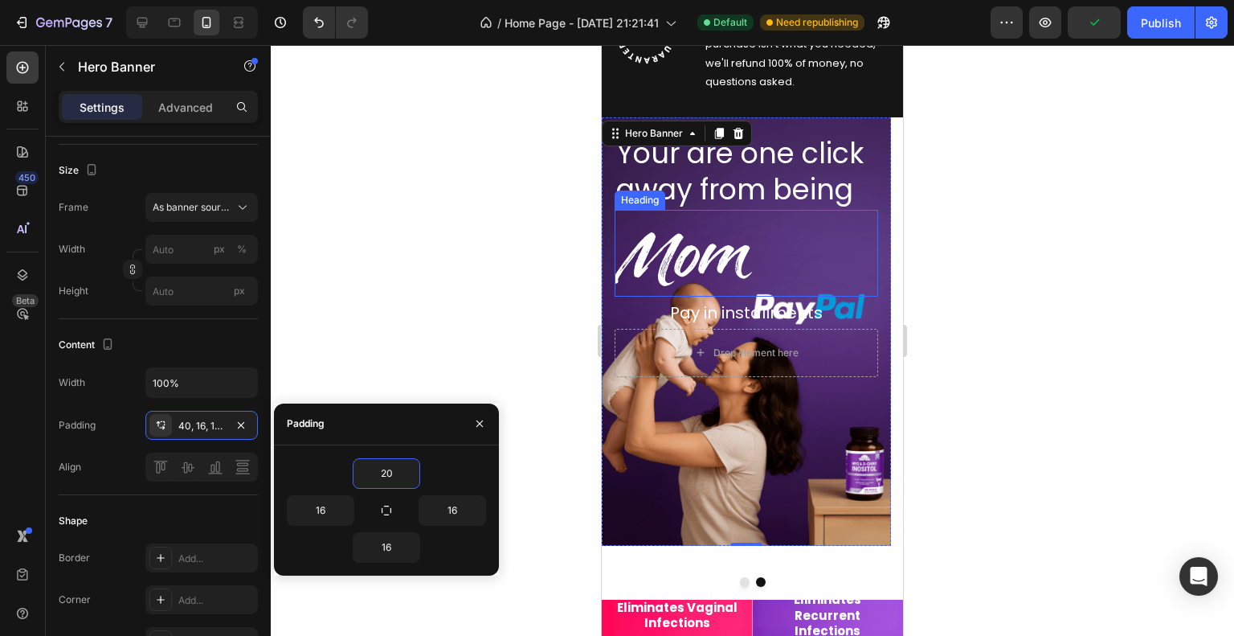
click at [749, 257] on h2 "Mom" at bounding box center [747, 253] width 264 height 87
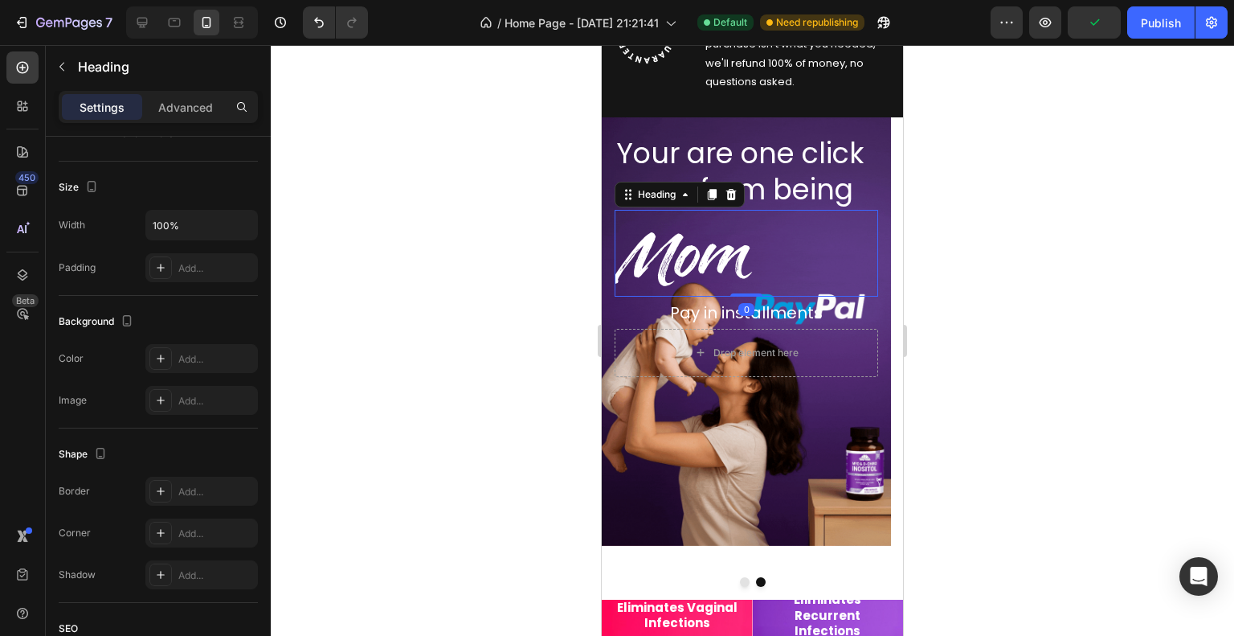
scroll to position [0, 0]
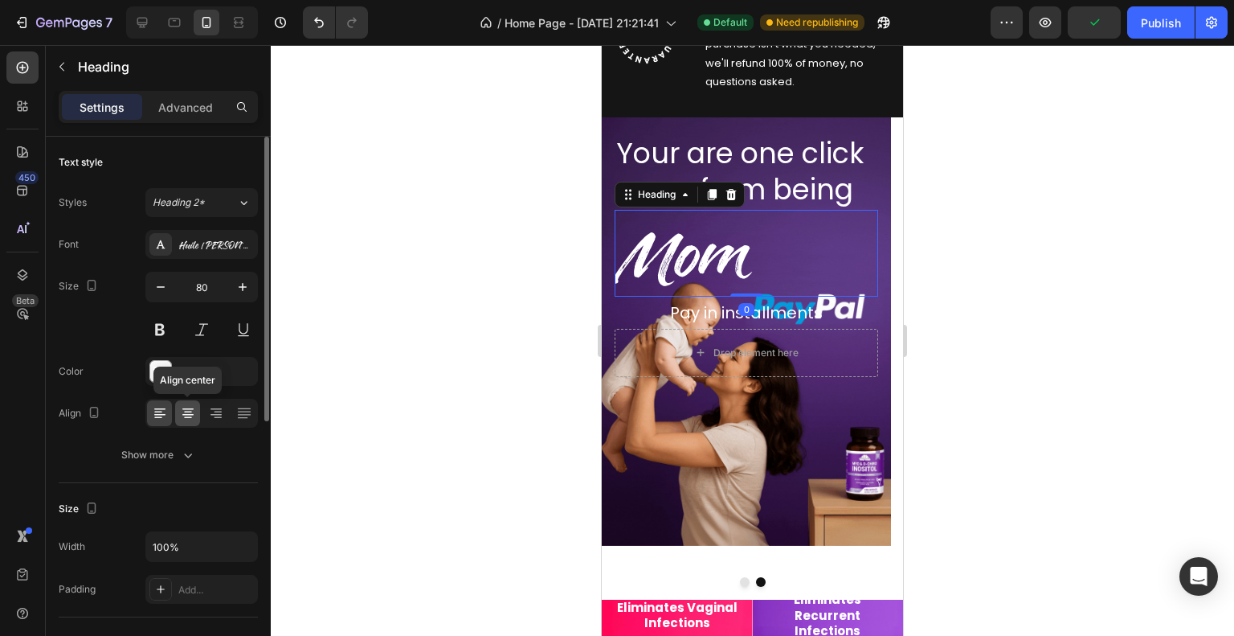
click at [186, 414] on icon at bounding box center [187, 415] width 11 height 2
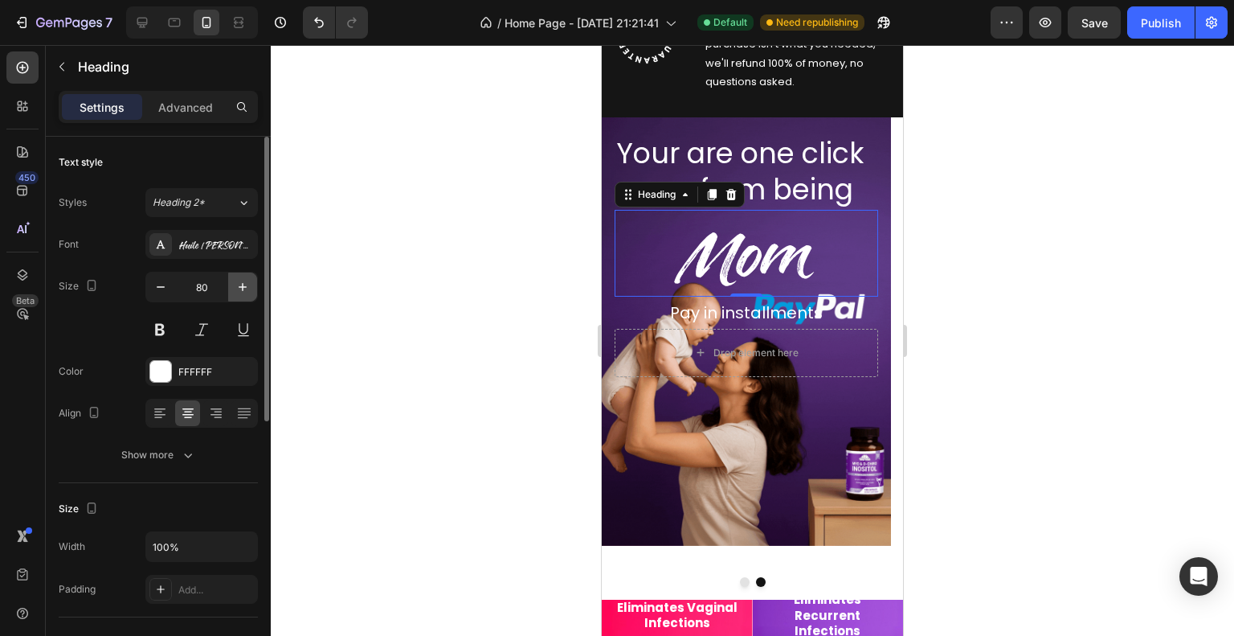
click at [239, 288] on icon "button" at bounding box center [243, 287] width 16 height 16
click at [241, 289] on icon "button" at bounding box center [243, 287] width 16 height 16
click at [243, 291] on icon "button" at bounding box center [243, 287] width 16 height 16
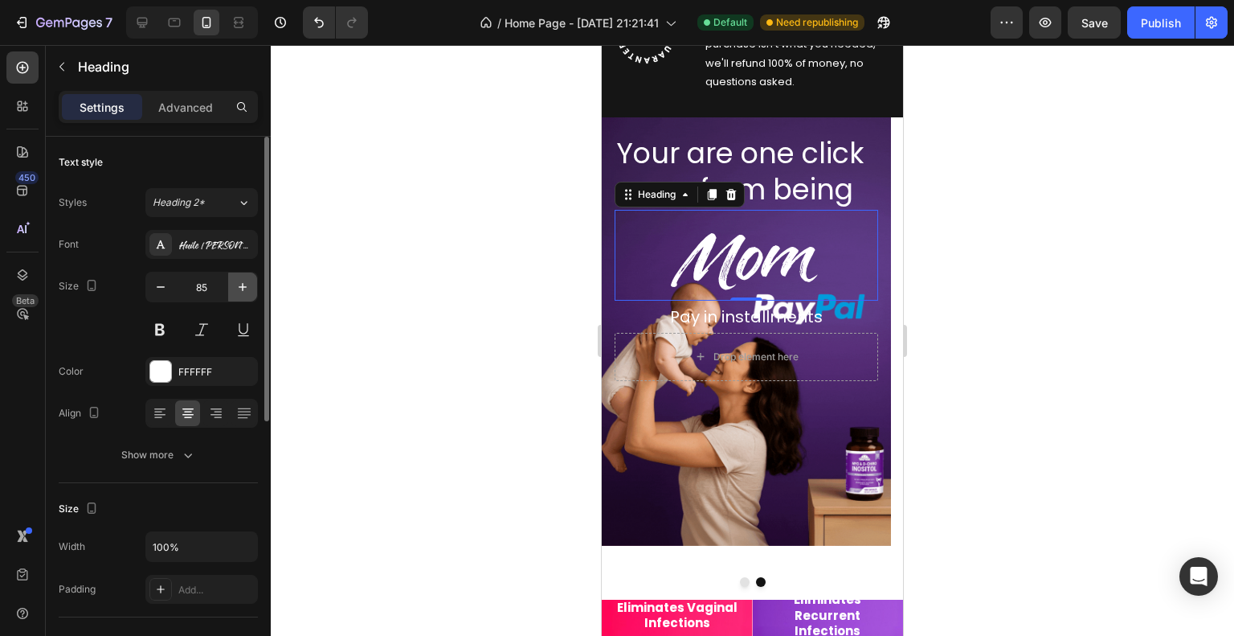
click at [244, 295] on button "button" at bounding box center [242, 286] width 29 height 29
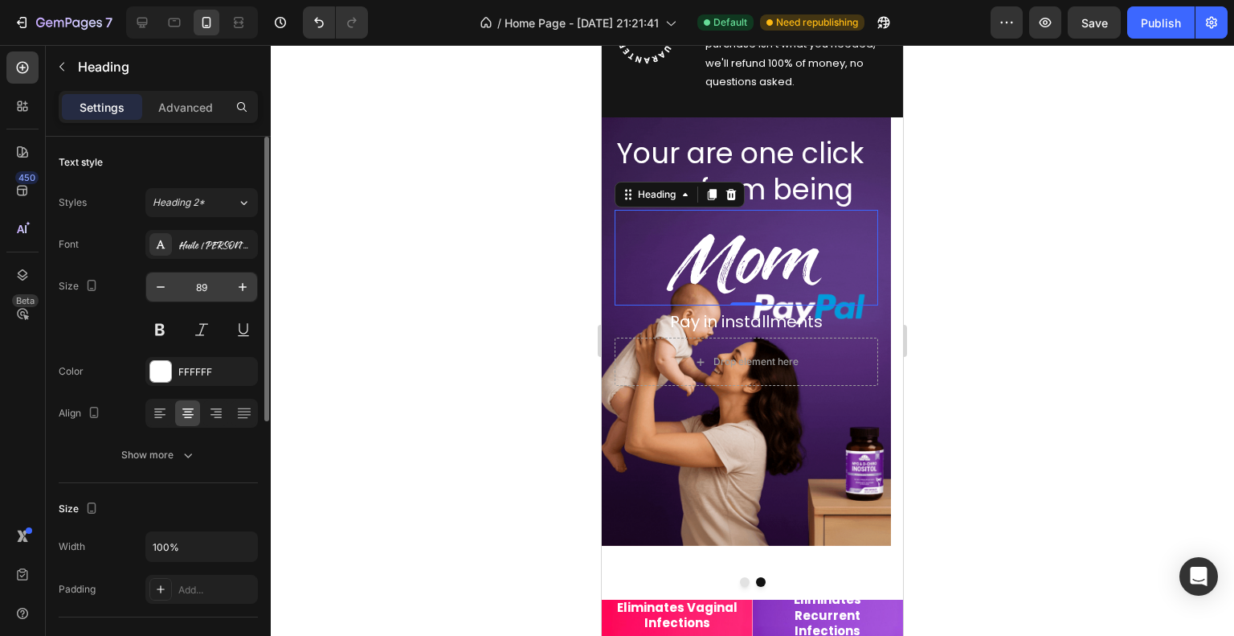
click at [211, 278] on input "89" at bounding box center [201, 286] width 53 height 29
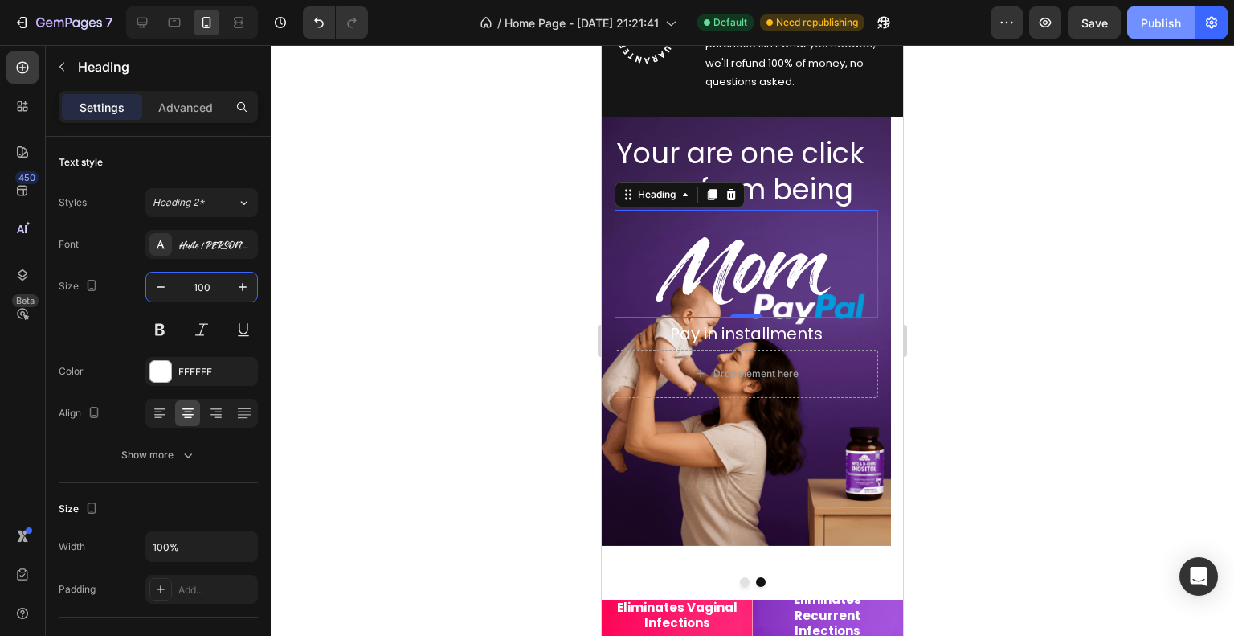
type input "100"
click at [1149, 33] on button "Publish" at bounding box center [1160, 22] width 67 height 32
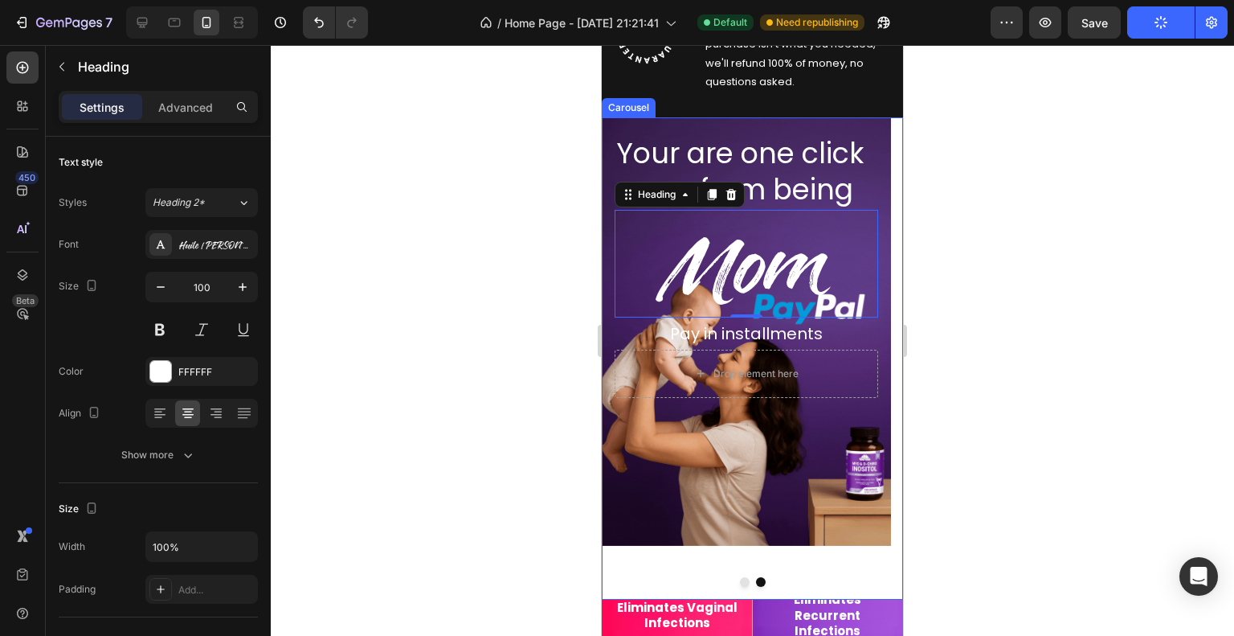
click at [810, 566] on div "Your are one click away from being Heading Mom Heading 0 Pay in installments Te…" at bounding box center [746, 358] width 289 height 482
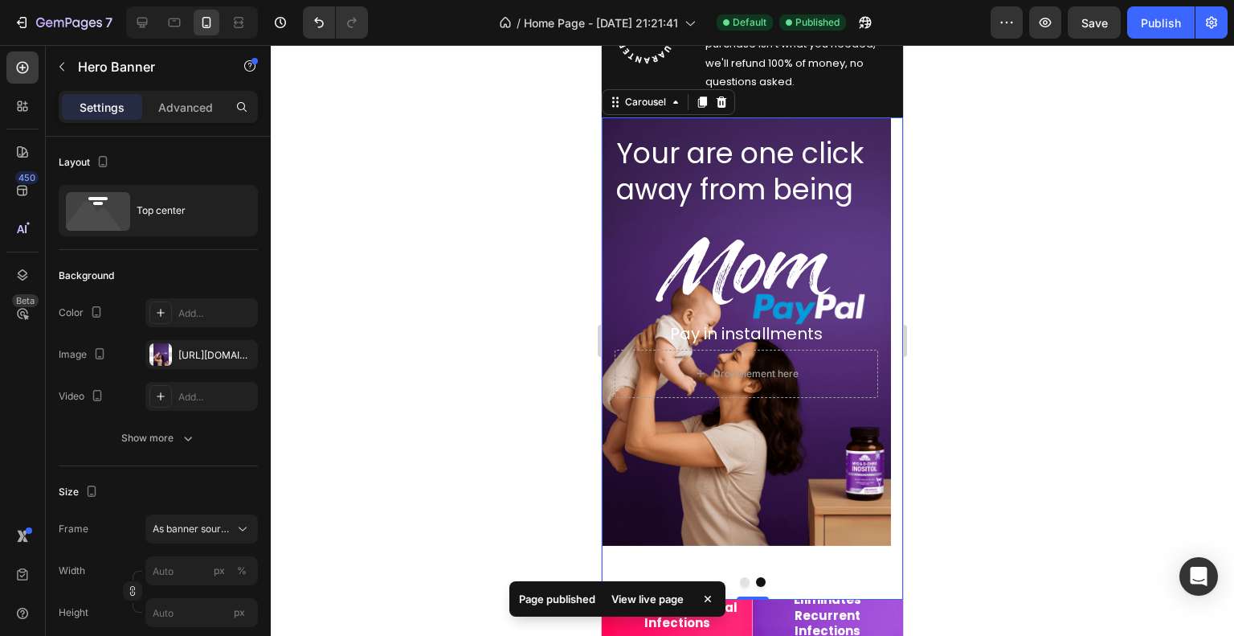
click at [717, 477] on div "Background Image" at bounding box center [746, 331] width 289 height 428
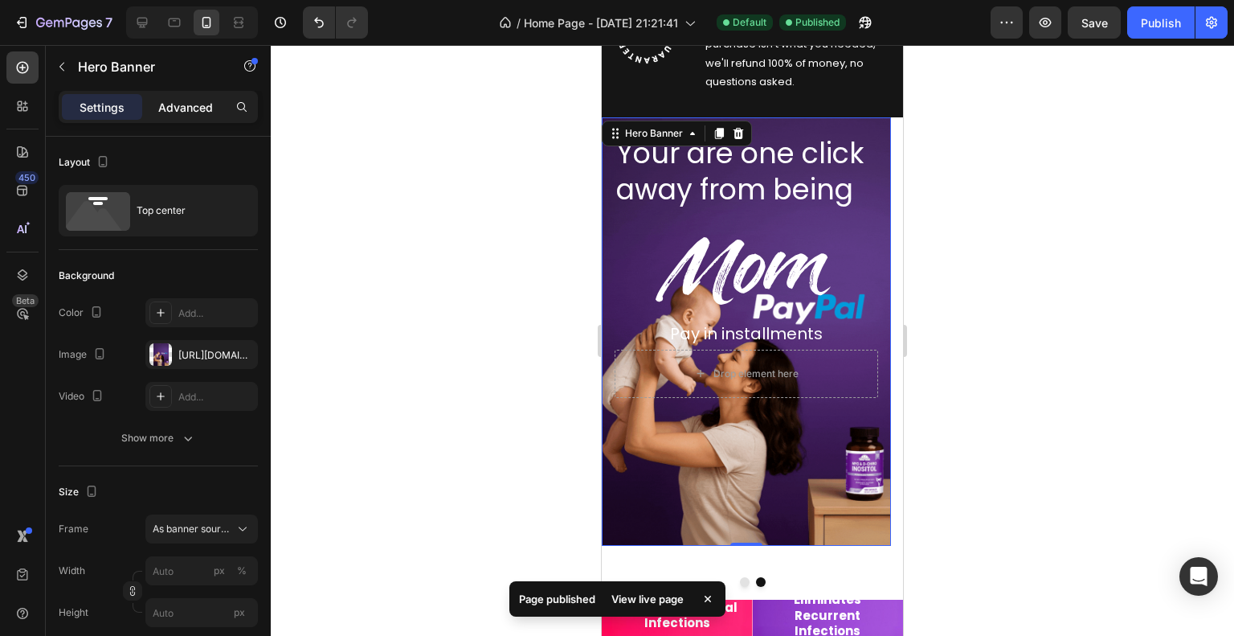
click at [154, 105] on div "Advanced" at bounding box center [185, 107] width 80 height 26
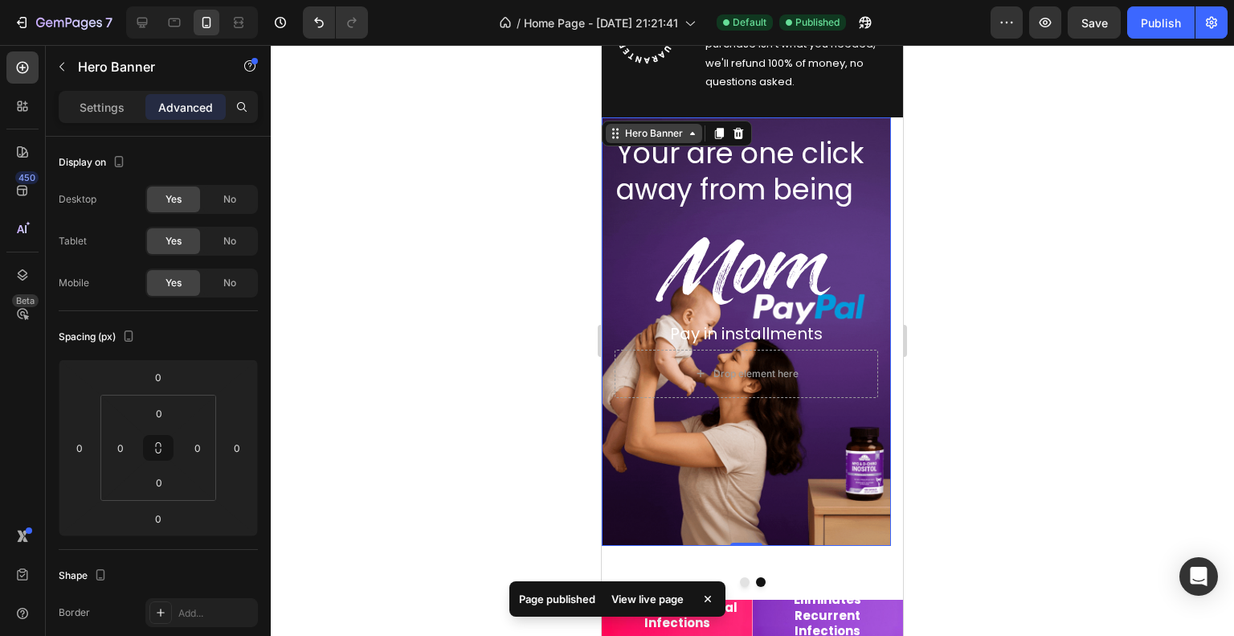
click at [648, 136] on div "Hero Banner" at bounding box center [654, 133] width 64 height 14
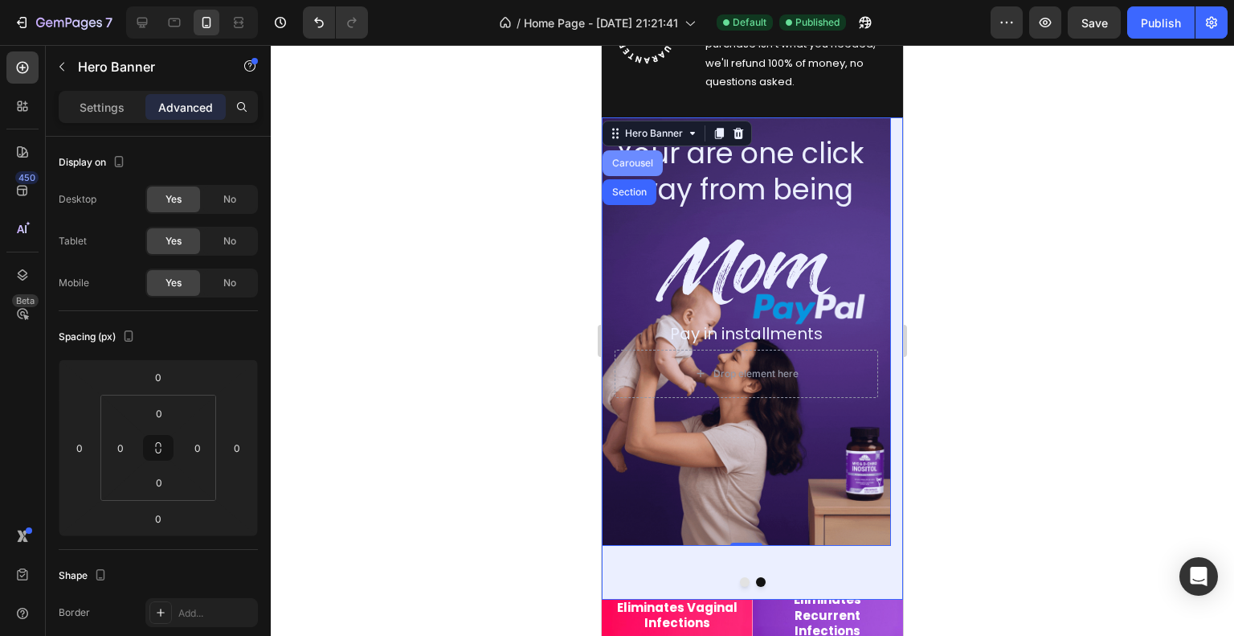
click at [652, 158] on div "Carousel" at bounding box center [632, 163] width 47 height 10
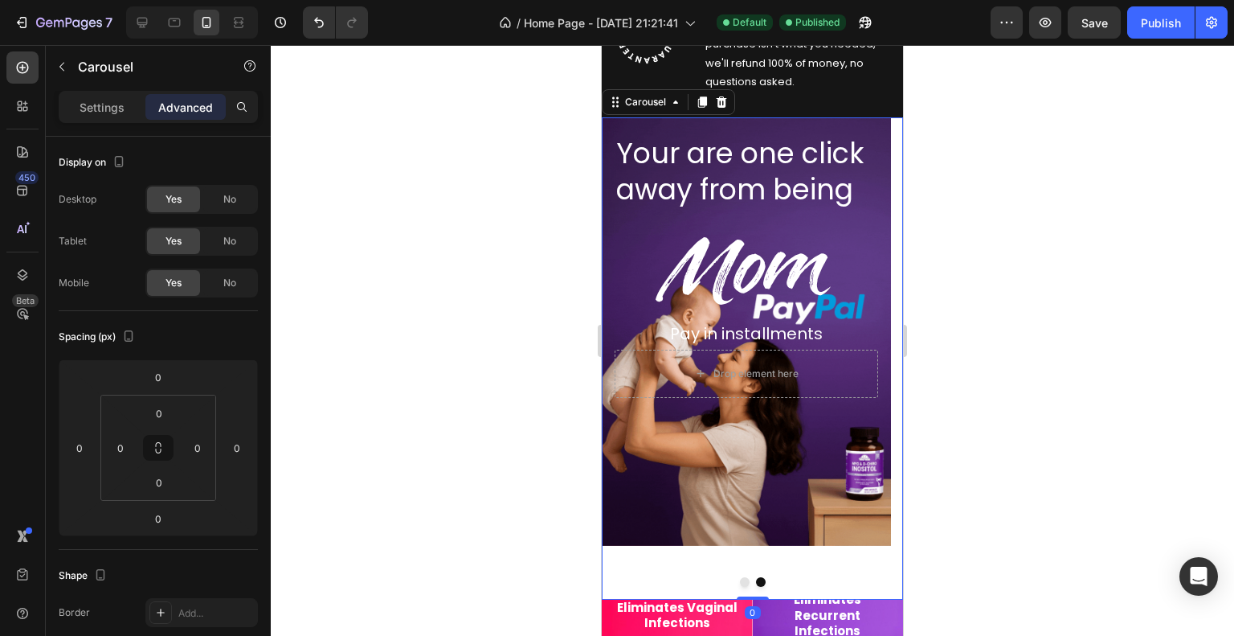
drag, startPoint x: 752, startPoint y: 598, endPoint x: 774, endPoint y: 520, distance: 80.9
click at [774, 520] on div "Enjoy sex without disconfort or bad odors Heading Pay in installments Heading D…" at bounding box center [752, 358] width 301 height 482
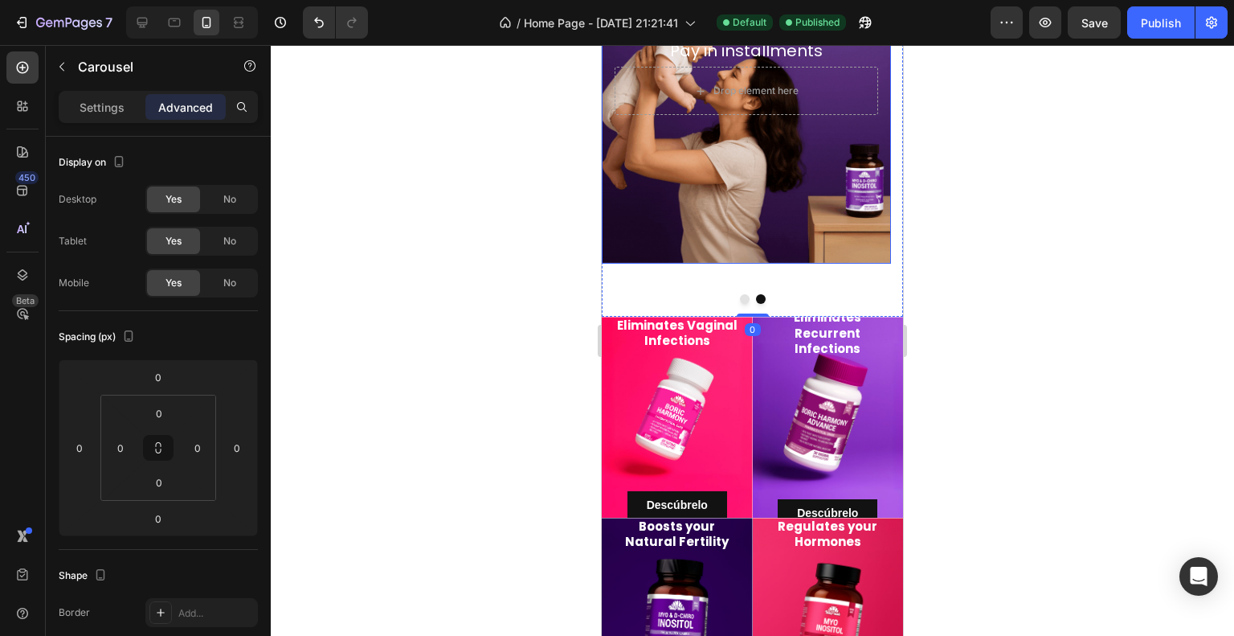
scroll to position [1197, 0]
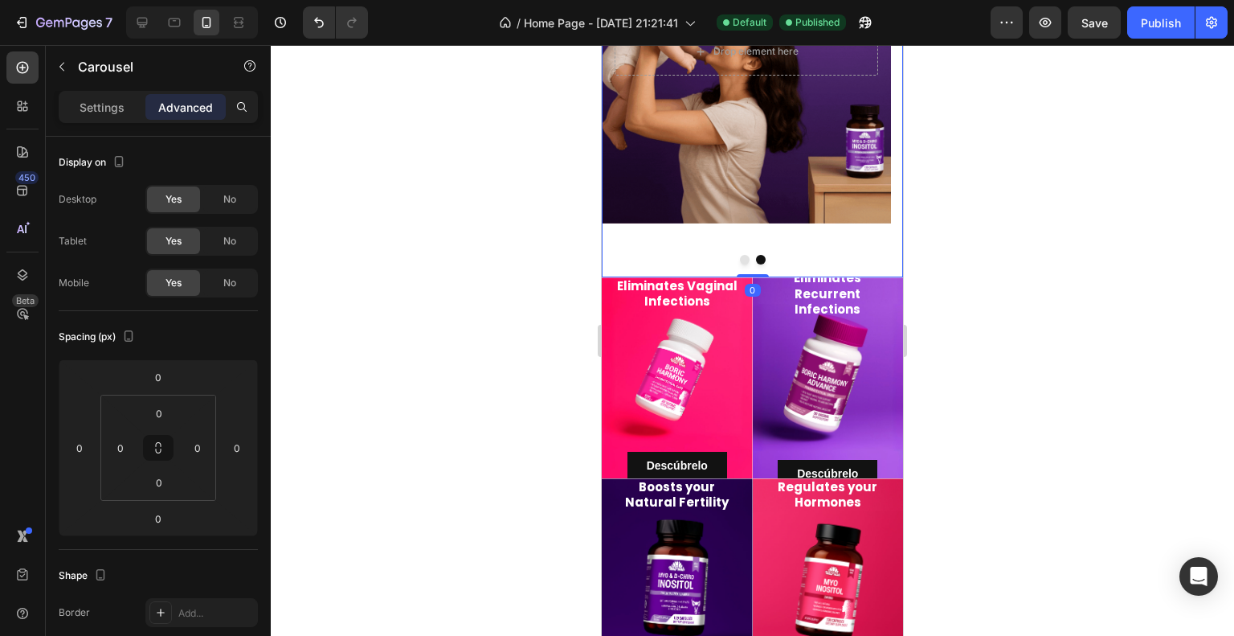
click at [631, 226] on div "Your are one click away from being Heading Mom Heading Pay in installments Text…" at bounding box center [746, 36] width 289 height 482
click at [709, 214] on div "Background Image" at bounding box center [746, 9] width 289 height 428
click at [706, 242] on div "Your are one click away from being Heading Mom Heading Pay in installments Text…" at bounding box center [746, 36] width 289 height 482
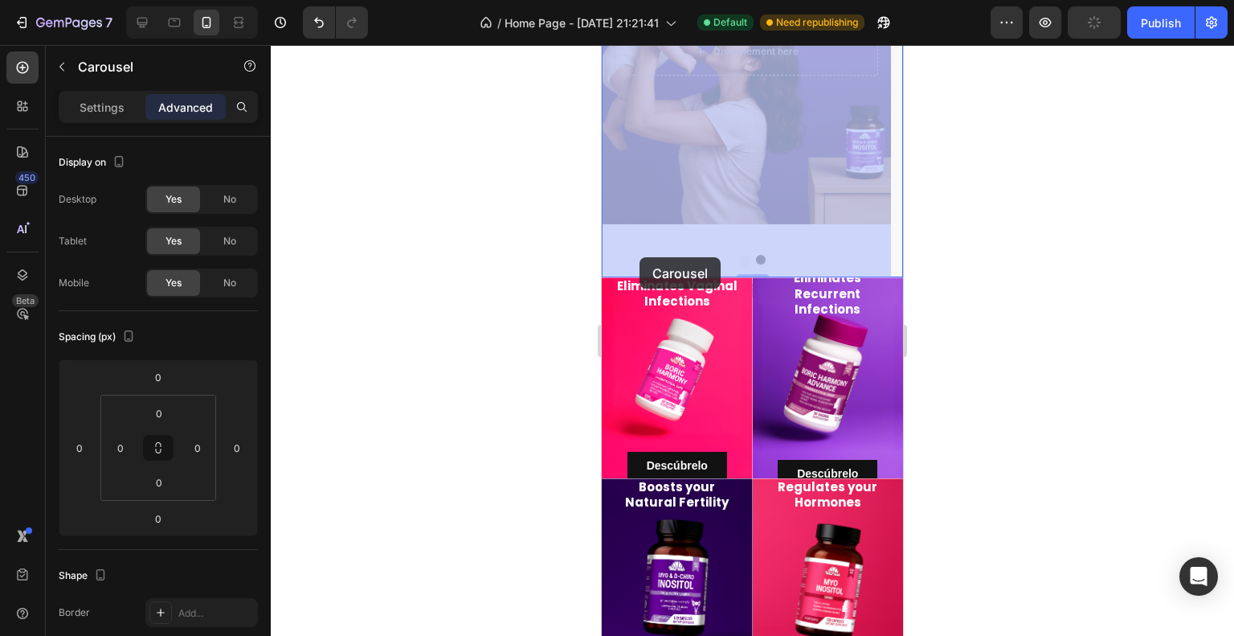
drag, startPoint x: 716, startPoint y: 236, endPoint x: 640, endPoint y: 257, distance: 79.1
drag, startPoint x: 676, startPoint y: 243, endPoint x: 740, endPoint y: 216, distance: 69.8
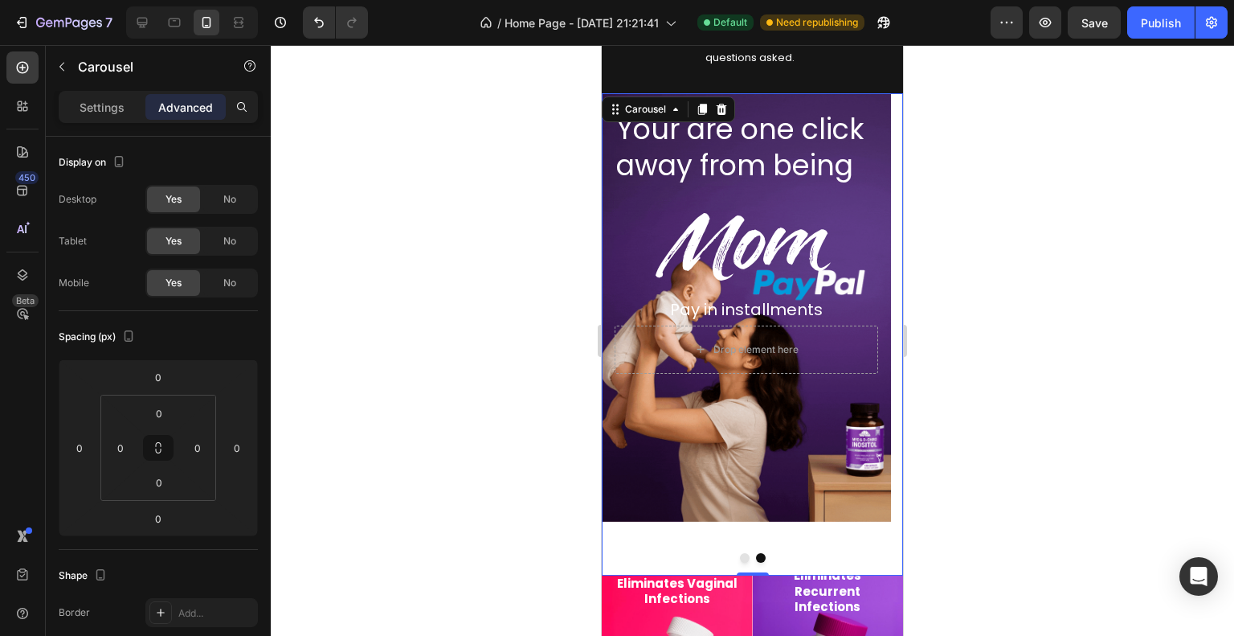
scroll to position [876, 0]
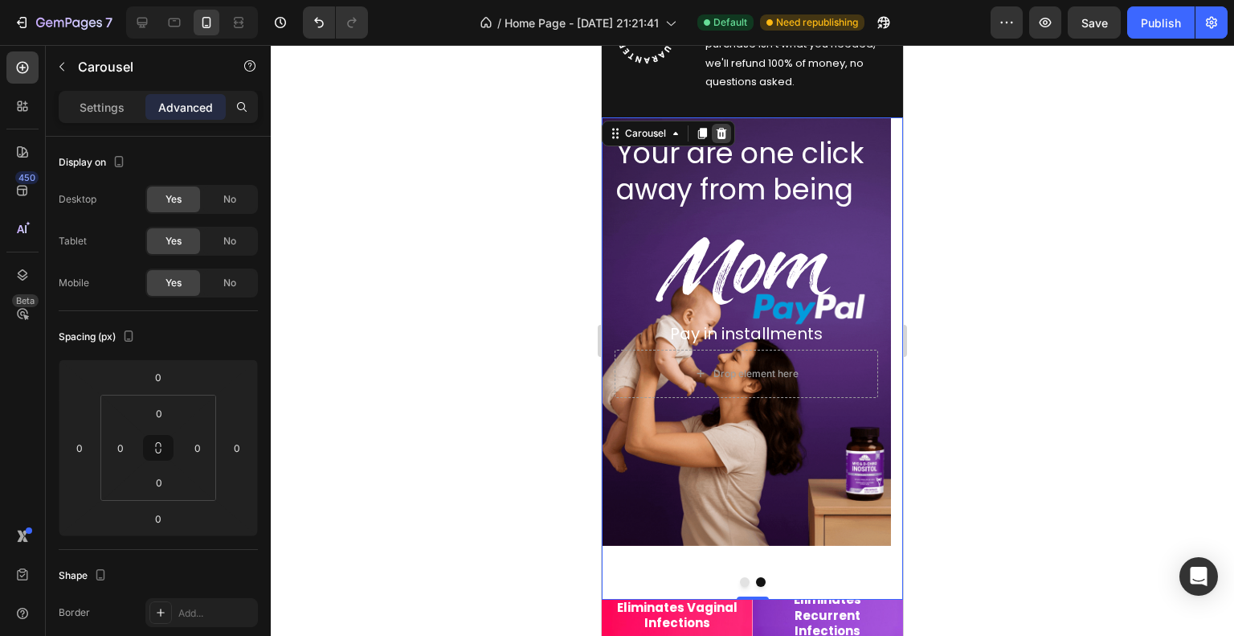
click at [720, 137] on icon at bounding box center [722, 132] width 10 height 11
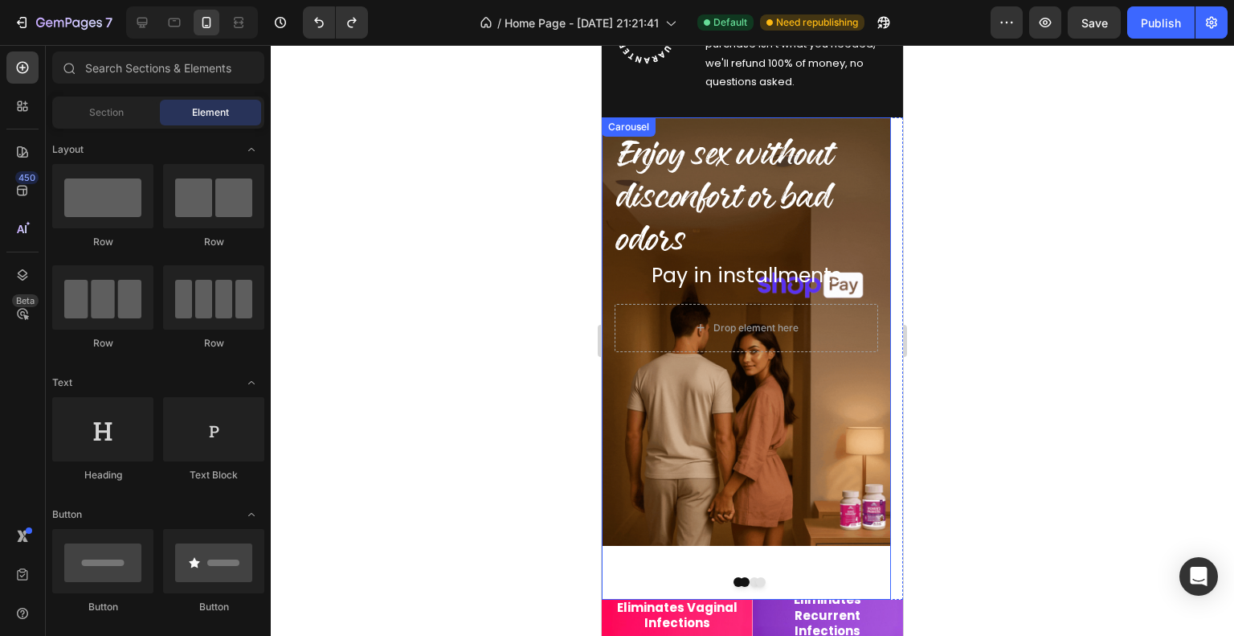
click at [683, 554] on div "Enjoy sex without disconfort or bad odors Heading Pay in installments Heading D…" at bounding box center [746, 358] width 289 height 482
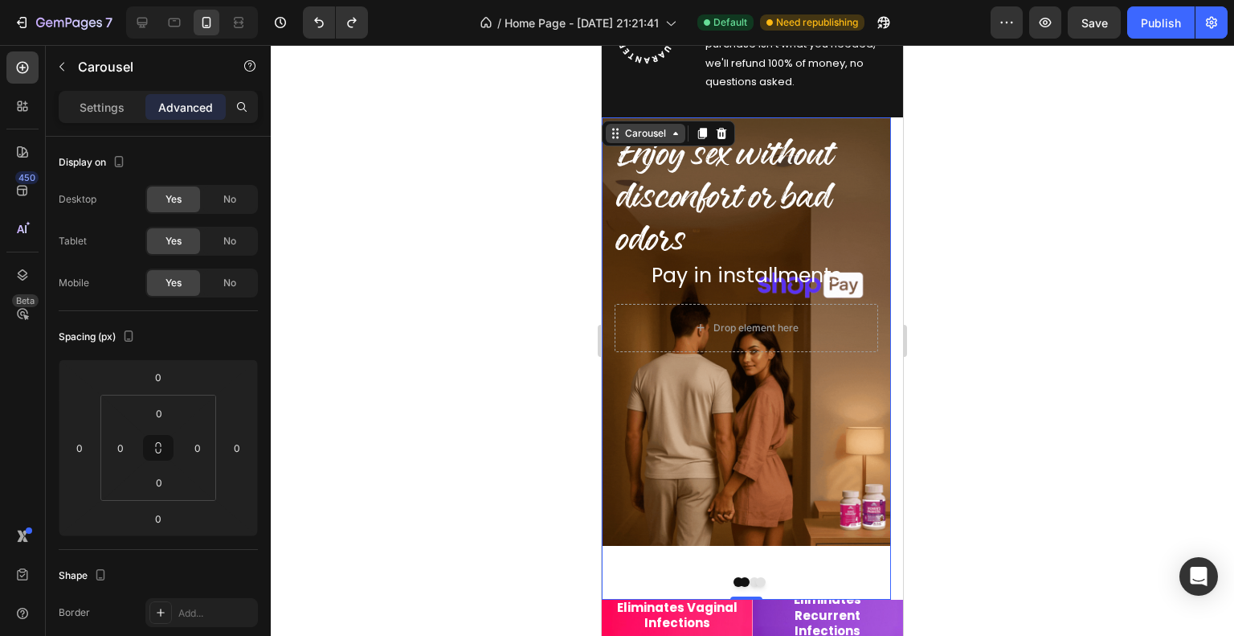
click at [670, 127] on icon at bounding box center [675, 133] width 13 height 13
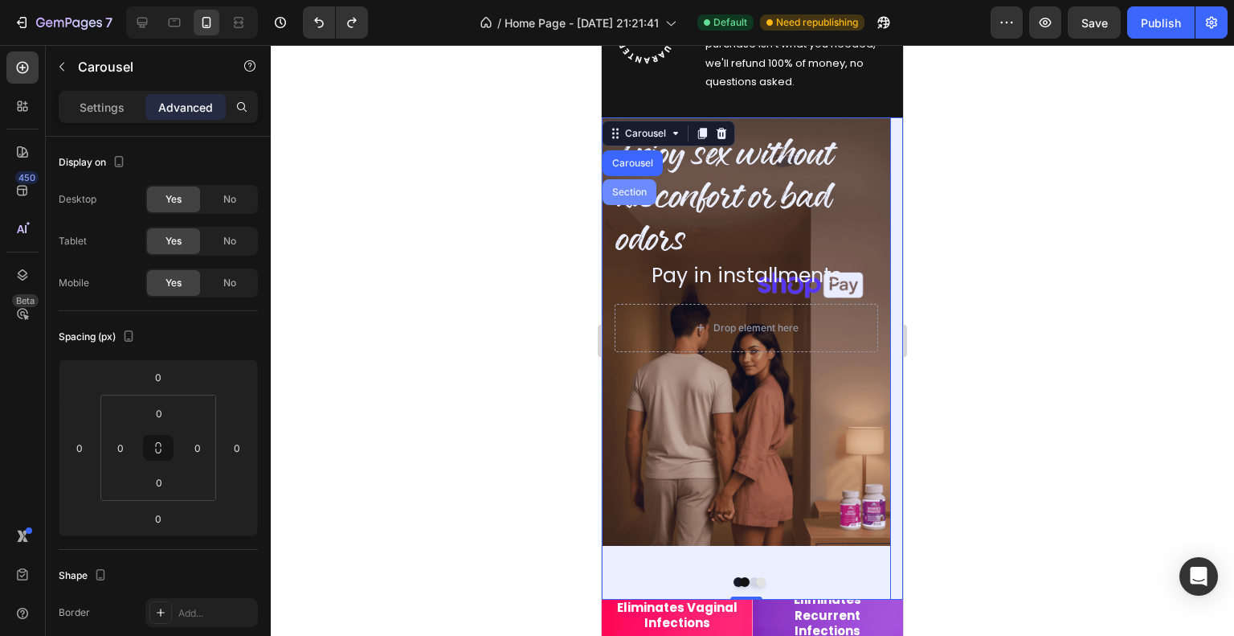
click at [640, 190] on div "Section" at bounding box center [629, 192] width 41 height 10
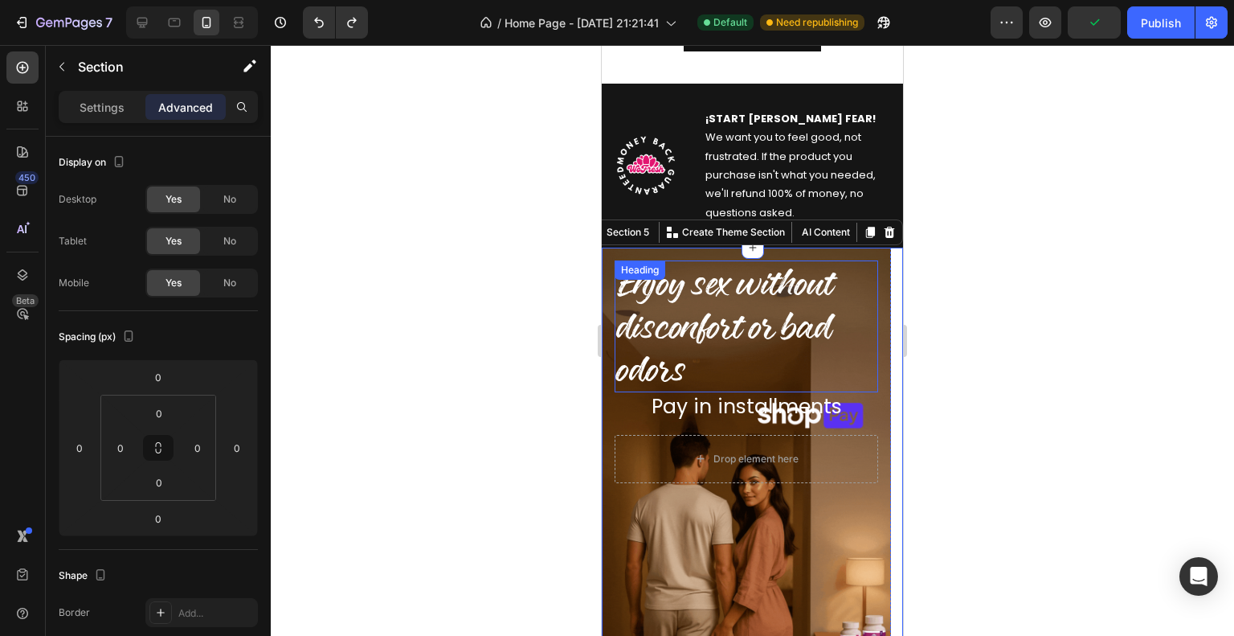
scroll to position [795, 0]
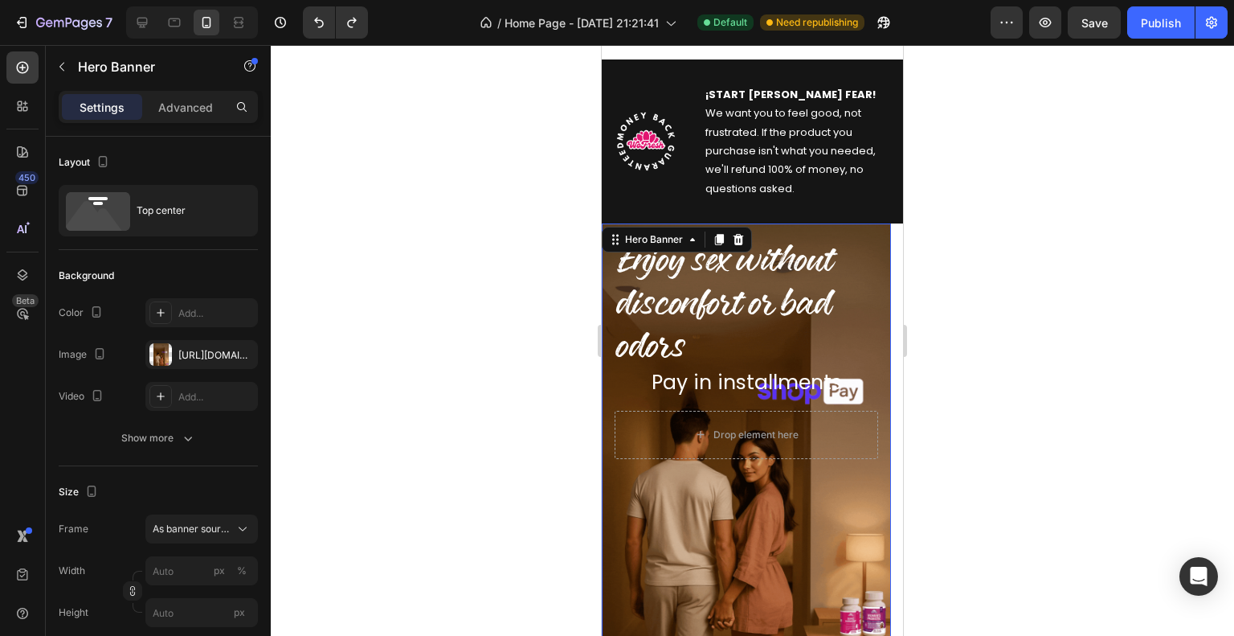
click at [716, 229] on div "Enjoy sex without disconfort or bad odors Heading Pay in installments Heading D…" at bounding box center [746, 437] width 289 height 428
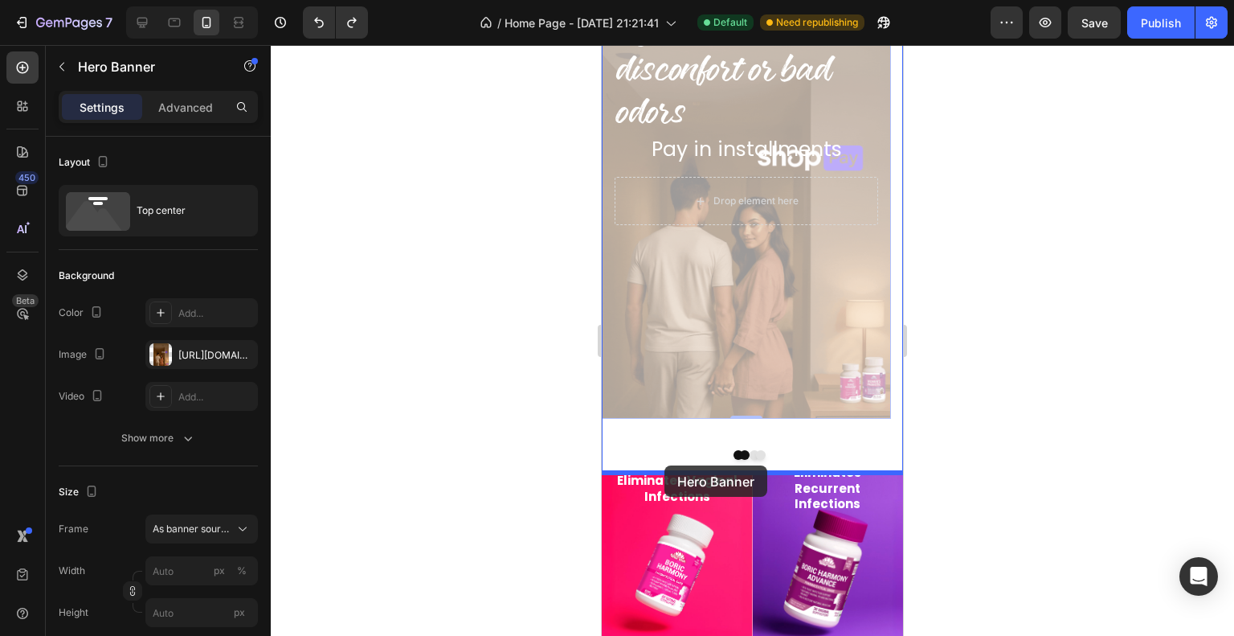
scroll to position [1036, 0]
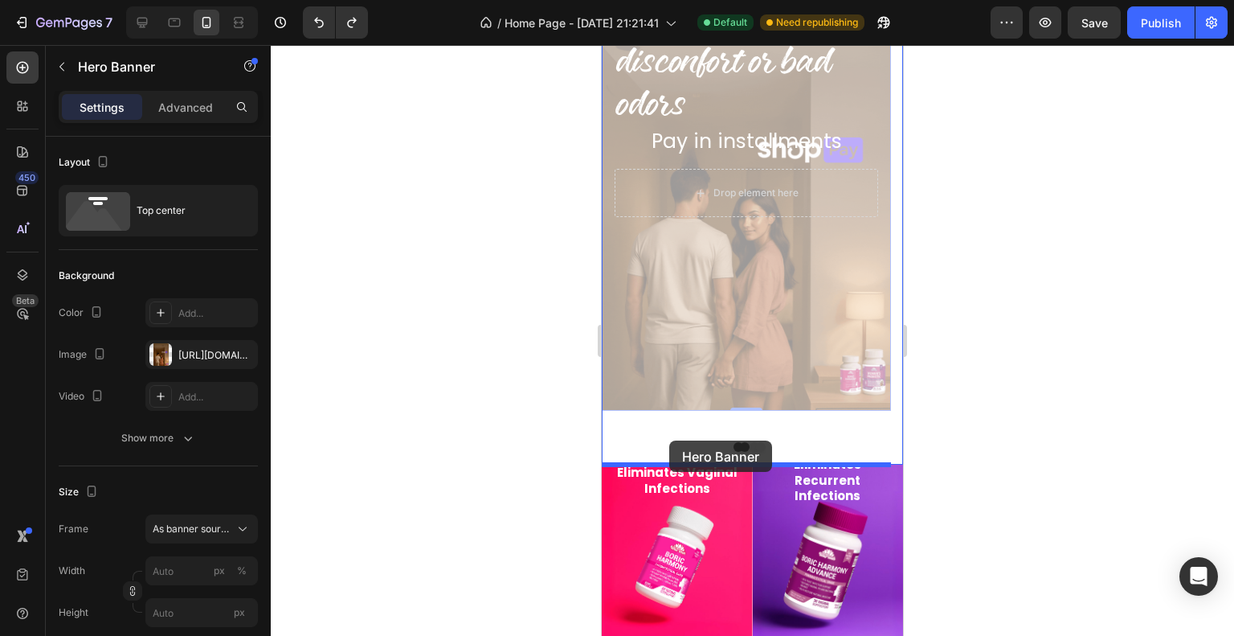
drag, startPoint x: 662, startPoint y: 234, endPoint x: 669, endPoint y: 440, distance: 206.6
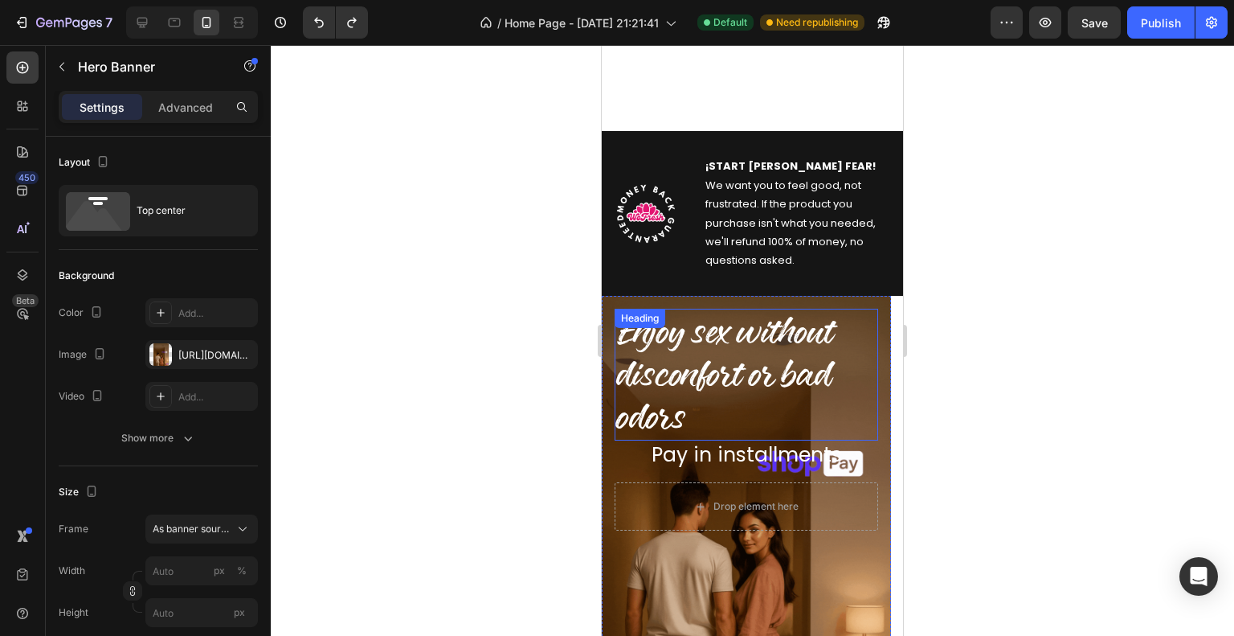
scroll to position [1125, 0]
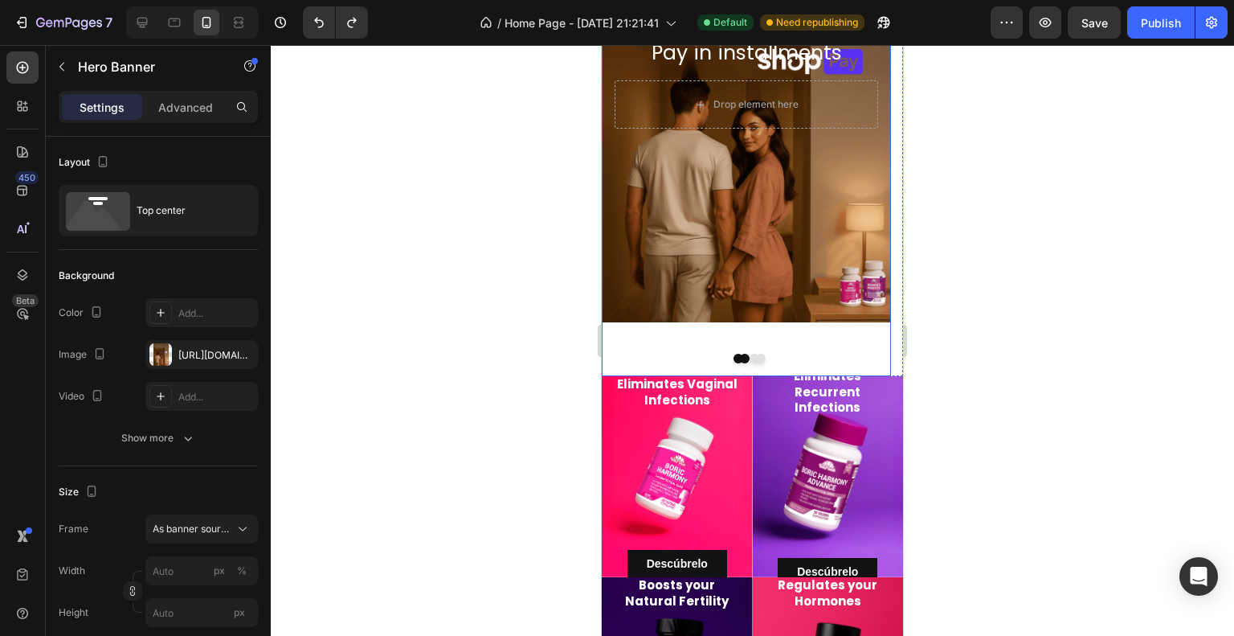
click at [705, 341] on div "Enjoy sex without disconfort or bad odors Heading Pay in installments Heading D…" at bounding box center [746, 135] width 289 height 482
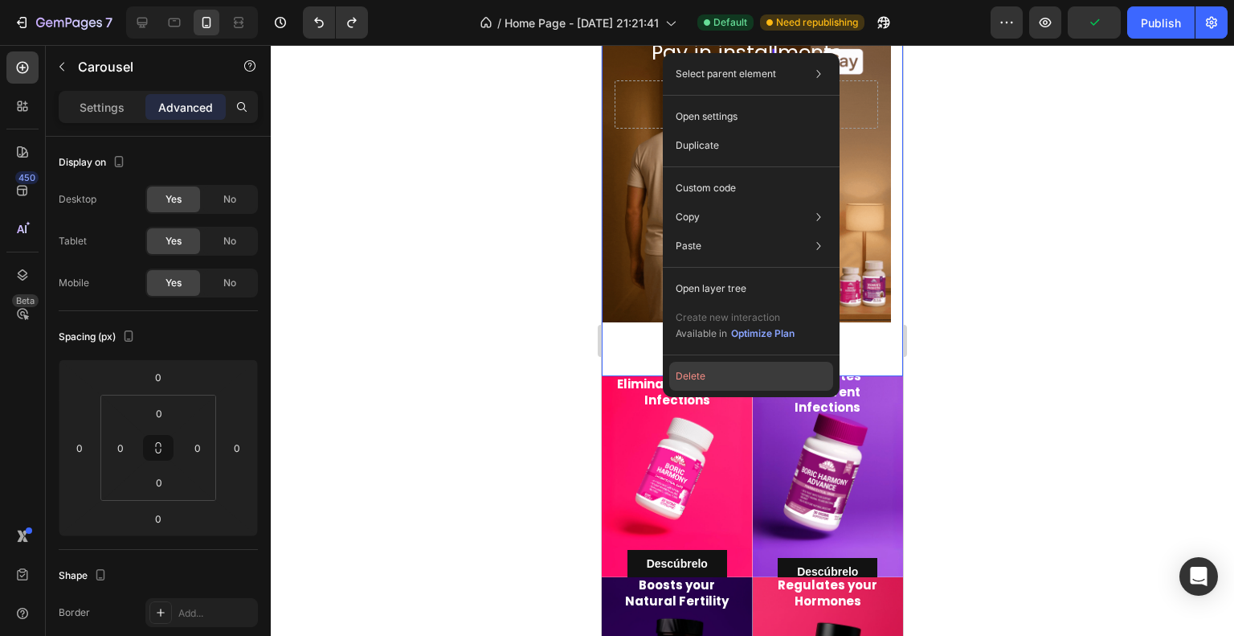
click at [726, 381] on button "Delete" at bounding box center [751, 376] width 164 height 29
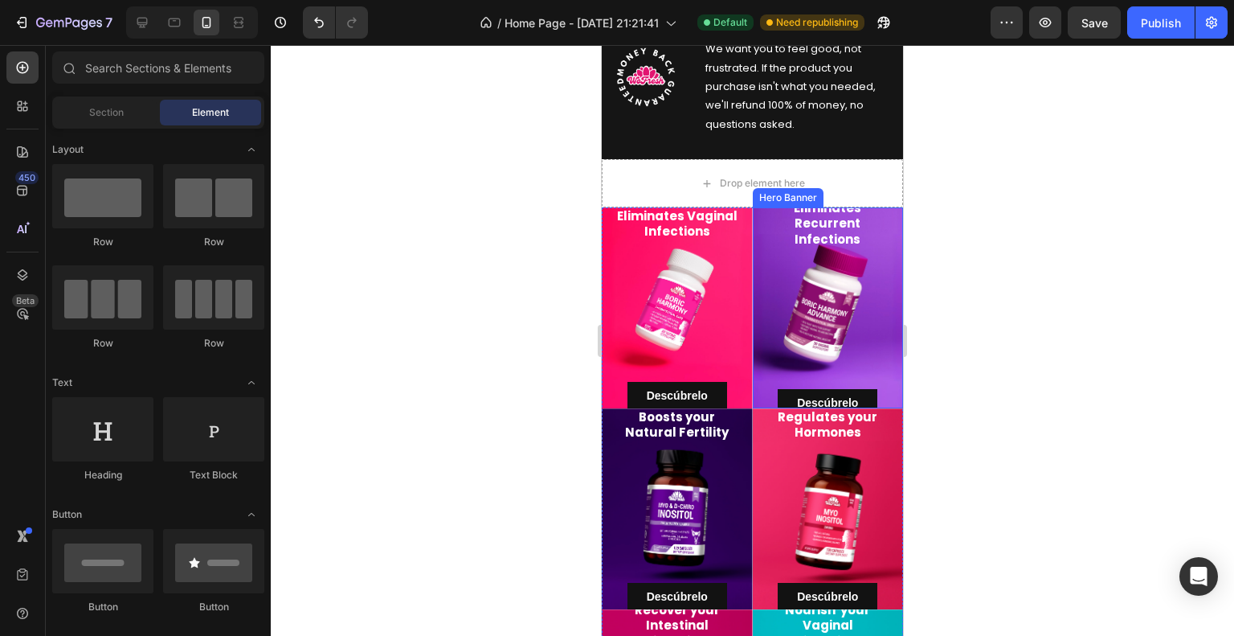
scroll to position [803, 0]
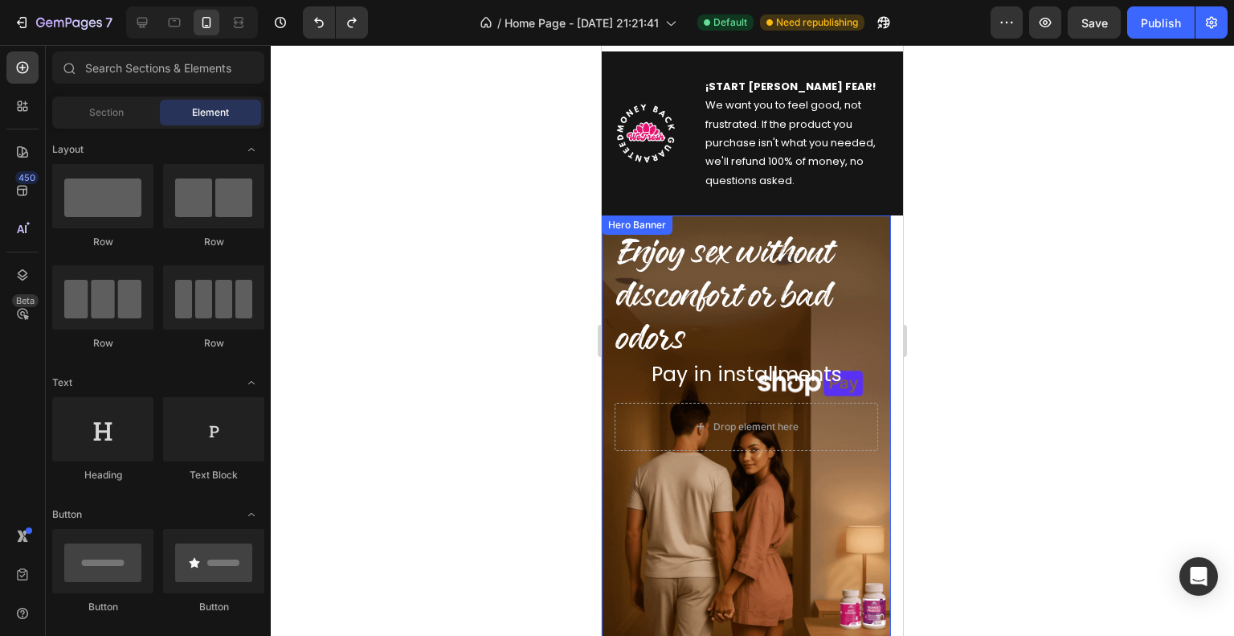
click at [816, 227] on div "Enjoy sex without disconfort or bad odors Heading Pay in installments Heading D…" at bounding box center [746, 338] width 289 height 247
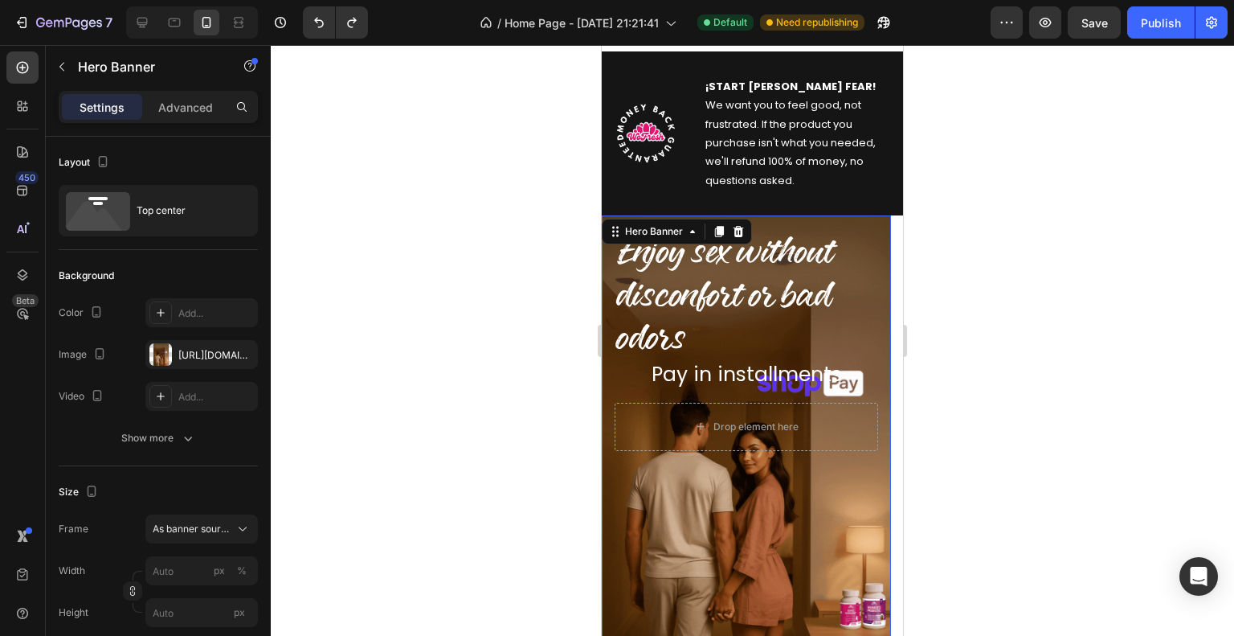
click at [662, 241] on div "Hero Banner" at bounding box center [677, 232] width 150 height 26
click at [664, 227] on div "Hero Banner" at bounding box center [654, 231] width 64 height 14
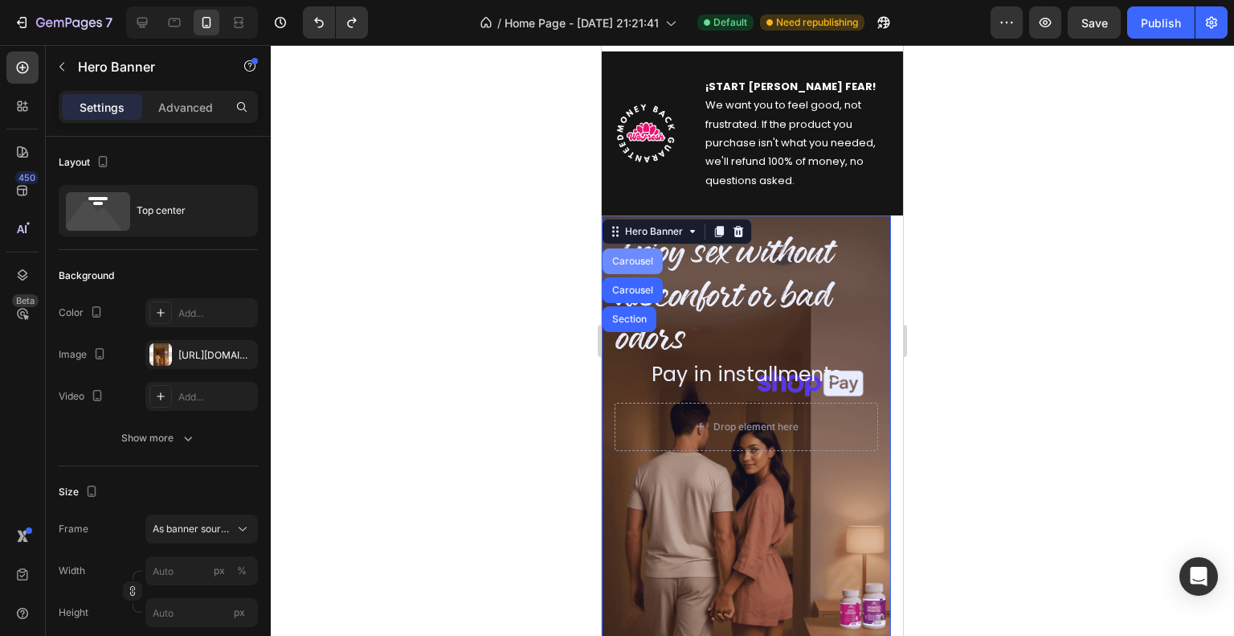
click at [637, 261] on div "Carousel" at bounding box center [632, 261] width 47 height 10
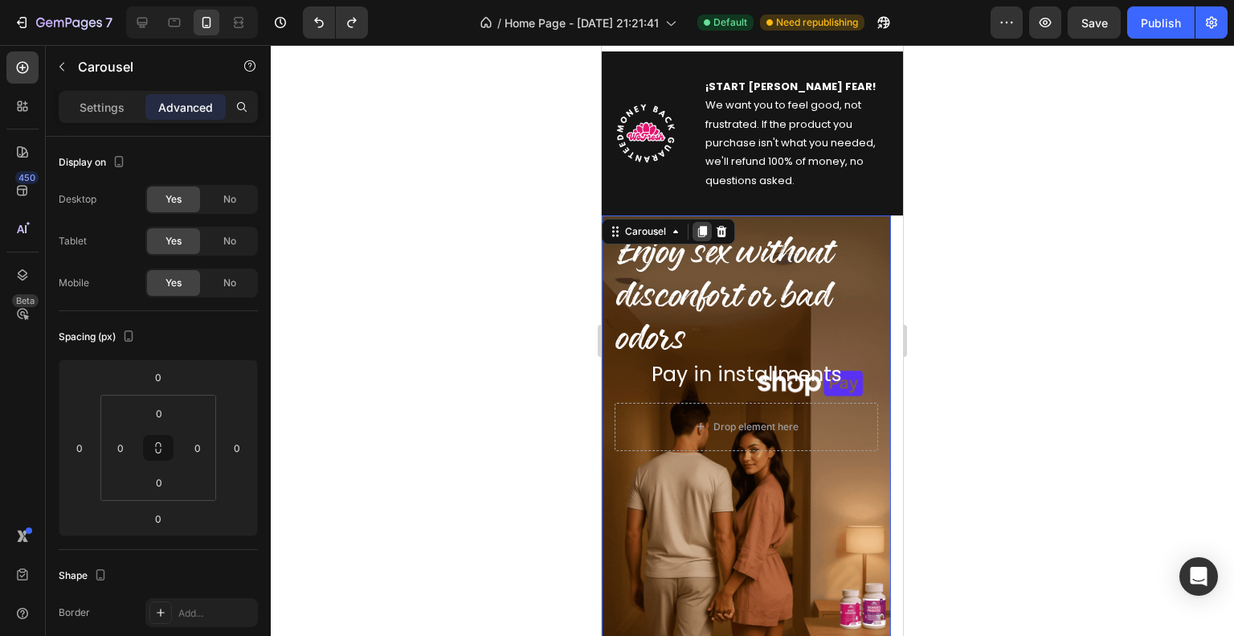
click at [697, 234] on icon at bounding box center [702, 231] width 13 height 13
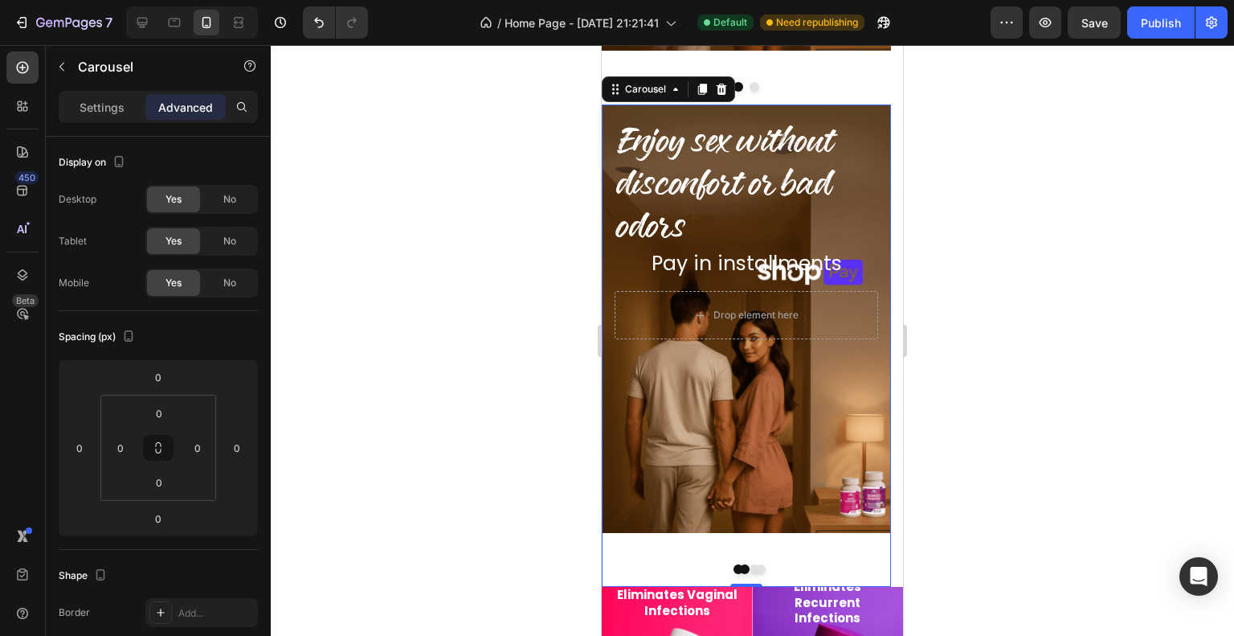
scroll to position [1399, 0]
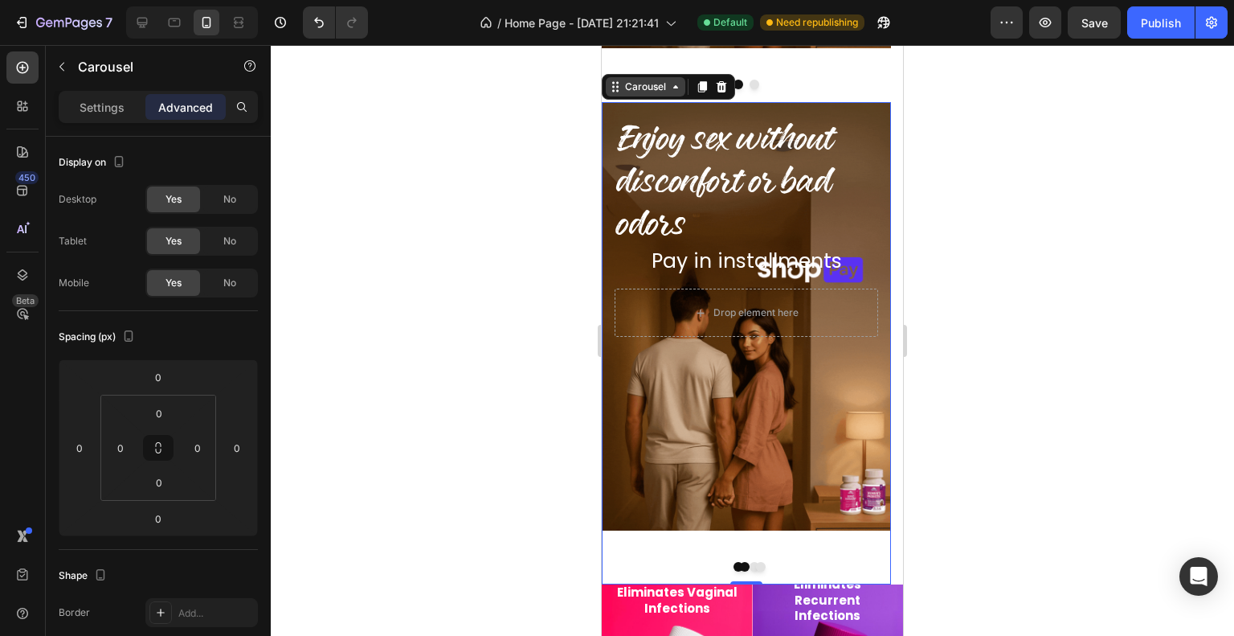
click at [674, 89] on icon at bounding box center [675, 86] width 13 height 13
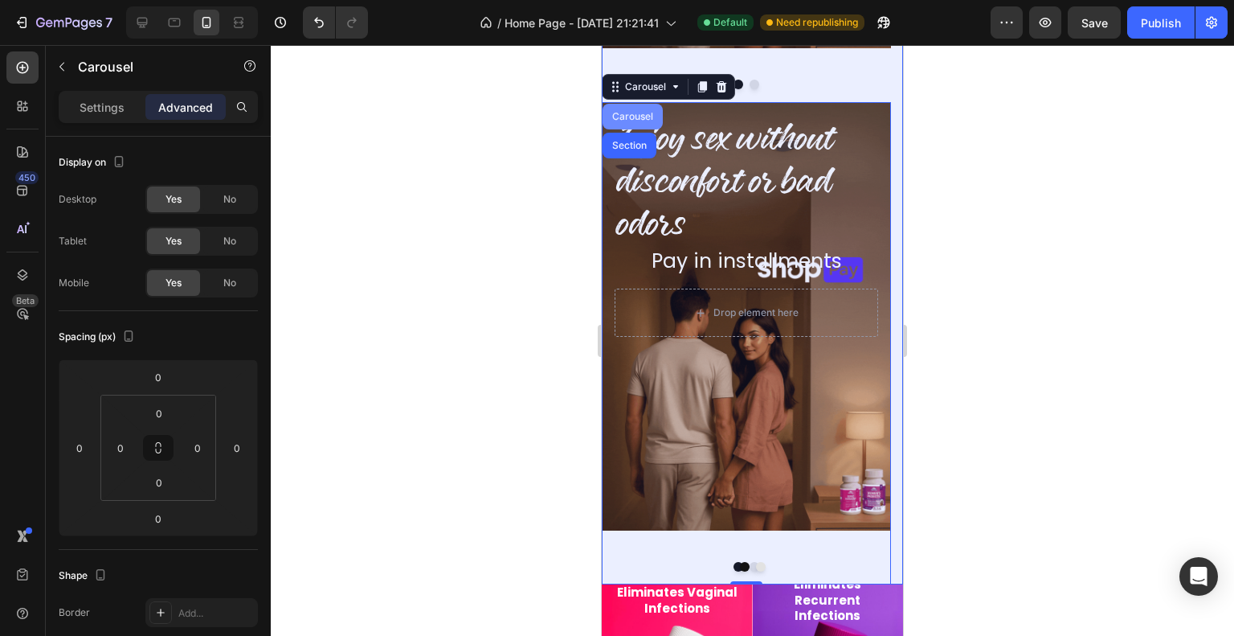
click at [632, 124] on div "Carousel" at bounding box center [633, 117] width 60 height 26
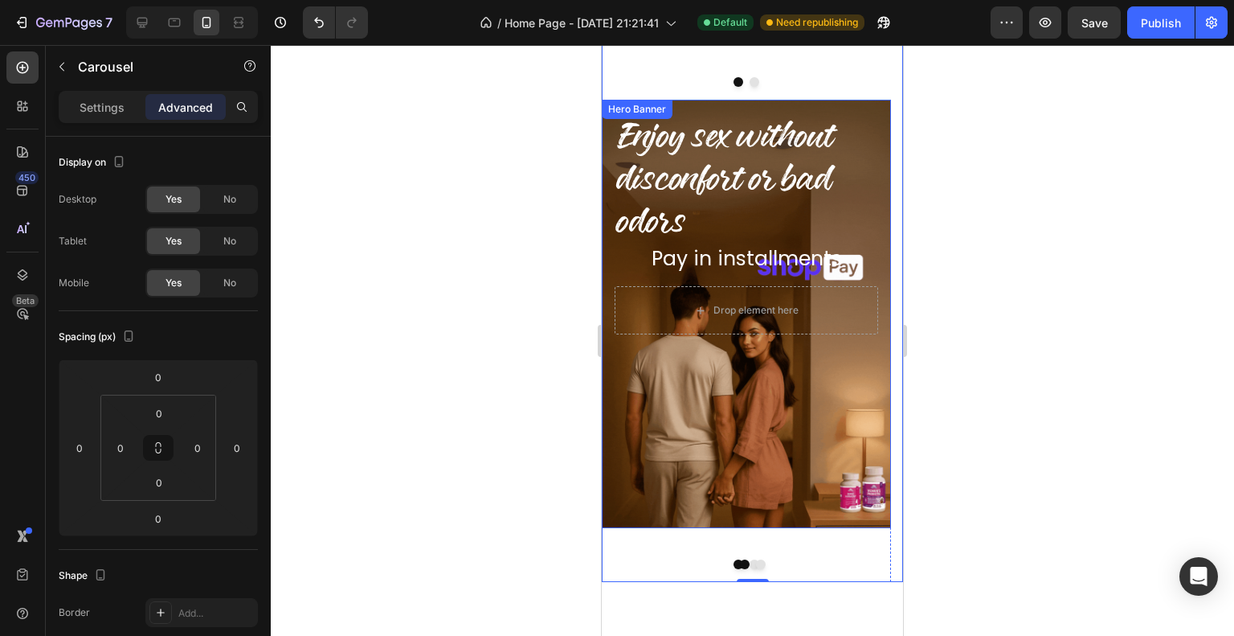
scroll to position [1318, 0]
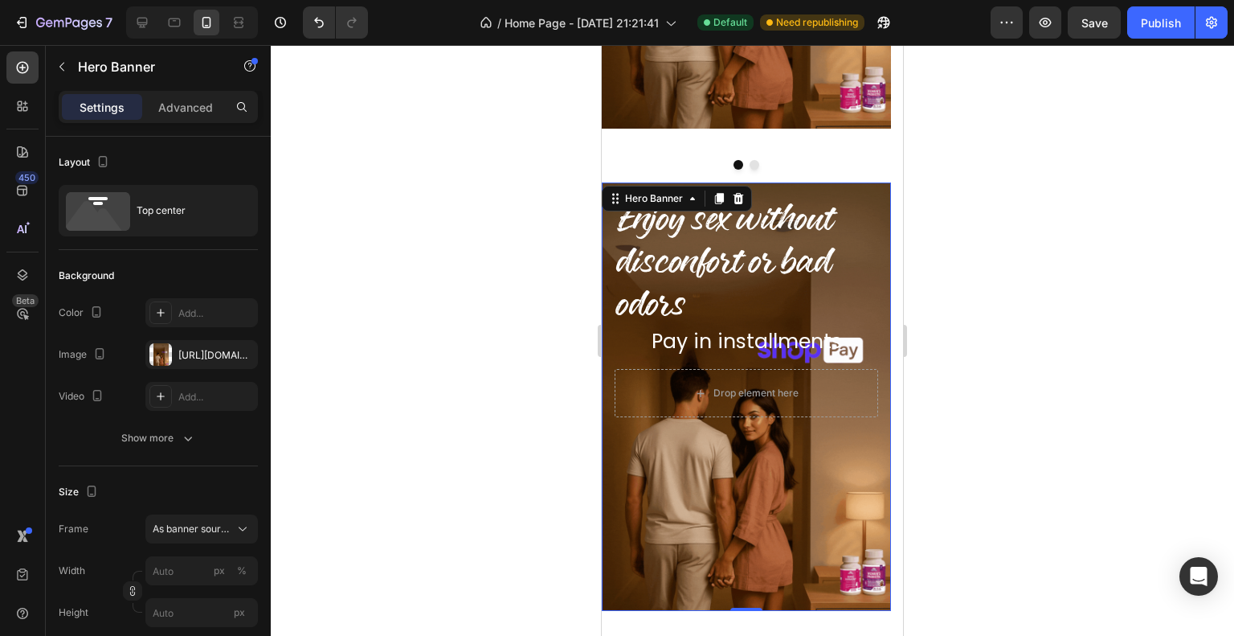
click at [752, 186] on div "Enjoy sex without disconfort or bad odors Heading Pay in installments Heading D…" at bounding box center [746, 305] width 289 height 247
click at [686, 198] on icon at bounding box center [692, 198] width 13 height 13
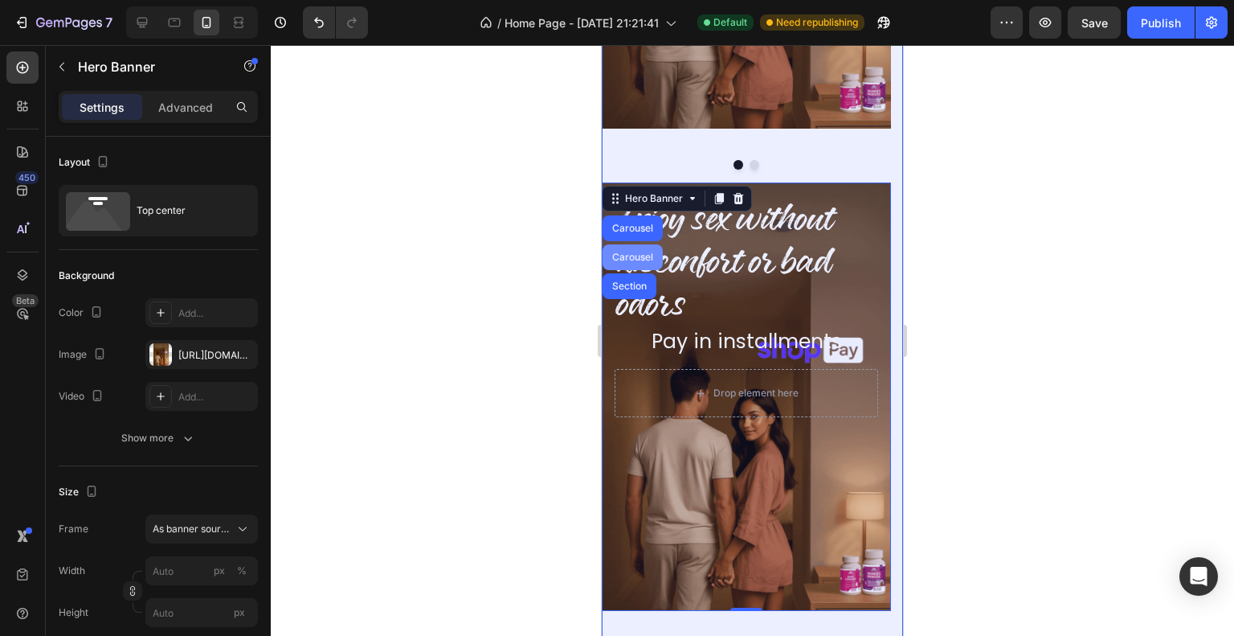
click at [634, 257] on div "Carousel" at bounding box center [632, 257] width 47 height 10
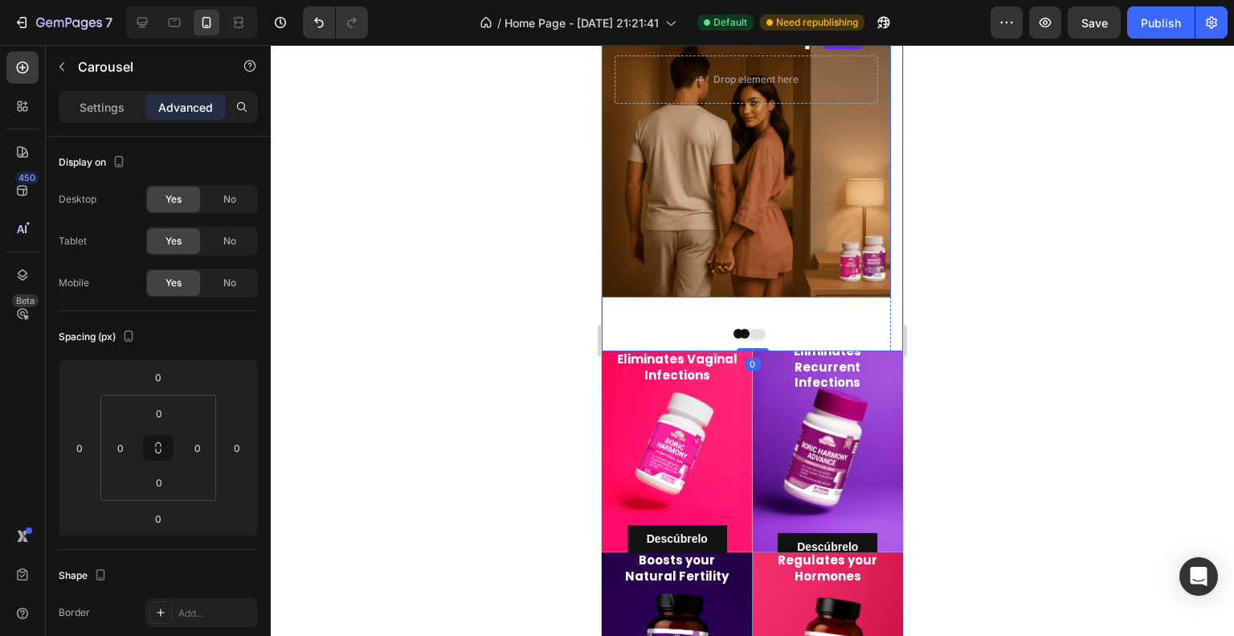
scroll to position [1640, 0]
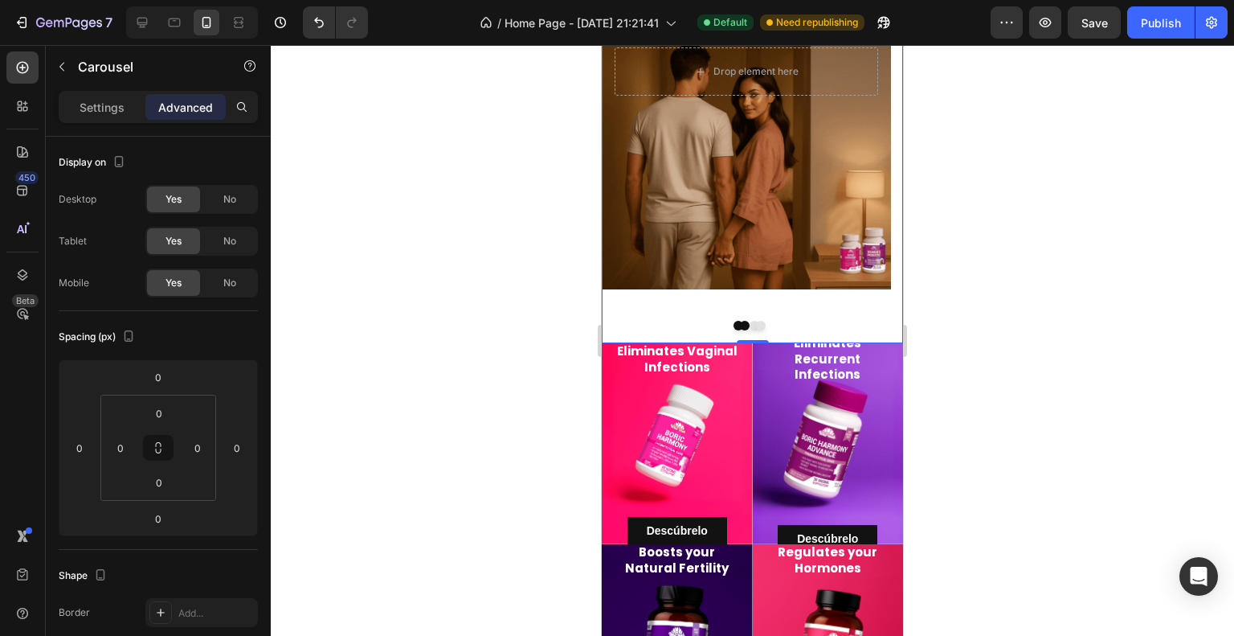
click at [746, 327] on div at bounding box center [752, 326] width 301 height 10
click at [756, 324] on button "Dot" at bounding box center [761, 326] width 10 height 10
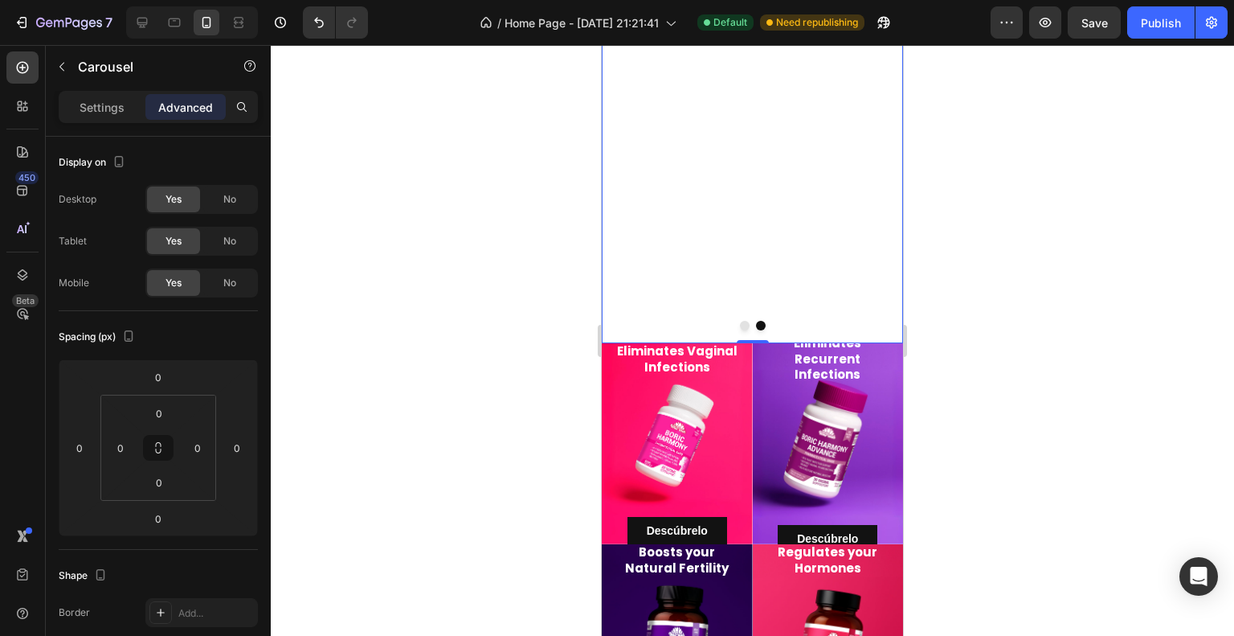
click at [740, 324] on button "Dot" at bounding box center [745, 326] width 10 height 10
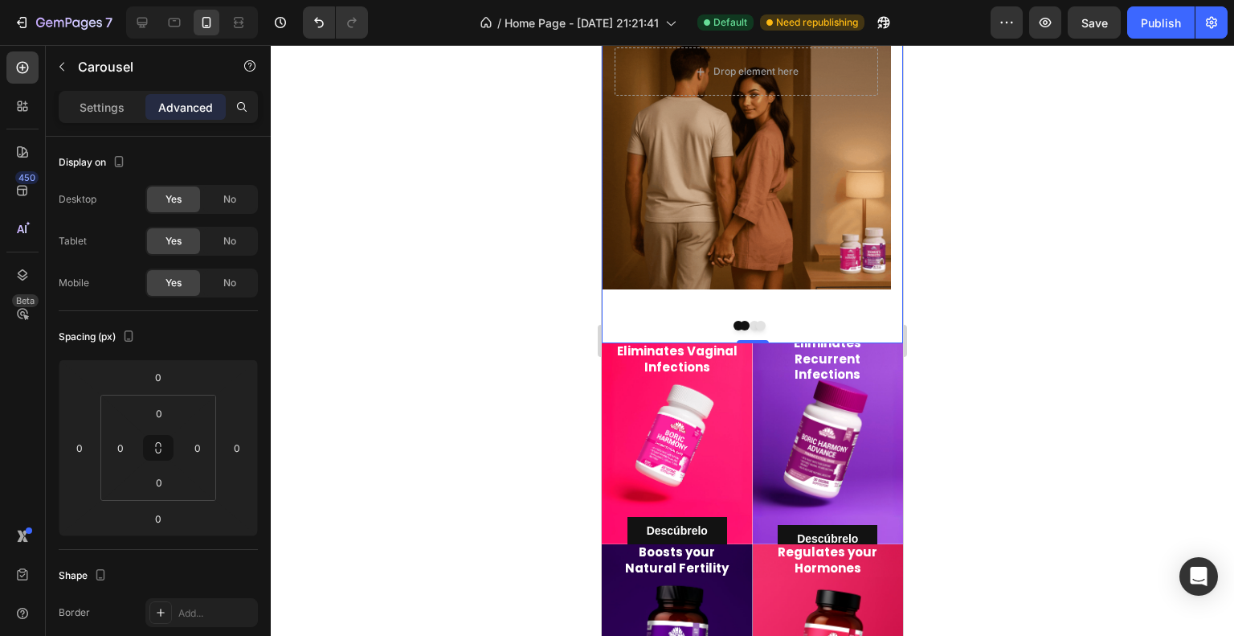
click at [740, 324] on button "Dot" at bounding box center [745, 326] width 10 height 10
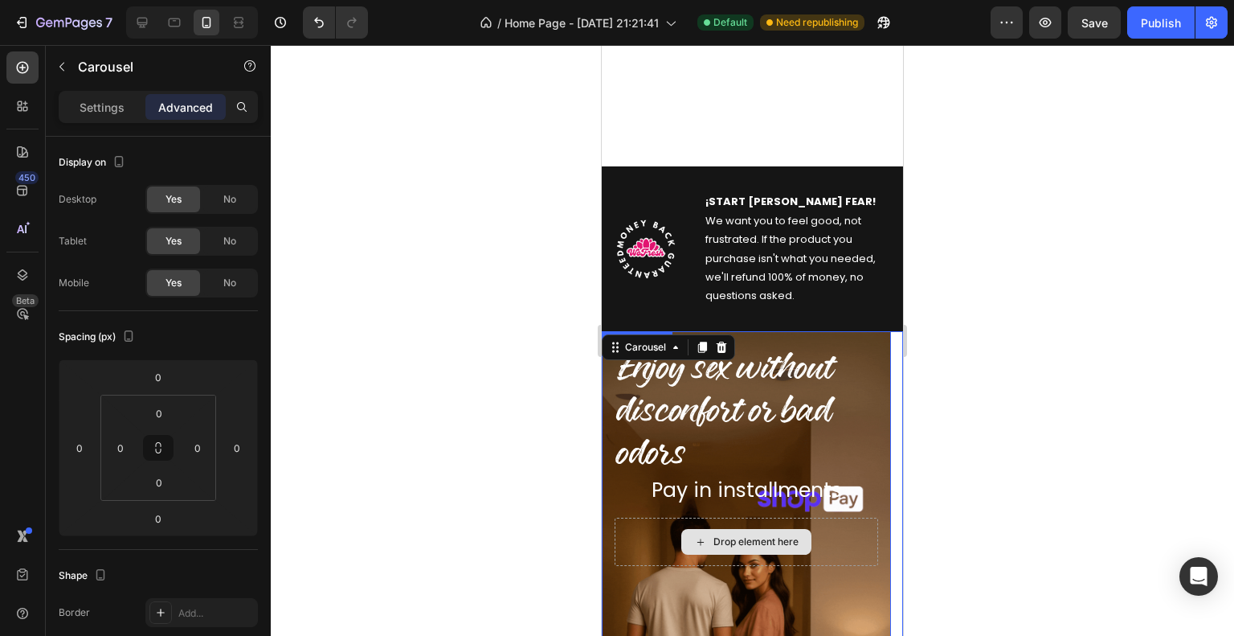
scroll to position [676, 0]
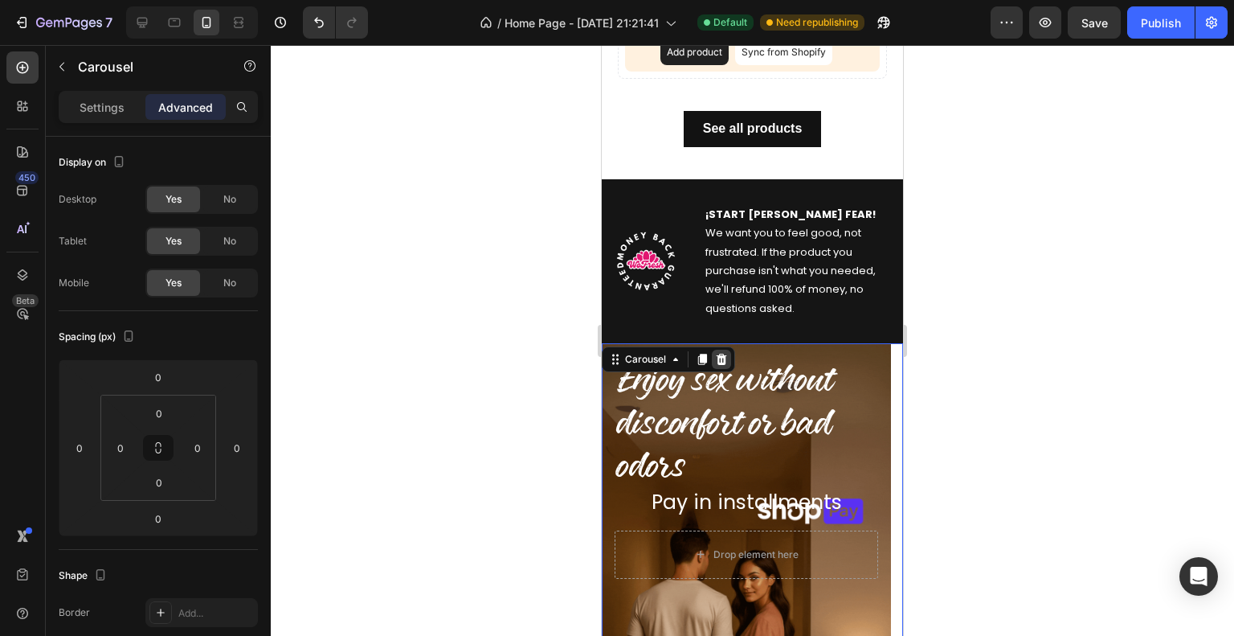
click at [718, 361] on icon at bounding box center [722, 359] width 10 height 11
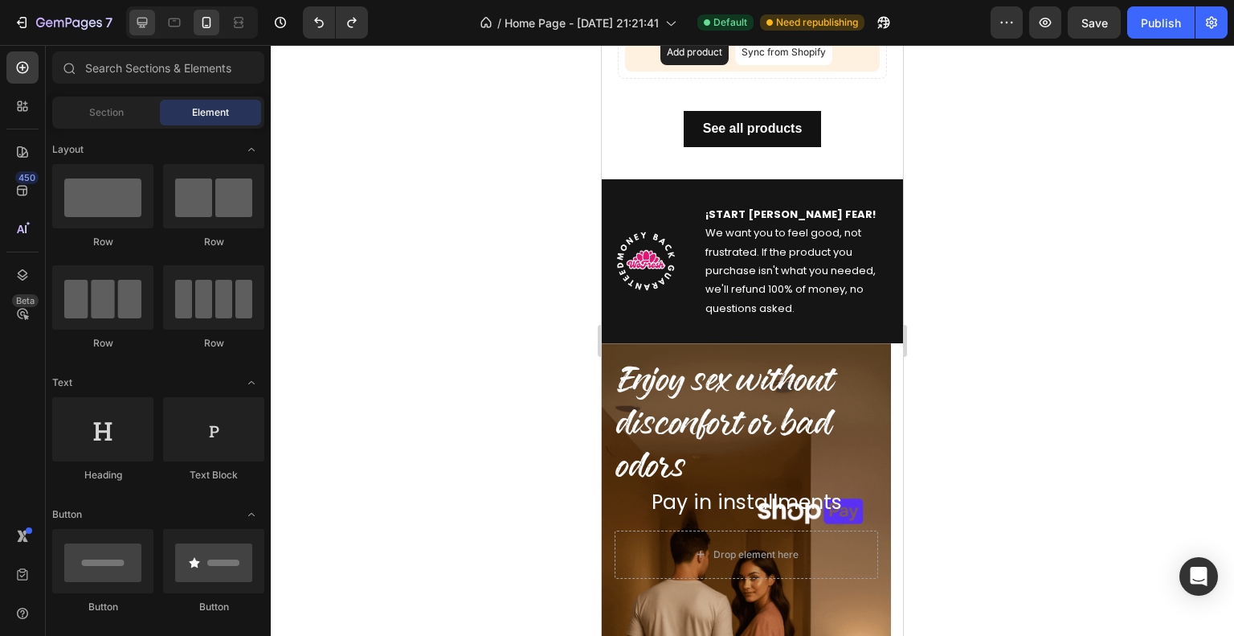
click at [148, 22] on icon at bounding box center [142, 22] width 16 height 16
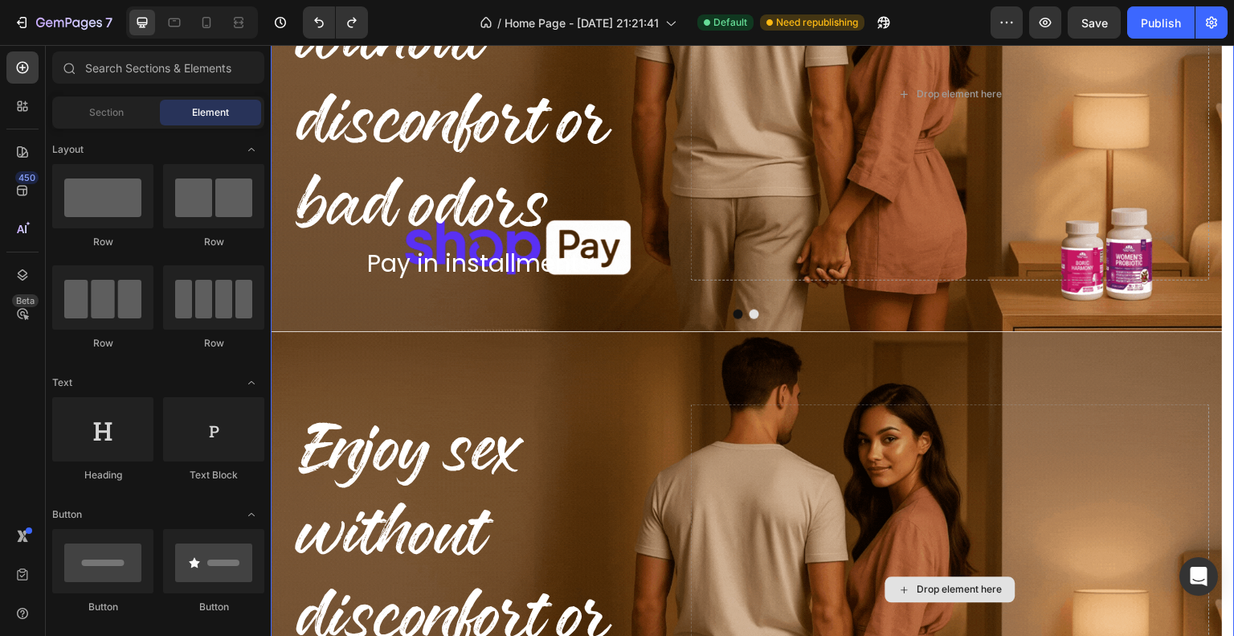
scroll to position [966, 0]
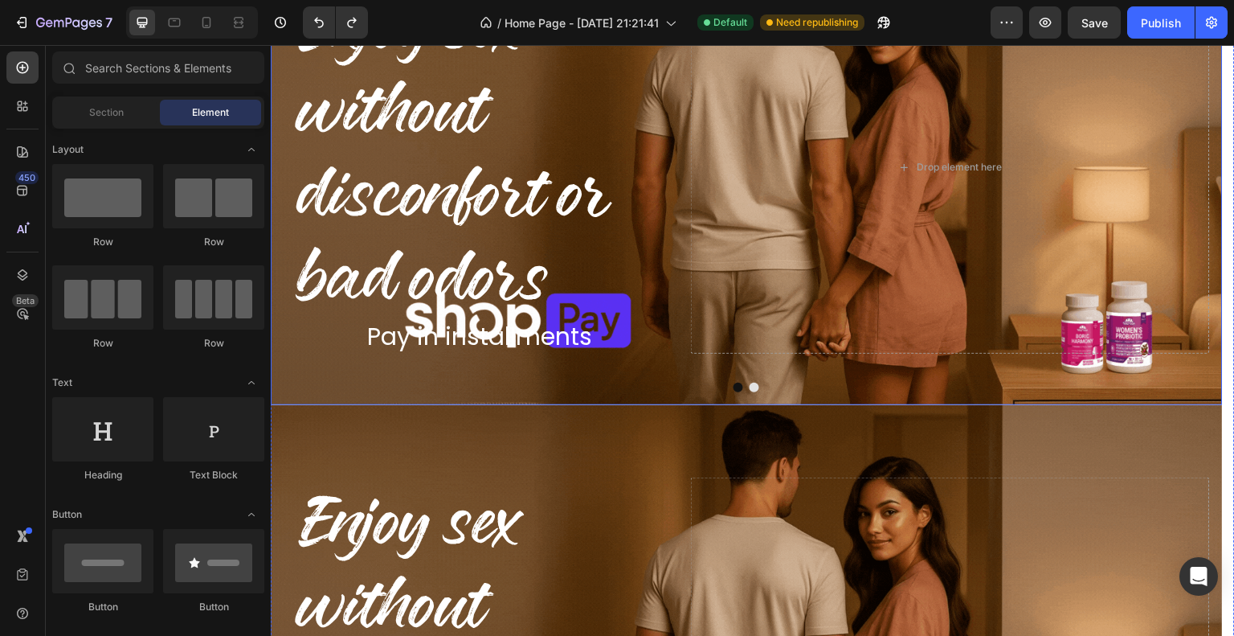
click at [740, 383] on button "Dot" at bounding box center [739, 387] width 10 height 10
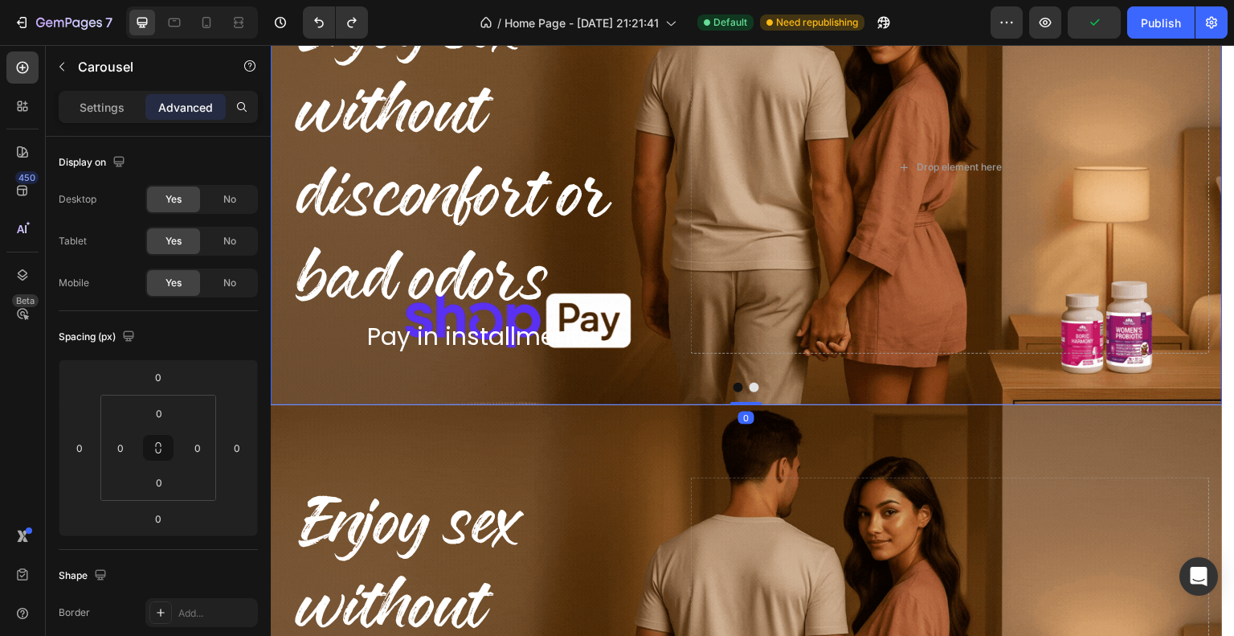
click at [757, 384] on button "Dot" at bounding box center [755, 387] width 10 height 10
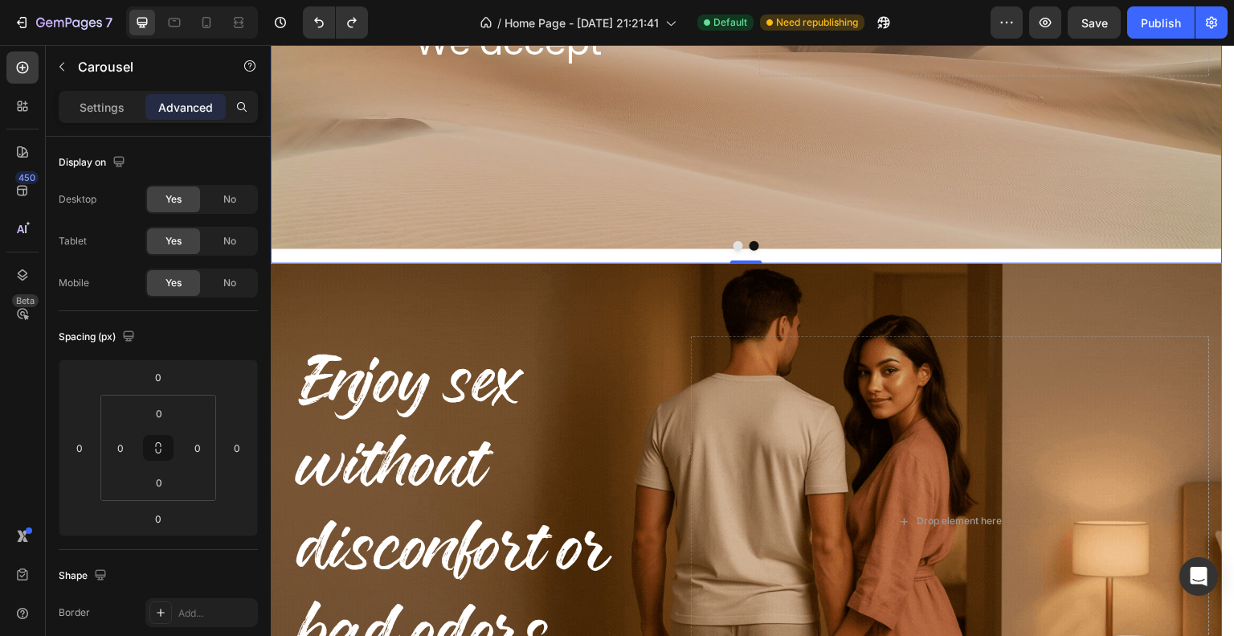
scroll to position [1287, 0]
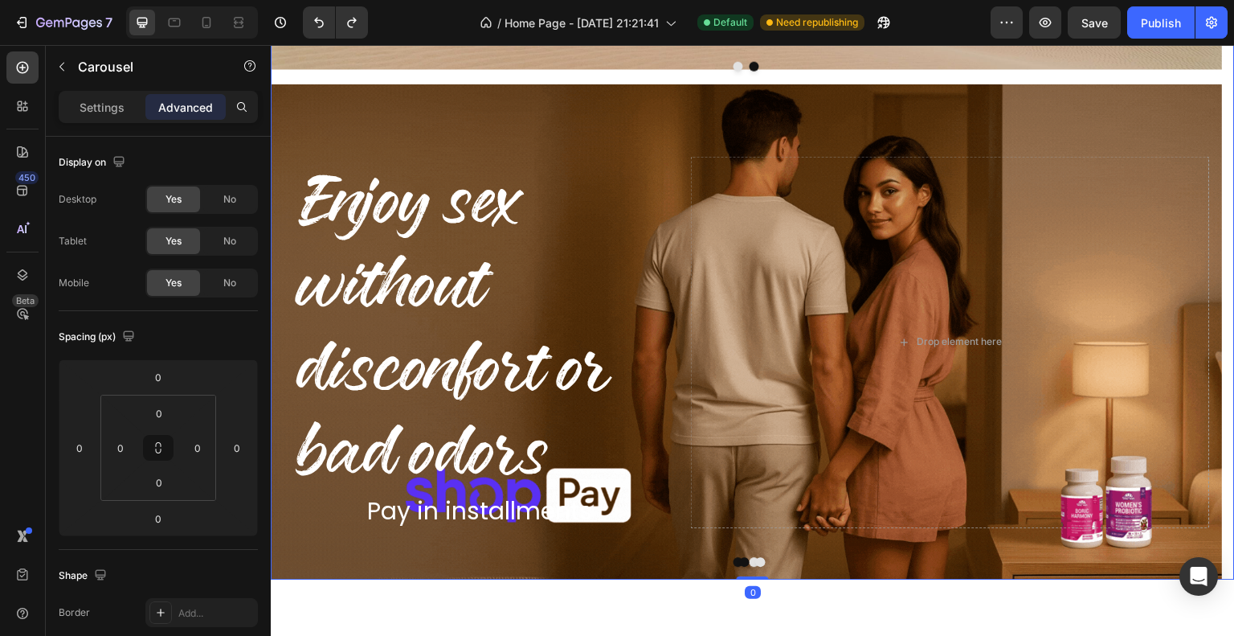
click at [756, 562] on button "Dot" at bounding box center [761, 562] width 10 height 10
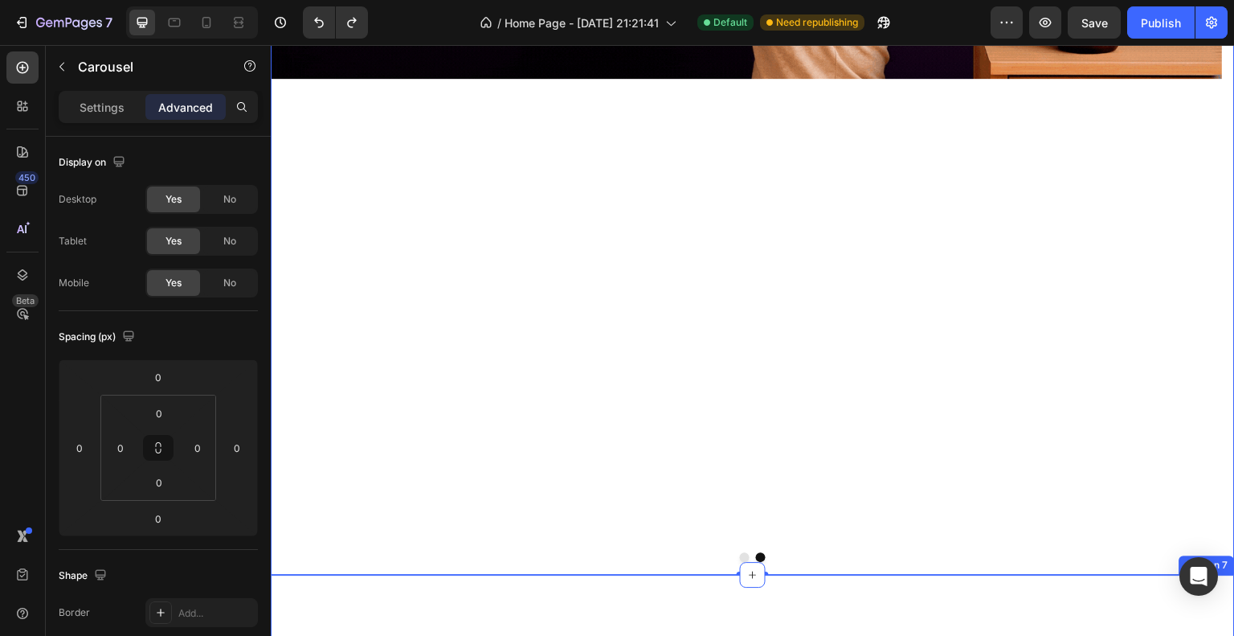
scroll to position [1367, 0]
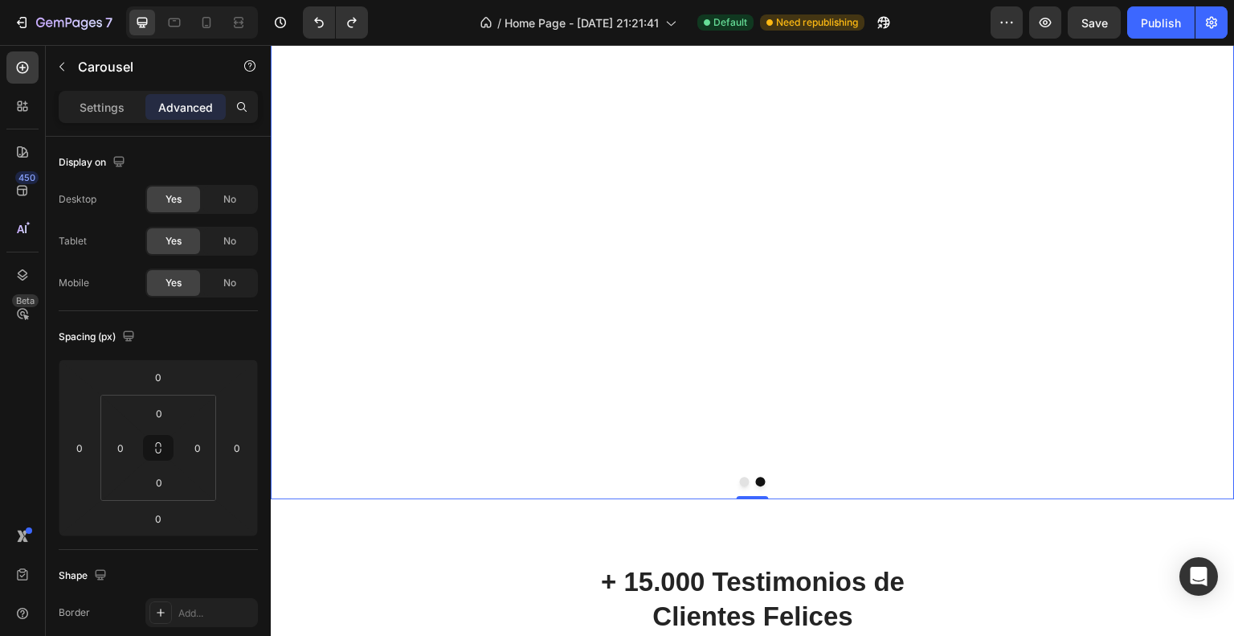
click at [740, 480] on button "Dot" at bounding box center [745, 481] width 10 height 10
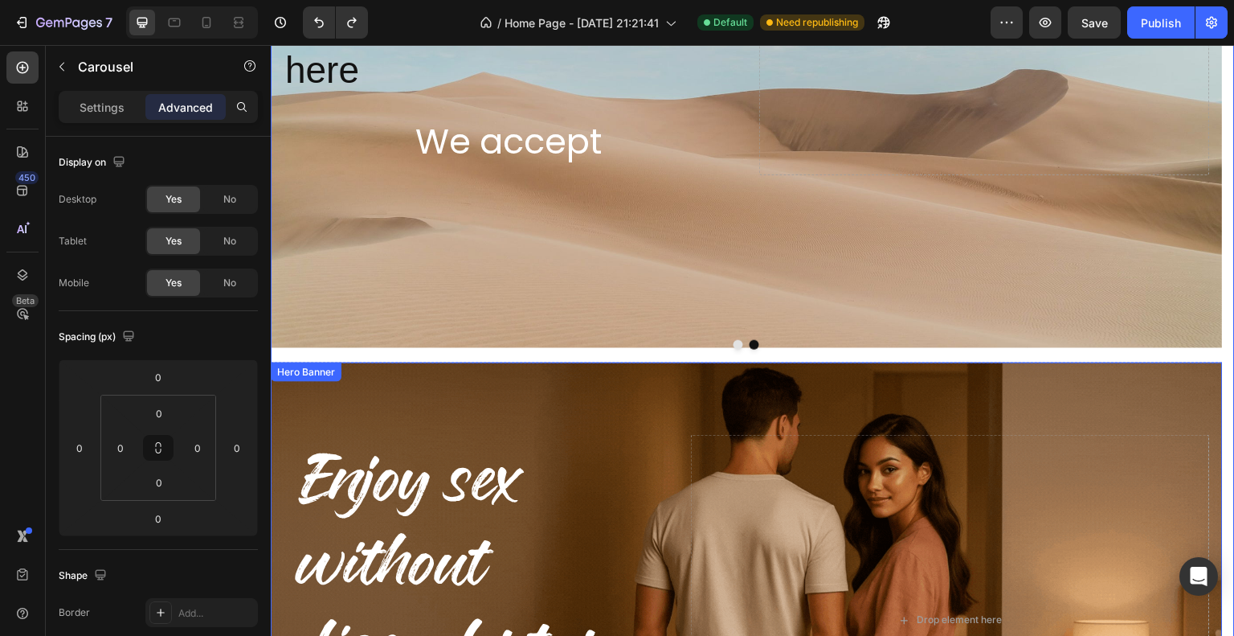
scroll to position [1046, 0]
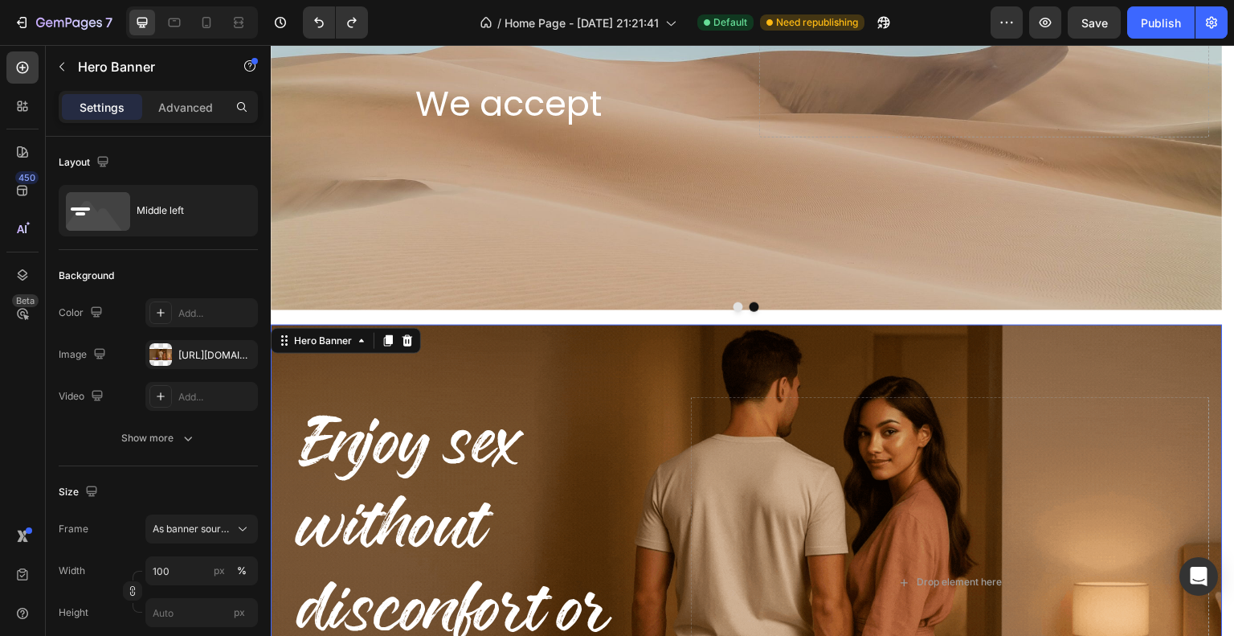
click at [673, 354] on div "Background Image" at bounding box center [747, 573] width 952 height 496
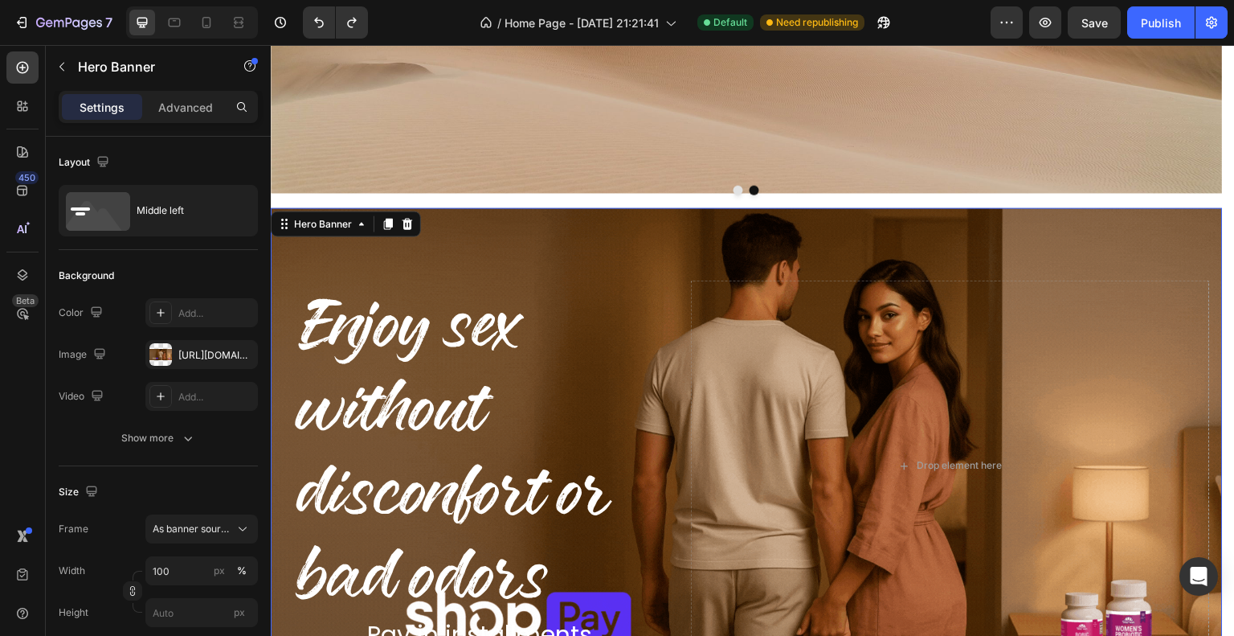
scroll to position [1207, 0]
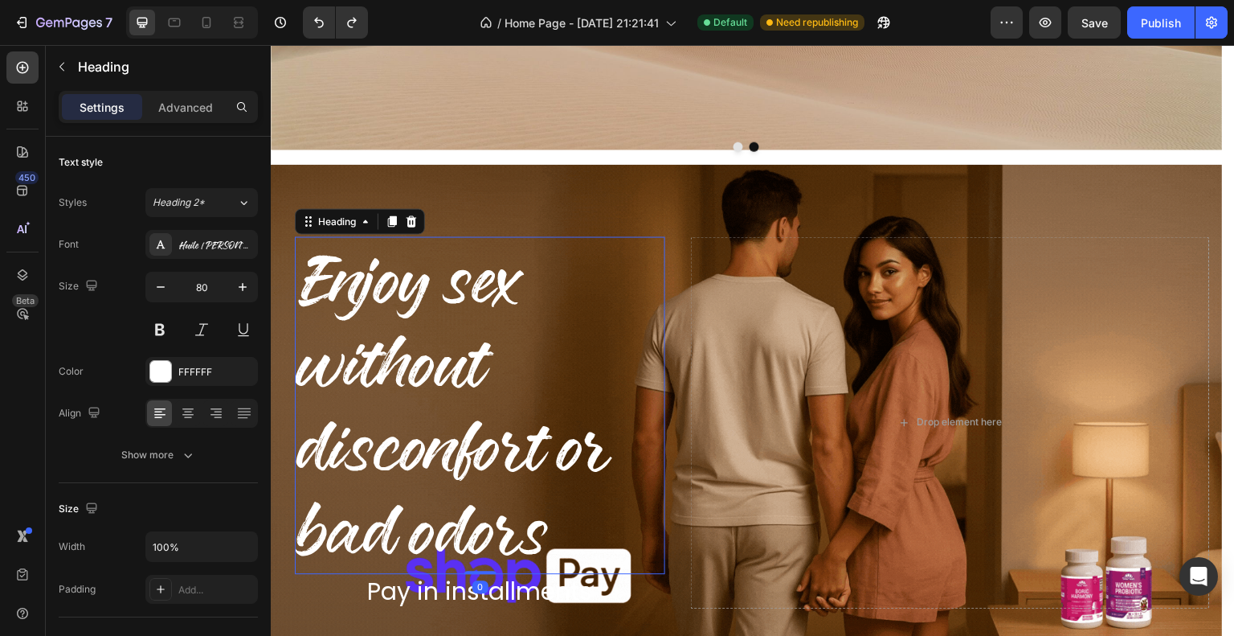
click at [542, 544] on span "Enjoy sex without disconfort or bad odors" at bounding box center [452, 404] width 313 height 337
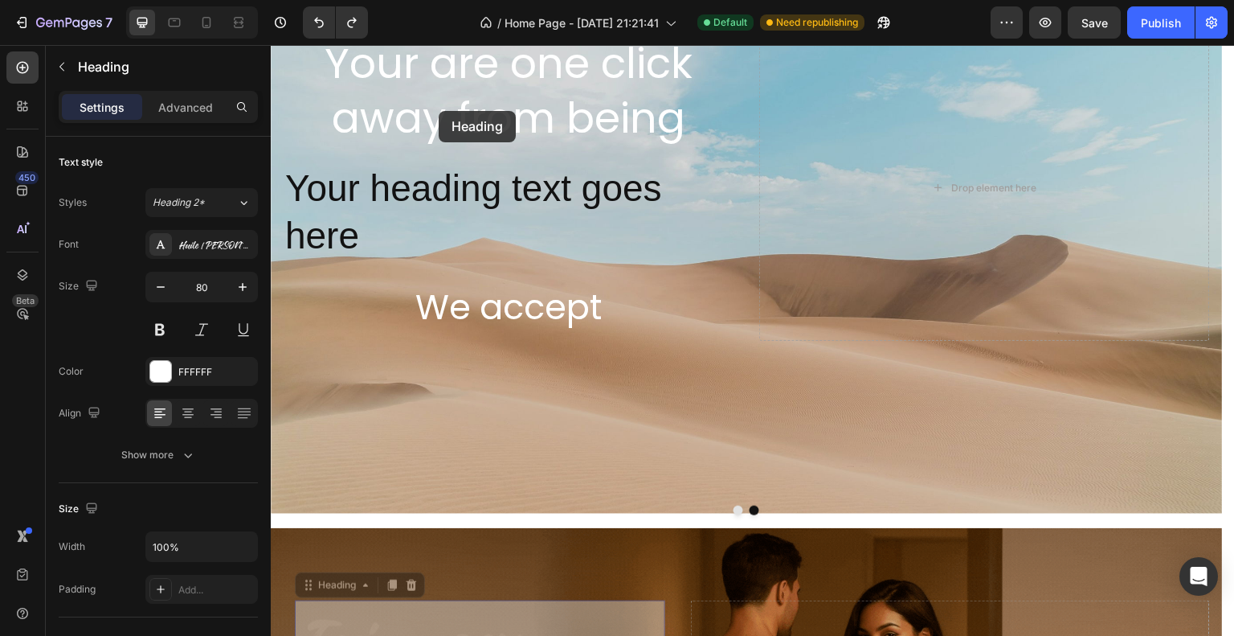
scroll to position [644, 0]
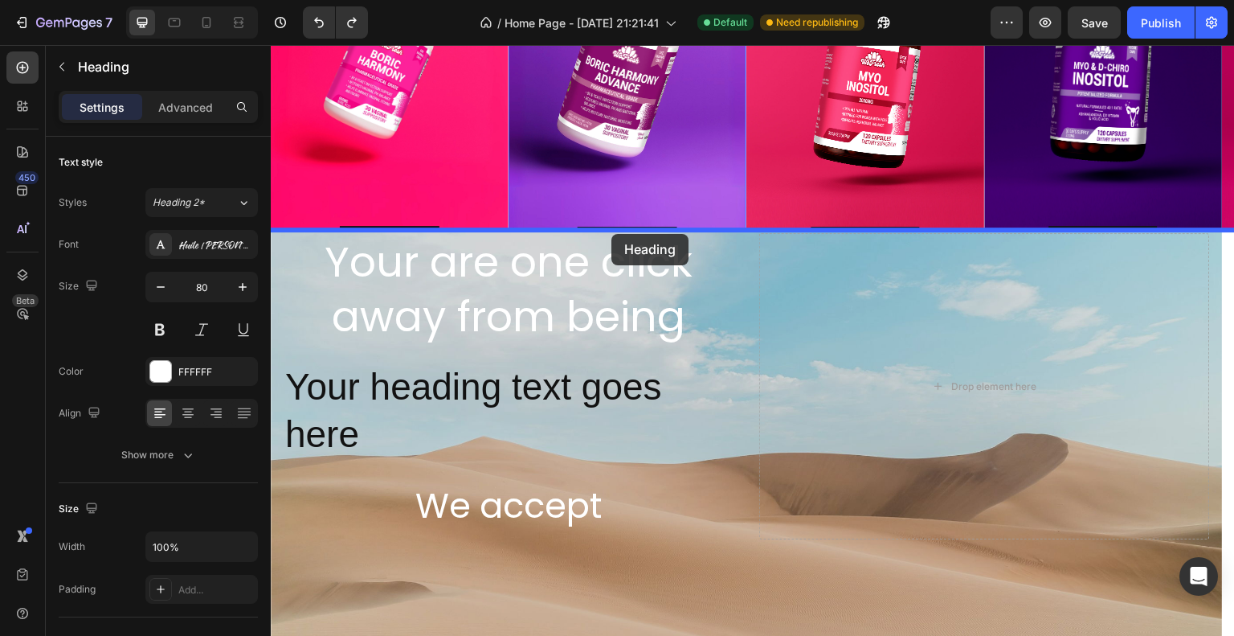
drag, startPoint x: 354, startPoint y: 459, endPoint x: 611, endPoint y: 234, distance: 342.2
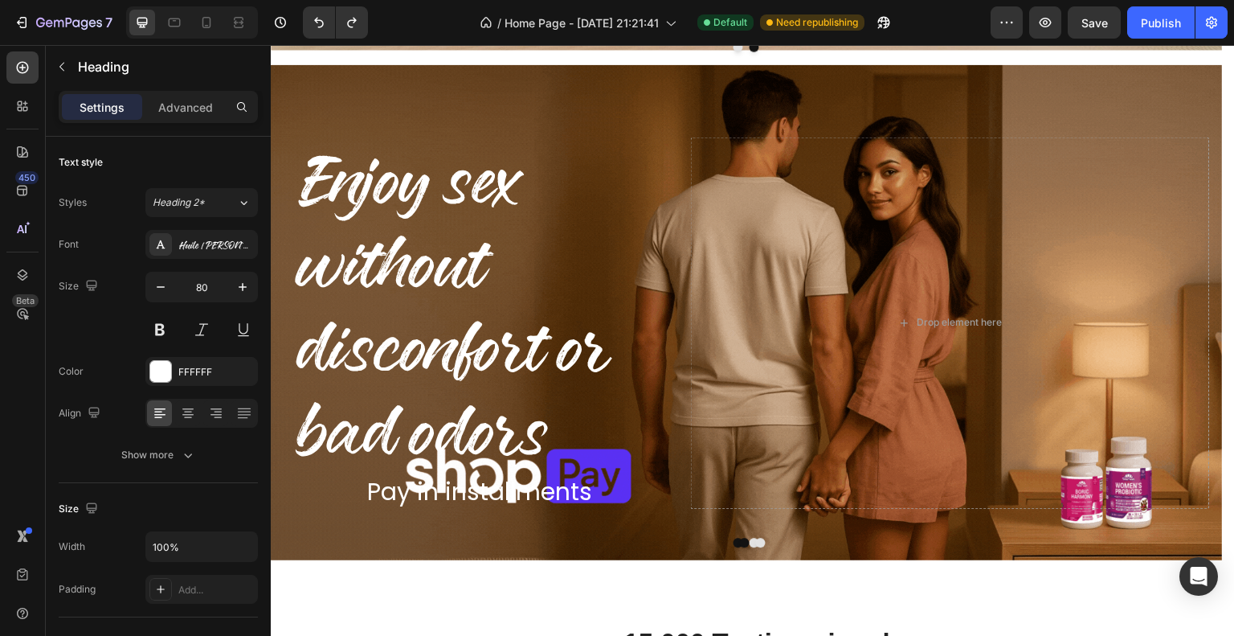
scroll to position [1226, 0]
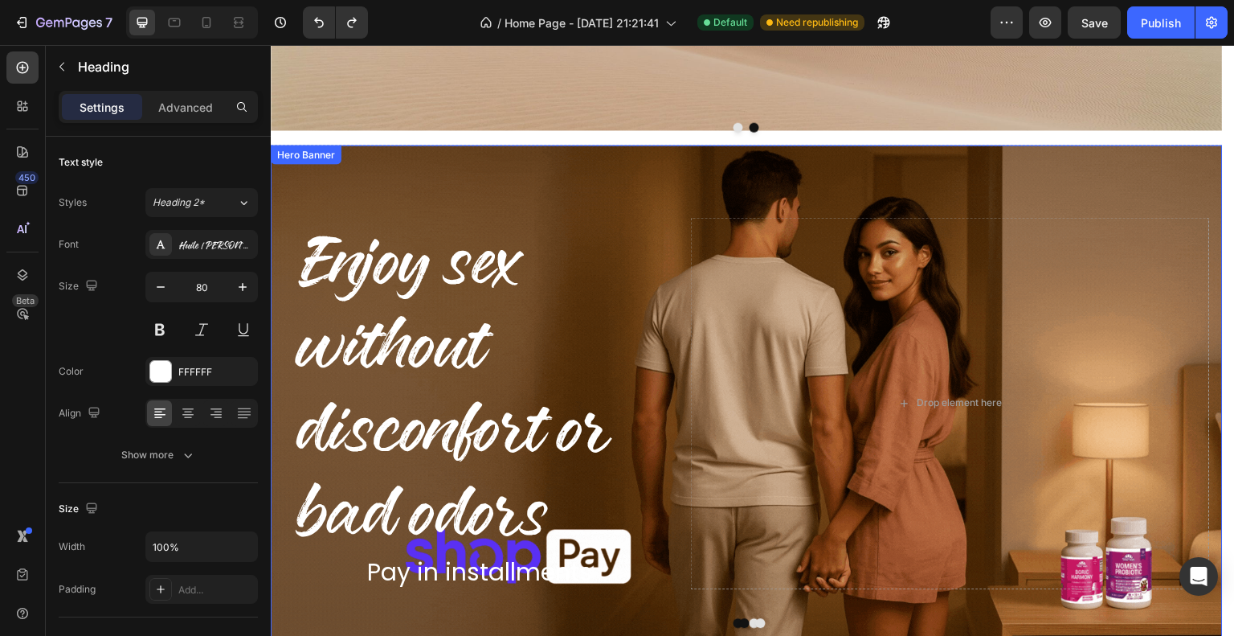
click at [436, 195] on div "Enjoy sex without disconfort or bad odors Heading Pay in installments Heading D…" at bounding box center [747, 392] width 952 height 399
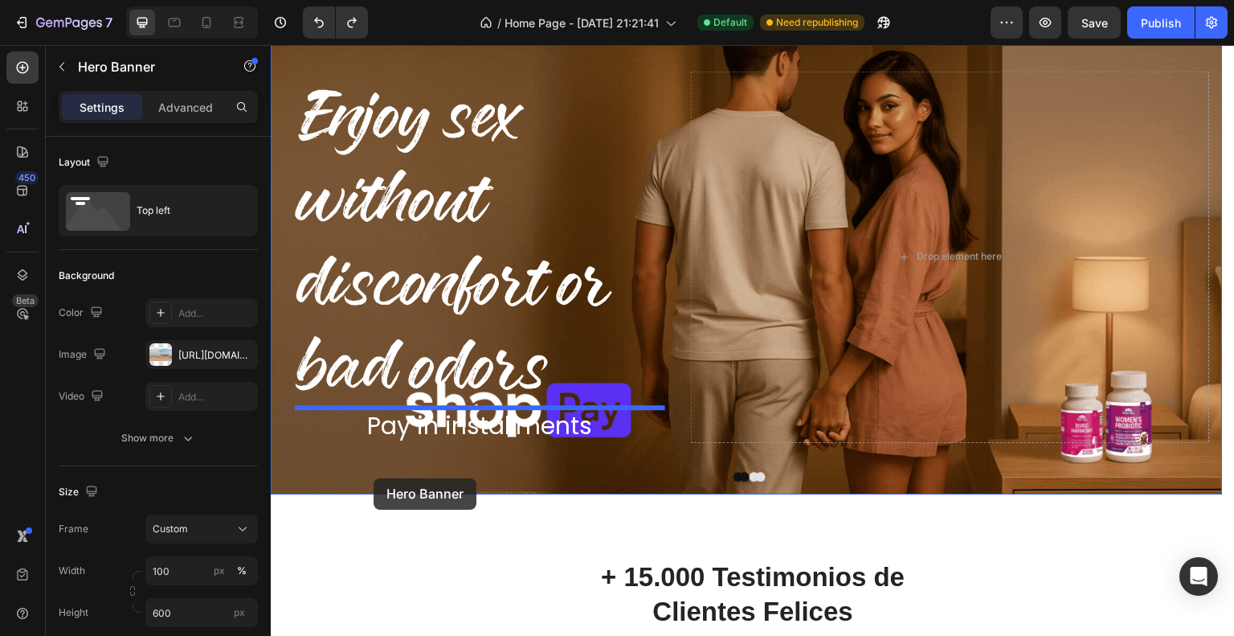
scroll to position [1467, 0]
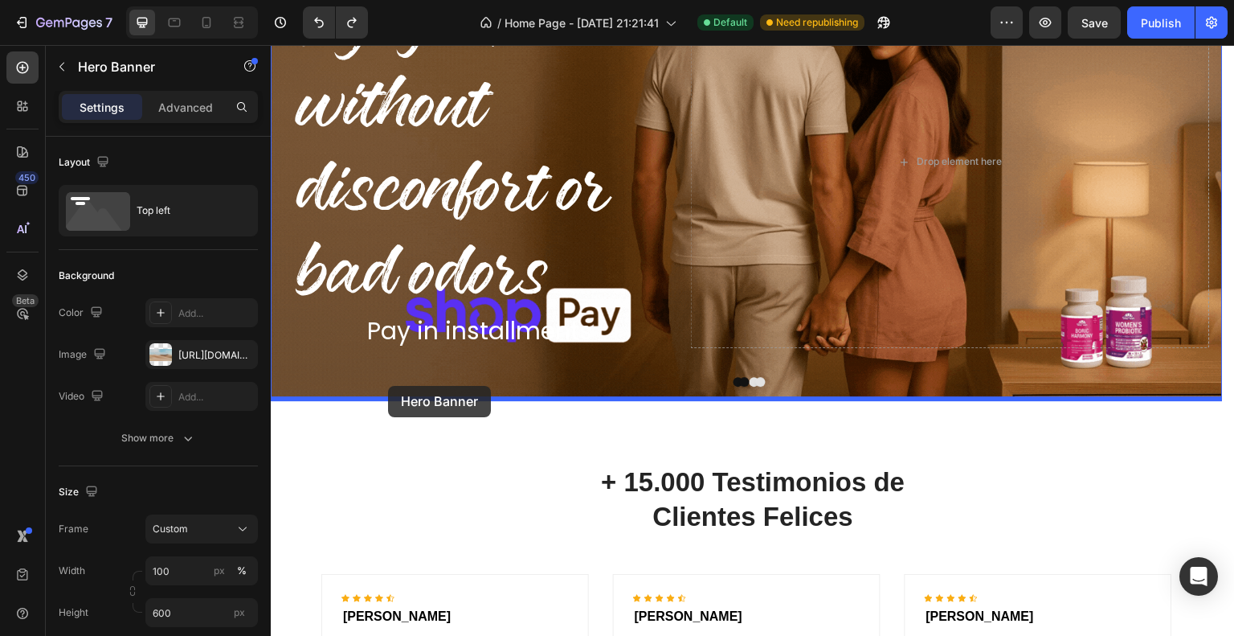
drag, startPoint x: 333, startPoint y: 302, endPoint x: 388, endPoint y: 386, distance: 99.8
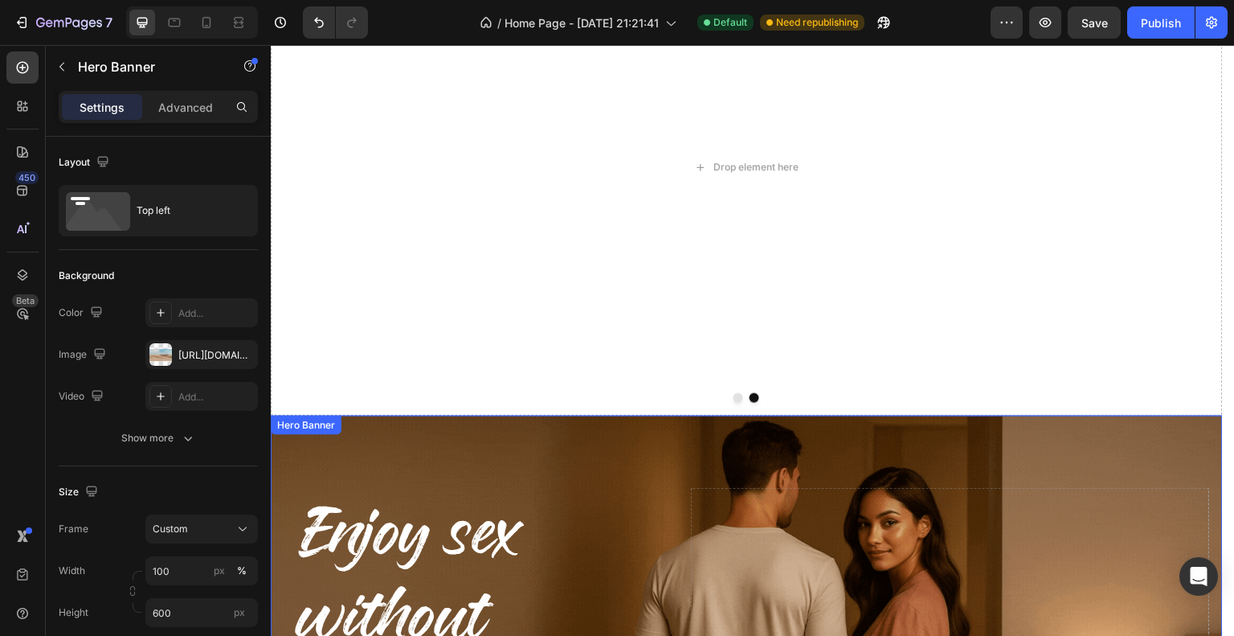
scroll to position [824, 0]
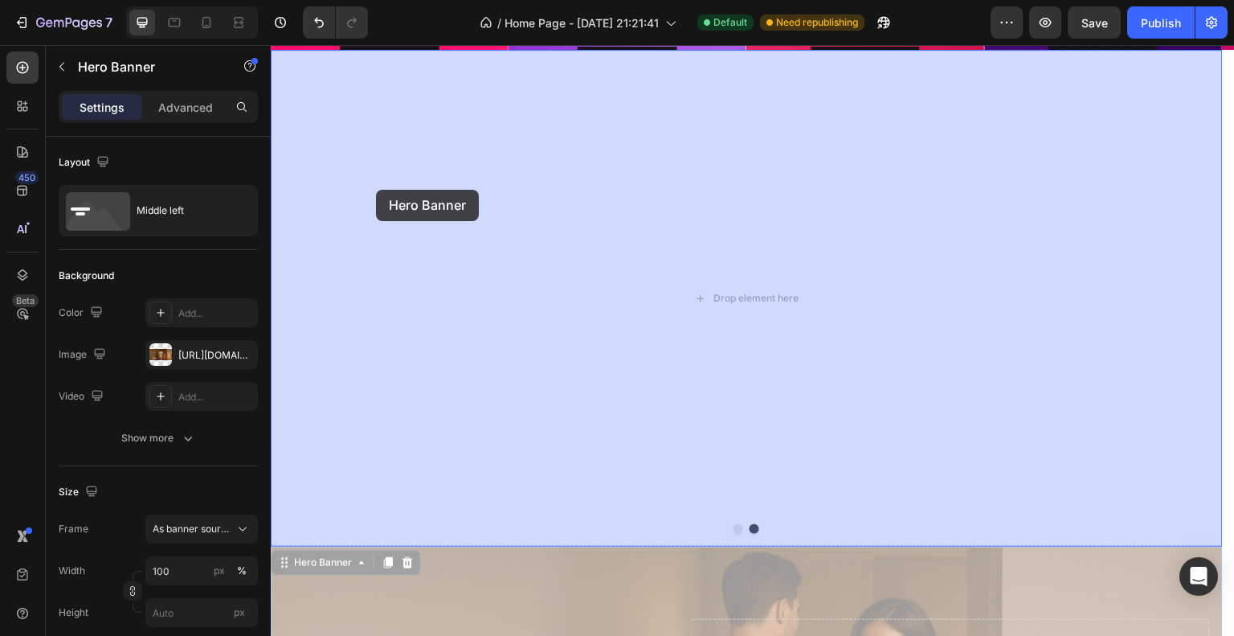
drag, startPoint x: 318, startPoint y: 562, endPoint x: 376, endPoint y: 206, distance: 360.6
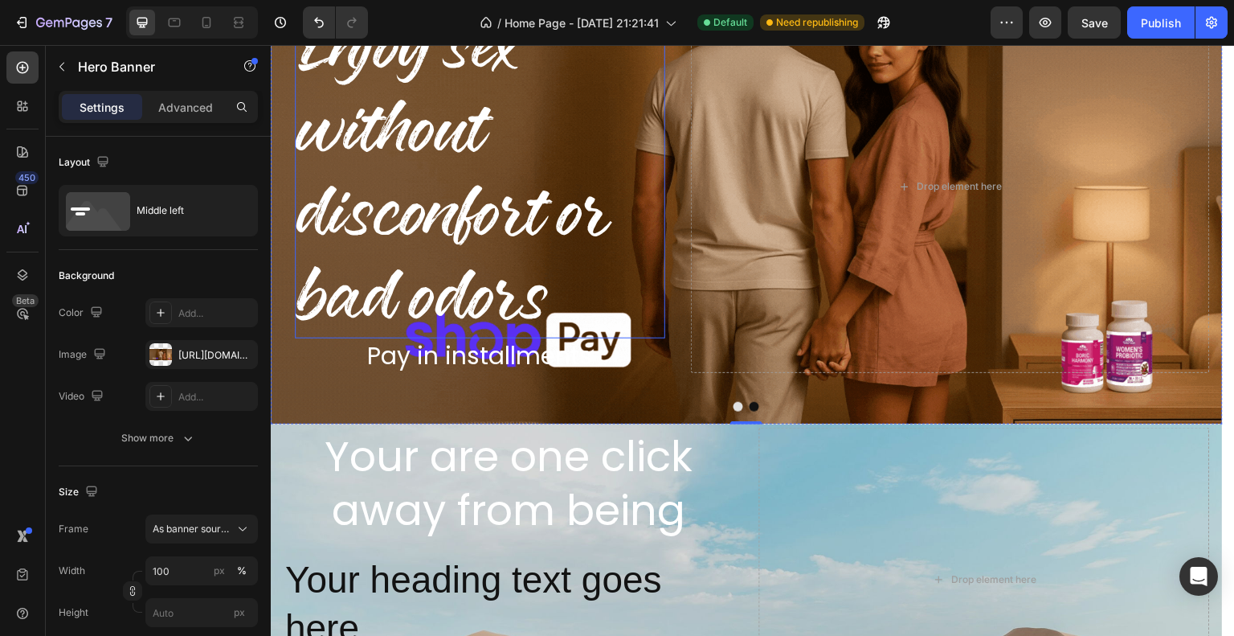
scroll to position [1146, 0]
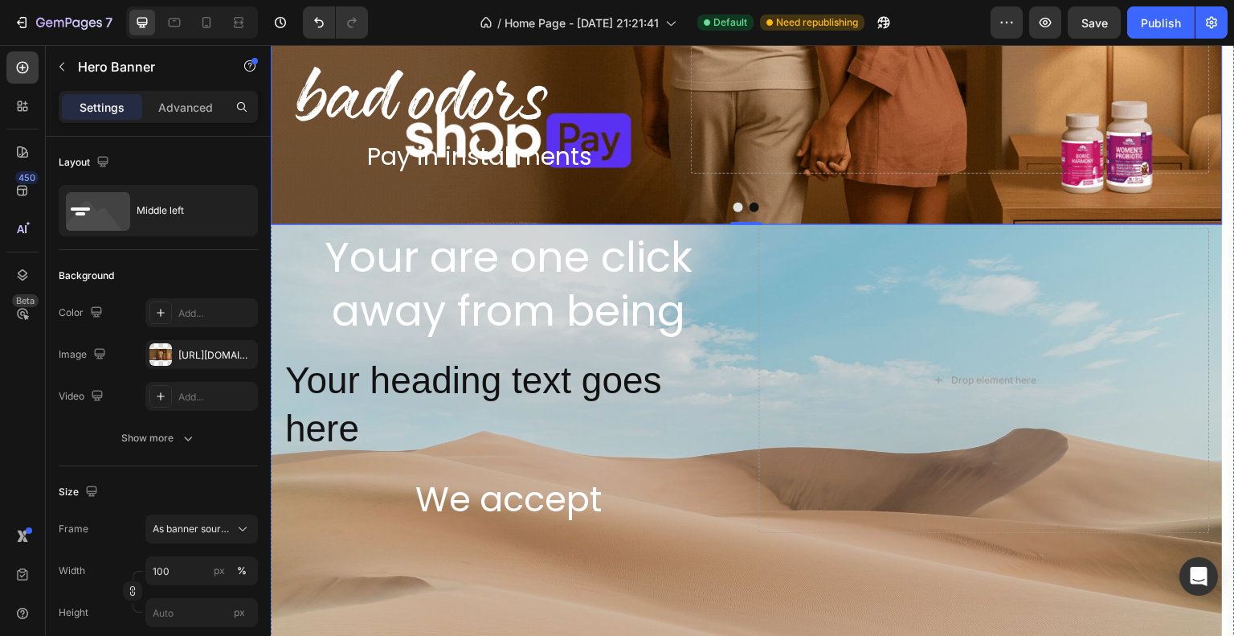
click at [738, 205] on button "Dot" at bounding box center [739, 207] width 10 height 10
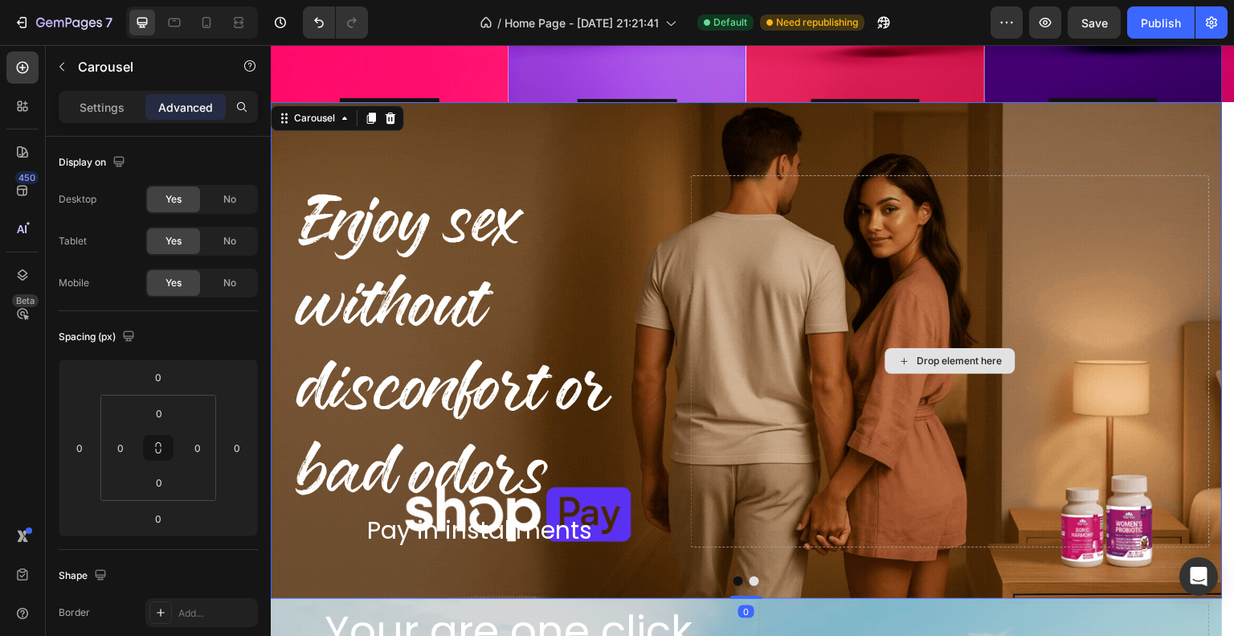
scroll to position [744, 0]
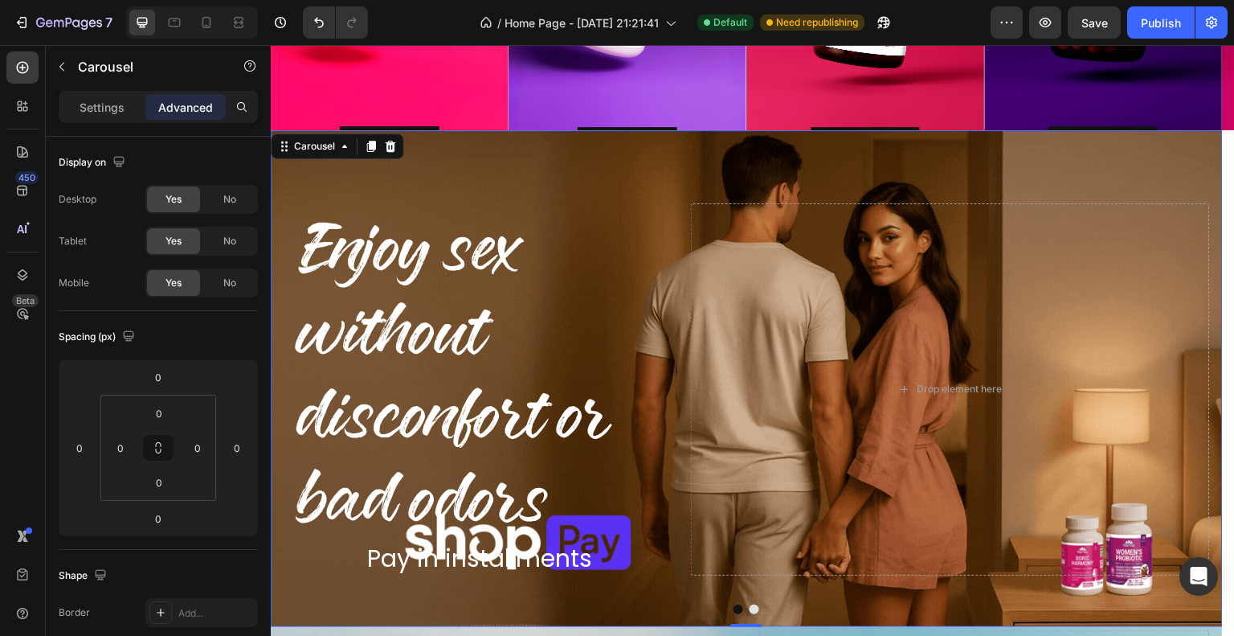
click at [755, 609] on button "Dot" at bounding box center [755, 609] width 10 height 10
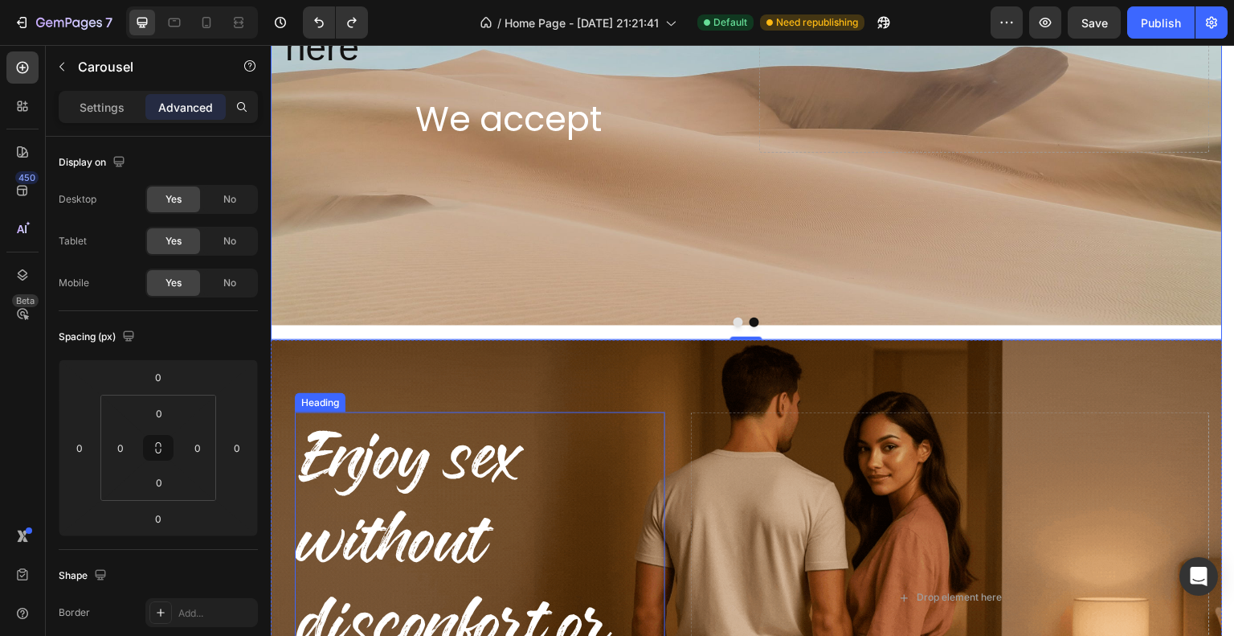
scroll to position [824, 0]
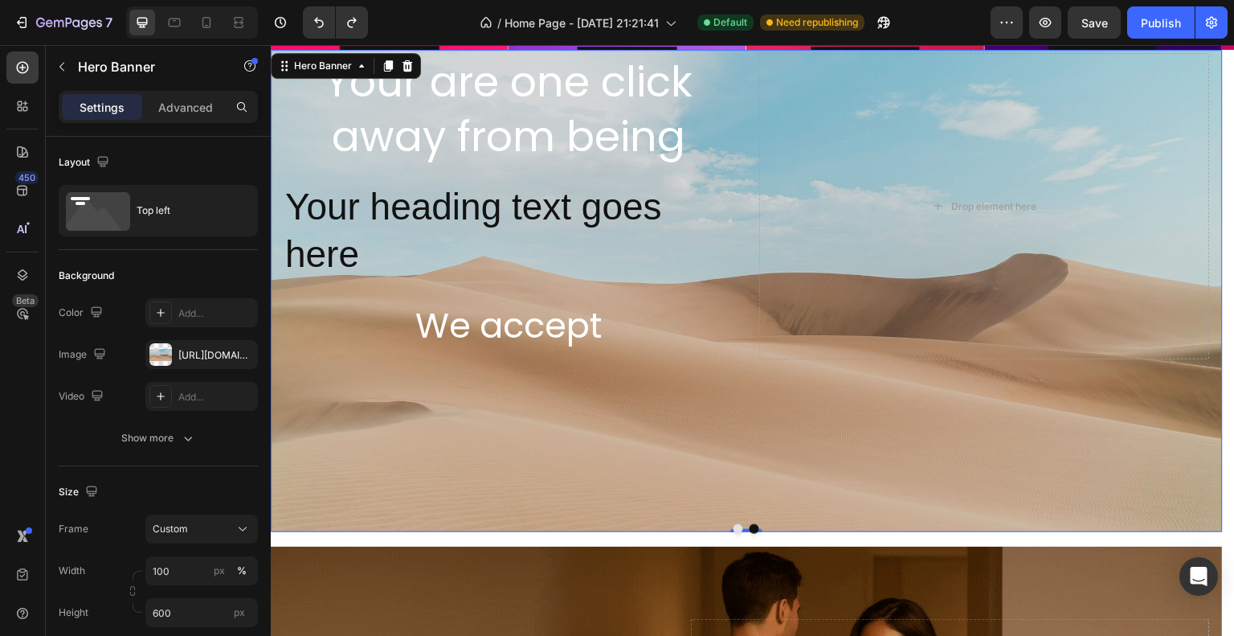
click at [656, 392] on div "Background Image" at bounding box center [747, 291] width 952 height 482
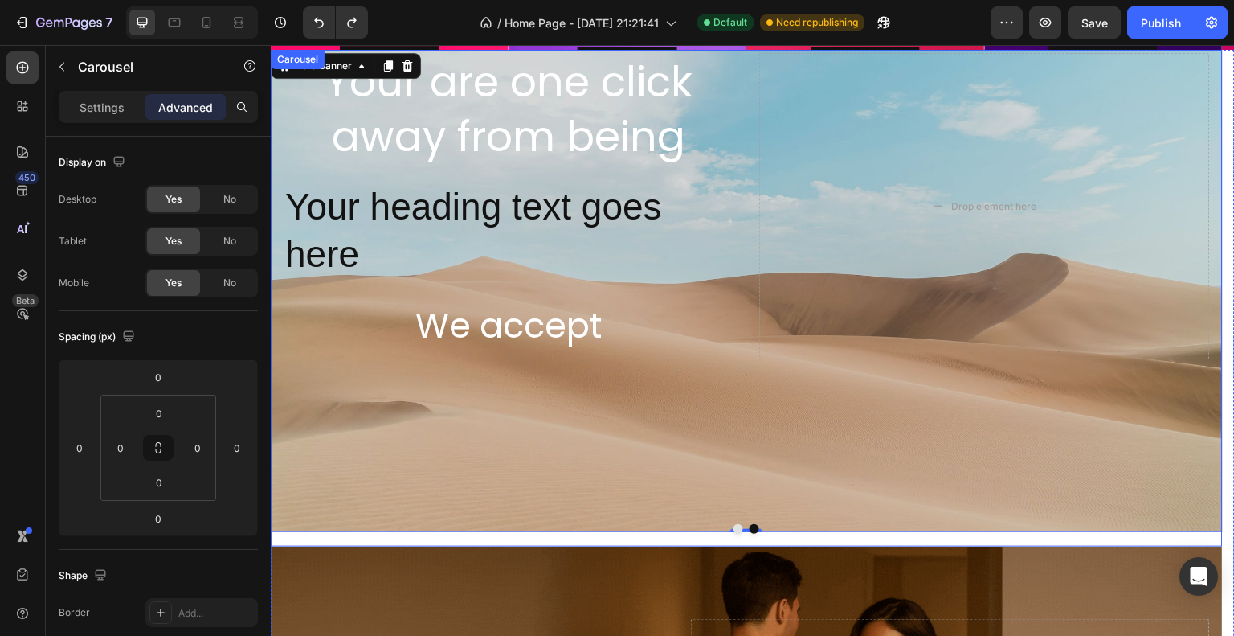
click at [756, 525] on button "Dot" at bounding box center [755, 529] width 10 height 10
click at [738, 527] on button "Dot" at bounding box center [739, 529] width 10 height 10
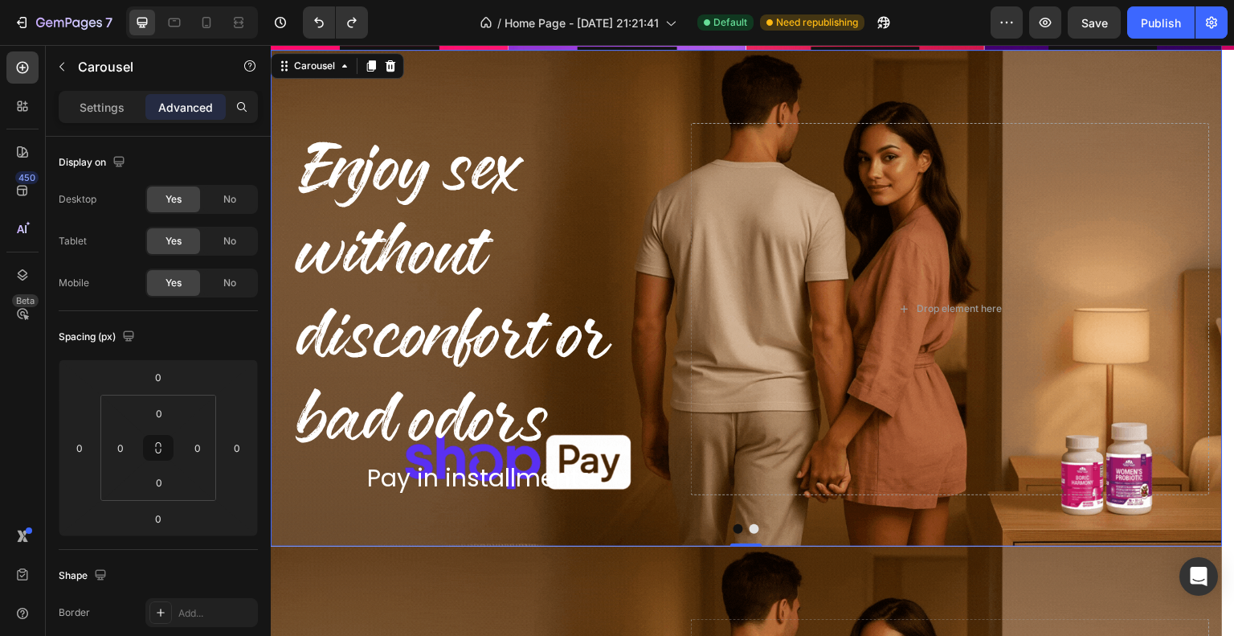
click at [738, 527] on button "Dot" at bounding box center [739, 529] width 10 height 10
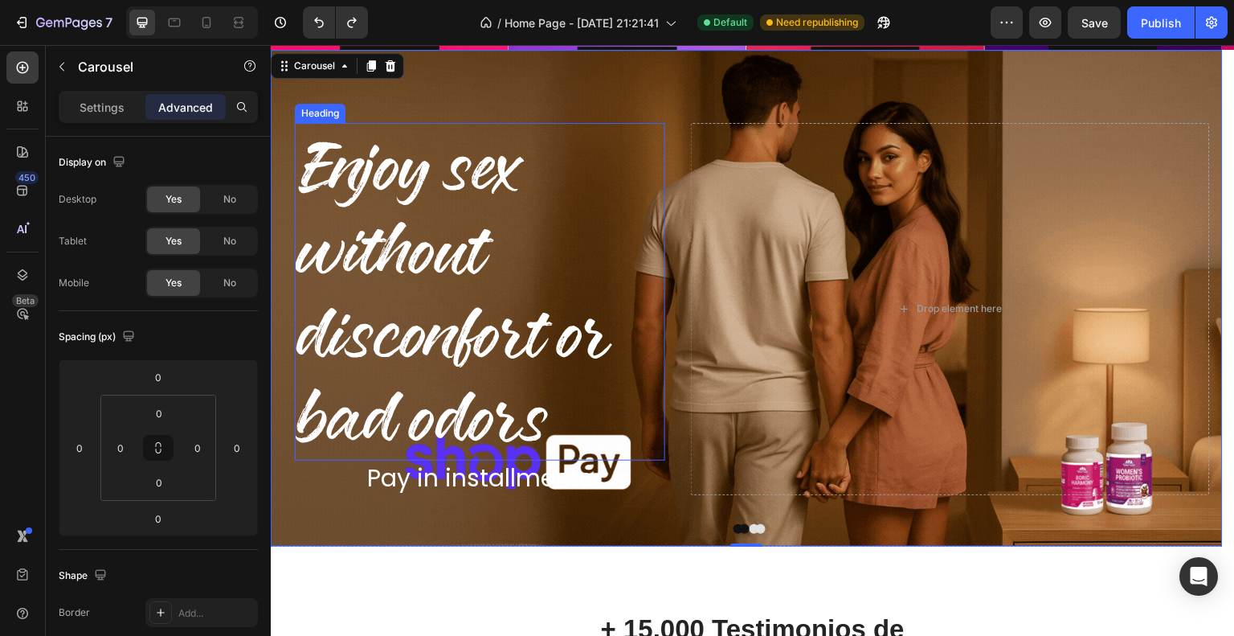
click at [464, 299] on span "Enjoy sex without disconfort or bad odors" at bounding box center [452, 291] width 313 height 337
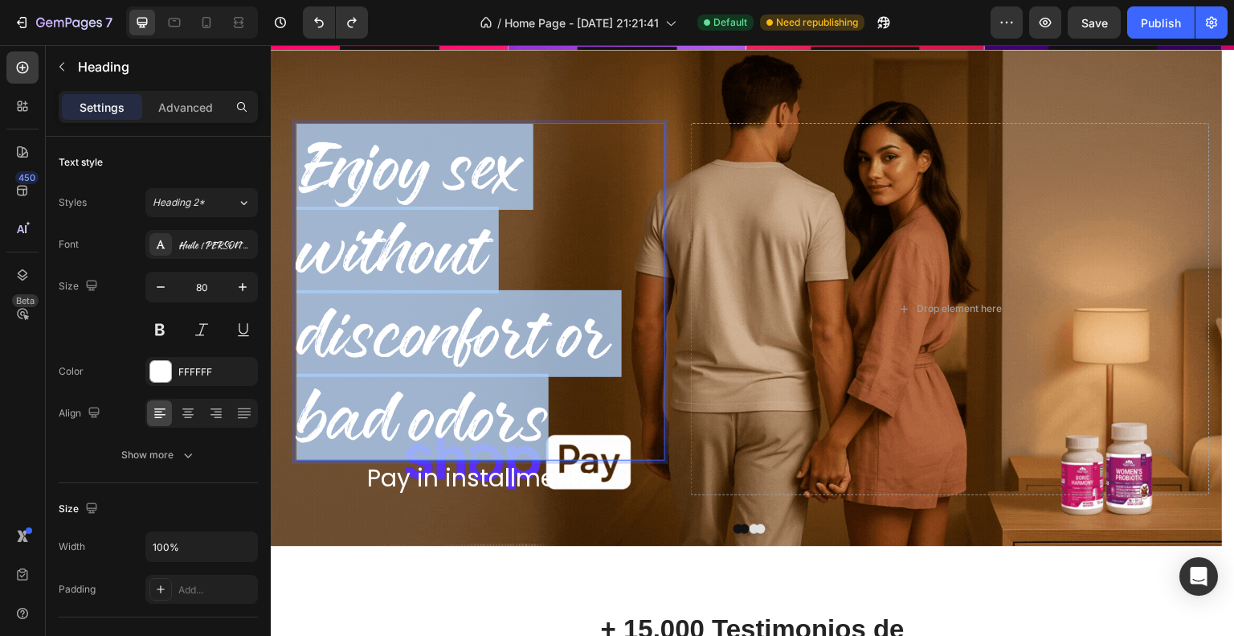
click at [463, 298] on span "Enjoy sex without disconfort or bad odors" at bounding box center [452, 291] width 313 height 337
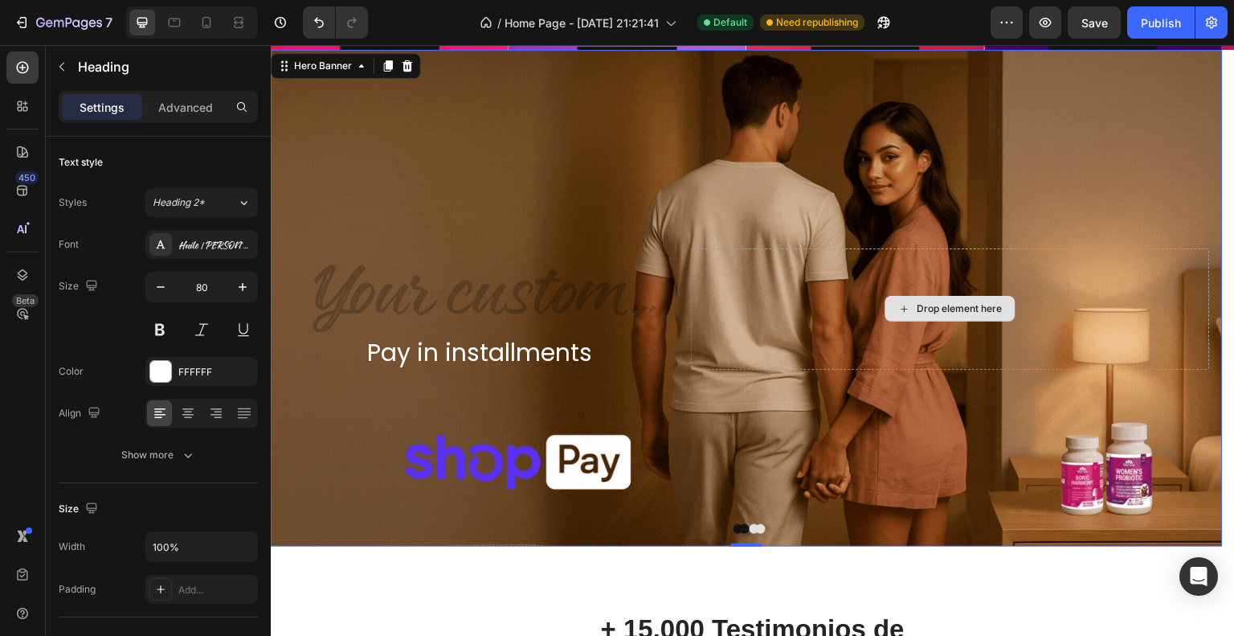
click at [699, 354] on div "Drop element here" at bounding box center [950, 308] width 519 height 121
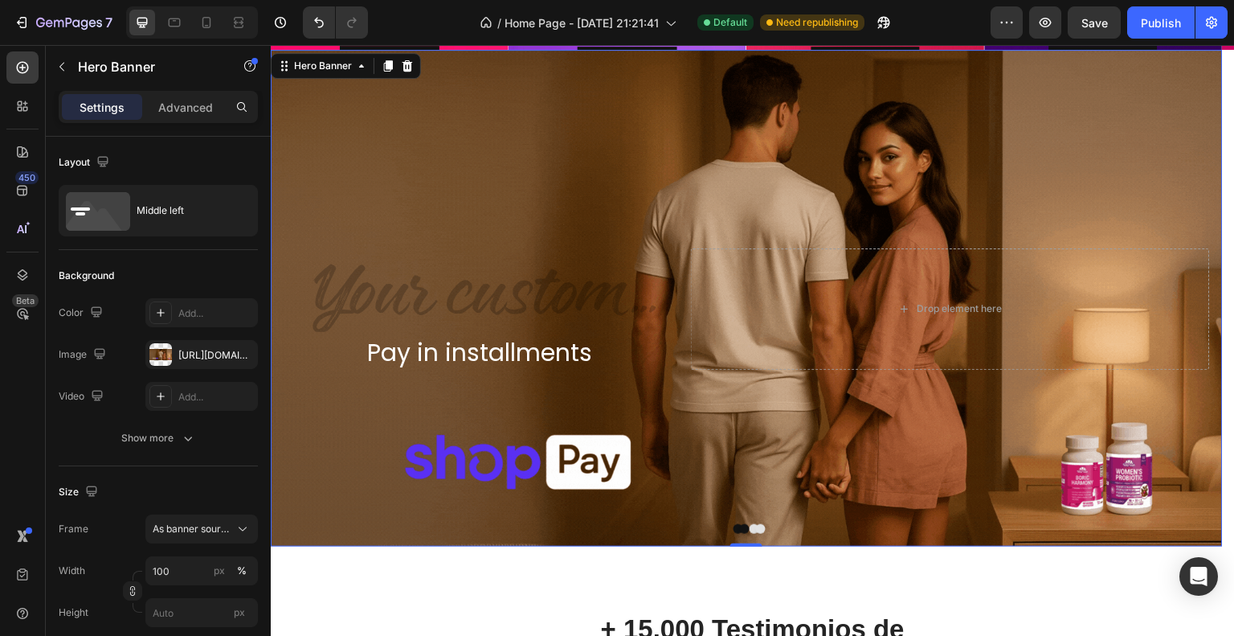
scroll to position [744, 0]
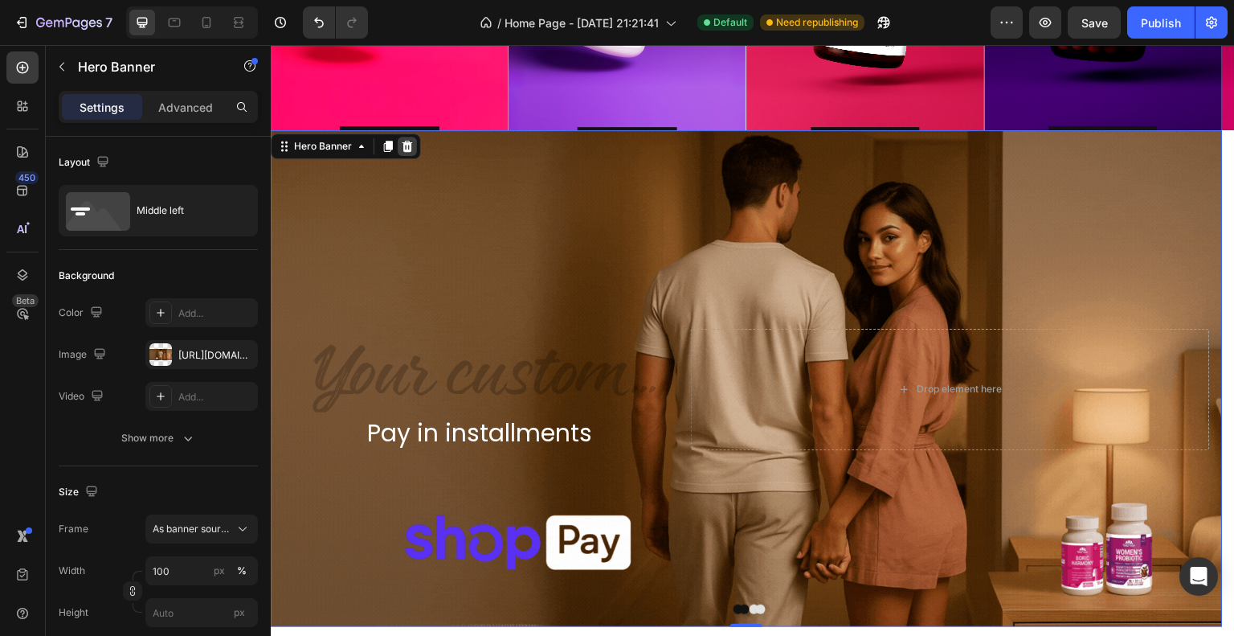
click at [403, 141] on icon at bounding box center [407, 146] width 13 height 13
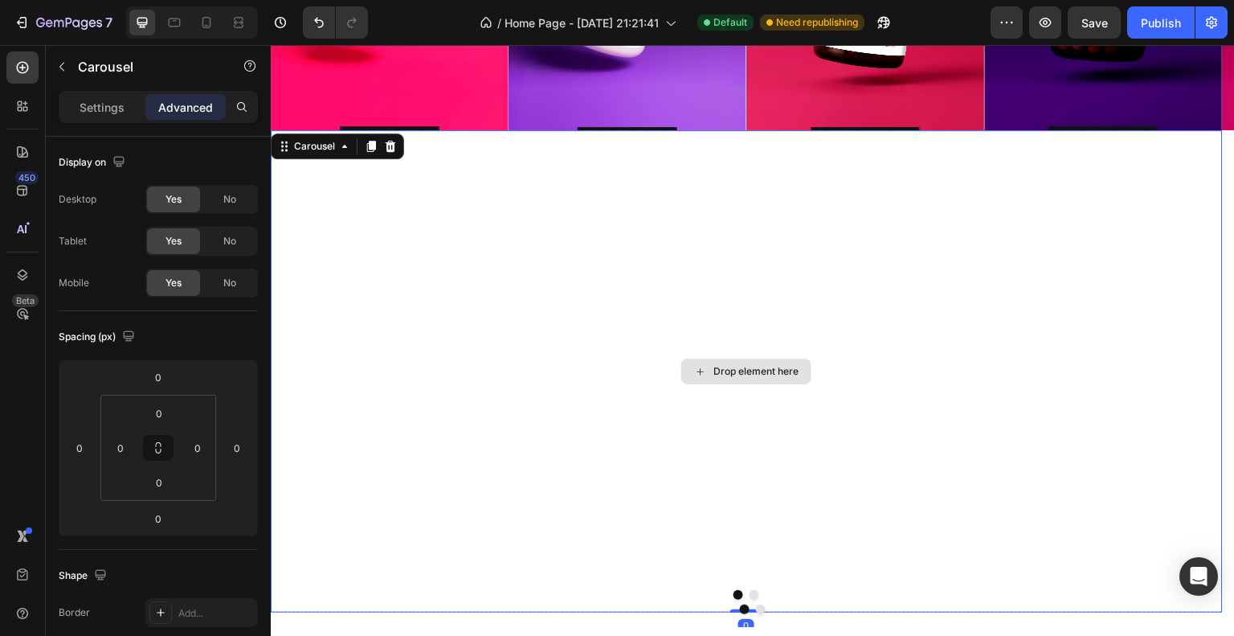
click at [579, 270] on div "Drop element here" at bounding box center [747, 371] width 952 height 482
click at [390, 145] on icon at bounding box center [391, 146] width 10 height 11
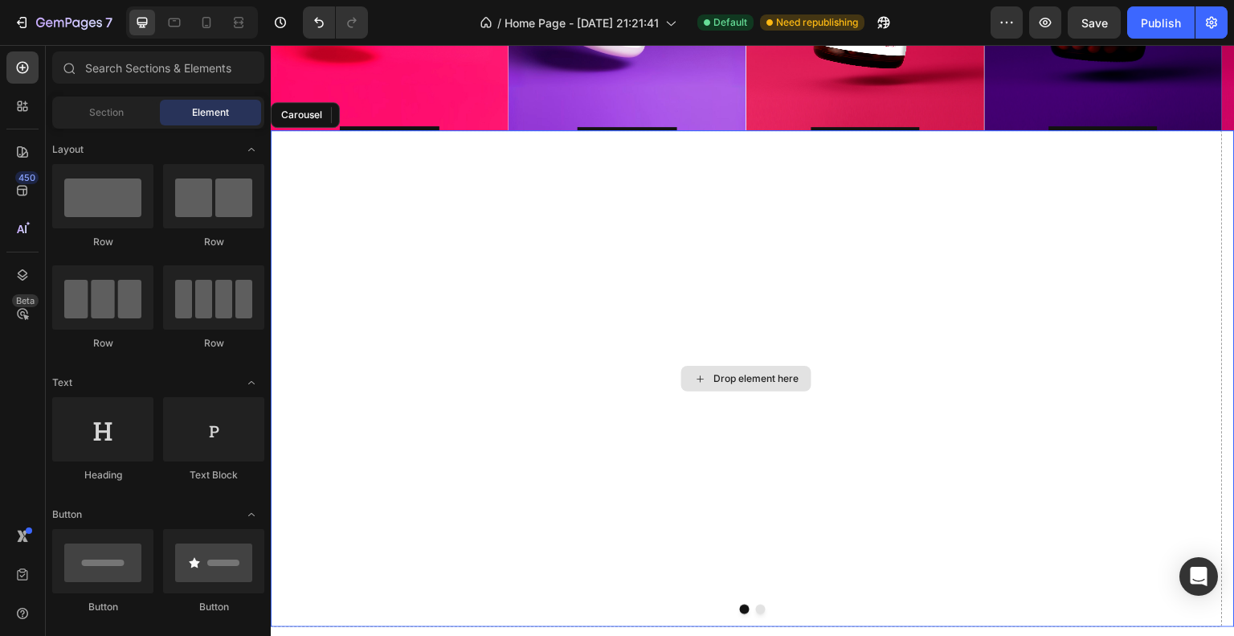
click at [497, 231] on div "Drop element here" at bounding box center [747, 378] width 952 height 496
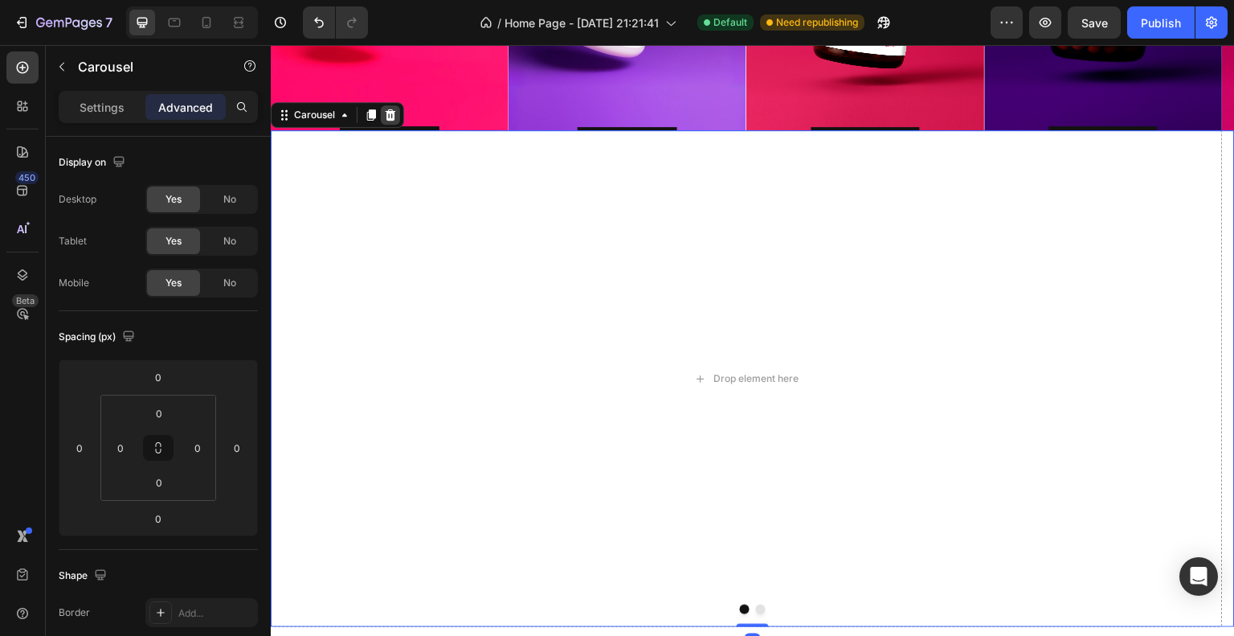
click at [395, 116] on icon at bounding box center [390, 114] width 13 height 13
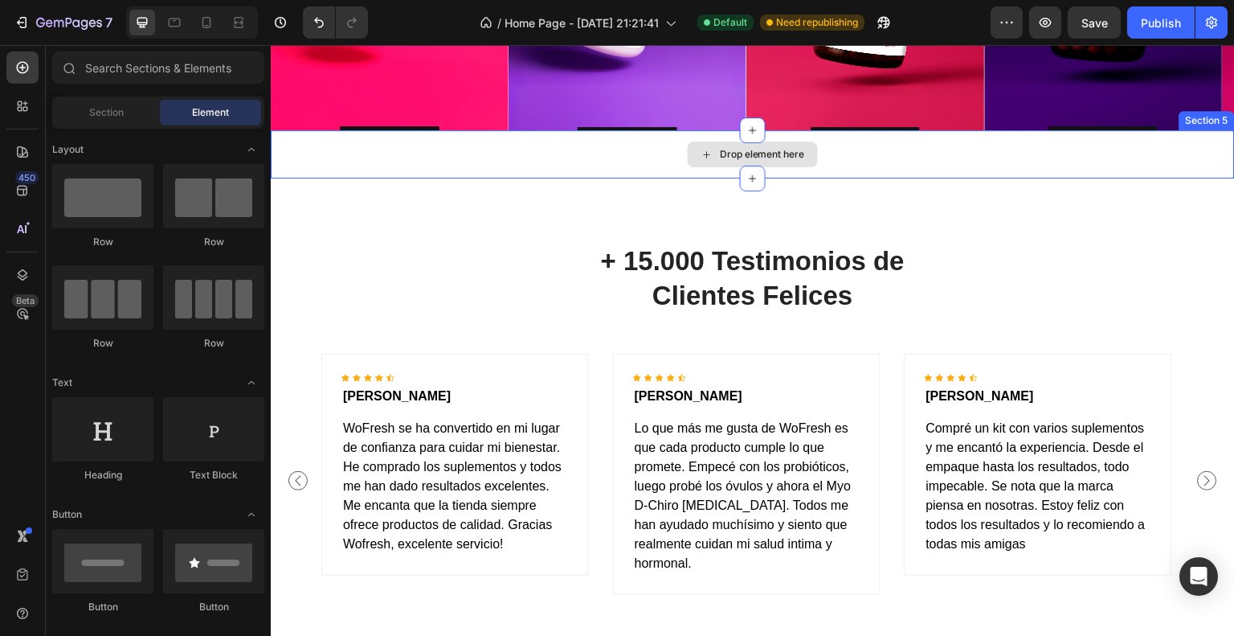
click at [610, 151] on div "Drop element here" at bounding box center [753, 154] width 964 height 48
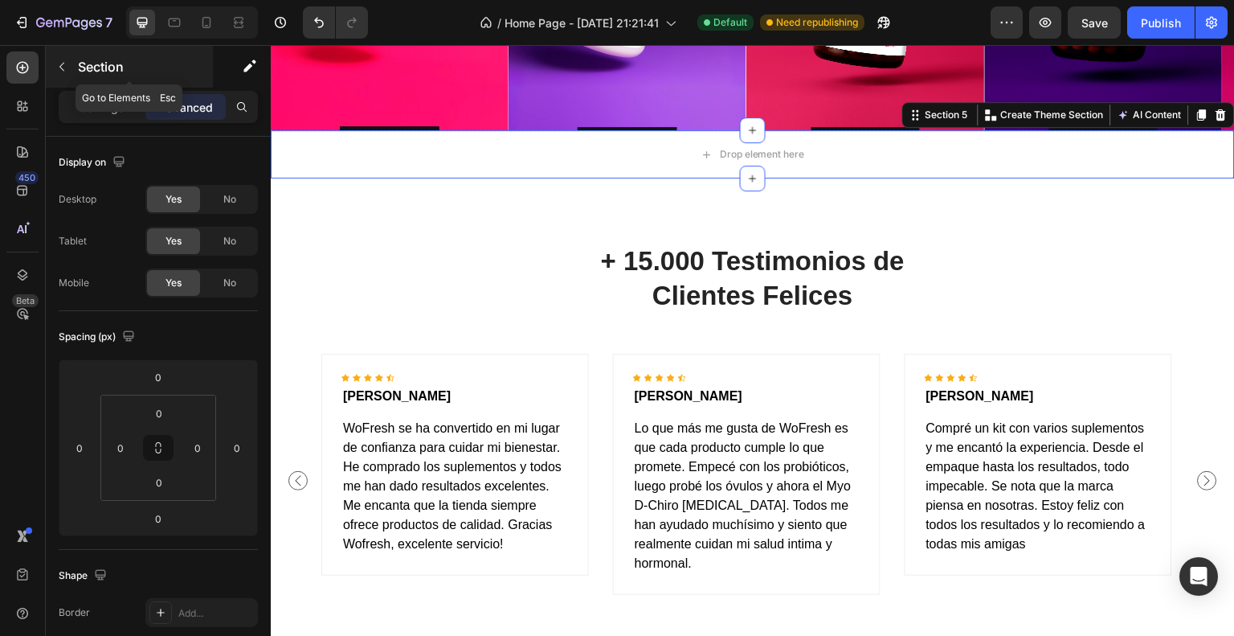
click at [66, 64] on icon "button" at bounding box center [61, 66] width 13 height 13
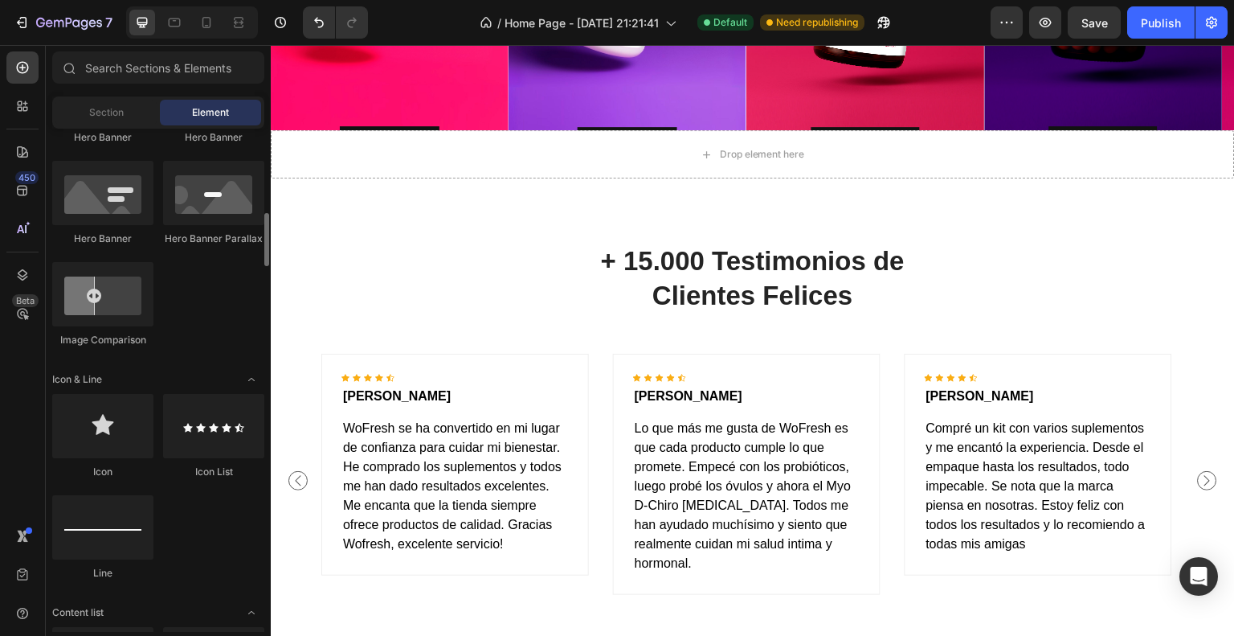
scroll to position [1125, 0]
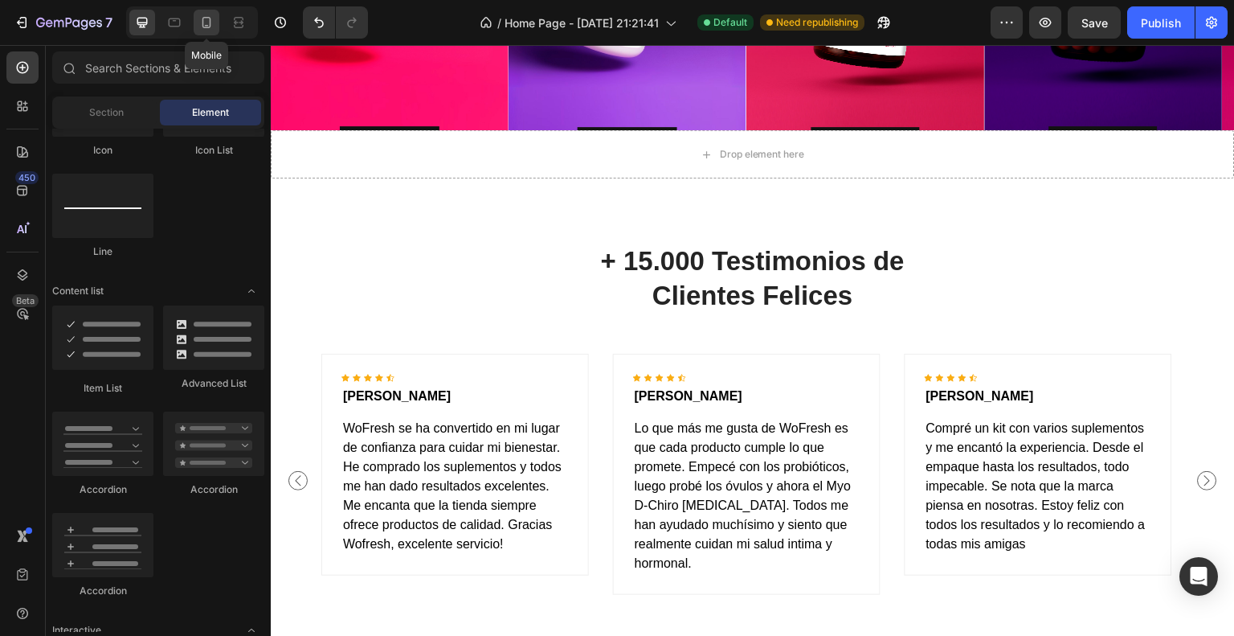
click at [205, 16] on icon at bounding box center [206, 22] width 16 height 16
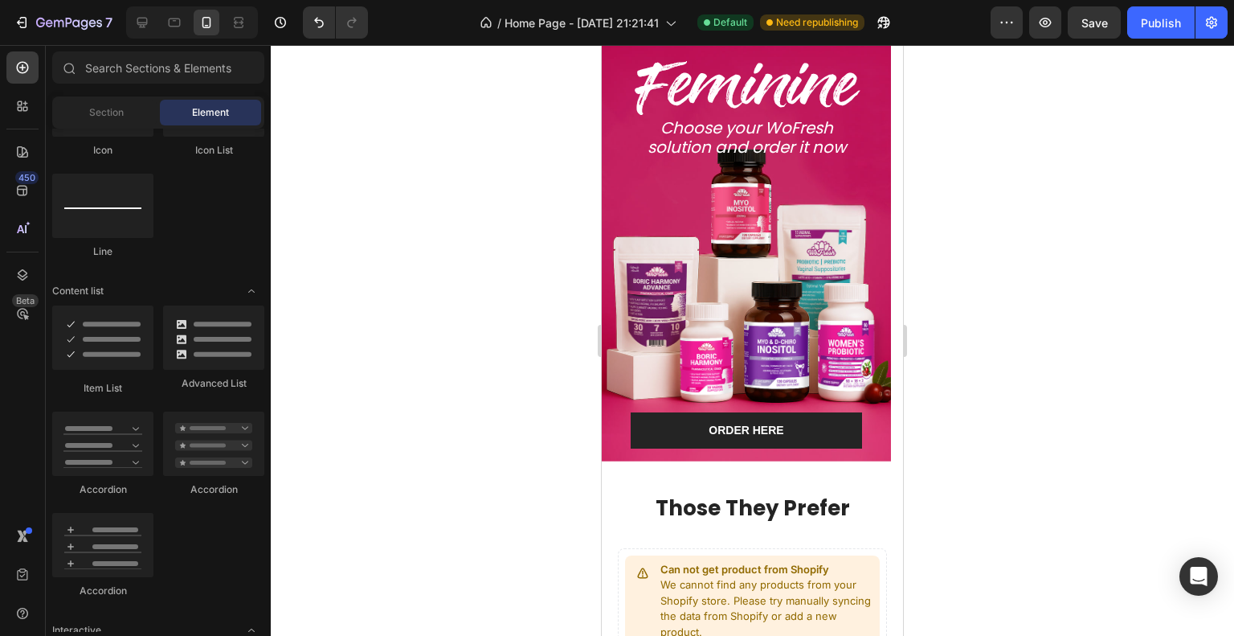
scroll to position [5, 0]
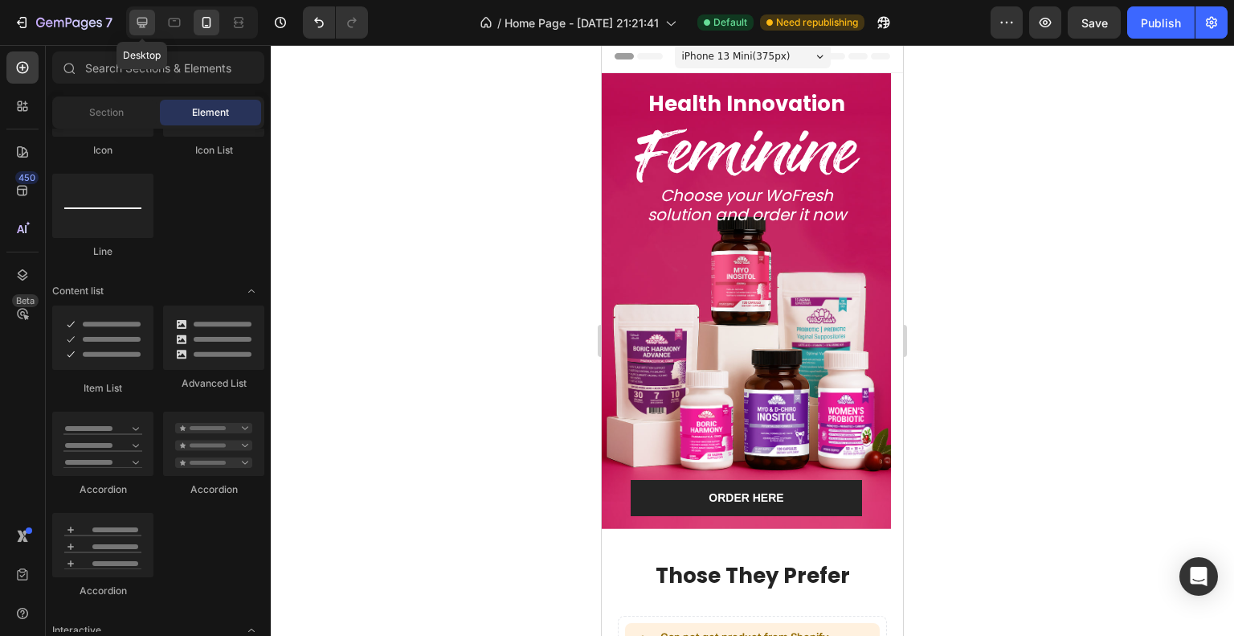
click at [134, 21] on icon at bounding box center [142, 22] width 16 height 16
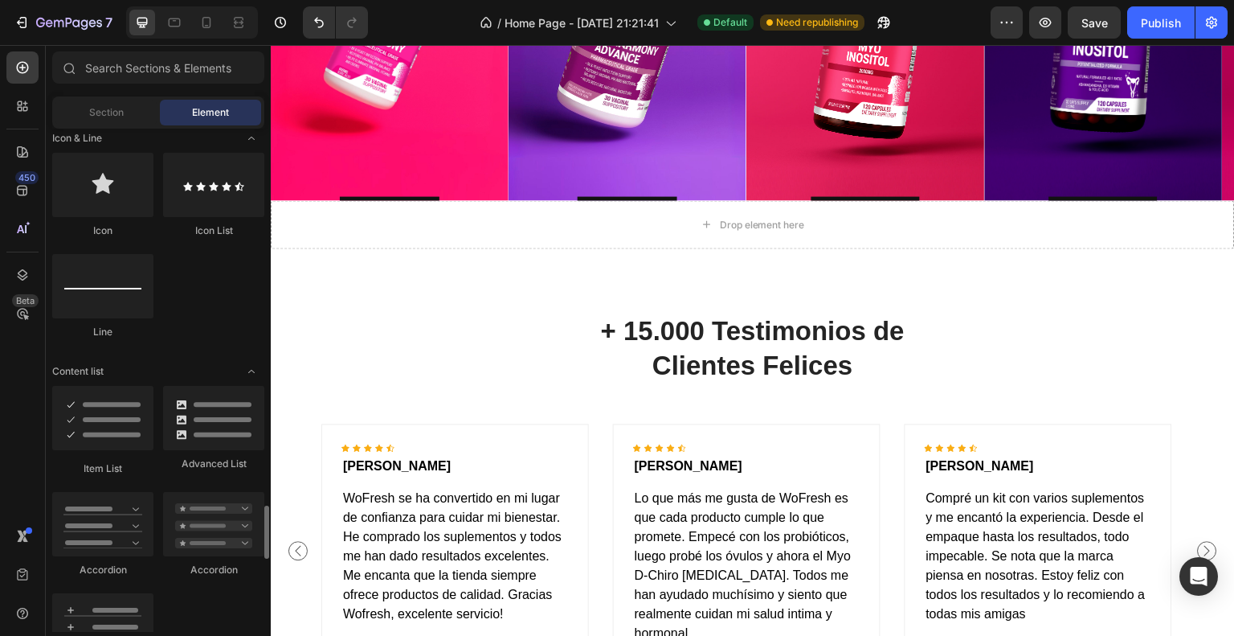
scroll to position [1366, 0]
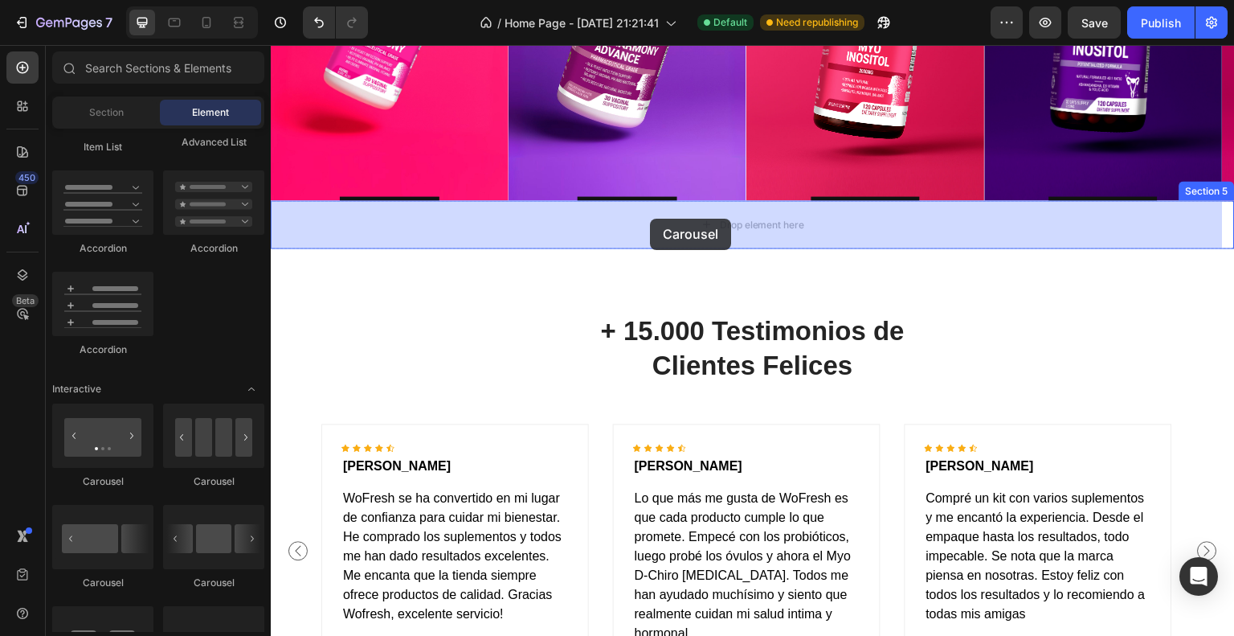
drag, startPoint x: 384, startPoint y: 494, endPoint x: 650, endPoint y: 219, distance: 383.0
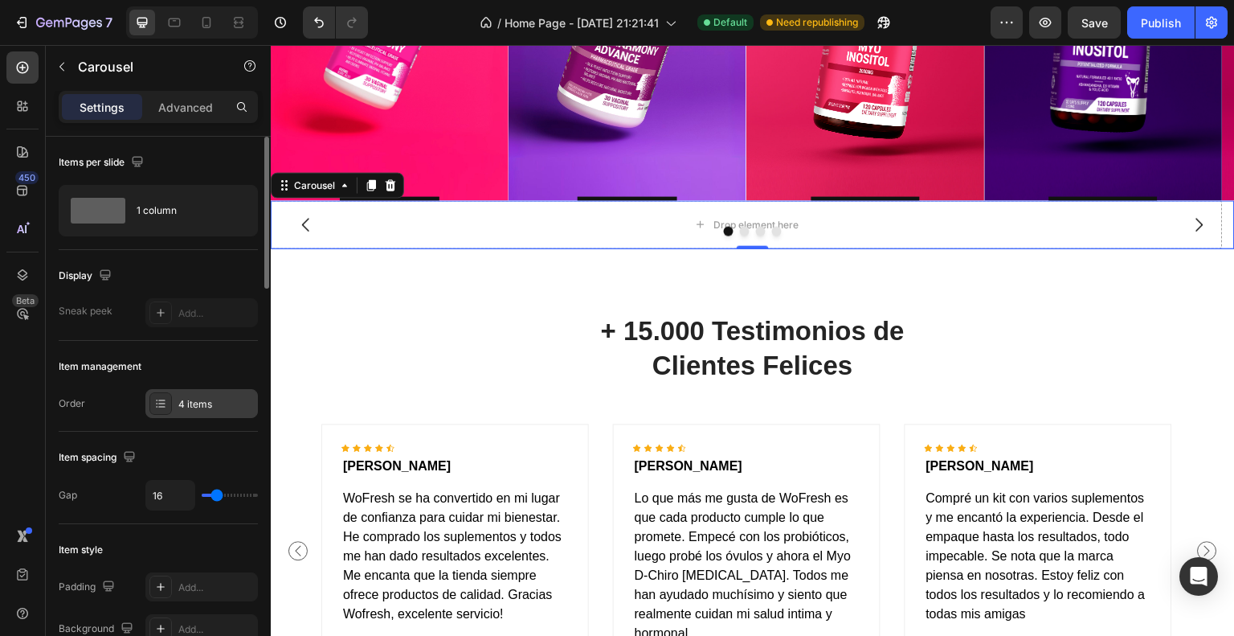
click at [182, 411] on div "4 items" at bounding box center [201, 403] width 112 height 29
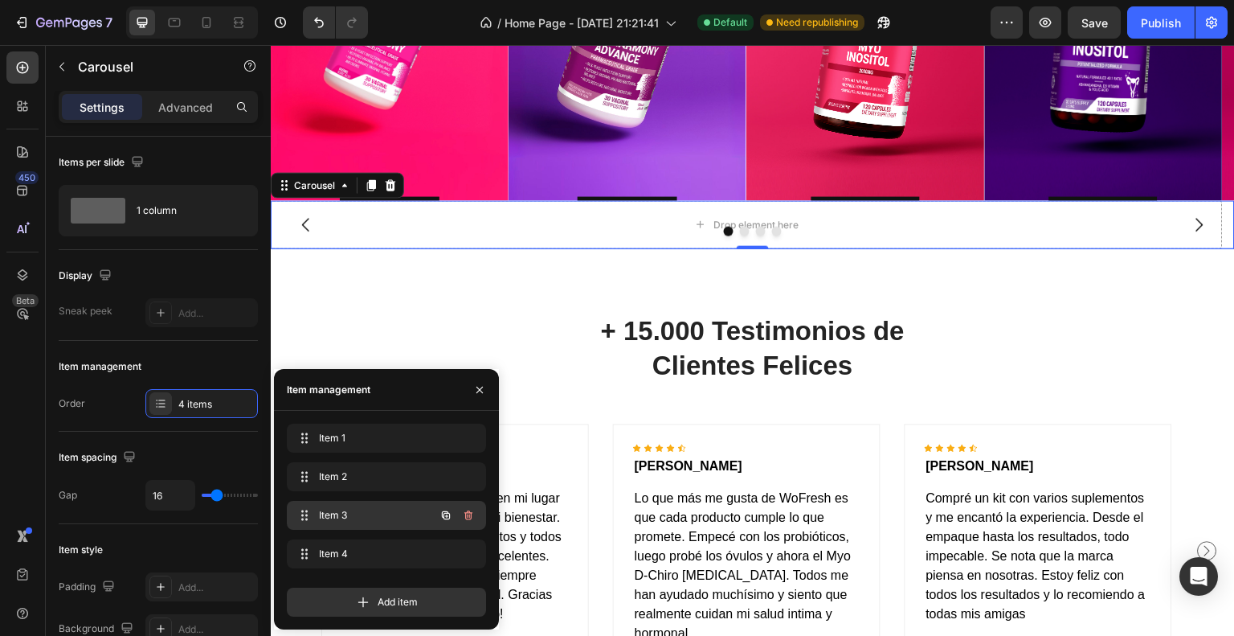
click at [472, 517] on icon "button" at bounding box center [468, 515] width 13 height 13
click at [470, 517] on div "Delete" at bounding box center [458, 515] width 30 height 14
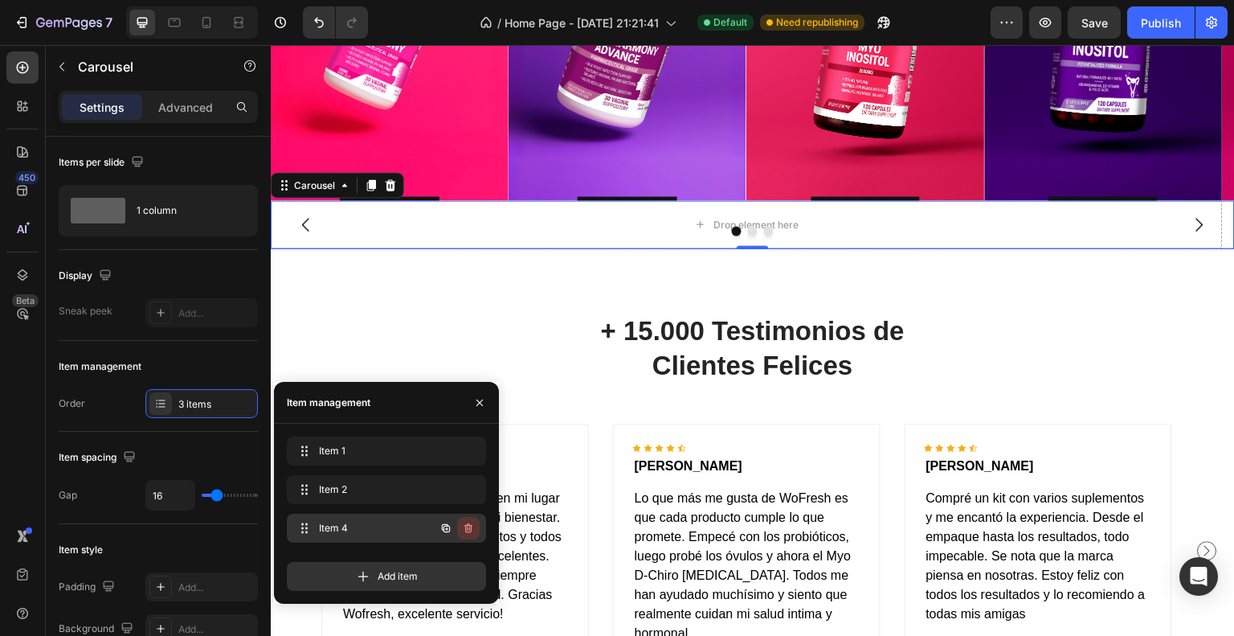
click at [467, 530] on icon "button" at bounding box center [468, 527] width 13 height 13
click at [467, 529] on div "Delete" at bounding box center [458, 528] width 30 height 14
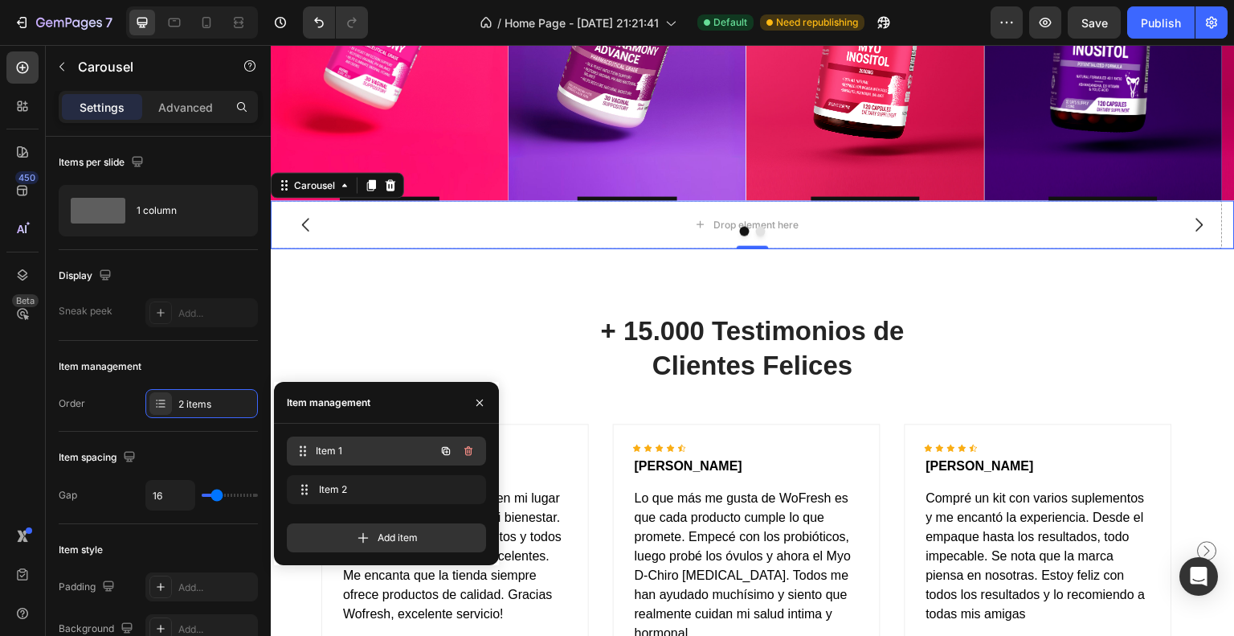
click at [382, 452] on span "Item 1" at bounding box center [375, 451] width 119 height 14
click at [379, 452] on span "Item 1" at bounding box center [375, 451] width 119 height 14
click at [71, 55] on button "button" at bounding box center [62, 67] width 26 height 26
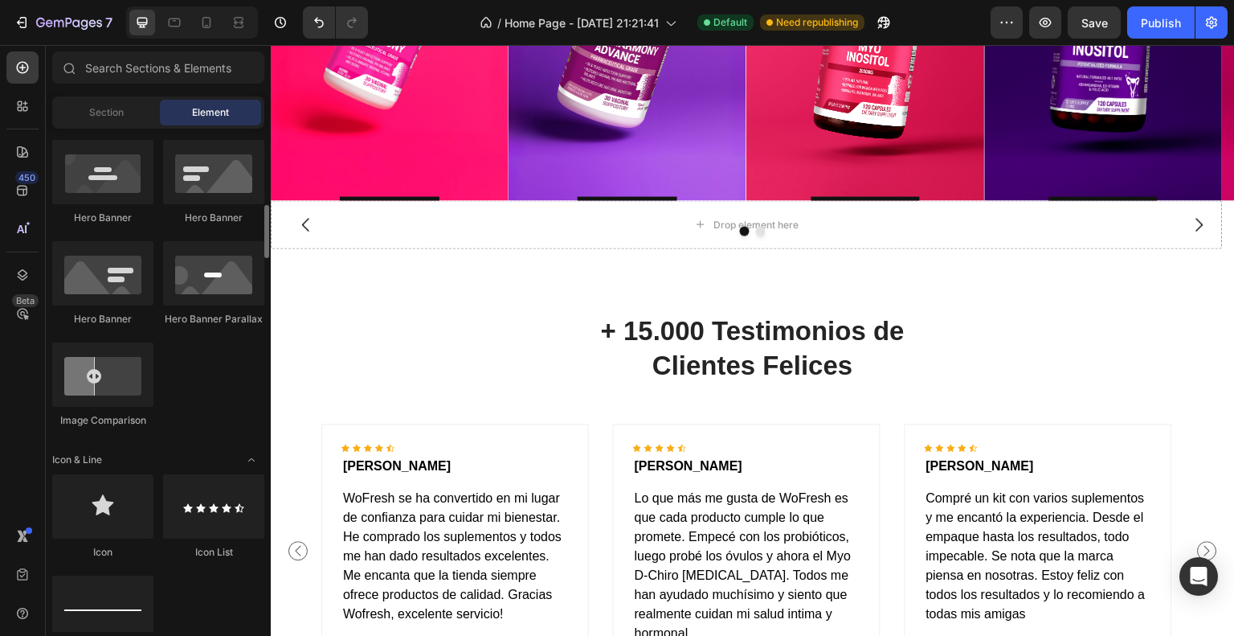
scroll to position [562, 0]
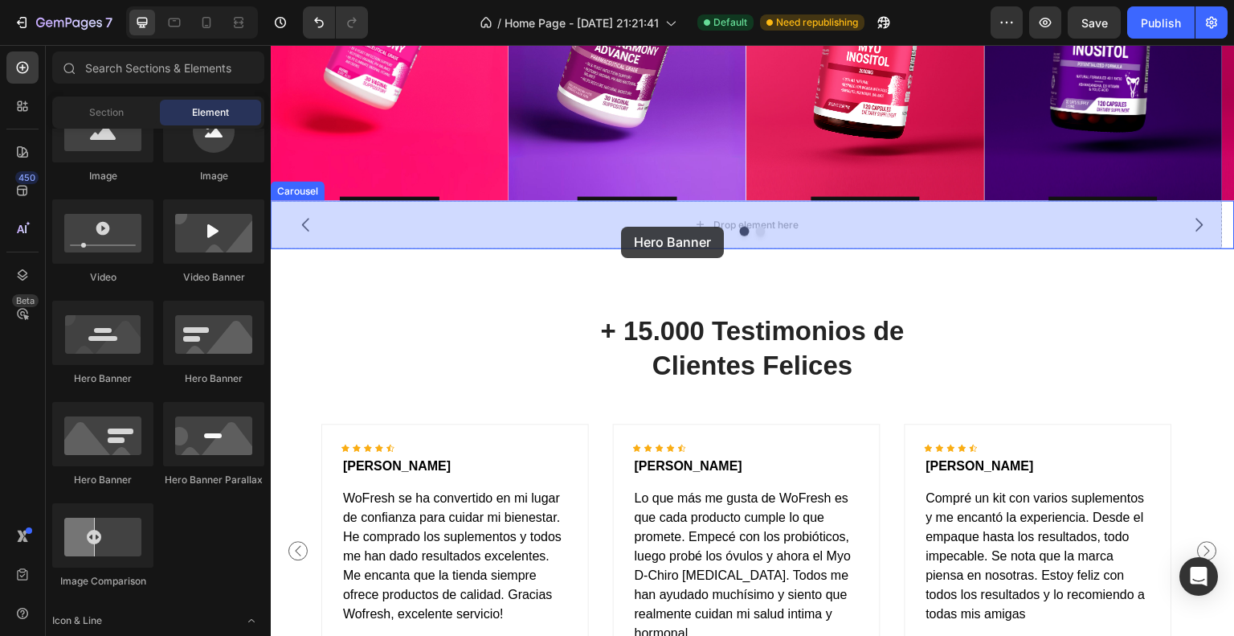
drag, startPoint x: 499, startPoint y: 377, endPoint x: 597, endPoint y: 243, distance: 166.2
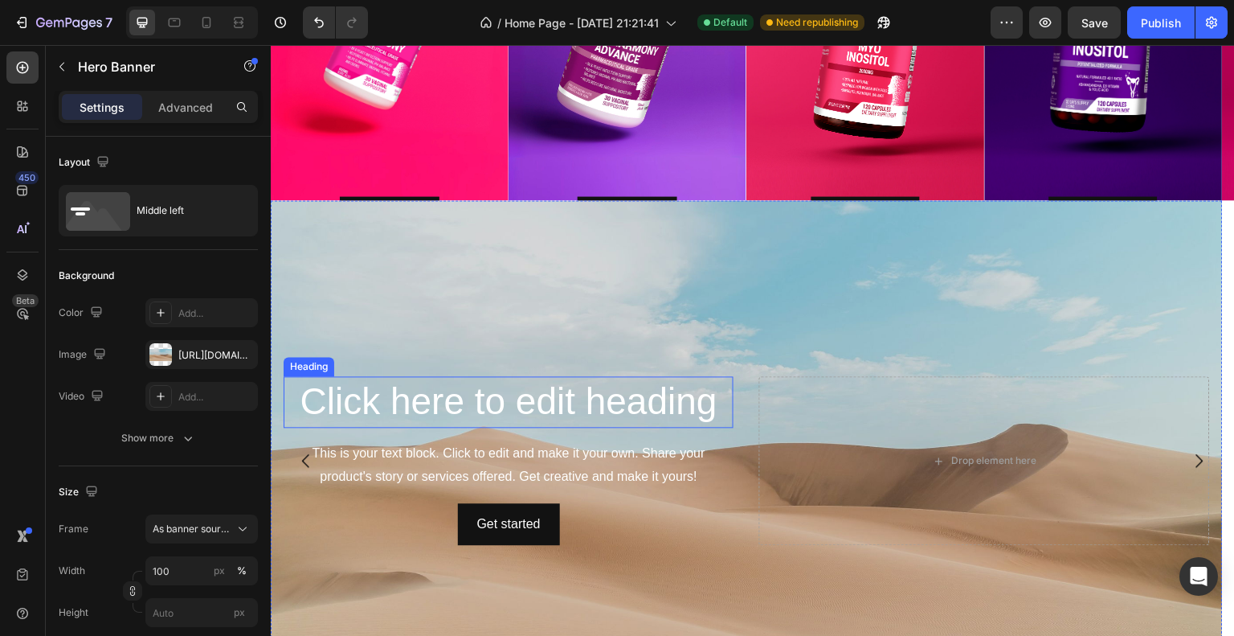
click at [513, 408] on h2 "Click here to edit heading" at bounding box center [509, 401] width 450 height 51
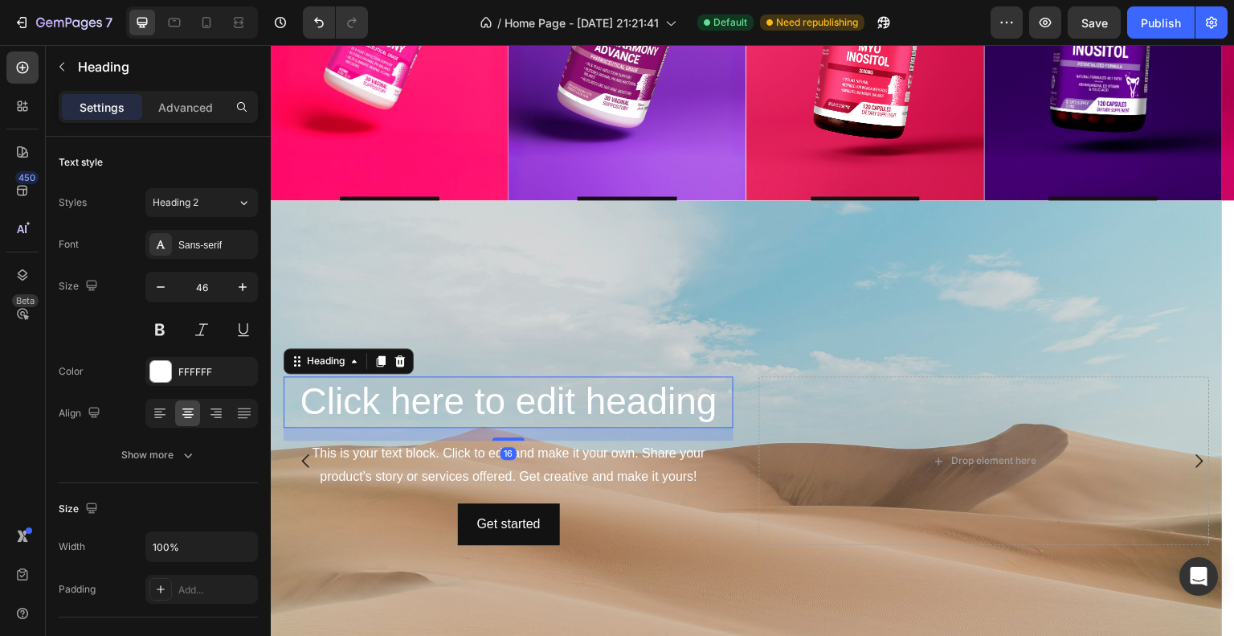
click at [513, 408] on h2 "Click here to edit heading" at bounding box center [509, 401] width 450 height 51
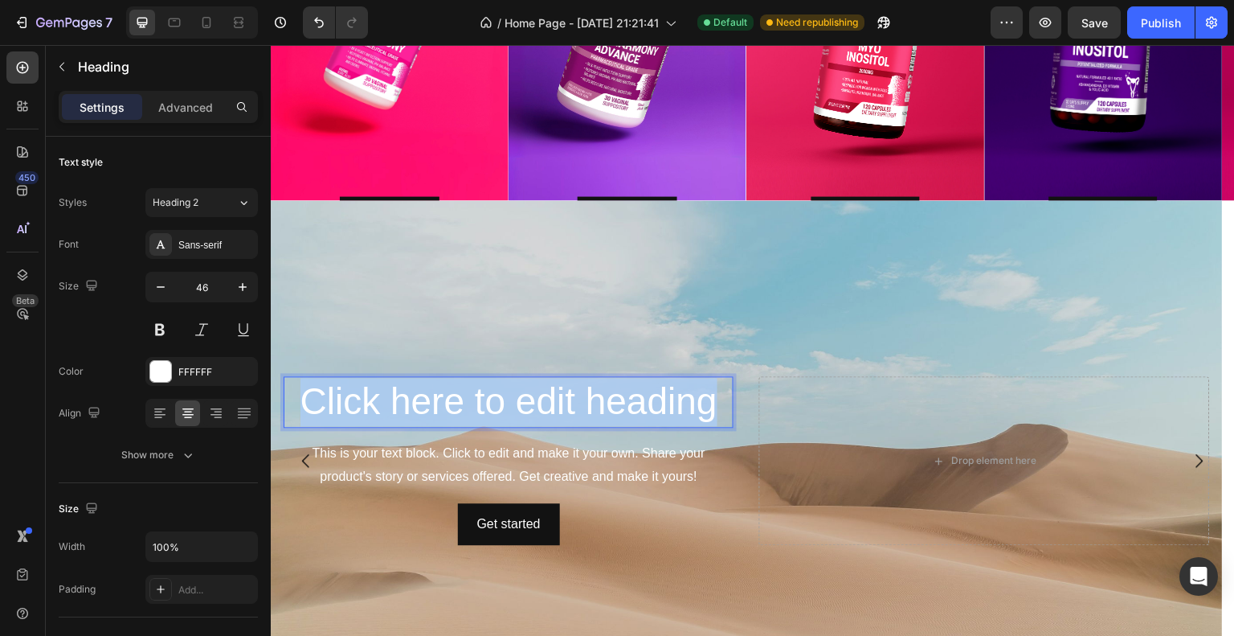
click at [513, 408] on p "Click here to edit heading" at bounding box center [508, 402] width 447 height 48
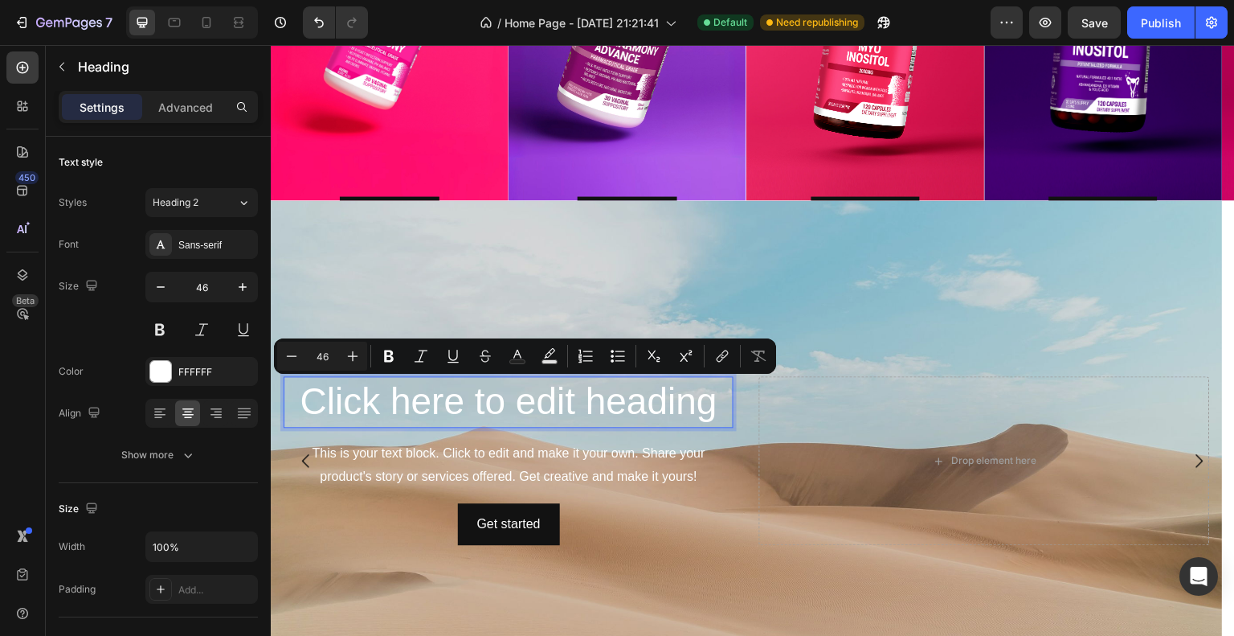
scroll to position [1186, 0]
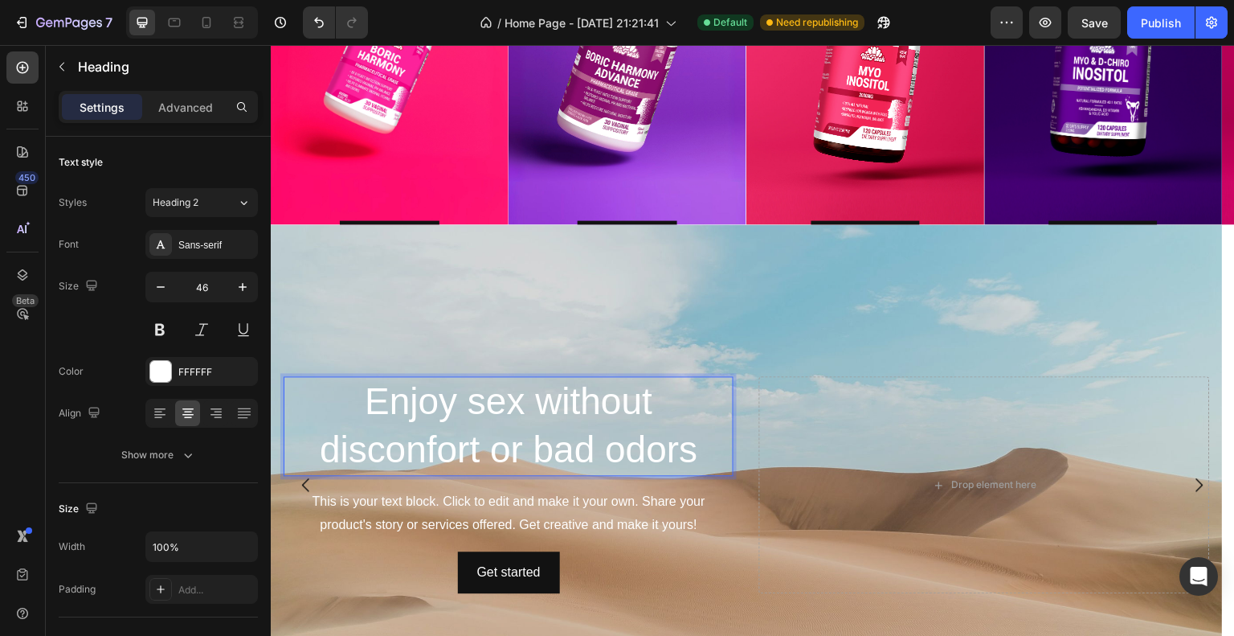
click at [619, 418] on span "Enjoy sex without disconfort or bad odors" at bounding box center [509, 425] width 378 height 90
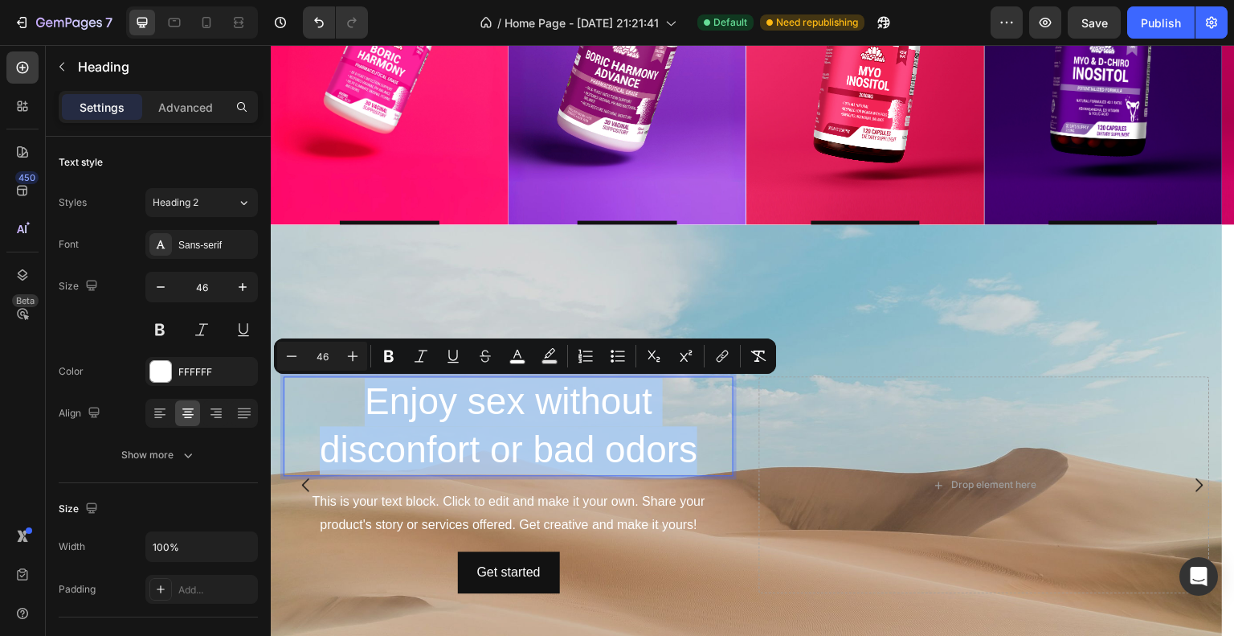
drag, startPoint x: 702, startPoint y: 457, endPoint x: 369, endPoint y: 403, distance: 337.7
click at [369, 403] on p "Enjoy sex without disconfort or bad odors" at bounding box center [508, 426] width 447 height 96
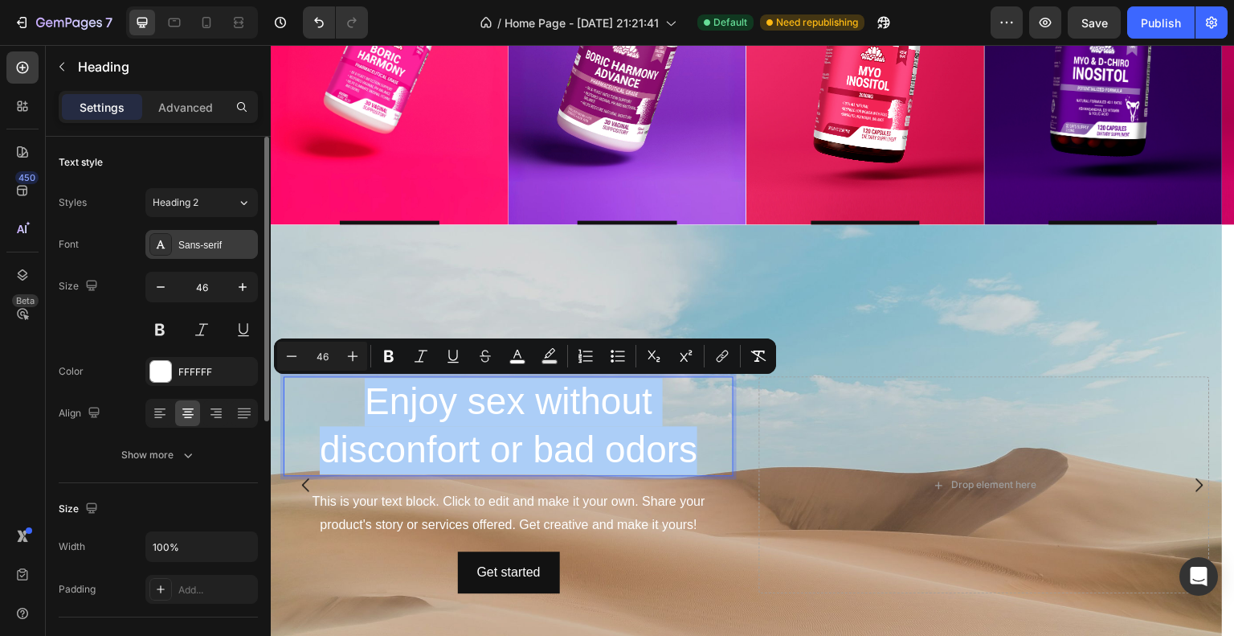
click at [185, 238] on div "Sans-serif" at bounding box center [216, 245] width 76 height 14
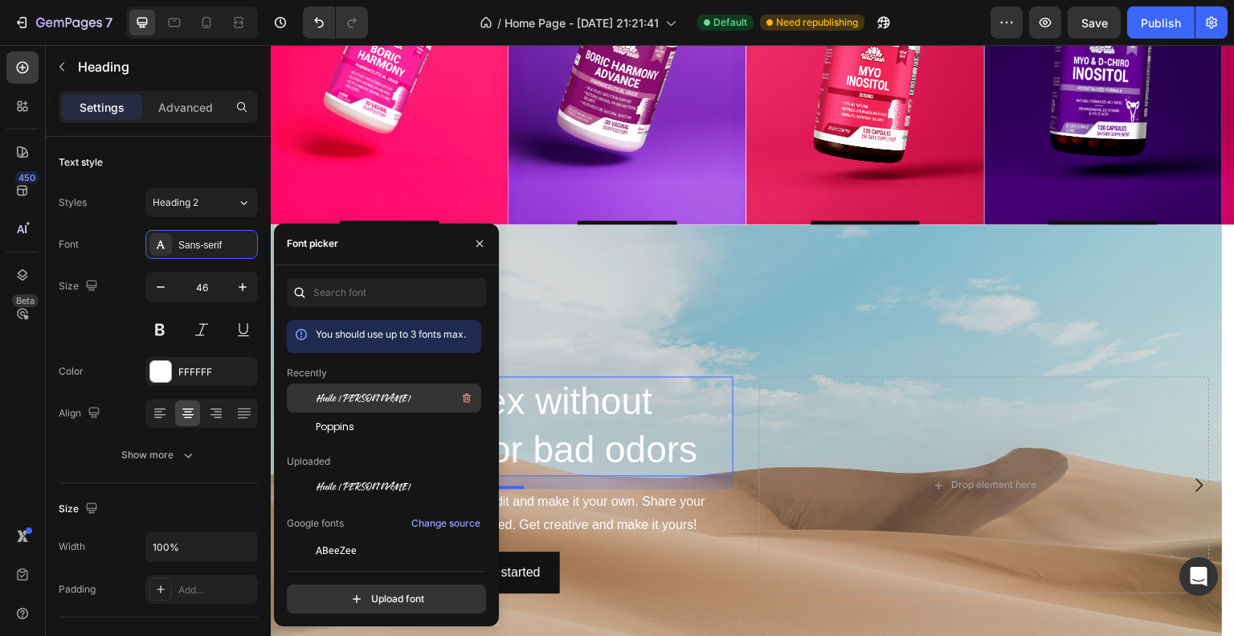
click at [333, 391] on span "Huile [PERSON_NAME]" at bounding box center [364, 397] width 96 height 14
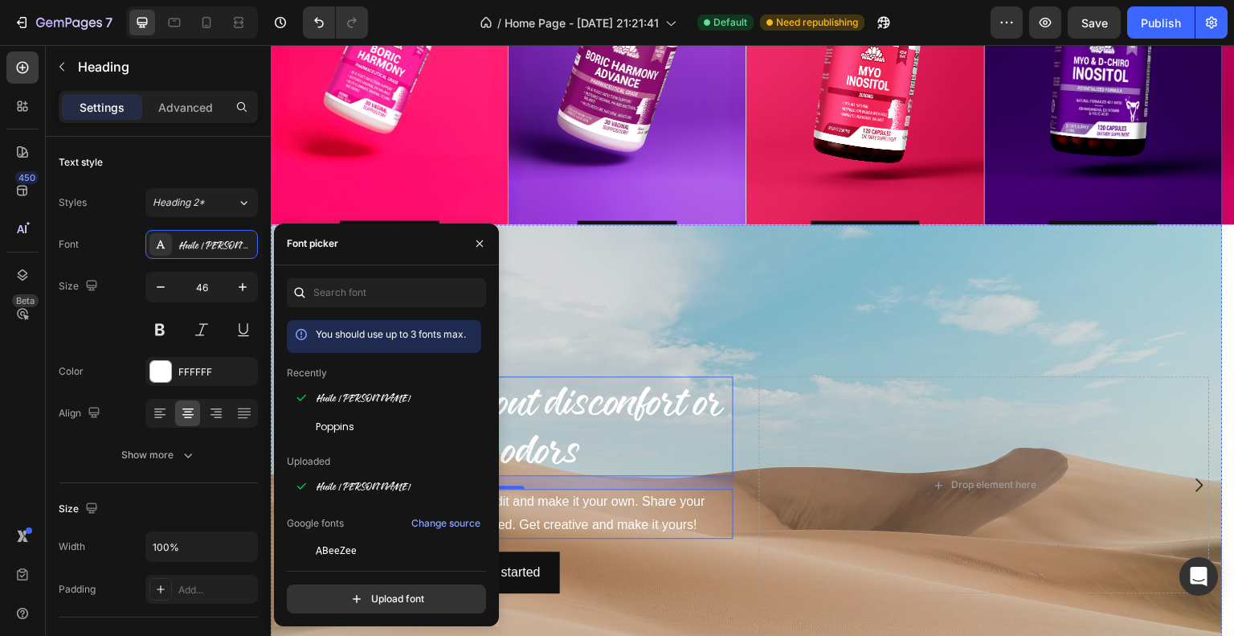
click at [584, 510] on div "This is your text block. Click to edit and make it your own. Share your product…" at bounding box center [509, 513] width 450 height 50
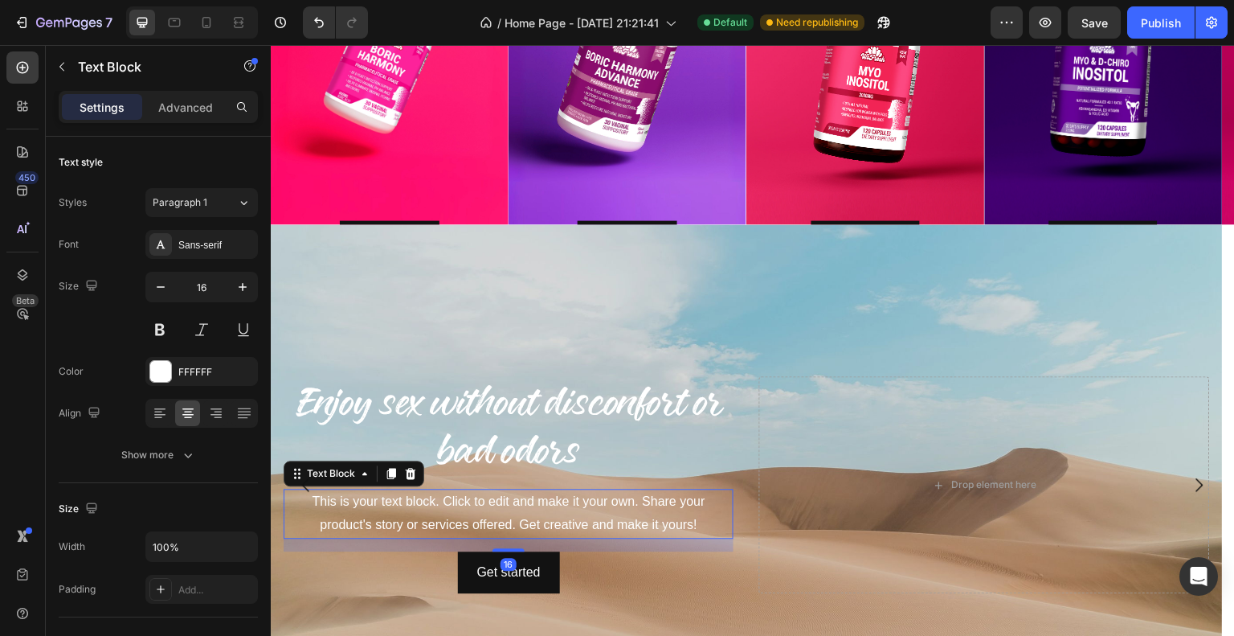
click at [584, 510] on div "This is your text block. Click to edit and make it your own. Share your product…" at bounding box center [509, 513] width 450 height 50
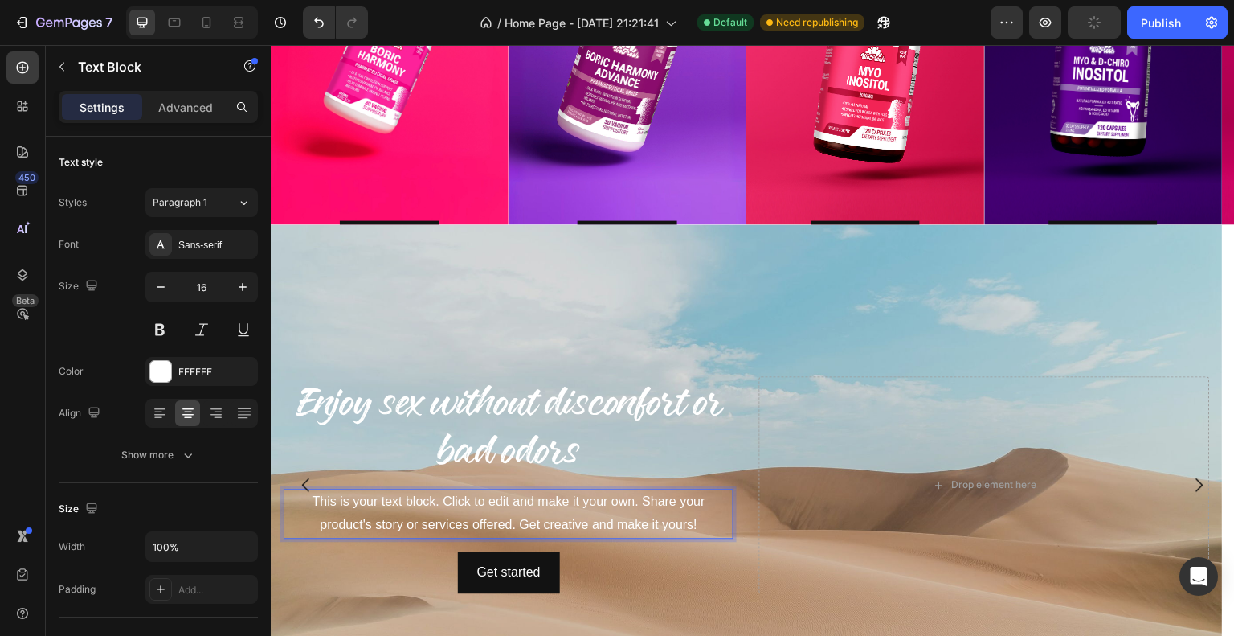
click at [574, 509] on div at bounding box center [574, 509] width 0 height 0
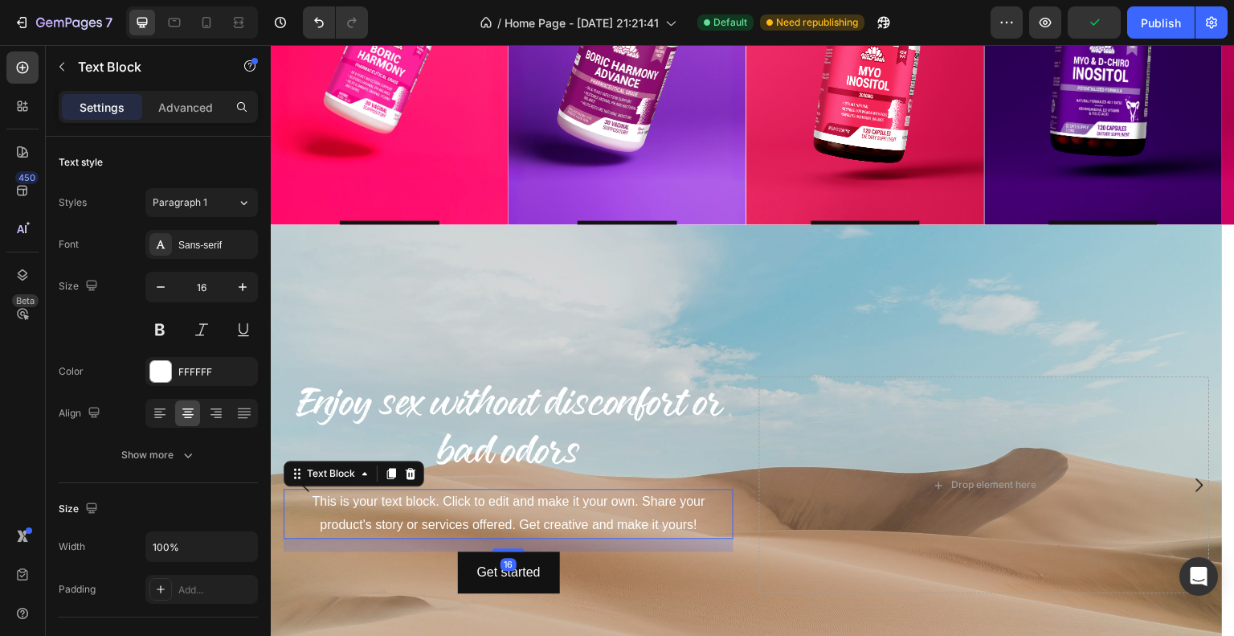
click at [584, 510] on p "This is your text block. Click to edit and make it your own. Share your product…" at bounding box center [508, 513] width 447 height 47
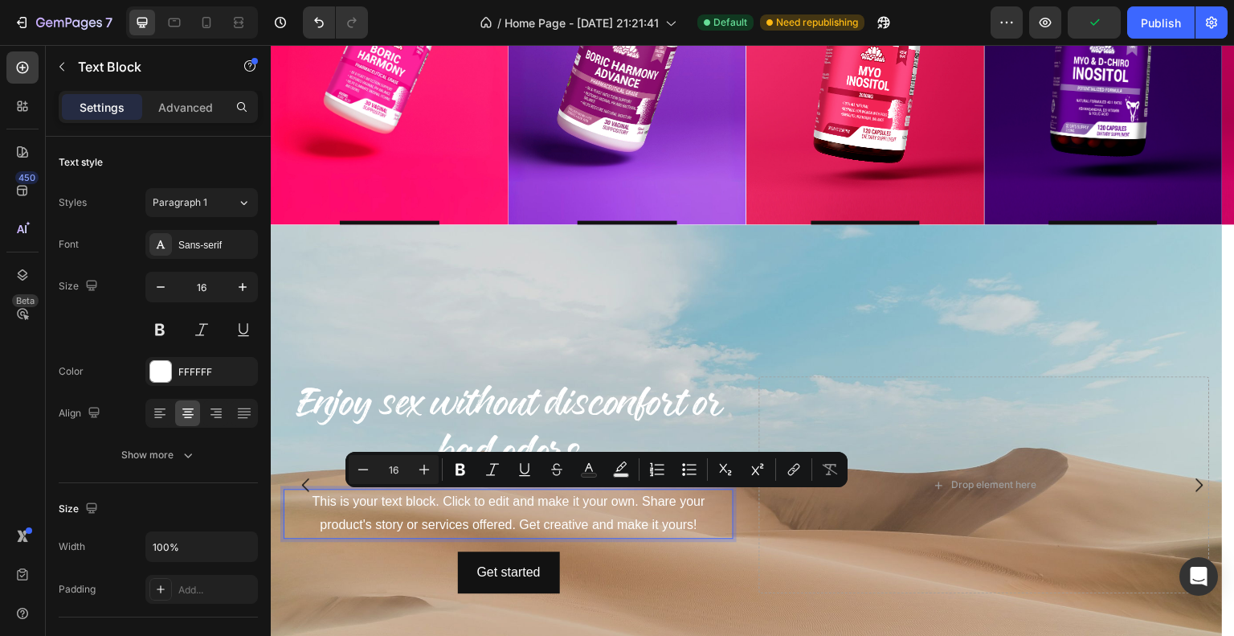
click at [592, 513] on p "This is your text block. Click to edit and make it your own. Share your product…" at bounding box center [508, 513] width 447 height 47
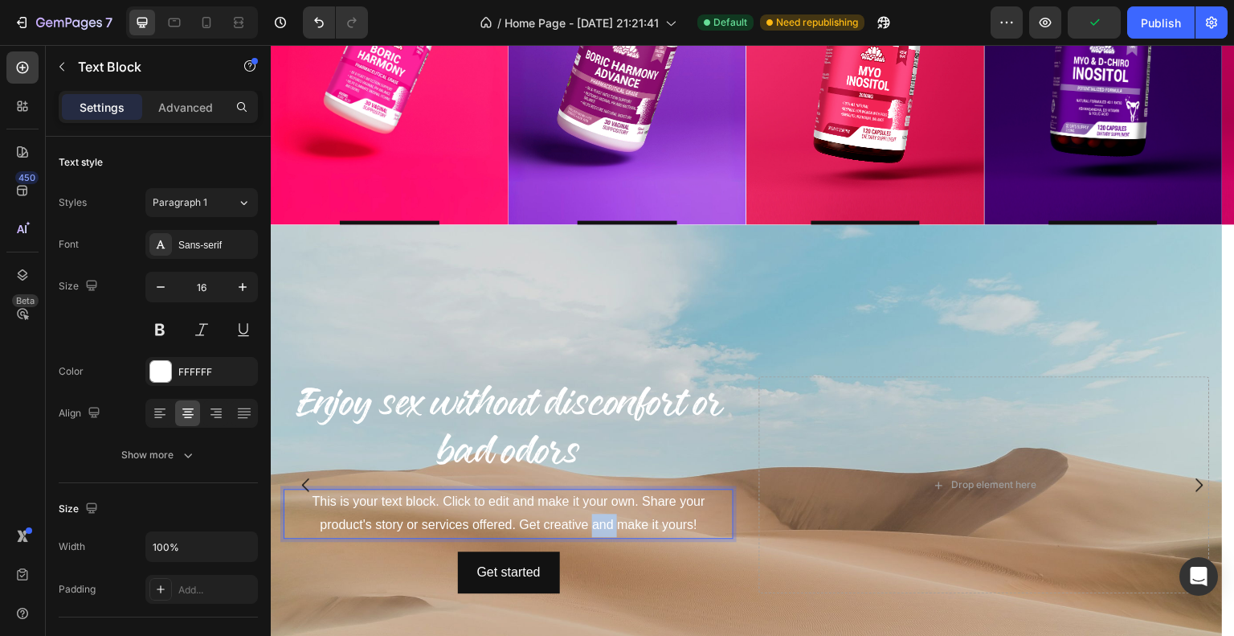
click at [592, 513] on p "This is your text block. Click to edit and make it your own. Share your product…" at bounding box center [508, 513] width 447 height 47
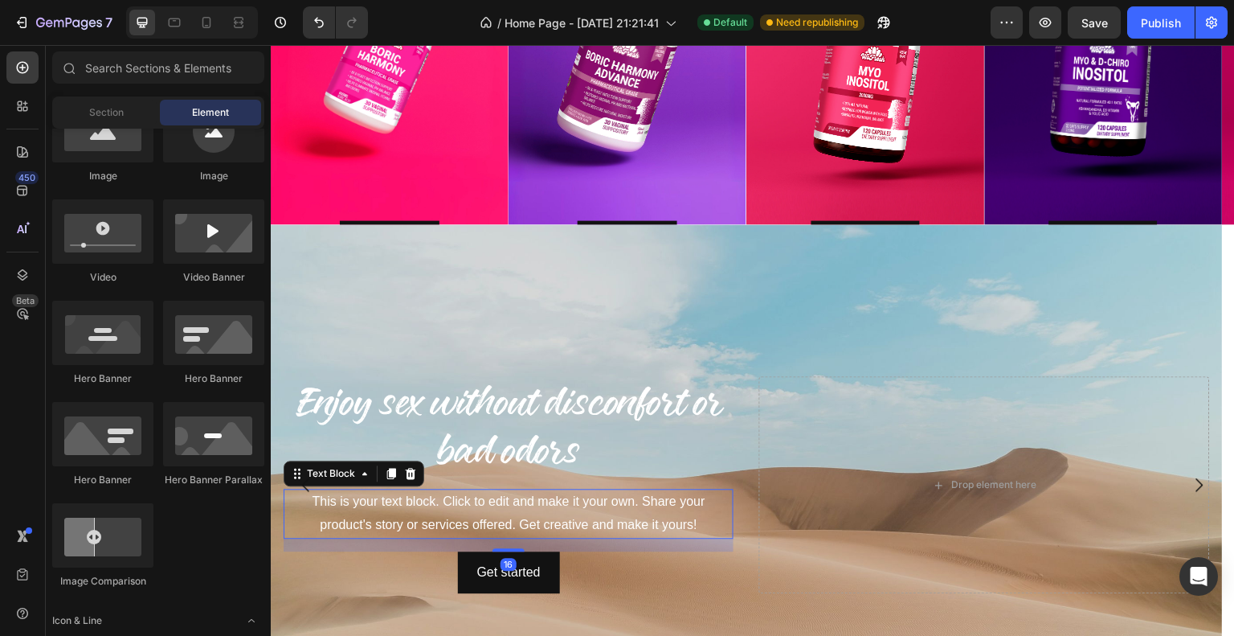
click at [505, 510] on p "This is your text block. Click to edit and make it your own. Share your product…" at bounding box center [508, 513] width 447 height 47
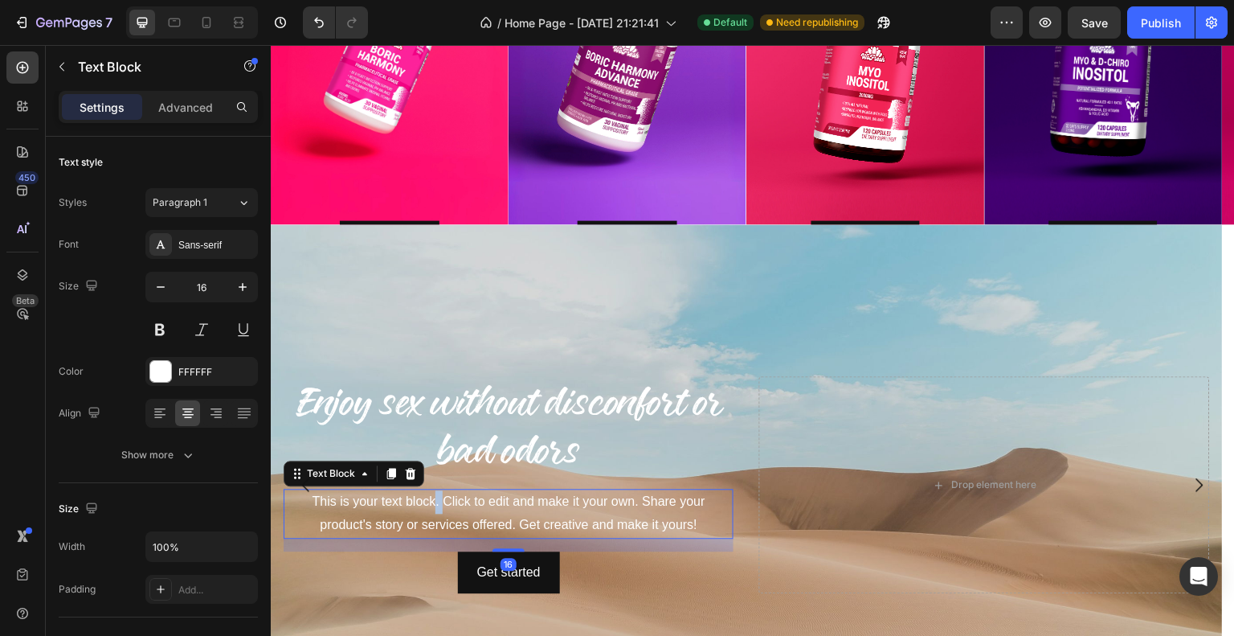
click at [435, 505] on p "This is your text block. Click to edit and make it your own. Share your product…" at bounding box center [508, 513] width 447 height 47
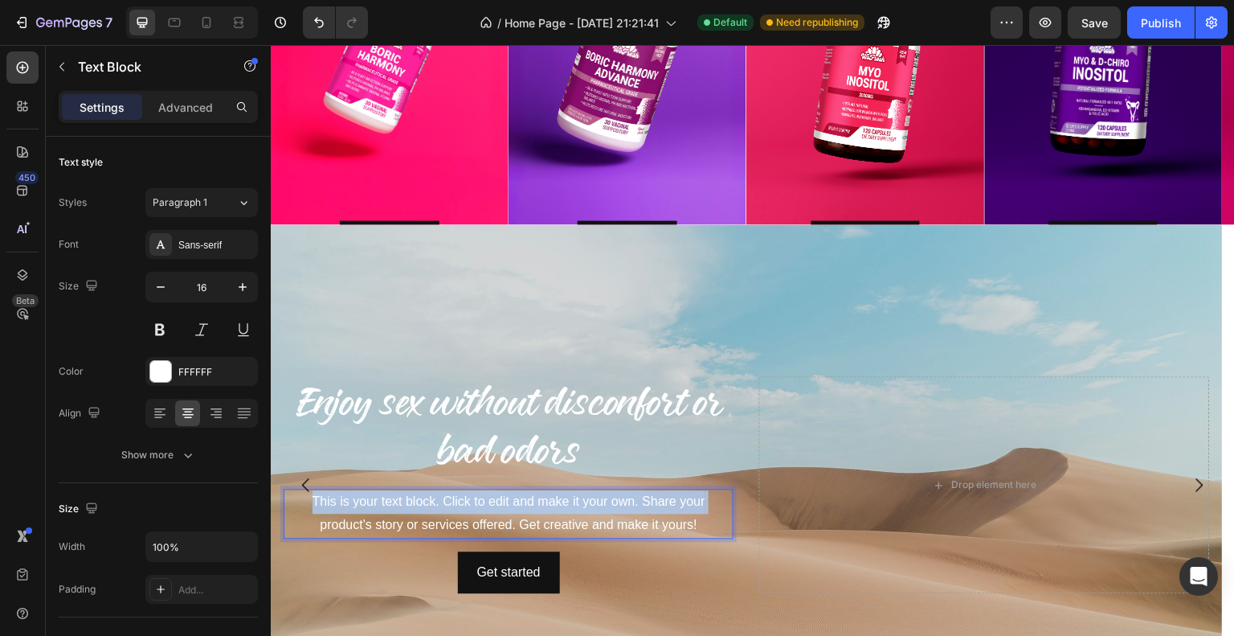
click at [435, 503] on p "This is your text block. Click to edit and make it your own. Share your product…" at bounding box center [508, 513] width 447 height 47
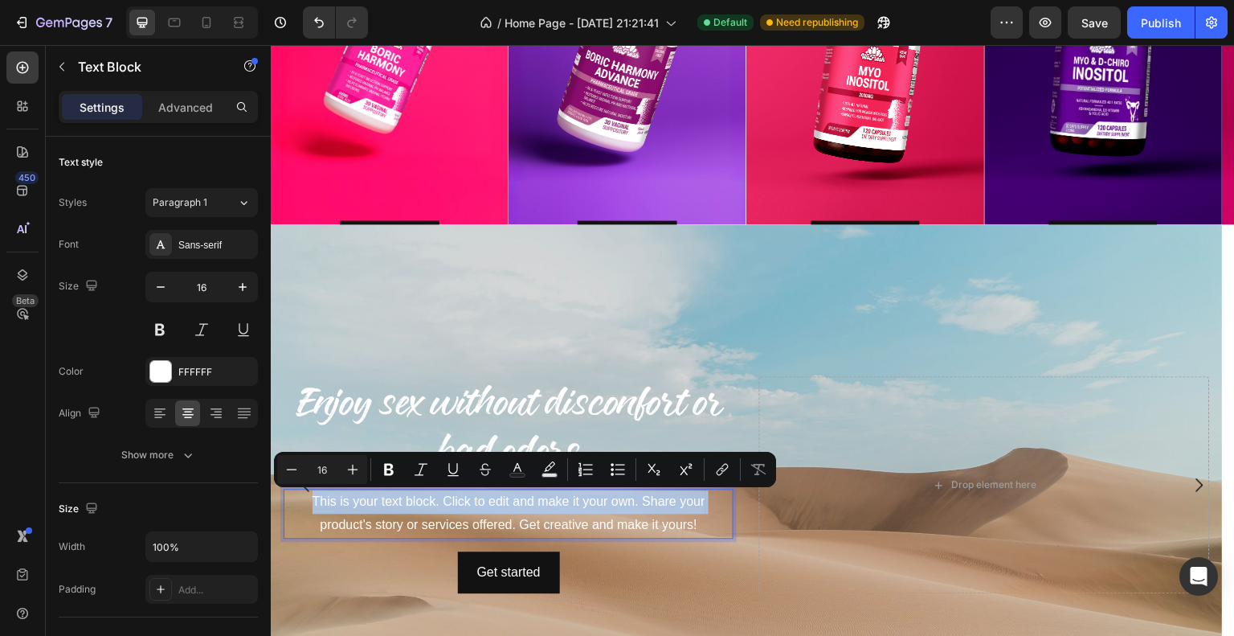
click at [435, 503] on p "This is your text block. Click to edit and make it your own. Share your product…" at bounding box center [508, 513] width 447 height 47
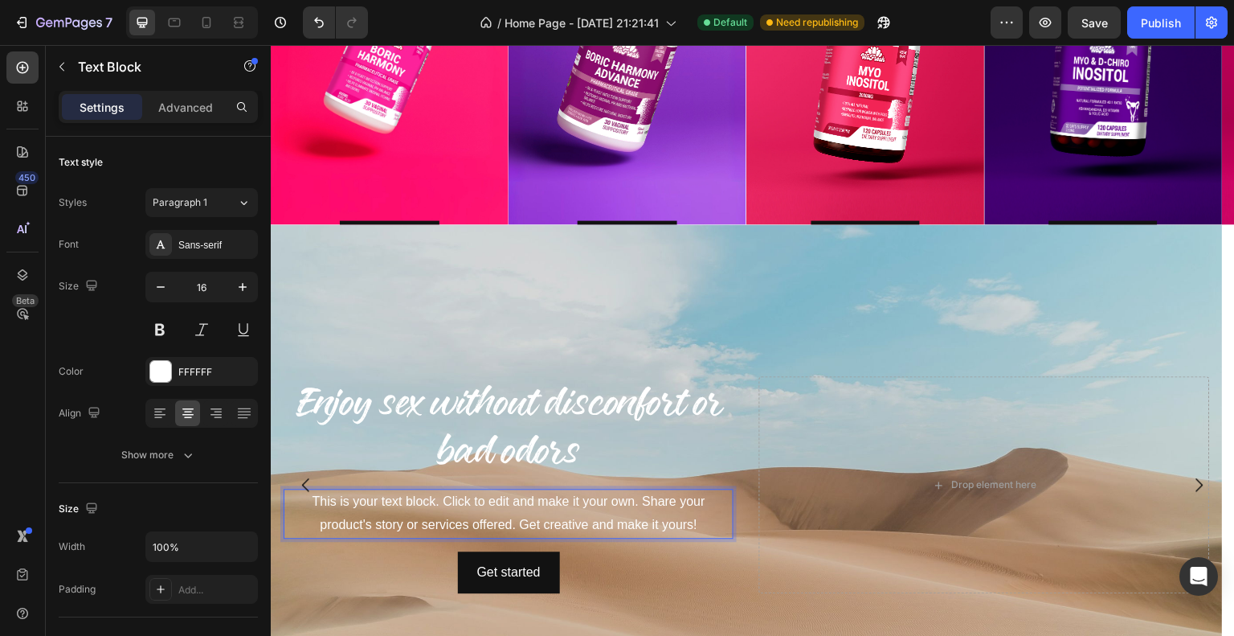
click at [692, 515] on p "This is your text block. Click to edit and make it your own. Share your product…" at bounding box center [508, 513] width 447 height 47
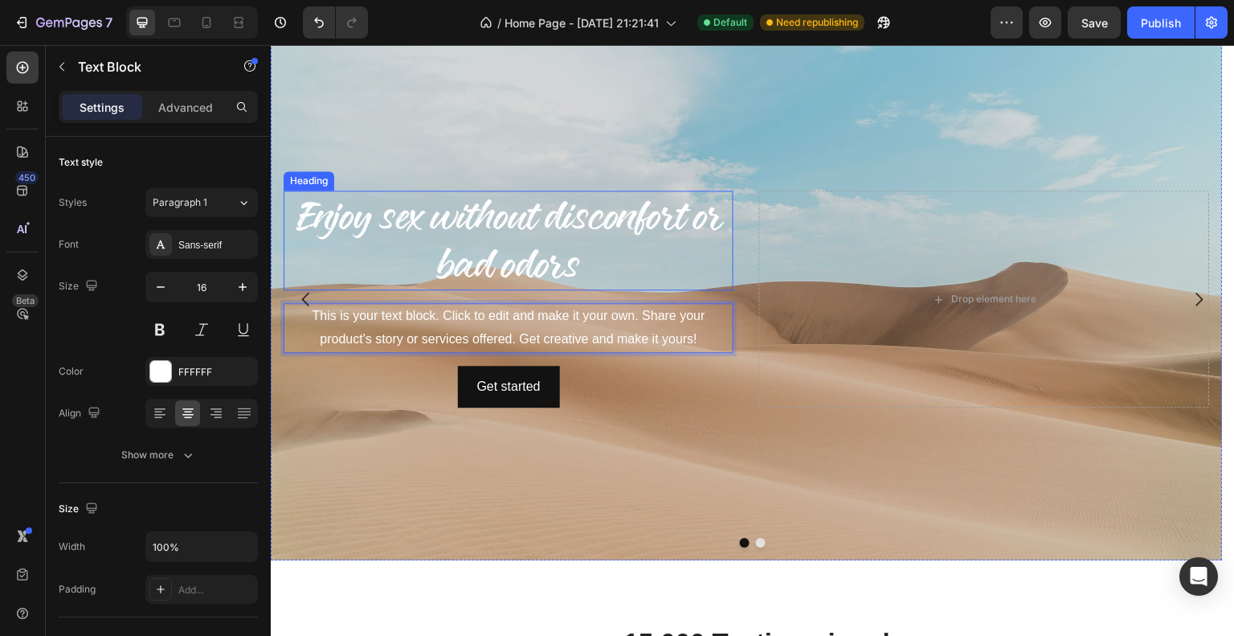
scroll to position [1347, 0]
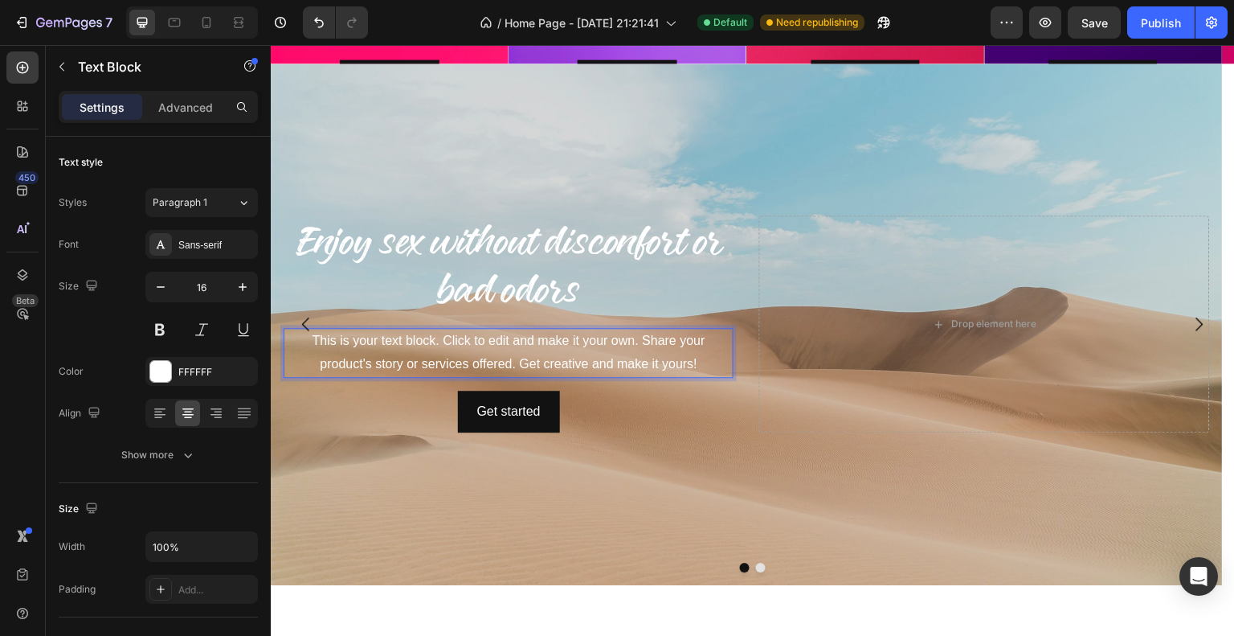
click at [539, 348] on p "This is your text block. Click to edit and make it your own. Share your product…" at bounding box center [508, 352] width 447 height 47
click at [538, 349] on p "This is your text block. Click to edit and make it your own. Share your product…" at bounding box center [508, 352] width 447 height 47
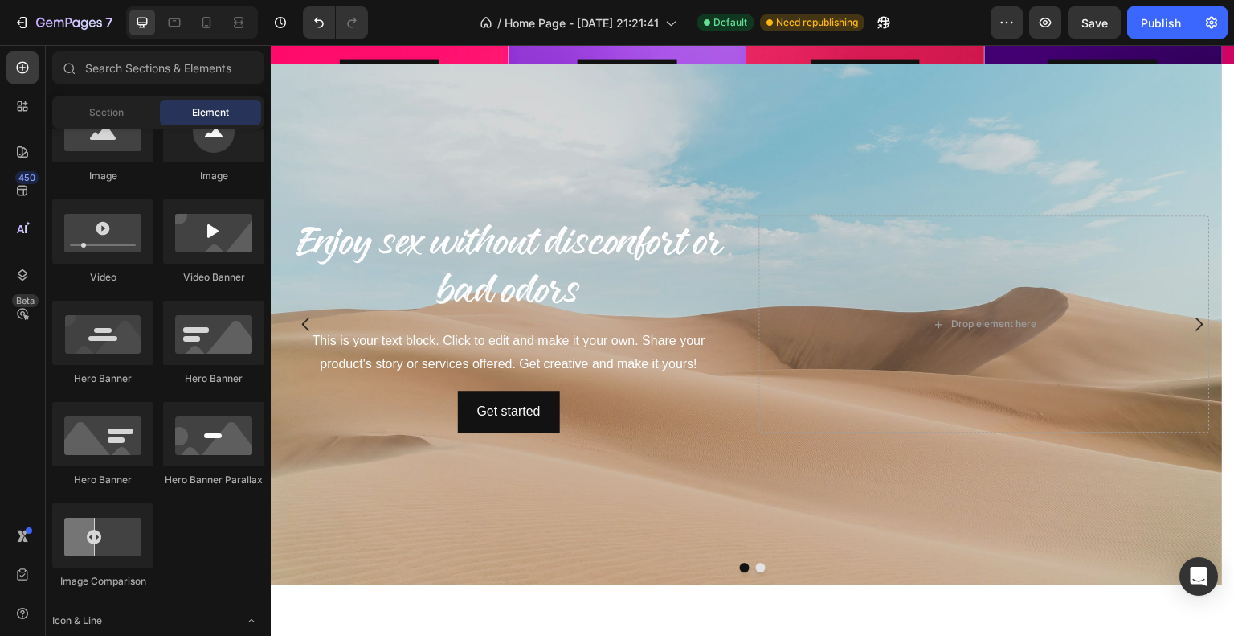
click at [538, 350] on p "This is your text block. Click to edit and make it your own. Share your product…" at bounding box center [508, 352] width 447 height 47
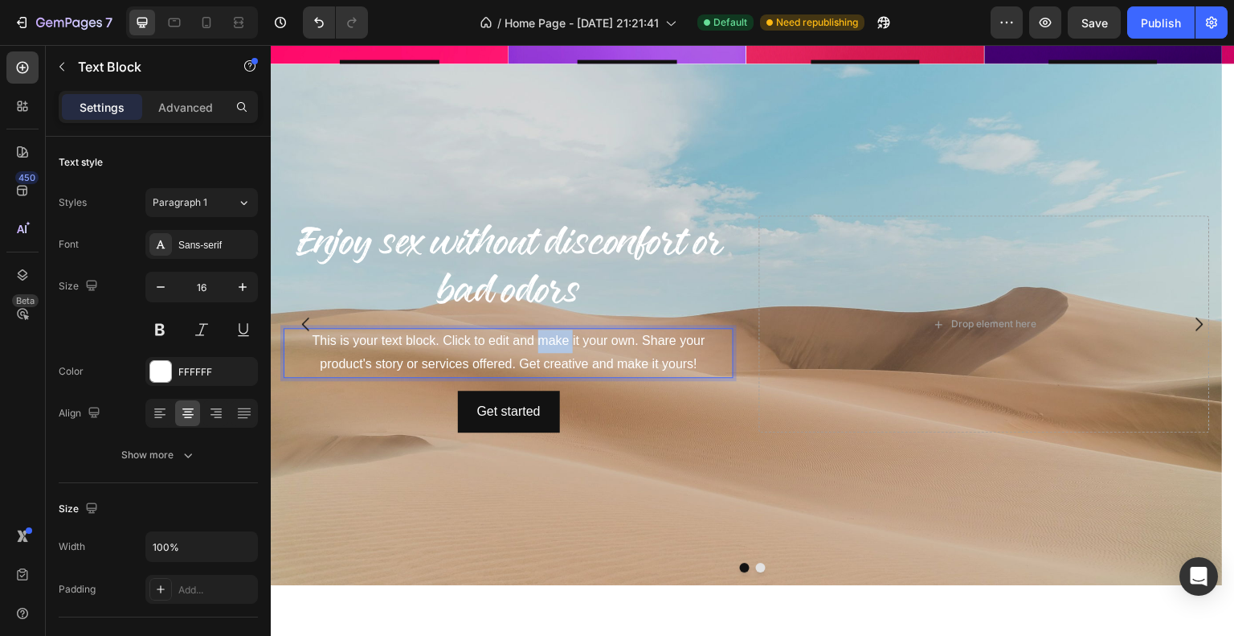
click at [560, 343] on p "This is your text block. Click to edit and make it your own. Share your product…" at bounding box center [508, 352] width 447 height 47
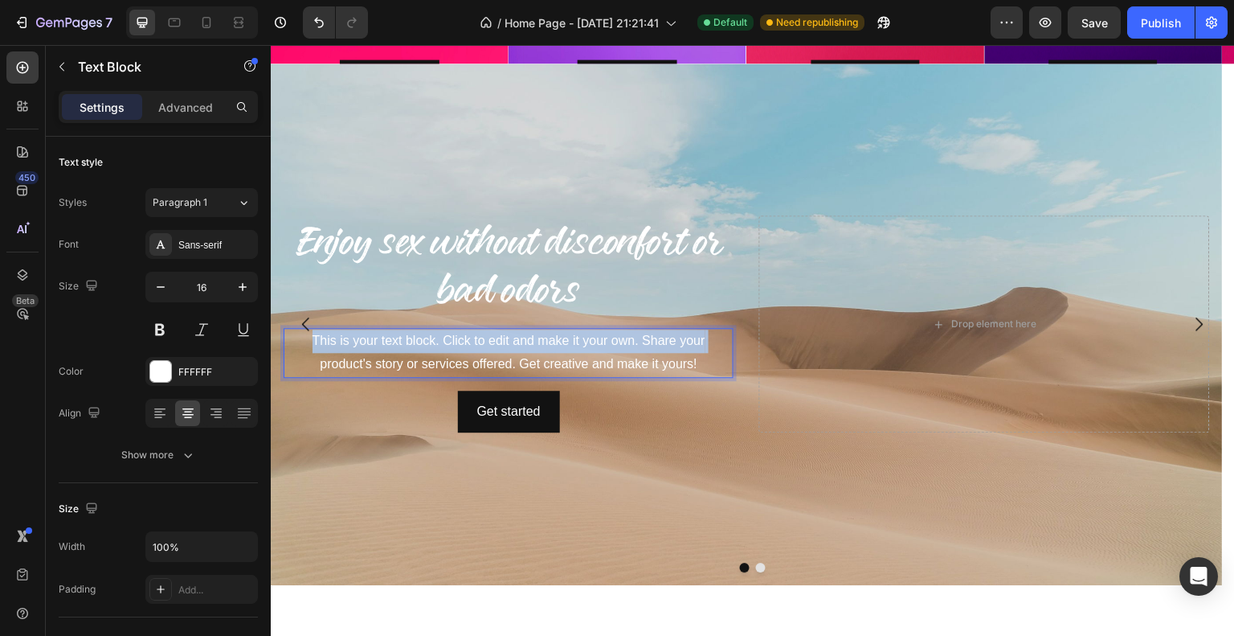
click at [560, 343] on p "This is your text block. Click to edit and make it your own. Share your product…" at bounding box center [508, 352] width 447 height 47
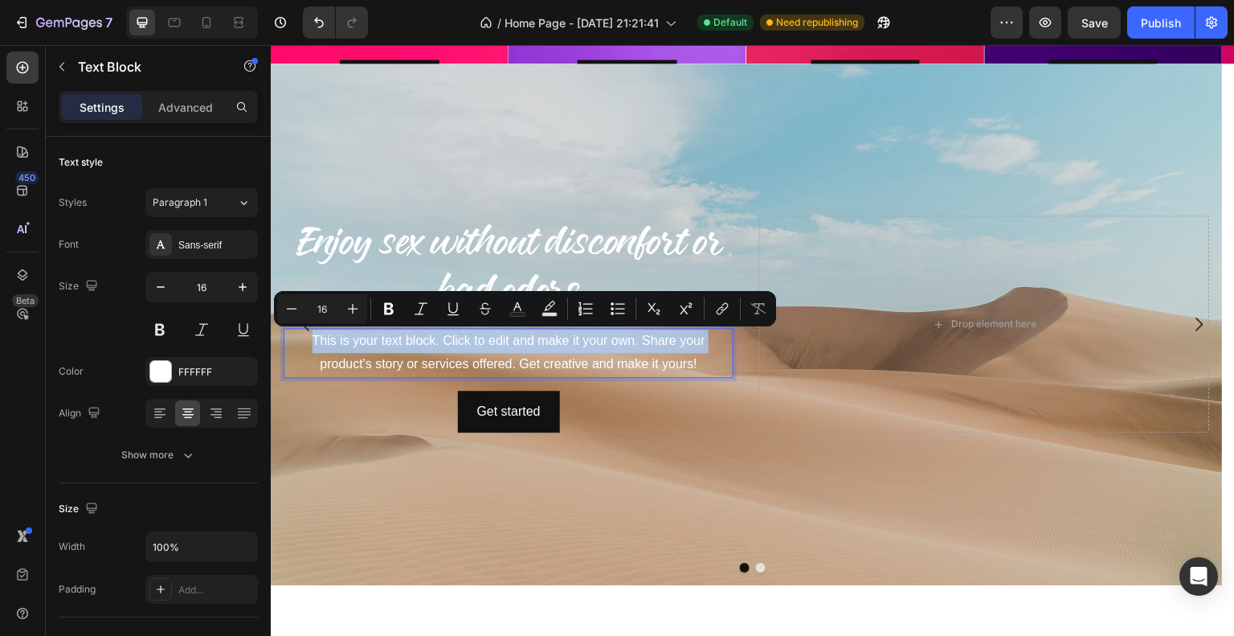
click at [697, 351] on p "This is your text block. Click to edit and make it your own. Share your product…" at bounding box center [508, 352] width 447 height 47
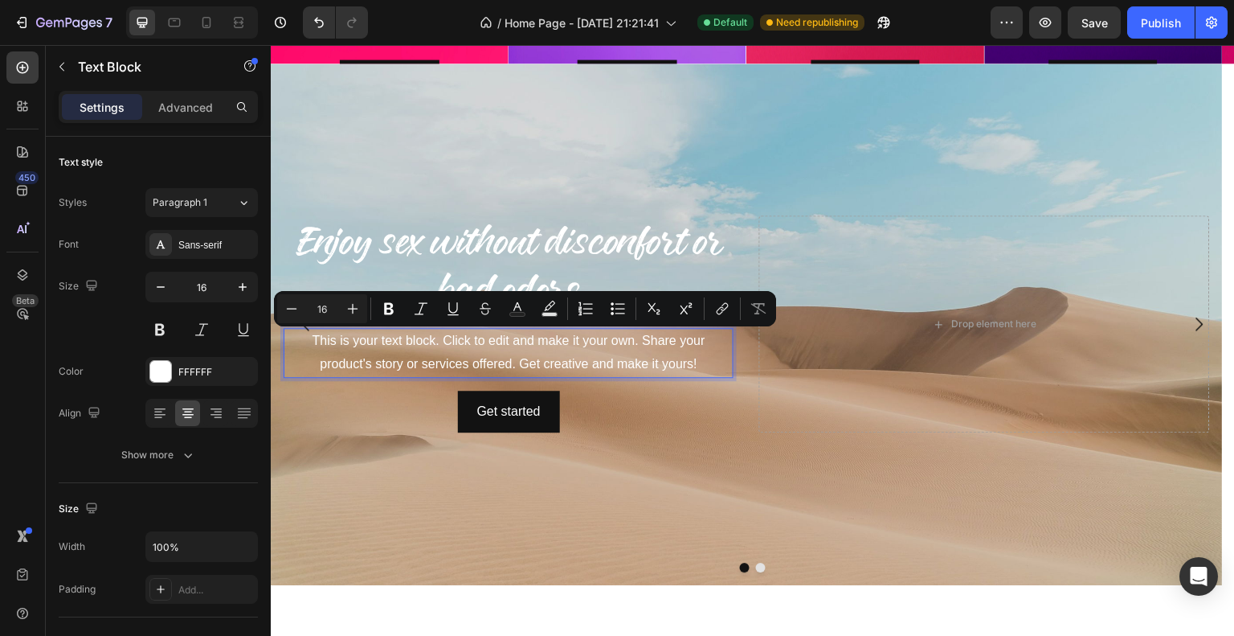
scroll to position [1358, 0]
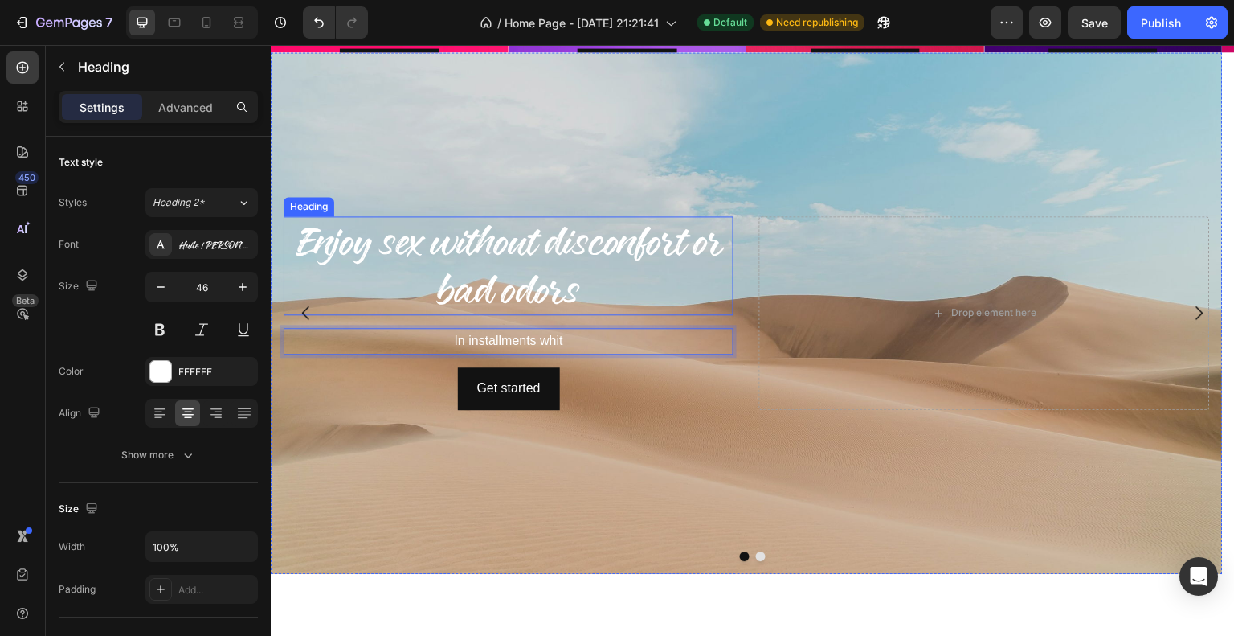
click at [435, 272] on p "⁠⁠⁠⁠⁠⁠⁠ Enjoy sex without disconfort or bad odors" at bounding box center [508, 266] width 447 height 96
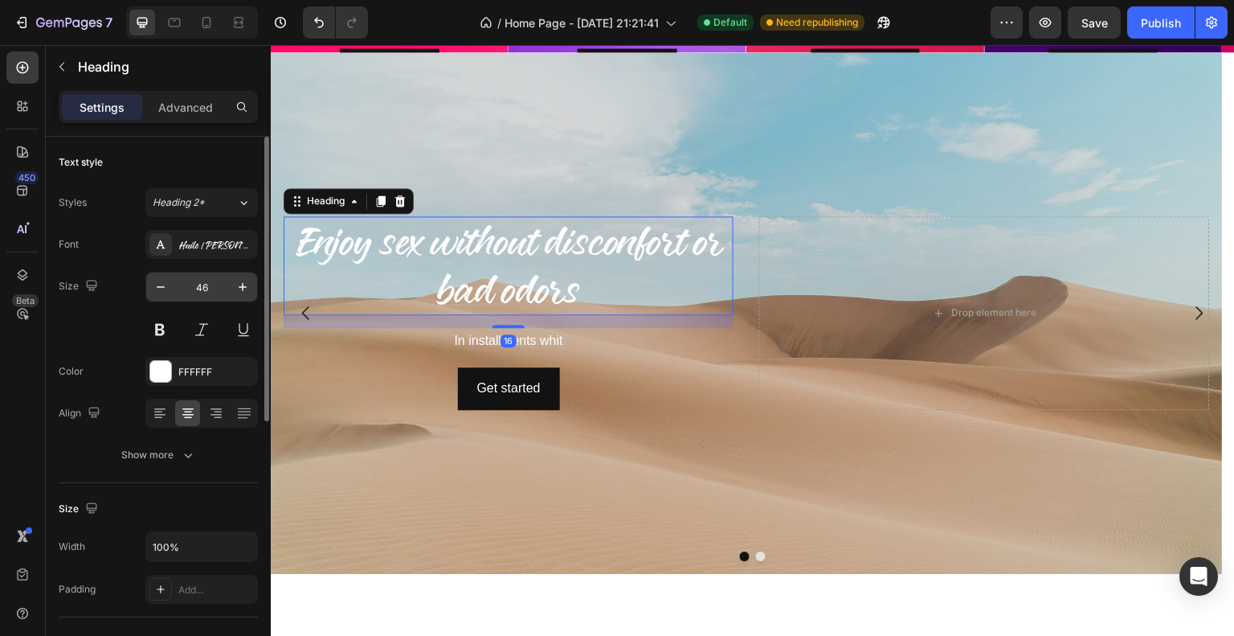
click at [215, 279] on input "46" at bounding box center [201, 286] width 53 height 29
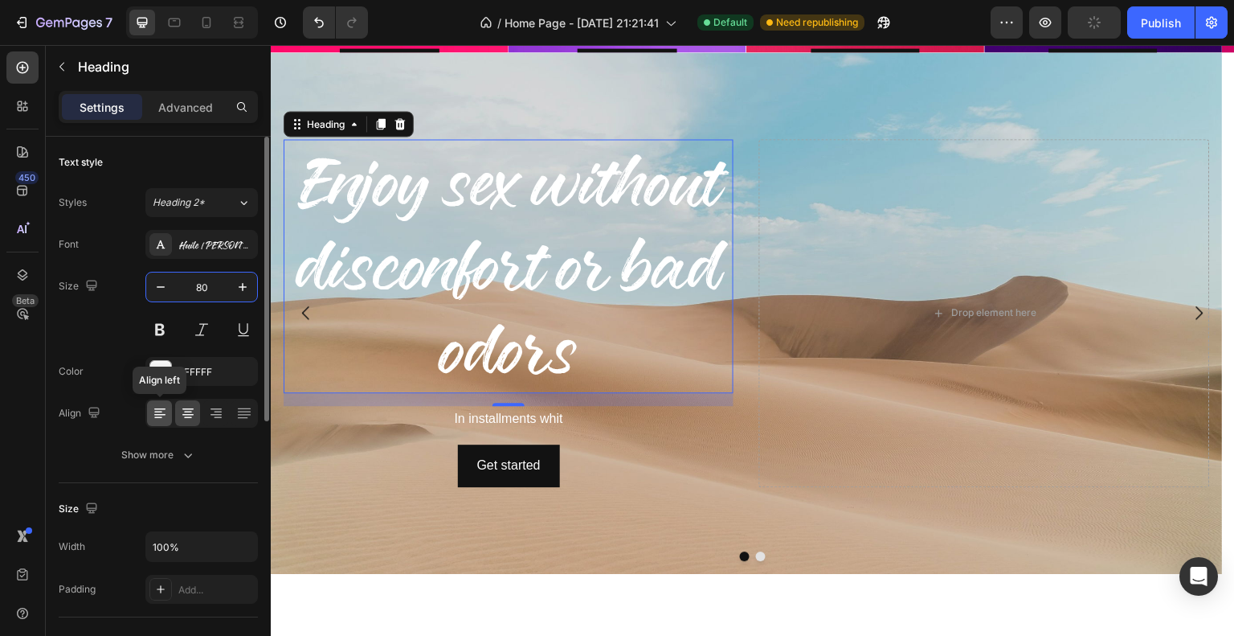
type input "80"
click at [154, 414] on icon at bounding box center [159, 415] width 11 height 2
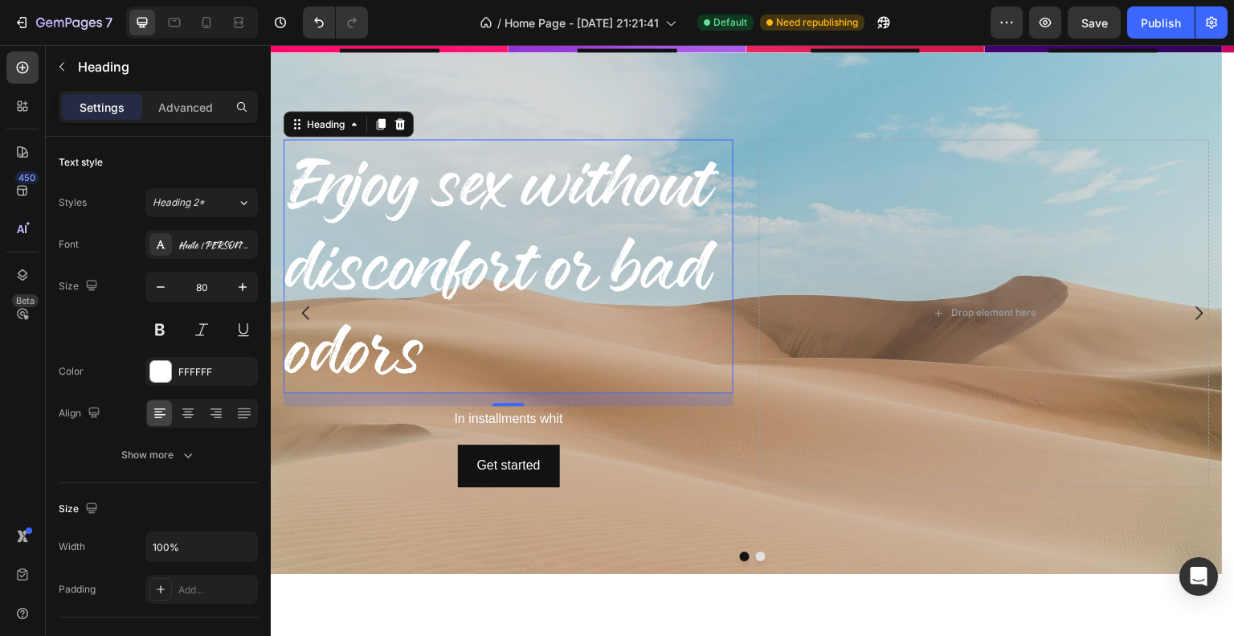
click at [509, 412] on div "16" at bounding box center [509, 418] width 16 height 13
click at [509, 418] on div "16" at bounding box center [509, 418] width 16 height 13
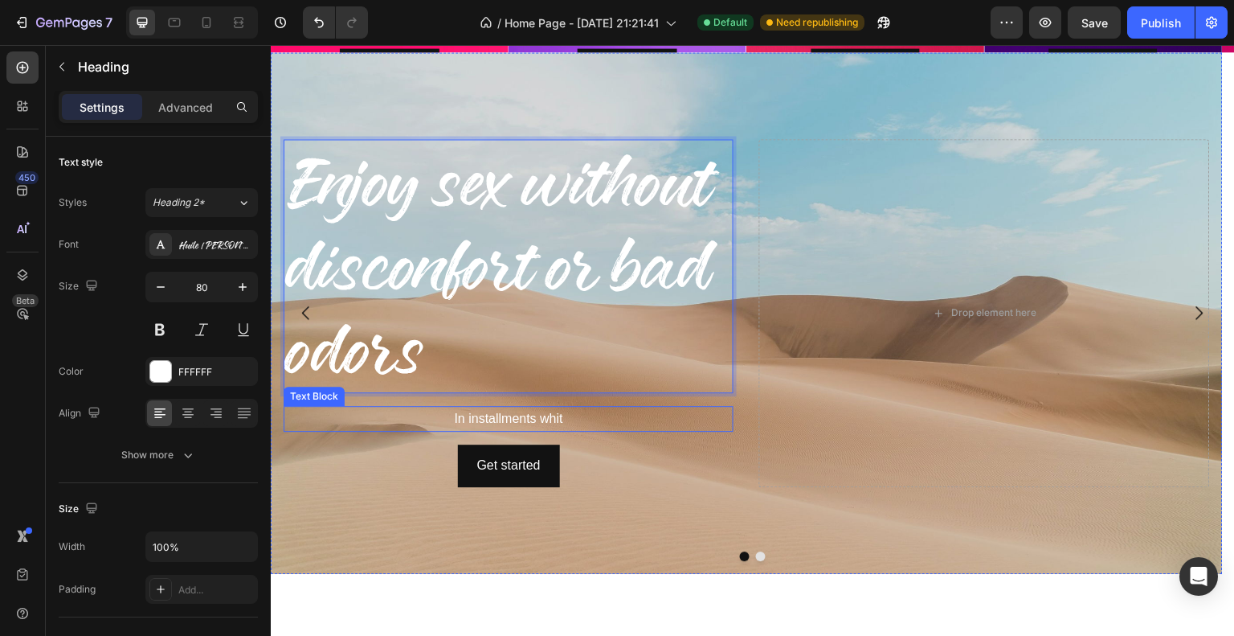
click at [557, 402] on div "Enjoy sex without disconfort or bad odors Heading 16 In installments whit Text …" at bounding box center [509, 313] width 450 height 349
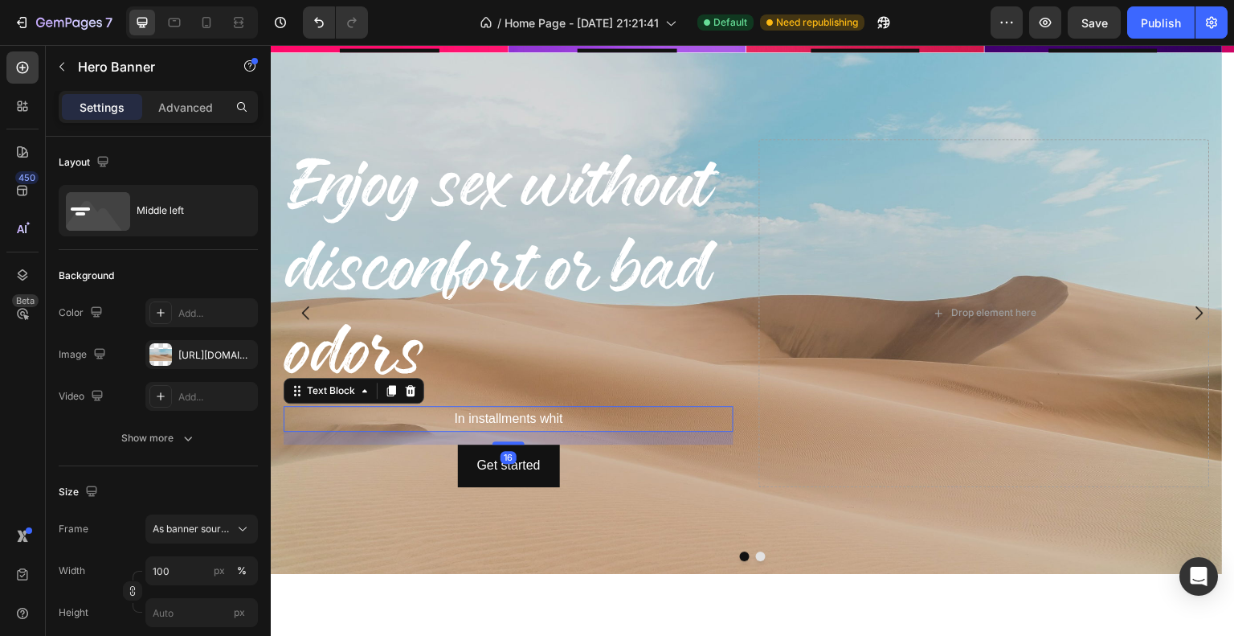
click at [544, 427] on p "In installments whit" at bounding box center [508, 418] width 447 height 23
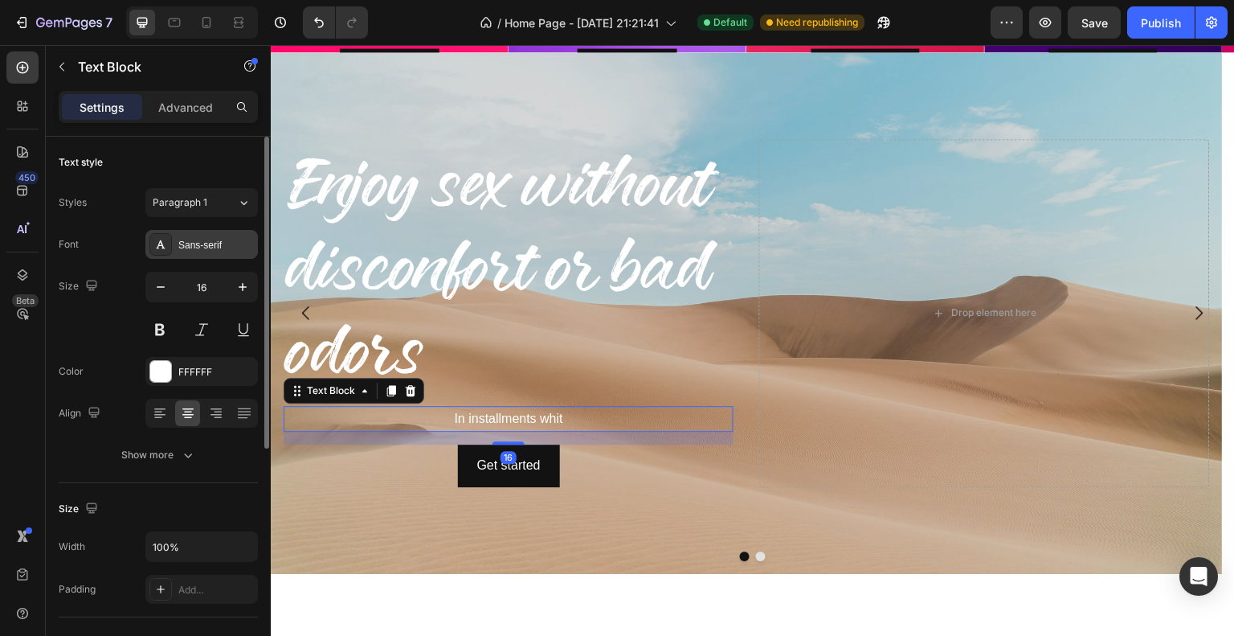
click at [209, 241] on div "Sans-serif" at bounding box center [216, 245] width 76 height 14
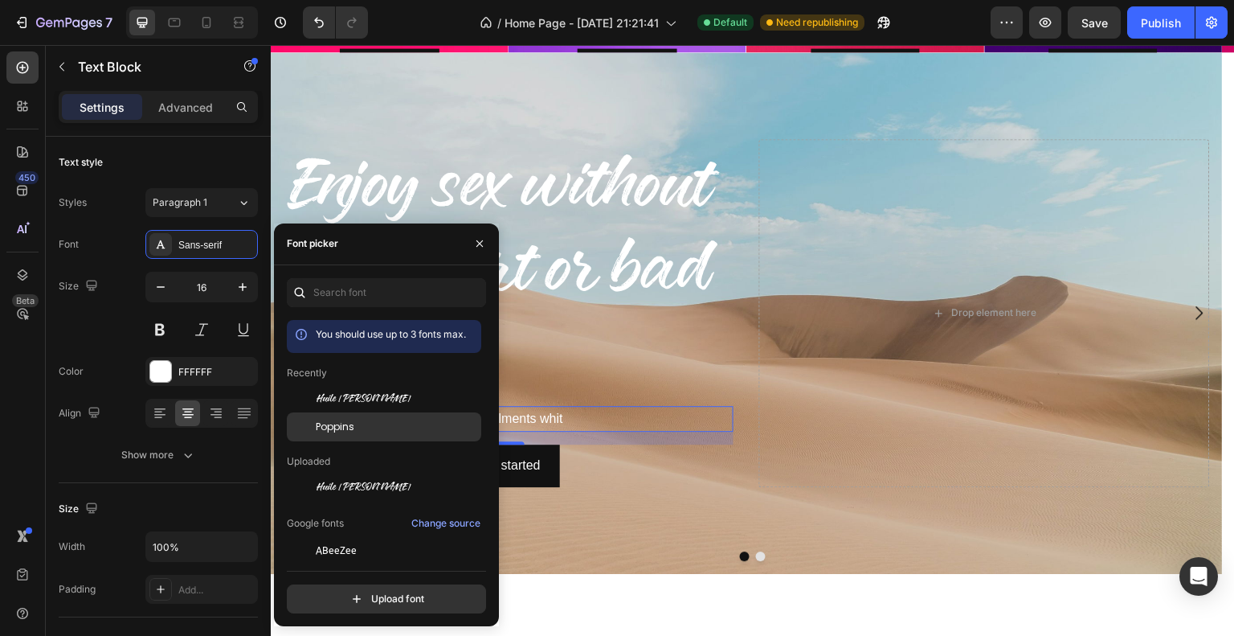
click at [338, 423] on span "Poppins" at bounding box center [335, 426] width 39 height 14
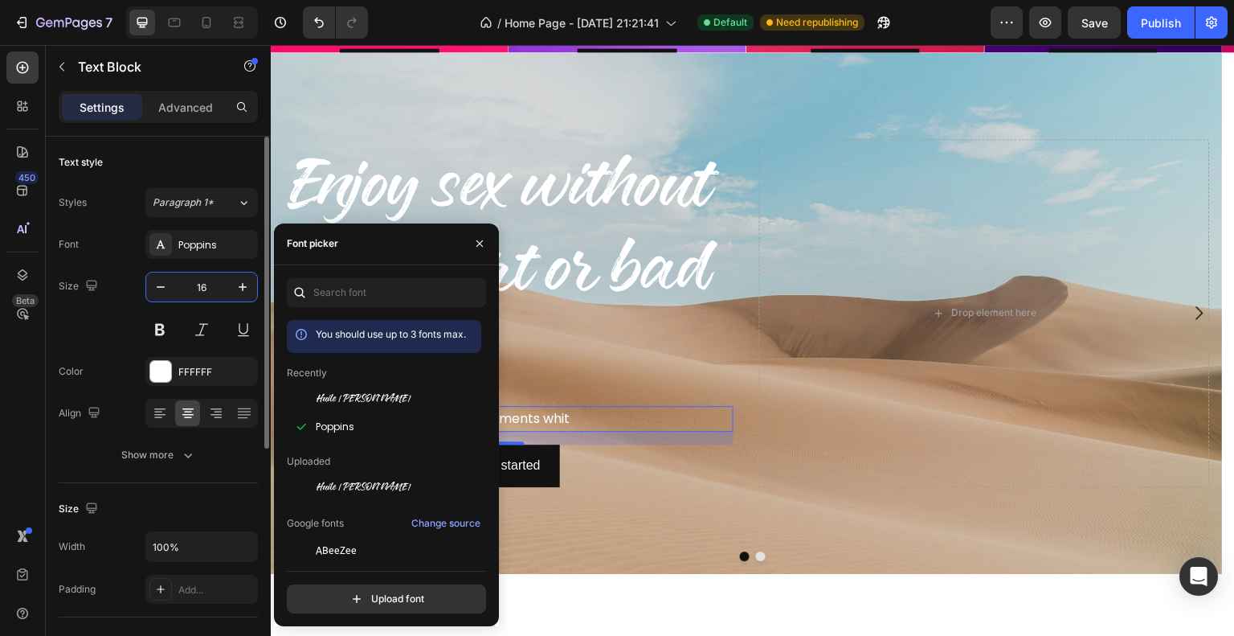
click at [208, 290] on input "16" at bounding box center [201, 286] width 53 height 29
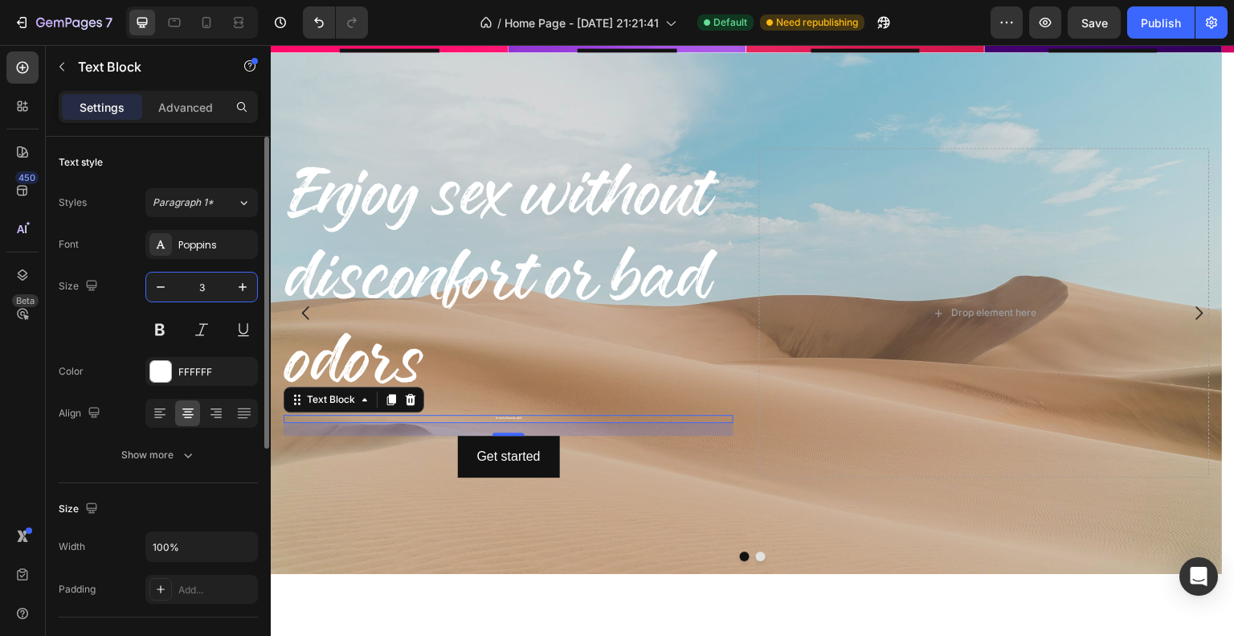
type input "30"
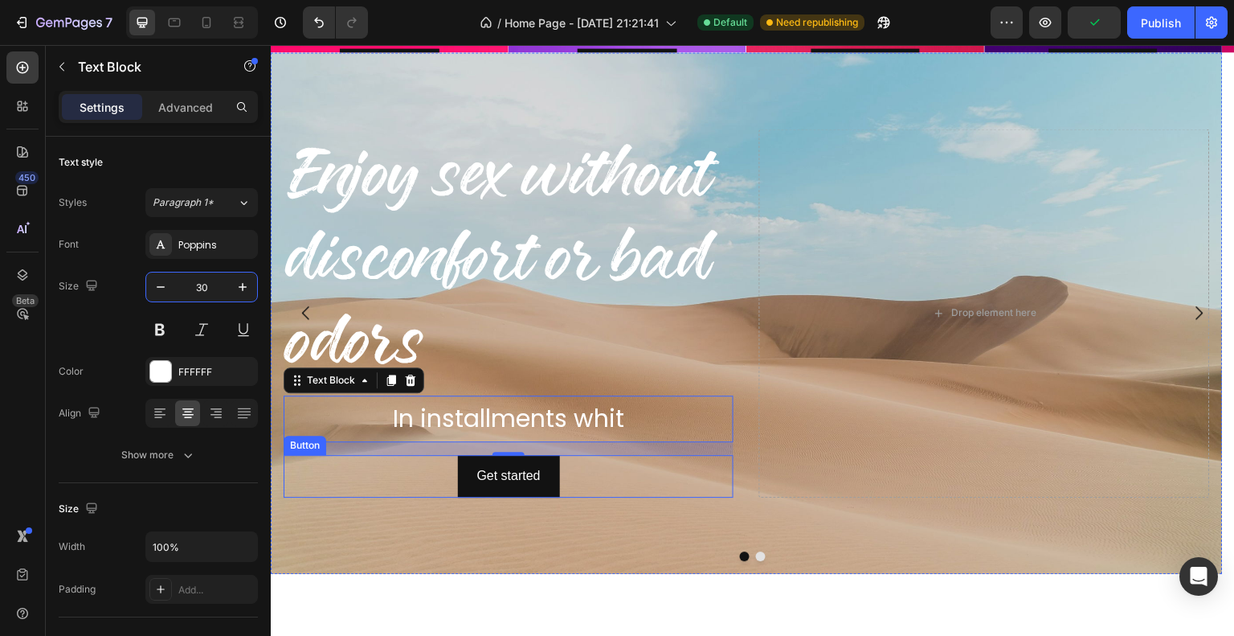
click at [592, 476] on div "Get started Button" at bounding box center [509, 476] width 450 height 43
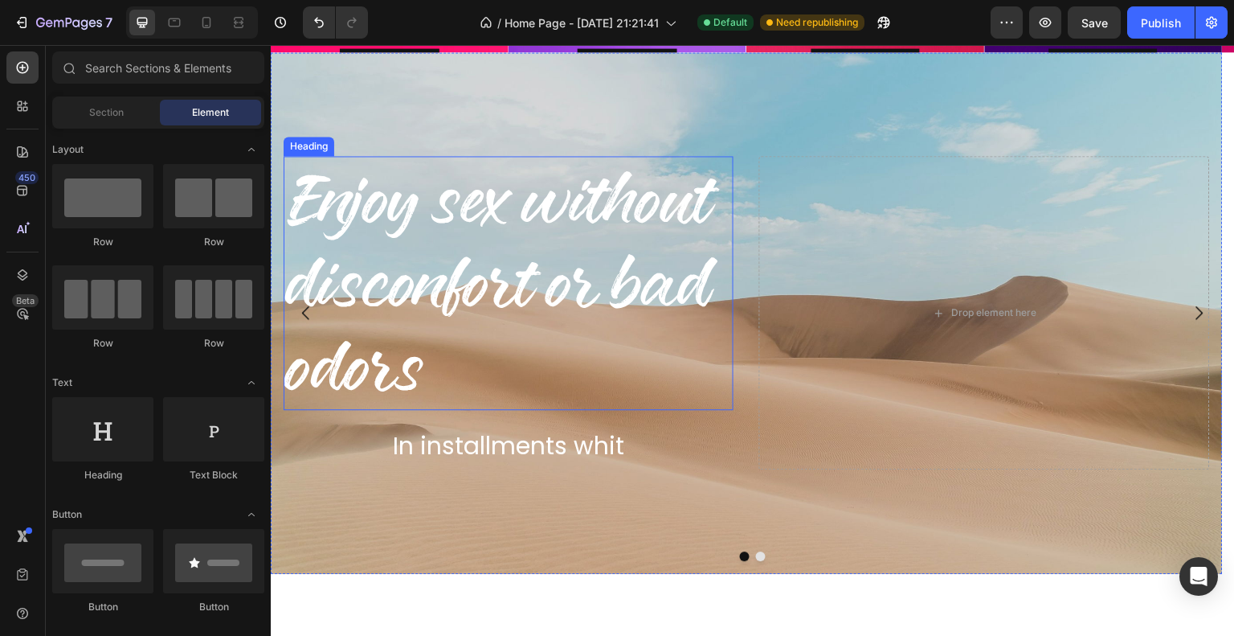
click at [646, 169] on span "Enjoy sex without disconfort or bad odors" at bounding box center [498, 283] width 427 height 254
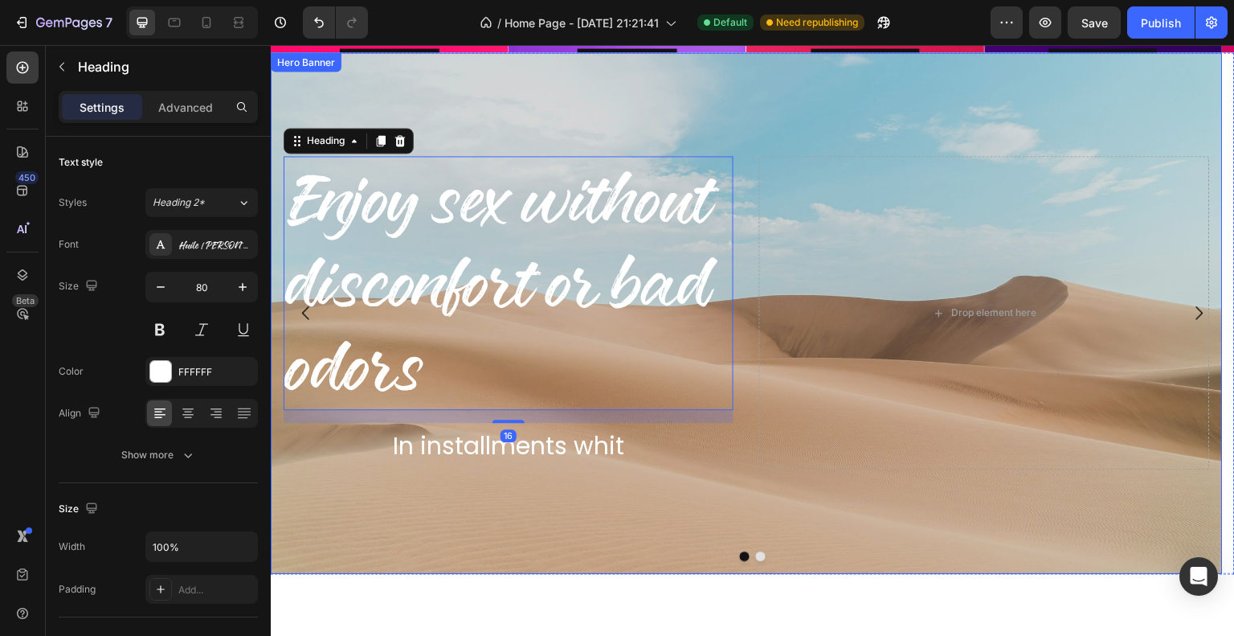
click at [666, 121] on div "Background Image" at bounding box center [747, 312] width 952 height 521
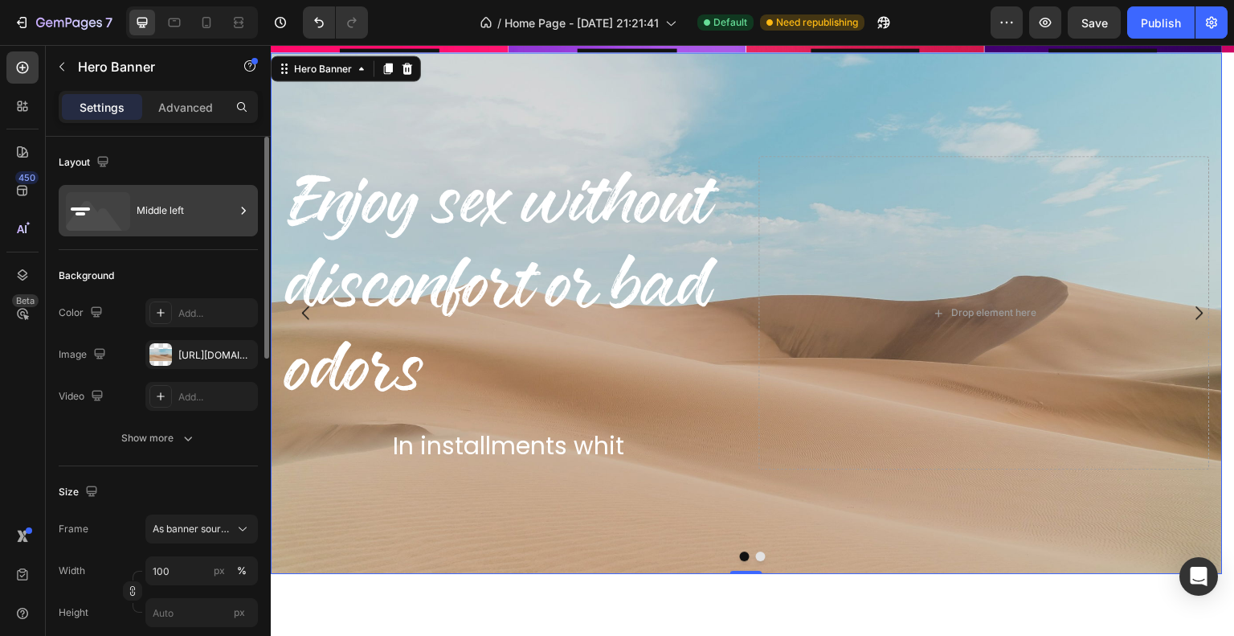
click at [187, 187] on div "Middle left" at bounding box center [158, 210] width 199 height 51
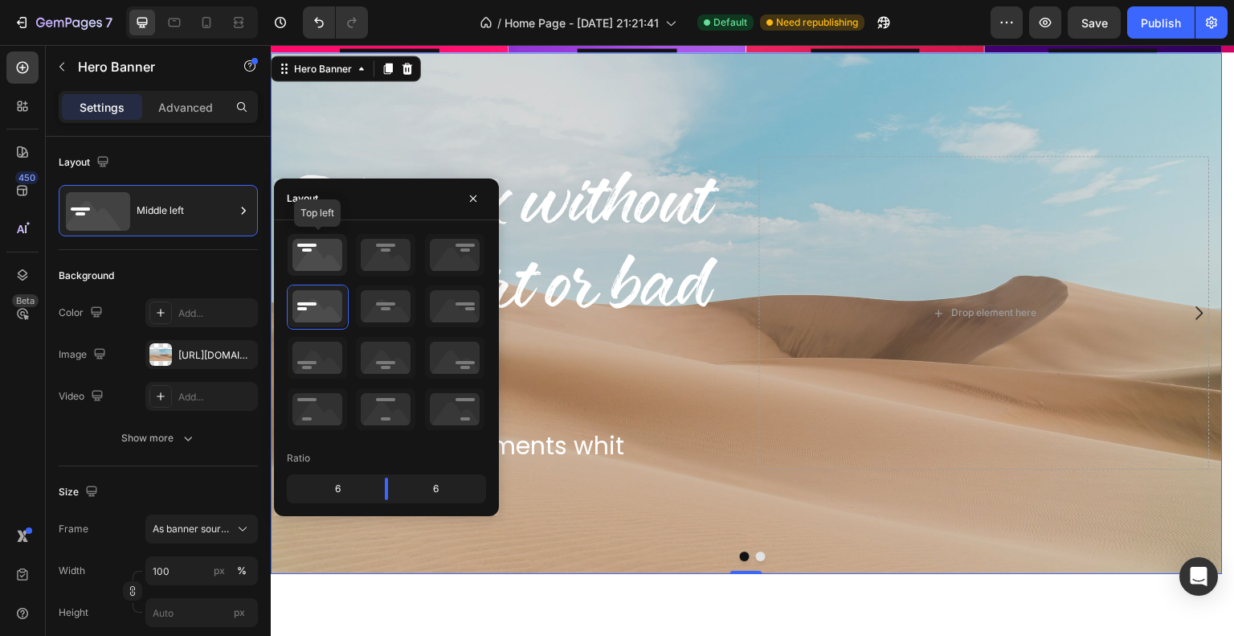
click at [323, 255] on icon at bounding box center [317, 255] width 59 height 42
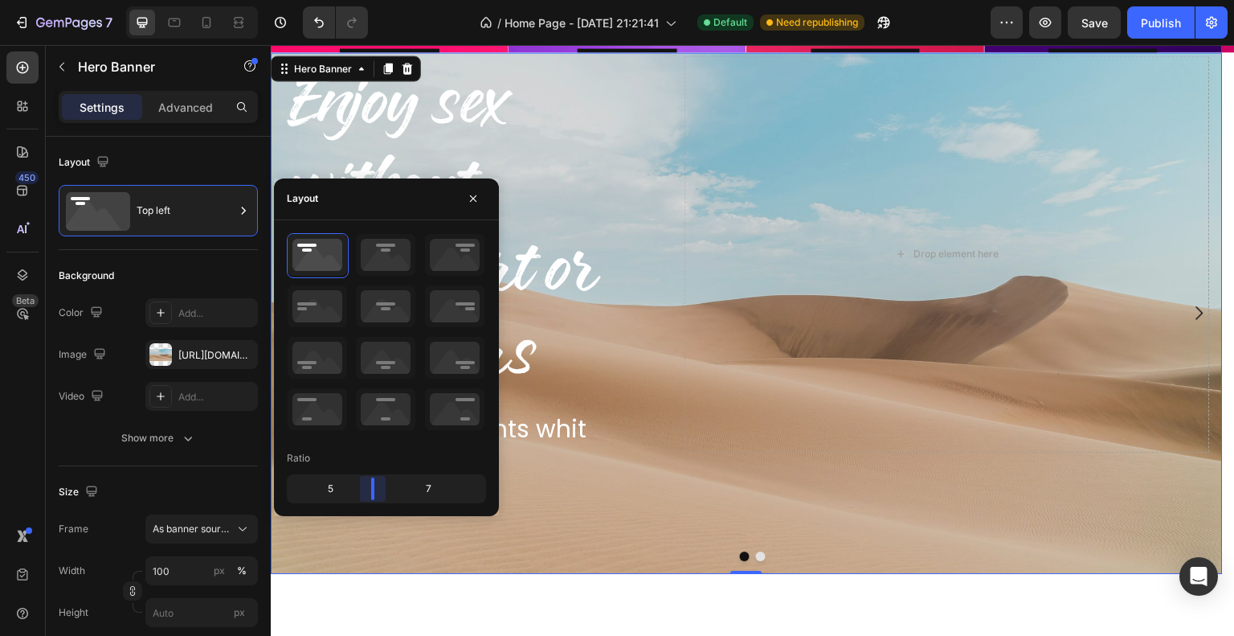
drag, startPoint x: 389, startPoint y: 487, endPoint x: 376, endPoint y: 488, distance: 12.9
click at [376, 0] on body "7 Version history / Home Page - [DATE] 21:21:41 Default Need republishing Previ…" at bounding box center [617, 0] width 1234 height 0
click at [245, 25] on icon at bounding box center [239, 22] width 16 height 16
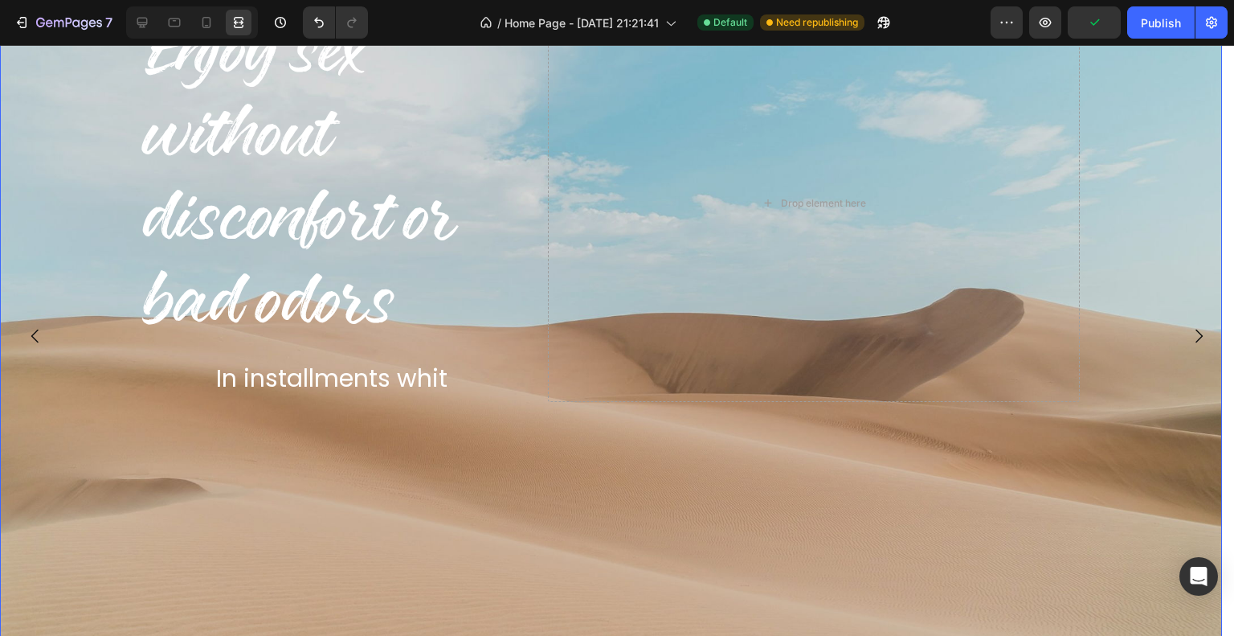
scroll to position [1358, 0]
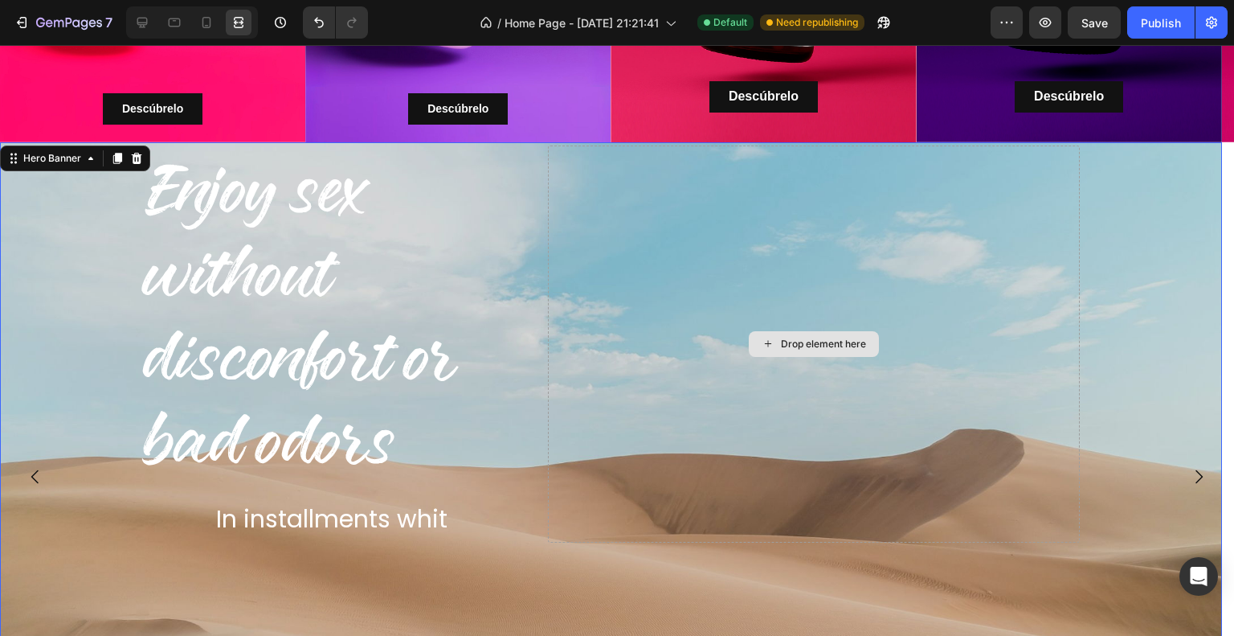
click at [604, 256] on div "Drop element here" at bounding box center [814, 343] width 533 height 397
click at [155, 18] on div "Tablet" at bounding box center [192, 22] width 132 height 32
click at [150, 17] on div at bounding box center [142, 23] width 26 height 26
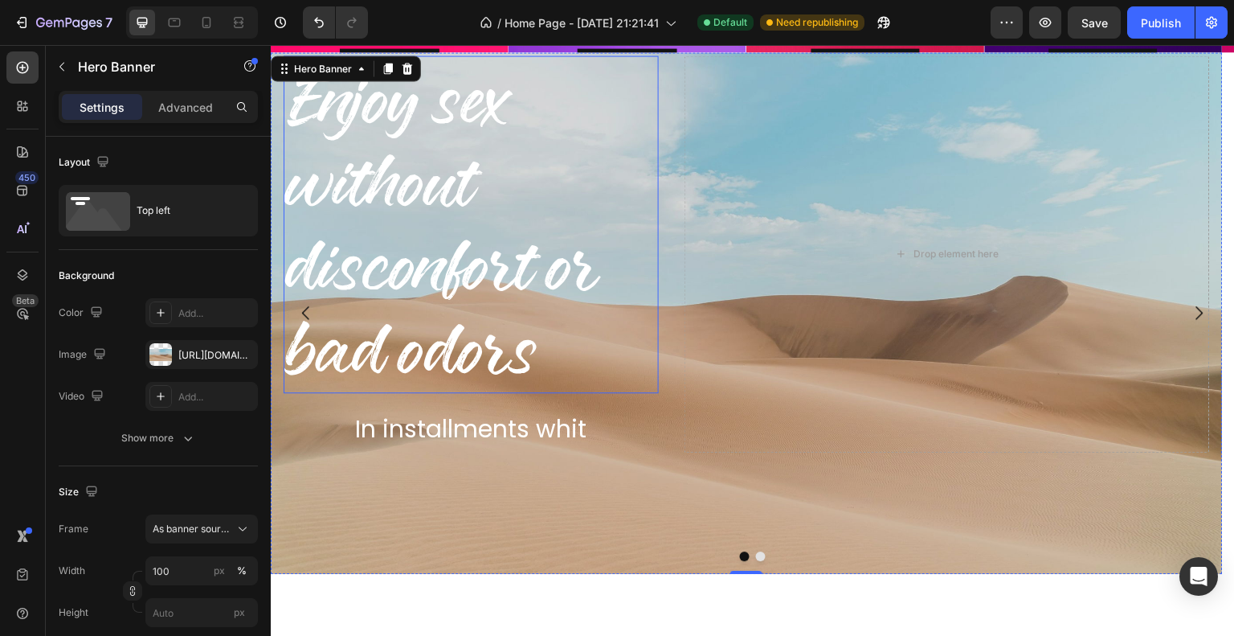
click at [532, 338] on span "Enjoy sex without disconfort or bad odors" at bounding box center [441, 223] width 313 height 337
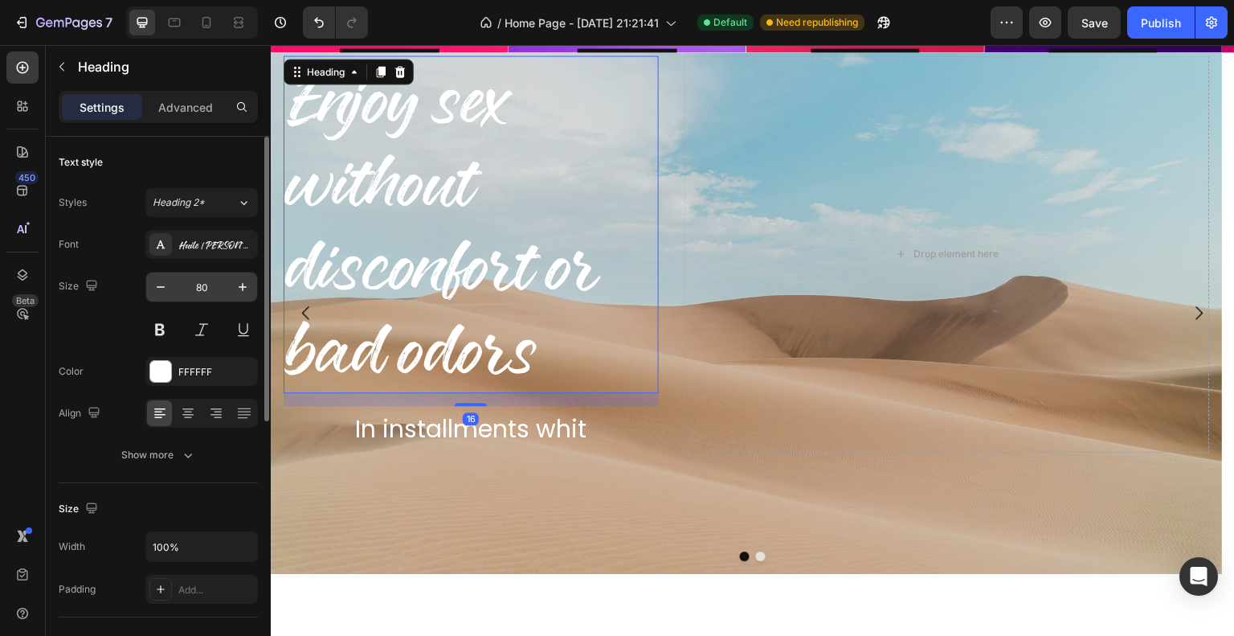
click at [202, 276] on input "80" at bounding box center [201, 286] width 53 height 29
type input "70"
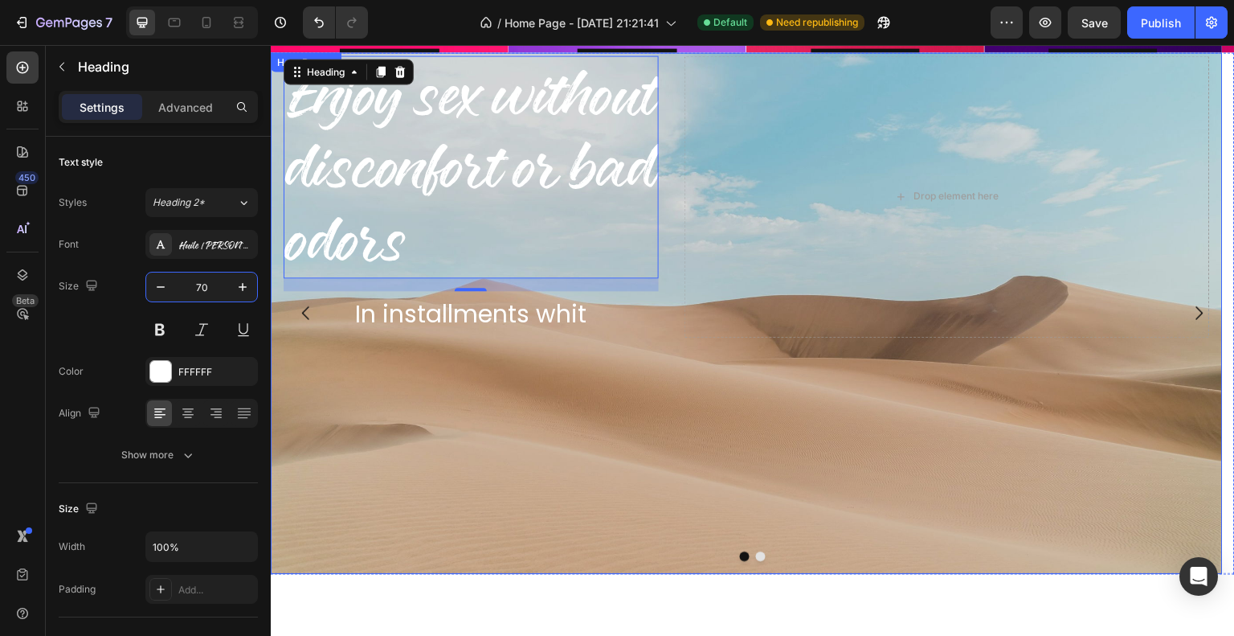
click at [675, 105] on div "⁠⁠⁠⁠⁠⁠⁠ Enjoy sex without disconfort or bad odors Heading 16 In installments wh…" at bounding box center [747, 196] width 952 height 288
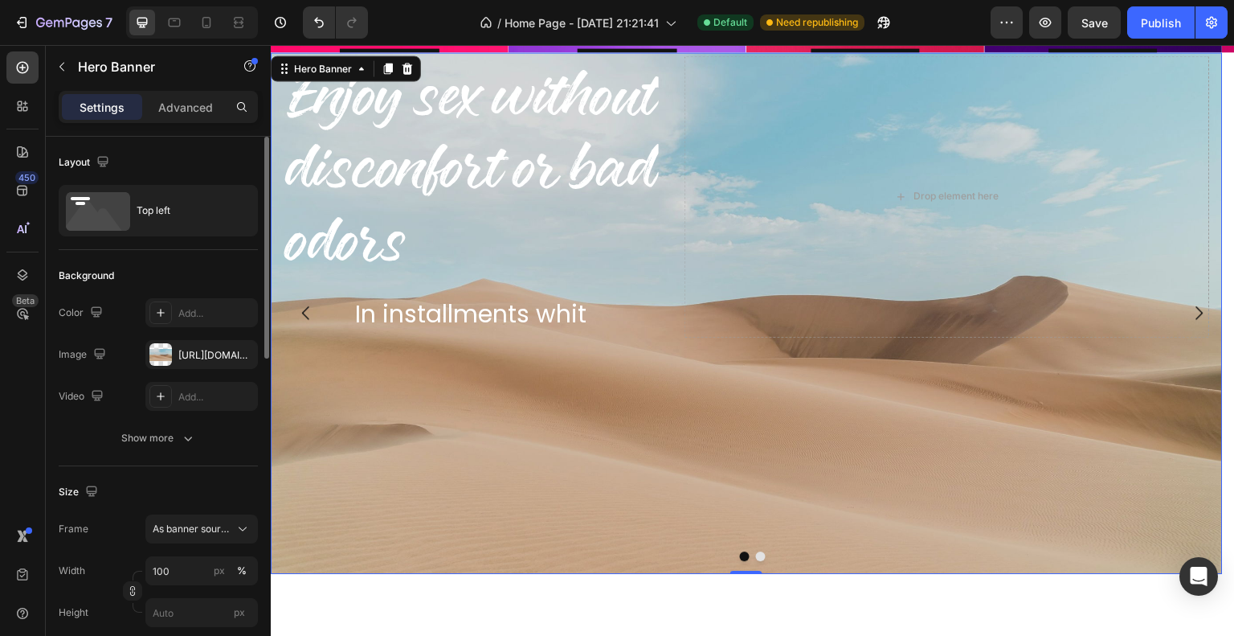
click at [502, 496] on div "Background Image" at bounding box center [747, 312] width 952 height 521
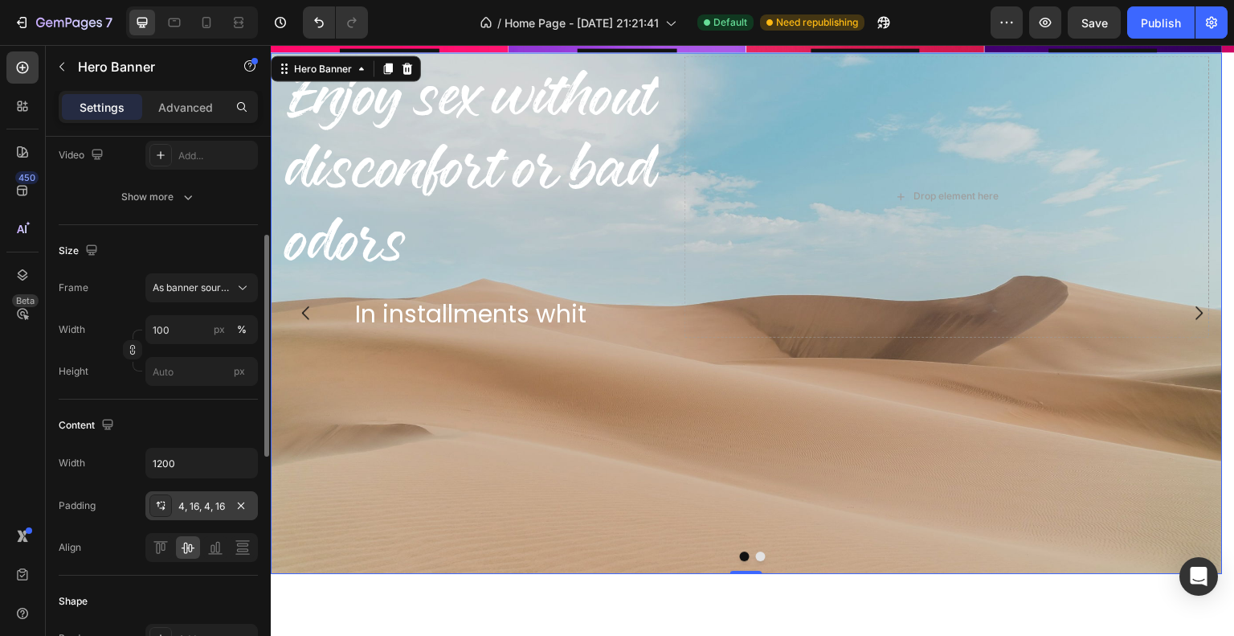
click at [202, 507] on div "4, 16, 4, 16" at bounding box center [201, 506] width 47 height 14
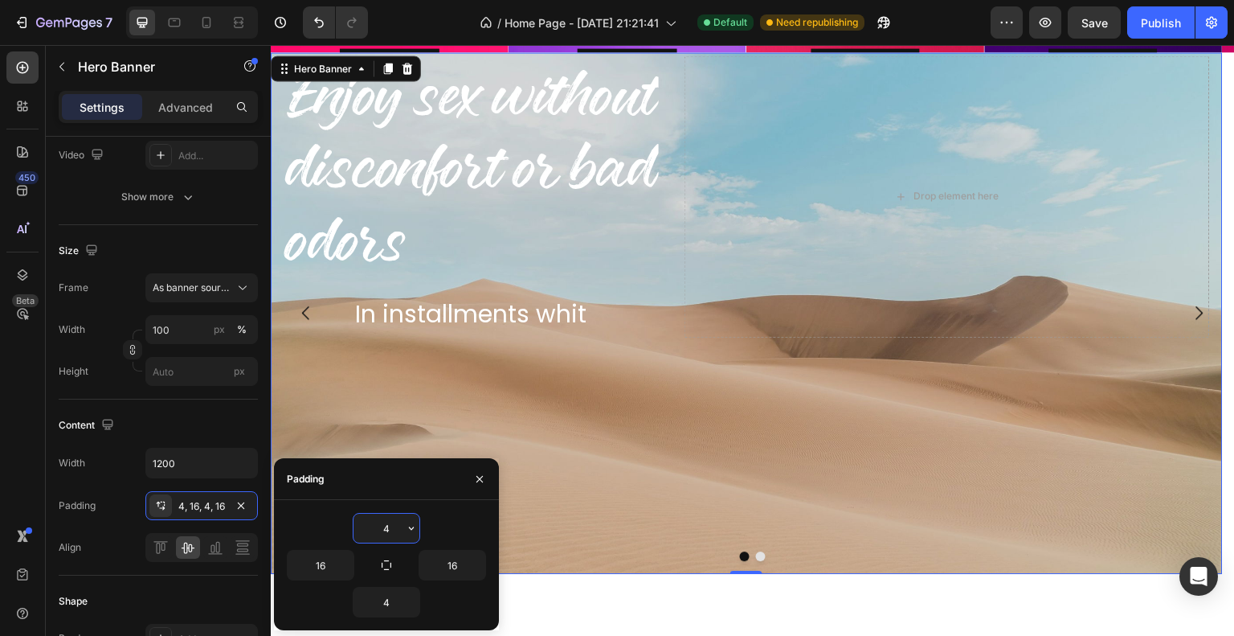
click at [387, 530] on input "4" at bounding box center [387, 527] width 66 height 29
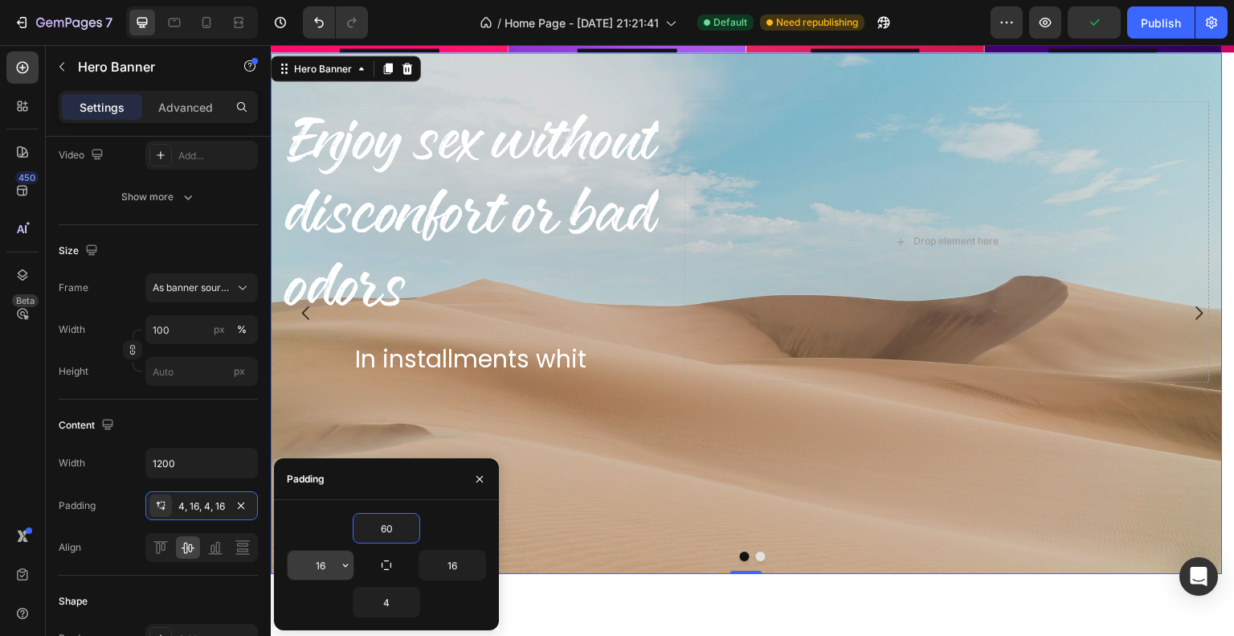
type input "60"
click at [309, 566] on input "16" at bounding box center [321, 564] width 66 height 29
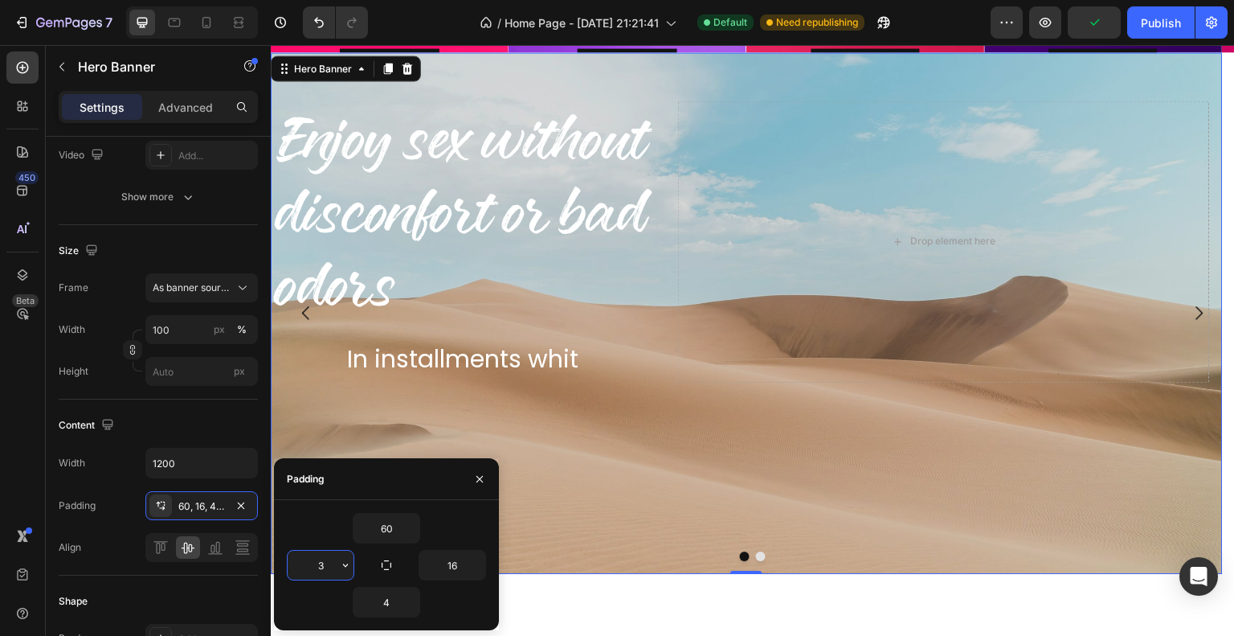
type input "30"
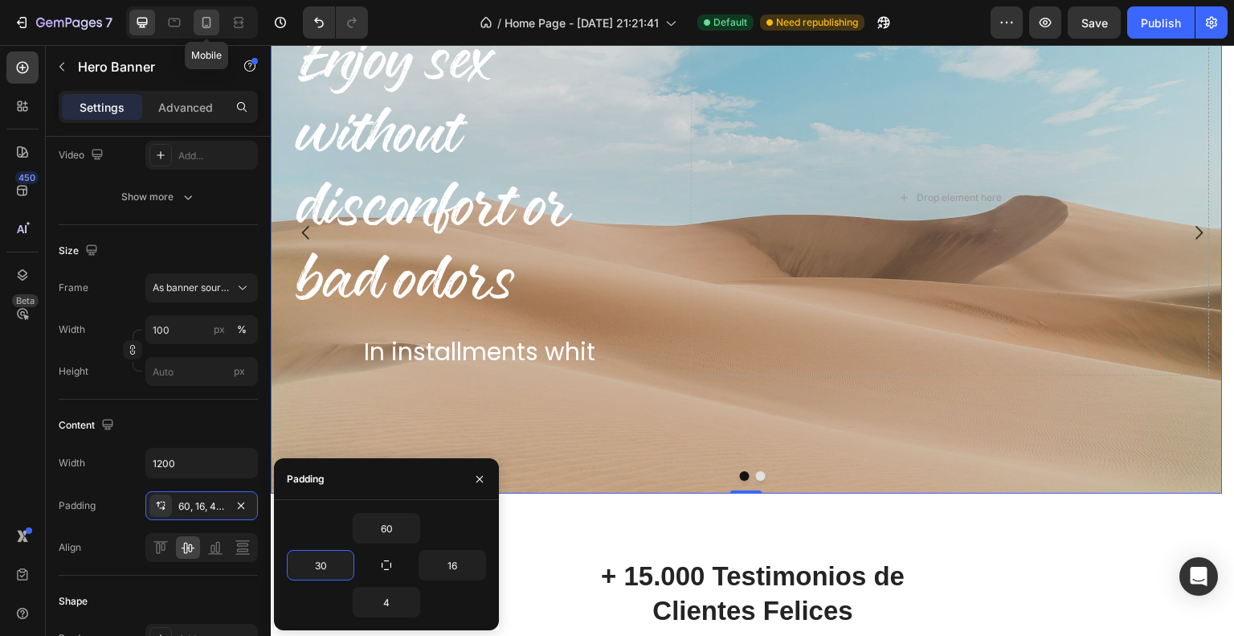
click at [207, 27] on icon at bounding box center [206, 22] width 16 height 16
type input "Auto"
type input "100%"
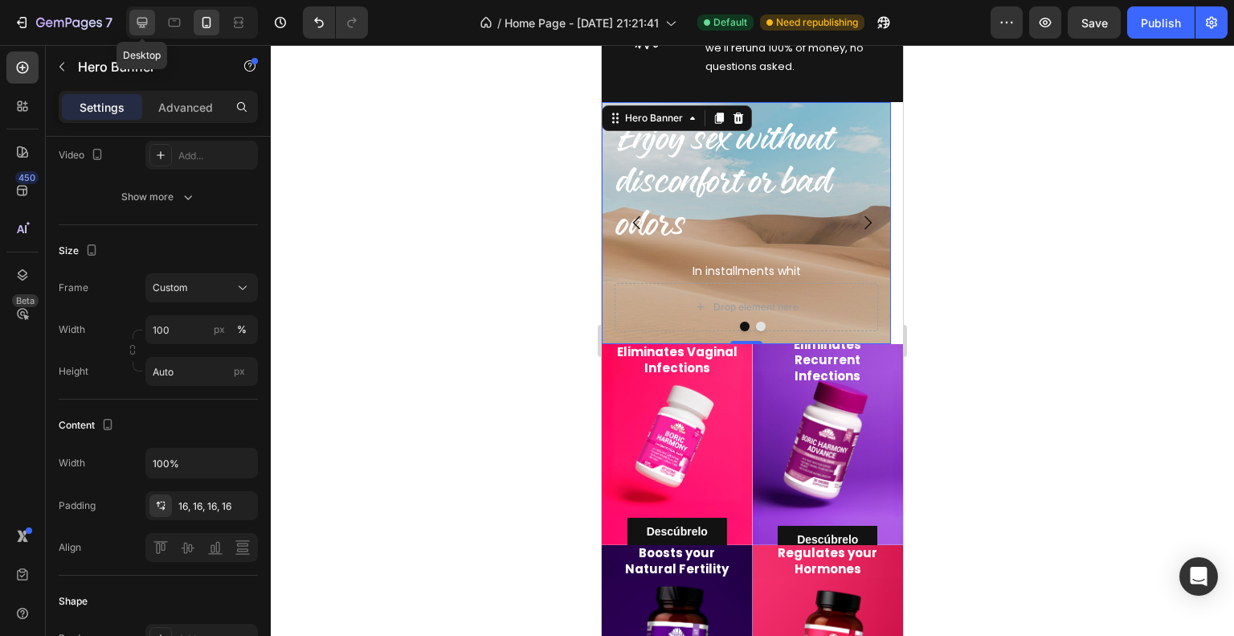
click at [137, 26] on icon at bounding box center [142, 22] width 16 height 16
type input "1200"
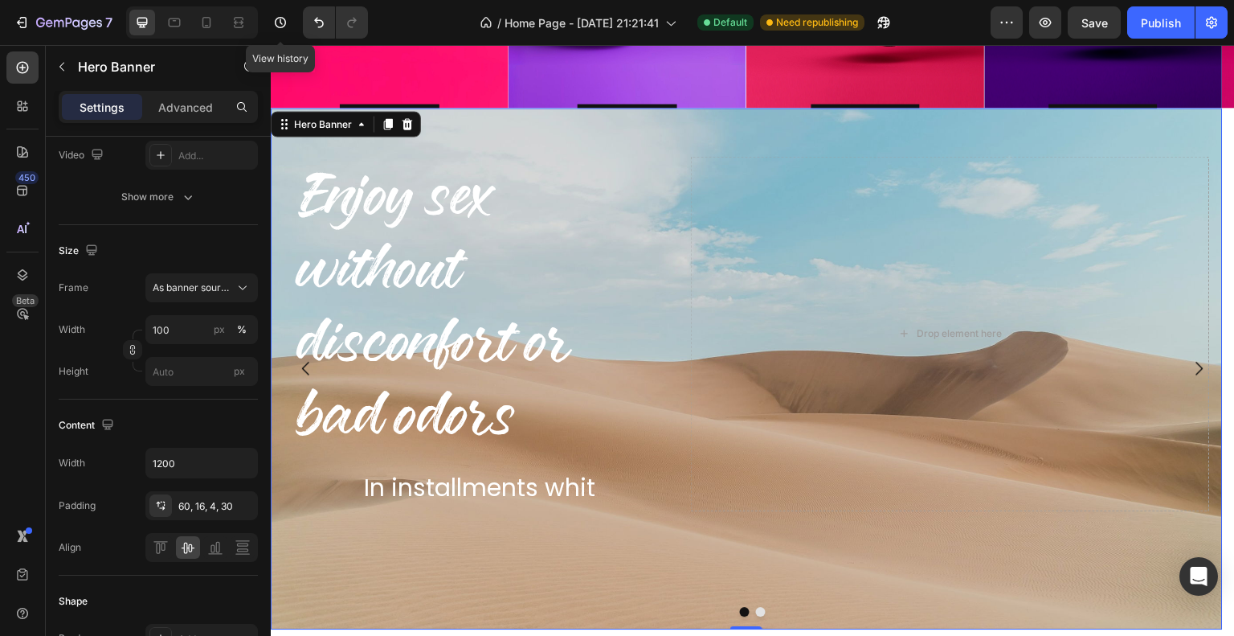
scroll to position [1308, 0]
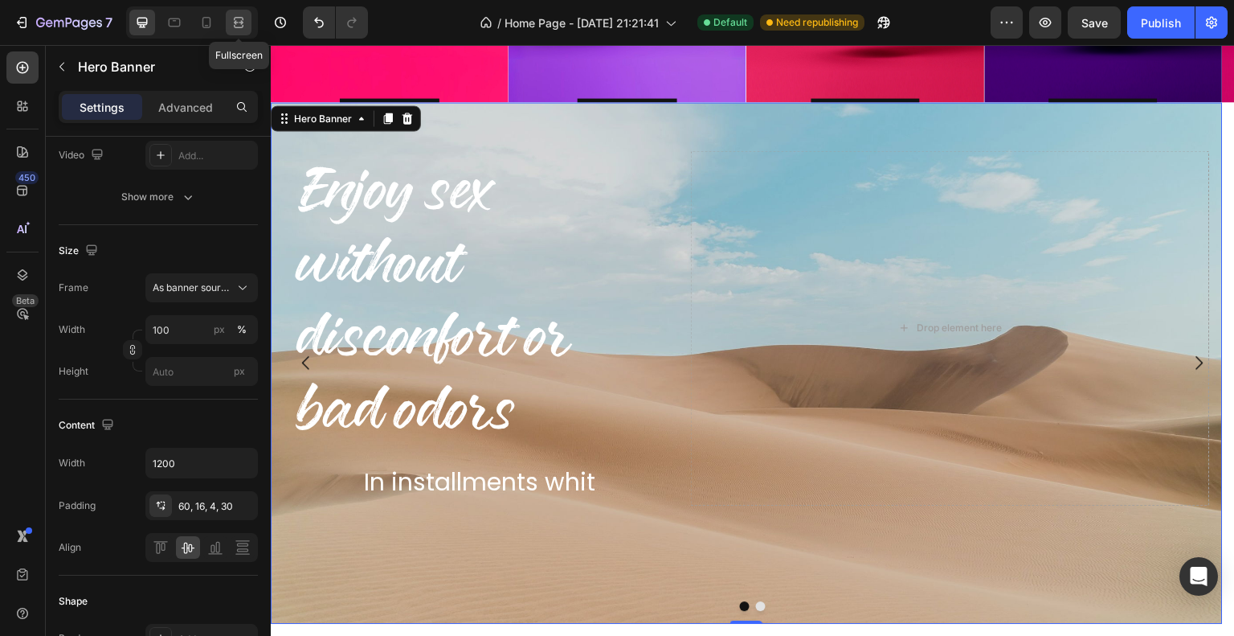
click at [240, 18] on icon at bounding box center [239, 22] width 16 height 16
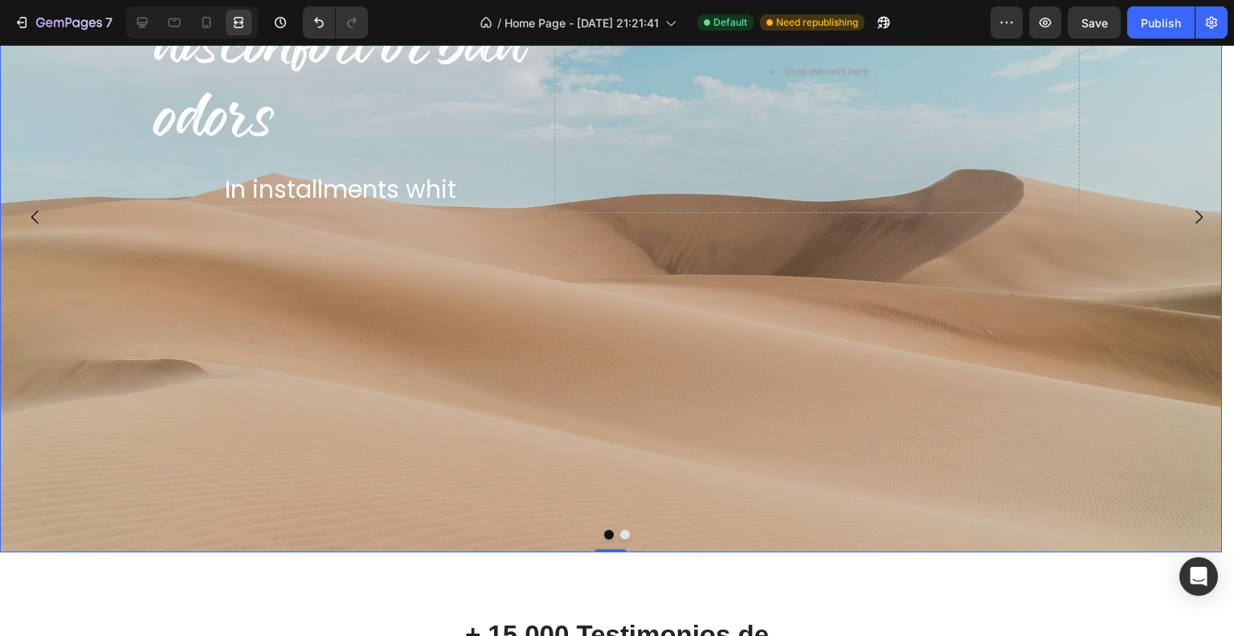
scroll to position [1228, 0]
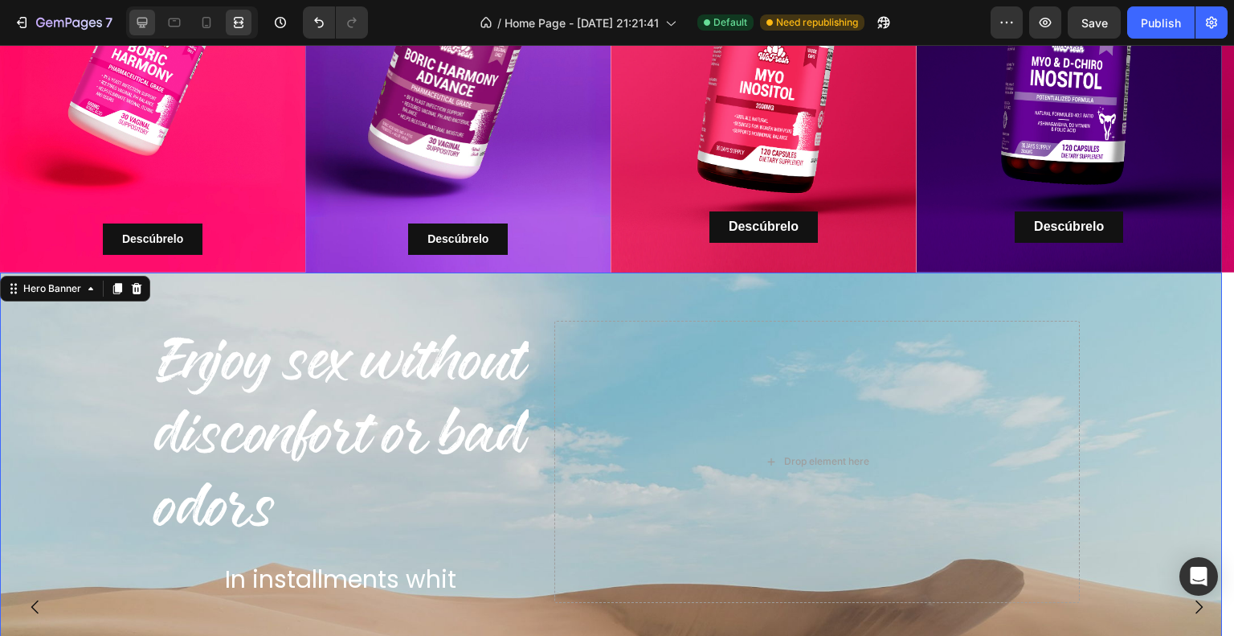
click at [145, 15] on icon at bounding box center [142, 22] width 16 height 16
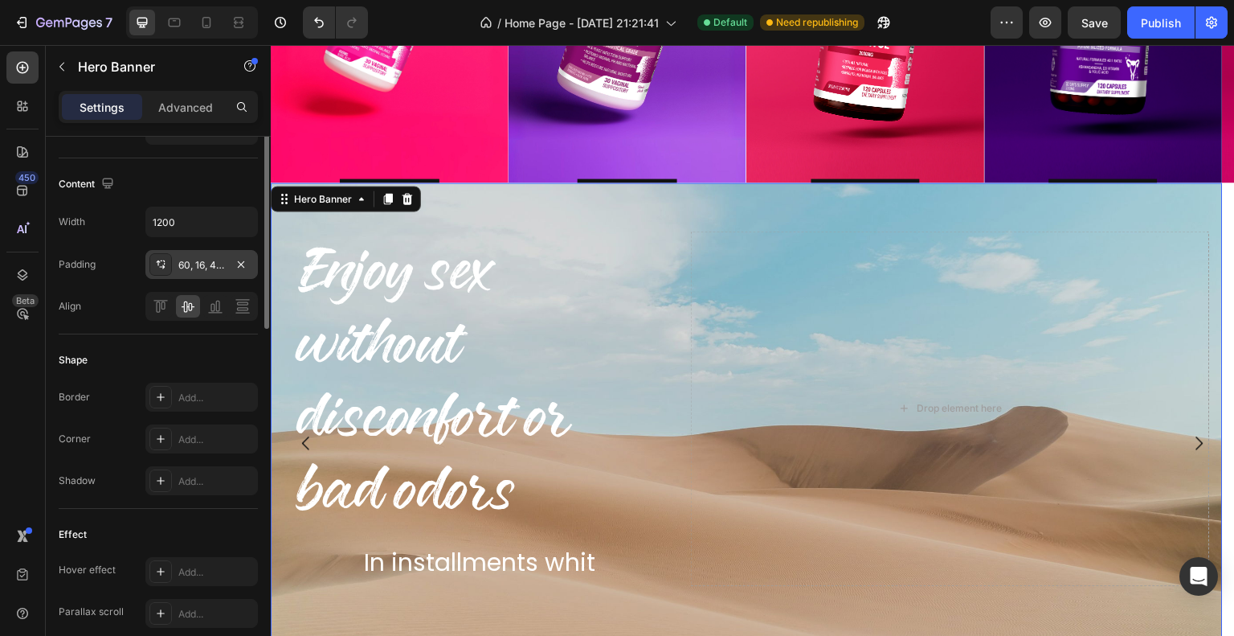
scroll to position [562, 0]
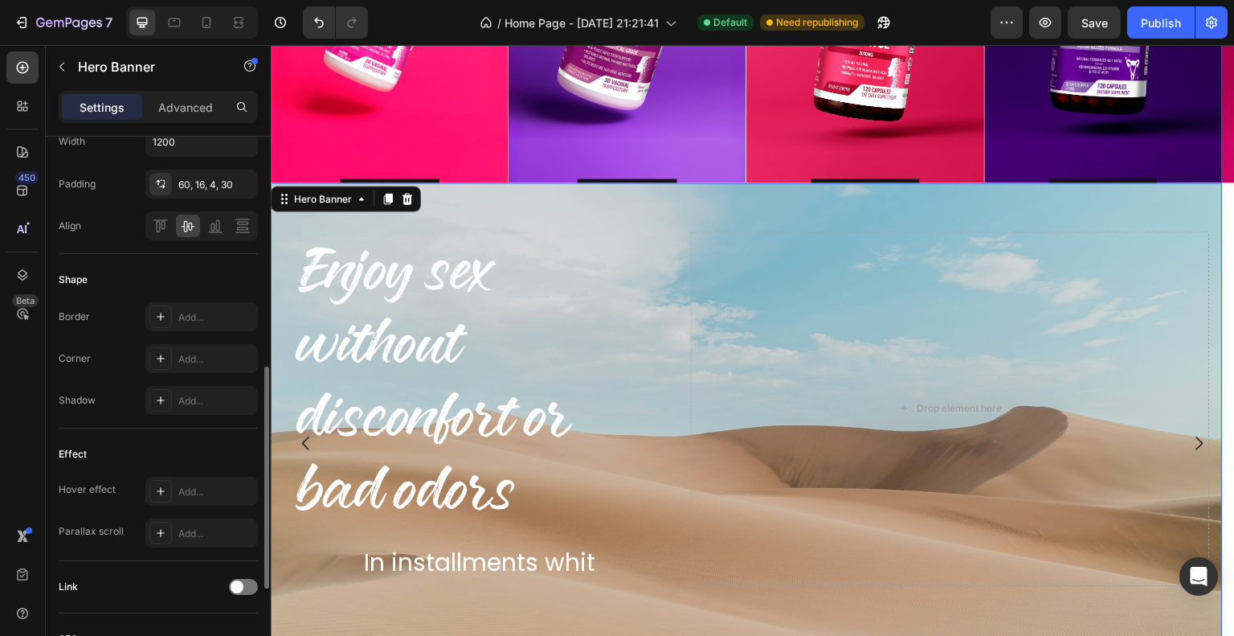
click at [659, 197] on div "⁠⁠⁠⁠⁠⁠⁠ Enjoy sex without disconfort or bad odors Heading In installments whit …" at bounding box center [747, 385] width 952 height 407
click at [374, 196] on div "Hero Banner" at bounding box center [346, 199] width 150 height 26
click at [369, 194] on div "Hero Banner" at bounding box center [323, 198] width 96 height 19
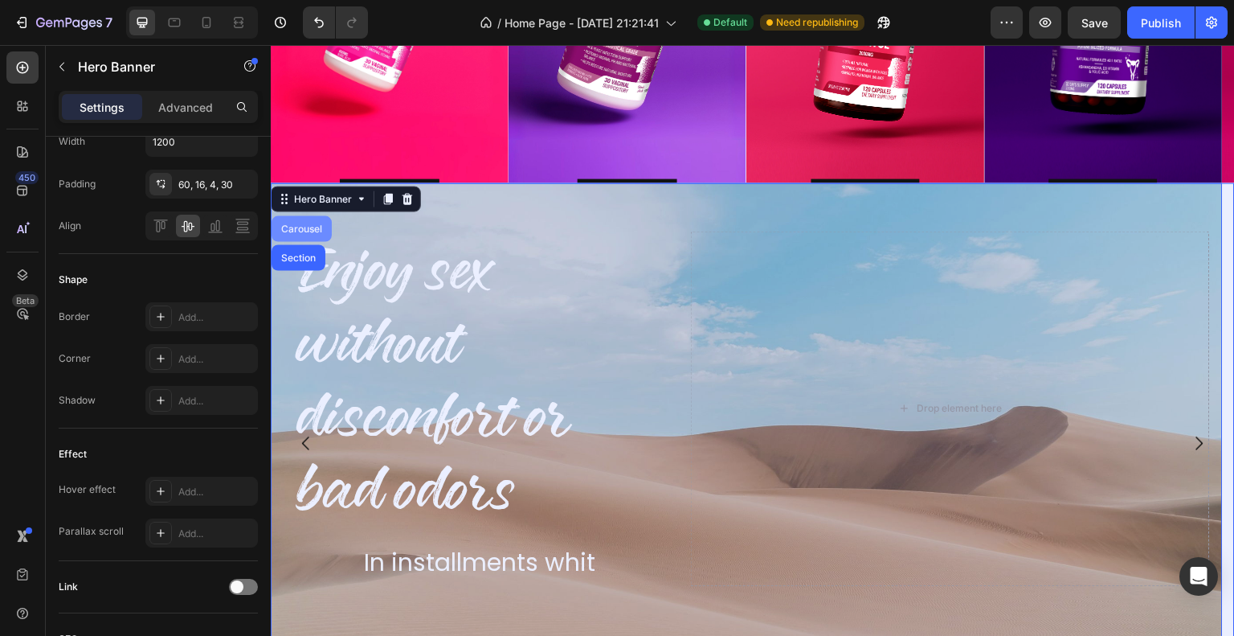
click at [296, 220] on div "Carousel" at bounding box center [302, 228] width 60 height 26
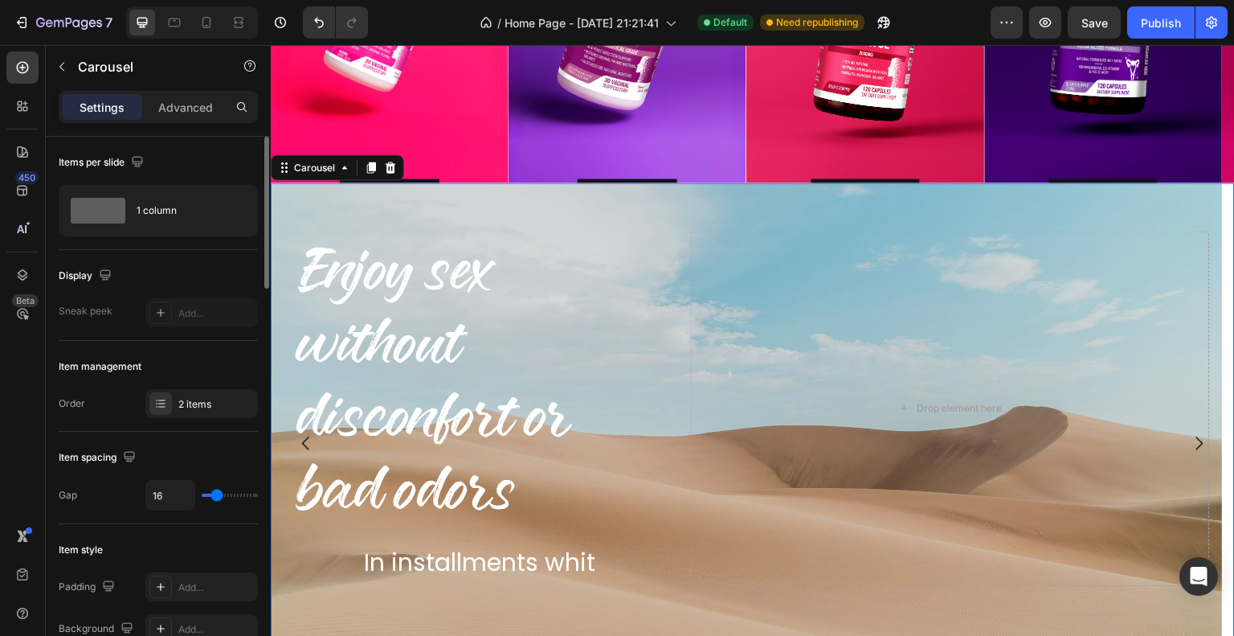
scroll to position [241, 0]
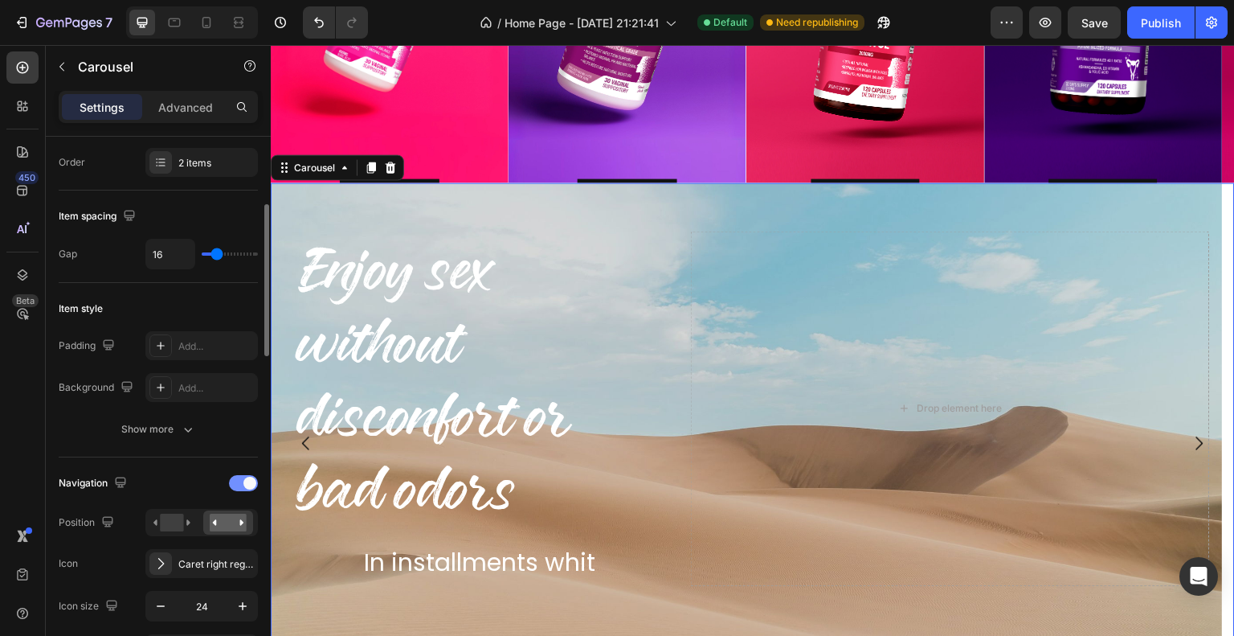
click at [248, 483] on span at bounding box center [249, 482] width 13 height 13
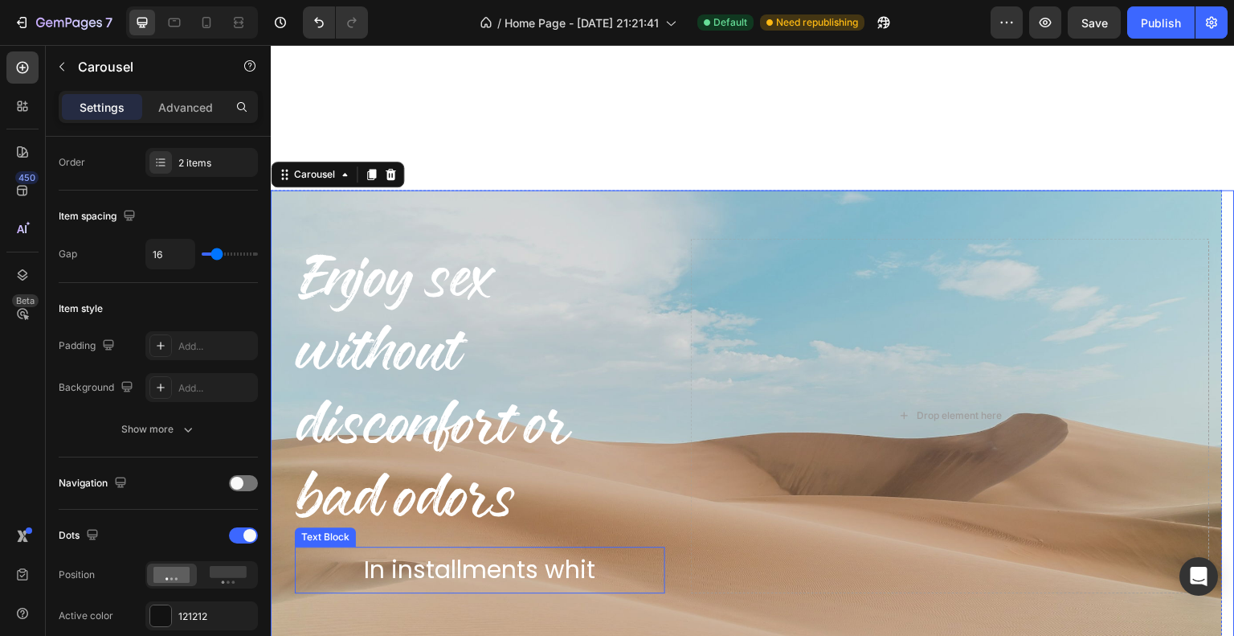
scroll to position [1388, 0]
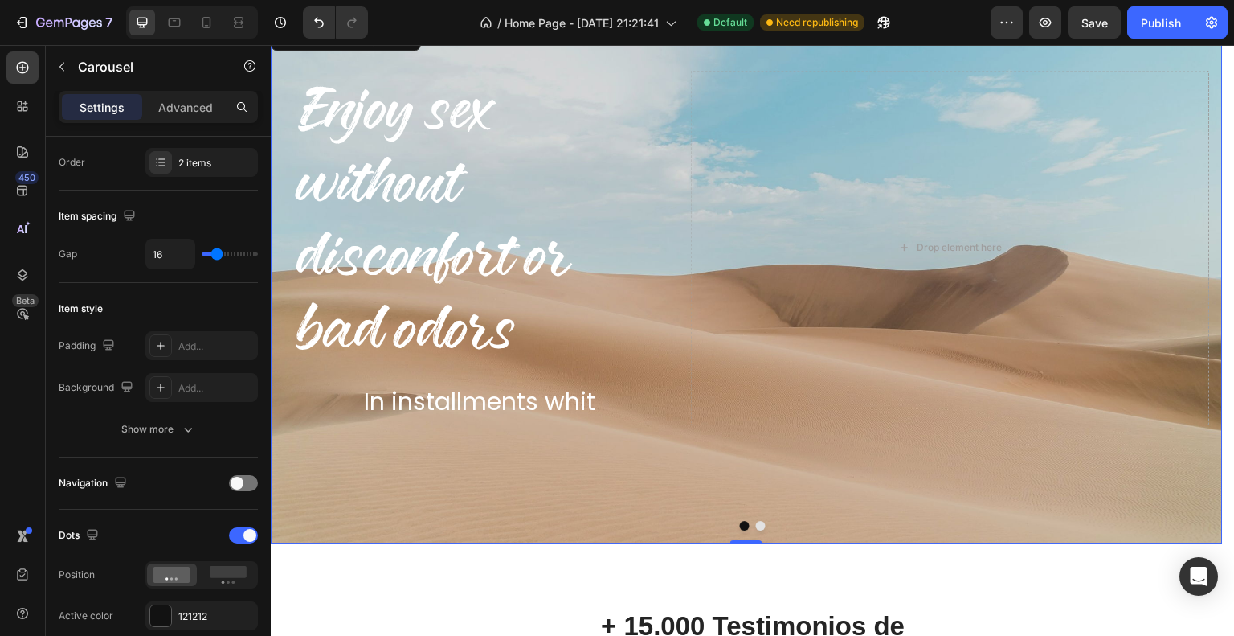
click at [697, 438] on div "Background Image" at bounding box center [747, 282] width 952 height 521
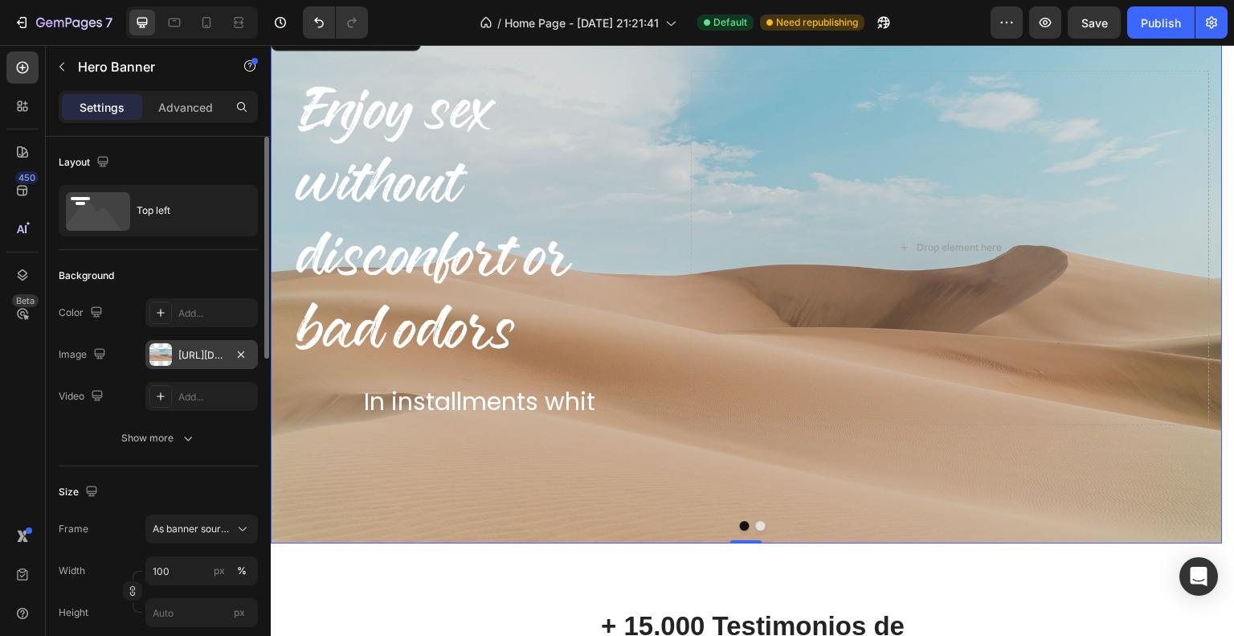
click at [202, 356] on div "[URL][DOMAIN_NAME]" at bounding box center [201, 355] width 47 height 14
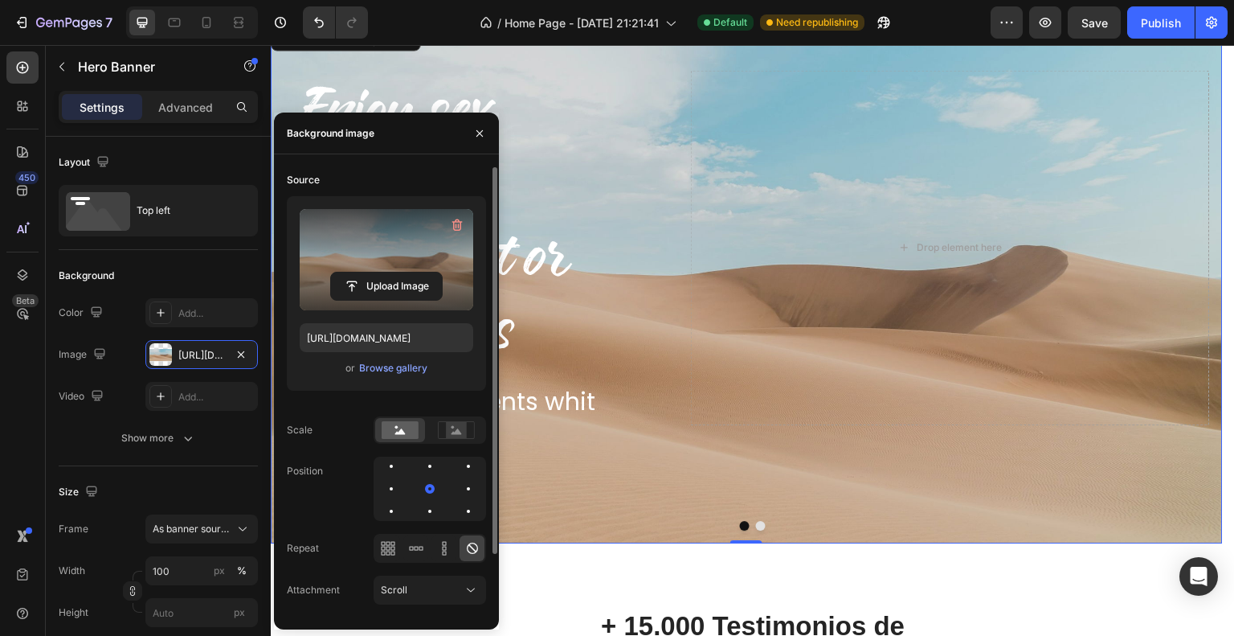
click at [347, 269] on label at bounding box center [387, 259] width 174 height 101
click at [347, 272] on input "file" at bounding box center [386, 285] width 111 height 27
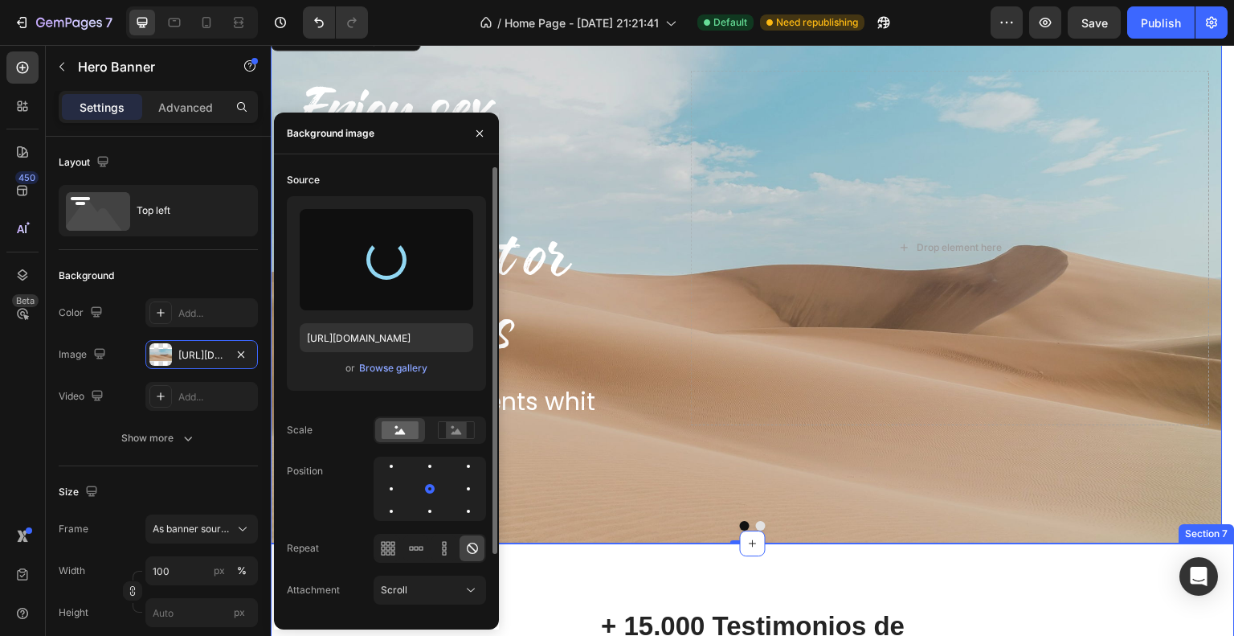
type input "[URL][DOMAIN_NAME]"
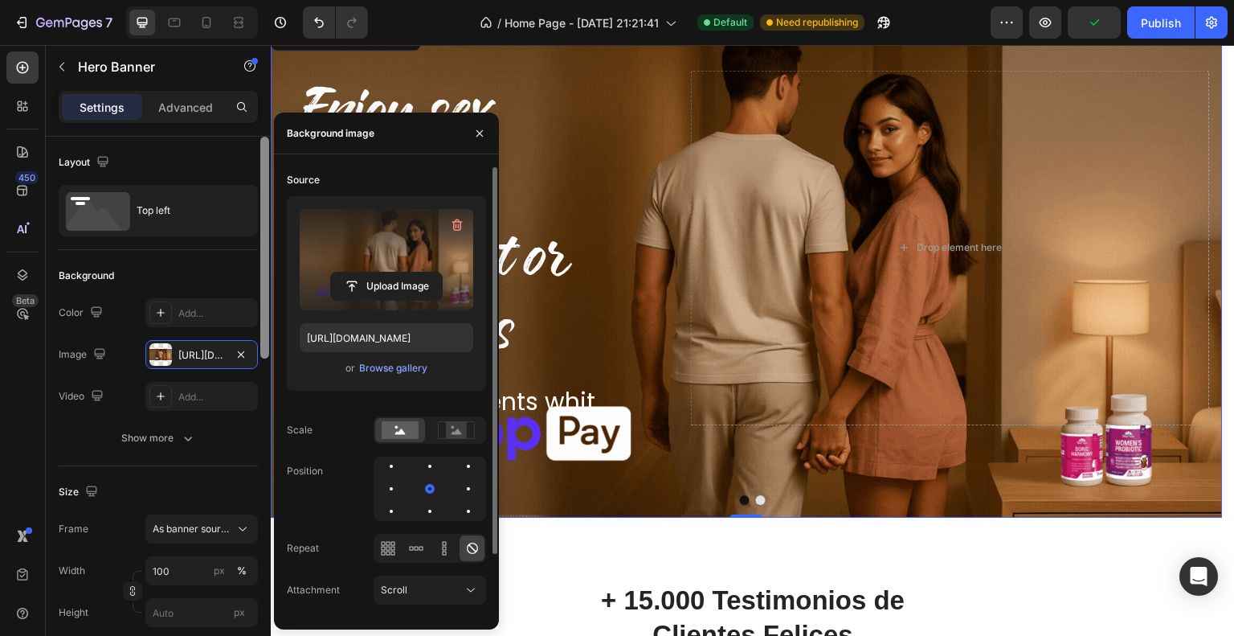
click at [261, 450] on div at bounding box center [265, 409] width 12 height 545
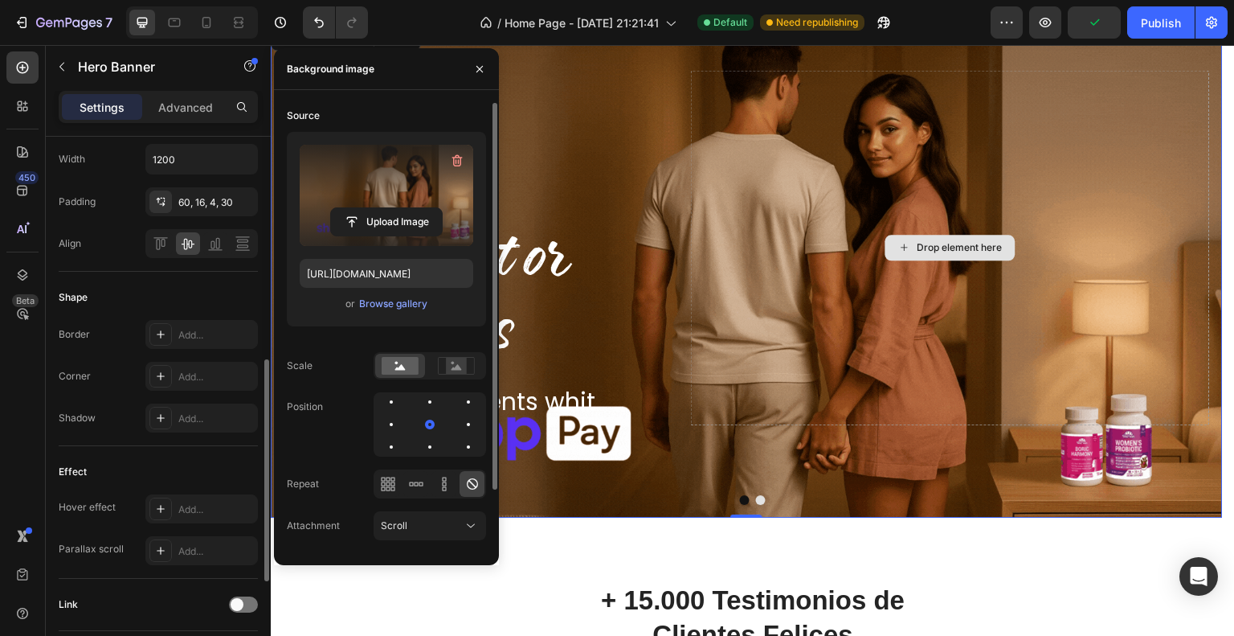
click at [835, 389] on div "Drop element here" at bounding box center [950, 247] width 519 height 355
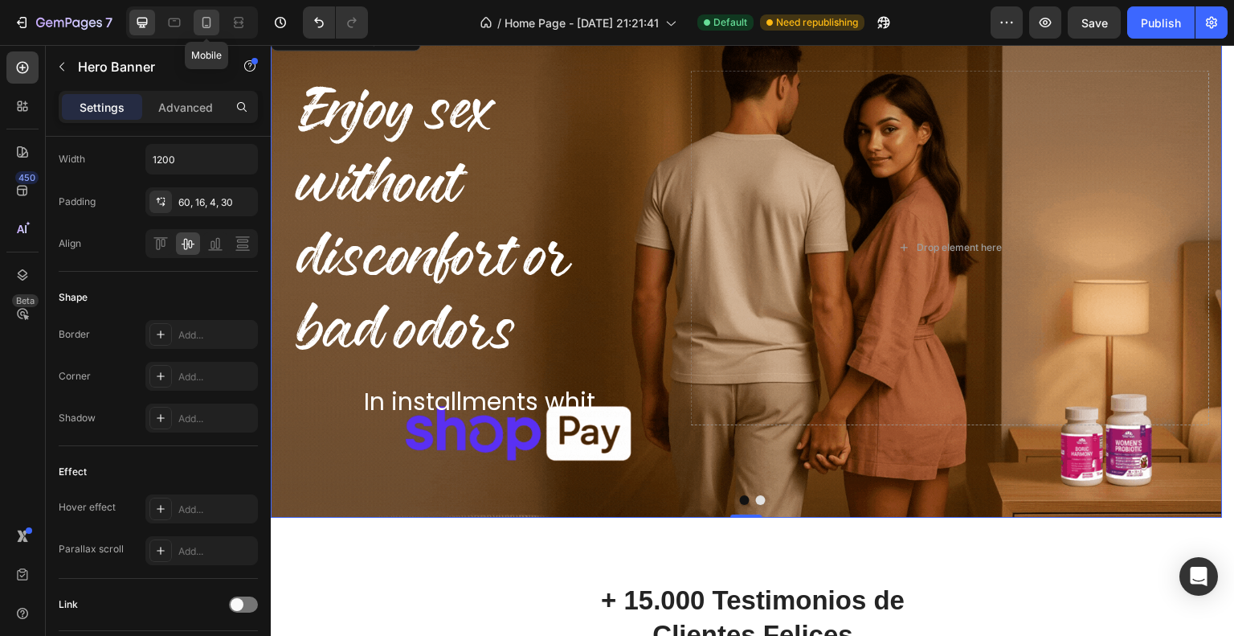
click at [211, 11] on div at bounding box center [207, 23] width 26 height 26
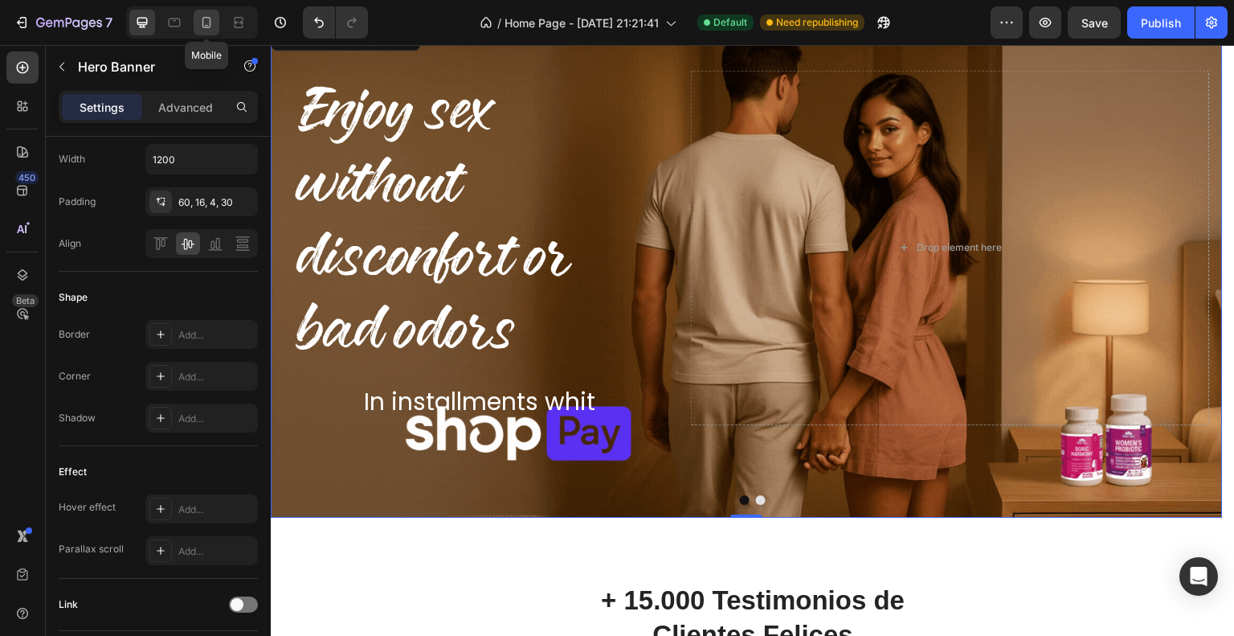
type input "Auto"
type input "100%"
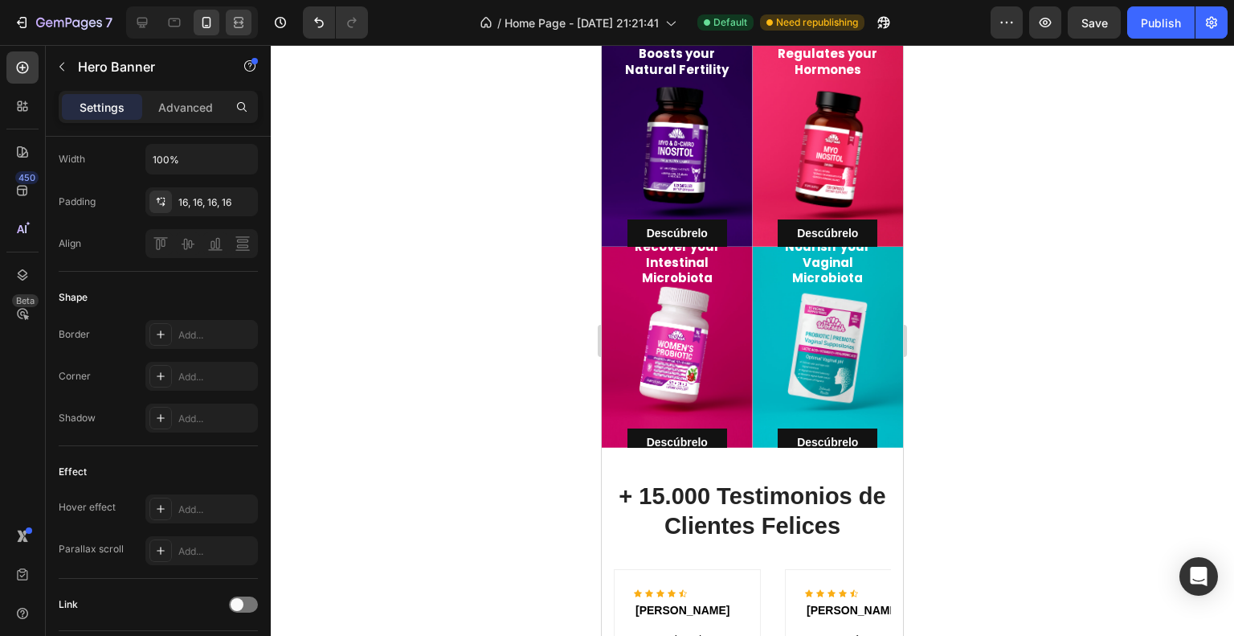
click at [231, 19] on icon at bounding box center [239, 22] width 16 height 16
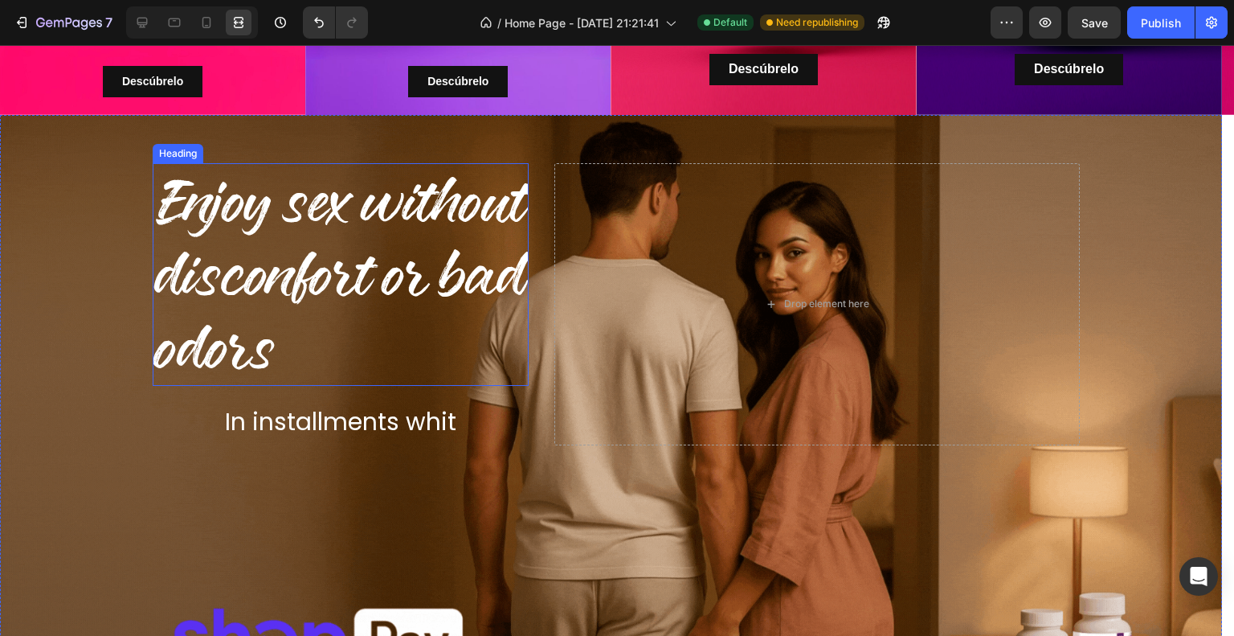
scroll to position [1385, 0]
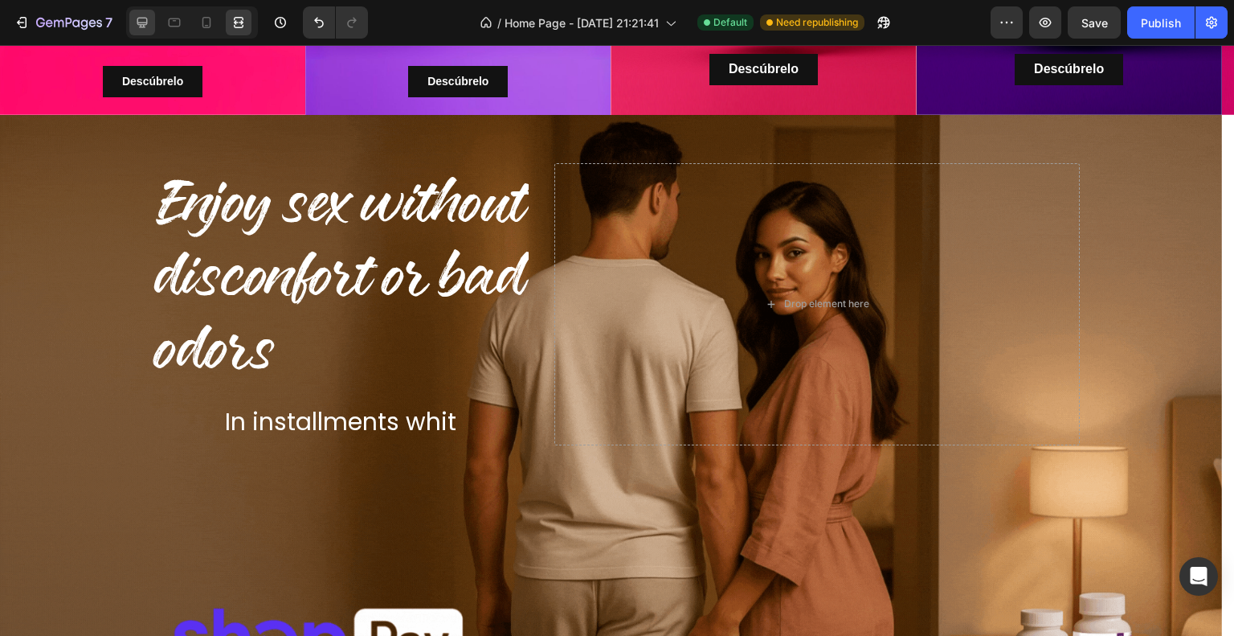
click at [146, 18] on icon at bounding box center [142, 23] width 10 height 10
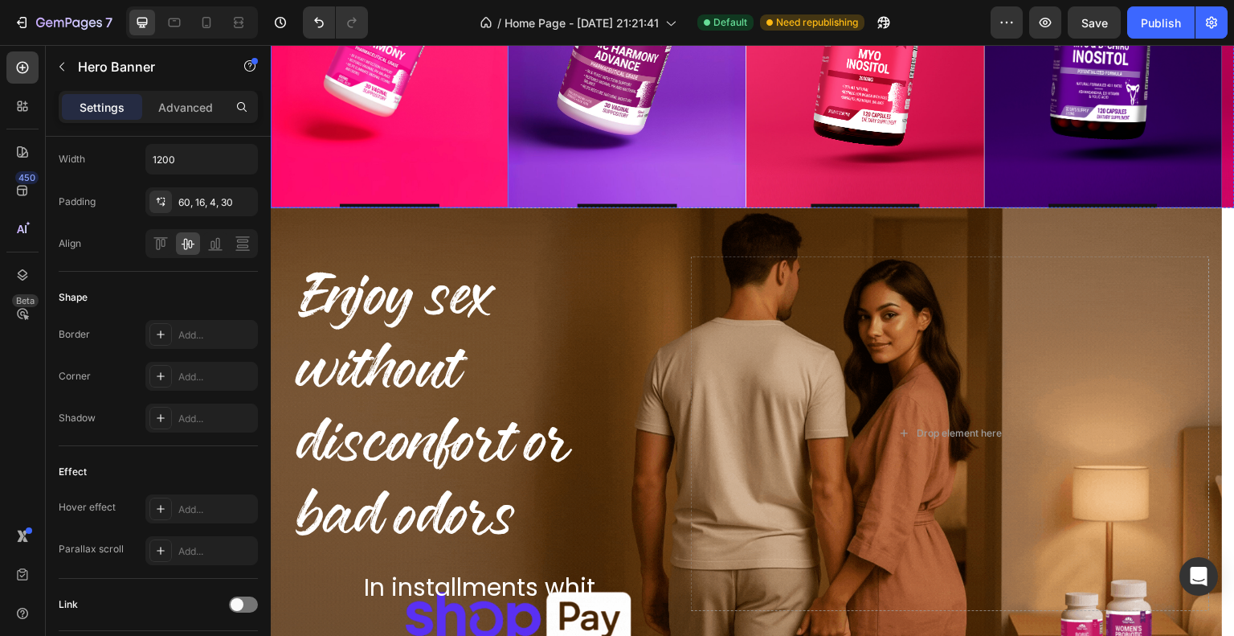
scroll to position [1144, 0]
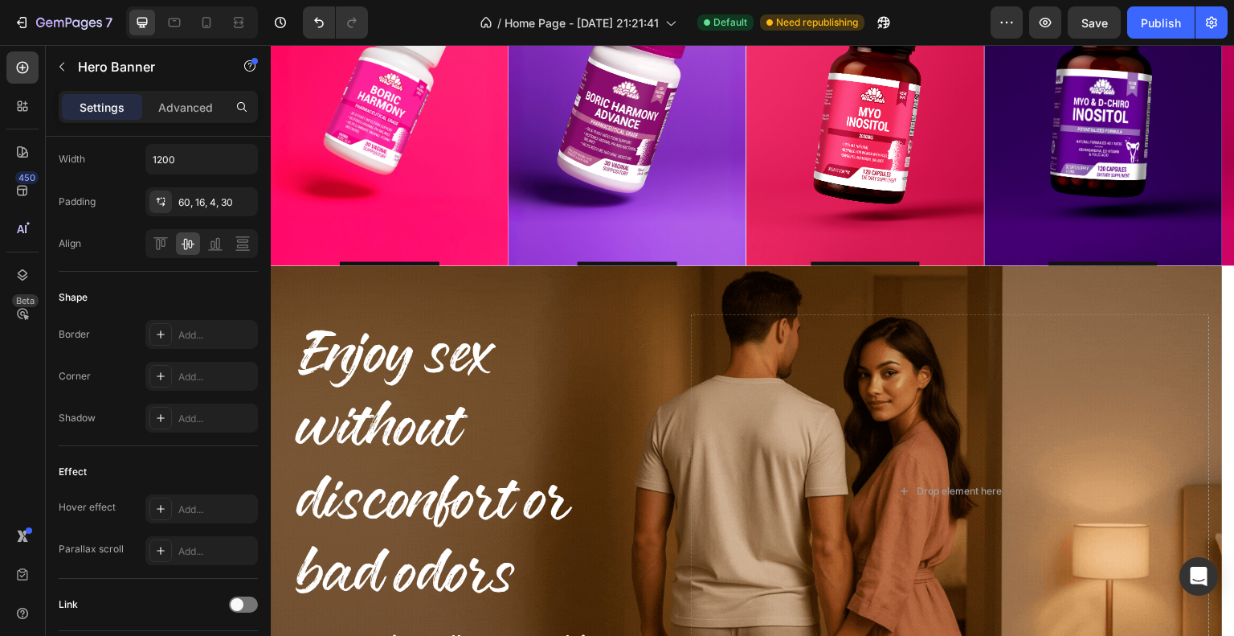
click at [572, 290] on div "Enjoy sex without disconfort or bad odors Heading In installments whit Text Blo…" at bounding box center [747, 469] width 952 height 407
click at [421, 264] on div "Eliminates Vaginal Infections Heading Descúbrelo Button Hero Banner Eliminates …" at bounding box center [753, 68] width 964 height 2269
click at [228, 157] on button "button" at bounding box center [242, 159] width 29 height 29
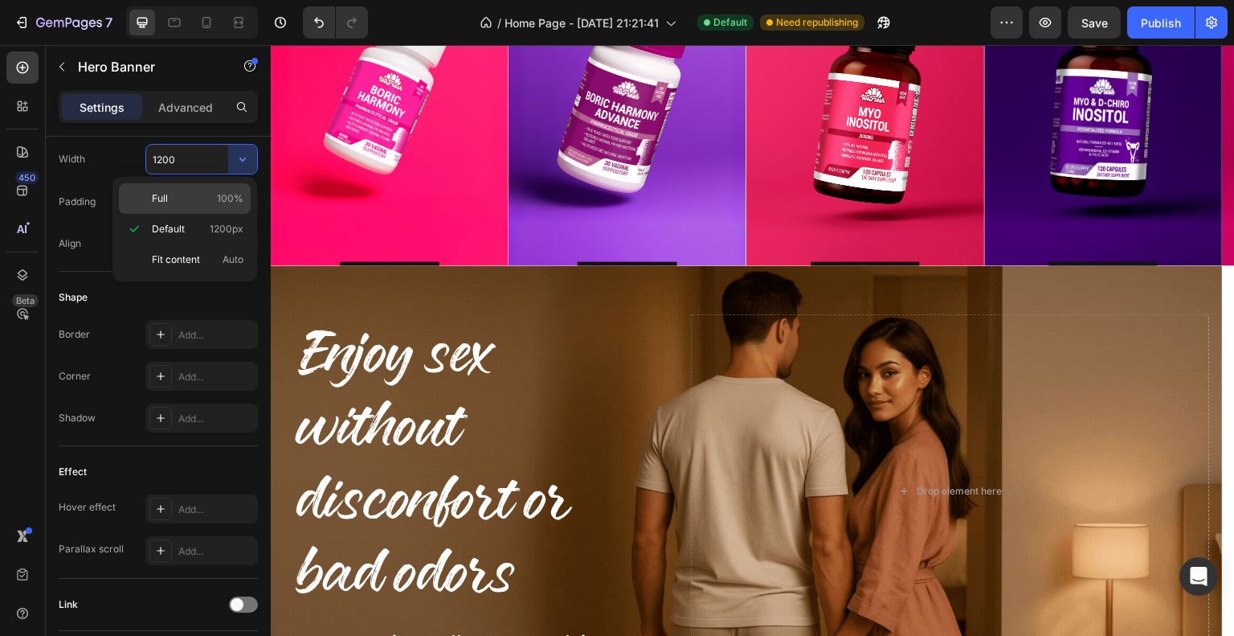
click at [235, 194] on span "100%" at bounding box center [230, 198] width 27 height 14
type input "100%"
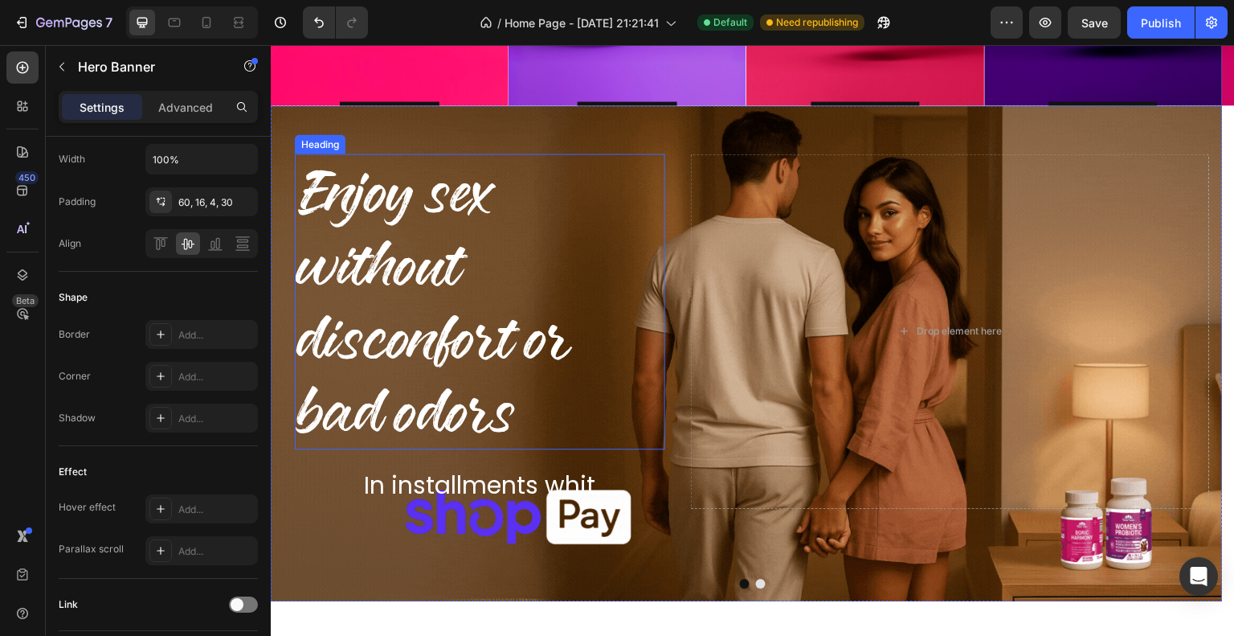
scroll to position [1385, 0]
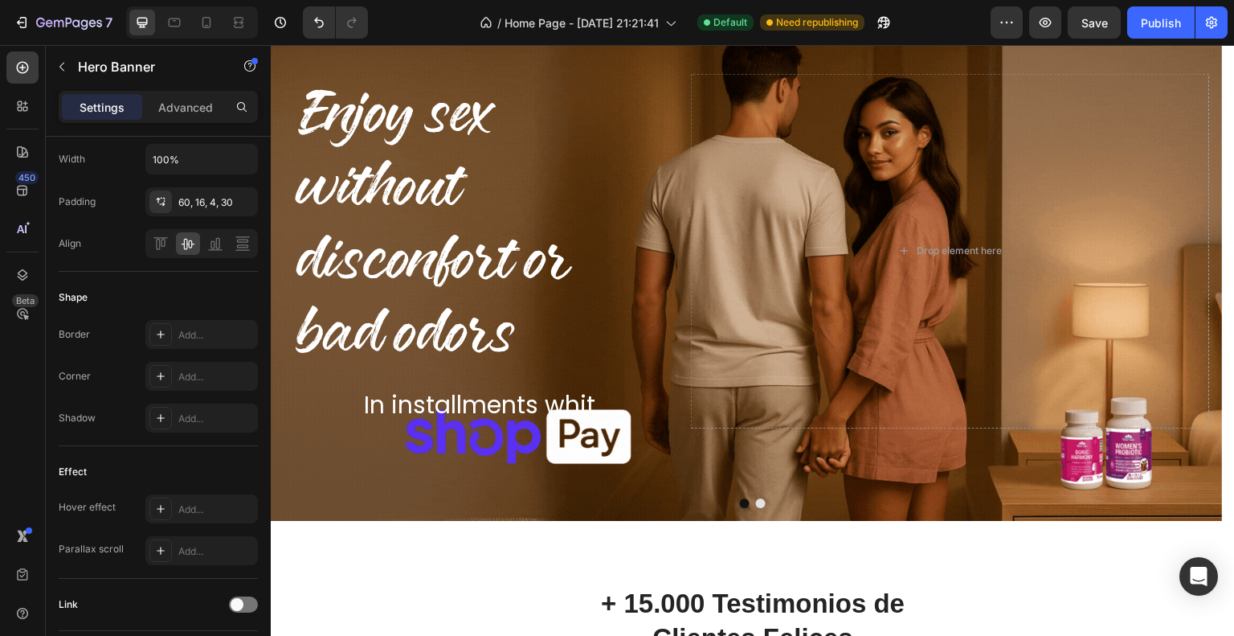
click at [680, 111] on div "Enjoy sex without disconfort or bad odors Heading In installments whit Text Blo…" at bounding box center [747, 228] width 952 height 407
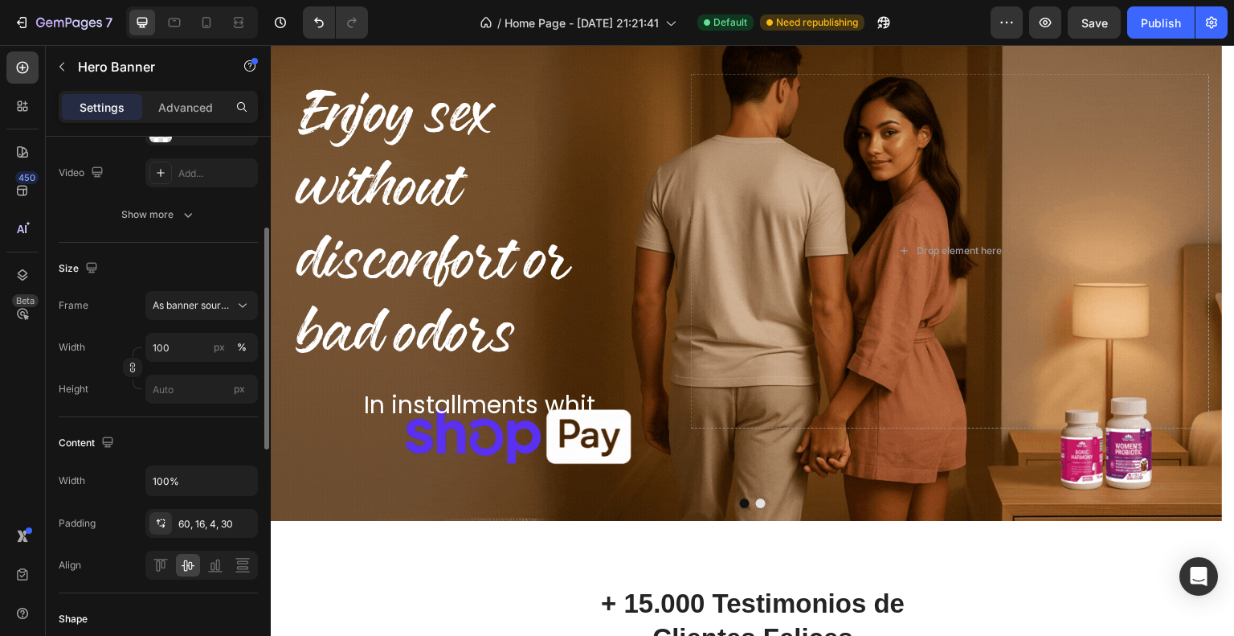
scroll to position [0, 0]
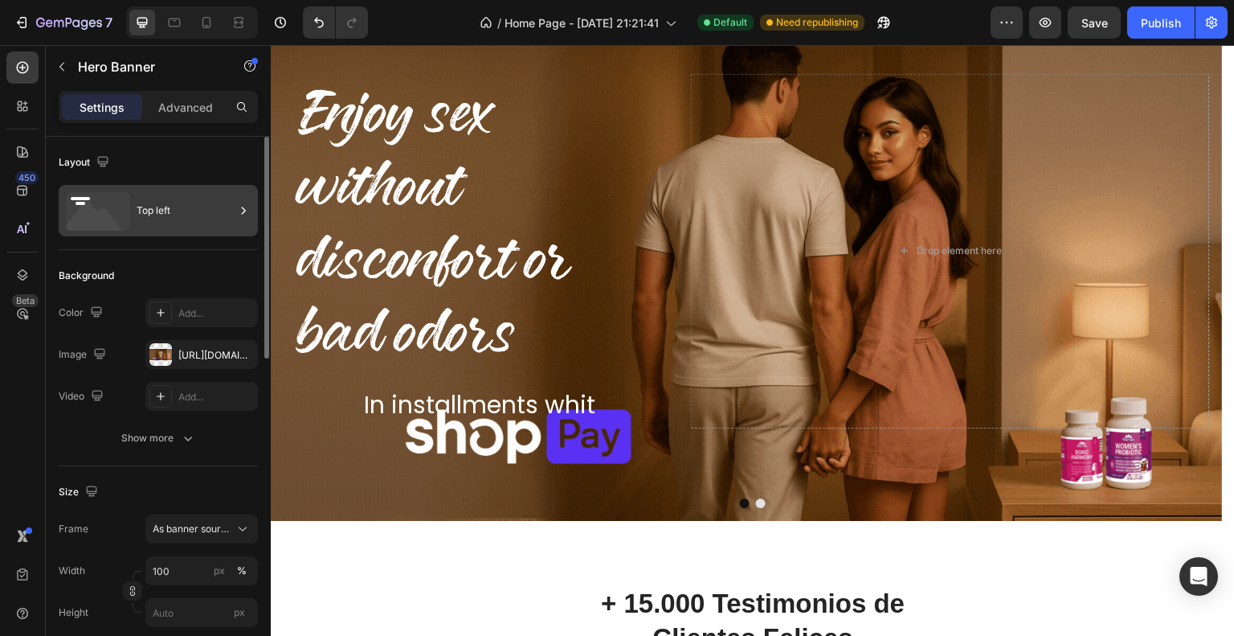
click at [137, 211] on div "Top left" at bounding box center [186, 210] width 98 height 37
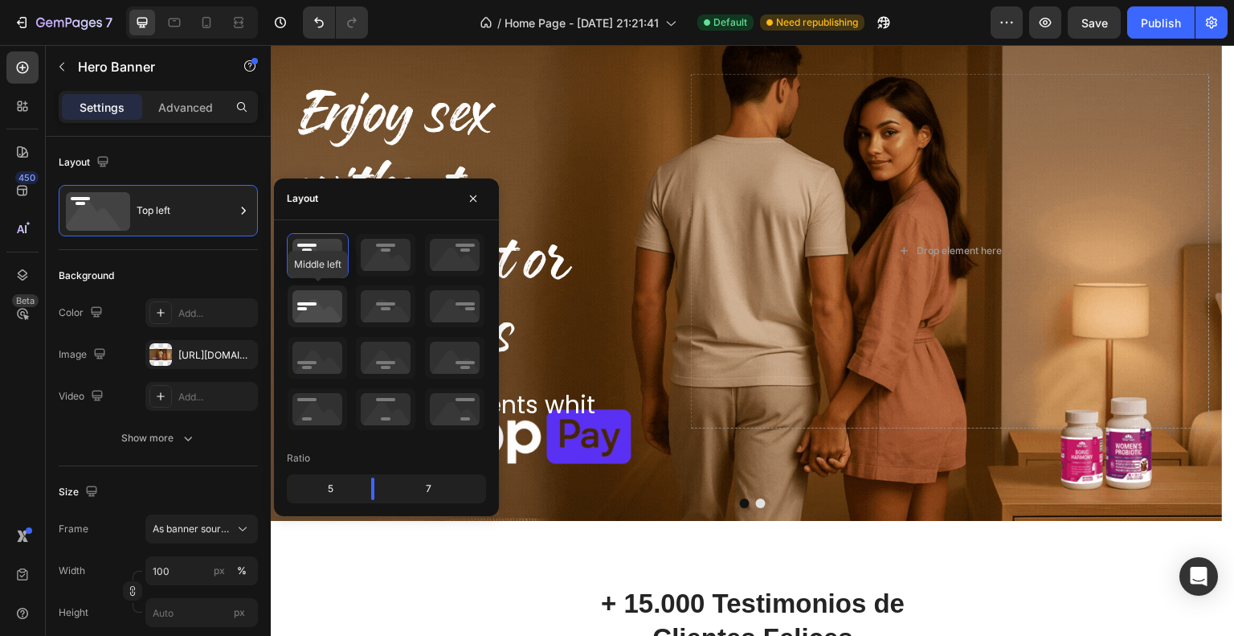
click at [319, 304] on icon at bounding box center [317, 306] width 59 height 42
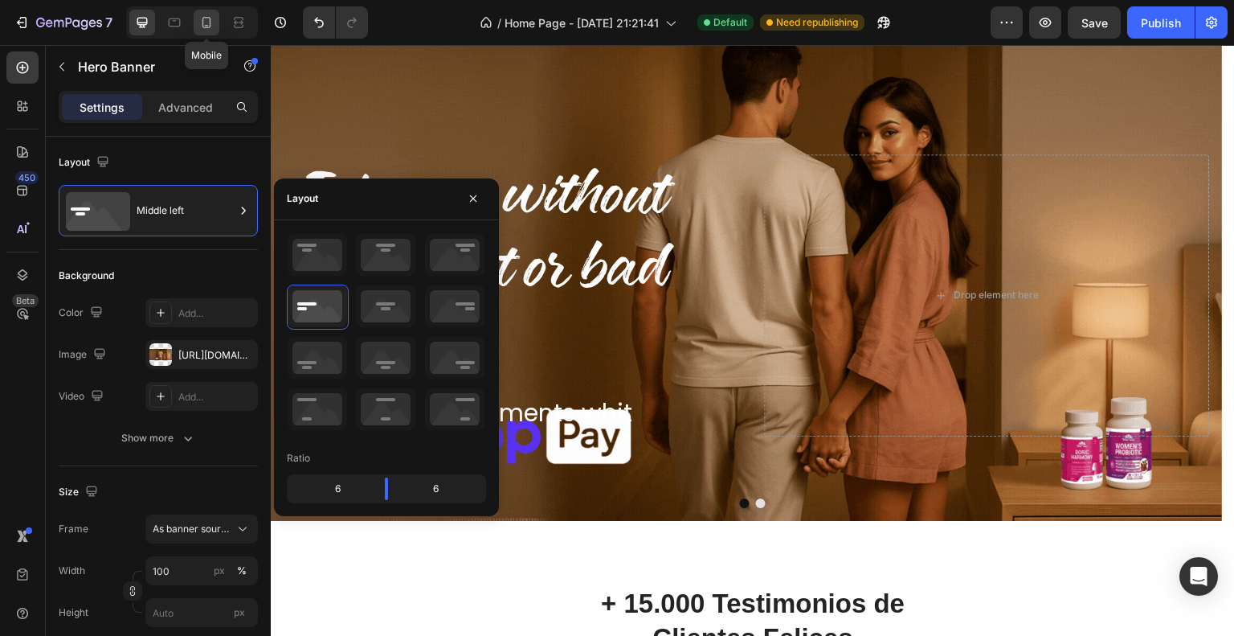
click at [215, 13] on div at bounding box center [207, 23] width 26 height 26
type input "Auto"
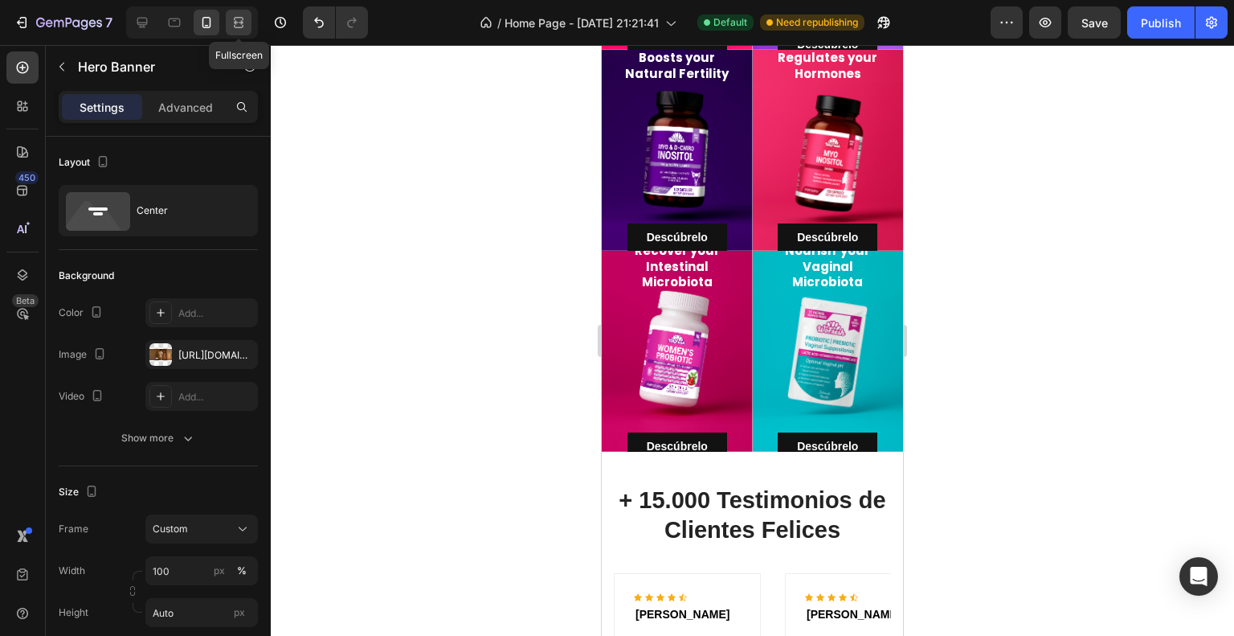
click at [227, 20] on div at bounding box center [239, 23] width 26 height 26
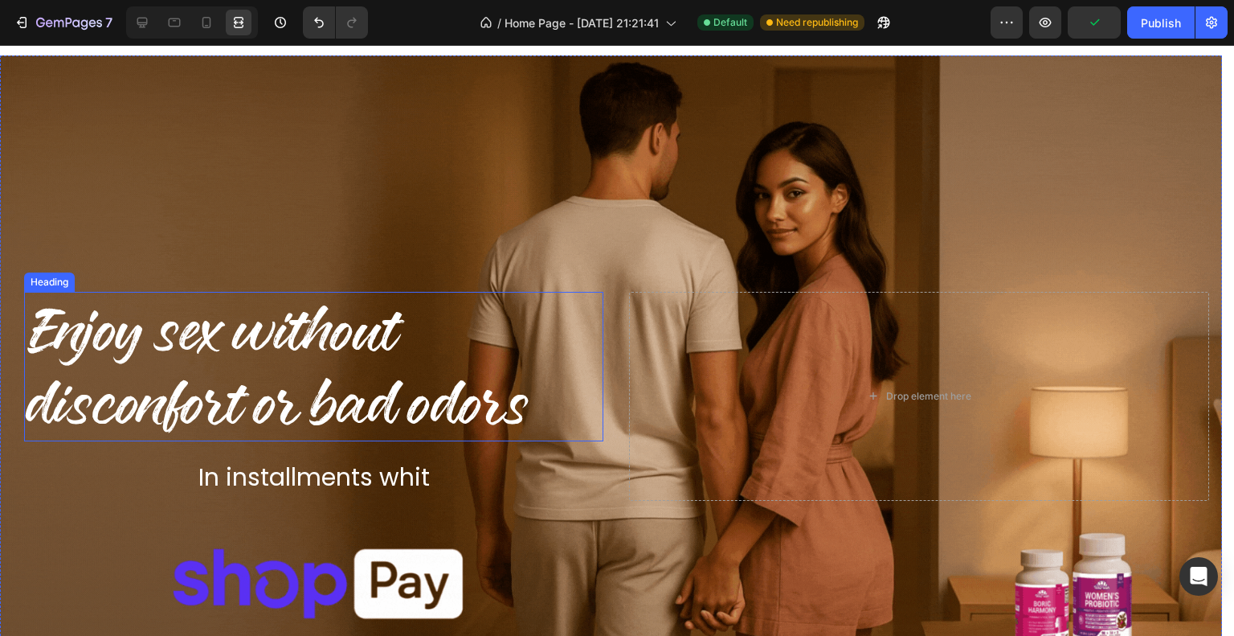
scroll to position [1546, 0]
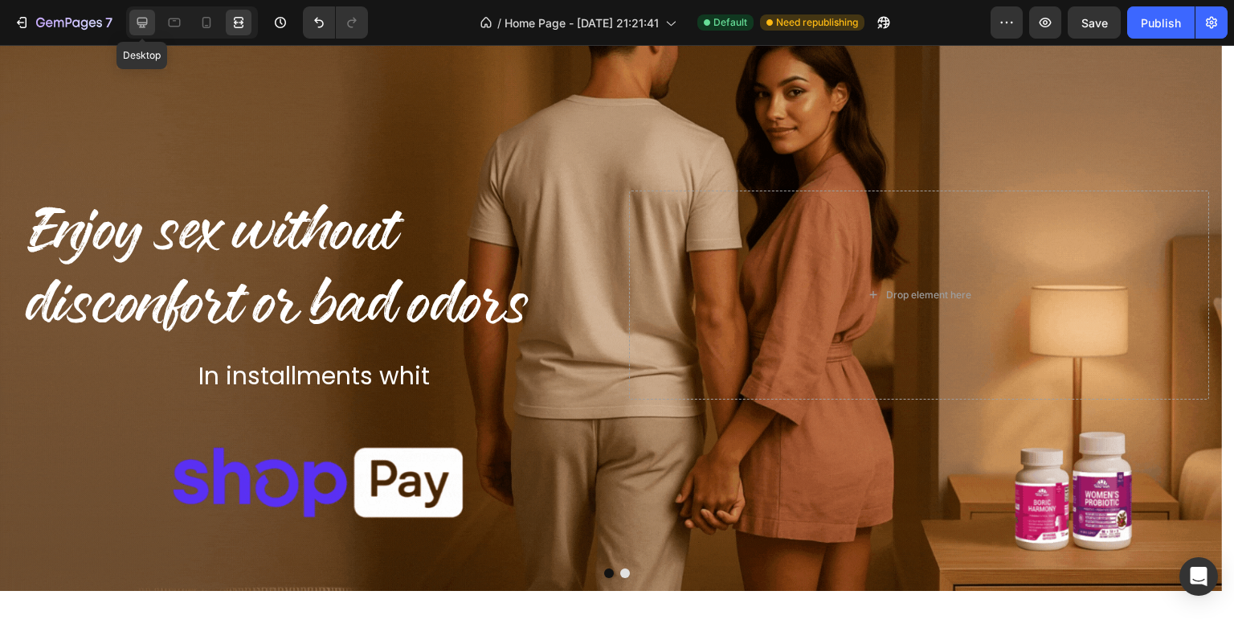
click at [141, 18] on icon at bounding box center [142, 22] width 16 height 16
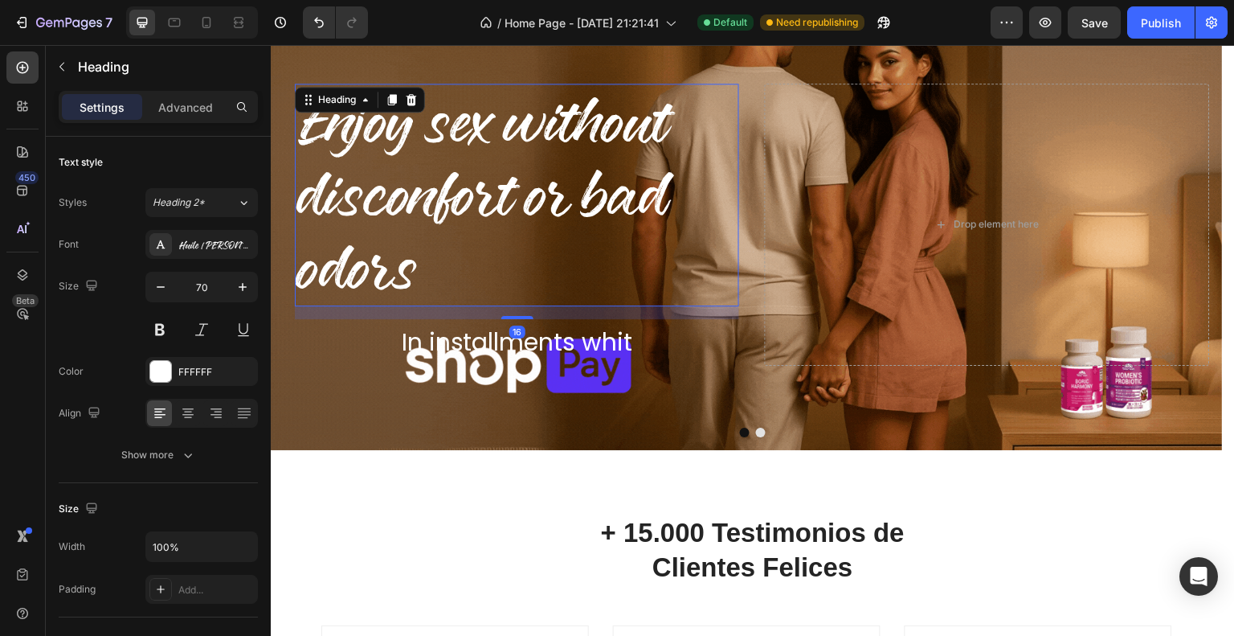
click at [673, 280] on h2 "Enjoy sex without disconfort or bad odors" at bounding box center [517, 195] width 444 height 223
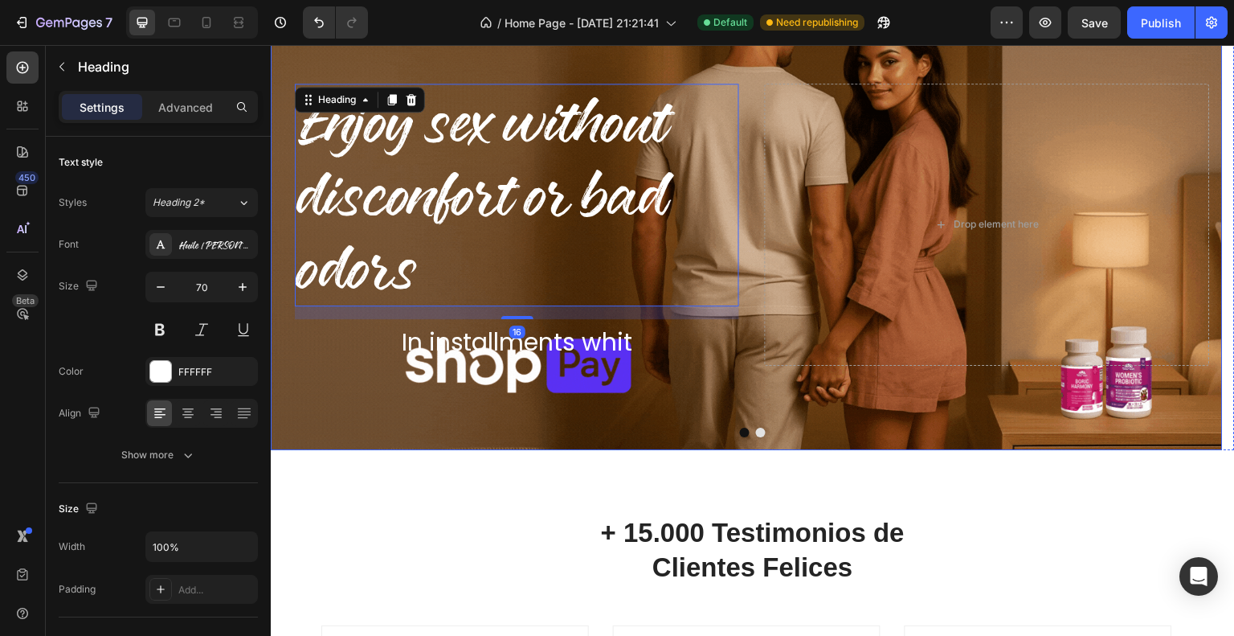
click at [330, 71] on div "Enjoy sex without disconfort or bad odors Heading 16 In installments whit Text …" at bounding box center [747, 201] width 952 height 333
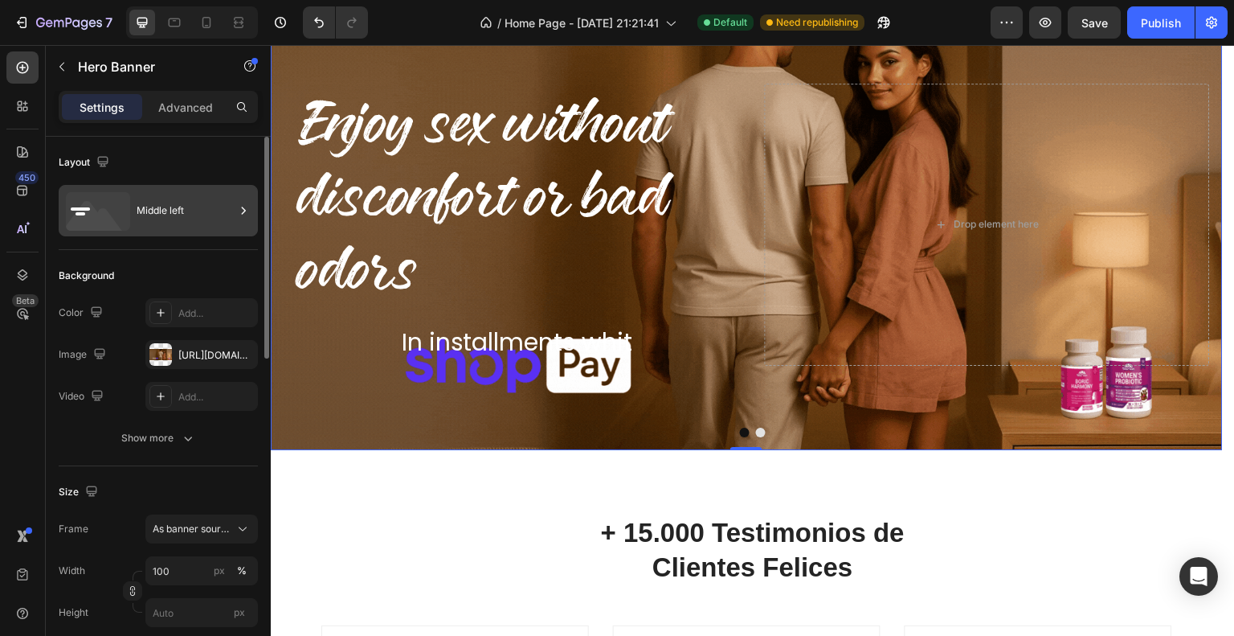
click at [173, 226] on div "Middle left" at bounding box center [186, 210] width 98 height 37
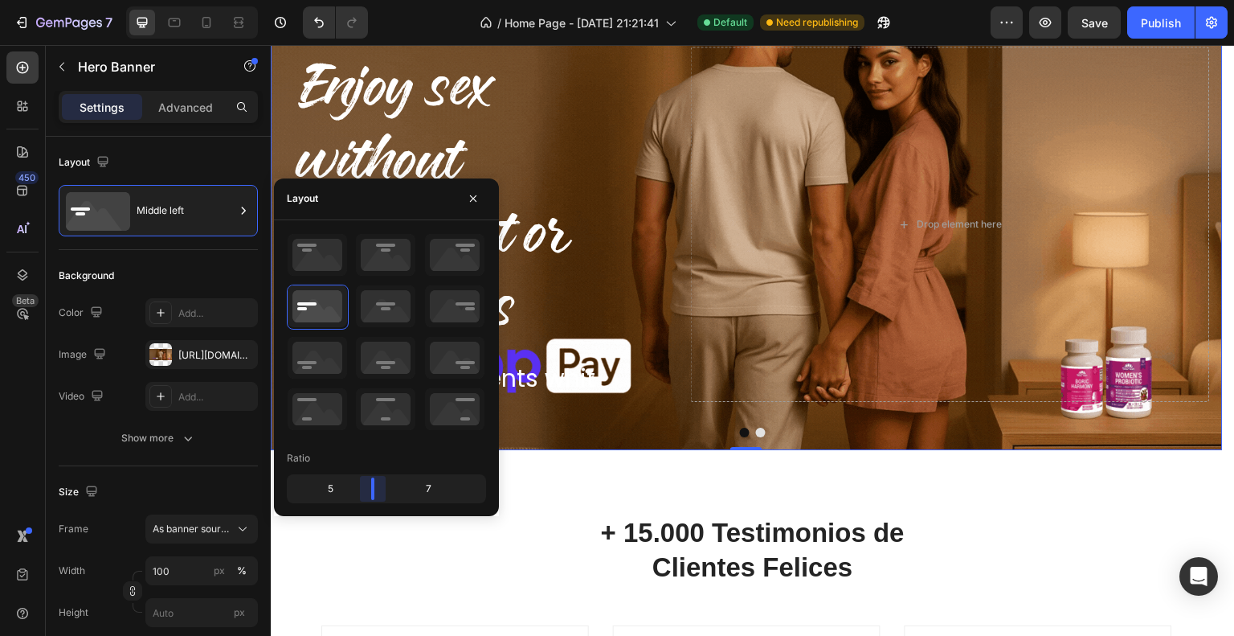
drag, startPoint x: 390, startPoint y: 480, endPoint x: 376, endPoint y: 478, distance: 14.6
click at [376, 0] on body "7 Version history / Home Page - [DATE] 21:21:41 Default Need republishing Previ…" at bounding box center [617, 0] width 1234 height 0
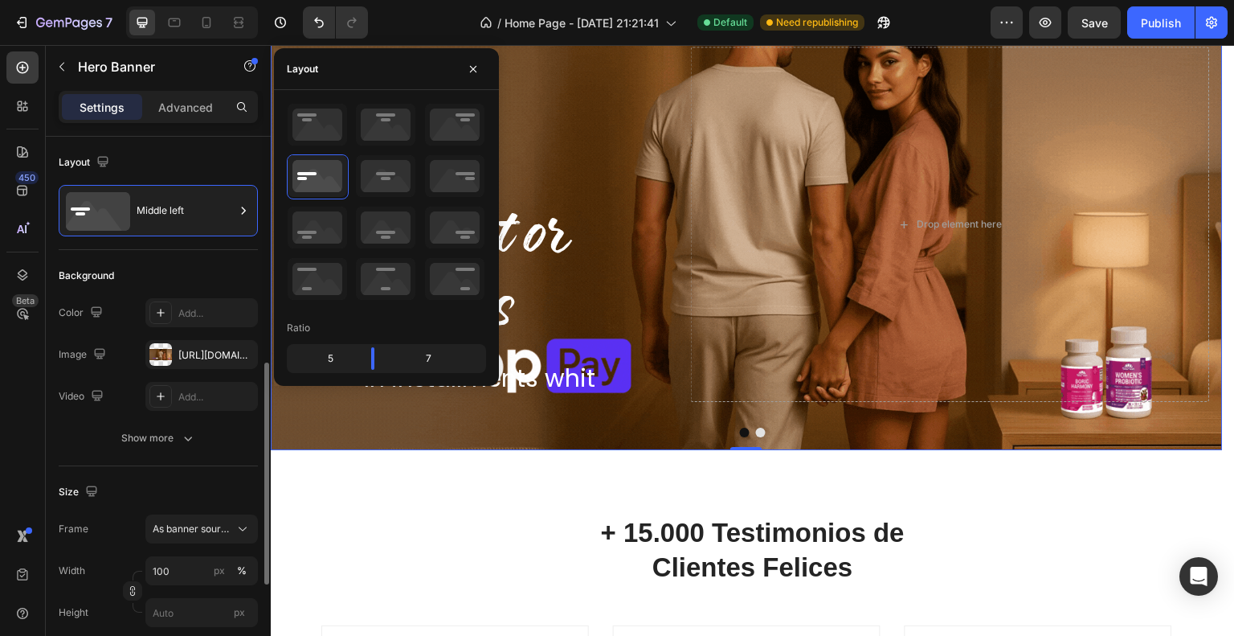
scroll to position [161, 0]
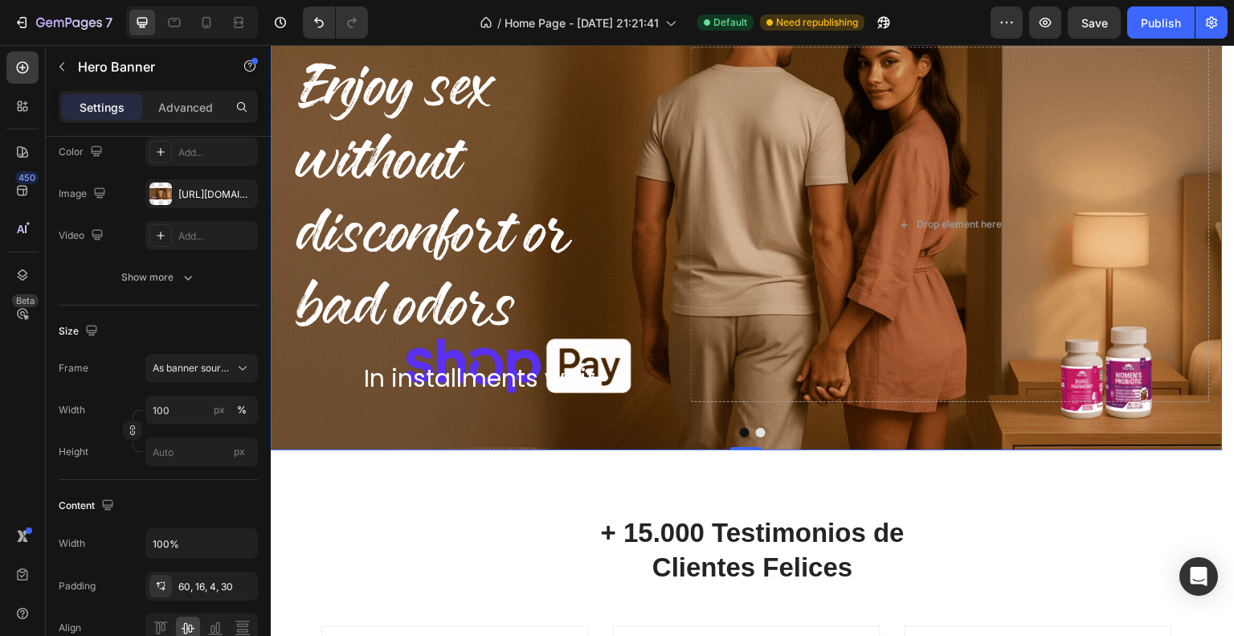
click at [669, 363] on div "Enjoy sex without disconfort or bad odors Heading In installments whit Text Blo…" at bounding box center [747, 201] width 952 height 407
click at [227, 14] on div at bounding box center [239, 23] width 26 height 26
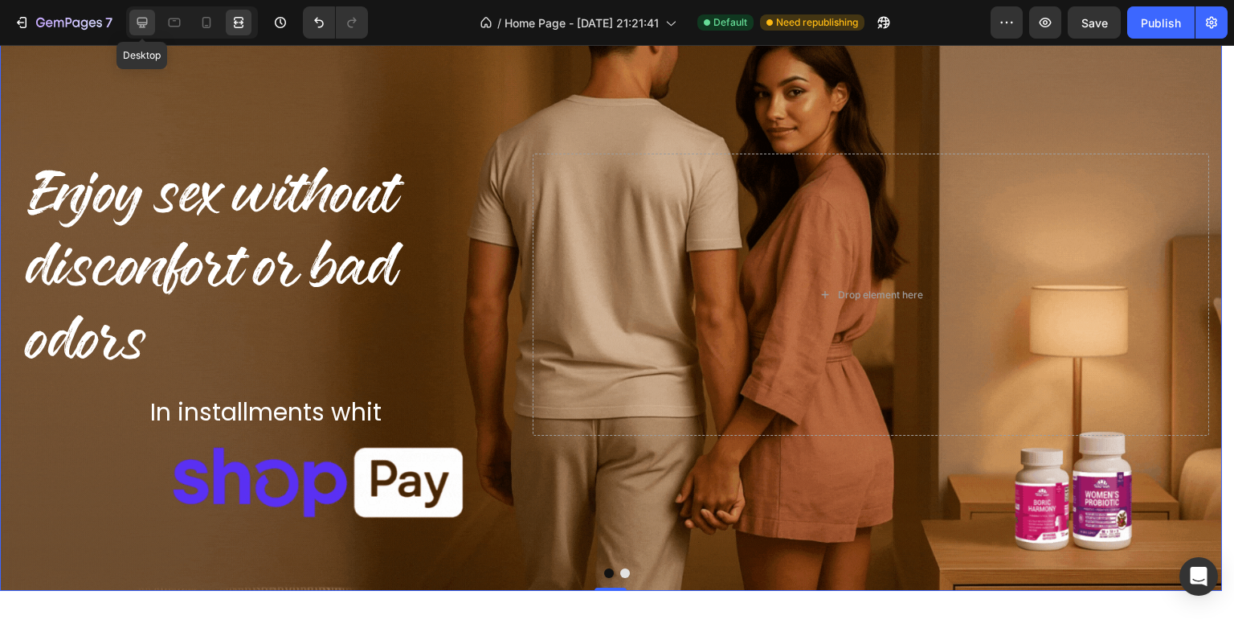
click at [144, 24] on icon at bounding box center [142, 23] width 10 height 10
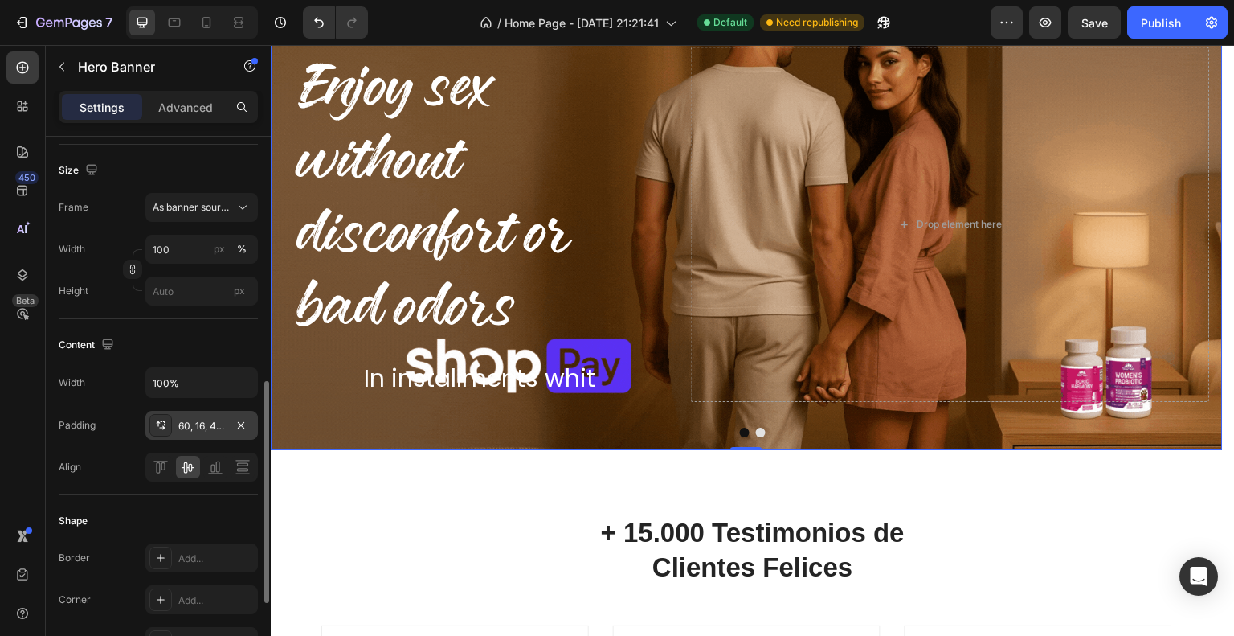
scroll to position [402, 0]
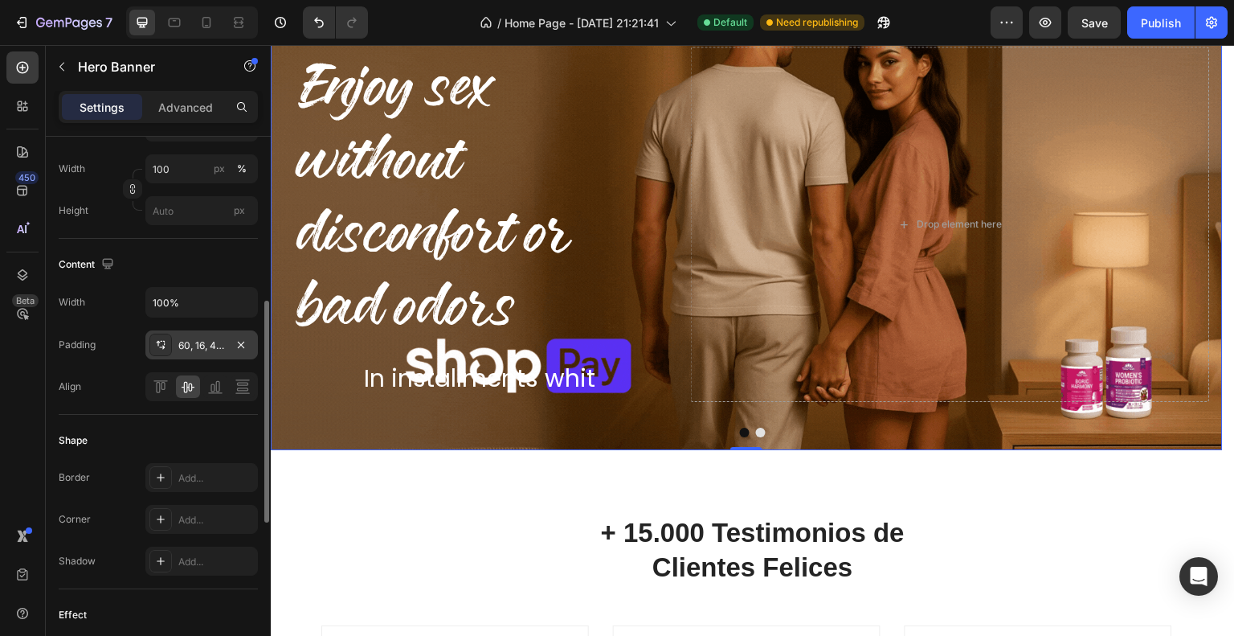
click at [182, 345] on div "60, 16, 4, 30" at bounding box center [201, 345] width 47 height 14
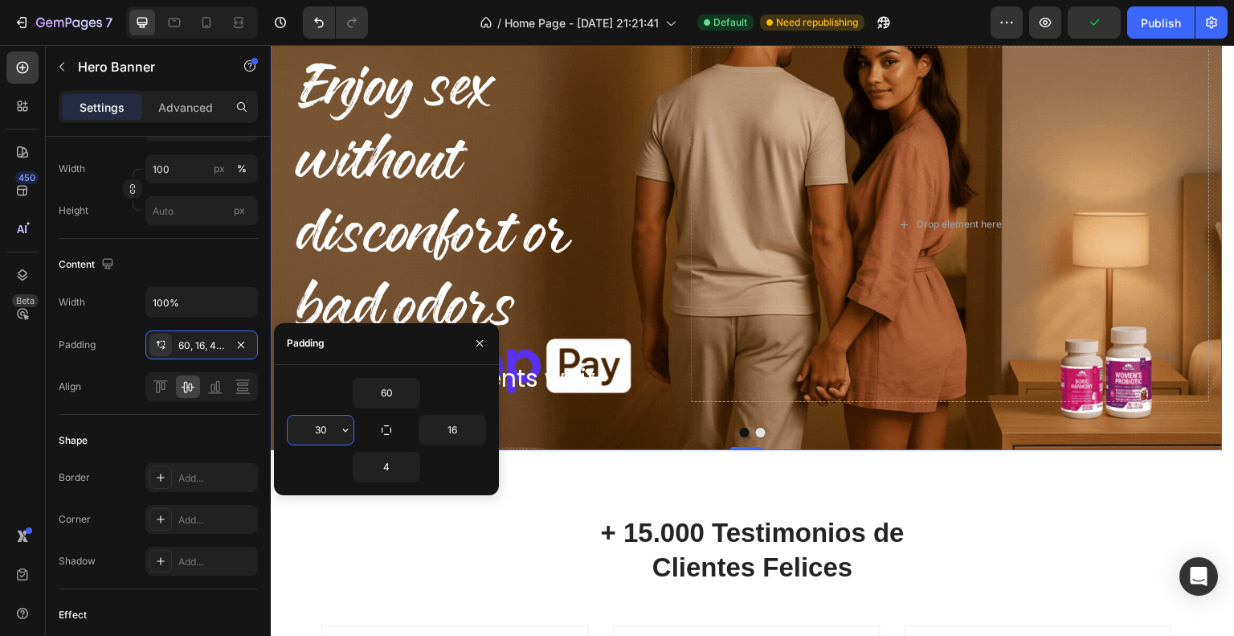
click at [330, 426] on input "30" at bounding box center [321, 429] width 66 height 29
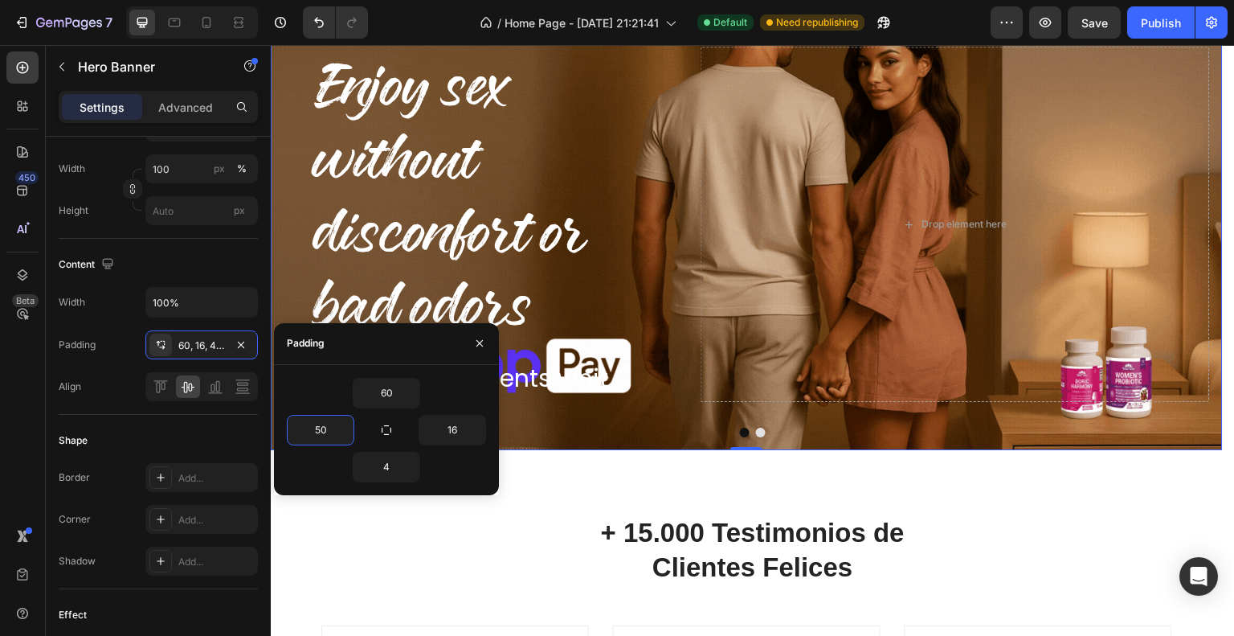
type input "5"
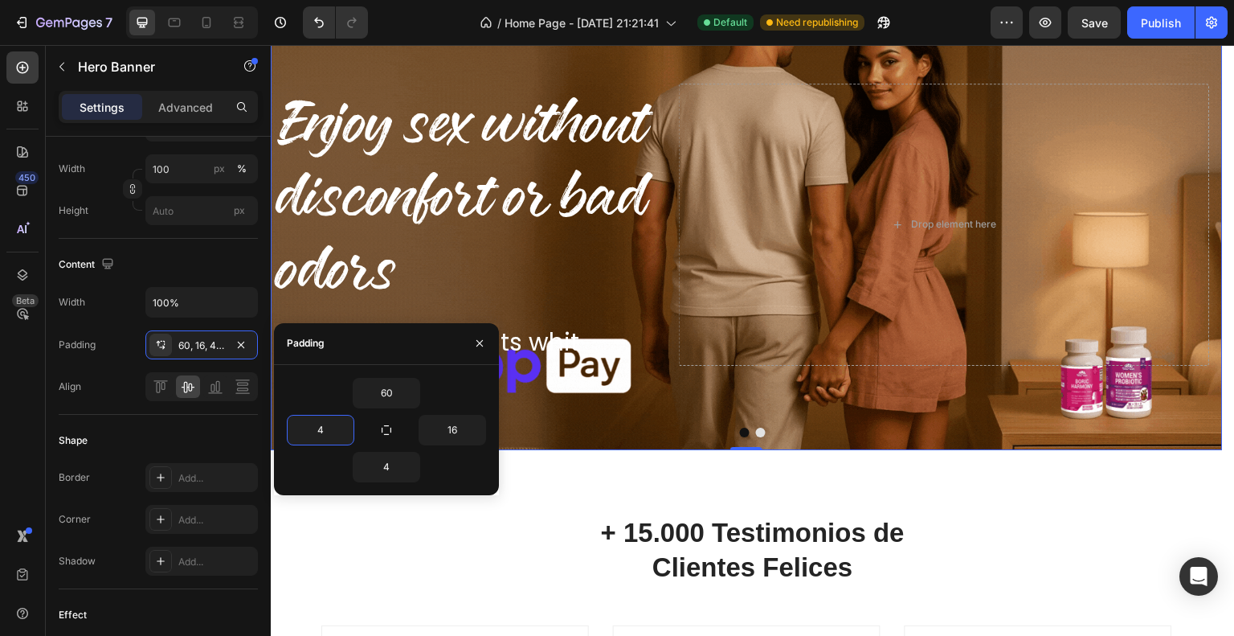
type input "40"
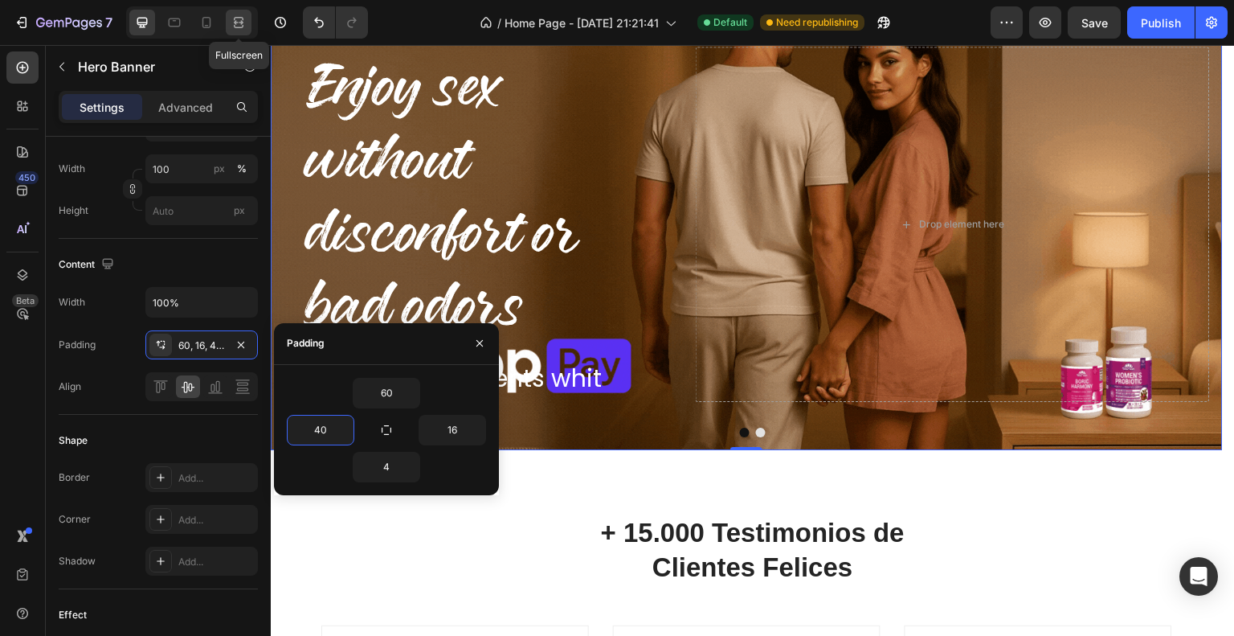
click at [239, 20] on icon at bounding box center [239, 22] width 16 height 16
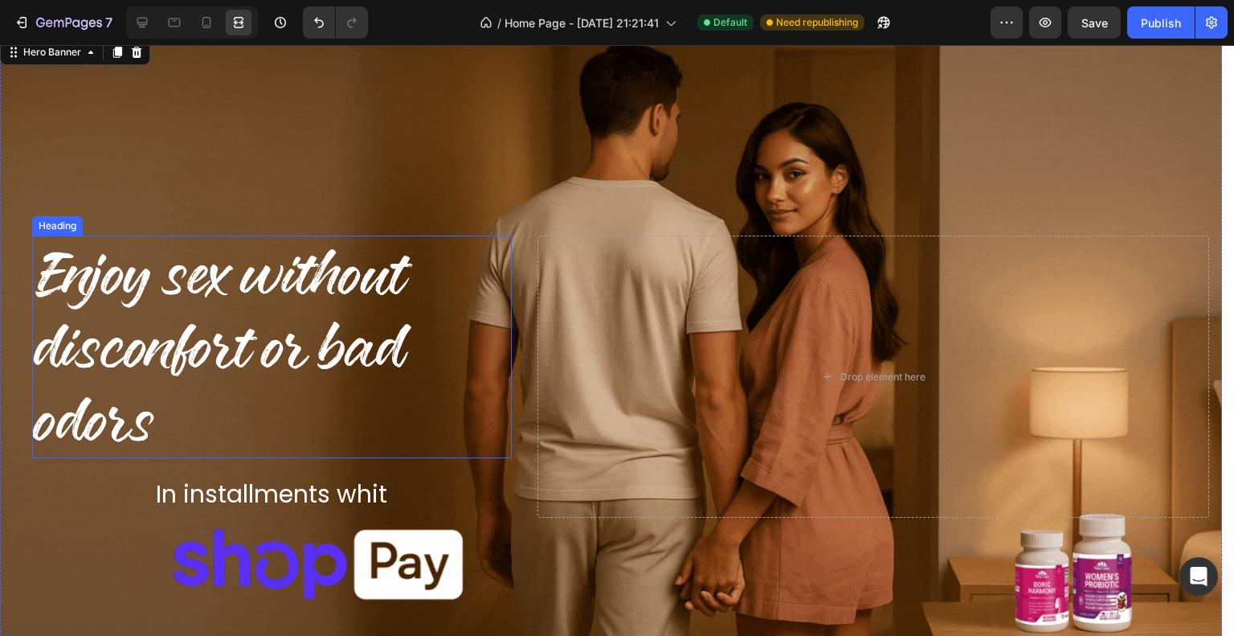
scroll to position [1385, 0]
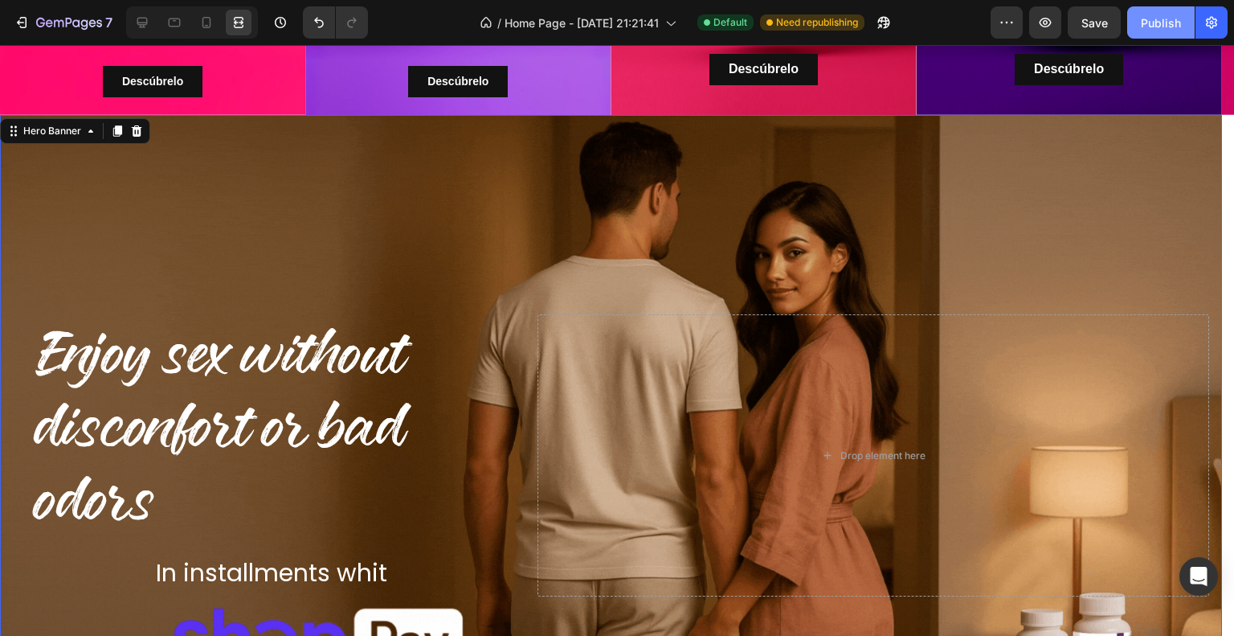
click at [1169, 27] on div "Publish" at bounding box center [1161, 22] width 40 height 17
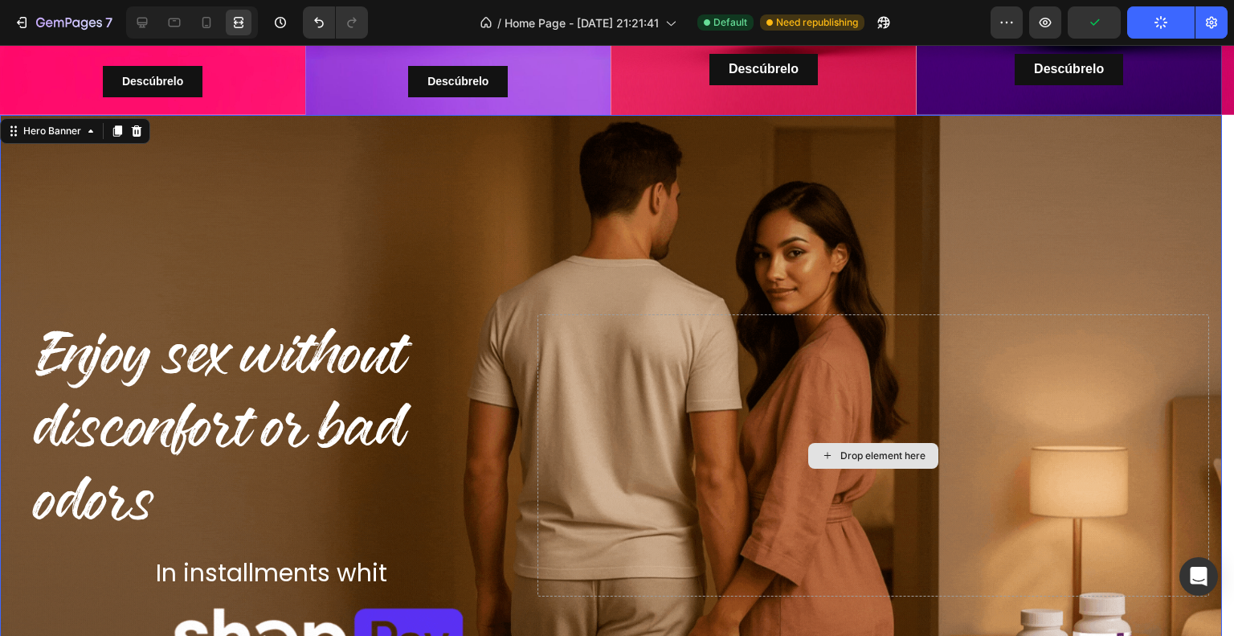
scroll to position [1626, 0]
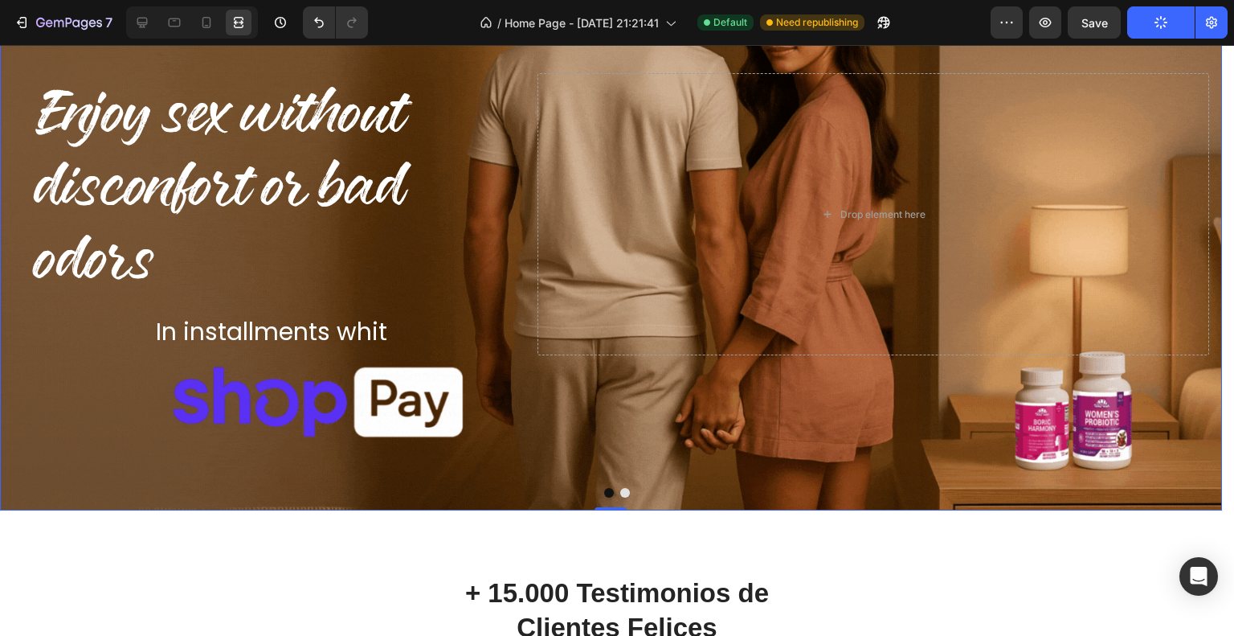
click at [127, 21] on div at bounding box center [192, 22] width 132 height 32
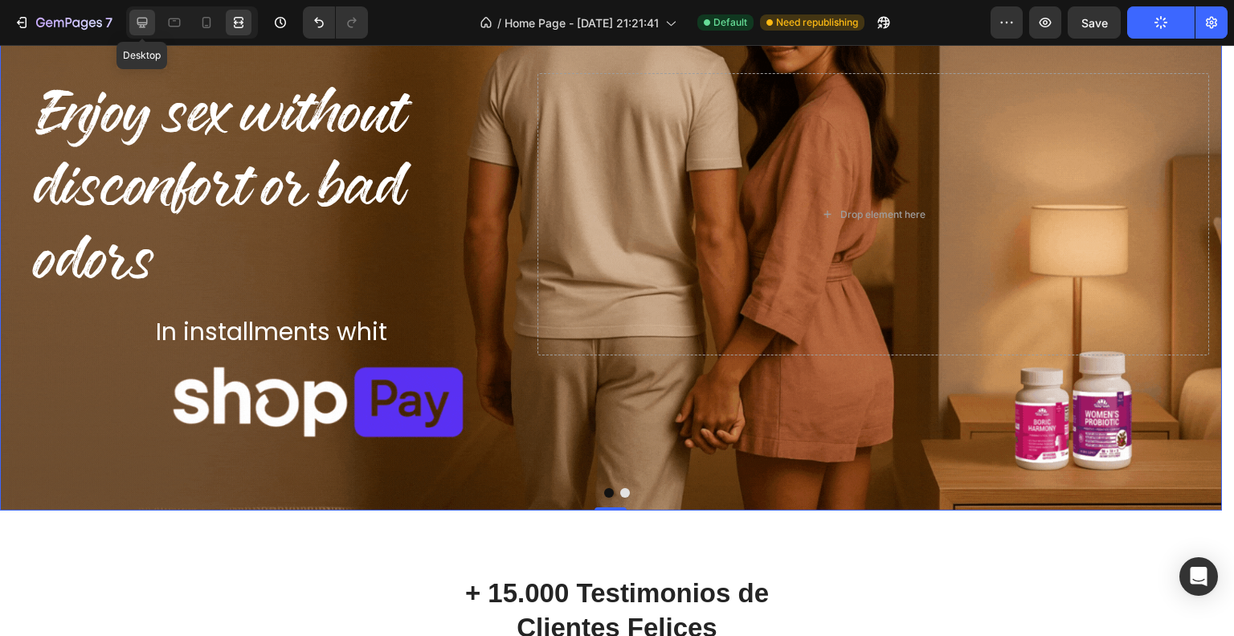
click at [136, 18] on icon at bounding box center [142, 22] width 16 height 16
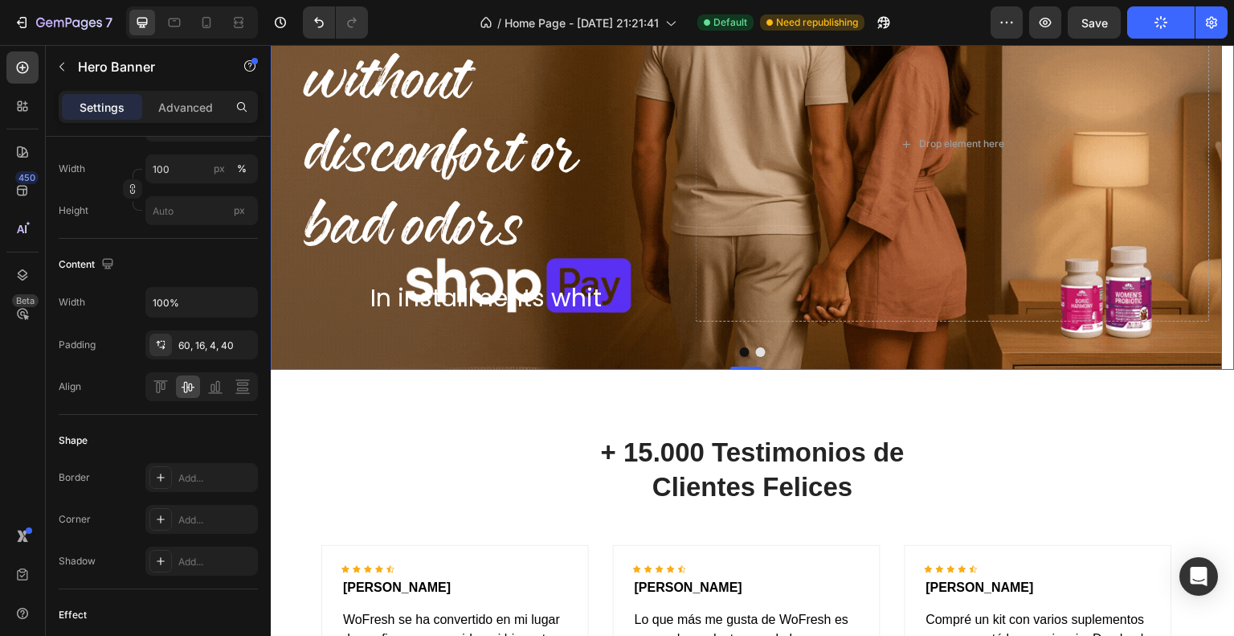
click at [756, 348] on button "Dot" at bounding box center [761, 352] width 10 height 10
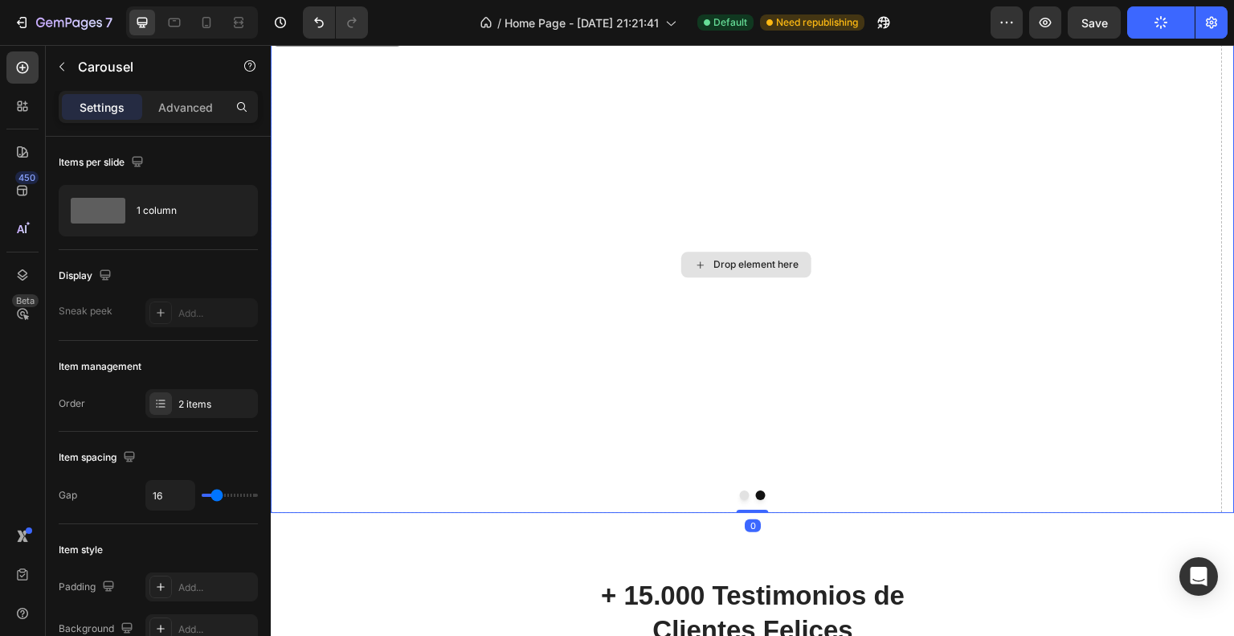
scroll to position [1385, 0]
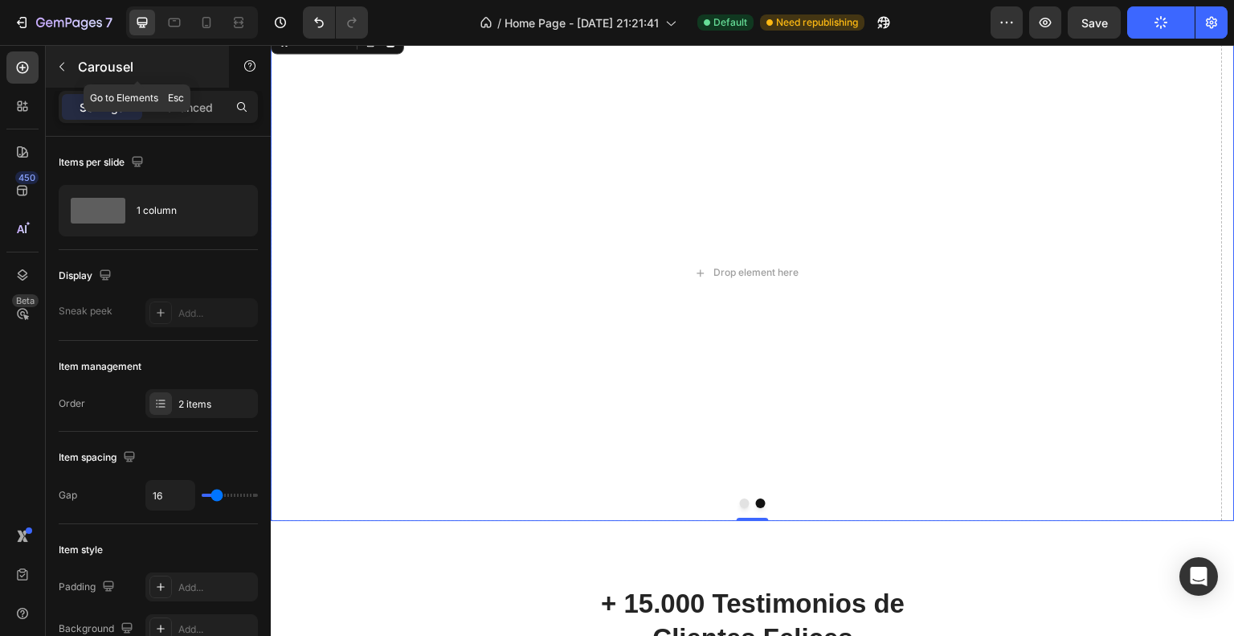
click at [62, 62] on icon "button" at bounding box center [61, 66] width 13 height 13
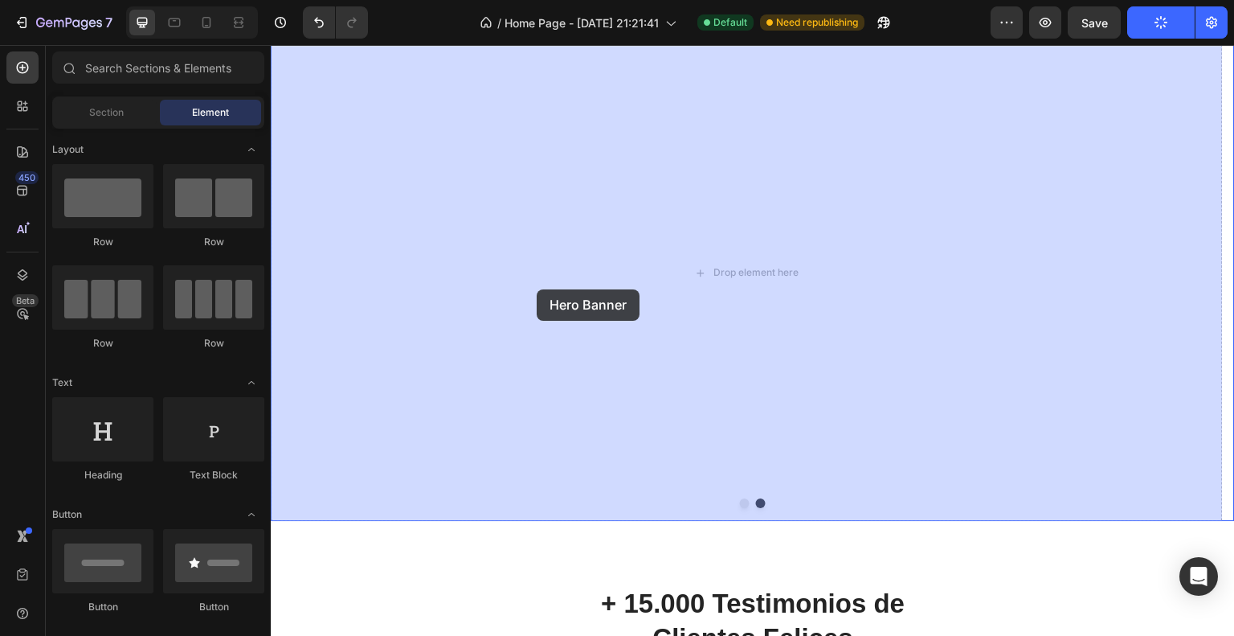
drag, startPoint x: 482, startPoint y: 379, endPoint x: 358, endPoint y: 313, distance: 141.3
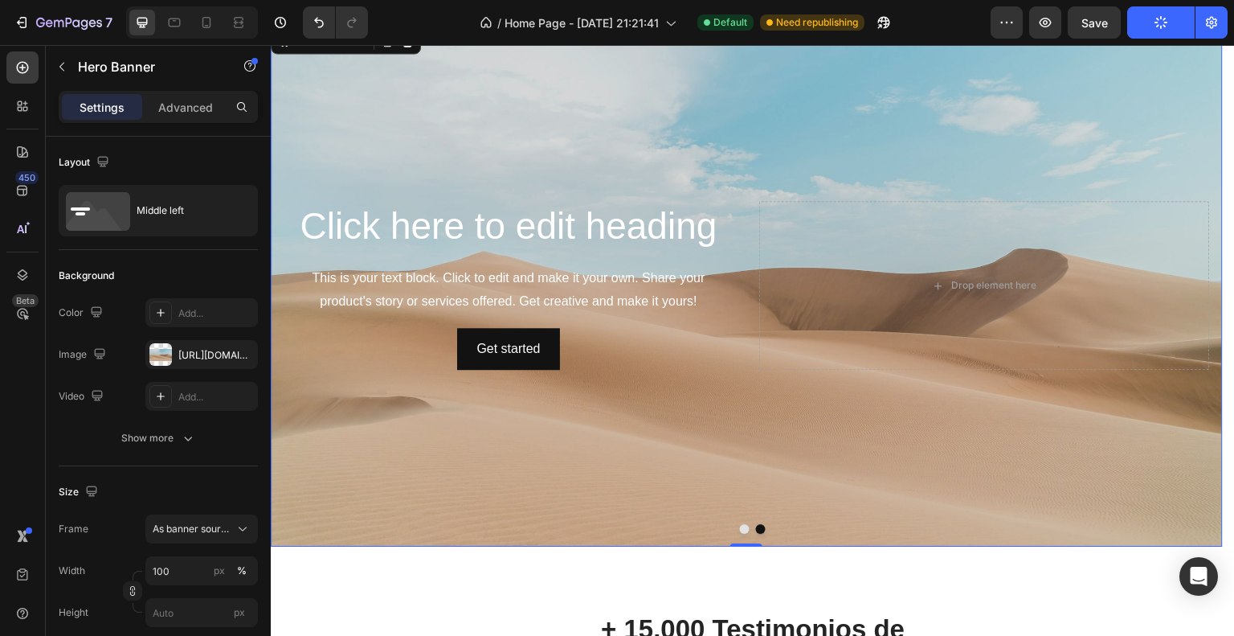
click at [563, 145] on div "Background Image" at bounding box center [747, 285] width 952 height 521
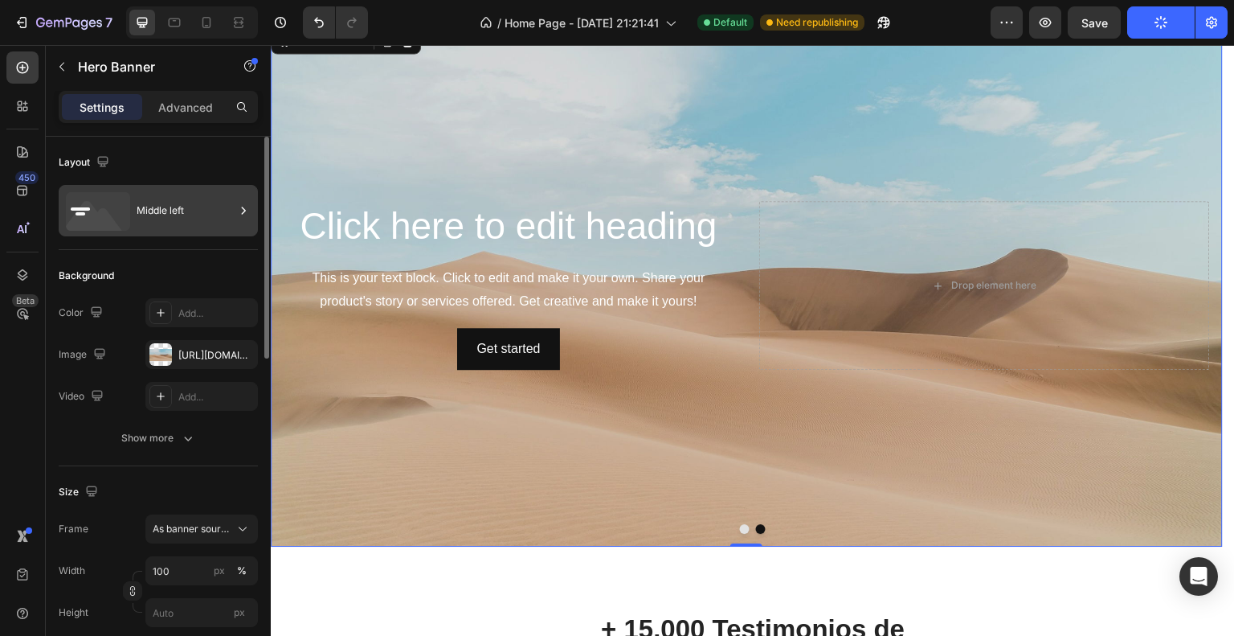
click at [165, 219] on div "Middle left" at bounding box center [186, 210] width 98 height 37
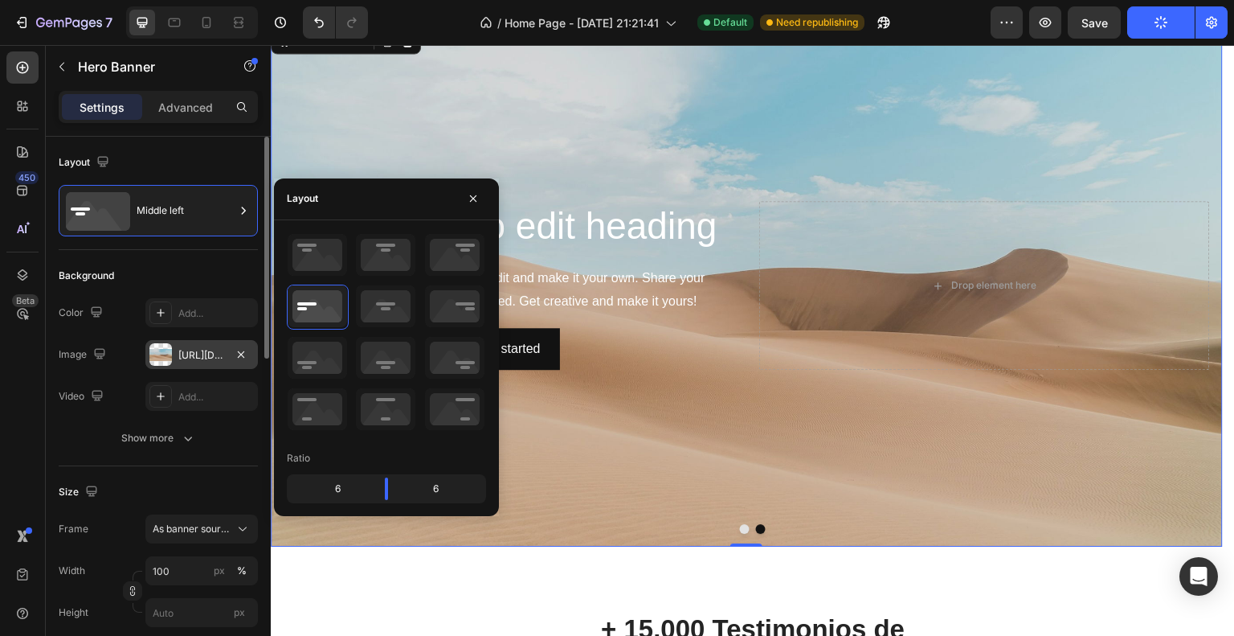
click at [193, 358] on div "[URL][DOMAIN_NAME]" at bounding box center [201, 355] width 47 height 14
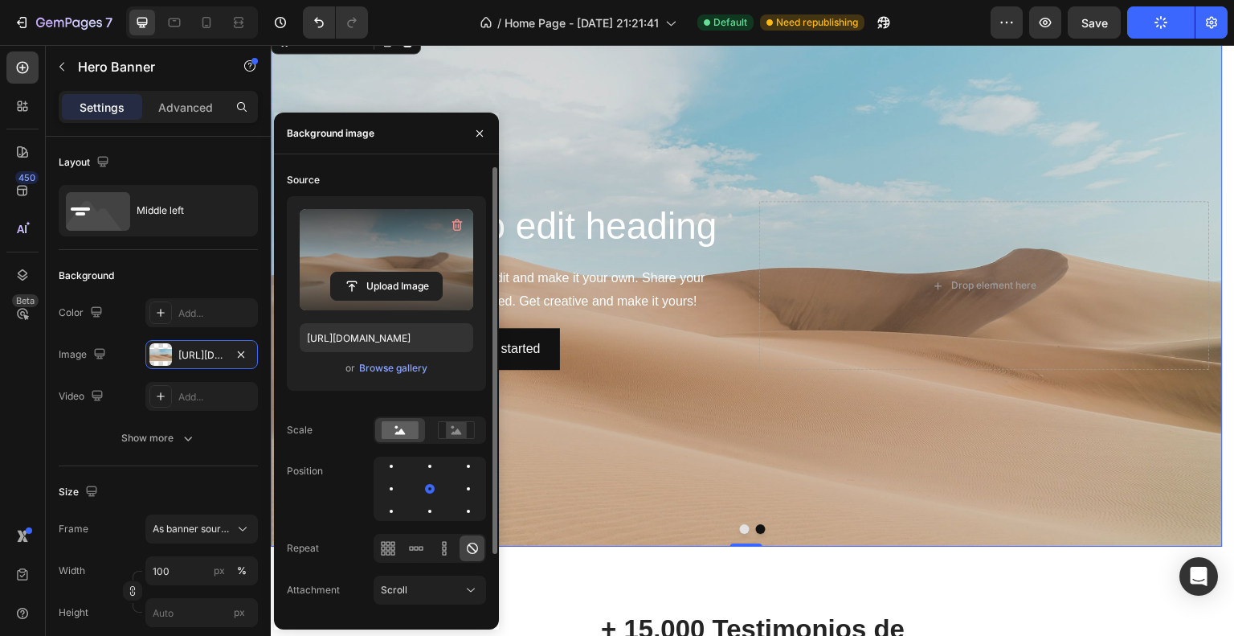
click at [453, 243] on label at bounding box center [387, 259] width 174 height 101
click at [442, 272] on input "file" at bounding box center [386, 285] width 111 height 27
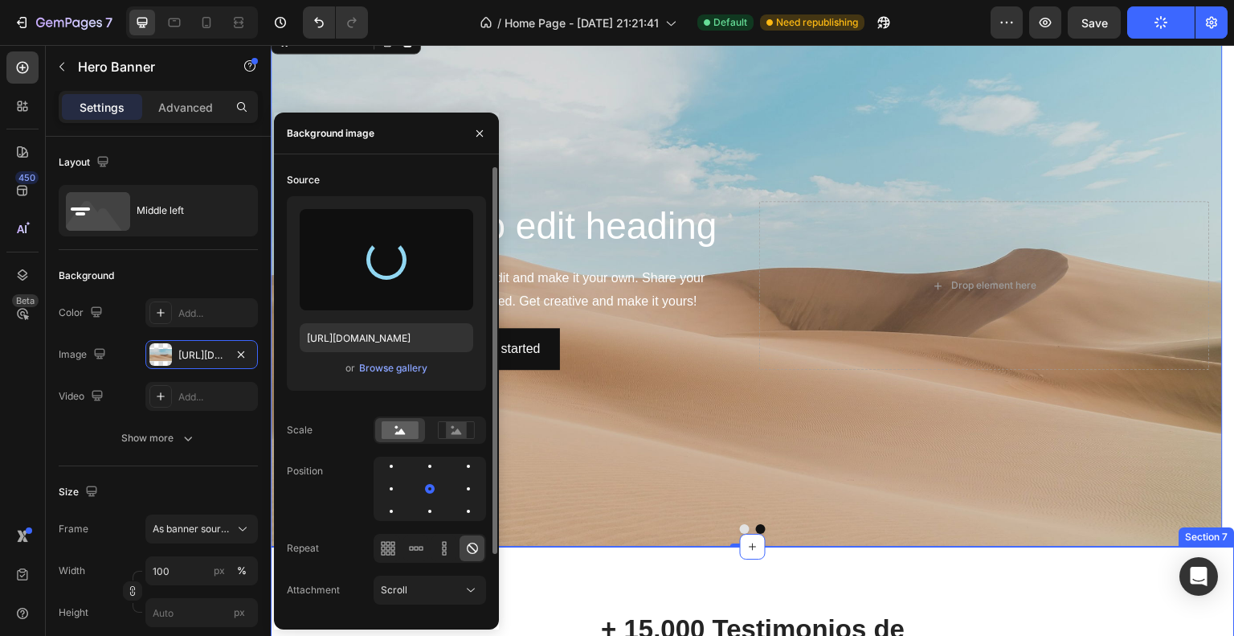
type input "[URL][DOMAIN_NAME]"
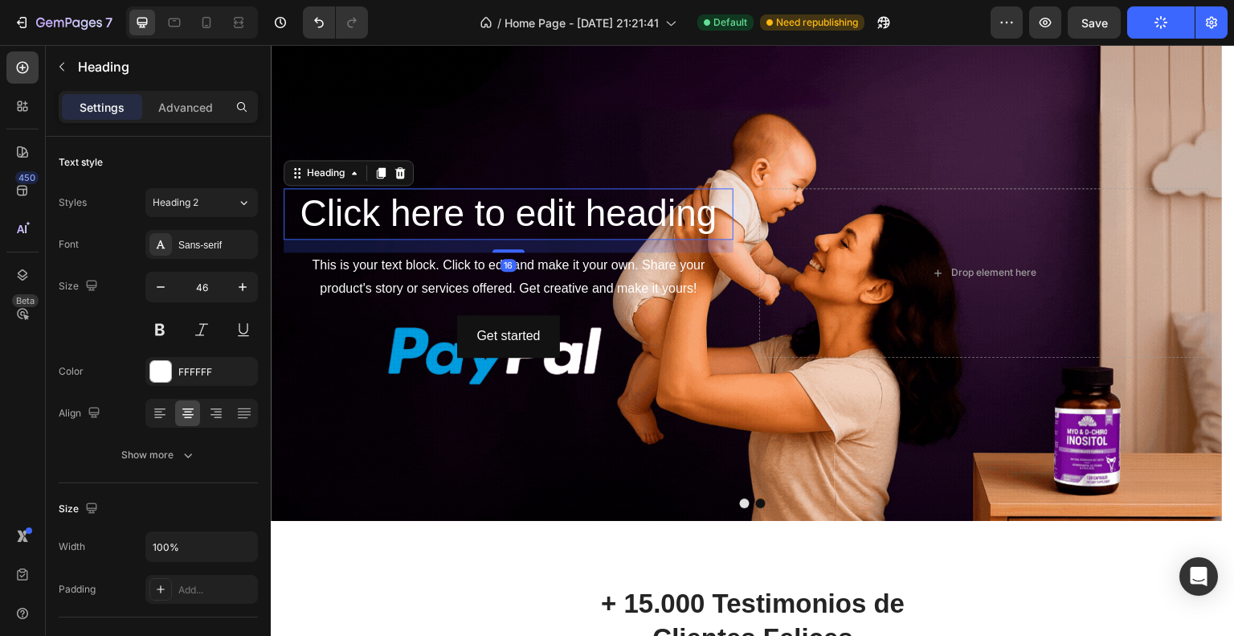
click at [579, 219] on h2 "Click here to edit heading" at bounding box center [509, 213] width 450 height 51
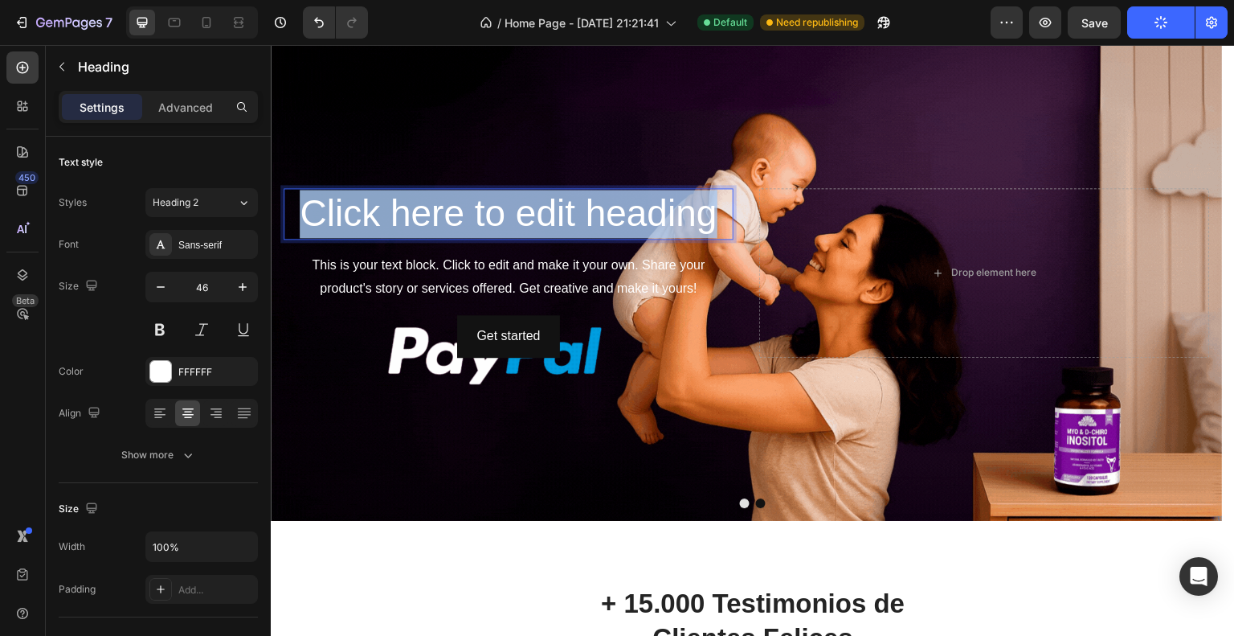
click at [579, 219] on p "Click here to edit heading" at bounding box center [508, 214] width 447 height 48
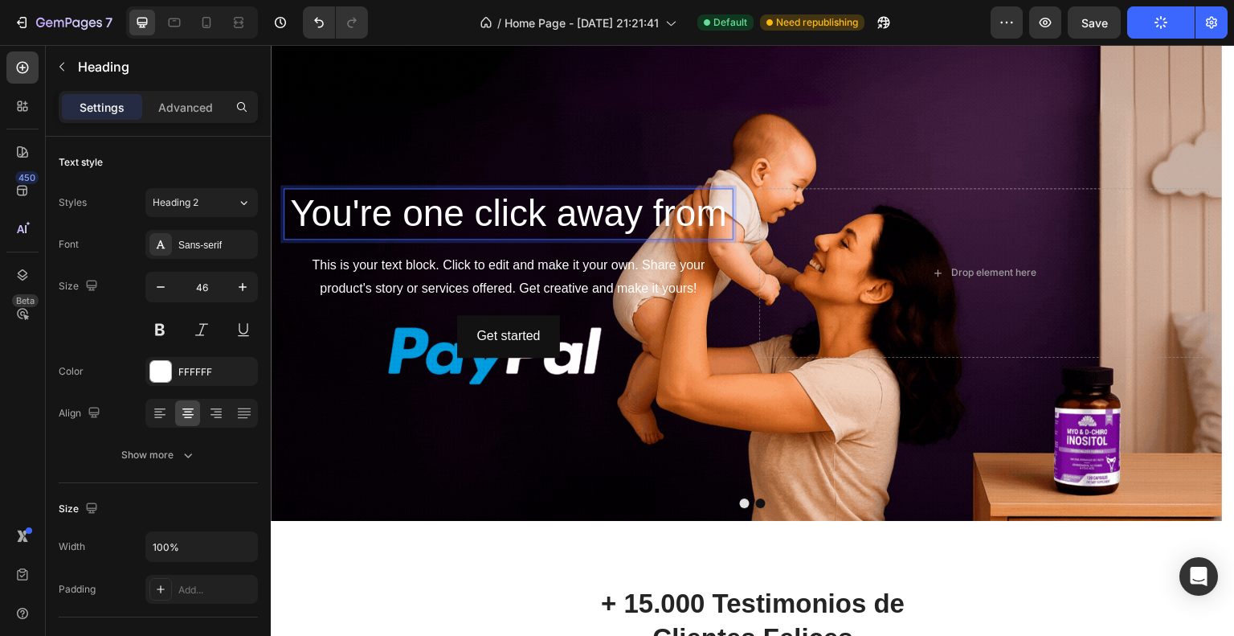
scroll to position [1360, 0]
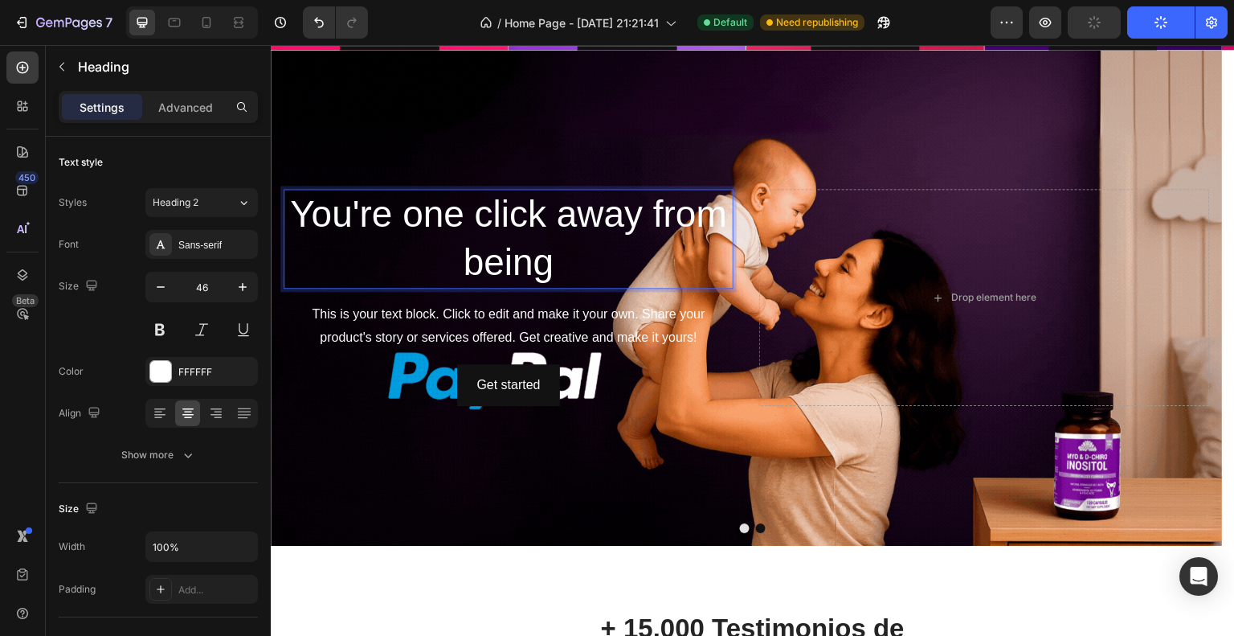
click at [521, 244] on p "You're one click away from being" at bounding box center [508, 238] width 447 height 96
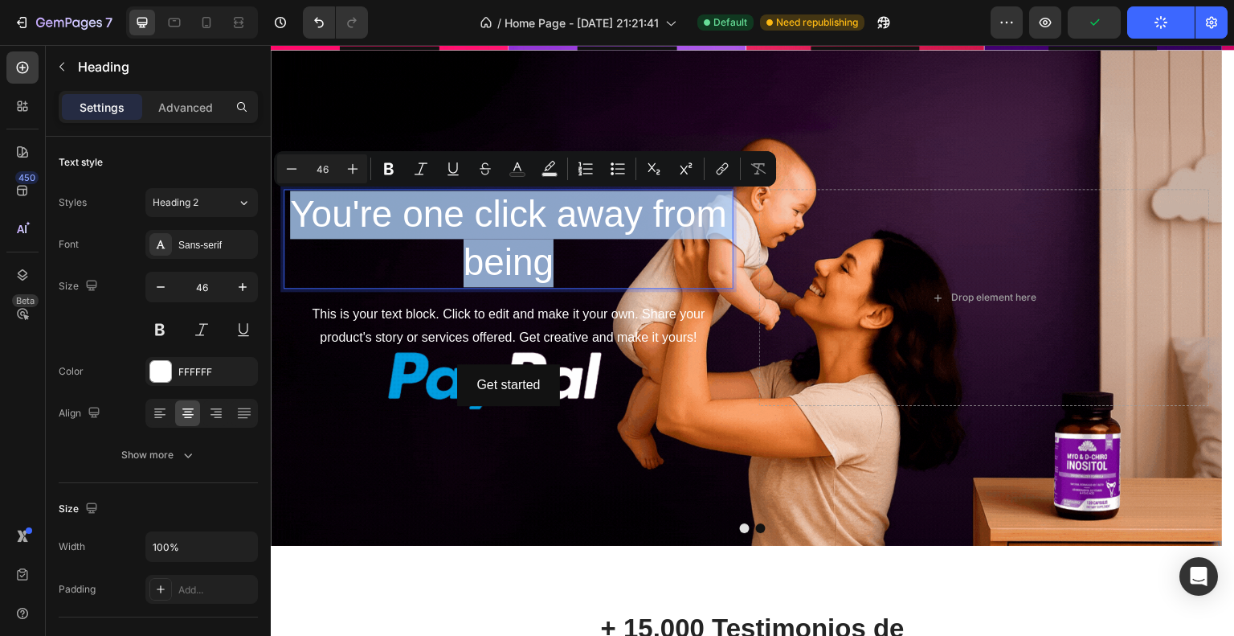
drag, startPoint x: 551, startPoint y: 265, endPoint x: 281, endPoint y: 206, distance: 276.3
click at [281, 206] on div "You're one click away from being Heading 16 This is your text block. Click to e…" at bounding box center [747, 297] width 952 height 223
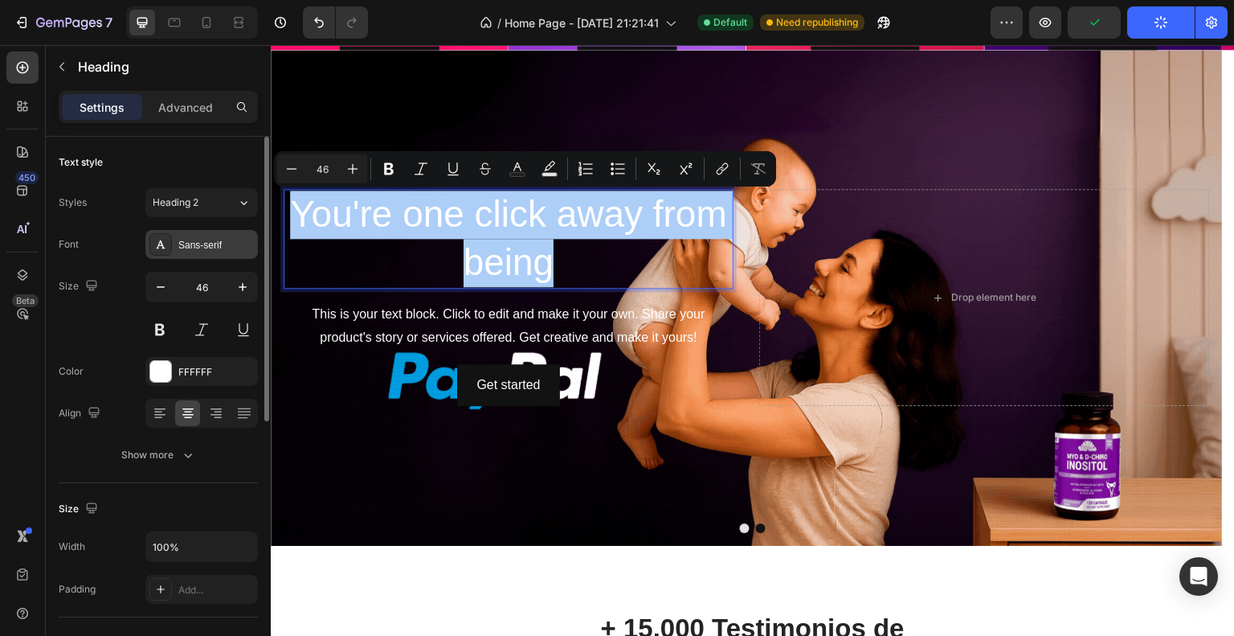
click at [215, 250] on div "Sans-serif" at bounding box center [216, 245] width 76 height 14
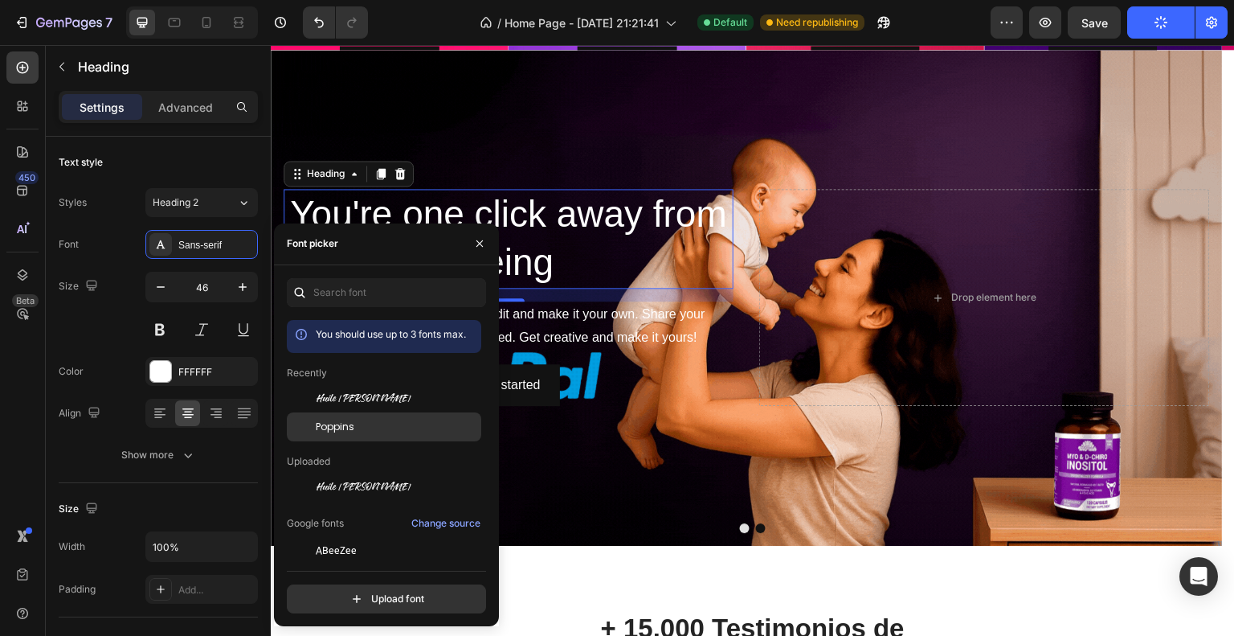
click at [359, 423] on div "Poppins" at bounding box center [397, 426] width 162 height 14
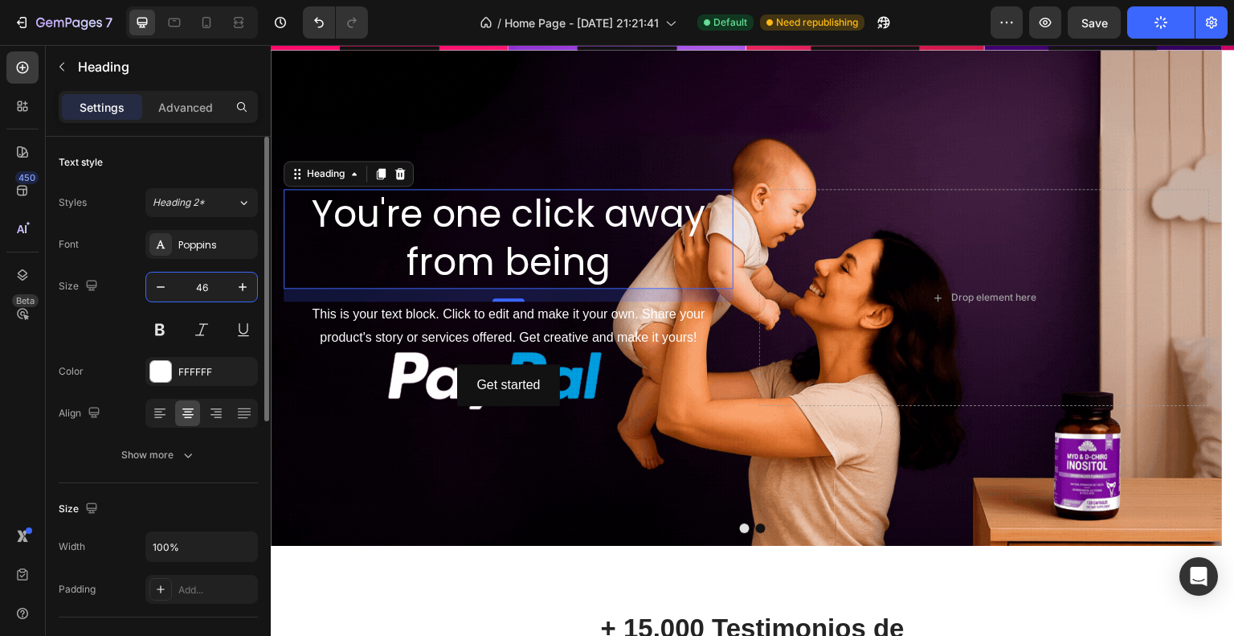
click at [220, 294] on input "46" at bounding box center [201, 286] width 53 height 29
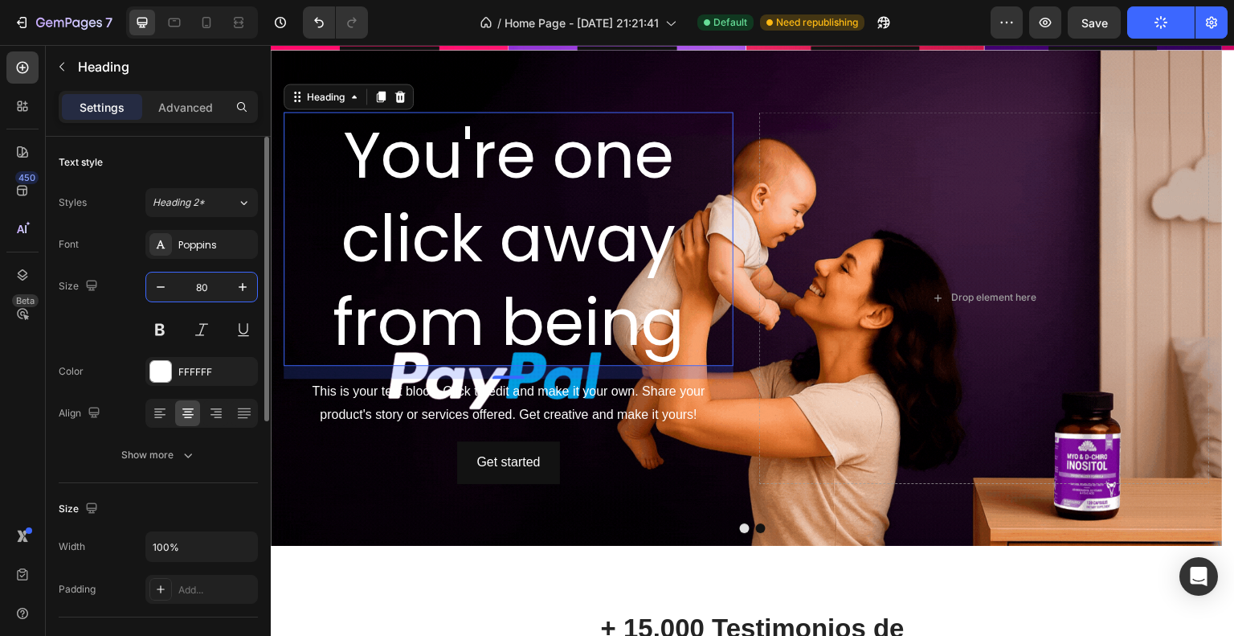
type input "8"
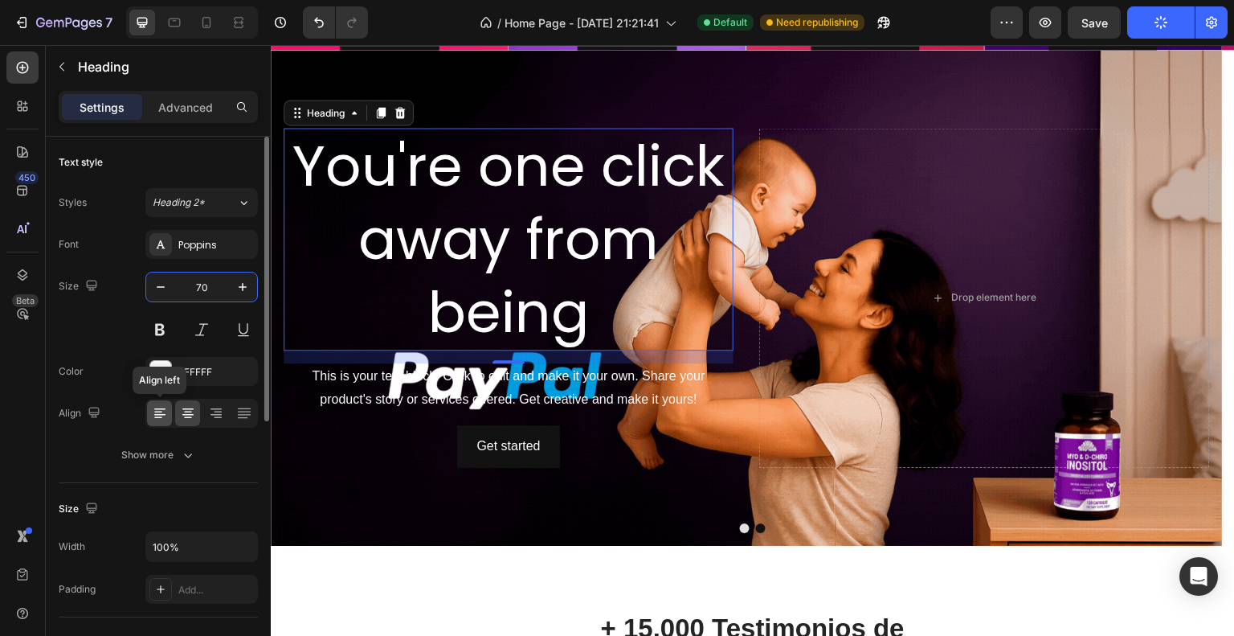
click at [165, 414] on div at bounding box center [159, 413] width 25 height 26
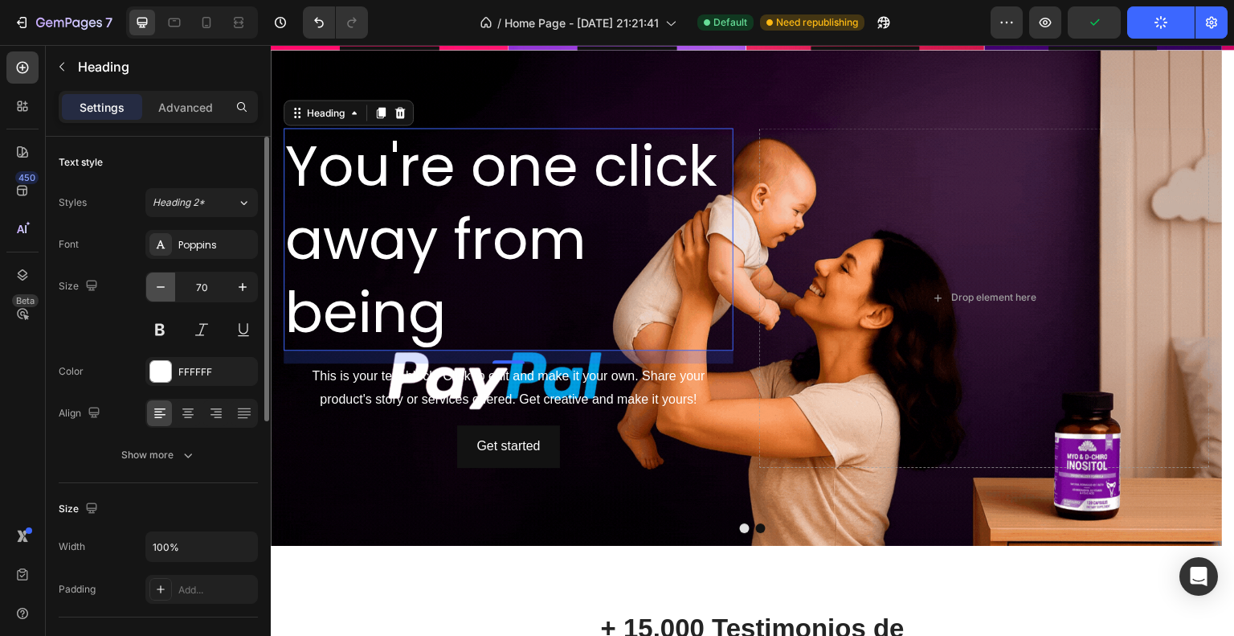
click at [161, 288] on icon "button" at bounding box center [161, 287] width 16 height 16
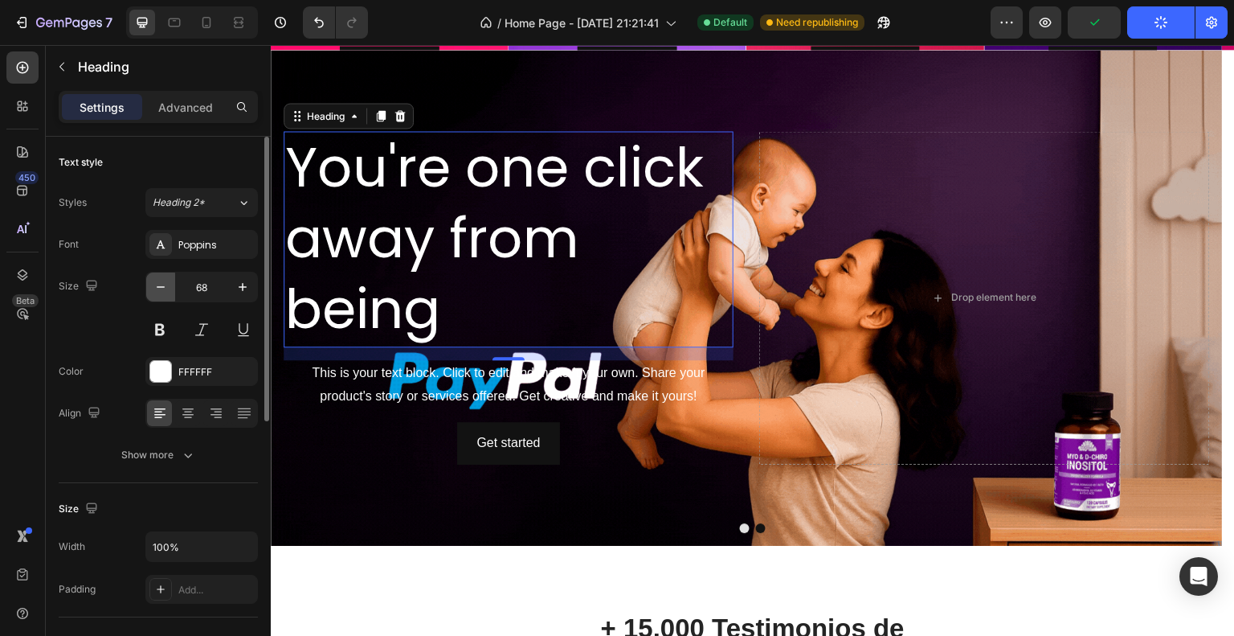
click at [161, 288] on icon "button" at bounding box center [161, 287] width 16 height 16
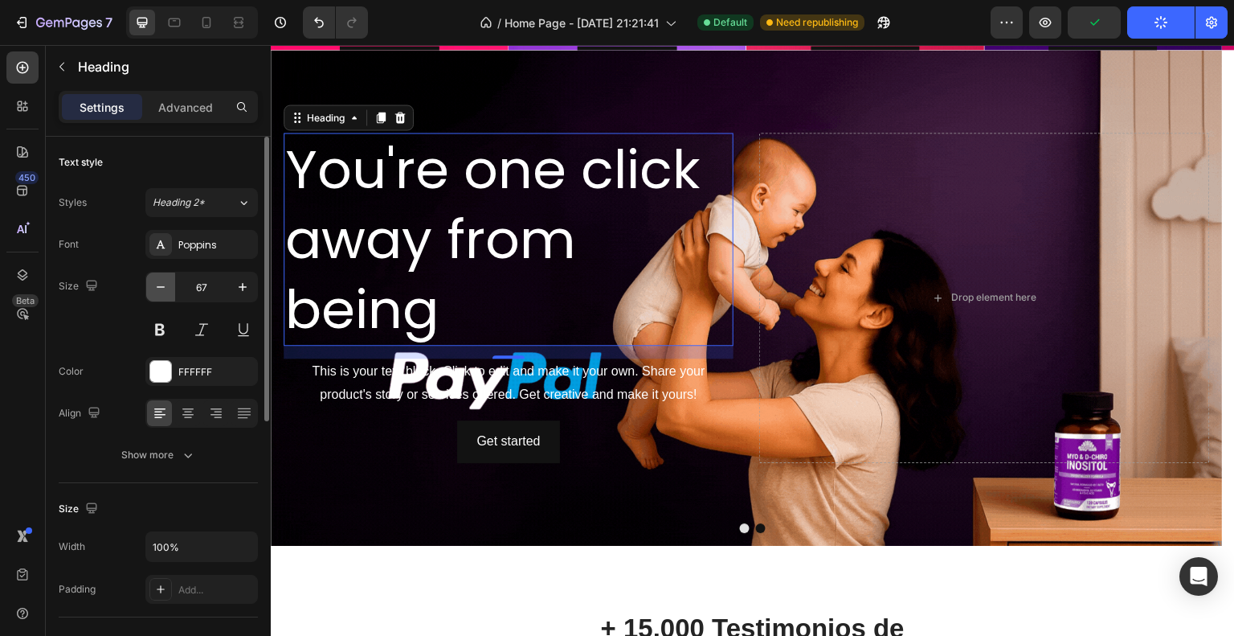
click at [161, 288] on icon "button" at bounding box center [161, 287] width 16 height 16
click at [161, 287] on icon "button" at bounding box center [161, 287] width 16 height 16
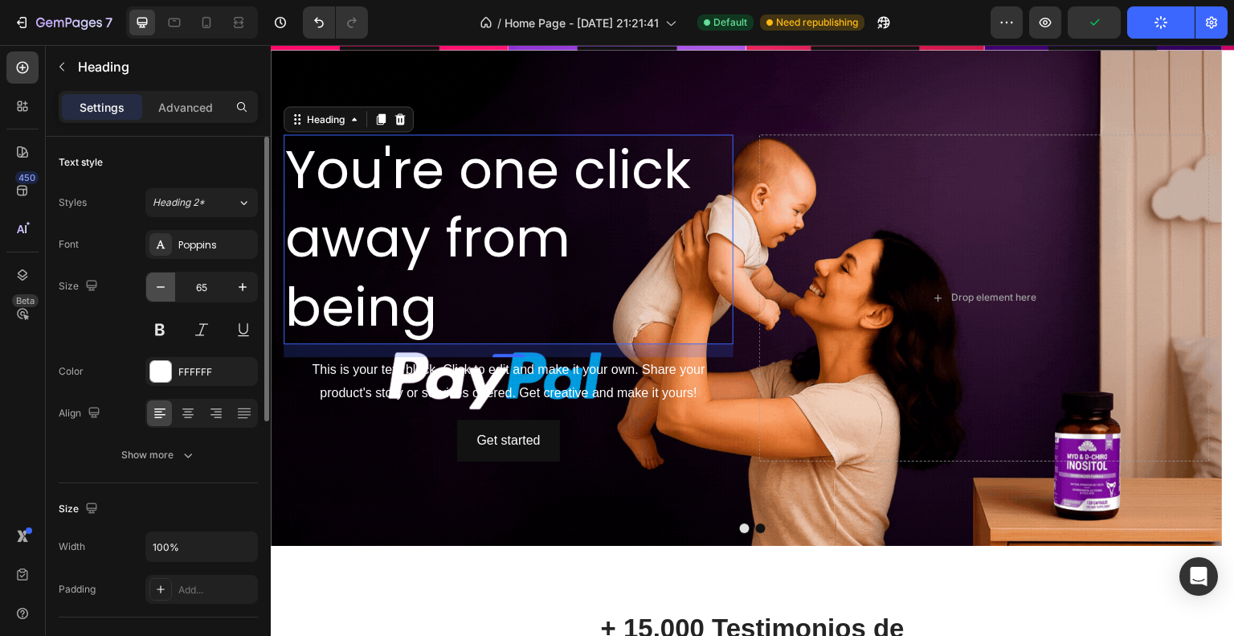
click at [161, 287] on icon "button" at bounding box center [161, 287] width 16 height 16
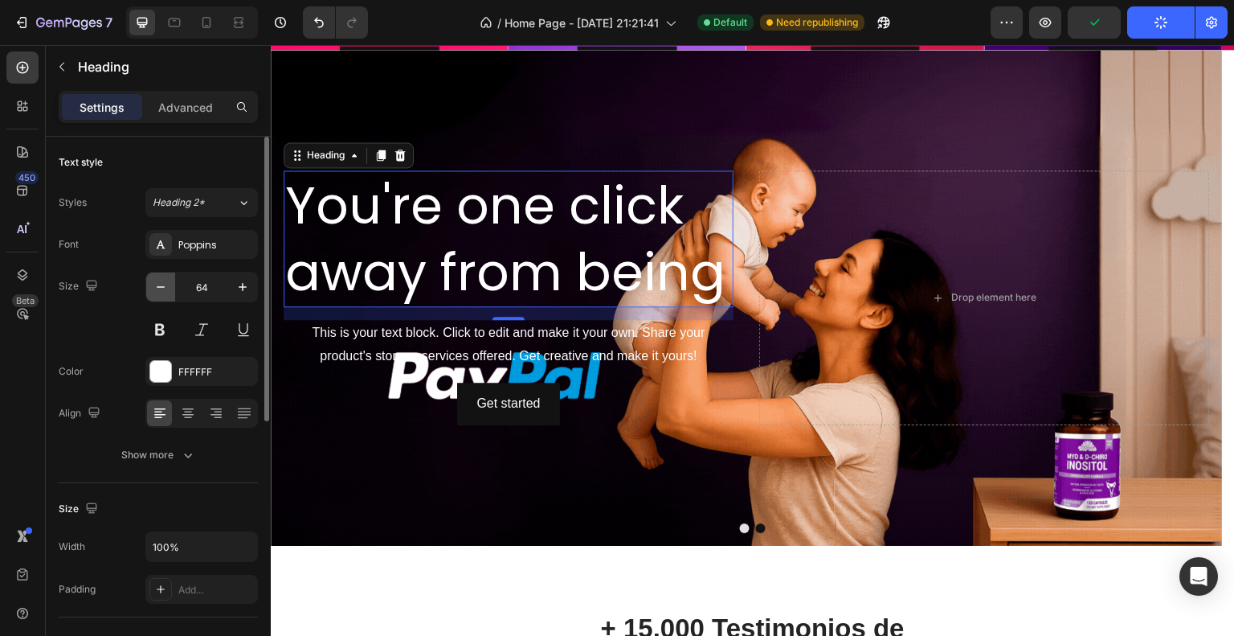
click at [161, 287] on icon "button" at bounding box center [161, 287] width 16 height 16
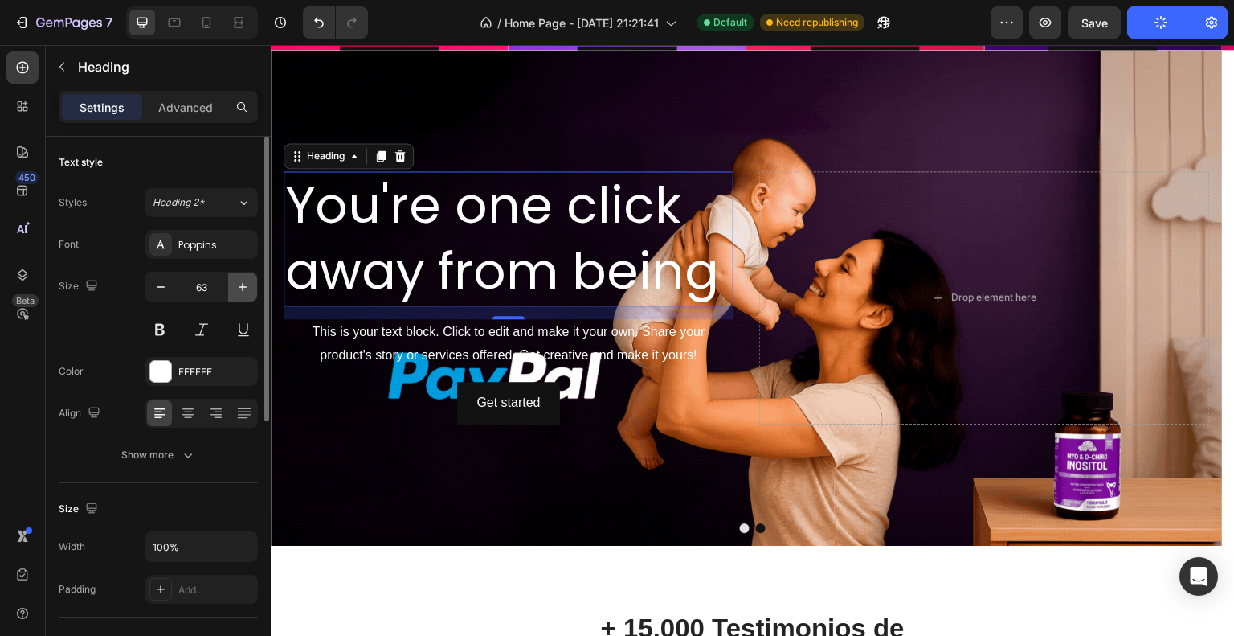
click at [247, 293] on icon "button" at bounding box center [243, 287] width 16 height 16
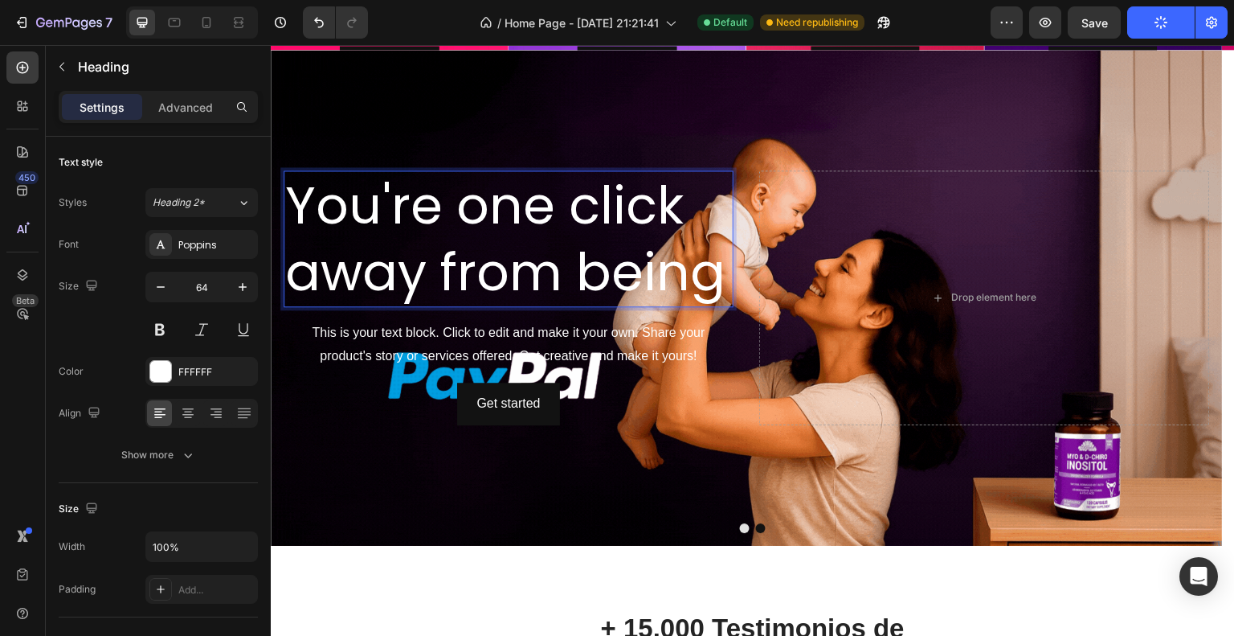
scroll to position [1327, 0]
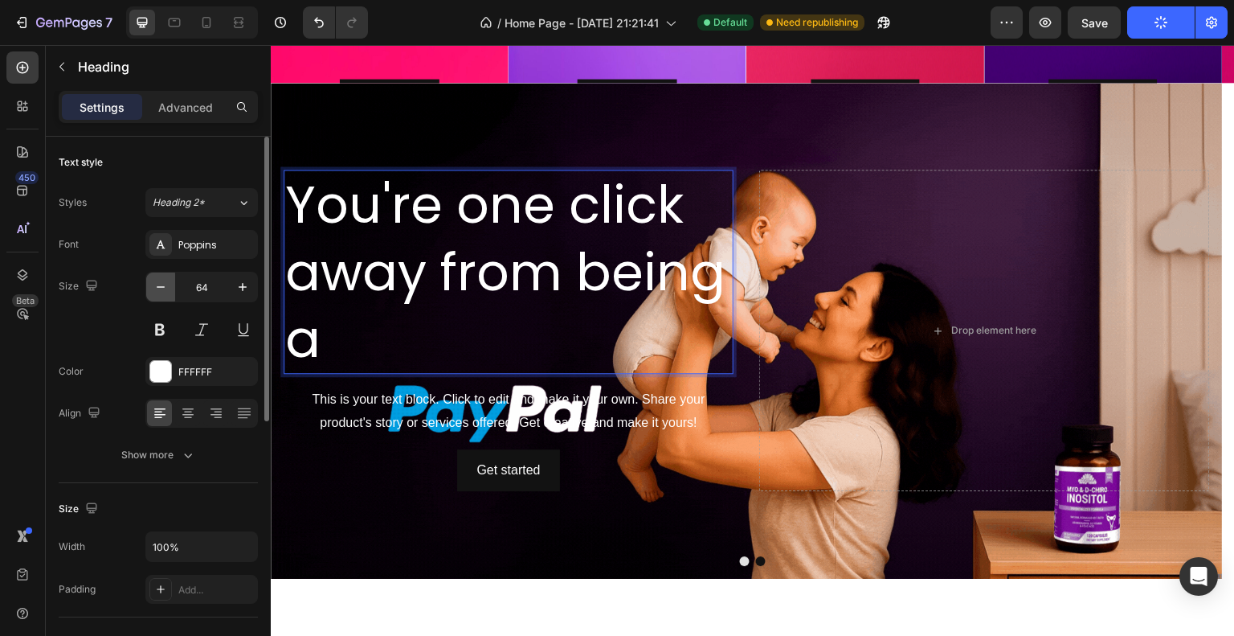
click at [149, 276] on button "button" at bounding box center [160, 286] width 29 height 29
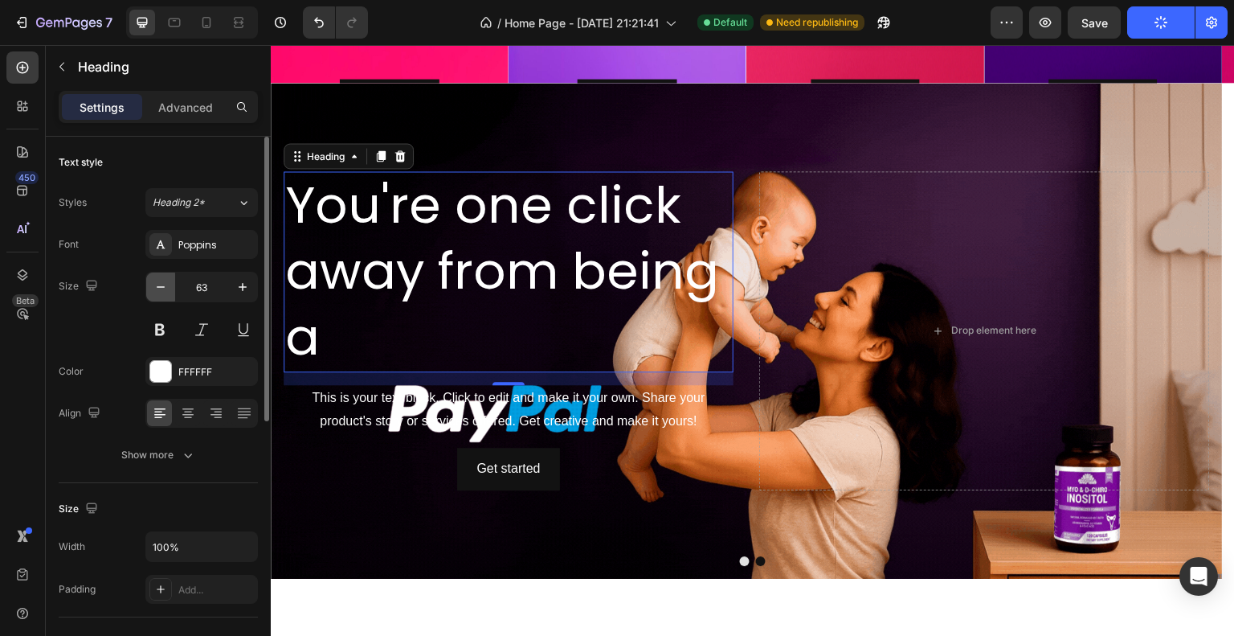
click at [159, 281] on icon "button" at bounding box center [161, 287] width 16 height 16
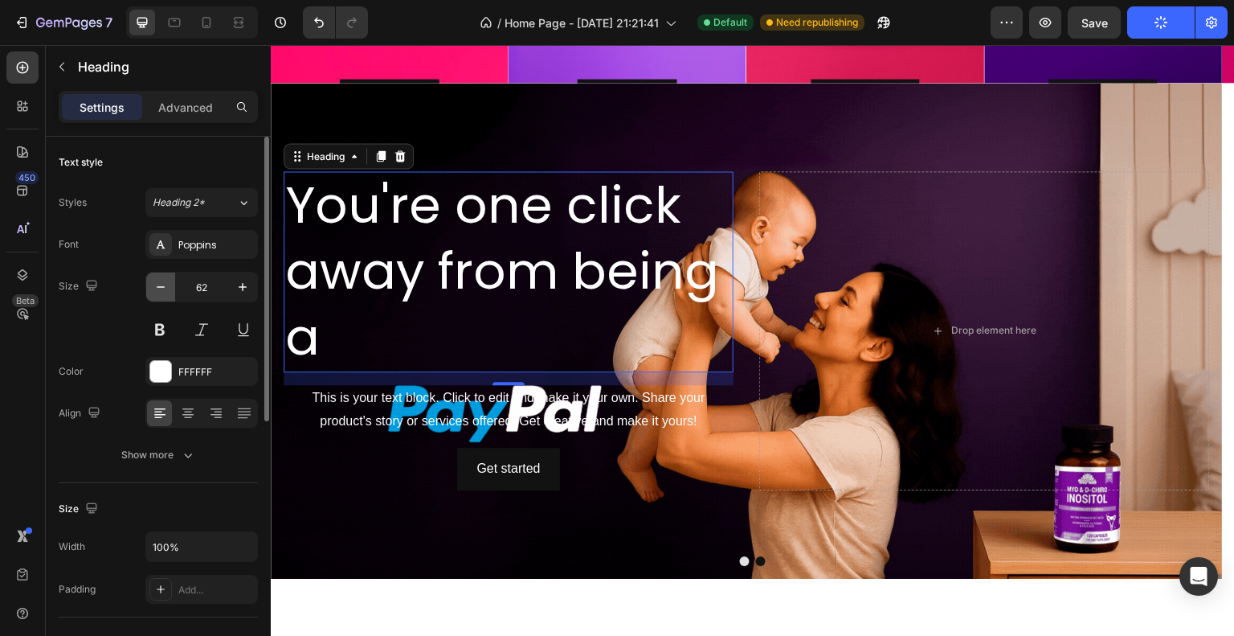
click at [159, 281] on icon "button" at bounding box center [161, 287] width 16 height 16
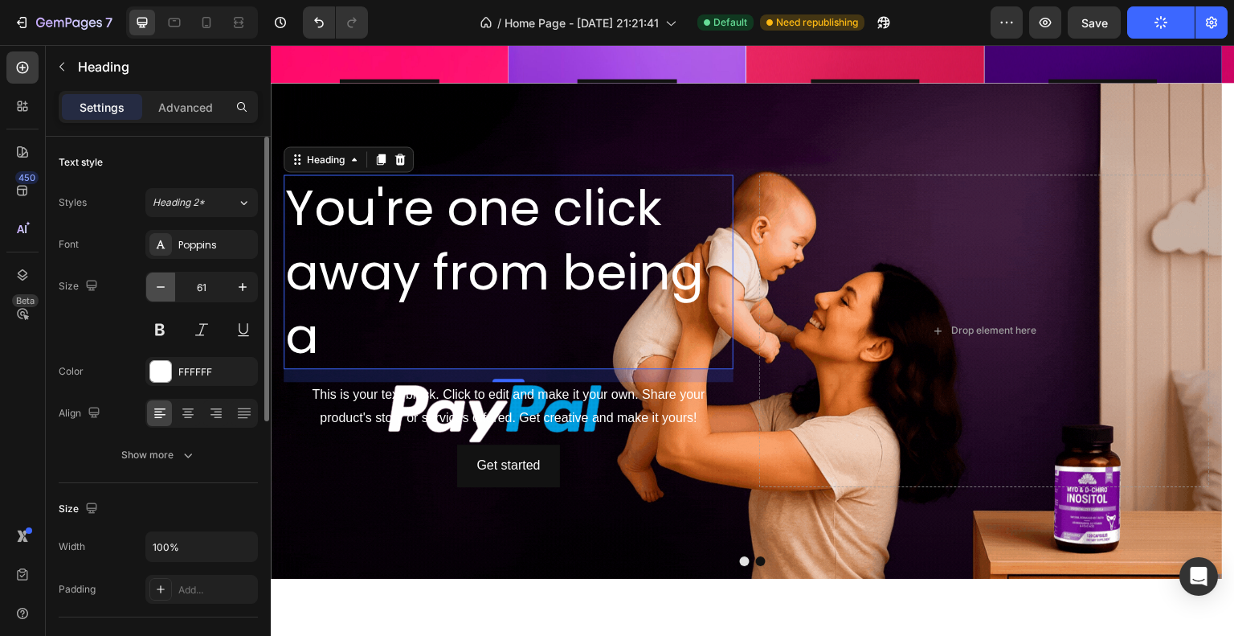
click at [159, 281] on icon "button" at bounding box center [161, 287] width 16 height 16
click at [159, 286] on icon "button" at bounding box center [161, 287] width 8 height 2
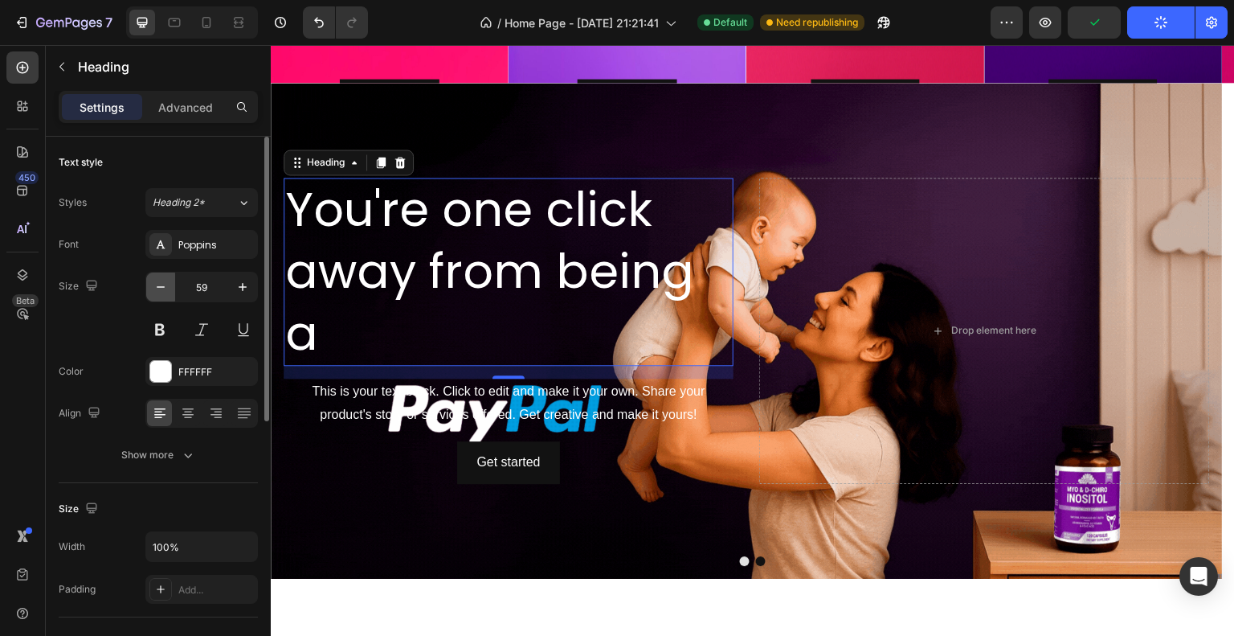
click at [161, 284] on icon "button" at bounding box center [161, 287] width 16 height 16
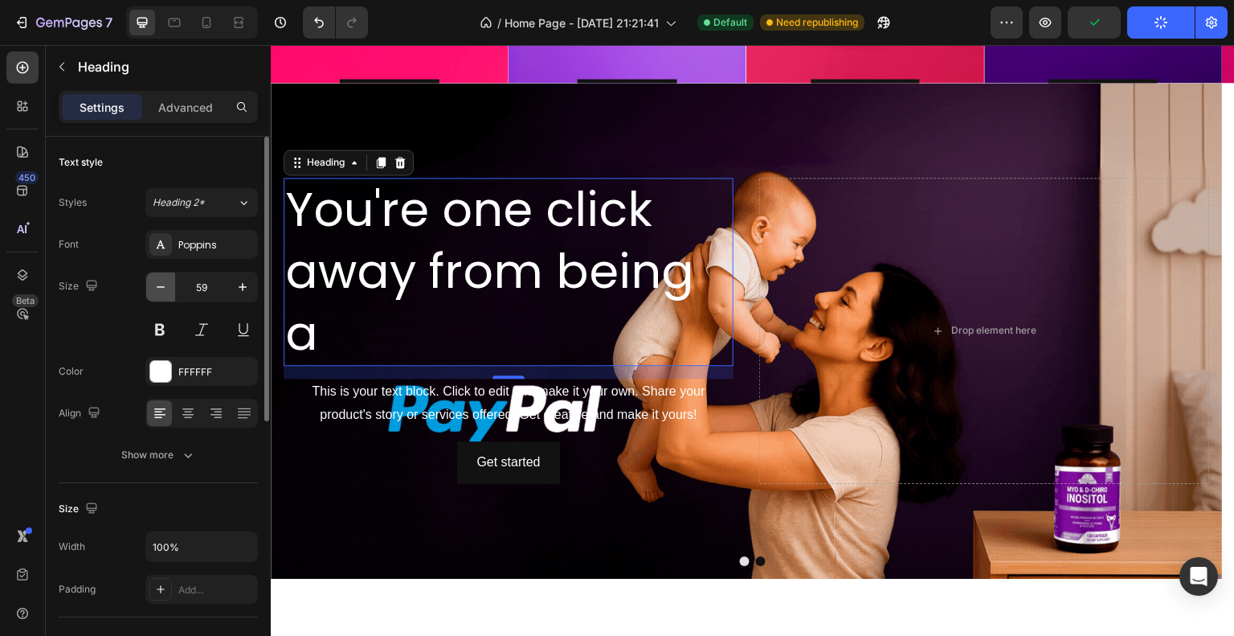
type input "58"
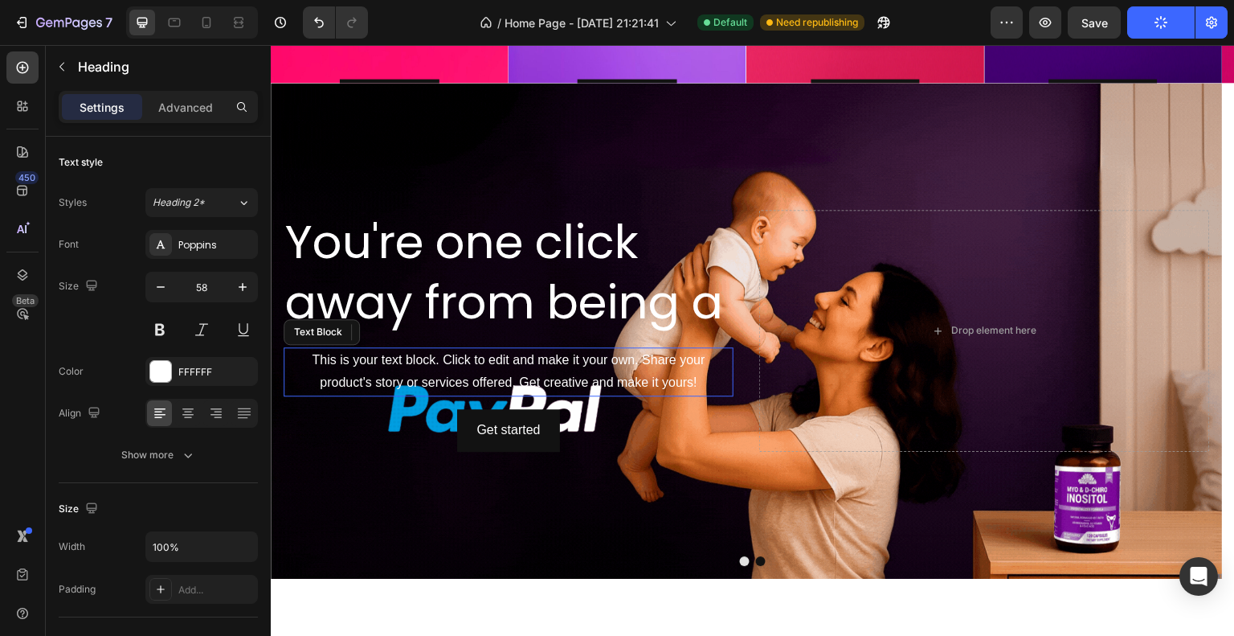
click at [592, 352] on div "This is your text block. Click to edit and make it your own. Share your product…" at bounding box center [509, 372] width 450 height 50
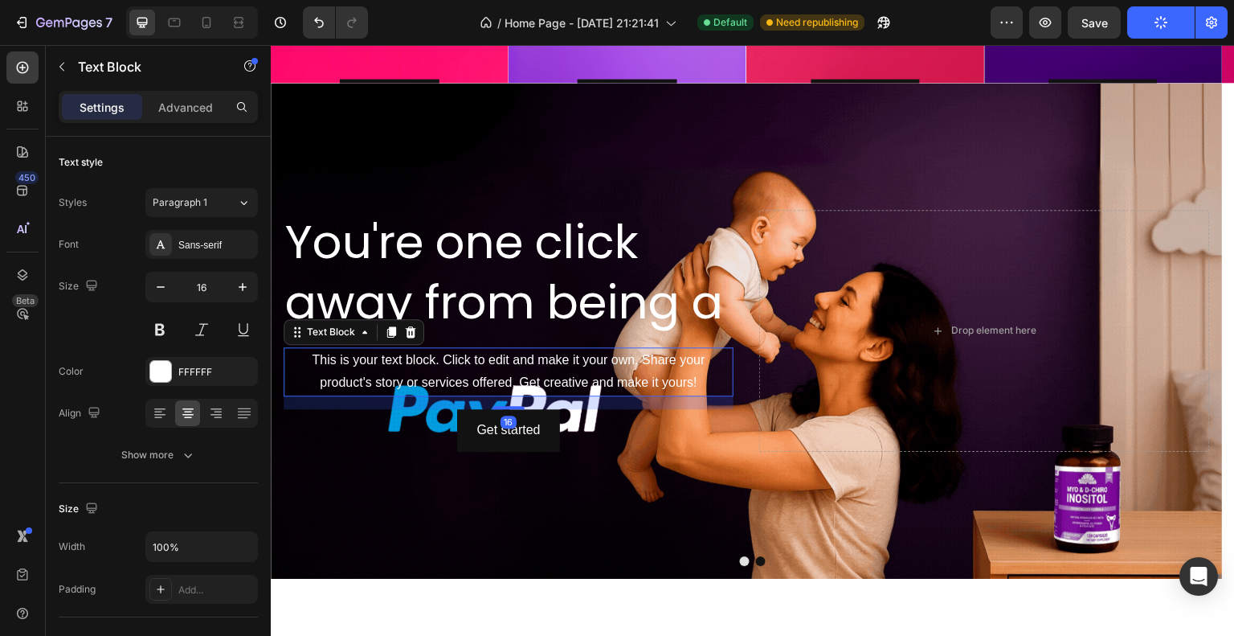
click at [583, 354] on div "This is your text block. Click to edit and make it your own. Share your product…" at bounding box center [509, 372] width 450 height 50
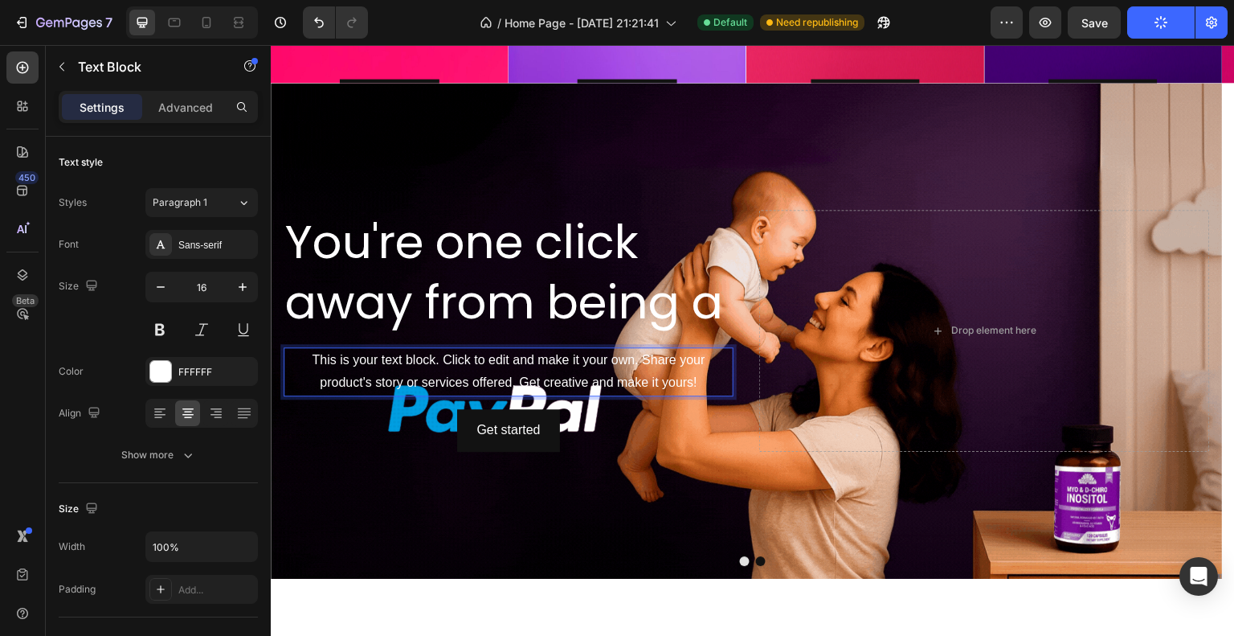
click at [583, 354] on p "This is your text block. Click to edit and make it your own. Share your product…" at bounding box center [508, 372] width 447 height 47
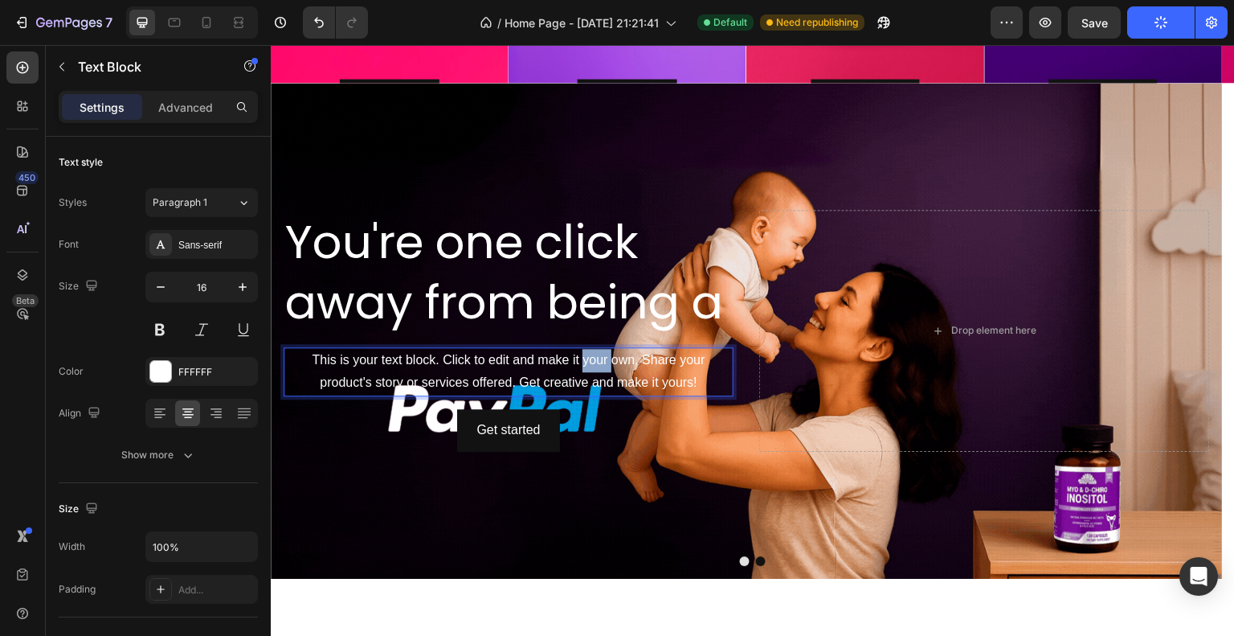
click at [582, 354] on p "This is your text block. Click to edit and make it your own. Share your product…" at bounding box center [508, 372] width 447 height 47
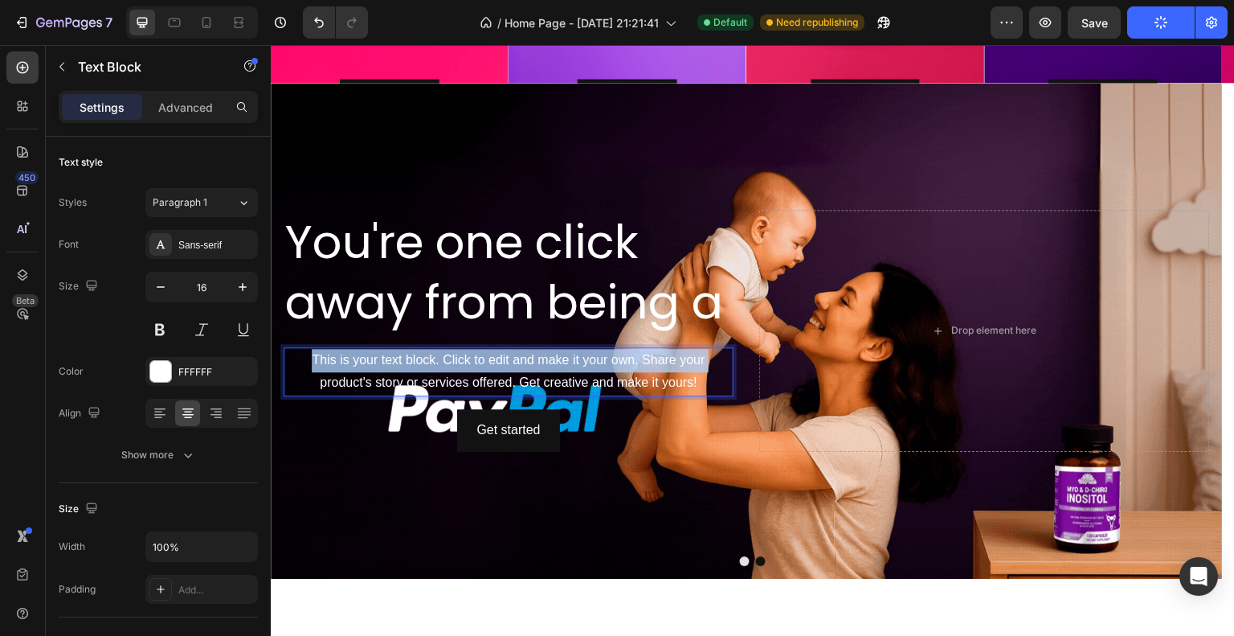
click at [582, 354] on p "This is your text block. Click to edit and make it your own. Share your product…" at bounding box center [508, 372] width 447 height 47
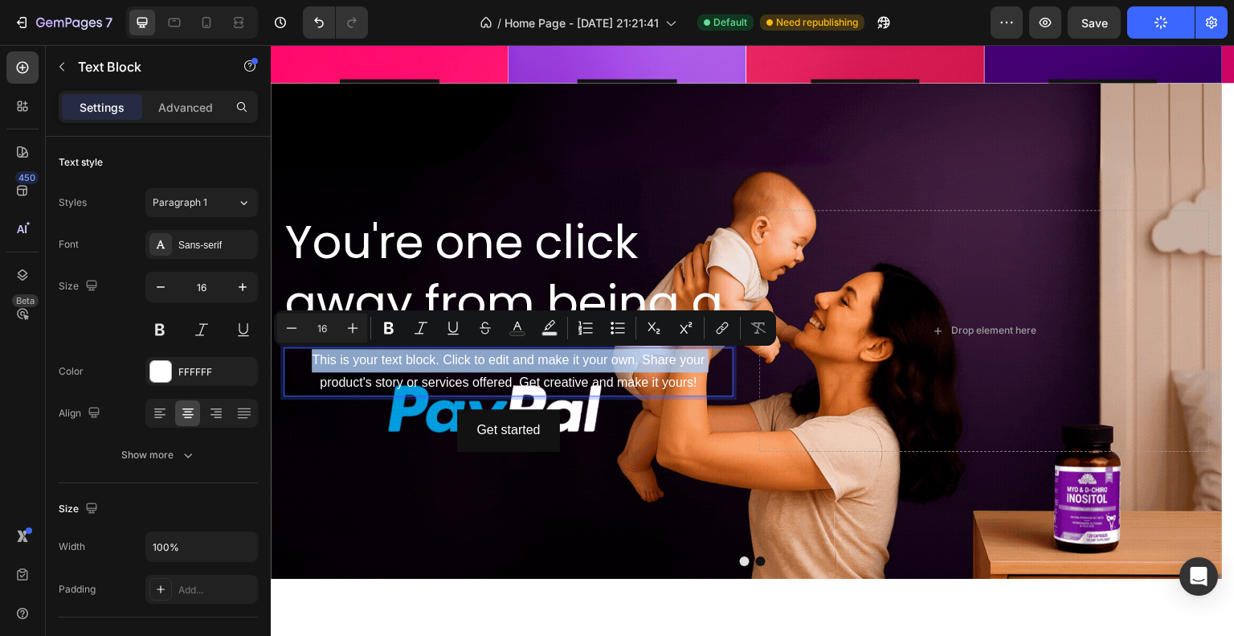
click at [583, 366] on p "This is your text block. Click to edit and make it your own. Share your product…" at bounding box center [508, 372] width 447 height 47
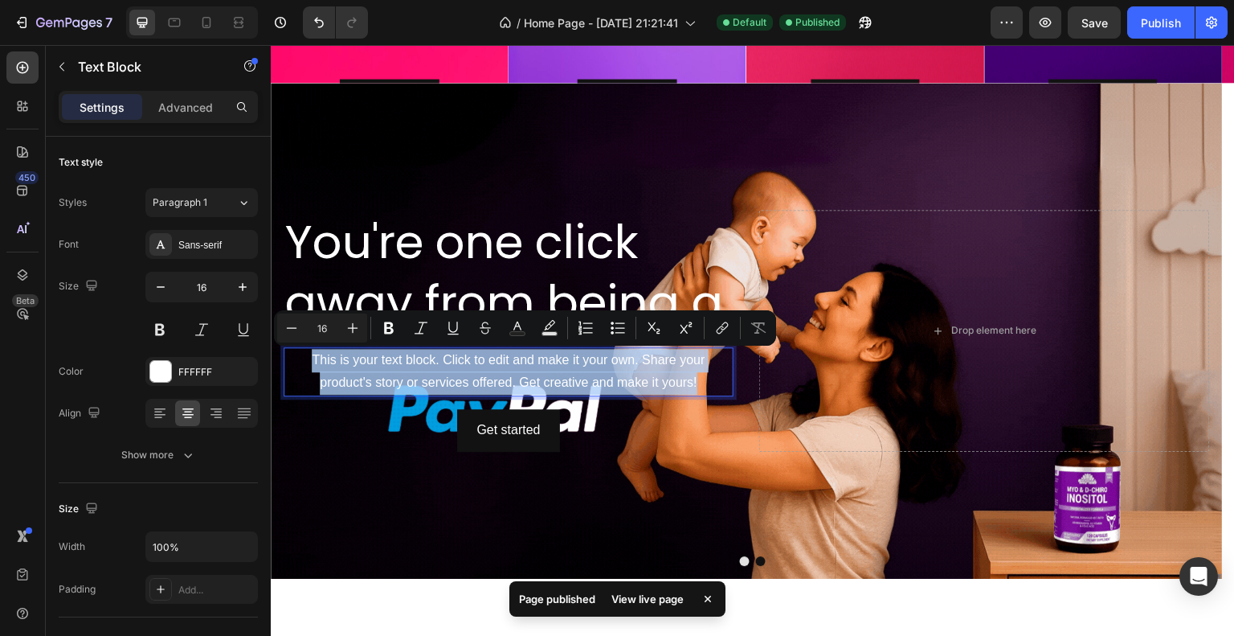
drag, startPoint x: 701, startPoint y: 386, endPoint x: 260, endPoint y: 363, distance: 441.7
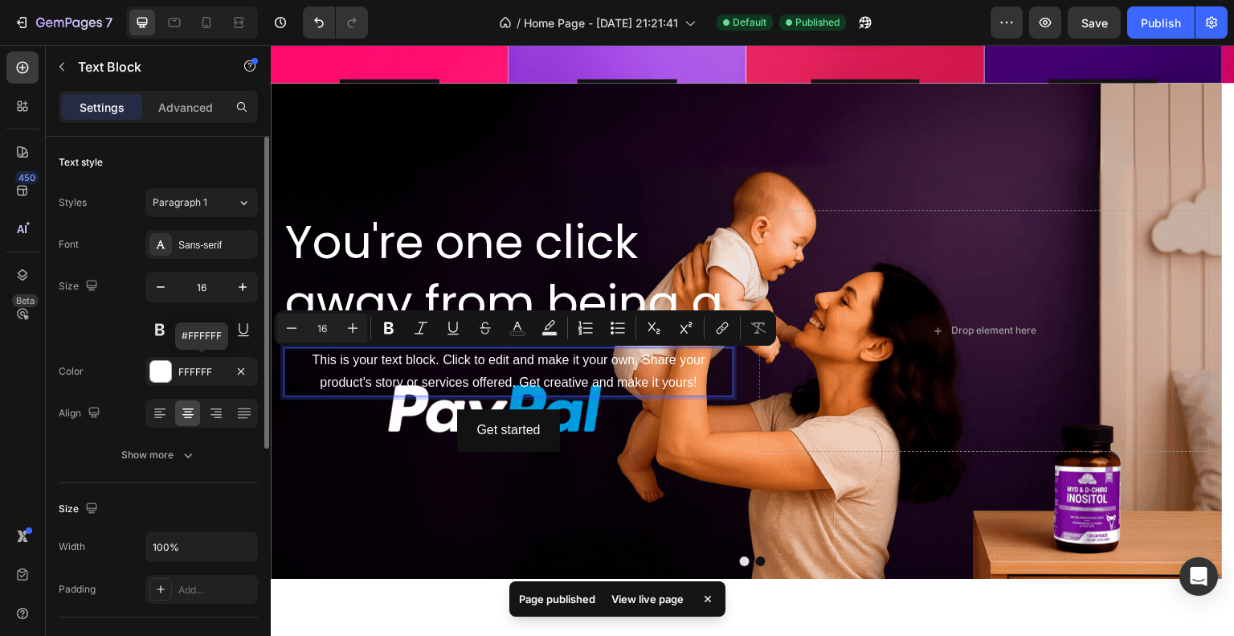
scroll to position [1339, 0]
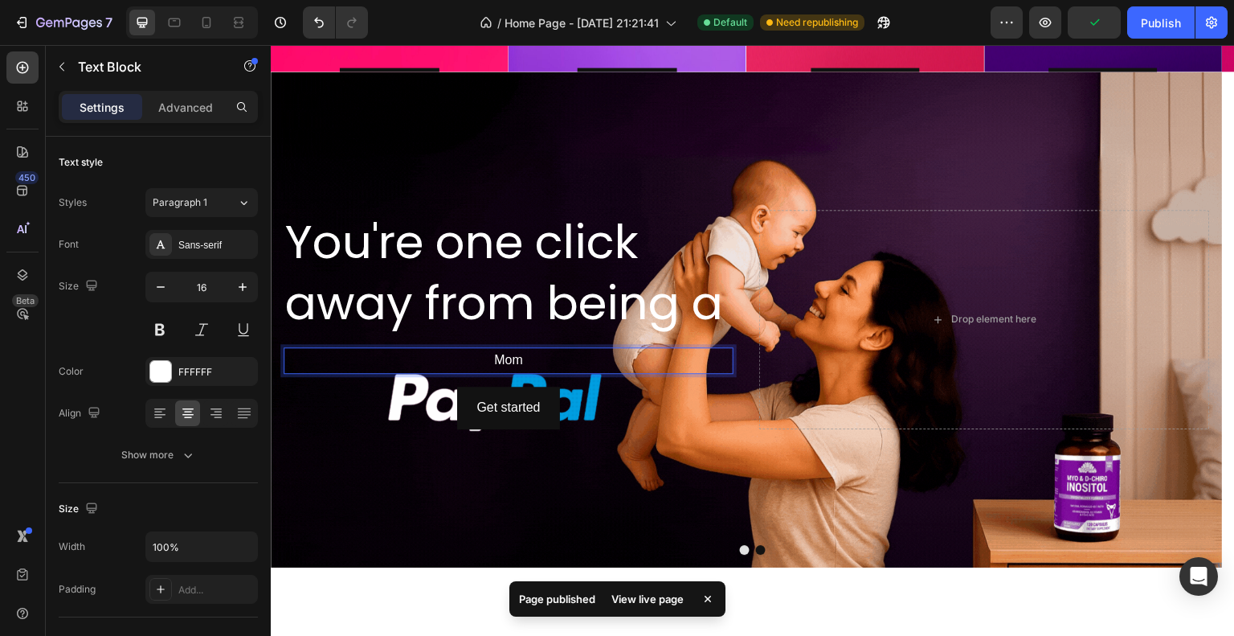
click at [501, 363] on p "Mom" at bounding box center [508, 360] width 447 height 23
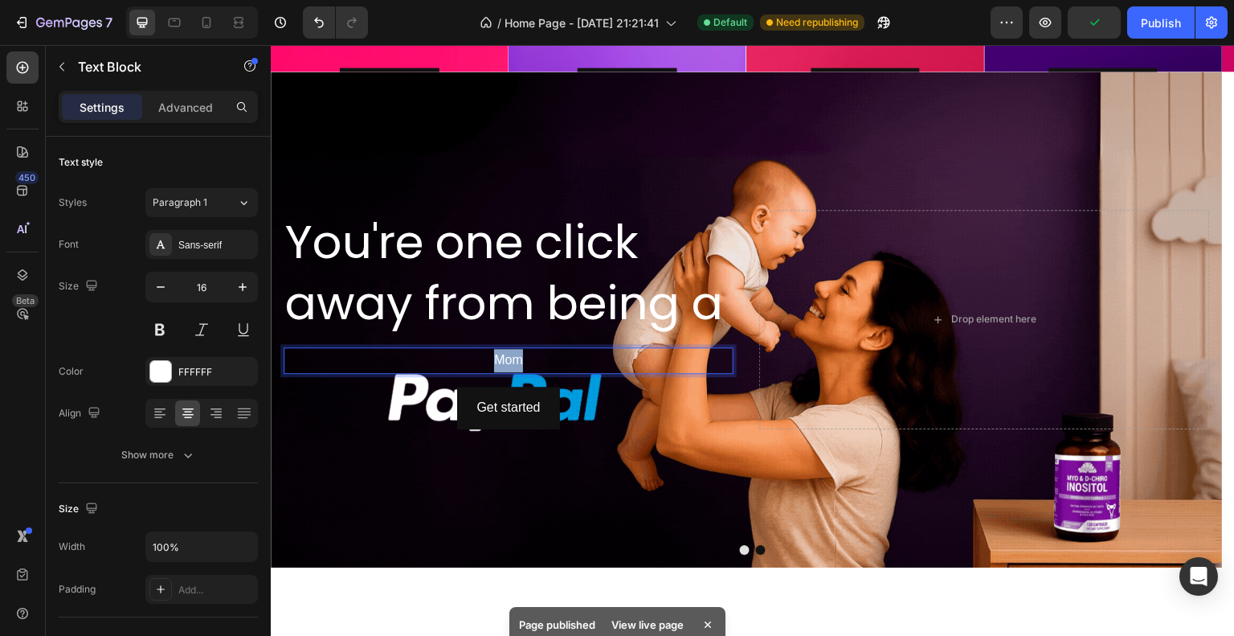
click at [501, 363] on p "Mom" at bounding box center [508, 360] width 447 height 23
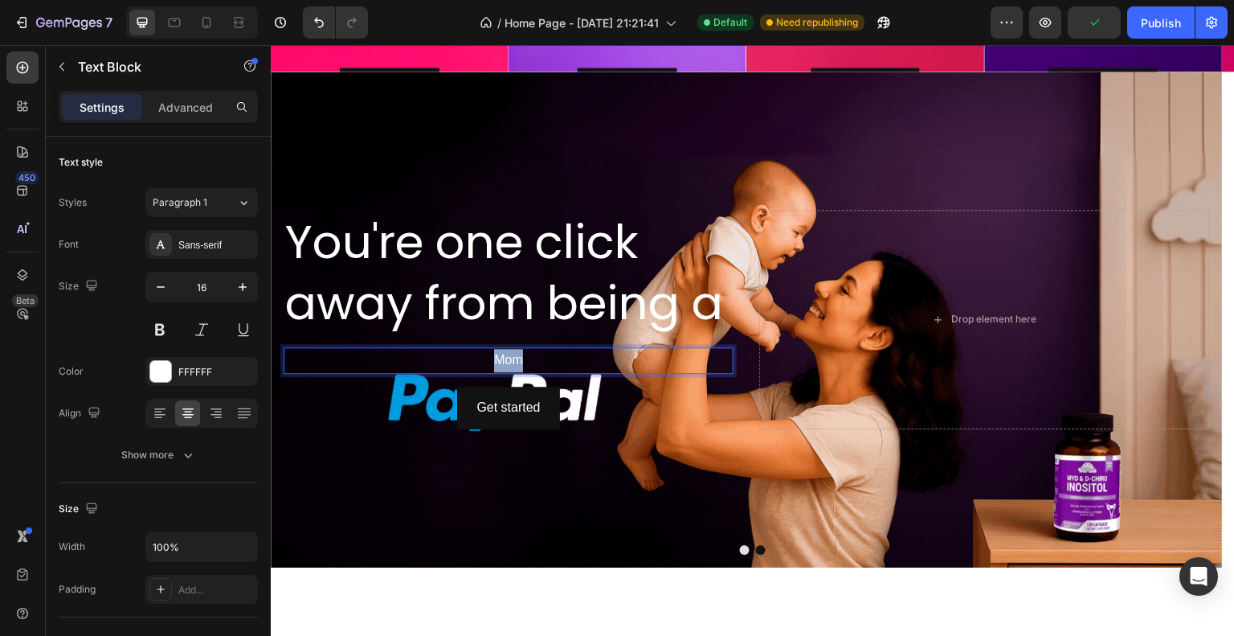
click at [501, 363] on p "Mom" at bounding box center [508, 360] width 447 height 23
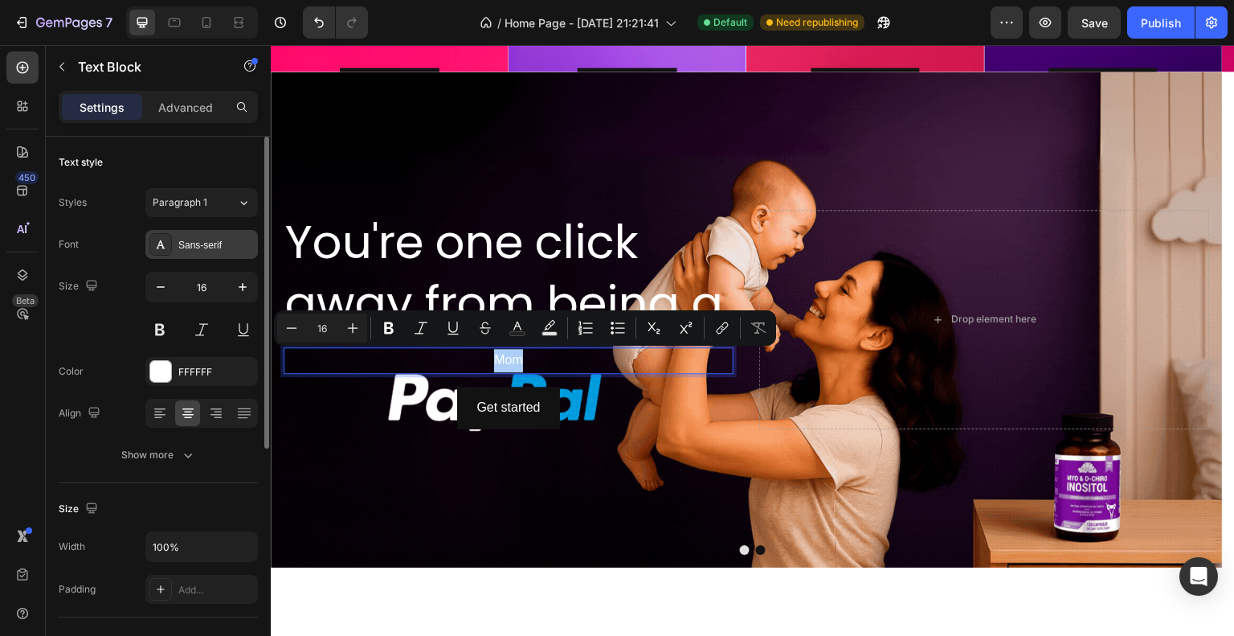
click at [209, 239] on div "Sans-serif" at bounding box center [216, 245] width 76 height 14
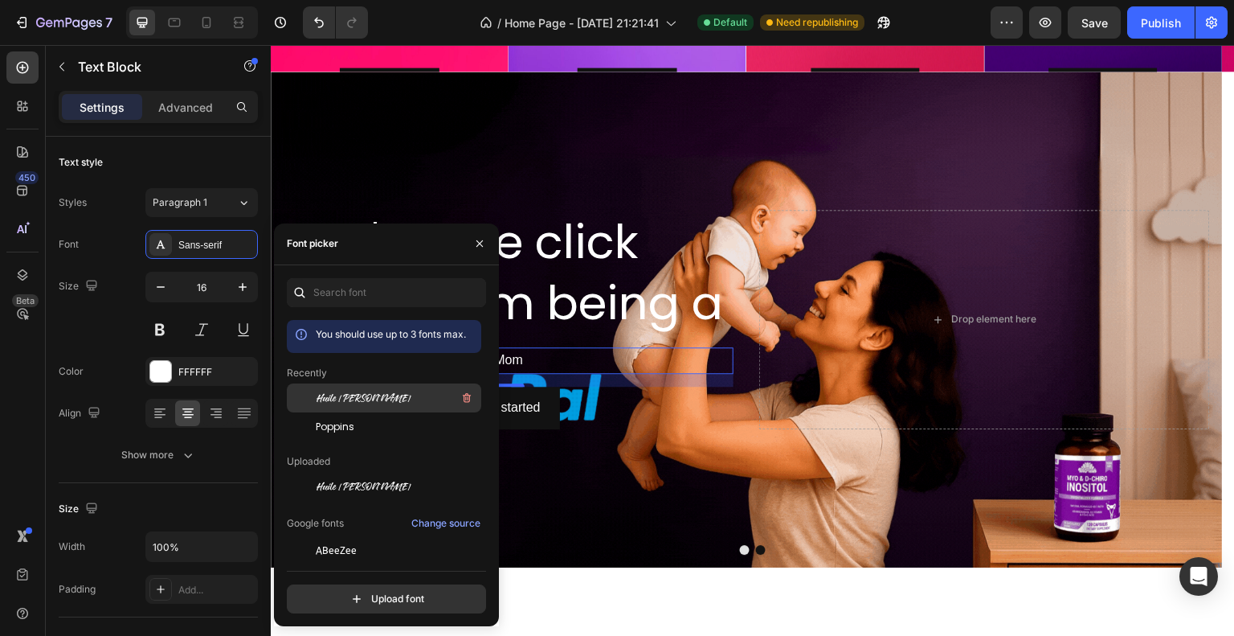
drag, startPoint x: 357, startPoint y: 393, endPoint x: 364, endPoint y: 386, distance: 9.7
click at [357, 392] on span "Huile [PERSON_NAME]" at bounding box center [364, 397] width 96 height 14
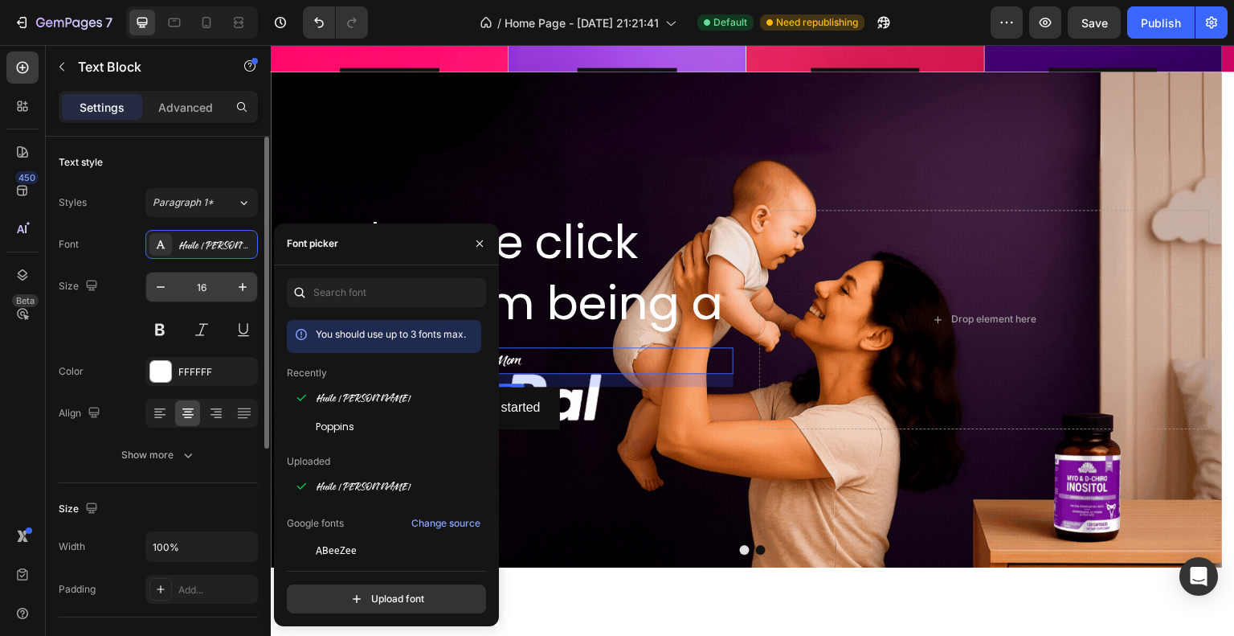
click at [209, 278] on input "16" at bounding box center [201, 286] width 53 height 29
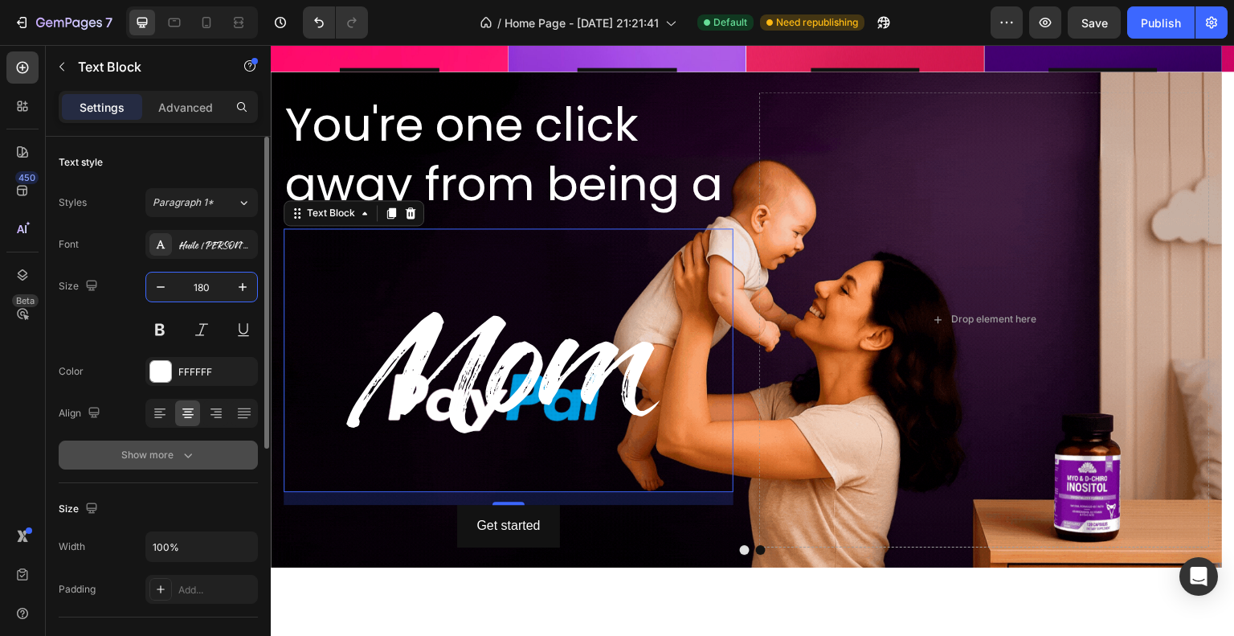
type input "180"
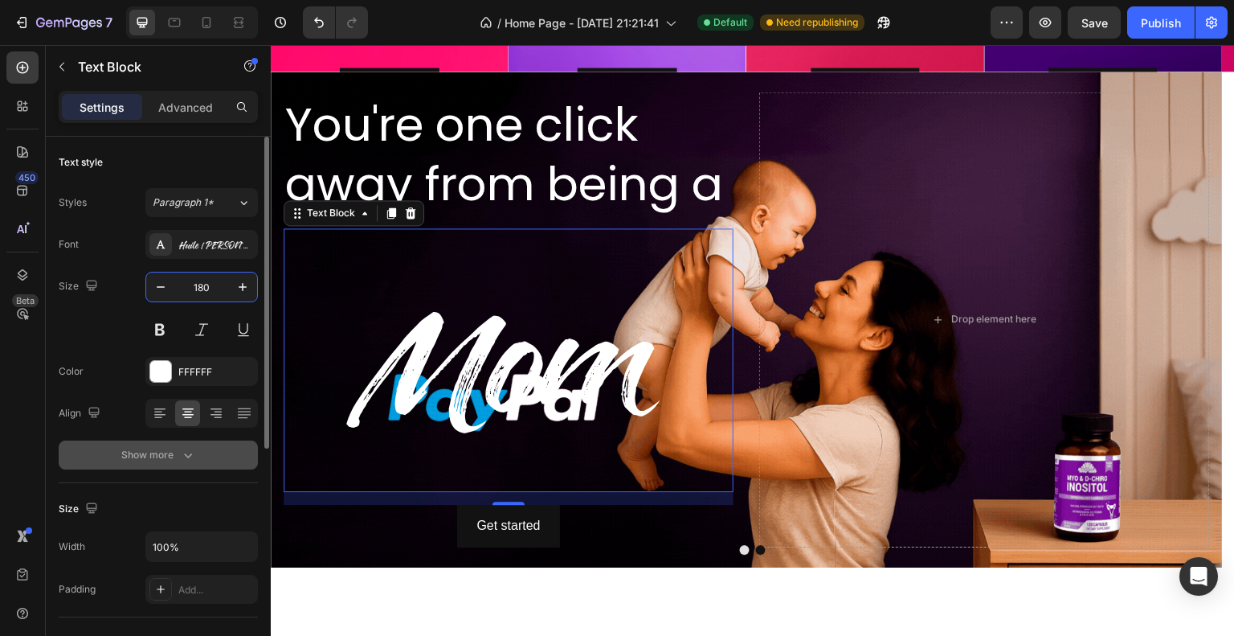
click at [161, 464] on button "Show more" at bounding box center [158, 454] width 199 height 29
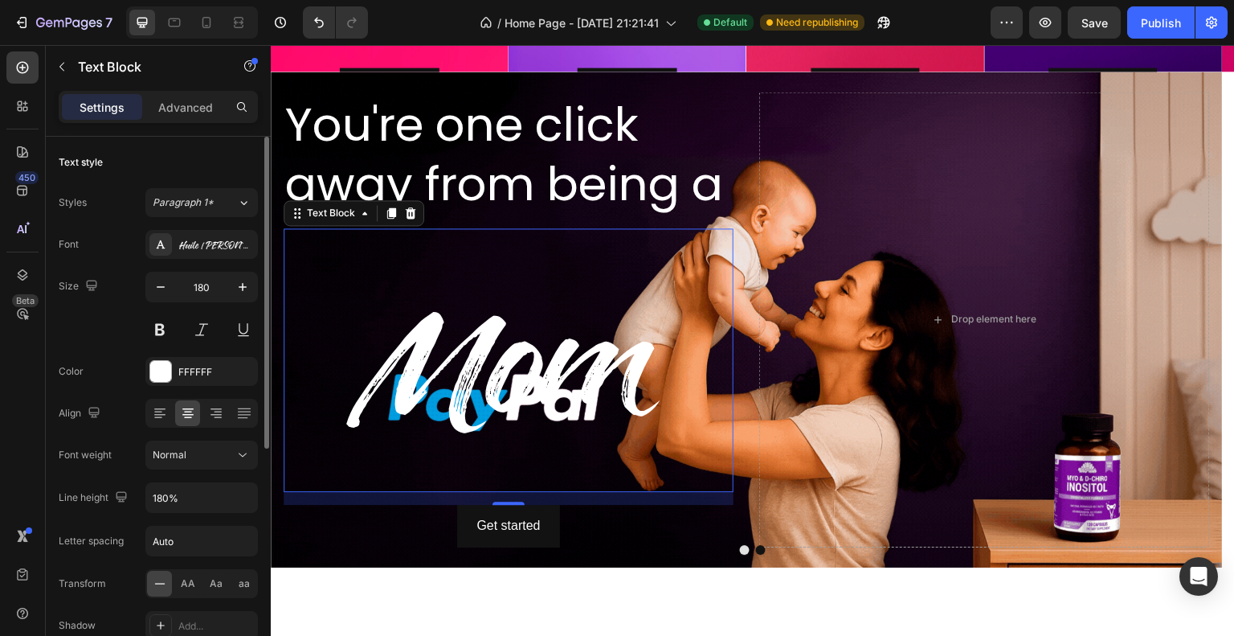
click at [194, 513] on div "Font Huile [PERSON_NAME] Size 180 Color FFFFFF Align Font weight Normal Line he…" at bounding box center [158, 456] width 199 height 452
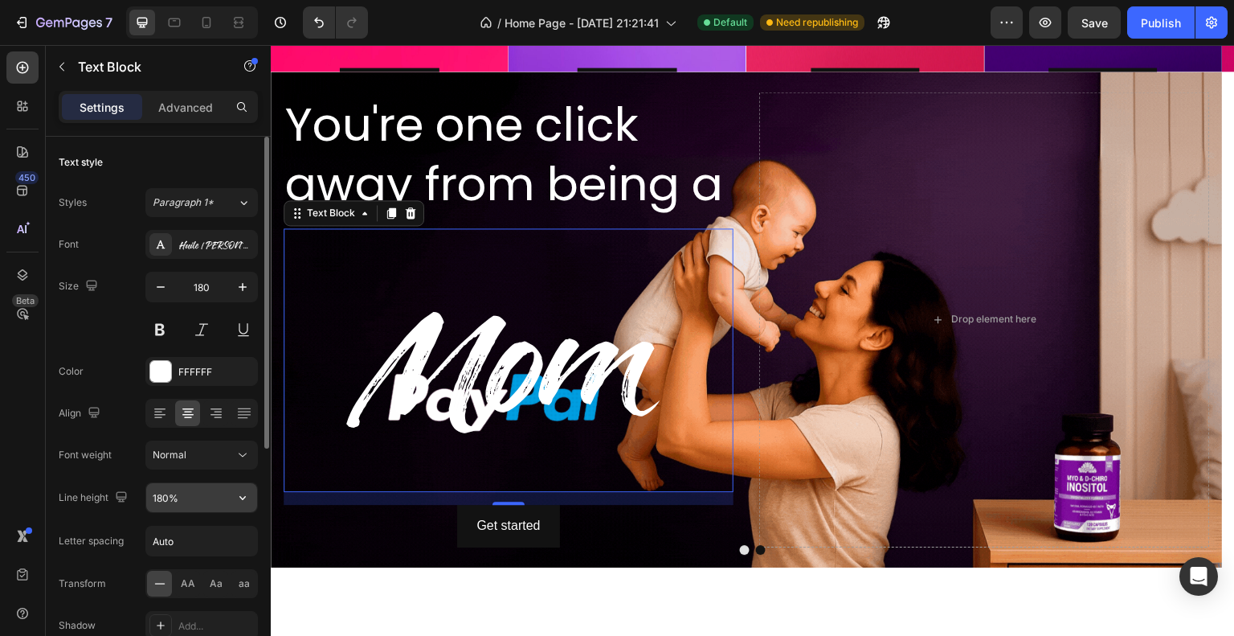
click at [197, 501] on input "180%" at bounding box center [201, 497] width 111 height 29
click at [250, 486] on button "button" at bounding box center [242, 497] width 29 height 29
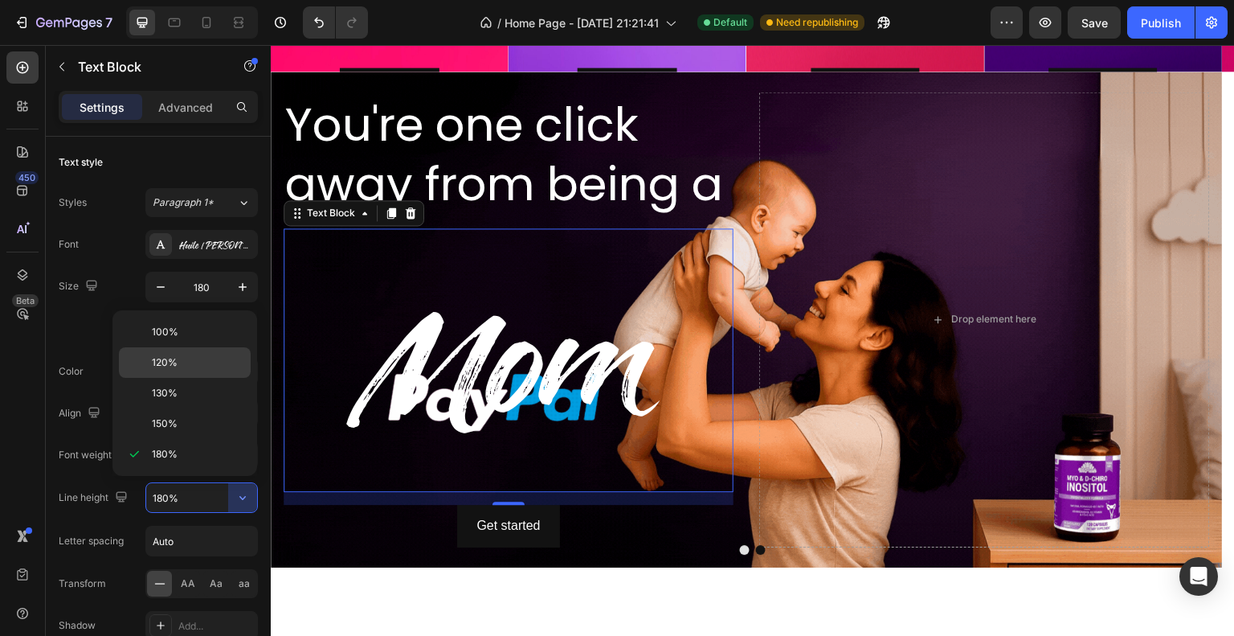
click at [167, 363] on span "120%" at bounding box center [165, 362] width 26 height 14
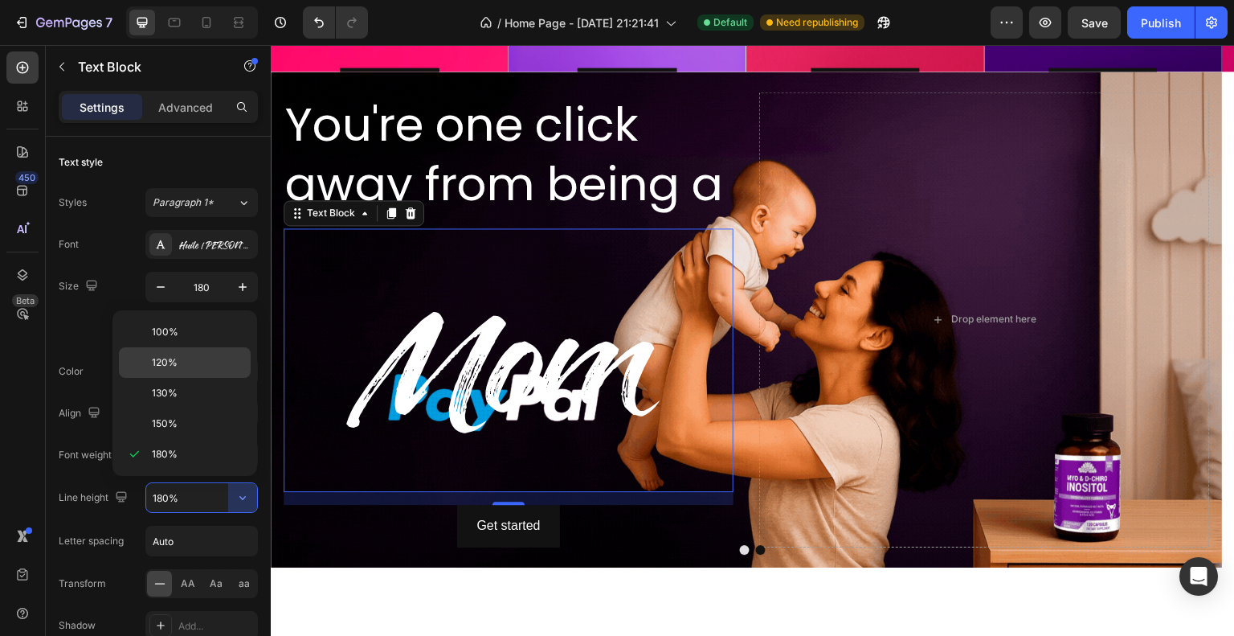
type input "120%"
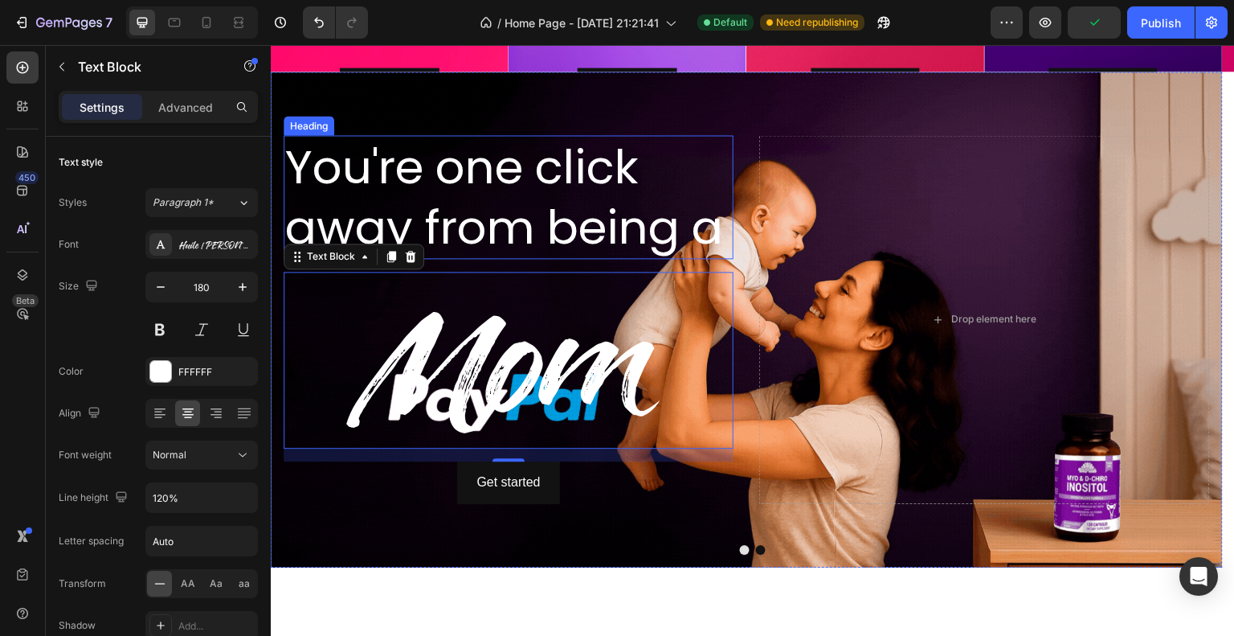
click at [580, 208] on p "You're one click away from being a" at bounding box center [508, 197] width 447 height 121
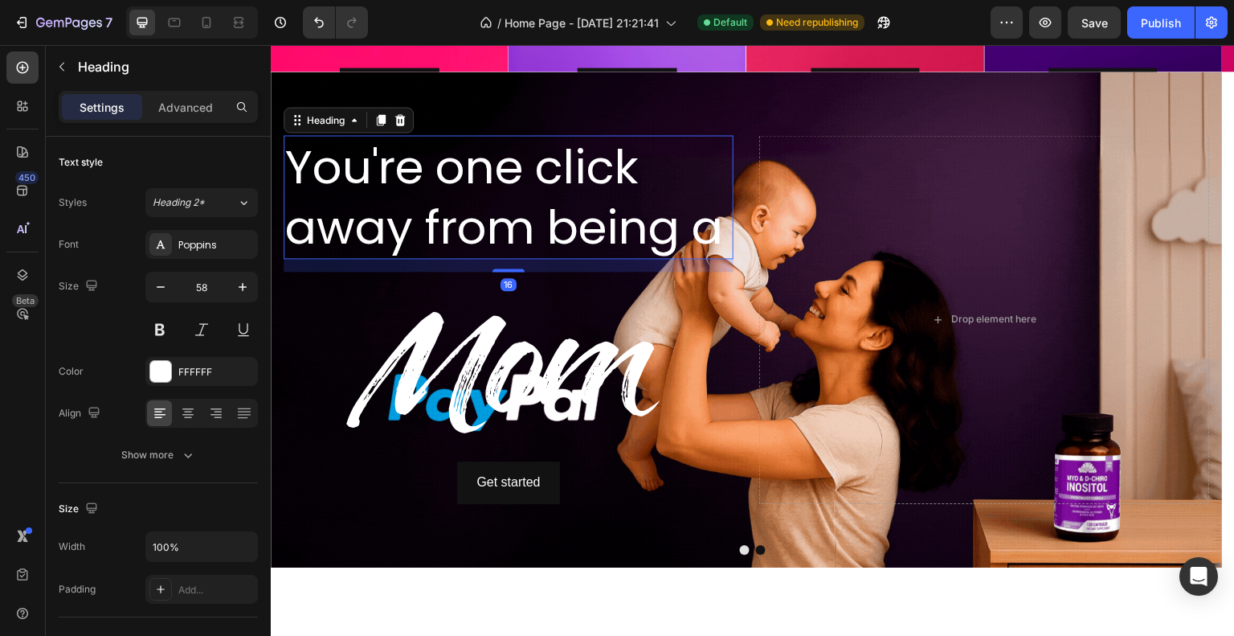
click at [374, 124] on div at bounding box center [380, 119] width 19 height 19
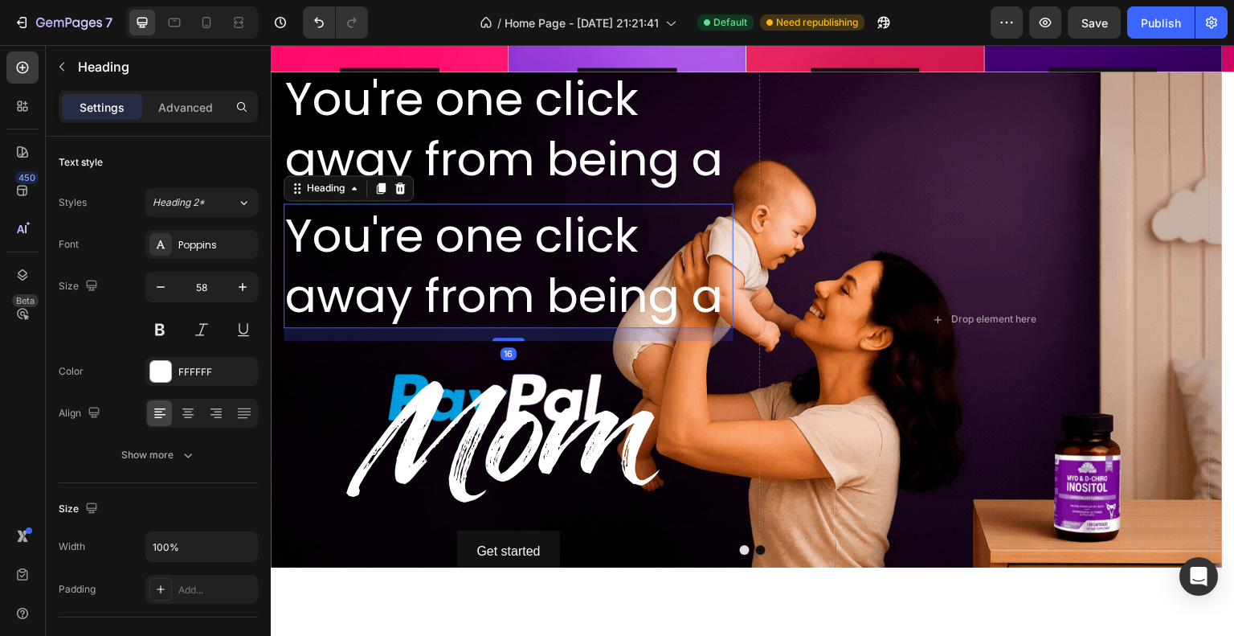
click at [399, 251] on h2 "You're one click away from being a" at bounding box center [509, 265] width 450 height 125
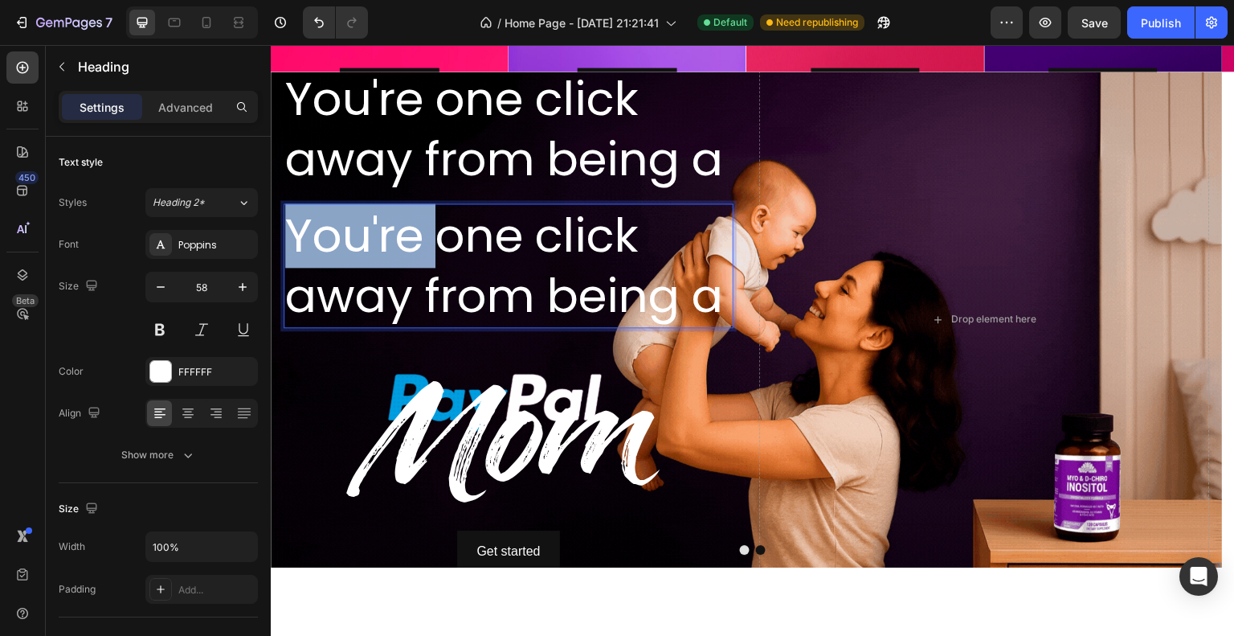
click at [399, 251] on p "You're one click away from being a" at bounding box center [508, 265] width 447 height 121
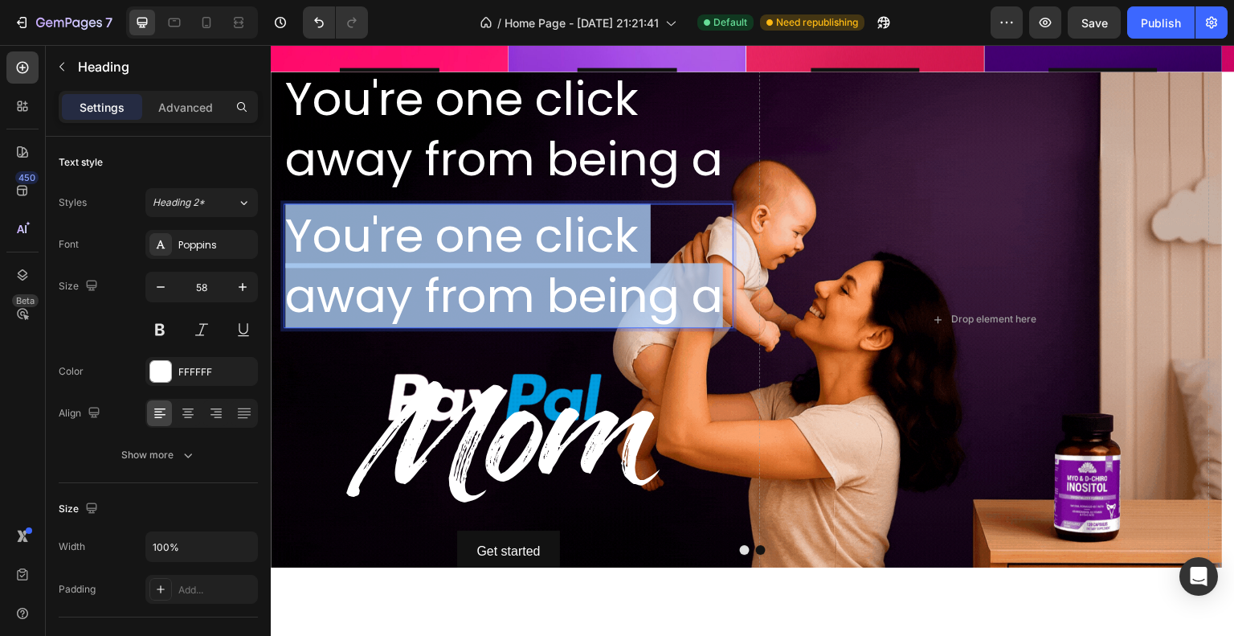
click at [399, 251] on p "You're one click away from being a" at bounding box center [508, 265] width 447 height 121
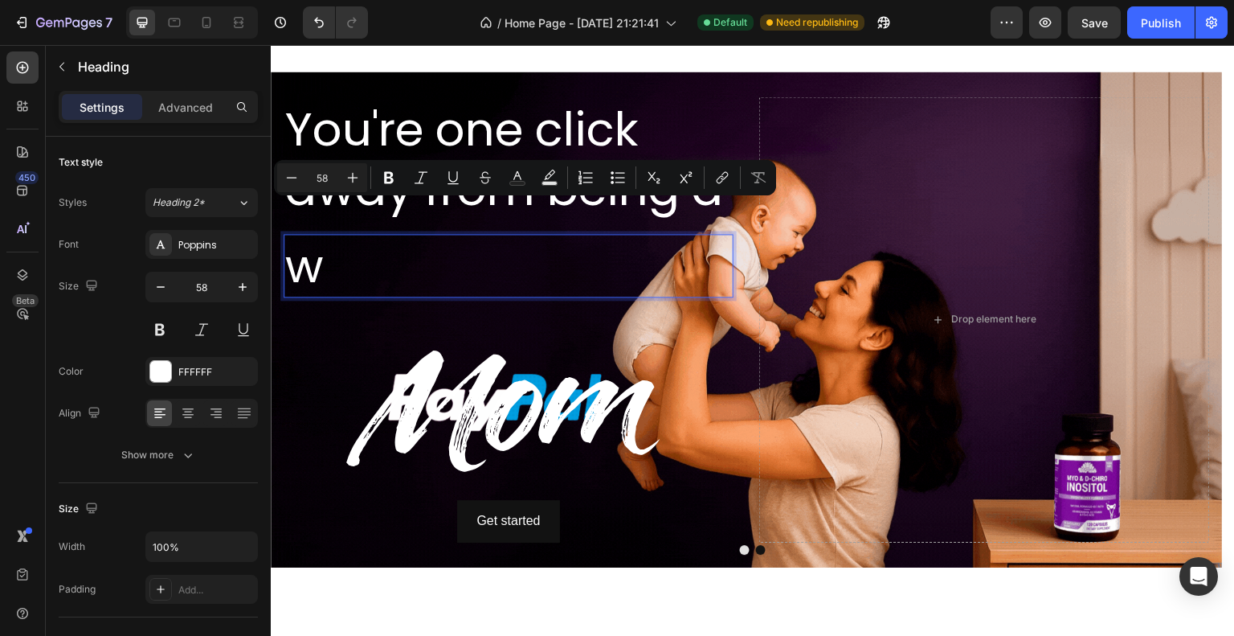
scroll to position [1369, 0]
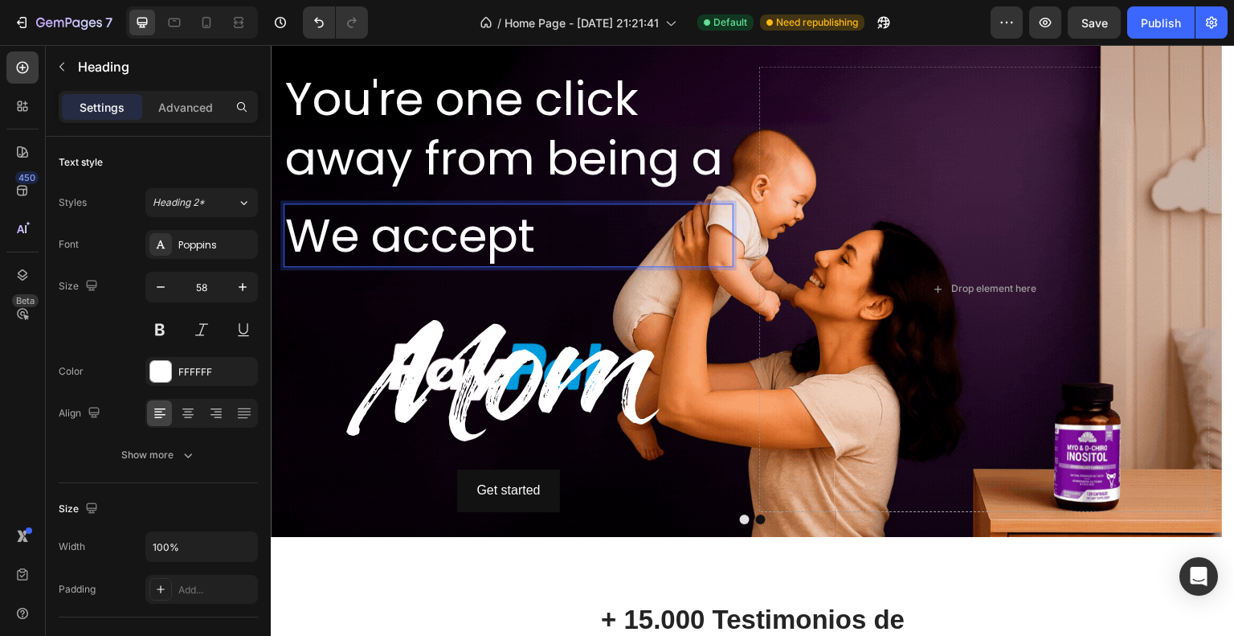
click at [529, 236] on p "We accept" at bounding box center [508, 235] width 447 height 60
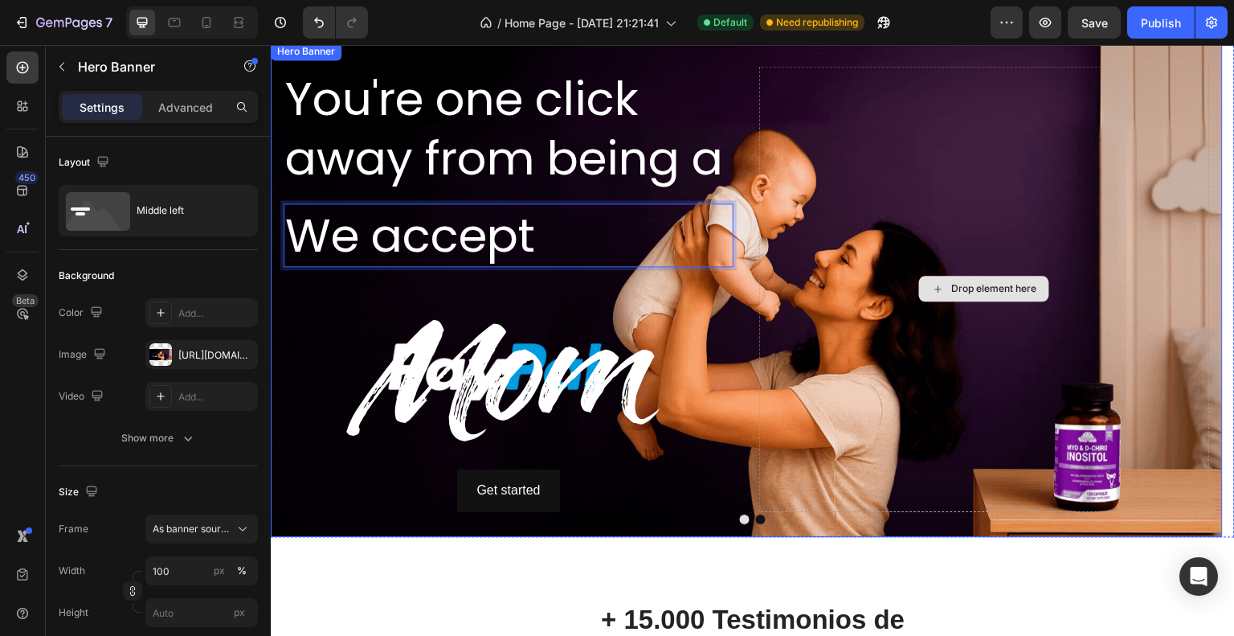
click at [883, 197] on div "Drop element here" at bounding box center [984, 289] width 450 height 446
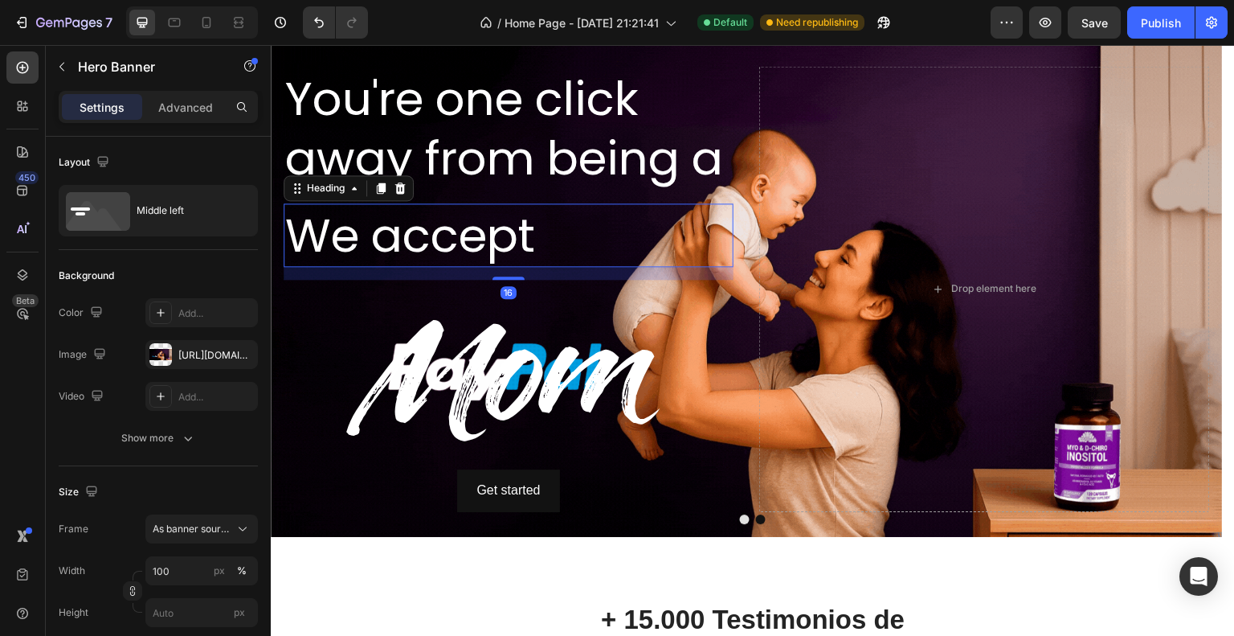
click at [444, 215] on p "We accept" at bounding box center [508, 235] width 447 height 60
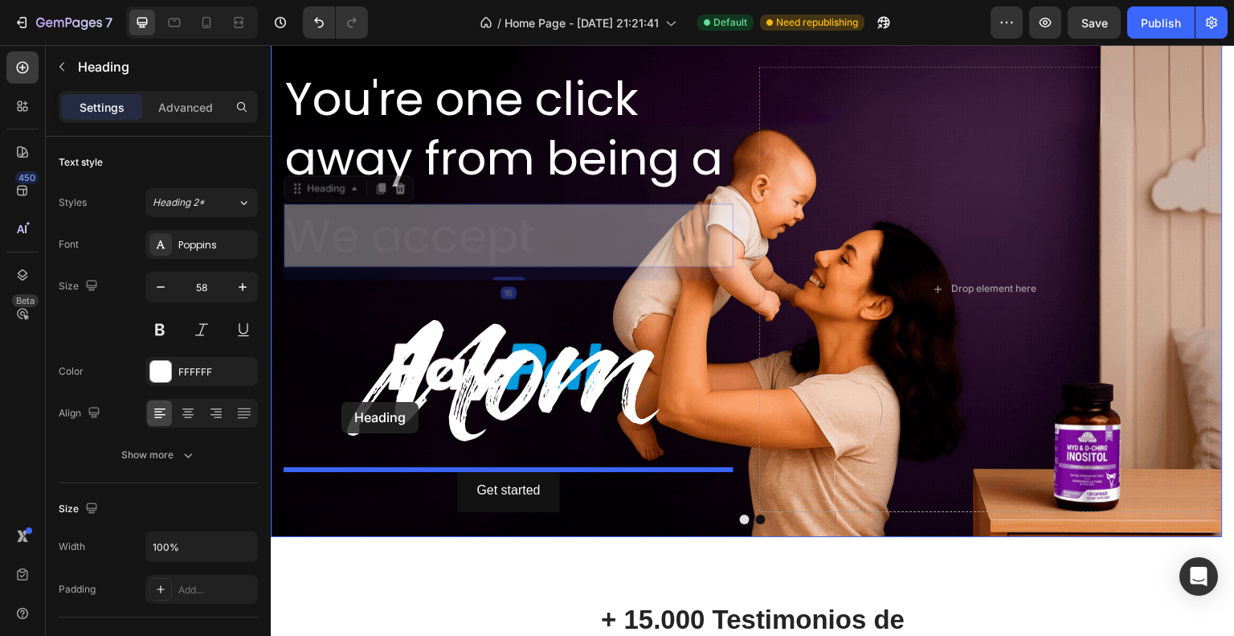
drag, startPoint x: 331, startPoint y: 182, endPoint x: 341, endPoint y: 408, distance: 226.0
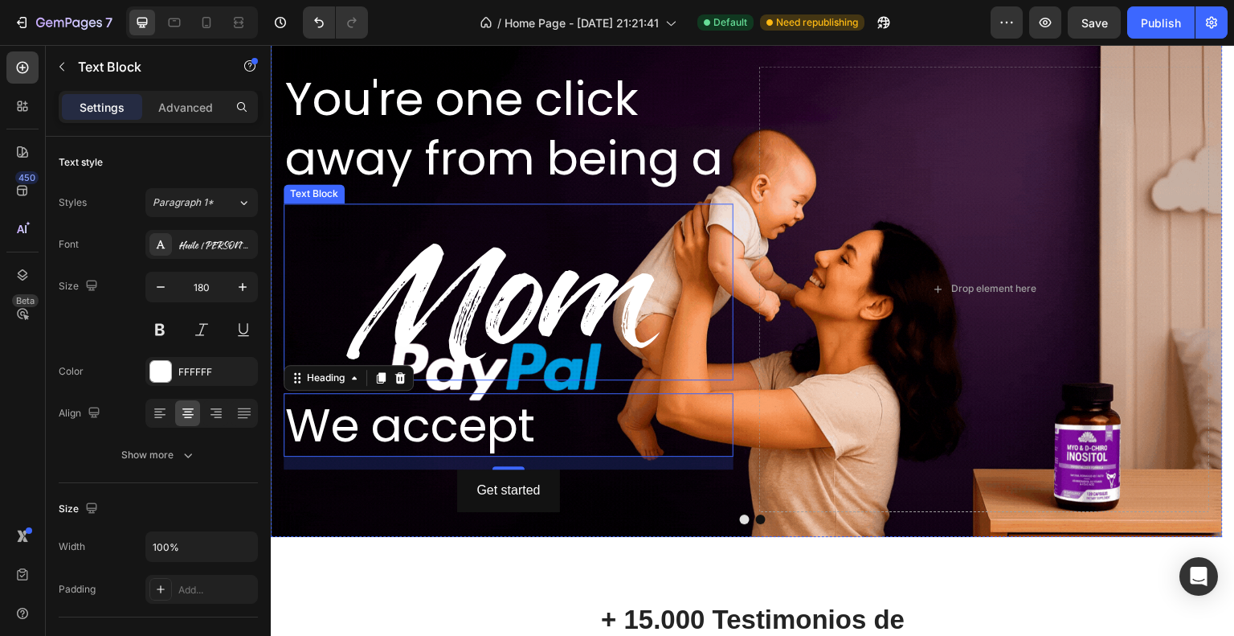
click at [481, 266] on p "Mom" at bounding box center [508, 292] width 447 height 174
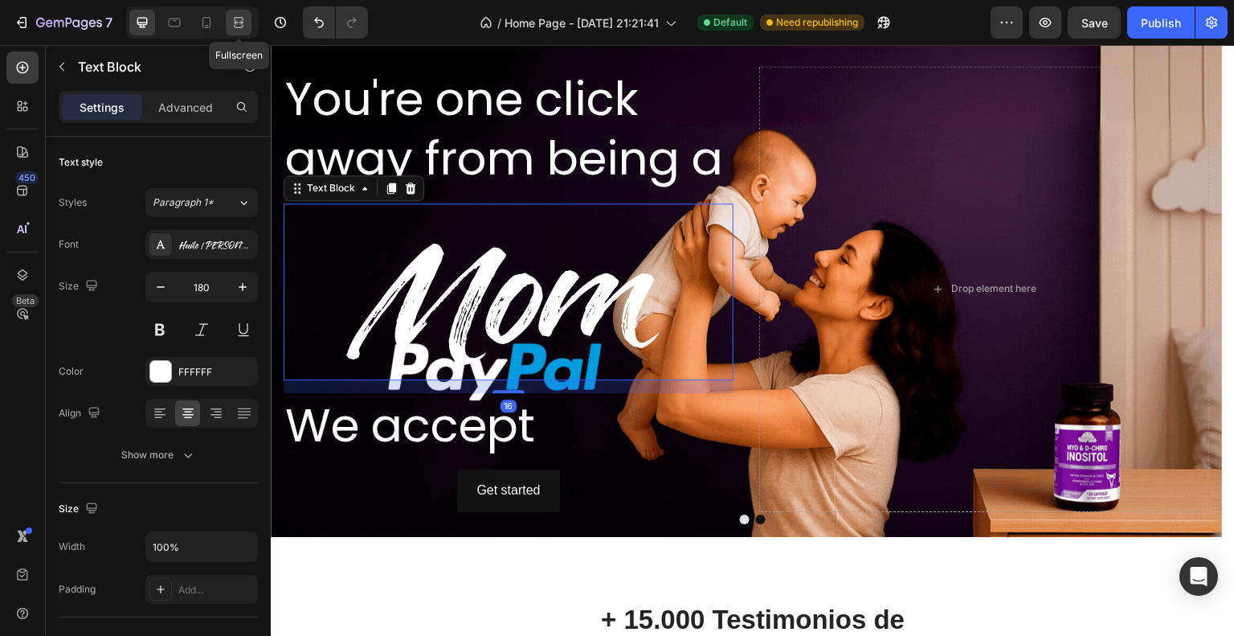
click at [238, 24] on icon at bounding box center [236, 22] width 5 height 4
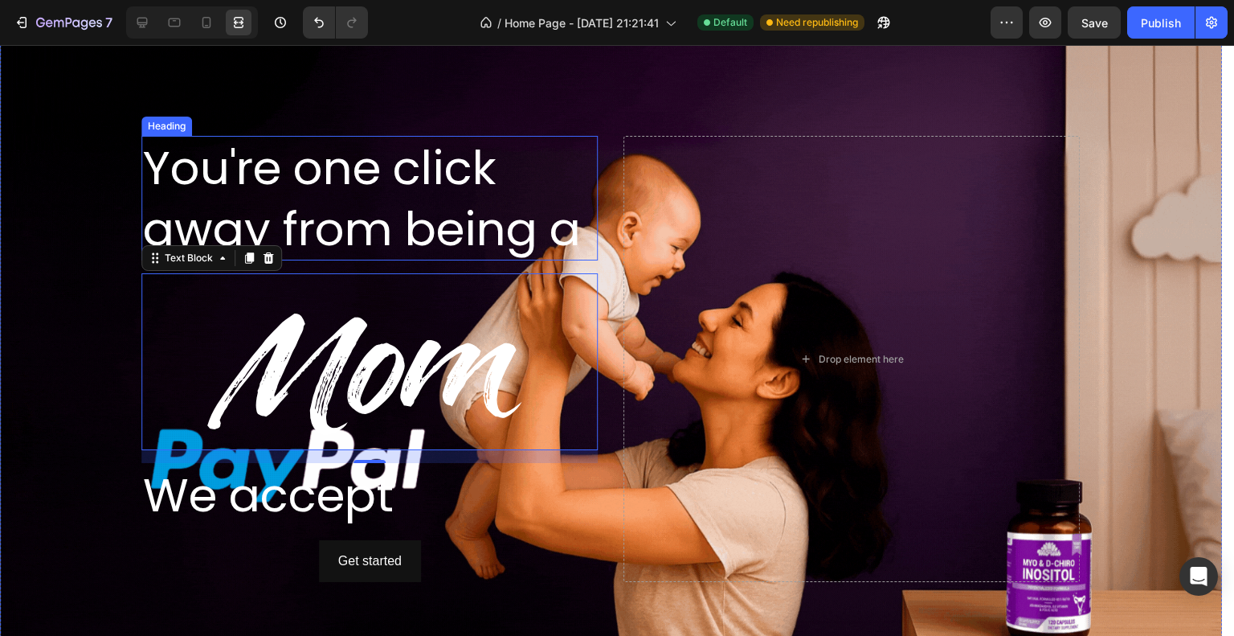
click at [309, 225] on p "You're one click away from being a" at bounding box center [369, 197] width 453 height 121
